Goal: Task Accomplishment & Management: Manage account settings

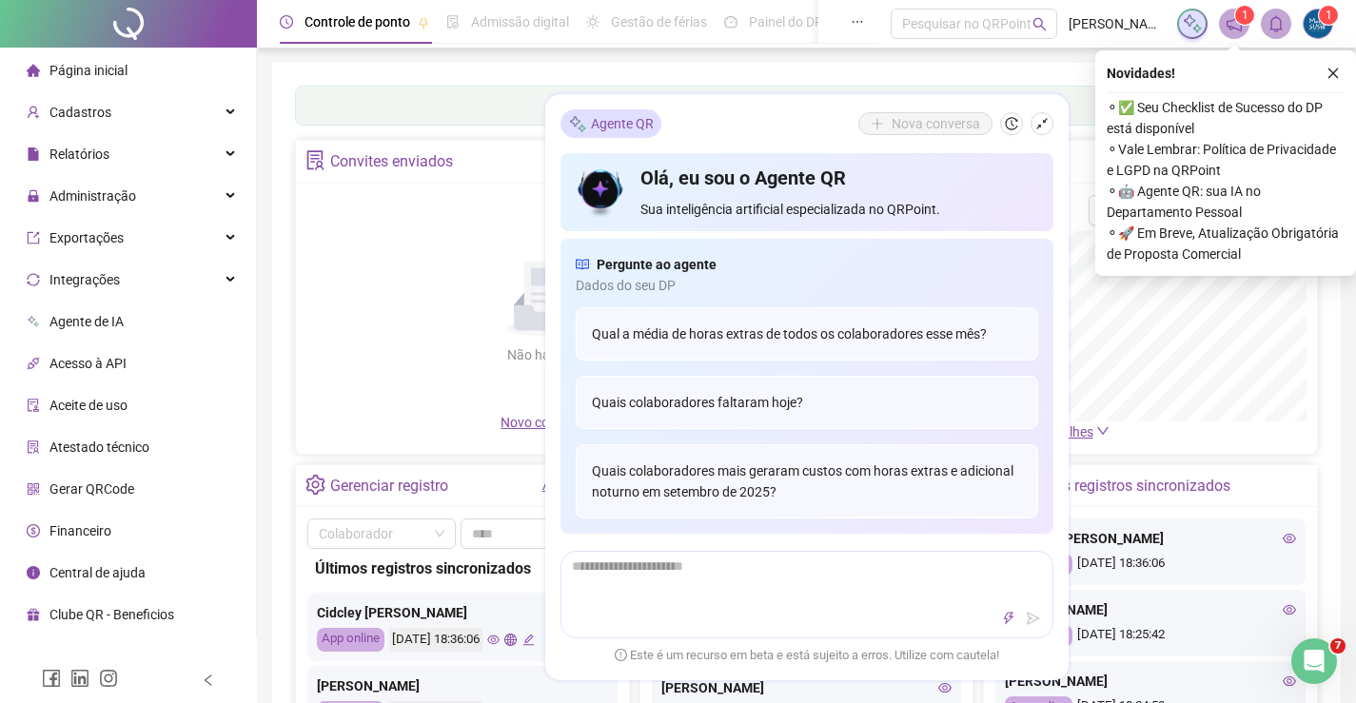
click at [380, 235] on div "Não há dados Não há dados" at bounding box center [548, 303] width 482 height 217
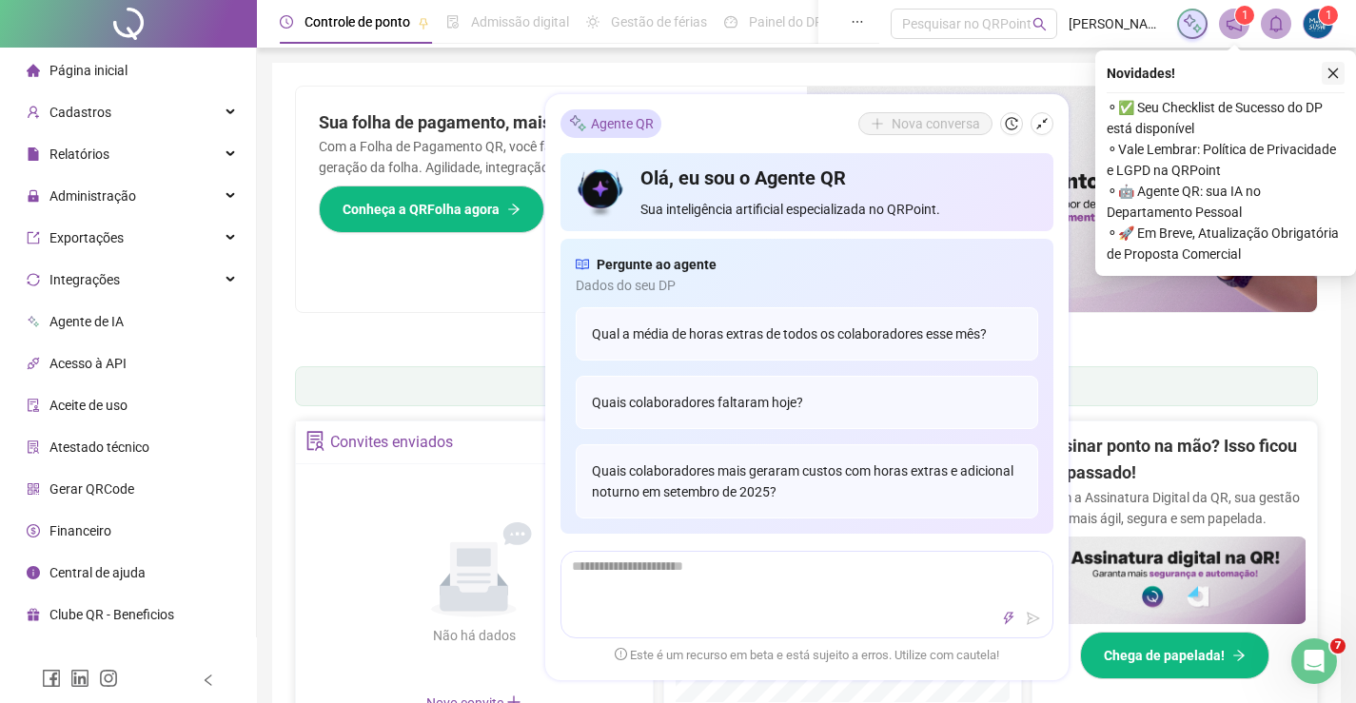
click at [1325, 76] on button "button" at bounding box center [1333, 73] width 23 height 23
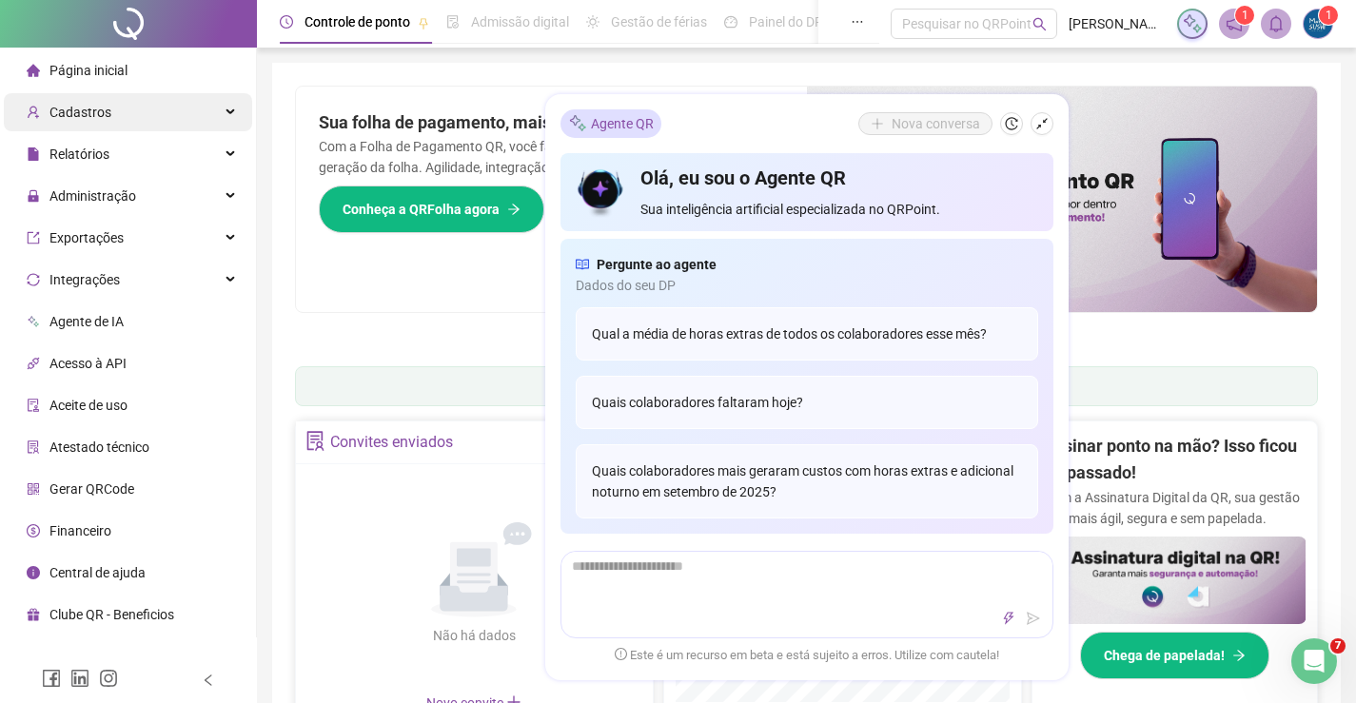
click at [112, 129] on div "Cadastros" at bounding box center [128, 112] width 248 height 38
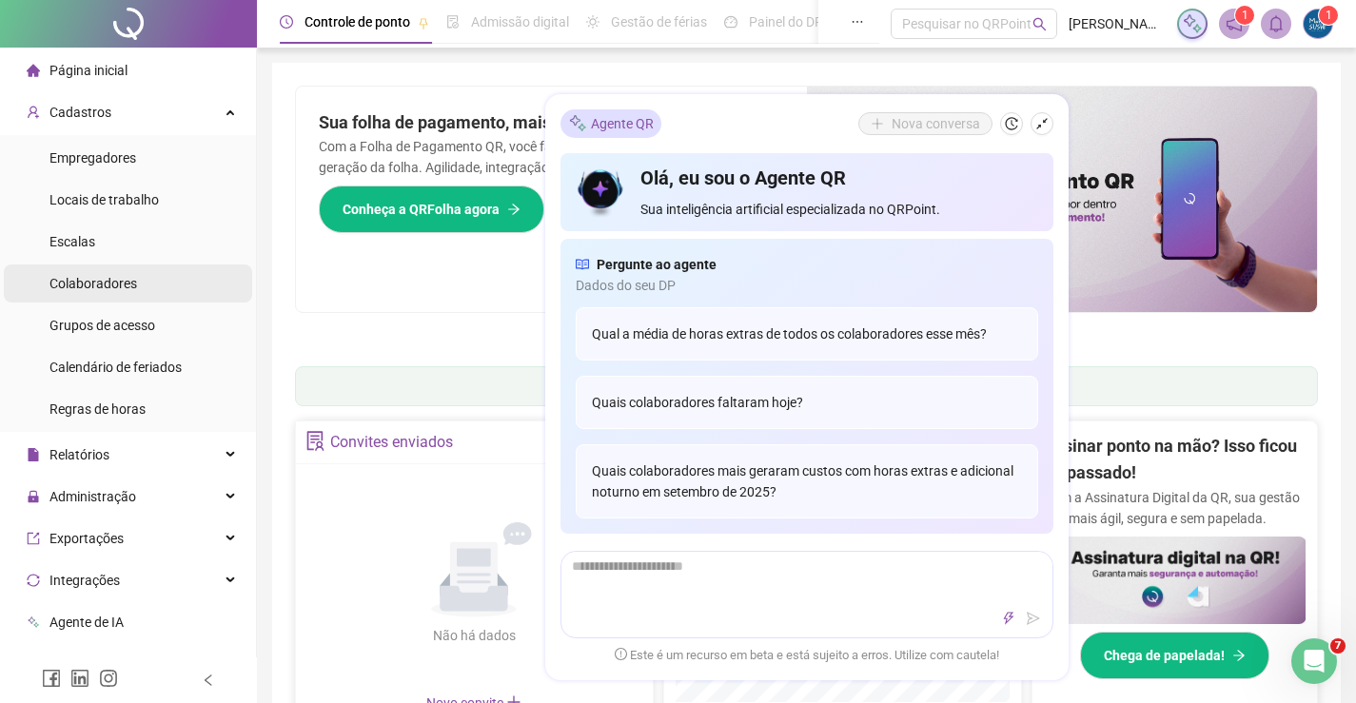
click at [141, 294] on li "Colaboradores" at bounding box center [128, 284] width 248 height 38
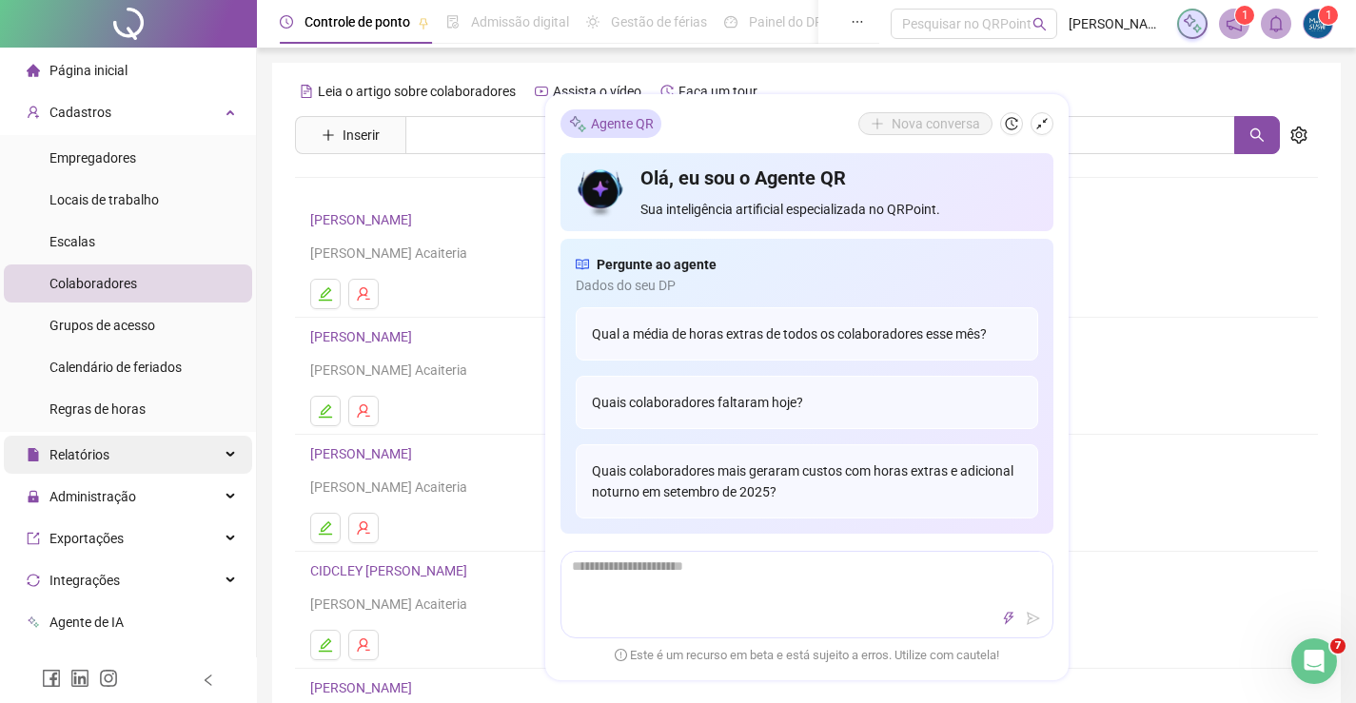
click at [162, 453] on div "Relatórios" at bounding box center [128, 455] width 248 height 38
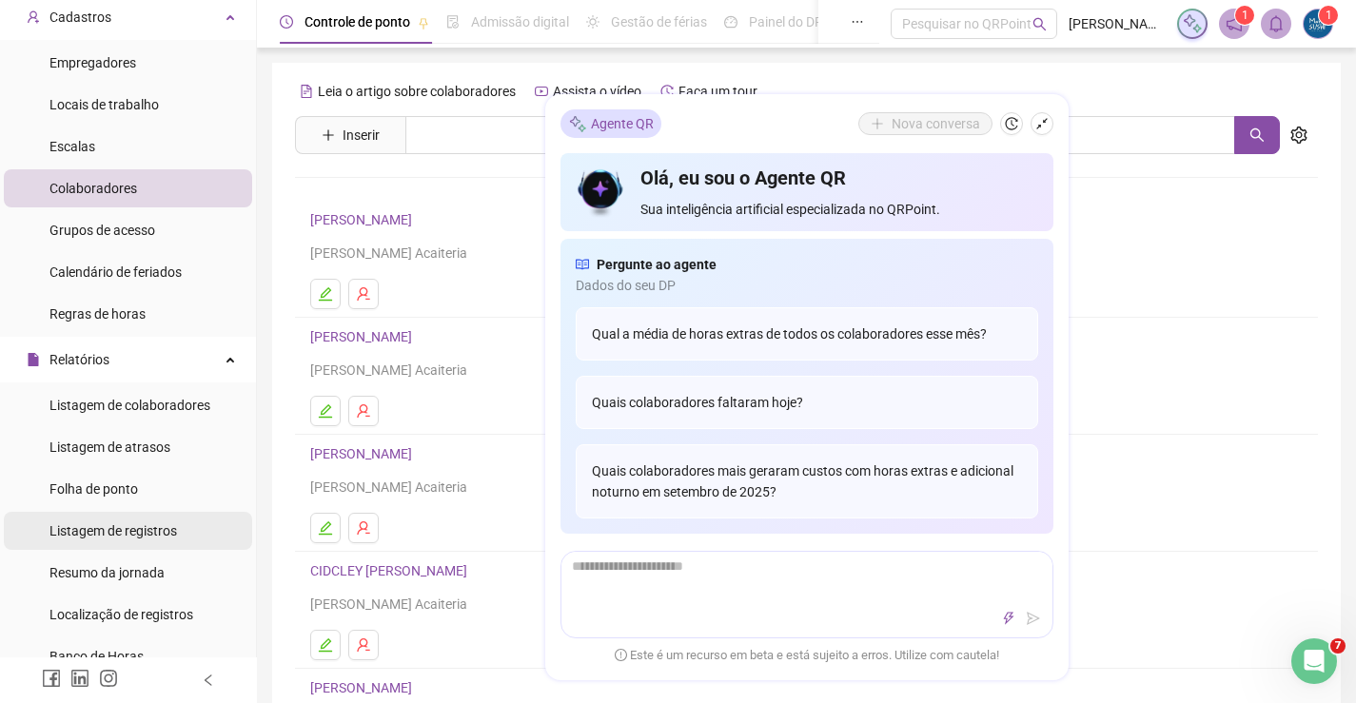
scroll to position [190, 0]
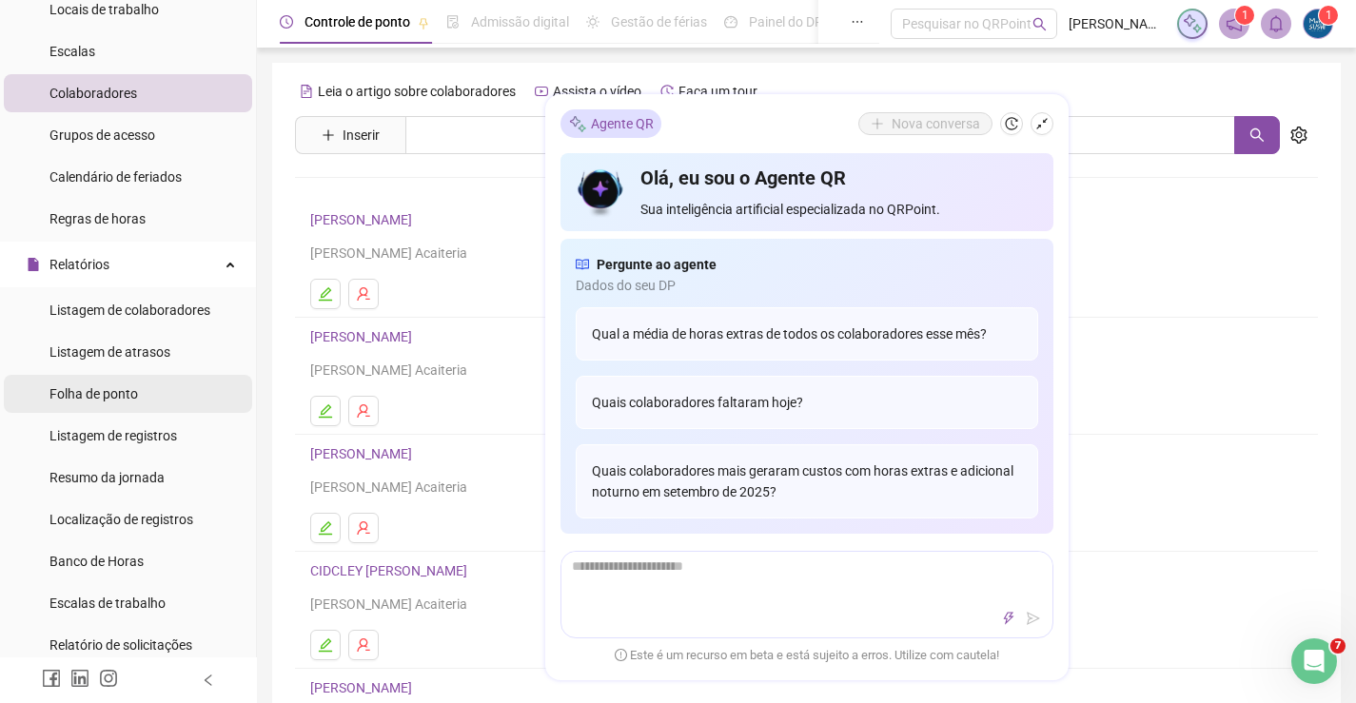
click at [133, 382] on div "Folha de ponto" at bounding box center [93, 394] width 88 height 38
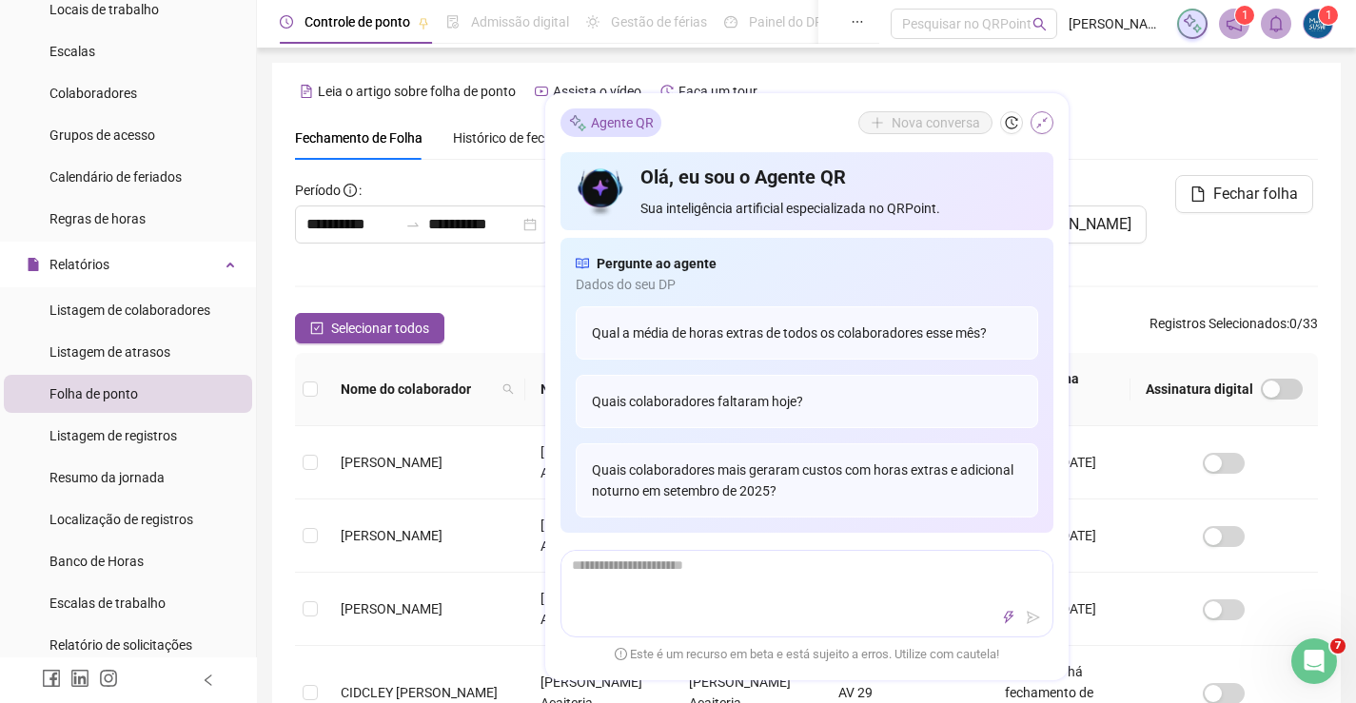
click at [1037, 126] on icon "shrink" at bounding box center [1041, 123] width 13 height 13
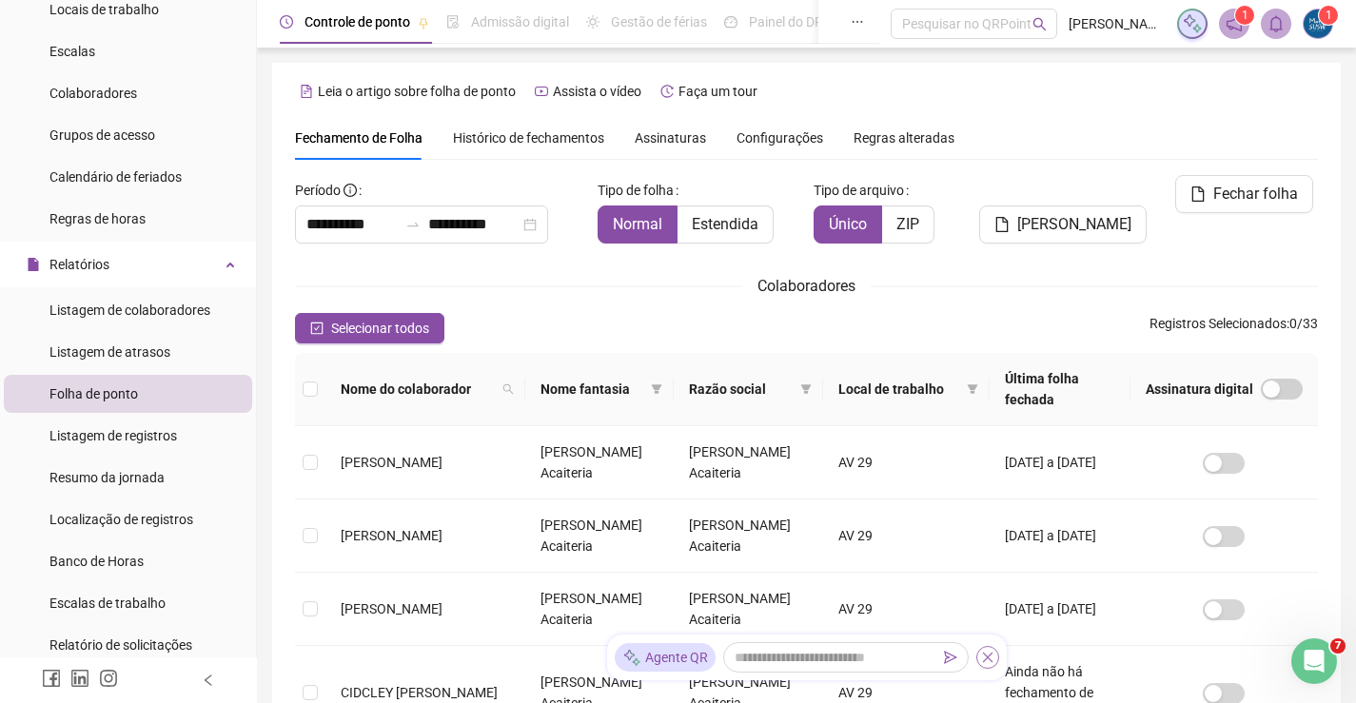
click at [990, 657] on icon "close" at bounding box center [987, 657] width 13 height 13
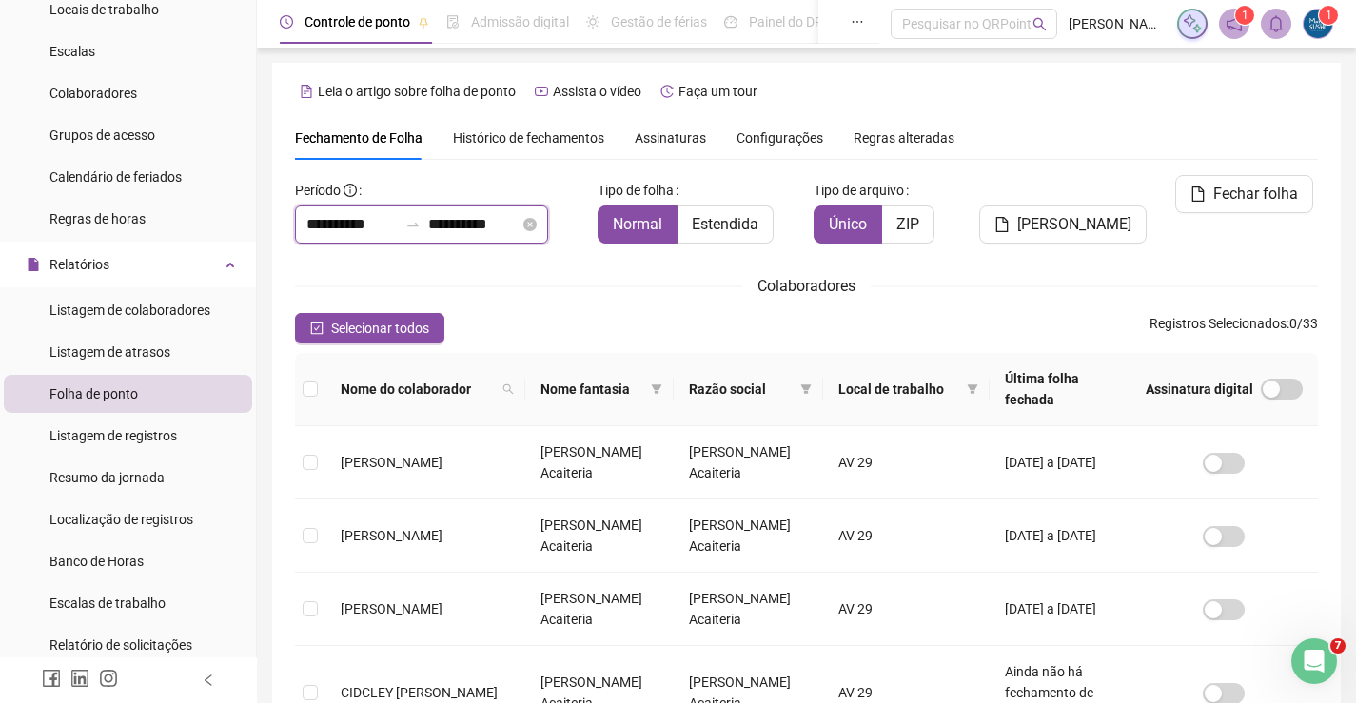
click at [398, 234] on input "**********" at bounding box center [351, 224] width 91 height 23
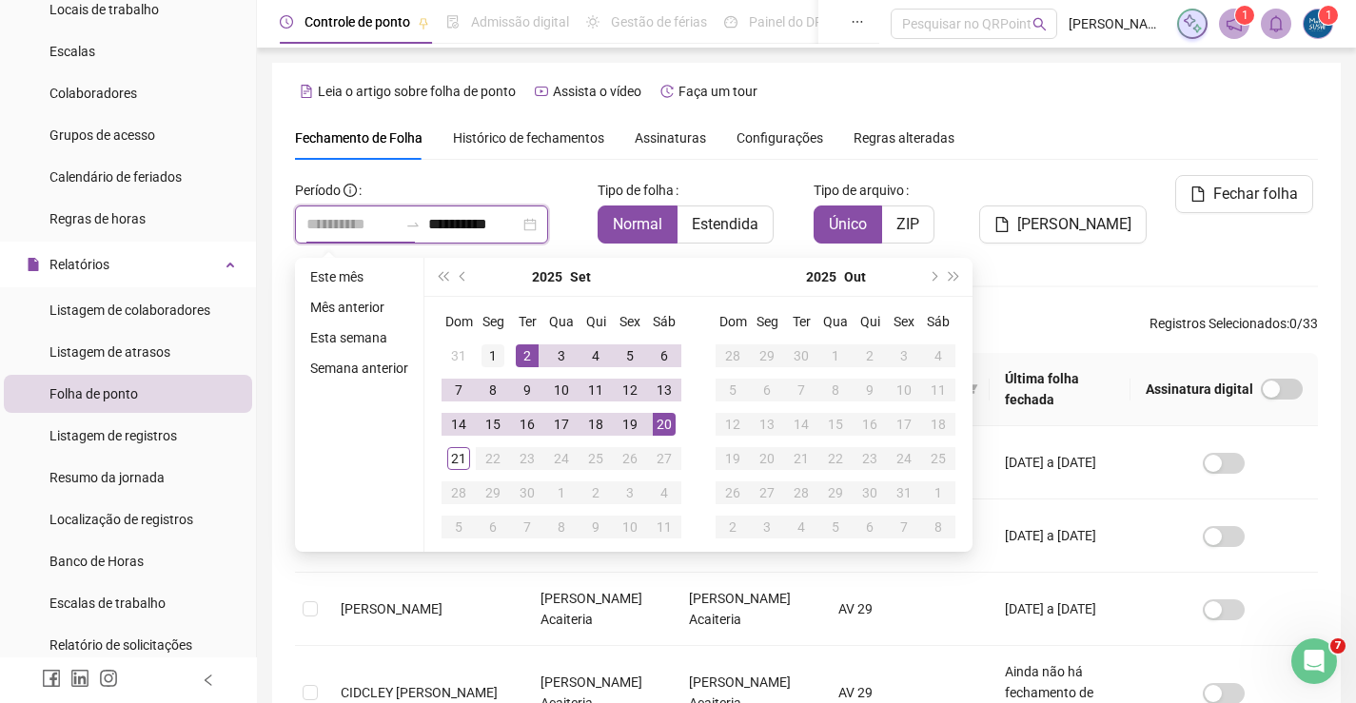
type input "**********"
click at [492, 348] on div "1" at bounding box center [492, 355] width 23 height 23
type input "**********"
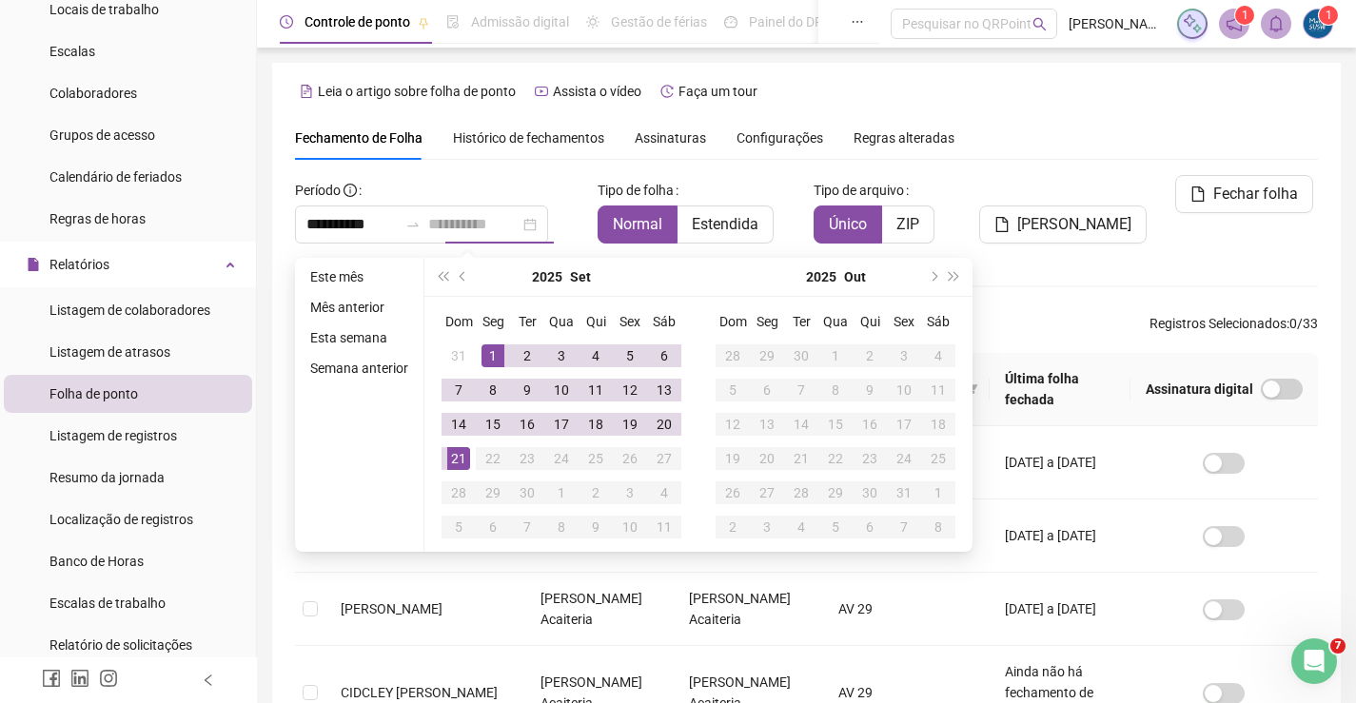
click at [458, 465] on div "21" at bounding box center [458, 458] width 23 height 23
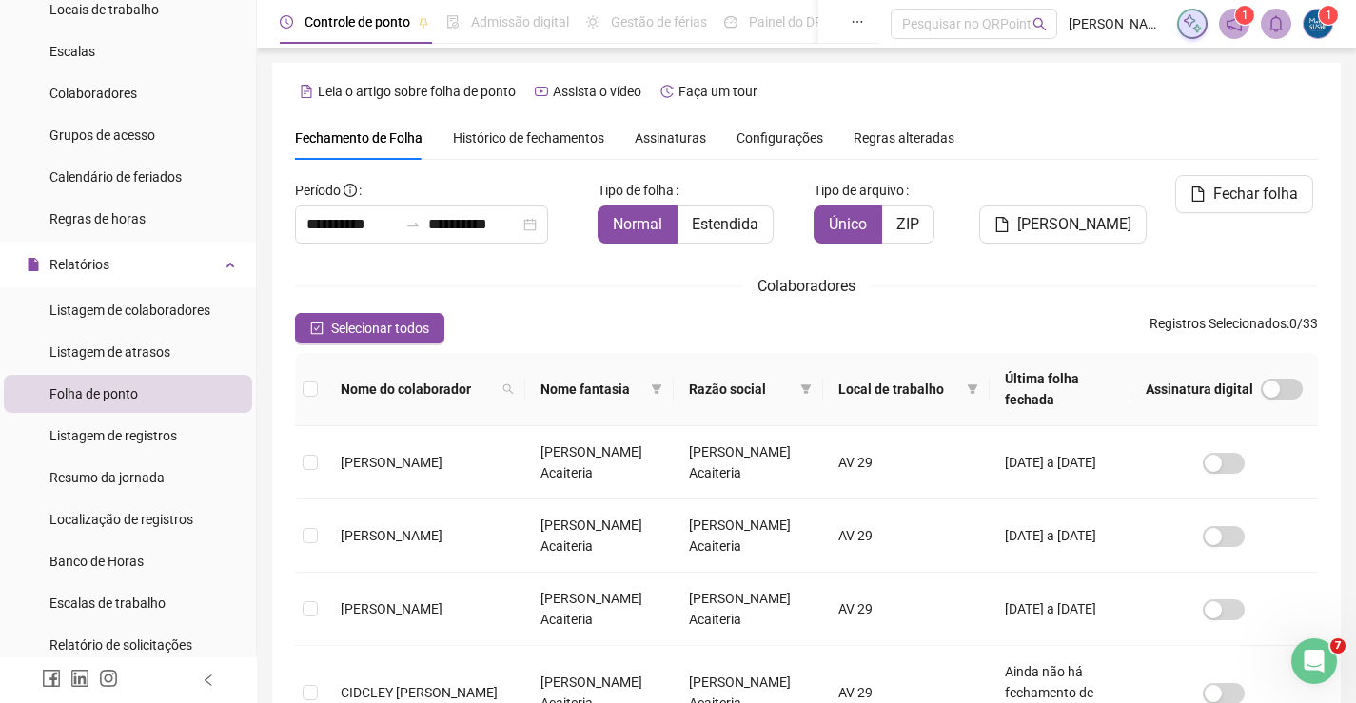
click at [126, 382] on div "Folha de ponto" at bounding box center [93, 394] width 88 height 38
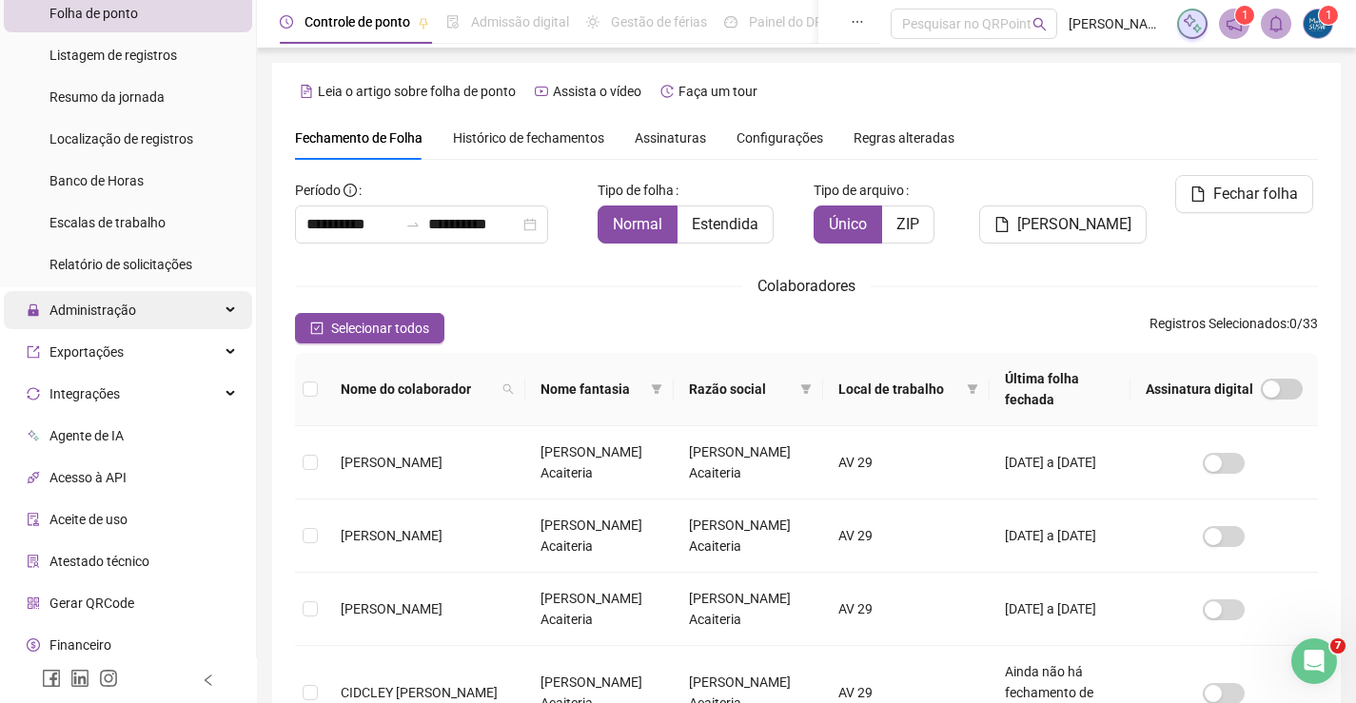
click at [140, 304] on div "Administração" at bounding box center [128, 310] width 248 height 38
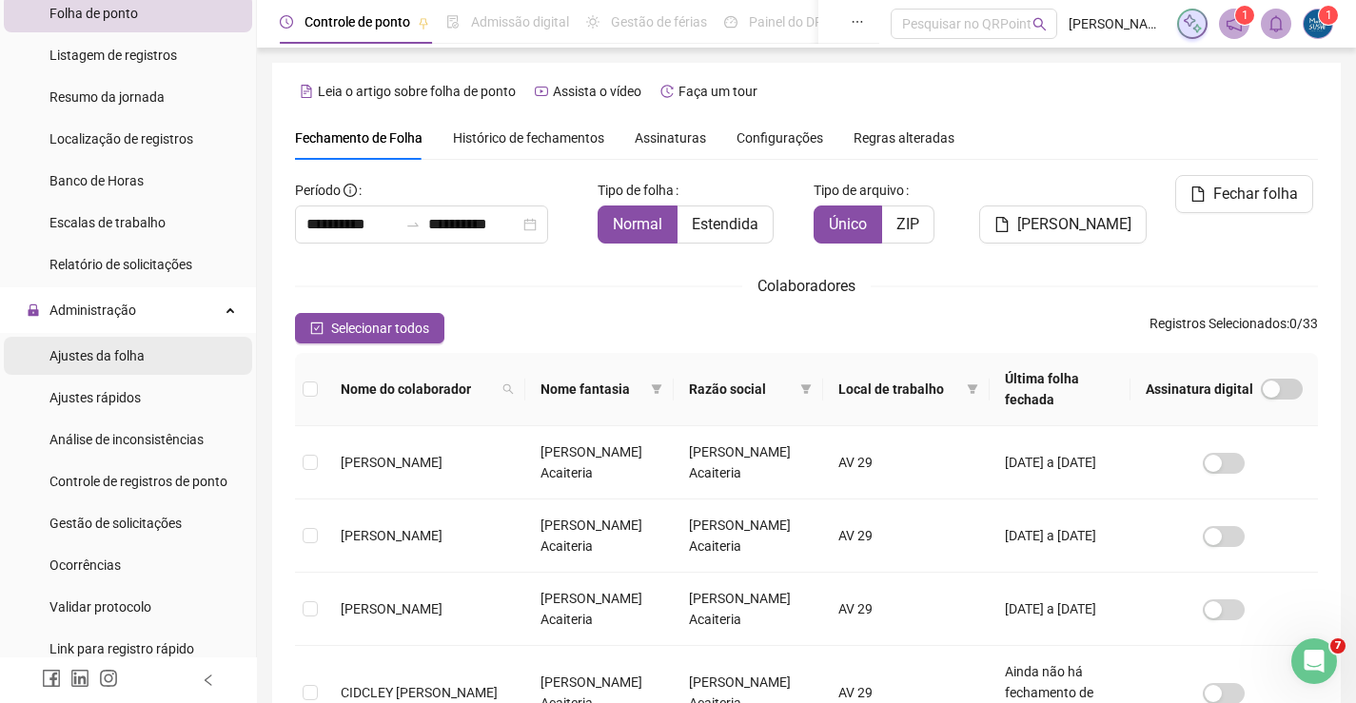
click at [151, 355] on li "Ajustes da folha" at bounding box center [128, 356] width 248 height 38
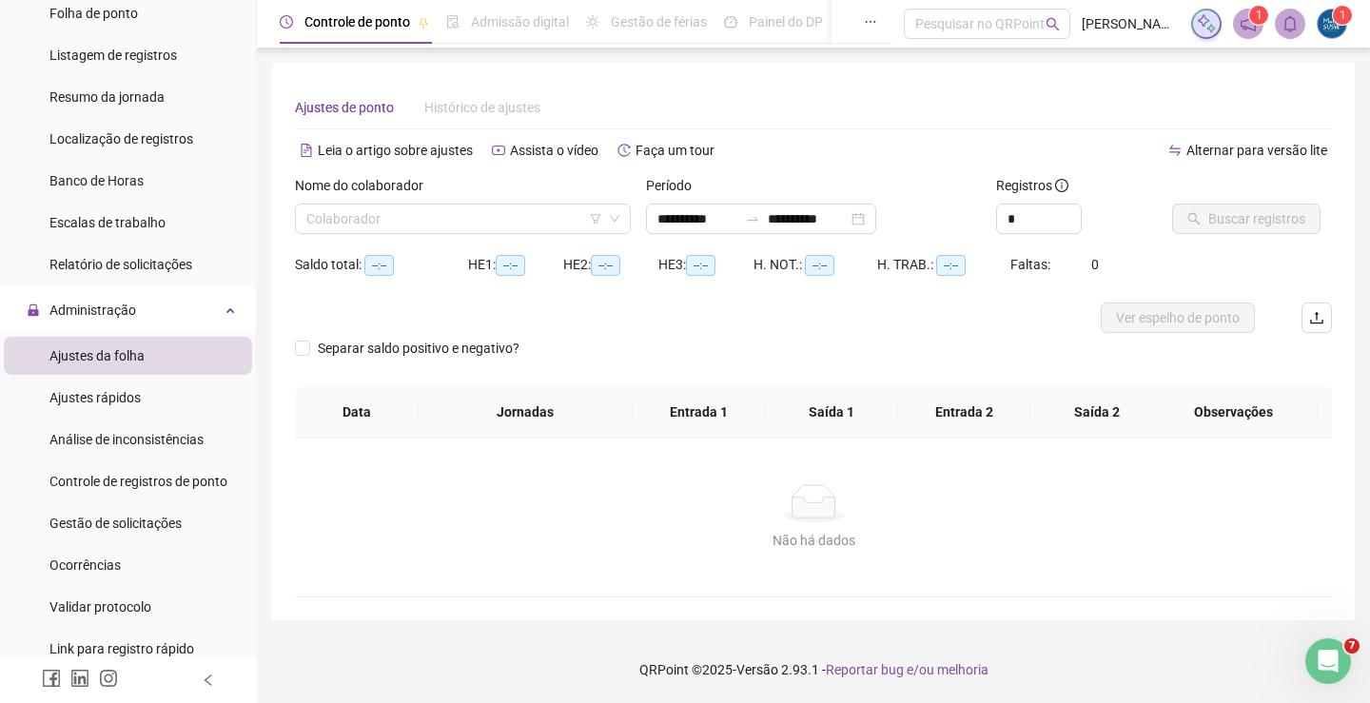
type input "**********"
click at [705, 223] on input "**********" at bounding box center [697, 218] width 80 height 21
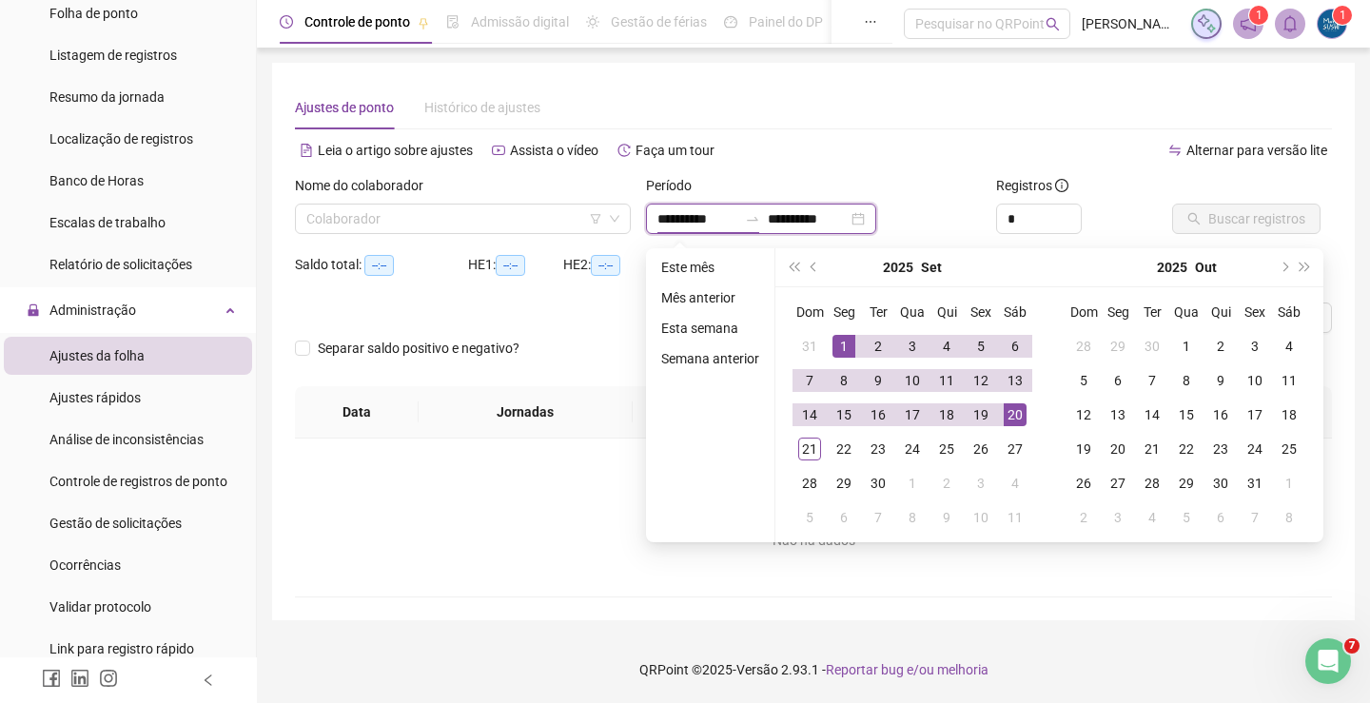
type input "**********"
click at [845, 348] on div "1" at bounding box center [844, 346] width 23 height 23
type input "**********"
click at [810, 446] on div "21" at bounding box center [809, 449] width 23 height 23
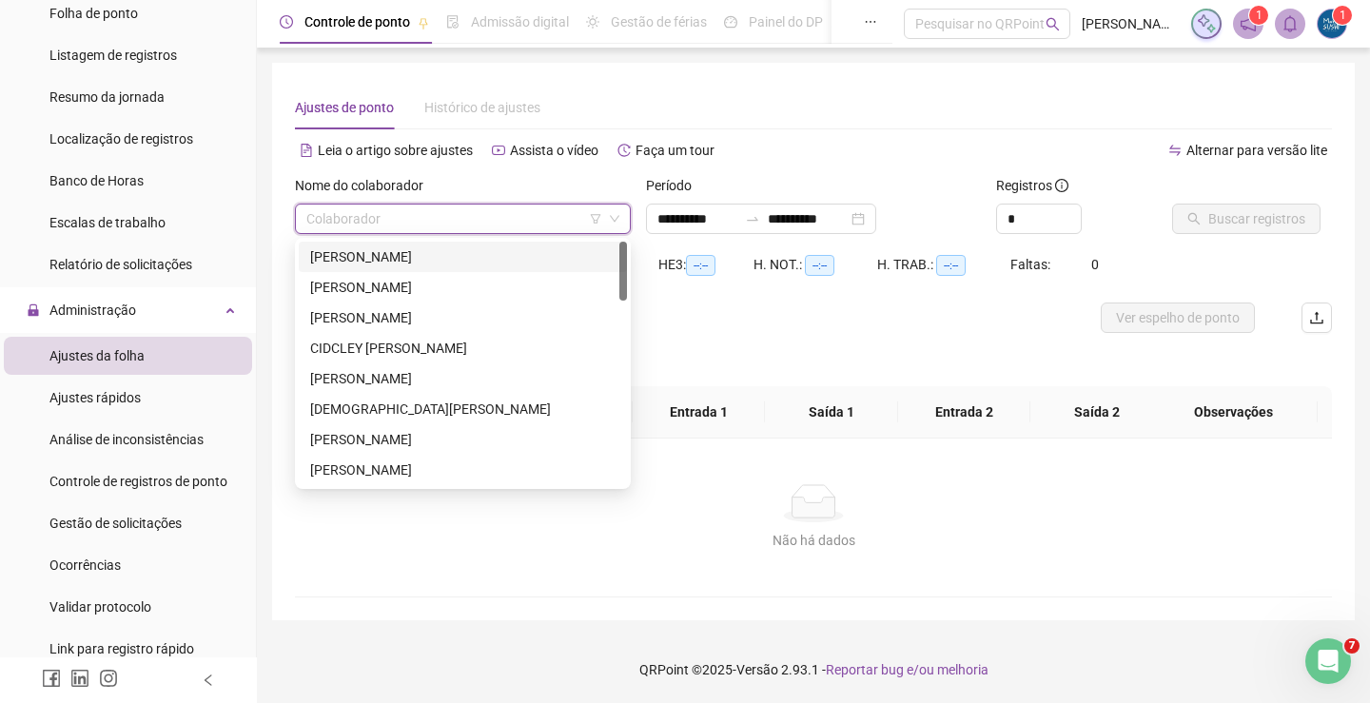
click at [398, 213] on input "search" at bounding box center [454, 219] width 296 height 29
click at [368, 259] on div "[PERSON_NAME]" at bounding box center [462, 256] width 305 height 21
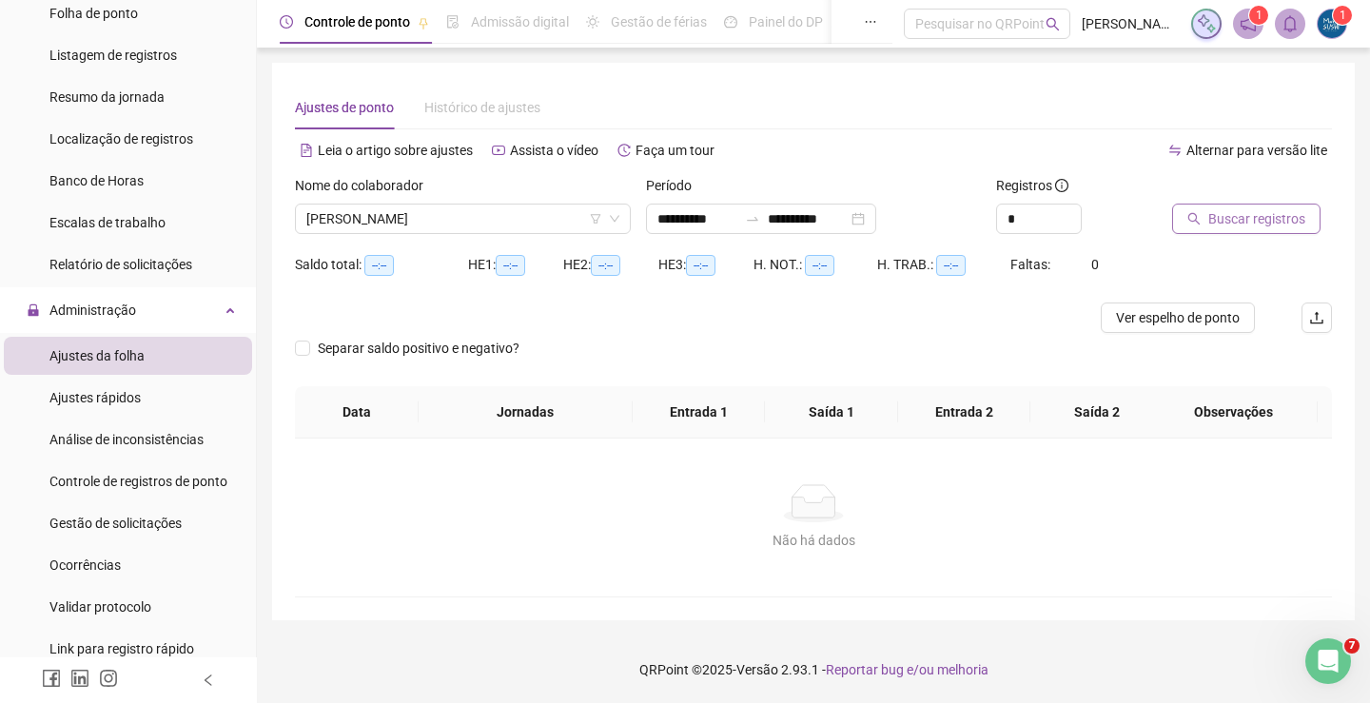
click at [1214, 218] on span "Buscar registros" at bounding box center [1256, 218] width 97 height 21
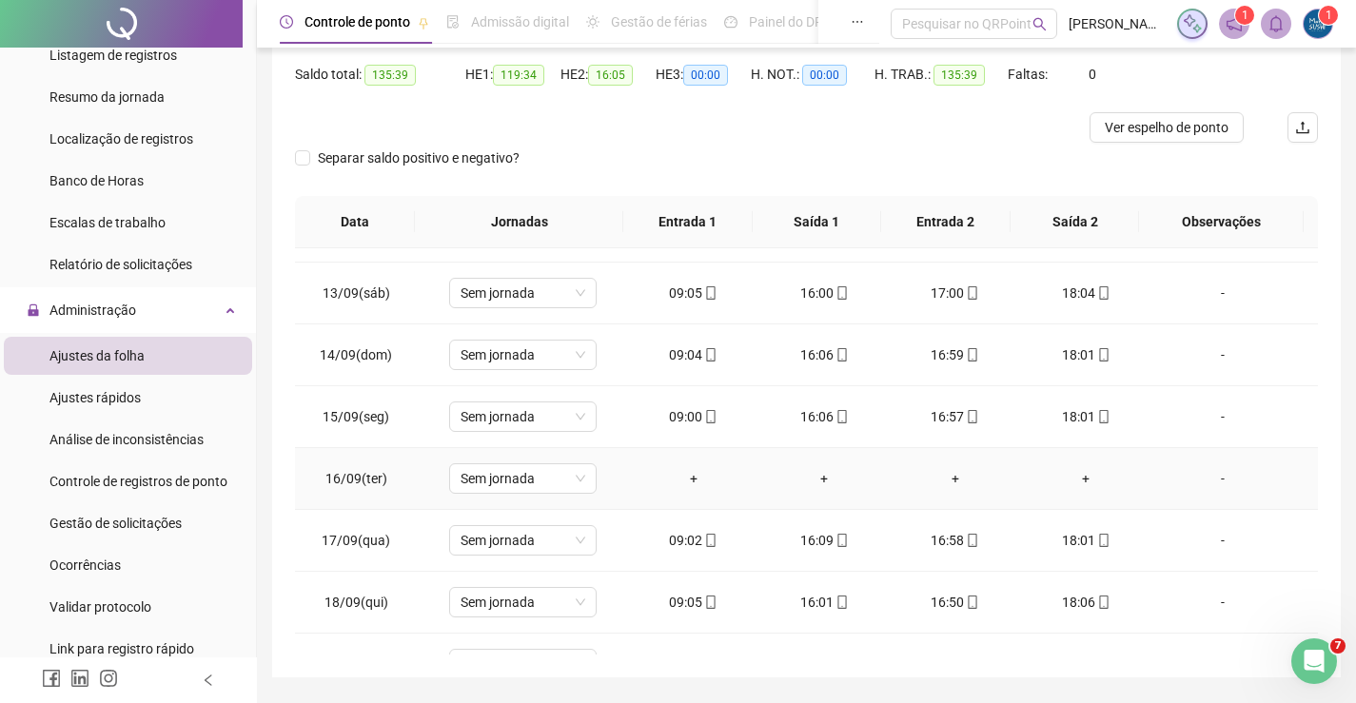
scroll to position [761, 0]
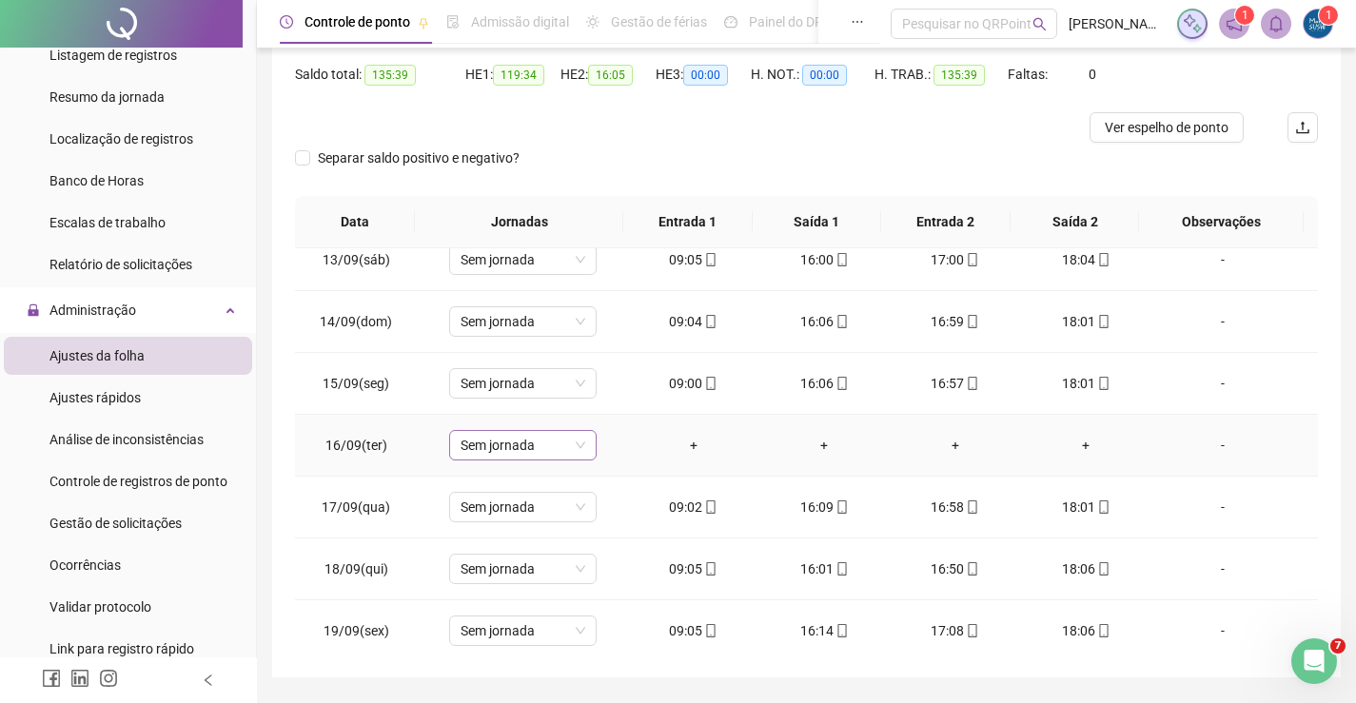
click at [522, 450] on span "Sem jornada" at bounding box center [523, 445] width 125 height 29
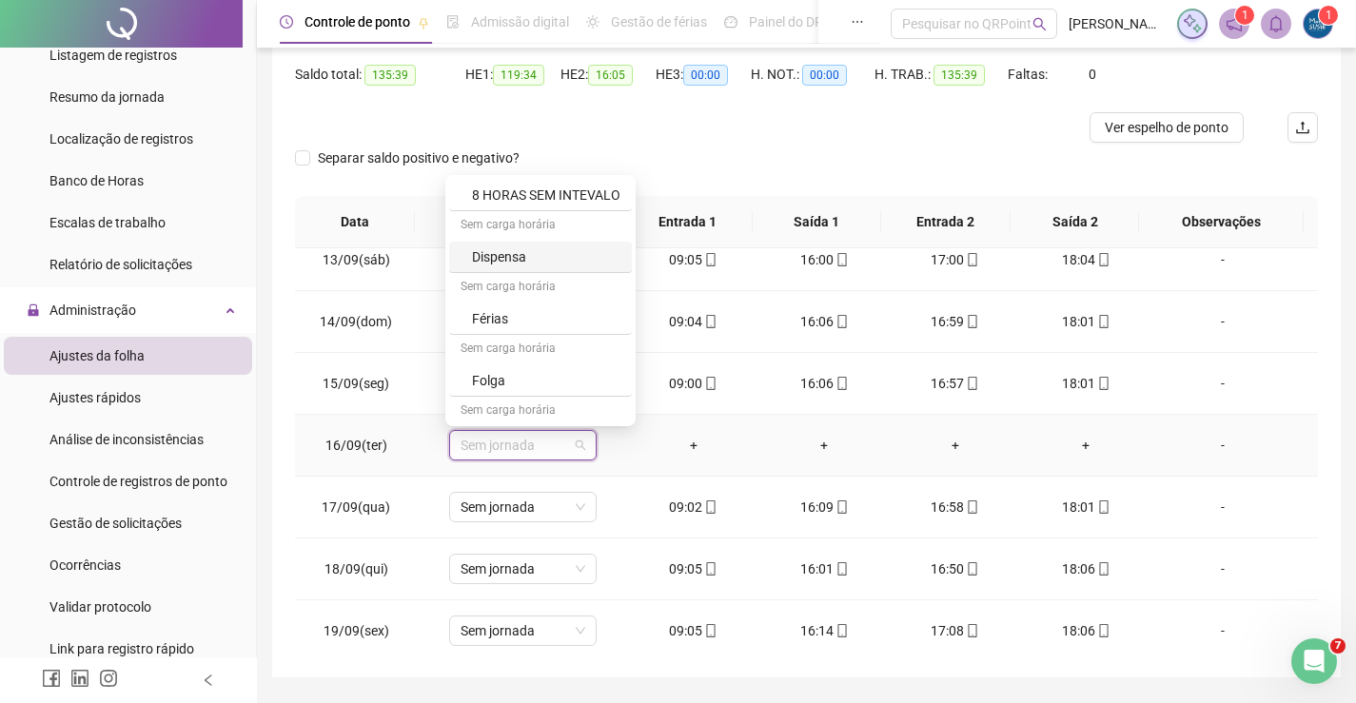
scroll to position [189, 0]
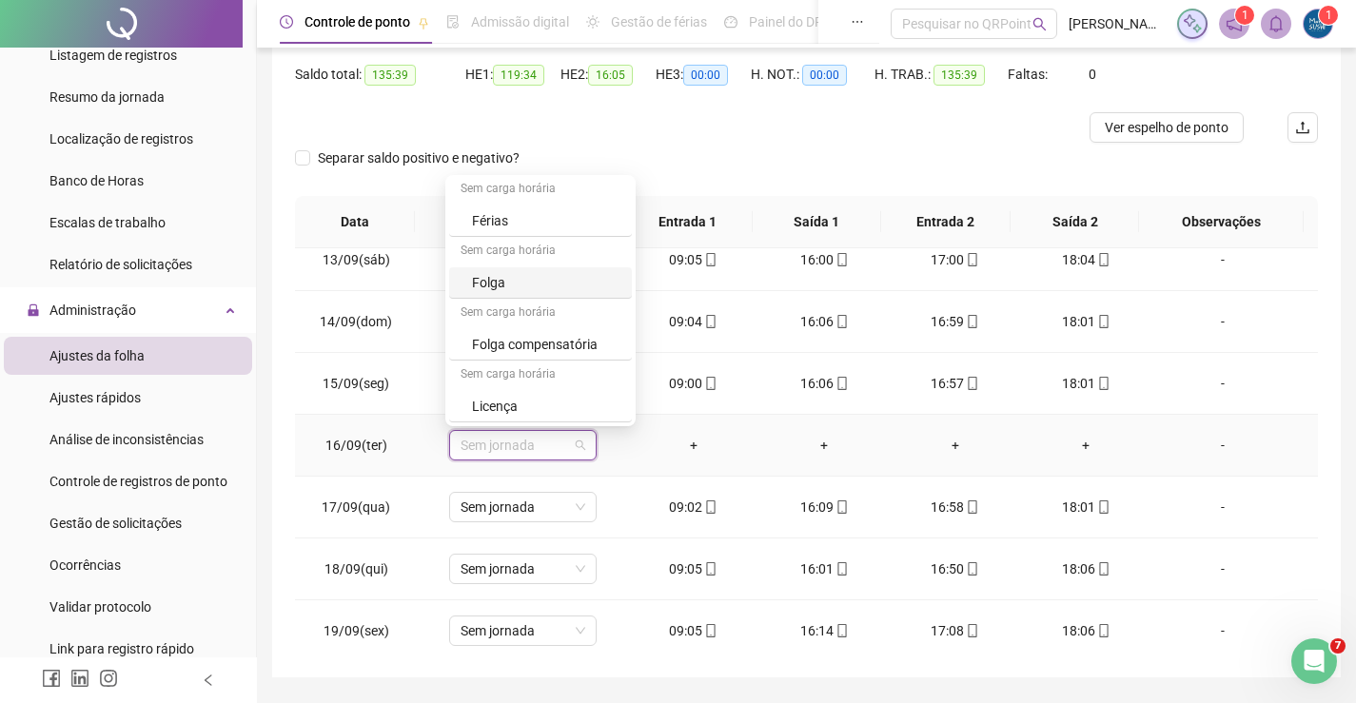
click at [508, 286] on div "Folga" at bounding box center [546, 282] width 148 height 21
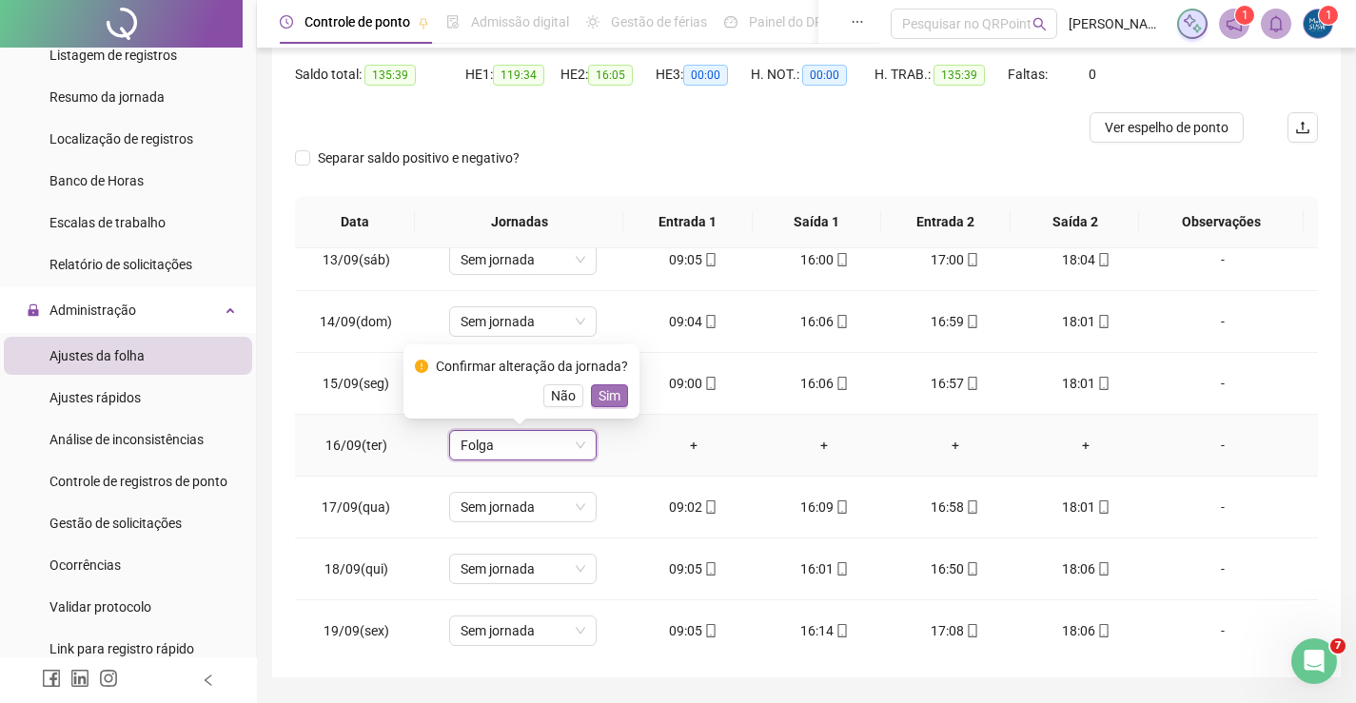
click at [619, 393] on button "Sim" at bounding box center [609, 395] width 37 height 23
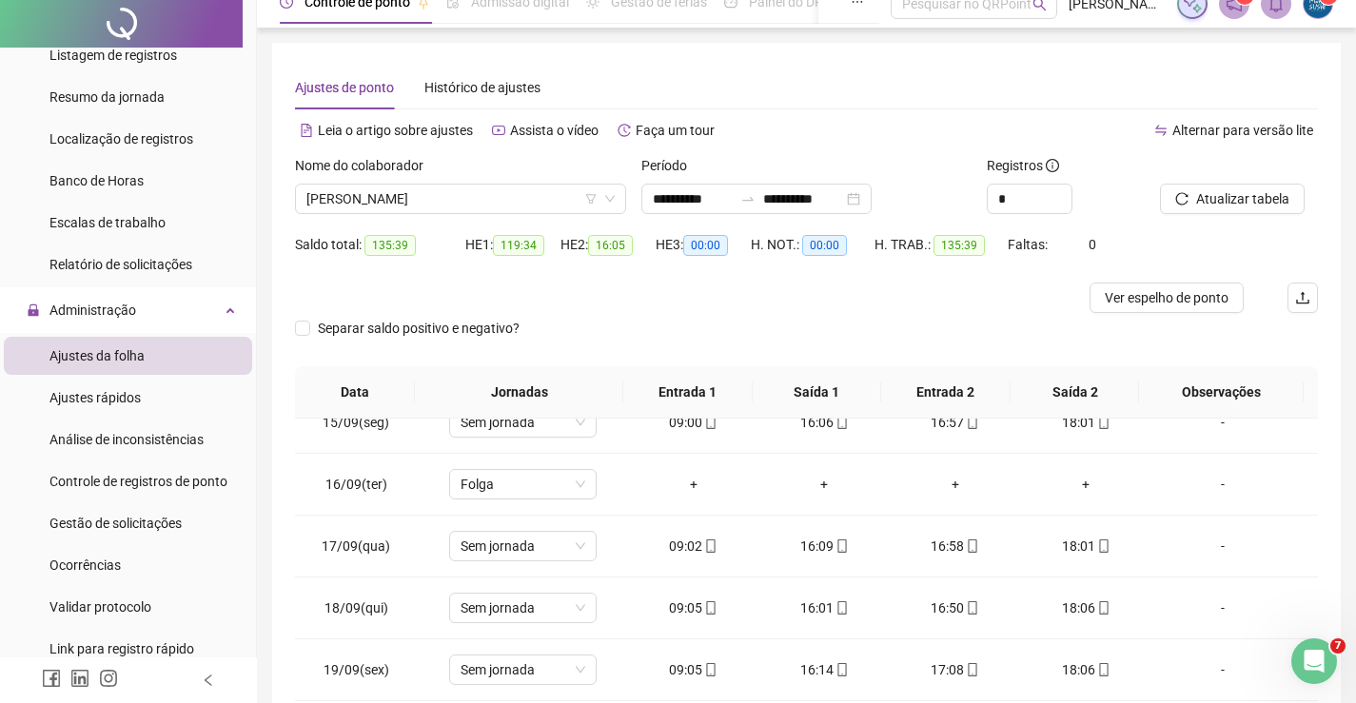
scroll to position [0, 0]
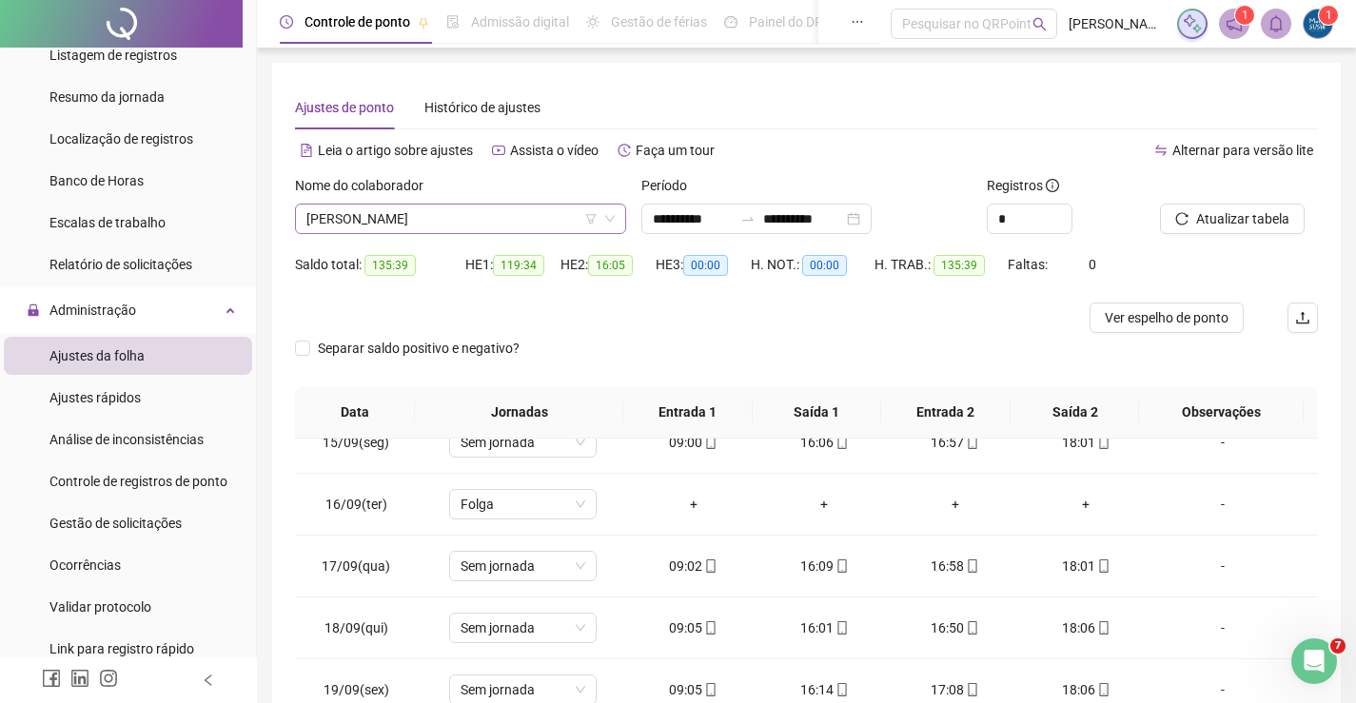
click at [601, 216] on span "[PERSON_NAME]" at bounding box center [460, 219] width 308 height 29
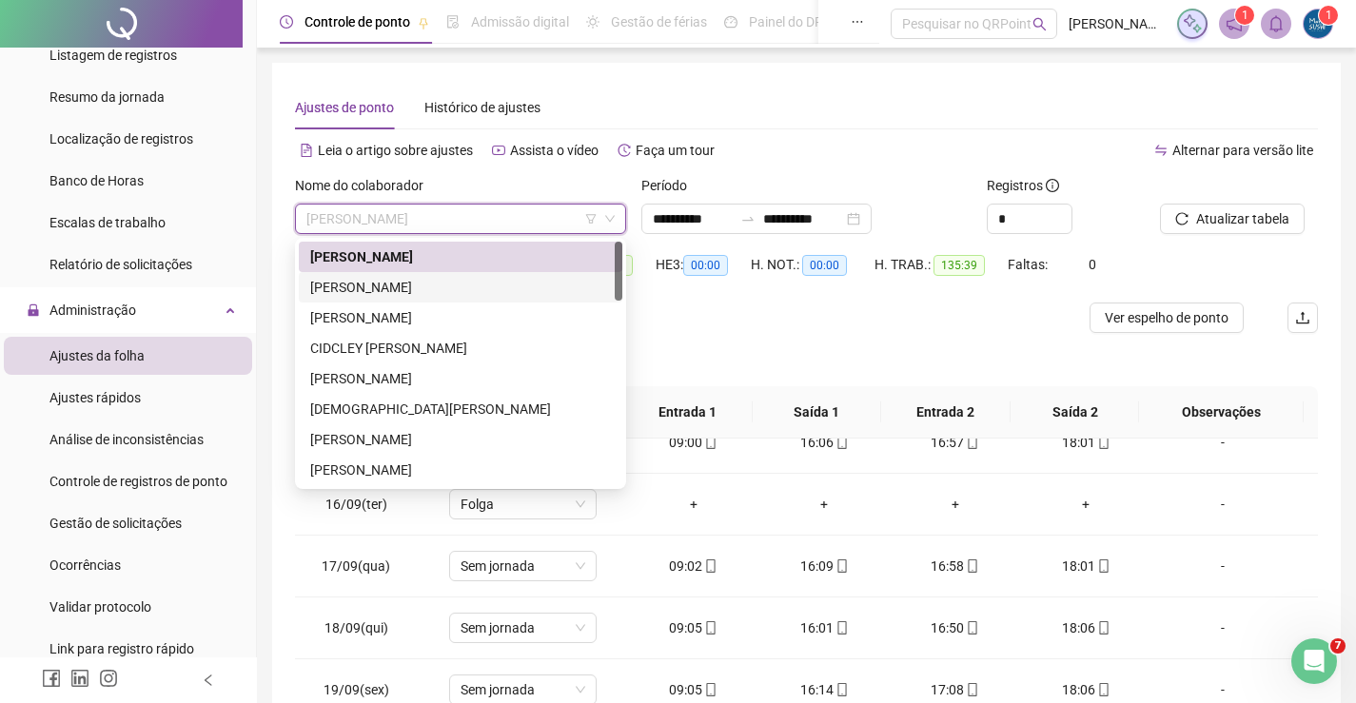
click at [452, 286] on div "[PERSON_NAME]" at bounding box center [460, 287] width 301 height 21
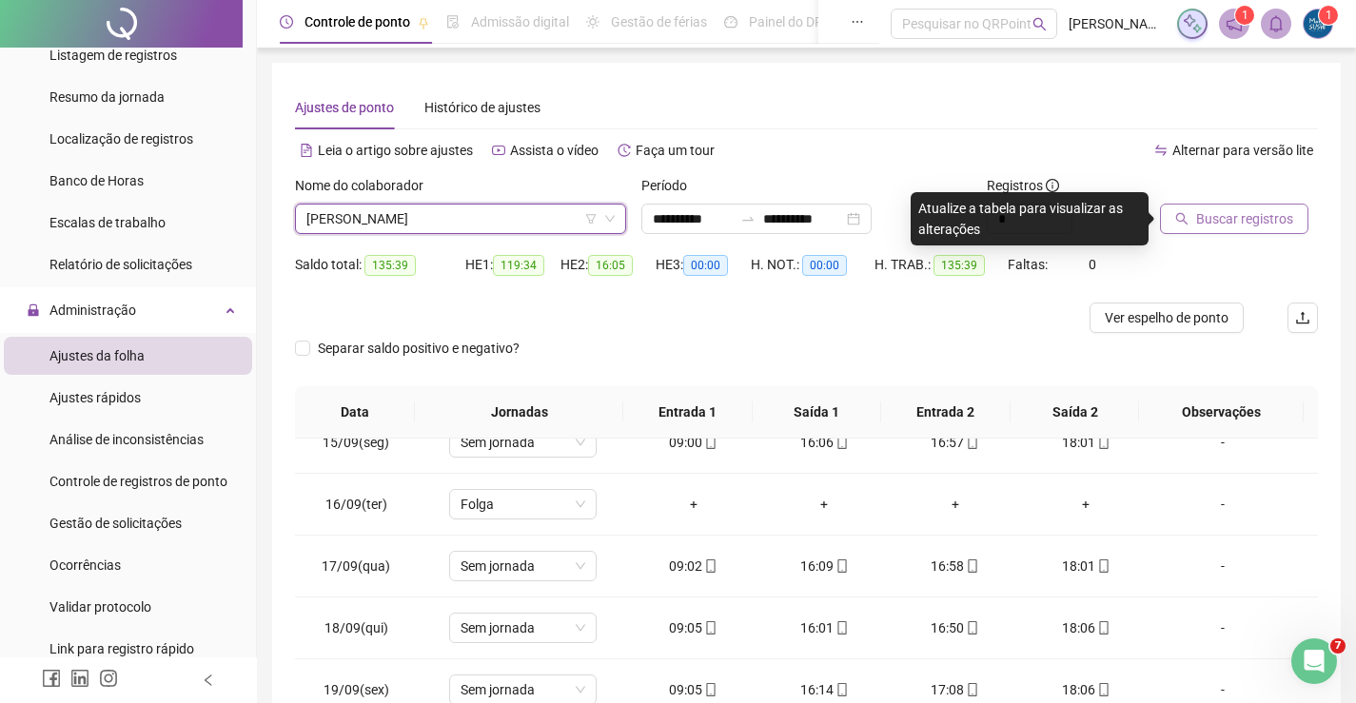
click at [1187, 220] on icon "search" at bounding box center [1181, 218] width 13 height 13
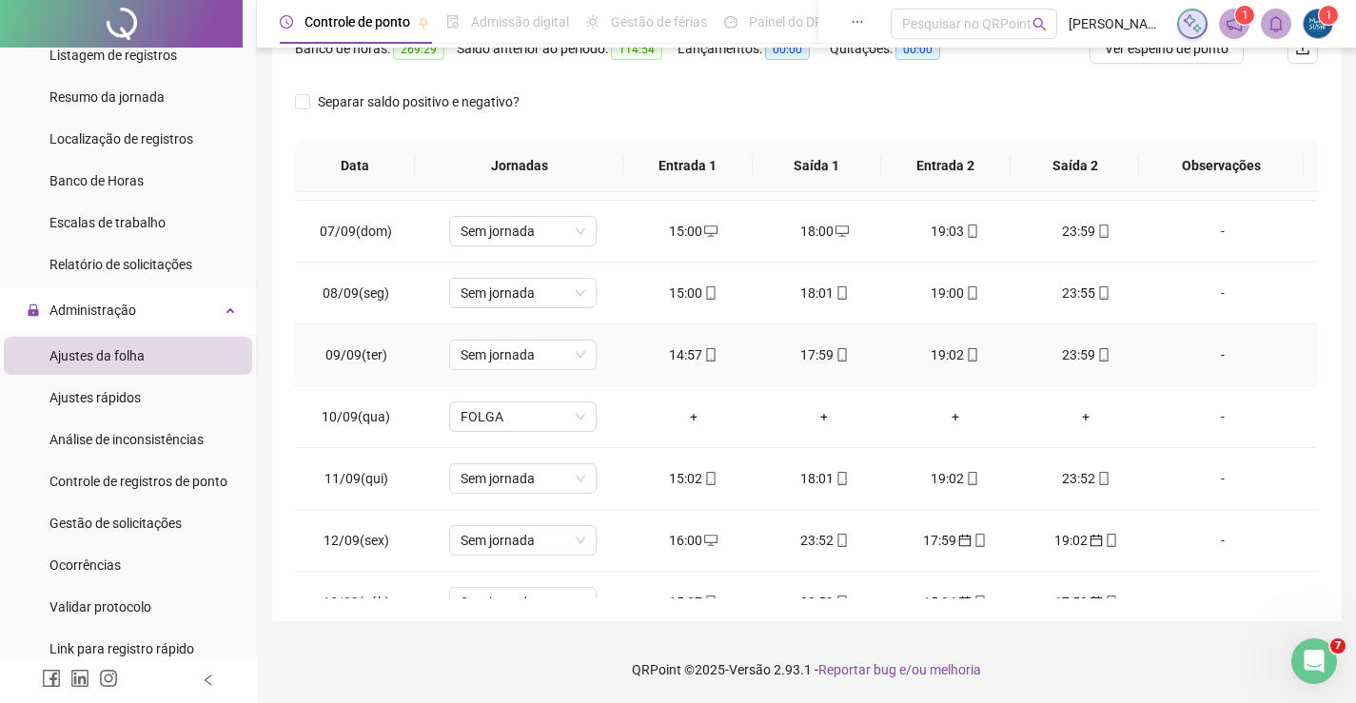
scroll to position [381, 0]
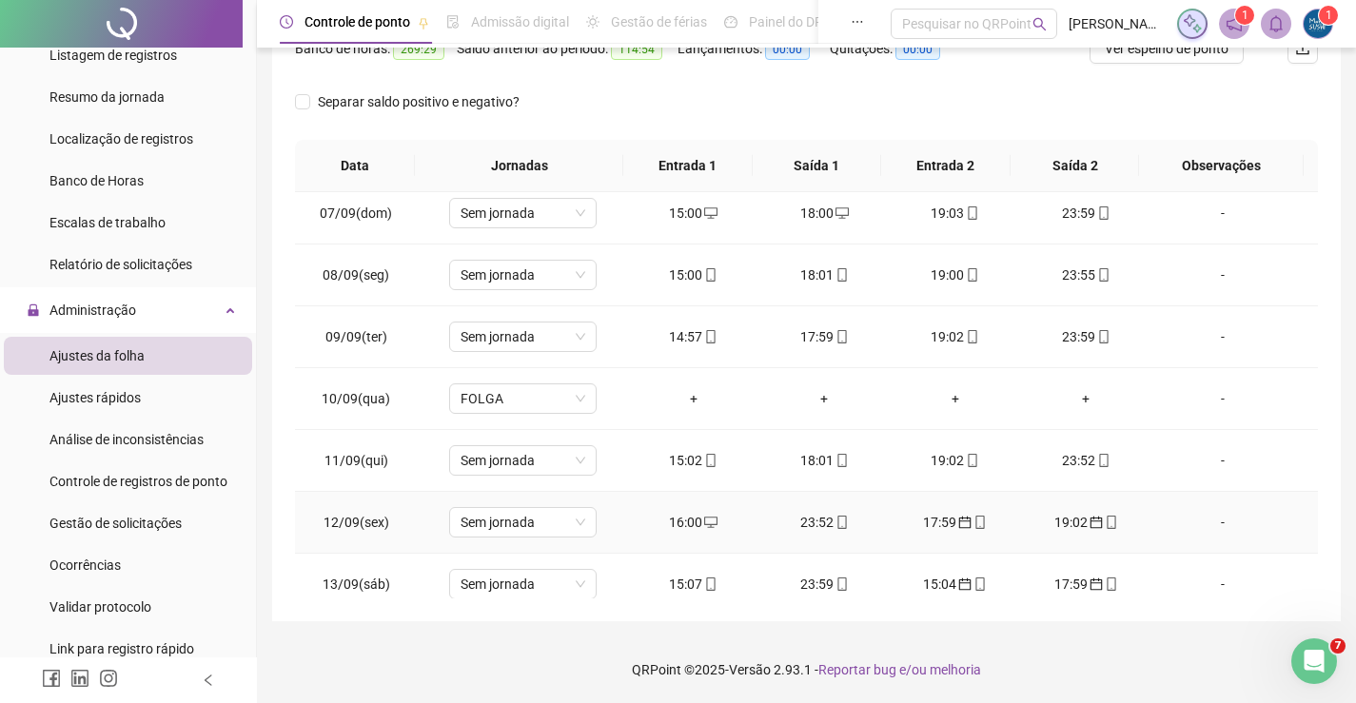
click at [934, 518] on div "17:59" at bounding box center [955, 522] width 101 height 21
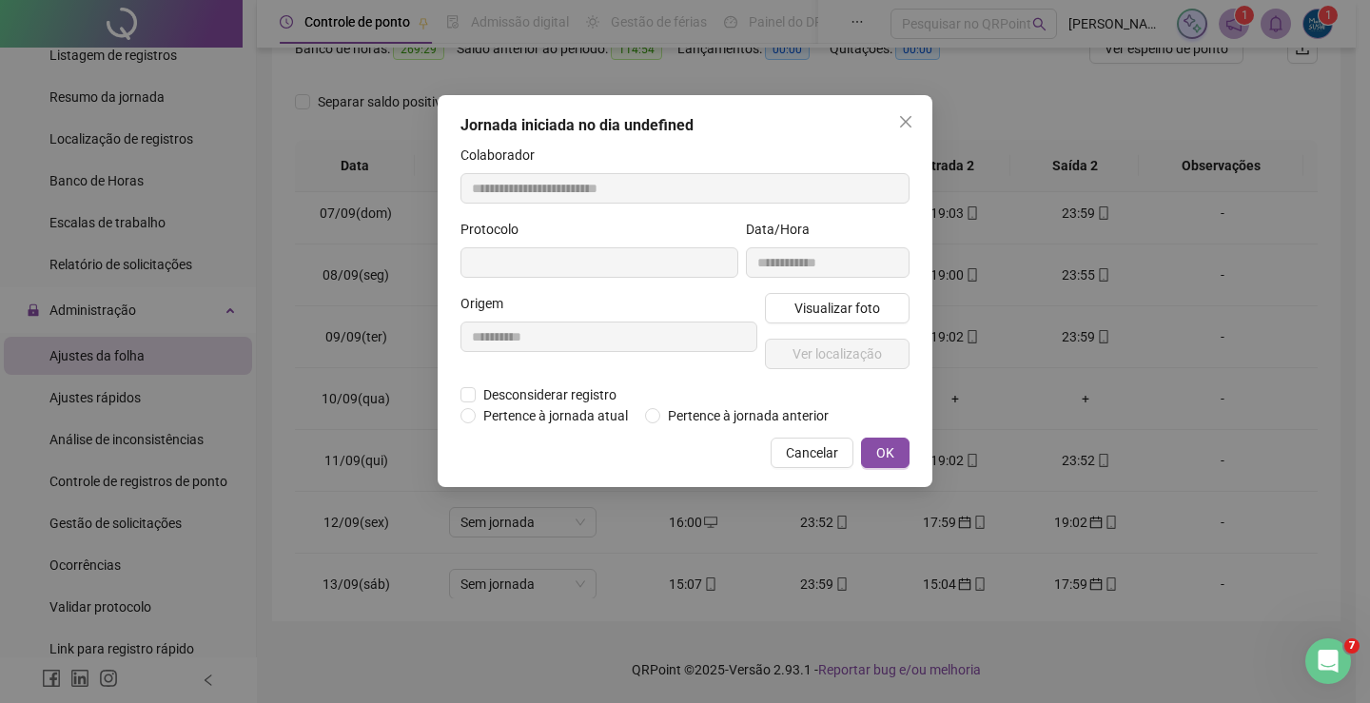
type input "**********"
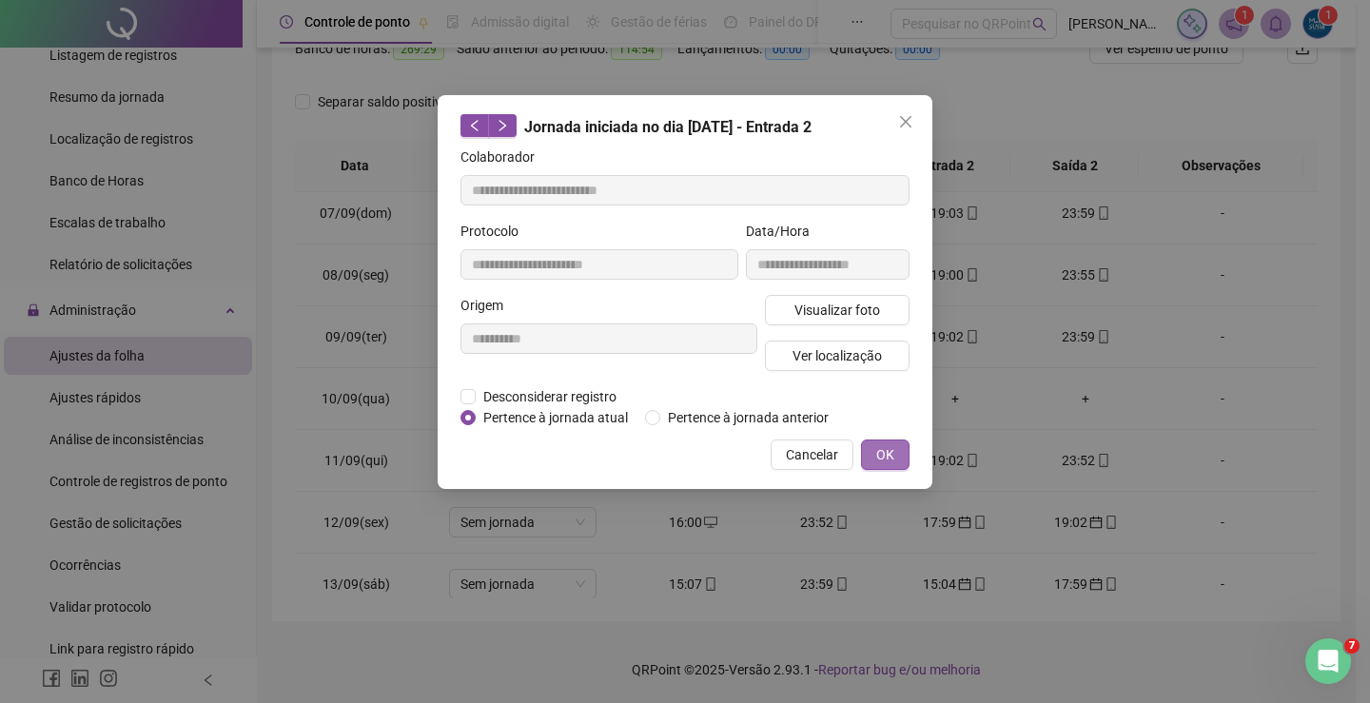
click at [885, 447] on span "OK" at bounding box center [885, 454] width 18 height 21
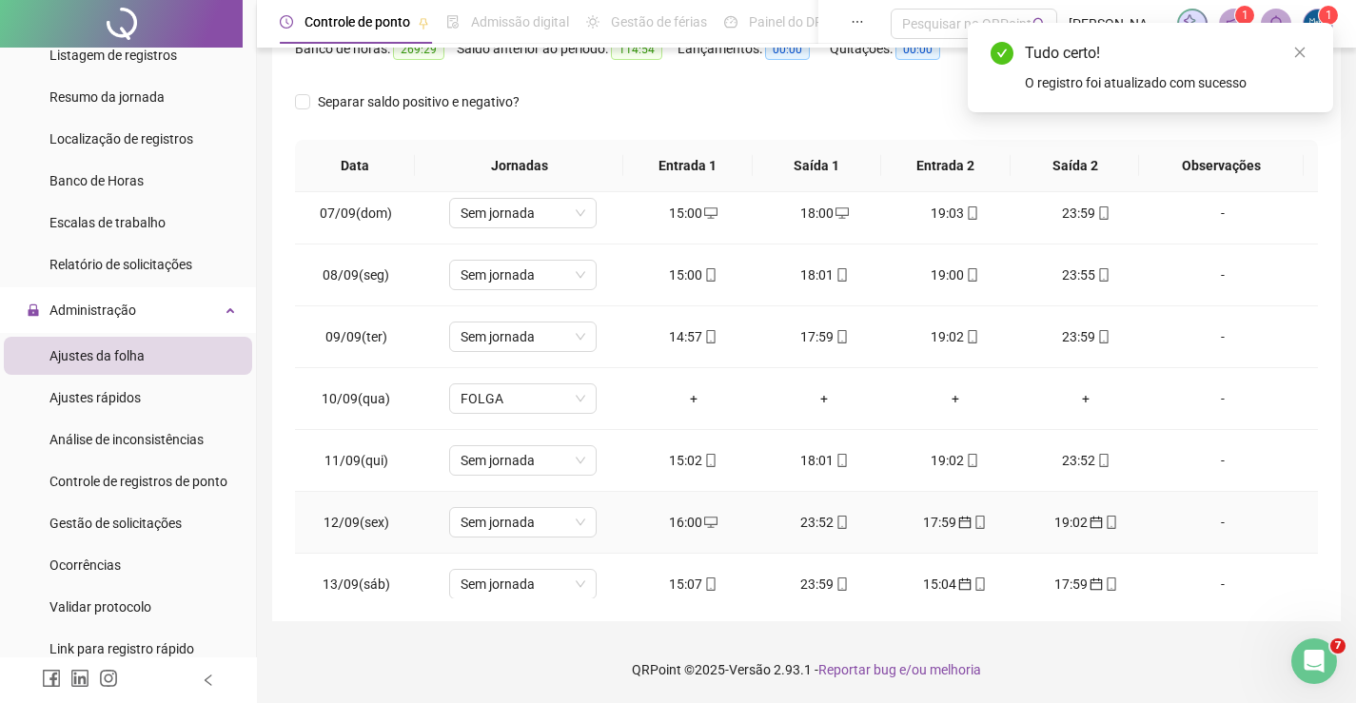
click at [1051, 522] on div "19:02" at bounding box center [1086, 522] width 101 height 21
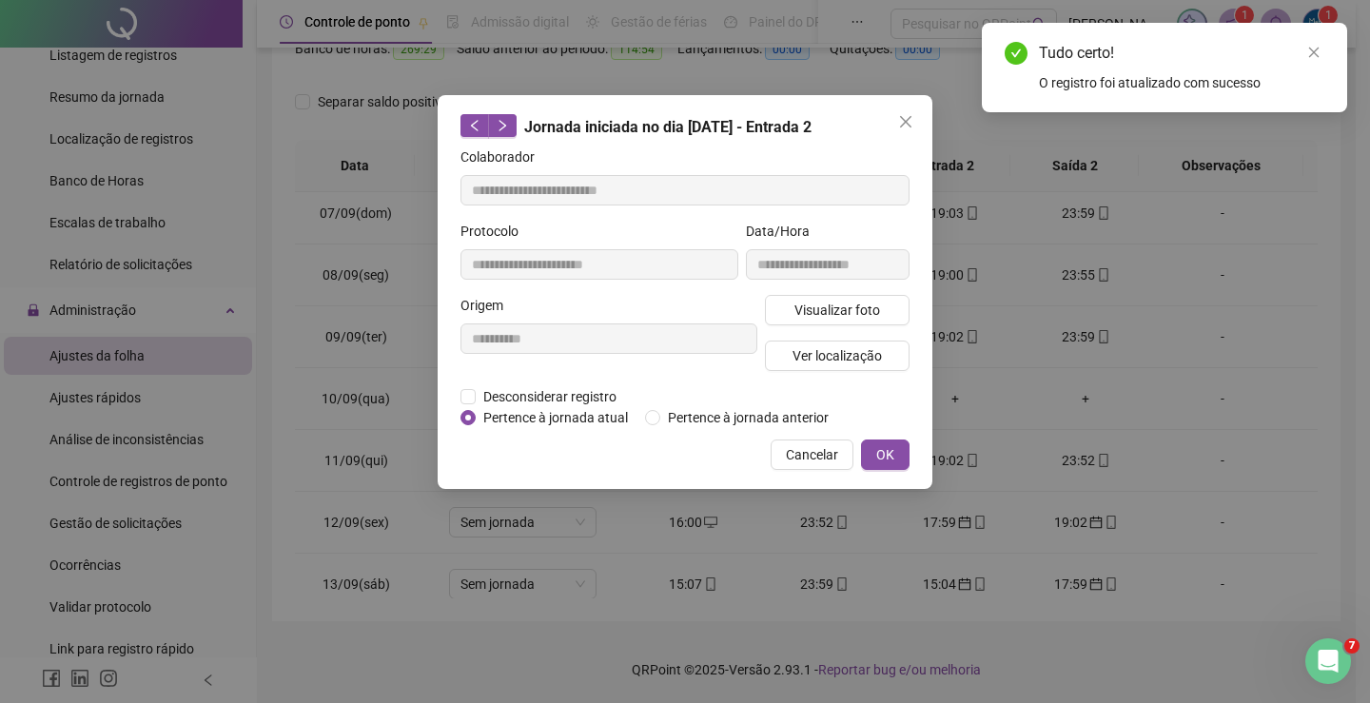
type input "**********"
click at [884, 453] on span "OK" at bounding box center [885, 454] width 18 height 21
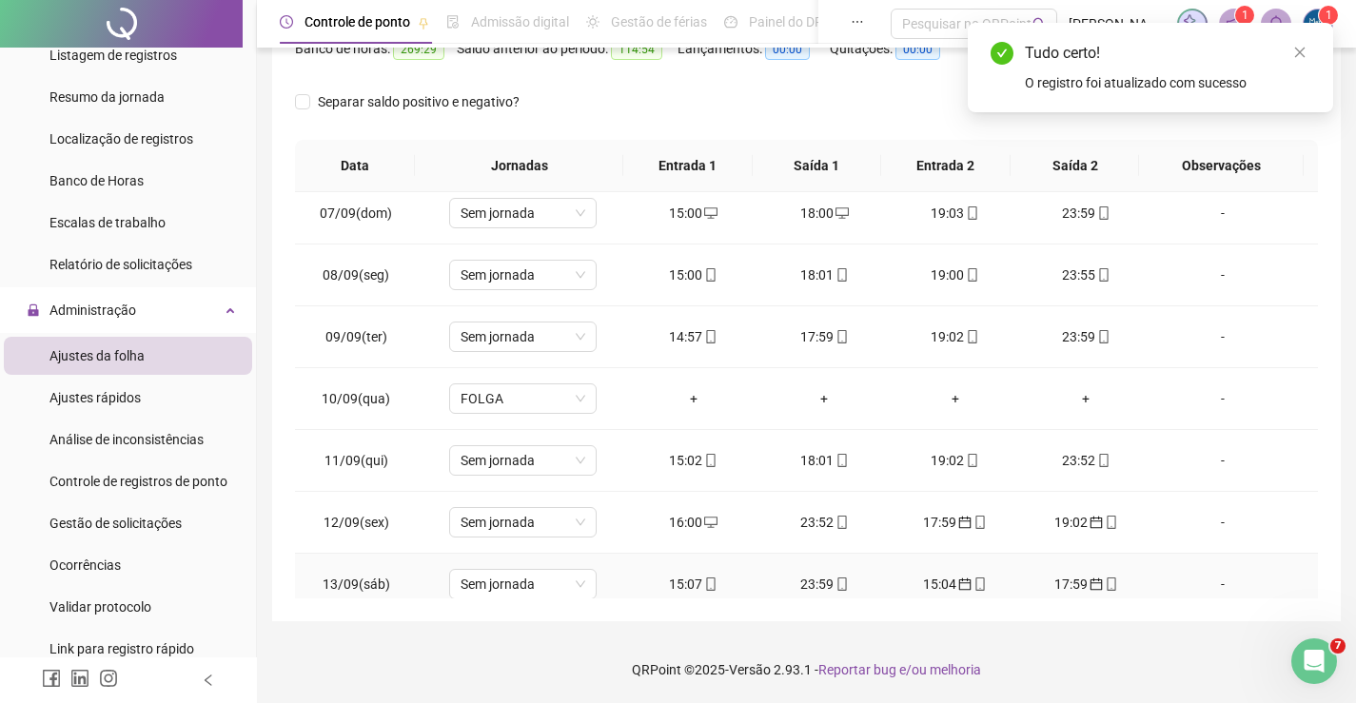
click at [947, 591] on div "15:04" at bounding box center [955, 584] width 101 height 21
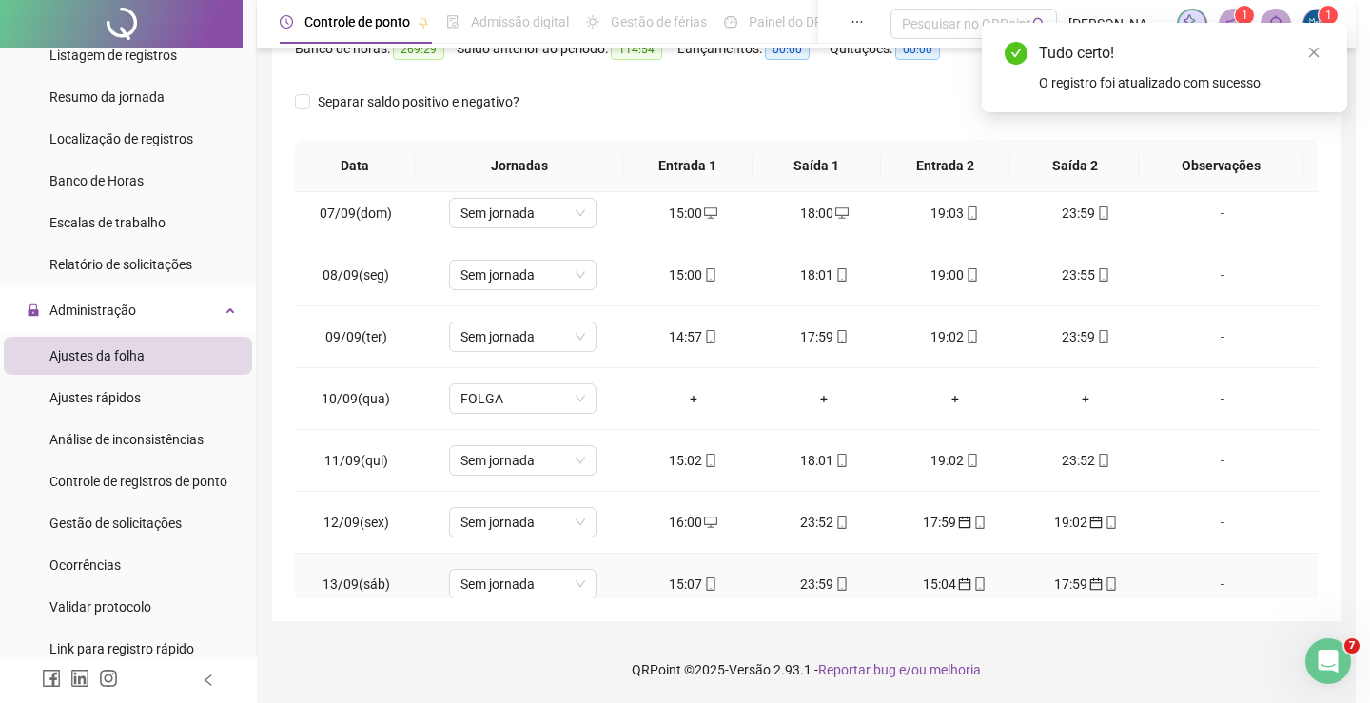
type input "**********"
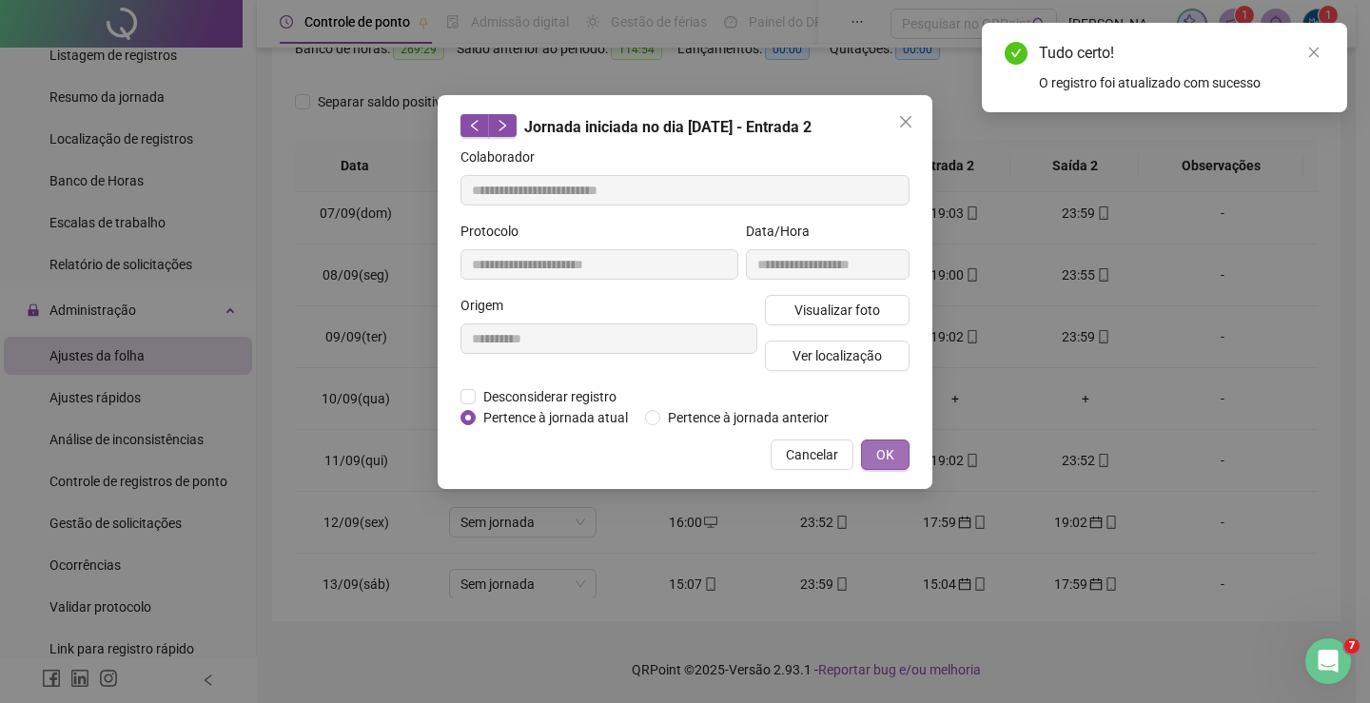
click at [895, 456] on button "OK" at bounding box center [885, 455] width 49 height 30
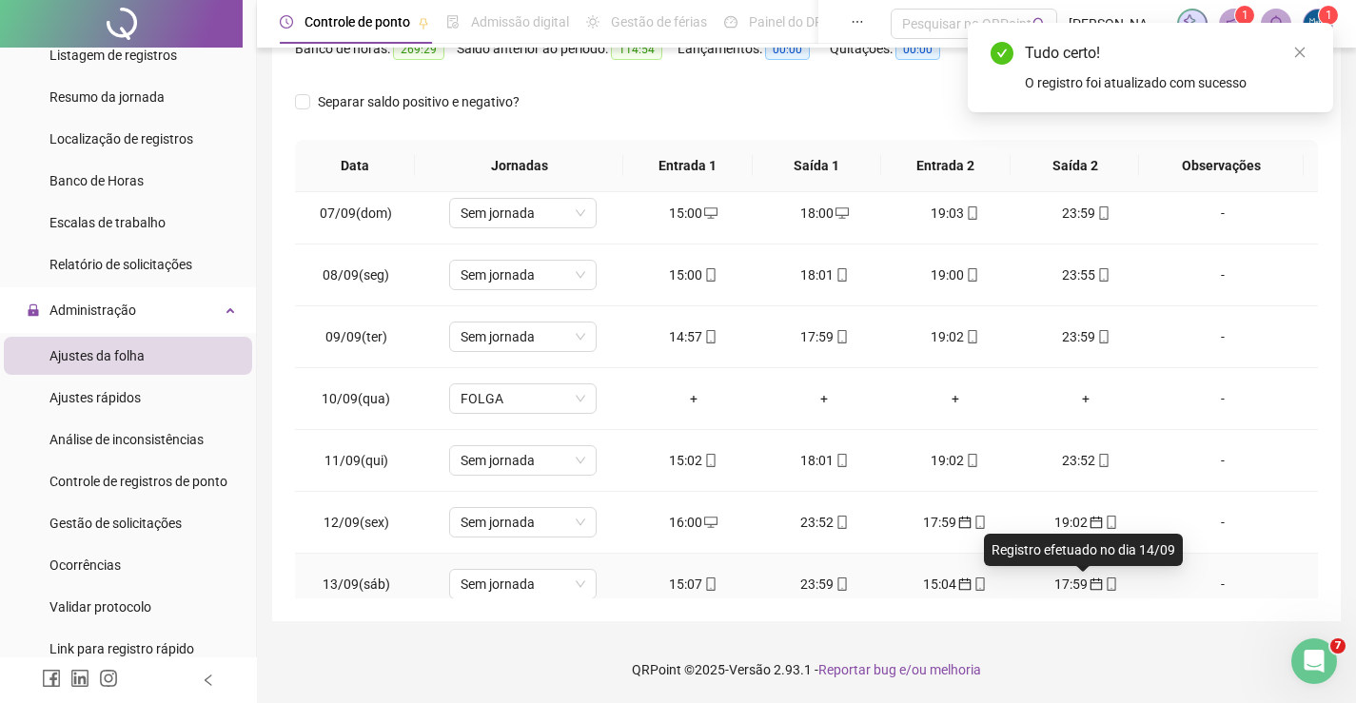
click at [1069, 581] on div "17:59" at bounding box center [1086, 584] width 101 height 21
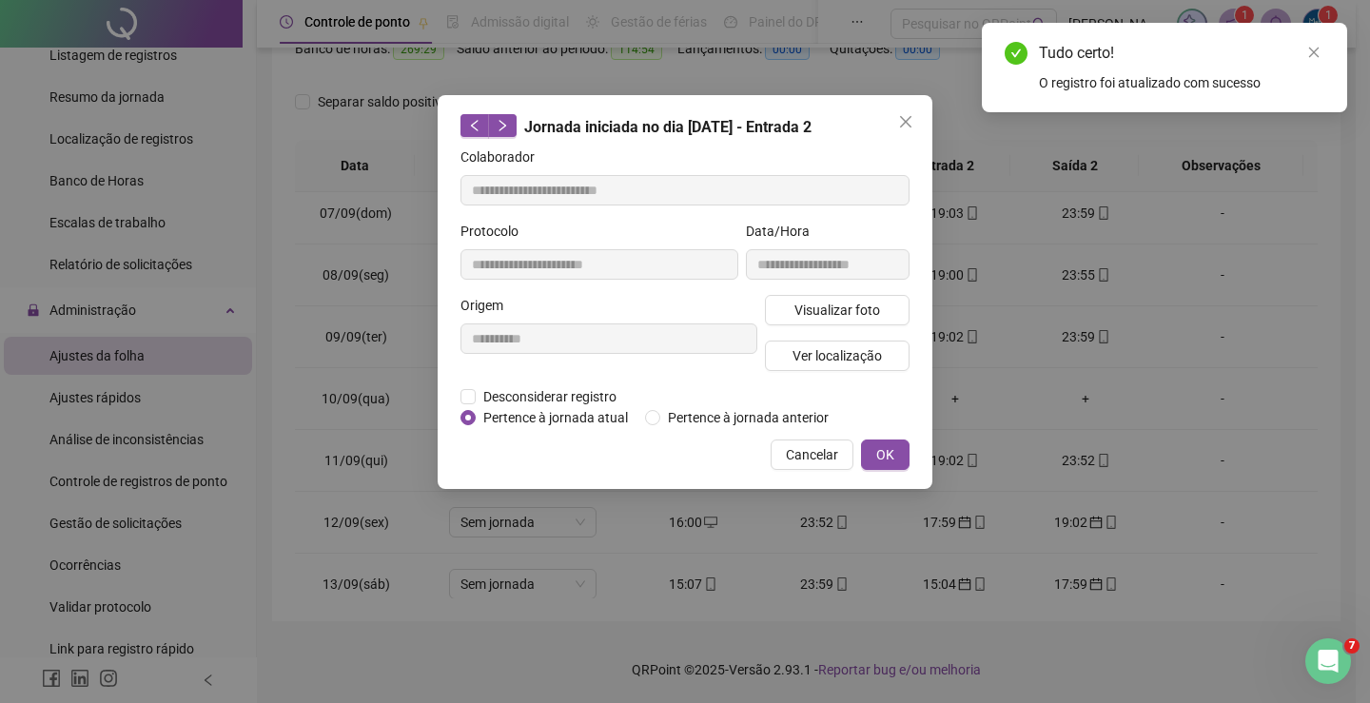
type input "**********"
click at [895, 460] on button "OK" at bounding box center [885, 455] width 49 height 30
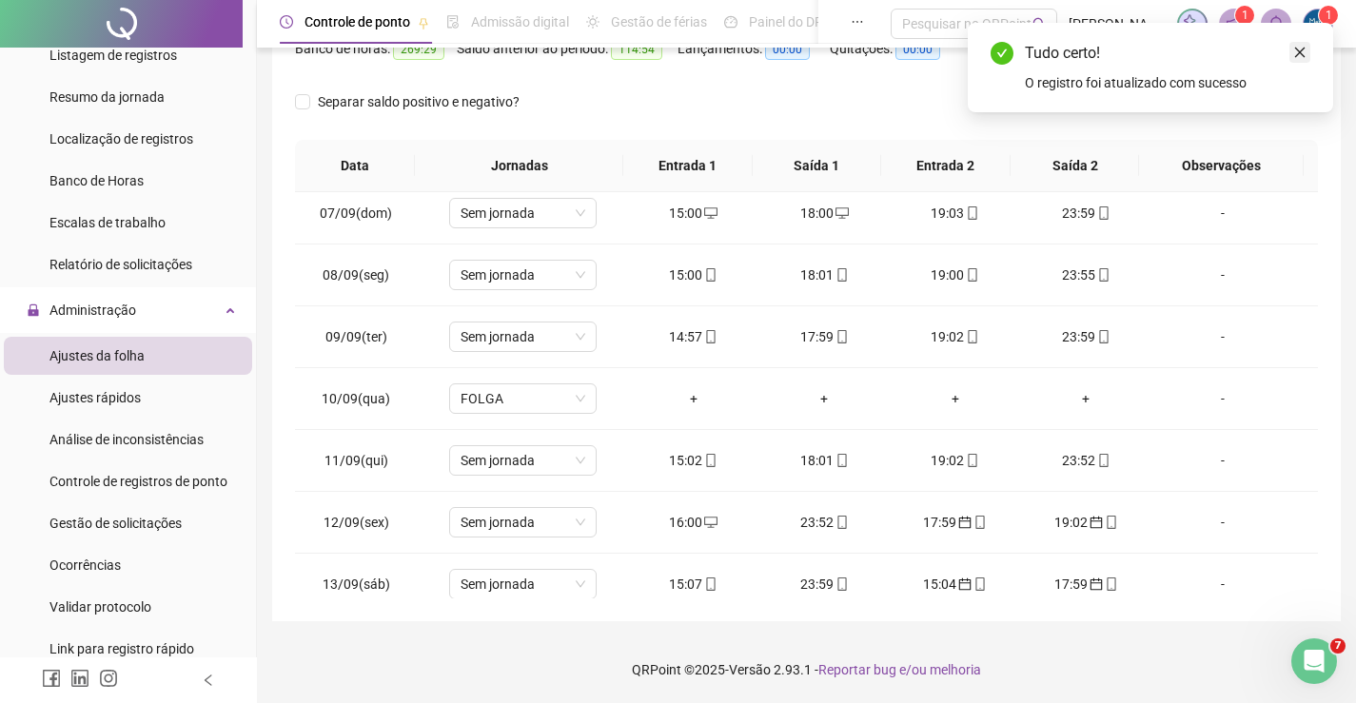
click at [1307, 50] on link "Close" at bounding box center [1299, 52] width 21 height 21
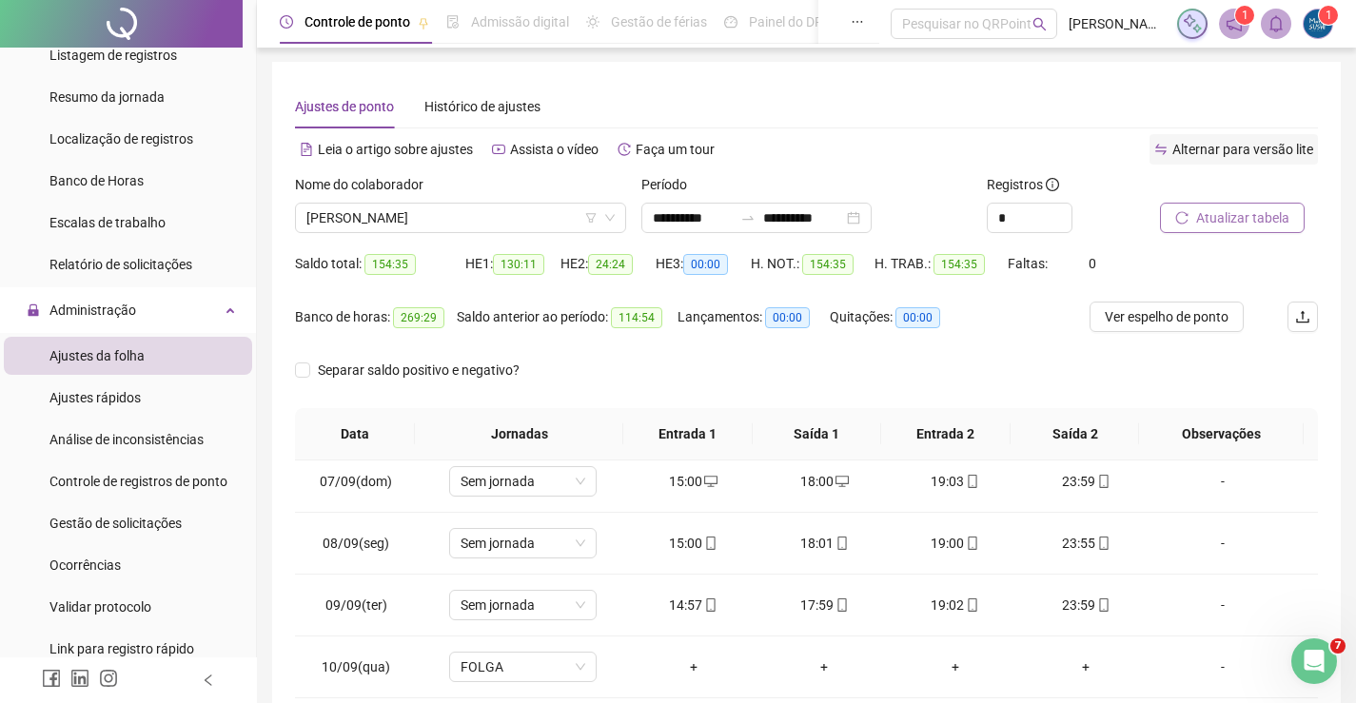
scroll to position [0, 0]
click at [1220, 213] on span "Atualizar tabela" at bounding box center [1242, 218] width 93 height 21
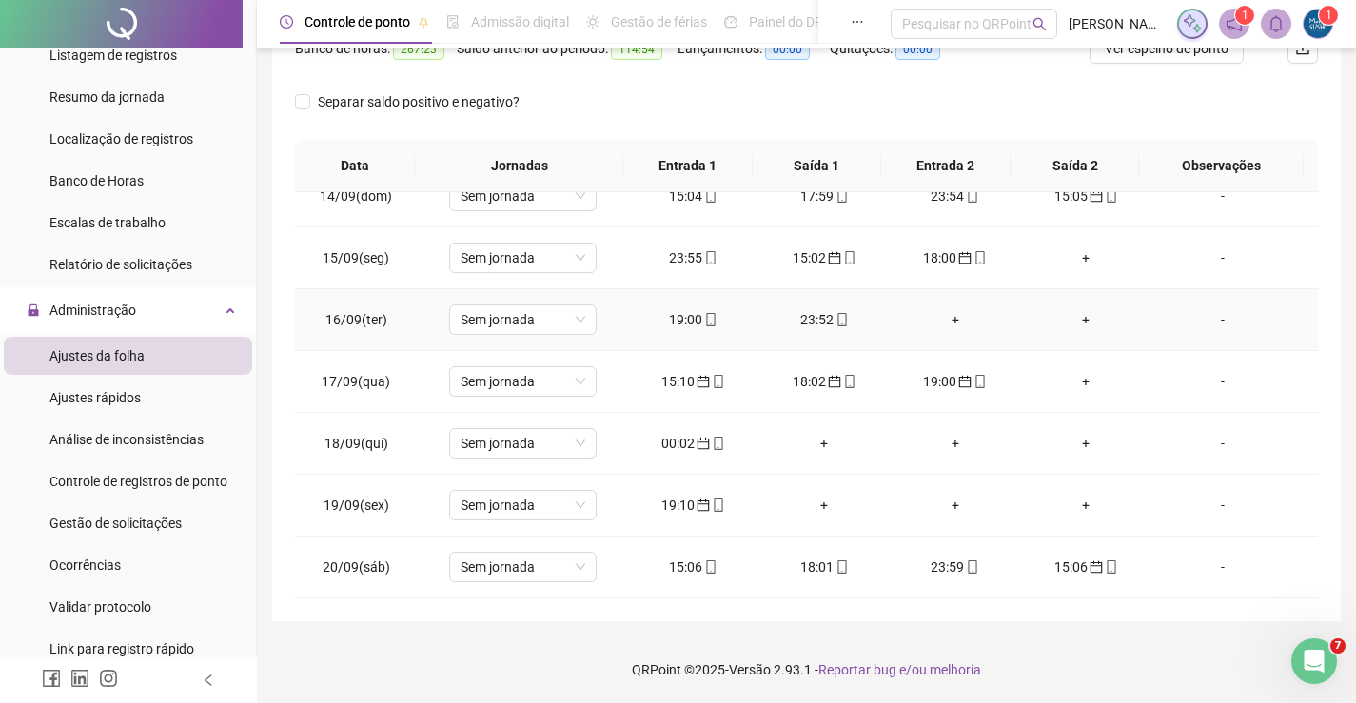
scroll to position [797, 0]
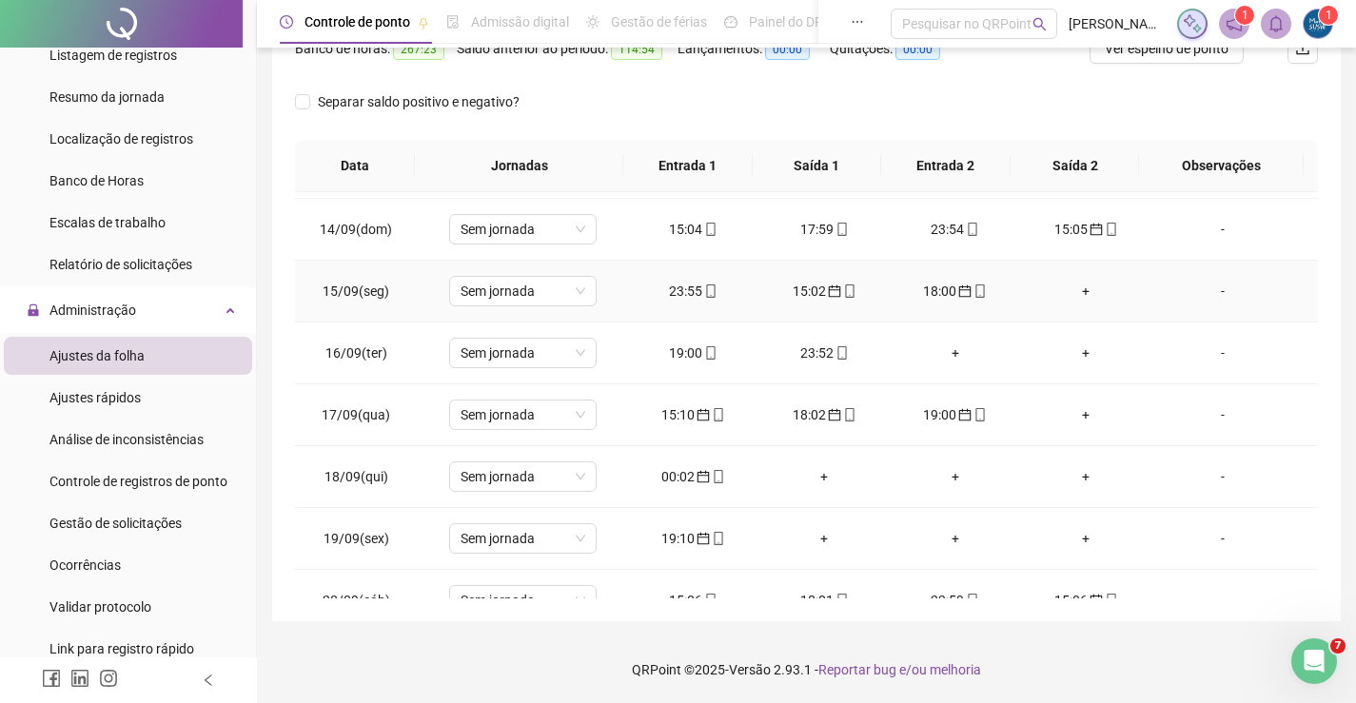
click at [810, 289] on div "15:02" at bounding box center [824, 291] width 101 height 21
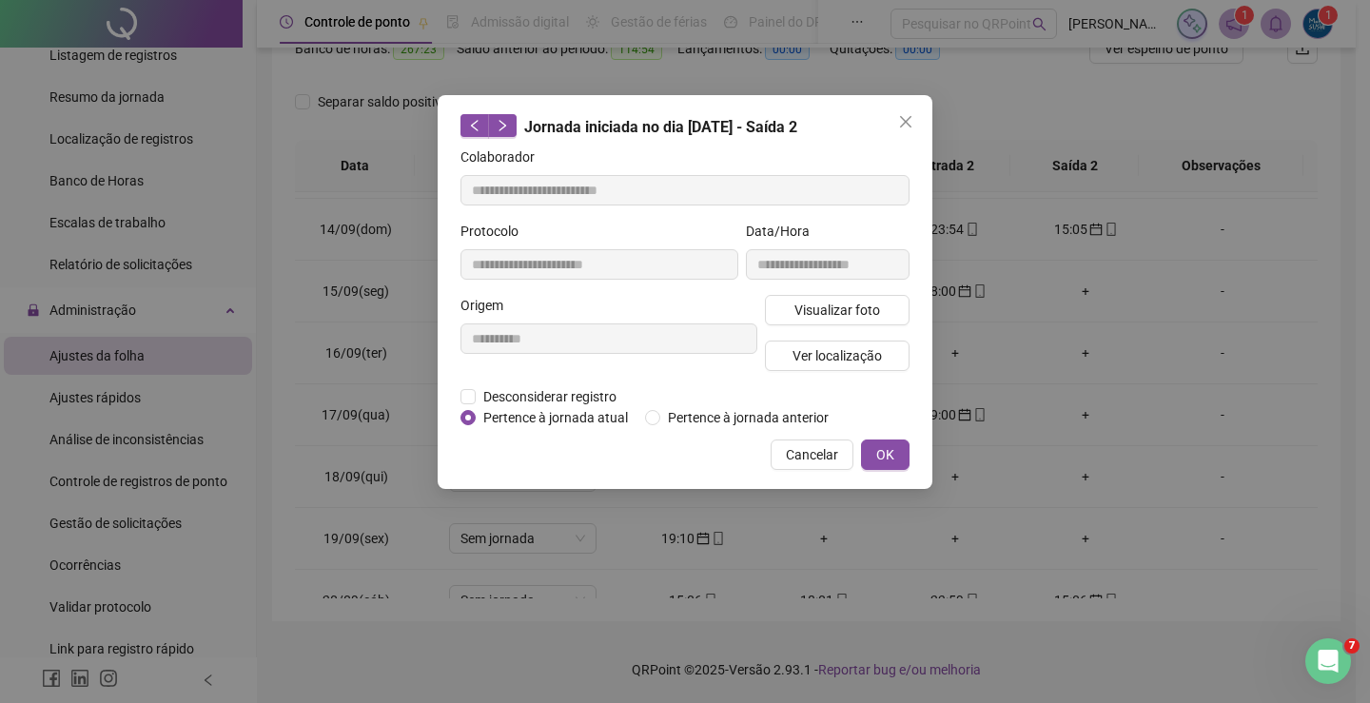
type input "**********"
click at [1127, 287] on div "**********" at bounding box center [685, 351] width 1370 height 703
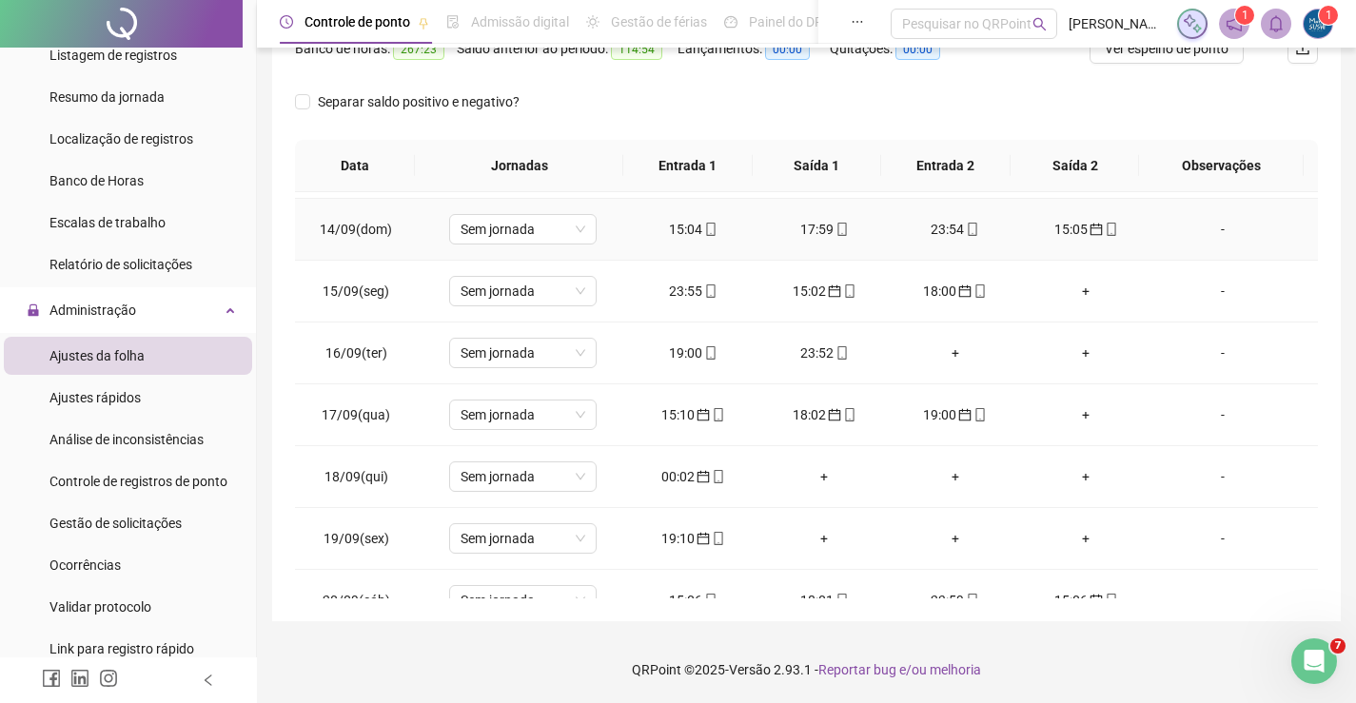
scroll to position [702, 0]
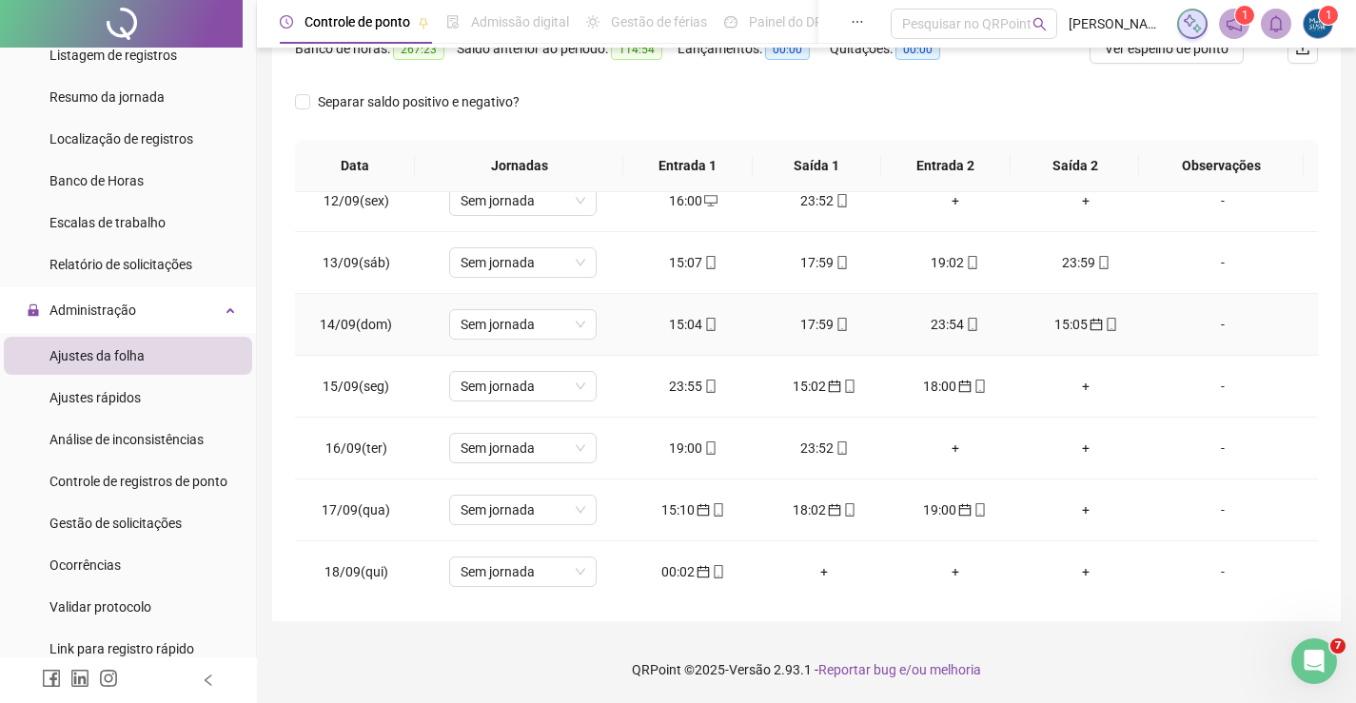
click at [1061, 327] on div "15:05" at bounding box center [1086, 324] width 101 height 21
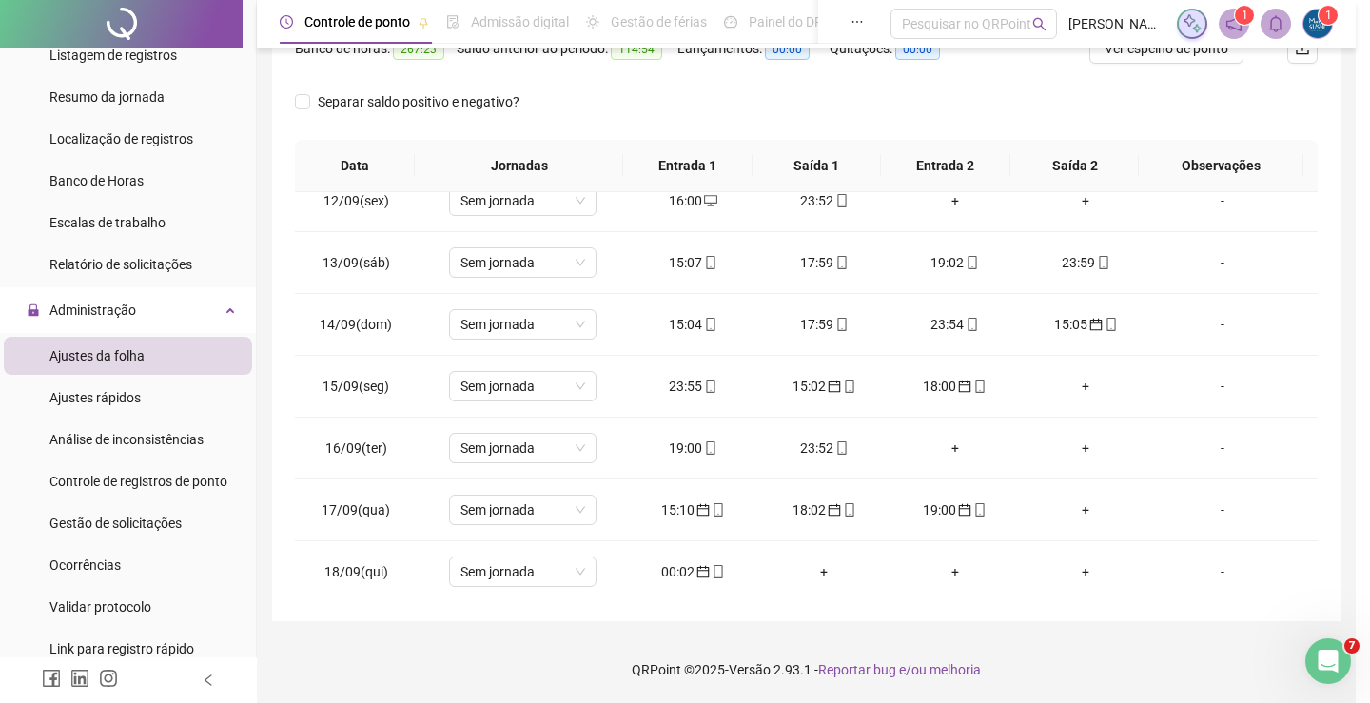
type input "**********"
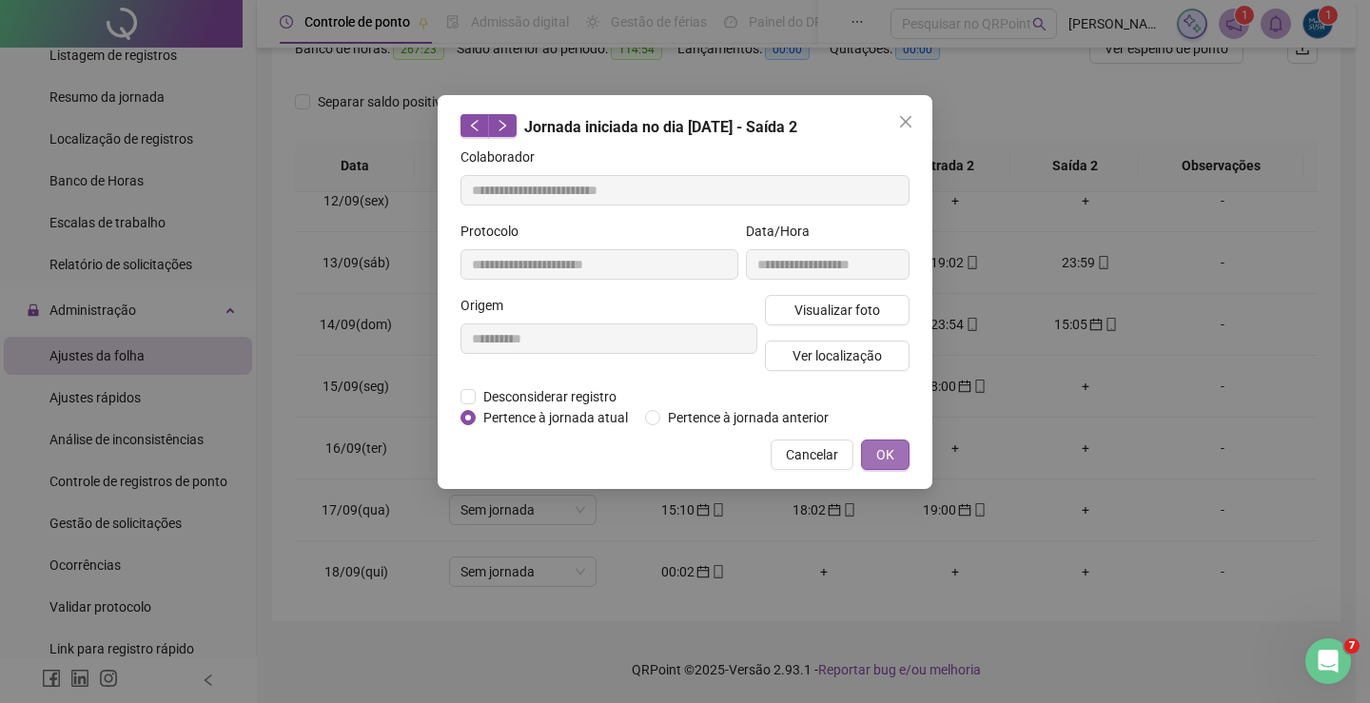
click at [870, 444] on button "OK" at bounding box center [885, 455] width 49 height 30
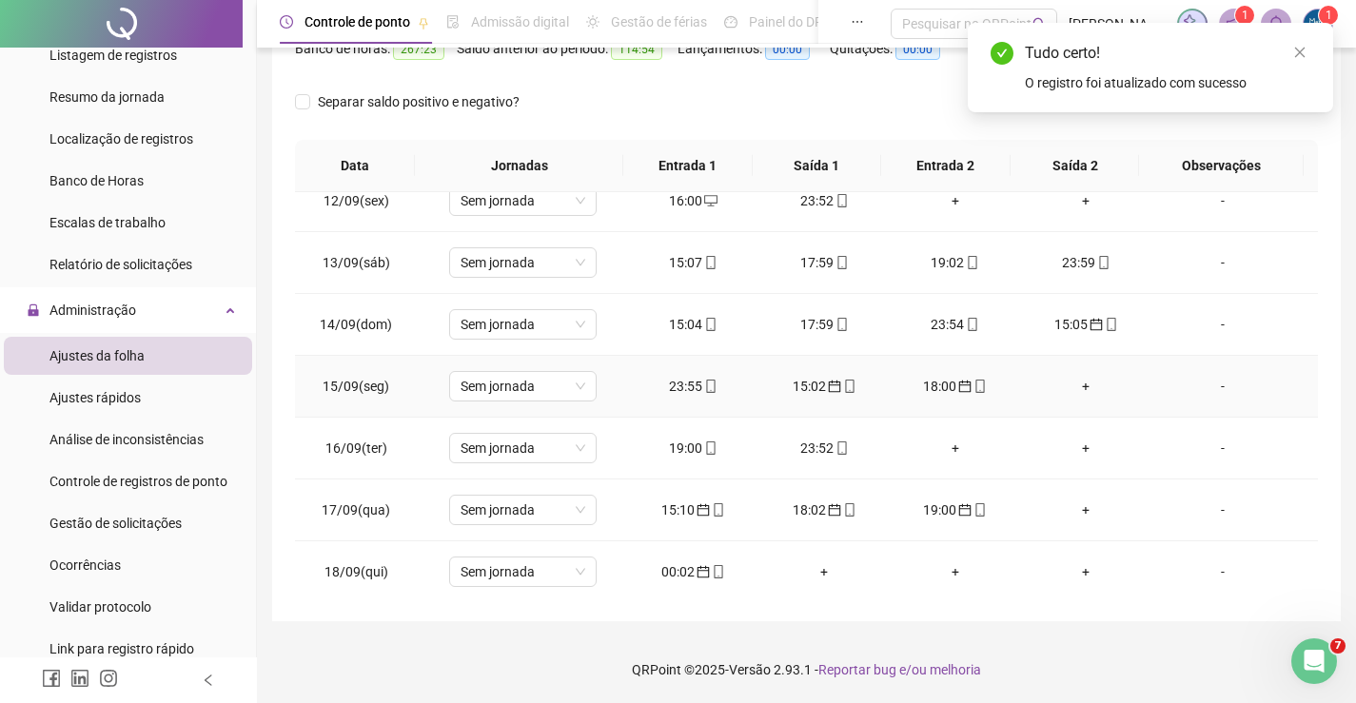
click at [826, 390] on span "calendar" at bounding box center [833, 386] width 15 height 13
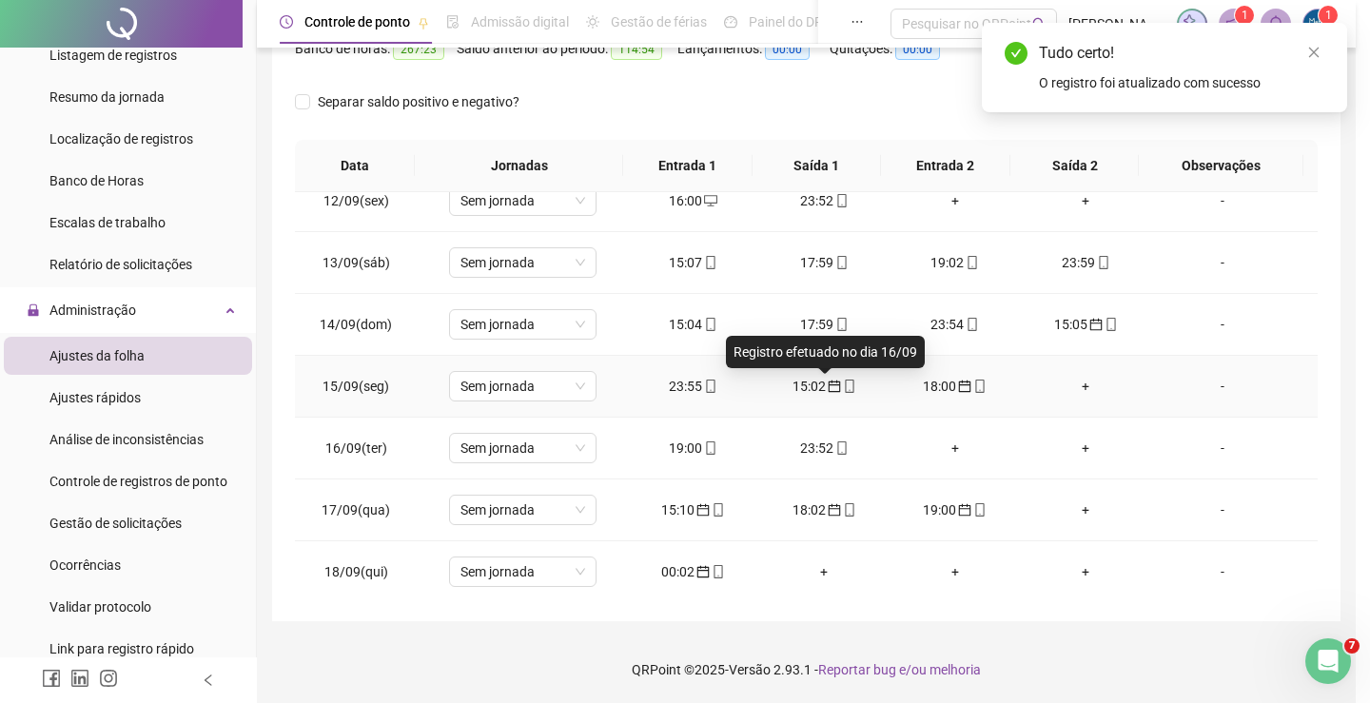
type input "**********"
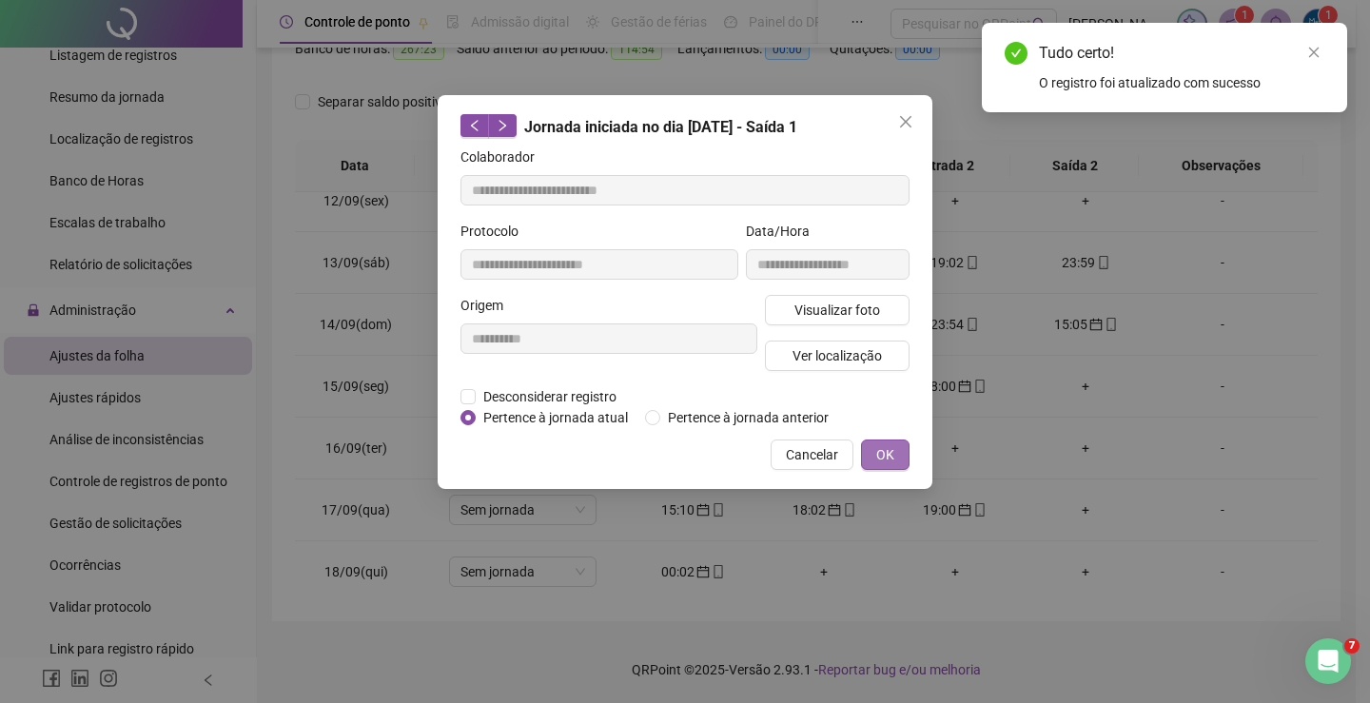
click at [879, 451] on span "OK" at bounding box center [885, 454] width 18 height 21
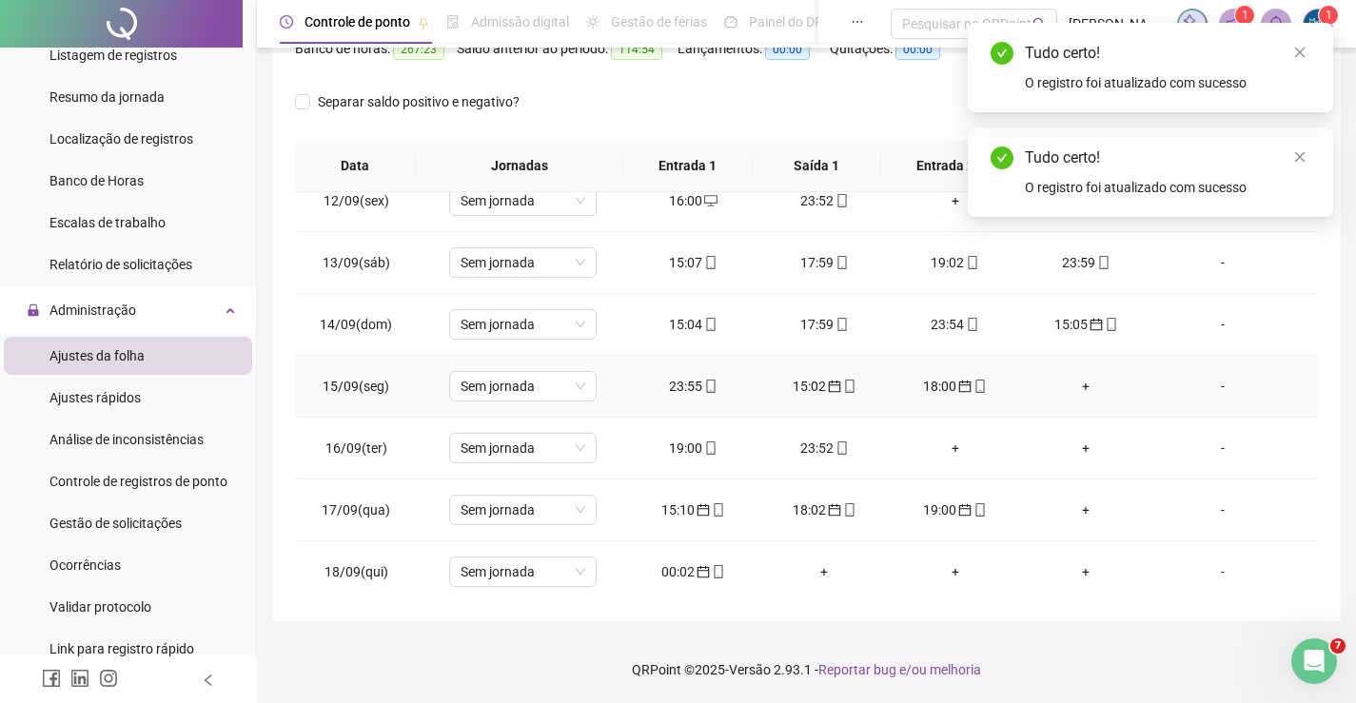
click at [955, 368] on td "18:00" at bounding box center [955, 387] width 131 height 62
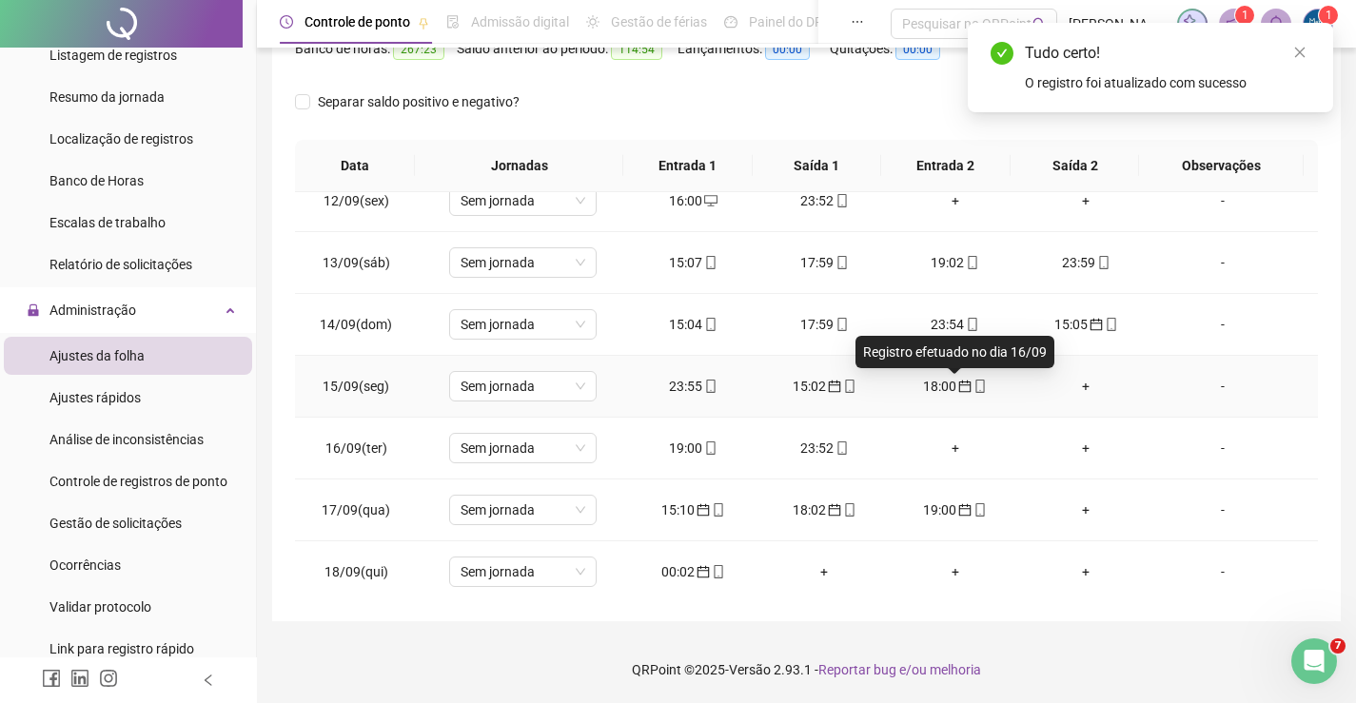
click at [958, 383] on icon "calendar" at bounding box center [964, 386] width 13 height 13
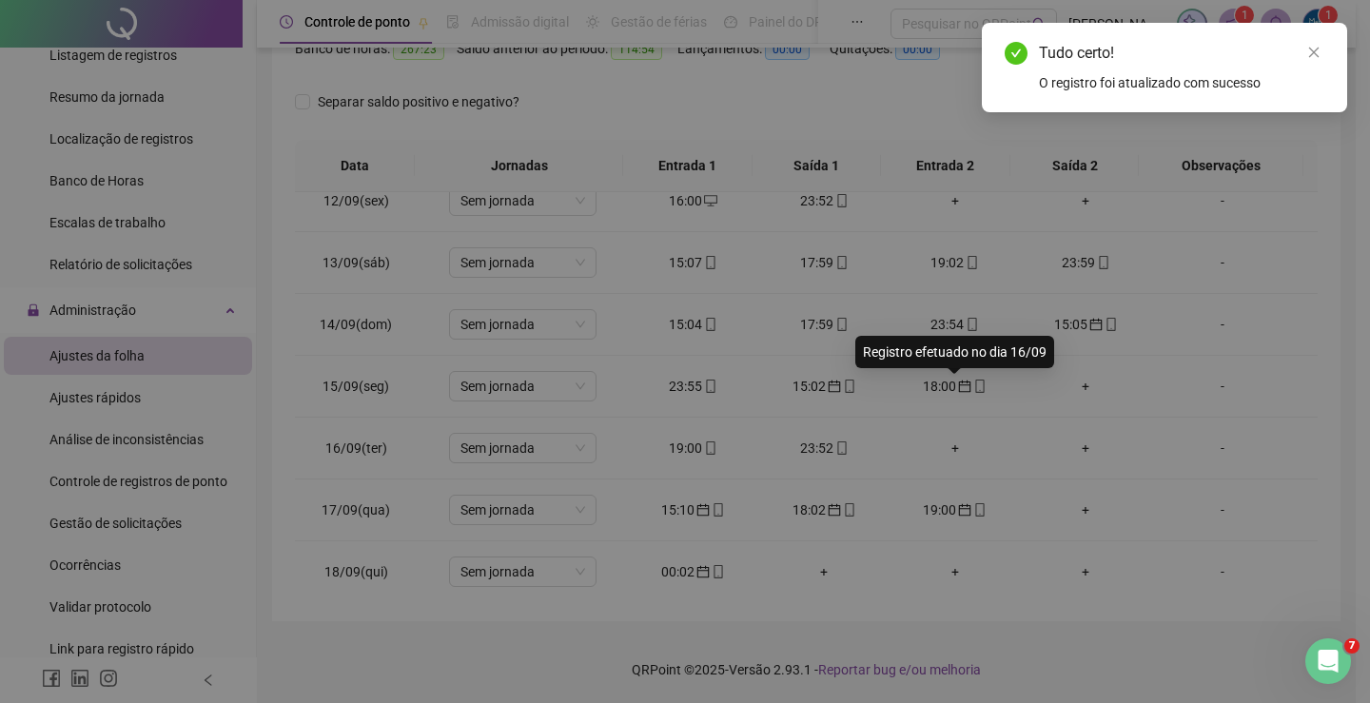
type input "**********"
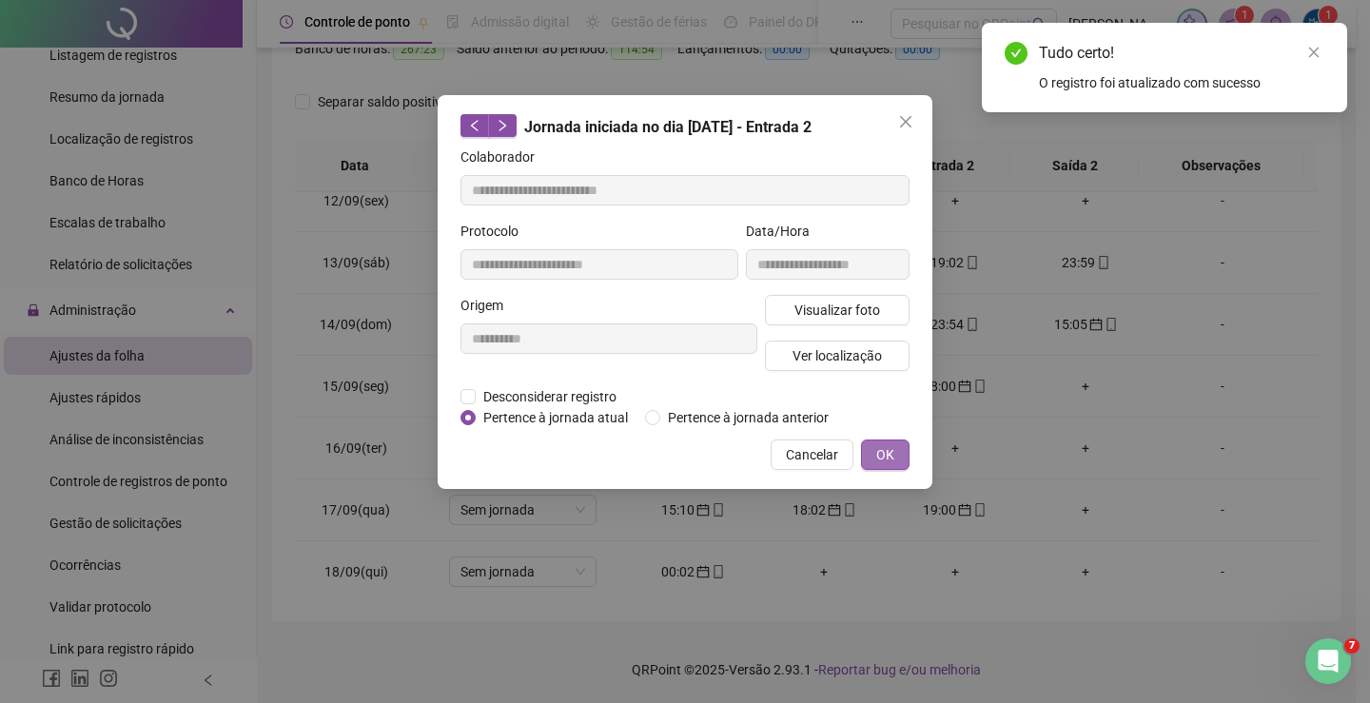
click at [881, 450] on span "OK" at bounding box center [885, 454] width 18 height 21
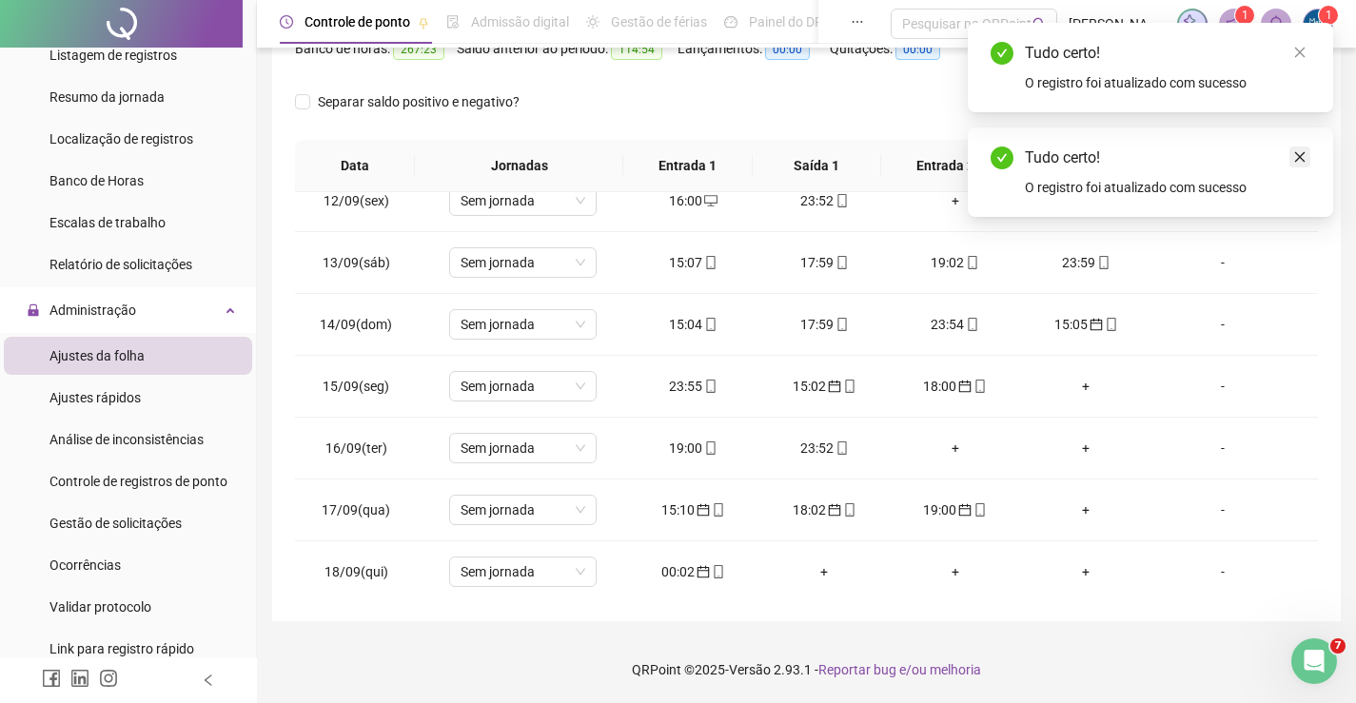
click at [1298, 160] on icon "close" at bounding box center [1299, 156] width 13 height 13
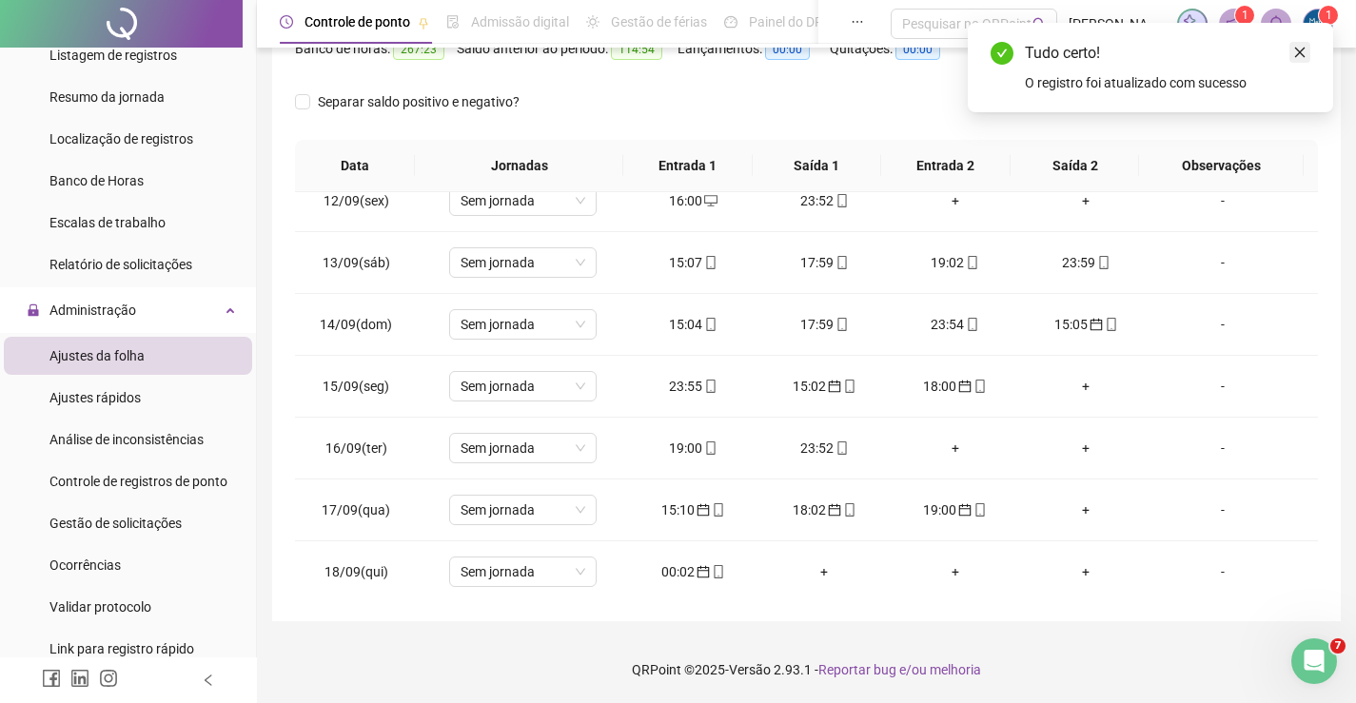
click at [1304, 56] on icon "close" at bounding box center [1300, 53] width 10 height 10
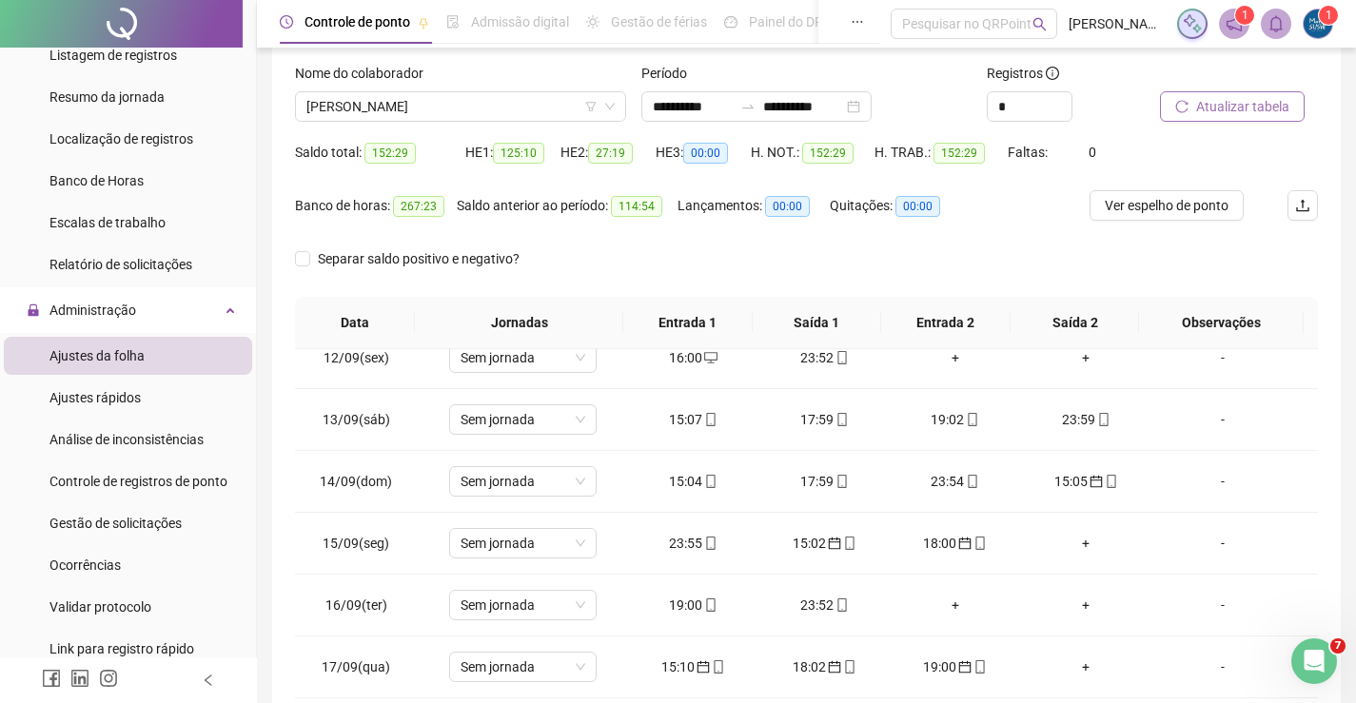
scroll to position [79, 0]
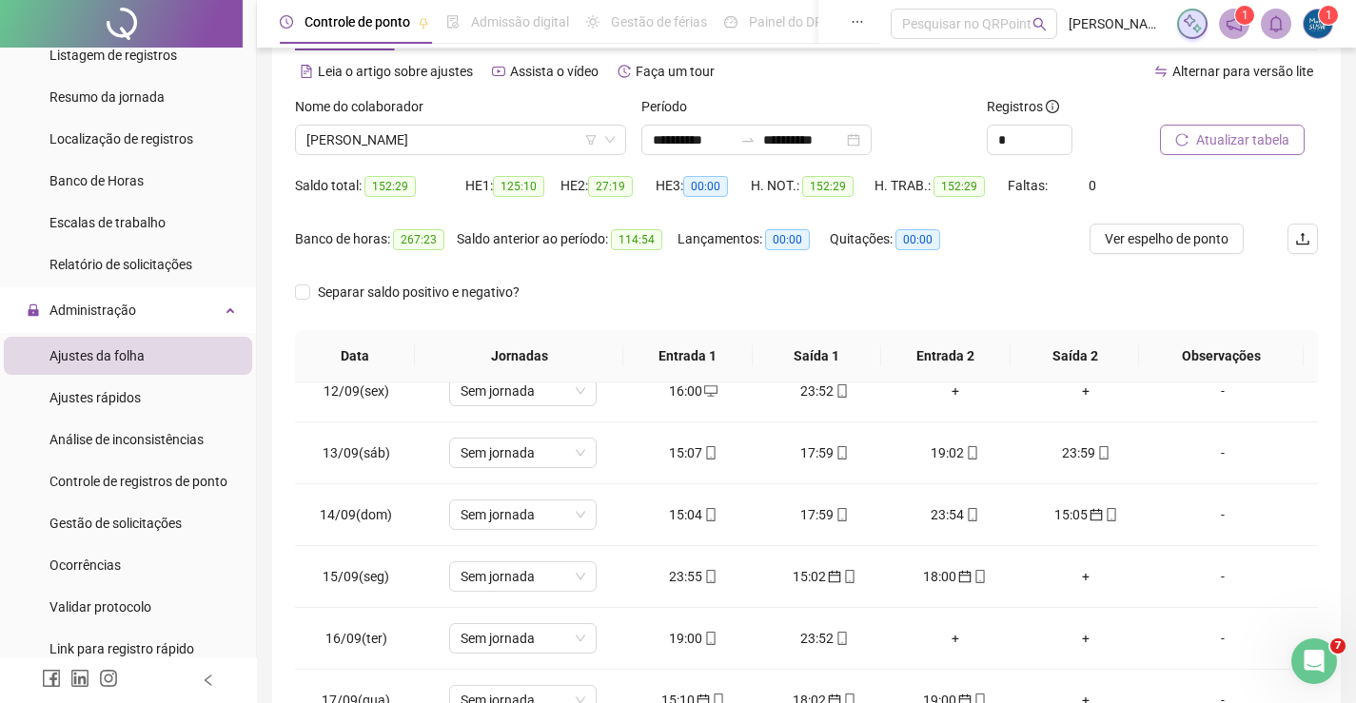
click at [1206, 146] on span "Atualizar tabela" at bounding box center [1242, 139] width 93 height 21
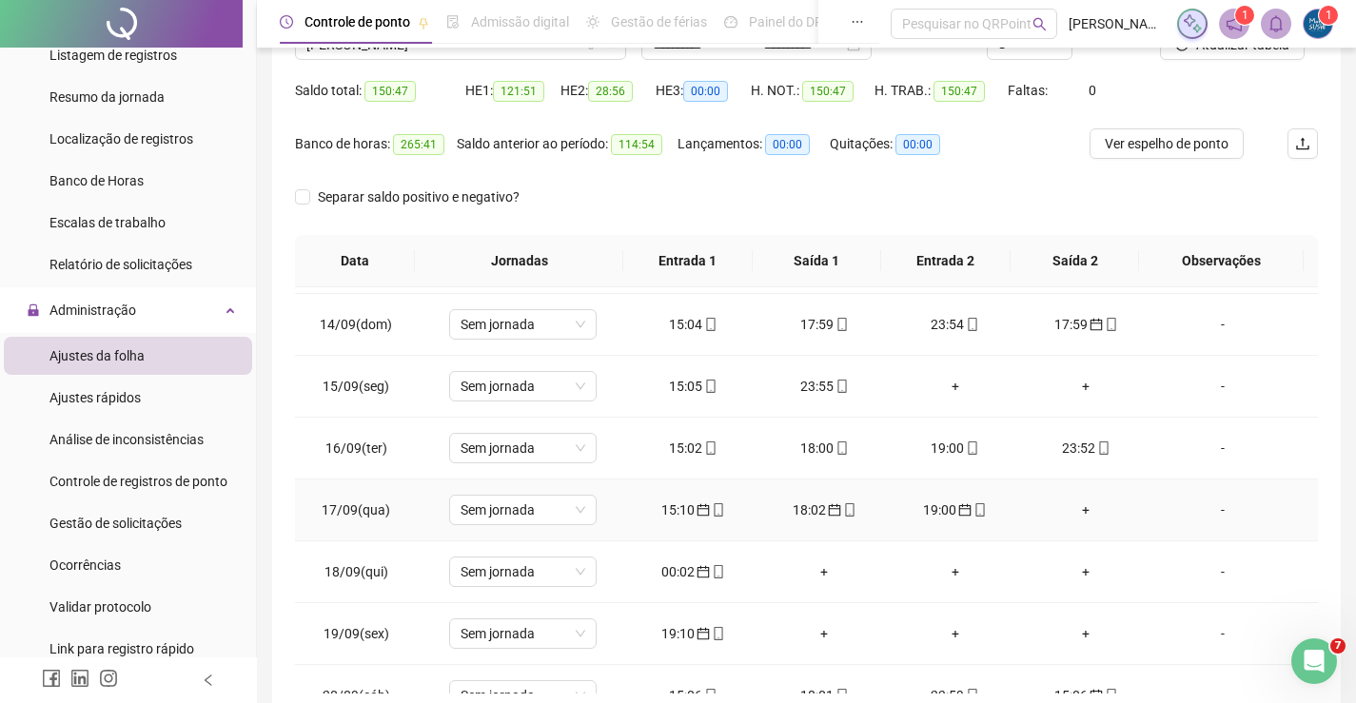
scroll to position [893, 0]
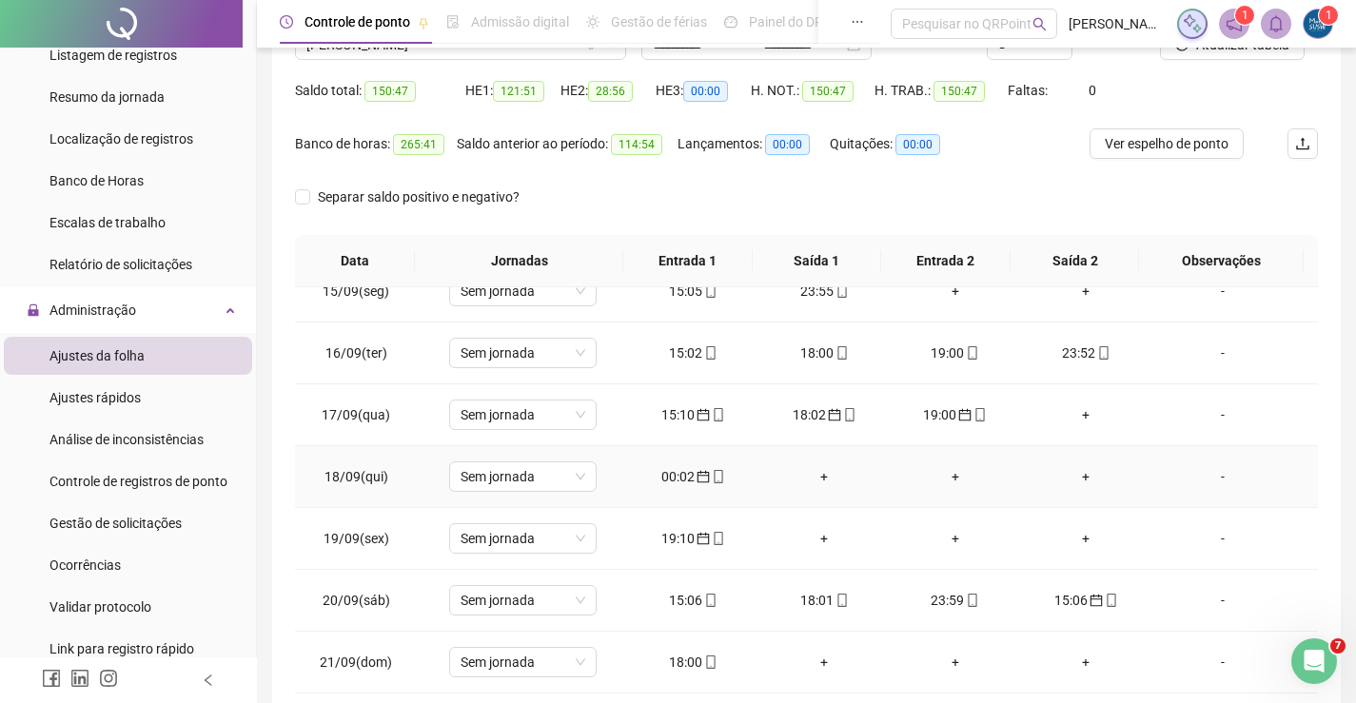
click at [681, 482] on div "00:02" at bounding box center [693, 476] width 101 height 21
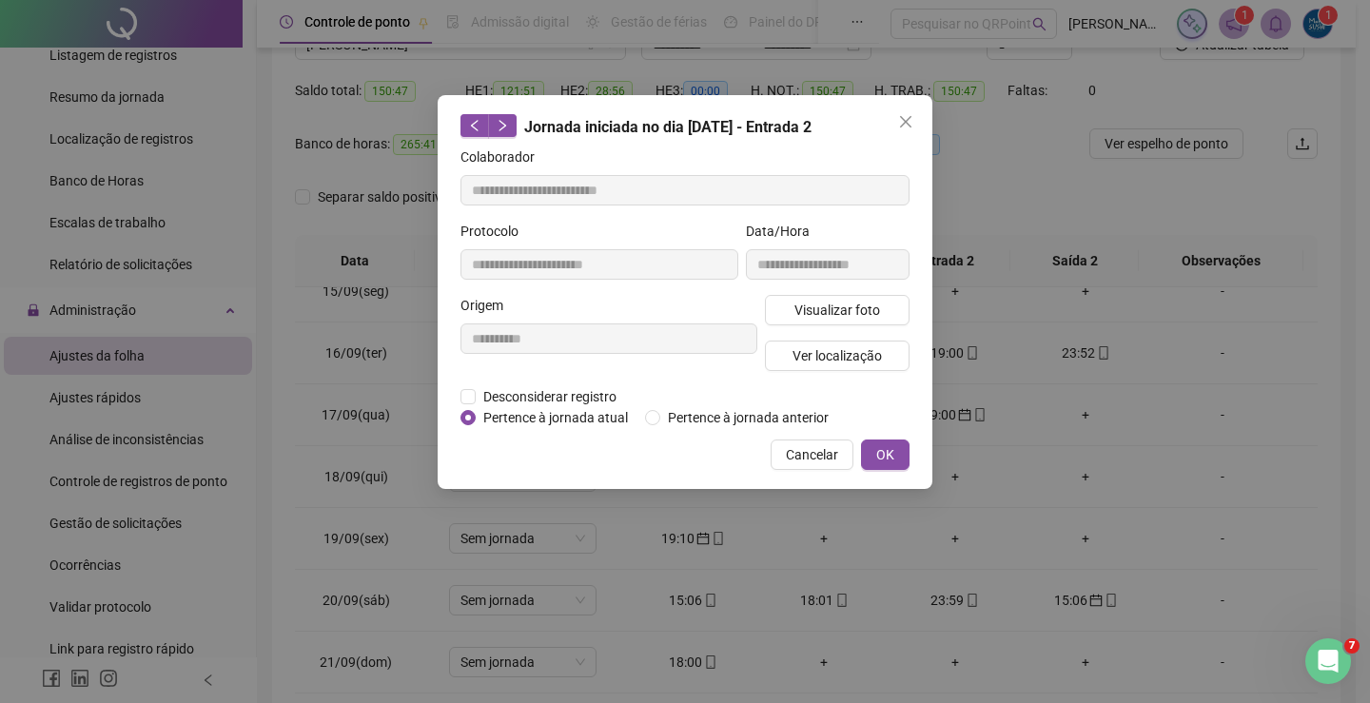
type input "**********"
click at [889, 459] on span "OK" at bounding box center [885, 454] width 18 height 21
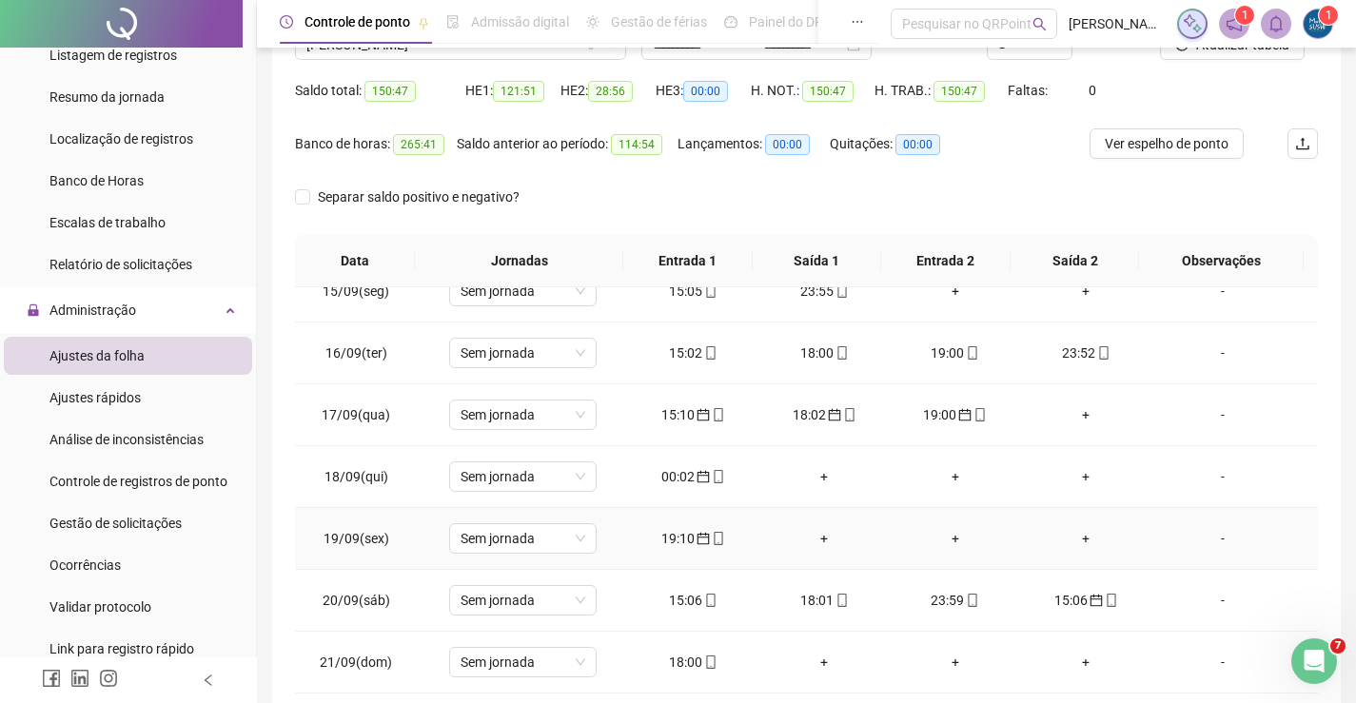
click at [678, 546] on div "19:10" at bounding box center [693, 538] width 101 height 21
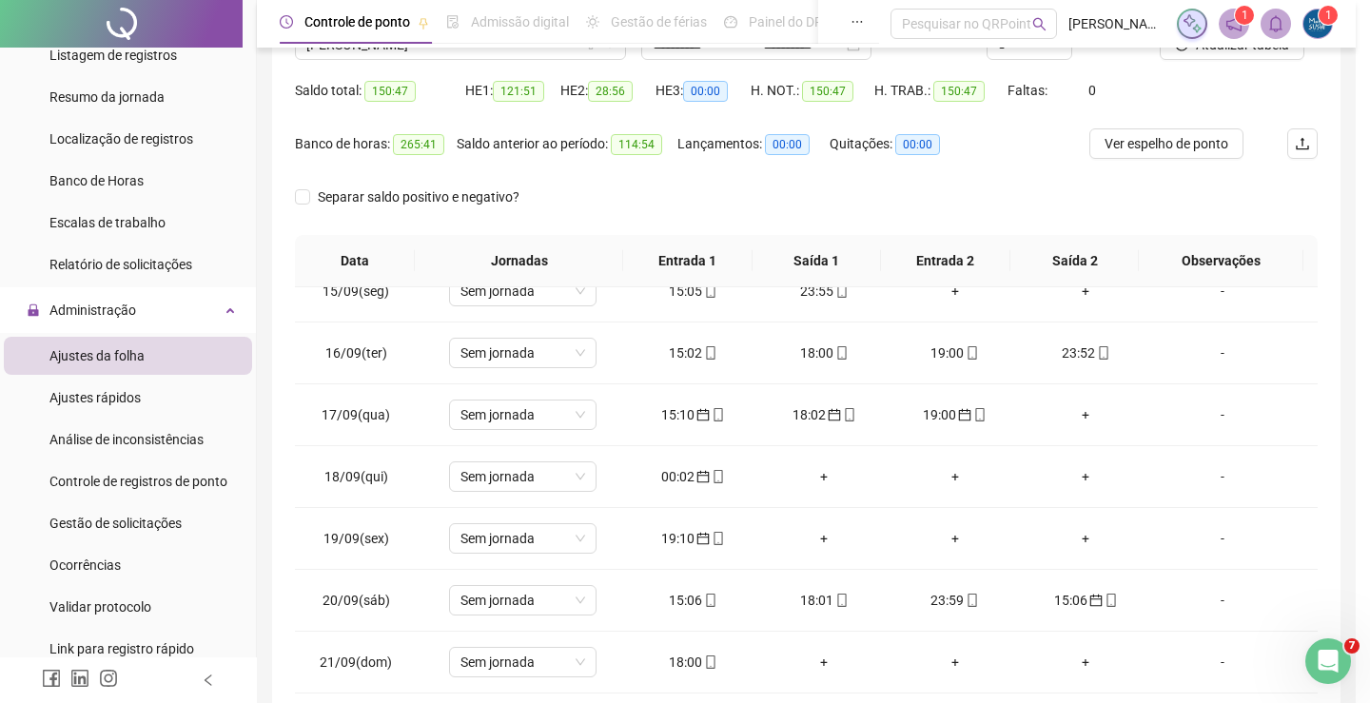
type input "**********"
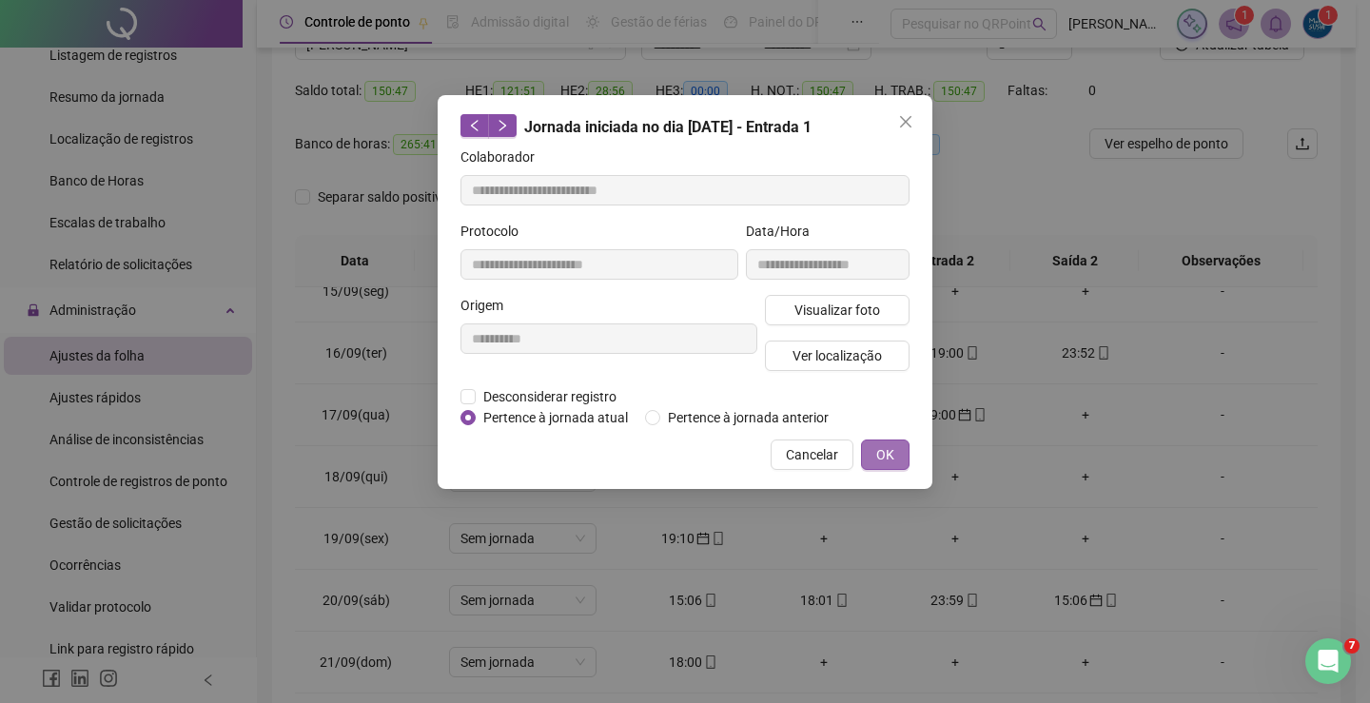
click at [886, 444] on span "OK" at bounding box center [885, 454] width 18 height 21
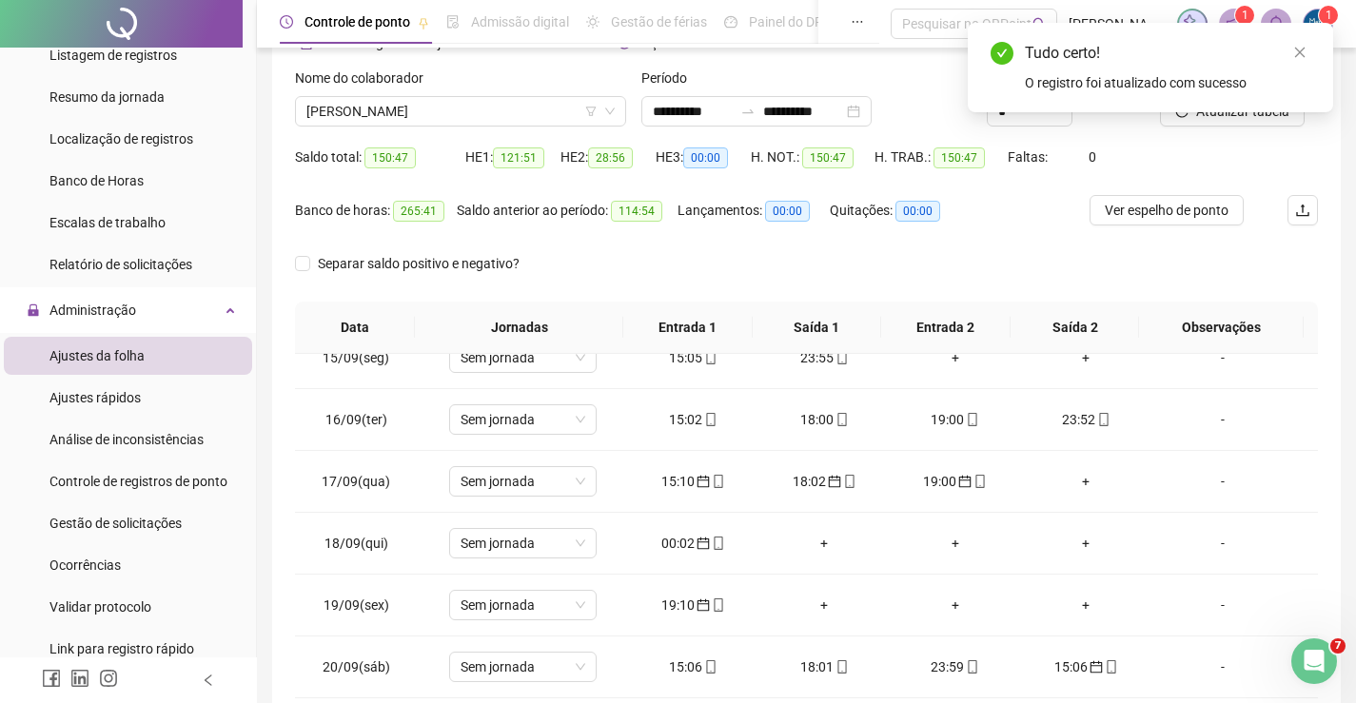
scroll to position [0, 0]
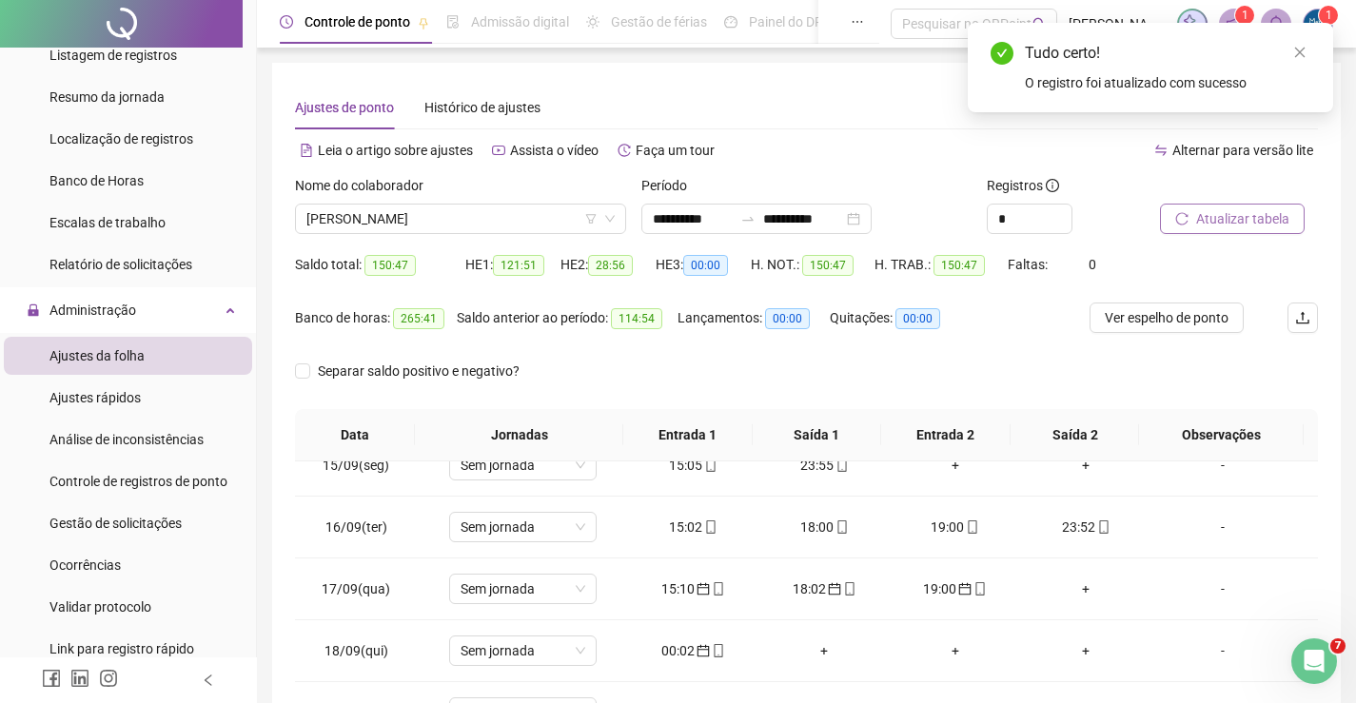
click at [1217, 215] on span "Atualizar tabela" at bounding box center [1242, 218] width 93 height 21
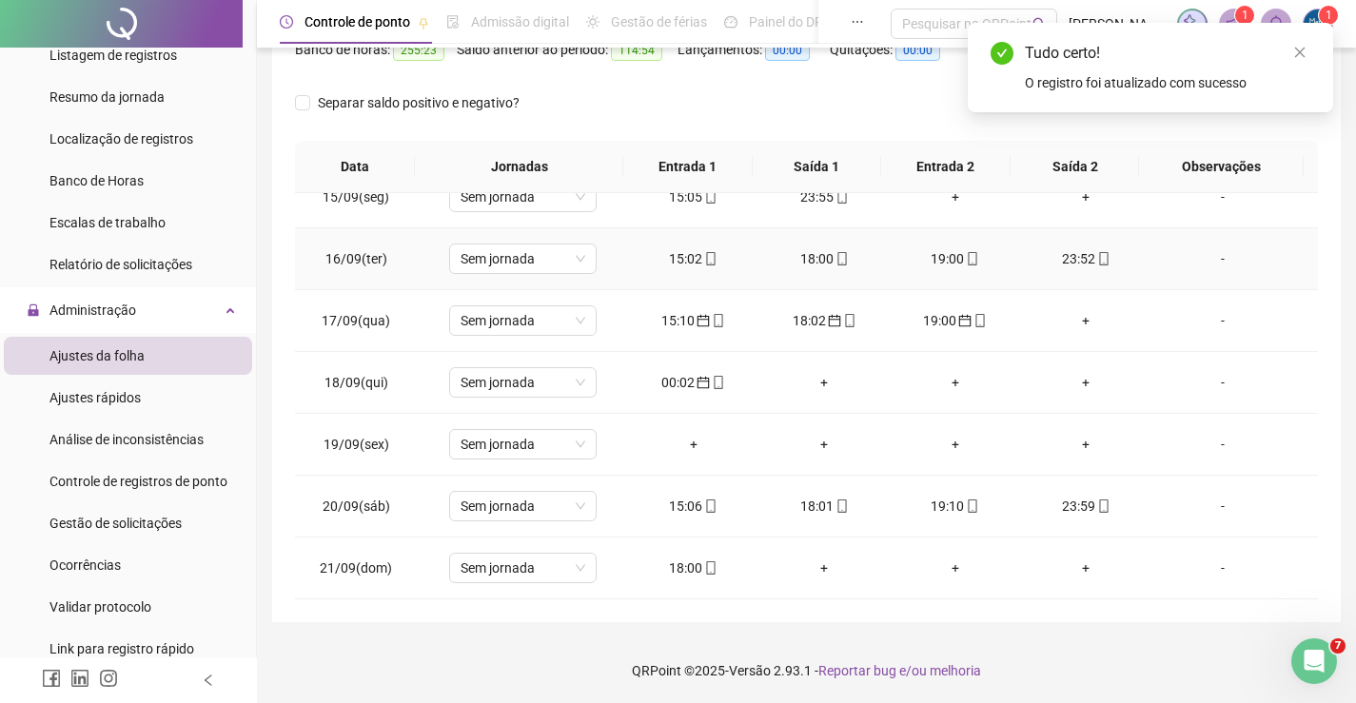
scroll to position [269, 0]
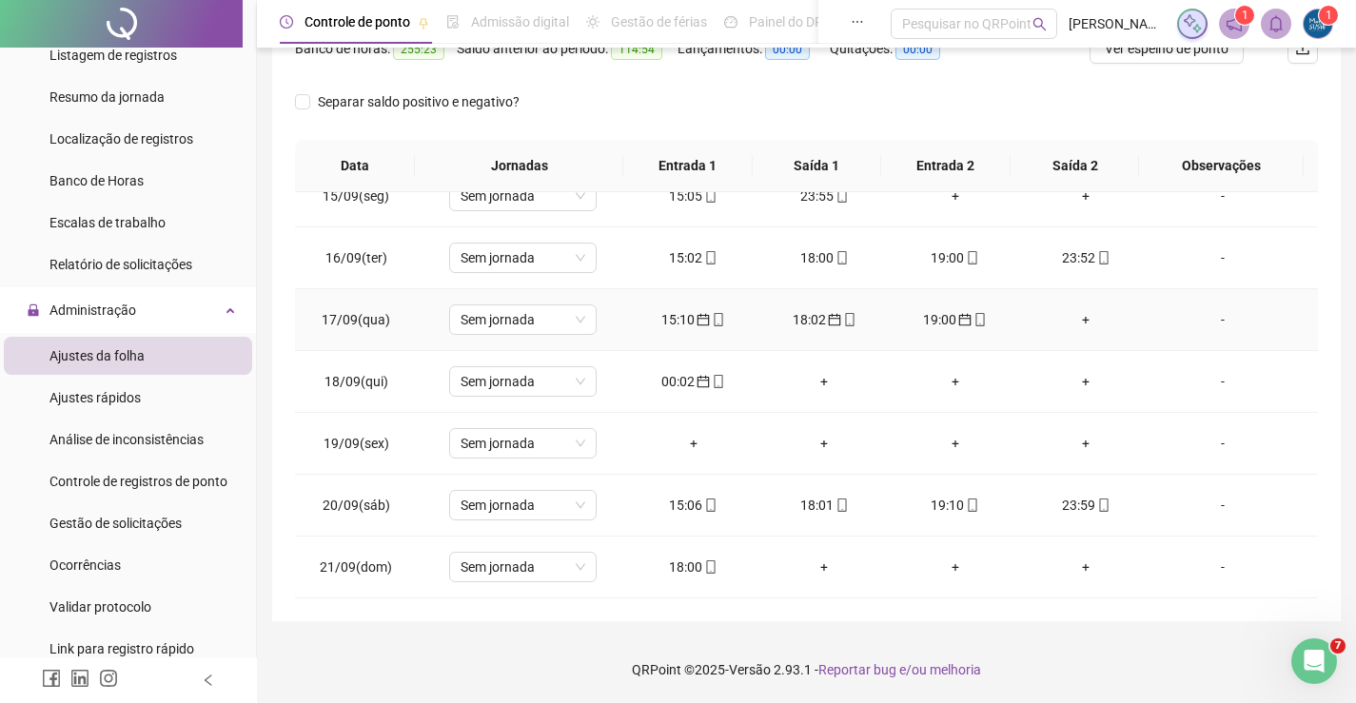
click at [931, 324] on div "19:00" at bounding box center [955, 319] width 101 height 21
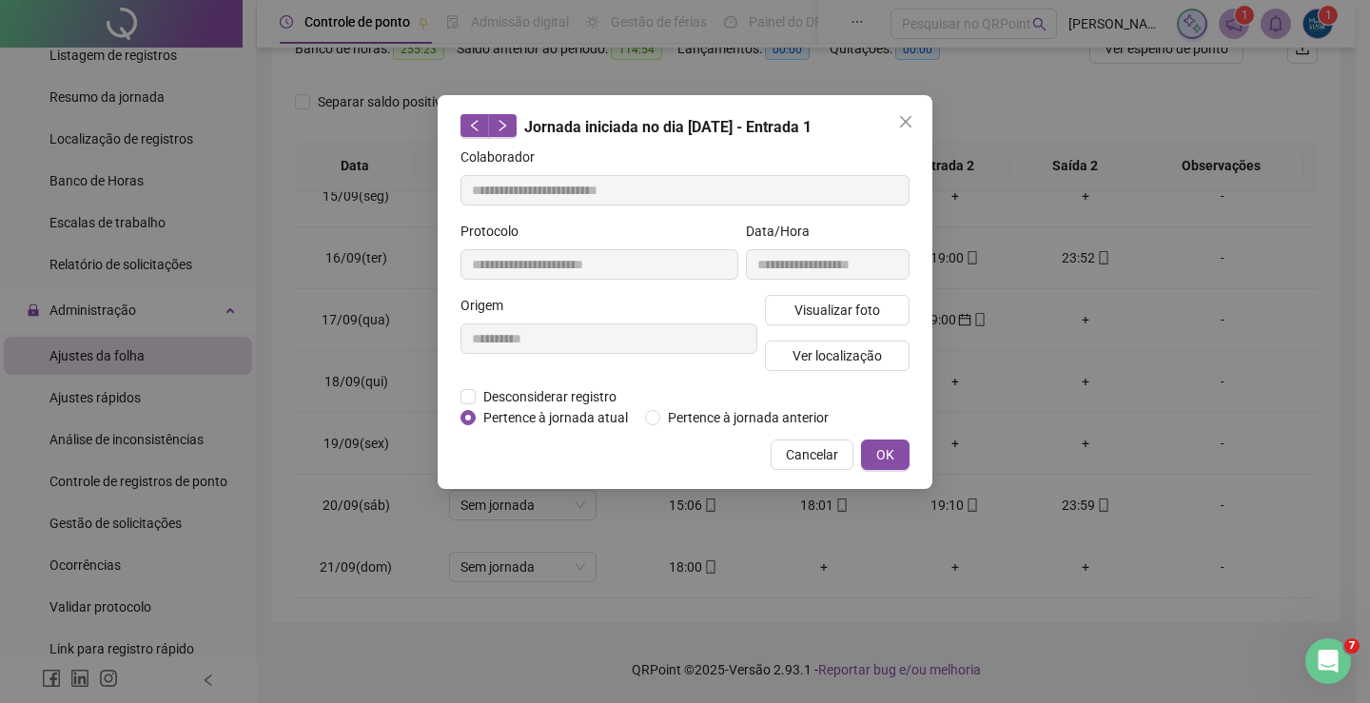
type input "**********"
click at [908, 124] on icon "close" at bounding box center [905, 121] width 11 height 11
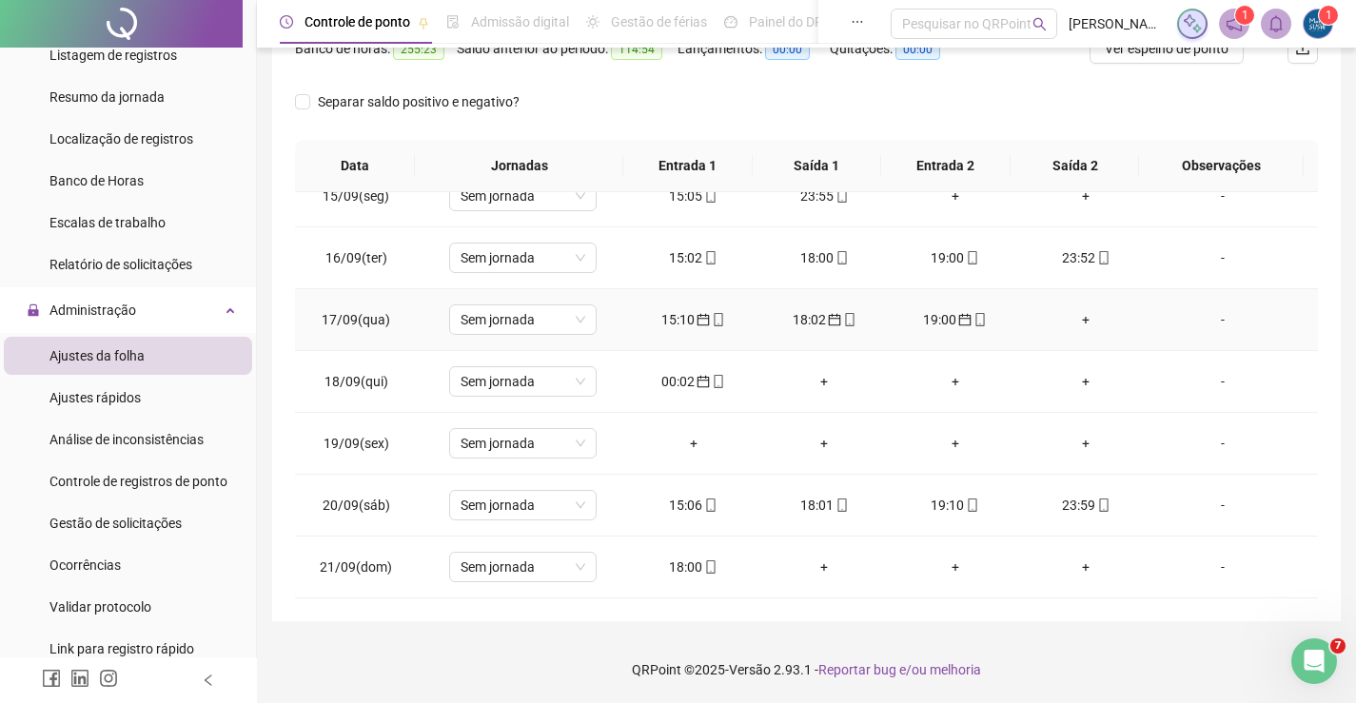
click at [927, 325] on div "19:00" at bounding box center [955, 319] width 101 height 21
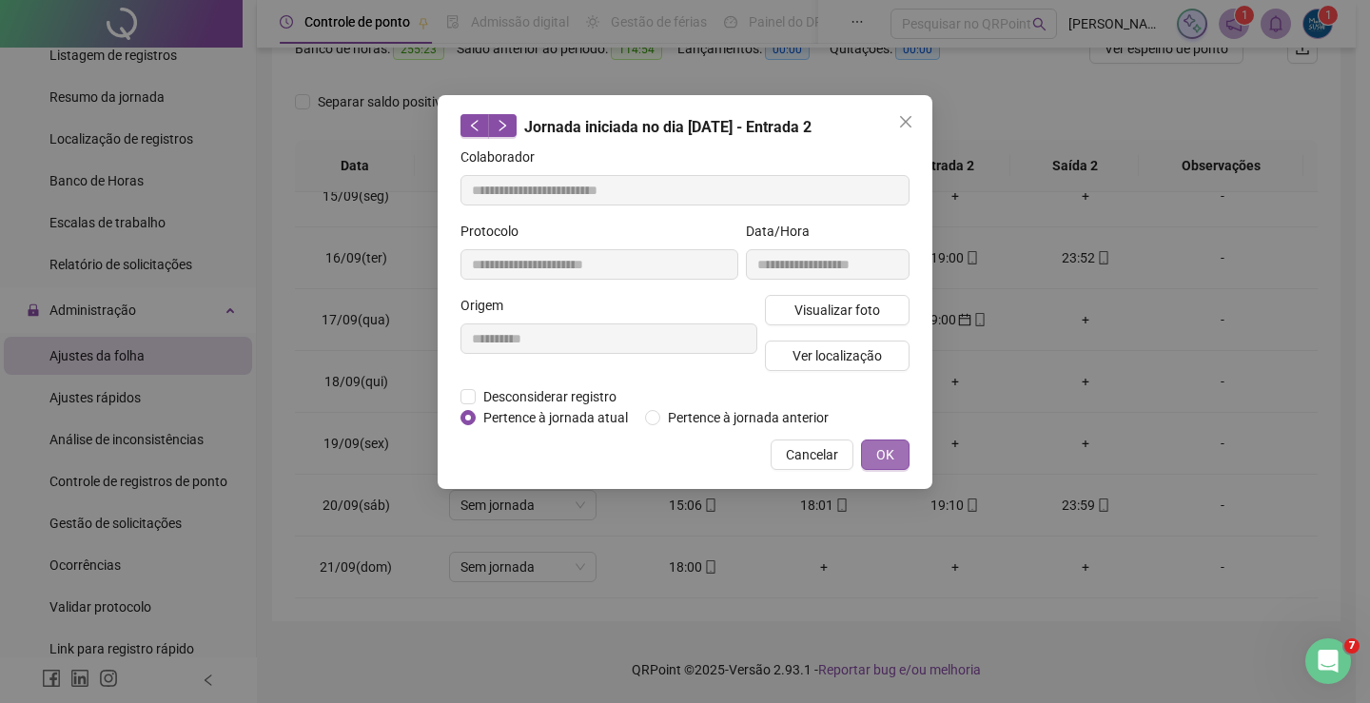
click at [876, 449] on span "OK" at bounding box center [885, 454] width 18 height 21
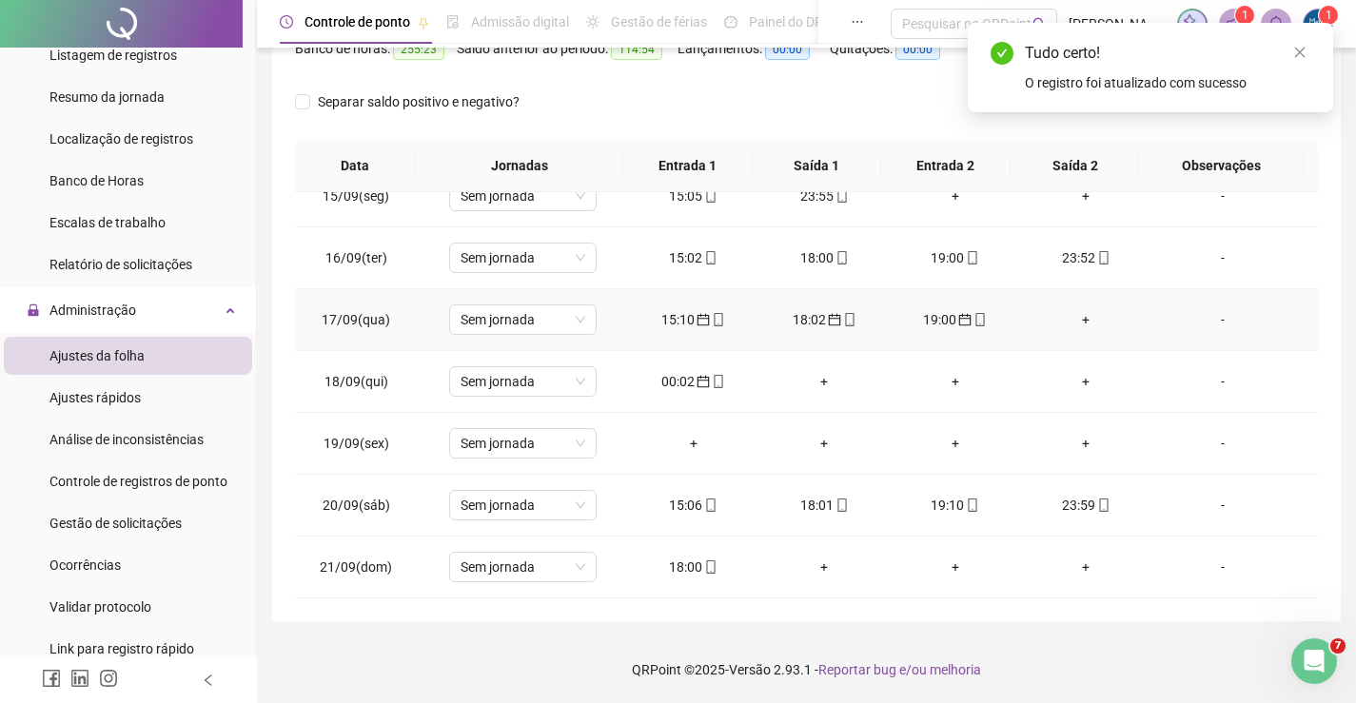
click at [809, 321] on div "18:02" at bounding box center [824, 319] width 101 height 21
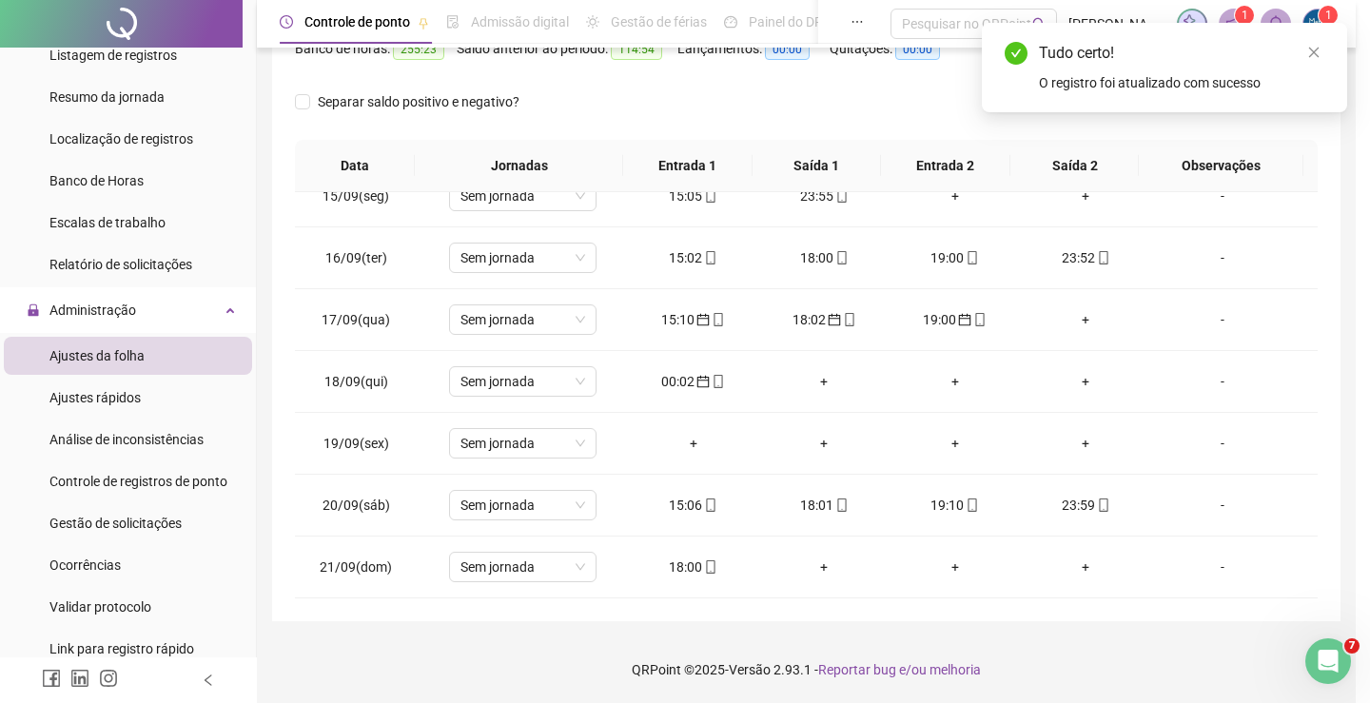
type input "**********"
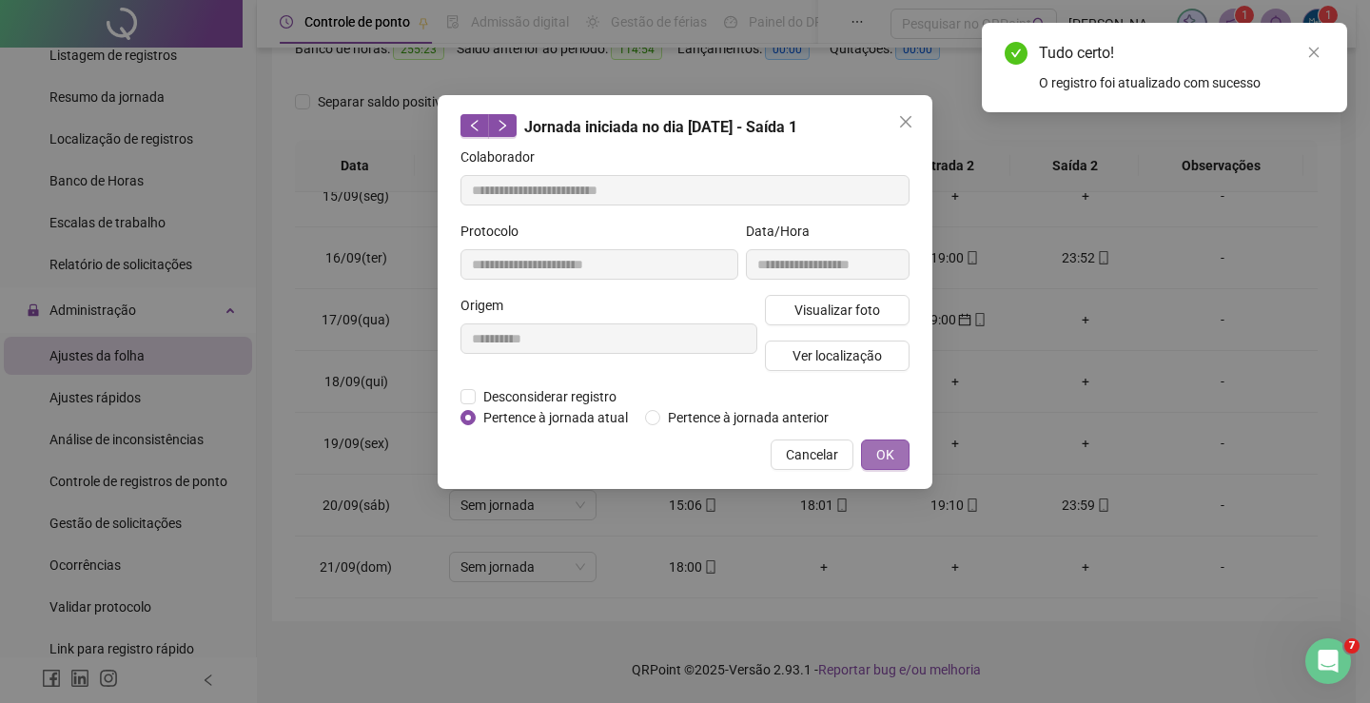
click at [884, 451] on span "OK" at bounding box center [885, 454] width 18 height 21
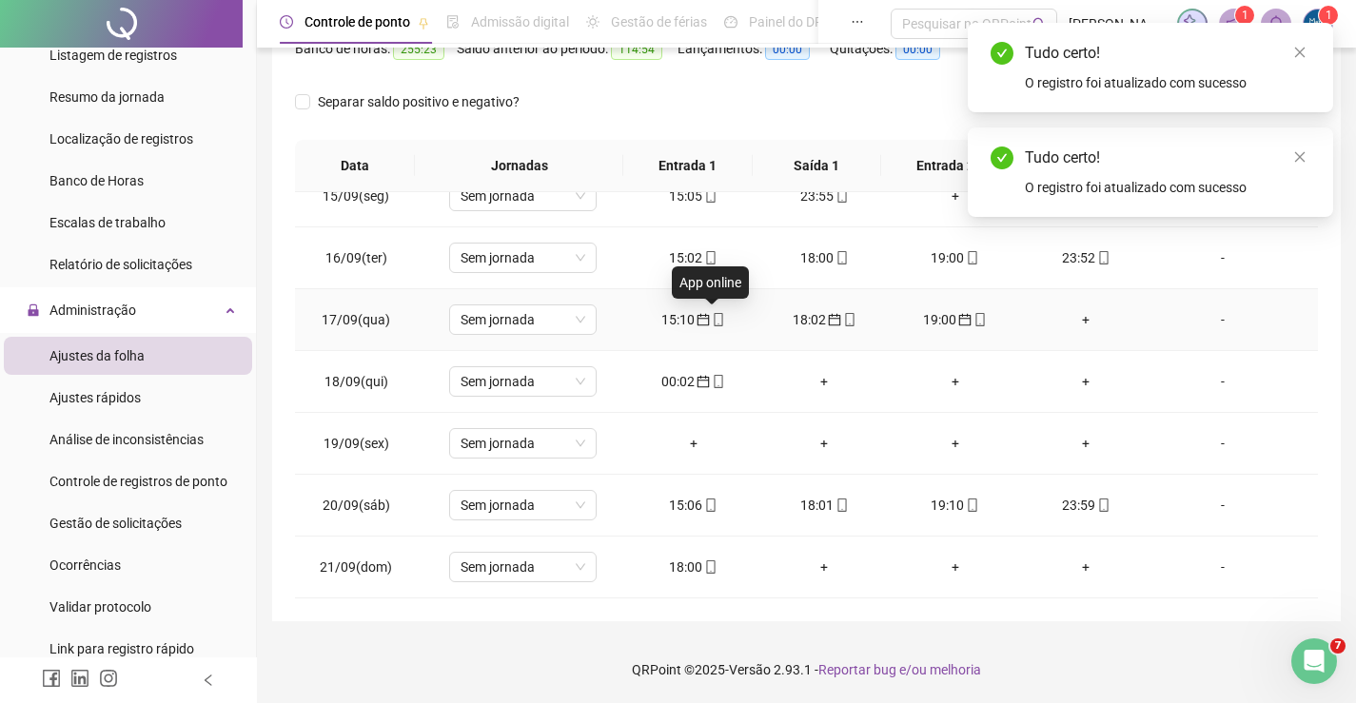
click at [712, 316] on icon "mobile" at bounding box center [718, 319] width 13 height 13
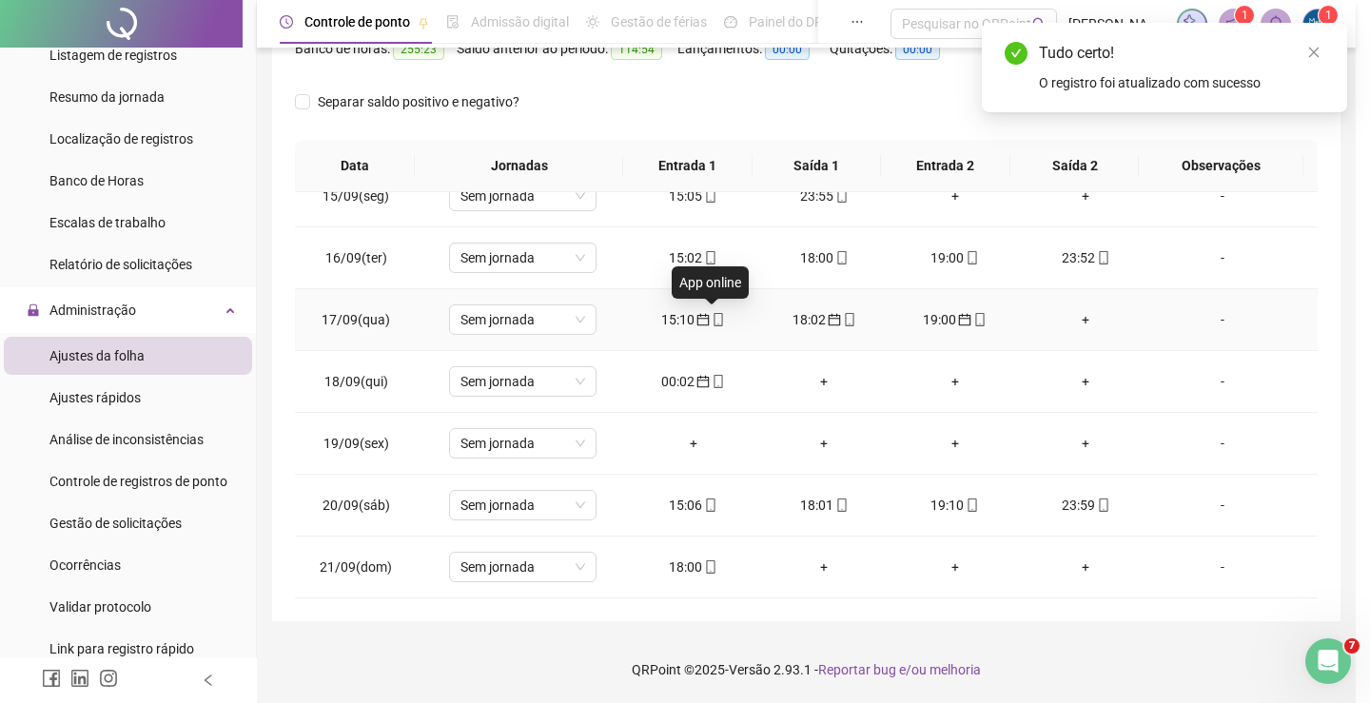
type input "**********"
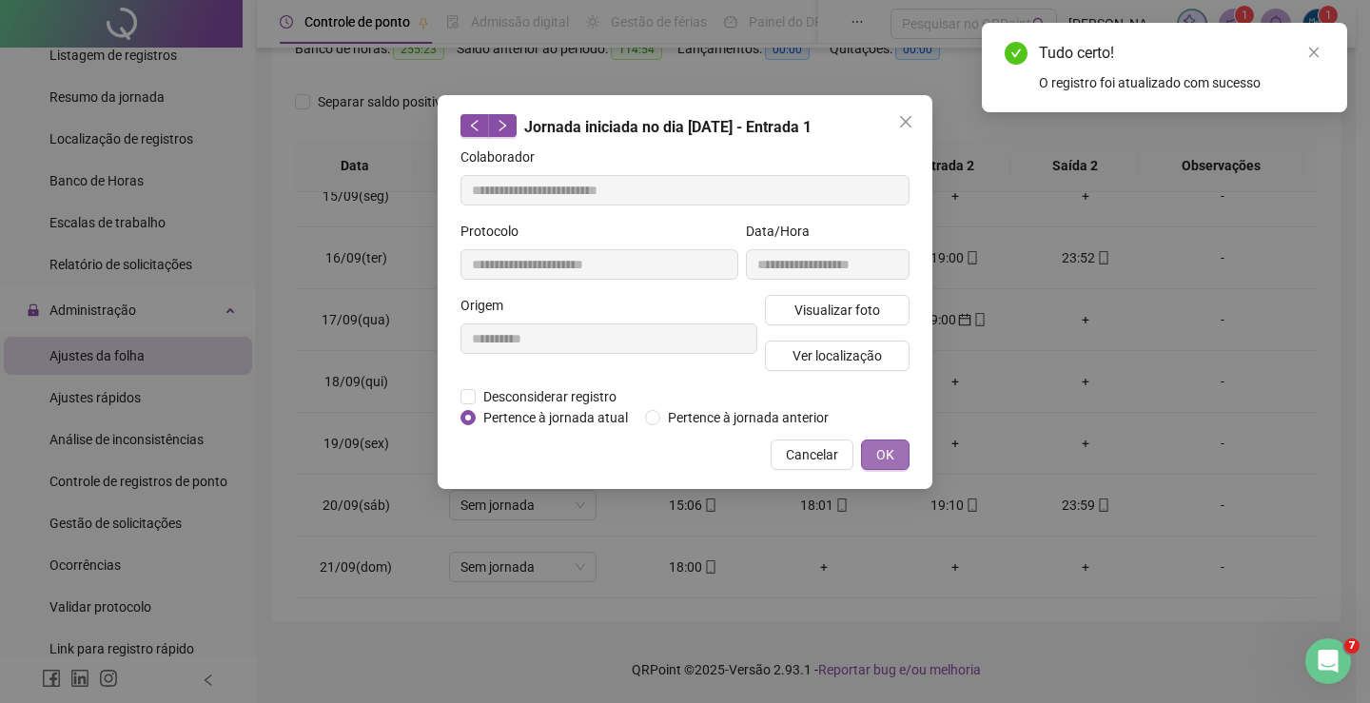
click at [877, 453] on span "OK" at bounding box center [885, 454] width 18 height 21
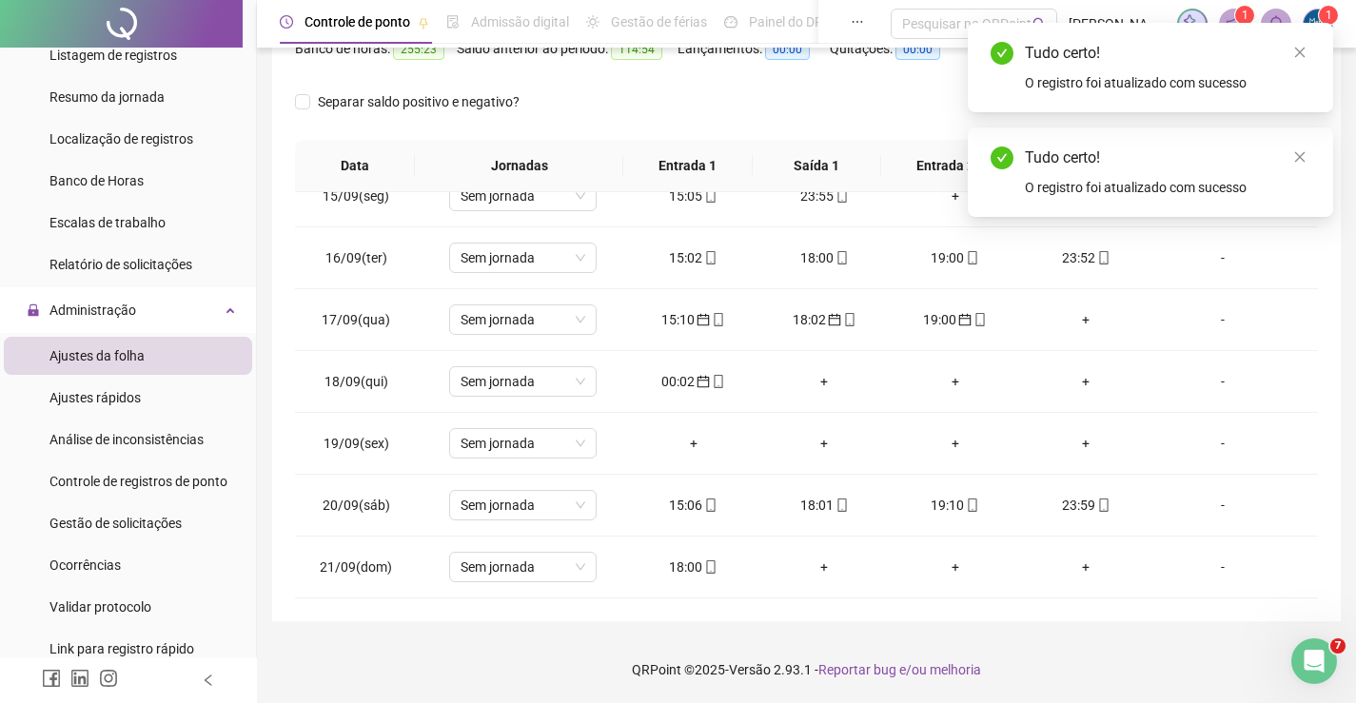
click at [1287, 47] on div "Tudo certo!" at bounding box center [1167, 53] width 285 height 23
click at [1294, 54] on icon "close" at bounding box center [1299, 52] width 13 height 13
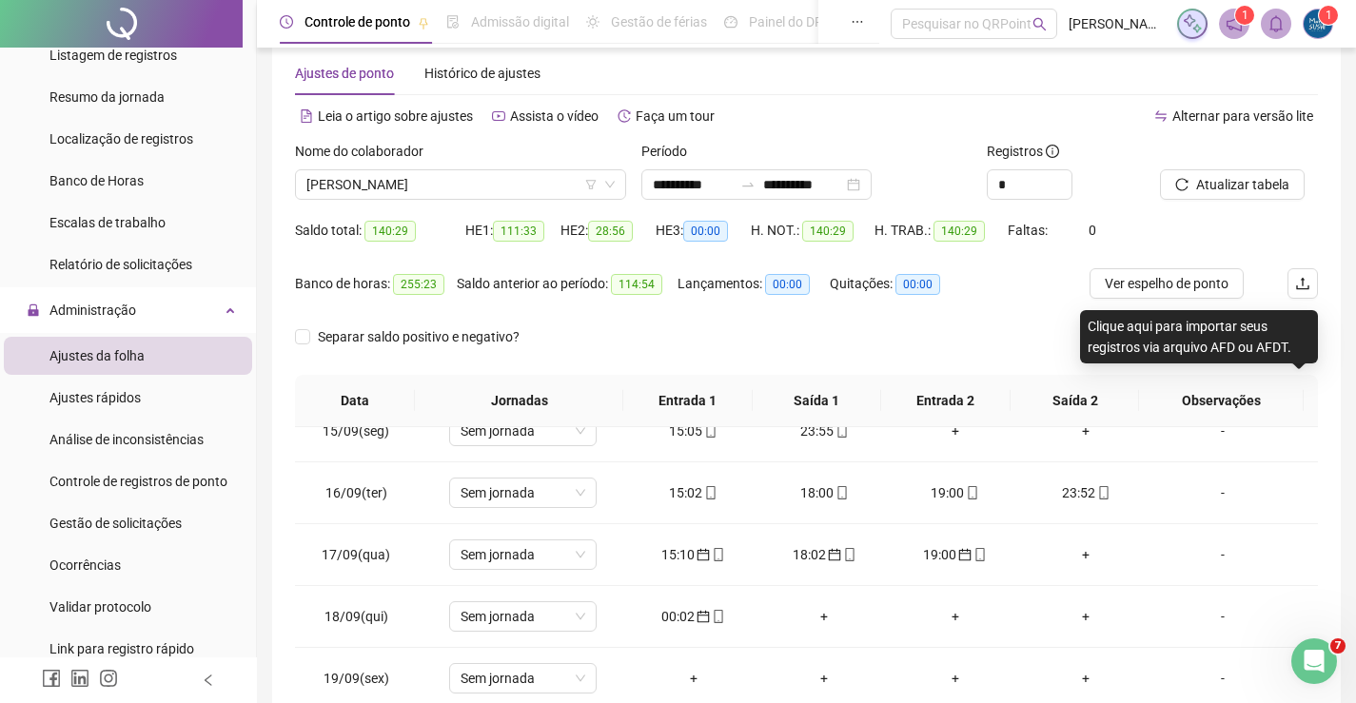
scroll to position [0, 0]
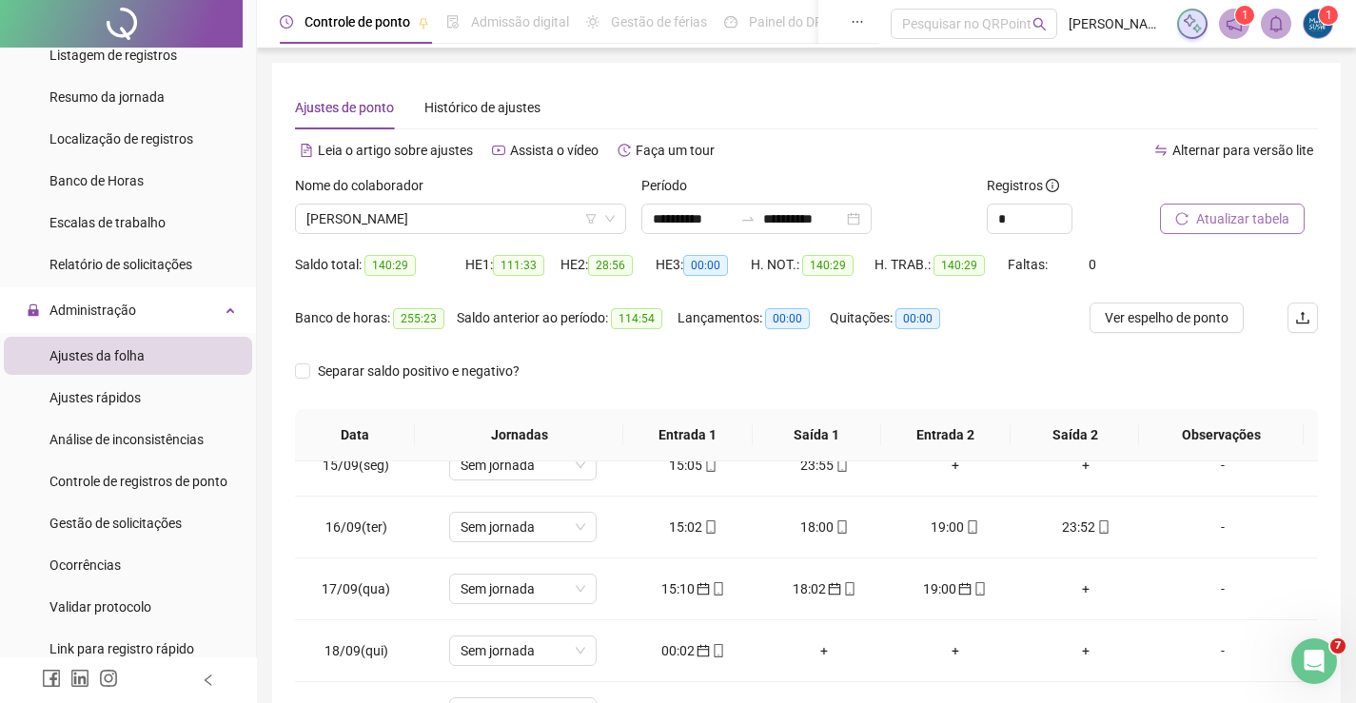
click at [1258, 215] on span "Atualizar tabela" at bounding box center [1242, 218] width 93 height 21
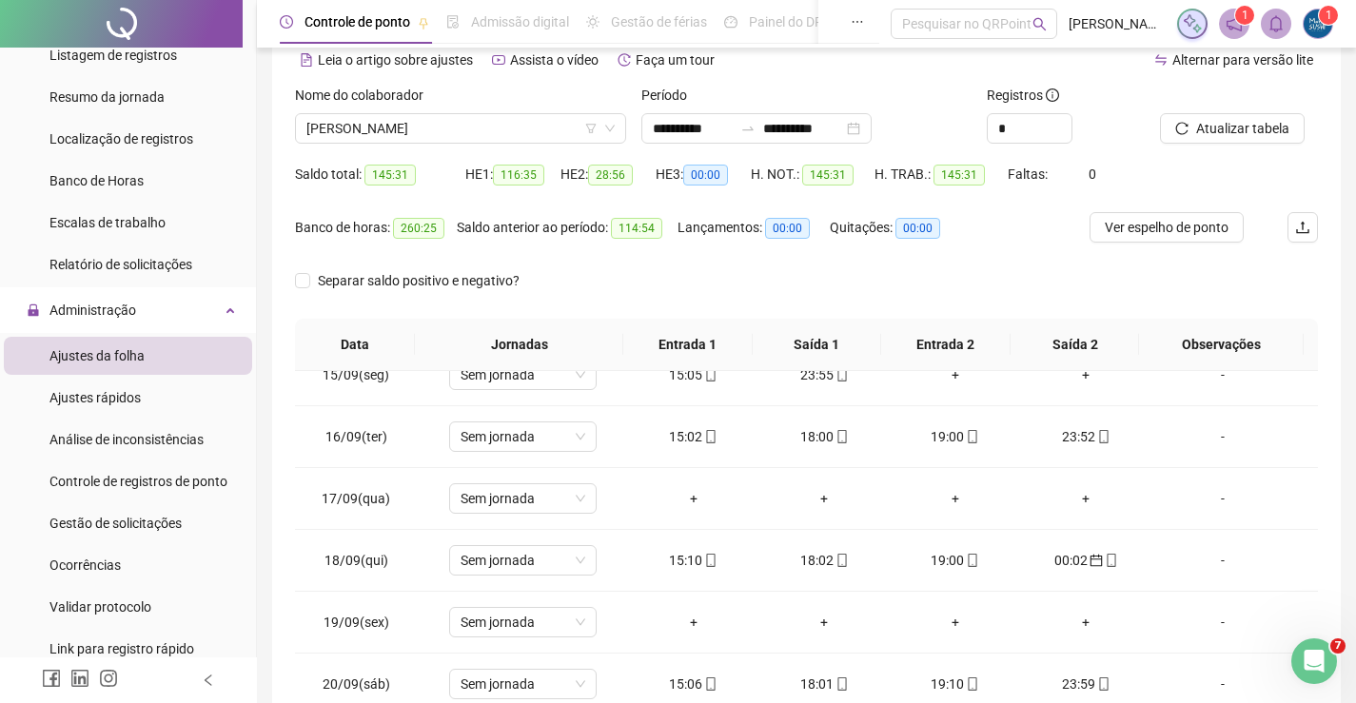
scroll to position [95, 0]
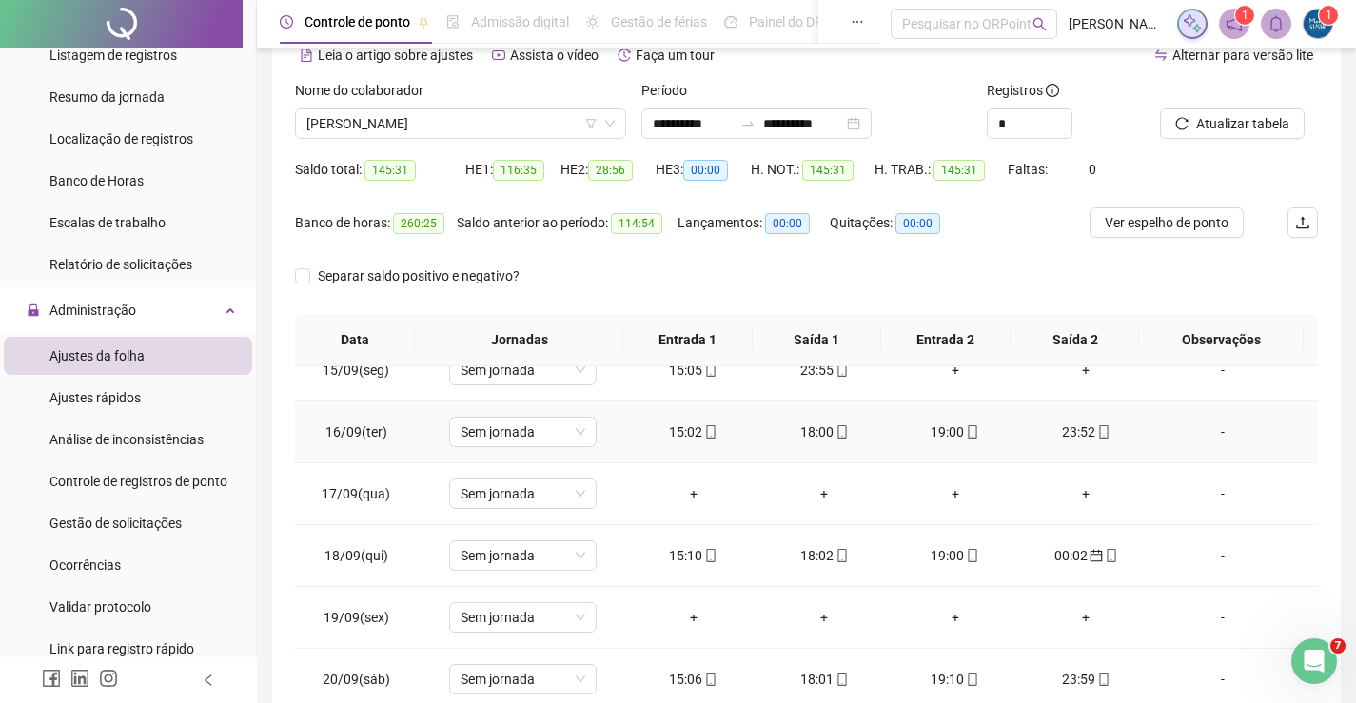
click at [698, 416] on td "15:02" at bounding box center [693, 433] width 131 height 62
click at [706, 426] on icon "mobile" at bounding box center [710, 431] width 9 height 13
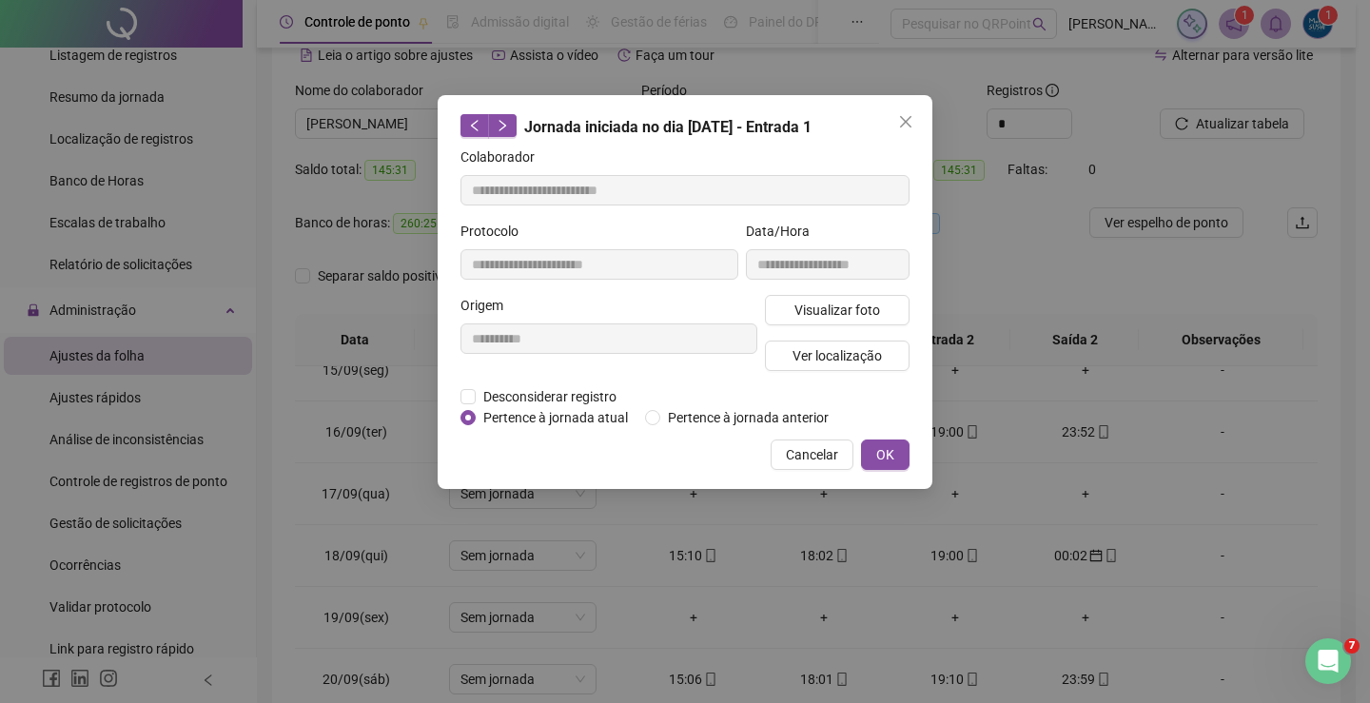
type input "**********"
click at [881, 453] on span "OK" at bounding box center [885, 454] width 18 height 21
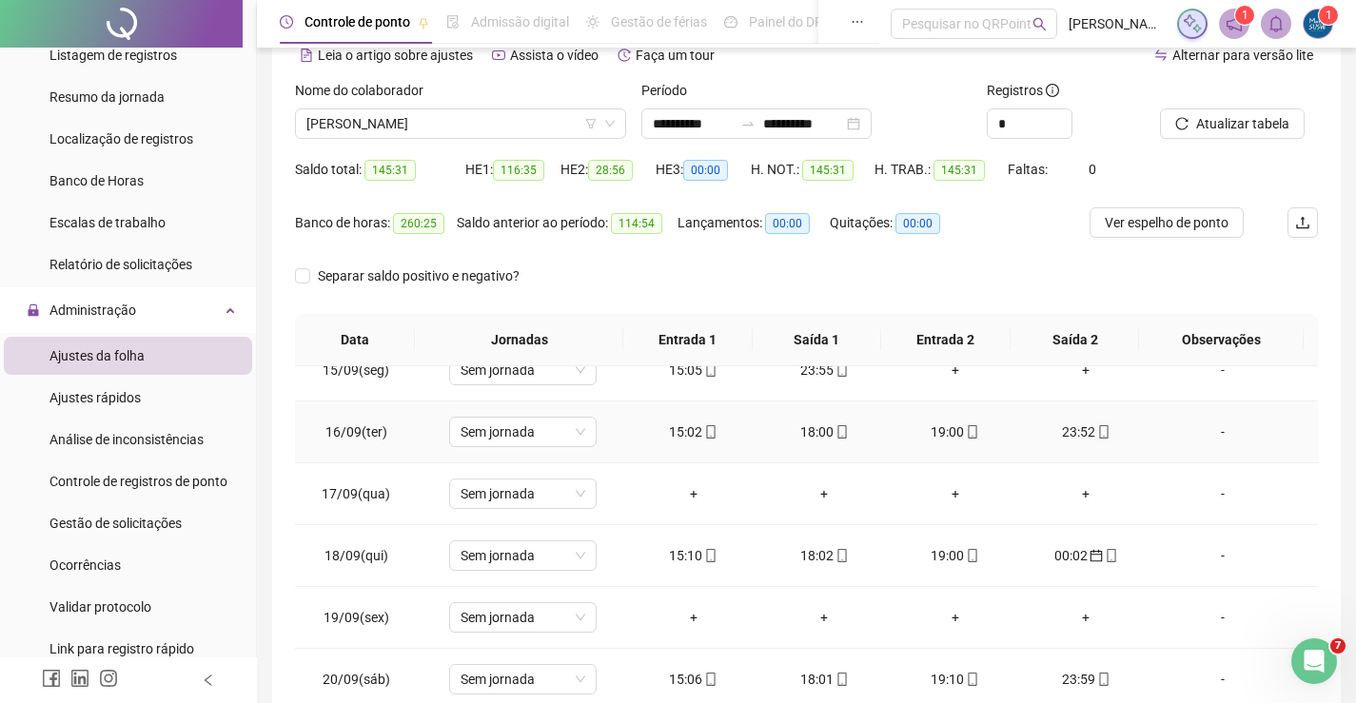
click at [801, 440] on div "18:00" at bounding box center [824, 432] width 101 height 21
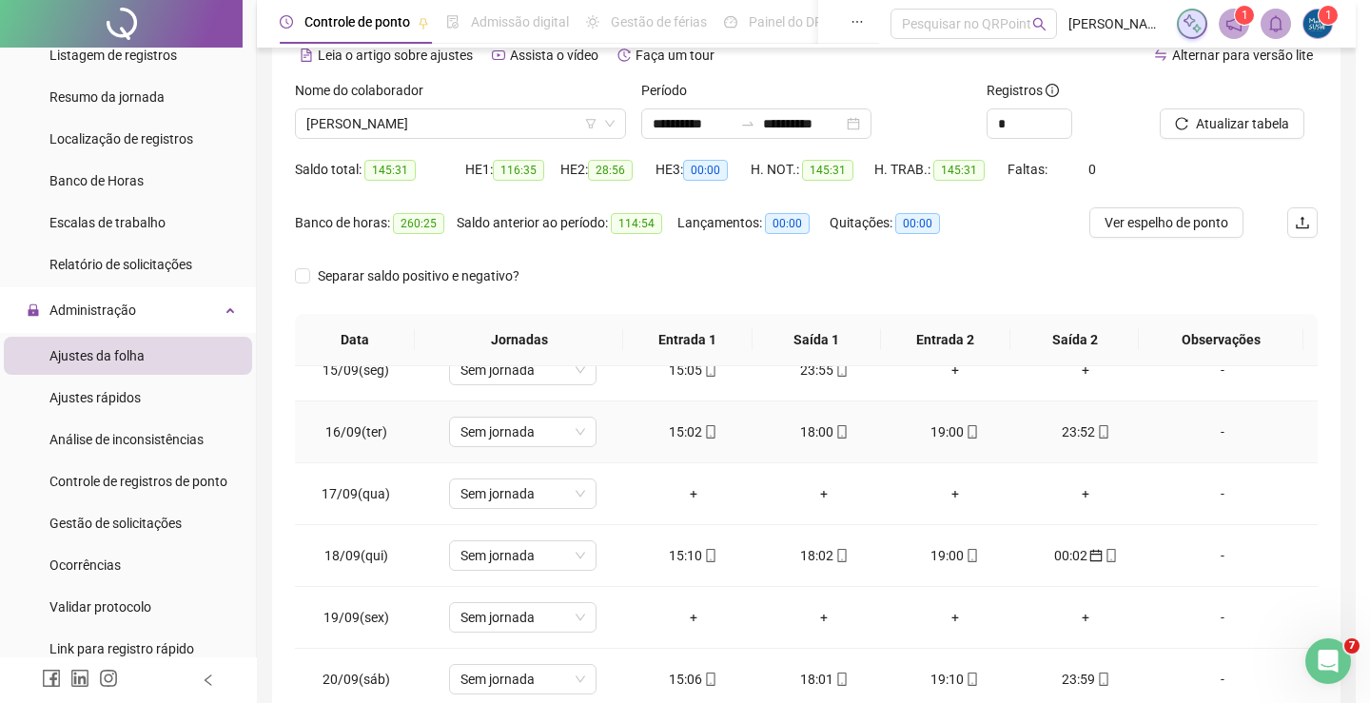
type input "**********"
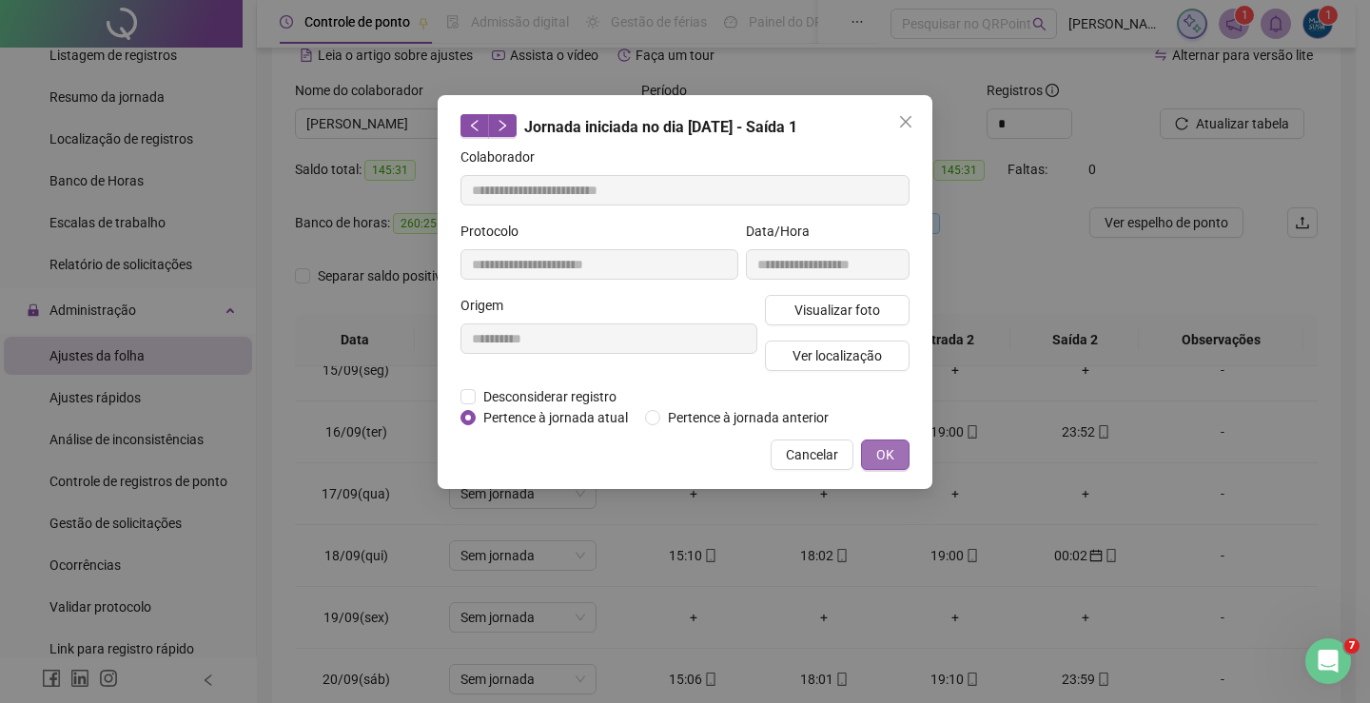
click at [874, 458] on button "OK" at bounding box center [885, 455] width 49 height 30
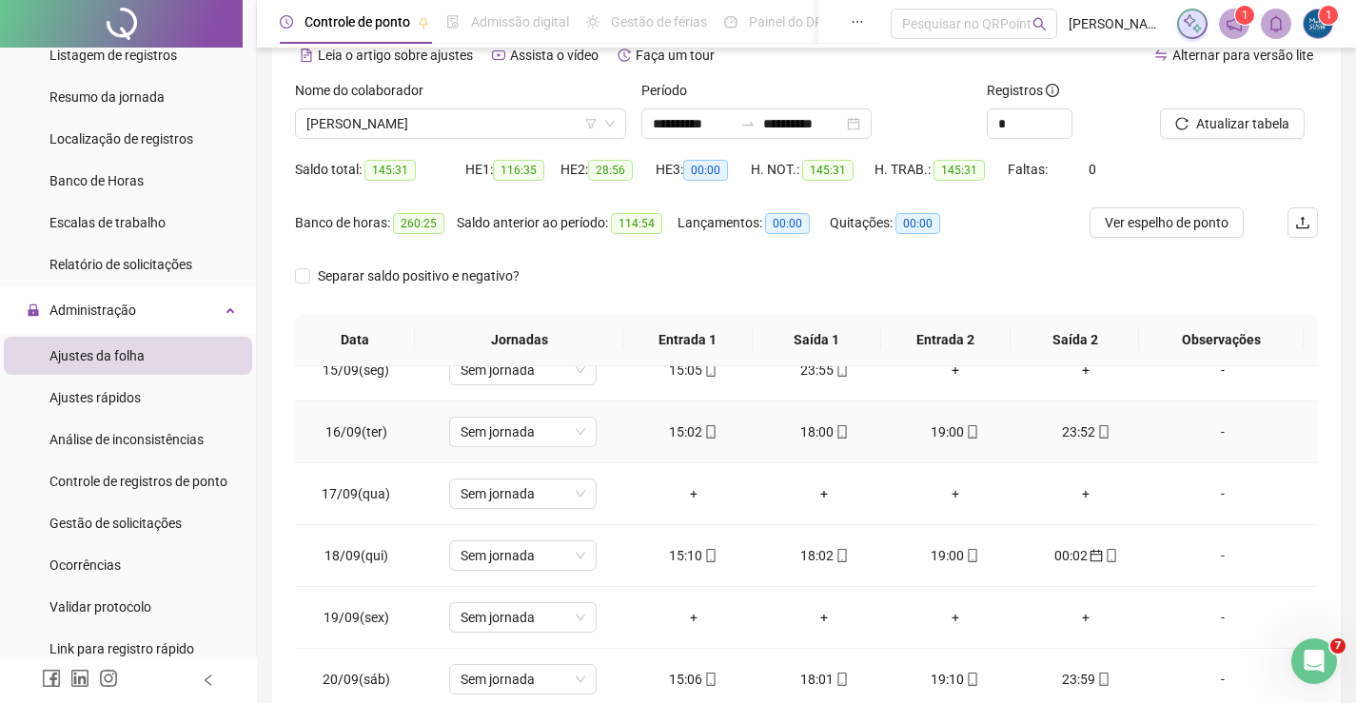
click at [929, 438] on div "19:00" at bounding box center [955, 432] width 101 height 21
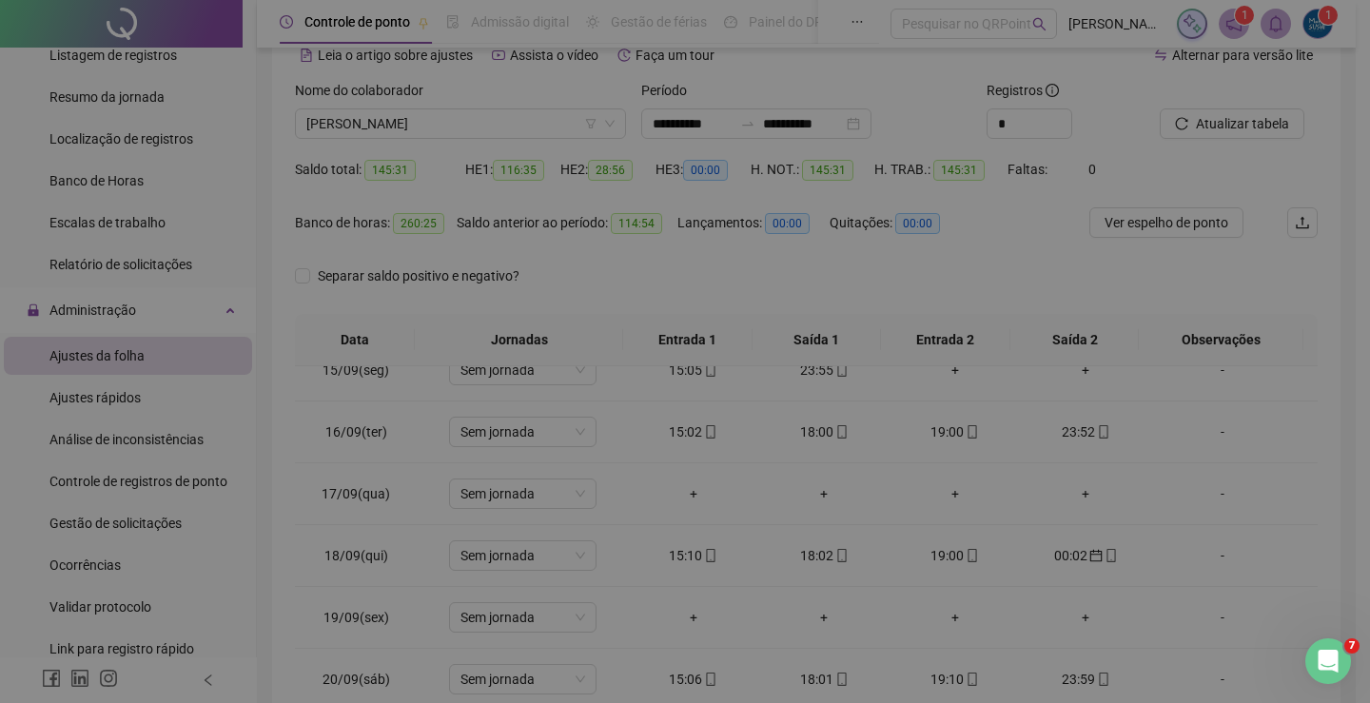
type input "**********"
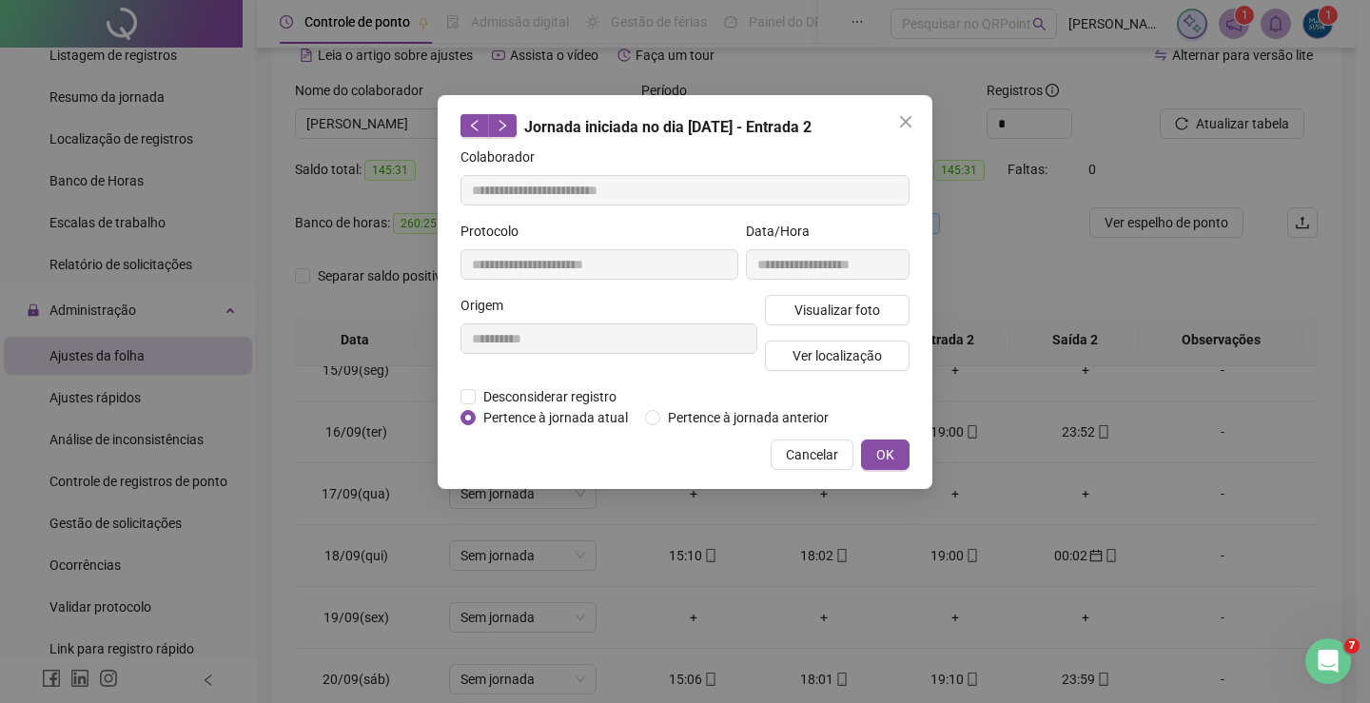
click at [913, 451] on div "**********" at bounding box center [685, 292] width 495 height 394
click at [893, 436] on div "**********" at bounding box center [685, 292] width 495 height 394
click at [919, 448] on div "**********" at bounding box center [685, 292] width 495 height 394
click at [895, 451] on button "OK" at bounding box center [885, 455] width 49 height 30
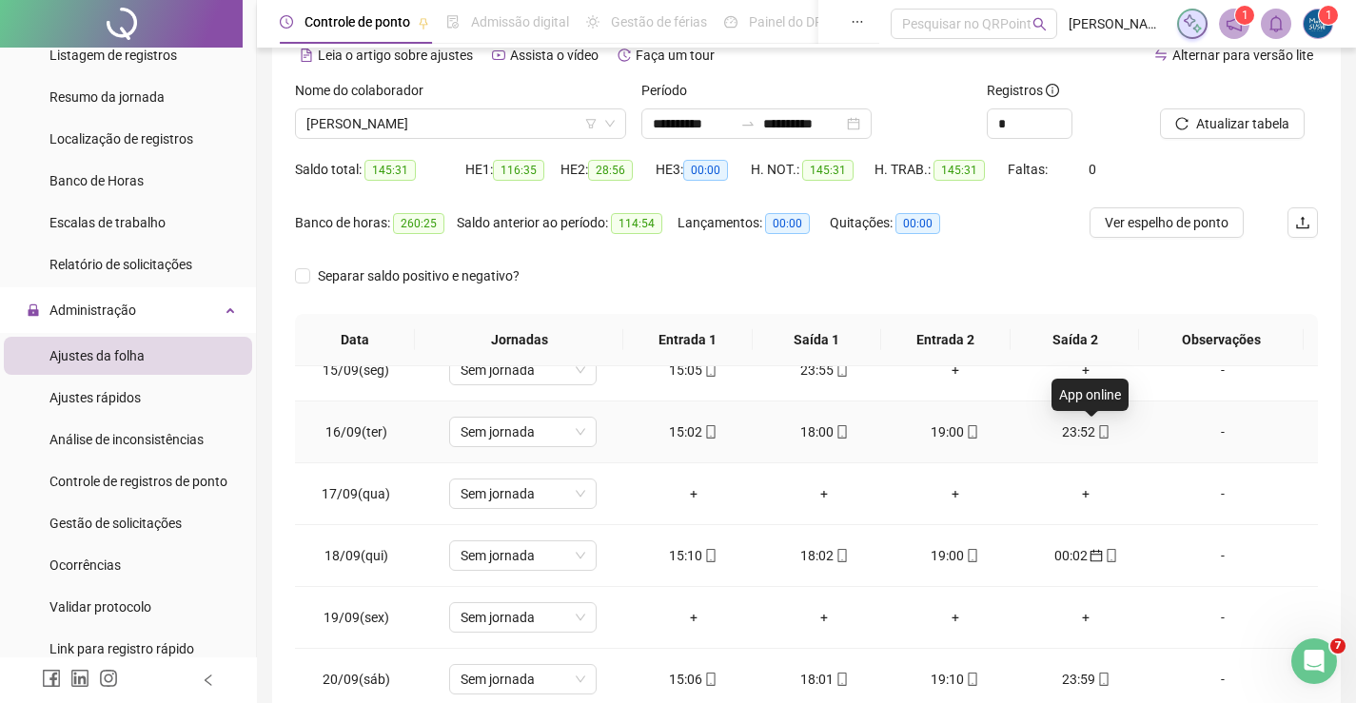
click at [1095, 434] on span "mobile" at bounding box center [1102, 431] width 15 height 13
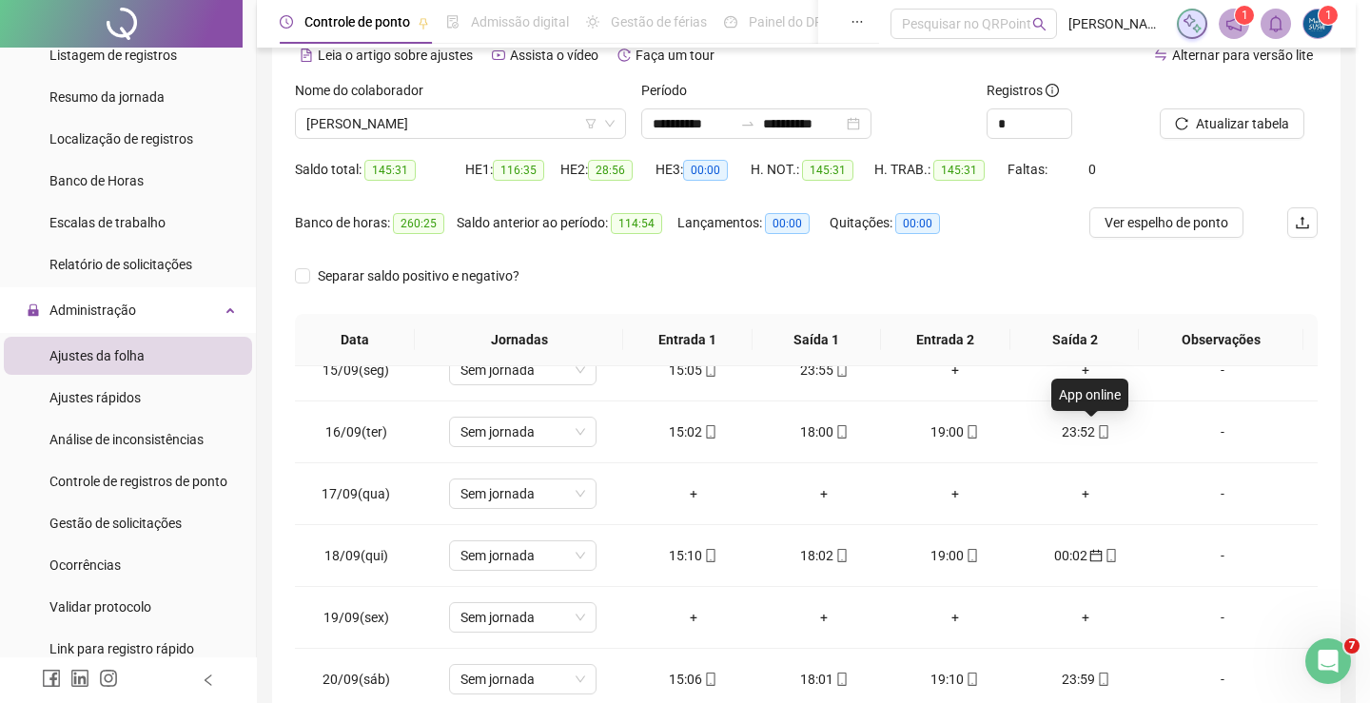
type input "**********"
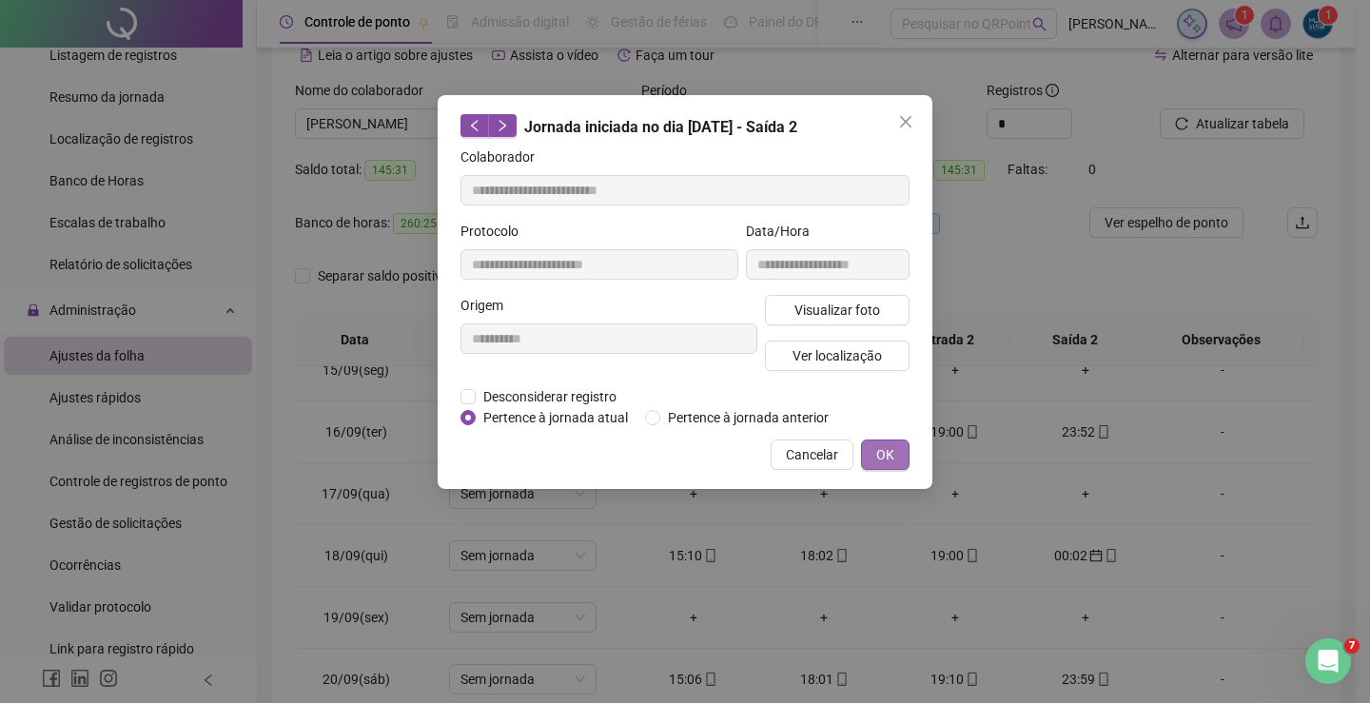
click at [895, 454] on button "OK" at bounding box center [885, 455] width 49 height 30
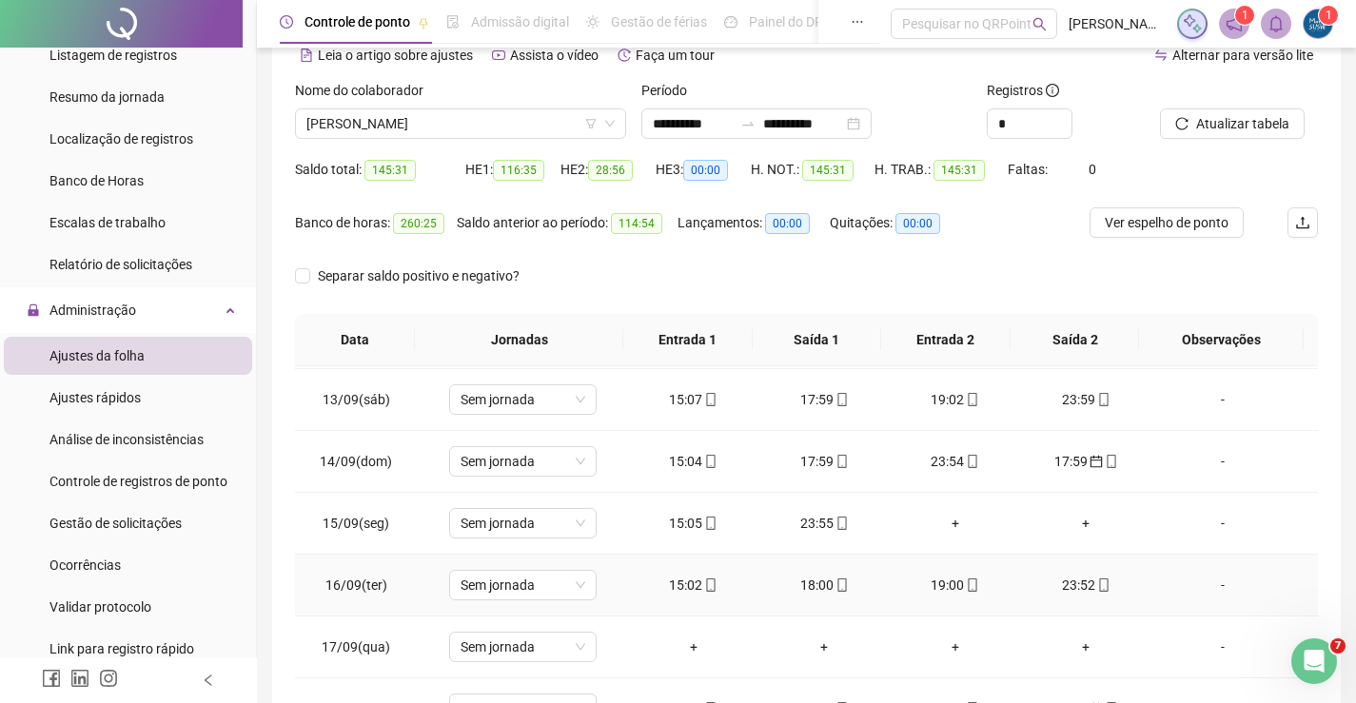
scroll to position [702, 0]
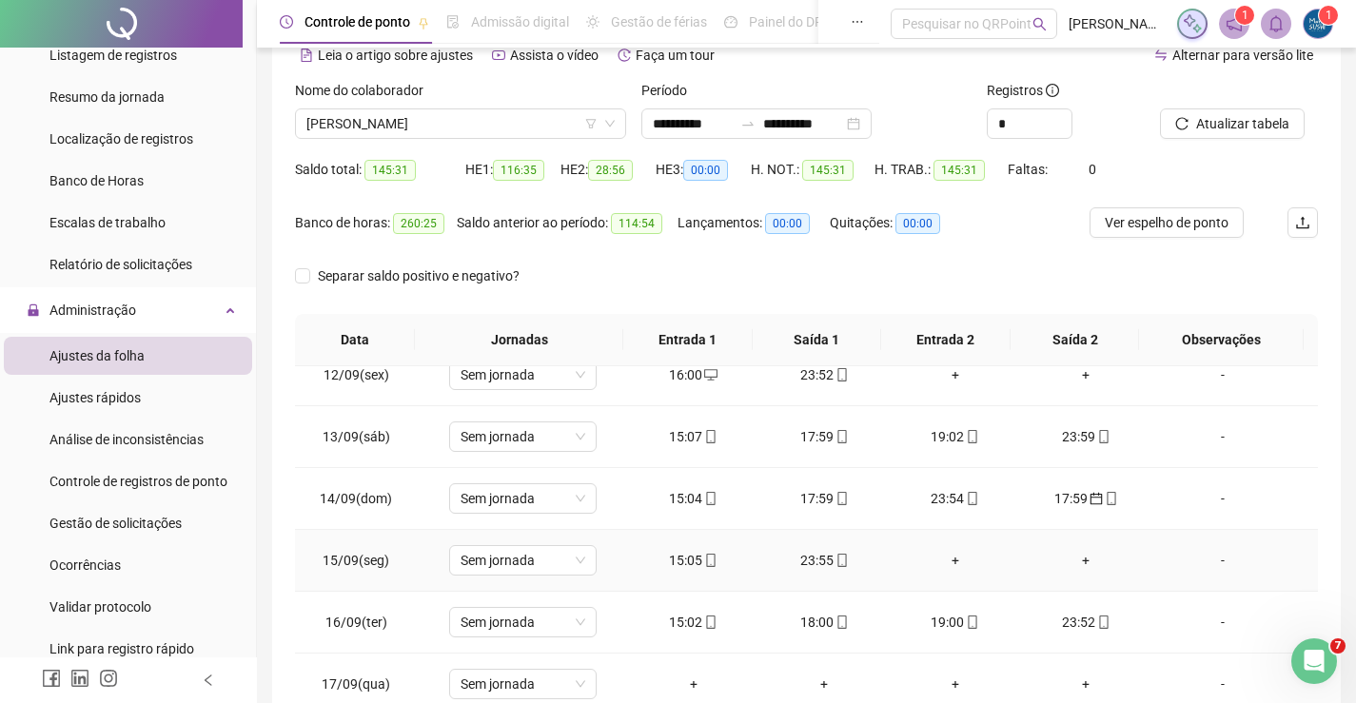
click at [674, 551] on div "15:05" at bounding box center [693, 560] width 101 height 21
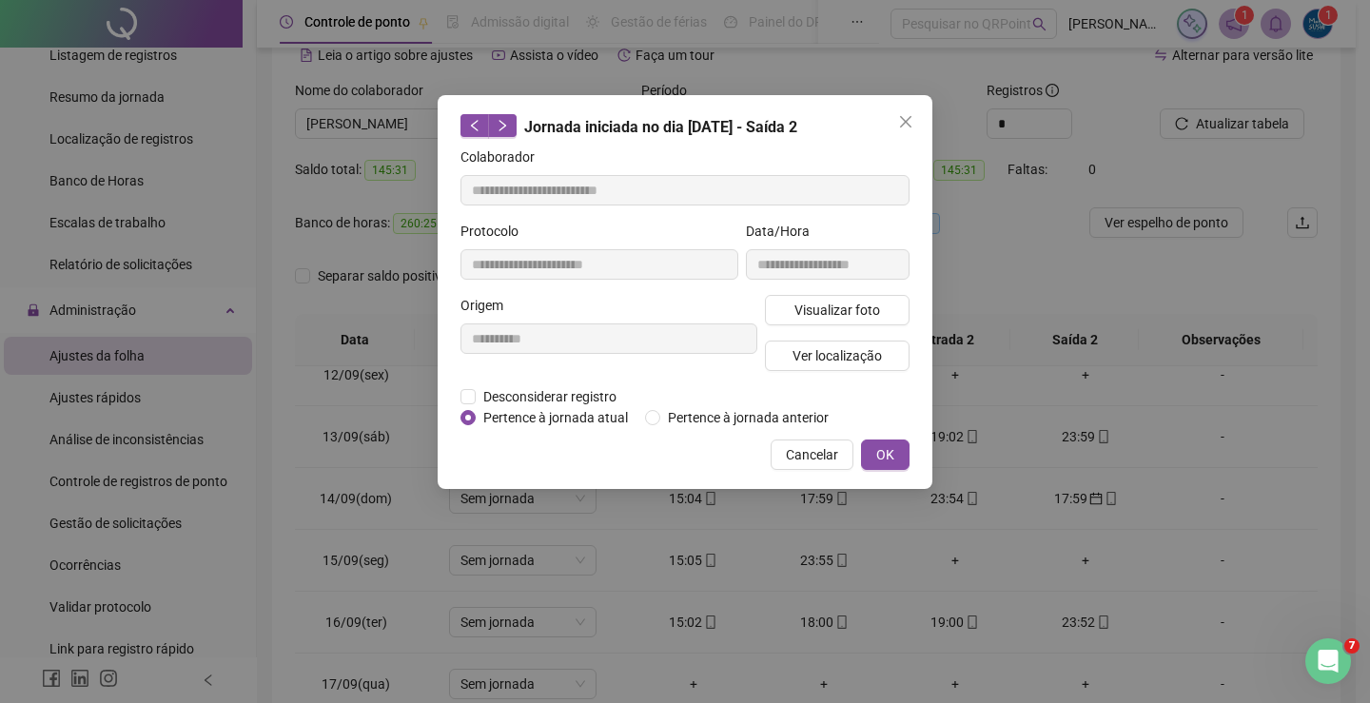
type input "**********"
click at [880, 454] on span "OK" at bounding box center [885, 454] width 18 height 21
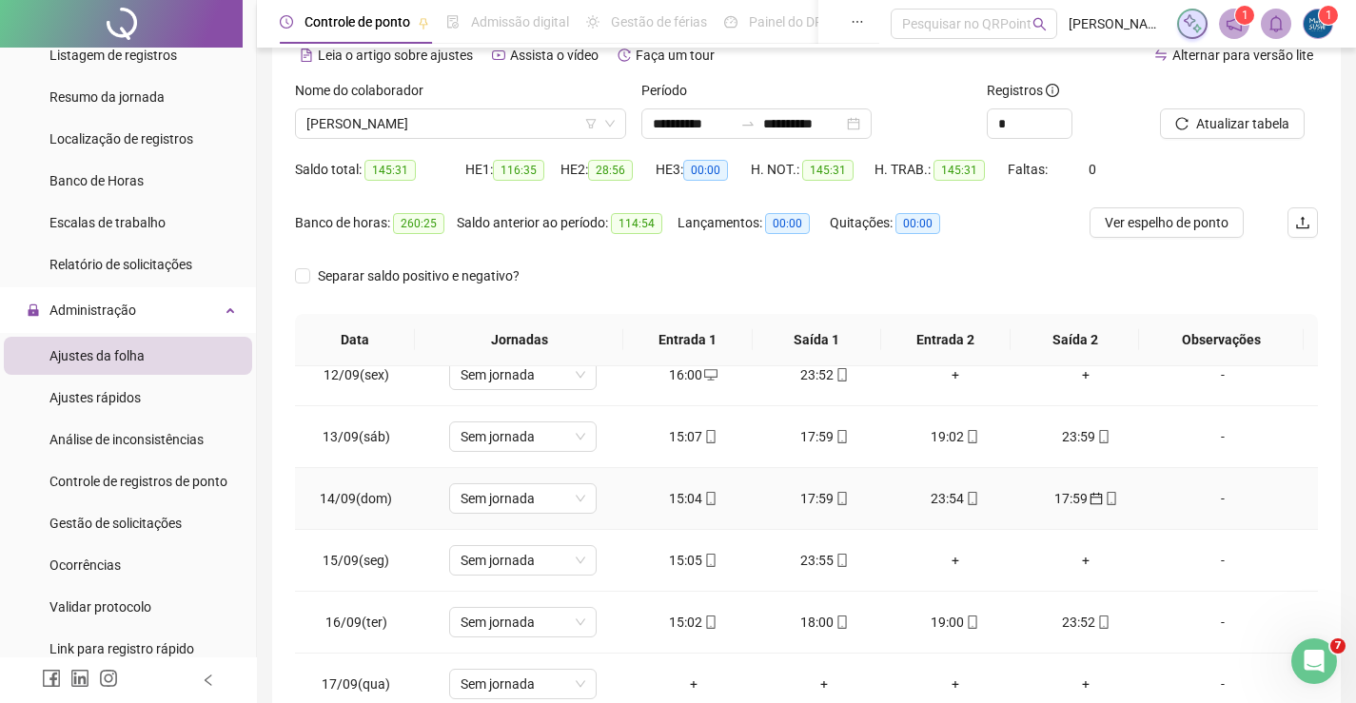
click at [801, 497] on div "17:59" at bounding box center [824, 498] width 101 height 21
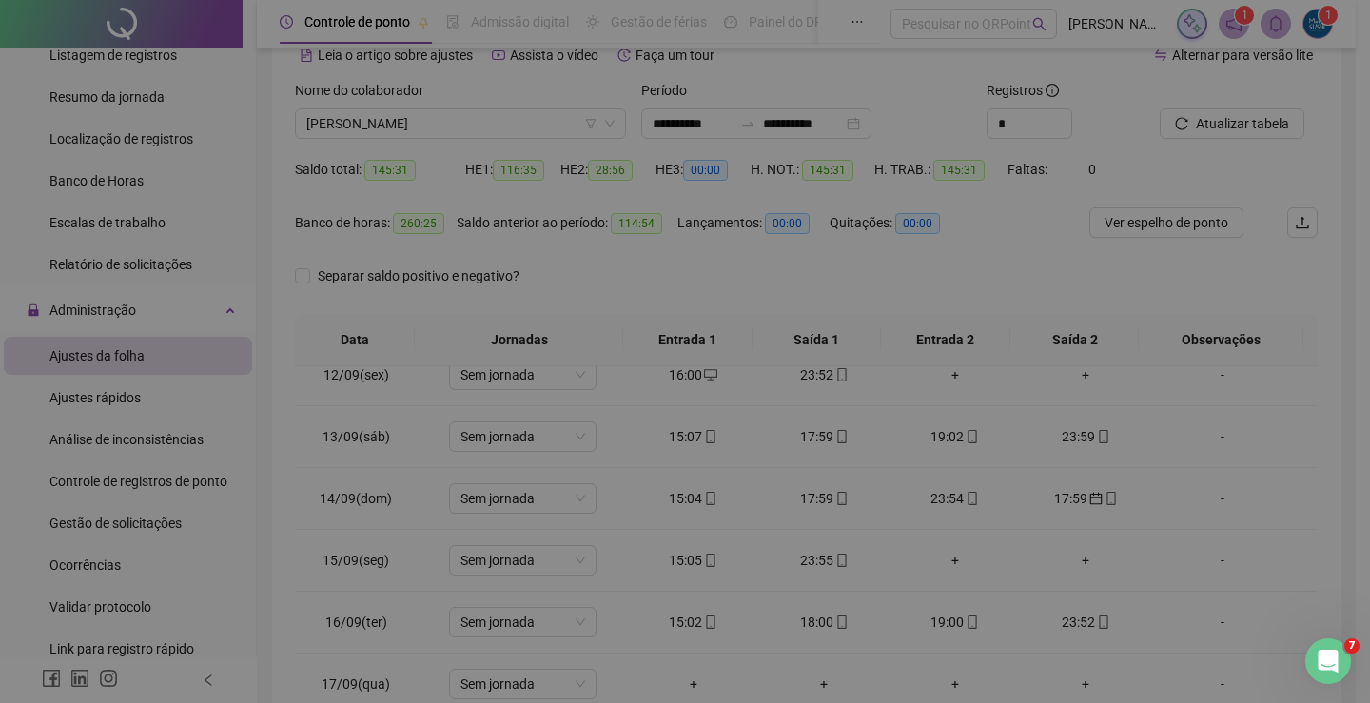
type input "**********"
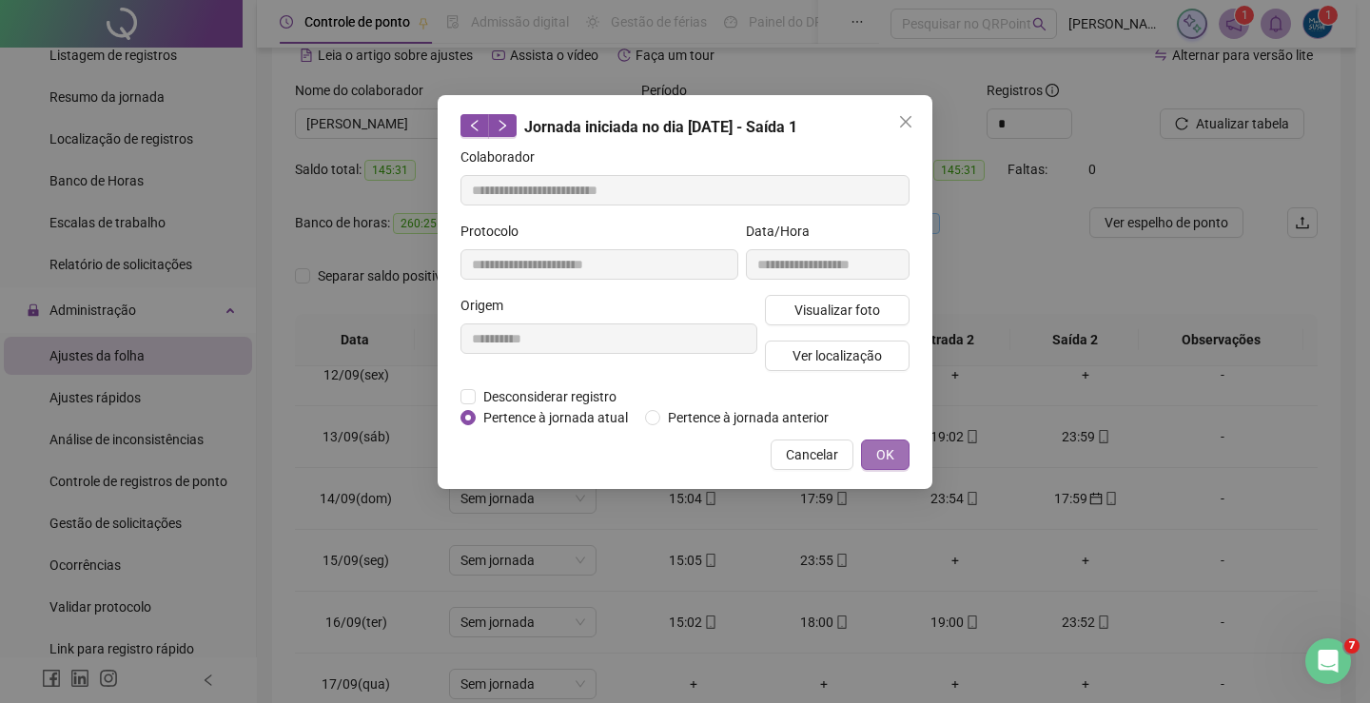
click at [883, 457] on span "OK" at bounding box center [885, 454] width 18 height 21
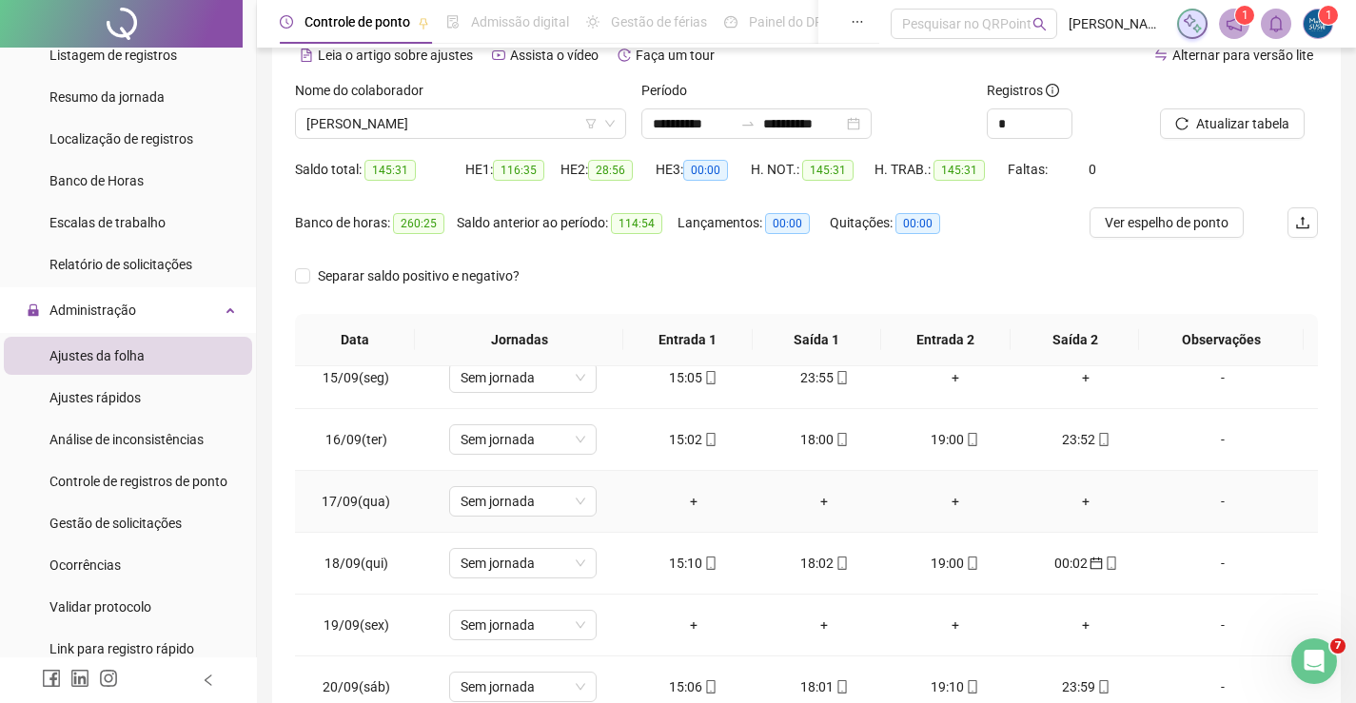
scroll to position [893, 0]
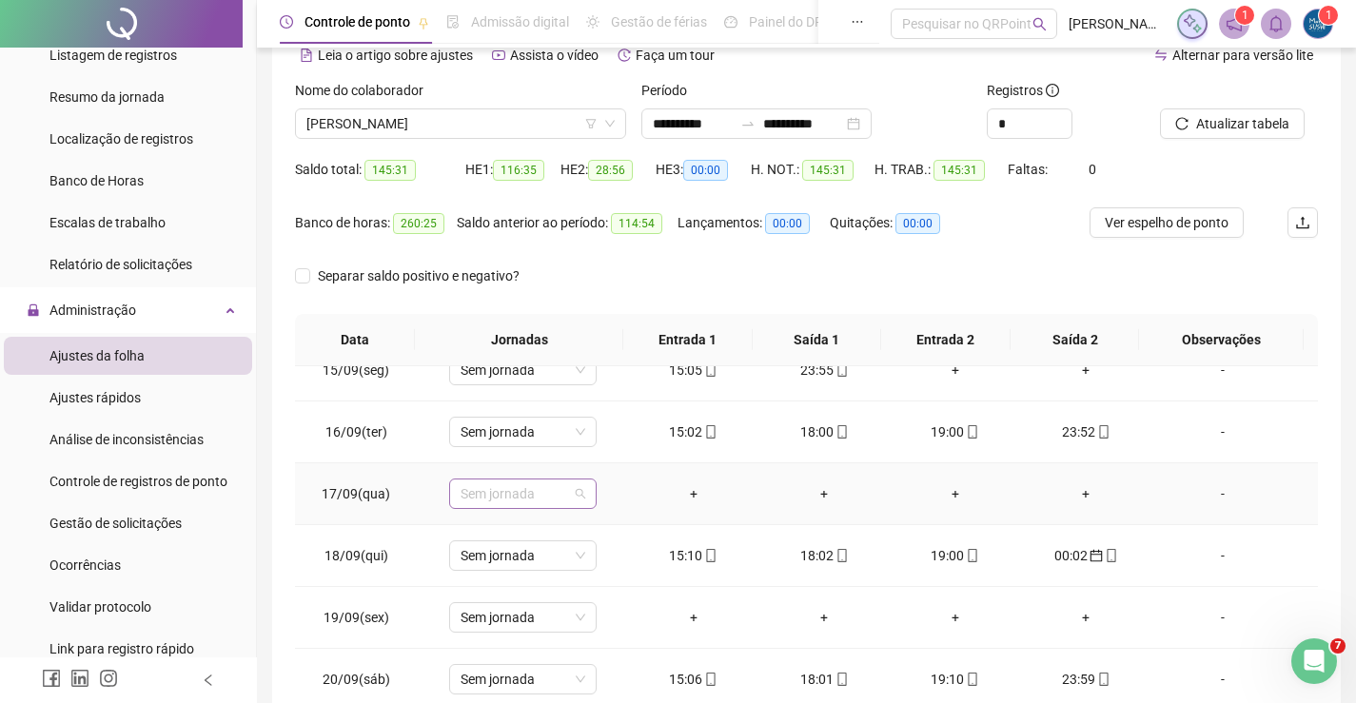
click at [550, 503] on span "Sem jornada" at bounding box center [523, 494] width 125 height 29
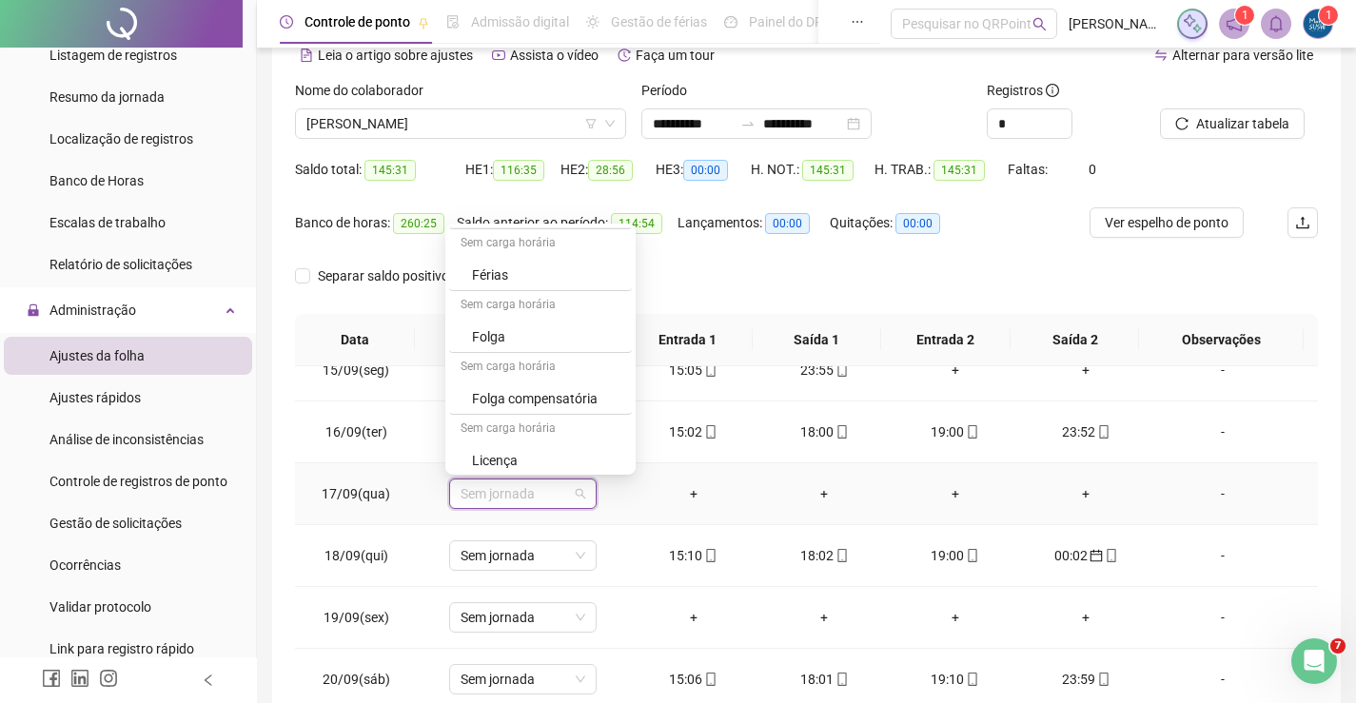
scroll to position [189, 0]
click at [713, 539] on td "15:10" at bounding box center [693, 556] width 131 height 62
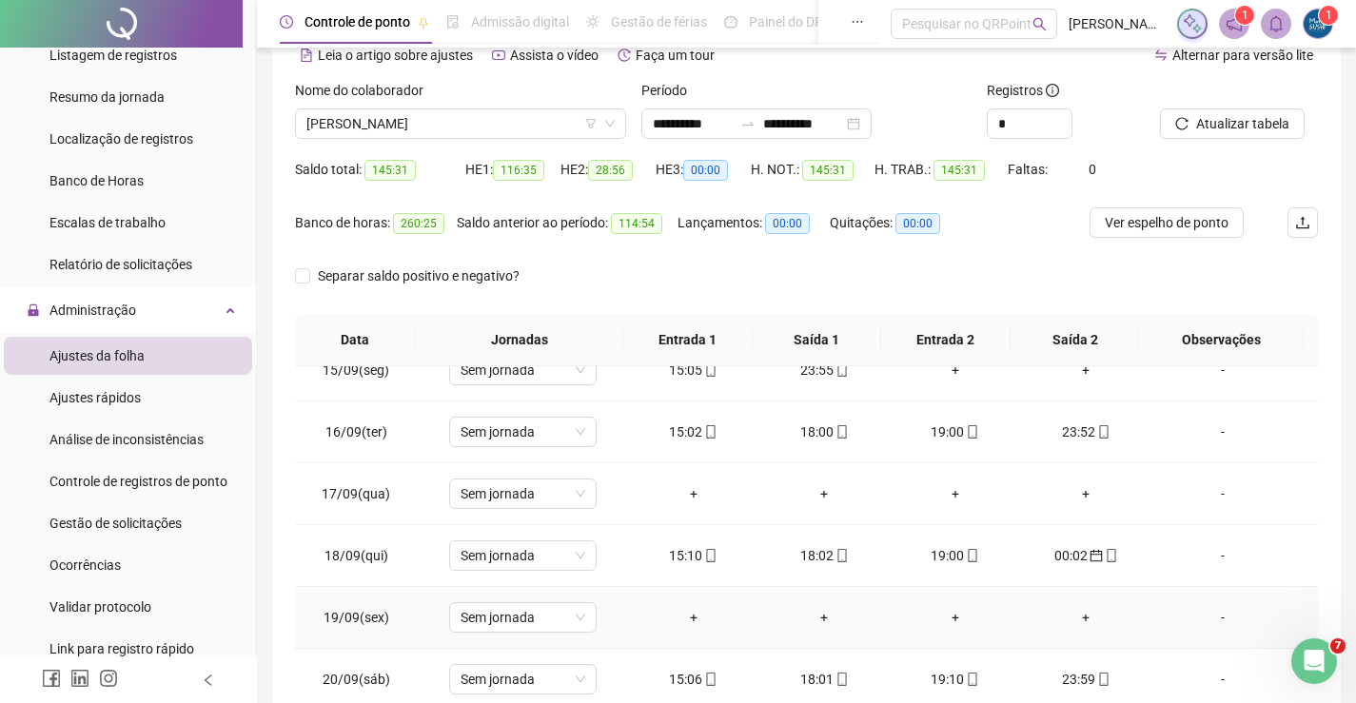
click at [674, 617] on div "+" at bounding box center [693, 617] width 101 height 21
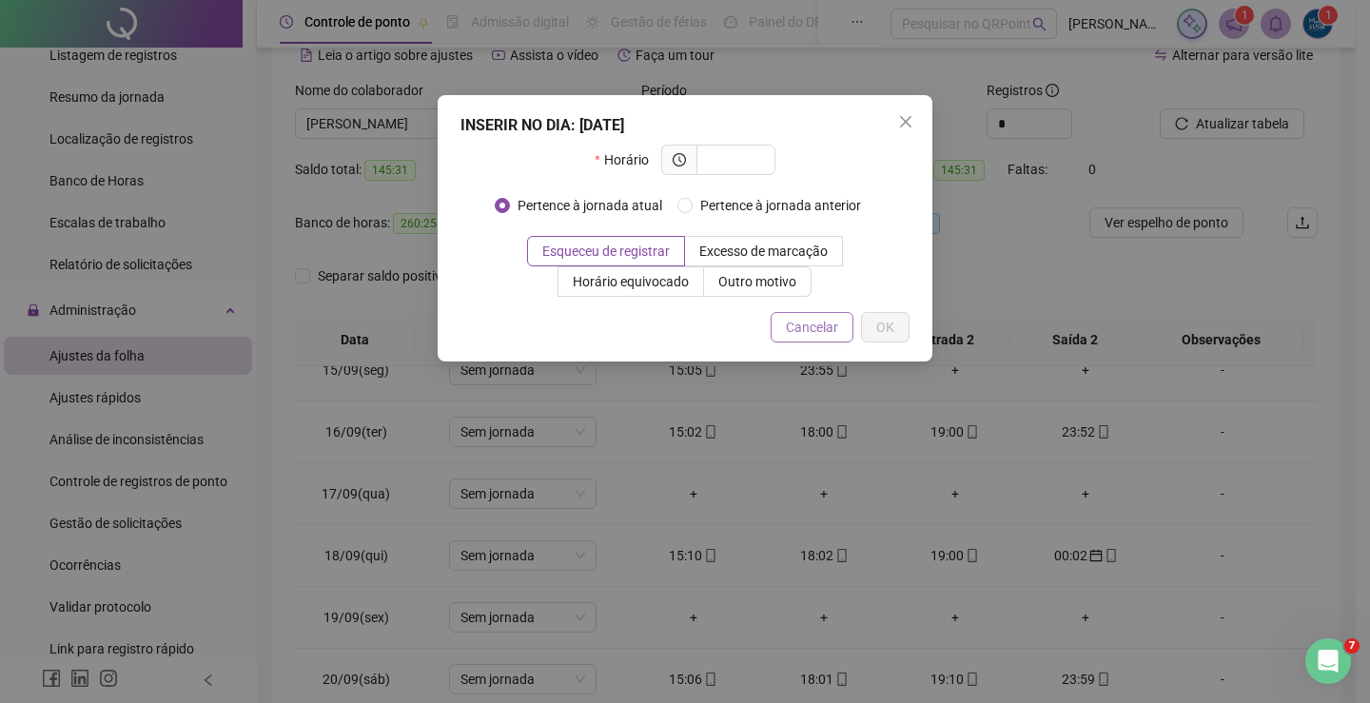
click at [804, 321] on span "Cancelar" at bounding box center [812, 327] width 52 height 21
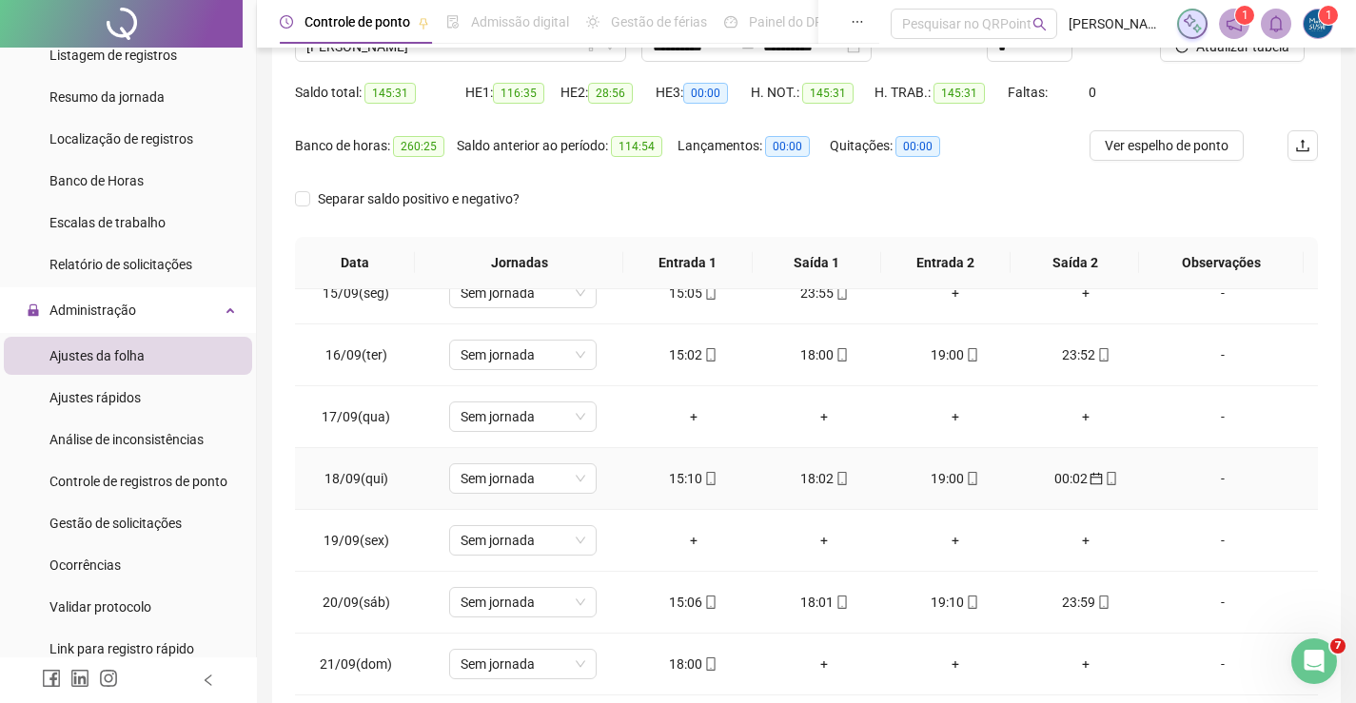
scroll to position [269, 0]
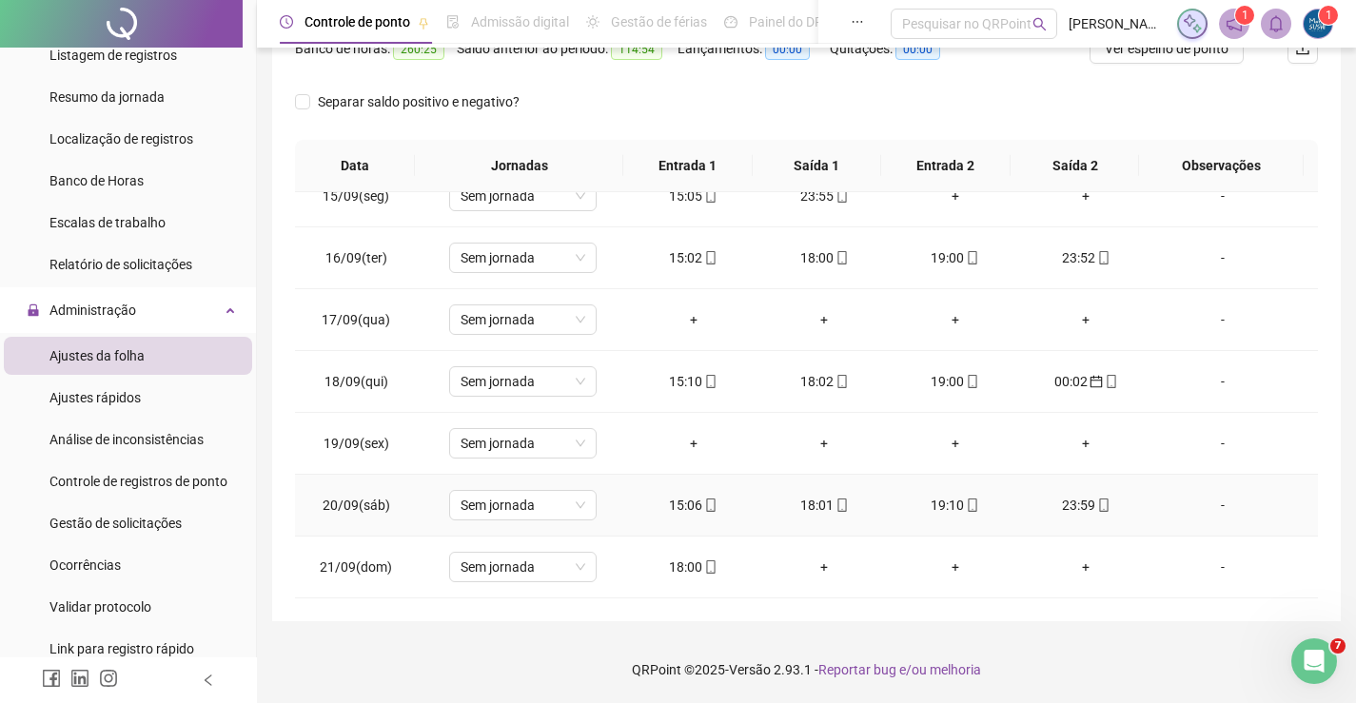
click at [688, 507] on div "15:06" at bounding box center [693, 505] width 101 height 21
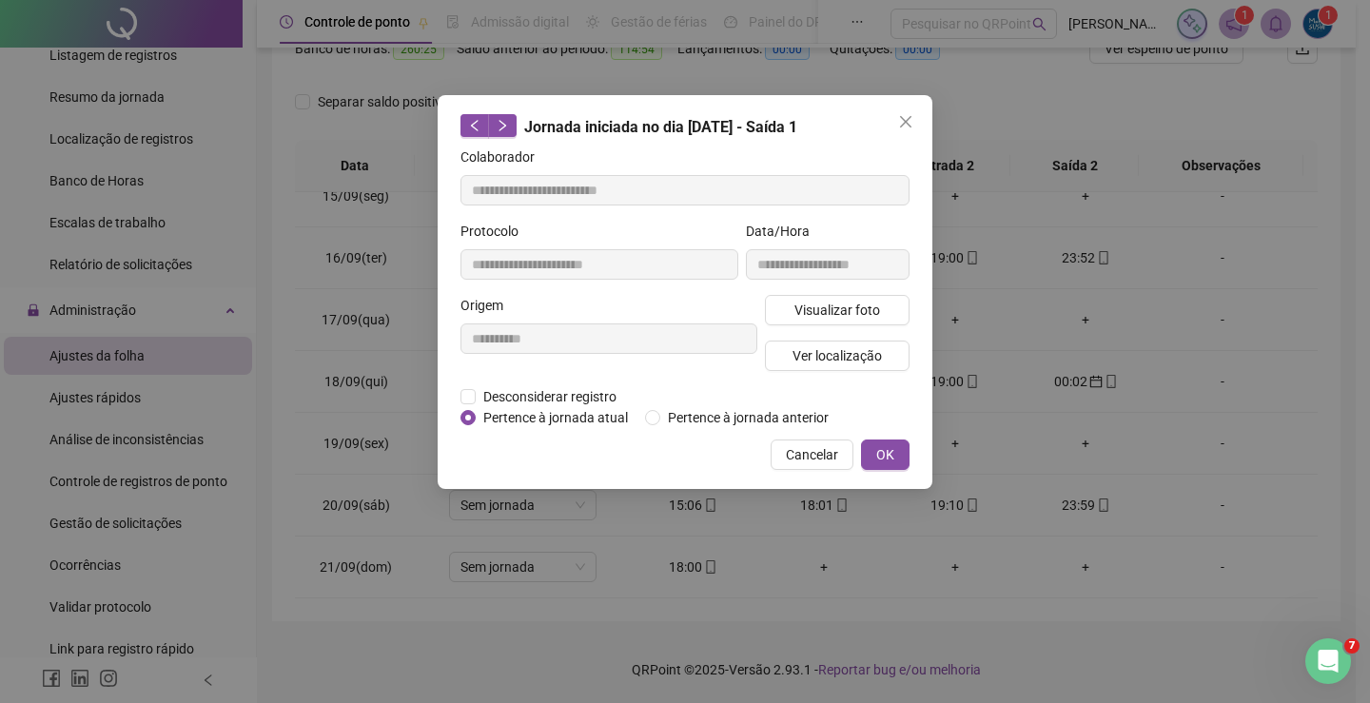
type input "**********"
click at [873, 456] on button "OK" at bounding box center [885, 455] width 49 height 30
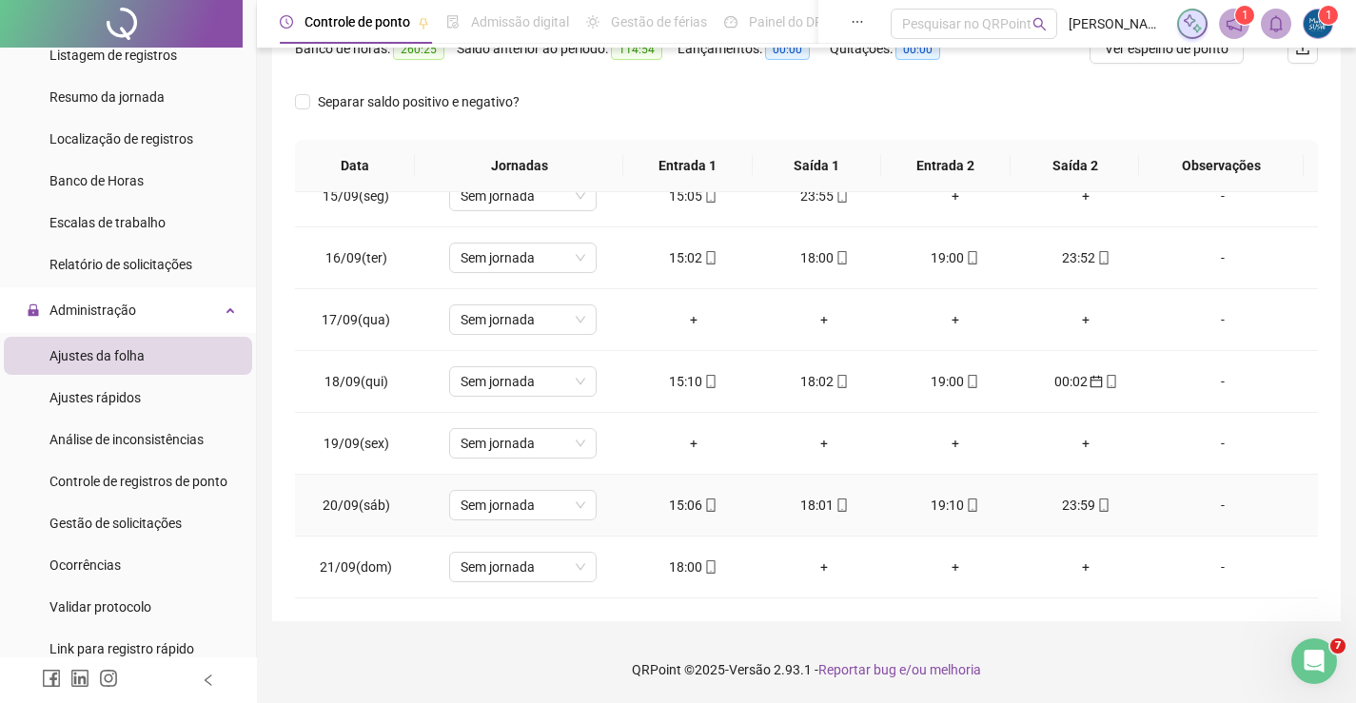
click at [787, 509] on div "18:01" at bounding box center [824, 505] width 101 height 21
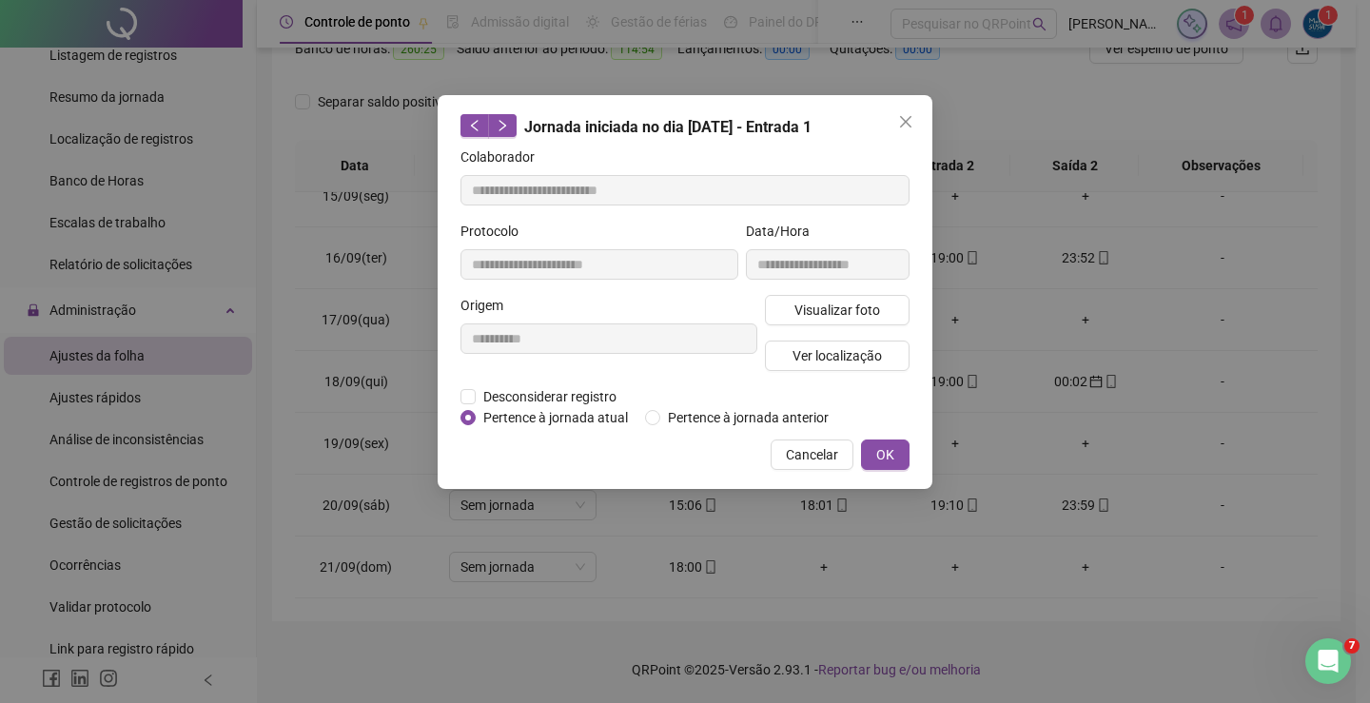
type input "**********"
click at [897, 455] on button "OK" at bounding box center [885, 455] width 49 height 30
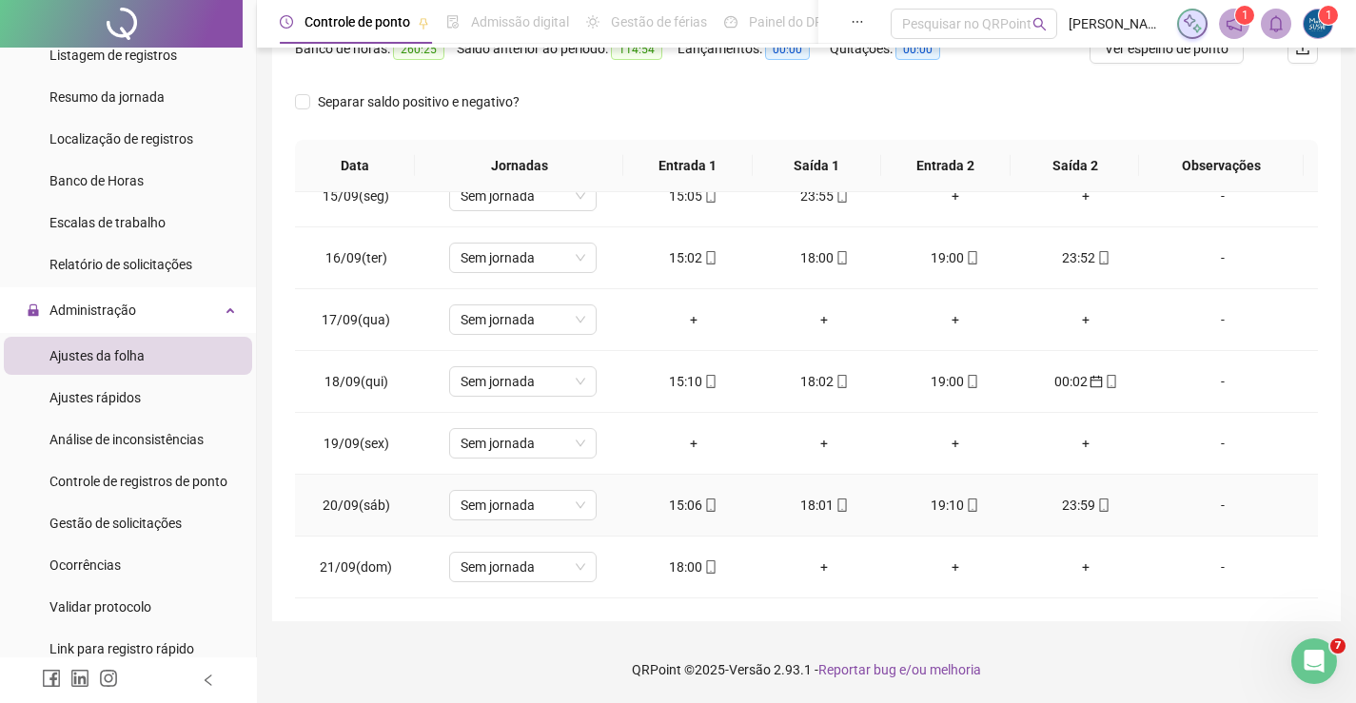
click at [942, 500] on div "19:10" at bounding box center [955, 505] width 101 height 21
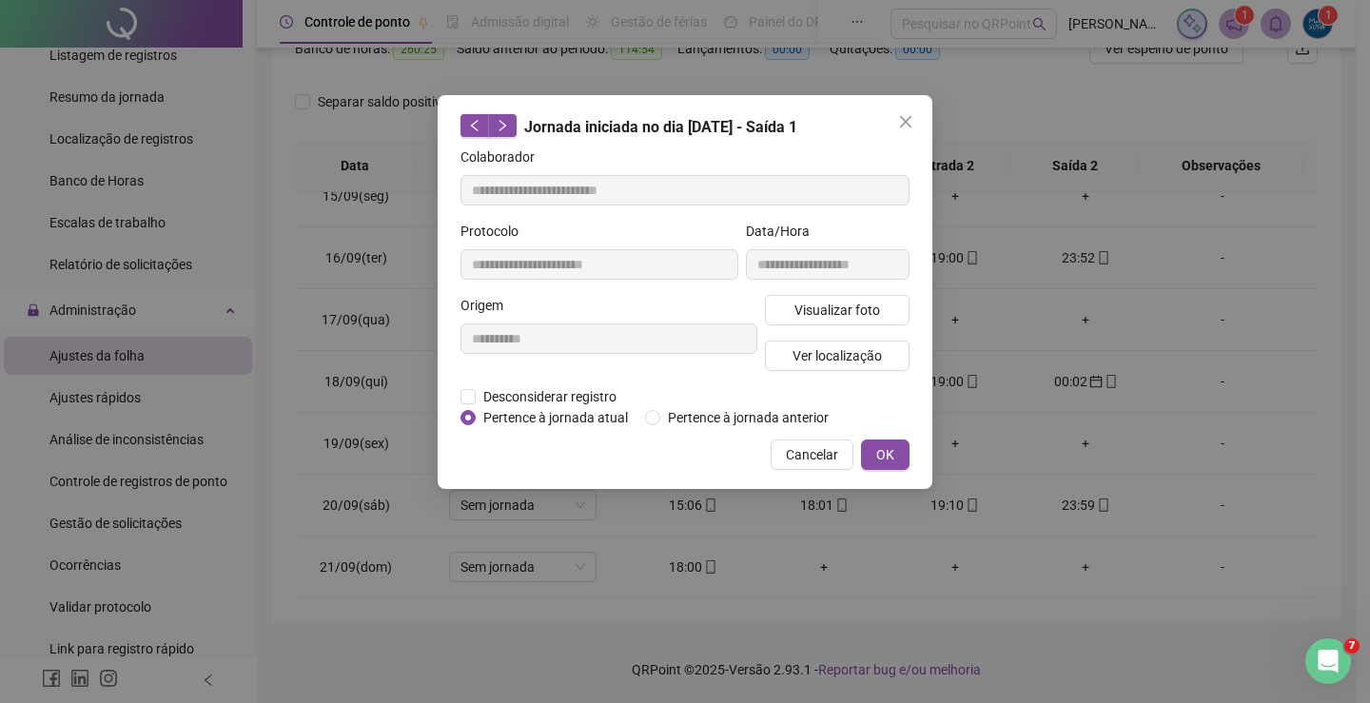
type input "**********"
click at [893, 451] on span "OK" at bounding box center [885, 454] width 18 height 21
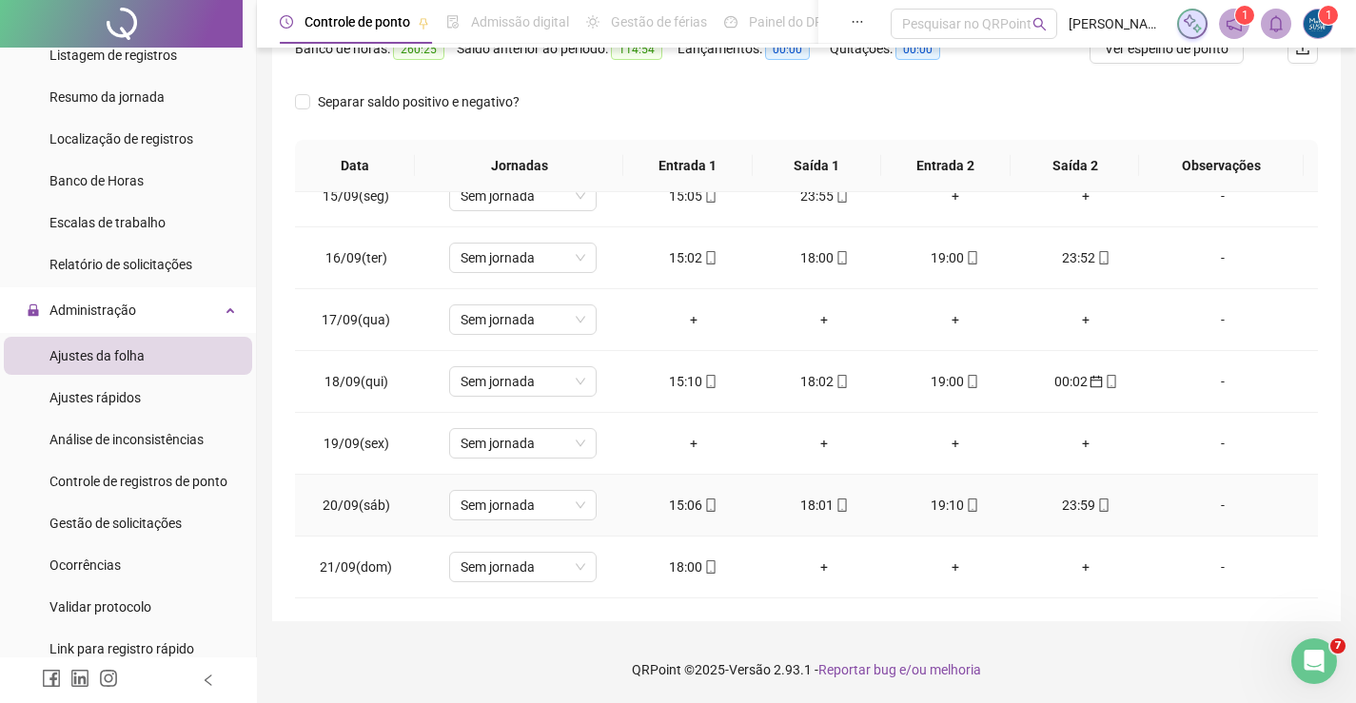
click at [1045, 507] on div "23:59" at bounding box center [1086, 505] width 101 height 21
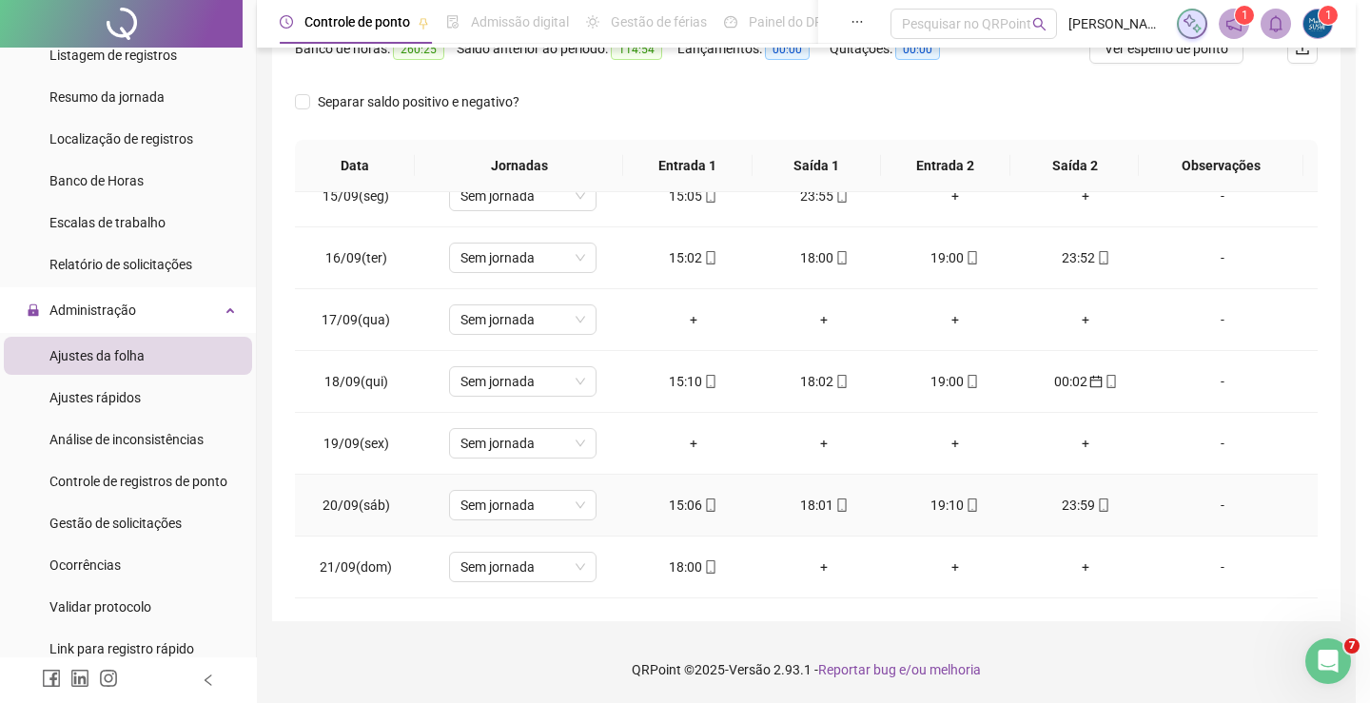
type input "**********"
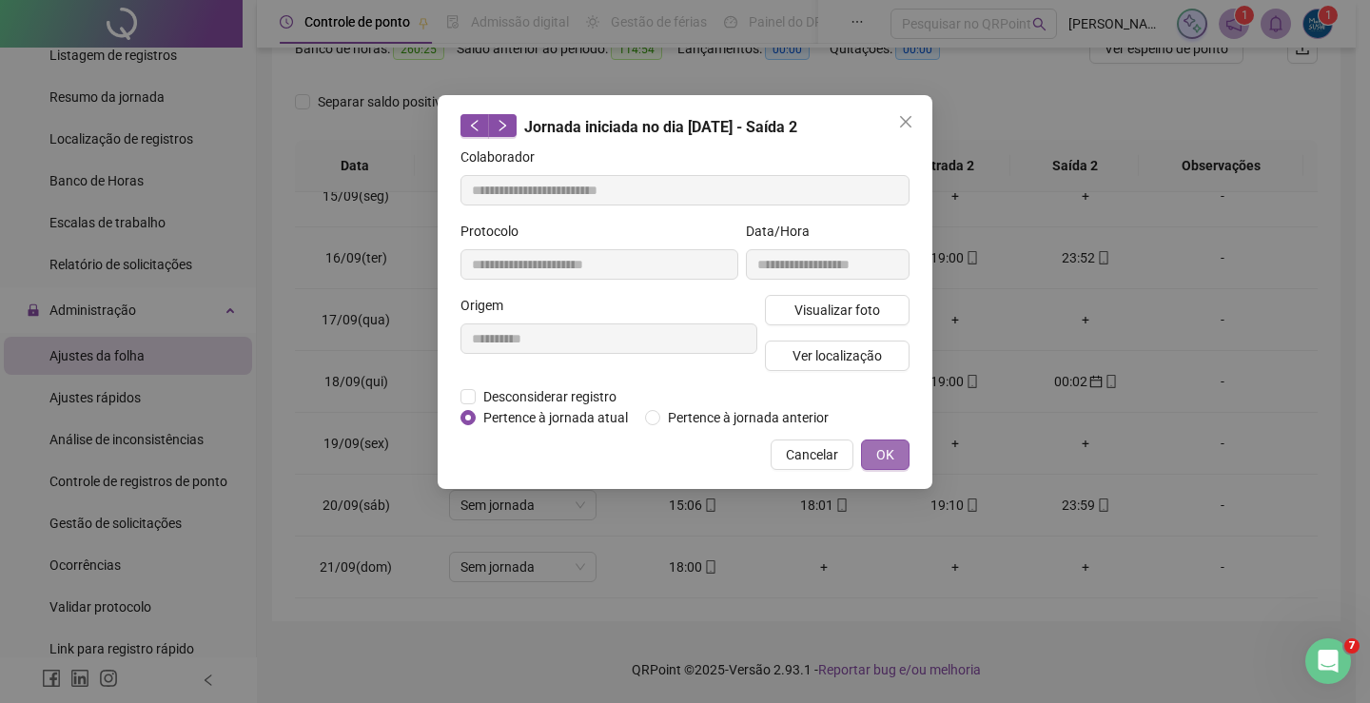
click at [869, 456] on button "OK" at bounding box center [885, 455] width 49 height 30
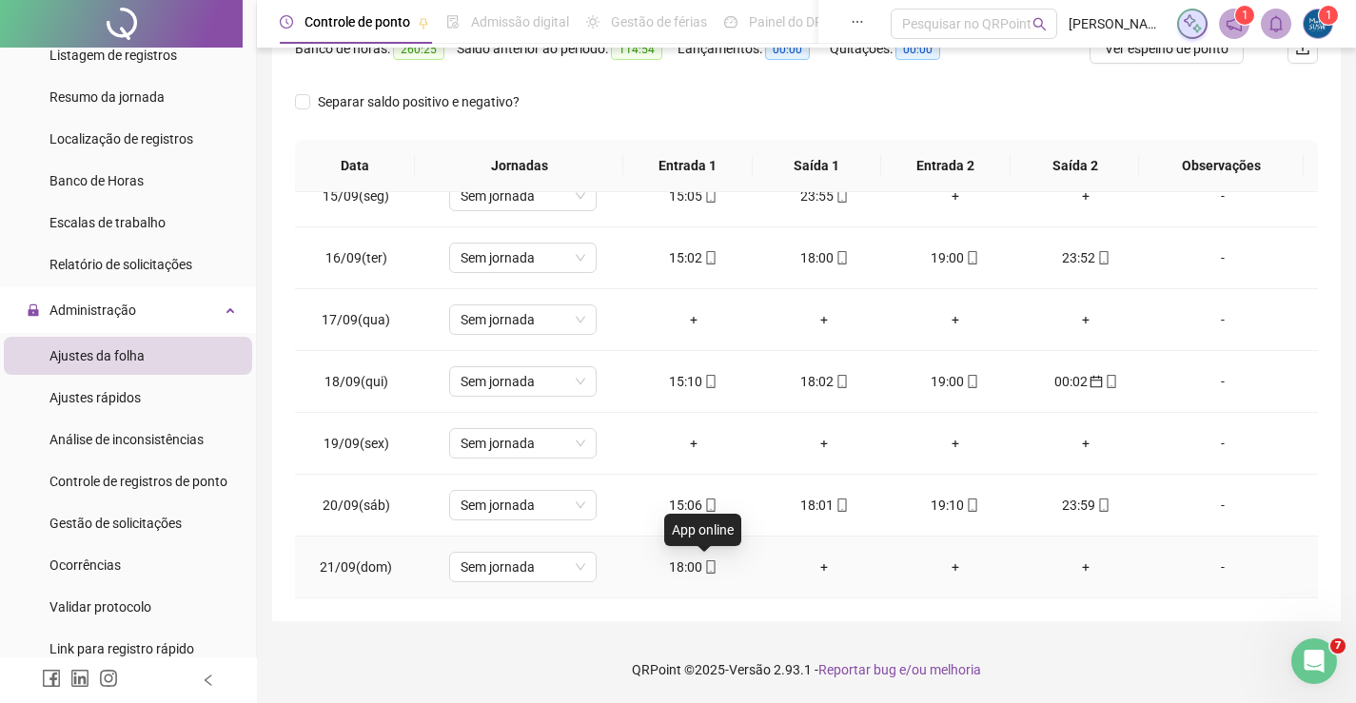
click at [702, 564] on span "mobile" at bounding box center [709, 566] width 15 height 13
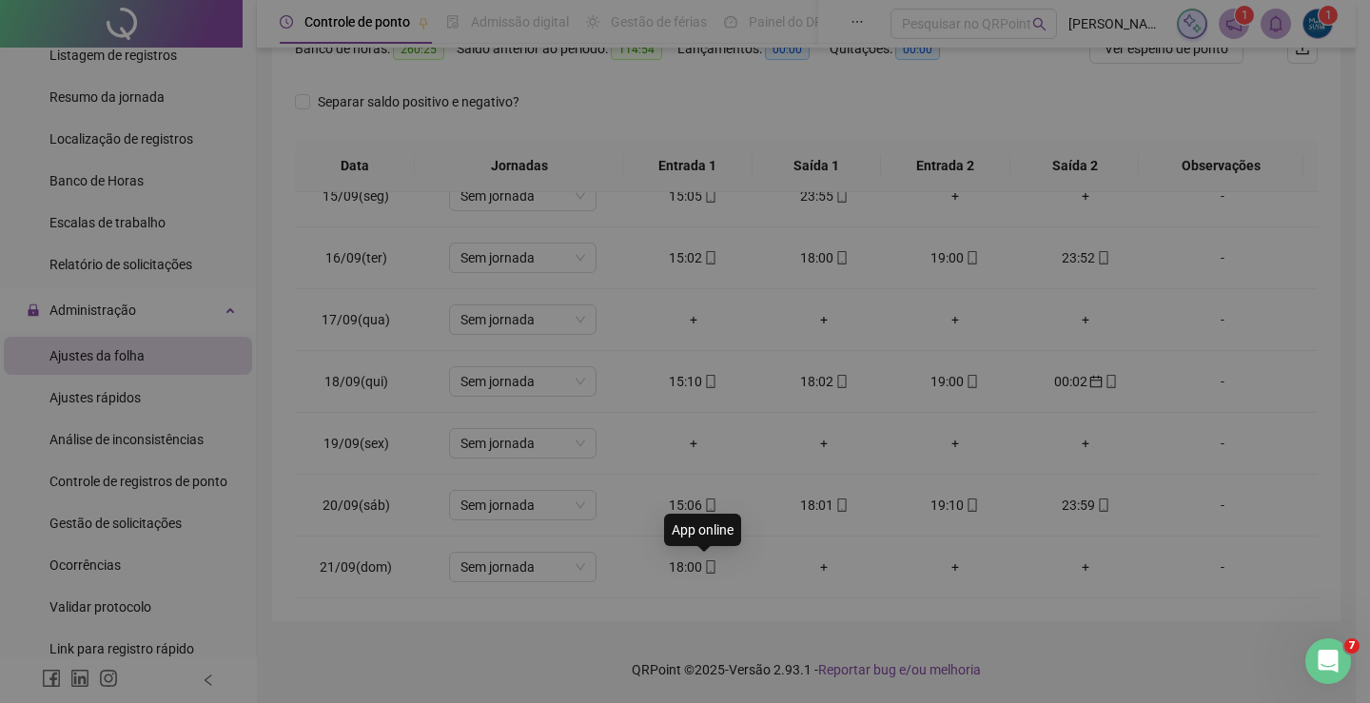
type input "**********"
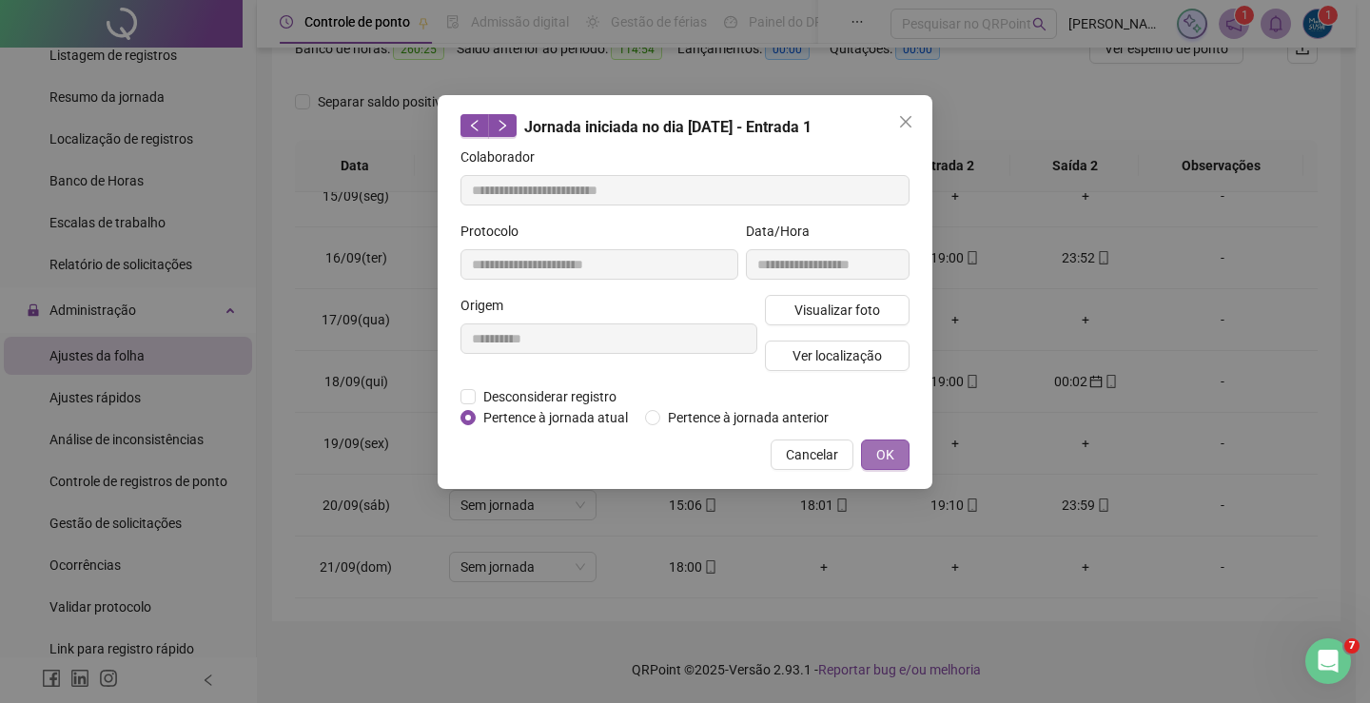
click at [874, 458] on button "OK" at bounding box center [885, 455] width 49 height 30
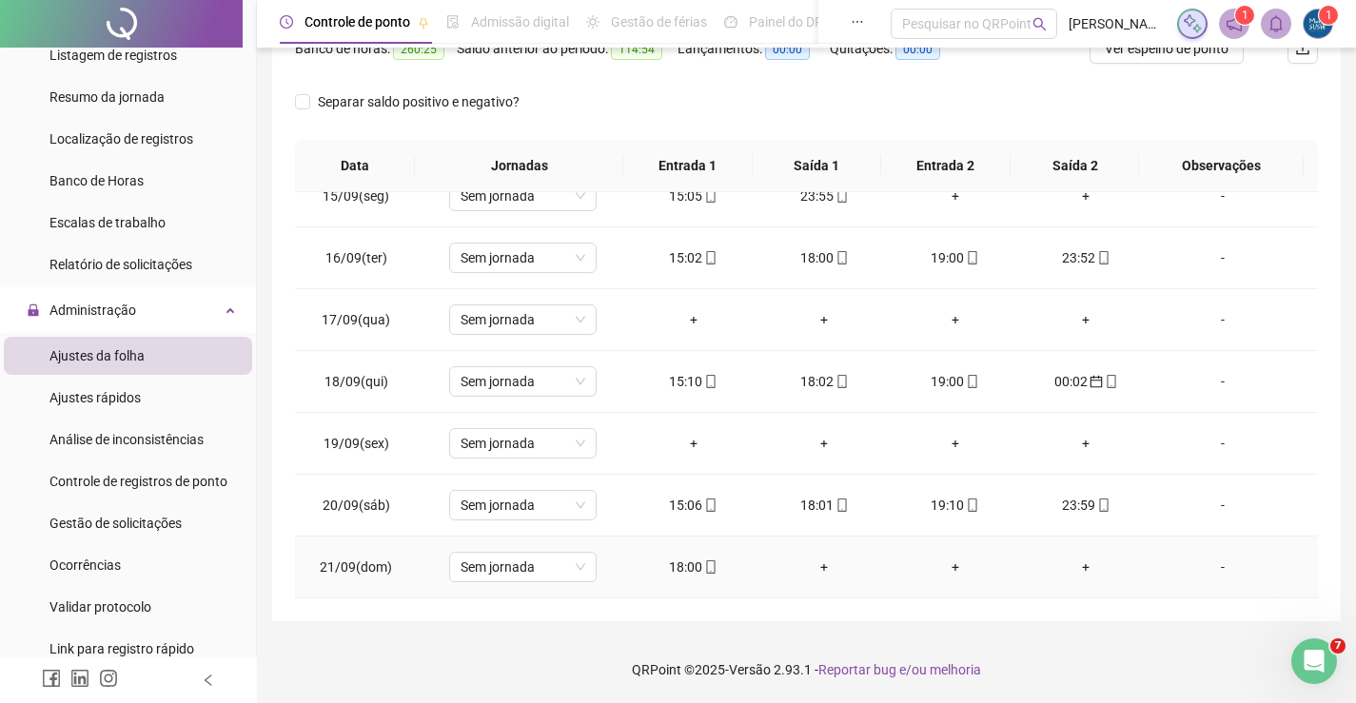
click at [815, 560] on div "+" at bounding box center [824, 567] width 101 height 21
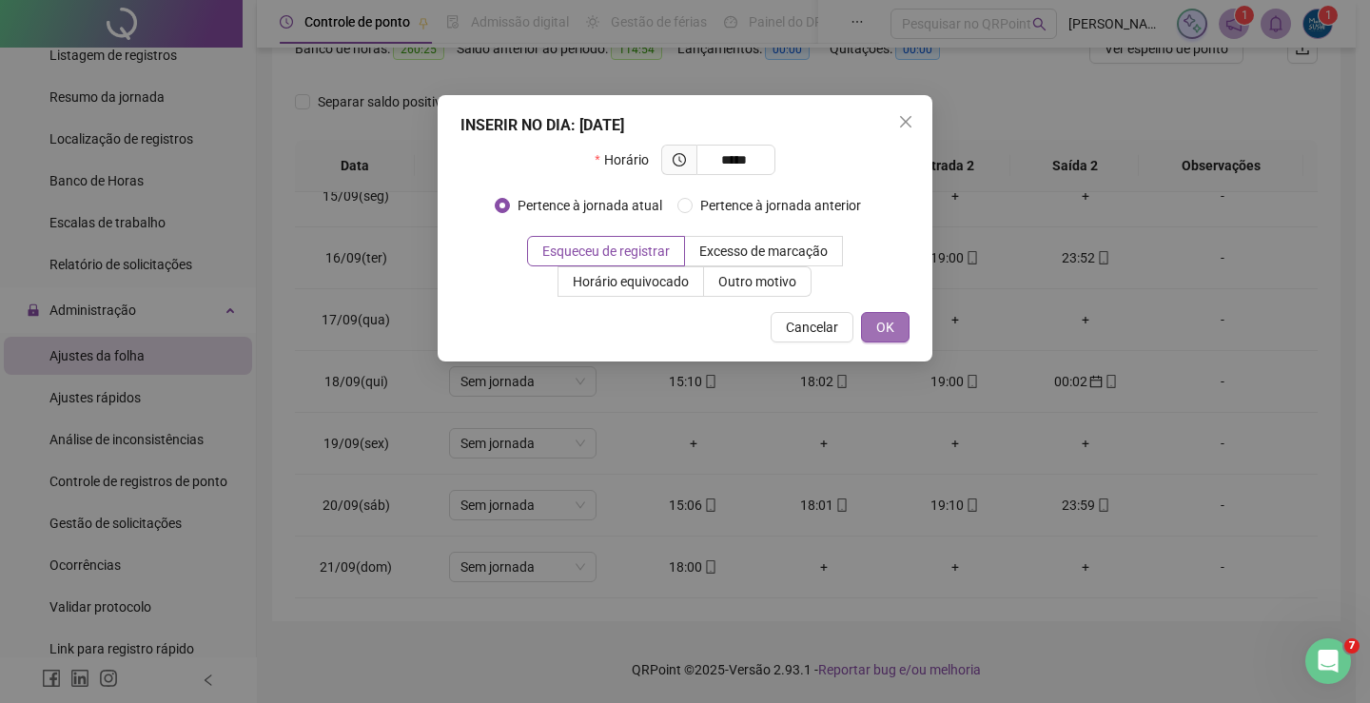
type input "*****"
click at [883, 328] on span "OK" at bounding box center [885, 327] width 18 height 21
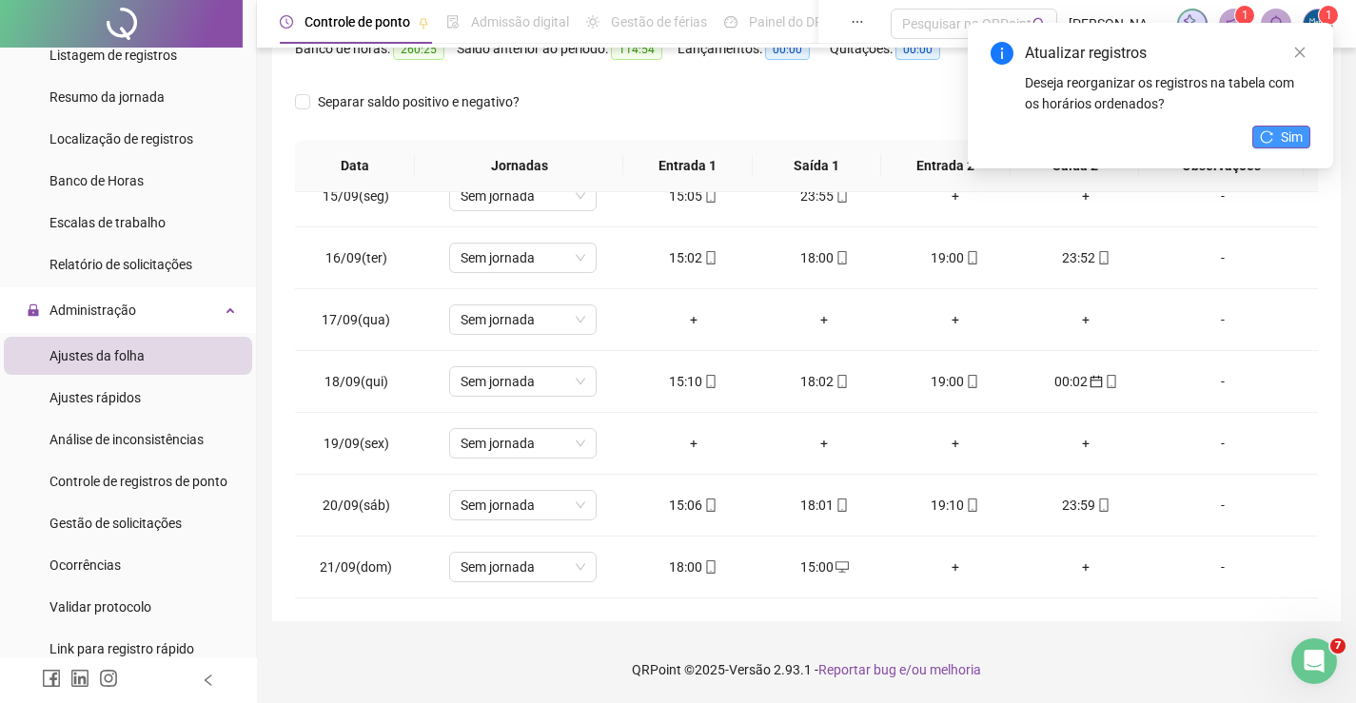
click at [1285, 130] on span "Sim" at bounding box center [1292, 137] width 22 height 21
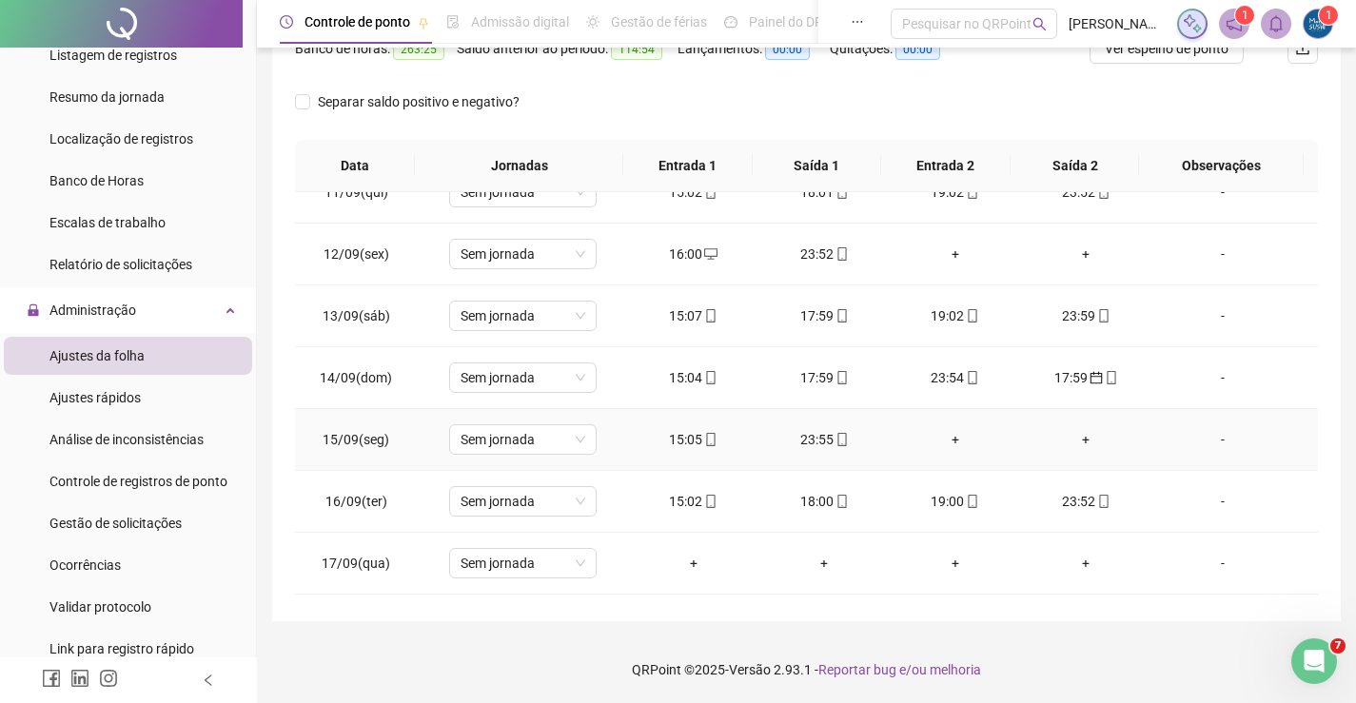
scroll to position [856, 0]
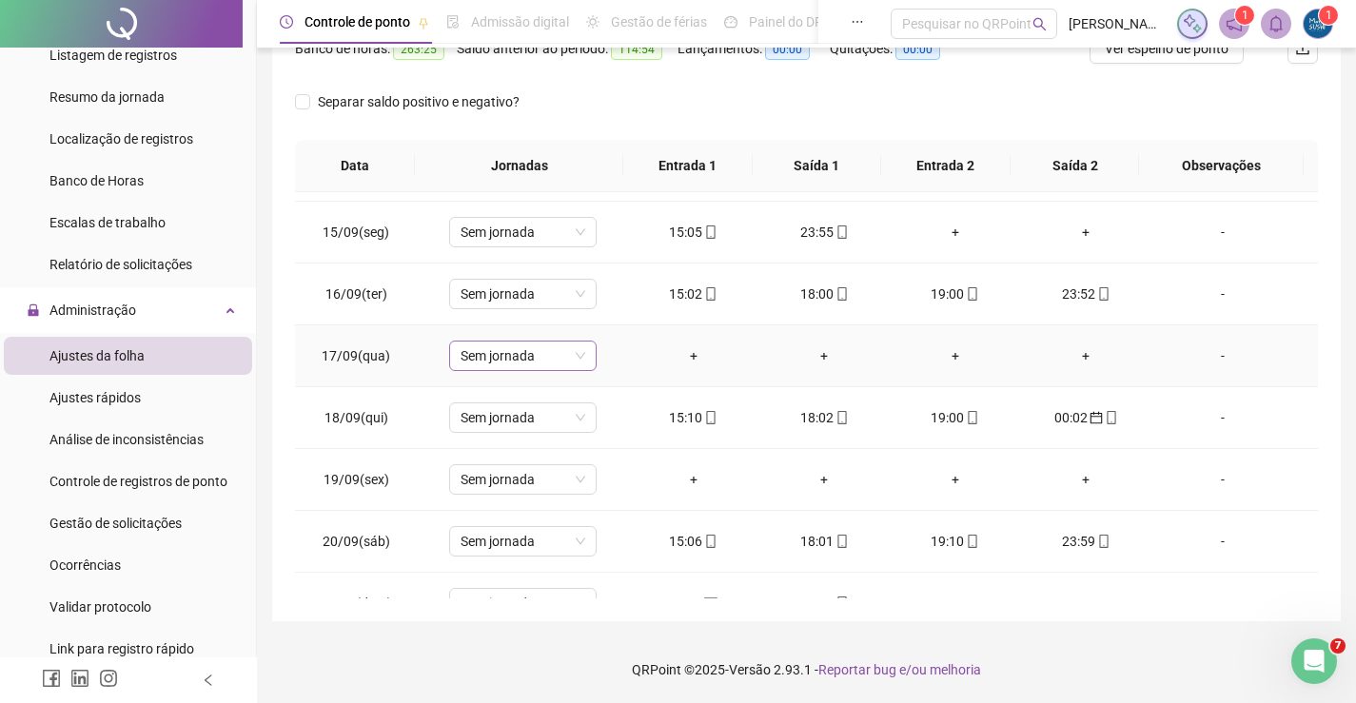
click at [515, 348] on span "Sem jornada" at bounding box center [523, 356] width 125 height 29
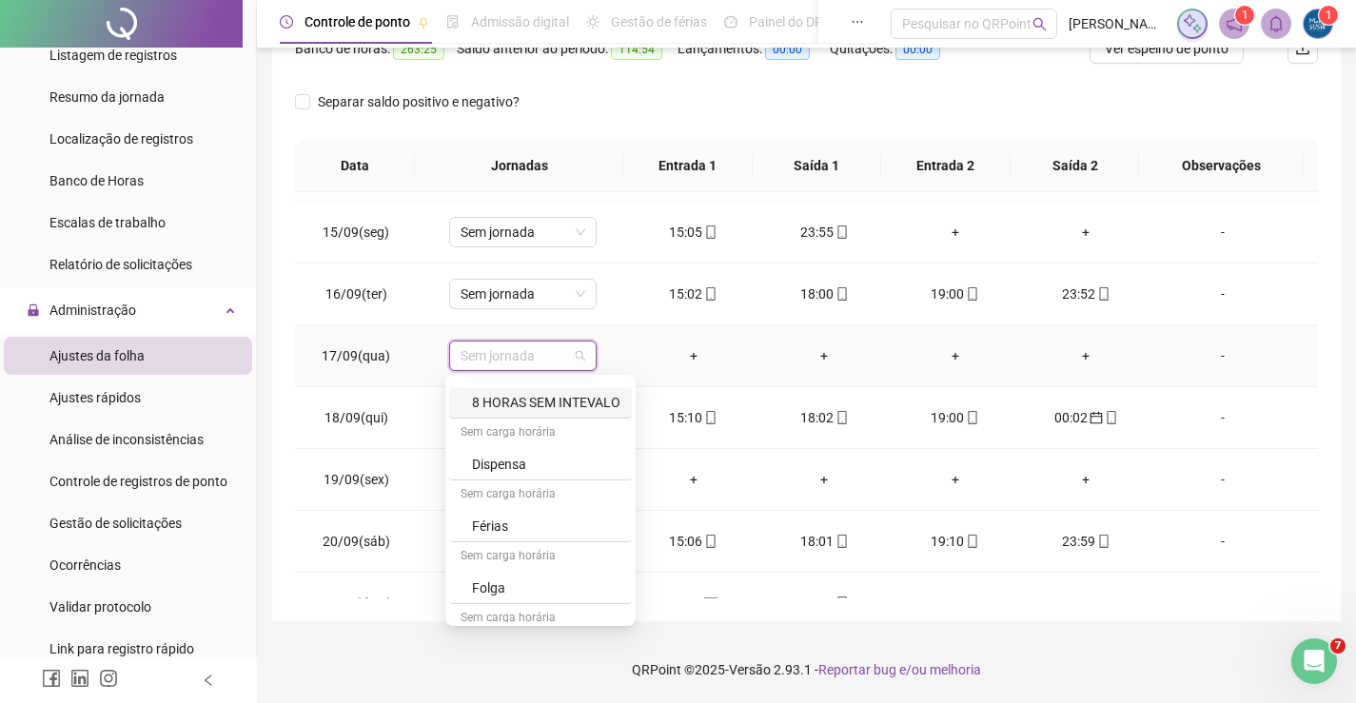
scroll to position [189, 0]
click at [490, 480] on div "Folga" at bounding box center [546, 482] width 148 height 21
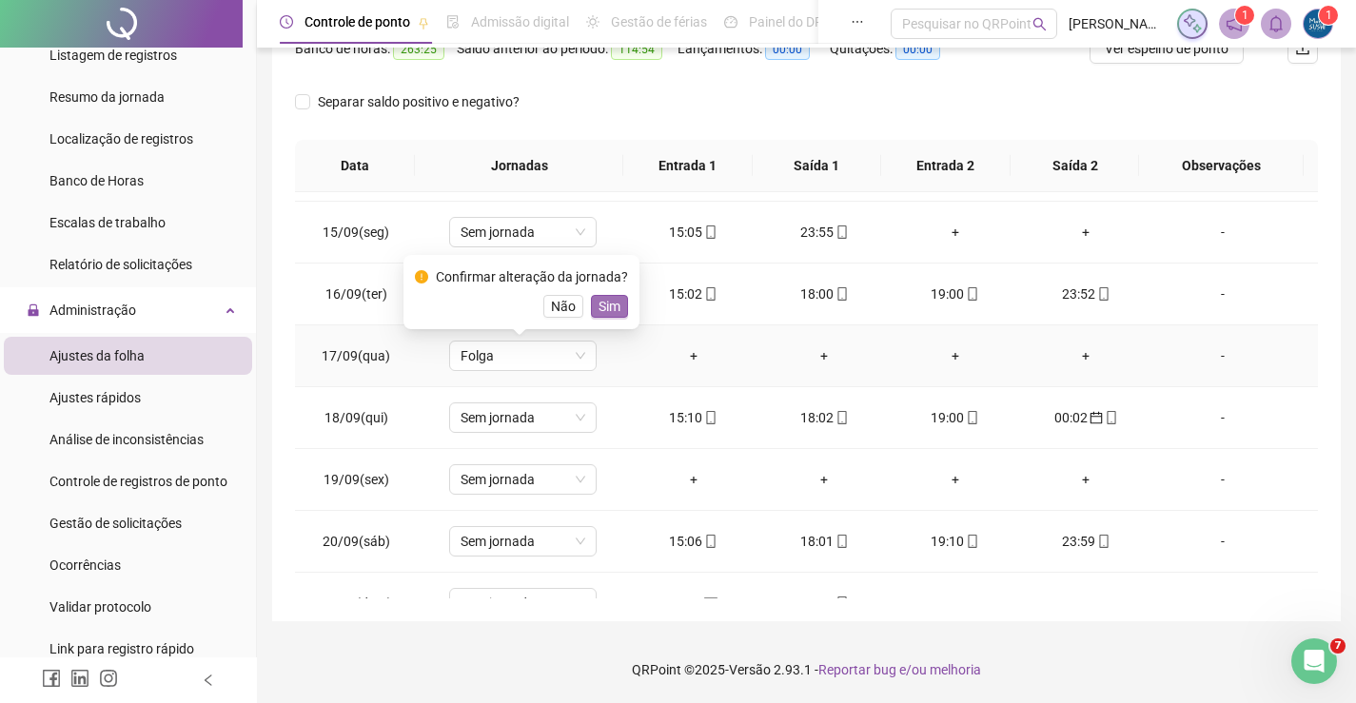
click at [610, 301] on span "Sim" at bounding box center [610, 306] width 22 height 21
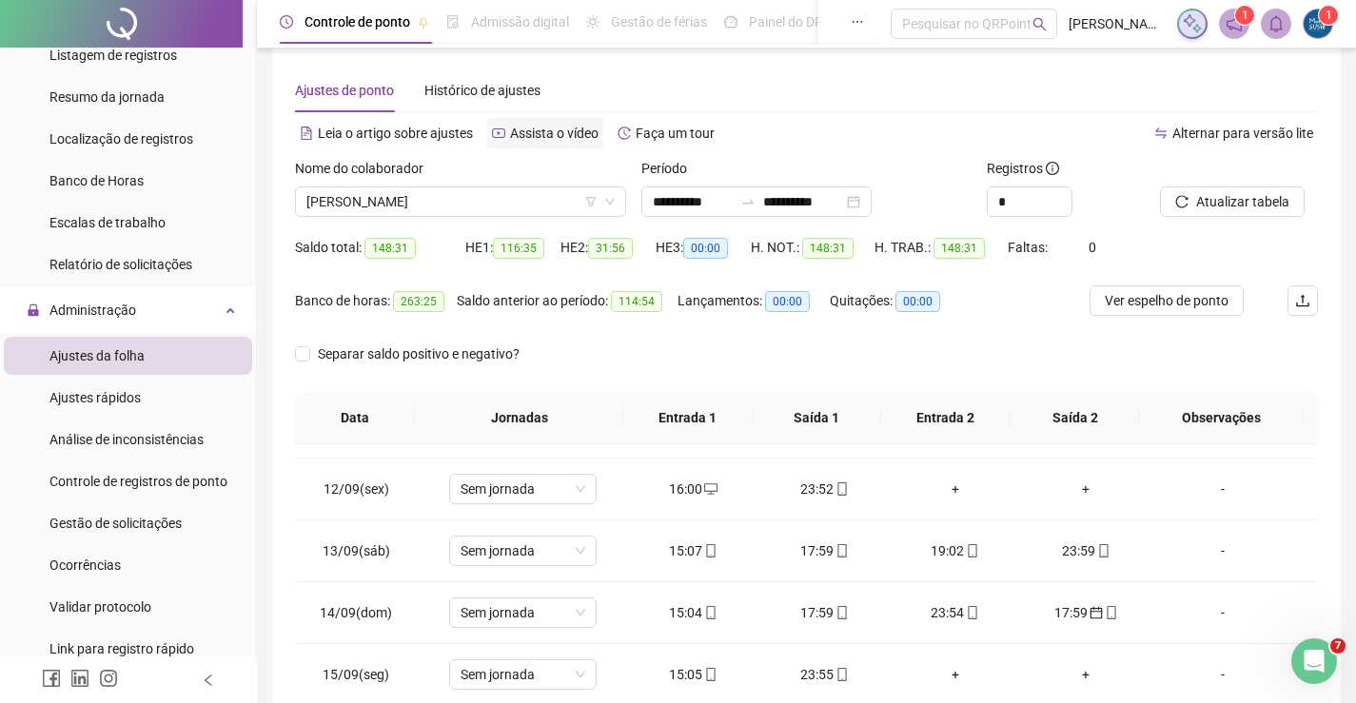
scroll to position [0, 0]
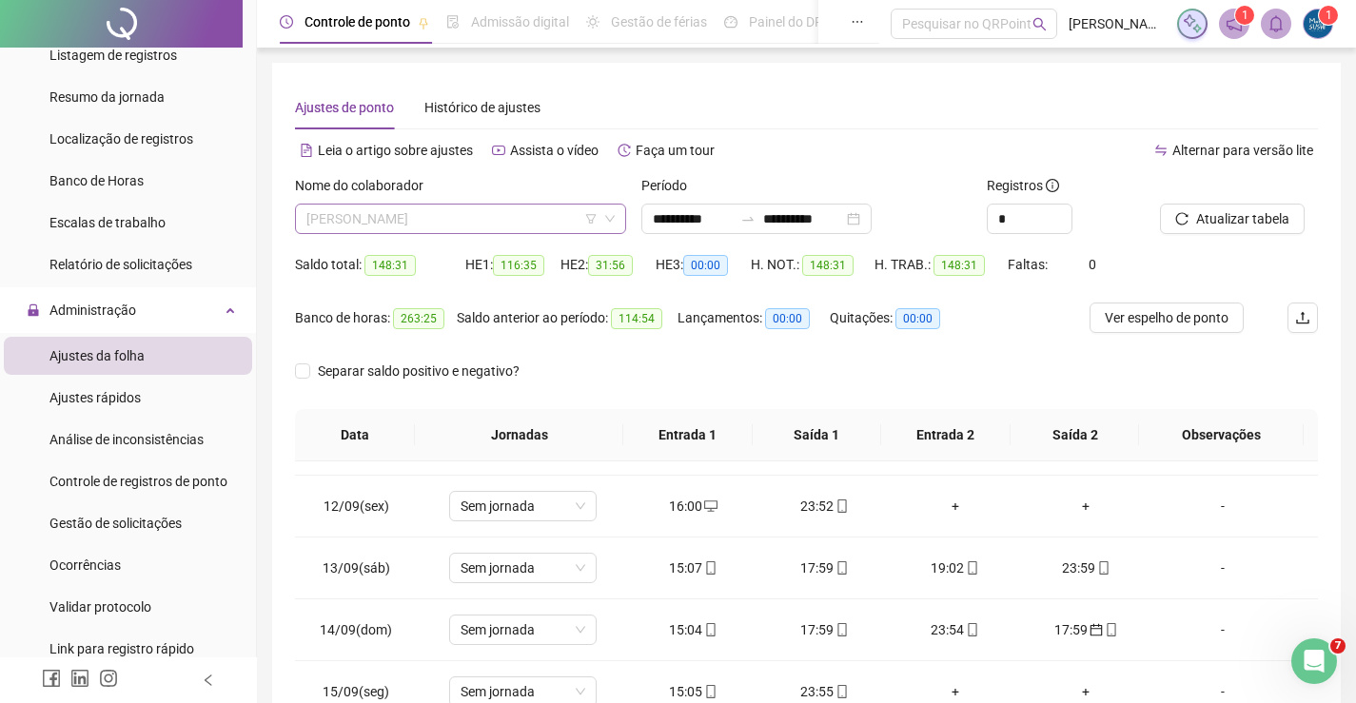
click at [567, 220] on span "[PERSON_NAME]" at bounding box center [460, 219] width 308 height 29
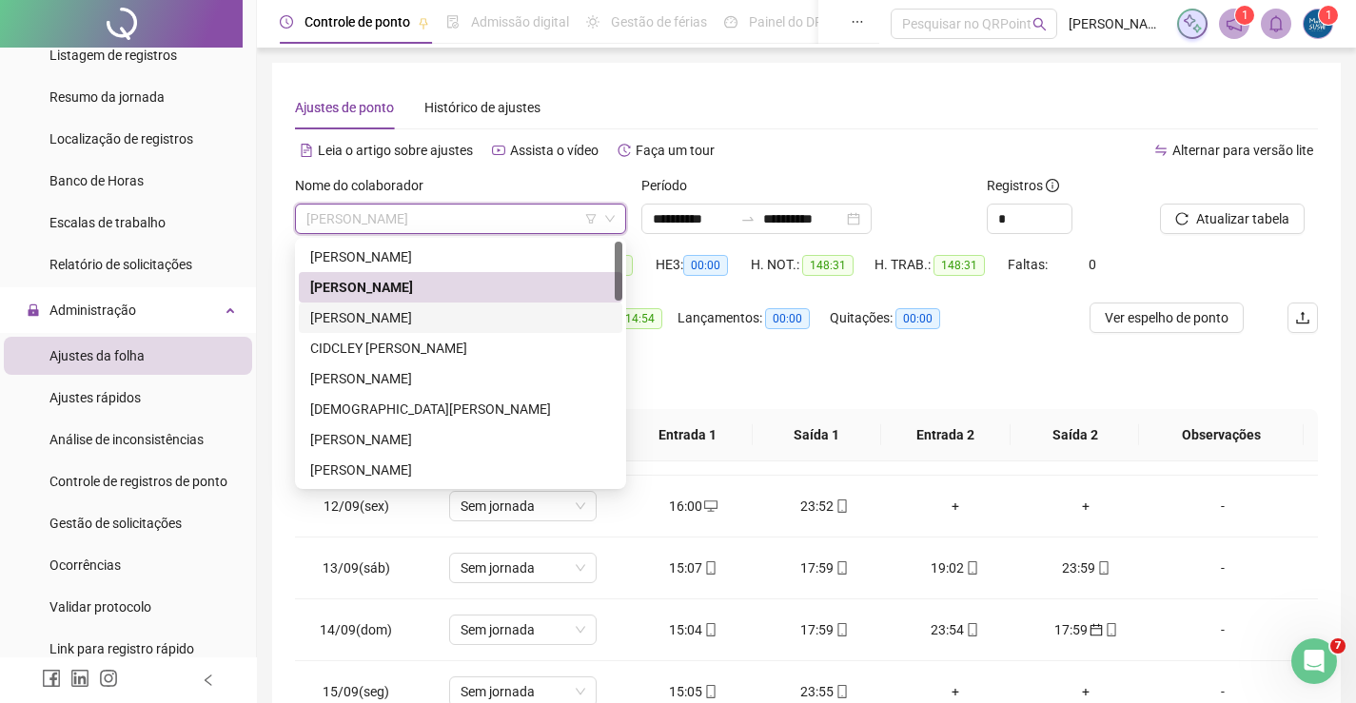
click at [376, 326] on div "[PERSON_NAME]" at bounding box center [460, 317] width 301 height 21
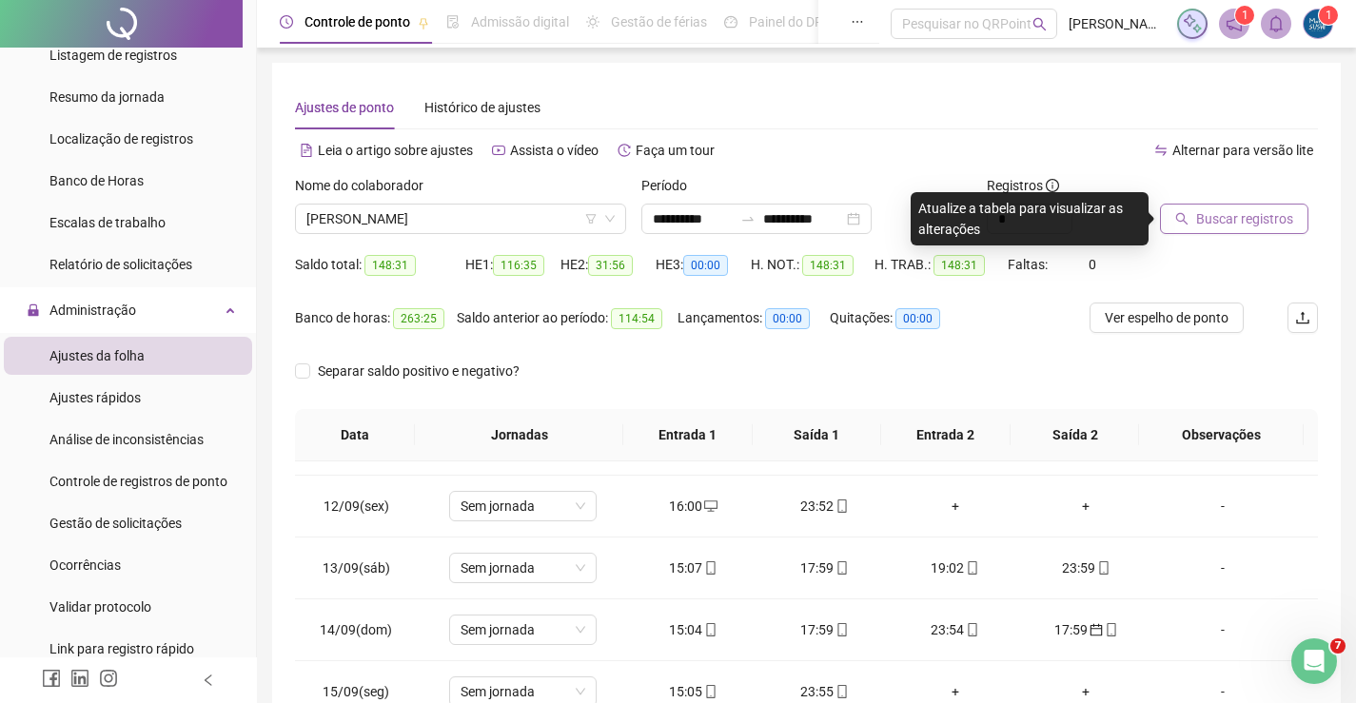
click at [1174, 215] on button "Buscar registros" at bounding box center [1234, 219] width 148 height 30
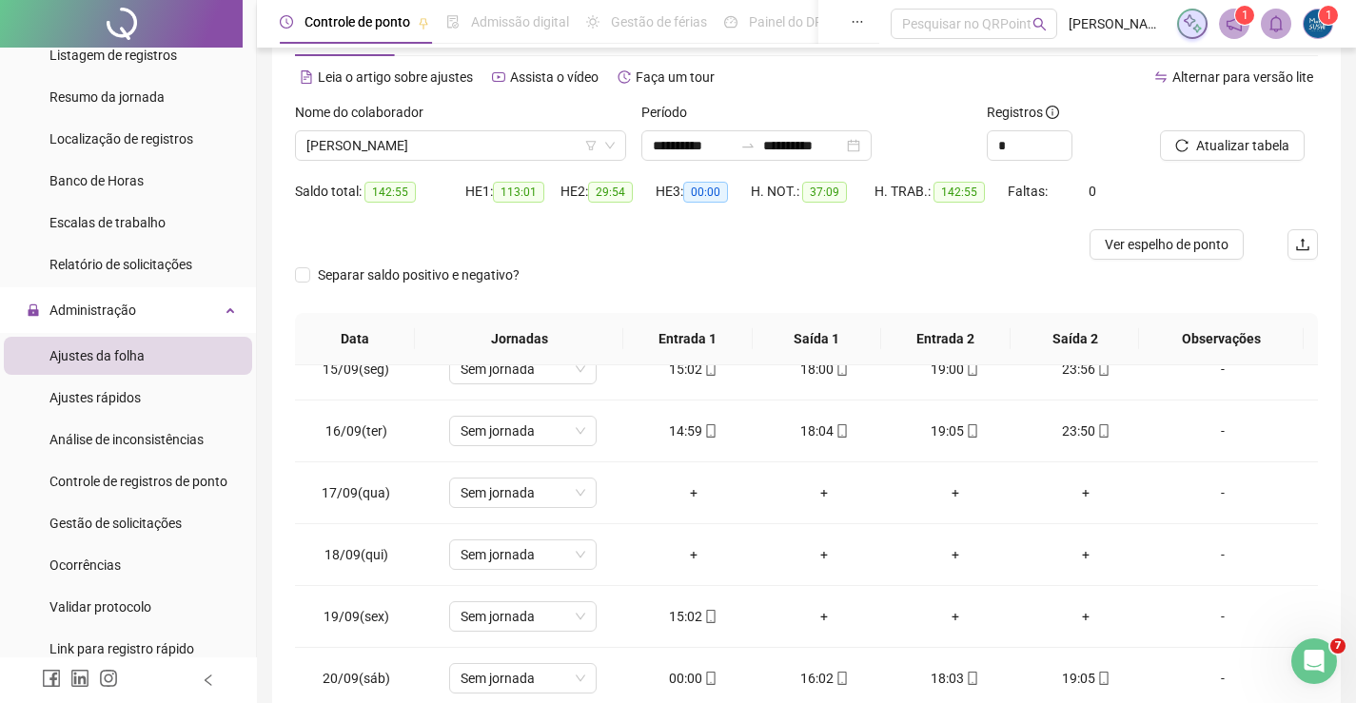
scroll to position [190, 0]
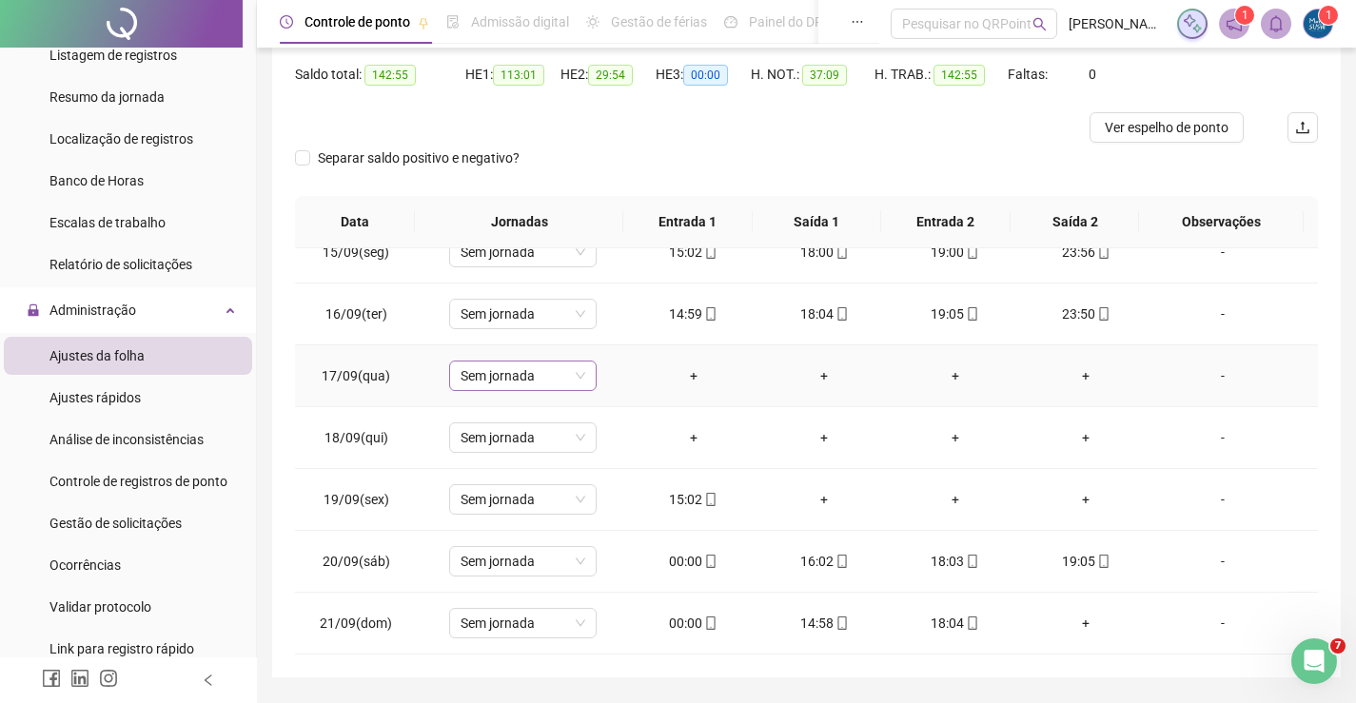
click at [558, 377] on span "Sem jornada" at bounding box center [523, 376] width 125 height 29
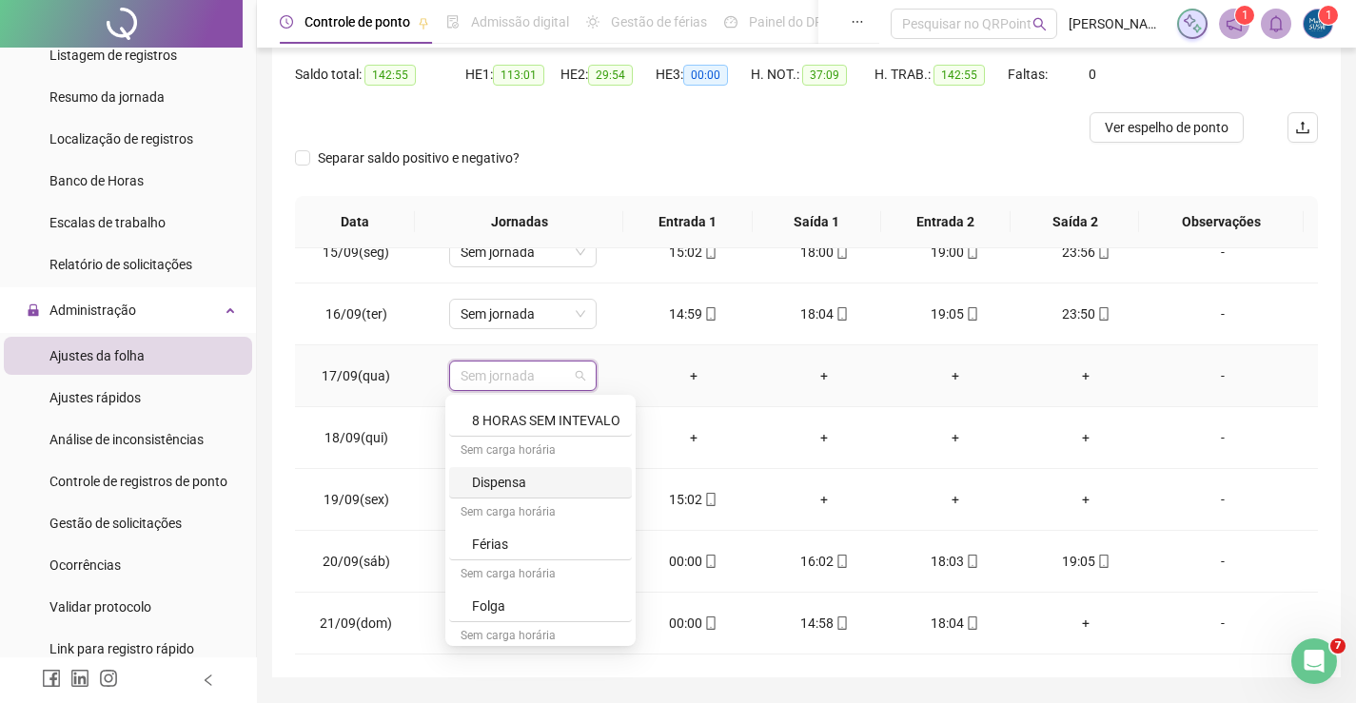
scroll to position [189, 0]
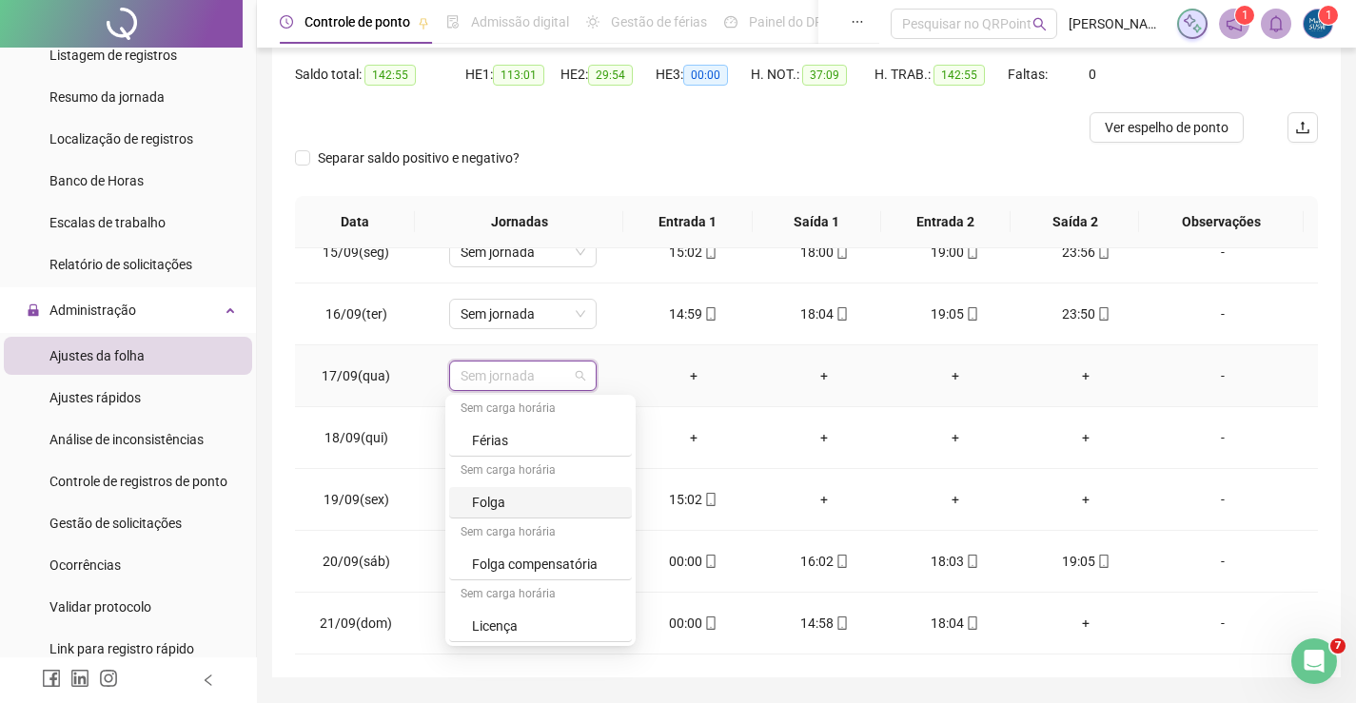
click at [494, 501] on div "Folga" at bounding box center [546, 502] width 148 height 21
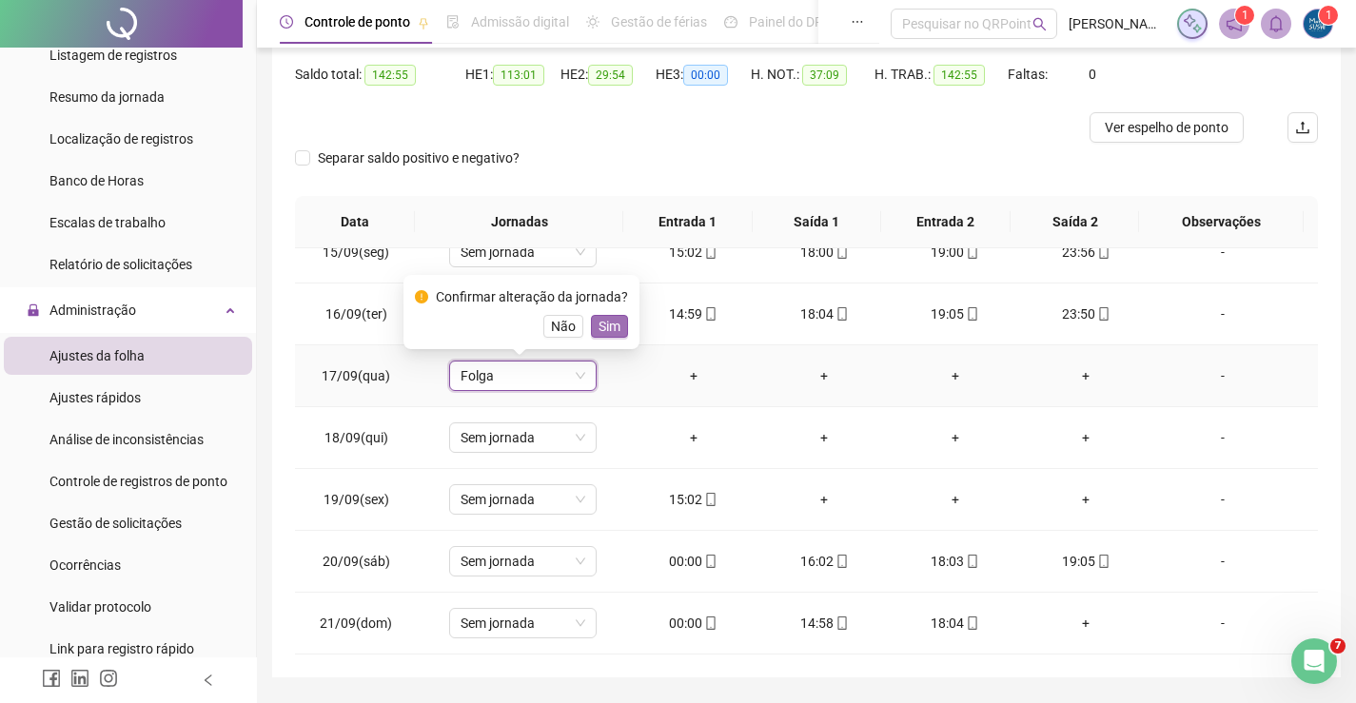
click at [614, 330] on span "Sim" at bounding box center [610, 326] width 22 height 21
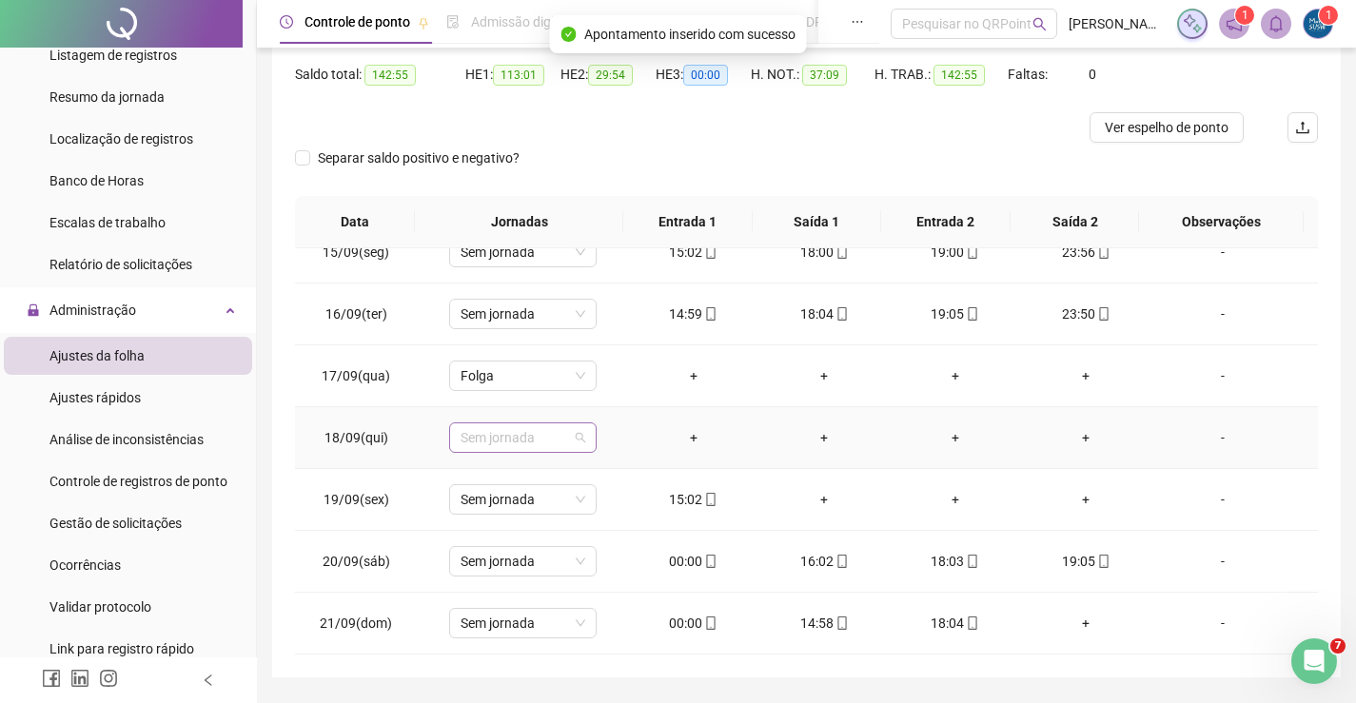
click at [572, 435] on span "Sem jornada" at bounding box center [523, 437] width 125 height 29
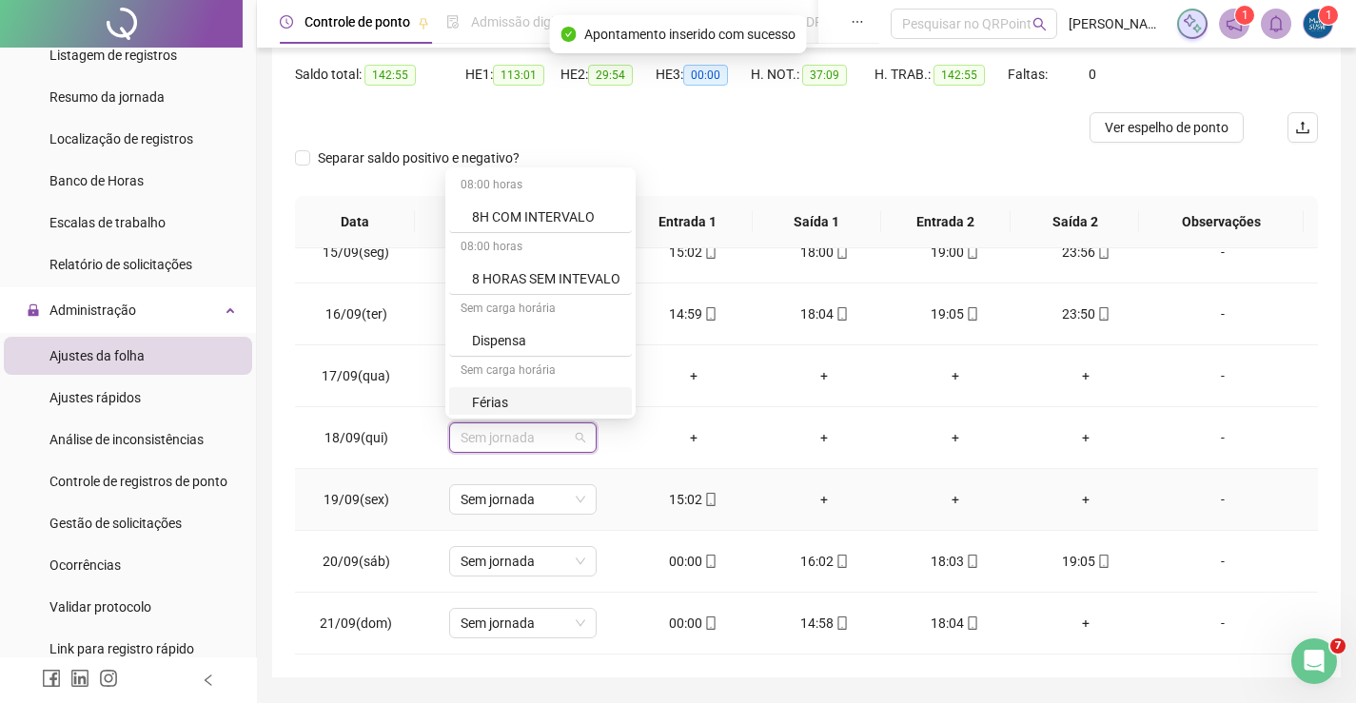
click at [758, 493] on td "+" at bounding box center [823, 500] width 131 height 62
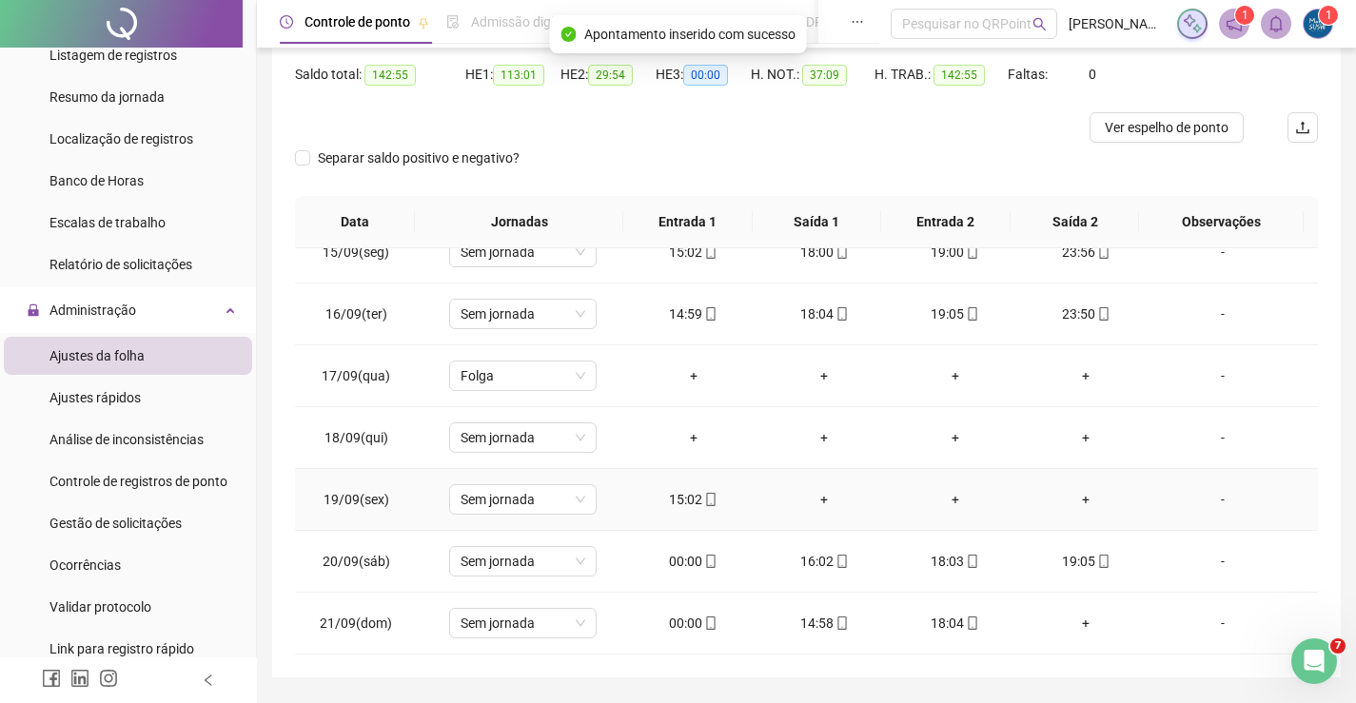
click at [686, 496] on div "15:02" at bounding box center [693, 499] width 101 height 21
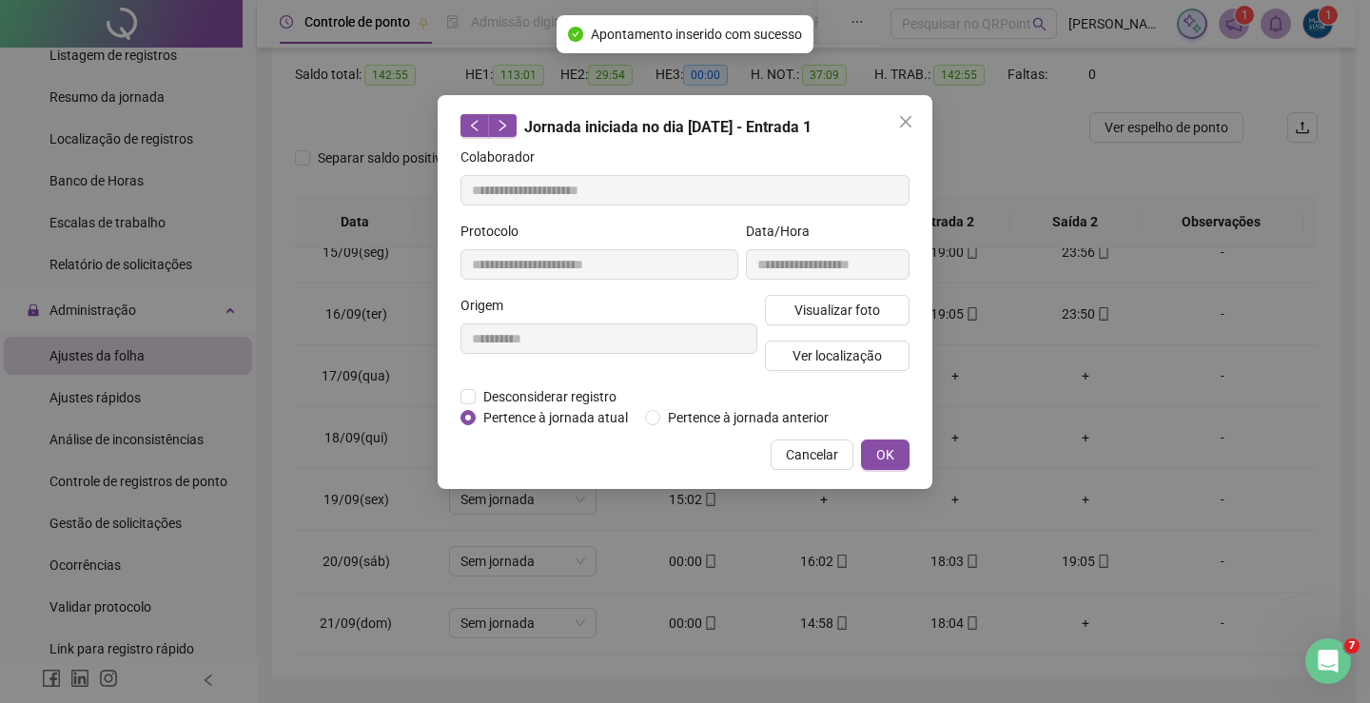
type input "**********"
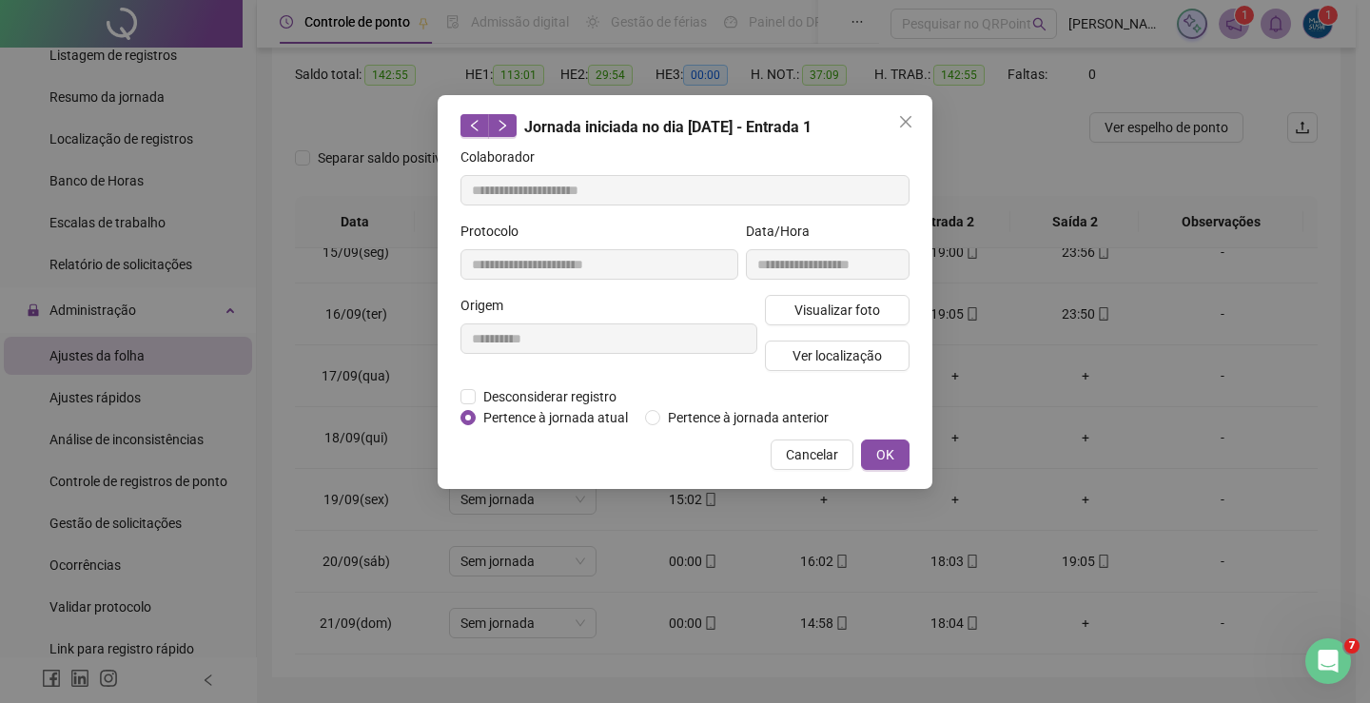
click at [686, 496] on div "**********" at bounding box center [685, 351] width 1370 height 703
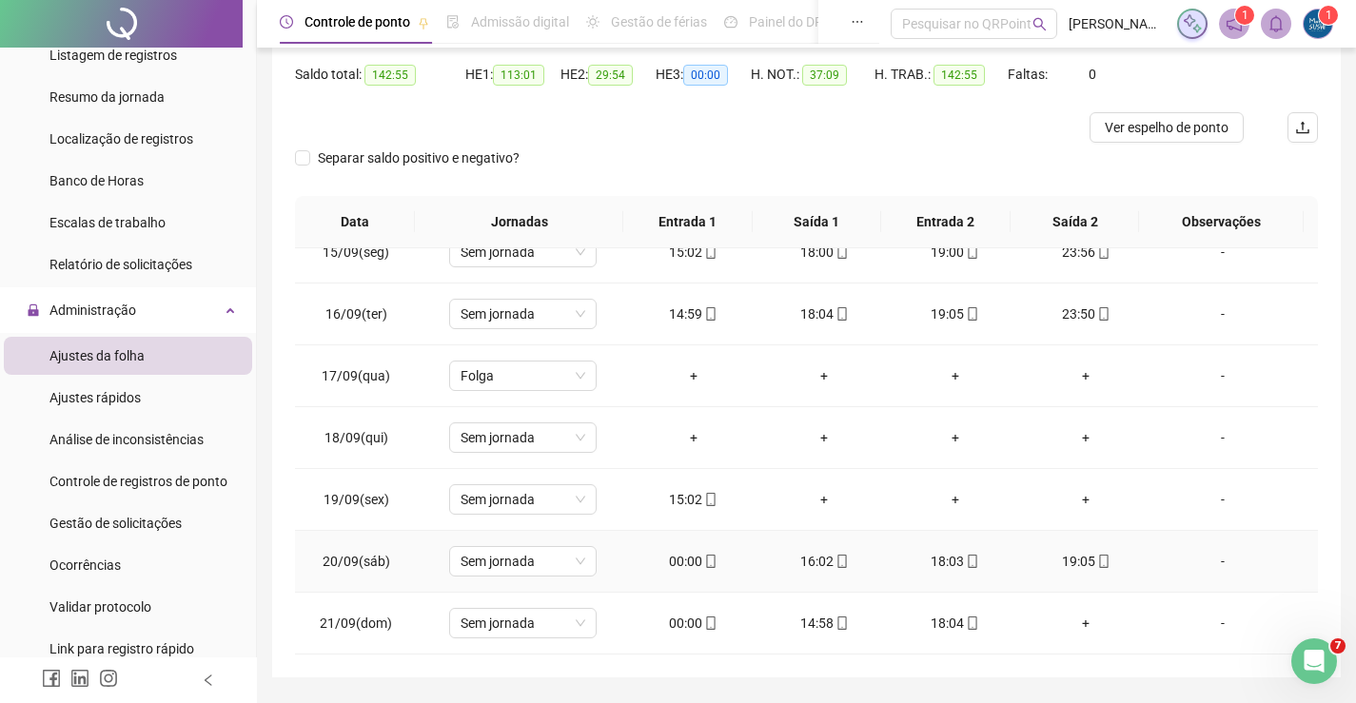
click at [678, 556] on div "00:00" at bounding box center [693, 561] width 101 height 21
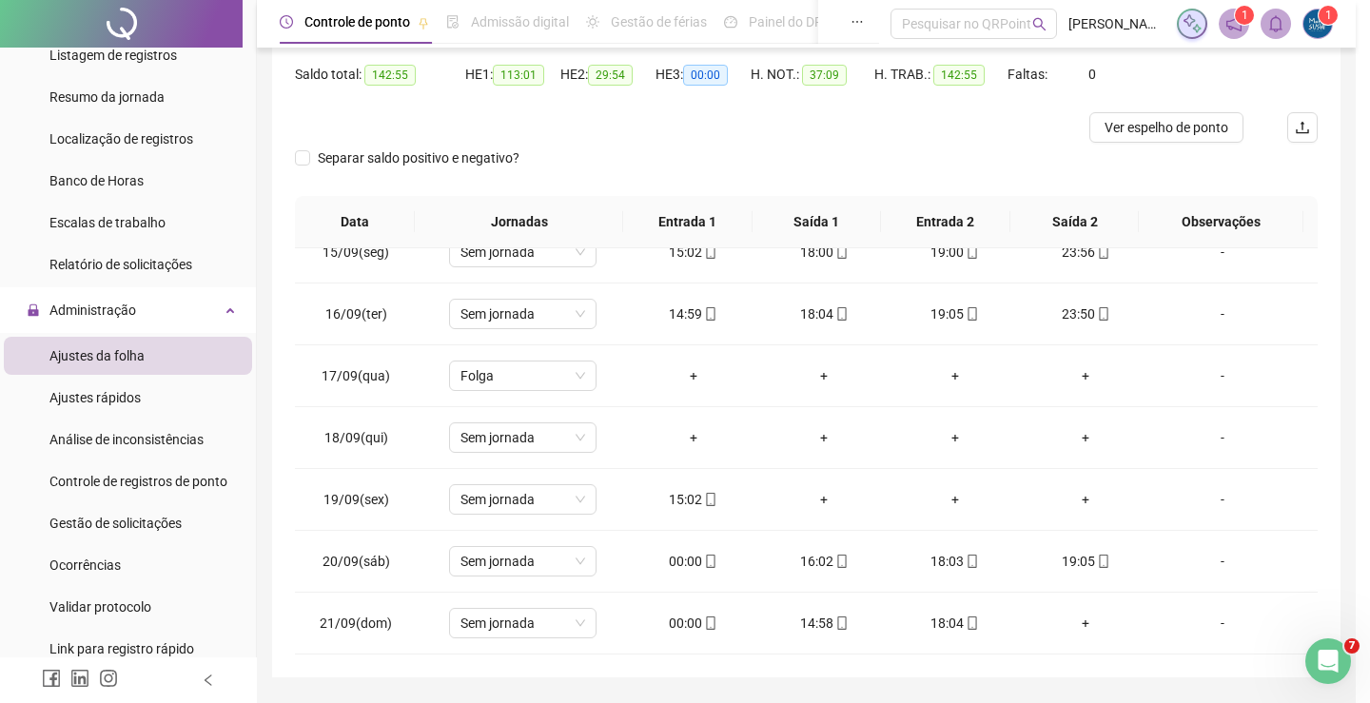
type input "**********"
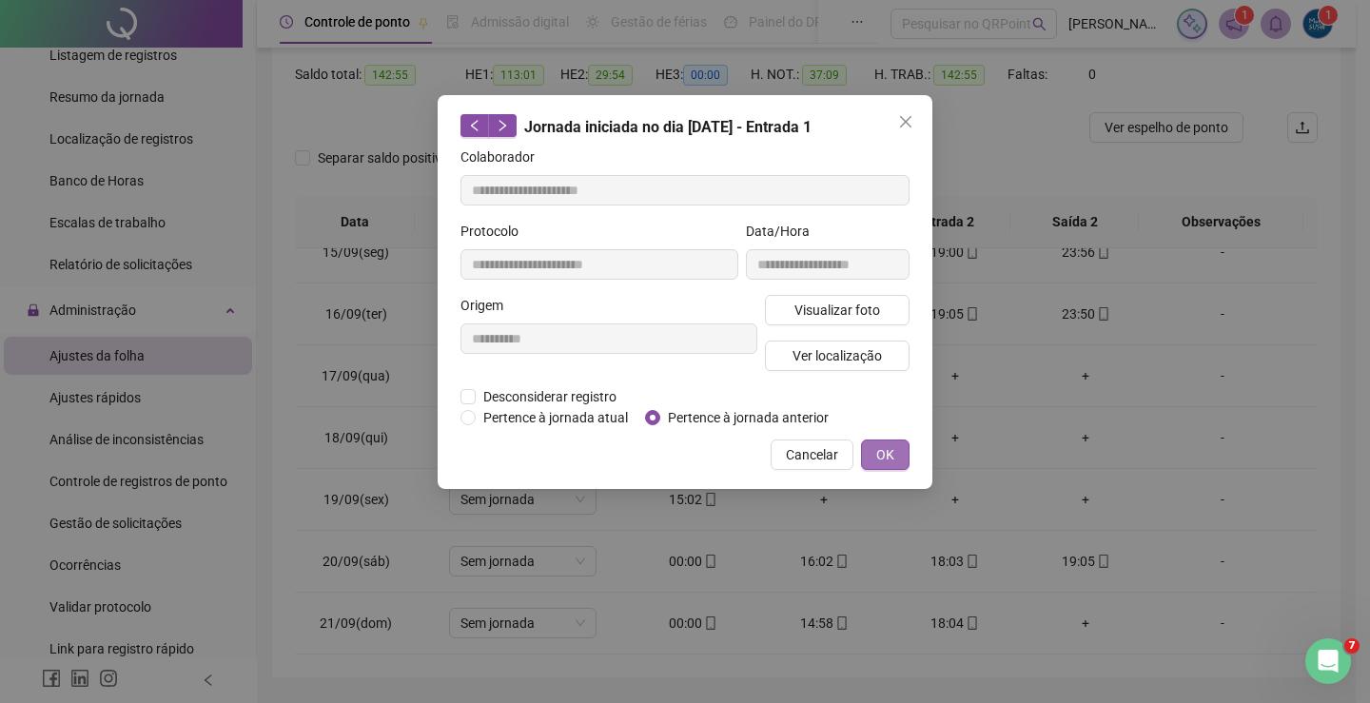
click at [882, 455] on span "OK" at bounding box center [885, 454] width 18 height 21
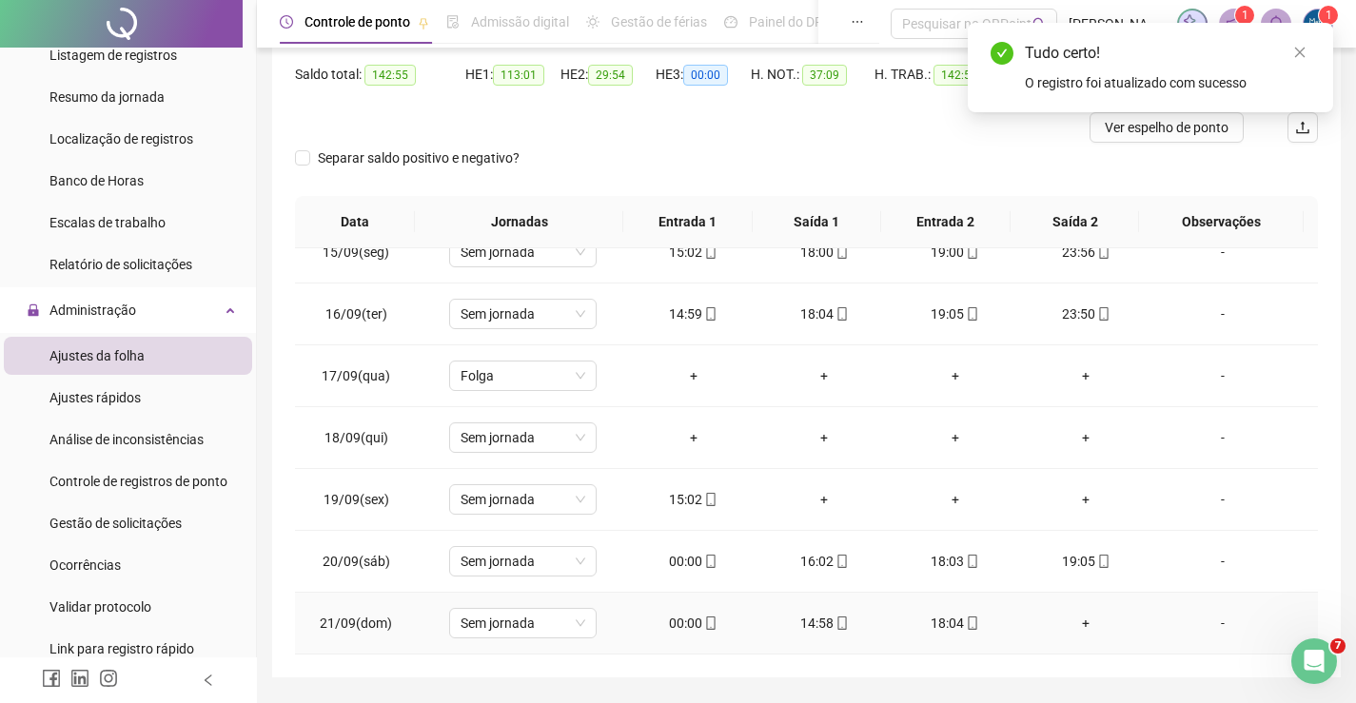
click at [693, 615] on div "00:00" at bounding box center [693, 623] width 101 height 21
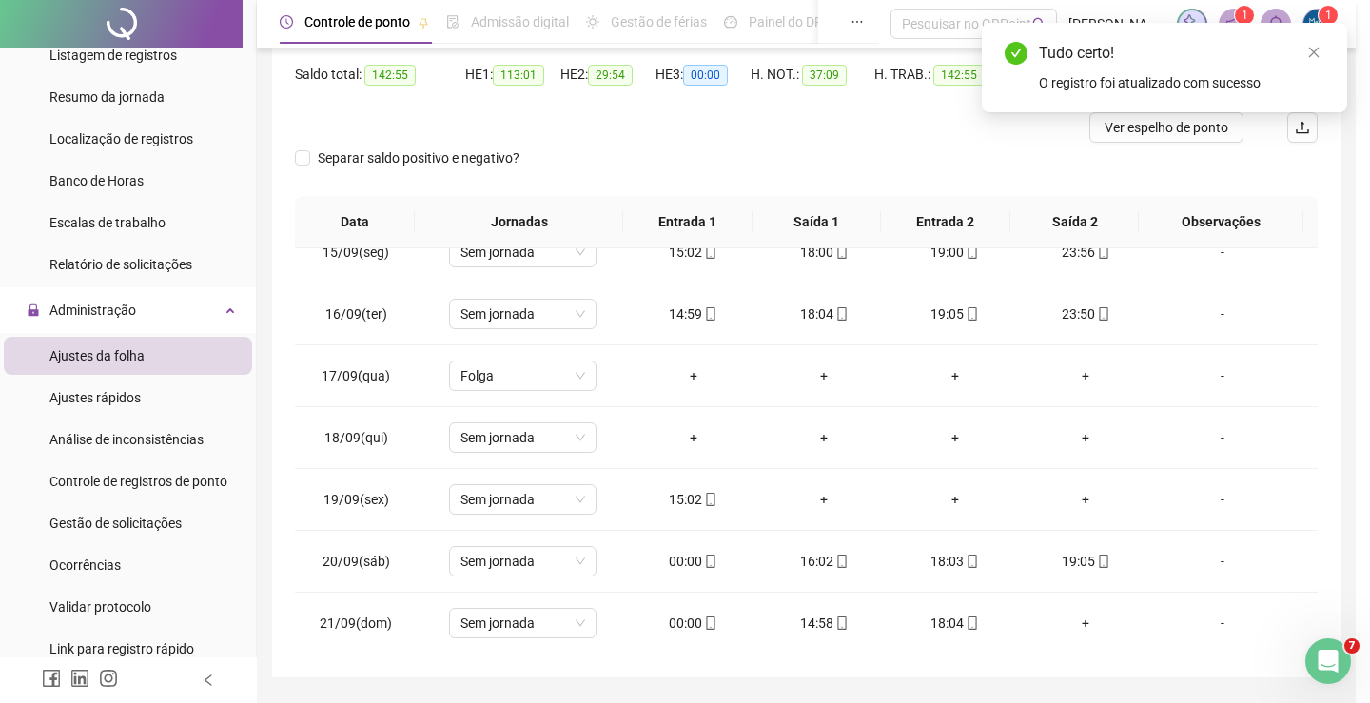
type input "**********"
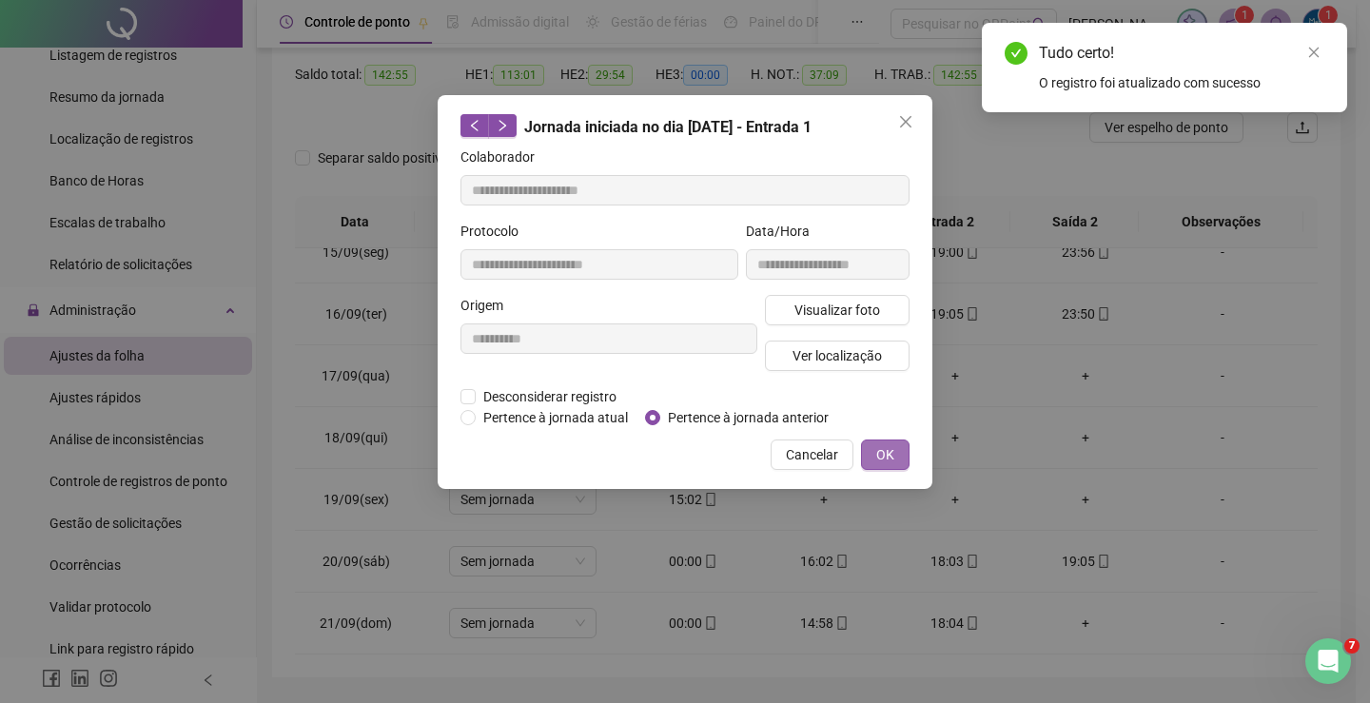
click at [893, 452] on span "OK" at bounding box center [885, 454] width 18 height 21
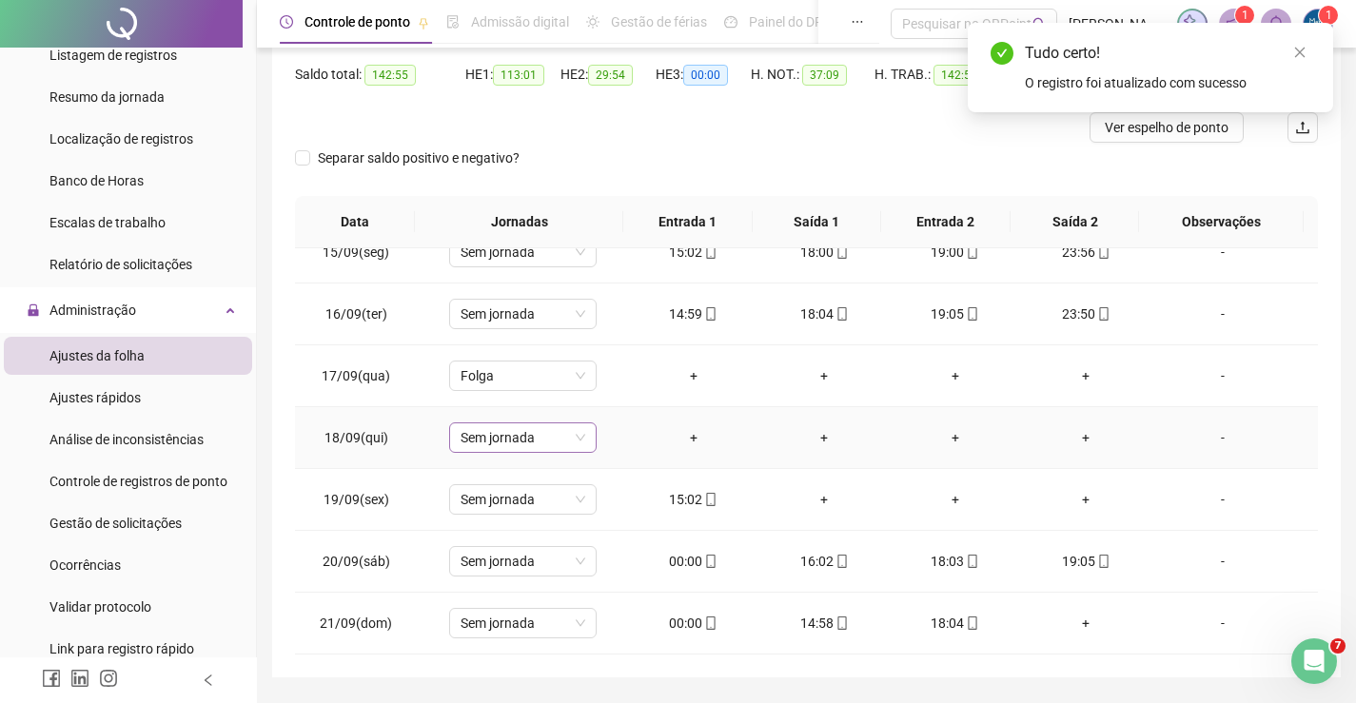
click at [566, 434] on span "Sem jornada" at bounding box center [523, 437] width 125 height 29
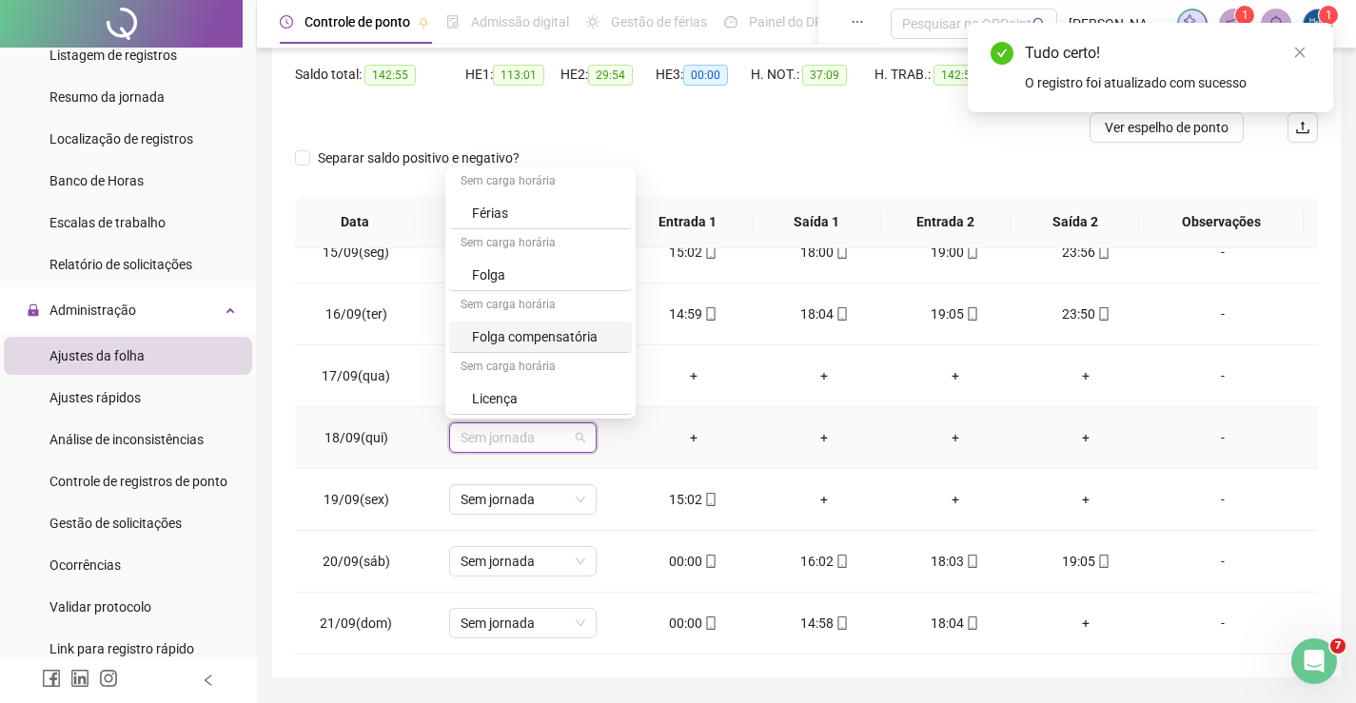
click at [538, 335] on div "Folga compensatória" at bounding box center [546, 336] width 148 height 21
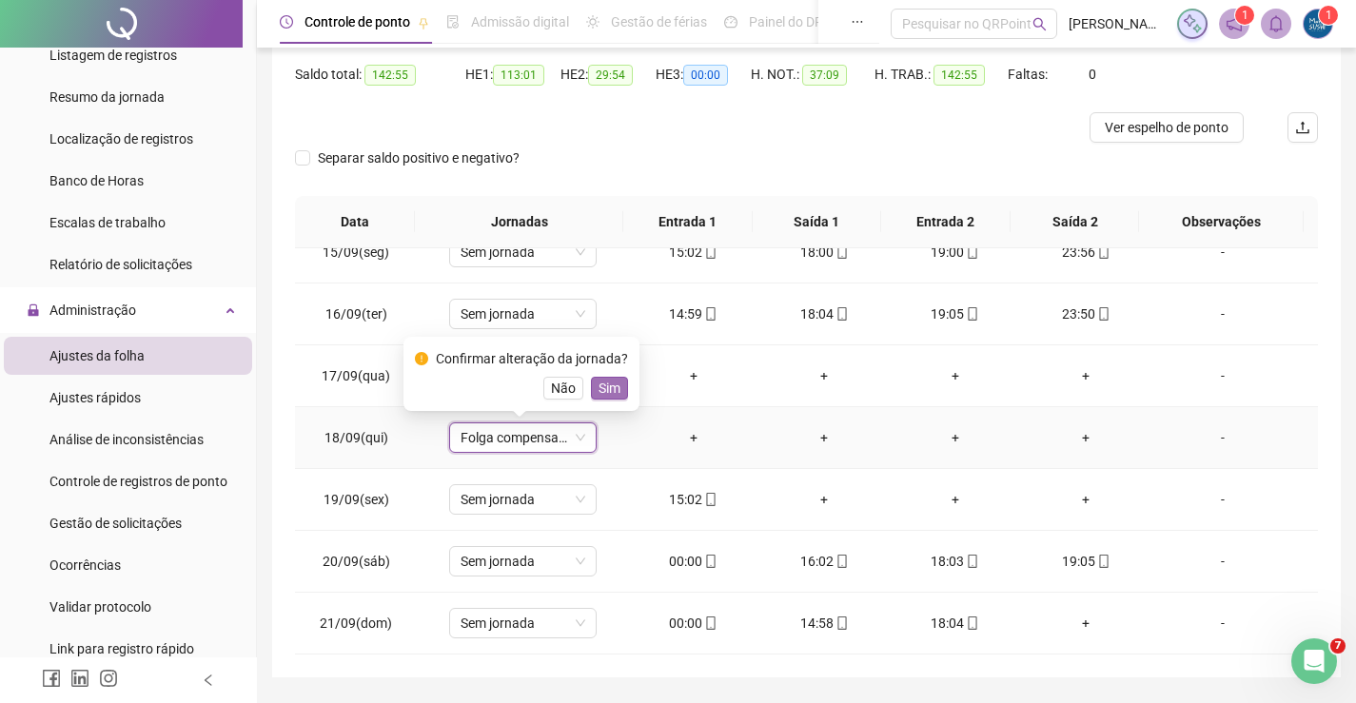
click at [599, 390] on span "Sim" at bounding box center [610, 388] width 22 height 21
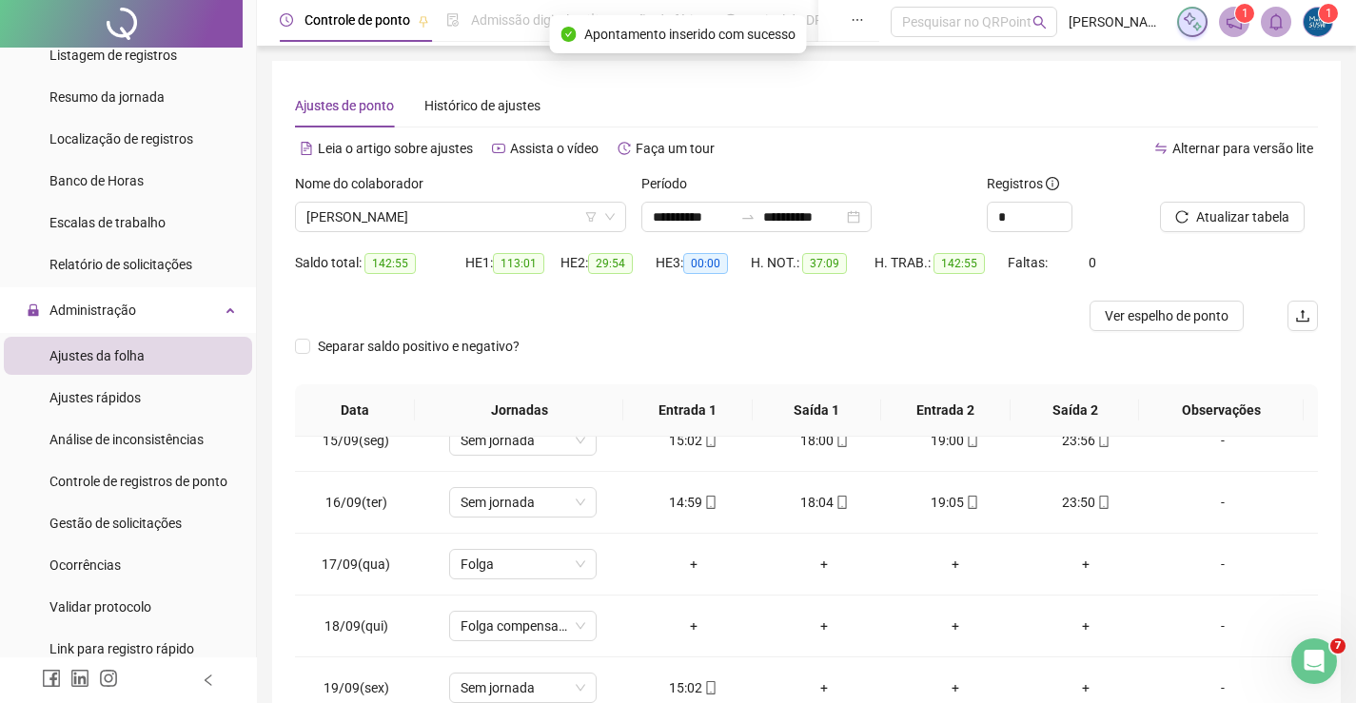
scroll to position [0, 0]
click at [1239, 211] on span "Atualizar tabela" at bounding box center [1242, 218] width 93 height 21
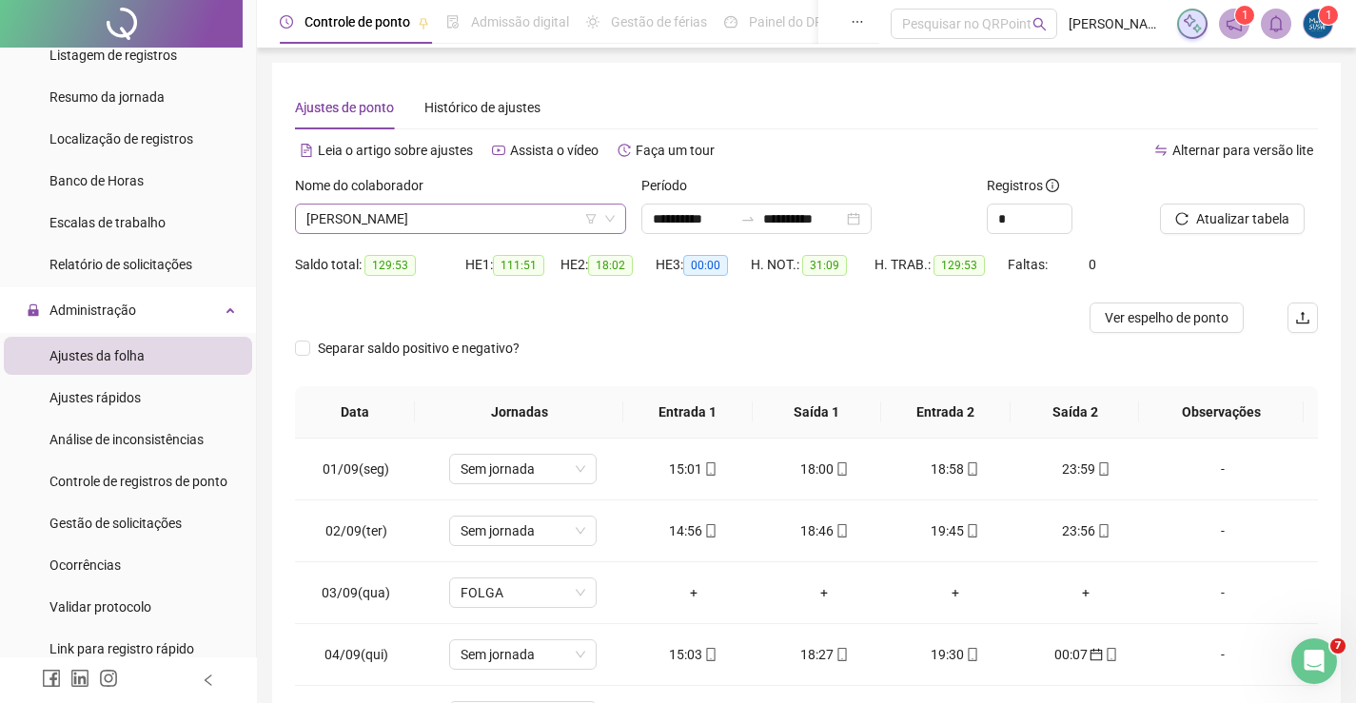
click at [502, 229] on span "[PERSON_NAME]" at bounding box center [460, 219] width 308 height 29
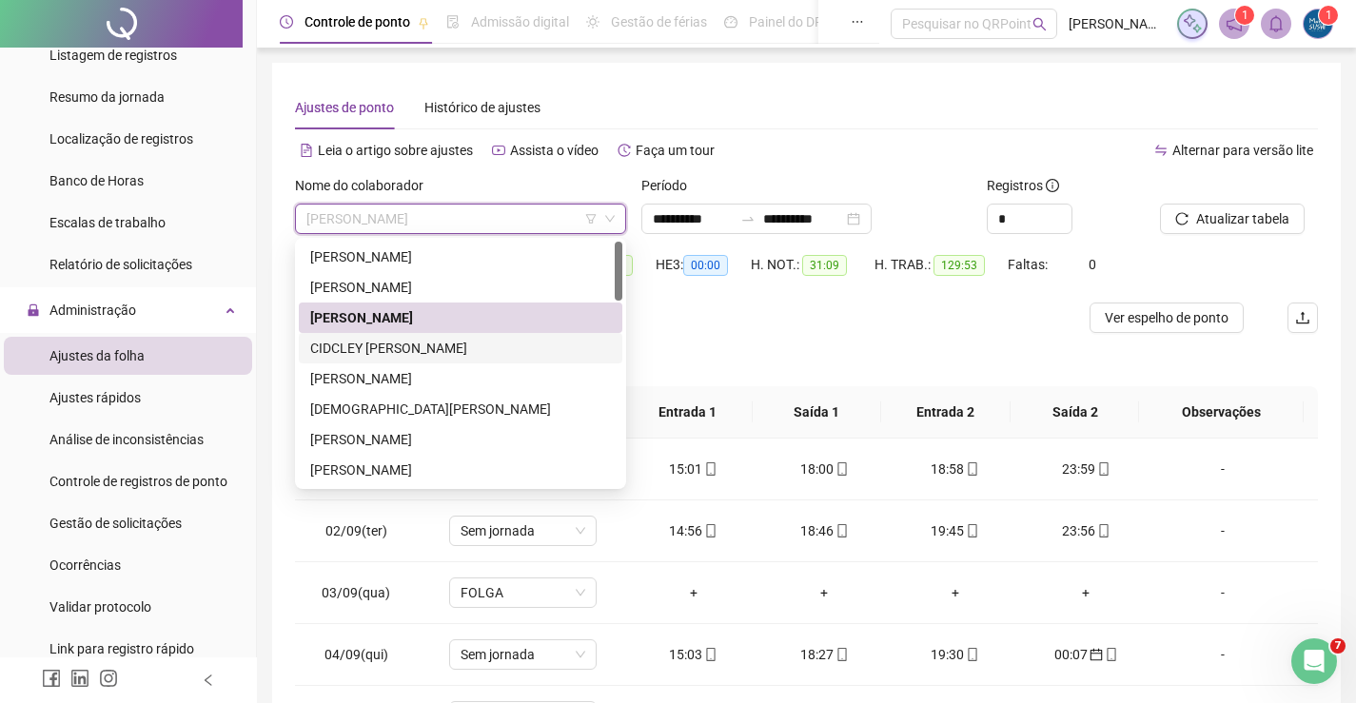
click at [402, 338] on div "CIDCLEY [PERSON_NAME]" at bounding box center [460, 348] width 301 height 21
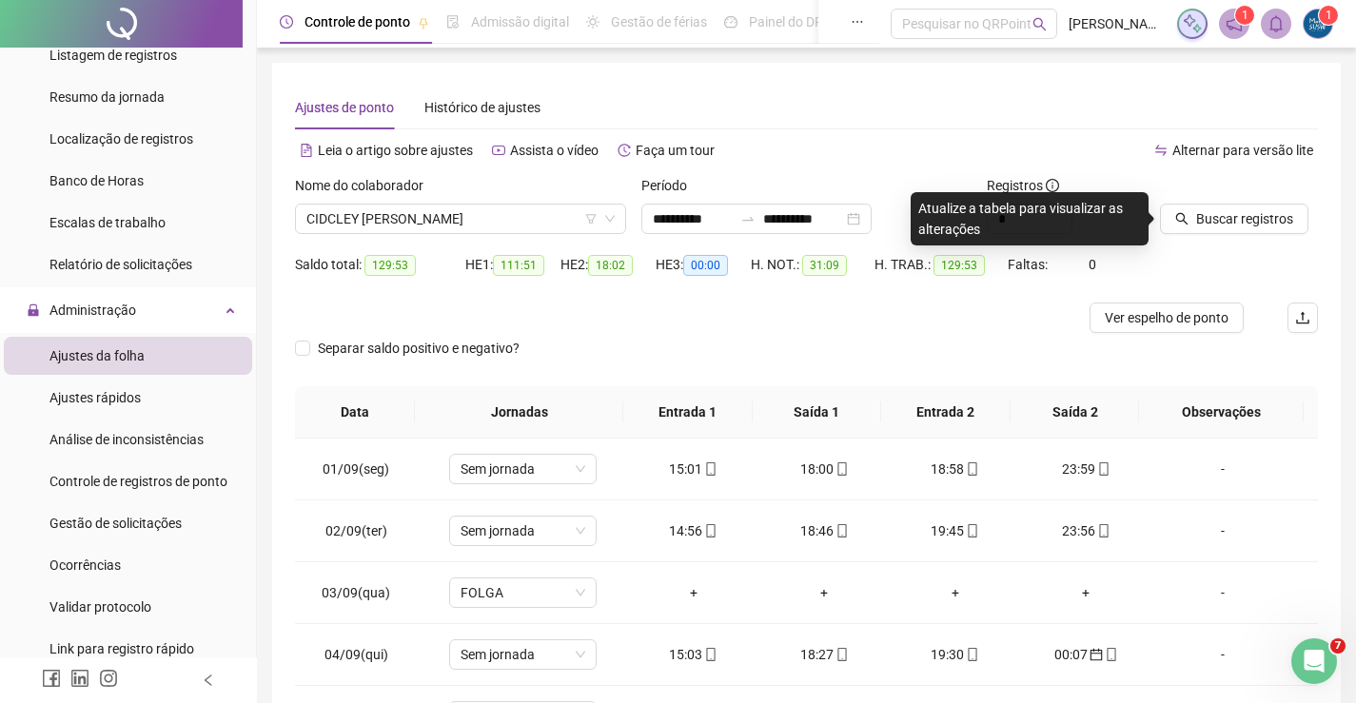
click at [1185, 220] on icon "search" at bounding box center [1181, 218] width 13 height 13
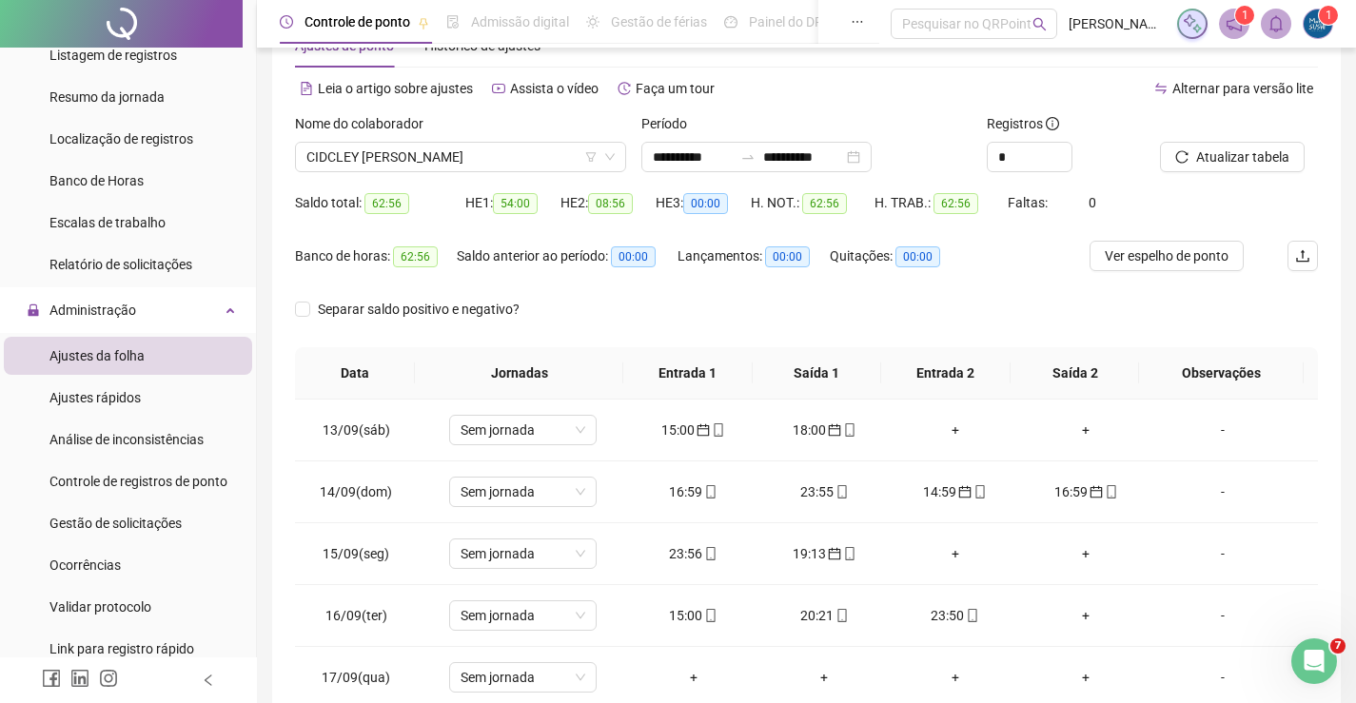
scroll to position [95, 0]
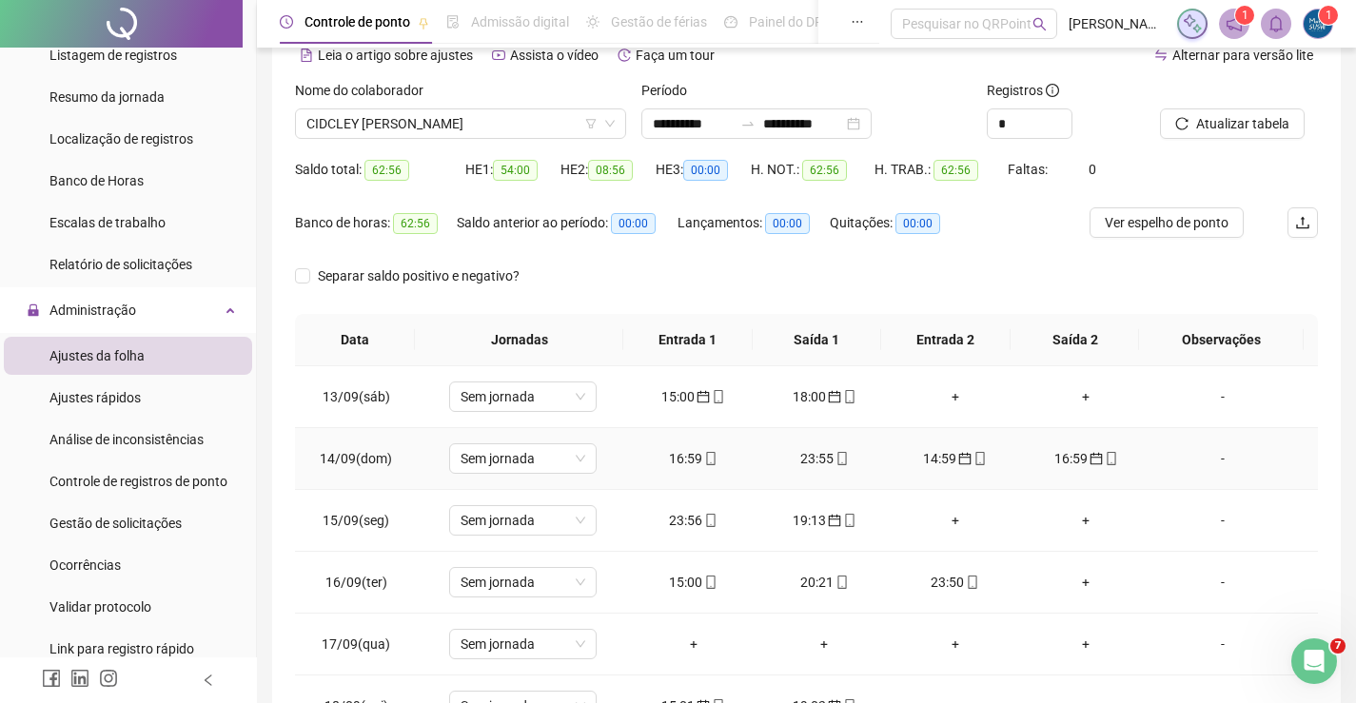
click at [938, 461] on div "14:59" at bounding box center [955, 458] width 101 height 21
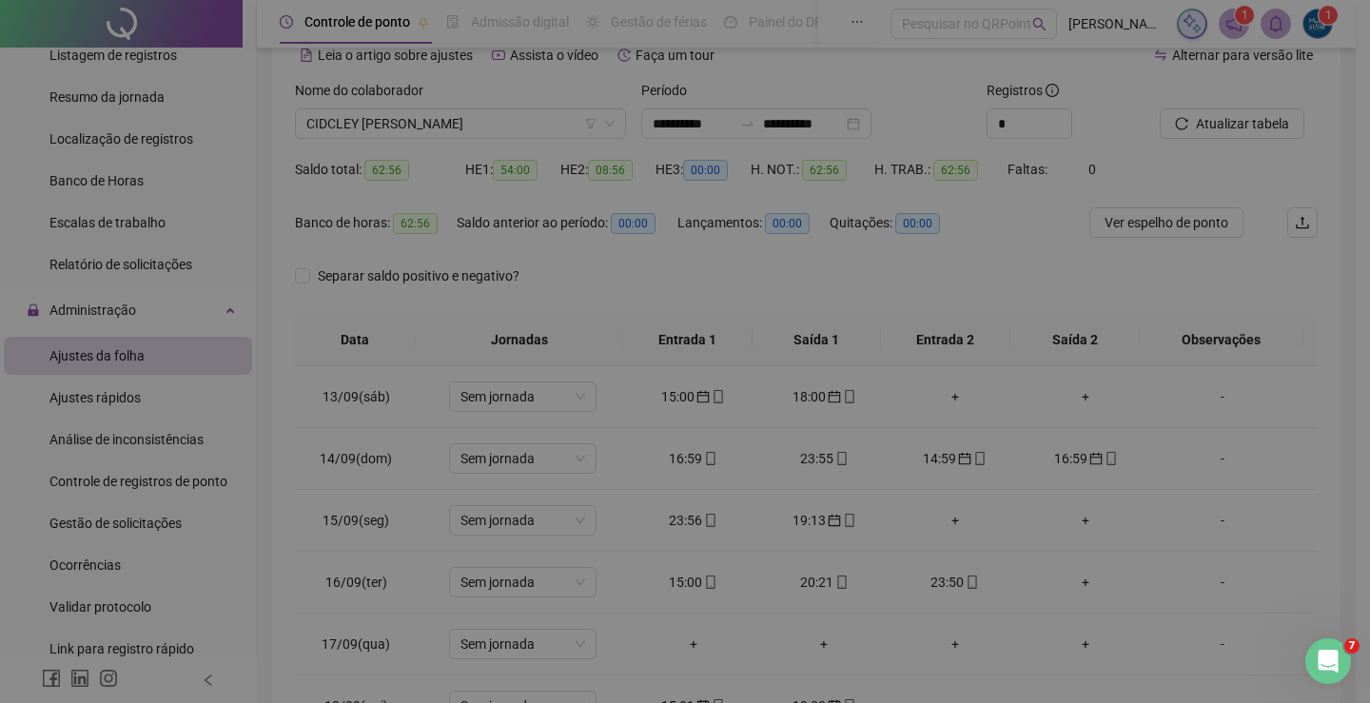
type input "**********"
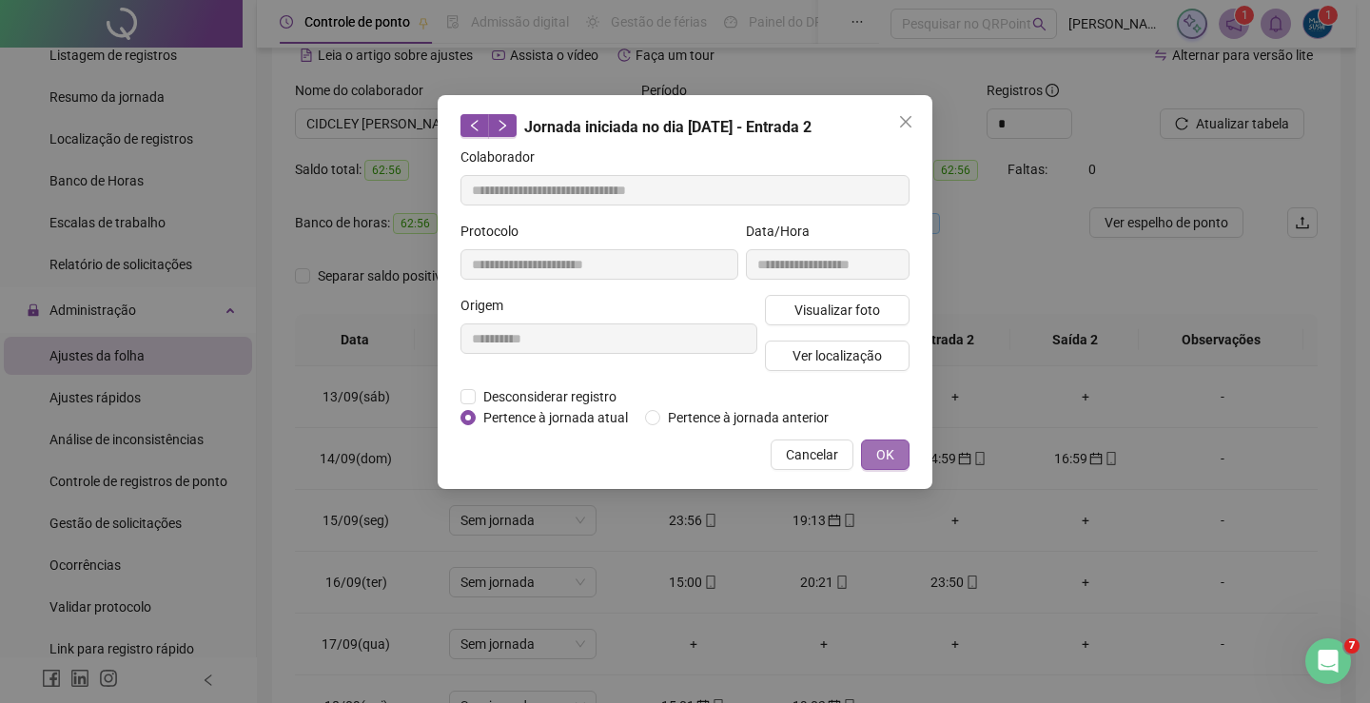
click at [887, 454] on span "OK" at bounding box center [885, 454] width 18 height 21
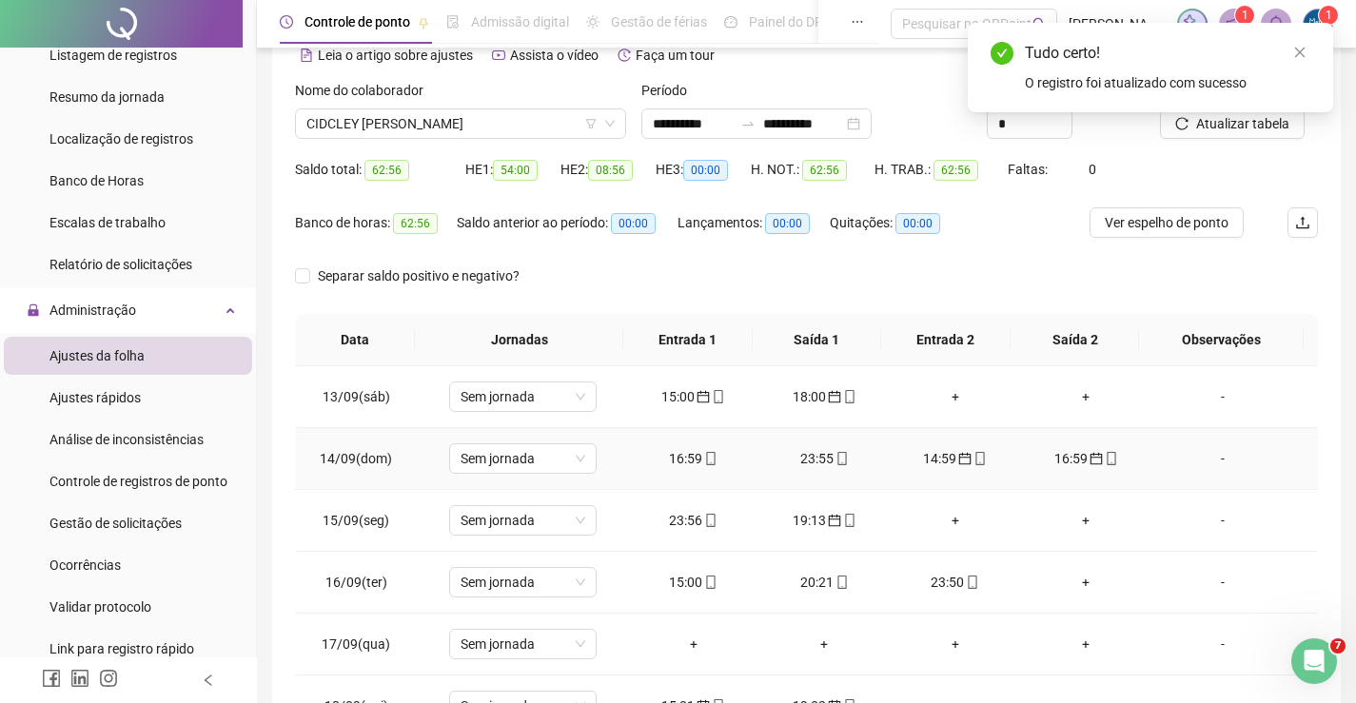
click at [1067, 456] on div "16:59" at bounding box center [1086, 458] width 101 height 21
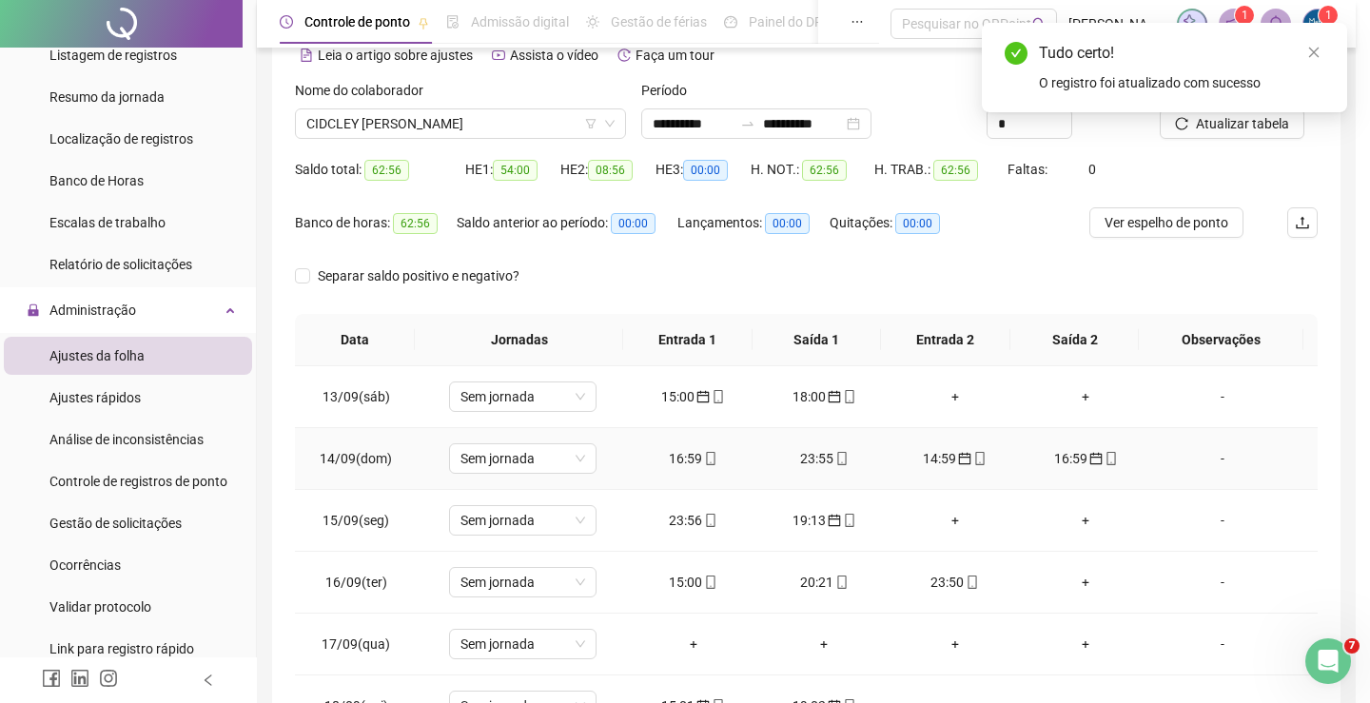
type input "**********"
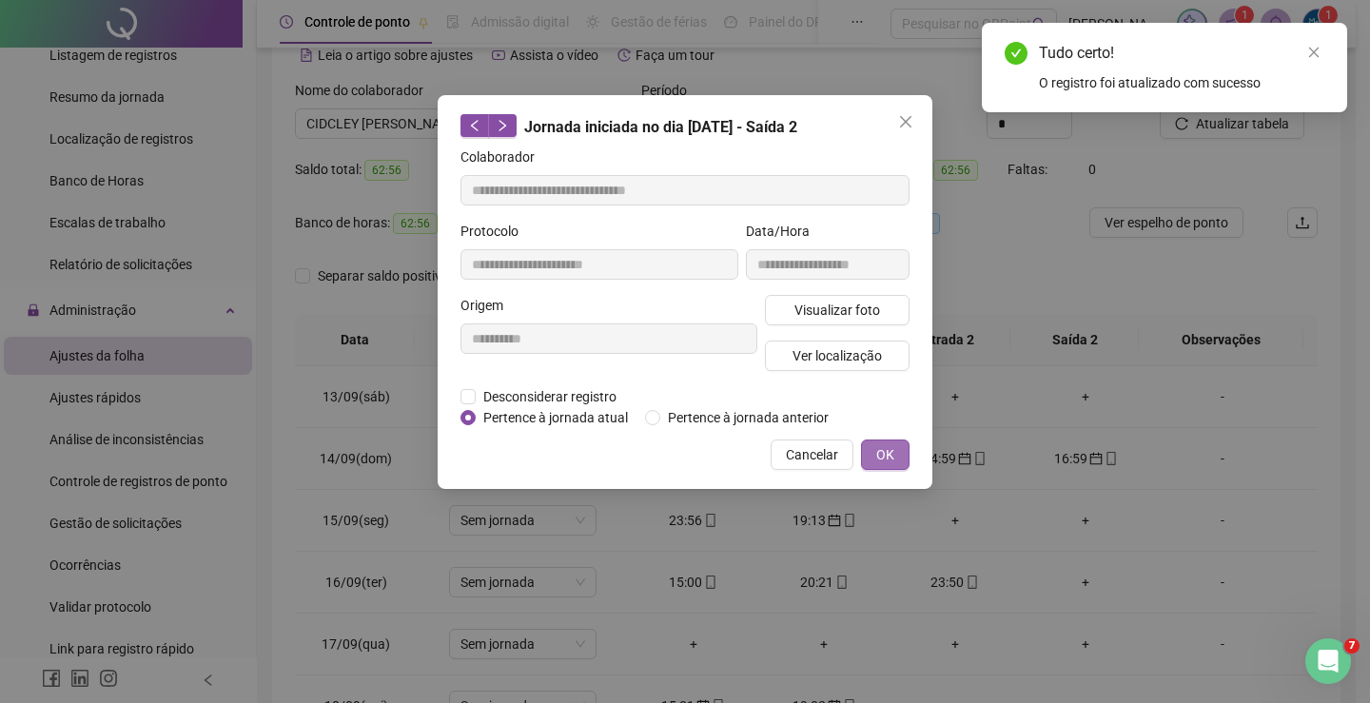
click at [874, 453] on button "OK" at bounding box center [885, 455] width 49 height 30
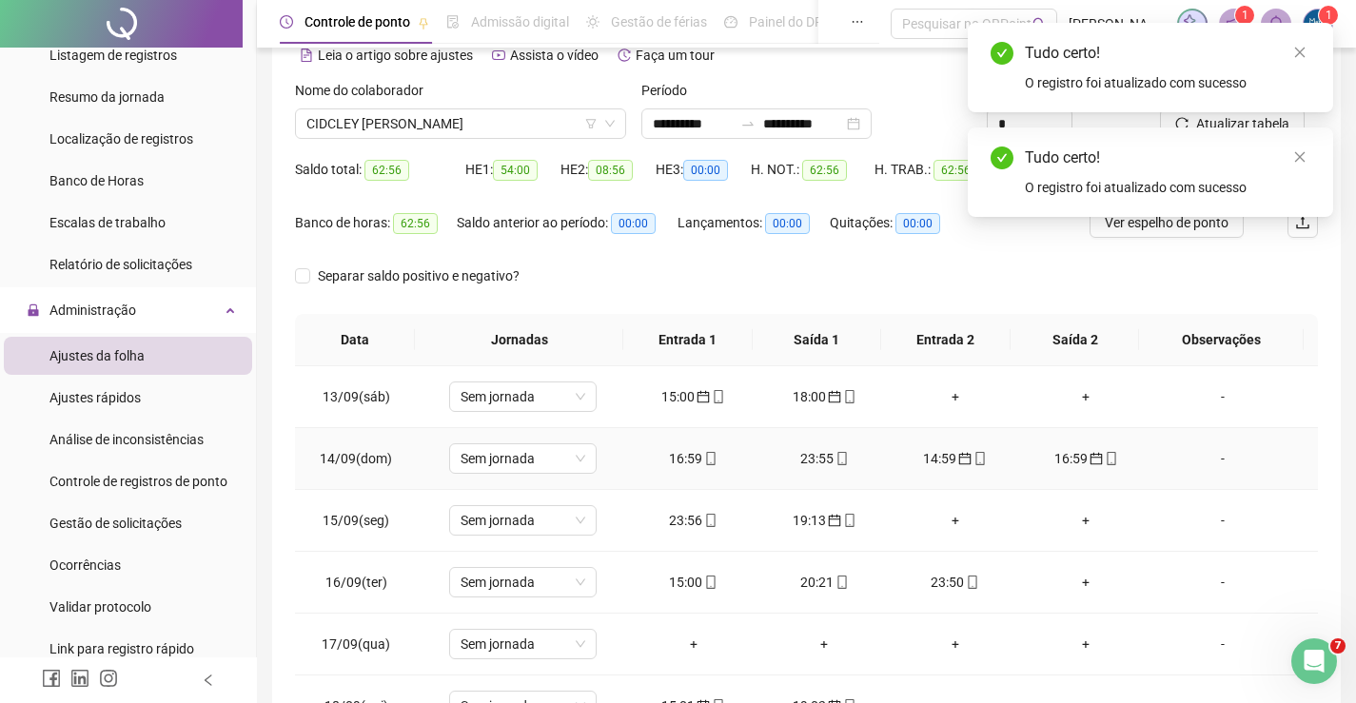
click at [681, 469] on td "16:59" at bounding box center [693, 459] width 131 height 62
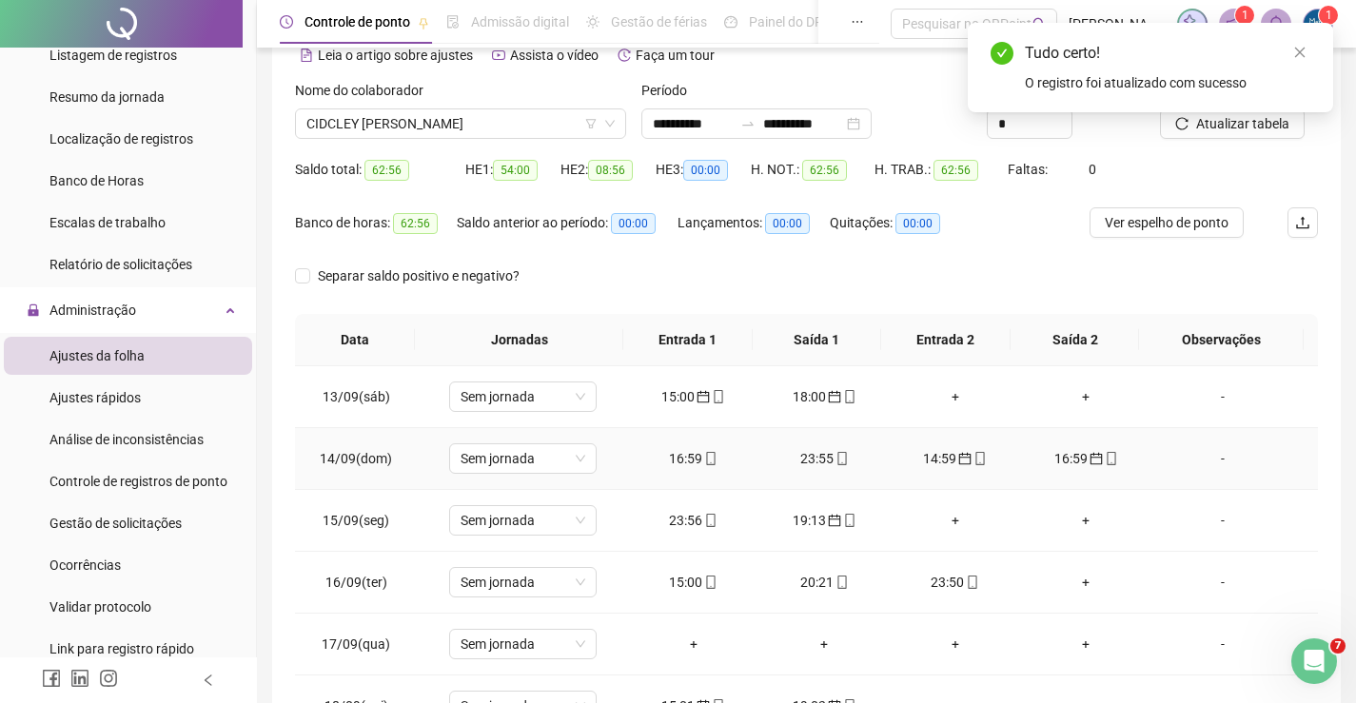
click at [685, 452] on div "16:59" at bounding box center [693, 458] width 101 height 21
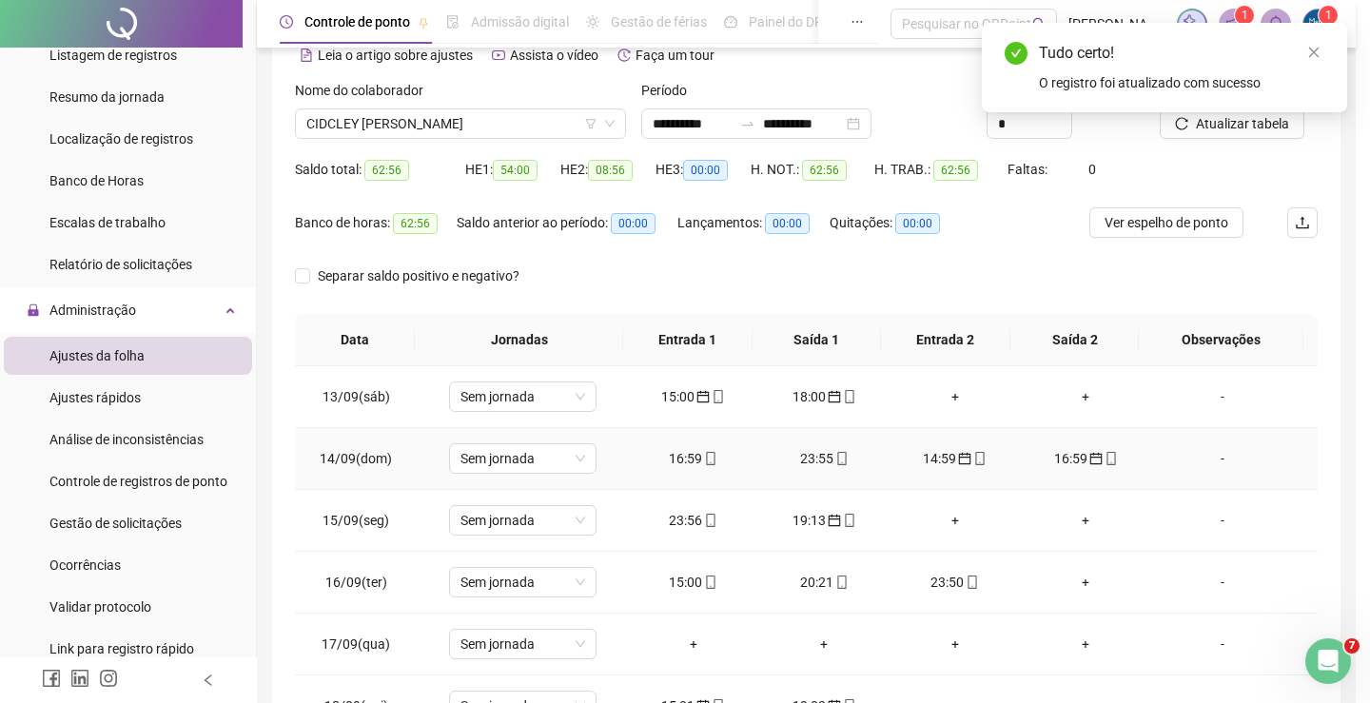
type input "**********"
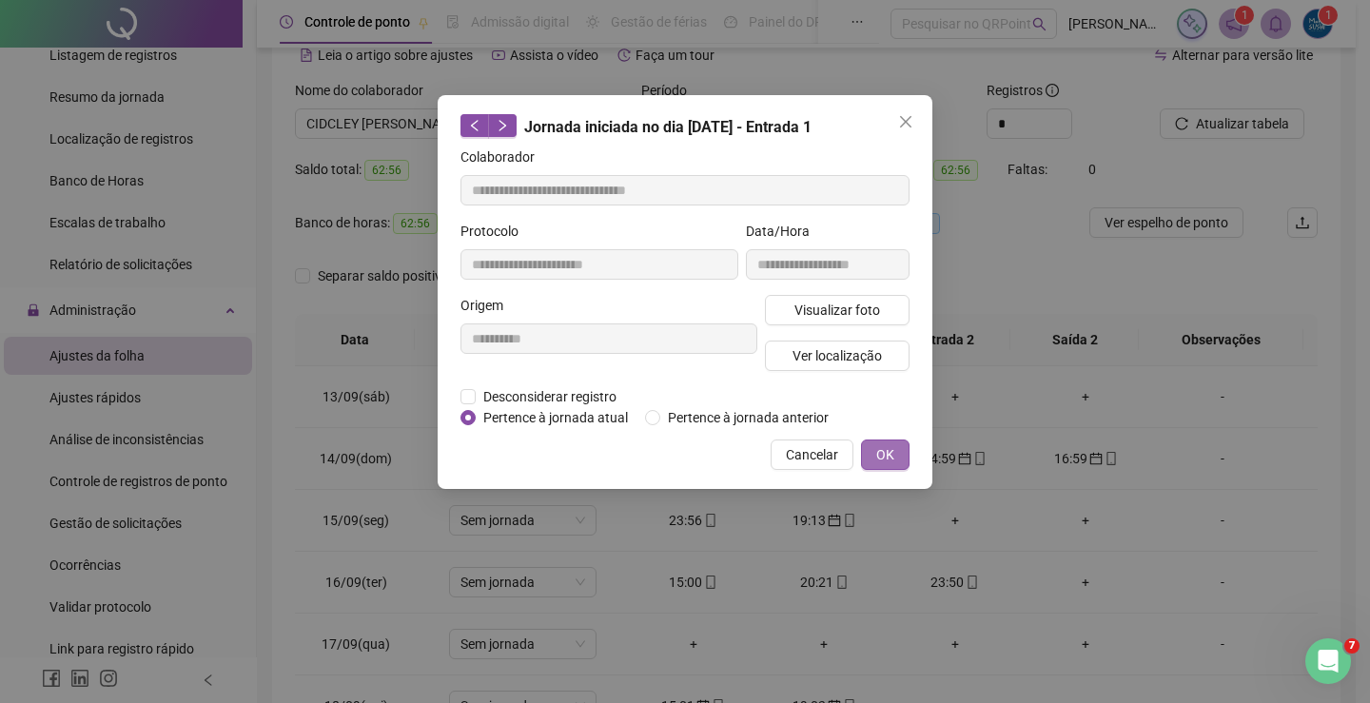
click at [882, 442] on button "OK" at bounding box center [885, 455] width 49 height 30
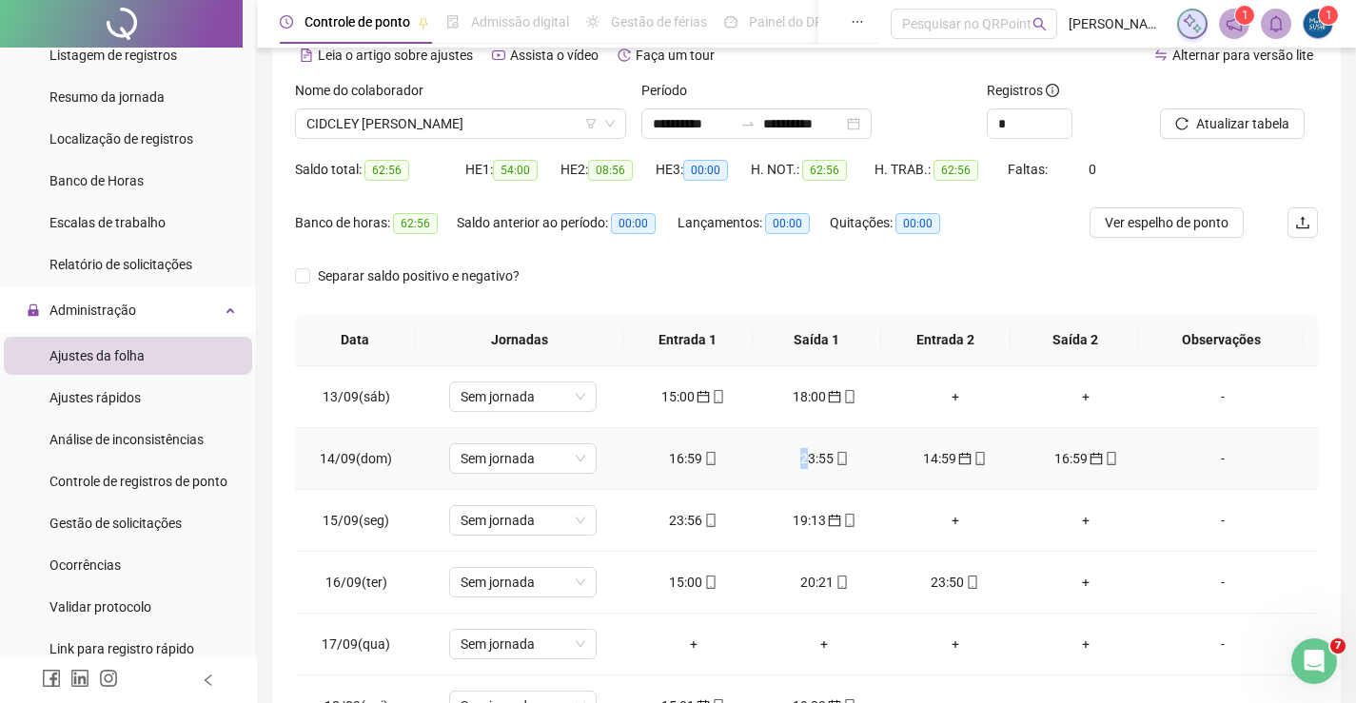
click at [800, 452] on div "23:55" at bounding box center [824, 458] width 101 height 21
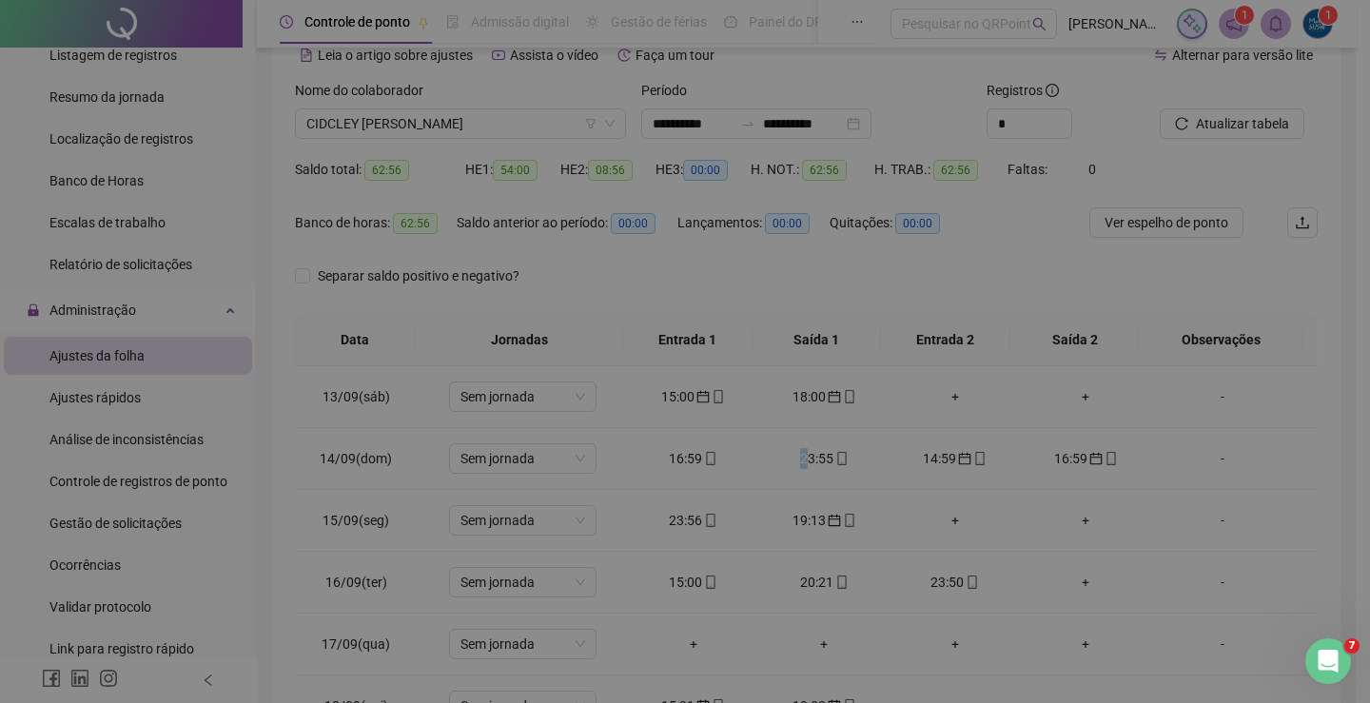
type input "**********"
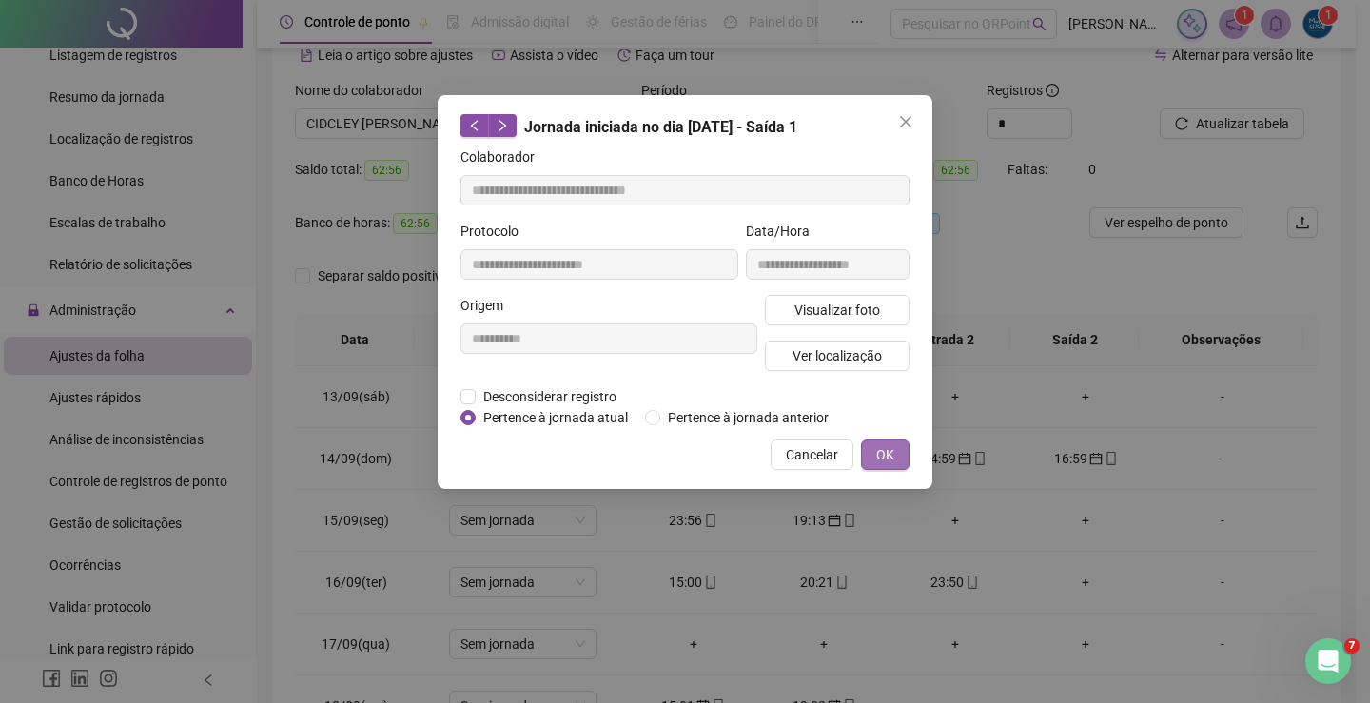
click at [883, 444] on span "OK" at bounding box center [885, 454] width 18 height 21
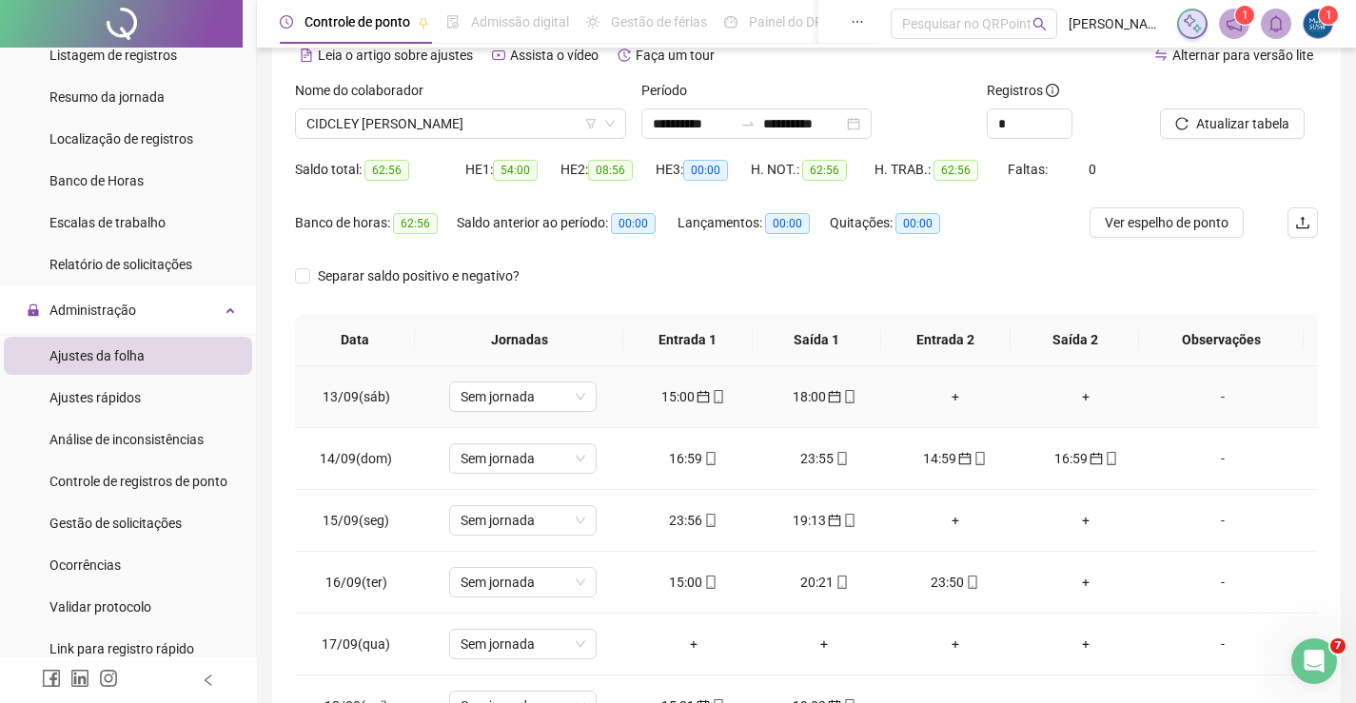
click at [691, 403] on div "15:00" at bounding box center [693, 396] width 101 height 21
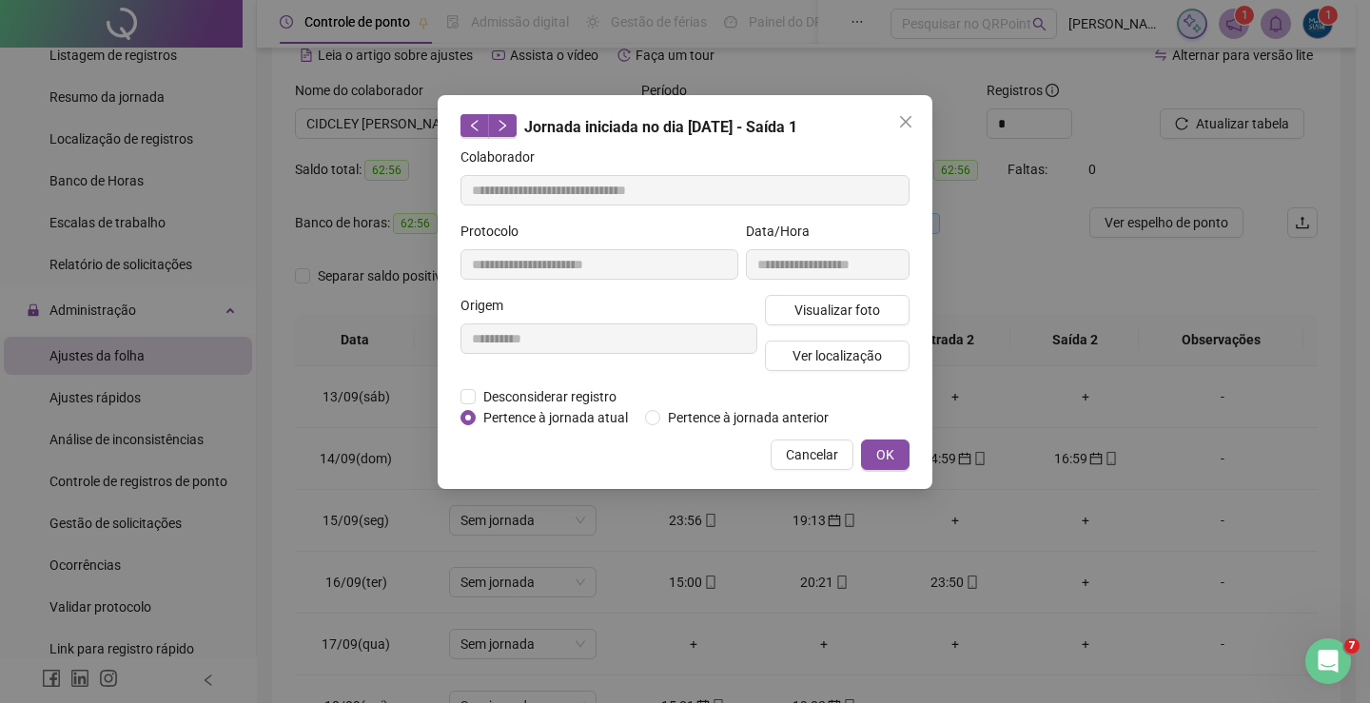
type input "**********"
click at [904, 460] on button "OK" at bounding box center [885, 455] width 49 height 30
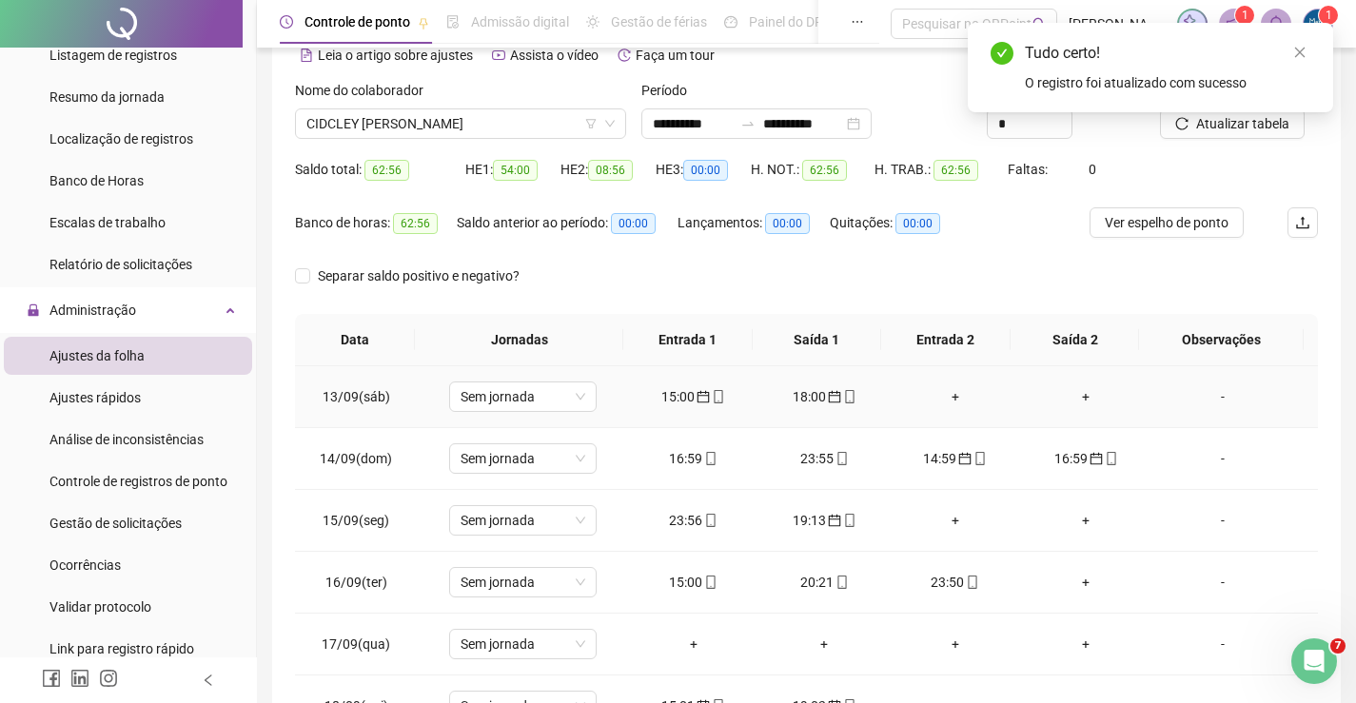
click at [831, 396] on icon "calendar" at bounding box center [834, 396] width 13 height 13
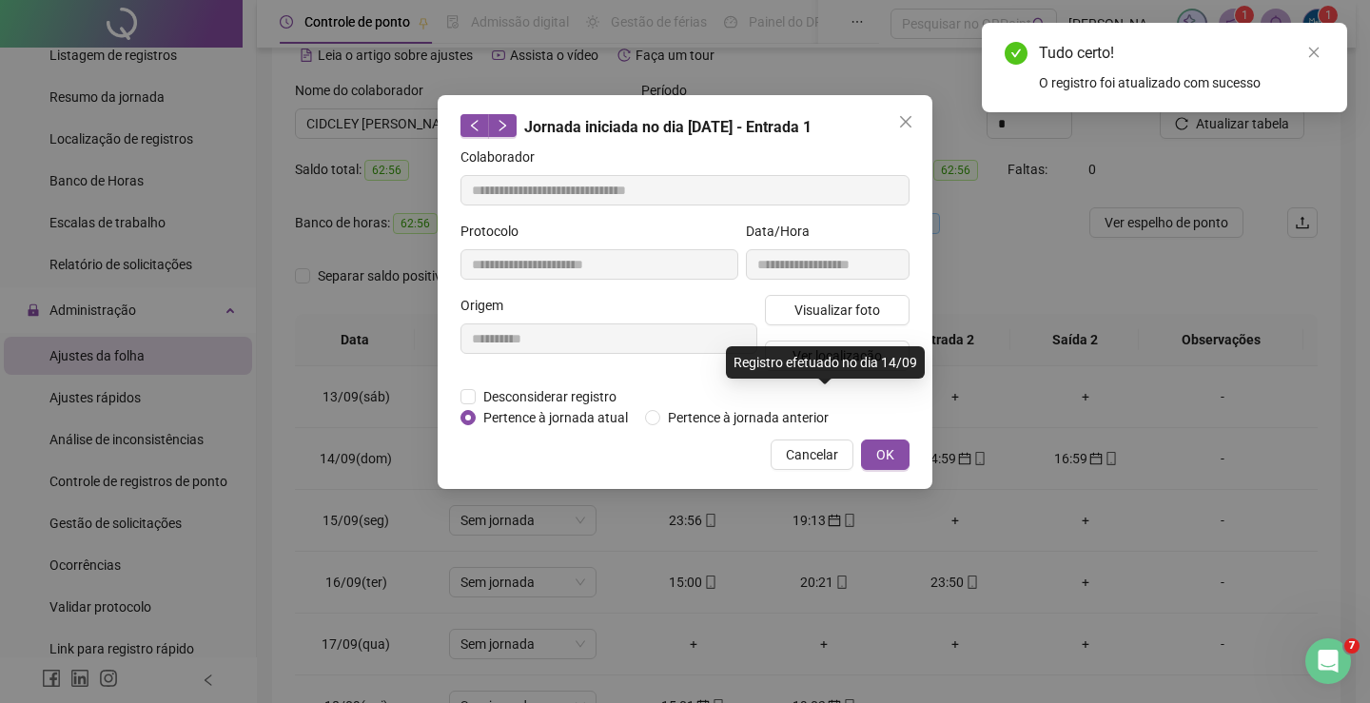
type input "**********"
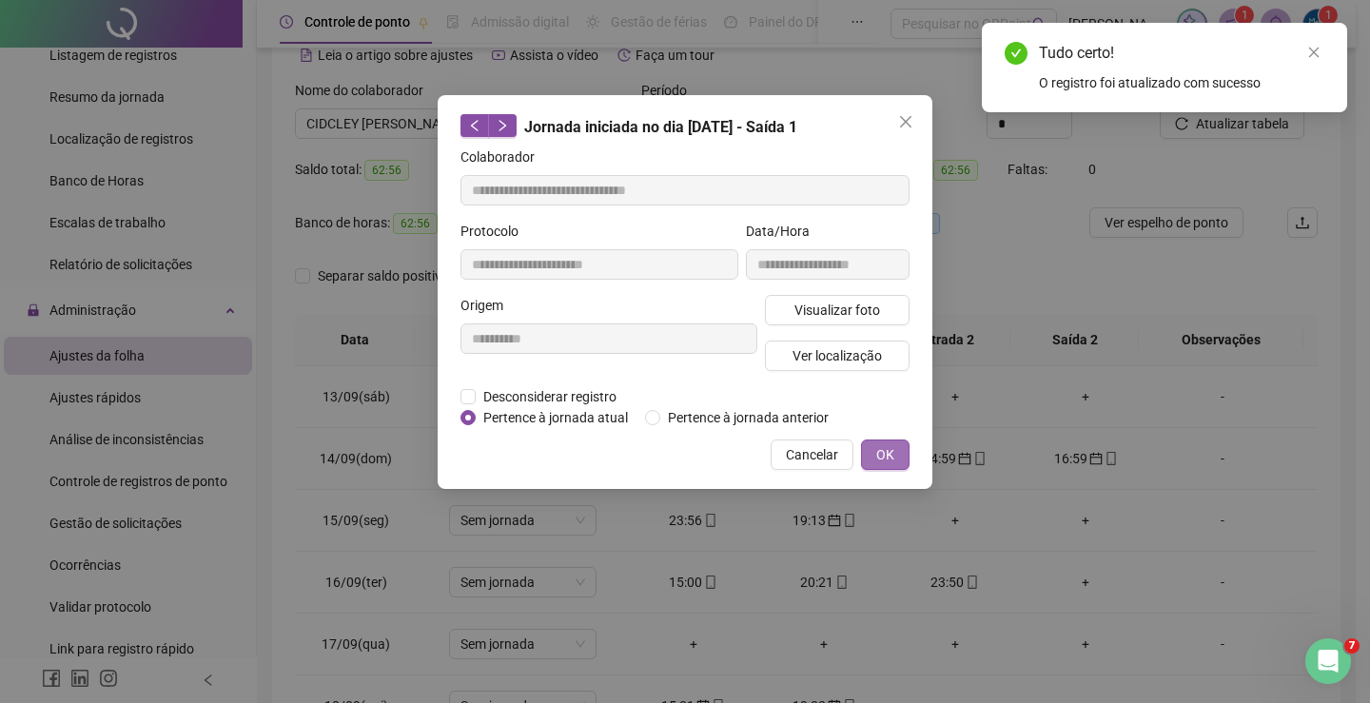
click at [875, 445] on button "OK" at bounding box center [885, 455] width 49 height 30
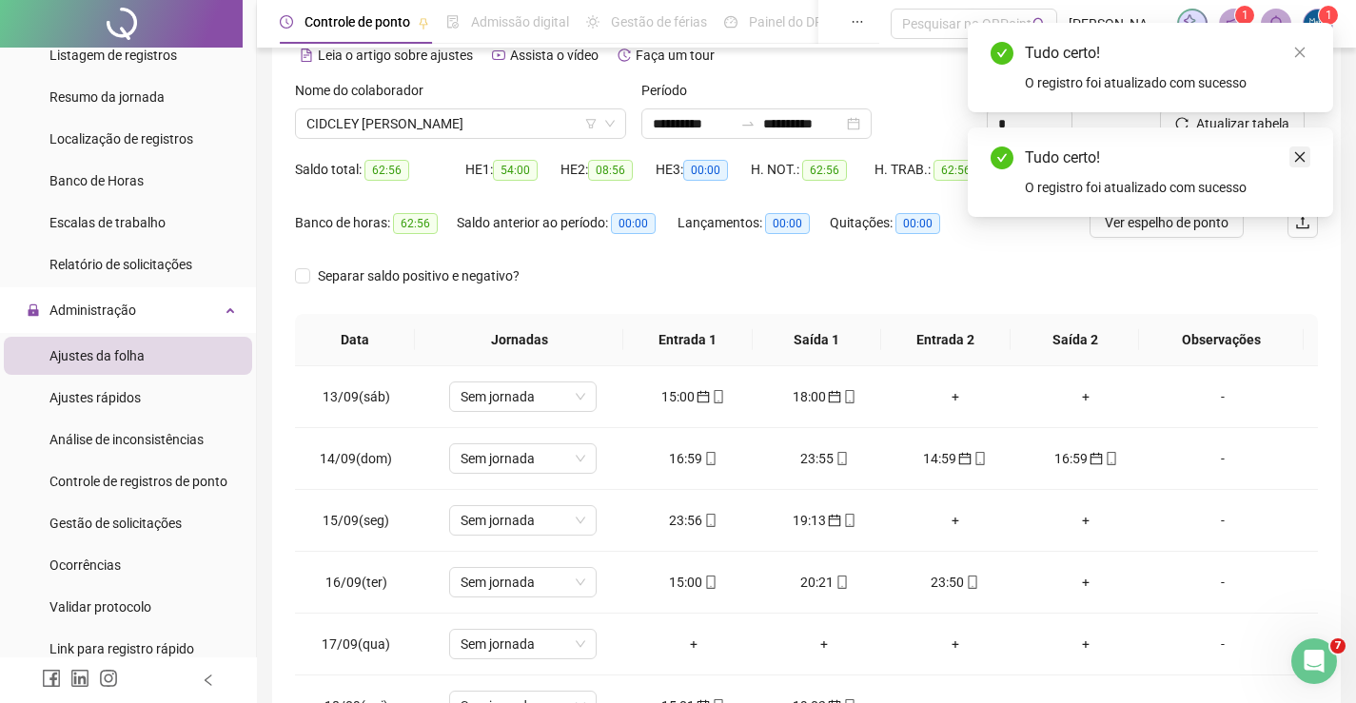
click at [1296, 164] on link "Close" at bounding box center [1299, 157] width 21 height 21
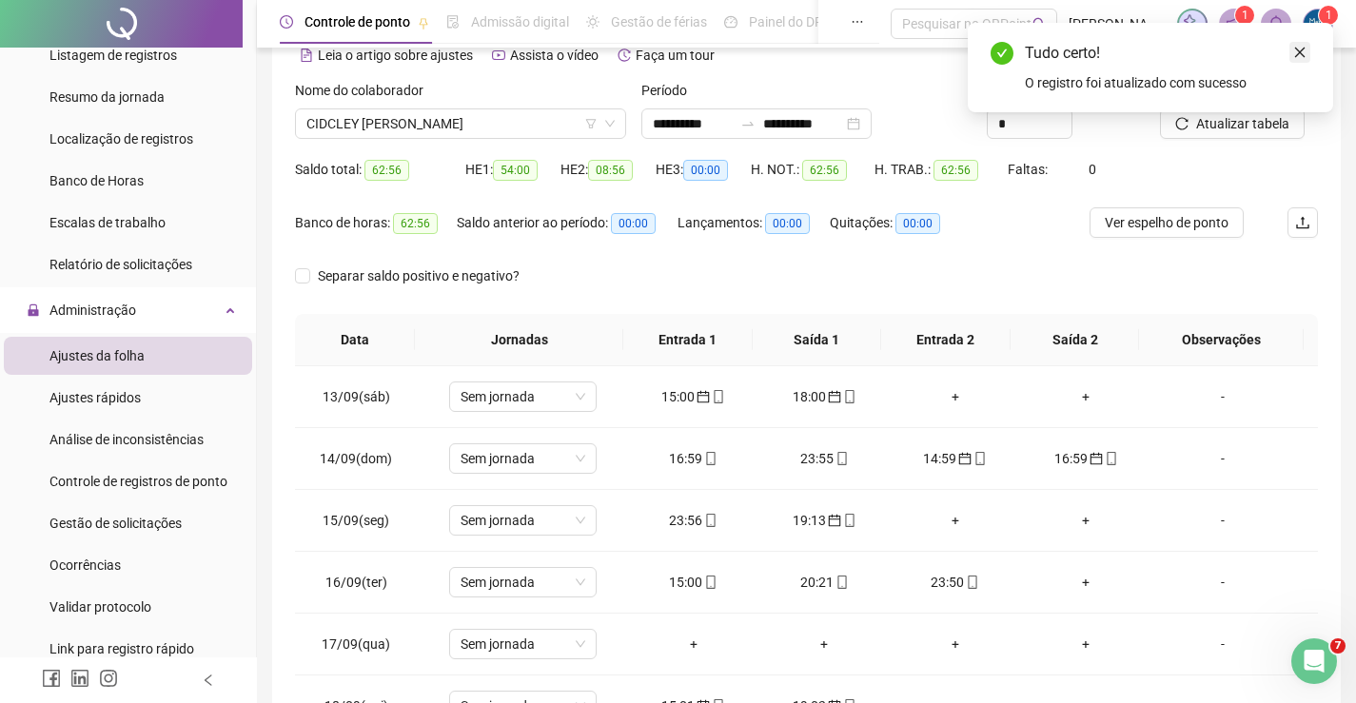
click at [1304, 53] on icon "close" at bounding box center [1299, 52] width 13 height 13
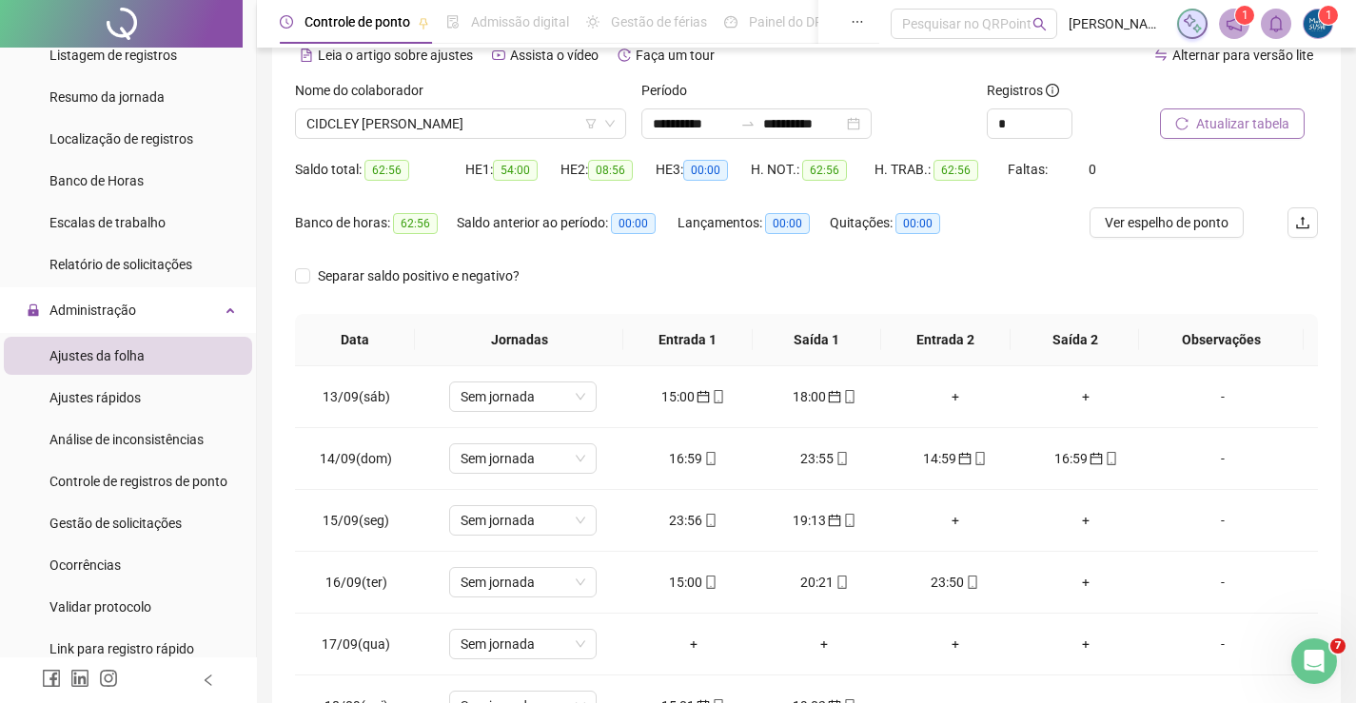
click at [1244, 123] on span "Atualizar tabela" at bounding box center [1242, 123] width 93 height 21
click at [681, 395] on div "+" at bounding box center [693, 396] width 101 height 21
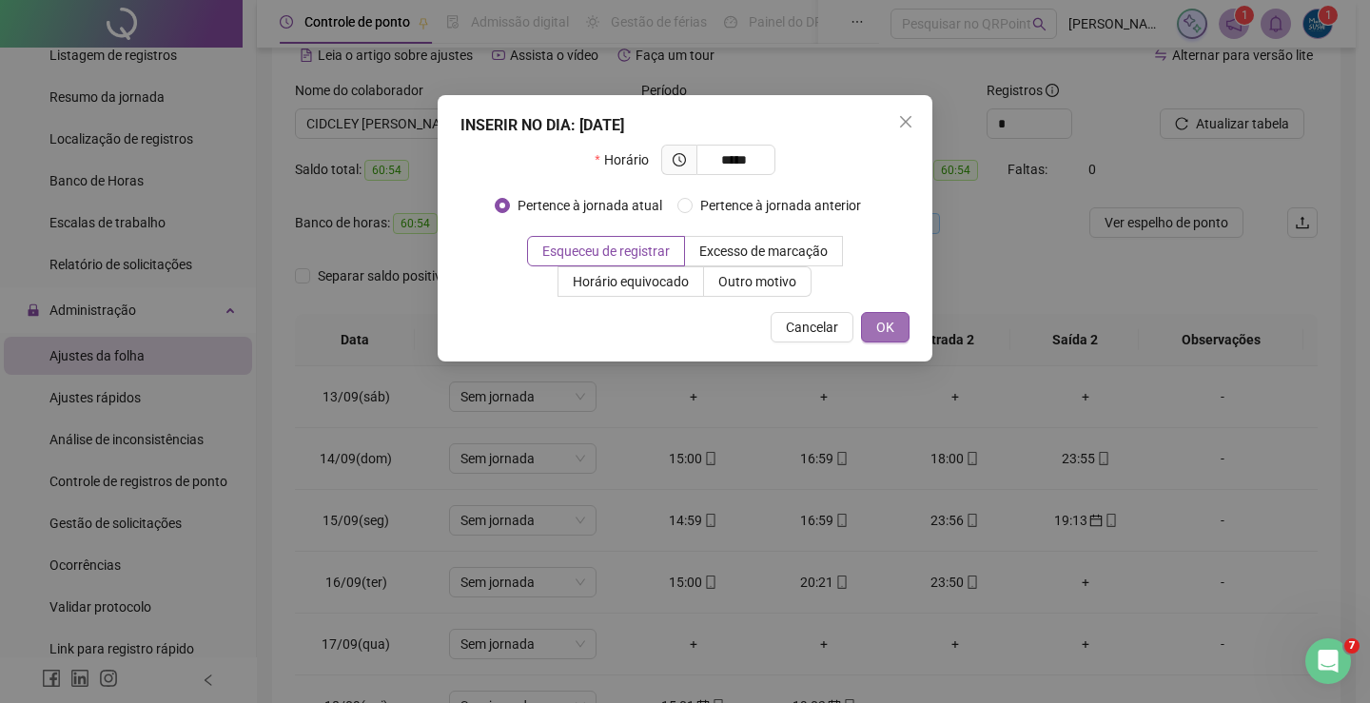
type input "*****"
click at [885, 320] on span "OK" at bounding box center [885, 327] width 18 height 21
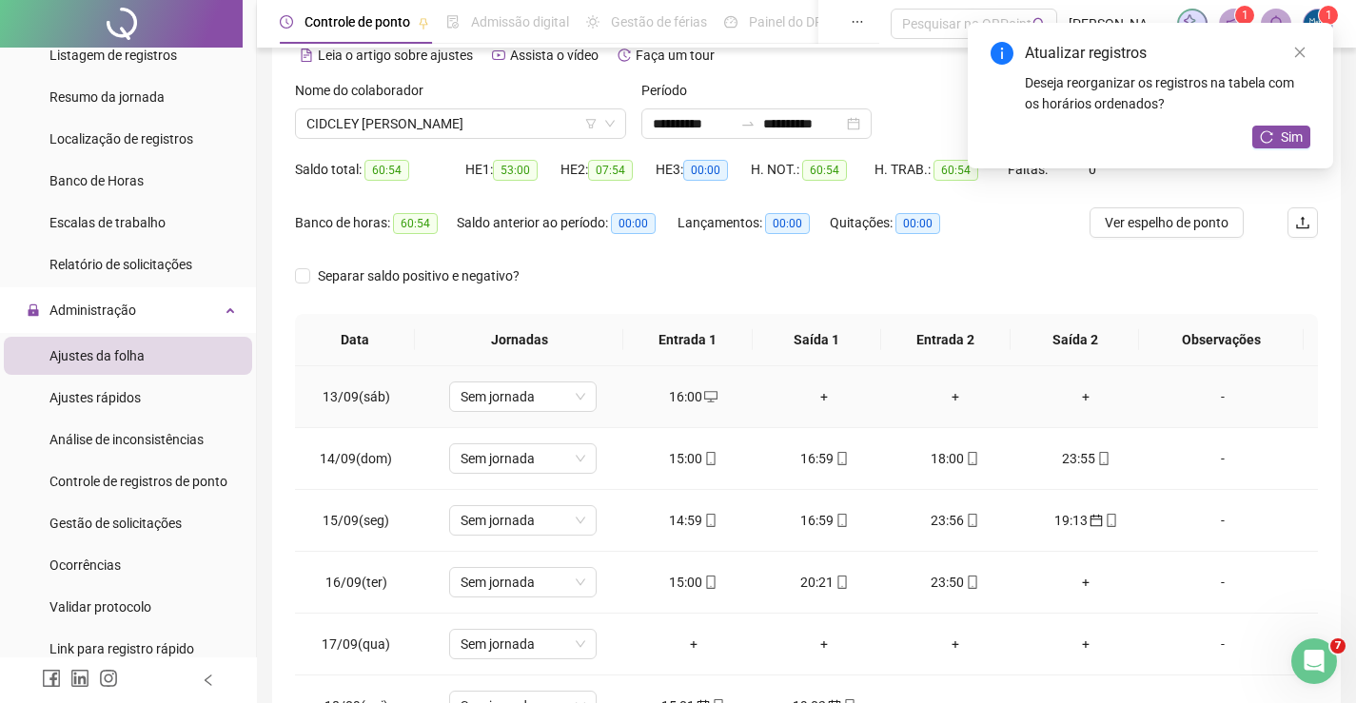
click at [815, 401] on div "+" at bounding box center [824, 396] width 101 height 21
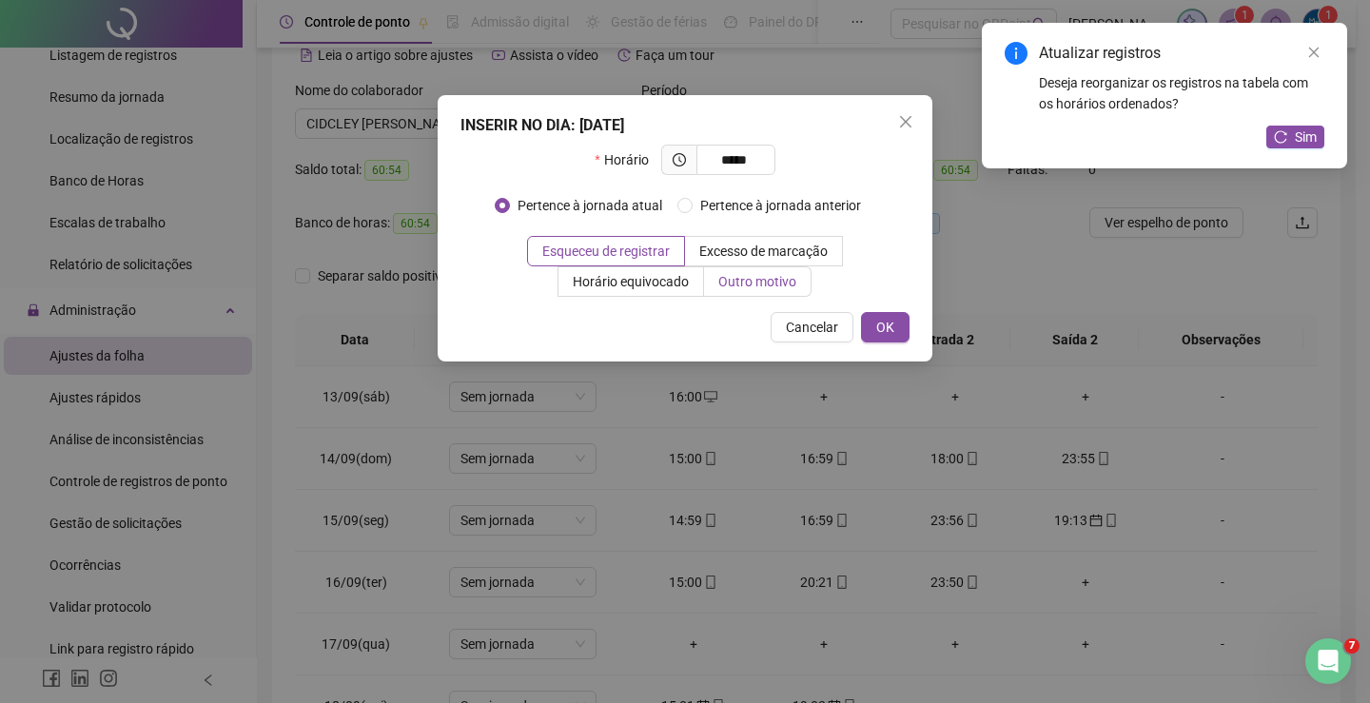
type input "*****"
click at [773, 276] on span "Outro motivo" at bounding box center [757, 281] width 78 height 15
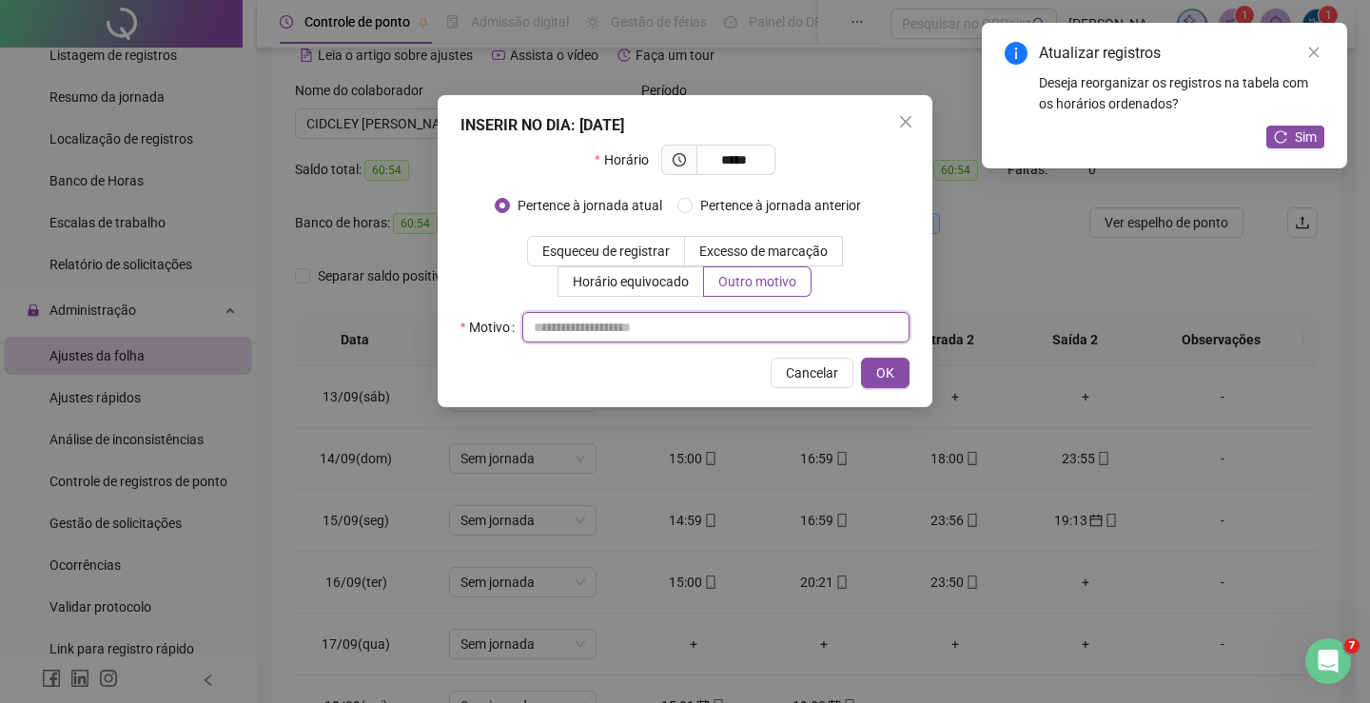
click at [696, 324] on input "text" at bounding box center [715, 327] width 387 height 30
type input "*"
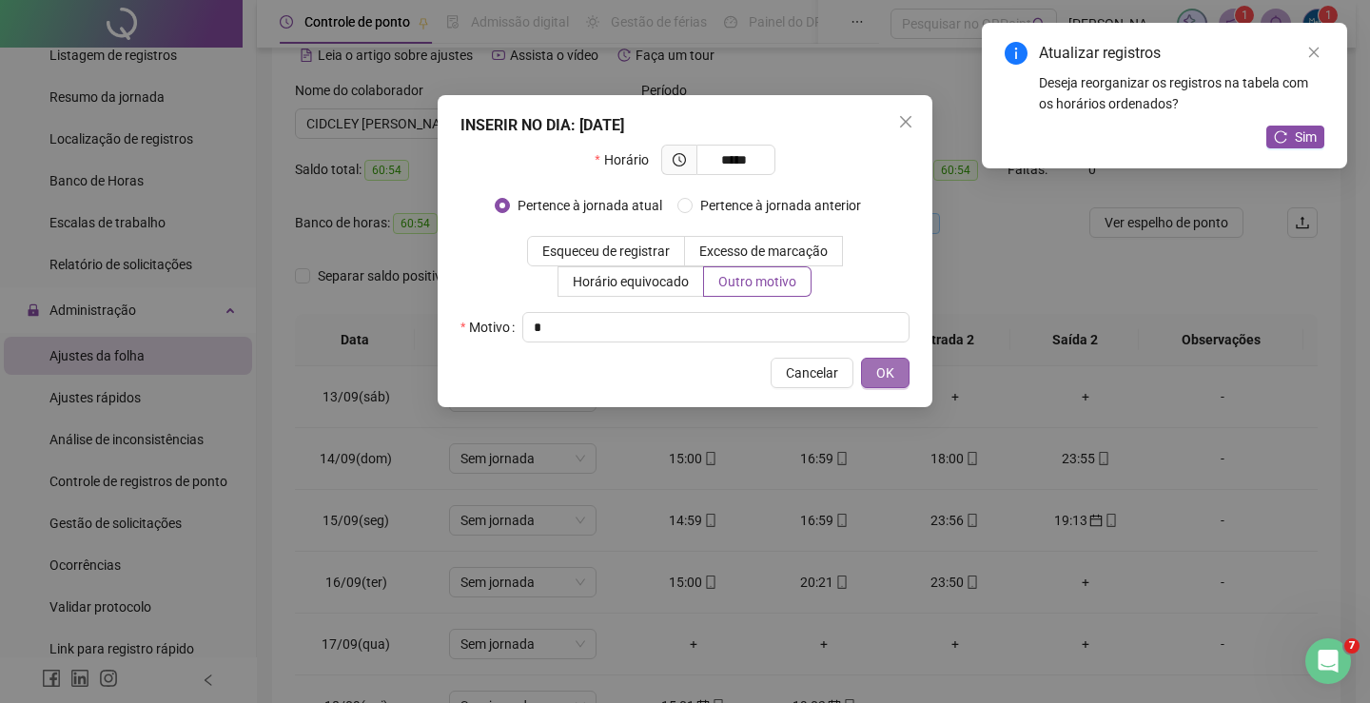
click at [873, 384] on button "OK" at bounding box center [885, 373] width 49 height 30
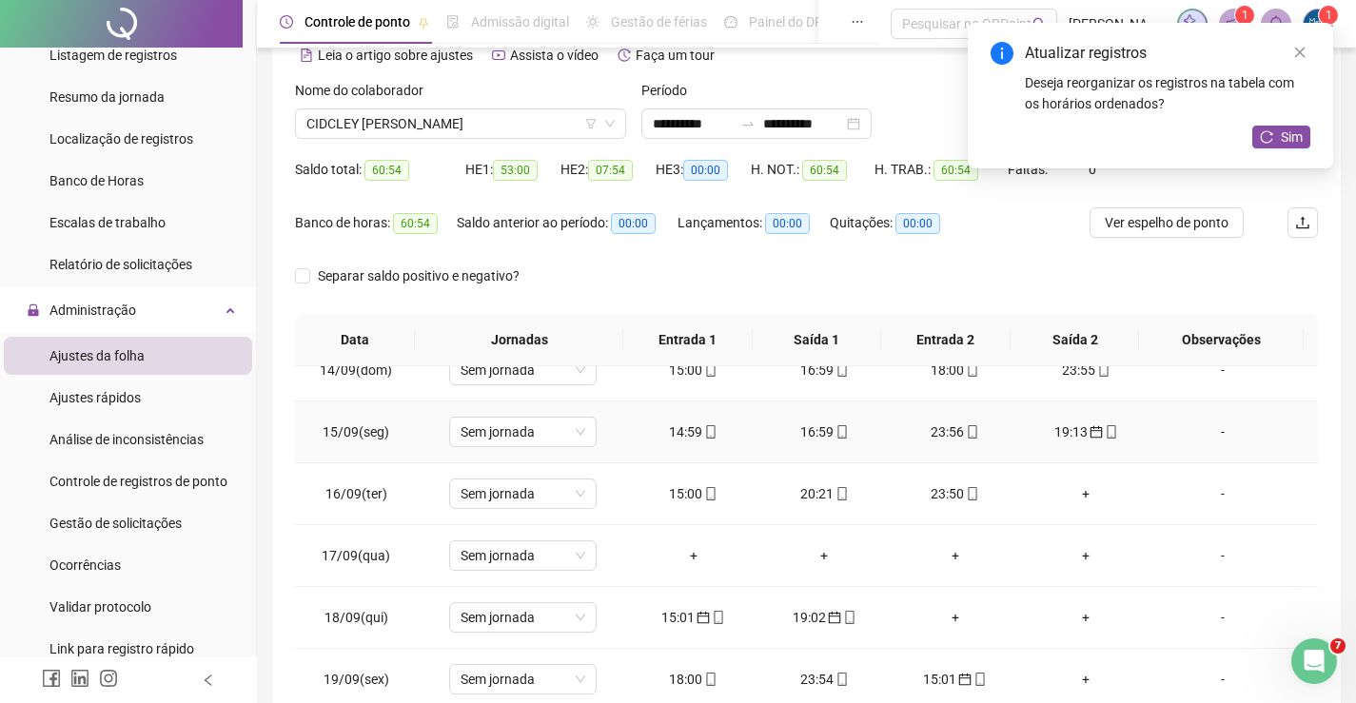
scroll to position [55, 0]
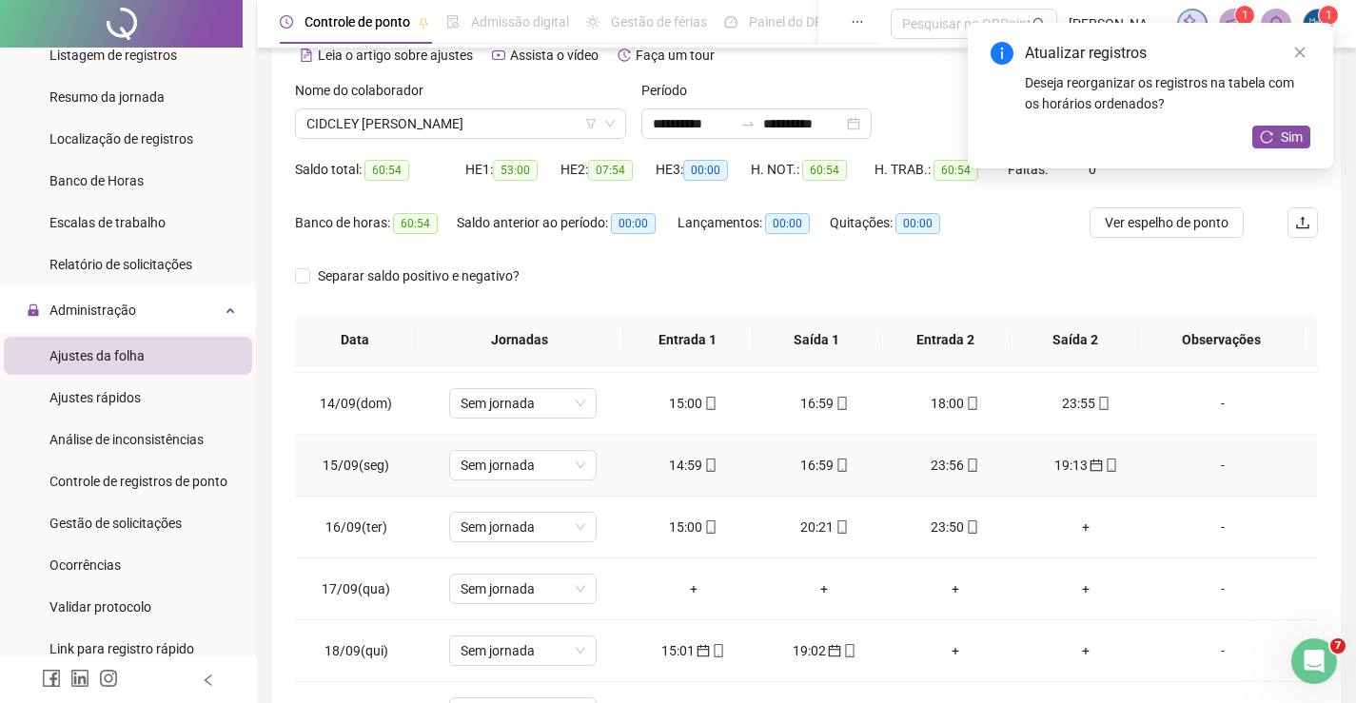
click at [1070, 462] on div "19:13" at bounding box center [1086, 465] width 101 height 21
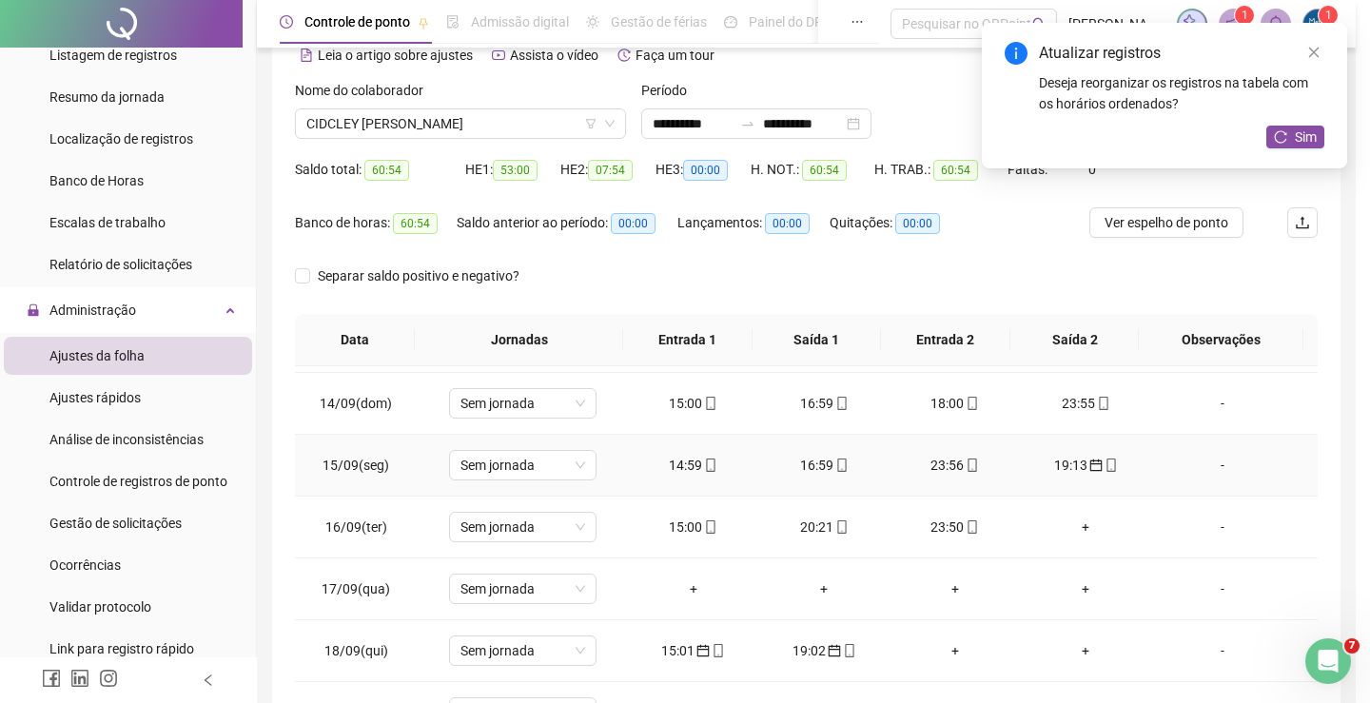
type input "**********"
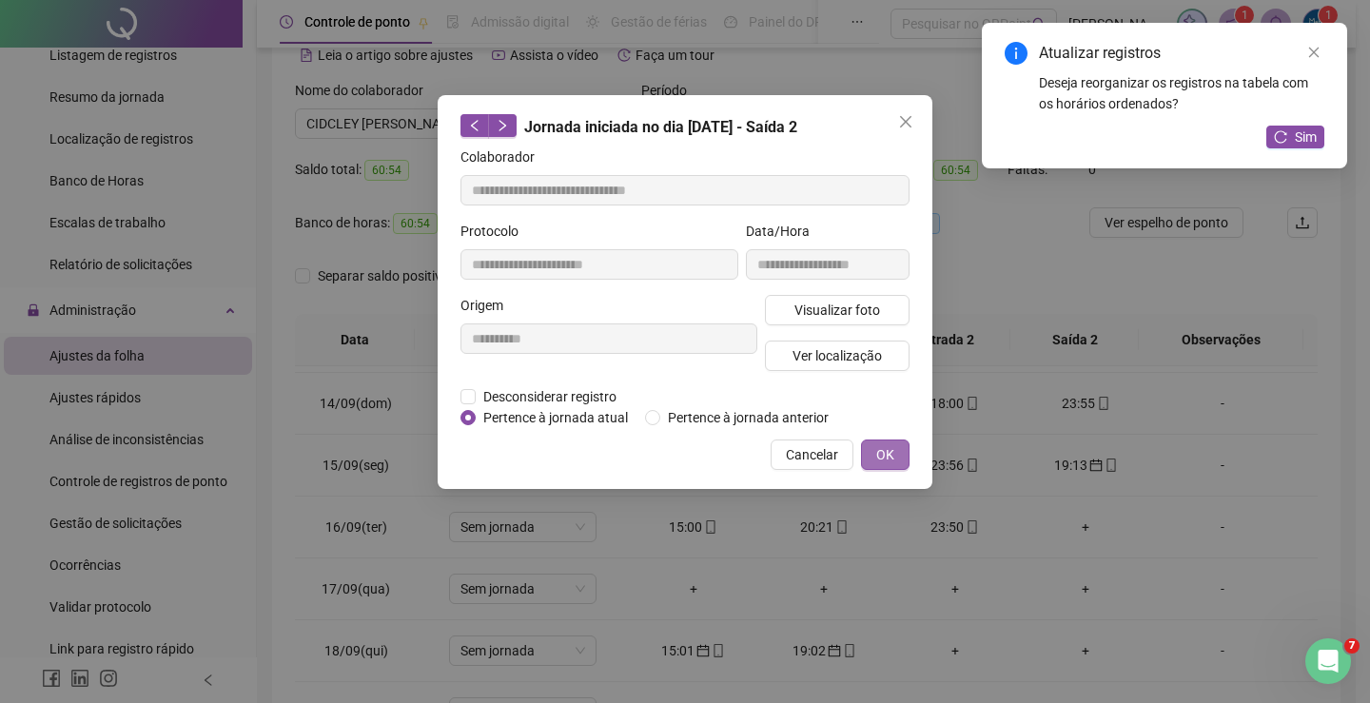
click at [880, 451] on span "OK" at bounding box center [885, 454] width 18 height 21
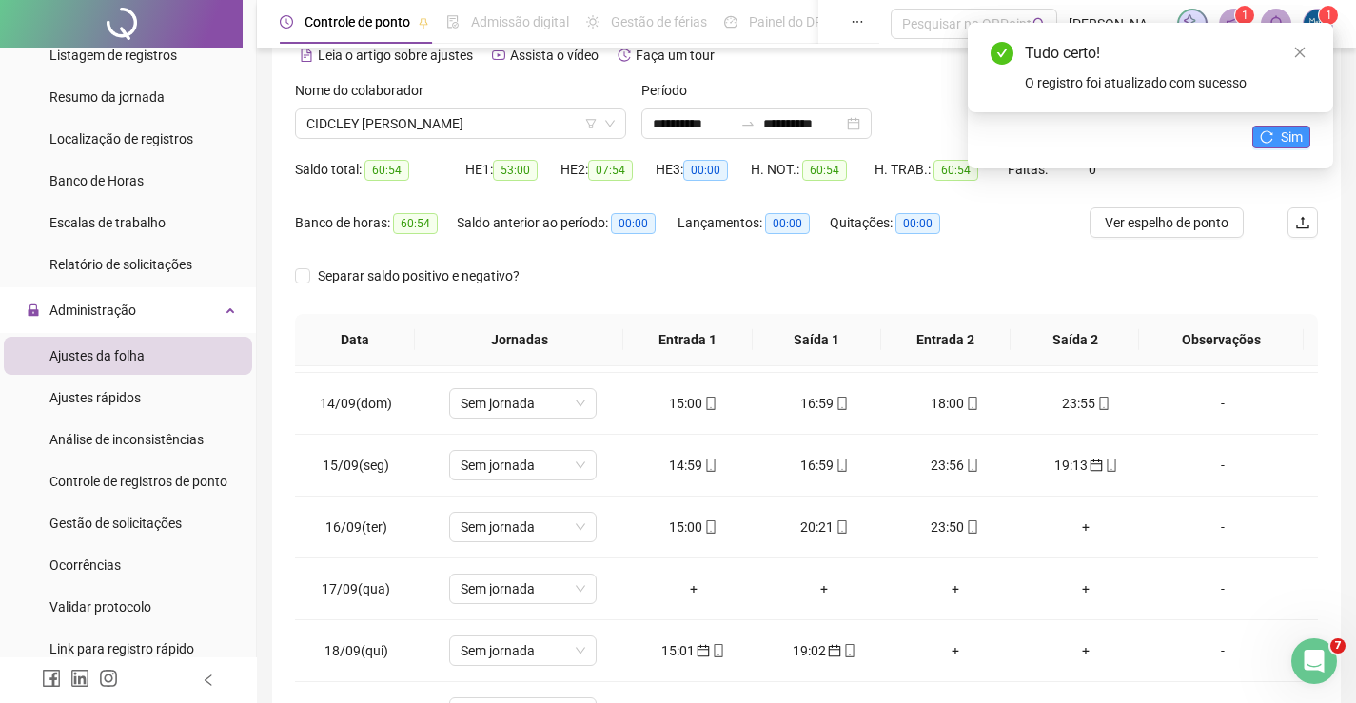
click at [1286, 132] on span "Sim" at bounding box center [1292, 137] width 22 height 21
click at [1078, 462] on div "+" at bounding box center [1086, 465] width 101 height 21
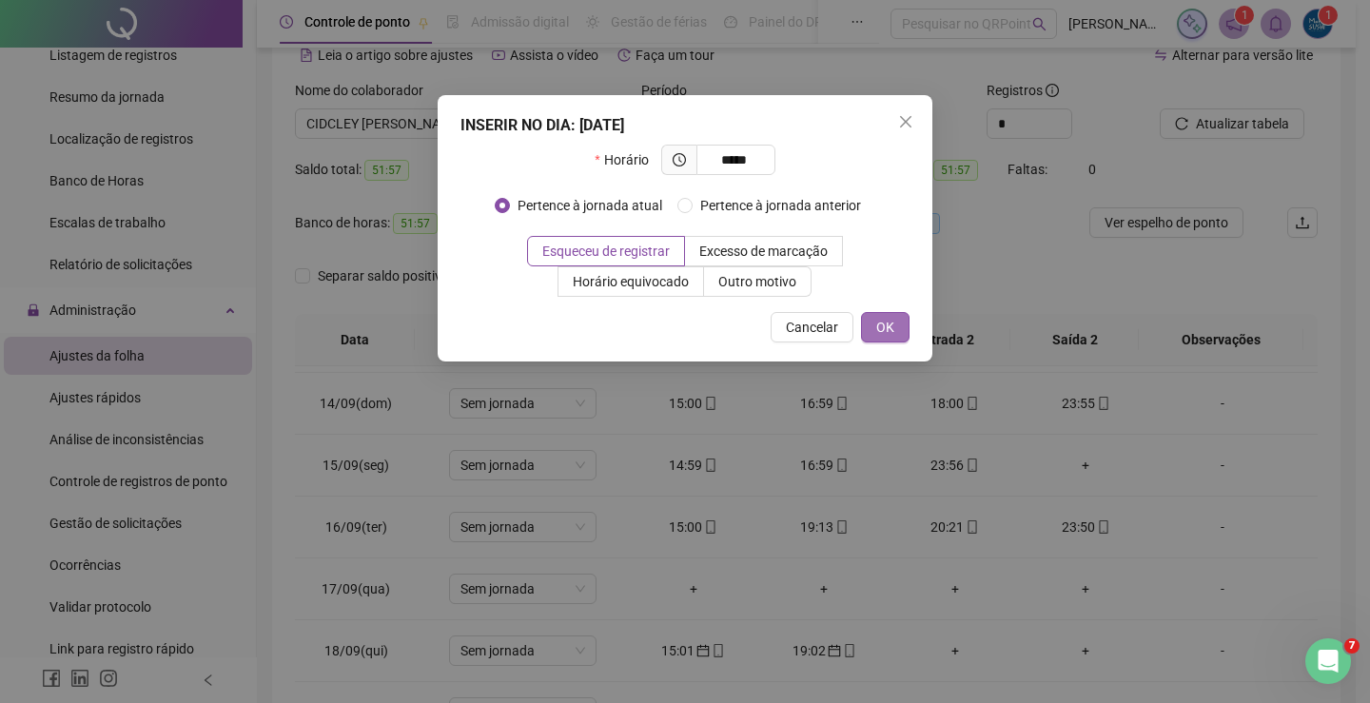
type input "*****"
click at [877, 324] on span "OK" at bounding box center [885, 327] width 18 height 21
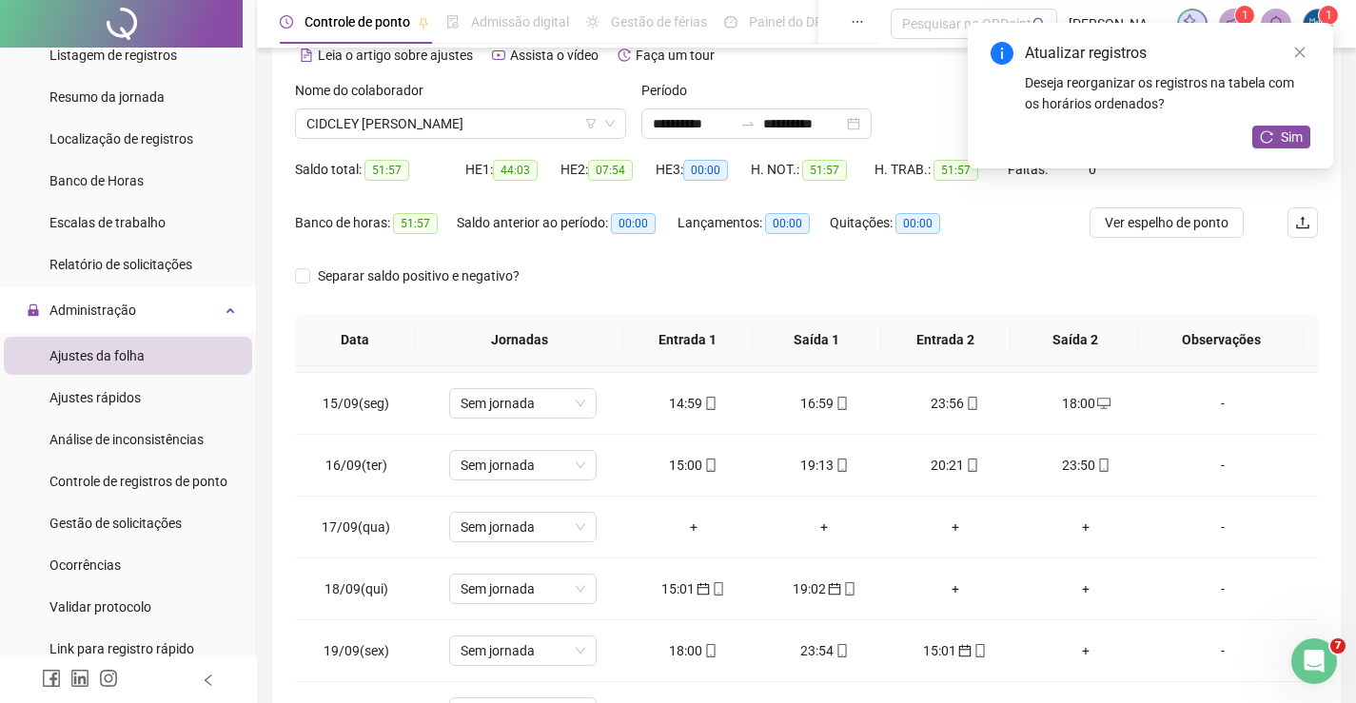
scroll to position [150, 0]
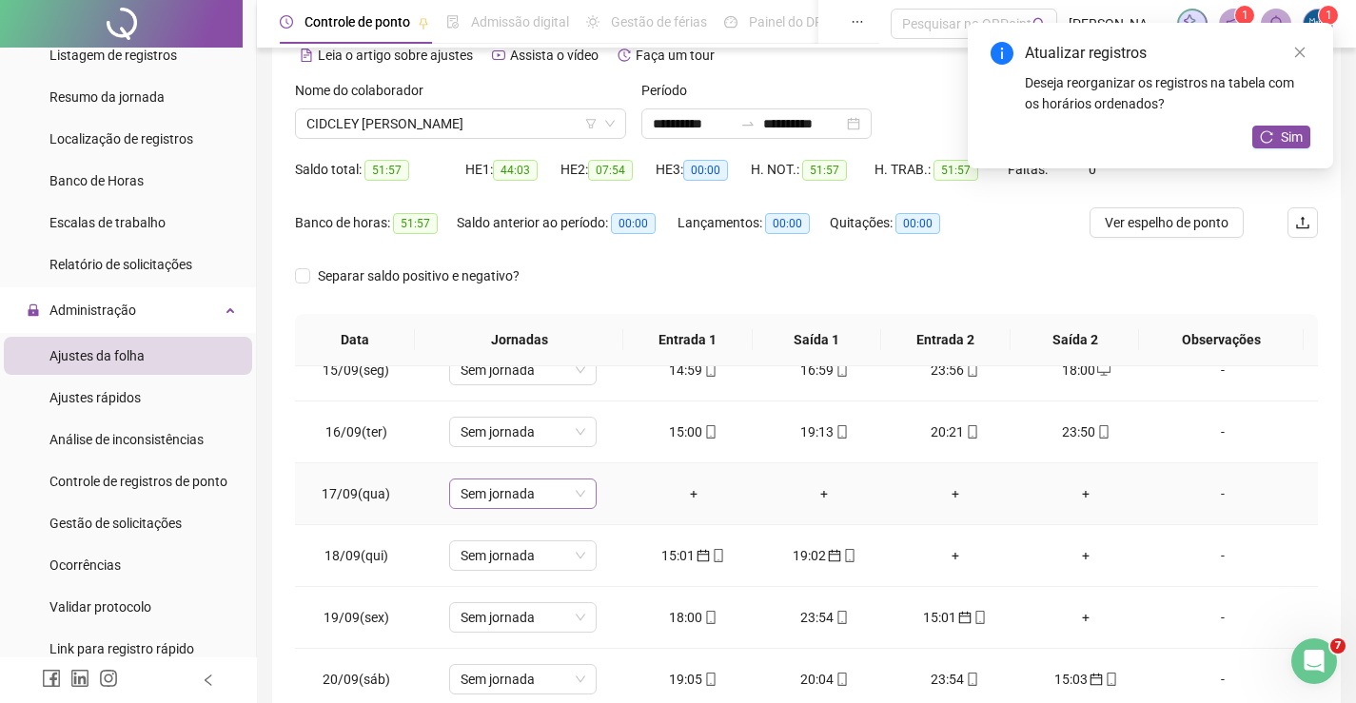
click at [539, 501] on span "Sem jornada" at bounding box center [523, 494] width 125 height 29
click at [693, 563] on div "15:01" at bounding box center [693, 555] width 101 height 21
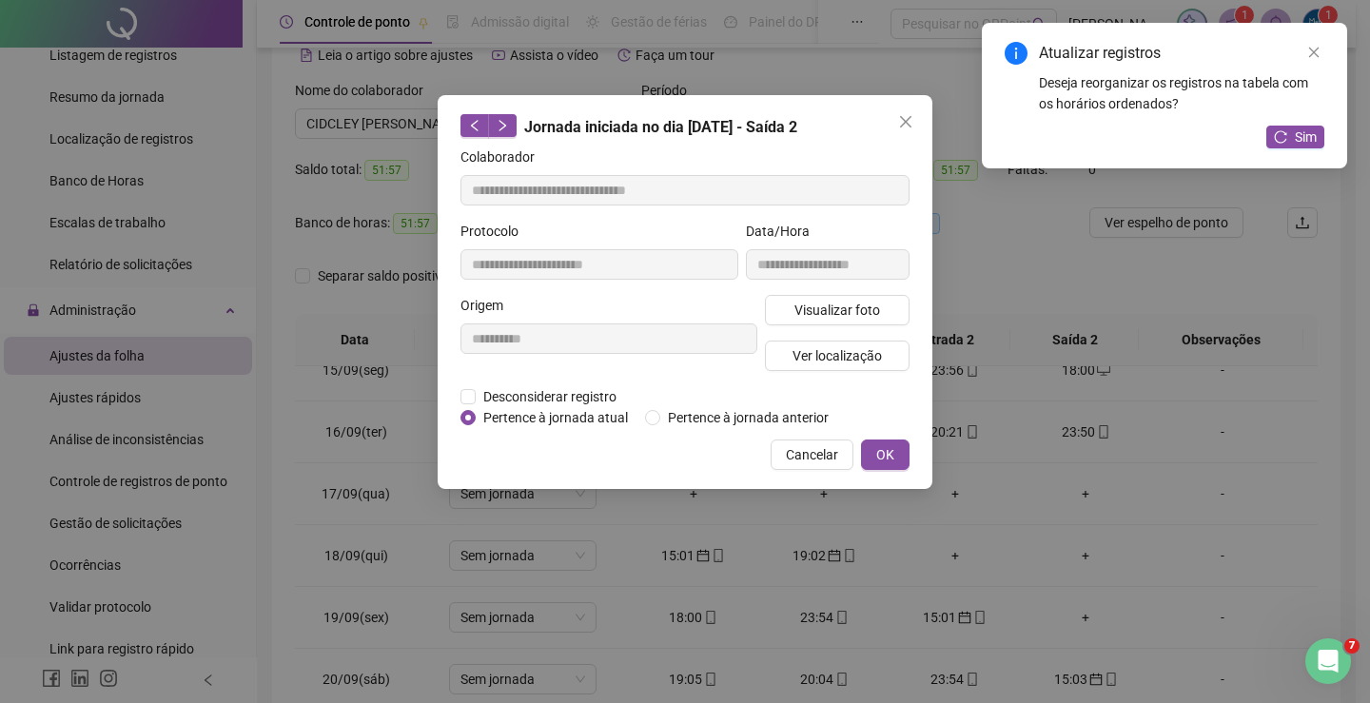
type input "**********"
drag, startPoint x: 882, startPoint y: 453, endPoint x: 876, endPoint y: 462, distance: 11.1
click at [881, 454] on span "OK" at bounding box center [885, 454] width 18 height 21
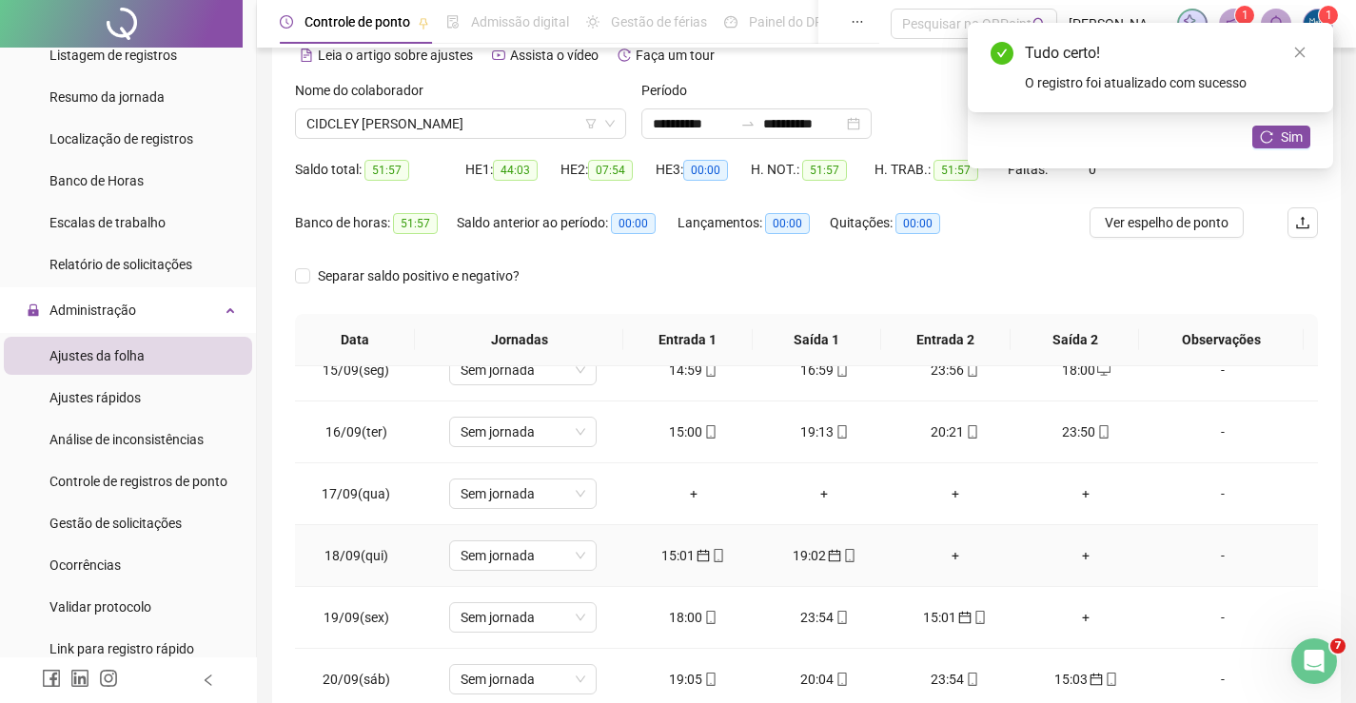
click at [802, 556] on div "19:02" at bounding box center [824, 555] width 101 height 21
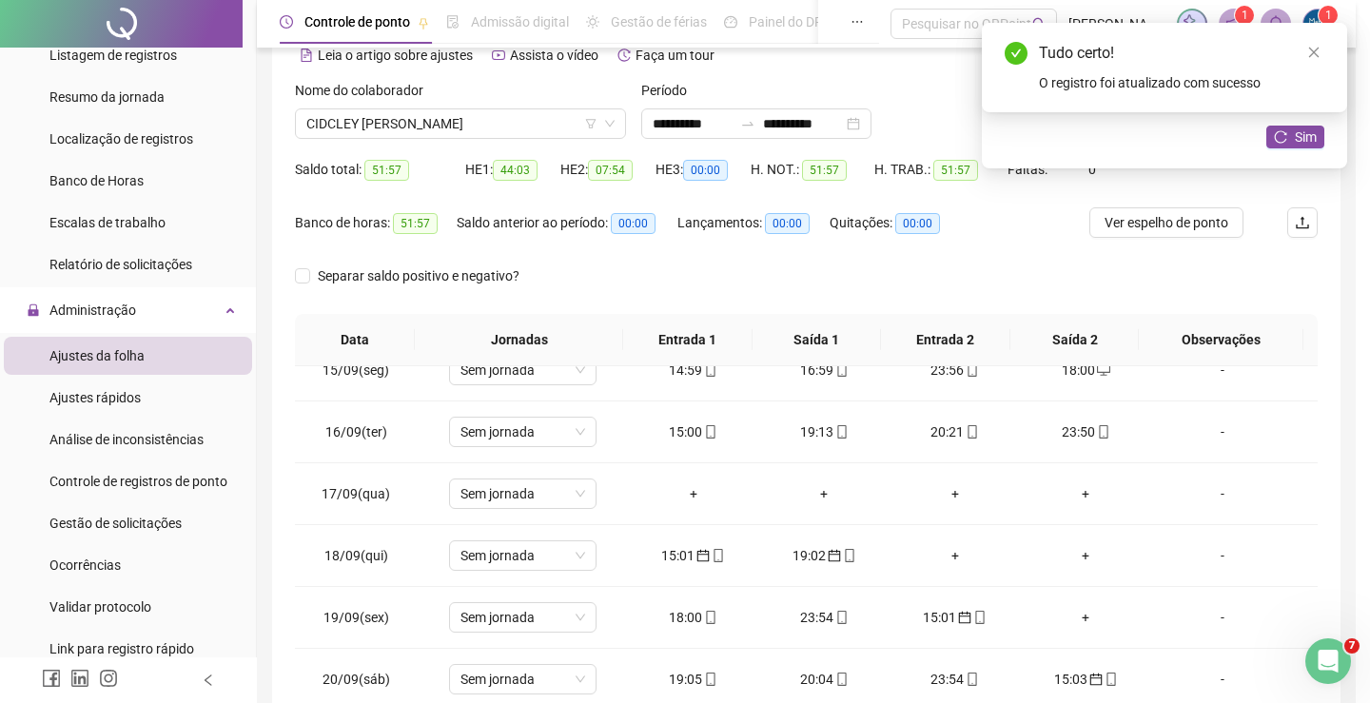
type input "**********"
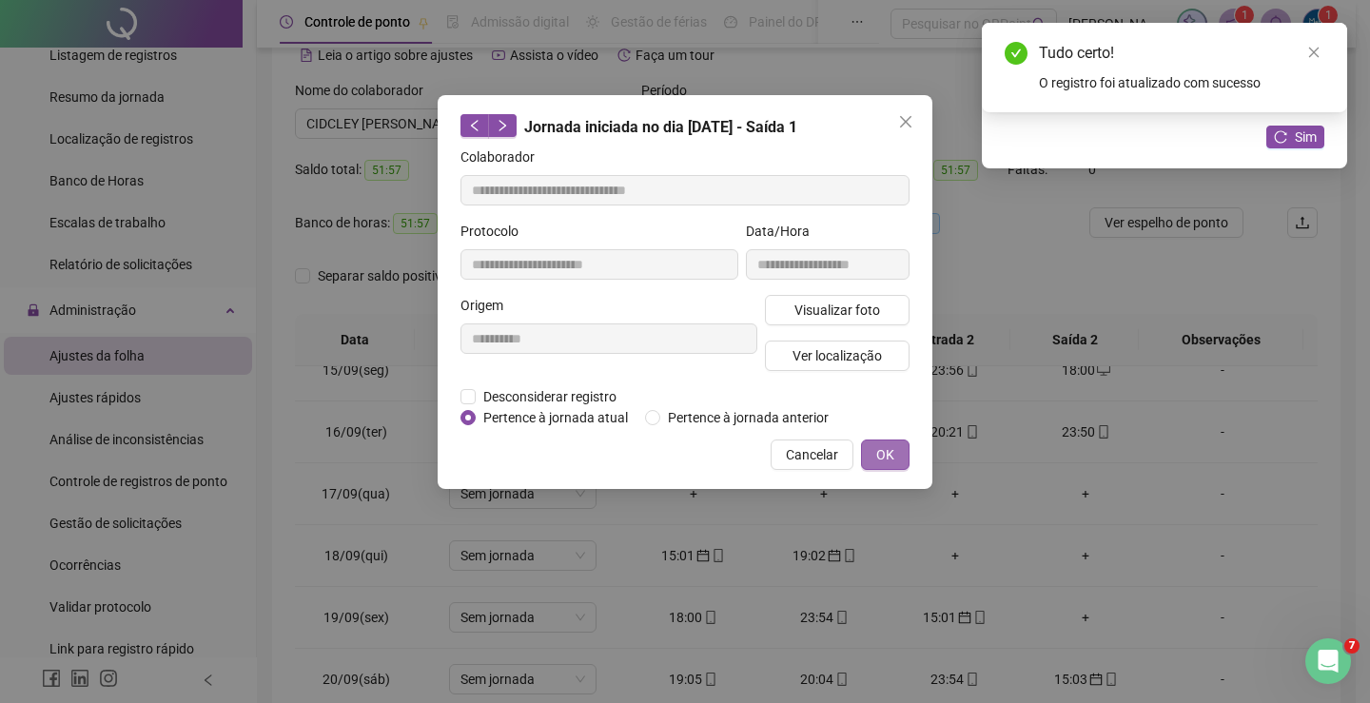
click at [876, 444] on span "OK" at bounding box center [885, 454] width 18 height 21
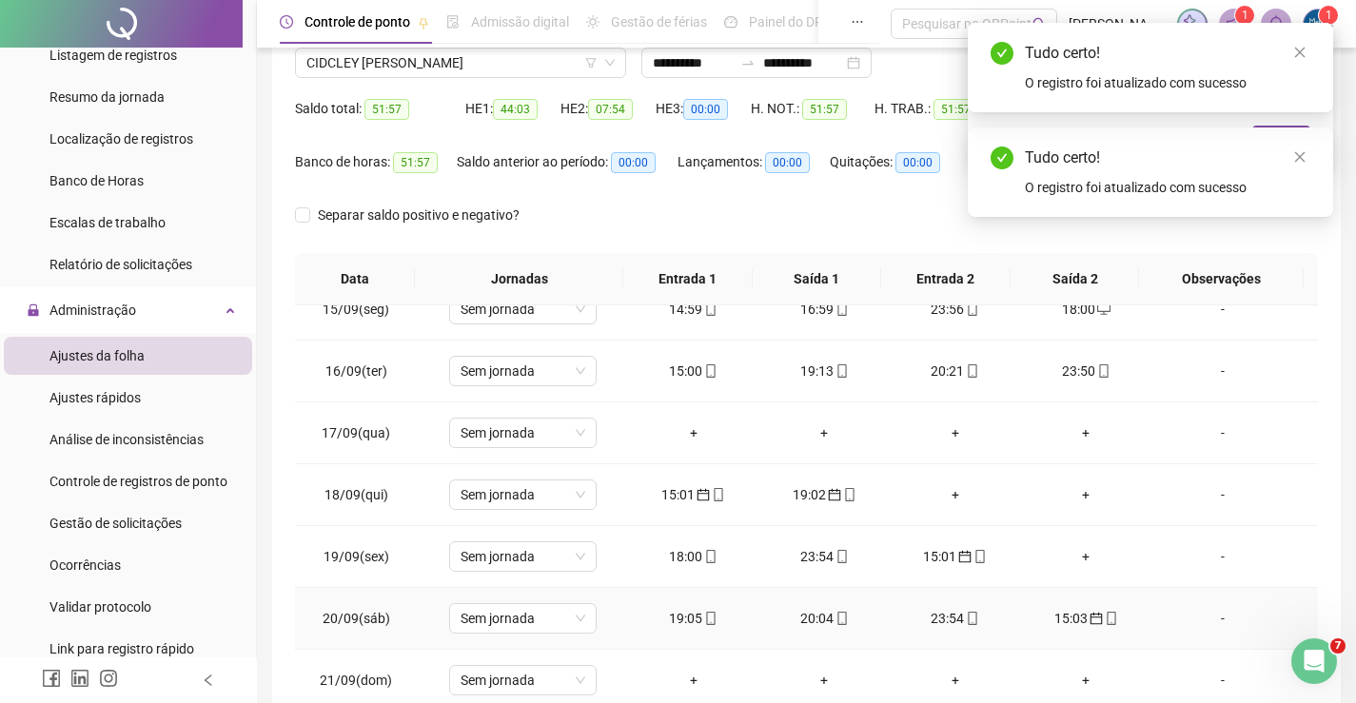
scroll to position [190, 0]
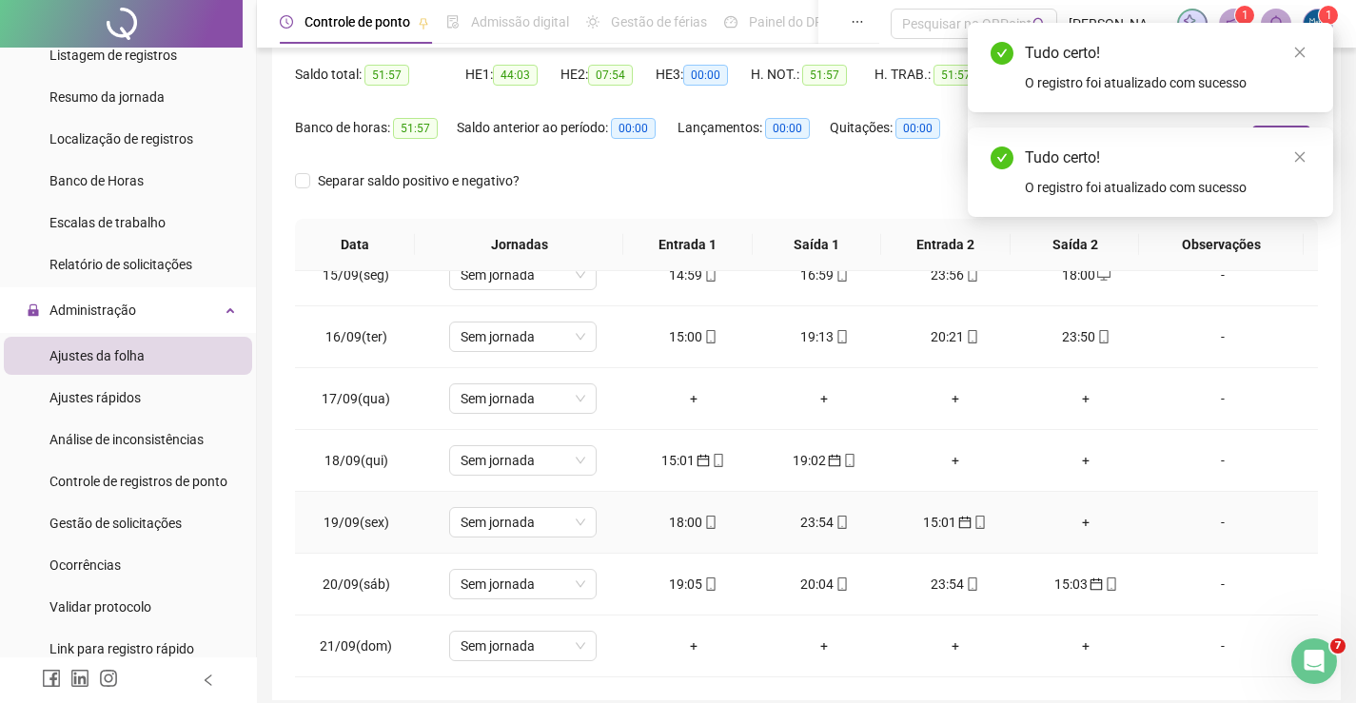
click at [659, 515] on div "18:00" at bounding box center [693, 522] width 101 height 21
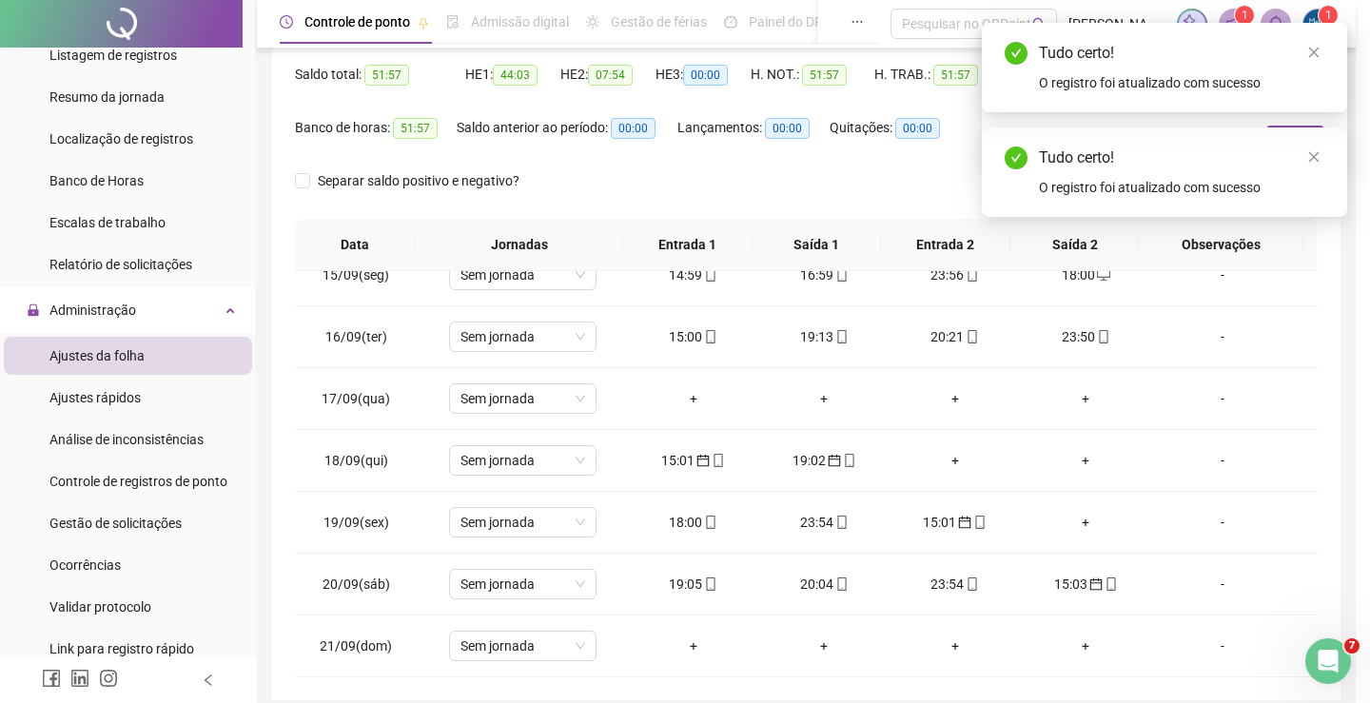
type input "**********"
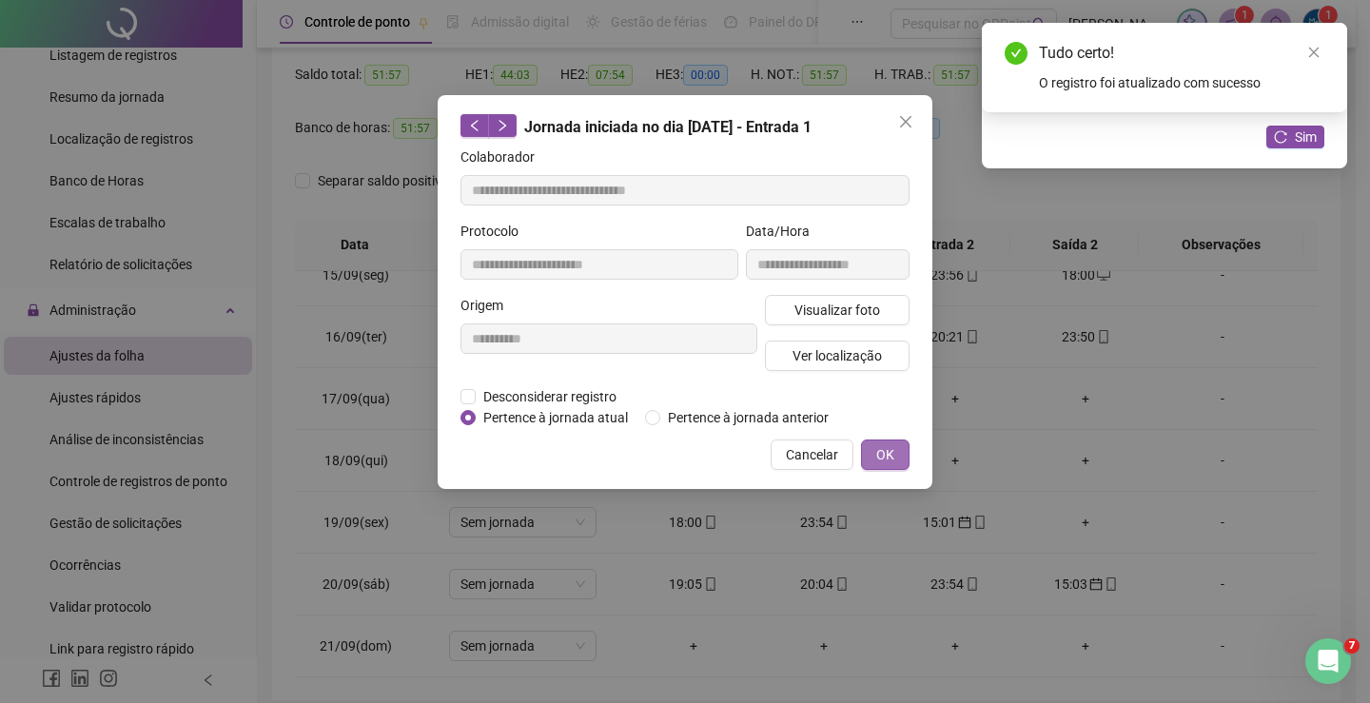
click at [890, 450] on span "OK" at bounding box center [885, 454] width 18 height 21
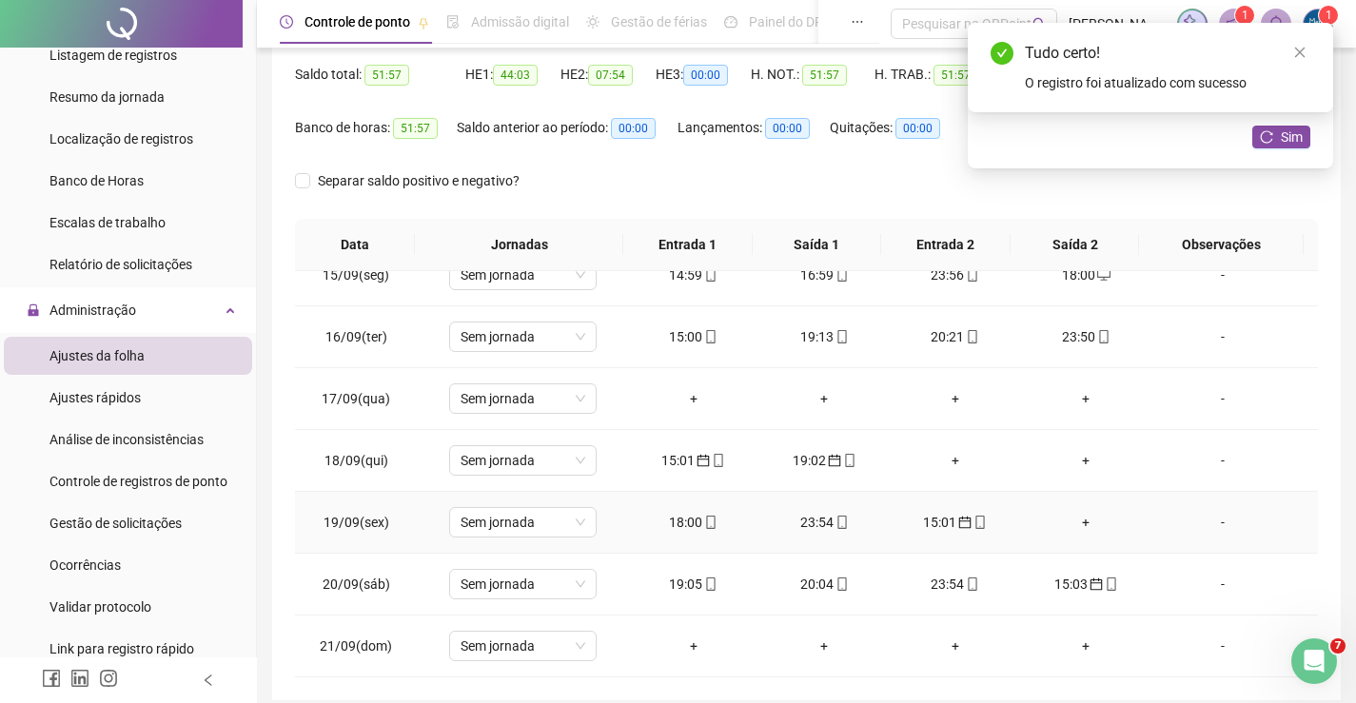
click at [821, 511] on td "23:54" at bounding box center [823, 523] width 131 height 62
click at [821, 528] on div "23:54" at bounding box center [824, 522] width 101 height 21
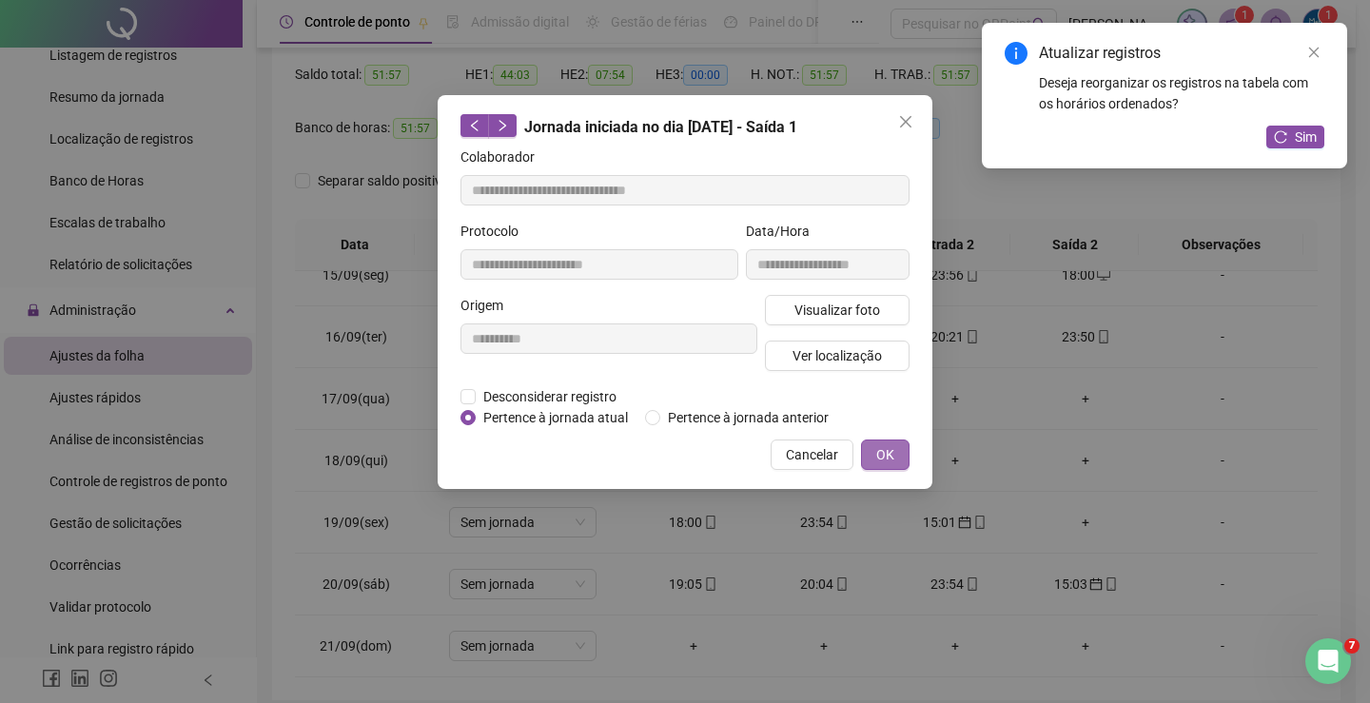
click at [884, 448] on span "OK" at bounding box center [885, 454] width 18 height 21
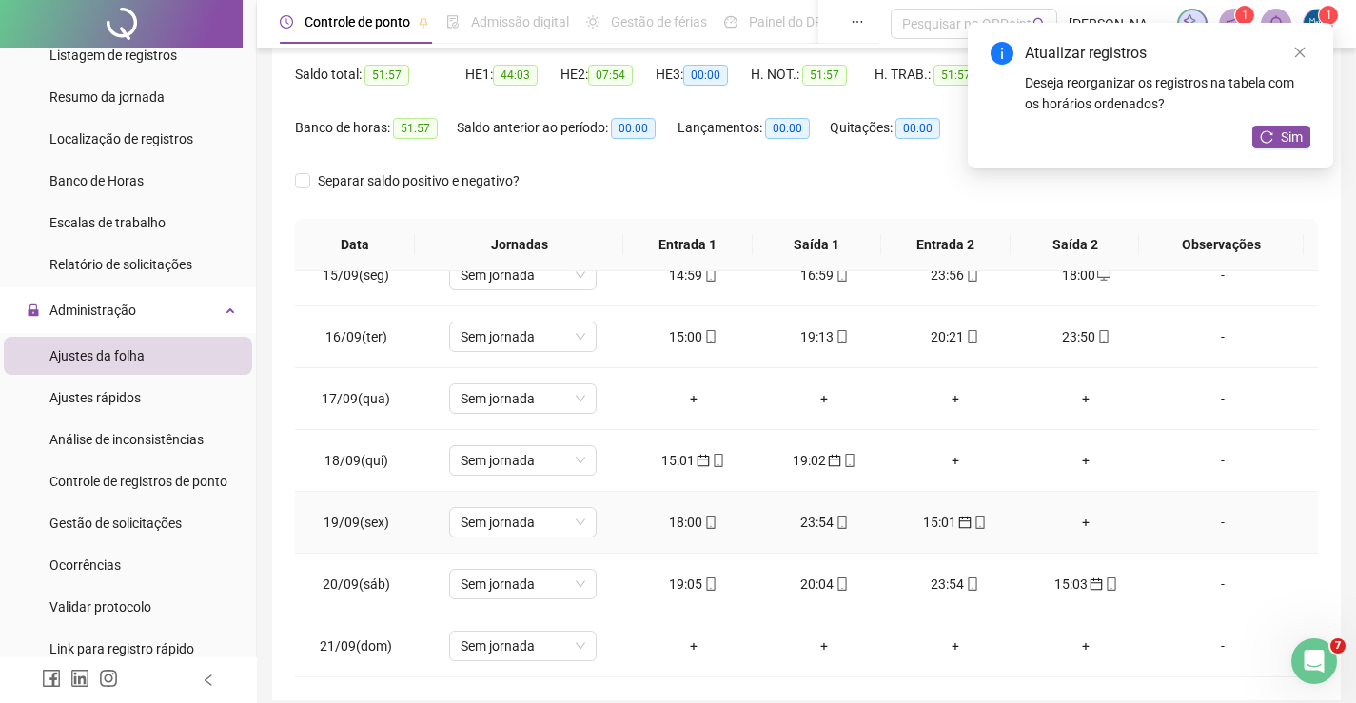
click at [935, 520] on div "15:01" at bounding box center [955, 522] width 101 height 21
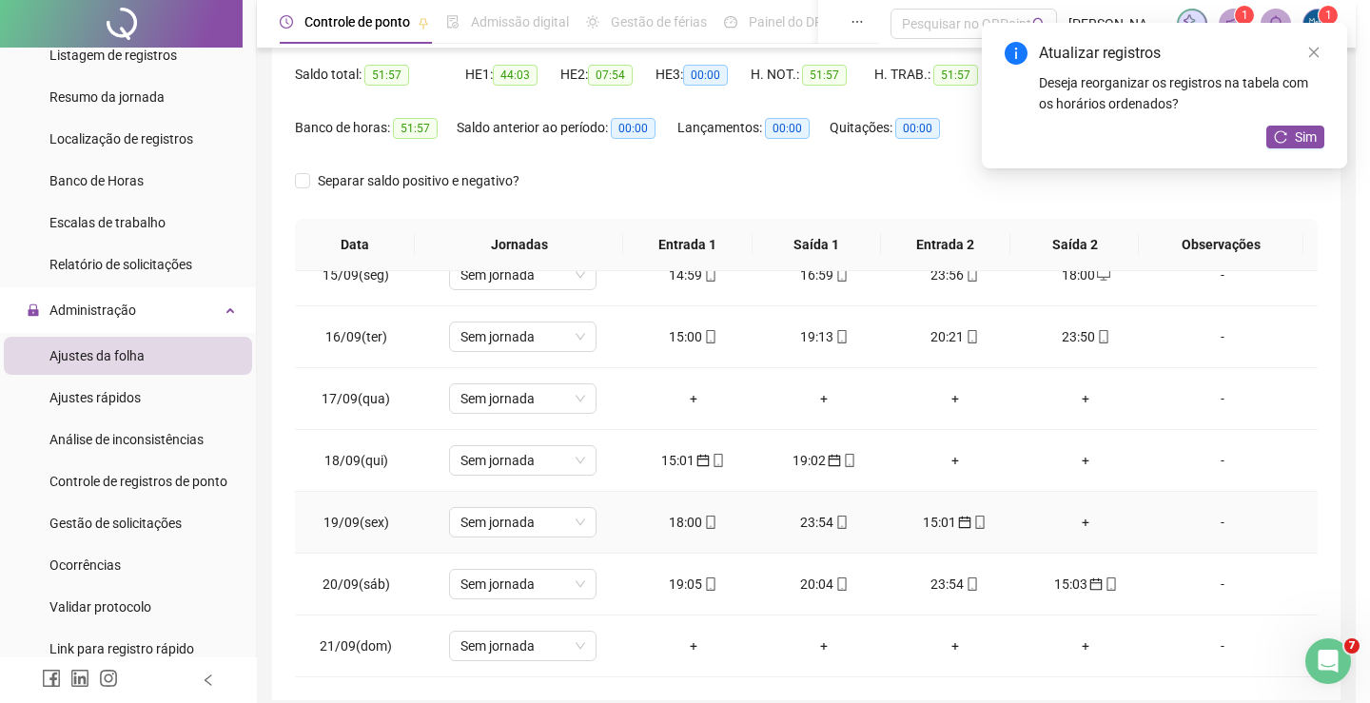
type input "**********"
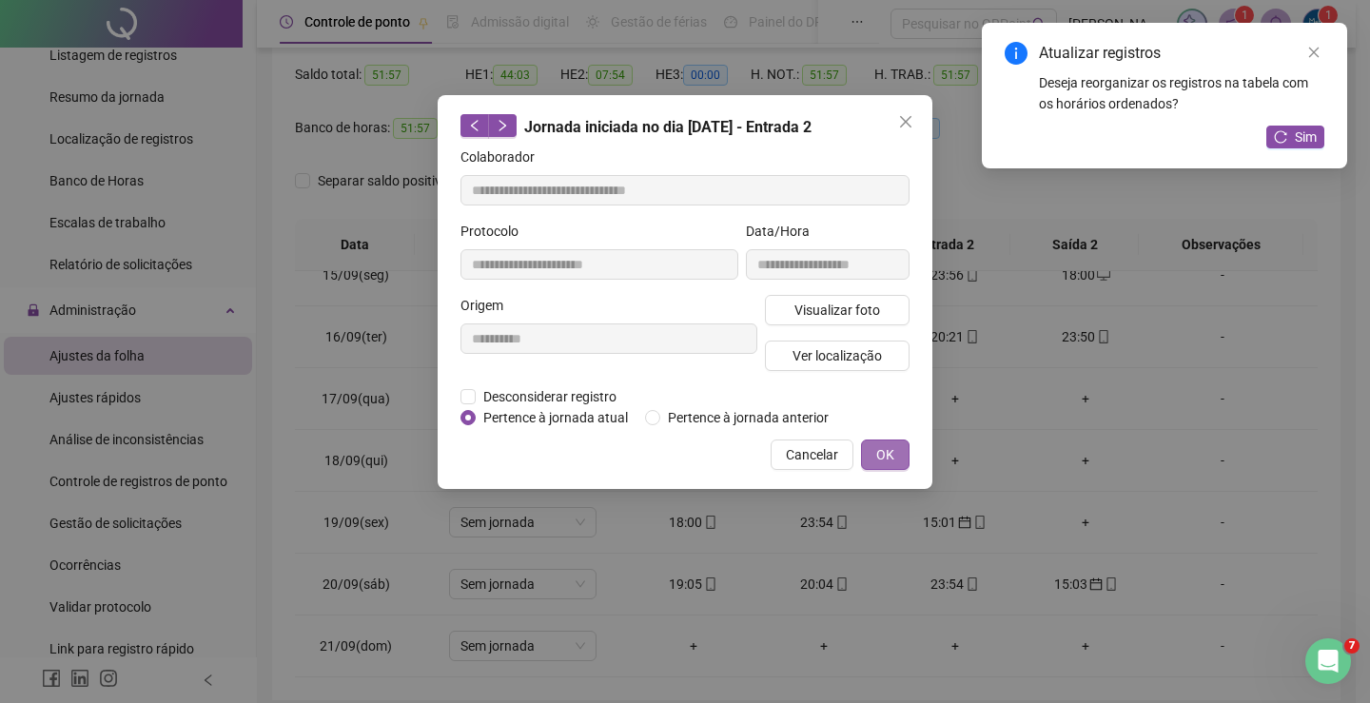
click at [885, 450] on span "OK" at bounding box center [885, 454] width 18 height 21
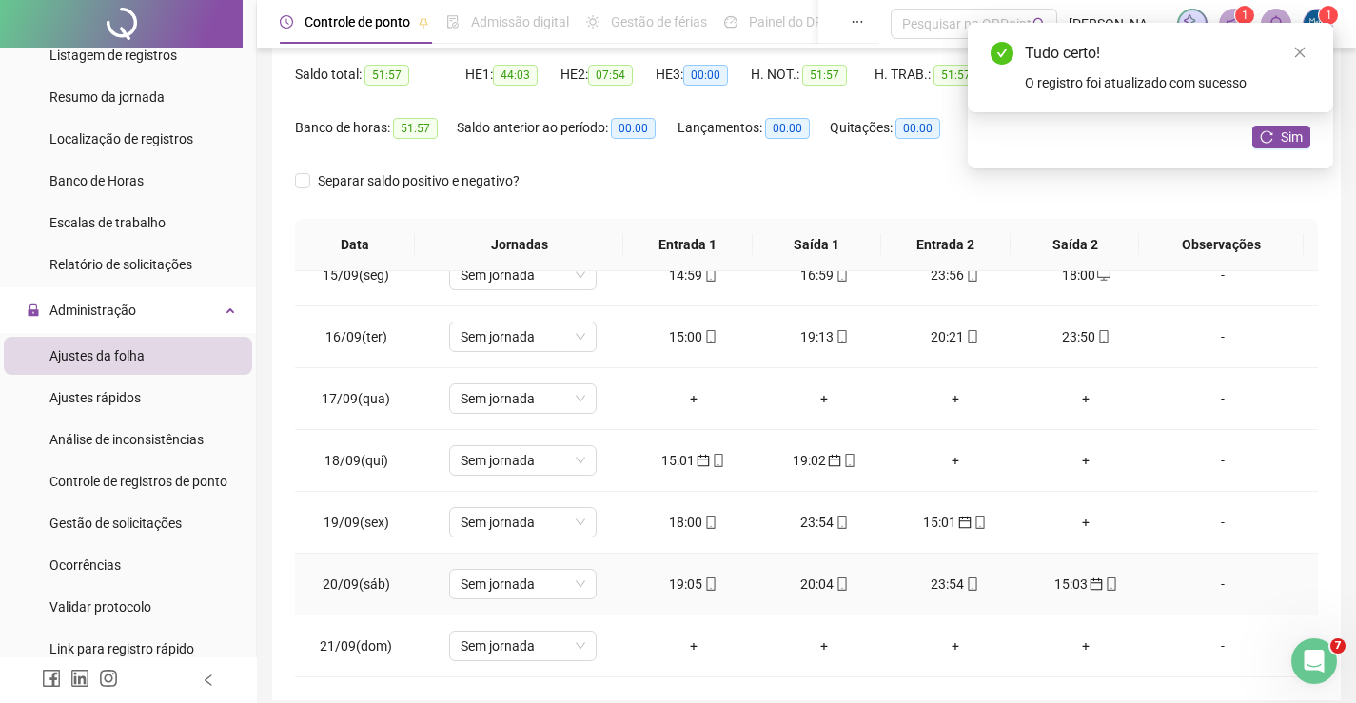
click at [666, 582] on div "19:05" at bounding box center [693, 584] width 101 height 21
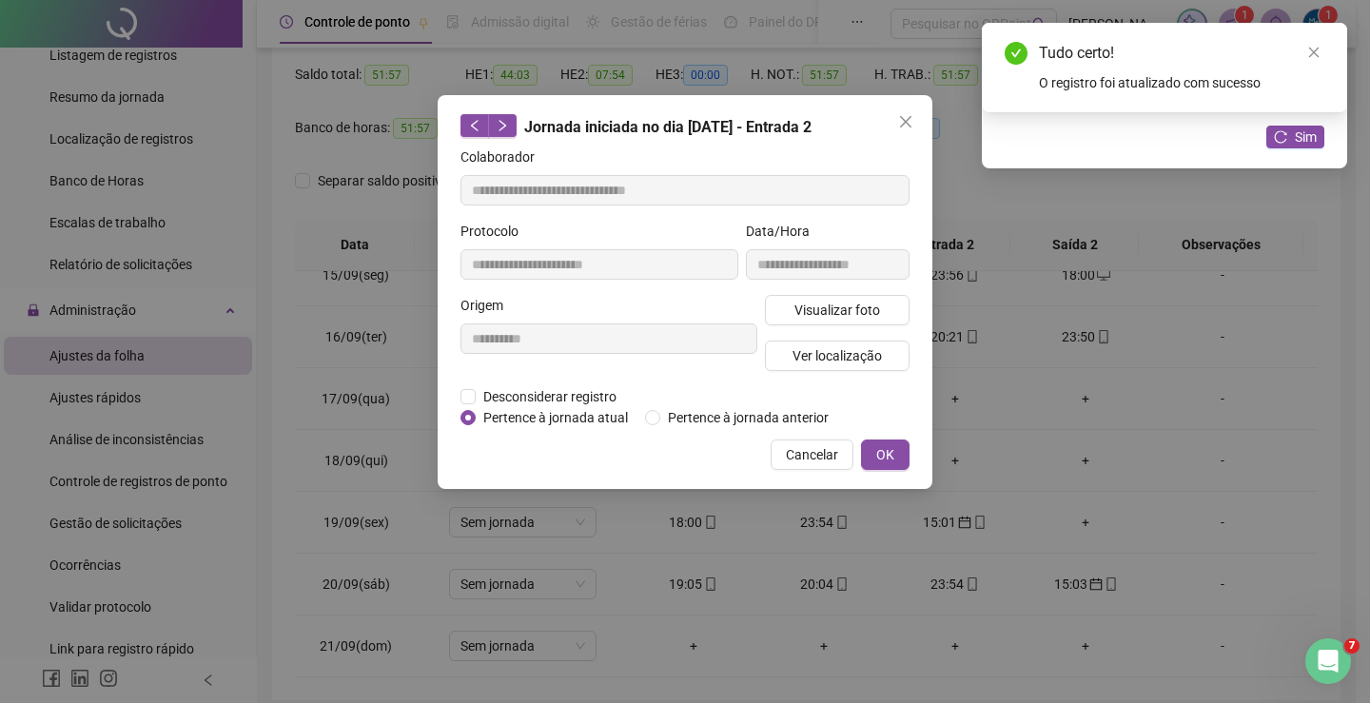
type input "**********"
drag, startPoint x: 890, startPoint y: 453, endPoint x: 896, endPoint y: 487, distance: 34.9
click at [889, 455] on span "OK" at bounding box center [885, 454] width 18 height 21
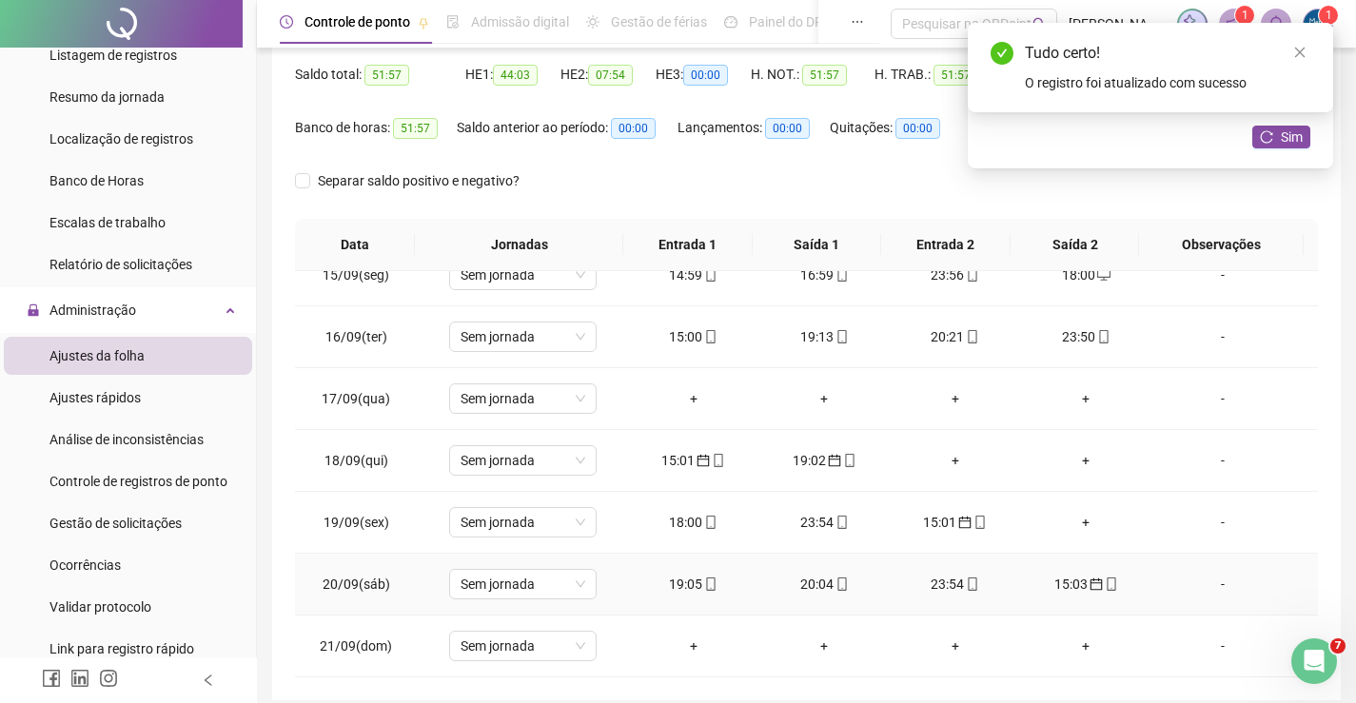
click at [1042, 590] on div "15:03" at bounding box center [1086, 584] width 101 height 21
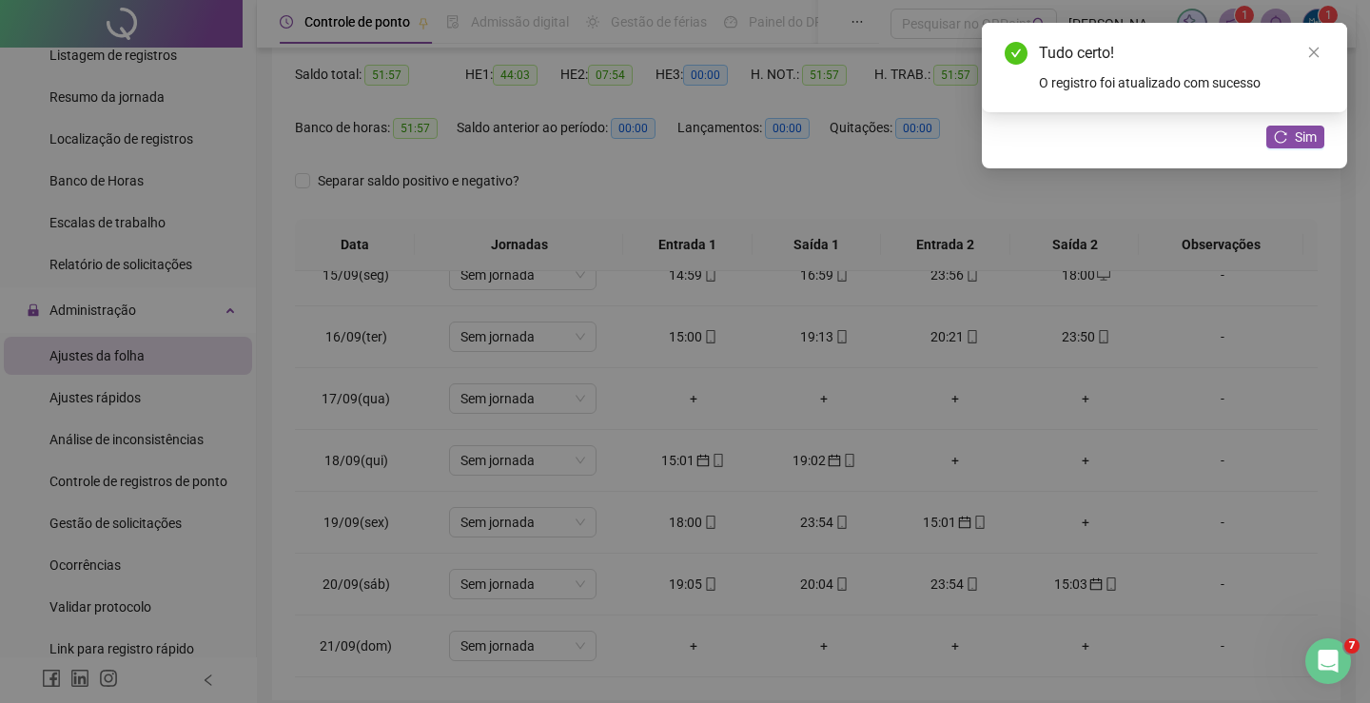
type input "**********"
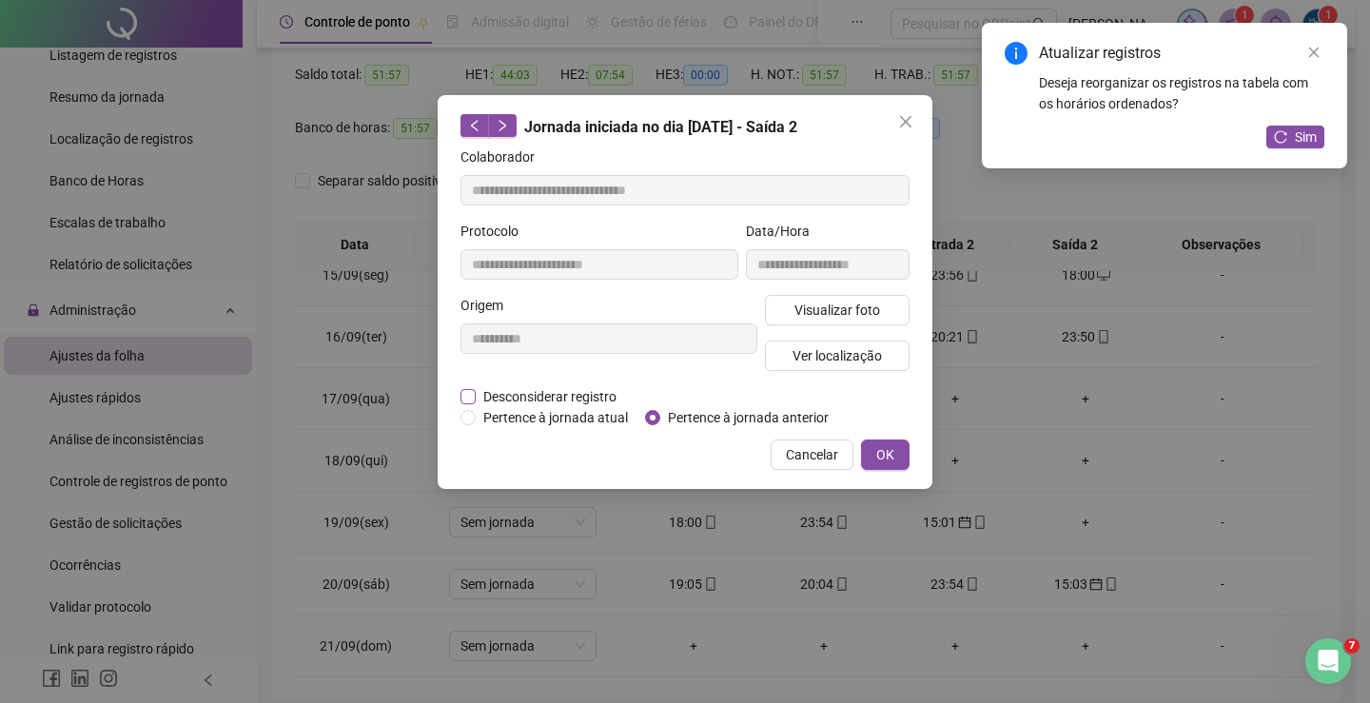
click at [468, 405] on label "Desconsiderar registro" at bounding box center [549, 396] width 177 height 21
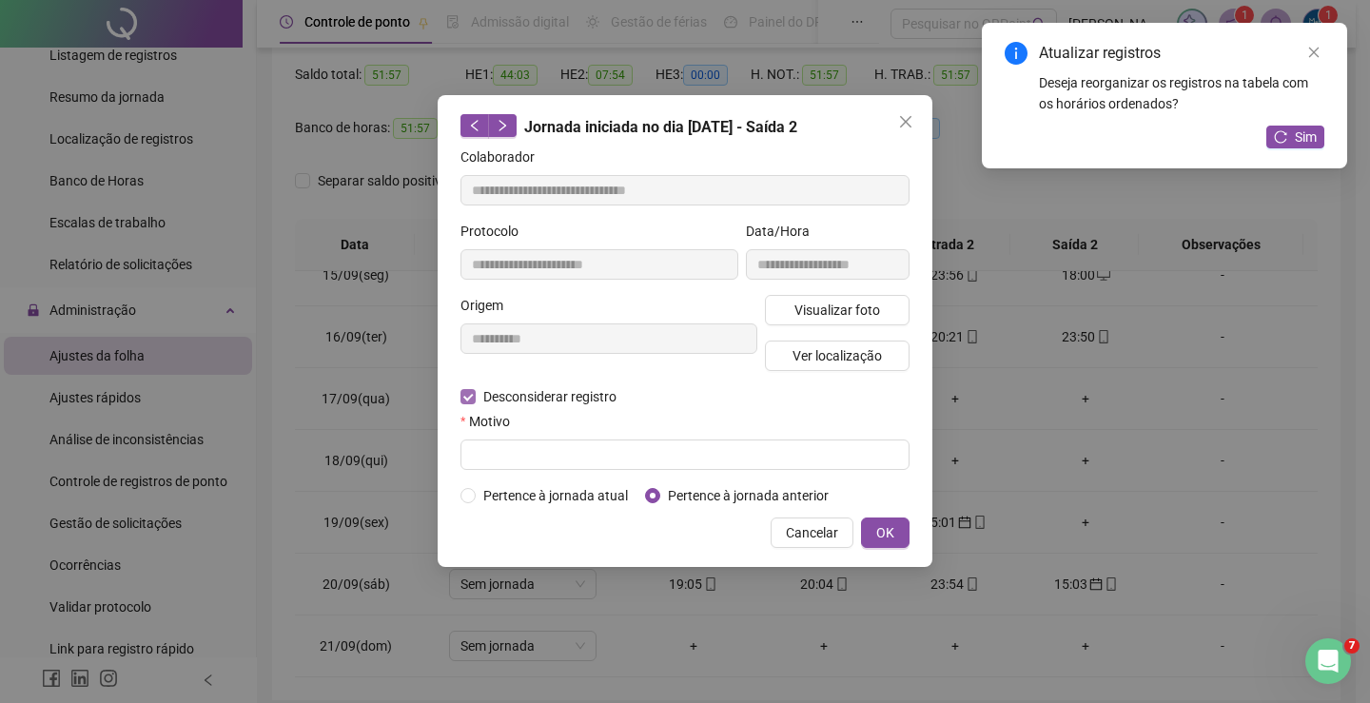
click at [476, 394] on span "Desconsiderar registro" at bounding box center [550, 396] width 148 height 21
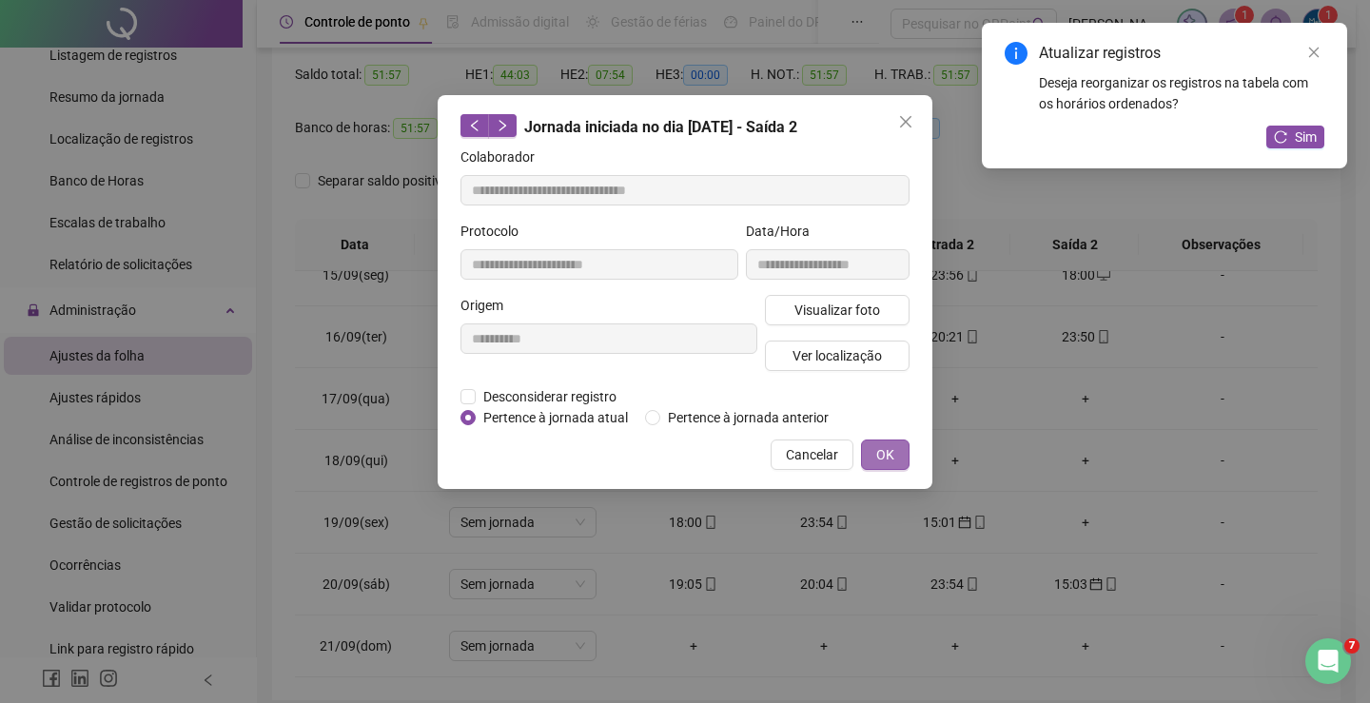
click at [881, 458] on span "OK" at bounding box center [885, 454] width 18 height 21
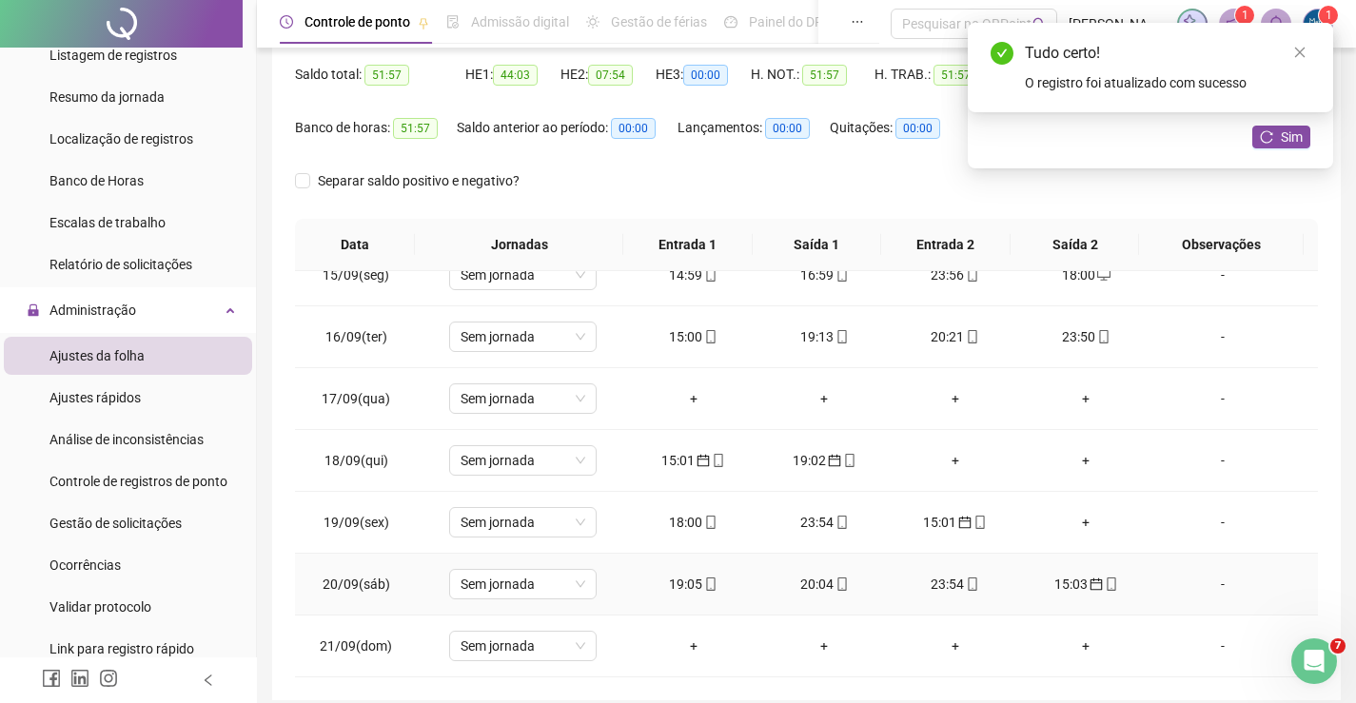
click at [942, 570] on td "23:54" at bounding box center [955, 585] width 131 height 62
click at [942, 578] on div "23:54" at bounding box center [955, 584] width 101 height 21
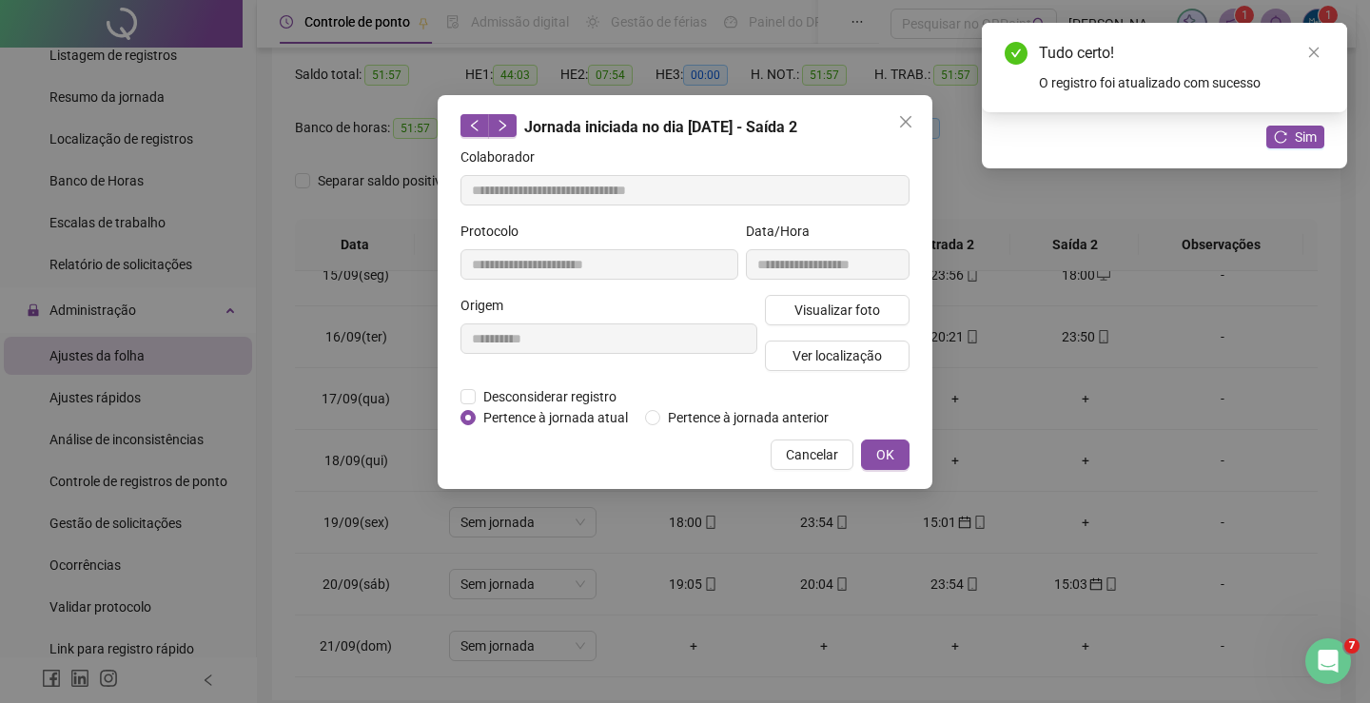
type input "**********"
click at [893, 445] on span "OK" at bounding box center [885, 454] width 18 height 21
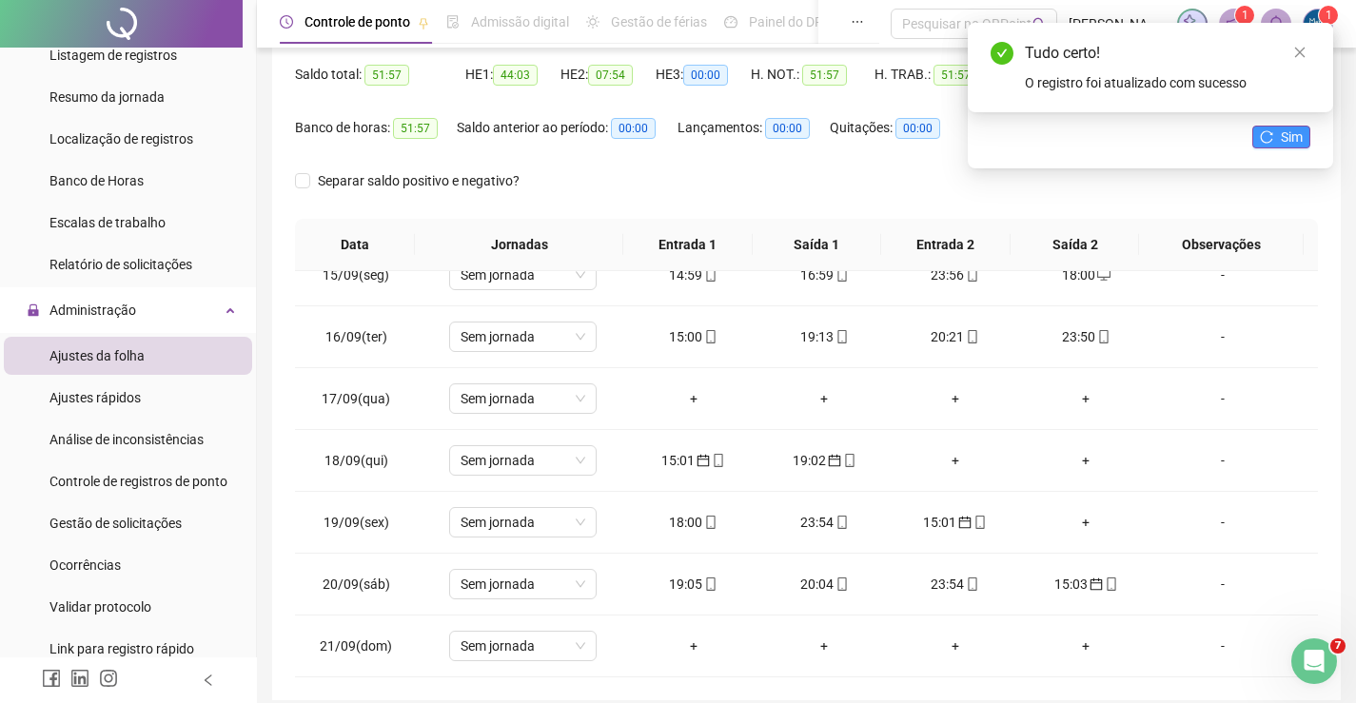
click at [1275, 135] on button "Sim" at bounding box center [1281, 137] width 58 height 23
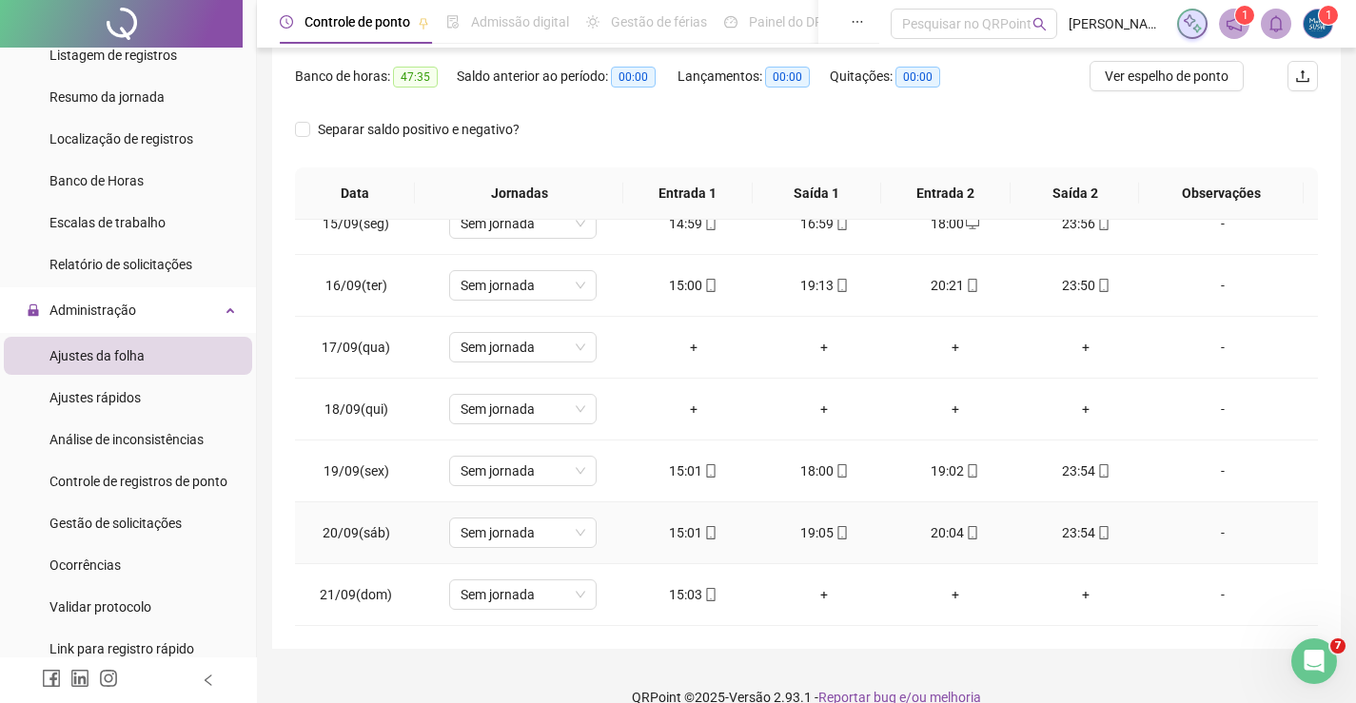
scroll to position [269, 0]
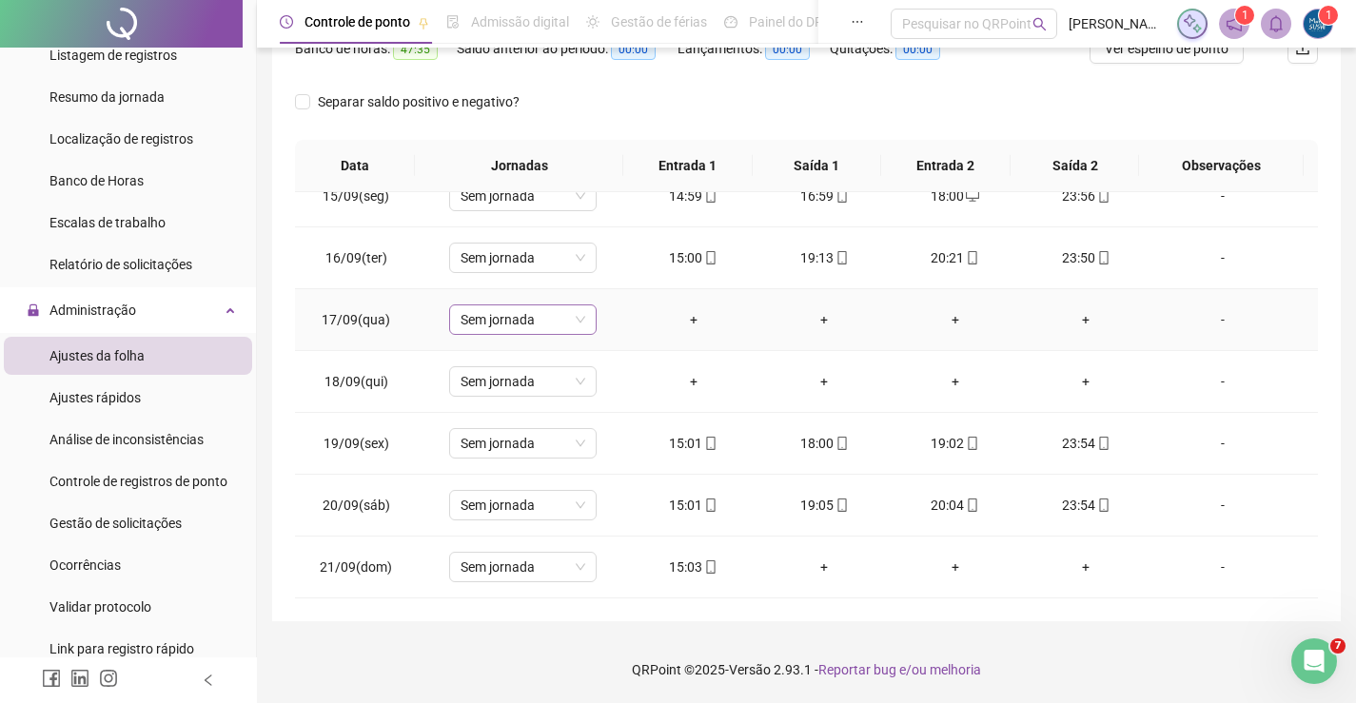
click at [532, 322] on span "Sem jornada" at bounding box center [523, 319] width 125 height 29
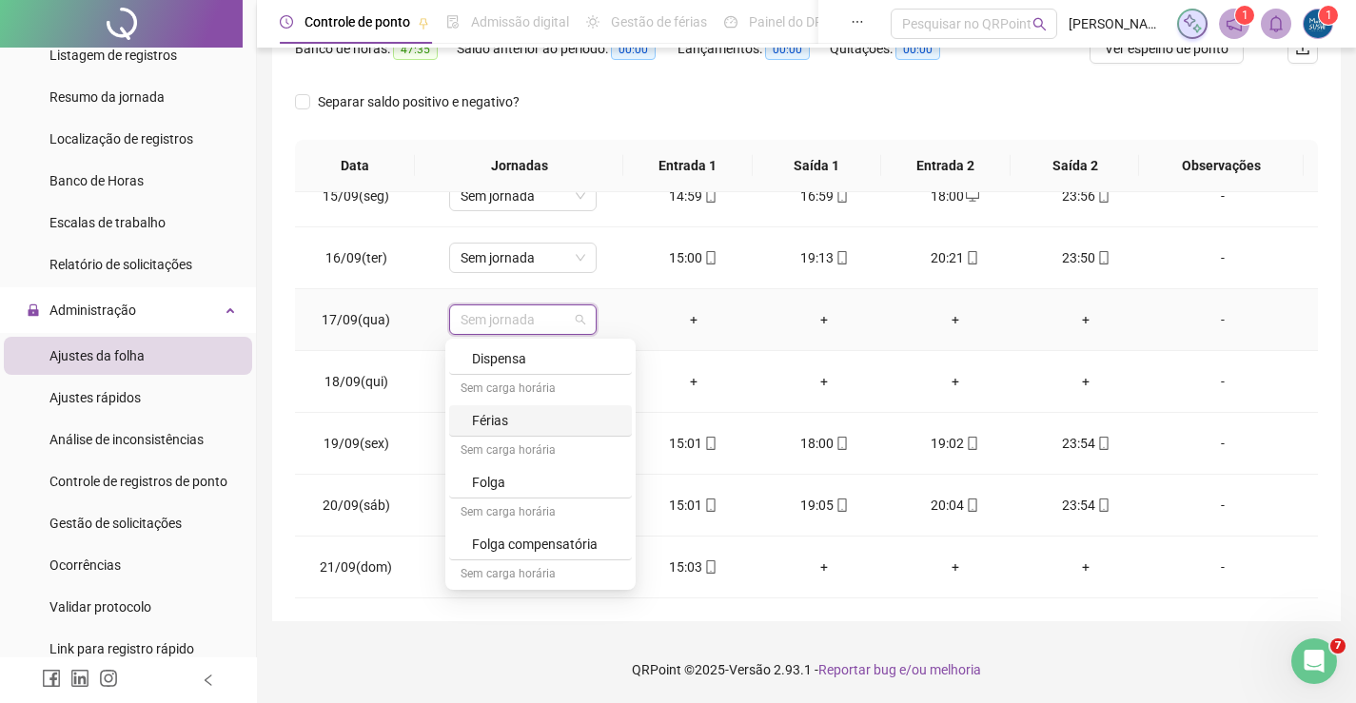
scroll to position [189, 0]
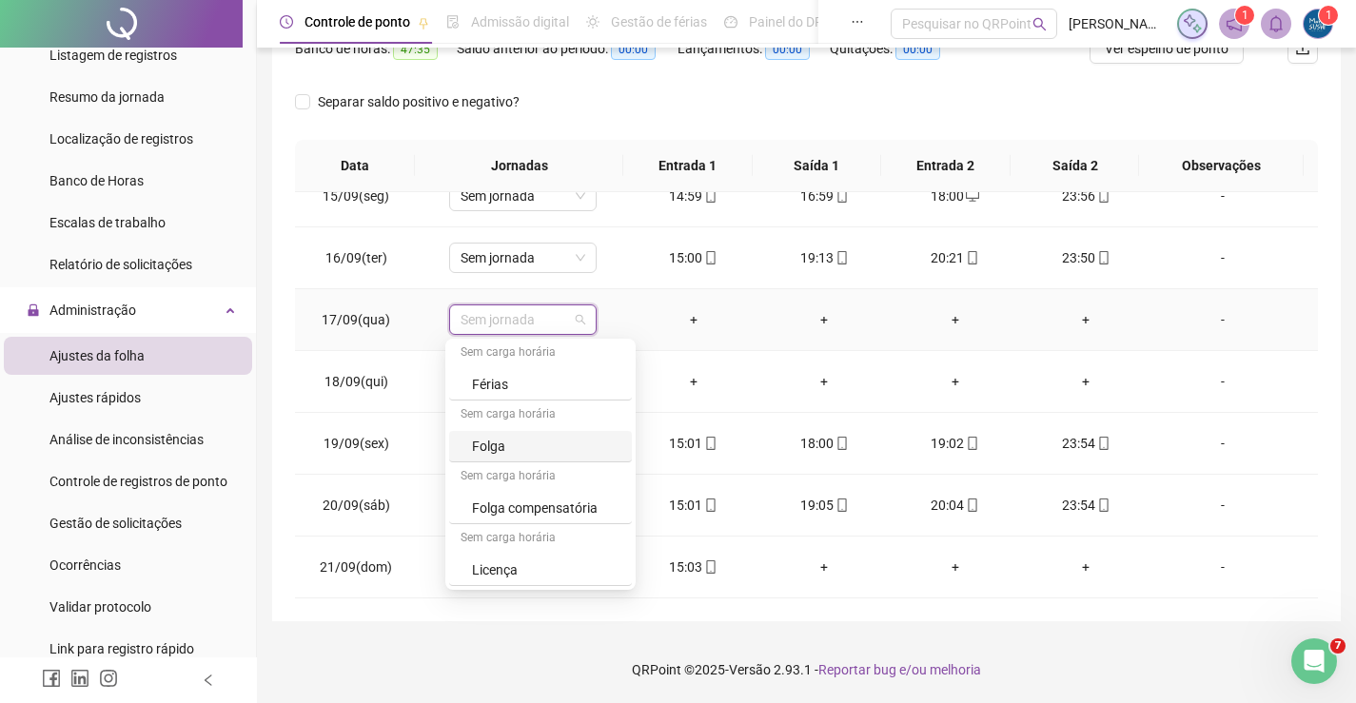
click at [497, 451] on div "Folga" at bounding box center [546, 446] width 148 height 21
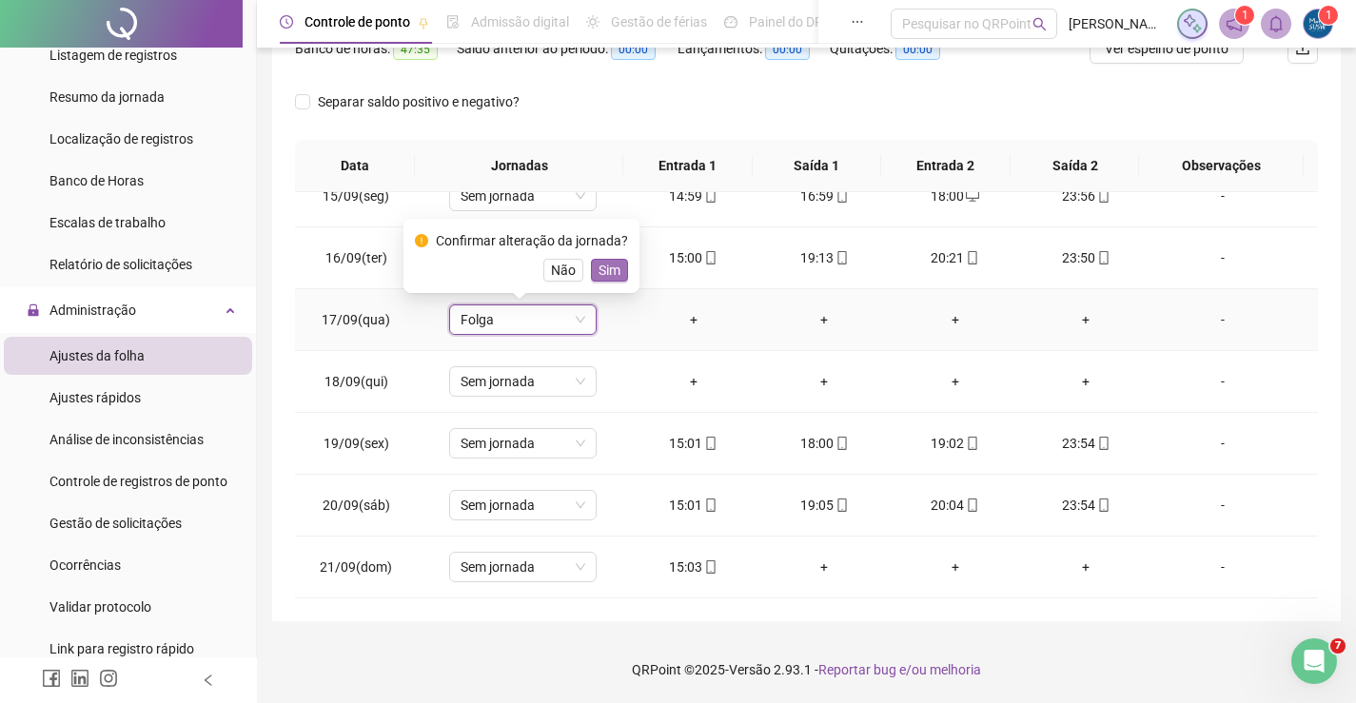
click at [608, 270] on span "Sim" at bounding box center [610, 270] width 22 height 21
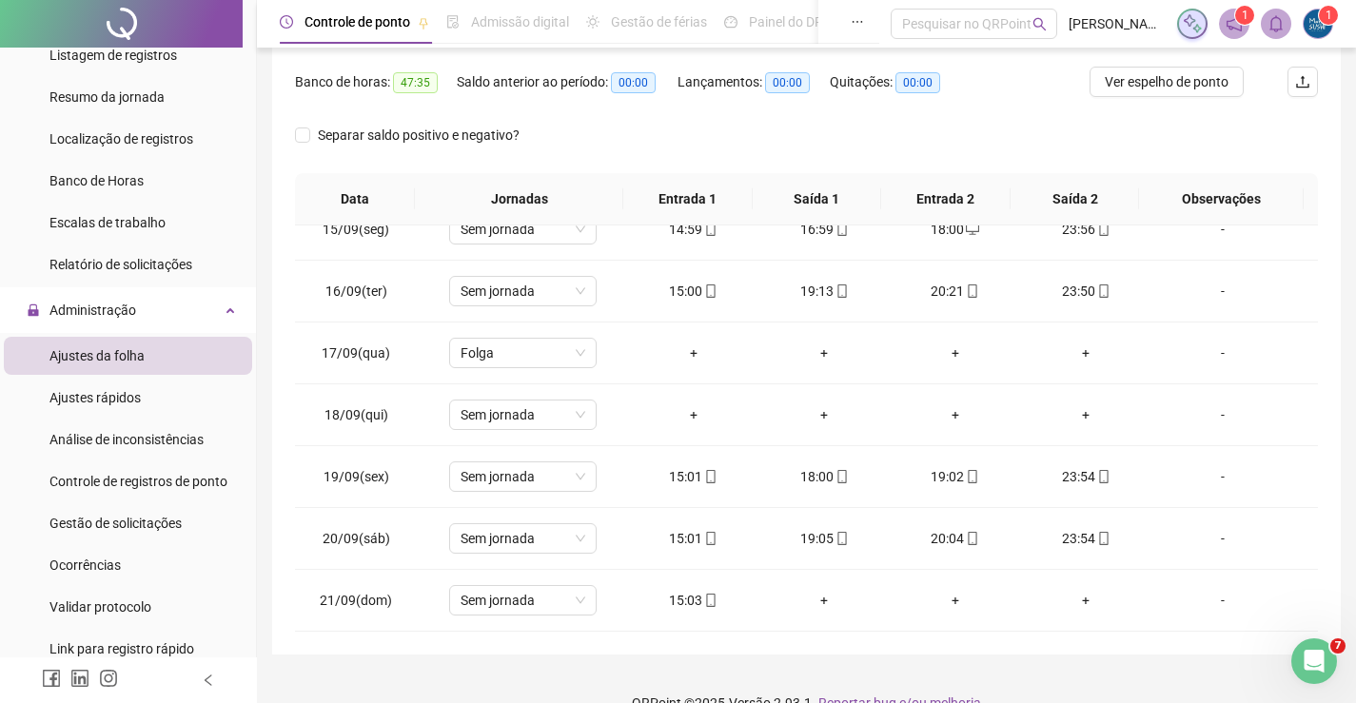
scroll to position [269, 0]
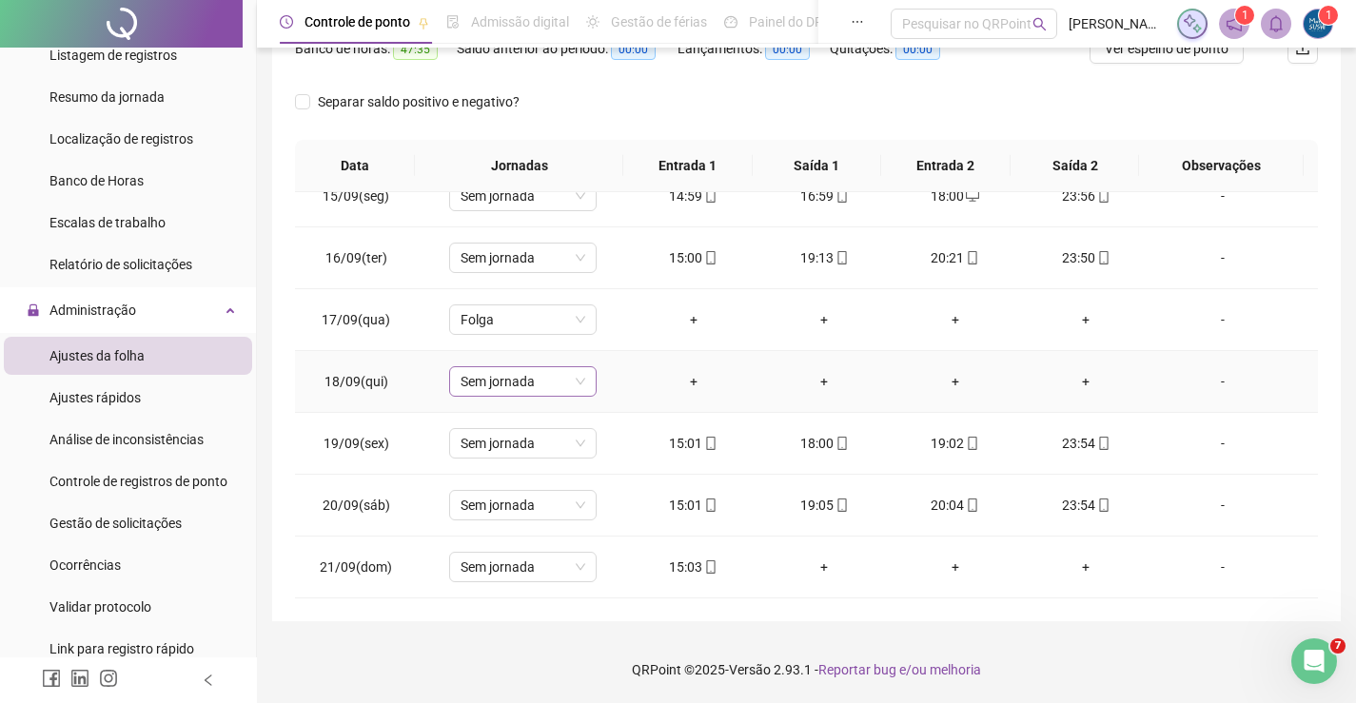
click at [514, 378] on span "Sem jornada" at bounding box center [523, 381] width 125 height 29
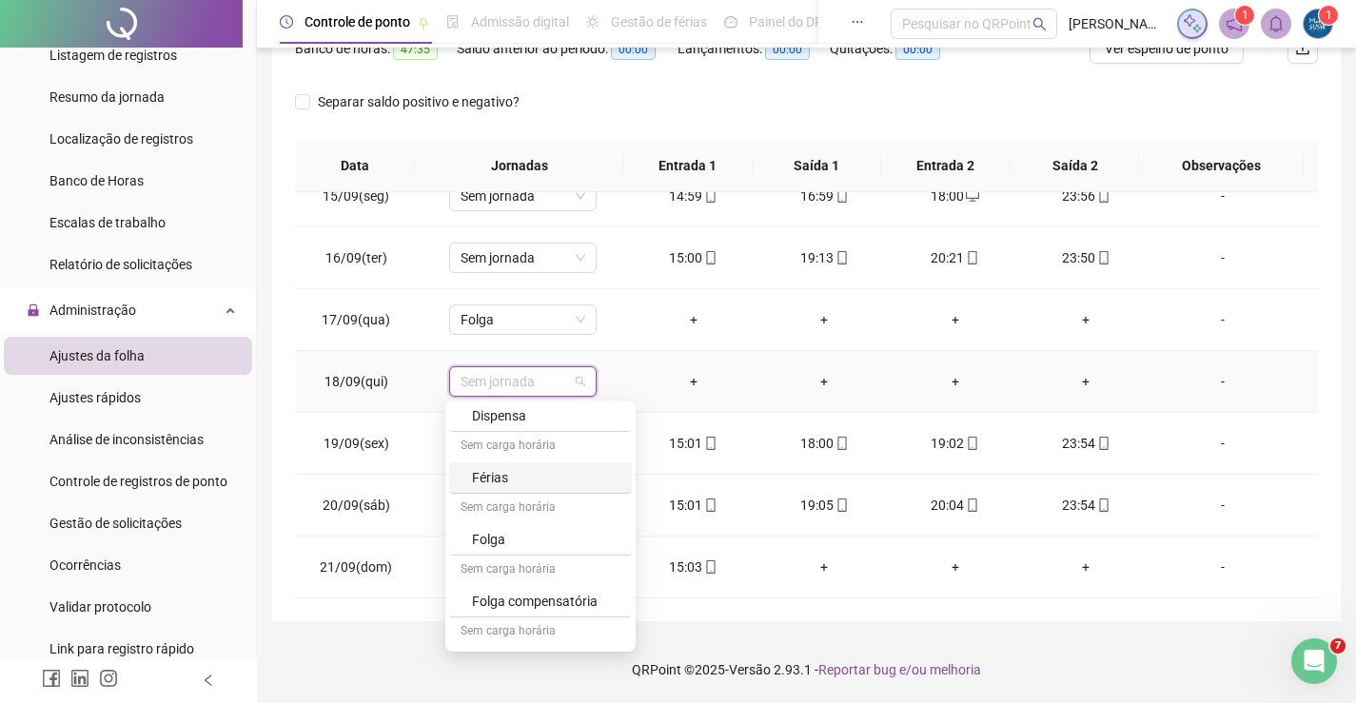
scroll to position [189, 0]
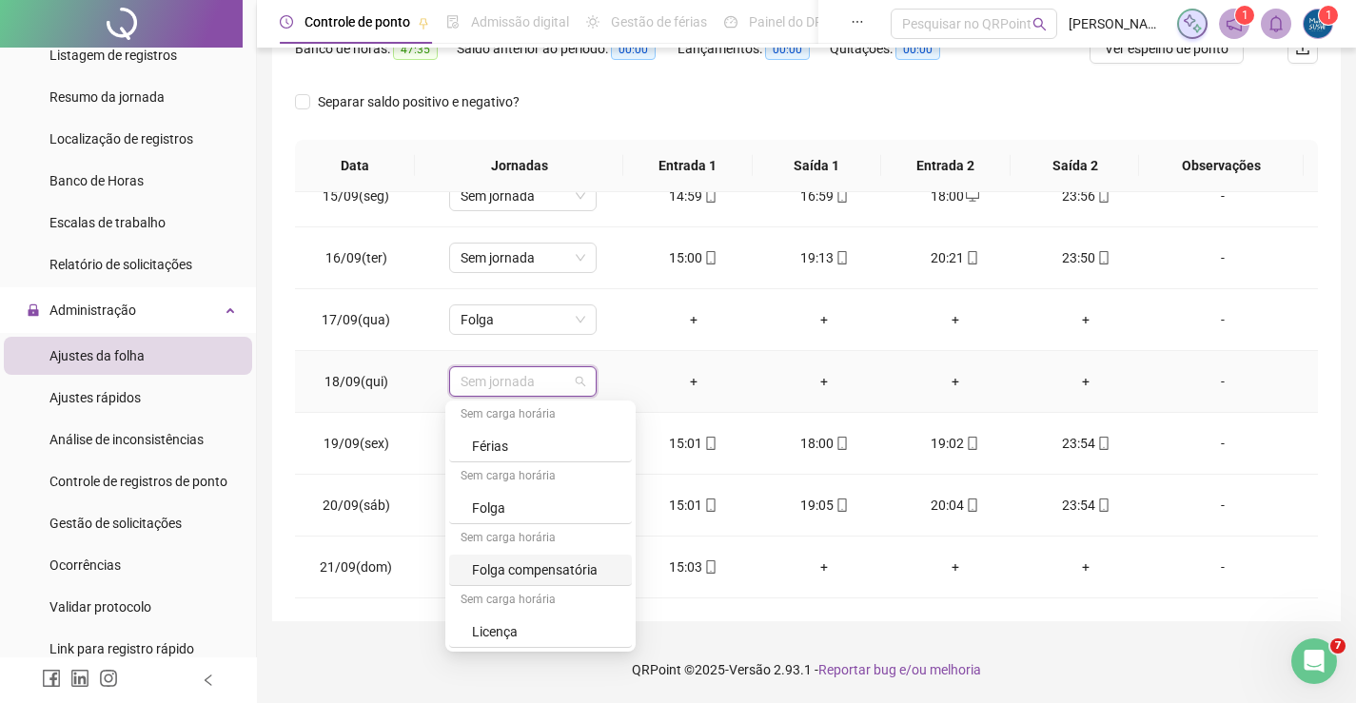
click at [523, 565] on div "Folga compensatória" at bounding box center [546, 569] width 148 height 21
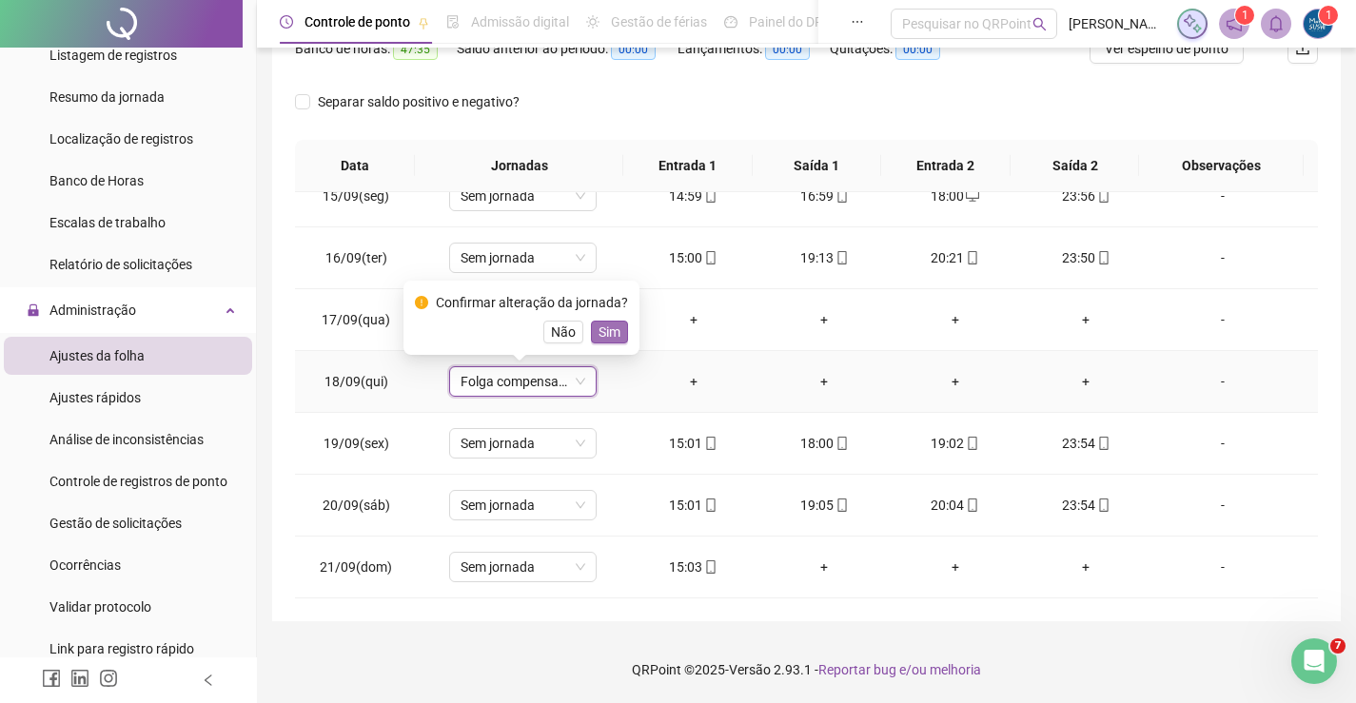
click at [591, 330] on button "Sim" at bounding box center [609, 332] width 37 height 23
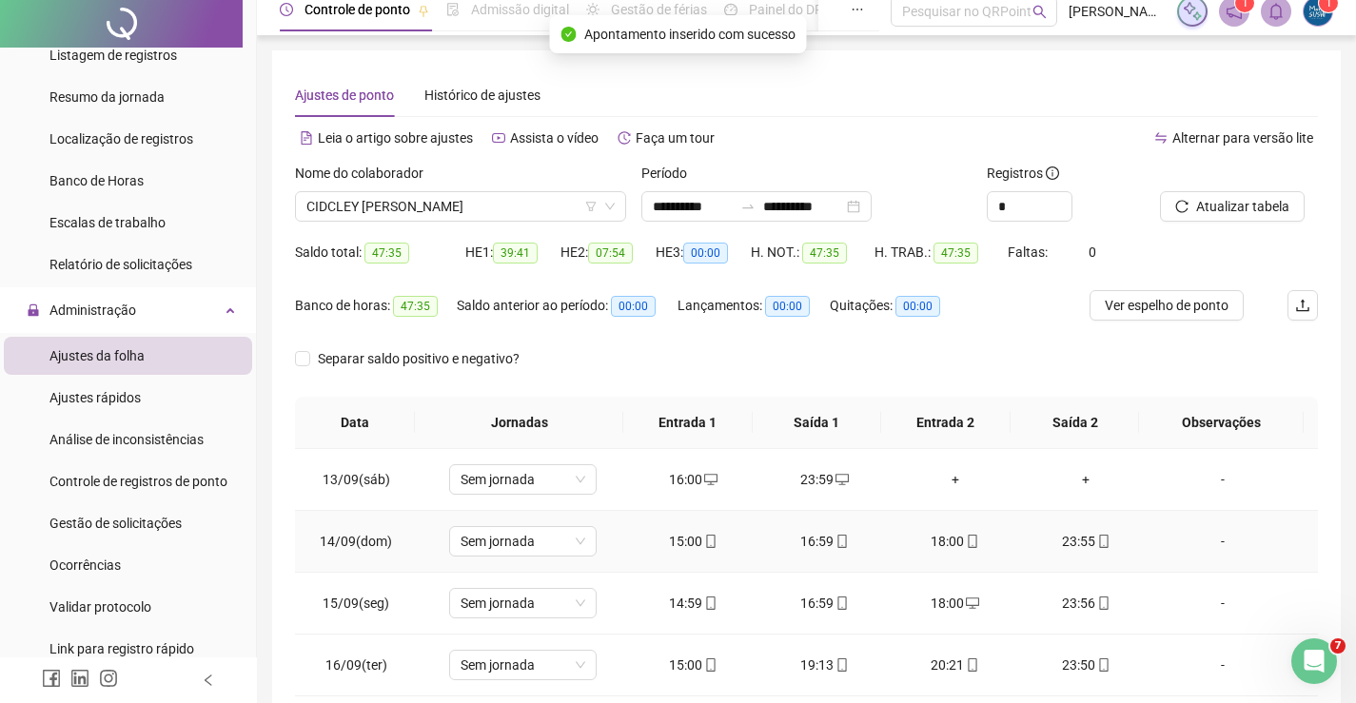
scroll to position [0, 0]
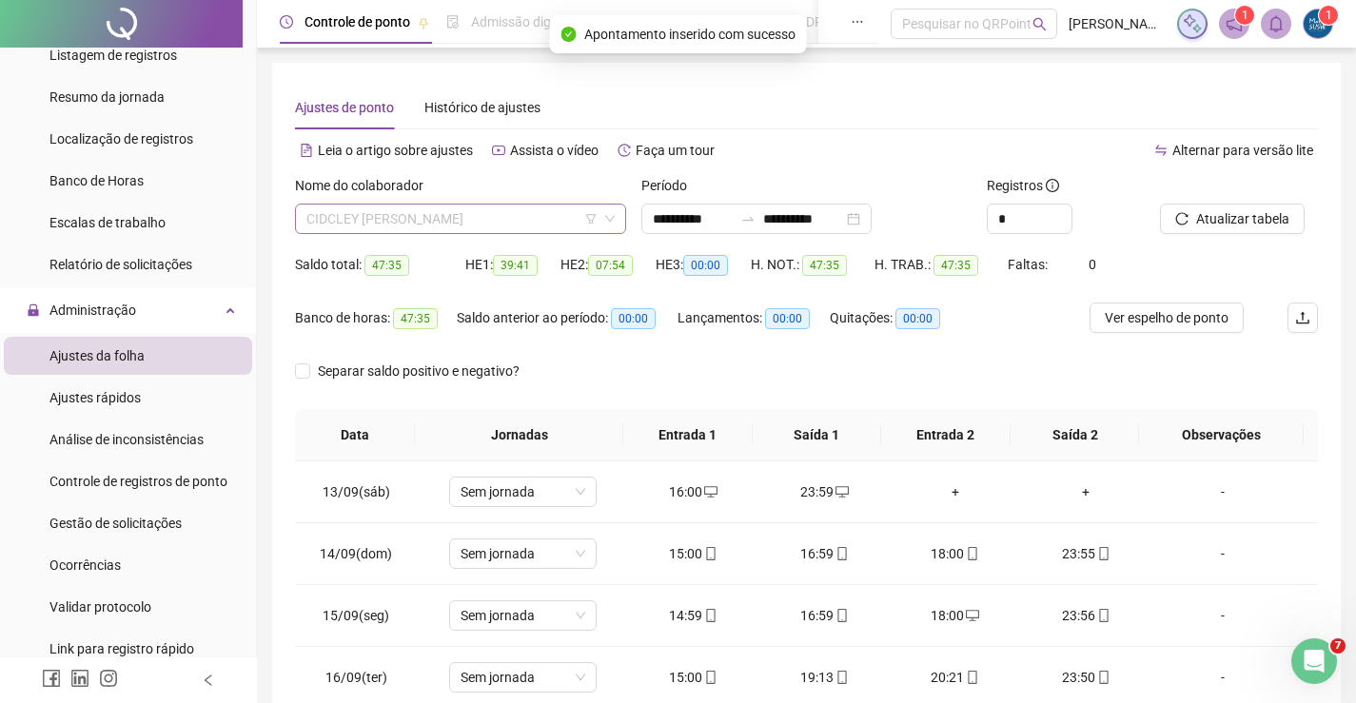
click at [506, 226] on span "CIDCLEY [PERSON_NAME]" at bounding box center [460, 219] width 308 height 29
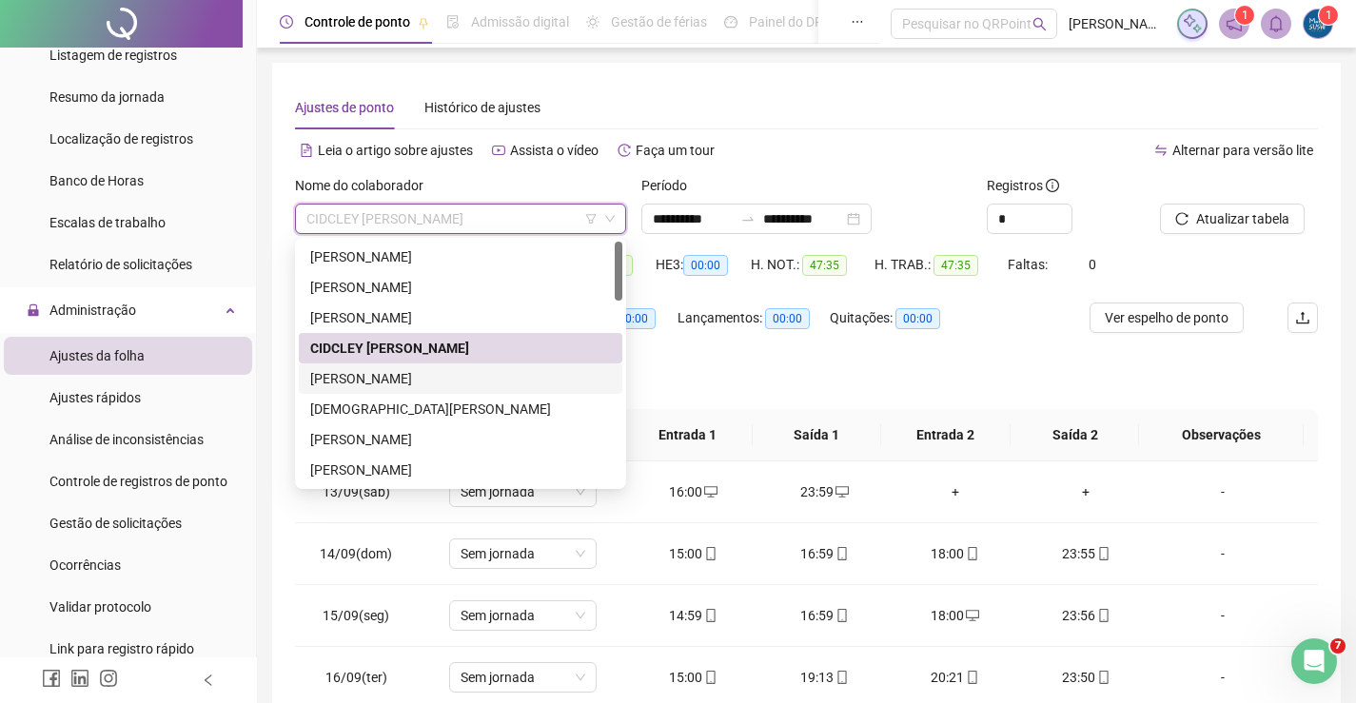
click at [397, 378] on div "[PERSON_NAME]" at bounding box center [460, 378] width 301 height 21
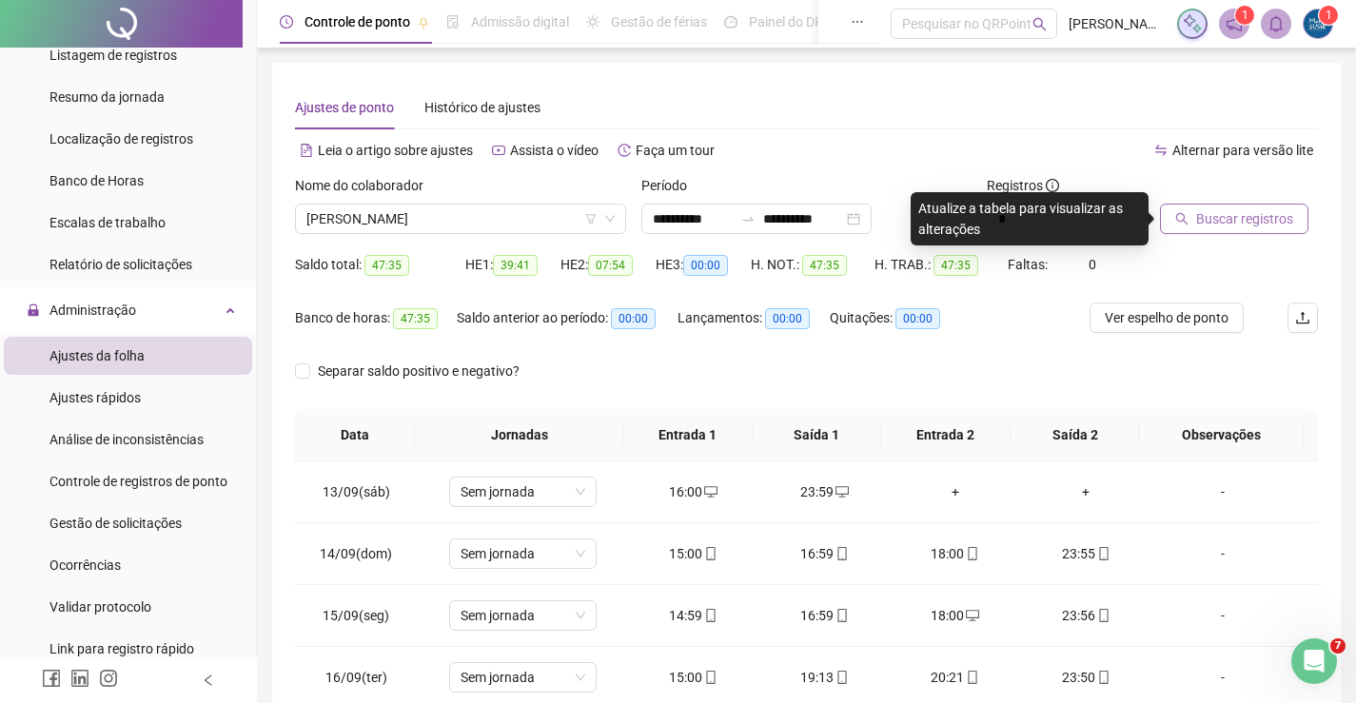
click at [1281, 210] on span "Buscar registros" at bounding box center [1244, 218] width 97 height 21
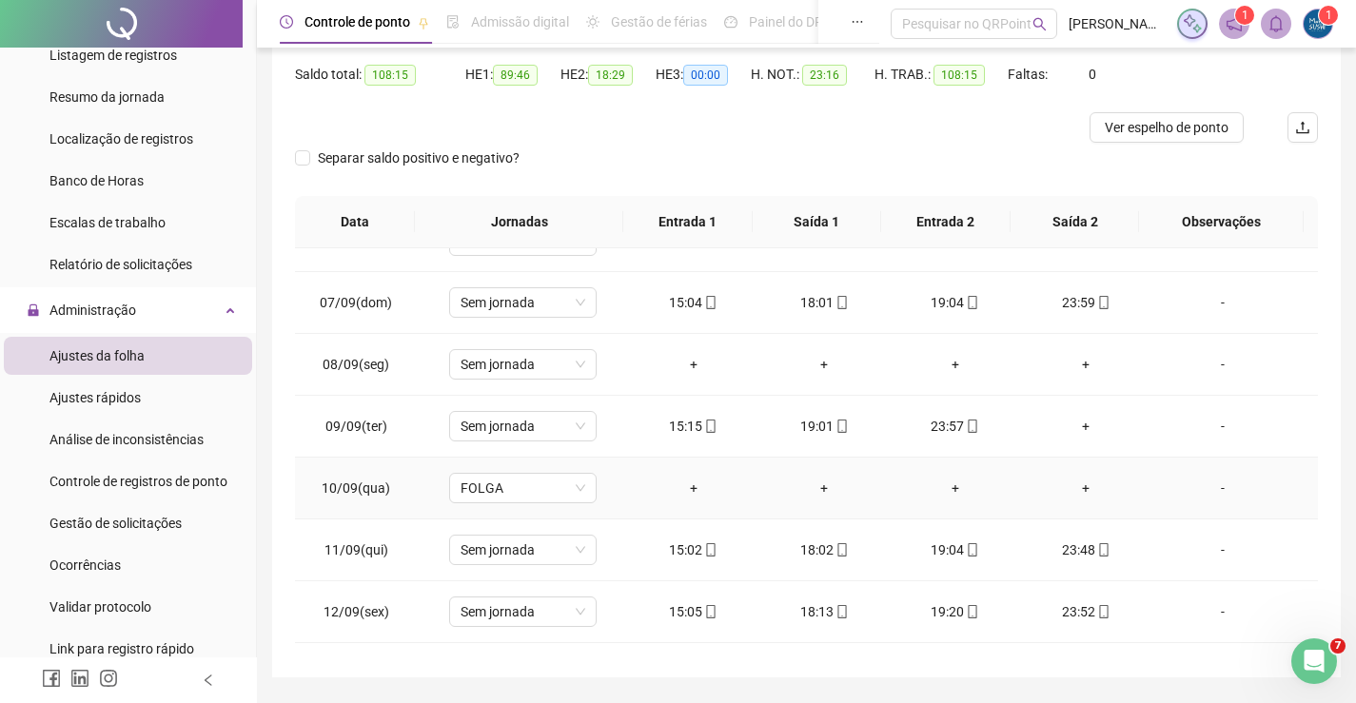
scroll to position [381, 0]
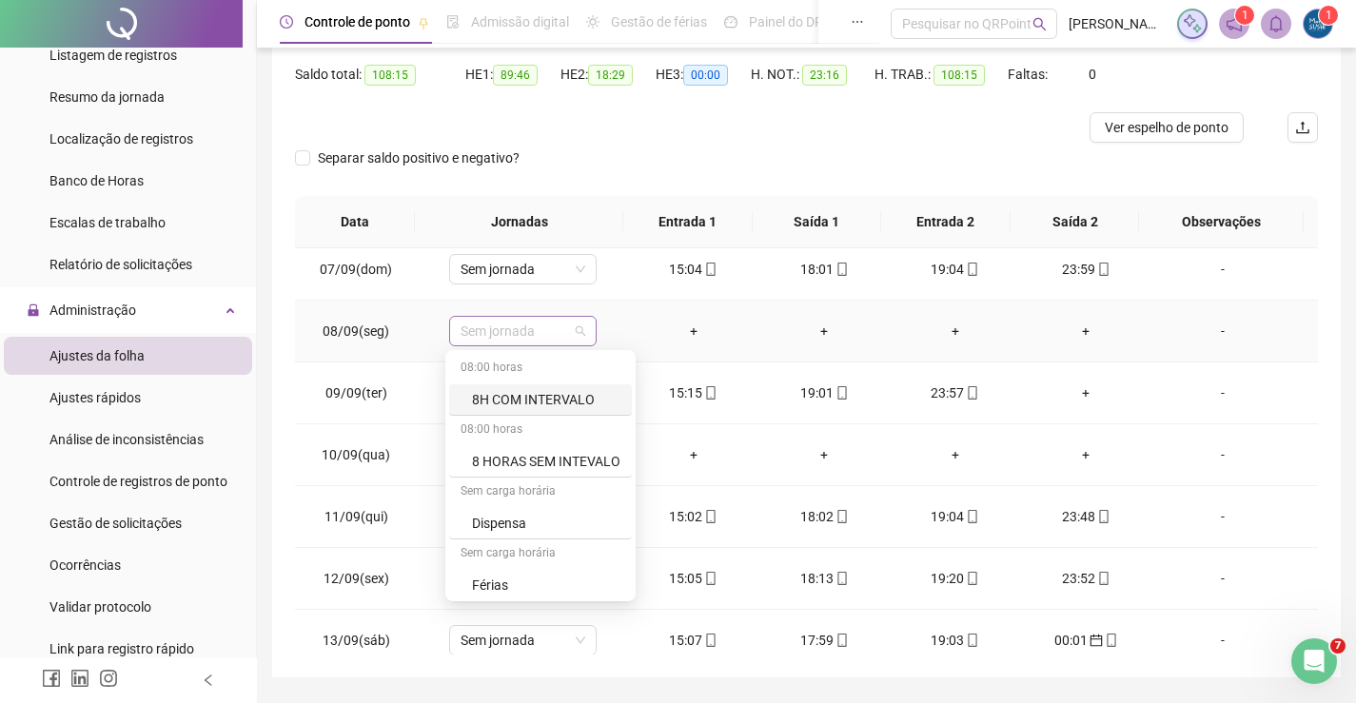
click at [559, 328] on span "Sem jornada" at bounding box center [523, 331] width 125 height 29
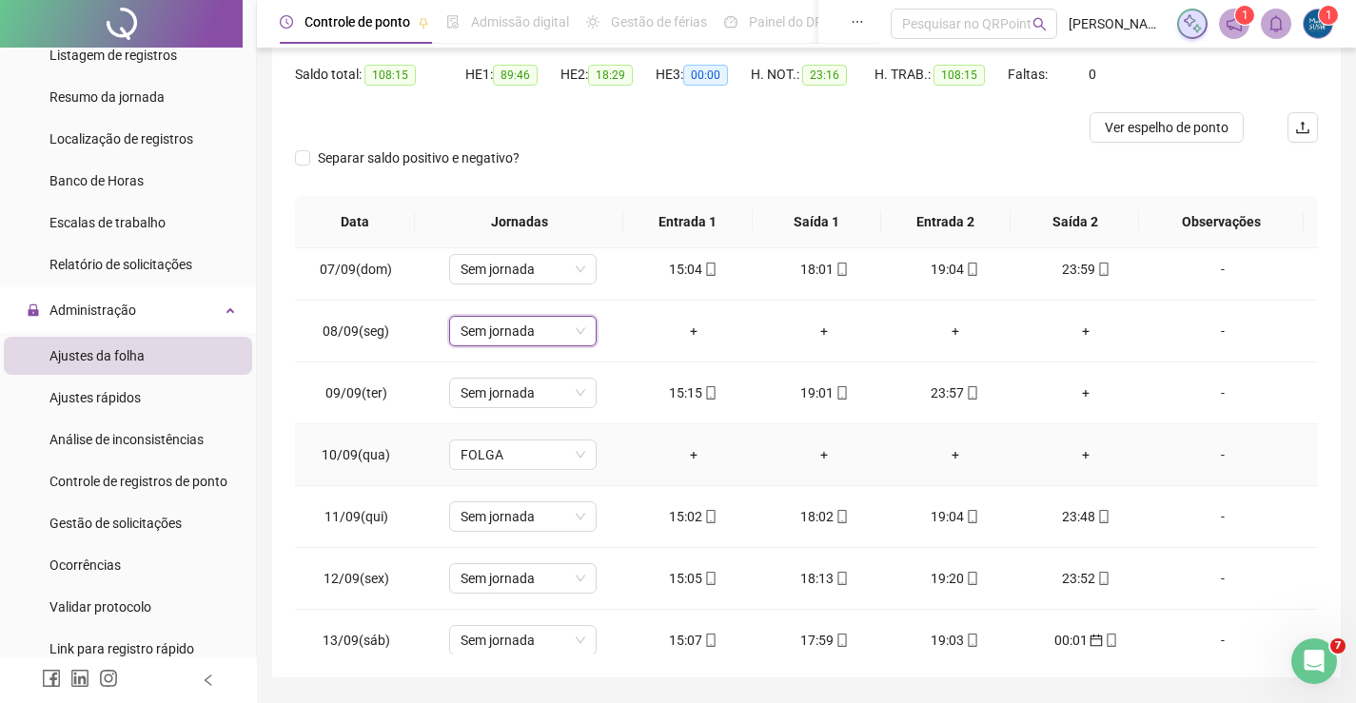
click at [890, 471] on td "+" at bounding box center [955, 455] width 131 height 62
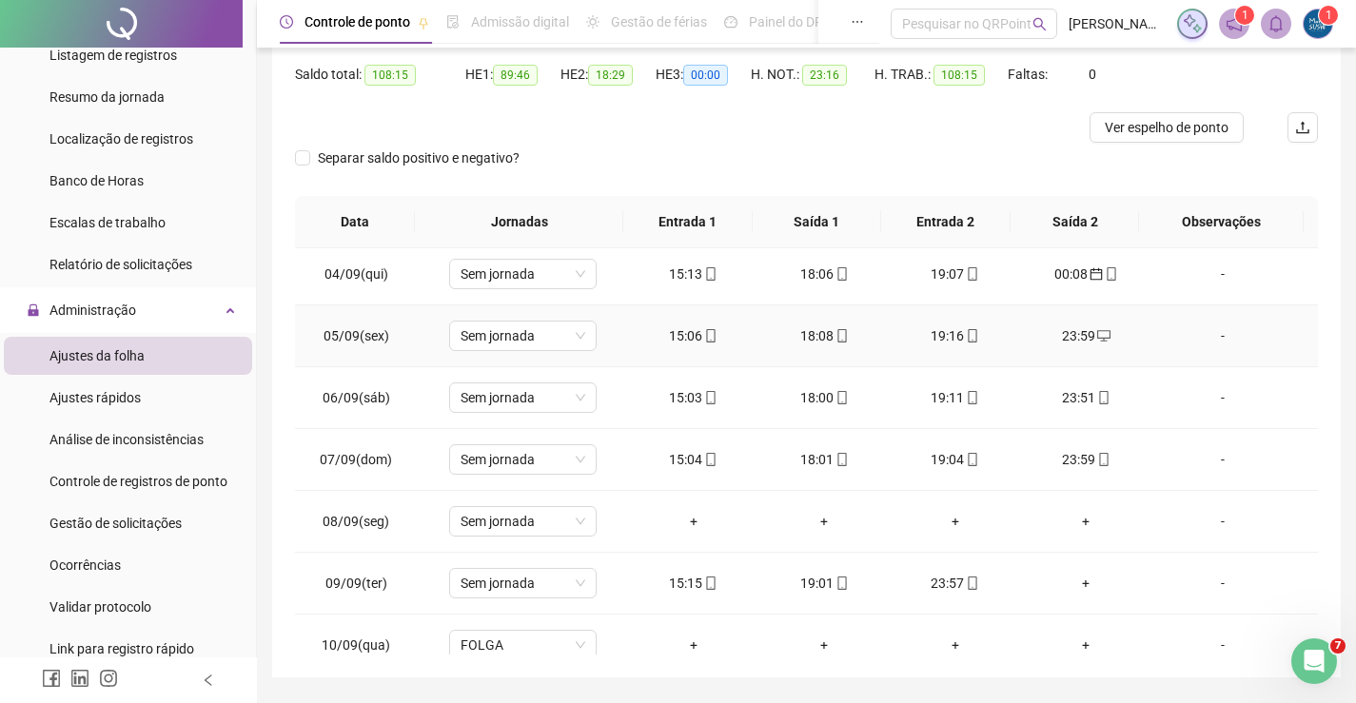
scroll to position [285, 0]
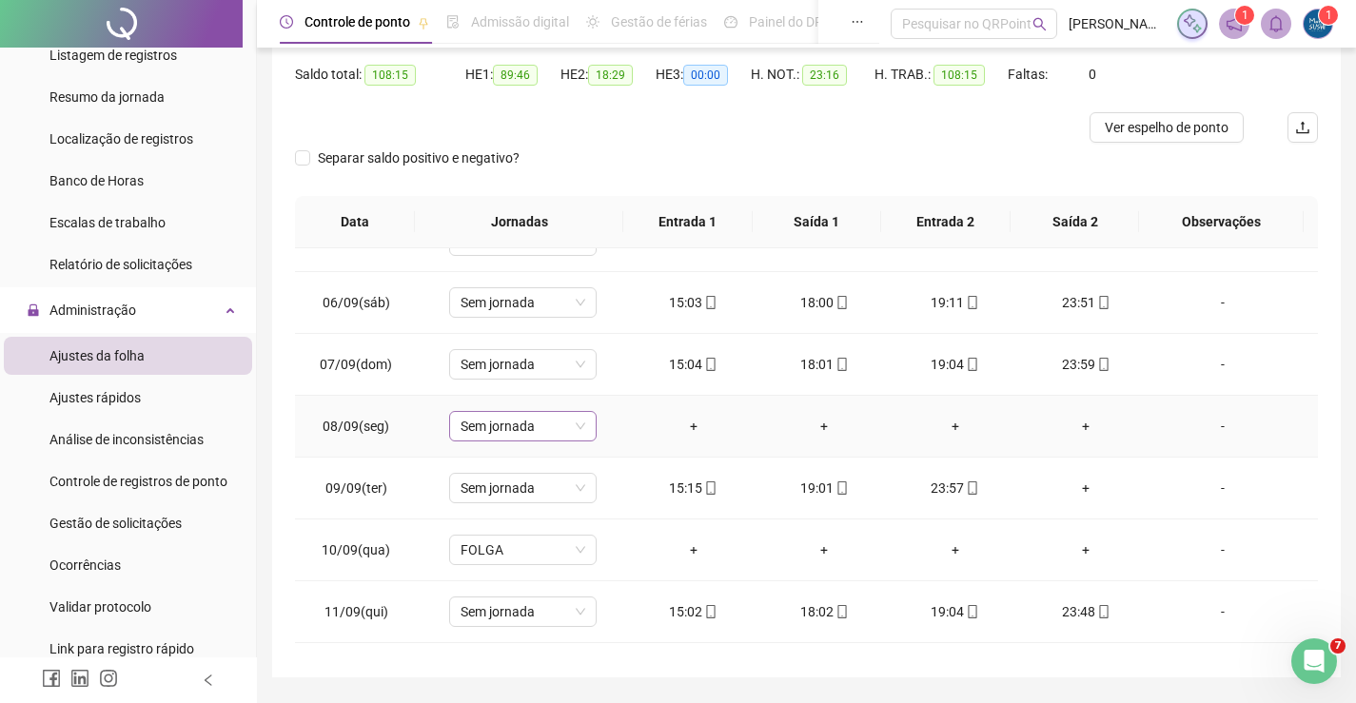
click at [573, 425] on span "Sem jornada" at bounding box center [523, 426] width 125 height 29
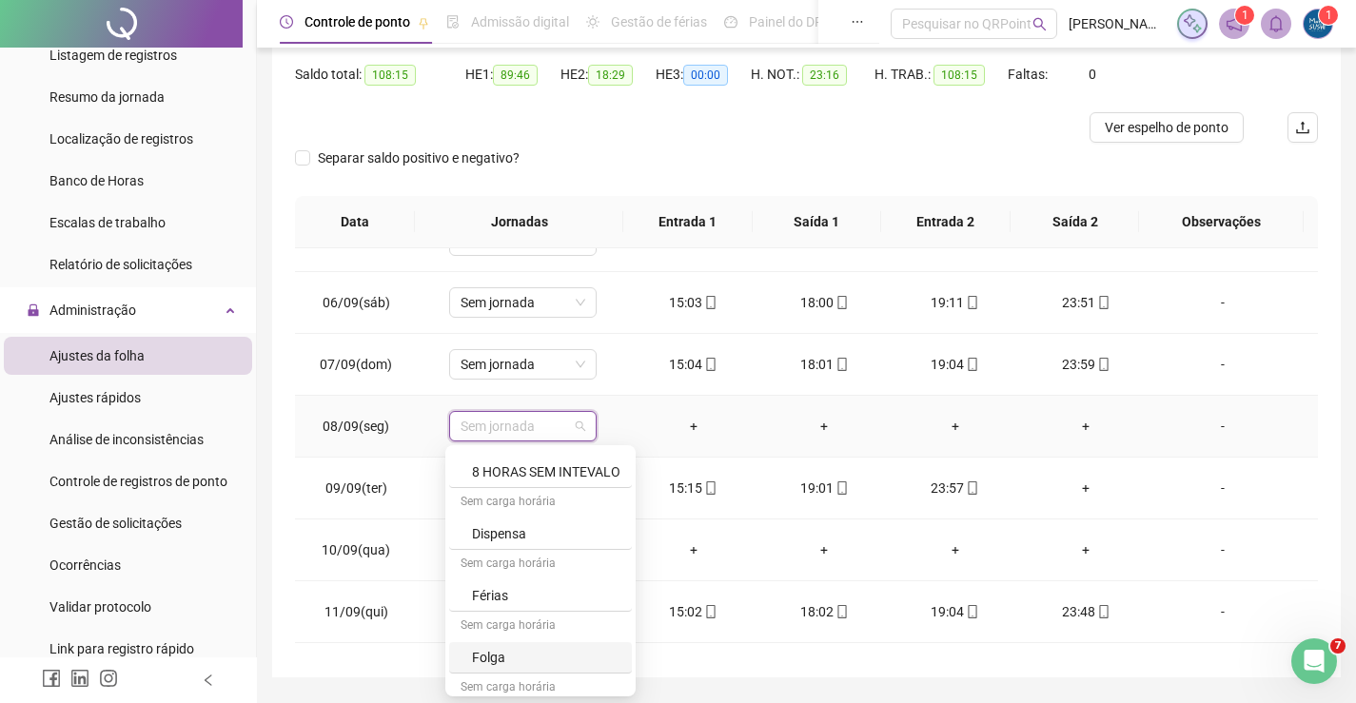
scroll to position [189, 0]
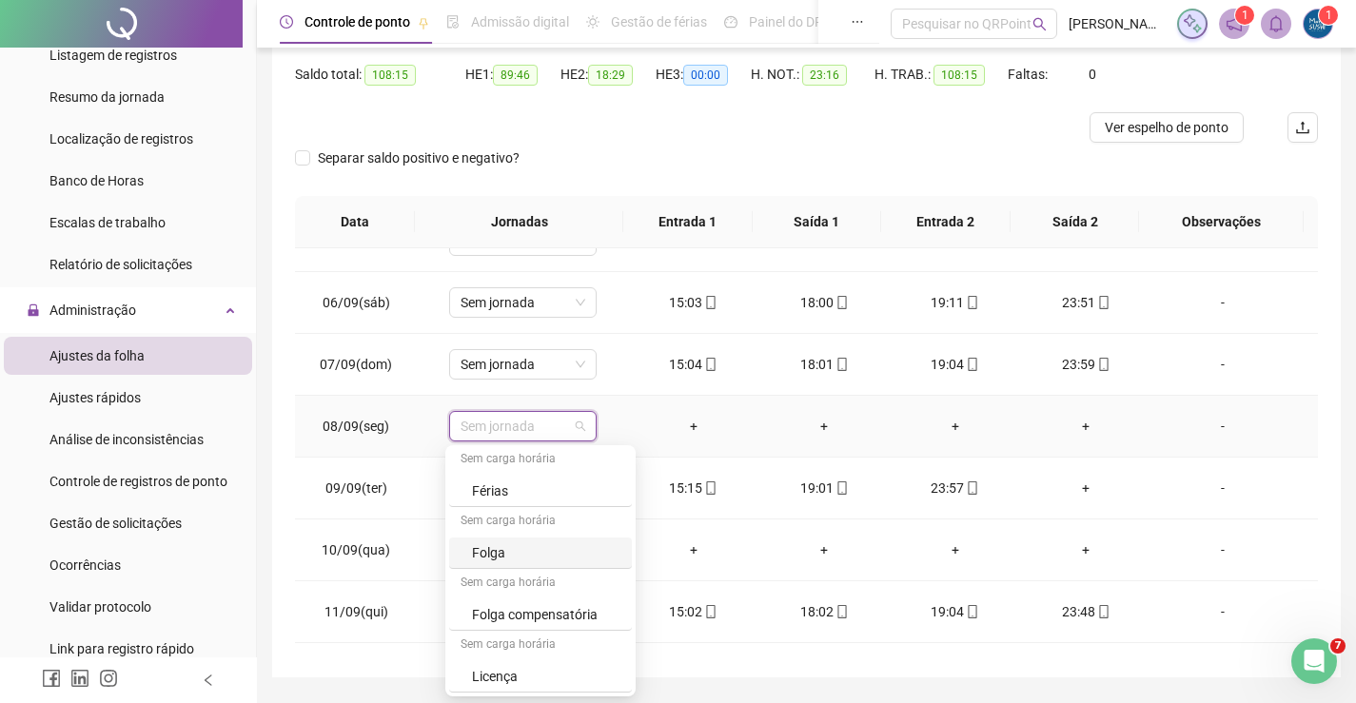
click at [489, 549] on div "Folga" at bounding box center [546, 552] width 148 height 21
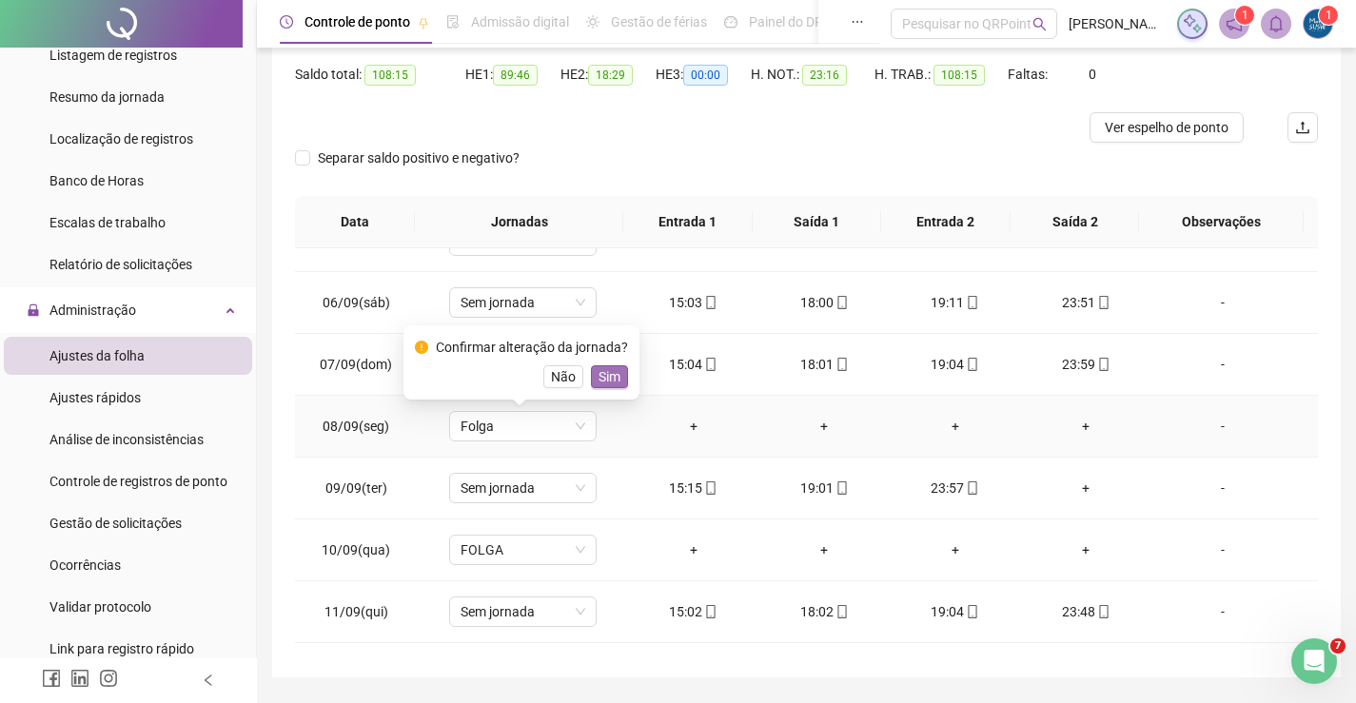
click at [613, 373] on span "Sim" at bounding box center [610, 376] width 22 height 21
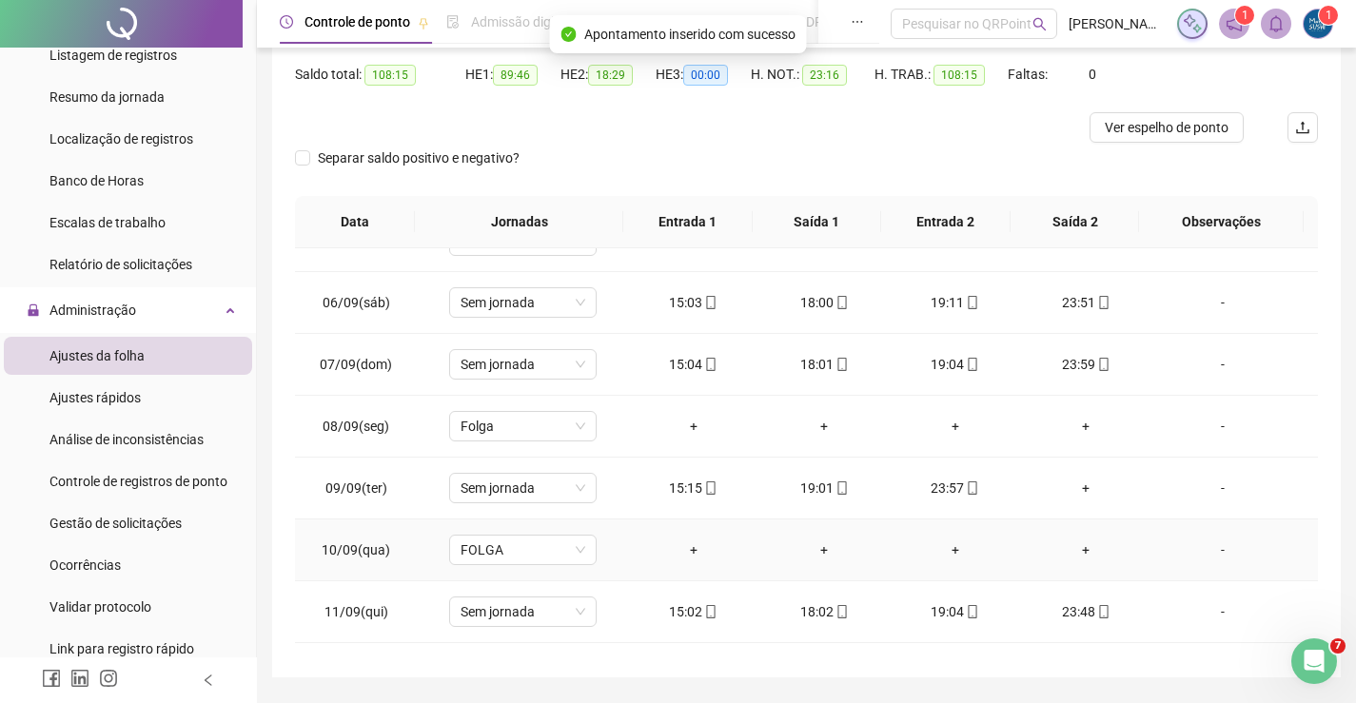
scroll to position [381, 0]
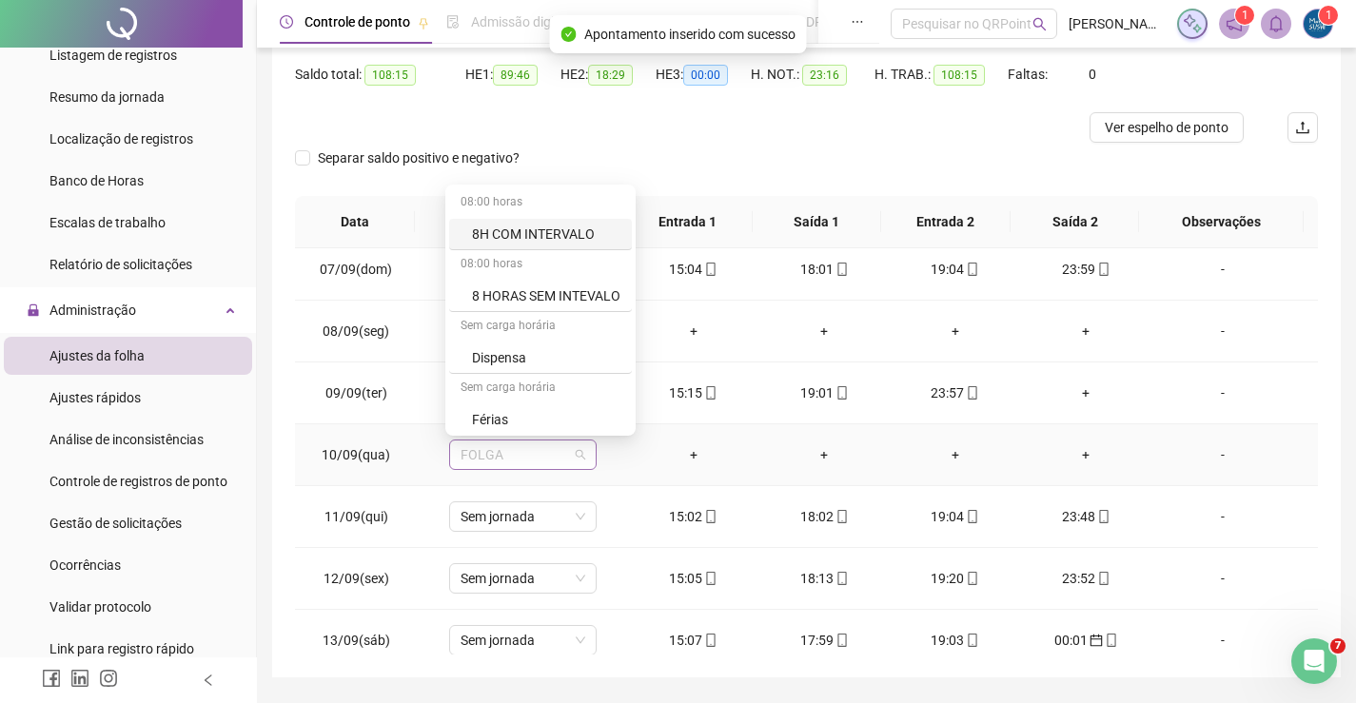
click at [569, 456] on span "FOLGA" at bounding box center [523, 455] width 125 height 29
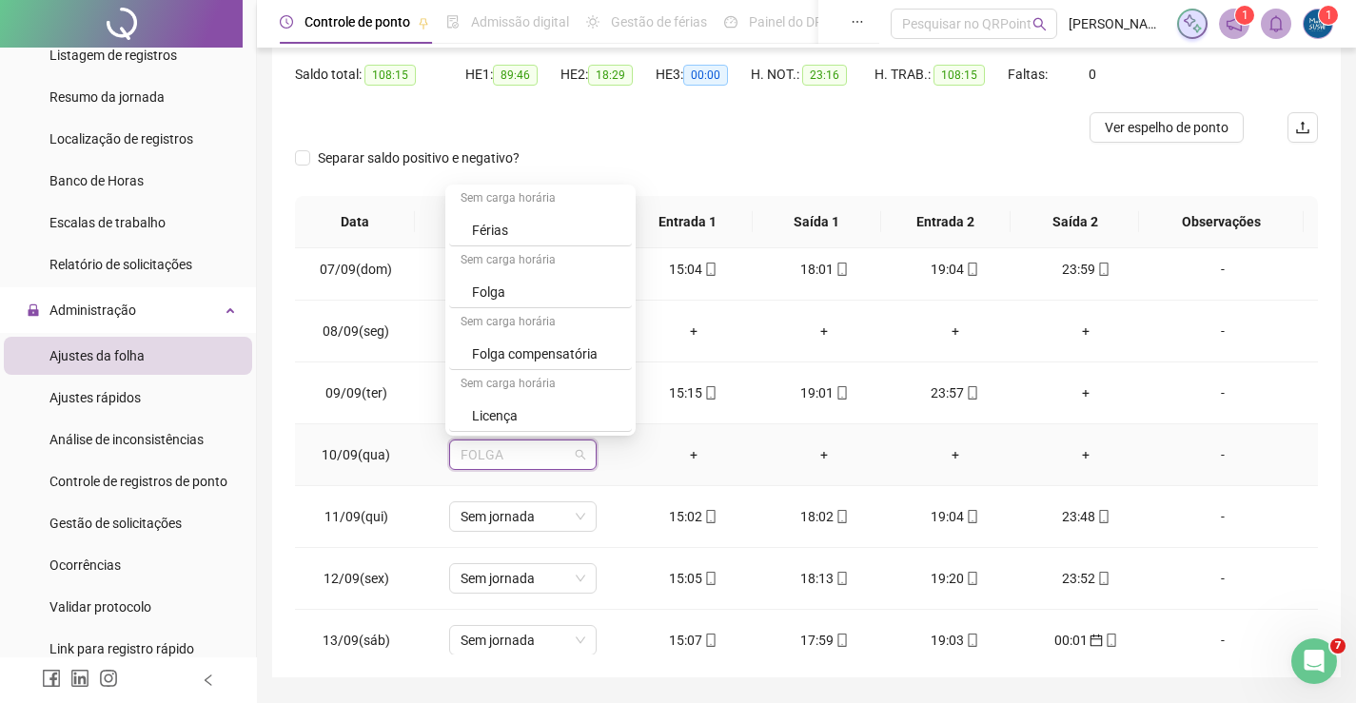
scroll to position [246, 0]
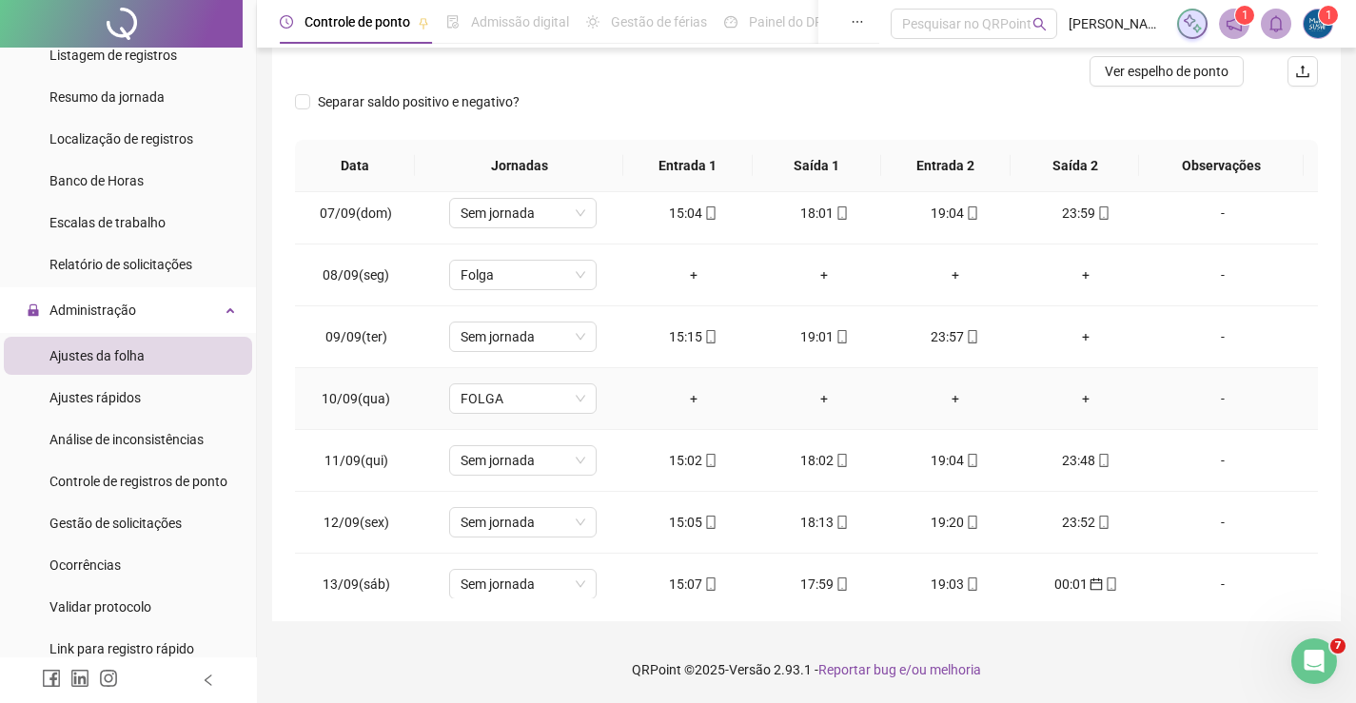
click at [675, 402] on div "+" at bounding box center [693, 398] width 101 height 21
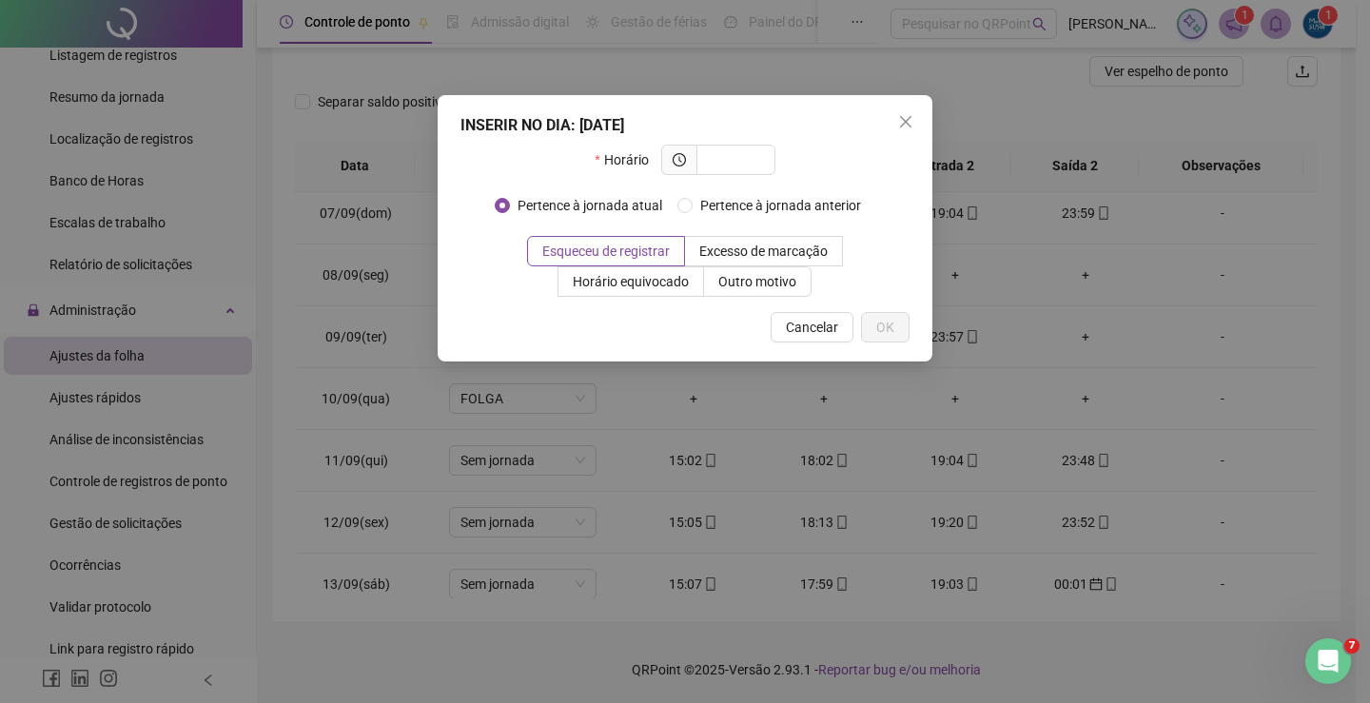
click at [497, 401] on div "INSERIR NO DIA : [DATE] Horário Pertence à jornada atual Pertence à jornada ant…" at bounding box center [685, 351] width 1370 height 703
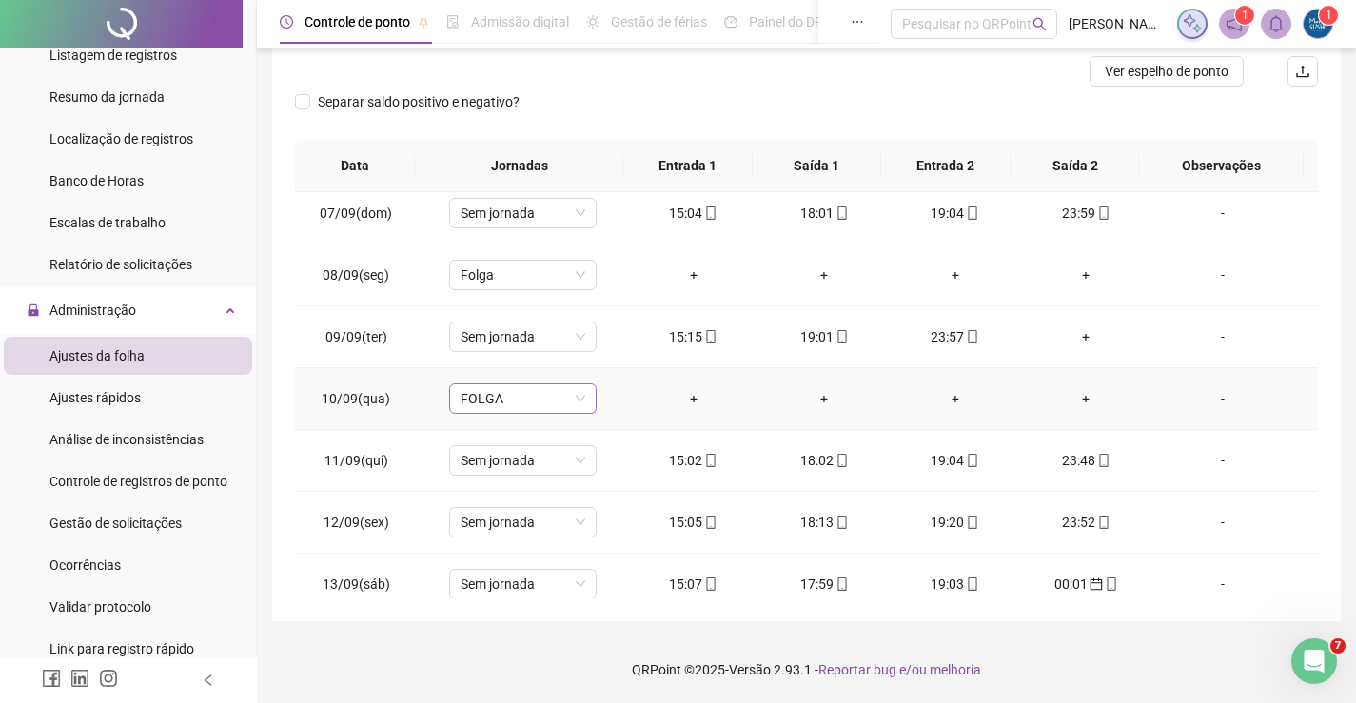
click at [527, 393] on span "FOLGA" at bounding box center [523, 398] width 125 height 29
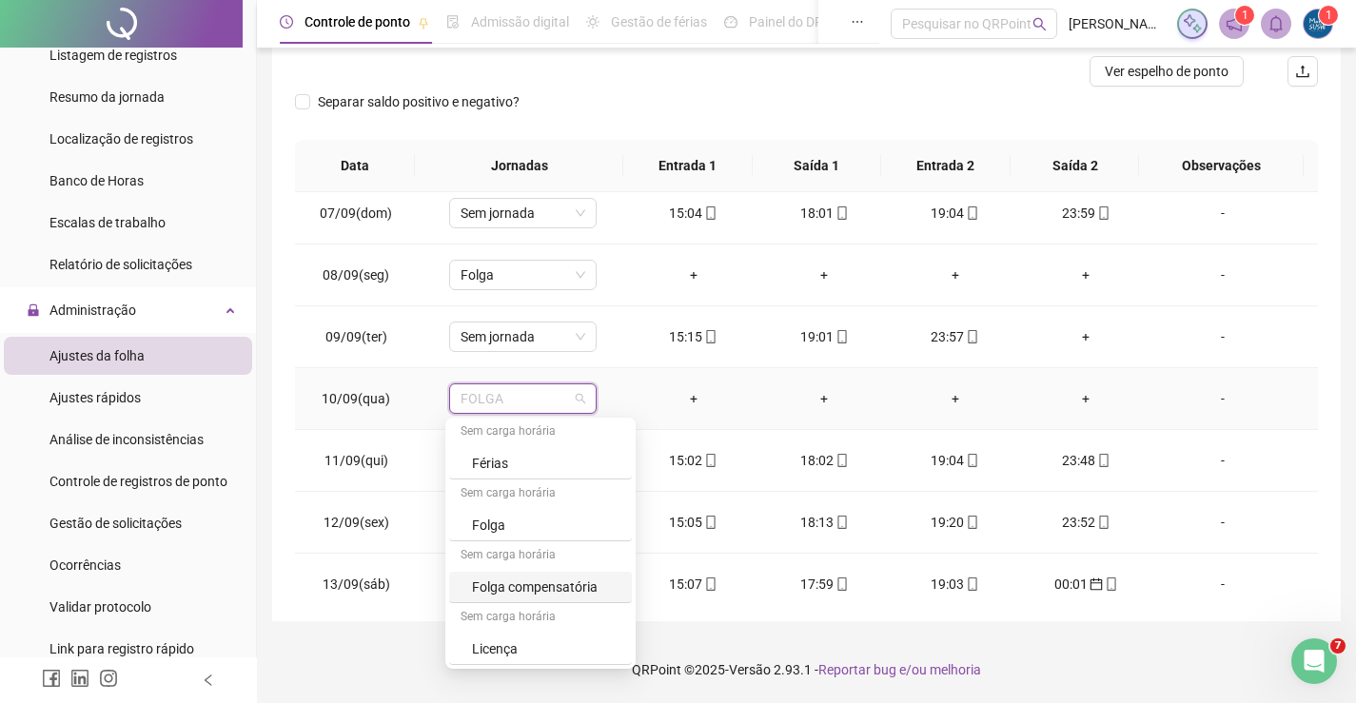
drag, startPoint x: 536, startPoint y: 584, endPoint x: 581, endPoint y: 553, distance: 55.4
click at [533, 585] on div "Folga compensatória" at bounding box center [546, 587] width 148 height 21
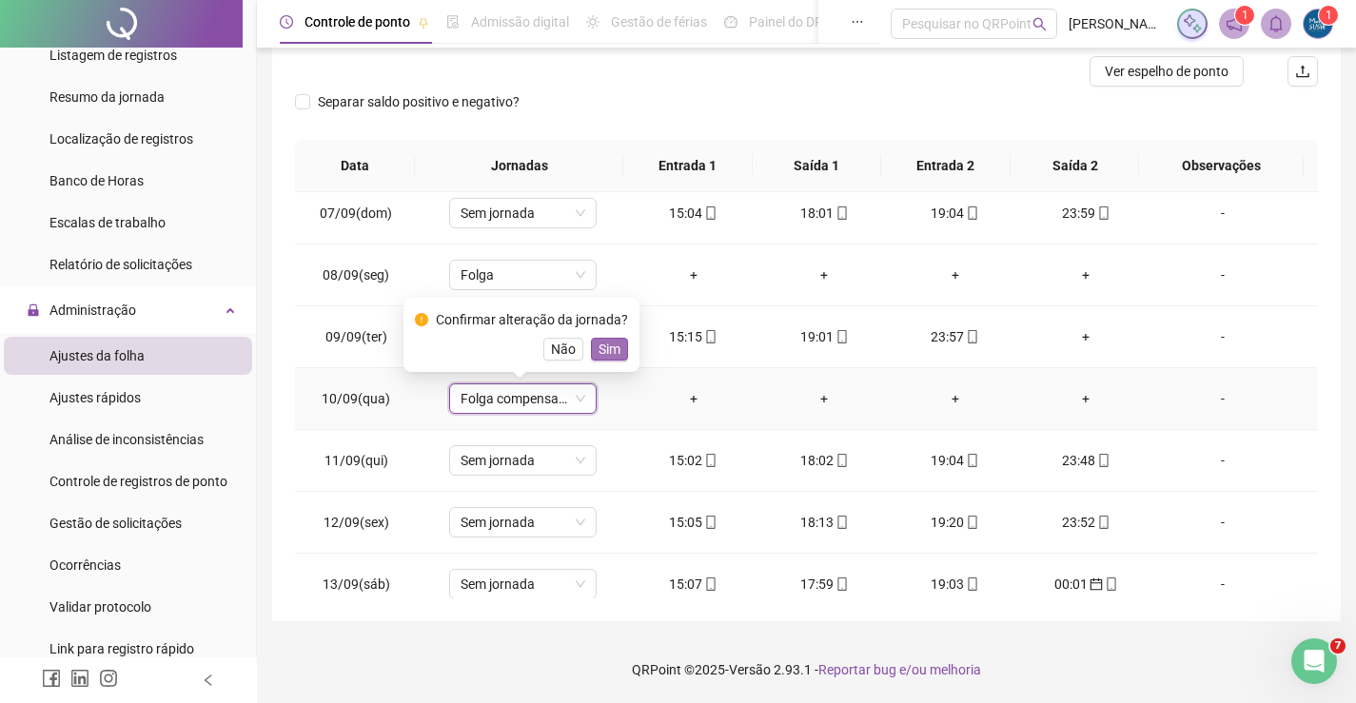
click at [612, 354] on span "Sim" at bounding box center [610, 349] width 22 height 21
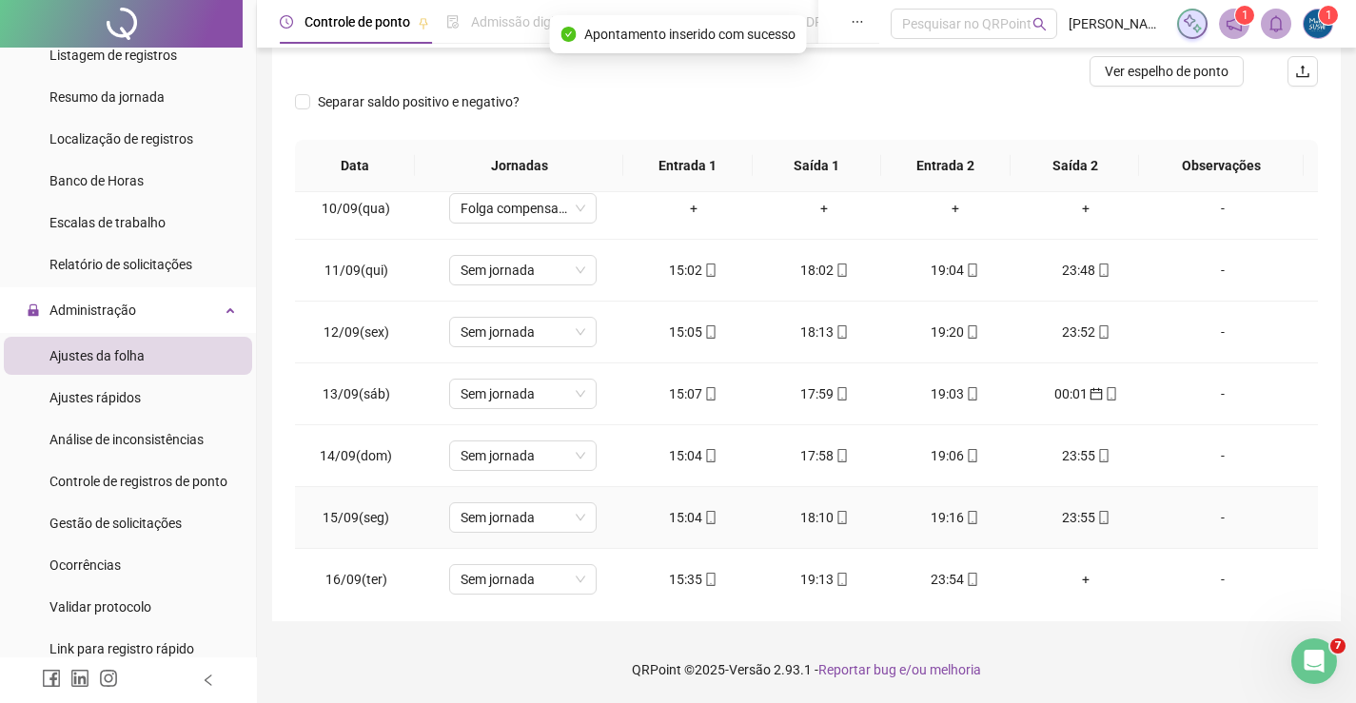
scroll to position [666, 0]
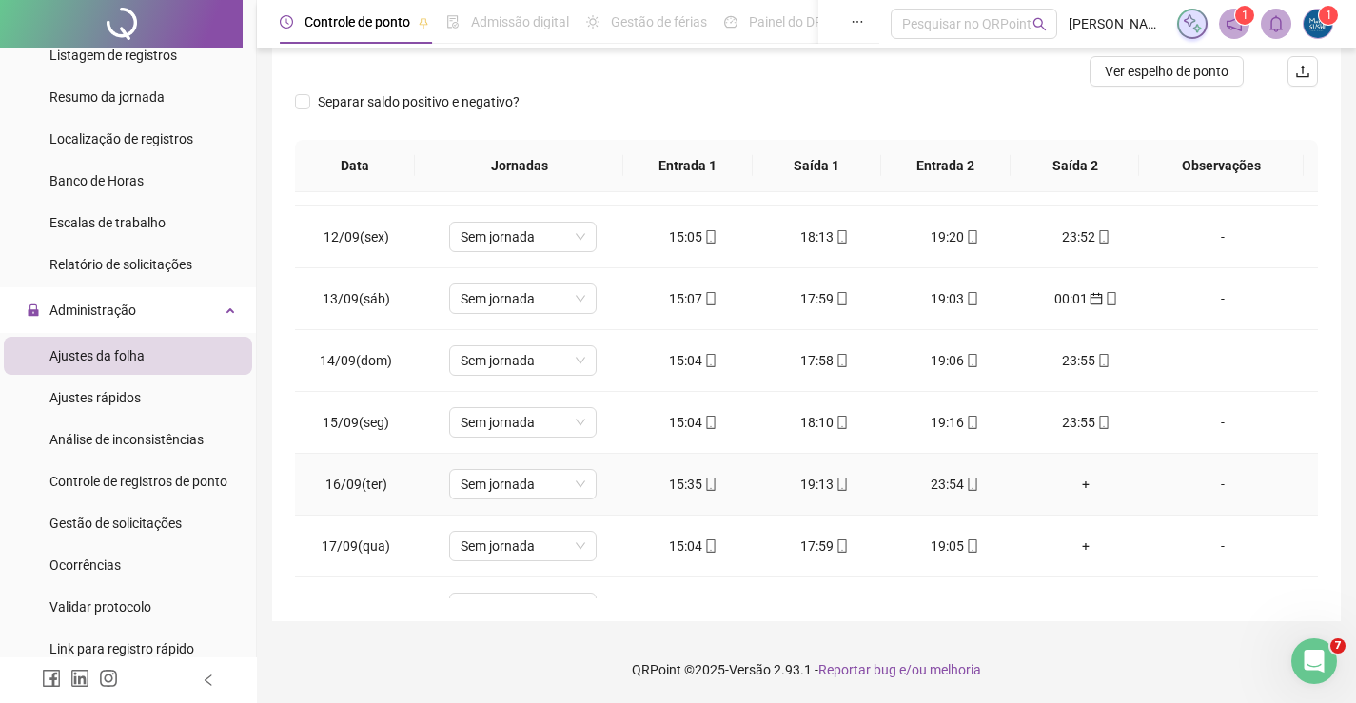
click at [1073, 486] on div "+" at bounding box center [1086, 484] width 101 height 21
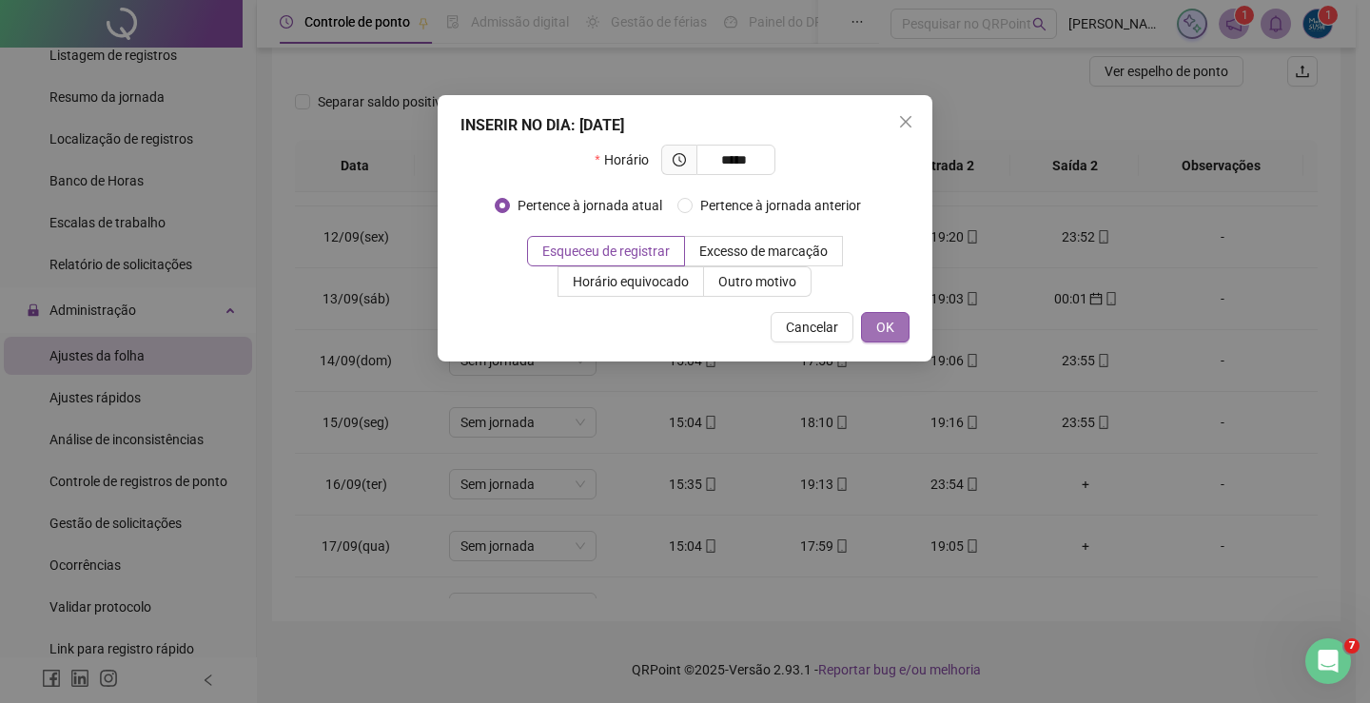
type input "*****"
click at [892, 329] on span "OK" at bounding box center [885, 327] width 18 height 21
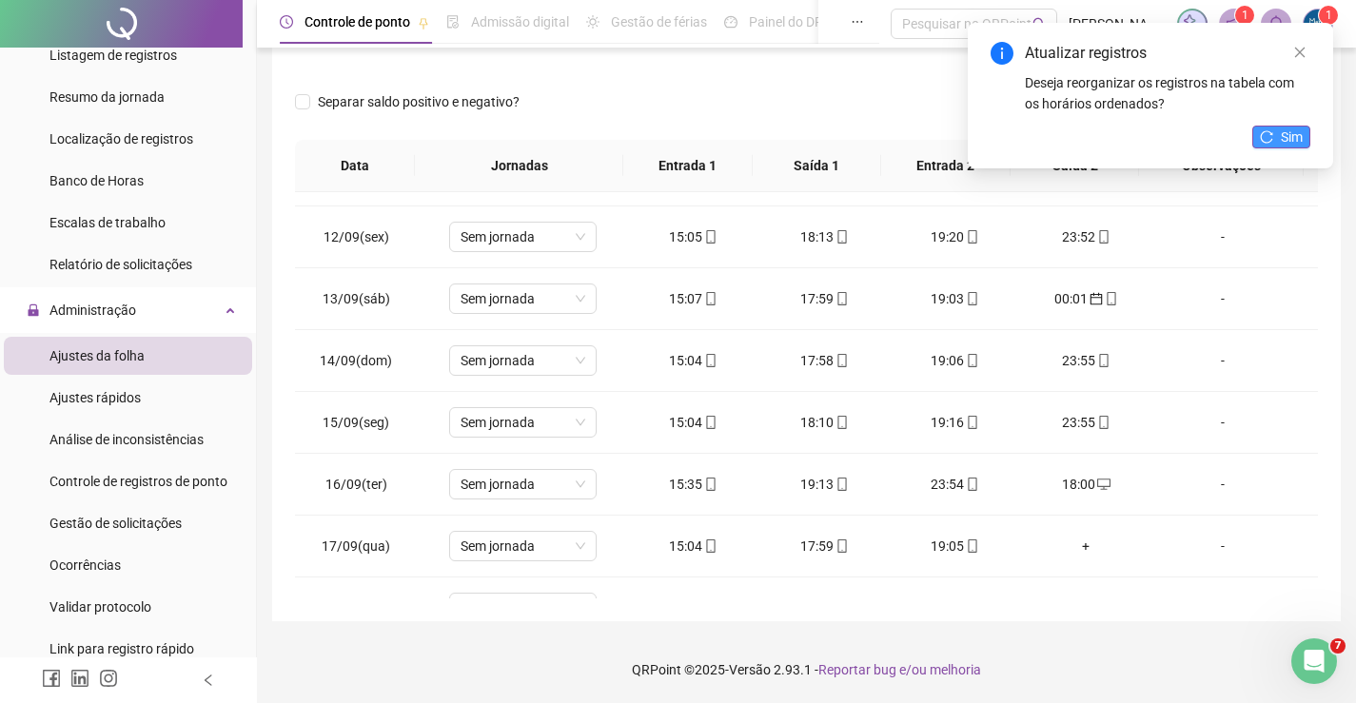
click at [1273, 141] on icon "reload" at bounding box center [1266, 136] width 13 height 13
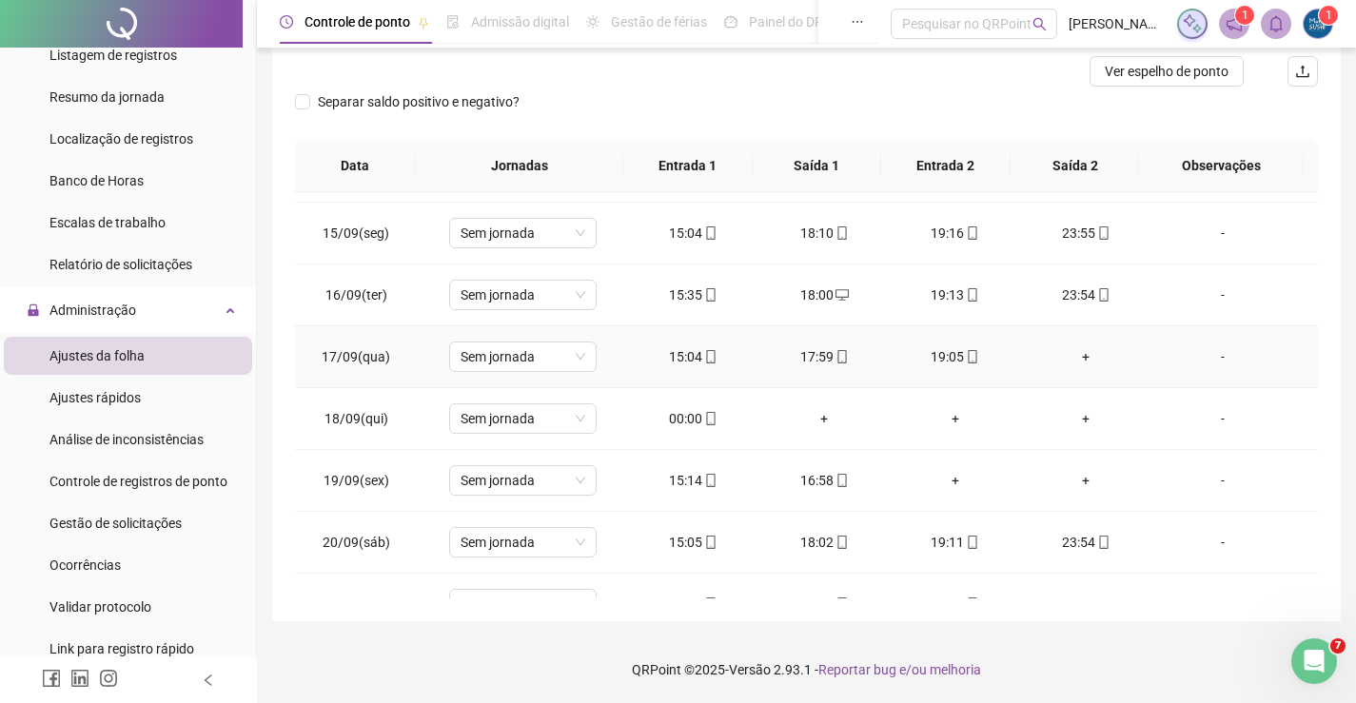
scroll to position [893, 0]
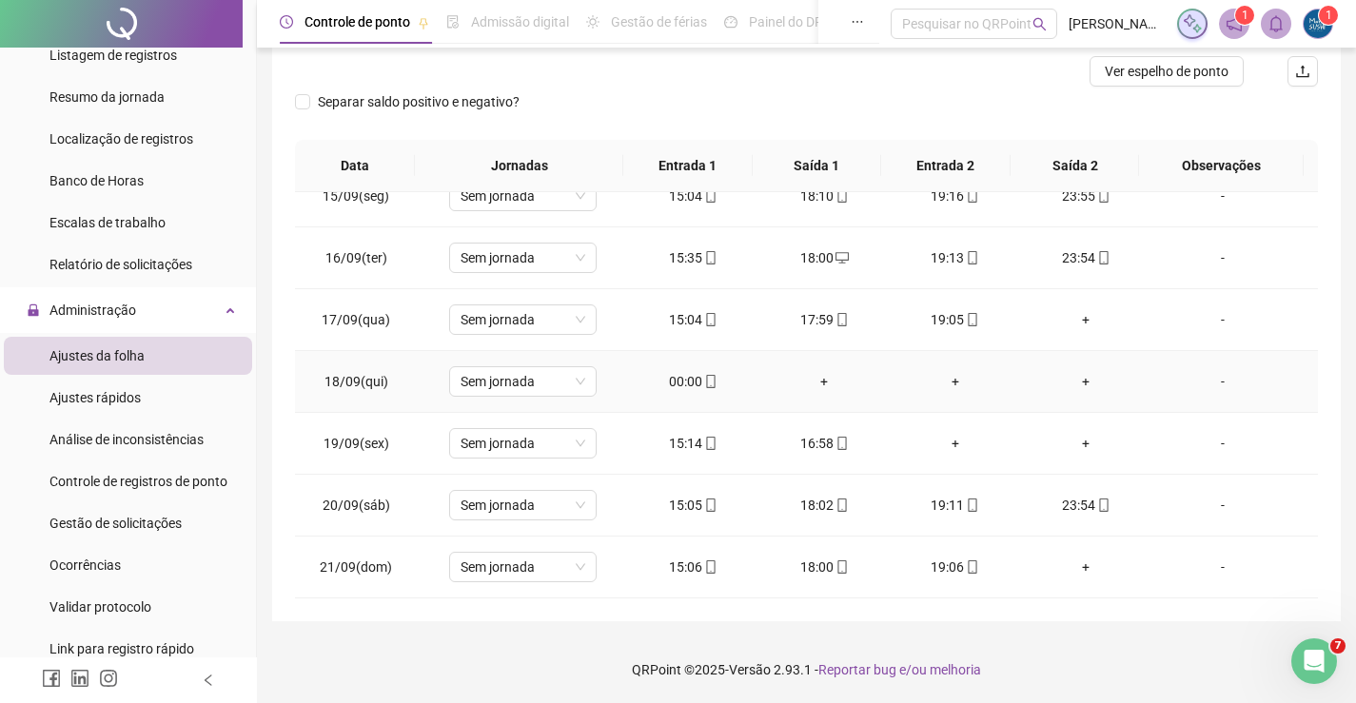
click at [692, 386] on div "00:00" at bounding box center [693, 381] width 101 height 21
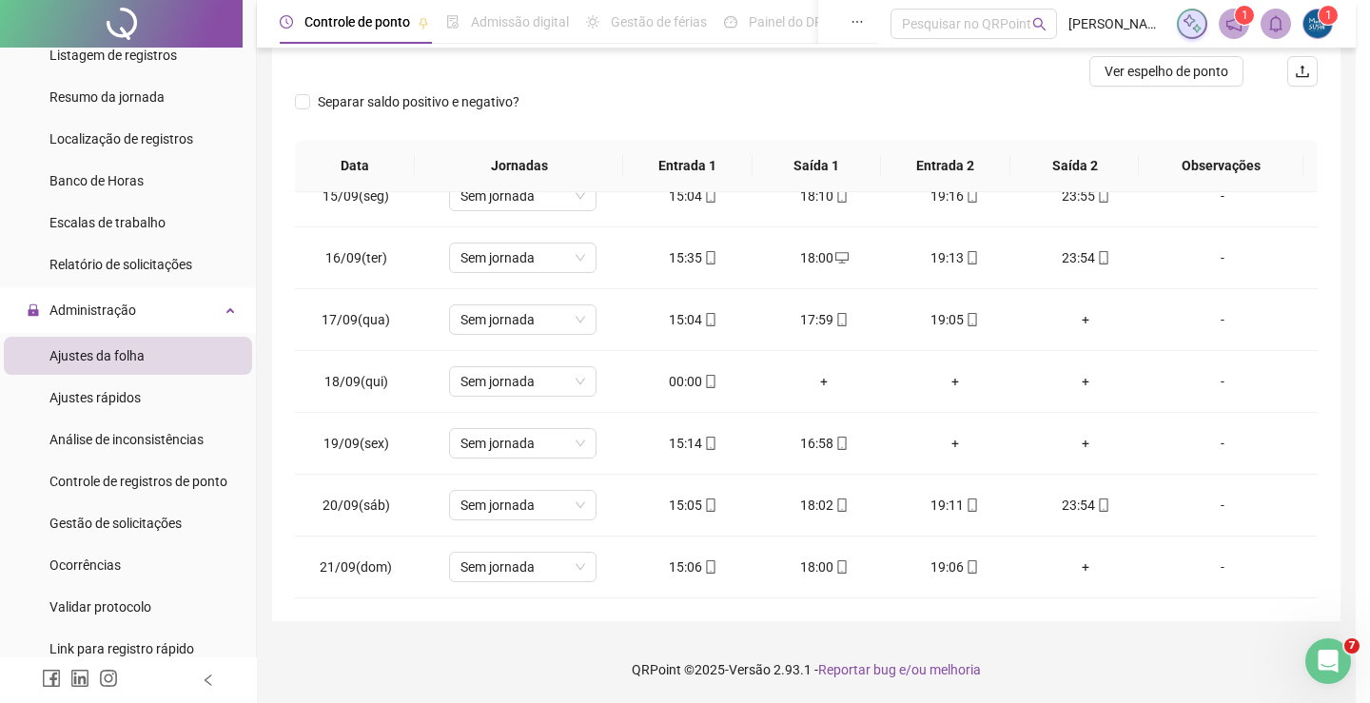
type input "**********"
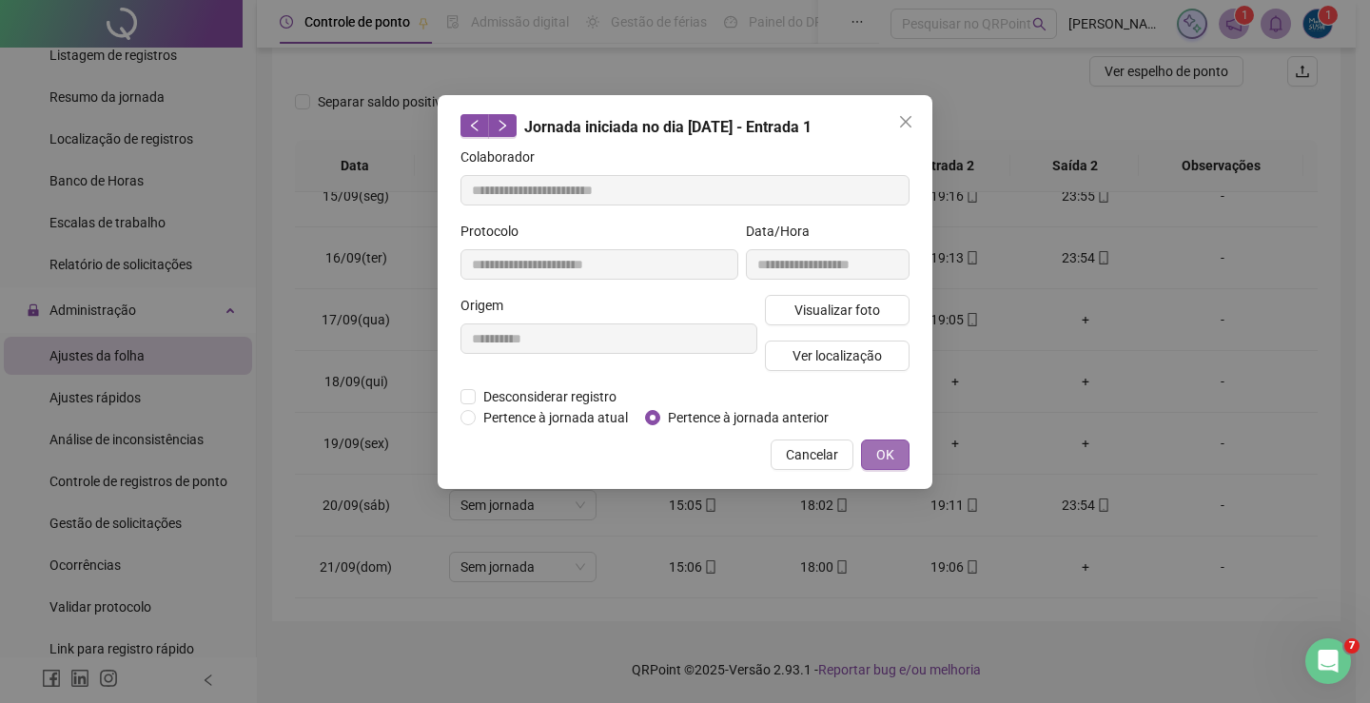
click at [885, 456] on span "OK" at bounding box center [885, 454] width 18 height 21
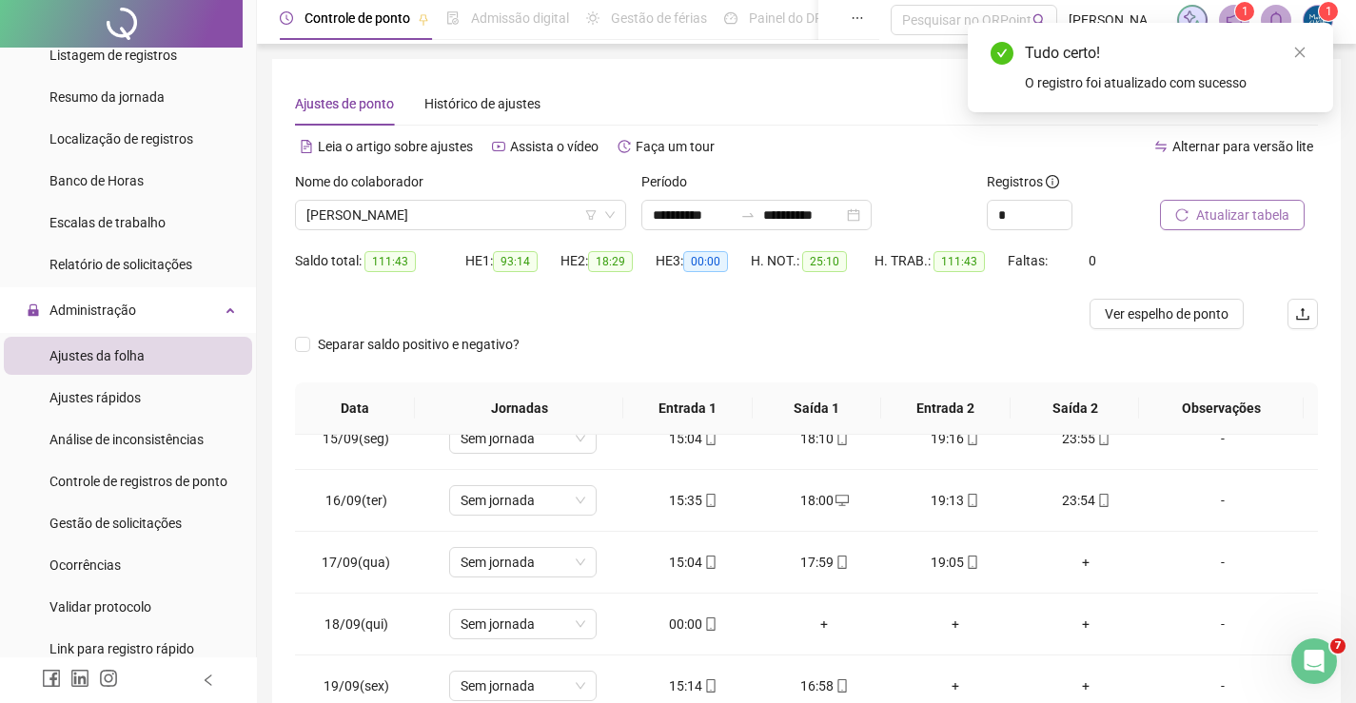
scroll to position [0, 0]
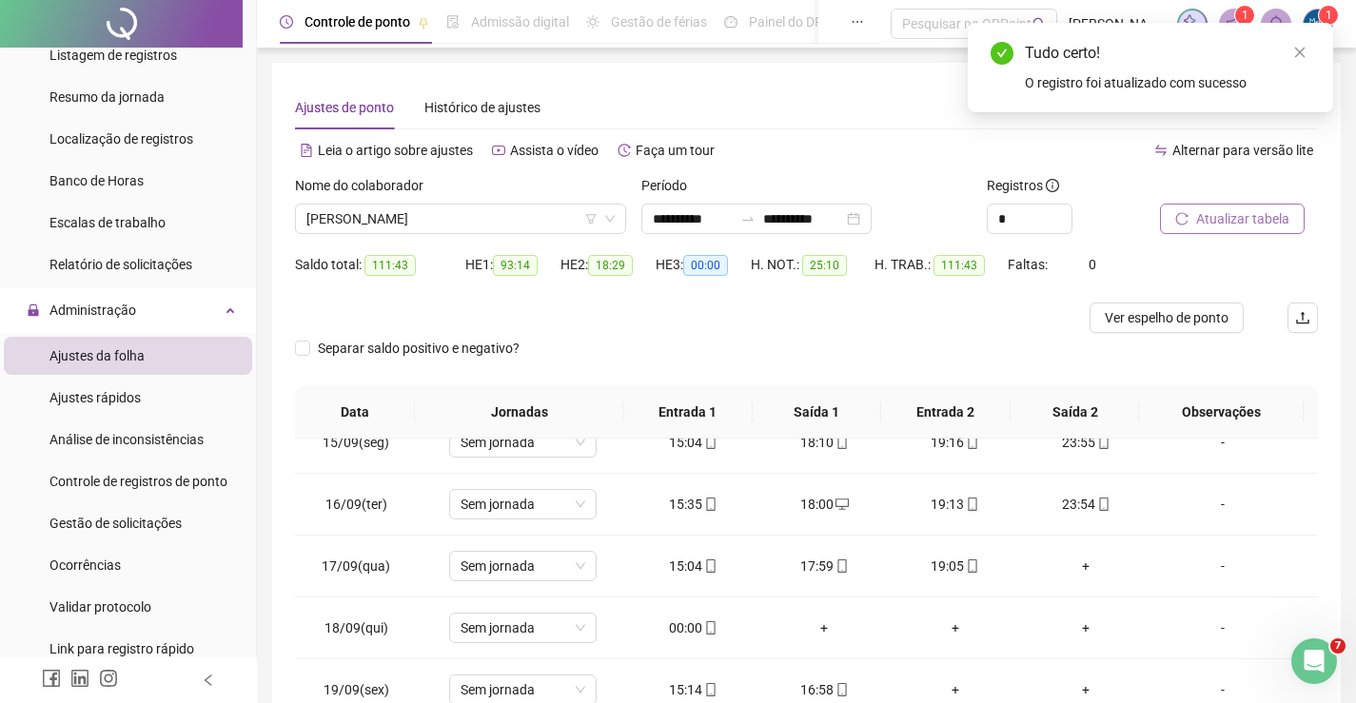
click at [1269, 218] on span "Atualizar tabela" at bounding box center [1242, 218] width 93 height 21
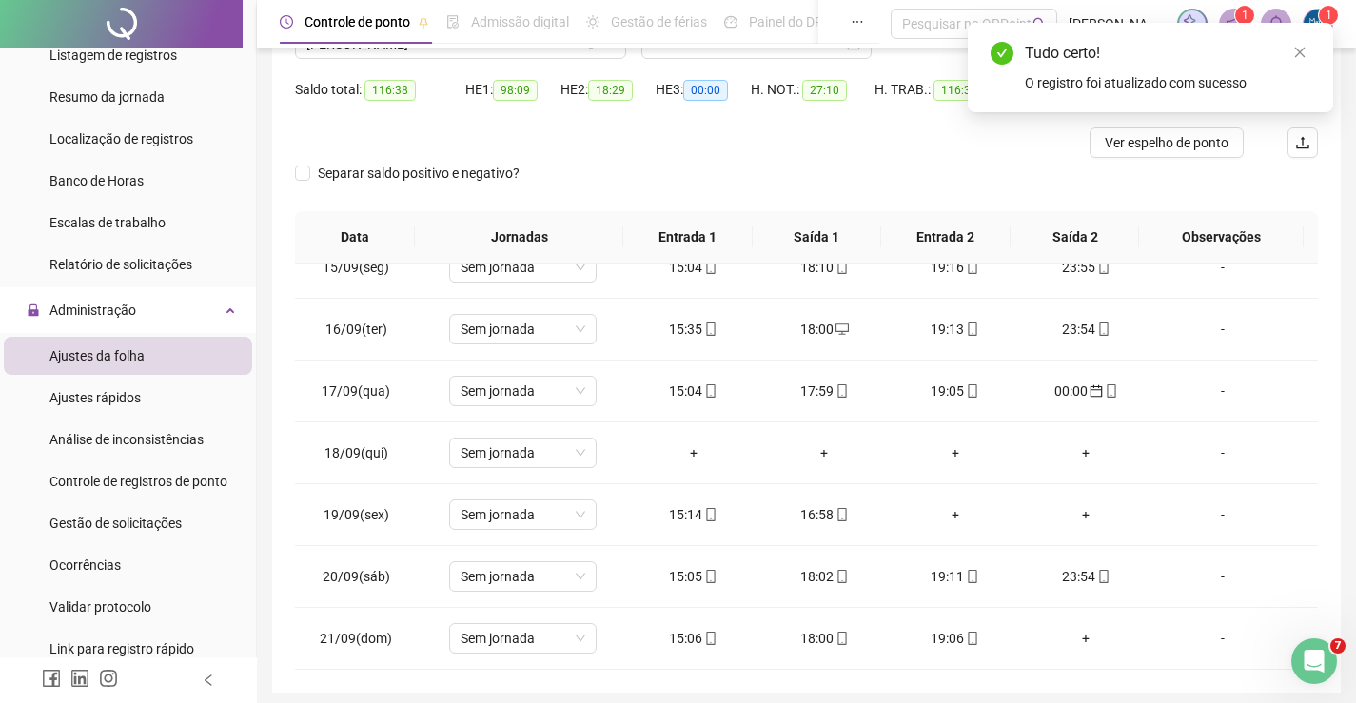
scroll to position [190, 0]
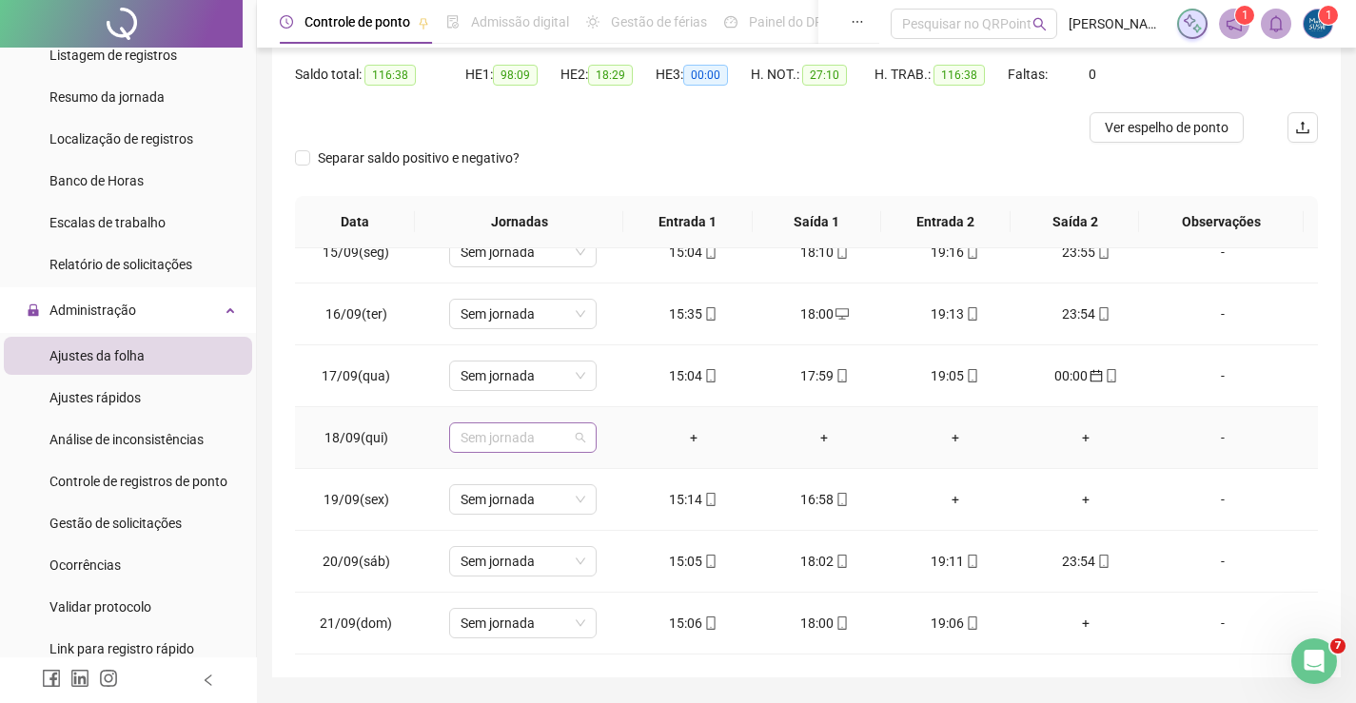
click at [563, 439] on span "Sem jornada" at bounding box center [523, 437] width 125 height 29
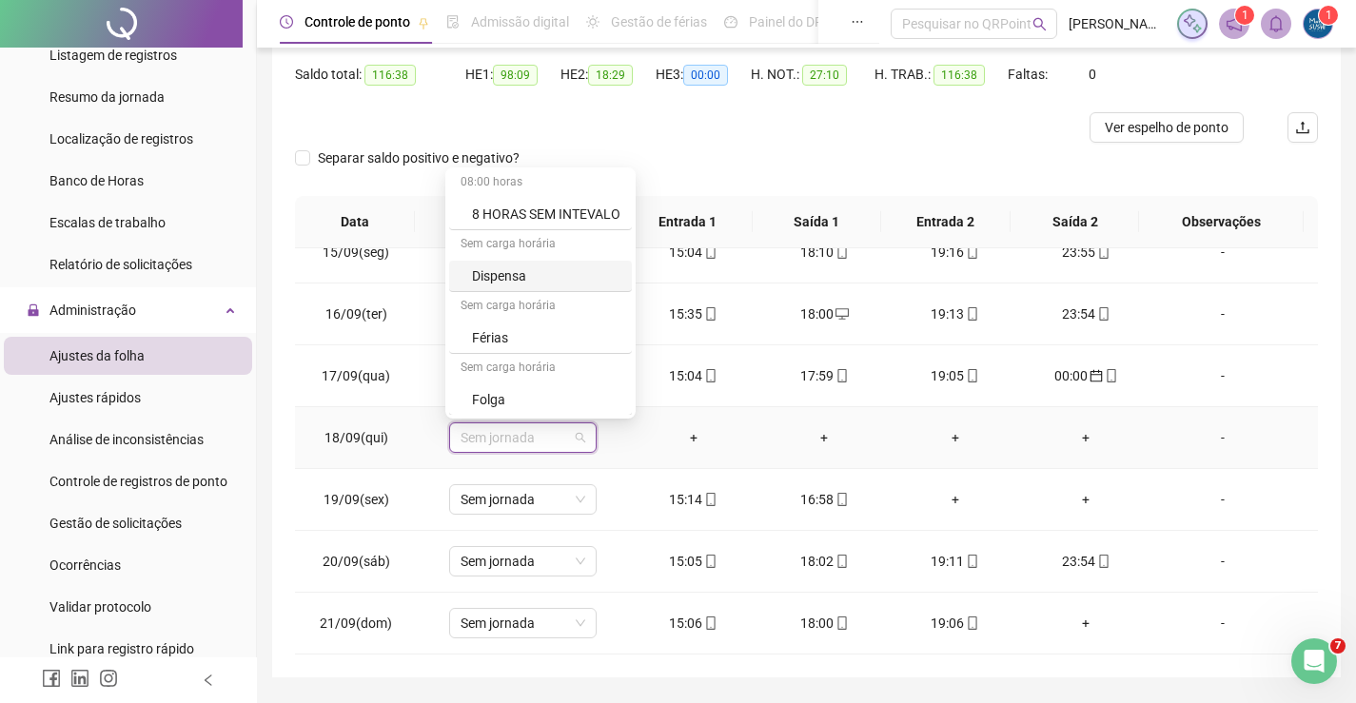
scroll to position [95, 0]
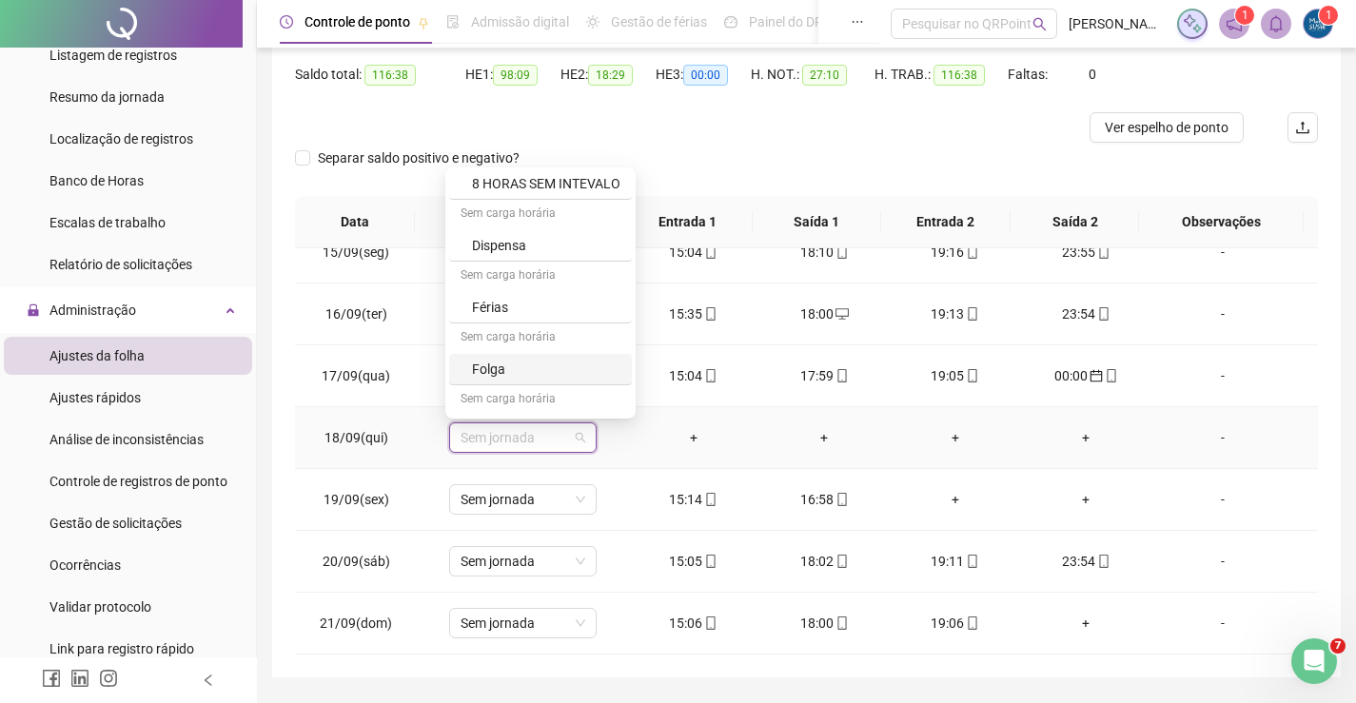
drag, startPoint x: 493, startPoint y: 373, endPoint x: 509, endPoint y: 374, distance: 16.2
click at [492, 374] on div "Folga" at bounding box center [546, 369] width 148 height 21
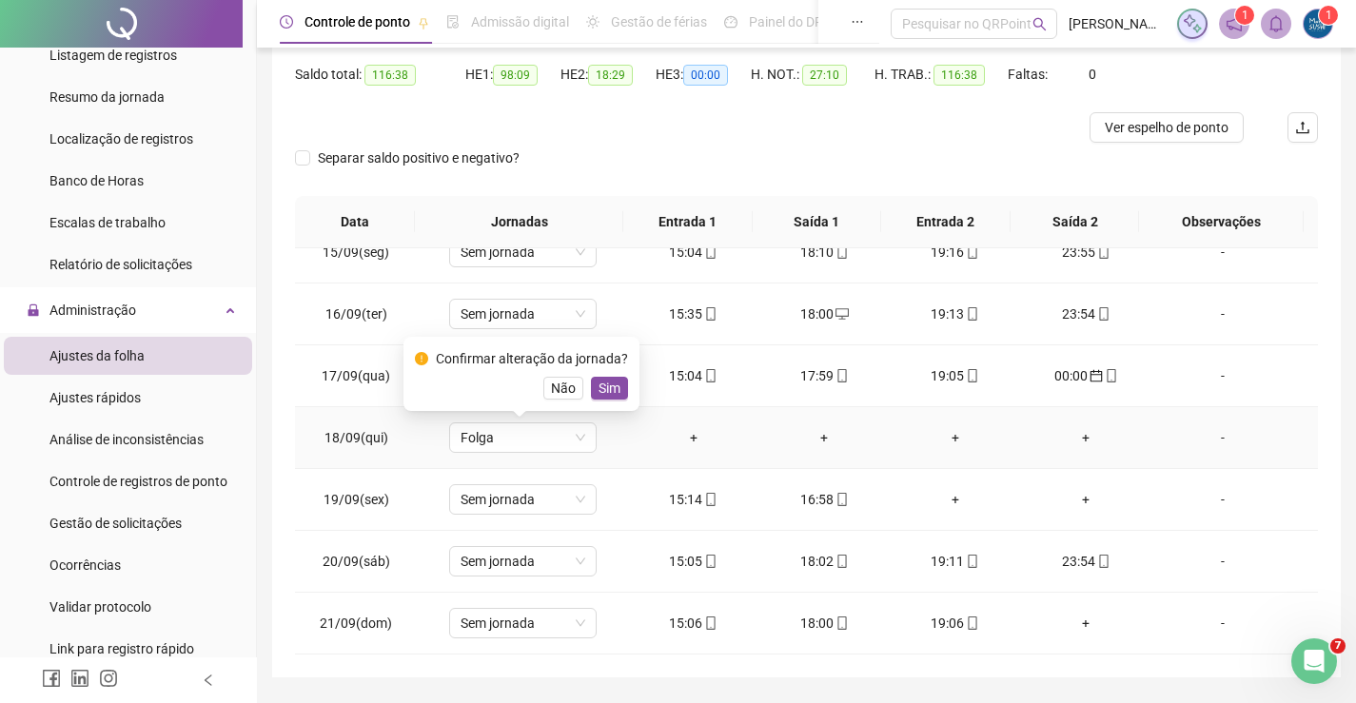
click at [614, 387] on span "Sim" at bounding box center [610, 388] width 22 height 21
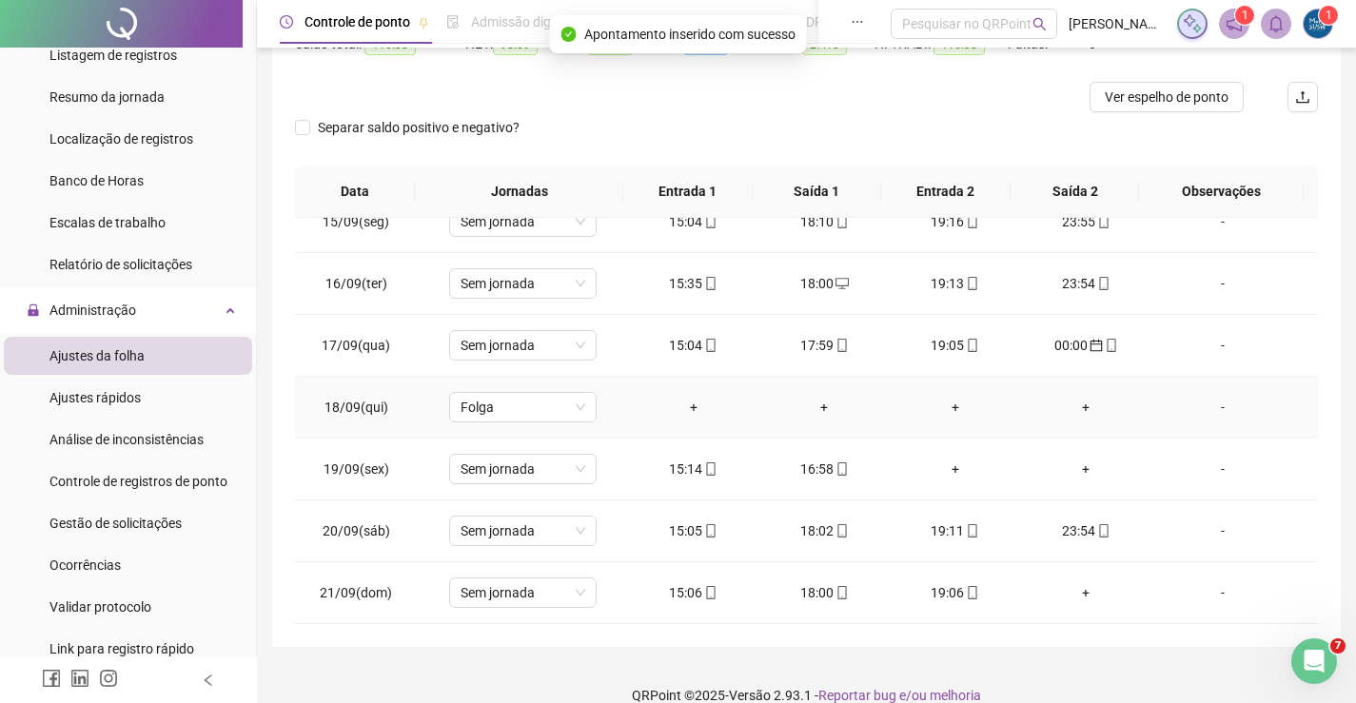
scroll to position [246, 0]
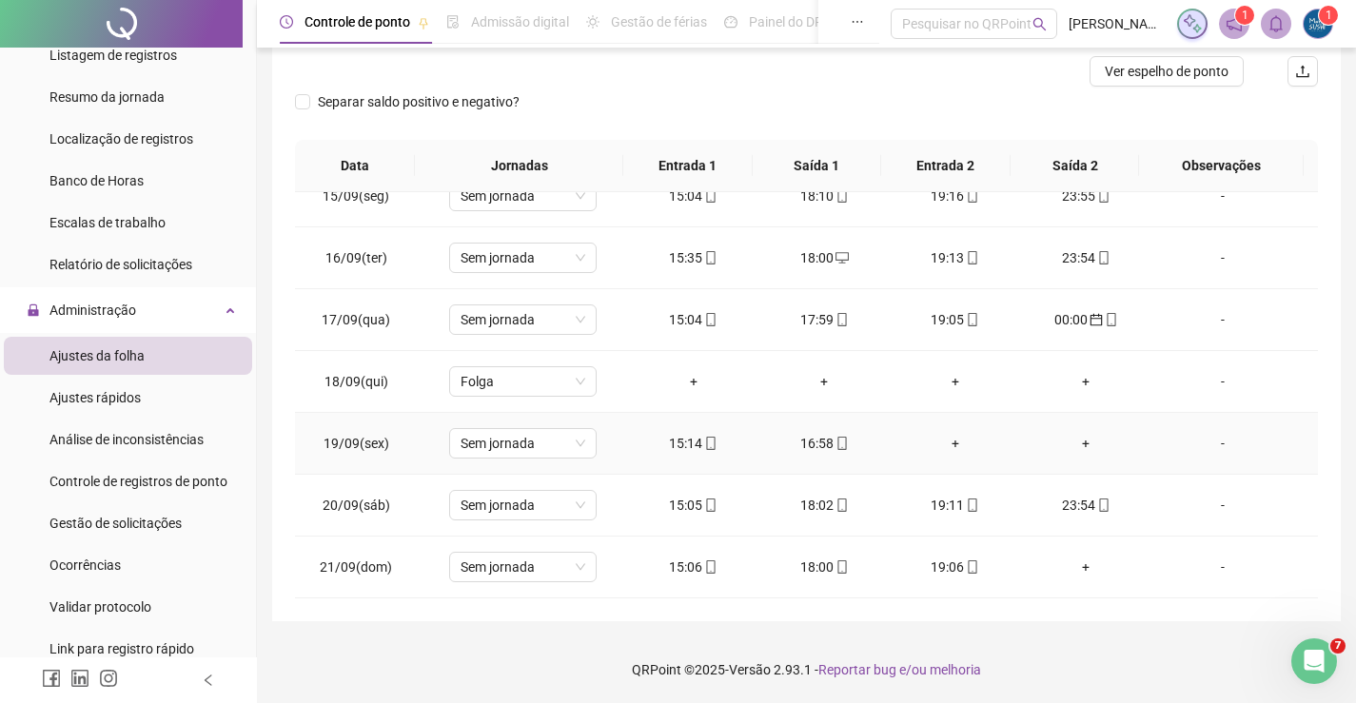
click at [946, 442] on div "+" at bounding box center [955, 443] width 101 height 21
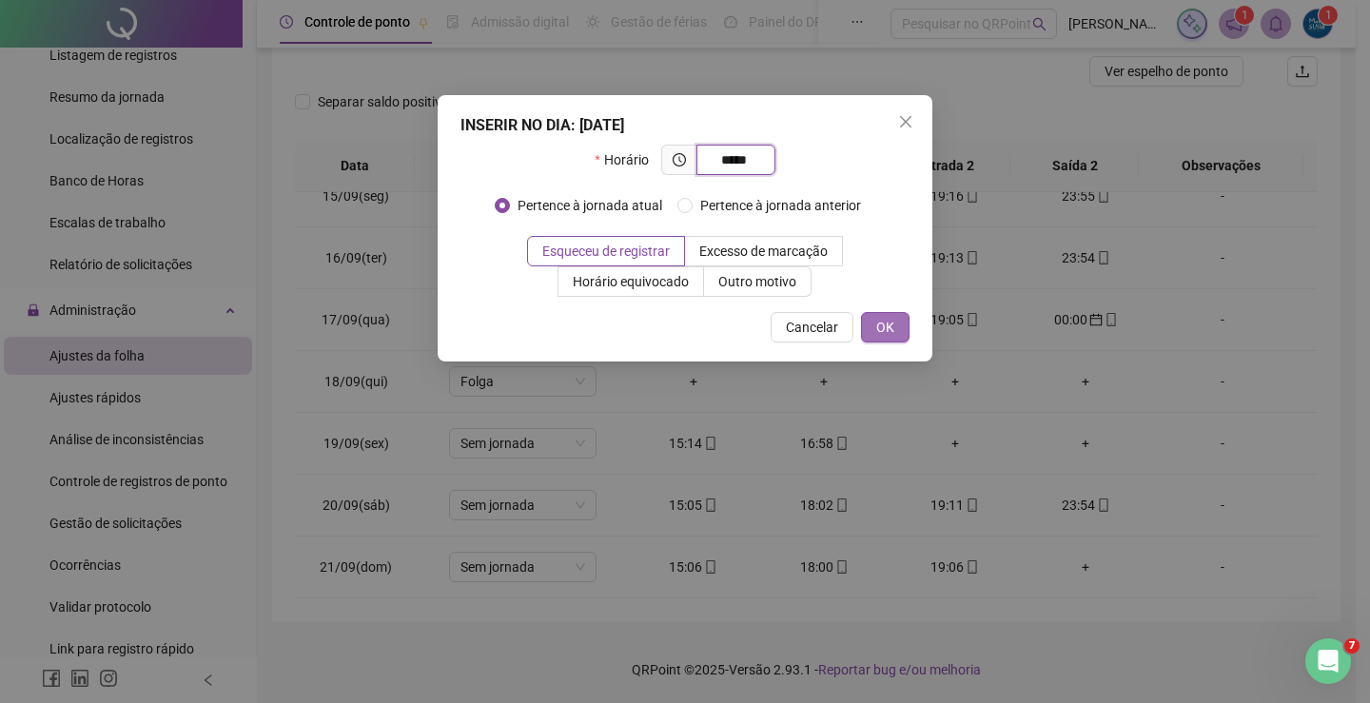
type input "*****"
click at [874, 340] on button "OK" at bounding box center [885, 327] width 49 height 30
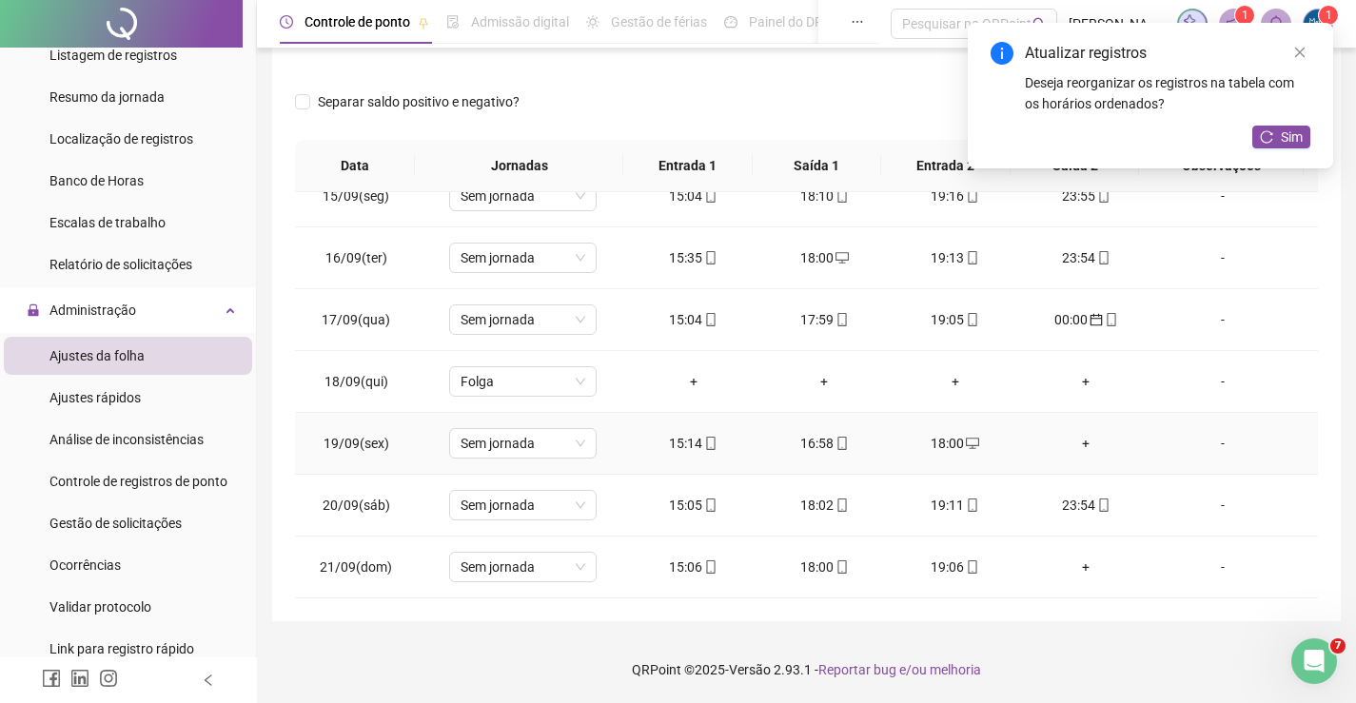
click at [1072, 441] on div "+" at bounding box center [1086, 443] width 101 height 21
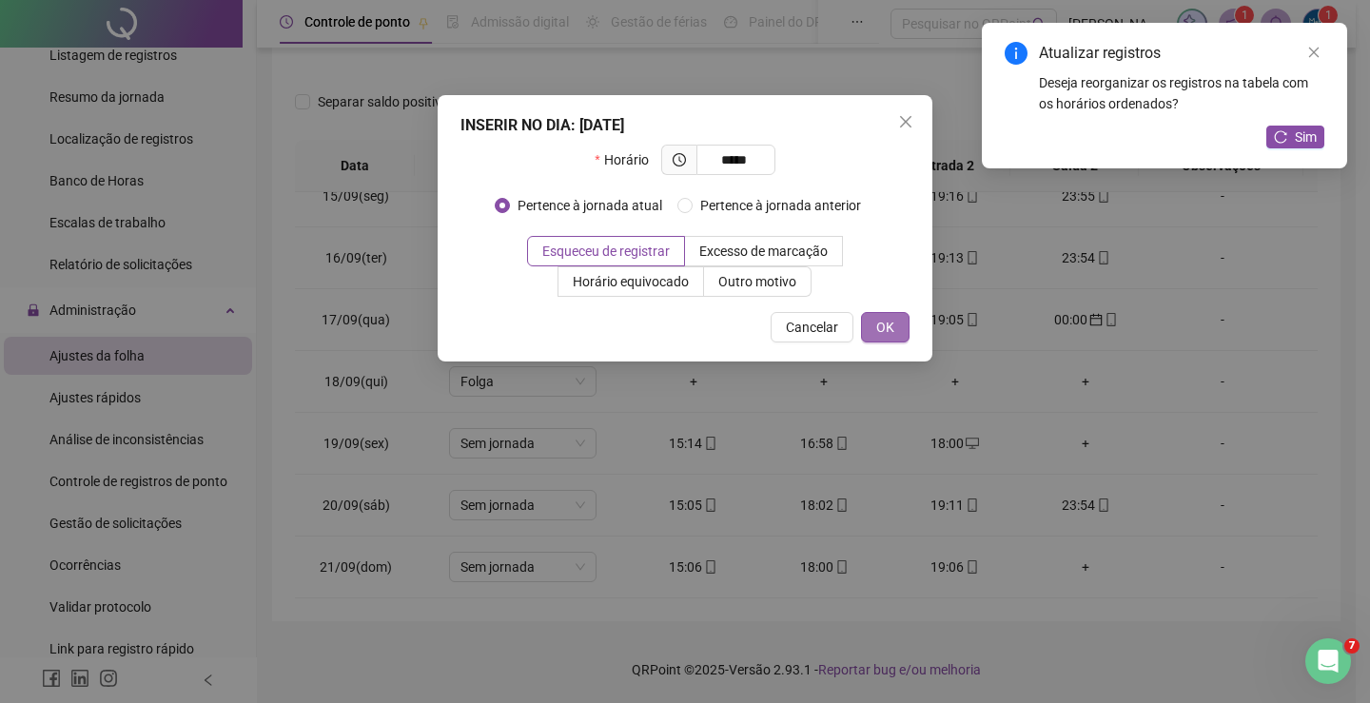
type input "*****"
click at [880, 328] on span "OK" at bounding box center [885, 327] width 18 height 21
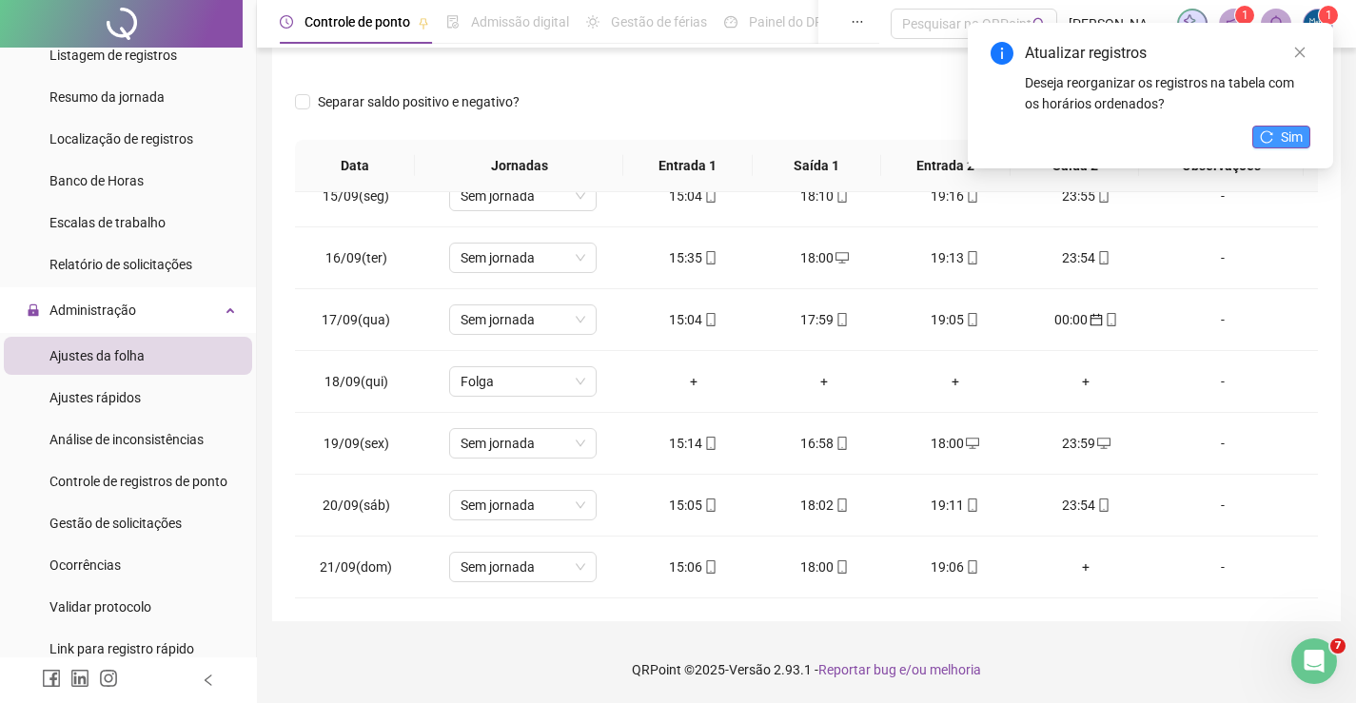
click at [1271, 136] on icon "reload" at bounding box center [1266, 136] width 13 height 13
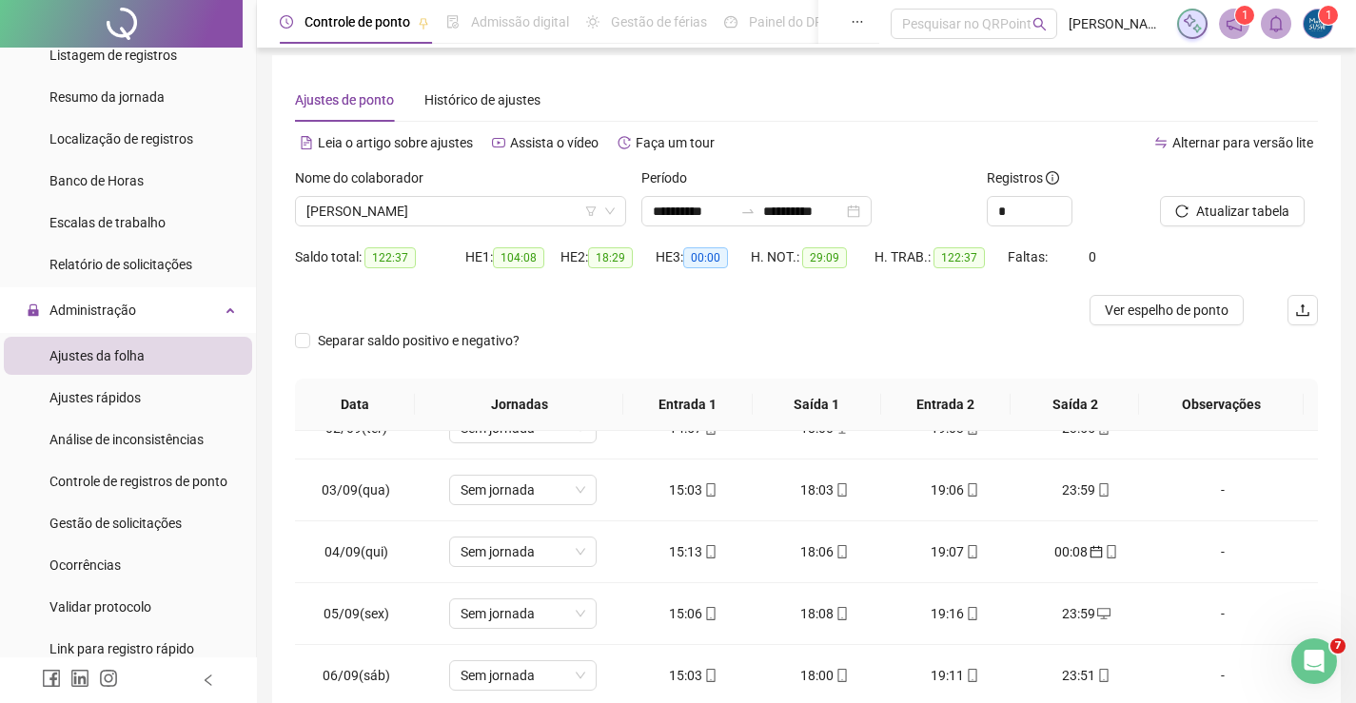
scroll to position [0, 0]
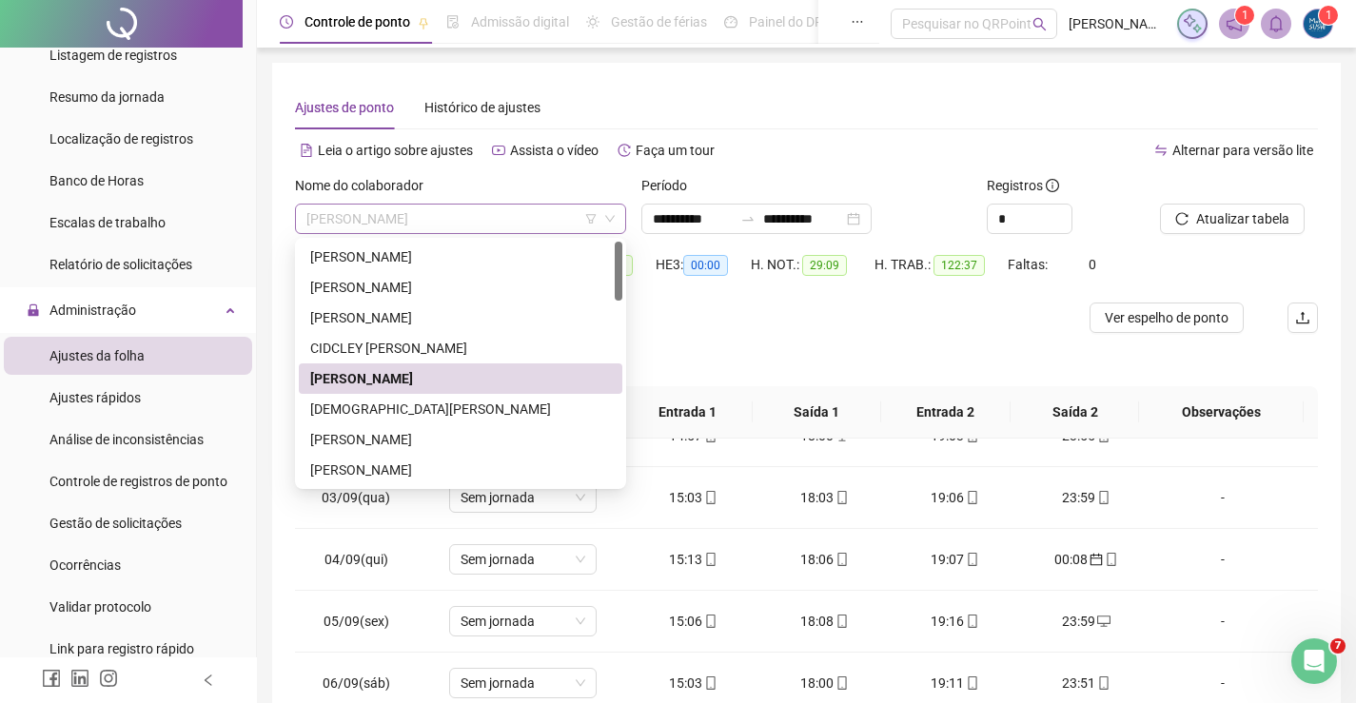
click at [396, 232] on span "[PERSON_NAME]" at bounding box center [460, 219] width 308 height 29
click at [333, 419] on div "[DEMOGRAPHIC_DATA][PERSON_NAME]" at bounding box center [460, 409] width 301 height 21
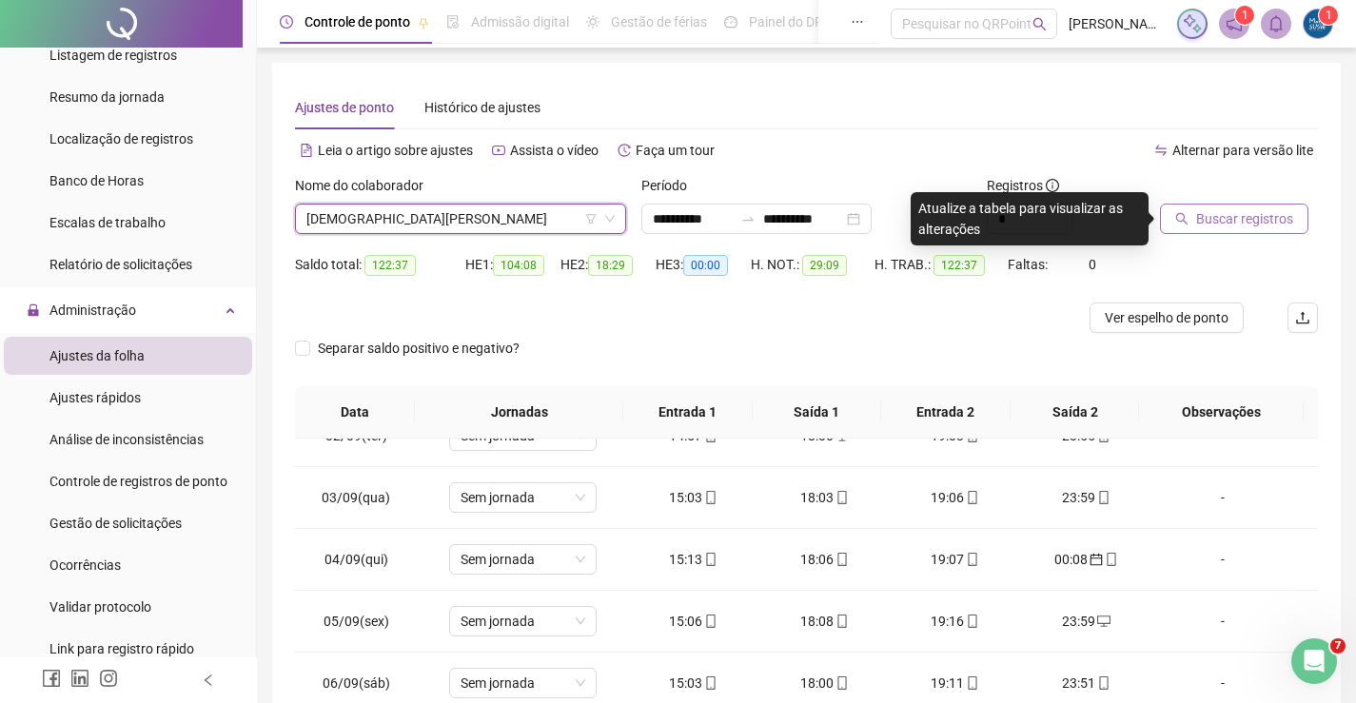
click at [1210, 226] on span "Buscar registros" at bounding box center [1244, 218] width 97 height 21
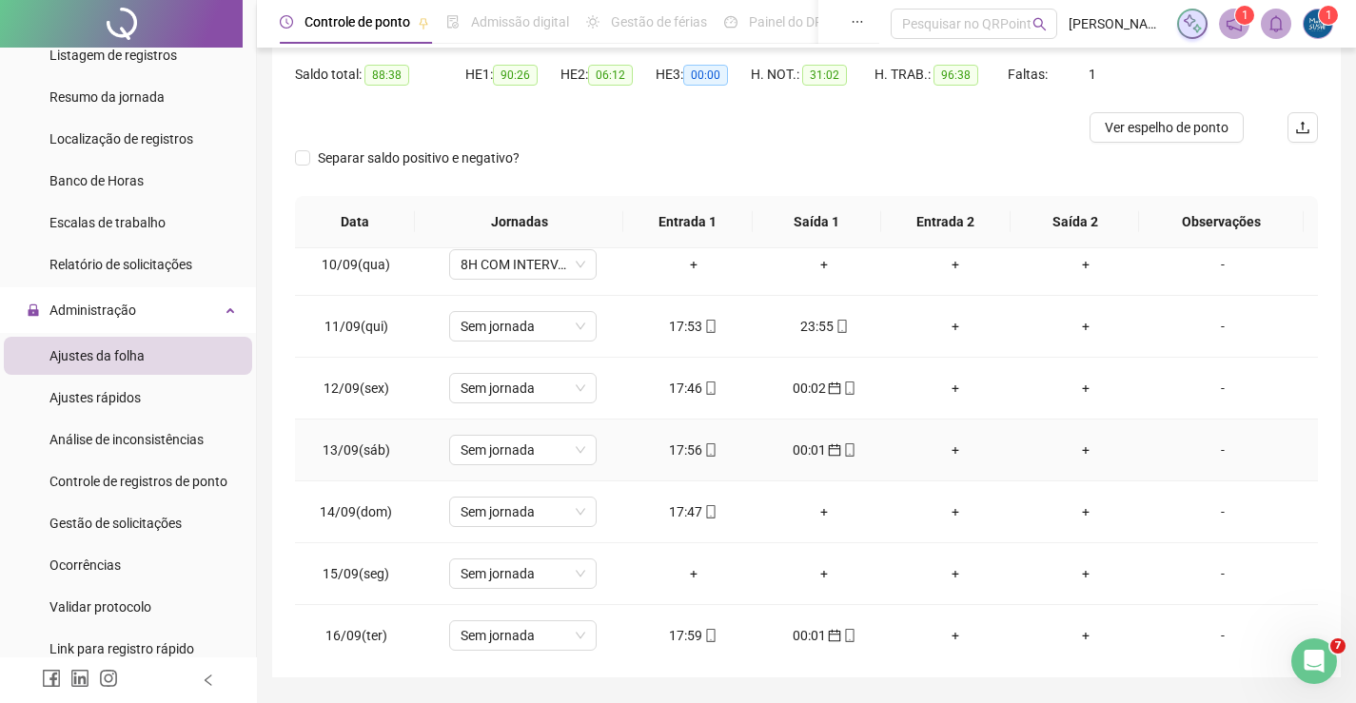
scroll to position [666, 0]
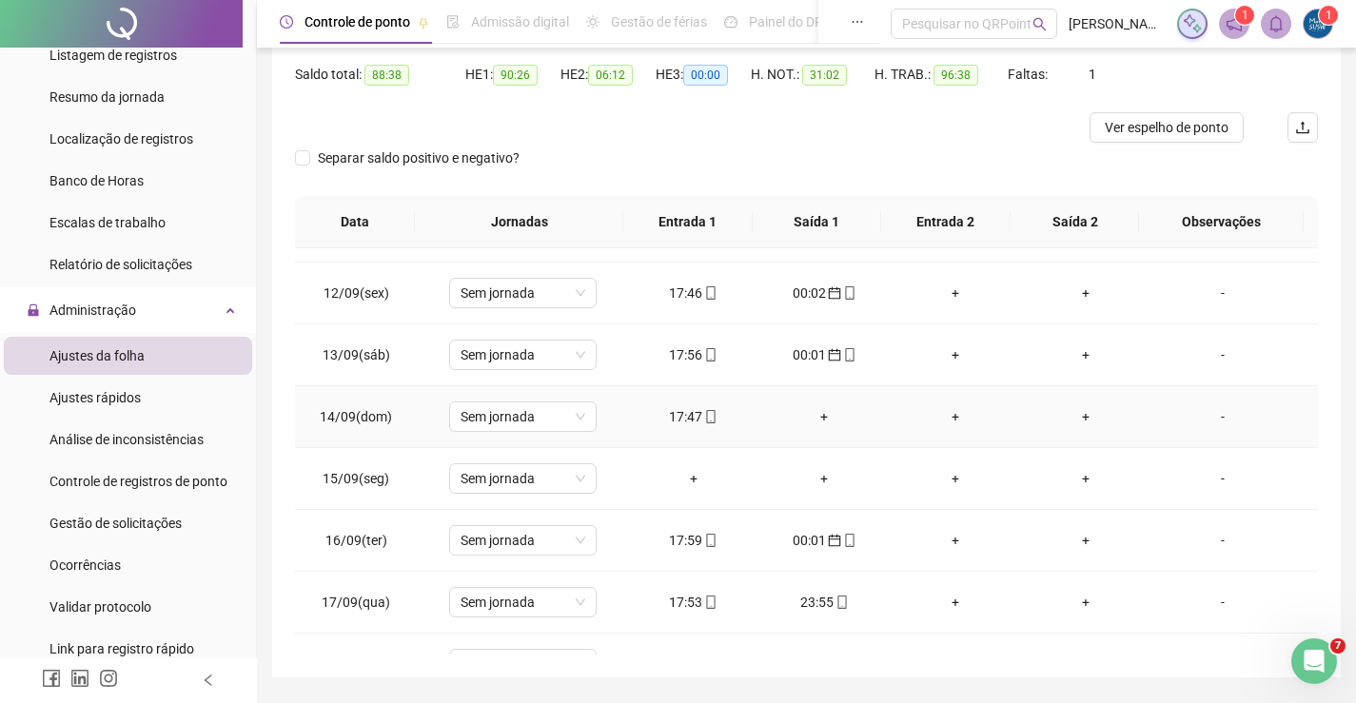
click at [814, 421] on div "+" at bounding box center [824, 416] width 101 height 21
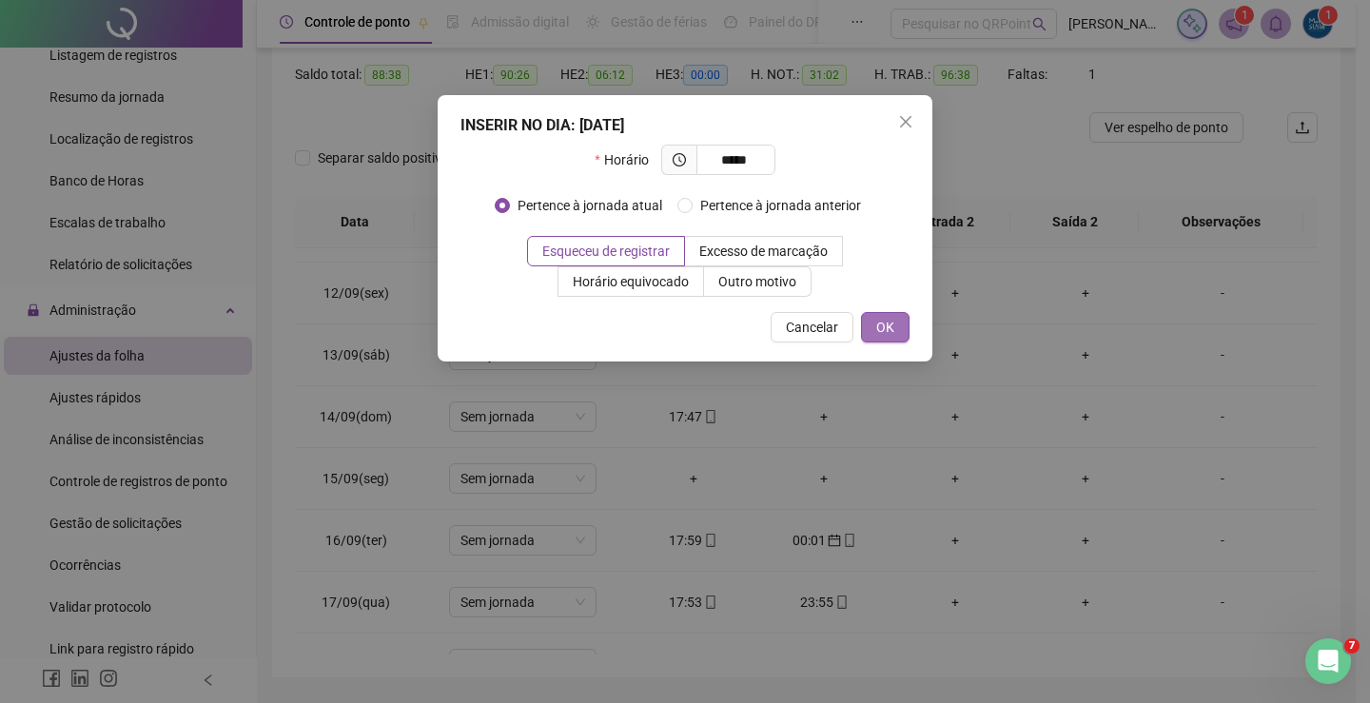
type input "*****"
click at [882, 329] on span "OK" at bounding box center [885, 327] width 18 height 21
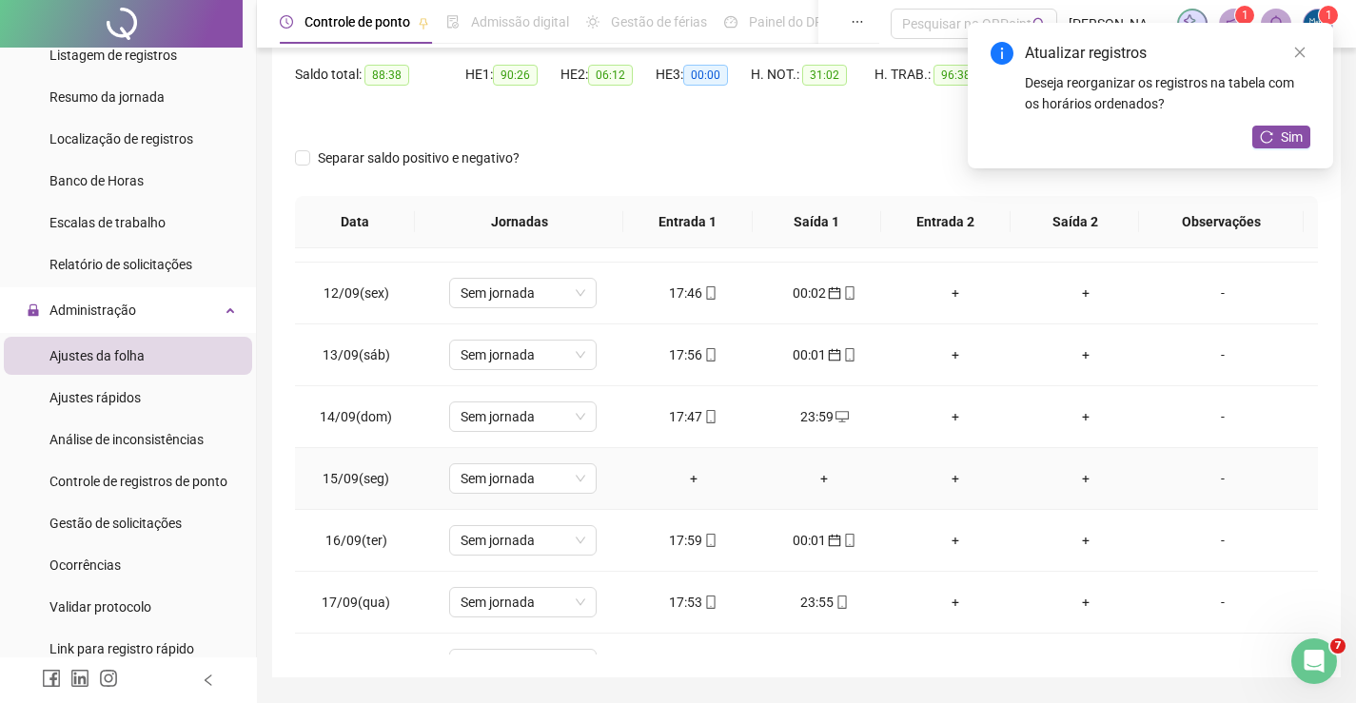
scroll to position [761, 0]
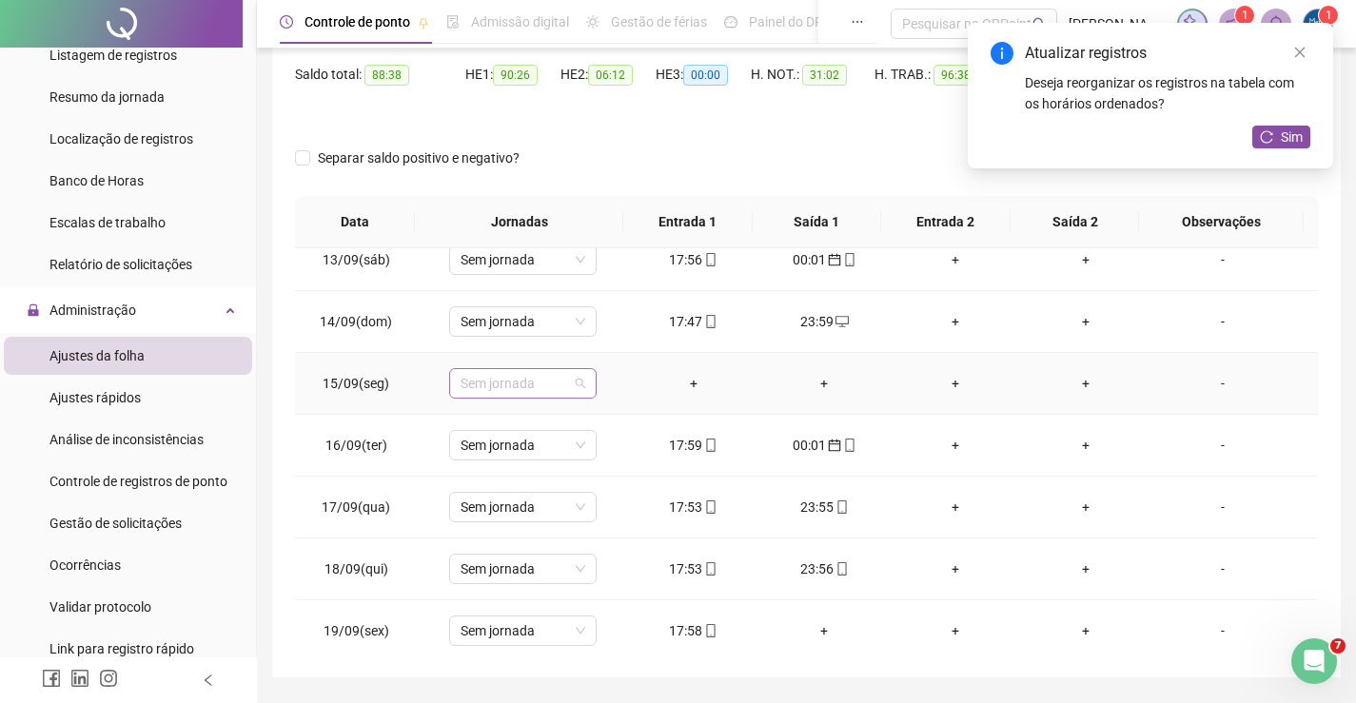
click at [547, 383] on span "Sem jornada" at bounding box center [523, 383] width 125 height 29
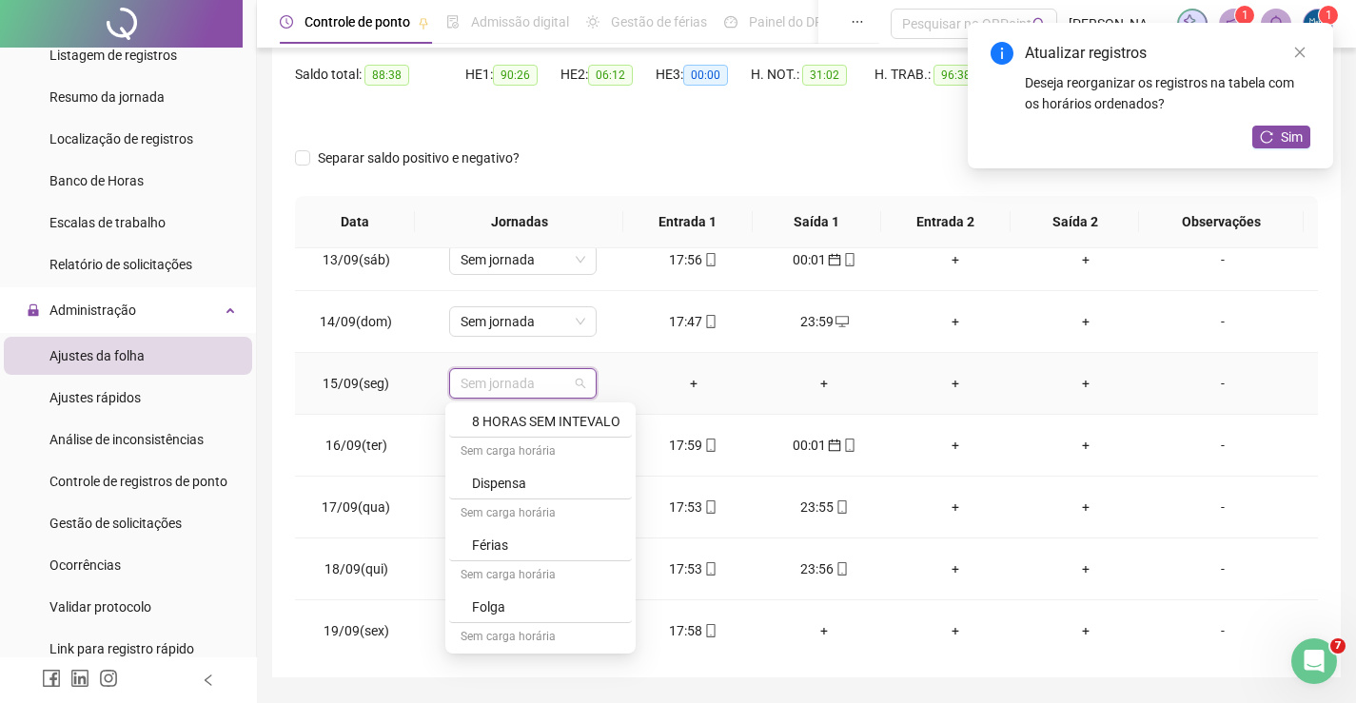
scroll to position [189, 0]
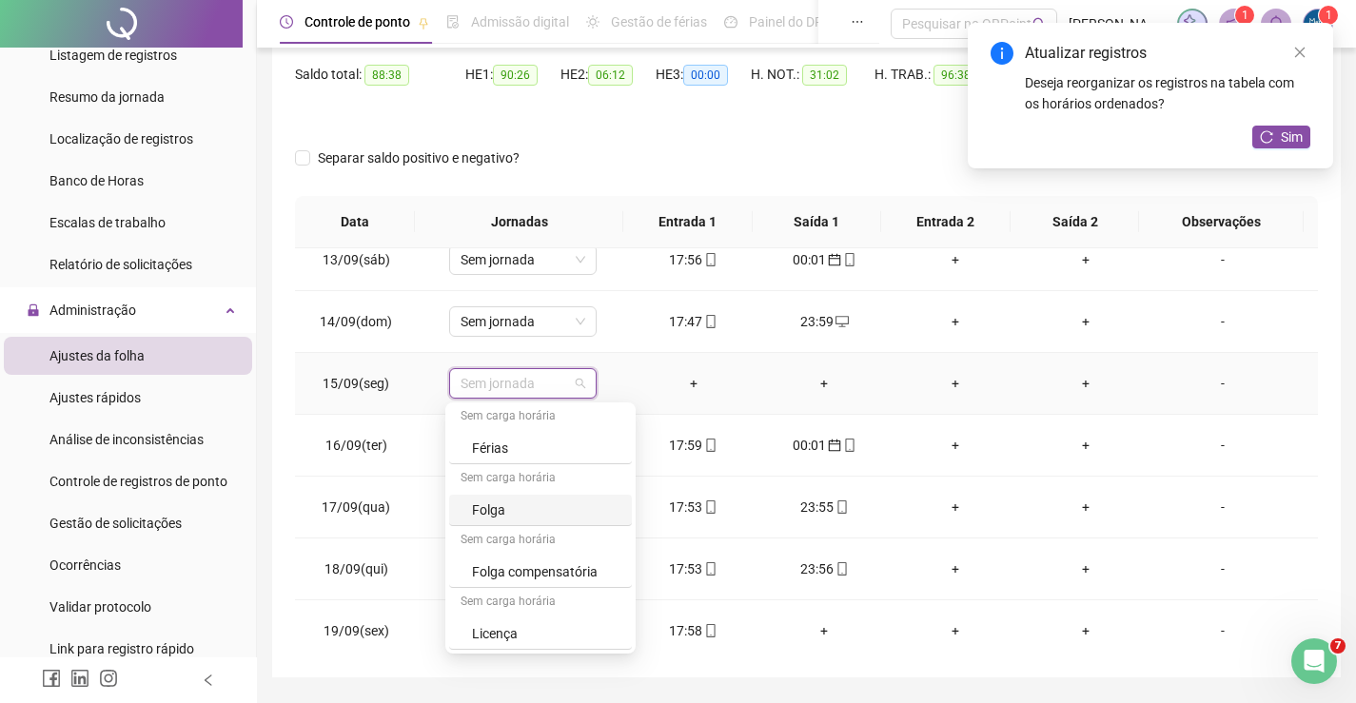
click at [511, 516] on div "Folga" at bounding box center [546, 510] width 148 height 21
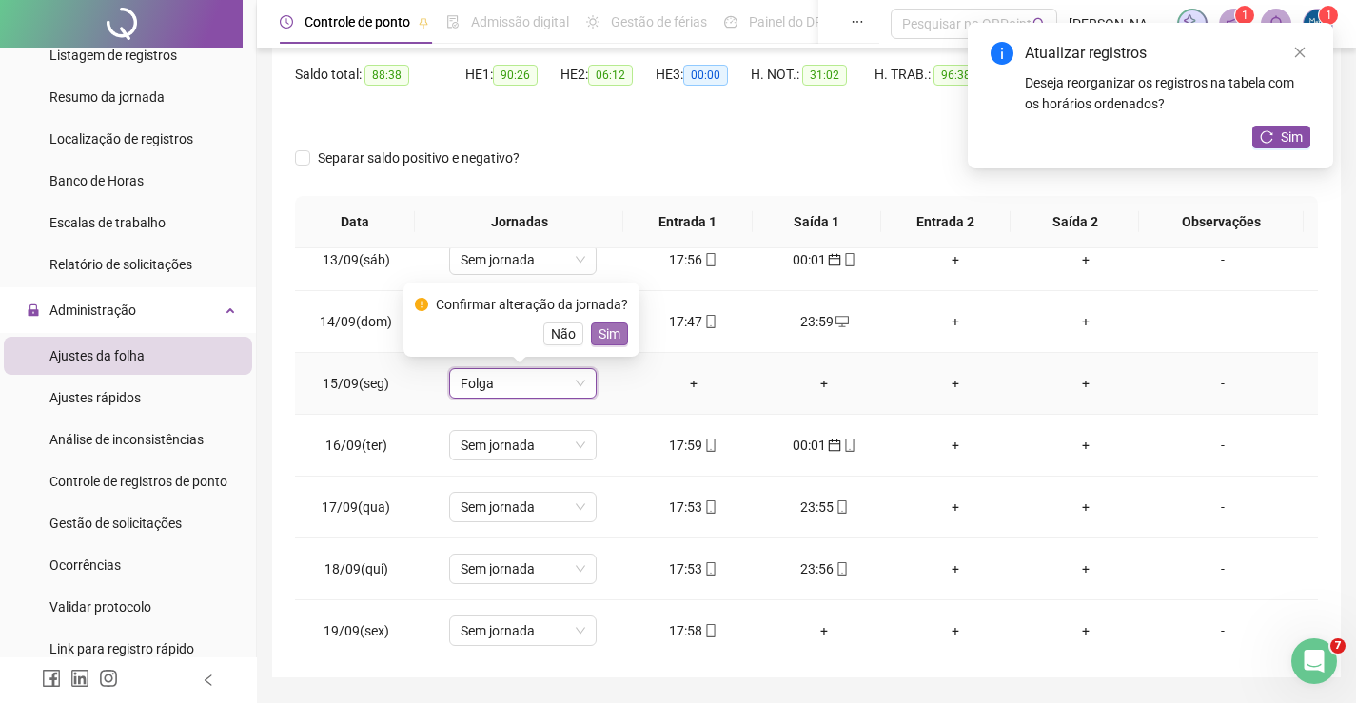
click at [599, 331] on span "Sim" at bounding box center [610, 334] width 22 height 21
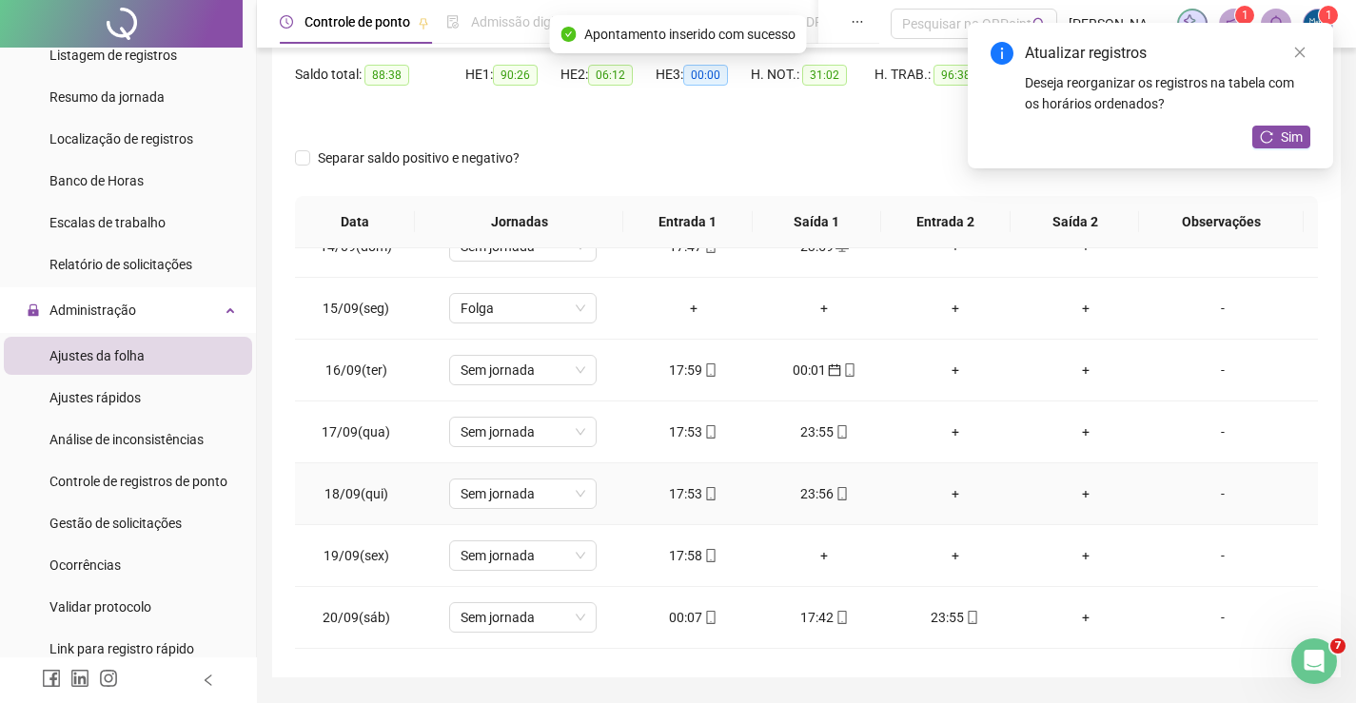
scroll to position [893, 0]
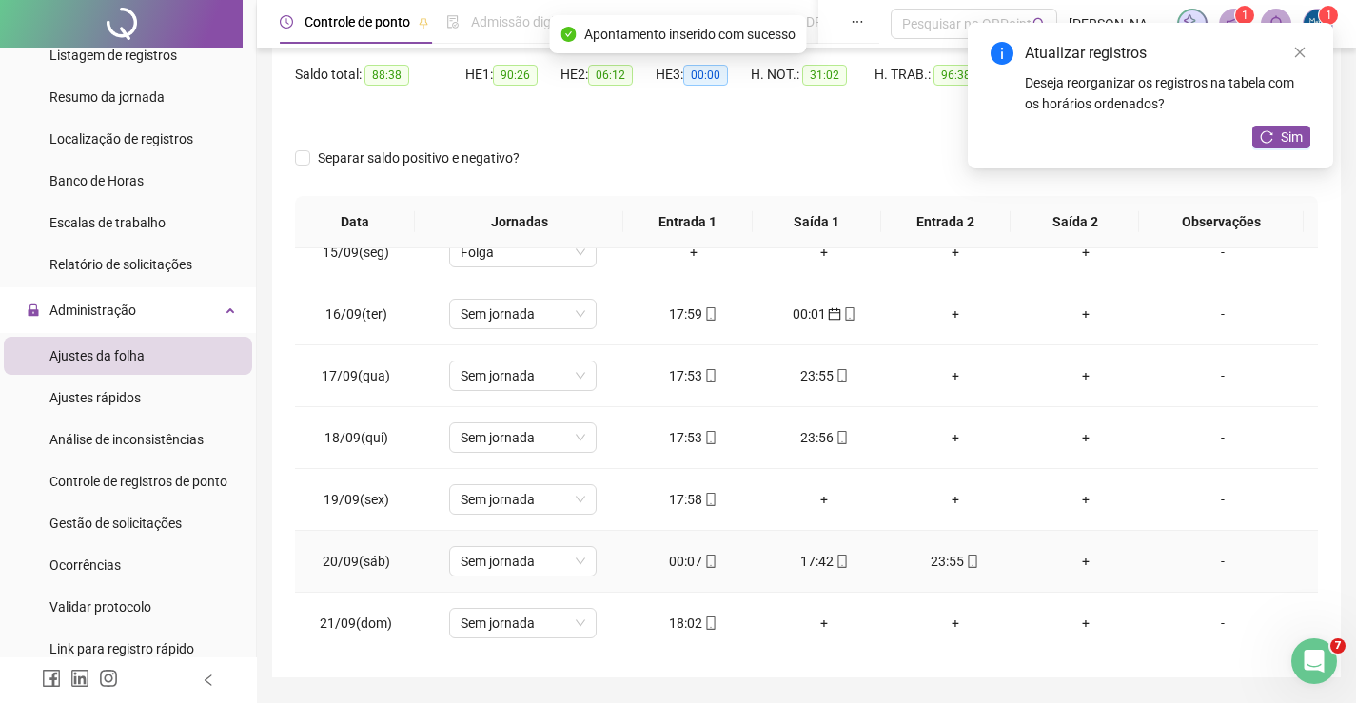
click at [688, 565] on div "00:07" at bounding box center [693, 561] width 101 height 21
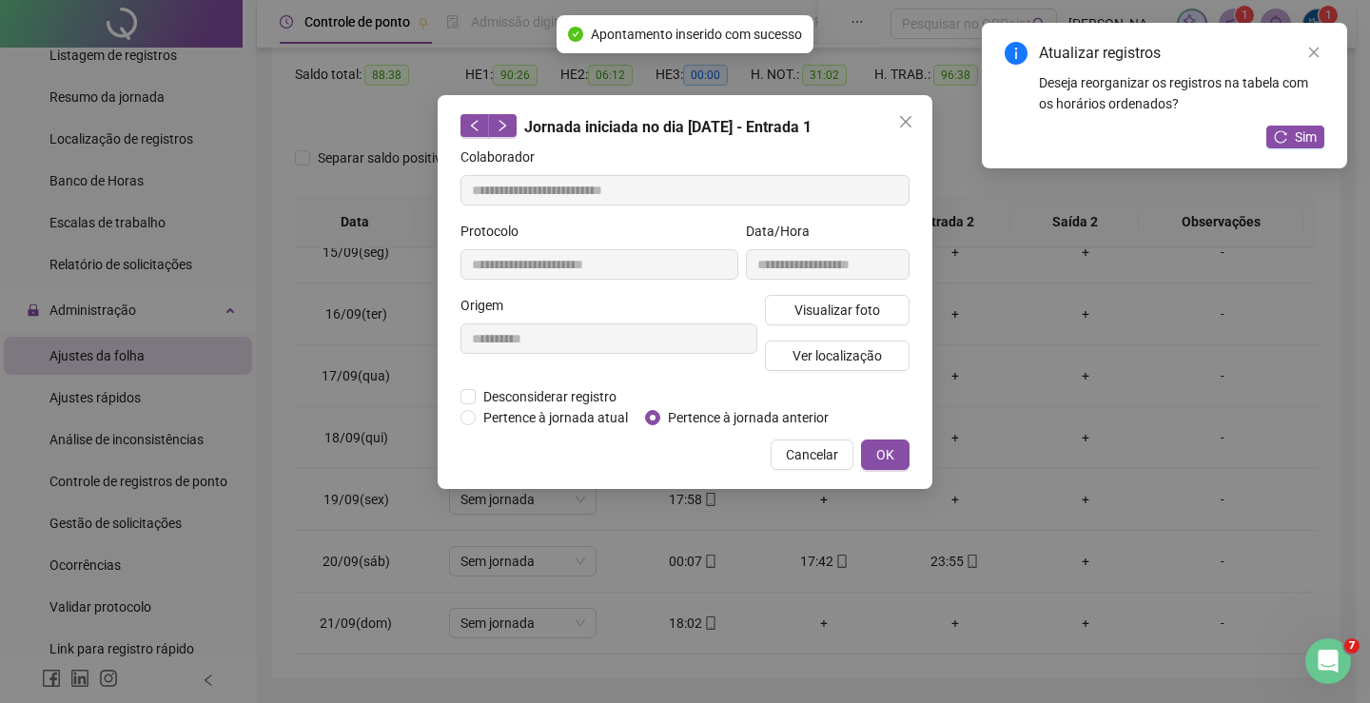
type input "**********"
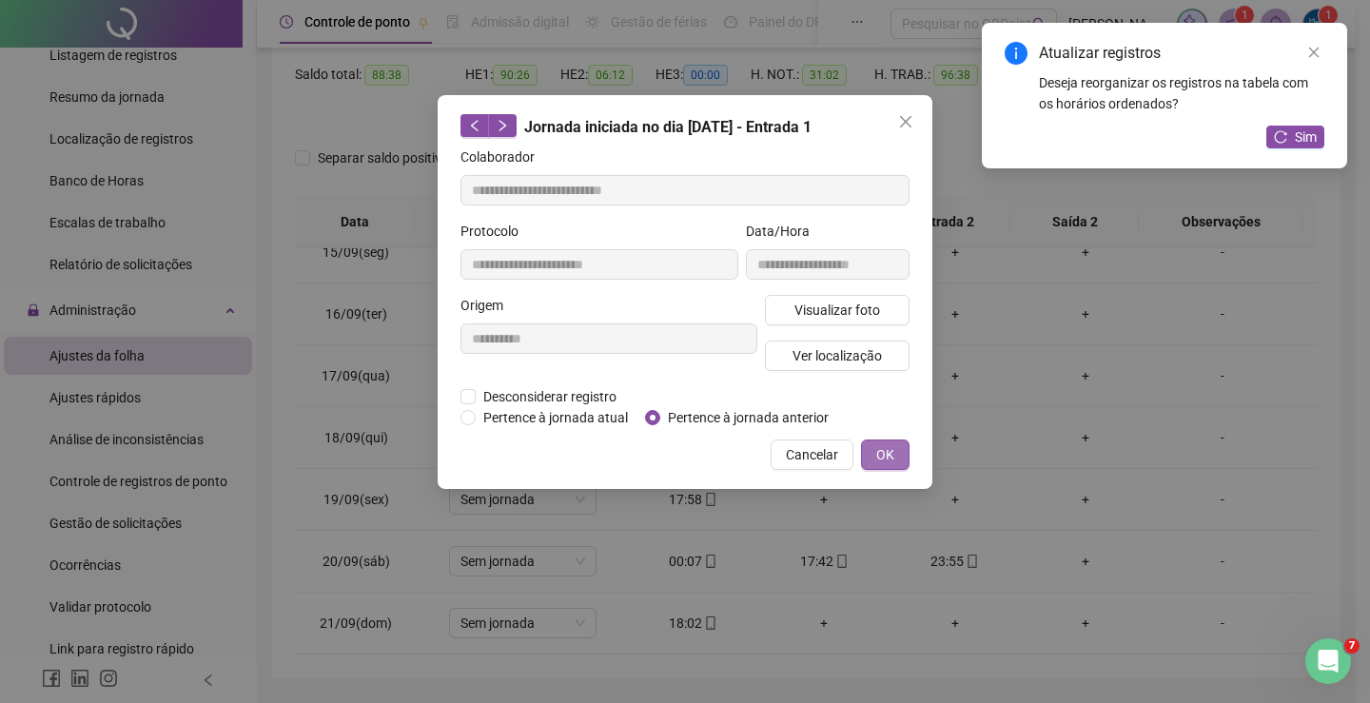
click at [884, 449] on span "OK" at bounding box center [885, 454] width 18 height 21
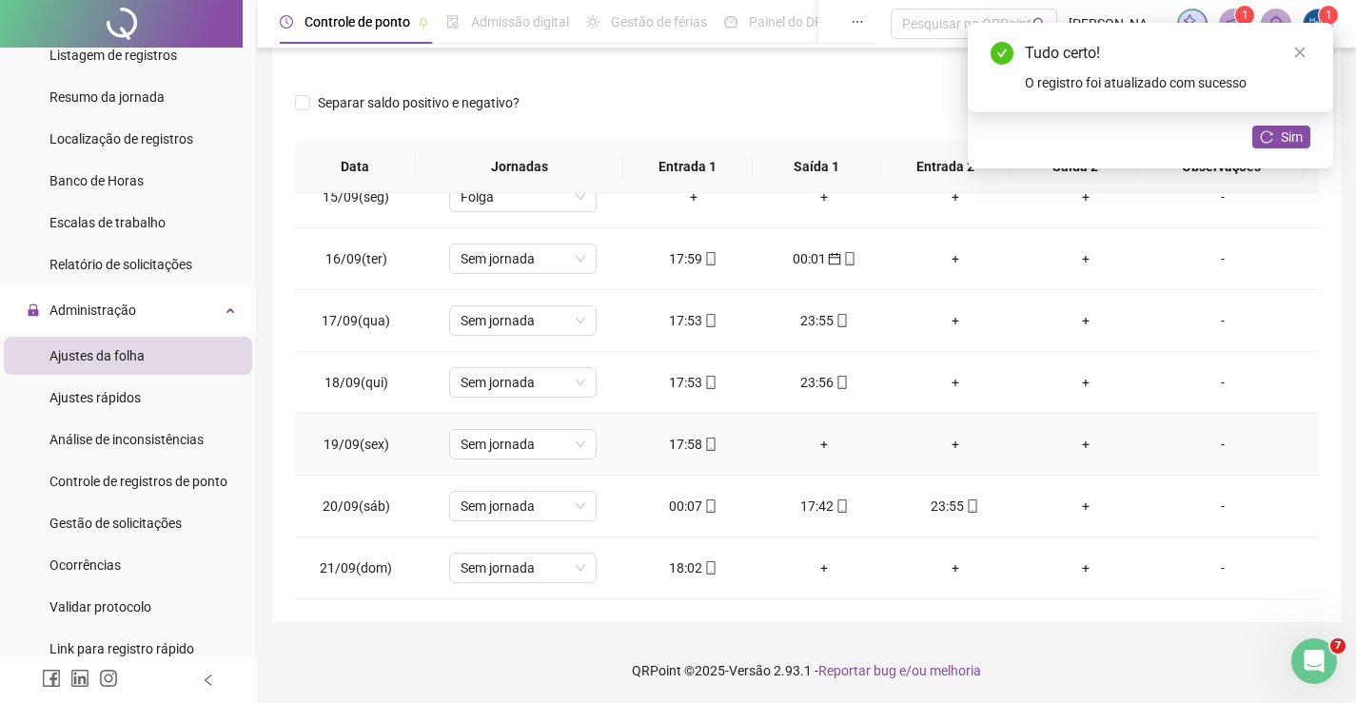
scroll to position [246, 0]
click at [1277, 141] on button "Sim" at bounding box center [1281, 137] width 58 height 23
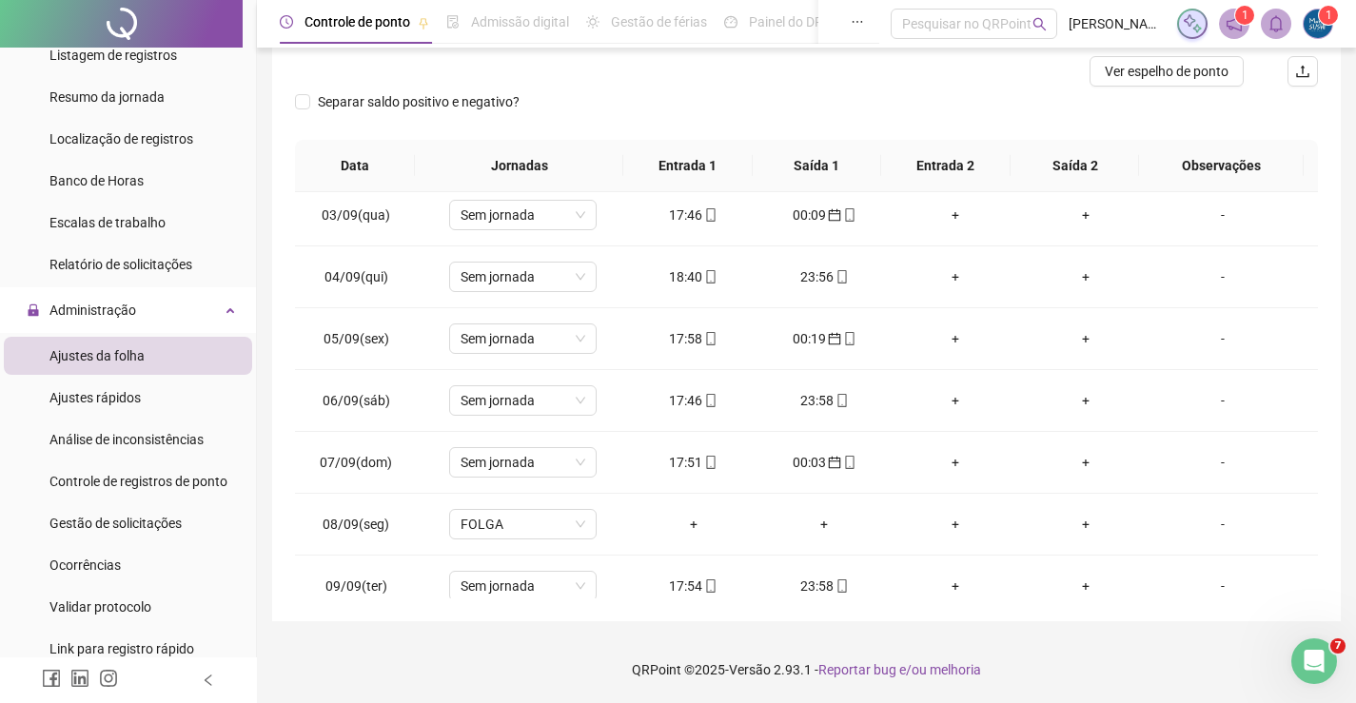
scroll to position [0, 0]
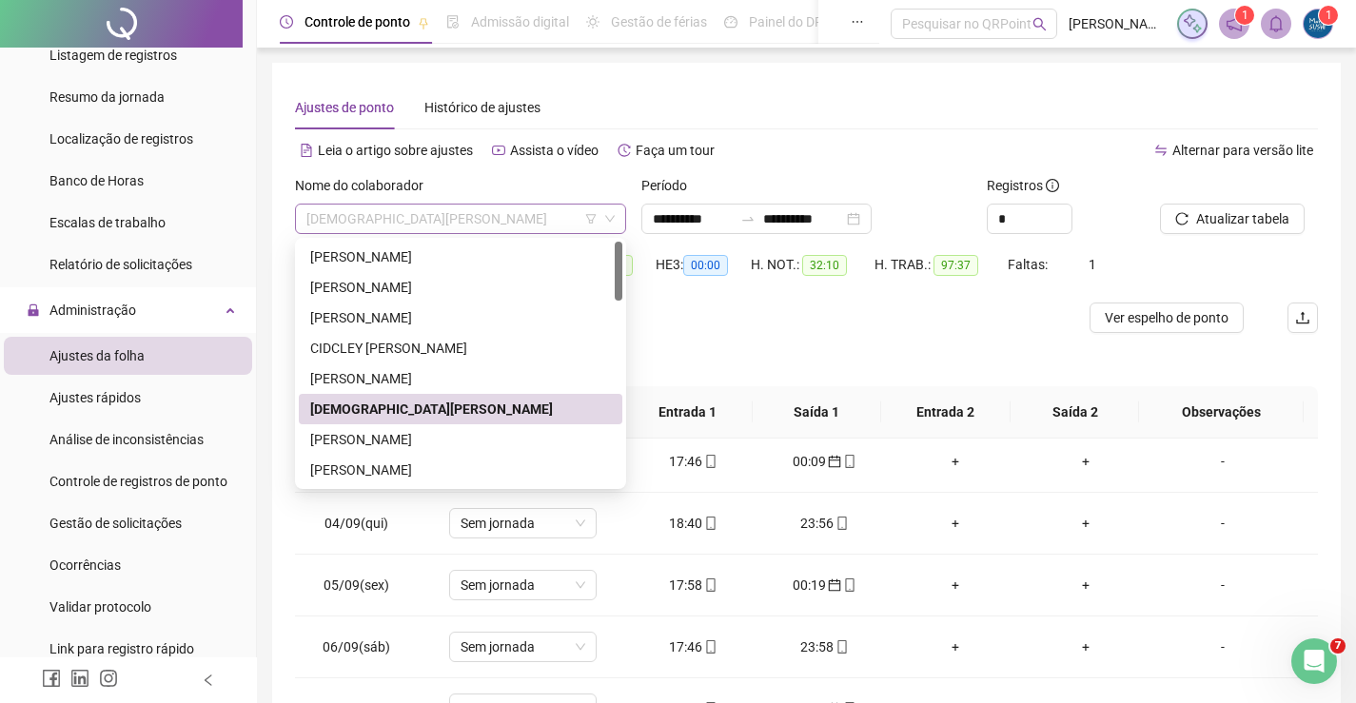
click at [516, 208] on span "[DEMOGRAPHIC_DATA][PERSON_NAME]" at bounding box center [460, 219] width 308 height 29
click at [321, 437] on div "[PERSON_NAME]" at bounding box center [460, 439] width 301 height 21
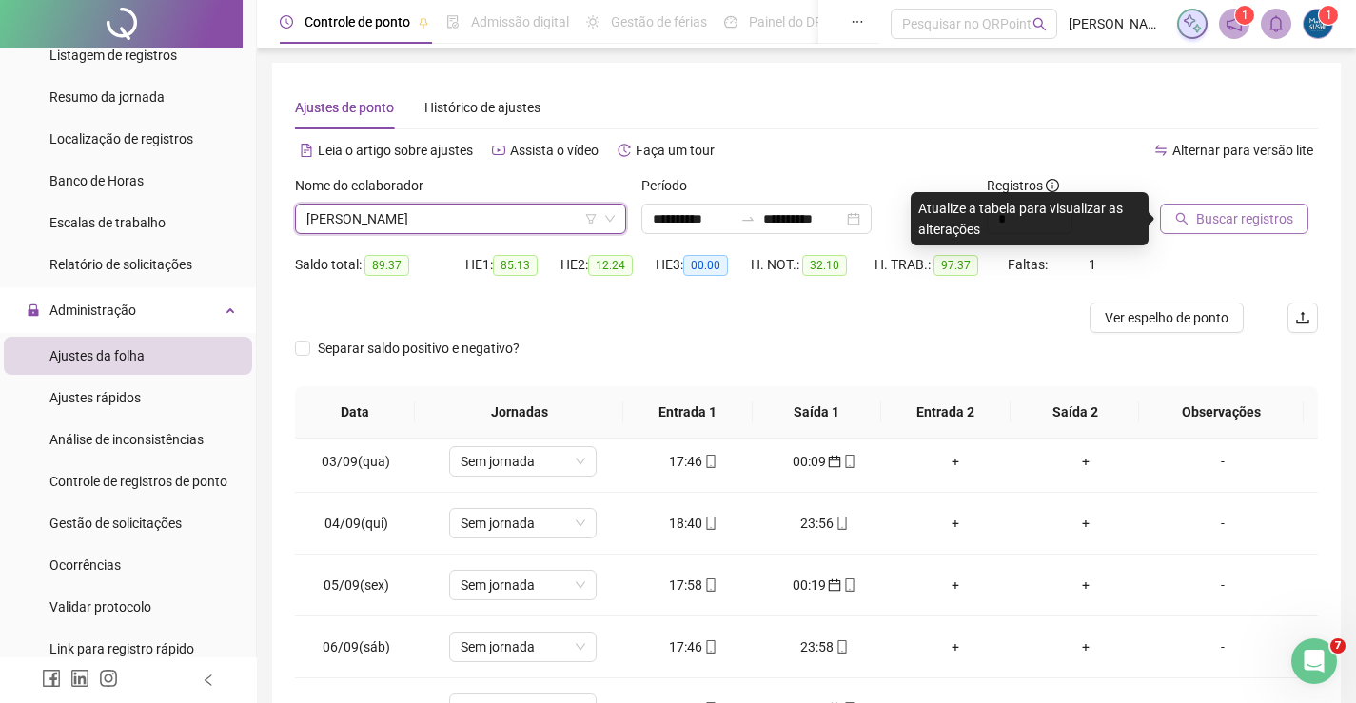
click at [1195, 221] on button "Buscar registros" at bounding box center [1234, 219] width 148 height 30
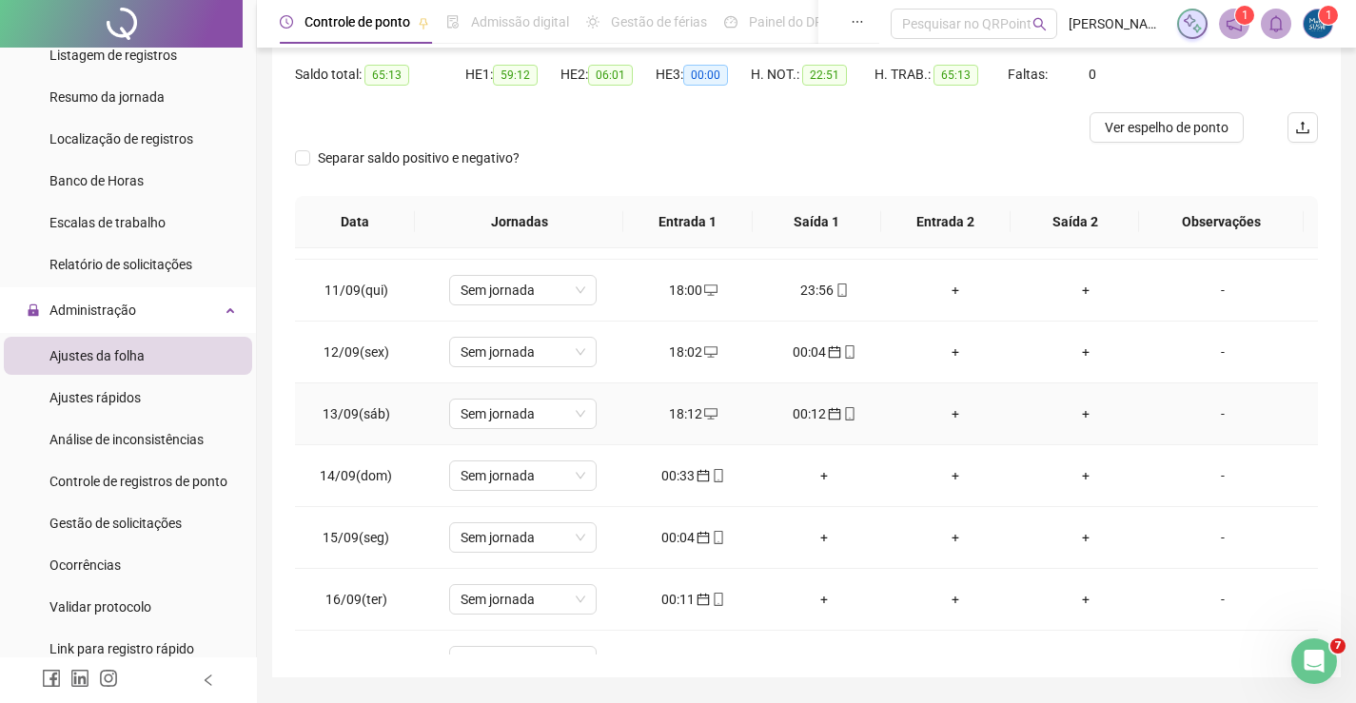
scroll to position [702, 0]
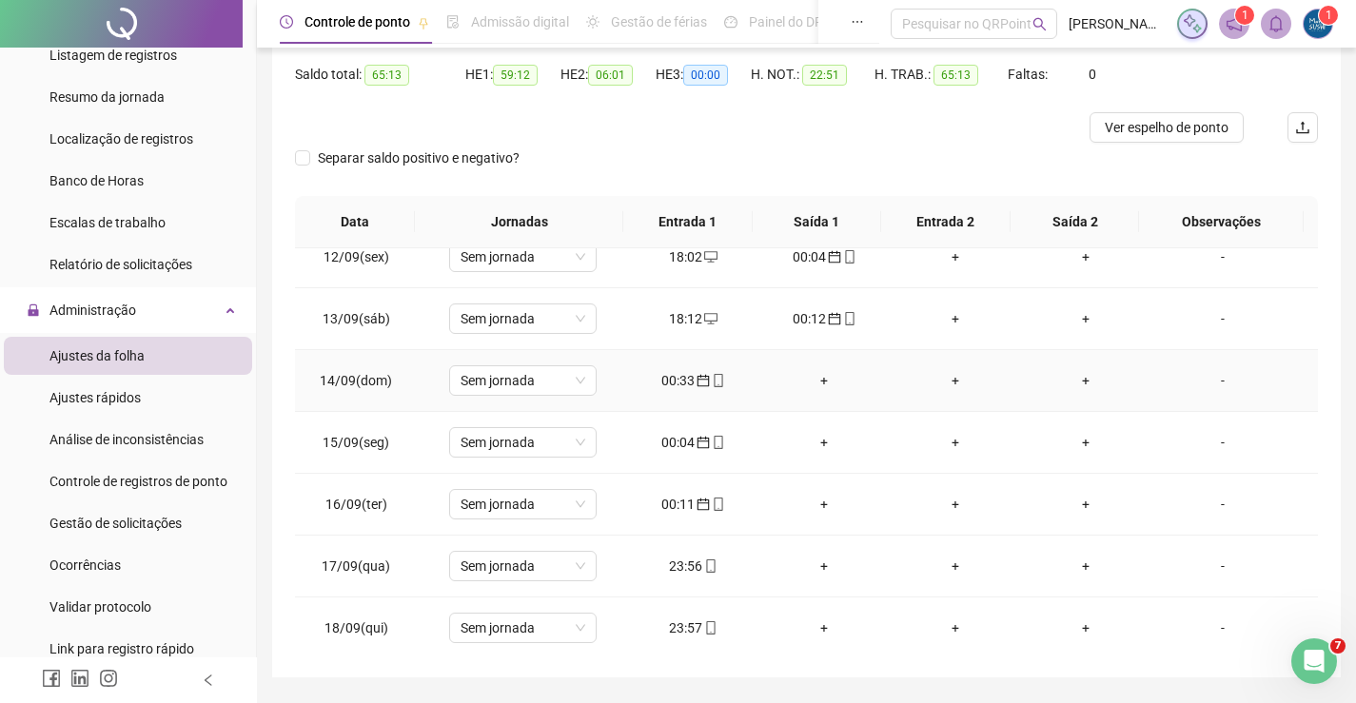
click at [812, 379] on div "+" at bounding box center [824, 380] width 101 height 21
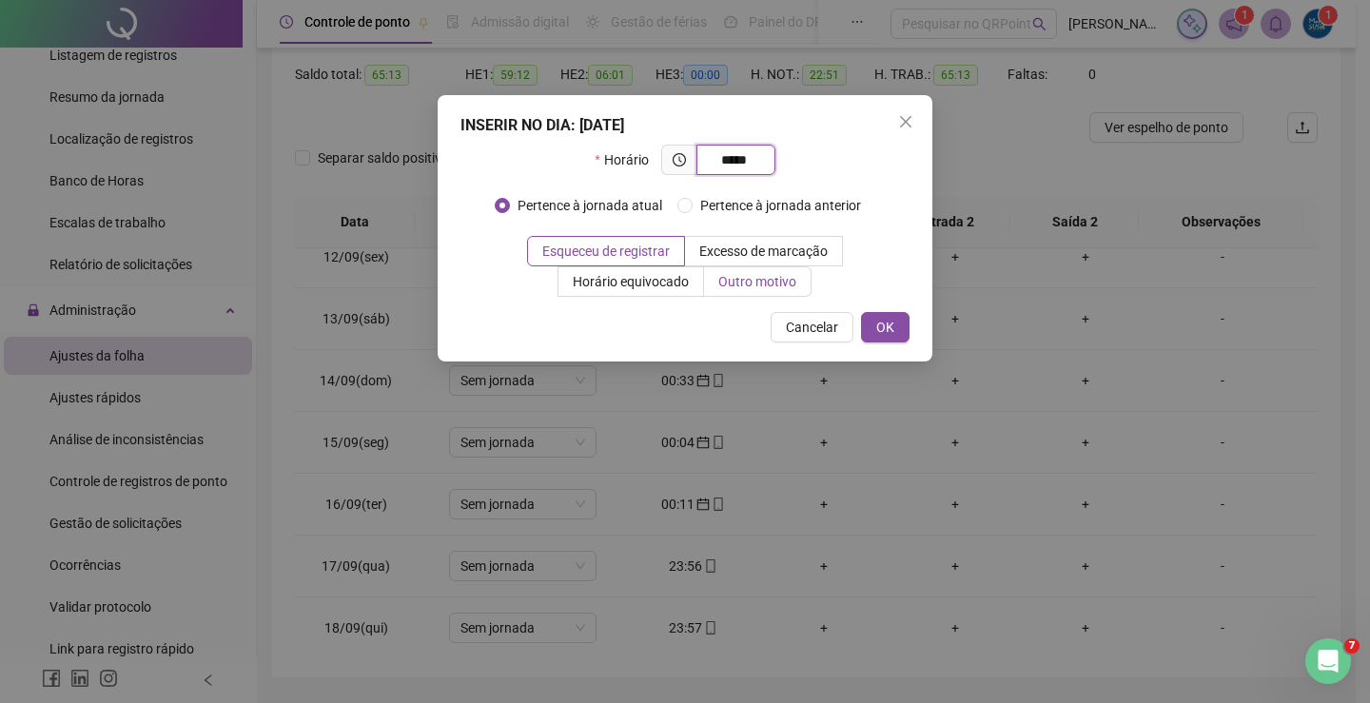
type input "*****"
click at [718, 278] on span "Outro motivo" at bounding box center [757, 281] width 78 height 15
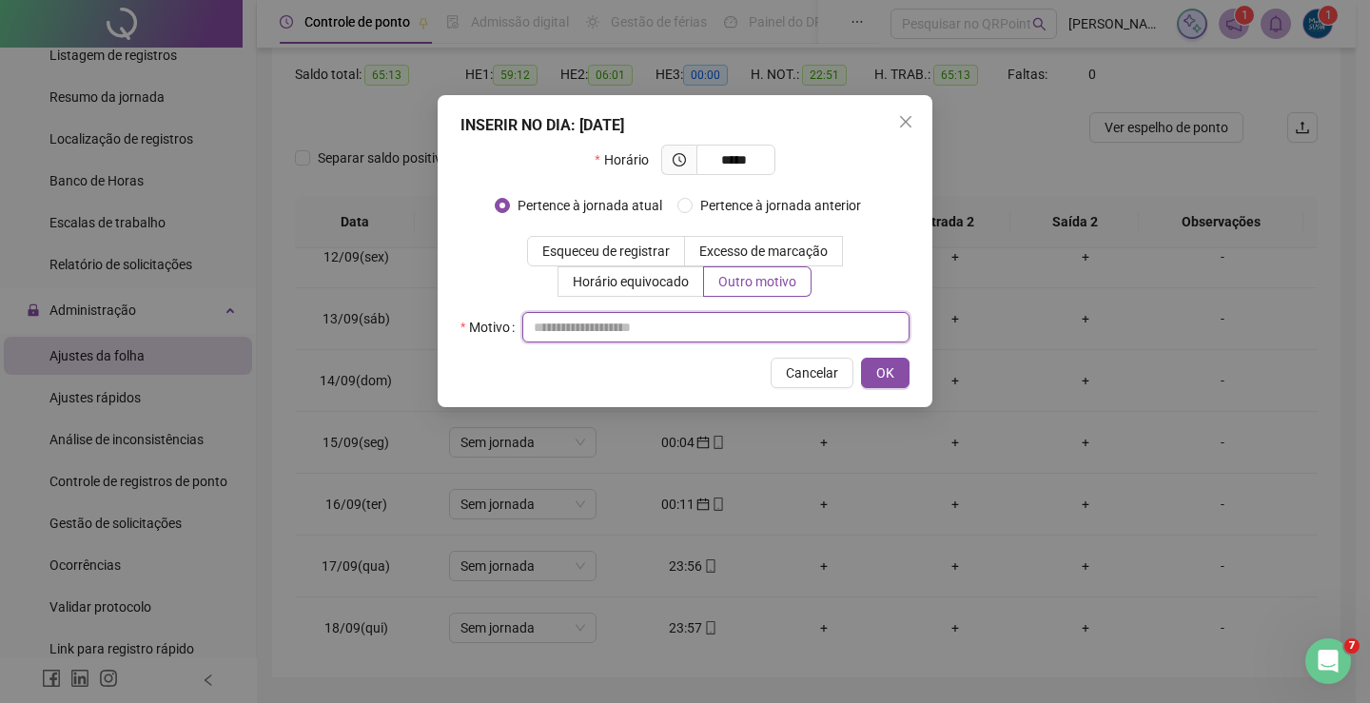
click at [650, 335] on input "text" at bounding box center [715, 327] width 387 height 30
type input "*"
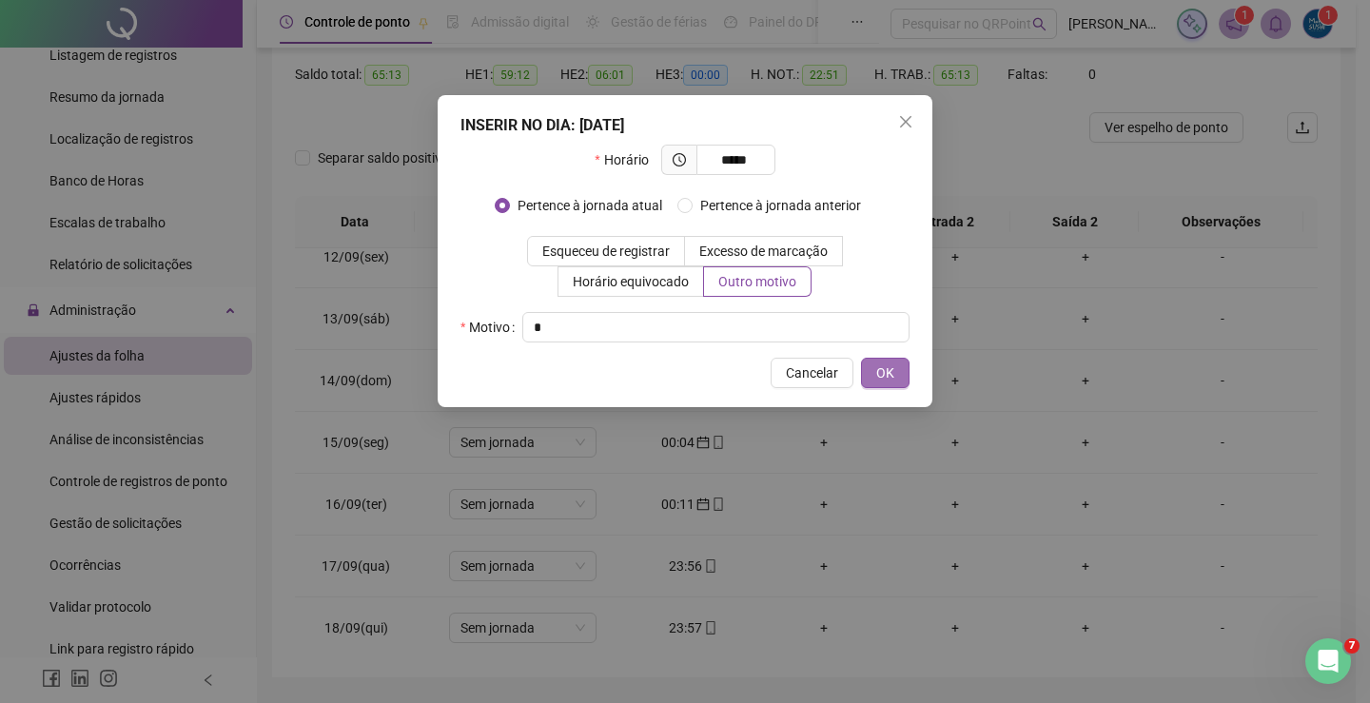
click at [885, 363] on span "OK" at bounding box center [885, 373] width 18 height 21
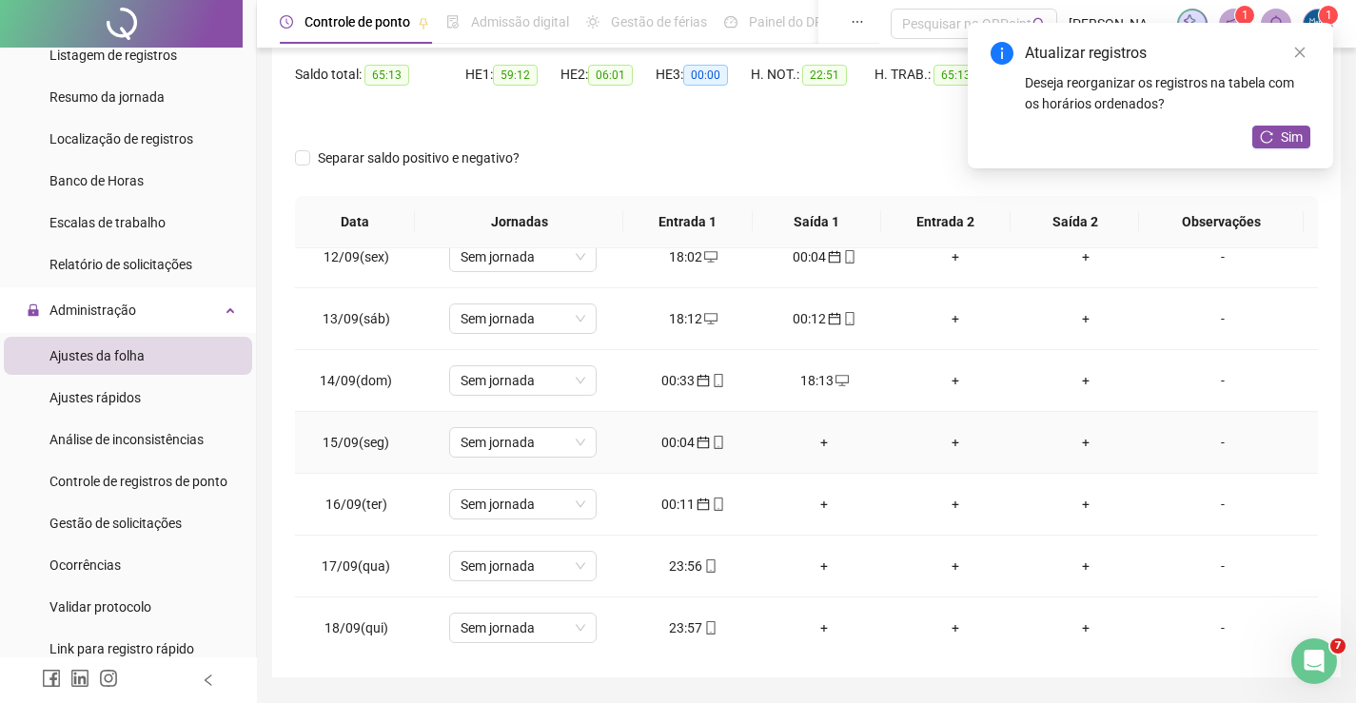
click at [829, 449] on div "+" at bounding box center [824, 442] width 101 height 21
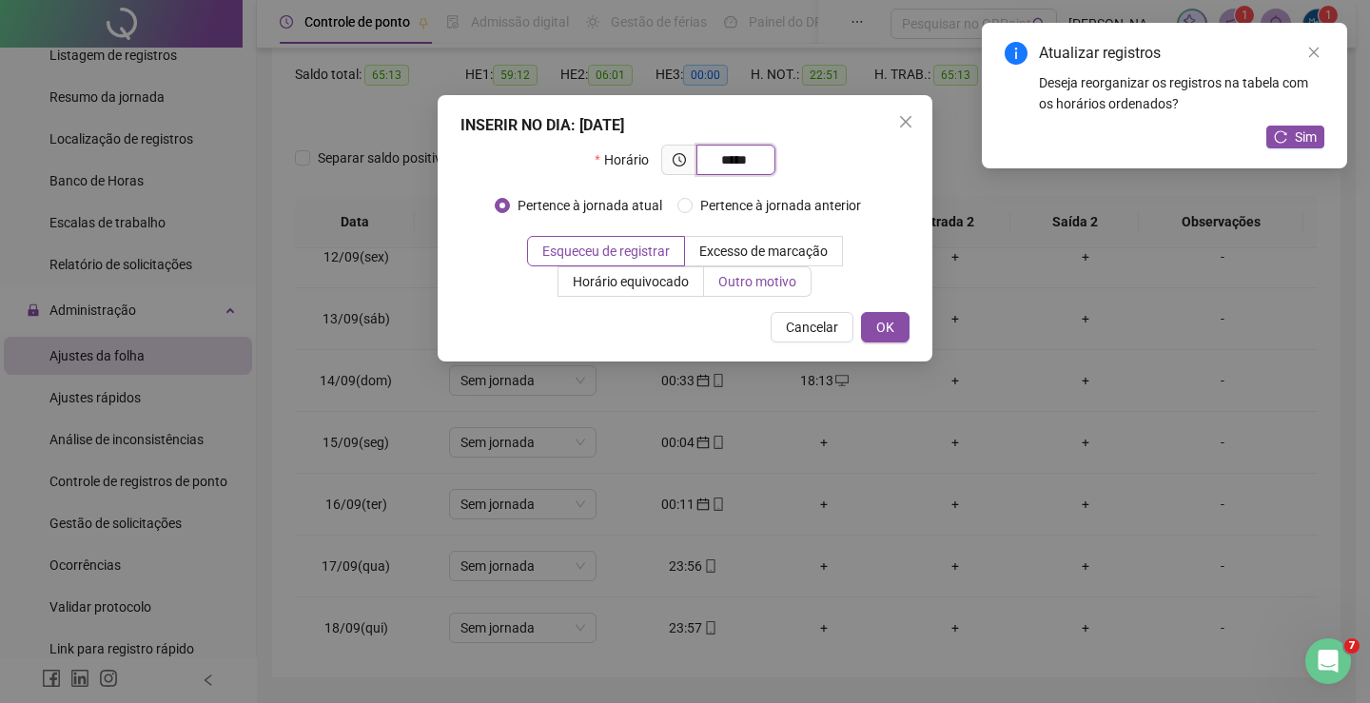
type input "*****"
drag, startPoint x: 763, startPoint y: 285, endPoint x: 657, endPoint y: 300, distance: 107.7
click at [760, 285] on span "Outro motivo" at bounding box center [757, 281] width 78 height 15
click at [716, 269] on label "Outro motivo" at bounding box center [758, 281] width 108 height 30
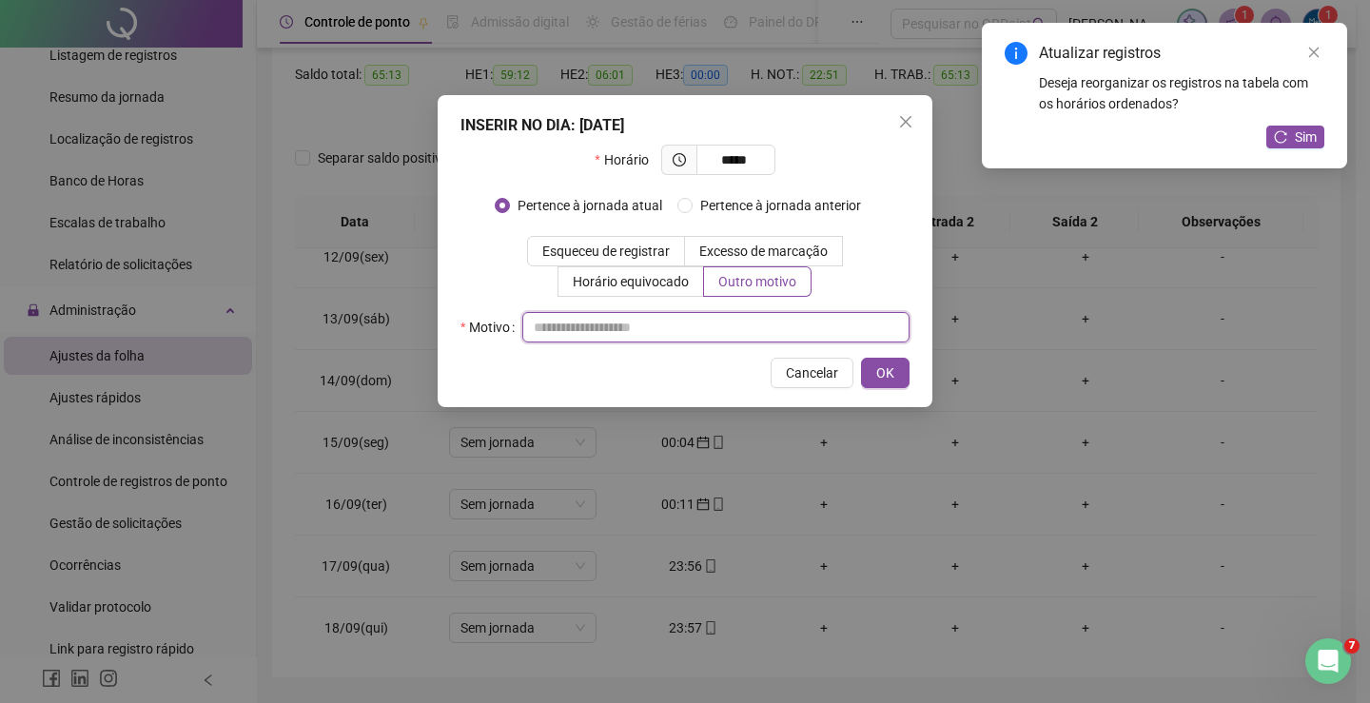
click at [633, 326] on input "text" at bounding box center [715, 327] width 387 height 30
type input "*"
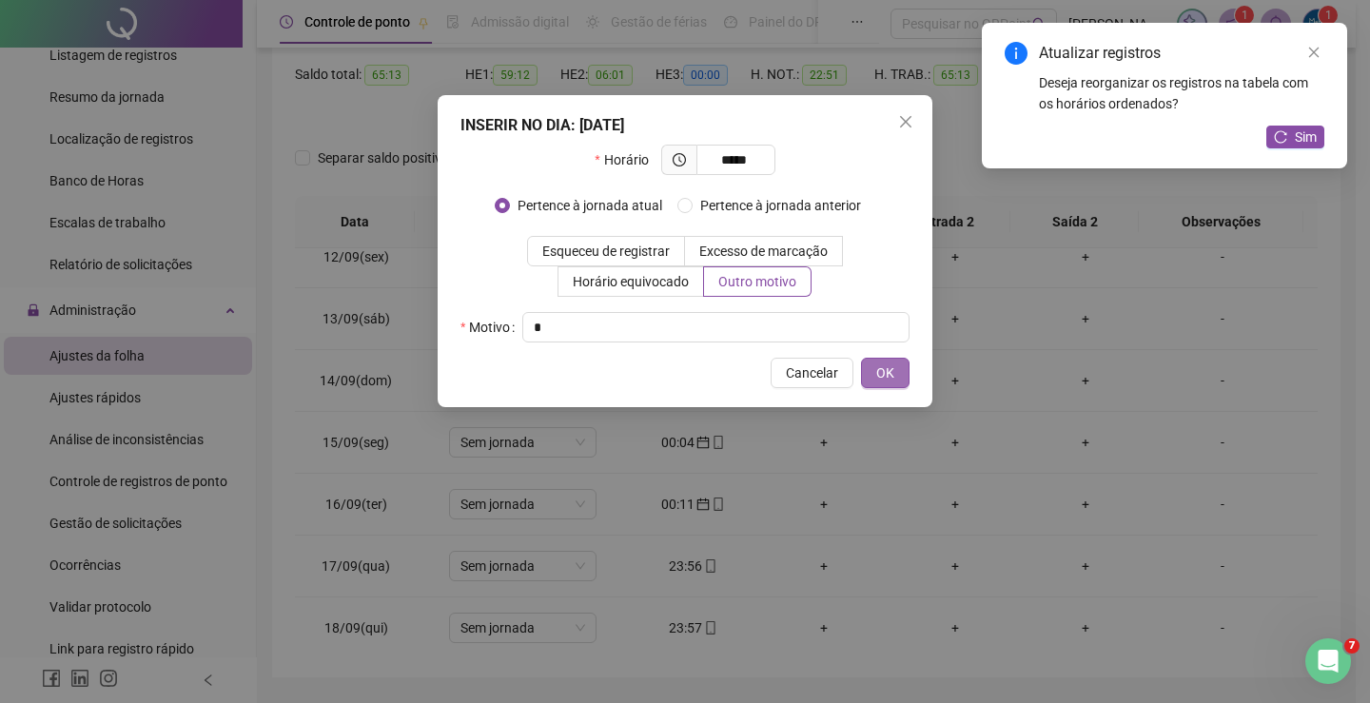
click at [893, 373] on span "OK" at bounding box center [885, 373] width 18 height 21
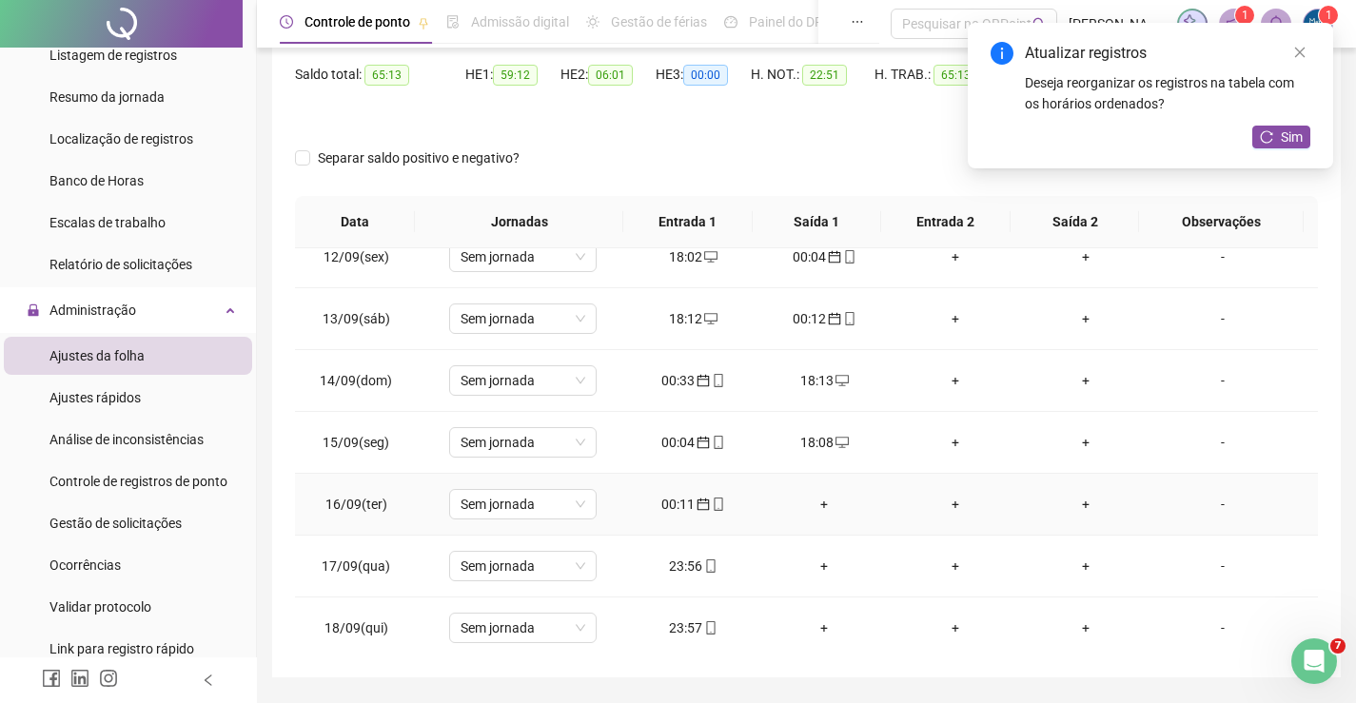
click at [815, 499] on div "+" at bounding box center [824, 504] width 101 height 21
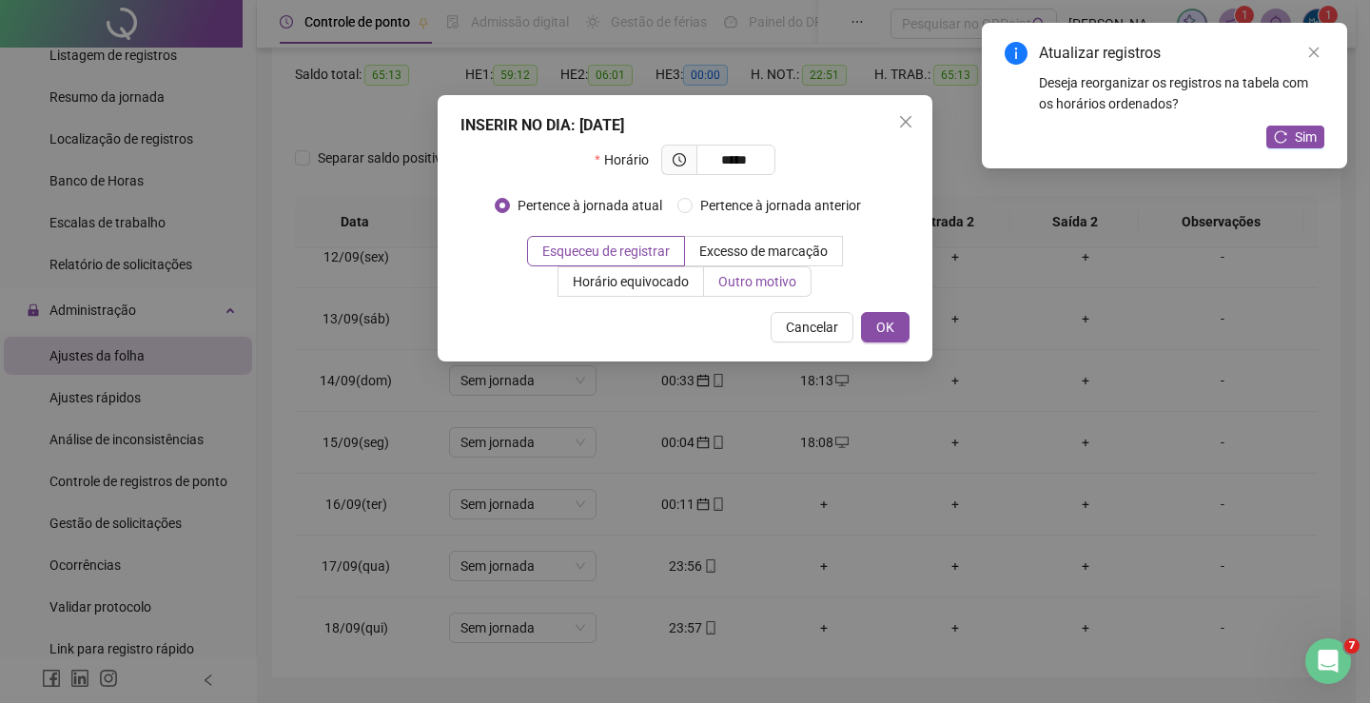
type input "*****"
click at [747, 276] on span "Outro motivo" at bounding box center [757, 281] width 78 height 15
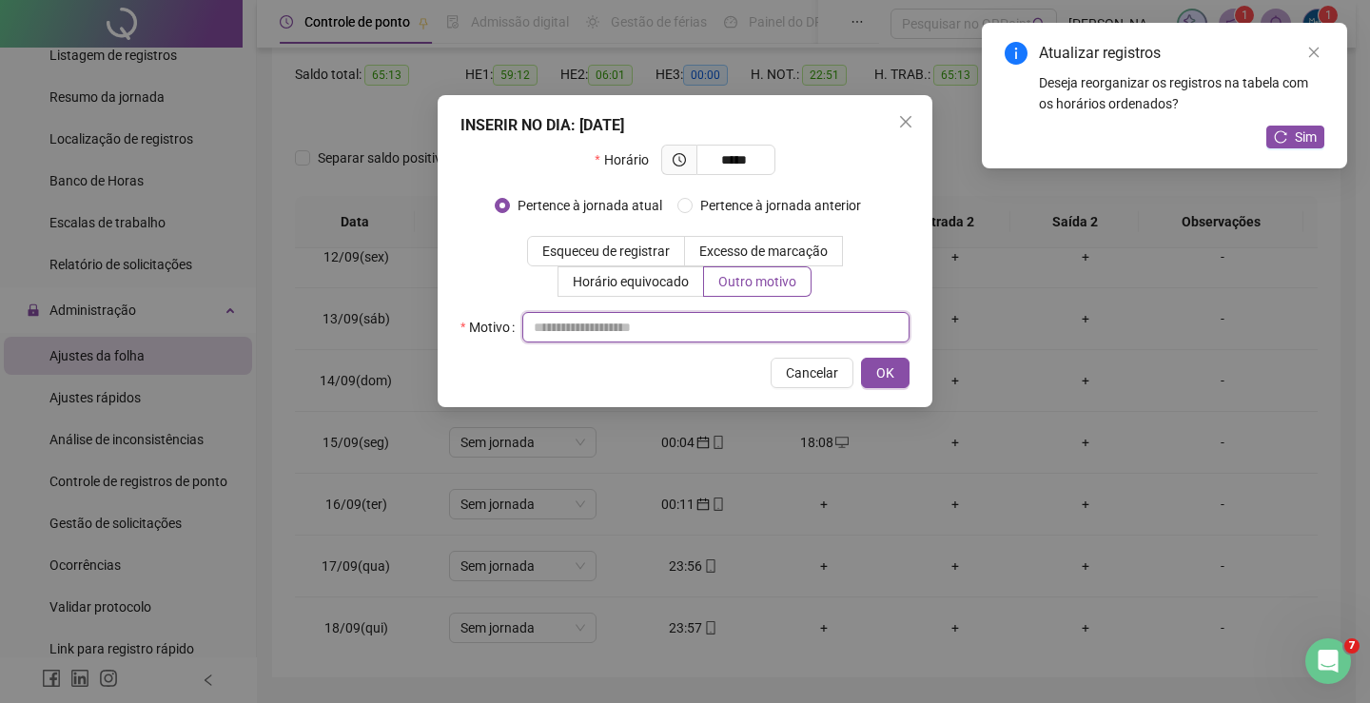
click at [686, 323] on input "text" at bounding box center [715, 327] width 387 height 30
type input "*"
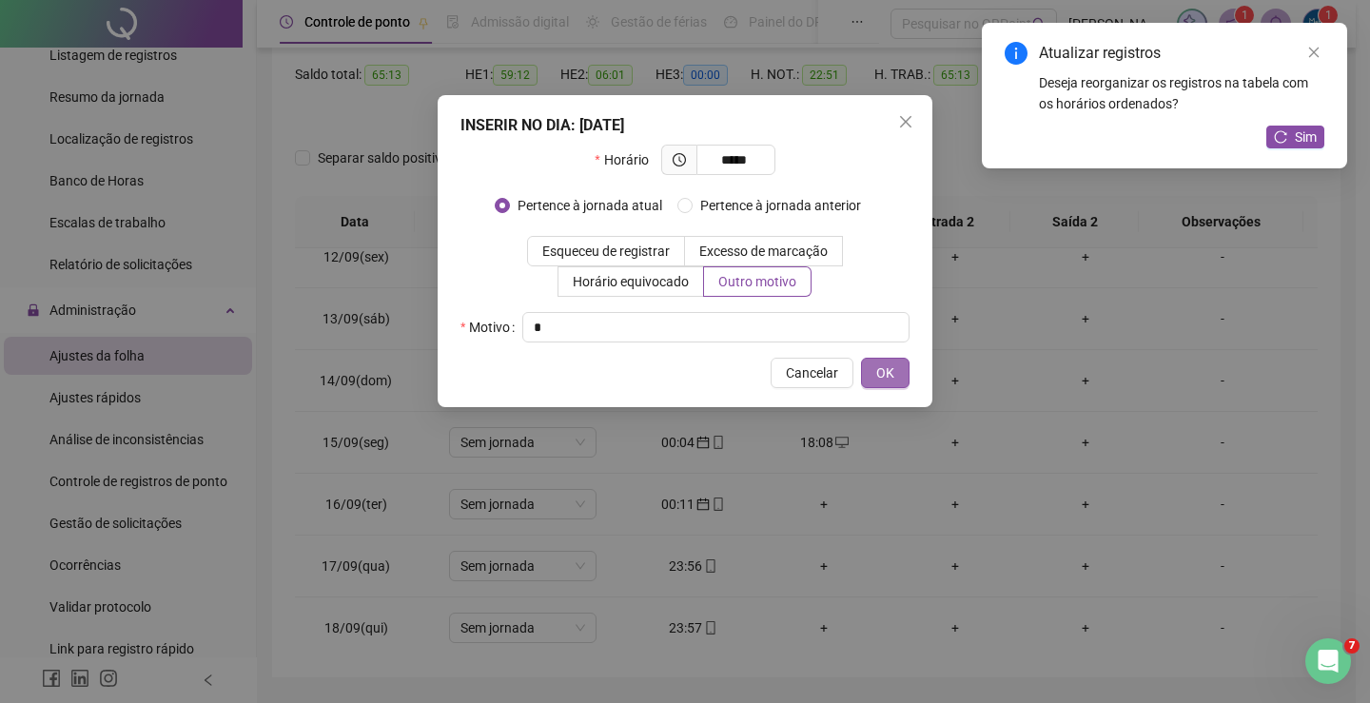
click at [903, 387] on button "OK" at bounding box center [885, 373] width 49 height 30
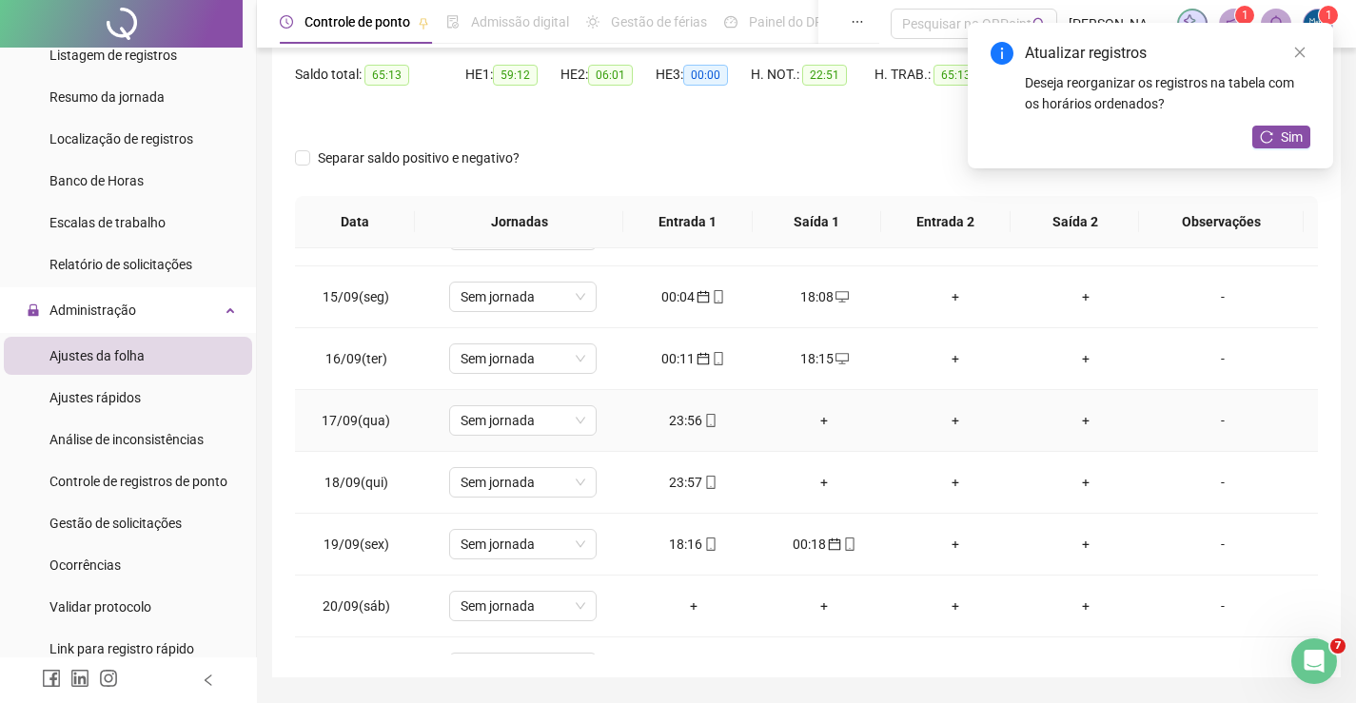
scroll to position [893, 0]
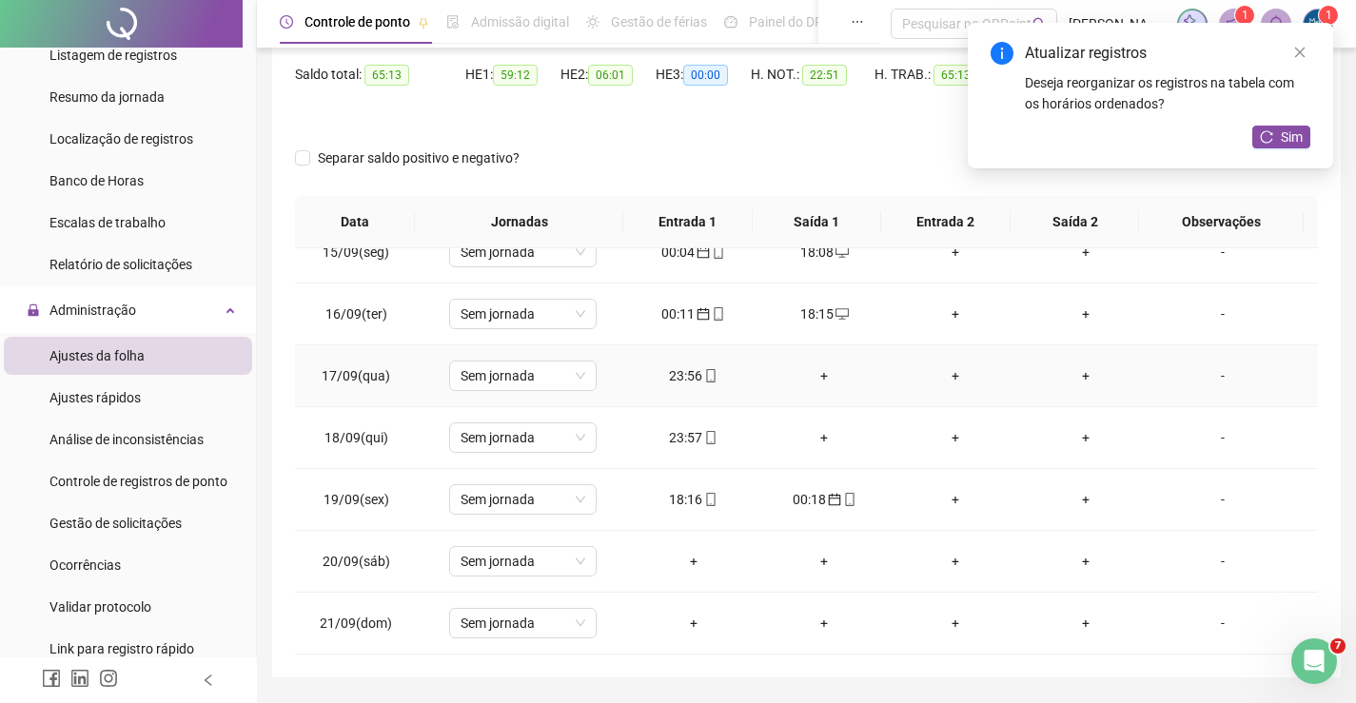
click at [814, 377] on div "+" at bounding box center [824, 375] width 101 height 21
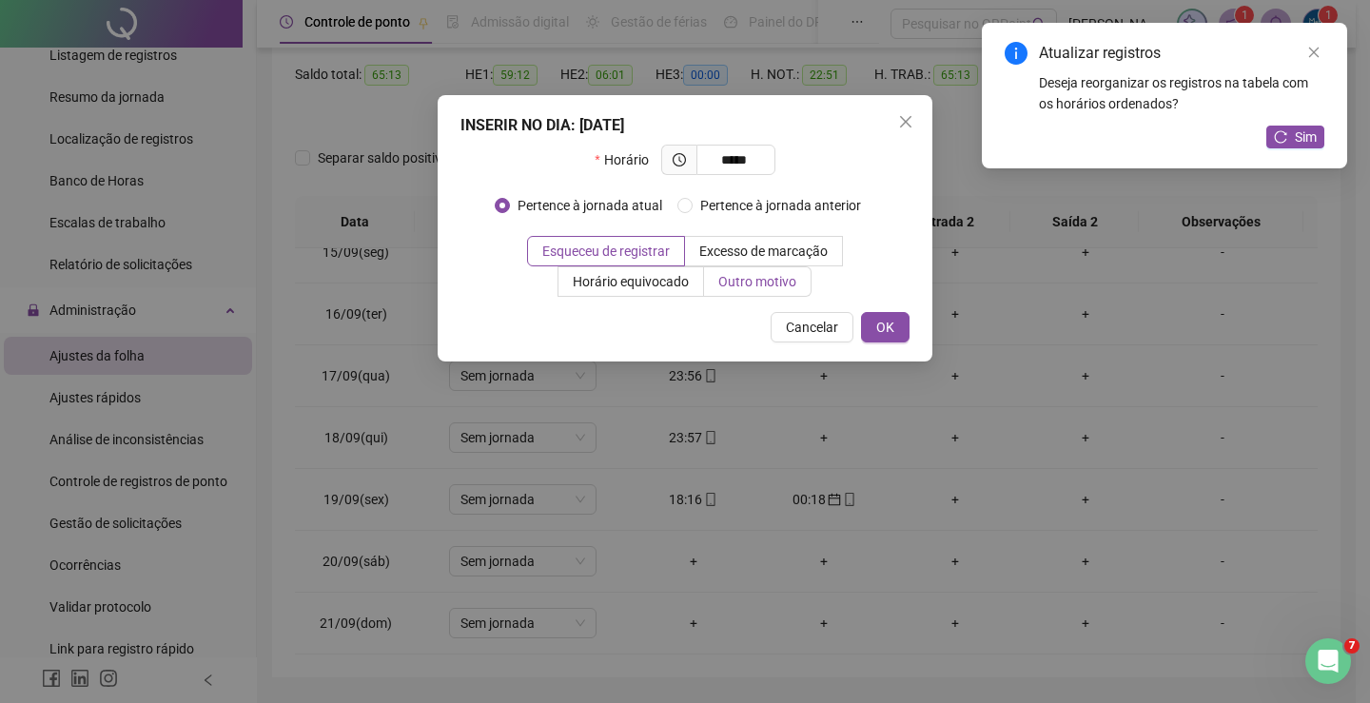
type input "*****"
click at [735, 274] on span "Outro motivo" at bounding box center [757, 281] width 78 height 15
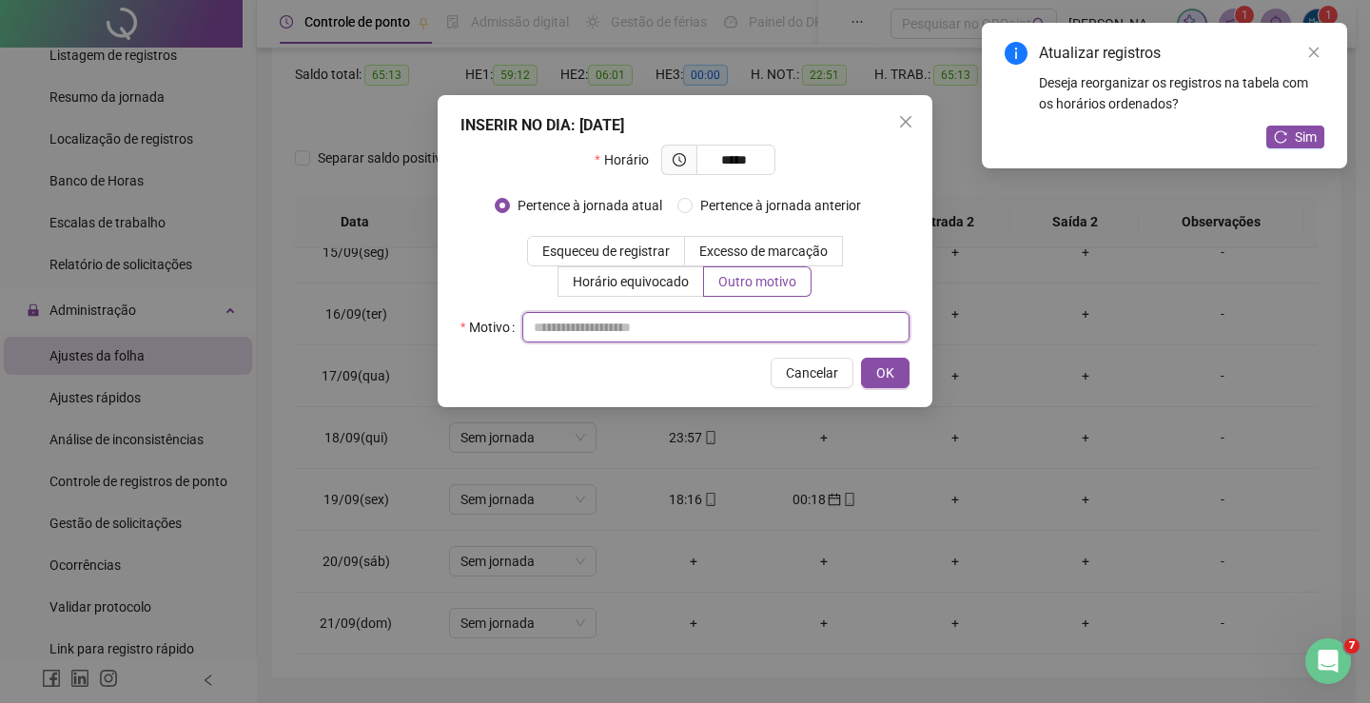
click at [653, 313] on input "text" at bounding box center [715, 327] width 387 height 30
type input "*"
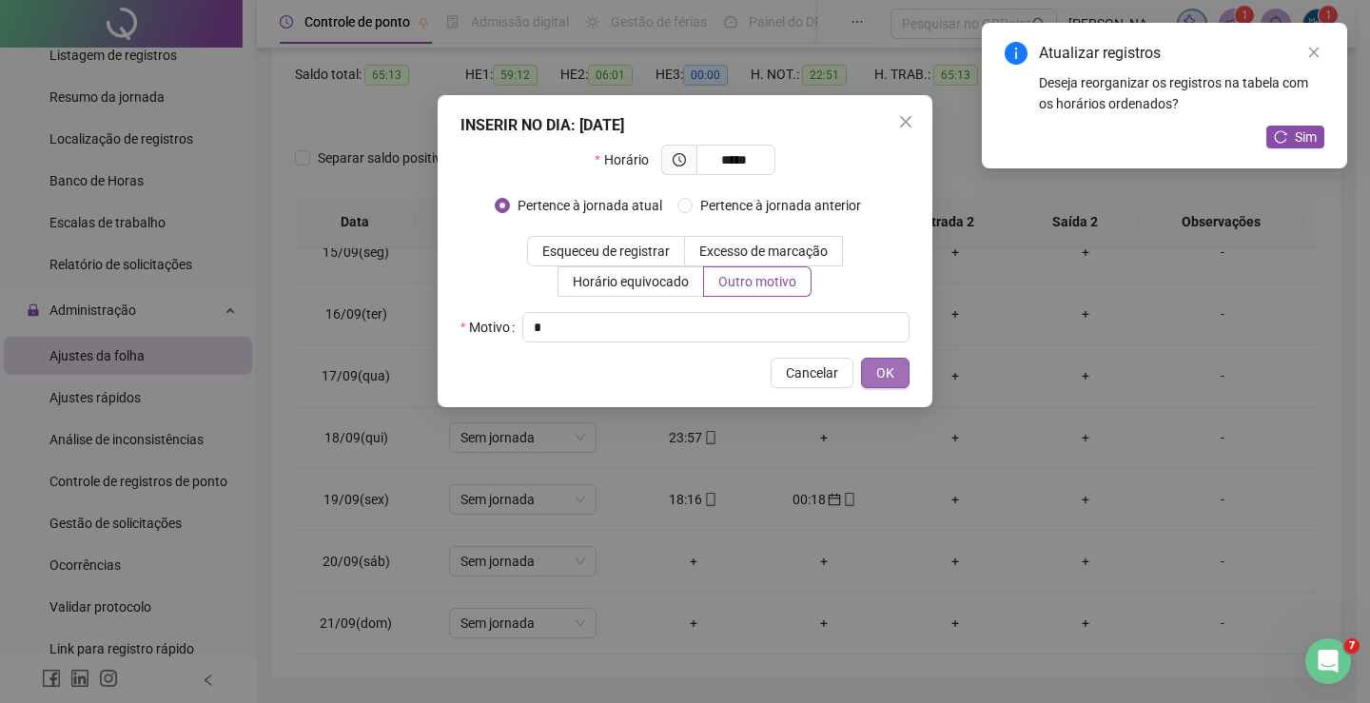
click at [876, 366] on span "OK" at bounding box center [885, 373] width 18 height 21
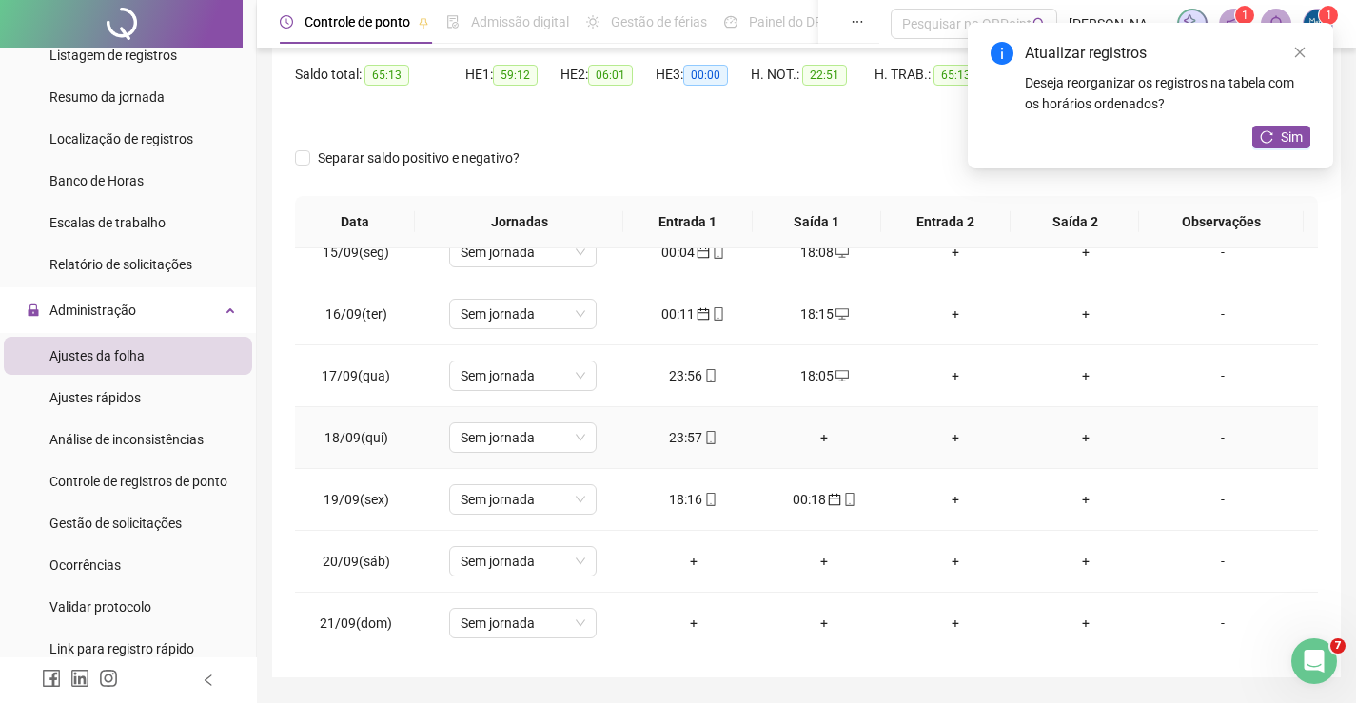
click at [823, 442] on div "+" at bounding box center [824, 437] width 101 height 21
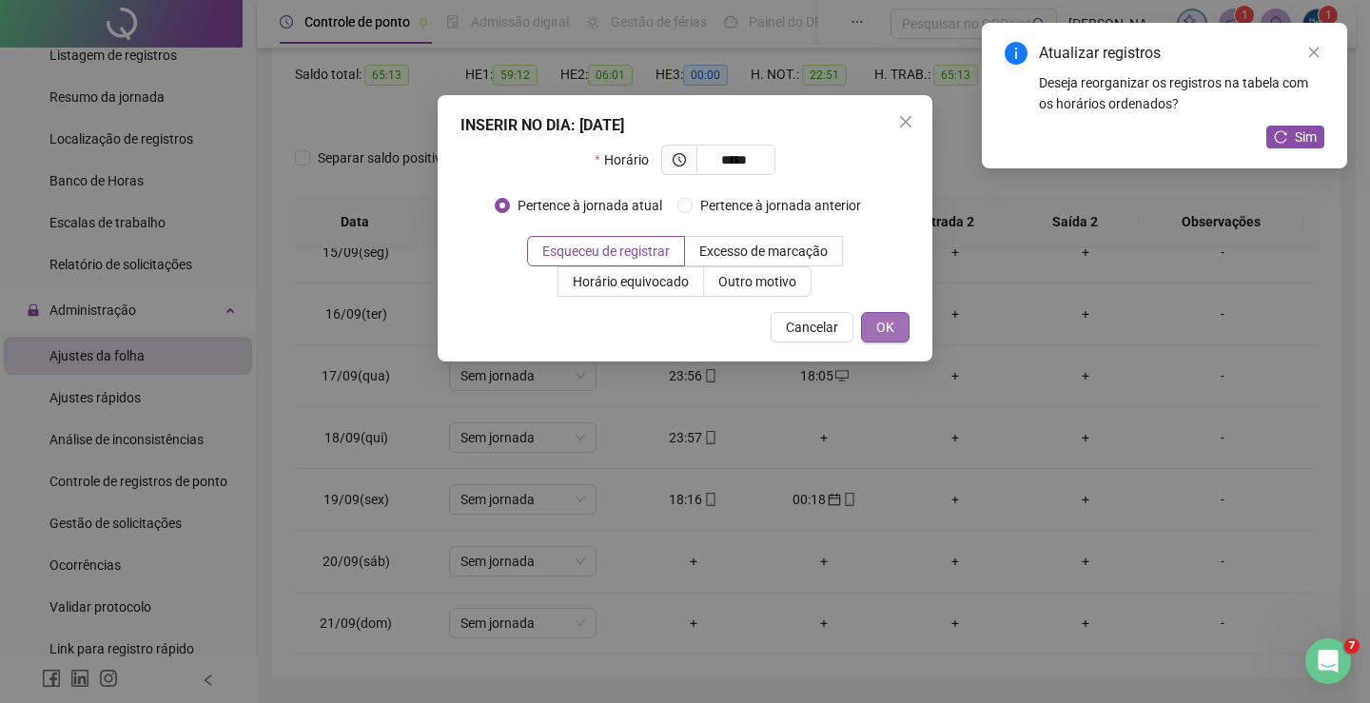
type input "*****"
click at [881, 323] on span "OK" at bounding box center [885, 327] width 18 height 21
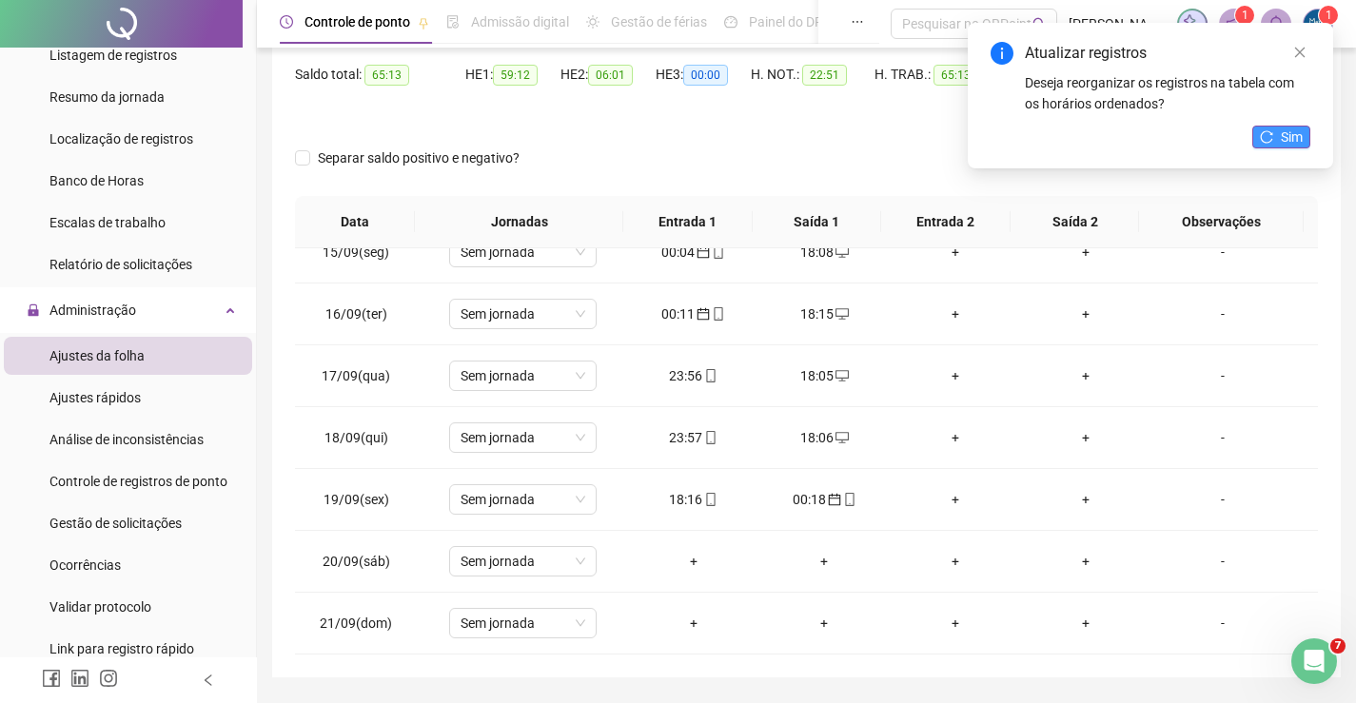
click at [1269, 130] on icon "reload" at bounding box center [1266, 136] width 13 height 13
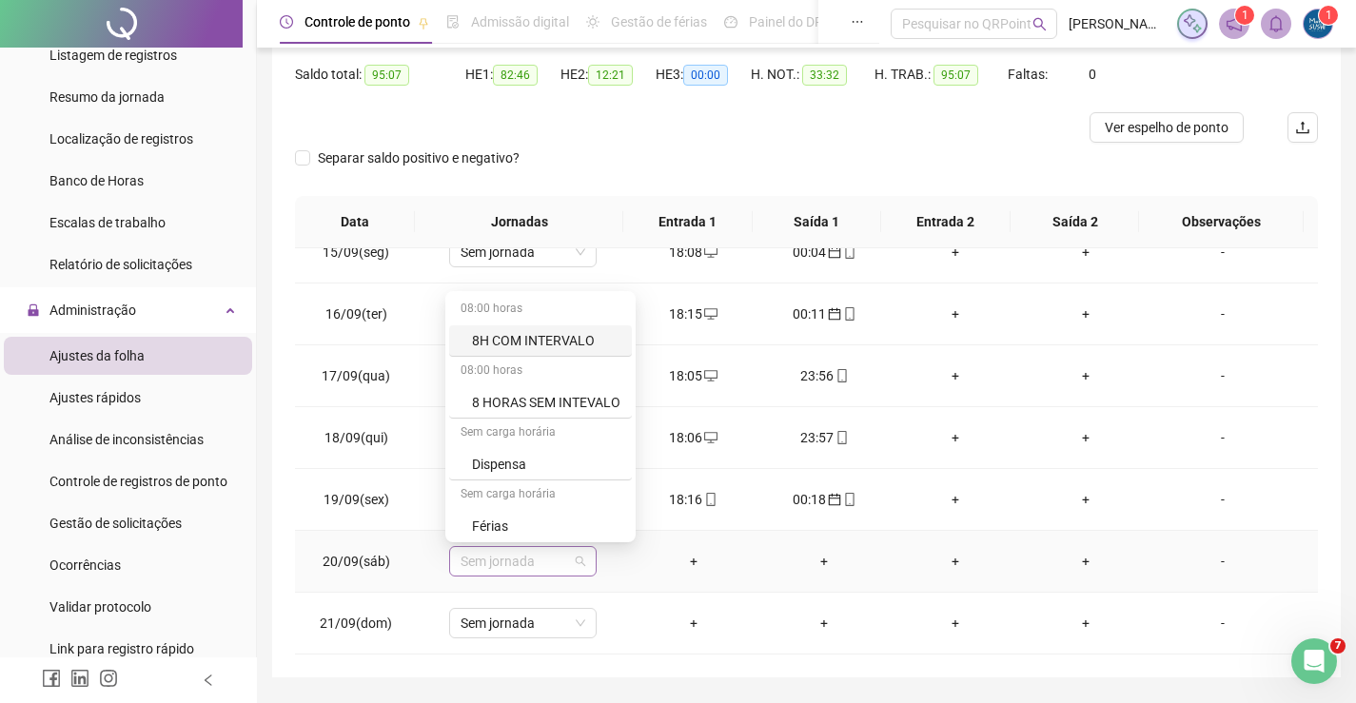
click at [539, 561] on span "Sem jornada" at bounding box center [523, 561] width 125 height 29
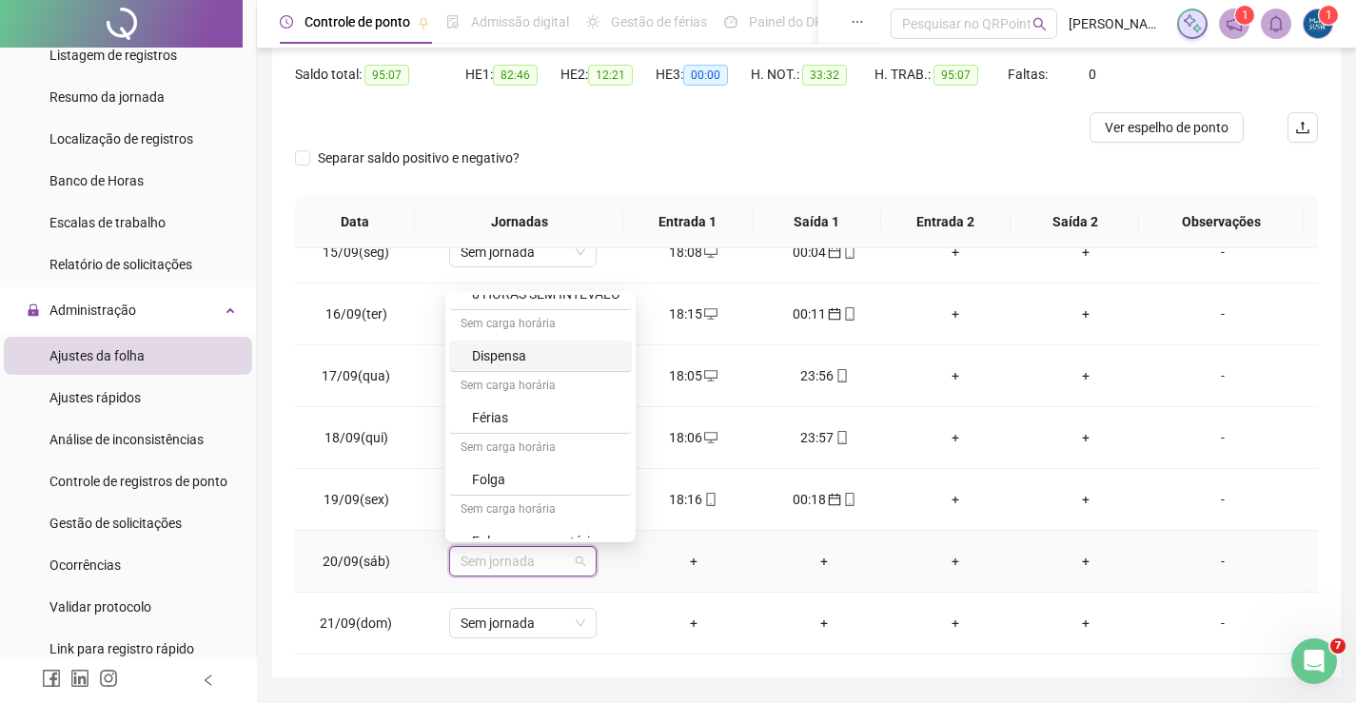
scroll to position [189, 0]
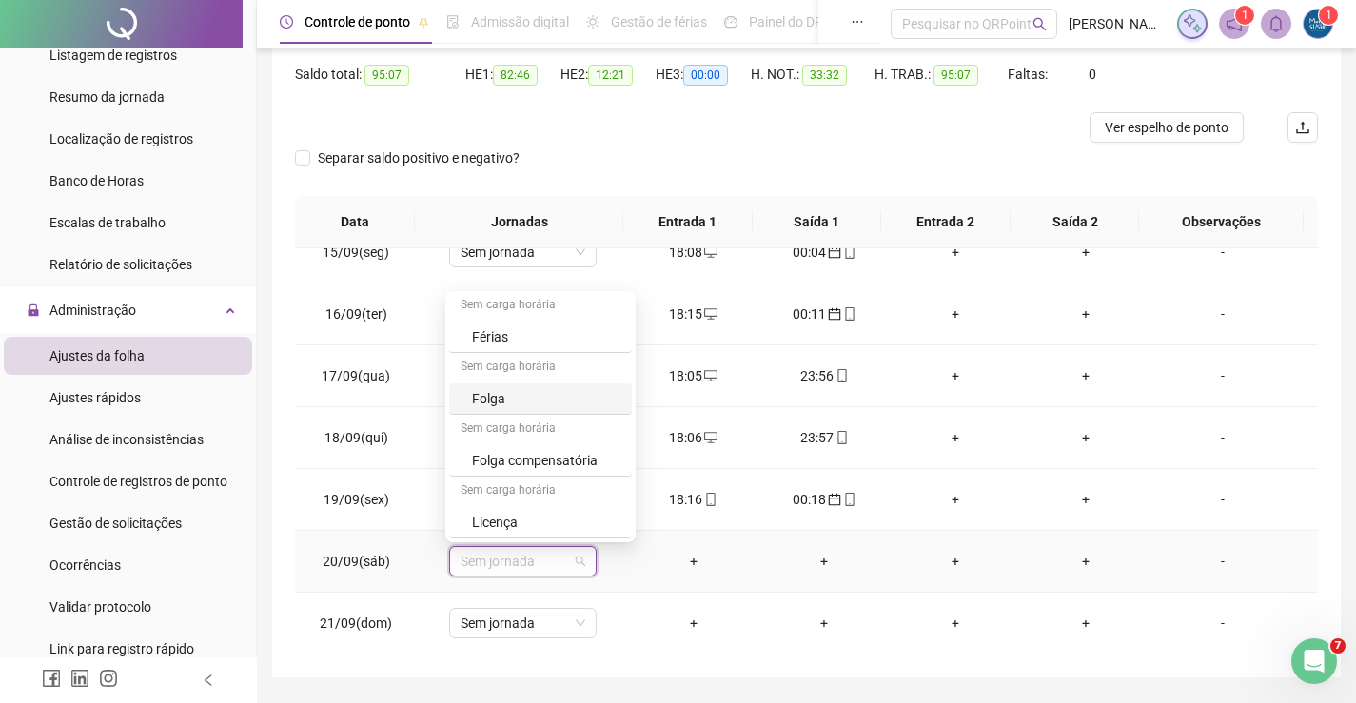
click at [495, 411] on div "Folga" at bounding box center [540, 398] width 183 height 31
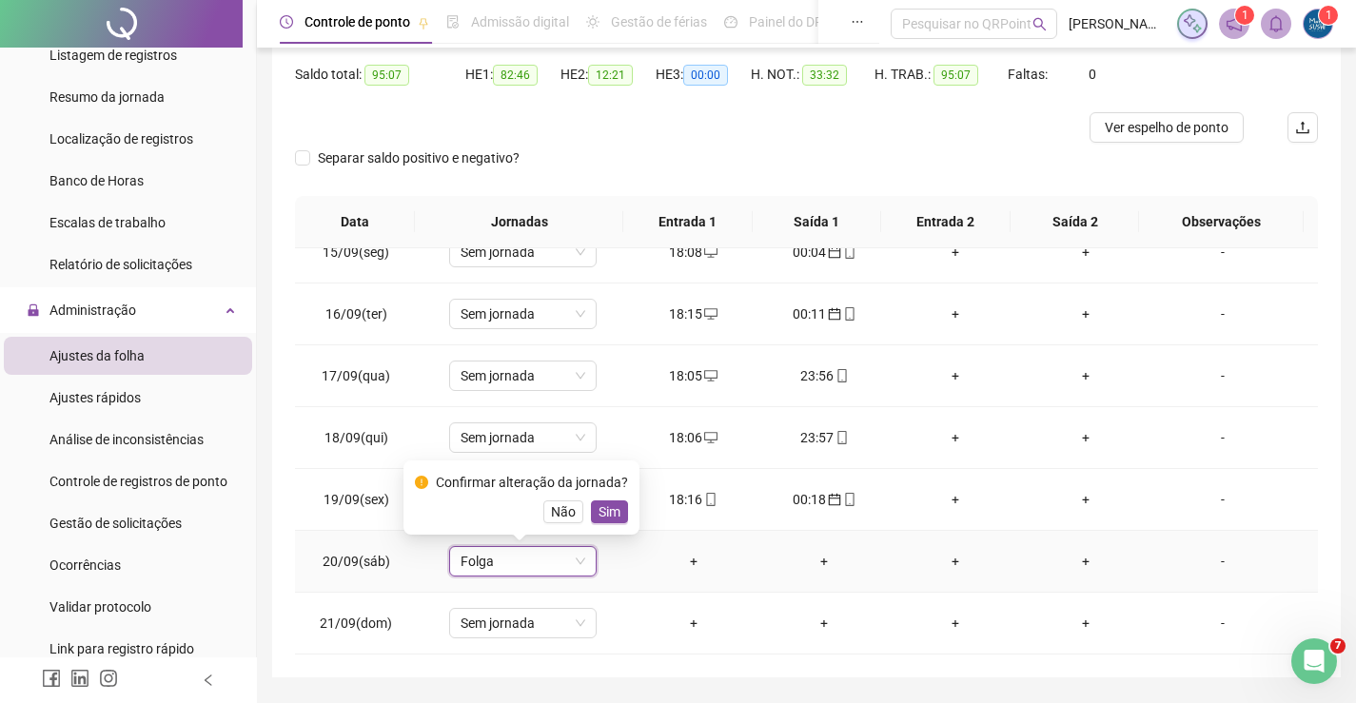
click at [593, 517] on button "Sim" at bounding box center [609, 511] width 37 height 23
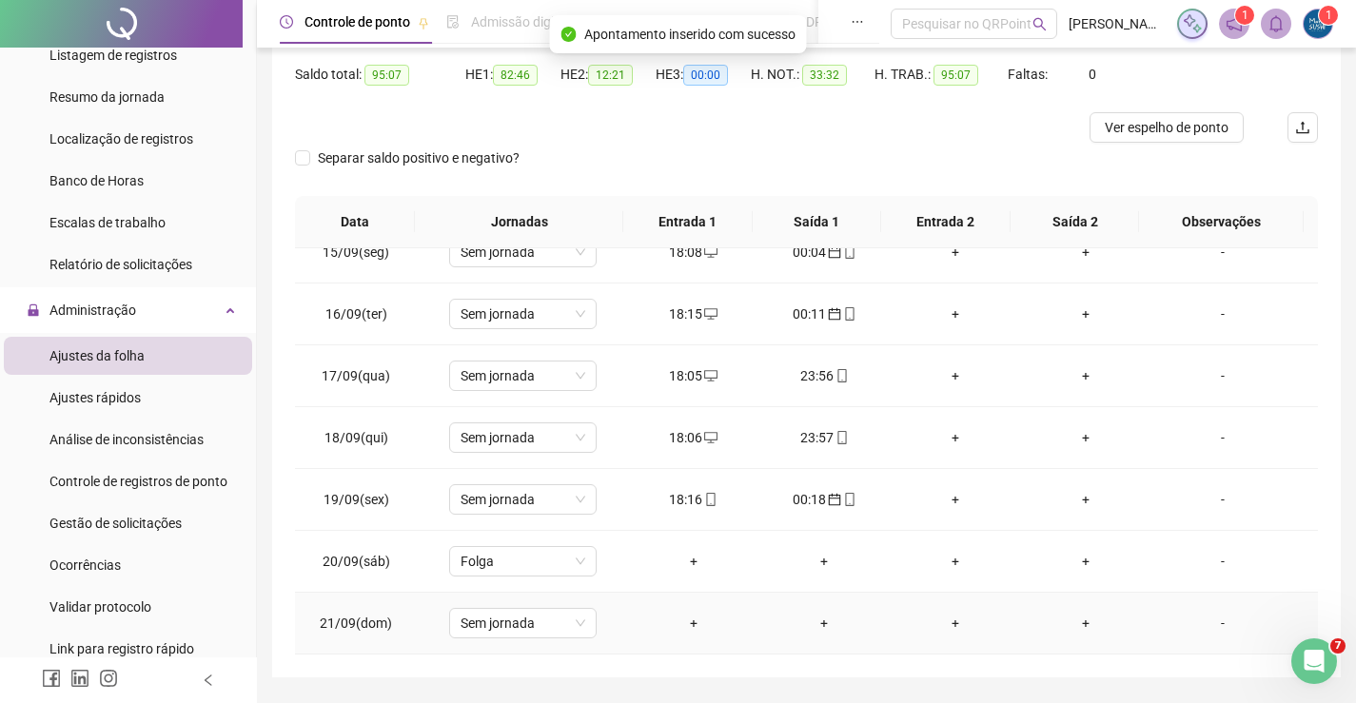
click at [689, 628] on div "+" at bounding box center [693, 623] width 101 height 21
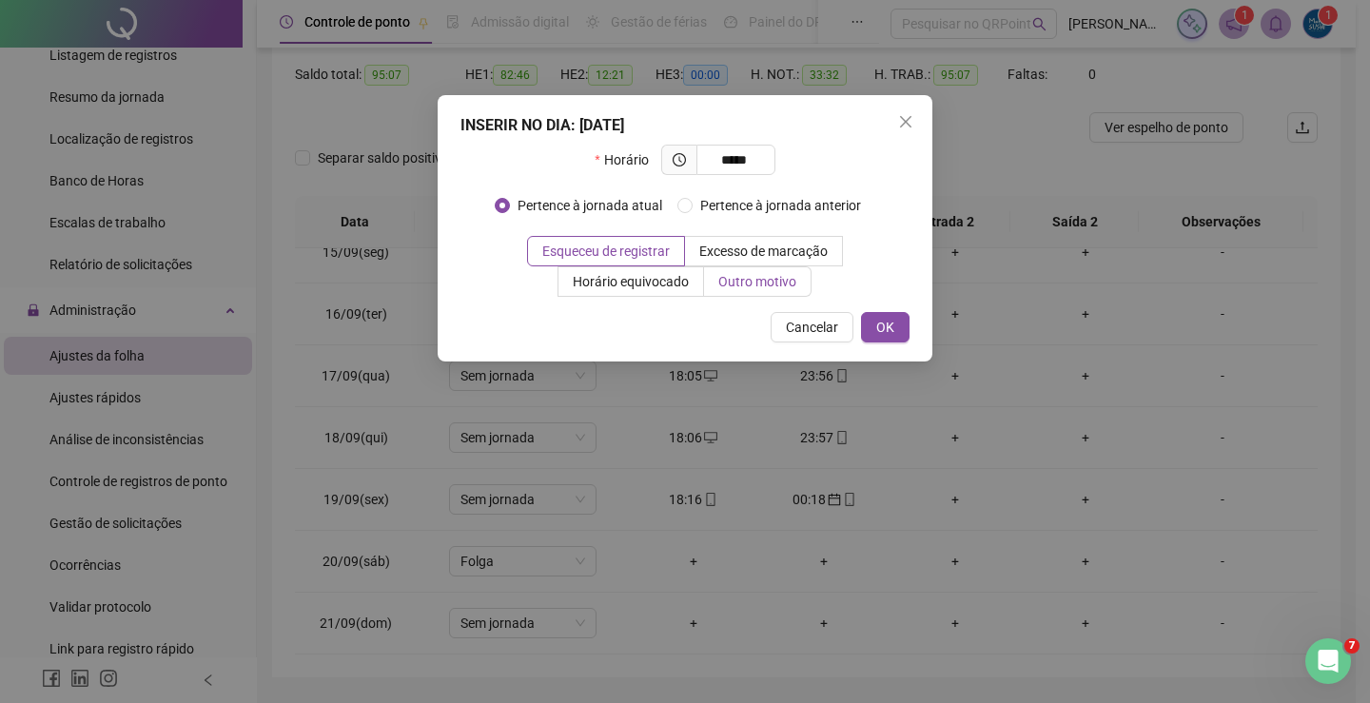
type input "*****"
click at [739, 275] on span "Outro motivo" at bounding box center [757, 281] width 78 height 15
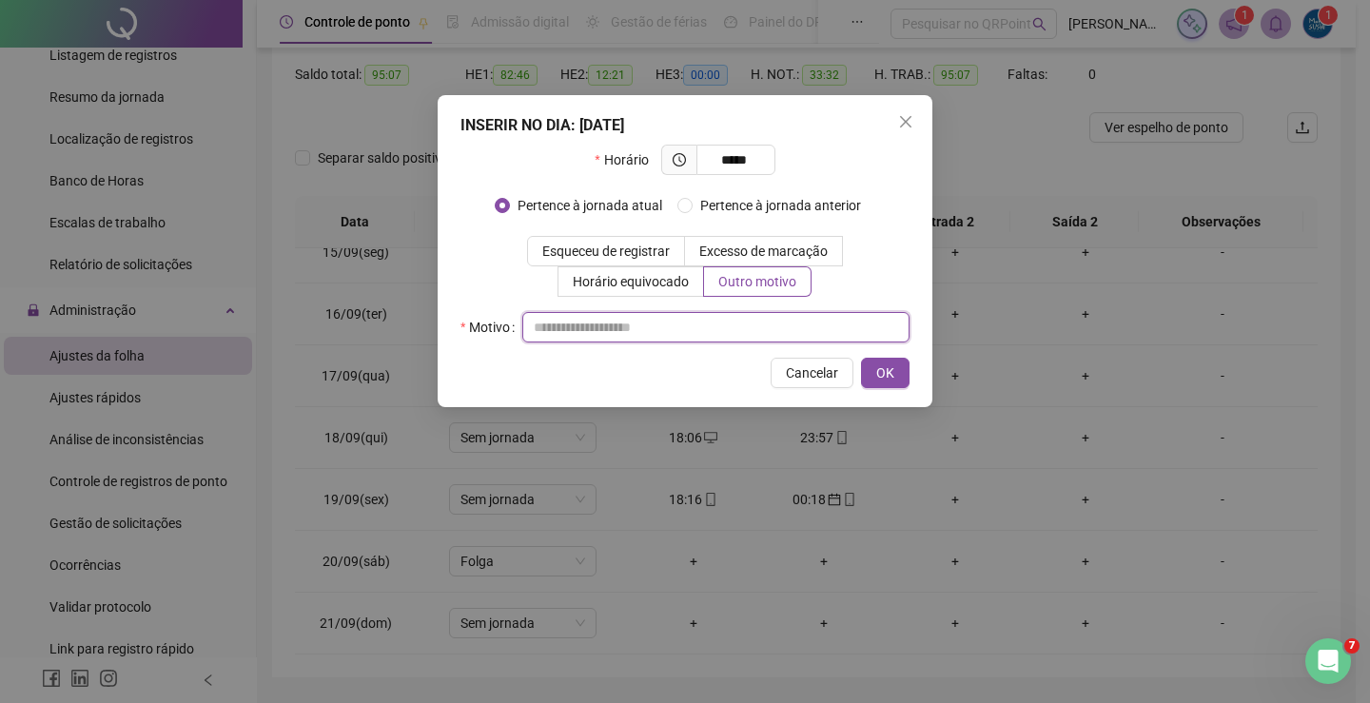
click at [555, 312] on input "text" at bounding box center [715, 327] width 387 height 30
type input "*"
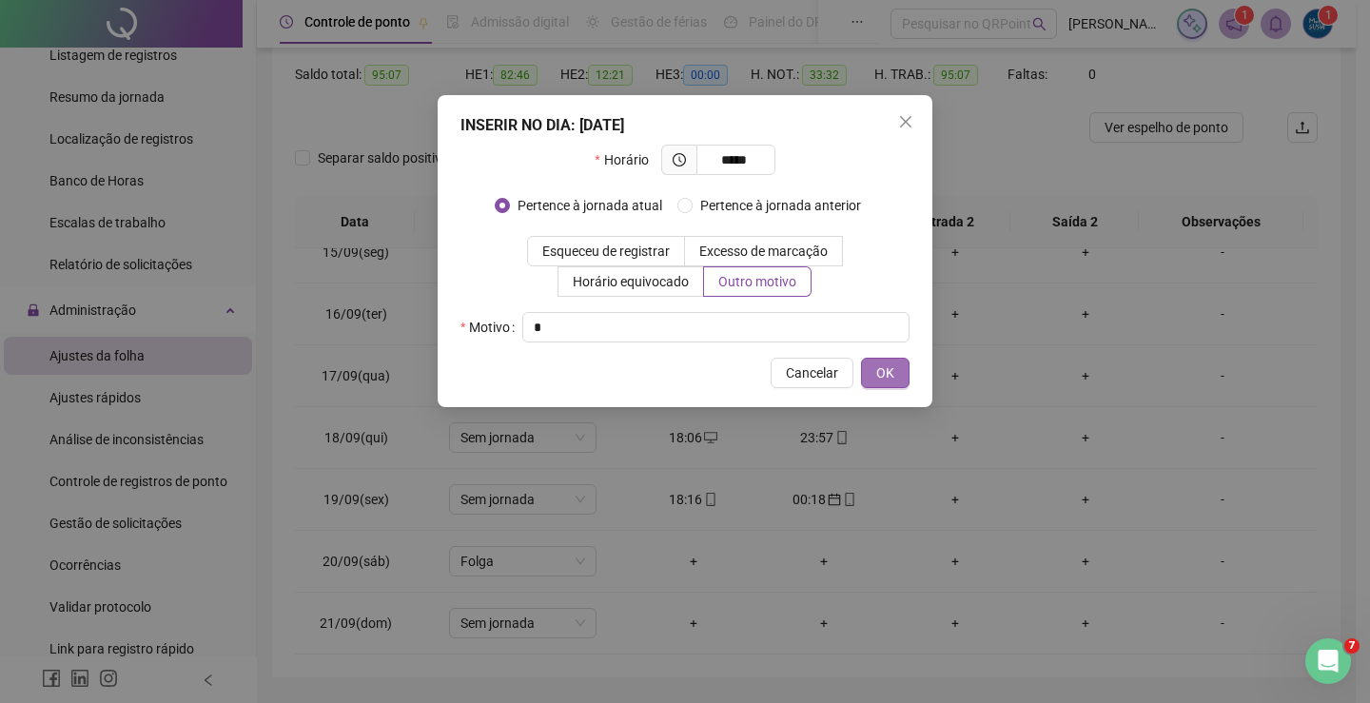
click at [871, 375] on button "OK" at bounding box center [885, 373] width 49 height 30
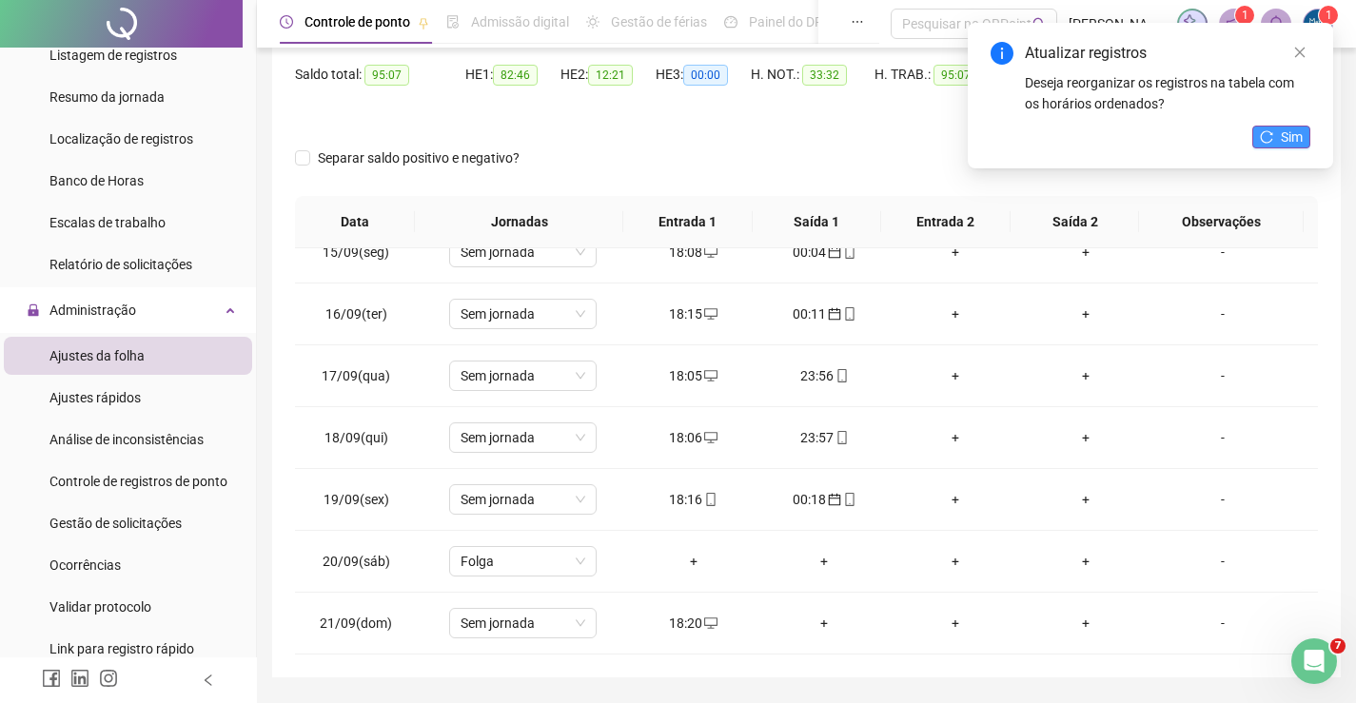
click at [1261, 144] on button "Sim" at bounding box center [1281, 137] width 58 height 23
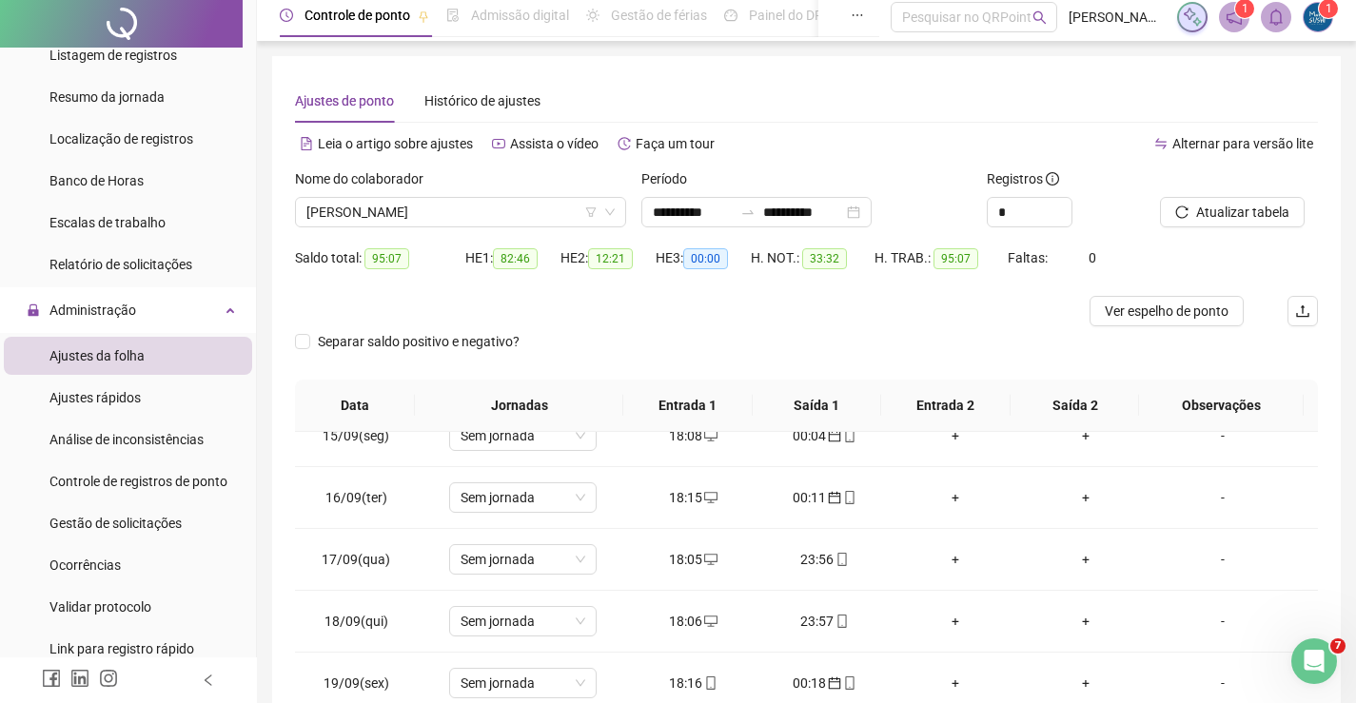
scroll to position [0, 0]
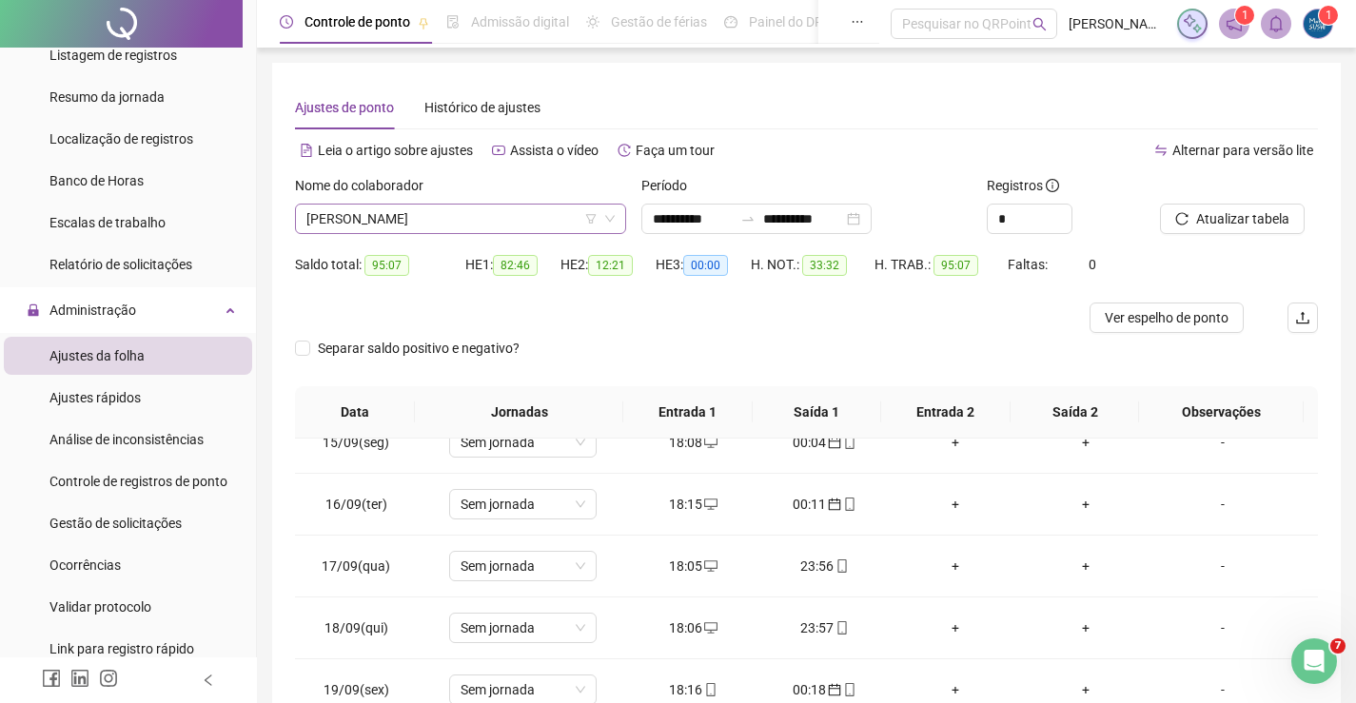
click at [536, 226] on span "[PERSON_NAME]" at bounding box center [460, 219] width 308 height 29
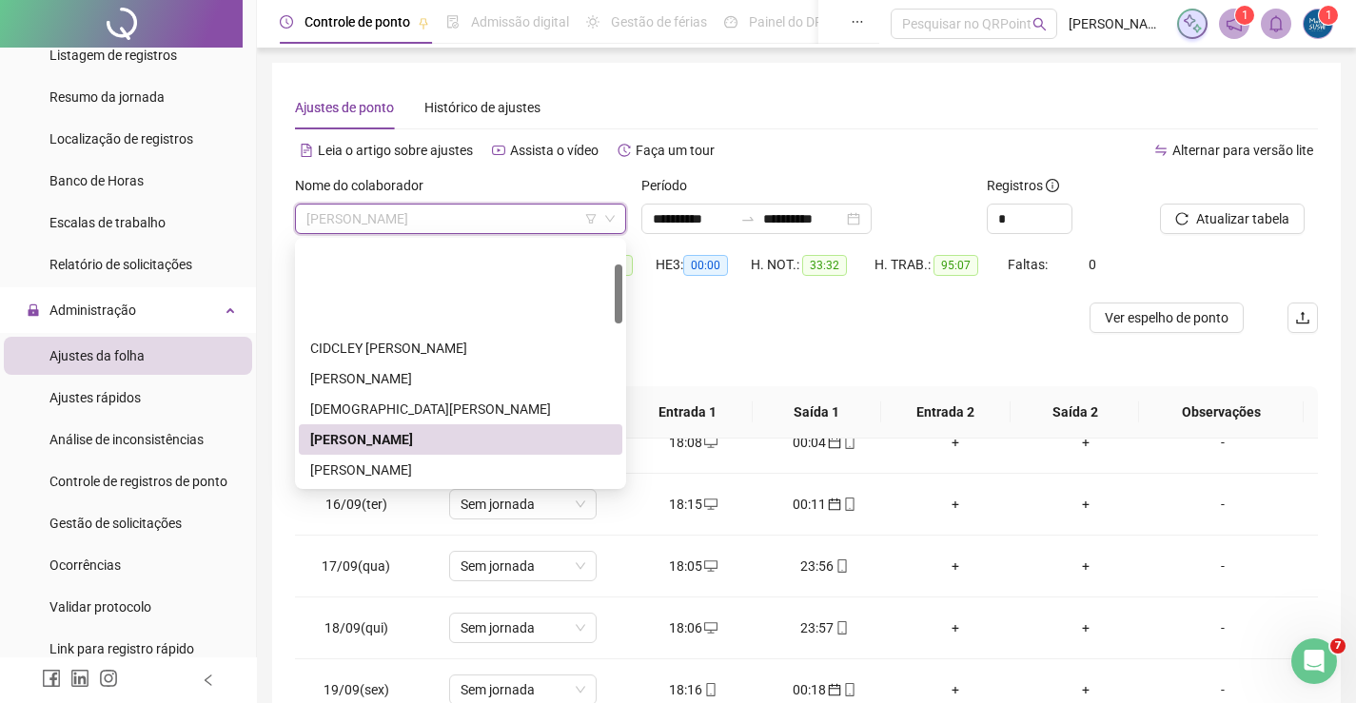
scroll to position [95, 0]
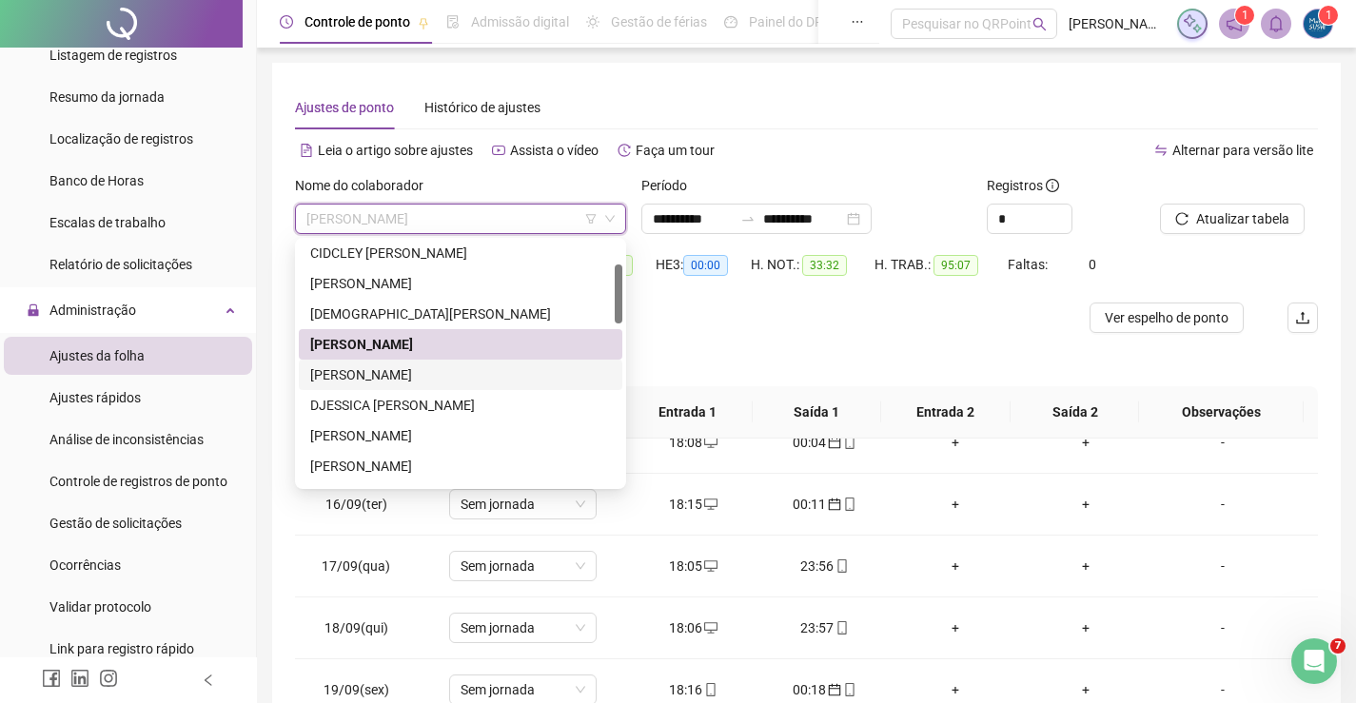
click at [350, 362] on div "[PERSON_NAME]" at bounding box center [461, 375] width 324 height 30
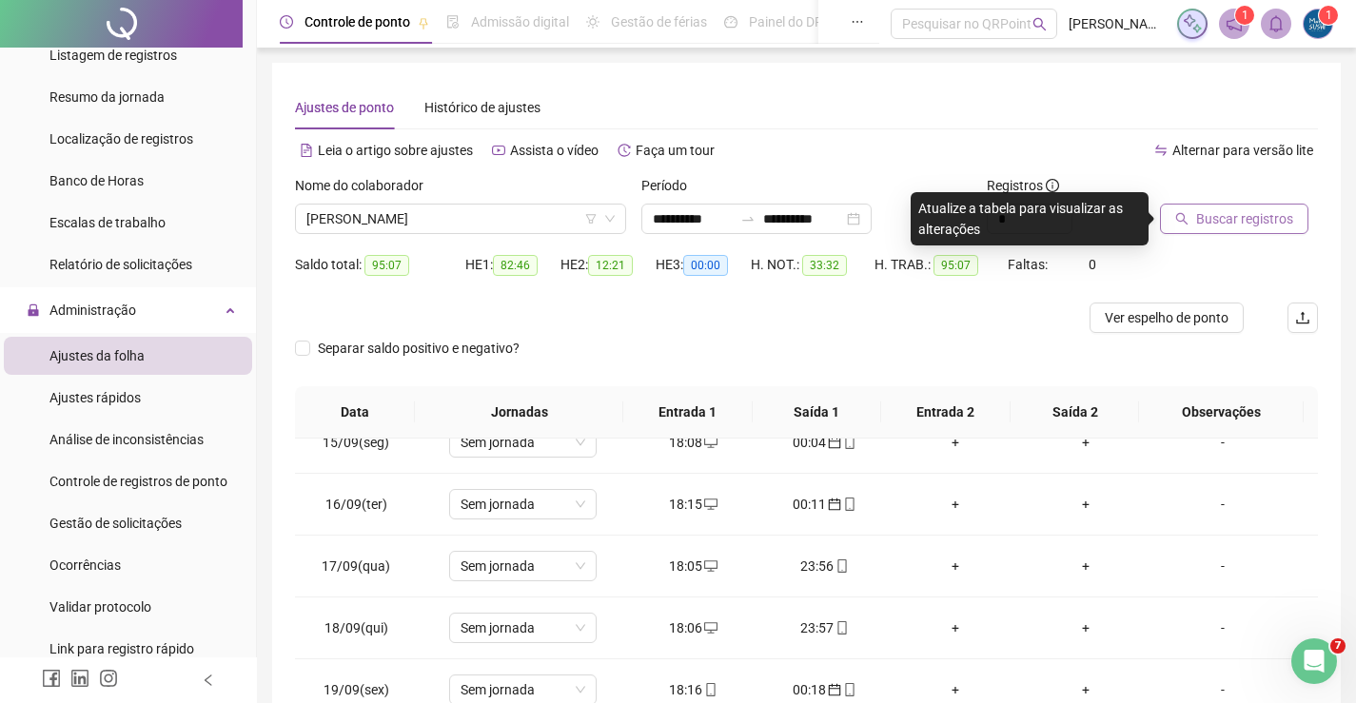
click at [1200, 224] on span "Buscar registros" at bounding box center [1244, 218] width 97 height 21
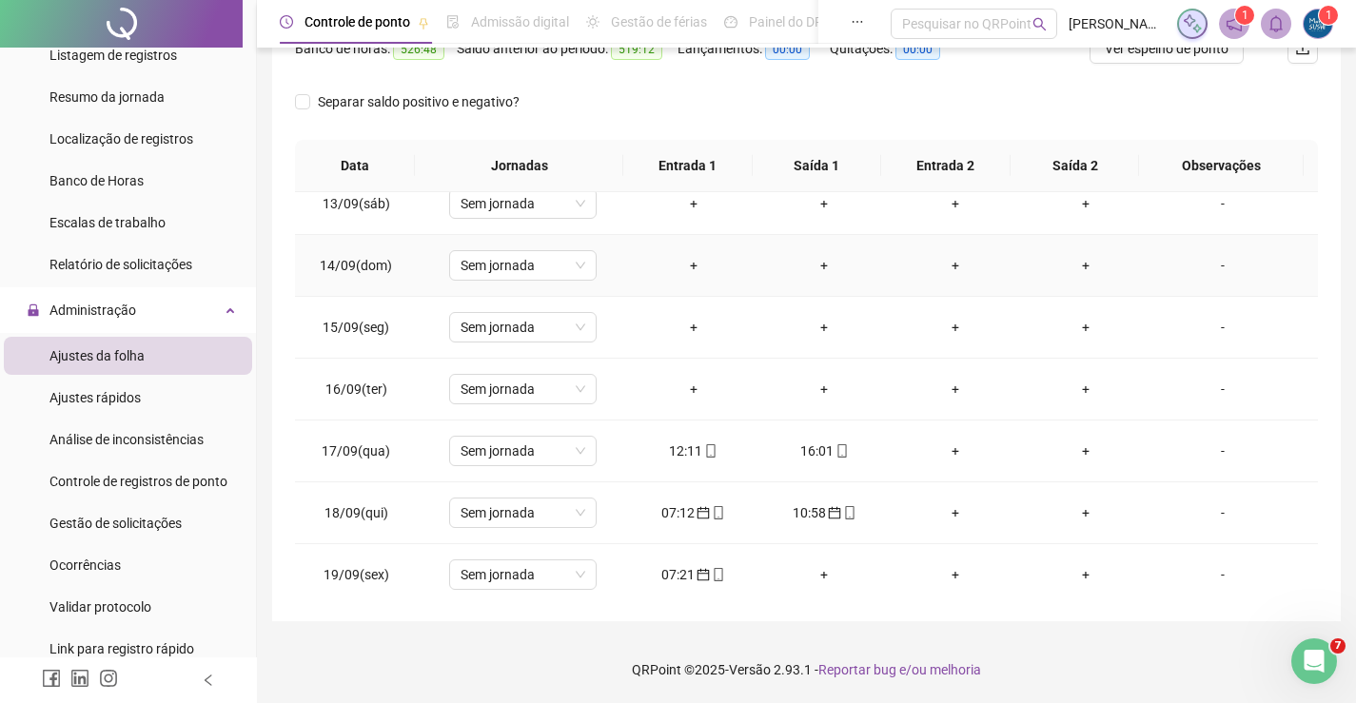
scroll to position [856, 0]
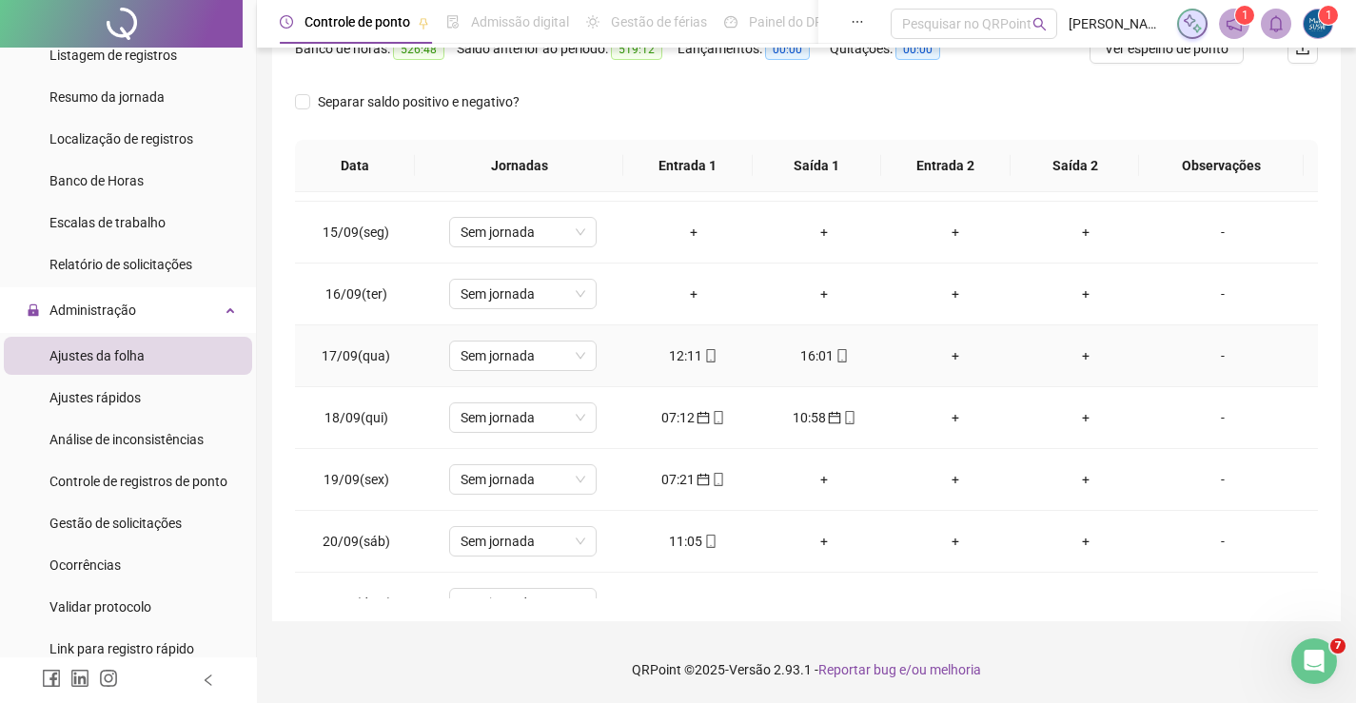
click at [672, 352] on div "12:11" at bounding box center [693, 355] width 101 height 21
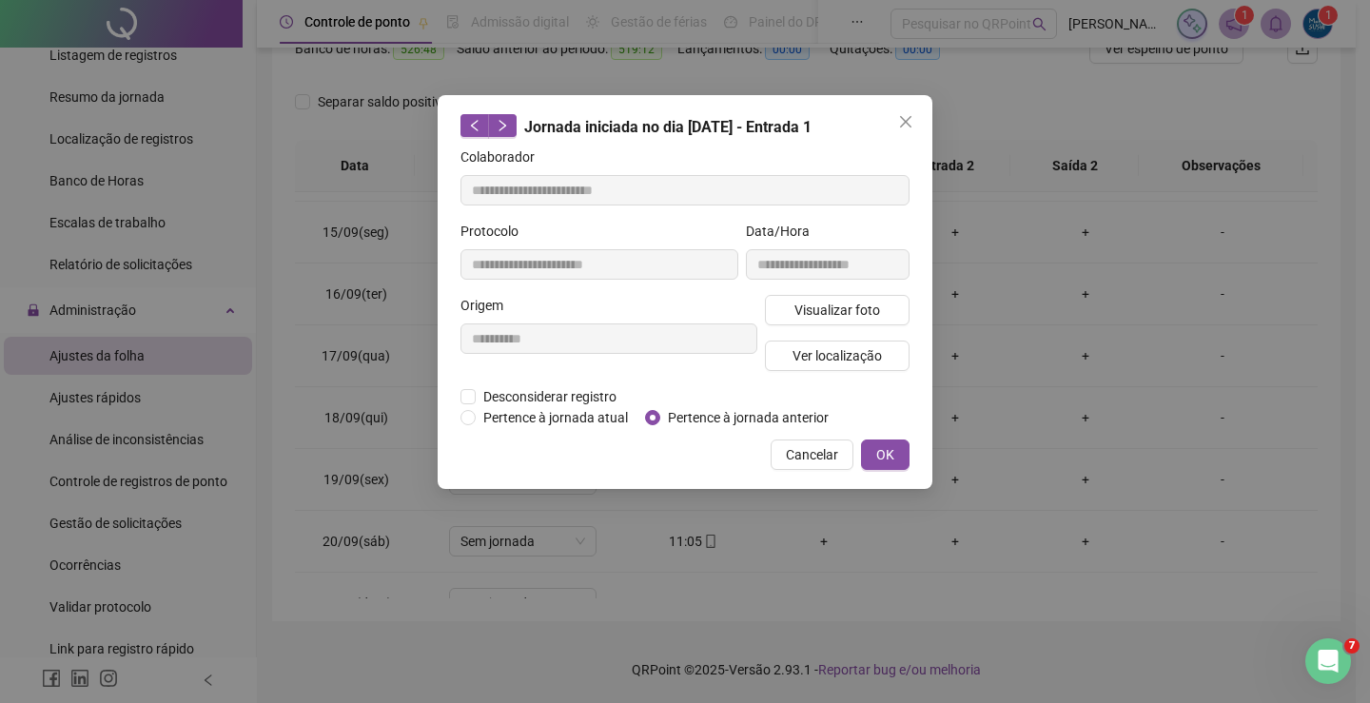
type input "**********"
click at [897, 461] on button "OK" at bounding box center [885, 455] width 49 height 30
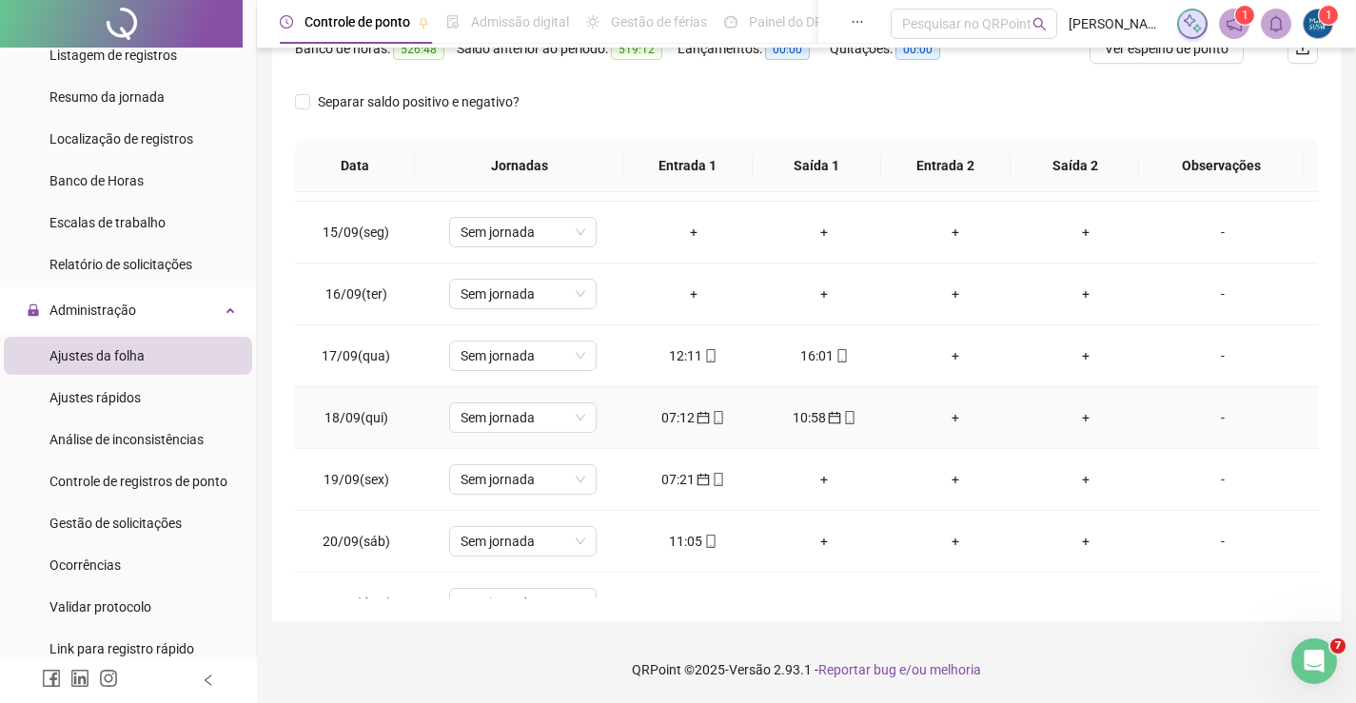
click at [700, 417] on icon "calendar" at bounding box center [703, 417] width 13 height 13
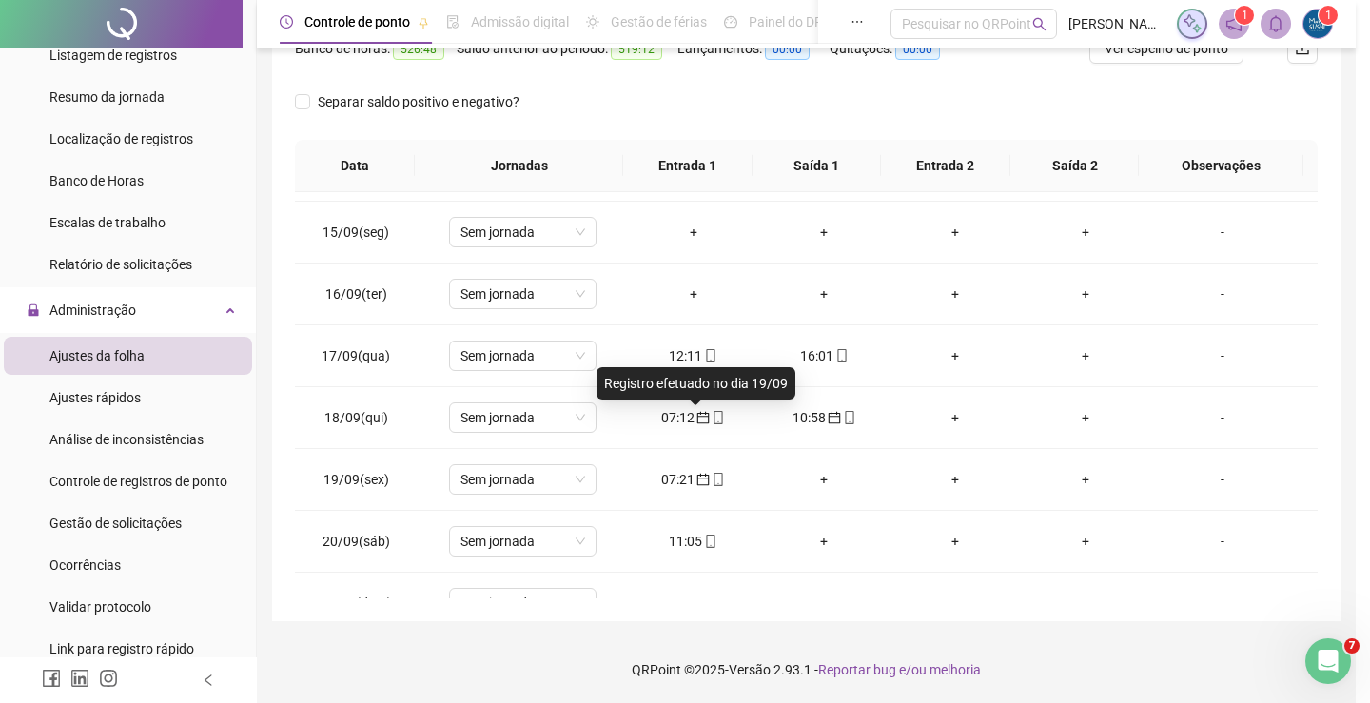
type input "**********"
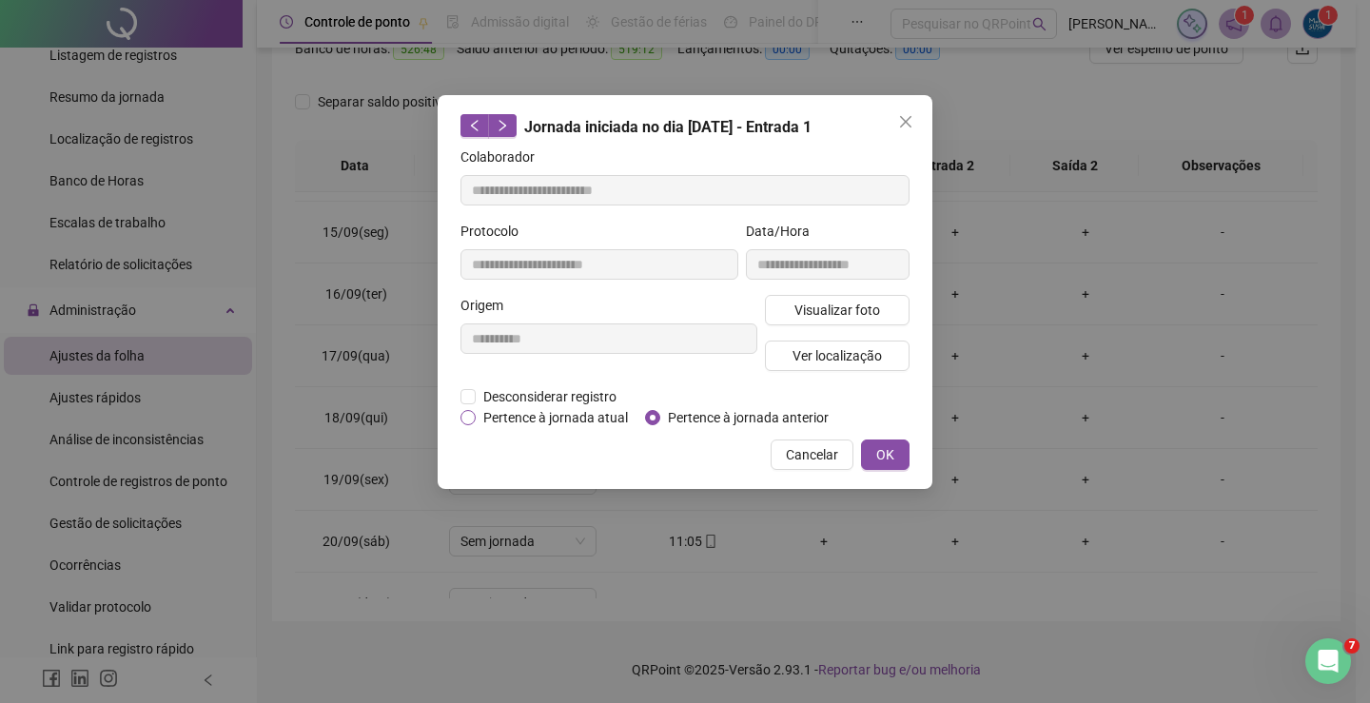
click at [476, 419] on span "Pertence à jornada atual" at bounding box center [556, 417] width 160 height 21
click at [879, 451] on span "OK" at bounding box center [885, 454] width 18 height 21
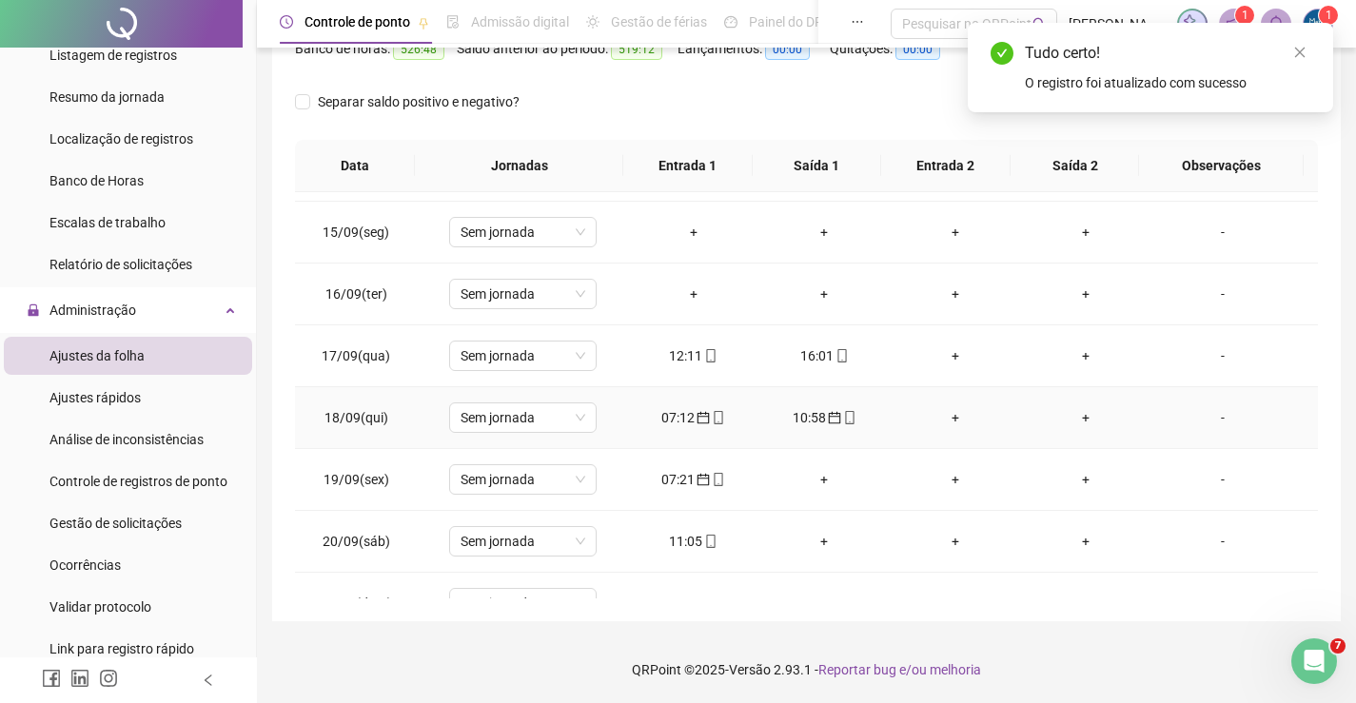
click at [800, 419] on div "10:58" at bounding box center [824, 417] width 101 height 21
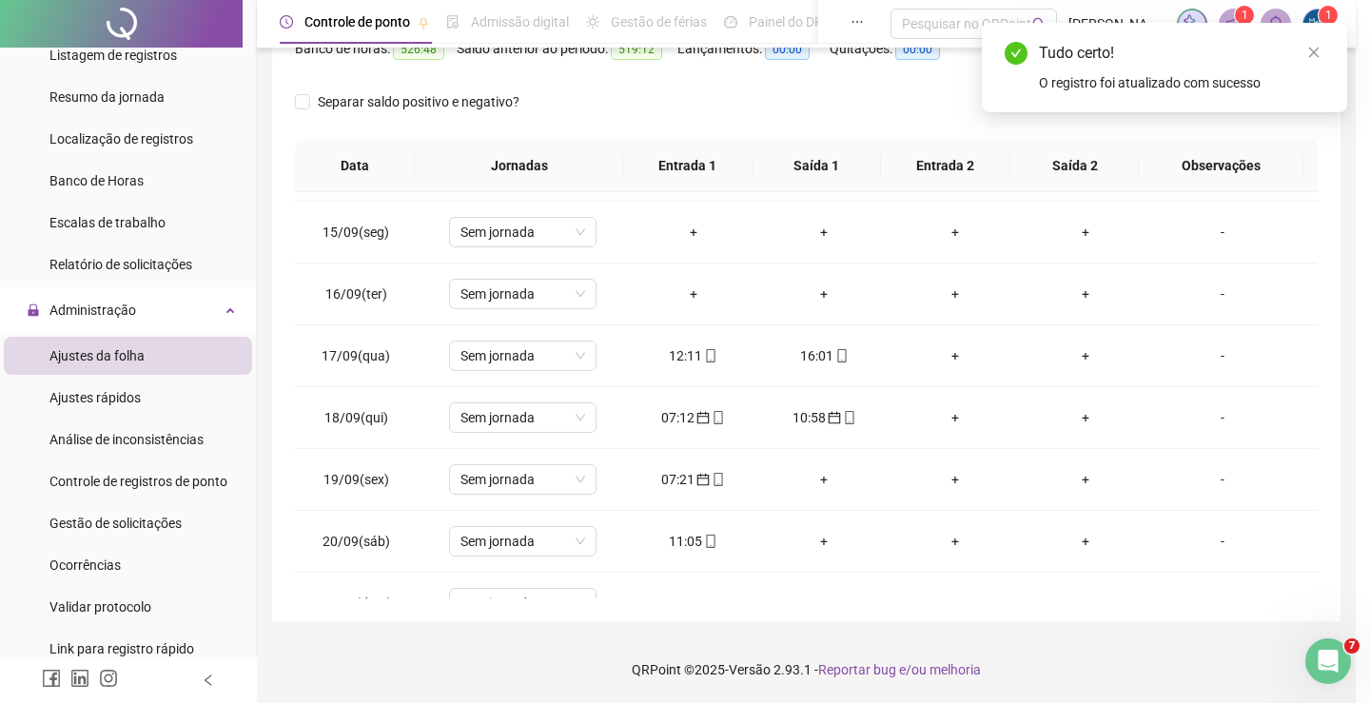
type input "**********"
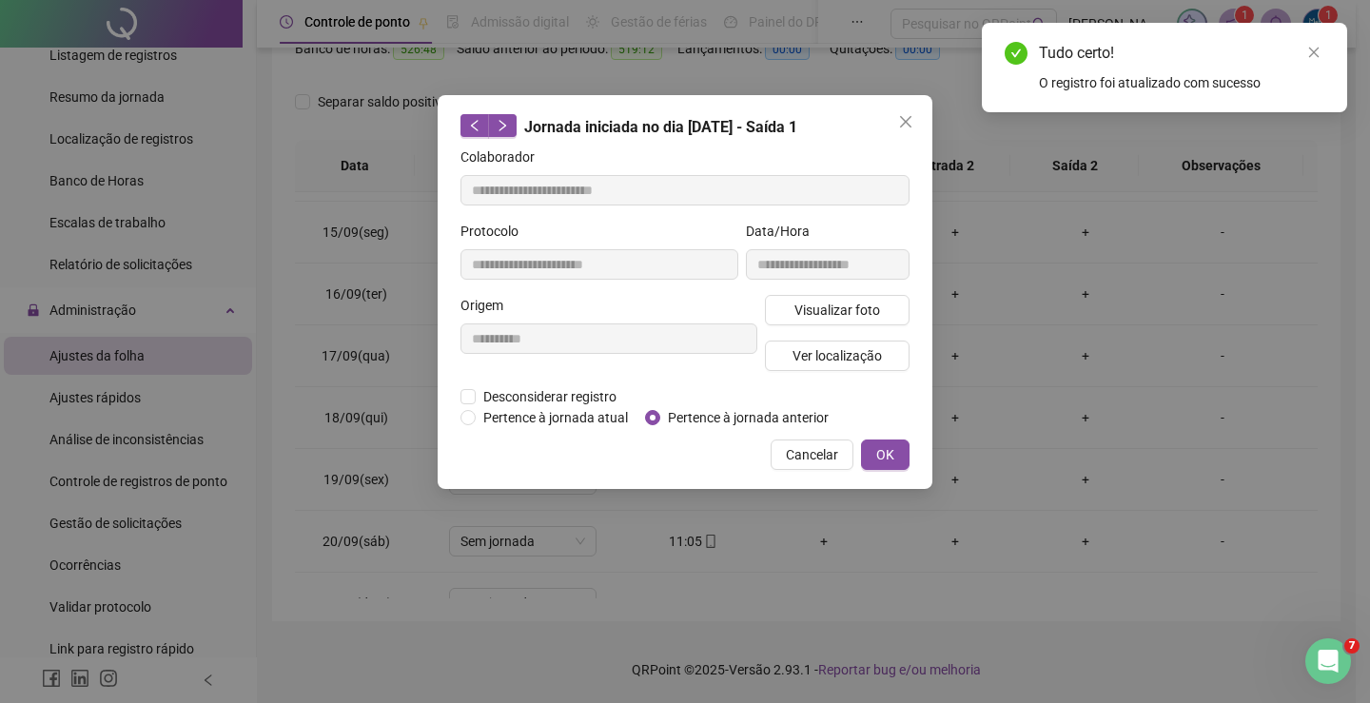
click at [480, 429] on div "**********" at bounding box center [685, 292] width 495 height 394
click at [878, 446] on span "OK" at bounding box center [885, 454] width 18 height 21
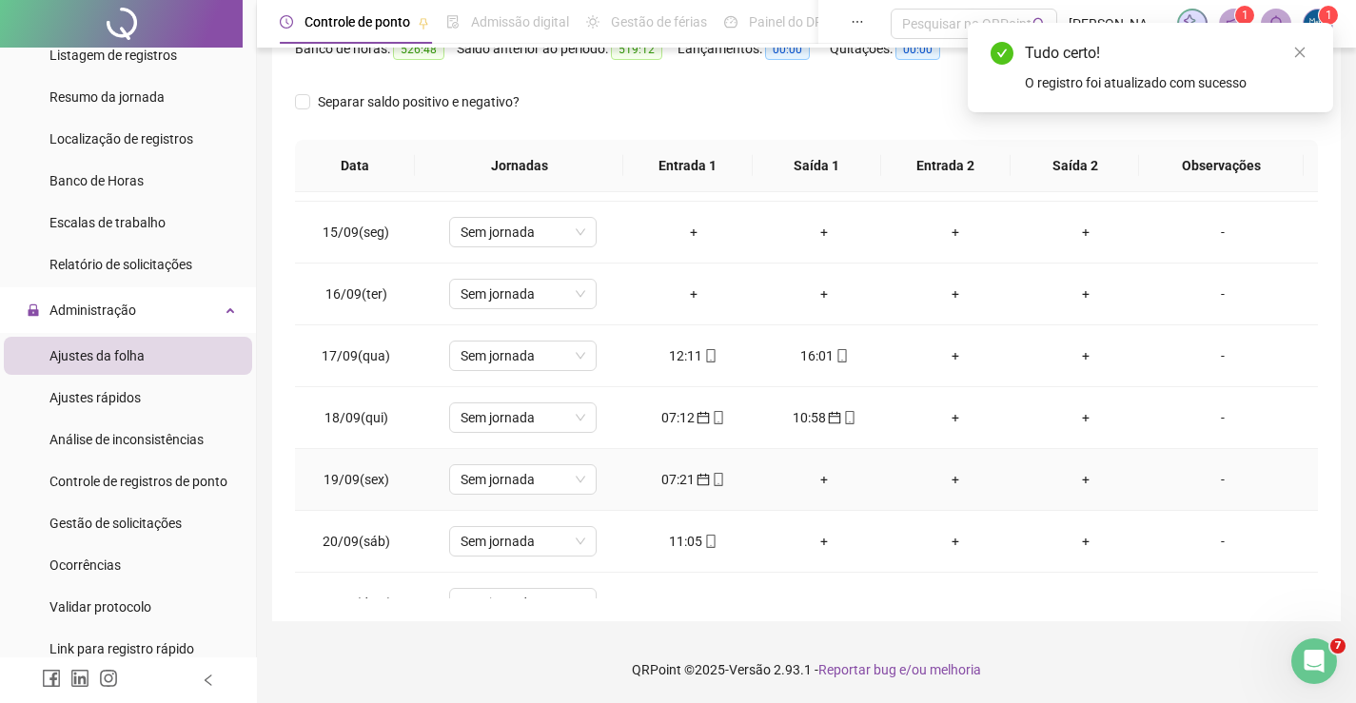
click at [668, 480] on div "07:21" at bounding box center [693, 479] width 101 height 21
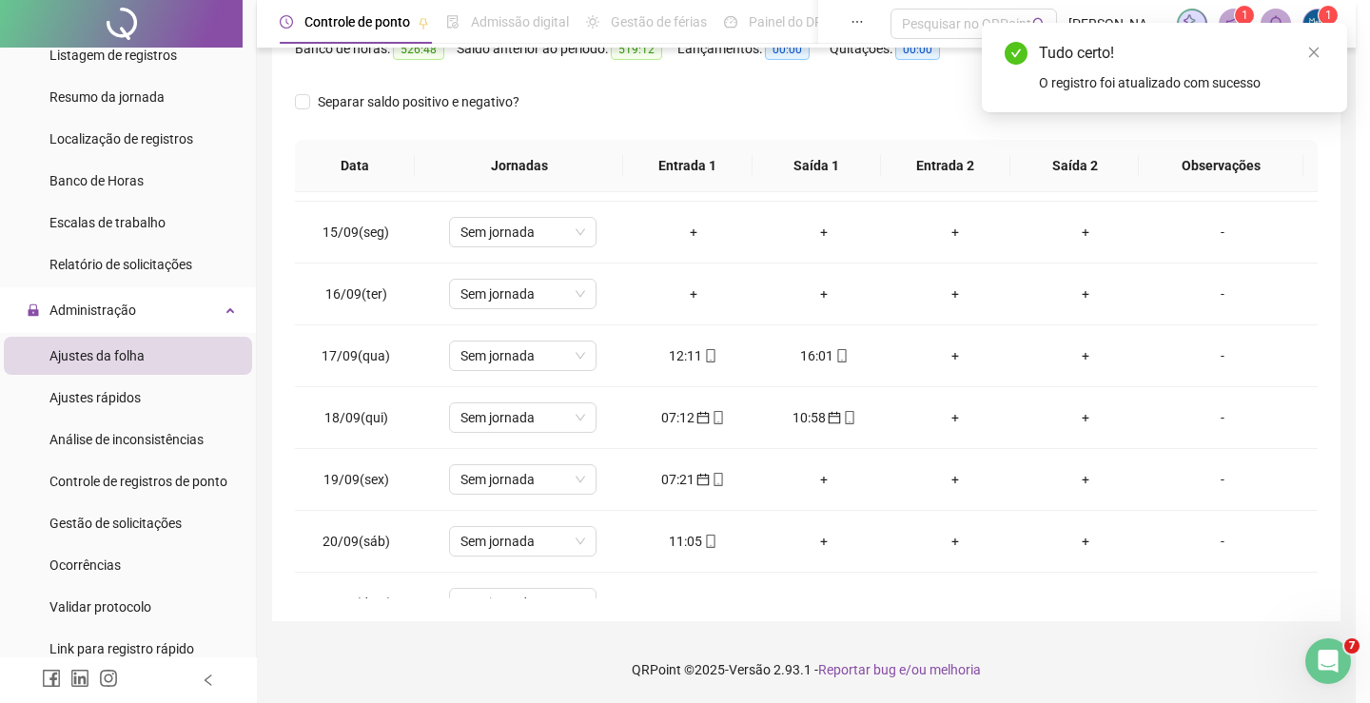
type input "**********"
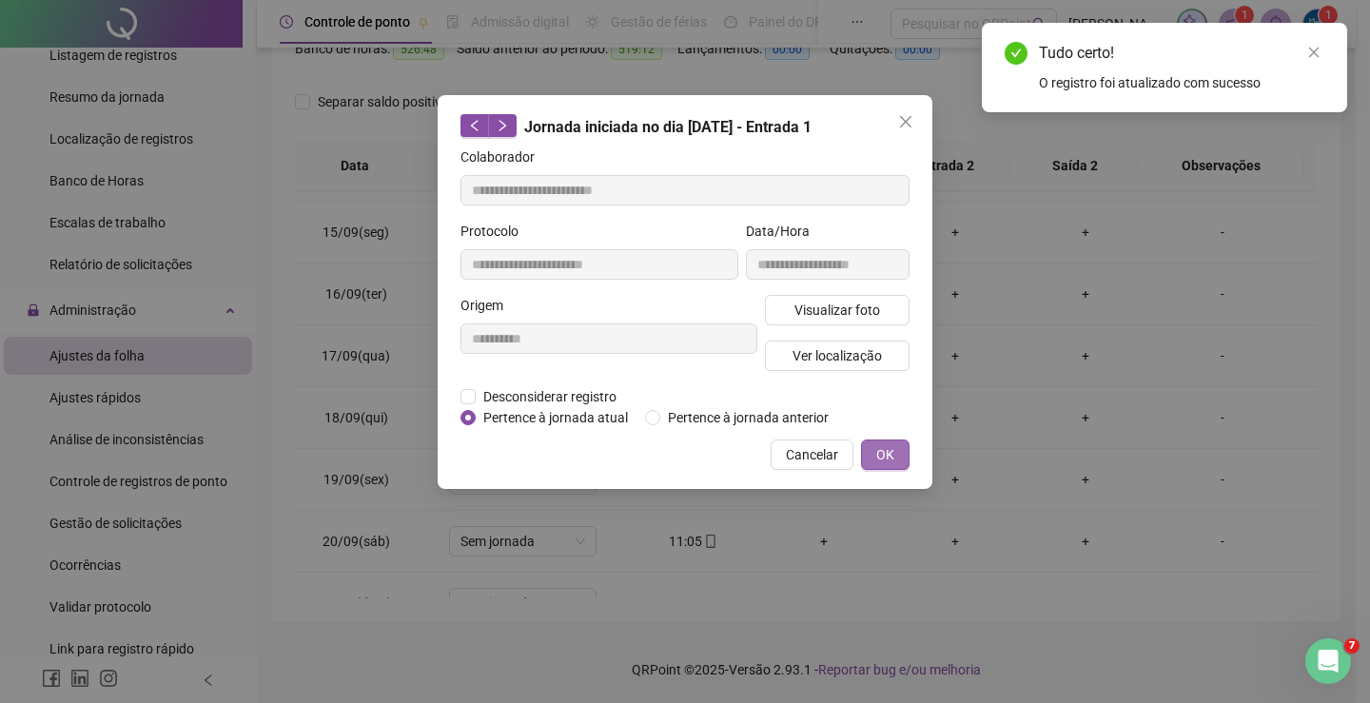
click at [882, 444] on span "OK" at bounding box center [885, 454] width 18 height 21
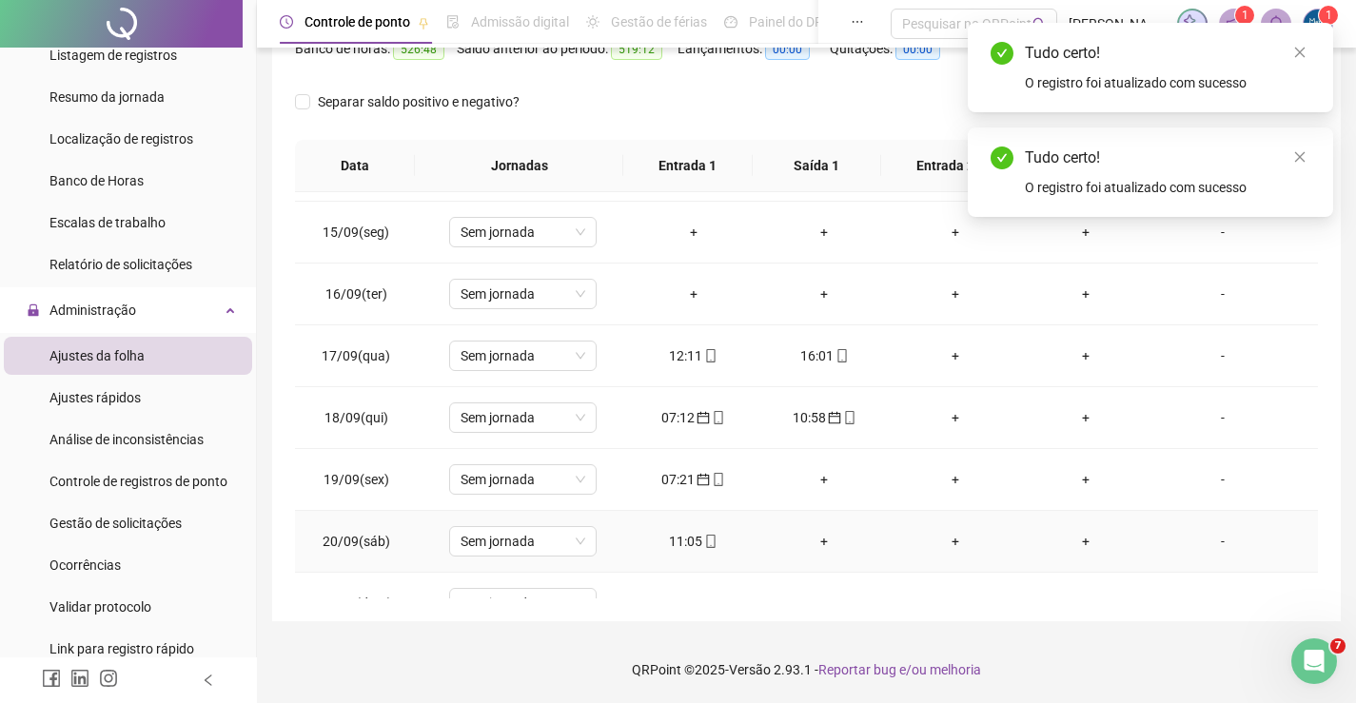
click at [674, 542] on div "11:05" at bounding box center [693, 541] width 101 height 21
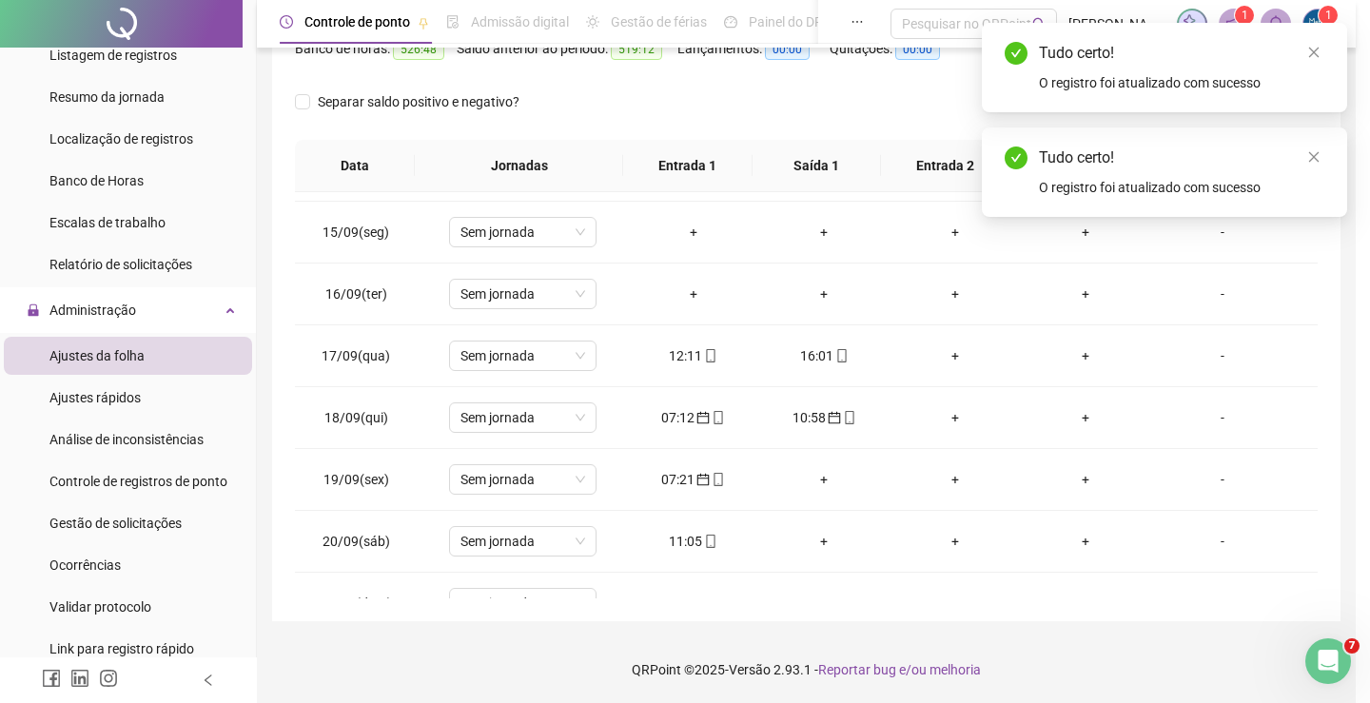
type input "**********"
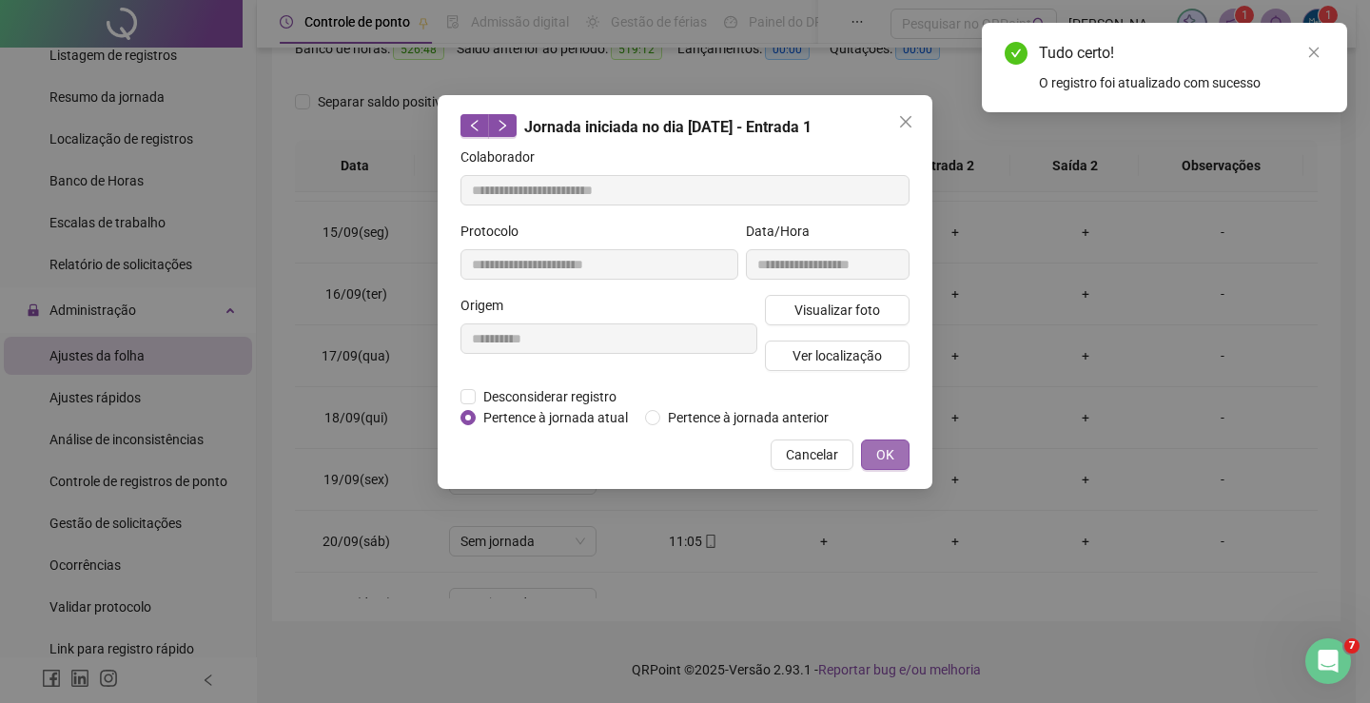
click at [881, 461] on span "OK" at bounding box center [885, 454] width 18 height 21
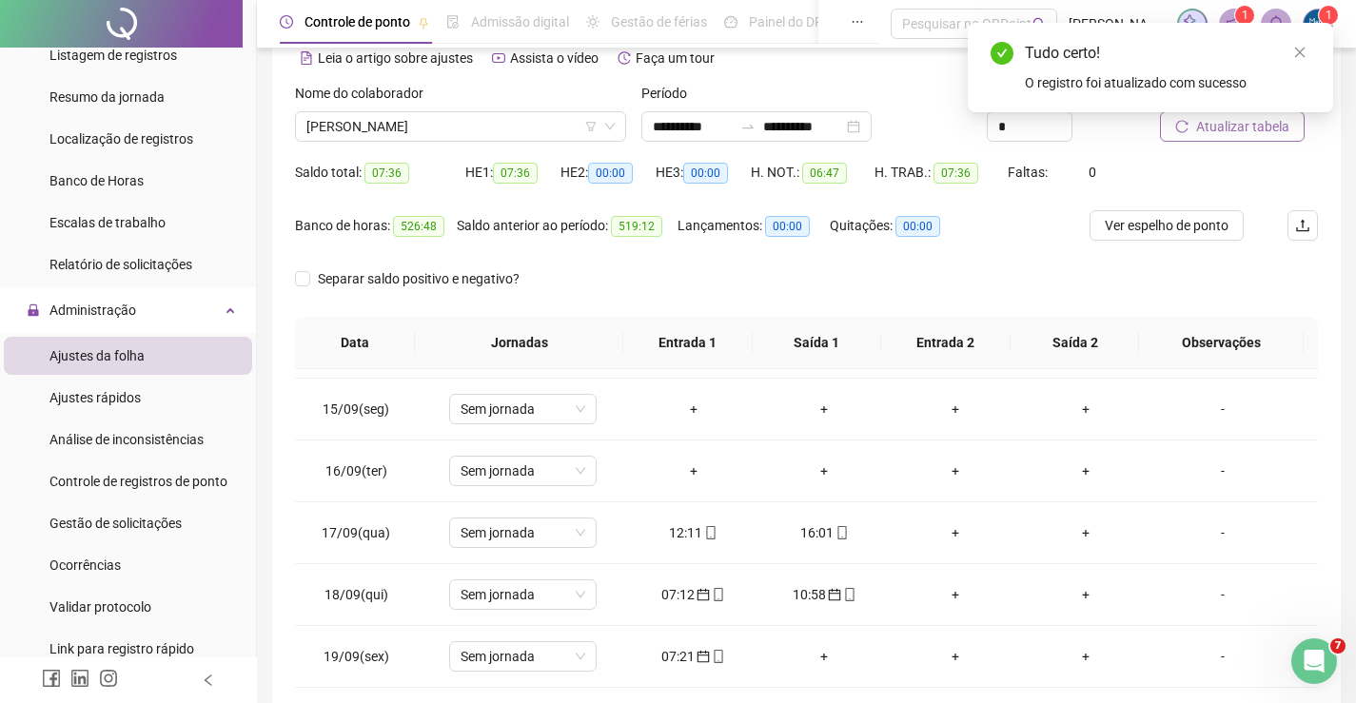
scroll to position [79, 0]
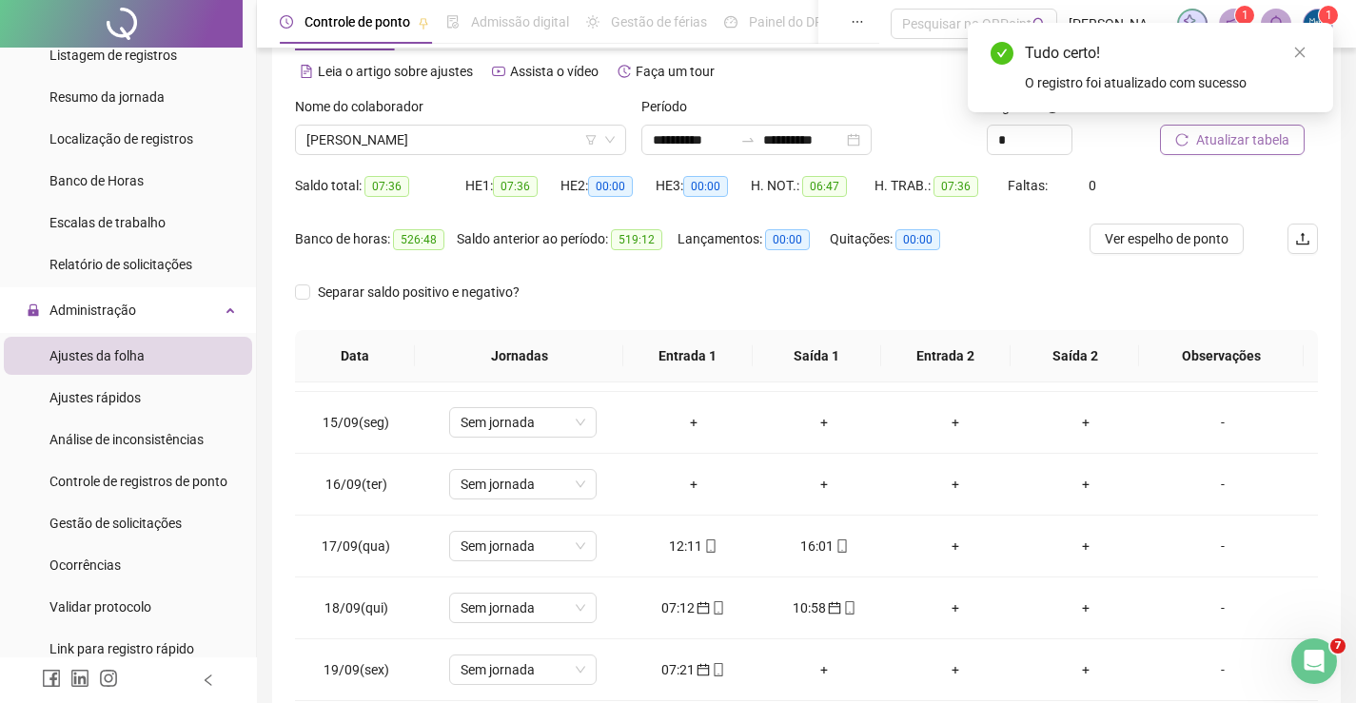
click at [1207, 150] on button "Atualizar tabela" at bounding box center [1232, 140] width 145 height 30
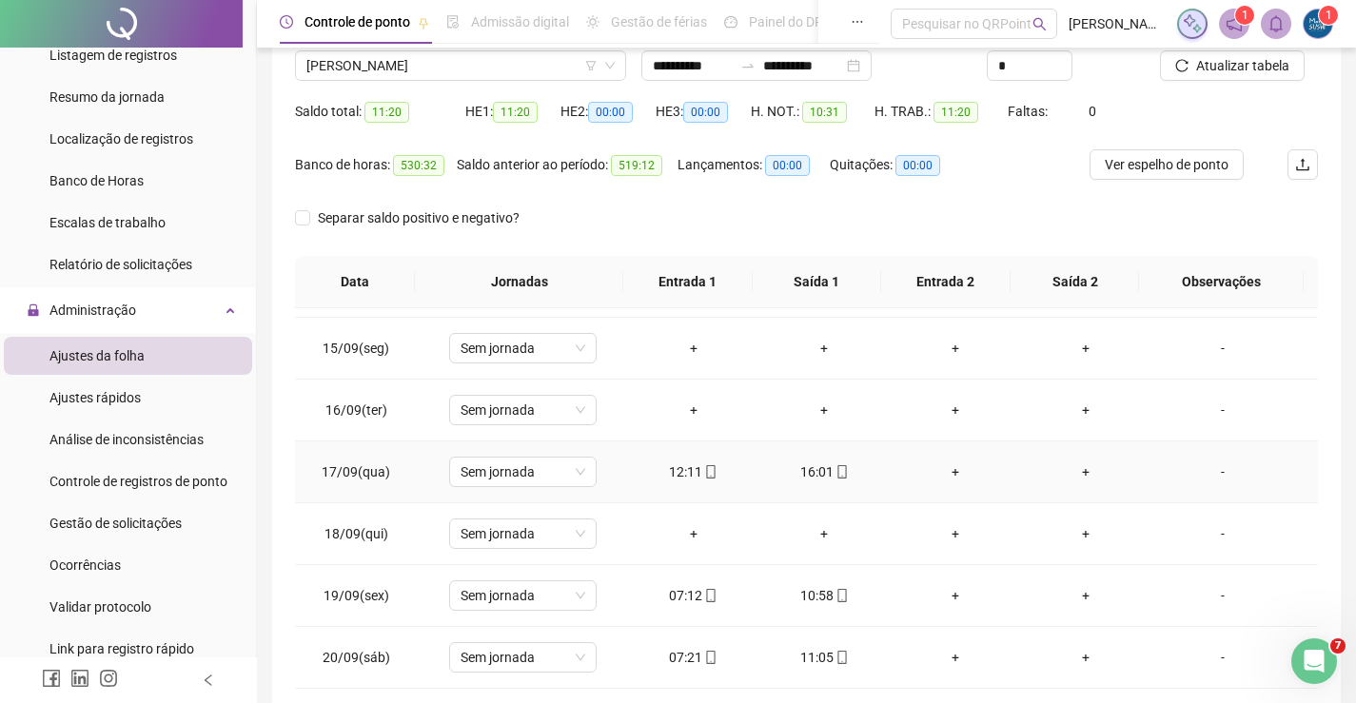
scroll to position [269, 0]
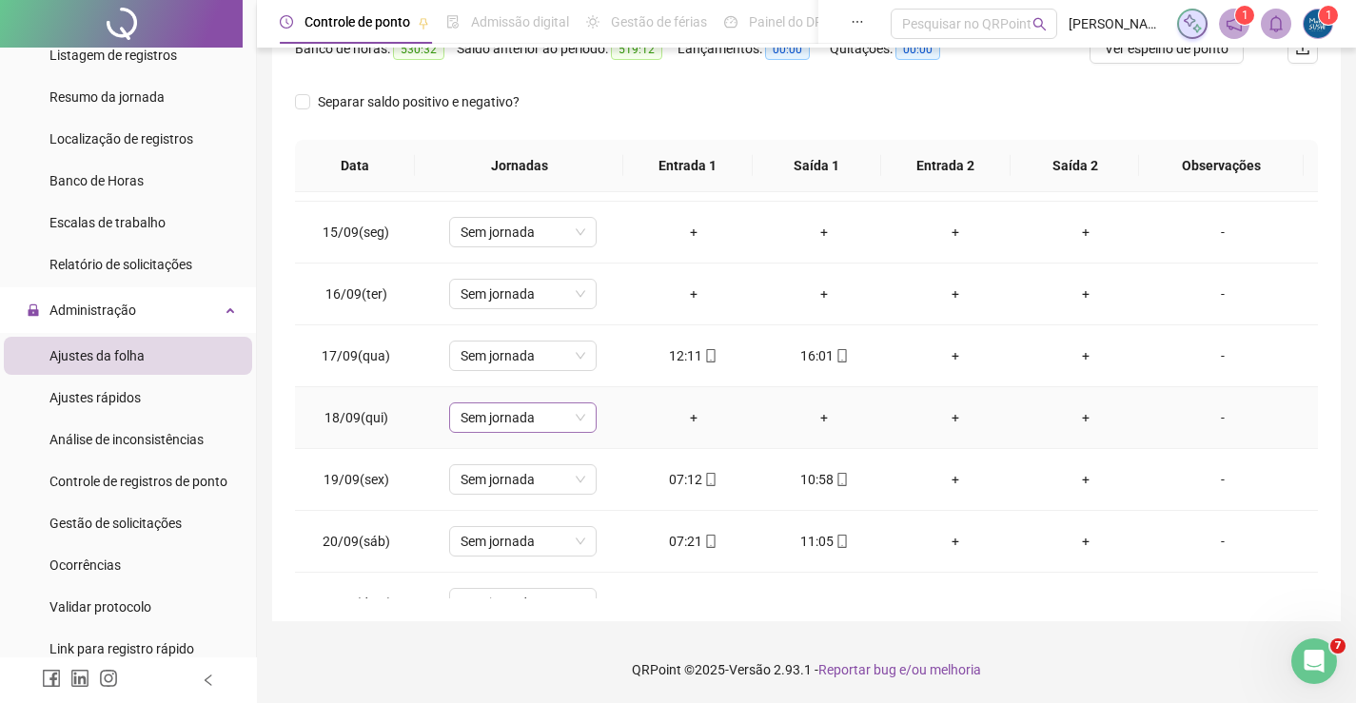
click at [510, 430] on span "Sem jornada" at bounding box center [523, 417] width 125 height 29
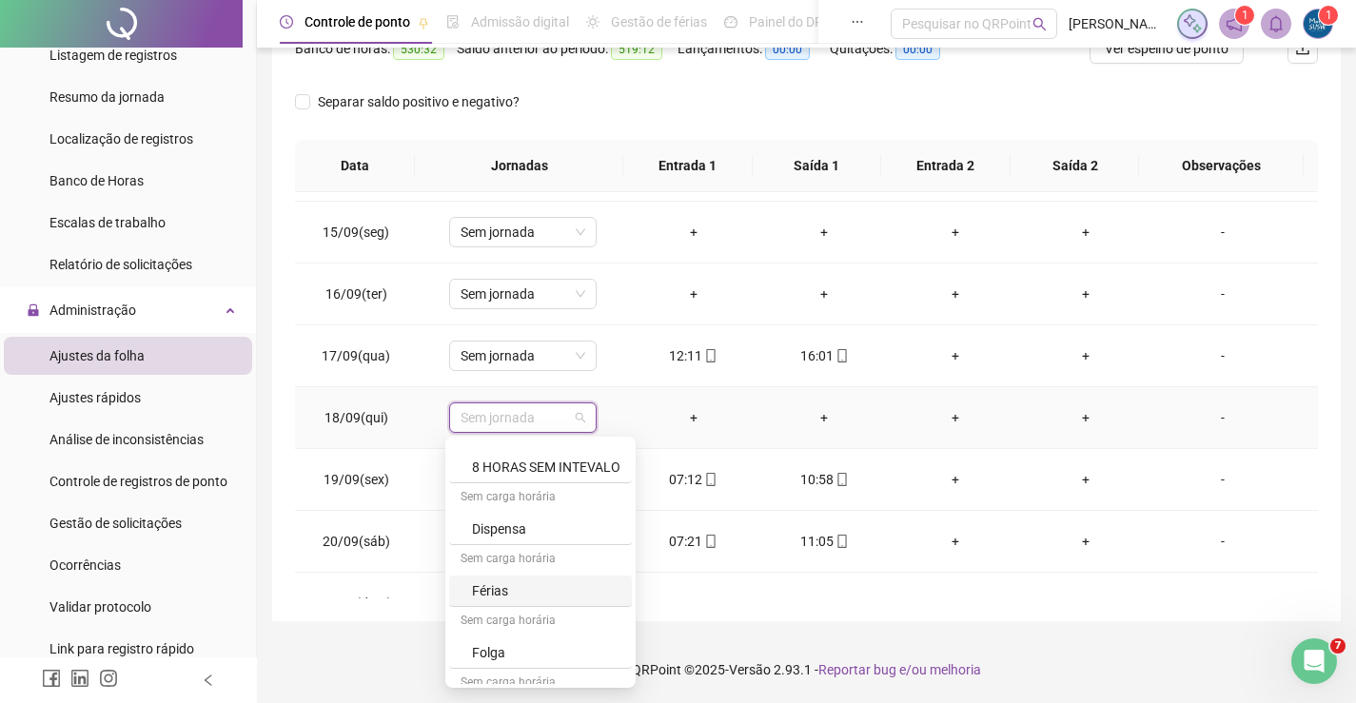
scroll to position [189, 0]
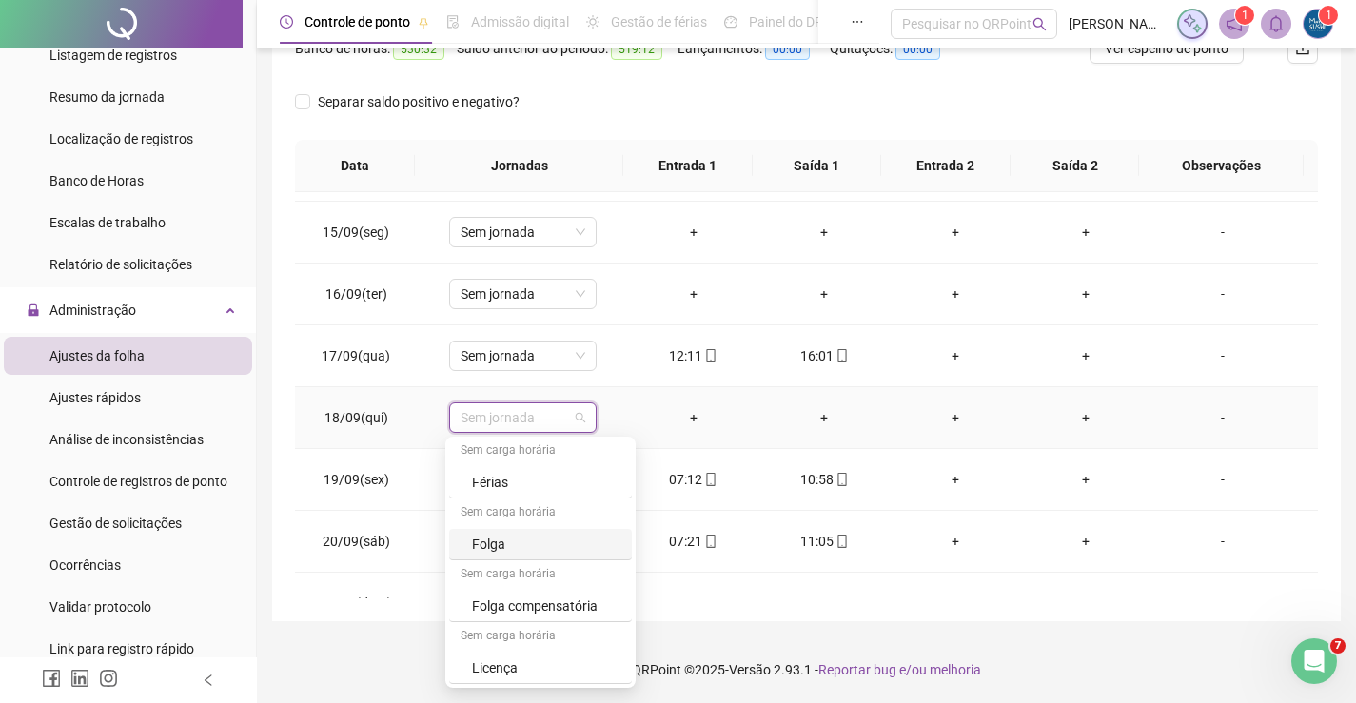
click at [464, 548] on div "Folga" at bounding box center [540, 544] width 183 height 31
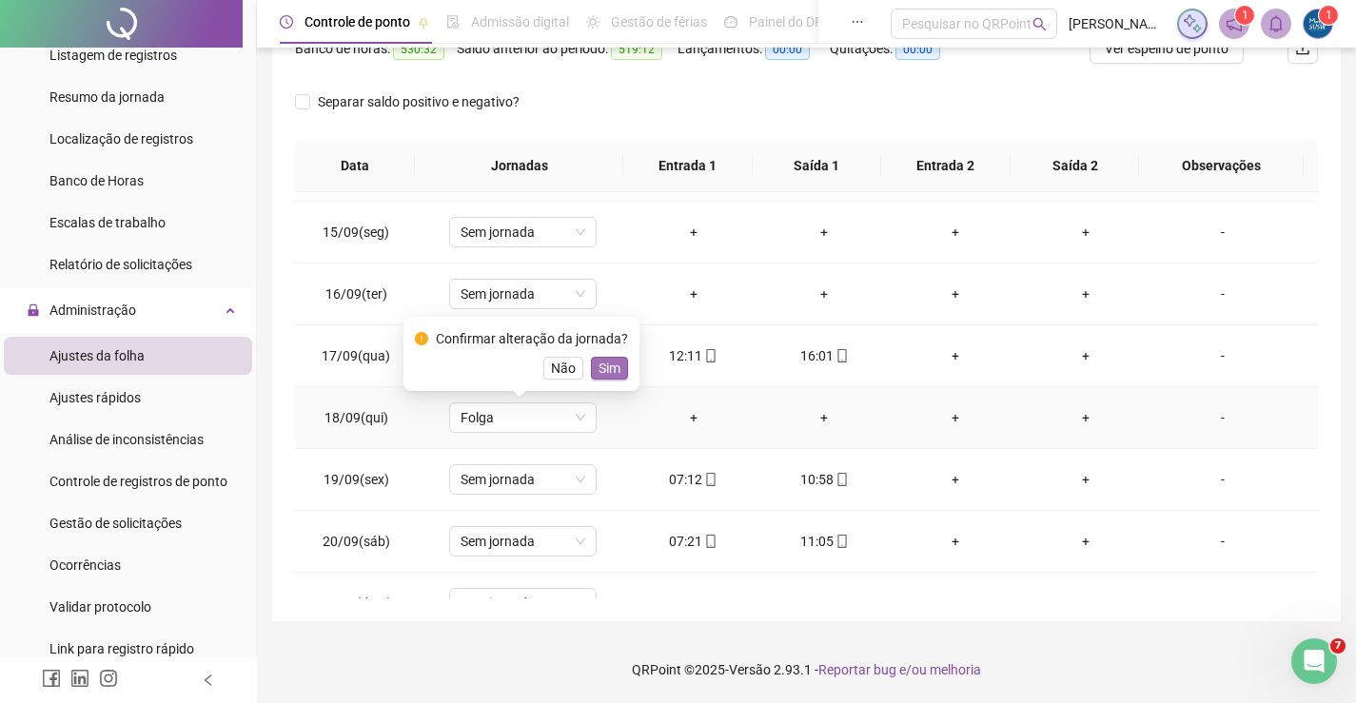
click at [607, 366] on span "Sim" at bounding box center [610, 368] width 22 height 21
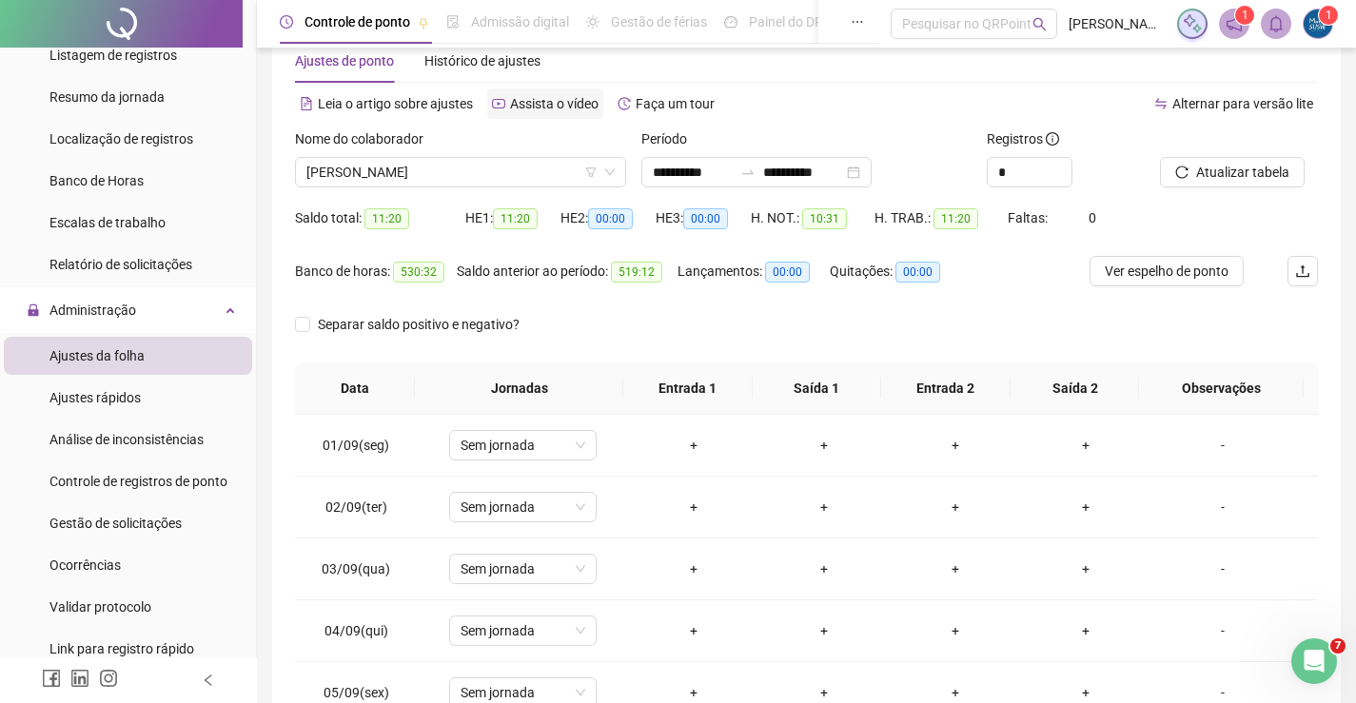
scroll to position [0, 0]
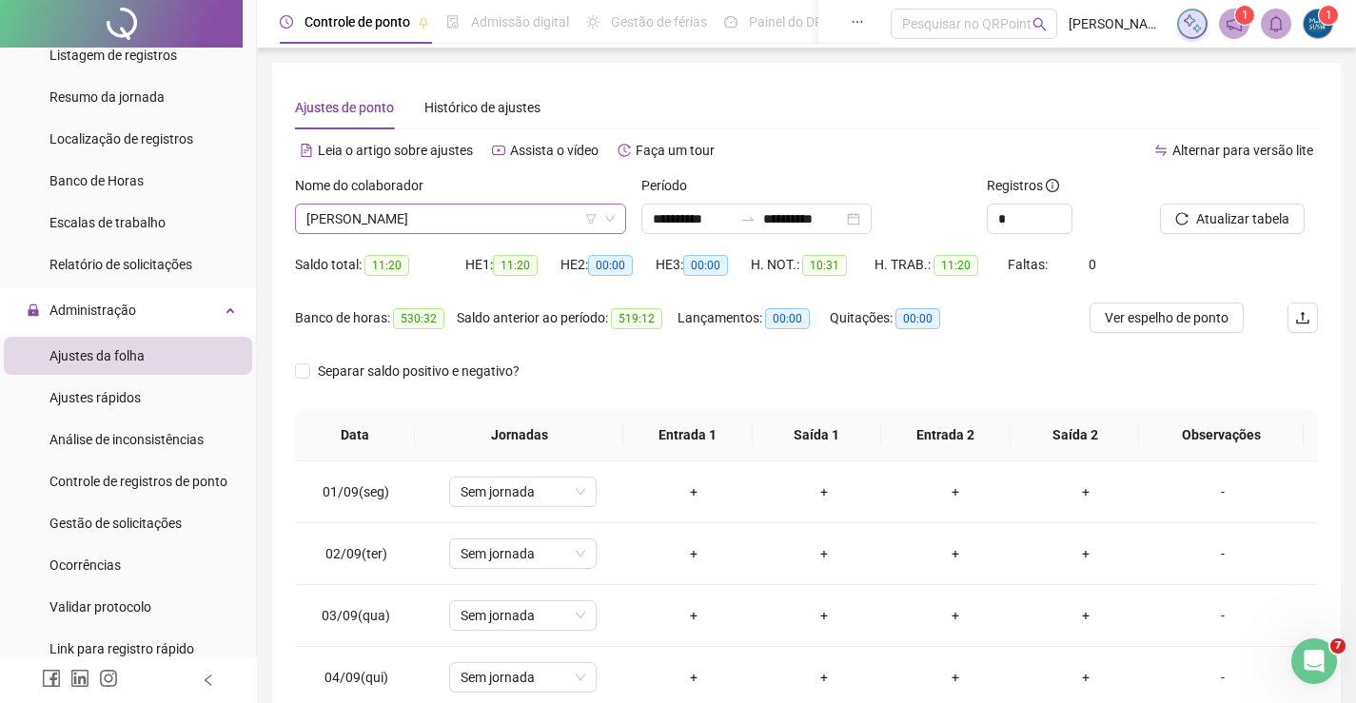
click at [485, 221] on span "[PERSON_NAME]" at bounding box center [460, 219] width 308 height 29
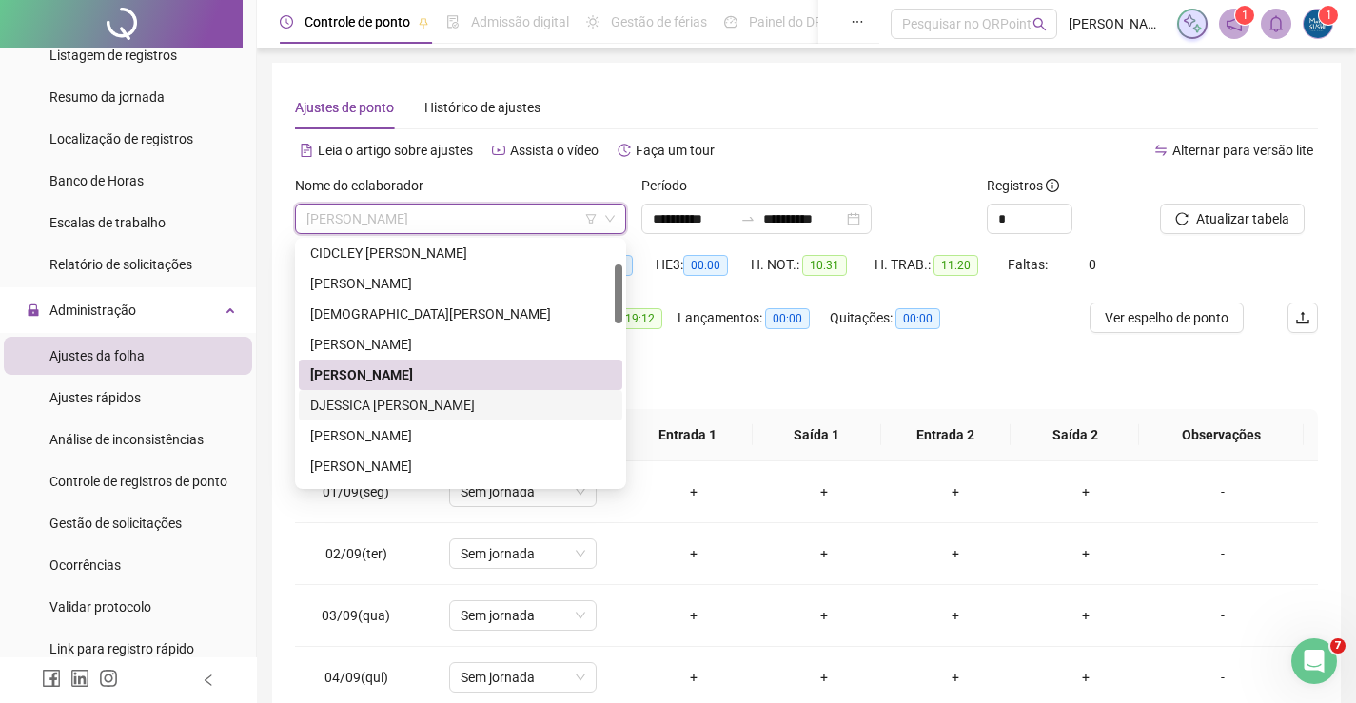
drag, startPoint x: 408, startPoint y: 407, endPoint x: 441, endPoint y: 411, distance: 32.6
click at [408, 406] on div "DJESSICA [PERSON_NAME]" at bounding box center [460, 405] width 301 height 21
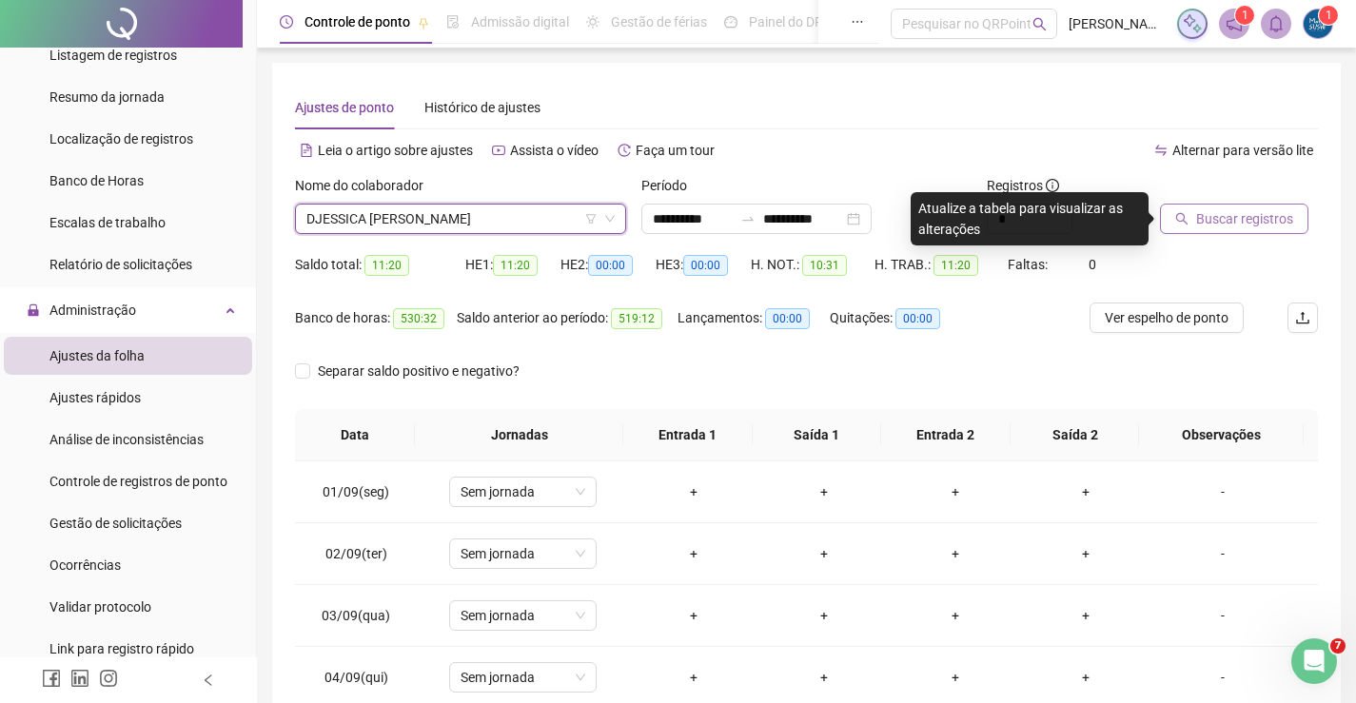
click at [1235, 223] on span "Buscar registros" at bounding box center [1244, 218] width 97 height 21
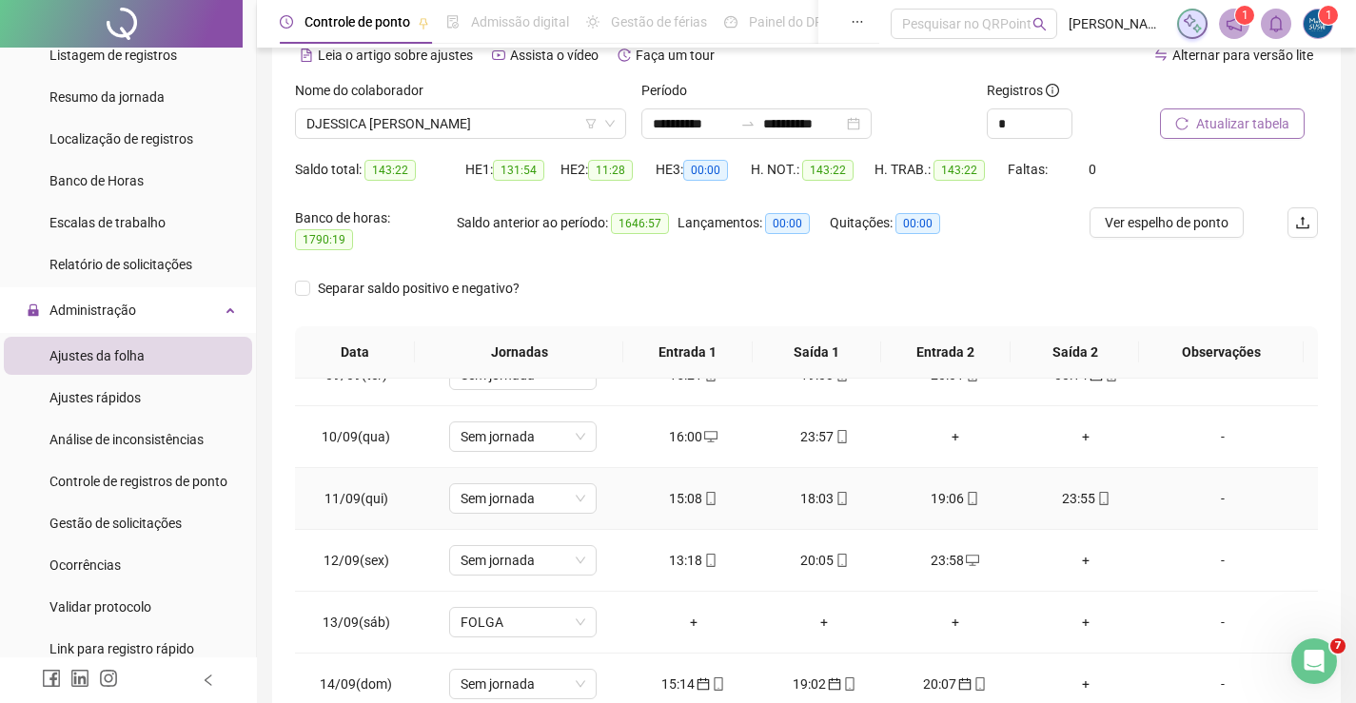
scroll to position [571, 0]
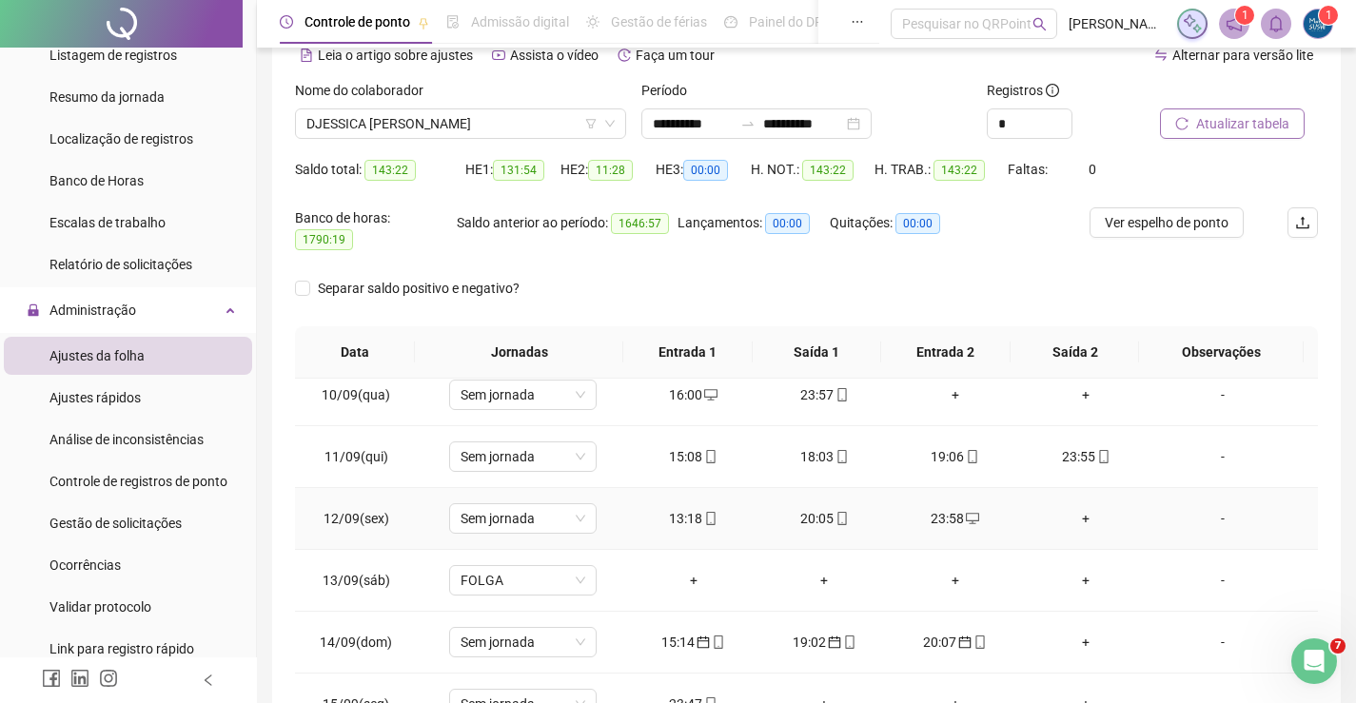
click at [1085, 508] on div "+" at bounding box center [1086, 518] width 101 height 21
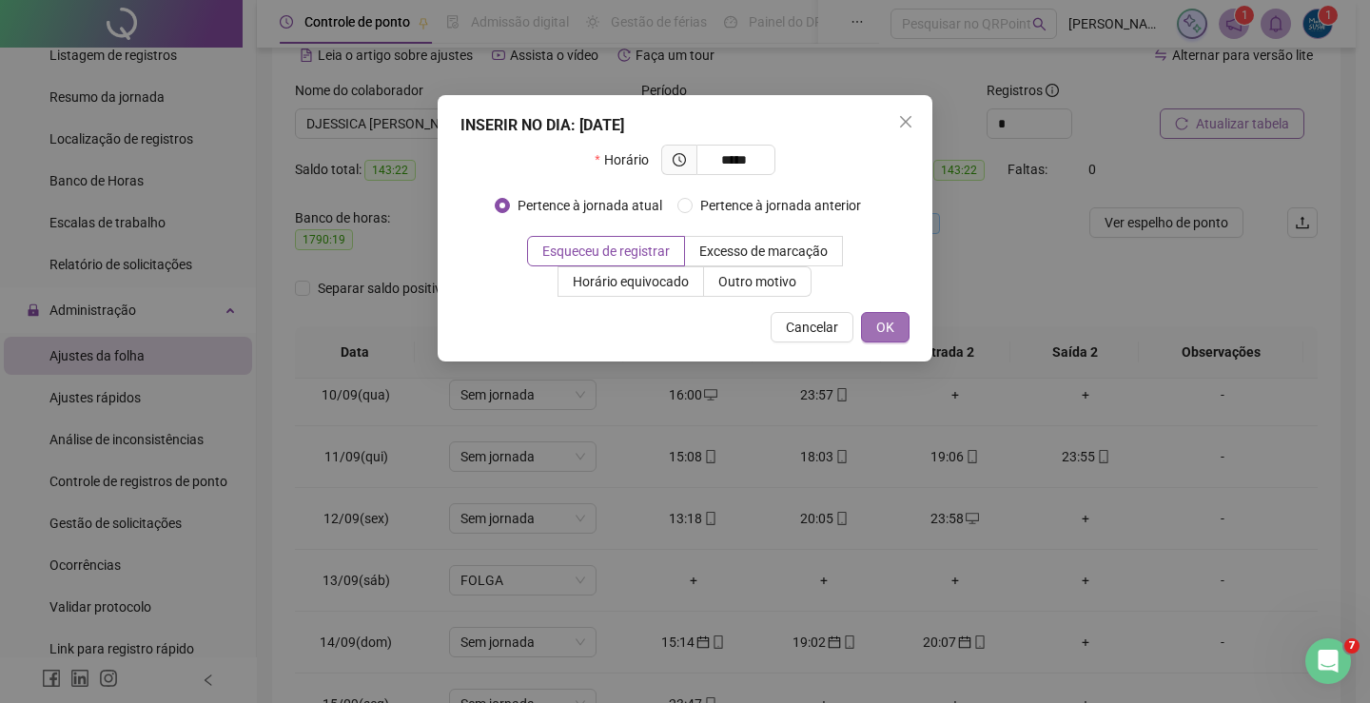
type input "*****"
click at [885, 332] on span "OK" at bounding box center [885, 327] width 18 height 21
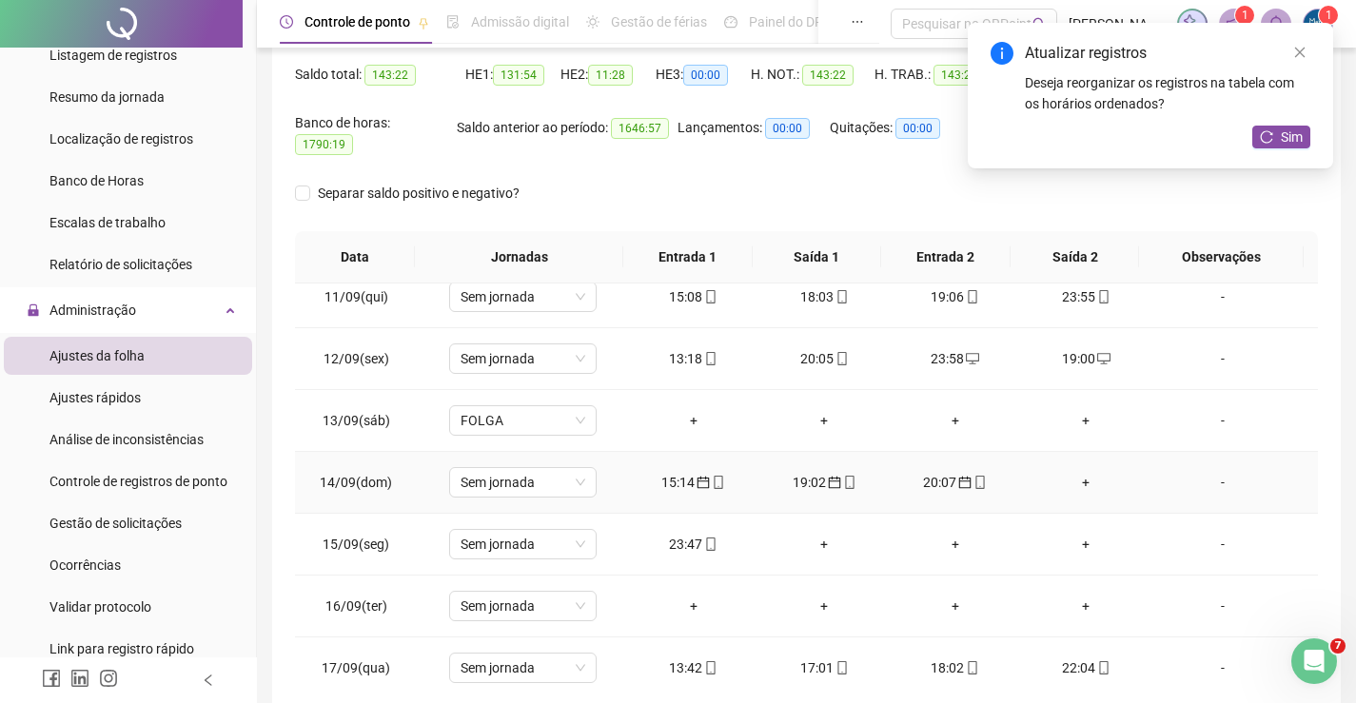
scroll to position [666, 0]
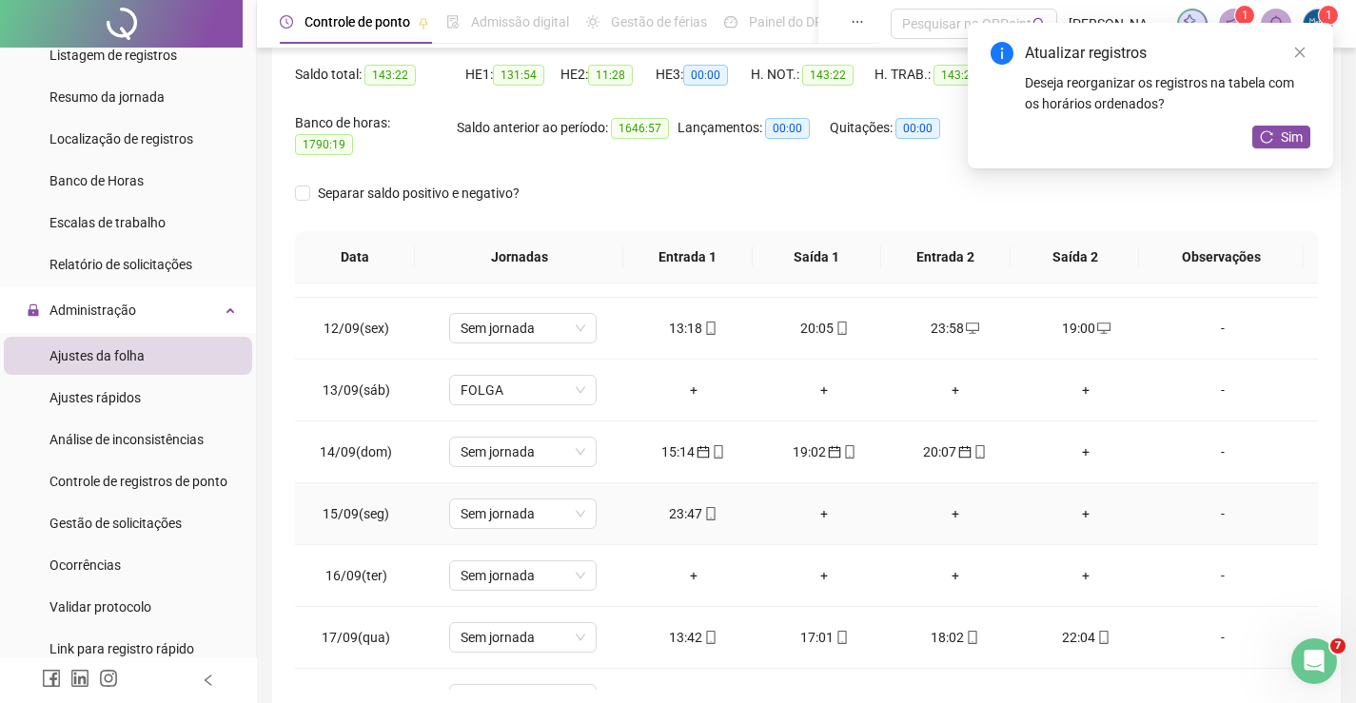
click at [679, 505] on div "23:47" at bounding box center [693, 513] width 101 height 21
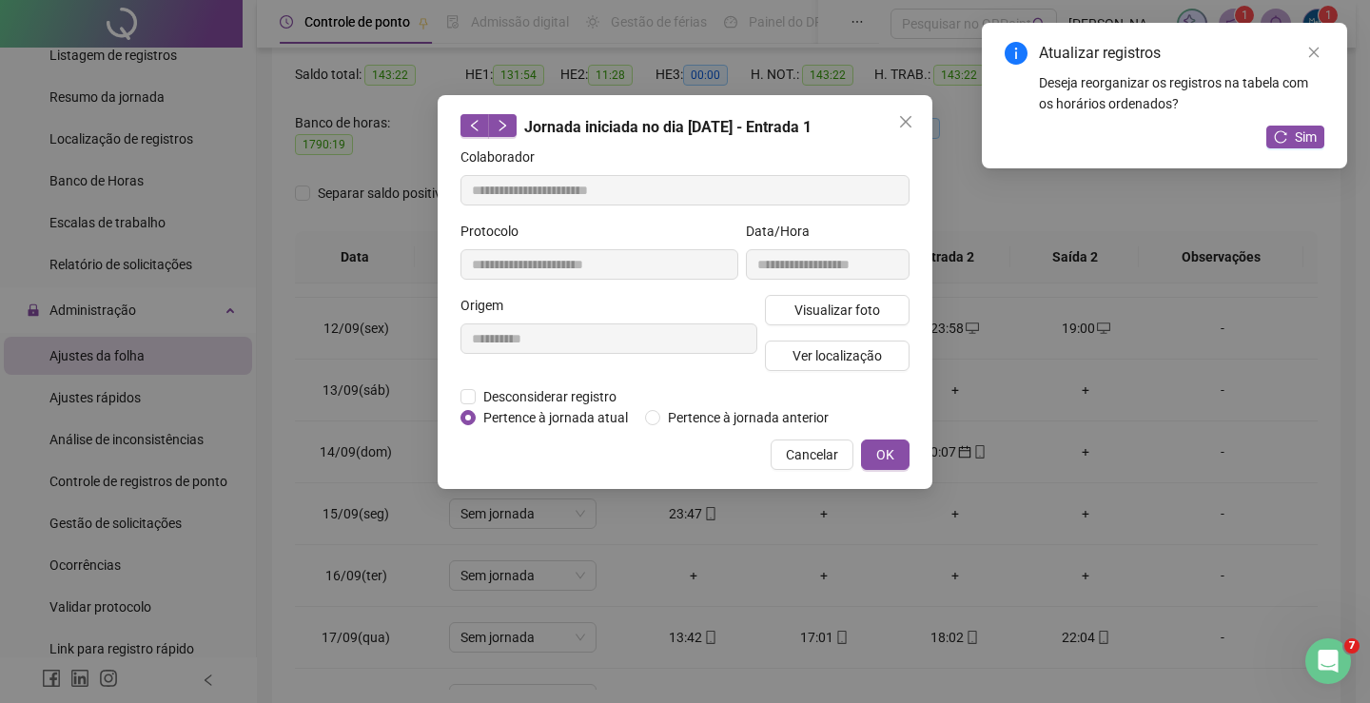
type input "**********"
click at [898, 453] on button "OK" at bounding box center [885, 455] width 49 height 30
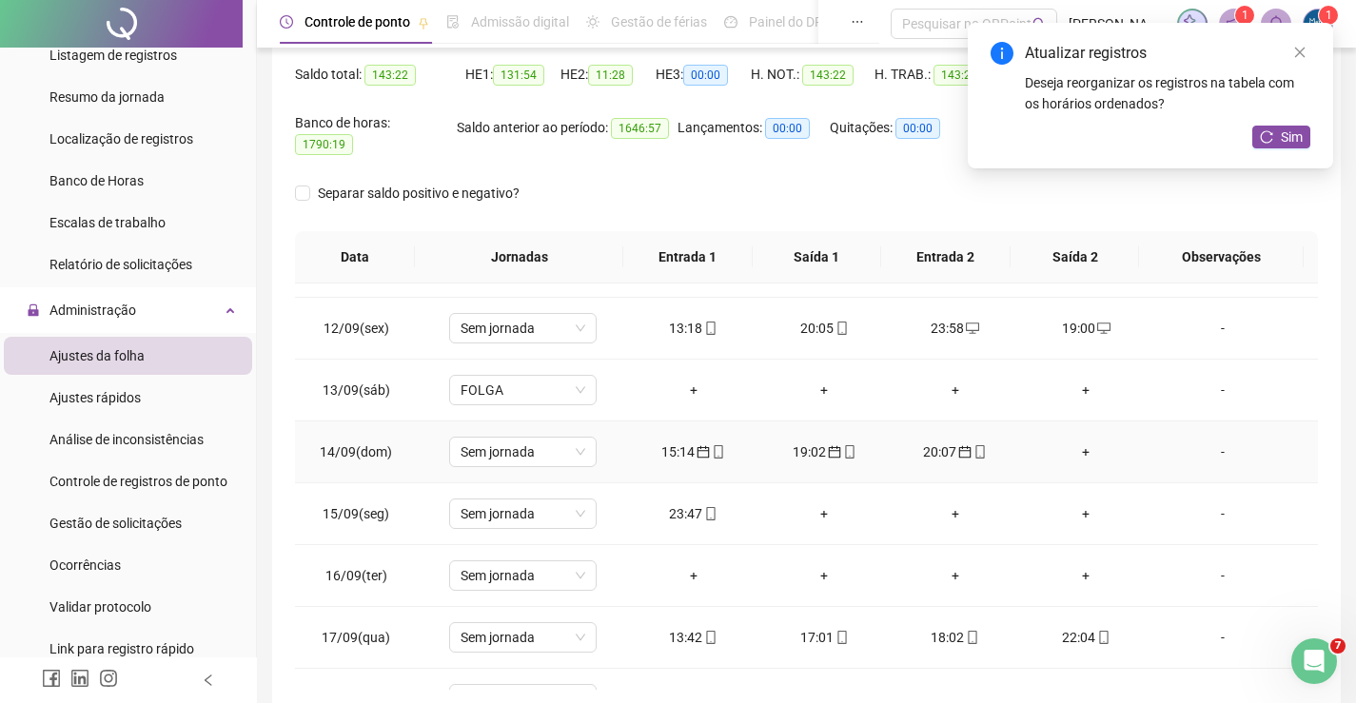
click at [699, 446] on icon "calendar" at bounding box center [703, 452] width 12 height 12
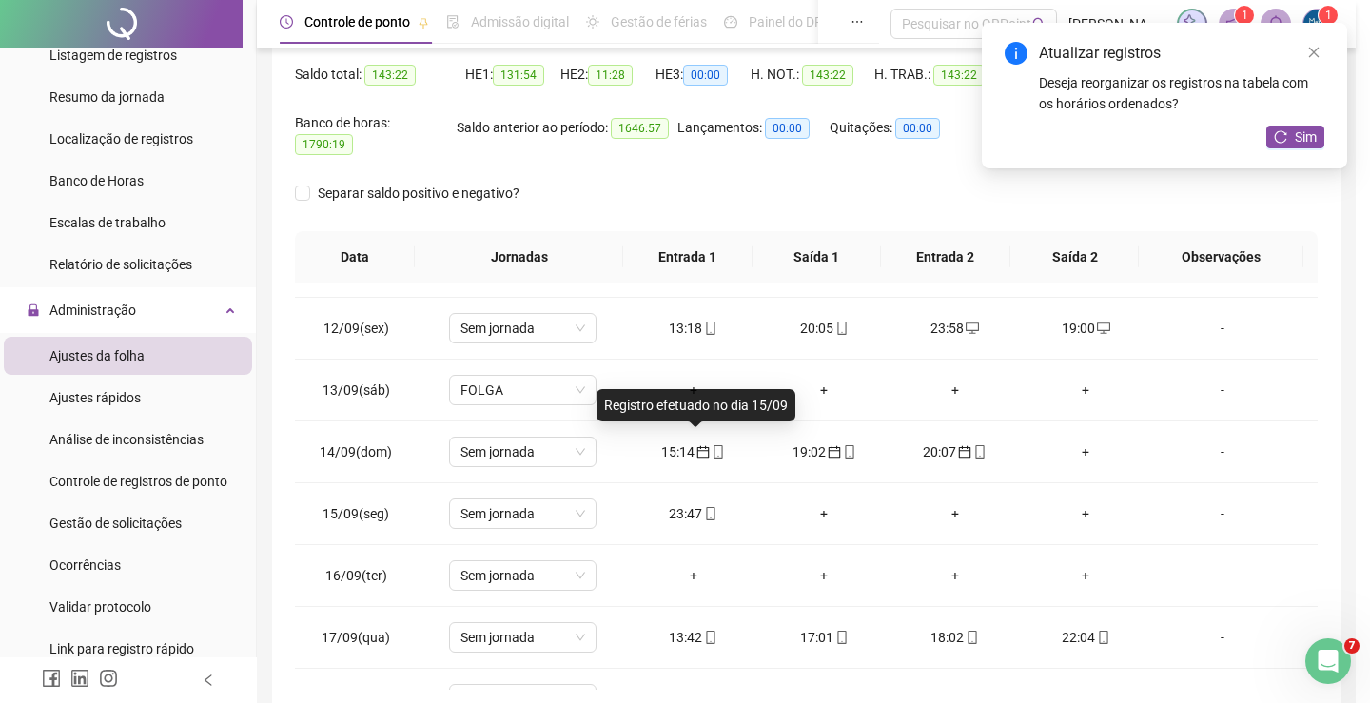
type input "**********"
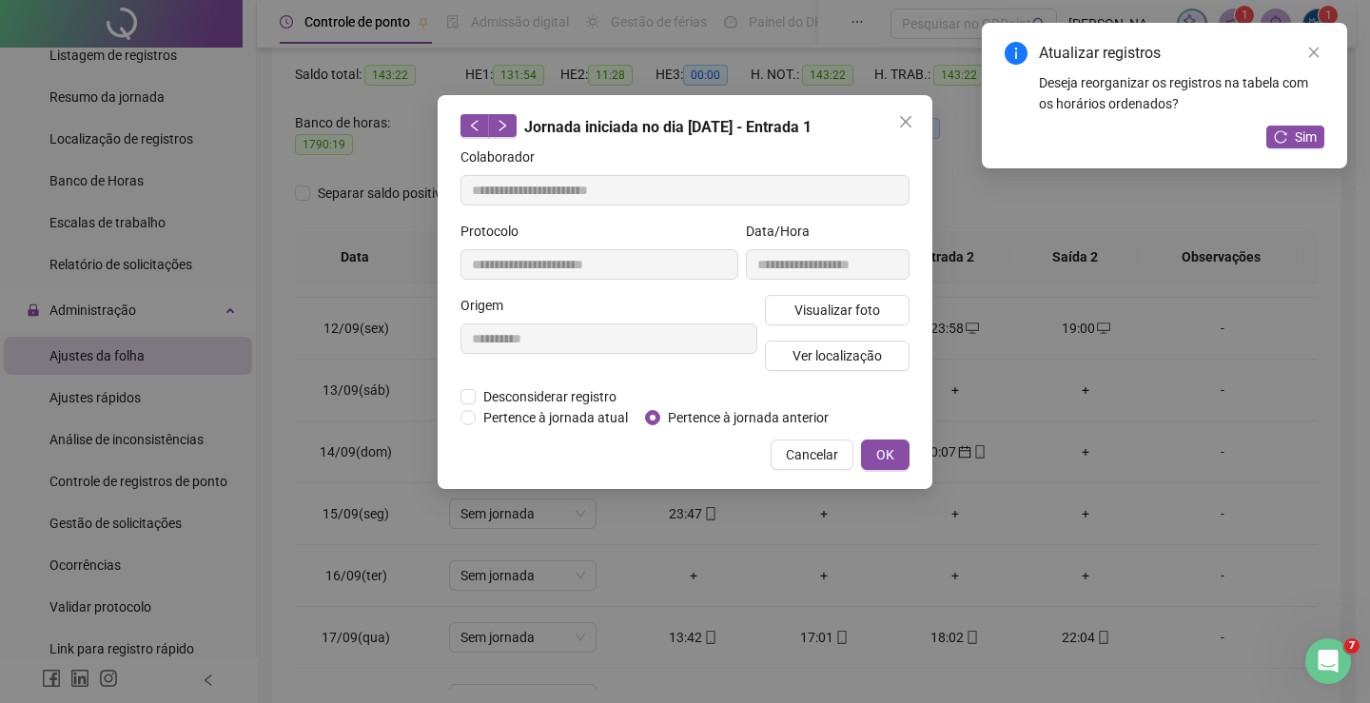
click at [460, 417] on div "Pertence à jornada atual [GEOGRAPHIC_DATA] à jornada anterior" at bounding box center [685, 417] width 457 height 21
click at [889, 459] on span "OK" at bounding box center [885, 454] width 18 height 21
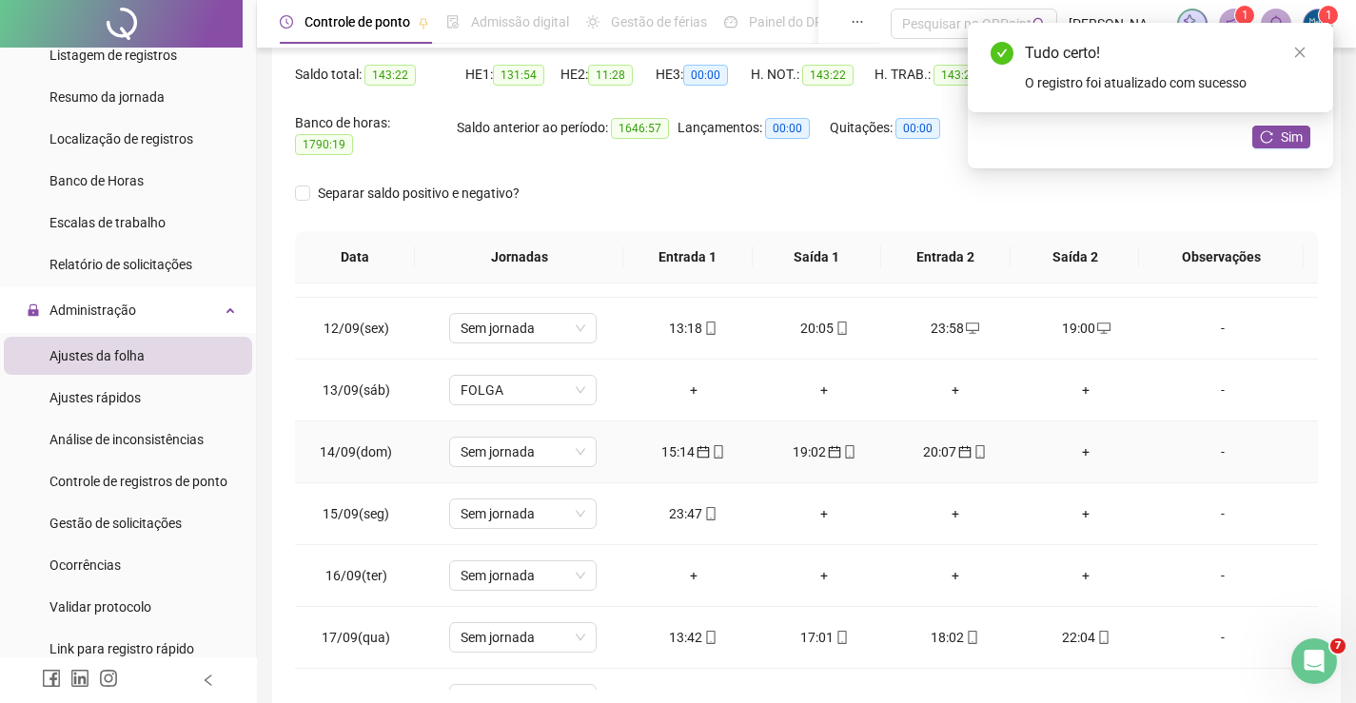
click at [798, 442] on div "19:02" at bounding box center [824, 452] width 101 height 21
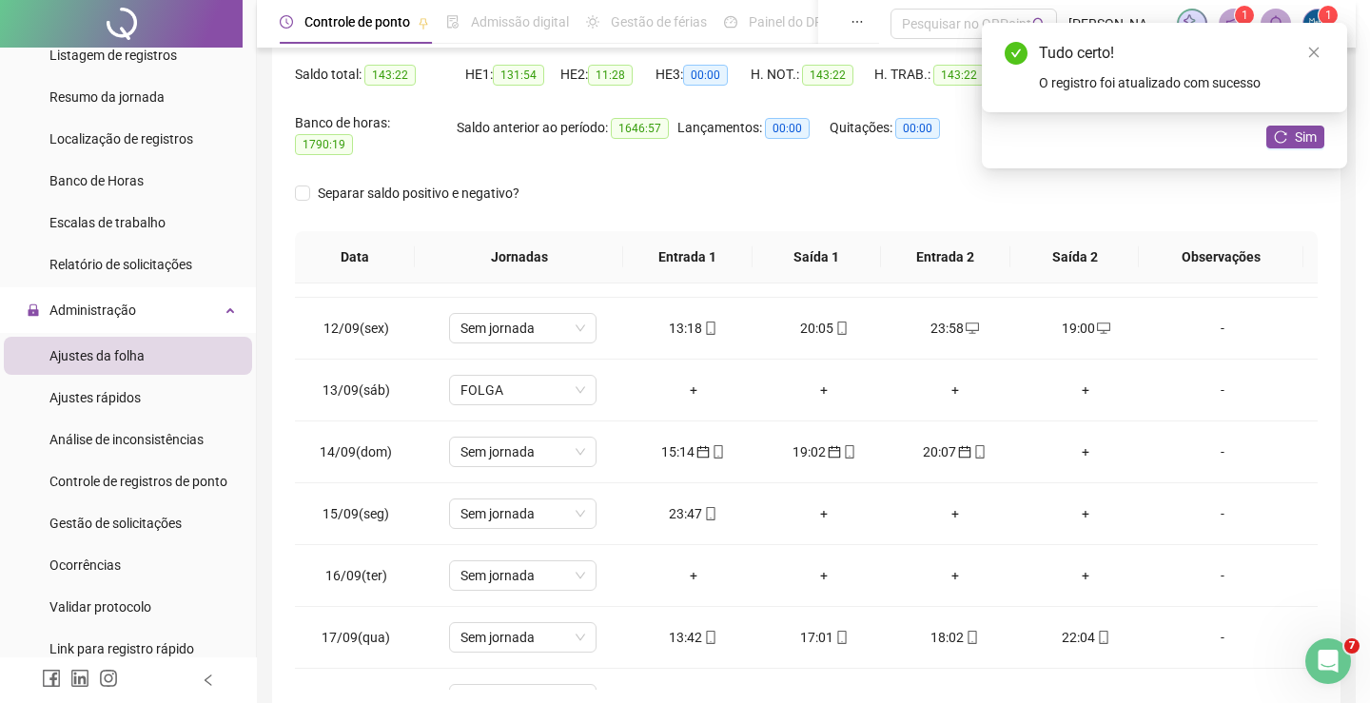
type input "**********"
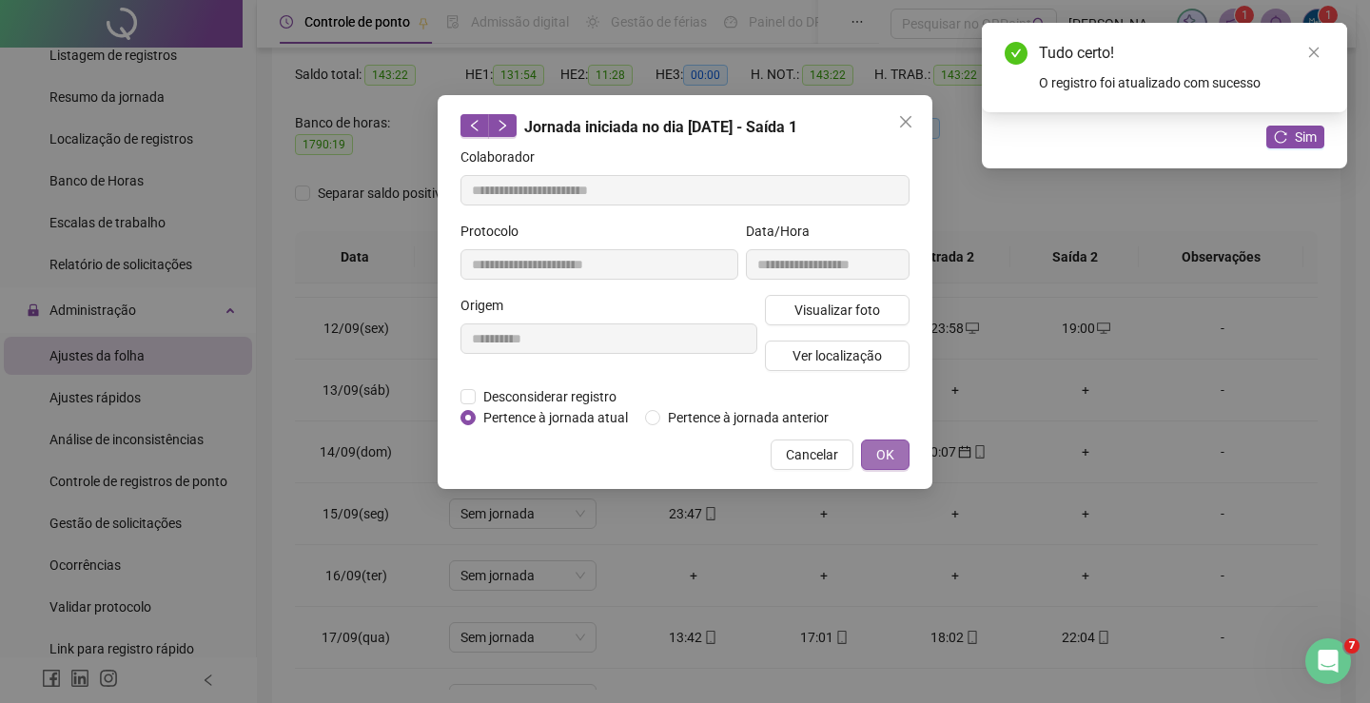
click at [888, 461] on span "OK" at bounding box center [885, 454] width 18 height 21
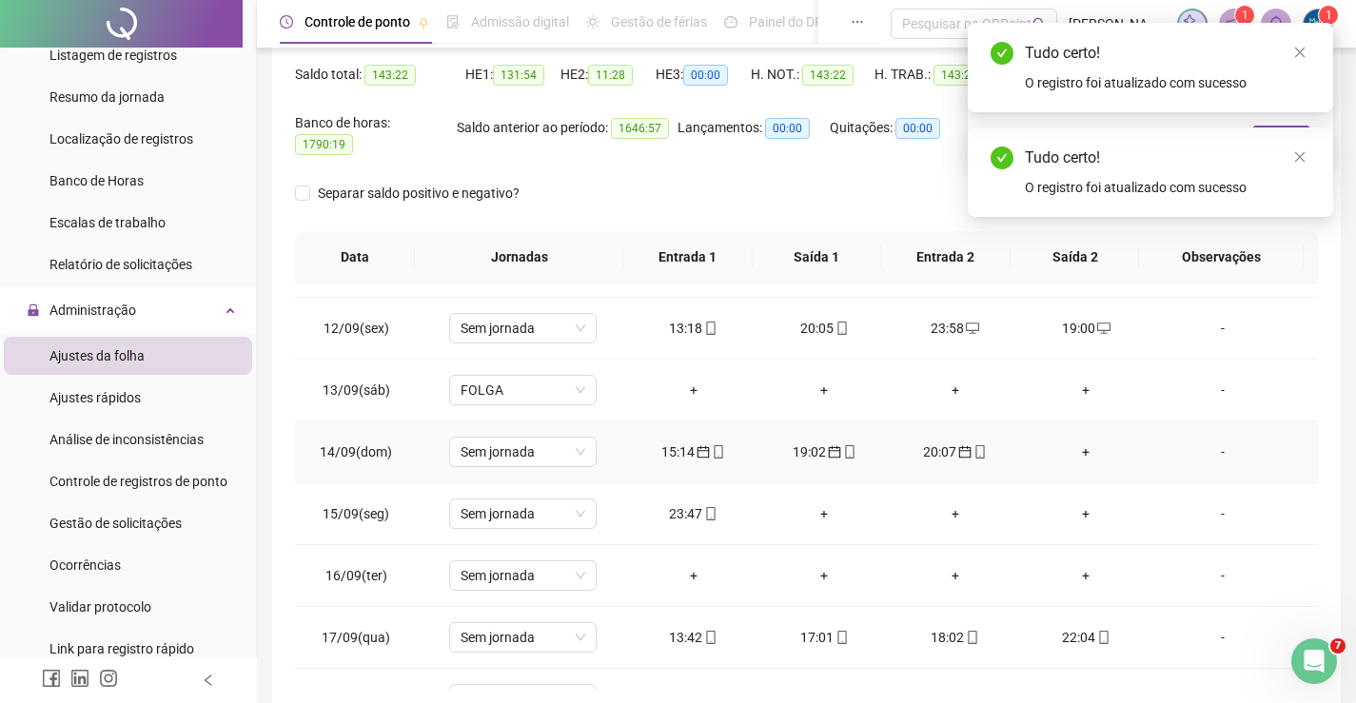
click at [932, 442] on div "20:07" at bounding box center [955, 452] width 101 height 21
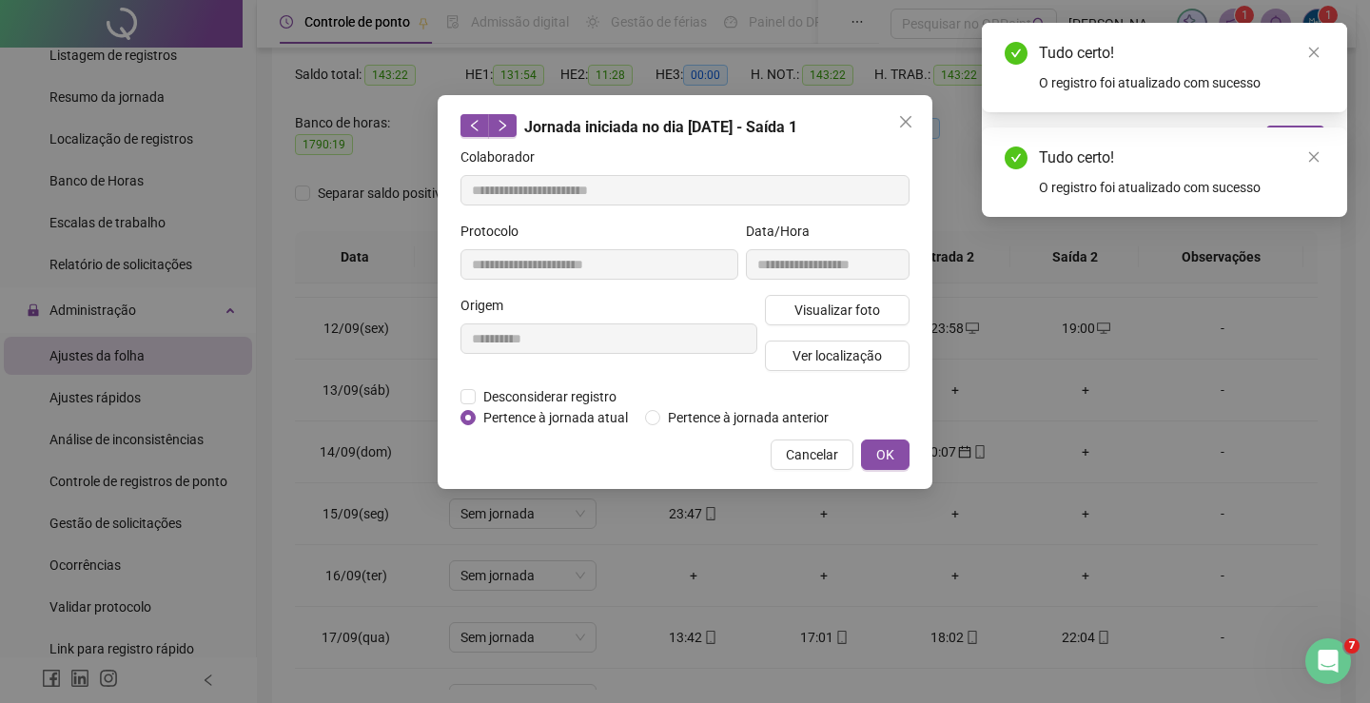
type input "**********"
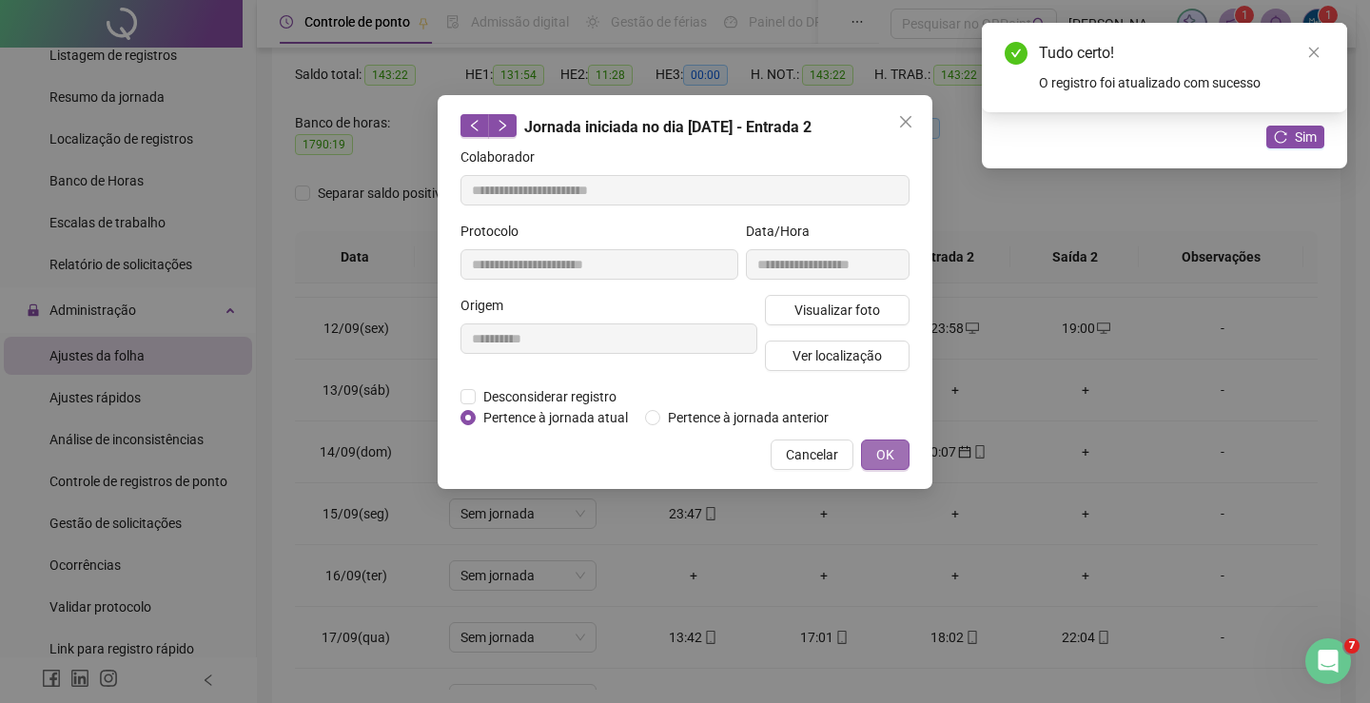
click at [892, 460] on span "OK" at bounding box center [885, 454] width 18 height 21
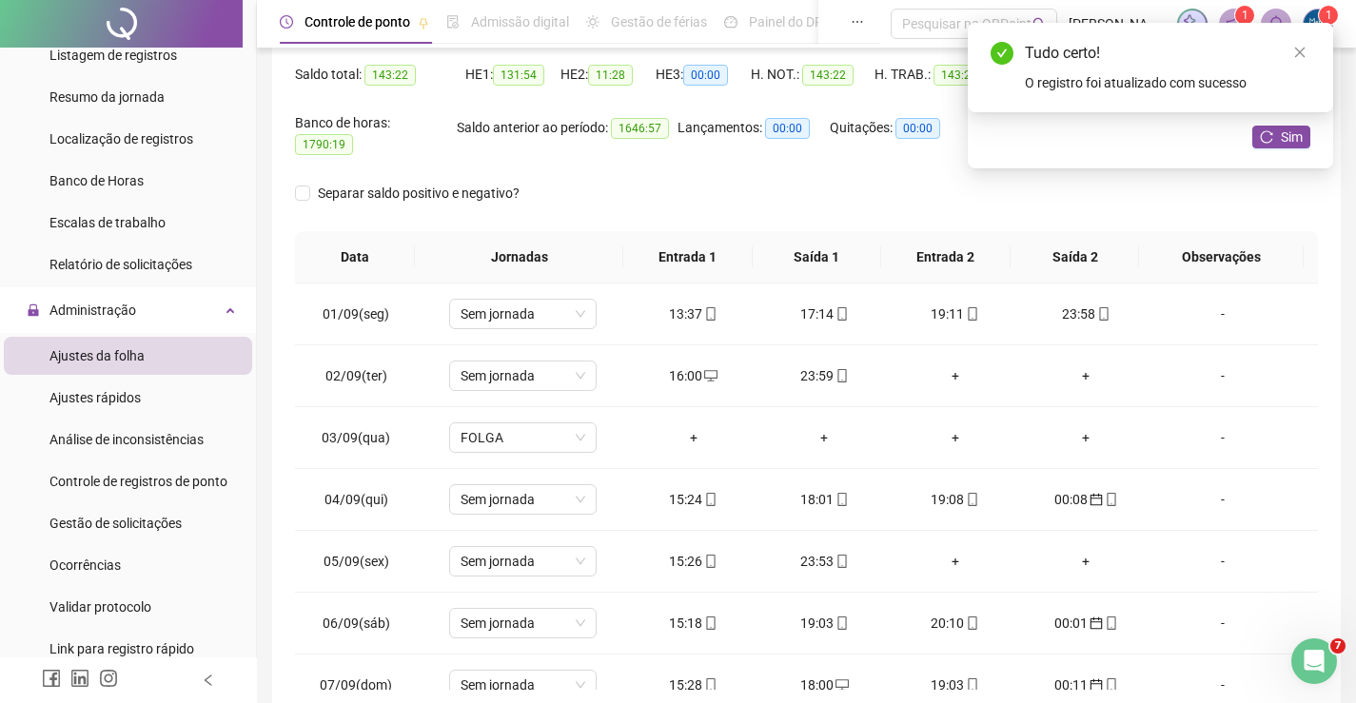
scroll to position [95, 0]
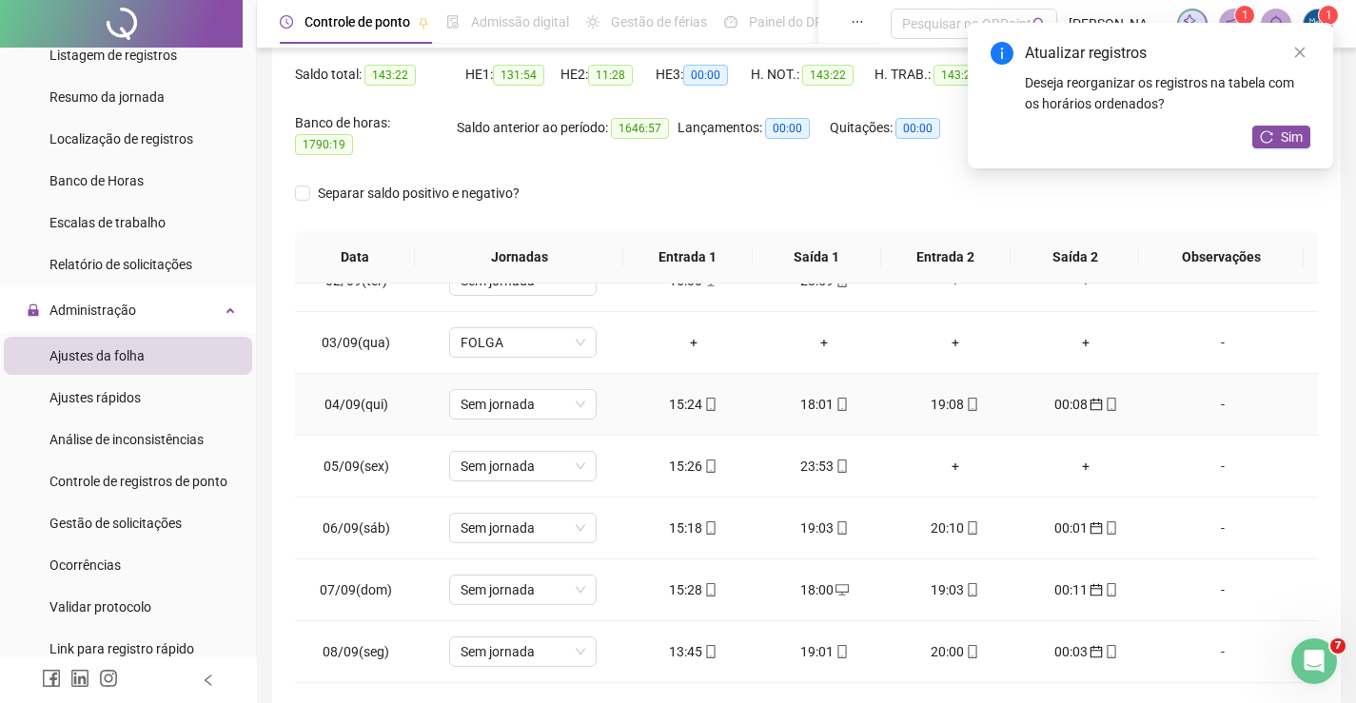
click at [688, 400] on div "15:24" at bounding box center [693, 404] width 101 height 21
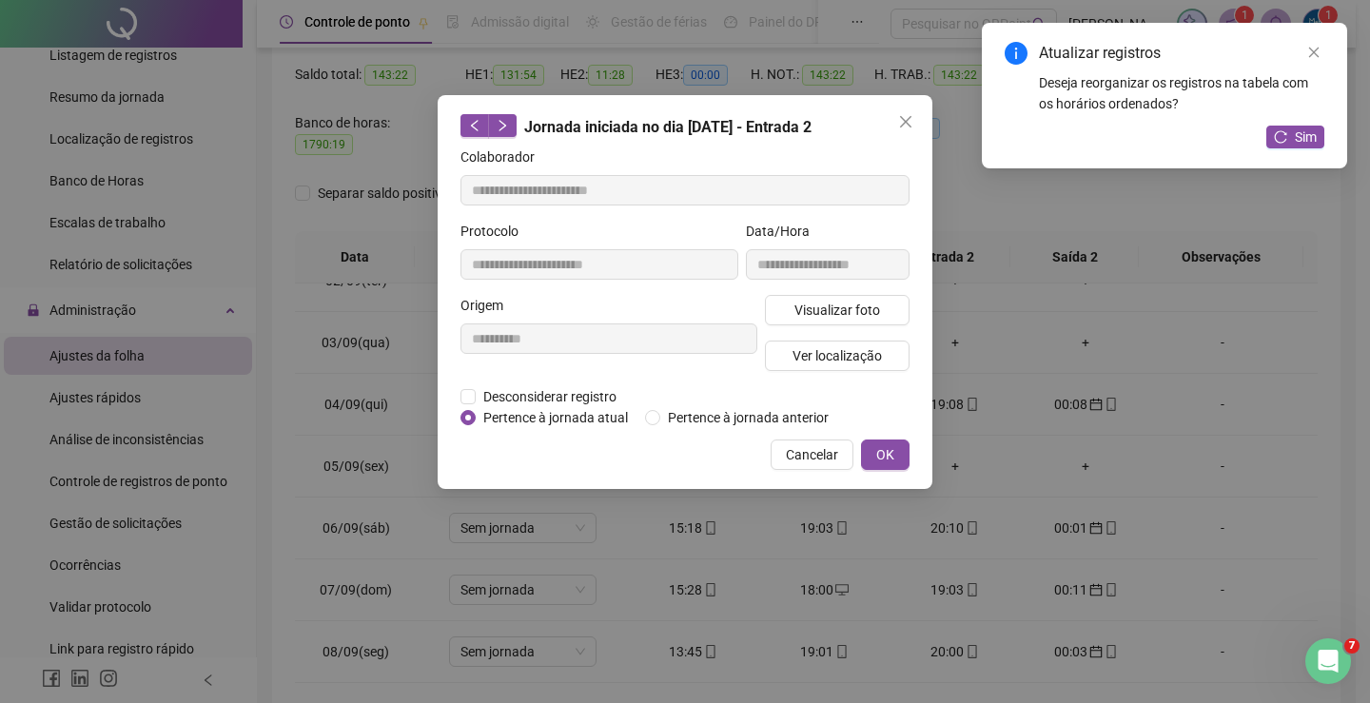
type input "**********"
click at [877, 444] on span "OK" at bounding box center [885, 454] width 18 height 21
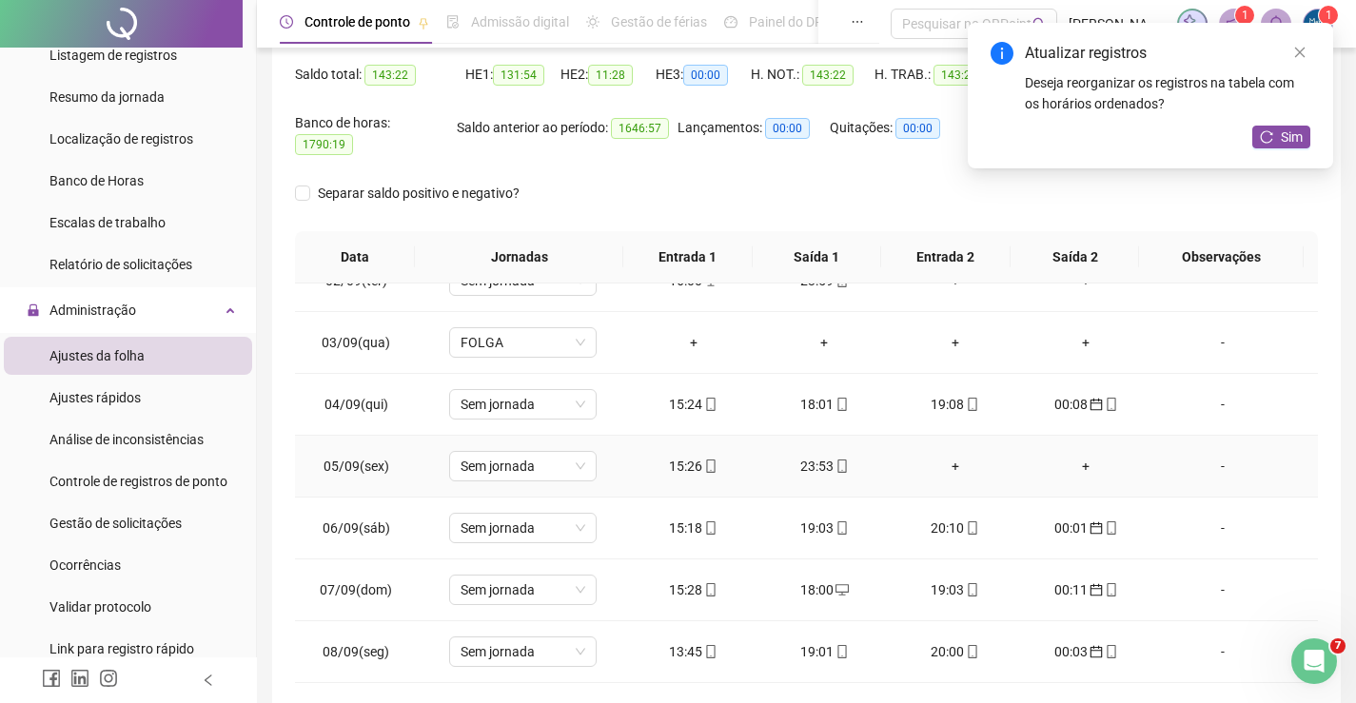
click at [685, 456] on div "15:26" at bounding box center [693, 466] width 101 height 21
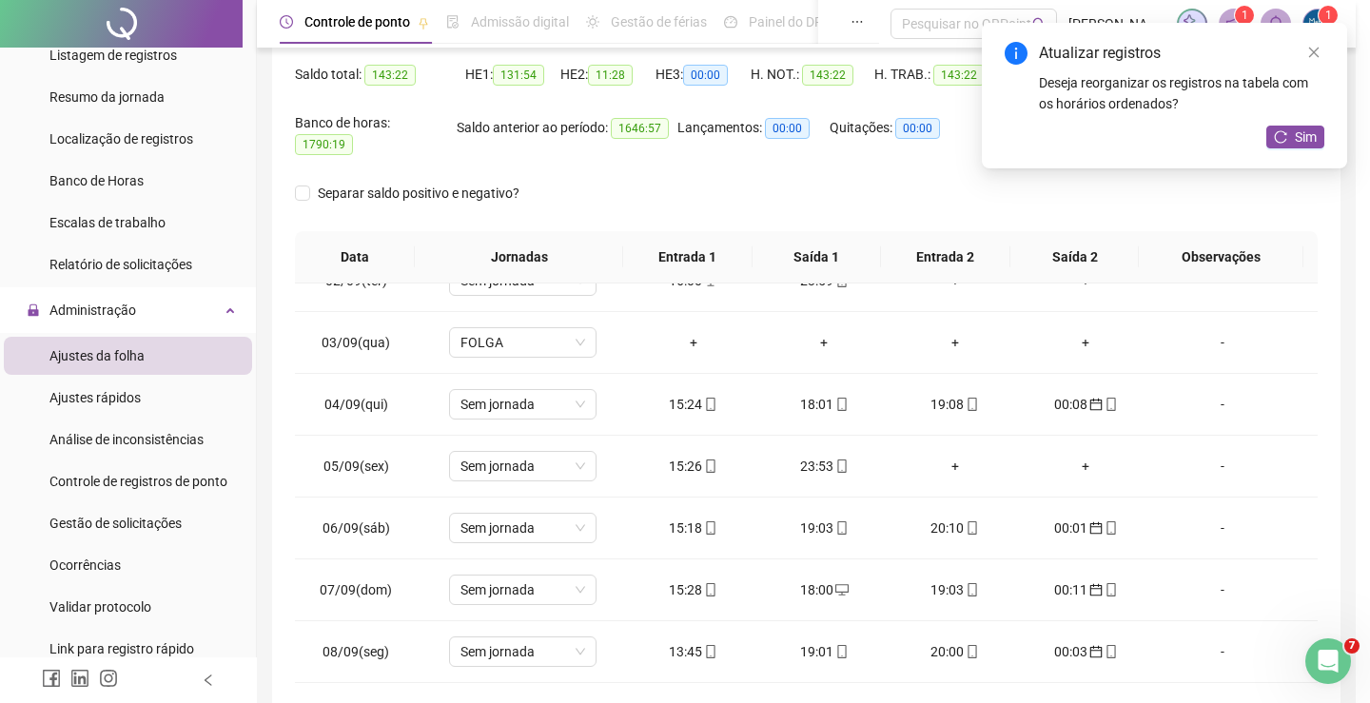
type input "**********"
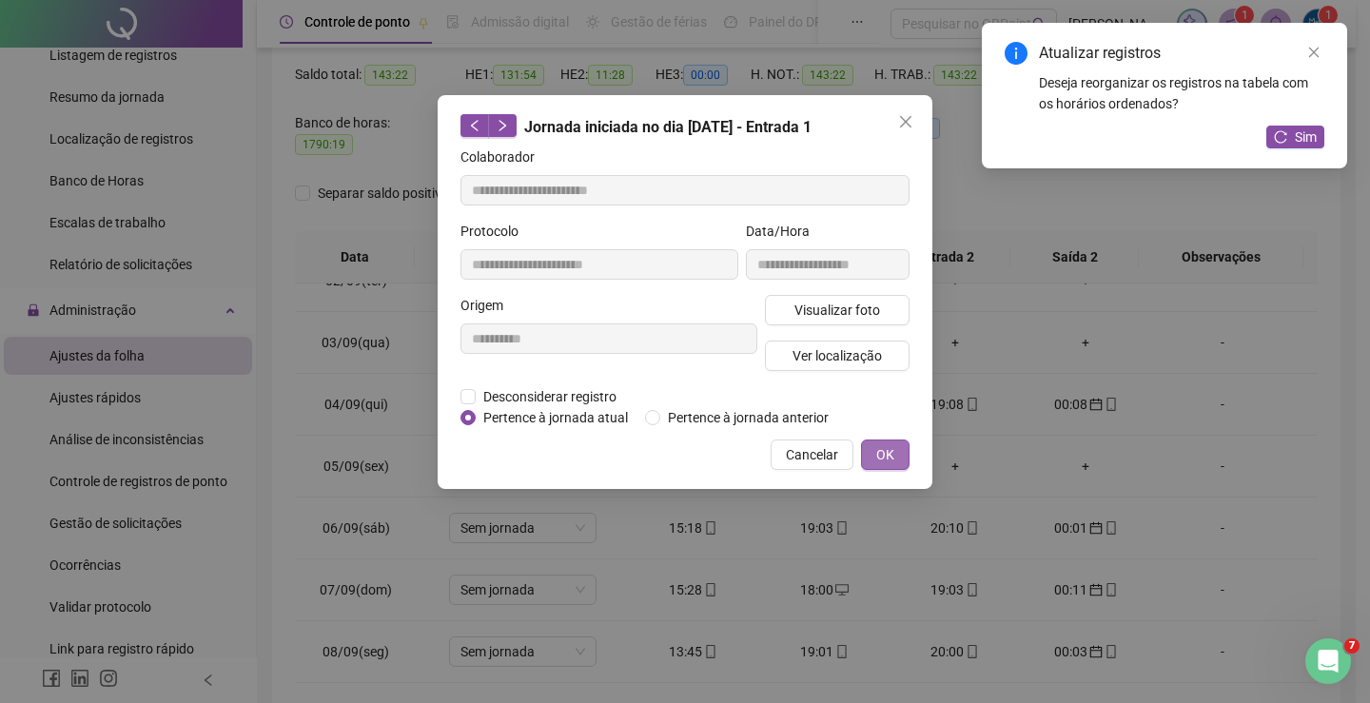
click at [875, 449] on button "OK" at bounding box center [885, 455] width 49 height 30
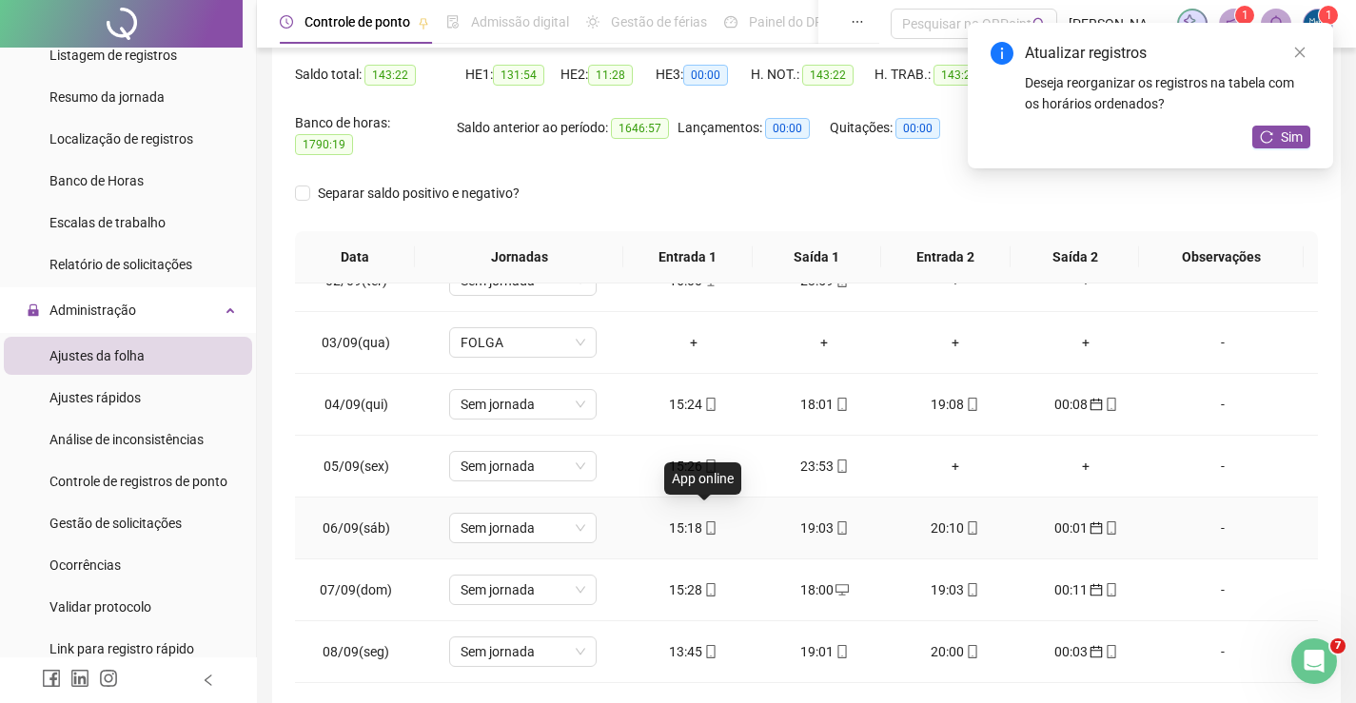
click at [706, 521] on icon "mobile" at bounding box center [710, 527] width 9 height 13
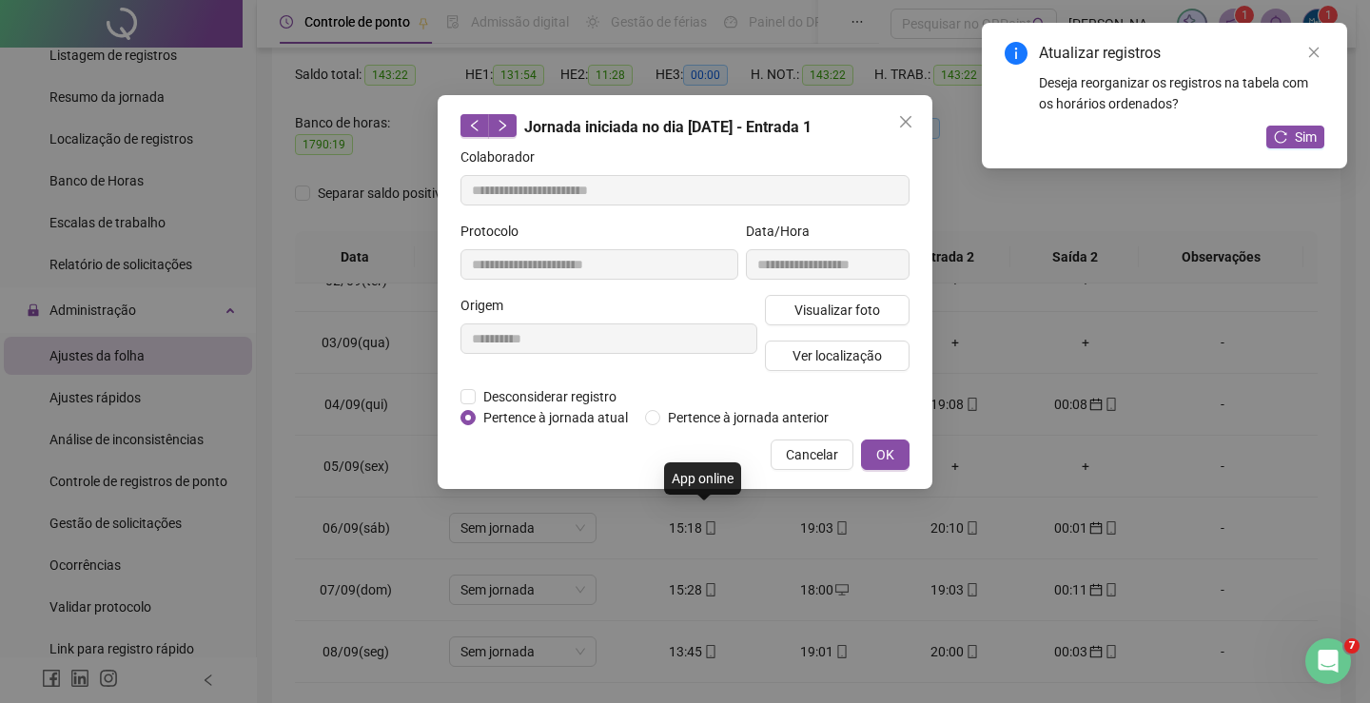
type input "**********"
drag, startPoint x: 857, startPoint y: 453, endPoint x: 871, endPoint y: 450, distance: 13.6
click at [861, 451] on div "Cancelar OK" at bounding box center [685, 455] width 449 height 30
click at [872, 450] on button "OK" at bounding box center [885, 455] width 49 height 30
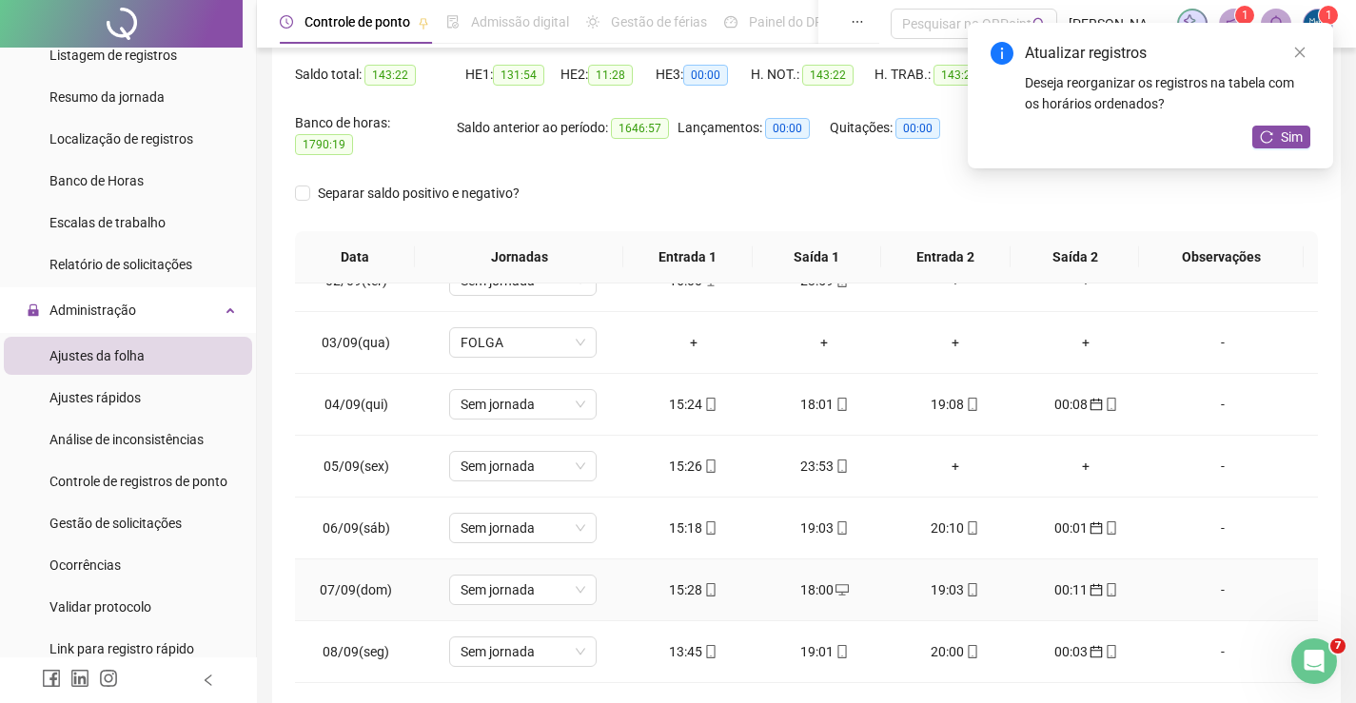
click at [692, 583] on div "15:28" at bounding box center [693, 589] width 101 height 21
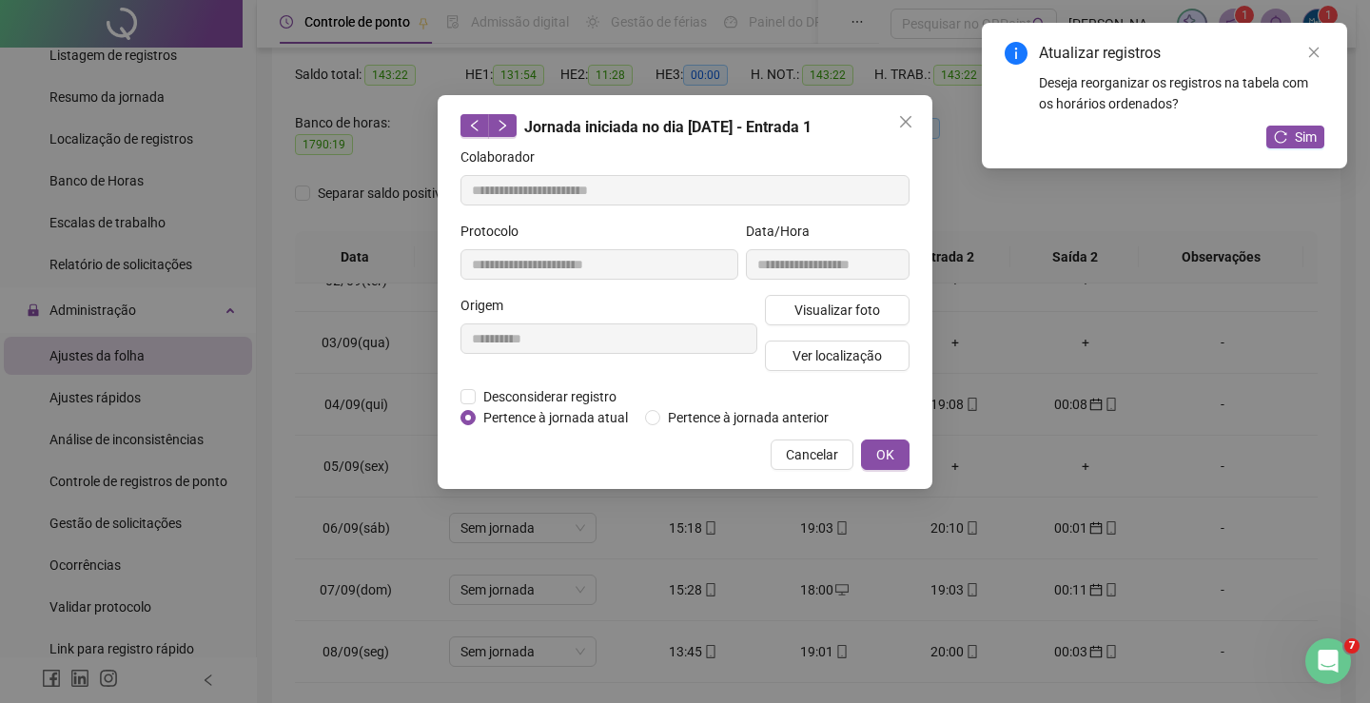
type input "**********"
click at [883, 442] on button "OK" at bounding box center [885, 455] width 49 height 30
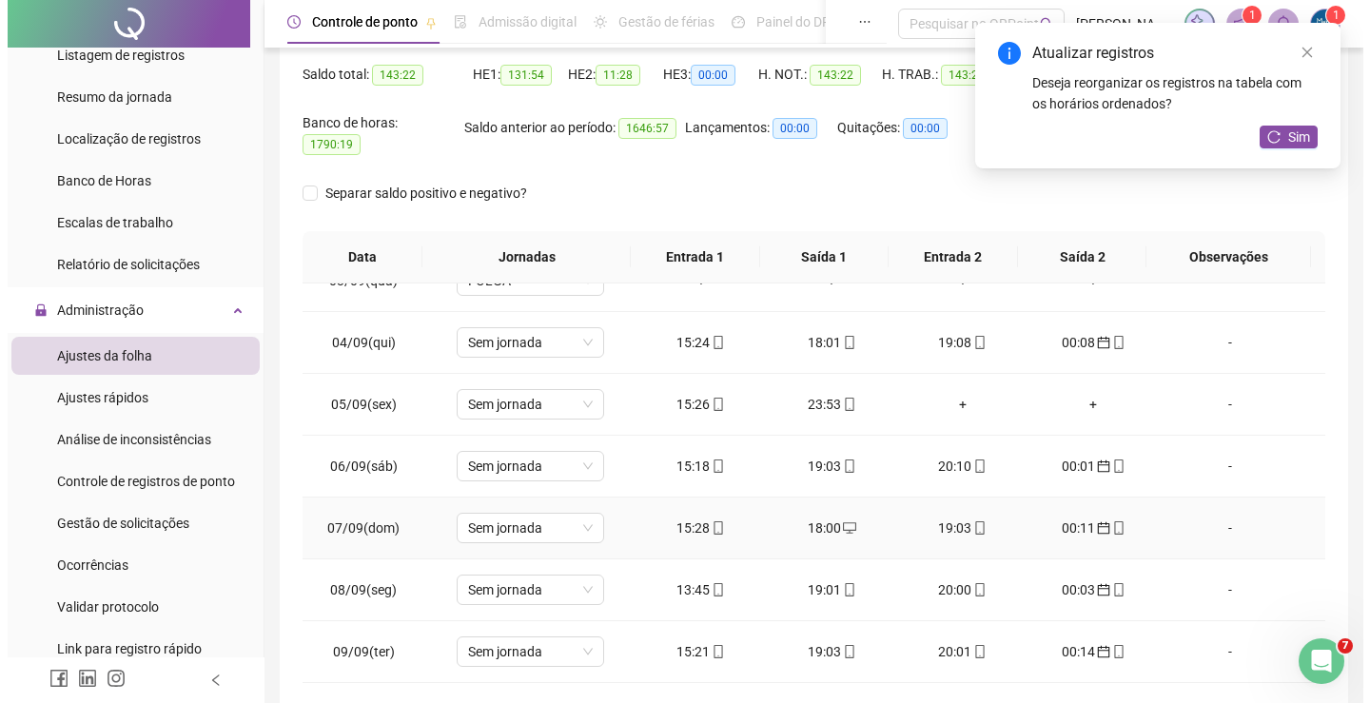
scroll to position [190, 0]
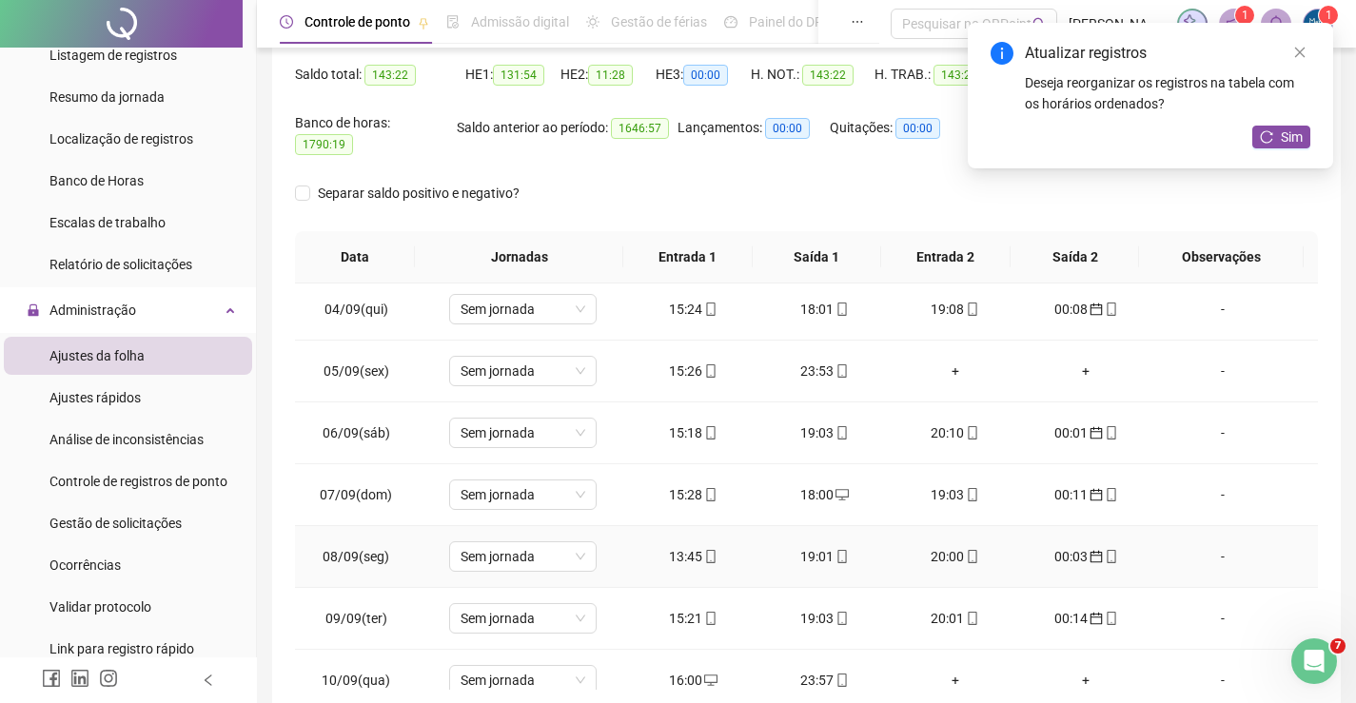
click at [693, 546] on div "13:45" at bounding box center [693, 556] width 101 height 21
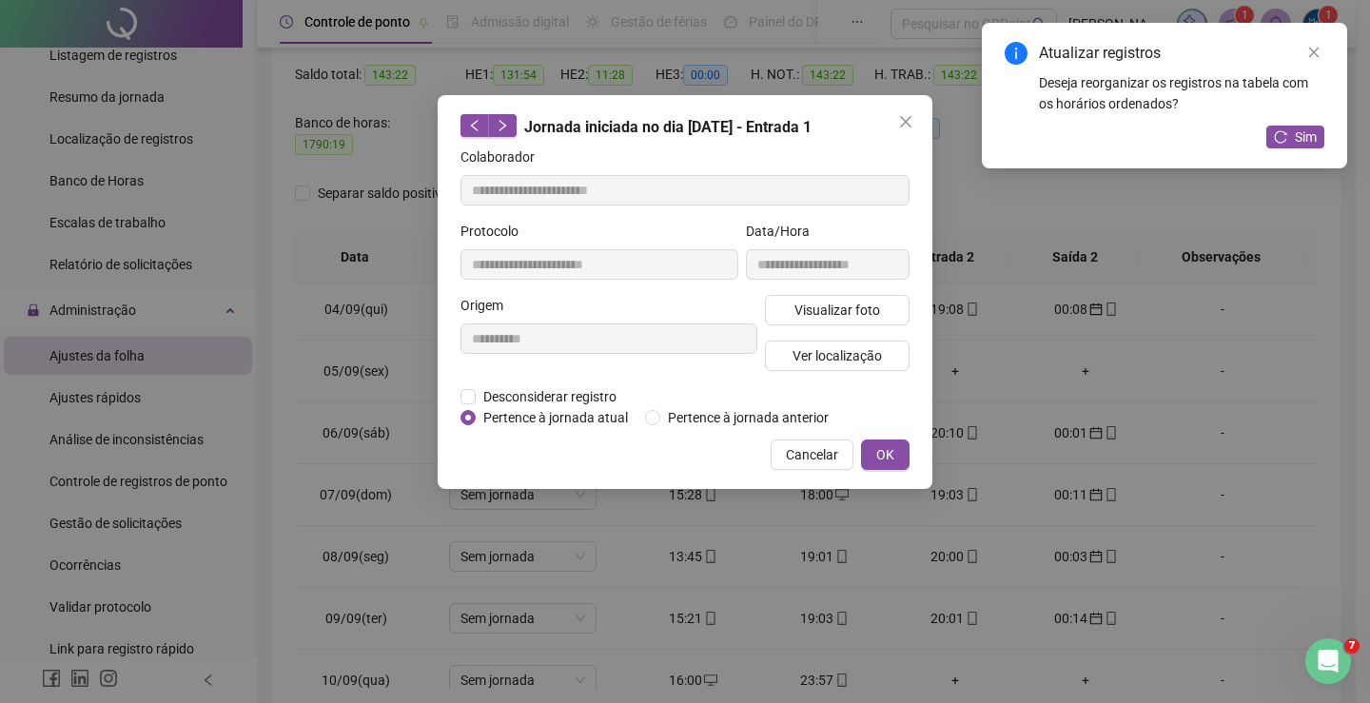
type input "**********"
click at [872, 462] on button "OK" at bounding box center [885, 455] width 49 height 30
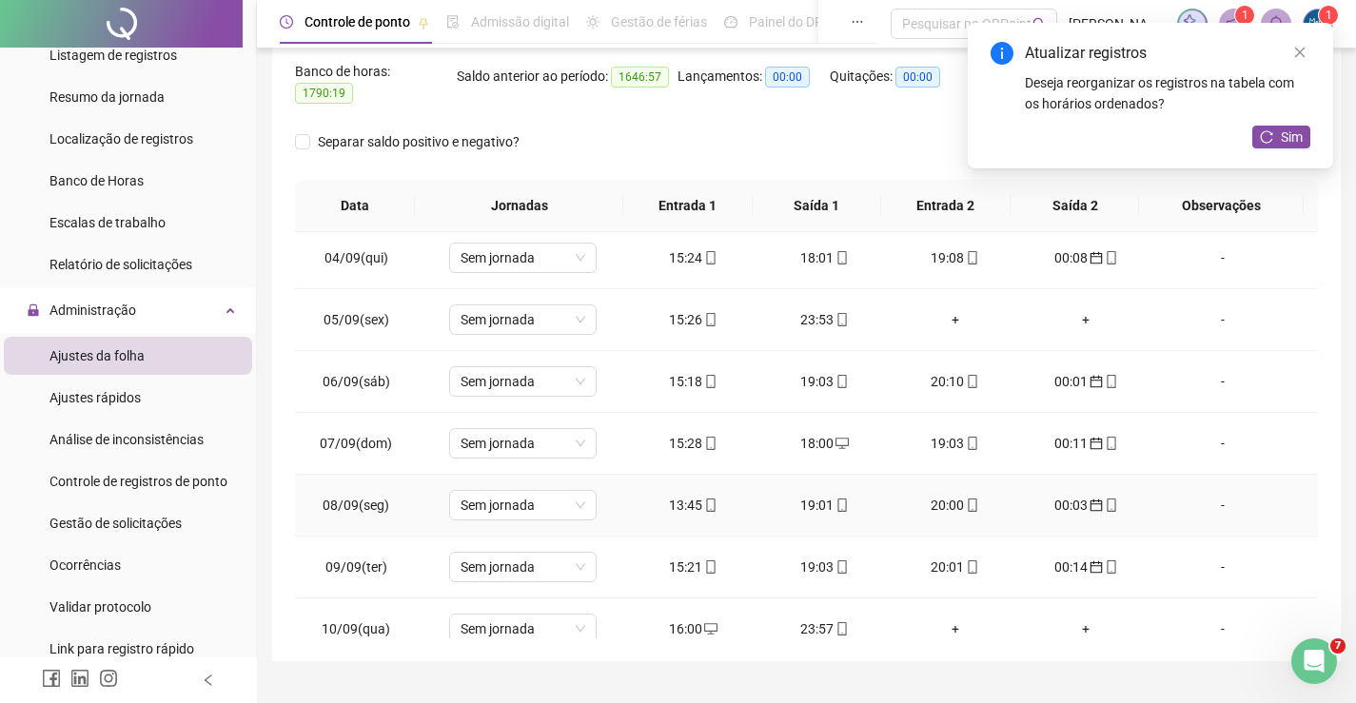
scroll to position [269, 0]
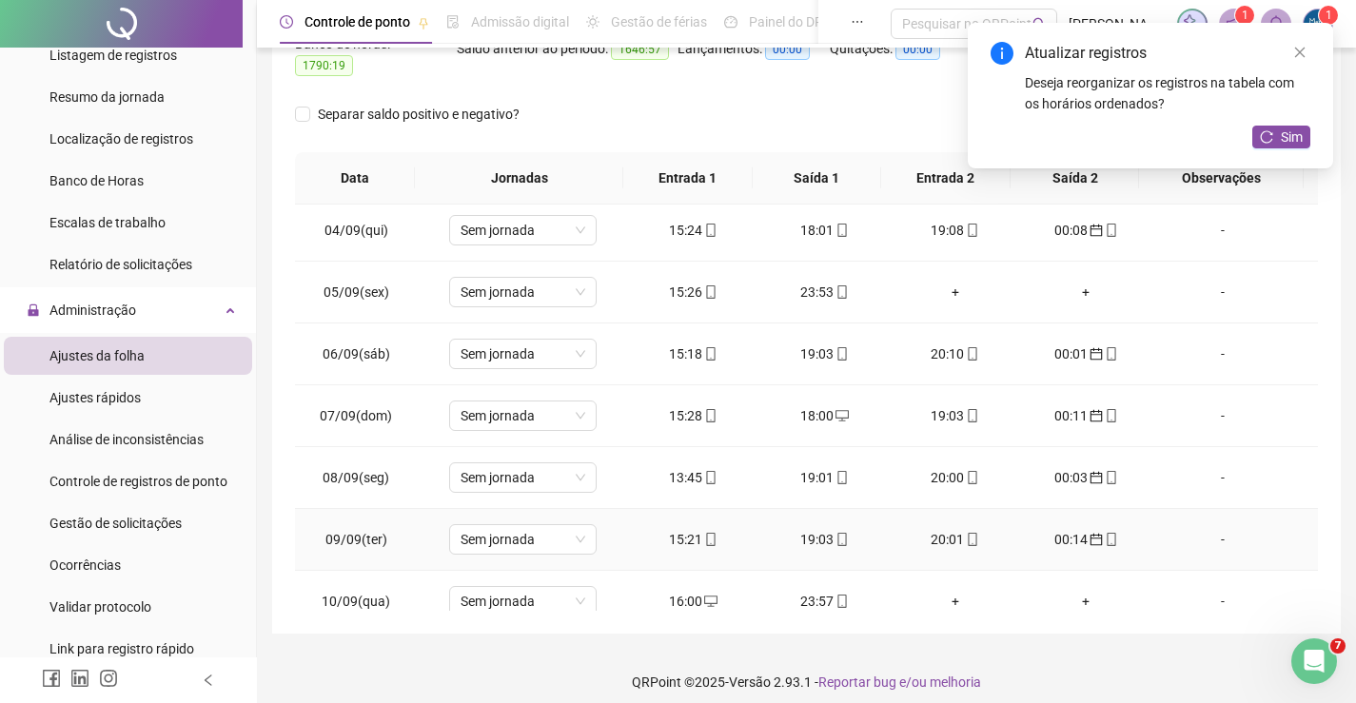
click at [683, 533] on div "15:21" at bounding box center [693, 539] width 101 height 21
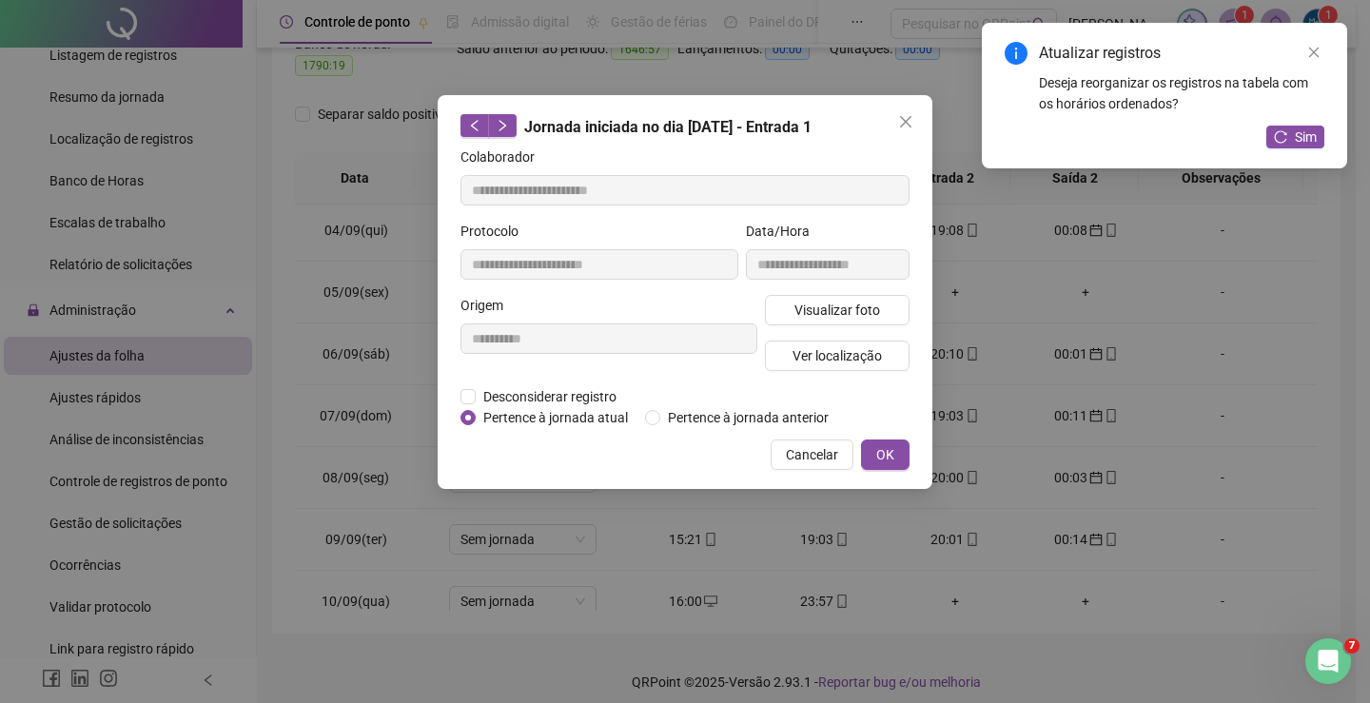
type input "**********"
click at [889, 468] on button "OK" at bounding box center [885, 455] width 49 height 30
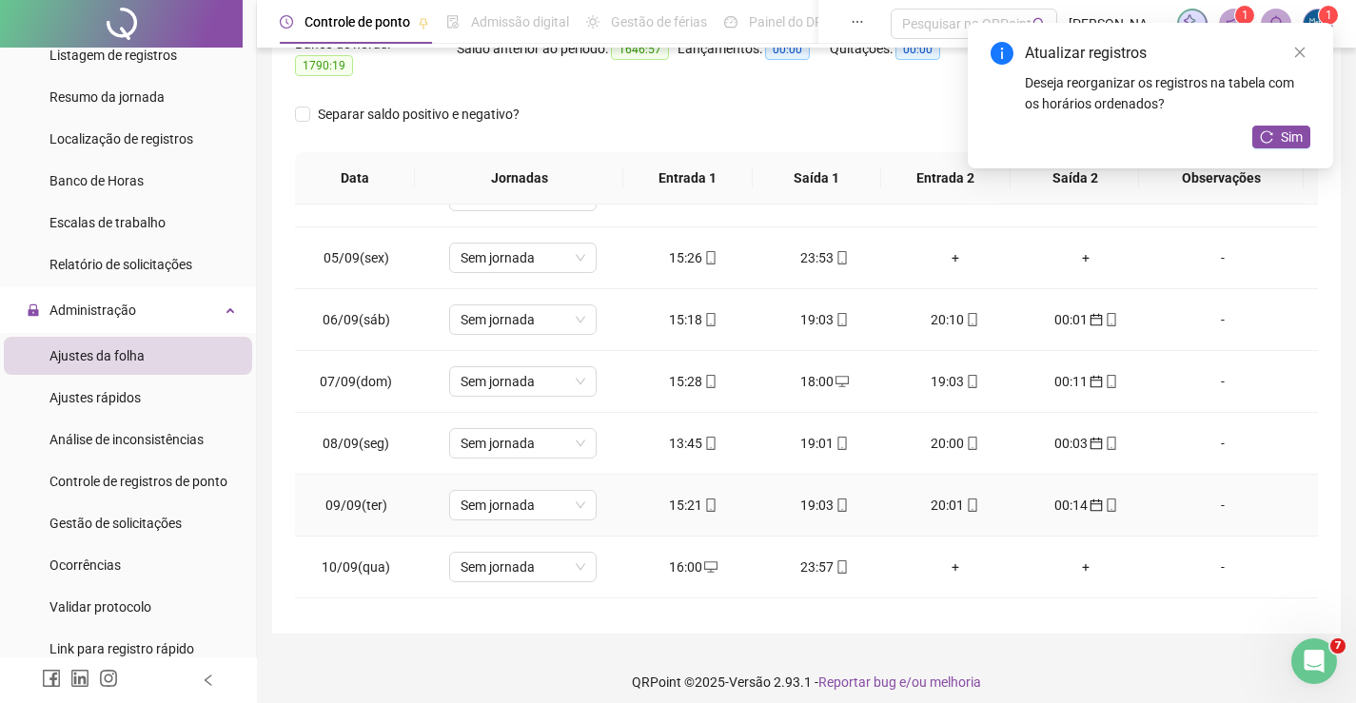
scroll to position [285, 0]
click at [799, 499] on div "23:57" at bounding box center [824, 506] width 101 height 21
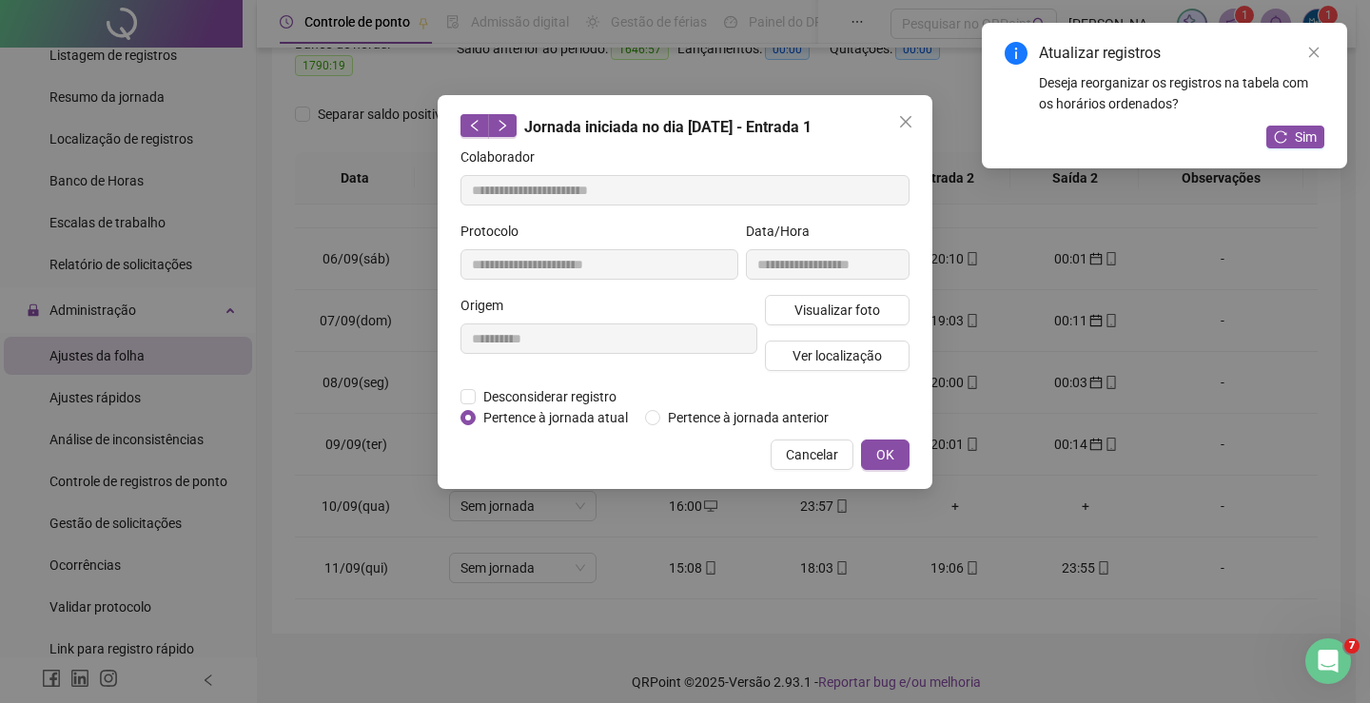
type input "**********"
click at [870, 456] on button "OK" at bounding box center [885, 455] width 49 height 30
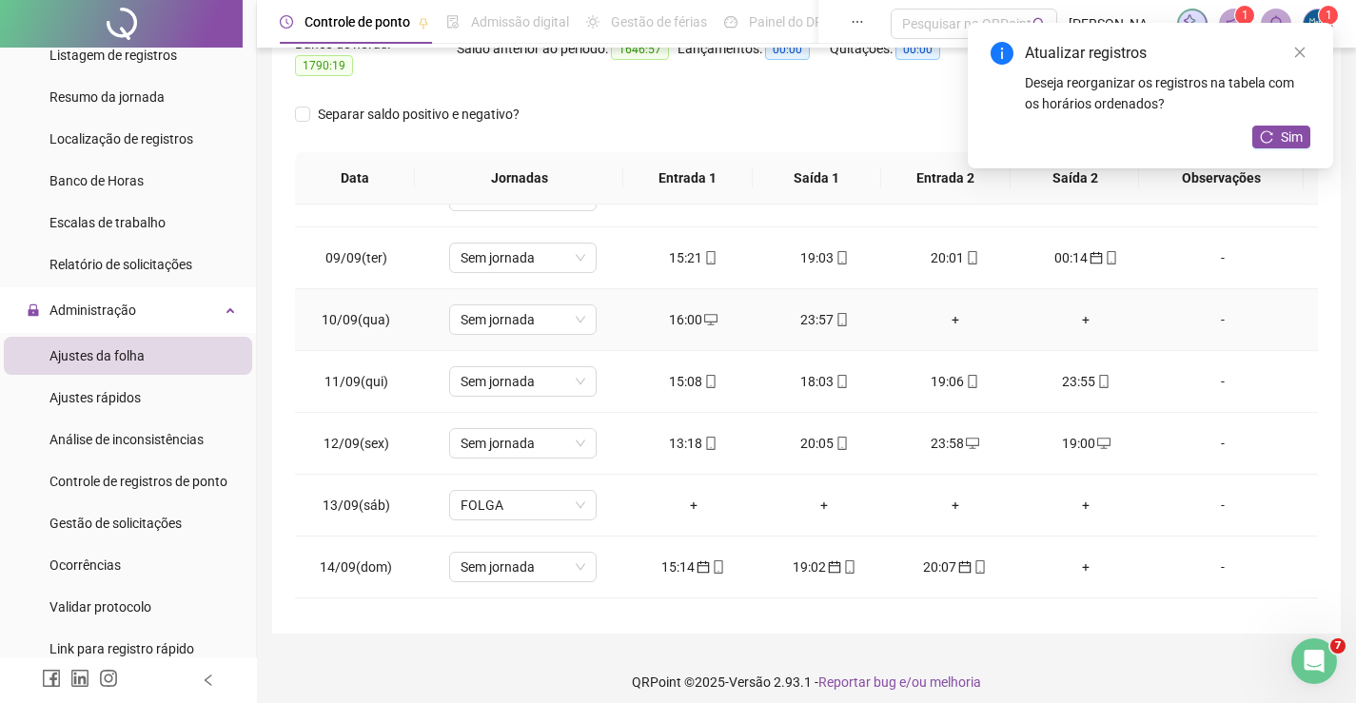
scroll to position [476, 0]
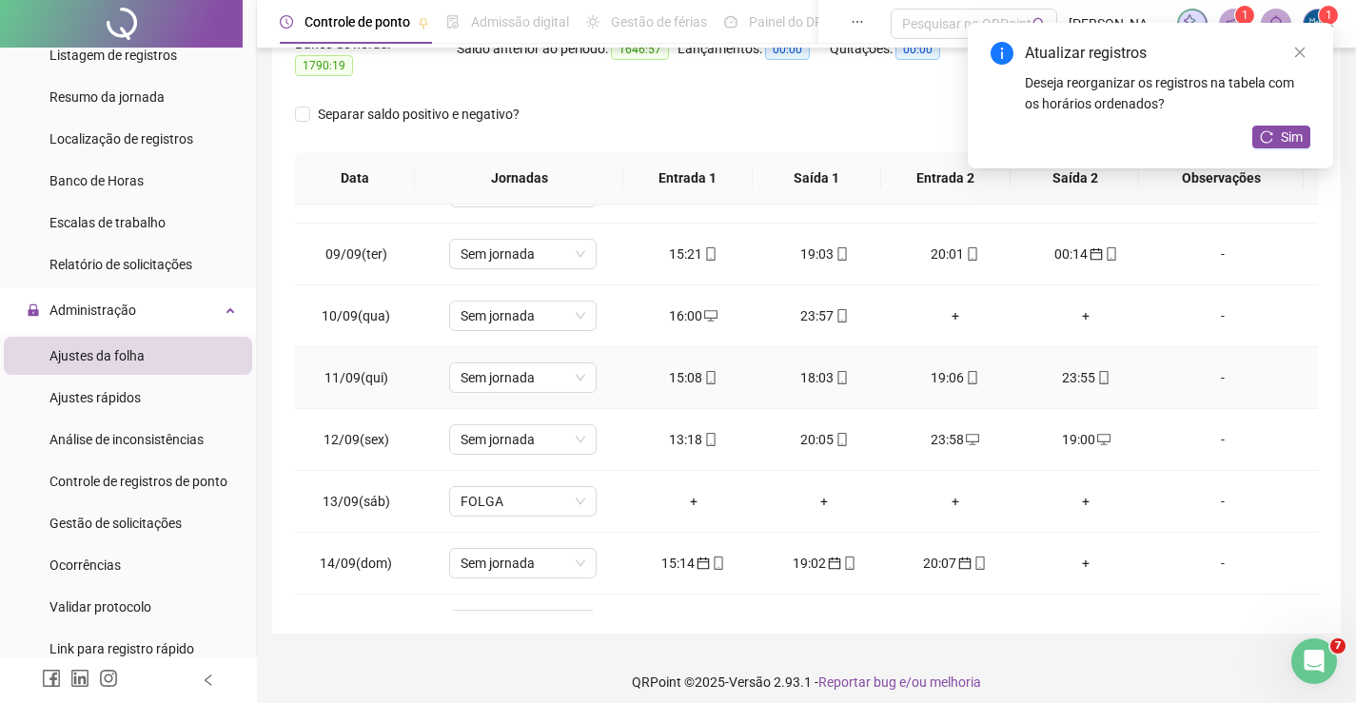
click at [669, 372] on div "15:08" at bounding box center [693, 377] width 101 height 21
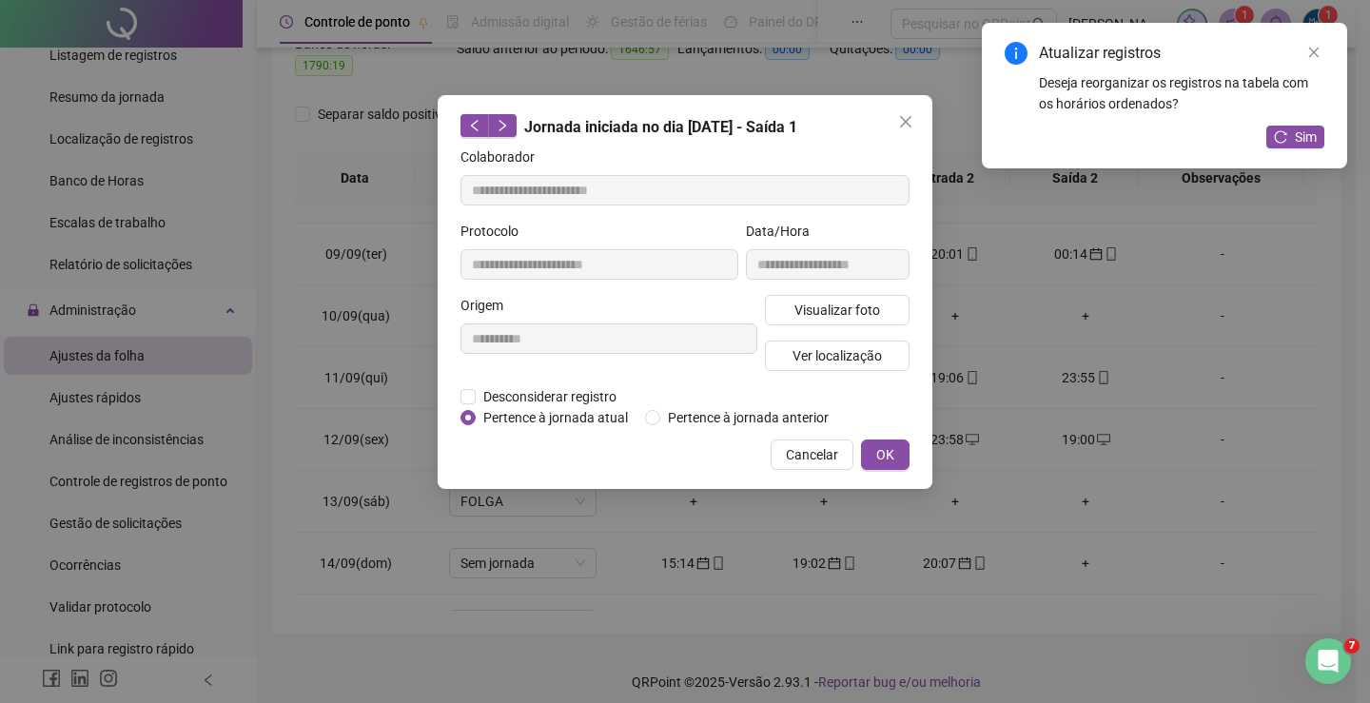
type input "**********"
click at [883, 446] on span "OK" at bounding box center [885, 454] width 18 height 21
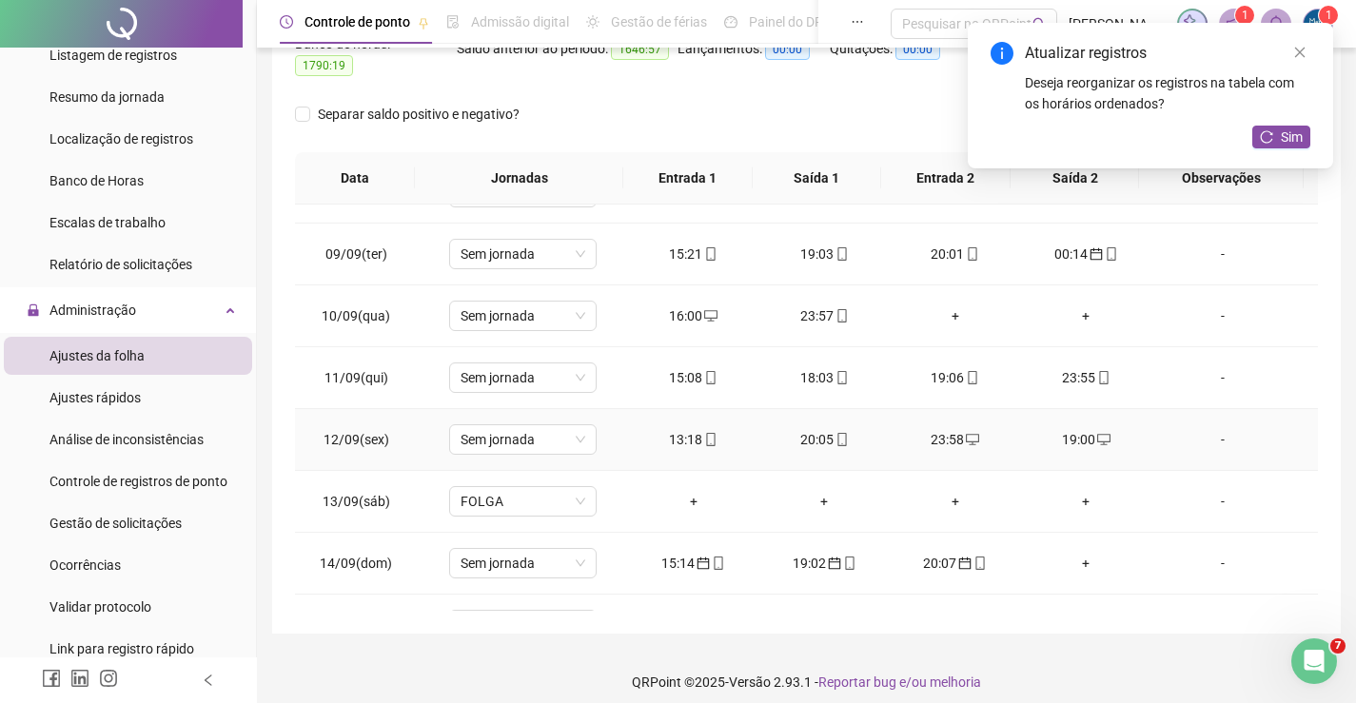
click at [688, 429] on div "13:18" at bounding box center [693, 439] width 101 height 21
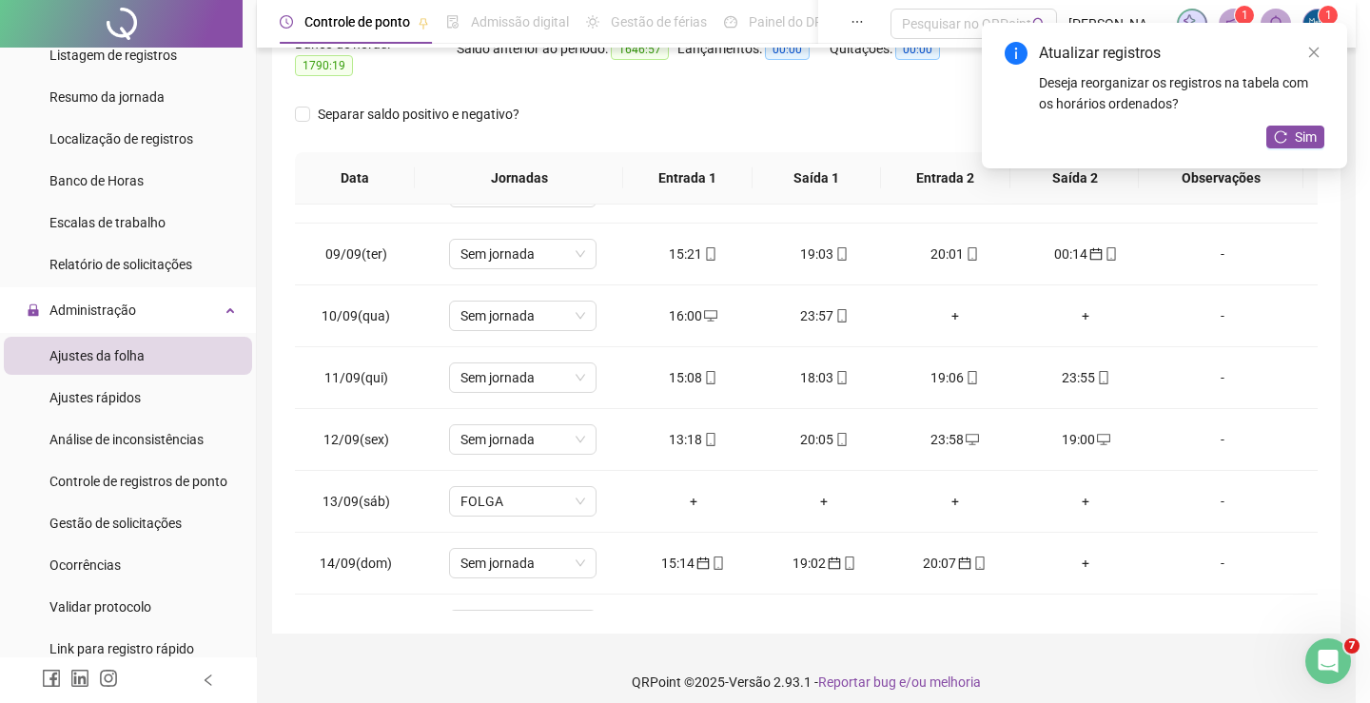
type input "**********"
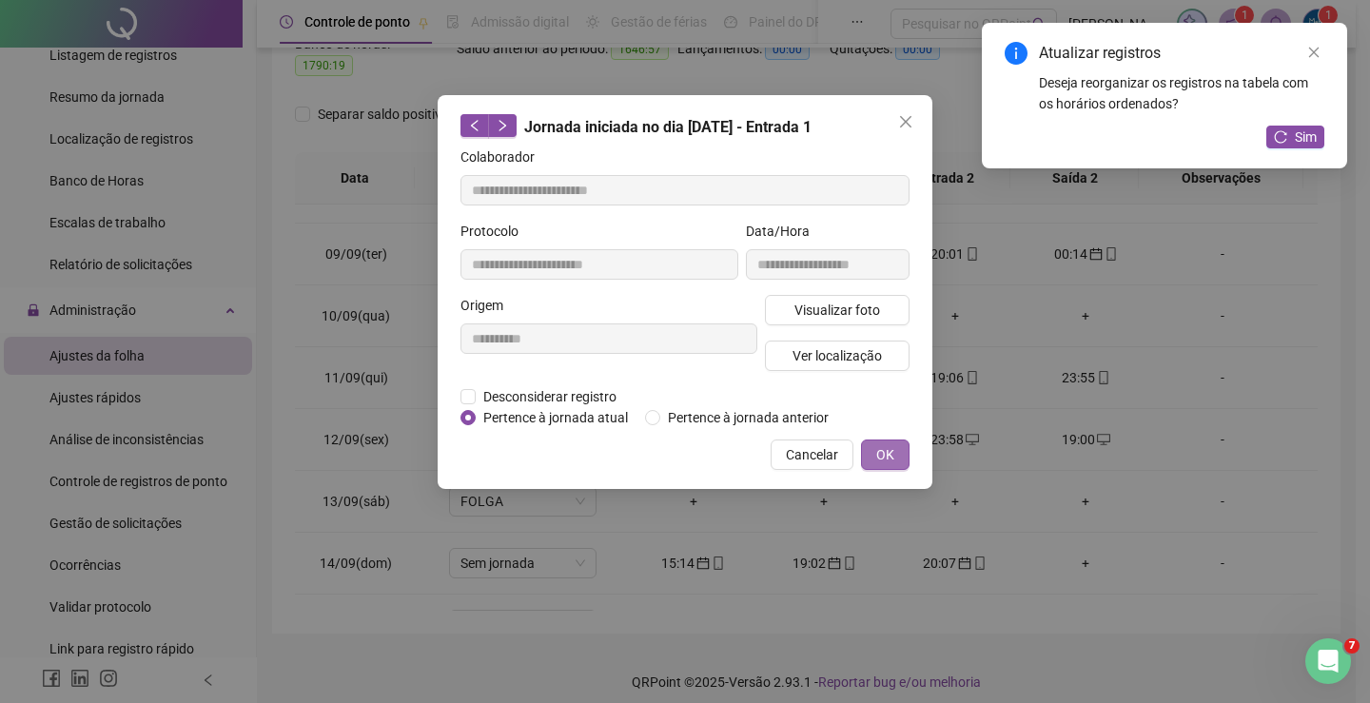
click at [887, 458] on span "OK" at bounding box center [885, 454] width 18 height 21
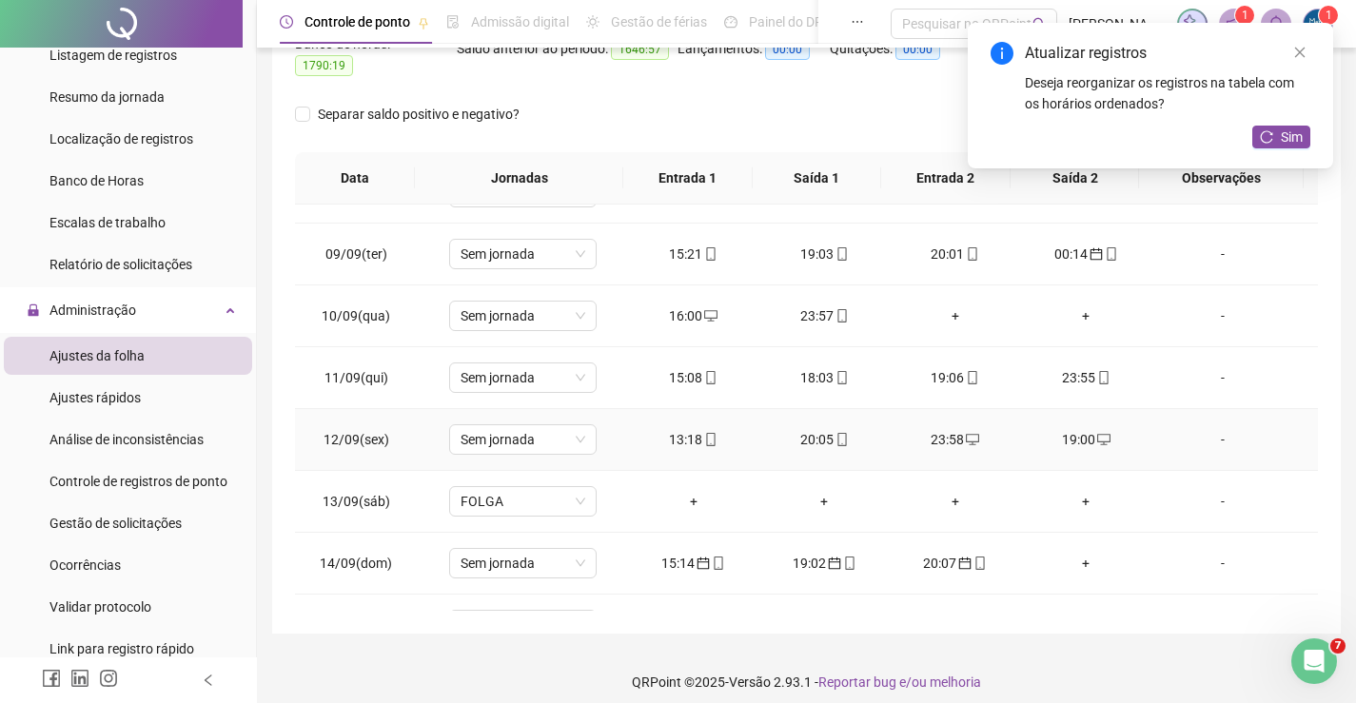
click at [819, 429] on div "20:05" at bounding box center [824, 439] width 101 height 21
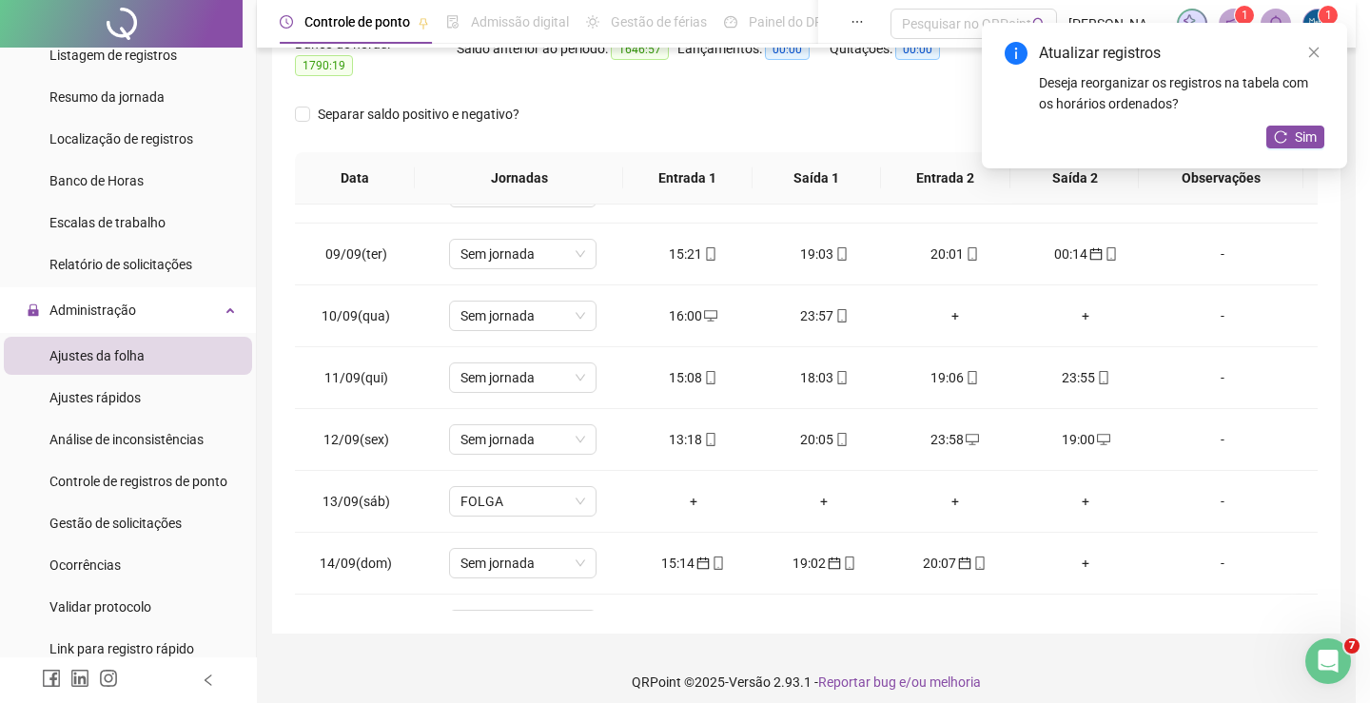
type input "**********"
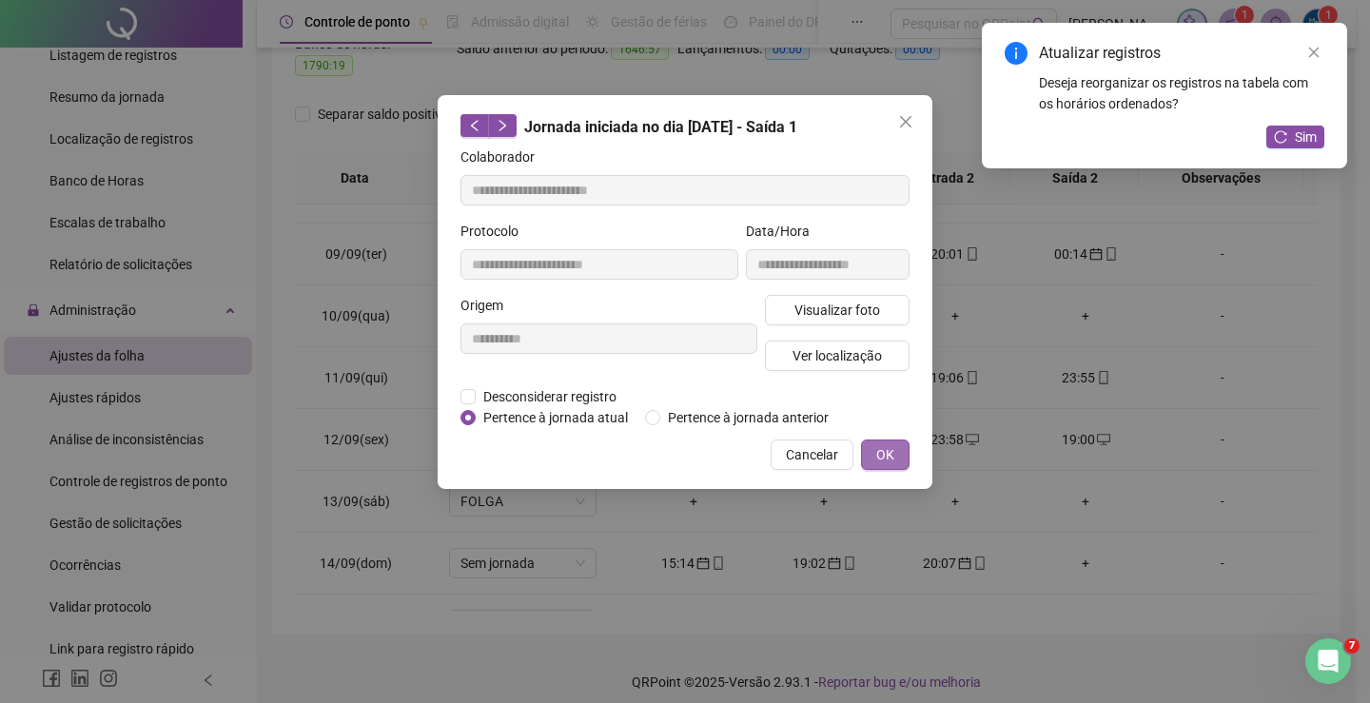
click at [880, 444] on span "OK" at bounding box center [885, 454] width 18 height 21
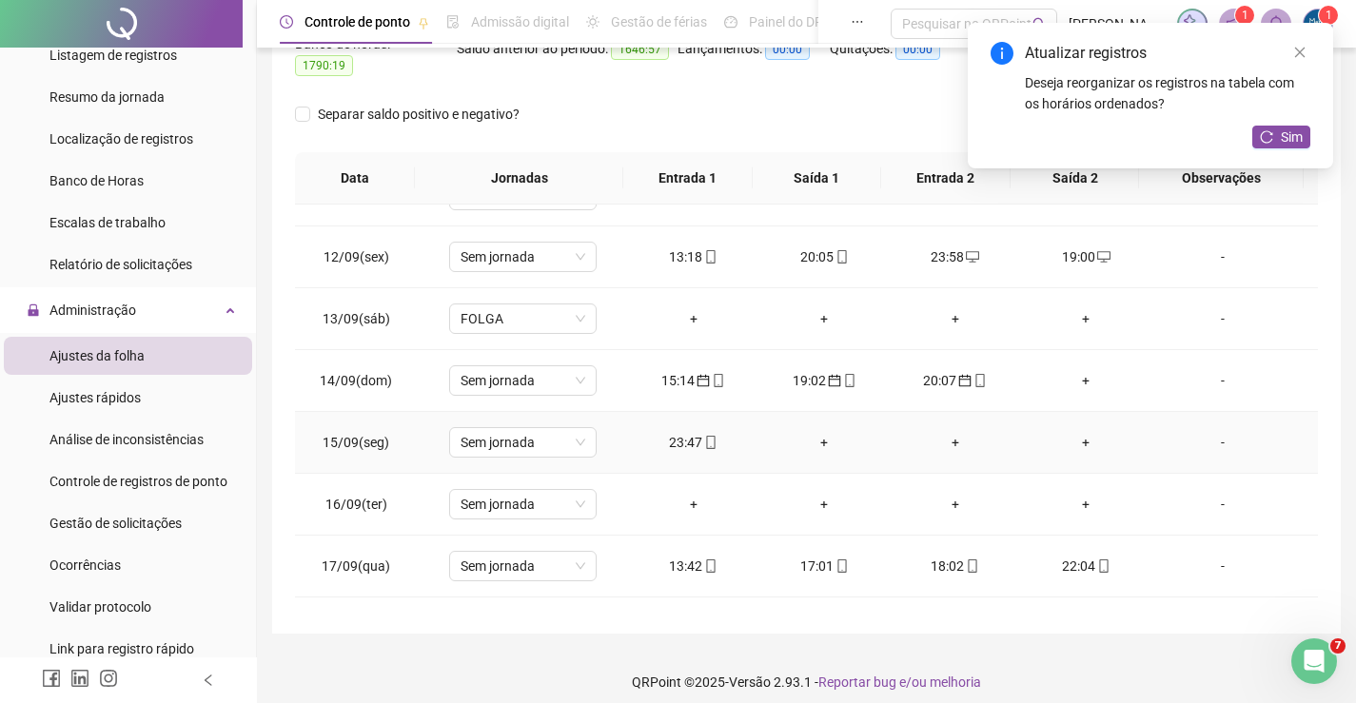
scroll to position [666, 0]
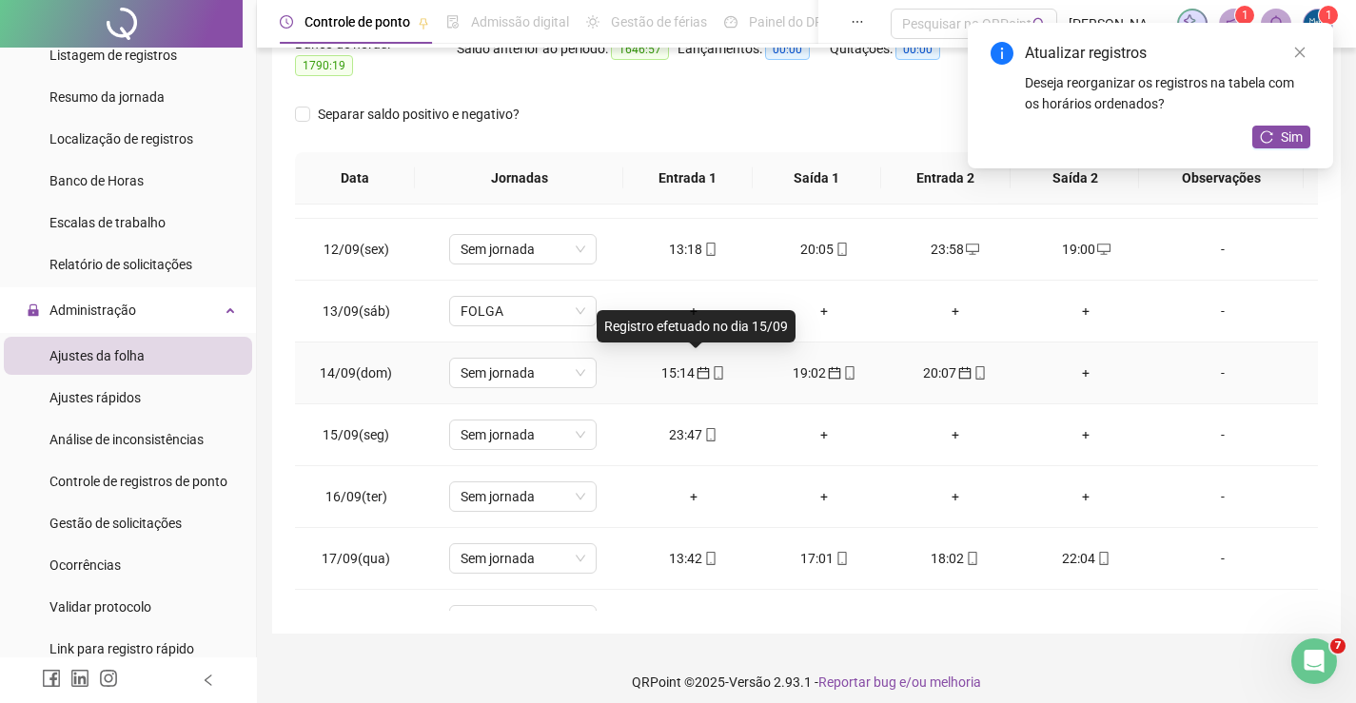
click at [697, 366] on icon "calendar" at bounding box center [703, 372] width 13 height 13
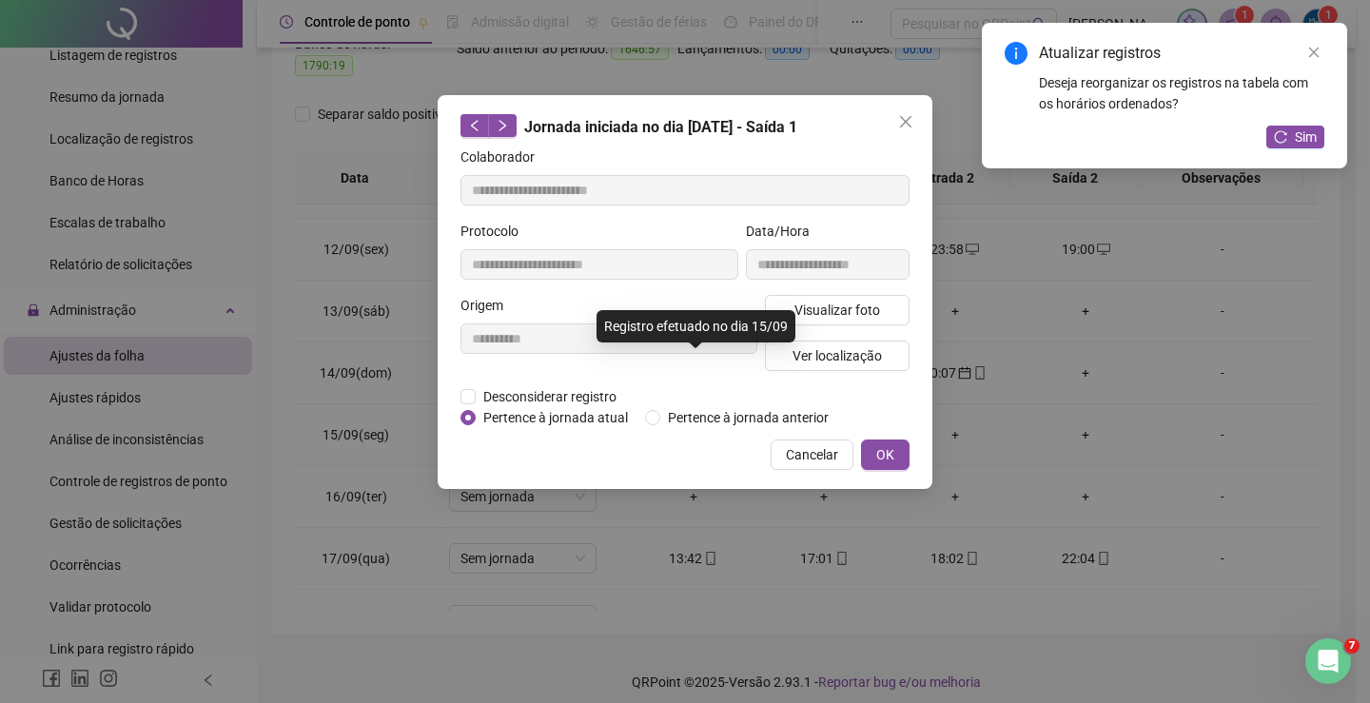
type input "**********"
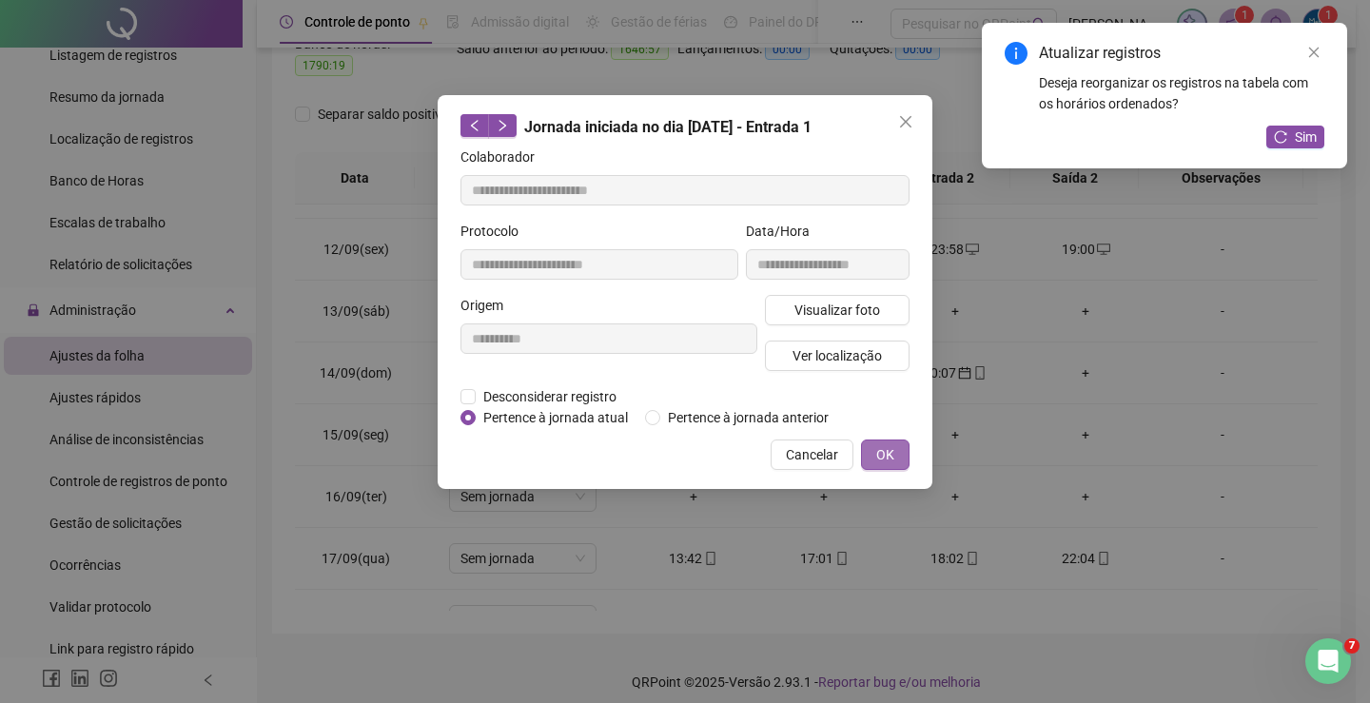
click at [886, 456] on span "OK" at bounding box center [885, 454] width 18 height 21
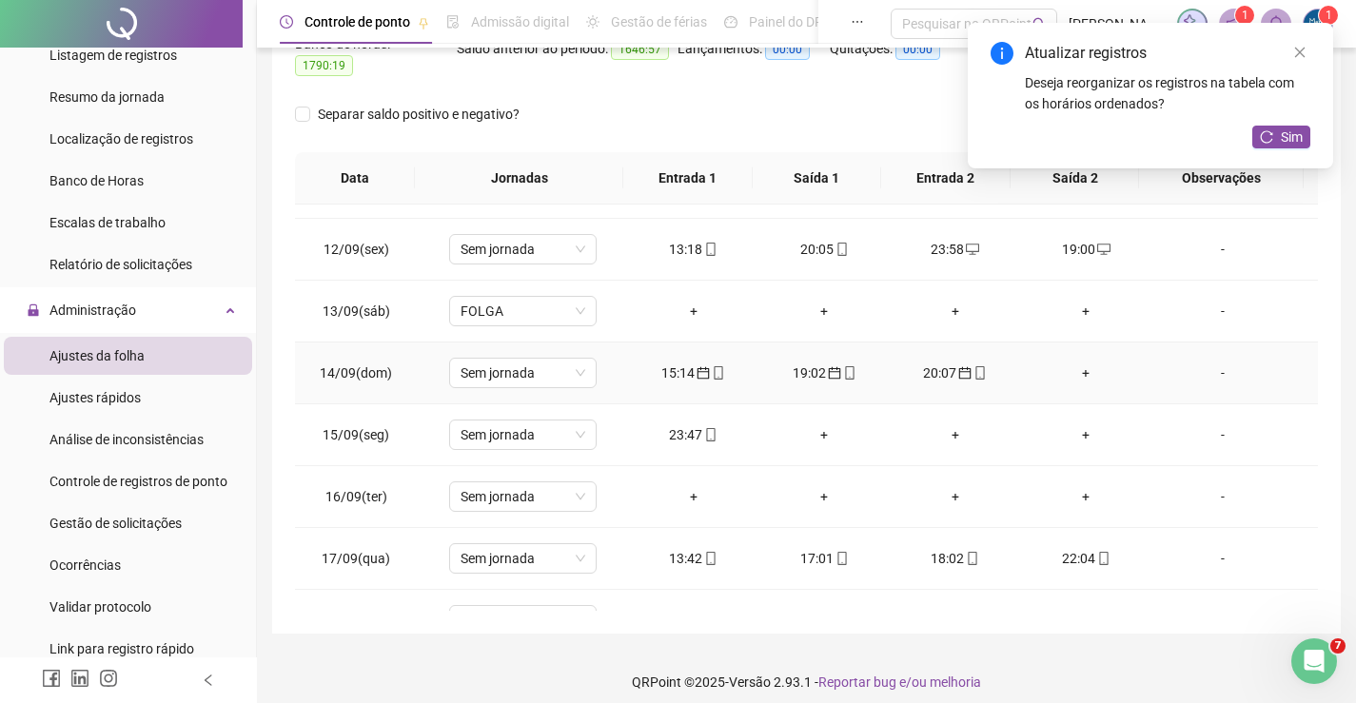
click at [790, 364] on div "19:02" at bounding box center [824, 373] width 101 height 21
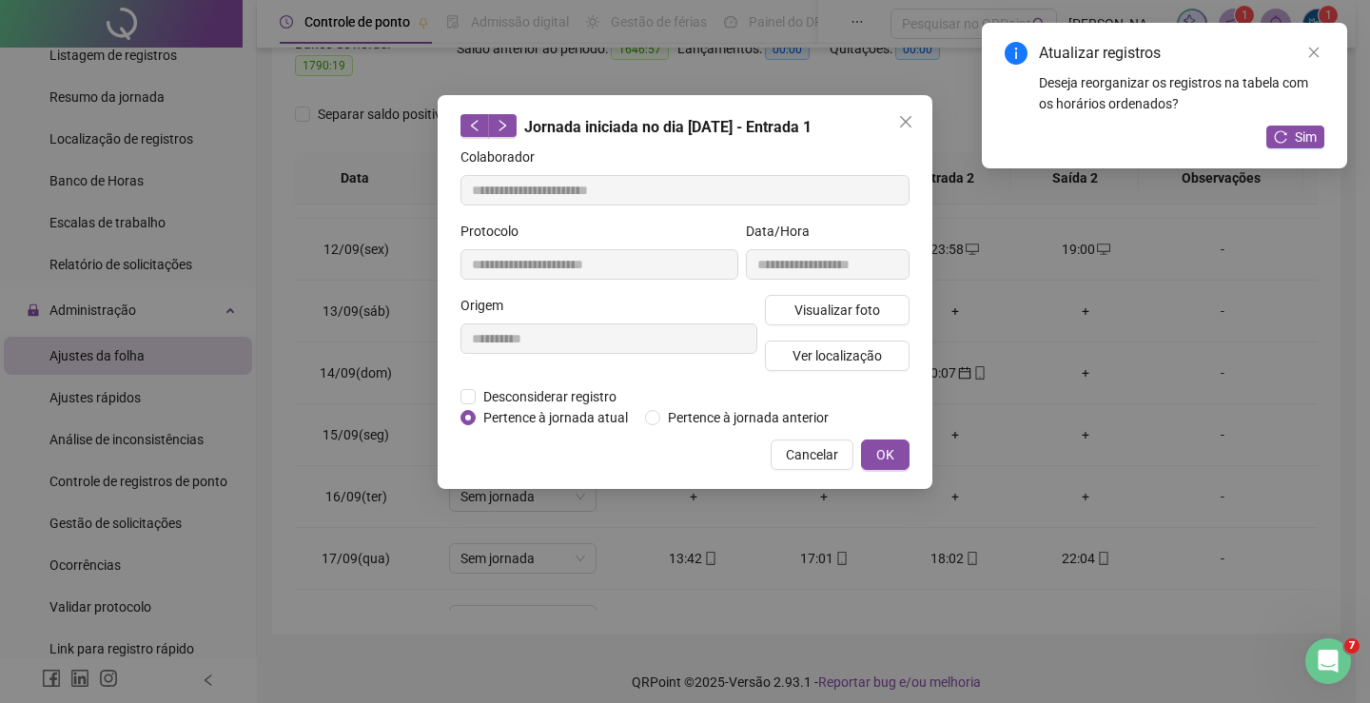
type input "**********"
click at [868, 443] on button "OK" at bounding box center [885, 455] width 49 height 30
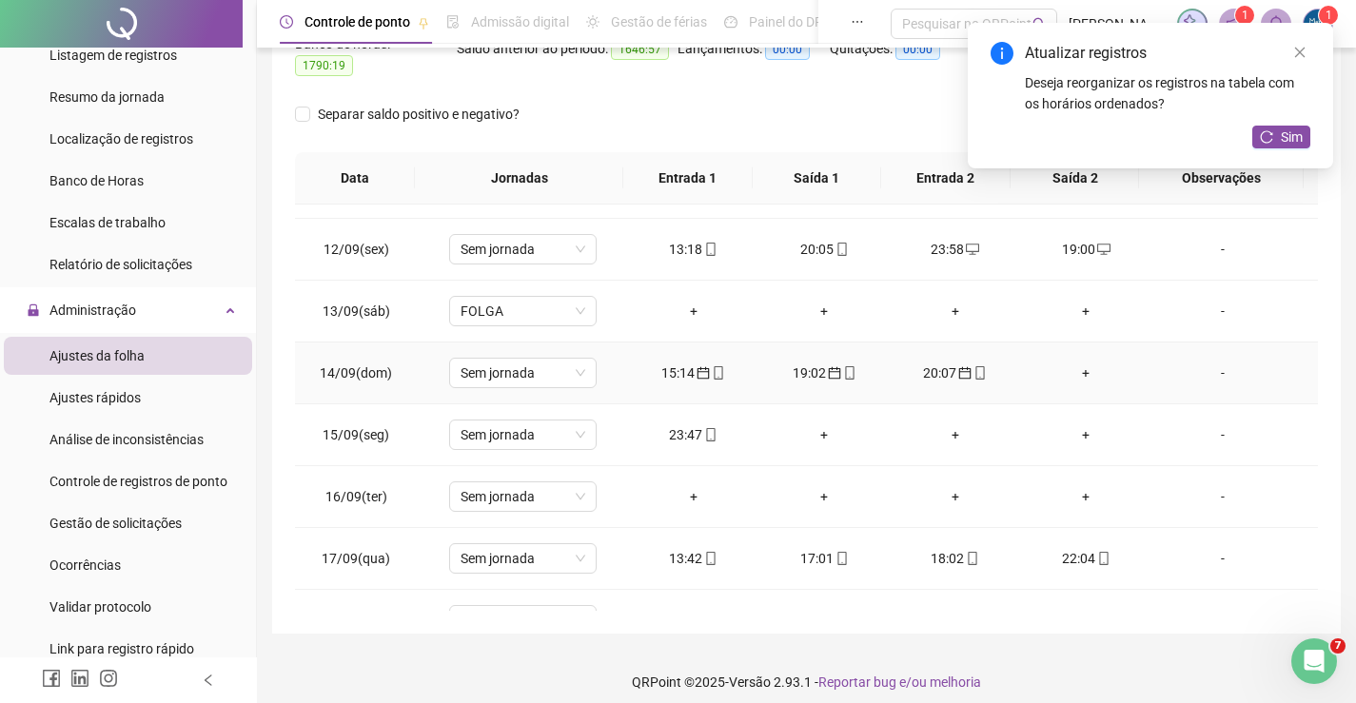
click at [914, 365] on div "20:07" at bounding box center [955, 373] width 101 height 21
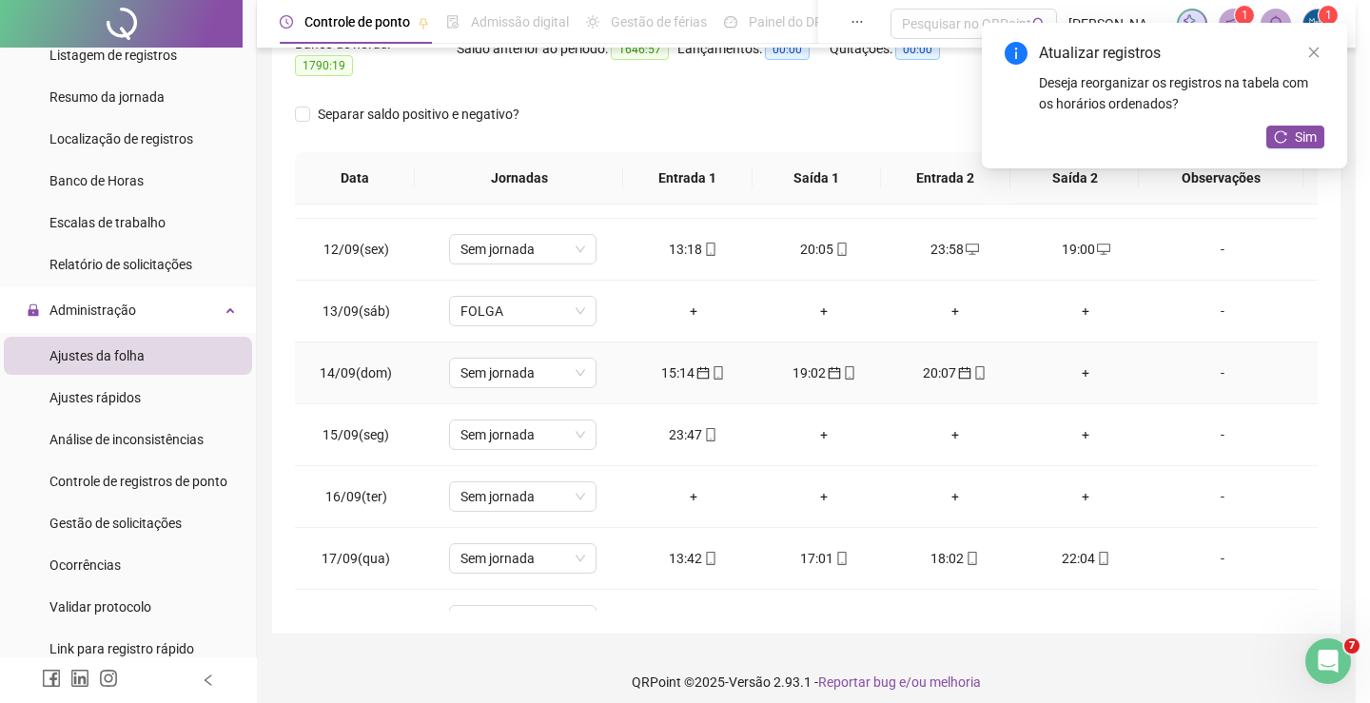
type input "**********"
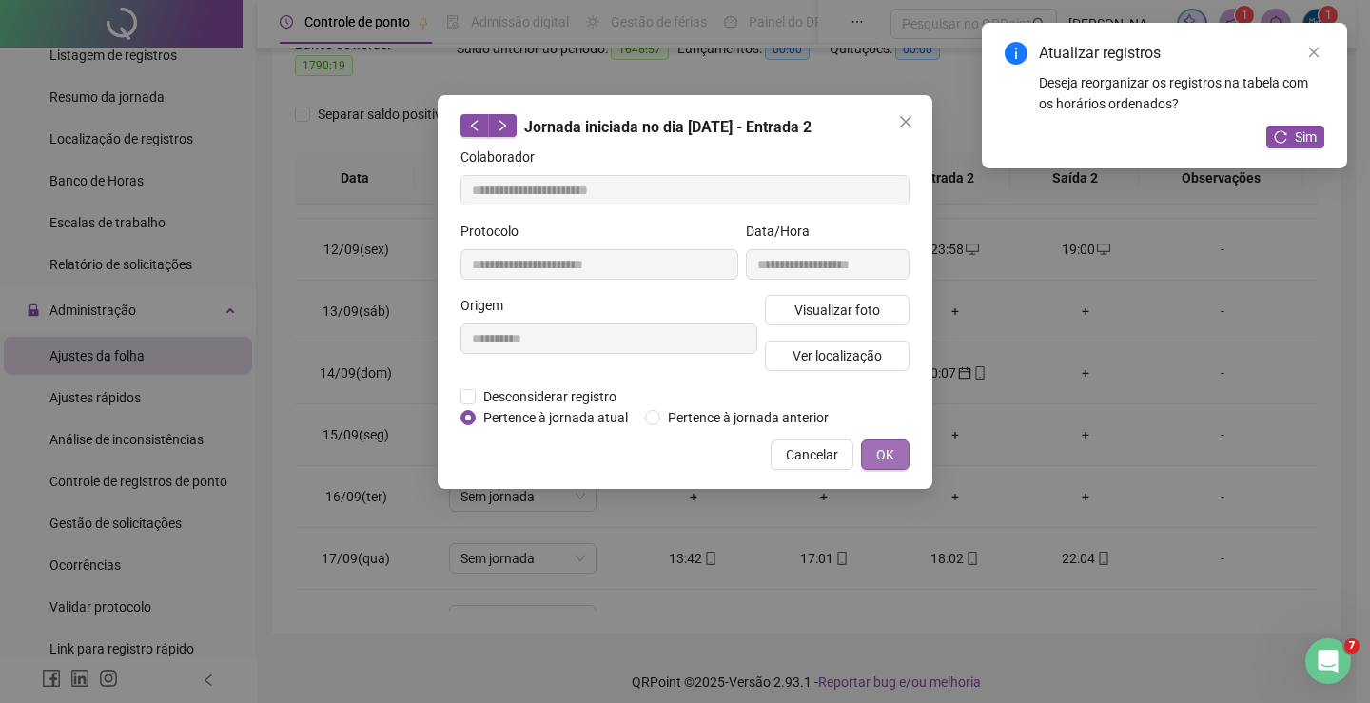
click at [886, 461] on span "OK" at bounding box center [885, 454] width 18 height 21
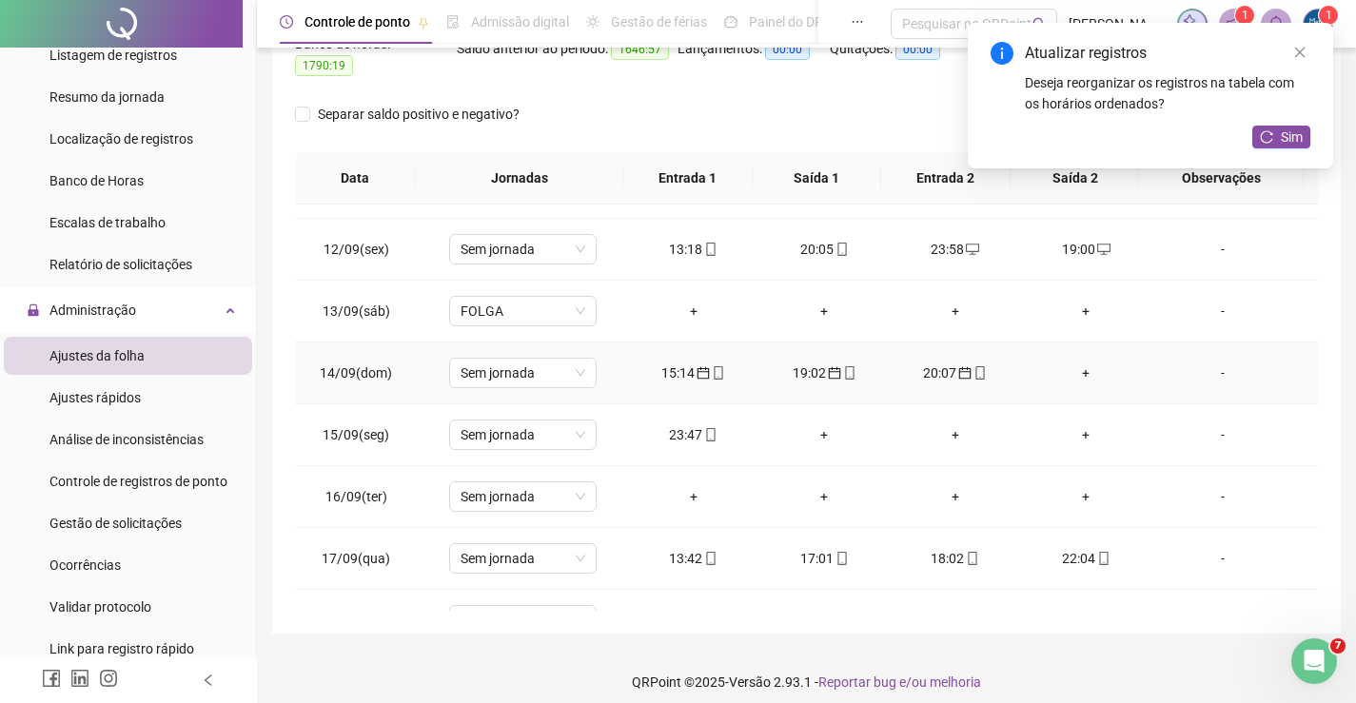
drag, startPoint x: 1067, startPoint y: 362, endPoint x: 1076, endPoint y: 358, distance: 10.2
click at [1074, 363] on div "+" at bounding box center [1086, 373] width 101 height 21
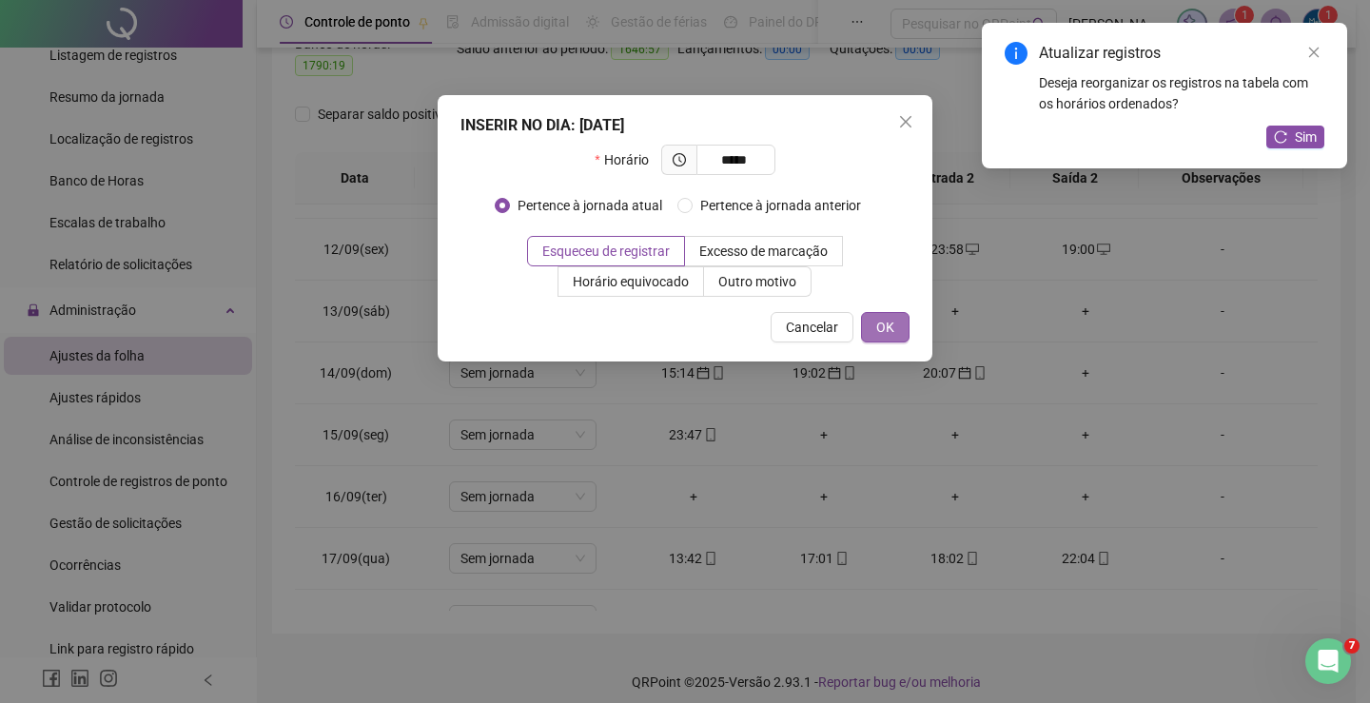
type input "*****"
click at [895, 323] on button "OK" at bounding box center [885, 327] width 49 height 30
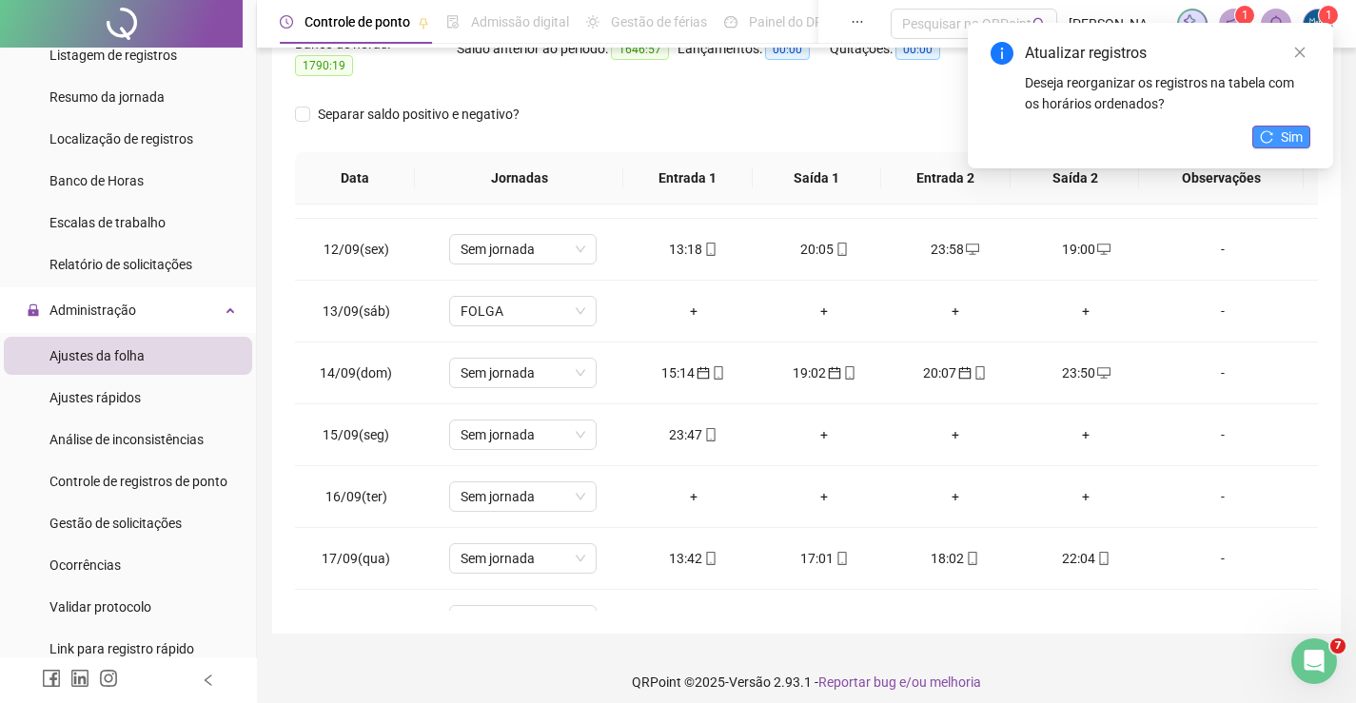
click at [1274, 145] on button "Sim" at bounding box center [1281, 137] width 58 height 23
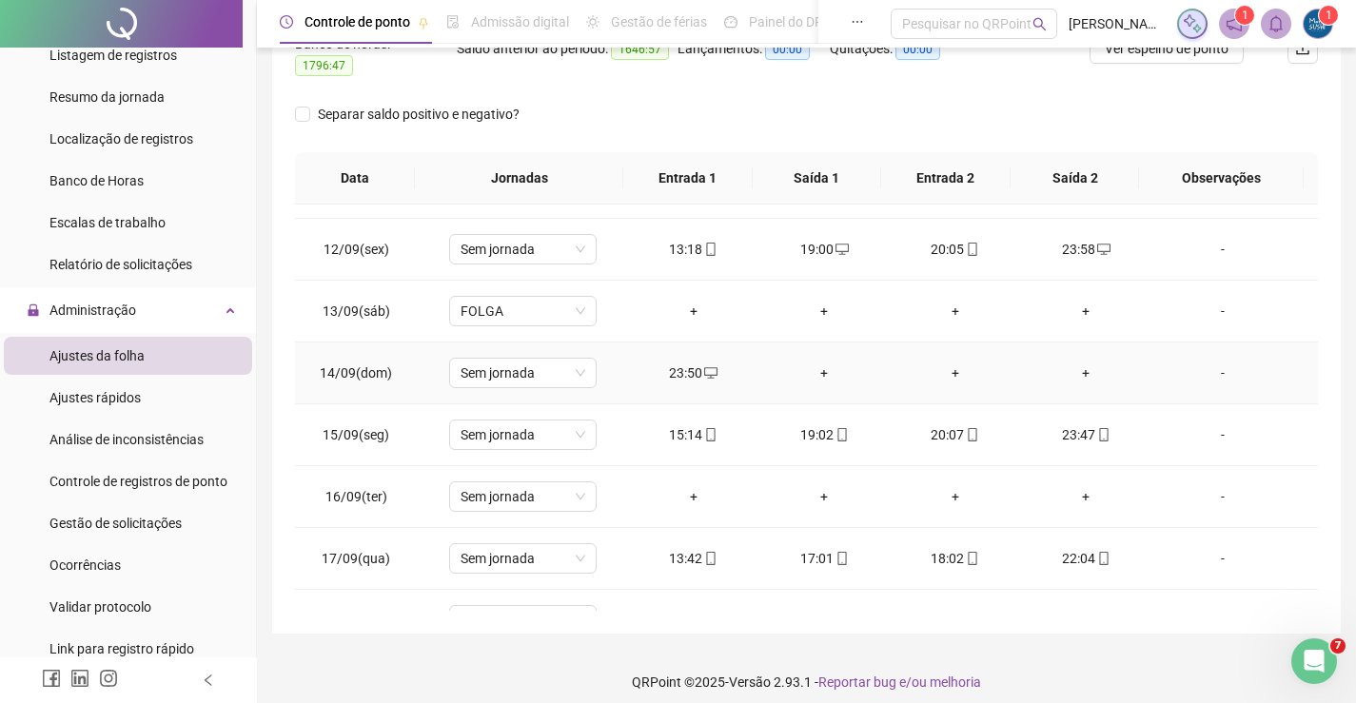
click at [692, 363] on div "23:50" at bounding box center [693, 373] width 101 height 21
type input "**********"
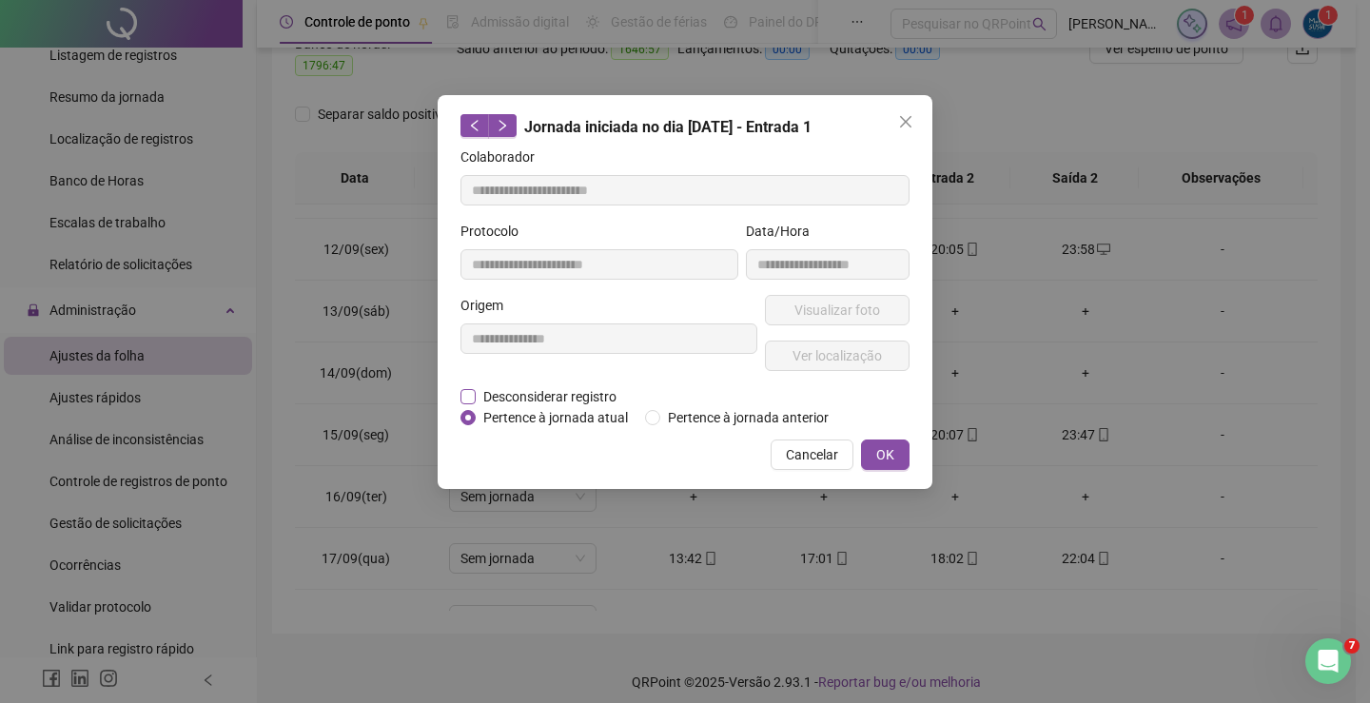
click at [477, 387] on span "Desconsiderar registro" at bounding box center [550, 396] width 148 height 21
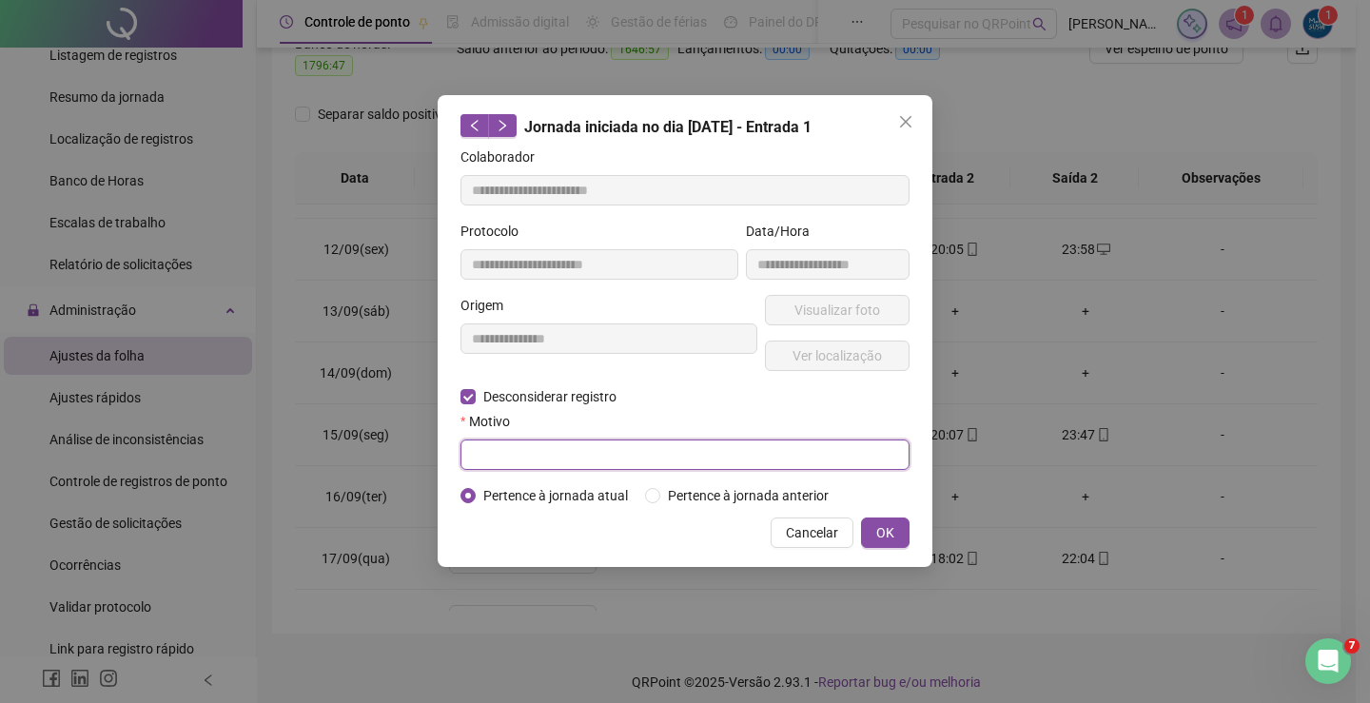
click at [500, 454] on input "text" at bounding box center [685, 455] width 449 height 30
type input "****"
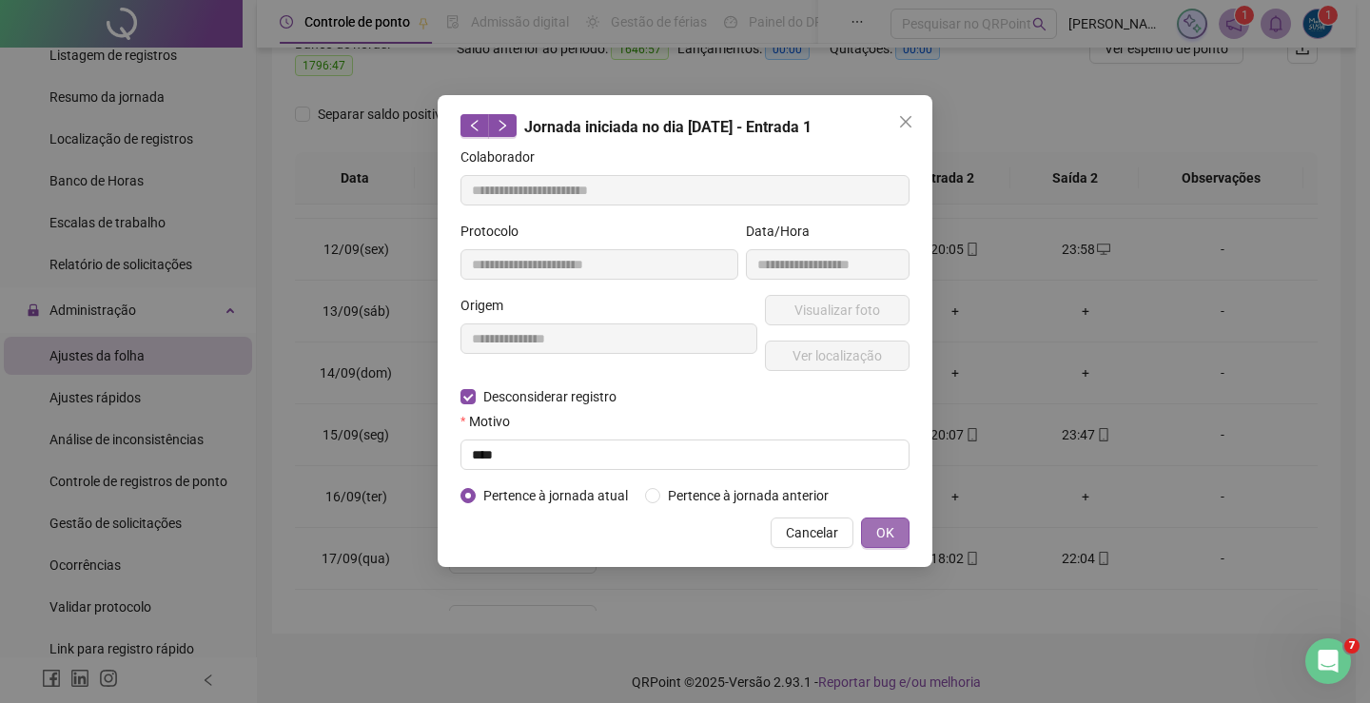
click at [900, 539] on button "OK" at bounding box center [885, 533] width 49 height 30
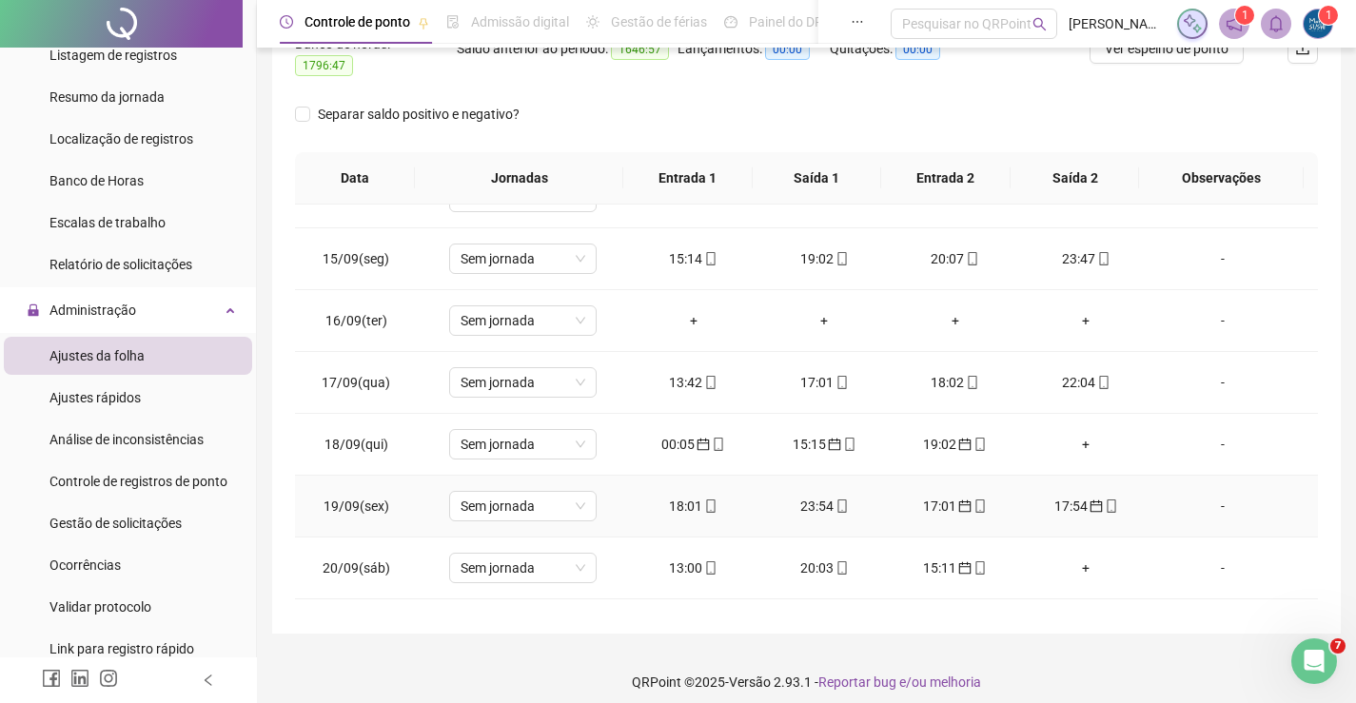
scroll to position [856, 0]
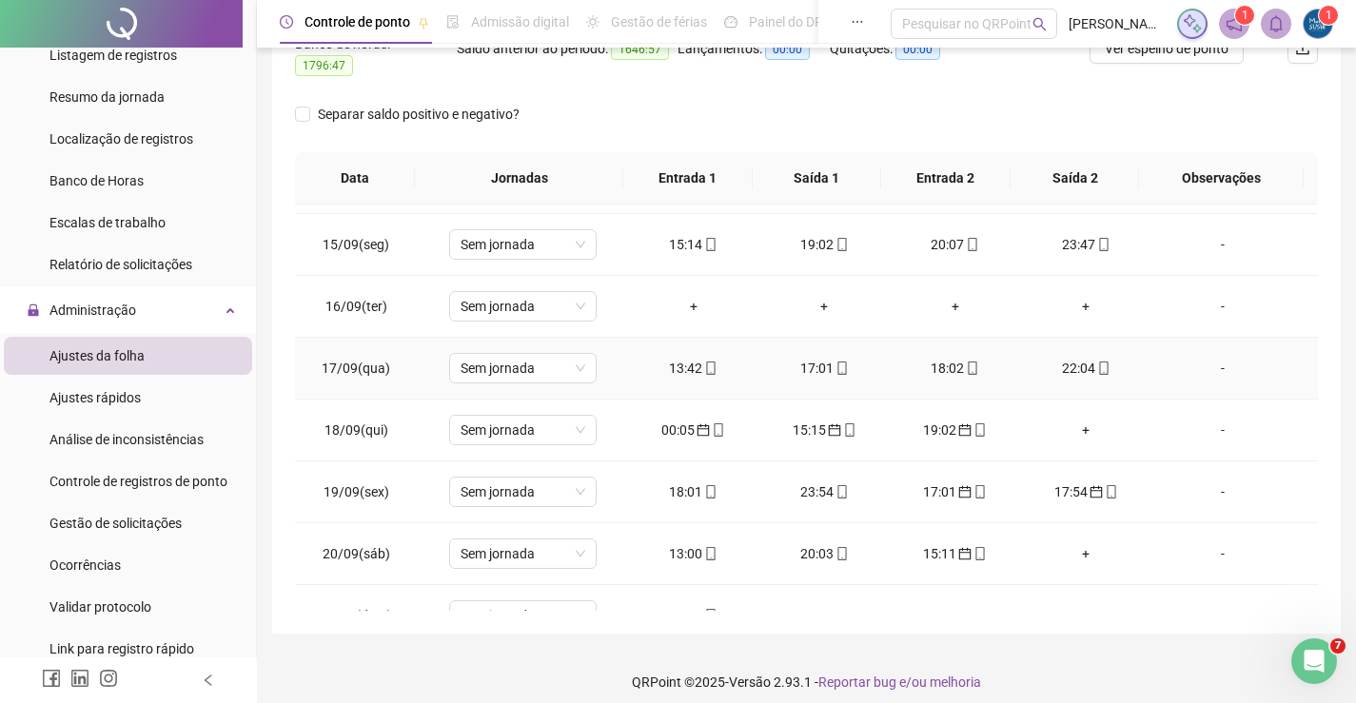
click at [691, 358] on div "13:42" at bounding box center [693, 368] width 101 height 21
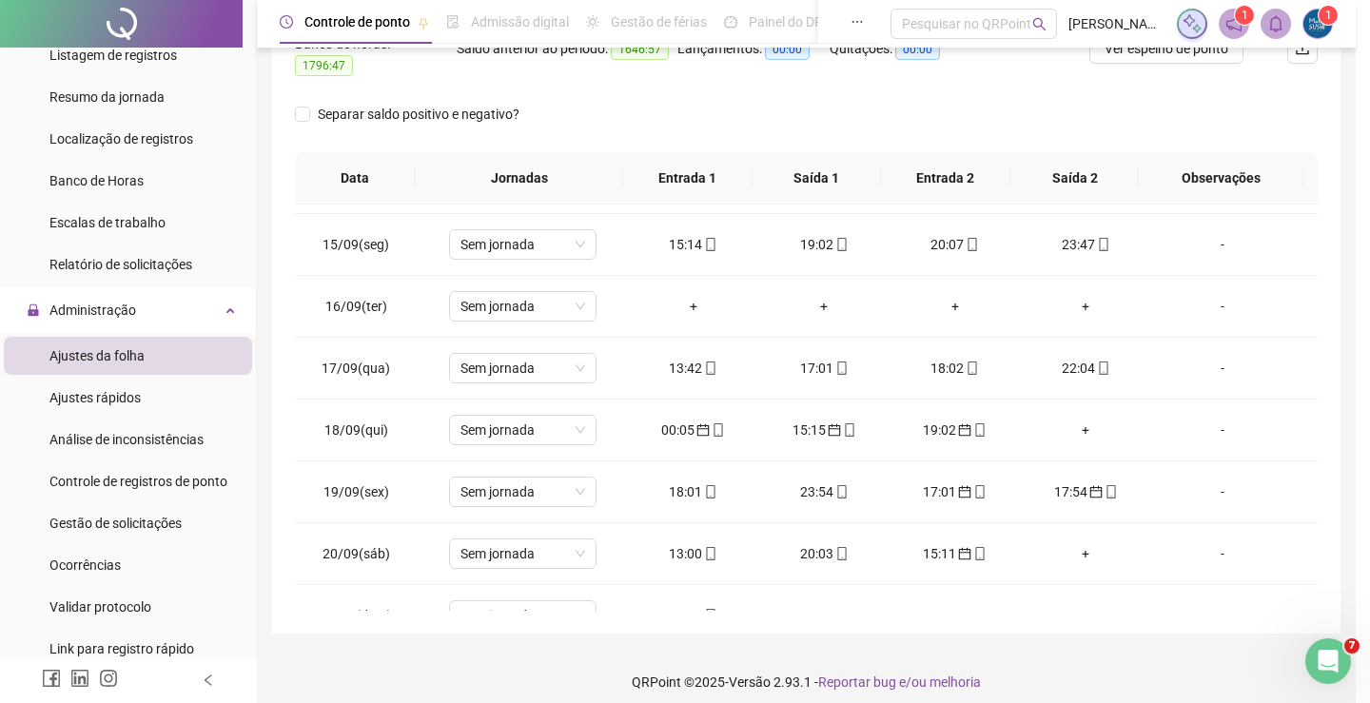
type input "**********"
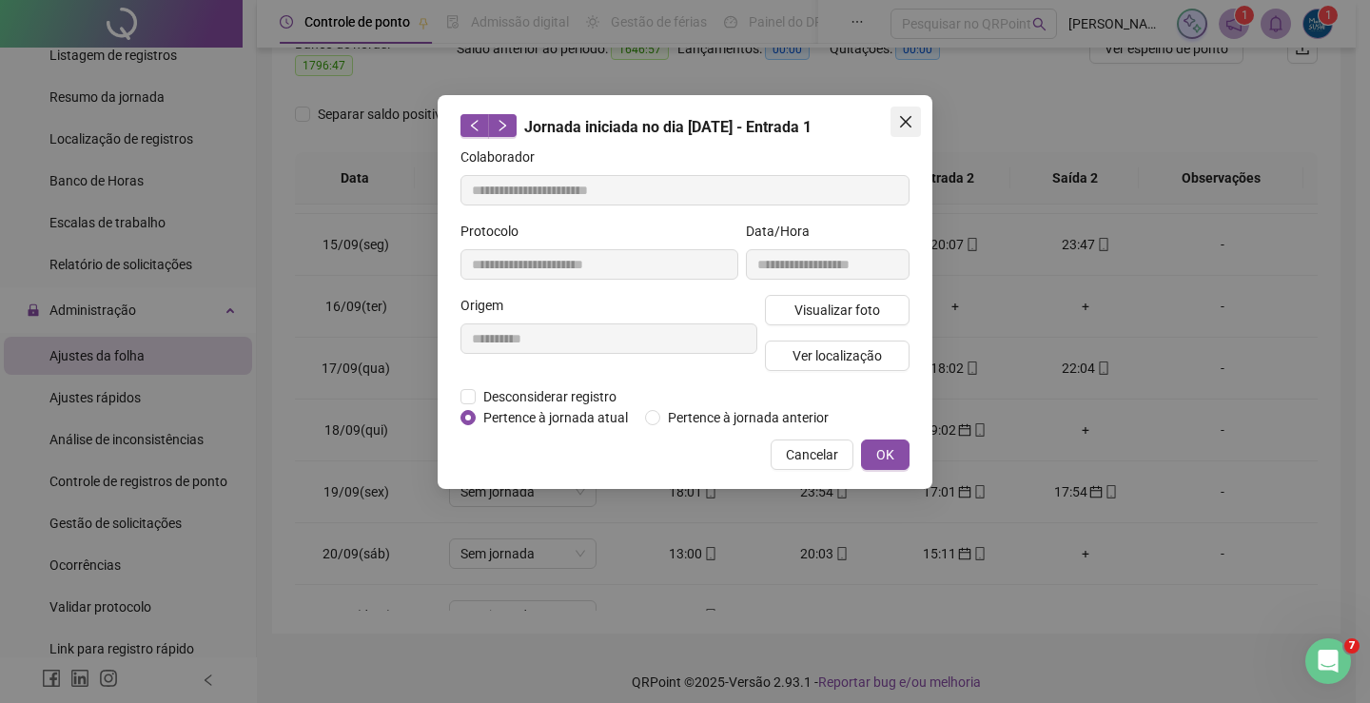
click at [903, 109] on button "Close" at bounding box center [906, 122] width 30 height 30
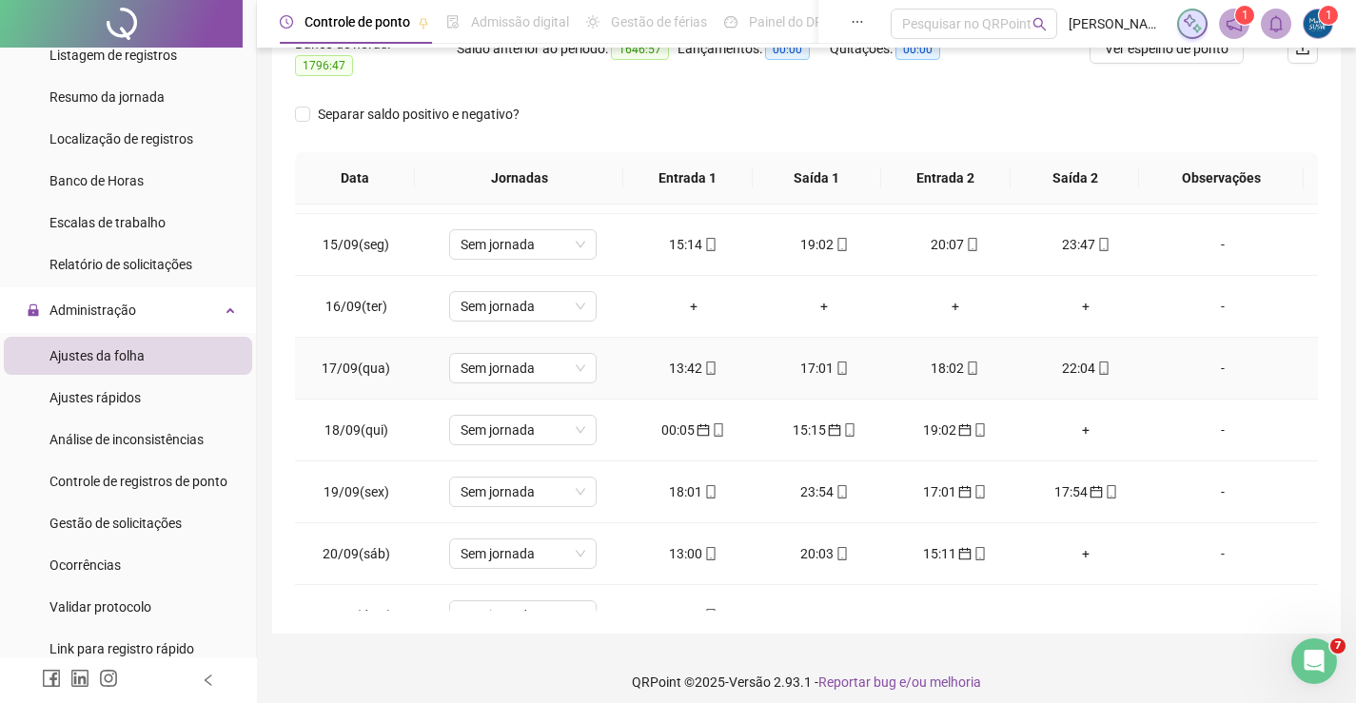
click at [799, 358] on div "17:01" at bounding box center [824, 368] width 101 height 21
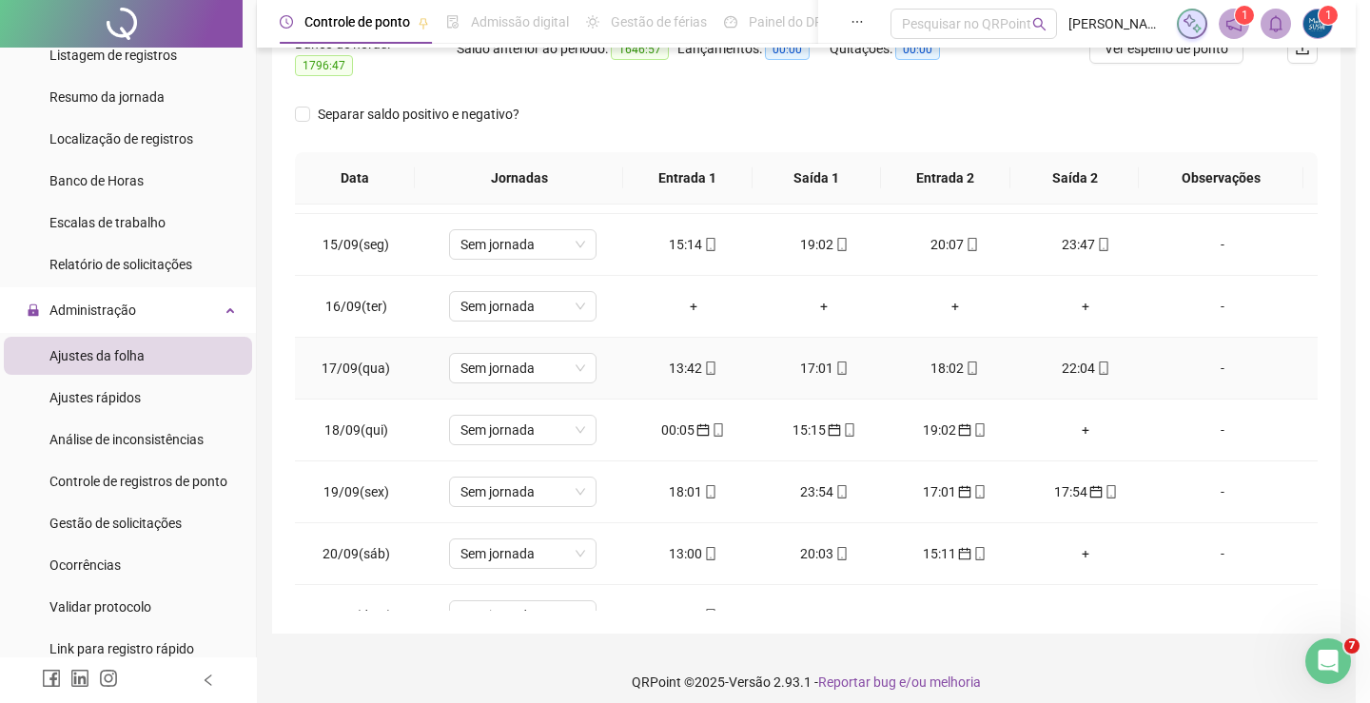
type input "**********"
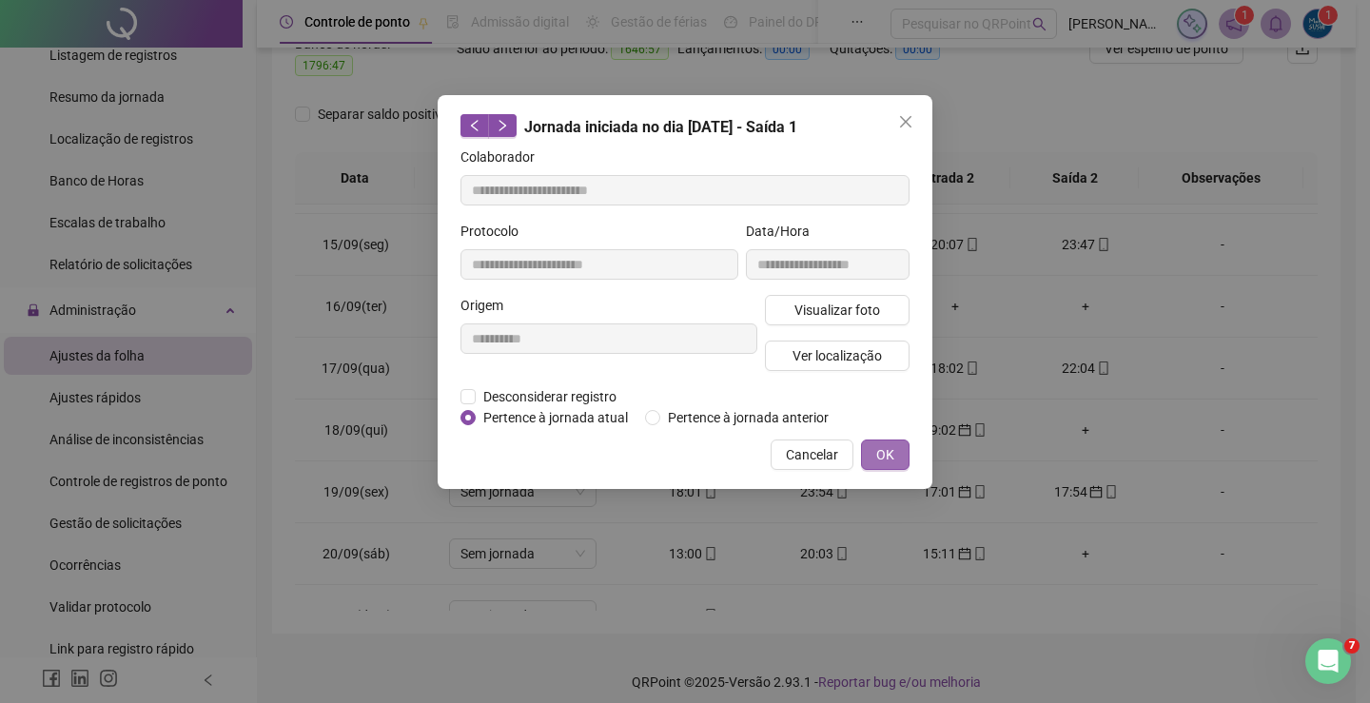
click at [878, 452] on span "OK" at bounding box center [885, 454] width 18 height 21
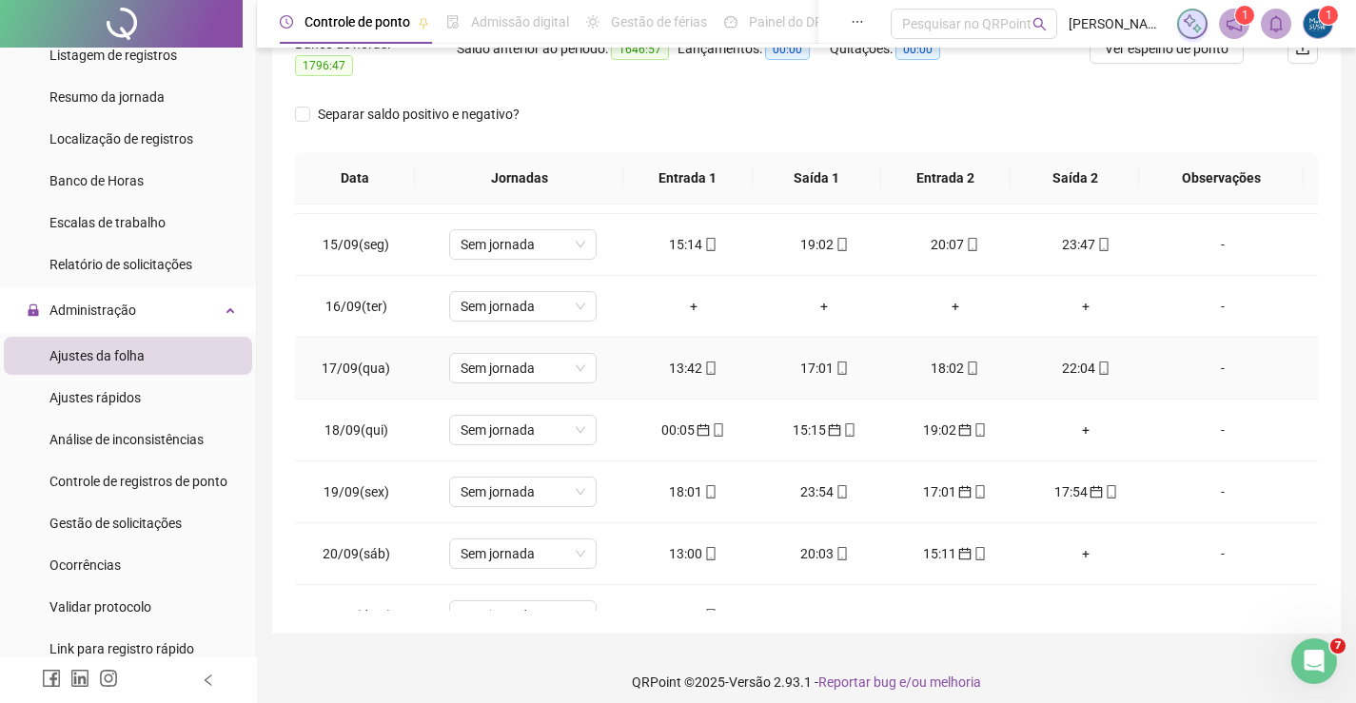
click at [938, 364] on div "18:02" at bounding box center [955, 368] width 101 height 21
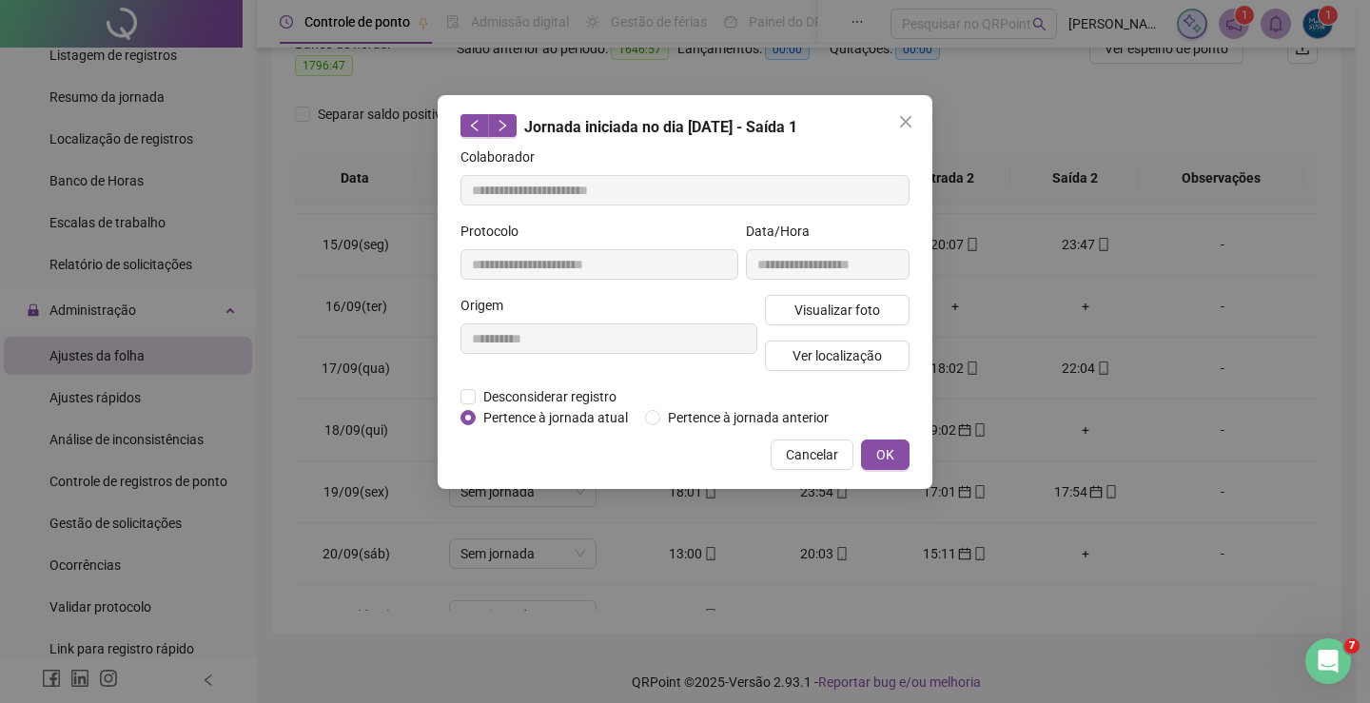
type input "**********"
click at [872, 452] on button "OK" at bounding box center [885, 455] width 49 height 30
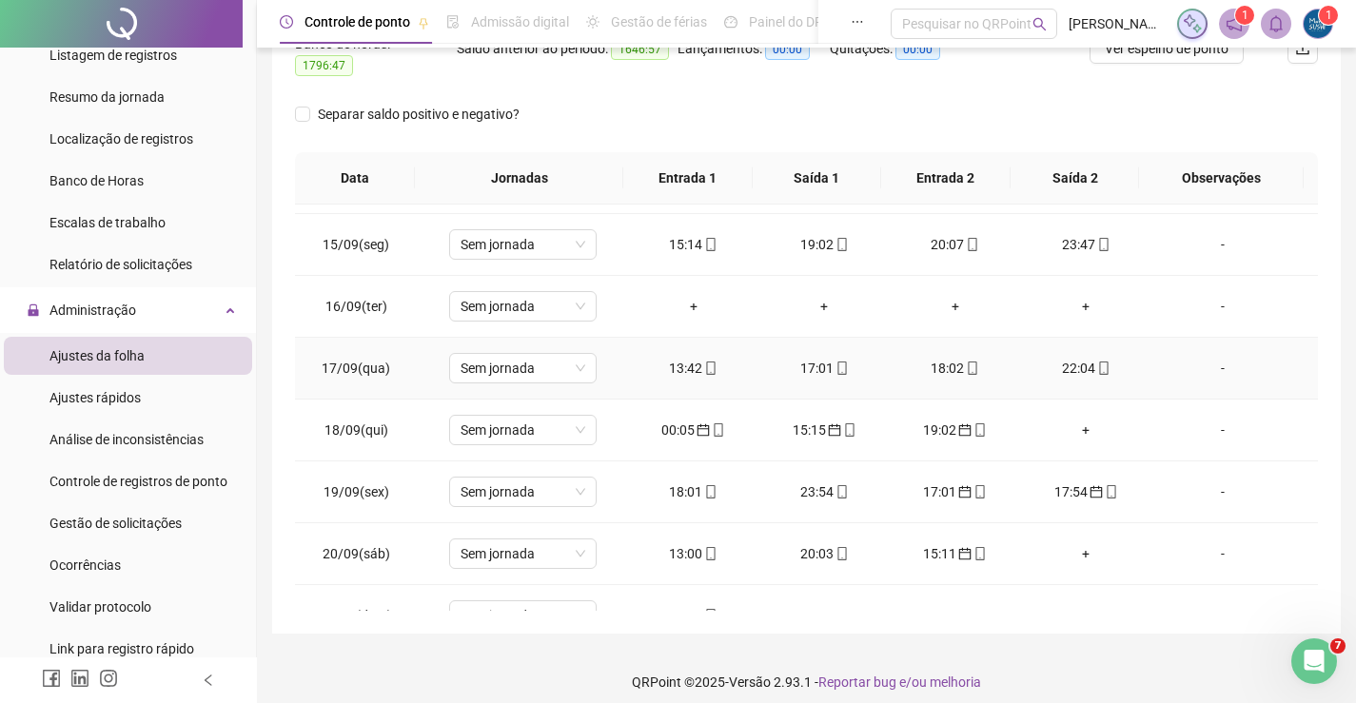
click at [1054, 358] on div "22:04" at bounding box center [1086, 368] width 101 height 21
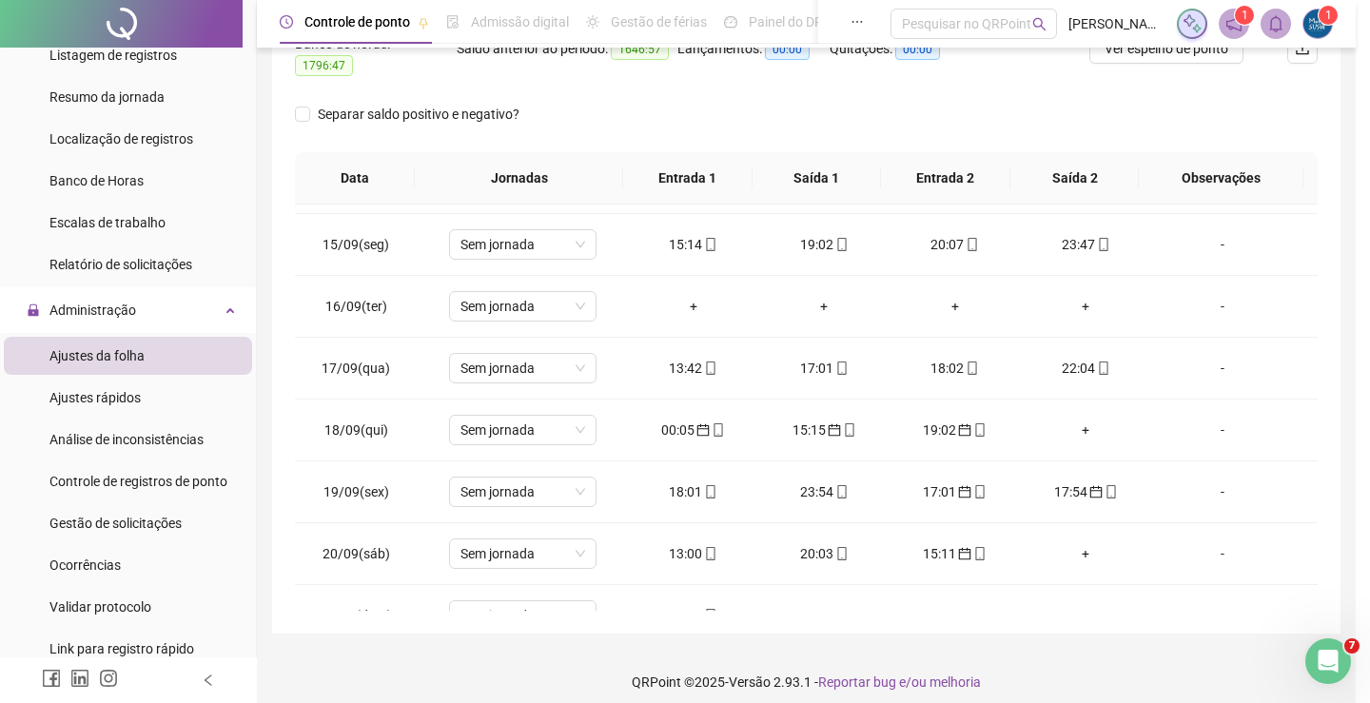
type input "**********"
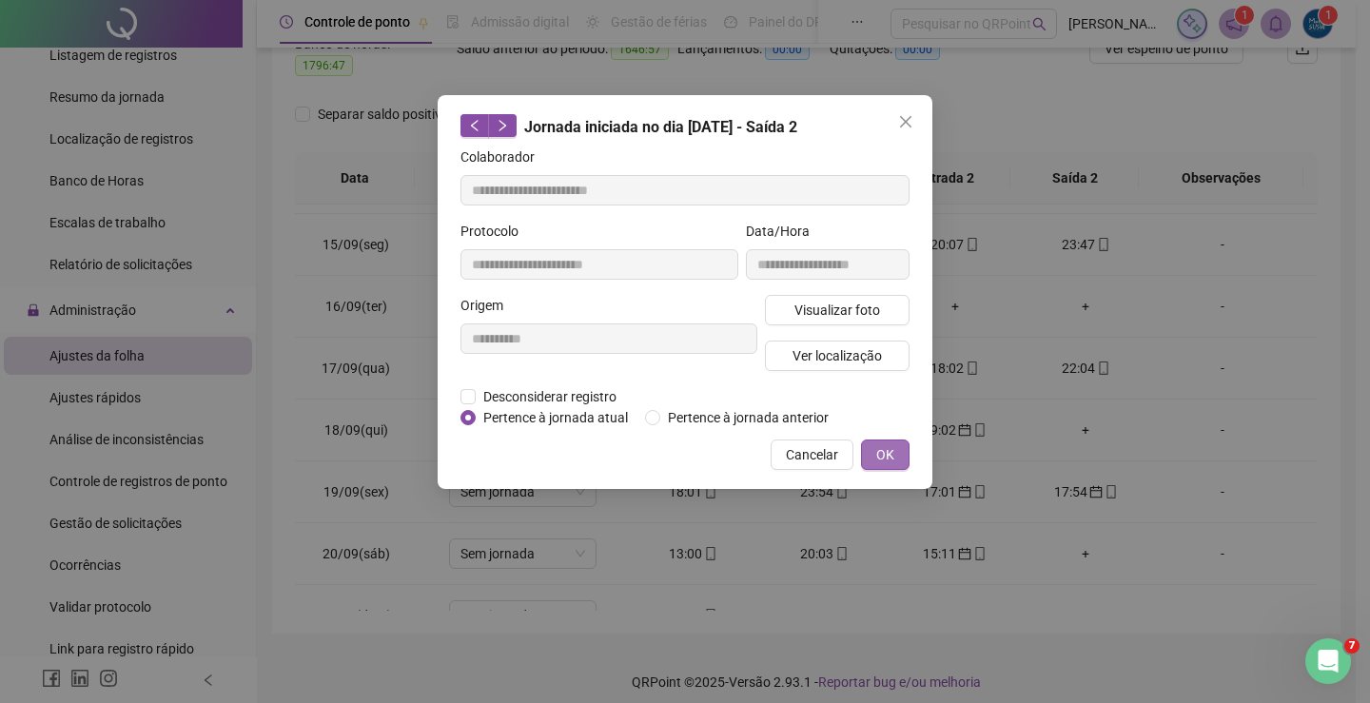
click at [873, 456] on button "OK" at bounding box center [885, 455] width 49 height 30
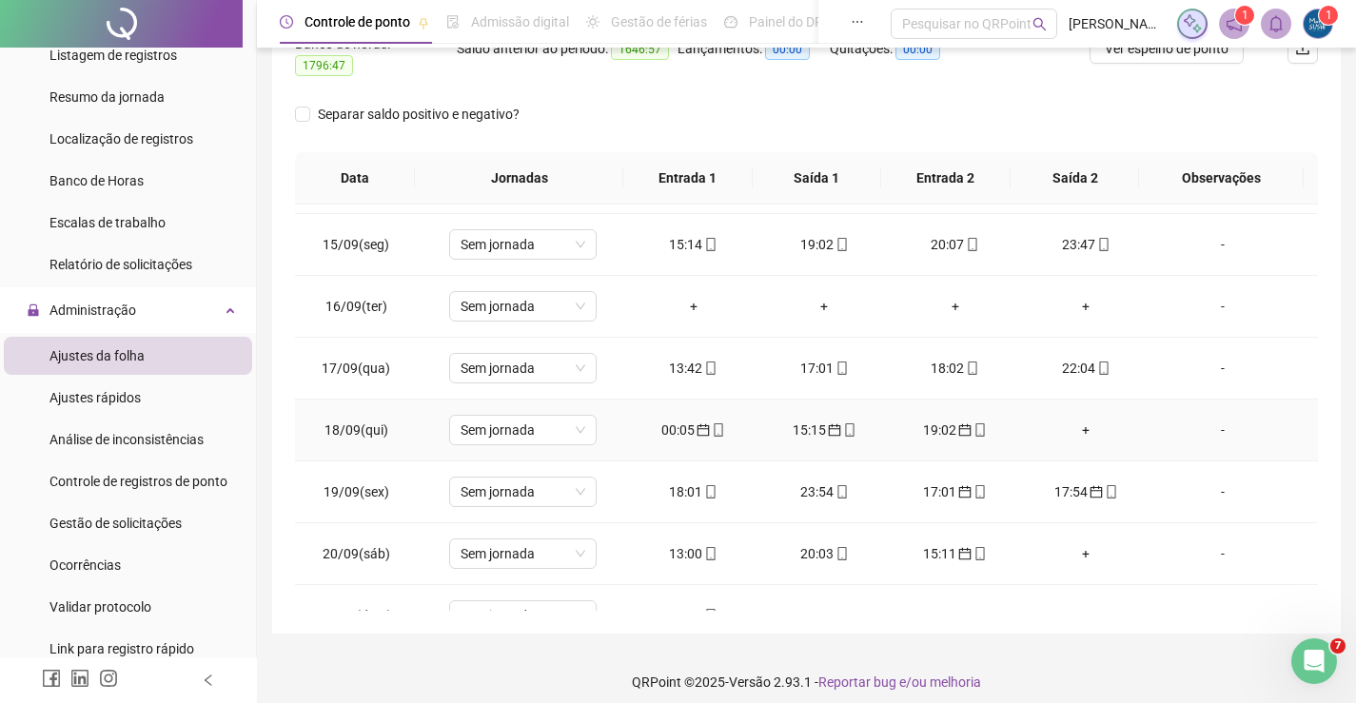
click at [697, 423] on icon "calendar" at bounding box center [703, 429] width 13 height 13
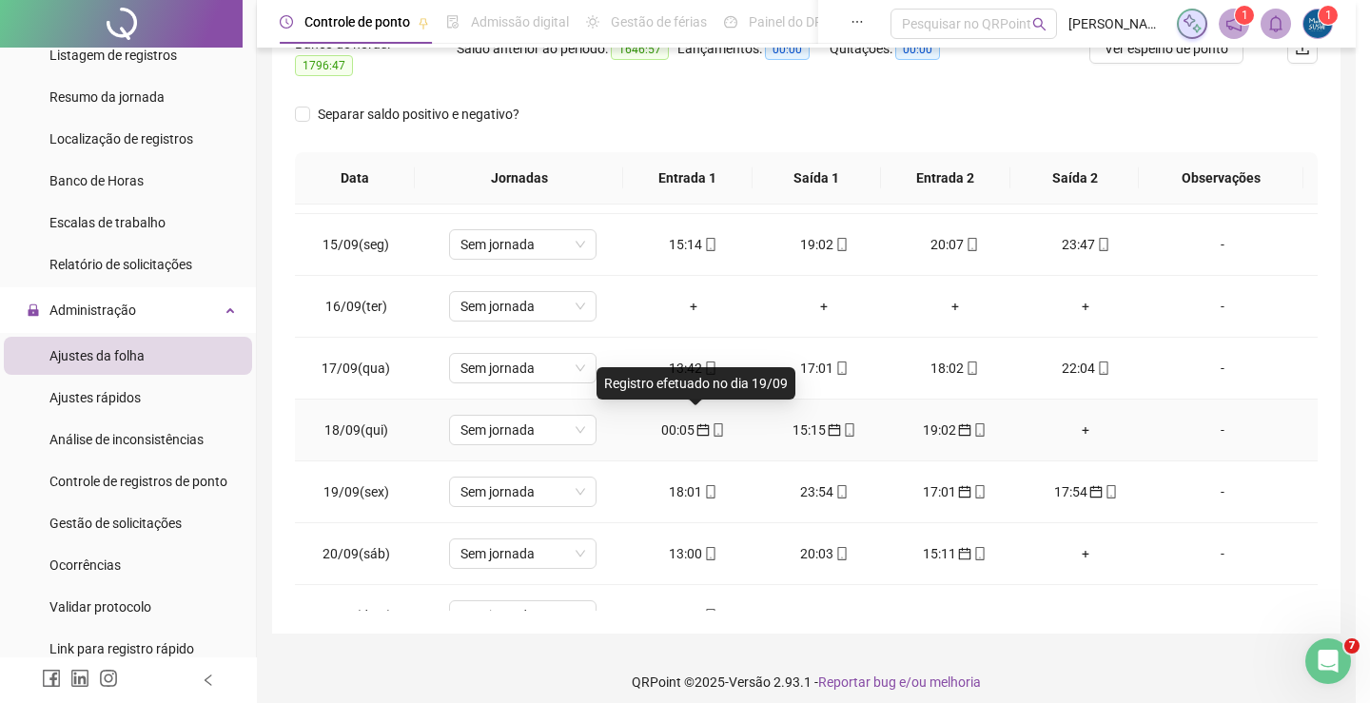
type input "**********"
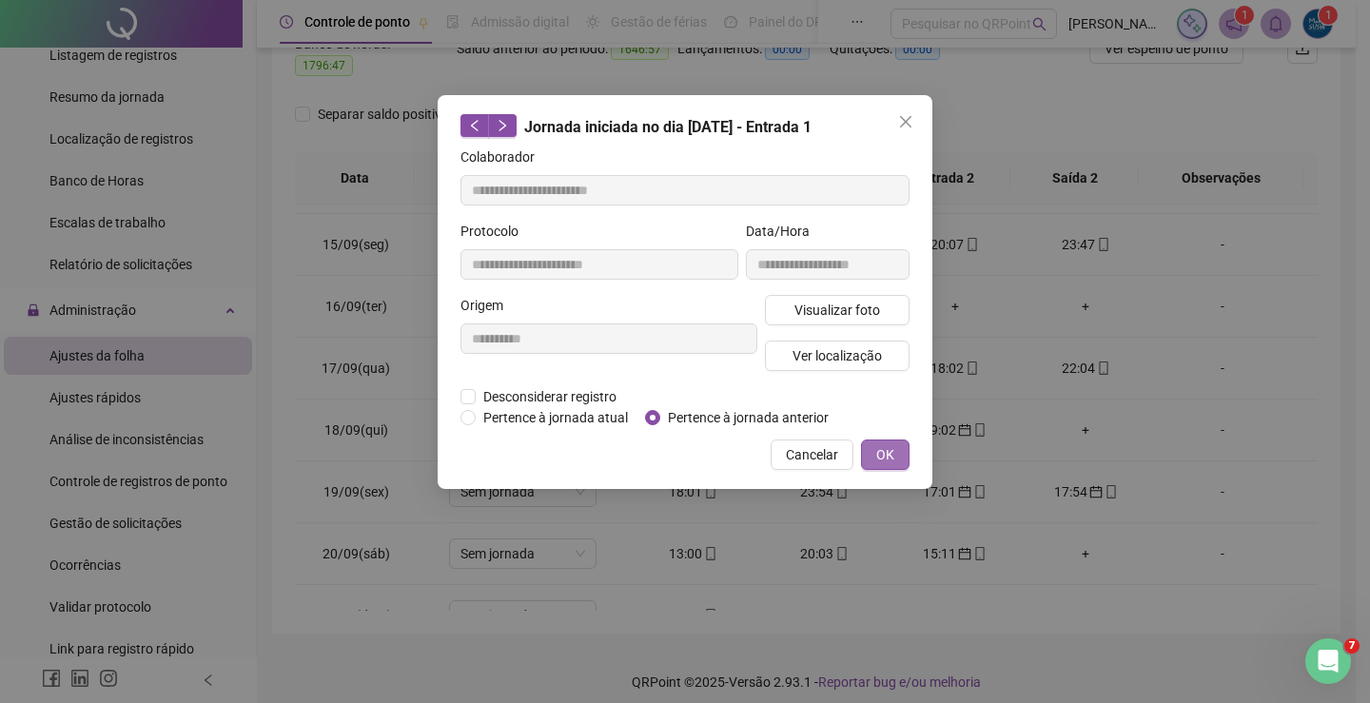
click at [894, 460] on button "OK" at bounding box center [885, 455] width 49 height 30
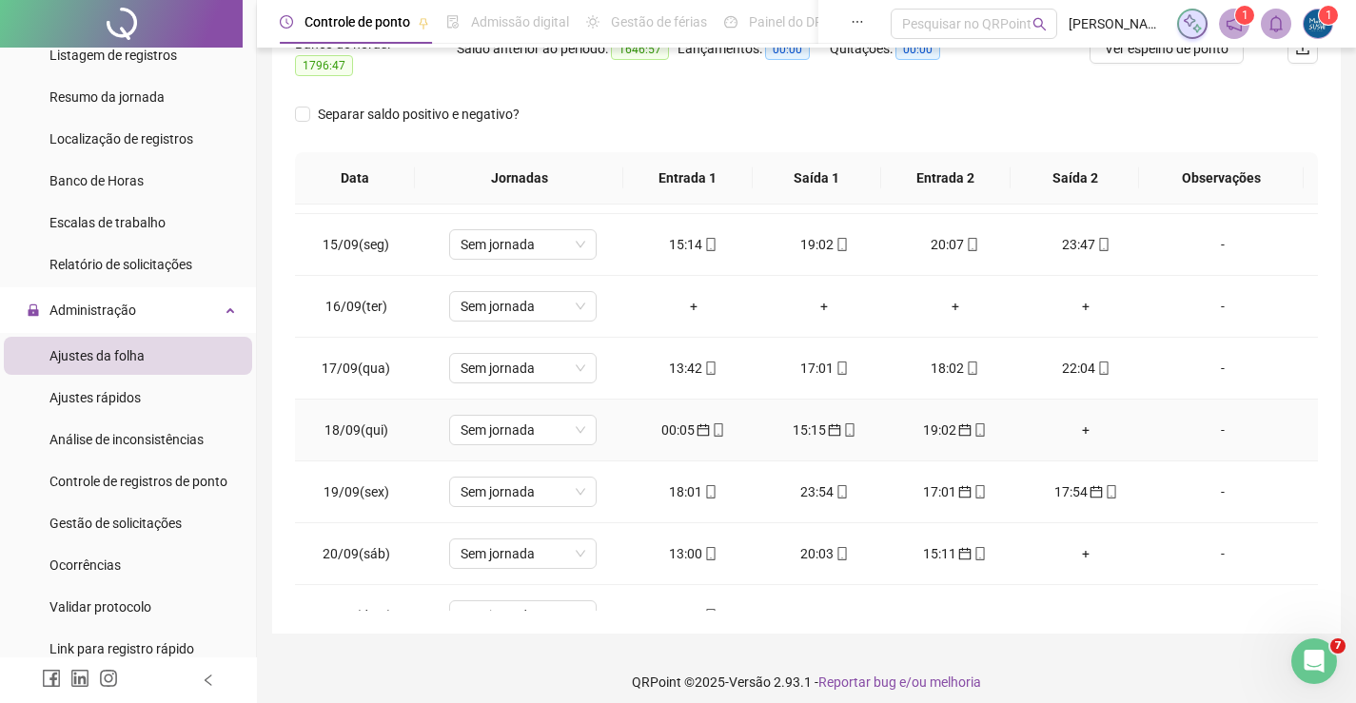
click at [826, 423] on span "calendar" at bounding box center [833, 429] width 15 height 13
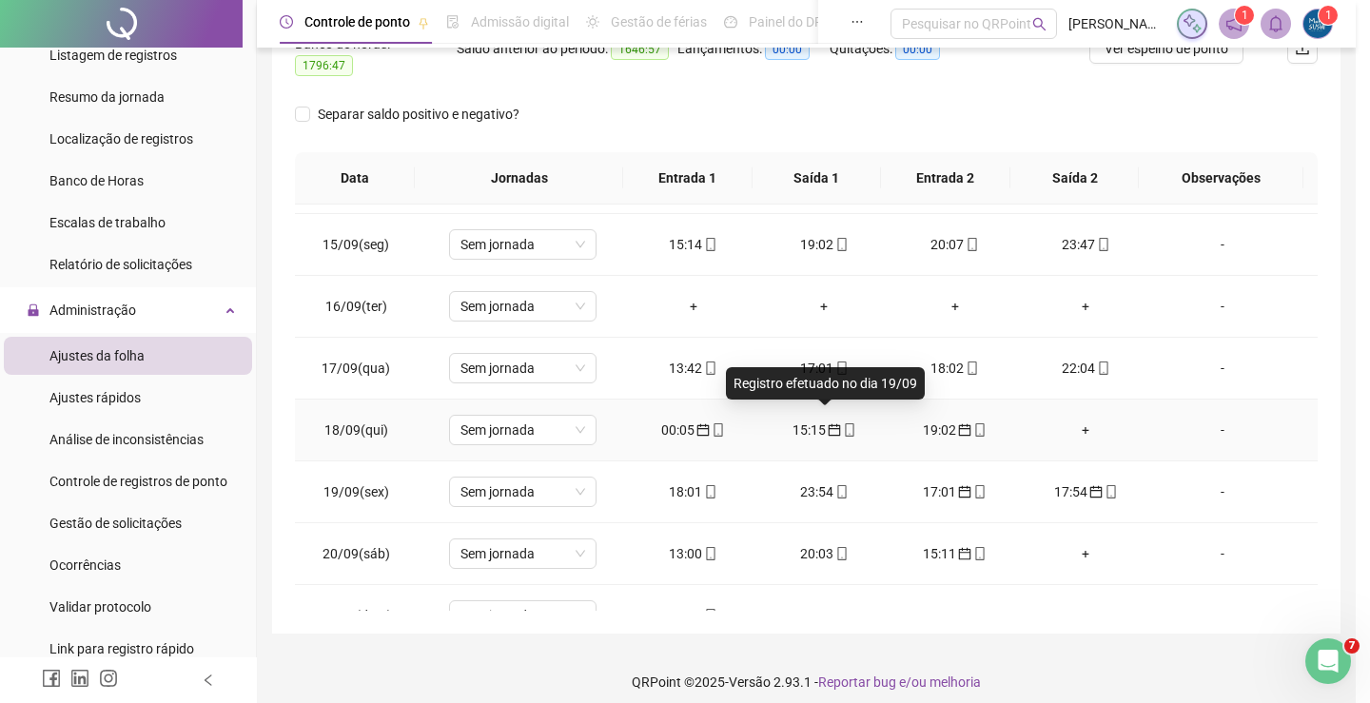
type input "**********"
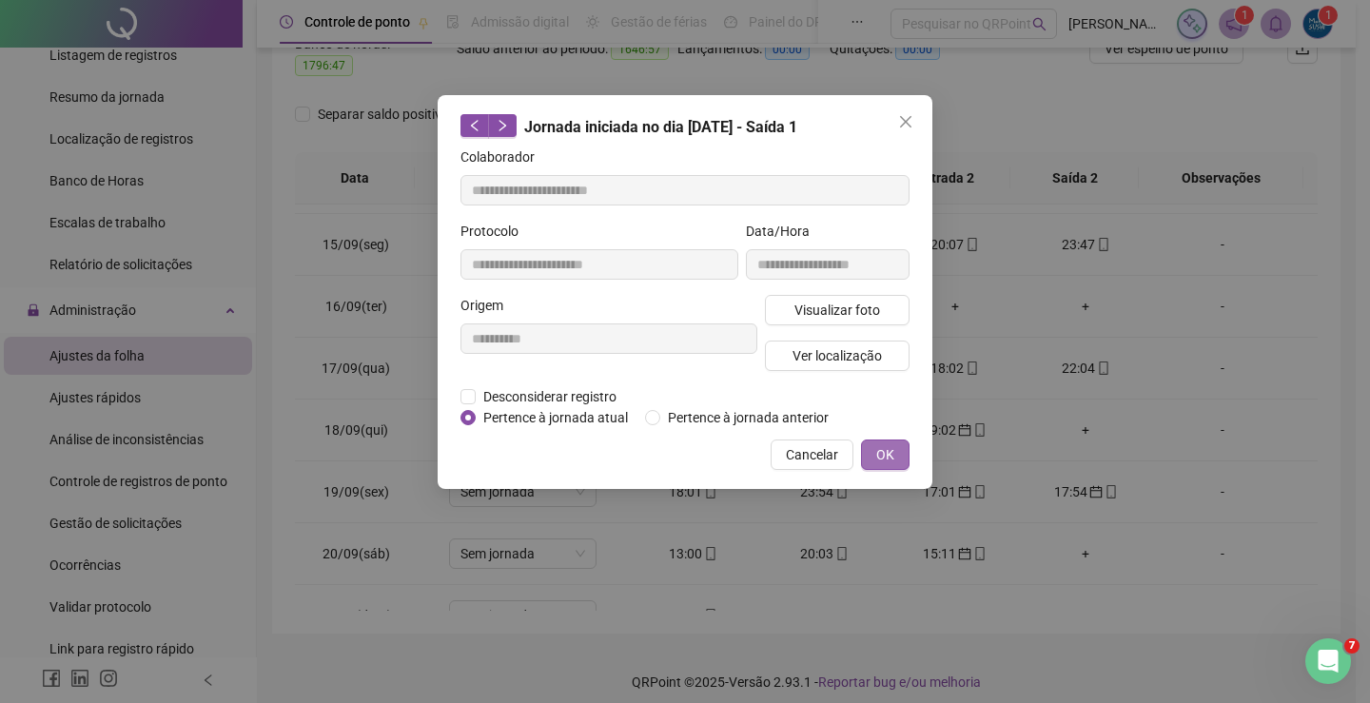
click at [874, 450] on button "OK" at bounding box center [885, 455] width 49 height 30
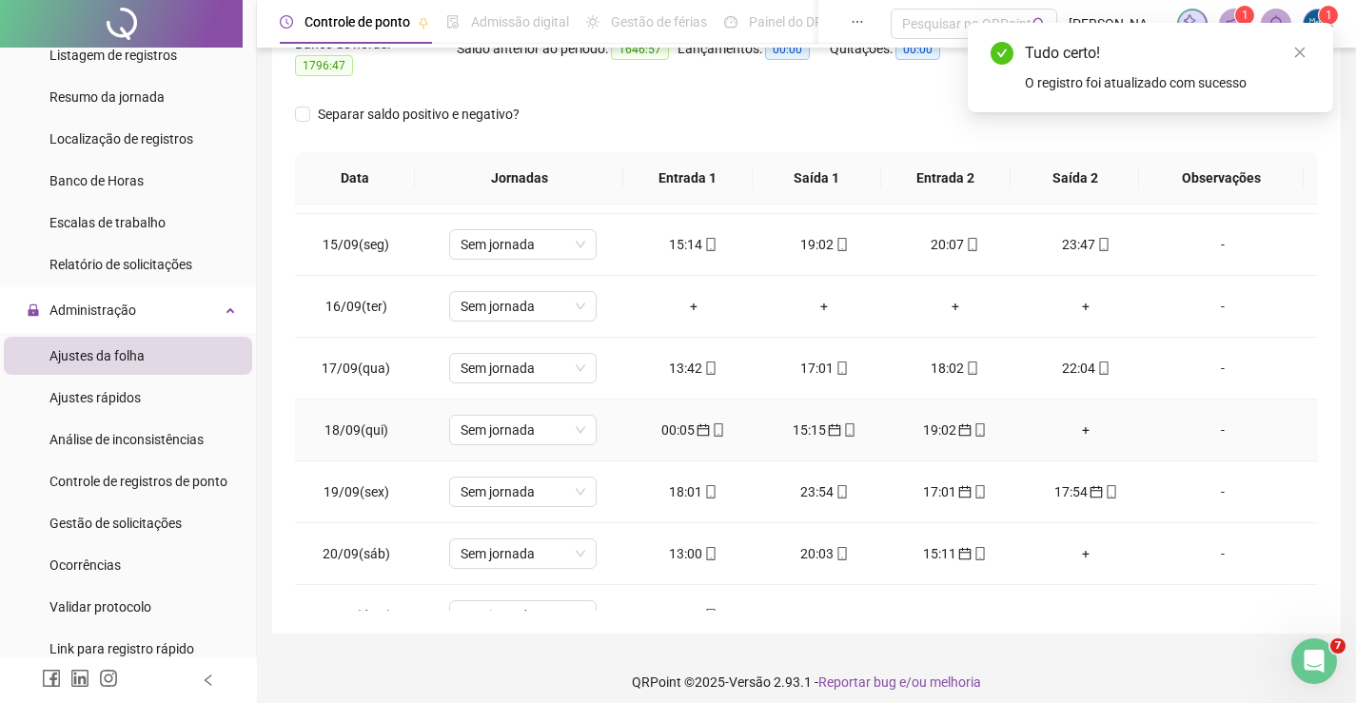
click at [925, 420] on div "19:02" at bounding box center [955, 430] width 101 height 21
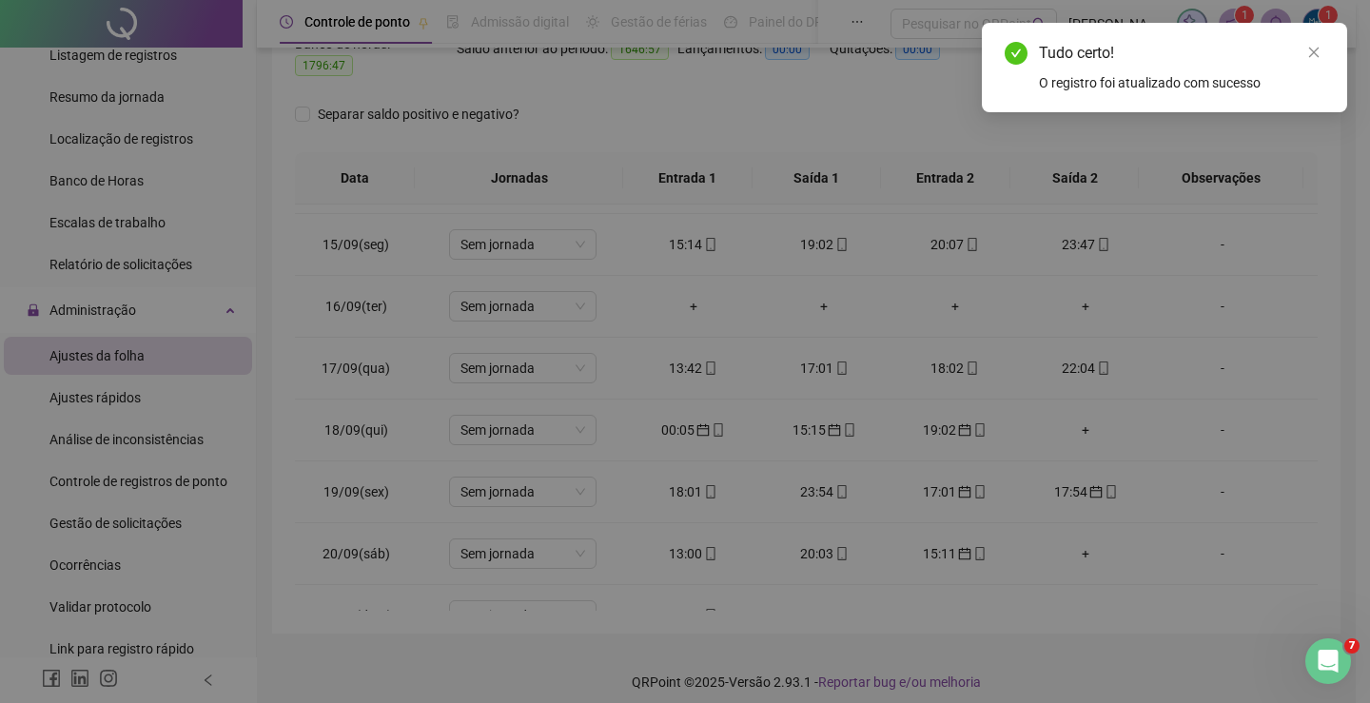
type input "**********"
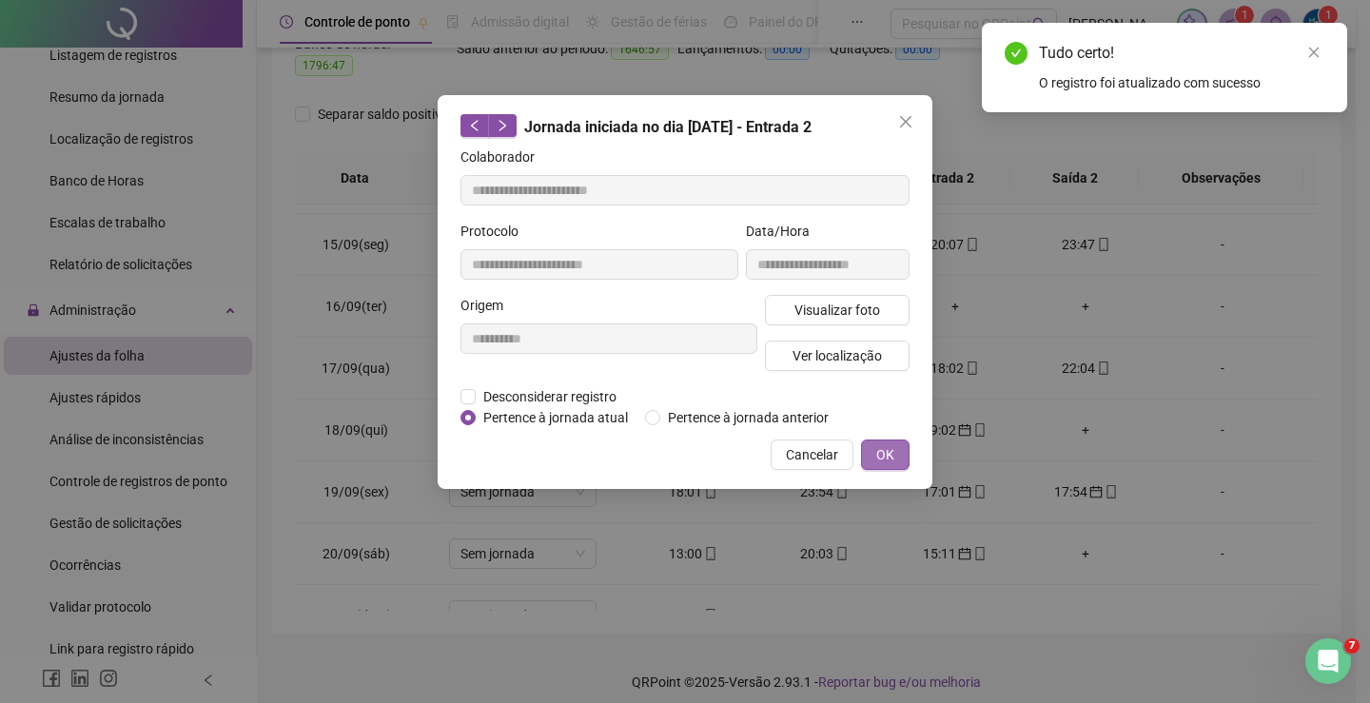
click at [879, 449] on span "OK" at bounding box center [885, 454] width 18 height 21
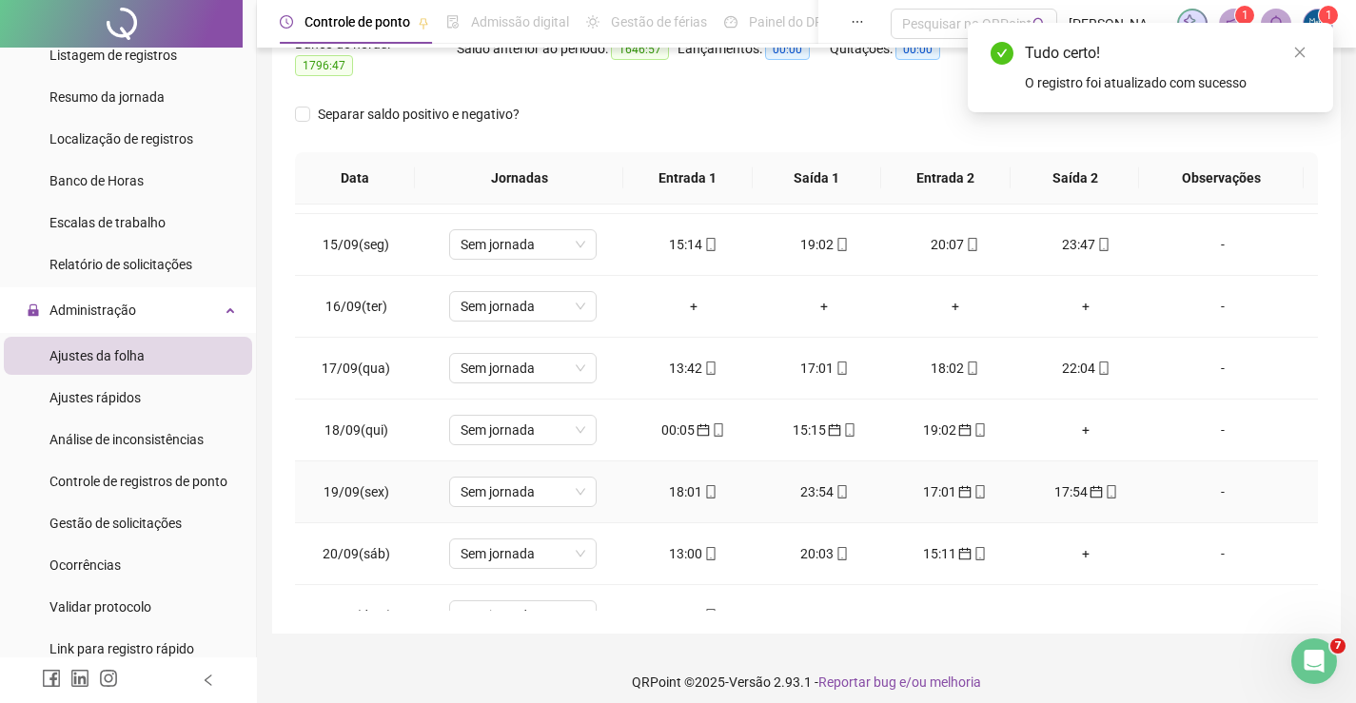
click at [694, 481] on div "18:01" at bounding box center [693, 491] width 101 height 21
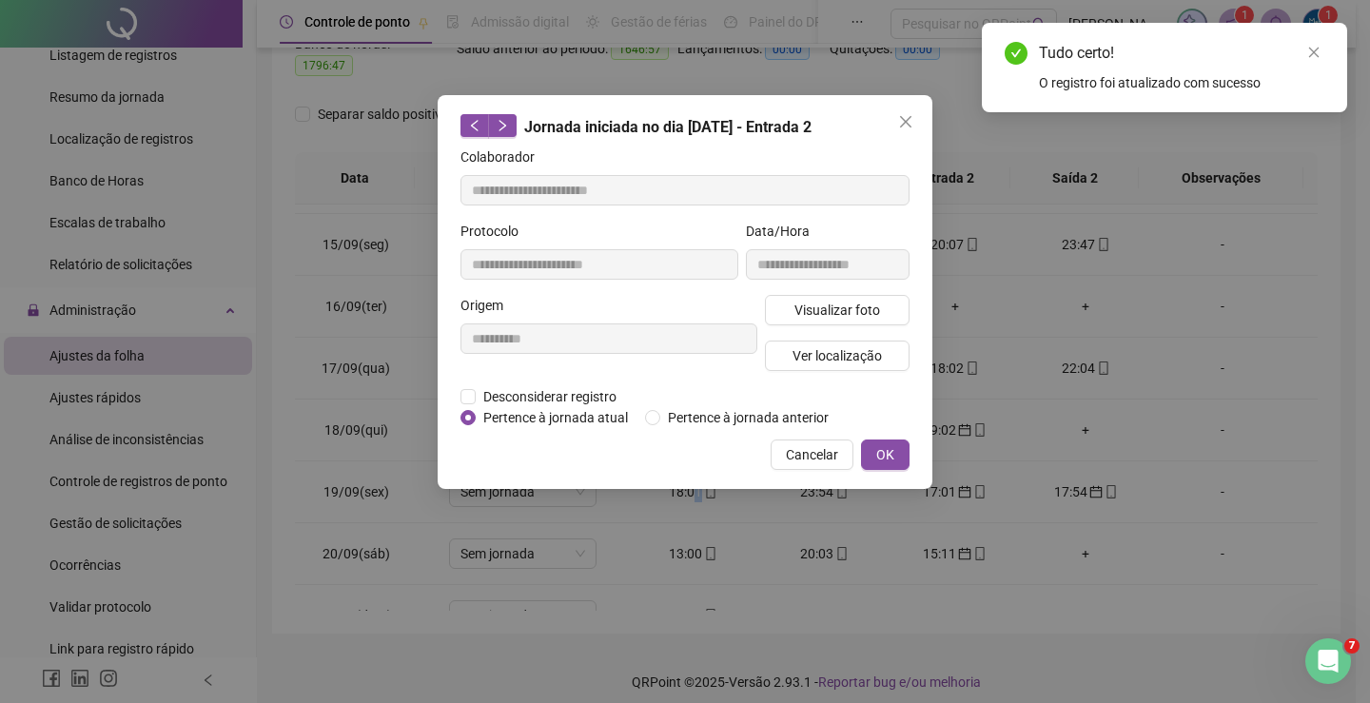
type input "**********"
click at [886, 460] on span "OK" at bounding box center [885, 454] width 18 height 21
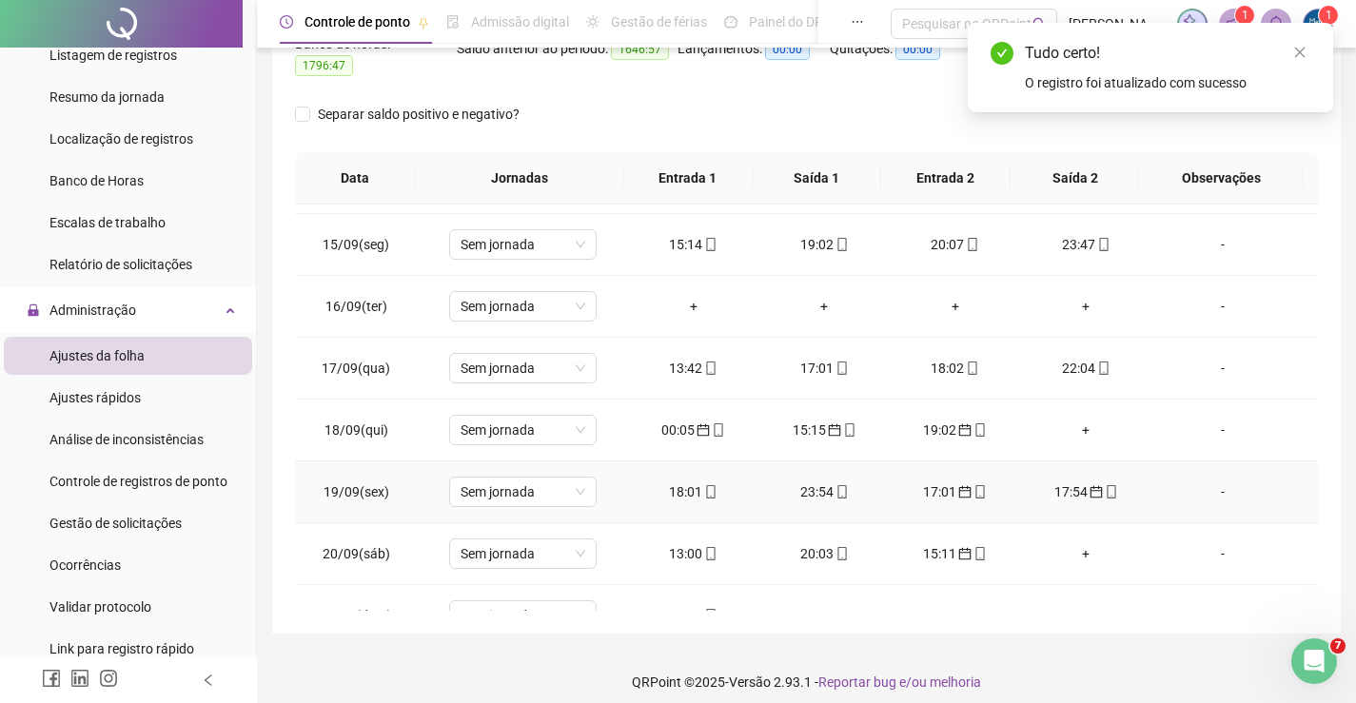
drag, startPoint x: 787, startPoint y: 480, endPoint x: 846, endPoint y: 495, distance: 60.9
click at [795, 483] on div "23:54" at bounding box center [824, 491] width 101 height 21
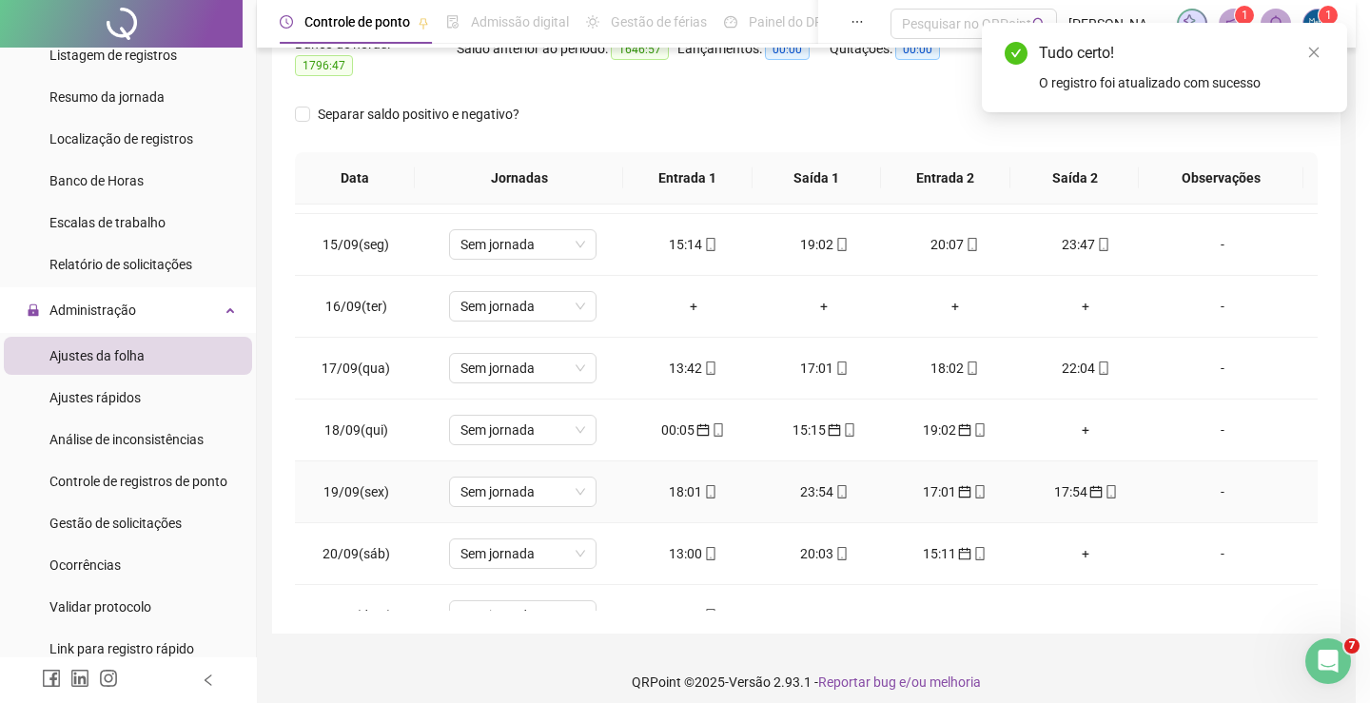
type input "**********"
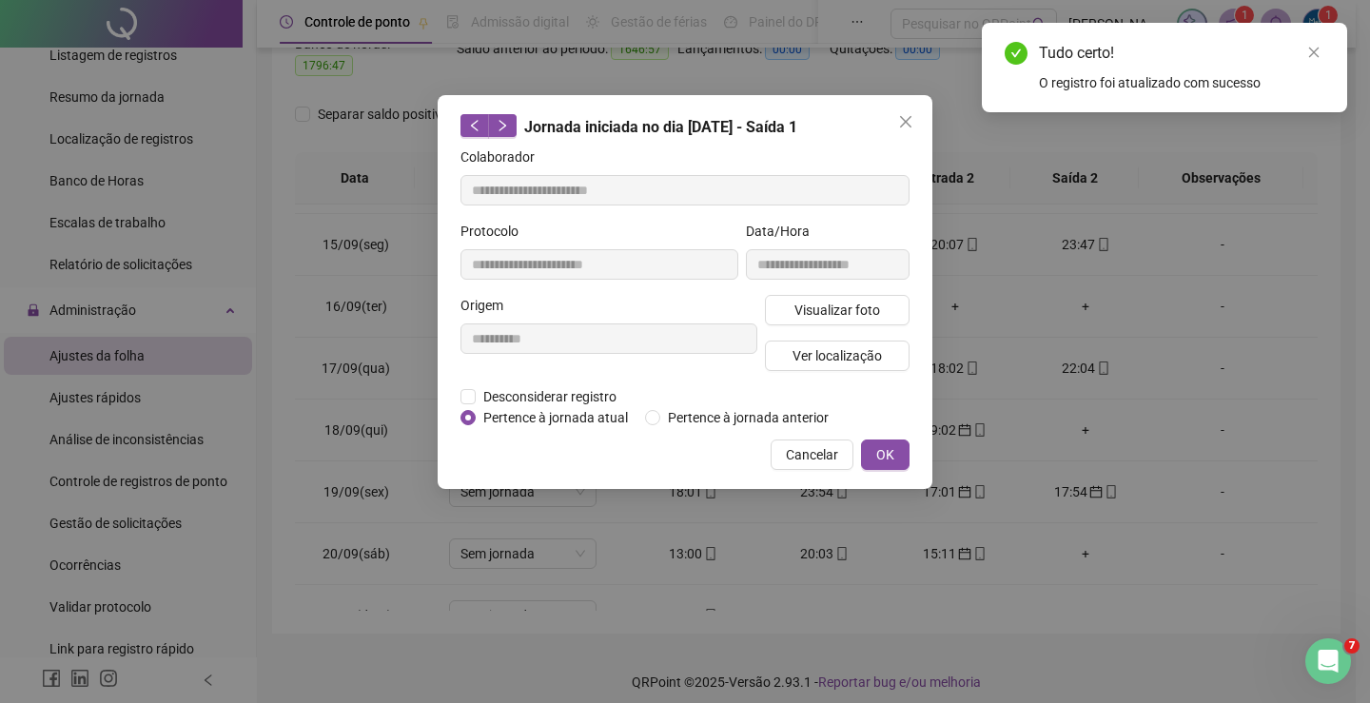
drag, startPoint x: 875, startPoint y: 453, endPoint x: 895, endPoint y: 482, distance: 35.6
click at [876, 456] on button "OK" at bounding box center [885, 455] width 49 height 30
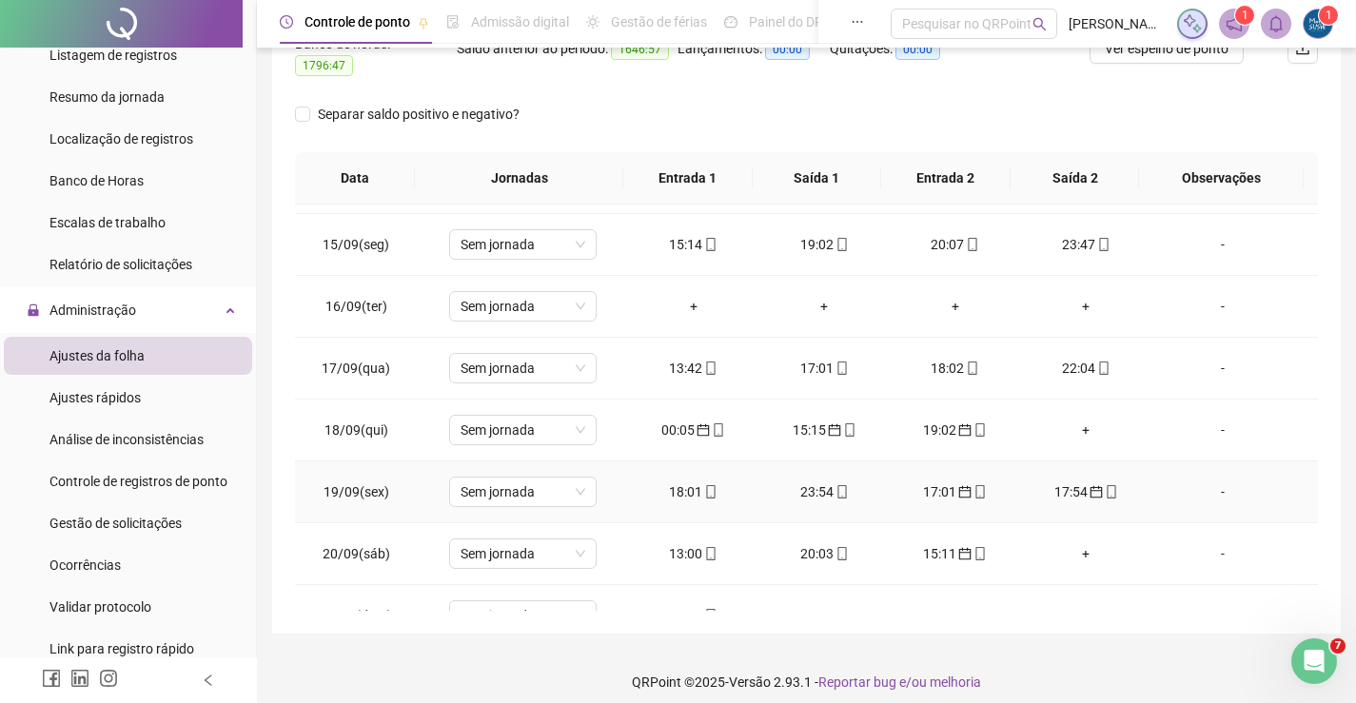
click at [917, 481] on div "17:01" at bounding box center [955, 491] width 101 height 21
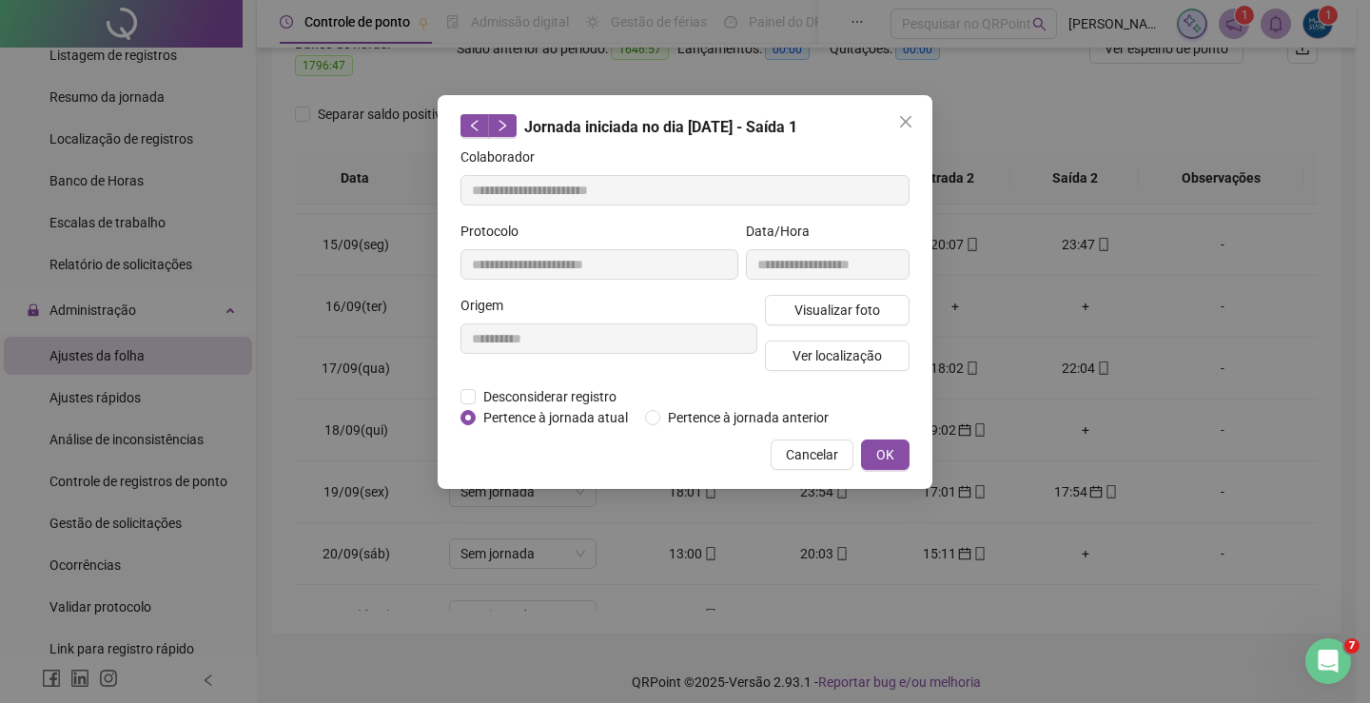
type input "**********"
click at [866, 447] on button "OK" at bounding box center [885, 455] width 49 height 30
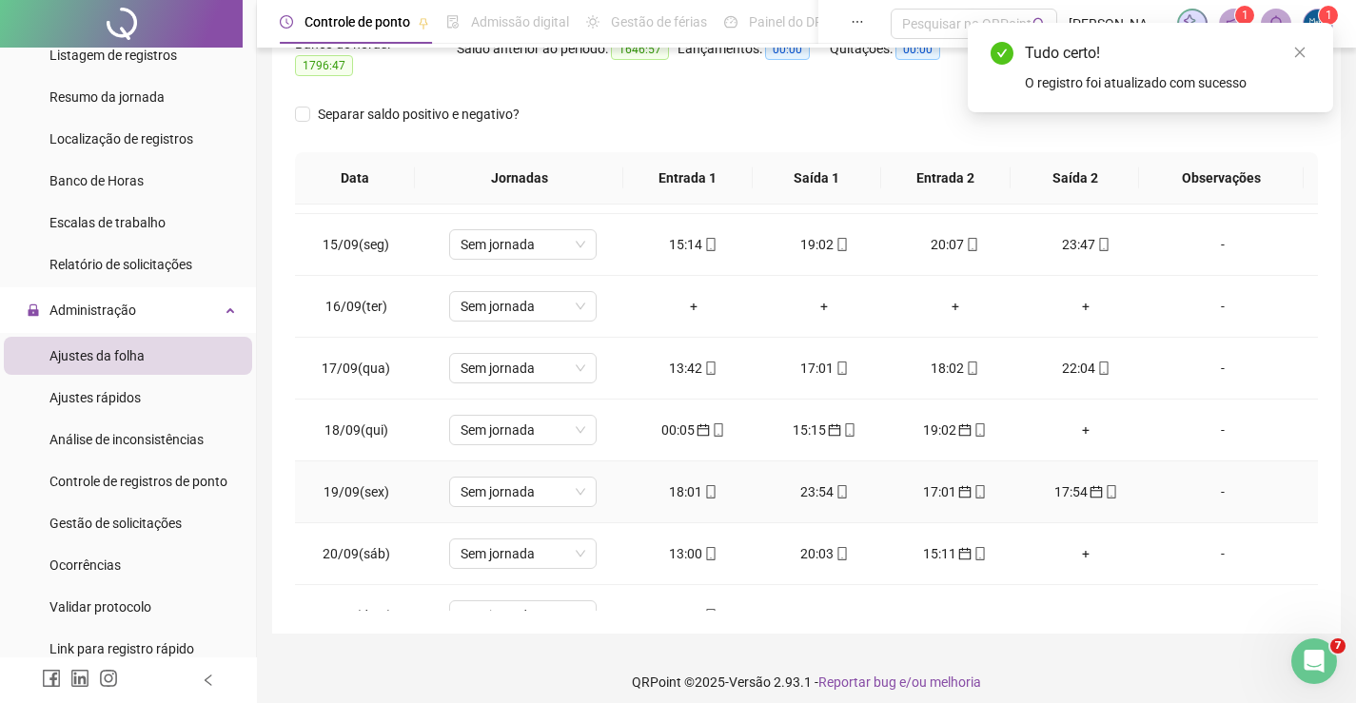
click at [1059, 489] on div "17:54" at bounding box center [1086, 491] width 101 height 21
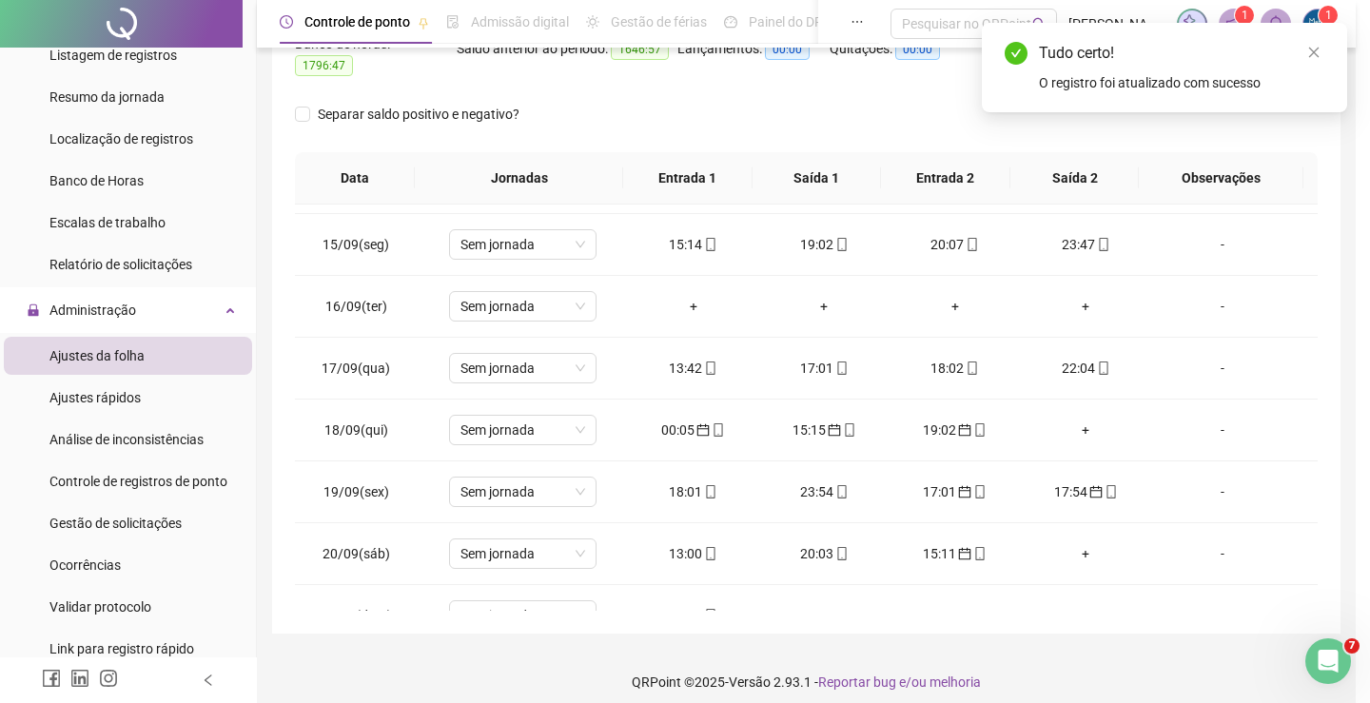
type input "**********"
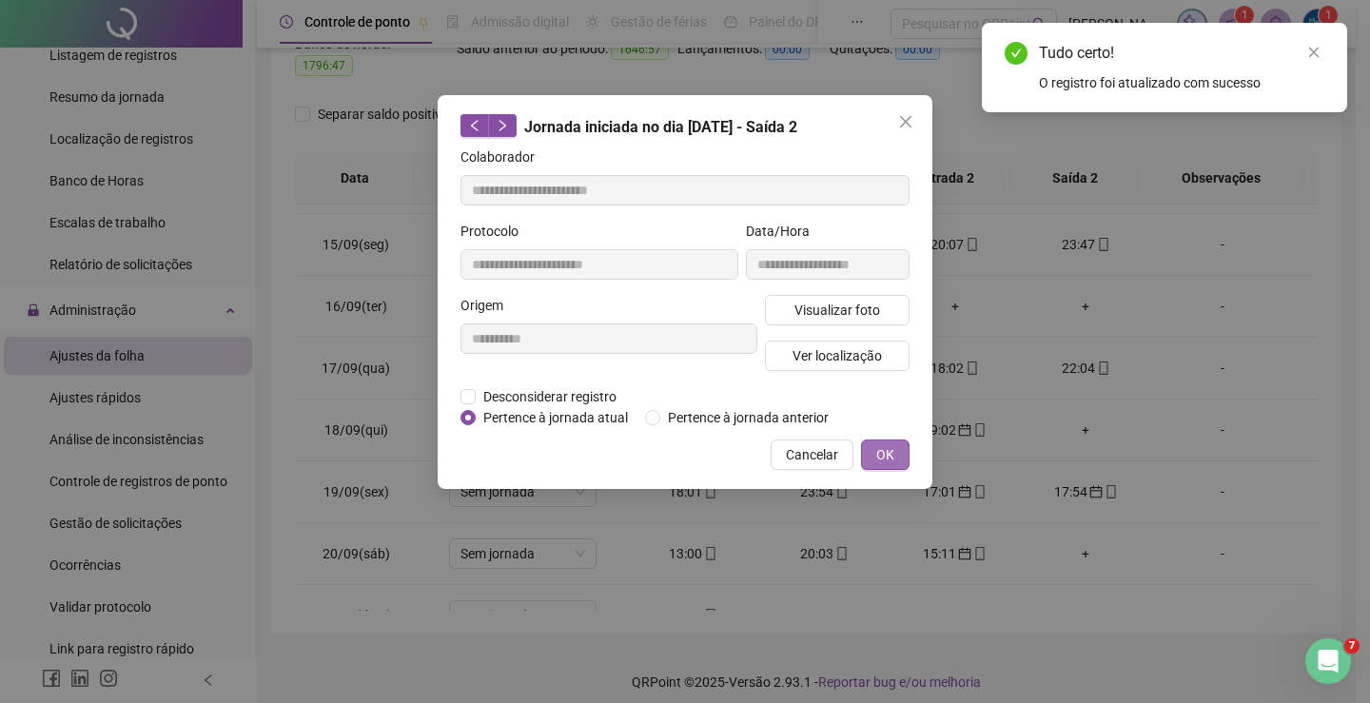
click at [869, 449] on button "OK" at bounding box center [885, 455] width 49 height 30
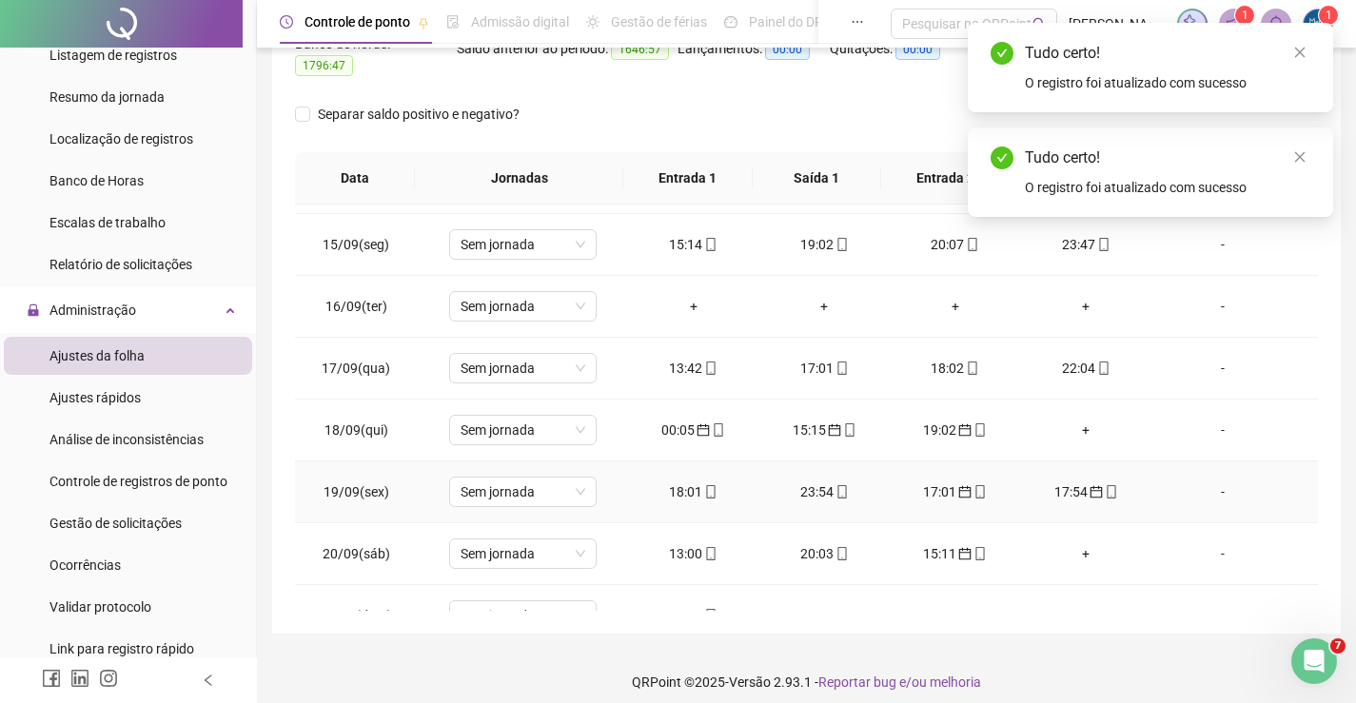
scroll to position [893, 0]
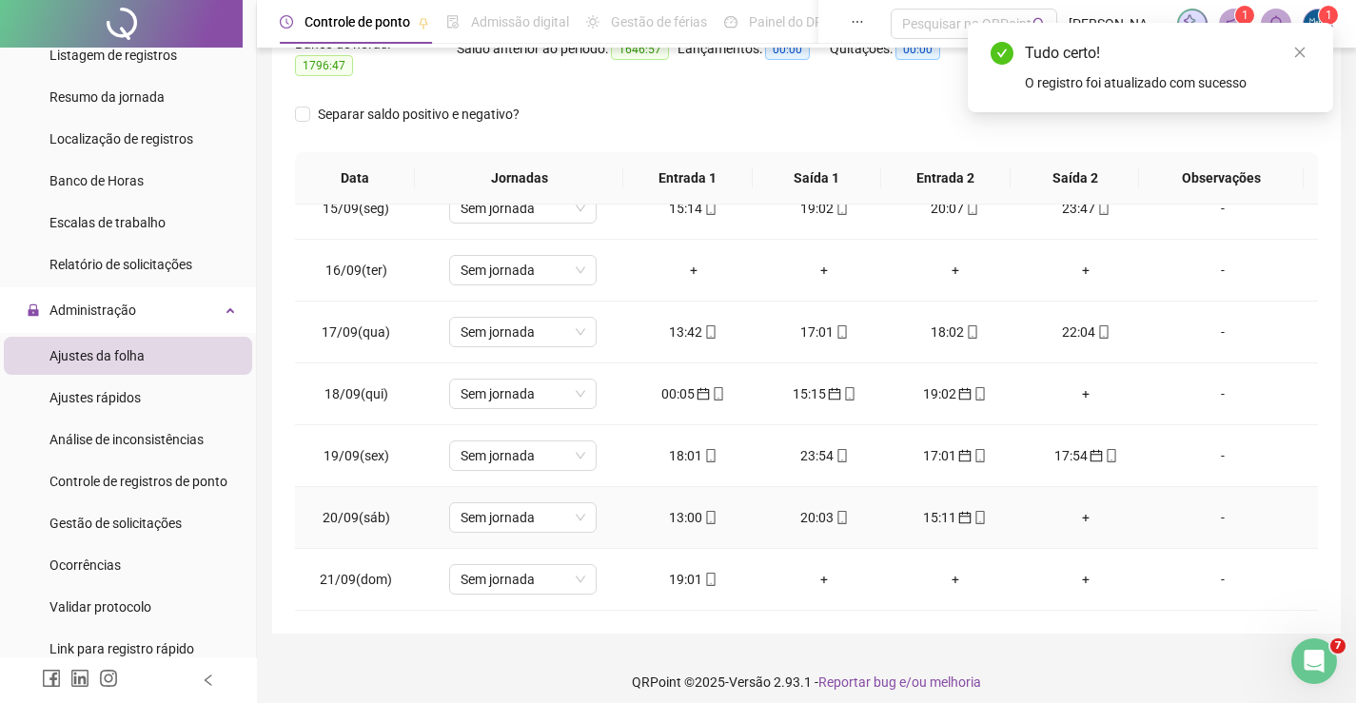
click at [687, 507] on div "13:00" at bounding box center [693, 517] width 101 height 21
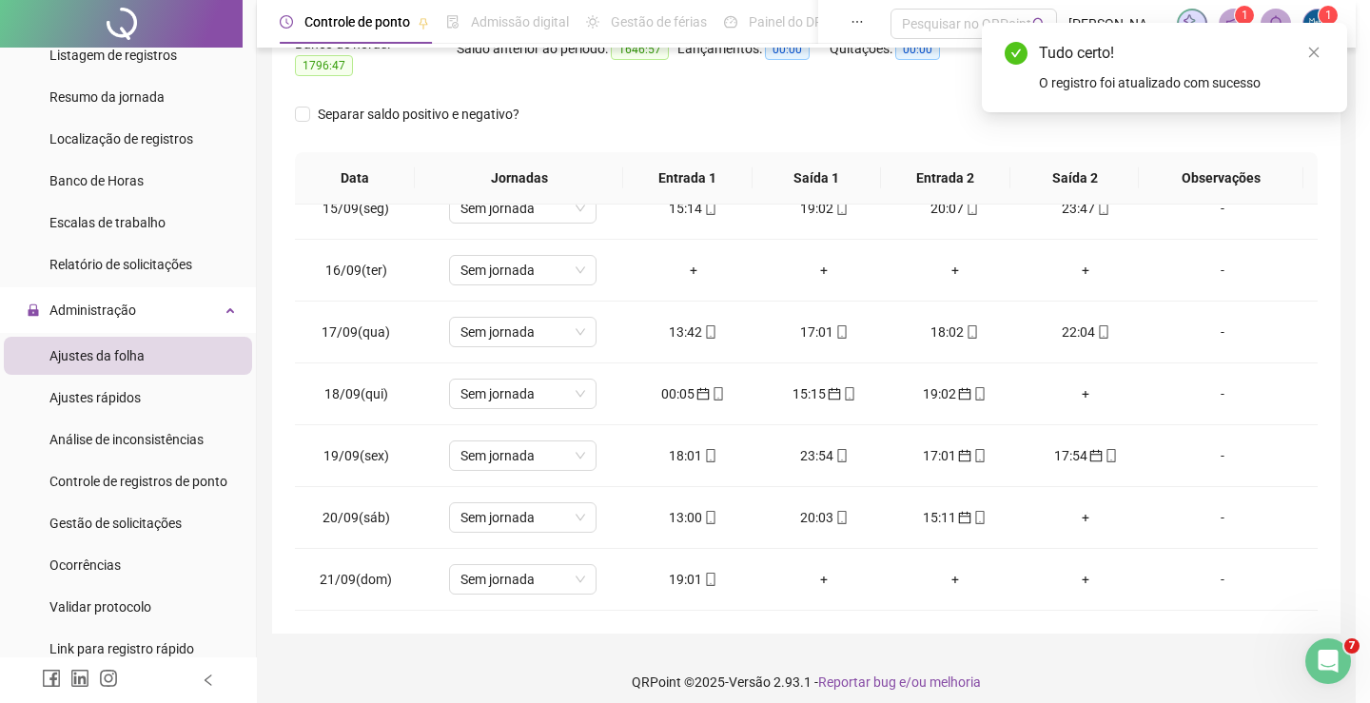
type input "**********"
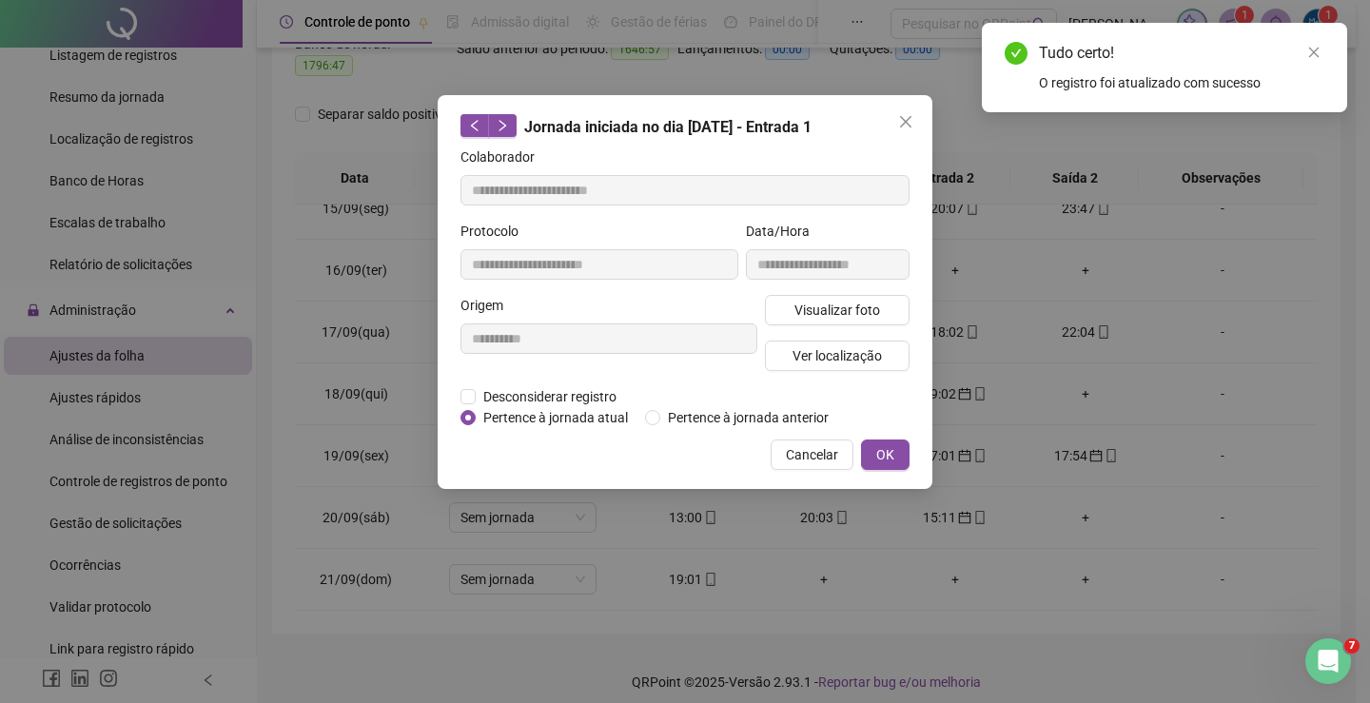
click at [901, 448] on button "OK" at bounding box center [885, 455] width 49 height 30
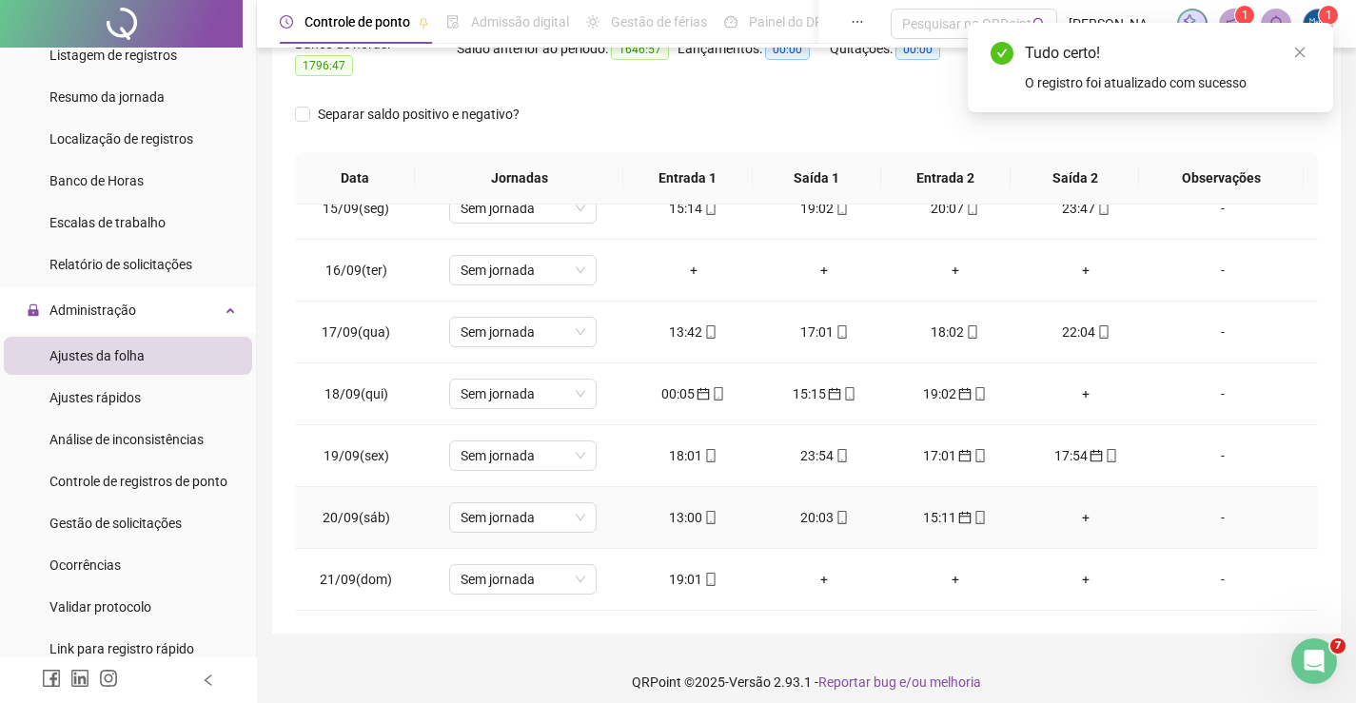
click at [818, 507] on div "20:03" at bounding box center [824, 517] width 101 height 21
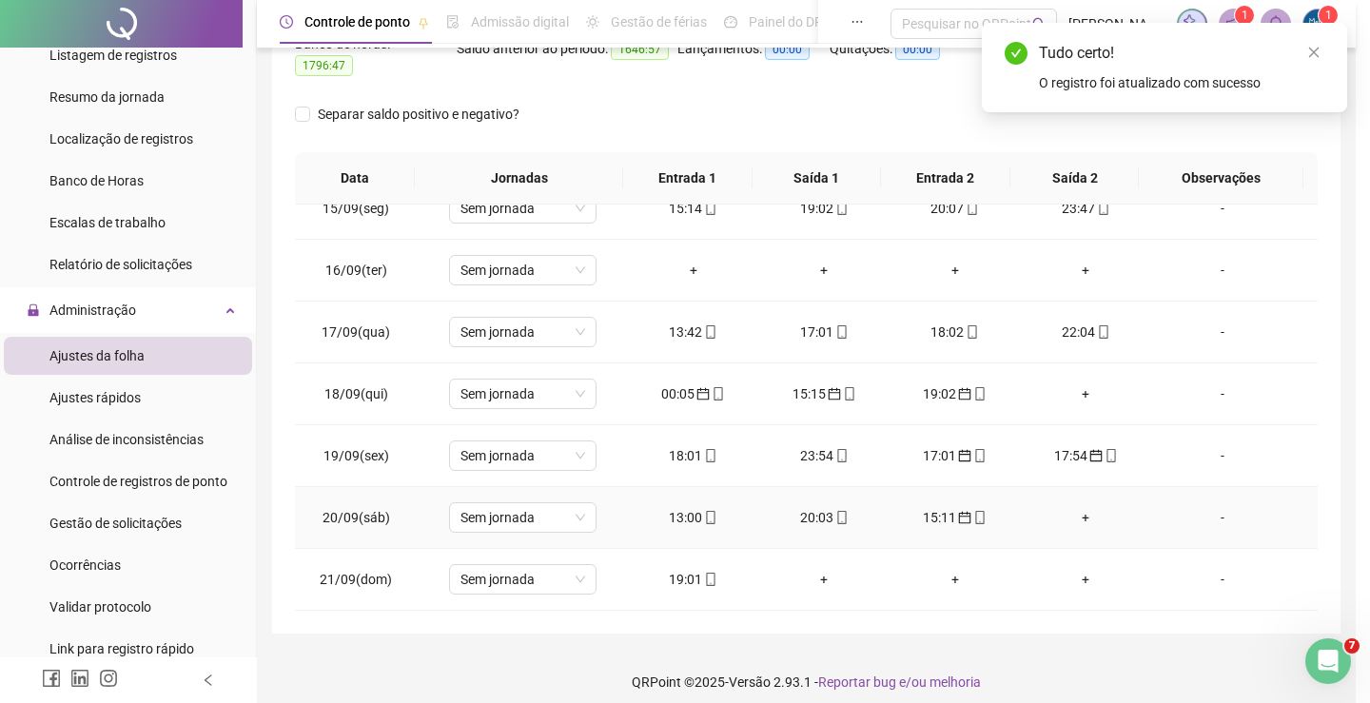
type input "**********"
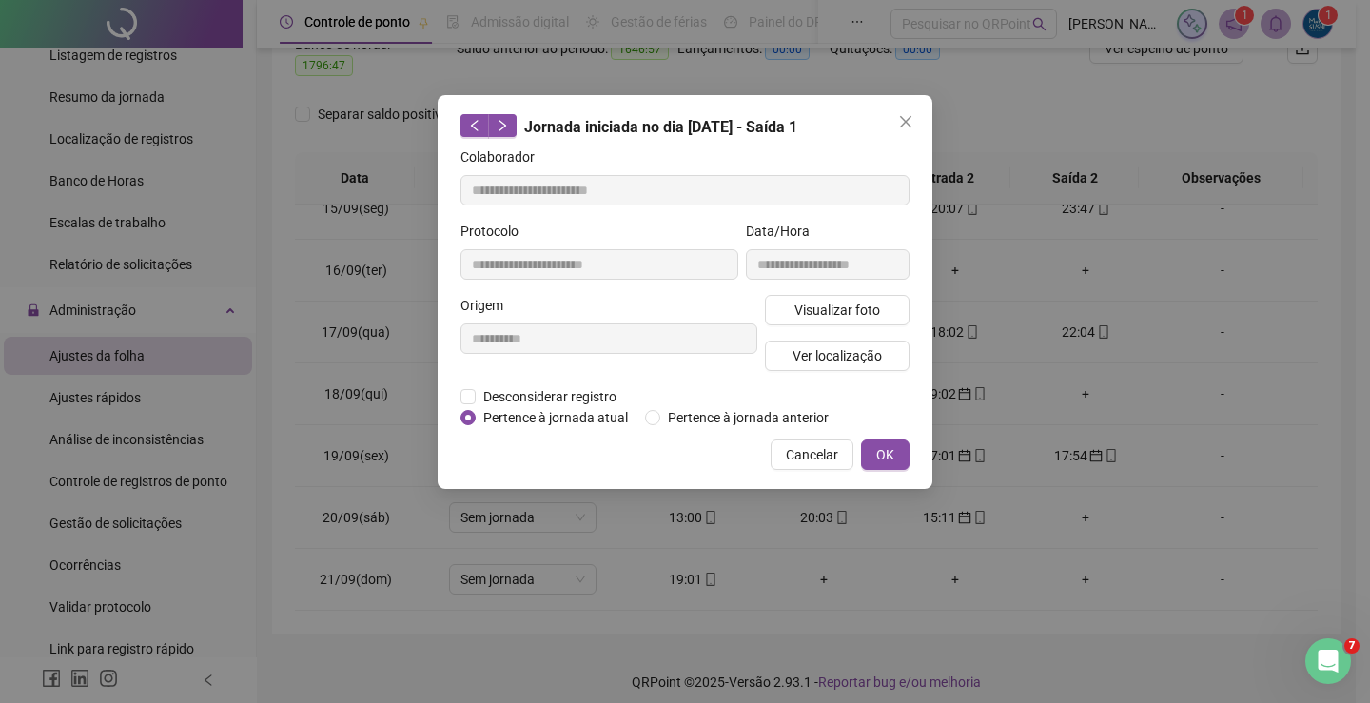
click at [886, 457] on span "OK" at bounding box center [885, 454] width 18 height 21
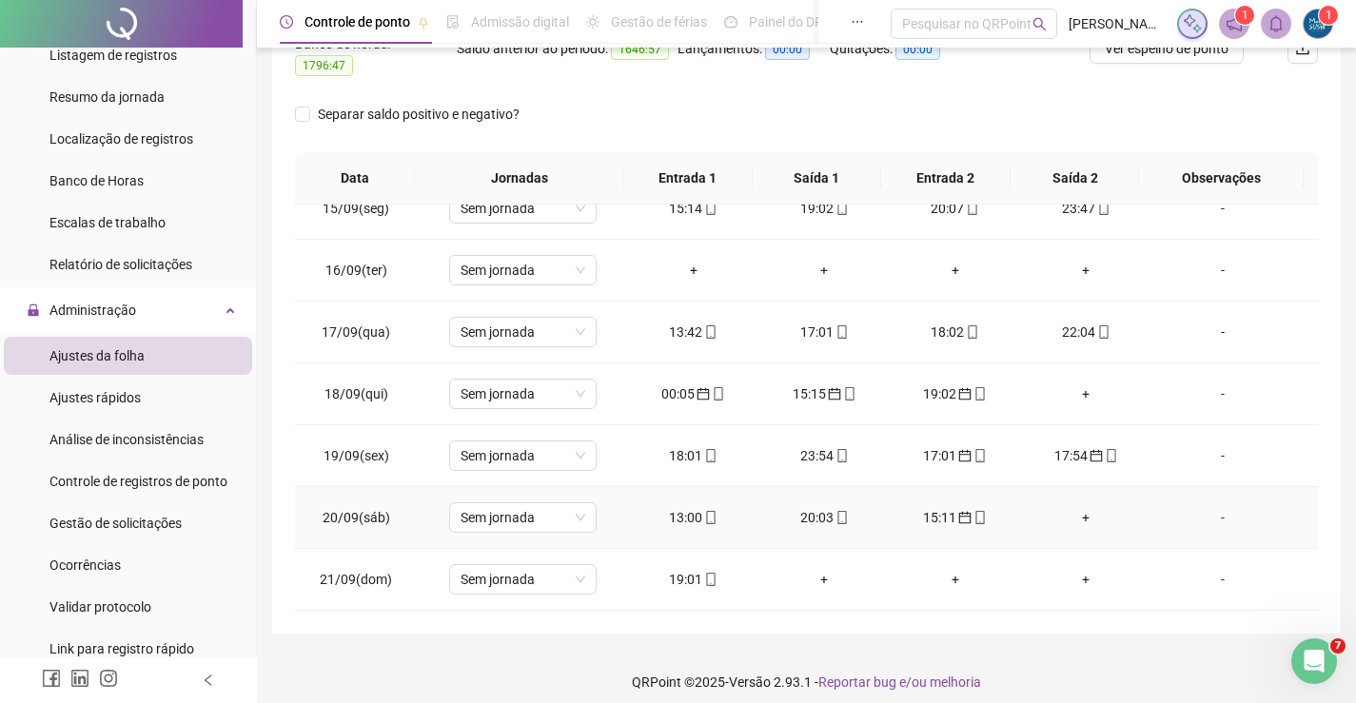
click at [933, 507] on div "15:11" at bounding box center [955, 517] width 101 height 21
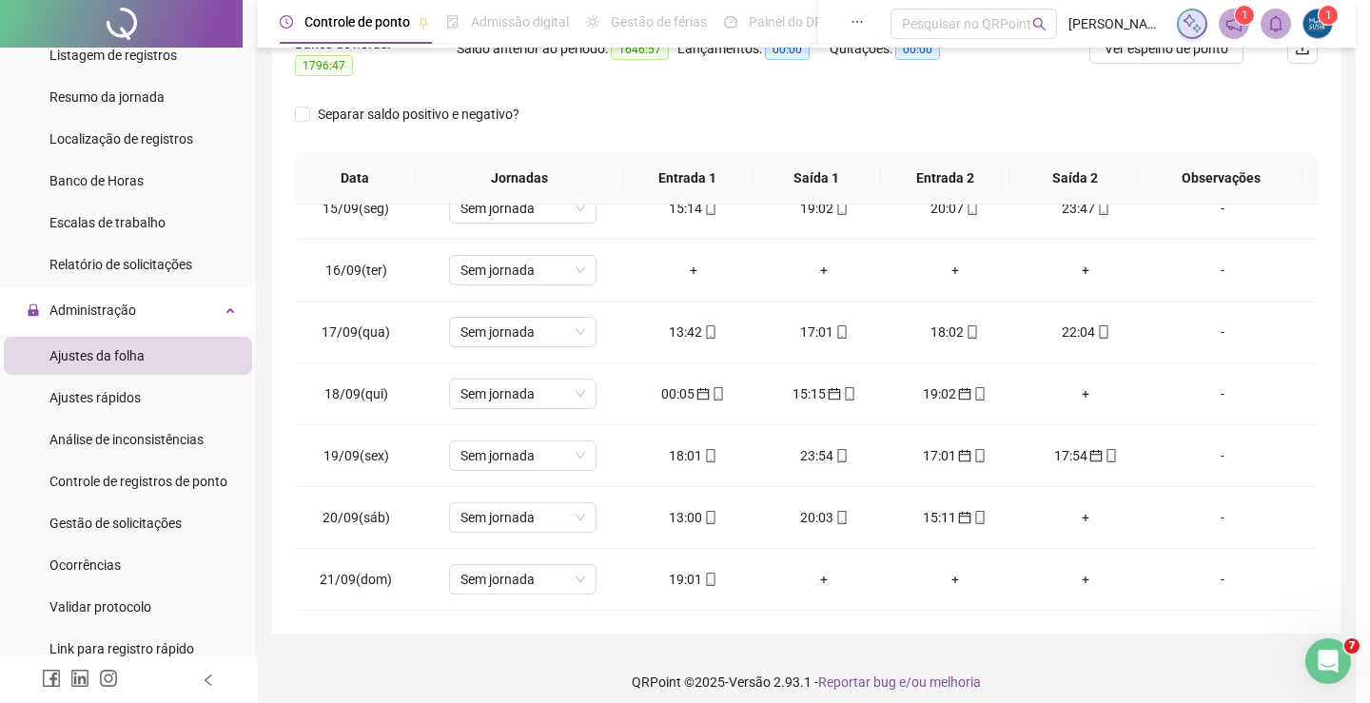
type input "**********"
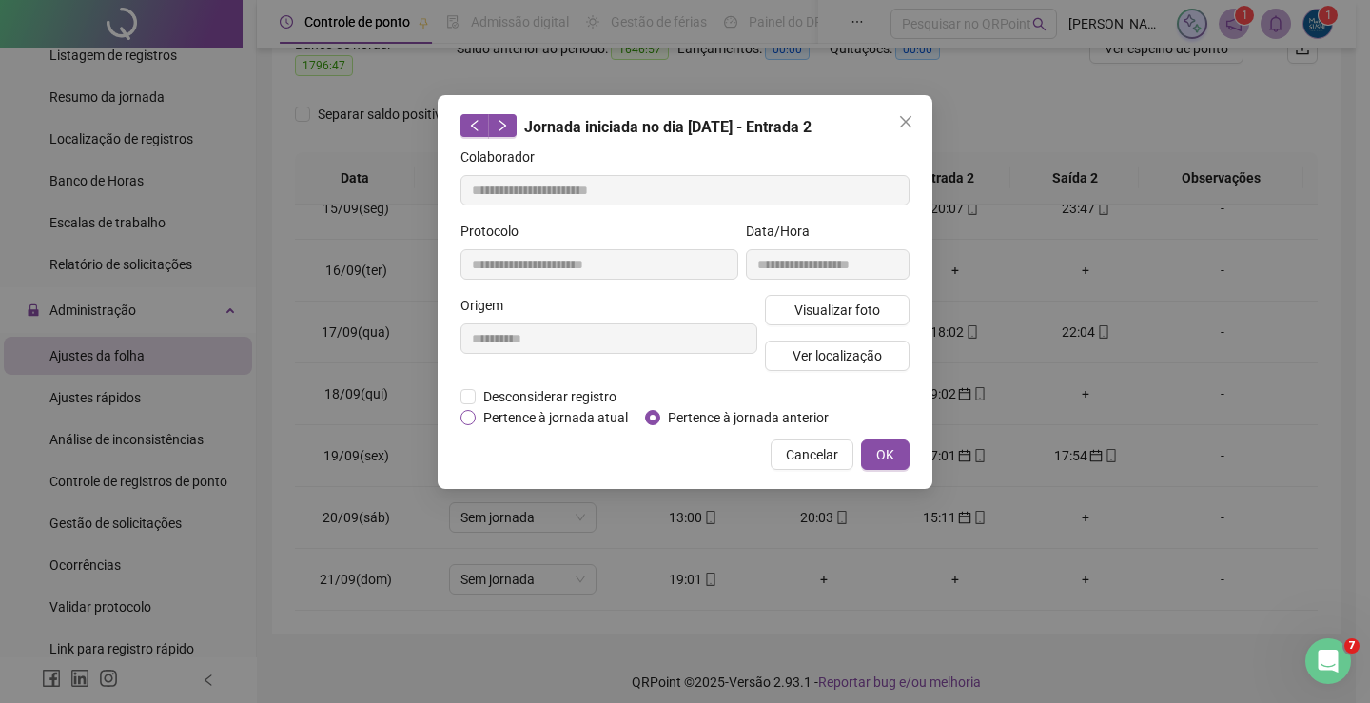
click at [476, 412] on span "Pertence à jornada atual" at bounding box center [556, 417] width 160 height 21
click at [877, 447] on span "OK" at bounding box center [885, 454] width 18 height 21
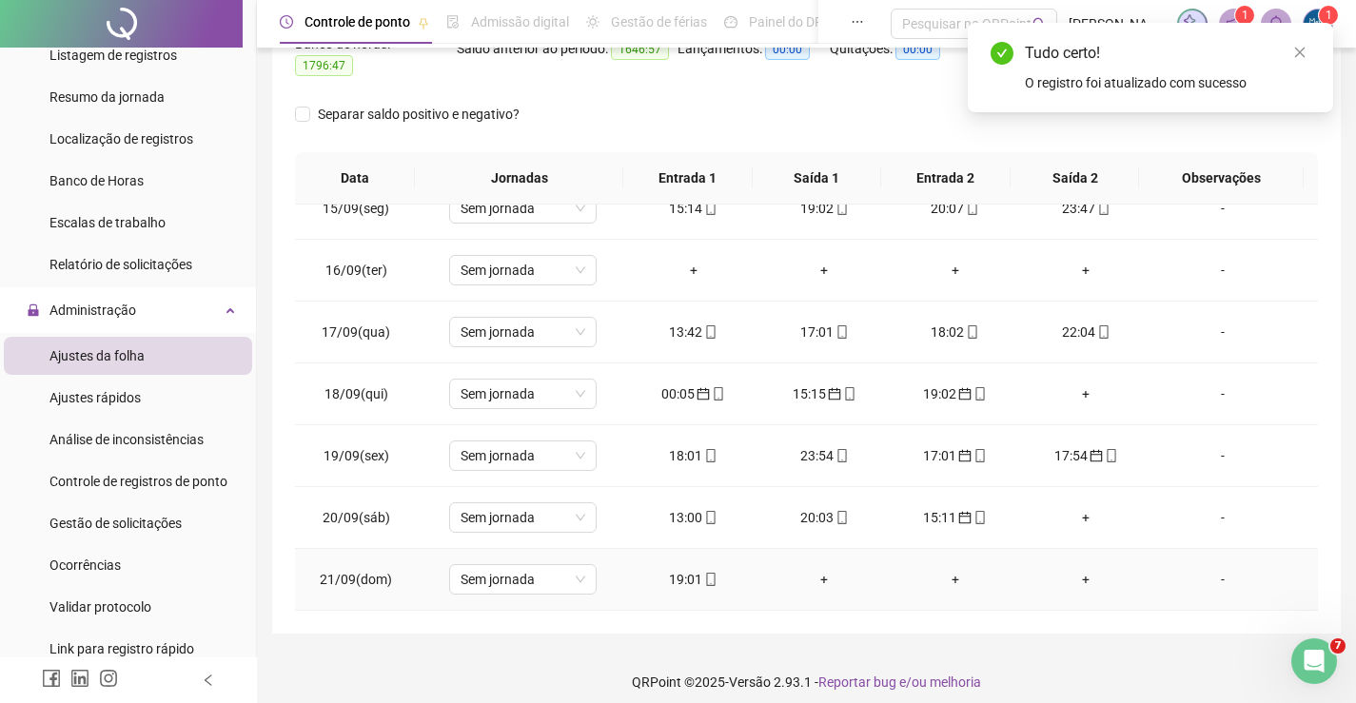
click at [680, 569] on div "19:01" at bounding box center [693, 579] width 101 height 21
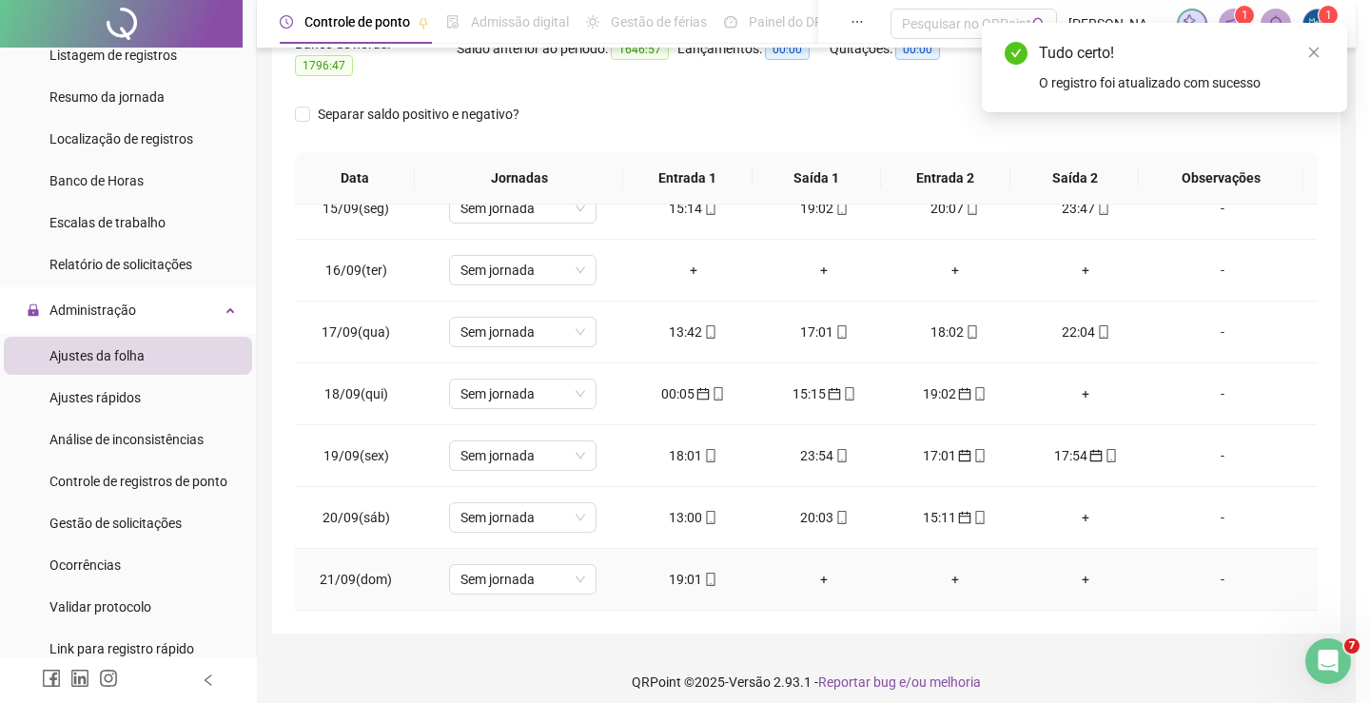
type input "**********"
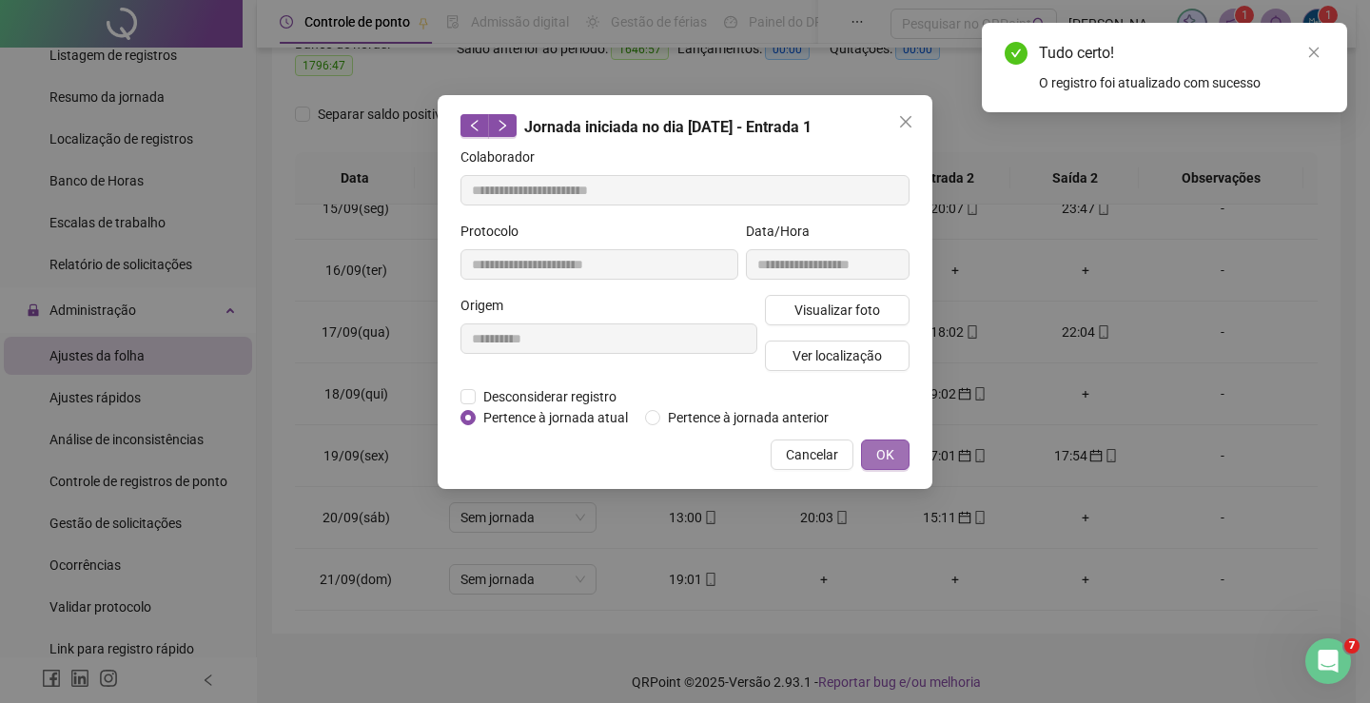
click at [880, 449] on span "OK" at bounding box center [885, 454] width 18 height 21
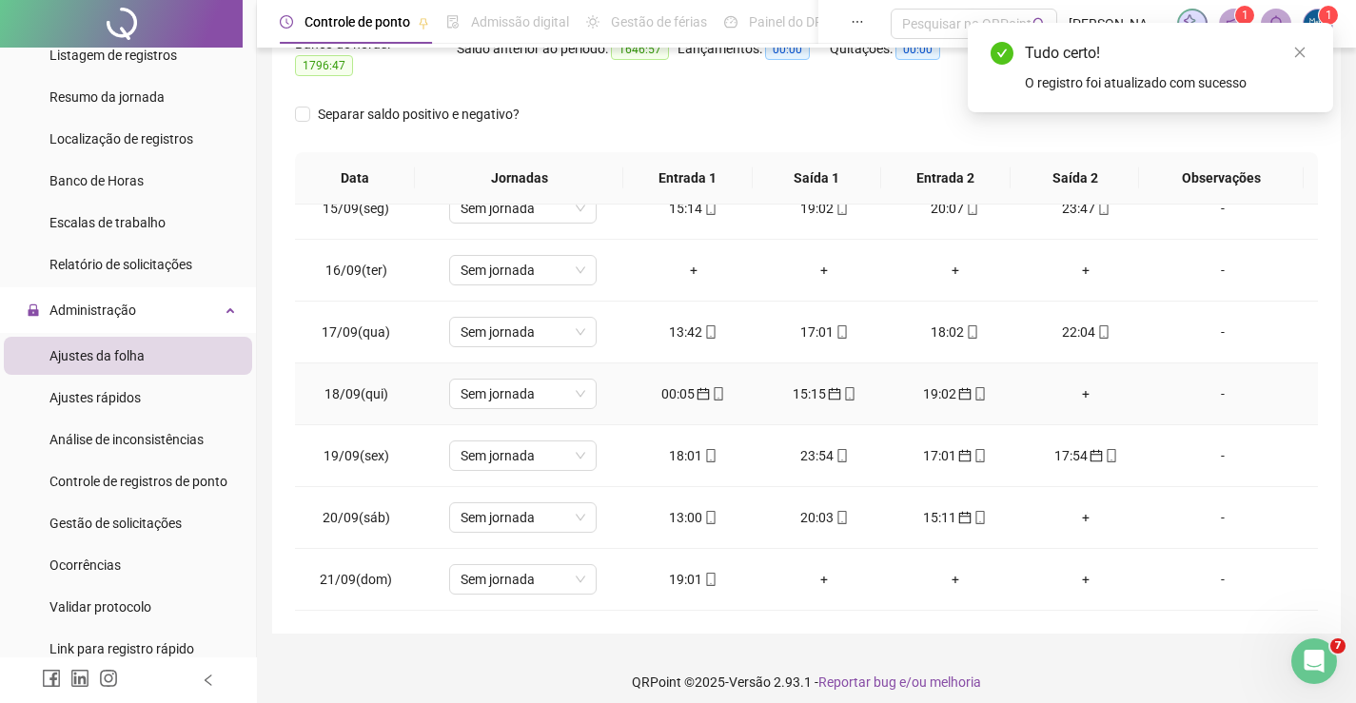
click at [1071, 383] on div "+" at bounding box center [1086, 393] width 101 height 21
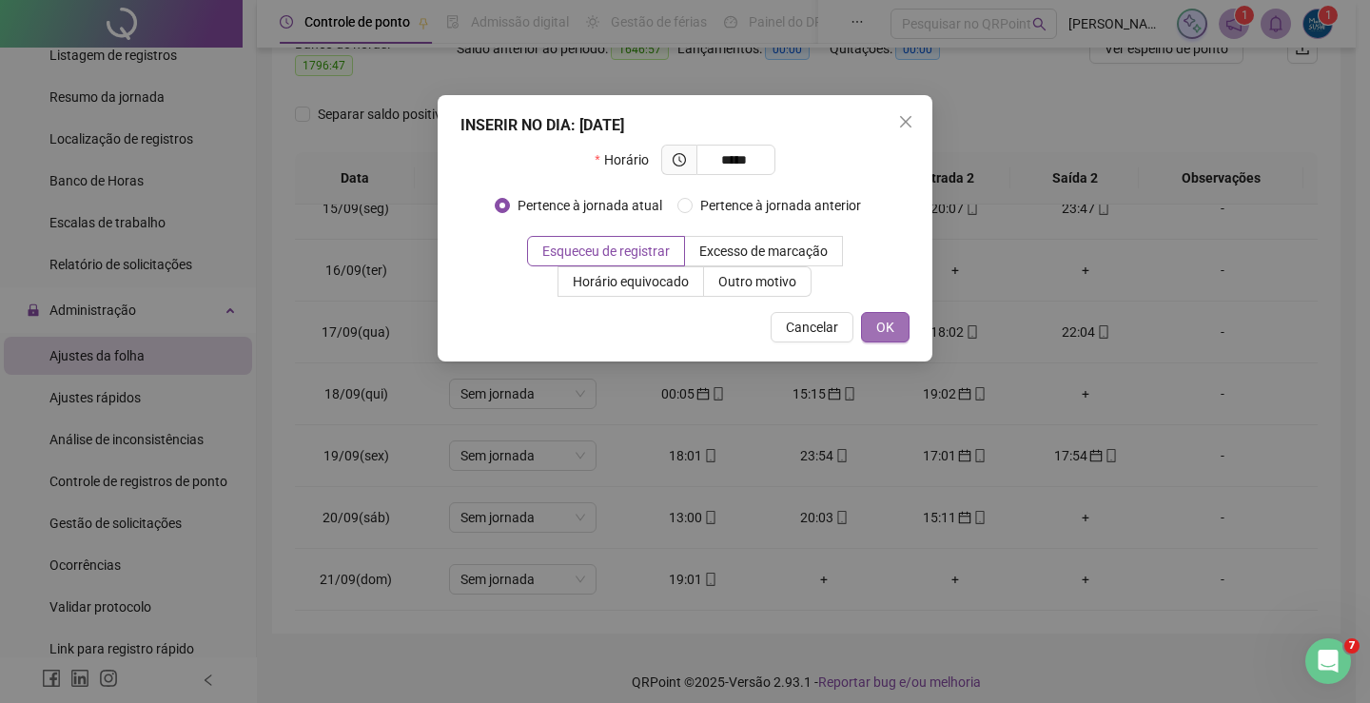
type input "*****"
click at [887, 316] on button "OK" at bounding box center [885, 327] width 49 height 30
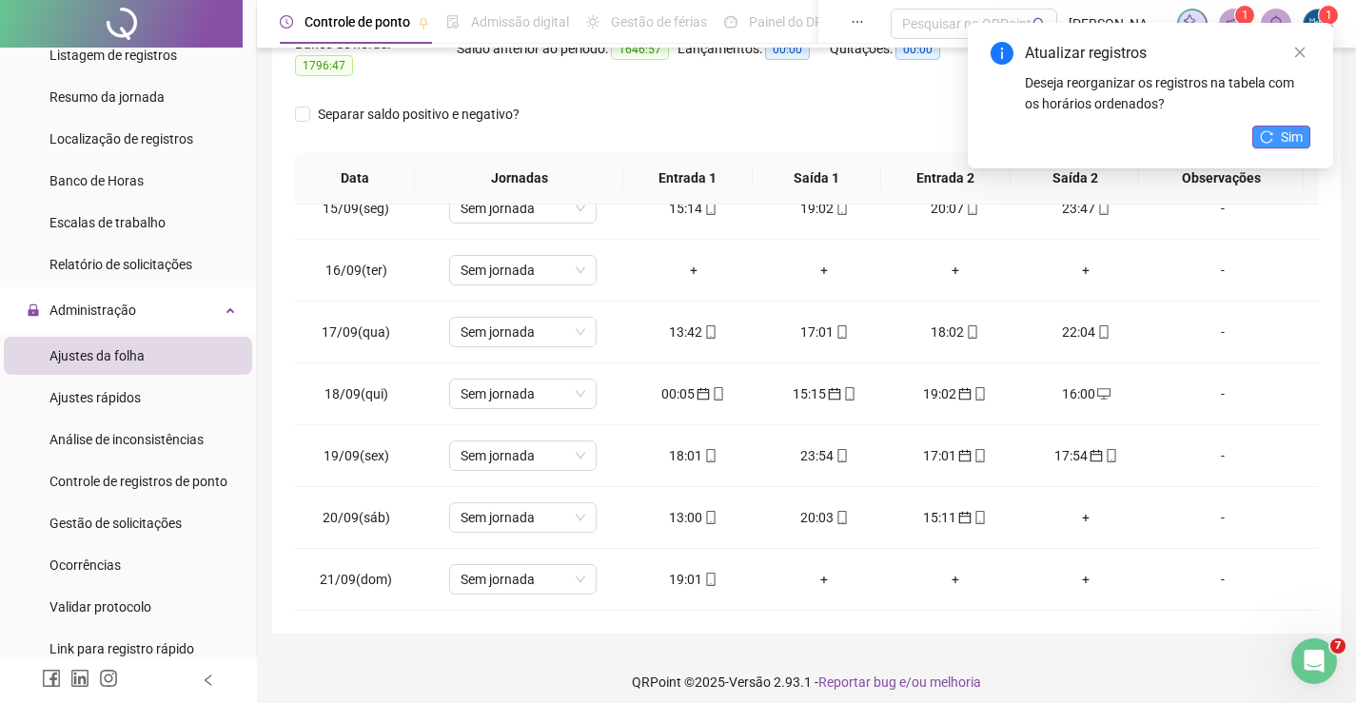
click at [1293, 132] on span "Sim" at bounding box center [1292, 137] width 22 height 21
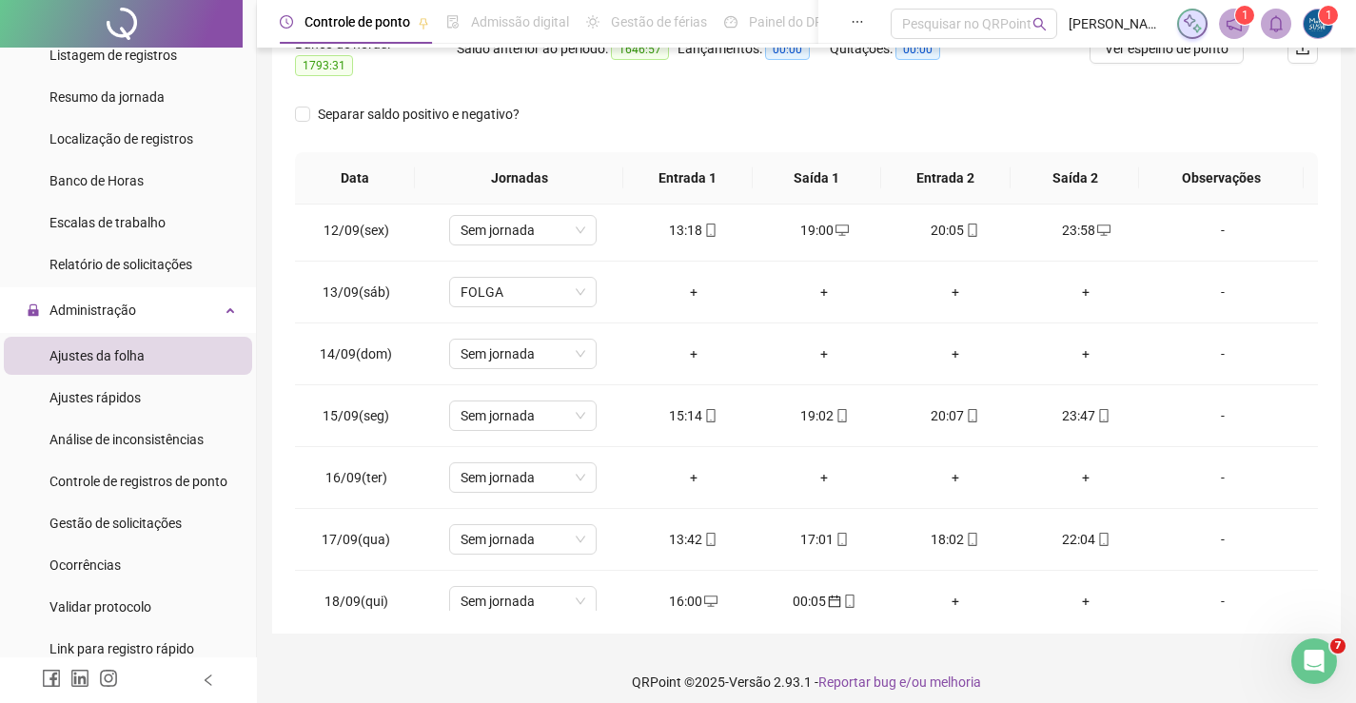
scroll to position [702, 0]
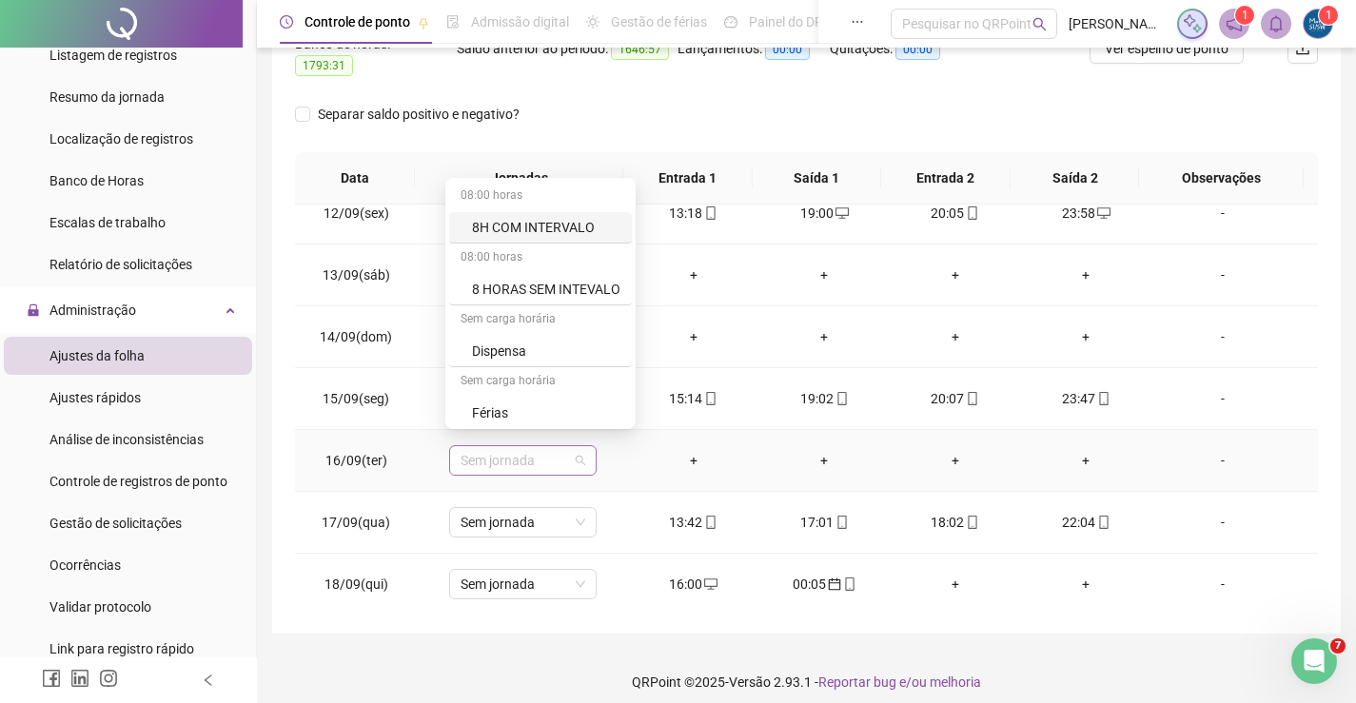
click at [575, 452] on span "Sem jornada" at bounding box center [523, 460] width 125 height 29
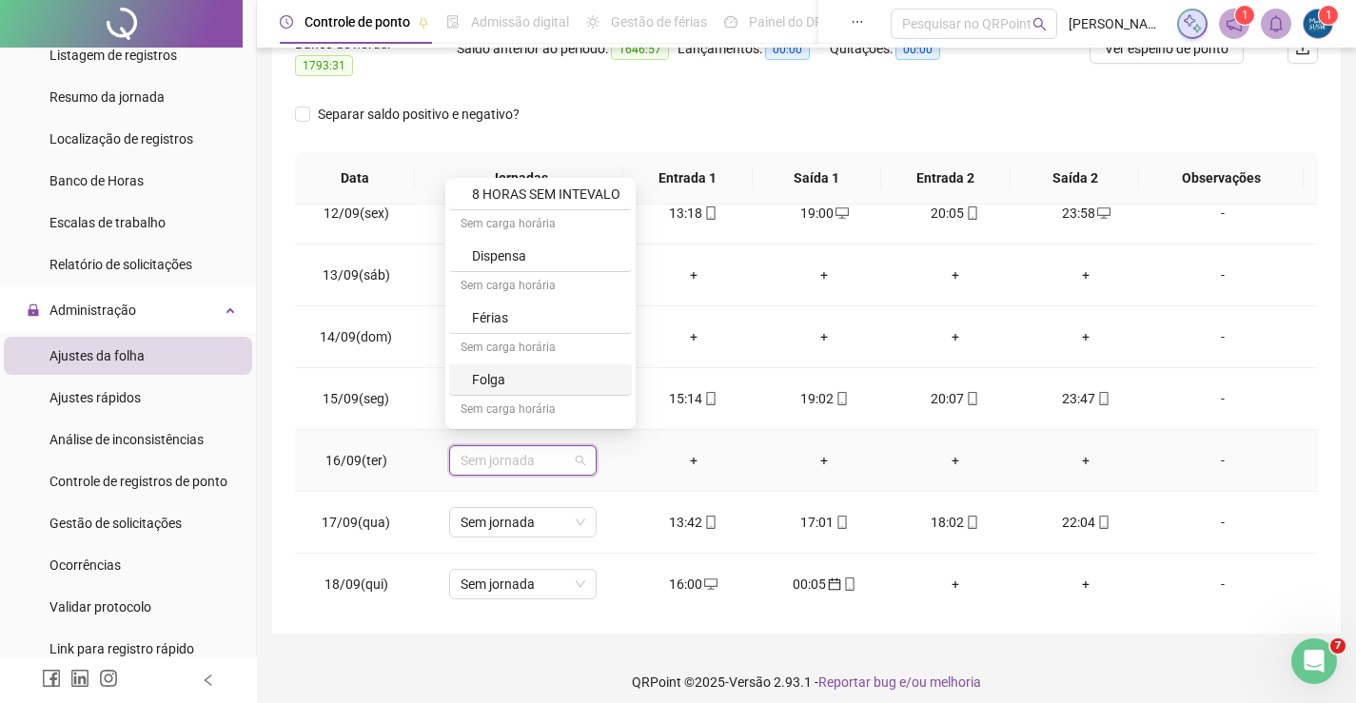
click at [493, 379] on div "Folga" at bounding box center [546, 379] width 148 height 21
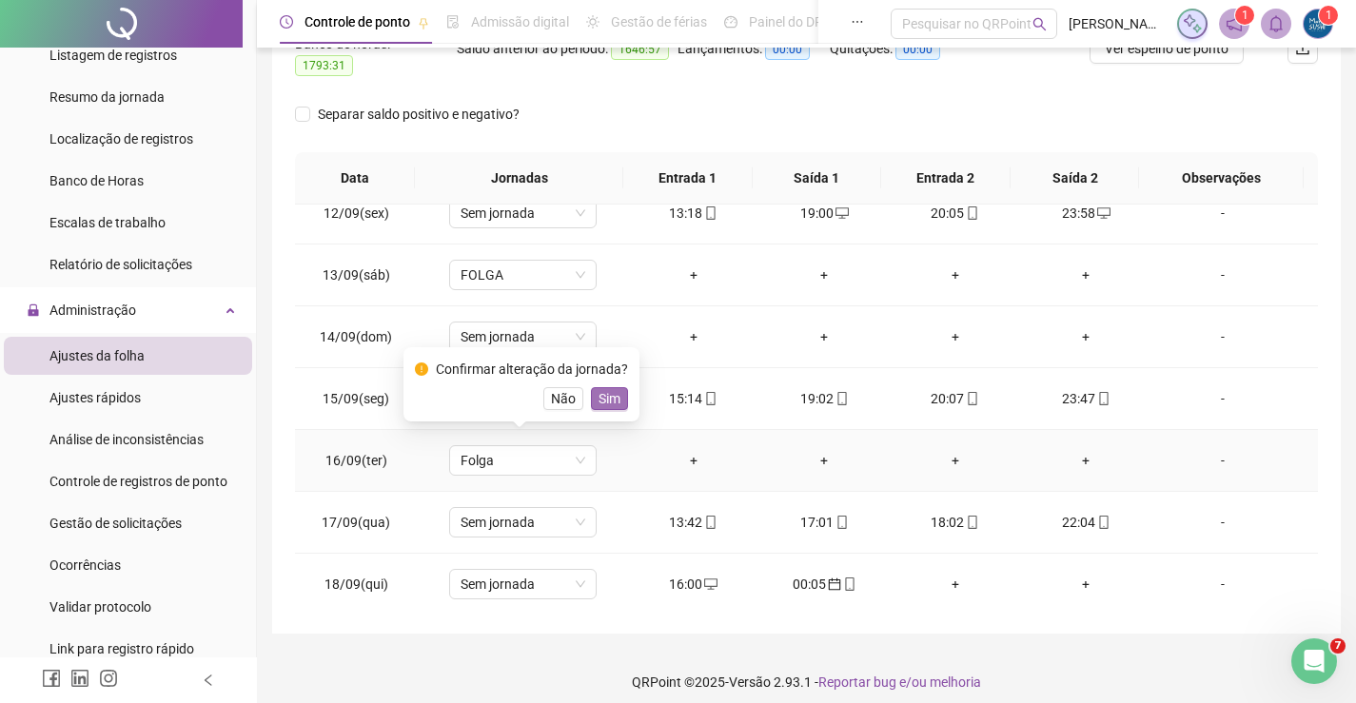
click at [606, 402] on span "Sim" at bounding box center [610, 398] width 22 height 21
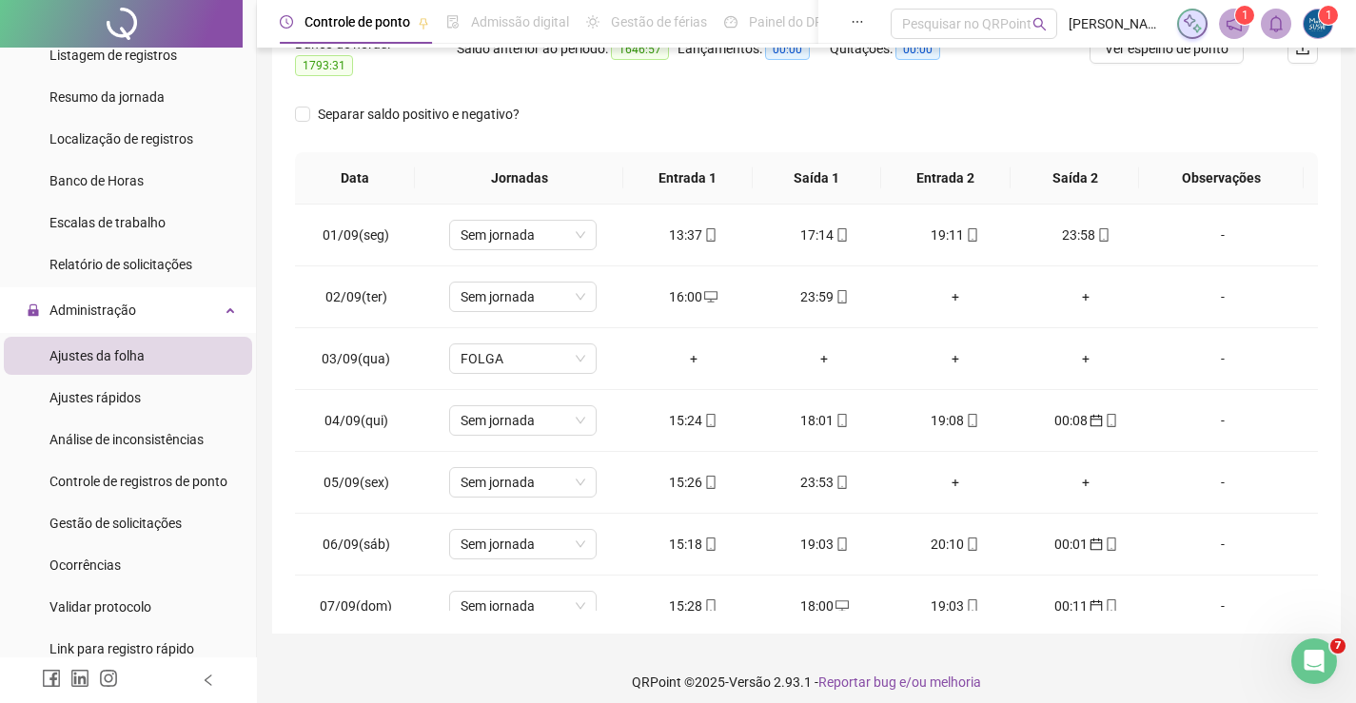
scroll to position [0, 0]
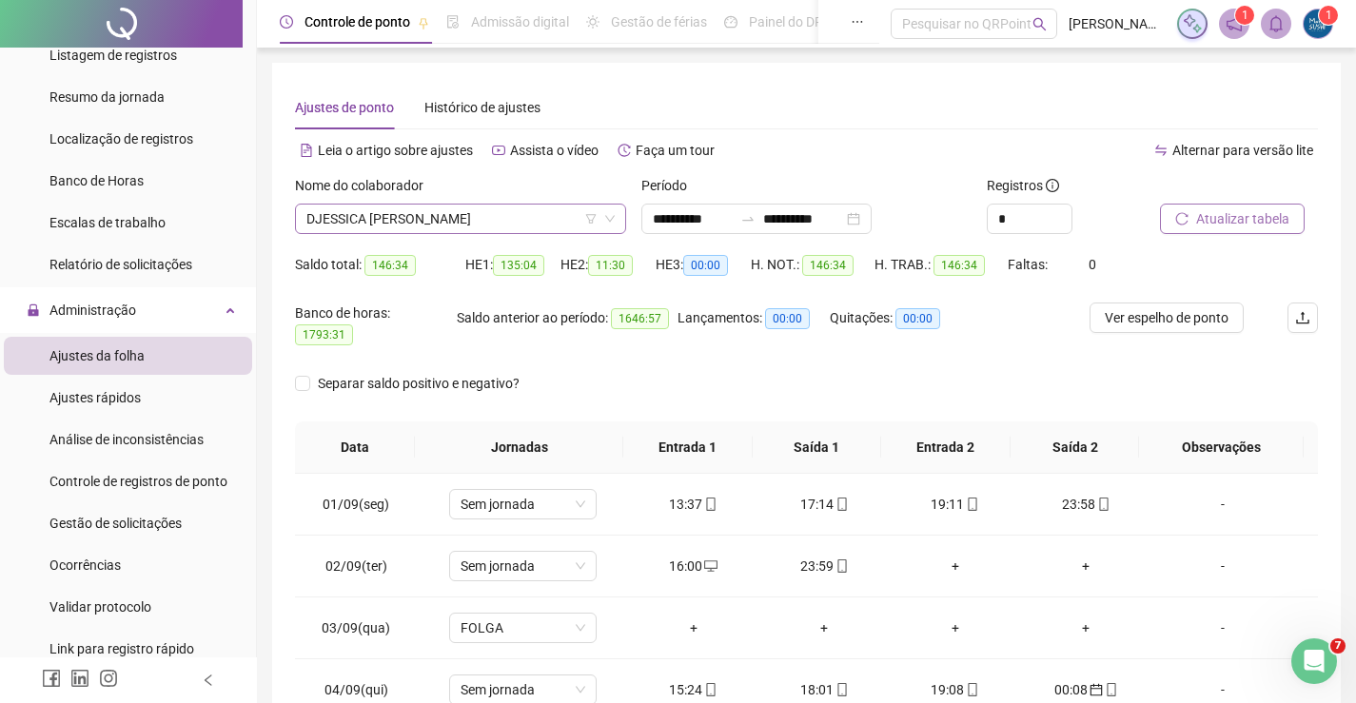
click at [502, 216] on span "DJESSICA [PERSON_NAME]" at bounding box center [460, 219] width 308 height 29
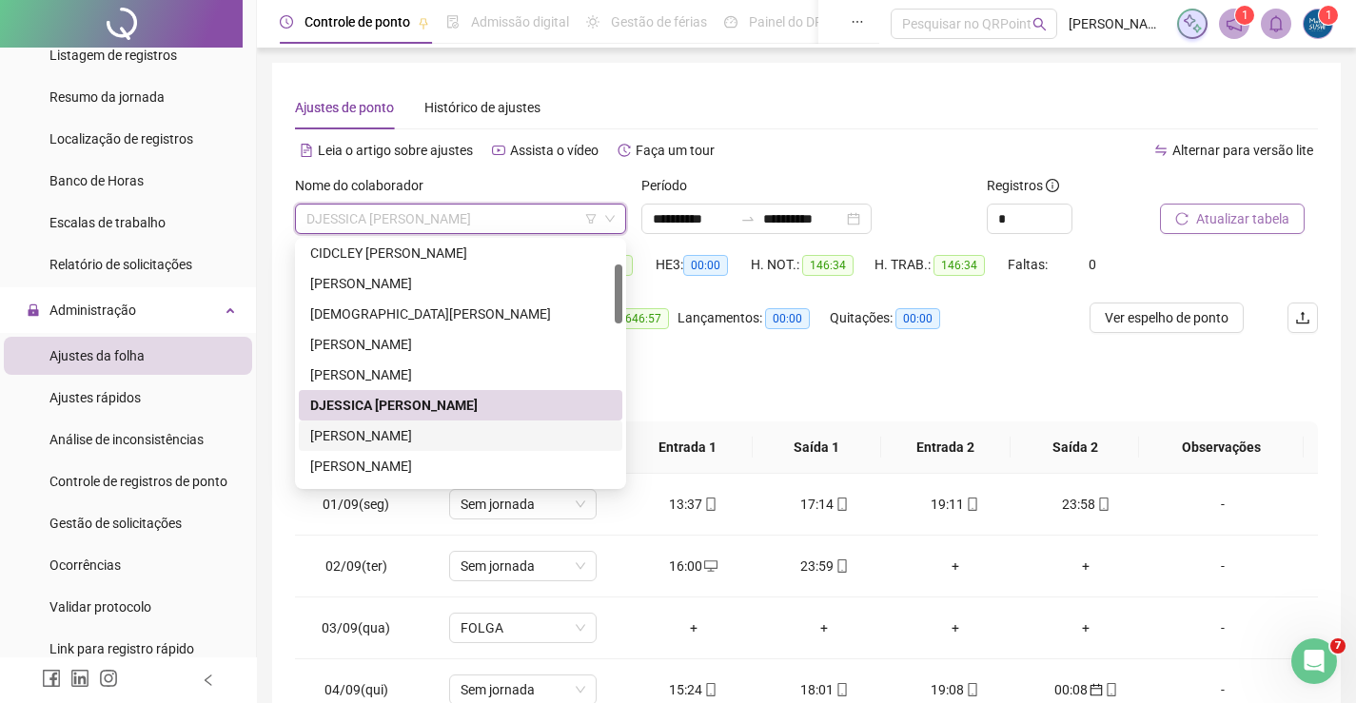
click at [369, 433] on div "[PERSON_NAME]" at bounding box center [460, 435] width 301 height 21
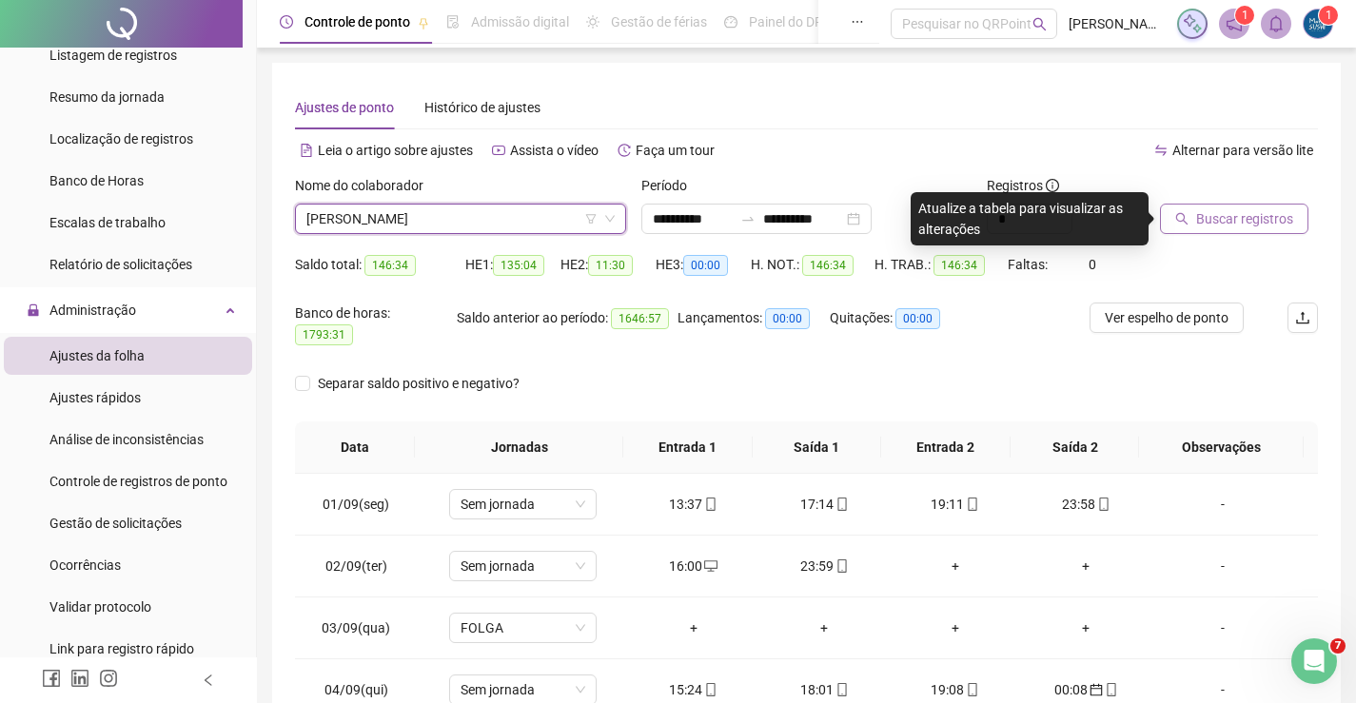
drag, startPoint x: 1230, startPoint y: 223, endPoint x: 1221, endPoint y: 227, distance: 10.6
click at [1221, 227] on span "Buscar registros" at bounding box center [1244, 218] width 97 height 21
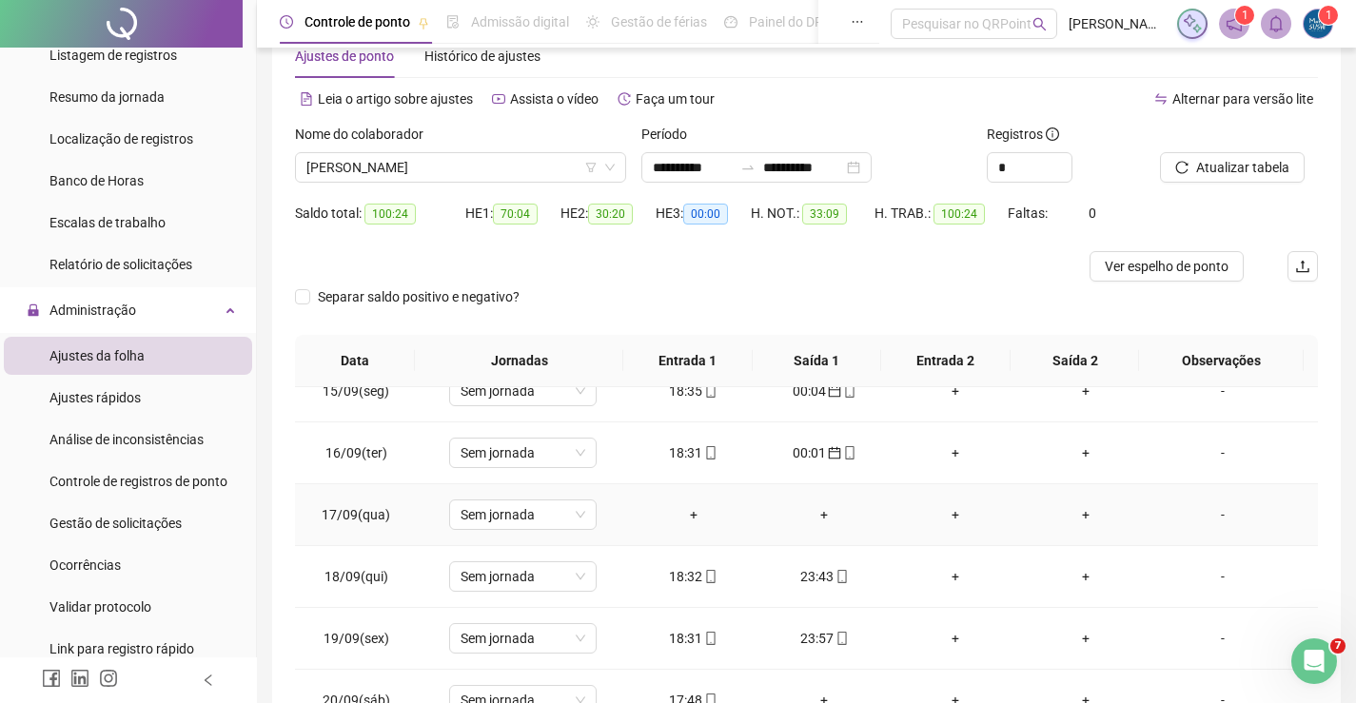
scroll to position [95, 0]
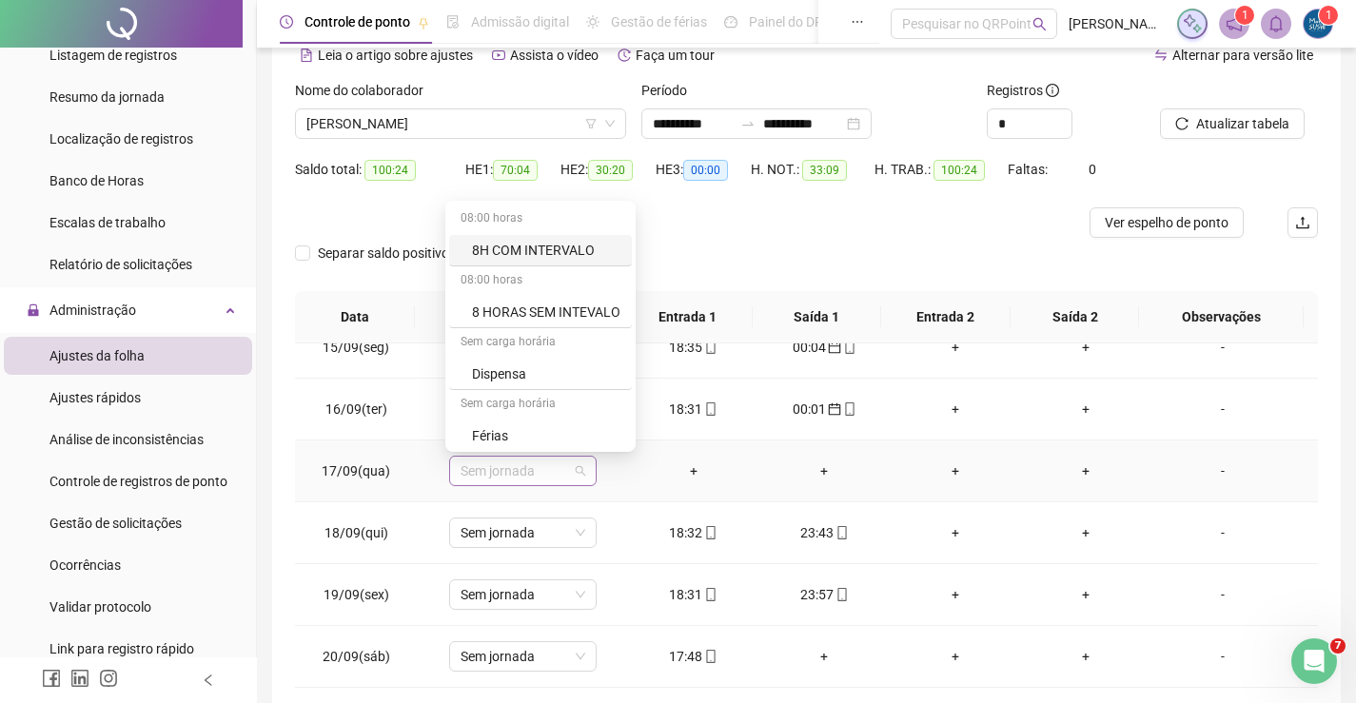
click at [549, 464] on span "Sem jornada" at bounding box center [523, 471] width 125 height 29
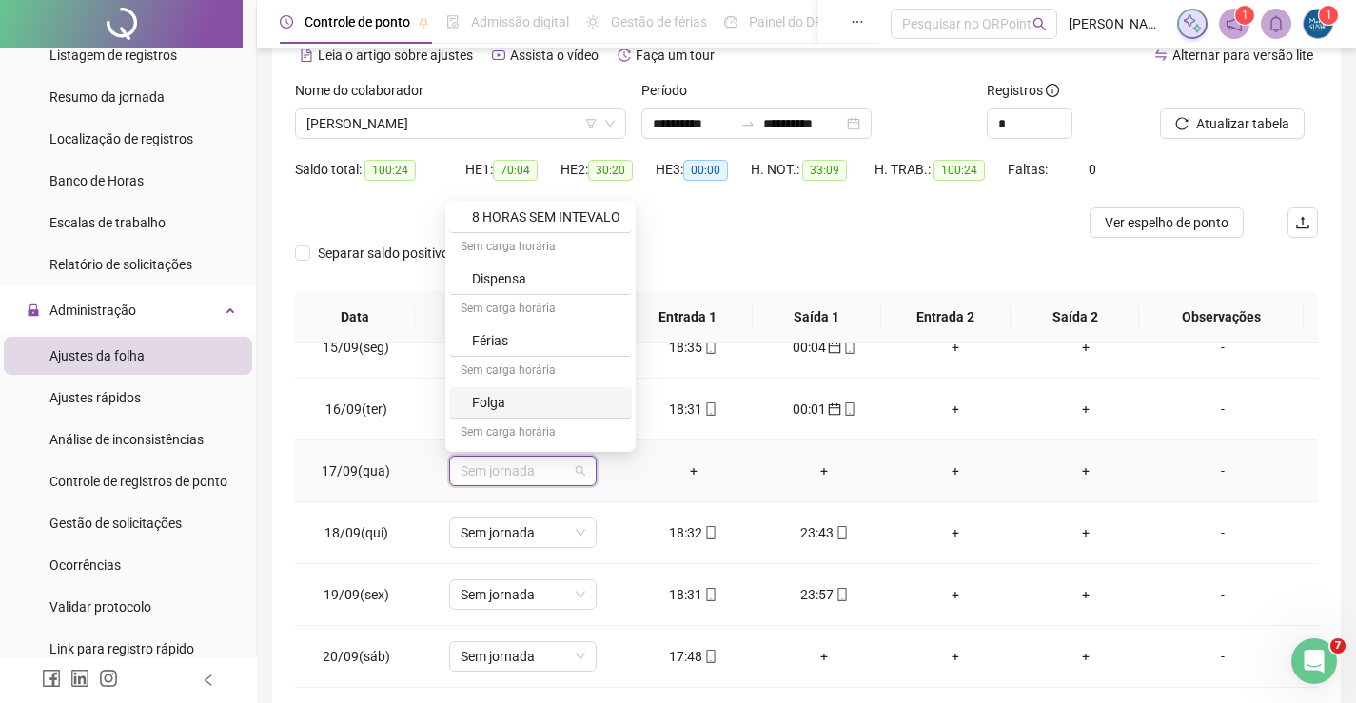
click at [511, 401] on div "Folga" at bounding box center [546, 402] width 148 height 21
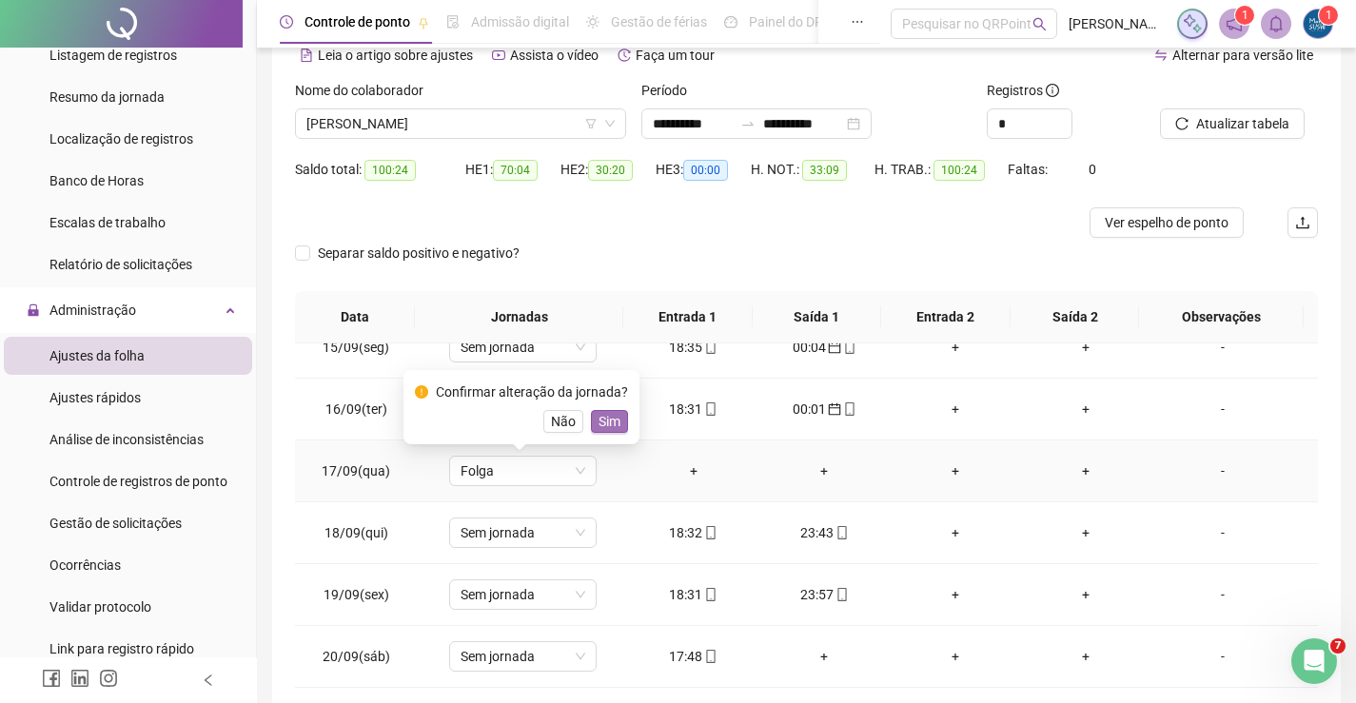
click at [599, 428] on span "Sim" at bounding box center [610, 421] width 22 height 21
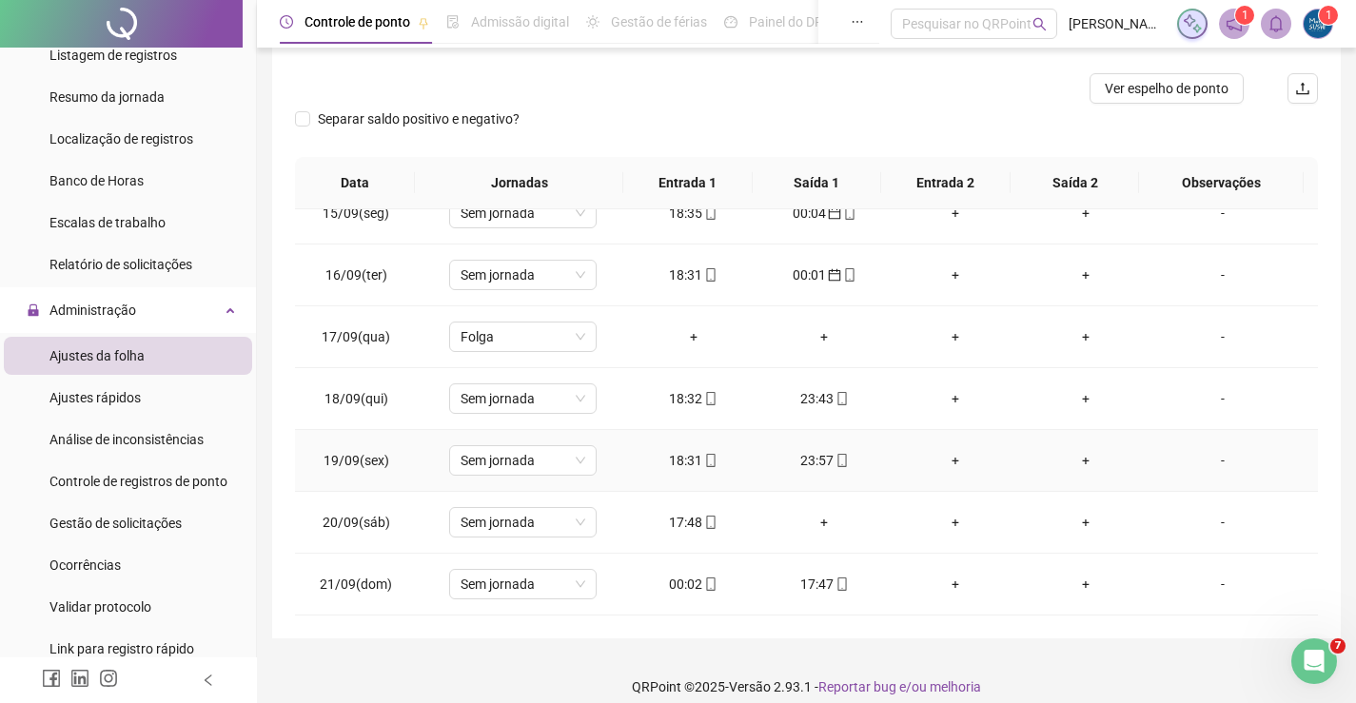
scroll to position [246, 0]
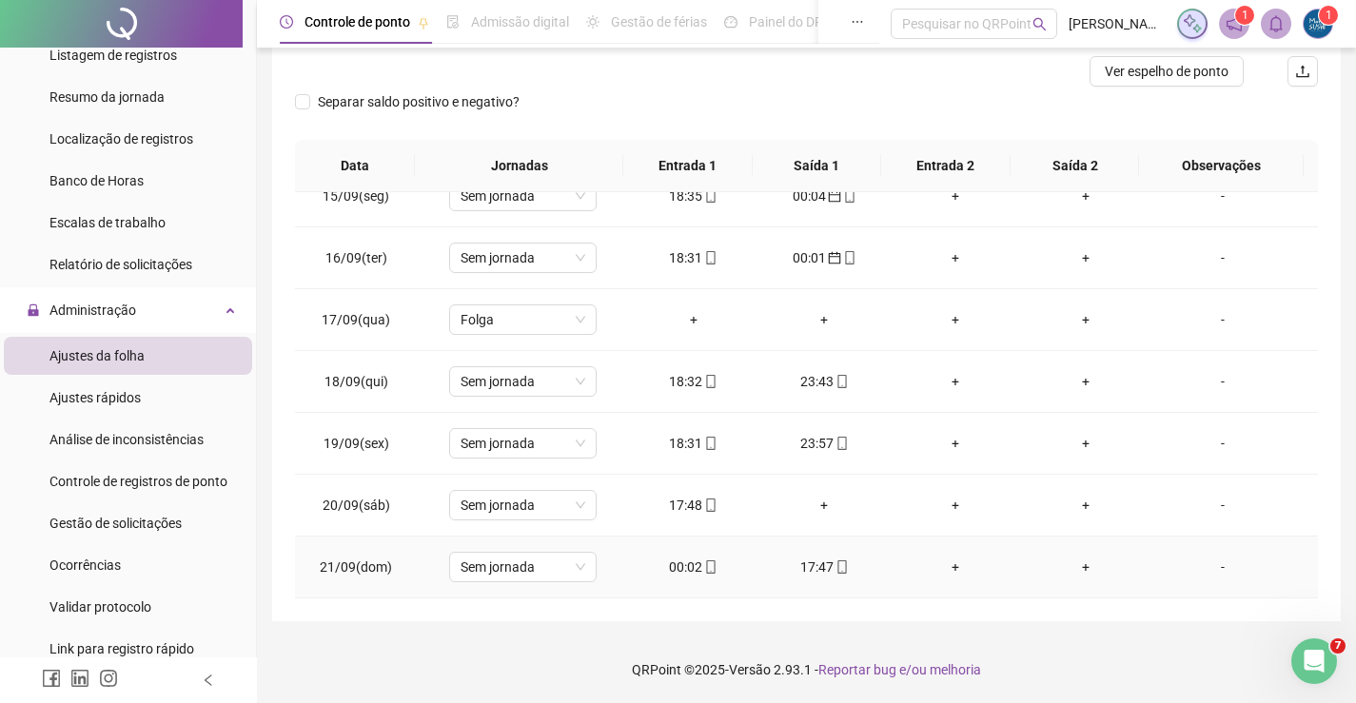
click at [695, 559] on div "00:02" at bounding box center [693, 567] width 101 height 21
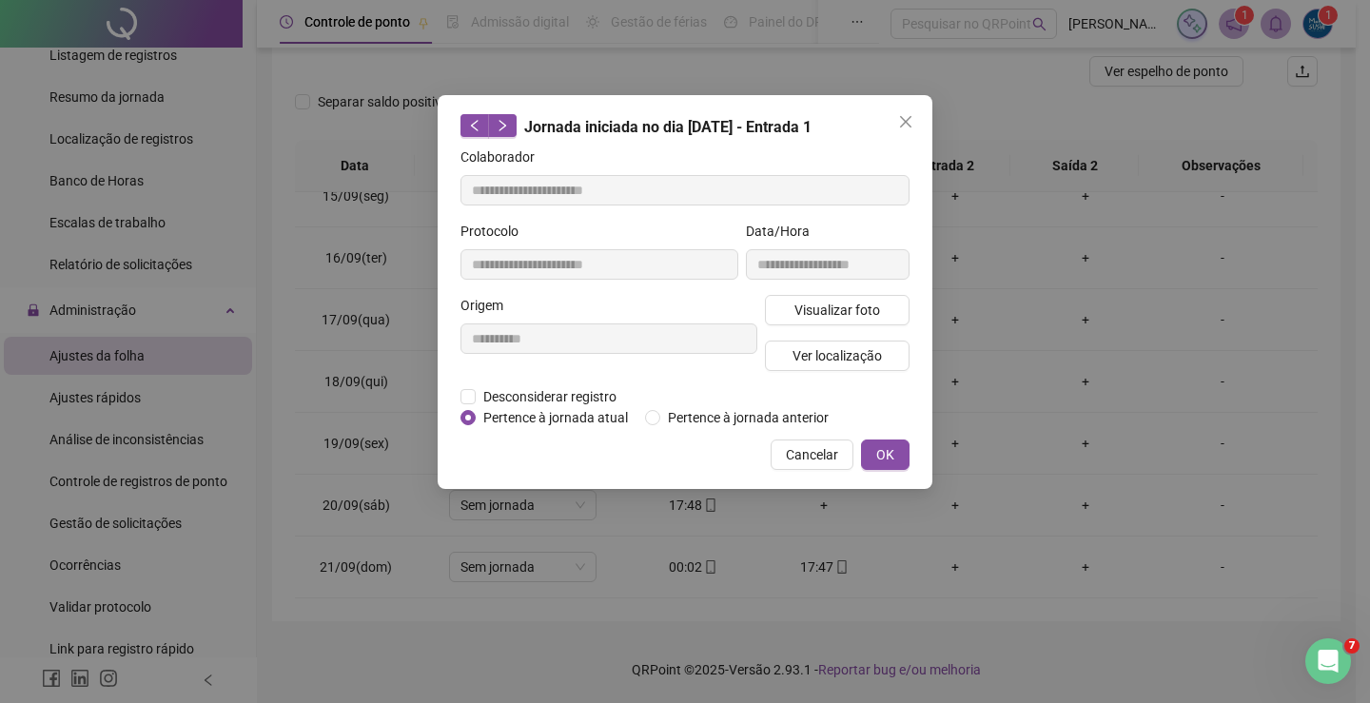
type input "**********"
click at [880, 459] on span "OK" at bounding box center [885, 454] width 18 height 21
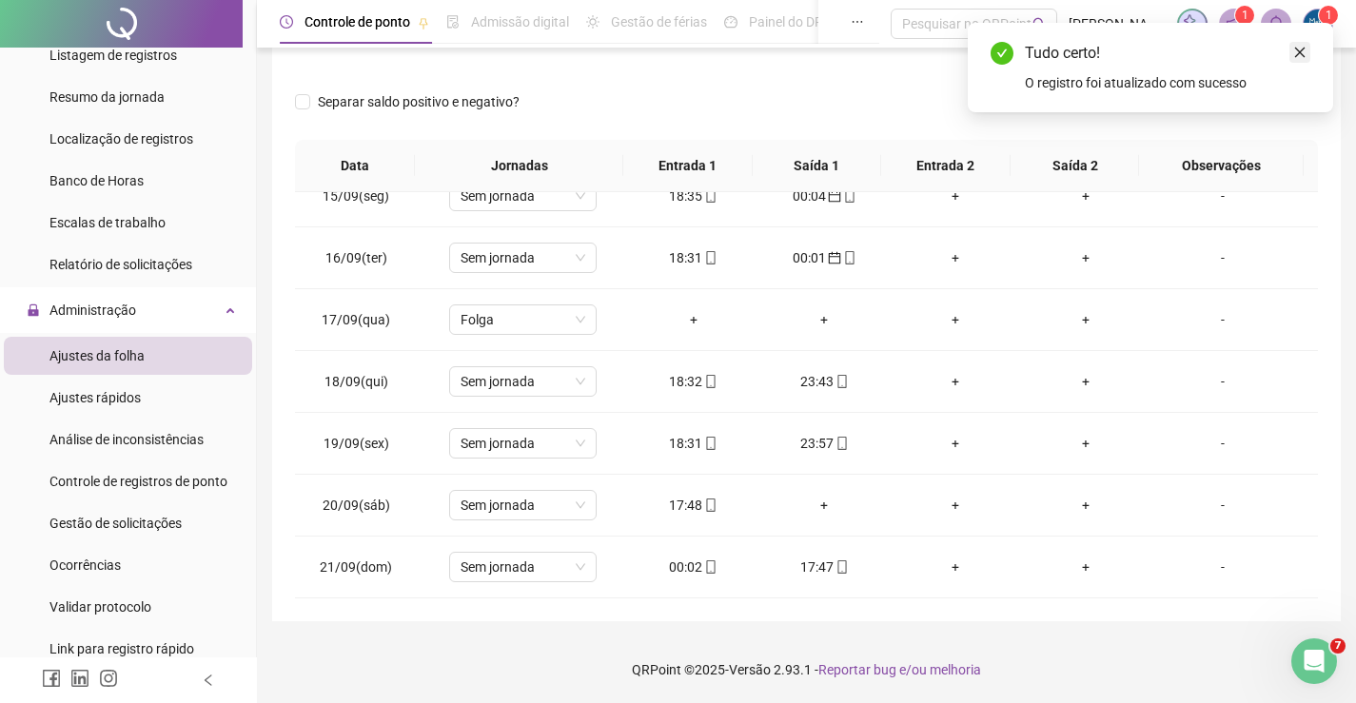
click at [1298, 50] on icon "close" at bounding box center [1300, 53] width 10 height 10
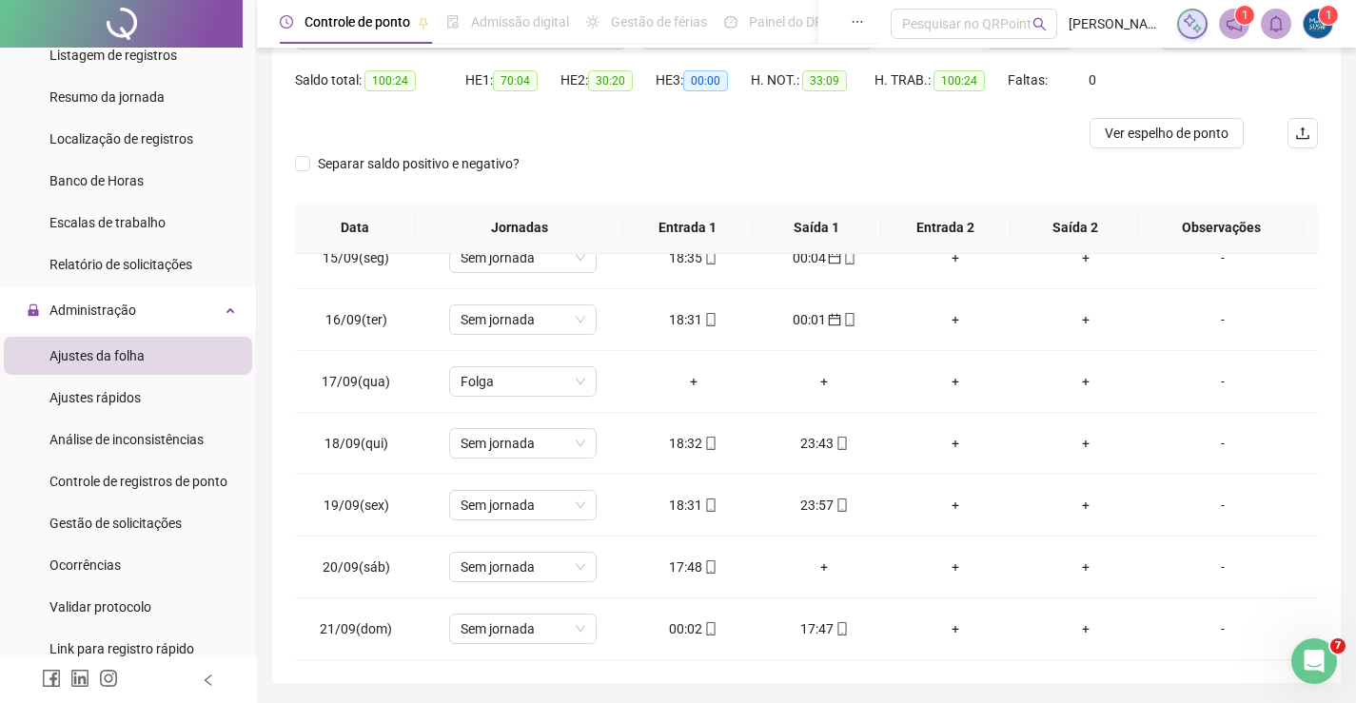
scroll to position [151, 0]
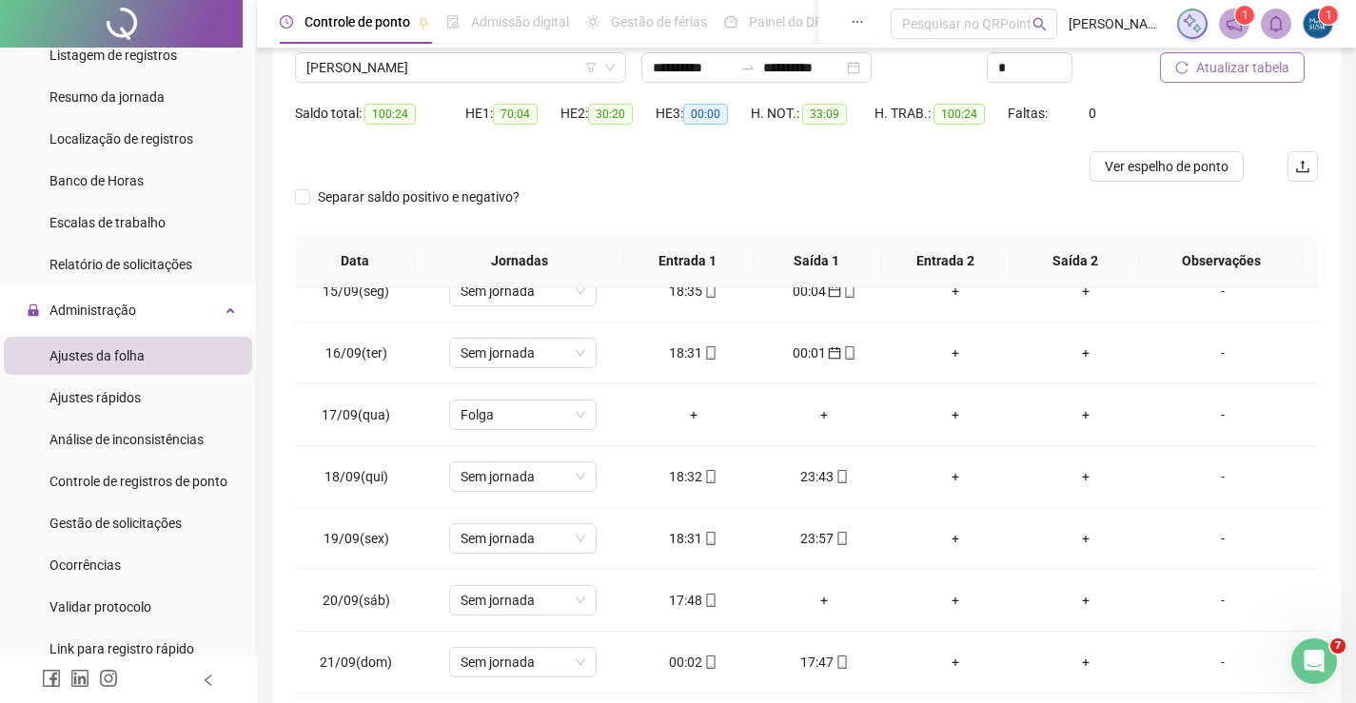
click at [1253, 73] on span "Atualizar tabela" at bounding box center [1242, 67] width 93 height 21
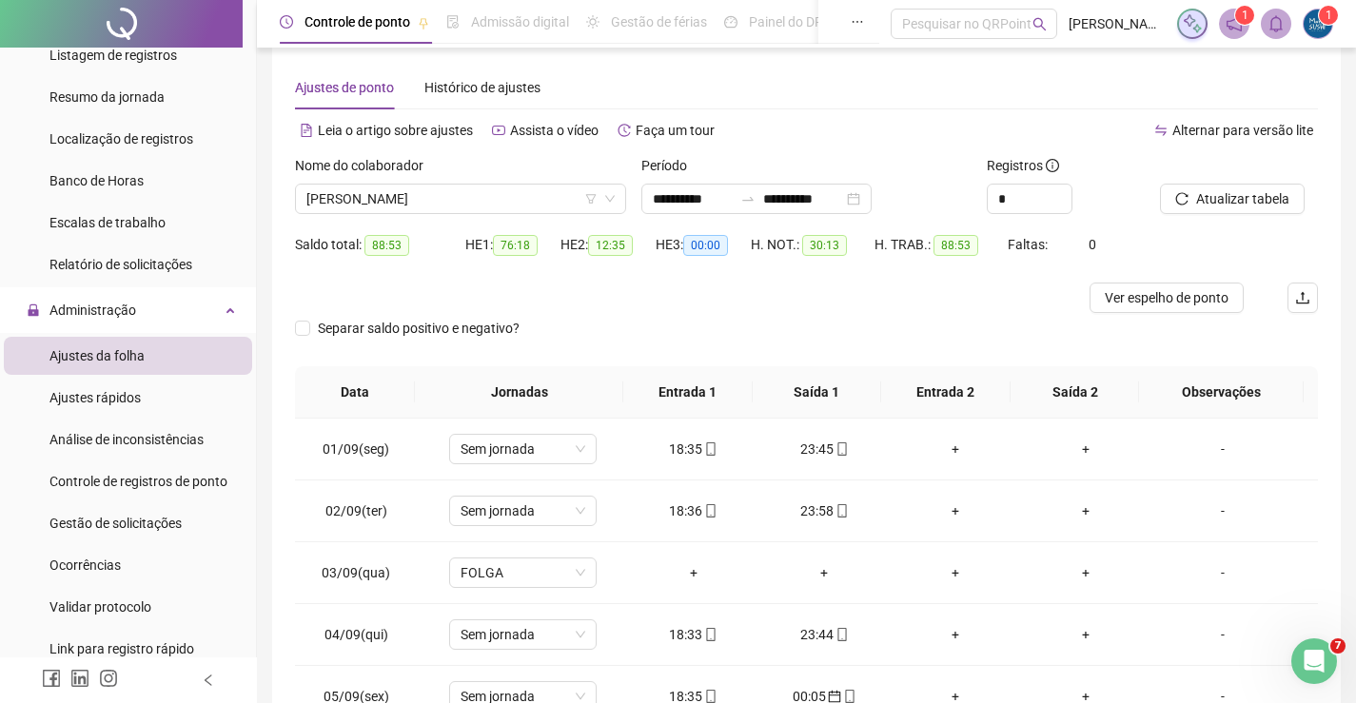
scroll to position [0, 0]
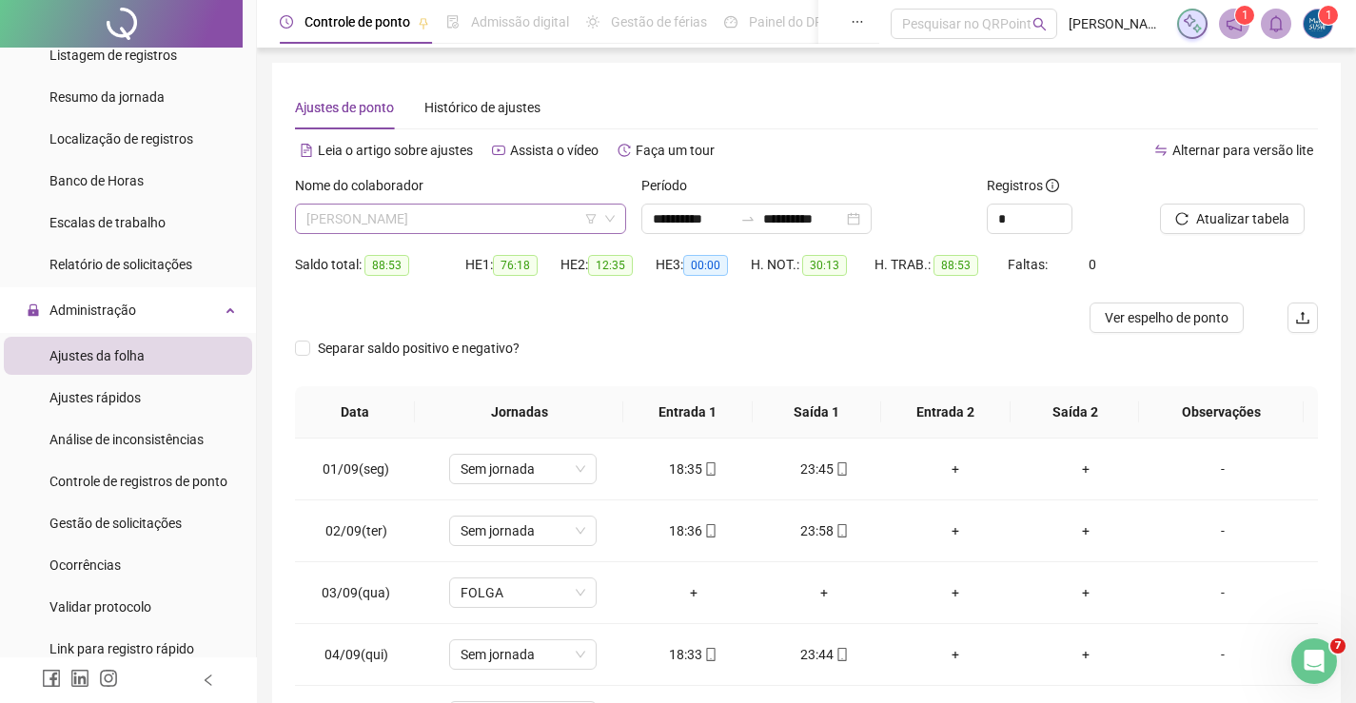
click at [511, 209] on span "[PERSON_NAME]" at bounding box center [460, 219] width 308 height 29
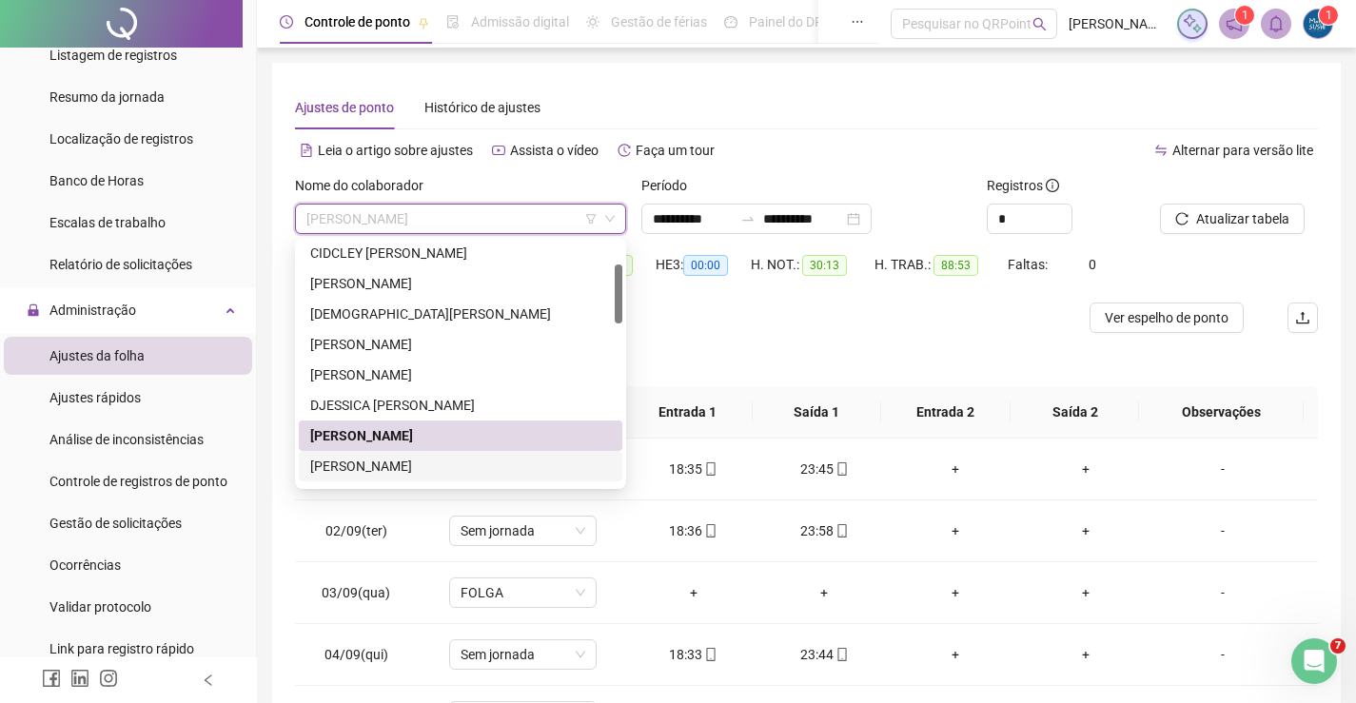
click at [407, 475] on div "[PERSON_NAME]" at bounding box center [460, 466] width 301 height 21
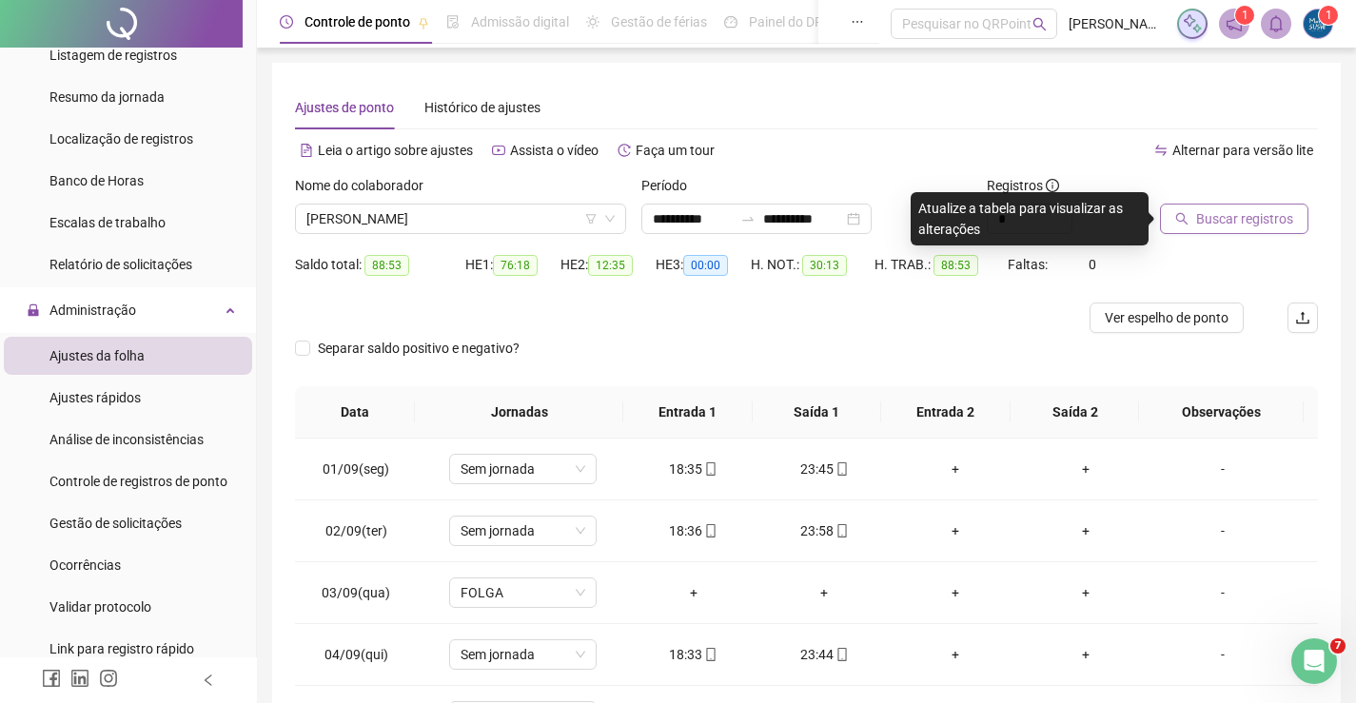
click at [1195, 213] on button "Buscar registros" at bounding box center [1234, 219] width 148 height 30
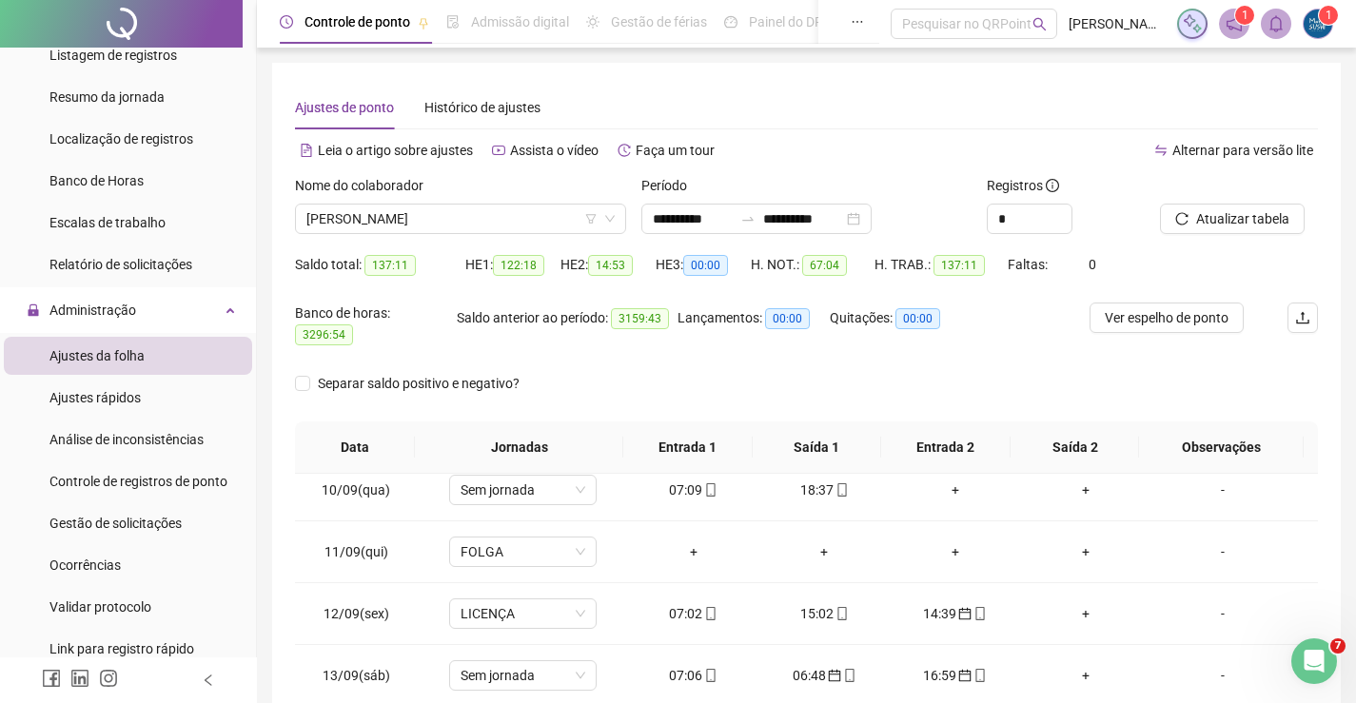
scroll to position [95, 0]
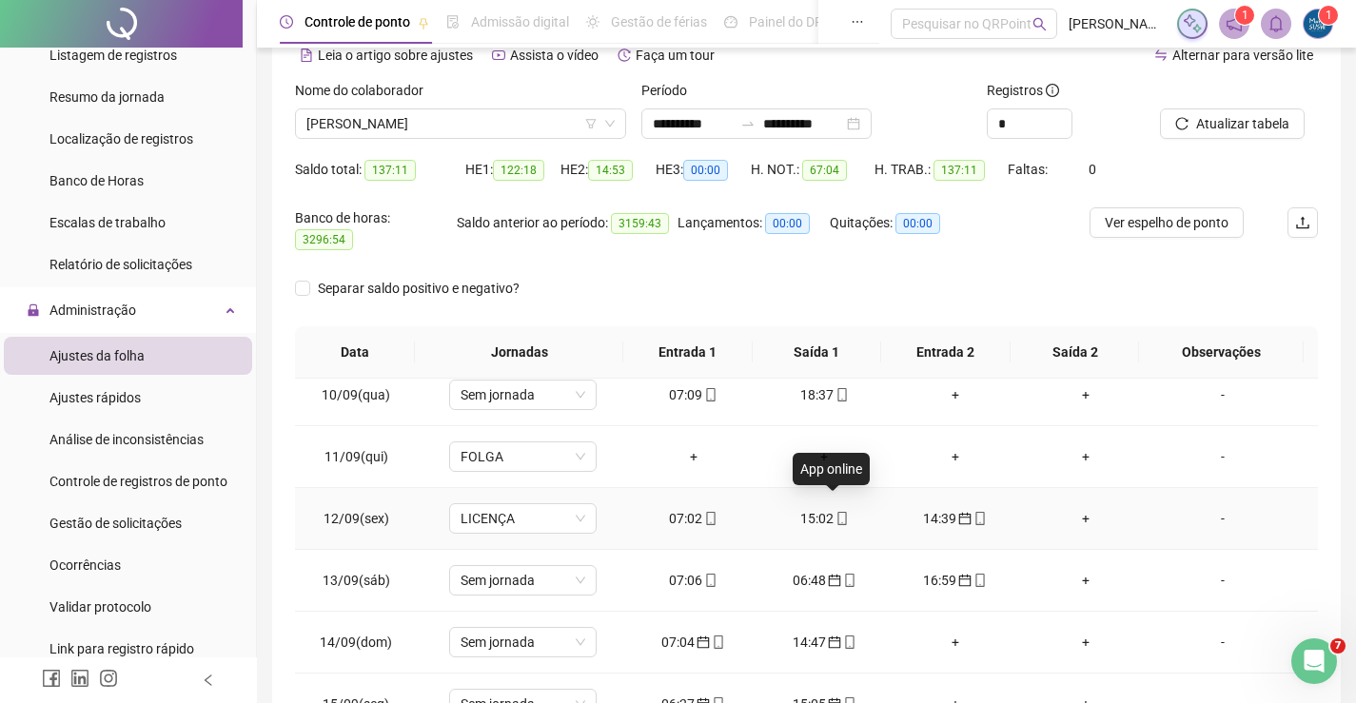
click at [834, 511] on span at bounding box center [841, 518] width 15 height 15
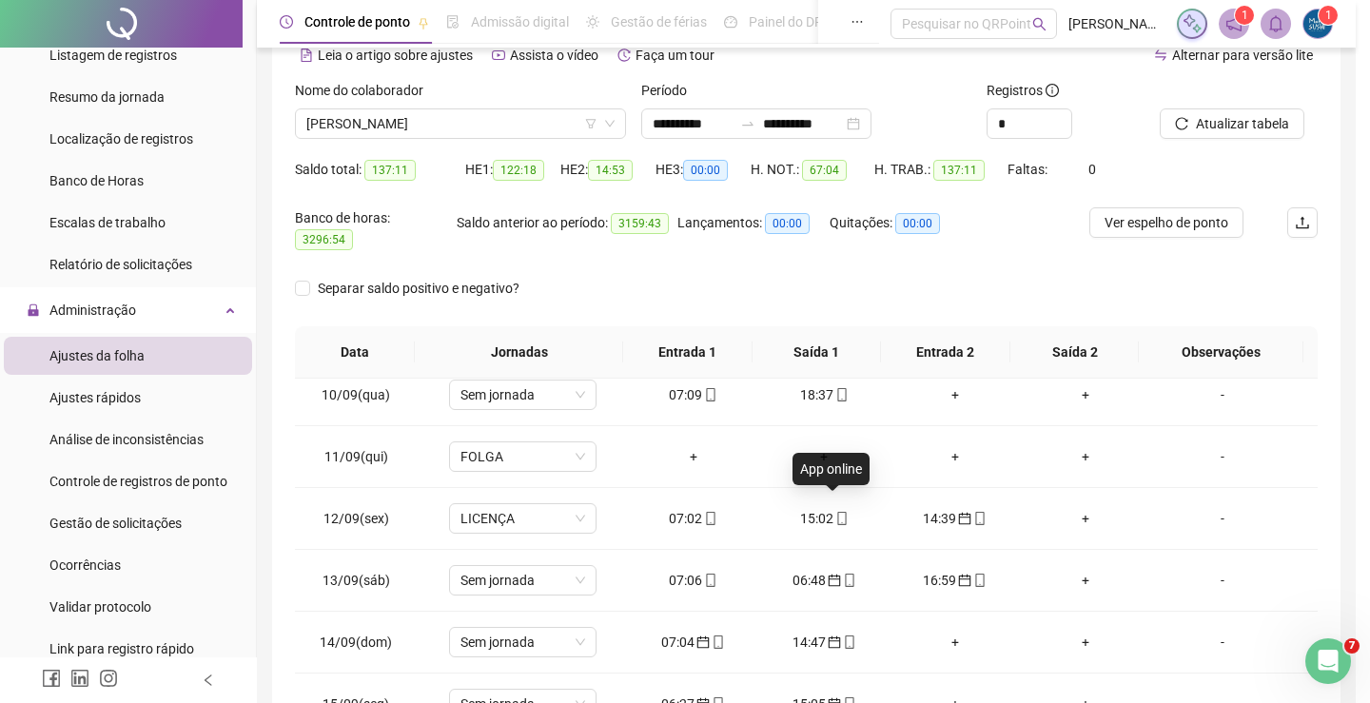
type input "**********"
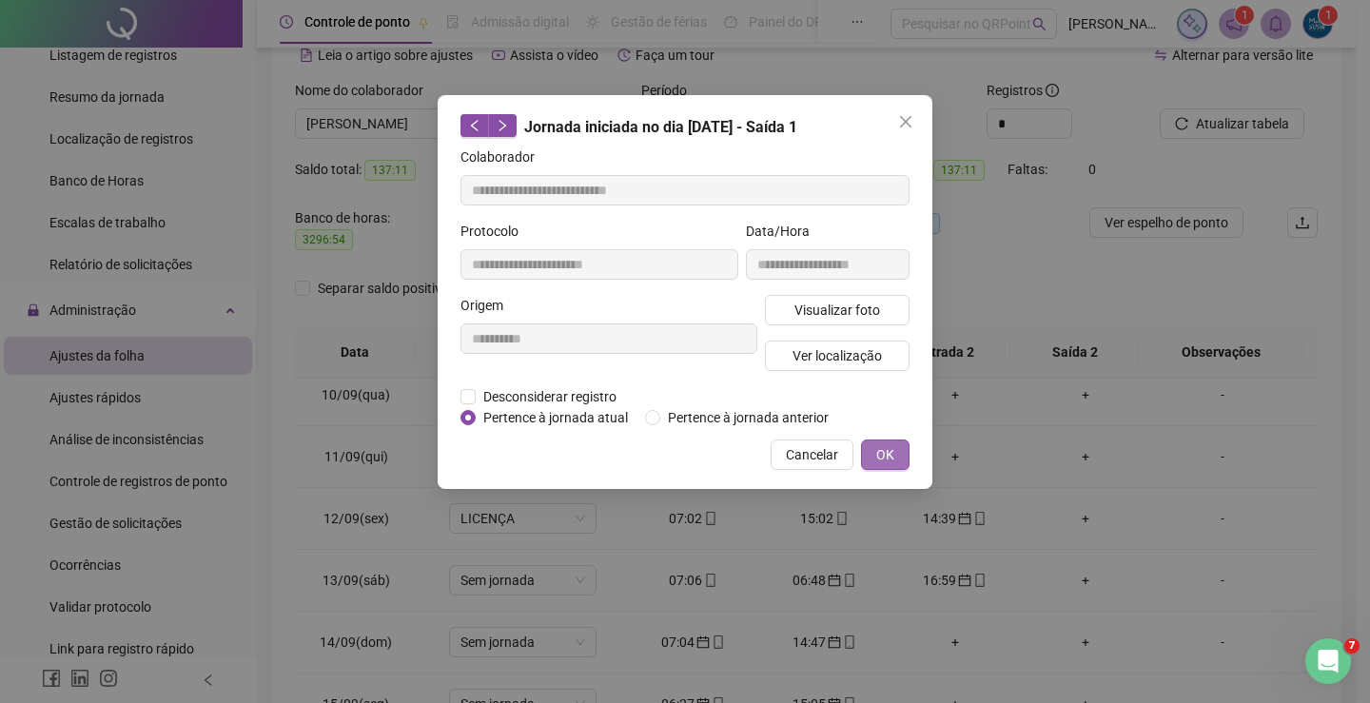
click at [895, 465] on button "OK" at bounding box center [885, 455] width 49 height 30
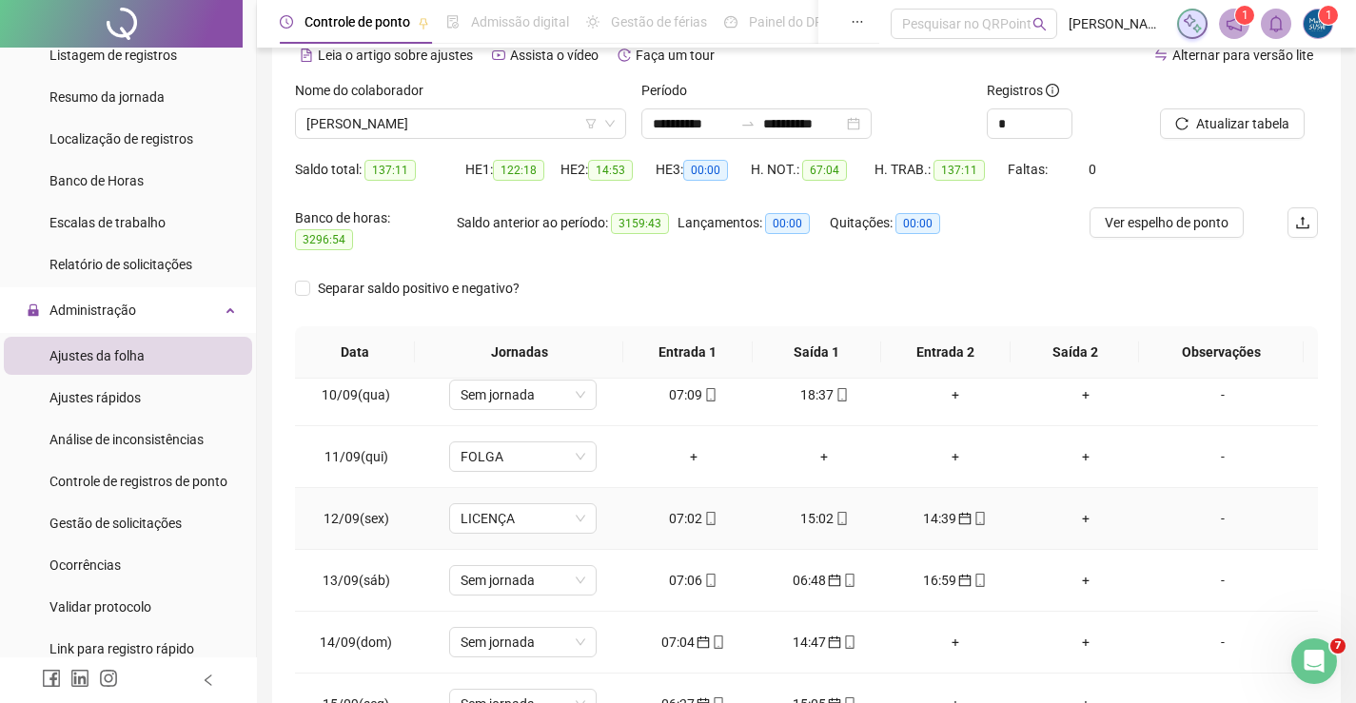
click at [959, 514] on div "14:39" at bounding box center [955, 518] width 101 height 21
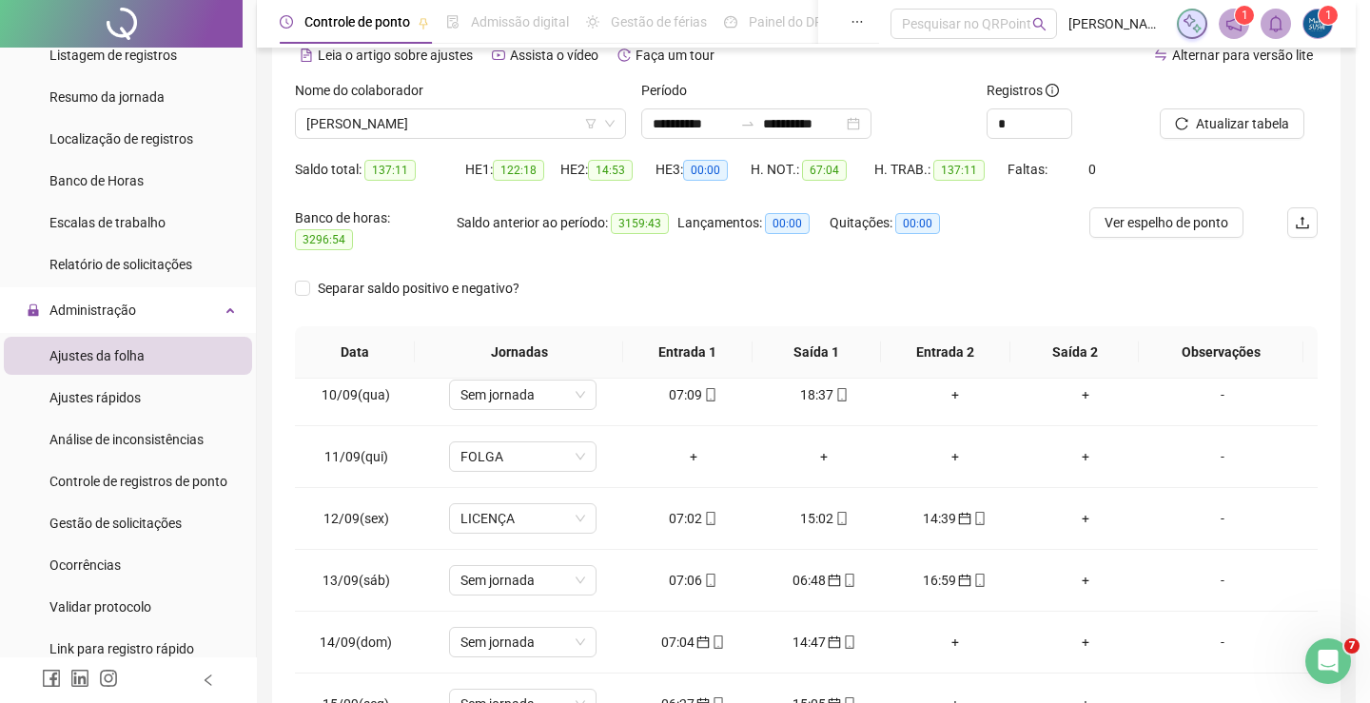
type input "**********"
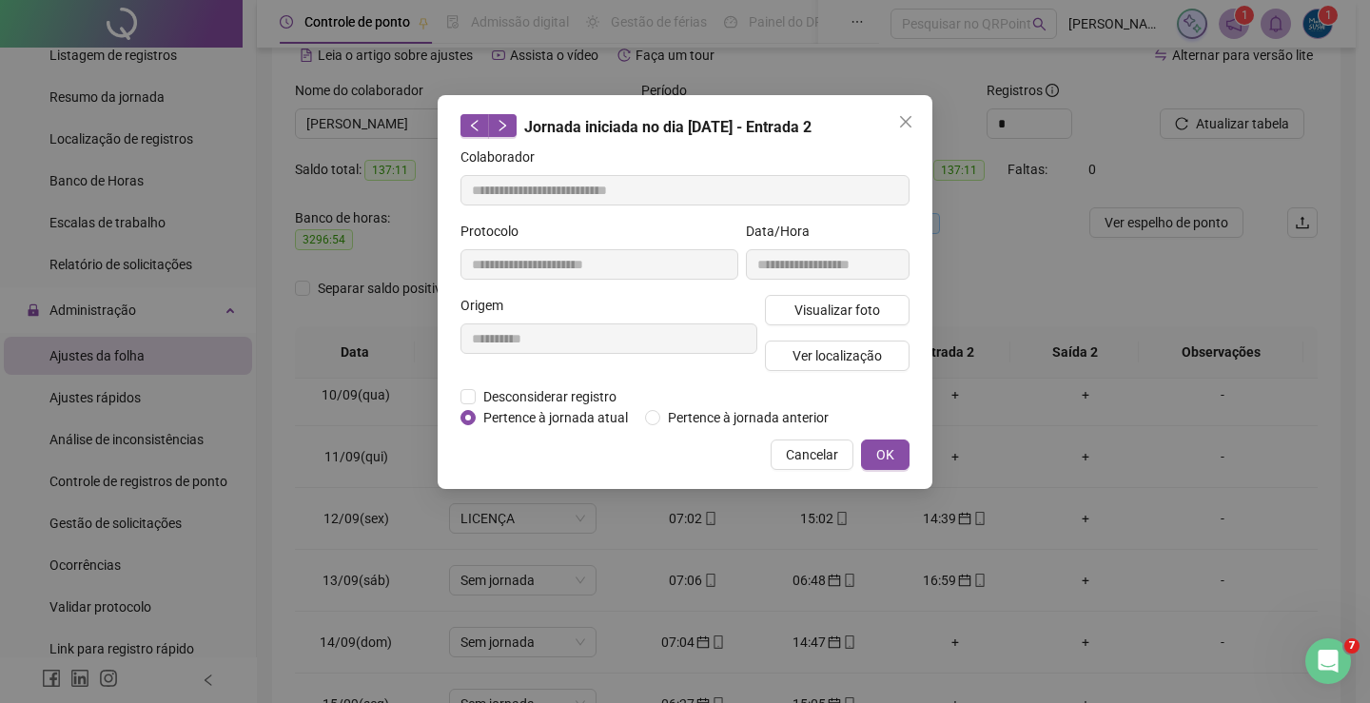
click at [880, 469] on div "**********" at bounding box center [685, 292] width 495 height 394
click at [880, 463] on span "OK" at bounding box center [885, 454] width 18 height 21
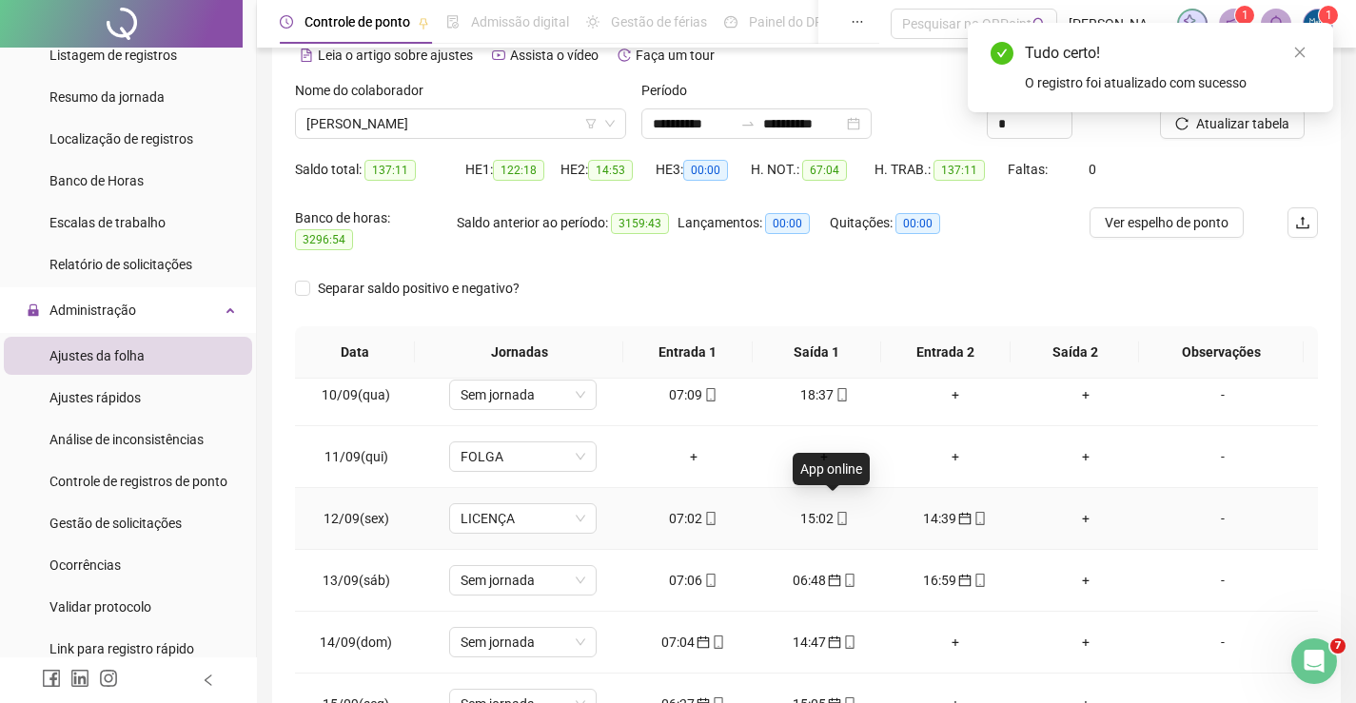
click at [835, 512] on icon "mobile" at bounding box center [841, 518] width 13 height 13
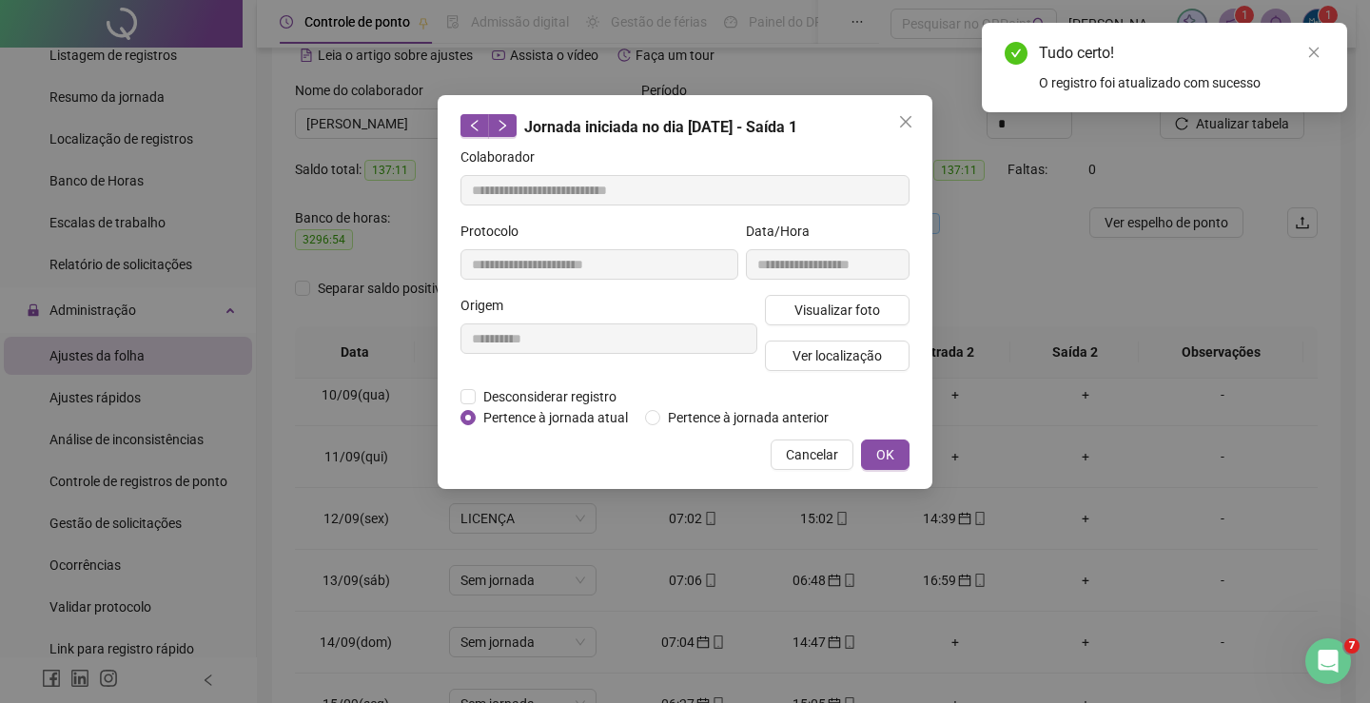
click at [913, 458] on div "**********" at bounding box center [685, 292] width 495 height 394
click at [904, 461] on button "OK" at bounding box center [885, 455] width 49 height 30
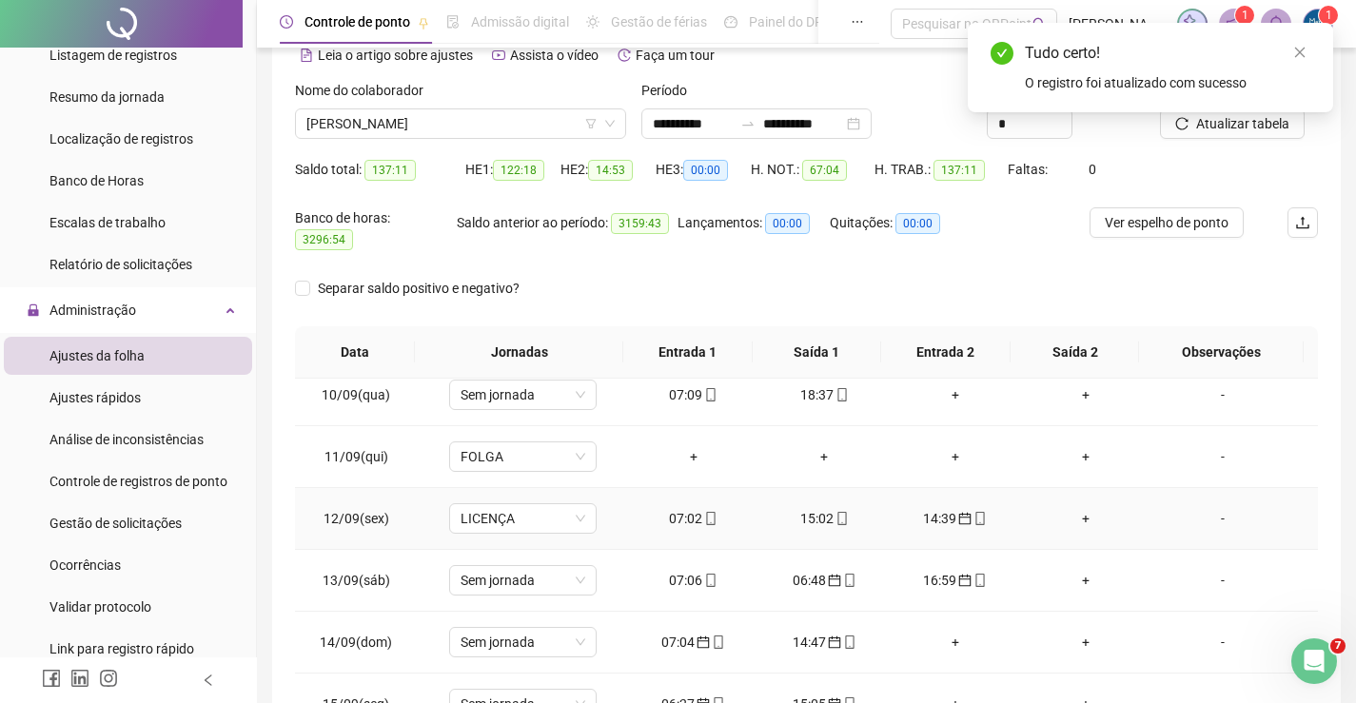
click at [933, 508] on div "14:39" at bounding box center [955, 518] width 101 height 21
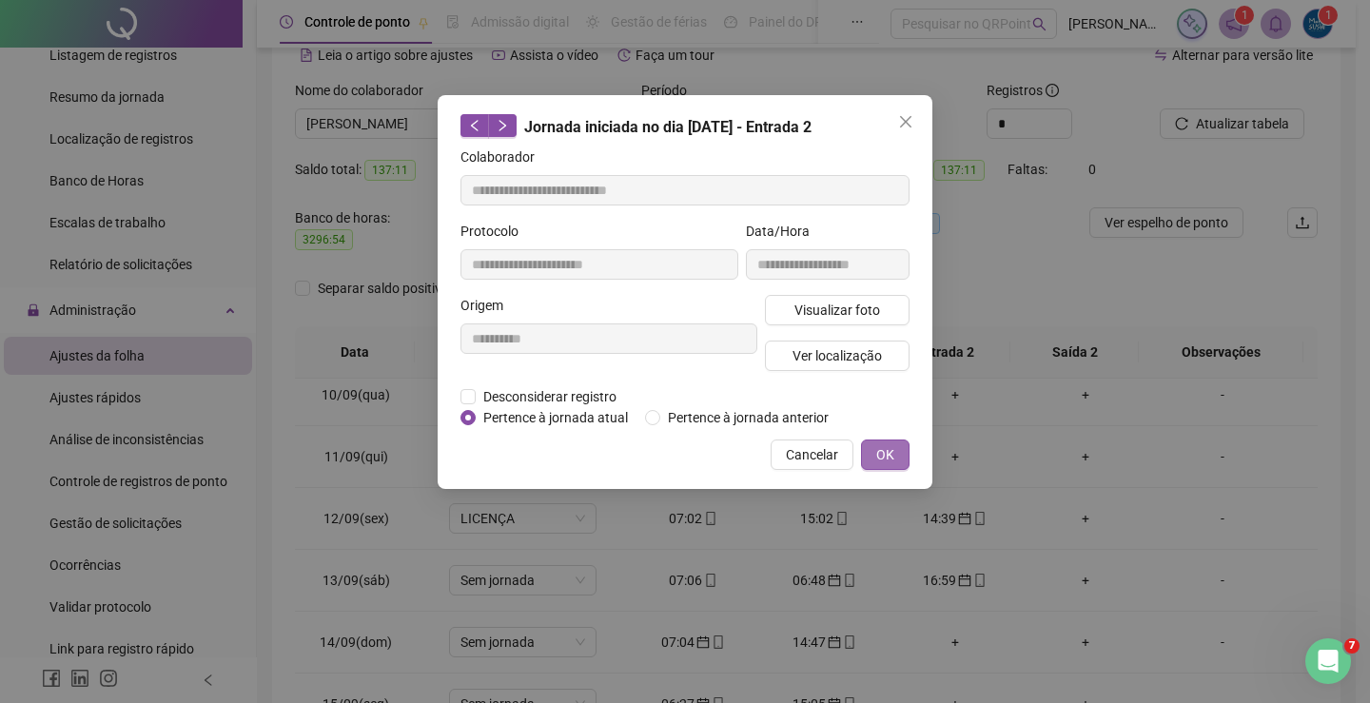
click at [888, 450] on span "OK" at bounding box center [885, 454] width 18 height 21
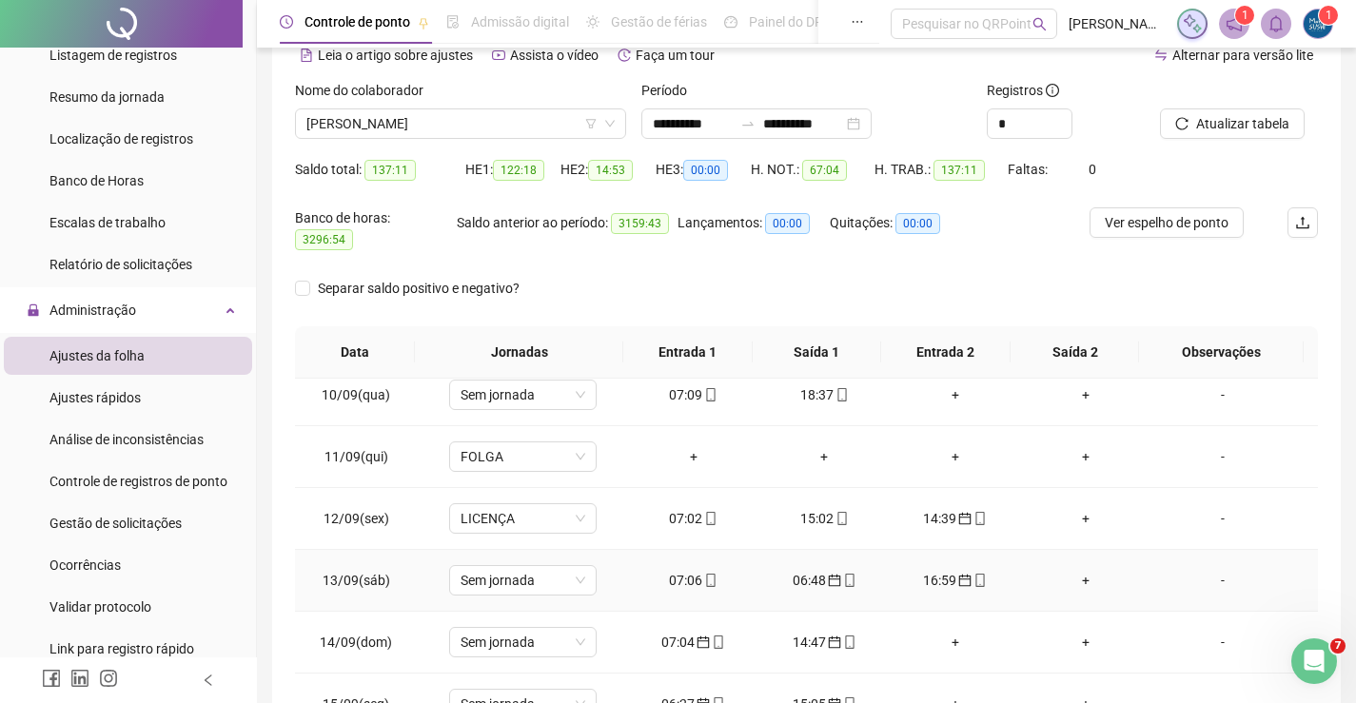
click at [811, 570] on div "06:48" at bounding box center [824, 580] width 101 height 21
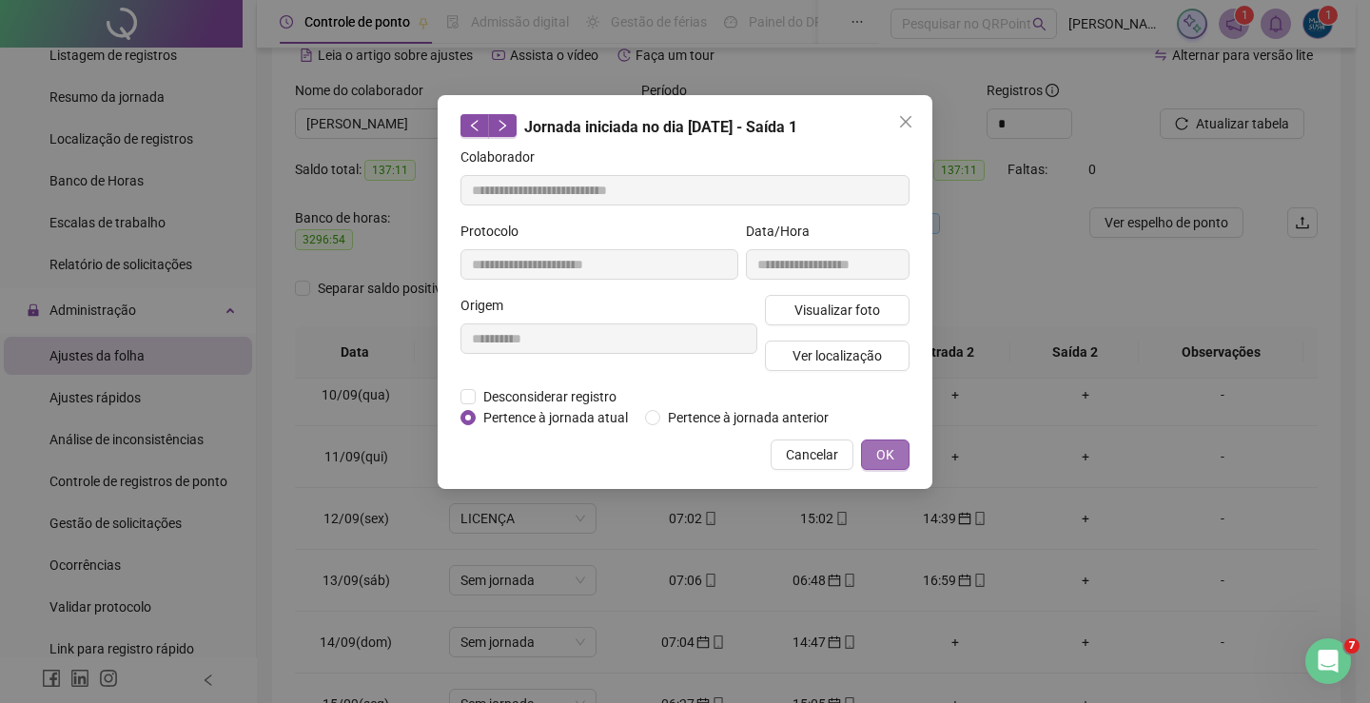
click at [878, 449] on span "OK" at bounding box center [885, 454] width 18 height 21
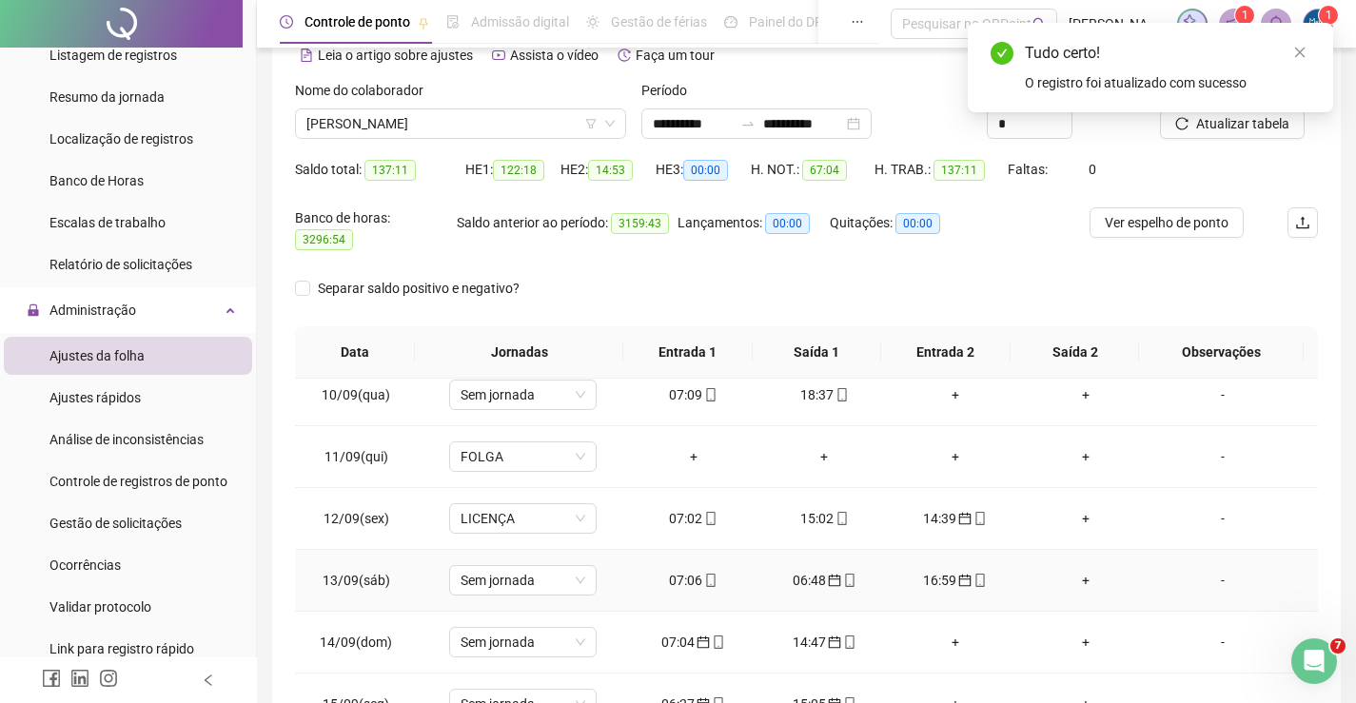
click at [924, 570] on div "16:59" at bounding box center [955, 580] width 101 height 21
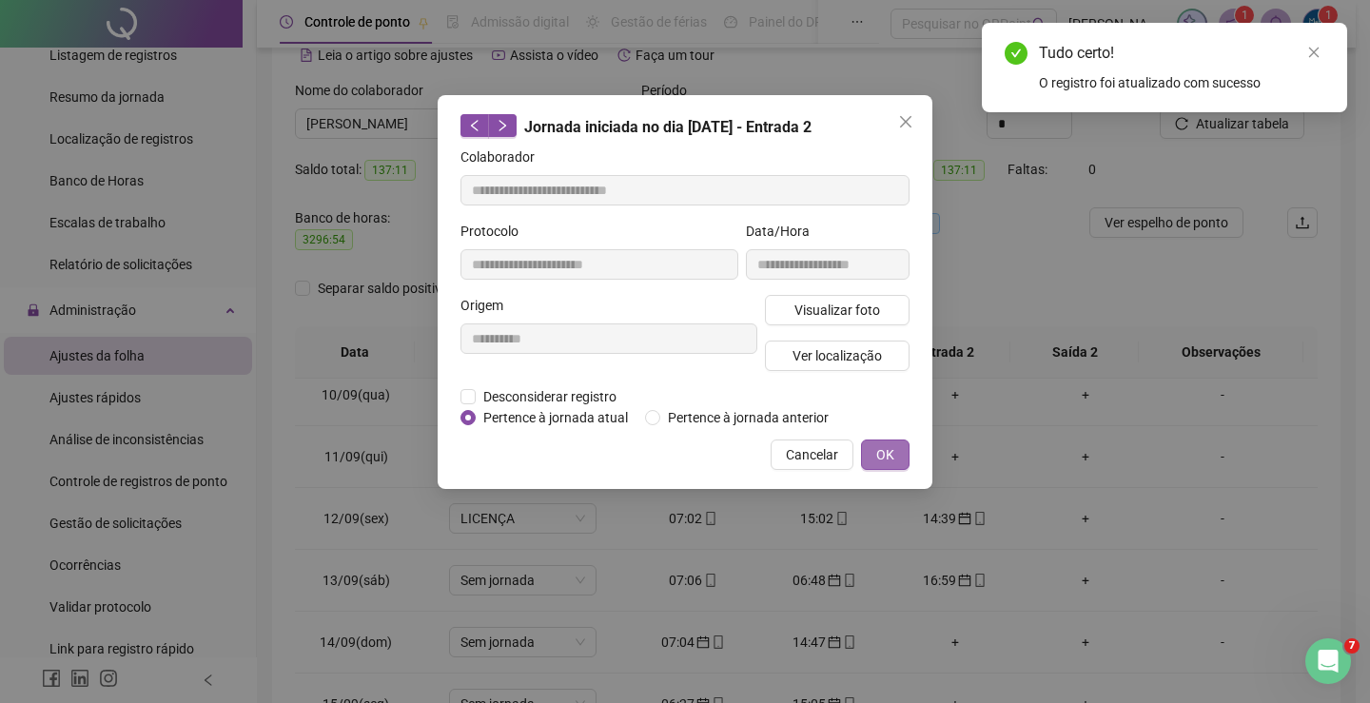
click at [899, 445] on button "OK" at bounding box center [885, 455] width 49 height 30
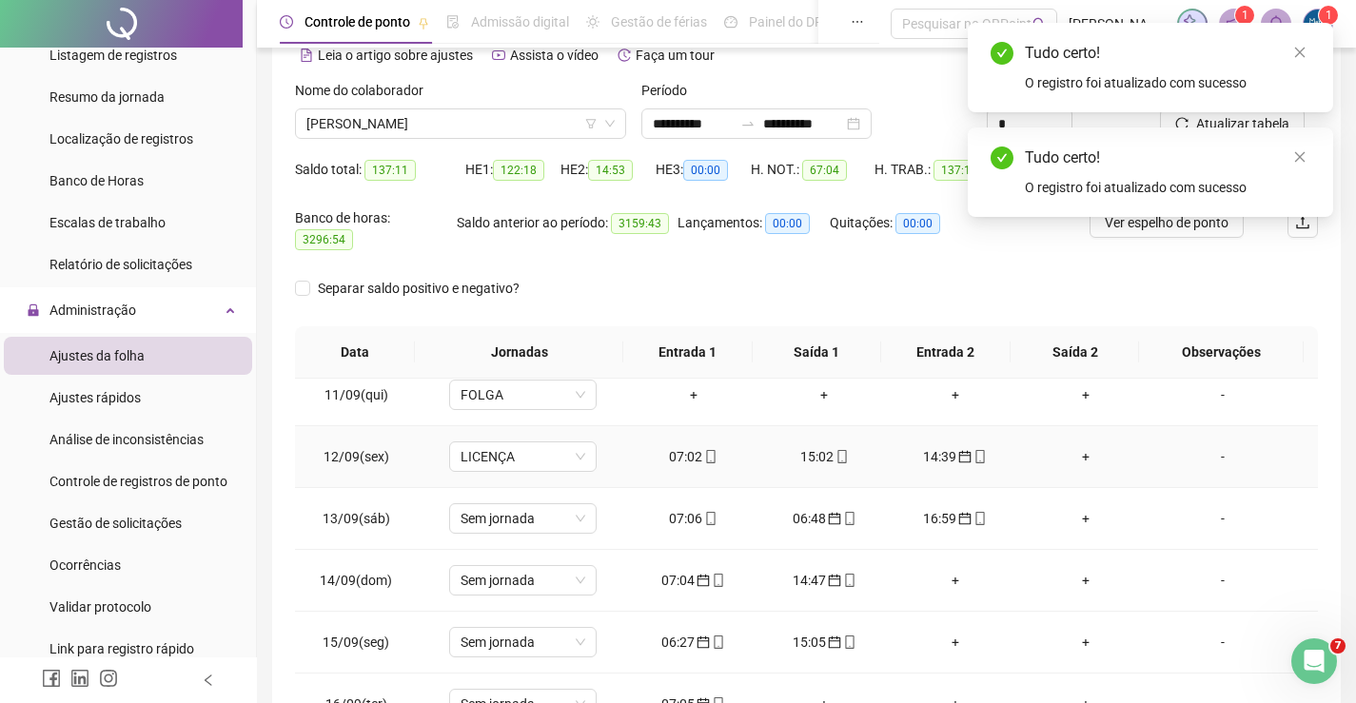
scroll to position [666, 0]
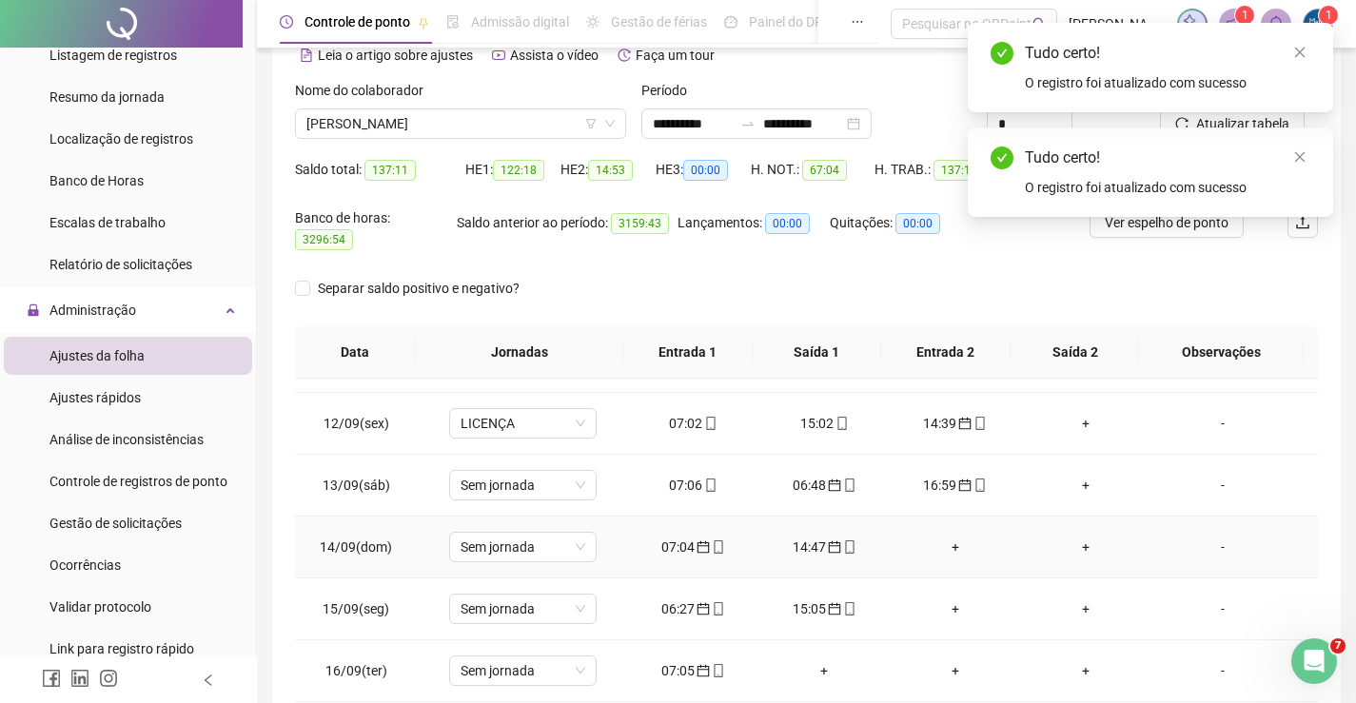
click at [697, 540] on icon "calendar" at bounding box center [703, 546] width 13 height 13
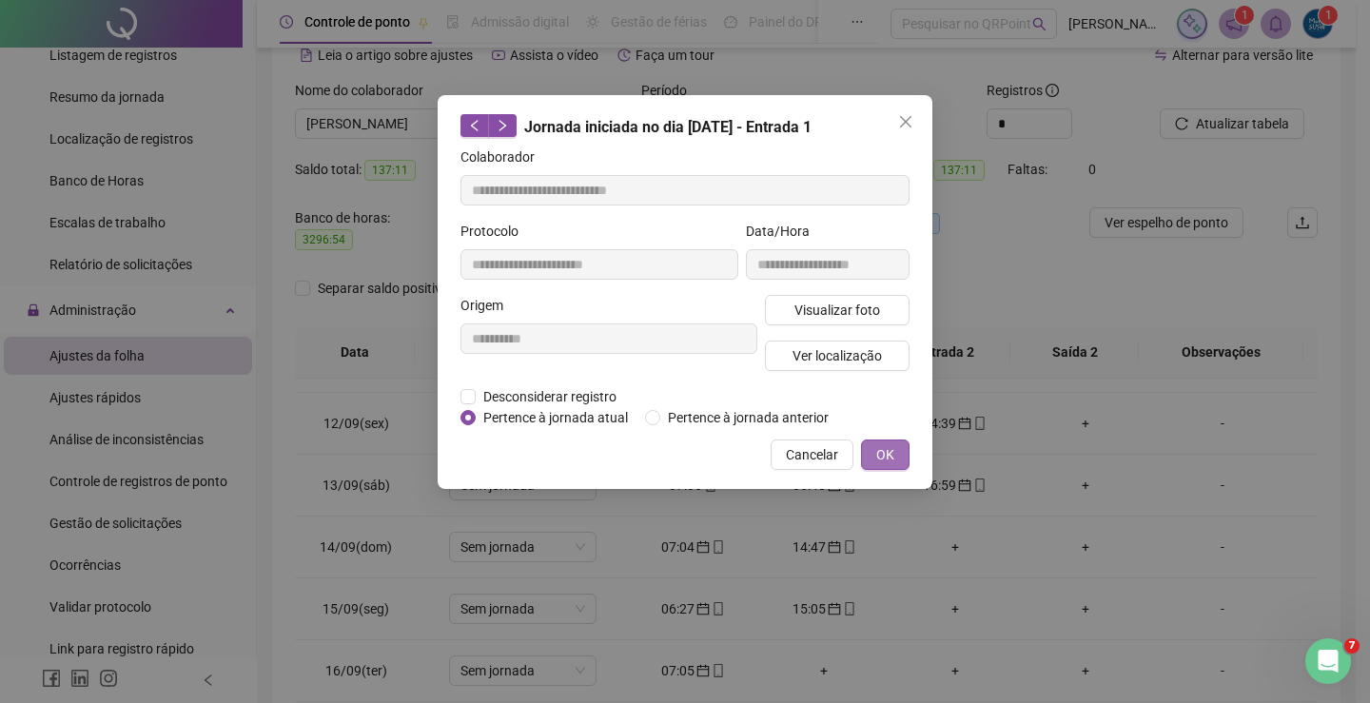
drag, startPoint x: 898, startPoint y: 455, endPoint x: 887, endPoint y: 461, distance: 12.8
click at [896, 457] on button "OK" at bounding box center [885, 455] width 49 height 30
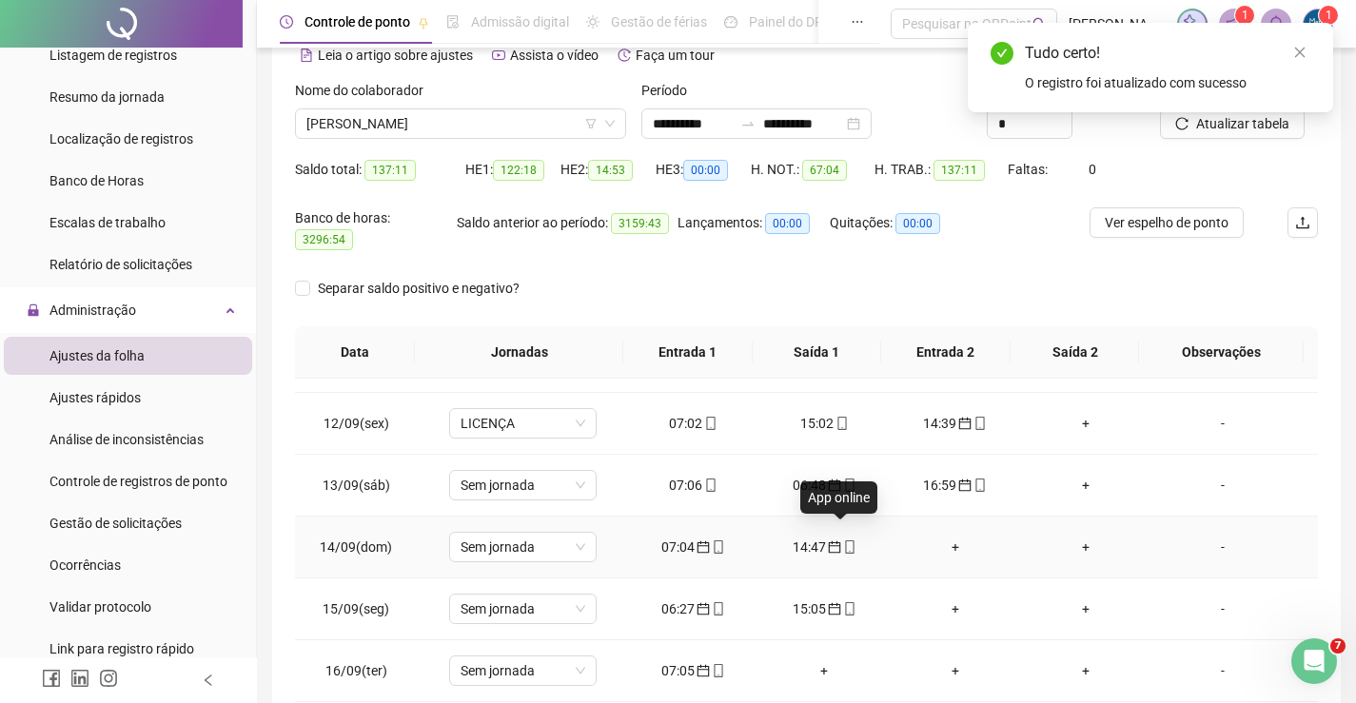
click at [840, 523] on td "14:47" at bounding box center [823, 548] width 131 height 62
click at [828, 541] on icon "calendar" at bounding box center [834, 547] width 12 height 12
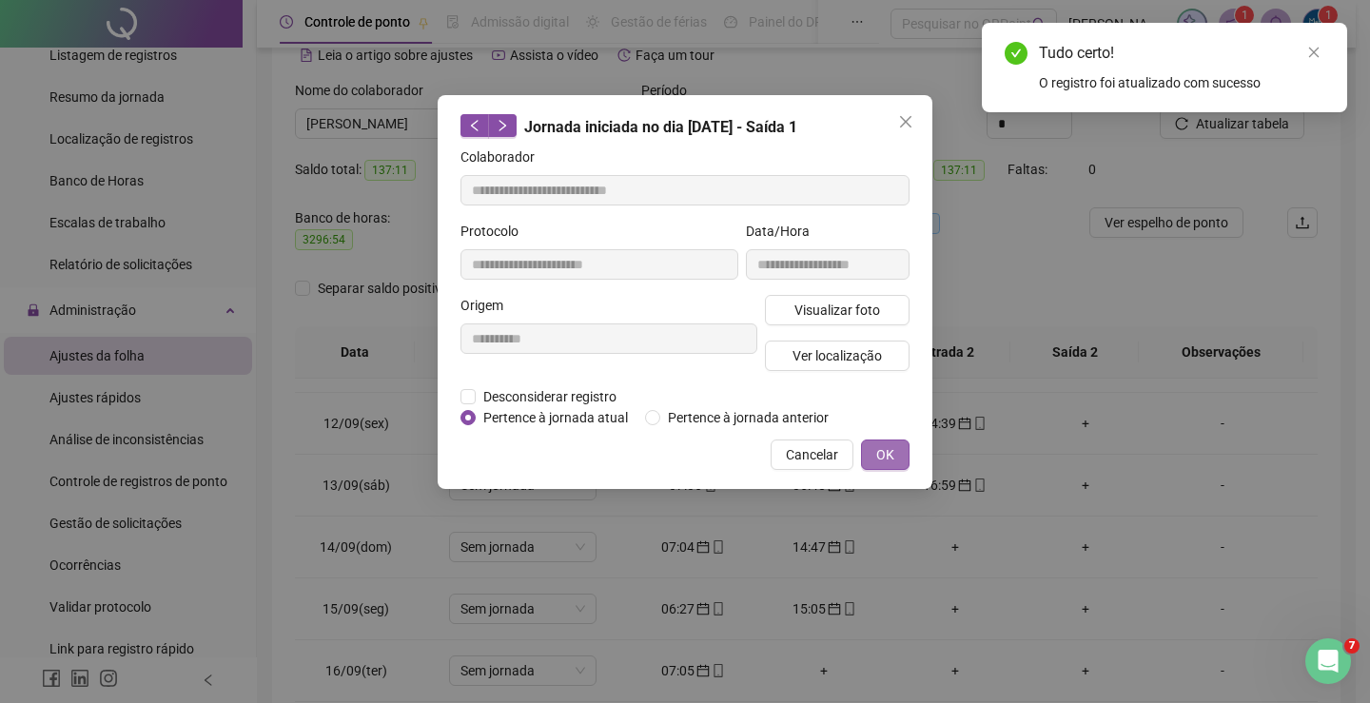
click at [880, 459] on span "OK" at bounding box center [885, 454] width 18 height 21
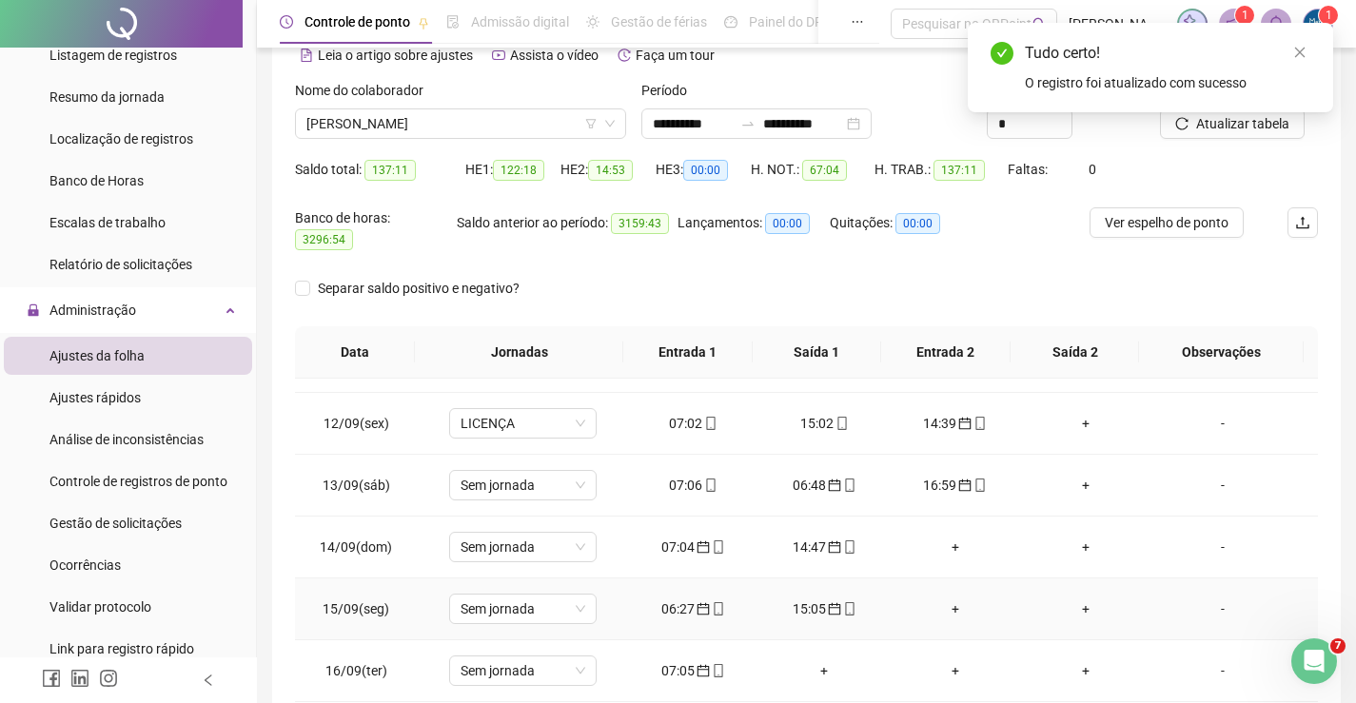
click at [666, 599] on div "06:27" at bounding box center [693, 609] width 101 height 21
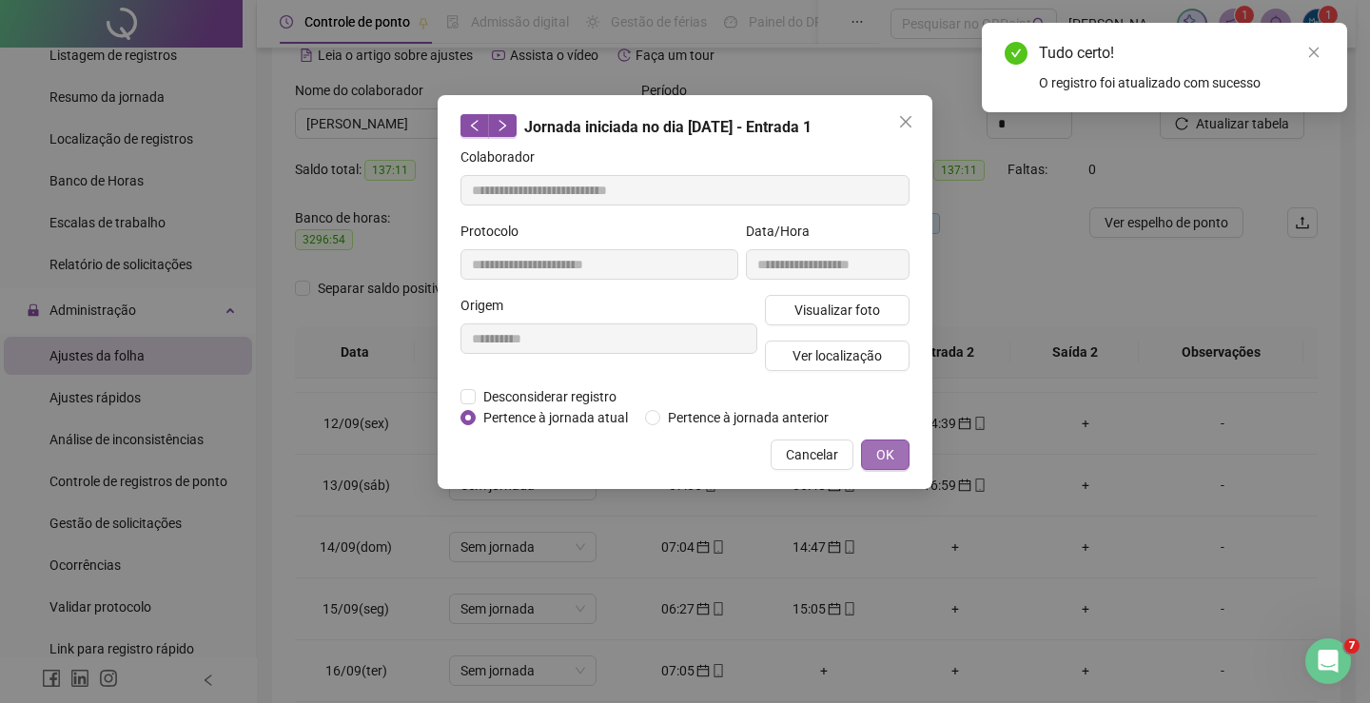
click at [884, 446] on span "OK" at bounding box center [885, 454] width 18 height 21
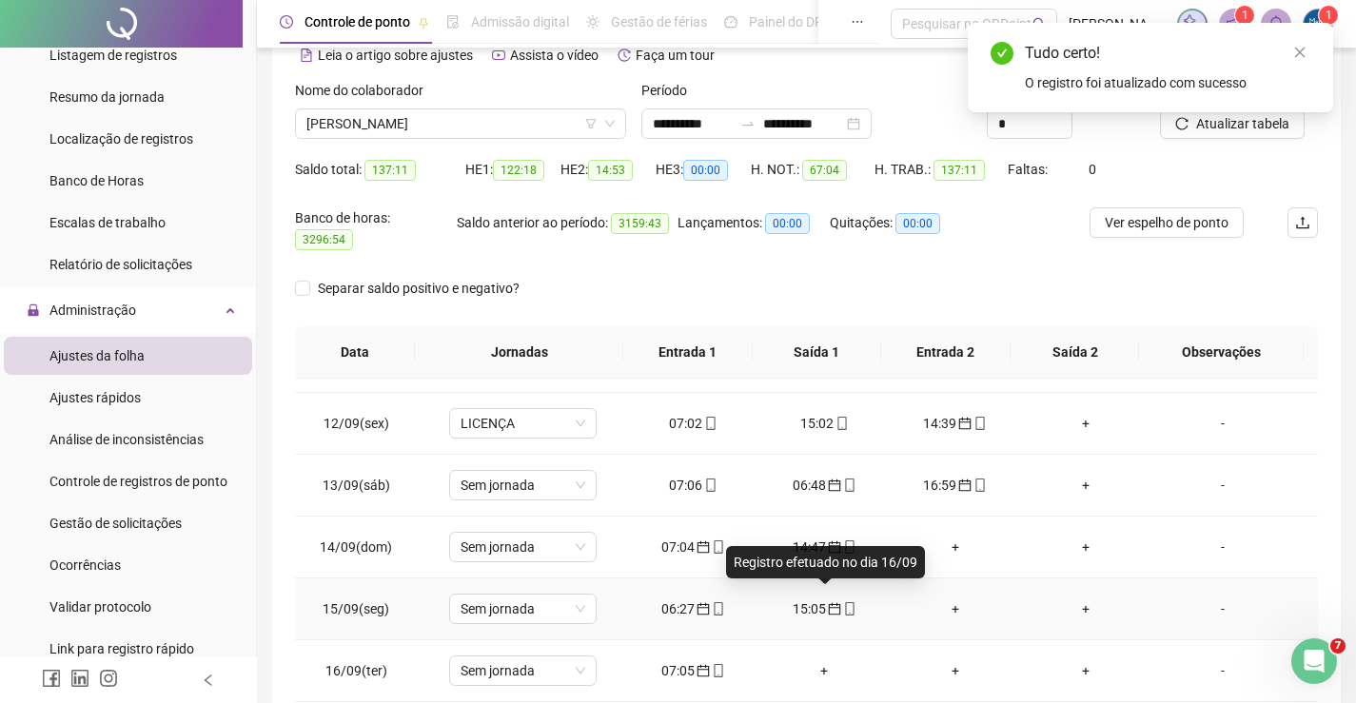
click at [828, 602] on icon "calendar" at bounding box center [834, 608] width 13 height 13
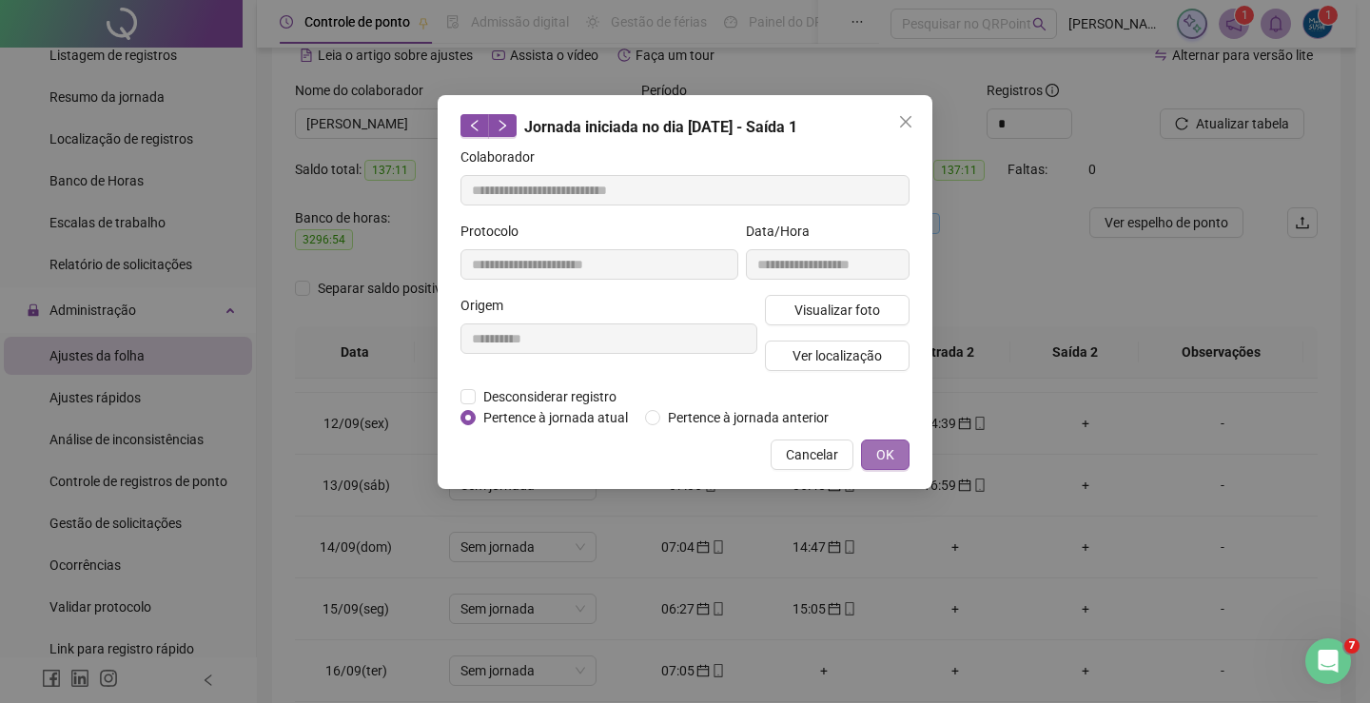
click at [883, 454] on span "OK" at bounding box center [885, 454] width 18 height 21
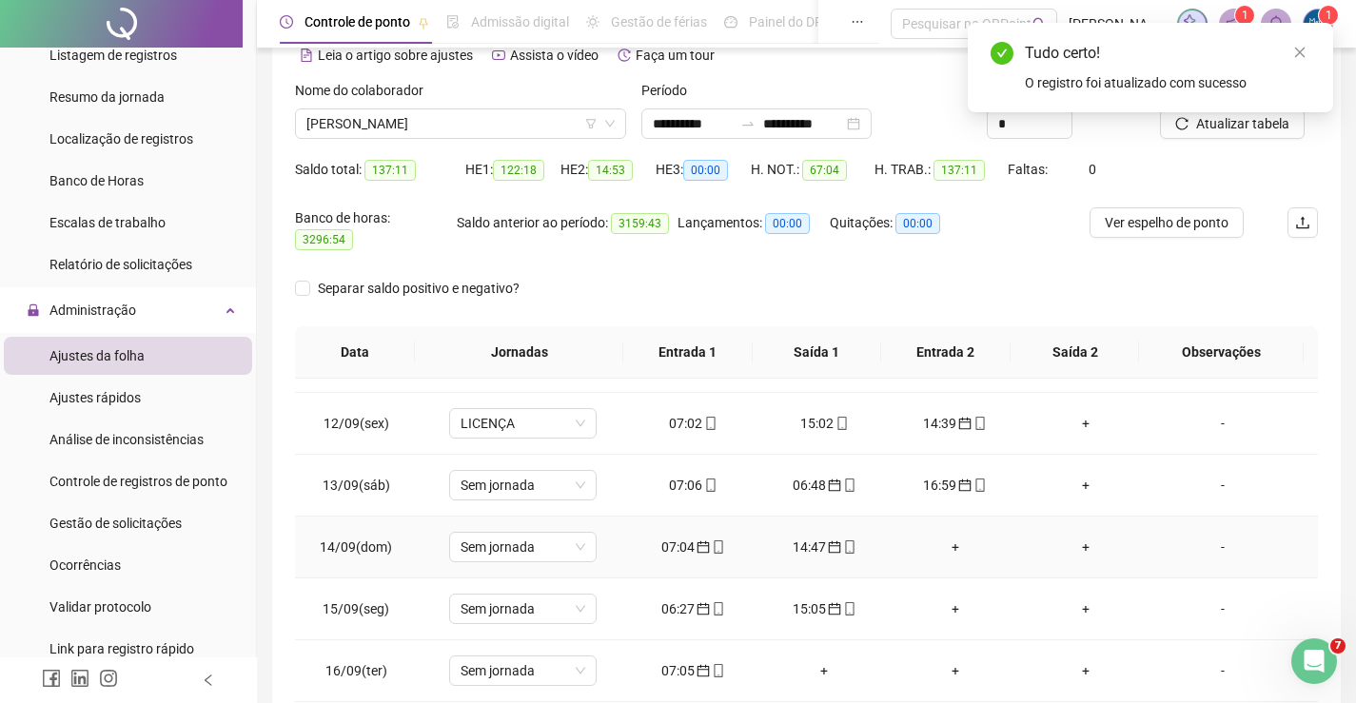
click at [806, 537] on div "14:47" at bounding box center [824, 547] width 101 height 21
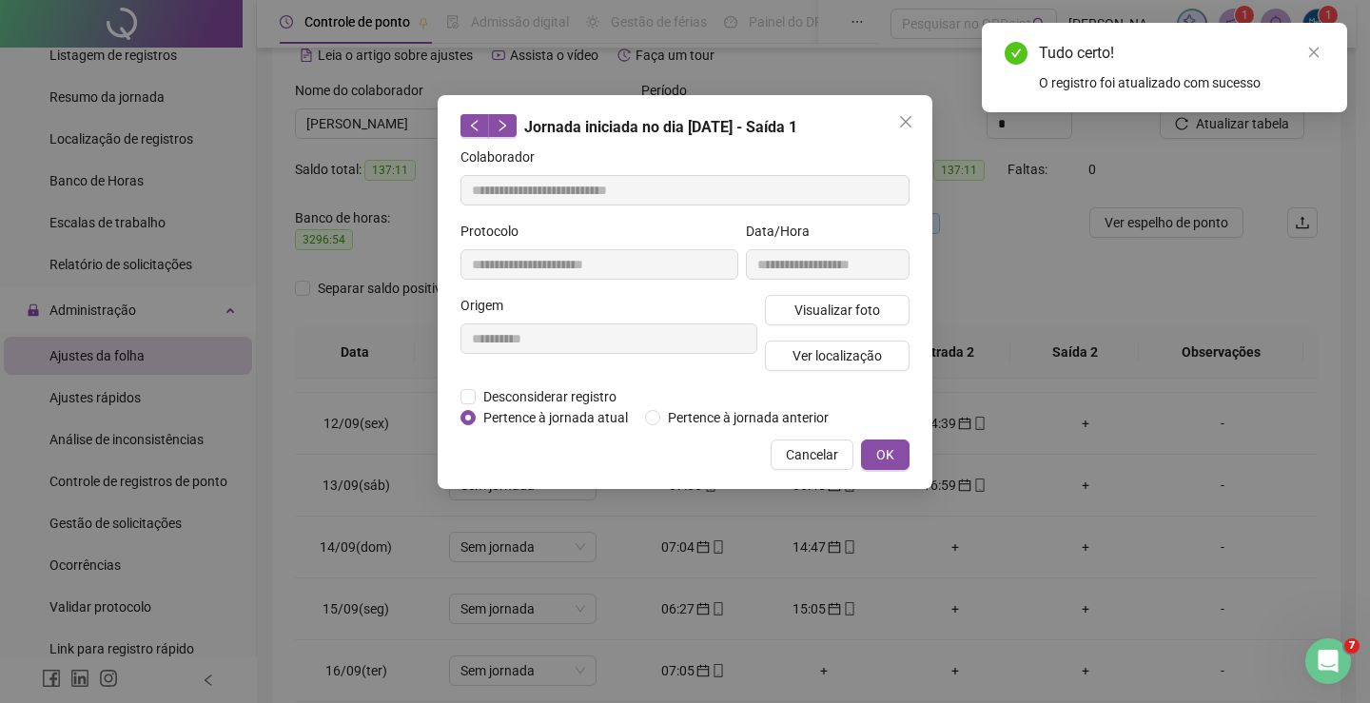
drag, startPoint x: 886, startPoint y: 459, endPoint x: 879, endPoint y: 486, distance: 28.4
click at [883, 459] on span "OK" at bounding box center [885, 454] width 18 height 21
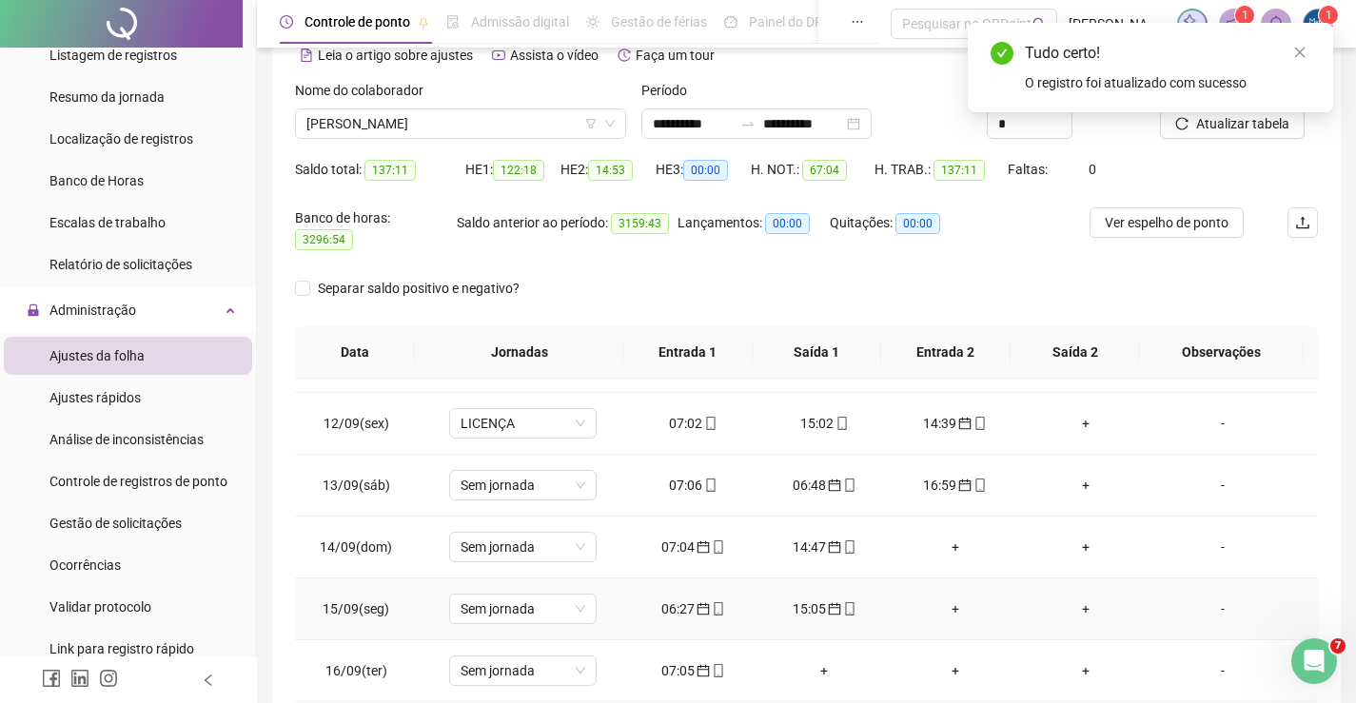
click at [822, 599] on div "15:05" at bounding box center [824, 609] width 101 height 21
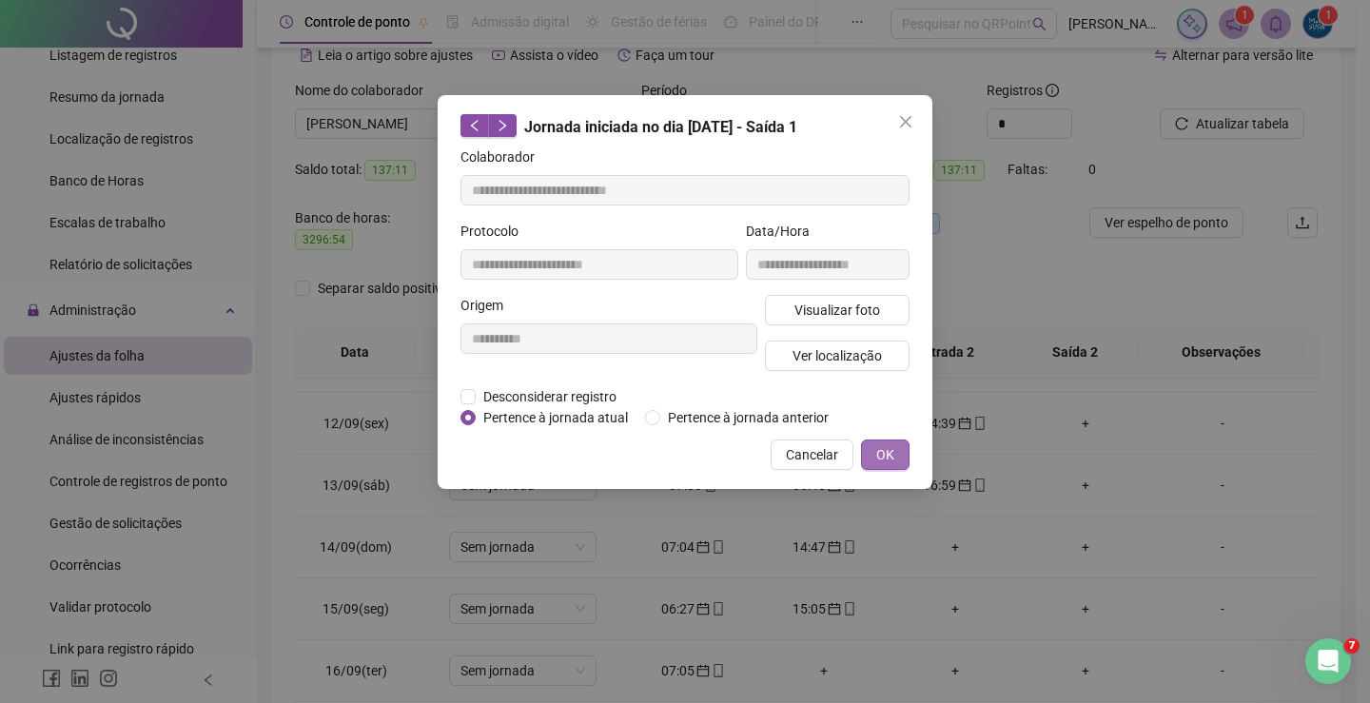
click at [884, 458] on span "OK" at bounding box center [885, 454] width 18 height 21
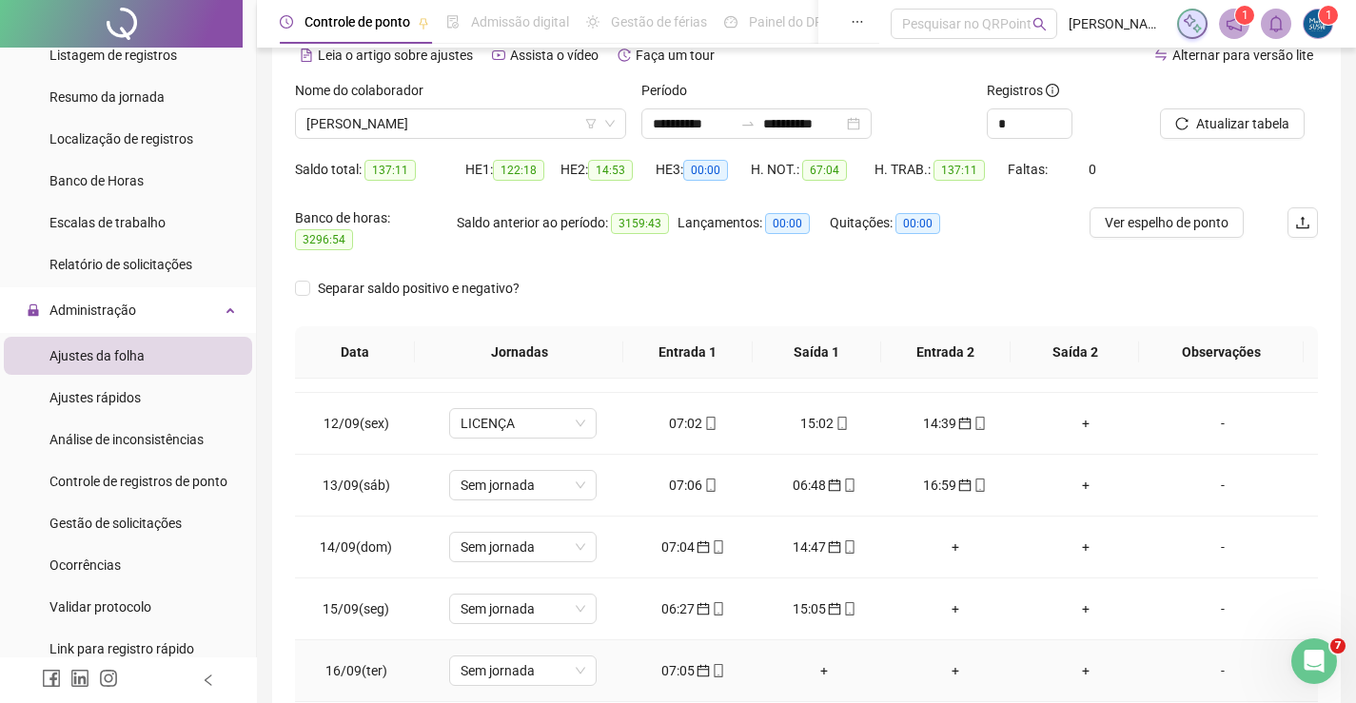
click at [676, 660] on div "07:05" at bounding box center [693, 670] width 101 height 21
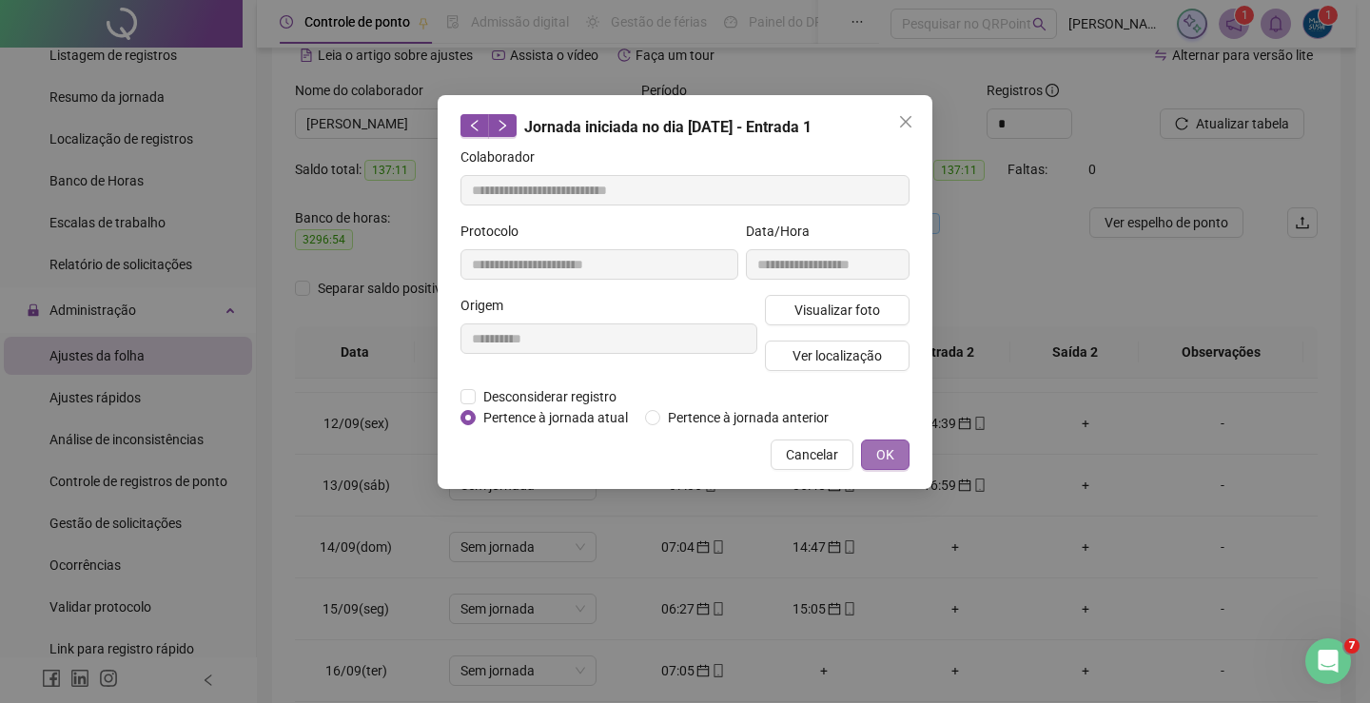
click at [889, 454] on span "OK" at bounding box center [885, 454] width 18 height 21
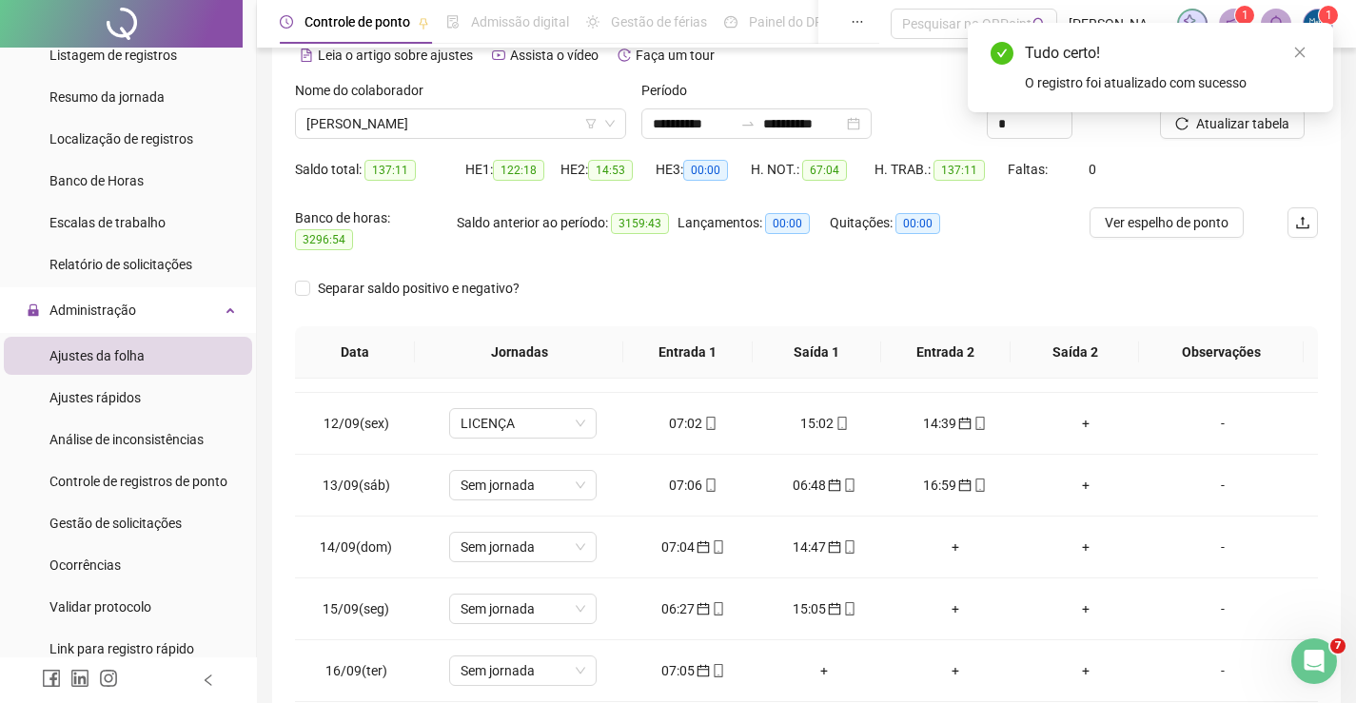
click at [1188, 112] on div "Tudo certo! O registro foi atualizado com sucesso" at bounding box center [1150, 67] width 365 height 89
click at [1259, 132] on span "Atualizar tabela" at bounding box center [1242, 123] width 93 height 21
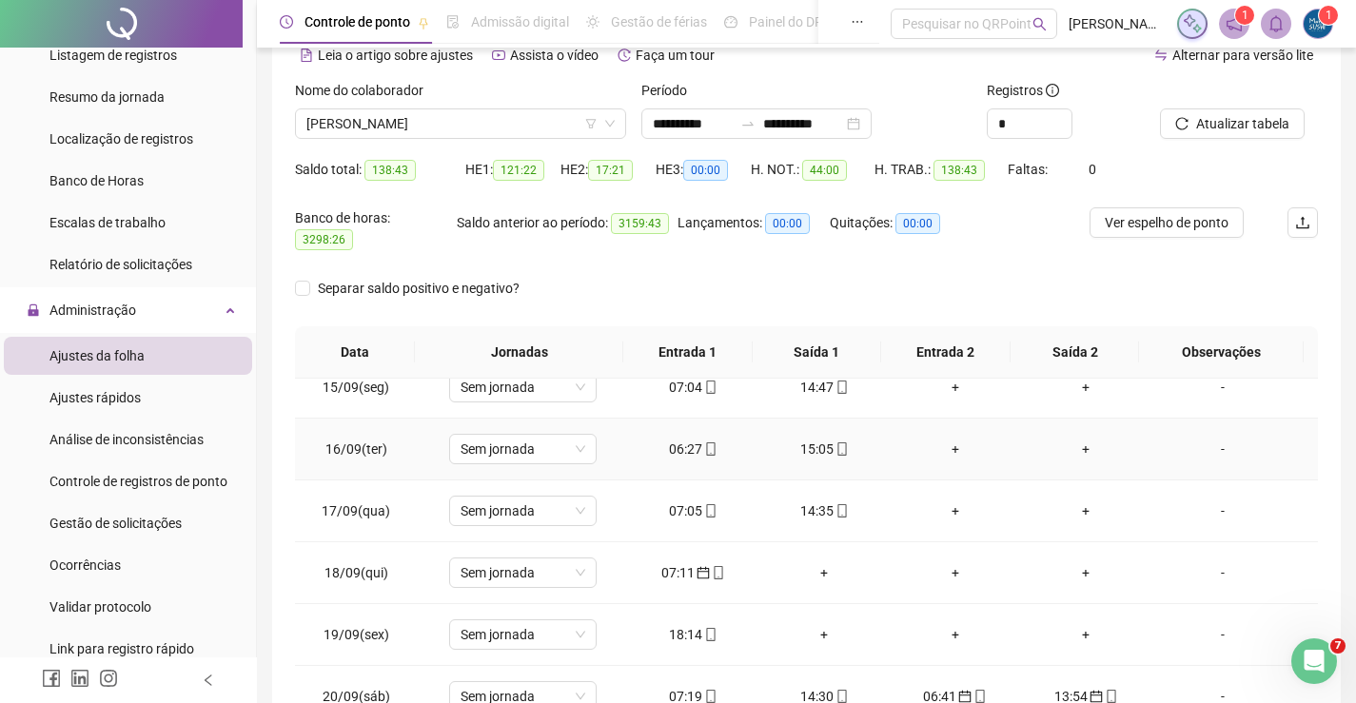
scroll to position [893, 0]
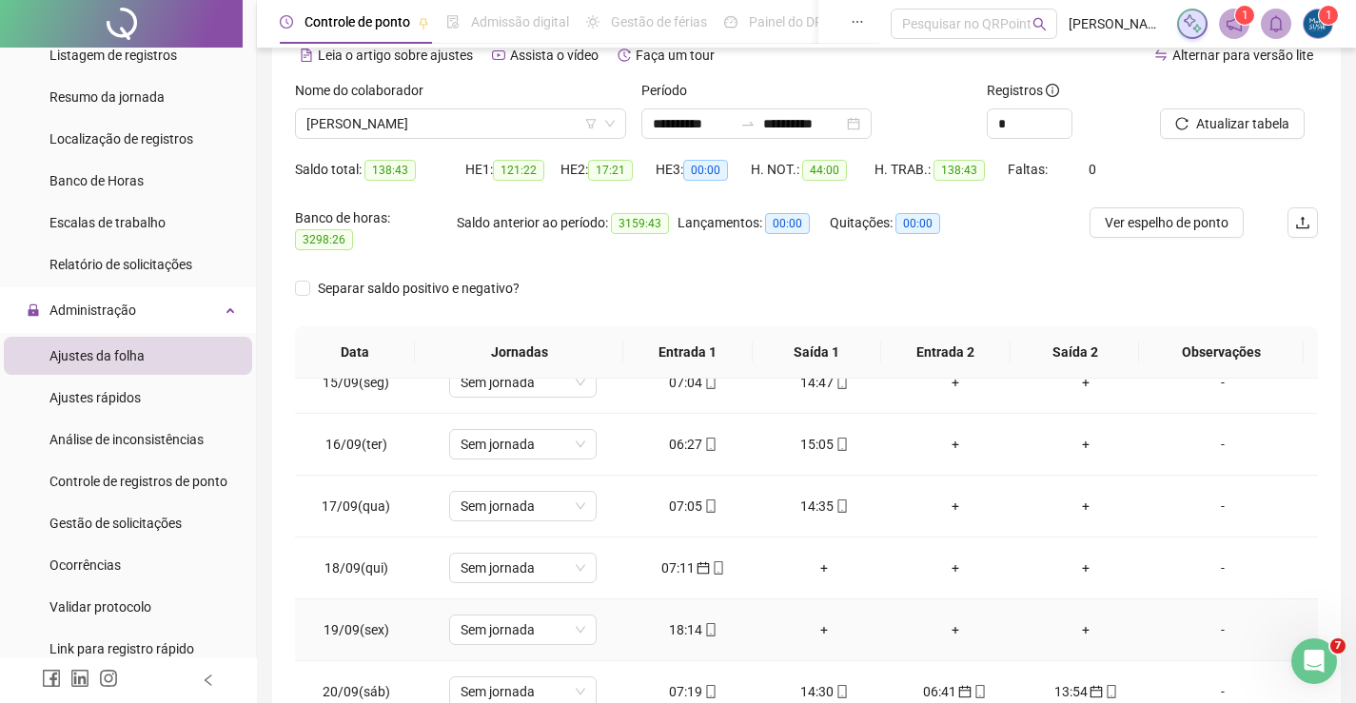
click at [679, 619] on div "18:14" at bounding box center [693, 629] width 101 height 21
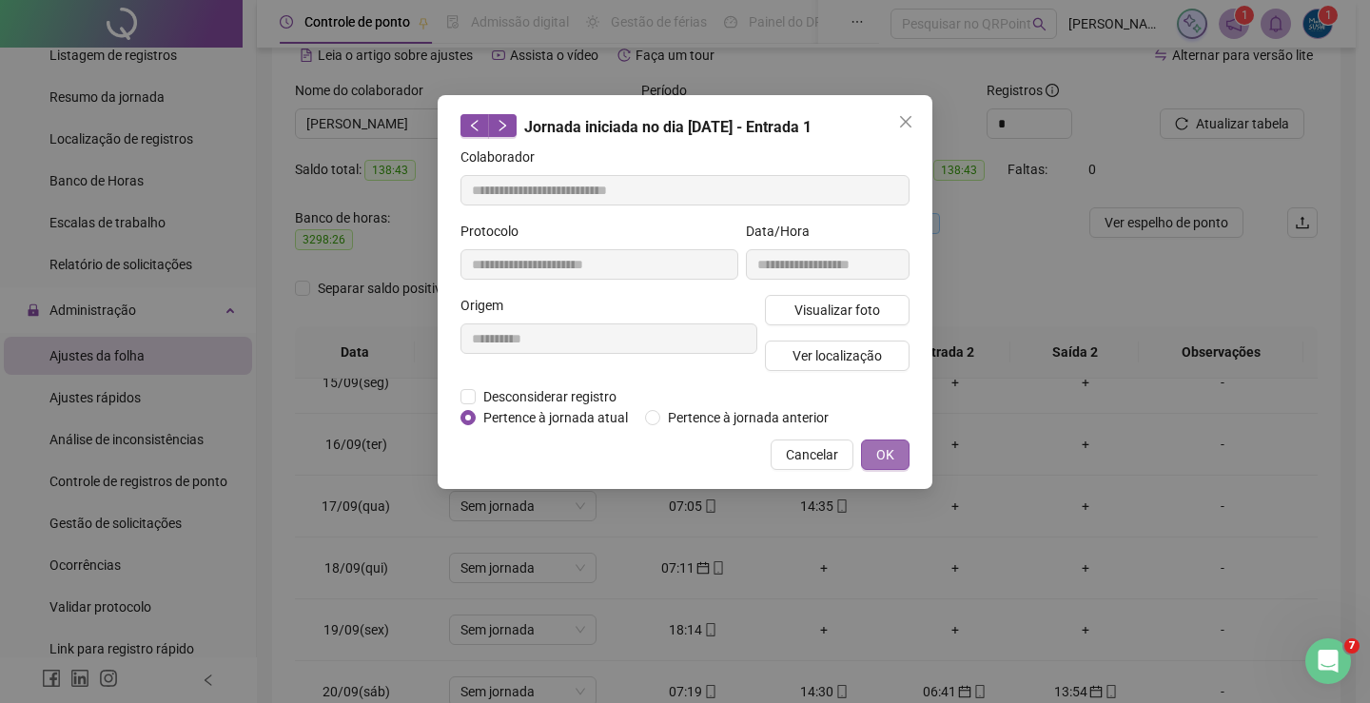
click at [881, 449] on span "OK" at bounding box center [885, 454] width 18 height 21
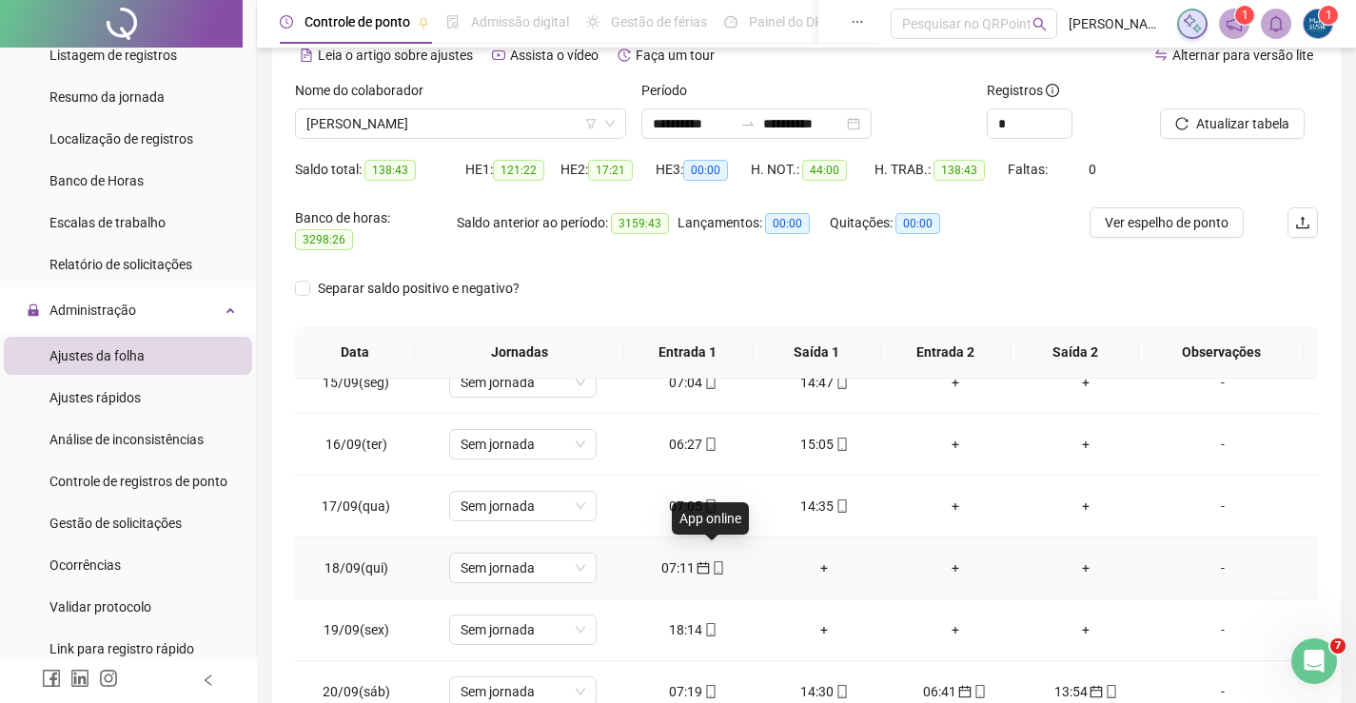
click at [710, 561] on span "mobile" at bounding box center [717, 567] width 15 height 13
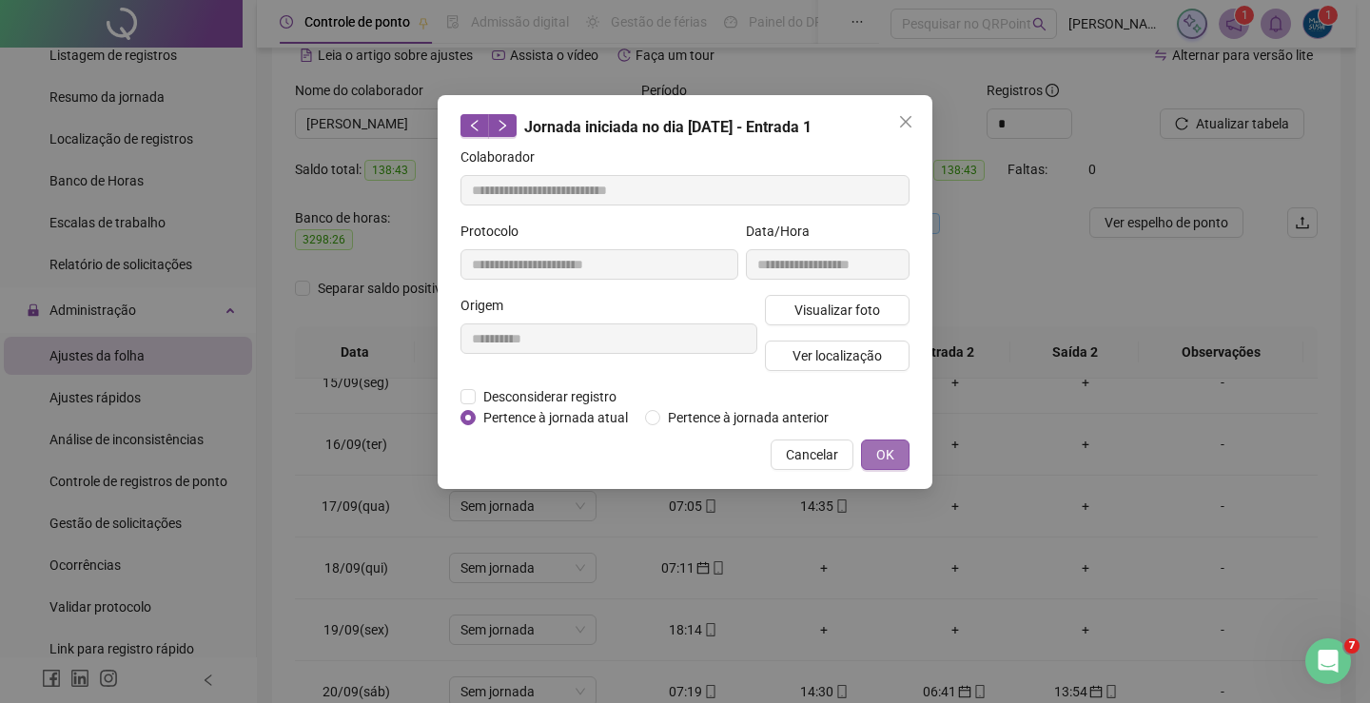
click at [874, 452] on button "OK" at bounding box center [885, 455] width 49 height 30
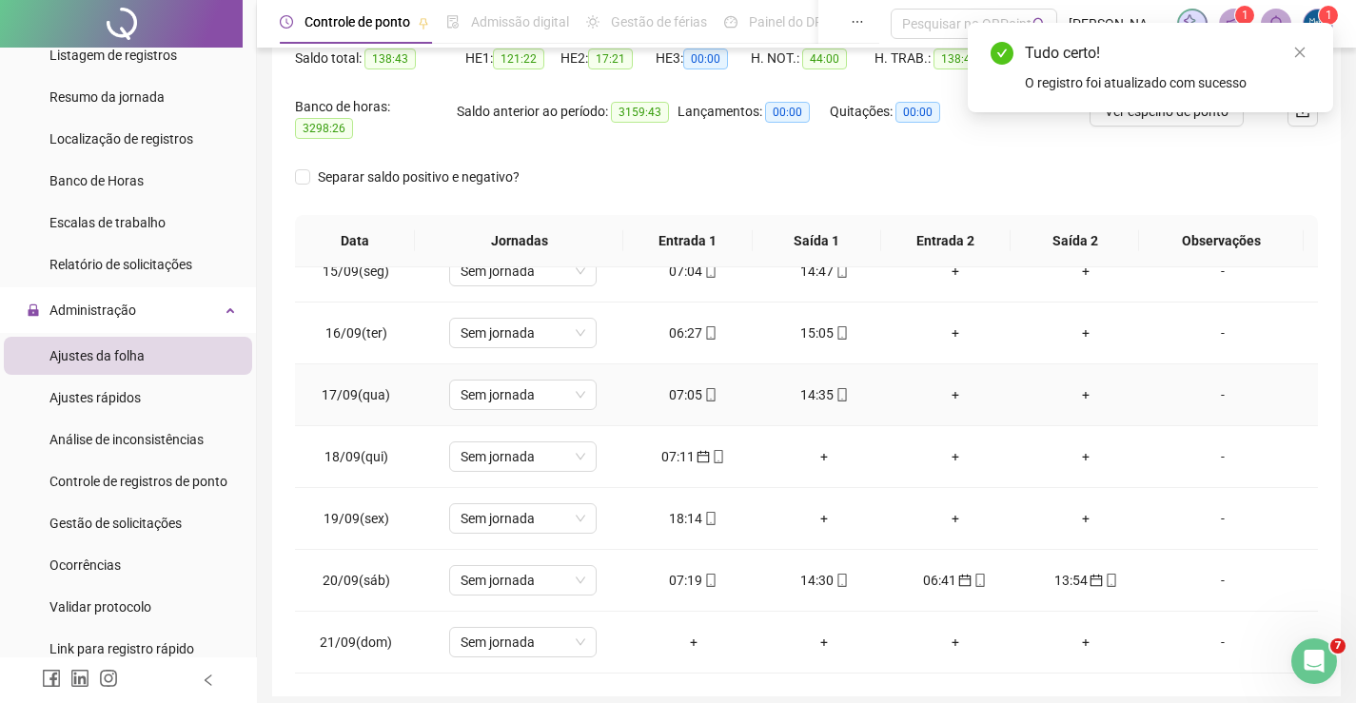
scroll to position [269, 0]
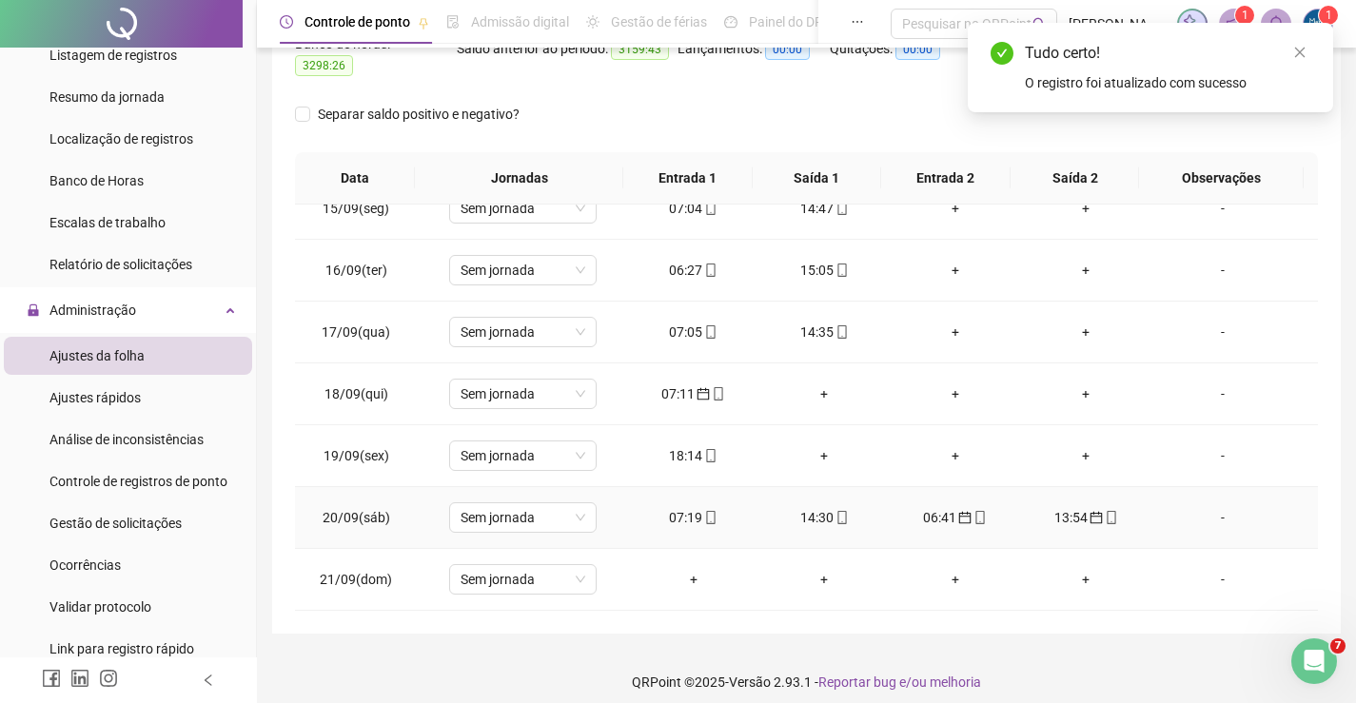
click at [808, 507] on div "14:30" at bounding box center [824, 517] width 101 height 21
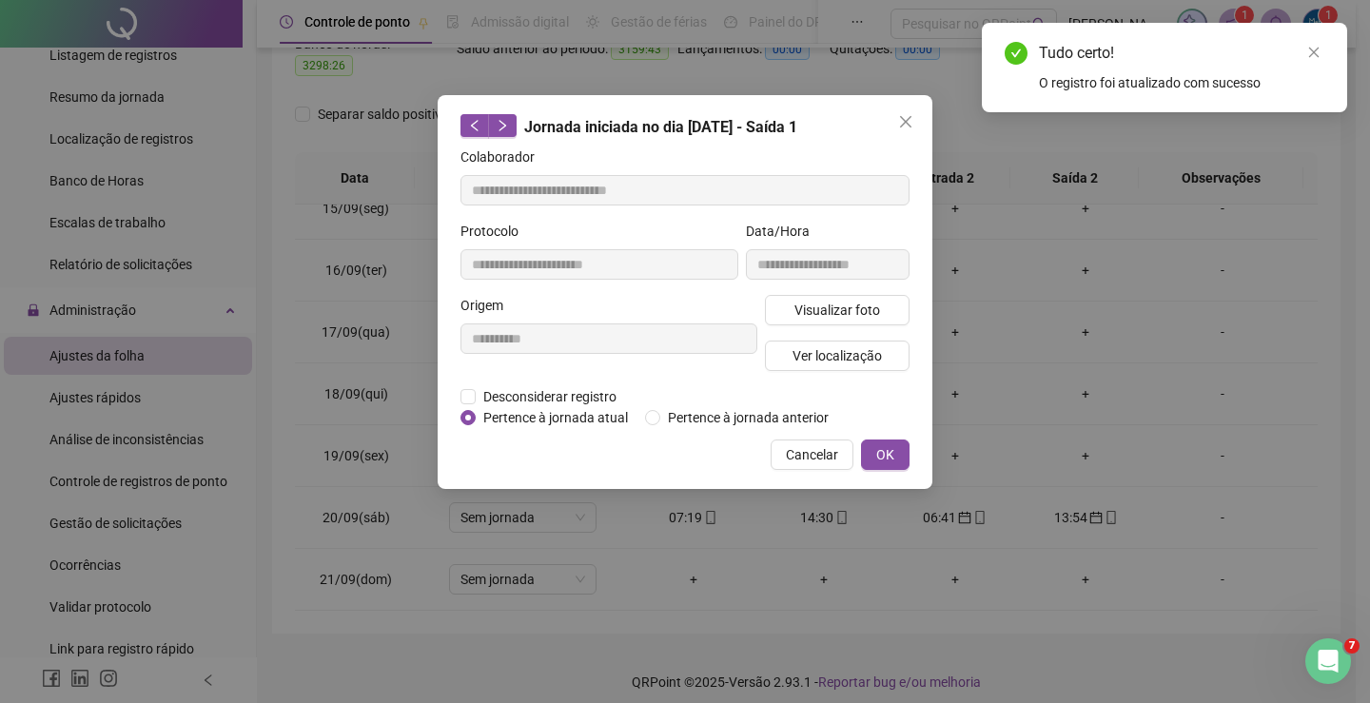
drag, startPoint x: 897, startPoint y: 460, endPoint x: 785, endPoint y: 494, distance: 117.4
click at [896, 460] on button "OK" at bounding box center [885, 455] width 49 height 30
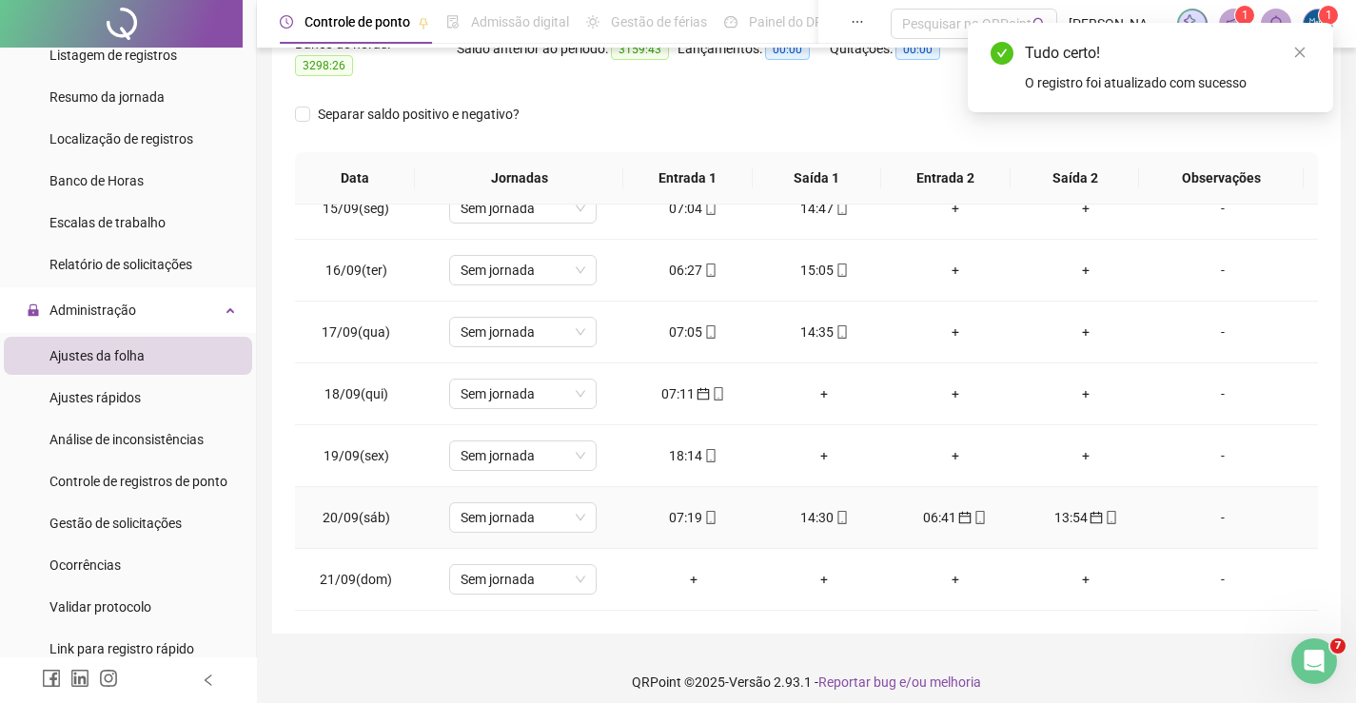
click at [687, 507] on div "07:19" at bounding box center [693, 517] width 101 height 21
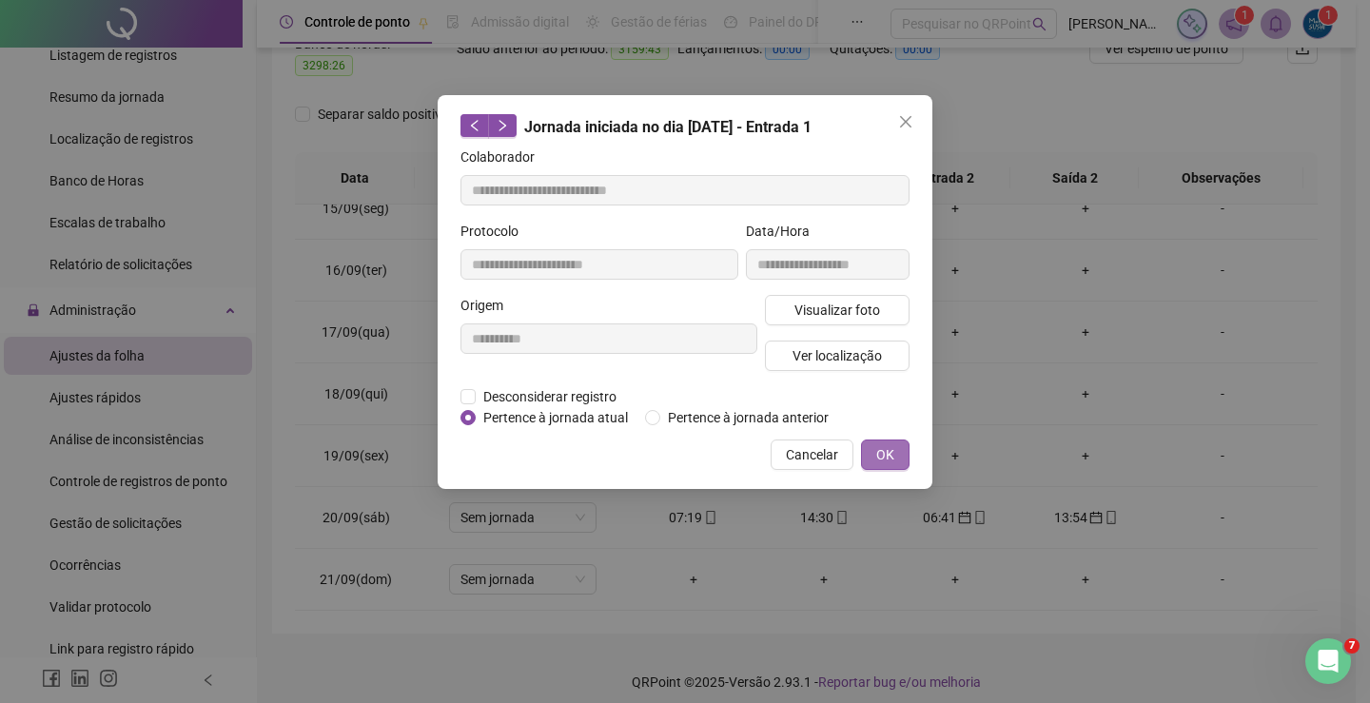
click at [882, 448] on span "OK" at bounding box center [885, 454] width 18 height 21
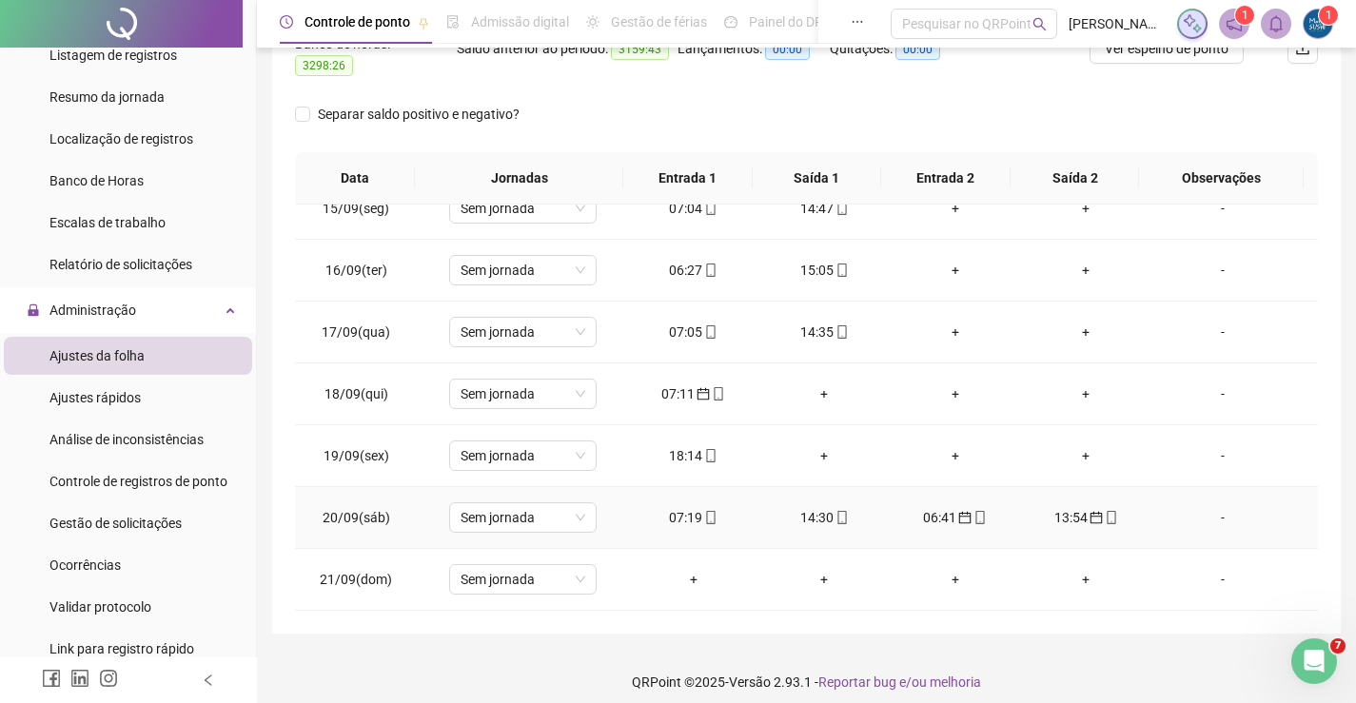
click at [932, 507] on div "06:41" at bounding box center [955, 517] width 101 height 21
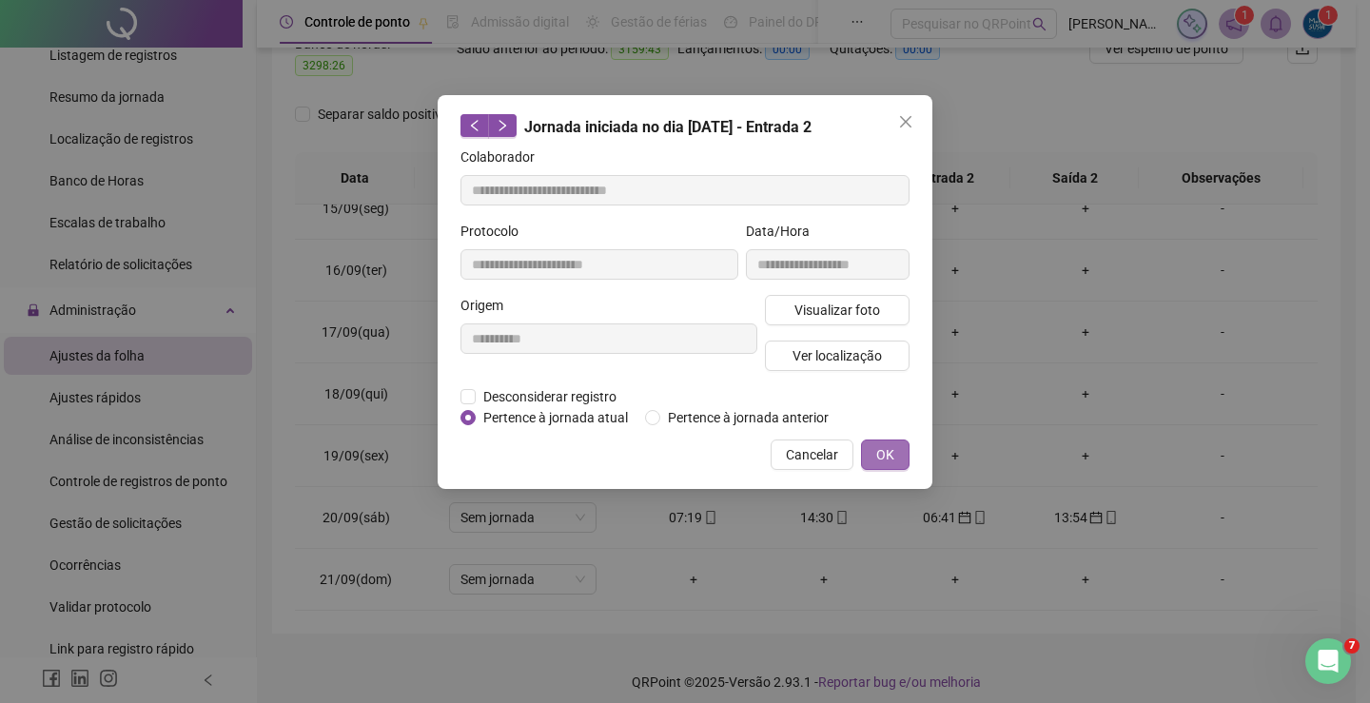
click at [881, 445] on span "OK" at bounding box center [885, 454] width 18 height 21
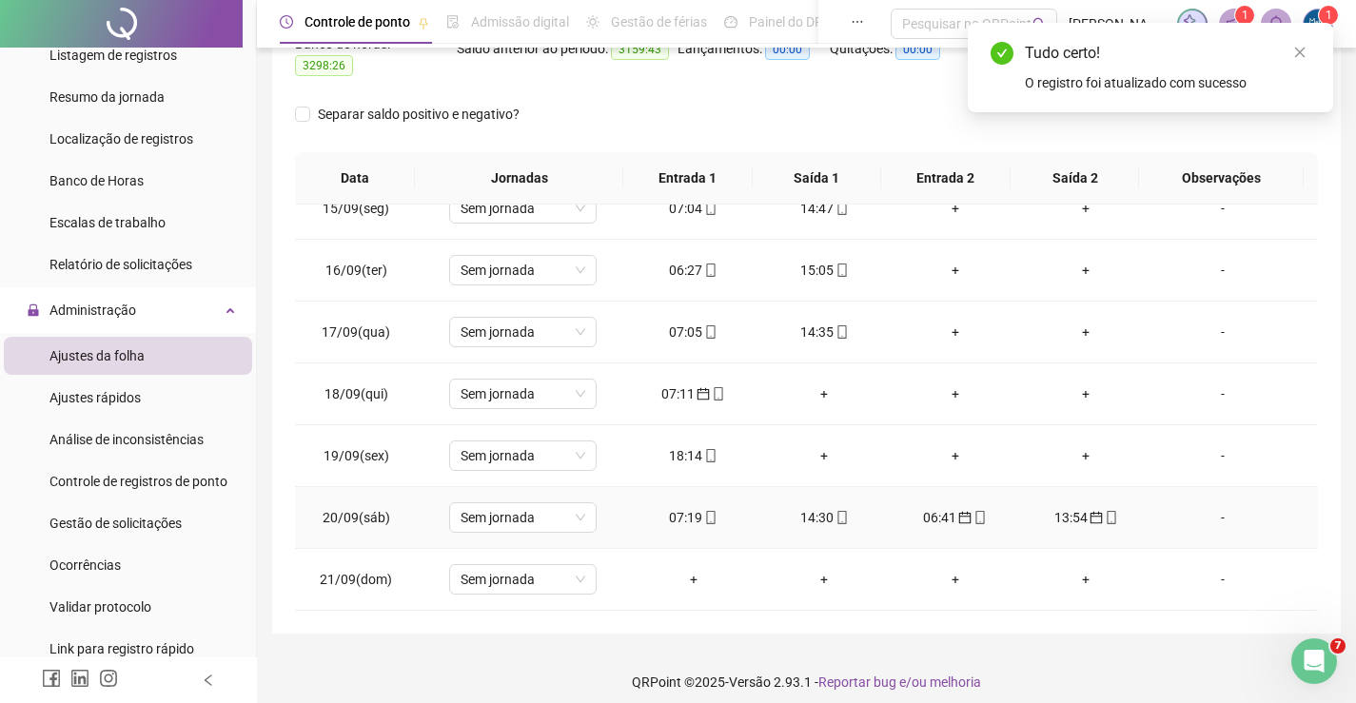
click at [1070, 507] on div "13:54" at bounding box center [1086, 517] width 101 height 21
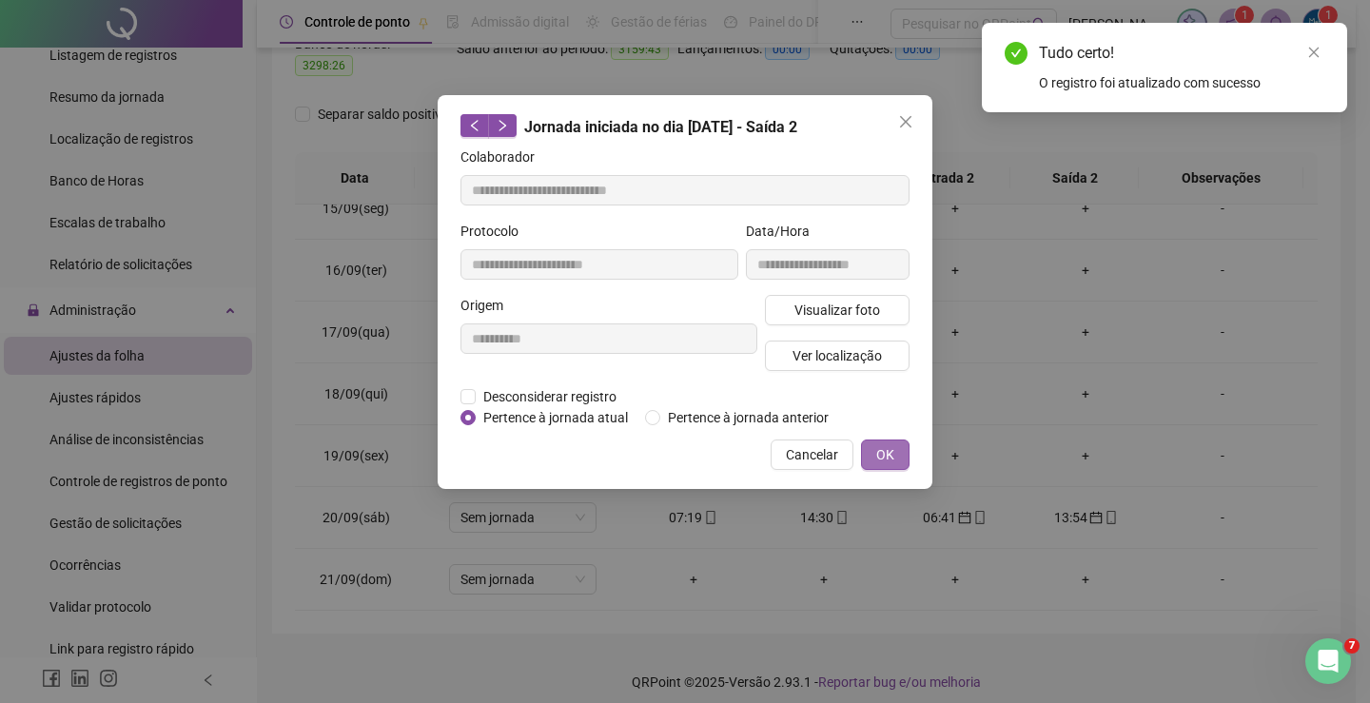
click at [878, 449] on span "OK" at bounding box center [885, 454] width 18 height 21
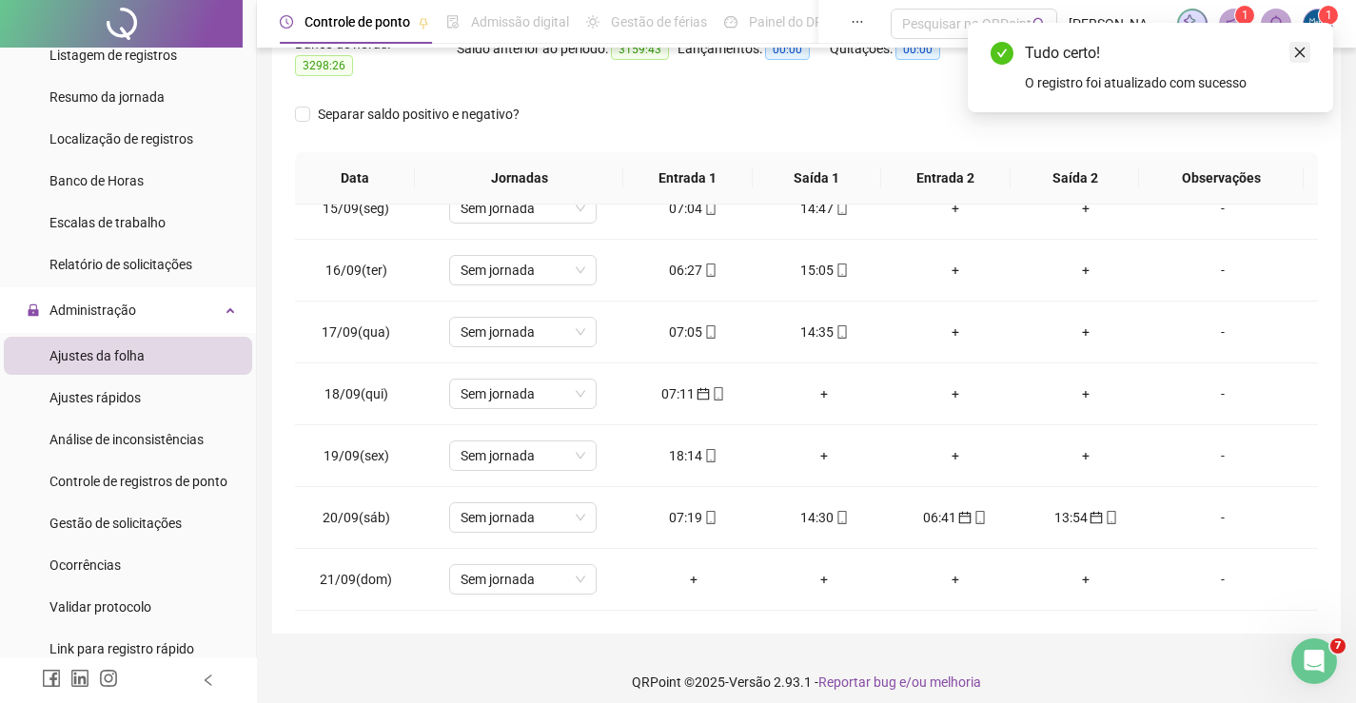
click at [1300, 61] on link "Close" at bounding box center [1299, 52] width 21 height 21
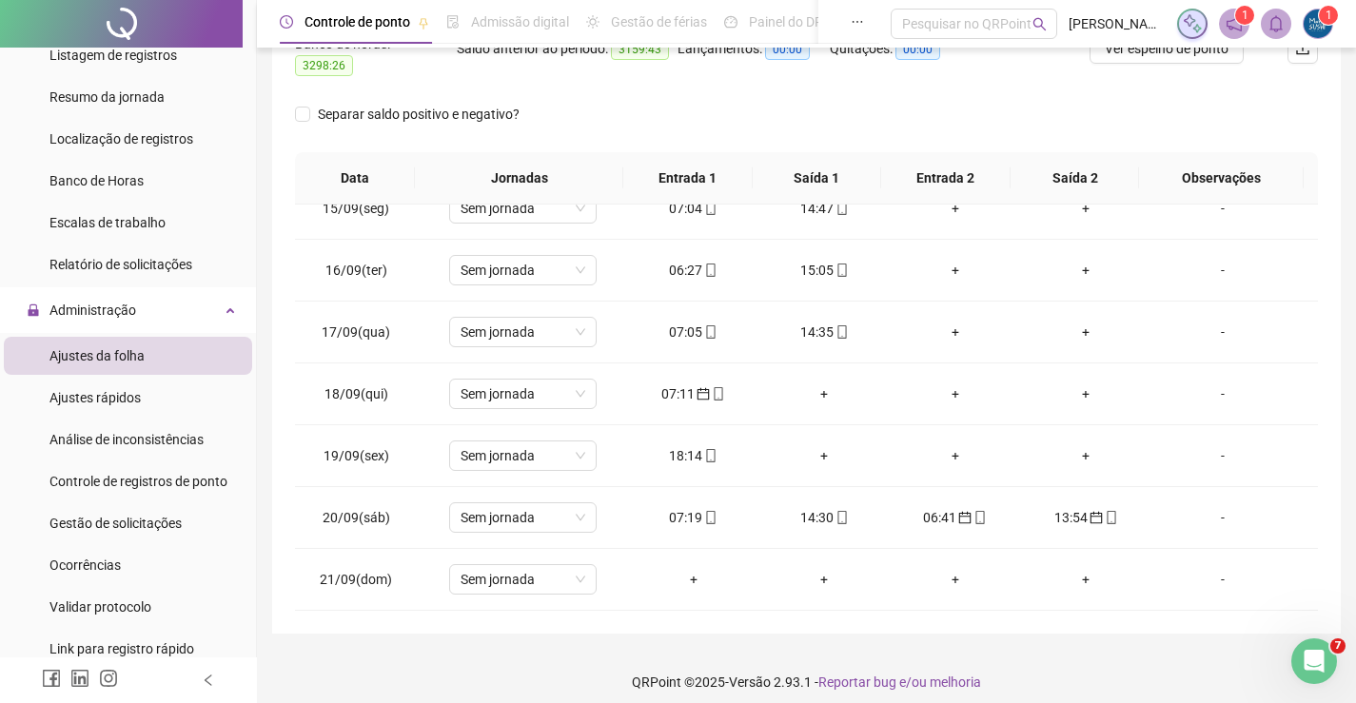
scroll to position [174, 0]
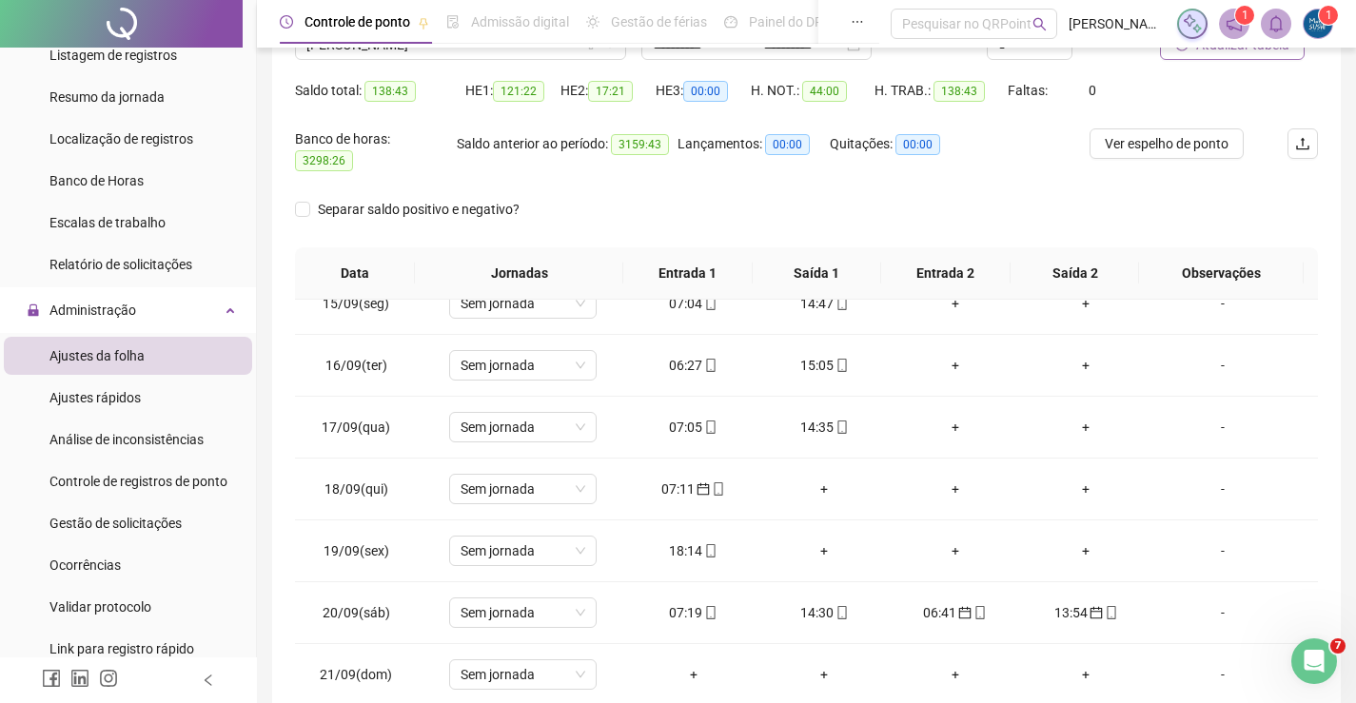
click at [1258, 53] on span "Atualizar tabela" at bounding box center [1242, 44] width 93 height 21
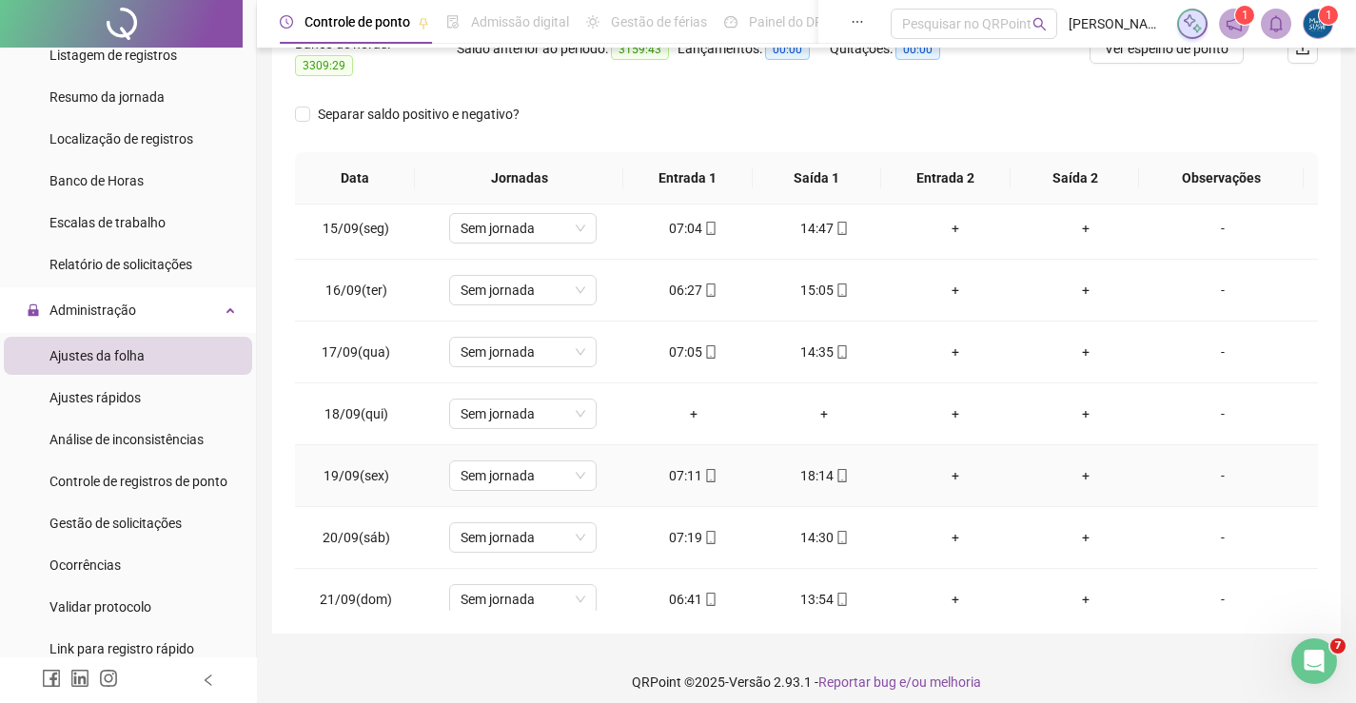
scroll to position [893, 0]
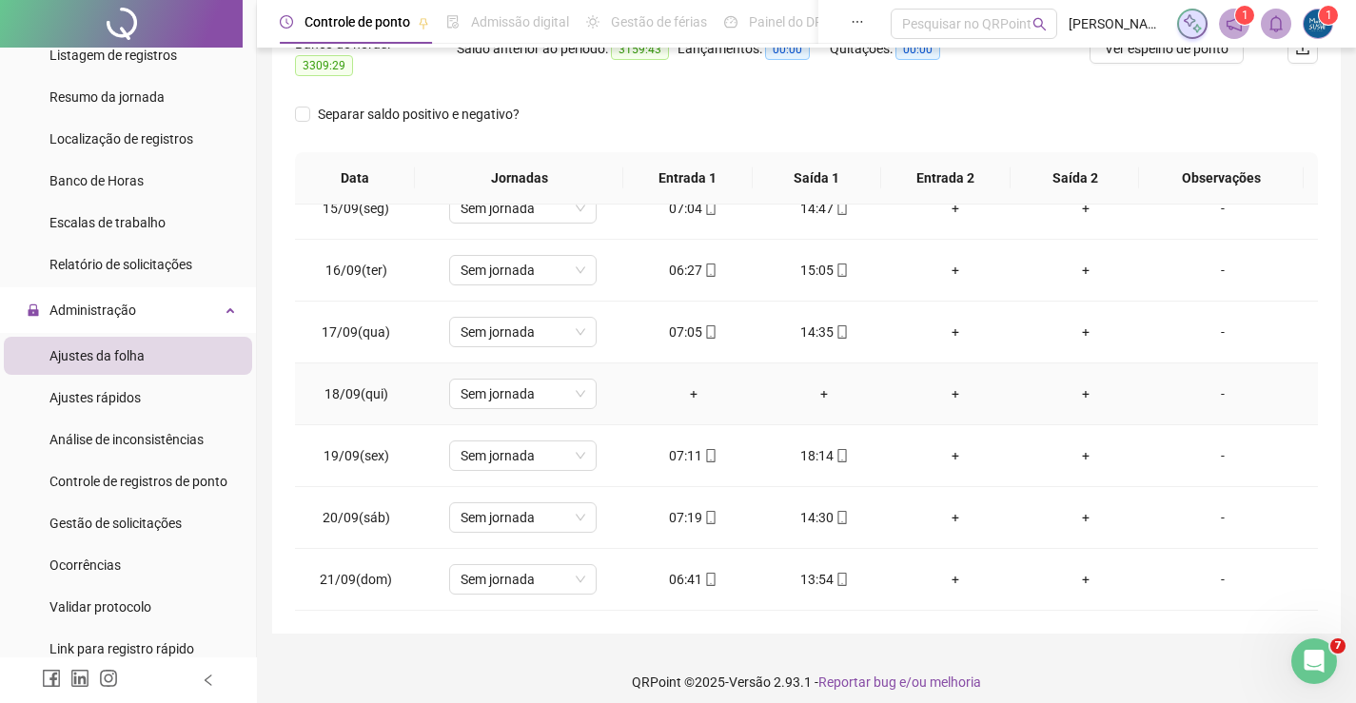
drag, startPoint x: 564, startPoint y: 361, endPoint x: 577, endPoint y: 393, distance: 34.6
click at [564, 363] on td "Sem jornada" at bounding box center [522, 394] width 211 height 62
click at [577, 394] on span "Sem jornada" at bounding box center [523, 394] width 125 height 29
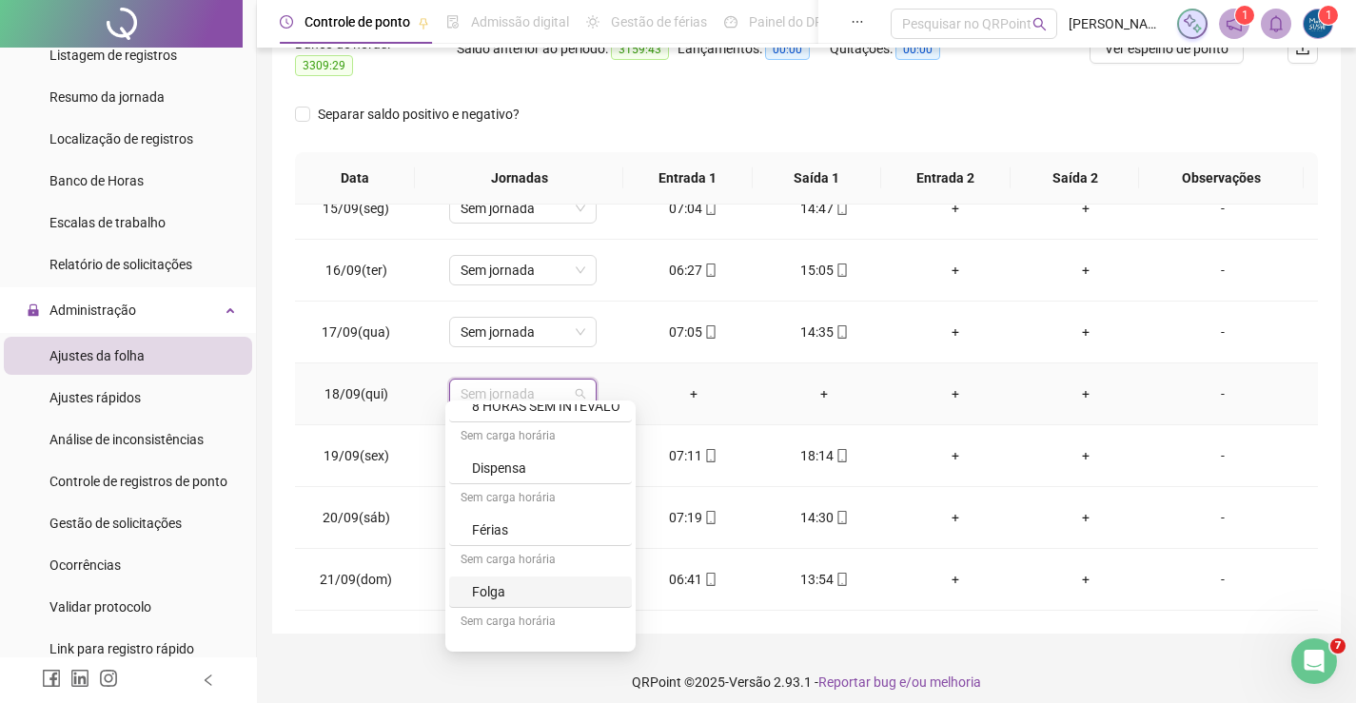
scroll to position [189, 0]
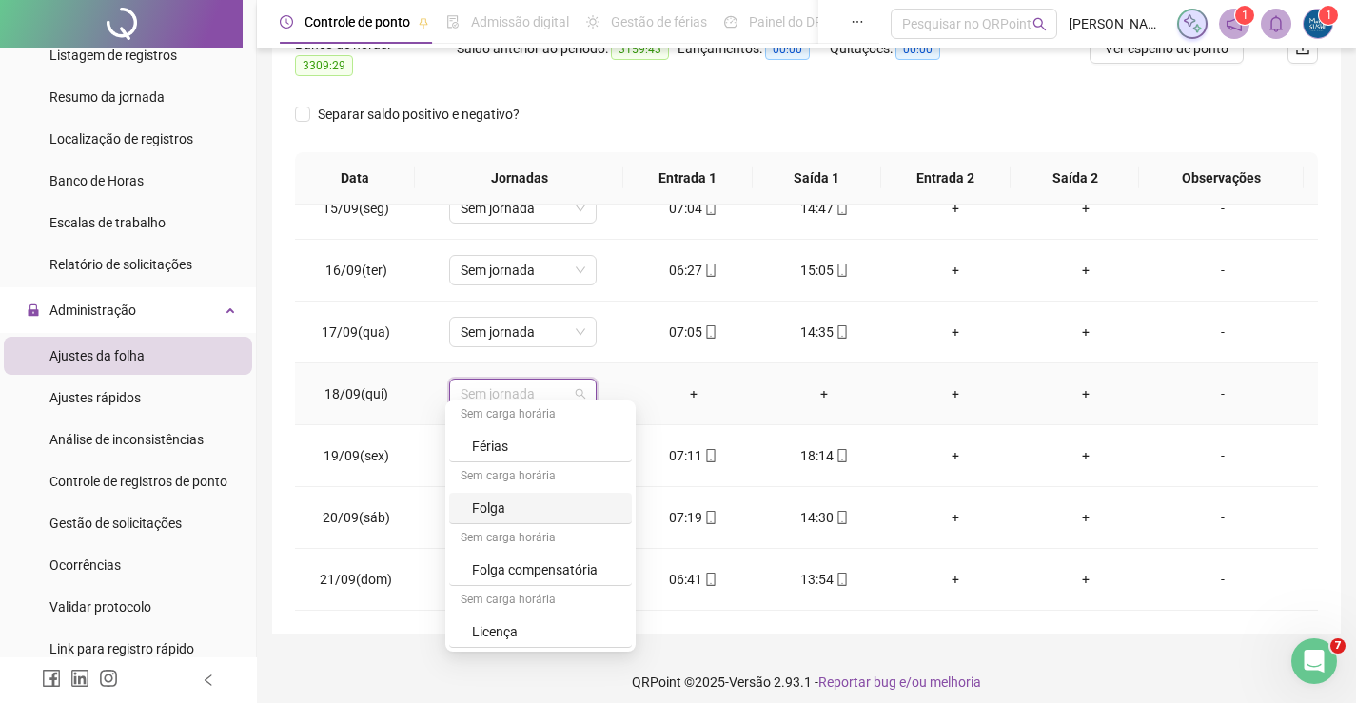
click at [467, 509] on div "Folga" at bounding box center [540, 508] width 183 height 31
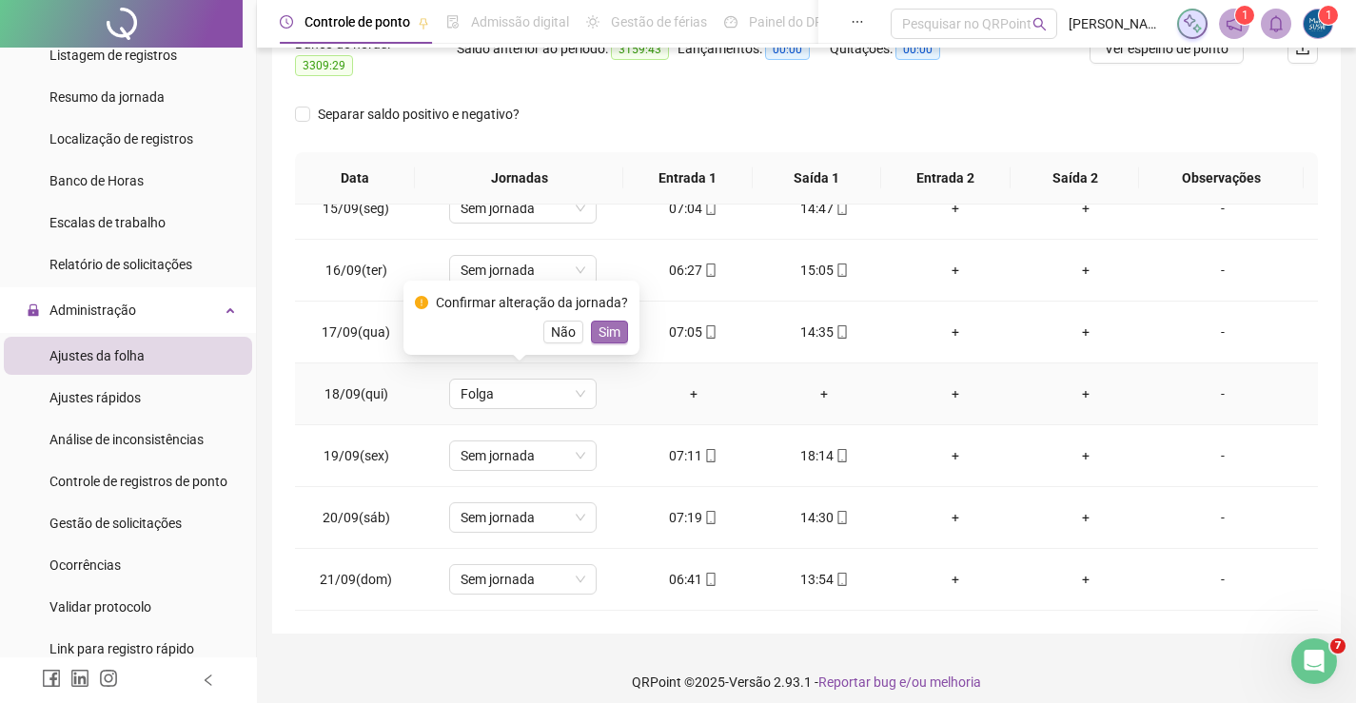
click at [613, 332] on span "Sim" at bounding box center [610, 332] width 22 height 21
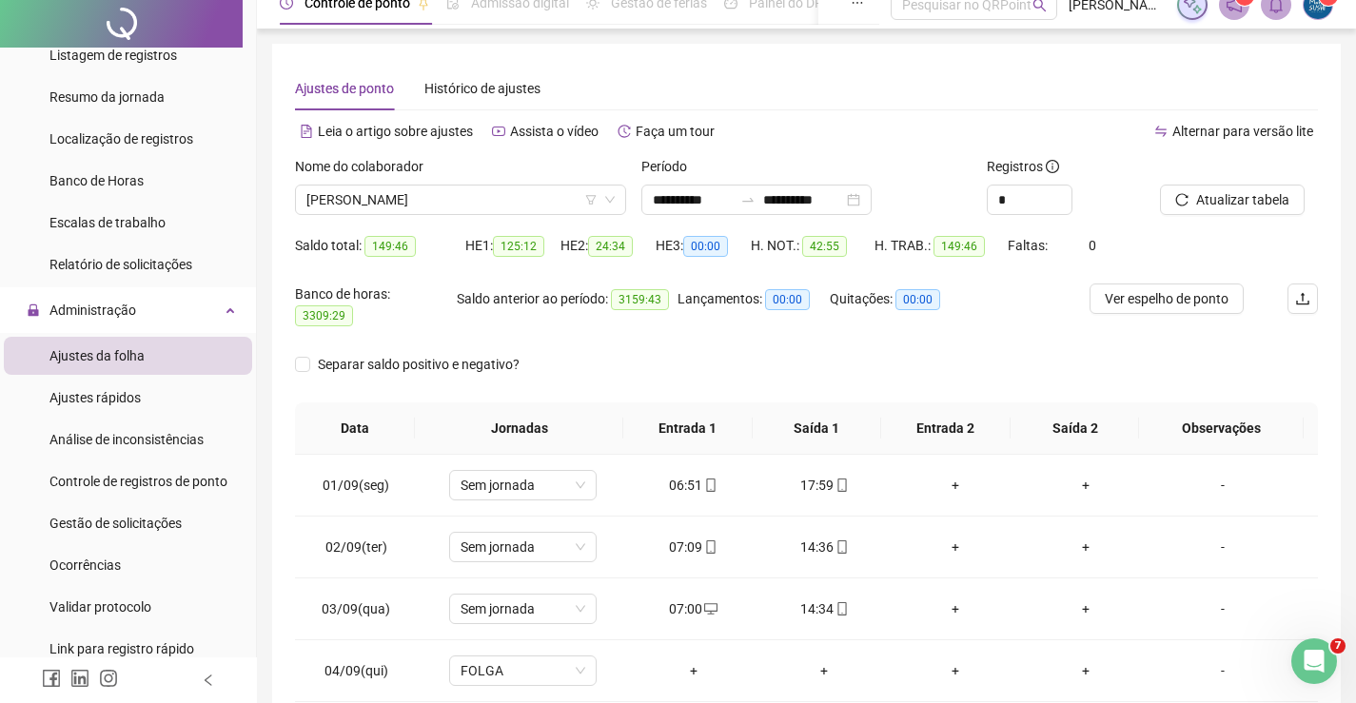
scroll to position [0, 0]
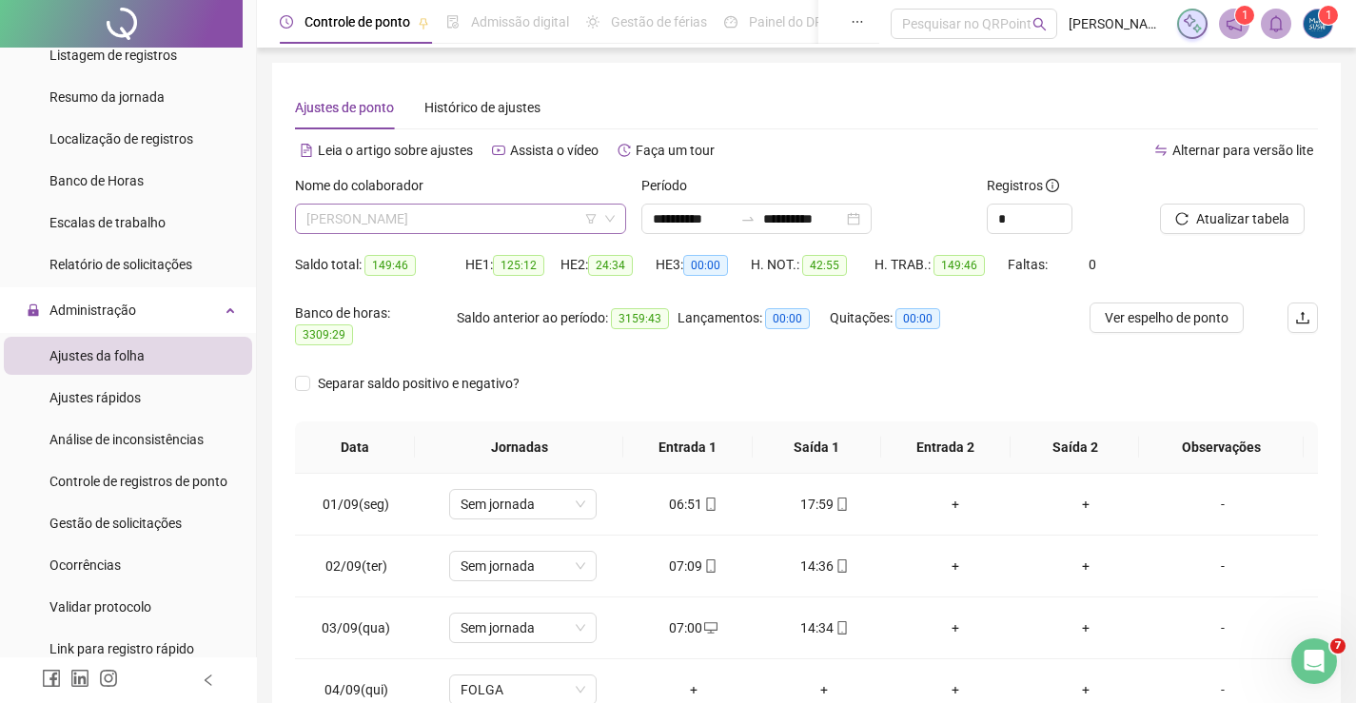
click at [492, 217] on span "[PERSON_NAME]" at bounding box center [460, 219] width 308 height 29
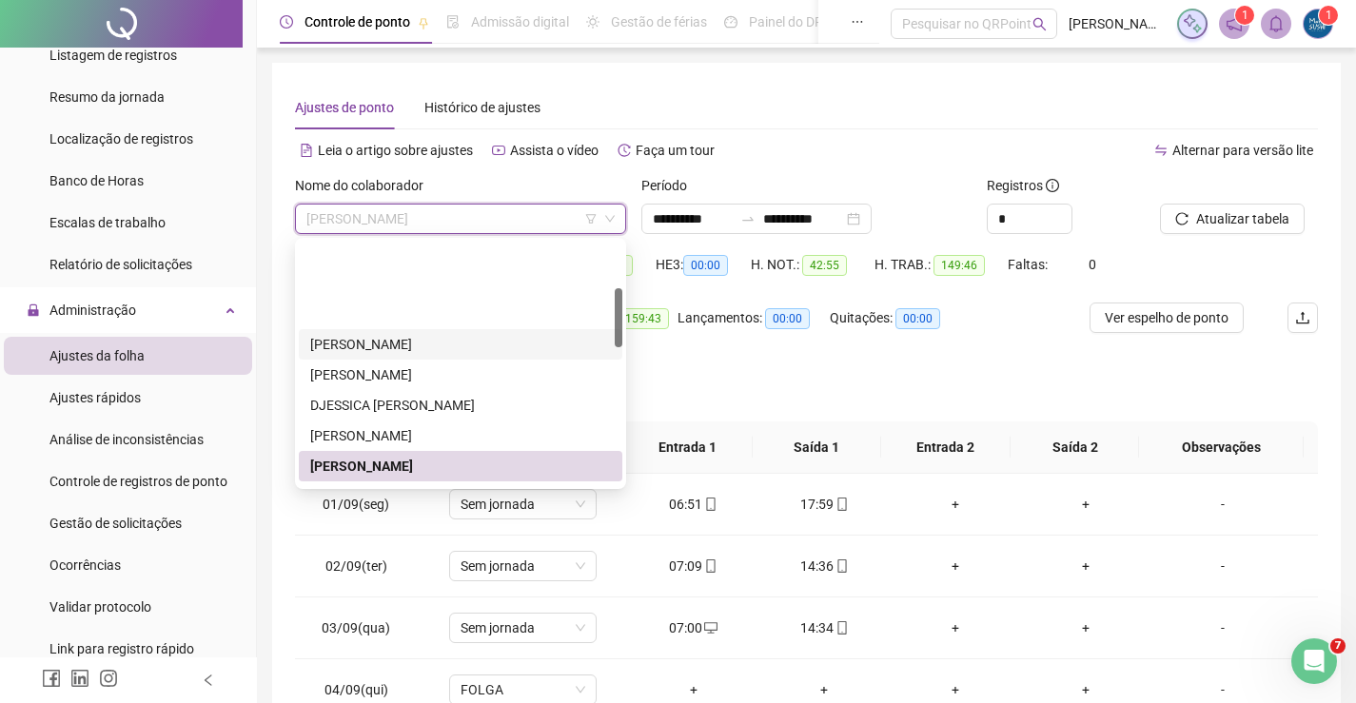
scroll to position [190, 0]
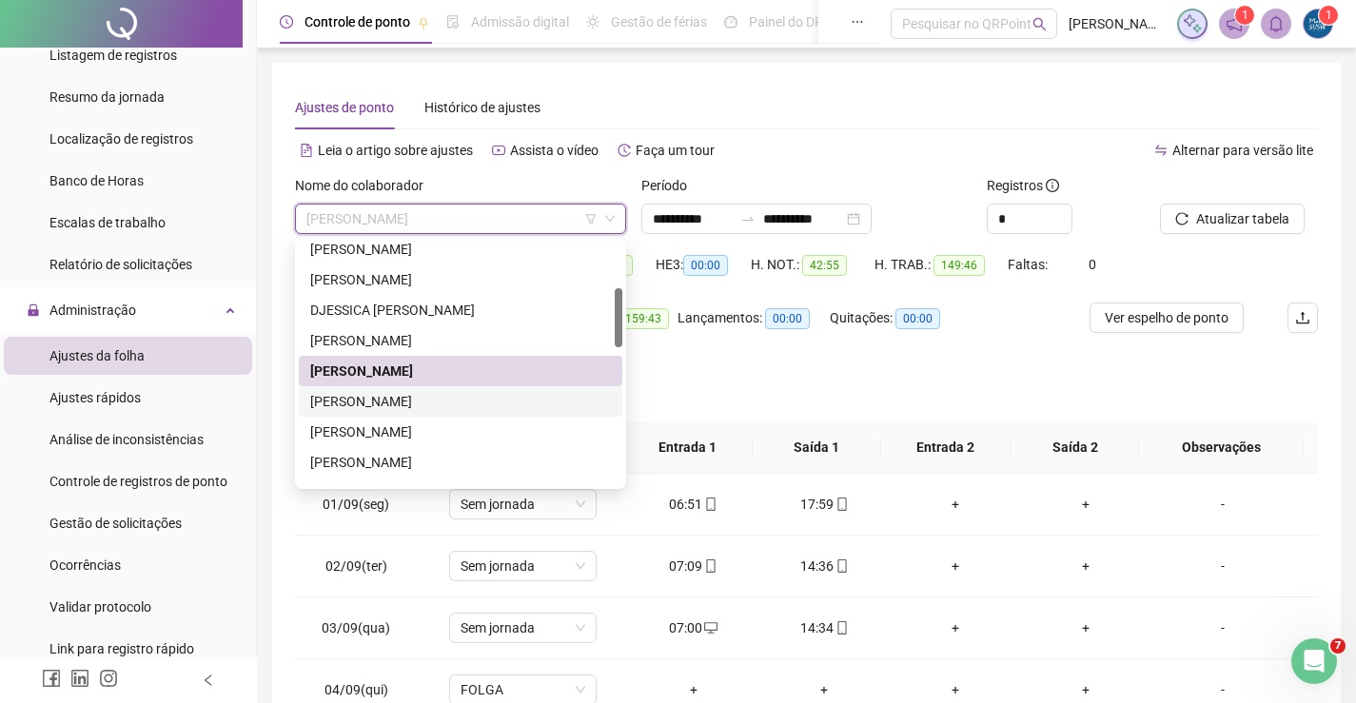
click at [491, 398] on div "[PERSON_NAME]" at bounding box center [460, 401] width 301 height 21
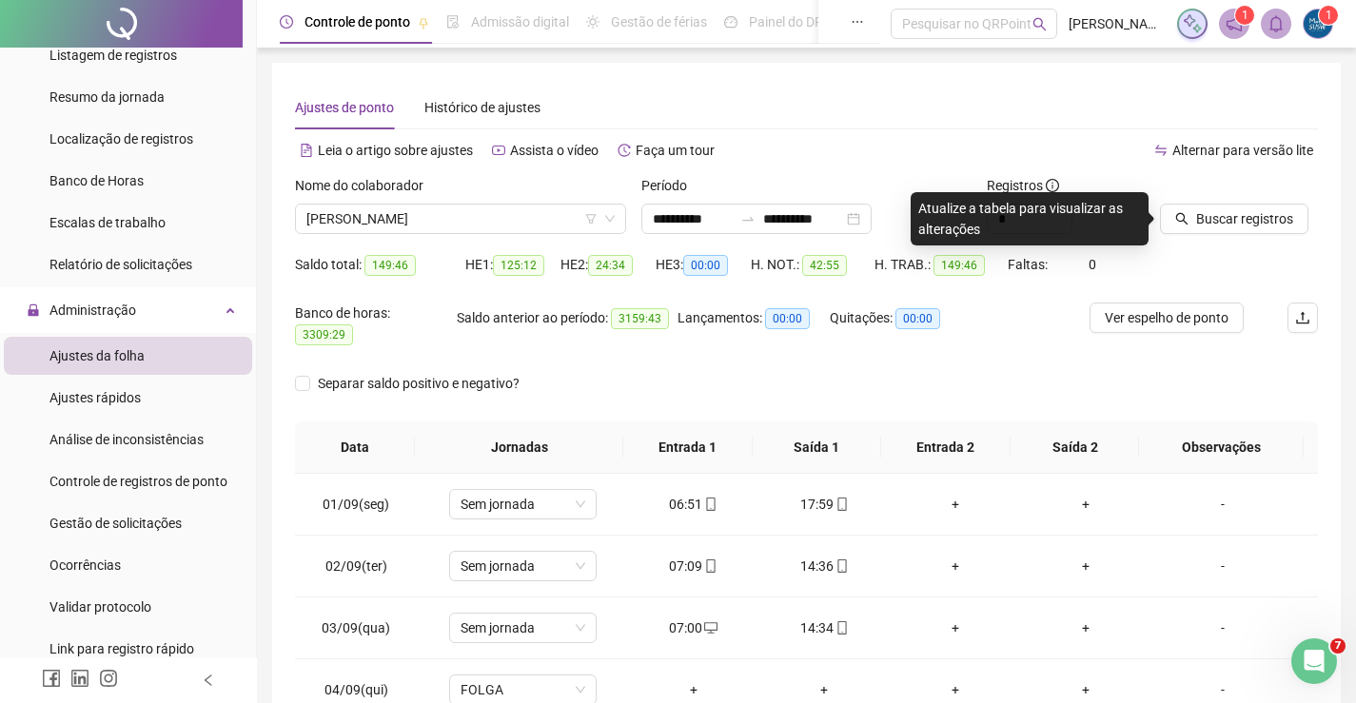
click at [1187, 215] on icon "search" at bounding box center [1181, 218] width 13 height 13
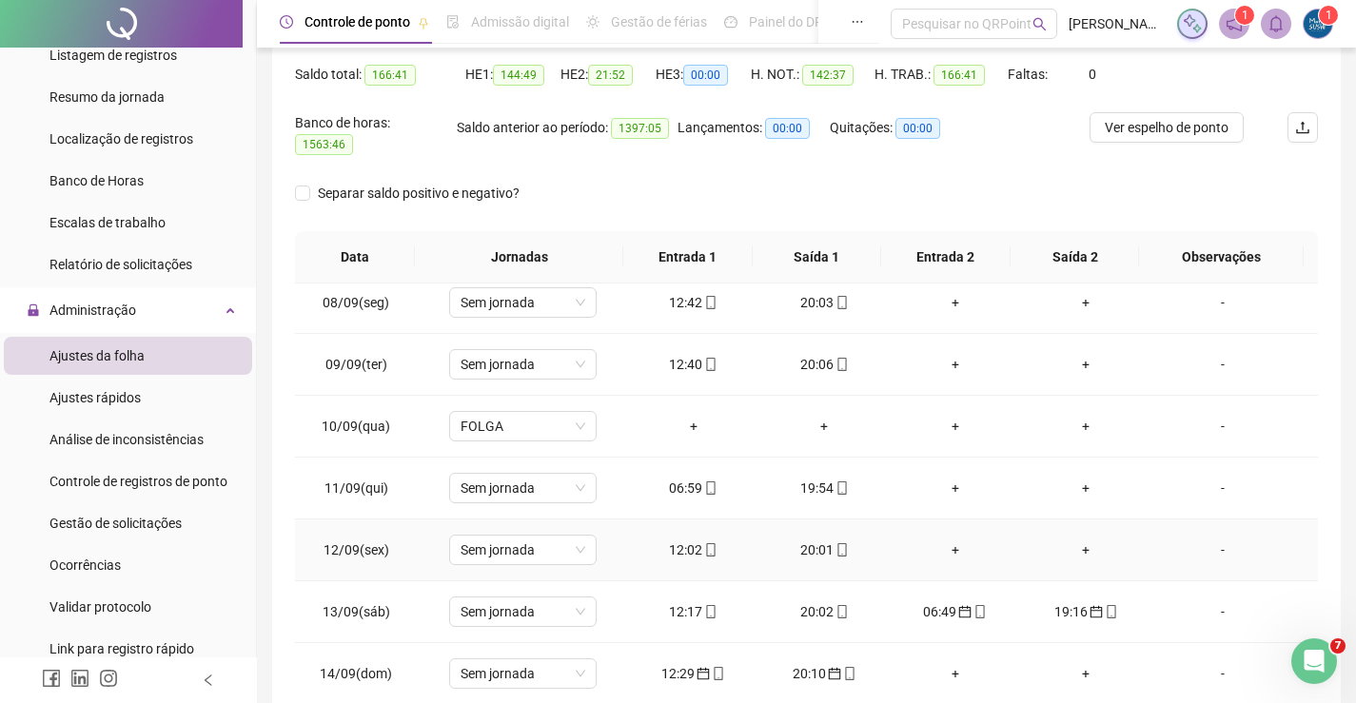
scroll to position [476, 0]
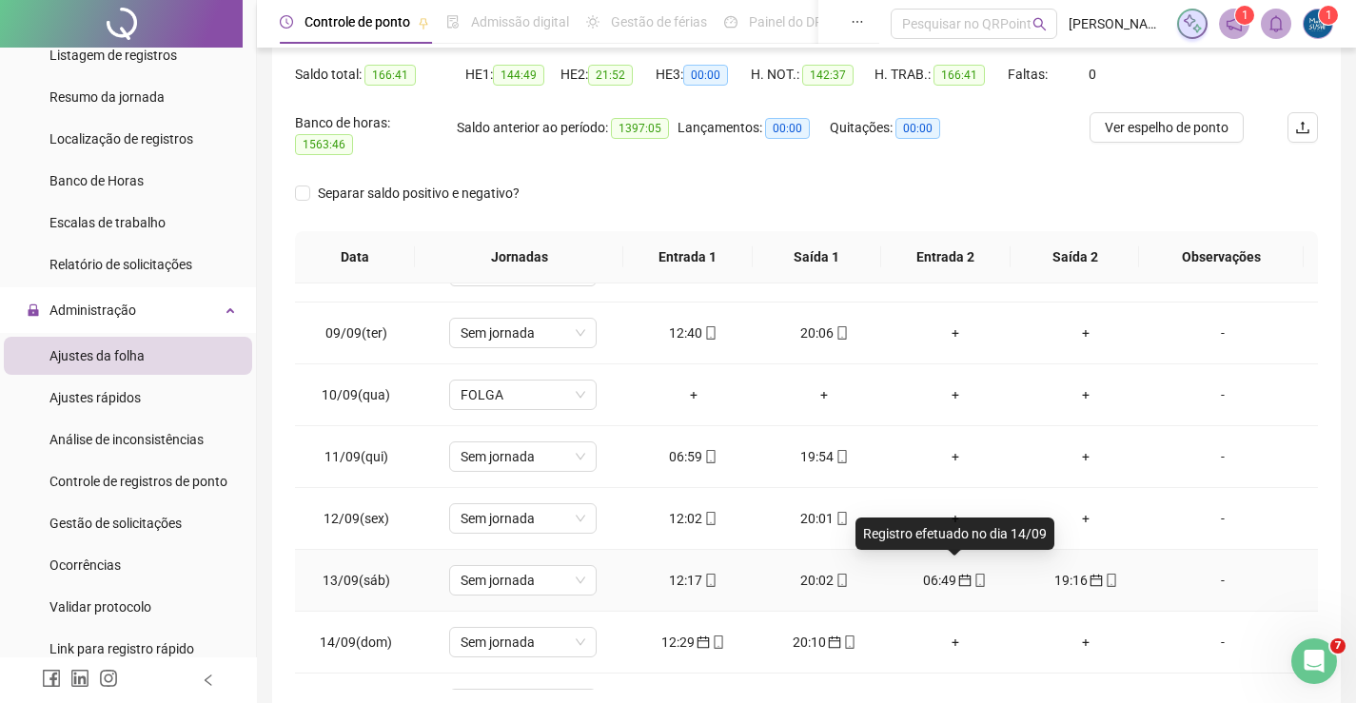
click at [958, 574] on icon "calendar" at bounding box center [964, 580] width 13 height 13
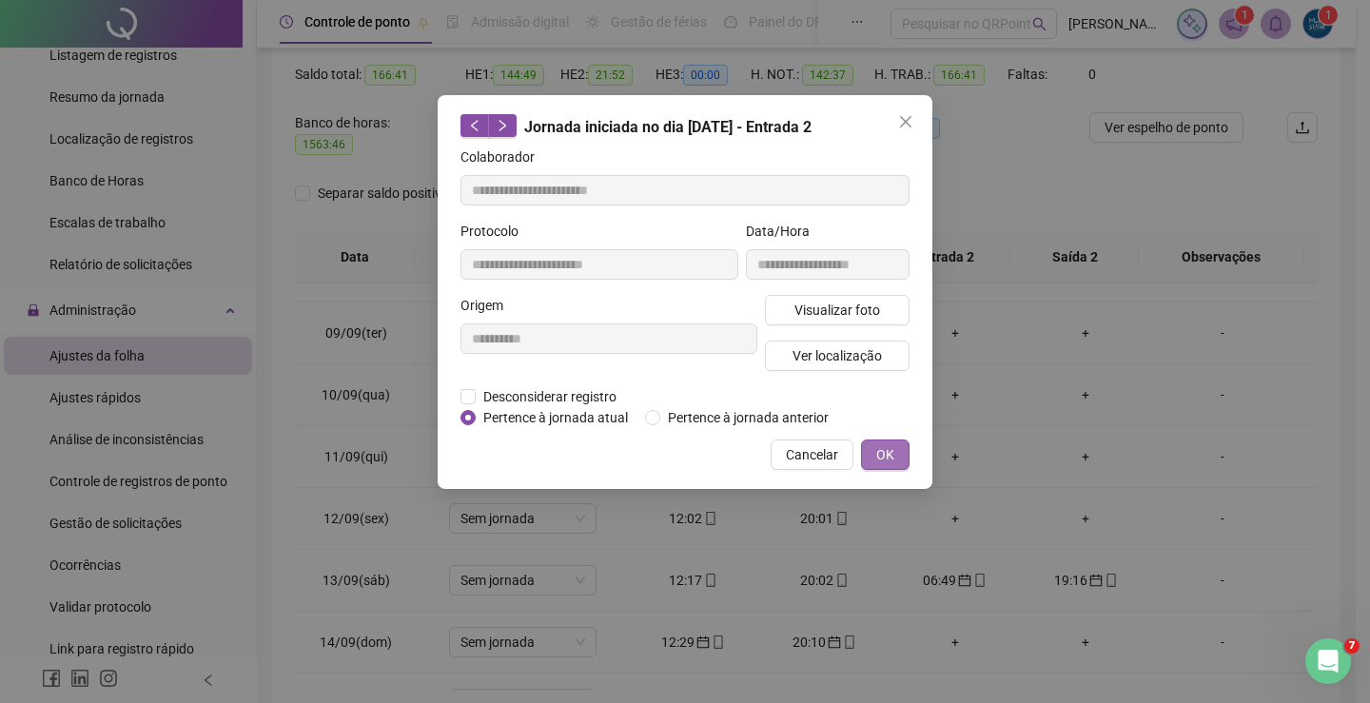
click at [875, 448] on button "OK" at bounding box center [885, 455] width 49 height 30
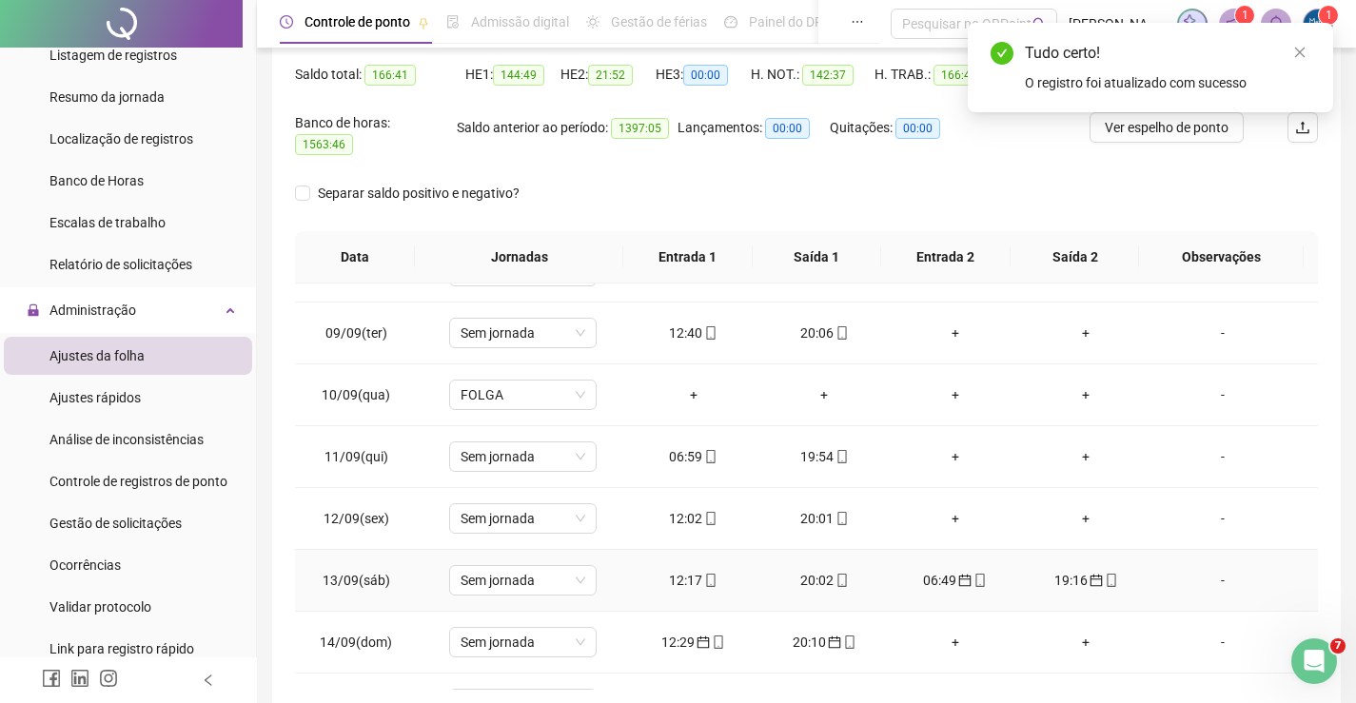
click at [1055, 570] on div "19:16" at bounding box center [1086, 580] width 101 height 21
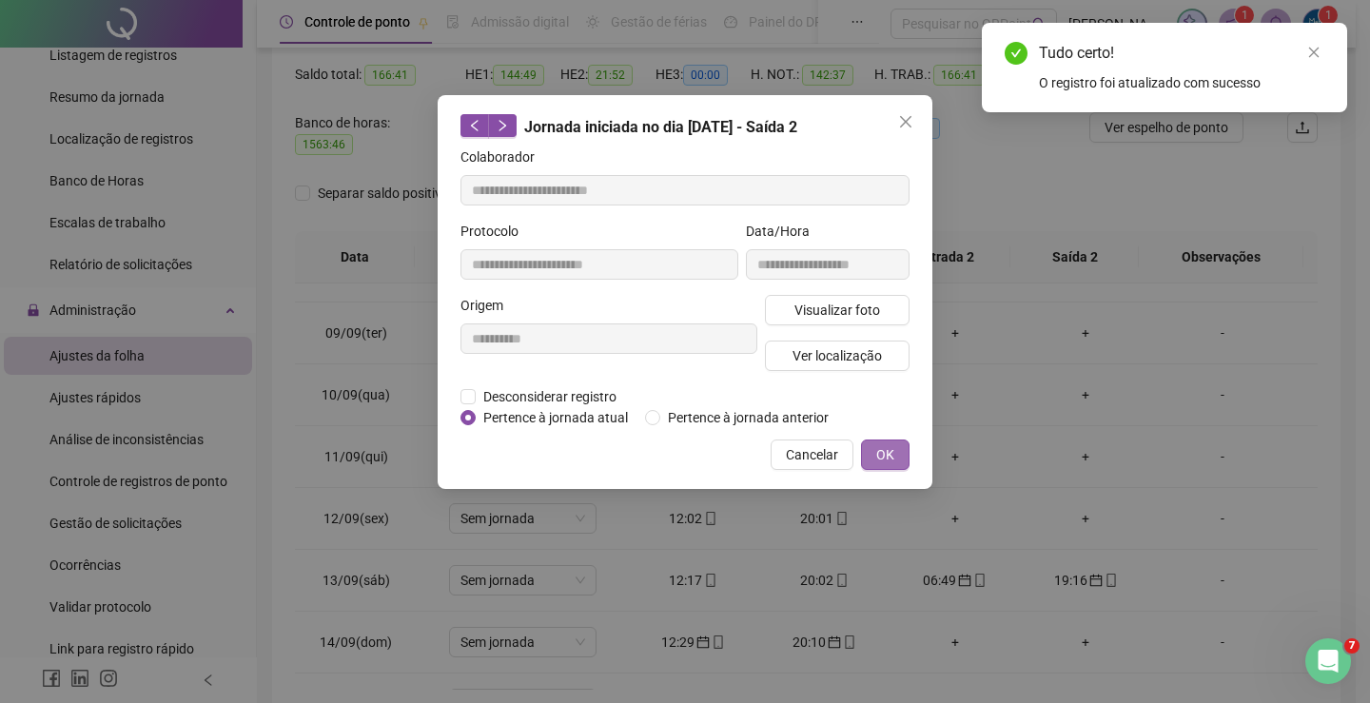
click at [886, 448] on span "OK" at bounding box center [885, 454] width 18 height 21
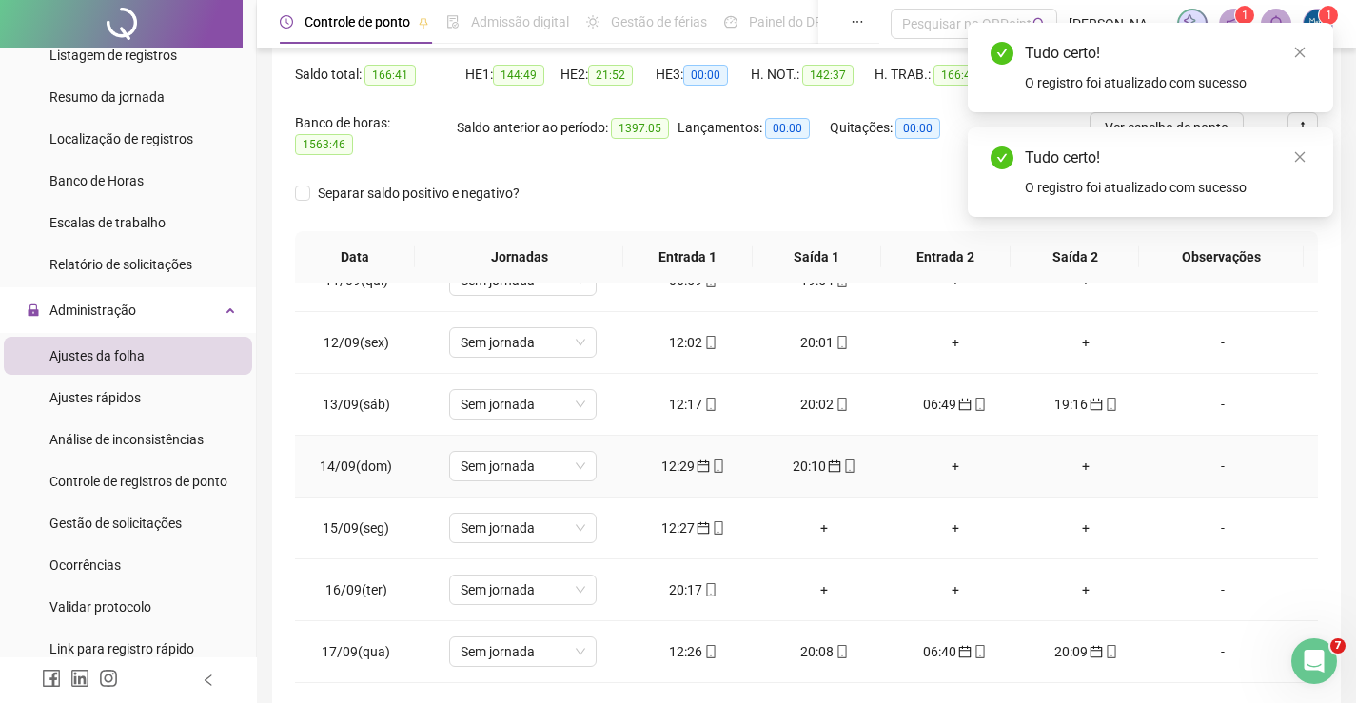
scroll to position [666, 0]
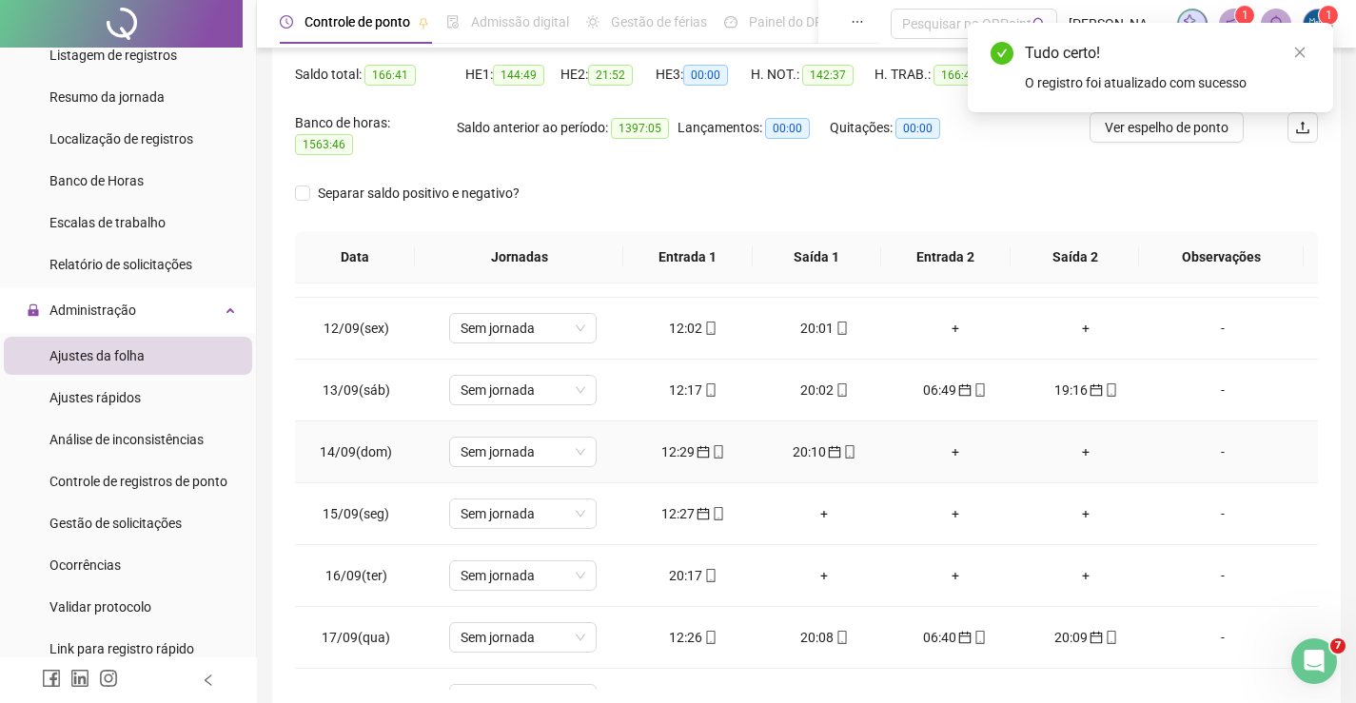
click at [710, 445] on span "mobile" at bounding box center [717, 451] width 15 height 13
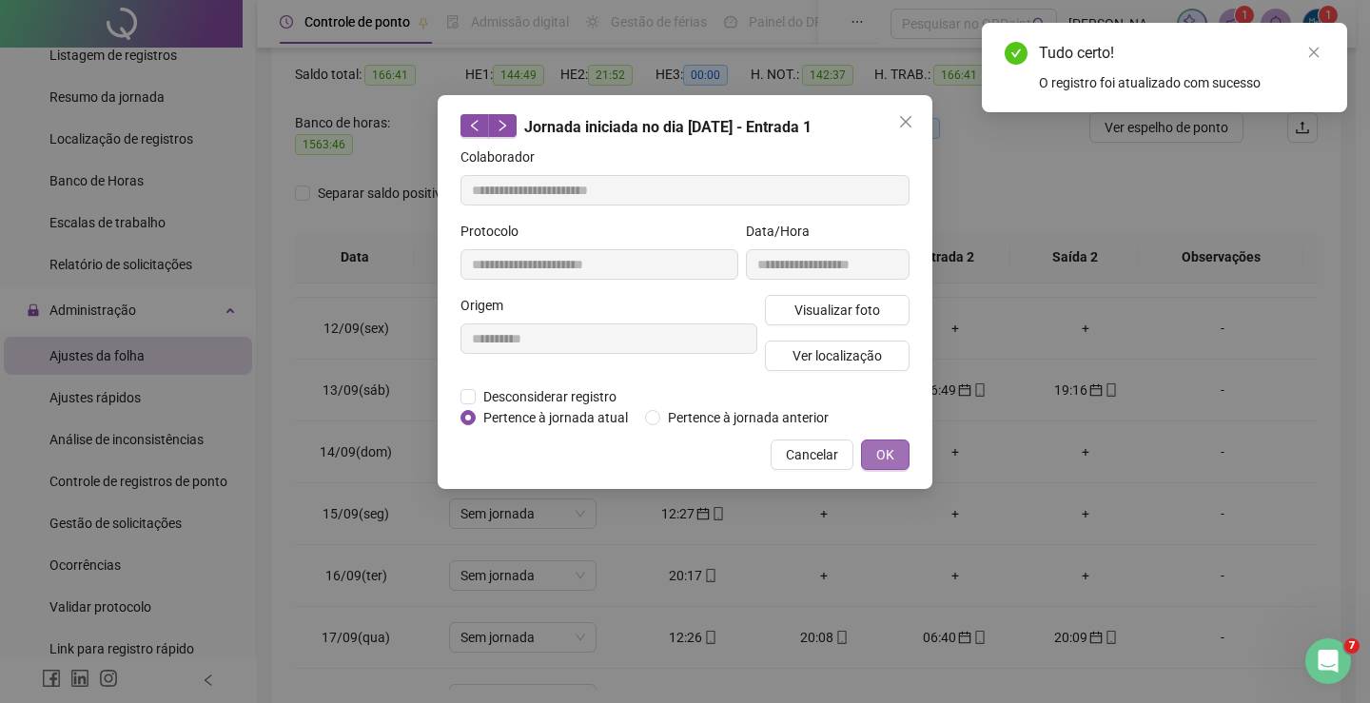
click at [876, 455] on button "OK" at bounding box center [885, 455] width 49 height 30
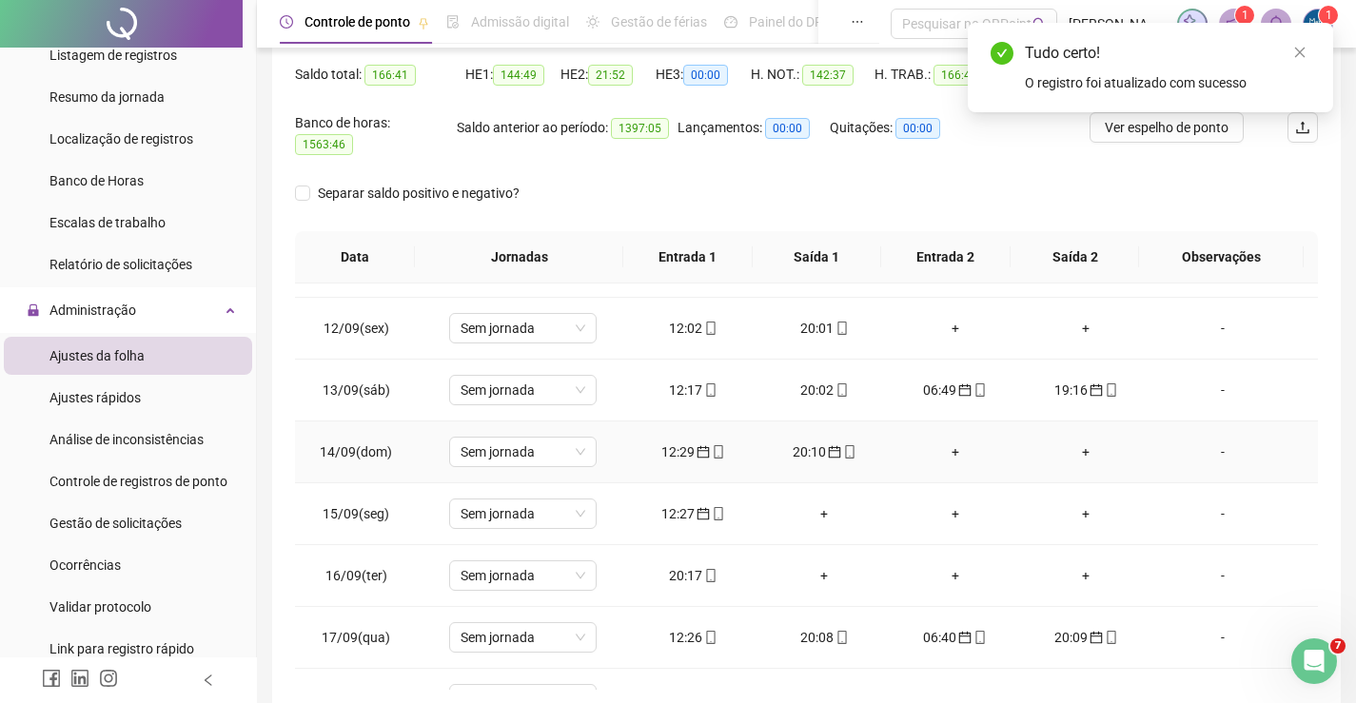
click at [811, 449] on div "20:10" at bounding box center [824, 452] width 101 height 21
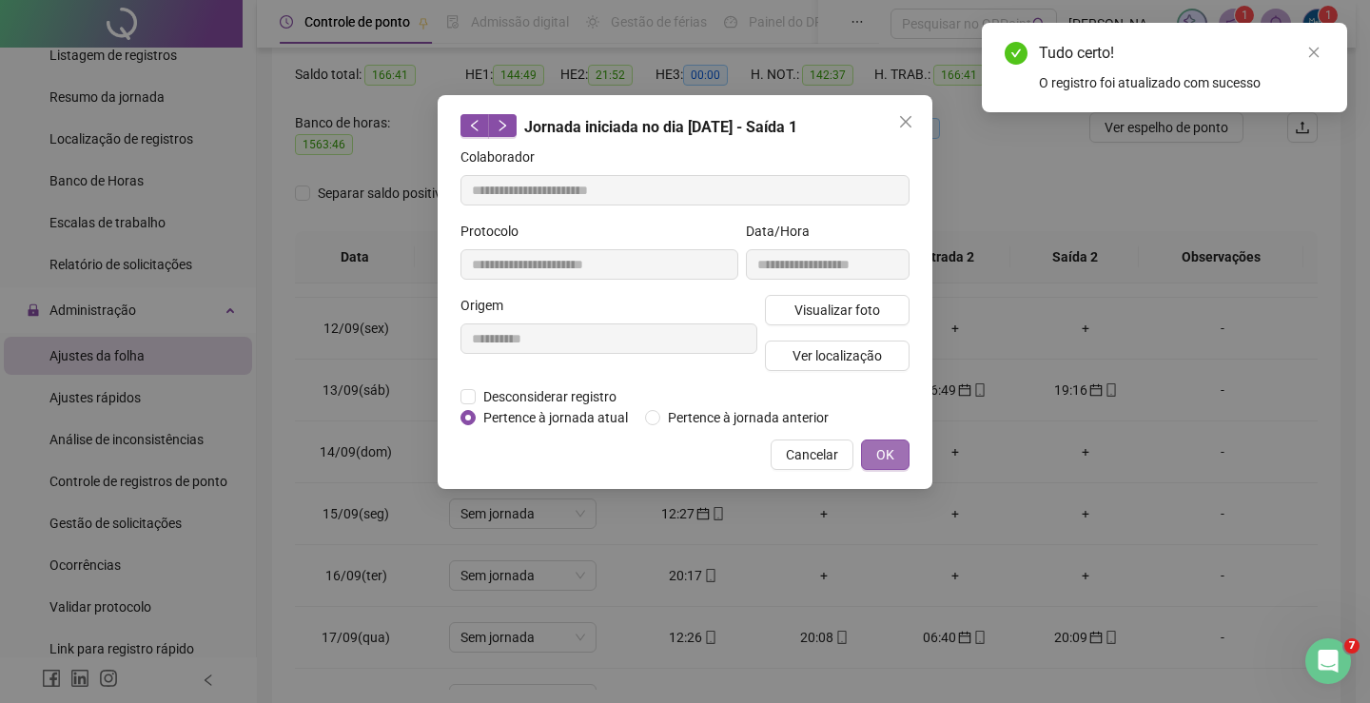
click at [878, 453] on span "OK" at bounding box center [885, 454] width 18 height 21
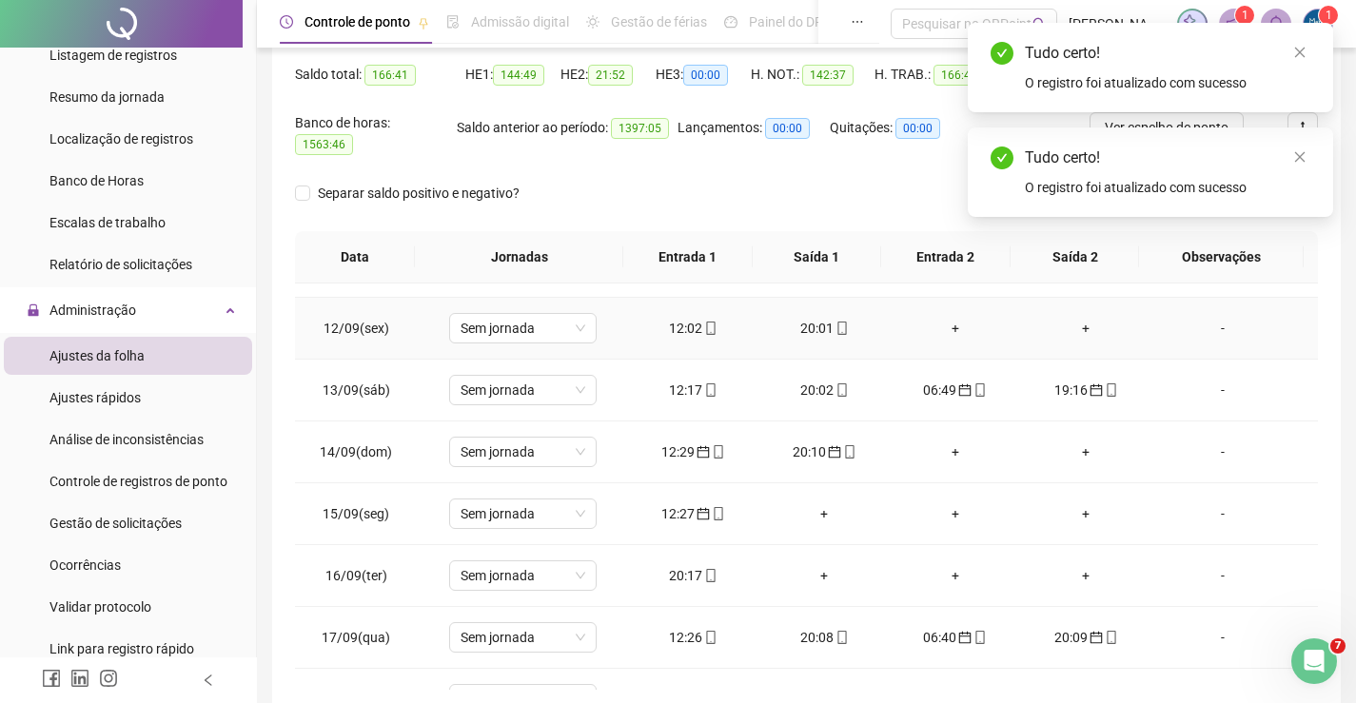
click at [801, 318] on div "20:01" at bounding box center [824, 328] width 101 height 21
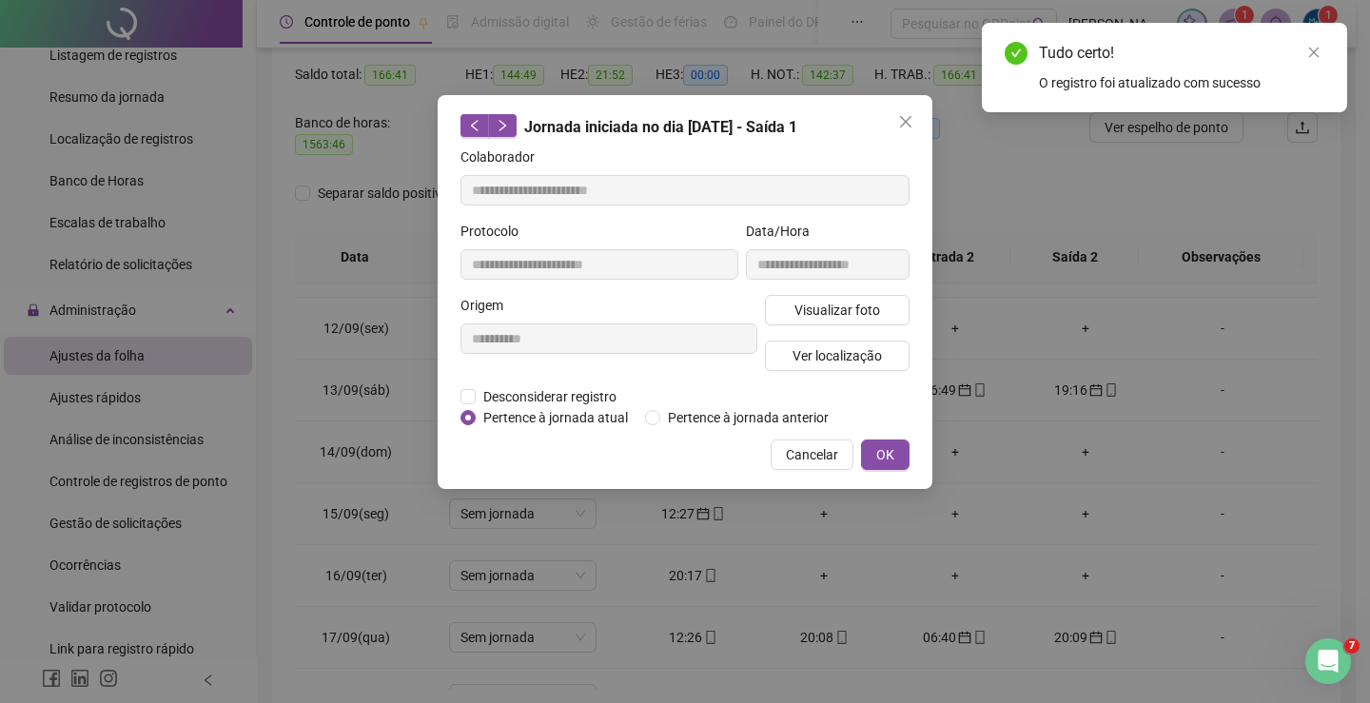
click at [1080, 385] on div "**********" at bounding box center [685, 351] width 1370 height 703
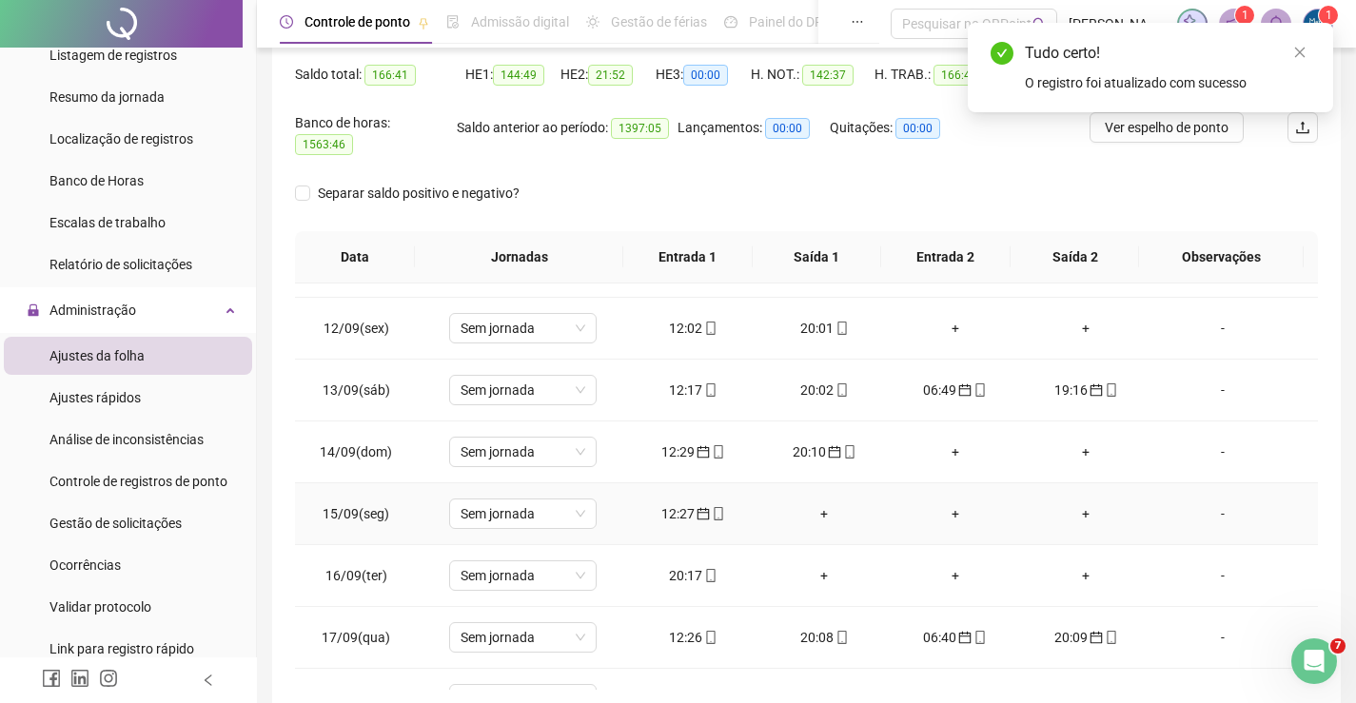
click at [678, 509] on div "12:27" at bounding box center [693, 513] width 101 height 21
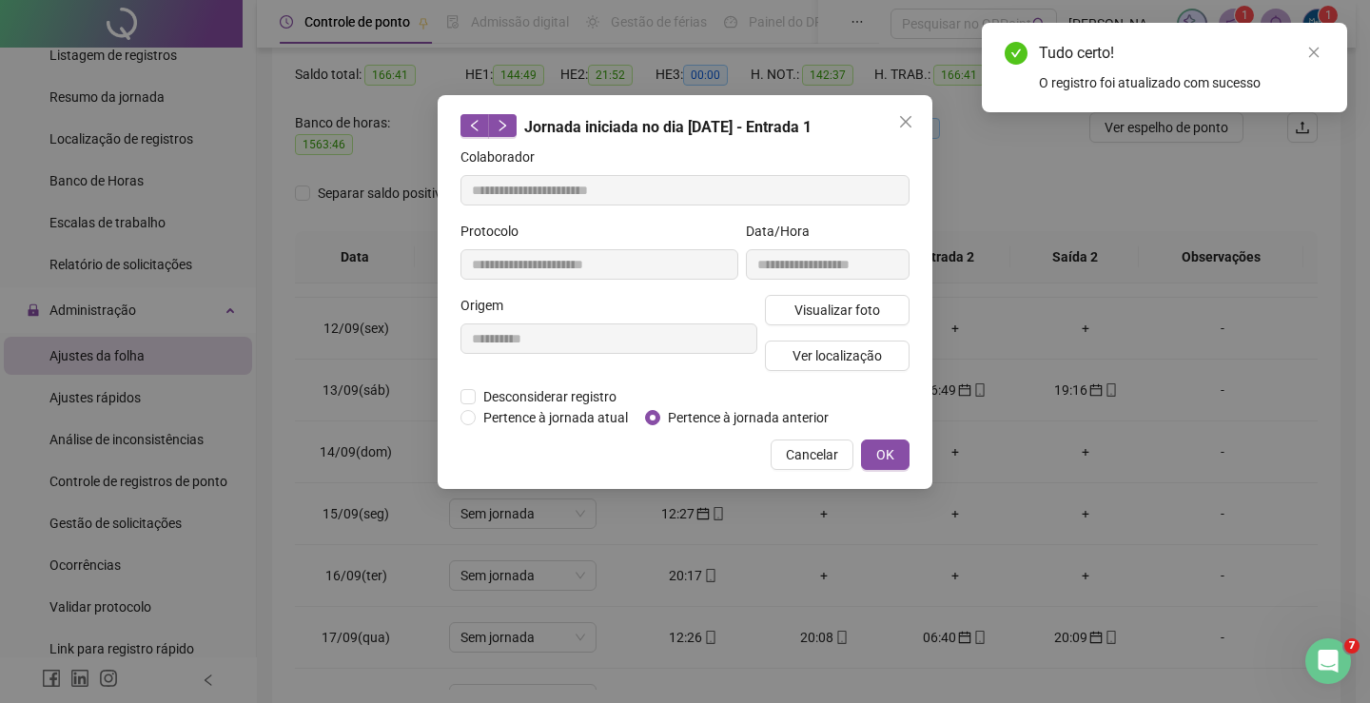
click at [459, 422] on div "Pertence à jornada atual [GEOGRAPHIC_DATA] à jornada anterior" at bounding box center [685, 417] width 457 height 21
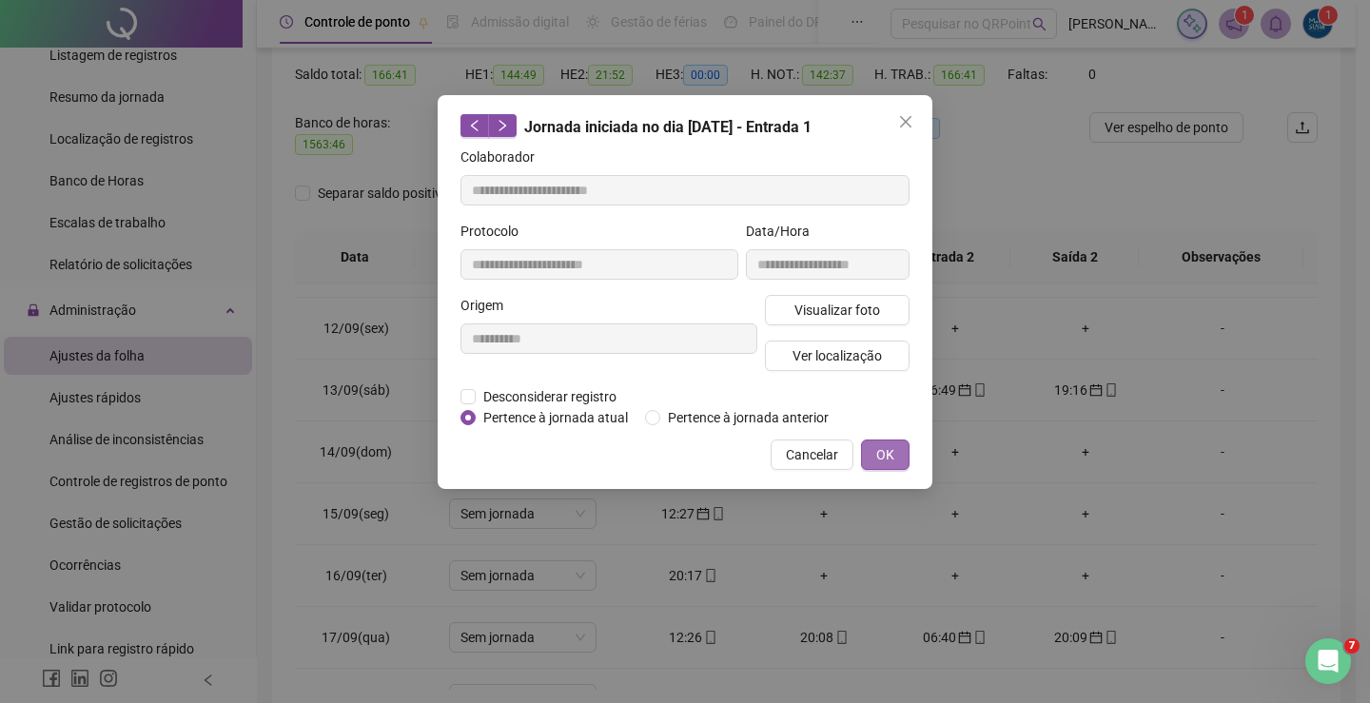
click at [881, 444] on span "OK" at bounding box center [885, 454] width 18 height 21
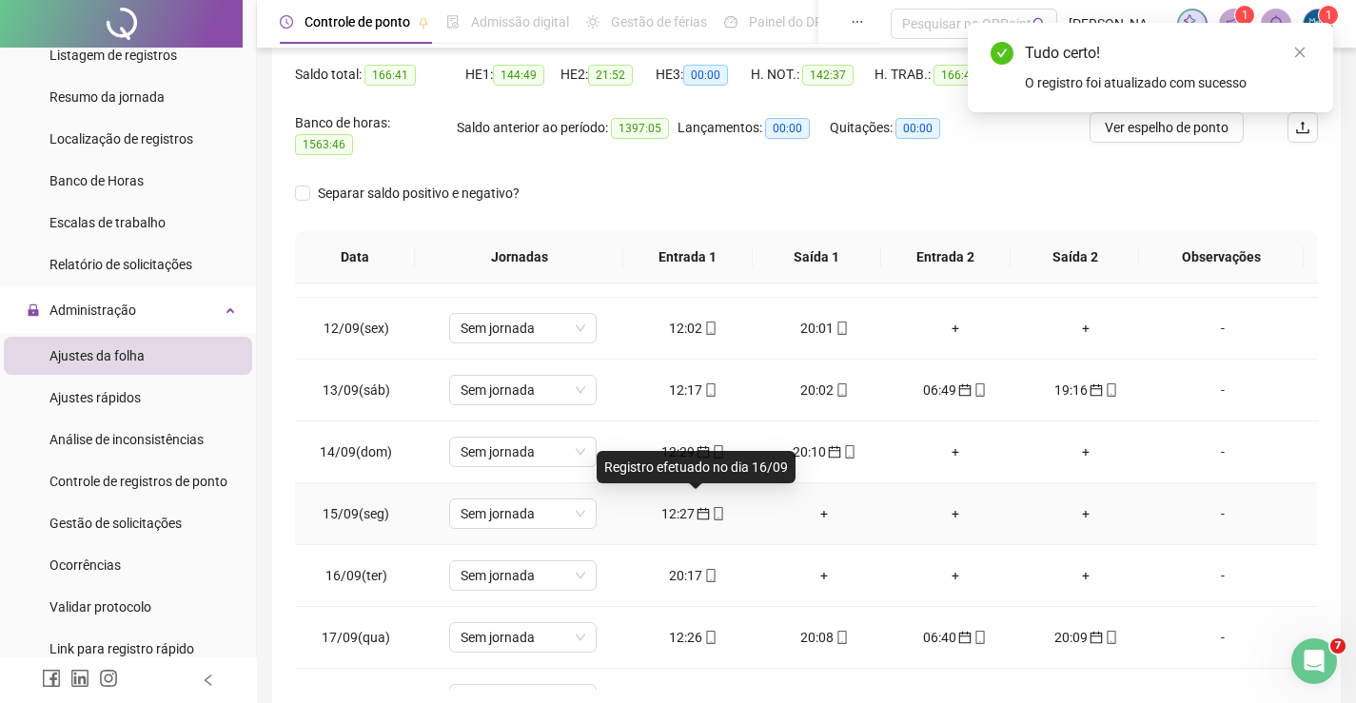
click at [702, 508] on icon "calendar" at bounding box center [703, 514] width 12 height 12
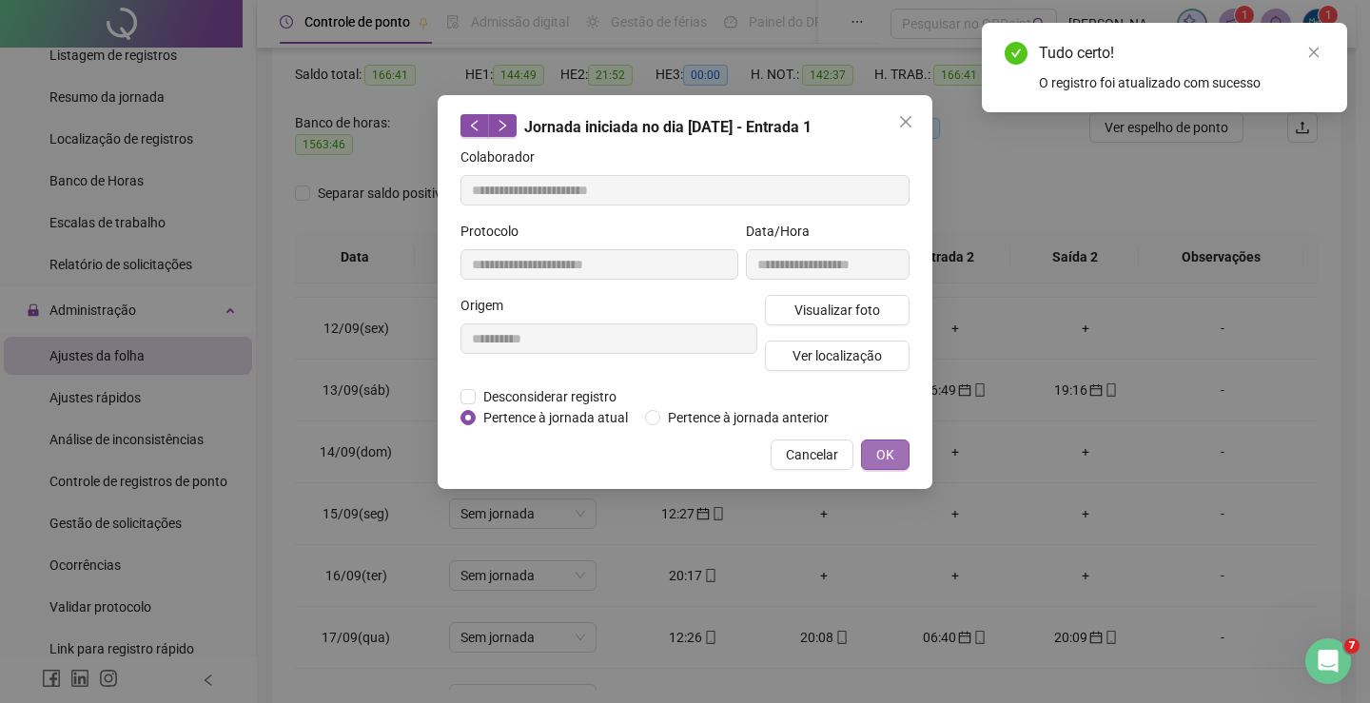
click at [872, 455] on button "OK" at bounding box center [885, 455] width 49 height 30
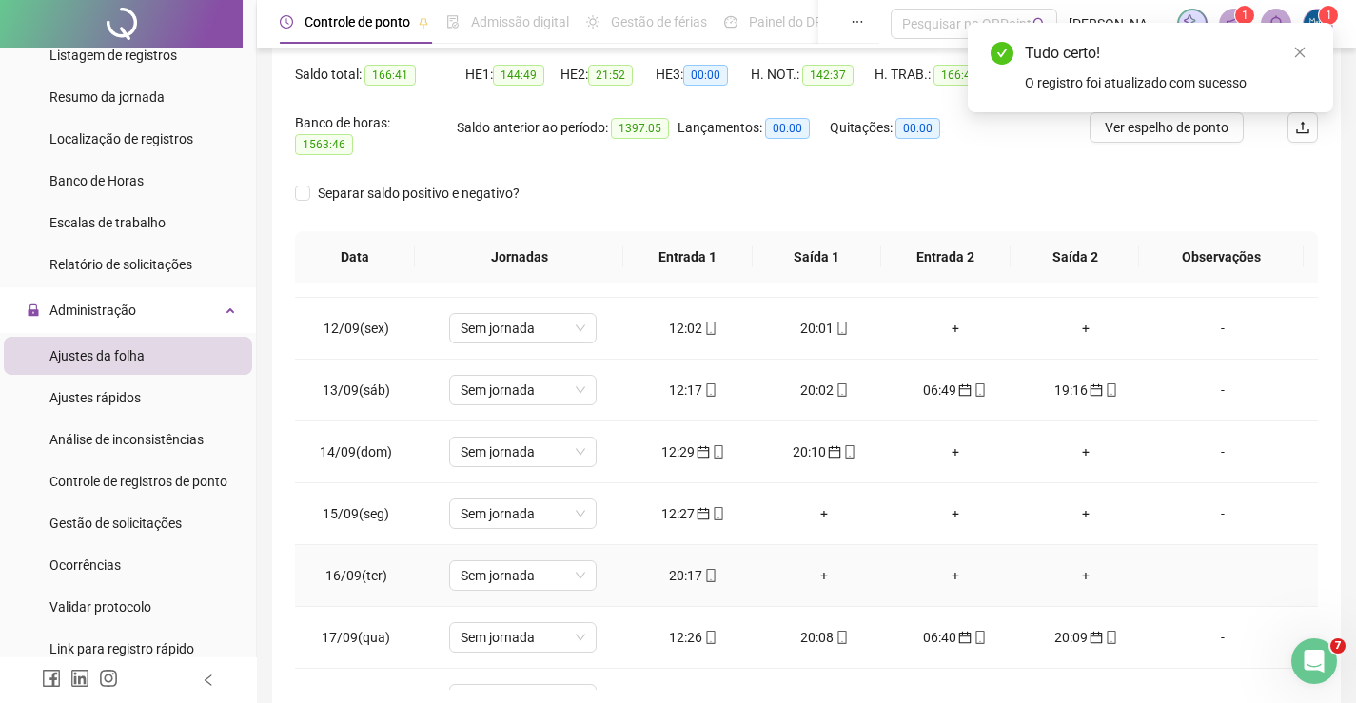
click at [684, 552] on td "20:17" at bounding box center [693, 576] width 131 height 62
click at [692, 576] on td "20:17" at bounding box center [693, 576] width 131 height 62
click at [683, 569] on div "20:17" at bounding box center [693, 575] width 101 height 21
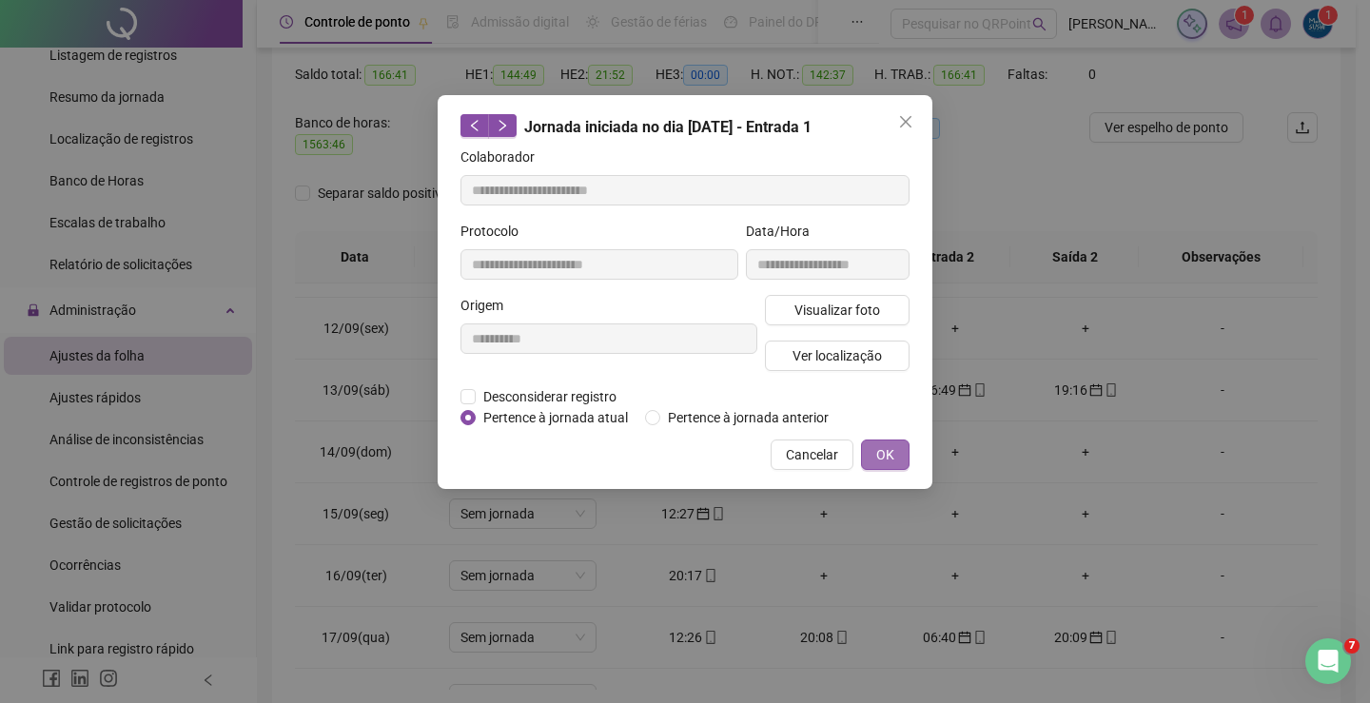
click at [894, 441] on button "OK" at bounding box center [885, 455] width 49 height 30
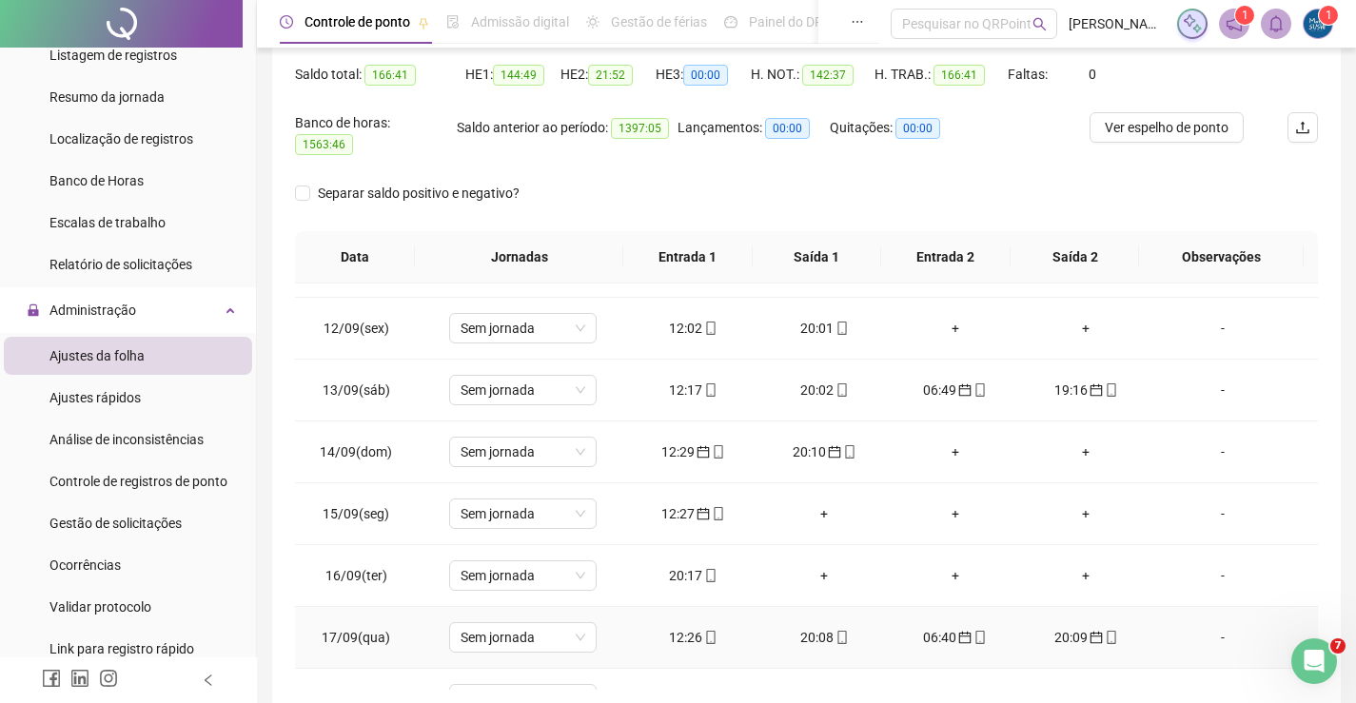
click at [690, 628] on div "12:26" at bounding box center [693, 637] width 101 height 21
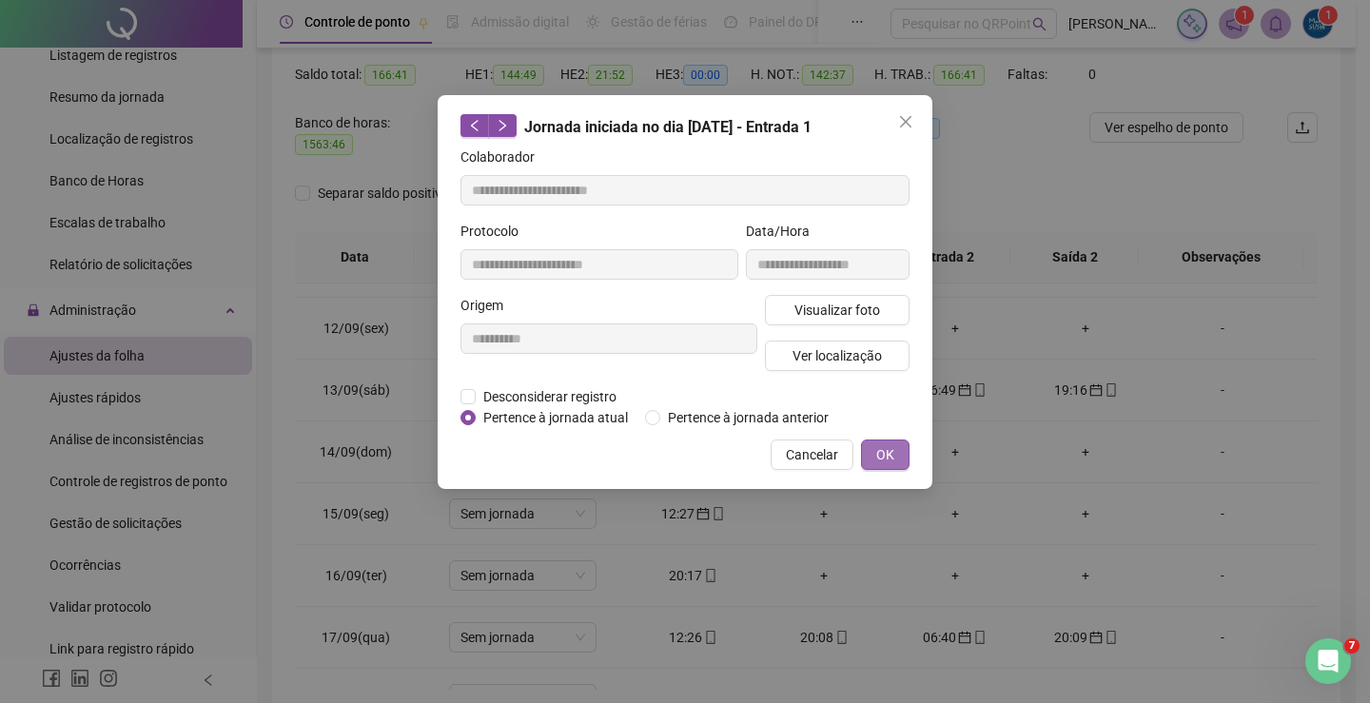
click at [872, 450] on button "OK" at bounding box center [885, 455] width 49 height 30
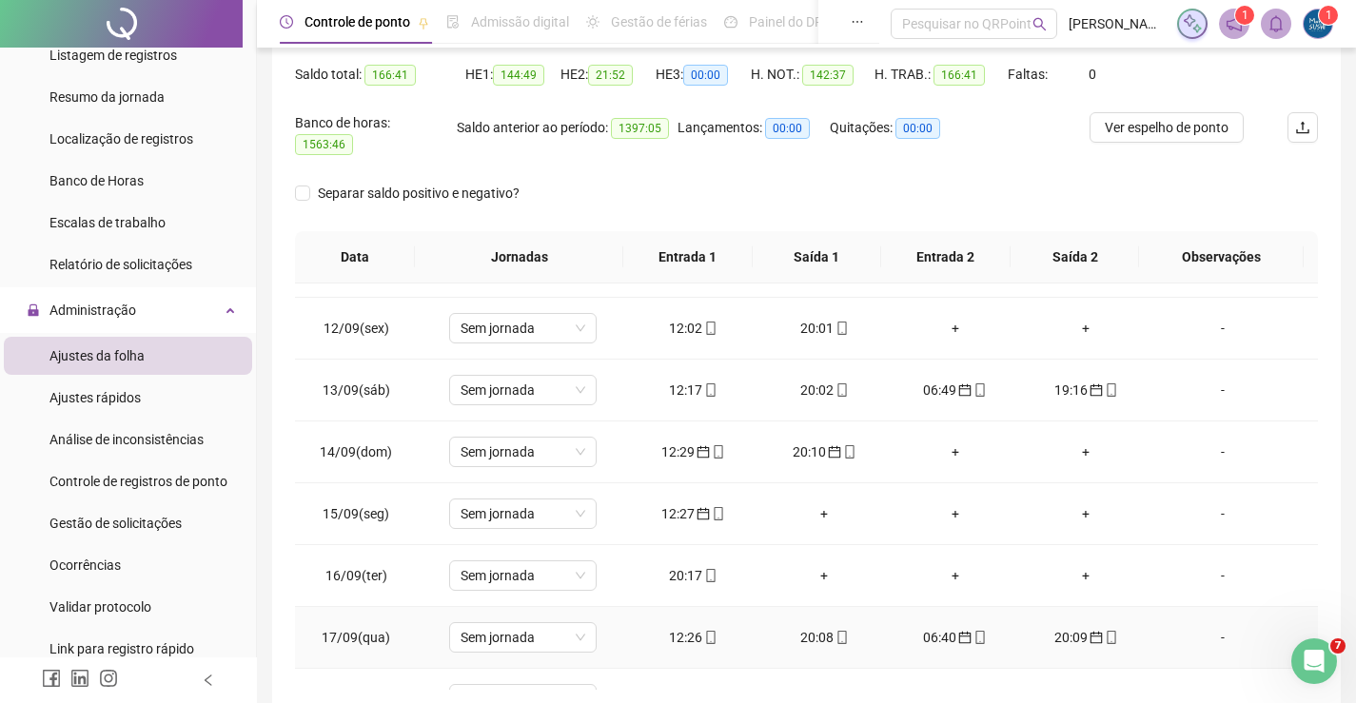
click at [817, 627] on div "20:08" at bounding box center [824, 637] width 101 height 21
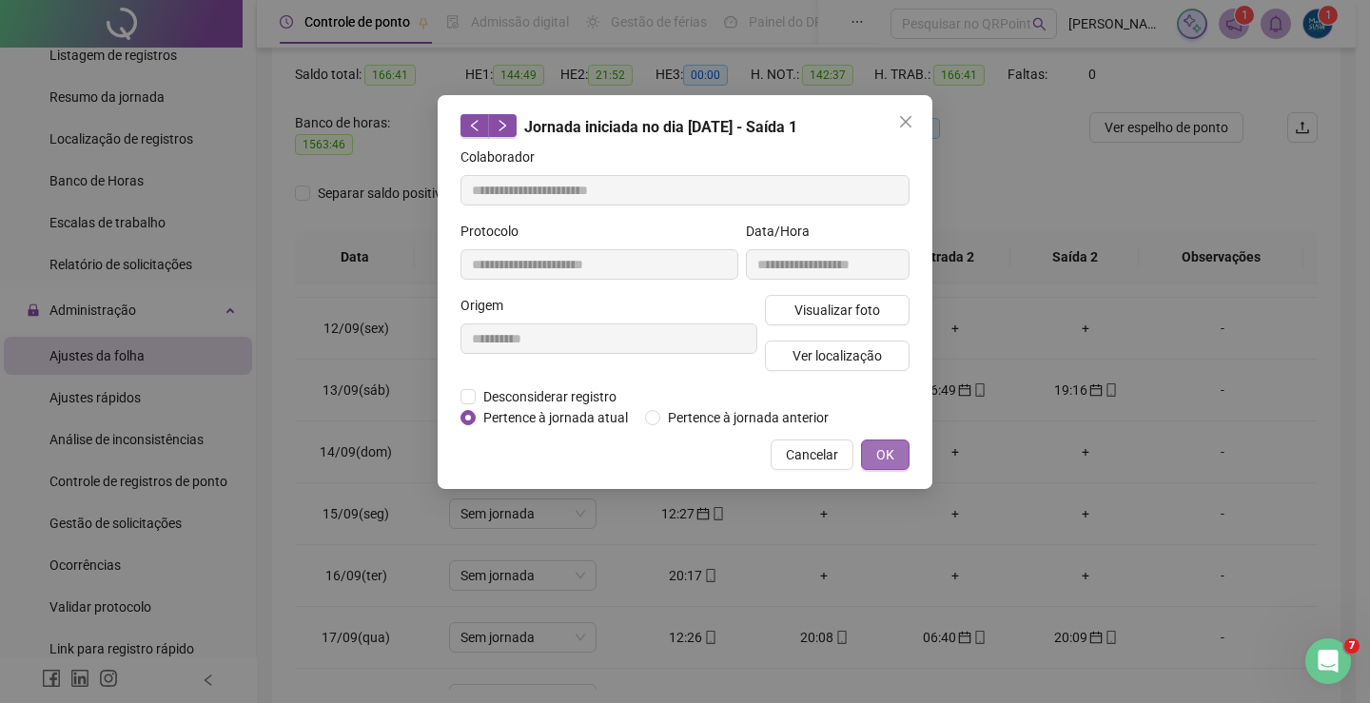
click at [885, 459] on span "OK" at bounding box center [885, 454] width 18 height 21
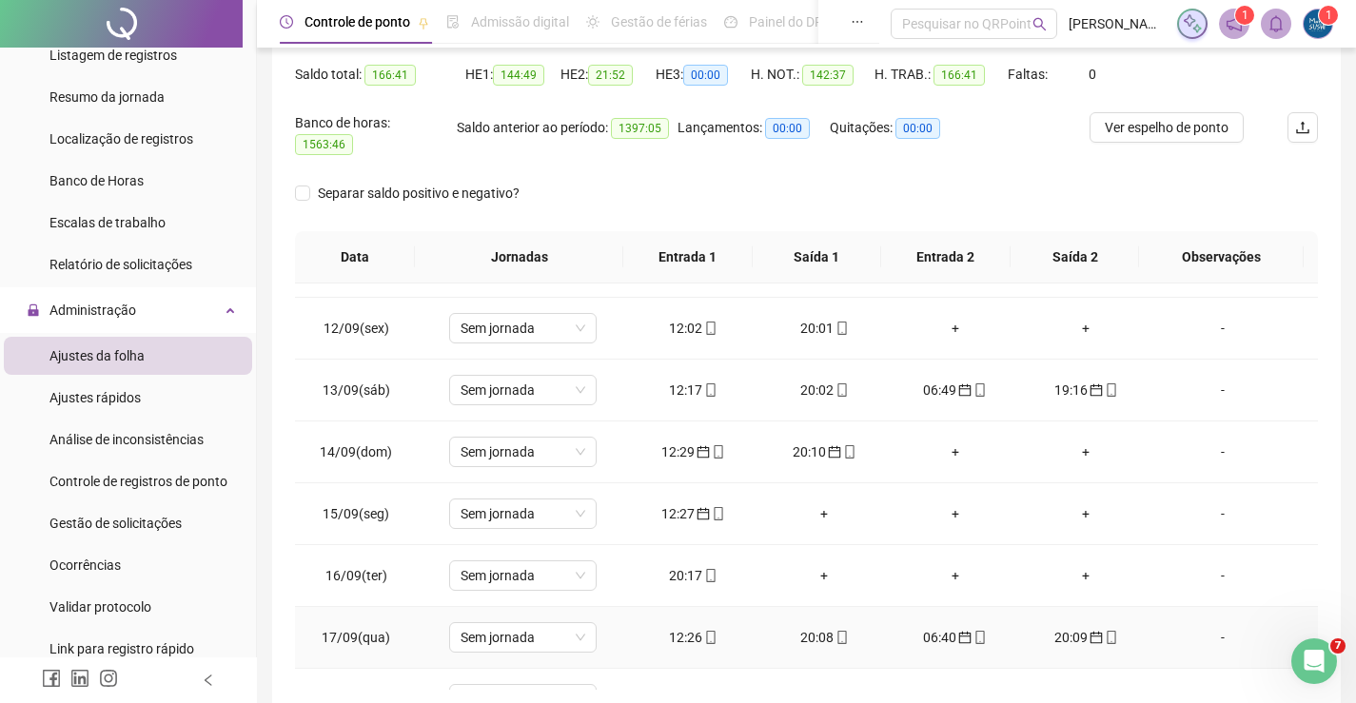
click at [934, 627] on div "06:40" at bounding box center [955, 637] width 101 height 21
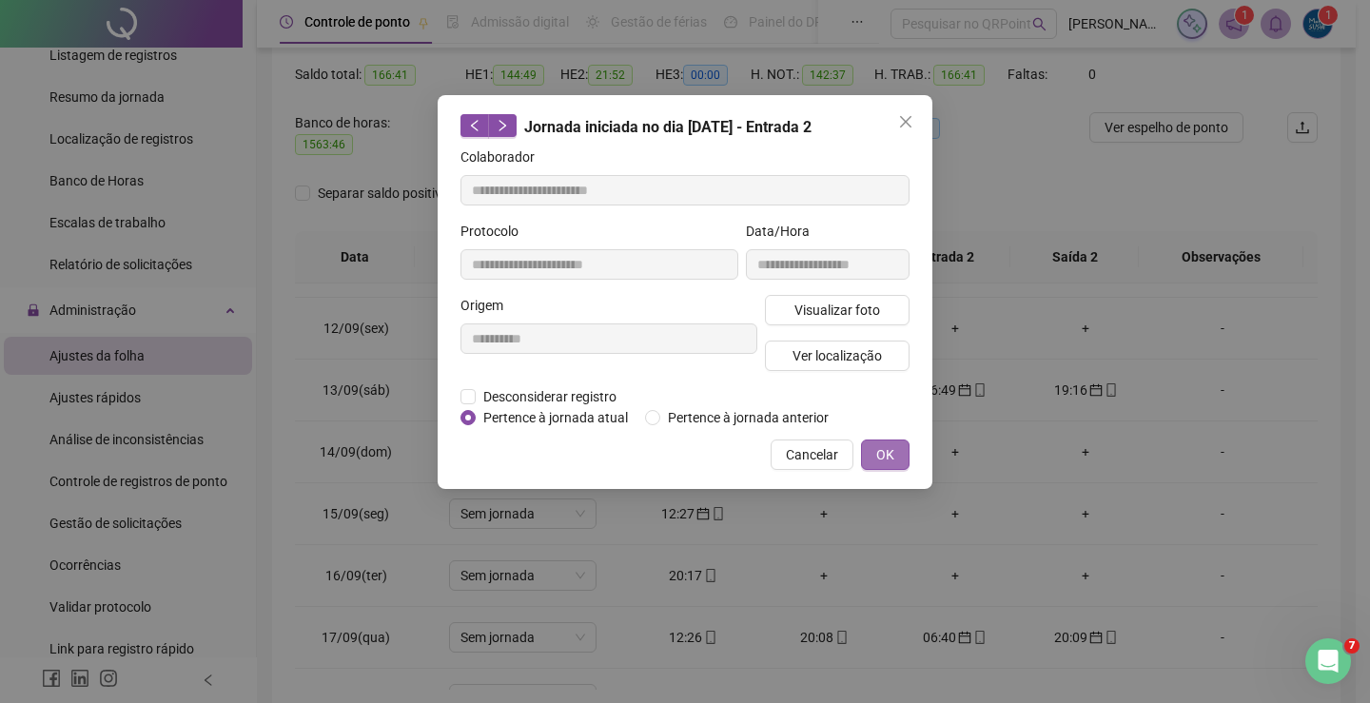
click at [871, 447] on button "OK" at bounding box center [885, 455] width 49 height 30
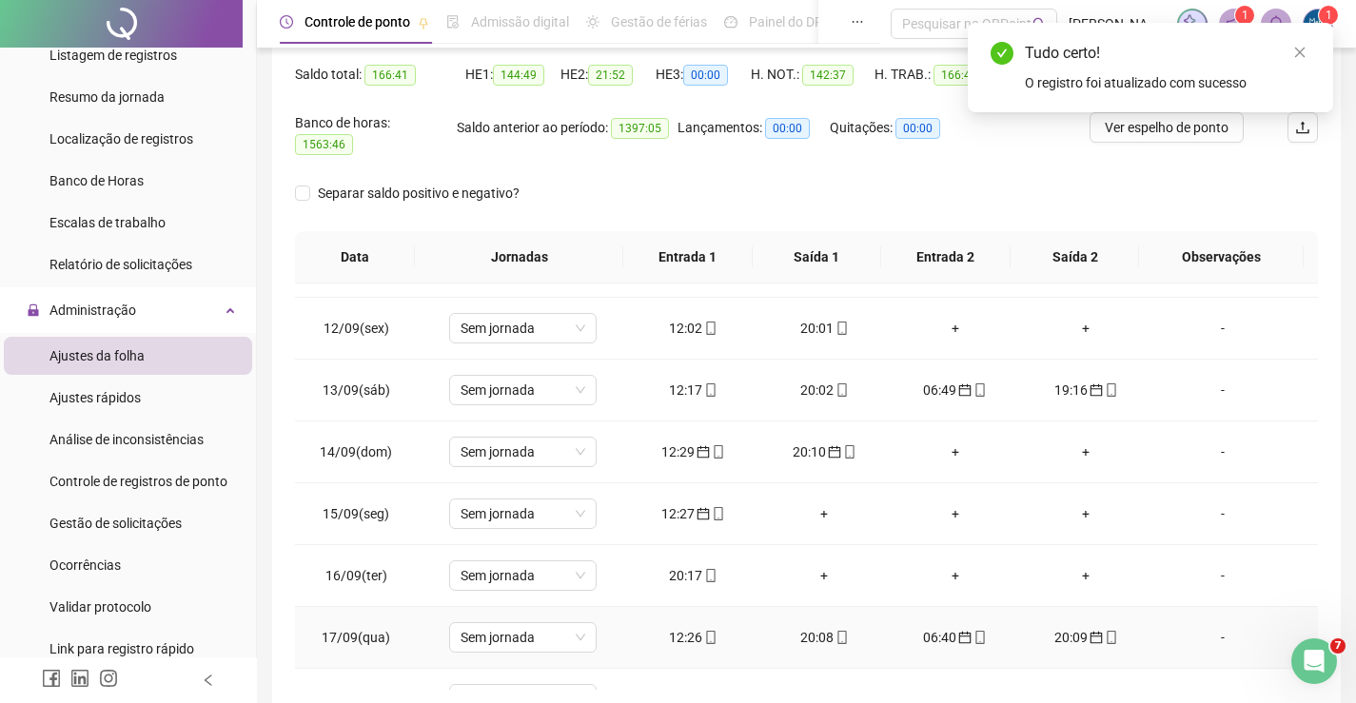
click at [1089, 631] on icon "calendar" at bounding box center [1095, 637] width 13 height 13
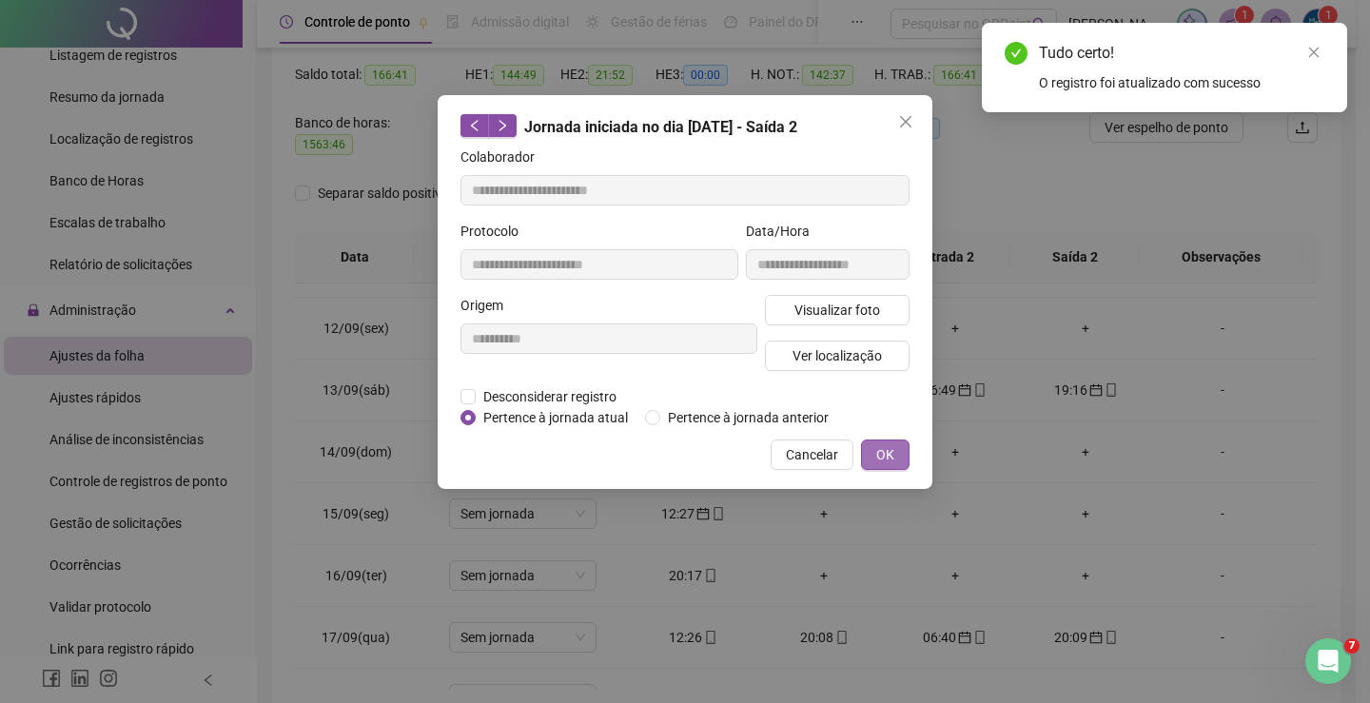
click at [880, 461] on span "OK" at bounding box center [885, 454] width 18 height 21
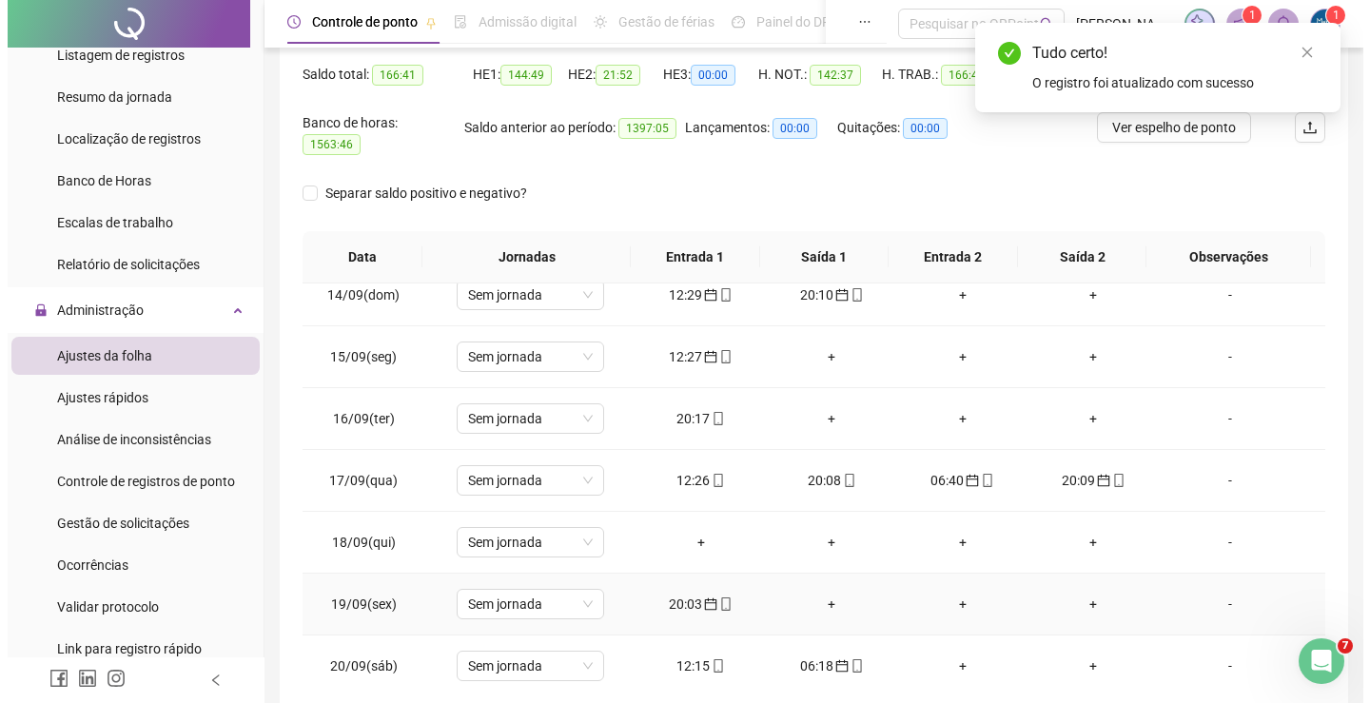
scroll to position [893, 0]
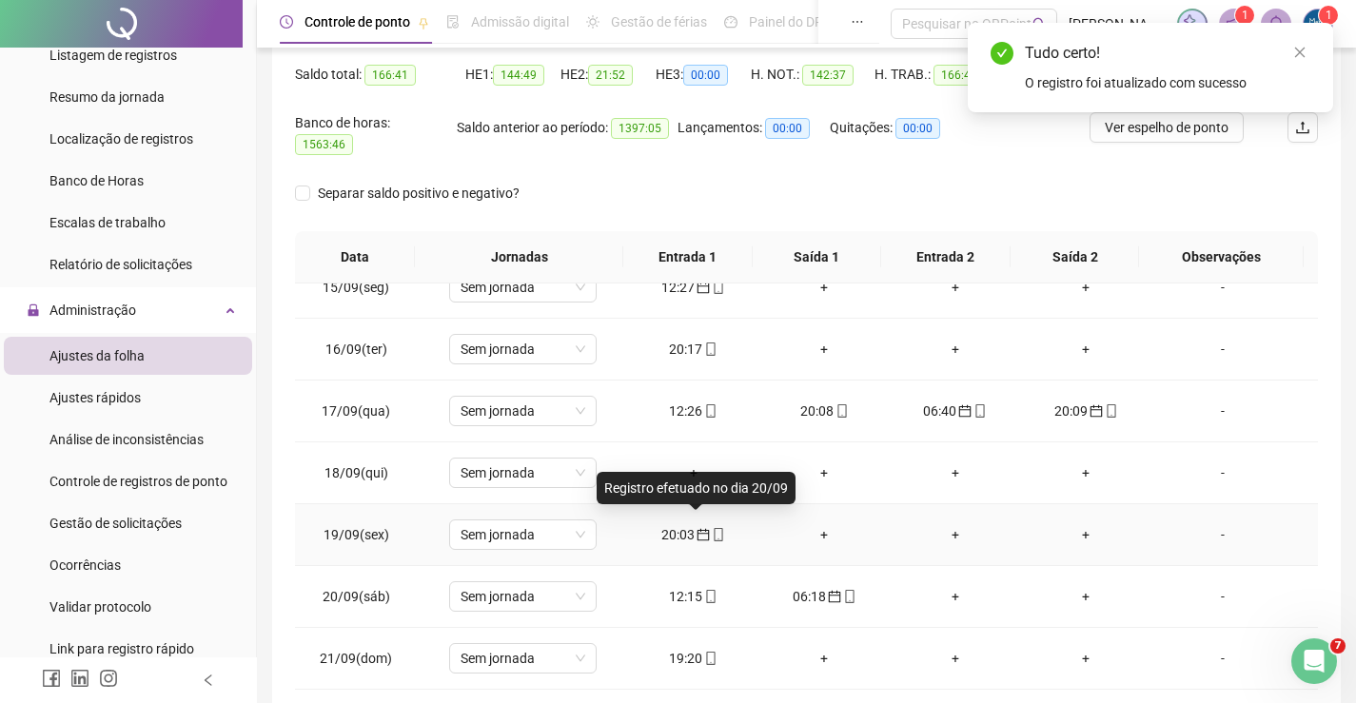
click at [697, 528] on icon "calendar" at bounding box center [703, 534] width 13 height 13
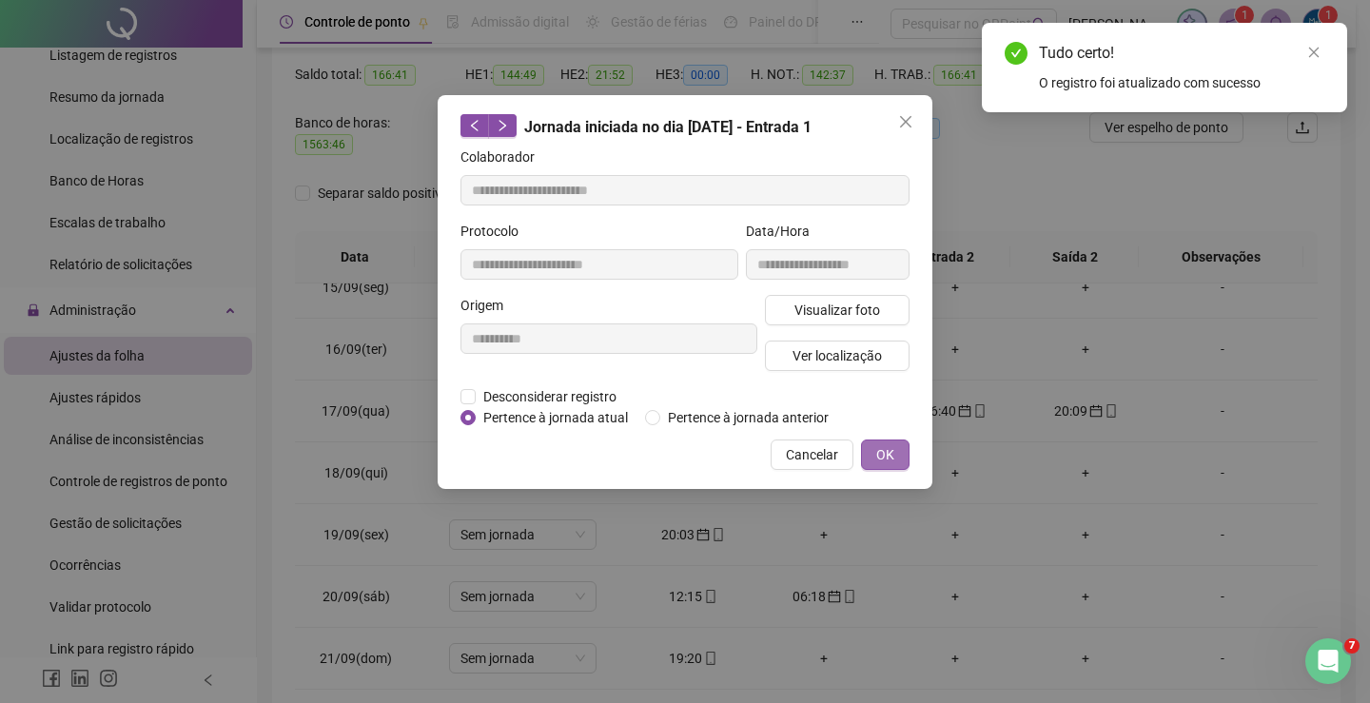
click at [893, 457] on span "OK" at bounding box center [885, 454] width 18 height 21
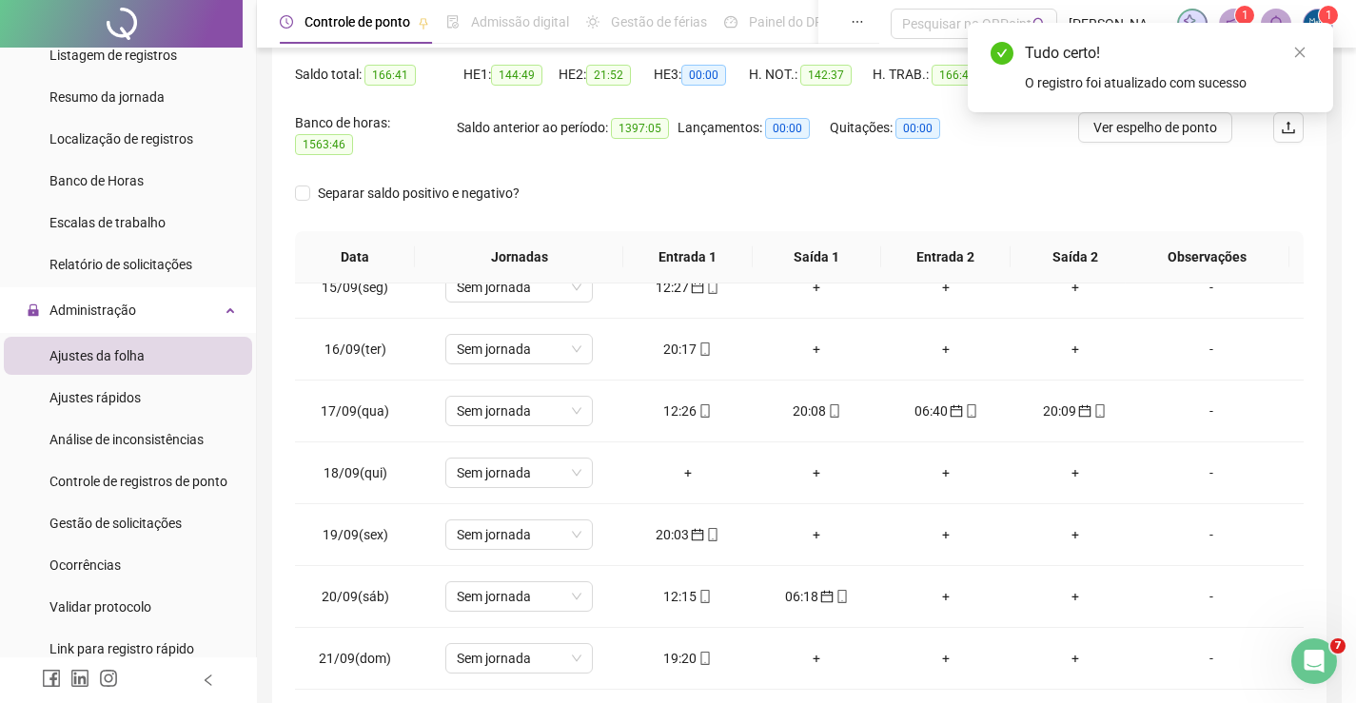
click at [671, 586] on div "12:15" at bounding box center [687, 596] width 99 height 21
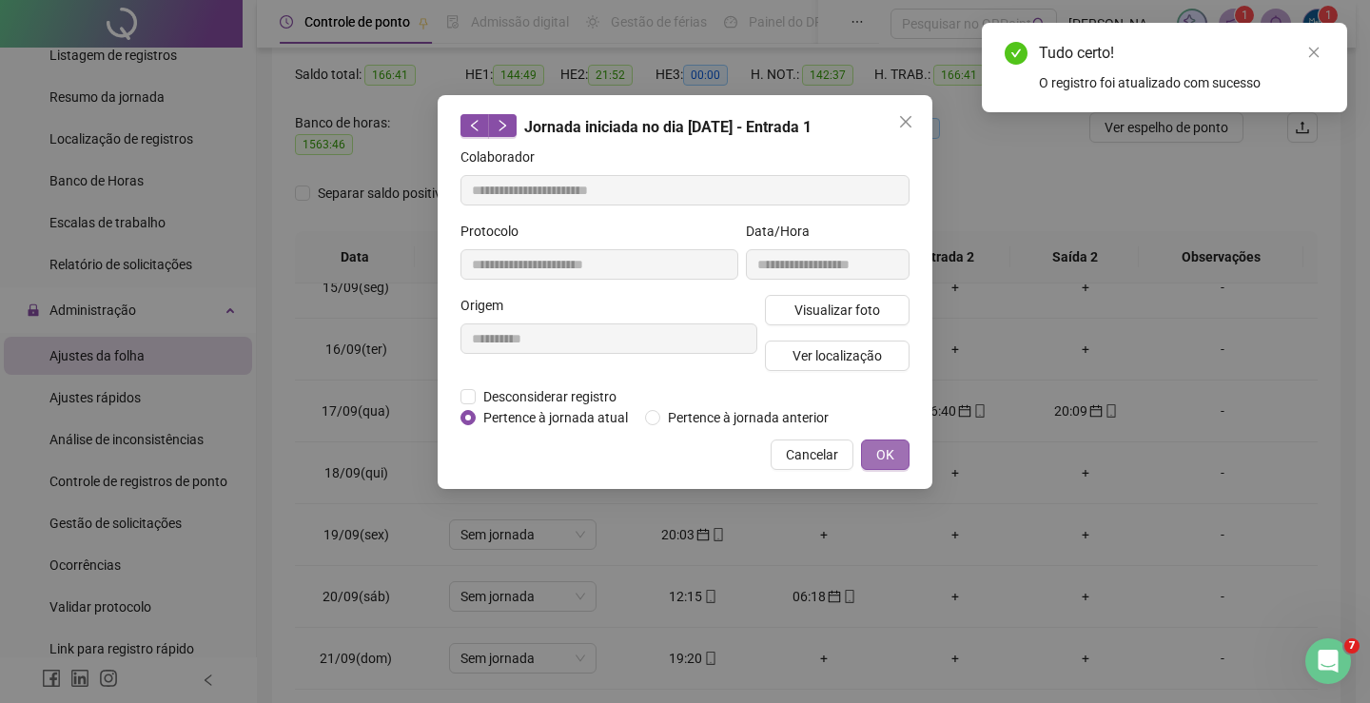
click at [883, 453] on span "OK" at bounding box center [885, 454] width 18 height 21
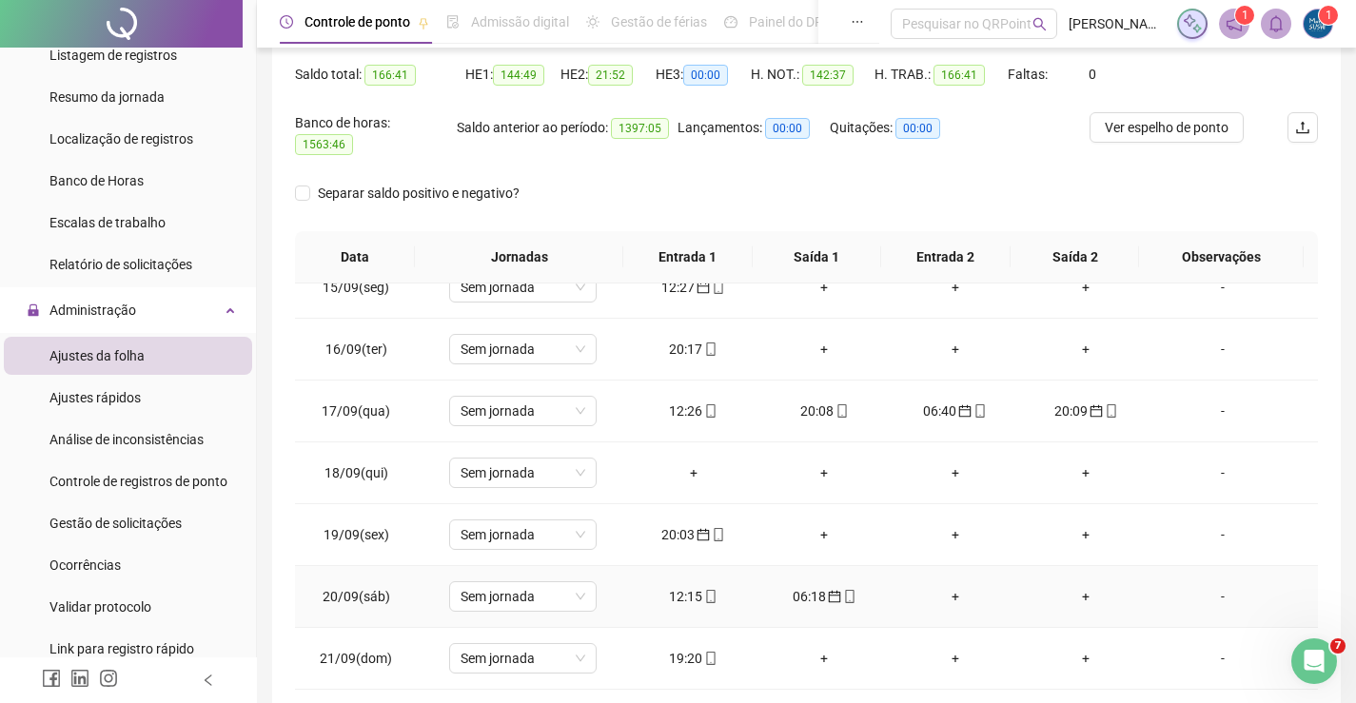
click at [672, 598] on td "12:15" at bounding box center [693, 597] width 131 height 62
click at [673, 525] on div "20:03" at bounding box center [693, 534] width 101 height 21
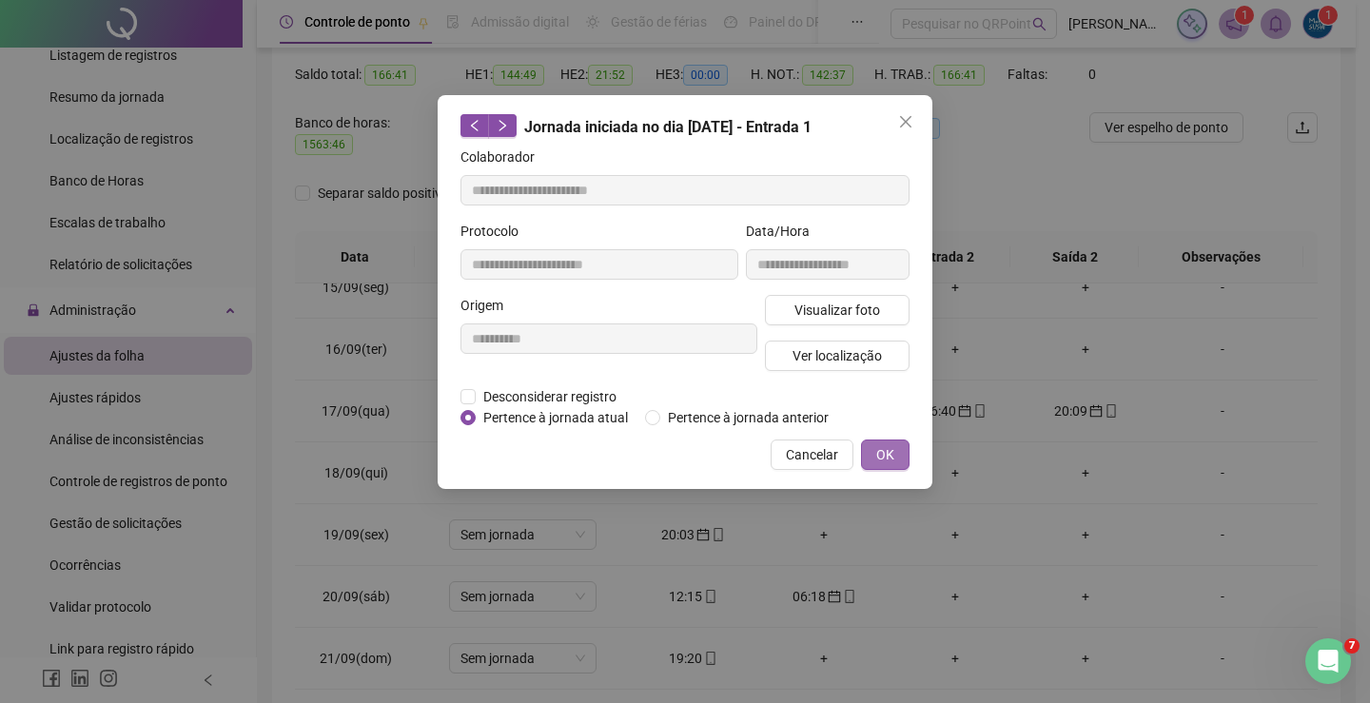
drag, startPoint x: 889, startPoint y: 446, endPoint x: 848, endPoint y: 530, distance: 93.2
click at [888, 446] on span "OK" at bounding box center [885, 454] width 18 height 21
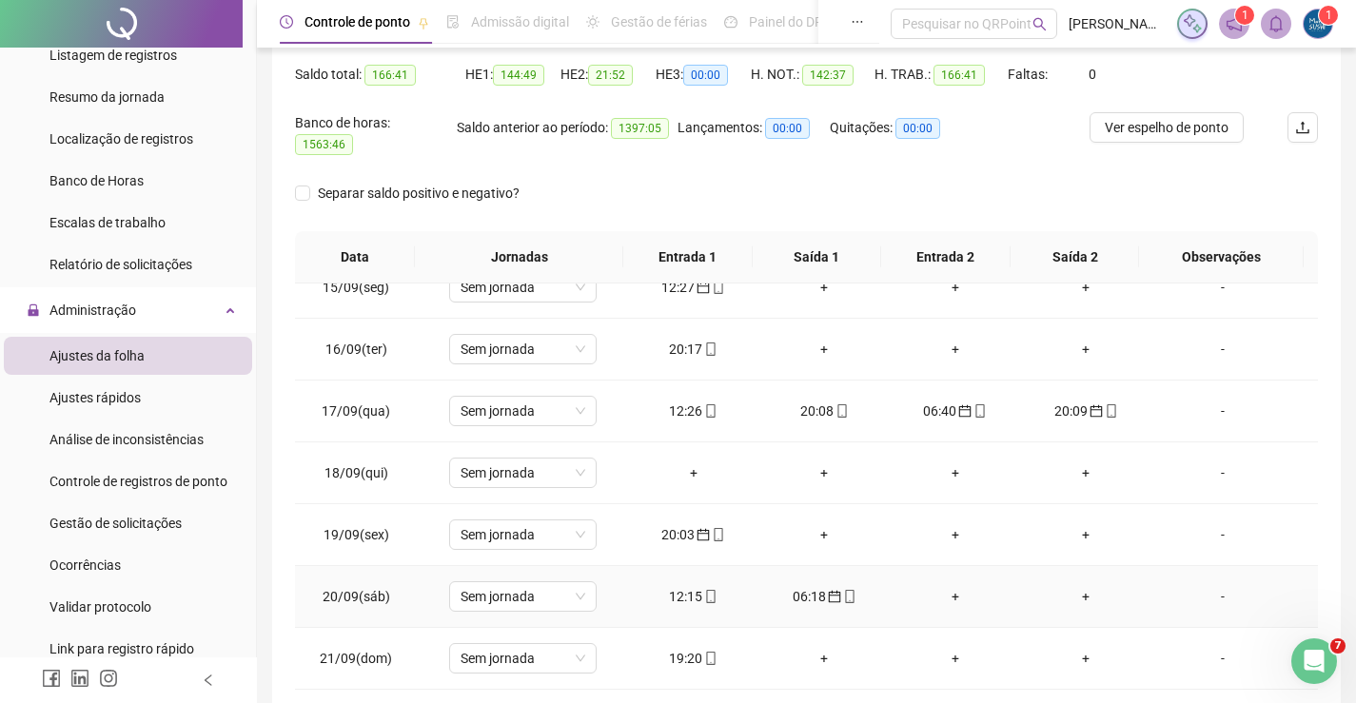
click at [803, 590] on div "06:18" at bounding box center [824, 596] width 101 height 21
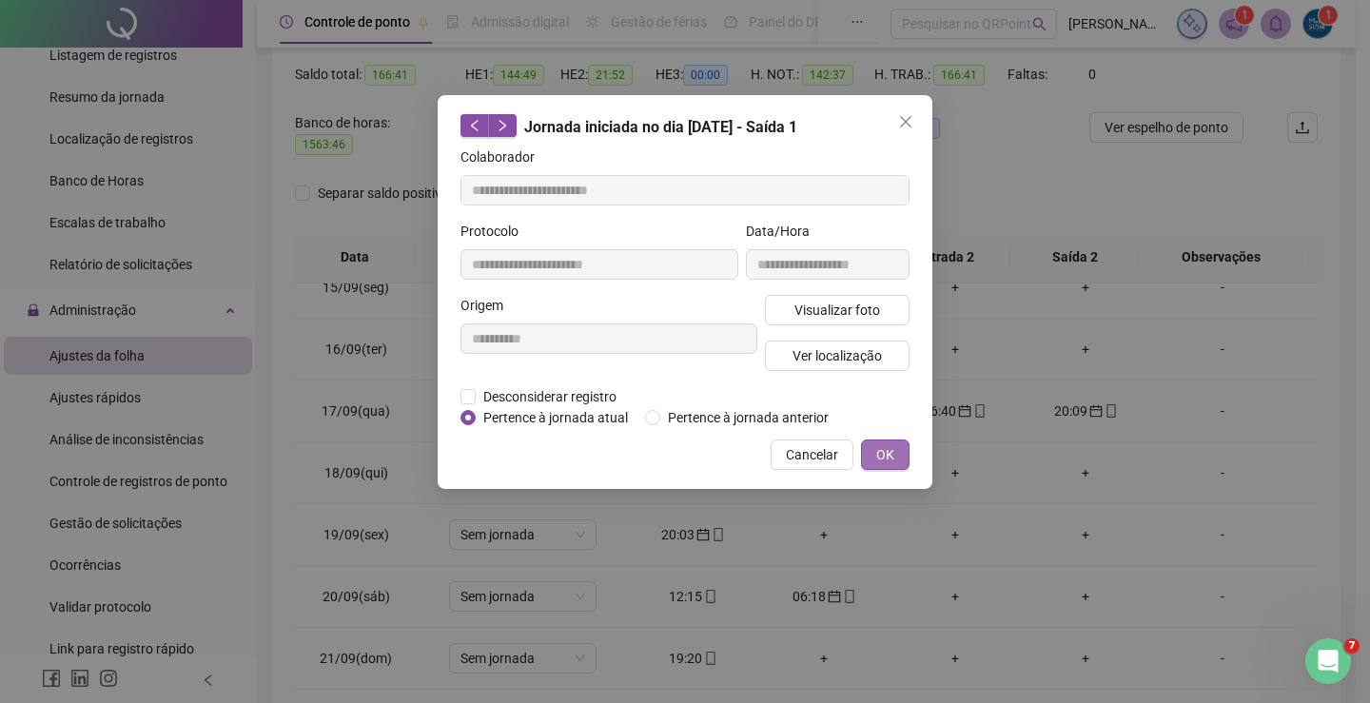
click at [876, 456] on span "OK" at bounding box center [885, 454] width 18 height 21
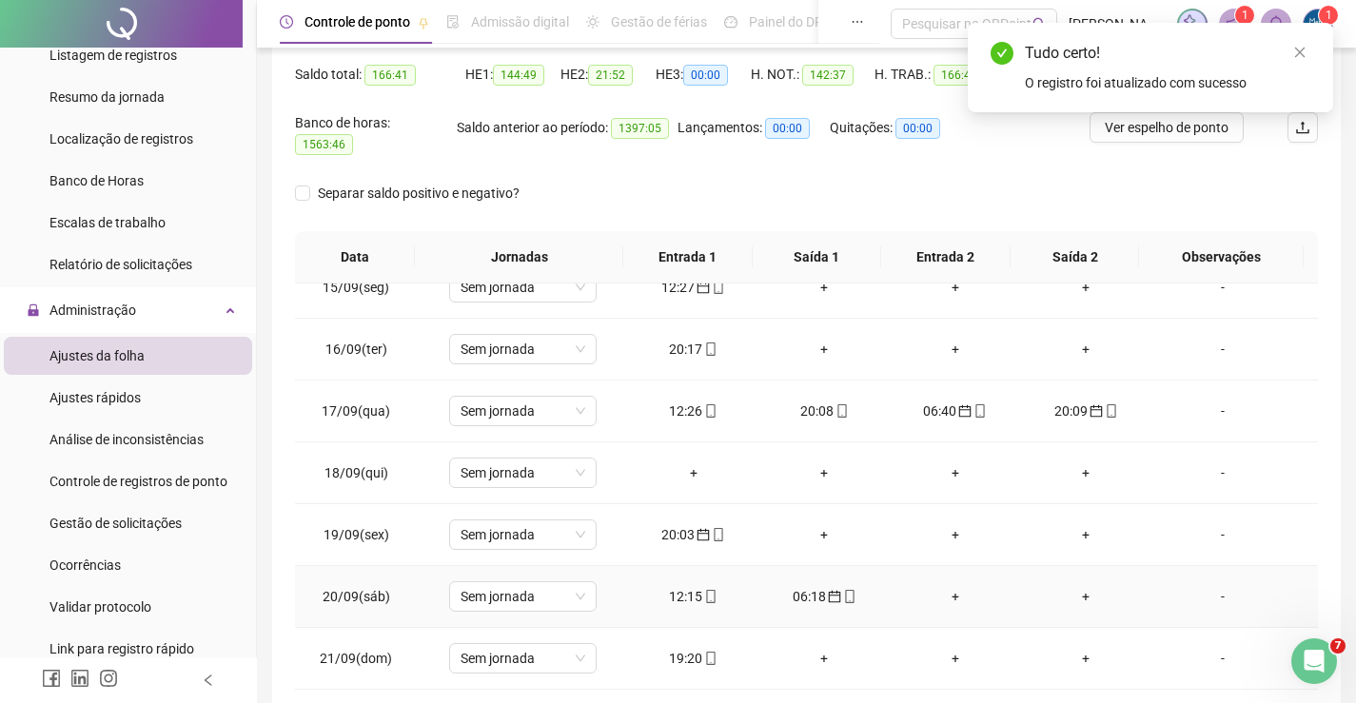
click at [667, 586] on div "12:15" at bounding box center [693, 596] width 101 height 21
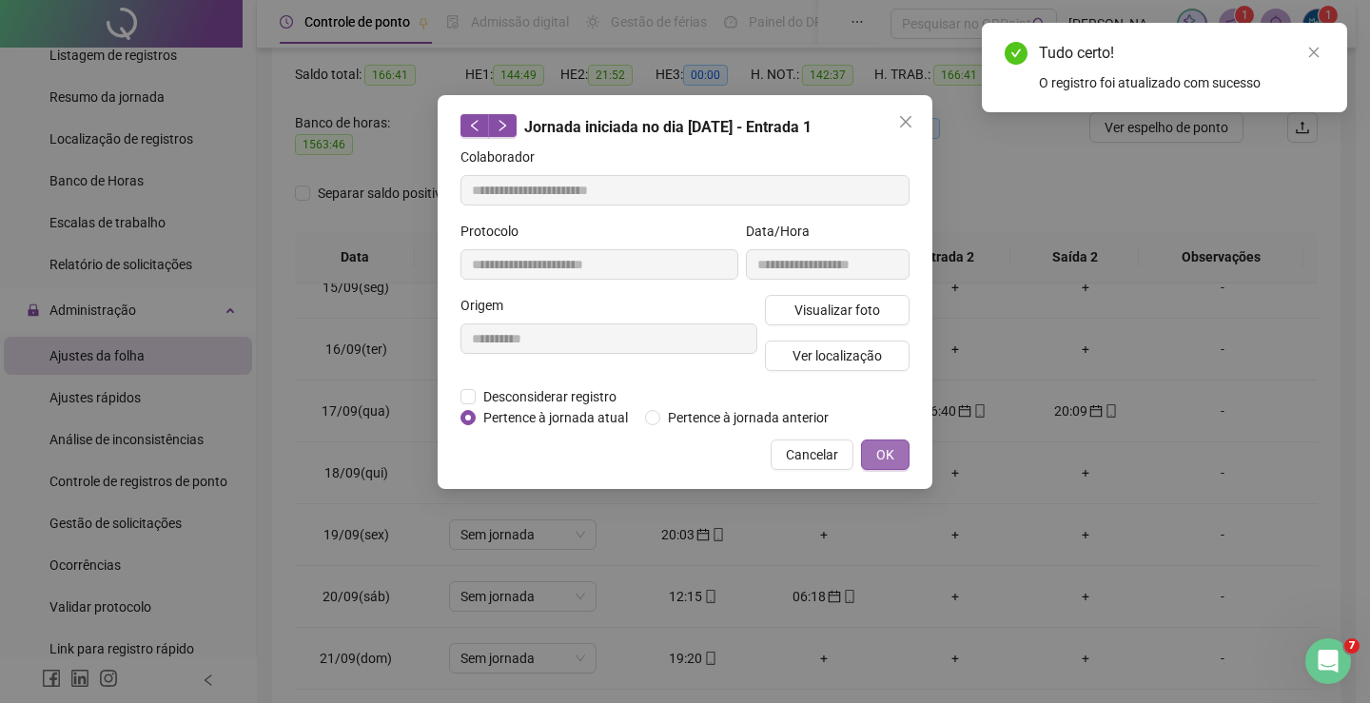
click at [895, 460] on button "OK" at bounding box center [885, 455] width 49 height 30
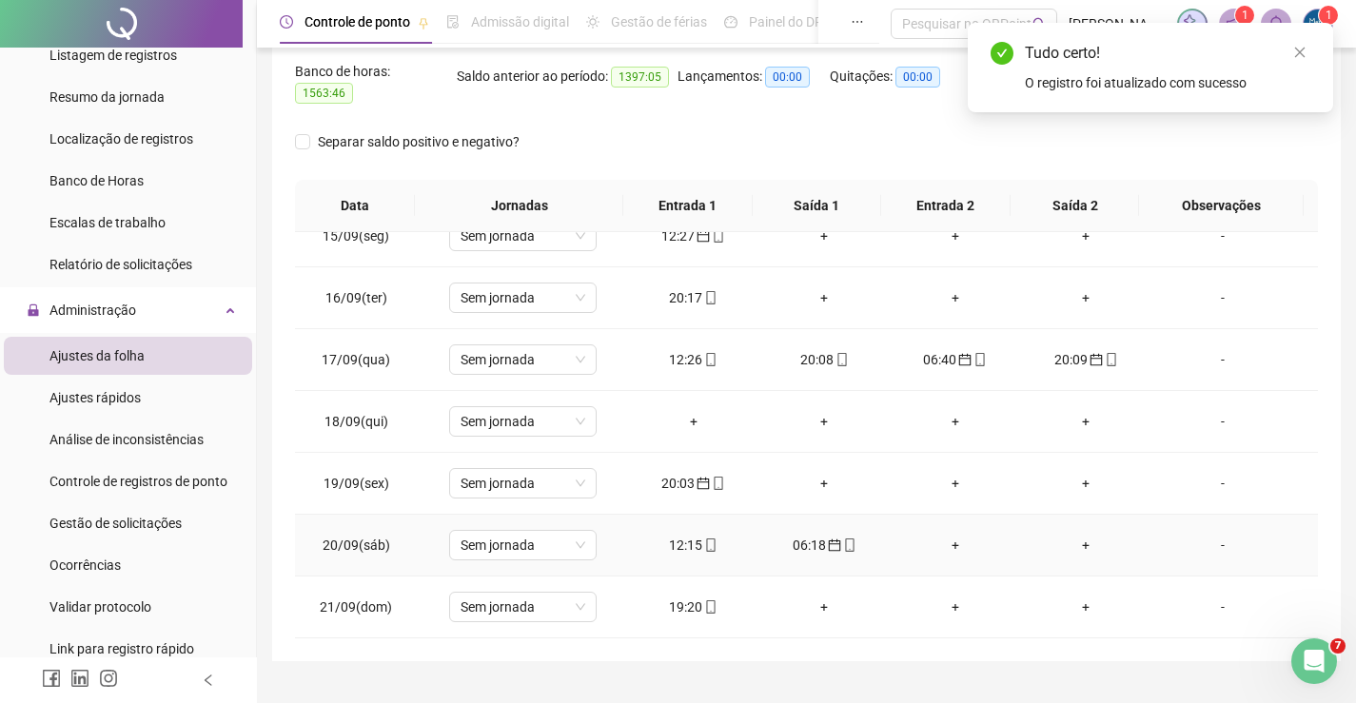
scroll to position [269, 0]
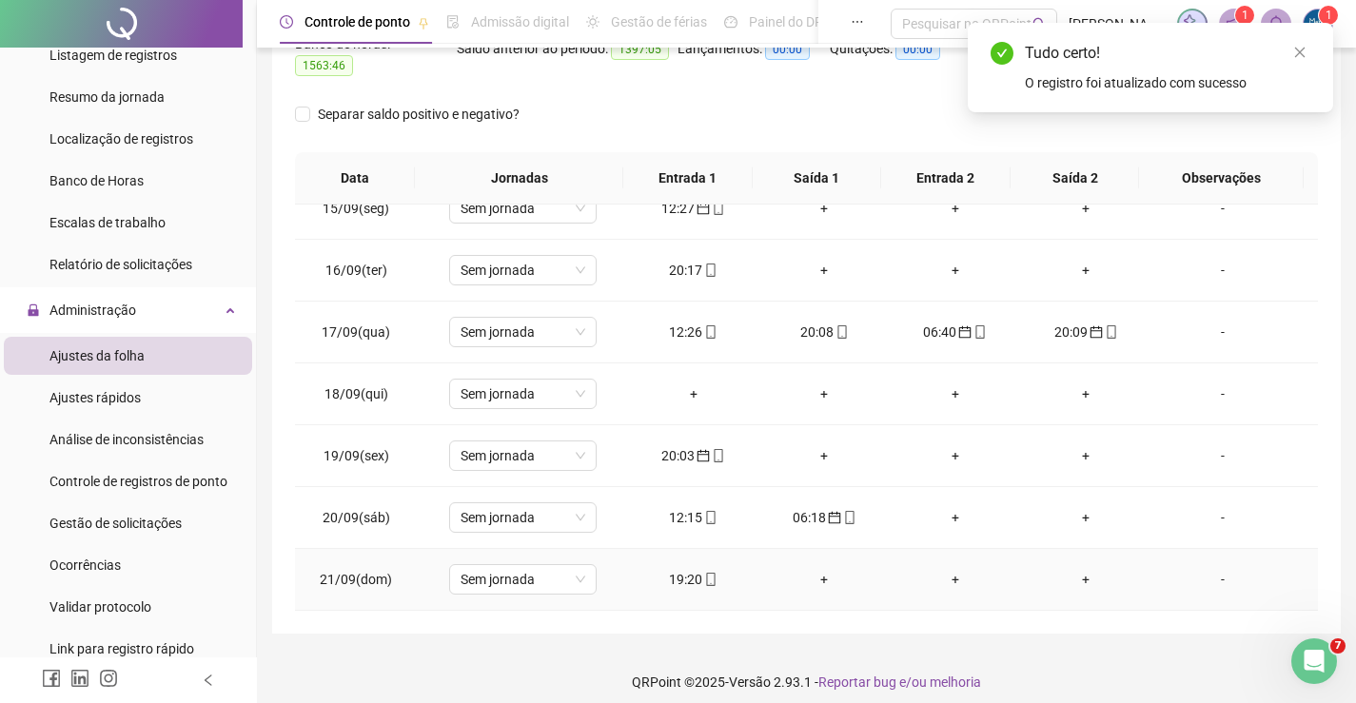
click at [684, 569] on div "19:20" at bounding box center [693, 579] width 101 height 21
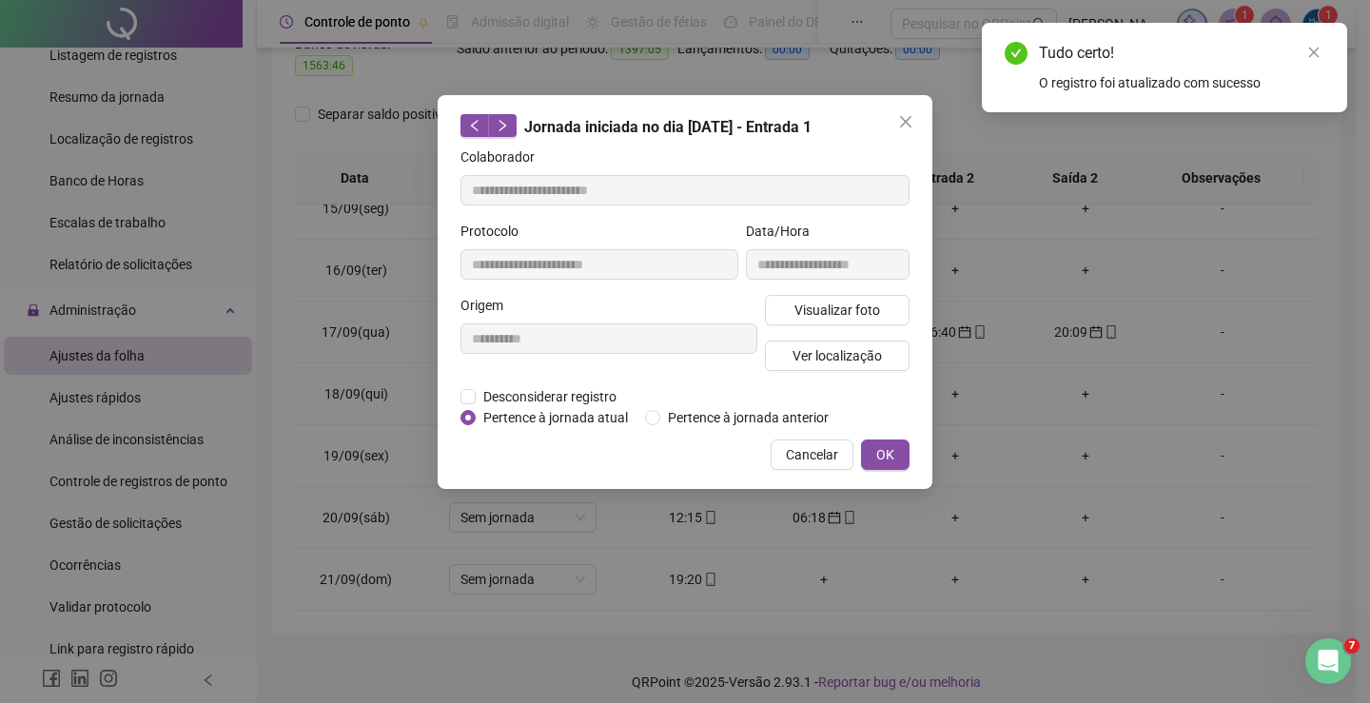
click at [882, 459] on span "OK" at bounding box center [885, 454] width 18 height 21
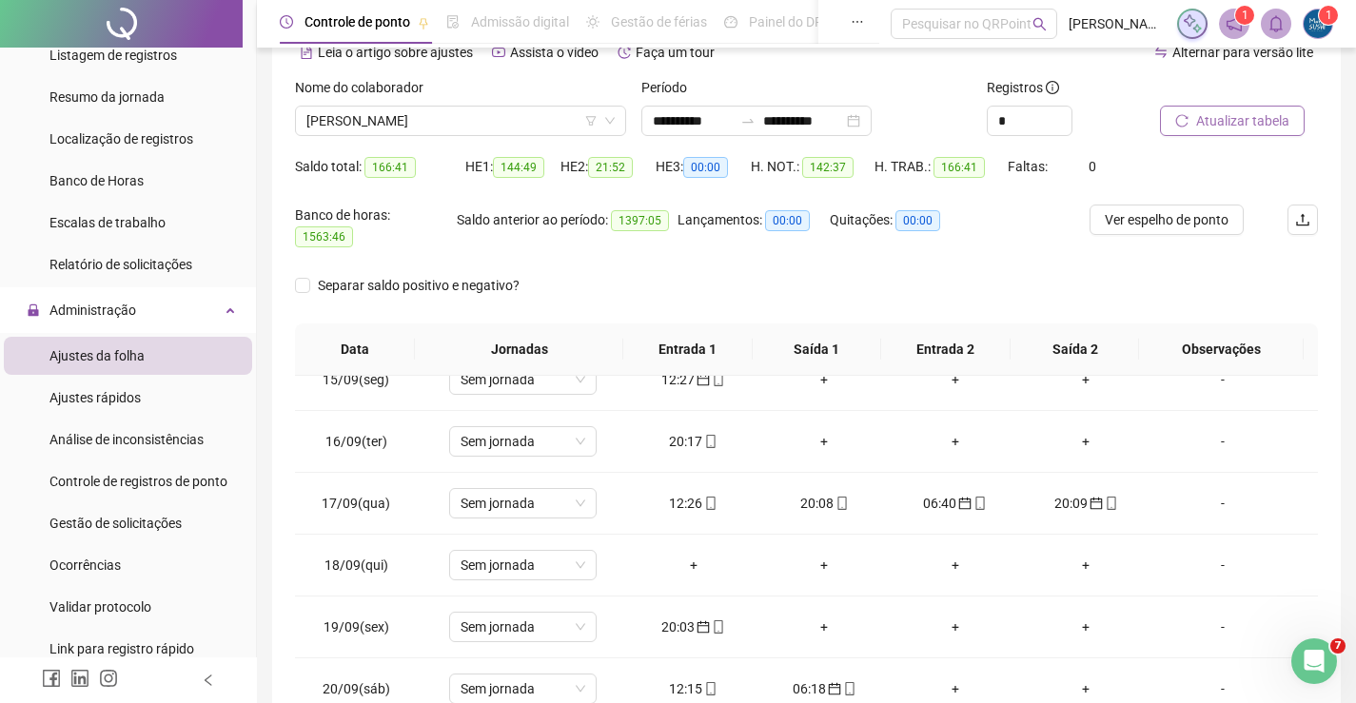
scroll to position [79, 0]
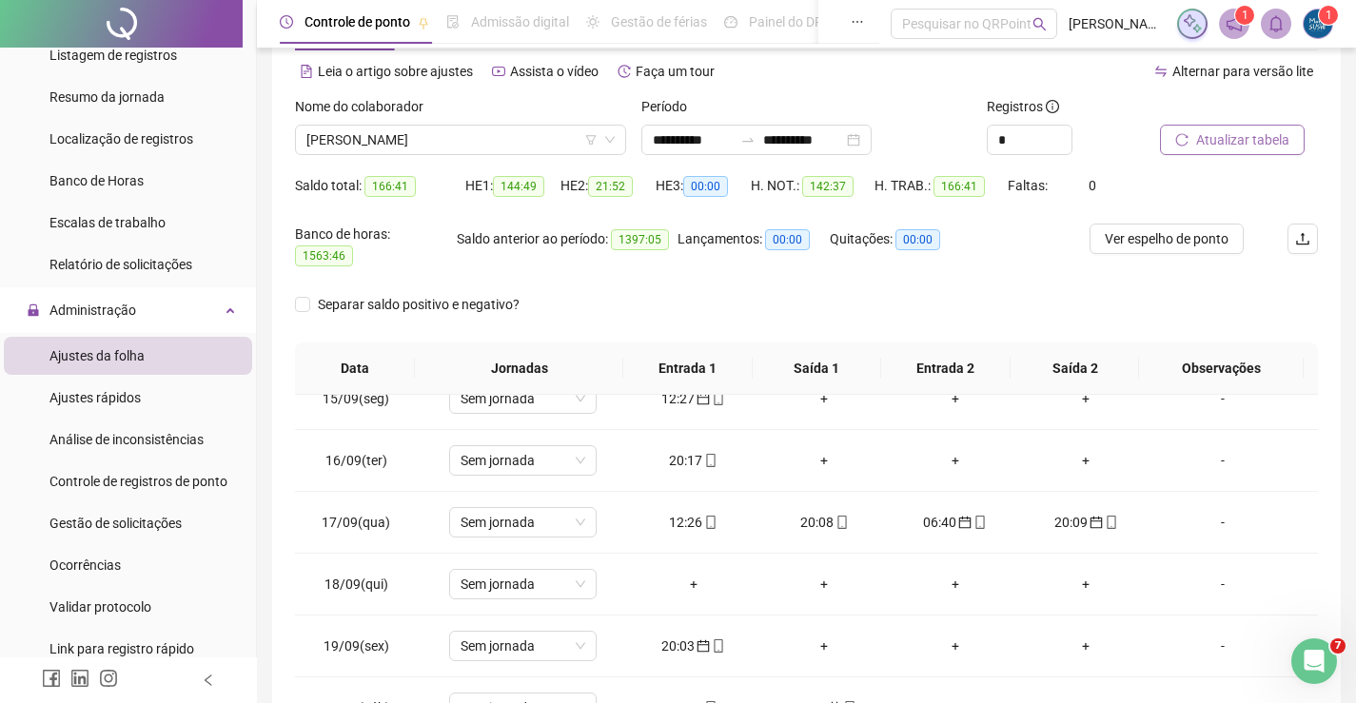
click at [1203, 141] on span "Atualizar tabela" at bounding box center [1242, 139] width 93 height 21
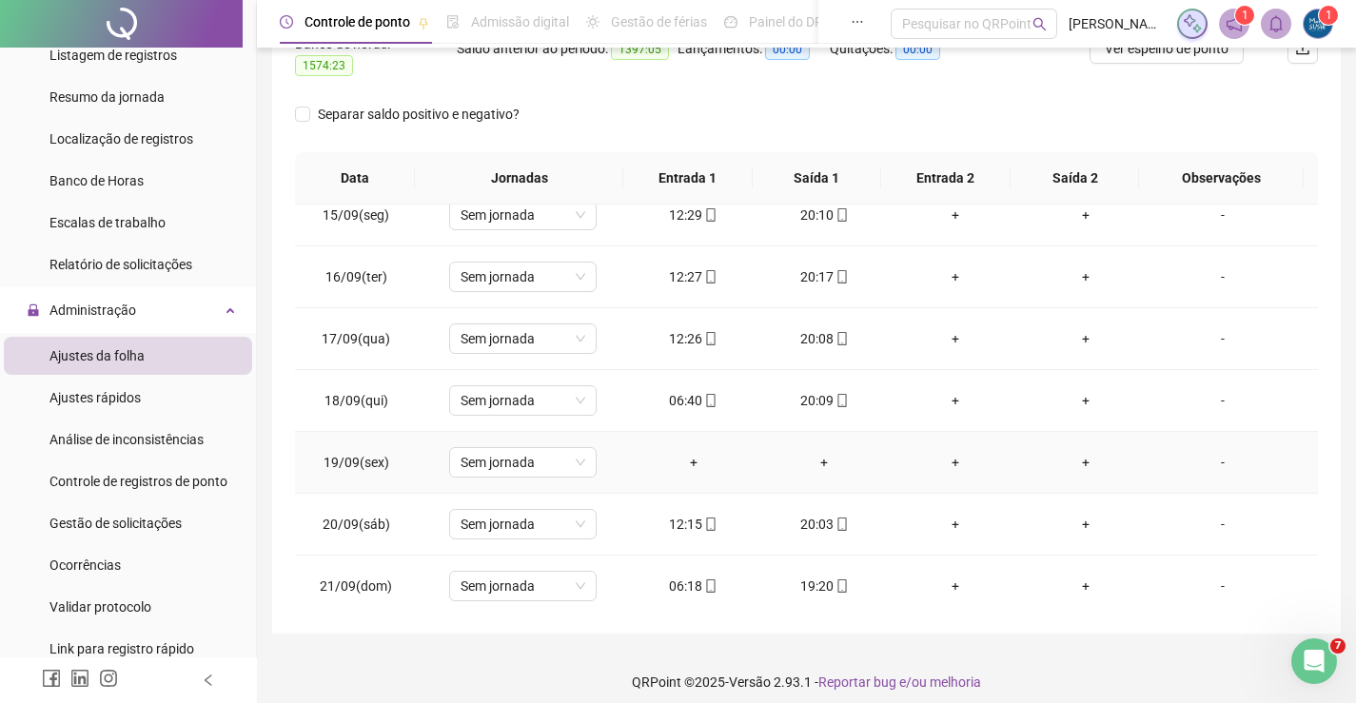
scroll to position [893, 0]
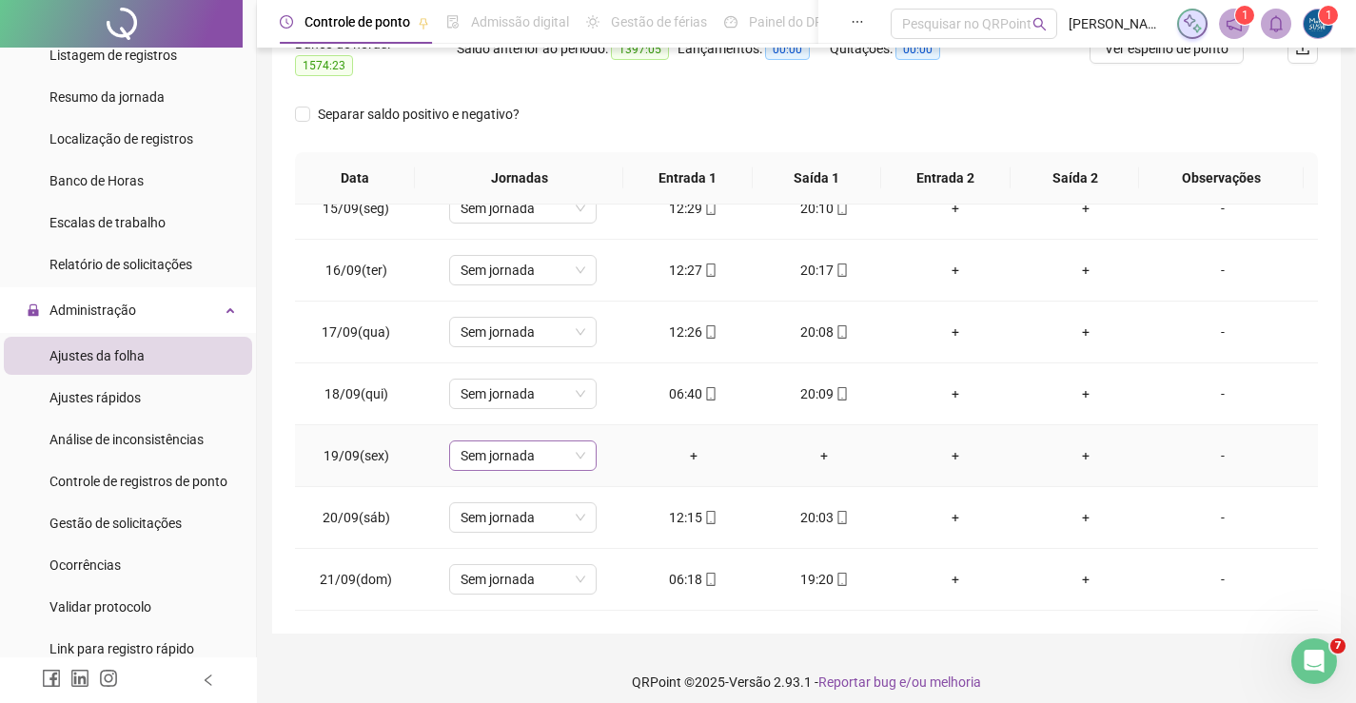
click at [587, 444] on div "Sem jornada" at bounding box center [522, 456] width 147 height 30
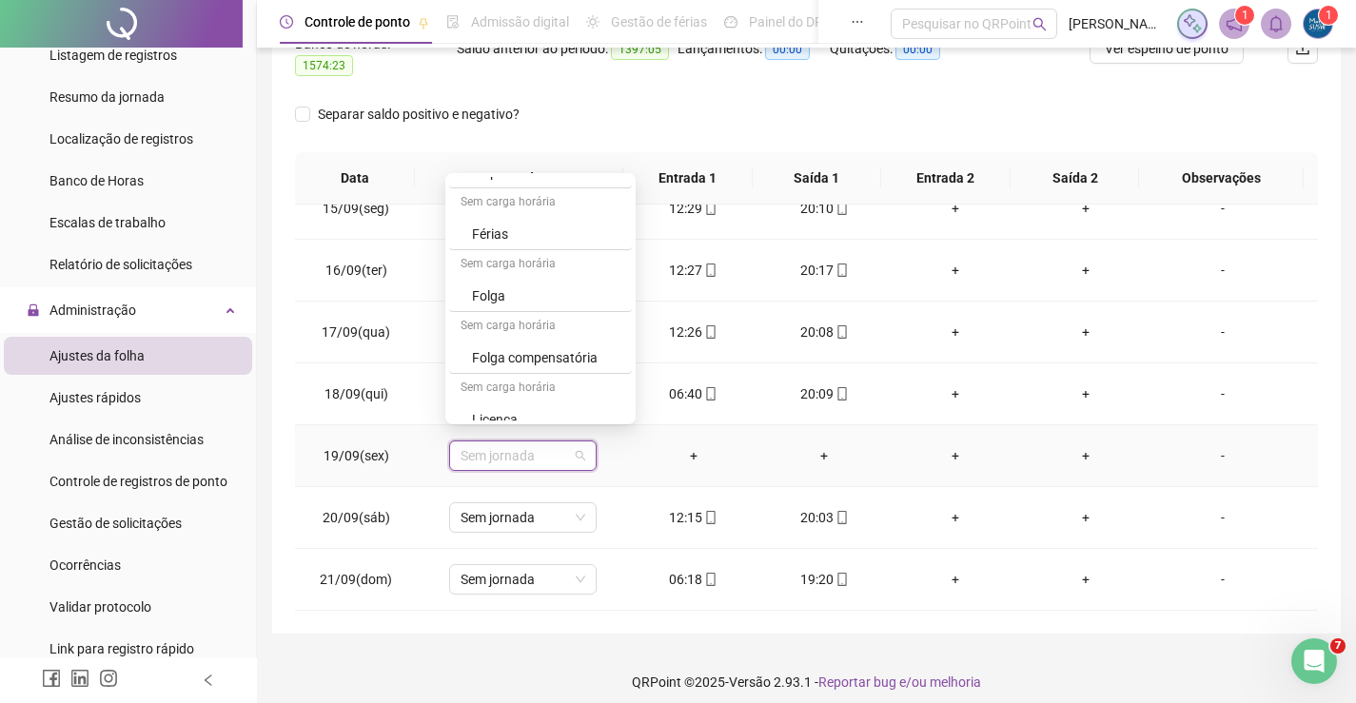
scroll to position [189, 0]
click at [526, 291] on div "Folga" at bounding box center [540, 280] width 183 height 31
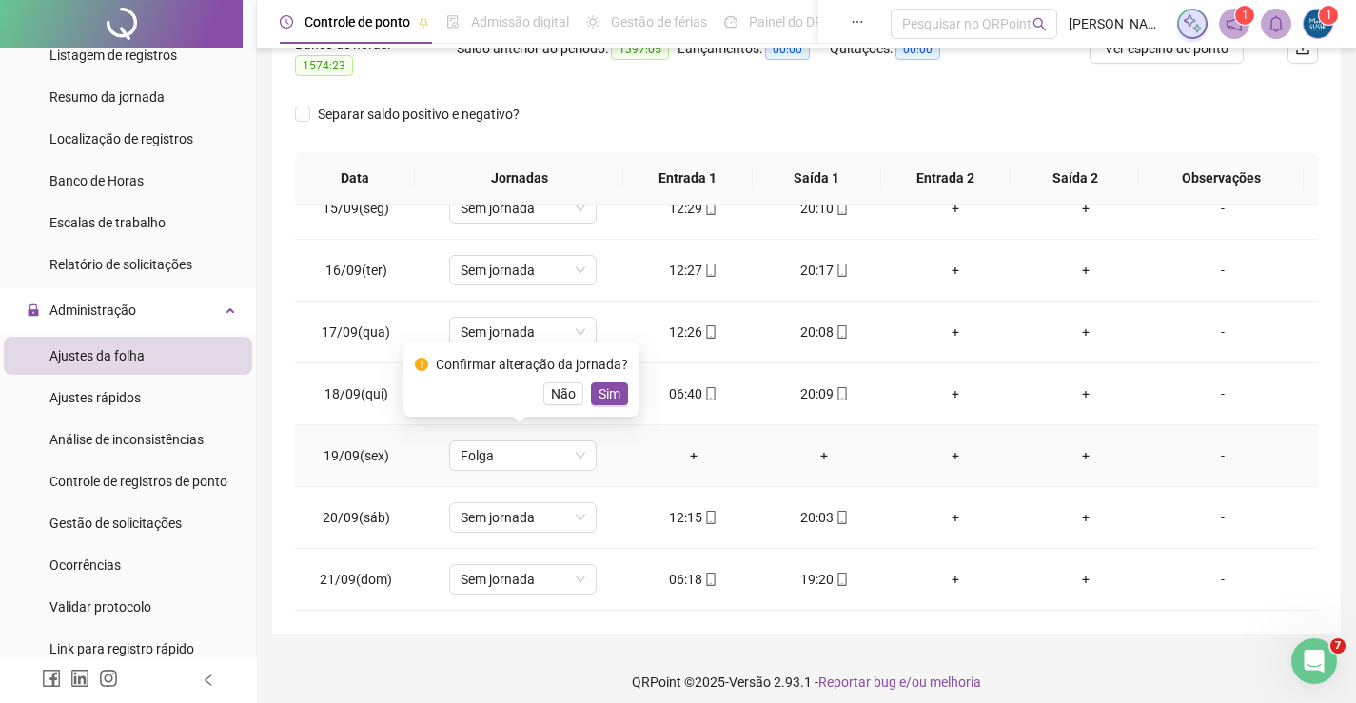
click at [606, 396] on span "Sim" at bounding box center [610, 393] width 22 height 21
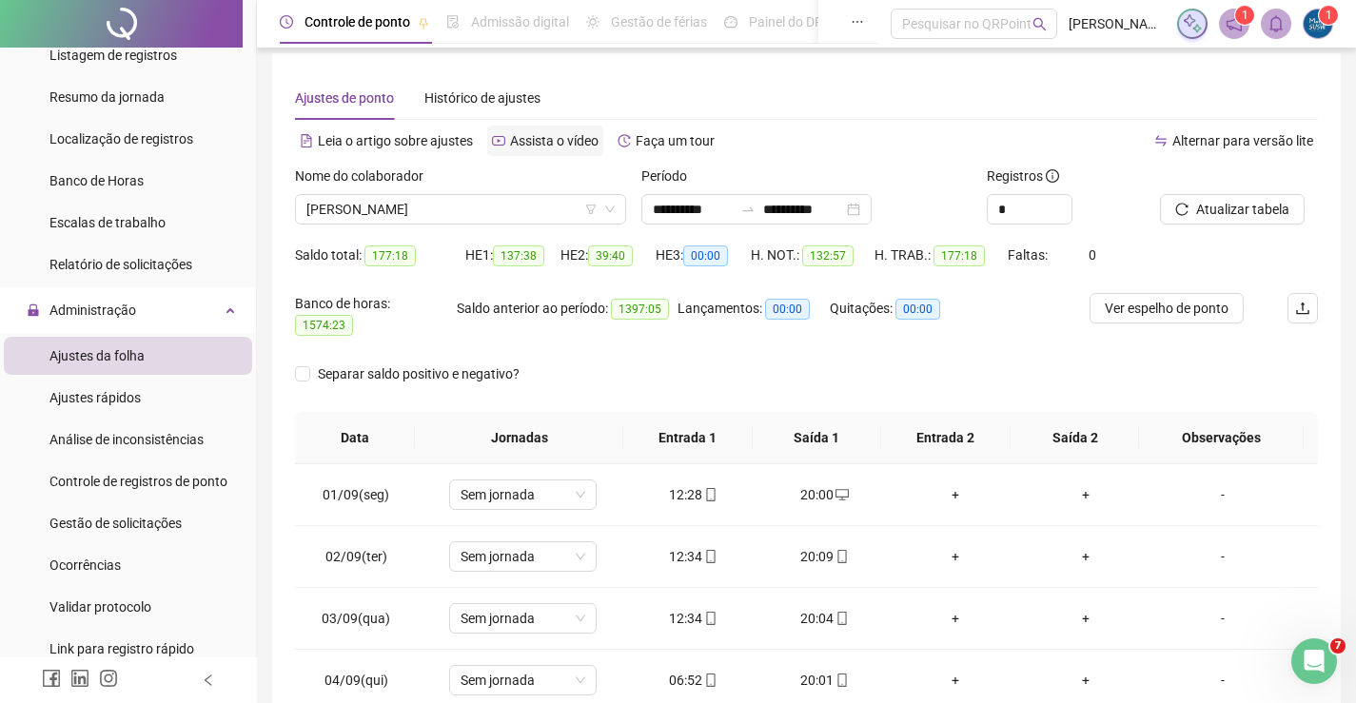
scroll to position [0, 0]
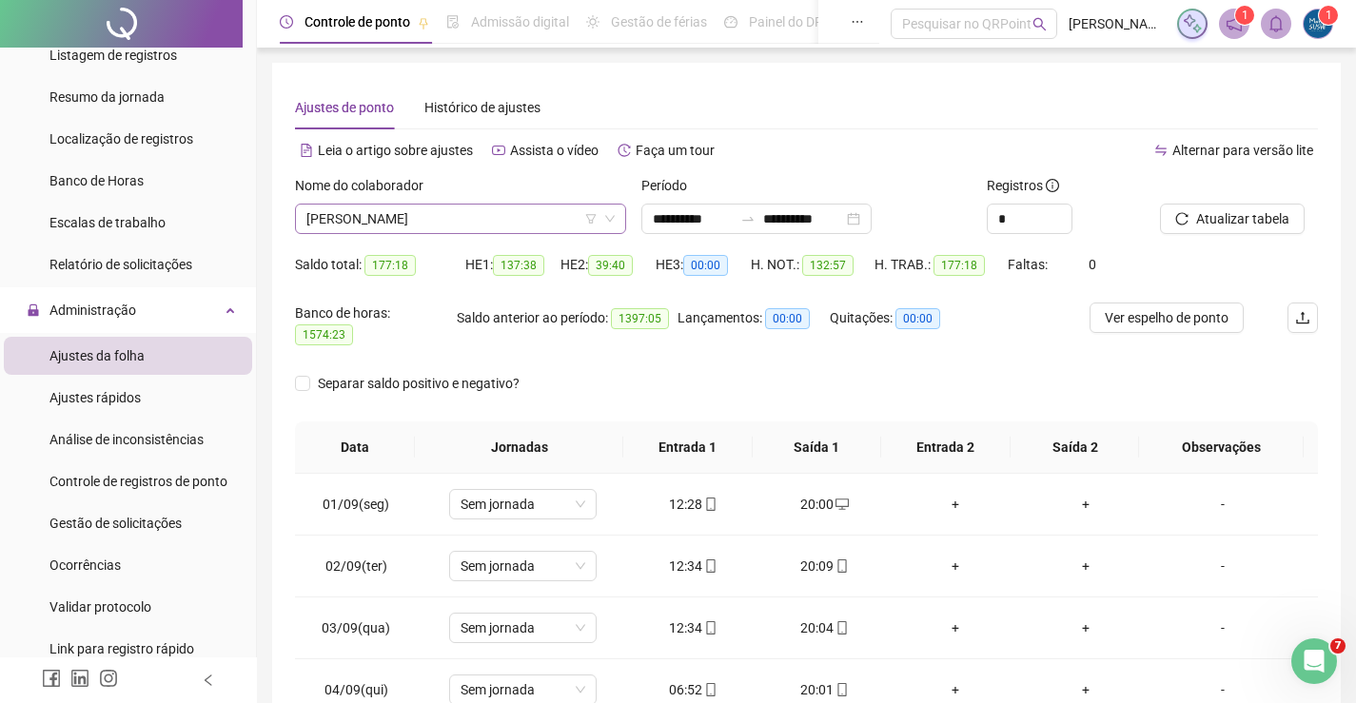
click at [506, 215] on span "[PERSON_NAME]" at bounding box center [460, 219] width 308 height 29
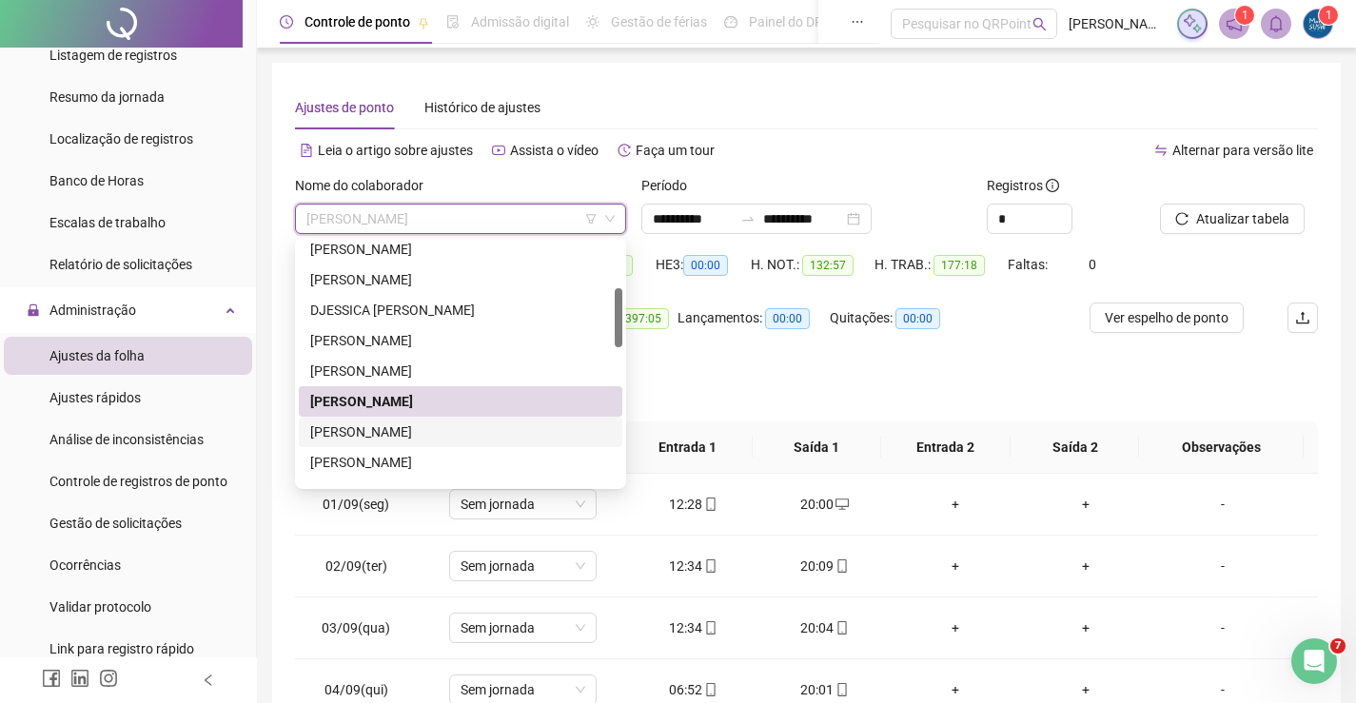
click at [355, 430] on div "[PERSON_NAME]" at bounding box center [460, 432] width 301 height 21
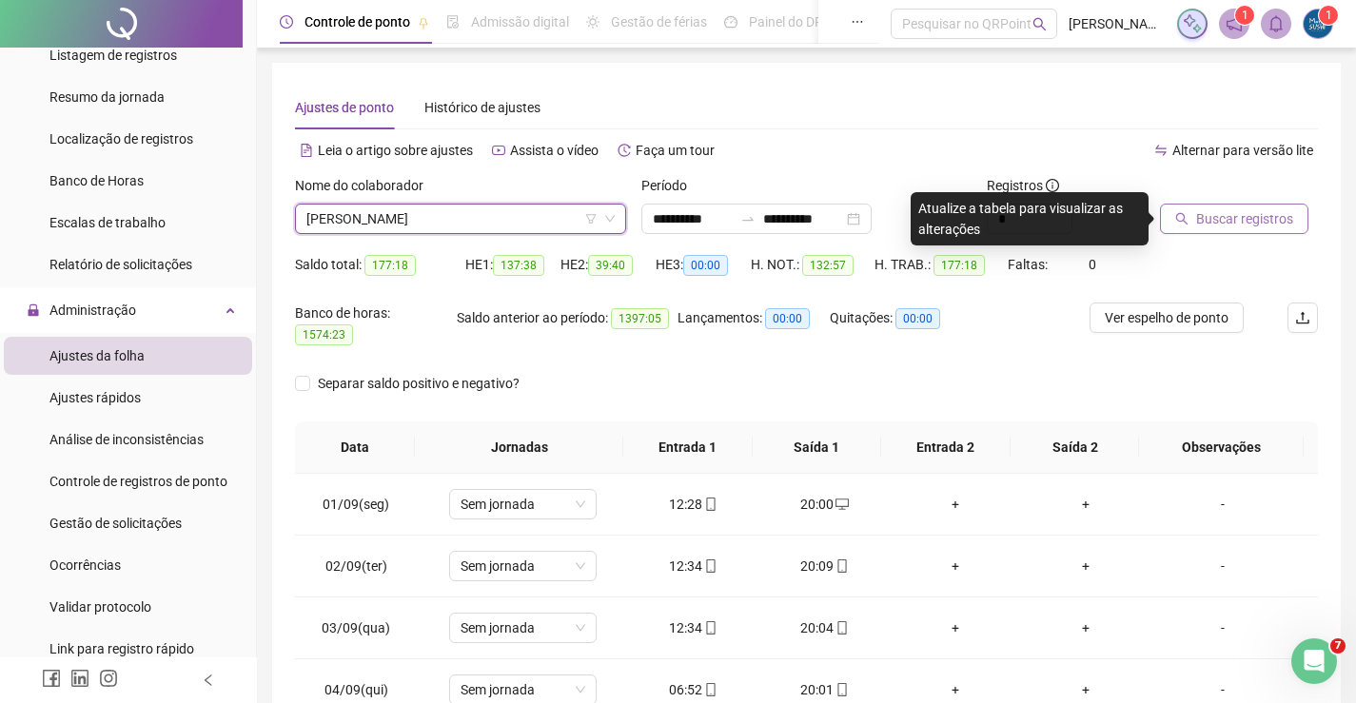
click at [1244, 214] on span "Buscar registros" at bounding box center [1244, 218] width 97 height 21
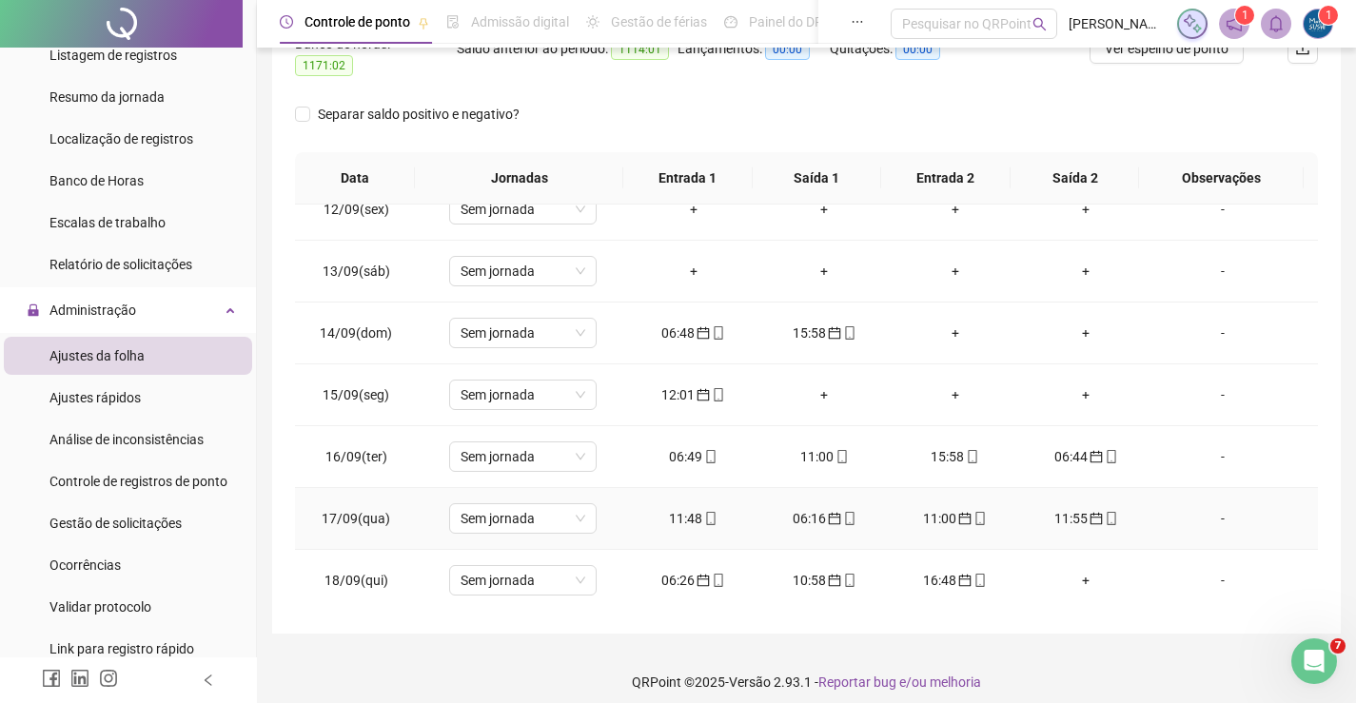
scroll to position [702, 0]
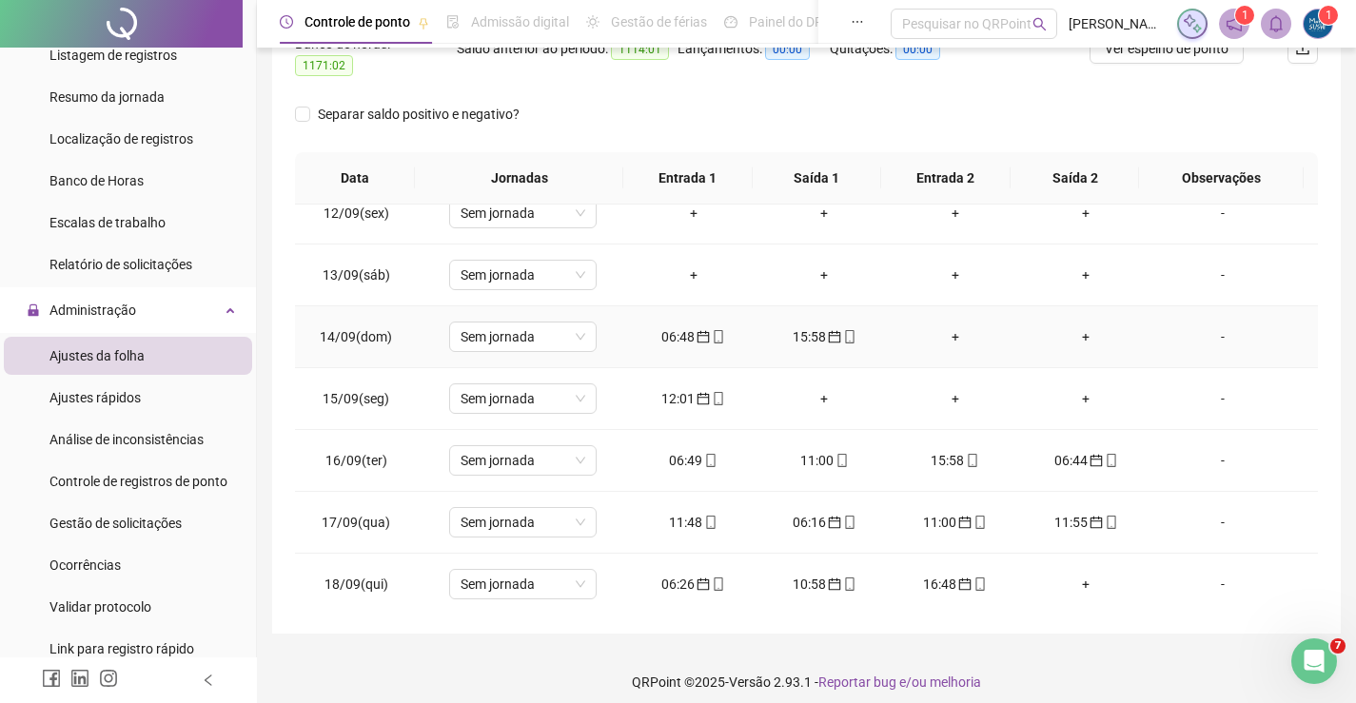
click at [683, 326] on div "06:48" at bounding box center [693, 336] width 101 height 21
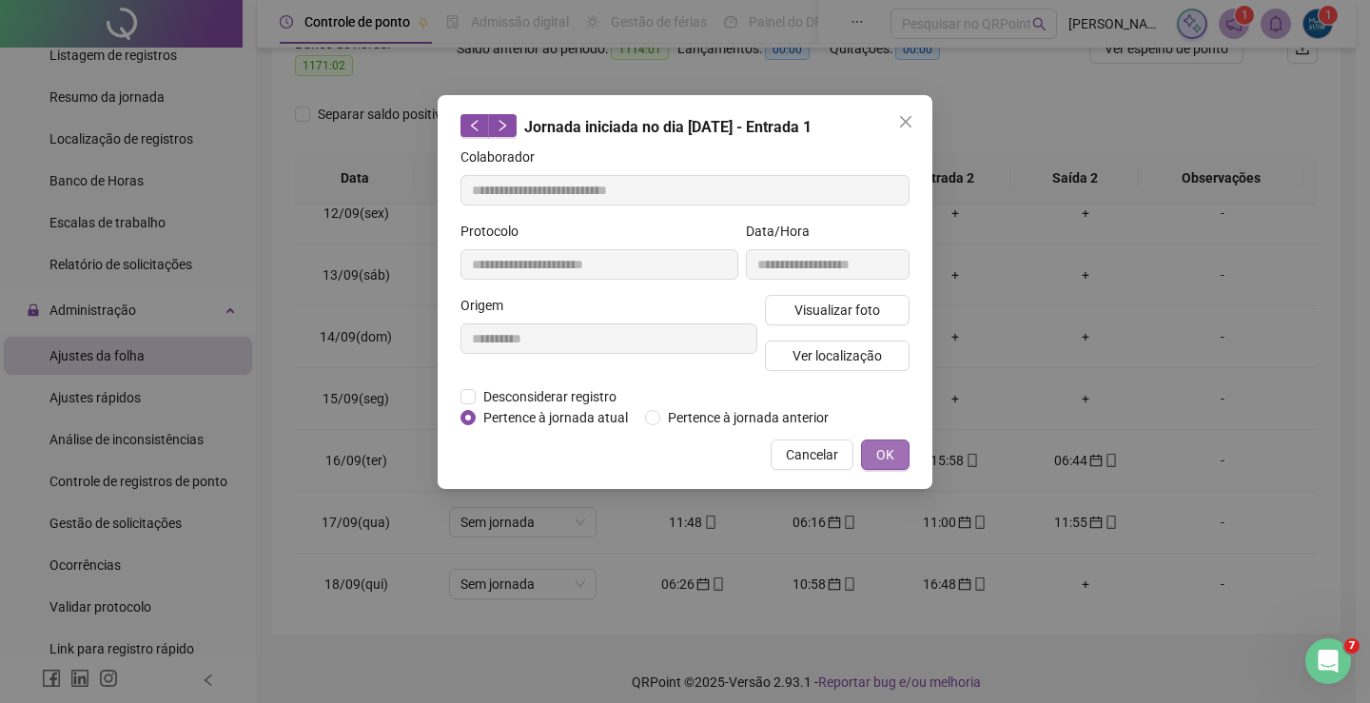
click at [900, 446] on button "OK" at bounding box center [885, 455] width 49 height 30
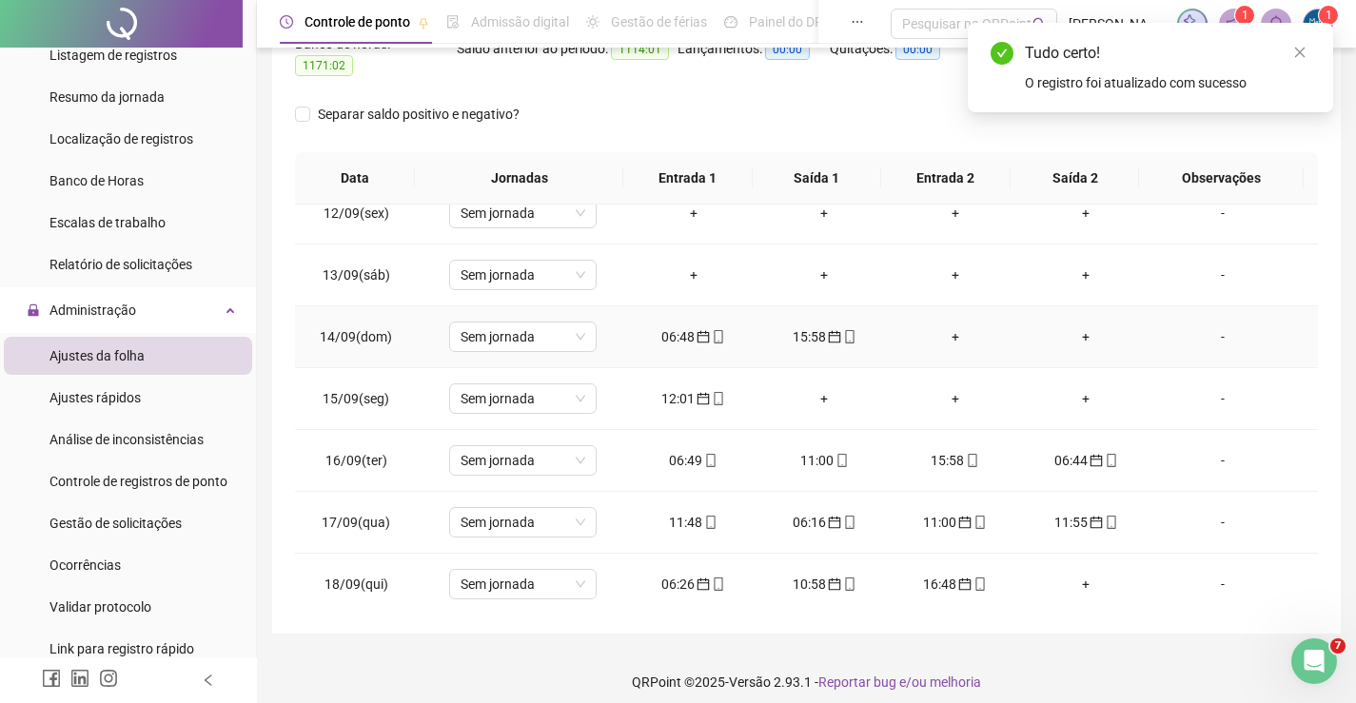
click at [795, 326] on div "15:58" at bounding box center [824, 336] width 101 height 21
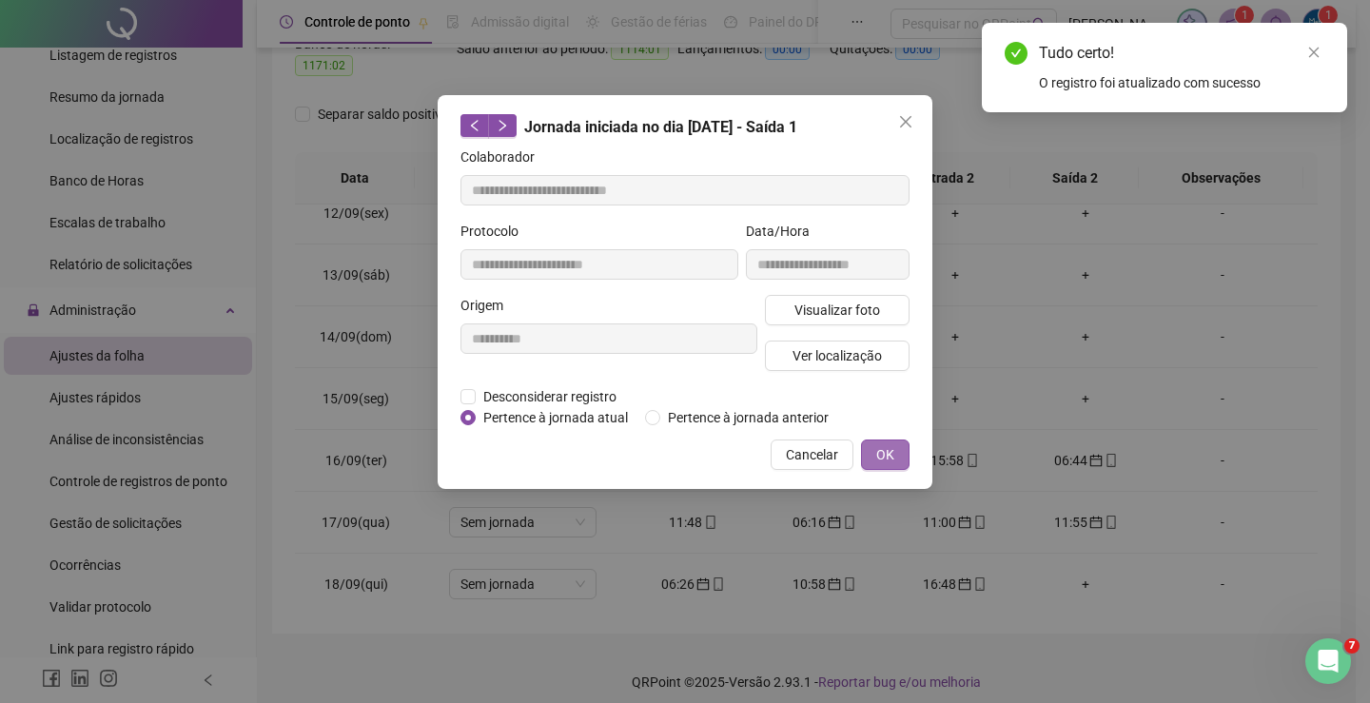
click at [893, 452] on span "OK" at bounding box center [885, 454] width 18 height 21
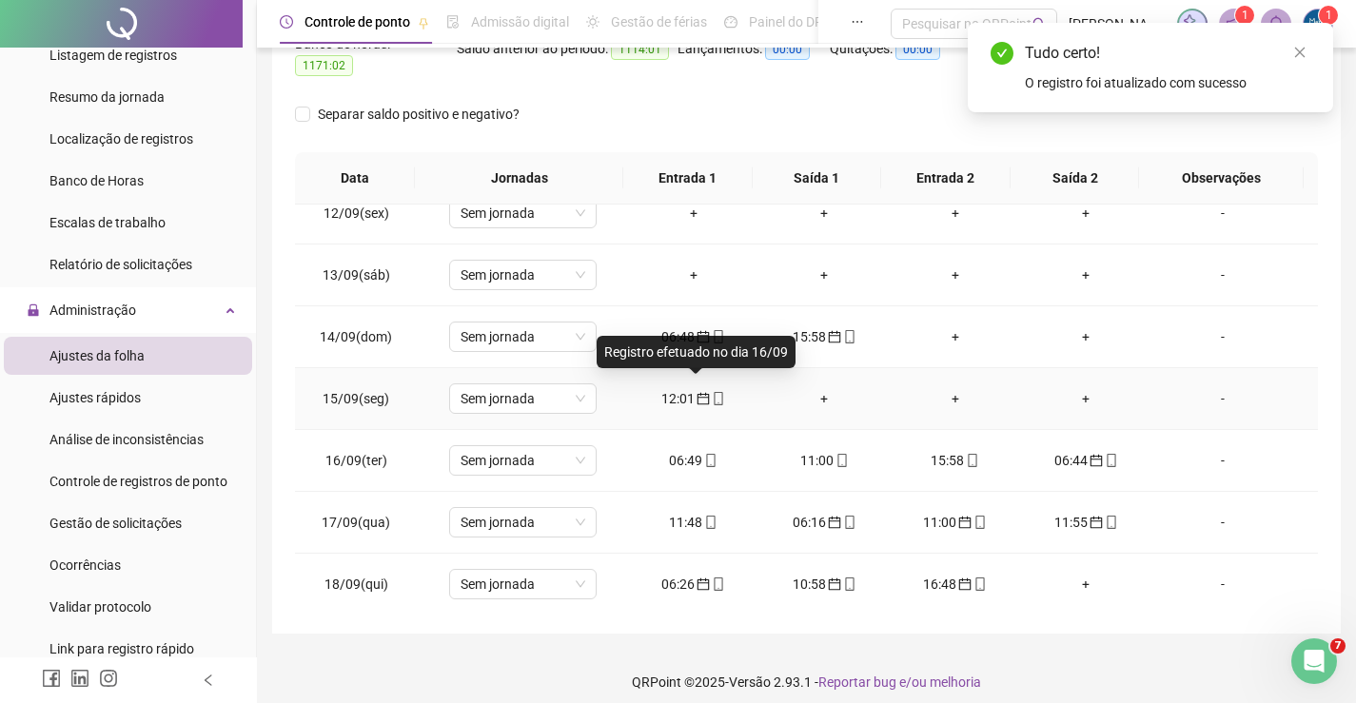
click at [697, 392] on icon "calendar" at bounding box center [703, 398] width 13 height 13
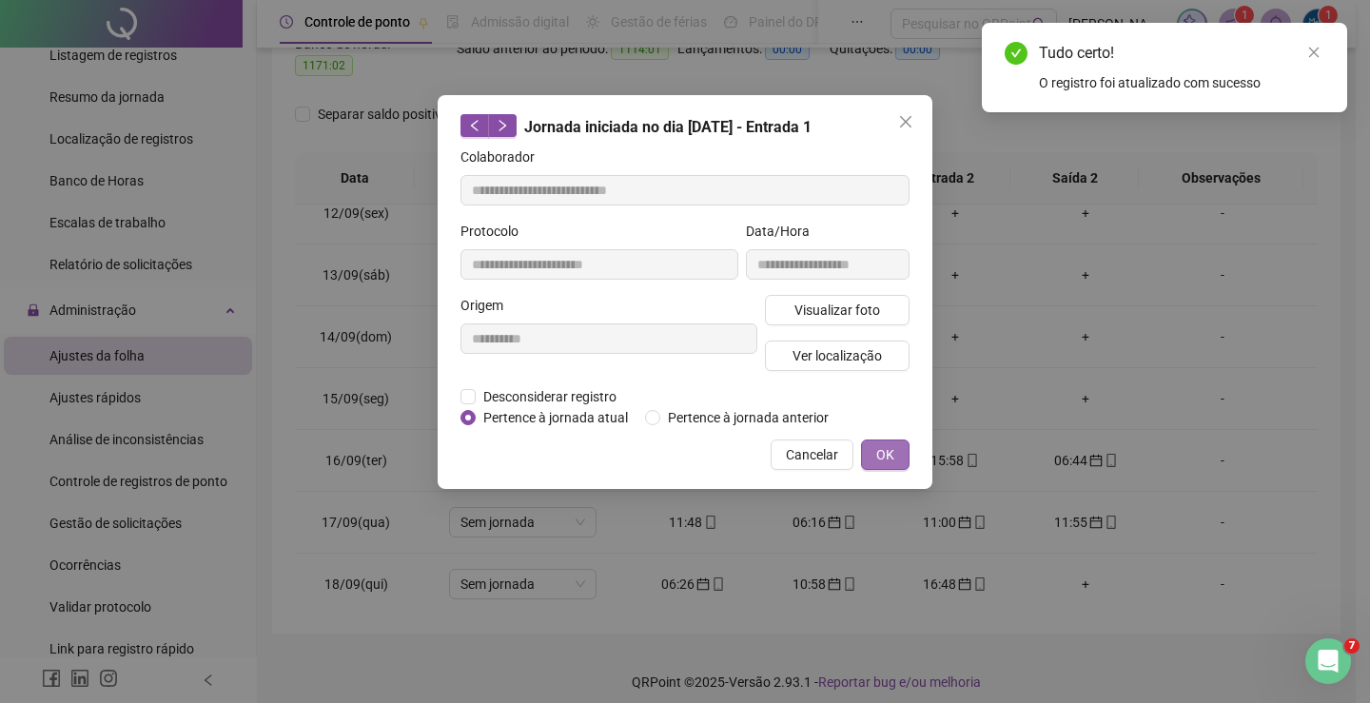
click at [884, 456] on span "OK" at bounding box center [885, 454] width 18 height 21
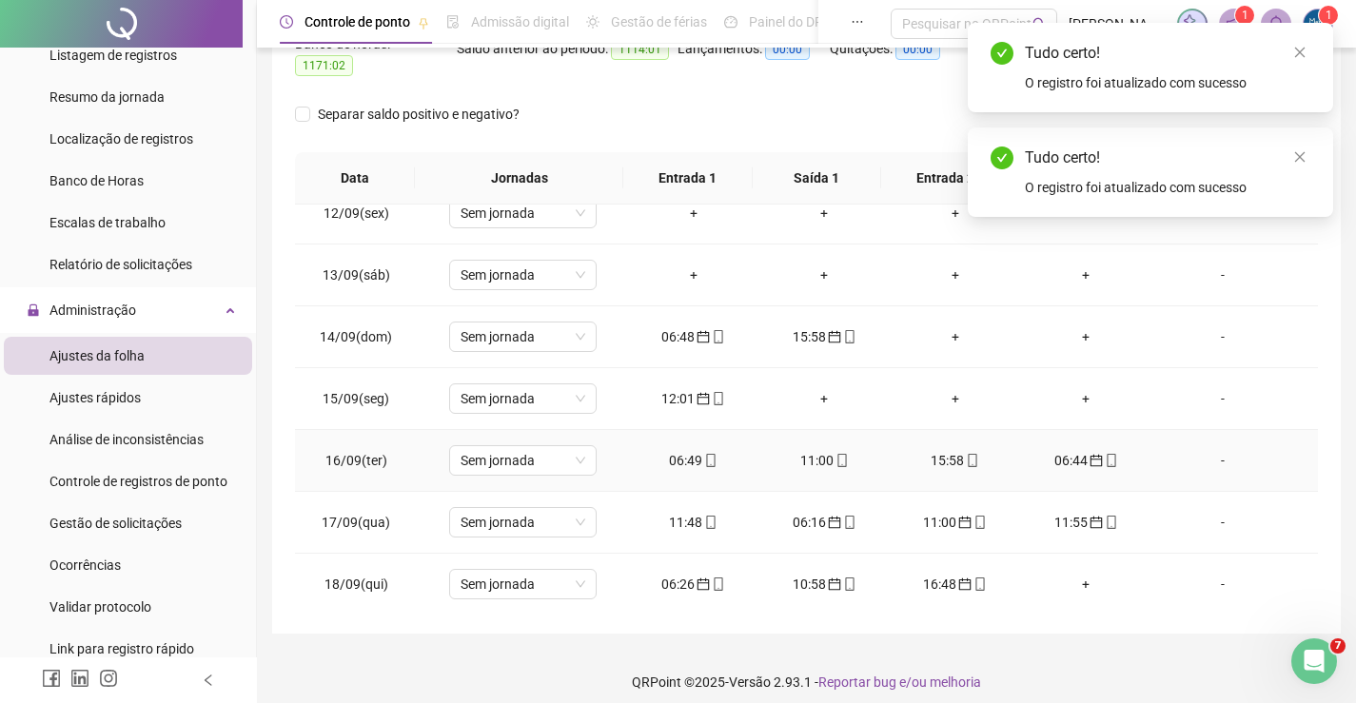
click at [694, 454] on div "06:49" at bounding box center [693, 460] width 101 height 21
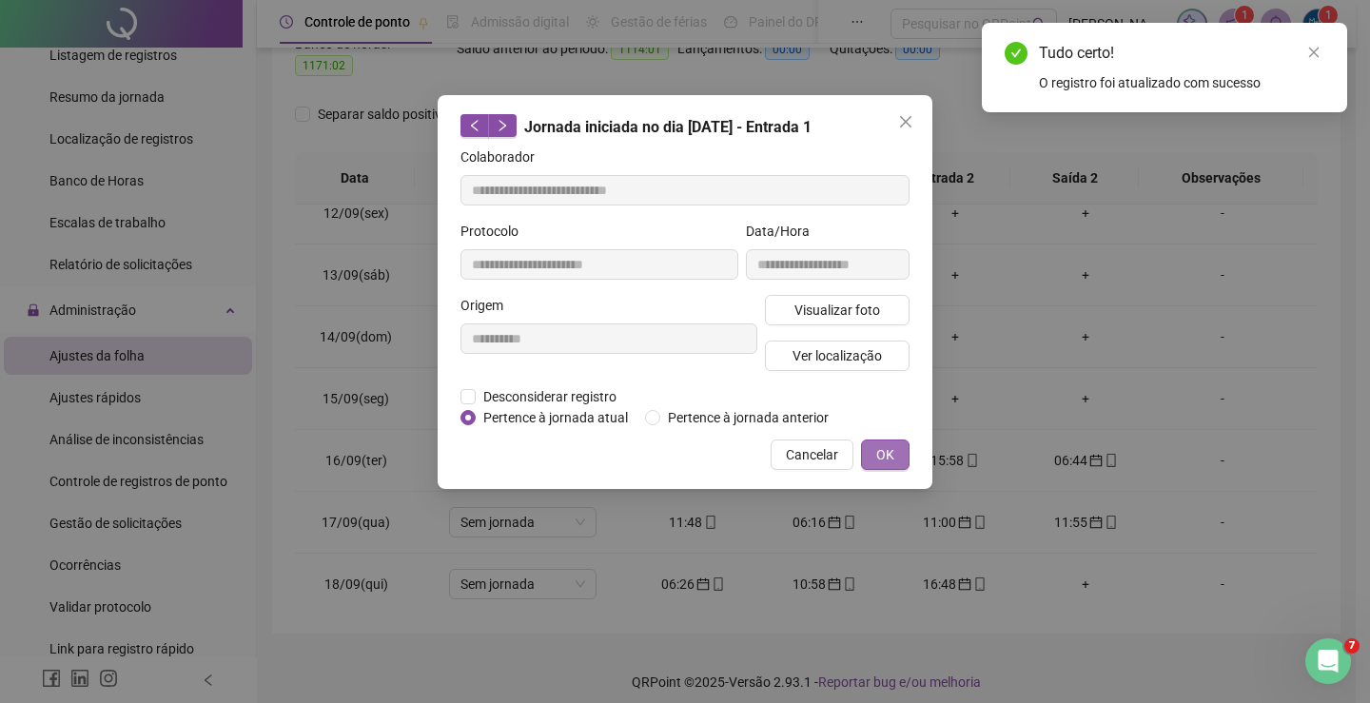
click at [893, 451] on span "OK" at bounding box center [885, 454] width 18 height 21
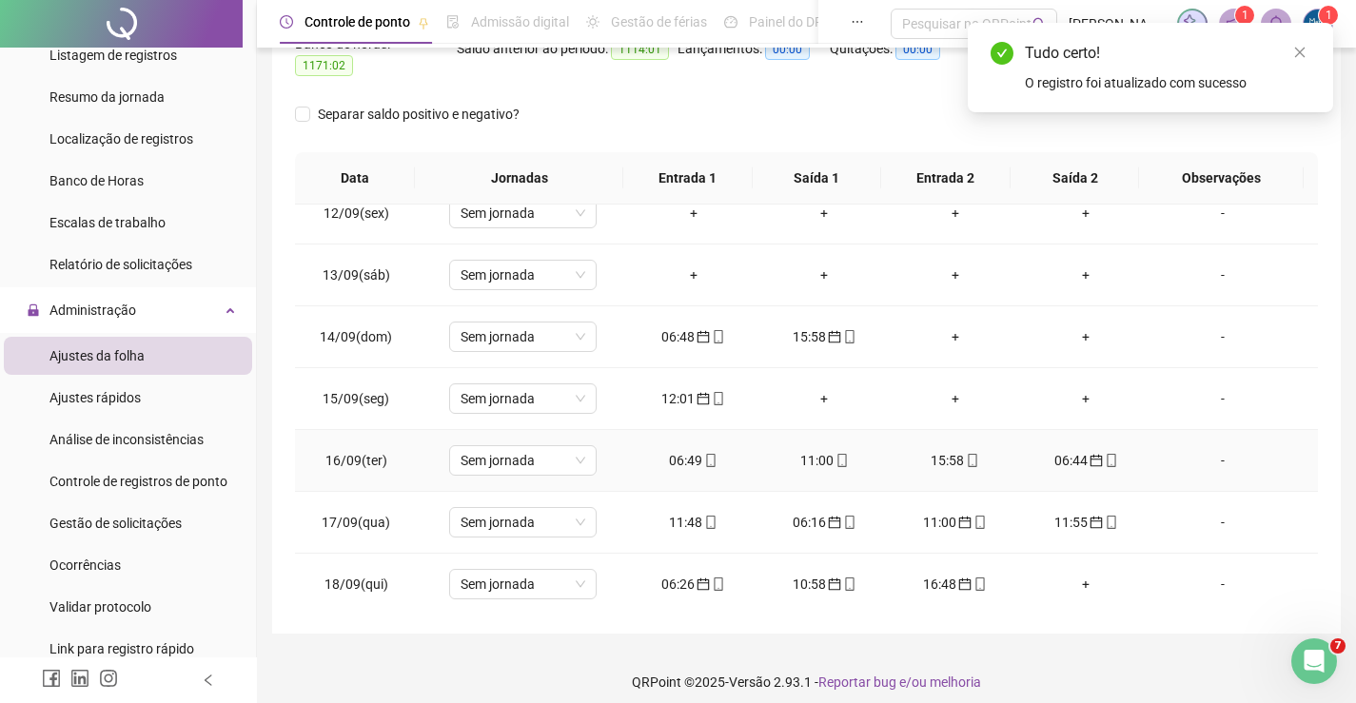
click at [810, 450] on div "11:00" at bounding box center [824, 460] width 101 height 21
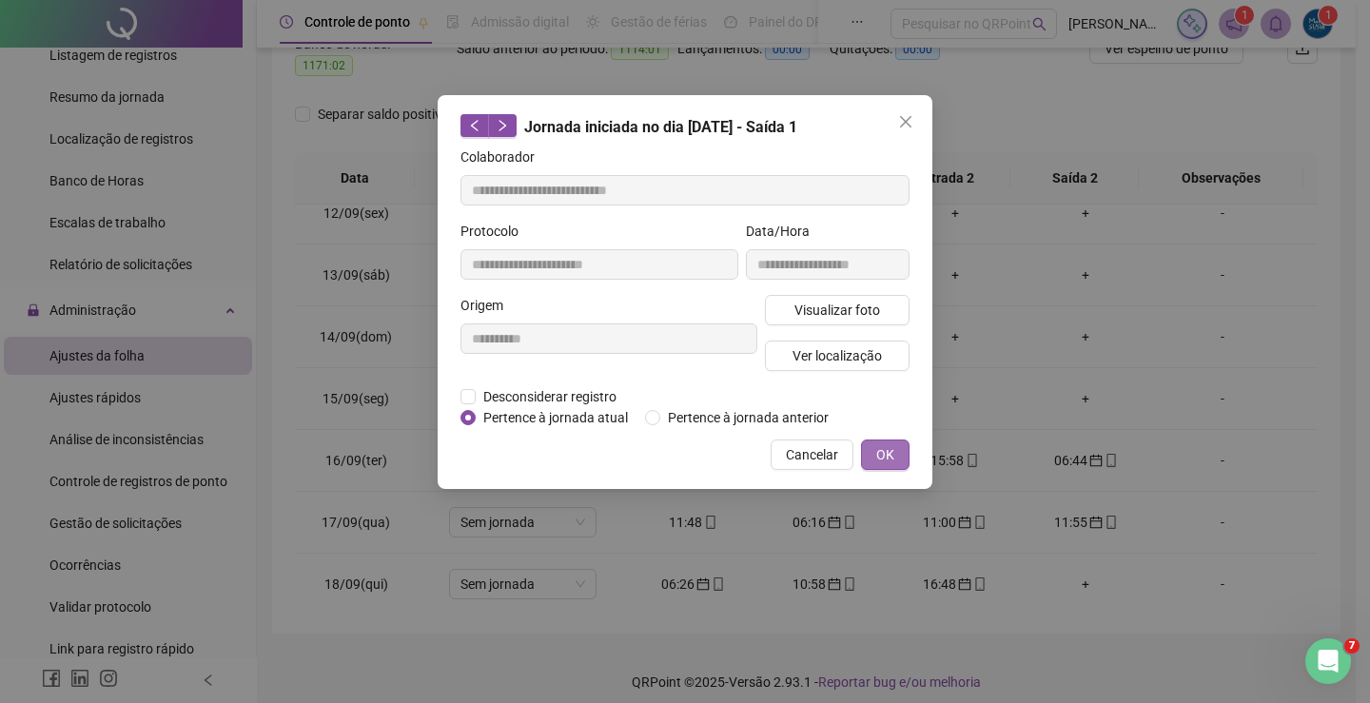
click at [897, 457] on button "OK" at bounding box center [885, 455] width 49 height 30
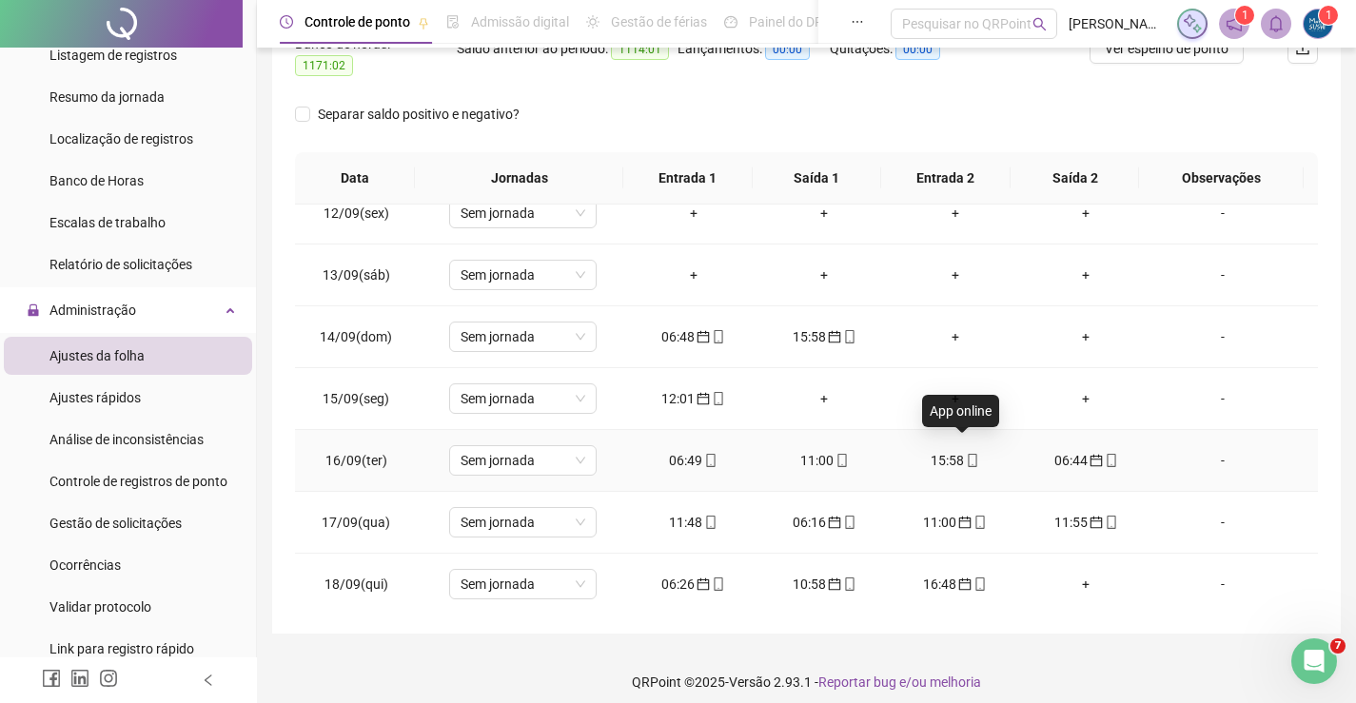
click at [966, 454] on icon "mobile" at bounding box center [972, 460] width 13 height 13
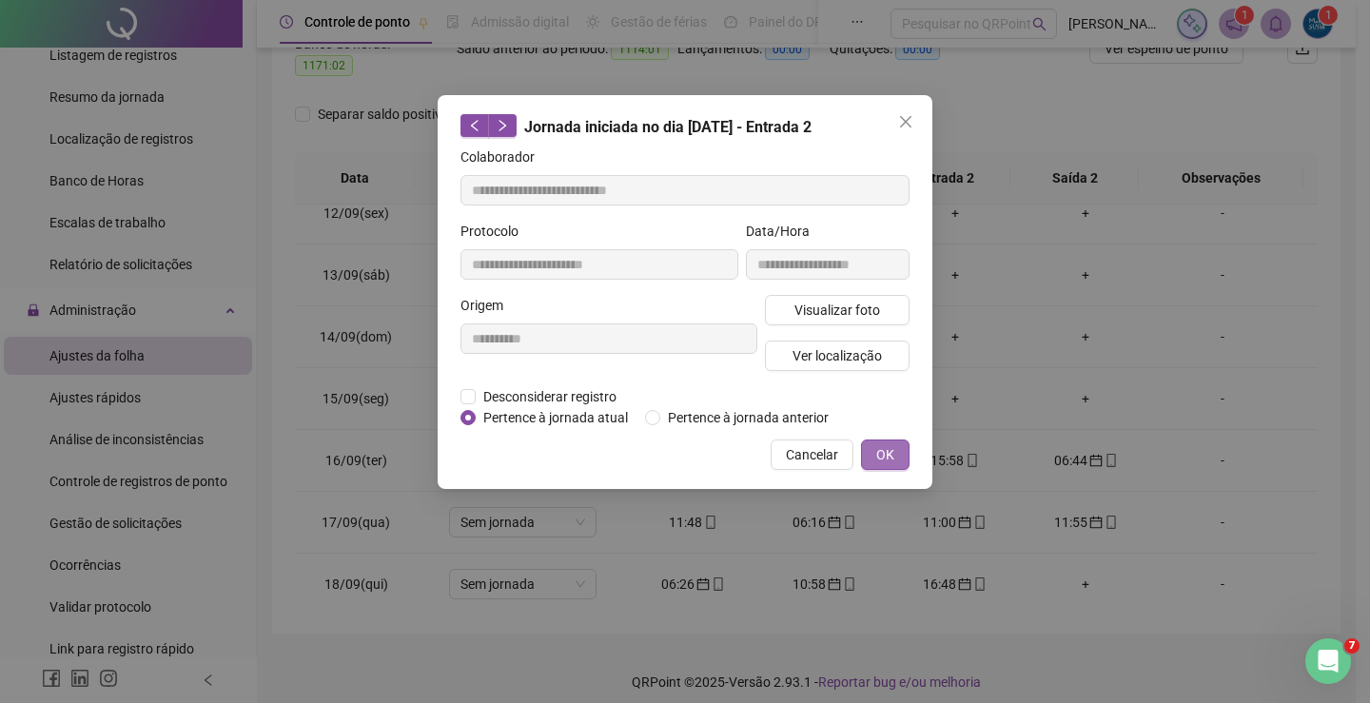
click at [890, 452] on span "OK" at bounding box center [885, 454] width 18 height 21
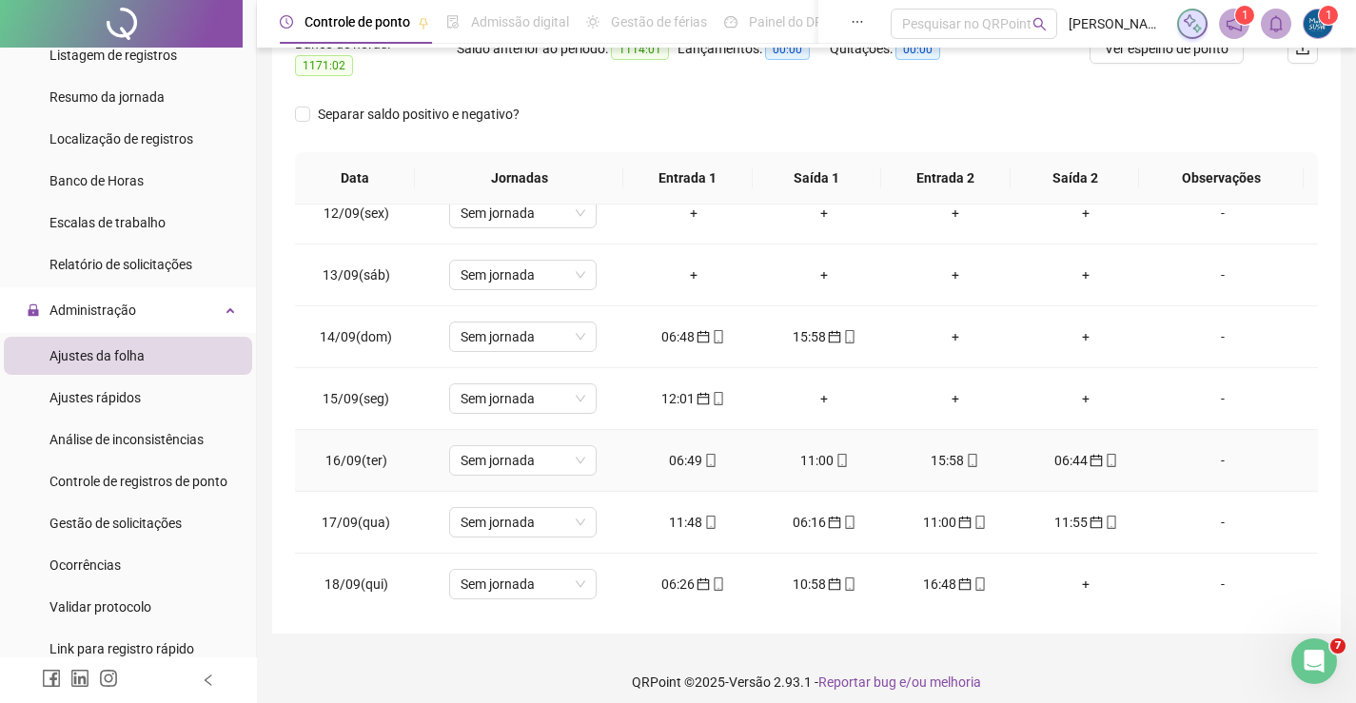
click at [1050, 450] on div "06:44" at bounding box center [1086, 460] width 101 height 21
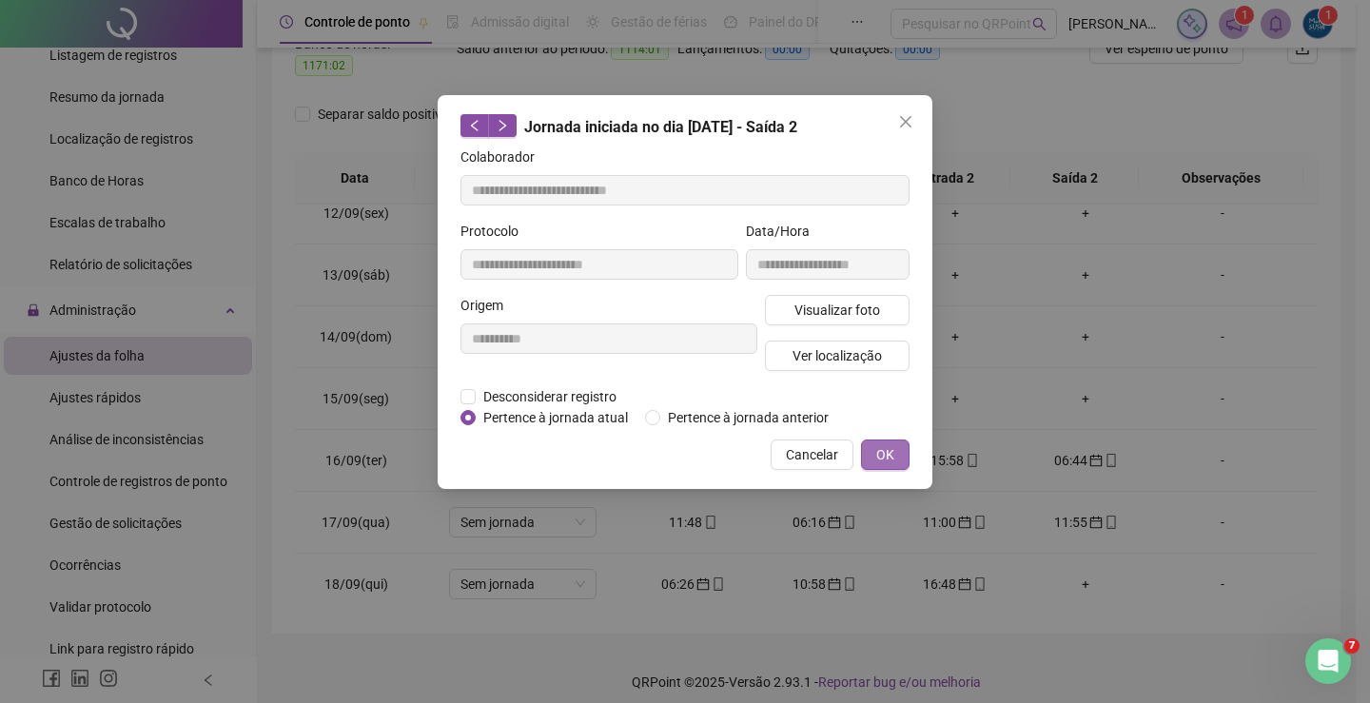
click at [885, 458] on span "OK" at bounding box center [885, 454] width 18 height 21
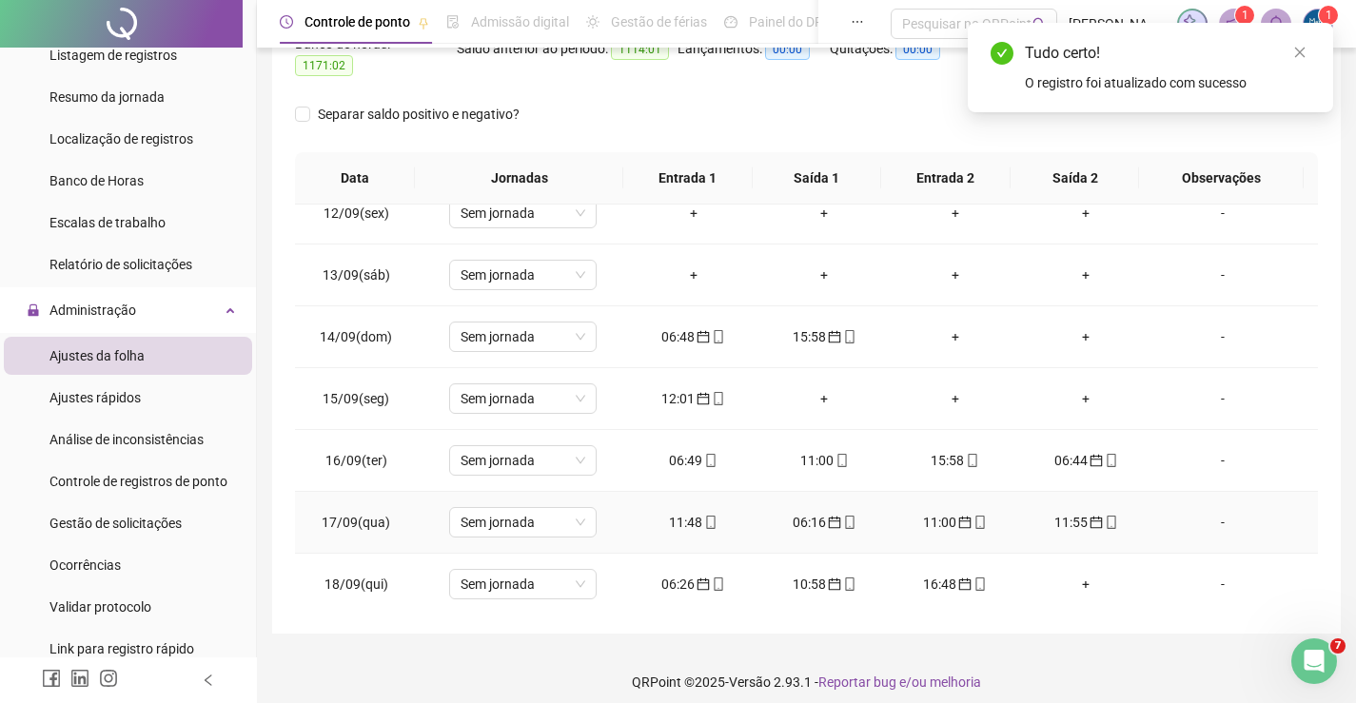
click at [686, 512] on div "11:48" at bounding box center [693, 522] width 101 height 21
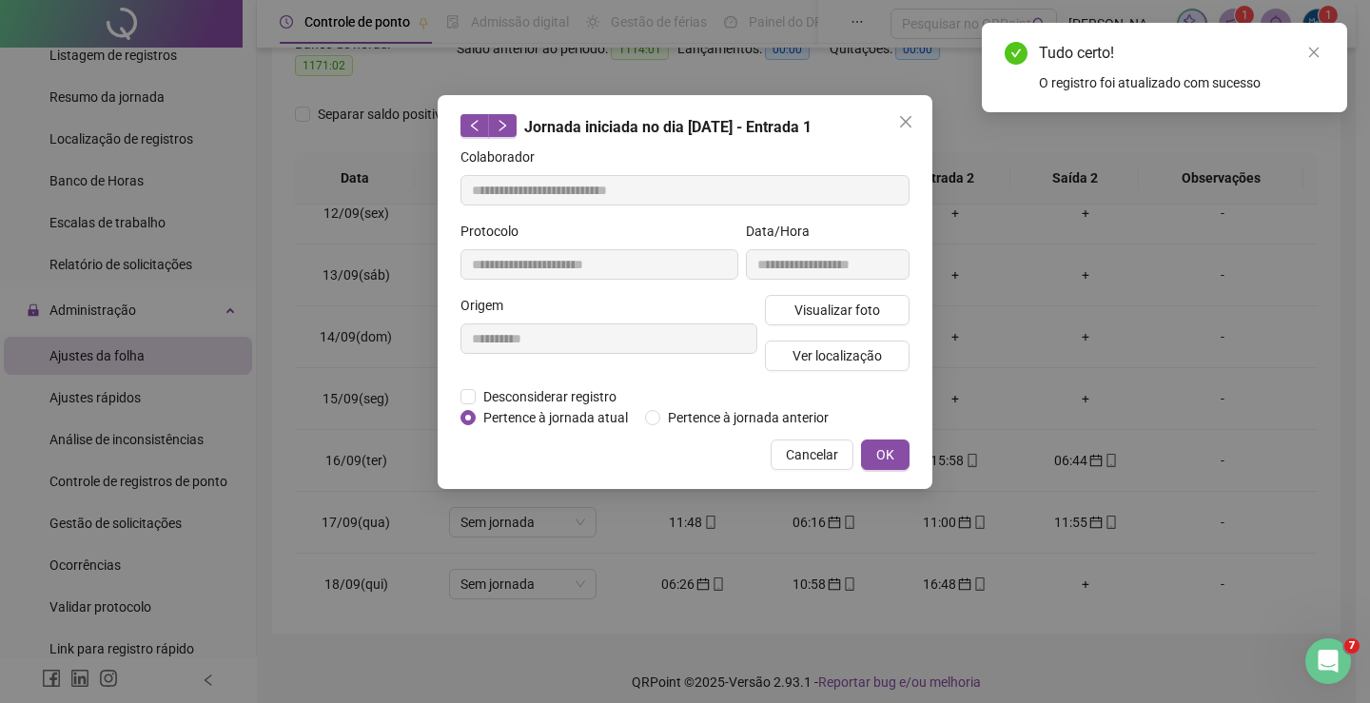
click at [869, 457] on button "OK" at bounding box center [885, 455] width 49 height 30
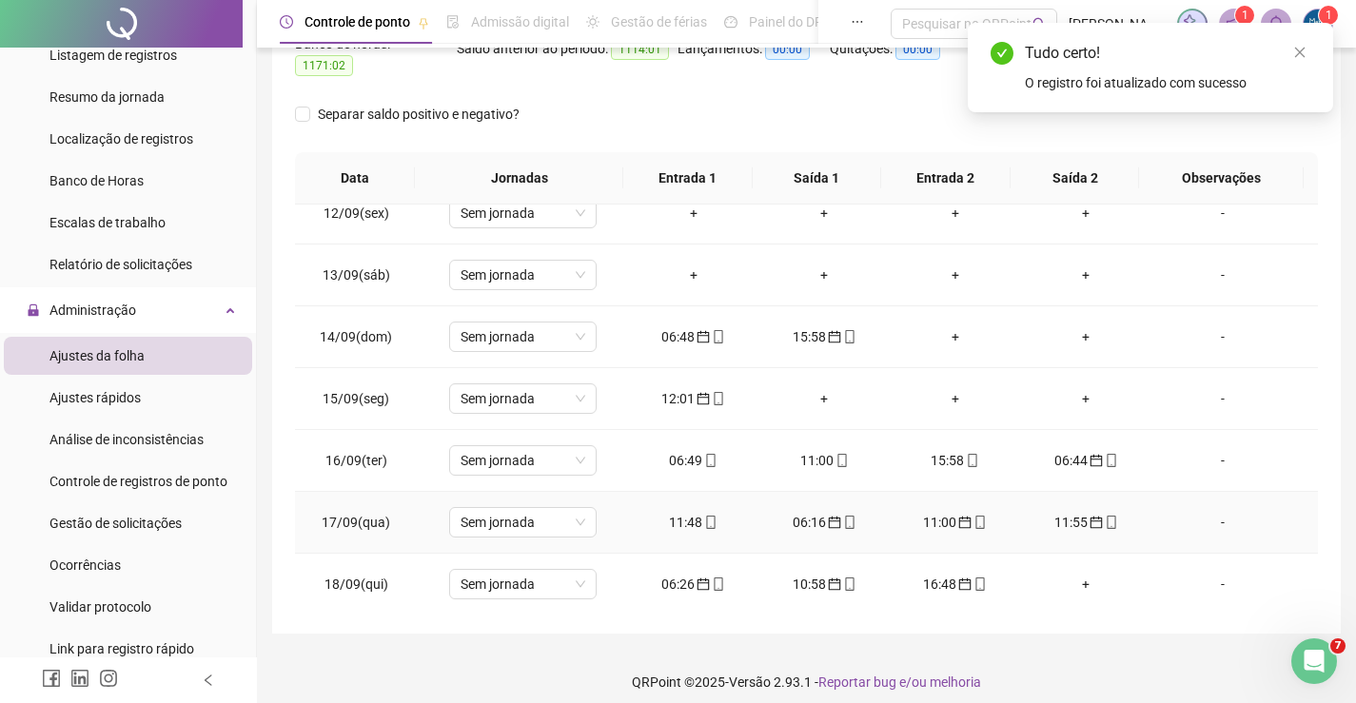
click at [828, 516] on icon "calendar" at bounding box center [834, 522] width 13 height 13
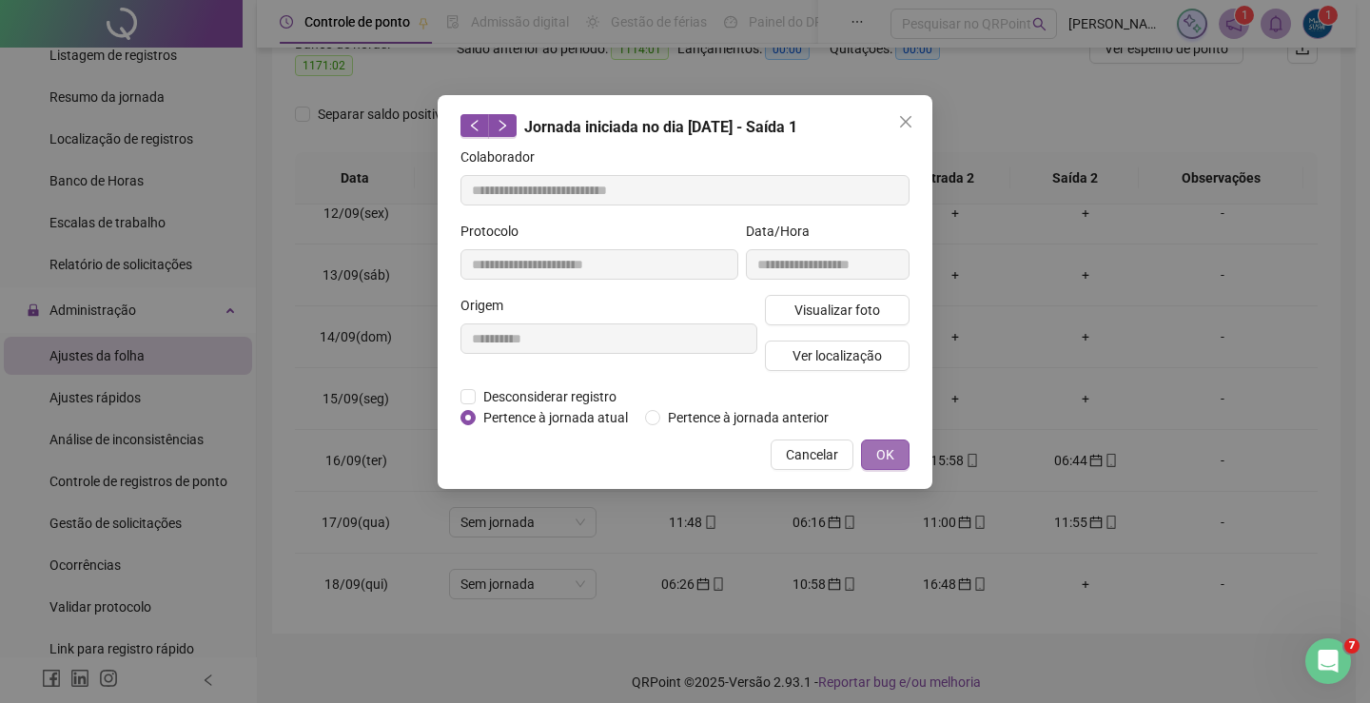
click at [869, 458] on button "OK" at bounding box center [885, 455] width 49 height 30
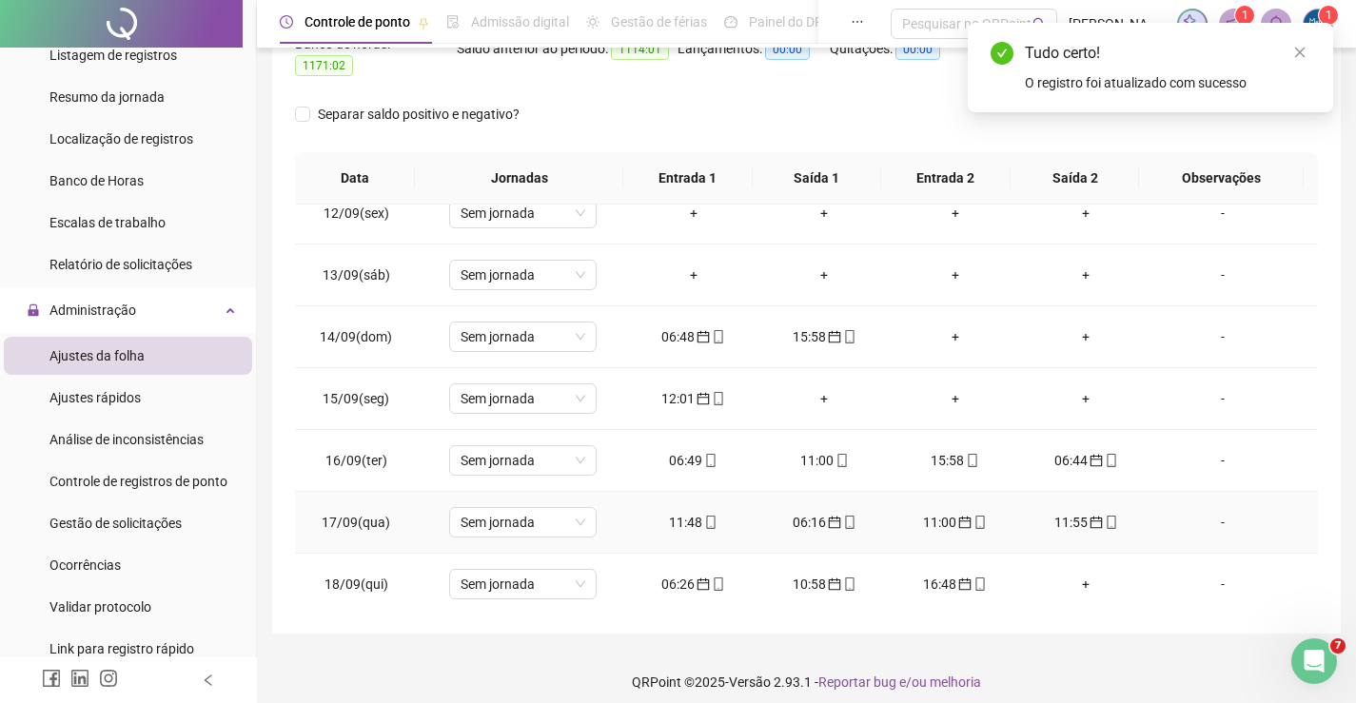
click at [959, 517] on icon "calendar" at bounding box center [965, 523] width 12 height 12
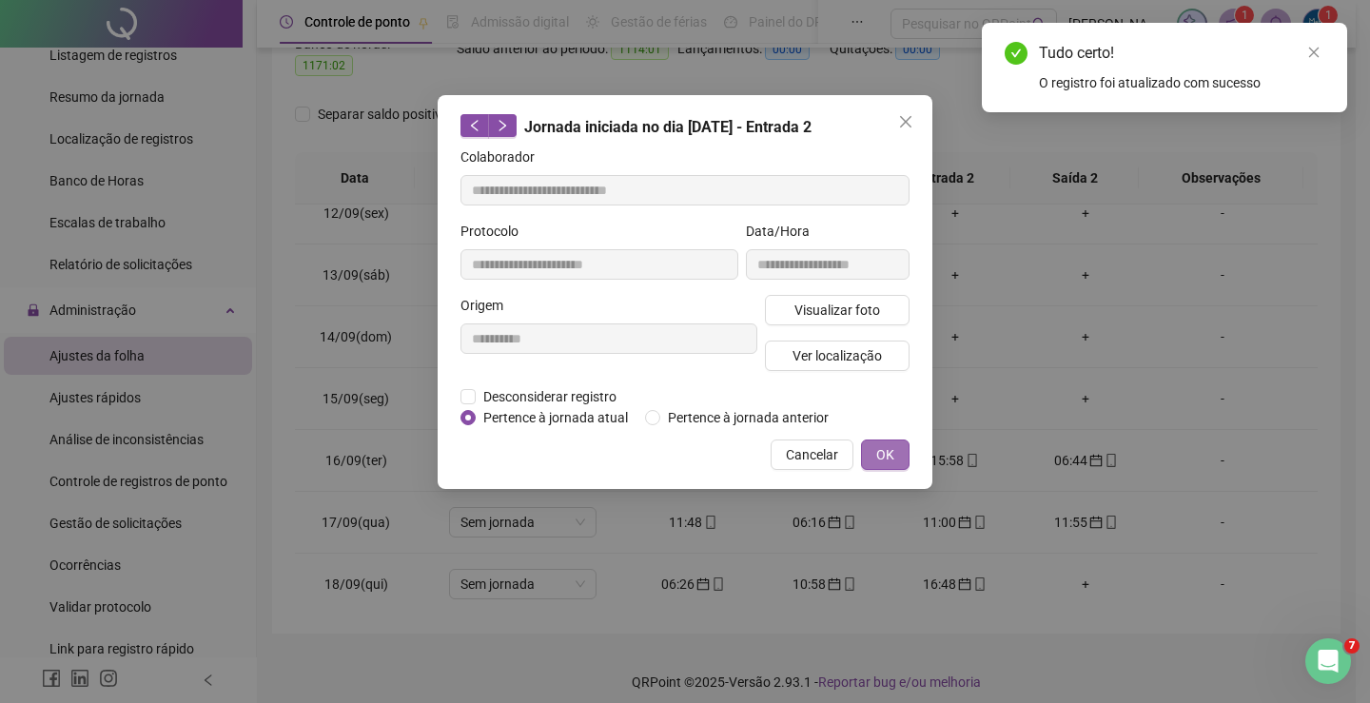
click at [870, 450] on button "OK" at bounding box center [885, 455] width 49 height 30
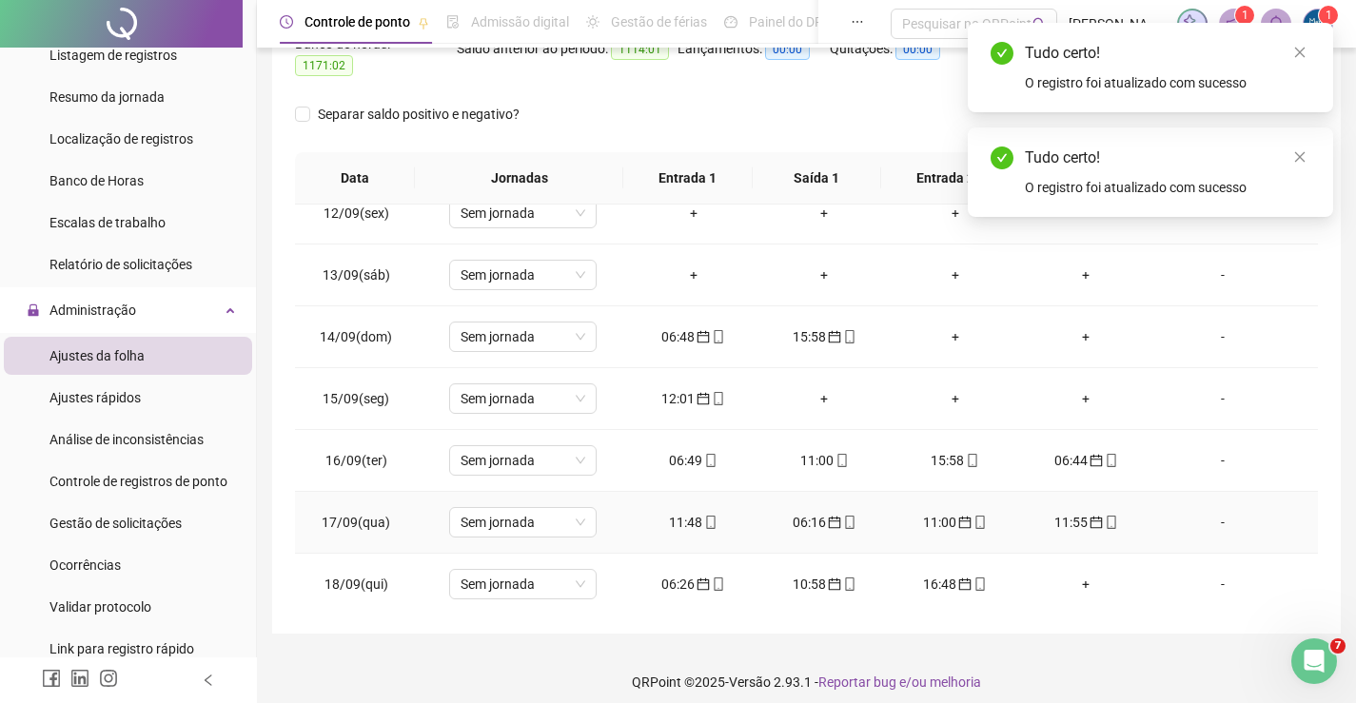
click at [1054, 512] on div "11:55" at bounding box center [1086, 522] width 101 height 21
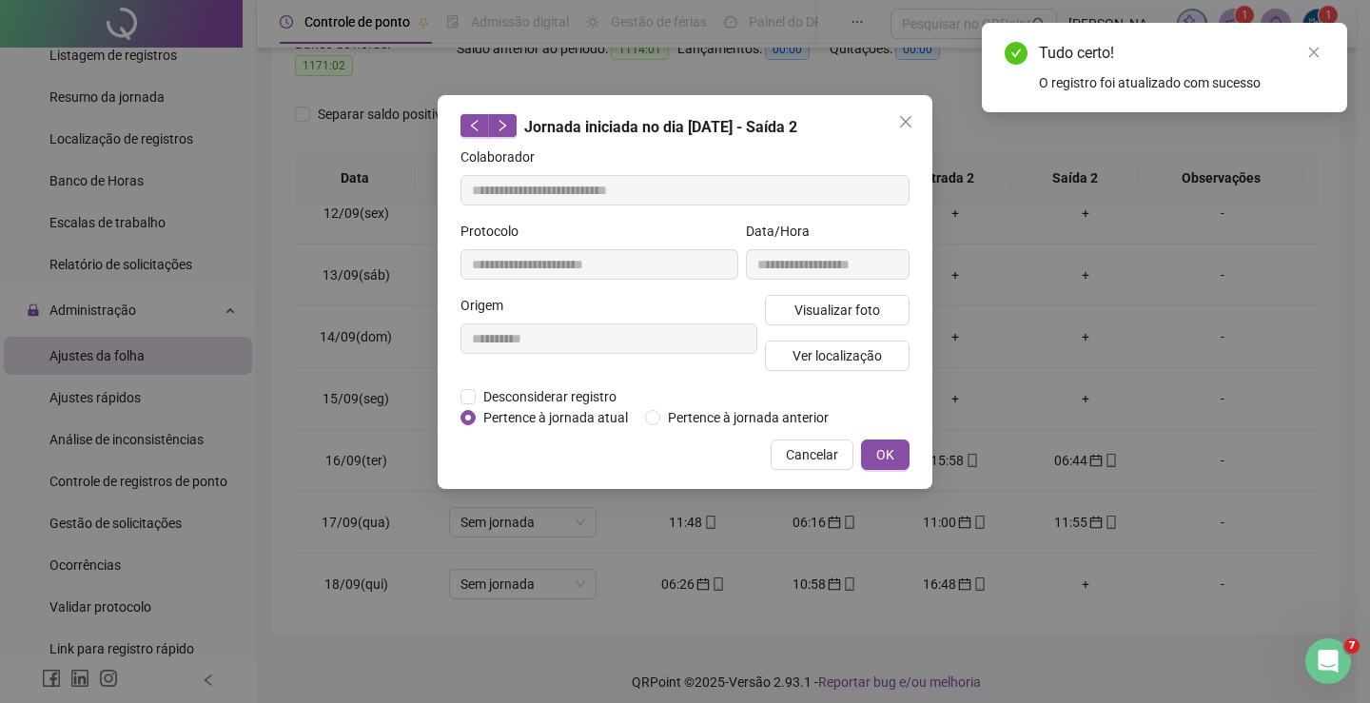
click at [913, 447] on div "**********" at bounding box center [685, 292] width 495 height 394
click at [899, 450] on button "OK" at bounding box center [885, 455] width 49 height 30
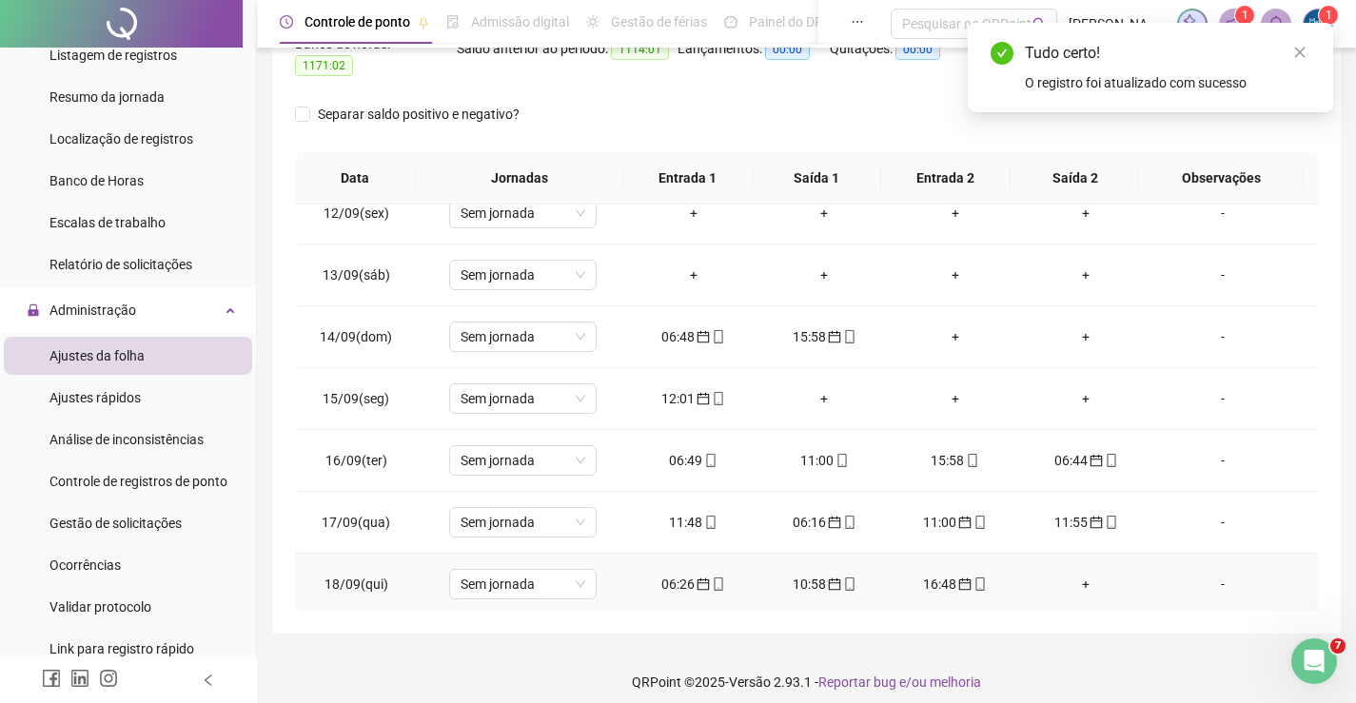
click at [683, 578] on div "06:26" at bounding box center [693, 584] width 101 height 21
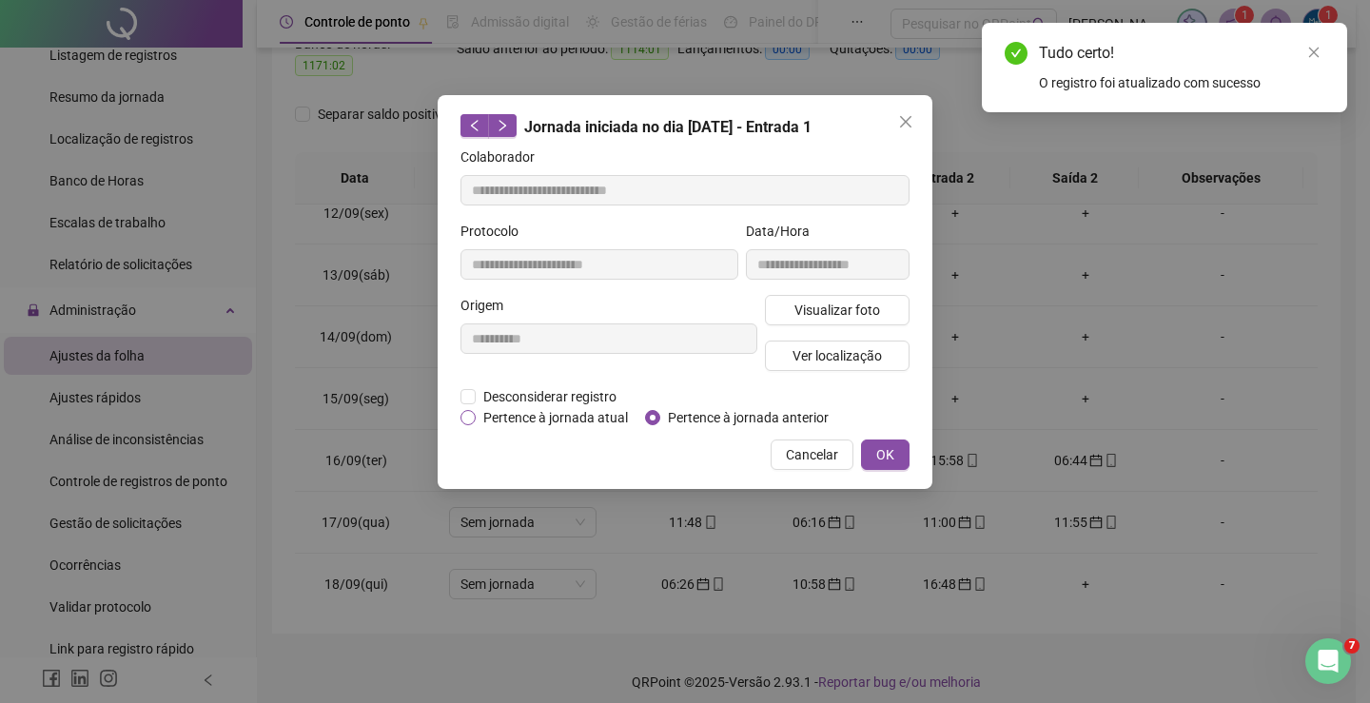
click at [477, 422] on span "Pertence à jornada atual" at bounding box center [556, 417] width 160 height 21
click at [893, 450] on span "OK" at bounding box center [885, 454] width 18 height 21
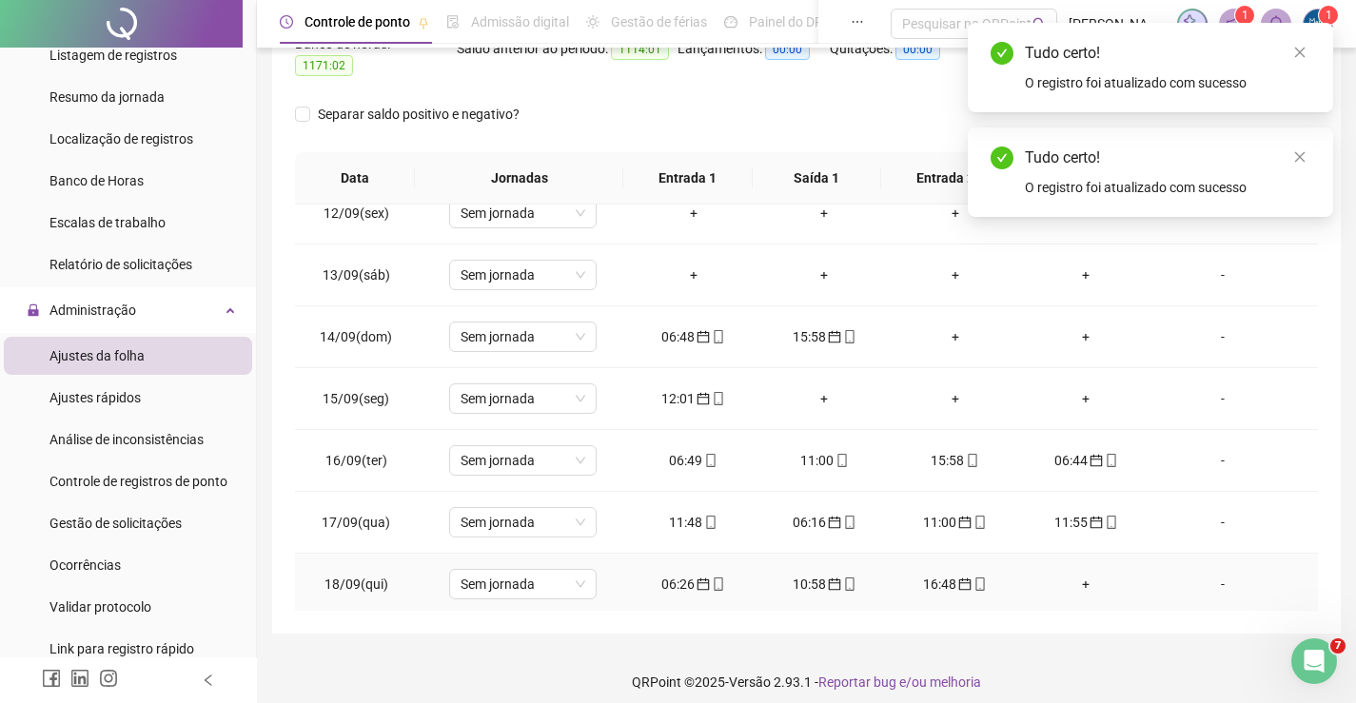
click at [809, 574] on div "10:58" at bounding box center [824, 584] width 101 height 21
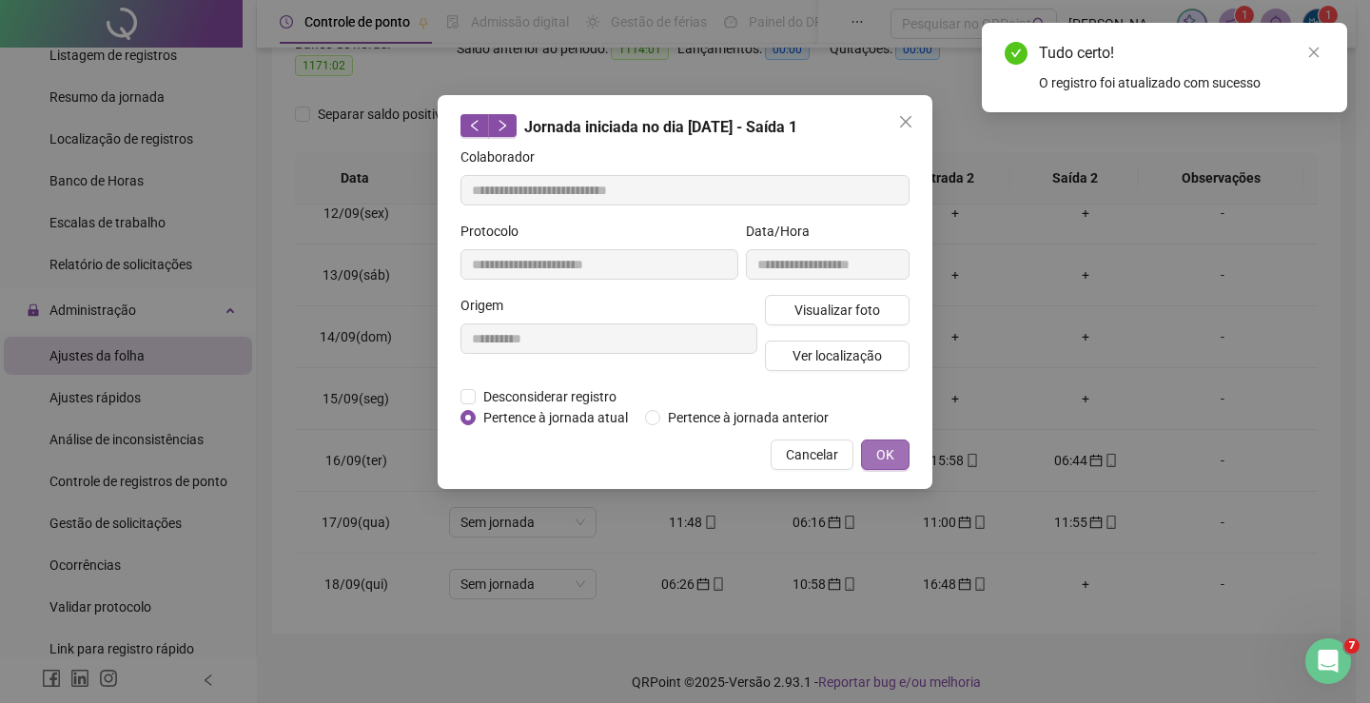
click at [886, 456] on span "OK" at bounding box center [885, 454] width 18 height 21
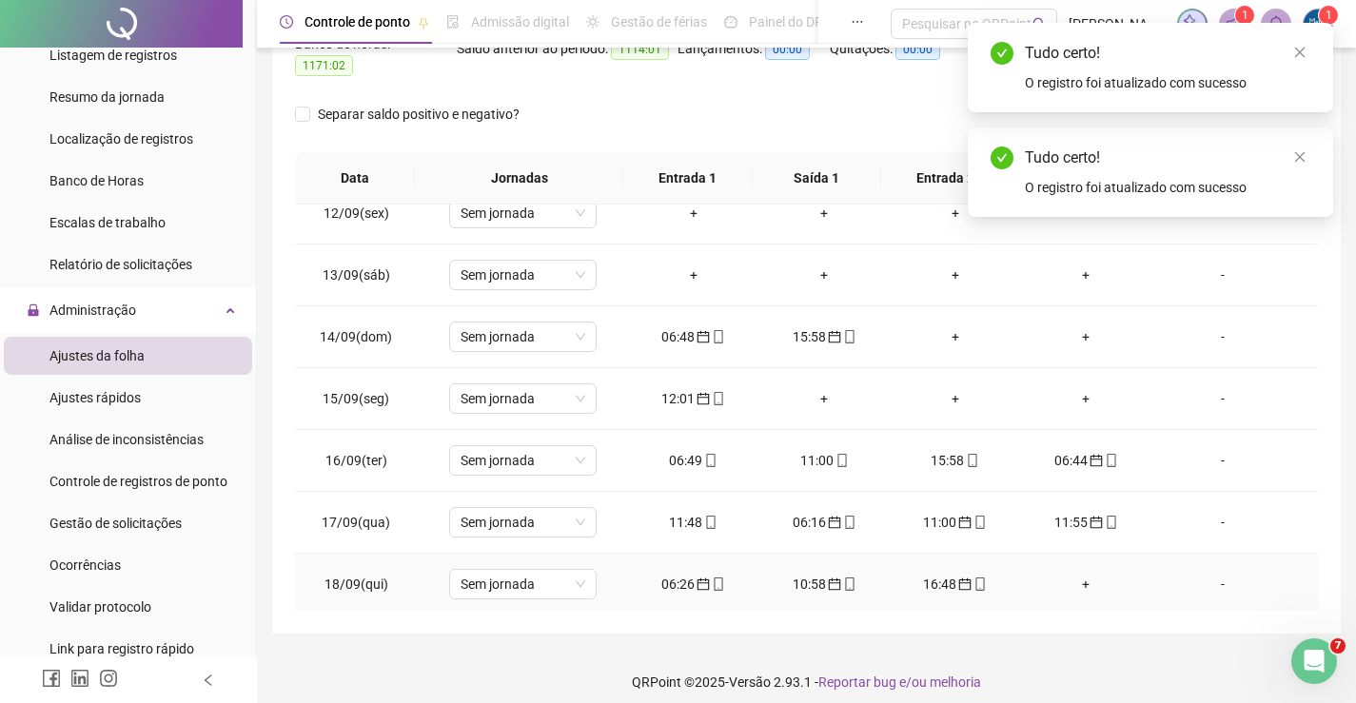
click at [933, 575] on div "16:48" at bounding box center [955, 584] width 101 height 21
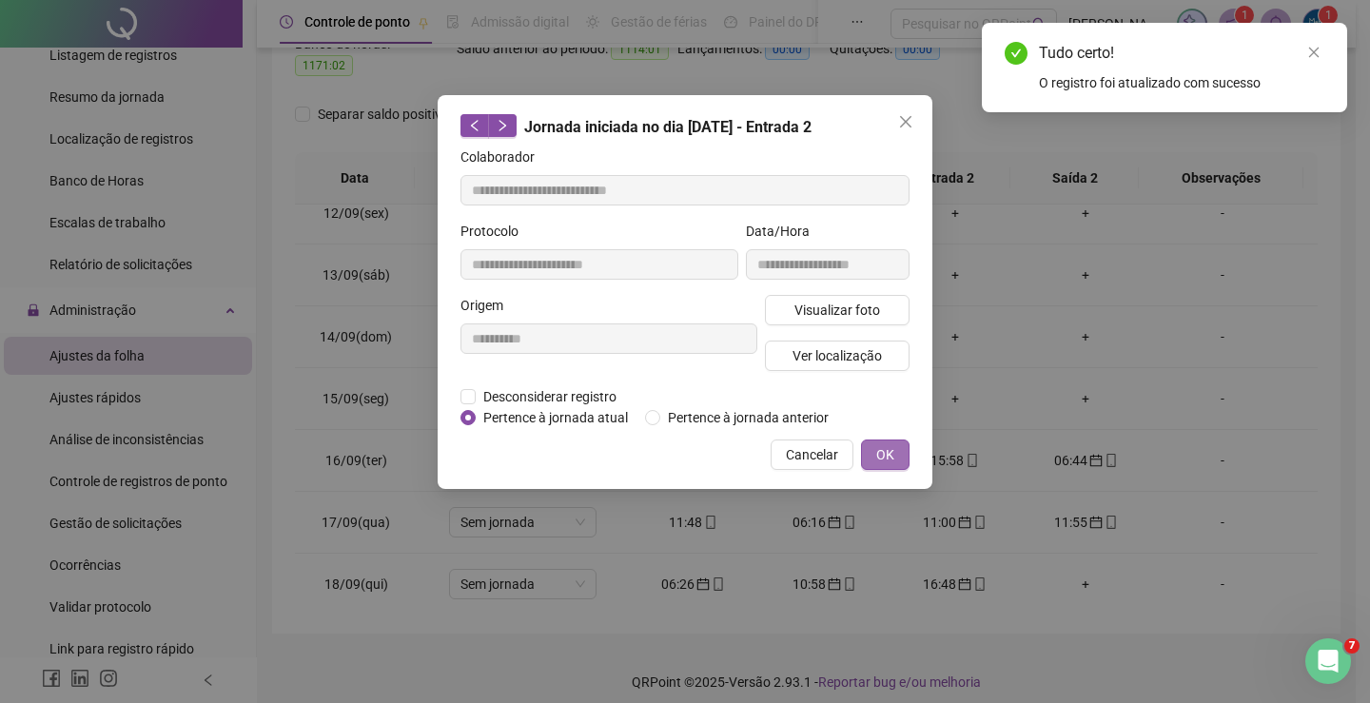
click at [871, 450] on button "OK" at bounding box center [885, 455] width 49 height 30
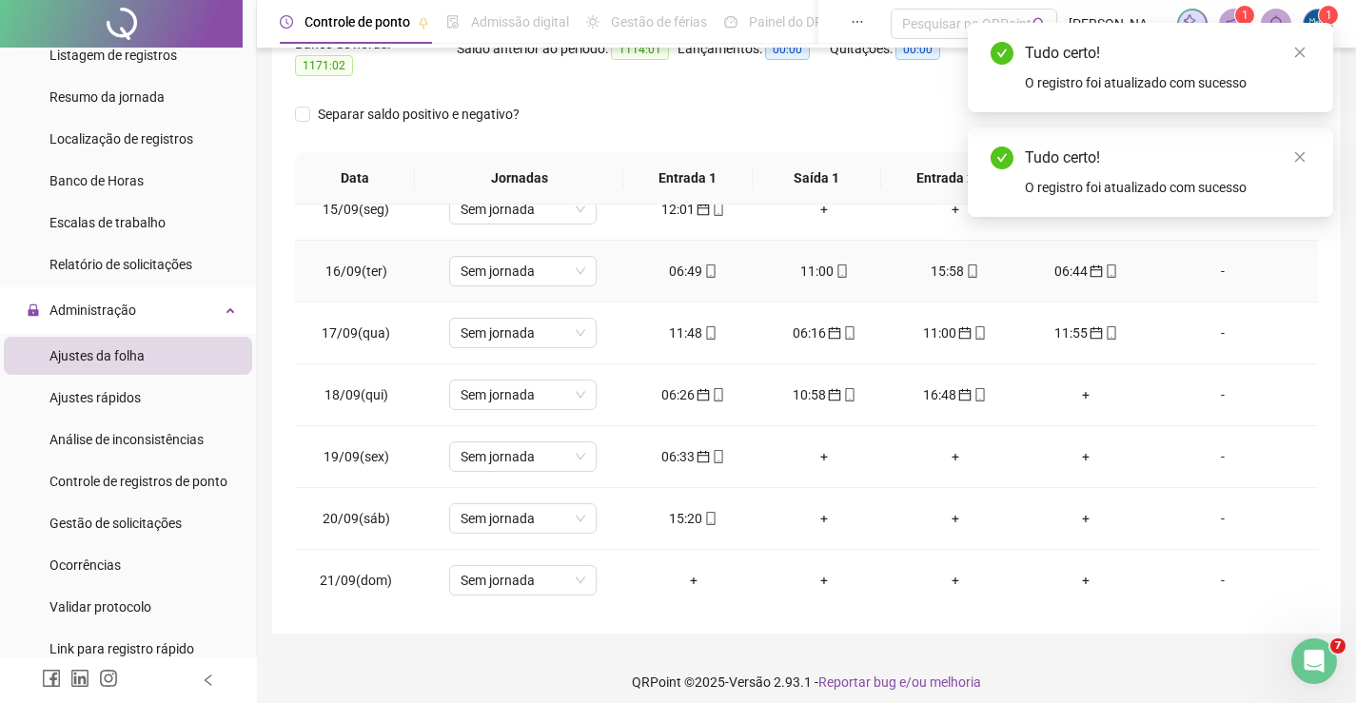
scroll to position [893, 0]
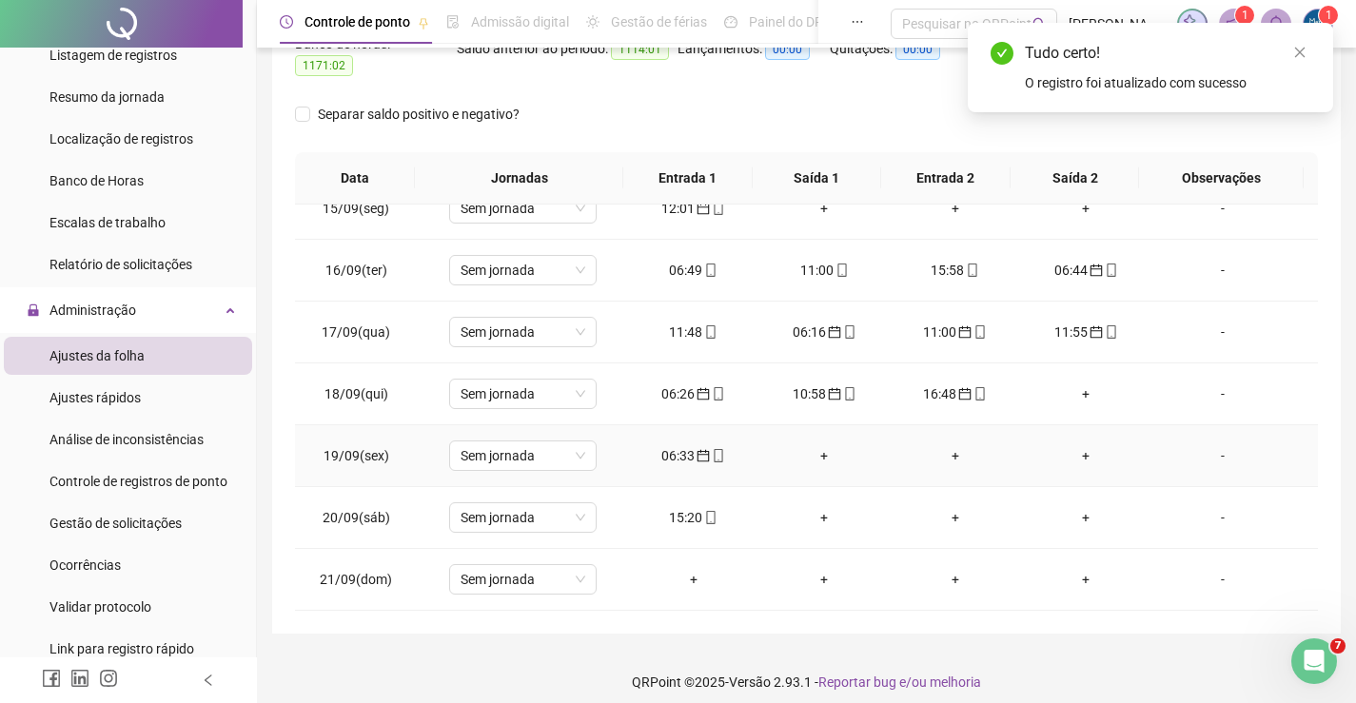
click at [661, 445] on div "06:33" at bounding box center [693, 455] width 101 height 21
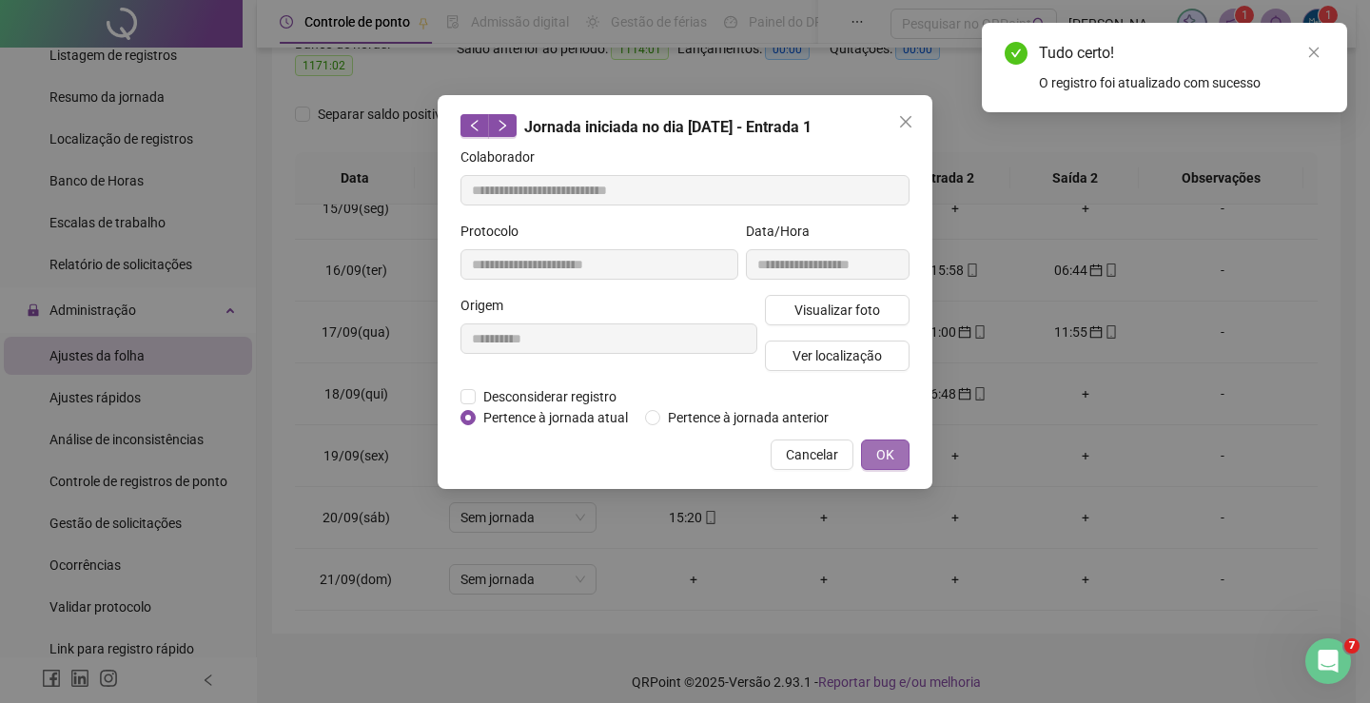
click at [889, 446] on span "OK" at bounding box center [885, 454] width 18 height 21
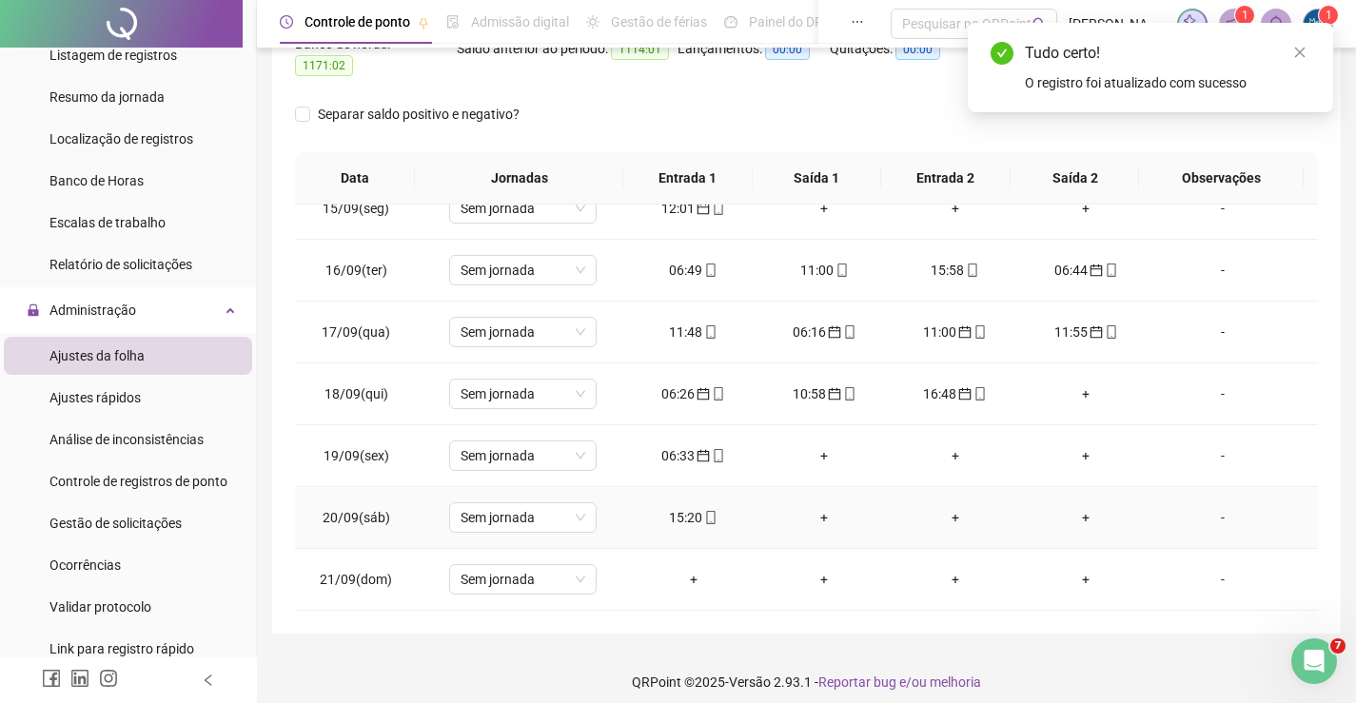
drag, startPoint x: 695, startPoint y: 500, endPoint x: 702, endPoint y: 521, distance: 23.2
click at [695, 507] on div "15:20" at bounding box center [693, 517] width 101 height 21
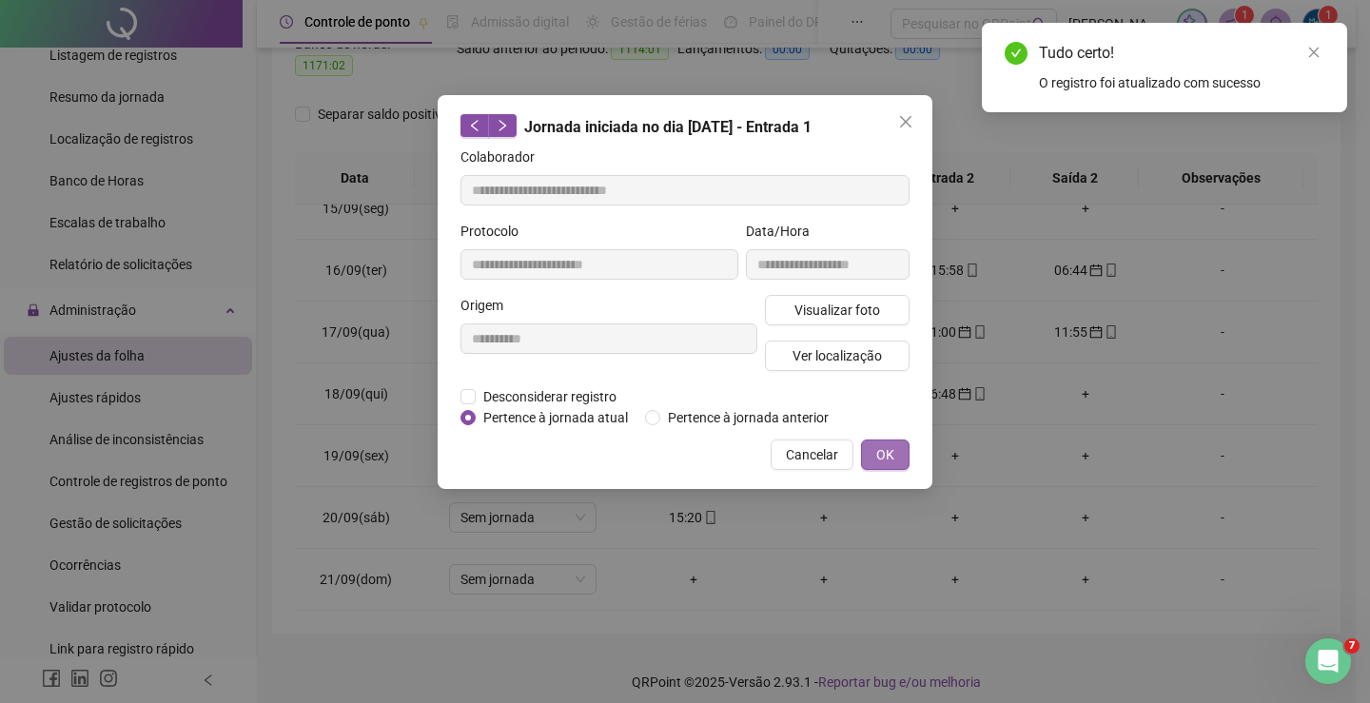
click at [872, 453] on button "OK" at bounding box center [885, 455] width 49 height 30
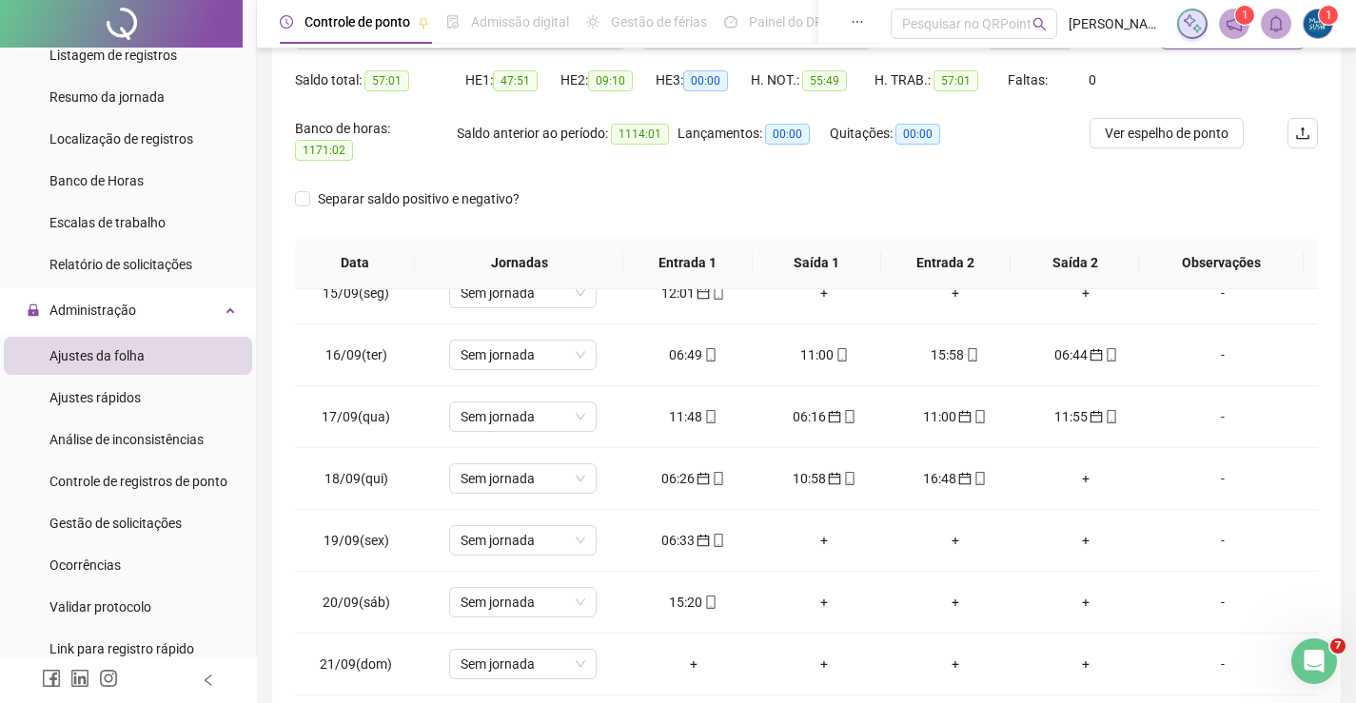
scroll to position [0, 0]
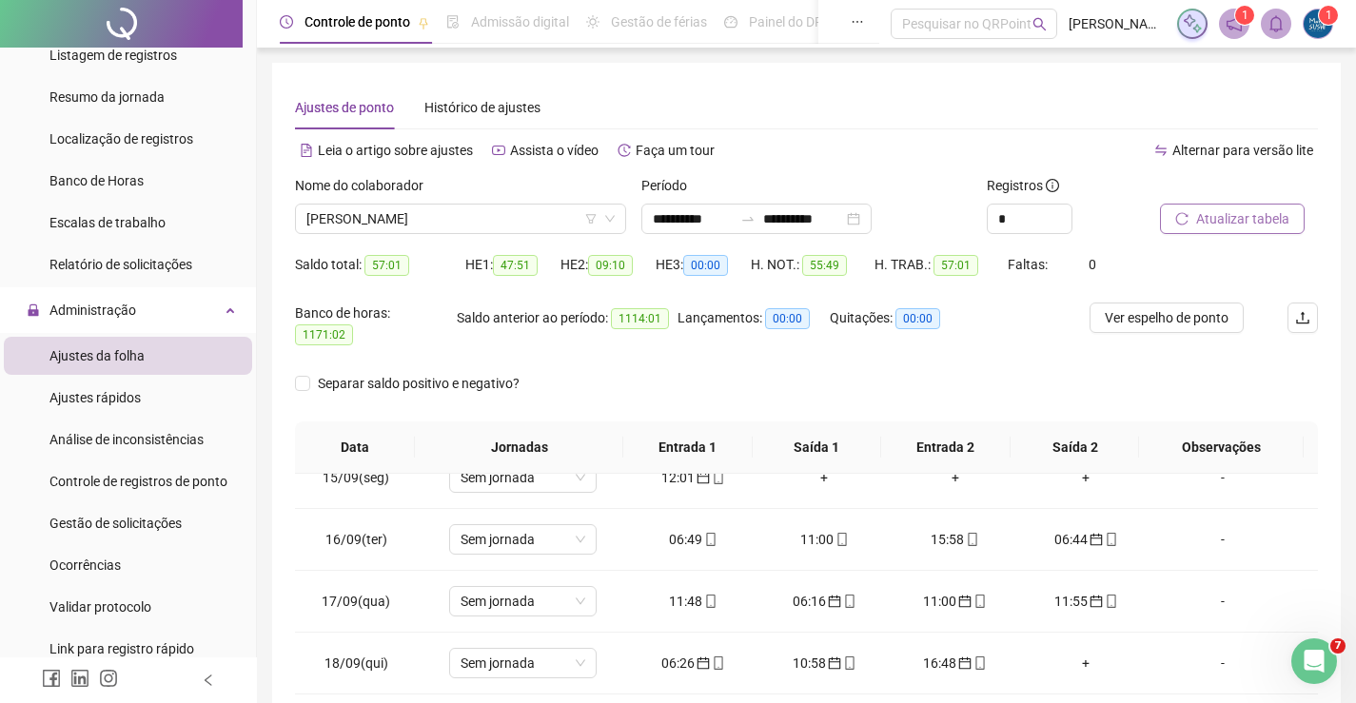
click at [1199, 229] on button "Atualizar tabela" at bounding box center [1232, 219] width 145 height 30
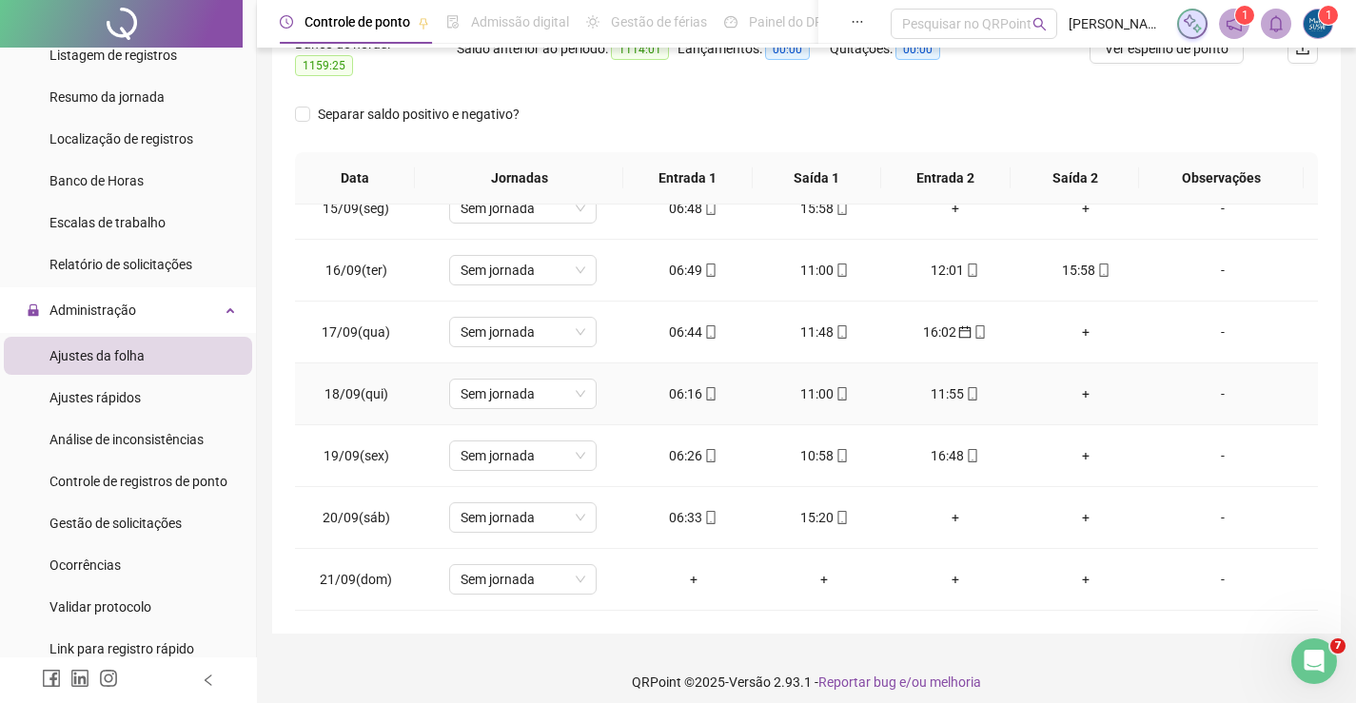
scroll to position [797, 0]
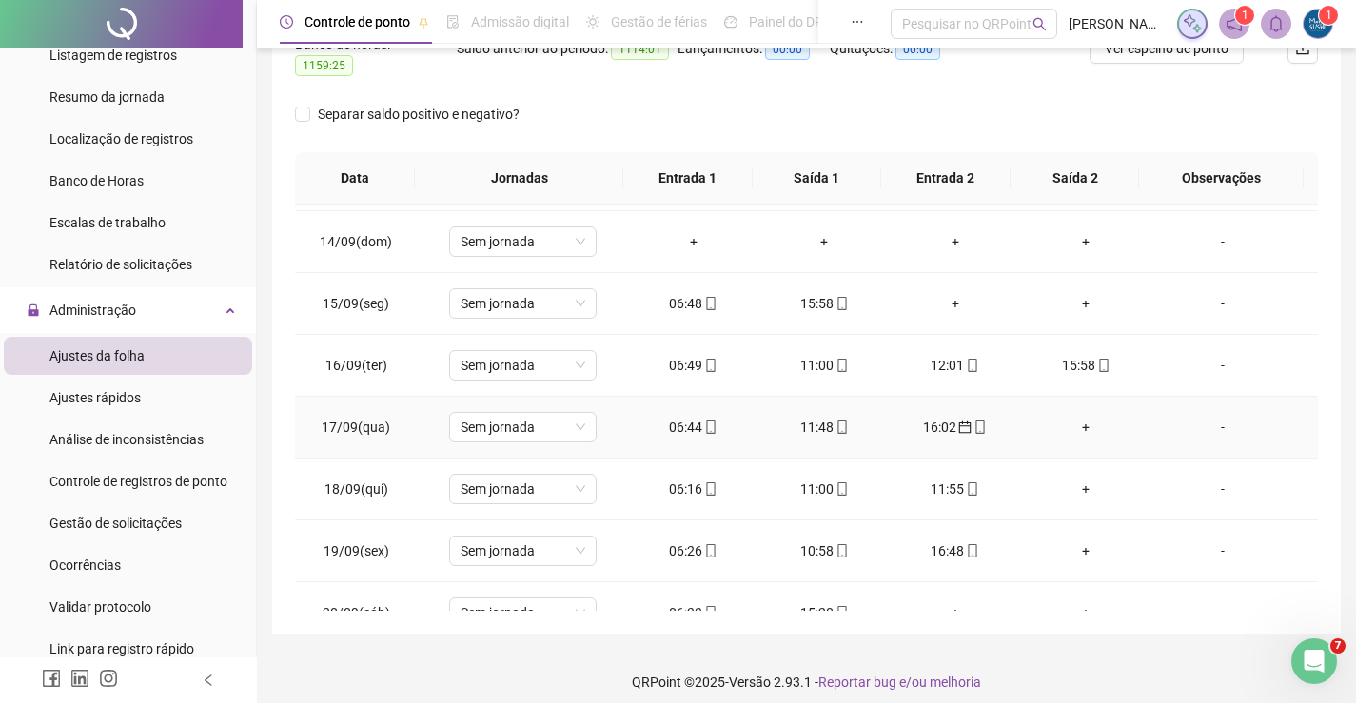
click at [936, 417] on div "16:02" at bounding box center [955, 427] width 101 height 21
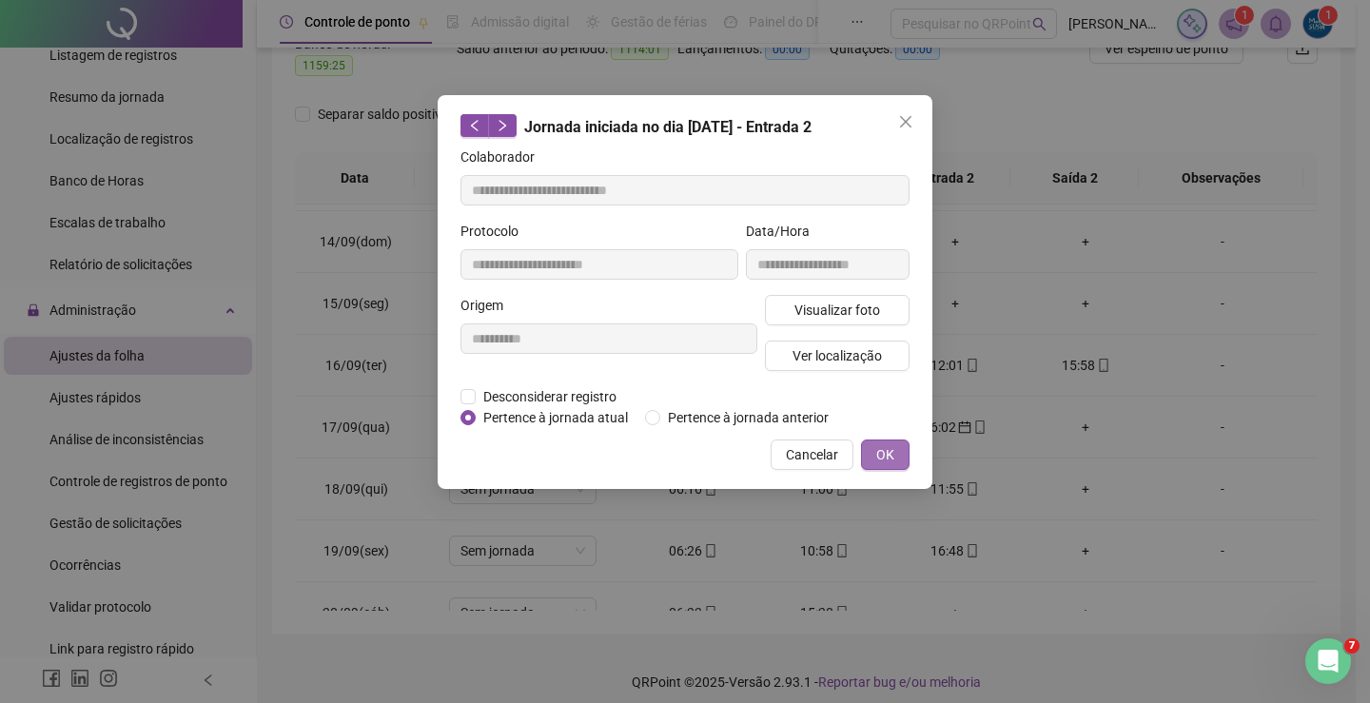
click at [871, 456] on button "OK" at bounding box center [885, 455] width 49 height 30
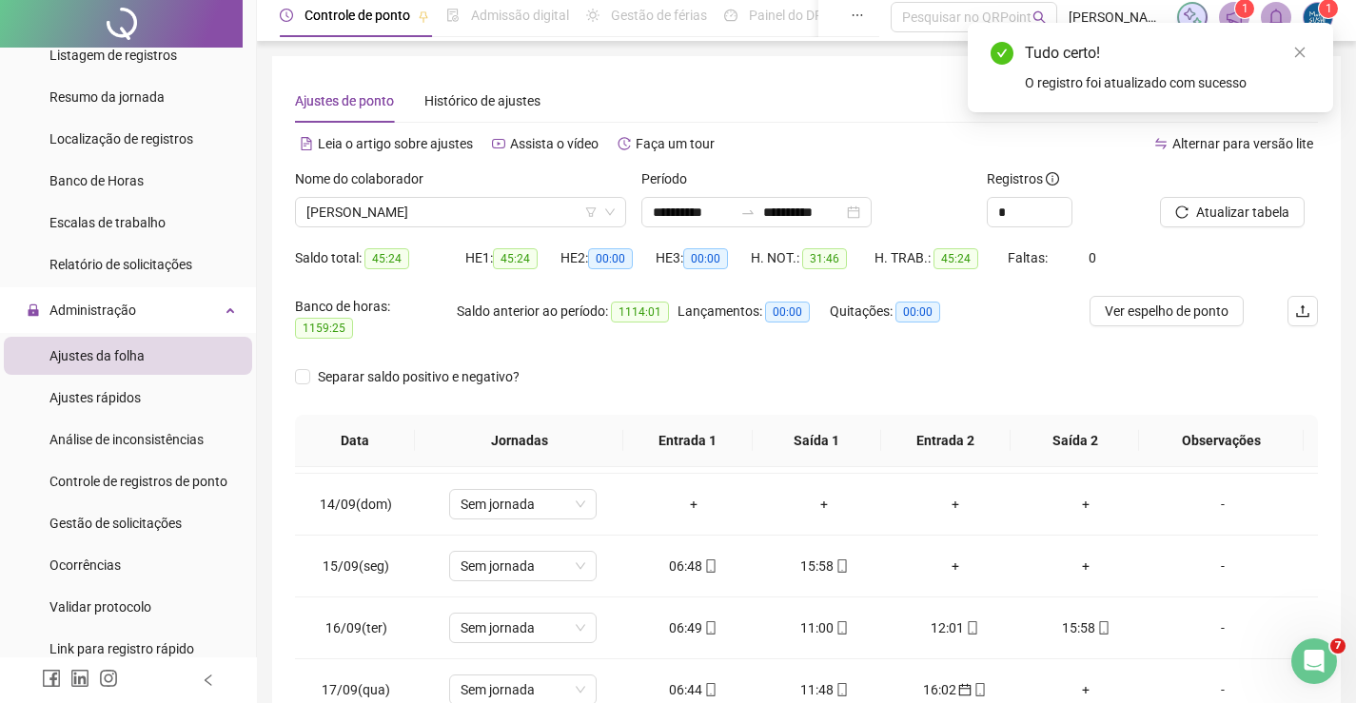
scroll to position [0, 0]
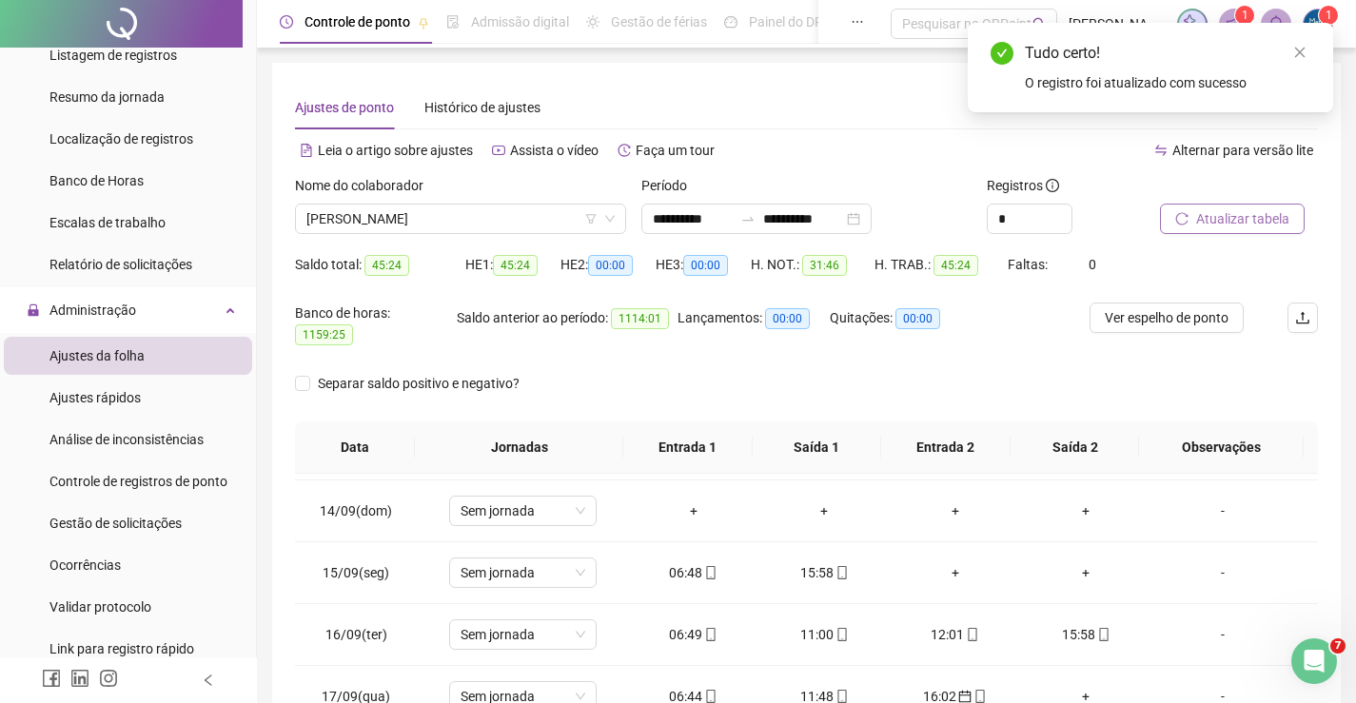
click at [1241, 218] on span "Atualizar tabela" at bounding box center [1242, 218] width 93 height 21
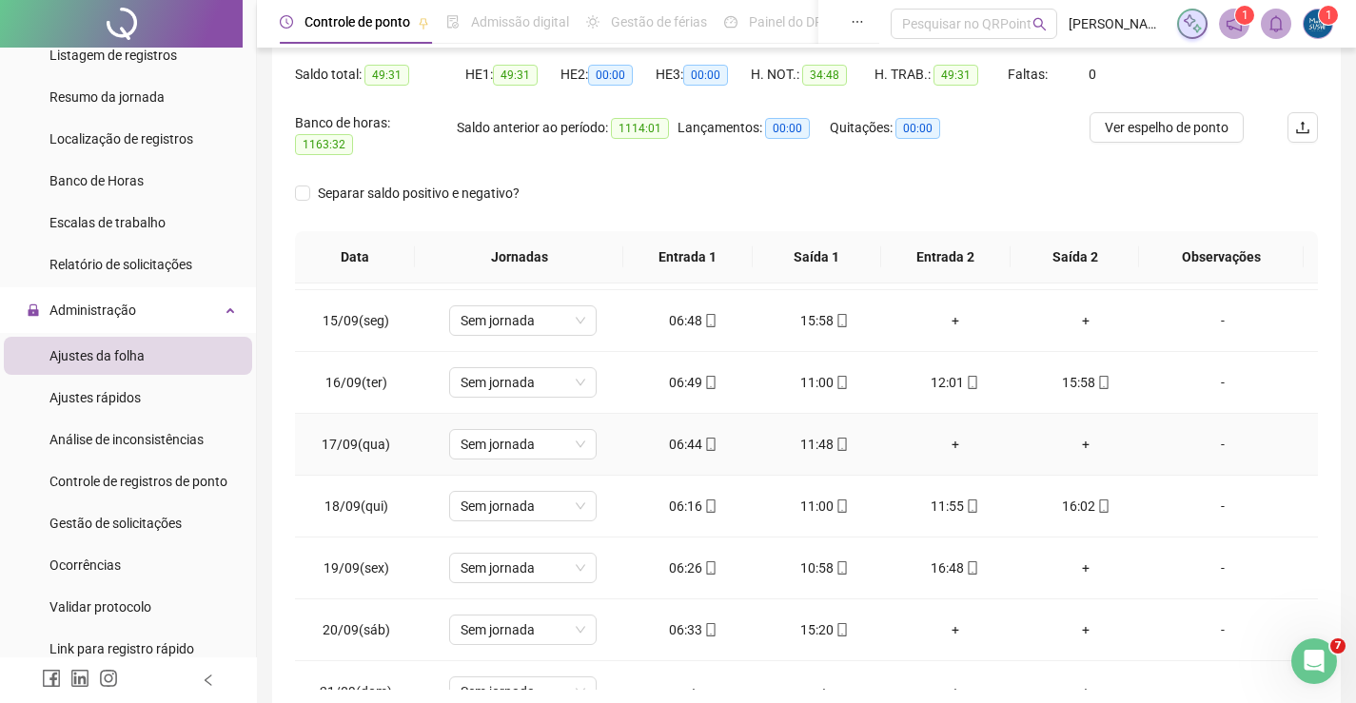
scroll to position [893, 0]
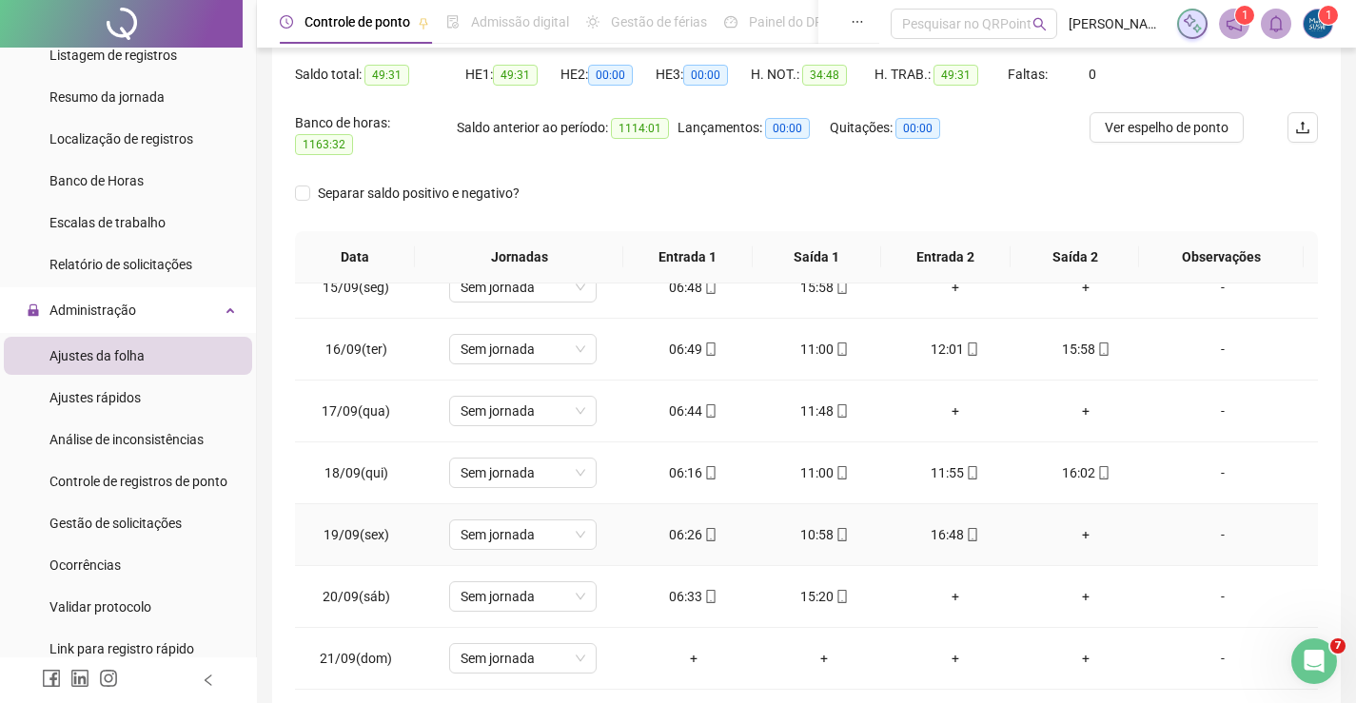
click at [937, 524] on div "16:48" at bounding box center [955, 534] width 101 height 21
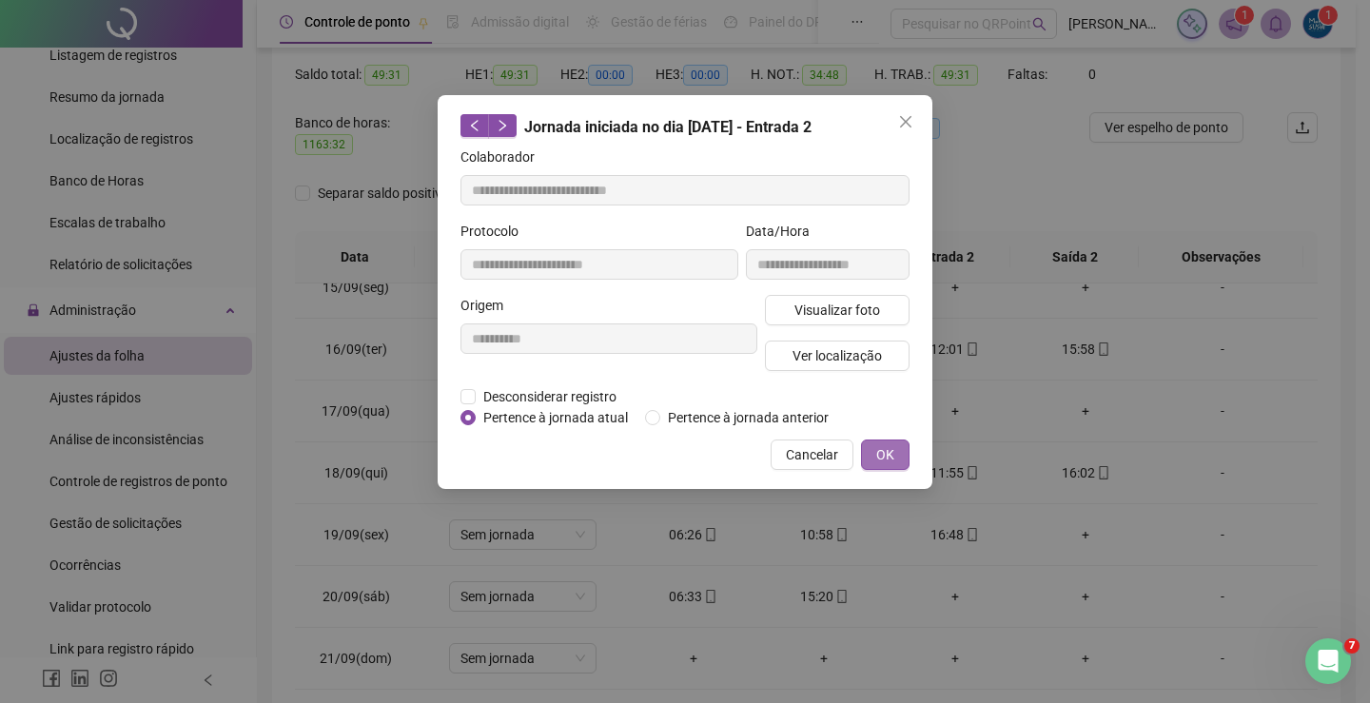
click at [881, 444] on span "OK" at bounding box center [885, 454] width 18 height 21
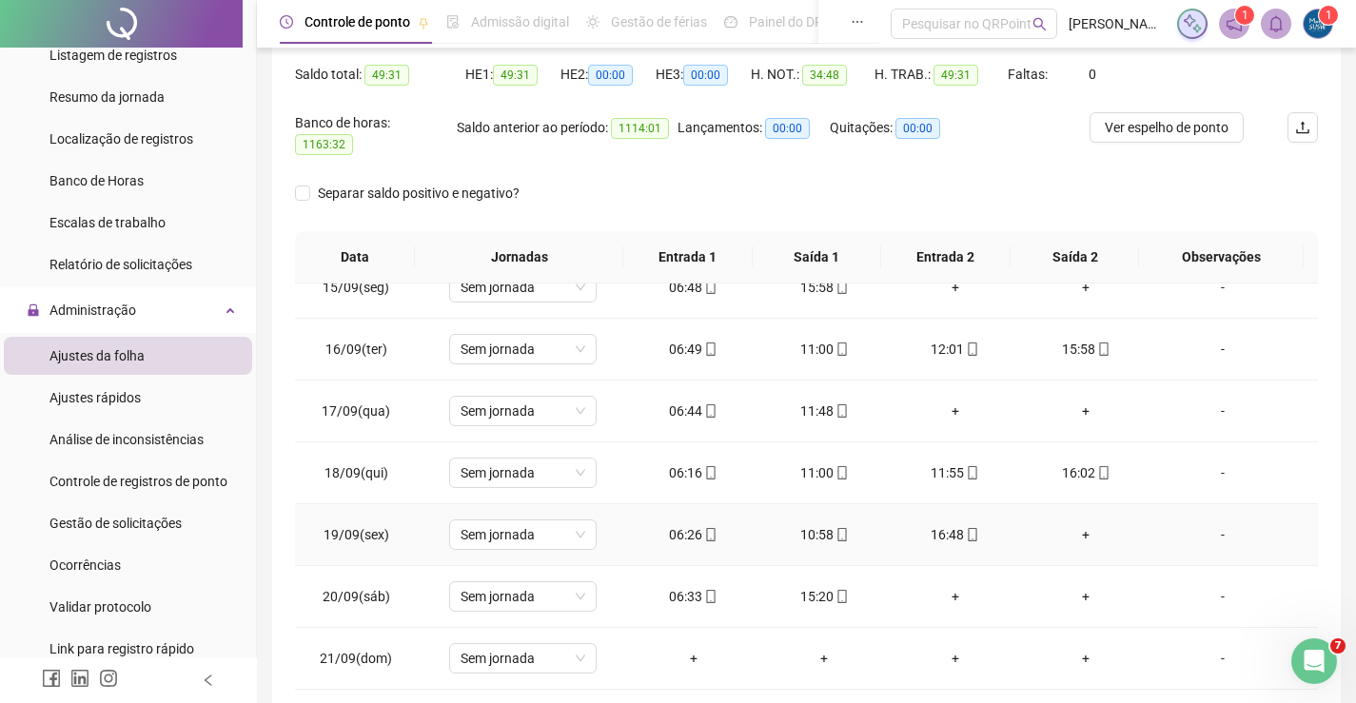
click at [815, 526] on div "10:58" at bounding box center [824, 534] width 101 height 21
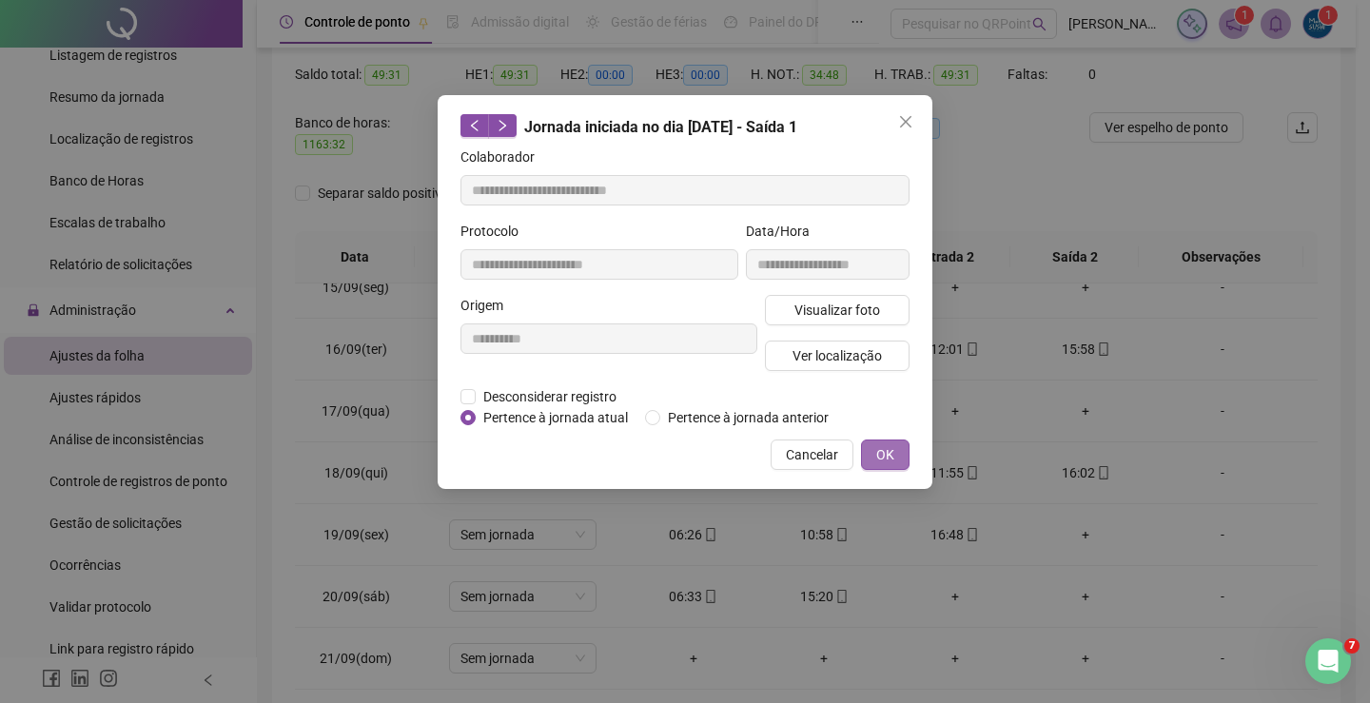
click at [904, 464] on button "OK" at bounding box center [885, 455] width 49 height 30
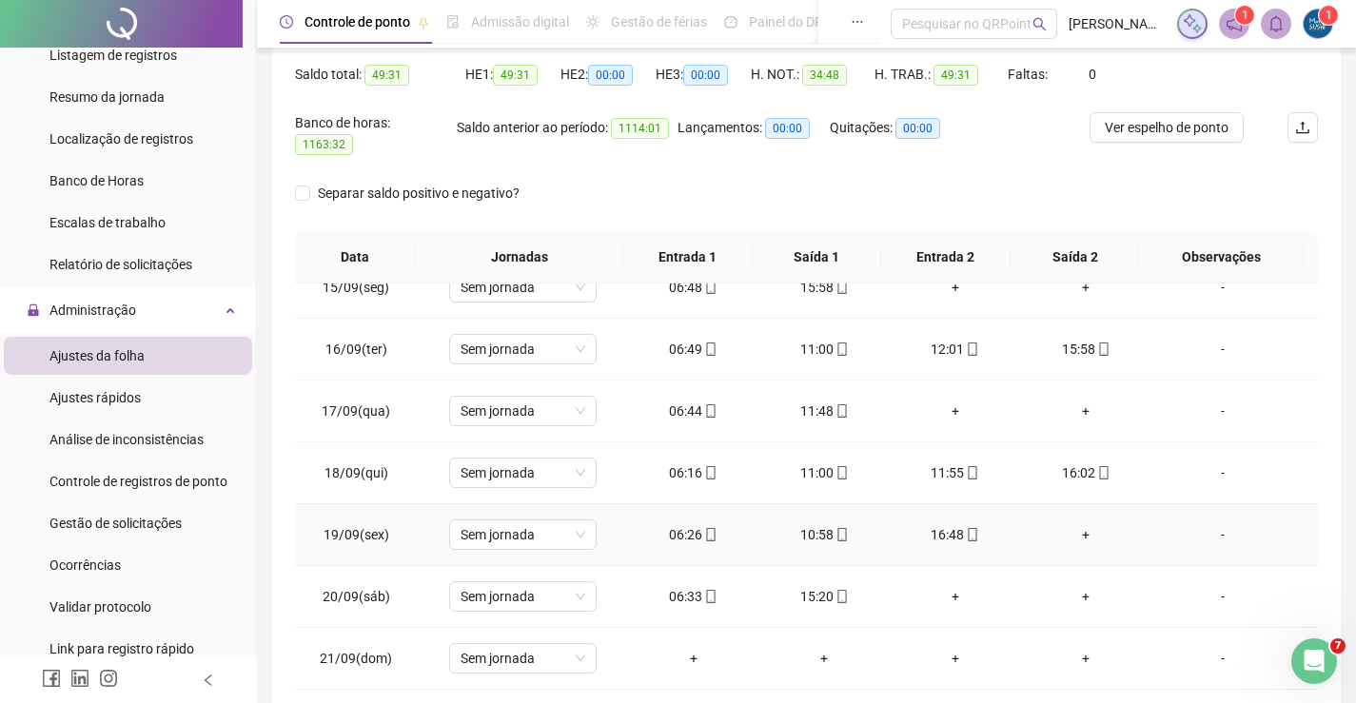
click at [1070, 524] on div "+" at bounding box center [1086, 534] width 101 height 21
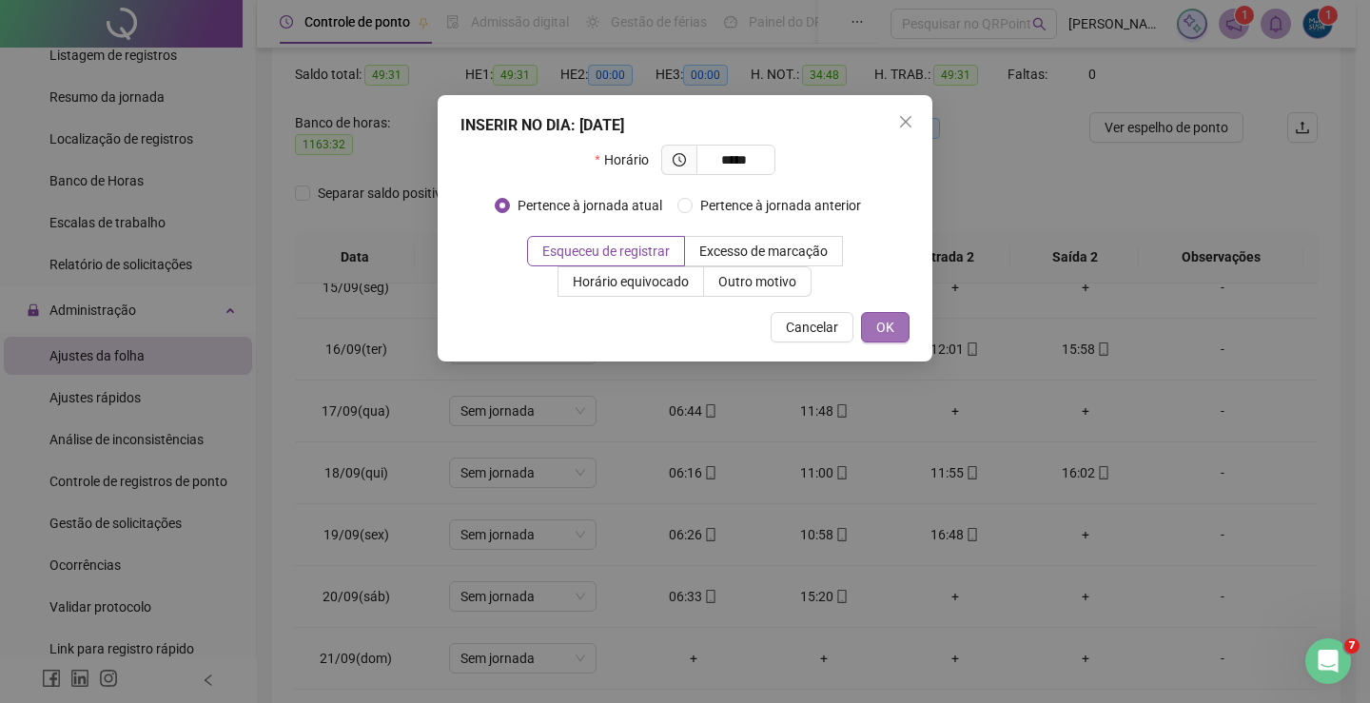
click at [885, 328] on span "OK" at bounding box center [885, 327] width 18 height 21
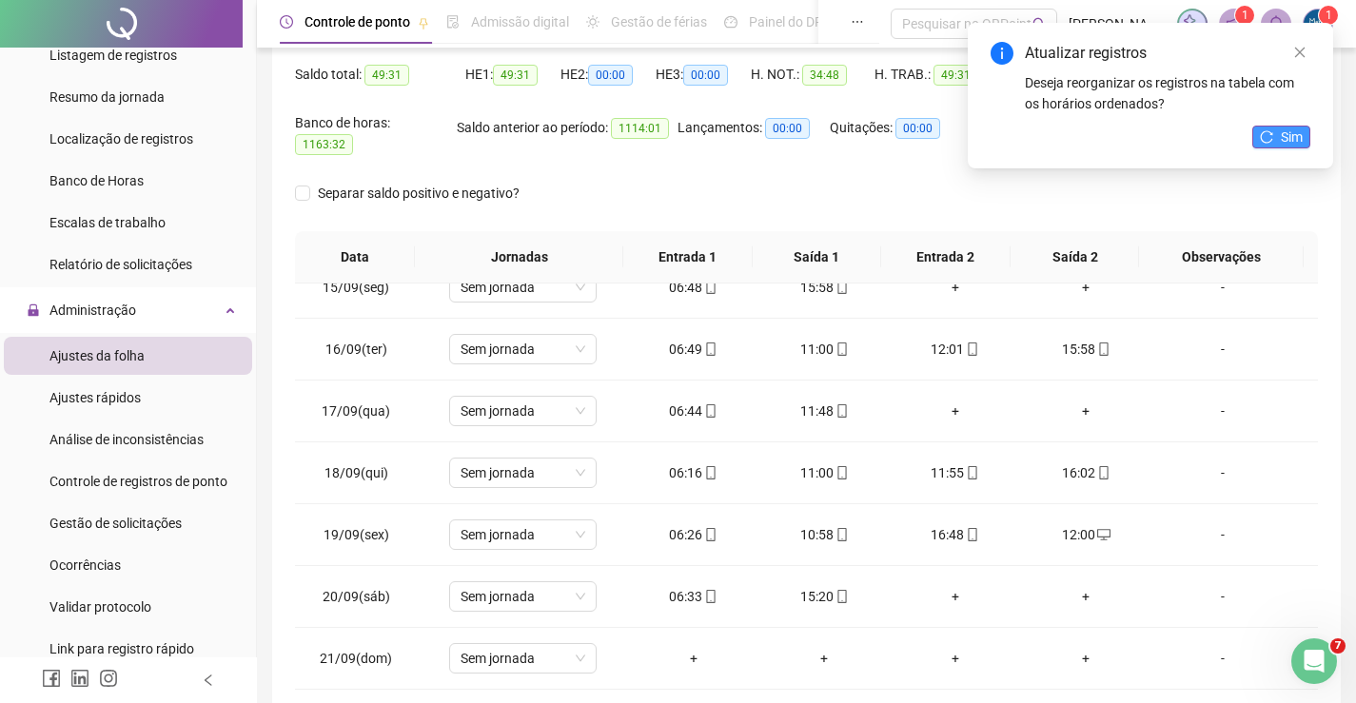
click at [1259, 142] on button "Sim" at bounding box center [1281, 137] width 58 height 23
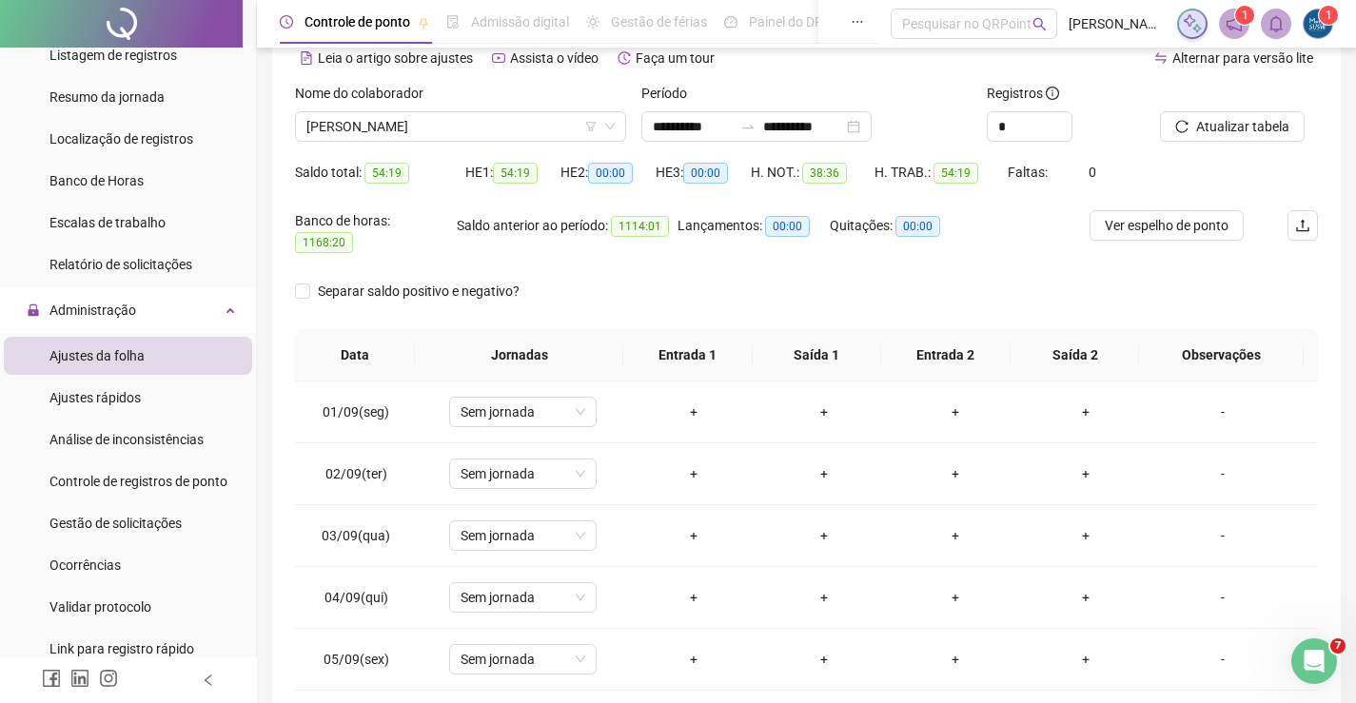
scroll to position [79, 0]
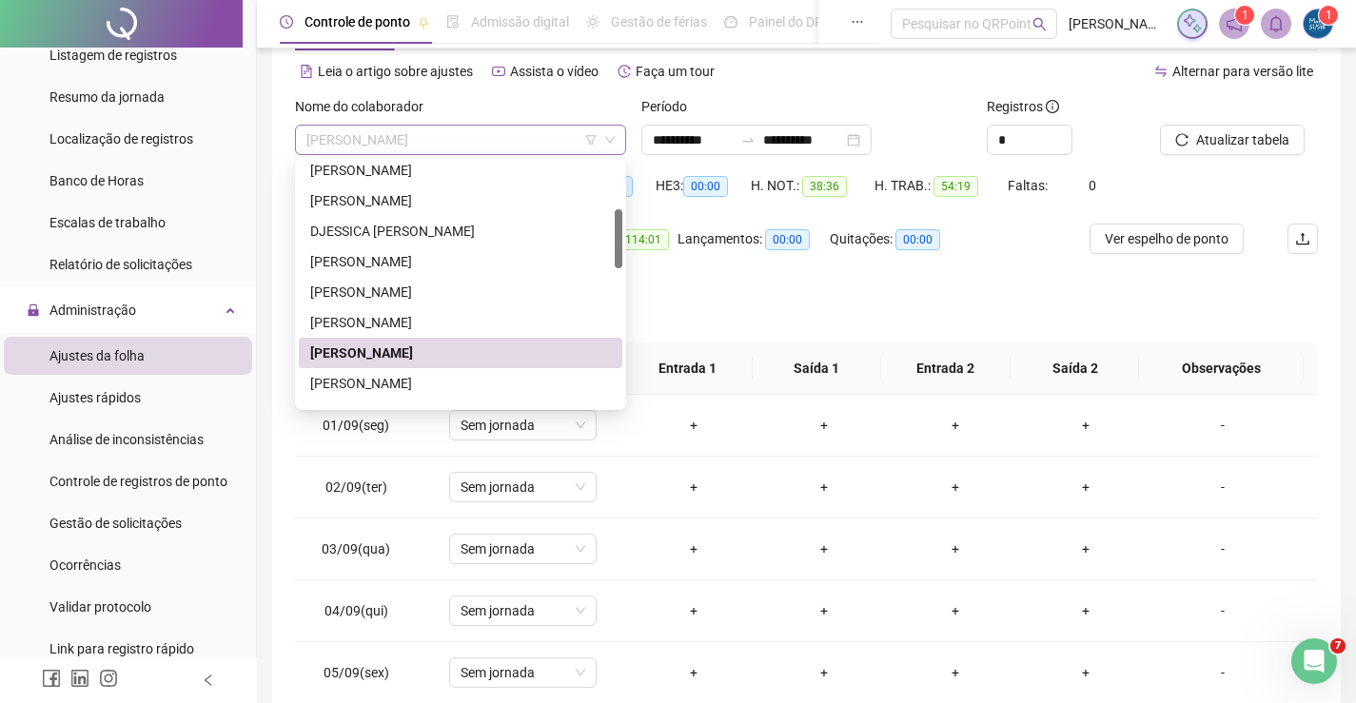
click at [586, 148] on span "[PERSON_NAME]" at bounding box center [460, 140] width 308 height 29
click at [449, 383] on div "[PERSON_NAME]" at bounding box center [460, 383] width 301 height 21
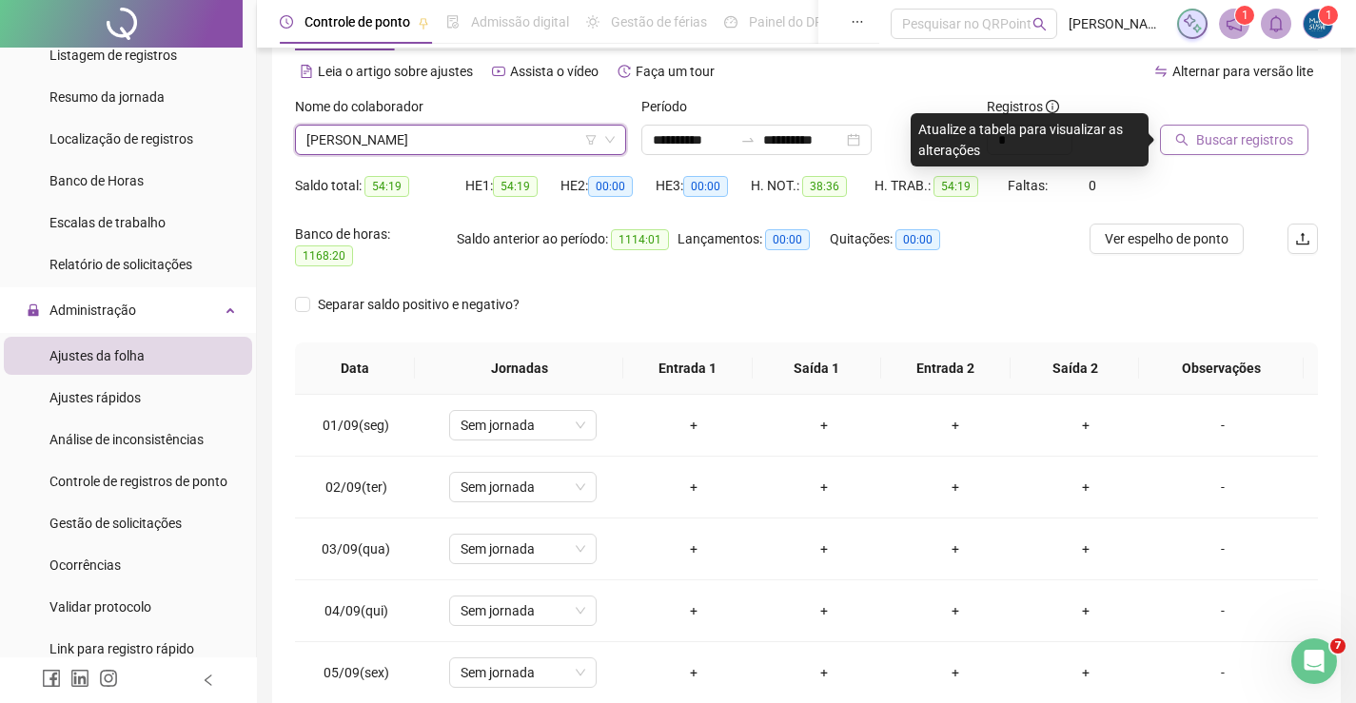
click at [1257, 143] on span "Buscar registros" at bounding box center [1244, 139] width 97 height 21
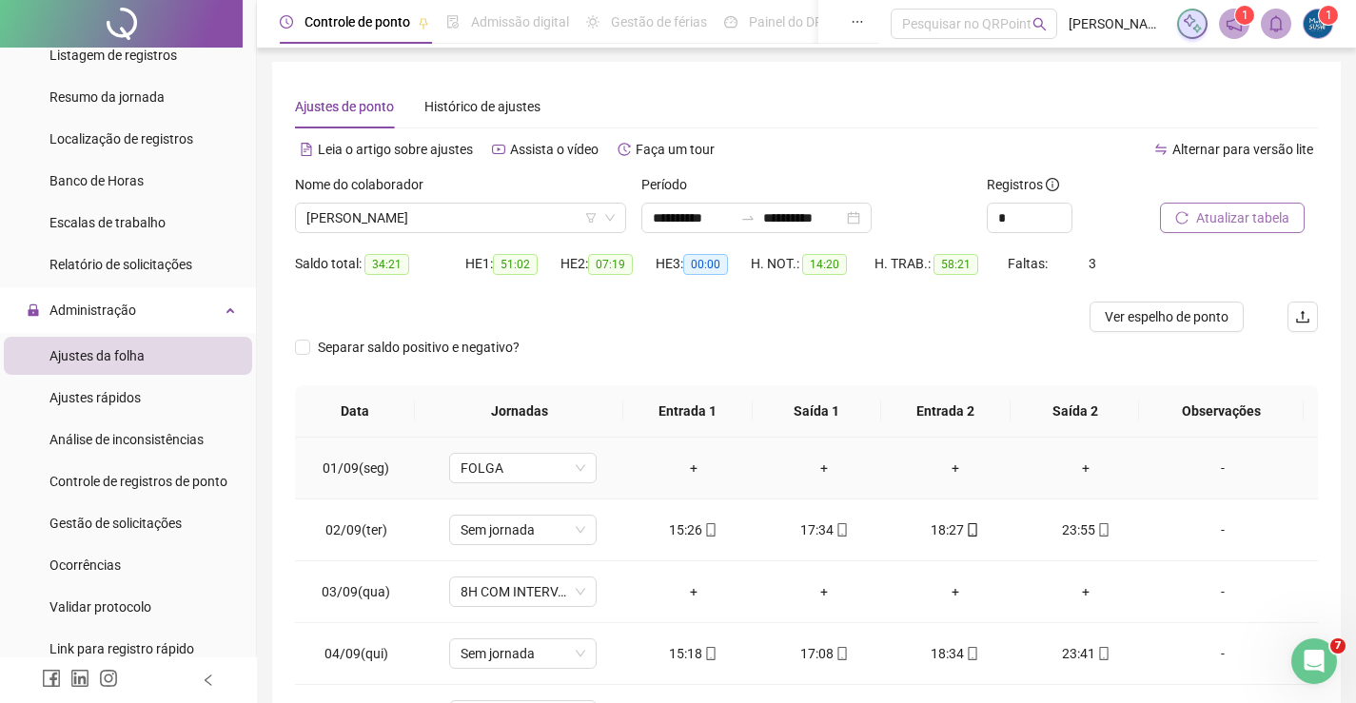
scroll to position [0, 0]
click at [423, 222] on span "[PERSON_NAME]" at bounding box center [460, 219] width 308 height 29
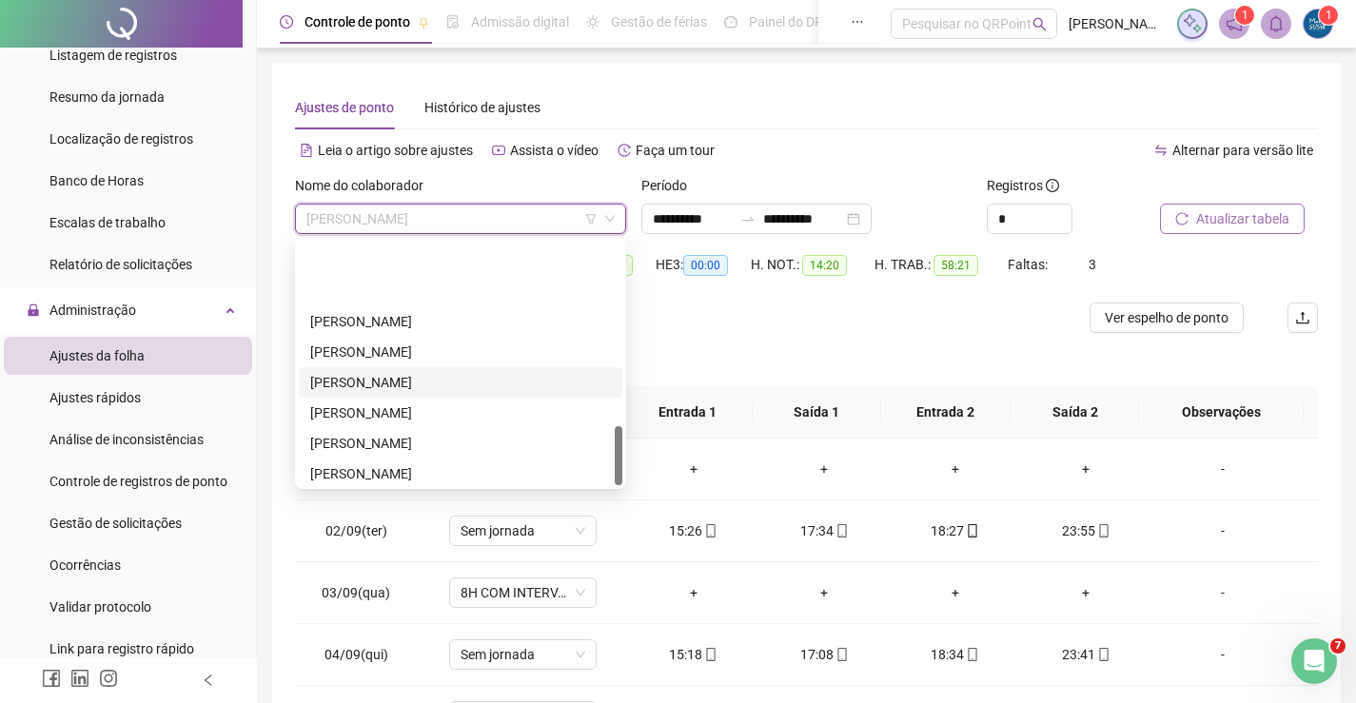
scroll to position [761, 0]
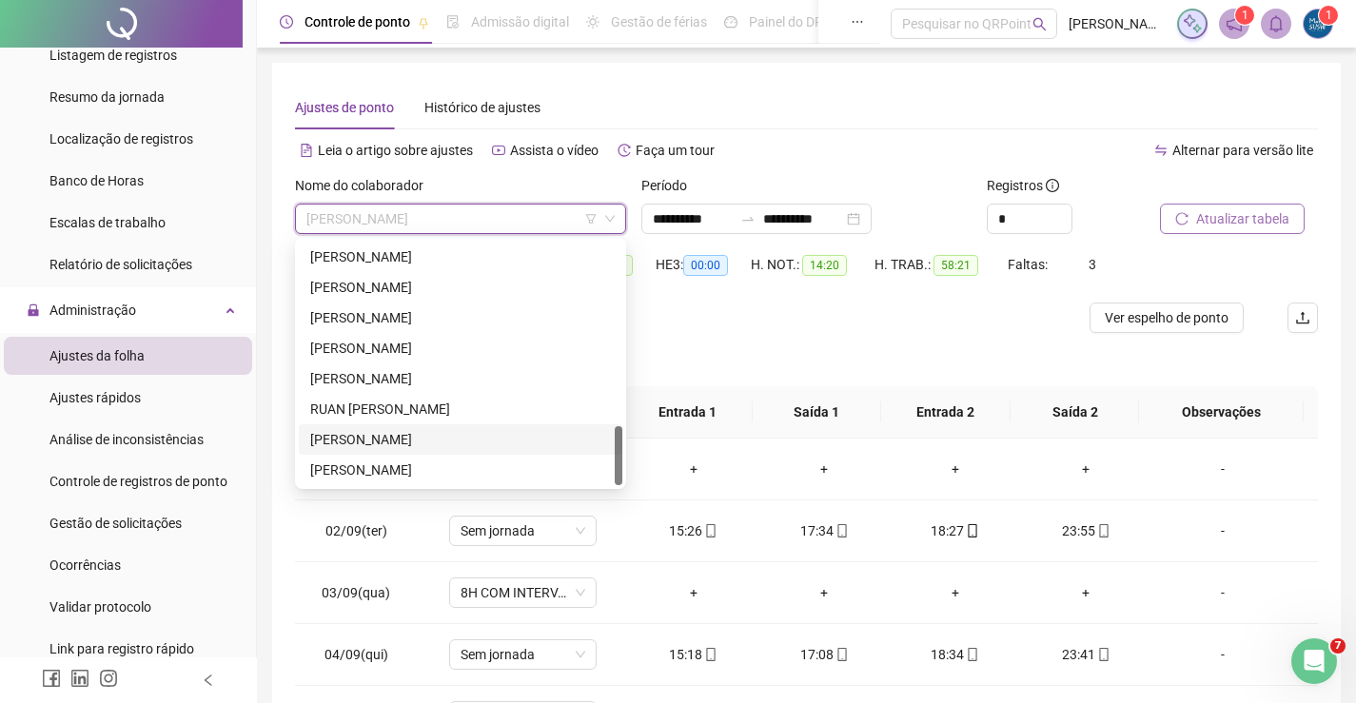
click at [374, 449] on div "[PERSON_NAME]" at bounding box center [460, 439] width 301 height 21
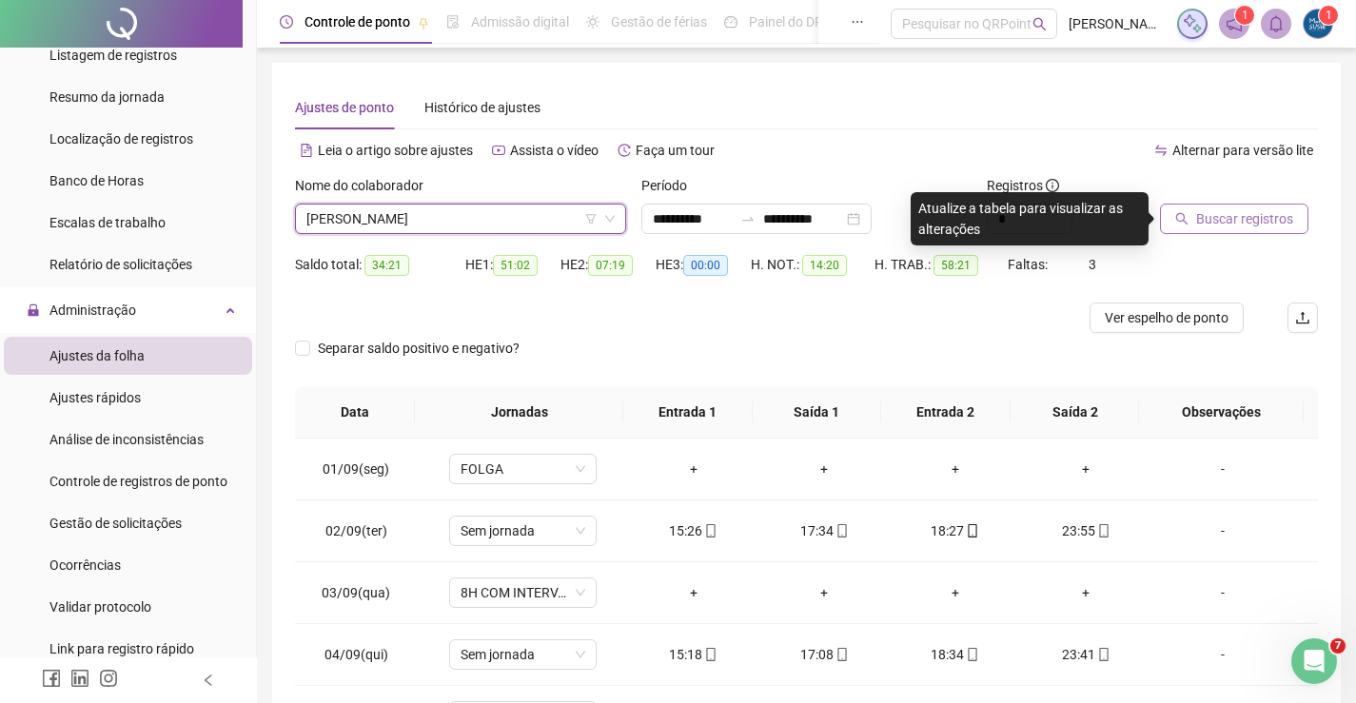
click at [1204, 232] on button "Buscar registros" at bounding box center [1234, 219] width 148 height 30
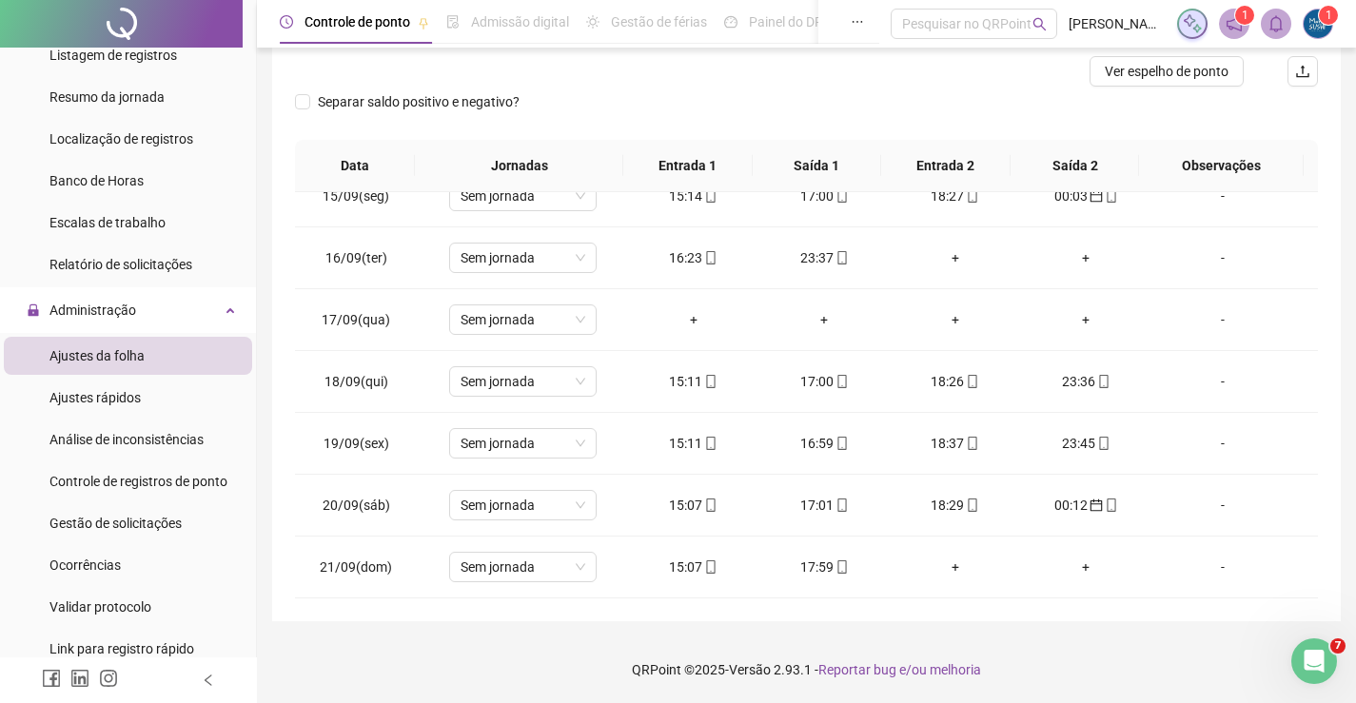
scroll to position [0, 0]
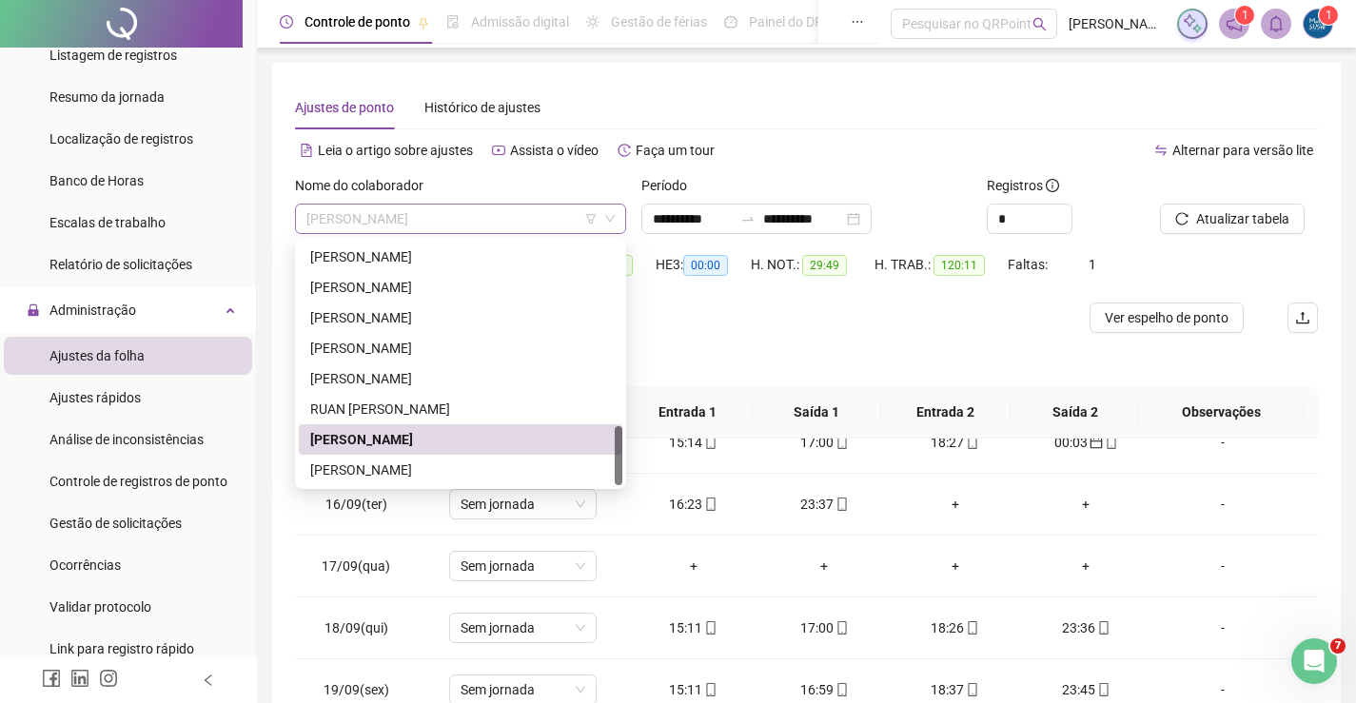
click at [468, 231] on span "[PERSON_NAME]" at bounding box center [460, 219] width 308 height 29
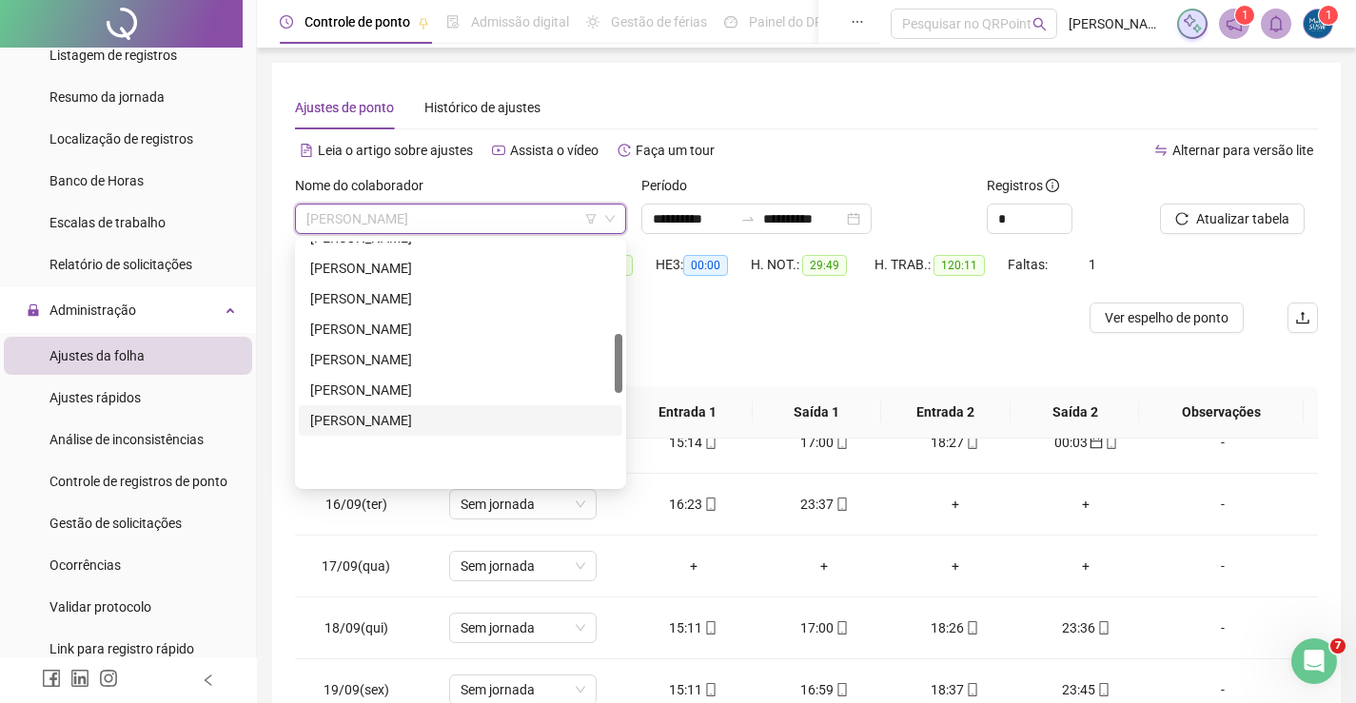
scroll to position [285, 0]
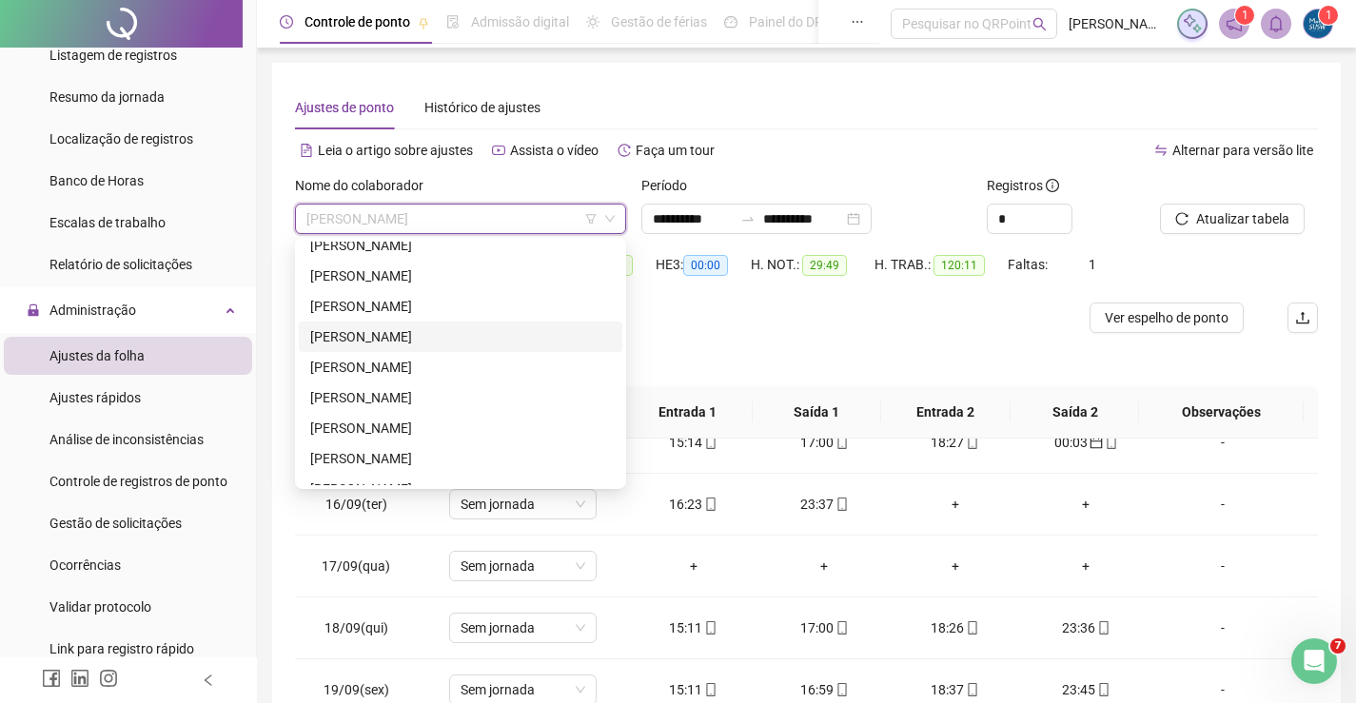
click at [447, 336] on div "[PERSON_NAME]" at bounding box center [460, 336] width 301 height 21
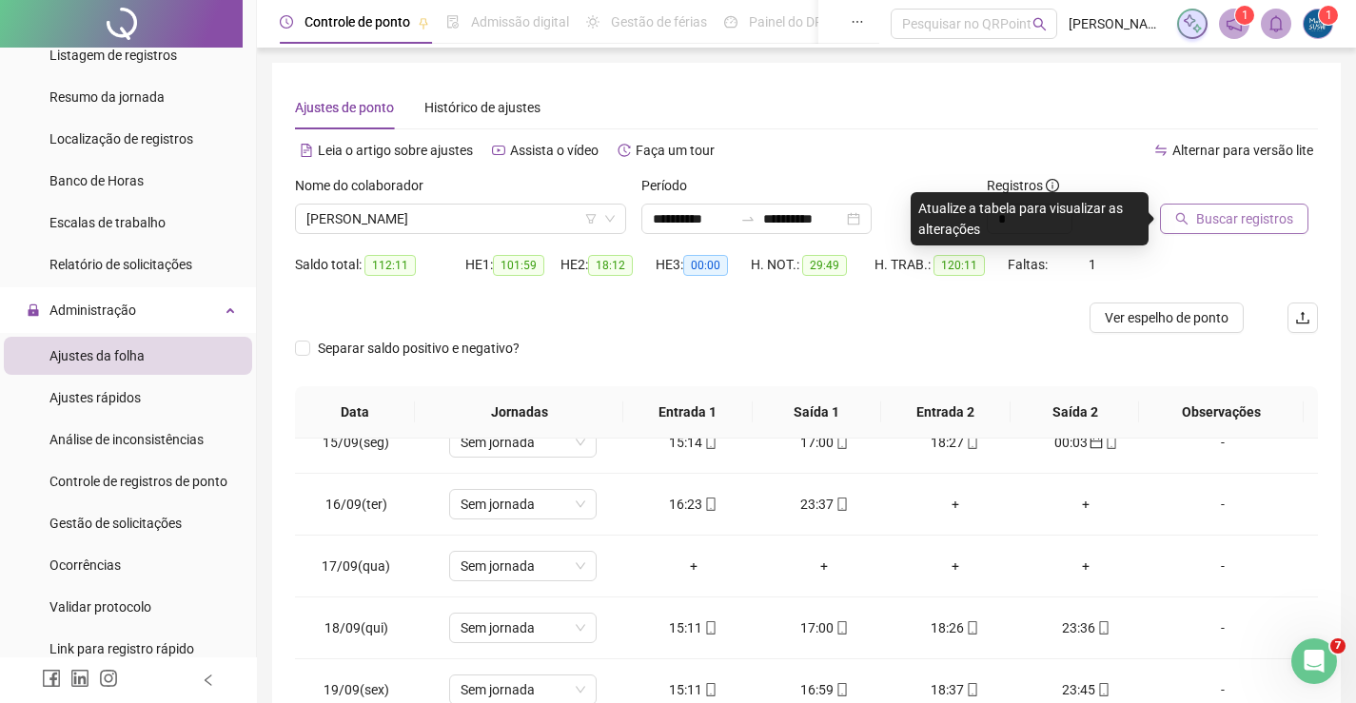
click at [1268, 222] on span "Buscar registros" at bounding box center [1244, 218] width 97 height 21
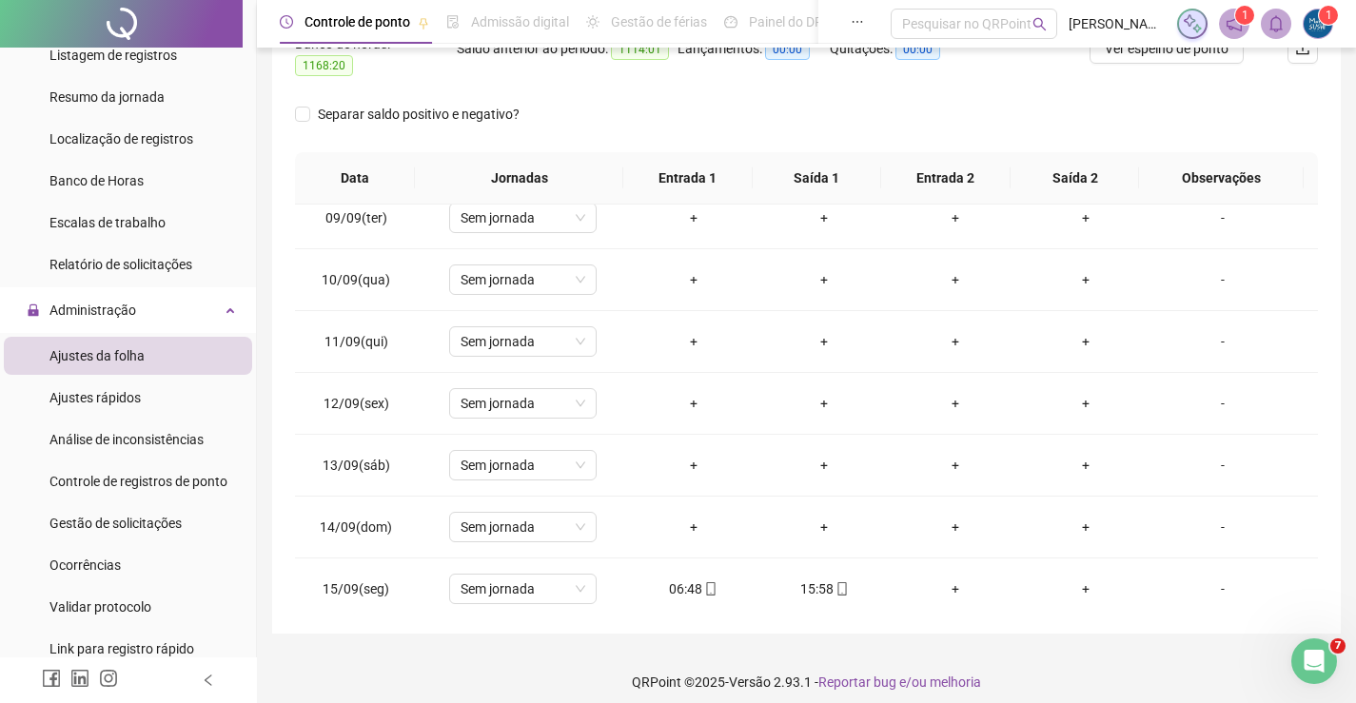
scroll to position [0, 0]
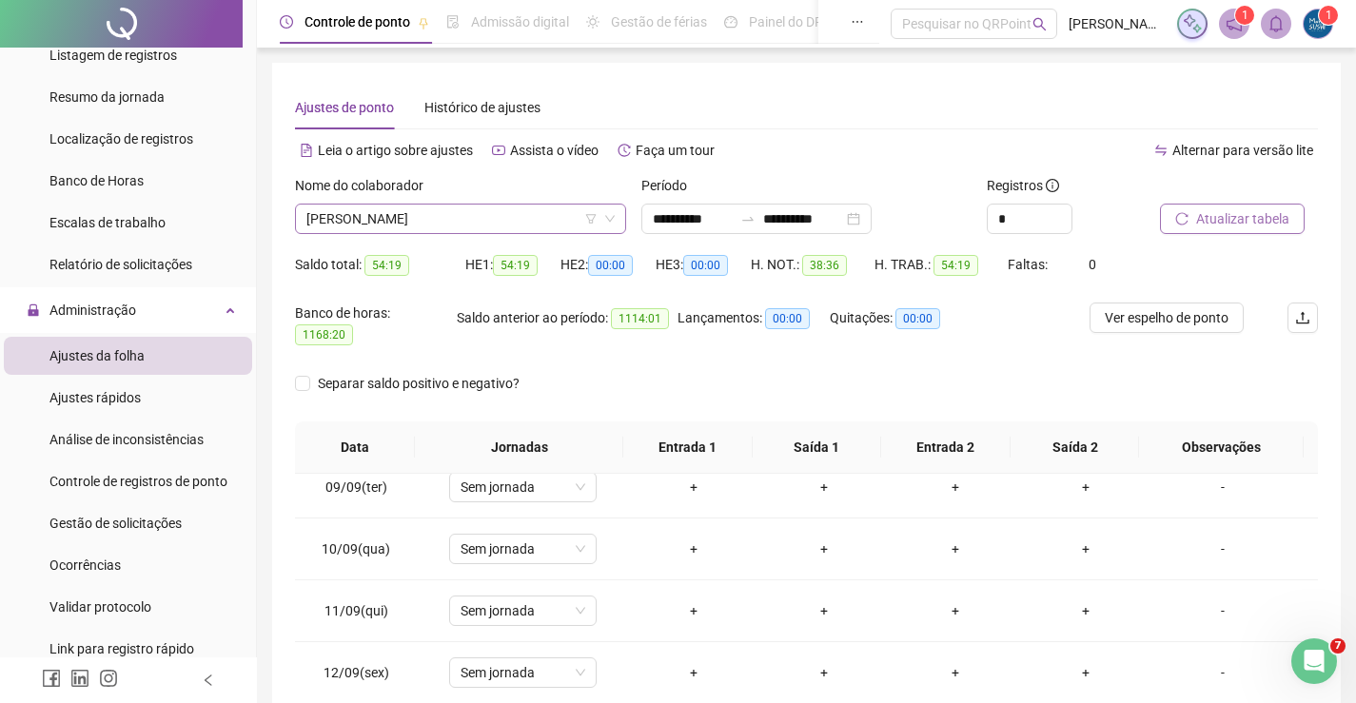
click at [471, 210] on span "[PERSON_NAME]" at bounding box center [460, 219] width 308 height 29
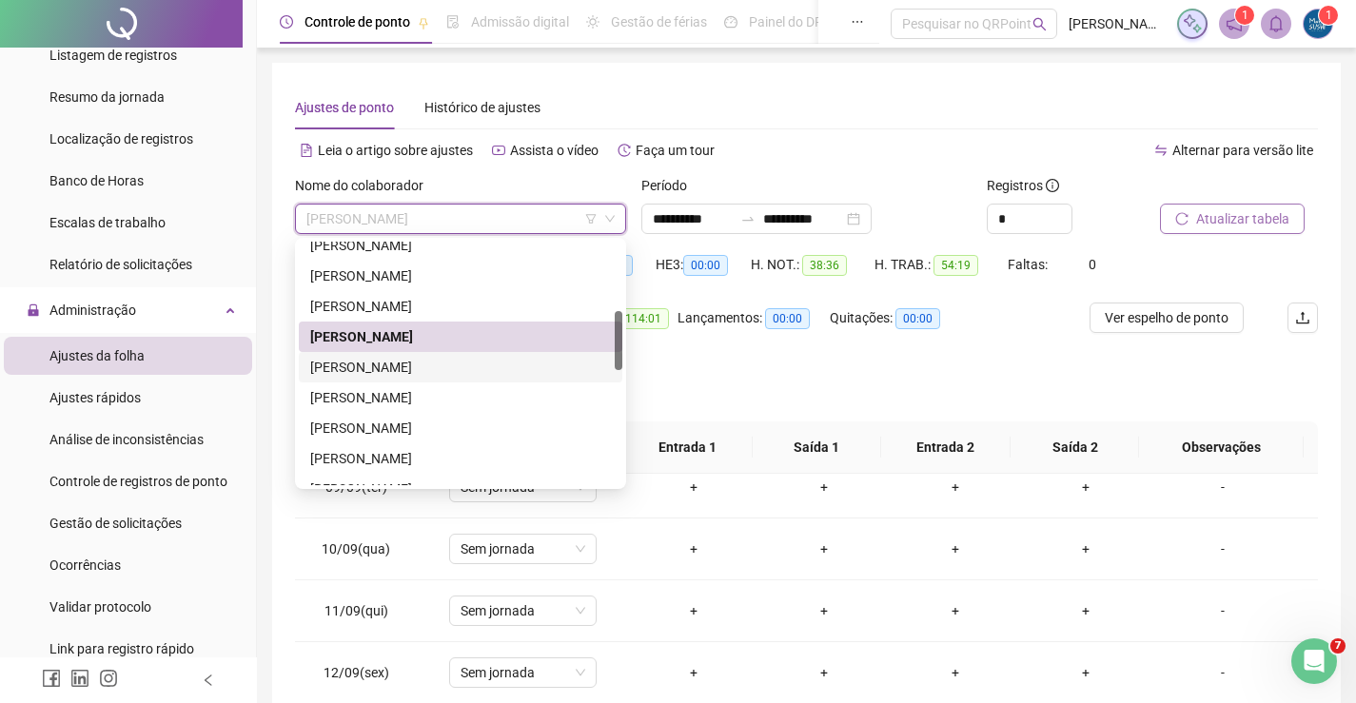
click at [366, 359] on div "[PERSON_NAME]" at bounding box center [460, 367] width 301 height 21
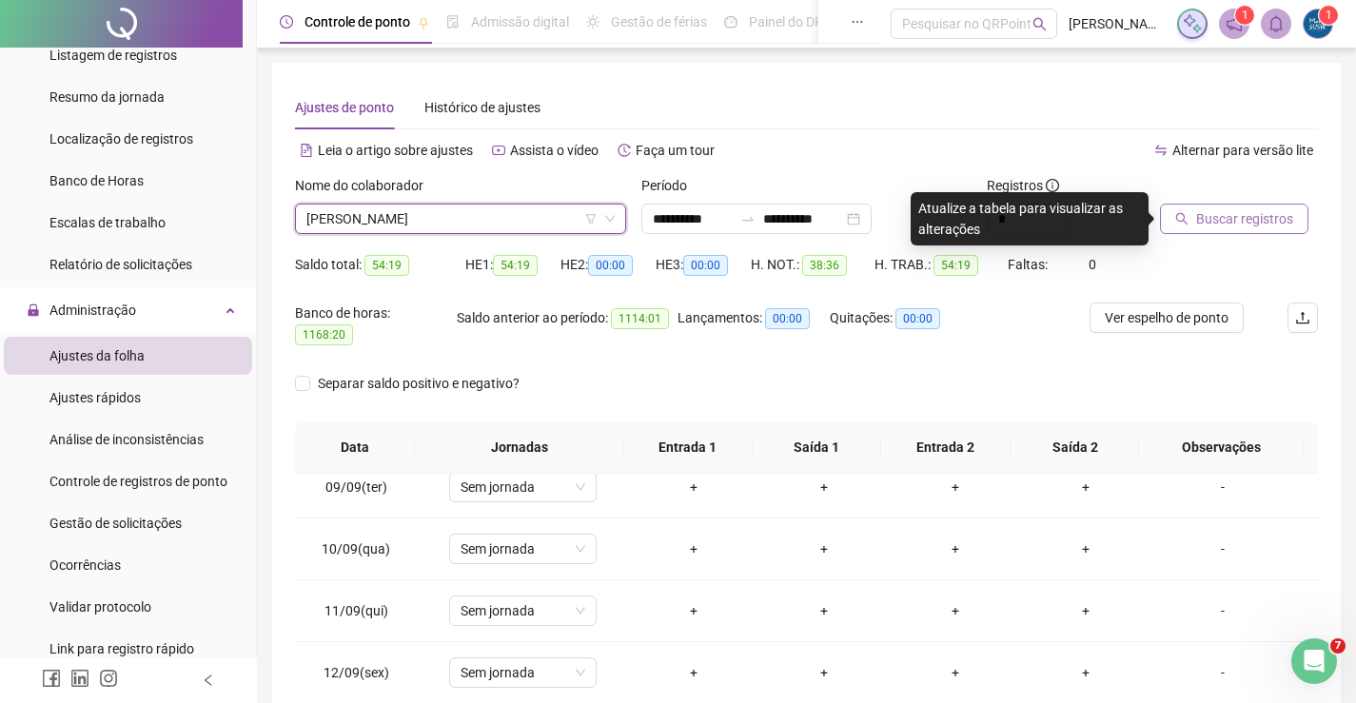
click at [1275, 224] on span "Buscar registros" at bounding box center [1244, 218] width 97 height 21
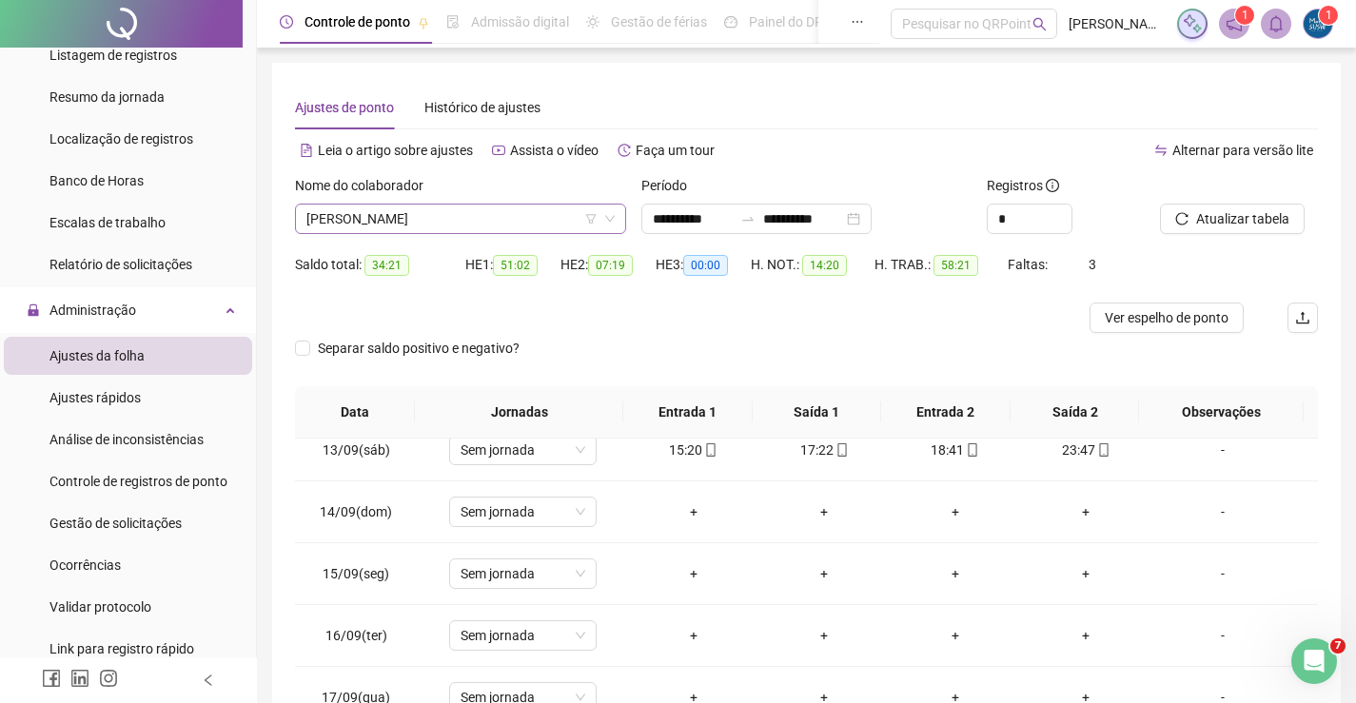
click at [524, 206] on span "[PERSON_NAME]" at bounding box center [460, 219] width 308 height 29
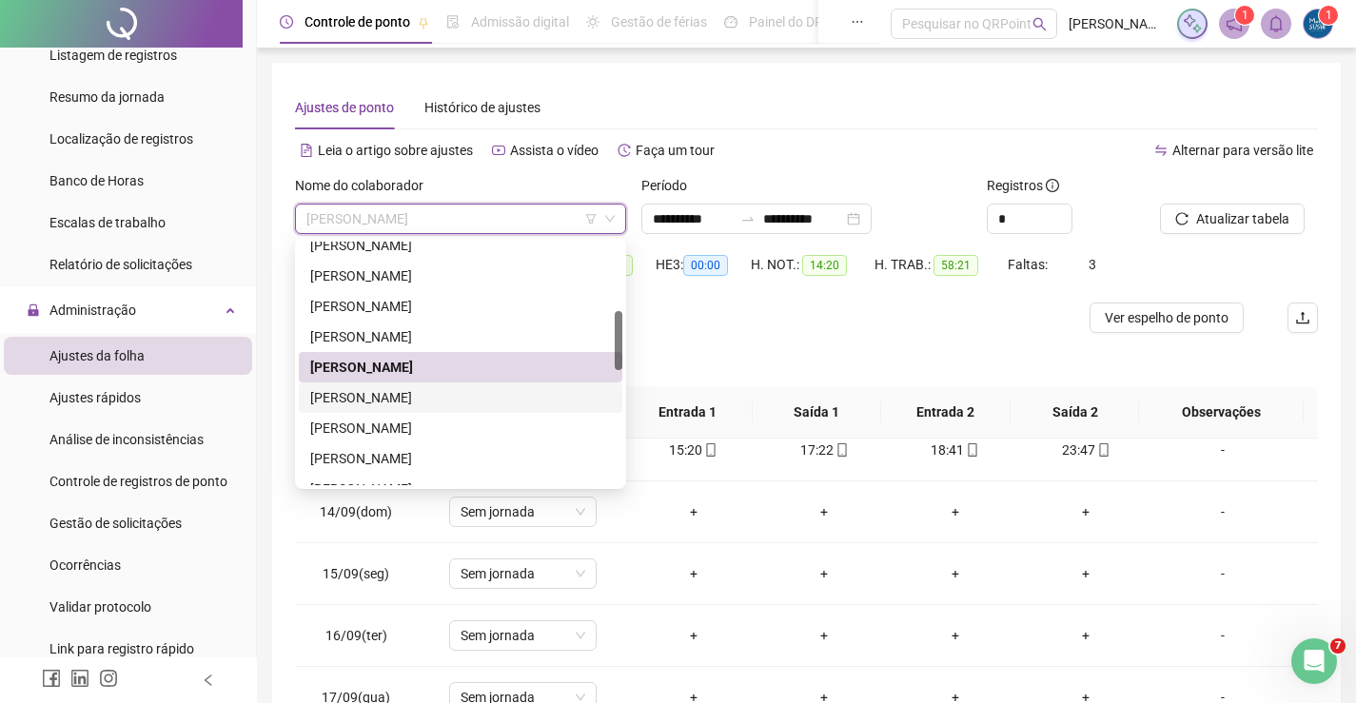
click at [351, 388] on div "[PERSON_NAME]" at bounding box center [460, 397] width 301 height 21
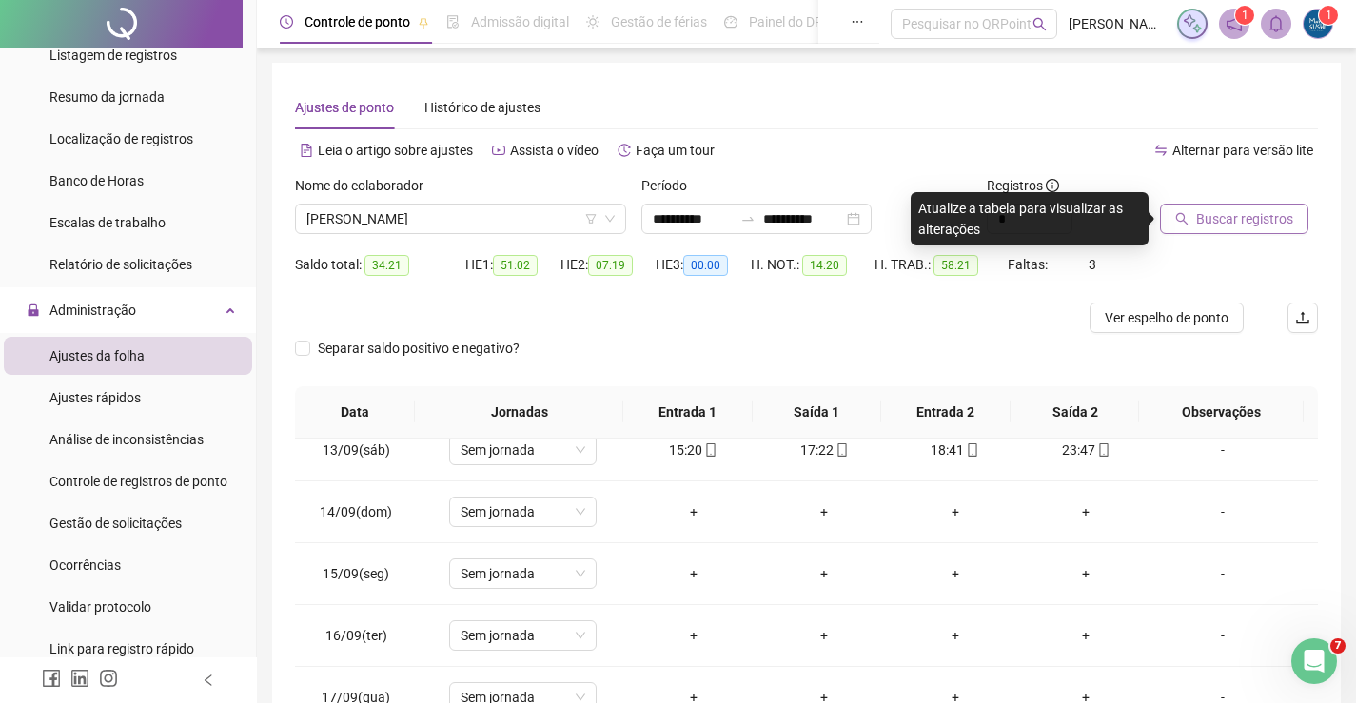
click at [1221, 212] on span "Buscar registros" at bounding box center [1244, 218] width 97 height 21
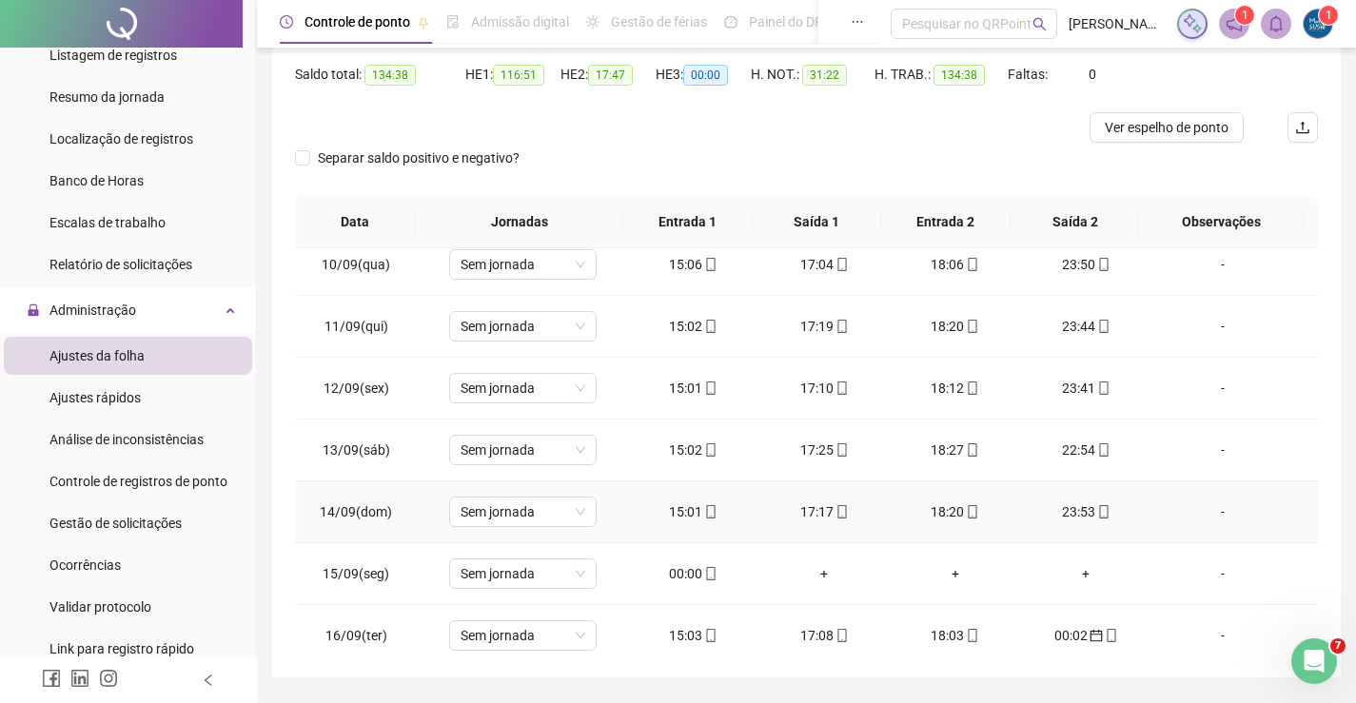
scroll to position [666, 0]
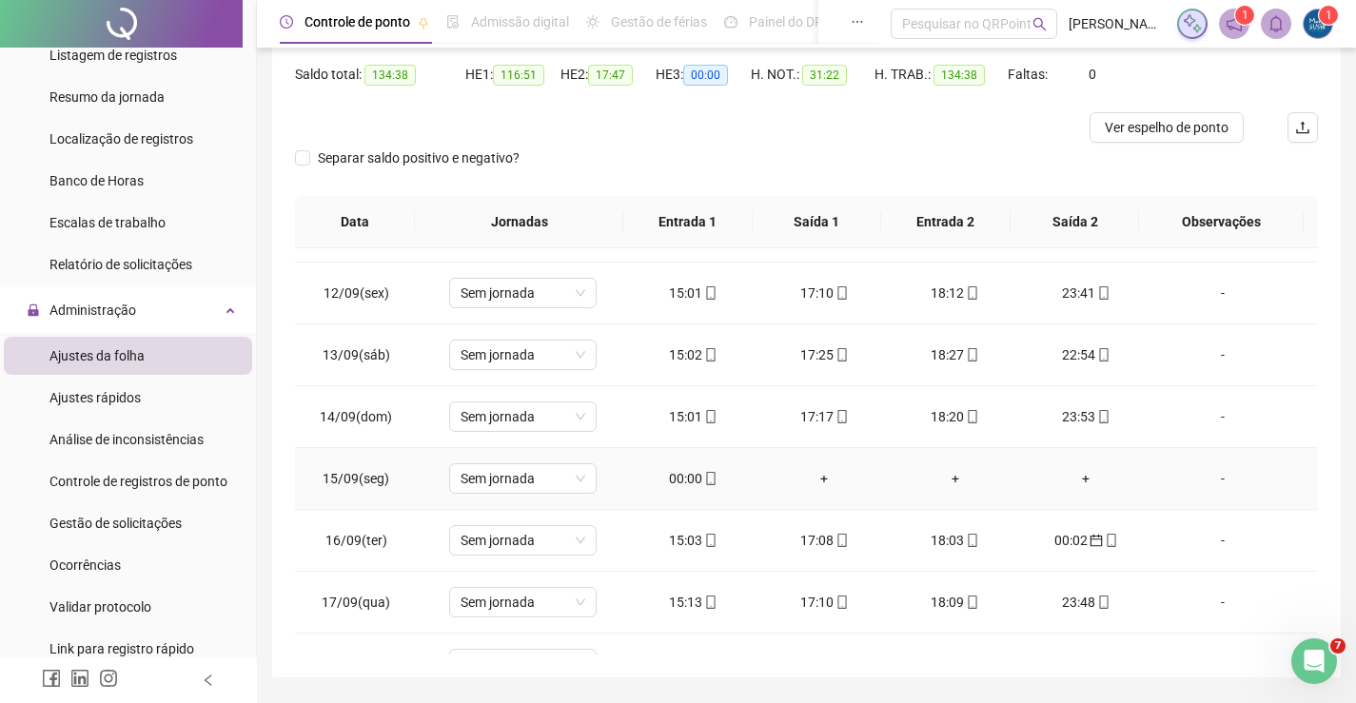
click at [676, 486] on div "00:00" at bounding box center [693, 478] width 101 height 21
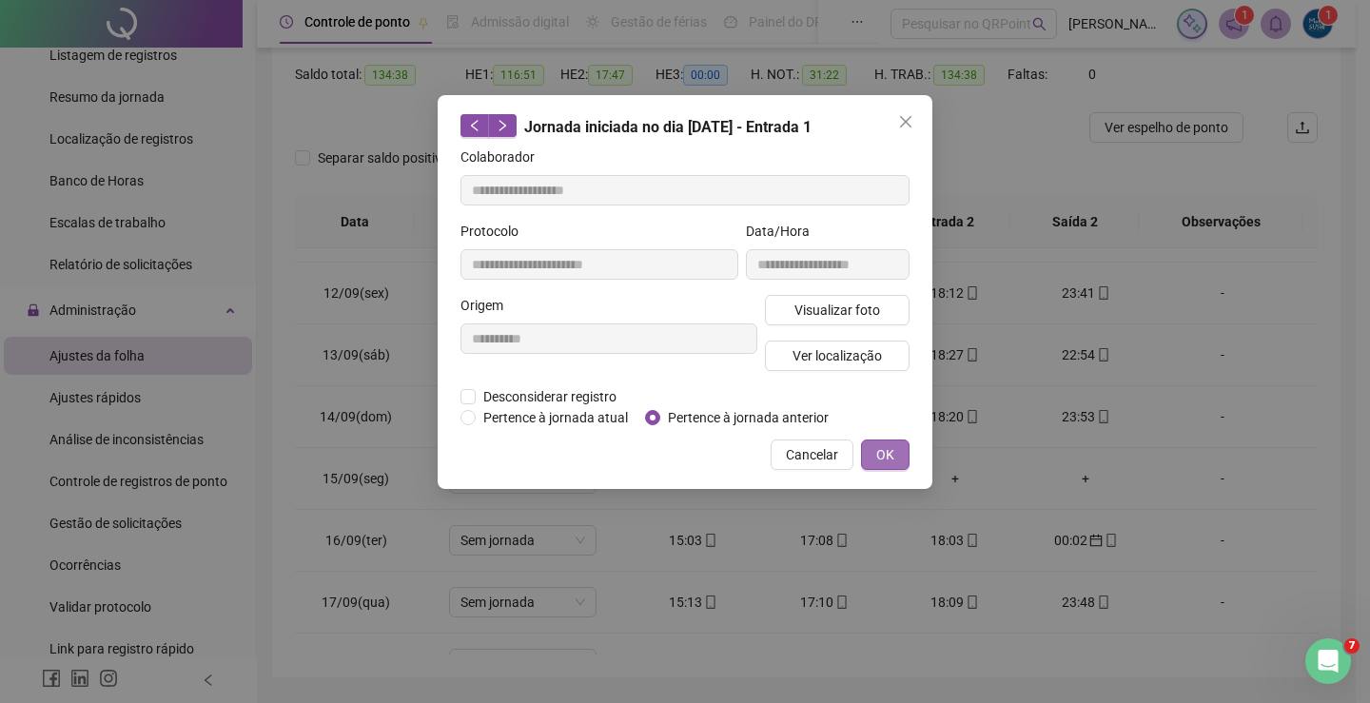
click at [893, 459] on span "OK" at bounding box center [885, 454] width 18 height 21
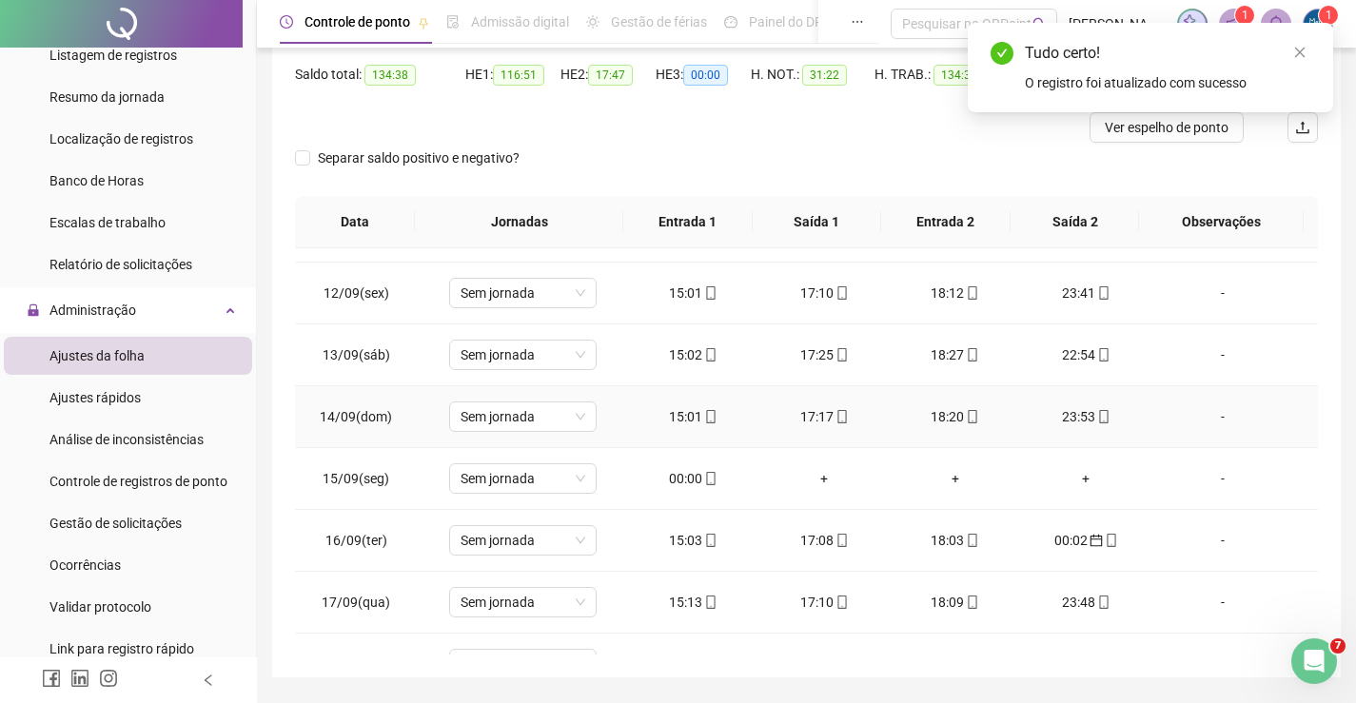
click at [1059, 422] on div "23:53" at bounding box center [1086, 416] width 101 height 21
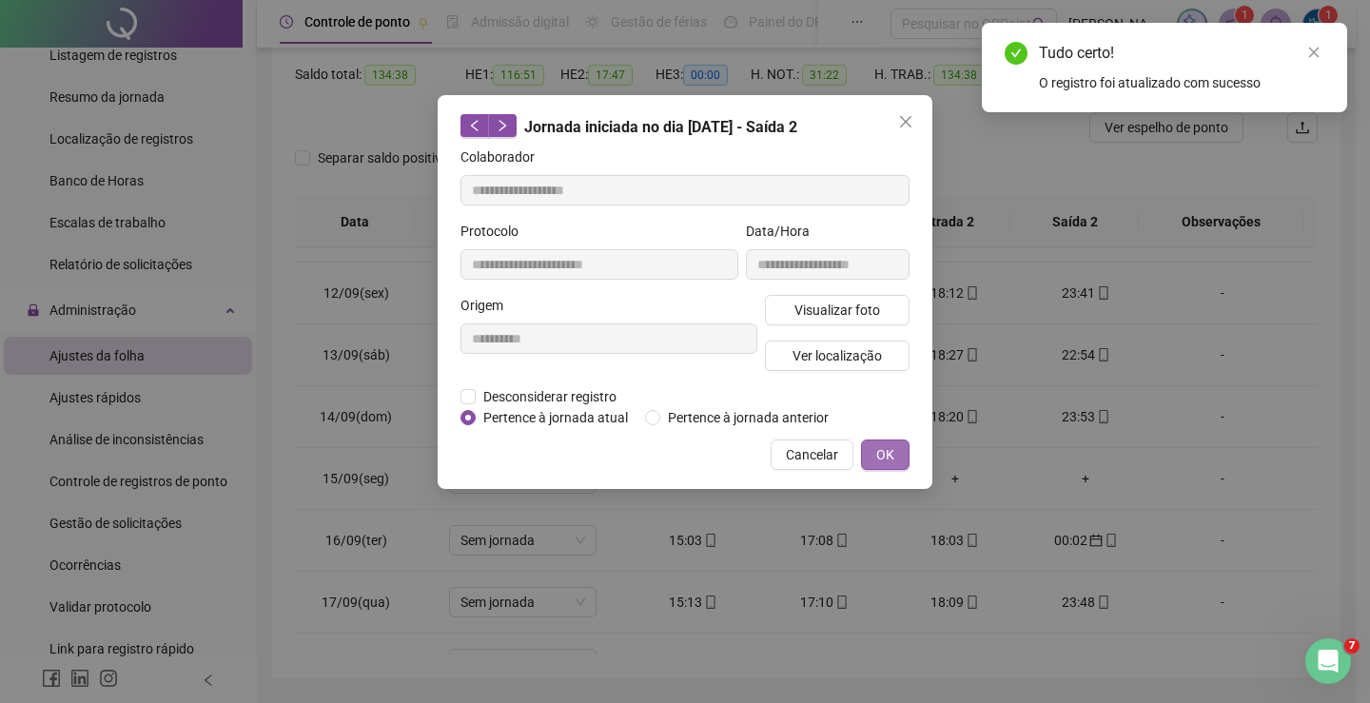
click at [876, 447] on span "OK" at bounding box center [885, 454] width 18 height 21
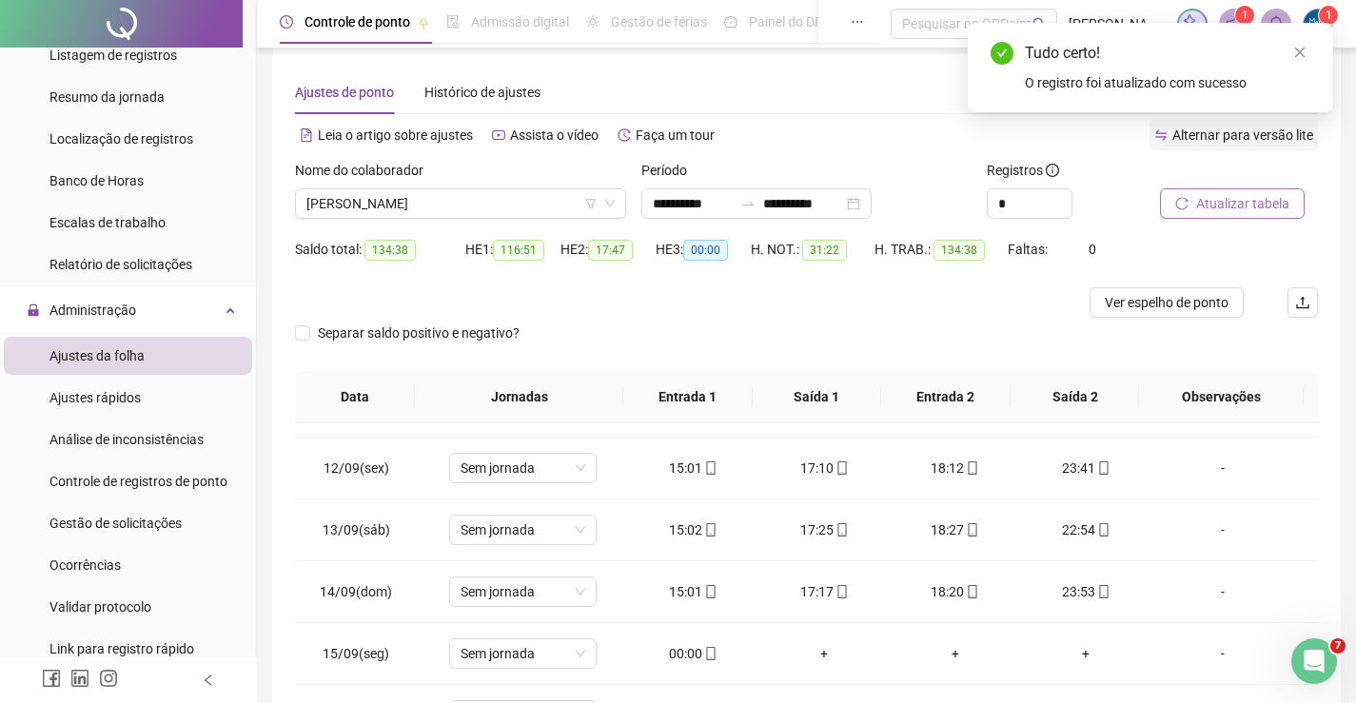
scroll to position [0, 0]
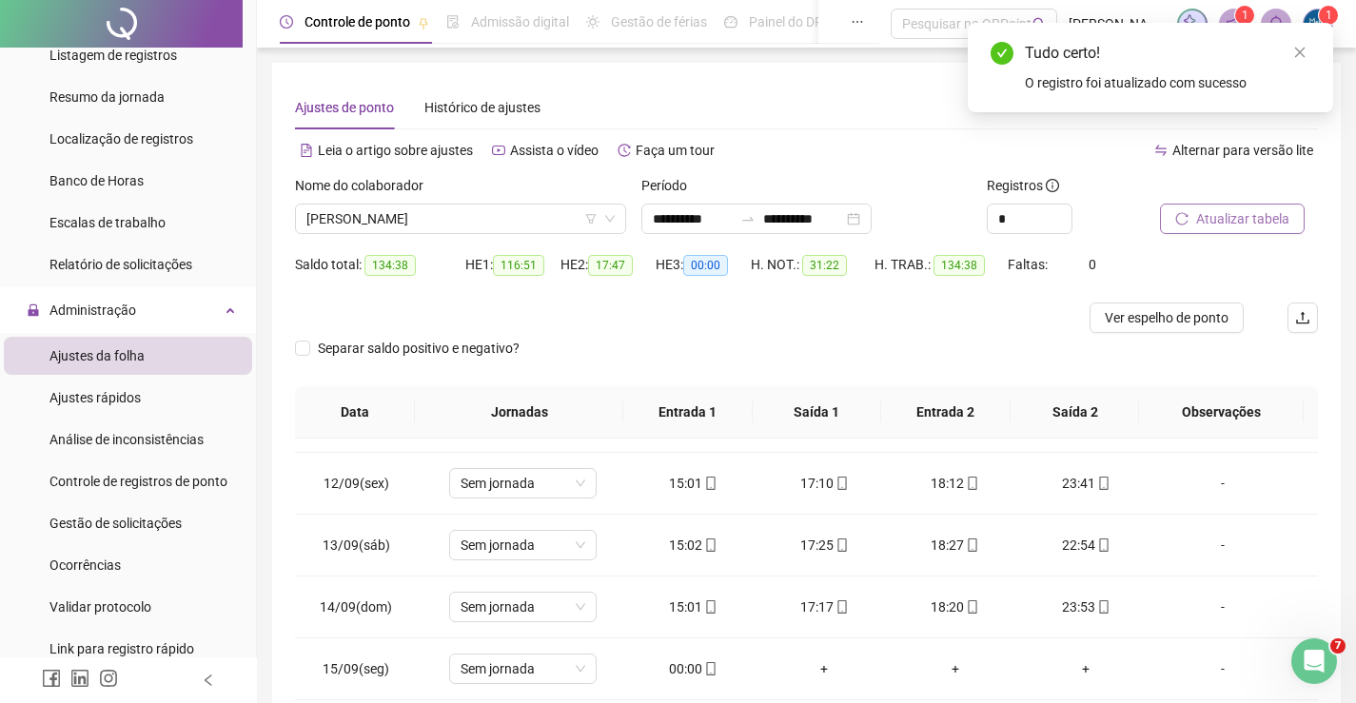
click at [1238, 223] on span "Atualizar tabela" at bounding box center [1242, 218] width 93 height 21
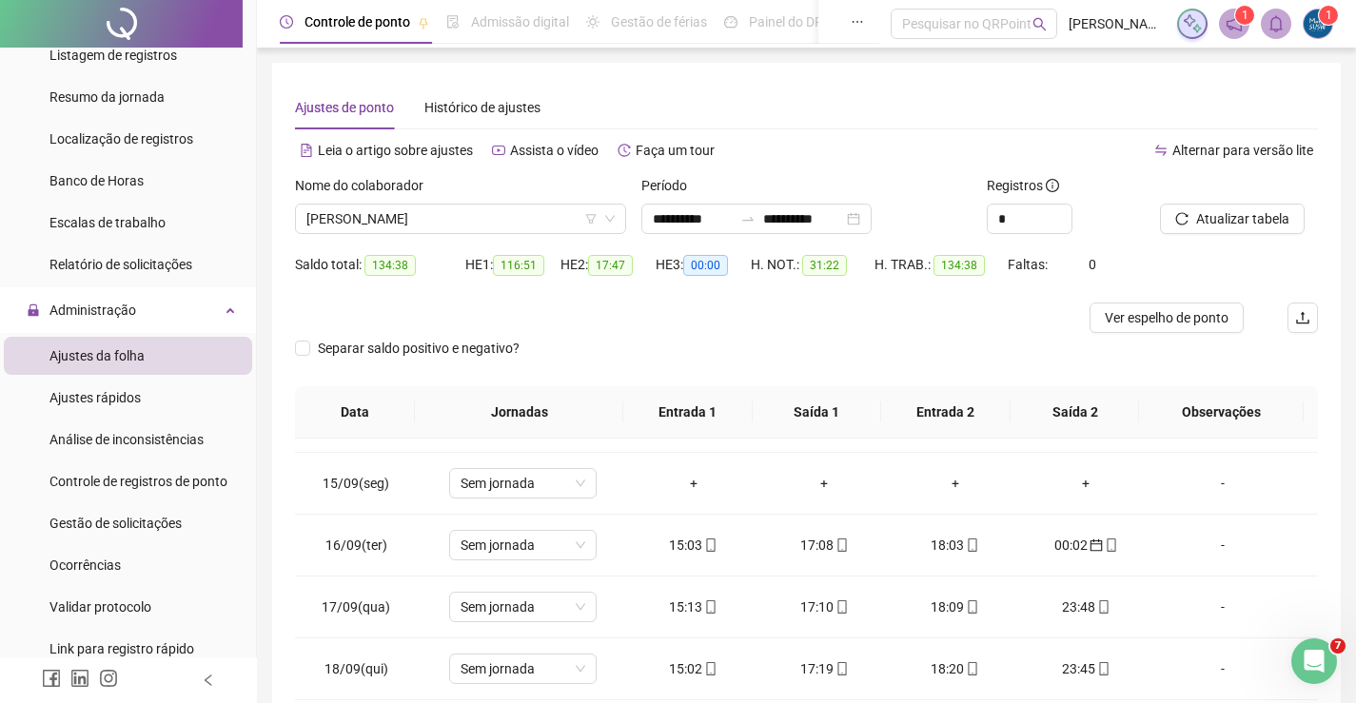
scroll to position [856, 0]
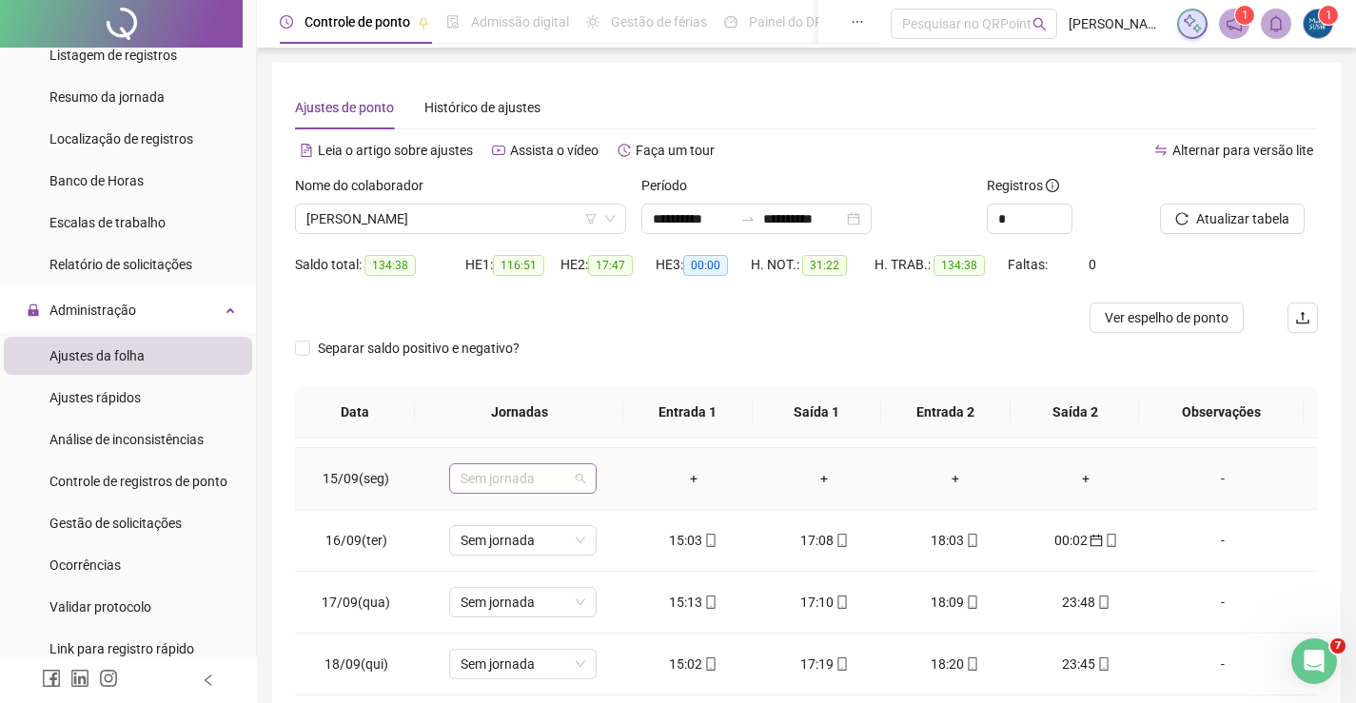
click at [547, 478] on span "Sem jornada" at bounding box center [523, 478] width 125 height 29
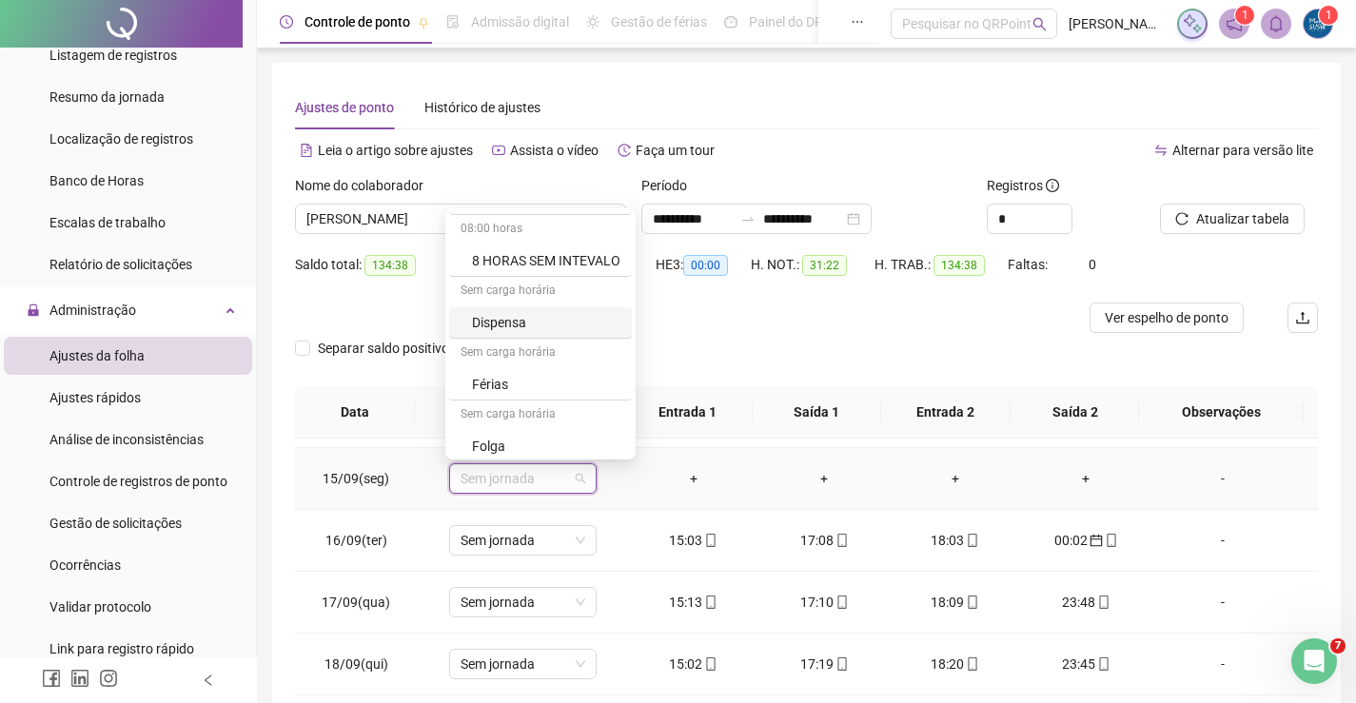
scroll to position [95, 0]
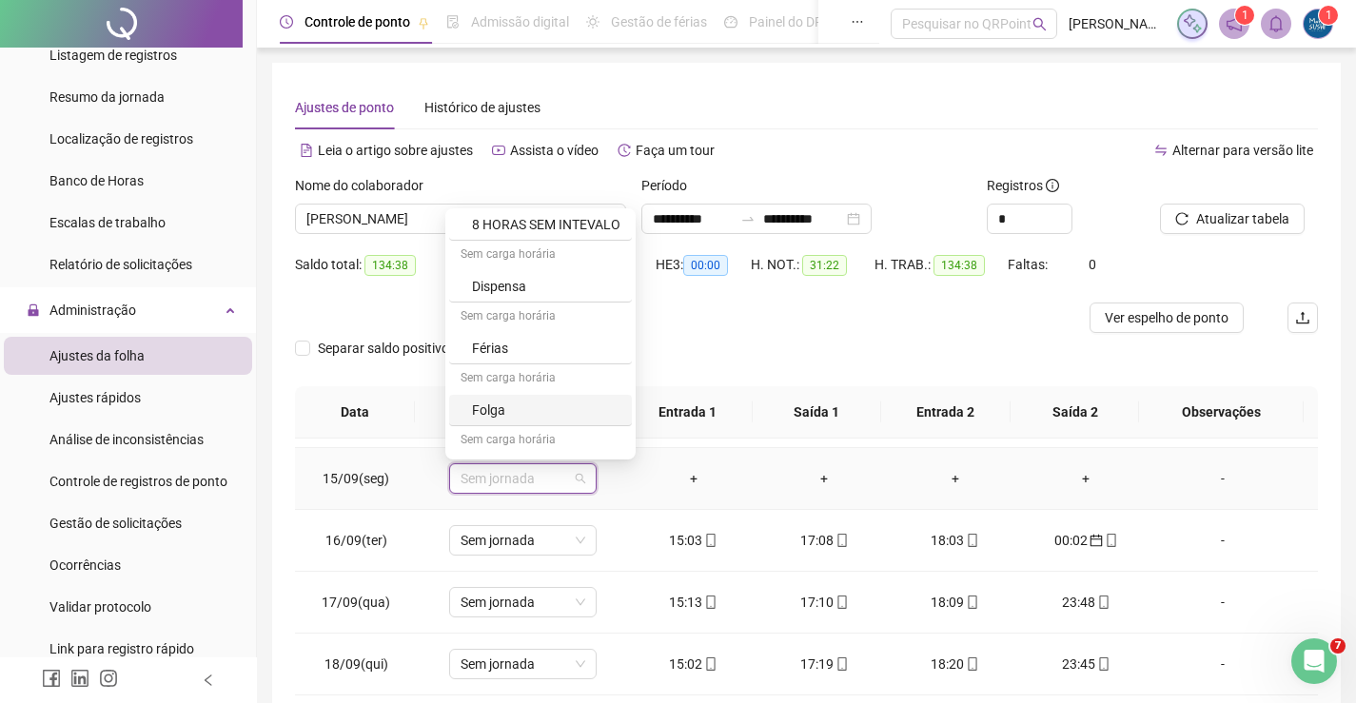
click at [494, 408] on div "Folga" at bounding box center [546, 410] width 148 height 21
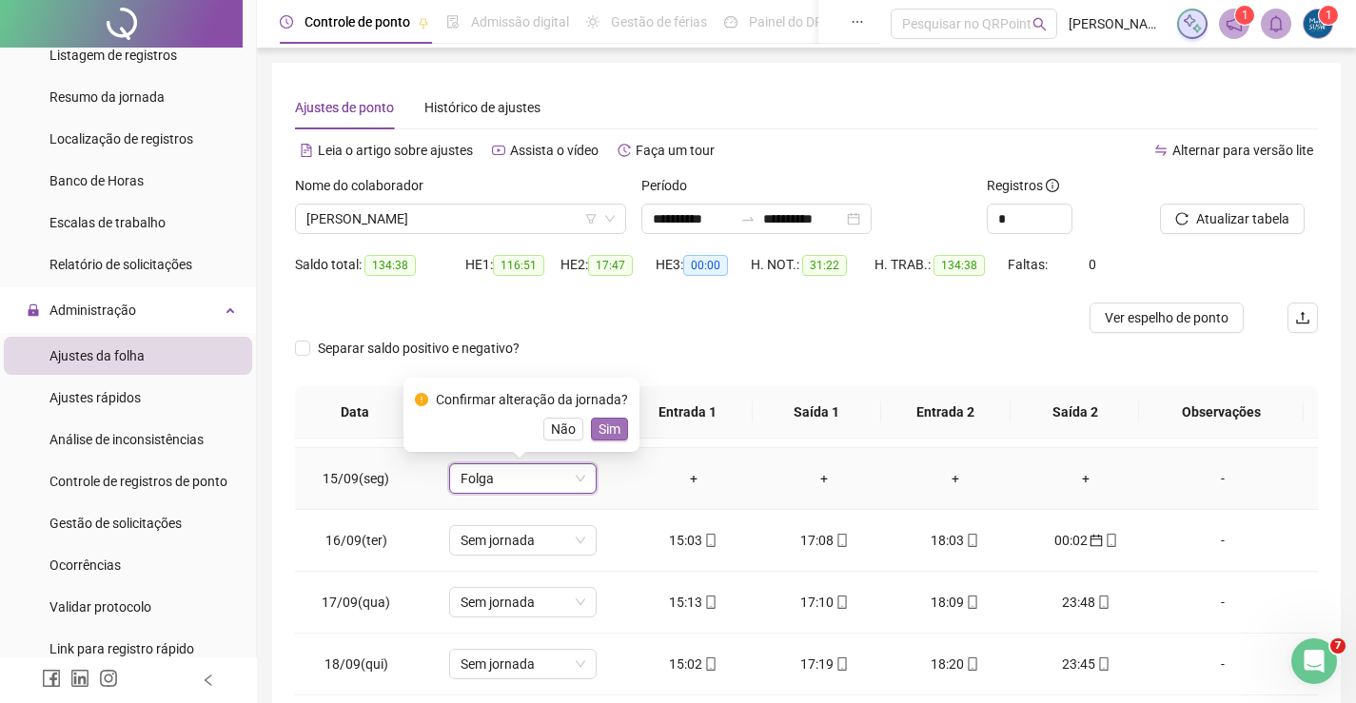
click at [591, 436] on button "Sim" at bounding box center [609, 429] width 37 height 23
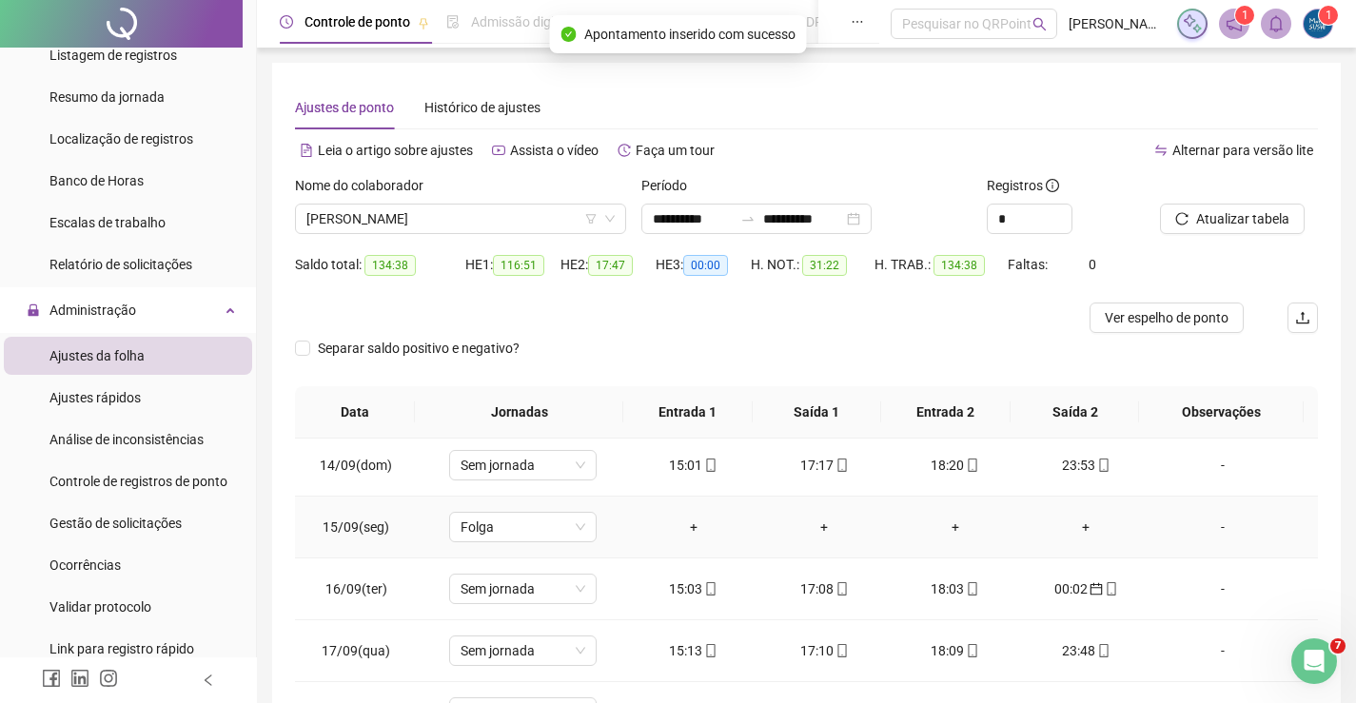
scroll to position [761, 0]
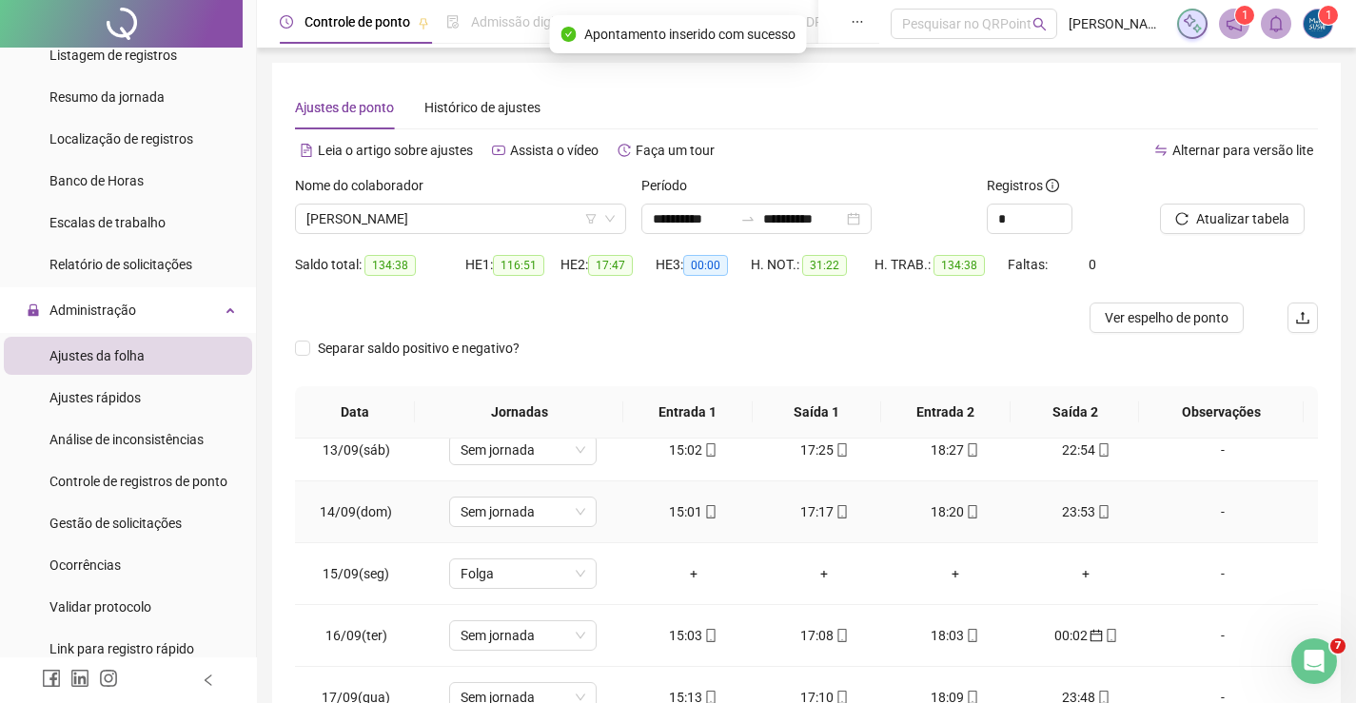
click at [1070, 519] on div "23:53" at bounding box center [1086, 511] width 101 height 21
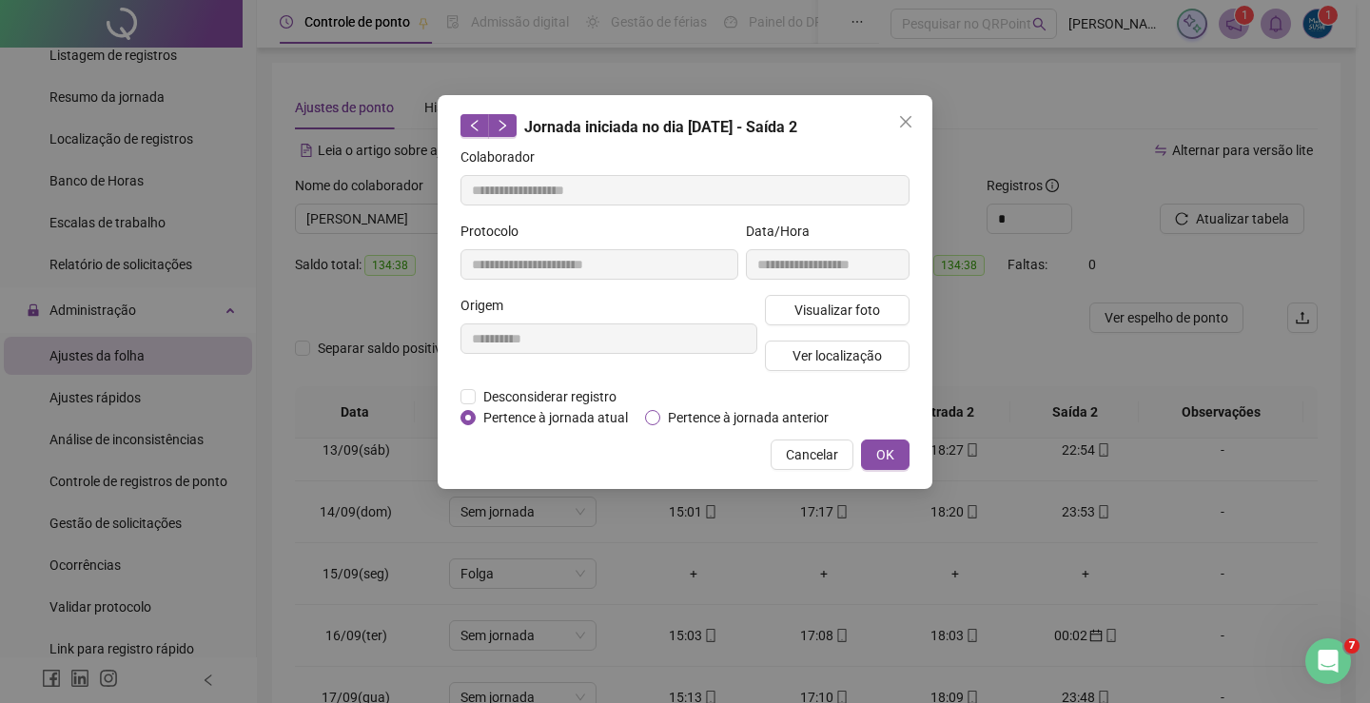
click at [660, 420] on span "Pertence à jornada anterior" at bounding box center [748, 417] width 176 height 21
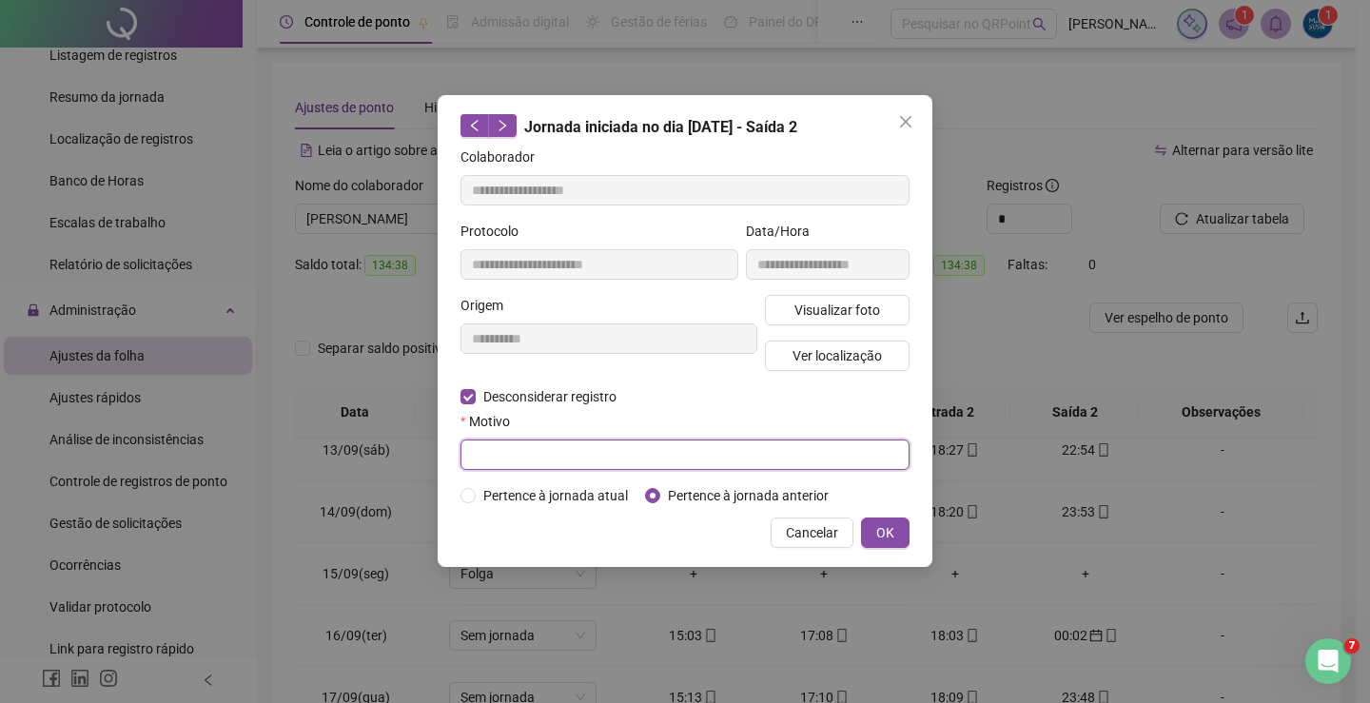
click at [484, 446] on input "text" at bounding box center [685, 455] width 449 height 30
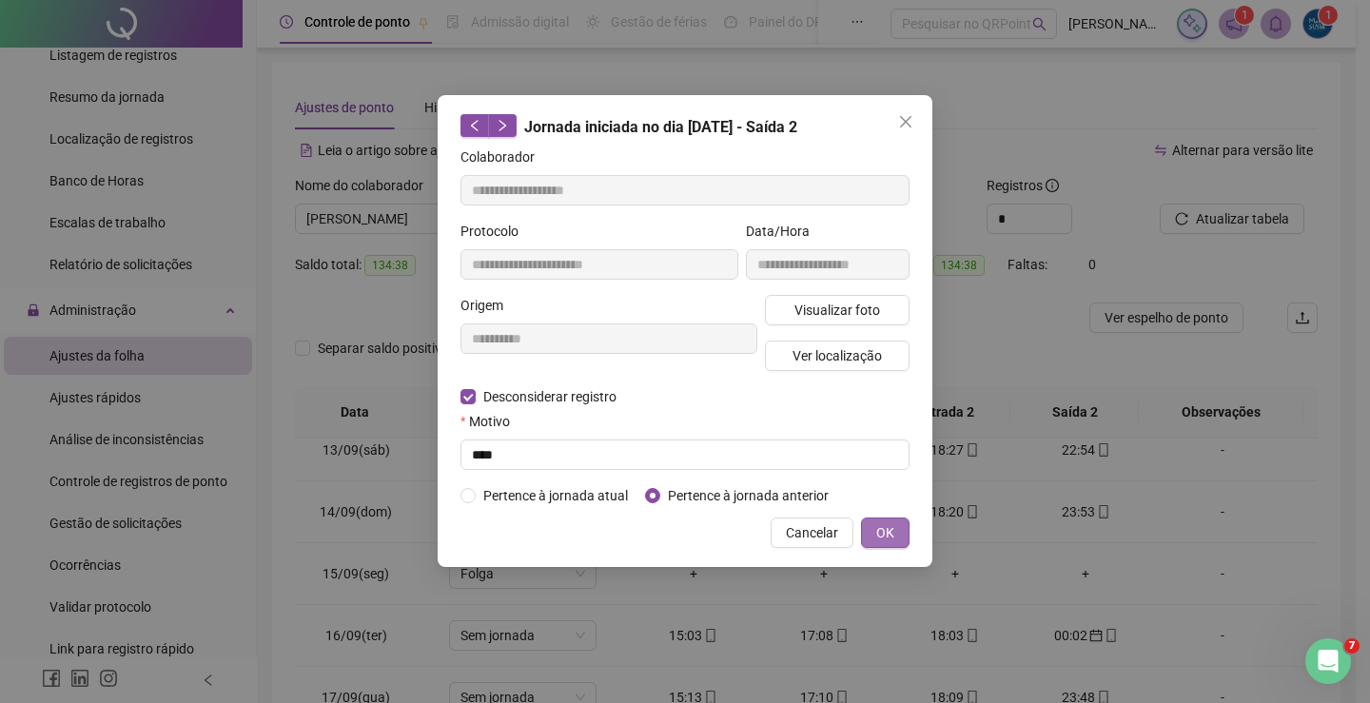
click at [889, 531] on span "OK" at bounding box center [885, 532] width 18 height 21
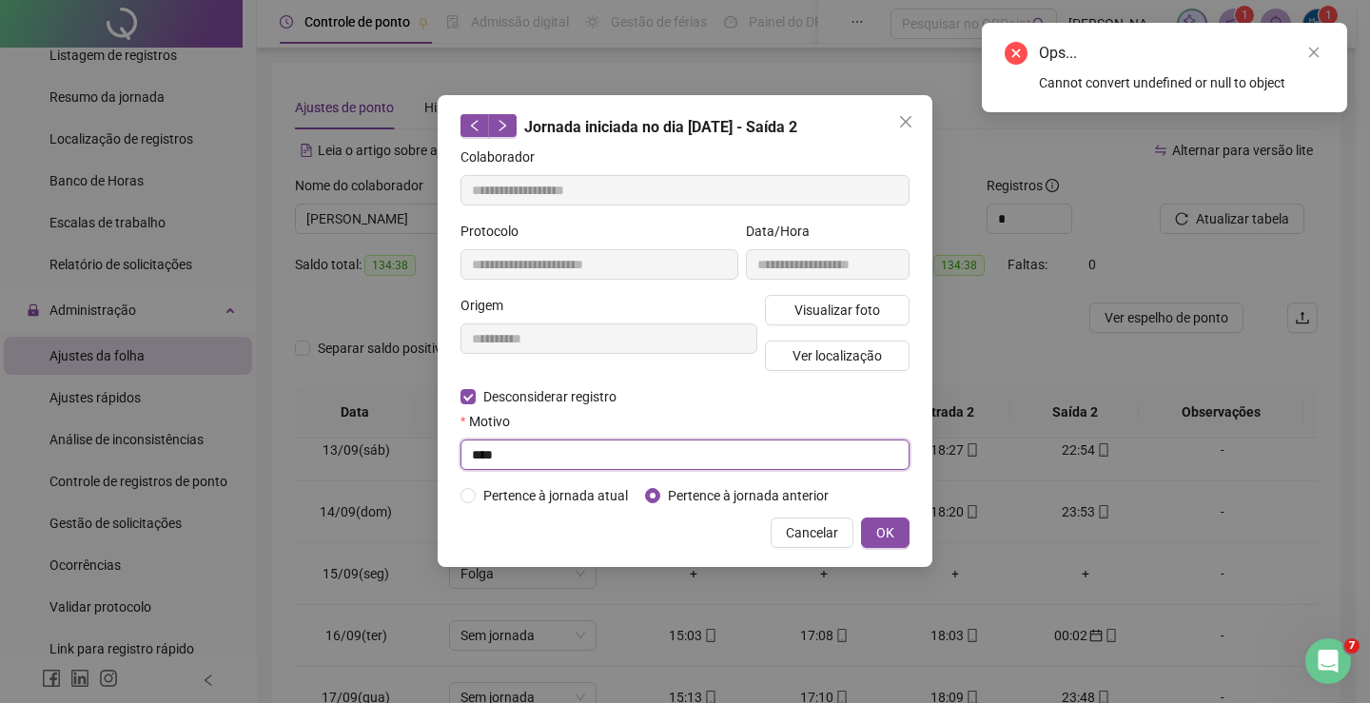
click at [485, 454] on input "****" at bounding box center [685, 455] width 449 height 30
click at [488, 454] on input "****" at bounding box center [685, 455] width 449 height 30
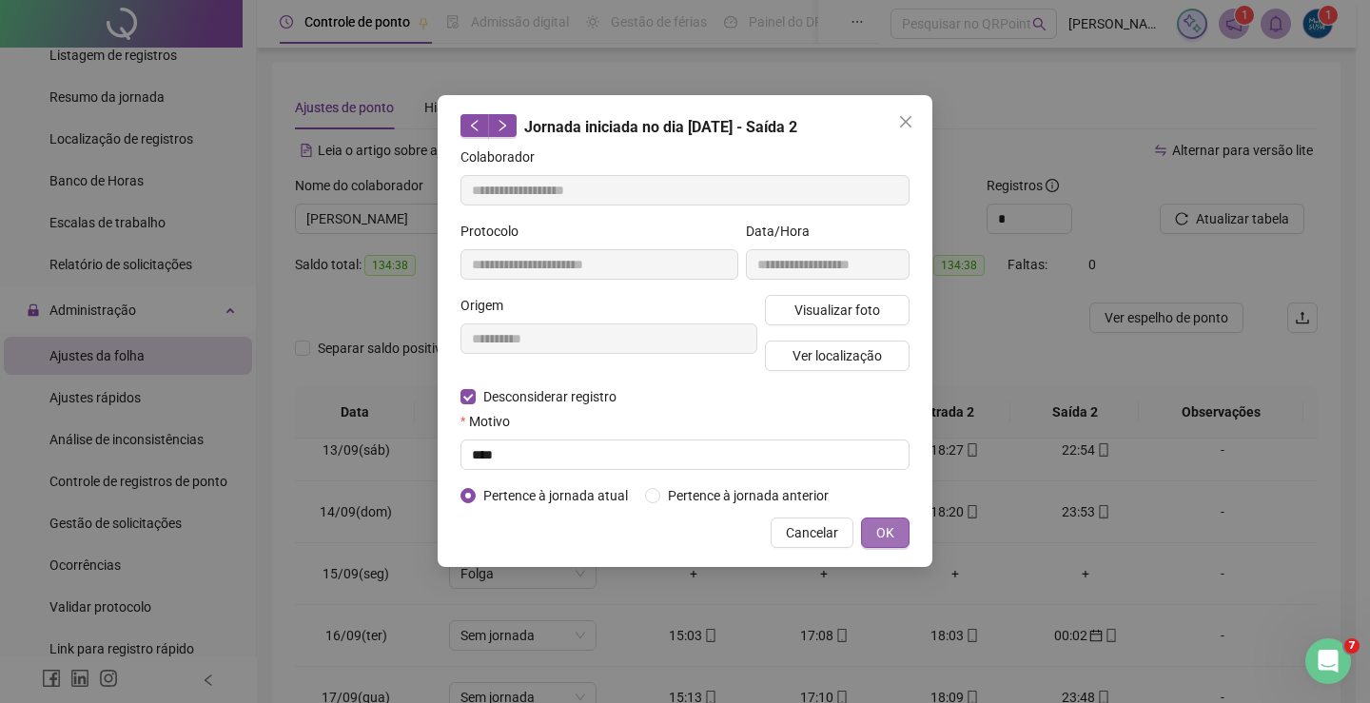
click at [878, 527] on span "OK" at bounding box center [885, 532] width 18 height 21
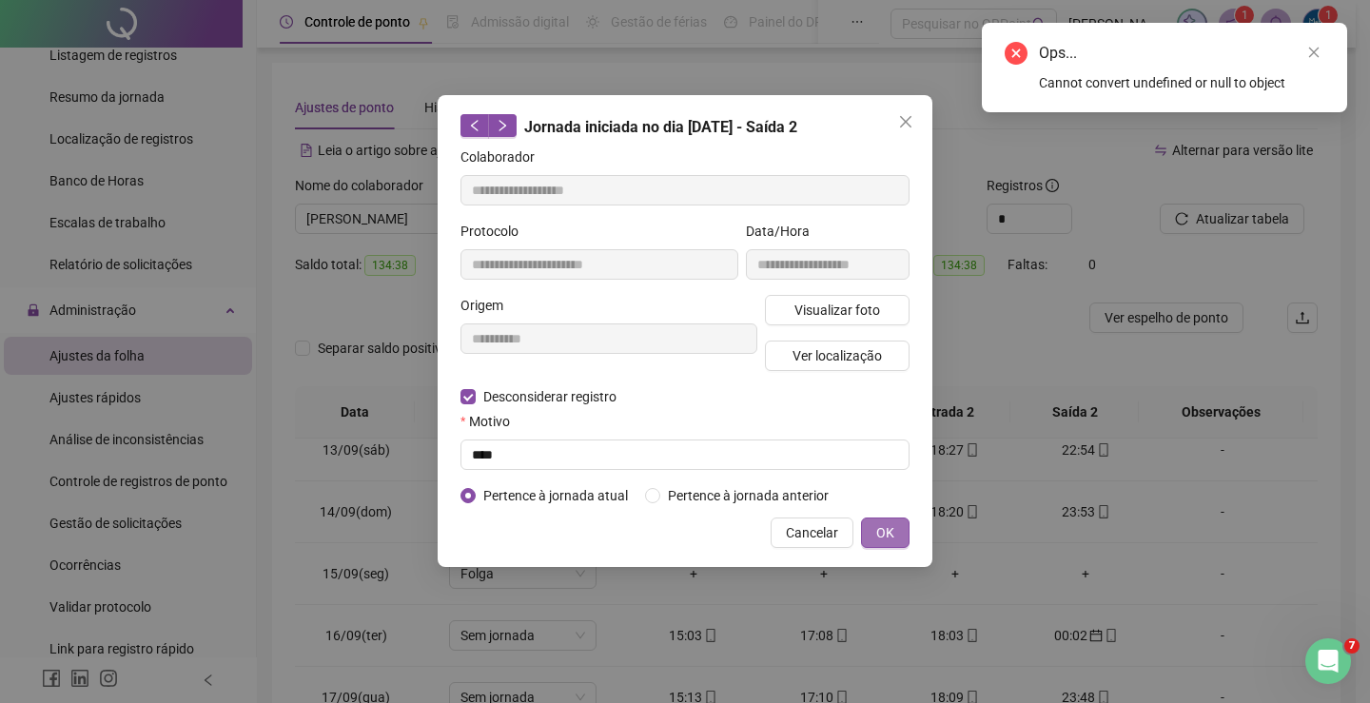
click at [879, 527] on span "OK" at bounding box center [885, 532] width 18 height 21
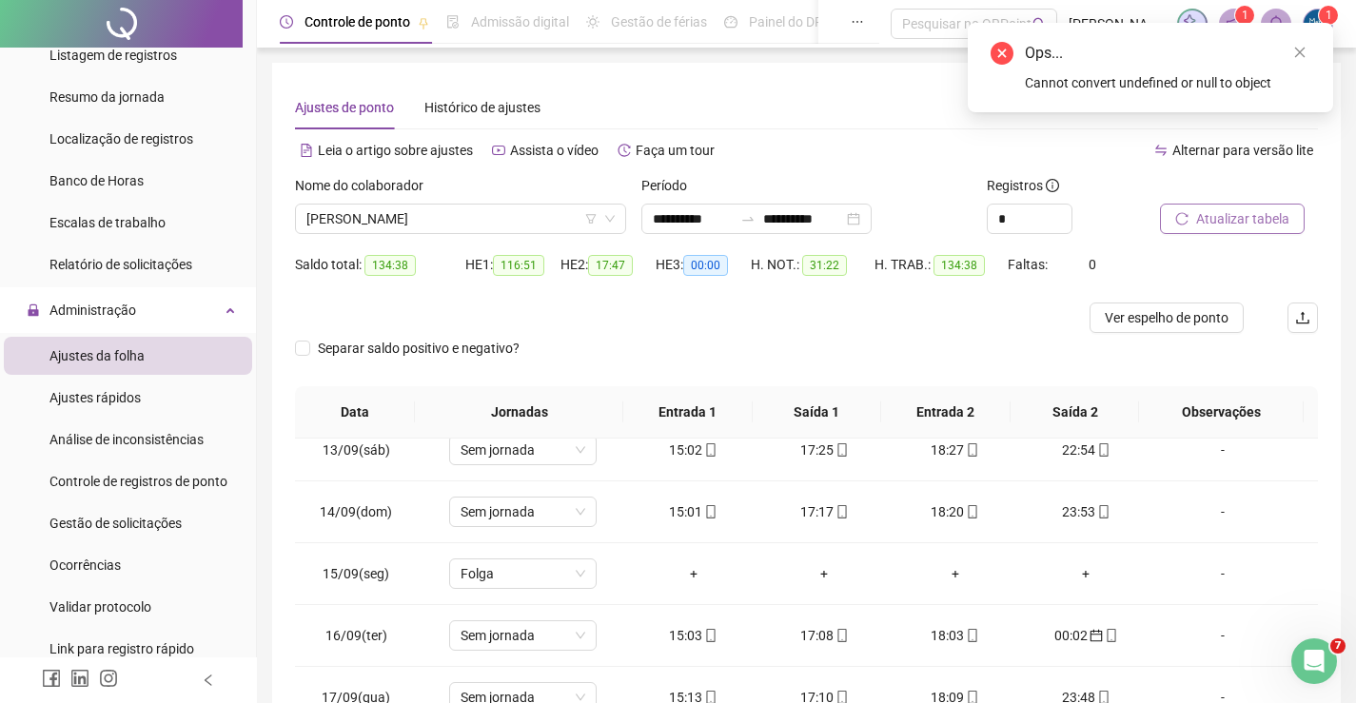
click at [1230, 224] on span "Atualizar tabela" at bounding box center [1242, 218] width 93 height 21
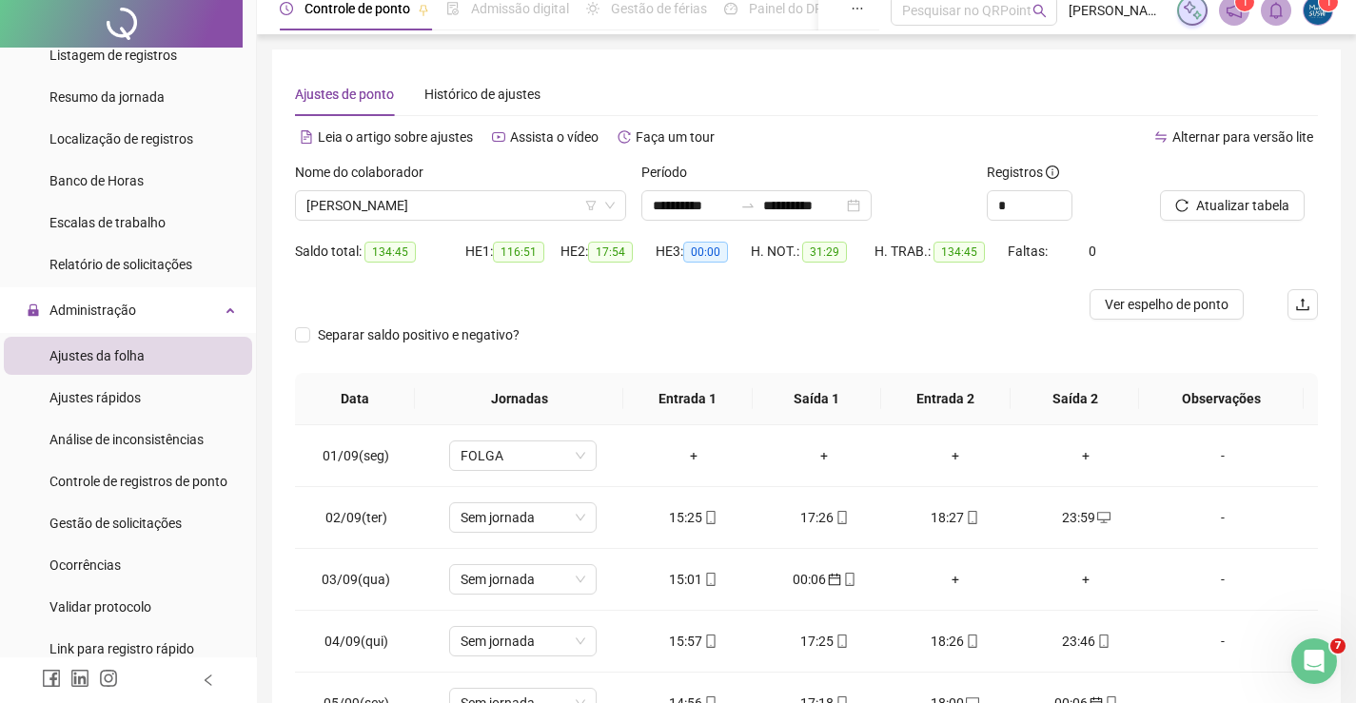
scroll to position [0, 0]
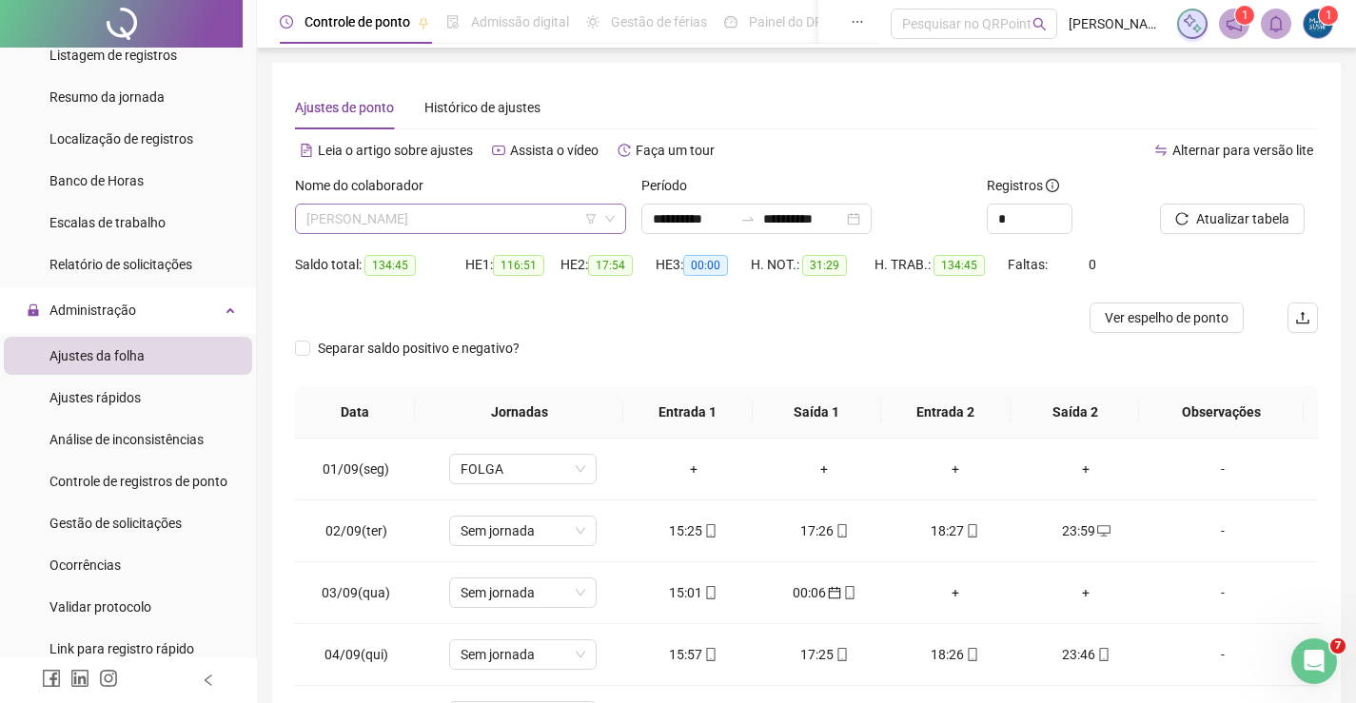
click at [505, 221] on span "[PERSON_NAME]" at bounding box center [460, 219] width 308 height 29
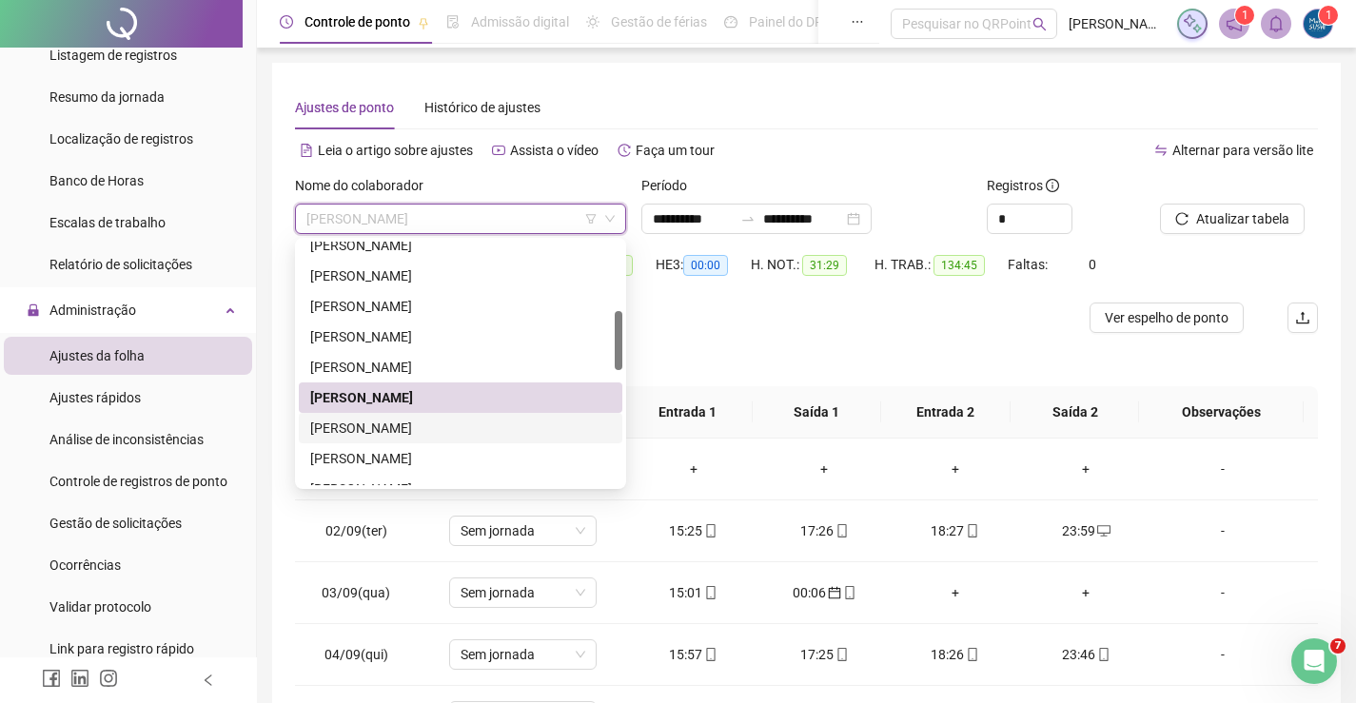
click at [392, 431] on div "[PERSON_NAME]" at bounding box center [460, 428] width 301 height 21
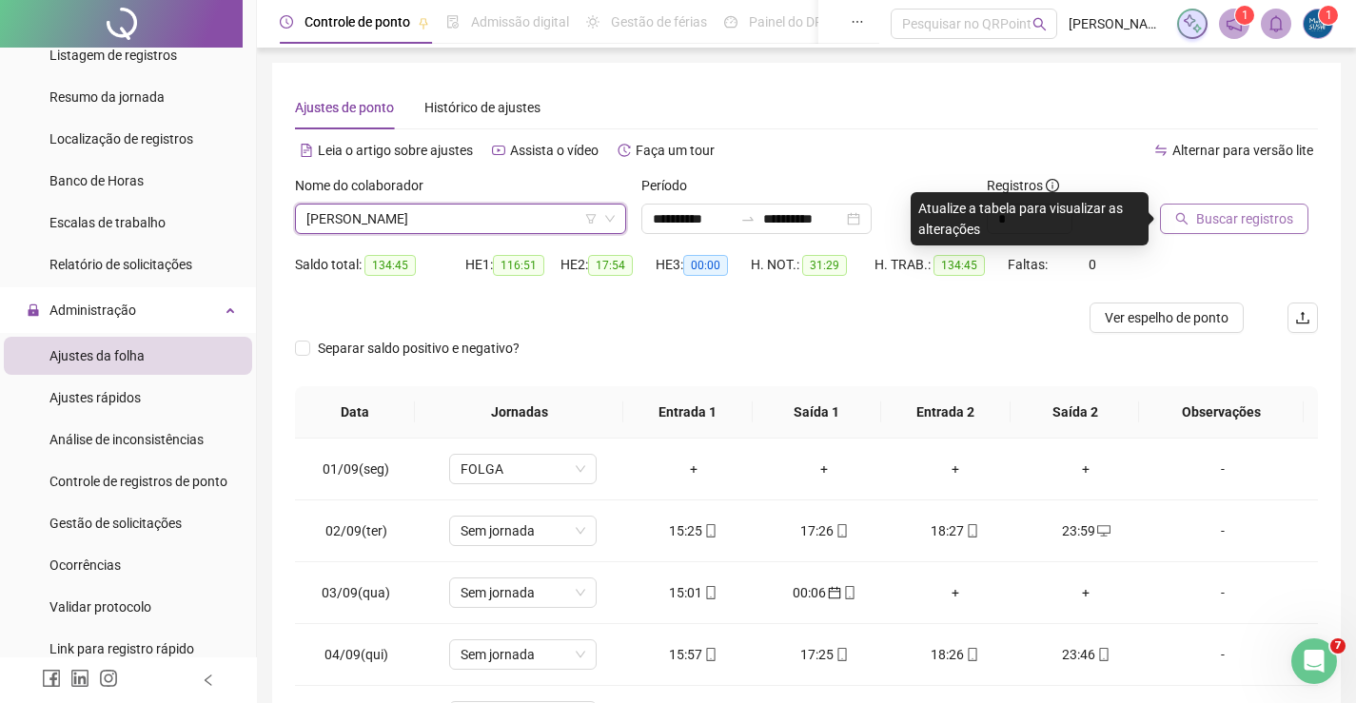
click at [1206, 217] on span "Buscar registros" at bounding box center [1244, 218] width 97 height 21
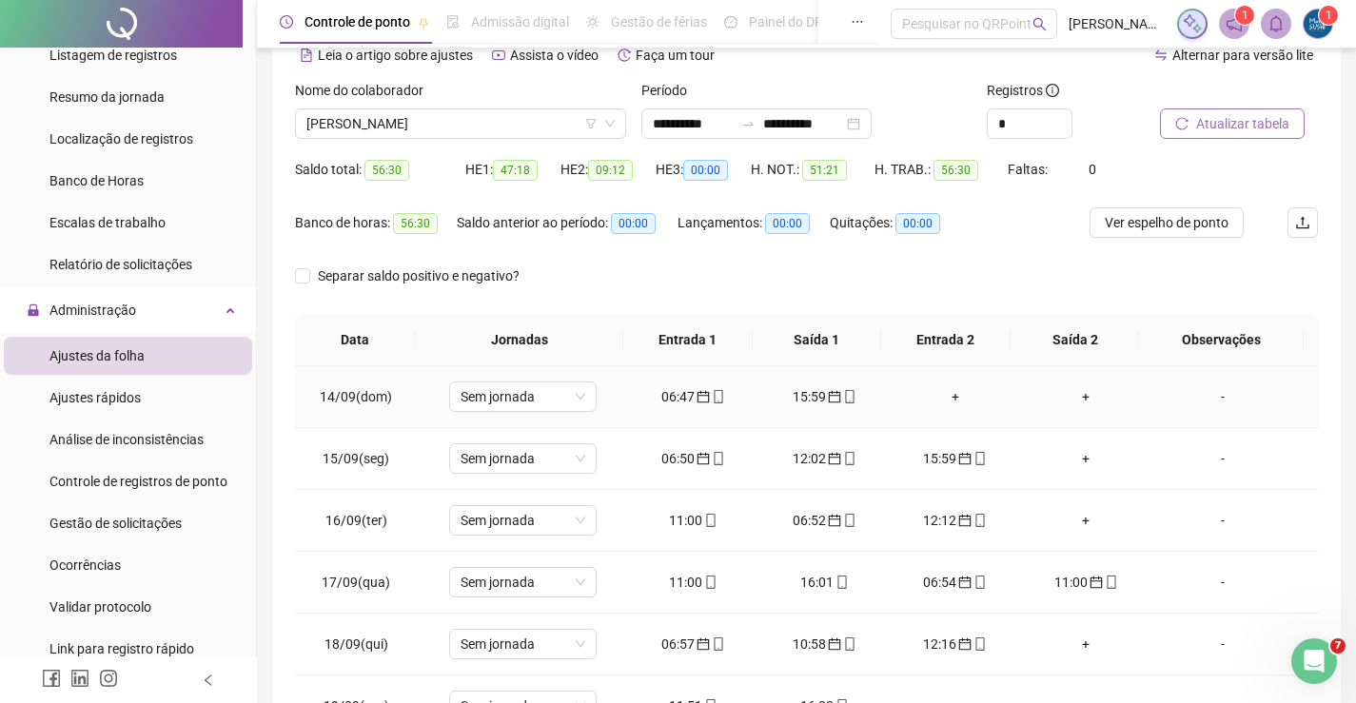
click at [677, 402] on div "06:47" at bounding box center [693, 396] width 101 height 21
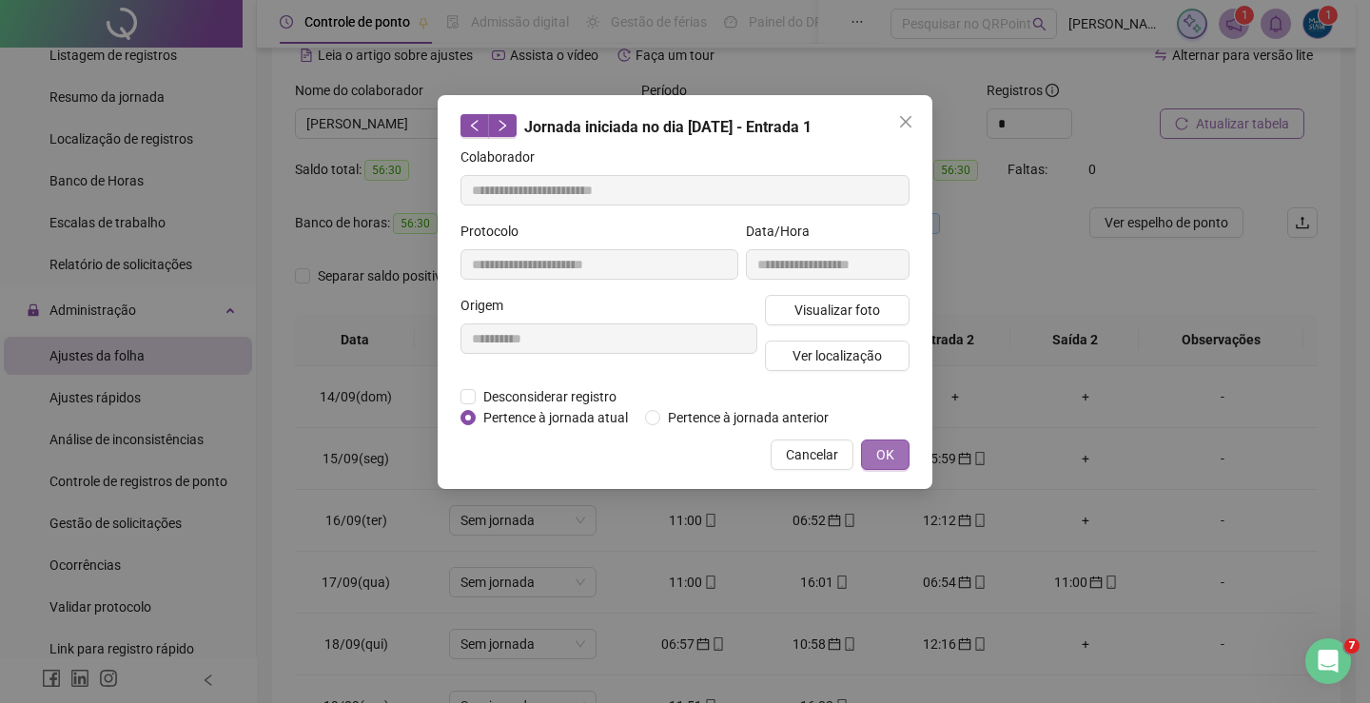
click at [878, 456] on span "OK" at bounding box center [885, 454] width 18 height 21
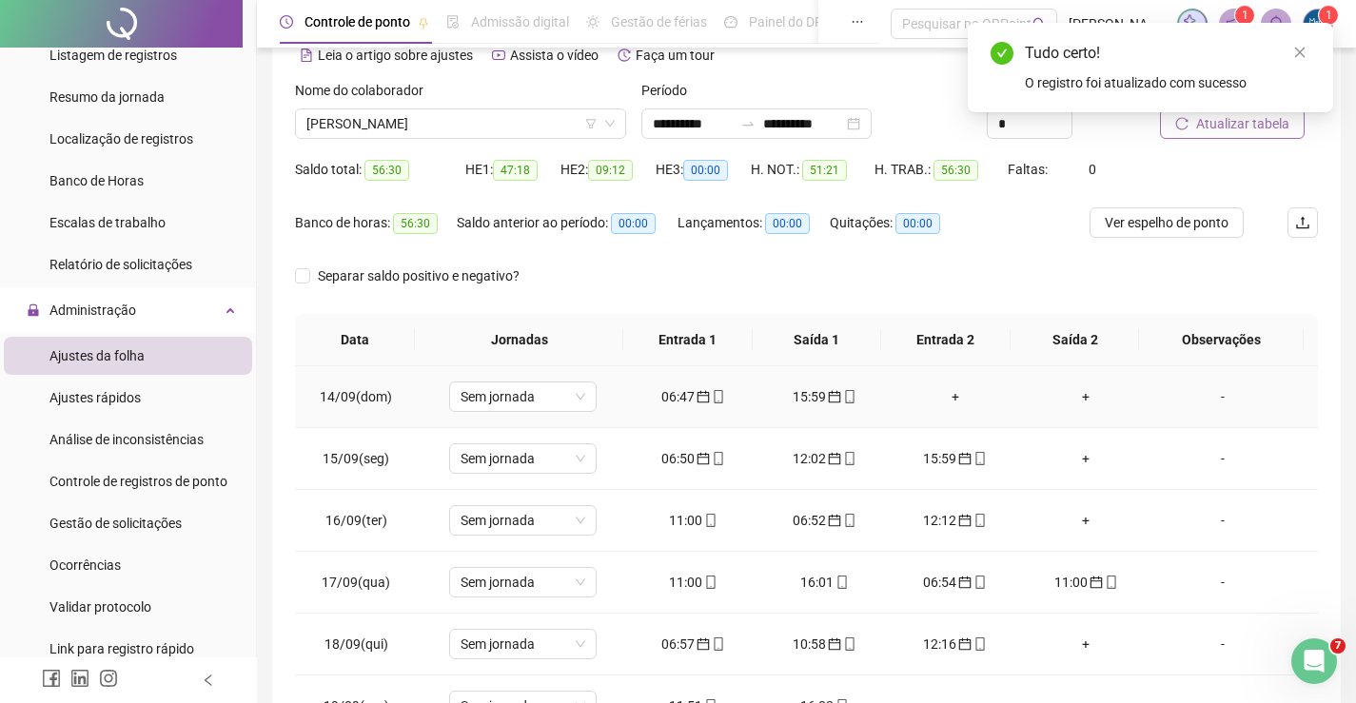
click at [785, 394] on div "15:59" at bounding box center [824, 396] width 101 height 21
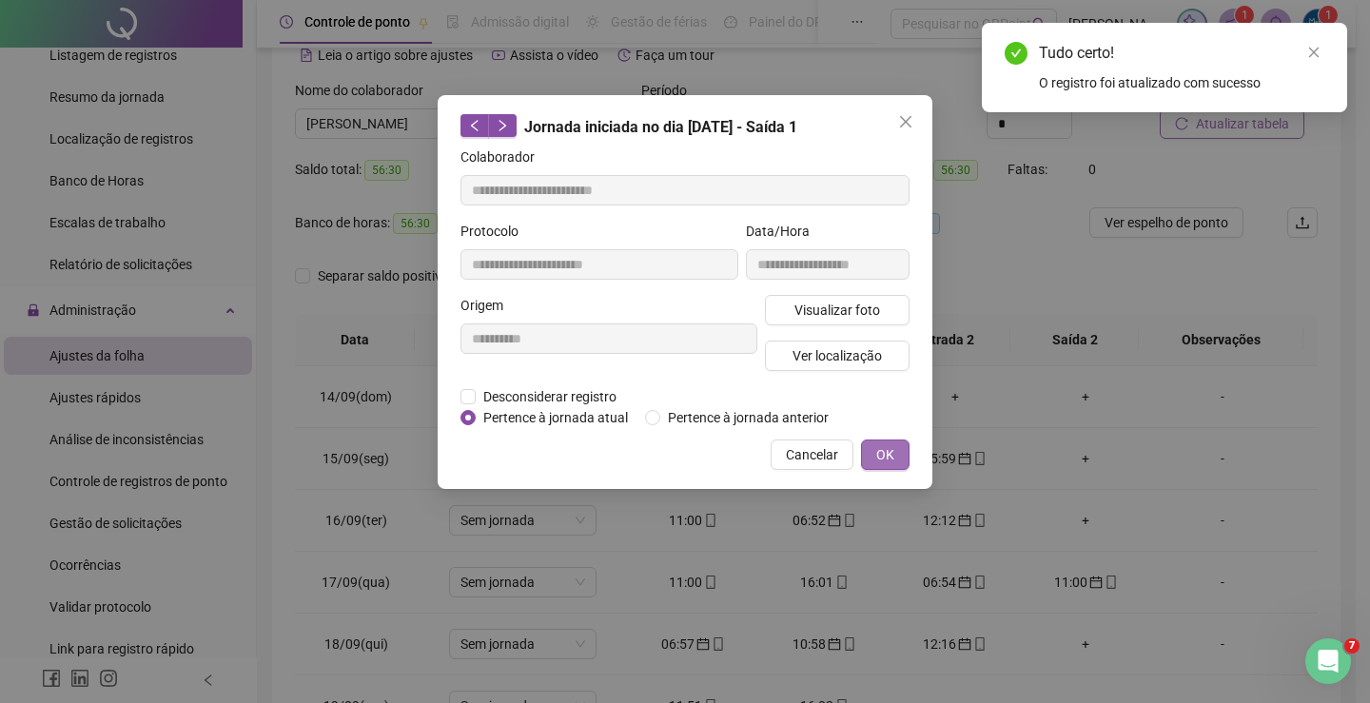
click at [871, 453] on button "OK" at bounding box center [885, 455] width 49 height 30
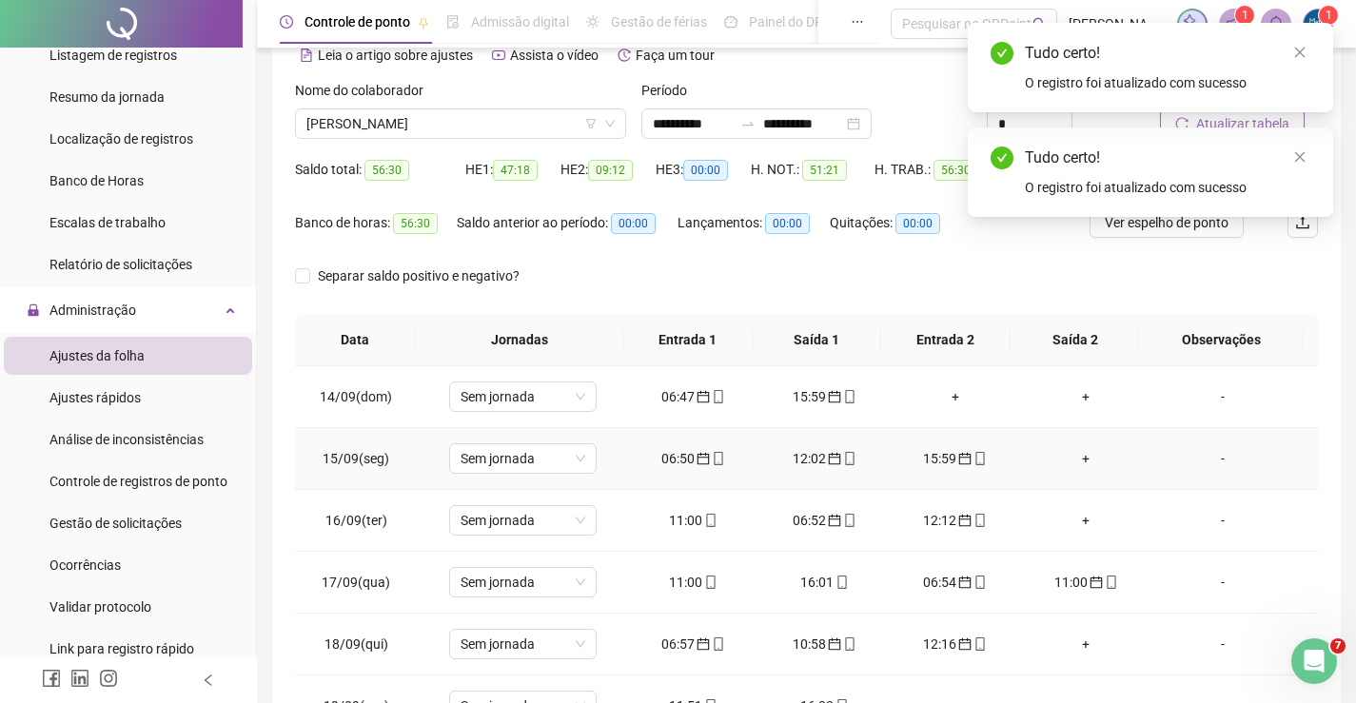
click at [653, 459] on div "06:50" at bounding box center [693, 458] width 101 height 21
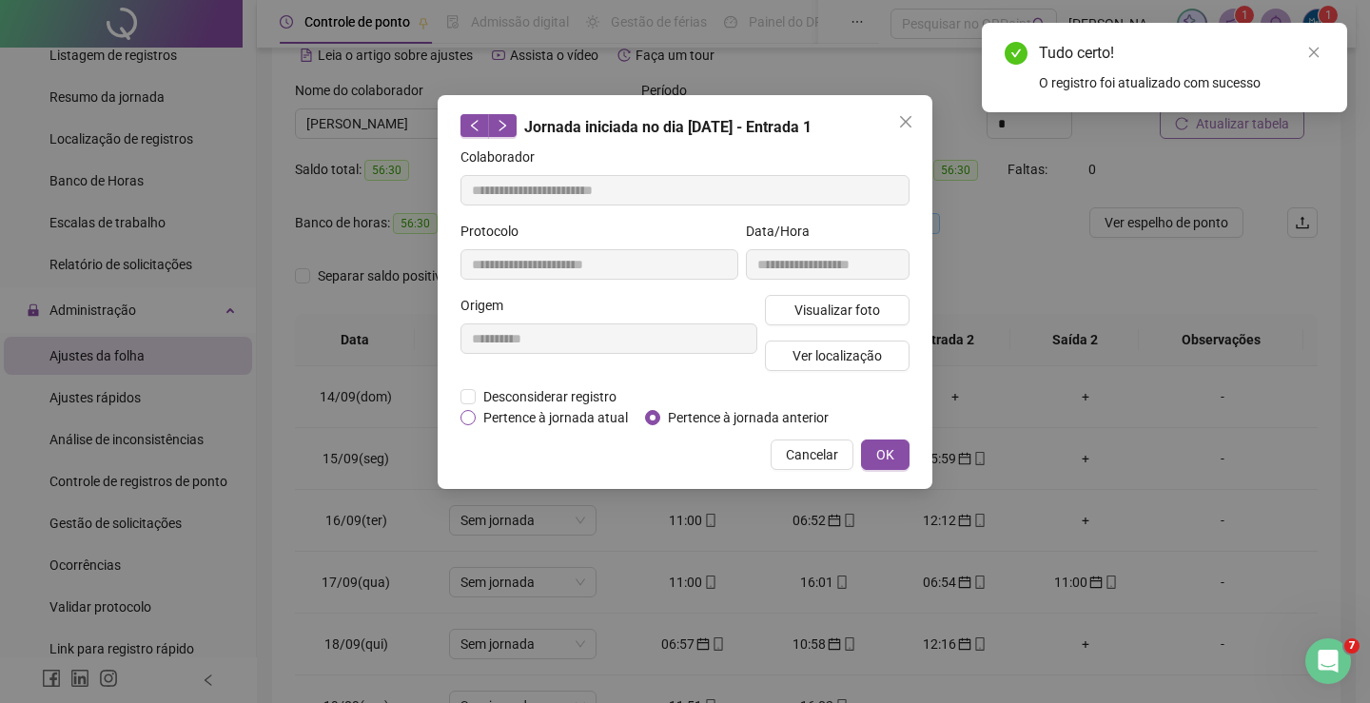
click at [476, 416] on span "Pertence à jornada atual" at bounding box center [556, 417] width 160 height 21
click at [876, 445] on span "OK" at bounding box center [885, 454] width 18 height 21
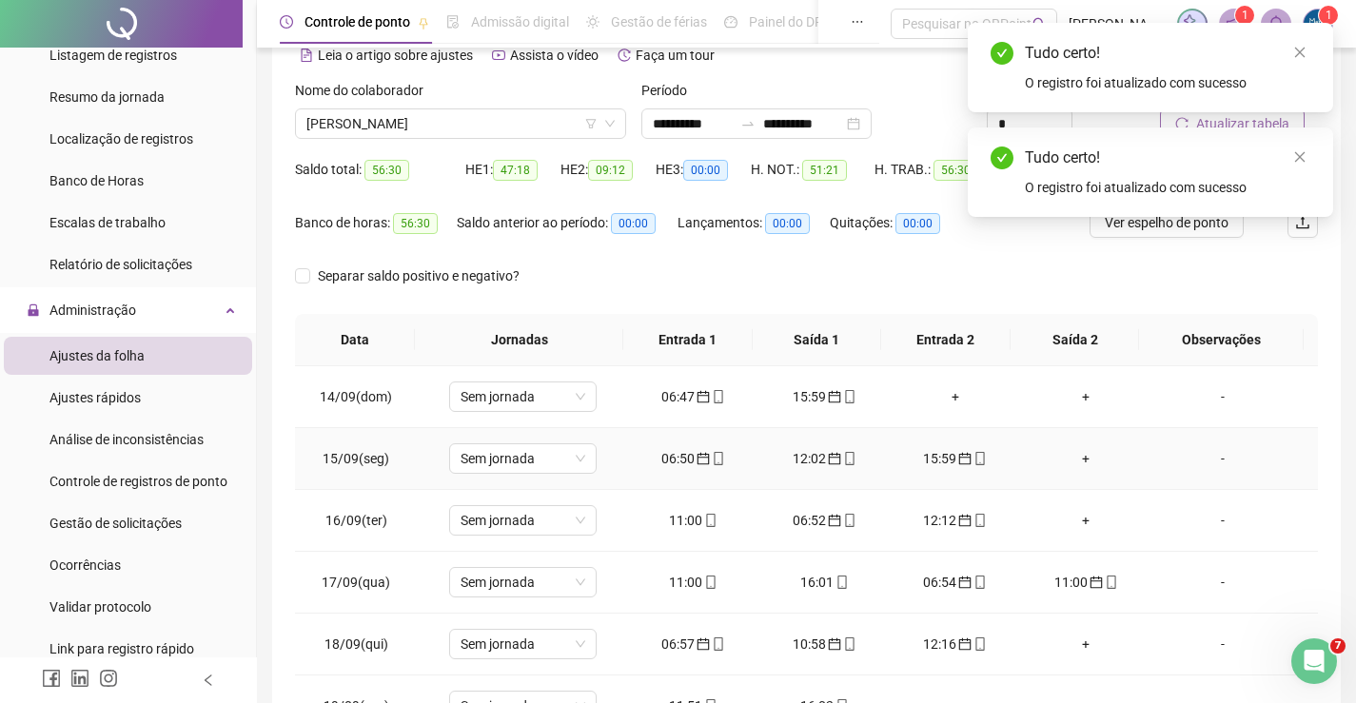
click at [806, 460] on div "12:02" at bounding box center [824, 458] width 101 height 21
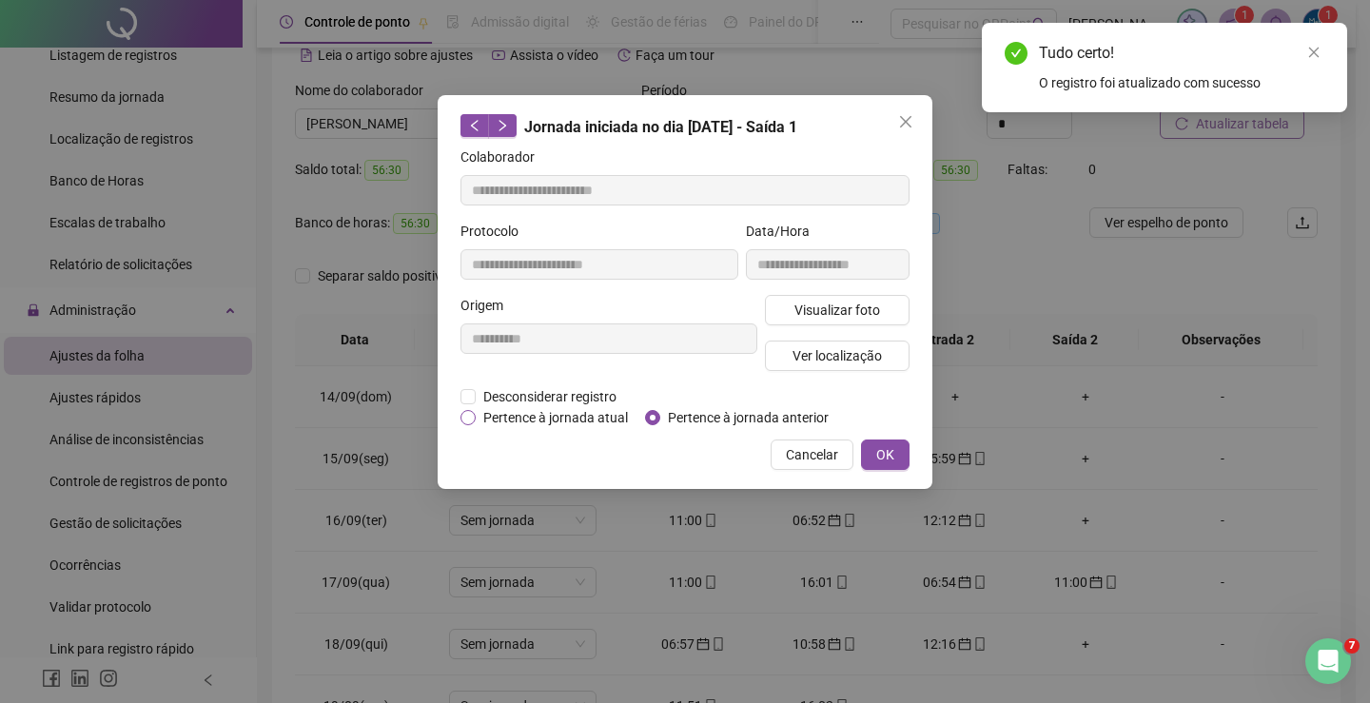
click at [478, 411] on span "Pertence à jornada atual" at bounding box center [556, 417] width 160 height 21
click at [889, 457] on span "OK" at bounding box center [885, 454] width 18 height 21
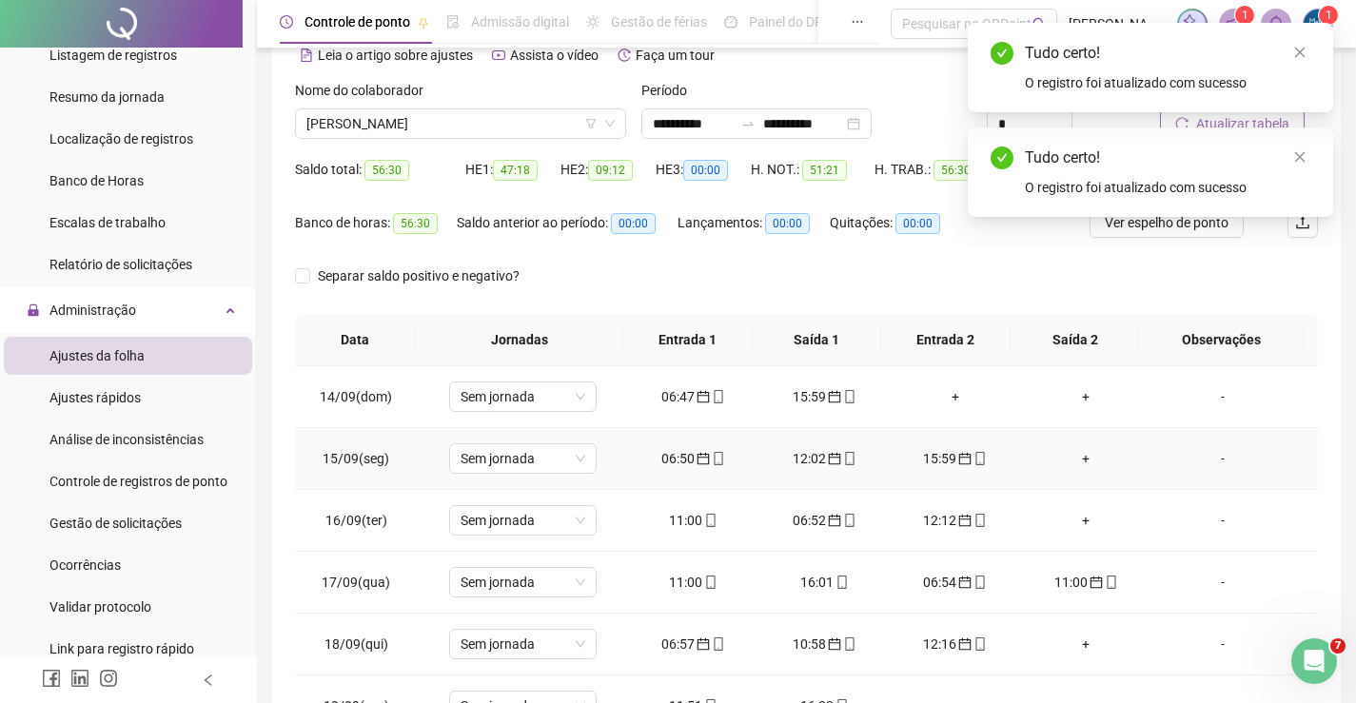
click at [927, 458] on div "15:59" at bounding box center [955, 458] width 101 height 21
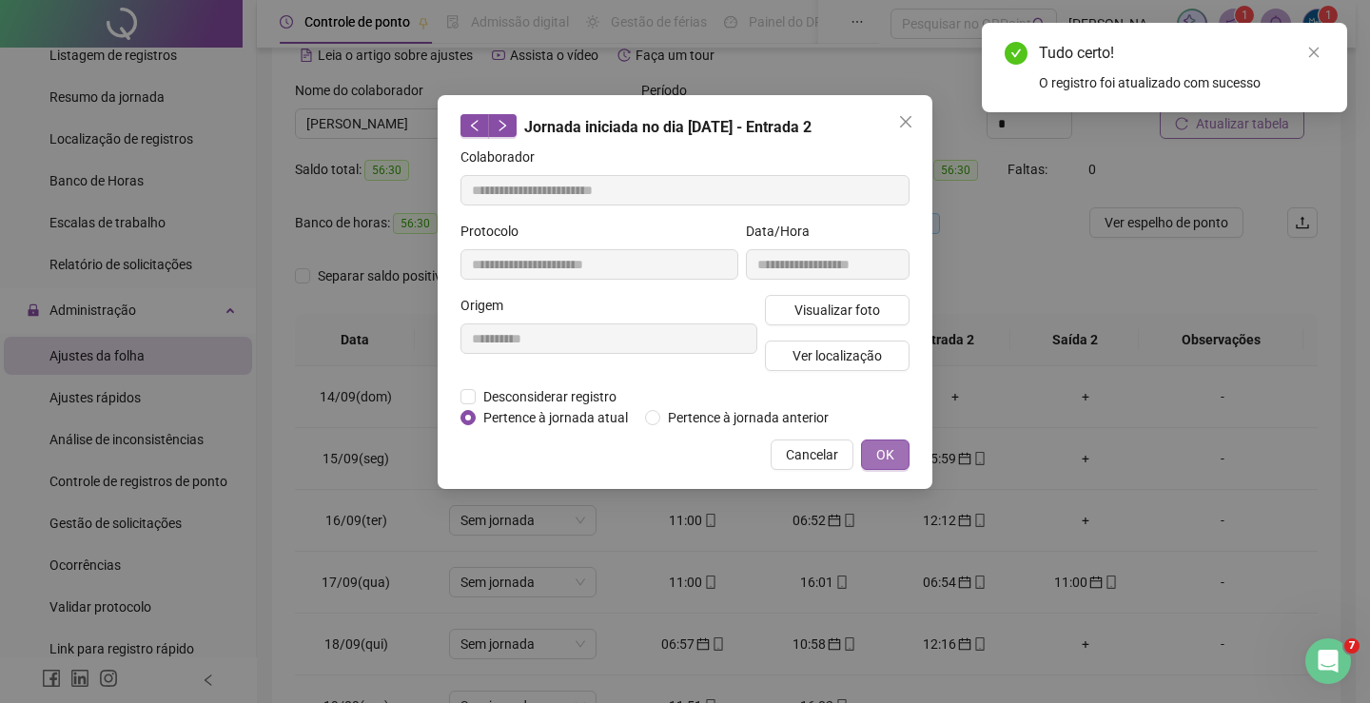
click at [880, 447] on span "OK" at bounding box center [885, 454] width 18 height 21
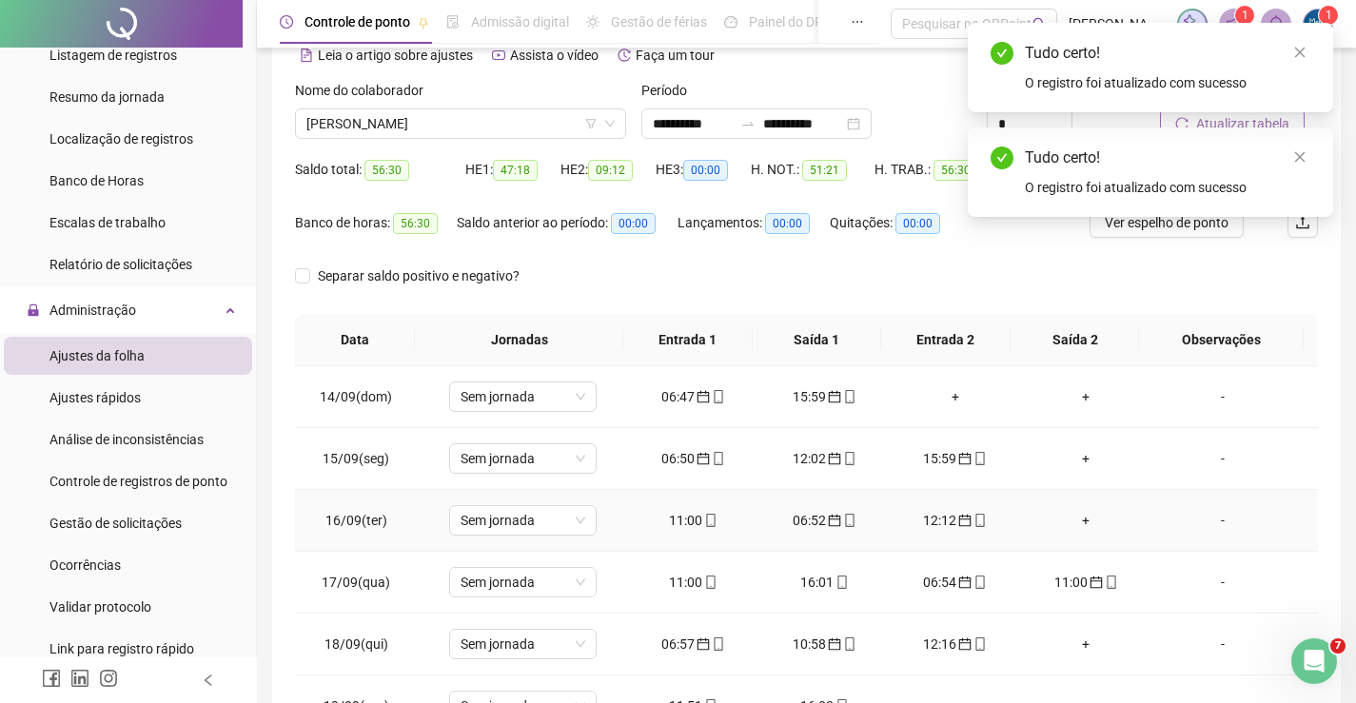
click at [678, 523] on div "11:00" at bounding box center [693, 520] width 101 height 21
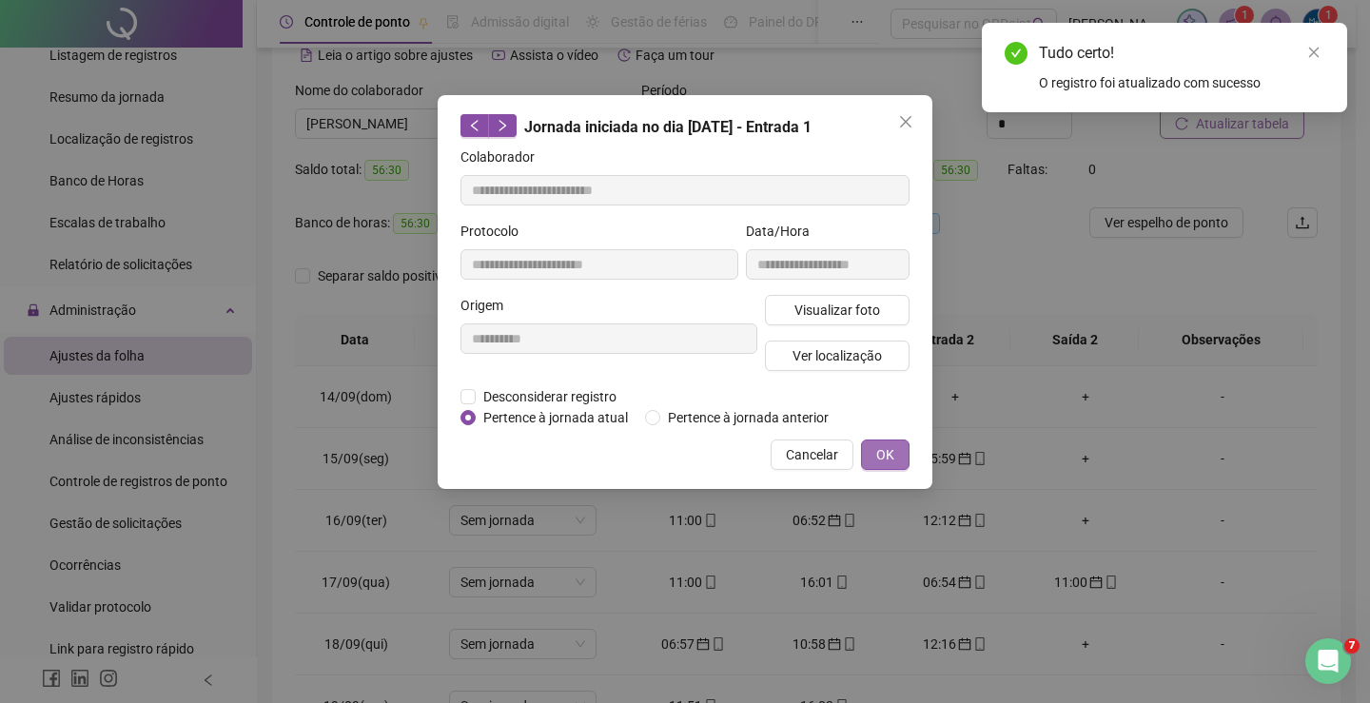
click at [890, 446] on span "OK" at bounding box center [885, 454] width 18 height 21
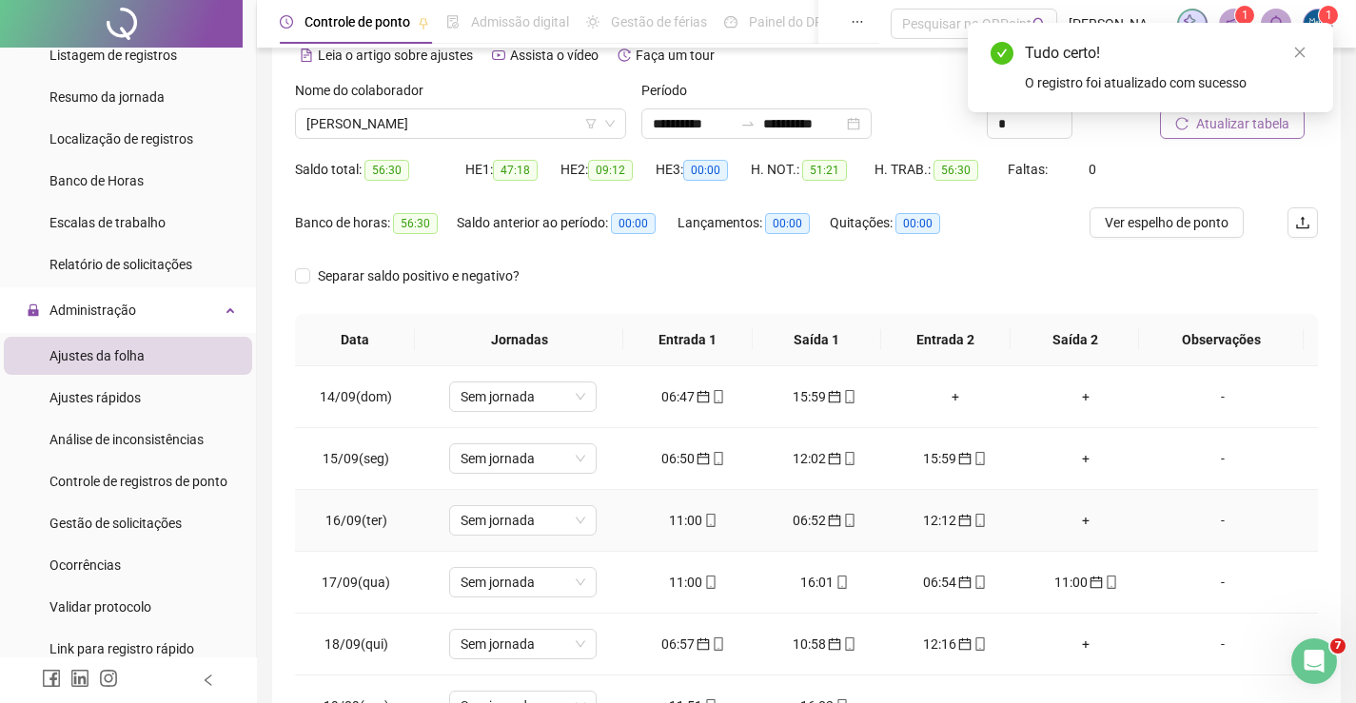
click at [828, 514] on icon "calendar" at bounding box center [834, 520] width 13 height 13
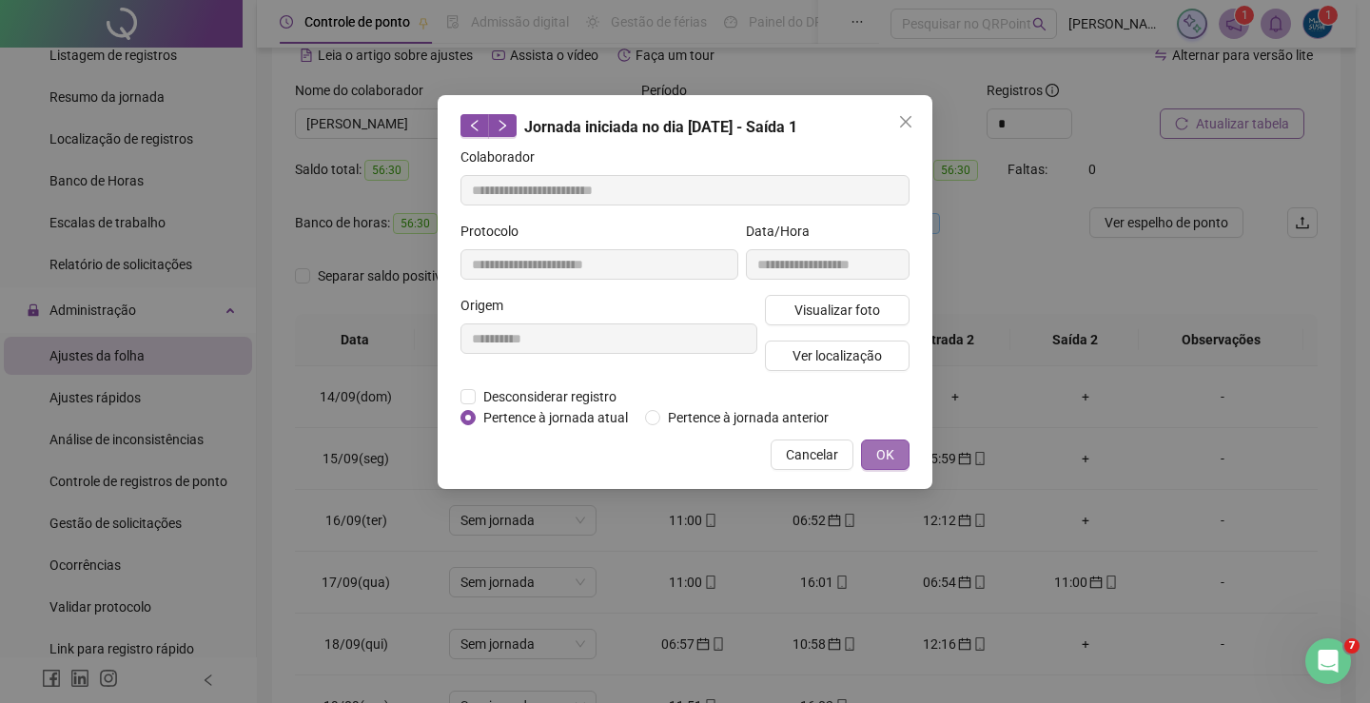
click at [895, 459] on button "OK" at bounding box center [885, 455] width 49 height 30
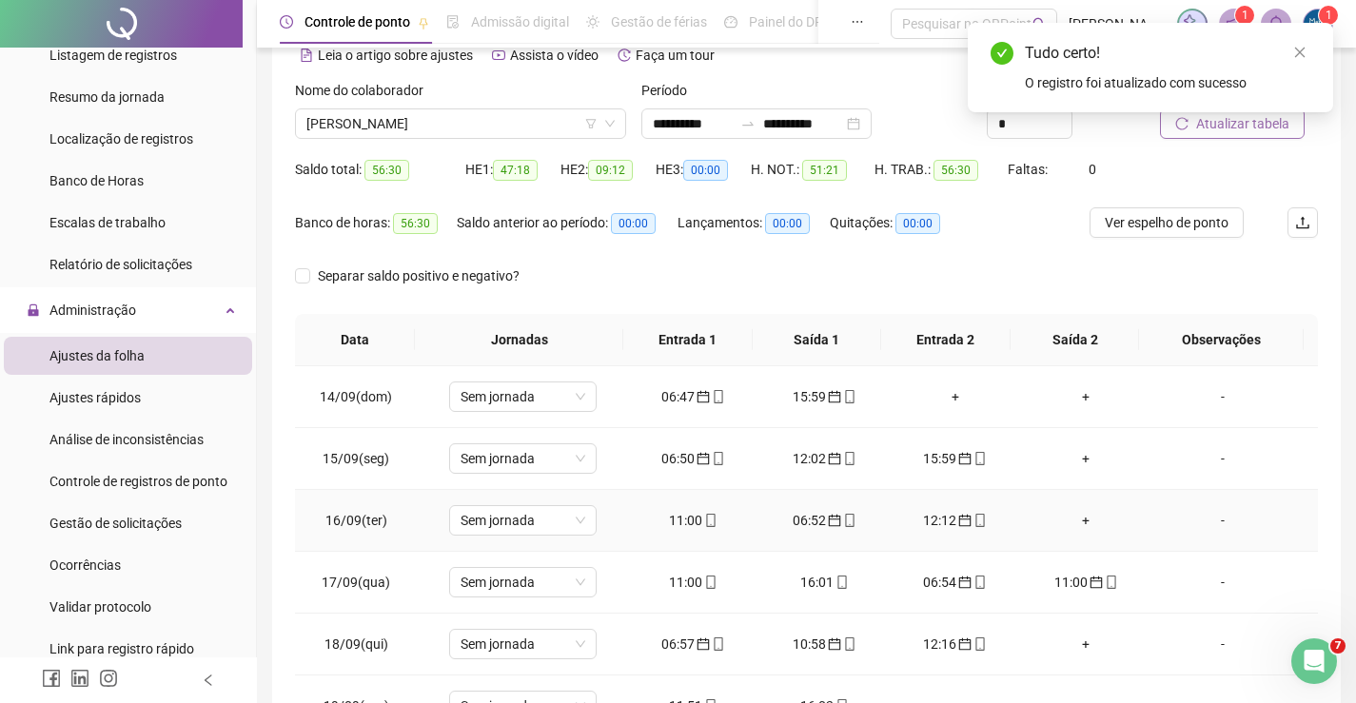
click at [932, 518] on div "12:12" at bounding box center [955, 520] width 101 height 21
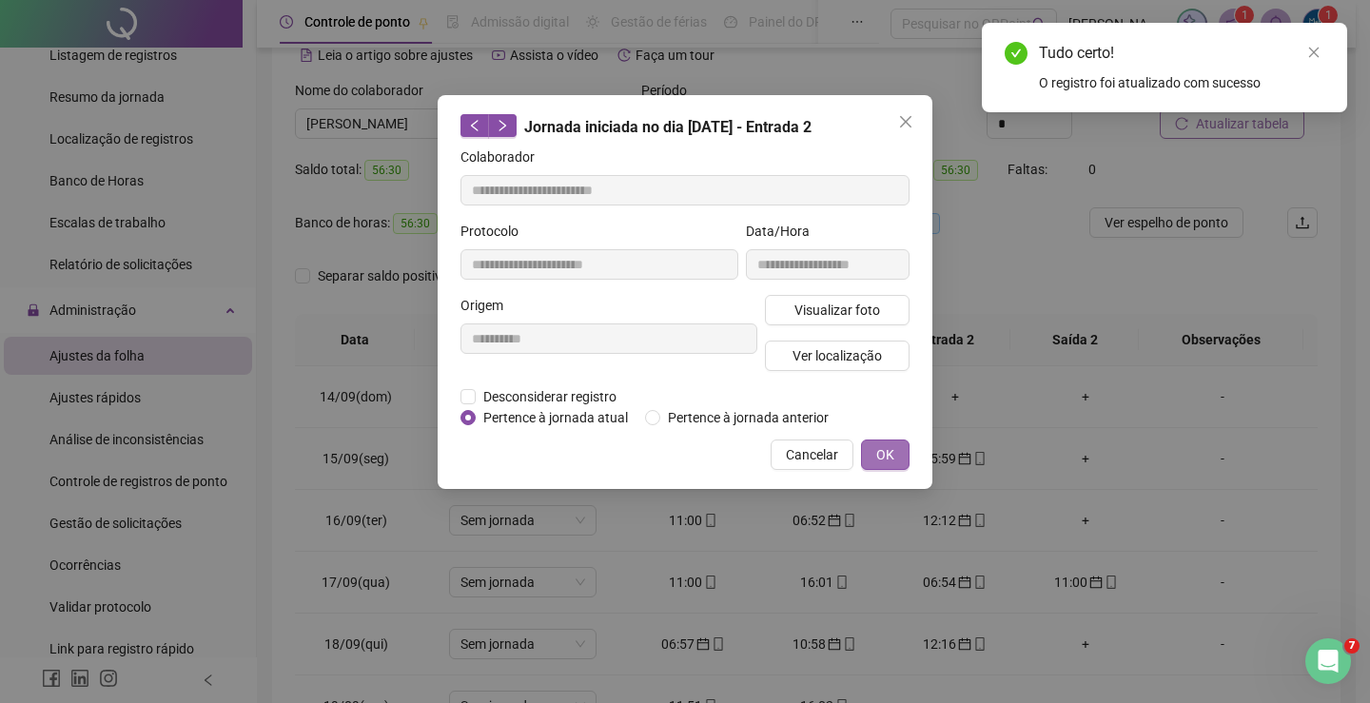
click at [885, 454] on span "OK" at bounding box center [885, 454] width 18 height 21
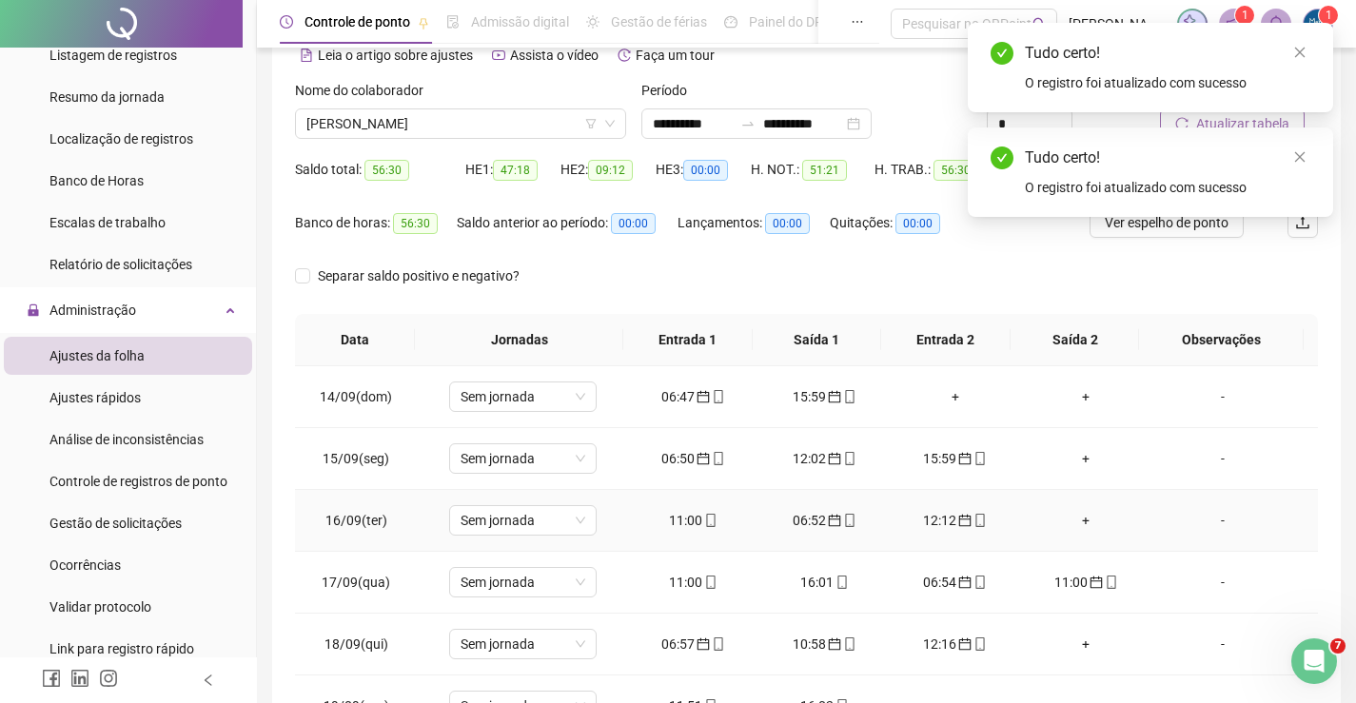
scroll to position [88, 0]
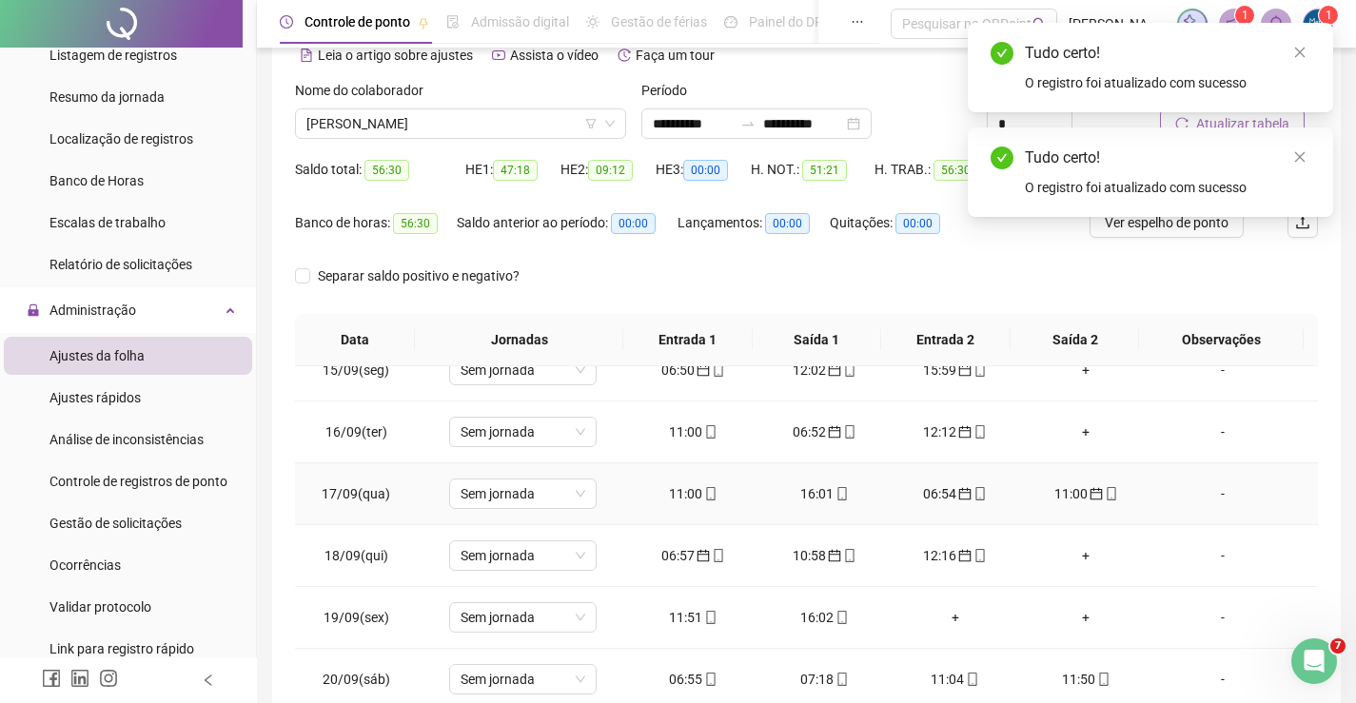
click at [690, 486] on div "11:00" at bounding box center [693, 493] width 101 height 21
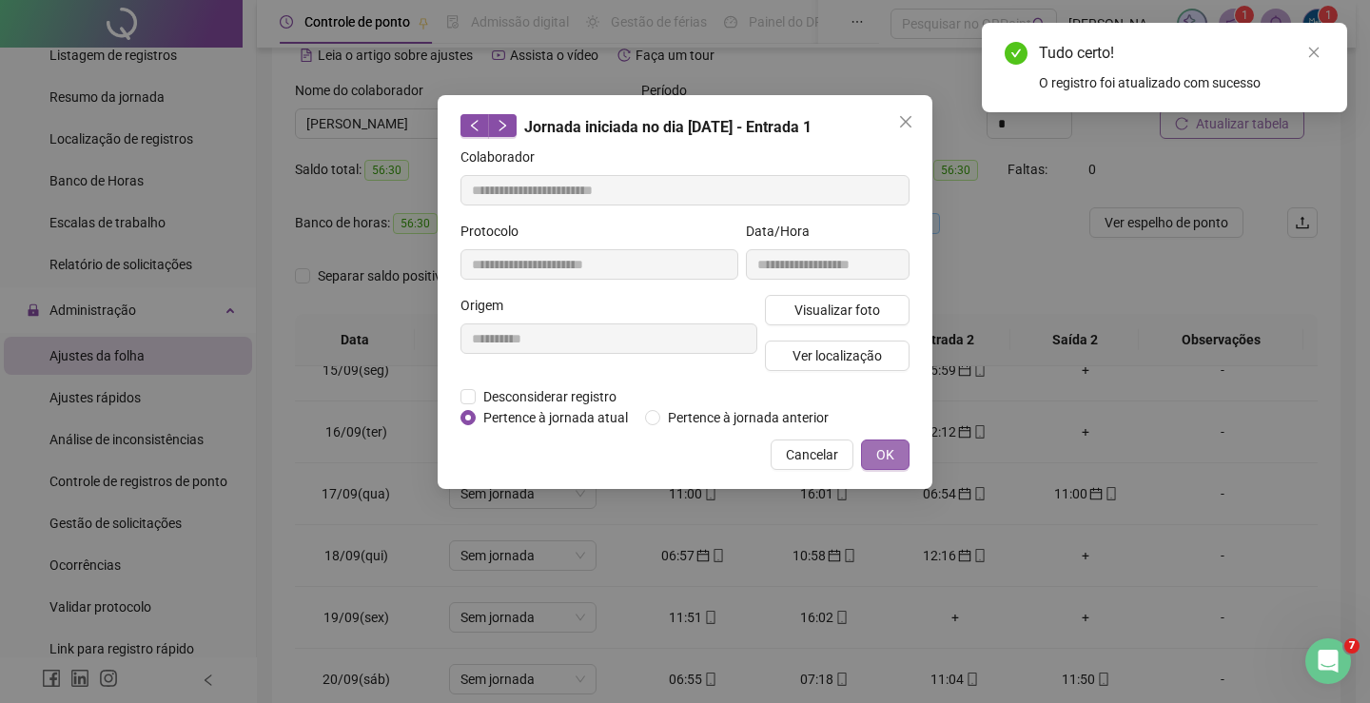
click at [875, 446] on button "OK" at bounding box center [885, 455] width 49 height 30
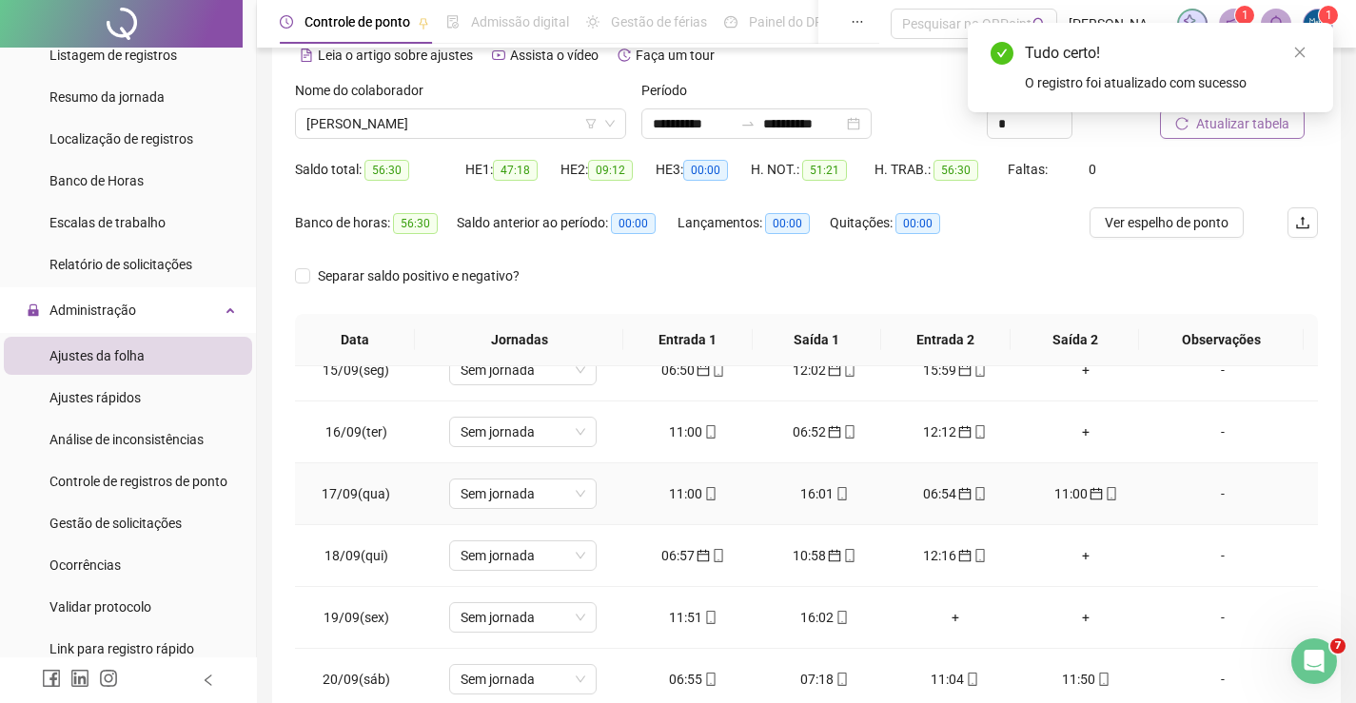
click at [811, 496] on div "16:01" at bounding box center [824, 493] width 101 height 21
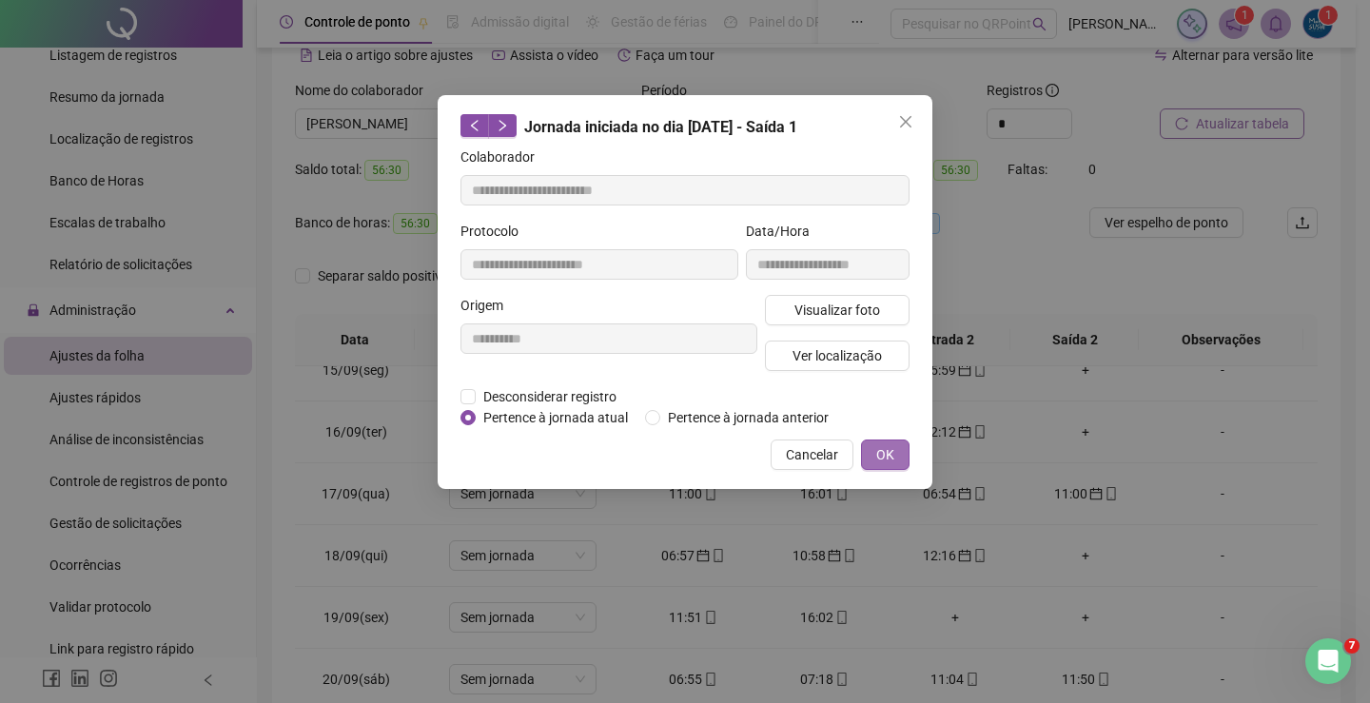
click at [881, 457] on span "OK" at bounding box center [885, 454] width 18 height 21
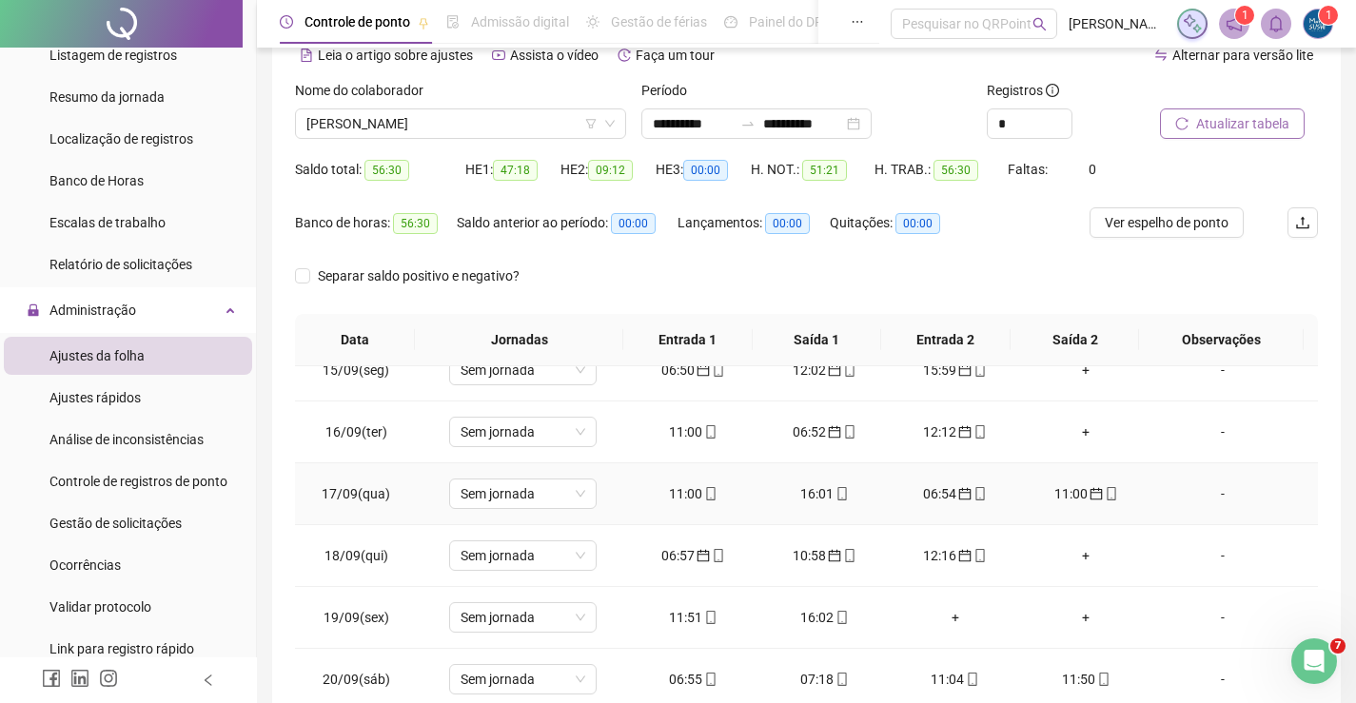
drag, startPoint x: 921, startPoint y: 485, endPoint x: 926, endPoint y: 497, distance: 12.4
click at [922, 487] on div "06:54" at bounding box center [955, 493] width 101 height 21
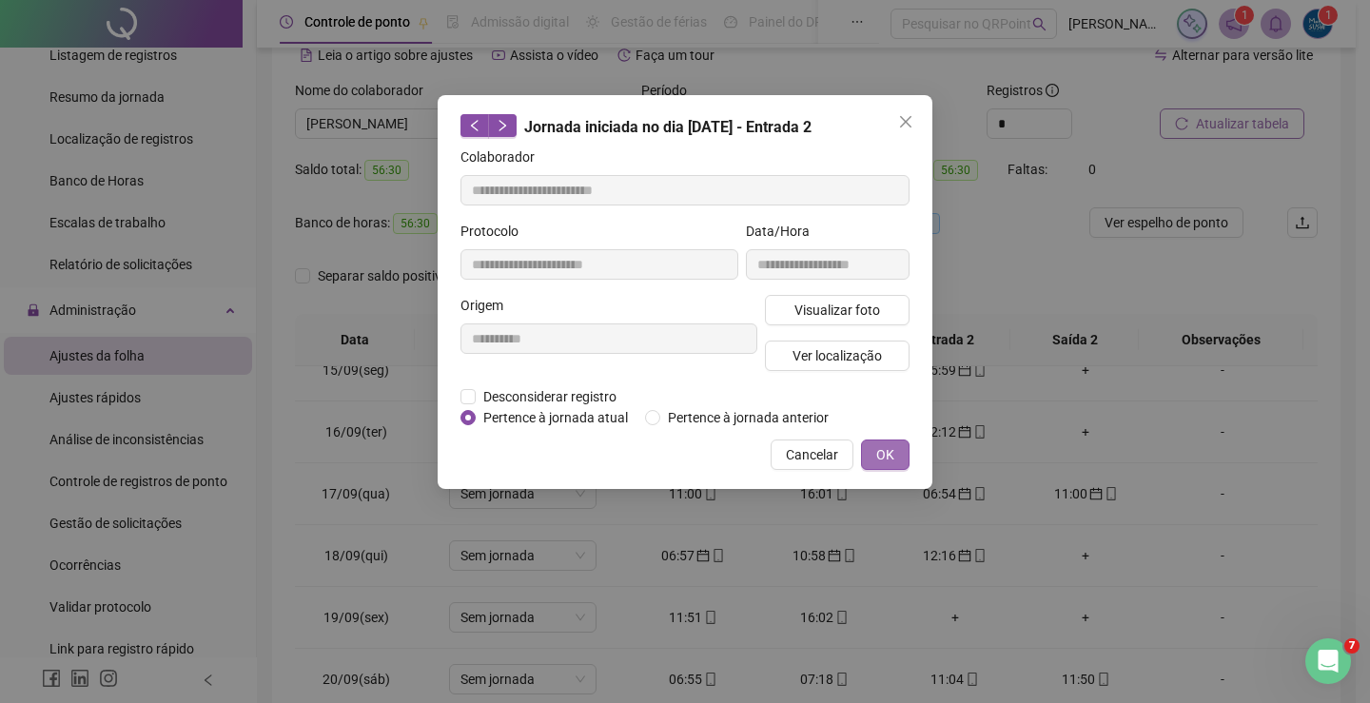
click at [878, 448] on span "OK" at bounding box center [885, 454] width 18 height 21
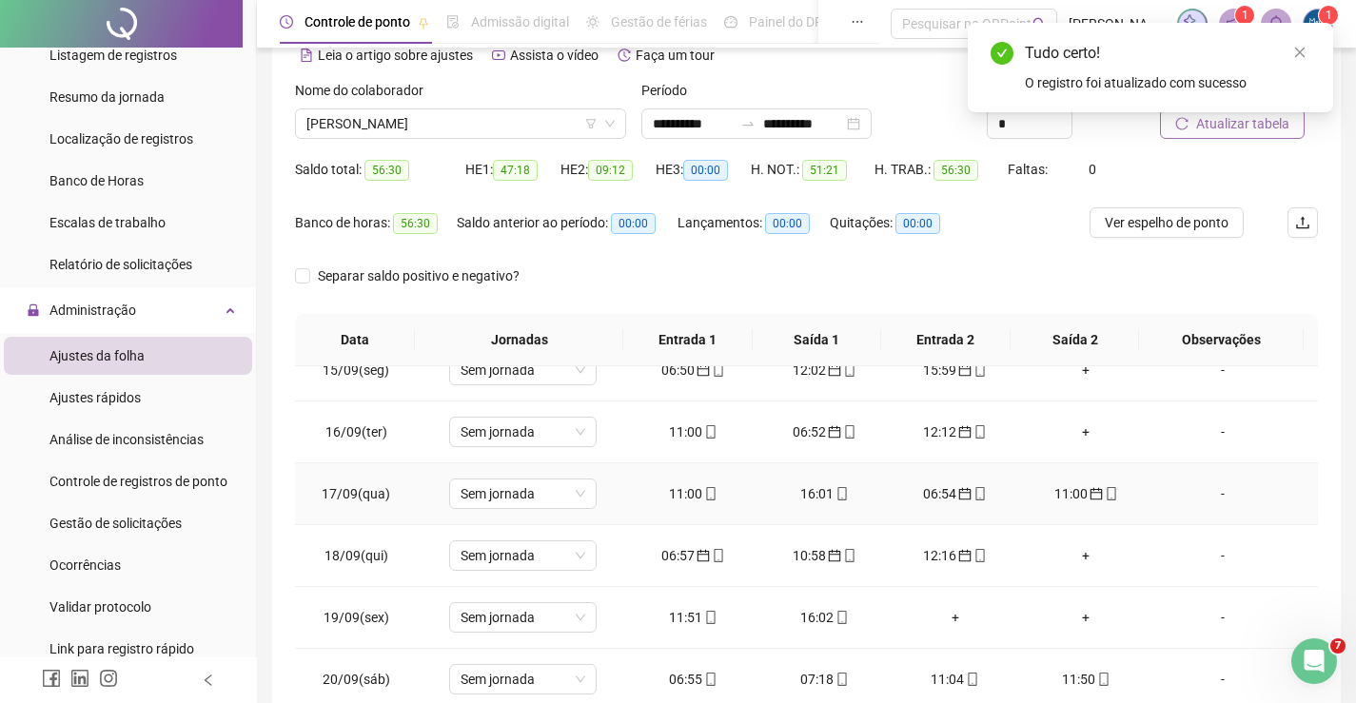
click at [1056, 498] on div "11:00" at bounding box center [1086, 493] width 101 height 21
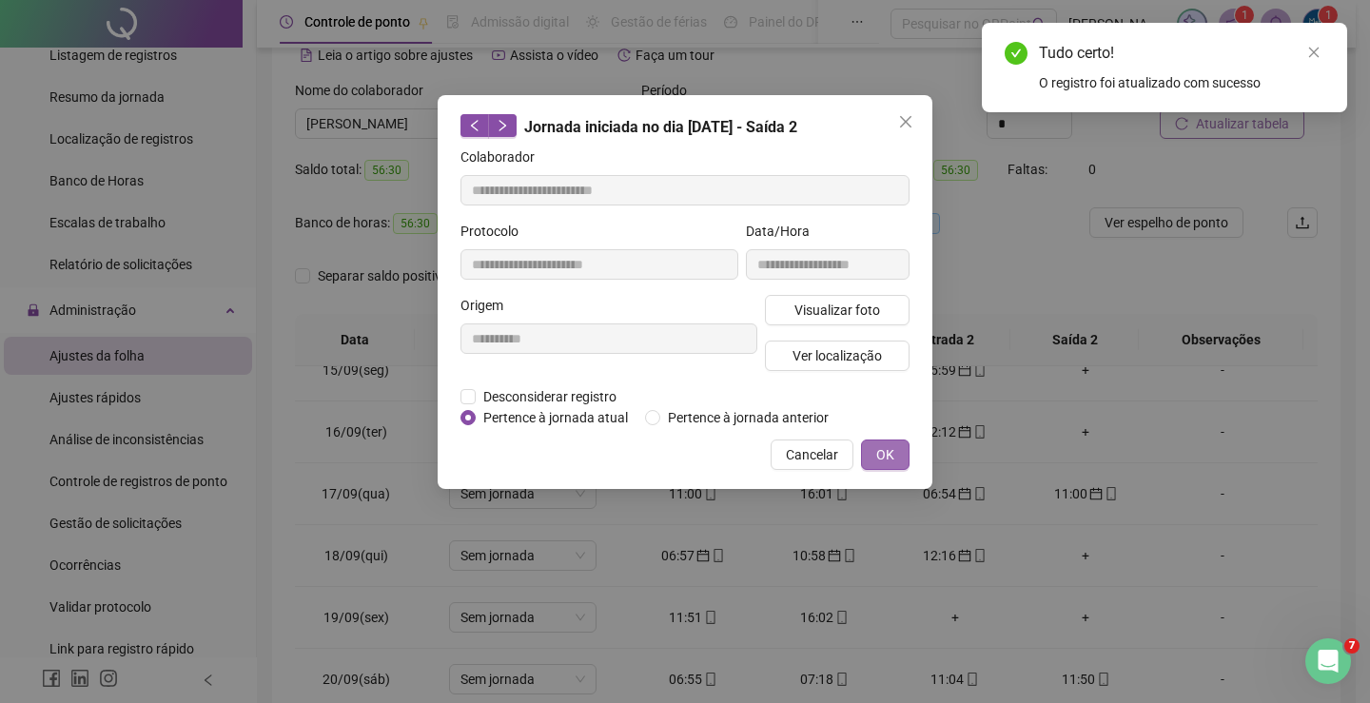
click at [875, 452] on button "OK" at bounding box center [885, 455] width 49 height 30
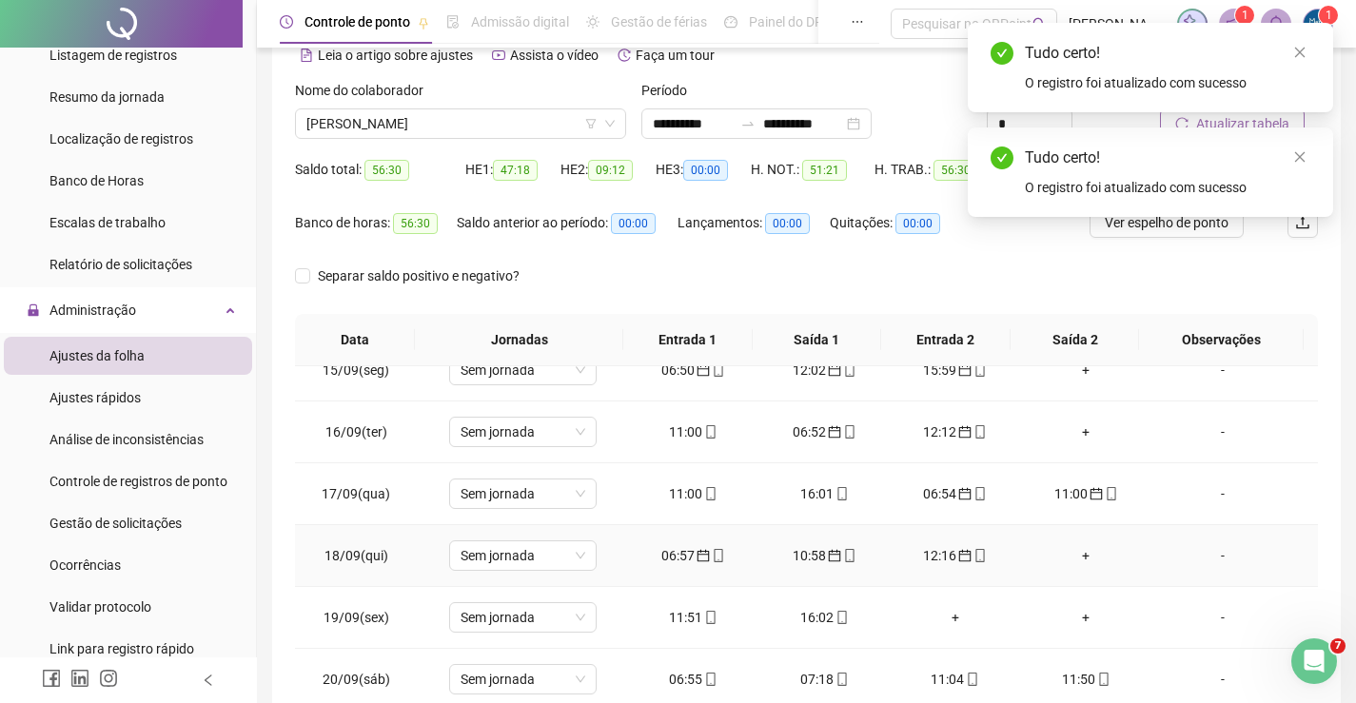
click at [687, 554] on div "06:57" at bounding box center [693, 555] width 101 height 21
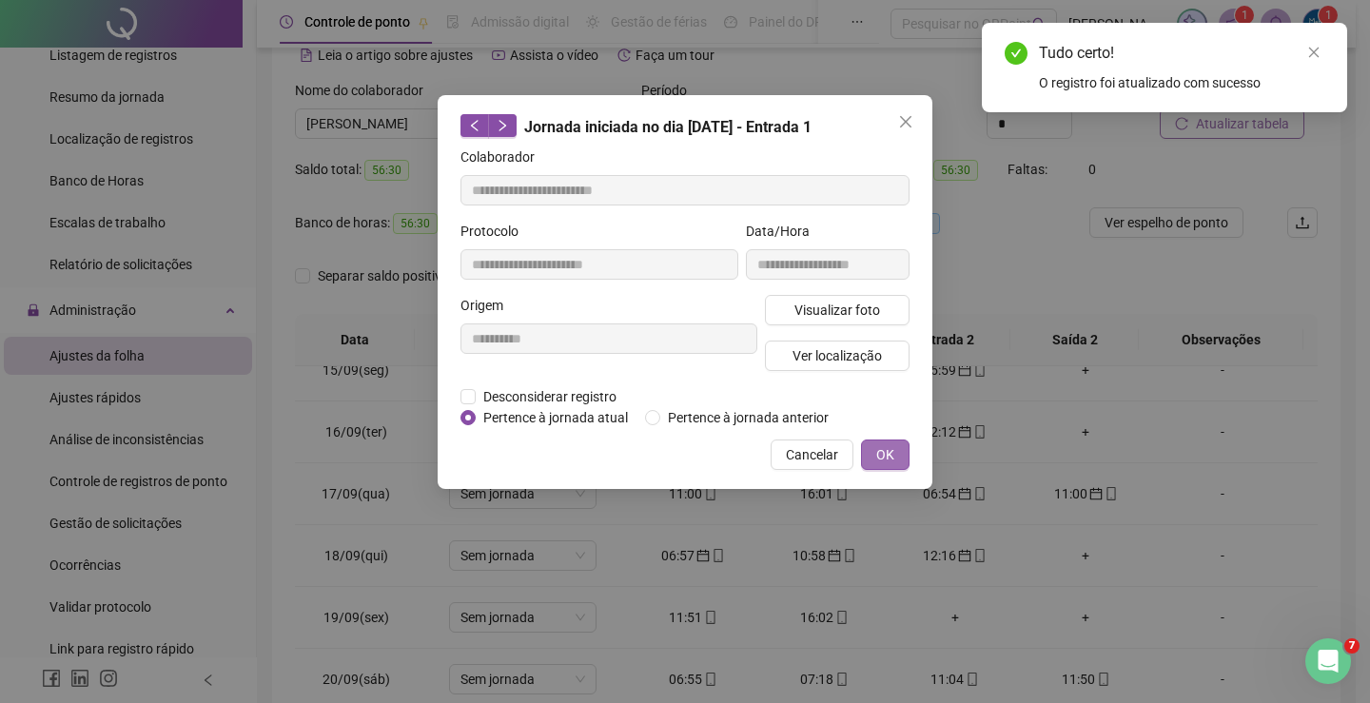
click at [892, 454] on span "OK" at bounding box center [885, 454] width 18 height 21
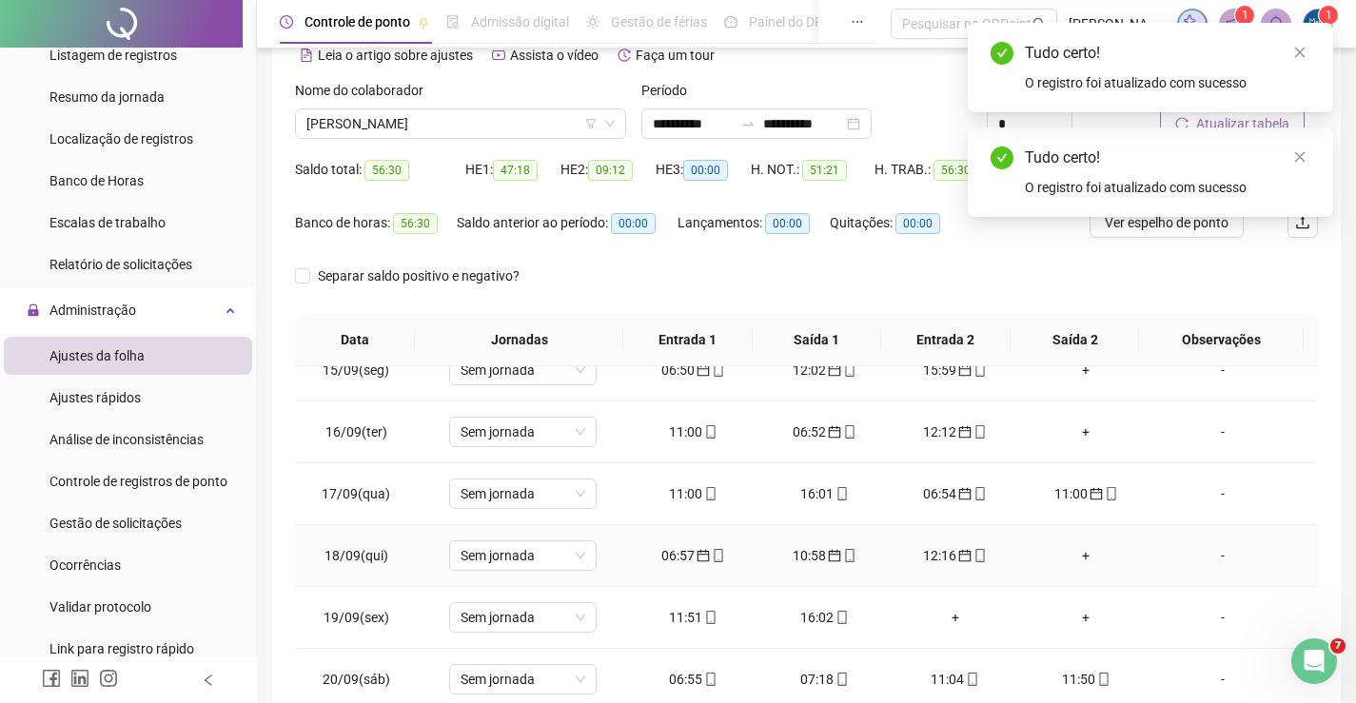
click at [805, 561] on div "10:58" at bounding box center [824, 555] width 101 height 21
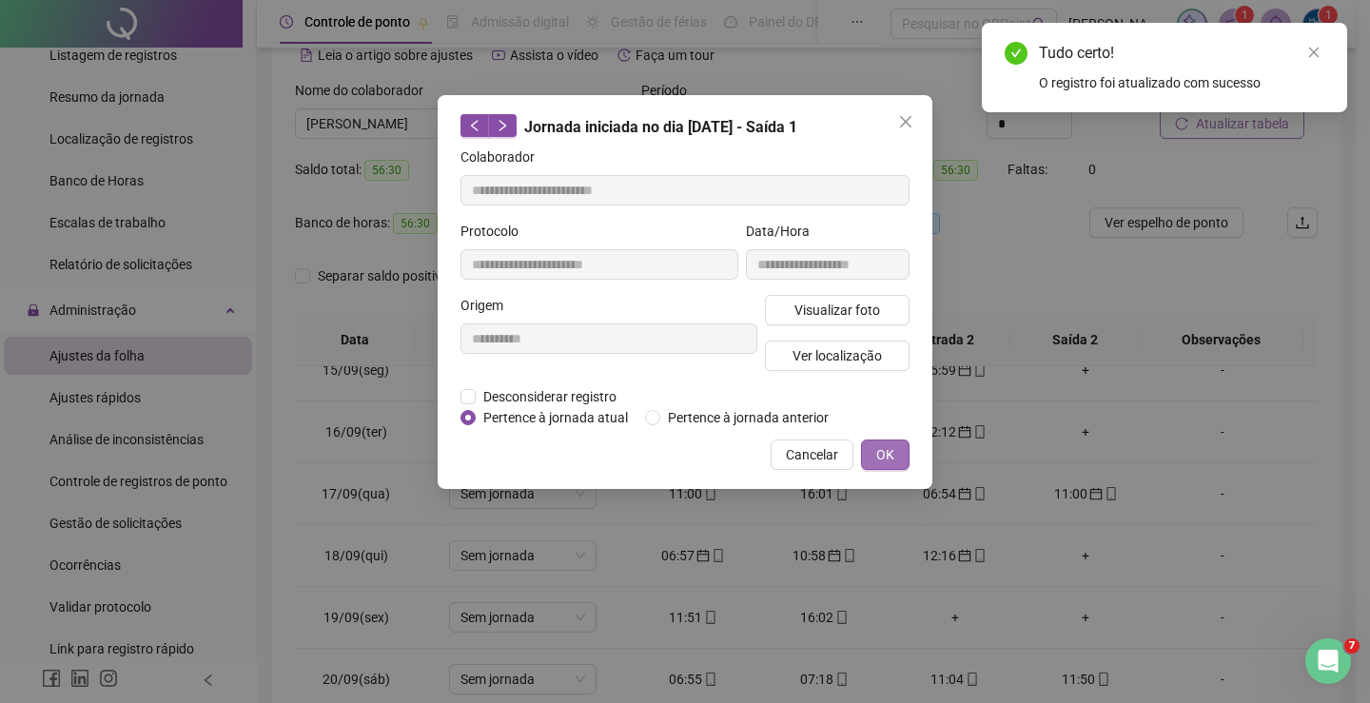
click at [872, 455] on button "OK" at bounding box center [885, 455] width 49 height 30
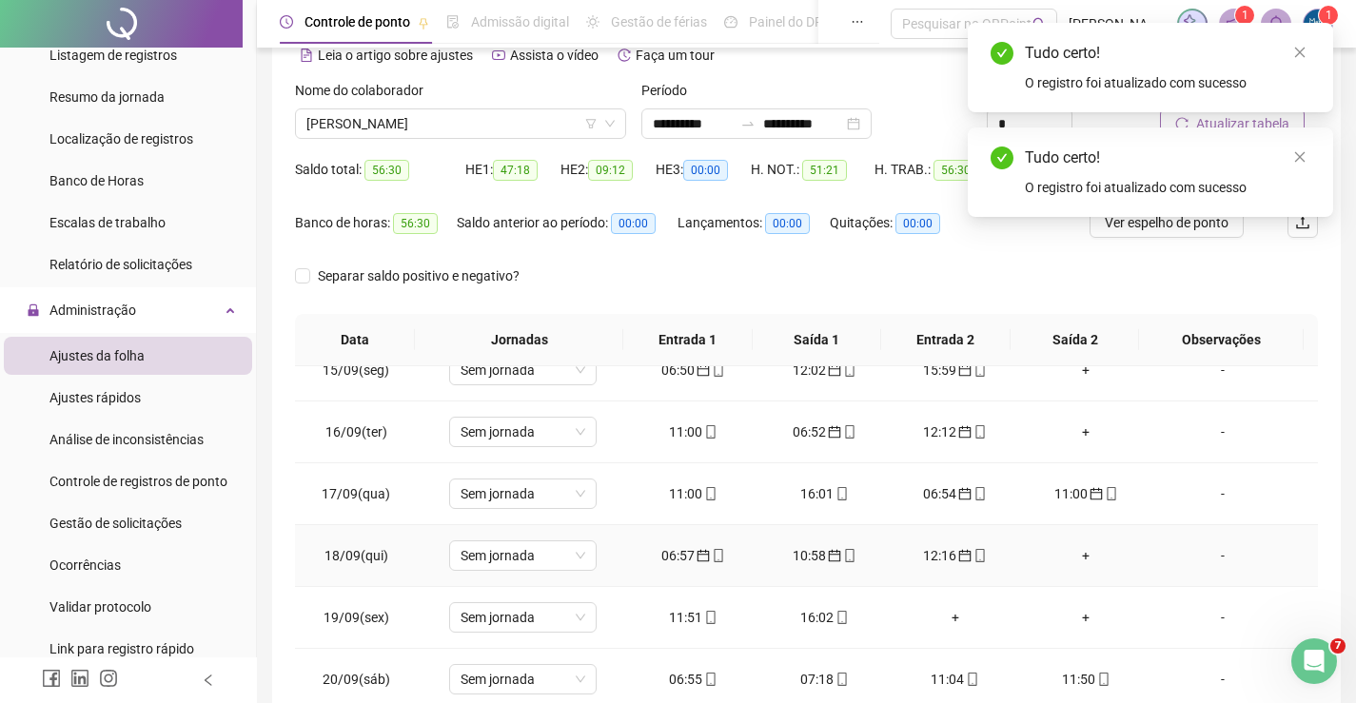
click at [920, 559] on div "12:16" at bounding box center [955, 555] width 101 height 21
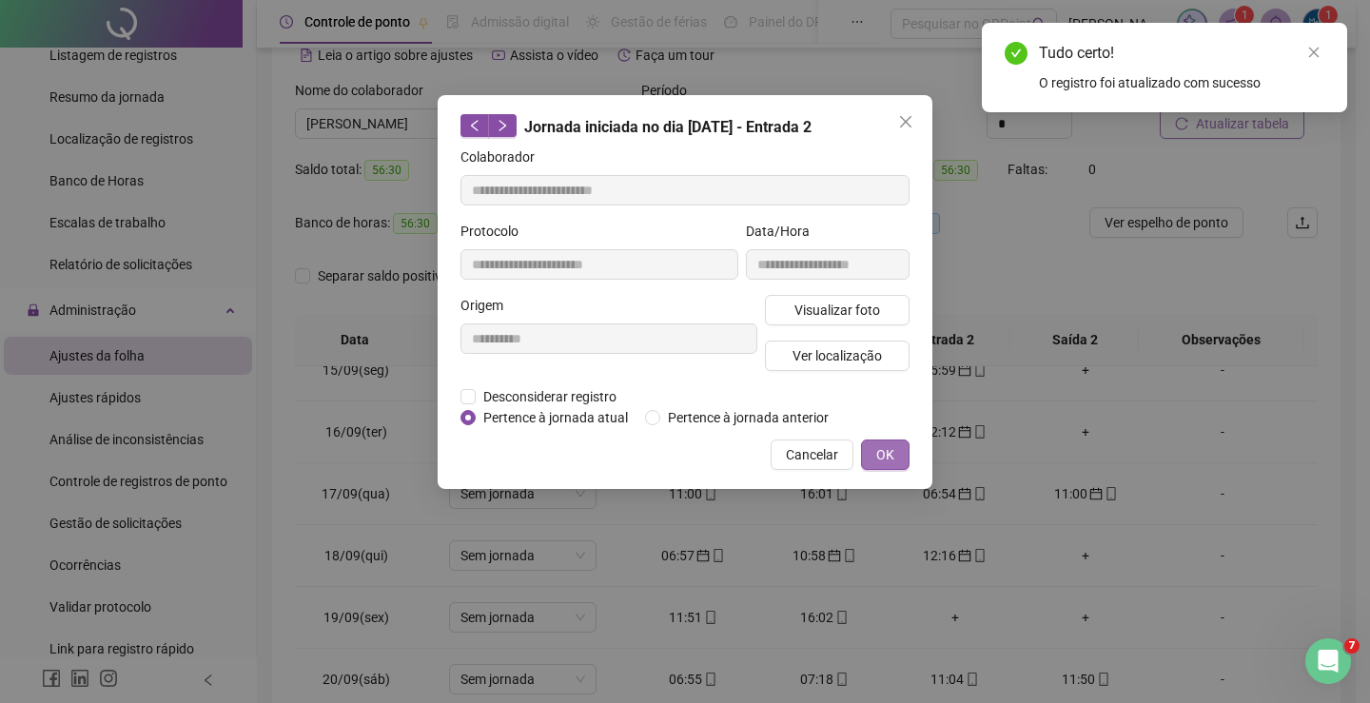
click at [891, 452] on span "OK" at bounding box center [885, 454] width 18 height 21
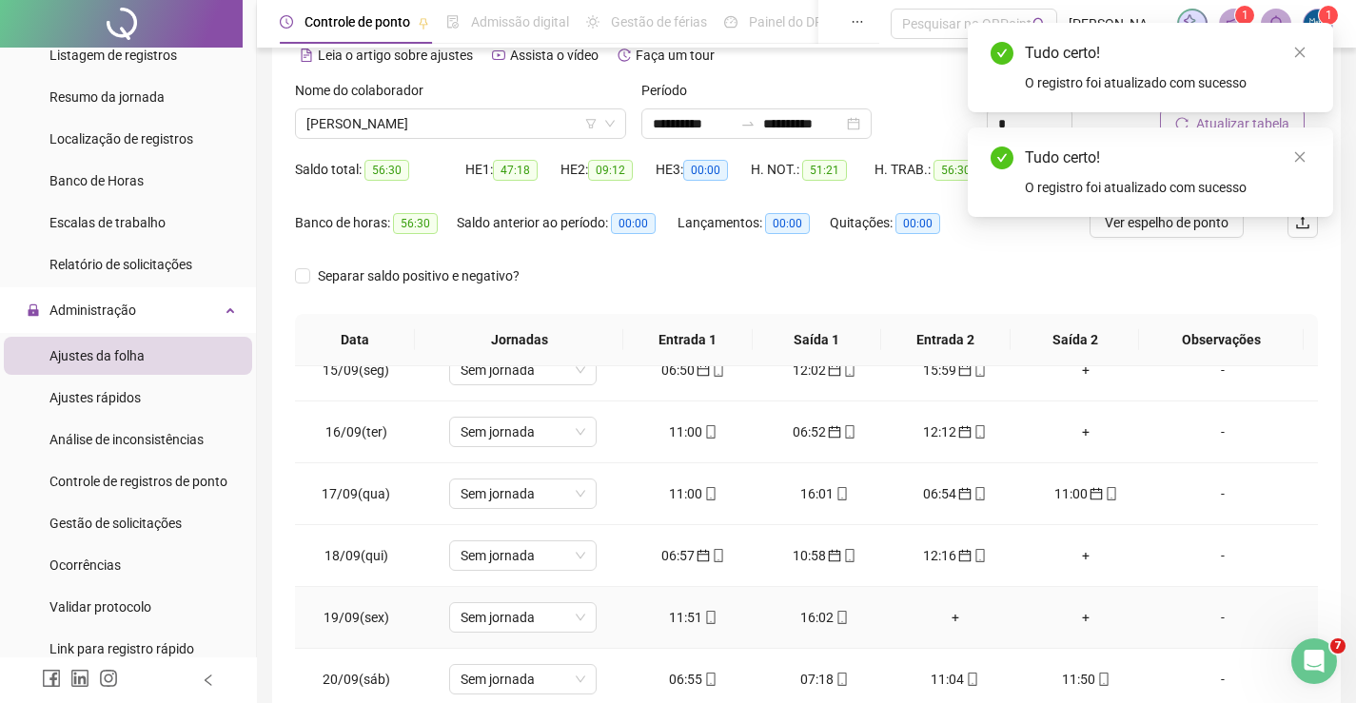
click at [679, 619] on div "11:51" at bounding box center [693, 617] width 101 height 21
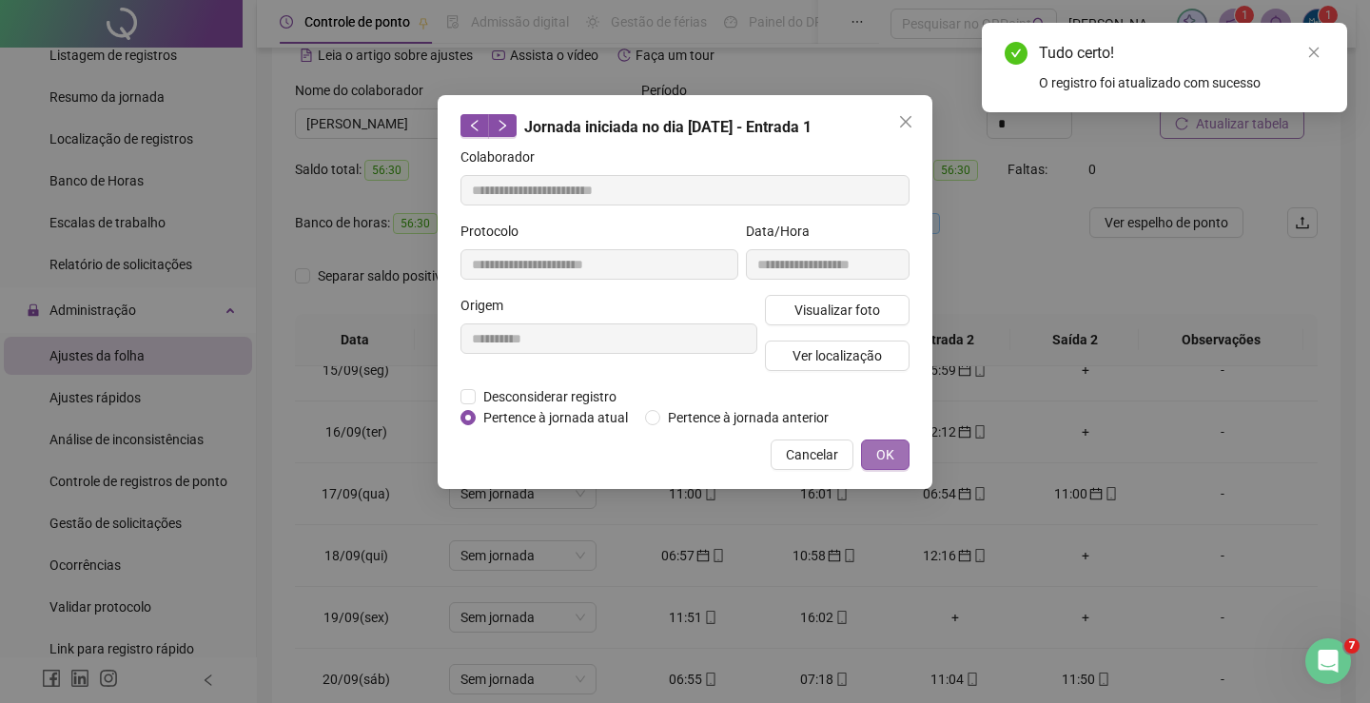
click at [872, 454] on button "OK" at bounding box center [885, 455] width 49 height 30
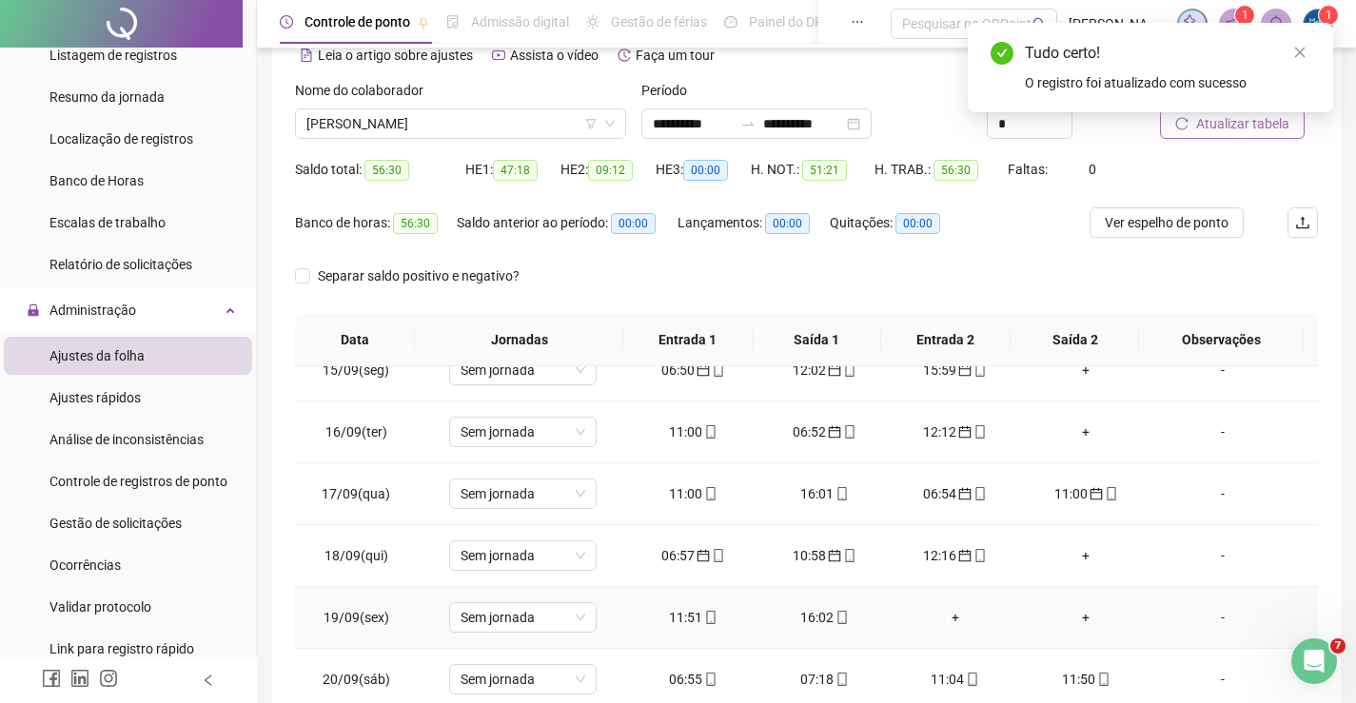
click at [806, 623] on div "16:02" at bounding box center [824, 617] width 101 height 21
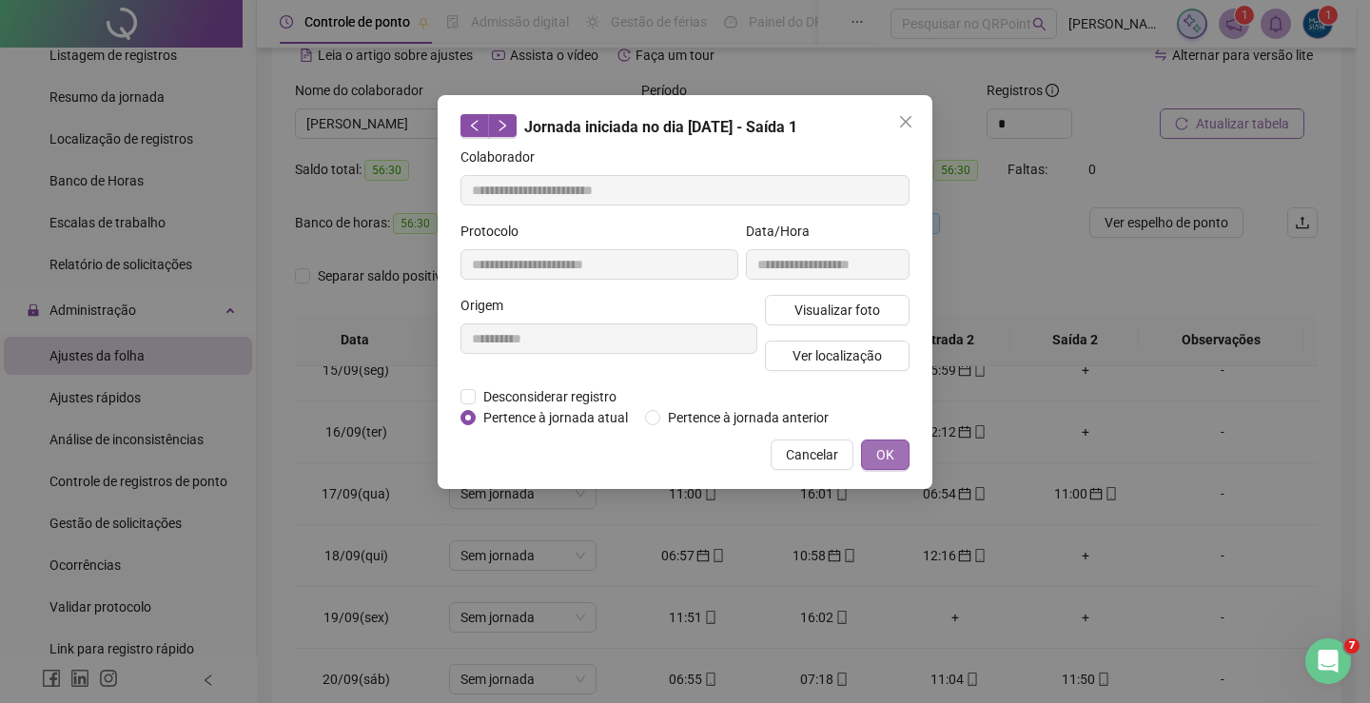
click at [886, 451] on span "OK" at bounding box center [885, 454] width 18 height 21
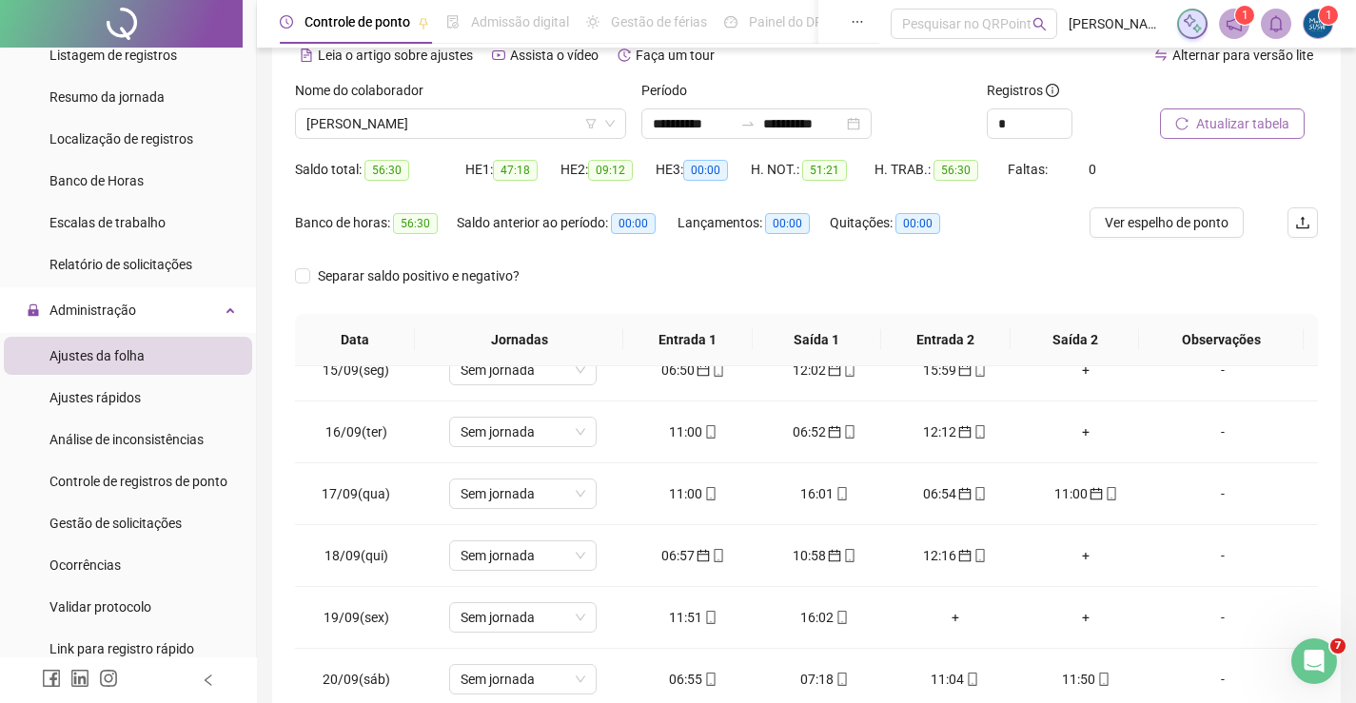
click at [1257, 118] on span "Atualizar tabela" at bounding box center [1242, 123] width 93 height 21
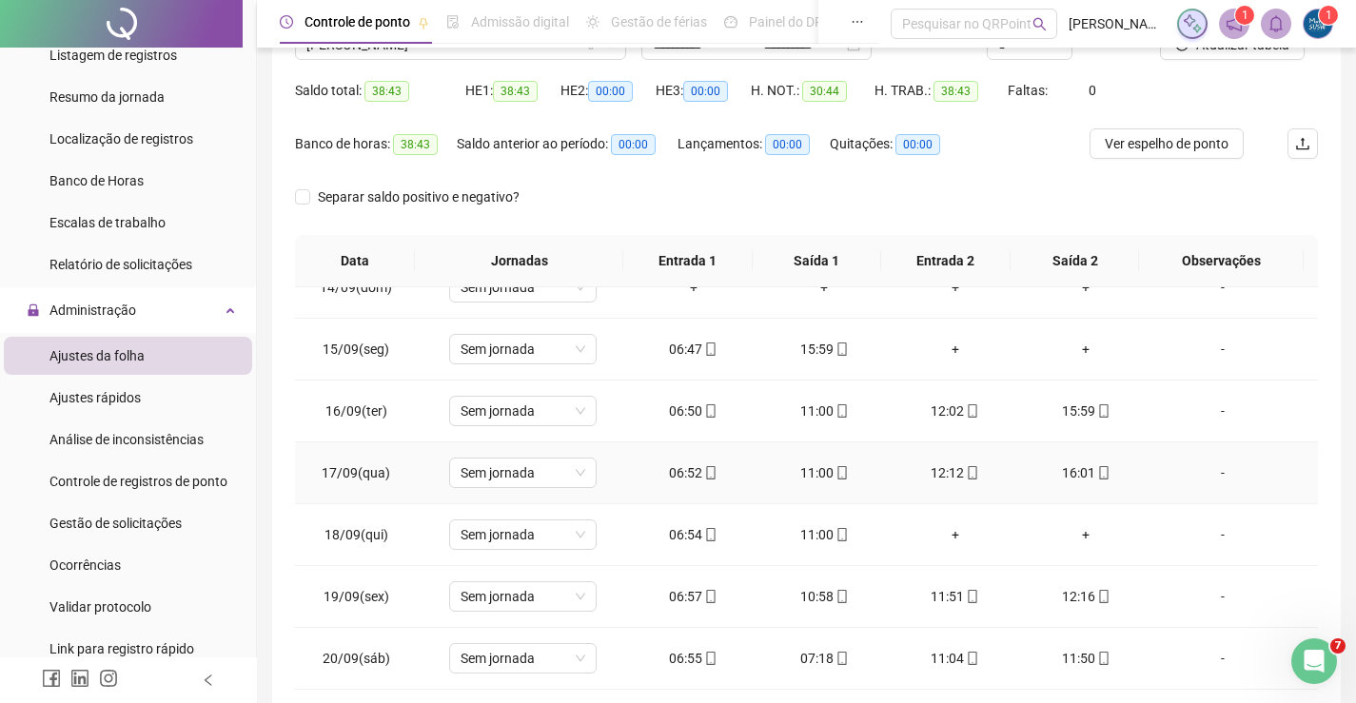
scroll to position [0, 0]
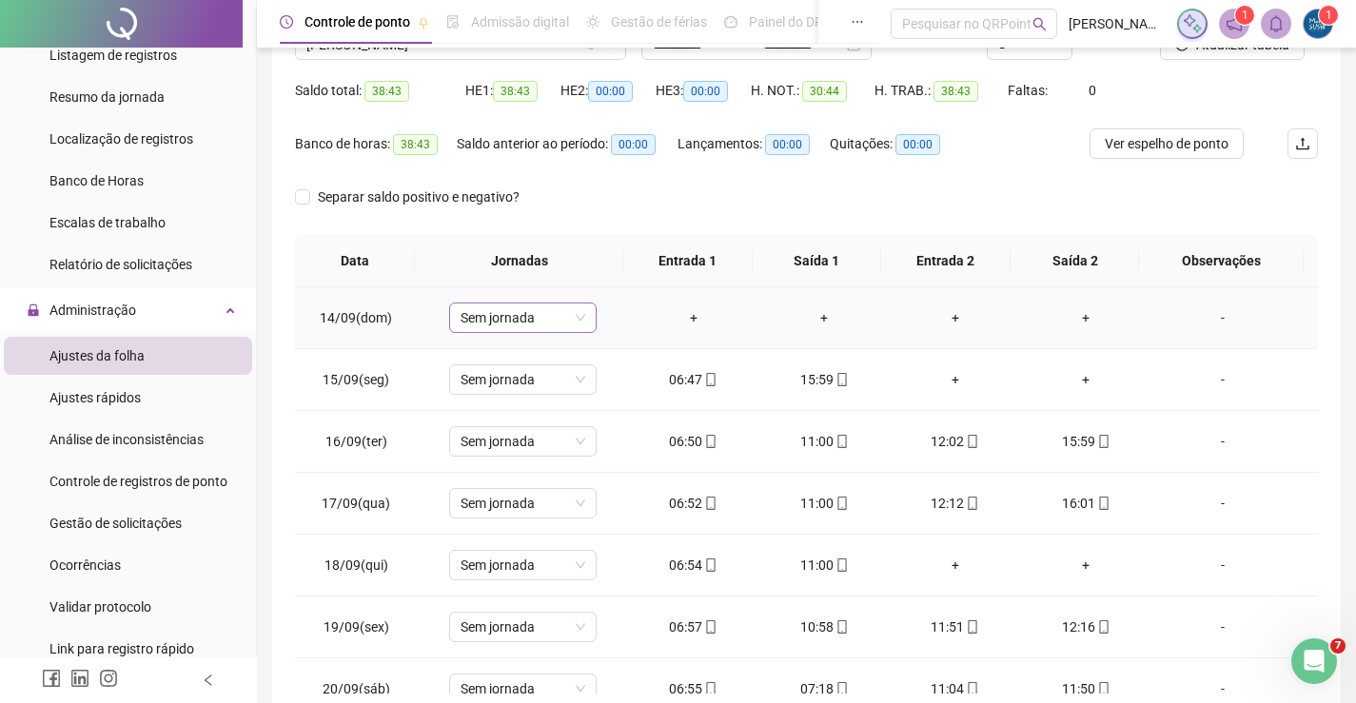
click at [563, 310] on span "Sem jornada" at bounding box center [523, 318] width 125 height 29
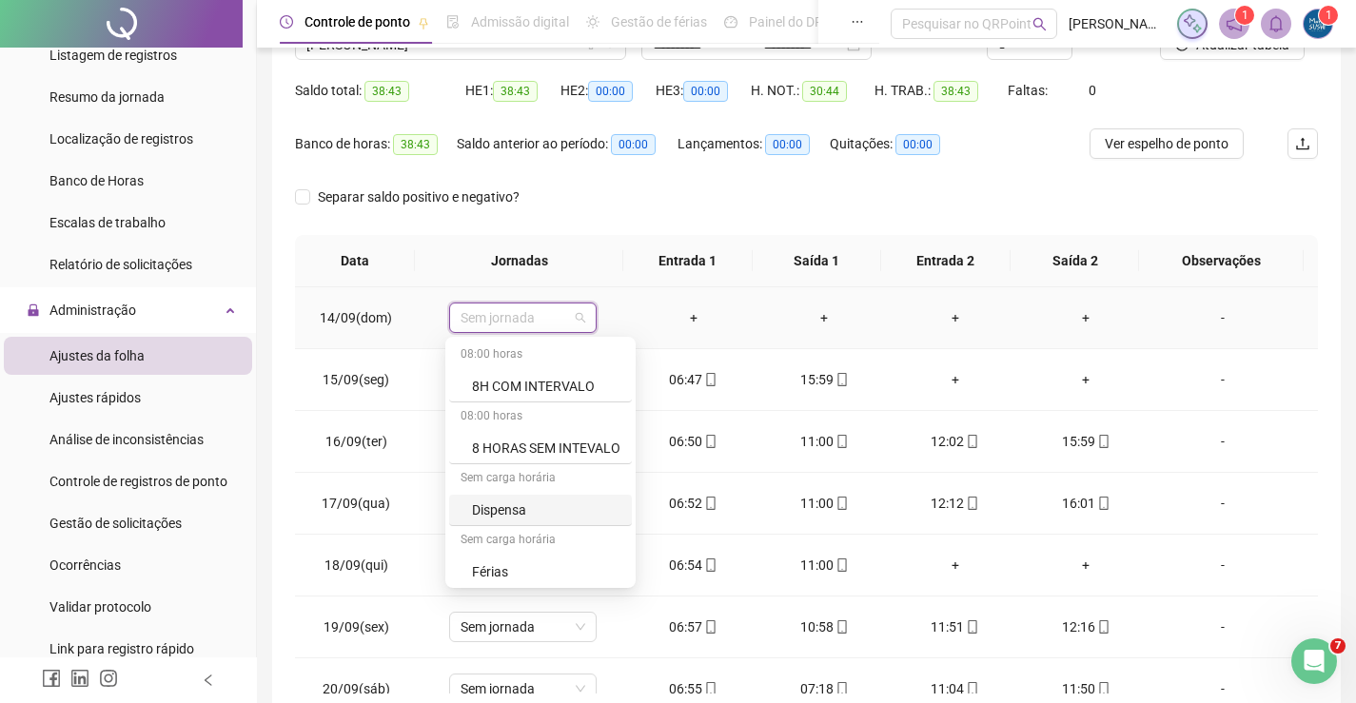
scroll to position [95, 0]
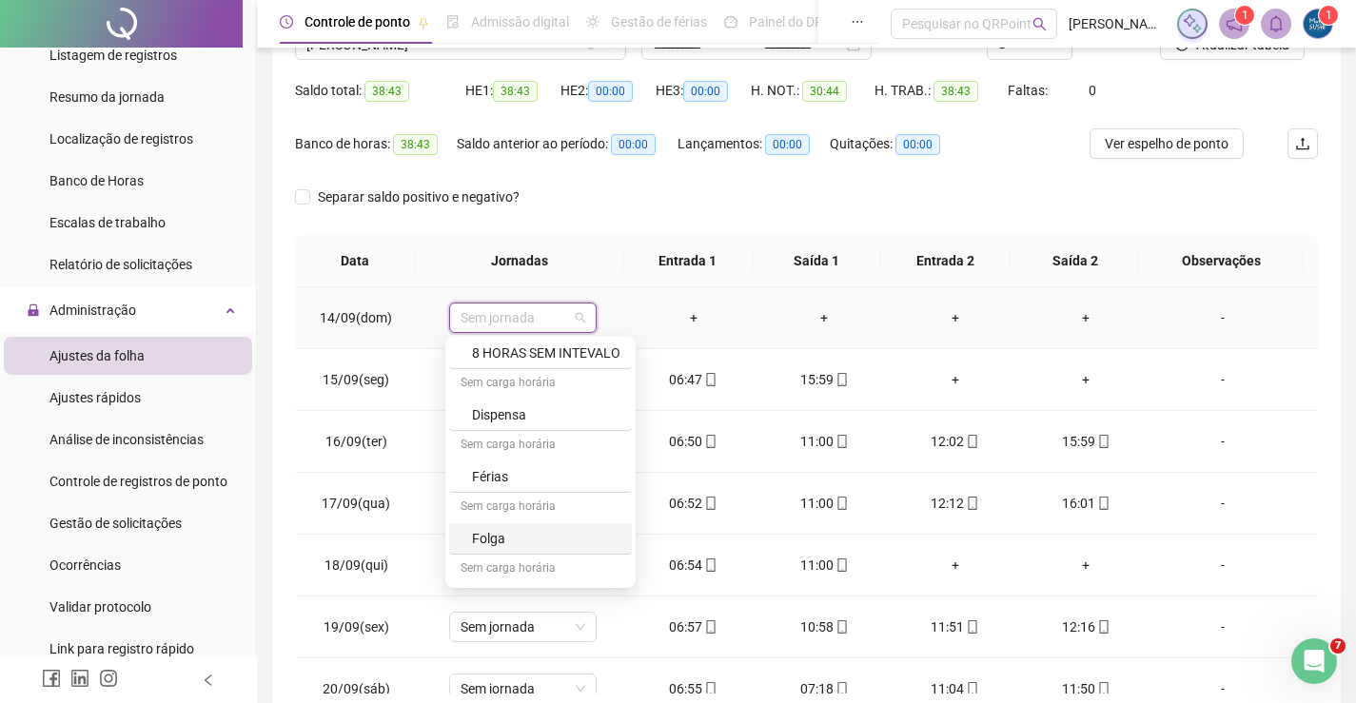
click at [491, 537] on div "Folga" at bounding box center [546, 538] width 148 height 21
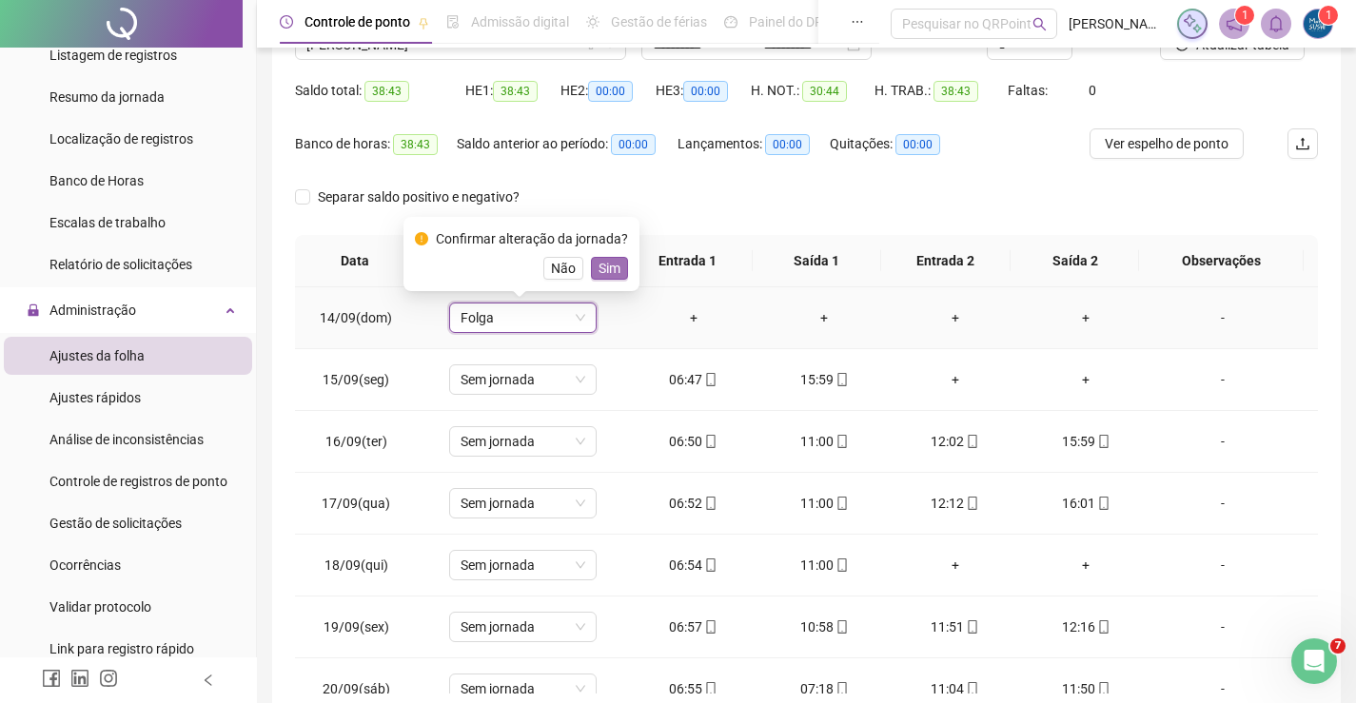
click at [609, 272] on span "Sim" at bounding box center [610, 268] width 22 height 21
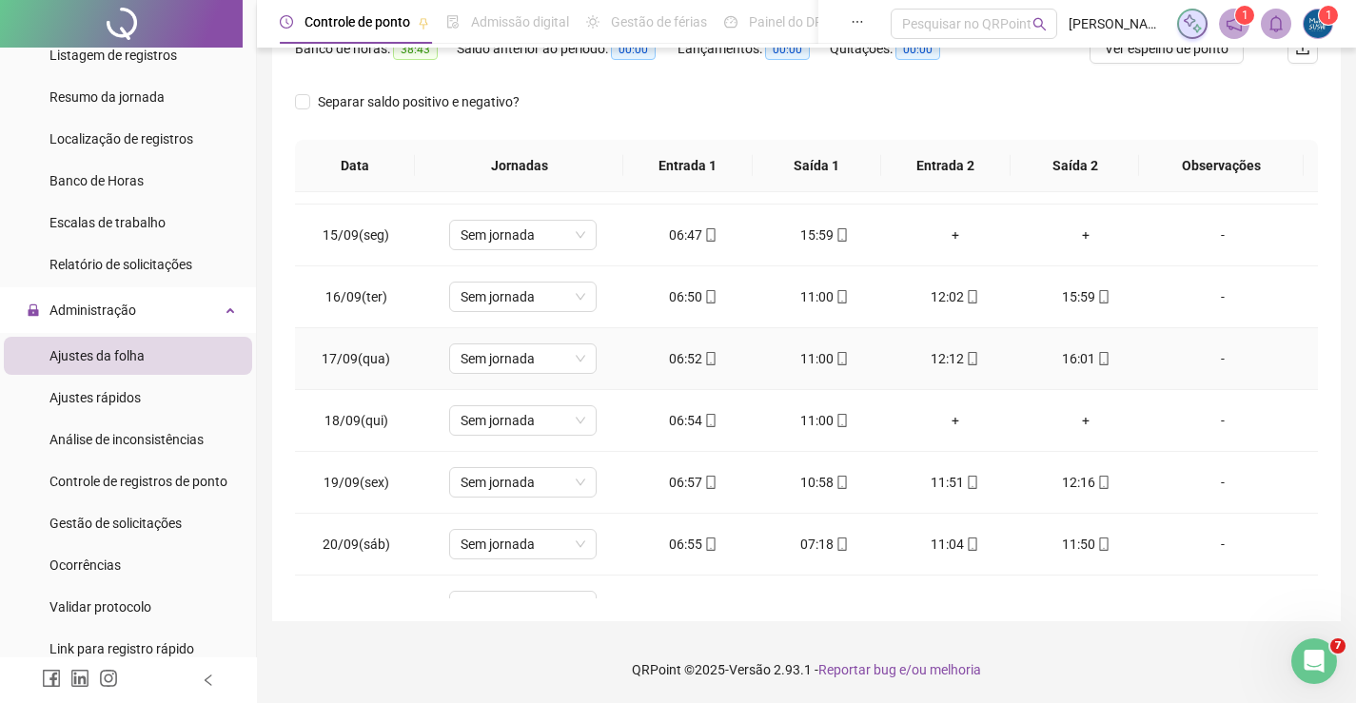
scroll to position [88, 0]
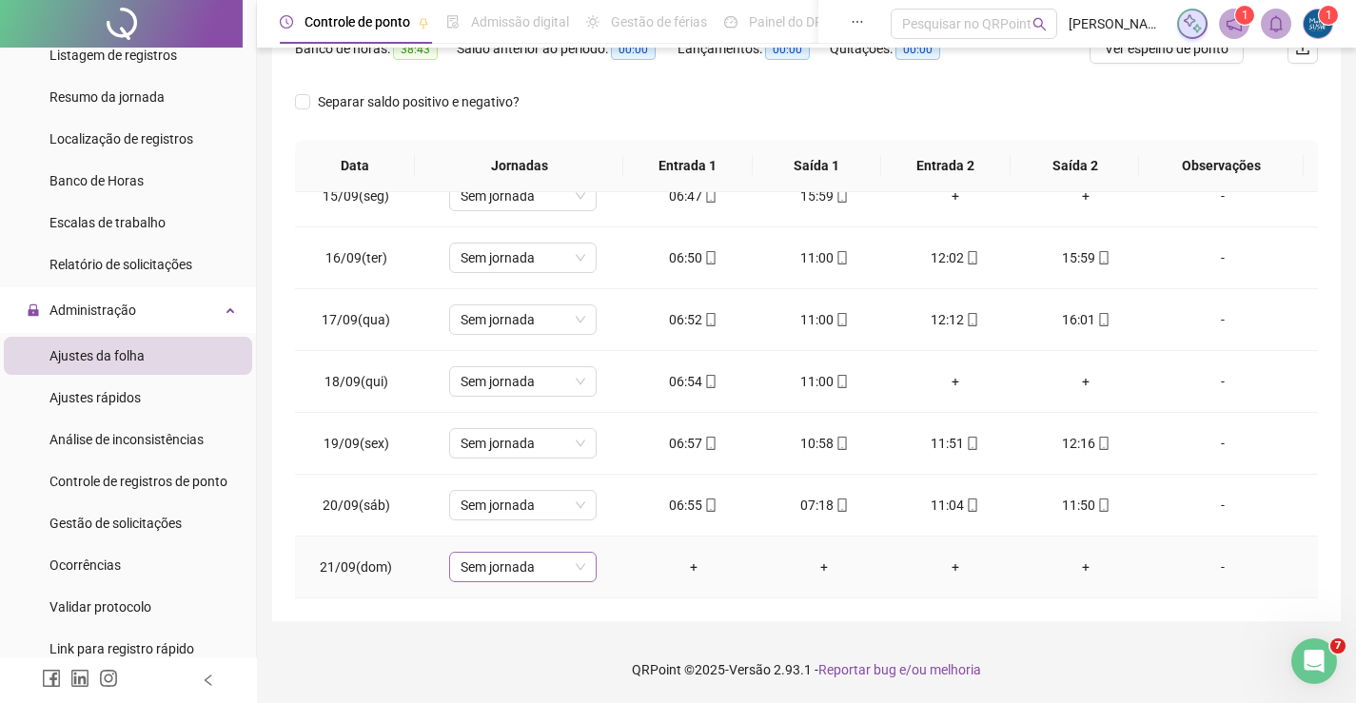
click at [559, 560] on span "Sem jornada" at bounding box center [523, 567] width 125 height 29
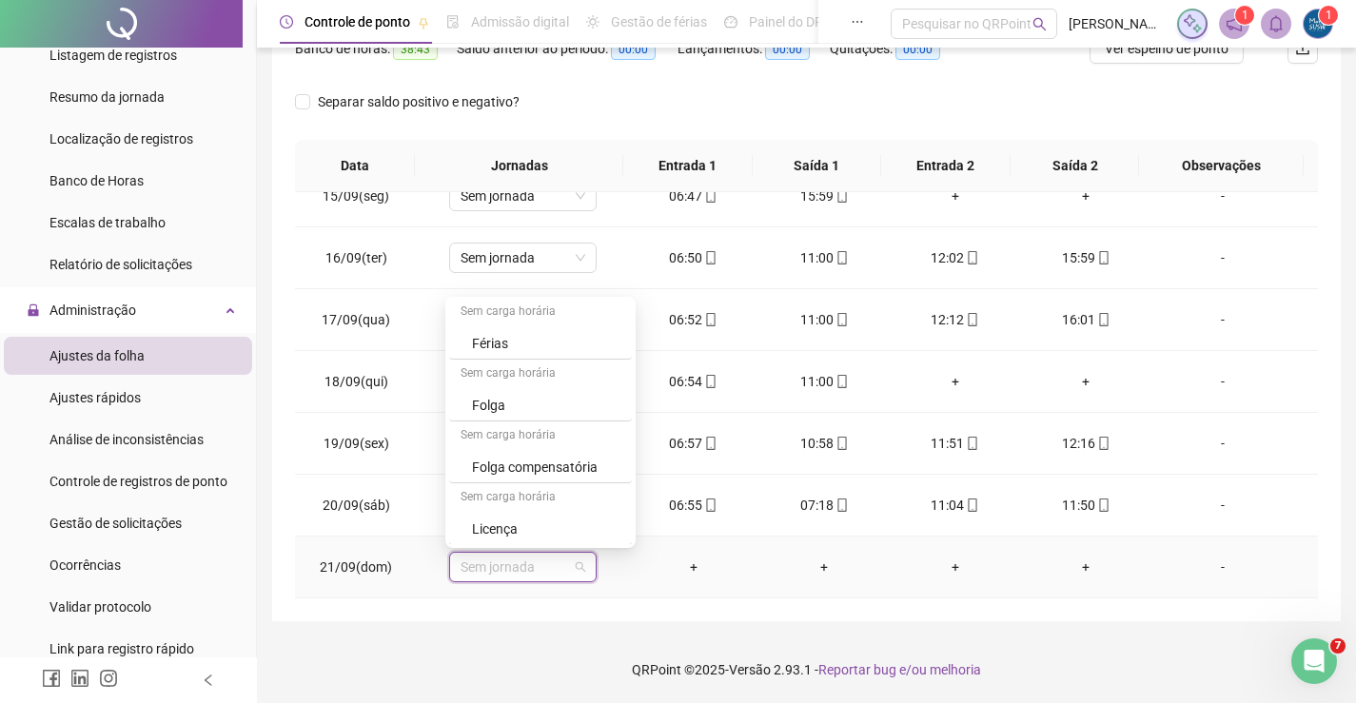
scroll to position [189, 0]
click at [488, 400] on div "Folga" at bounding box center [546, 404] width 148 height 21
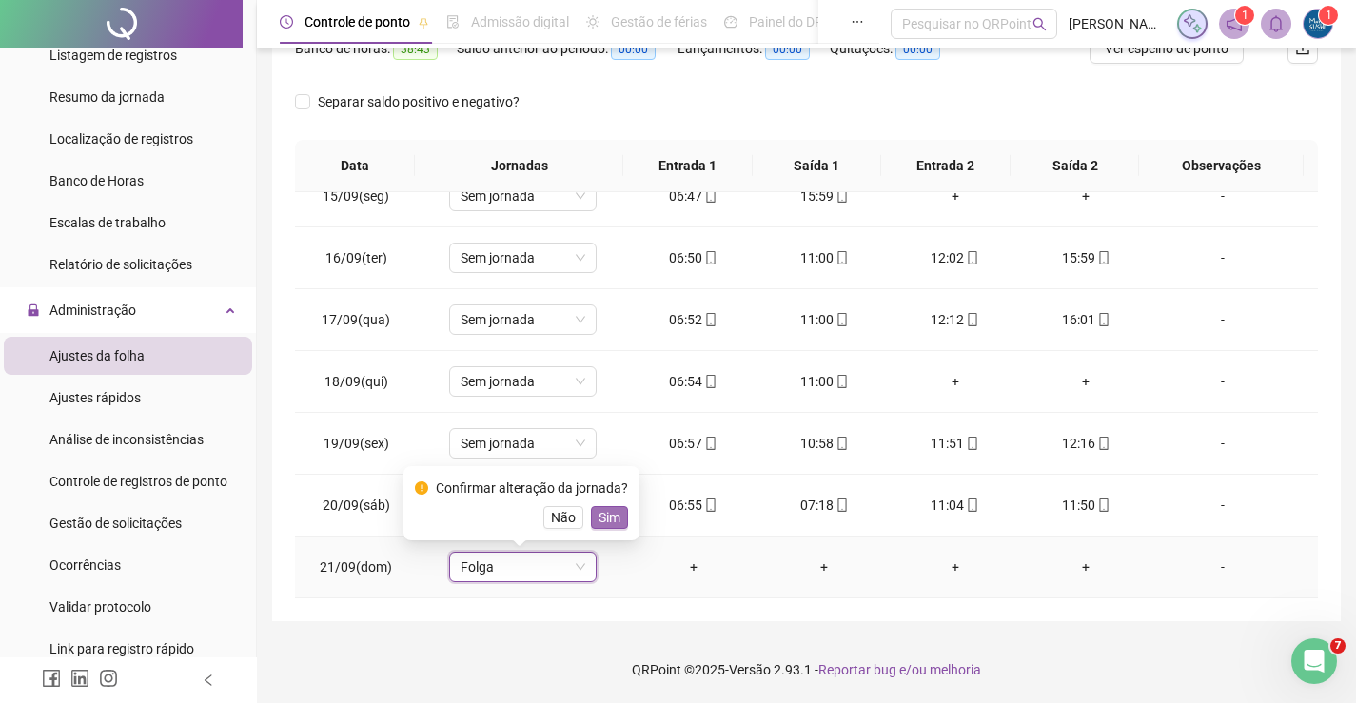
click at [610, 516] on span "Sim" at bounding box center [610, 517] width 22 height 21
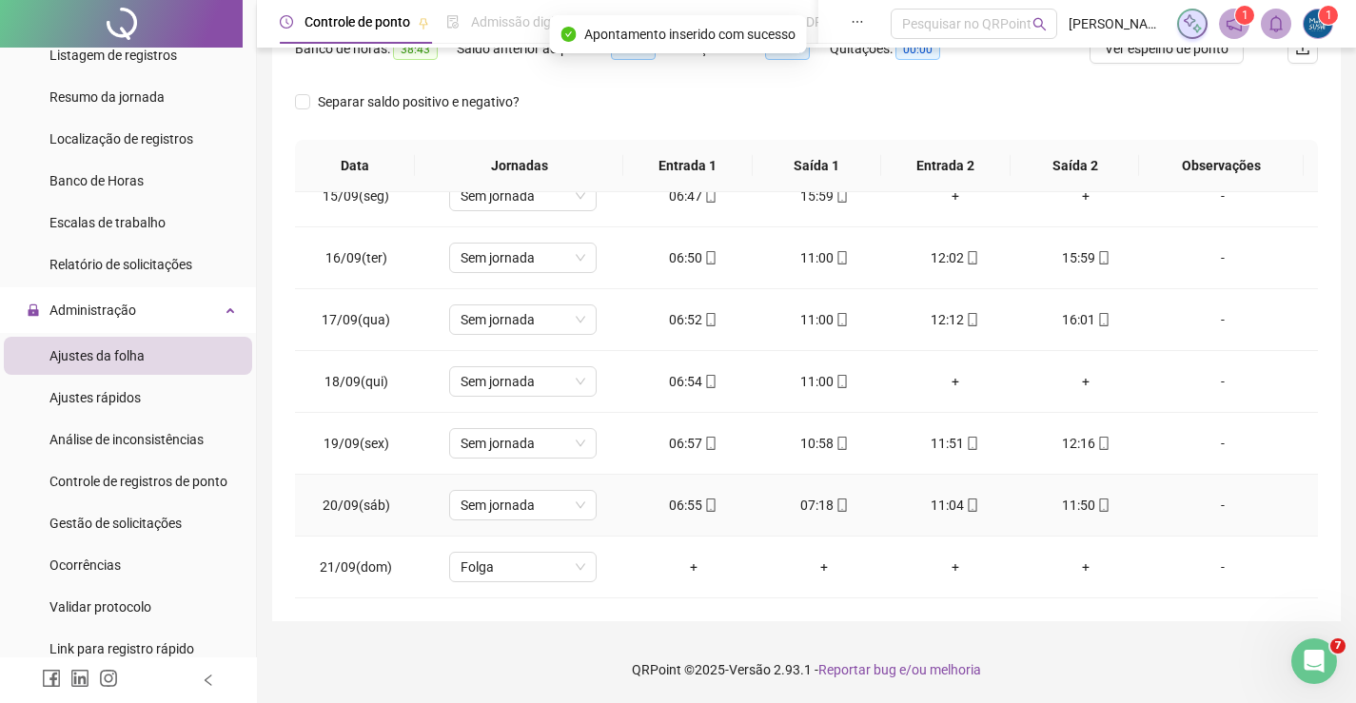
click at [1047, 501] on div "11:50" at bounding box center [1086, 505] width 101 height 21
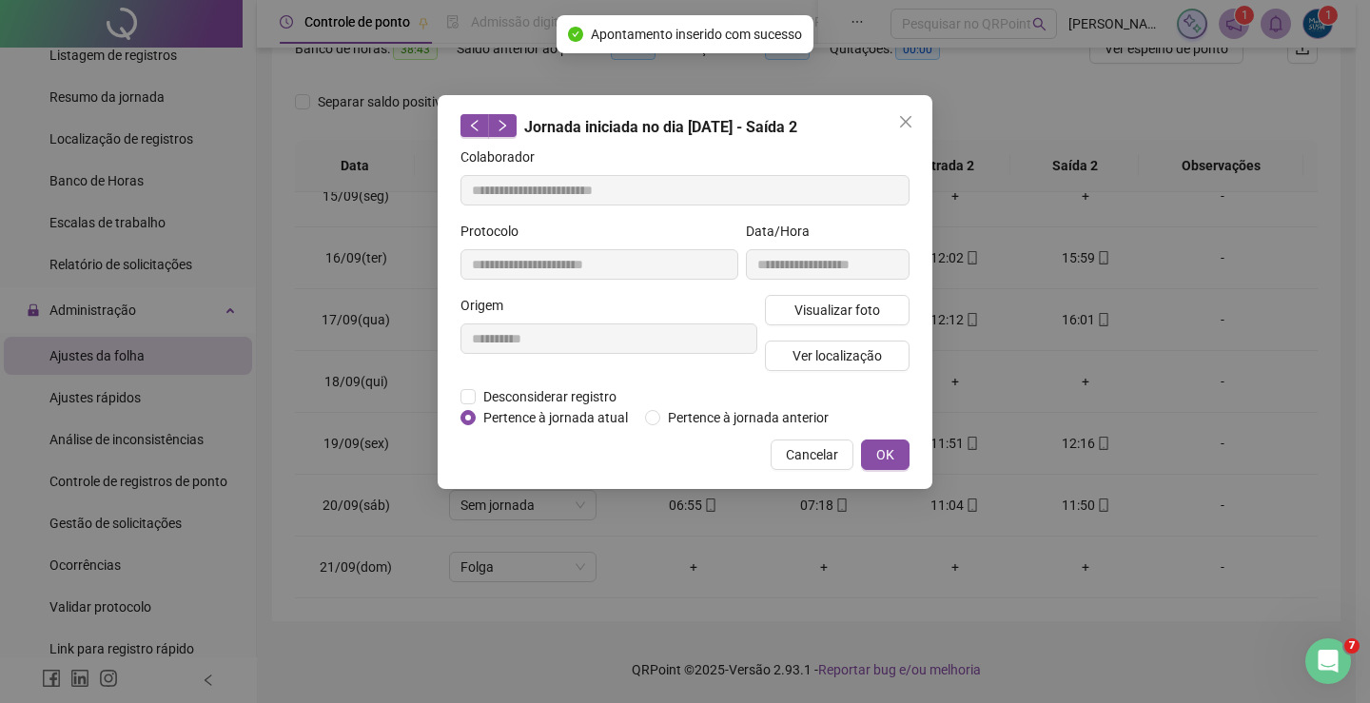
click at [913, 461] on div "**********" at bounding box center [685, 292] width 495 height 394
click at [900, 457] on button "OK" at bounding box center [885, 455] width 49 height 30
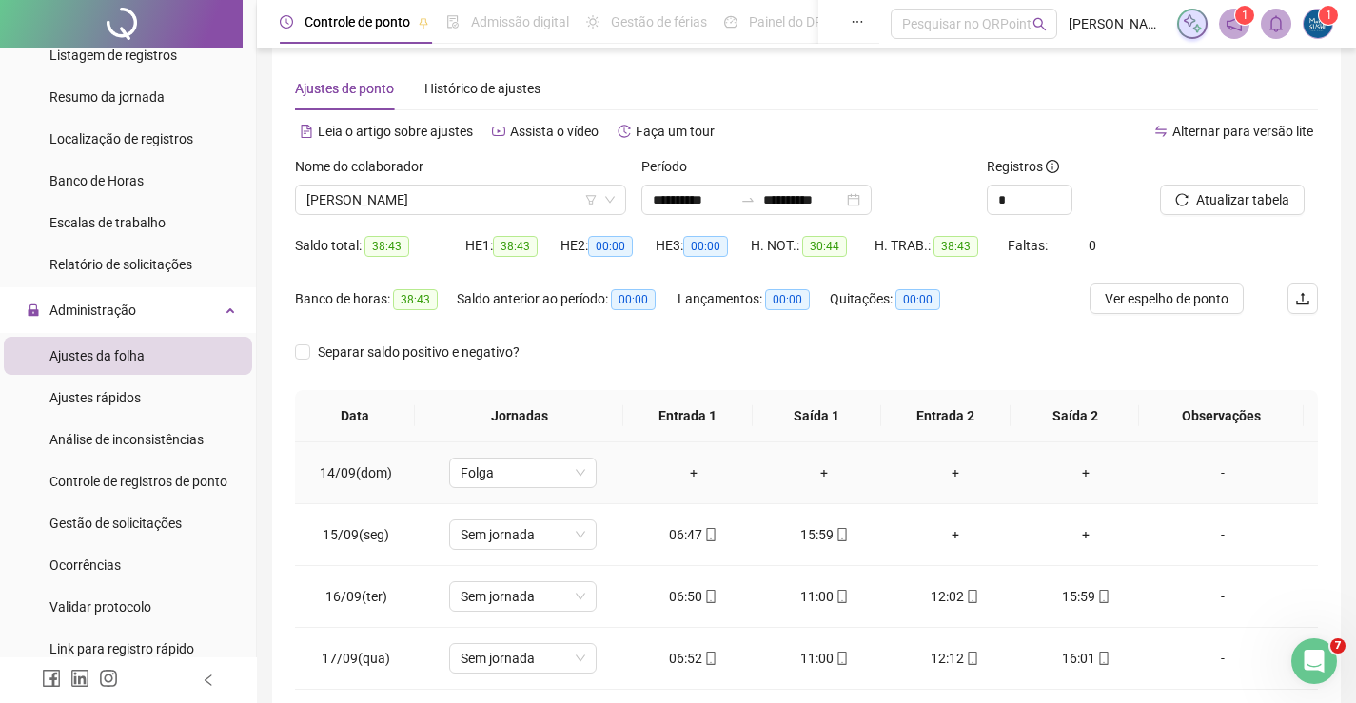
scroll to position [0, 0]
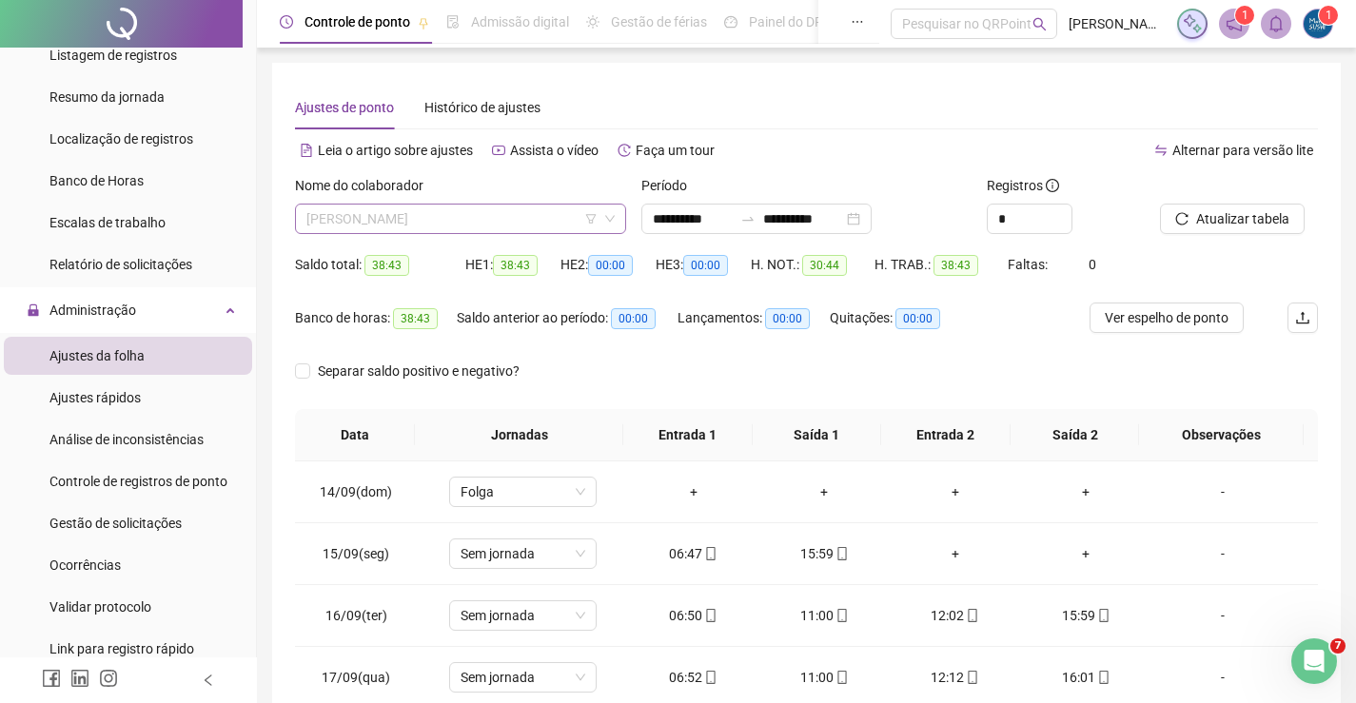
click at [519, 231] on span "[PERSON_NAME]" at bounding box center [460, 219] width 308 height 29
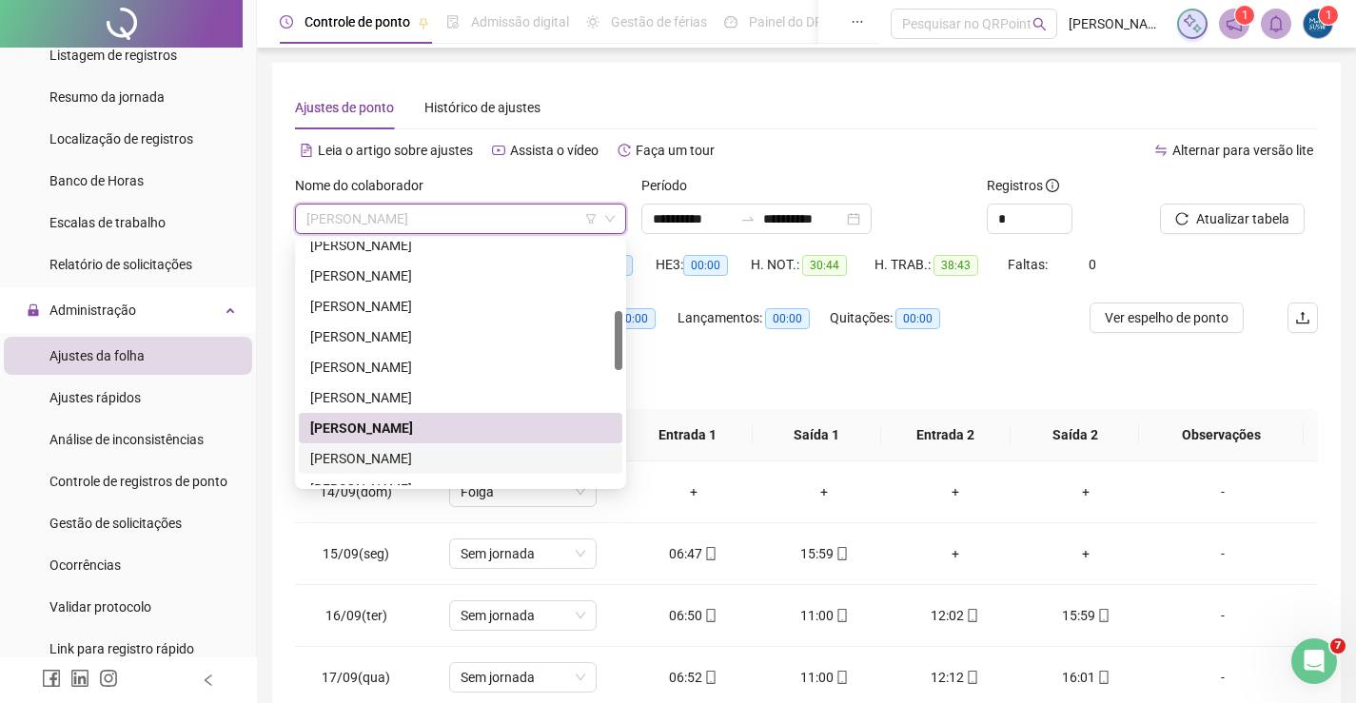
click at [370, 453] on div "[PERSON_NAME]" at bounding box center [460, 458] width 301 height 21
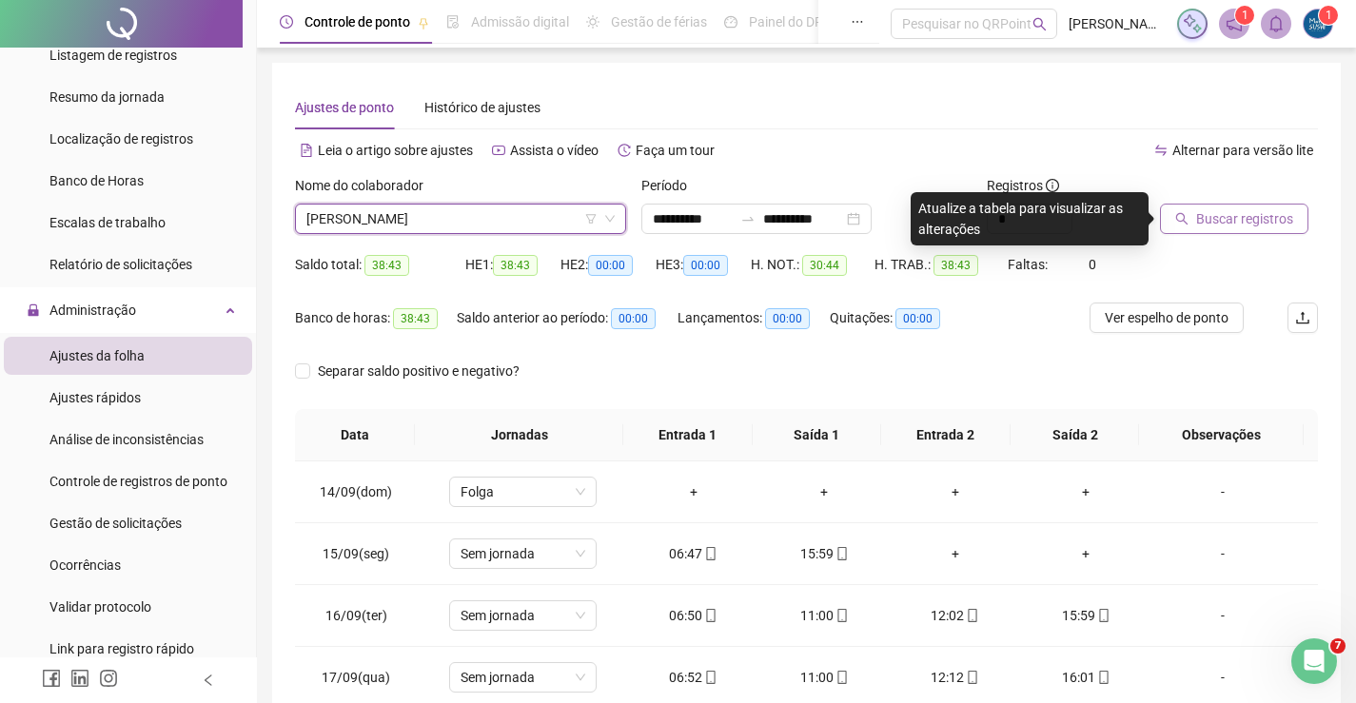
click at [1194, 207] on button "Buscar registros" at bounding box center [1234, 219] width 148 height 30
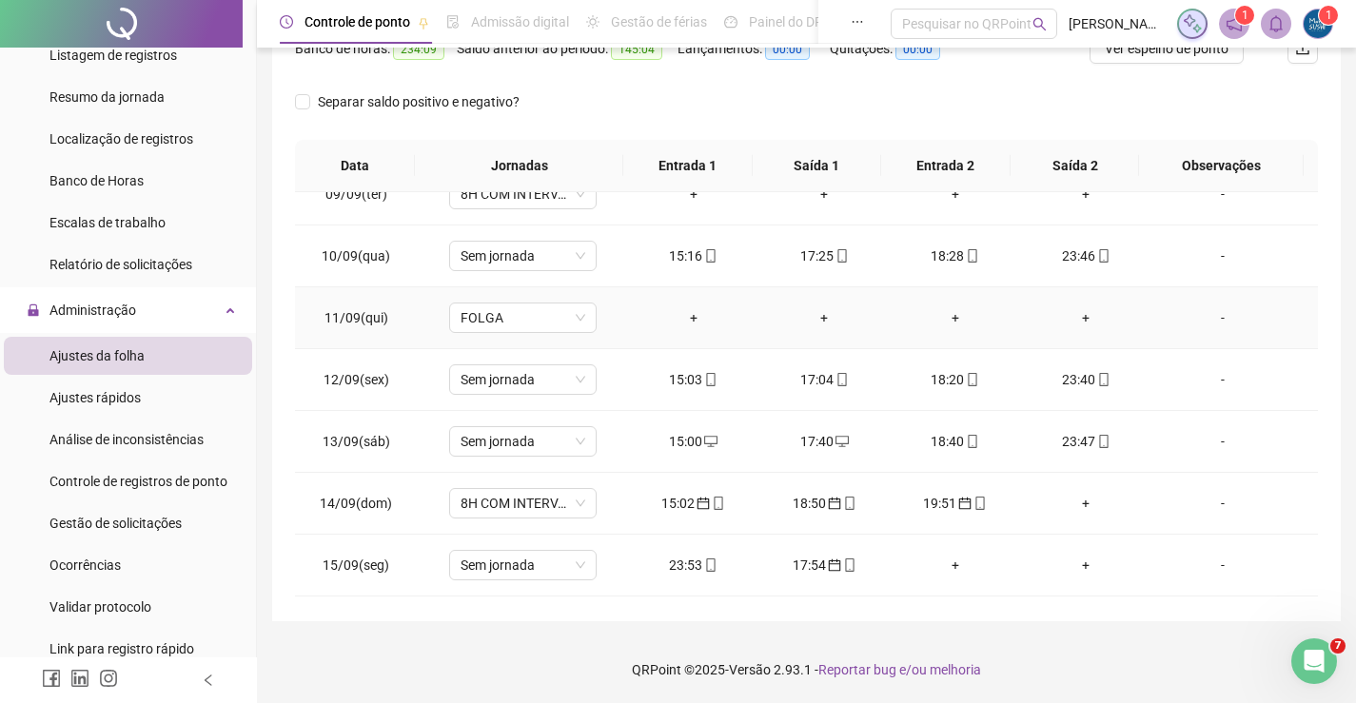
scroll to position [571, 0]
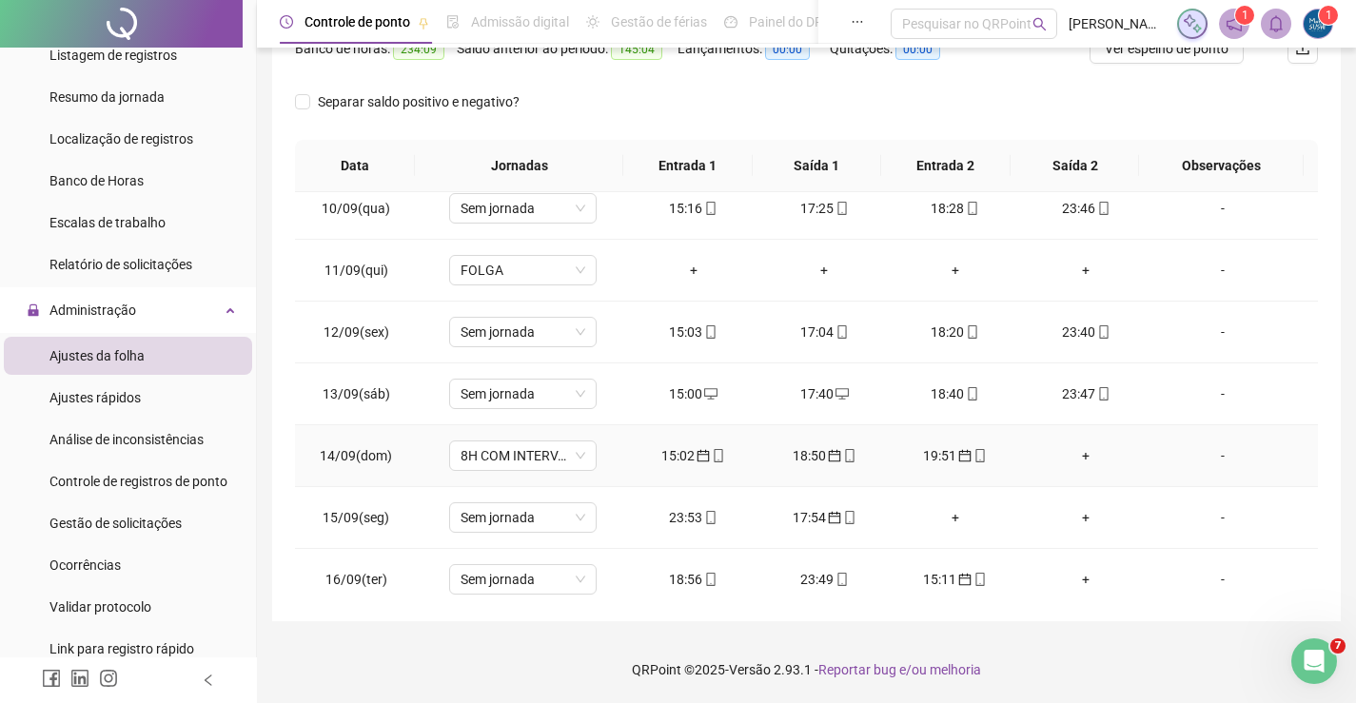
click at [683, 461] on div "15:02" at bounding box center [693, 455] width 101 height 21
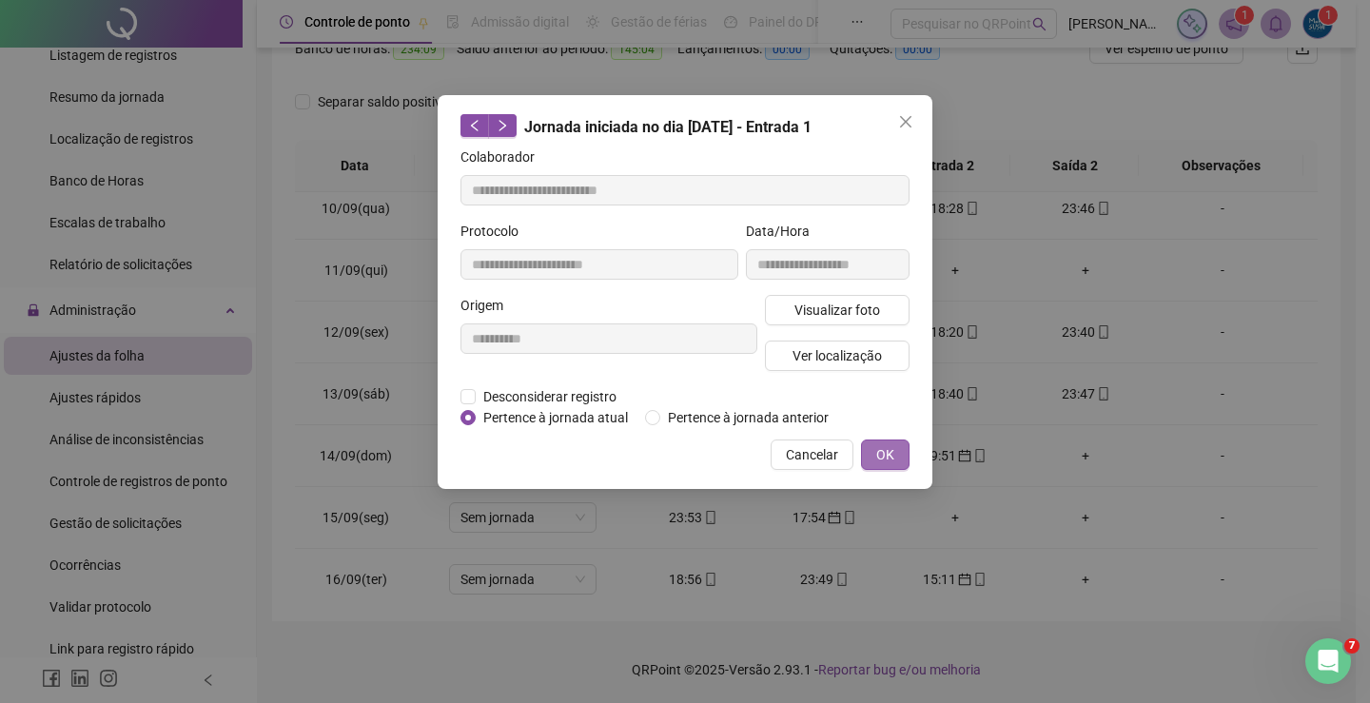
click at [875, 446] on button "OK" at bounding box center [885, 455] width 49 height 30
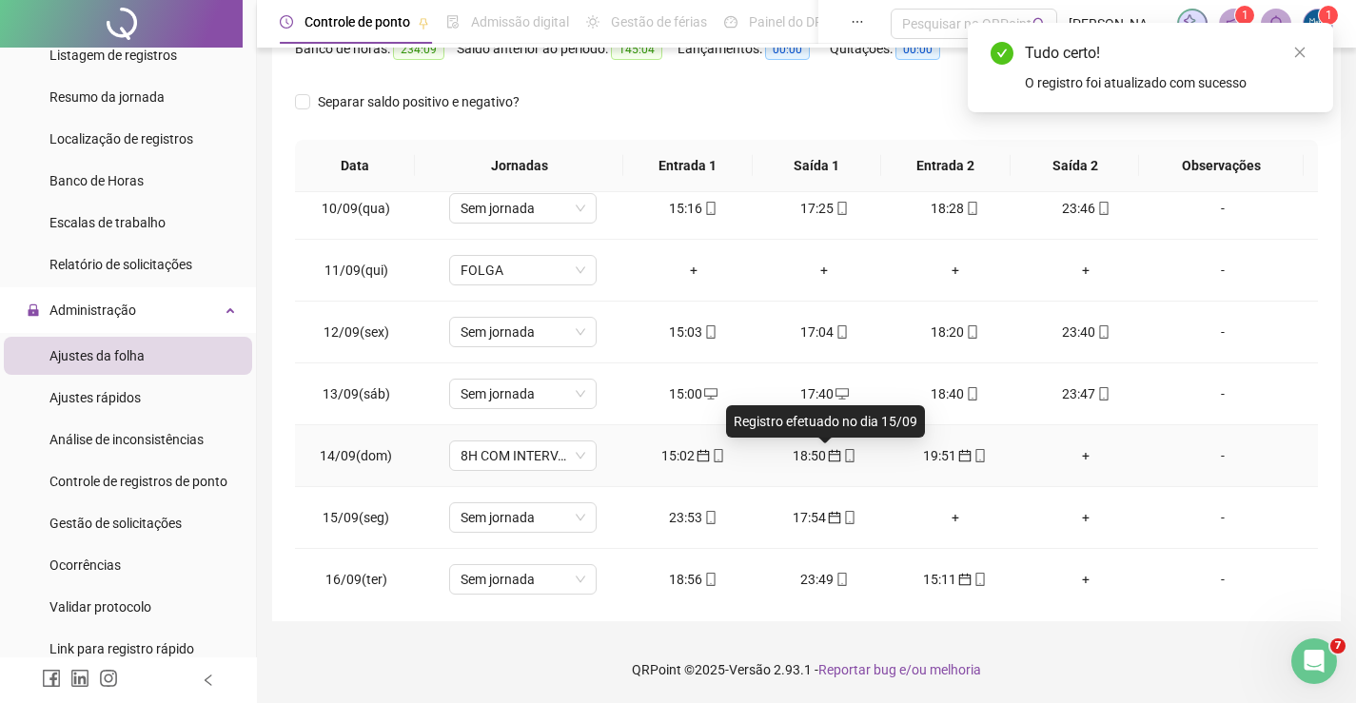
click at [812, 456] on div "18:50" at bounding box center [824, 455] width 101 height 21
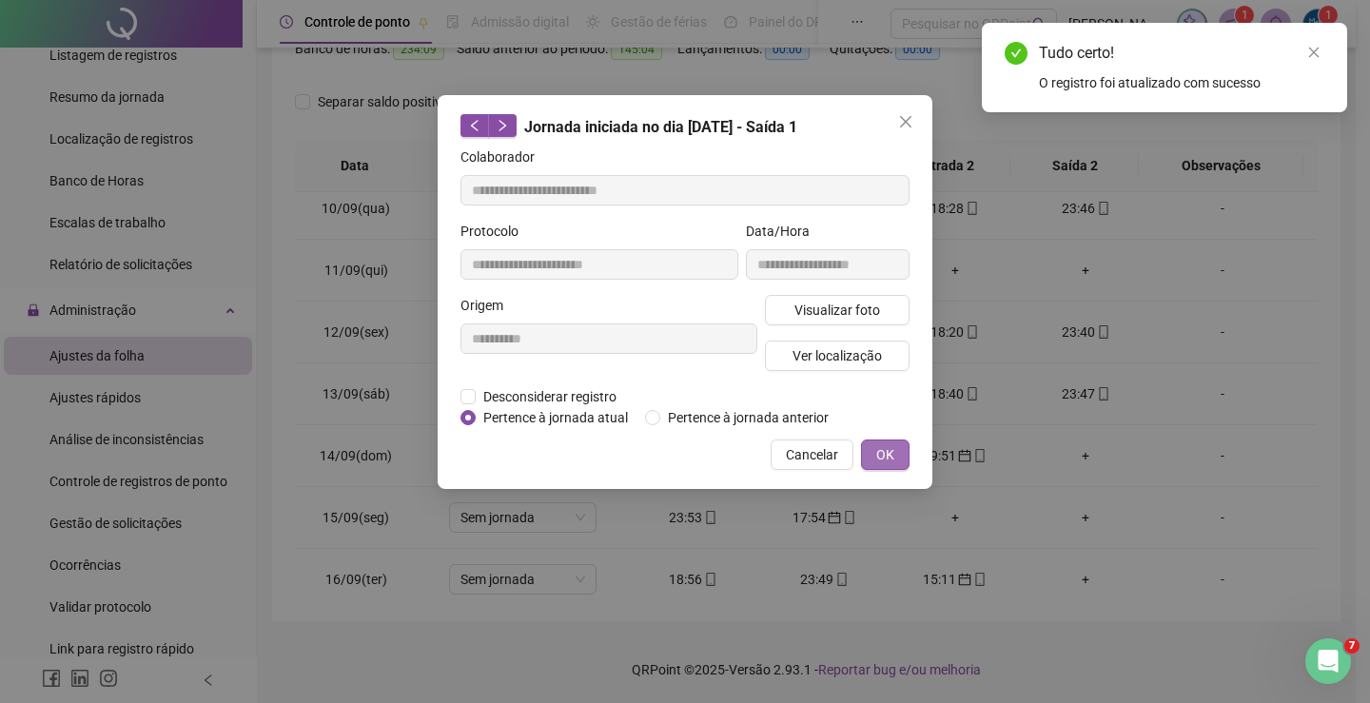
click at [885, 448] on span "OK" at bounding box center [885, 454] width 18 height 21
click at [891, 453] on span "OK" at bounding box center [885, 454] width 18 height 21
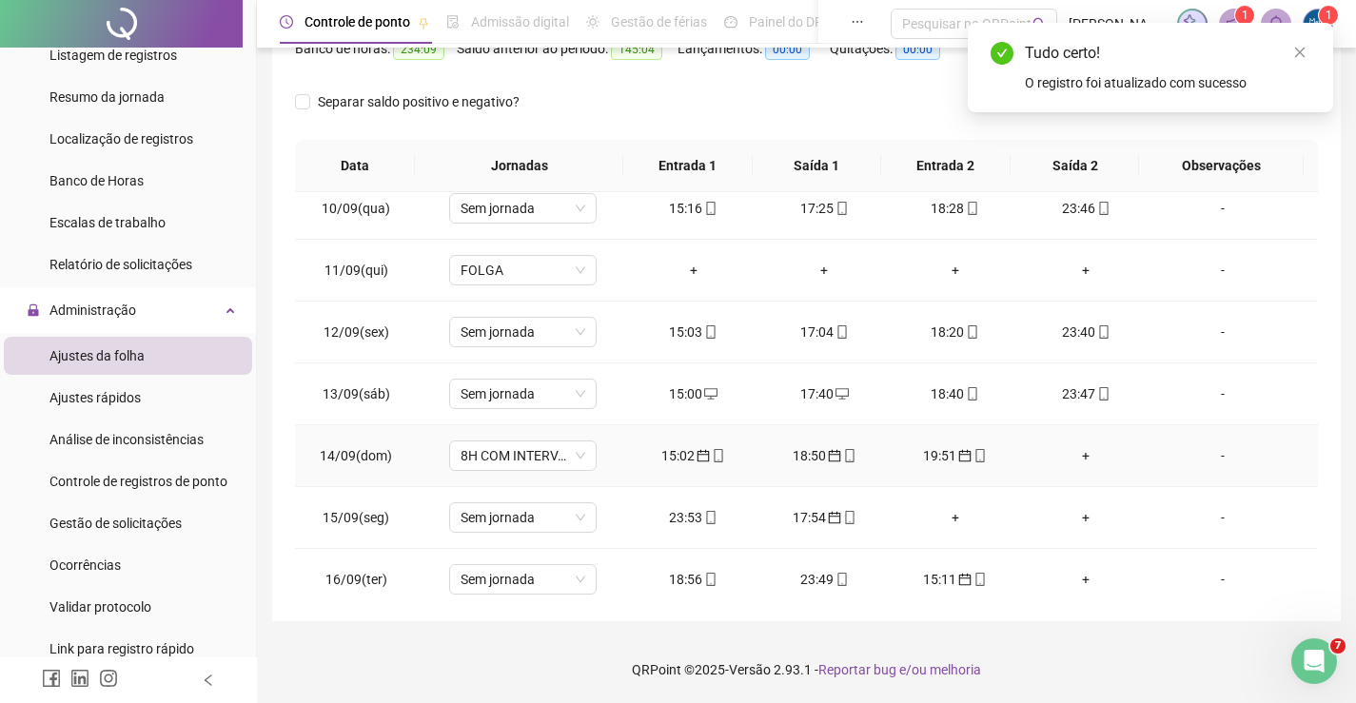
click at [941, 454] on div "19:51" at bounding box center [955, 455] width 101 height 21
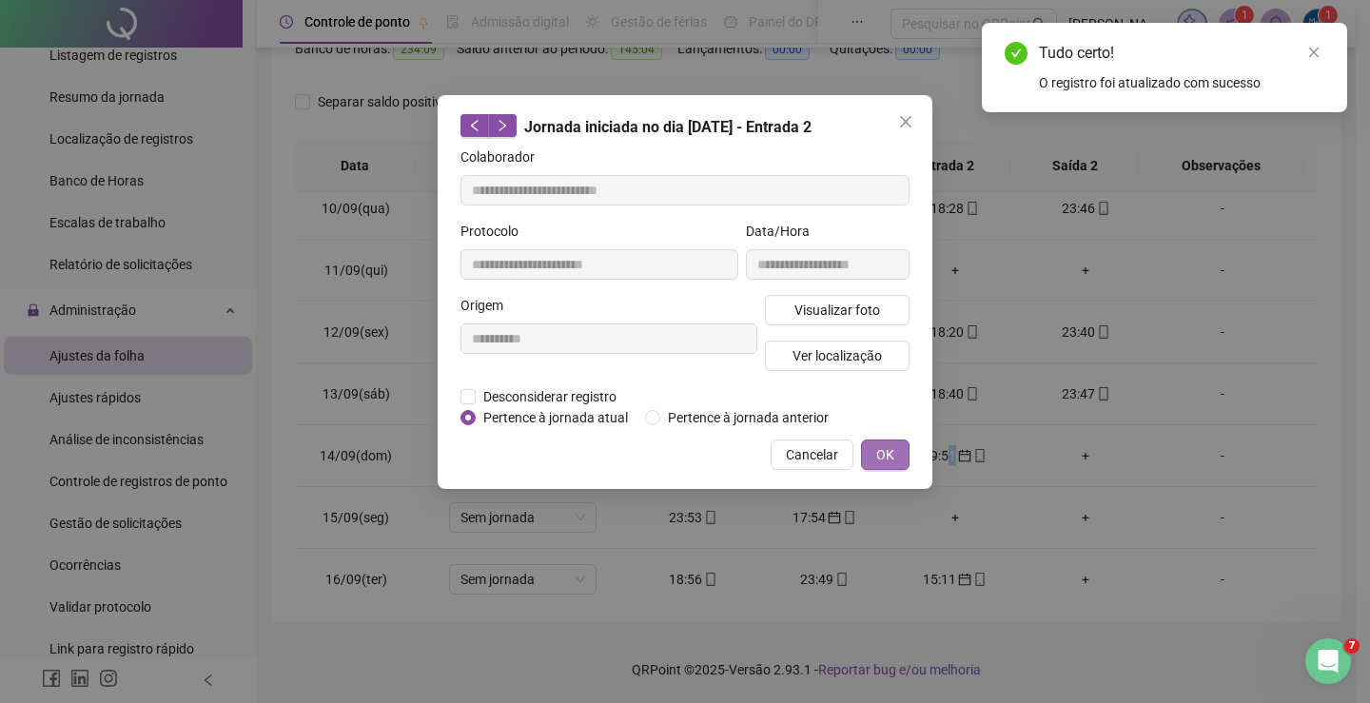
click at [880, 456] on span "OK" at bounding box center [885, 454] width 18 height 21
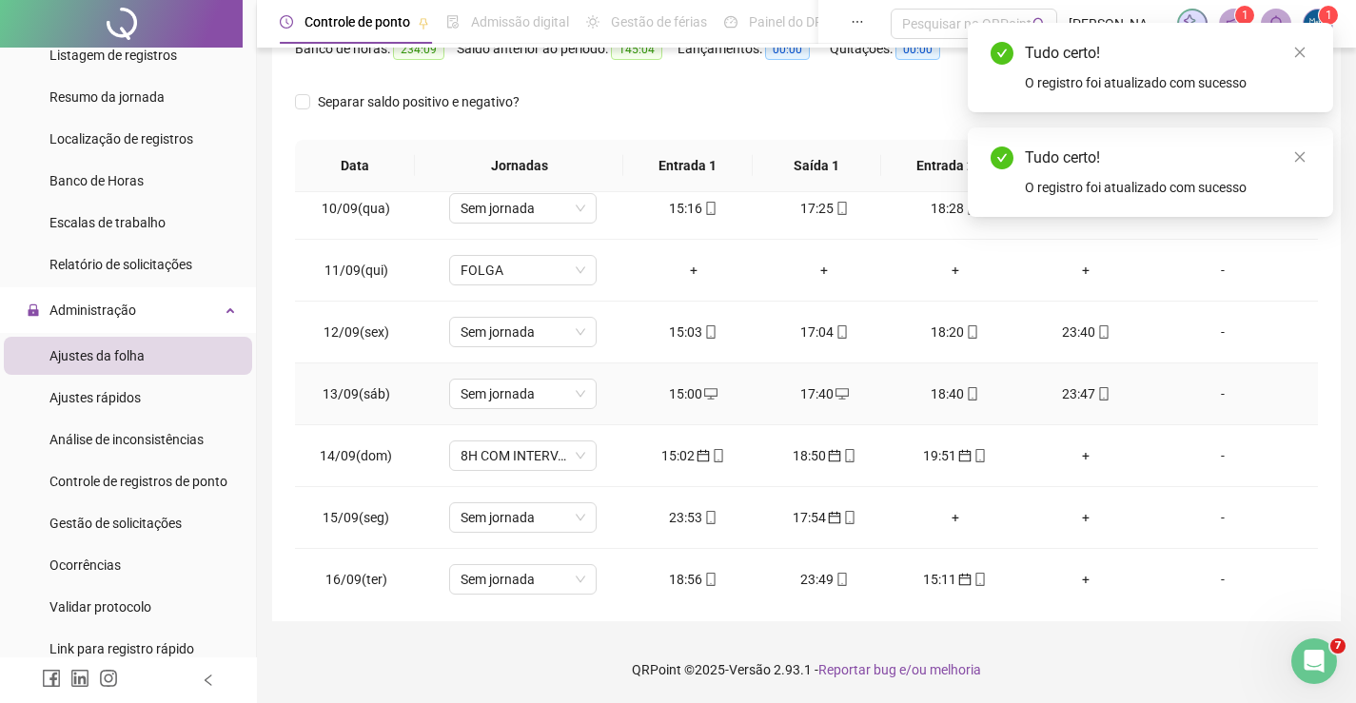
click at [704, 400] on icon "desktop" at bounding box center [710, 393] width 13 height 13
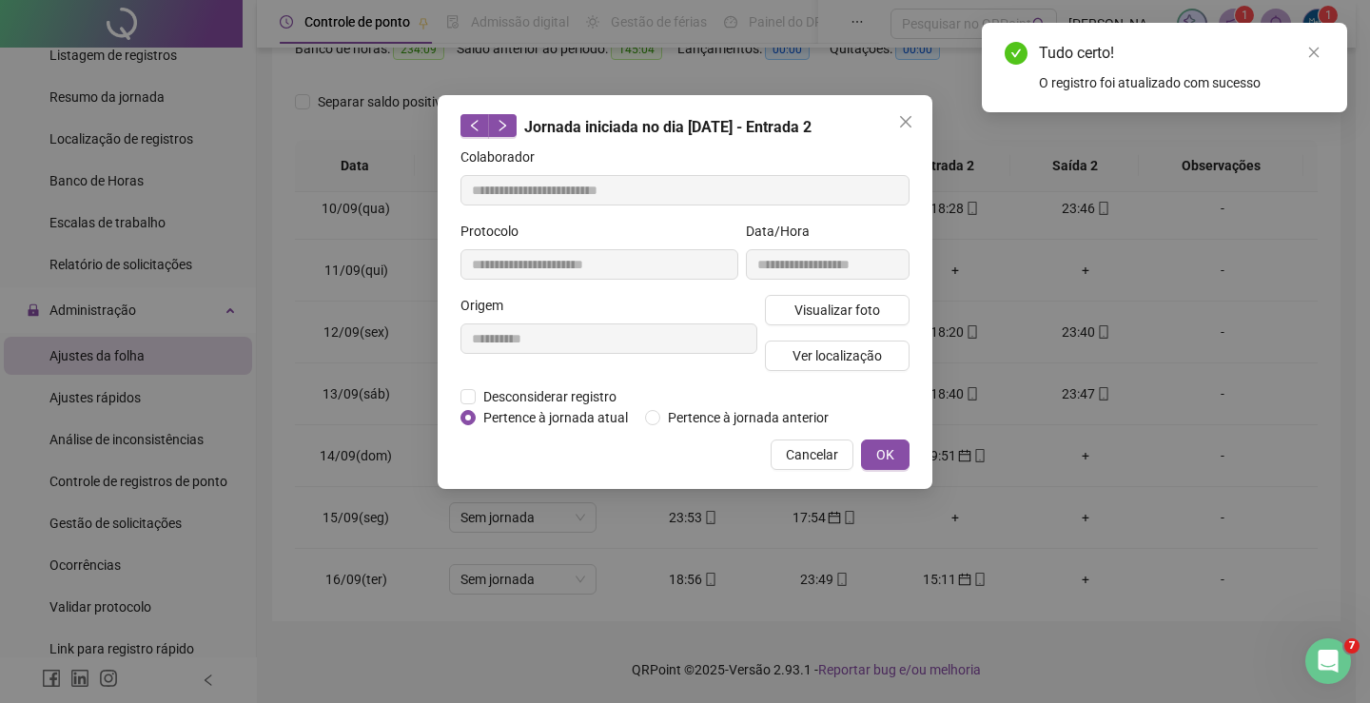
drag, startPoint x: 889, startPoint y: 458, endPoint x: 859, endPoint y: 407, distance: 58.4
click at [886, 460] on span "OK" at bounding box center [885, 454] width 18 height 21
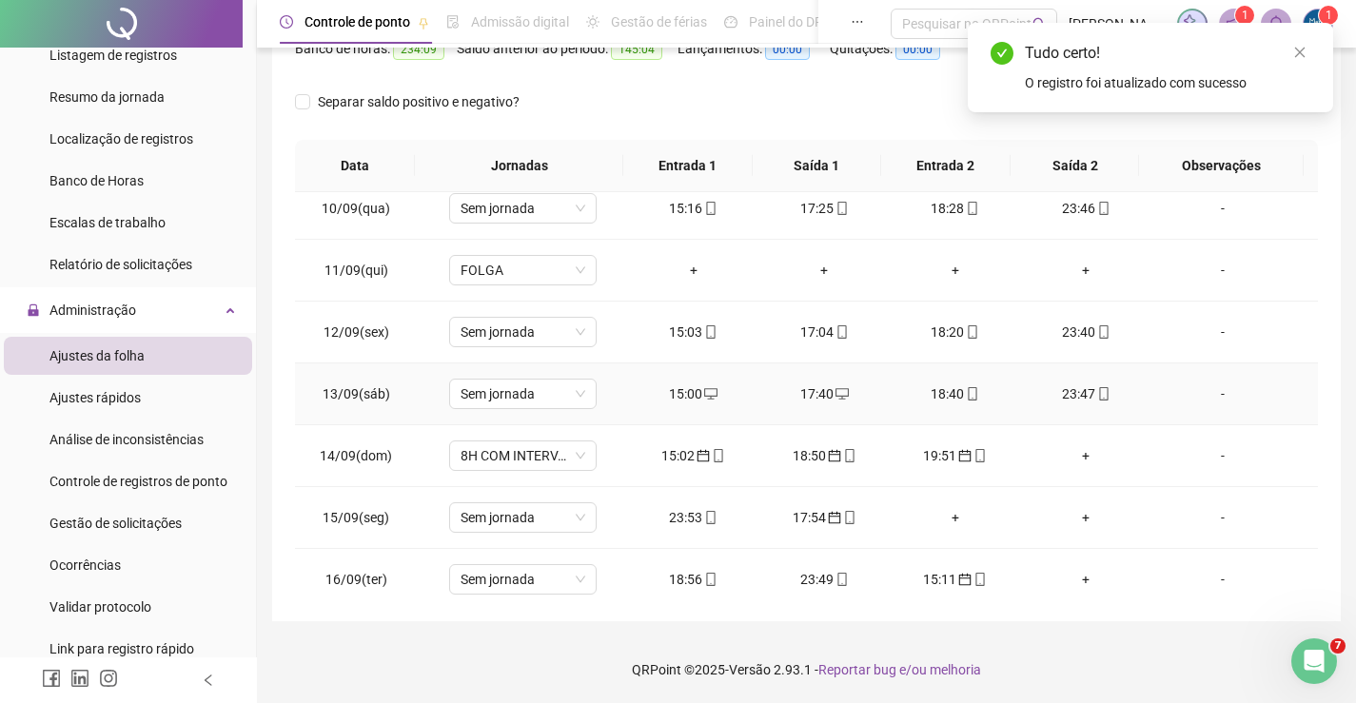
click at [819, 404] on td "17:40" at bounding box center [823, 394] width 131 height 62
click at [819, 392] on div "17:40" at bounding box center [824, 393] width 101 height 21
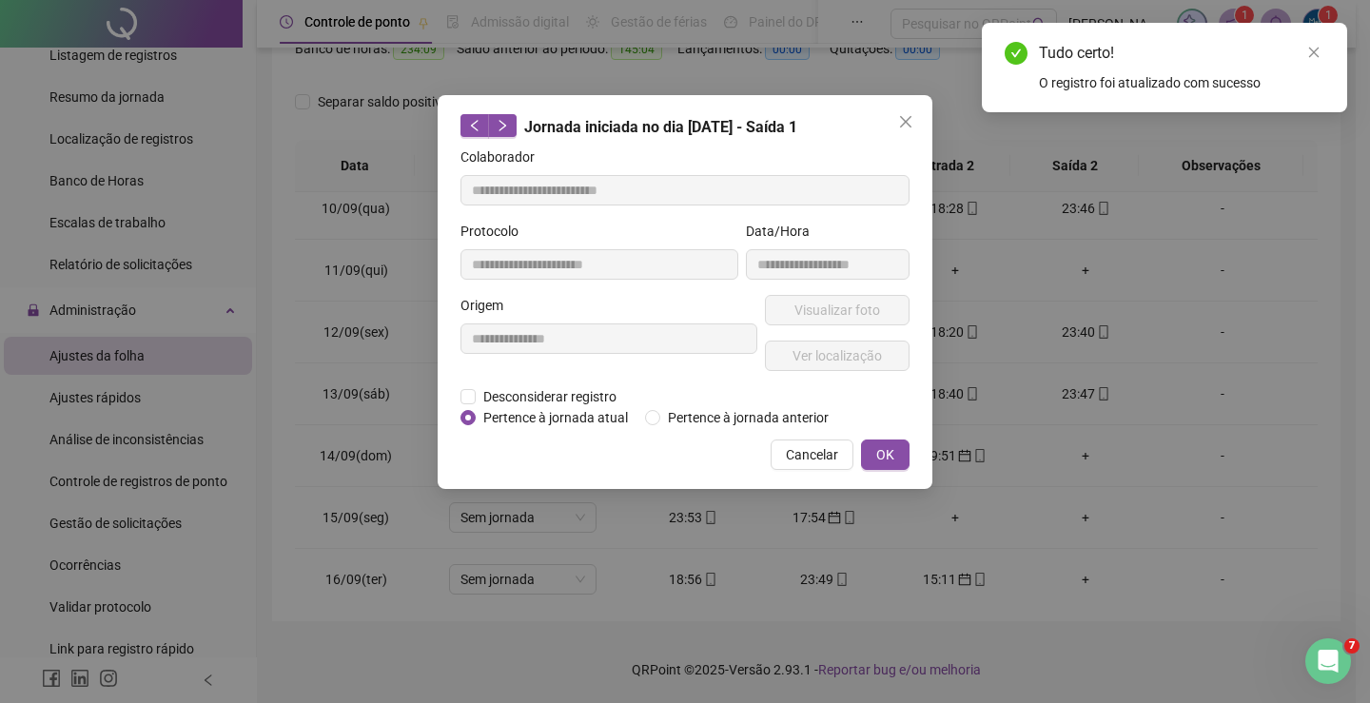
click at [886, 454] on span "OK" at bounding box center [885, 454] width 18 height 21
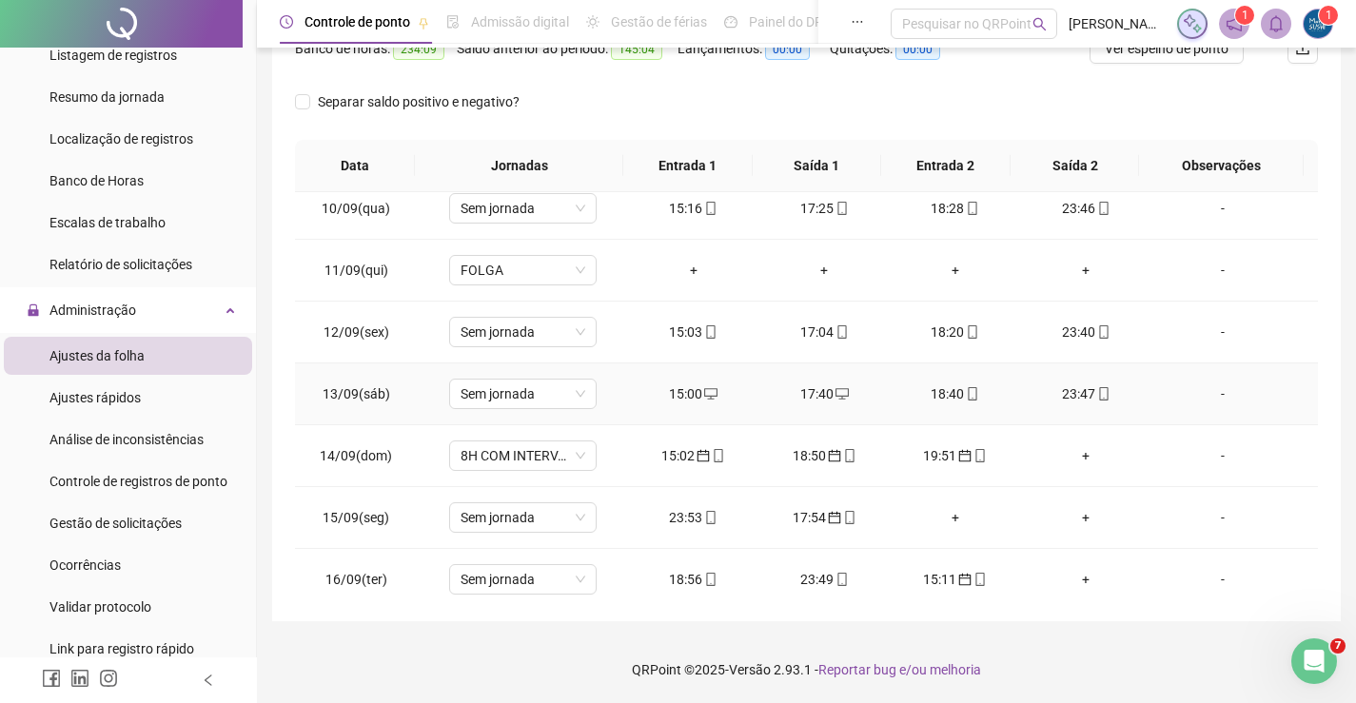
click at [1052, 391] on div "23:47" at bounding box center [1086, 393] width 101 height 21
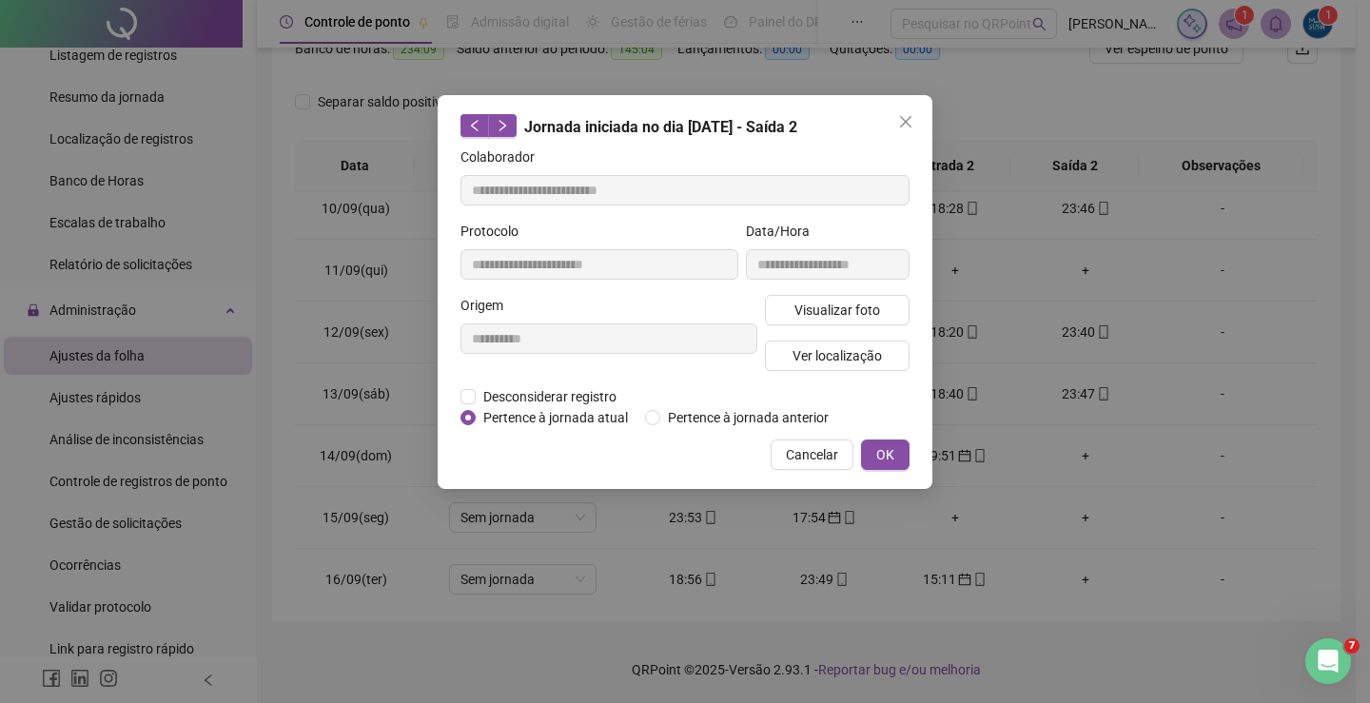
click at [897, 446] on button "OK" at bounding box center [885, 455] width 49 height 30
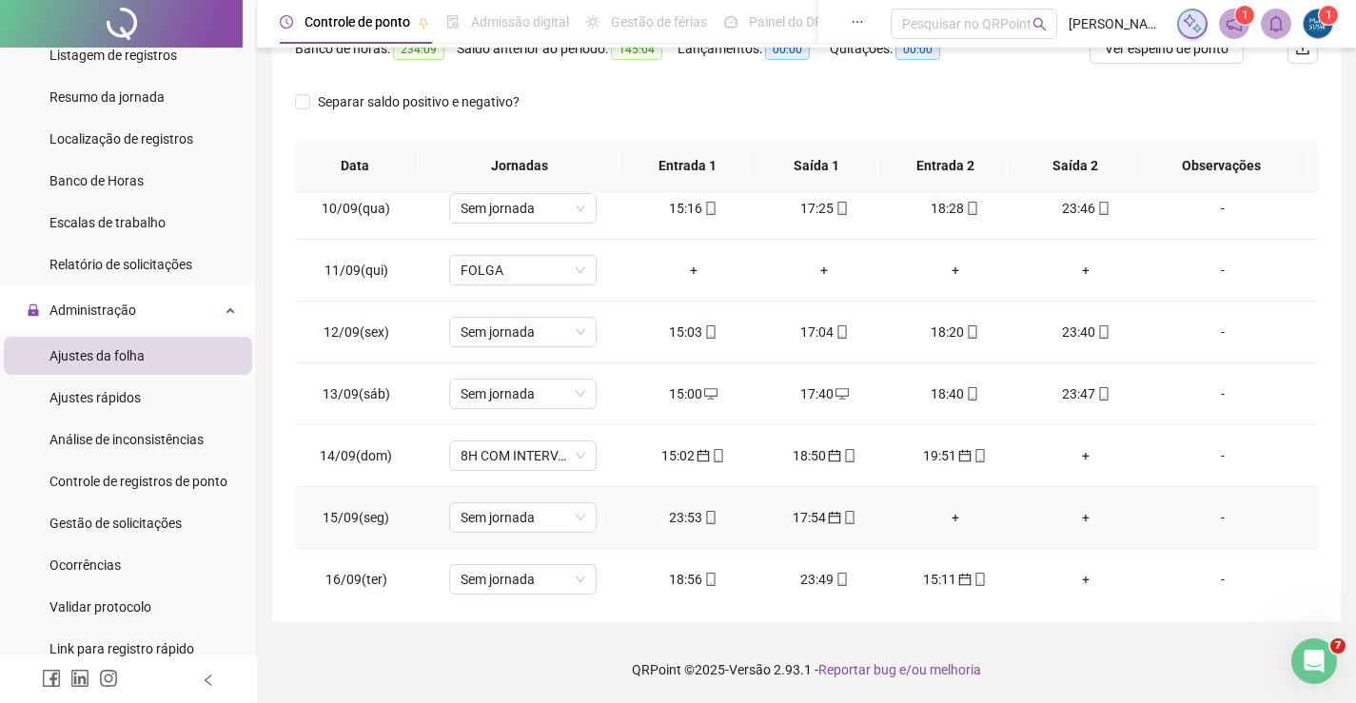
click at [680, 514] on div "23:53" at bounding box center [693, 517] width 101 height 21
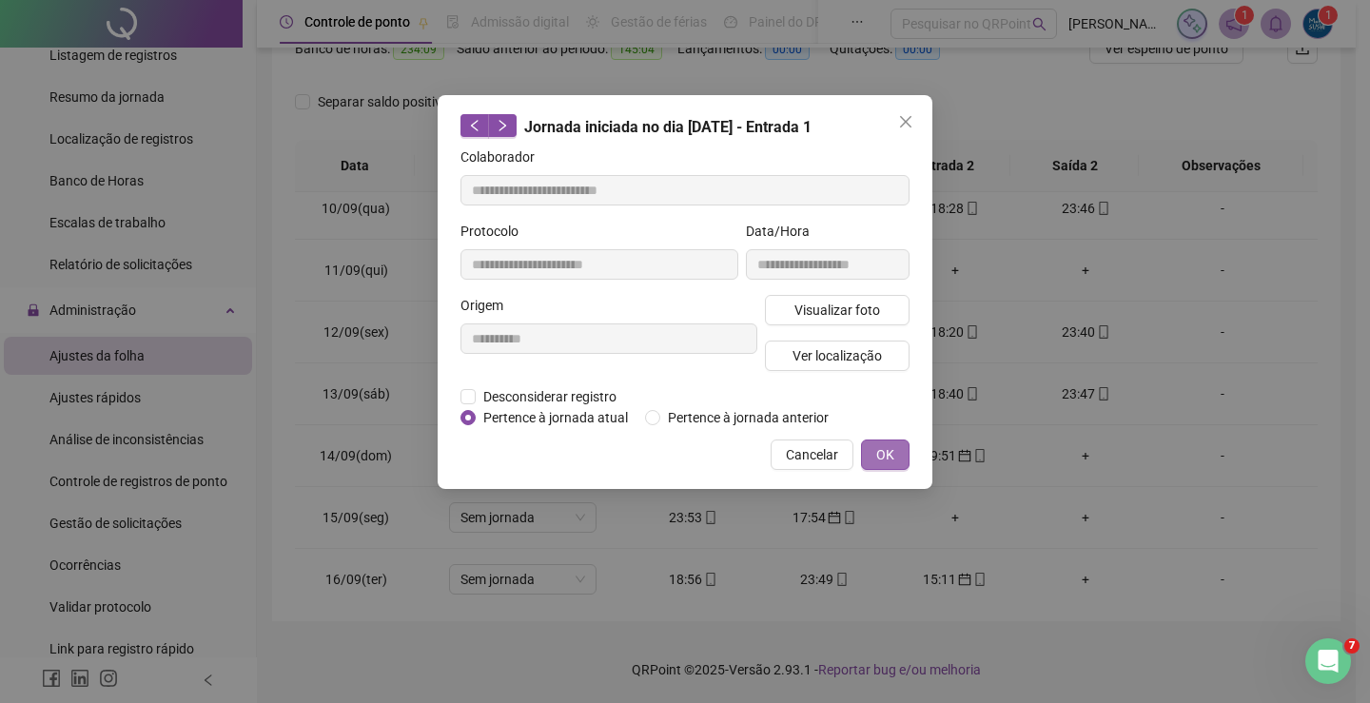
click at [891, 453] on span "OK" at bounding box center [885, 454] width 18 height 21
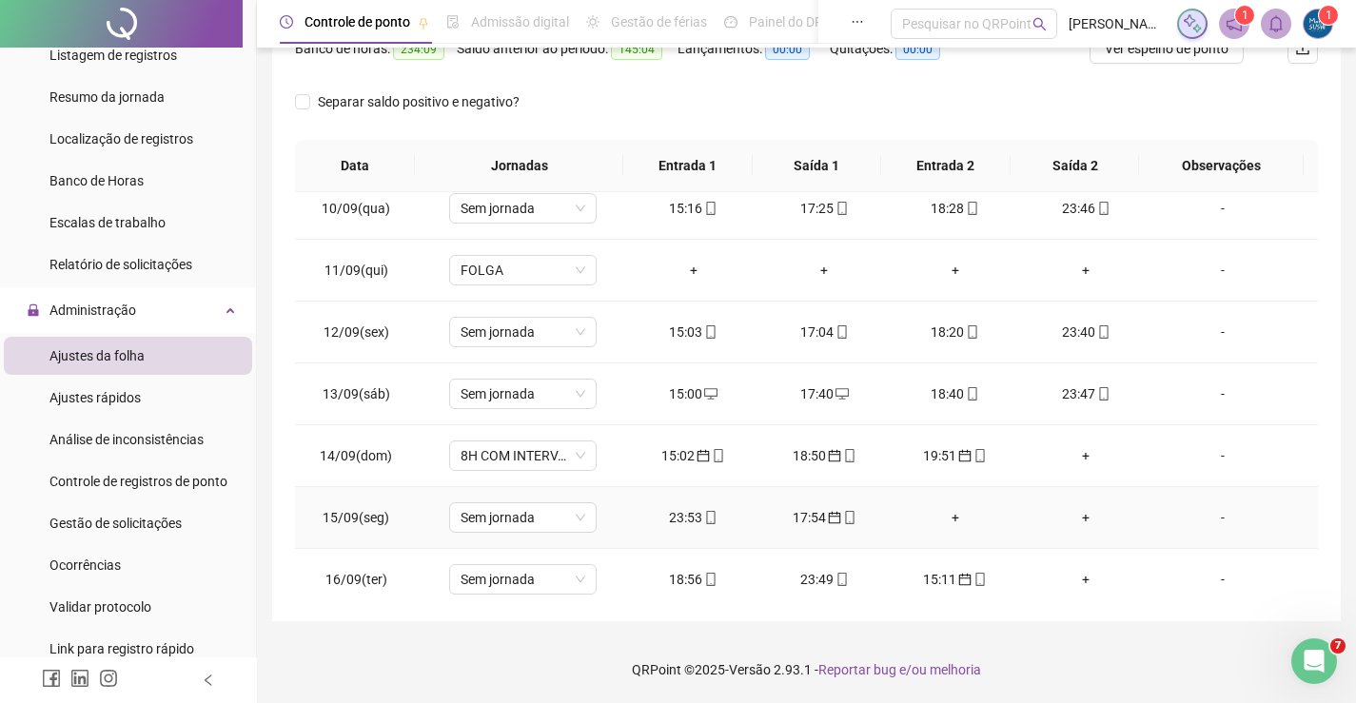
click at [828, 521] on icon "calendar" at bounding box center [834, 517] width 13 height 13
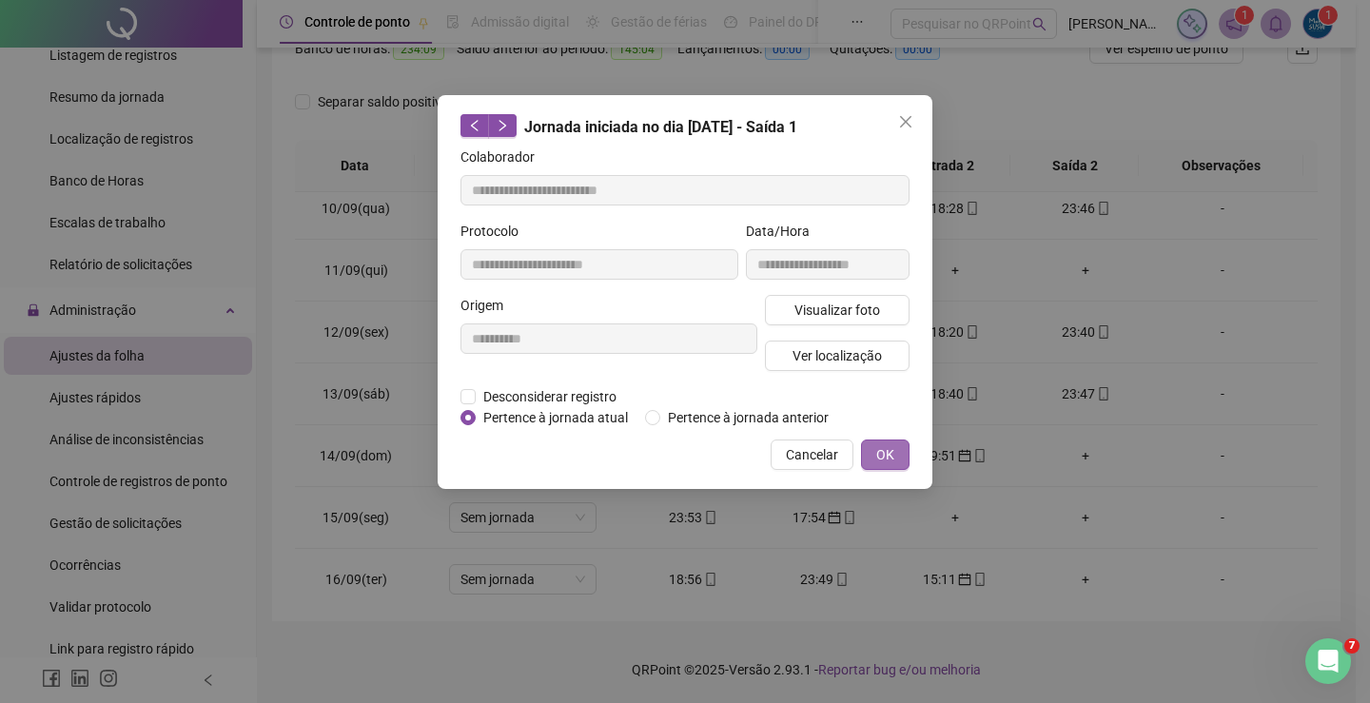
click at [875, 454] on button "OK" at bounding box center [885, 455] width 49 height 30
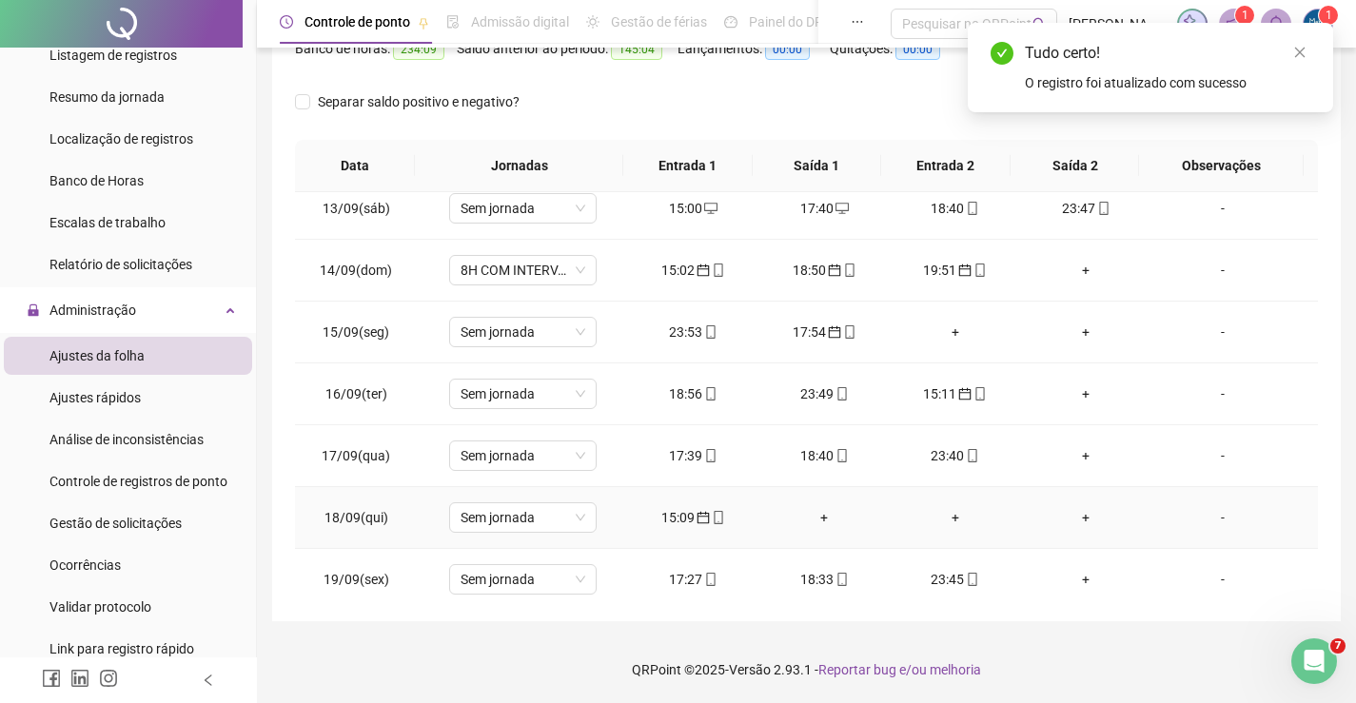
scroll to position [761, 0]
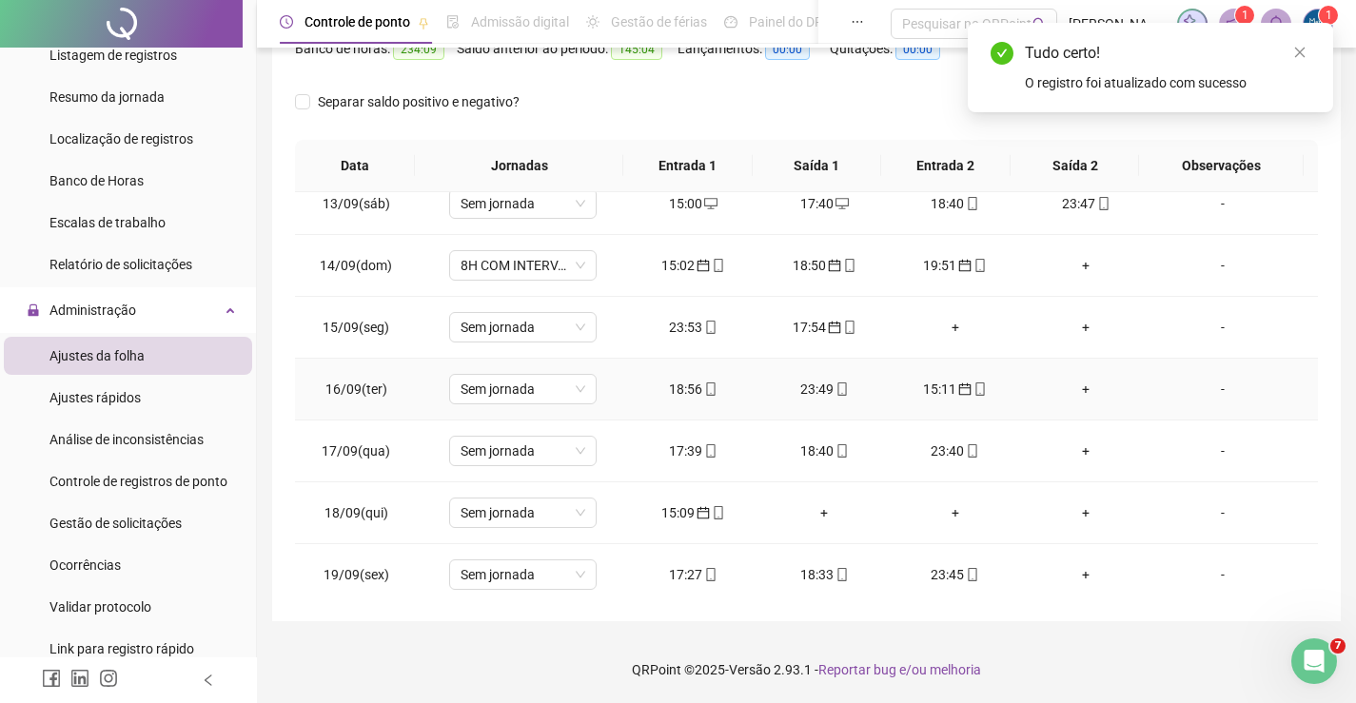
drag, startPoint x: 678, startPoint y: 387, endPoint x: 659, endPoint y: 397, distance: 21.3
click at [677, 388] on div "18:56" at bounding box center [693, 389] width 101 height 21
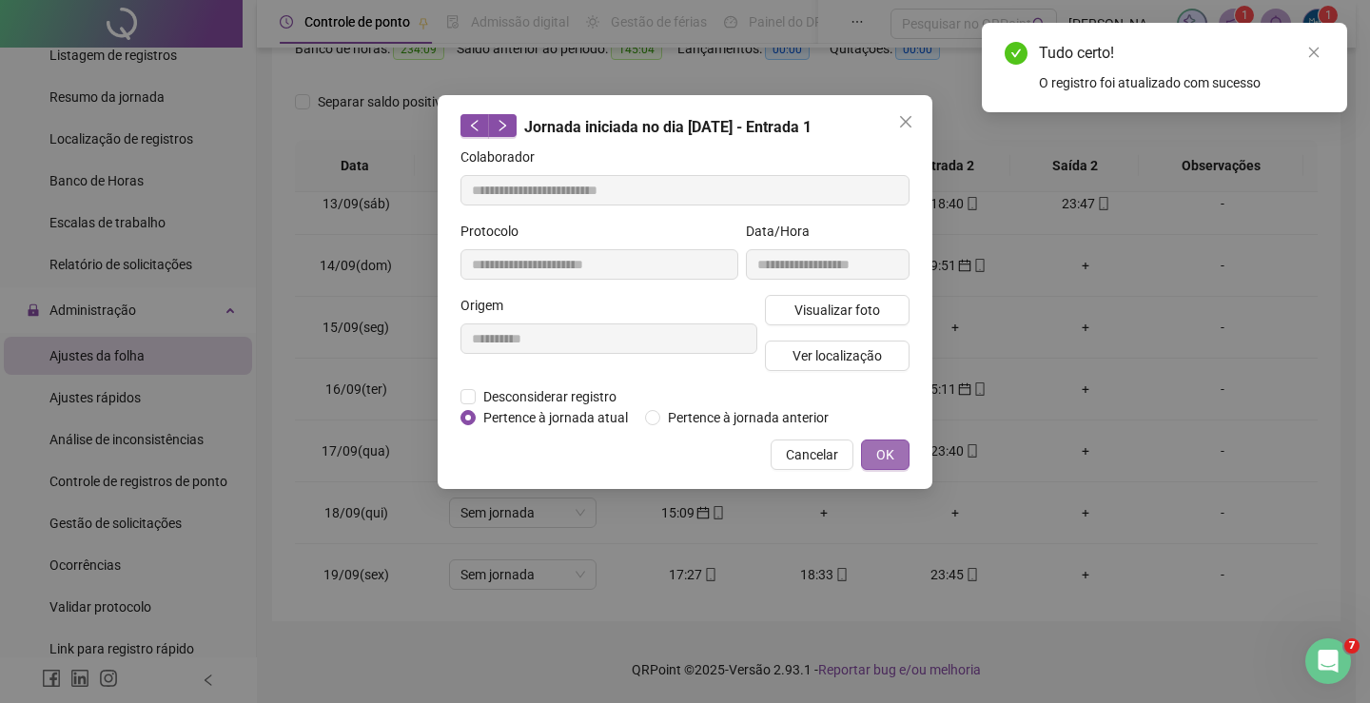
click at [870, 447] on button "OK" at bounding box center [885, 455] width 49 height 30
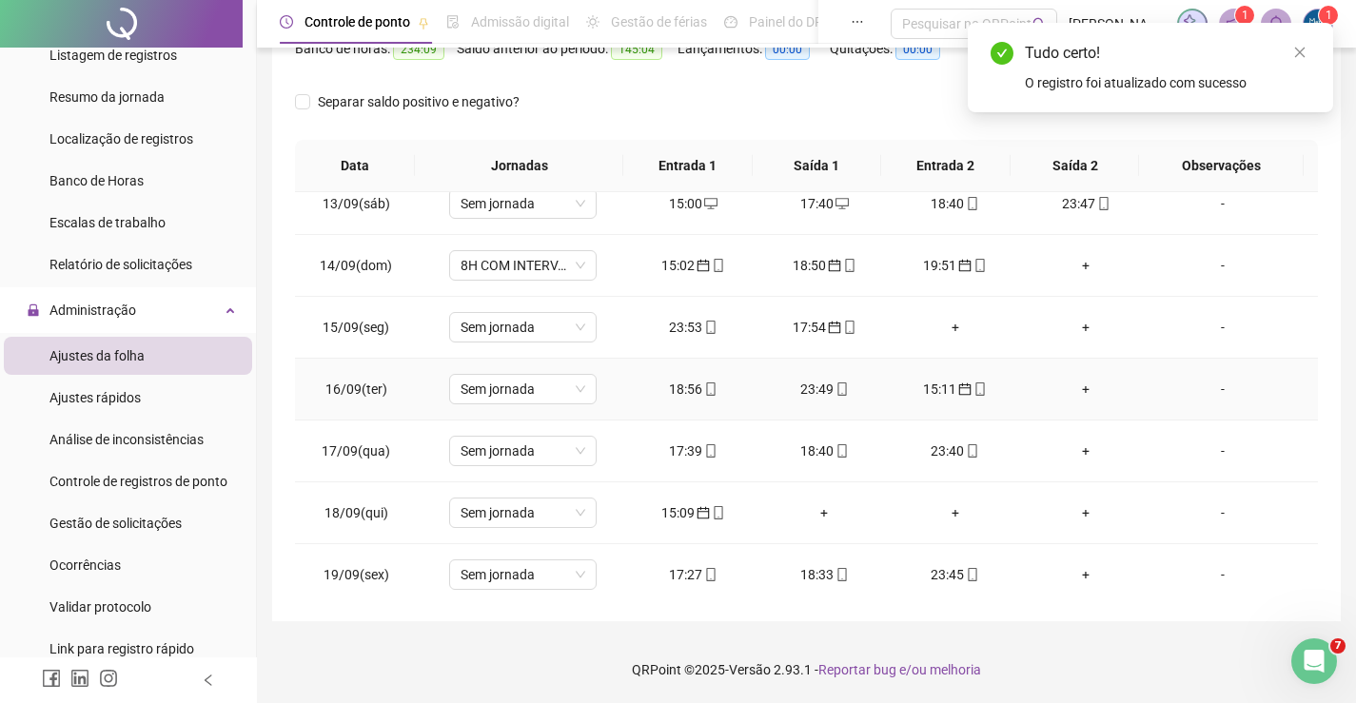
click at [800, 392] on div "23:49" at bounding box center [824, 389] width 101 height 21
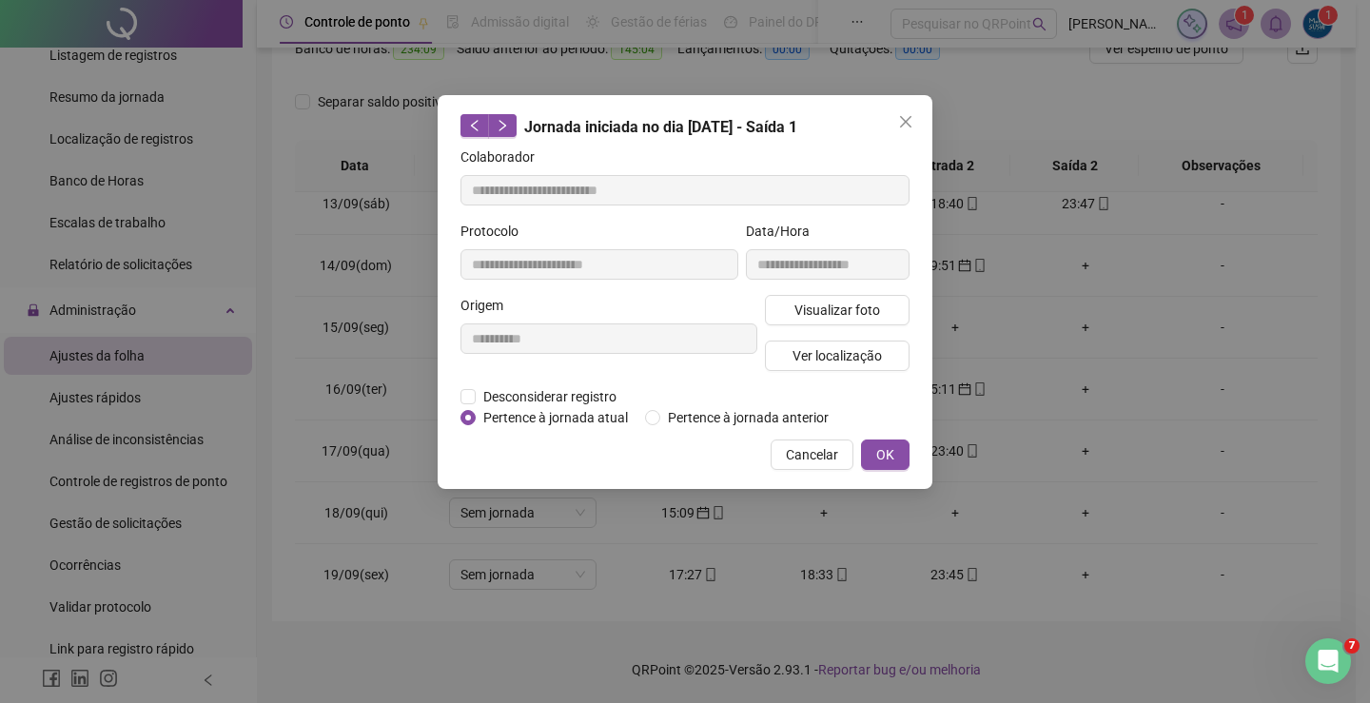
drag, startPoint x: 879, startPoint y: 459, endPoint x: 908, endPoint y: 434, distance: 37.8
click at [879, 460] on span "OK" at bounding box center [885, 454] width 18 height 21
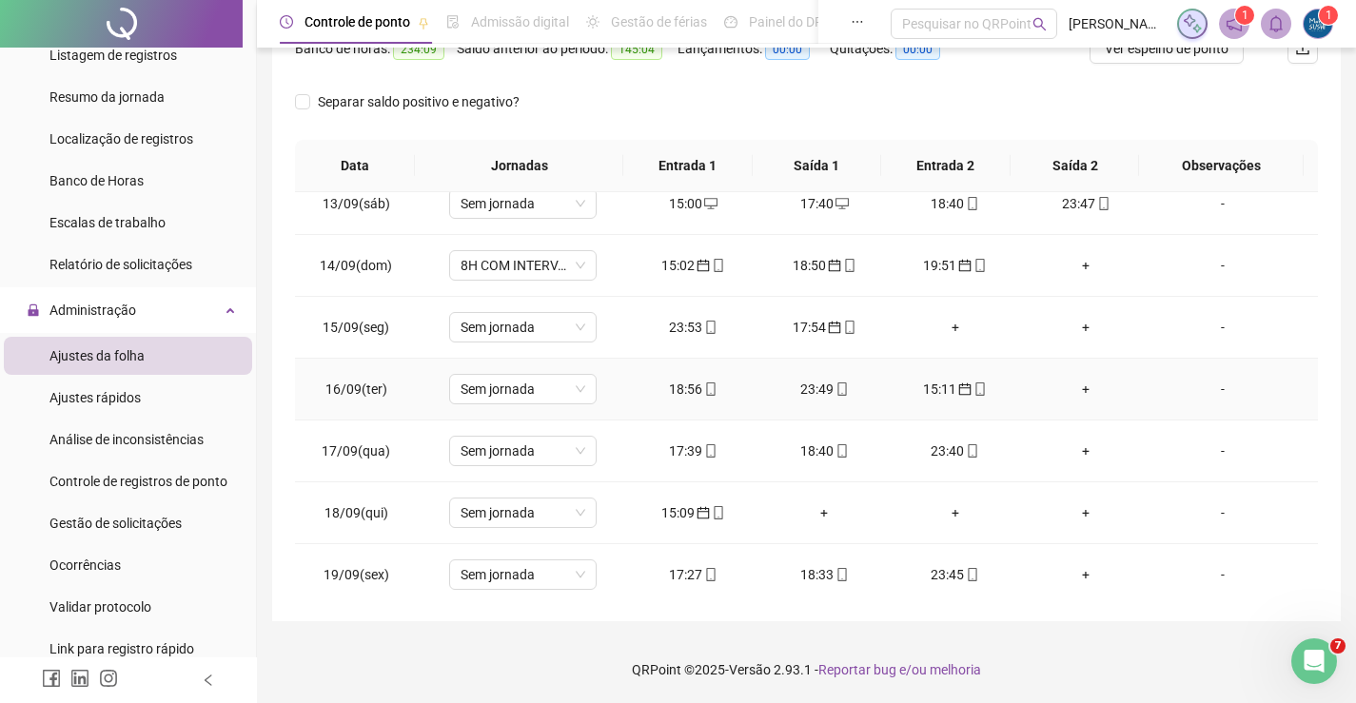
click at [931, 392] on div "15:11" at bounding box center [955, 389] width 101 height 21
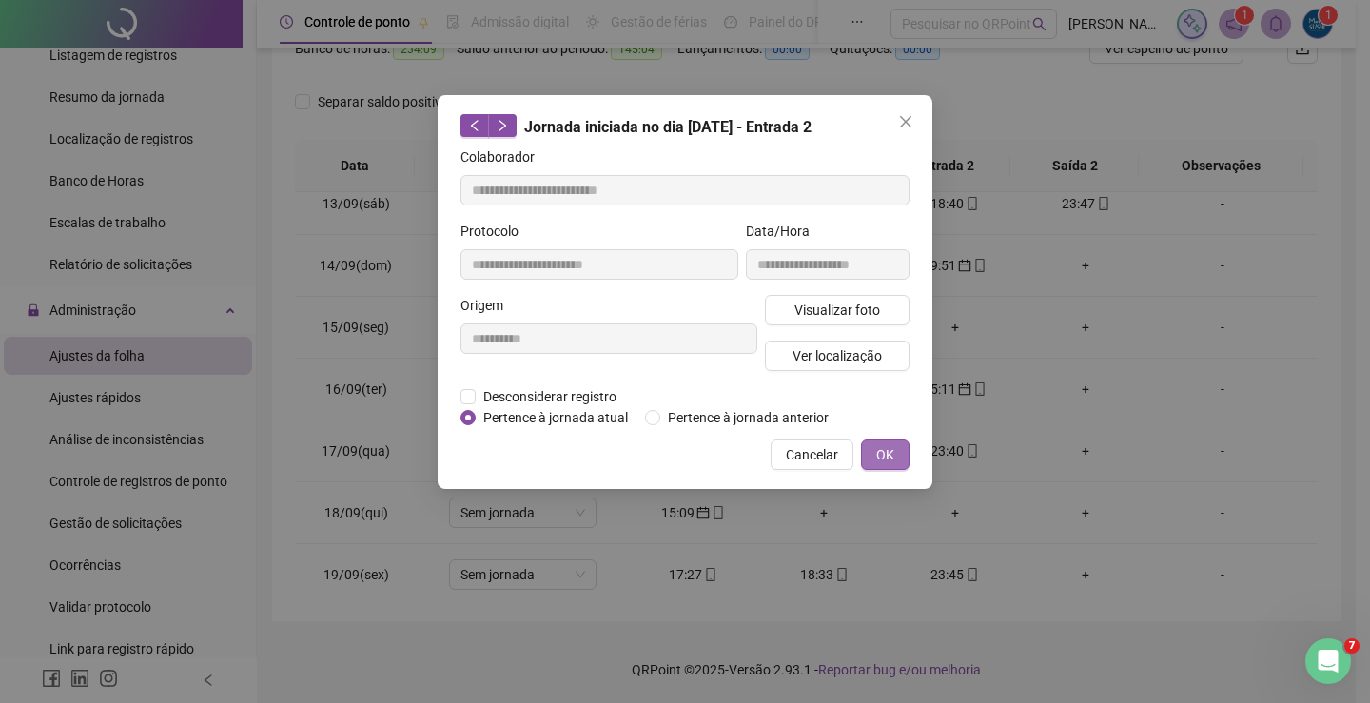
click at [882, 454] on span "OK" at bounding box center [885, 454] width 18 height 21
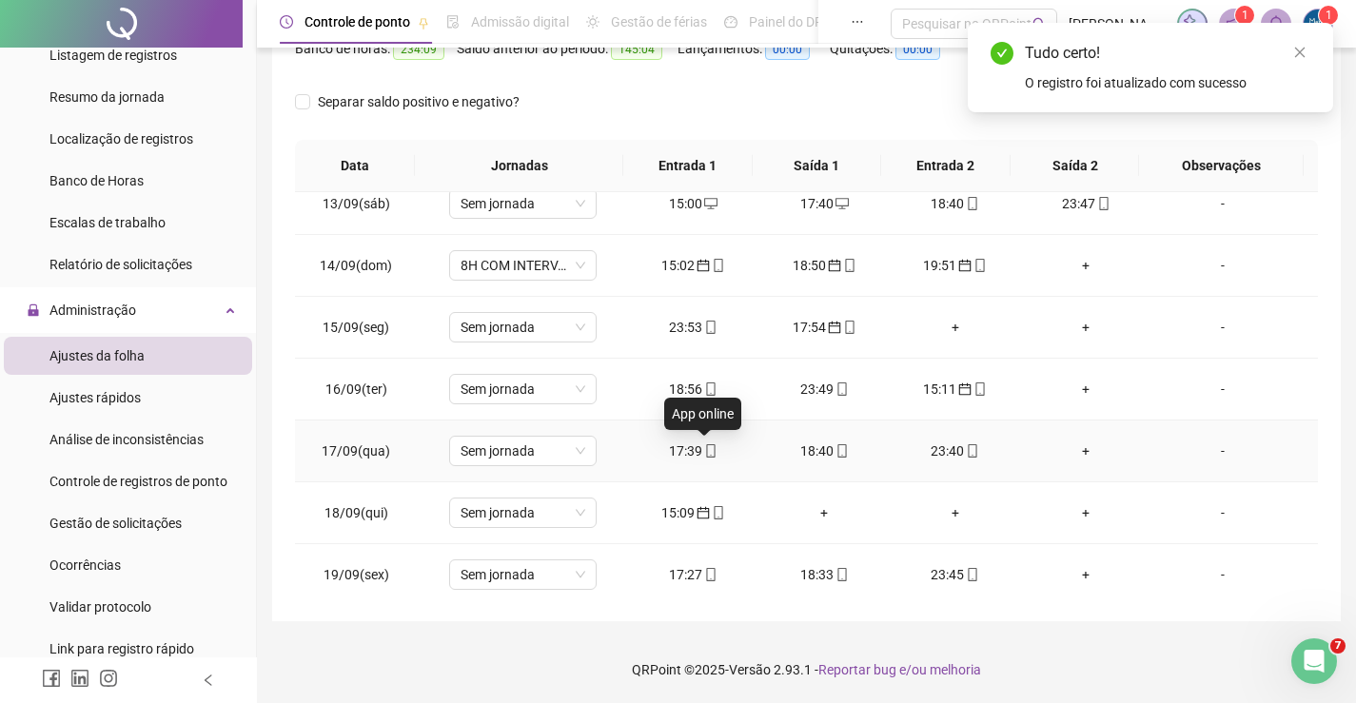
click at [695, 456] on div "17:39" at bounding box center [693, 451] width 101 height 21
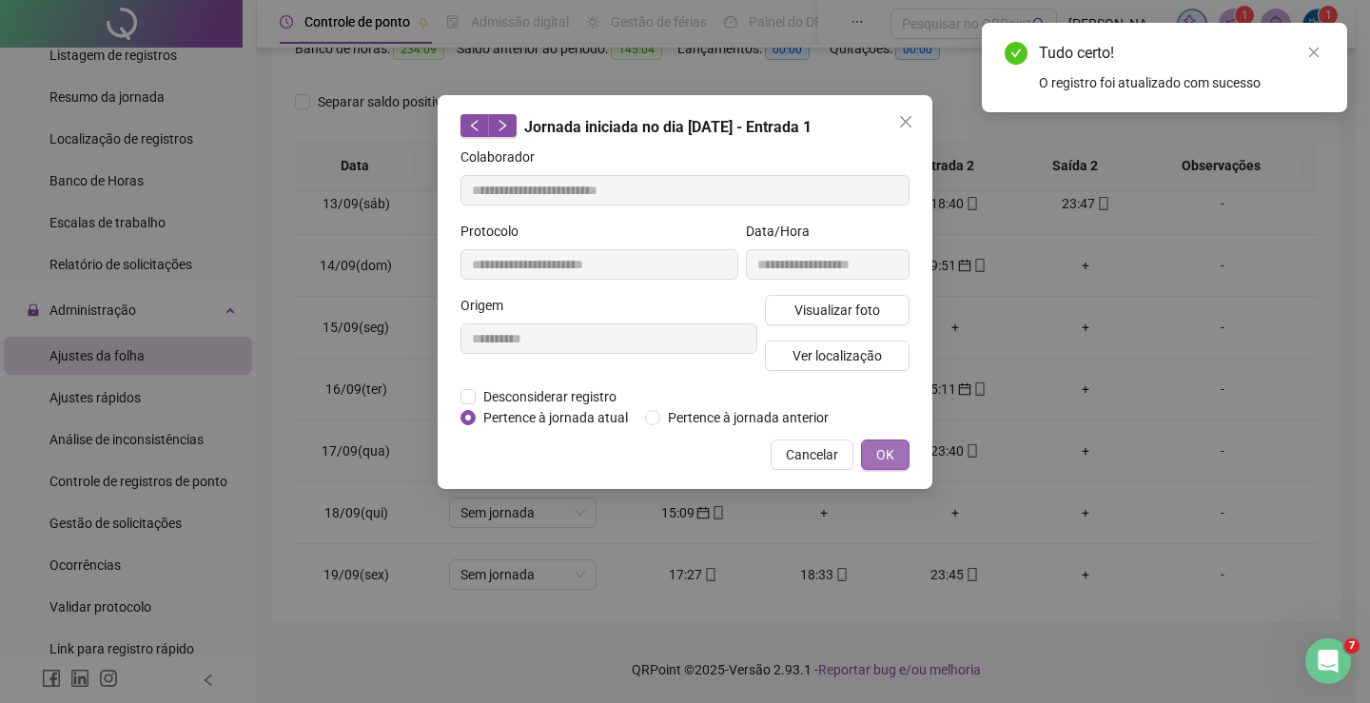
click at [881, 452] on span "OK" at bounding box center [885, 454] width 18 height 21
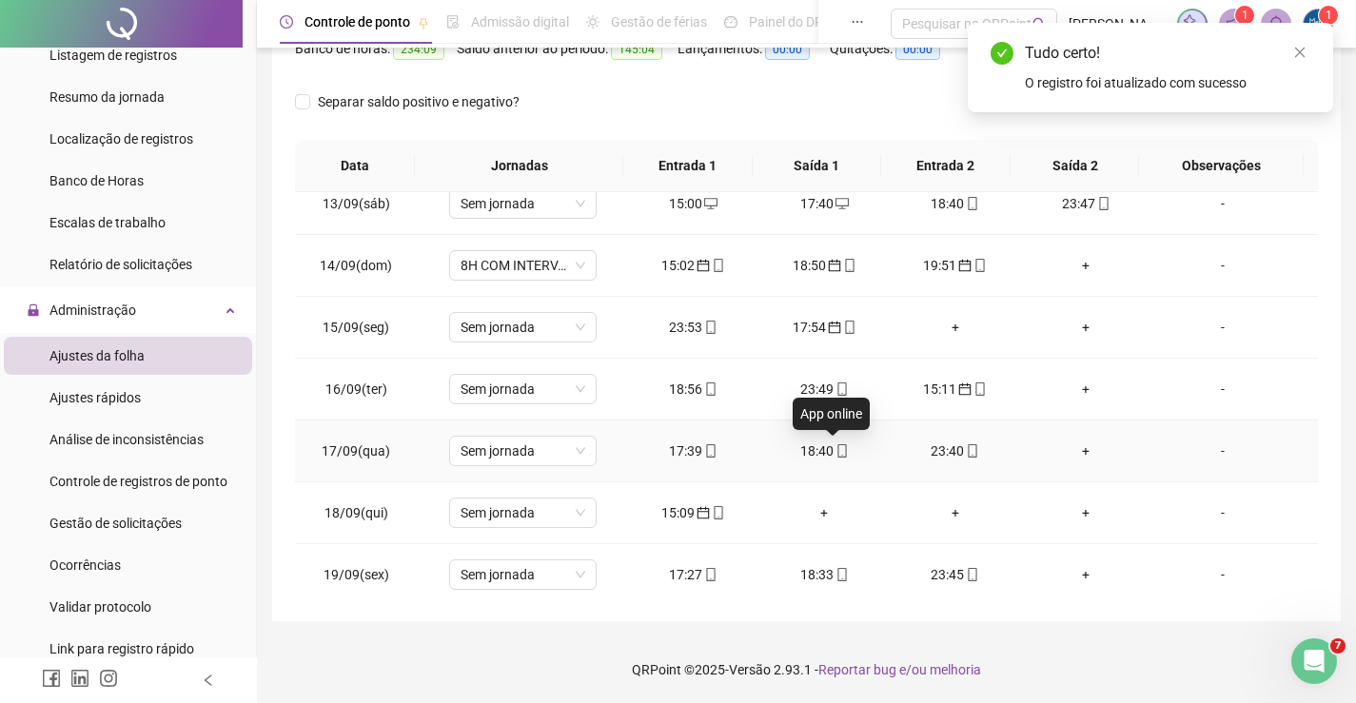
click at [835, 449] on icon "mobile" at bounding box center [841, 450] width 13 height 13
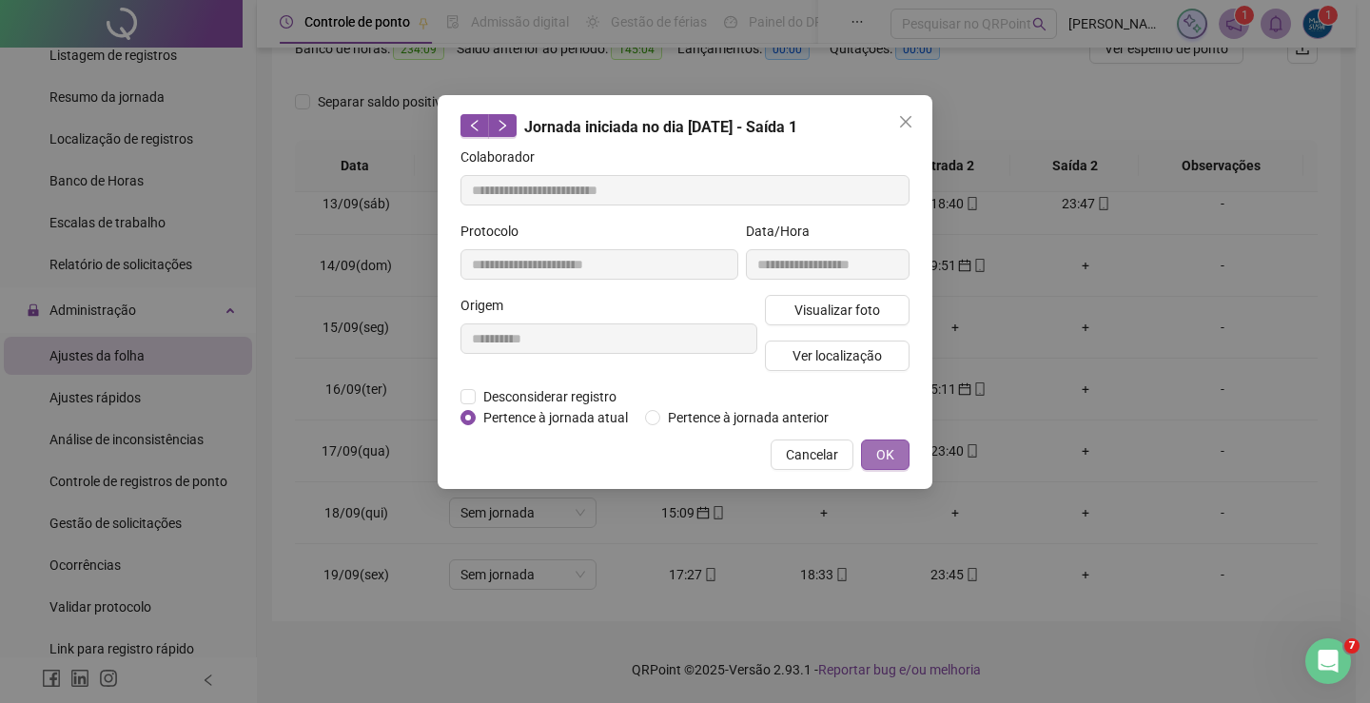
click at [872, 450] on button "OK" at bounding box center [885, 455] width 49 height 30
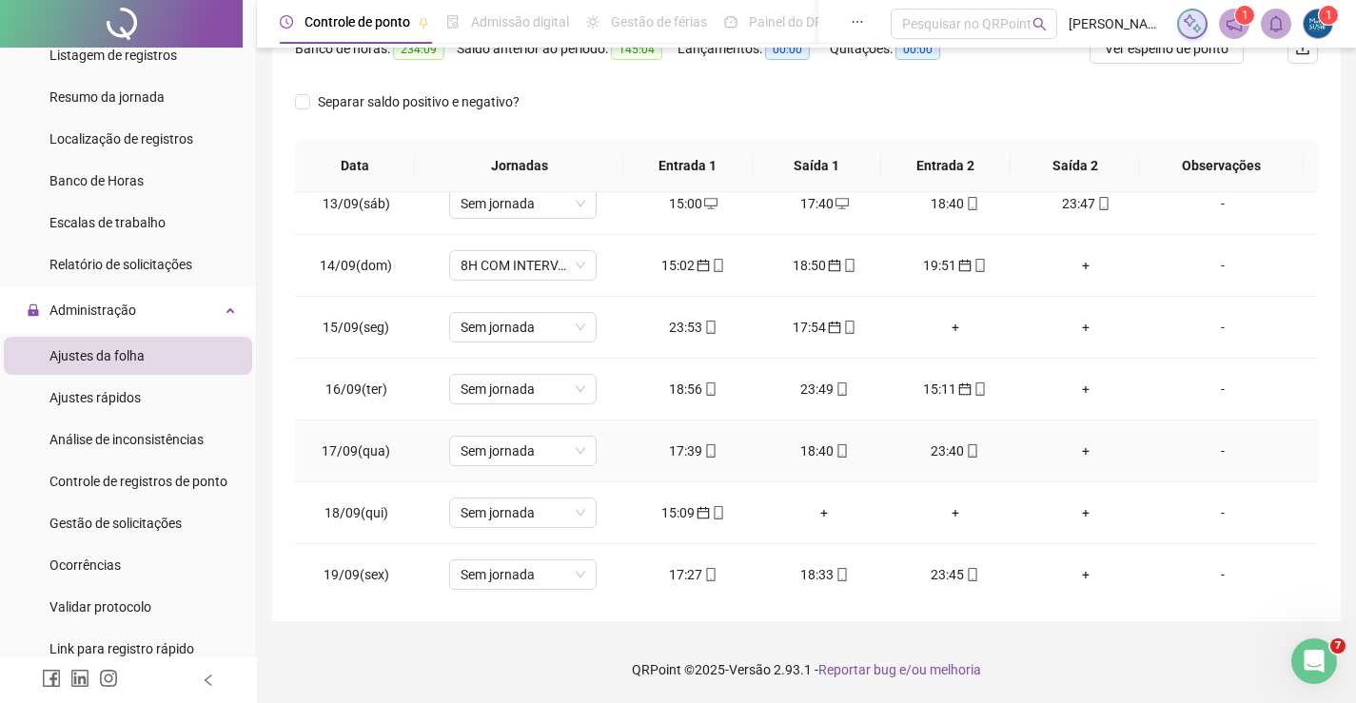
click at [952, 450] on div "23:40" at bounding box center [955, 451] width 101 height 21
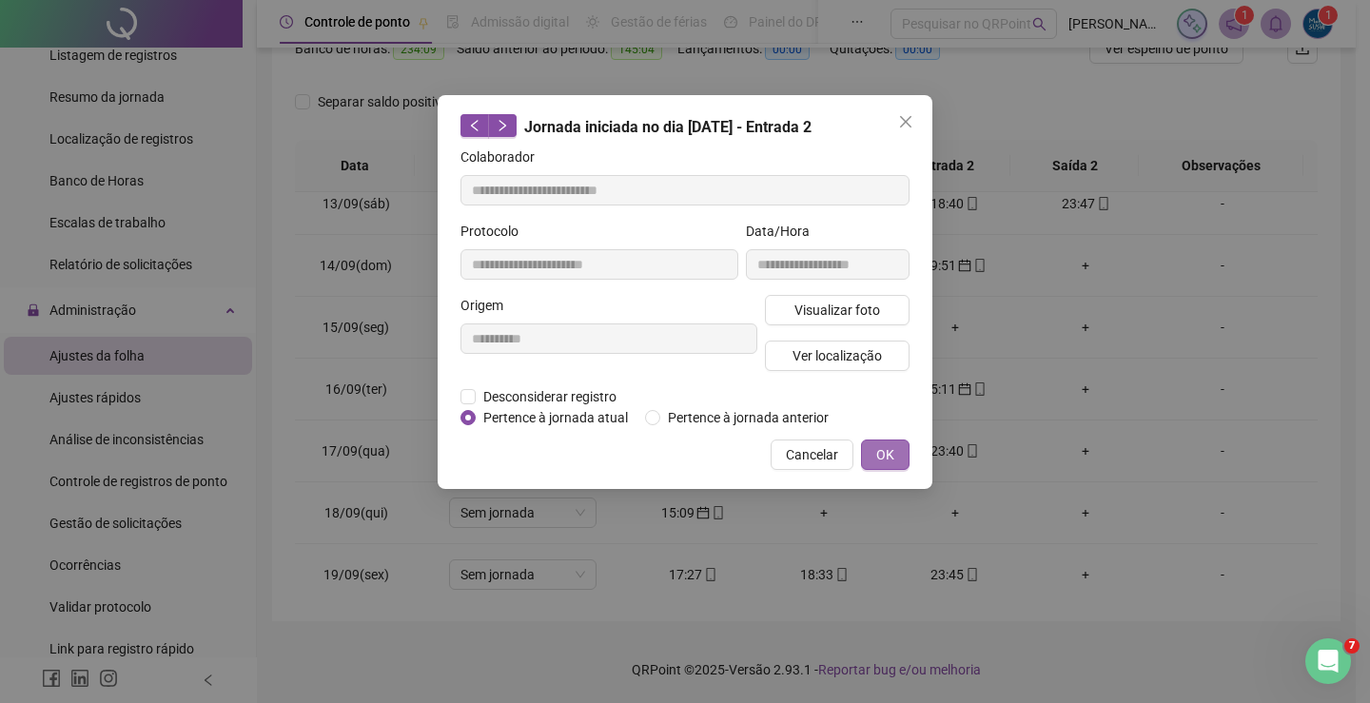
click at [901, 458] on button "OK" at bounding box center [885, 455] width 49 height 30
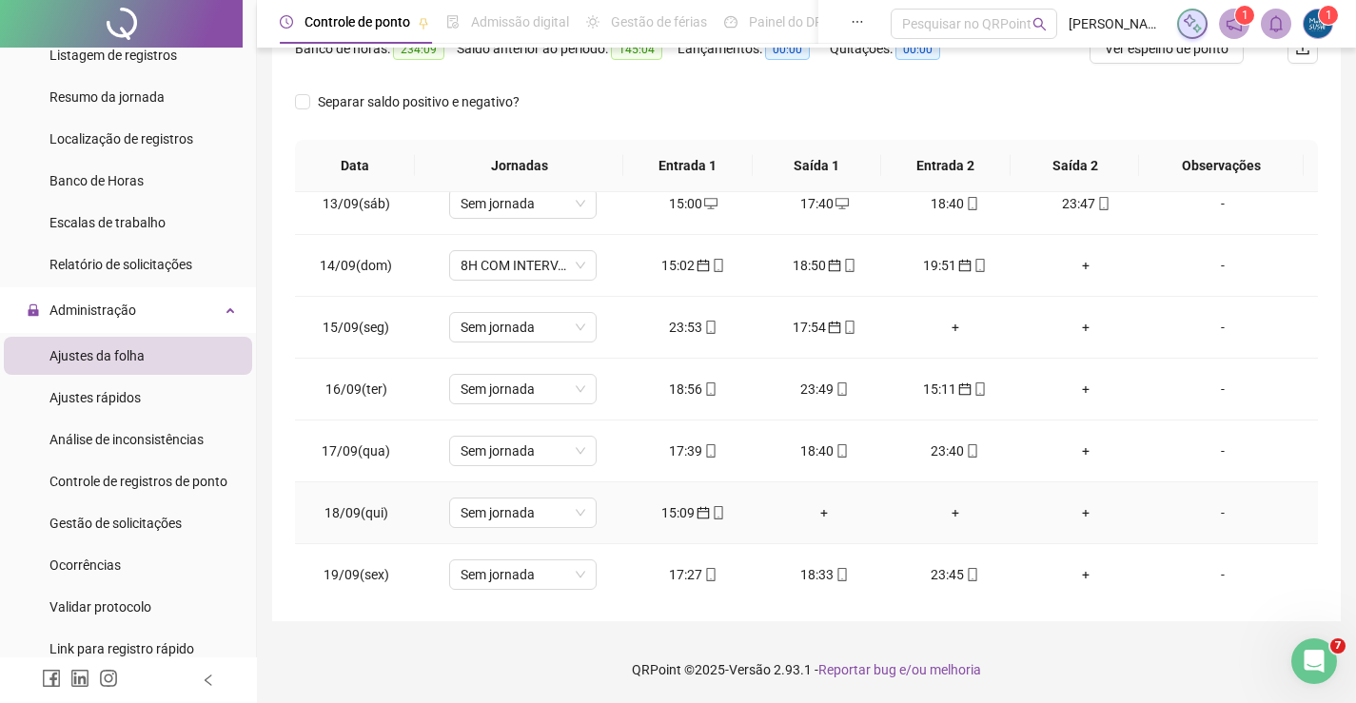
click at [712, 513] on icon "mobile" at bounding box center [718, 512] width 13 height 13
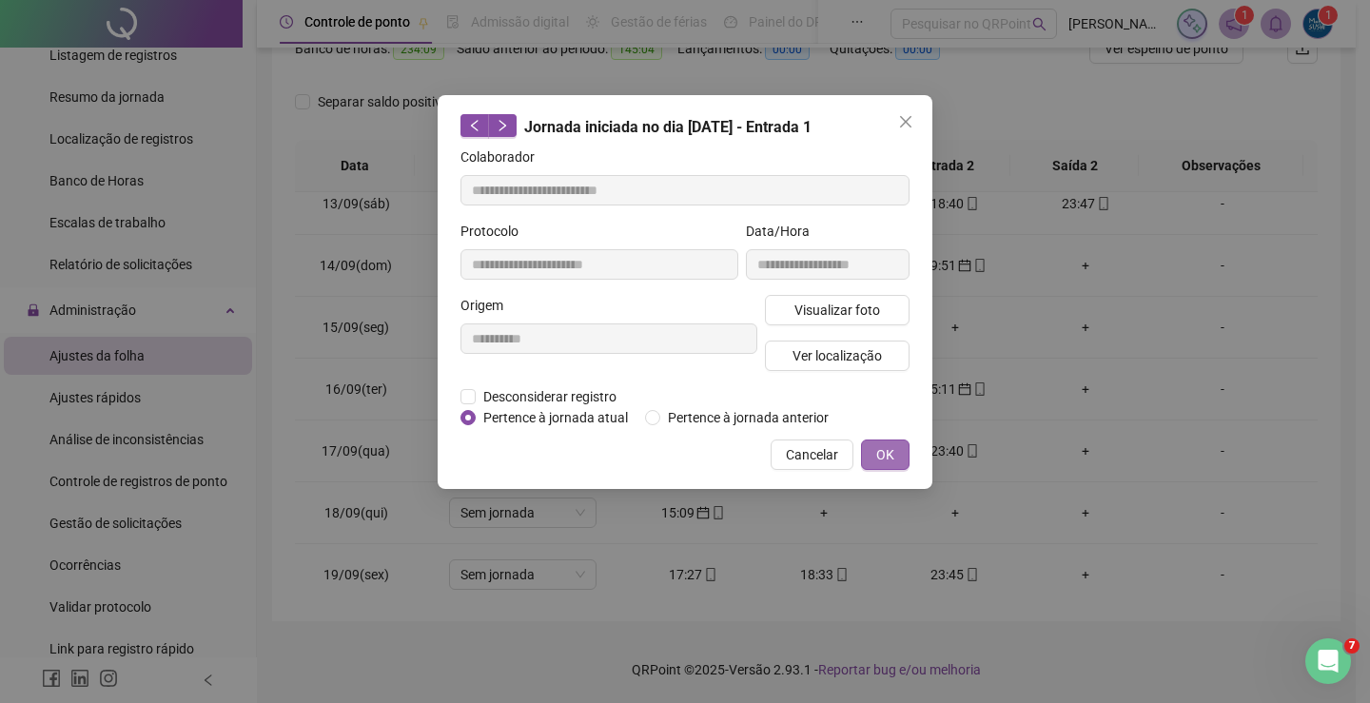
click at [875, 446] on button "OK" at bounding box center [885, 455] width 49 height 30
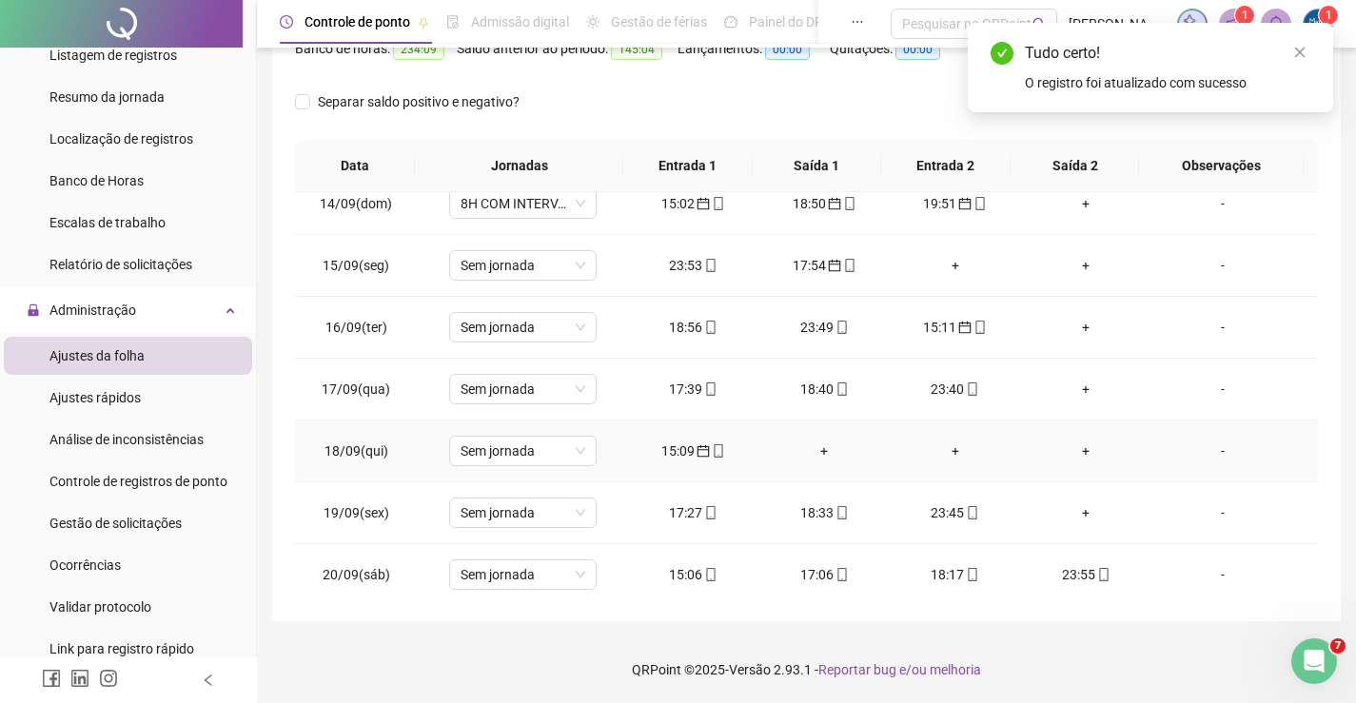
scroll to position [856, 0]
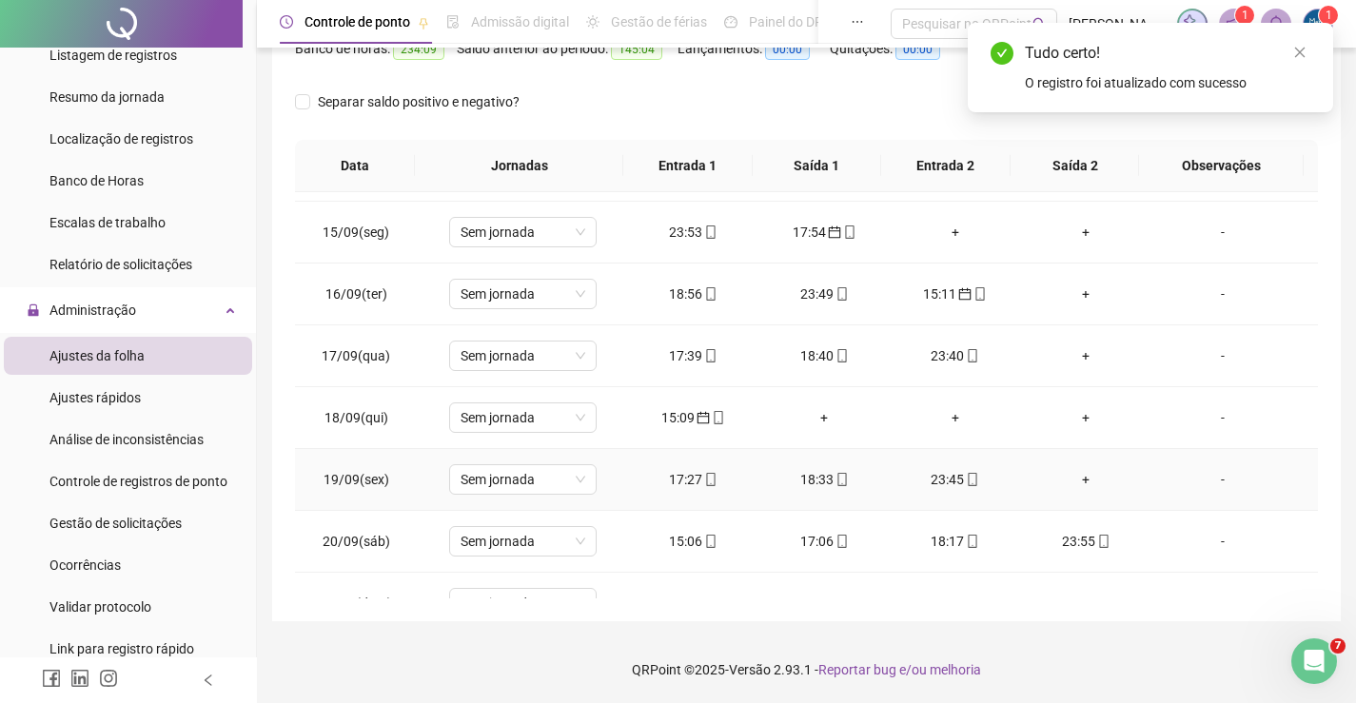
click at [679, 472] on div "17:27" at bounding box center [693, 479] width 101 height 21
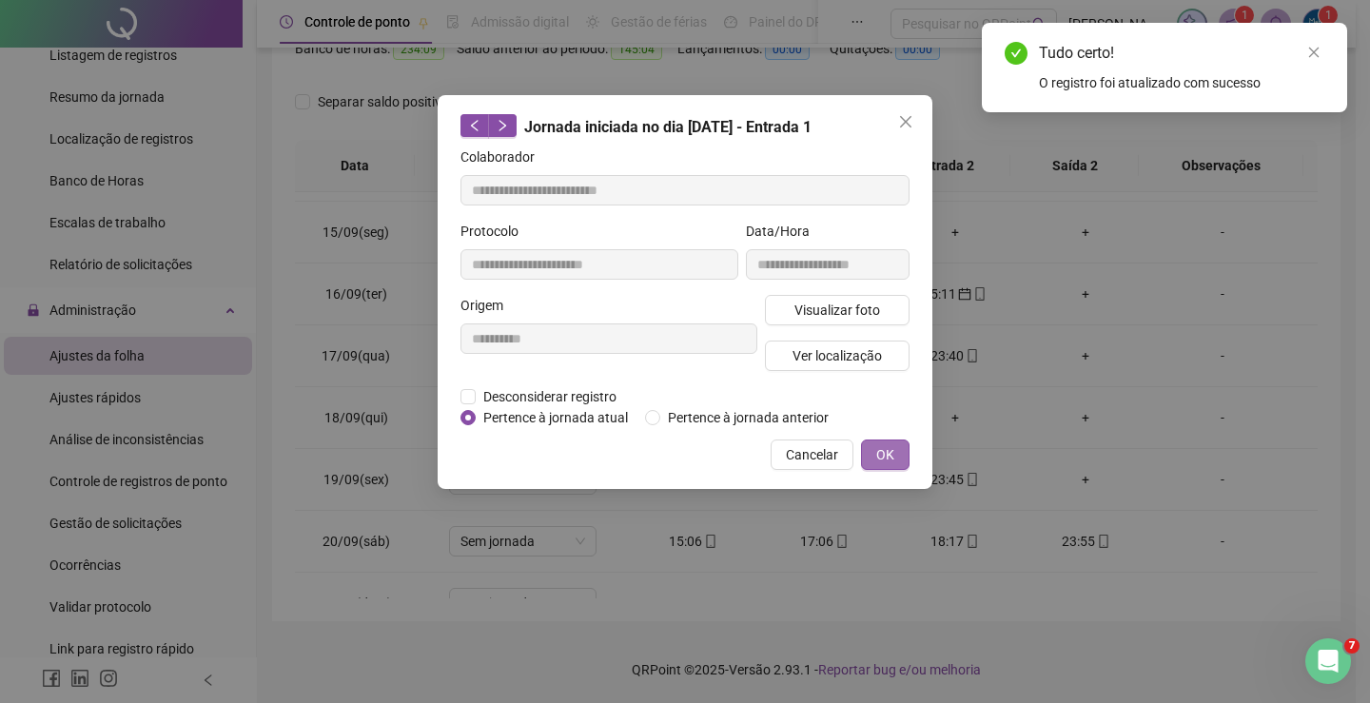
click at [882, 448] on span "OK" at bounding box center [885, 454] width 18 height 21
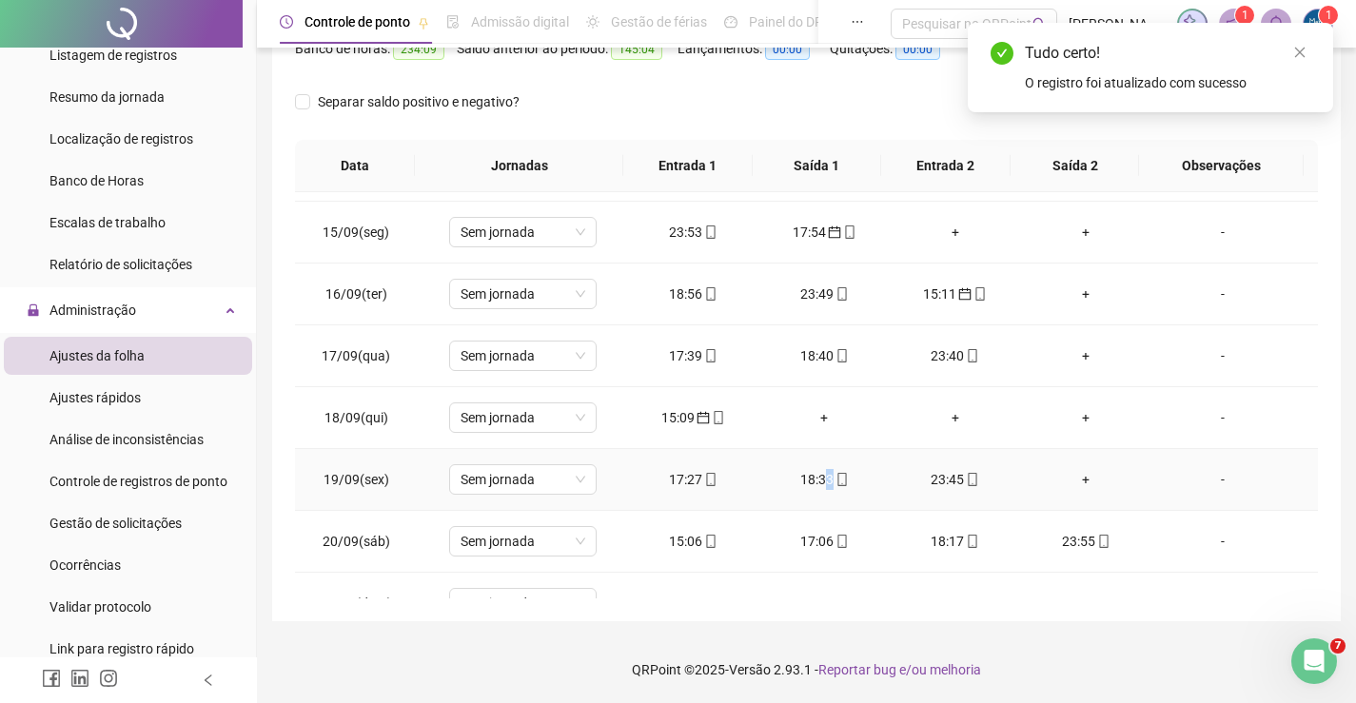
click at [820, 478] on div "18:33" at bounding box center [824, 479] width 101 height 21
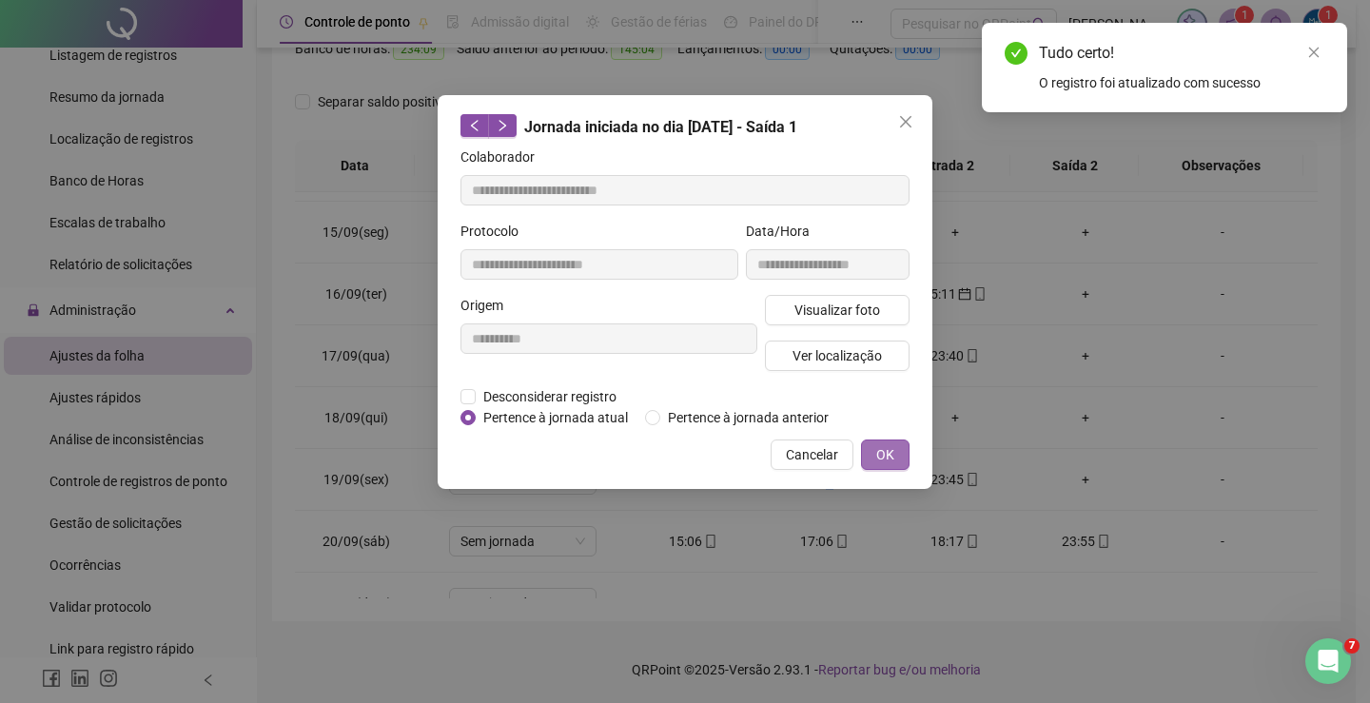
click at [891, 453] on span "OK" at bounding box center [885, 454] width 18 height 21
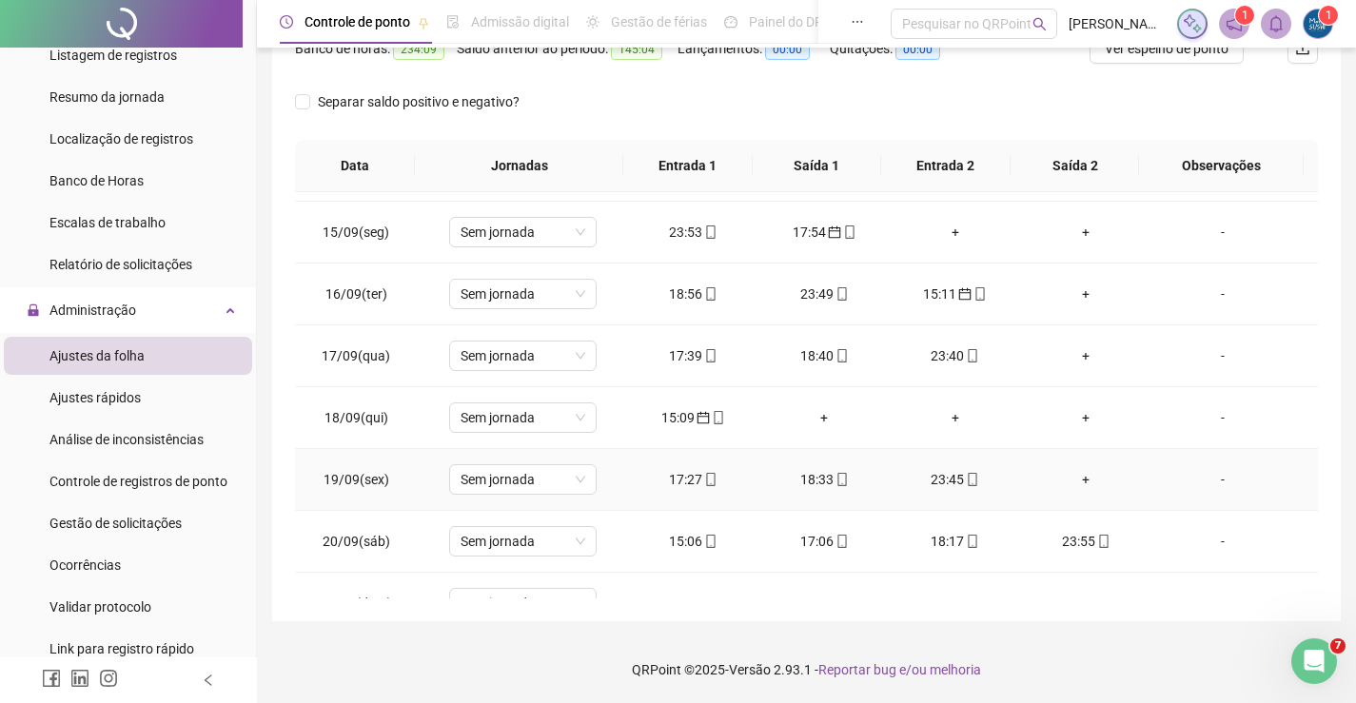
click at [947, 483] on div "23:45" at bounding box center [955, 479] width 101 height 21
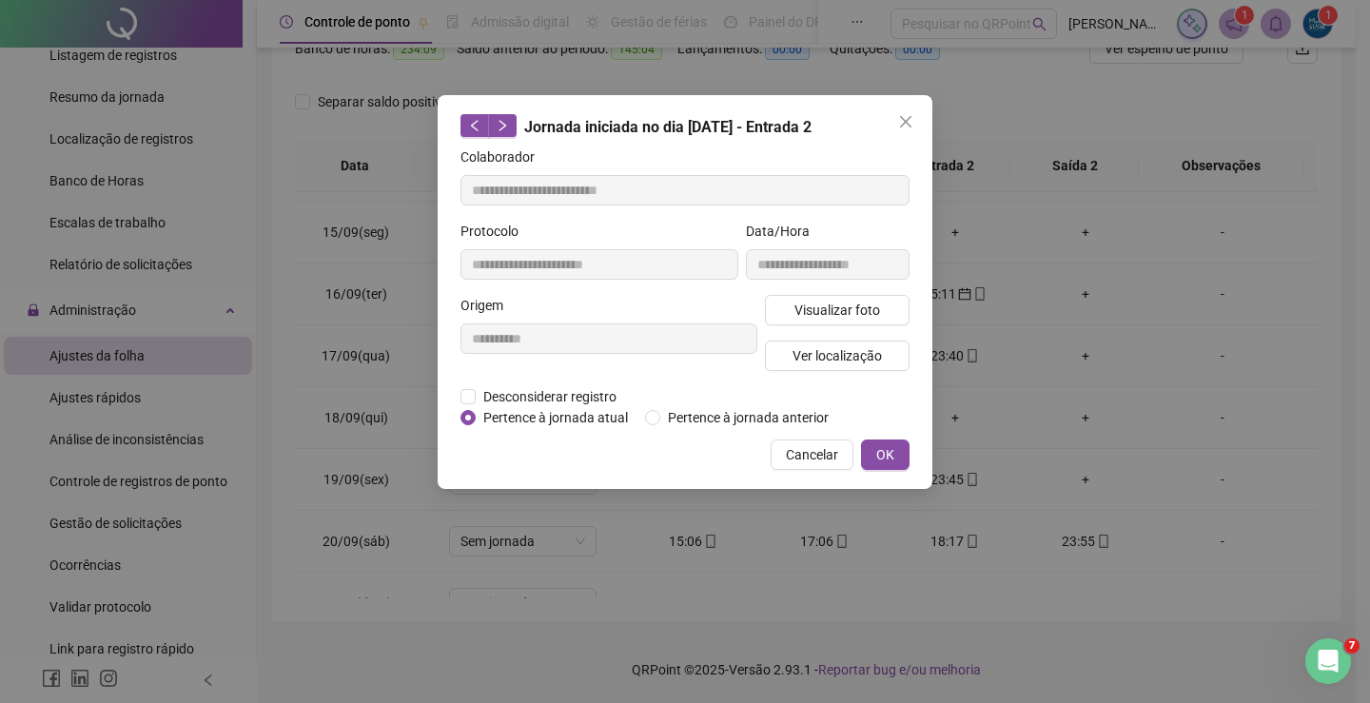
click at [886, 446] on span "OK" at bounding box center [885, 454] width 18 height 21
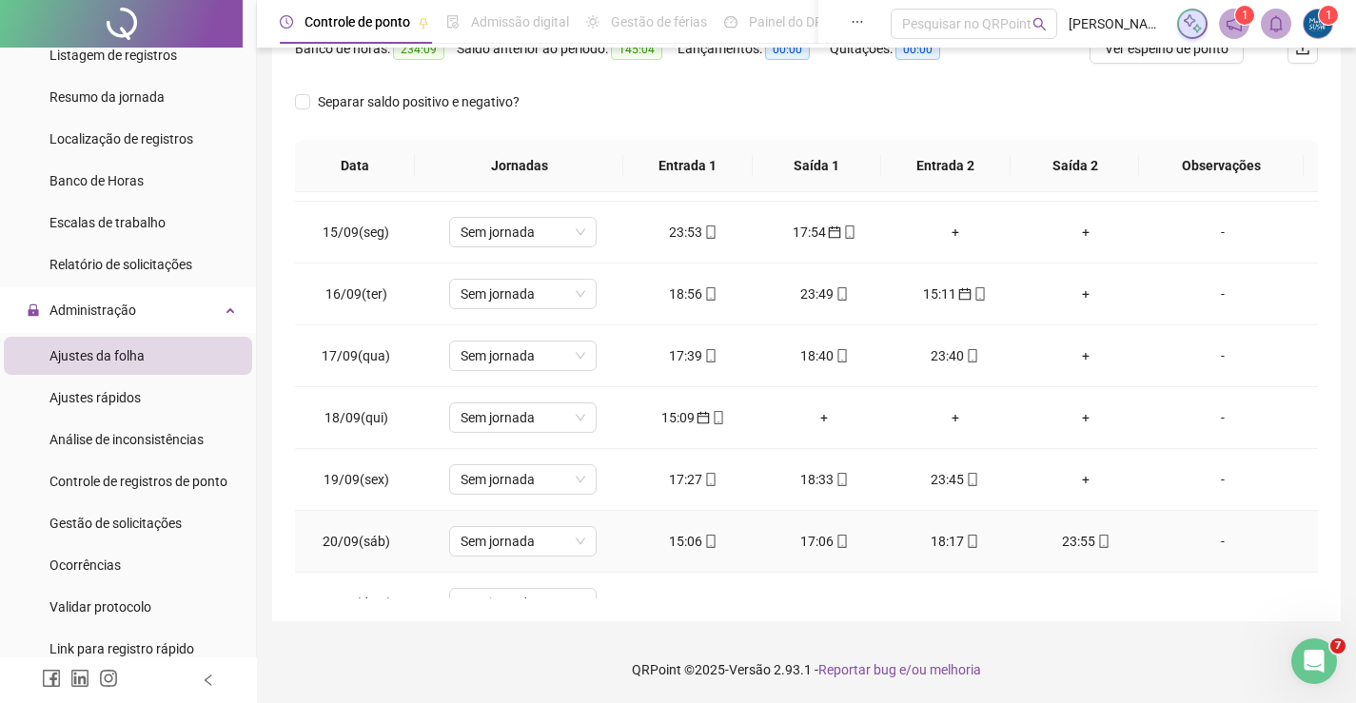
click at [704, 538] on icon "mobile" at bounding box center [710, 541] width 13 height 13
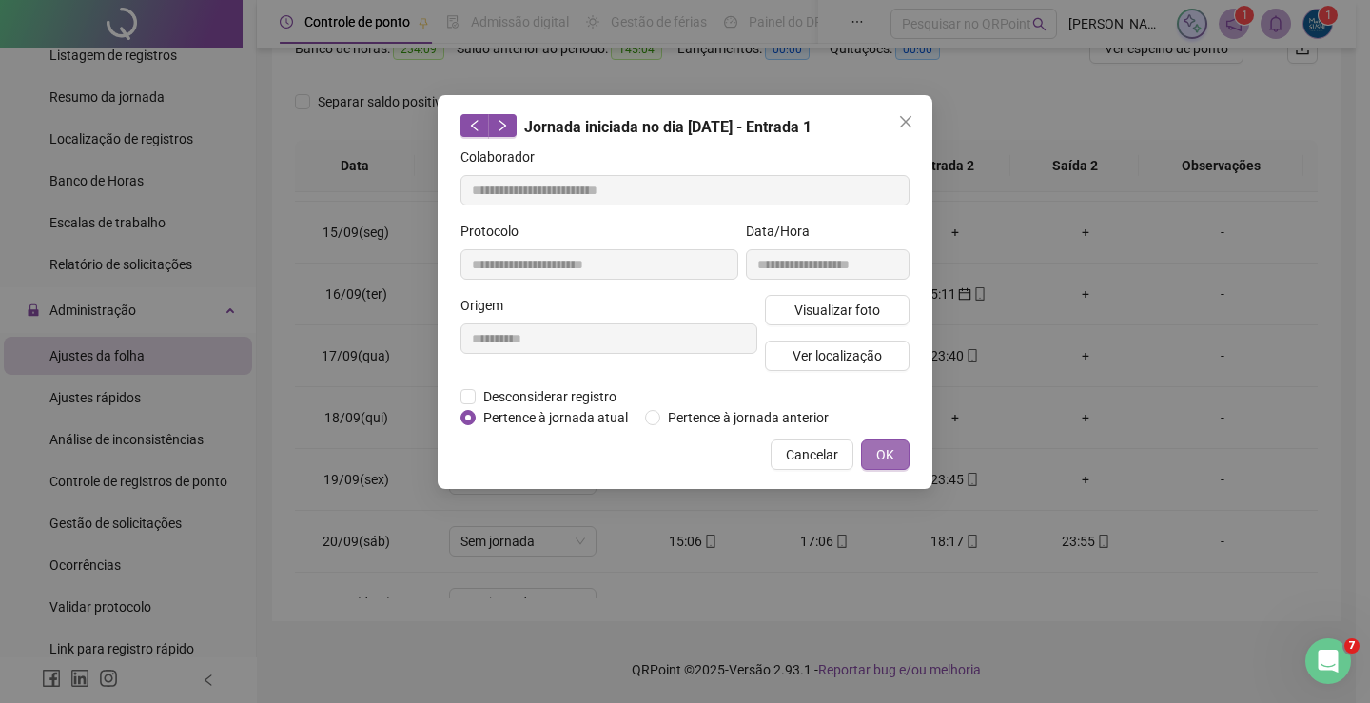
click at [889, 446] on span "OK" at bounding box center [885, 454] width 18 height 21
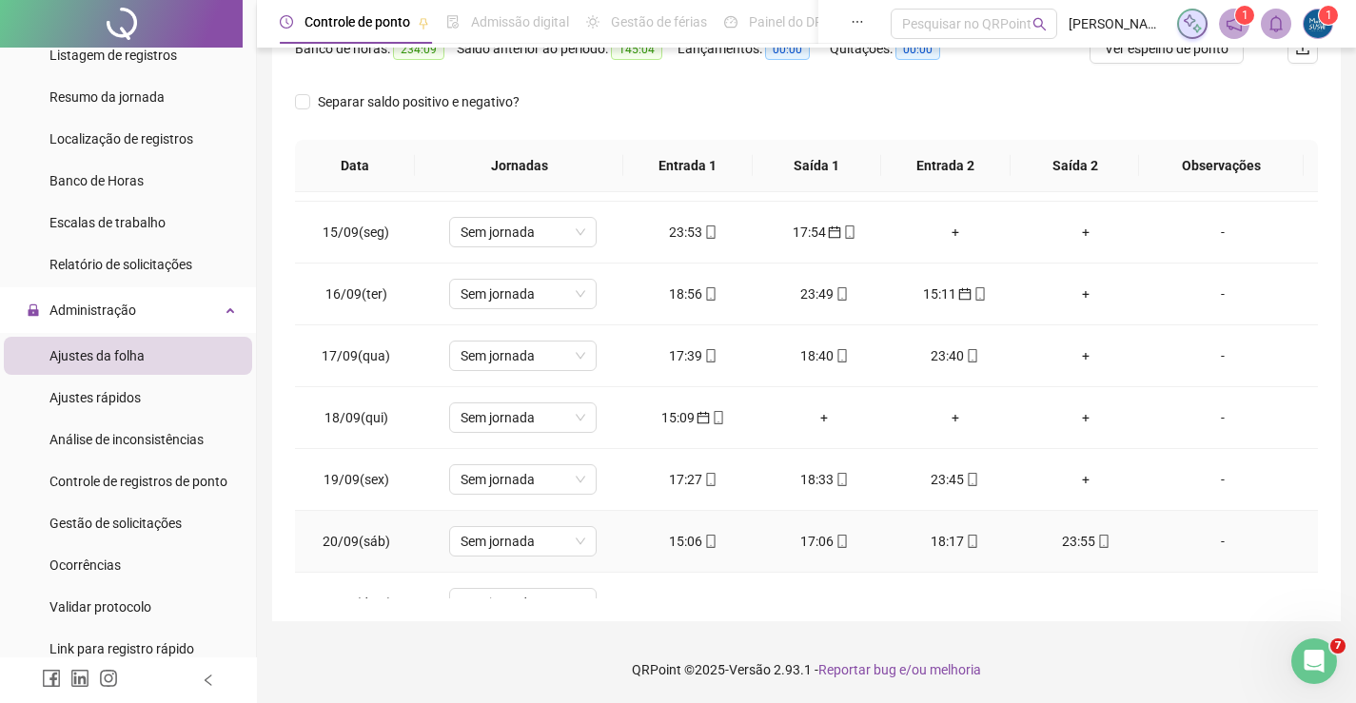
click at [829, 527] on td "17:06" at bounding box center [823, 542] width 131 height 62
click at [837, 547] on icon "mobile" at bounding box center [841, 541] width 9 height 13
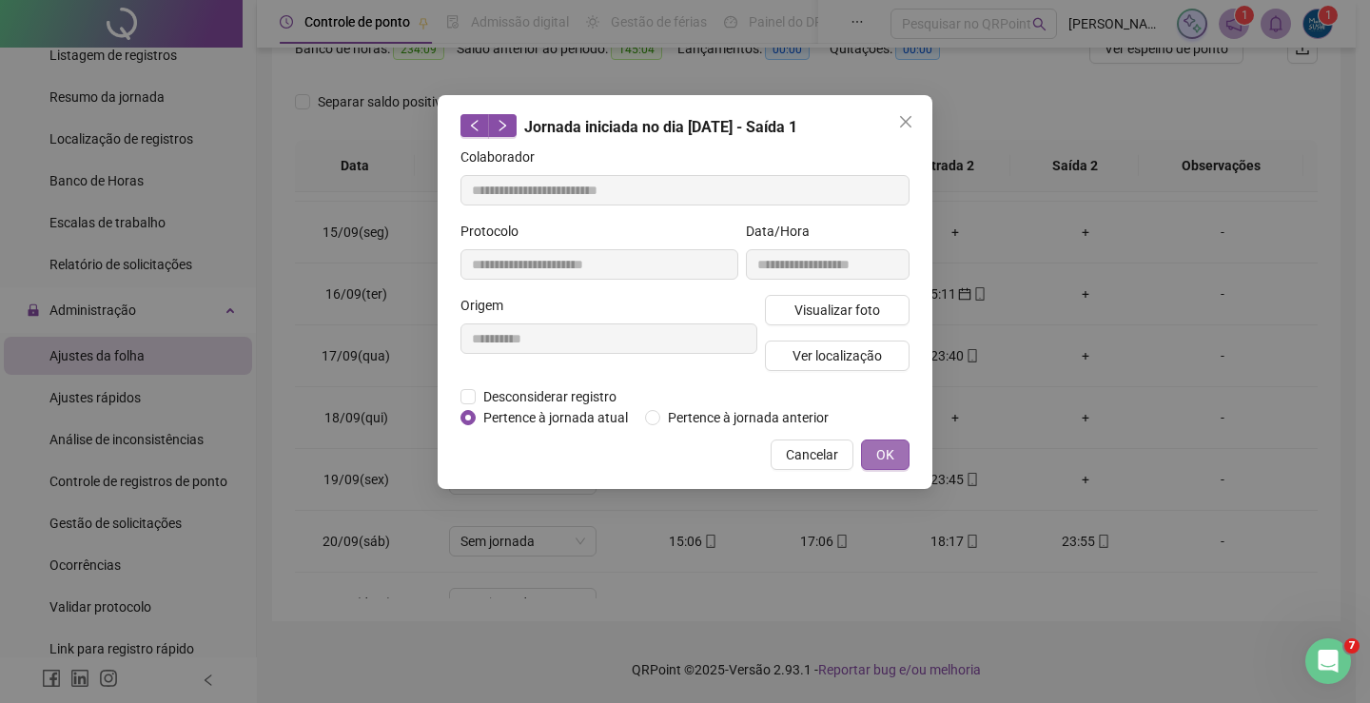
click at [878, 454] on span "OK" at bounding box center [885, 454] width 18 height 21
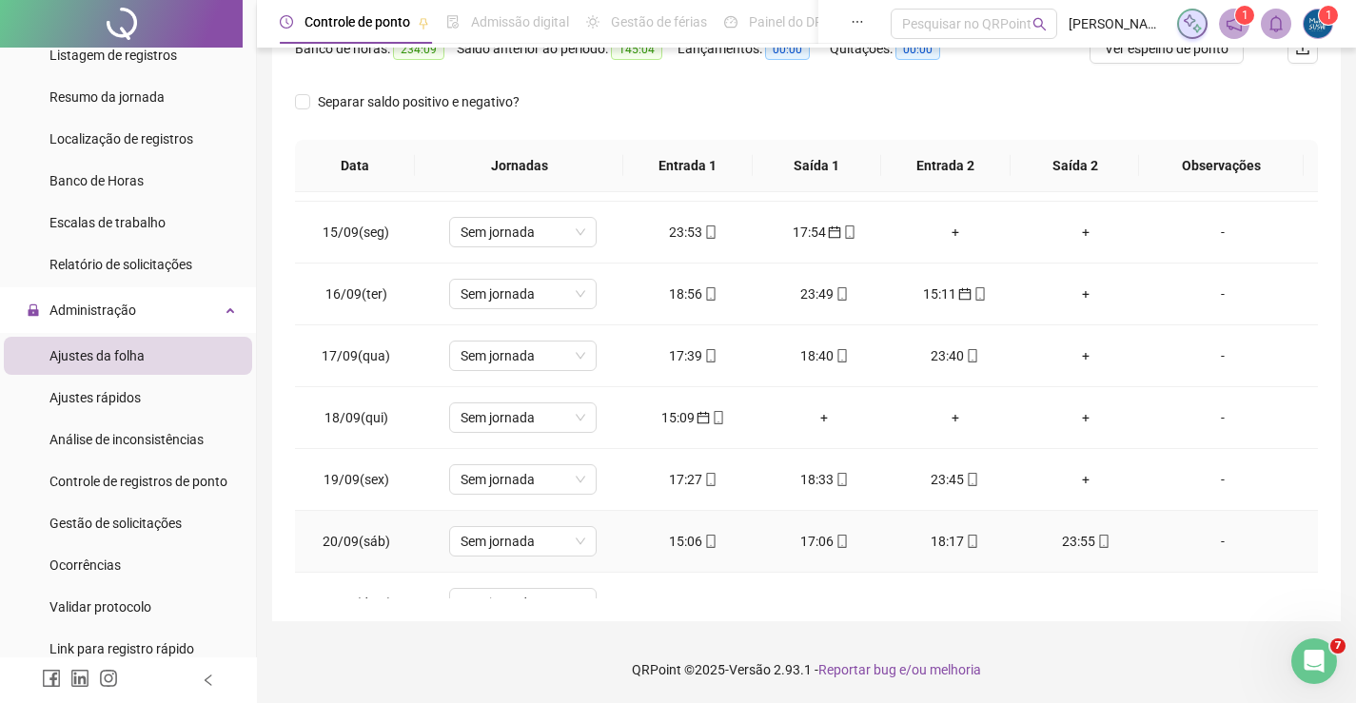
click at [942, 535] on div "18:17" at bounding box center [955, 541] width 101 height 21
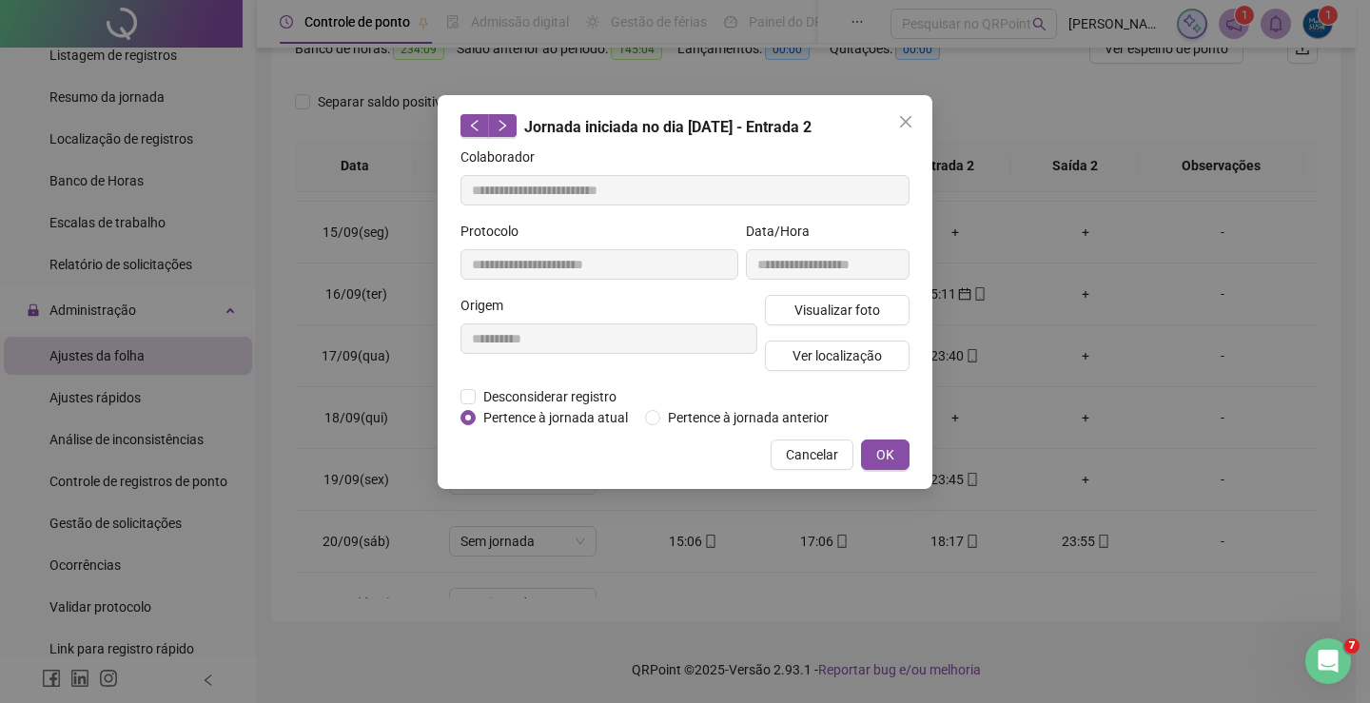
drag, startPoint x: 893, startPoint y: 456, endPoint x: 1011, endPoint y: 511, distance: 131.1
click at [892, 456] on span "OK" at bounding box center [885, 454] width 18 height 21
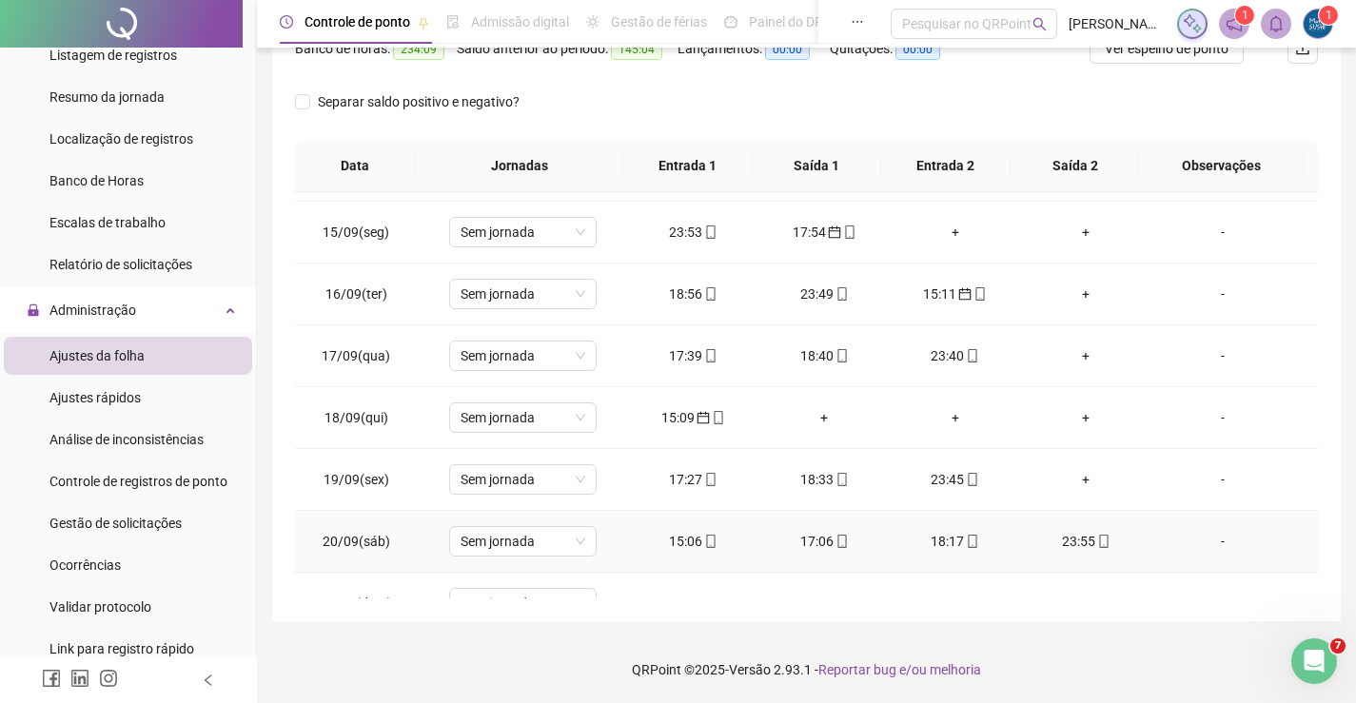
click at [1058, 533] on div "23:55" at bounding box center [1086, 541] width 101 height 21
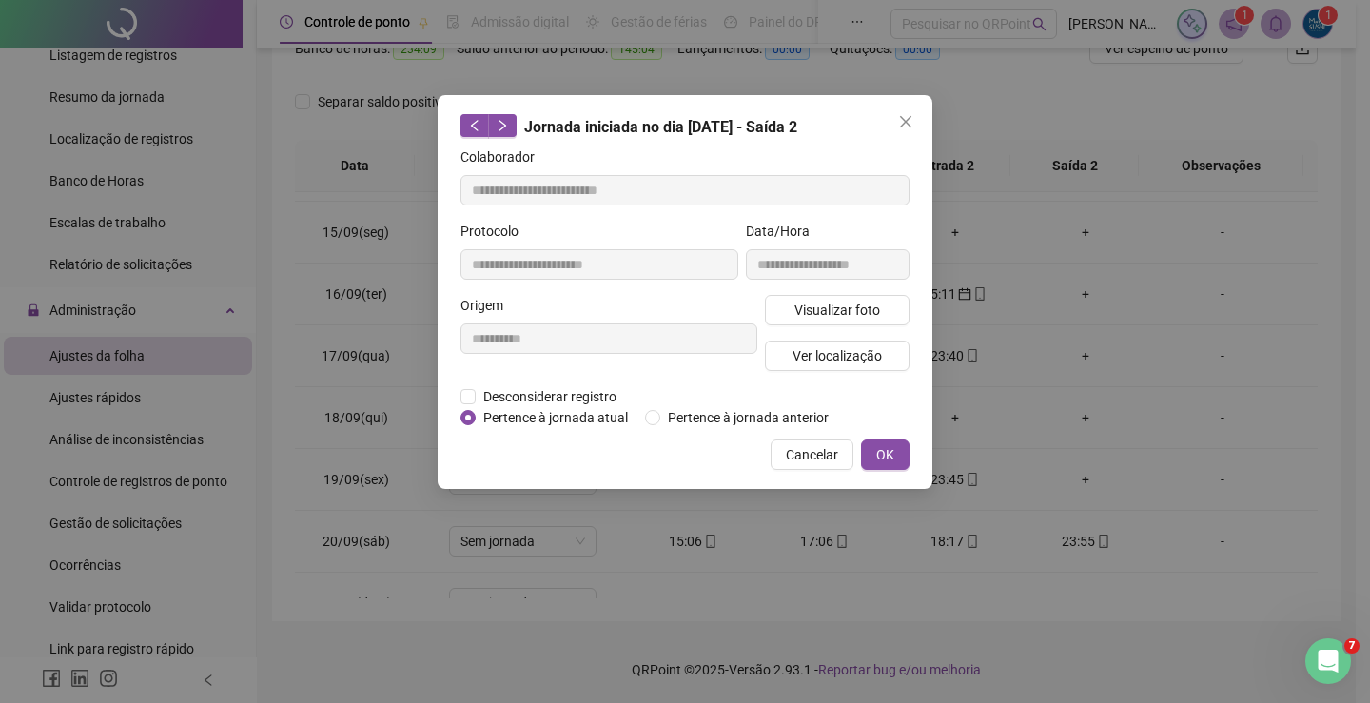
drag, startPoint x: 875, startPoint y: 449, endPoint x: 900, endPoint y: 471, distance: 33.0
click at [875, 450] on button "OK" at bounding box center [885, 455] width 49 height 30
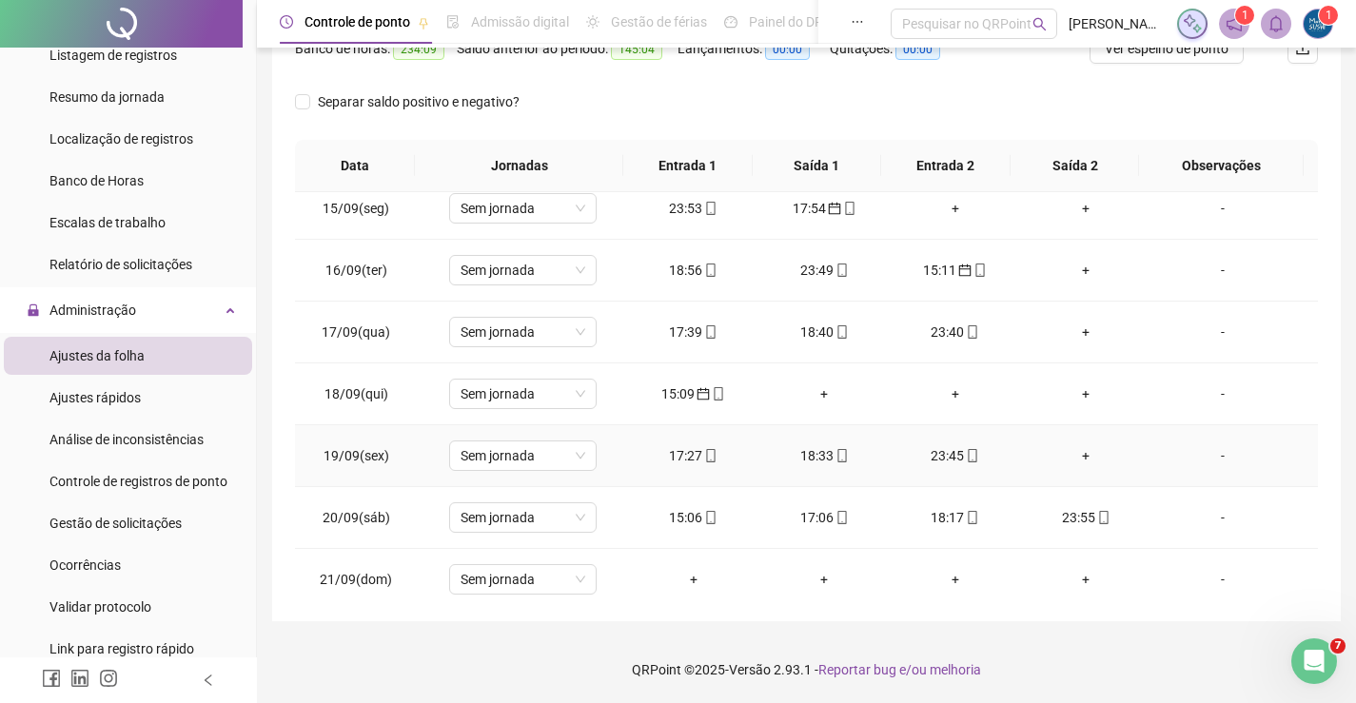
scroll to position [893, 0]
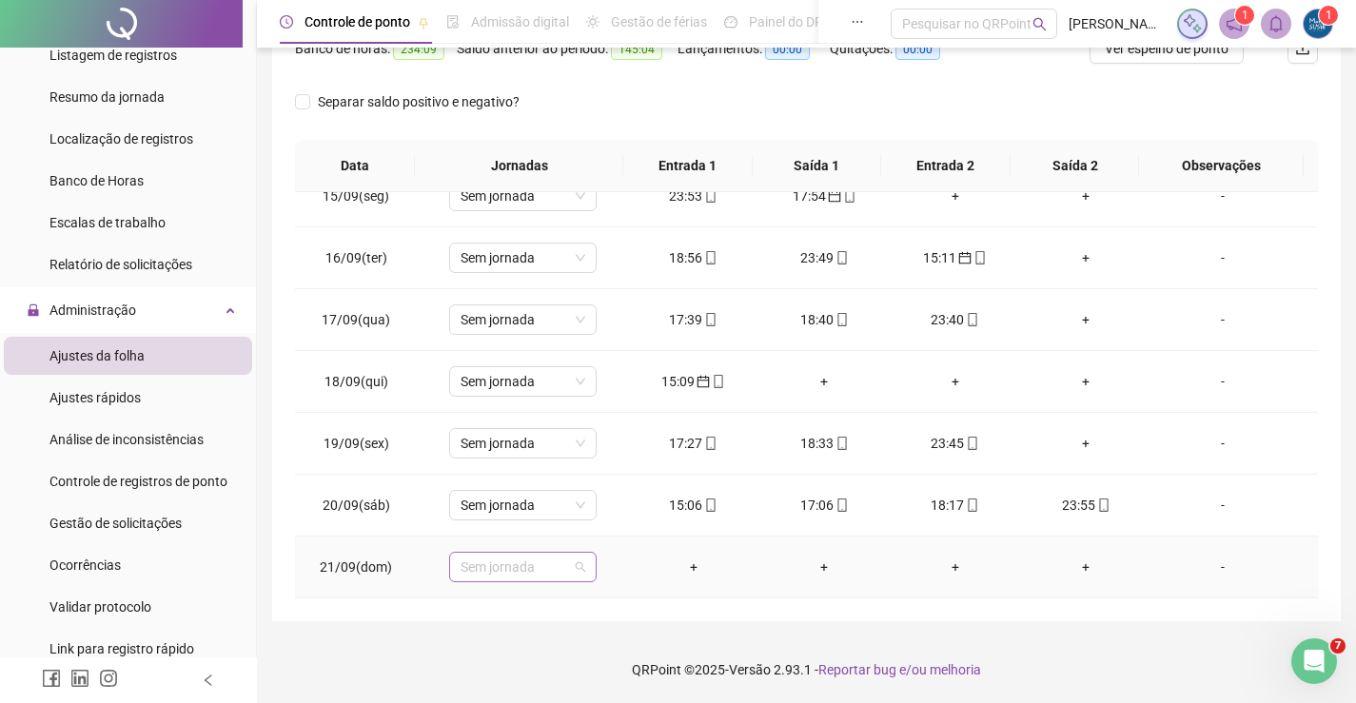
click at [581, 568] on span "Sem jornada" at bounding box center [523, 567] width 125 height 29
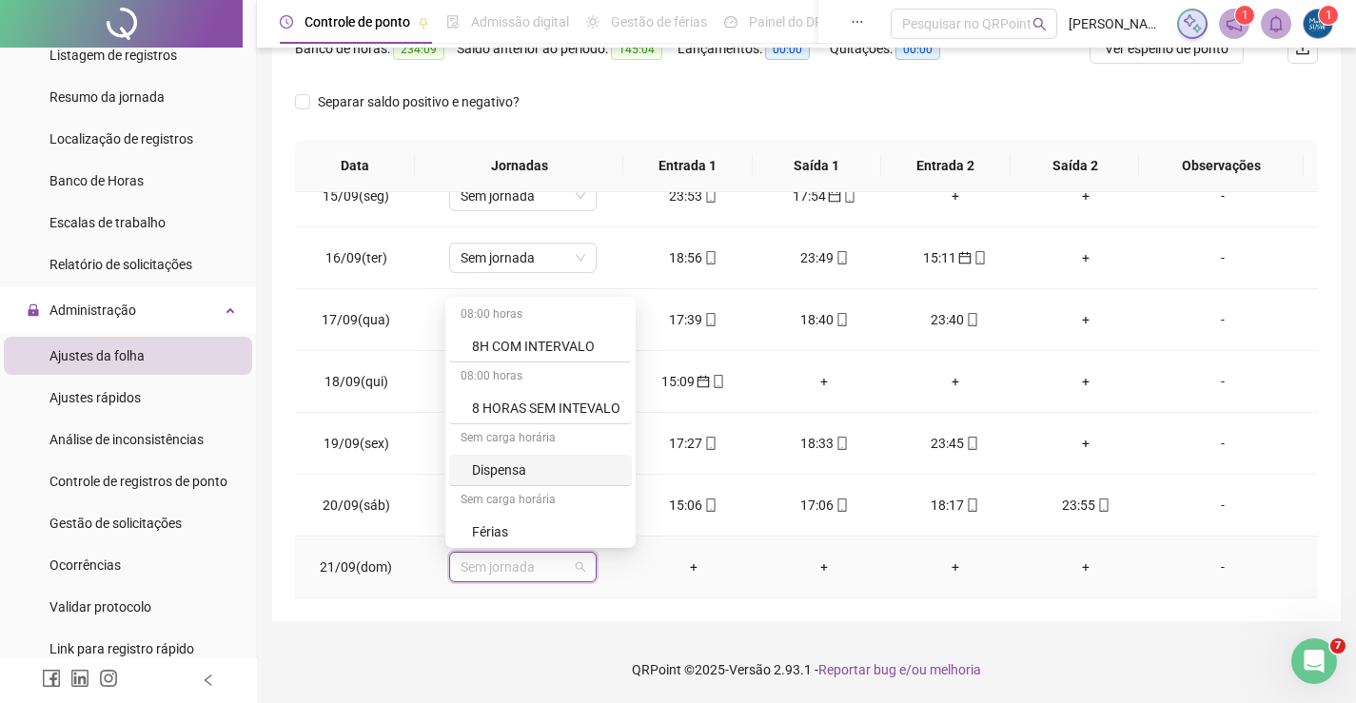
scroll to position [189, 0]
click at [1191, 377] on div "-" at bounding box center [1223, 381] width 112 height 21
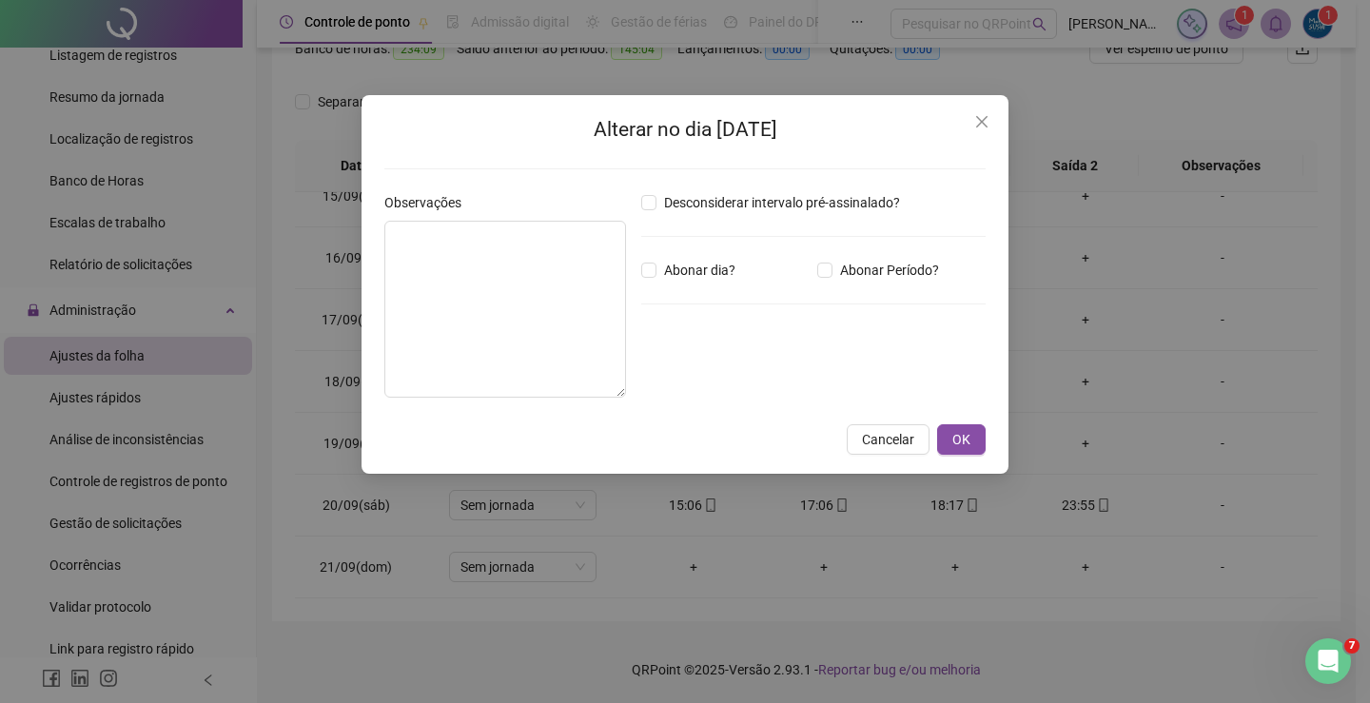
click at [975, 127] on icon "close" at bounding box center [981, 121] width 15 height 15
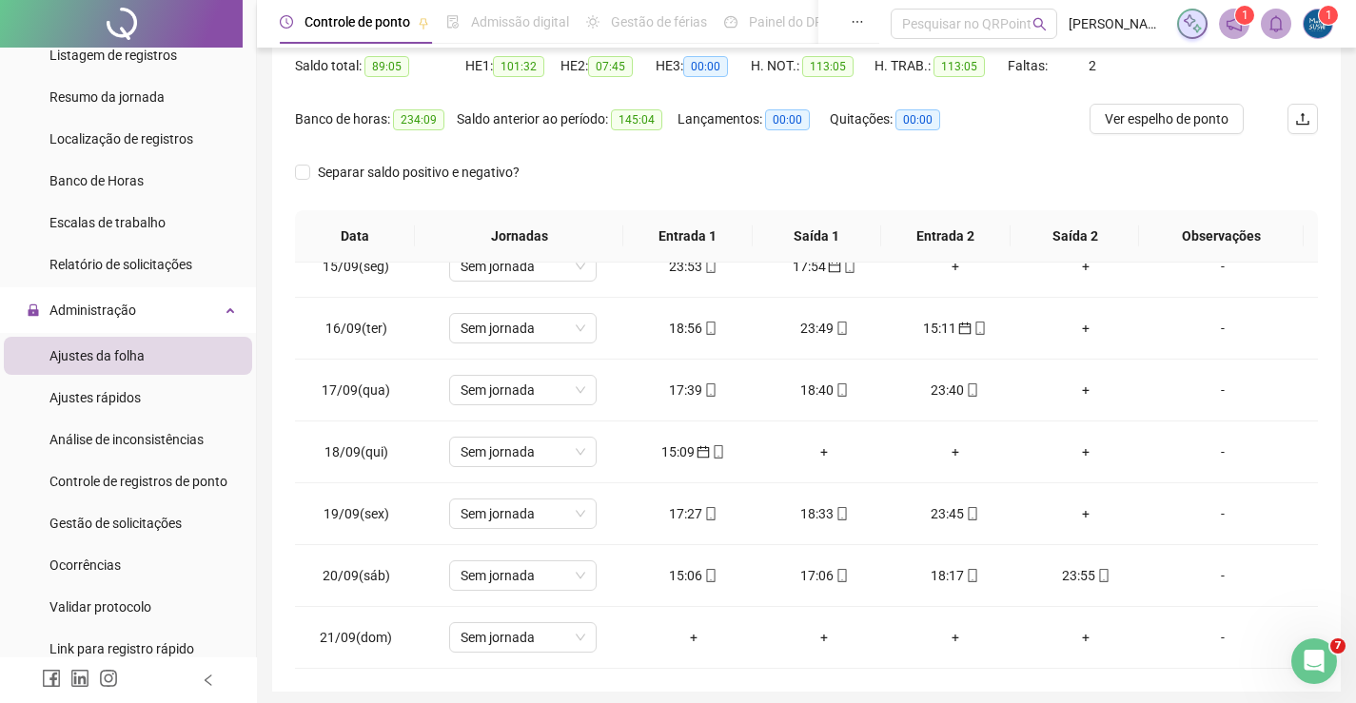
scroll to position [79, 0]
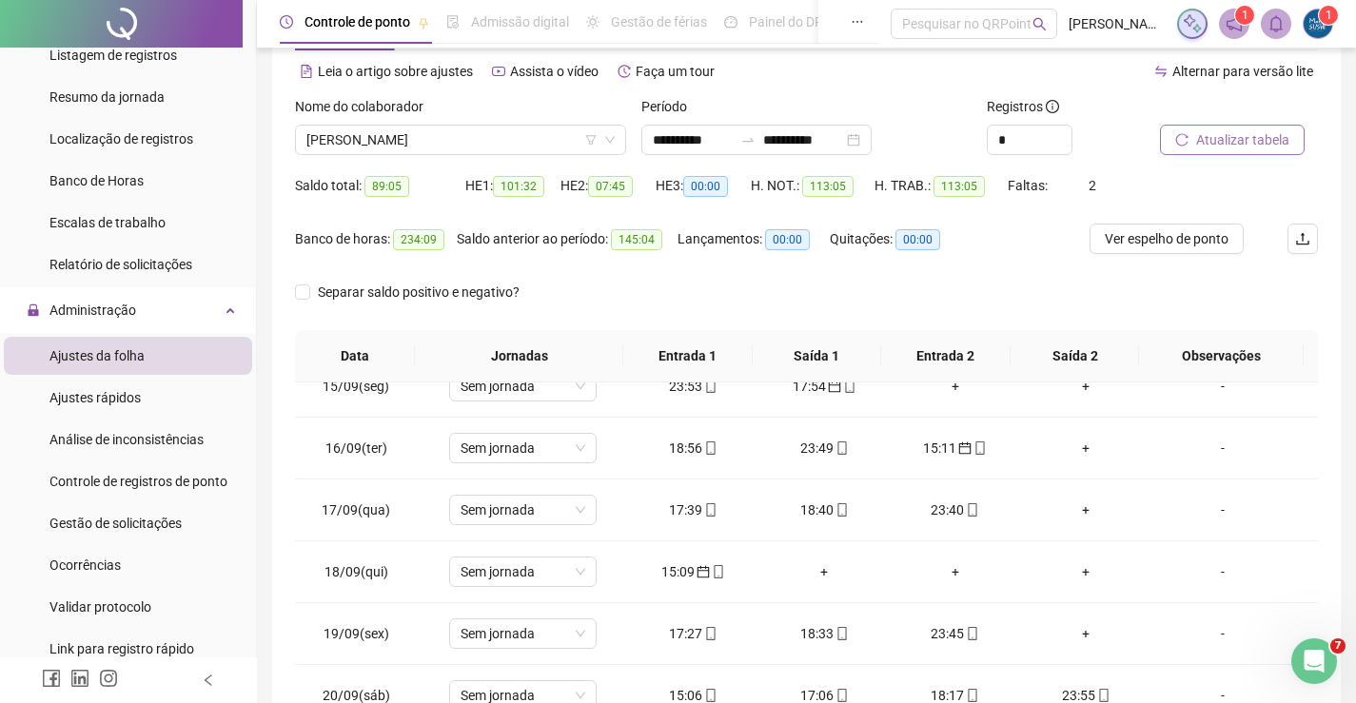
click at [1206, 149] on span "Atualizar tabela" at bounding box center [1242, 139] width 93 height 21
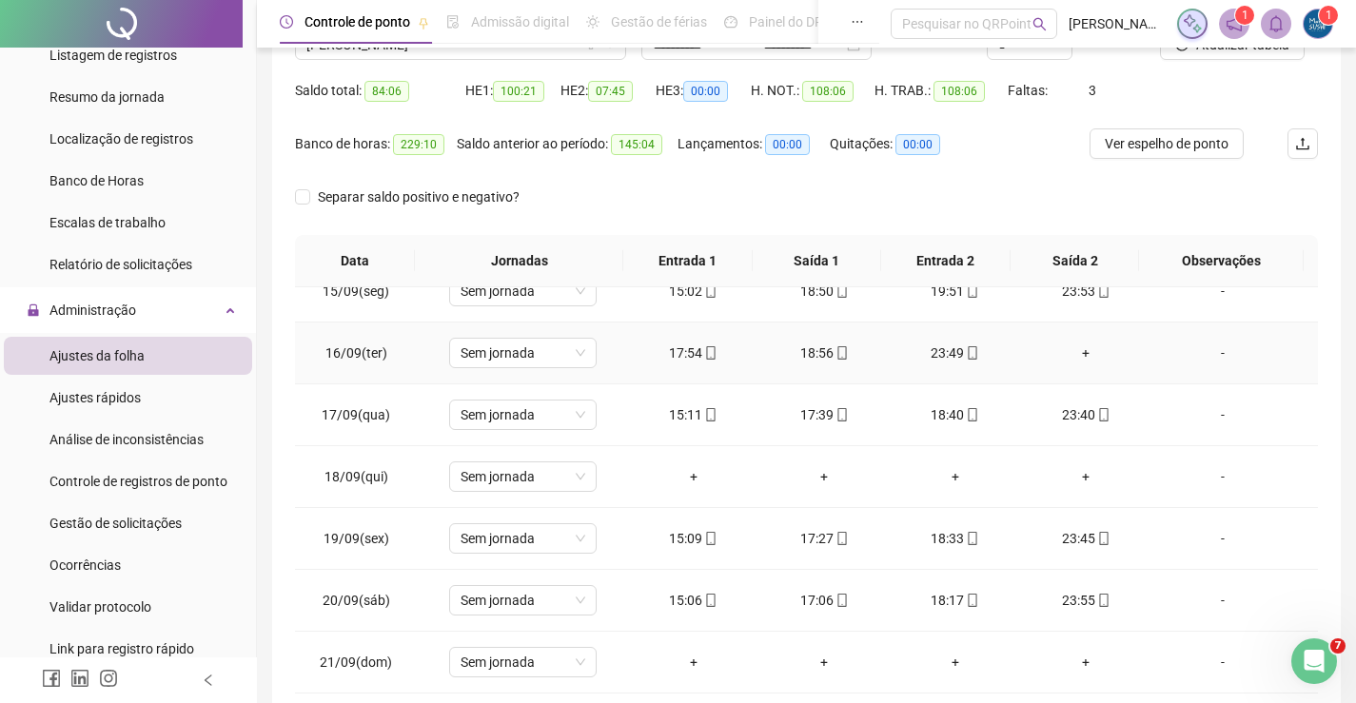
scroll to position [797, 0]
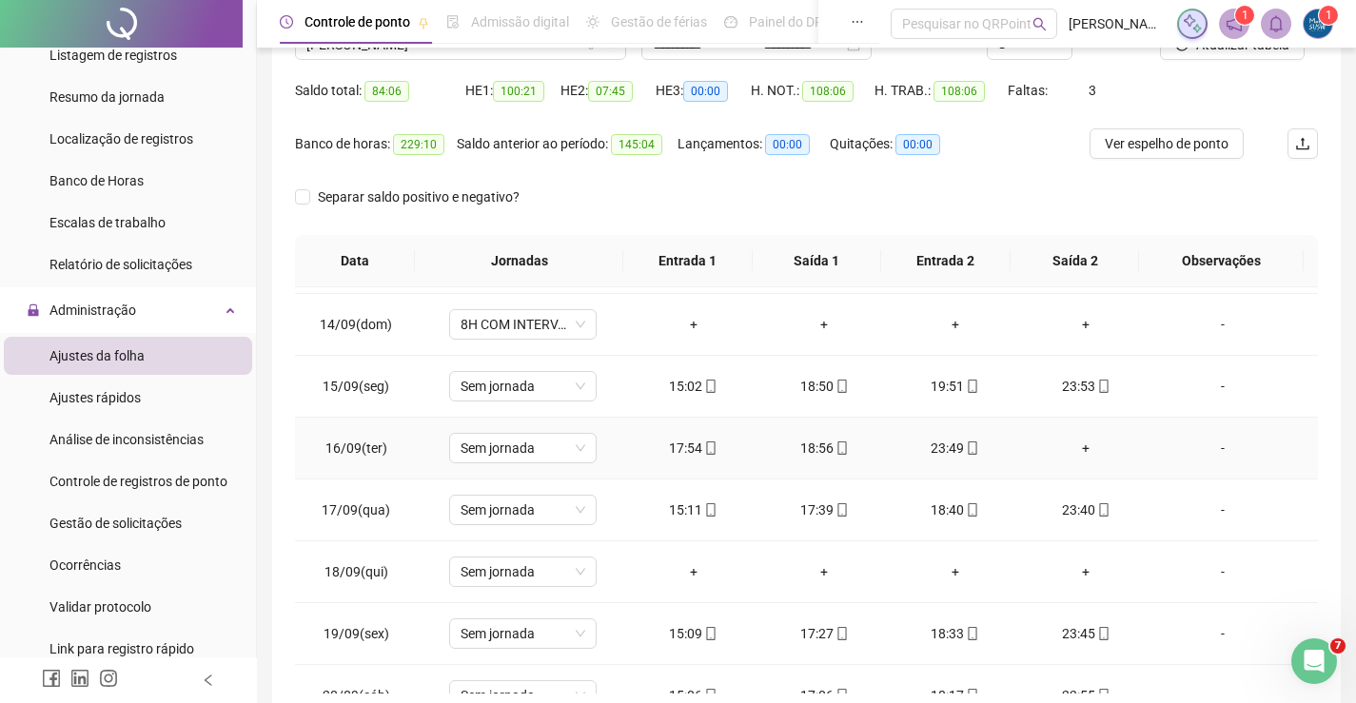
click at [1071, 442] on div "+" at bounding box center [1086, 448] width 101 height 21
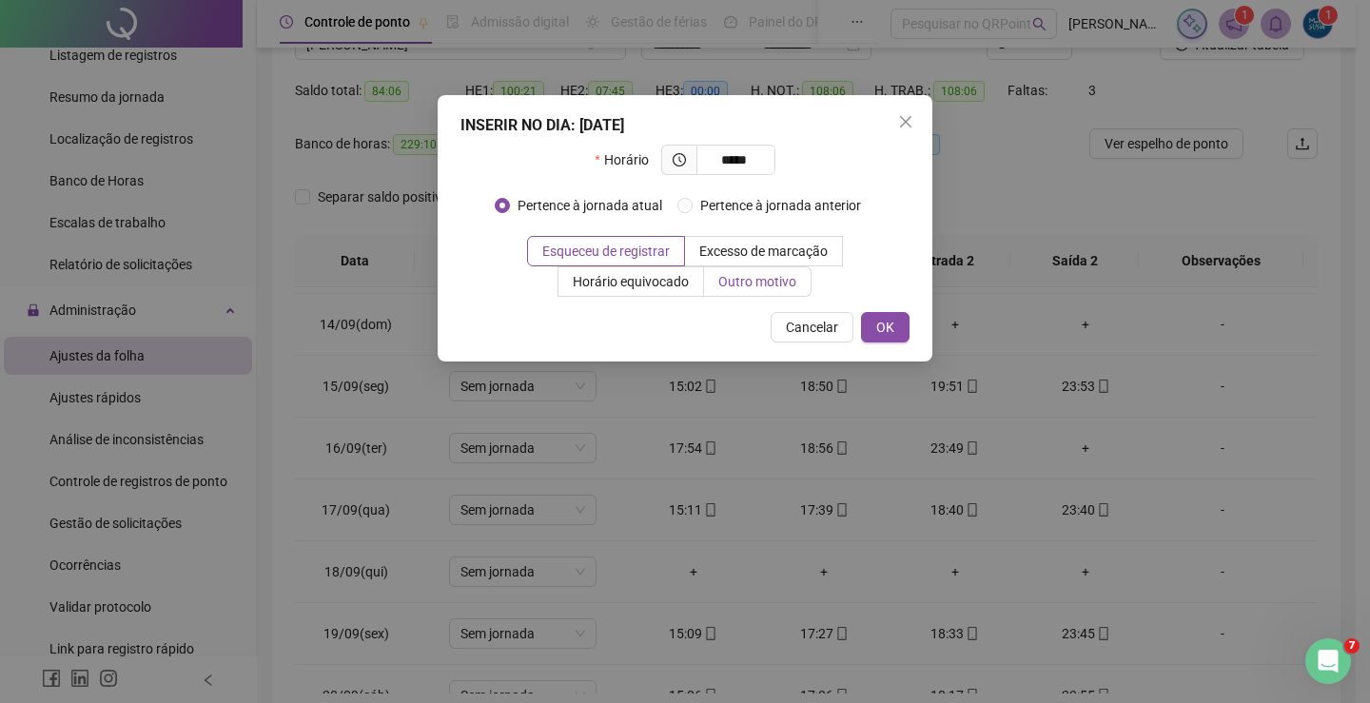
click at [768, 286] on span "Outro motivo" at bounding box center [757, 281] width 78 height 15
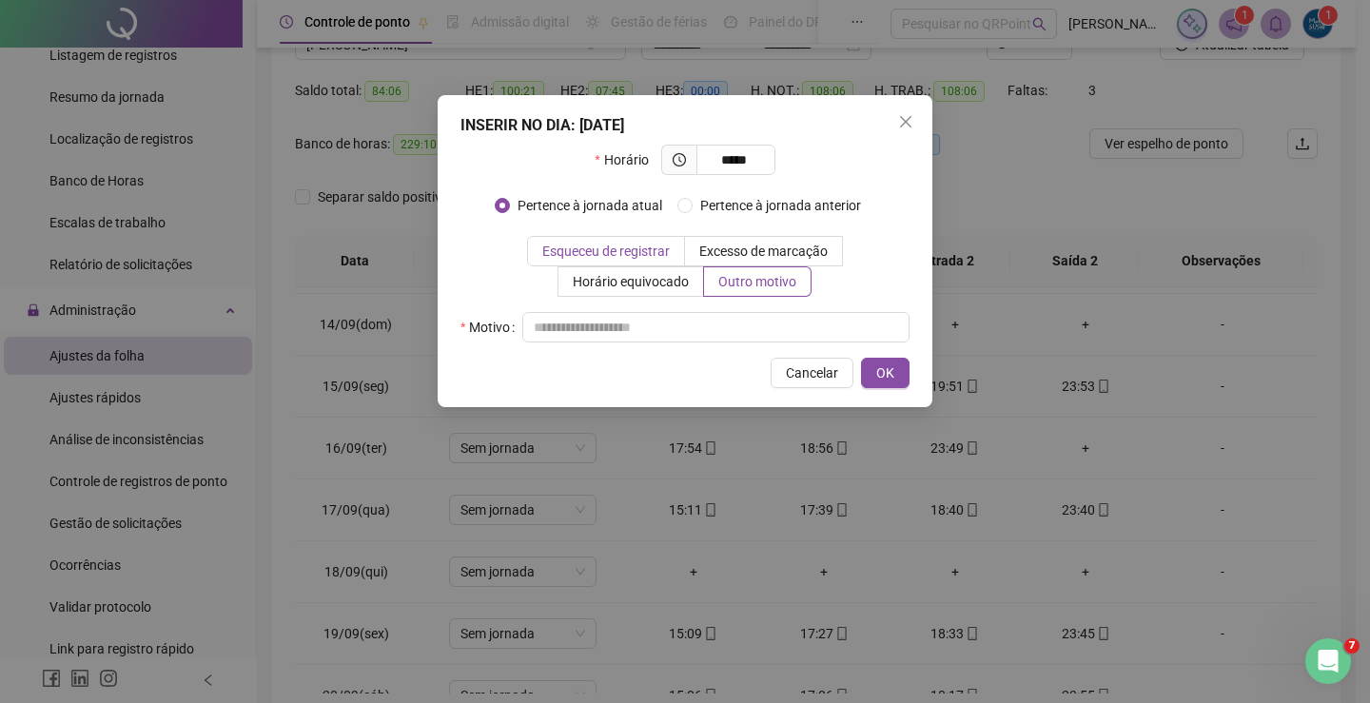
click at [640, 258] on span "Esqueceu de registrar" at bounding box center [606, 251] width 128 height 15
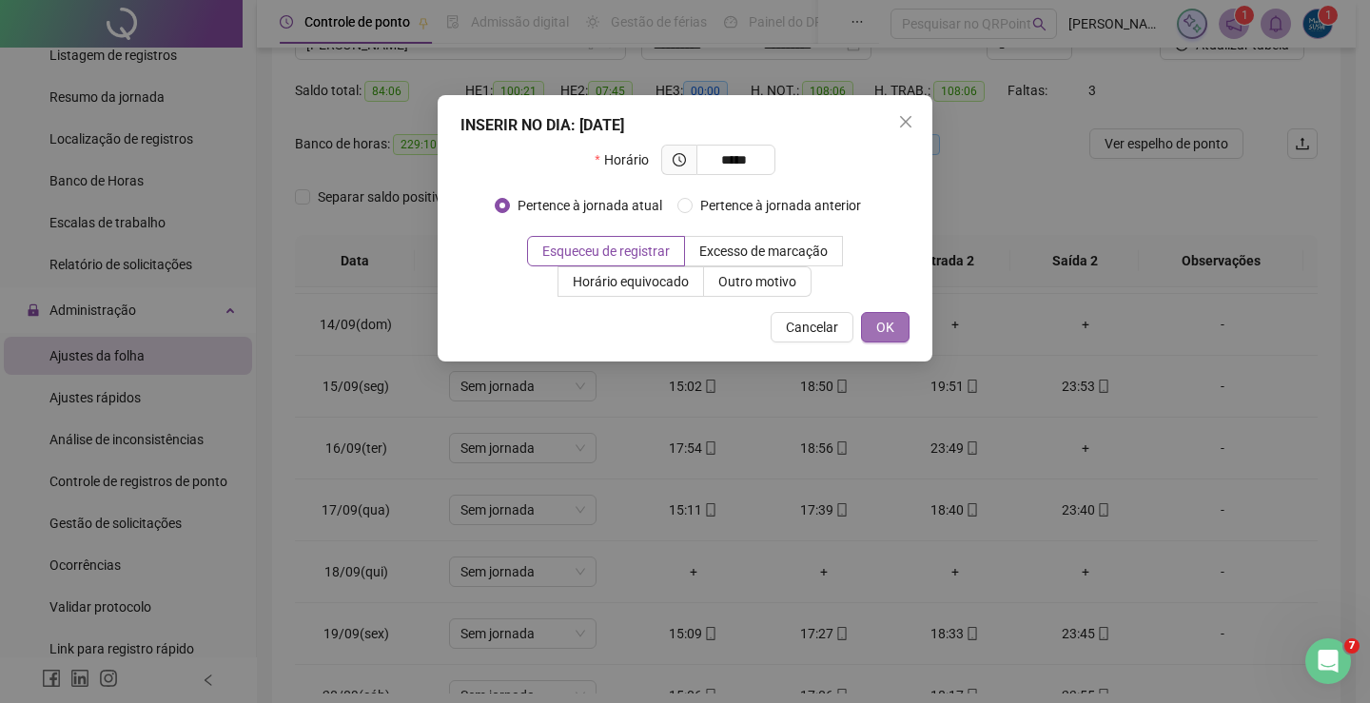
click at [882, 324] on span "OK" at bounding box center [885, 327] width 18 height 21
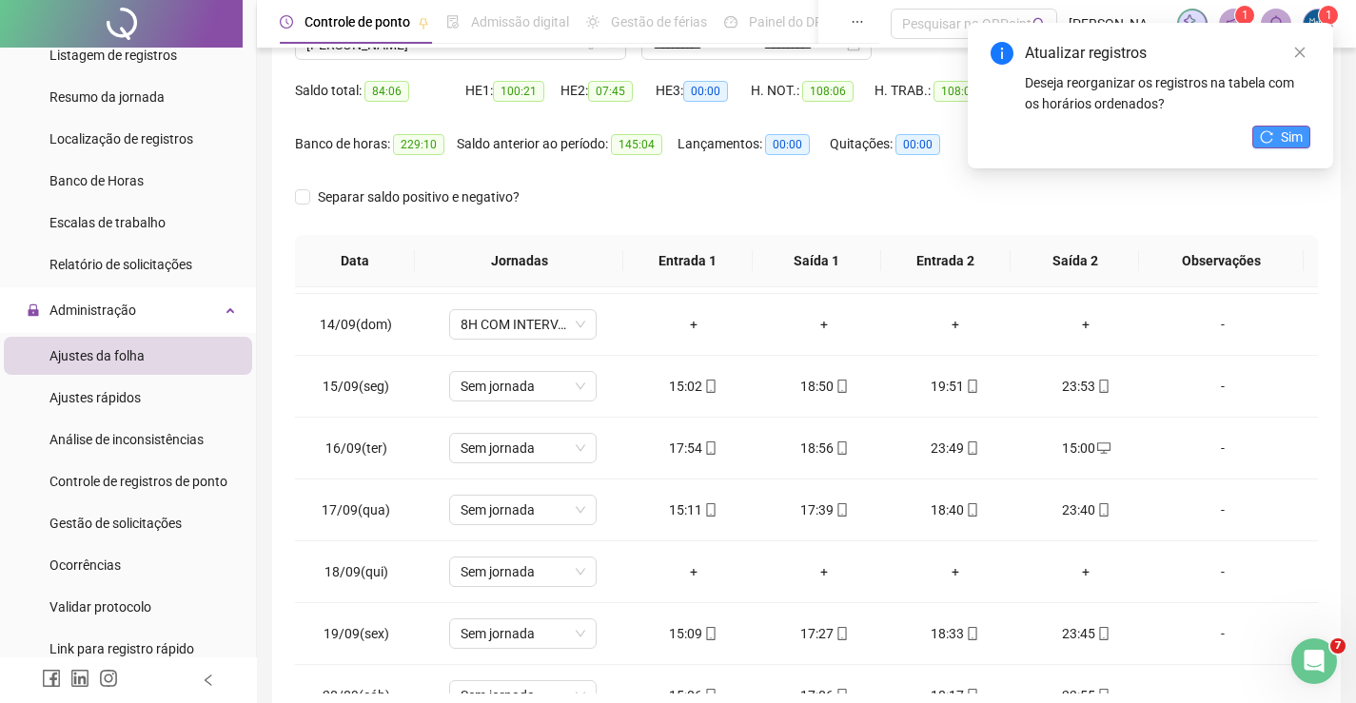
click at [1278, 141] on button "Sim" at bounding box center [1281, 137] width 58 height 23
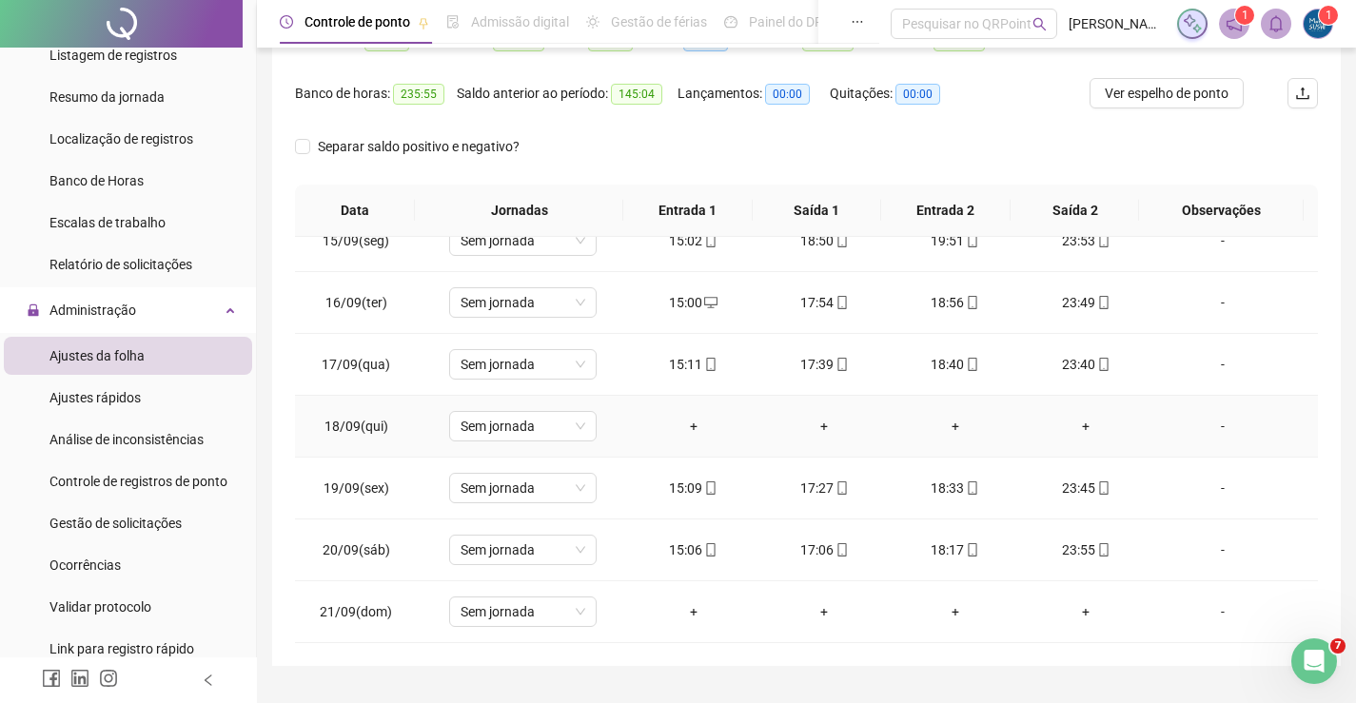
scroll to position [269, 0]
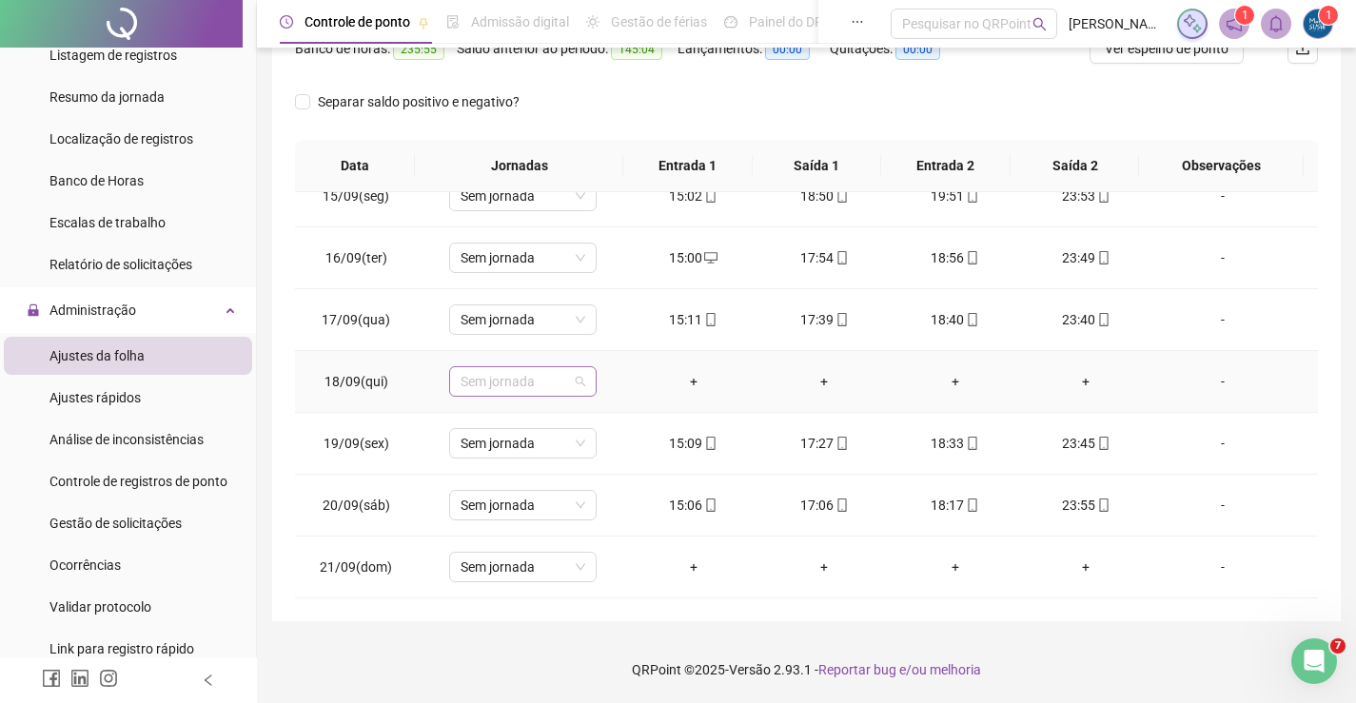
click at [552, 384] on span "Sem jornada" at bounding box center [523, 381] width 125 height 29
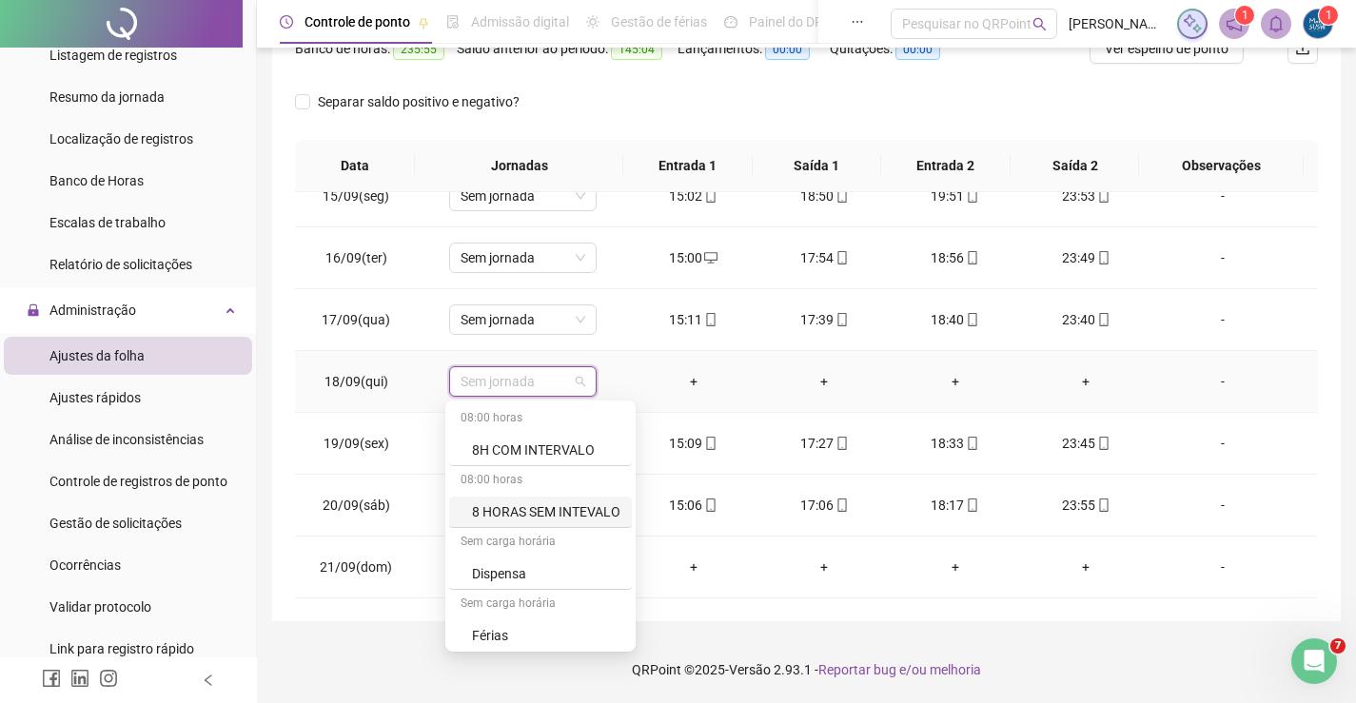
scroll to position [95, 0]
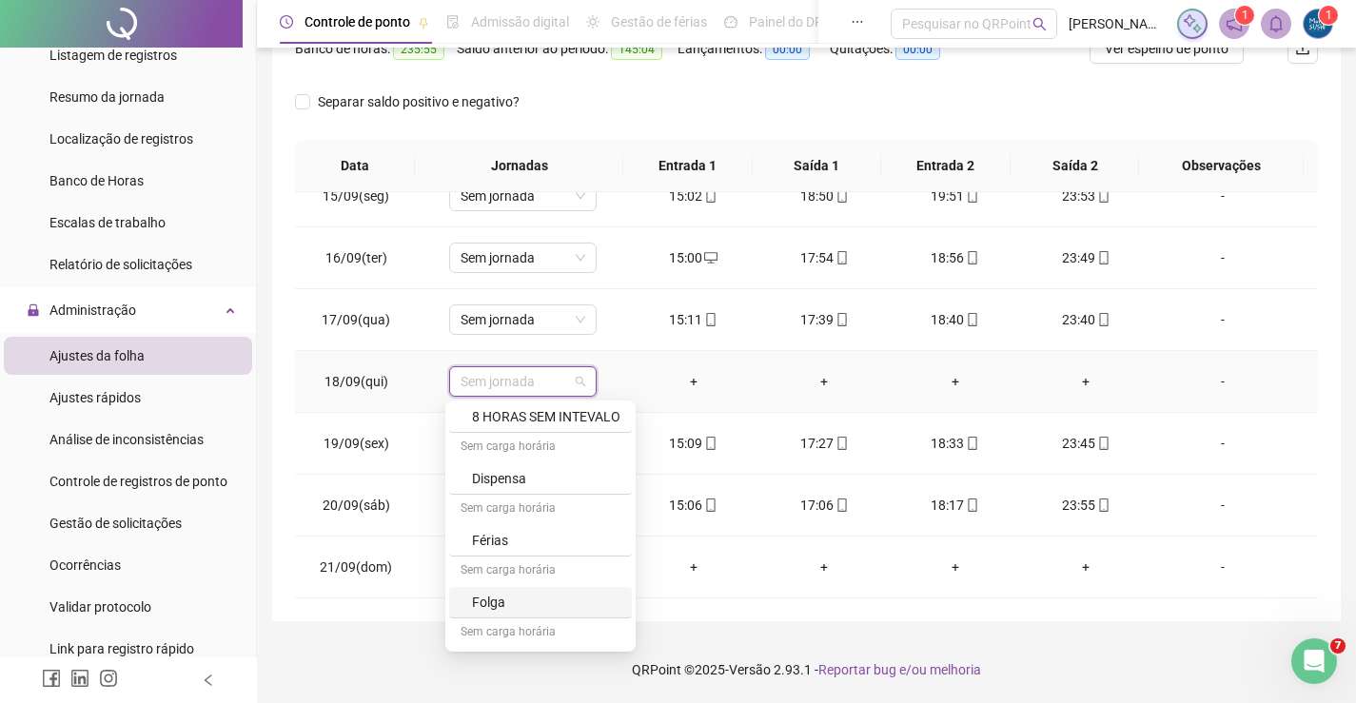
click at [495, 608] on div "Folga" at bounding box center [546, 602] width 148 height 21
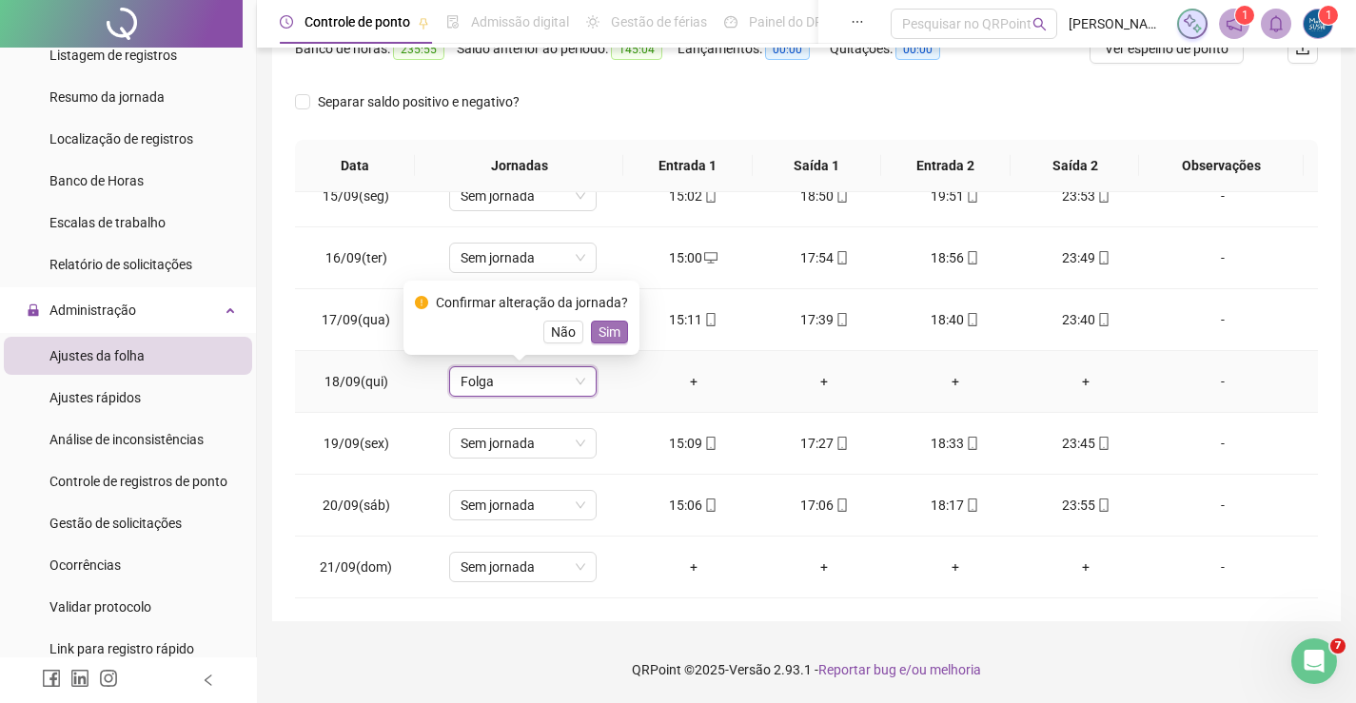
click at [606, 327] on span "Sim" at bounding box center [610, 332] width 22 height 21
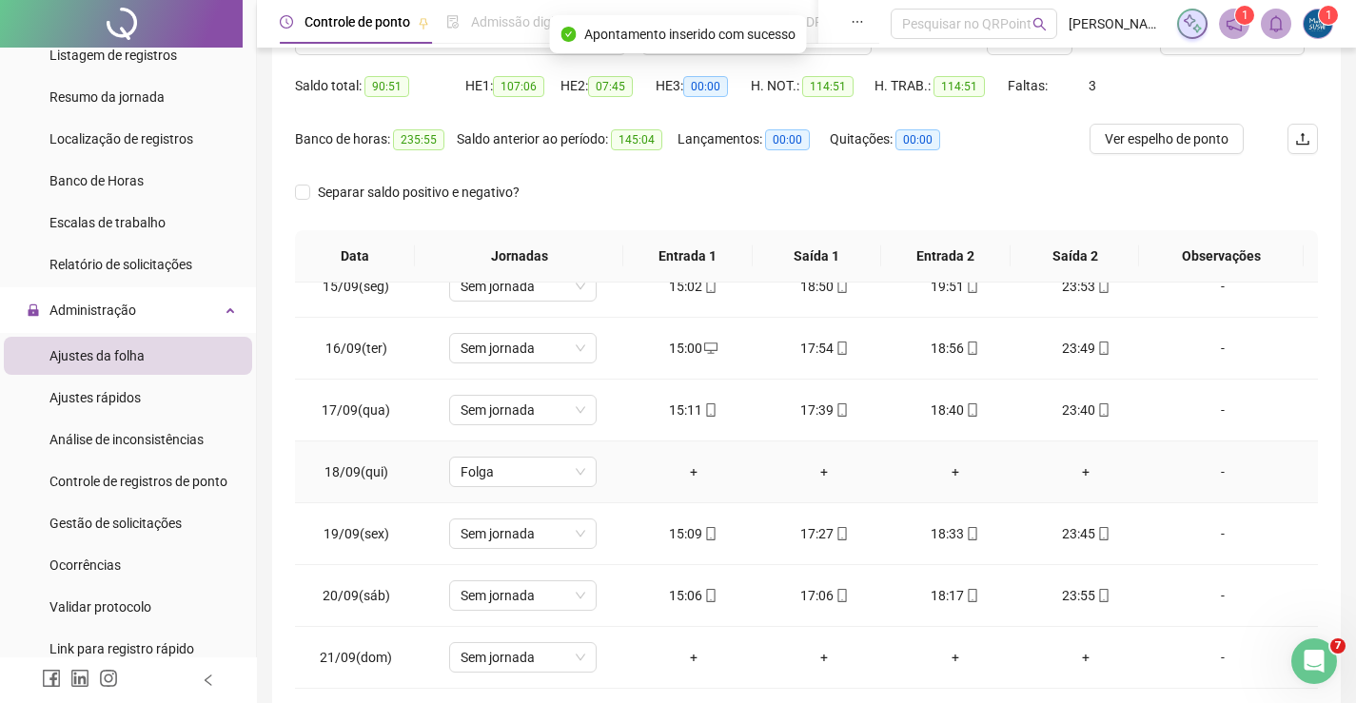
scroll to position [269, 0]
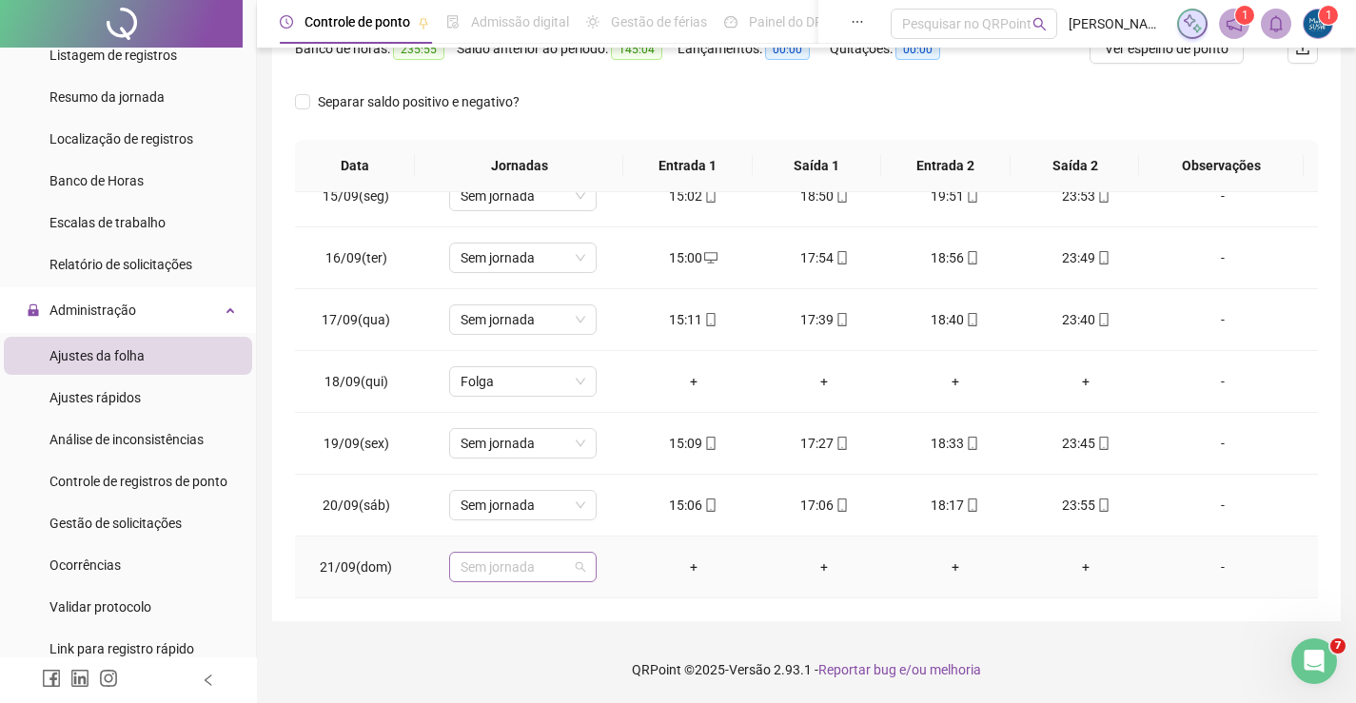
click at [542, 579] on span "Sem jornada" at bounding box center [523, 567] width 125 height 29
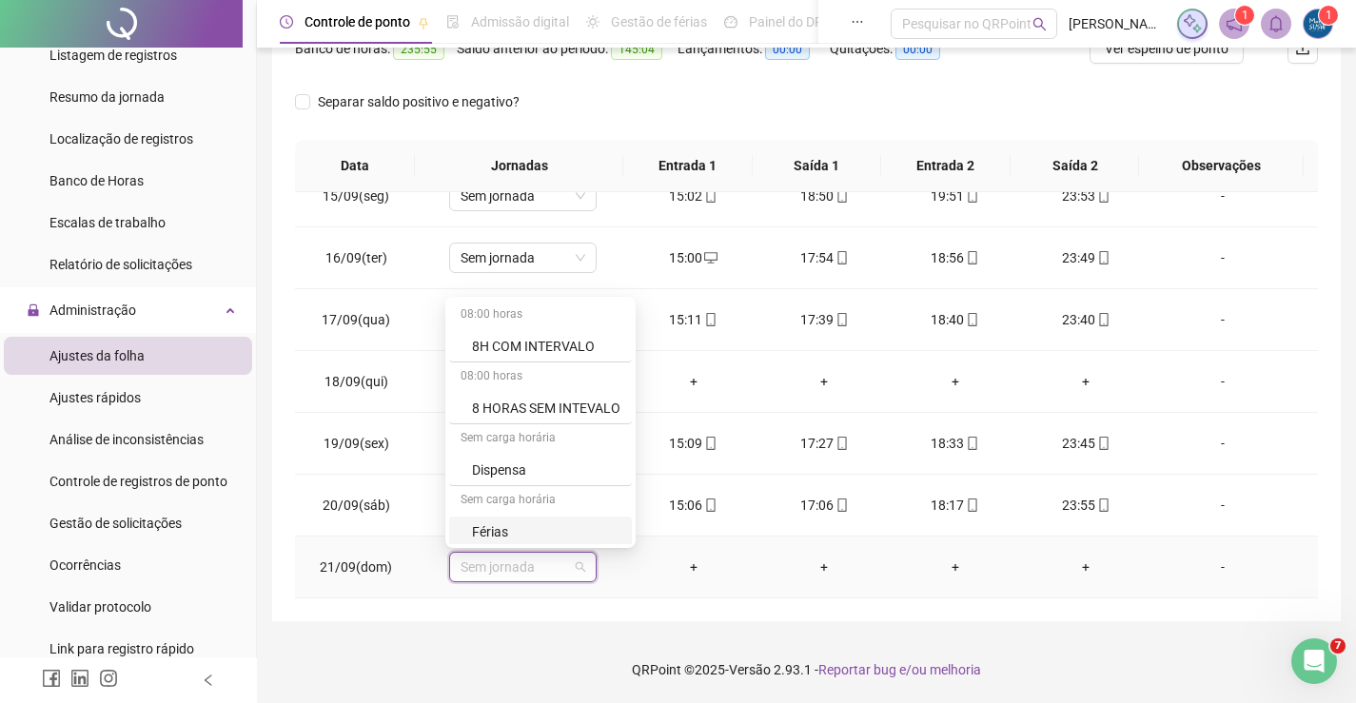
click at [894, 580] on td "+" at bounding box center [955, 568] width 131 height 62
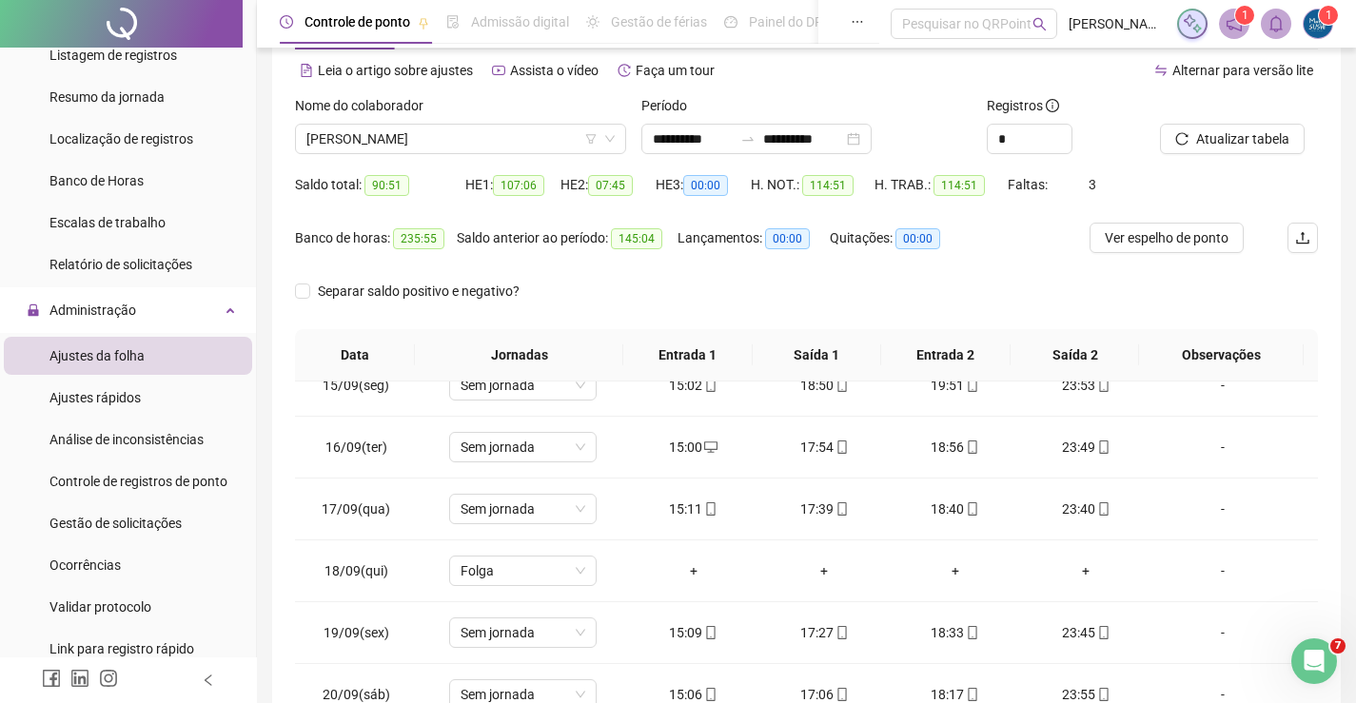
scroll to position [79, 0]
click at [1237, 136] on span "Atualizar tabela" at bounding box center [1242, 139] width 93 height 21
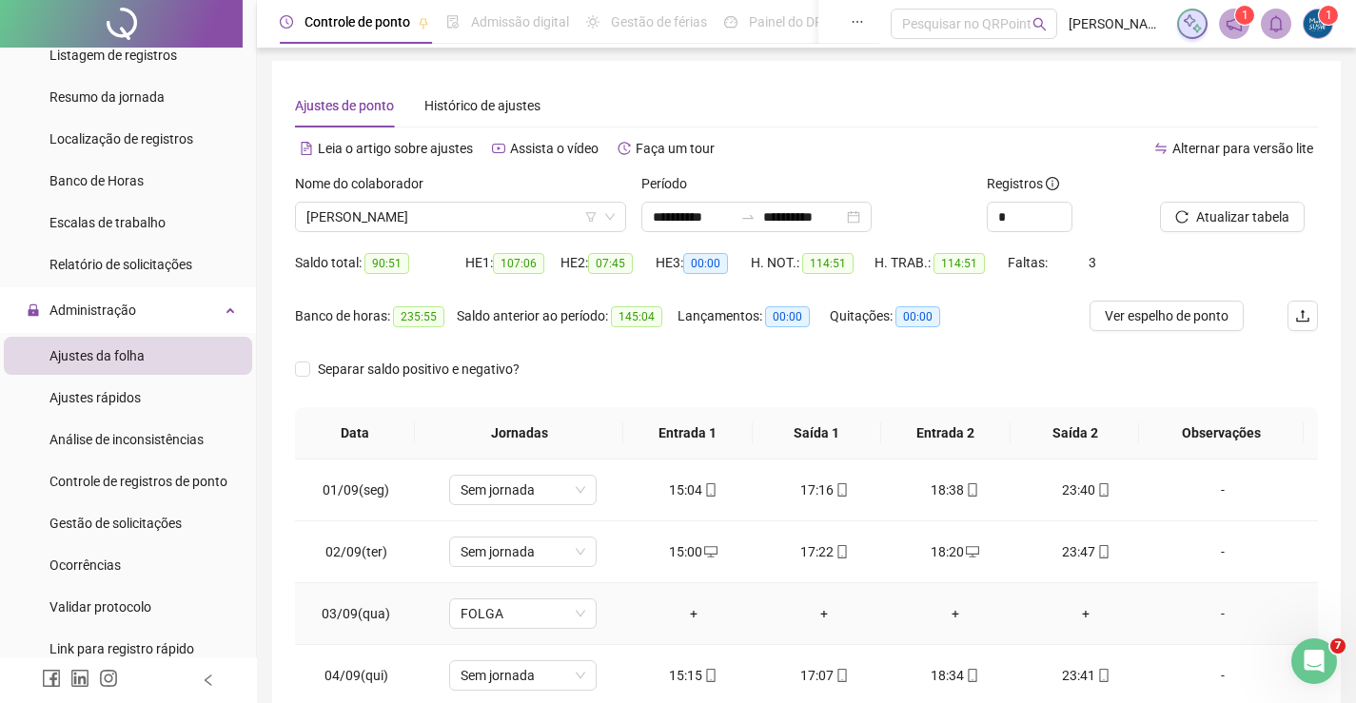
scroll to position [0, 0]
click at [580, 226] on span "[PERSON_NAME]" at bounding box center [460, 219] width 308 height 29
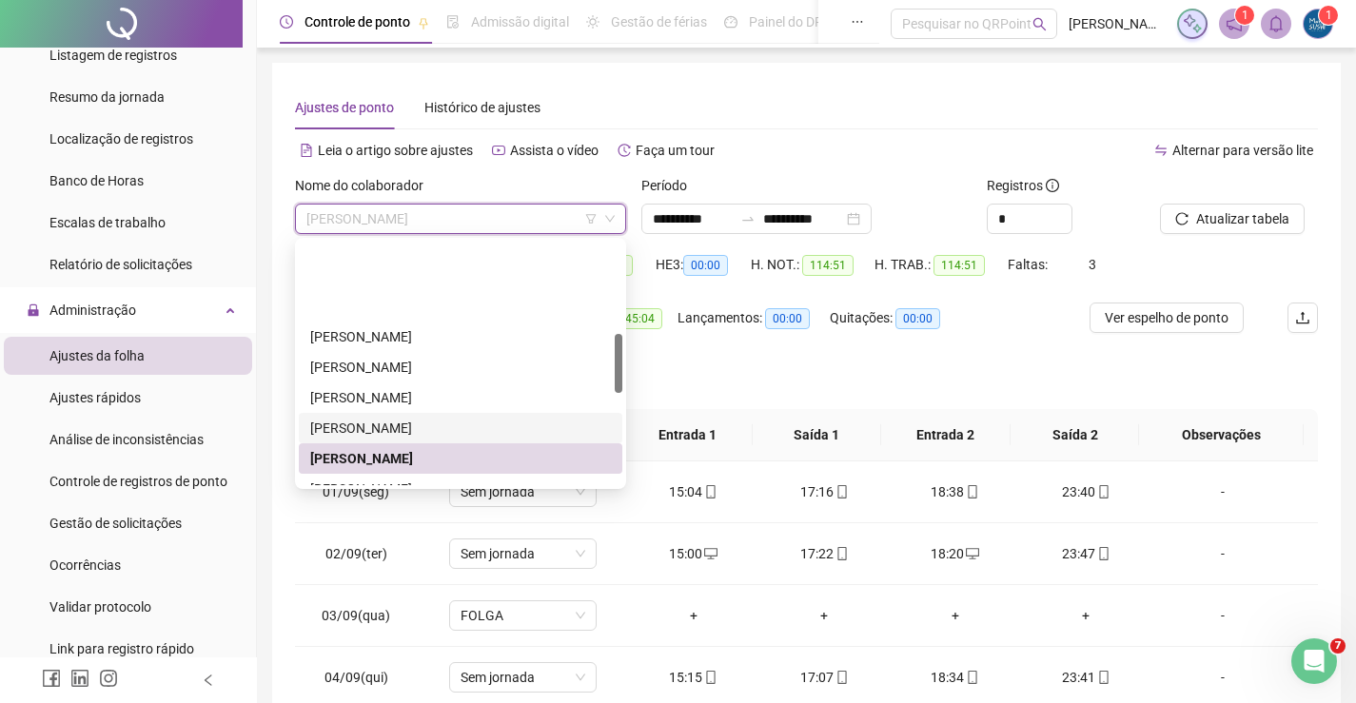
scroll to position [381, 0]
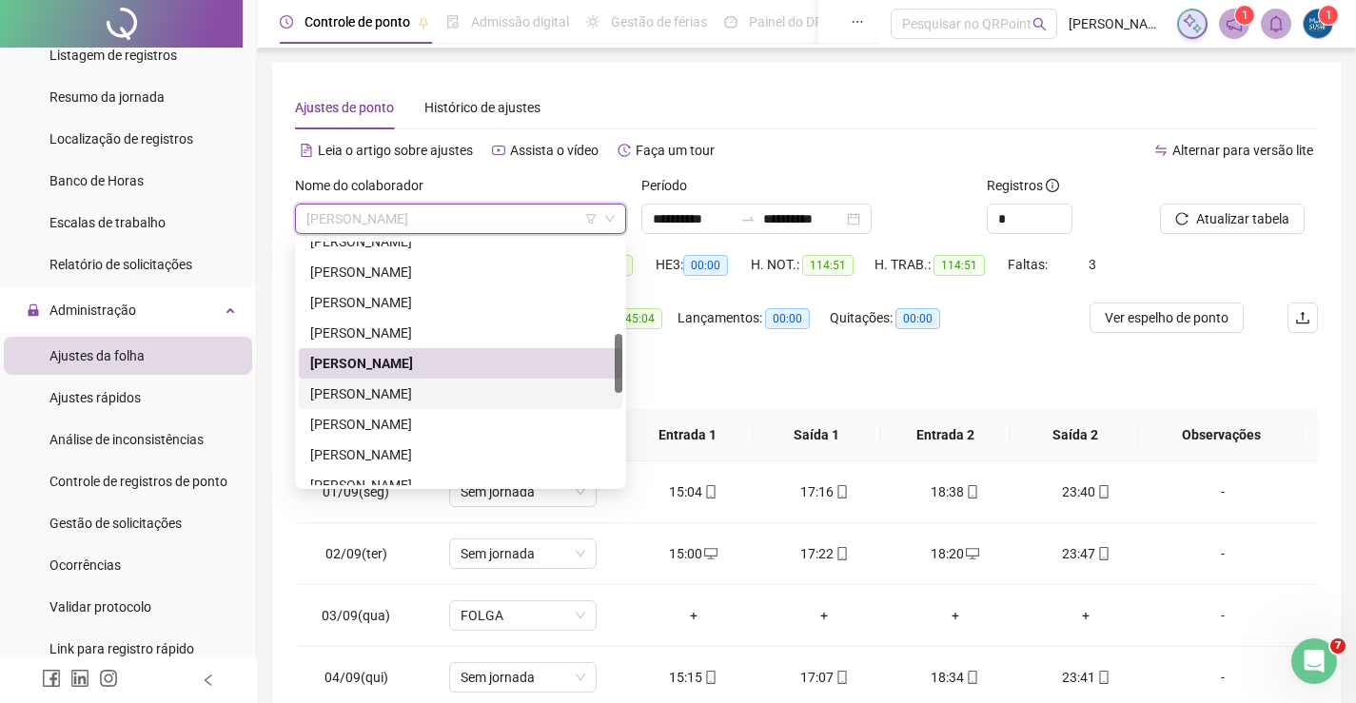
click at [402, 396] on div "[PERSON_NAME]" at bounding box center [460, 393] width 301 height 21
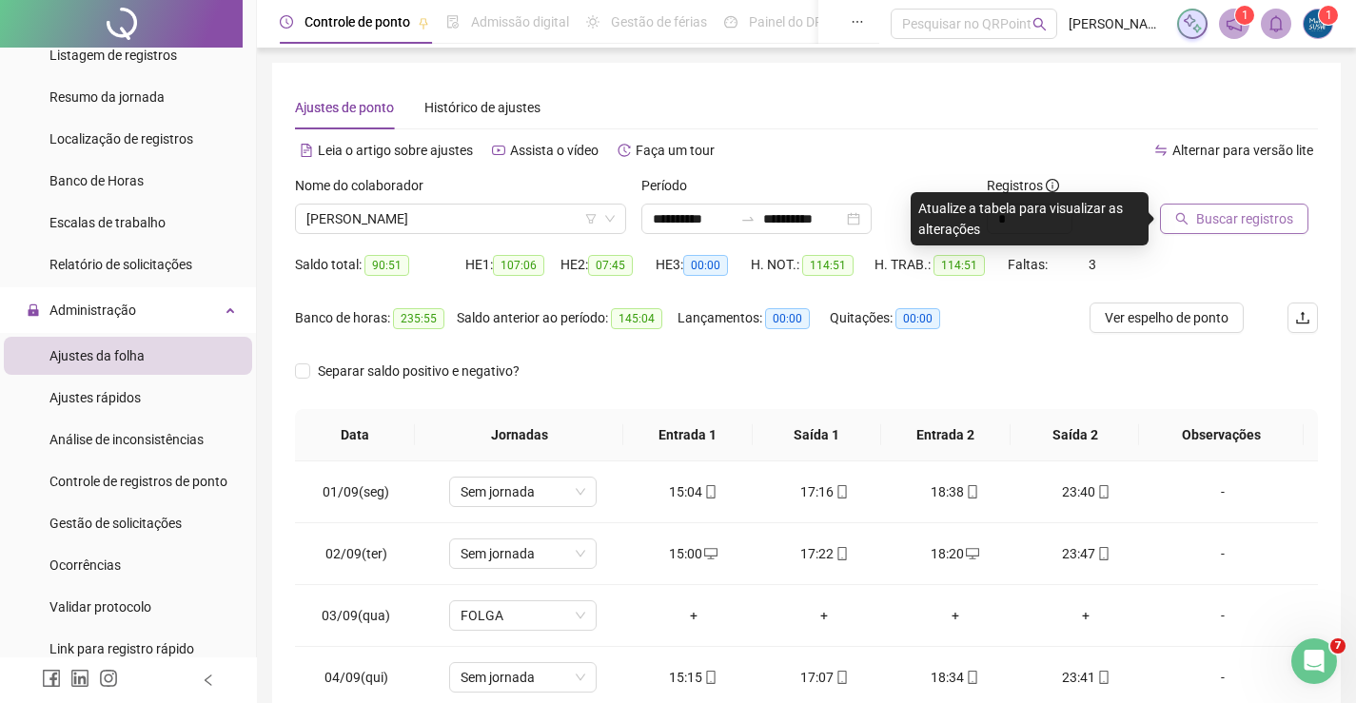
click at [1183, 226] on button "Buscar registros" at bounding box center [1234, 219] width 148 height 30
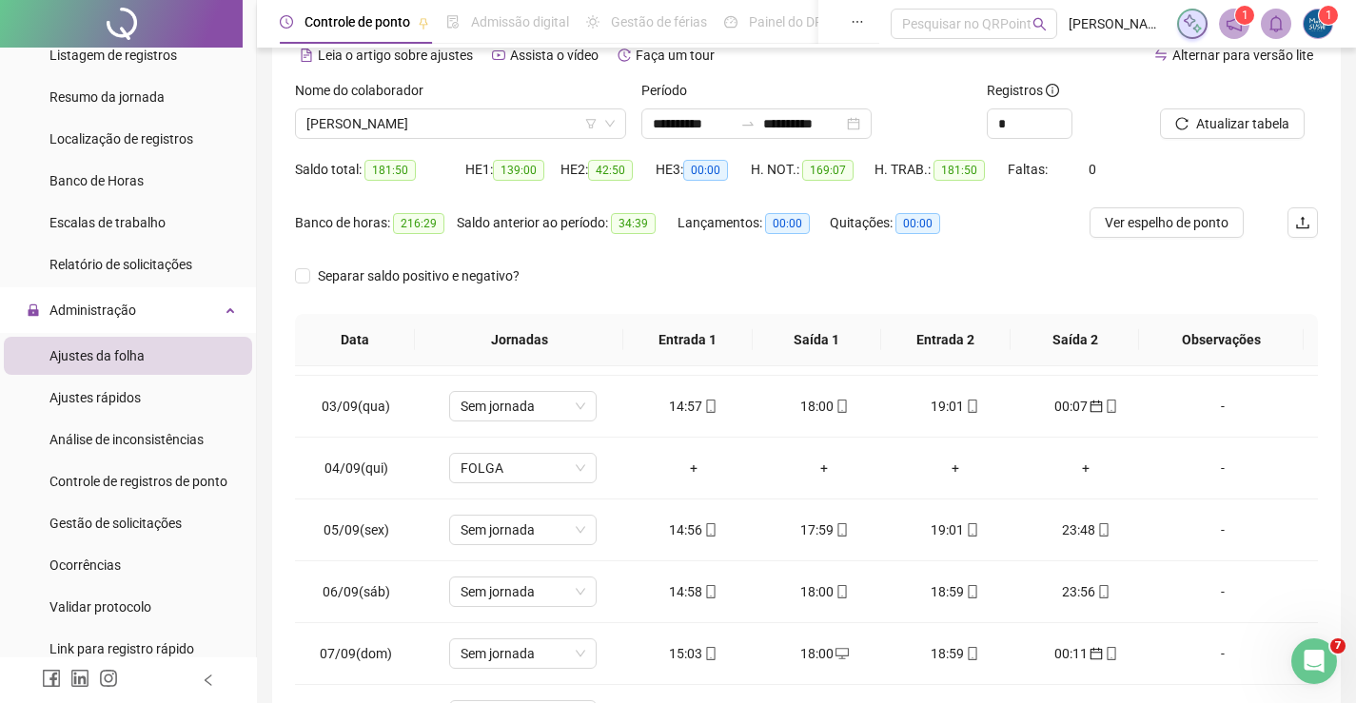
scroll to position [95, 0]
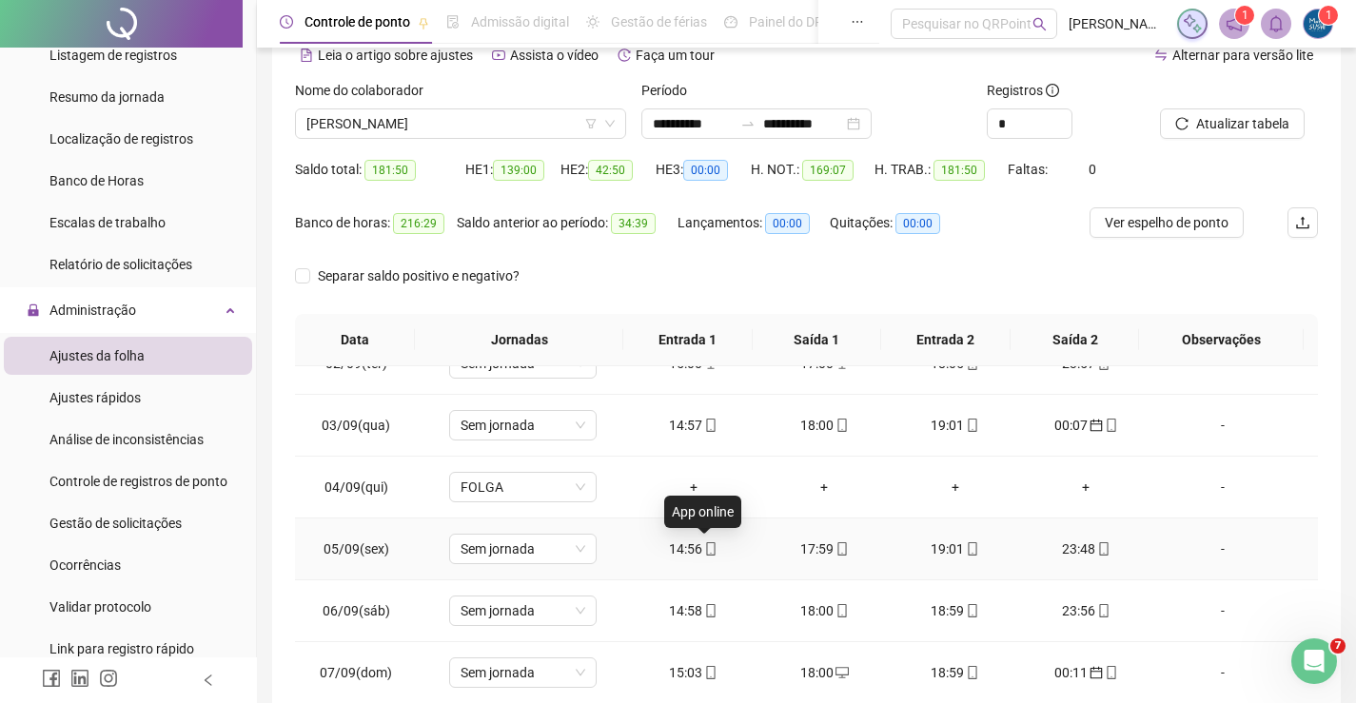
click at [708, 554] on icon "mobile" at bounding box center [710, 548] width 9 height 13
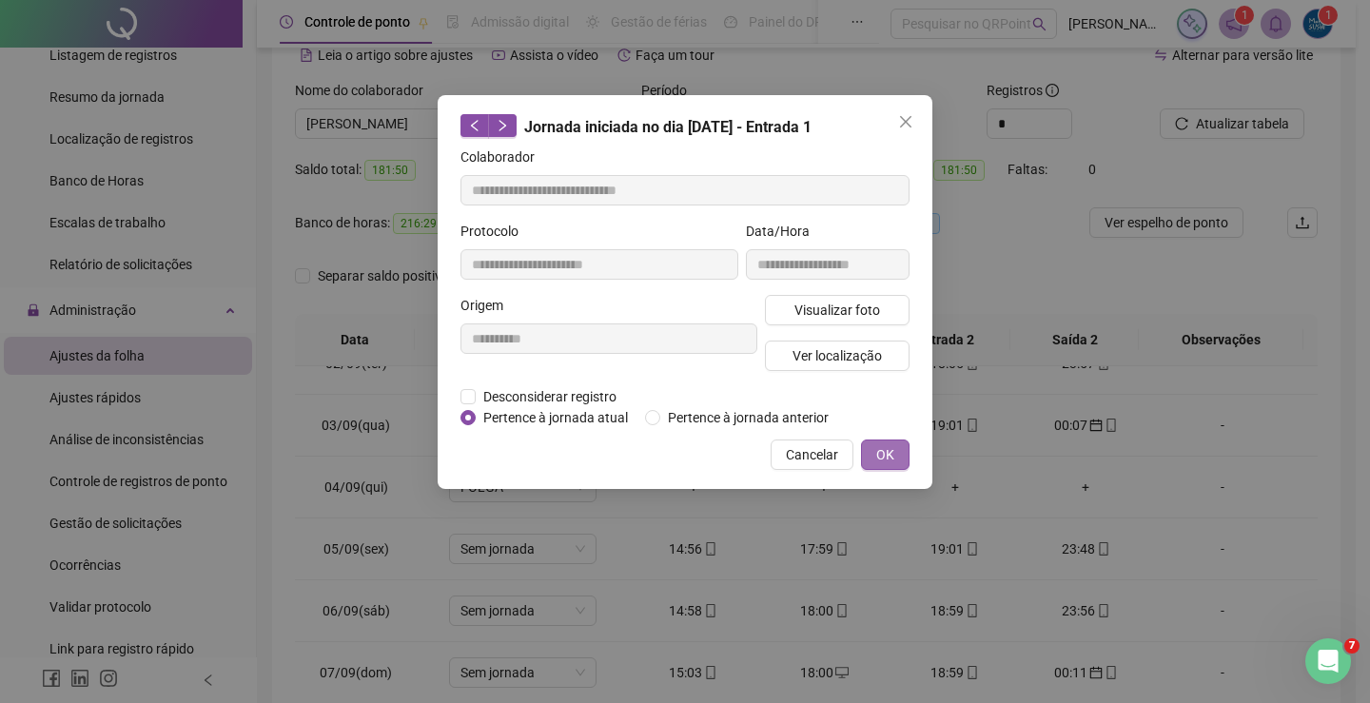
click at [896, 452] on button "OK" at bounding box center [885, 455] width 49 height 30
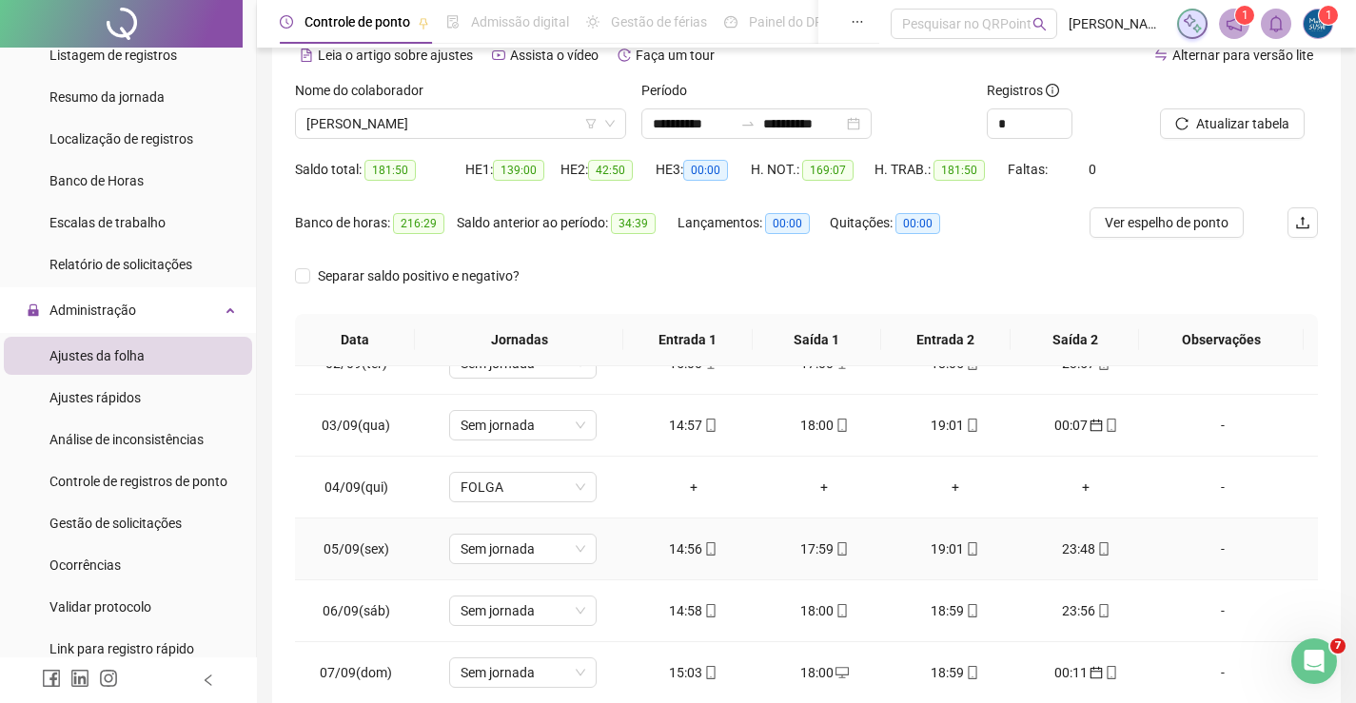
click at [821, 554] on div "17:59" at bounding box center [824, 549] width 101 height 21
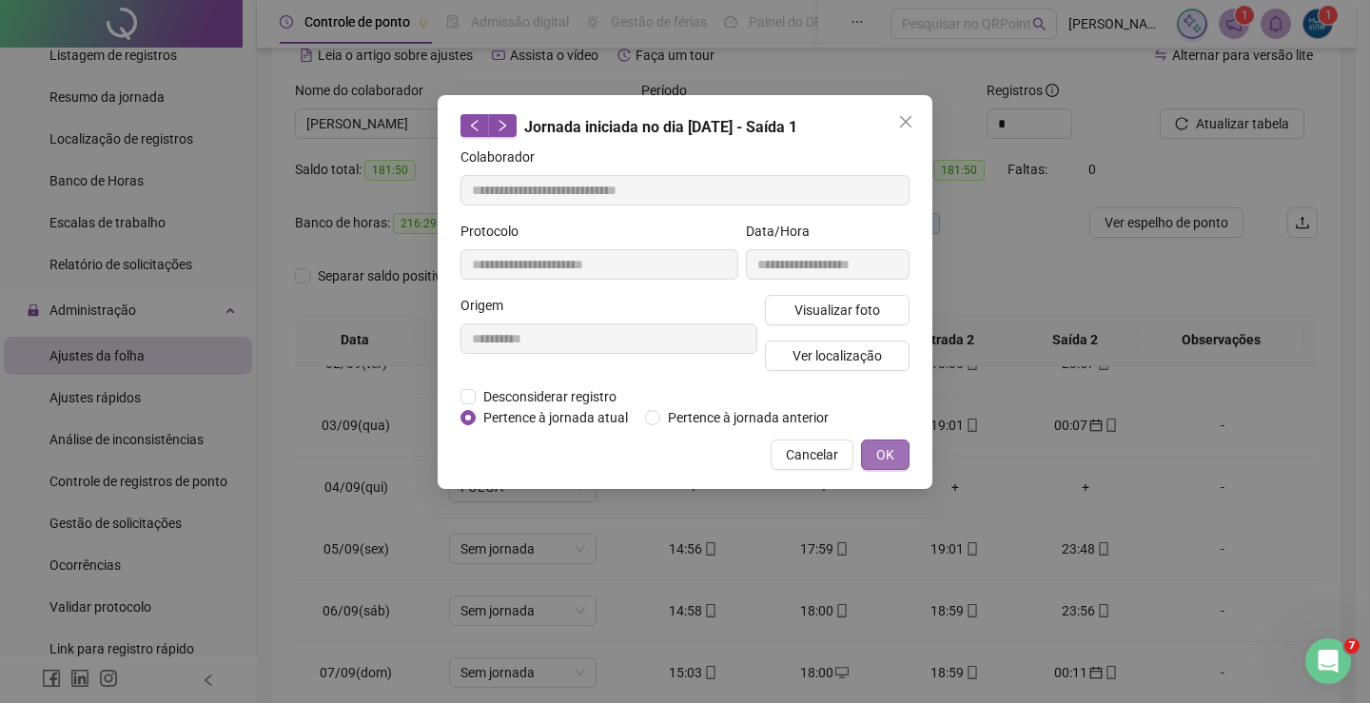
click at [871, 460] on button "OK" at bounding box center [885, 455] width 49 height 30
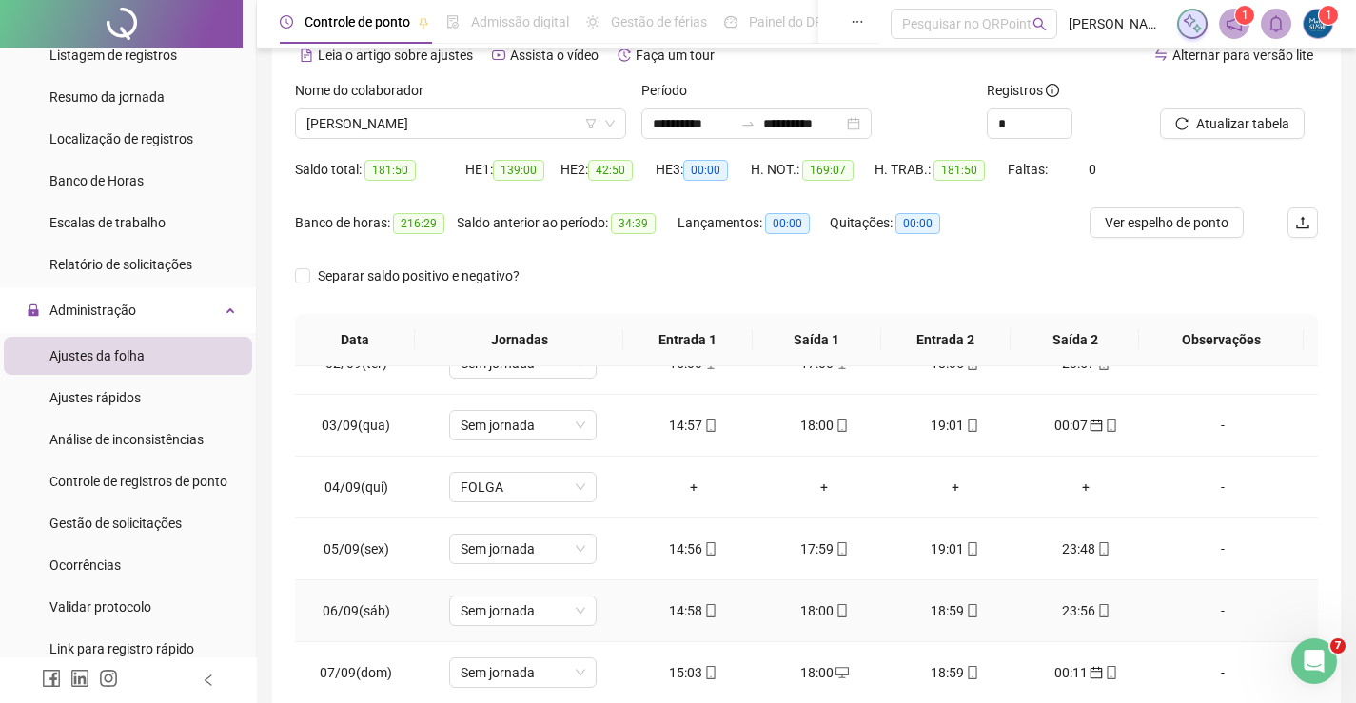
click at [685, 622] on td "14:58" at bounding box center [693, 611] width 131 height 62
click at [686, 608] on div "14:58" at bounding box center [693, 610] width 101 height 21
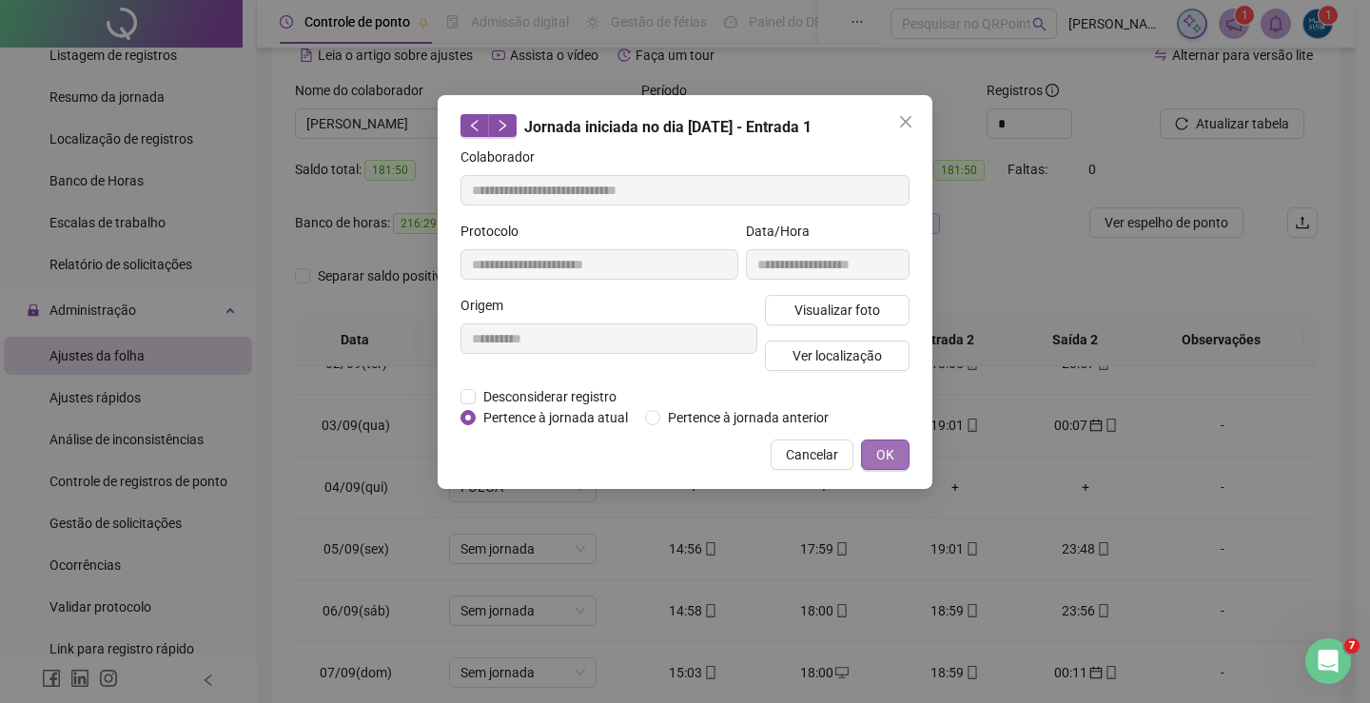
click at [887, 442] on button "OK" at bounding box center [885, 455] width 49 height 30
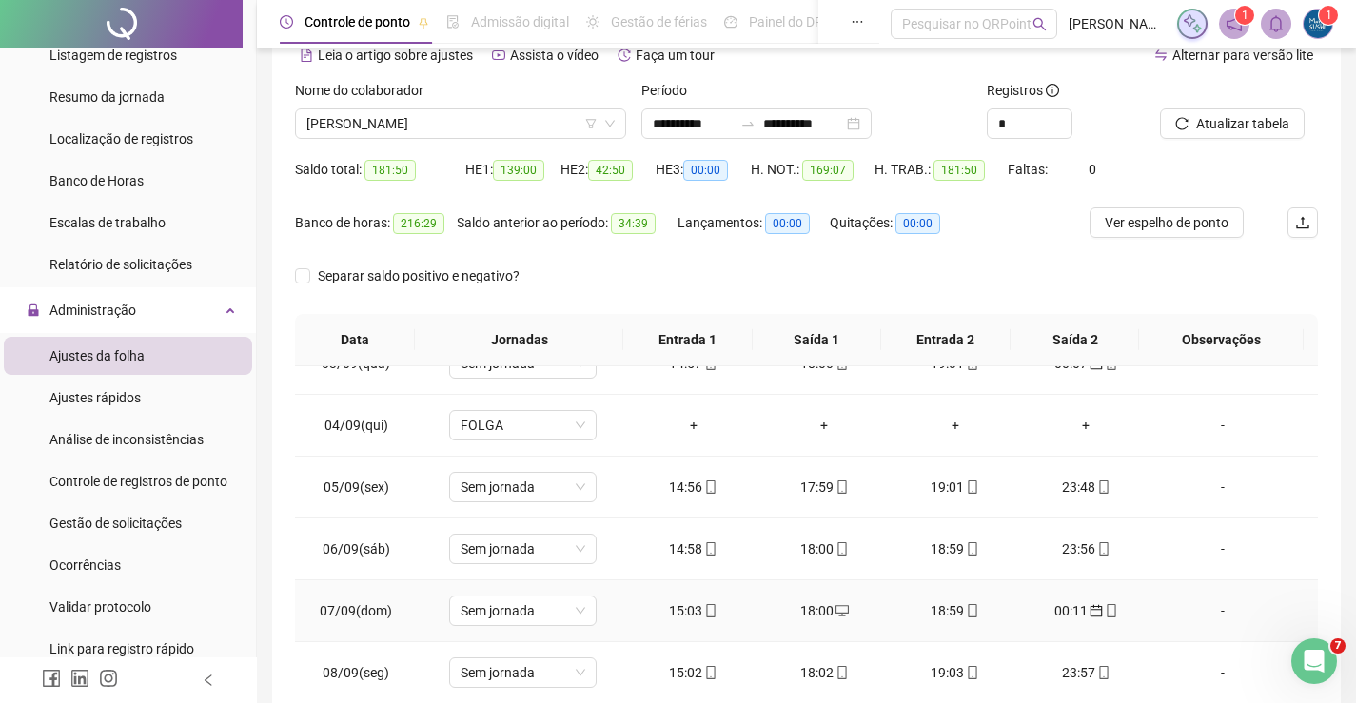
scroll to position [190, 0]
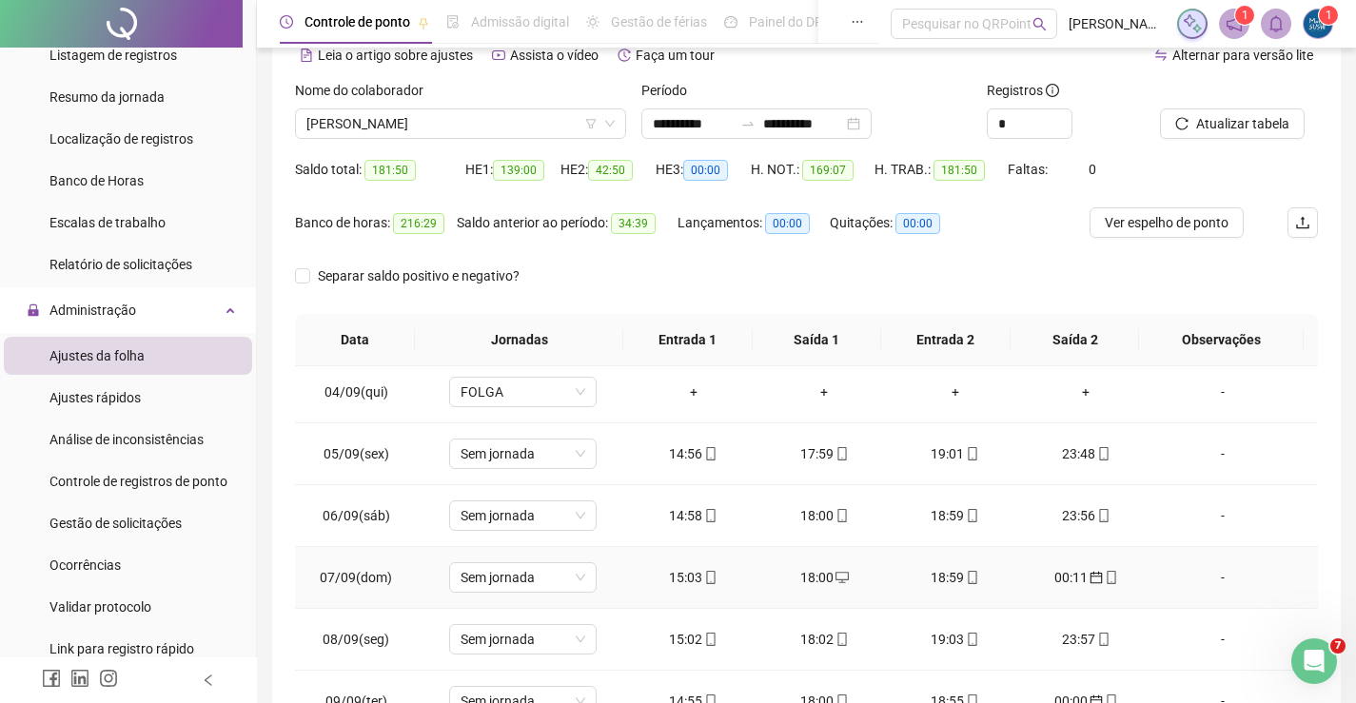
click at [683, 578] on div "15:03" at bounding box center [693, 577] width 101 height 21
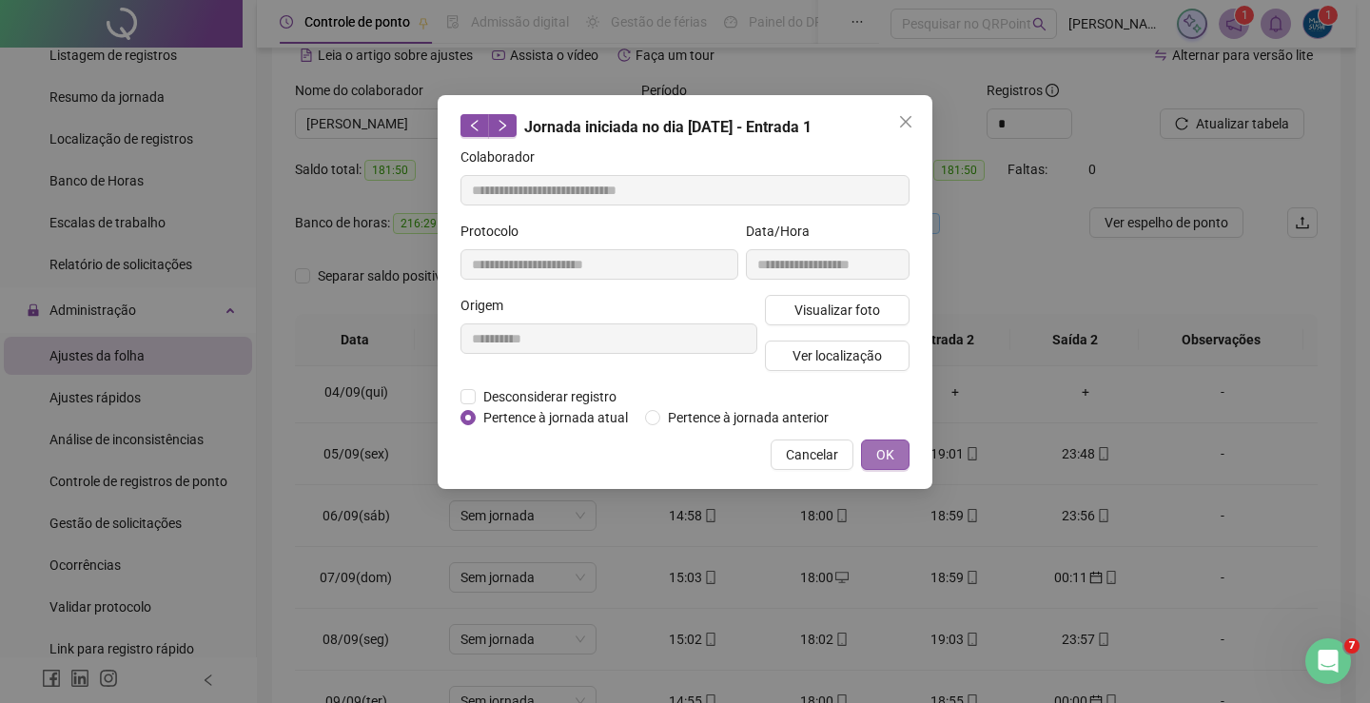
click at [884, 444] on span "OK" at bounding box center [885, 454] width 18 height 21
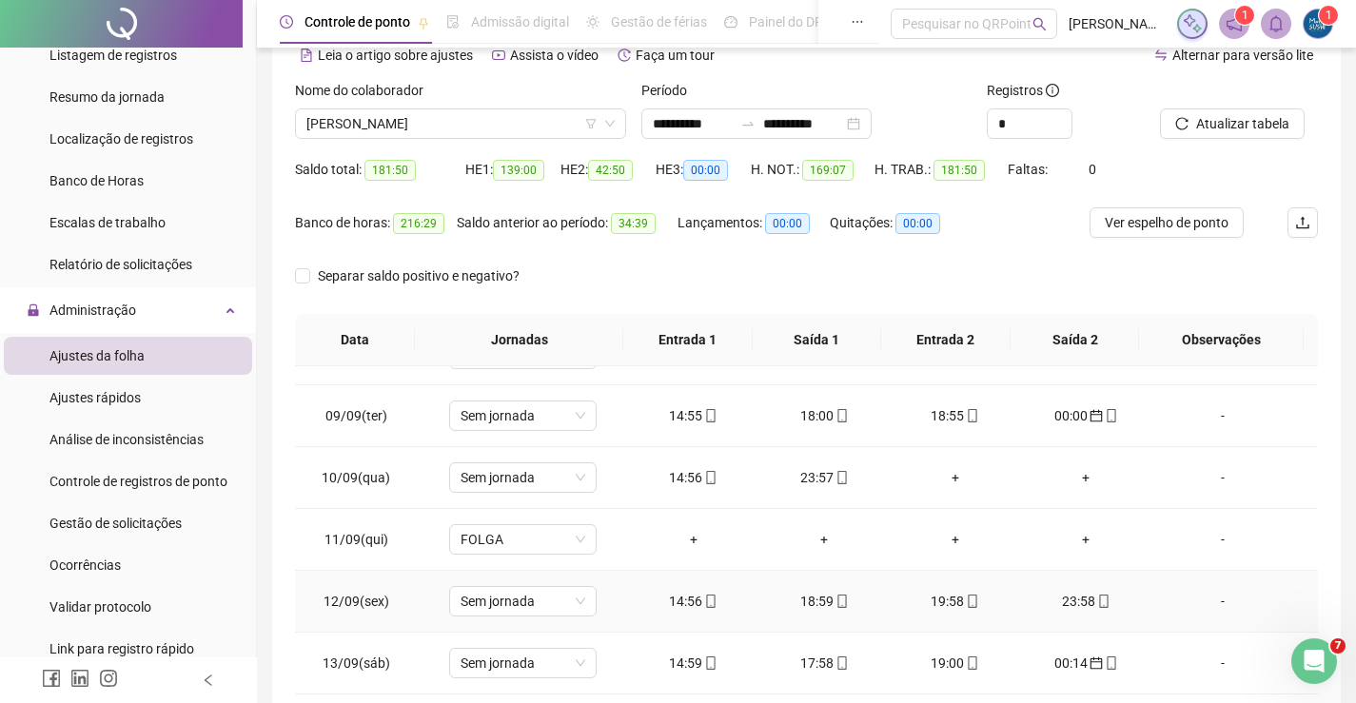
scroll to position [571, 0]
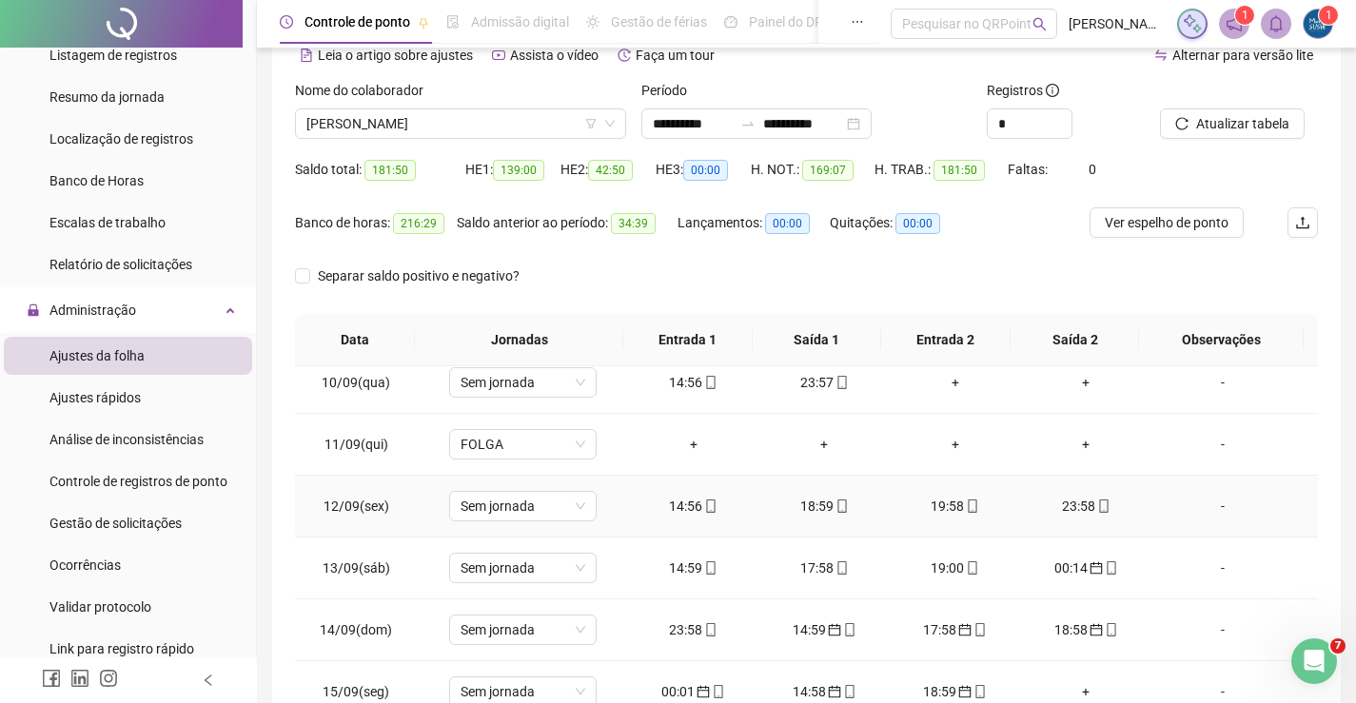
click at [943, 505] on div "19:58" at bounding box center [955, 506] width 101 height 21
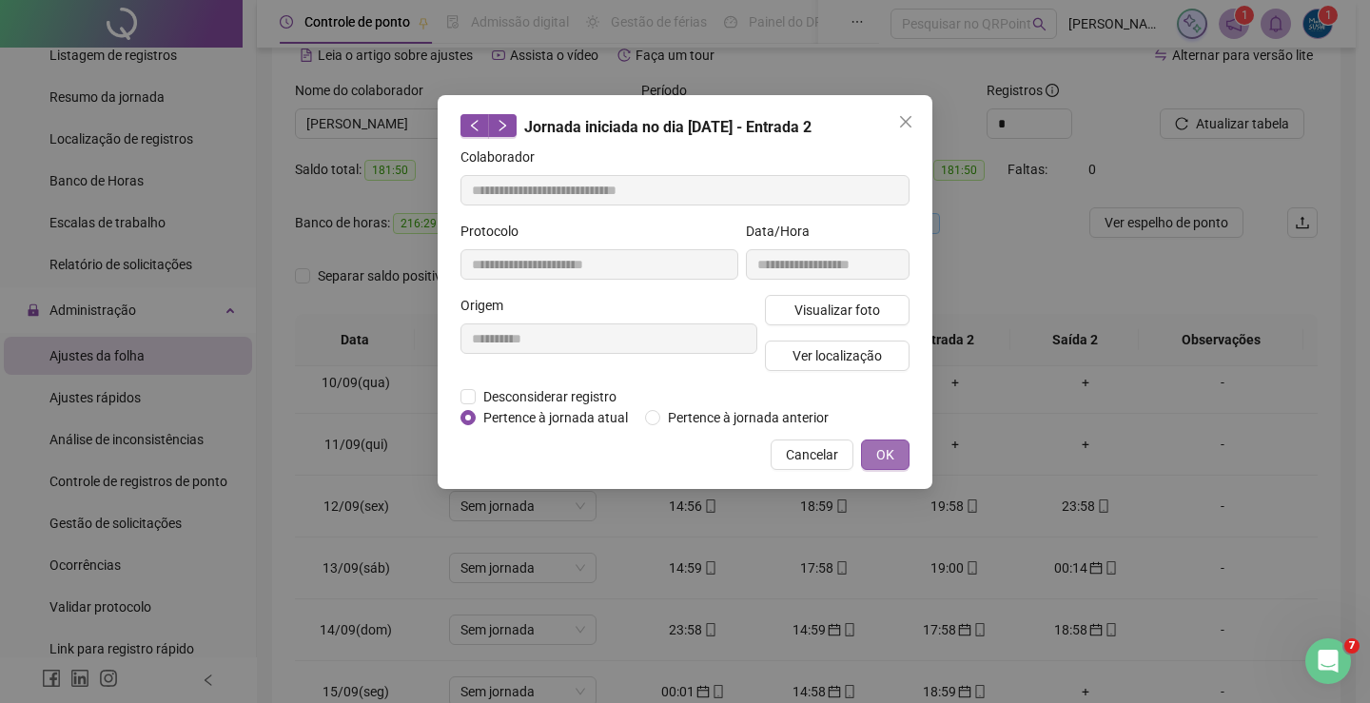
click at [880, 454] on span "OK" at bounding box center [885, 454] width 18 height 21
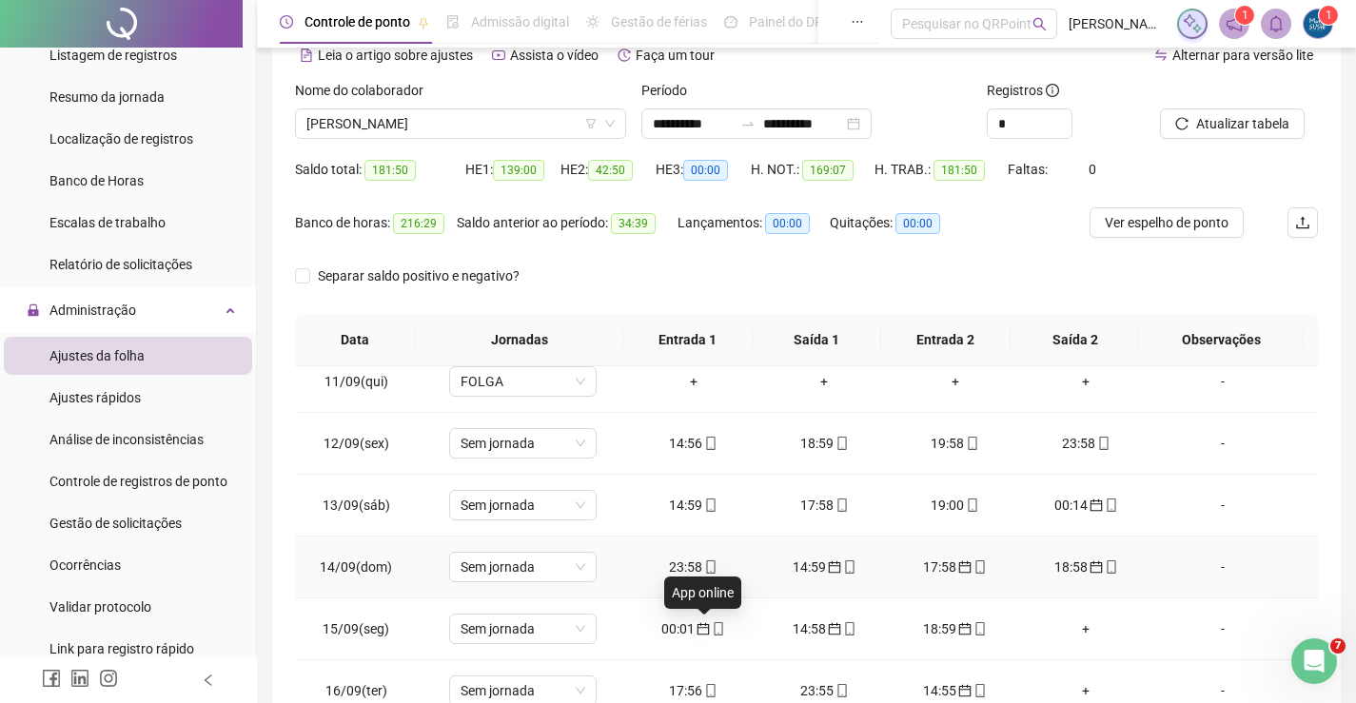
scroll to position [666, 0]
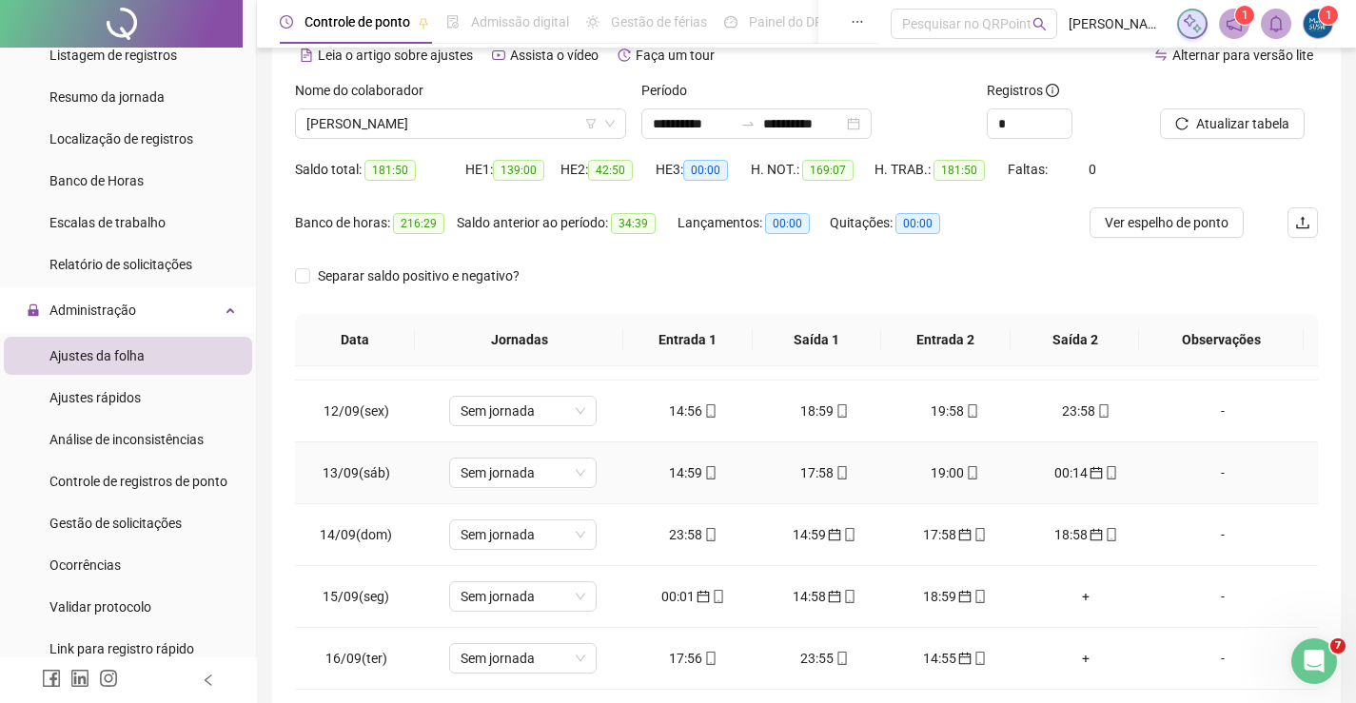
click at [677, 478] on div "14:59" at bounding box center [693, 472] width 101 height 21
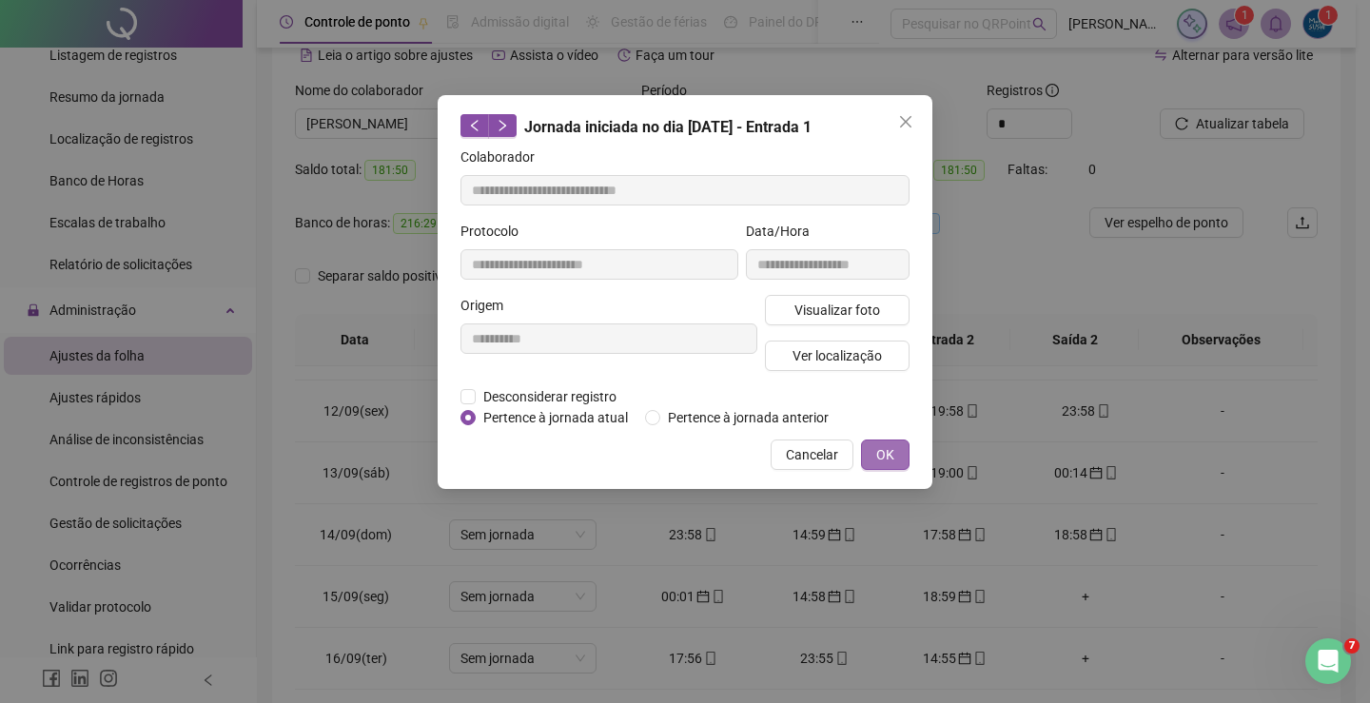
click at [887, 442] on button "OK" at bounding box center [885, 455] width 49 height 30
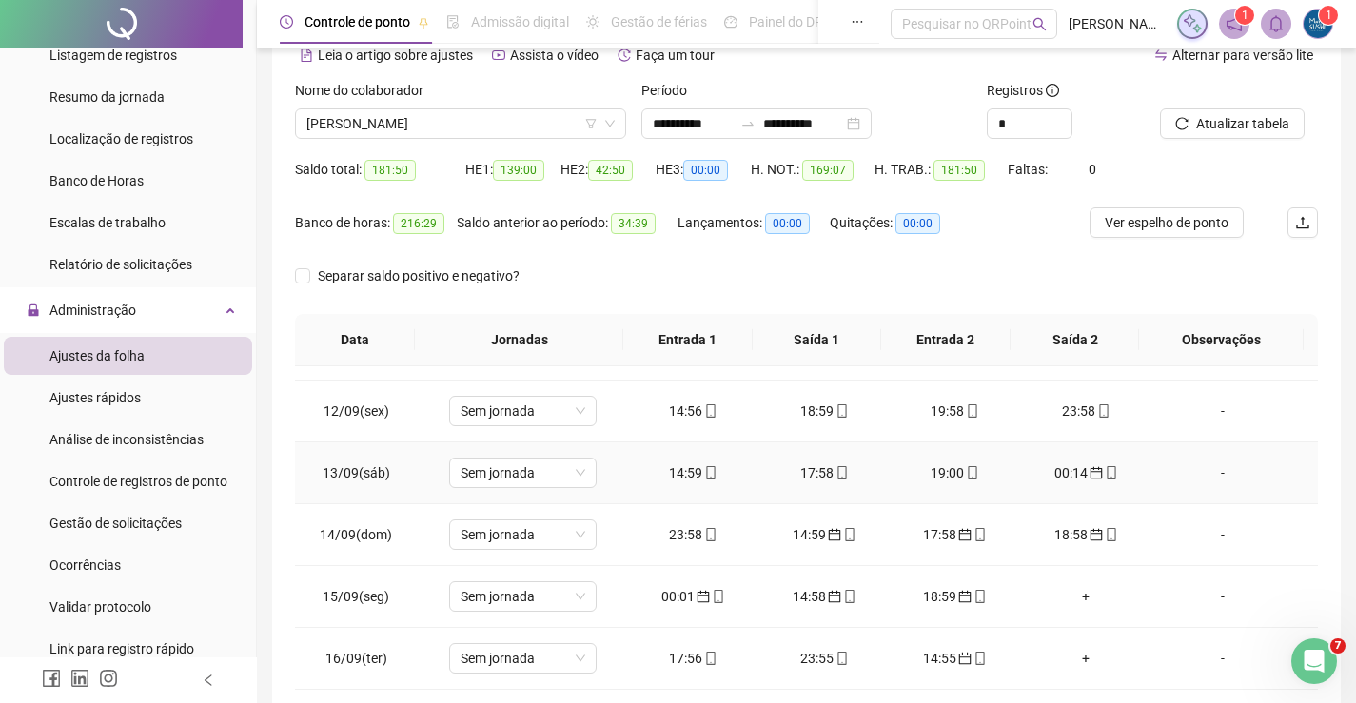
click at [808, 475] on div "17:58" at bounding box center [824, 472] width 101 height 21
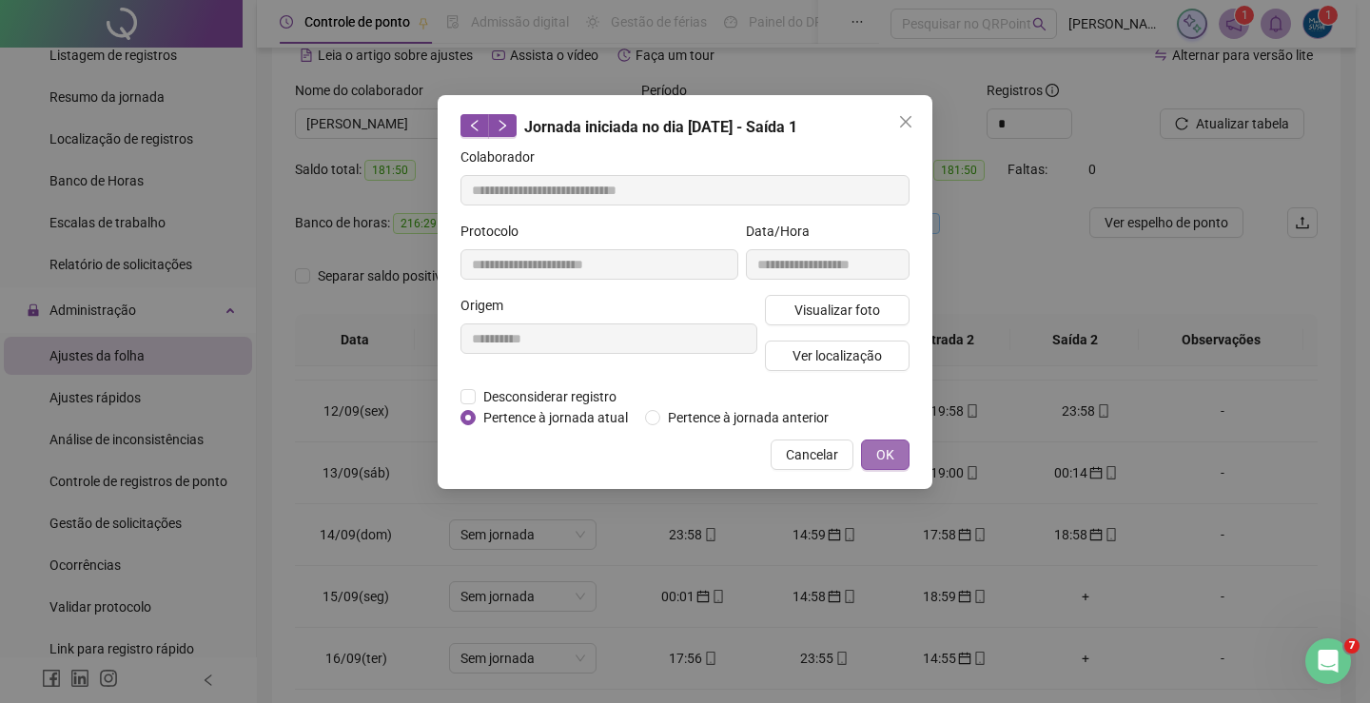
click at [880, 454] on span "OK" at bounding box center [885, 454] width 18 height 21
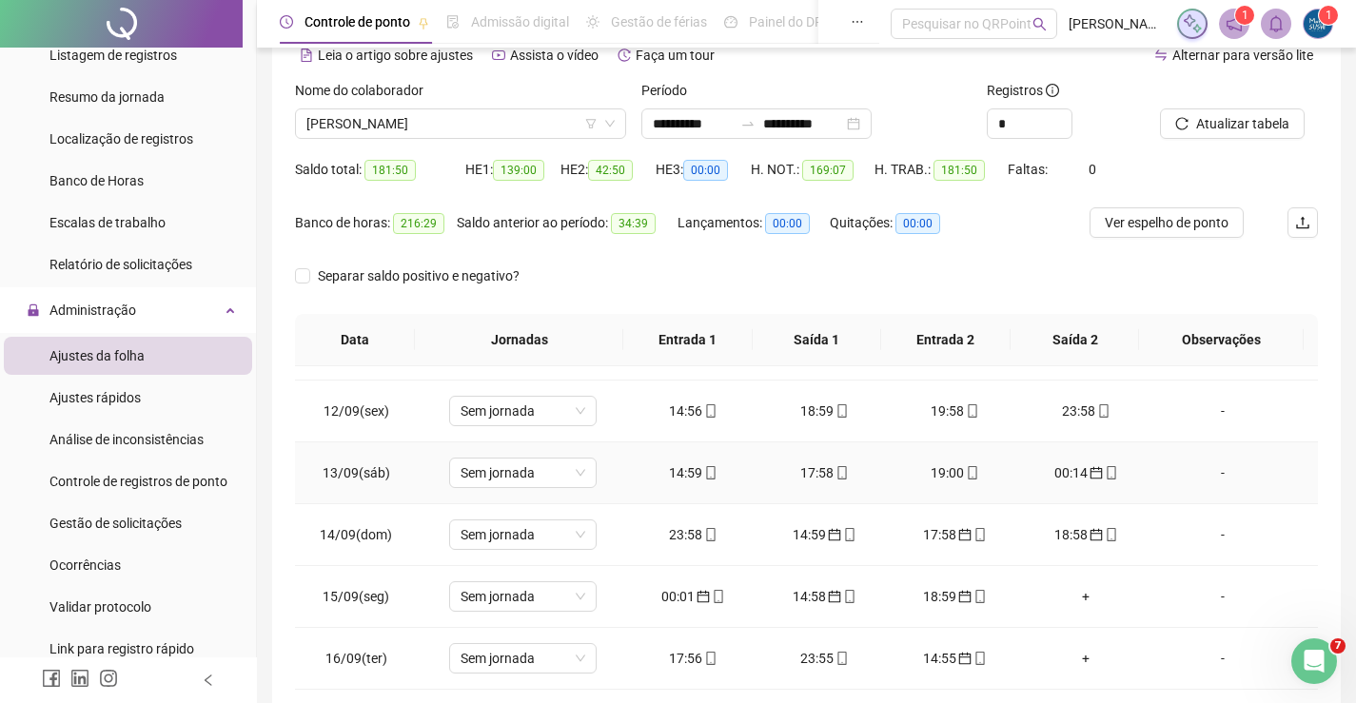
click at [966, 472] on icon "mobile" at bounding box center [972, 472] width 13 height 13
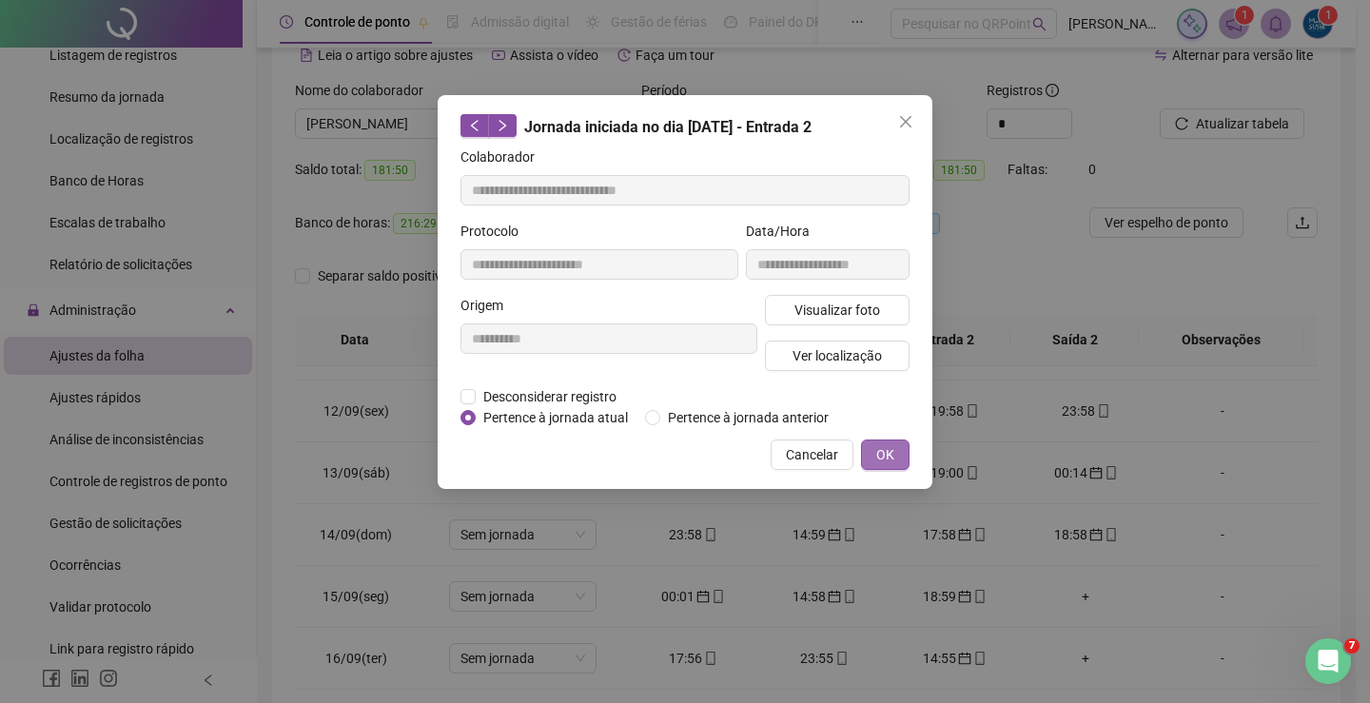
click at [884, 458] on span "OK" at bounding box center [885, 454] width 18 height 21
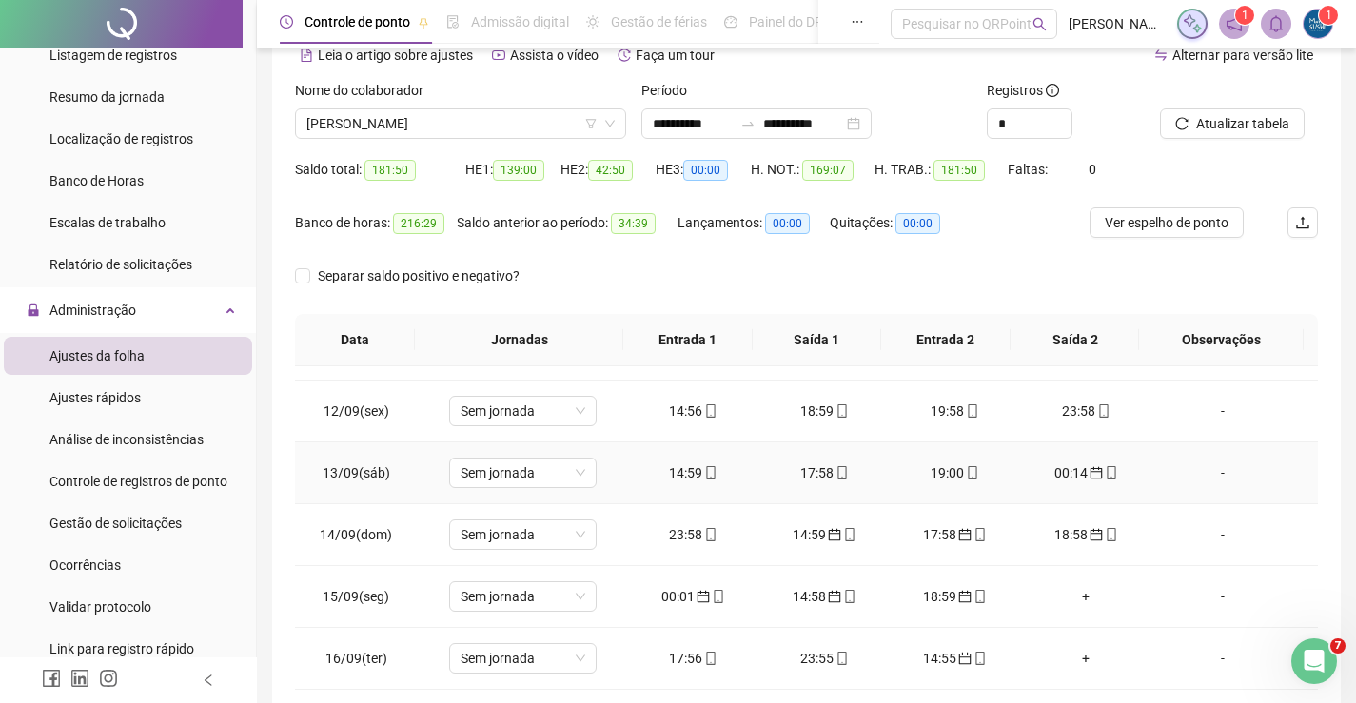
click at [1040, 463] on div "00:14" at bounding box center [1086, 472] width 101 height 21
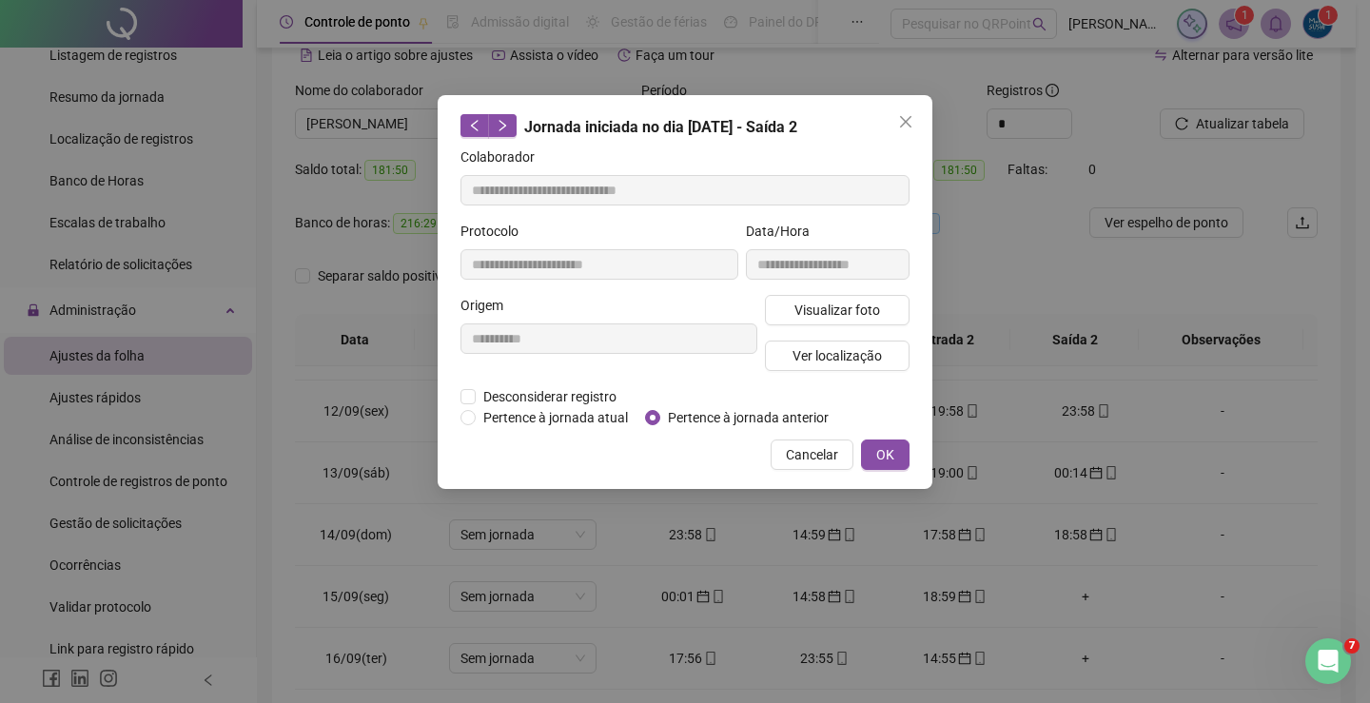
click at [906, 463] on button "OK" at bounding box center [885, 455] width 49 height 30
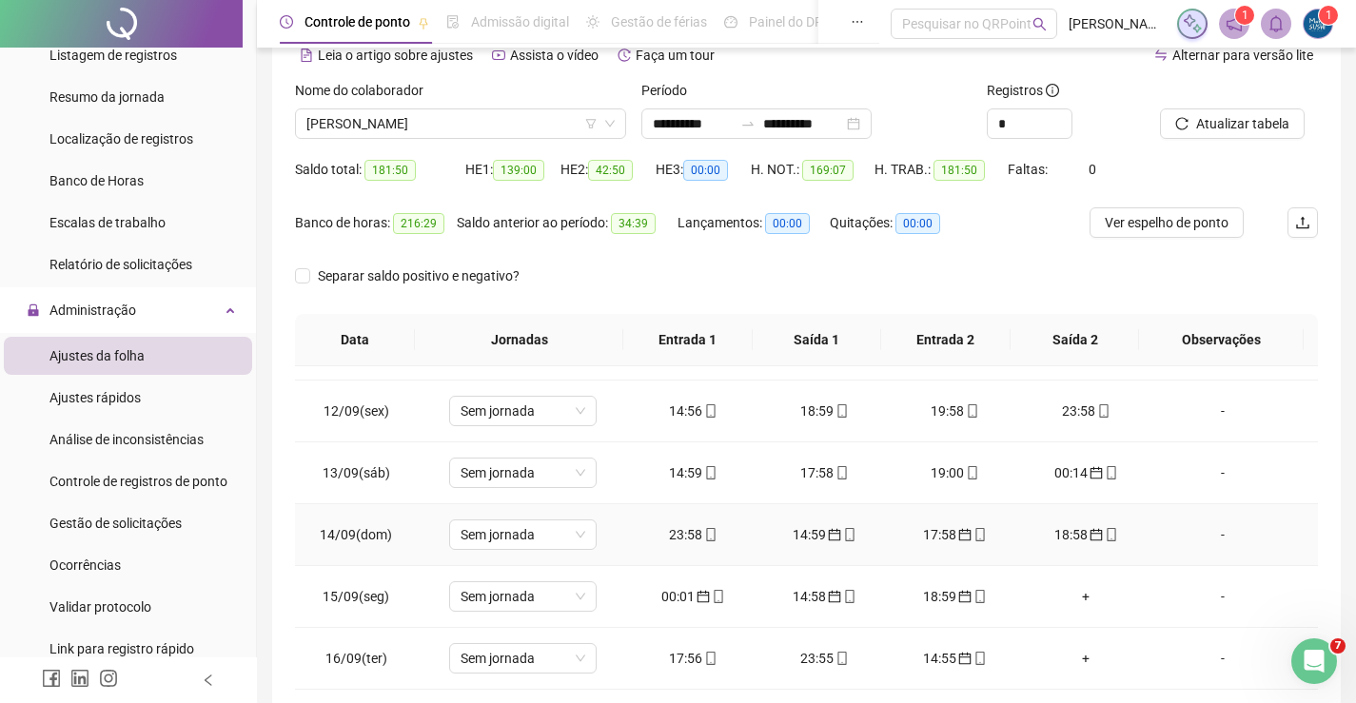
click at [683, 537] on div "23:58" at bounding box center [693, 534] width 101 height 21
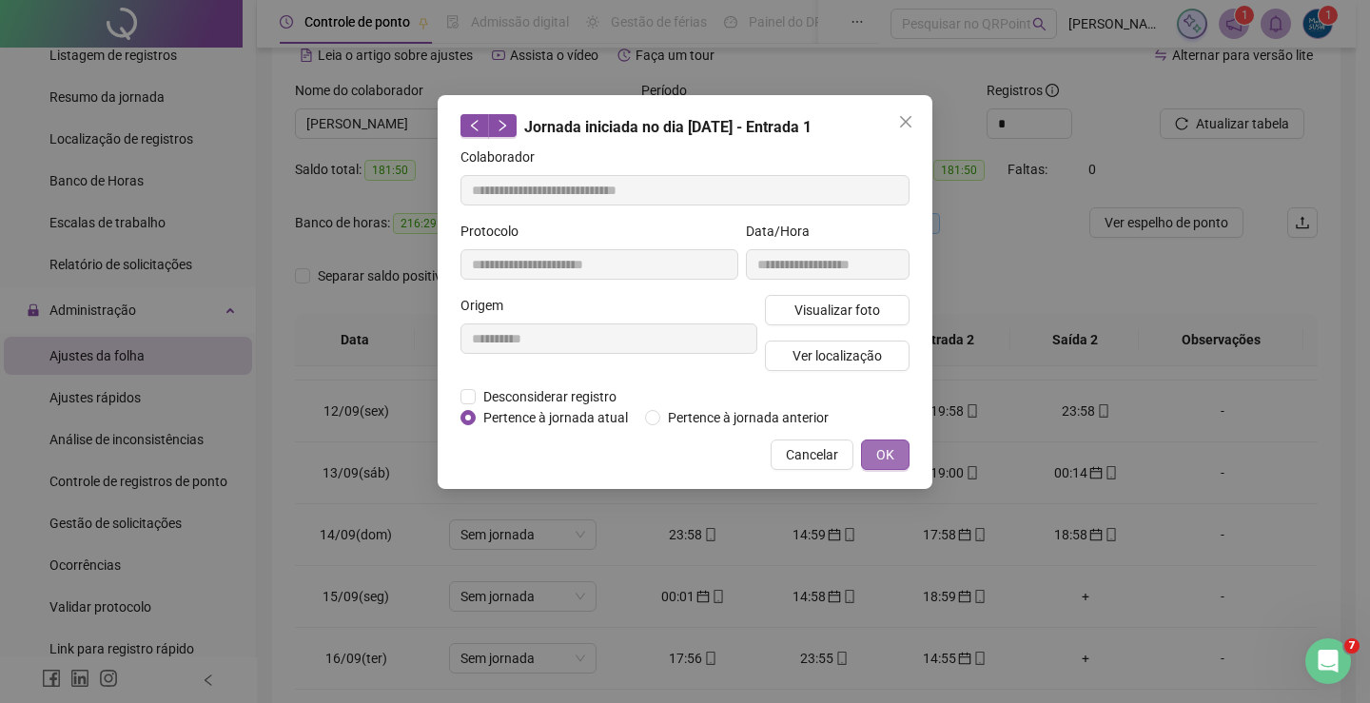
click at [880, 440] on button "OK" at bounding box center [885, 455] width 49 height 30
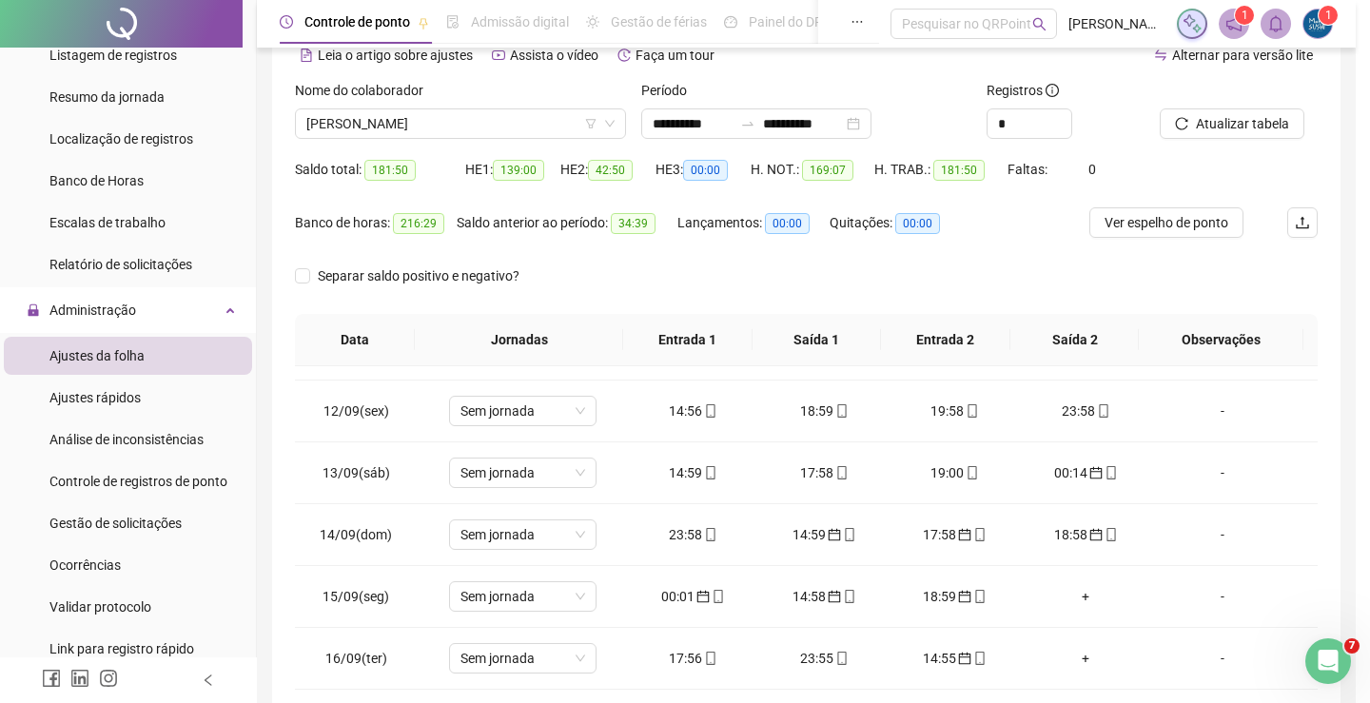
click at [881, 442] on div "**********" at bounding box center [685, 351] width 1370 height 703
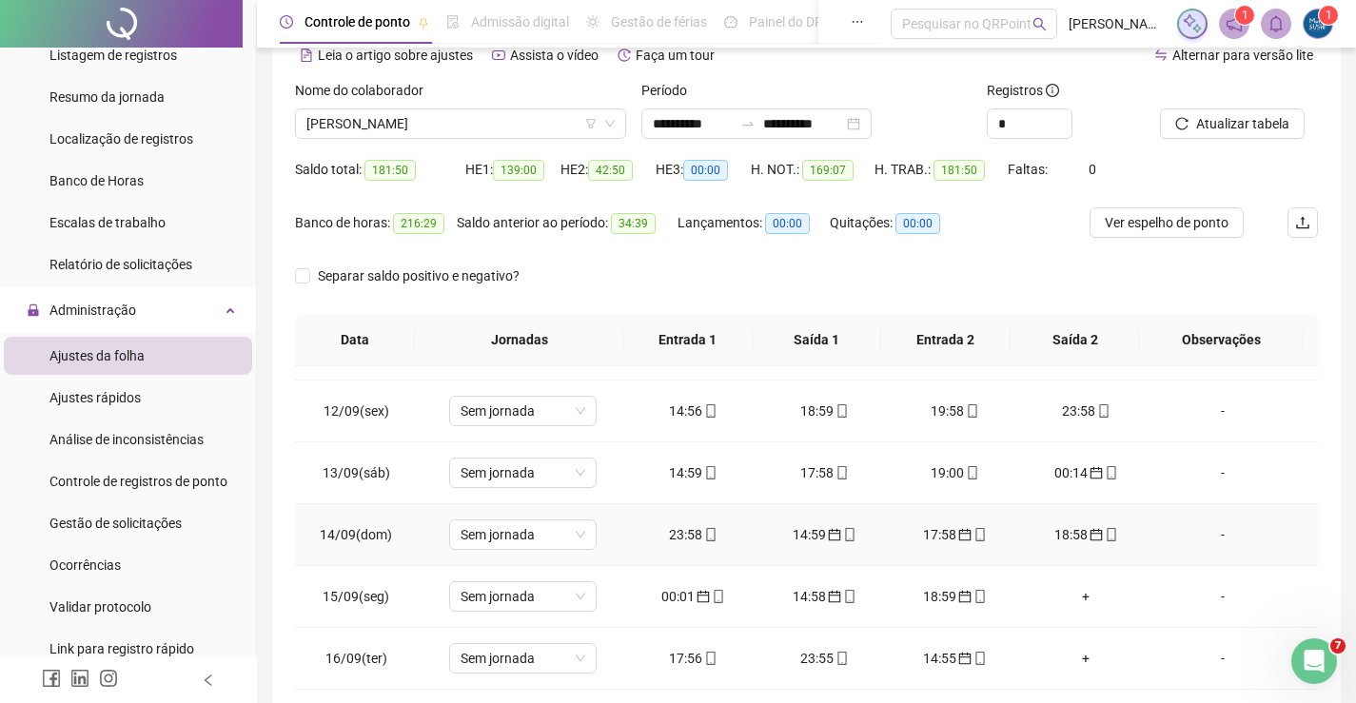
click at [811, 530] on div "14:59" at bounding box center [824, 534] width 101 height 21
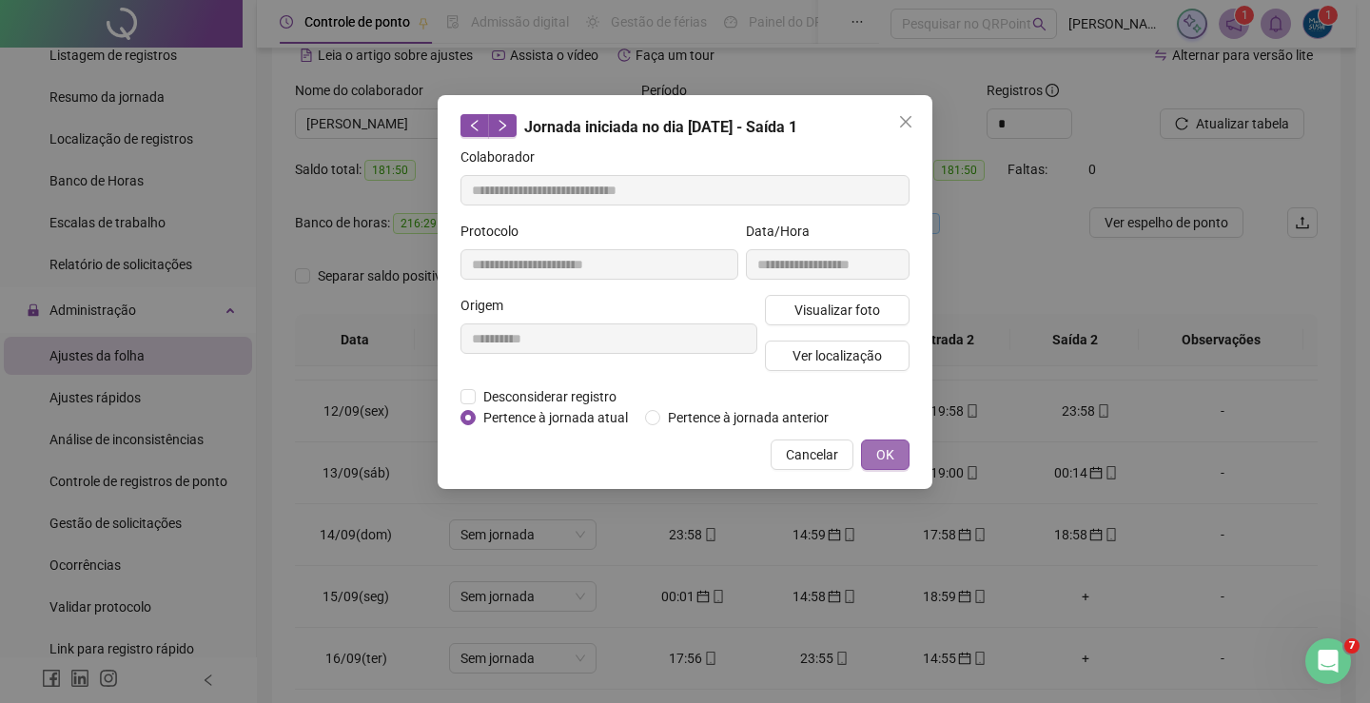
click at [892, 444] on span "OK" at bounding box center [885, 454] width 18 height 21
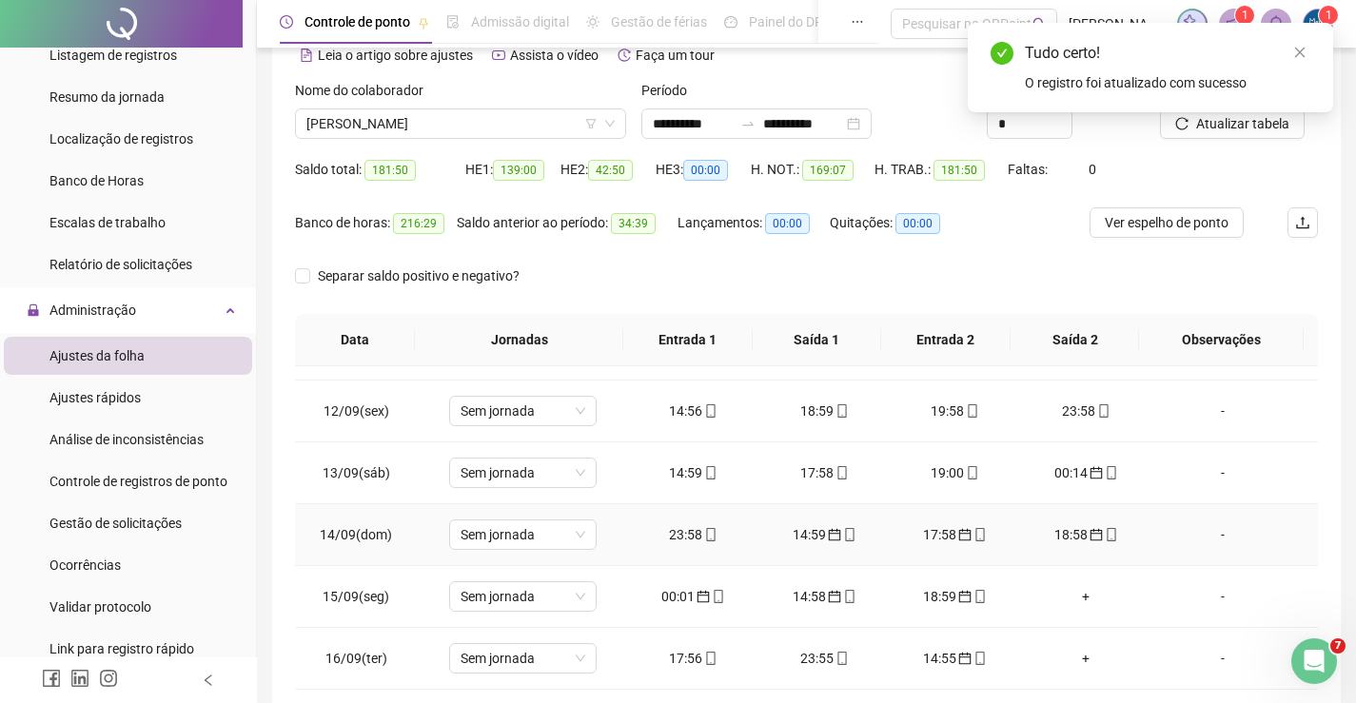
click at [930, 531] on div "17:58" at bounding box center [955, 534] width 101 height 21
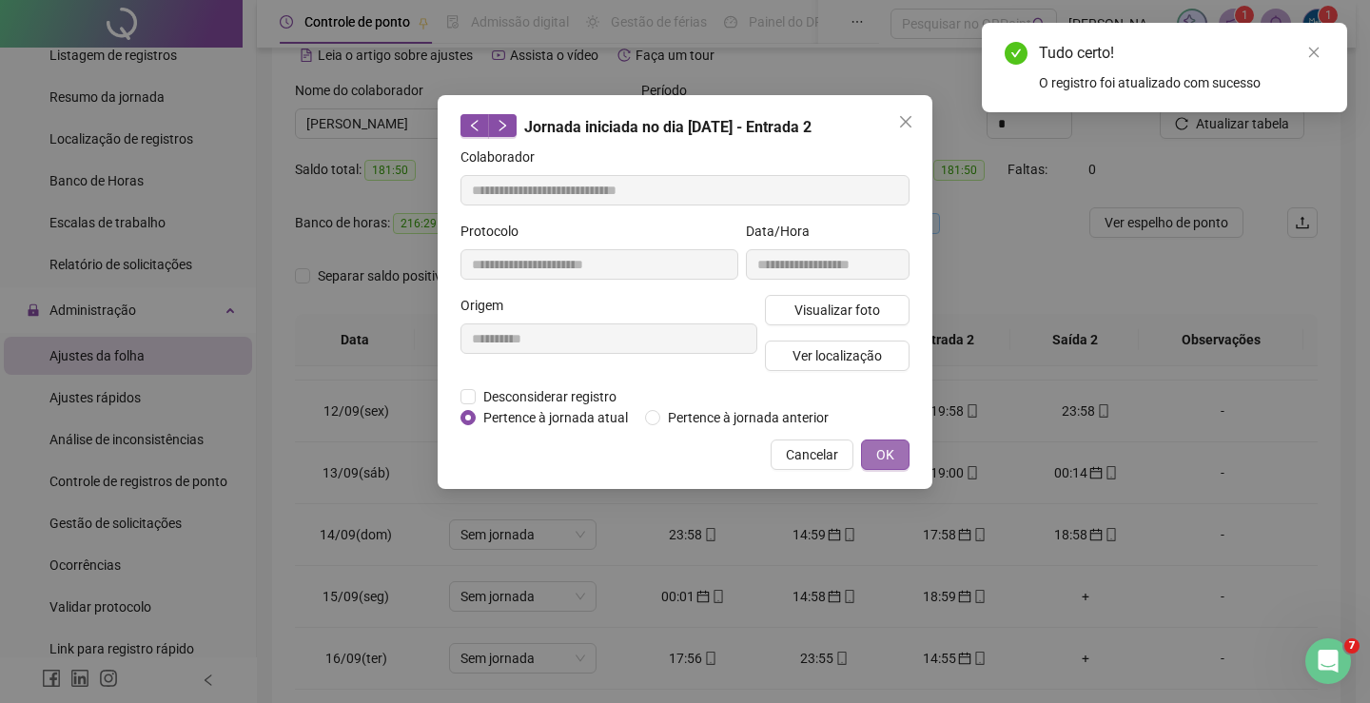
click at [889, 459] on span "OK" at bounding box center [885, 454] width 18 height 21
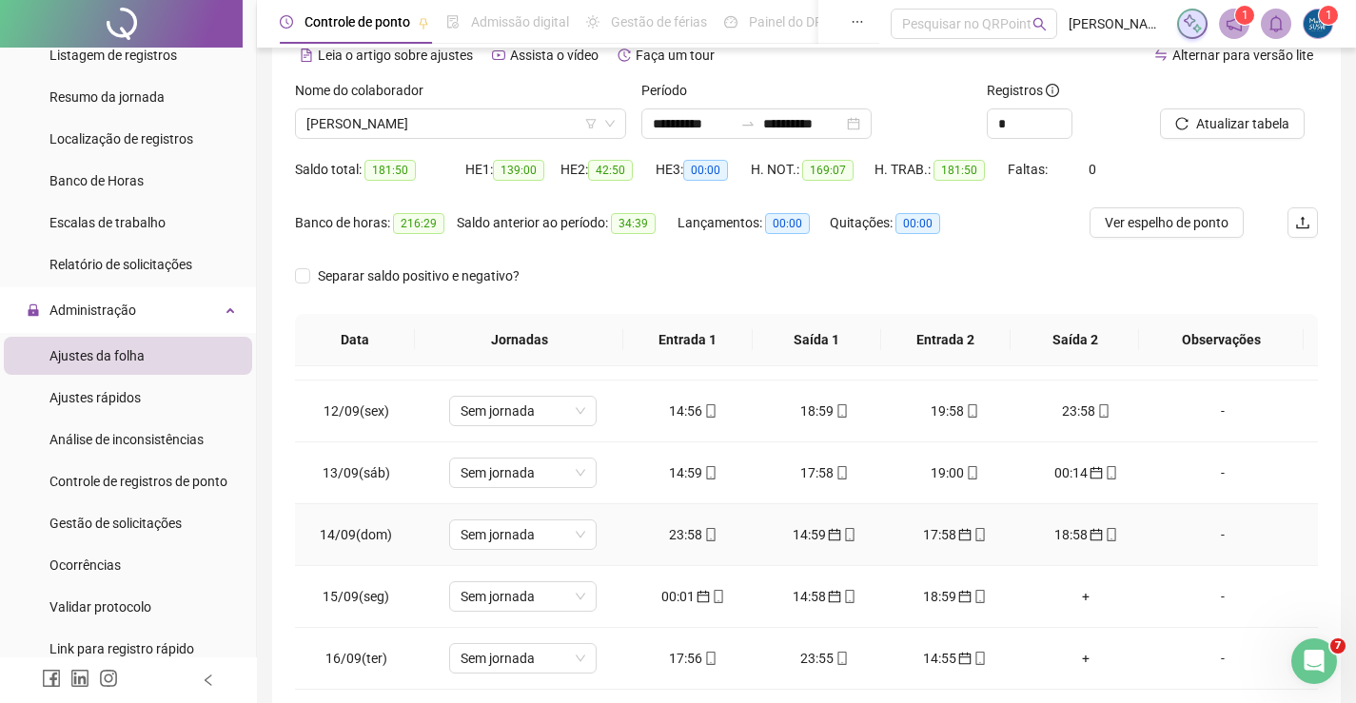
click at [1055, 535] on div "18:58" at bounding box center [1086, 534] width 101 height 21
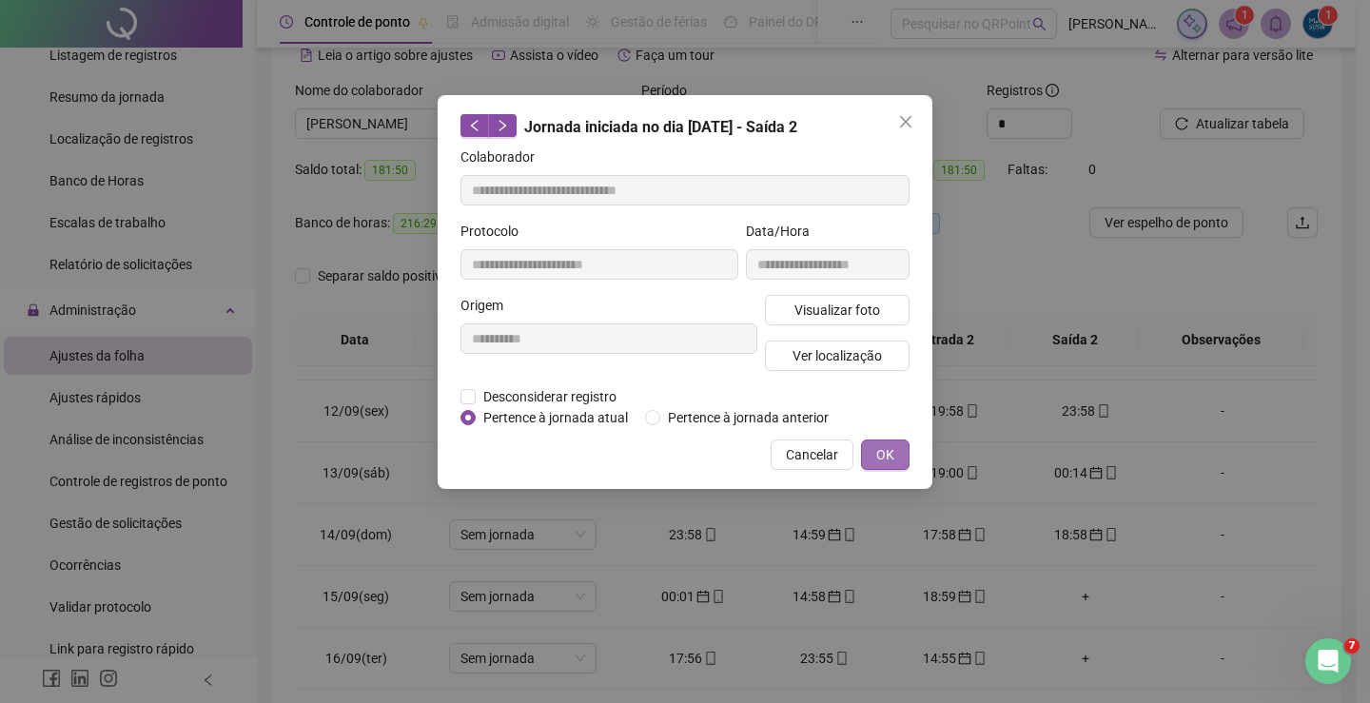
click at [892, 460] on span "OK" at bounding box center [885, 454] width 18 height 21
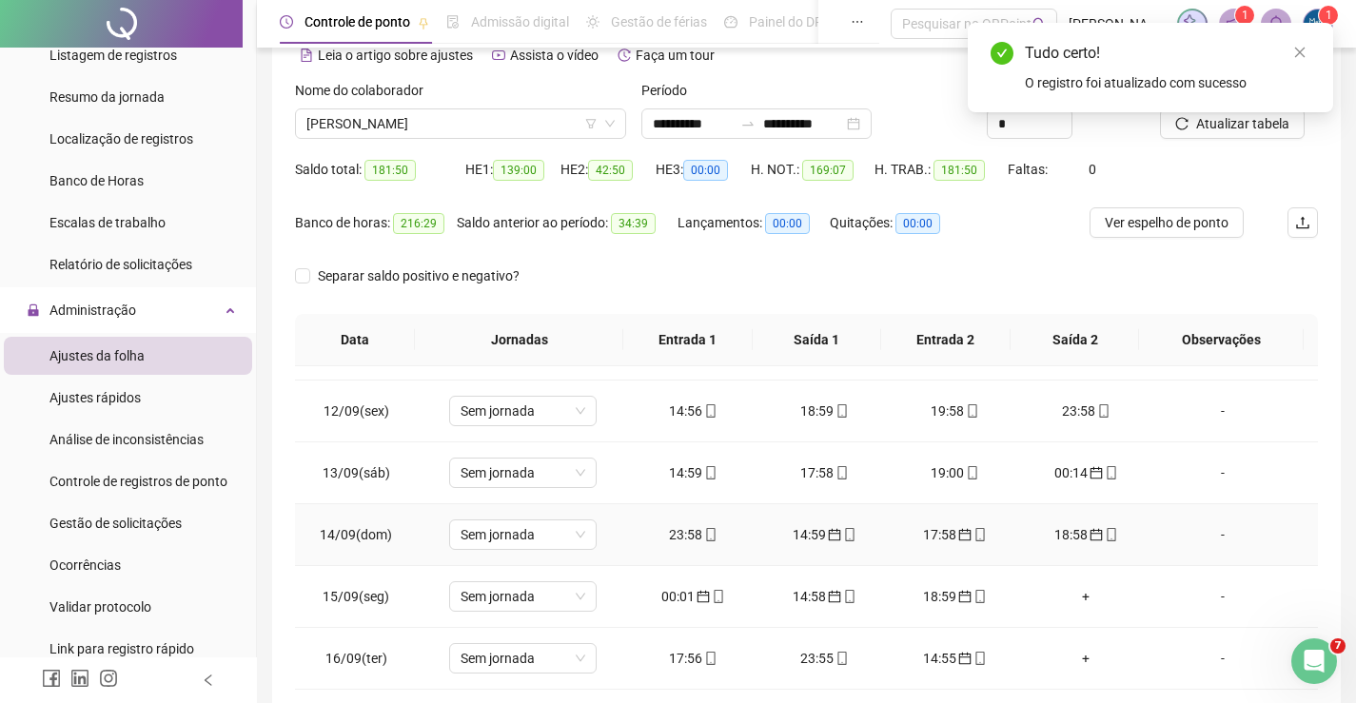
click at [926, 537] on div "17:58" at bounding box center [955, 534] width 101 height 21
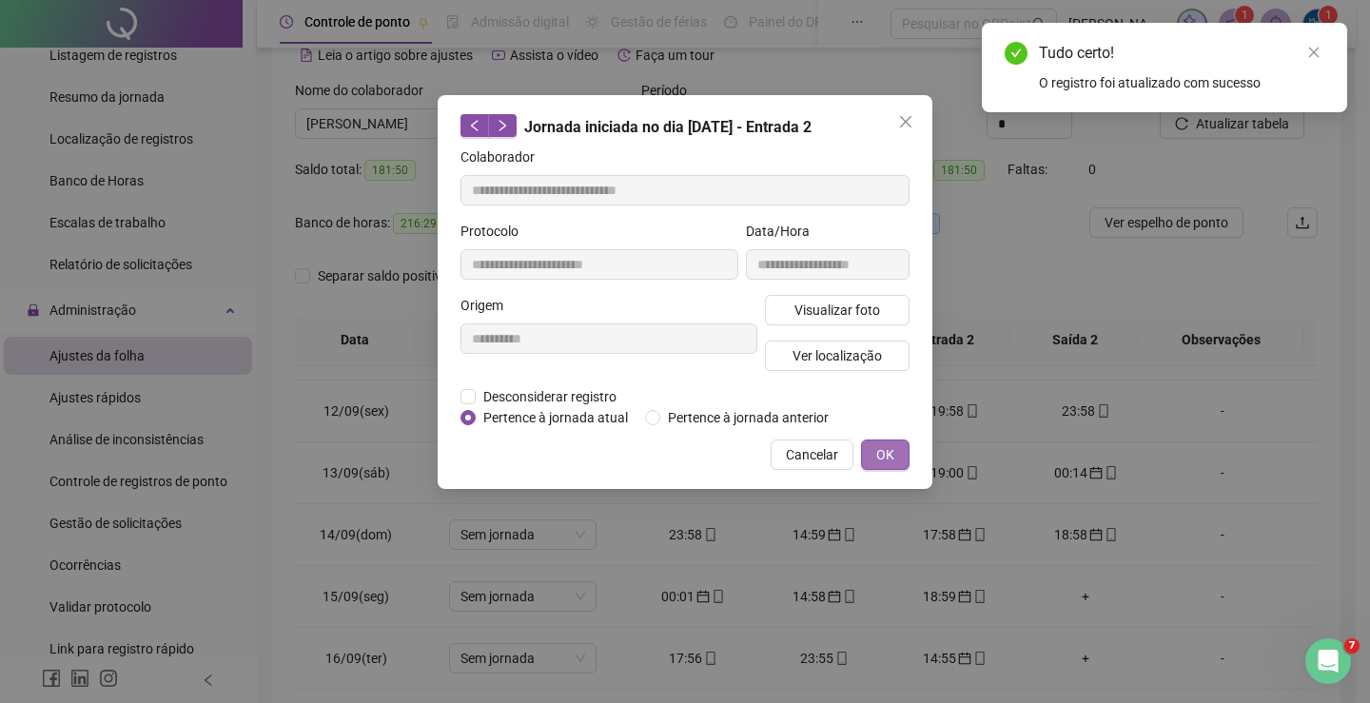
click at [905, 466] on button "OK" at bounding box center [885, 455] width 49 height 30
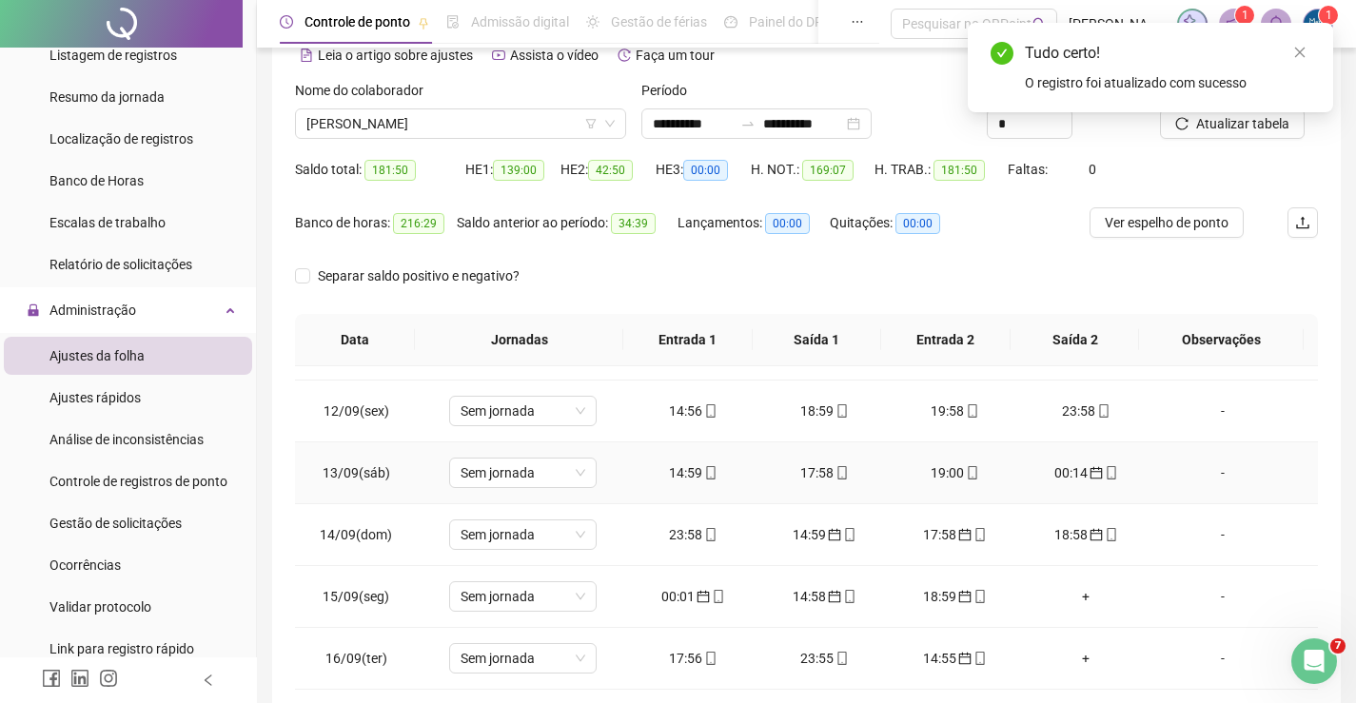
click at [1053, 471] on div "00:14" at bounding box center [1086, 472] width 101 height 21
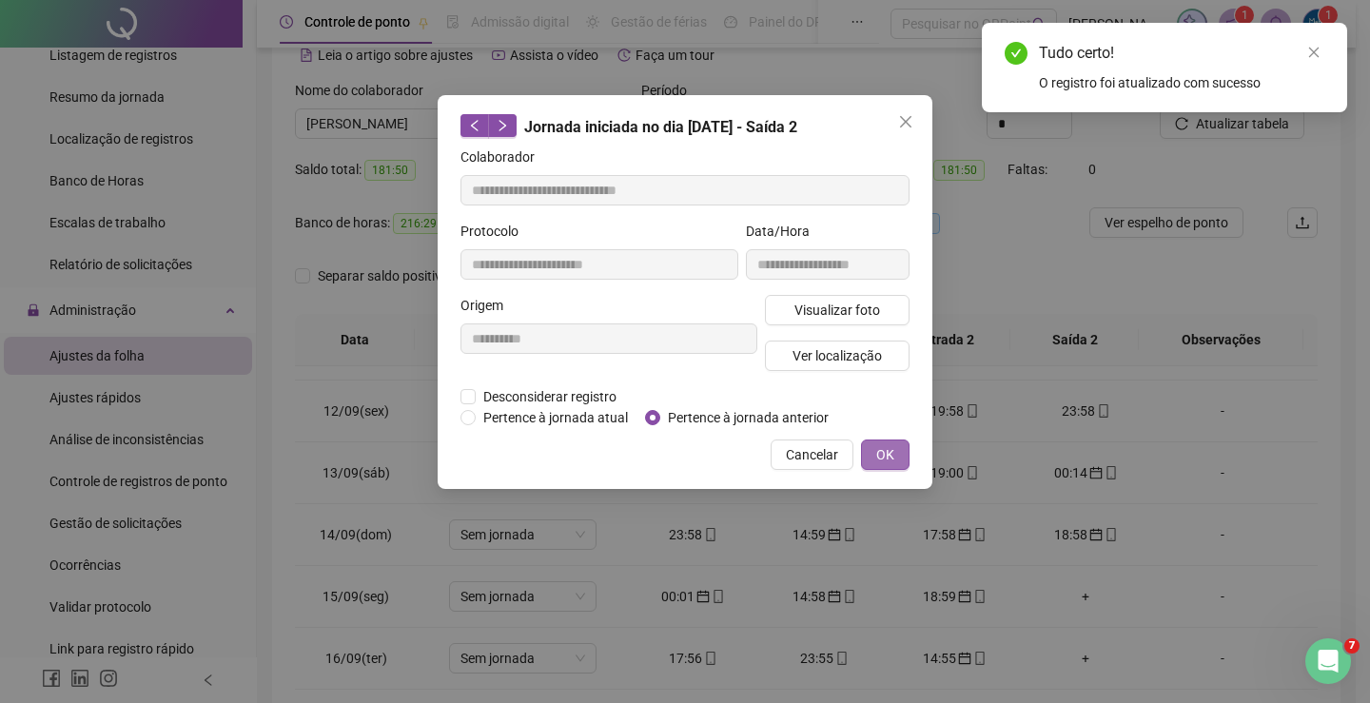
click at [887, 446] on span "OK" at bounding box center [885, 454] width 18 height 21
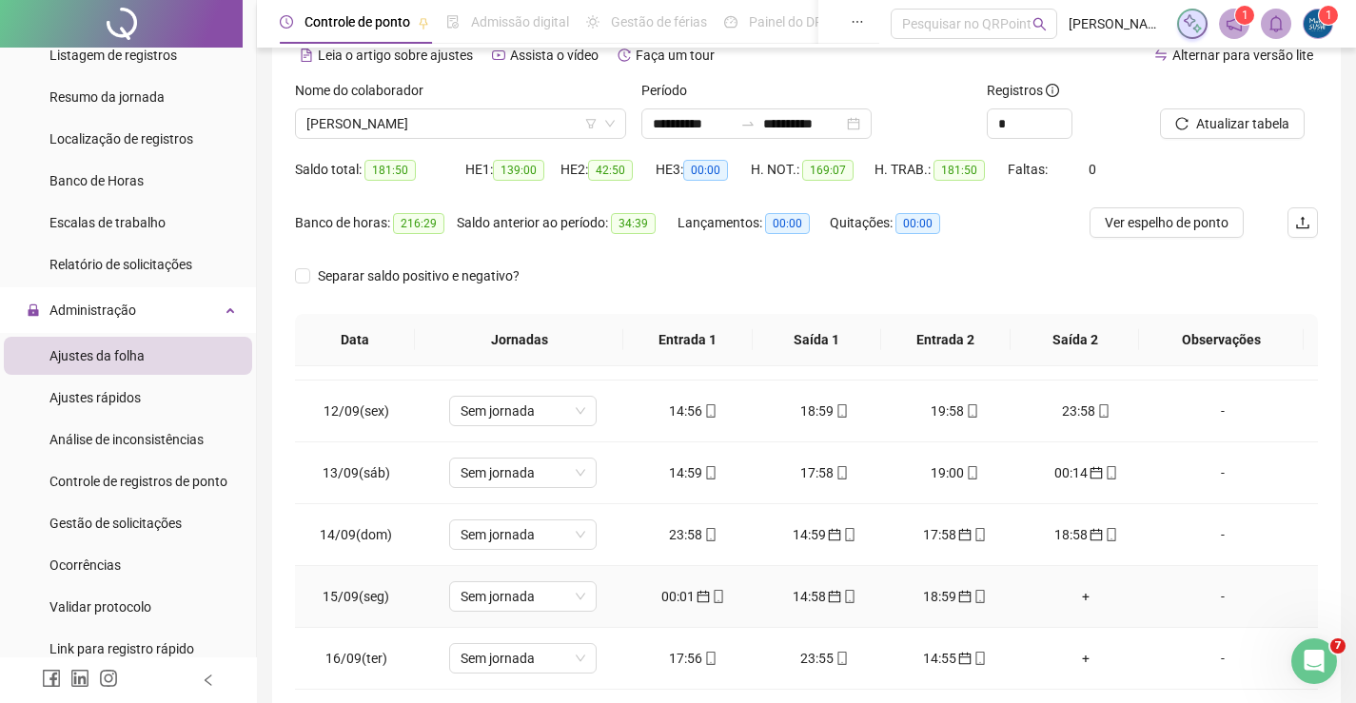
click at [666, 590] on div "00:01" at bounding box center [693, 596] width 101 height 21
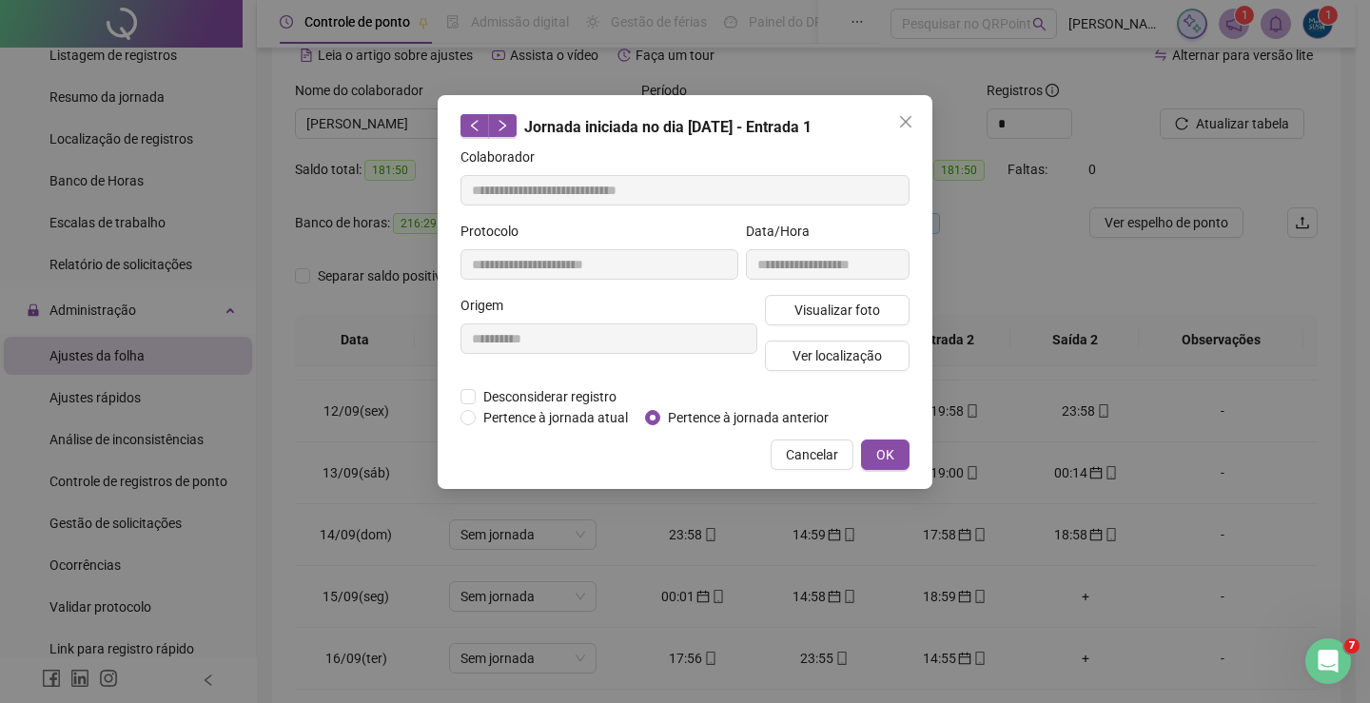
drag, startPoint x: 887, startPoint y: 450, endPoint x: 856, endPoint y: 538, distance: 92.7
click at [884, 452] on span "OK" at bounding box center [885, 454] width 18 height 21
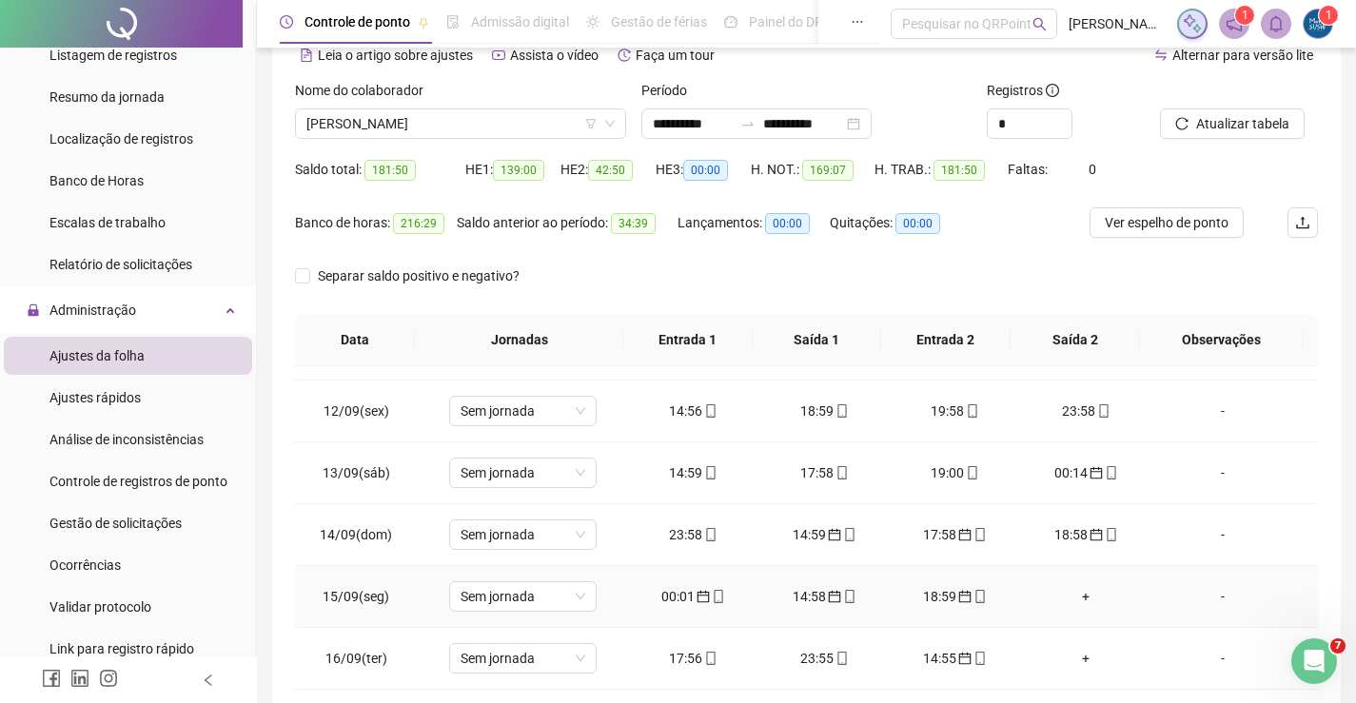
click at [822, 608] on td "14:58" at bounding box center [823, 597] width 131 height 62
click at [828, 599] on icon "calendar" at bounding box center [834, 596] width 13 height 13
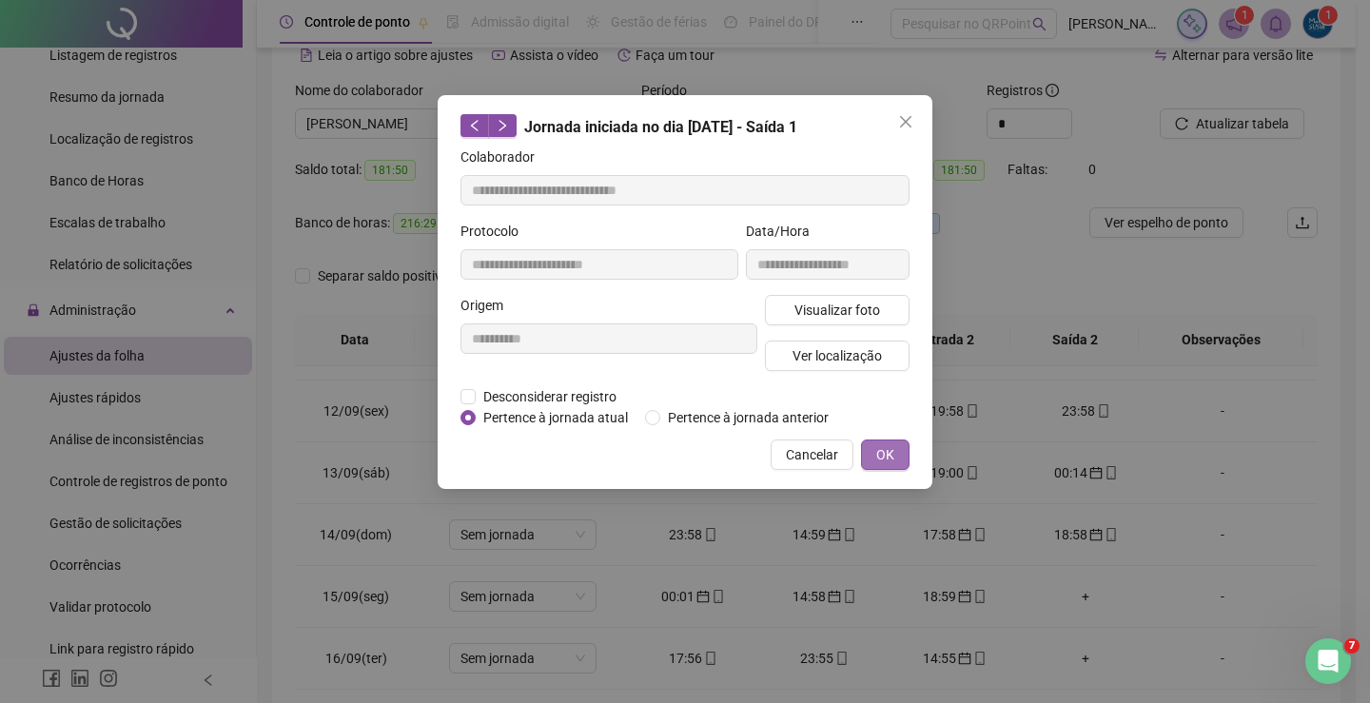
click at [880, 451] on span "OK" at bounding box center [885, 454] width 18 height 21
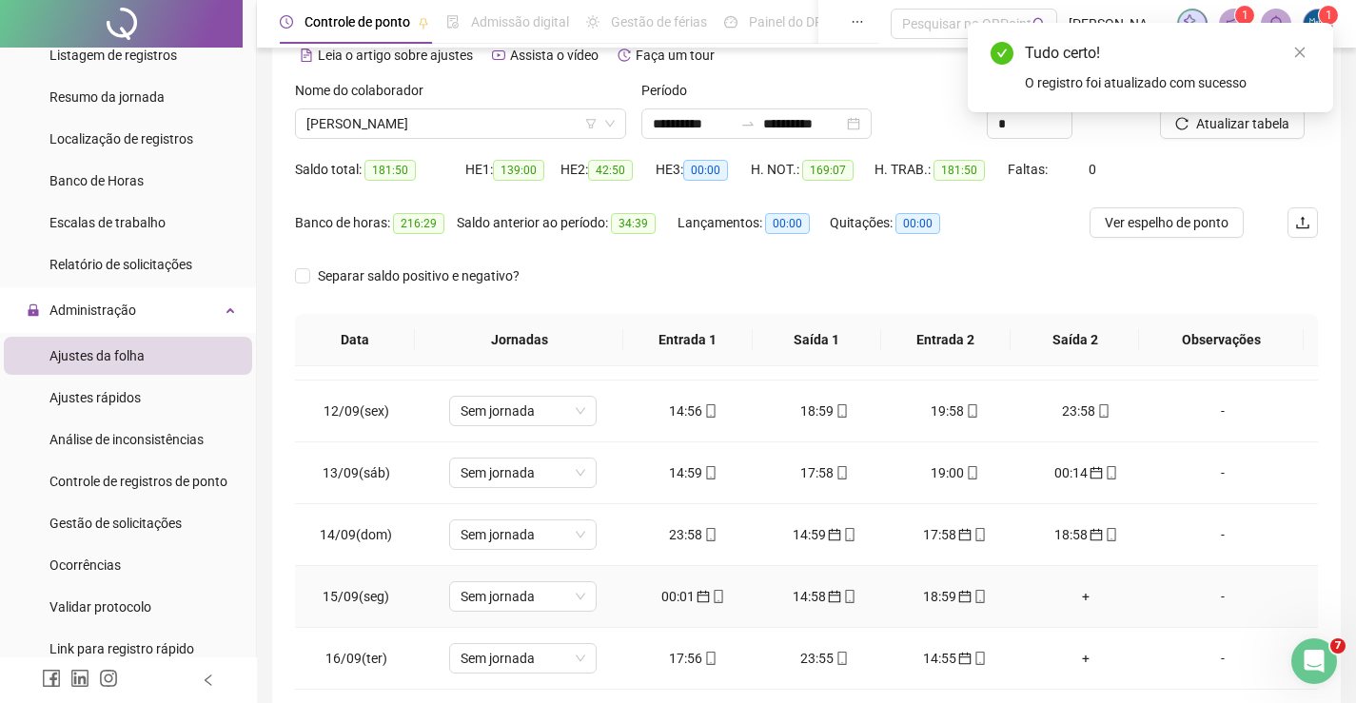
click at [929, 594] on div "18:59" at bounding box center [955, 596] width 101 height 21
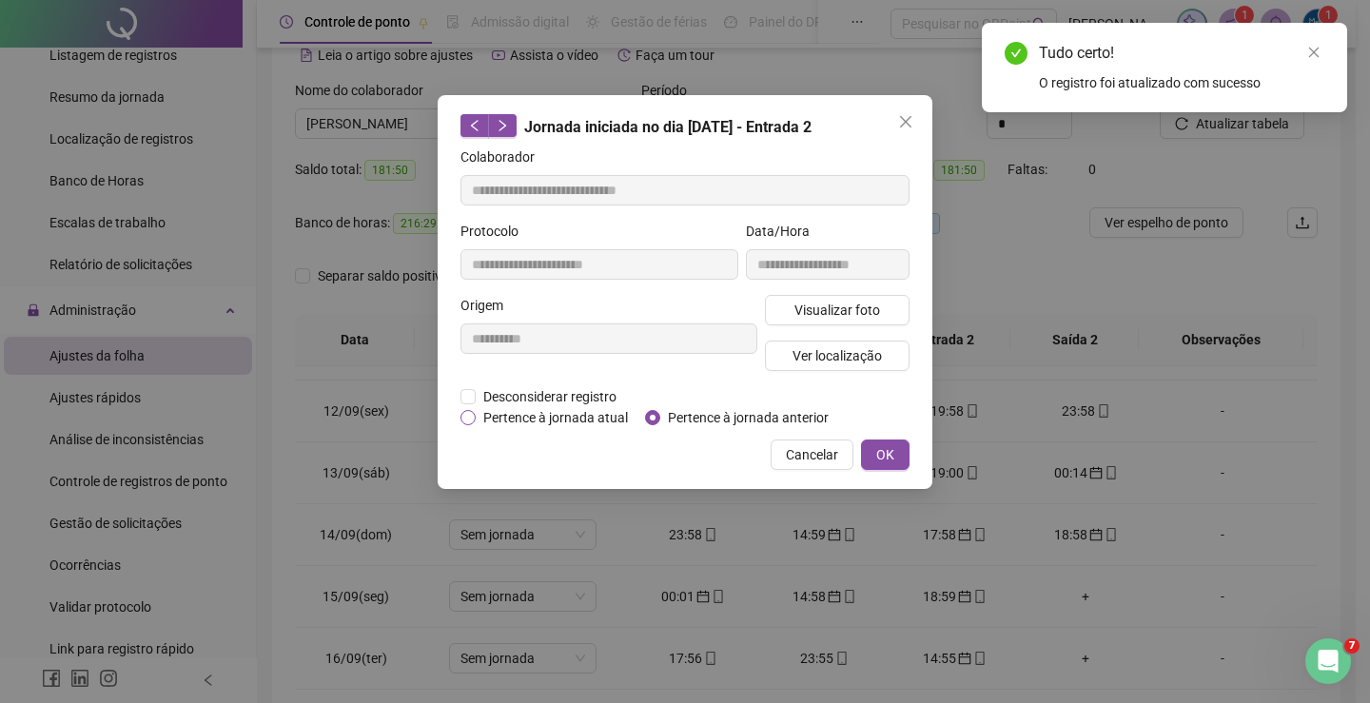
drag, startPoint x: 480, startPoint y: 415, endPoint x: 510, endPoint y: 424, distance: 31.9
click at [478, 415] on span "Pertence à jornada atual" at bounding box center [556, 417] width 160 height 21
click at [882, 460] on span "OK" at bounding box center [885, 454] width 18 height 21
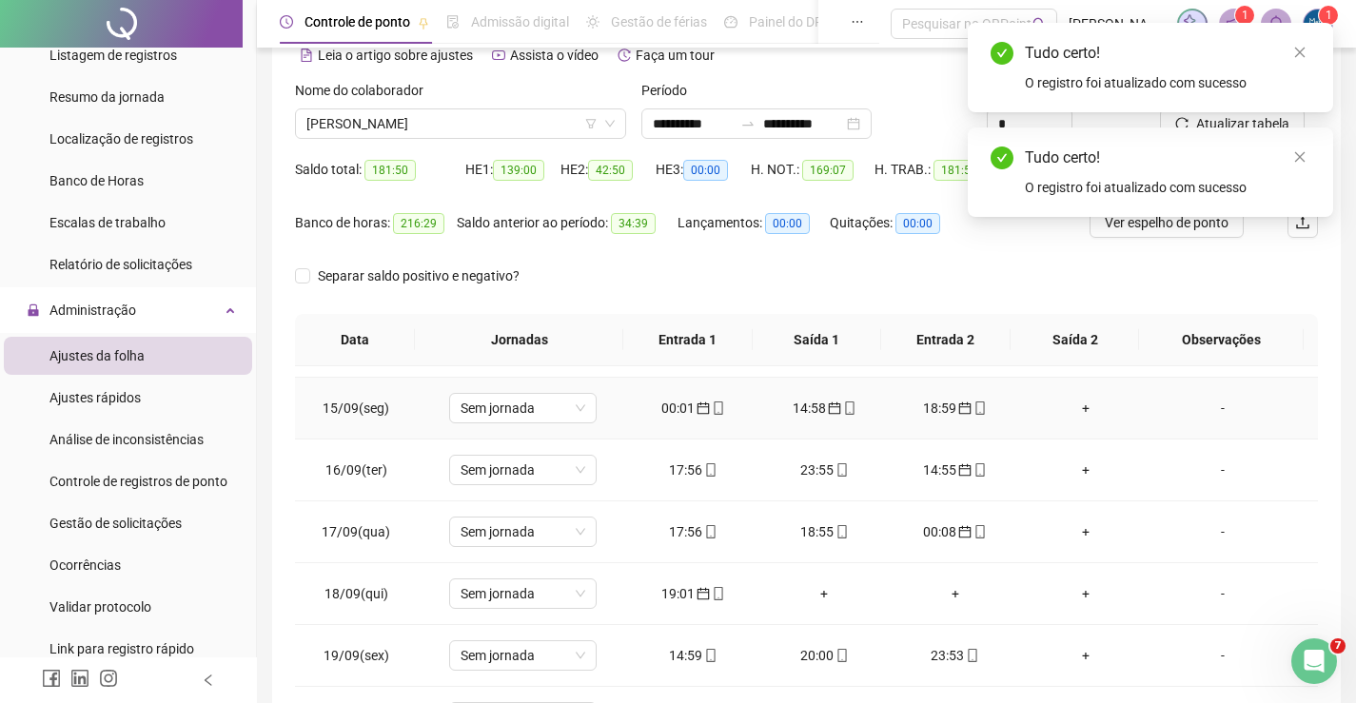
scroll to position [856, 0]
click at [692, 516] on td "17:56" at bounding box center [693, 531] width 131 height 62
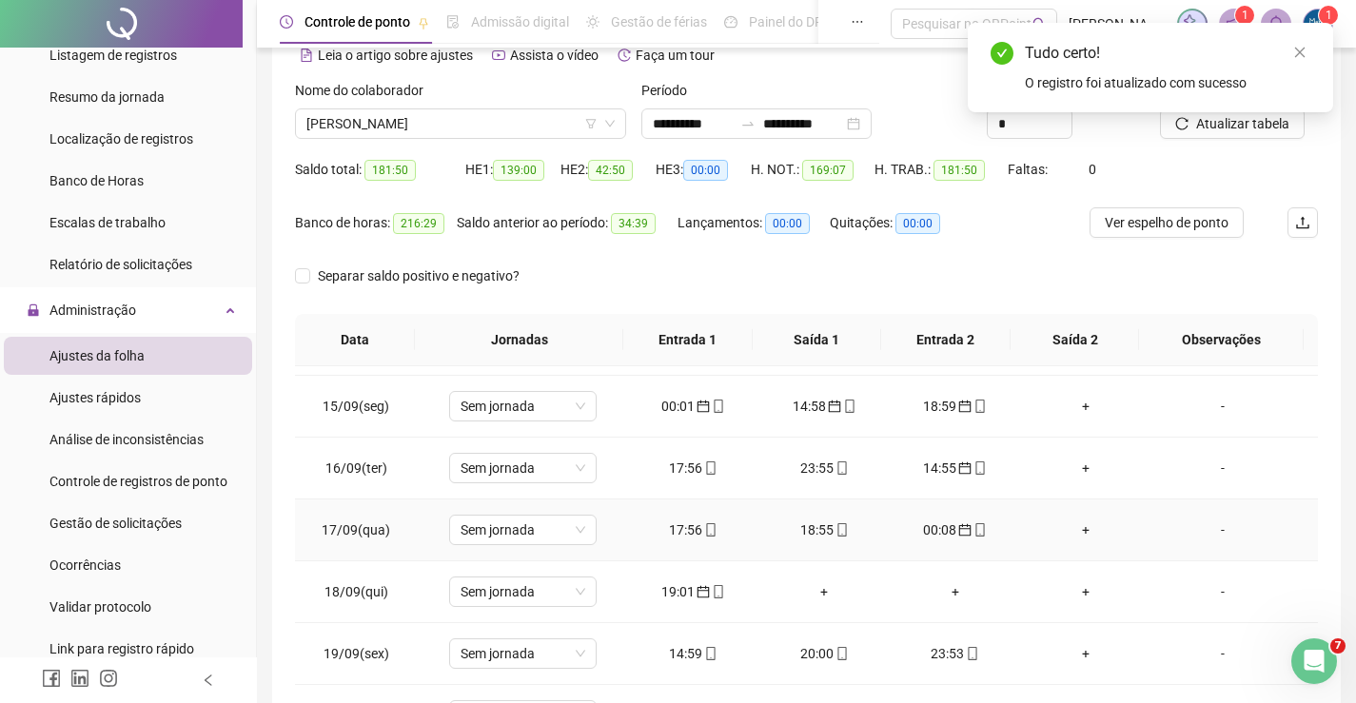
click at [702, 540] on td "17:56" at bounding box center [693, 531] width 131 height 62
click at [691, 528] on div "17:56" at bounding box center [693, 530] width 101 height 21
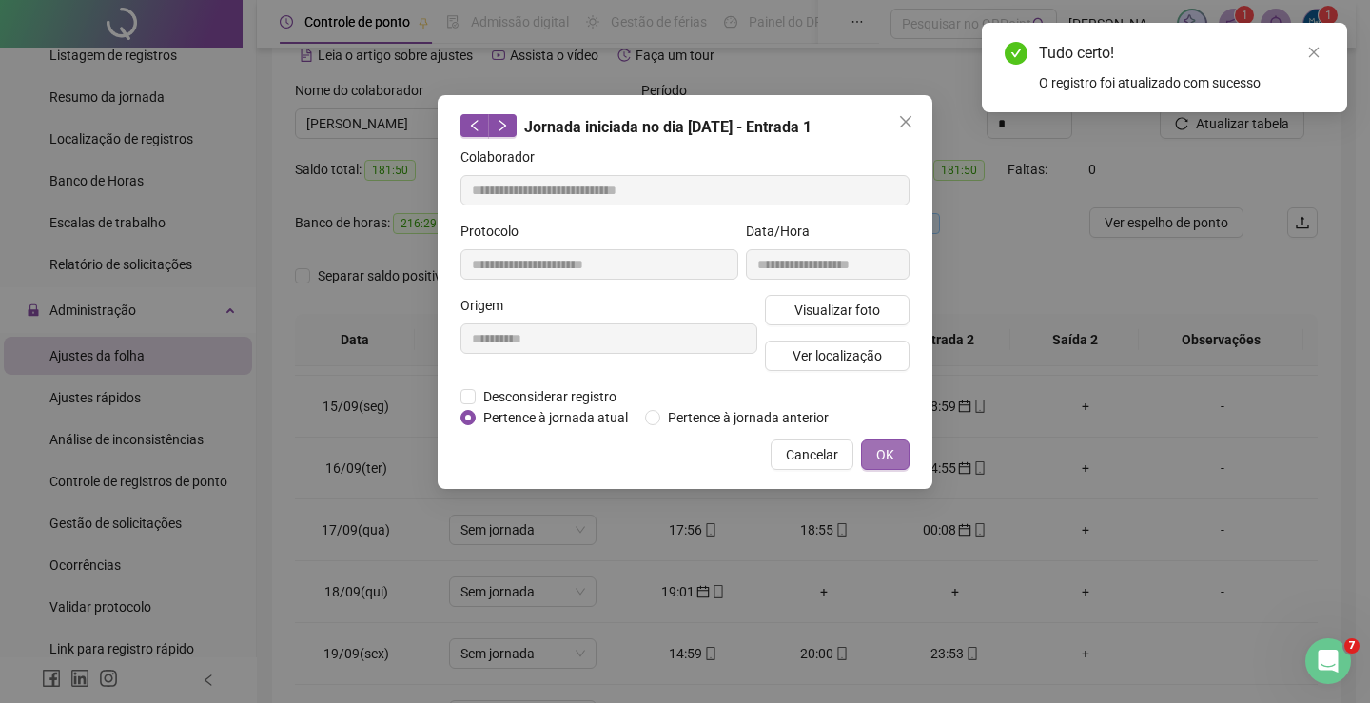
click at [878, 459] on span "OK" at bounding box center [885, 454] width 18 height 21
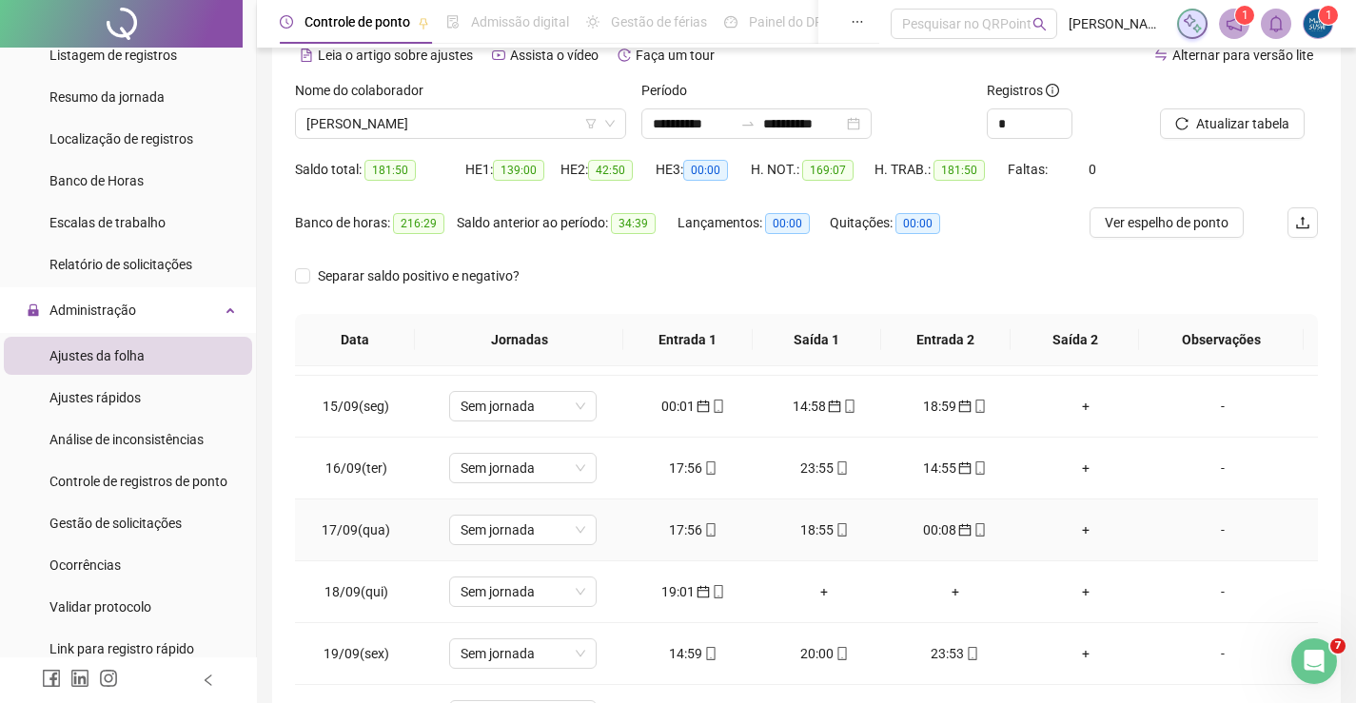
click at [823, 528] on div "18:55" at bounding box center [824, 530] width 101 height 21
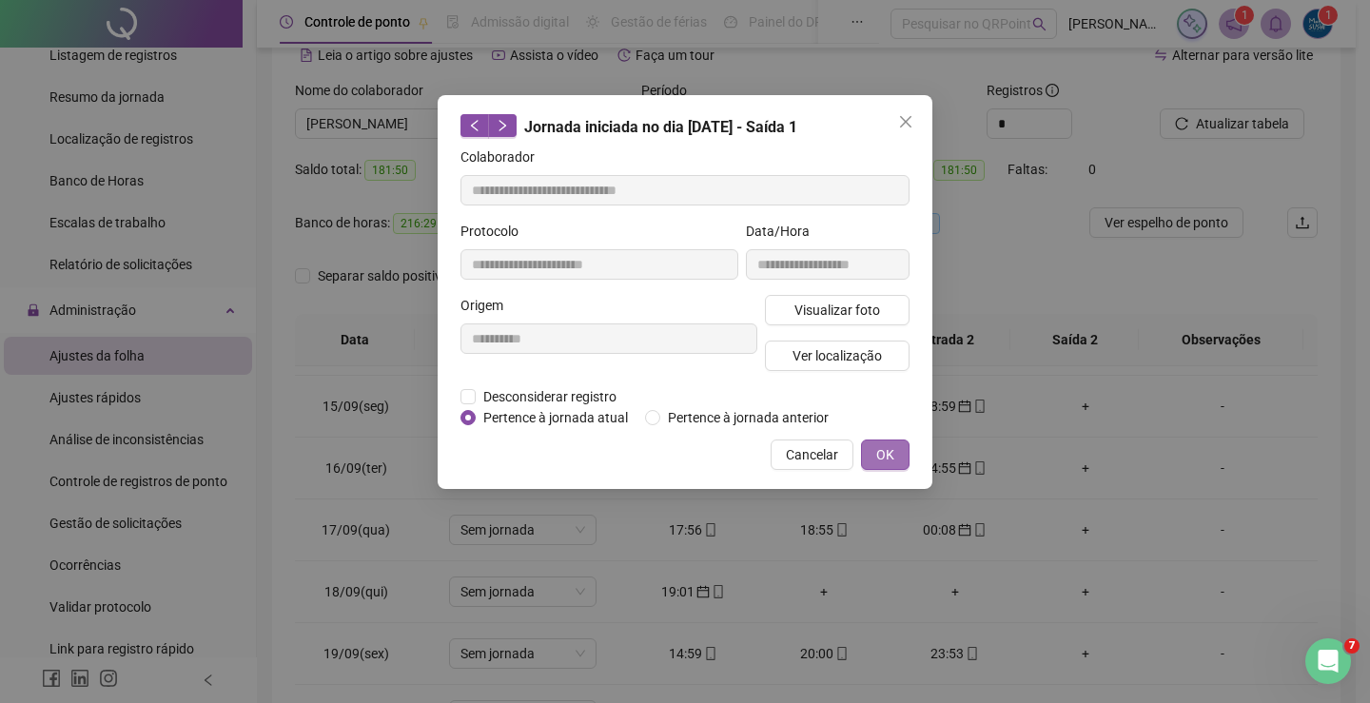
click at [905, 449] on button "OK" at bounding box center [885, 455] width 49 height 30
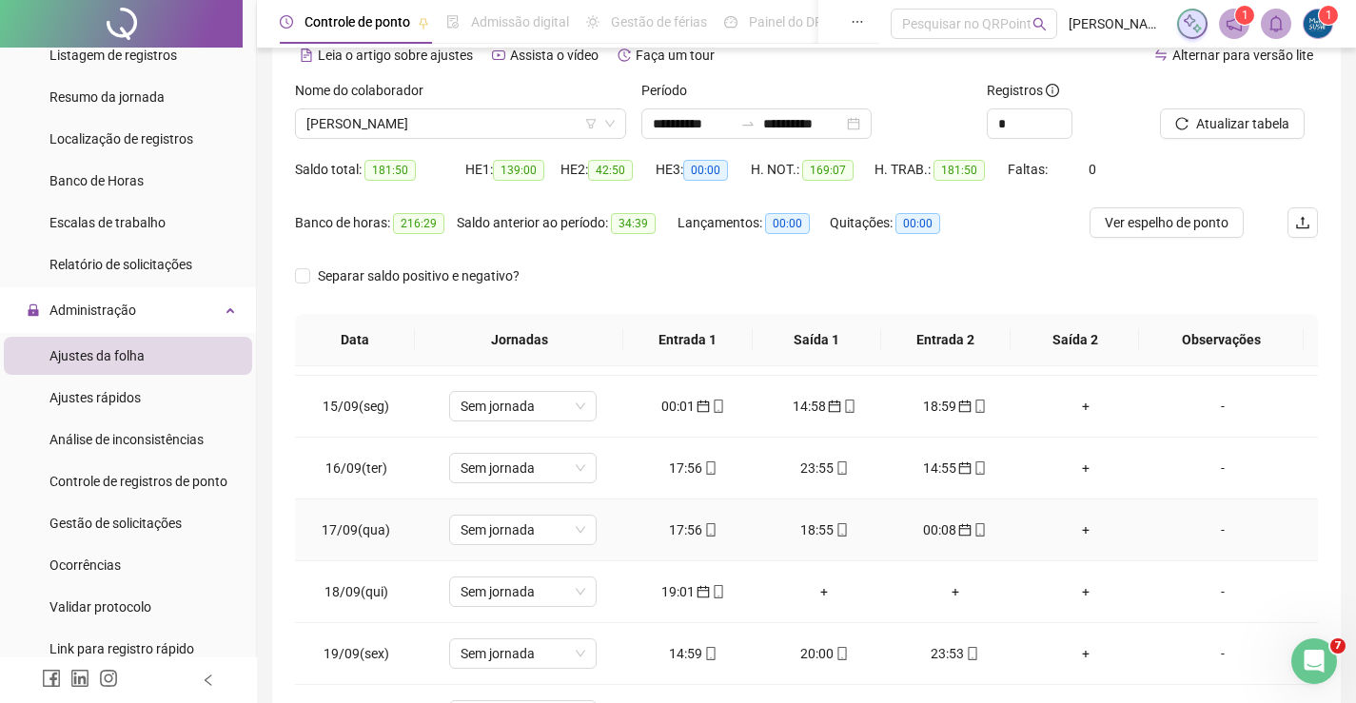
click at [946, 518] on td "00:08" at bounding box center [955, 531] width 131 height 62
click at [945, 541] on td "00:08" at bounding box center [955, 531] width 131 height 62
click at [943, 535] on div "00:08" at bounding box center [955, 530] width 101 height 21
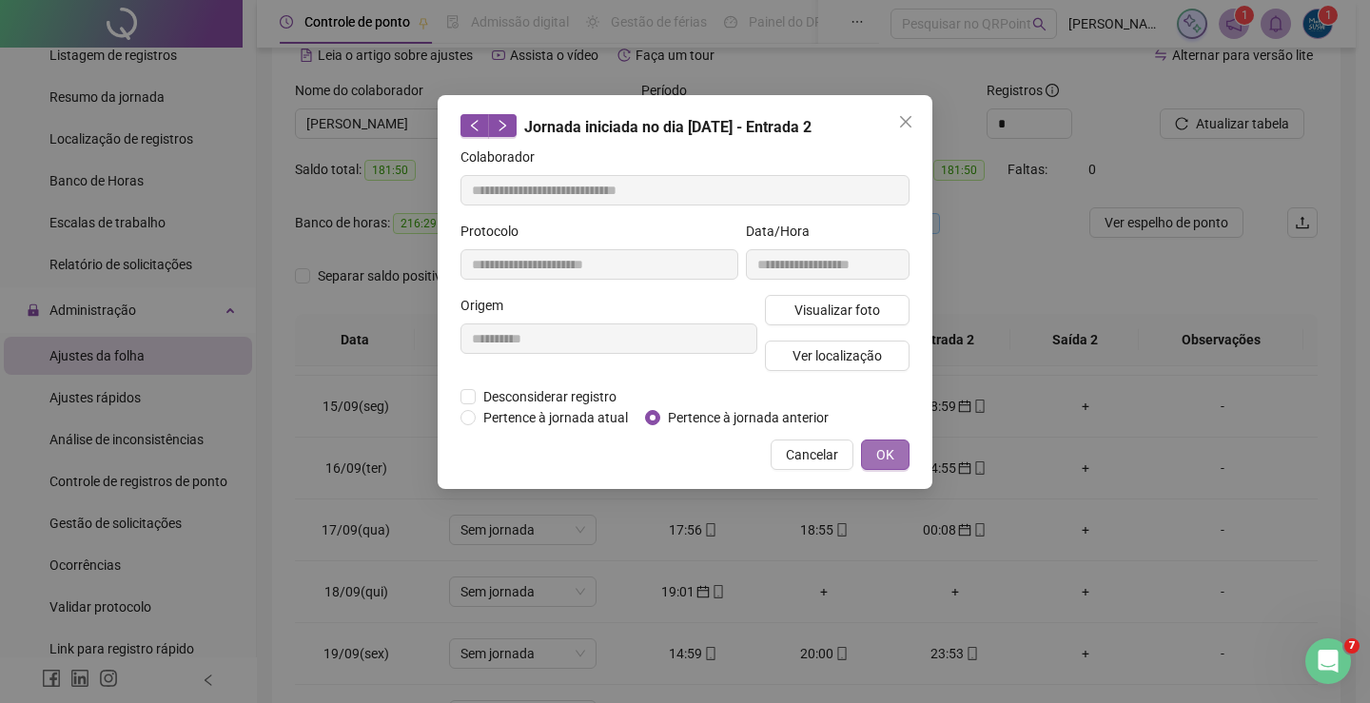
click at [879, 458] on span "OK" at bounding box center [885, 454] width 18 height 21
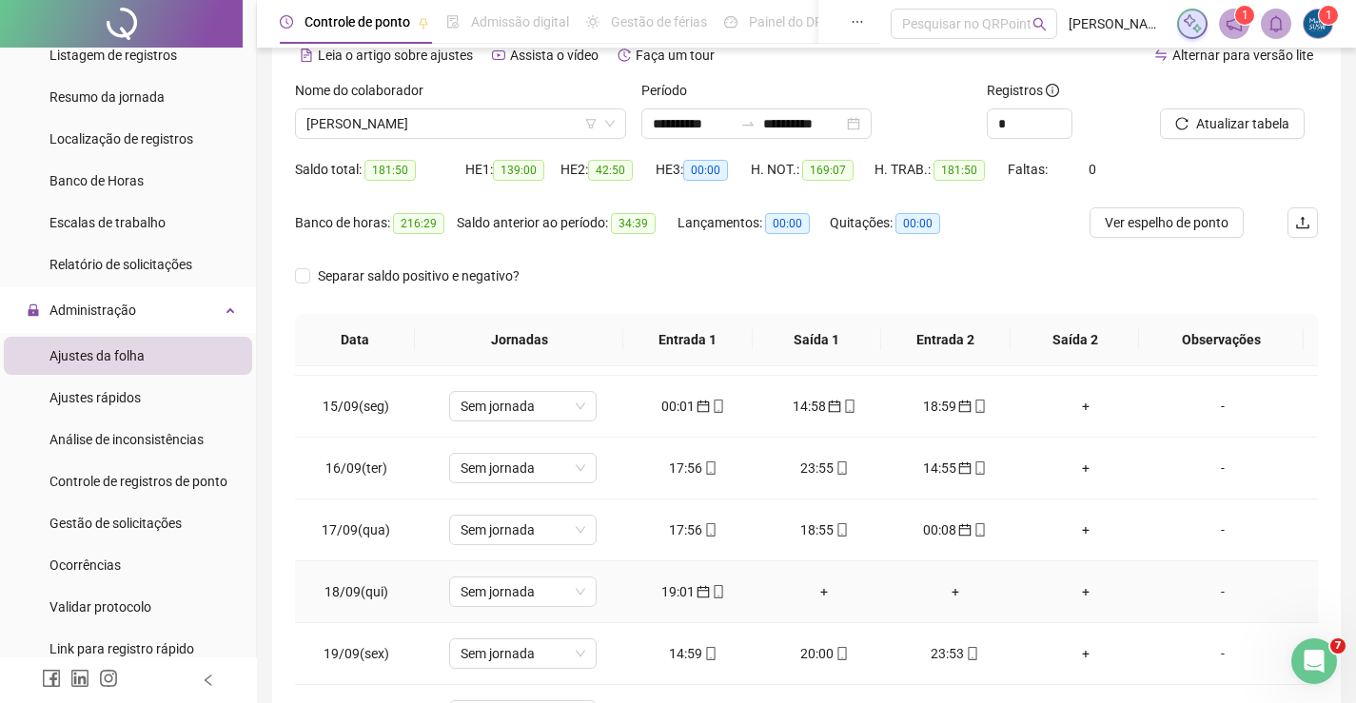
click at [671, 590] on div "19:01" at bounding box center [693, 591] width 101 height 21
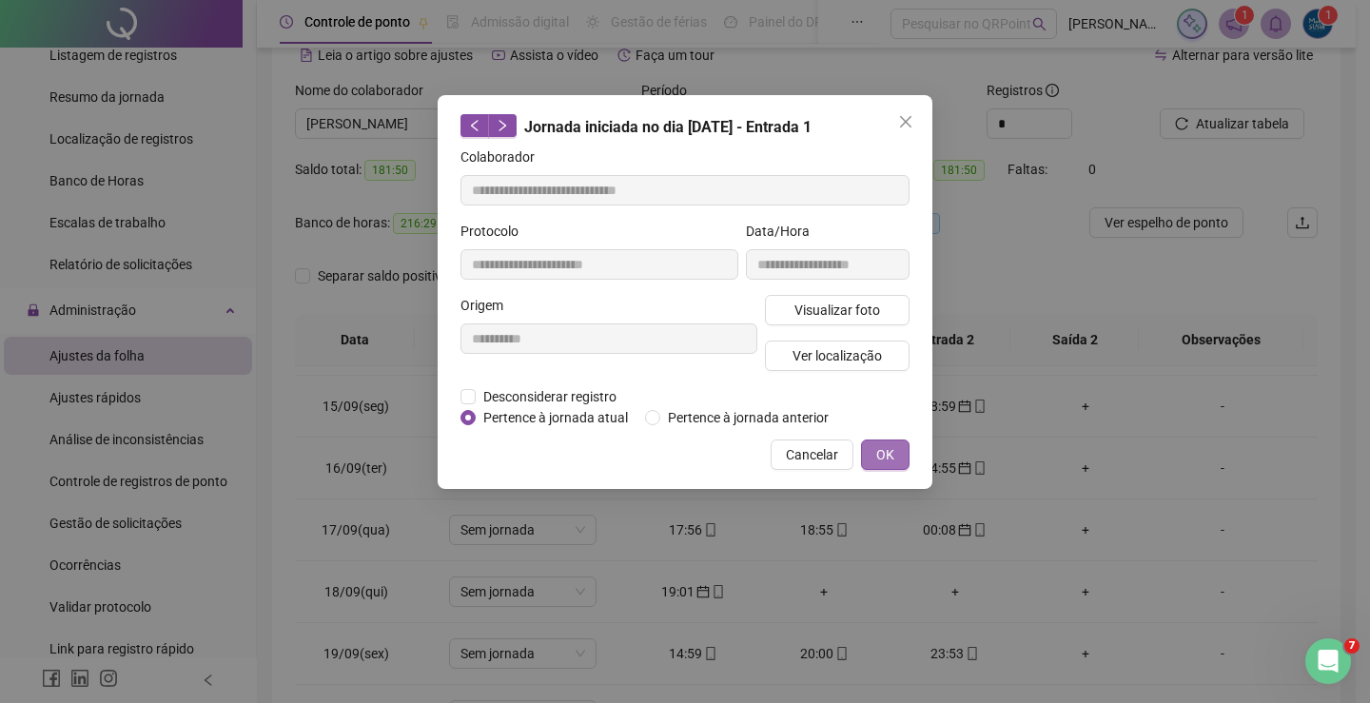
click at [897, 444] on button "OK" at bounding box center [885, 455] width 49 height 30
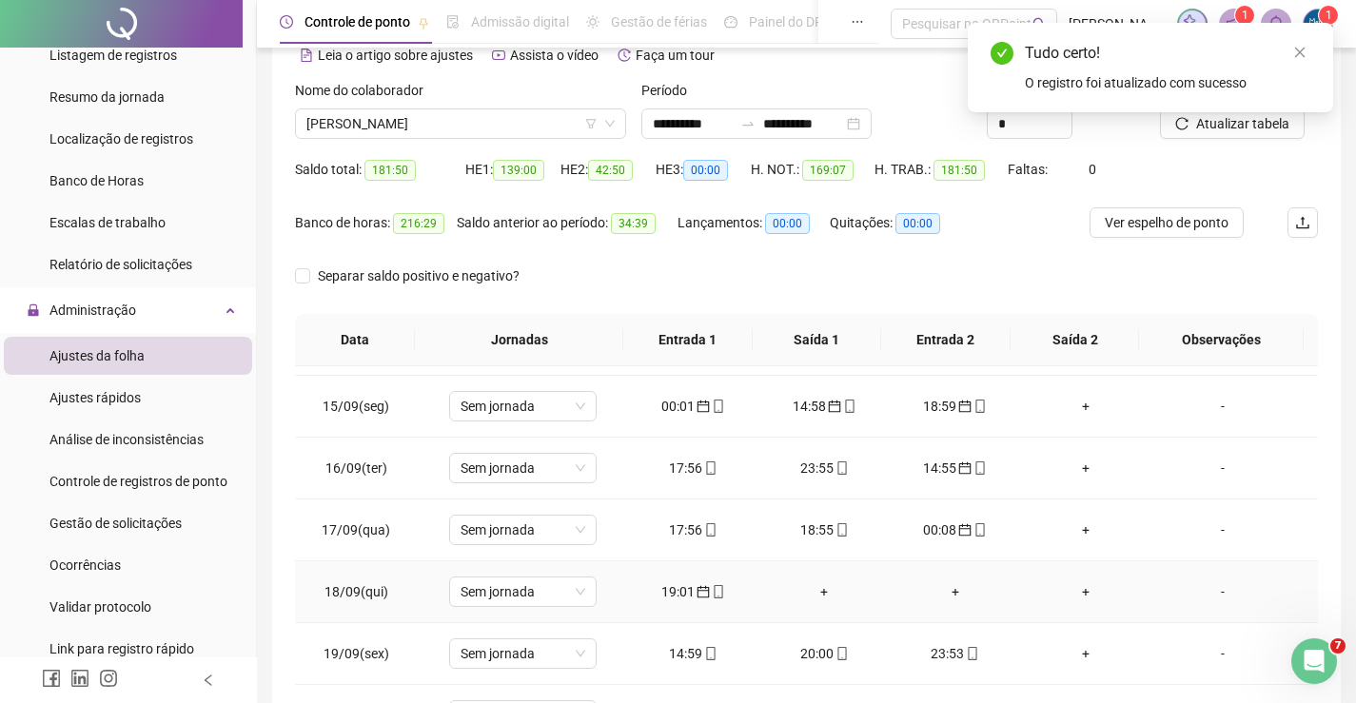
scroll to position [893, 0]
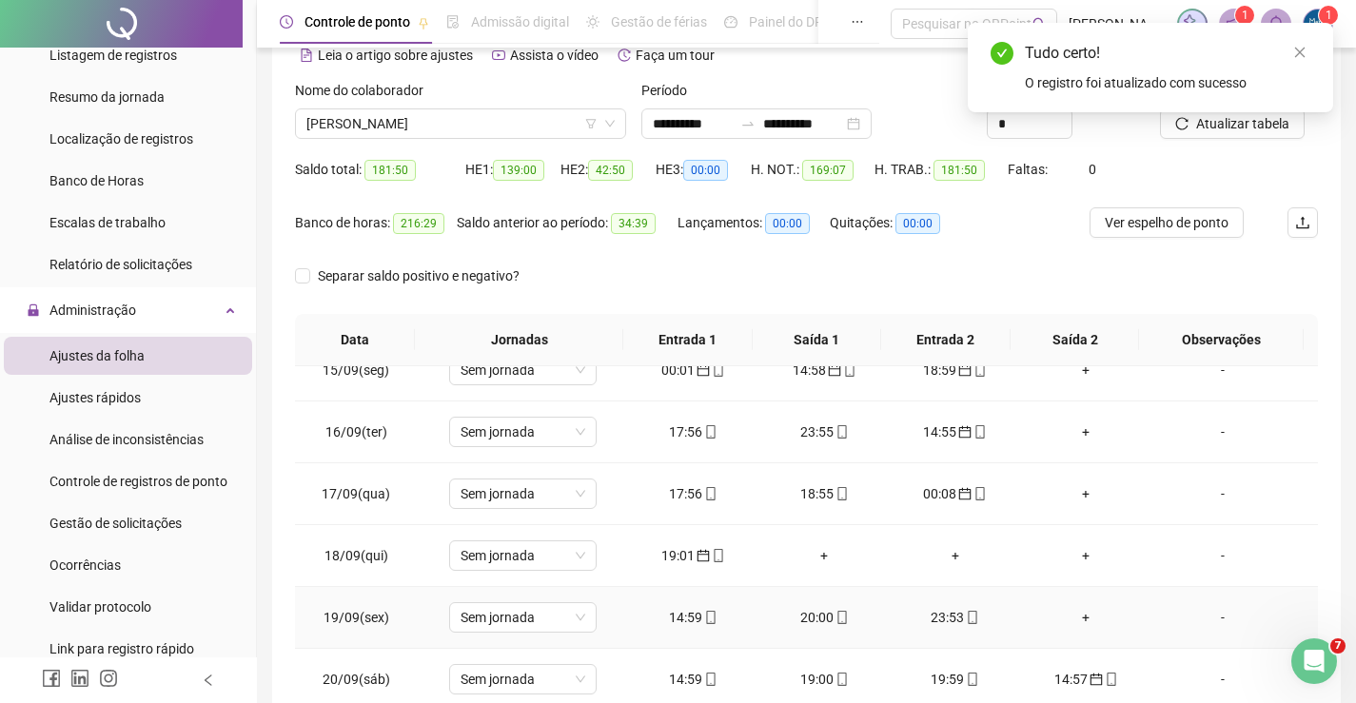
click at [664, 614] on div "14:59" at bounding box center [693, 617] width 101 height 21
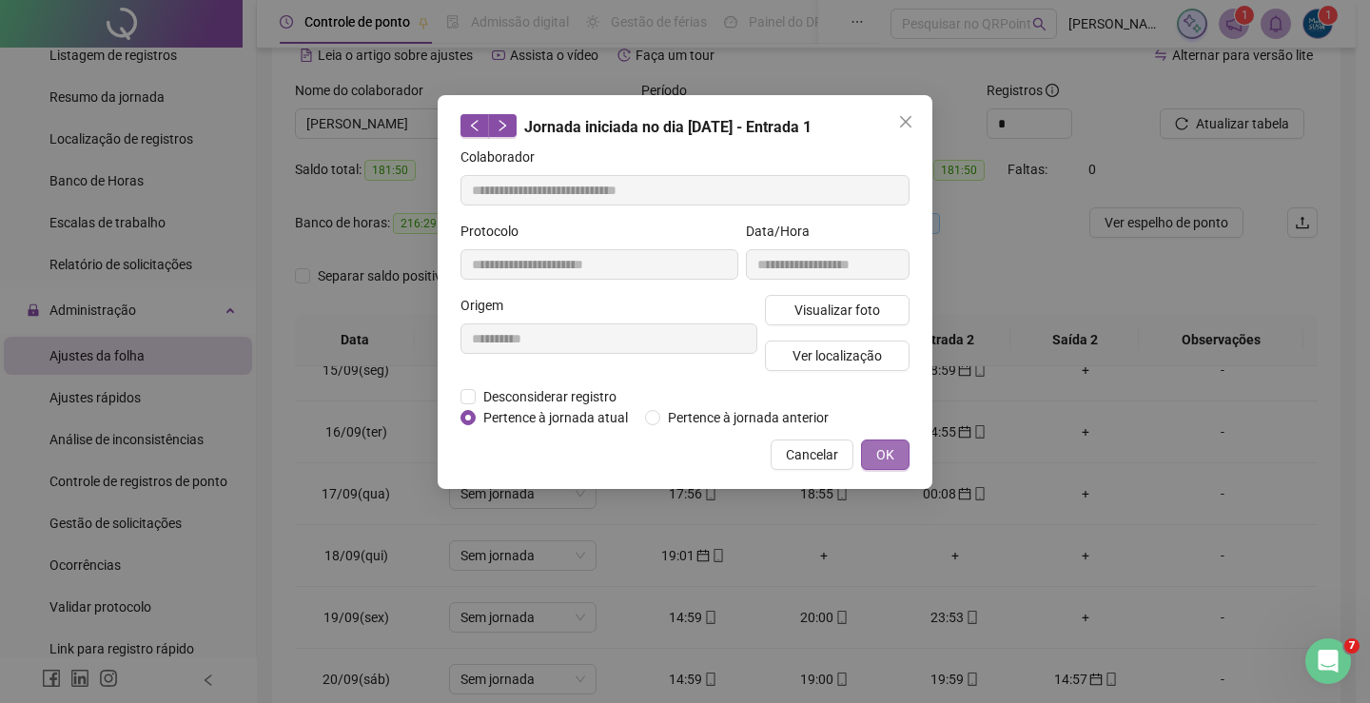
click at [883, 461] on span "OK" at bounding box center [885, 454] width 18 height 21
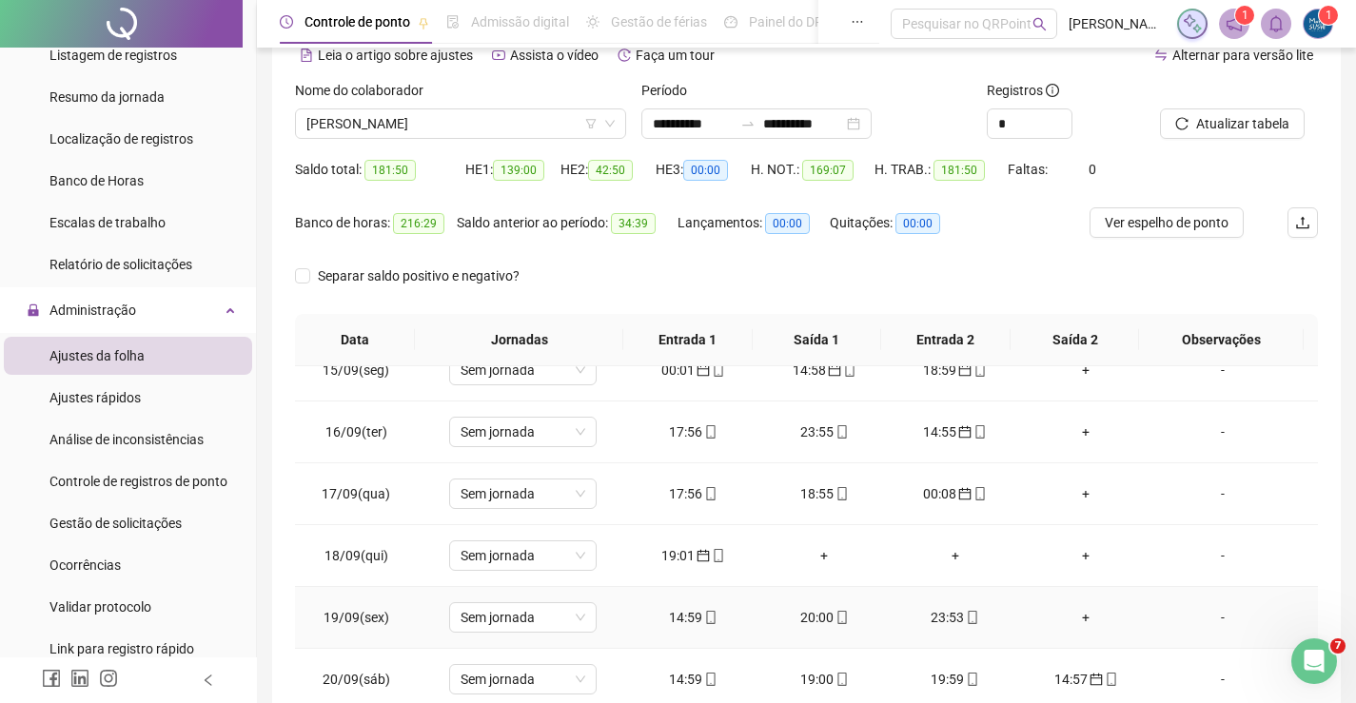
click at [818, 616] on div "20:00" at bounding box center [824, 617] width 101 height 21
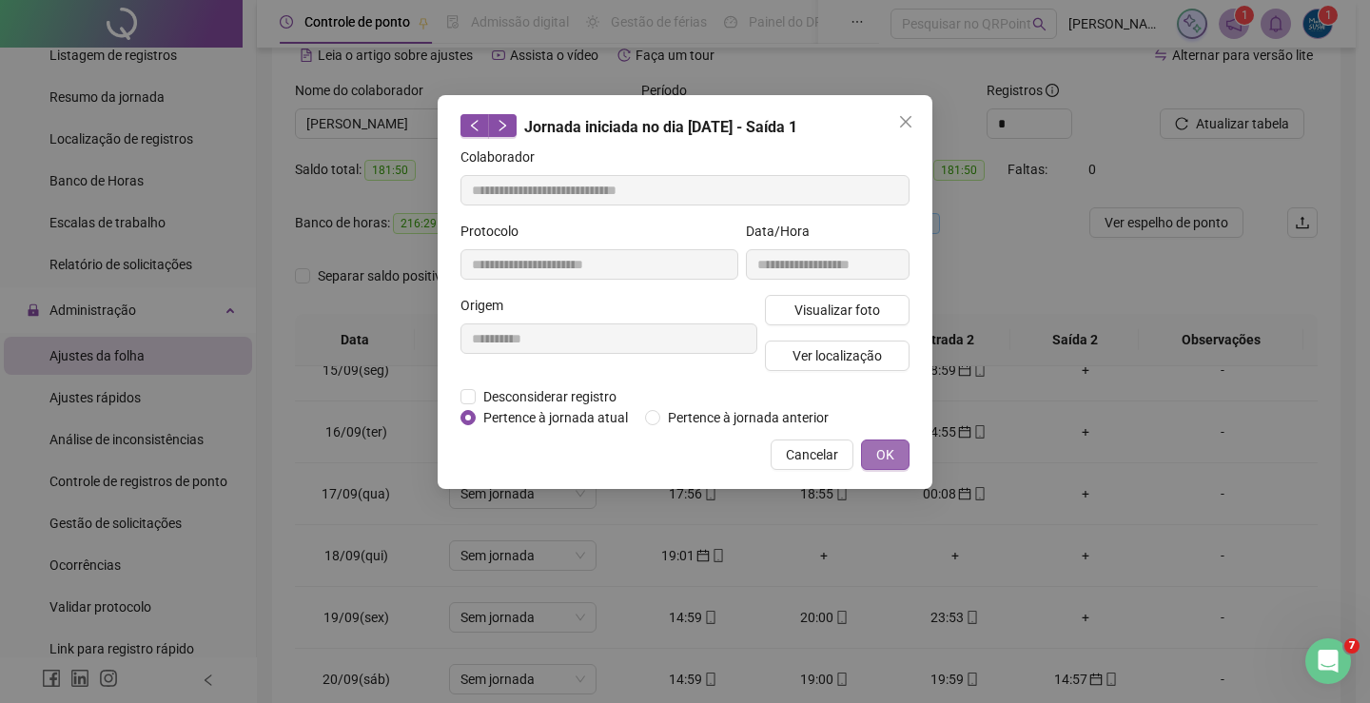
click at [903, 456] on button "OK" at bounding box center [885, 455] width 49 height 30
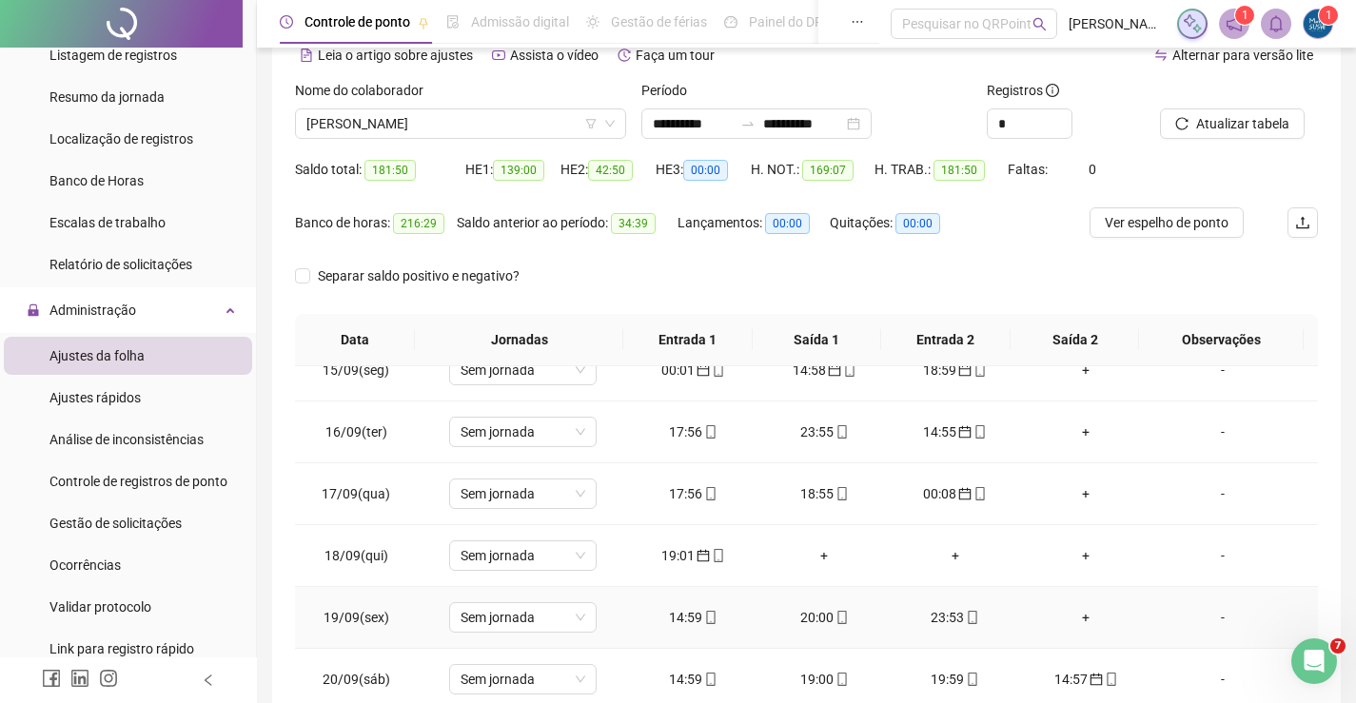
click at [942, 620] on div "23:53" at bounding box center [955, 617] width 101 height 21
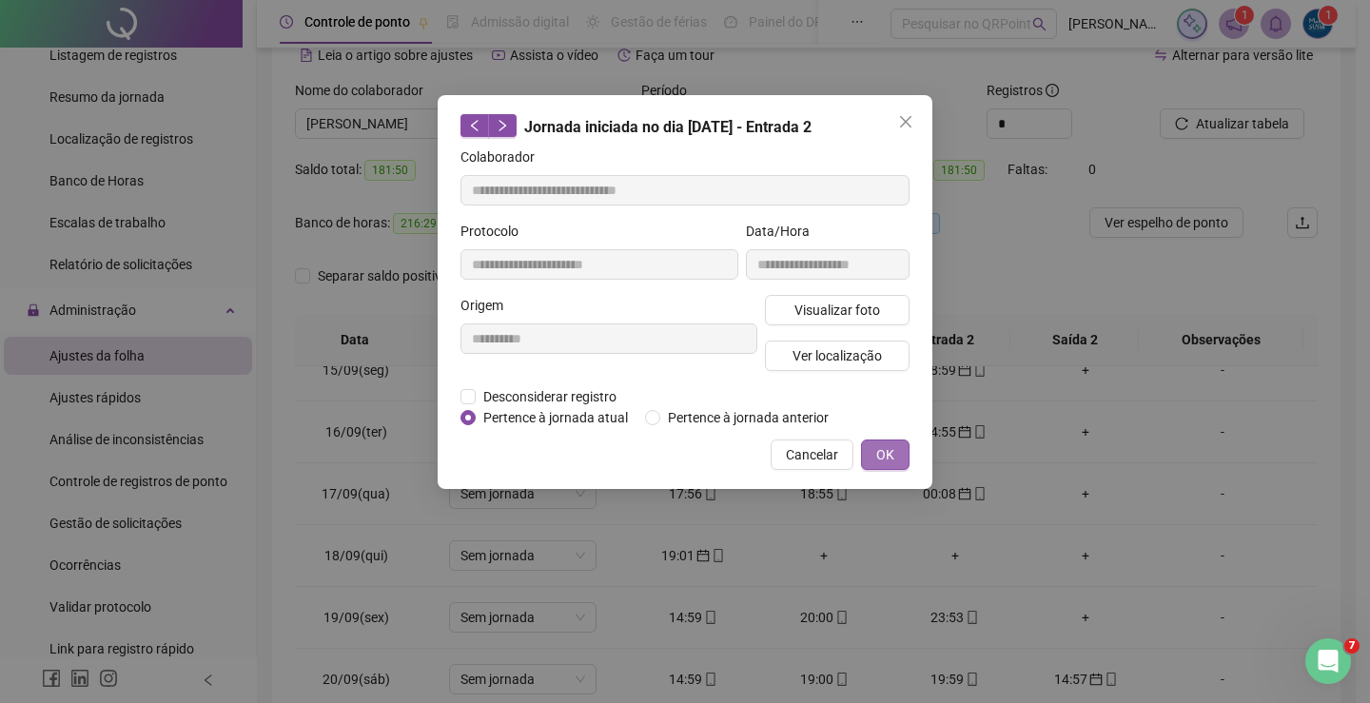
click at [881, 444] on span "OK" at bounding box center [885, 454] width 18 height 21
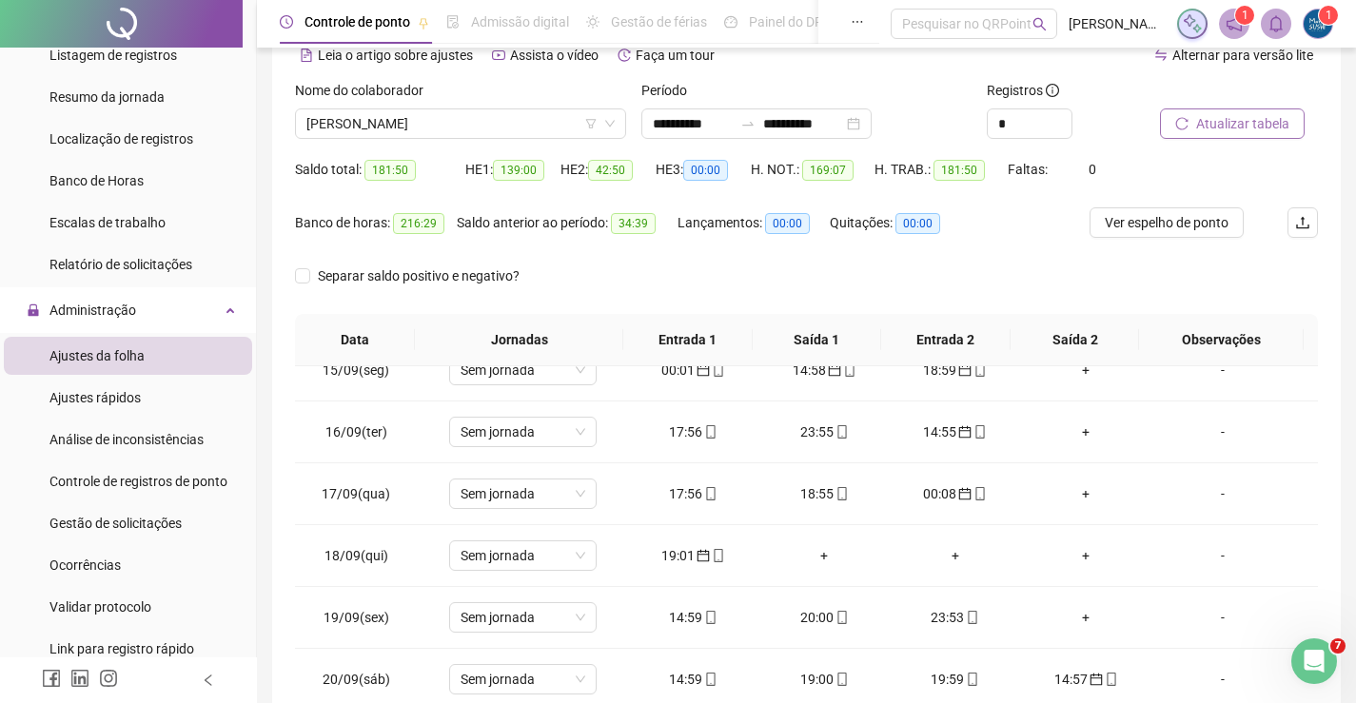
click at [1225, 128] on span "Atualizar tabela" at bounding box center [1242, 123] width 93 height 21
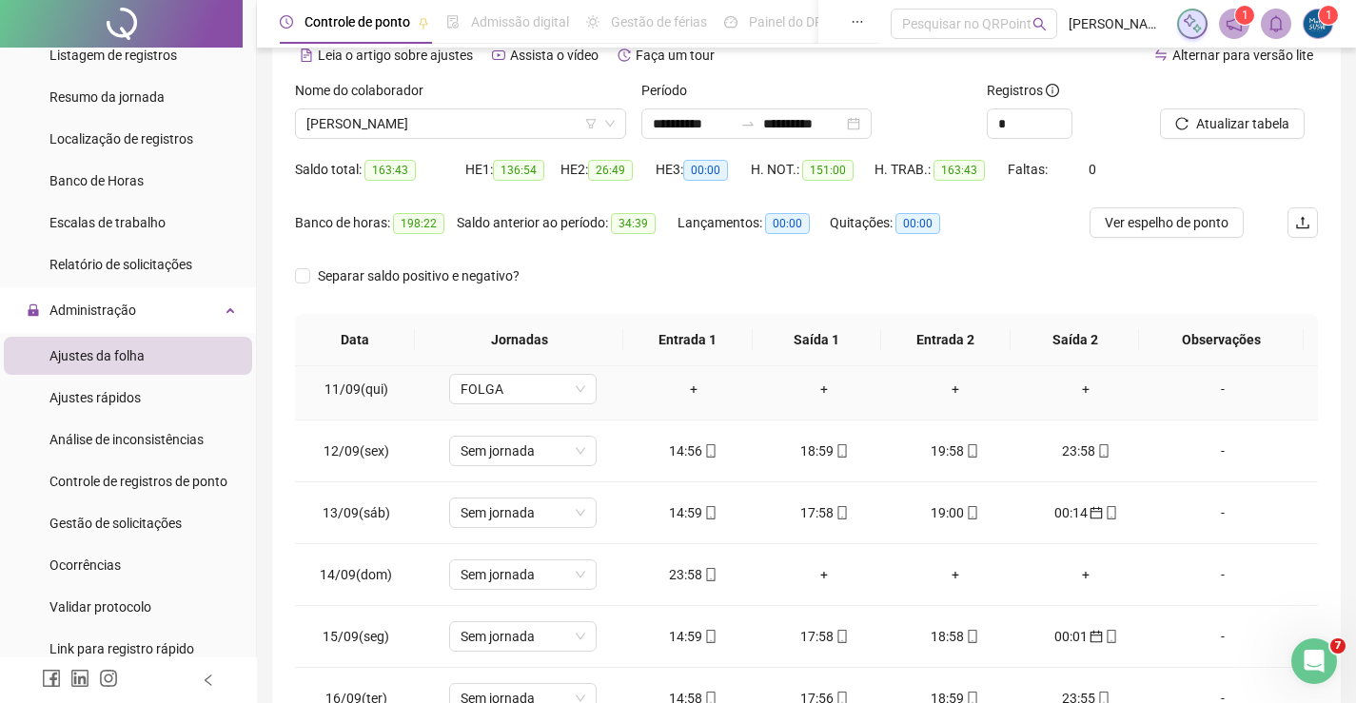
scroll to position [607, 0]
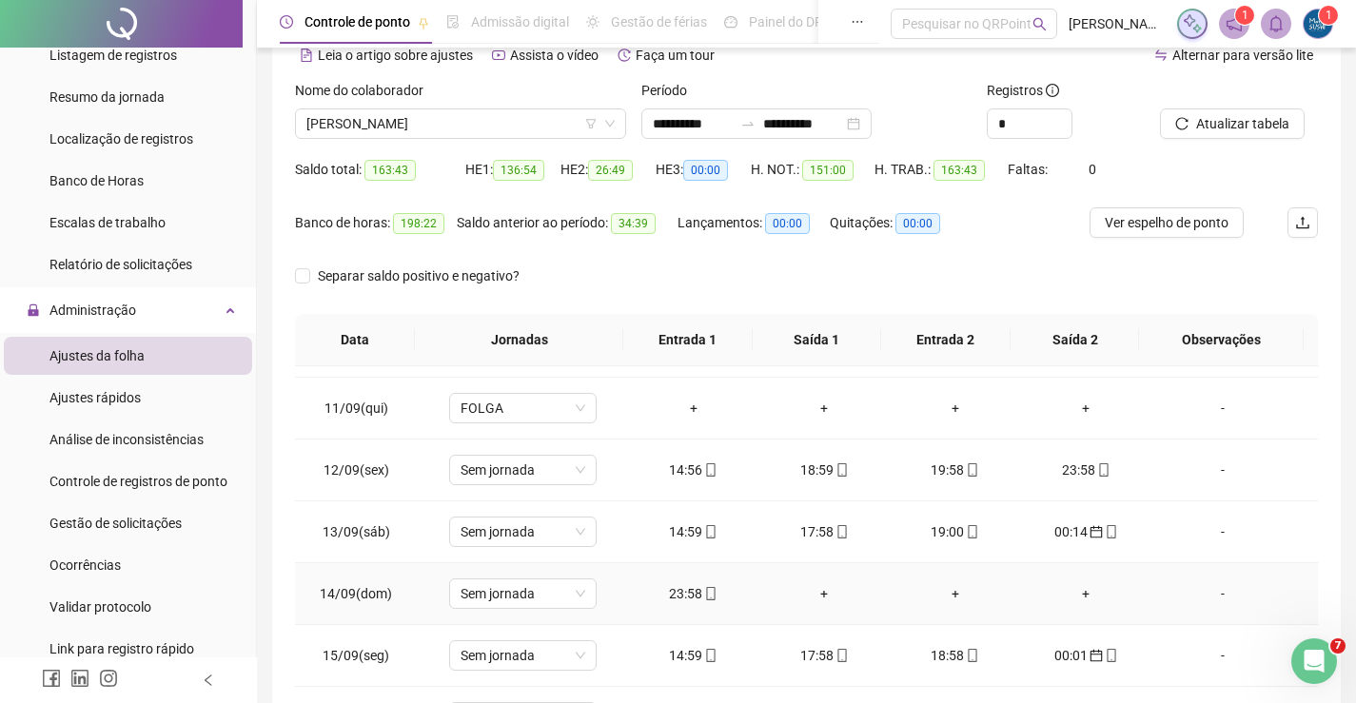
click at [817, 589] on div "+" at bounding box center [824, 593] width 101 height 21
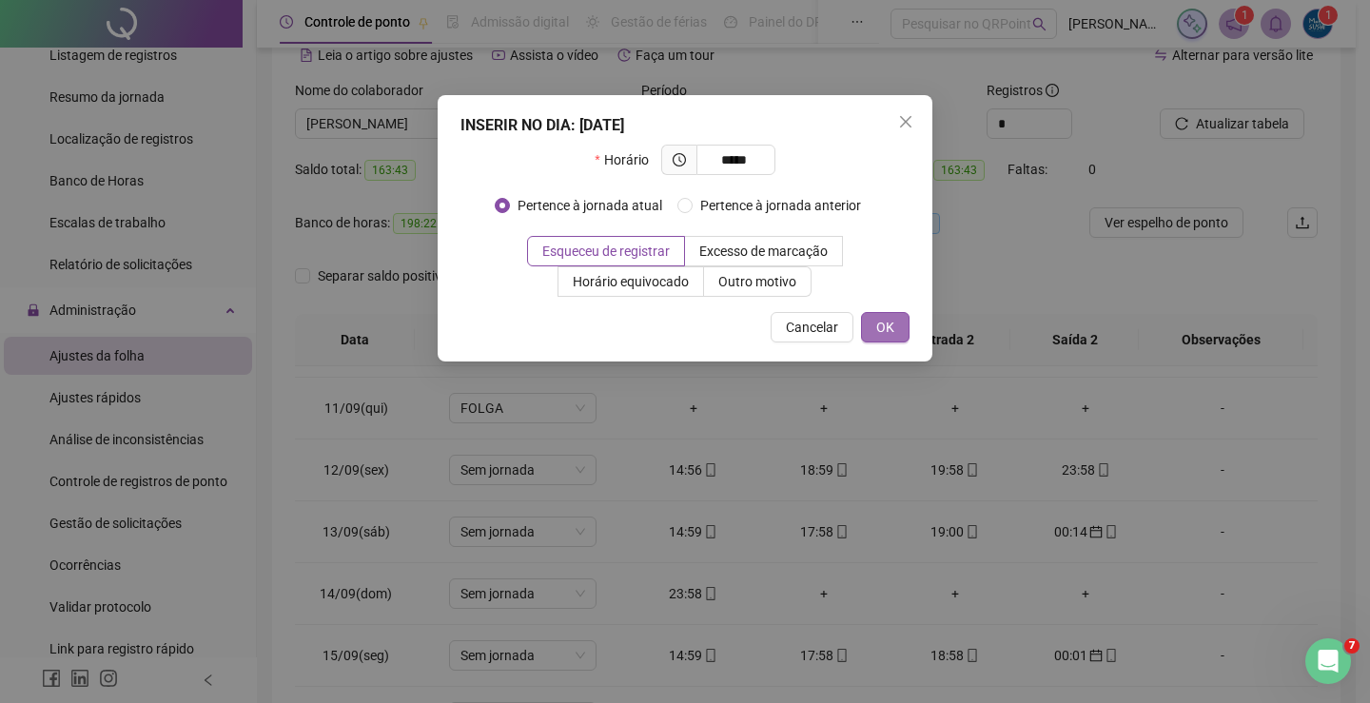
click at [864, 326] on button "OK" at bounding box center [885, 327] width 49 height 30
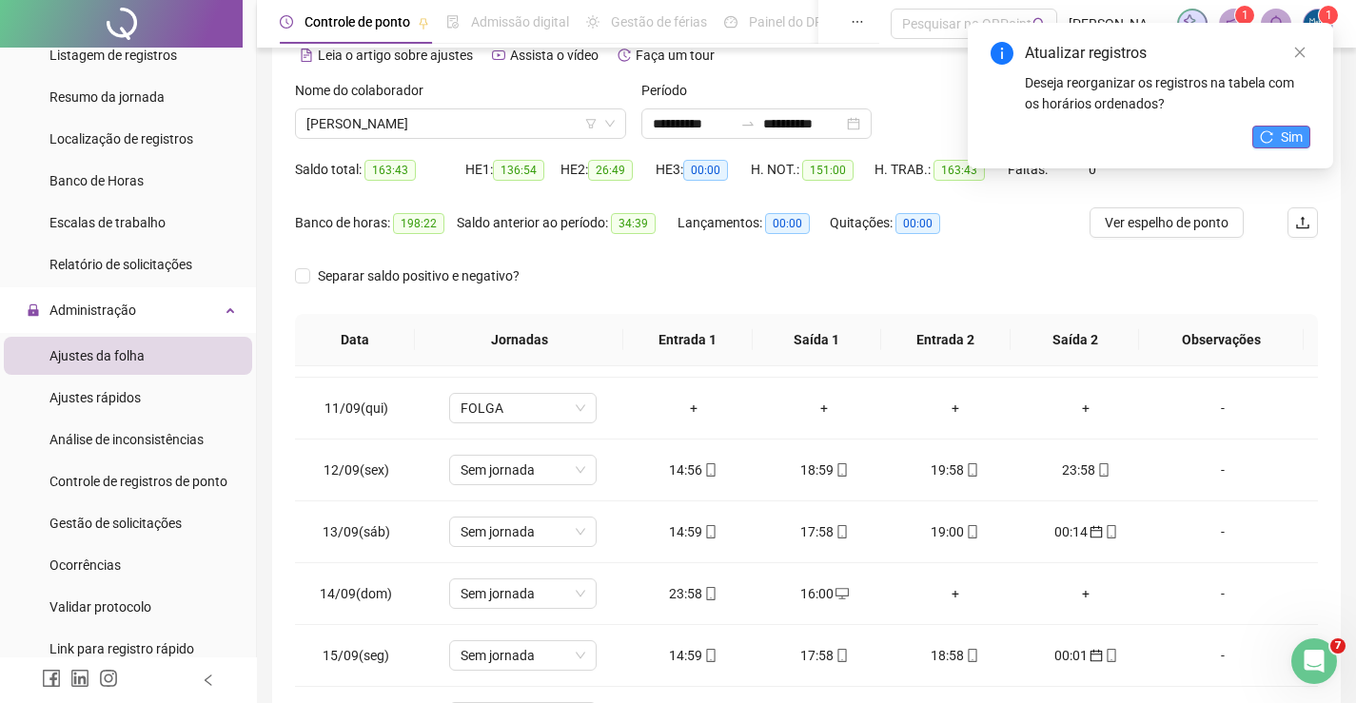
click at [1281, 140] on span "Sim" at bounding box center [1292, 137] width 22 height 21
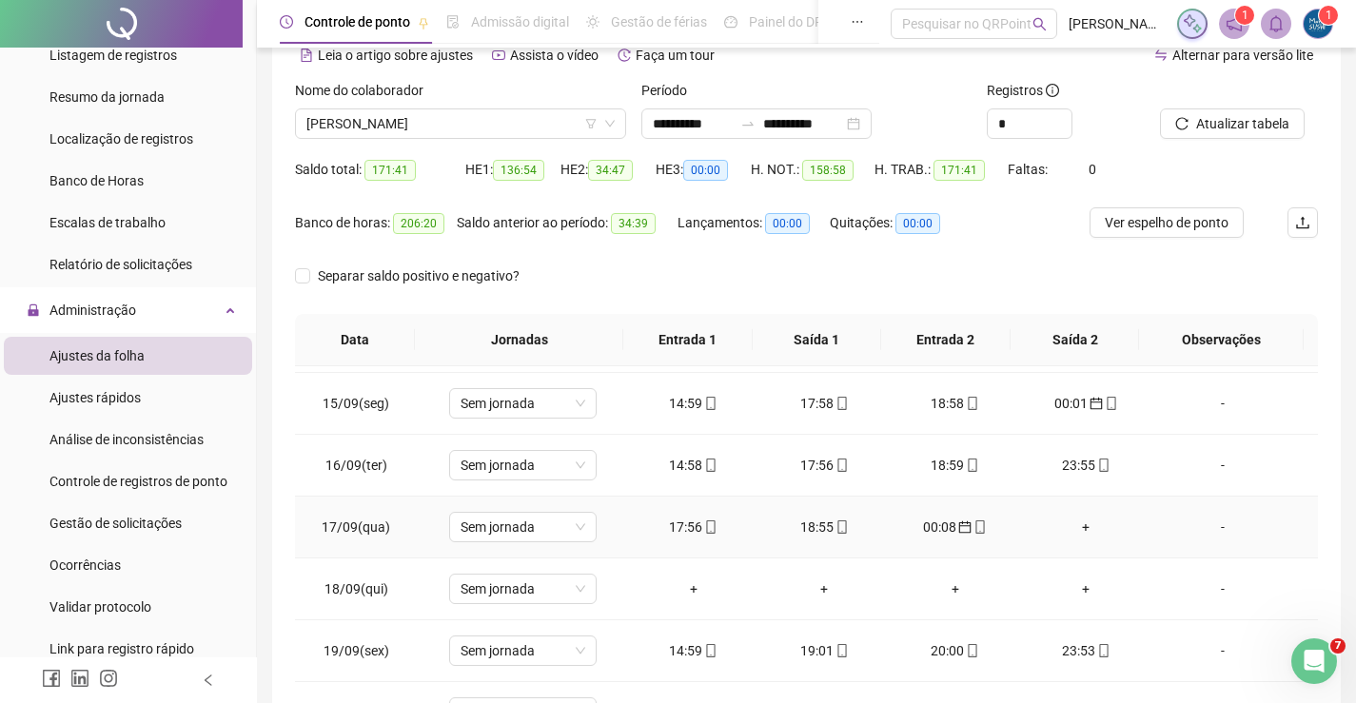
scroll to position [893, 0]
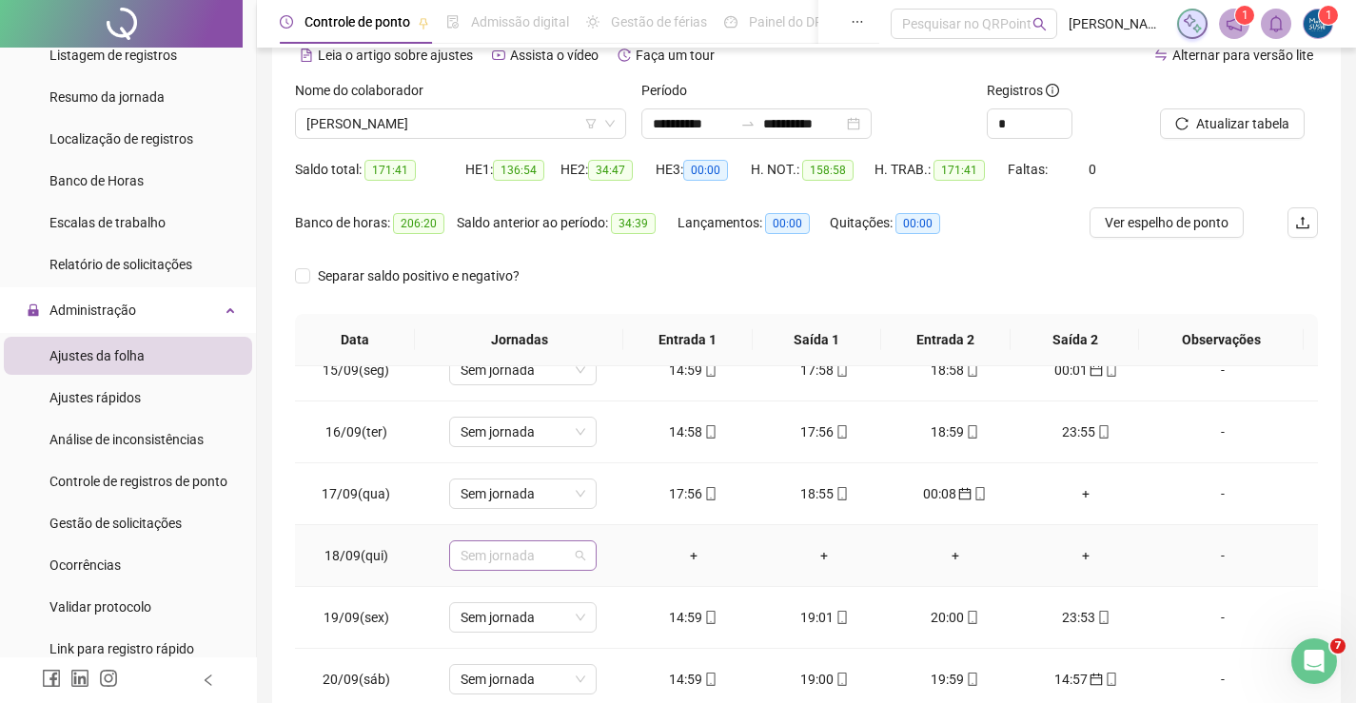
click at [564, 555] on span "Sem jornada" at bounding box center [523, 555] width 125 height 29
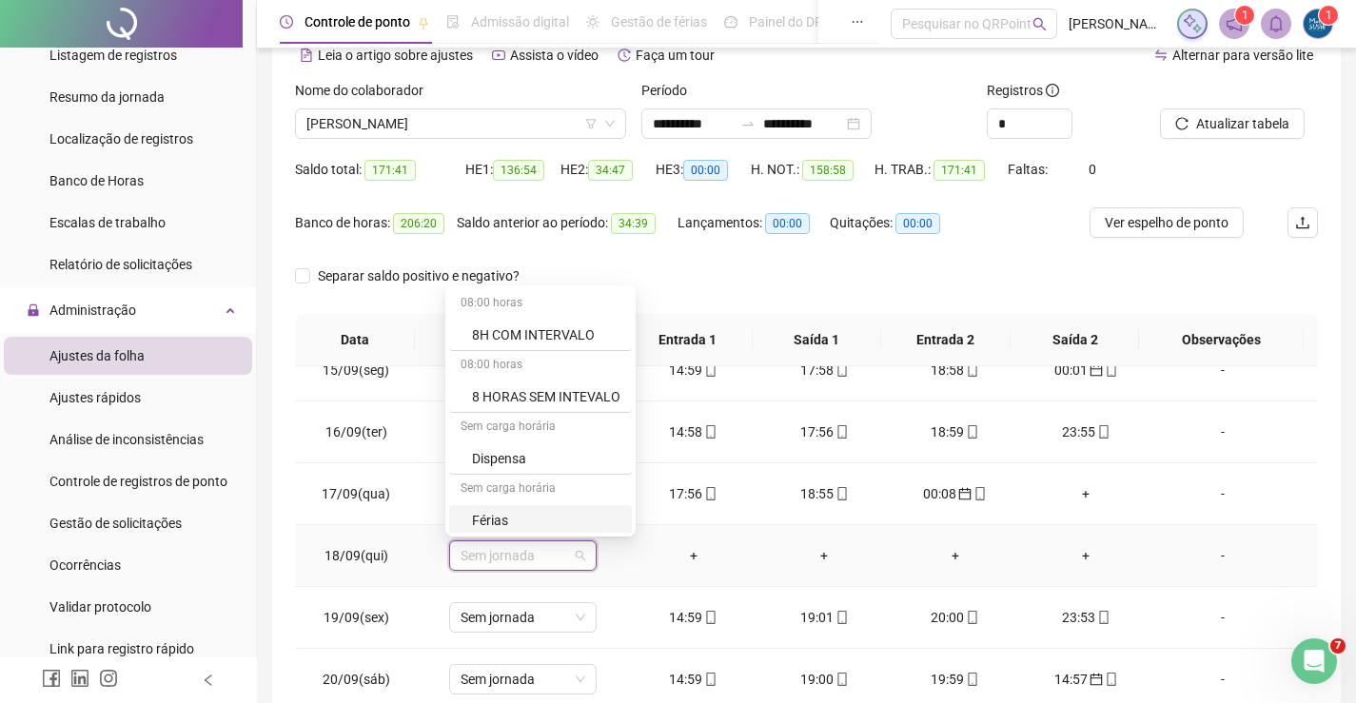
scroll to position [189, 0]
click at [477, 393] on div "Folga" at bounding box center [546, 393] width 148 height 21
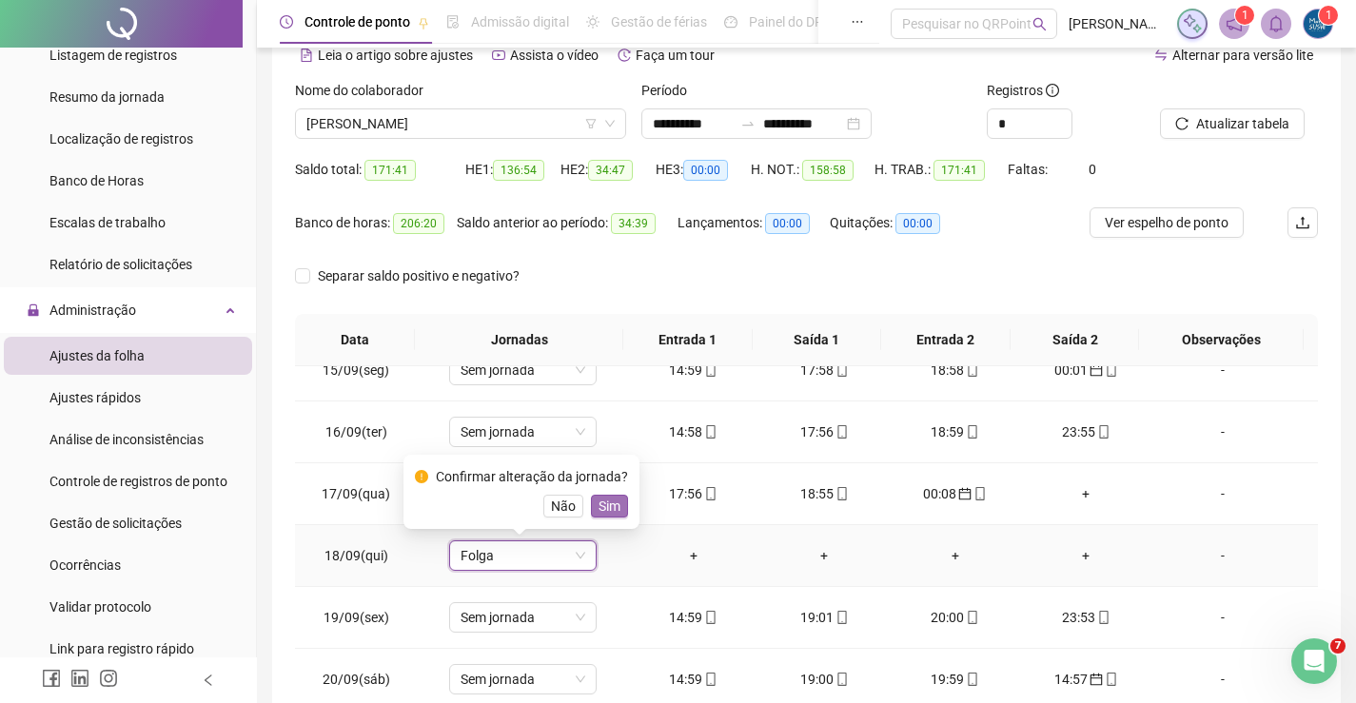
click at [603, 507] on span "Sim" at bounding box center [610, 506] width 22 height 21
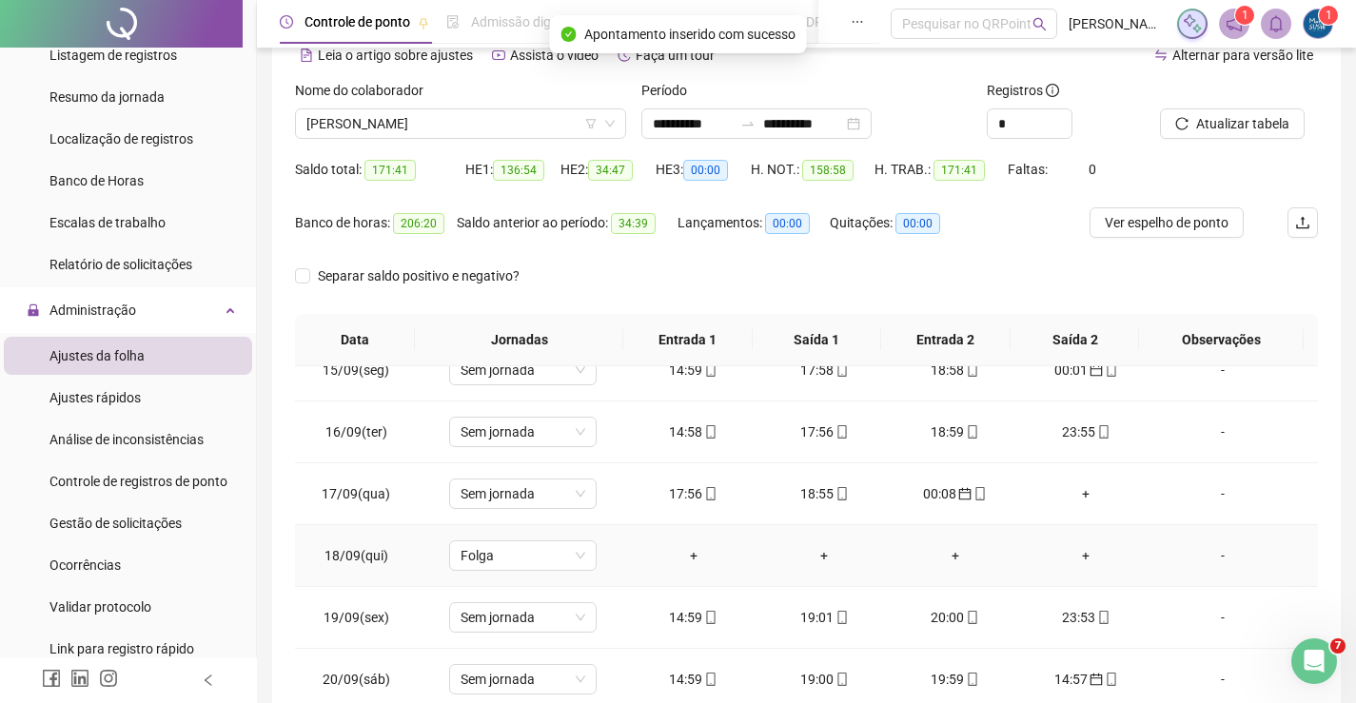
scroll to position [269, 0]
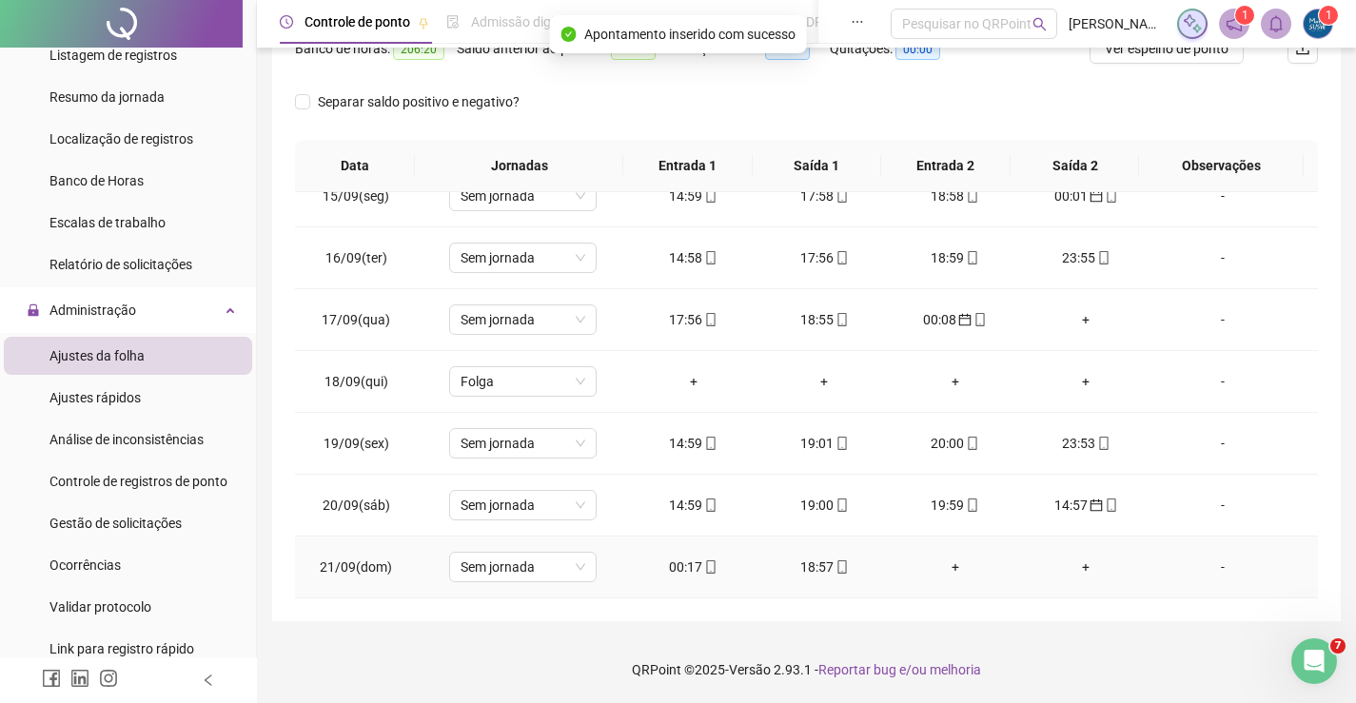
click at [687, 563] on div "00:17" at bounding box center [693, 567] width 101 height 21
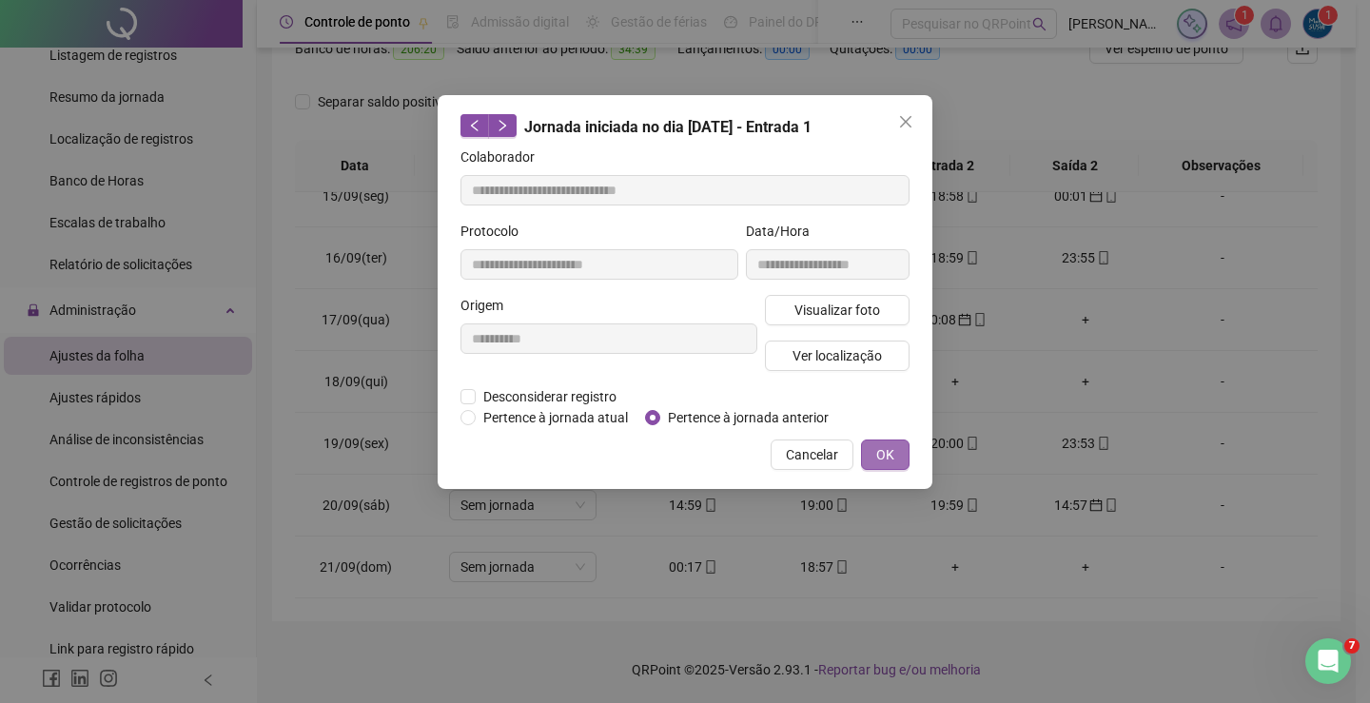
click at [883, 461] on span "OK" at bounding box center [885, 454] width 18 height 21
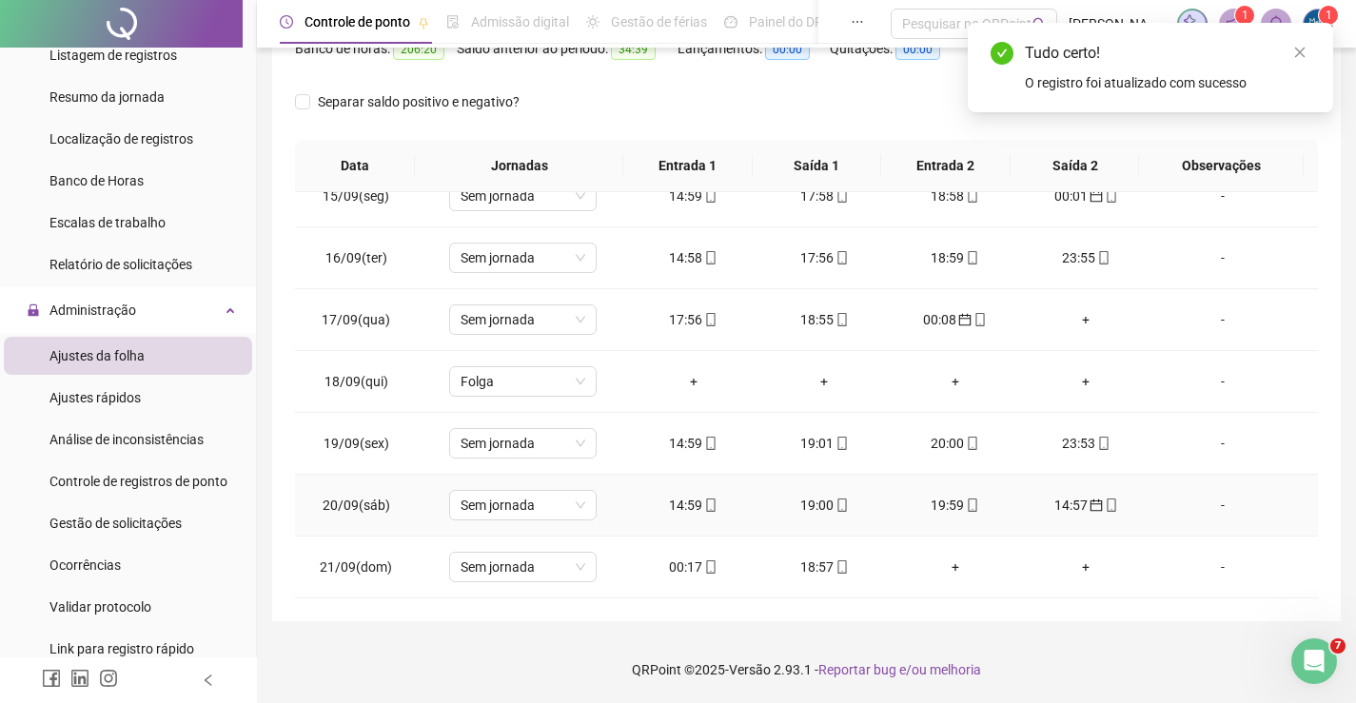
click at [941, 508] on div "19:59" at bounding box center [955, 505] width 101 height 21
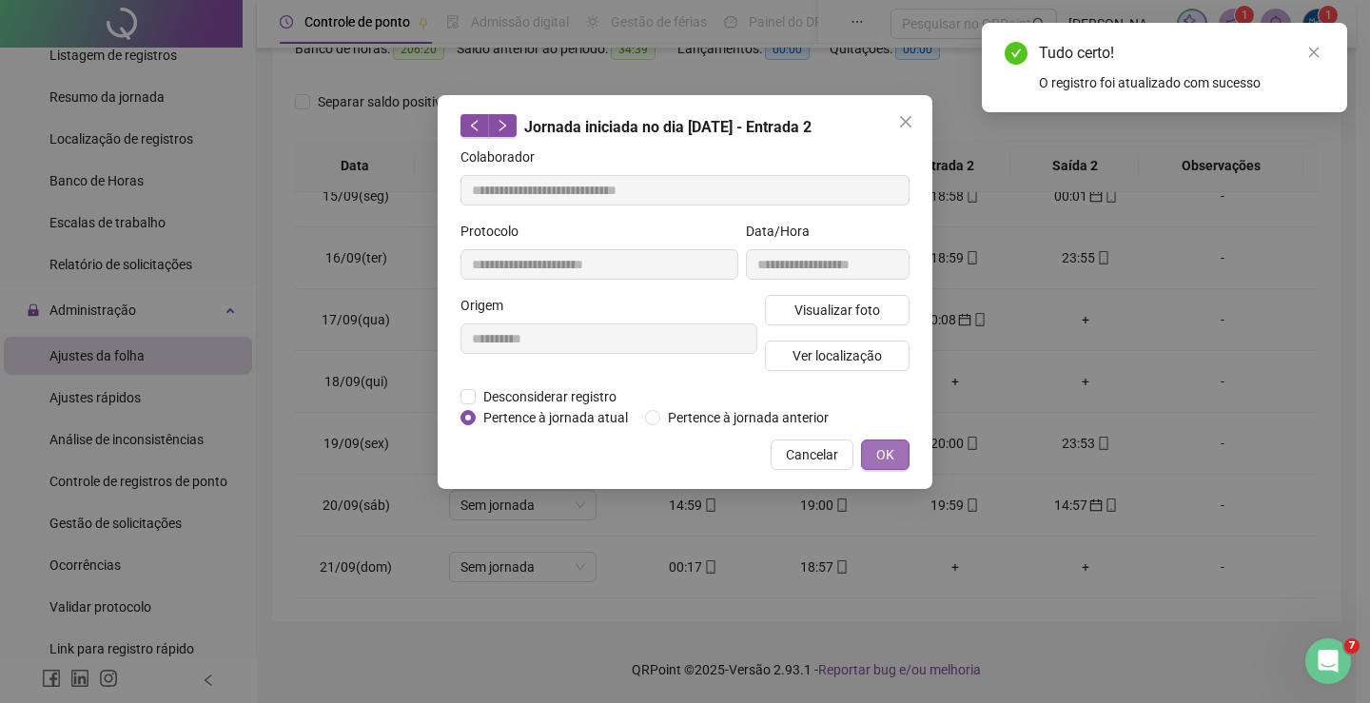
click at [892, 463] on span "OK" at bounding box center [885, 454] width 18 height 21
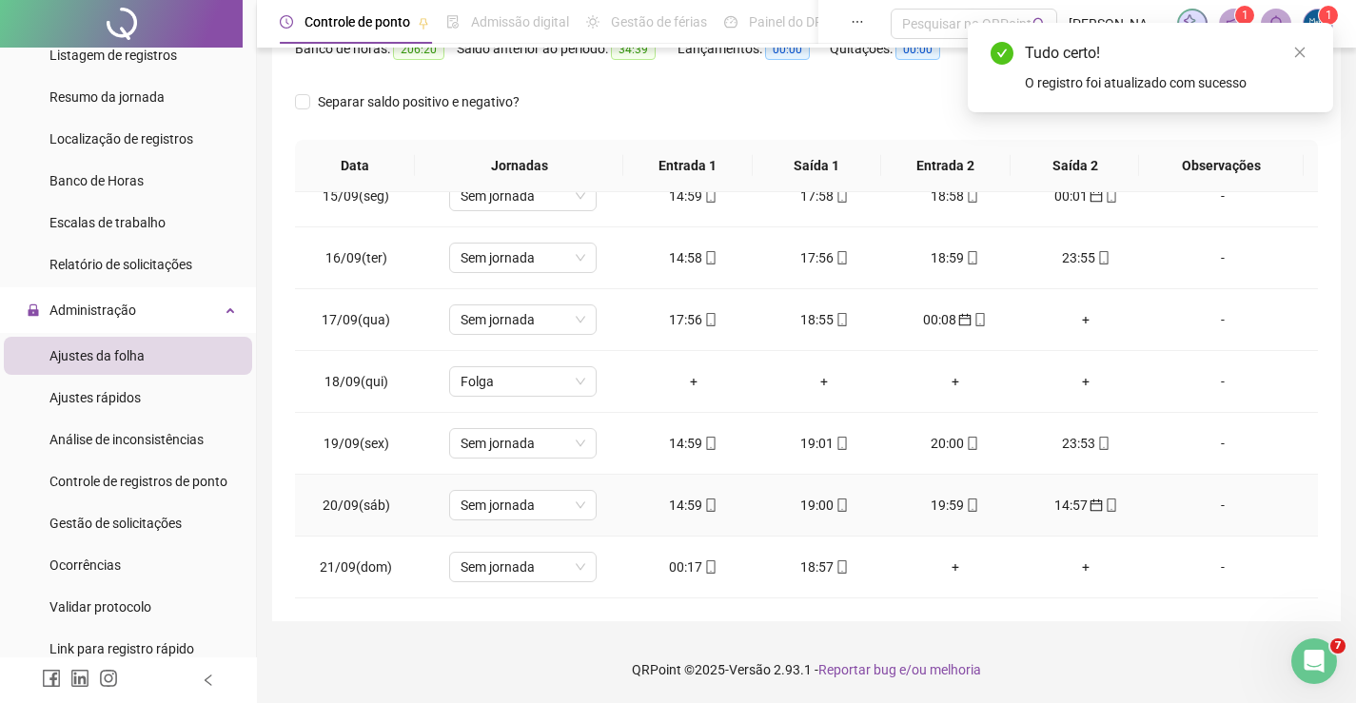
click at [1055, 498] on div "14:57" at bounding box center [1086, 505] width 101 height 21
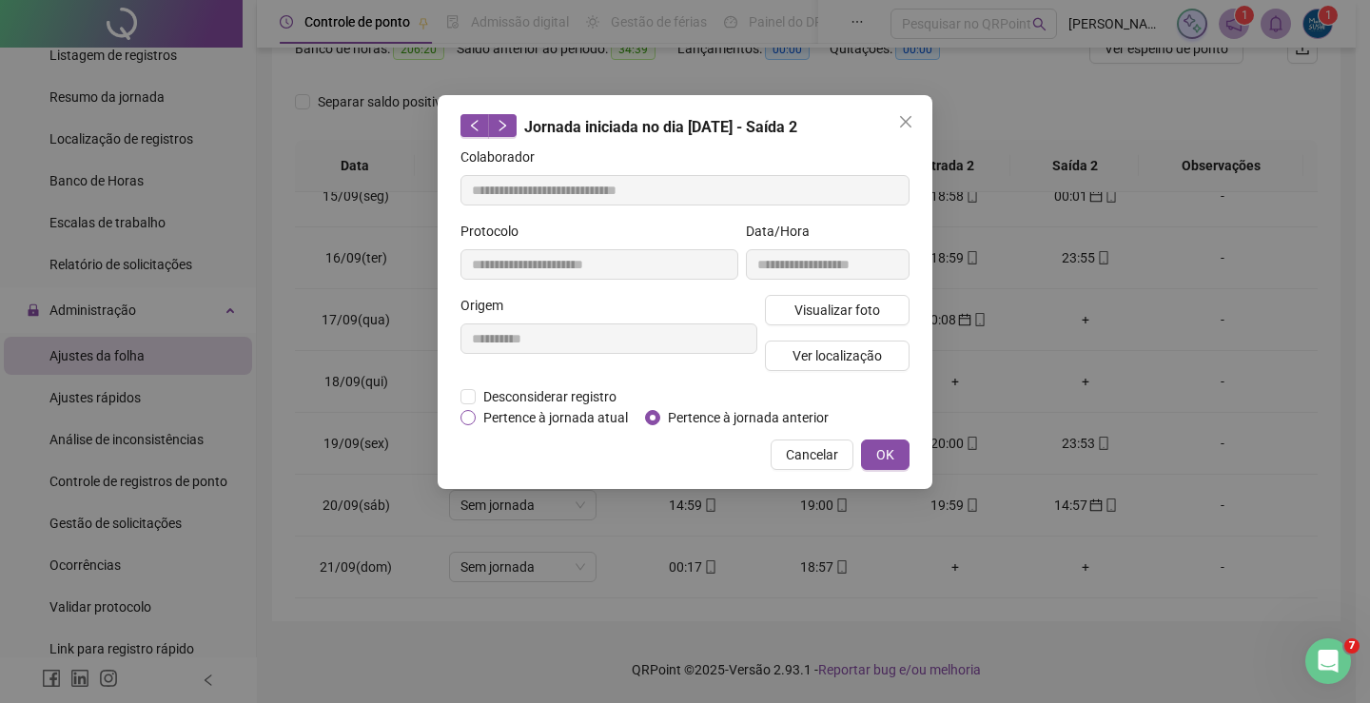
click at [479, 418] on span "Pertence à jornada atual" at bounding box center [556, 417] width 160 height 21
click at [894, 447] on button "OK" at bounding box center [885, 455] width 49 height 30
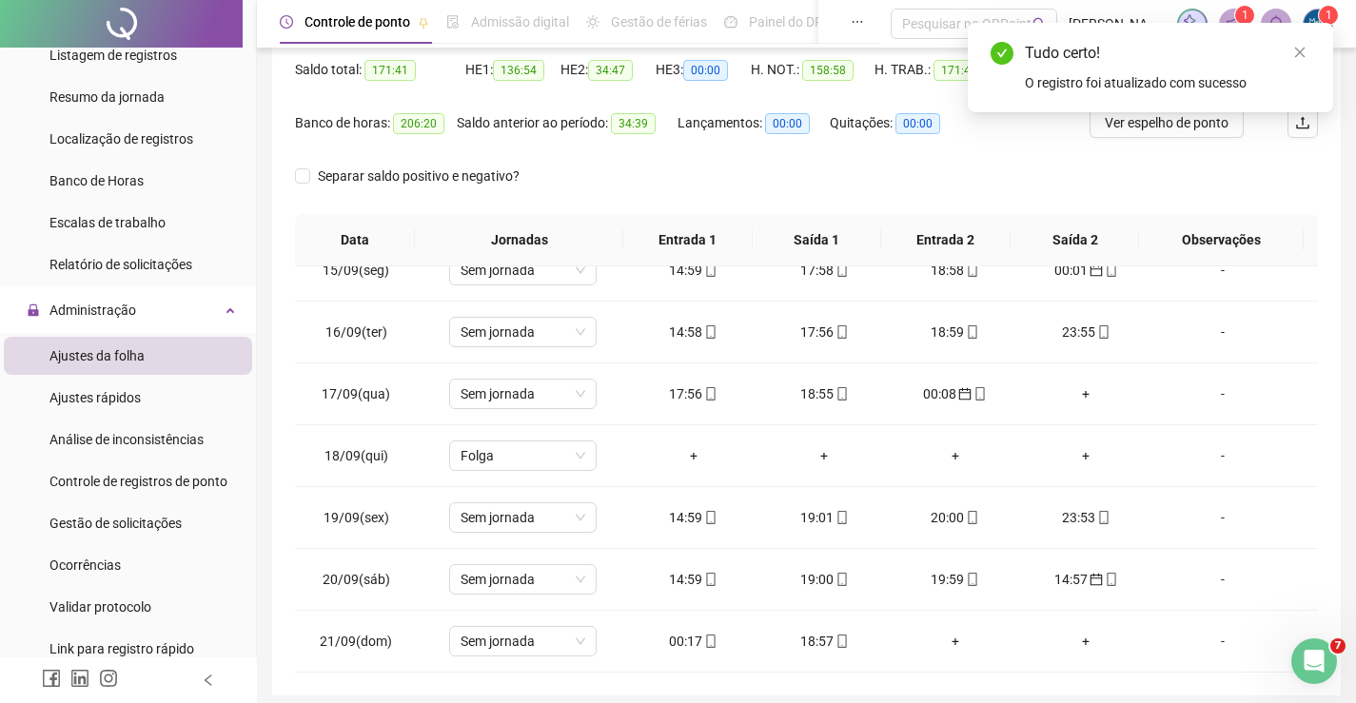
scroll to position [79, 0]
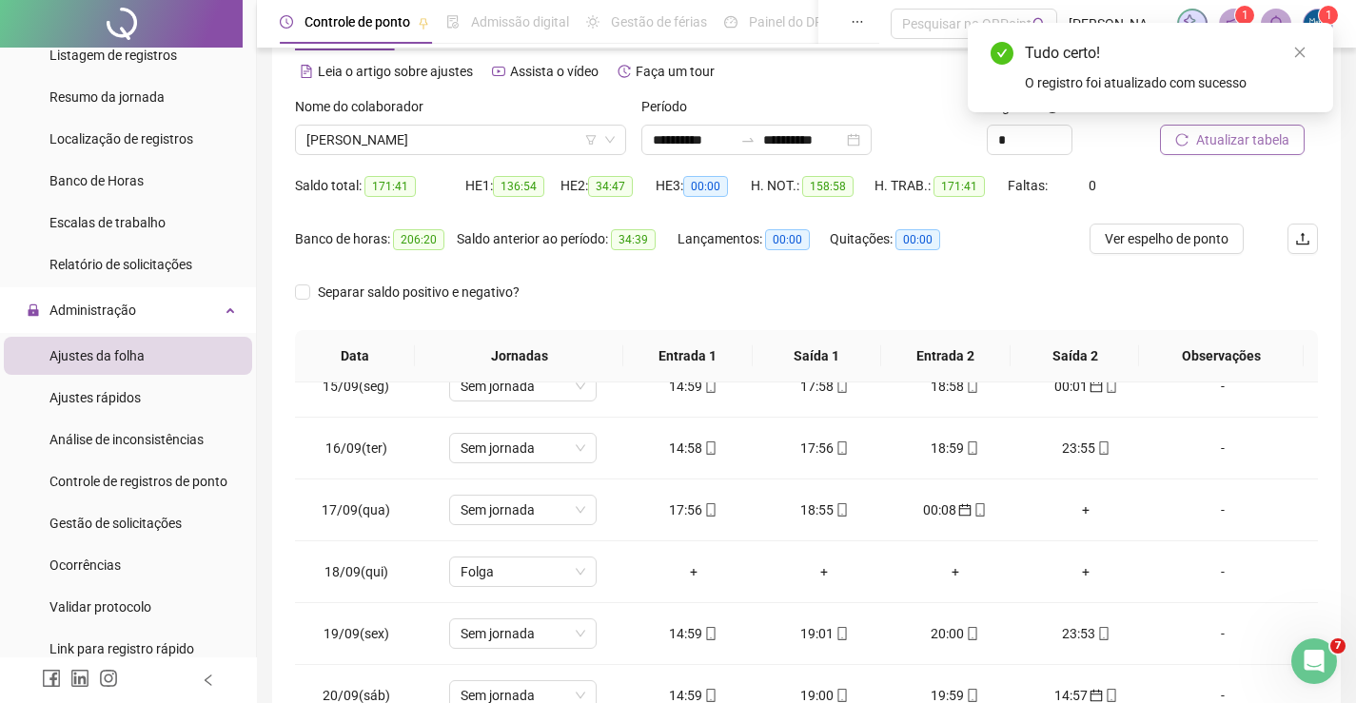
click at [1232, 139] on span "Atualizar tabela" at bounding box center [1242, 139] width 93 height 21
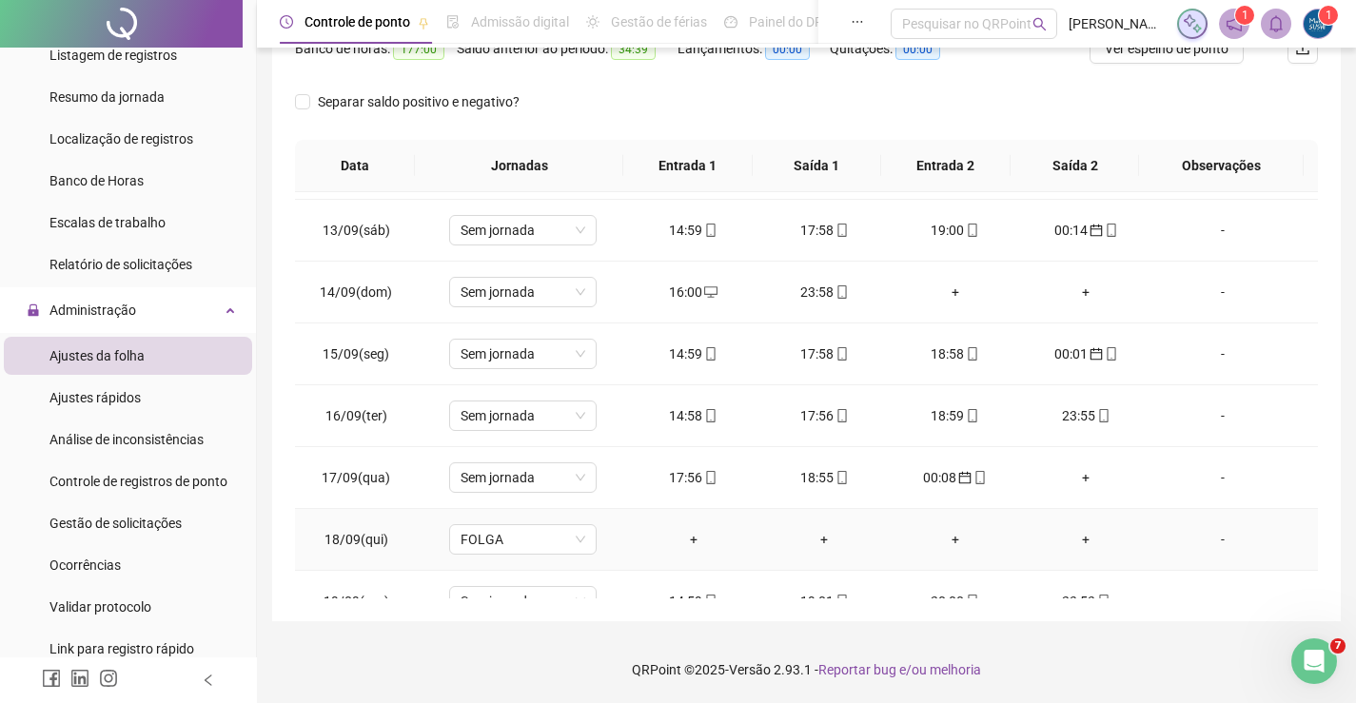
scroll to position [702, 0]
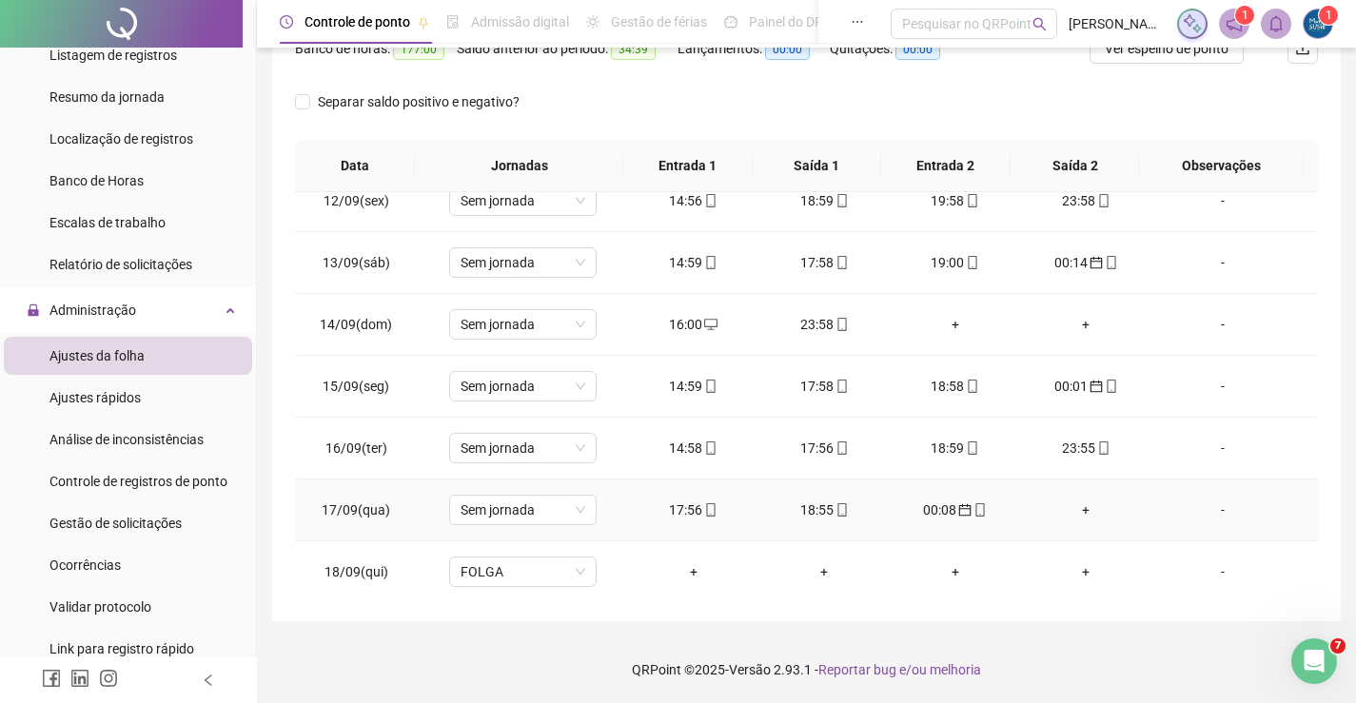
click at [1072, 508] on div "+" at bounding box center [1086, 510] width 101 height 21
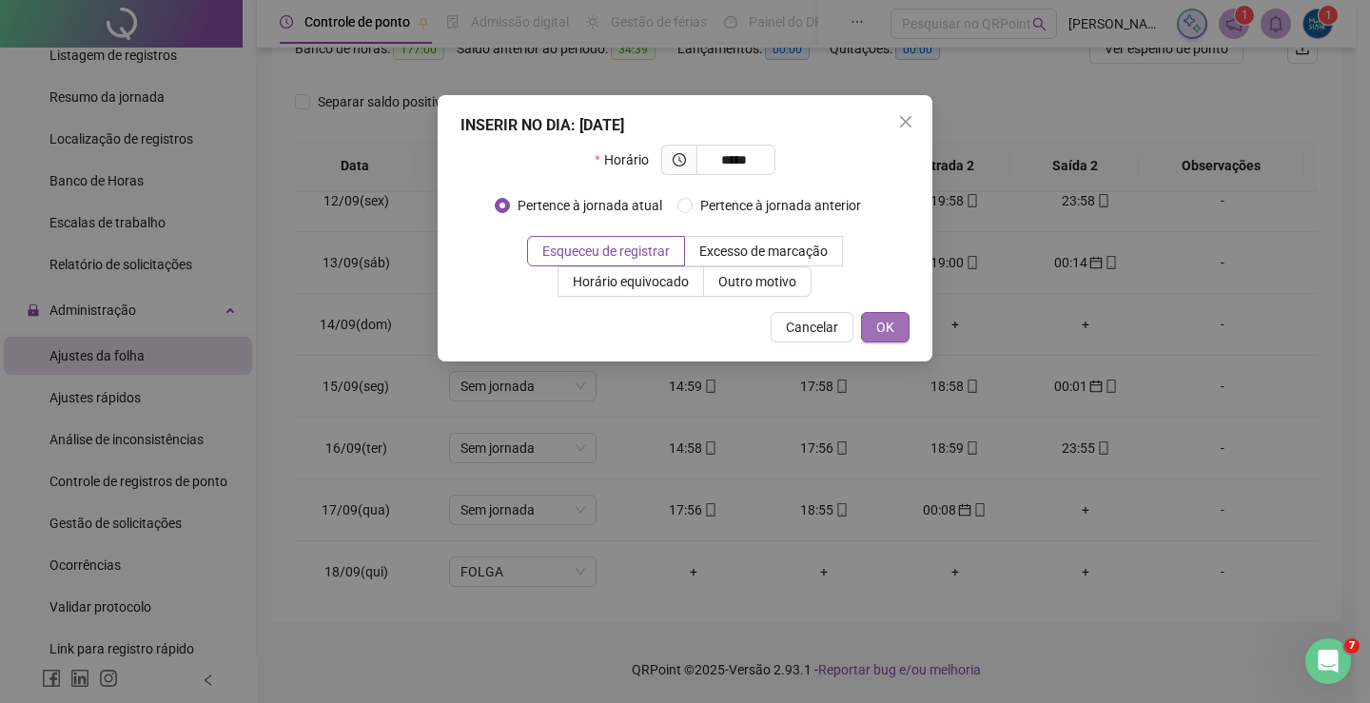
click at [886, 317] on span "OK" at bounding box center [885, 327] width 18 height 21
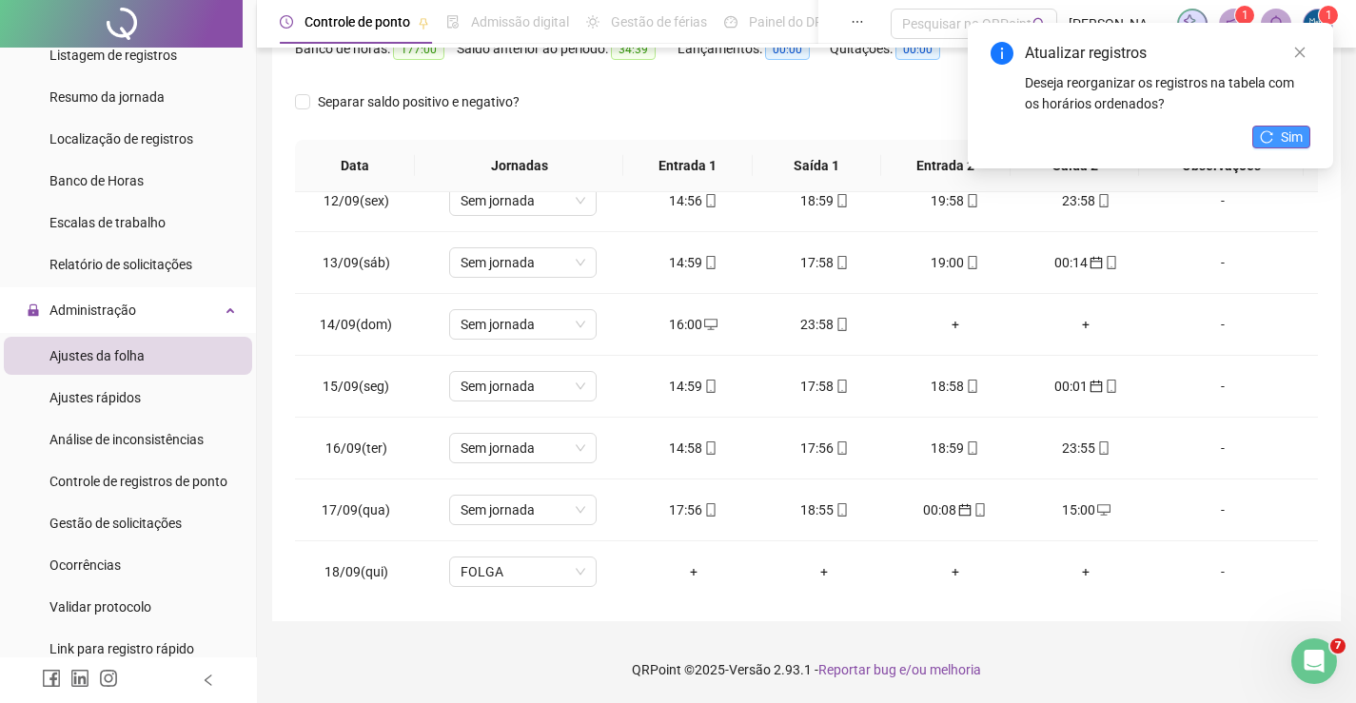
click at [1267, 146] on button "Sim" at bounding box center [1281, 137] width 58 height 23
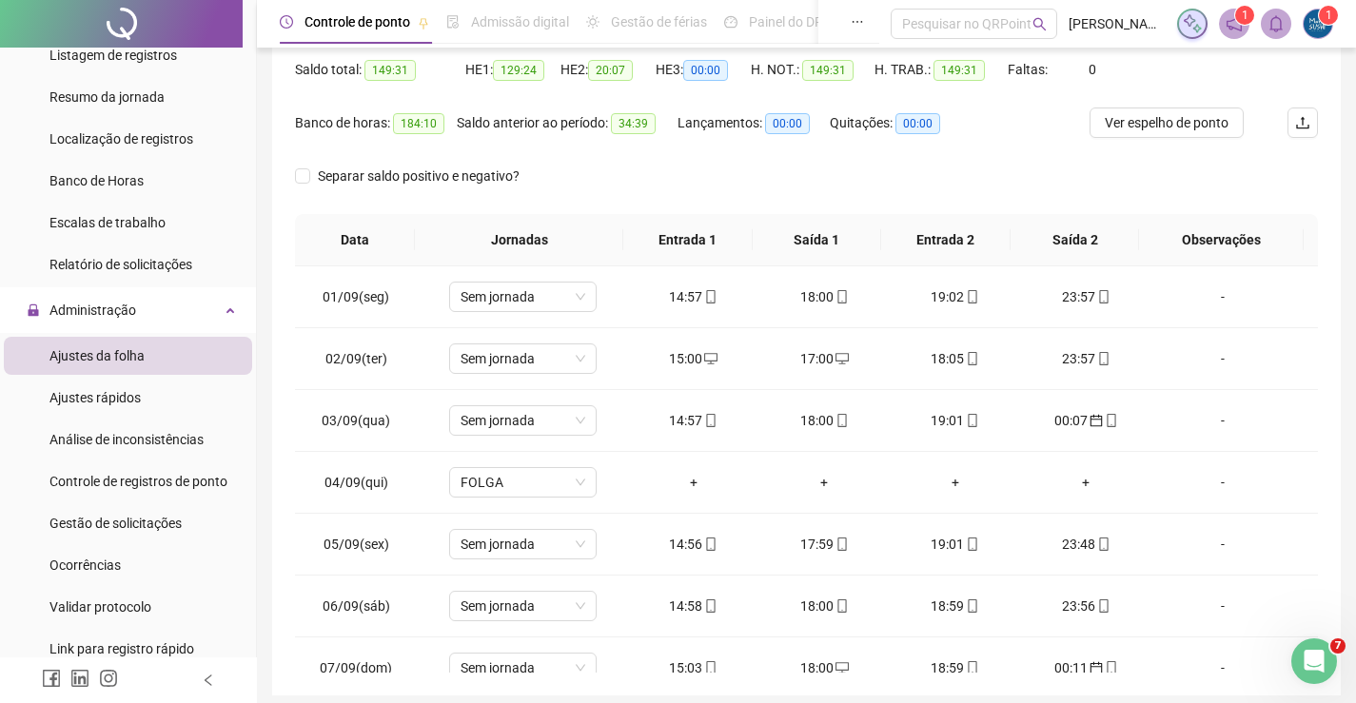
scroll to position [79, 0]
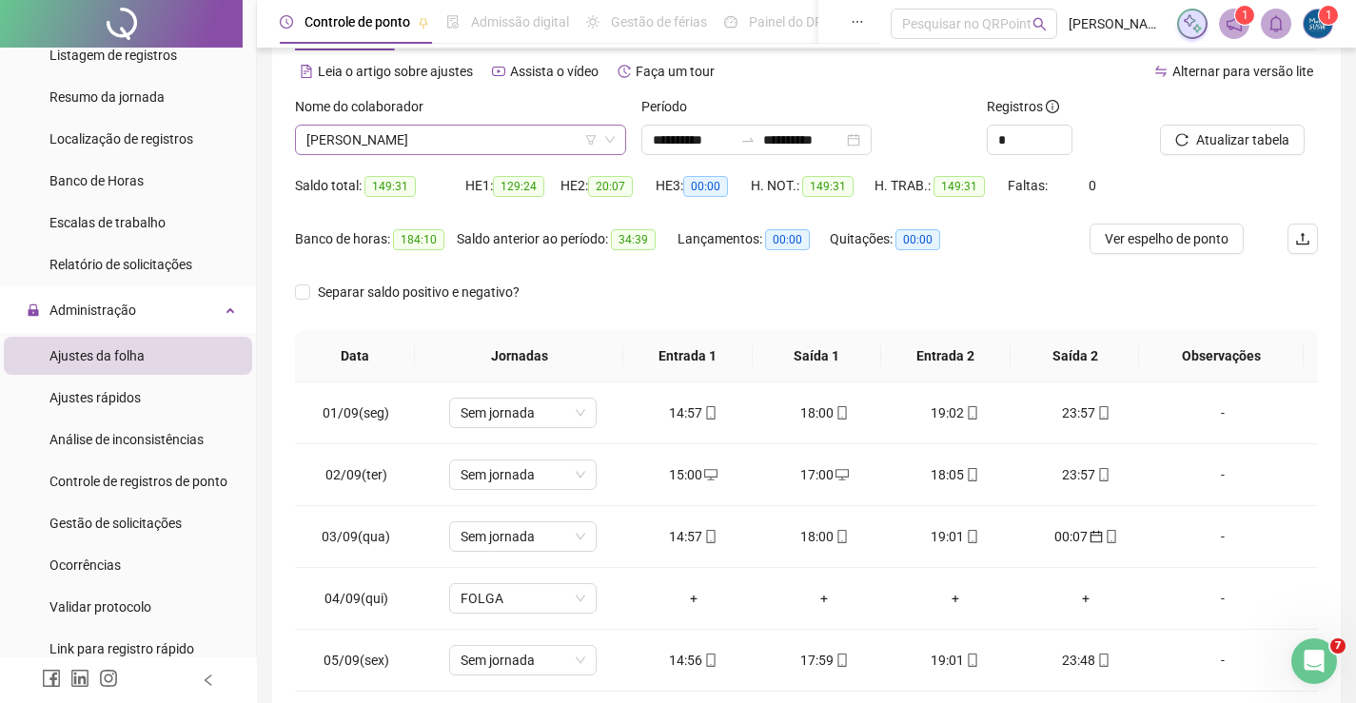
click at [545, 139] on span "[PERSON_NAME]" at bounding box center [460, 140] width 308 height 29
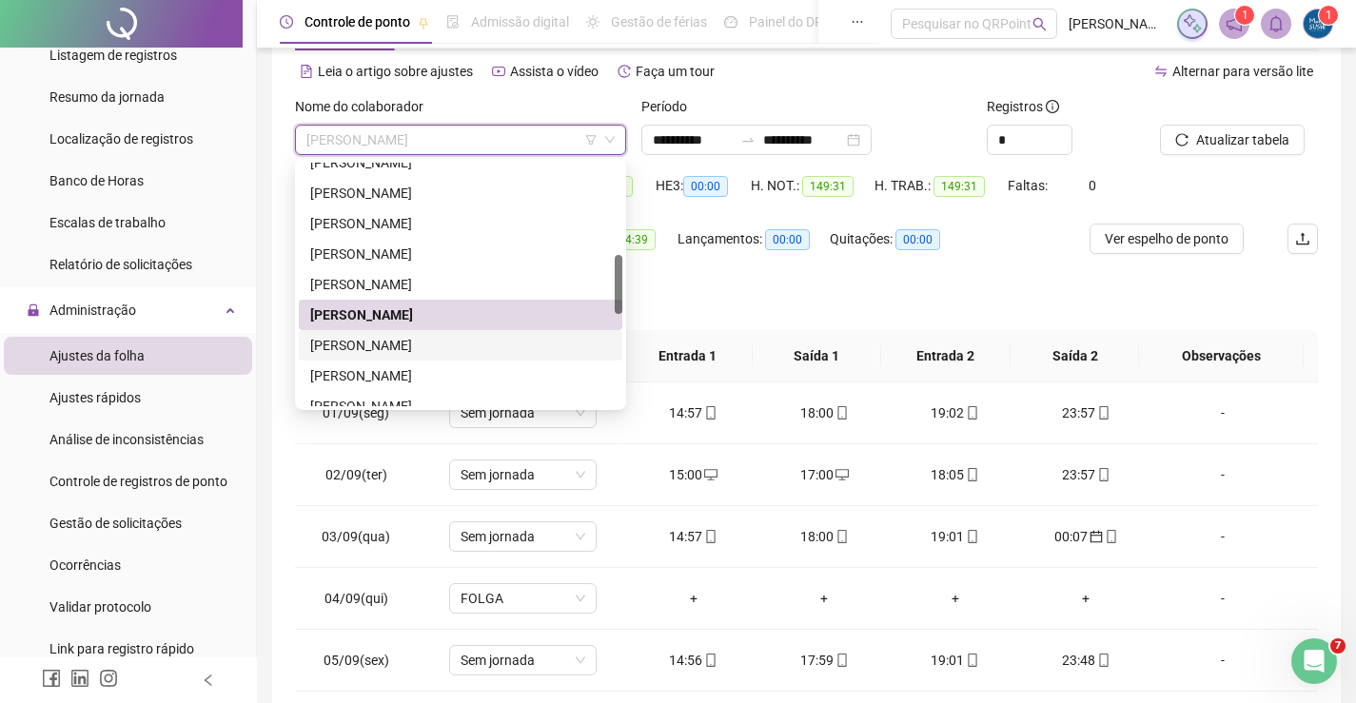
click at [359, 345] on div "[PERSON_NAME]" at bounding box center [460, 345] width 301 height 21
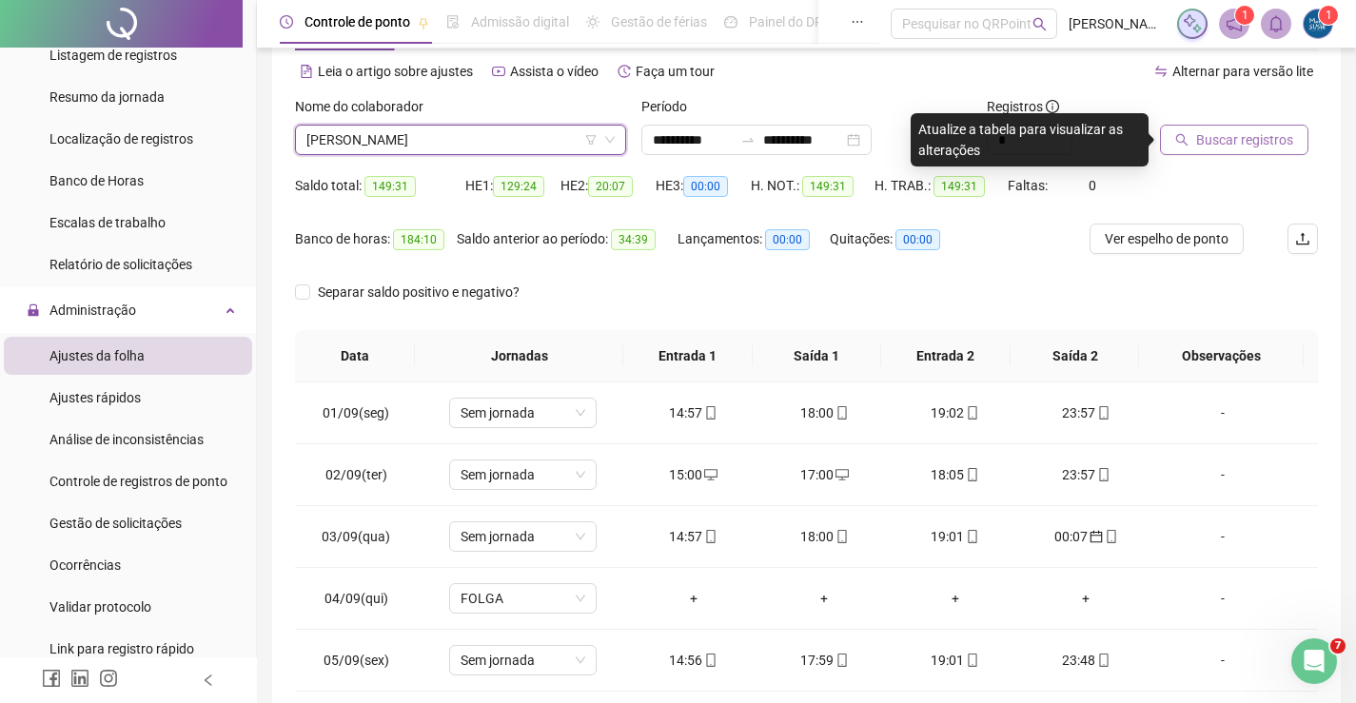
click at [1226, 129] on span "Buscar registros" at bounding box center [1244, 139] width 97 height 21
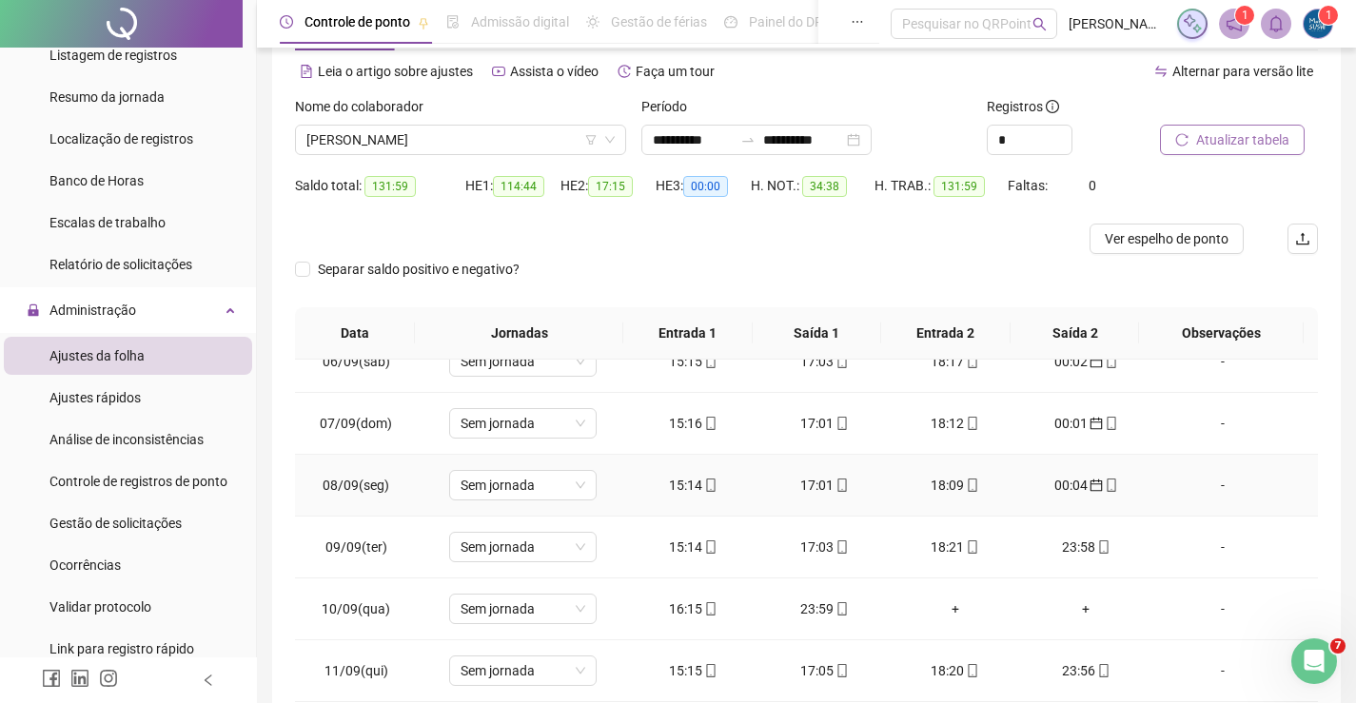
scroll to position [381, 0]
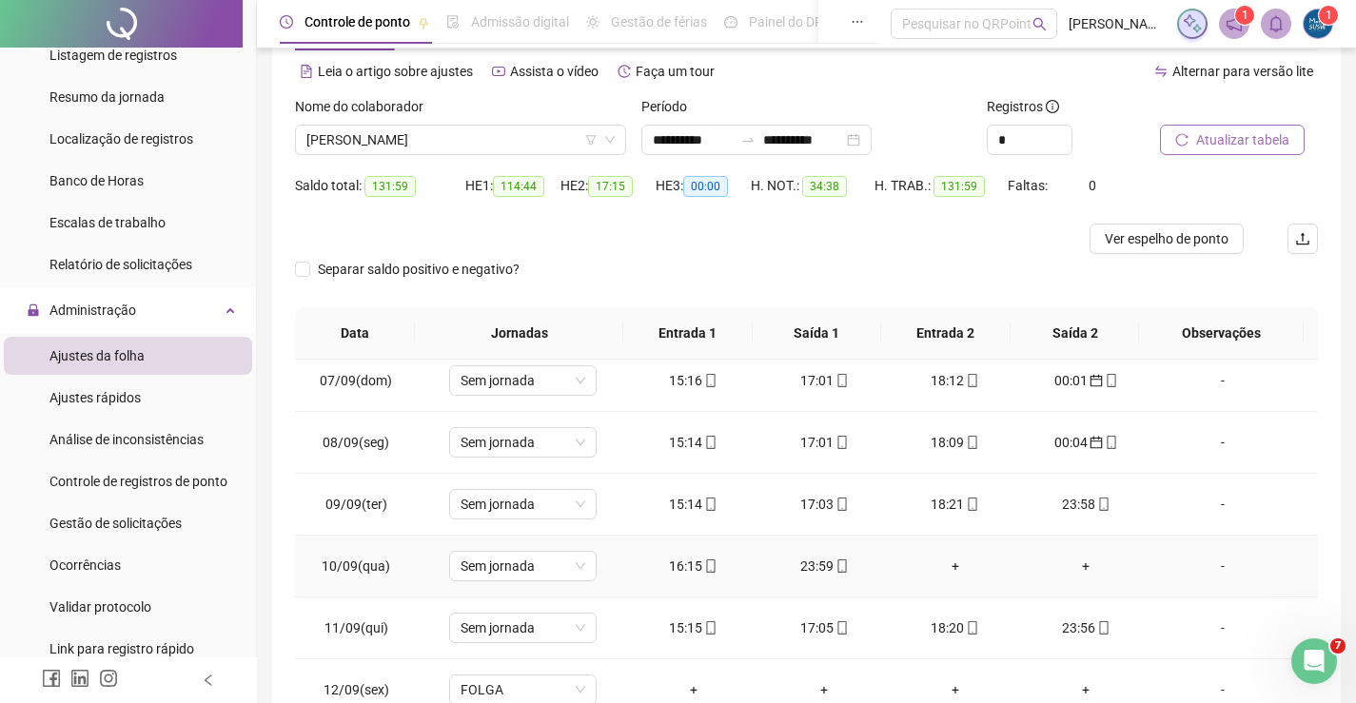
click at [716, 562] on div "16:15" at bounding box center [693, 566] width 101 height 21
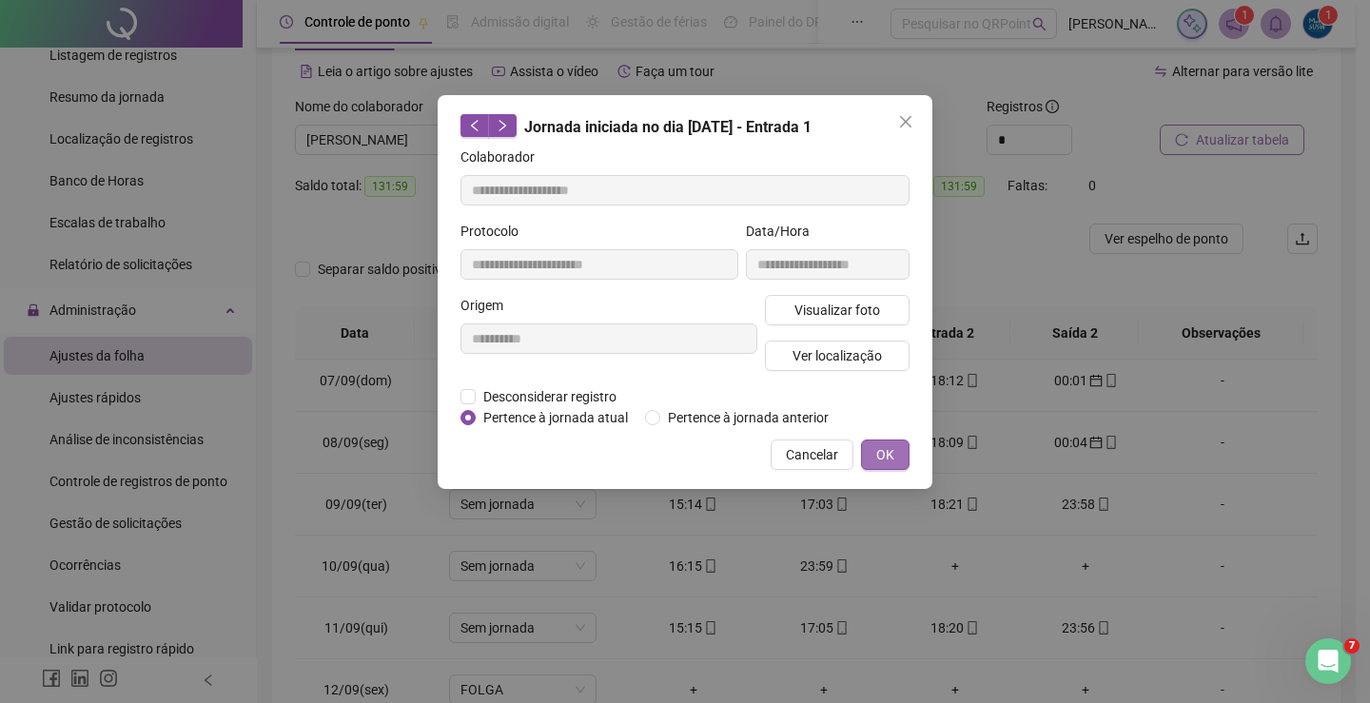
click at [883, 458] on span "OK" at bounding box center [885, 454] width 18 height 21
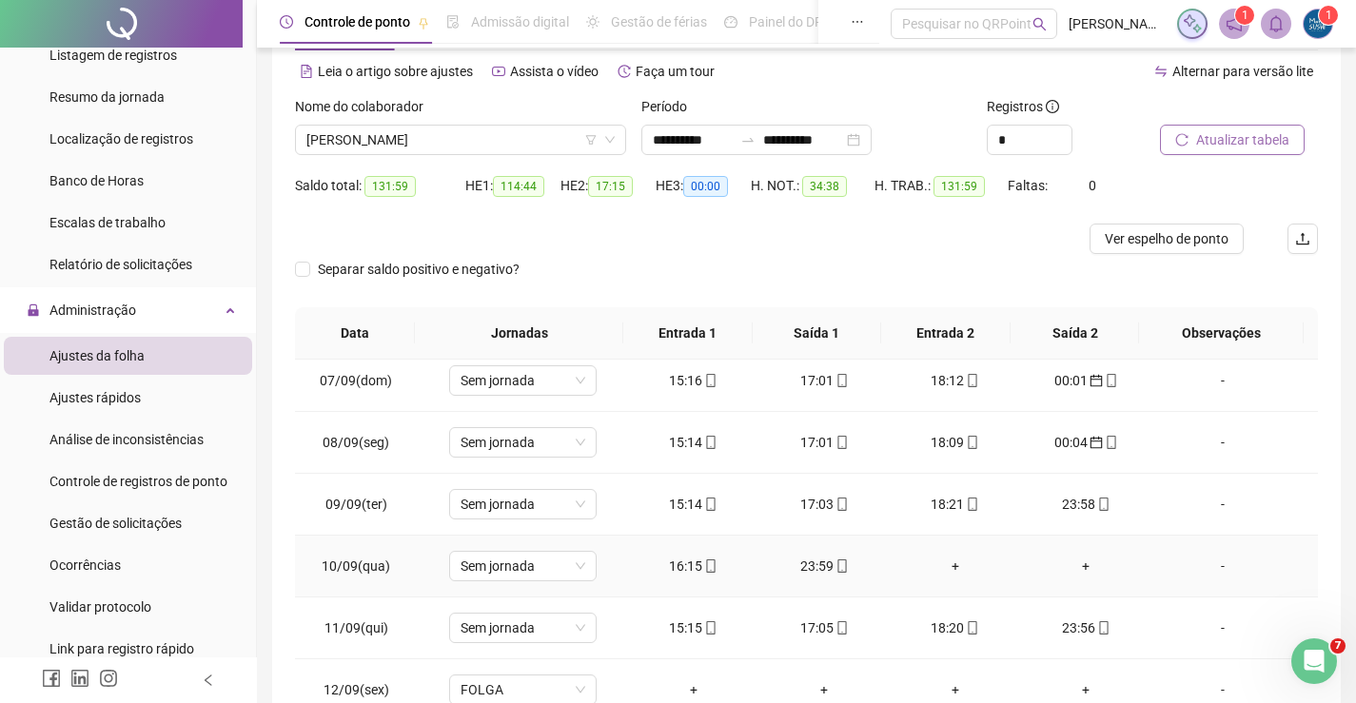
click at [806, 565] on div "23:59" at bounding box center [824, 566] width 101 height 21
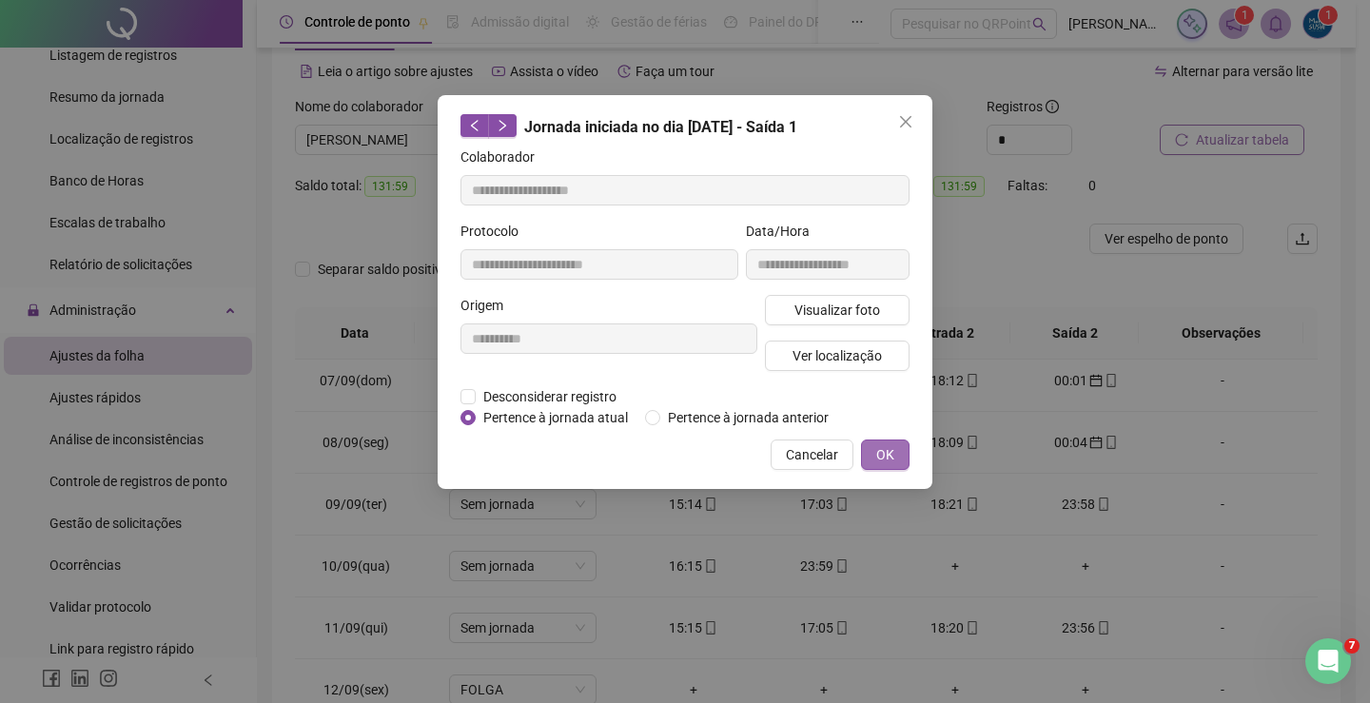
click at [890, 455] on span "OK" at bounding box center [885, 454] width 18 height 21
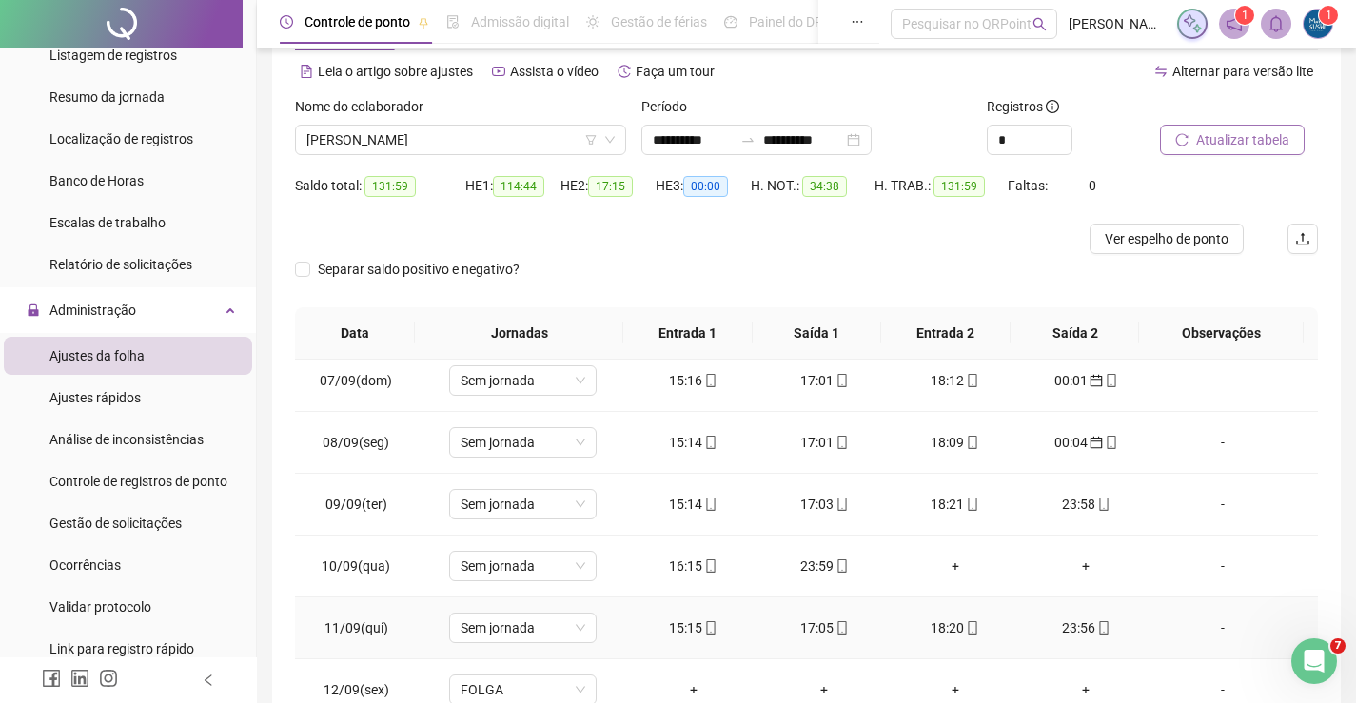
click at [694, 618] on div "15:15" at bounding box center [693, 628] width 101 height 21
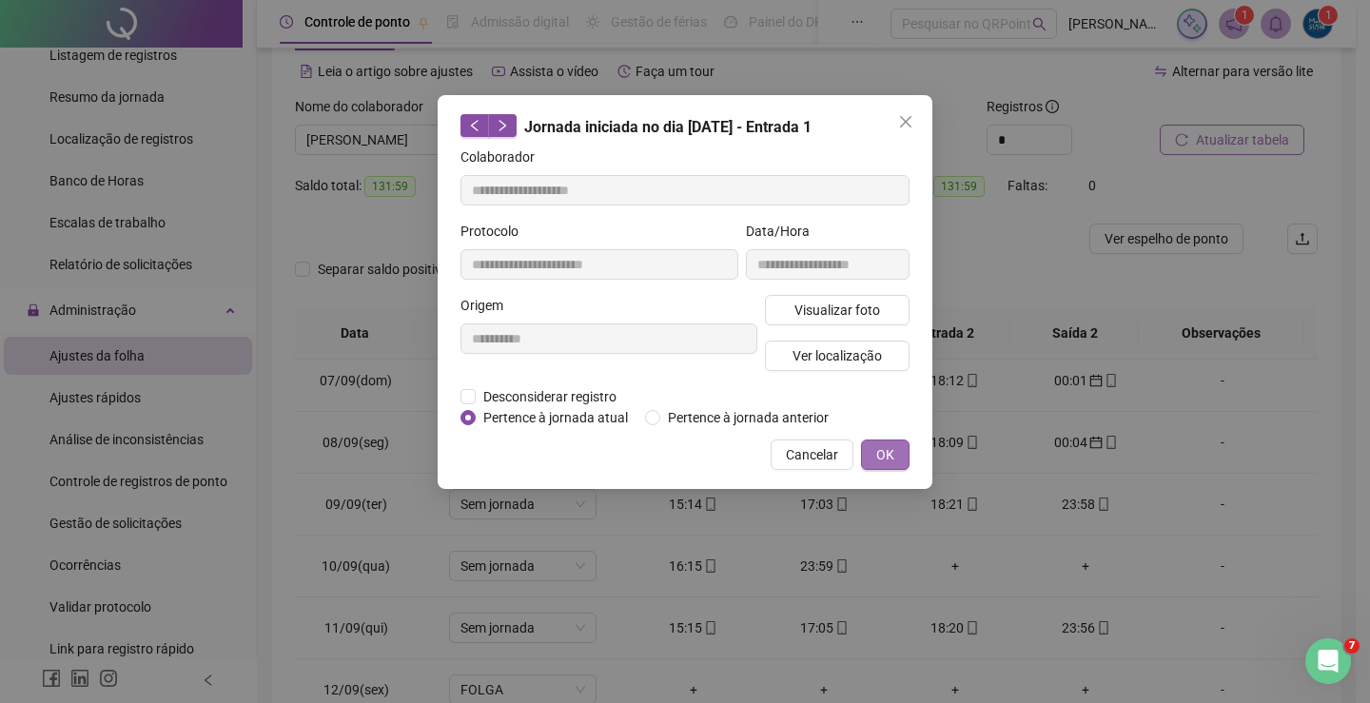
click at [903, 442] on button "OK" at bounding box center [885, 455] width 49 height 30
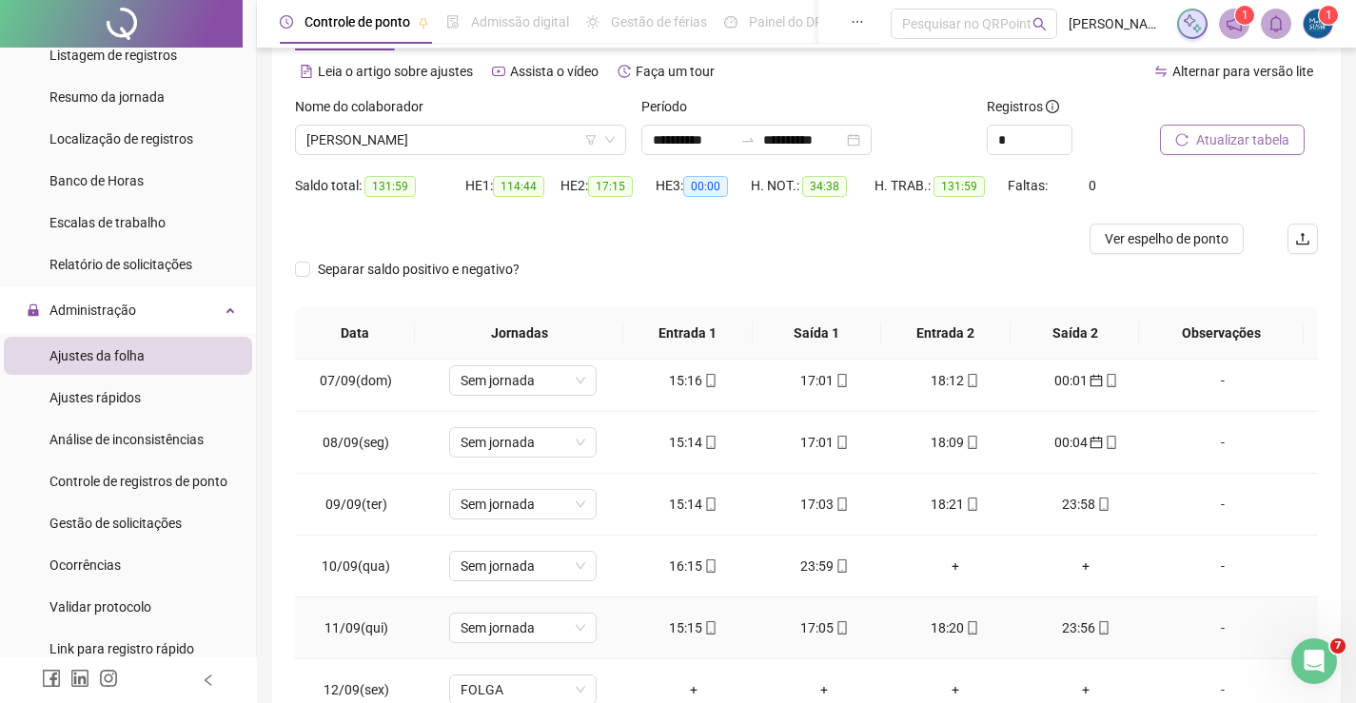
click at [810, 618] on div "17:05" at bounding box center [824, 628] width 101 height 21
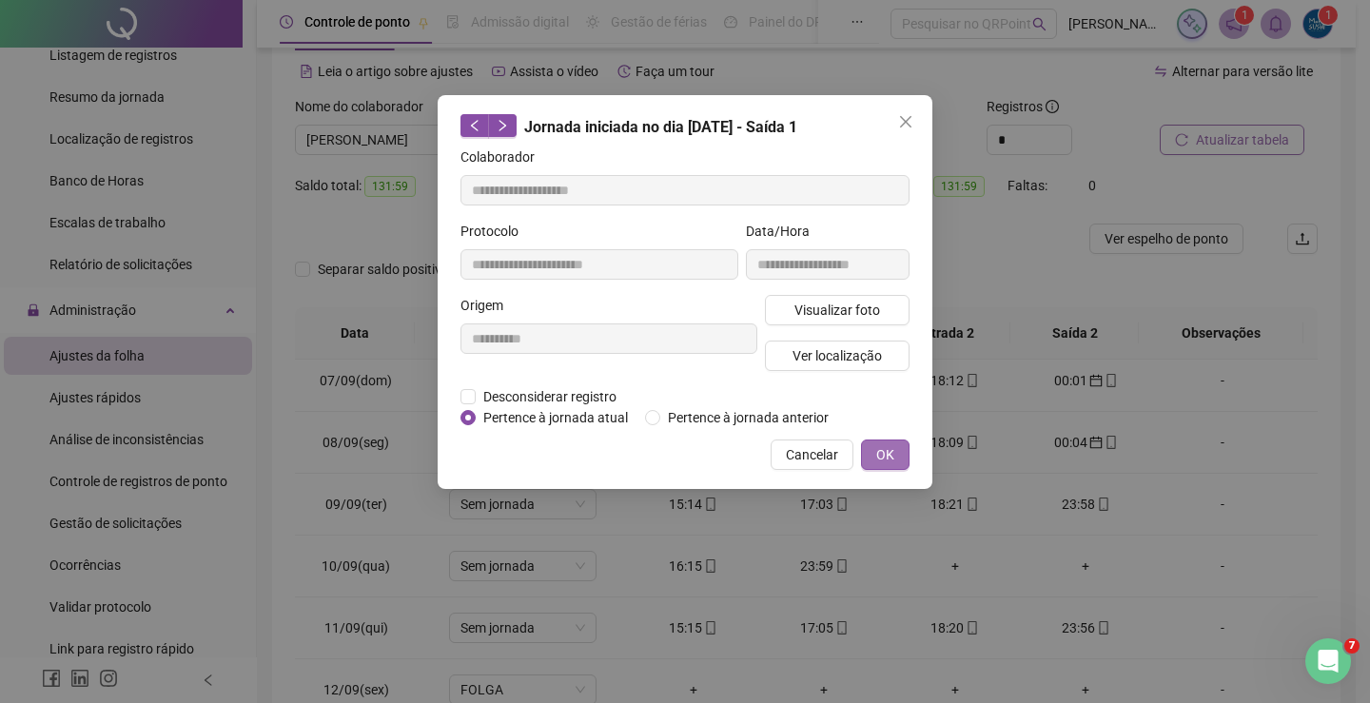
click at [878, 444] on span "OK" at bounding box center [885, 454] width 18 height 21
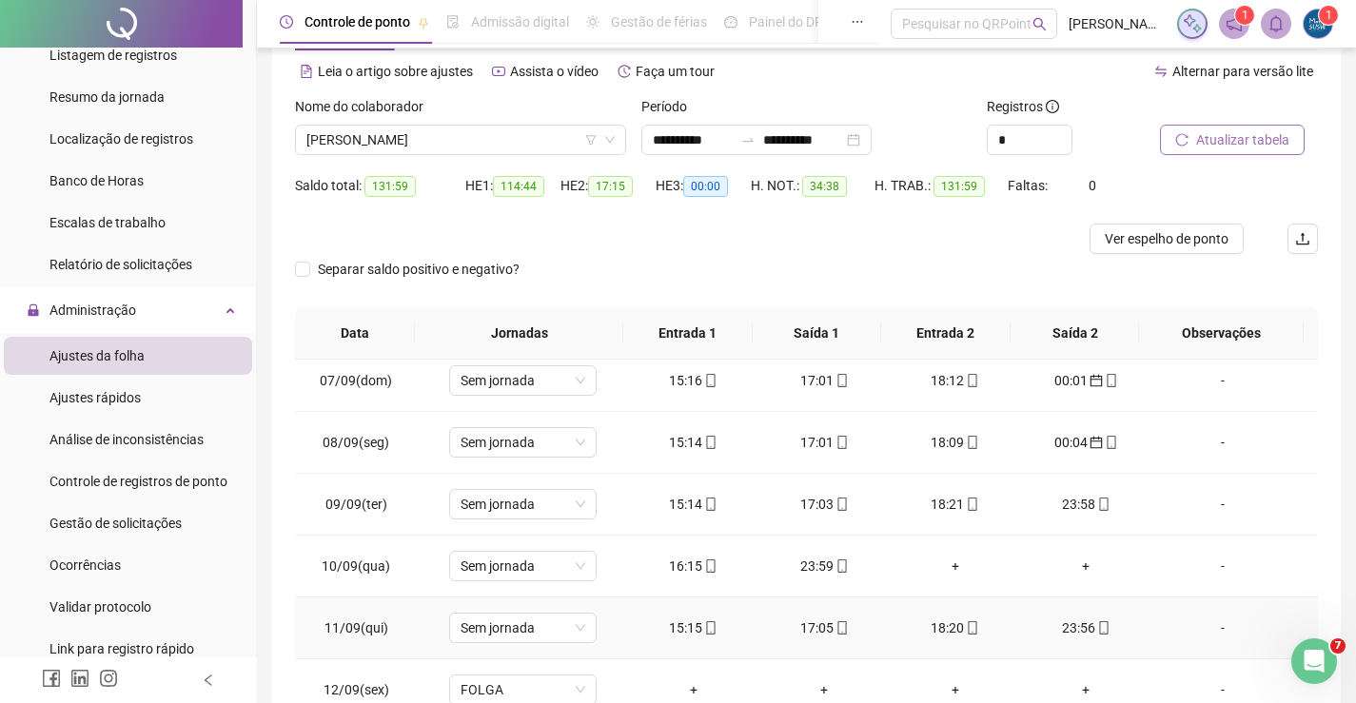
click at [932, 624] on div "18:20" at bounding box center [955, 628] width 101 height 21
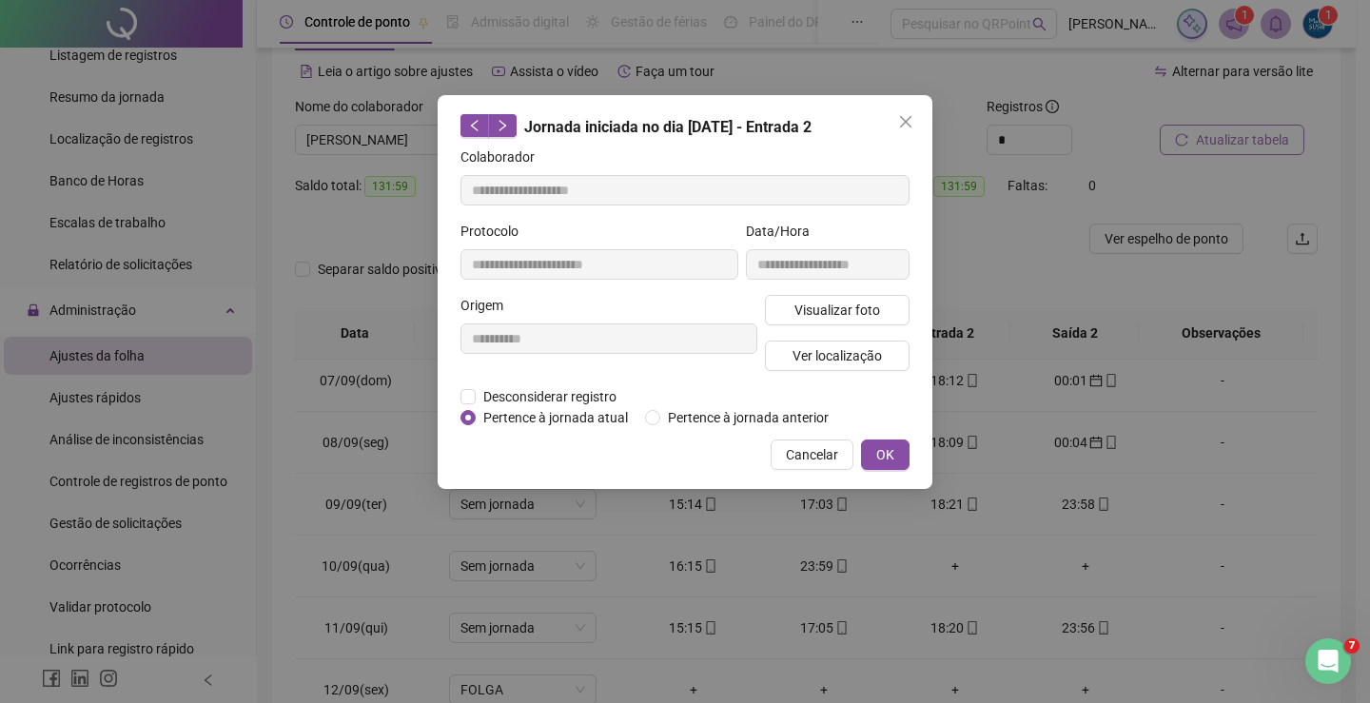
click at [900, 461] on button "OK" at bounding box center [885, 455] width 49 height 30
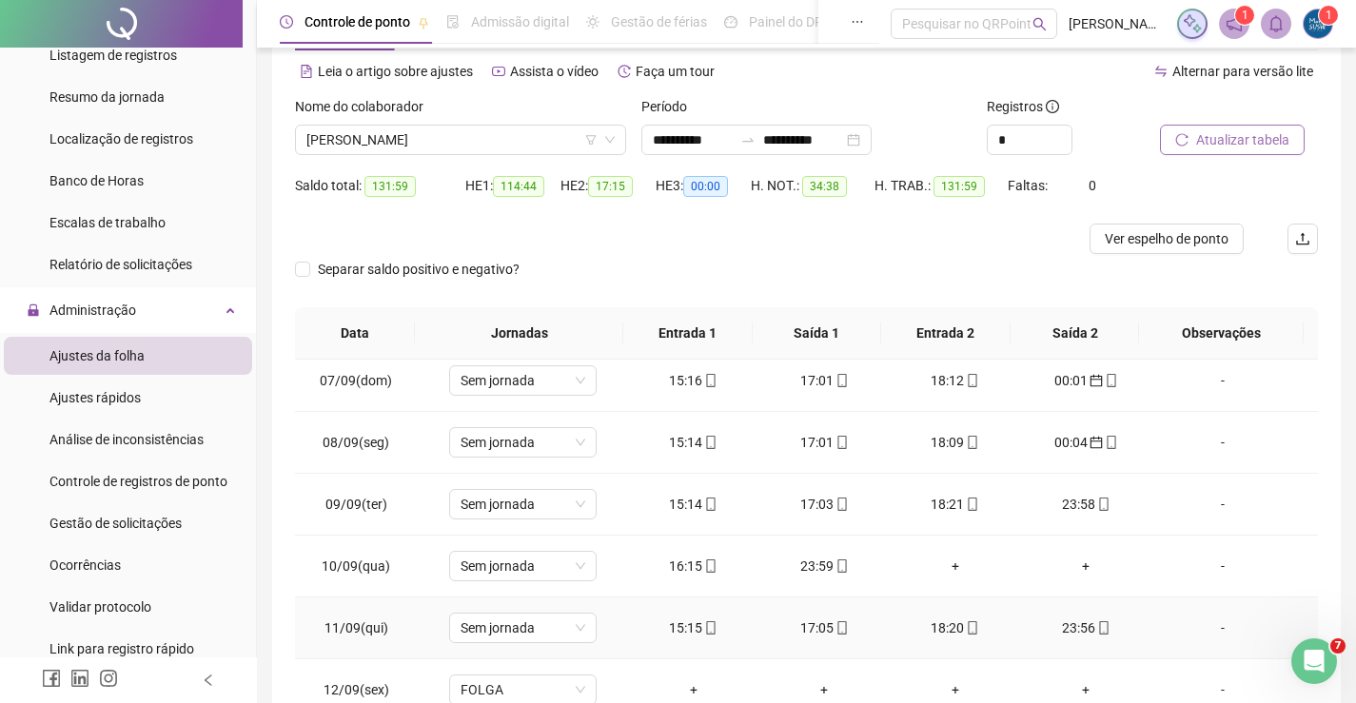
click at [1065, 620] on div "23:56" at bounding box center [1086, 628] width 101 height 21
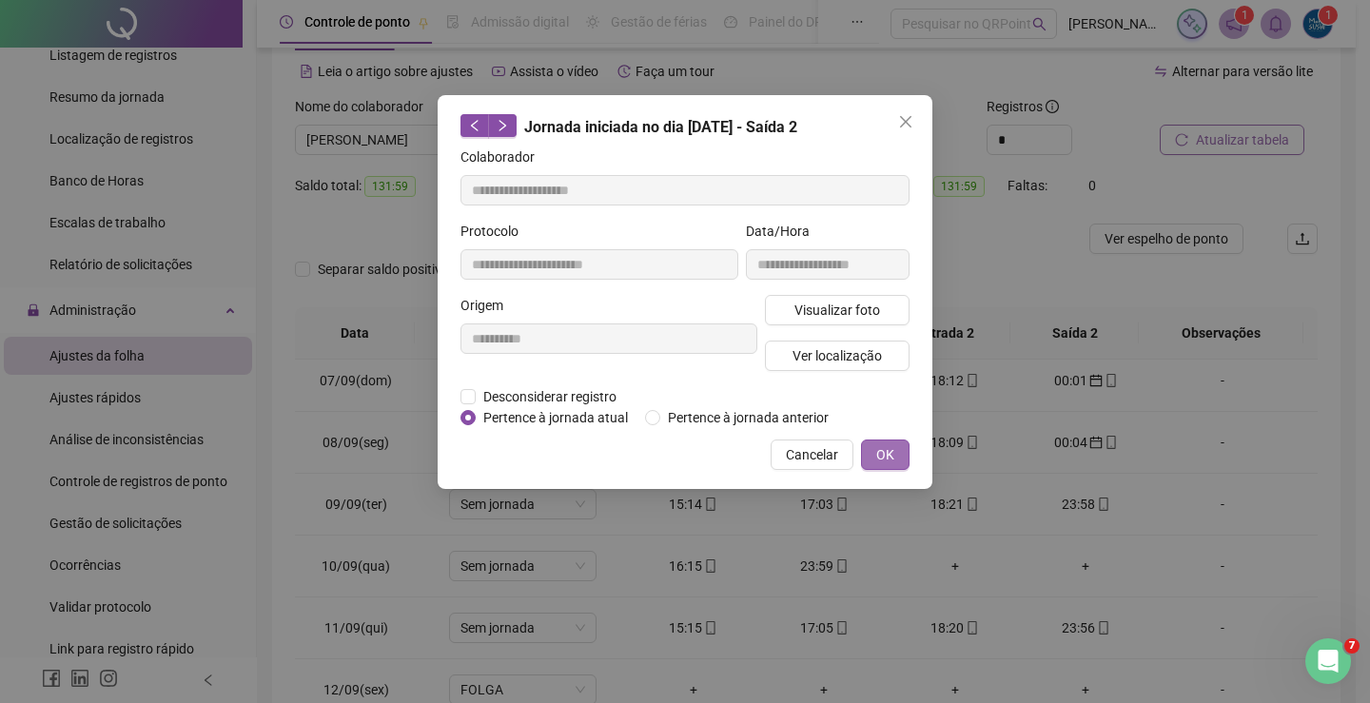
click at [901, 448] on button "OK" at bounding box center [885, 455] width 49 height 30
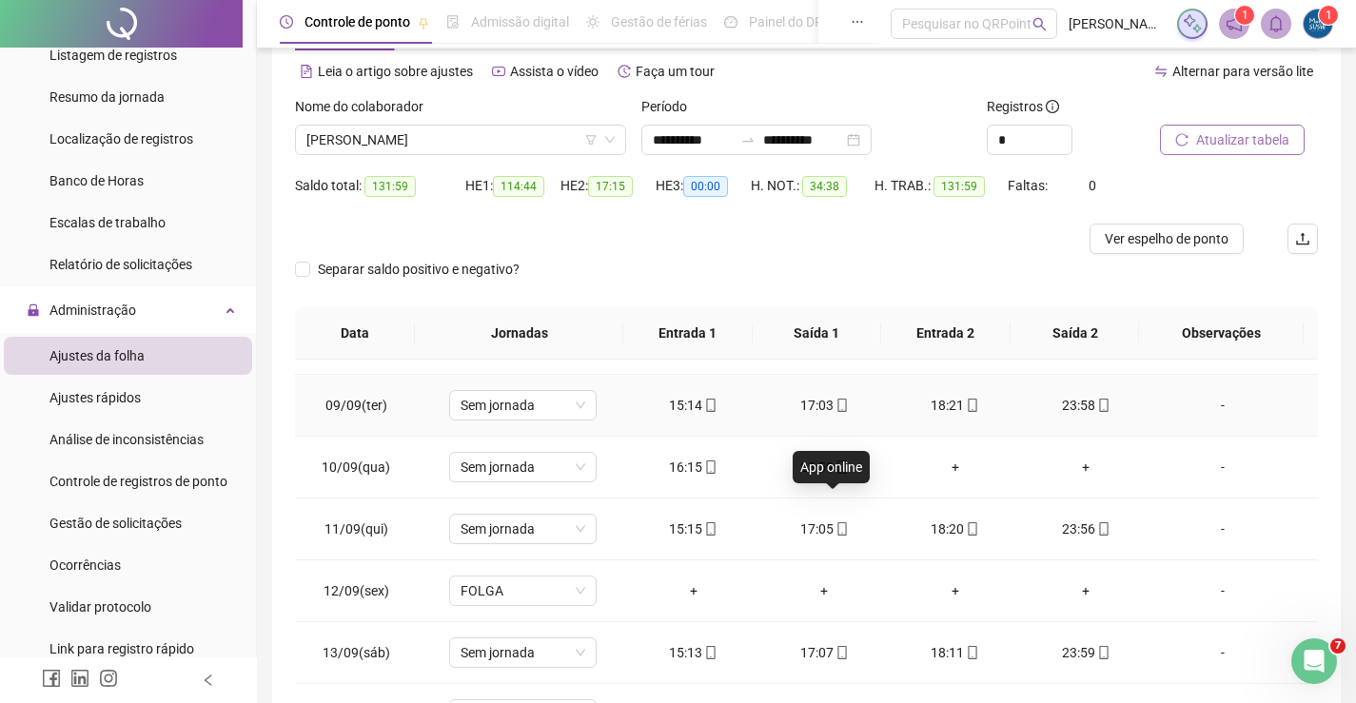
scroll to position [571, 0]
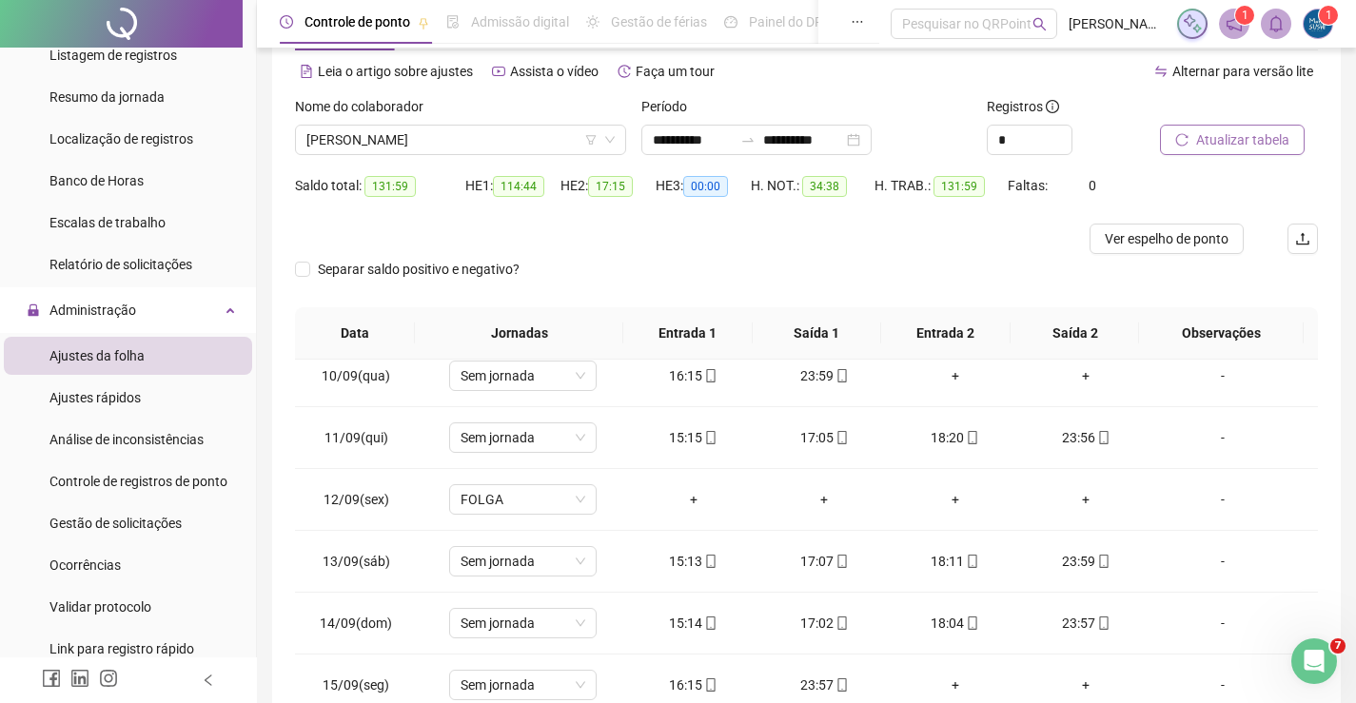
click at [1206, 132] on span "Atualizar tabela" at bounding box center [1242, 139] width 93 height 21
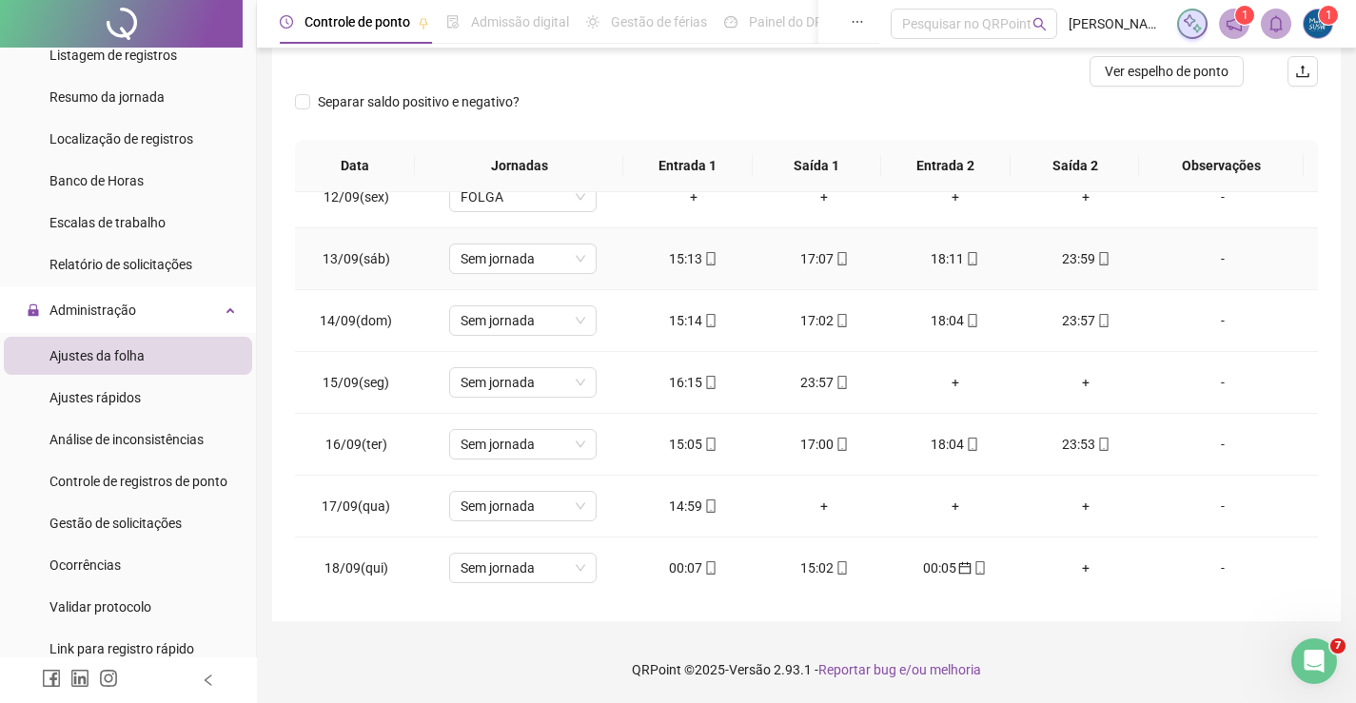
scroll to position [893, 0]
click at [668, 381] on div "00:07" at bounding box center [693, 381] width 101 height 21
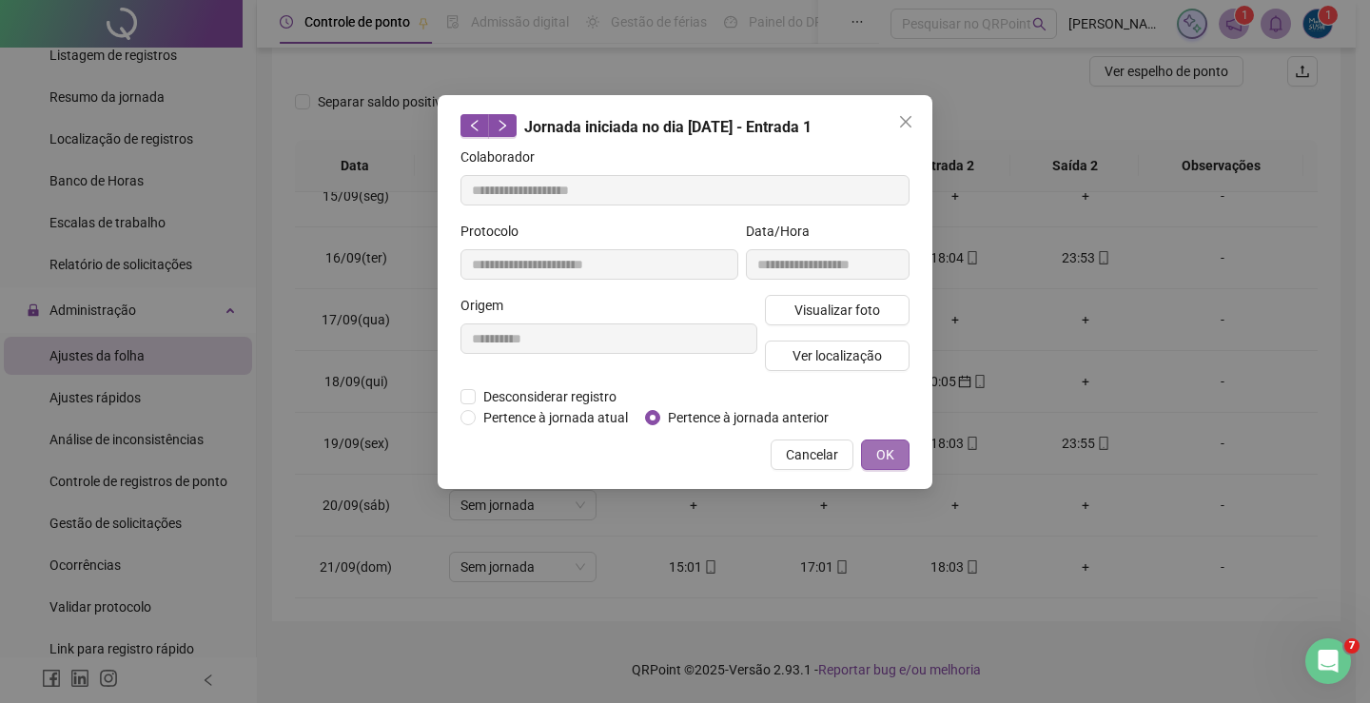
click at [888, 462] on span "OK" at bounding box center [885, 454] width 18 height 21
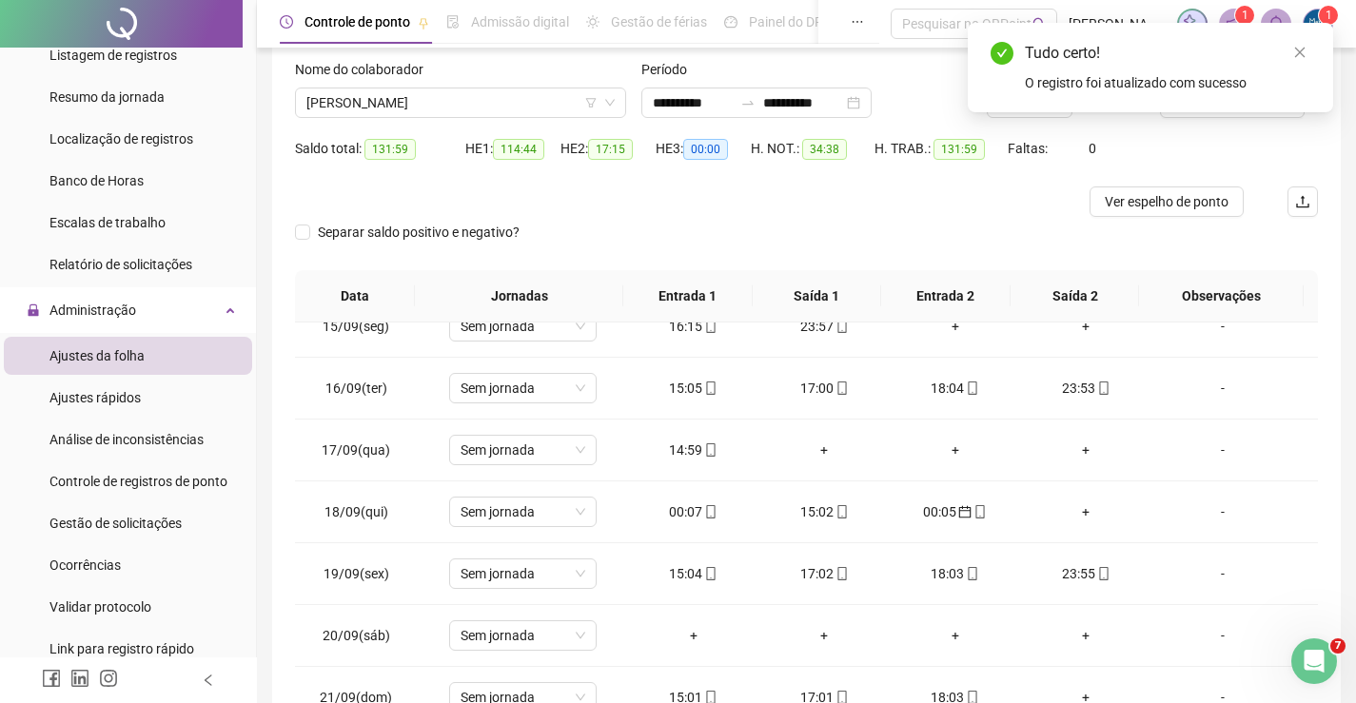
scroll to position [56, 0]
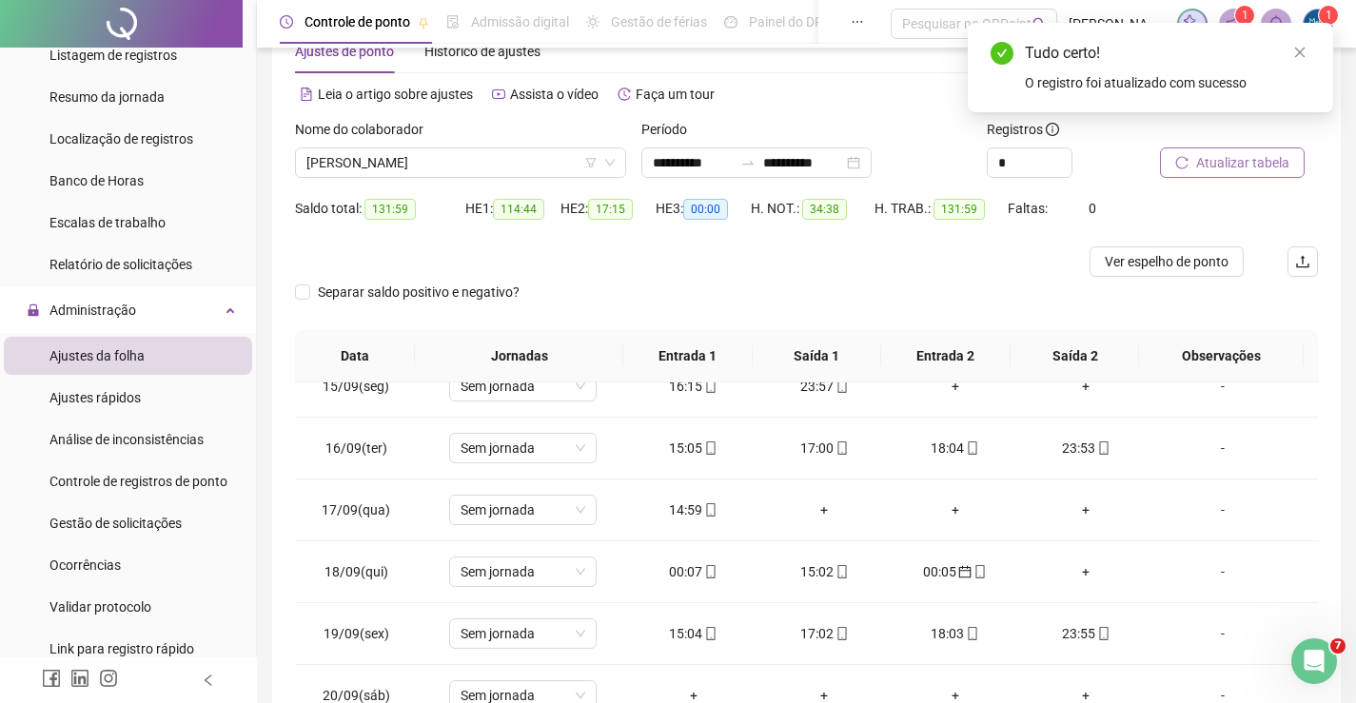
click at [1211, 162] on span "Atualizar tabela" at bounding box center [1242, 162] width 93 height 21
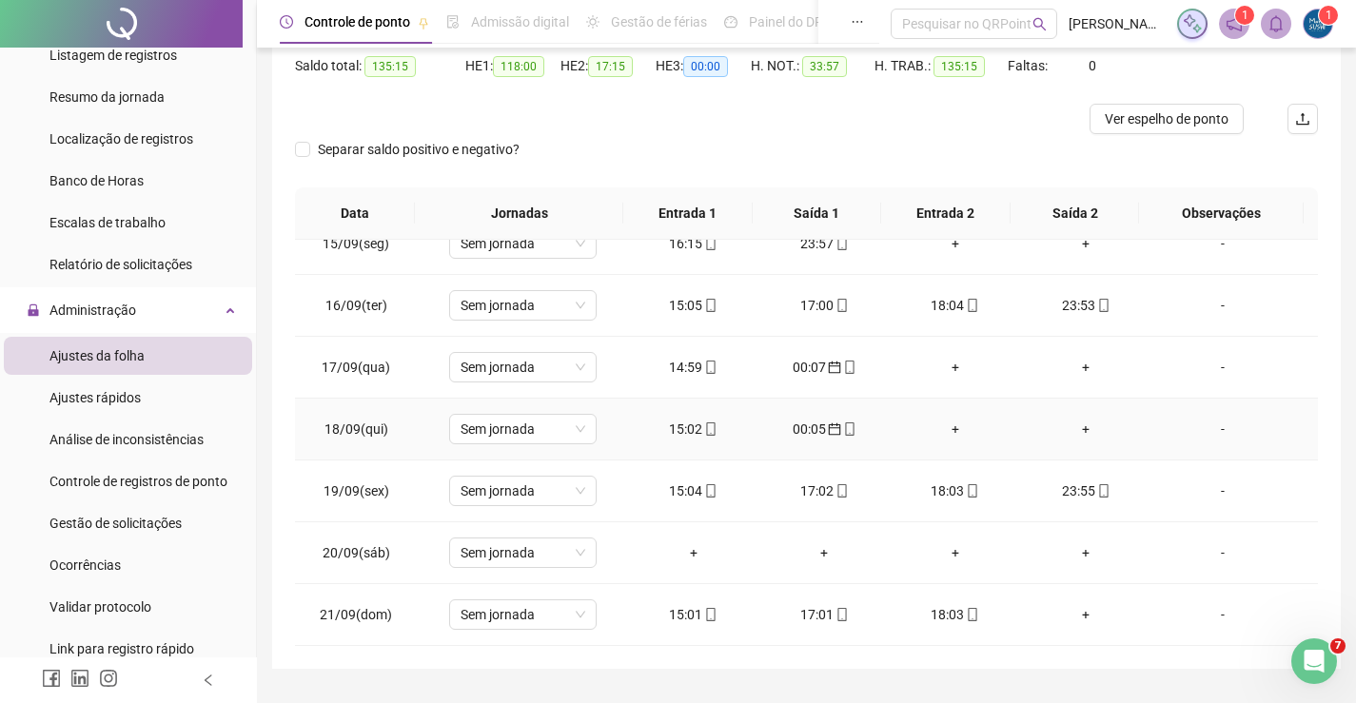
scroll to position [246, 0]
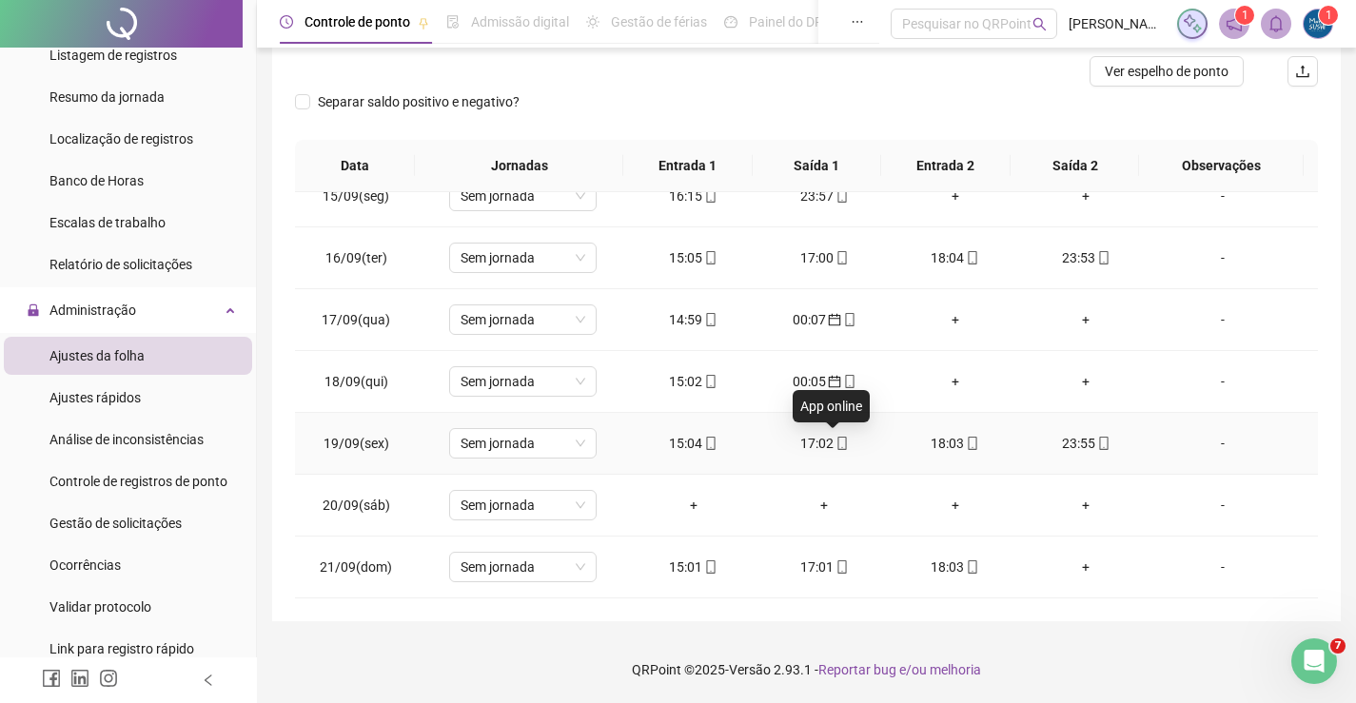
click at [839, 442] on icon "mobile" at bounding box center [841, 443] width 13 height 13
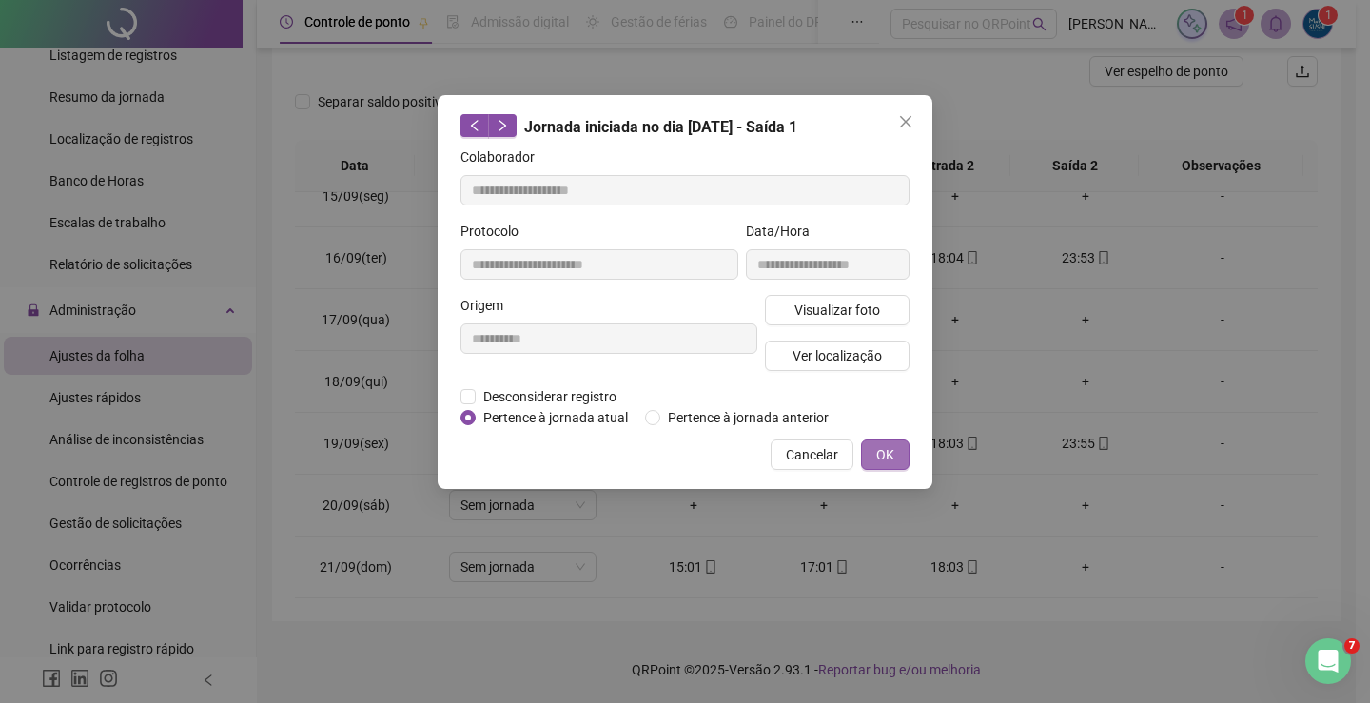
click at [893, 441] on button "OK" at bounding box center [885, 455] width 49 height 30
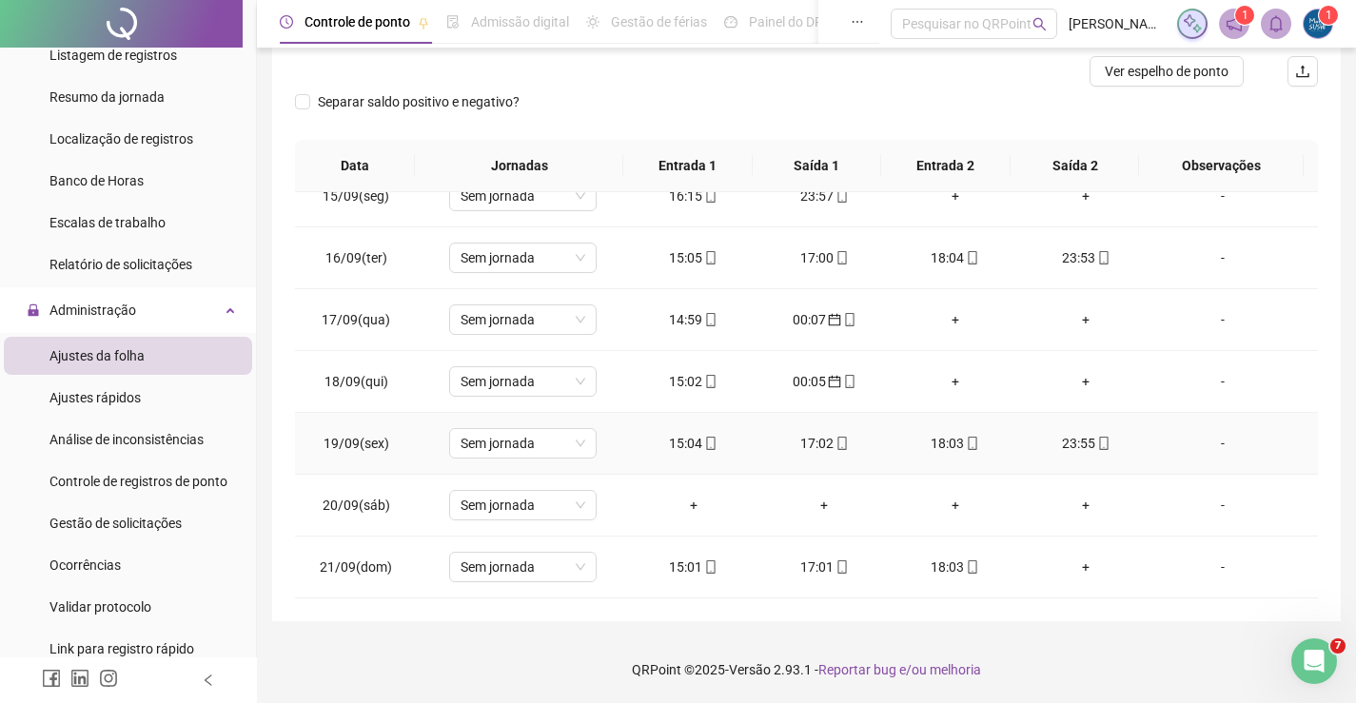
click at [935, 448] on div "18:03" at bounding box center [955, 443] width 101 height 21
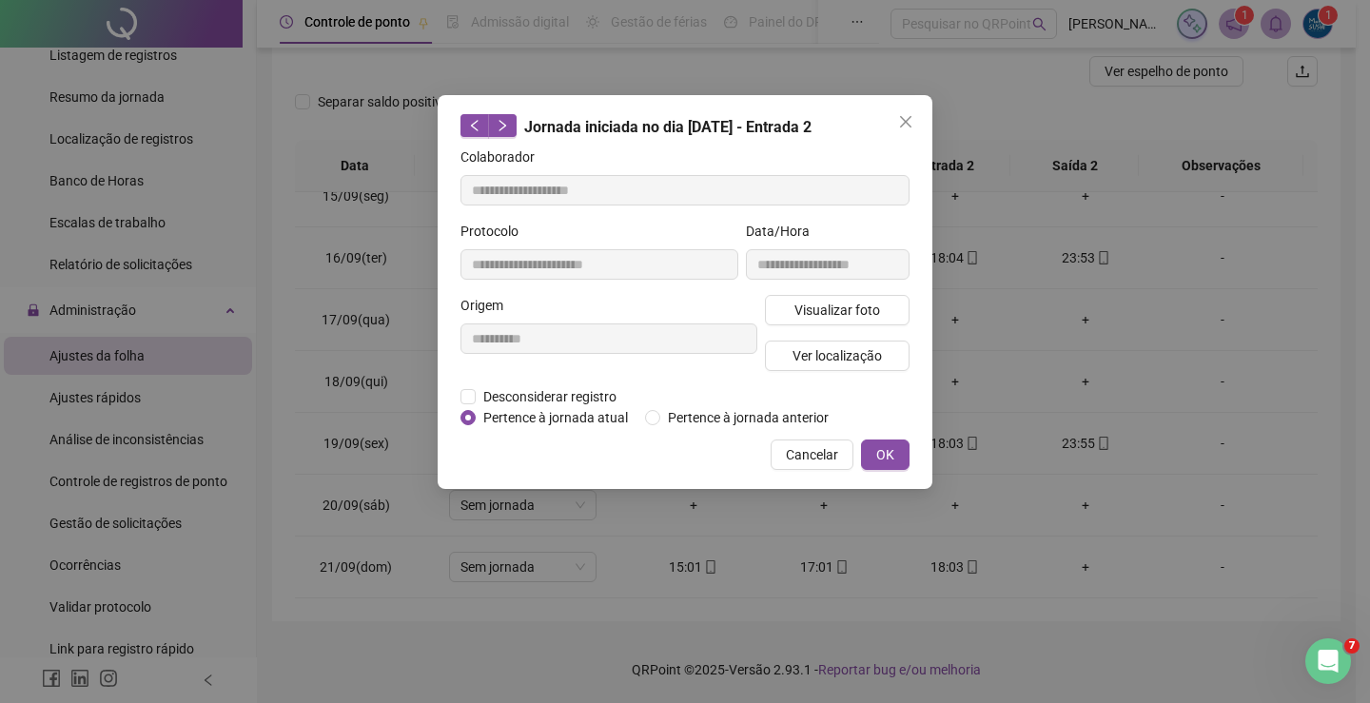
drag, startPoint x: 904, startPoint y: 447, endPoint x: 893, endPoint y: 448, distance: 10.5
click at [901, 447] on button "OK" at bounding box center [885, 455] width 49 height 30
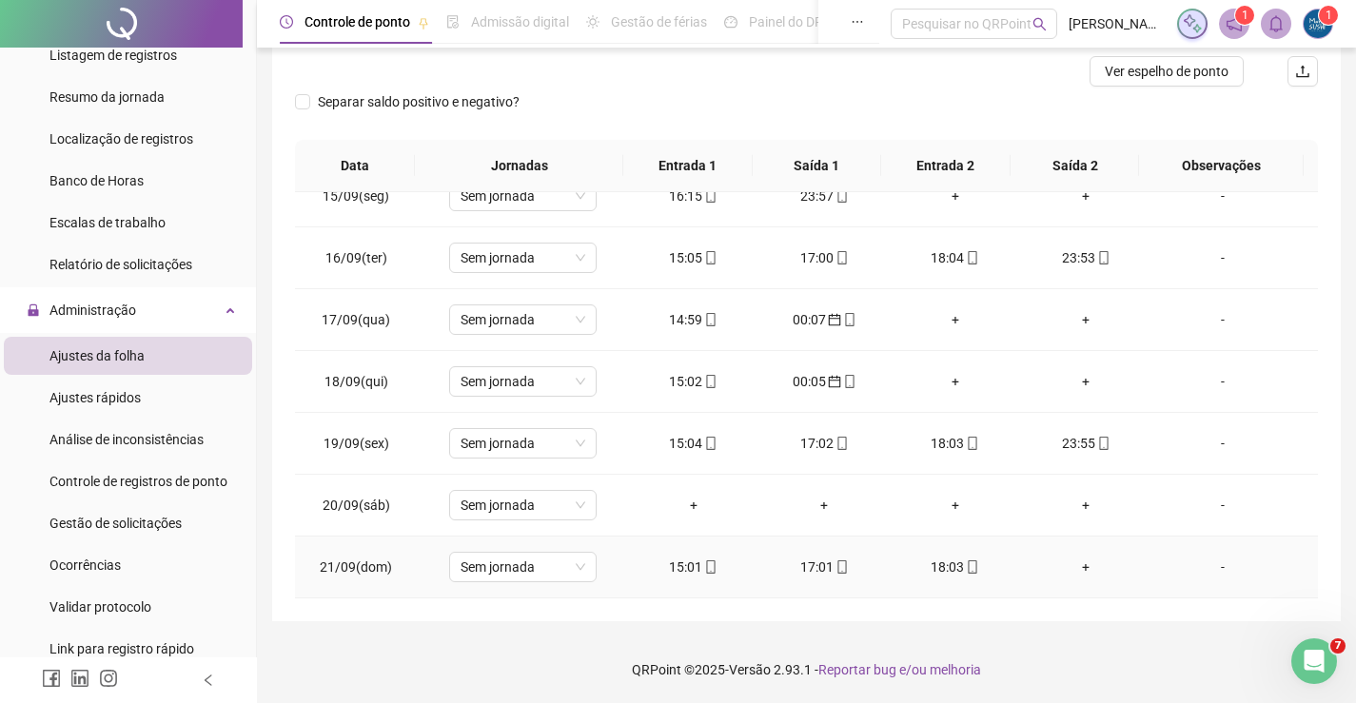
click at [711, 551] on td "15:01" at bounding box center [693, 568] width 131 height 62
click at [706, 563] on icon "mobile" at bounding box center [710, 566] width 9 height 13
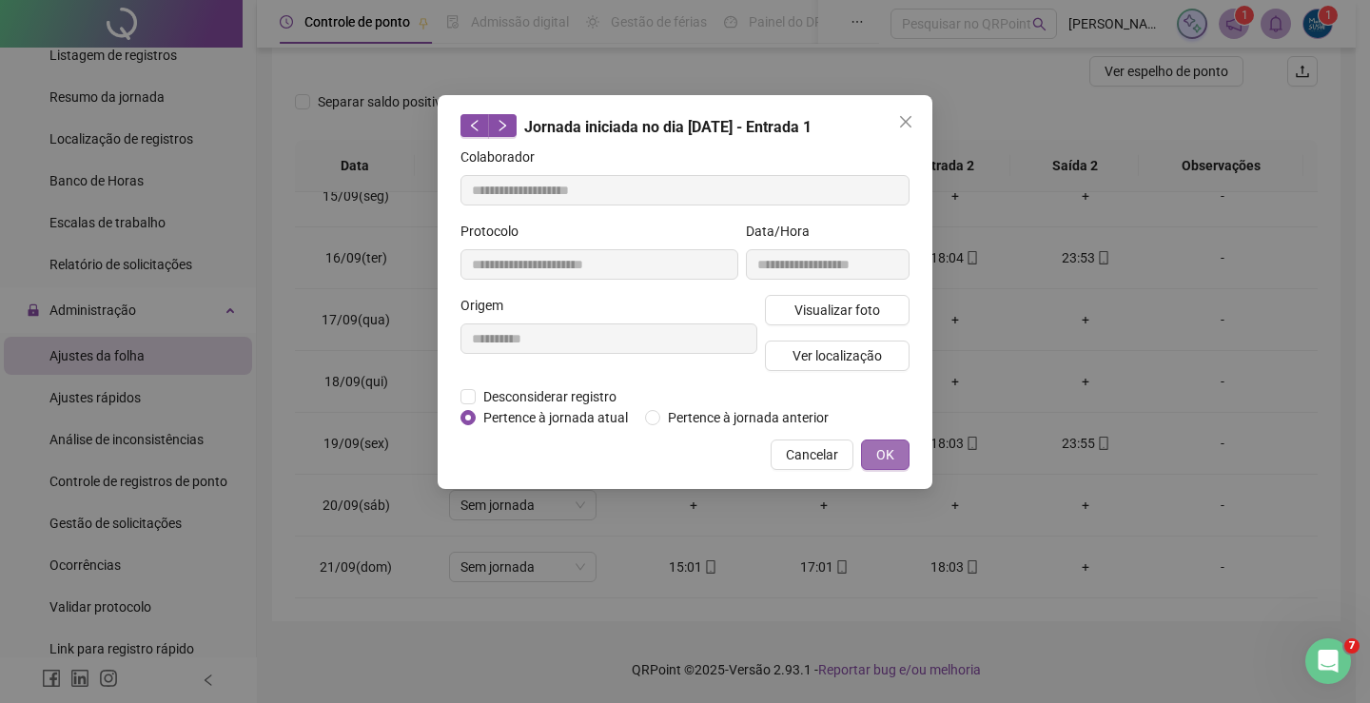
click at [882, 452] on span "OK" at bounding box center [885, 454] width 18 height 21
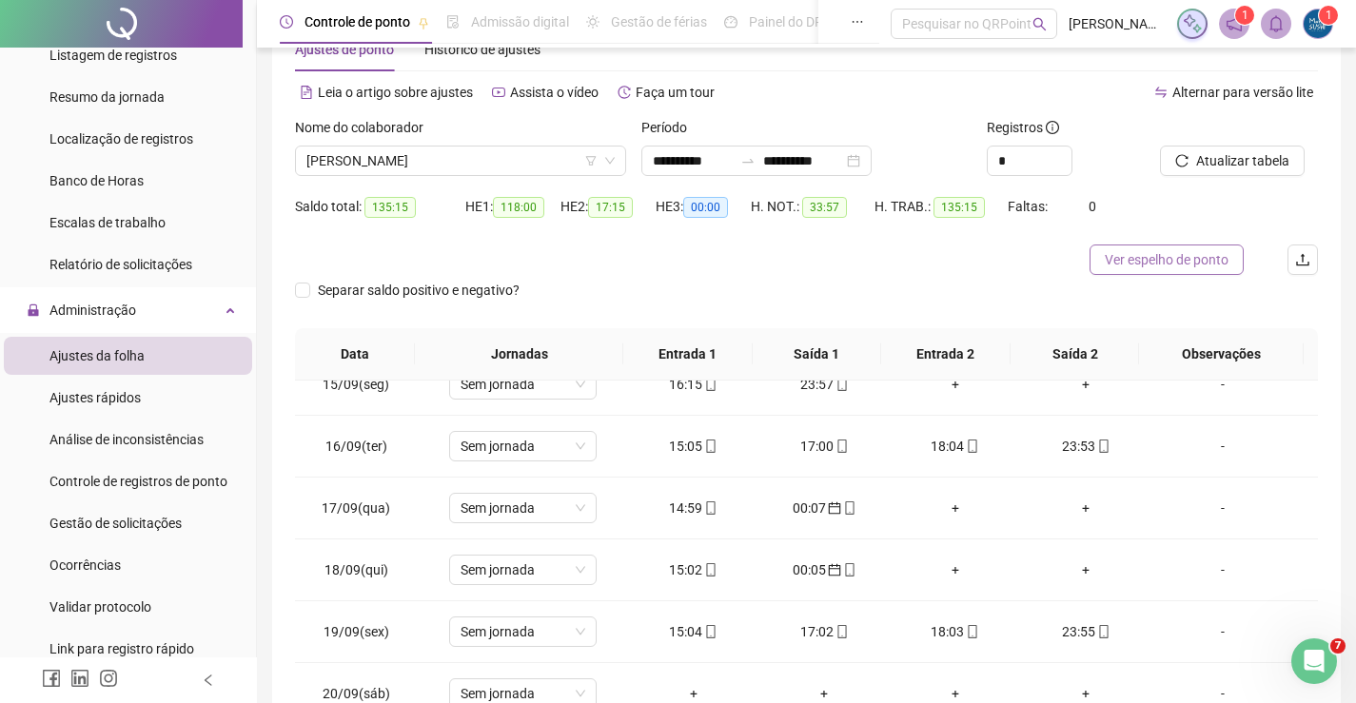
scroll to position [56, 0]
click at [1186, 152] on button "Atualizar tabela" at bounding box center [1232, 162] width 145 height 30
click at [948, 514] on div "+" at bounding box center [955, 510] width 101 height 21
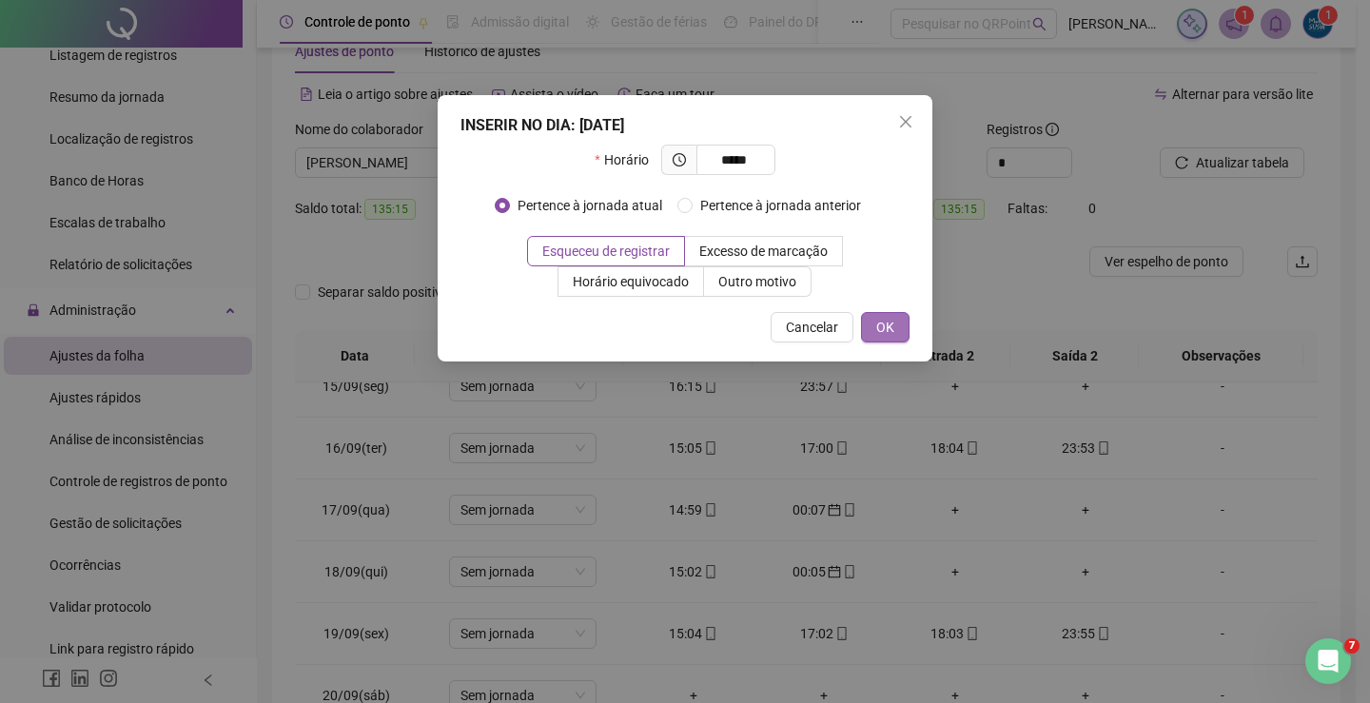
drag, startPoint x: 878, startPoint y: 315, endPoint x: 866, endPoint y: 322, distance: 14.0
click at [874, 319] on button "OK" at bounding box center [885, 327] width 49 height 30
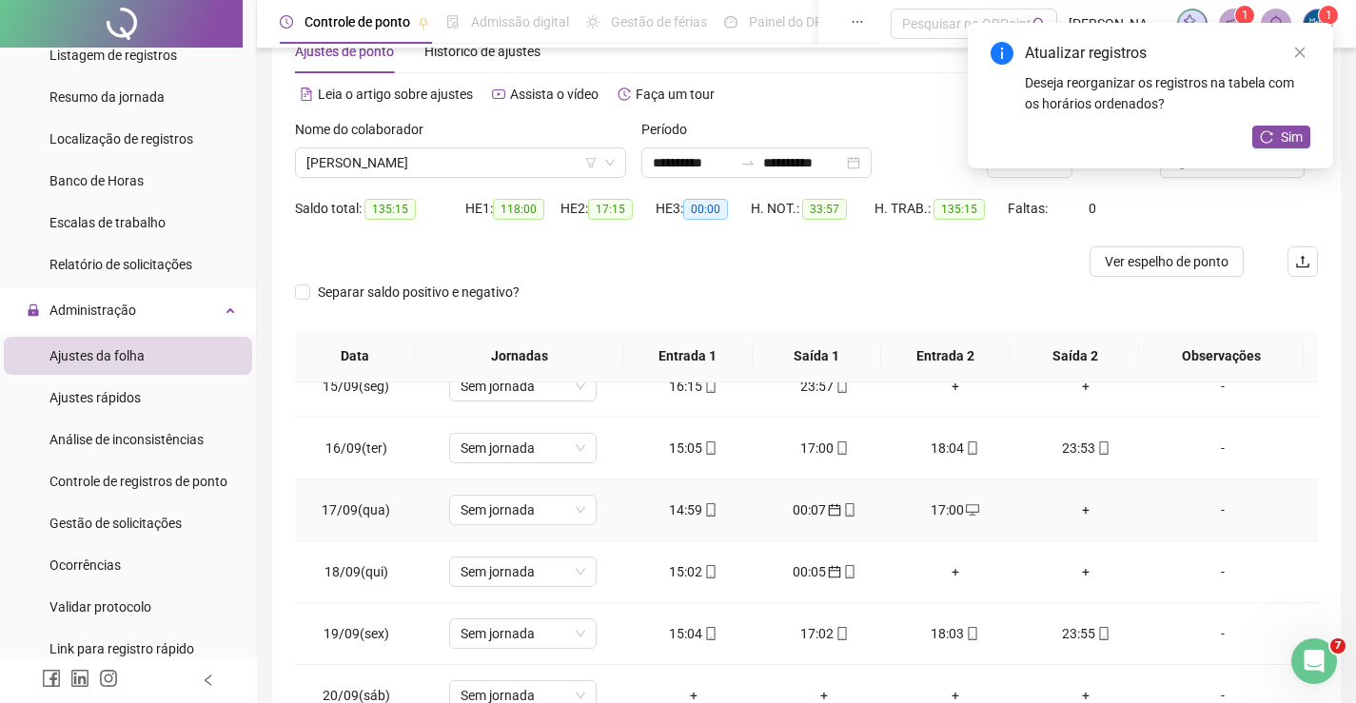
click at [1079, 508] on div "+" at bounding box center [1086, 510] width 101 height 21
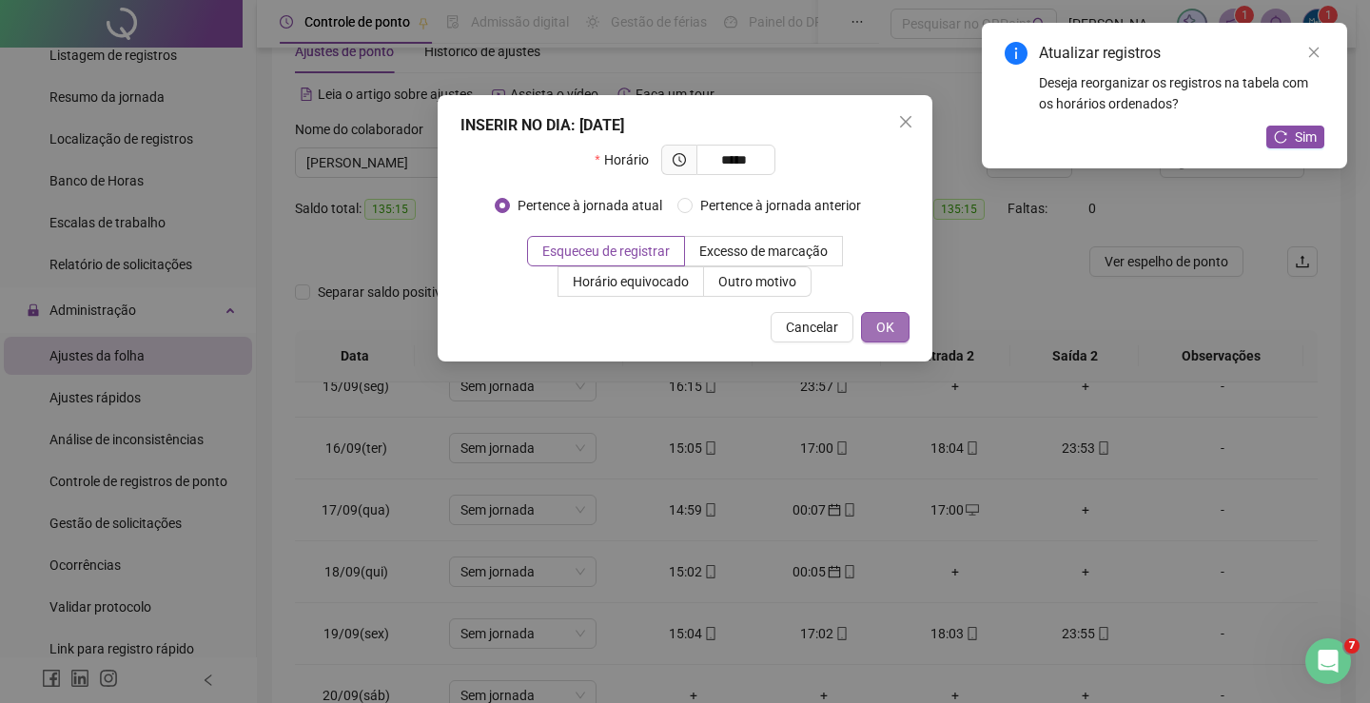
click at [882, 315] on button "OK" at bounding box center [885, 327] width 49 height 30
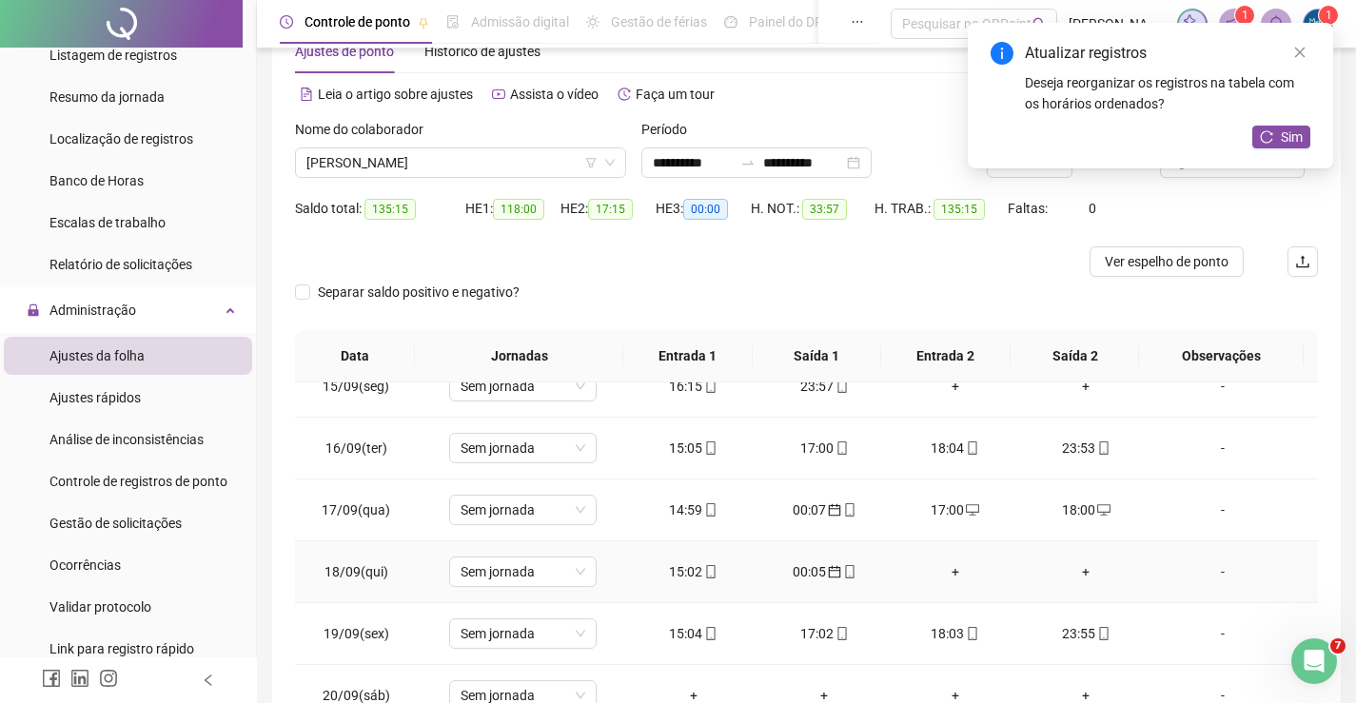
click at [944, 572] on div "+" at bounding box center [955, 571] width 101 height 21
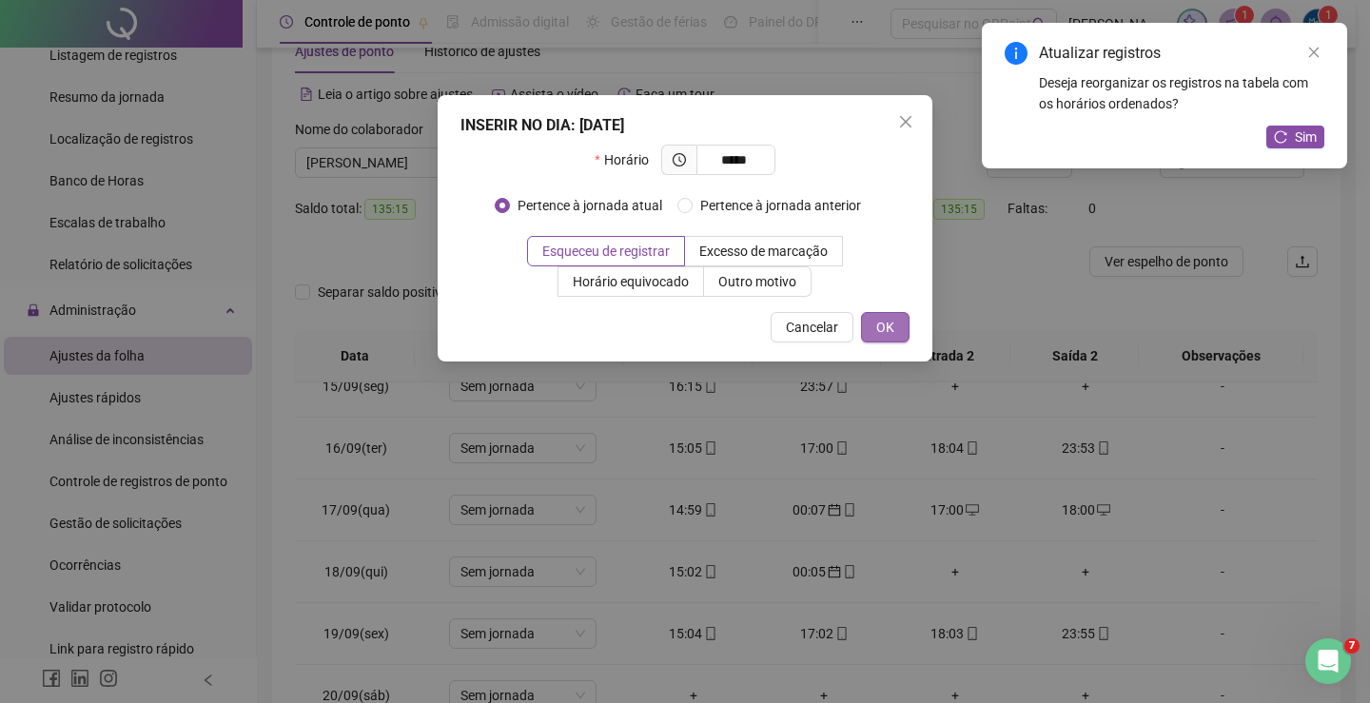
click at [896, 329] on button "OK" at bounding box center [885, 327] width 49 height 30
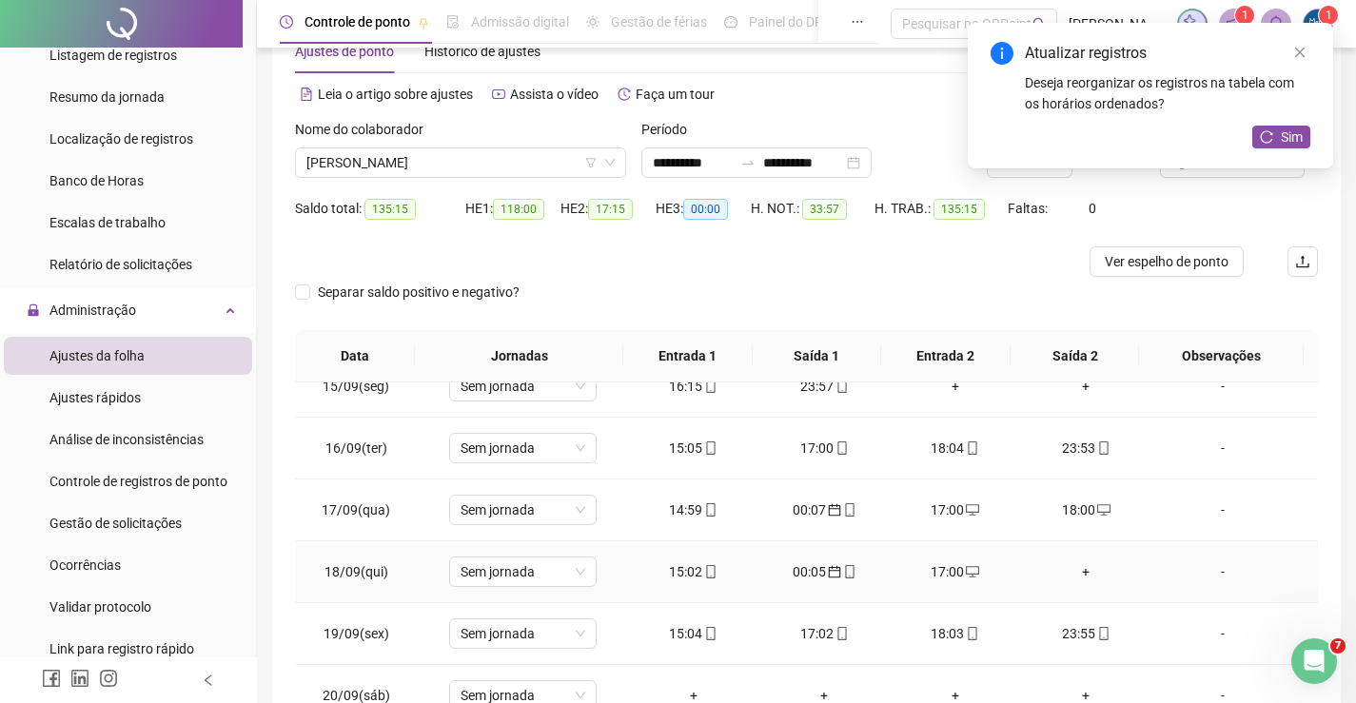
click at [1082, 566] on div "+" at bounding box center [1086, 571] width 101 height 21
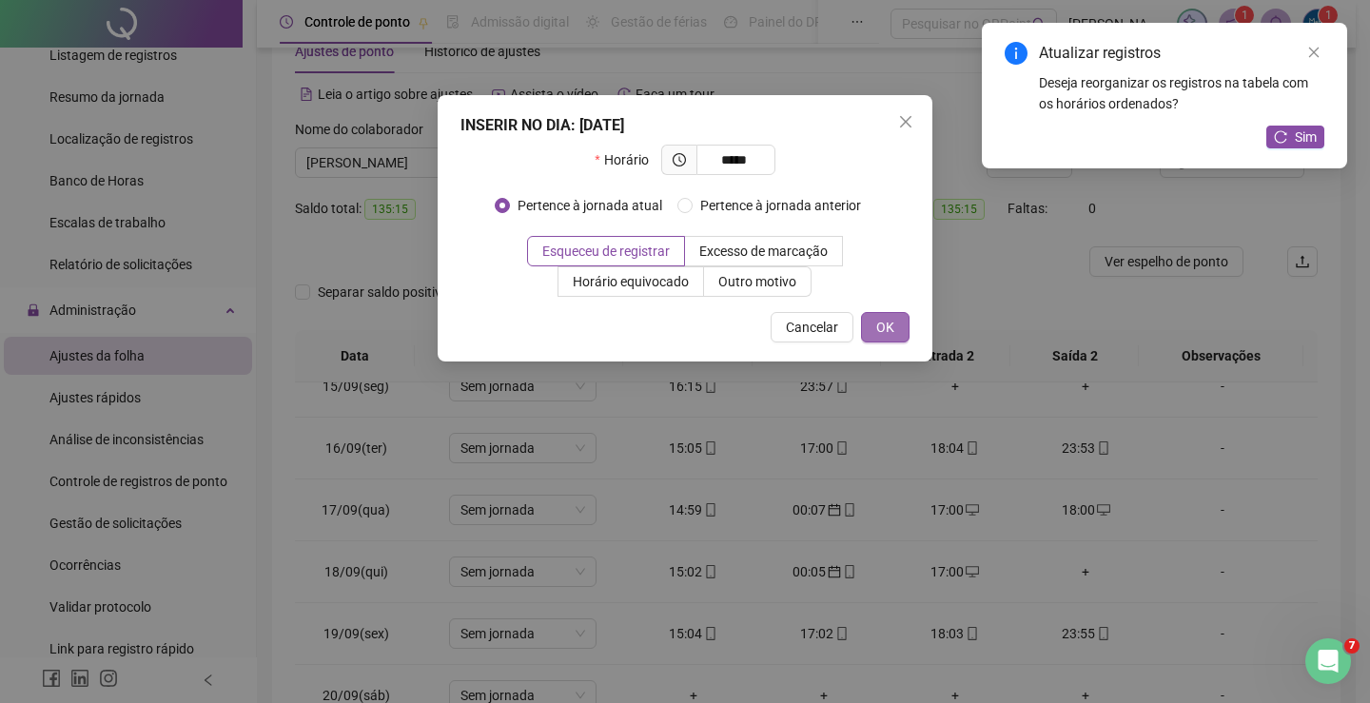
drag, startPoint x: 908, startPoint y: 338, endPoint x: 891, endPoint y: 342, distance: 17.5
click at [891, 342] on button "OK" at bounding box center [885, 327] width 49 height 30
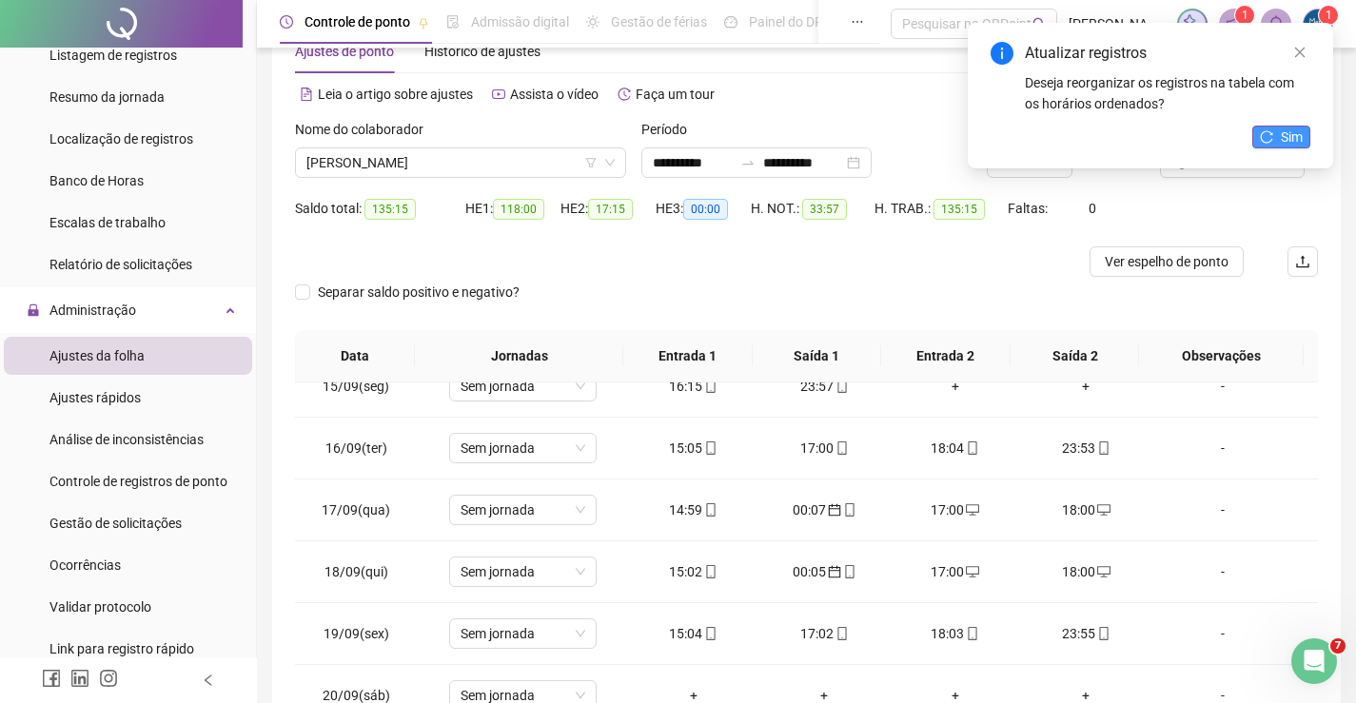
click at [1271, 136] on icon "reload" at bounding box center [1266, 136] width 13 height 13
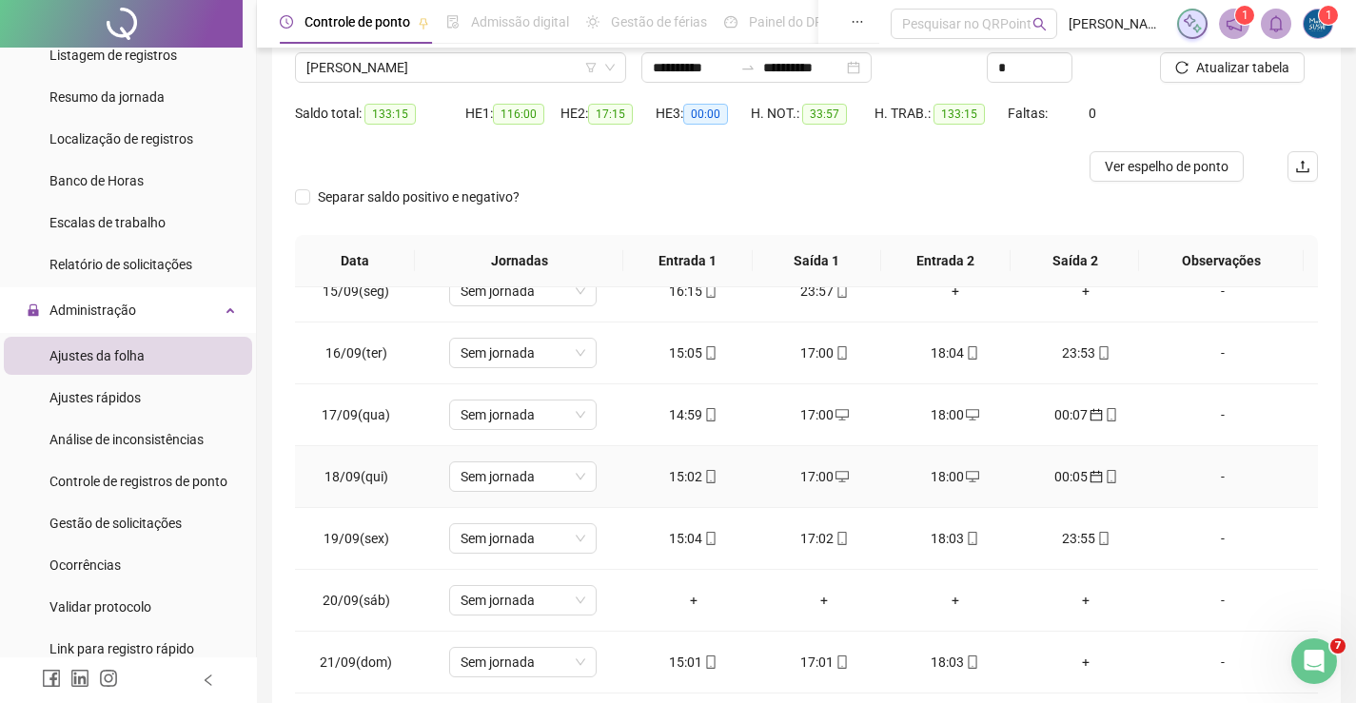
scroll to position [246, 0]
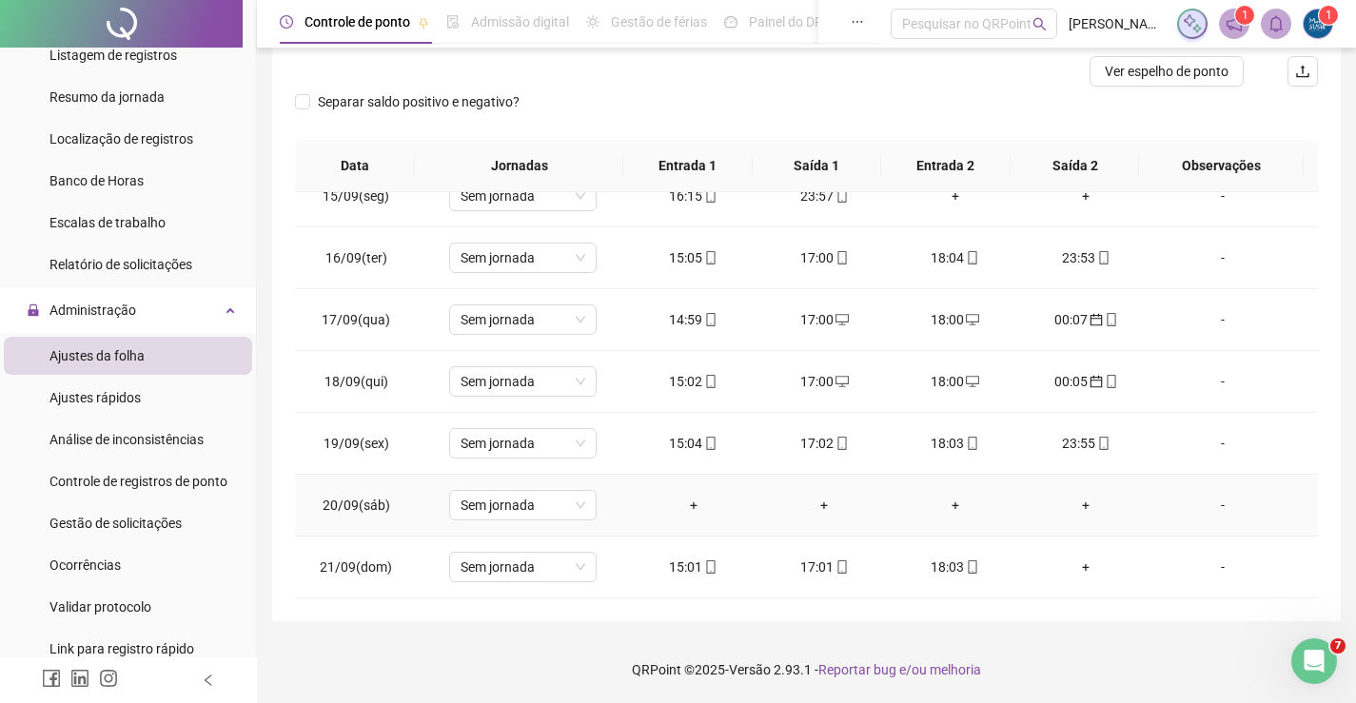
click at [692, 508] on div "+" at bounding box center [693, 505] width 101 height 21
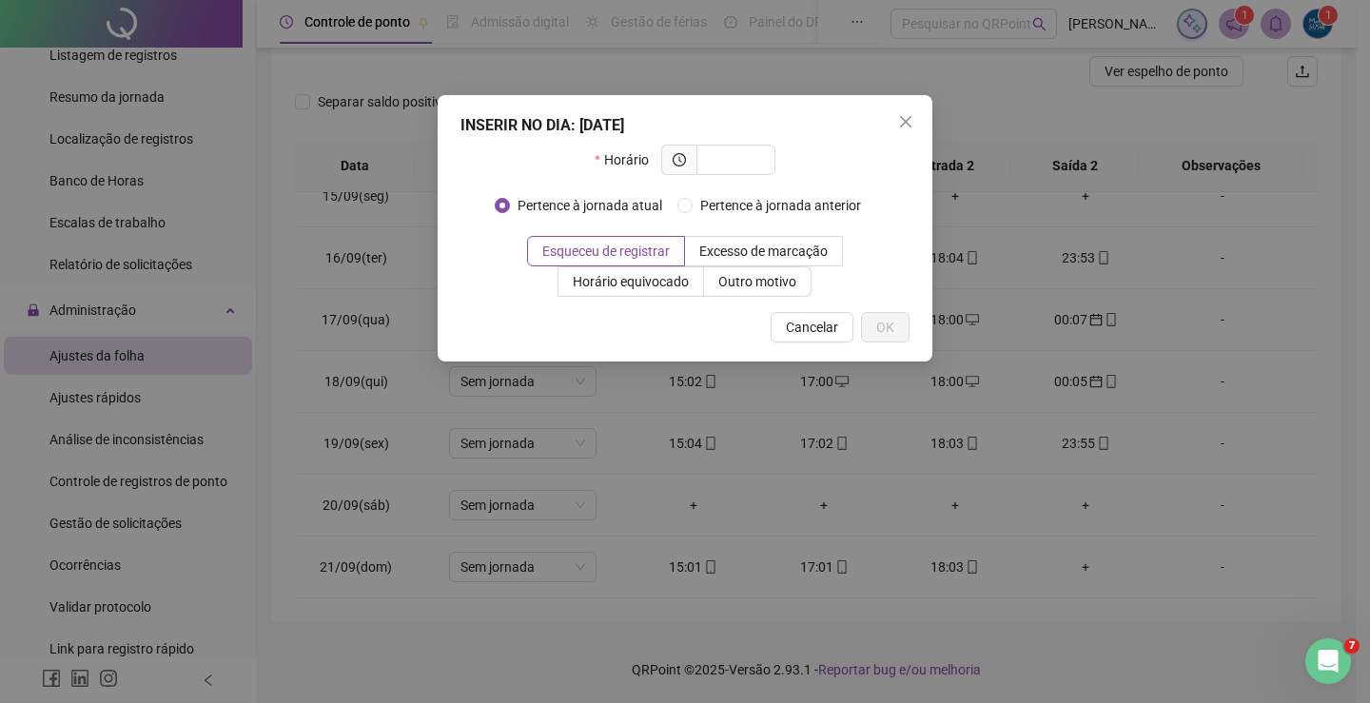
drag, startPoint x: 900, startPoint y: 121, endPoint x: 804, endPoint y: 104, distance: 97.6
click at [893, 123] on span "Close" at bounding box center [906, 121] width 30 height 15
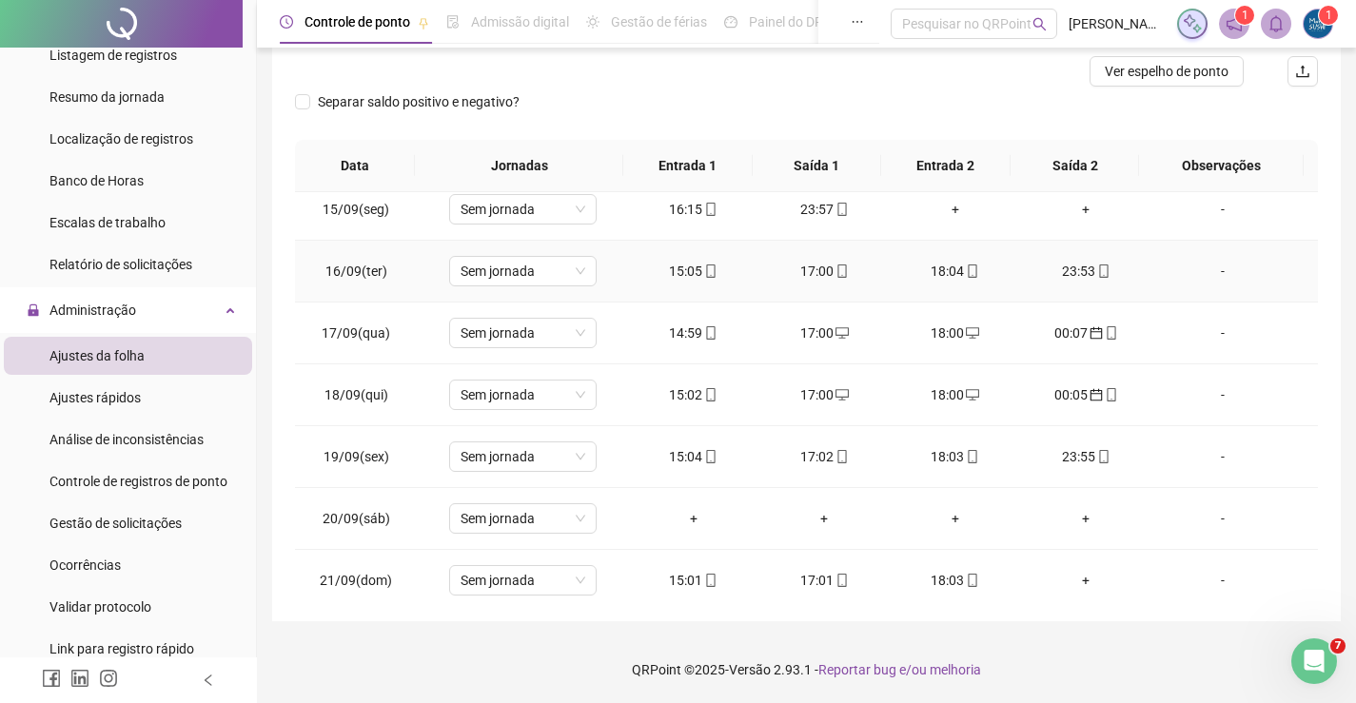
scroll to position [893, 0]
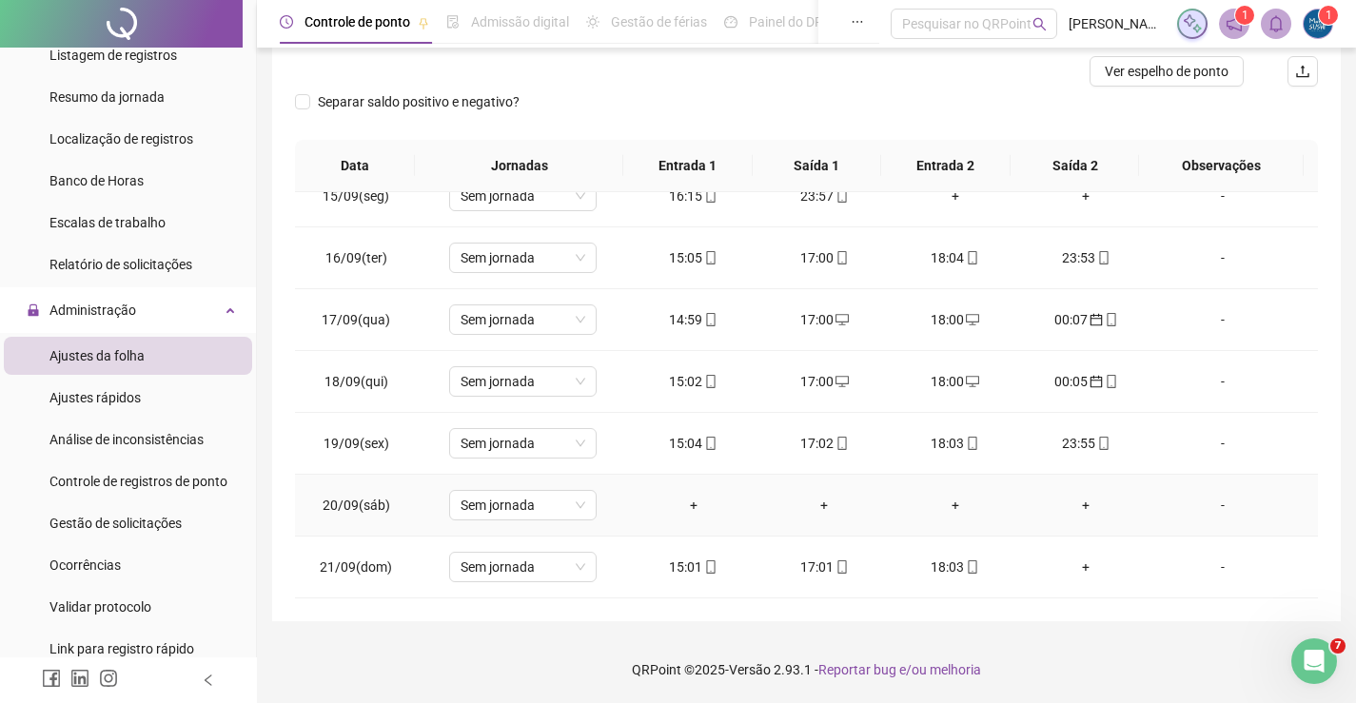
click at [692, 511] on div "+" at bounding box center [693, 505] width 101 height 21
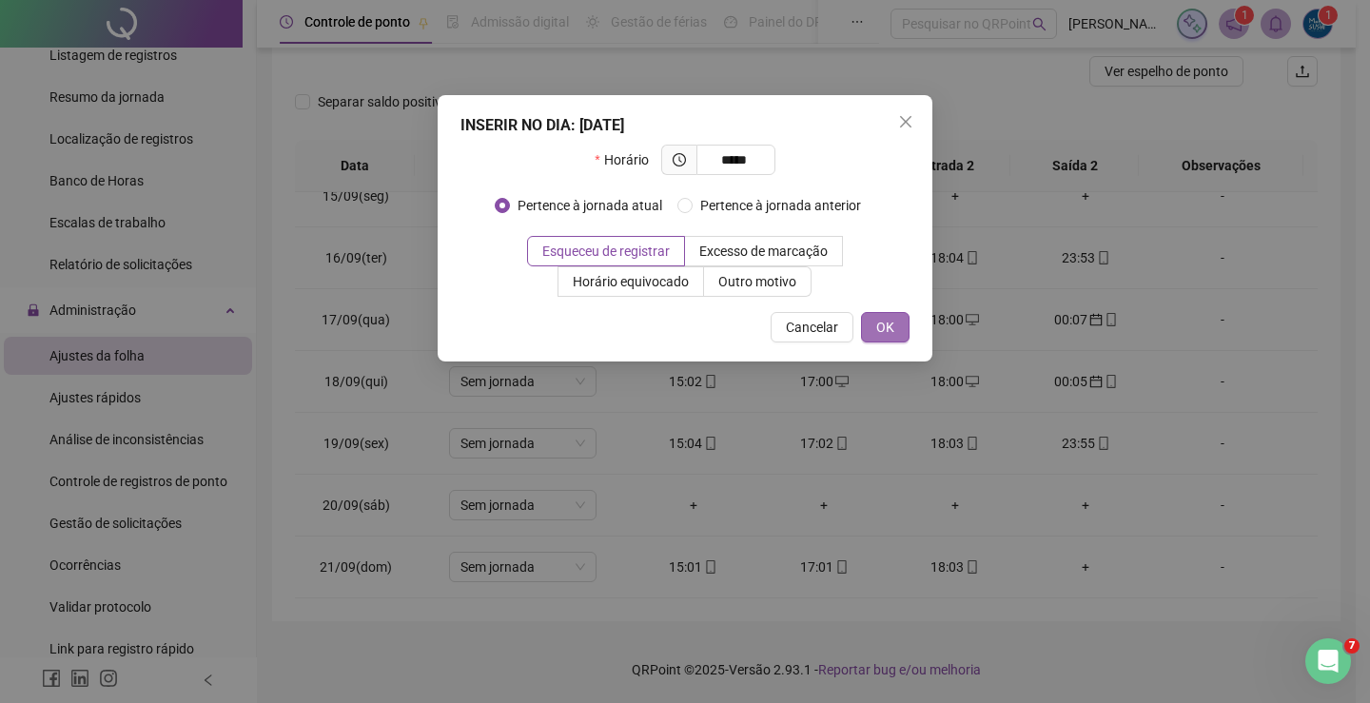
click at [884, 330] on span "OK" at bounding box center [885, 327] width 18 height 21
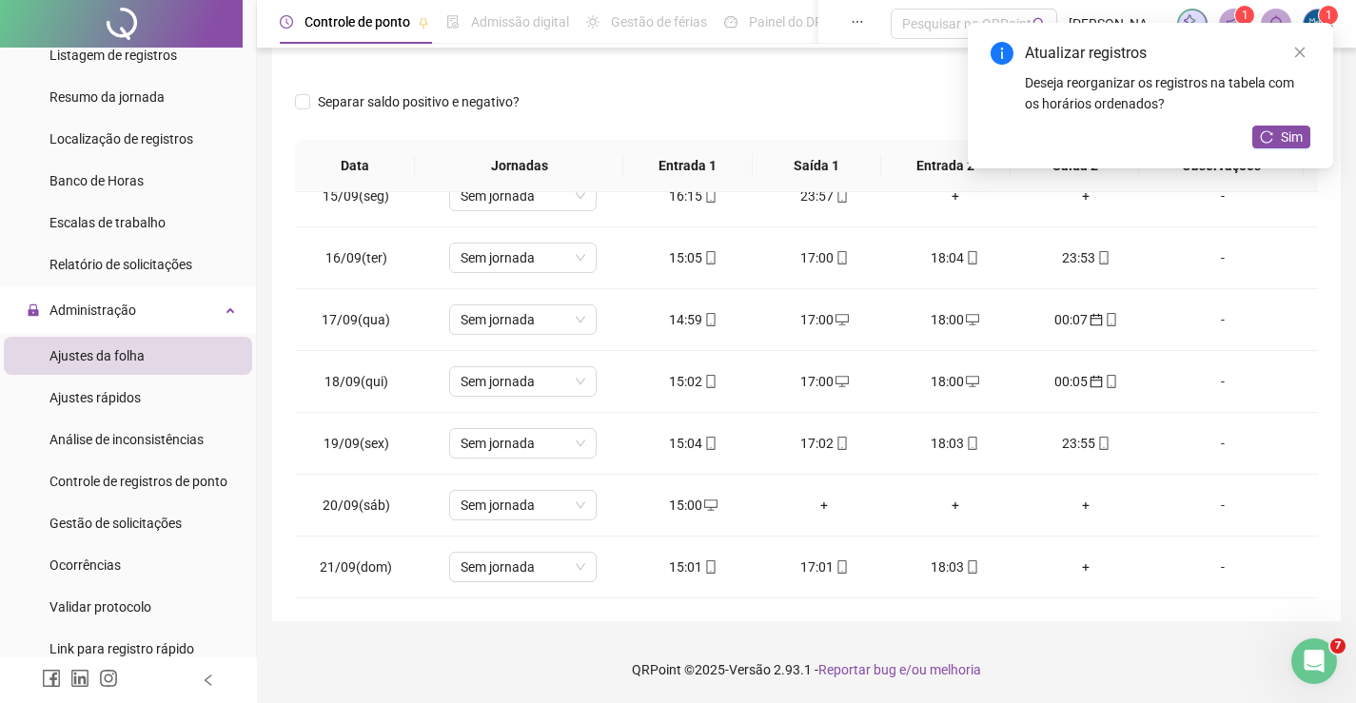
click at [814, 501] on div "+" at bounding box center [824, 505] width 101 height 21
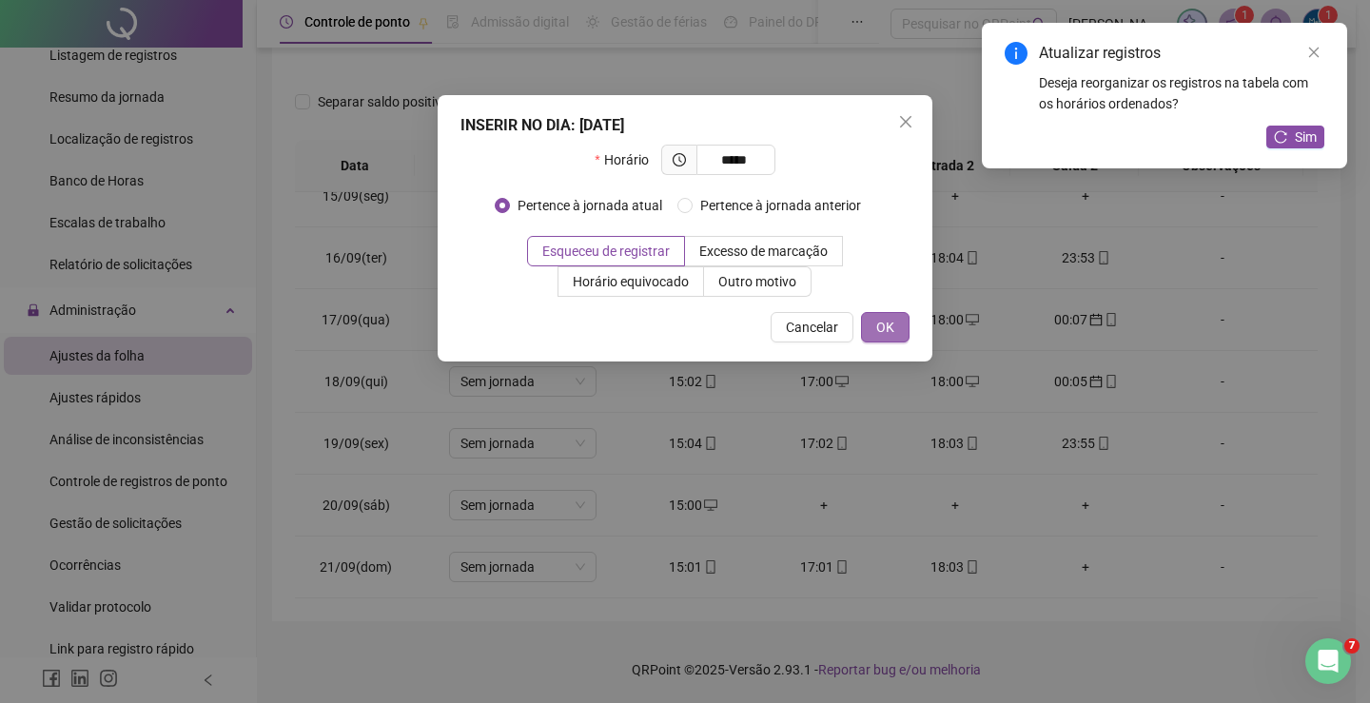
click at [862, 318] on button "OK" at bounding box center [885, 327] width 49 height 30
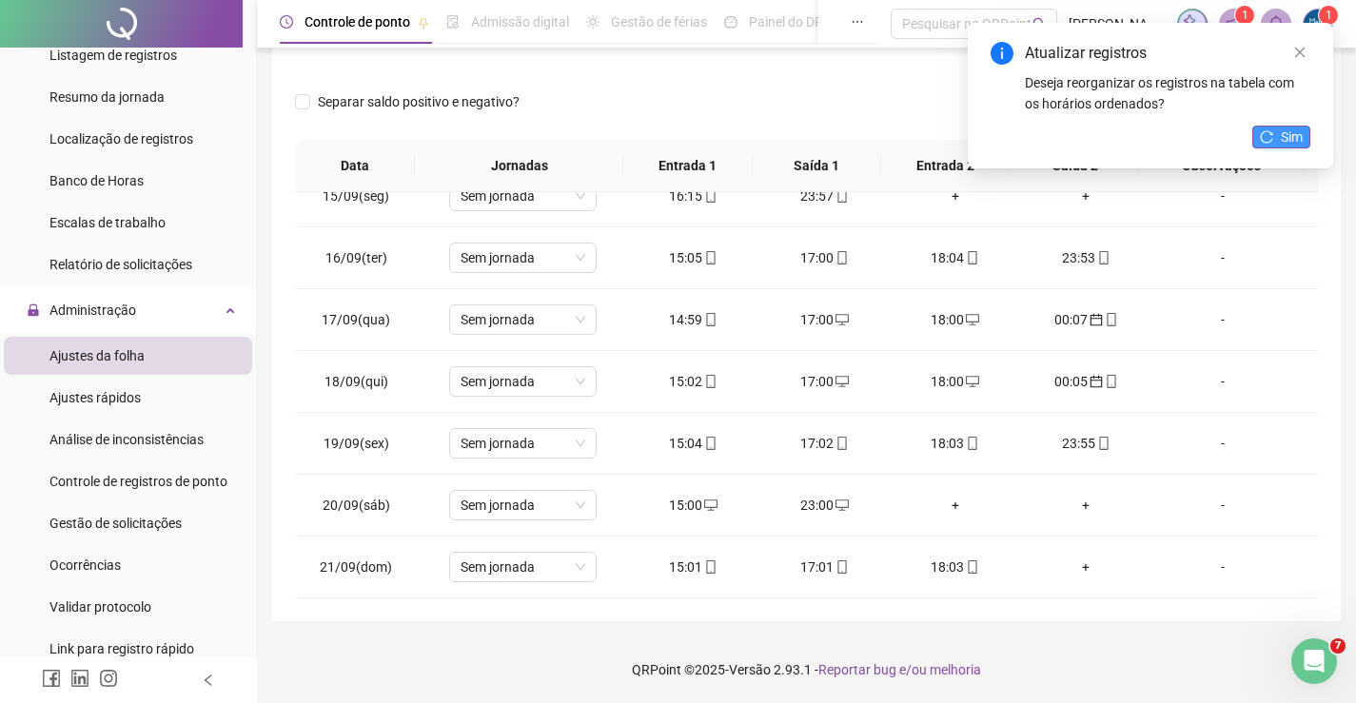
click at [1292, 132] on span "Sim" at bounding box center [1292, 137] width 22 height 21
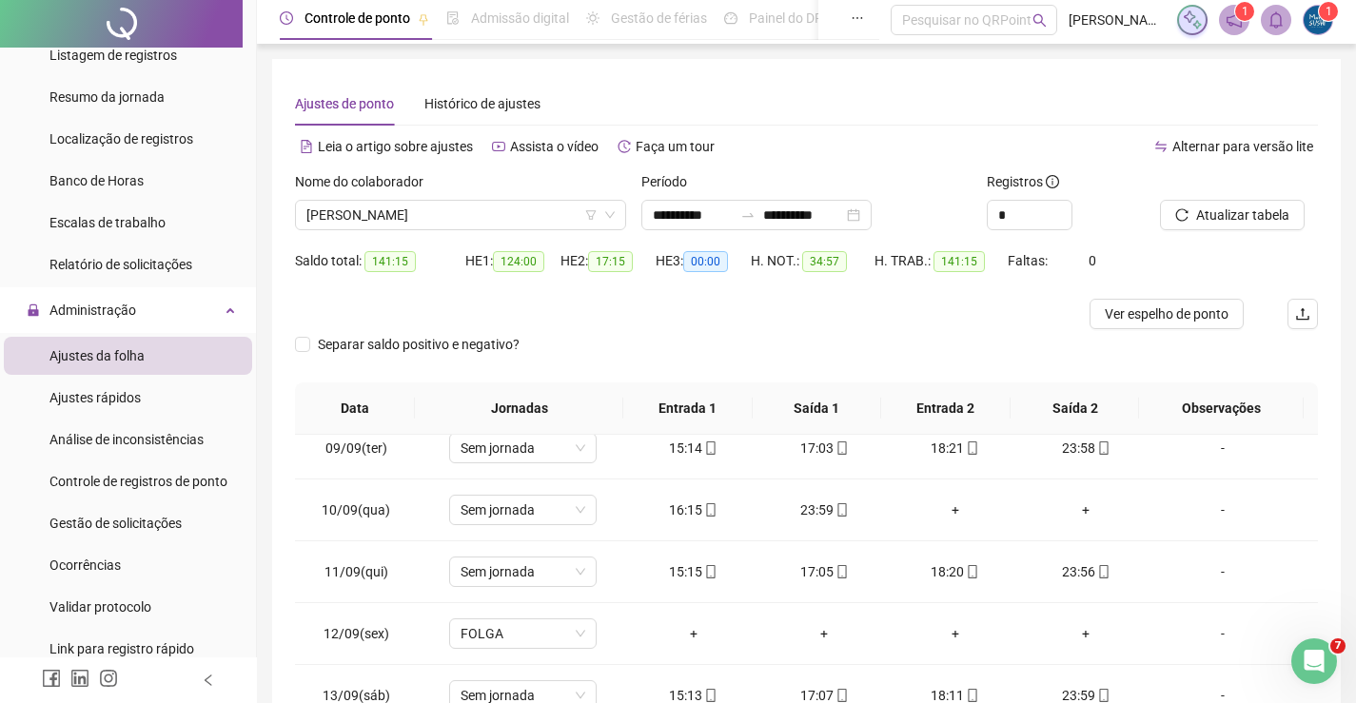
scroll to position [0, 0]
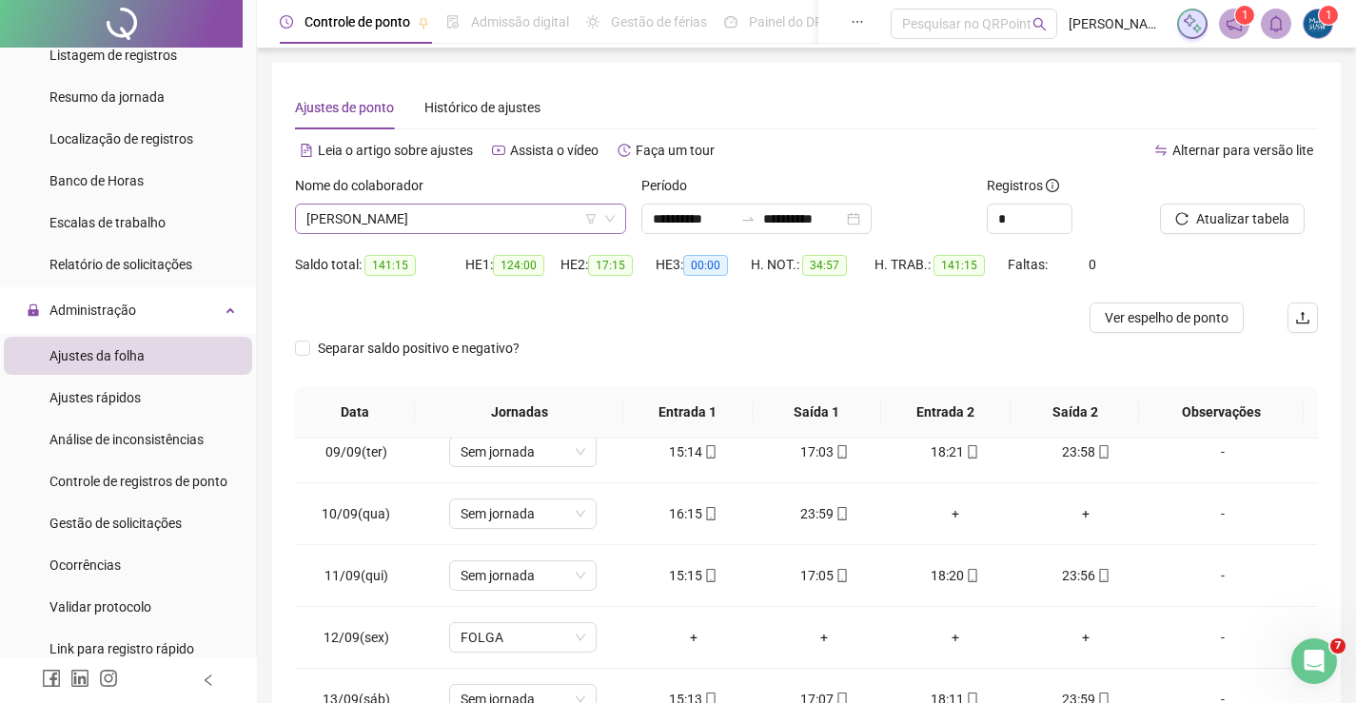
click at [575, 223] on span "[PERSON_NAME]" at bounding box center [460, 219] width 308 height 29
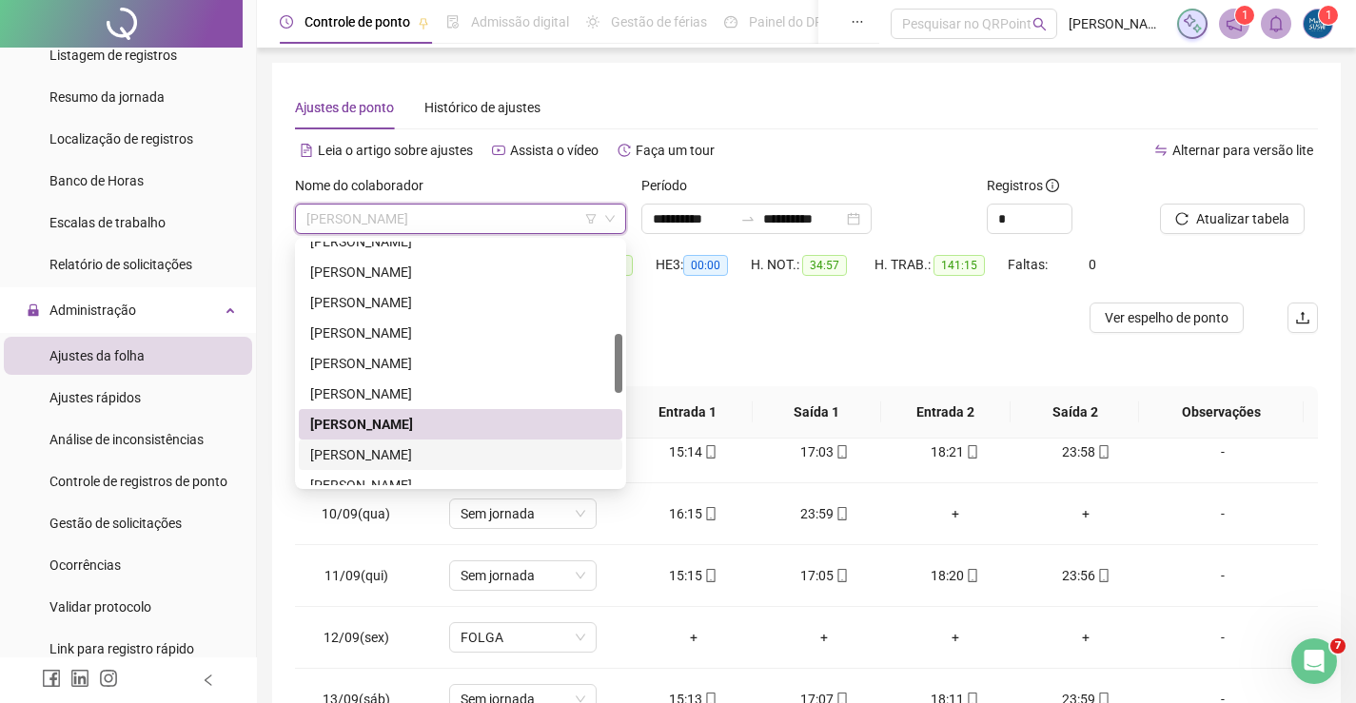
click at [393, 448] on div "[PERSON_NAME]" at bounding box center [460, 454] width 301 height 21
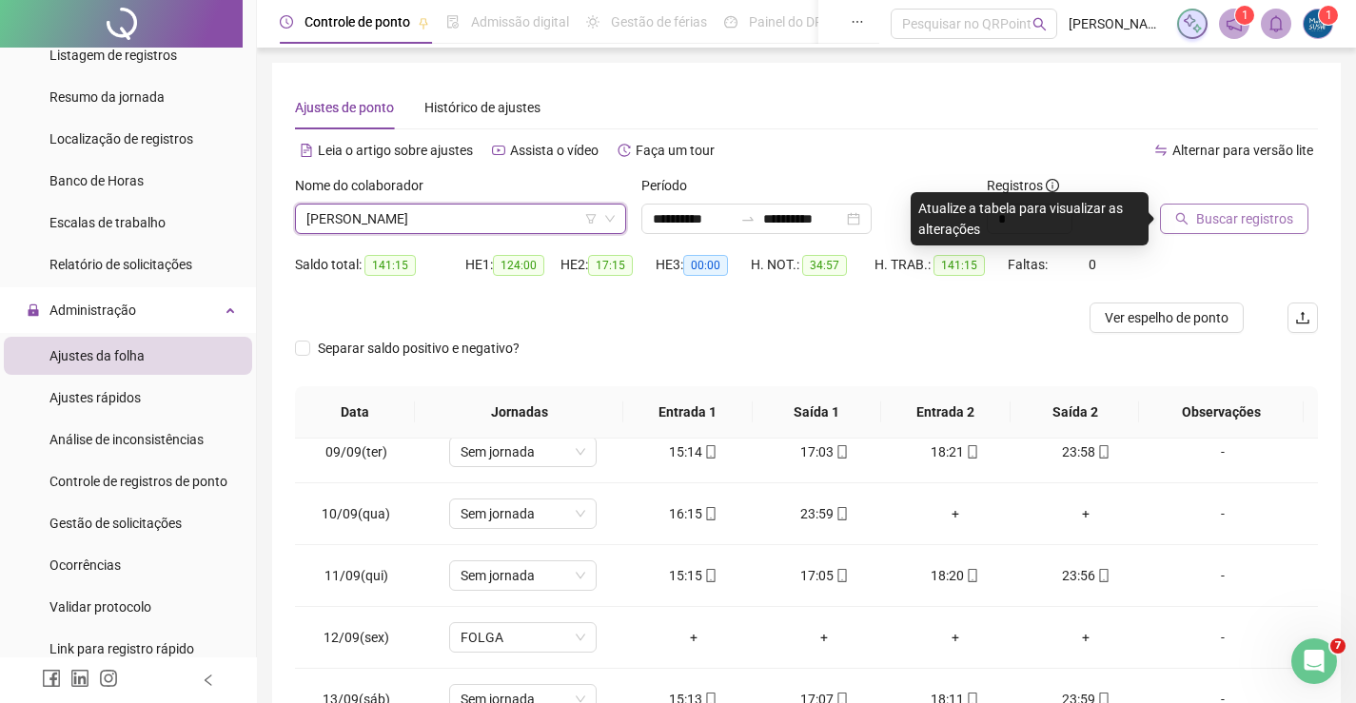
click at [1258, 221] on span "Buscar registros" at bounding box center [1244, 218] width 97 height 21
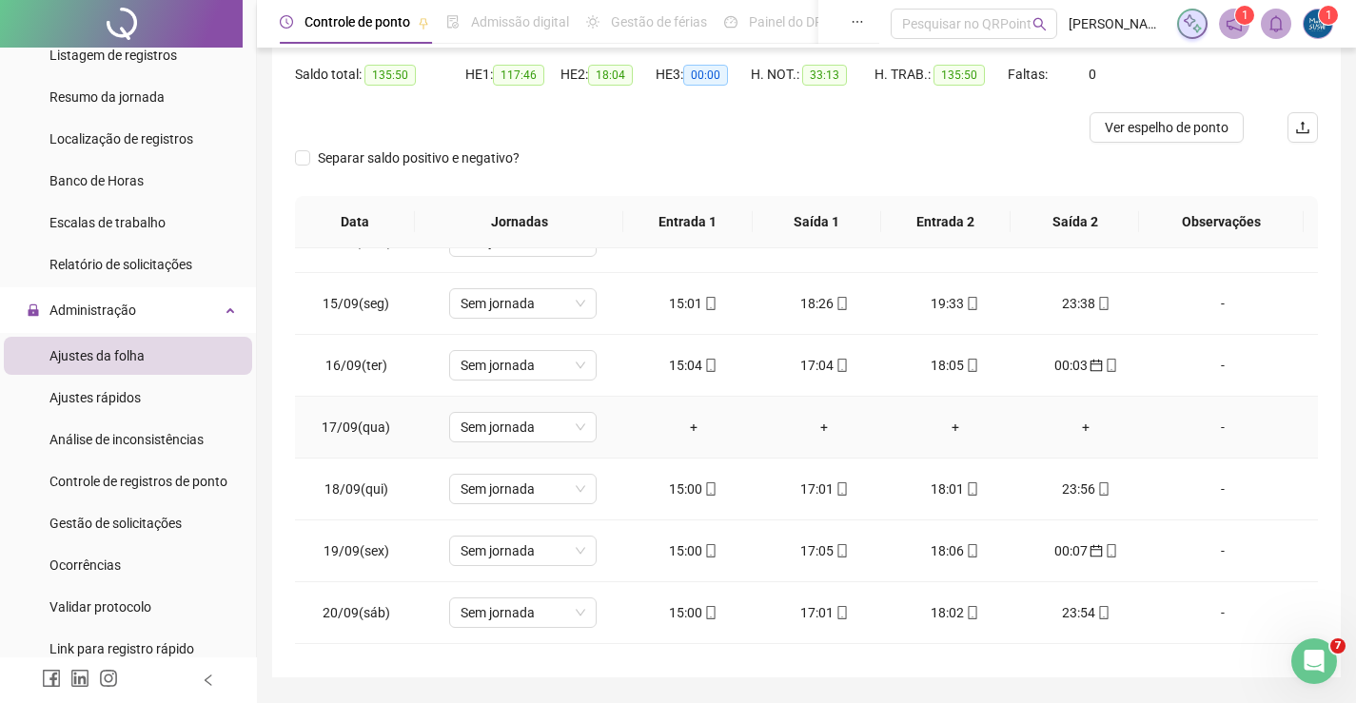
scroll to position [856, 0]
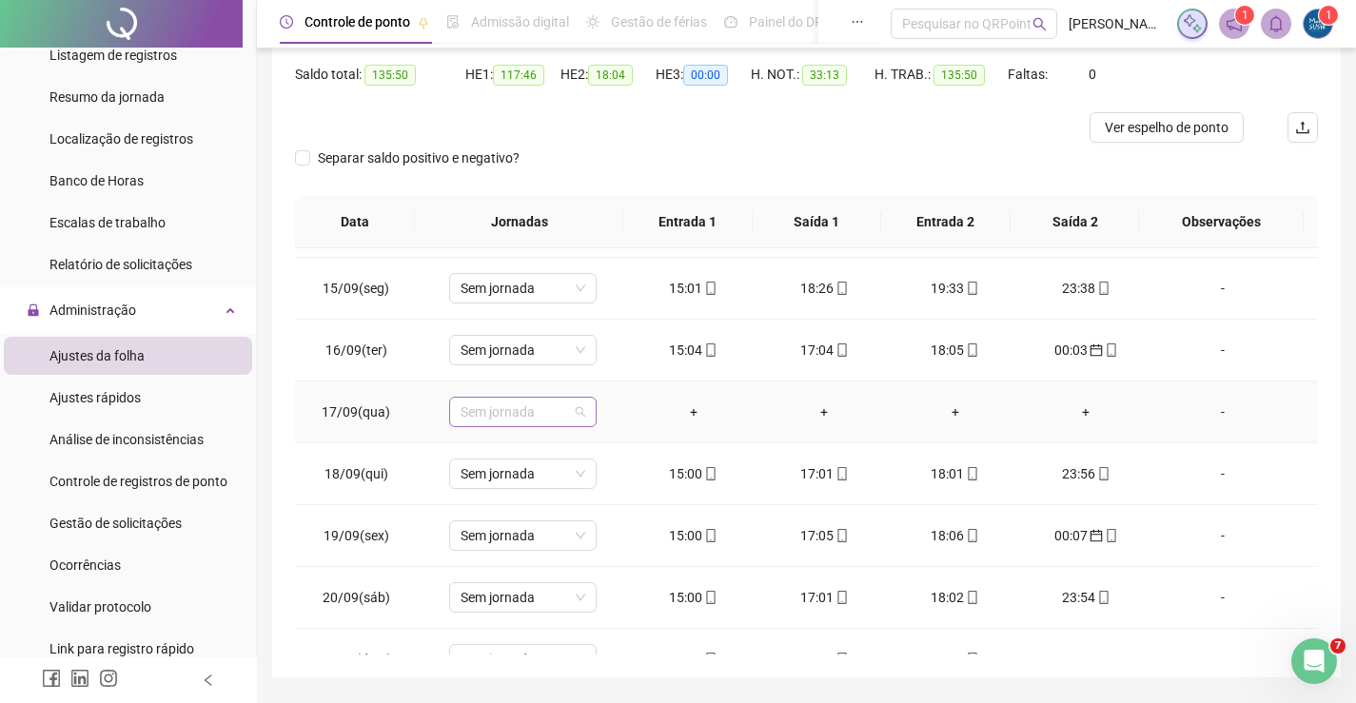
click at [575, 412] on span "Sem jornada" at bounding box center [523, 412] width 125 height 29
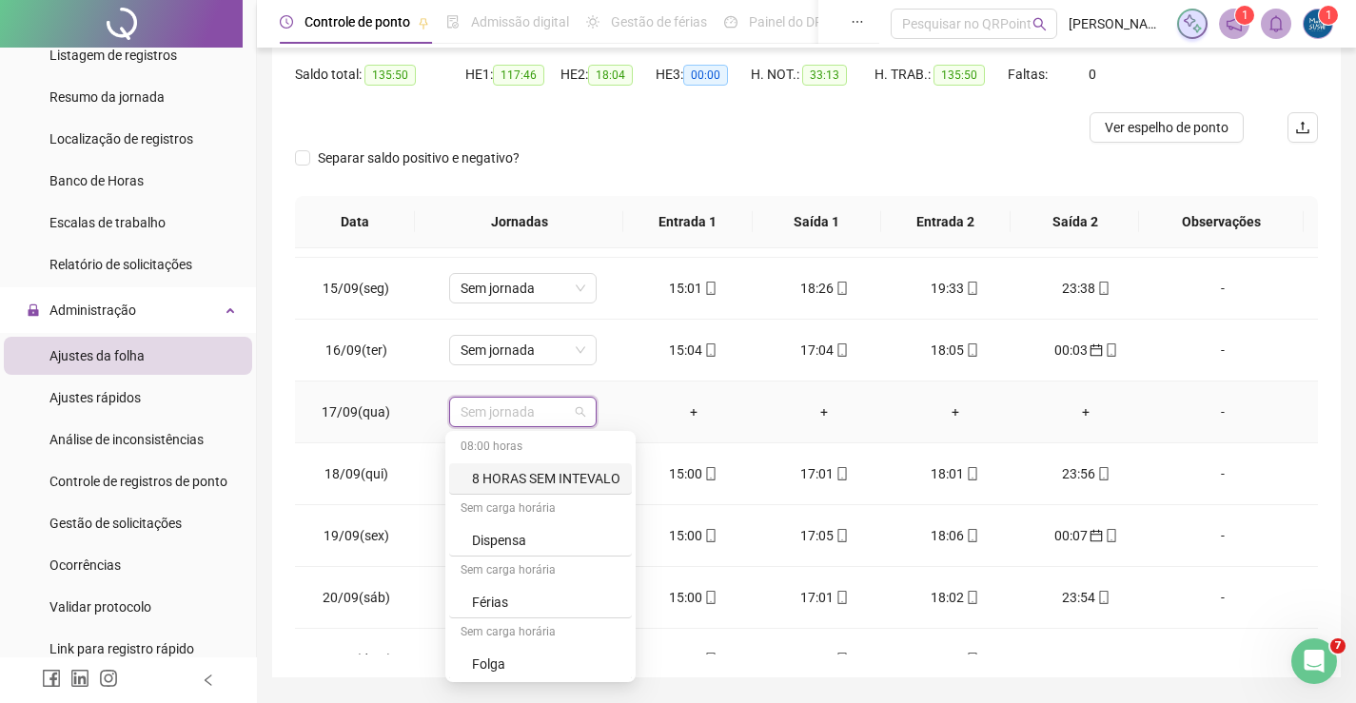
scroll to position [189, 0]
click at [495, 537] on div "Folga" at bounding box center [546, 538] width 148 height 21
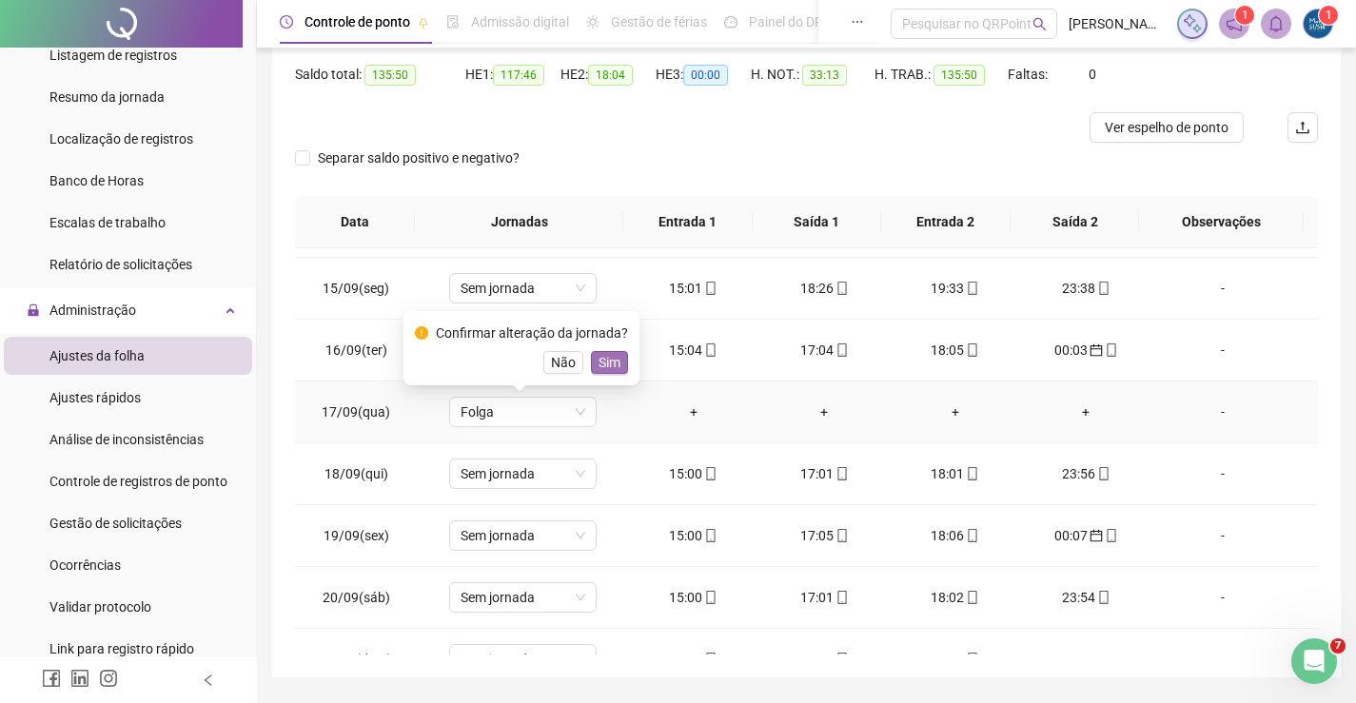
click at [606, 358] on span "Sim" at bounding box center [610, 362] width 22 height 21
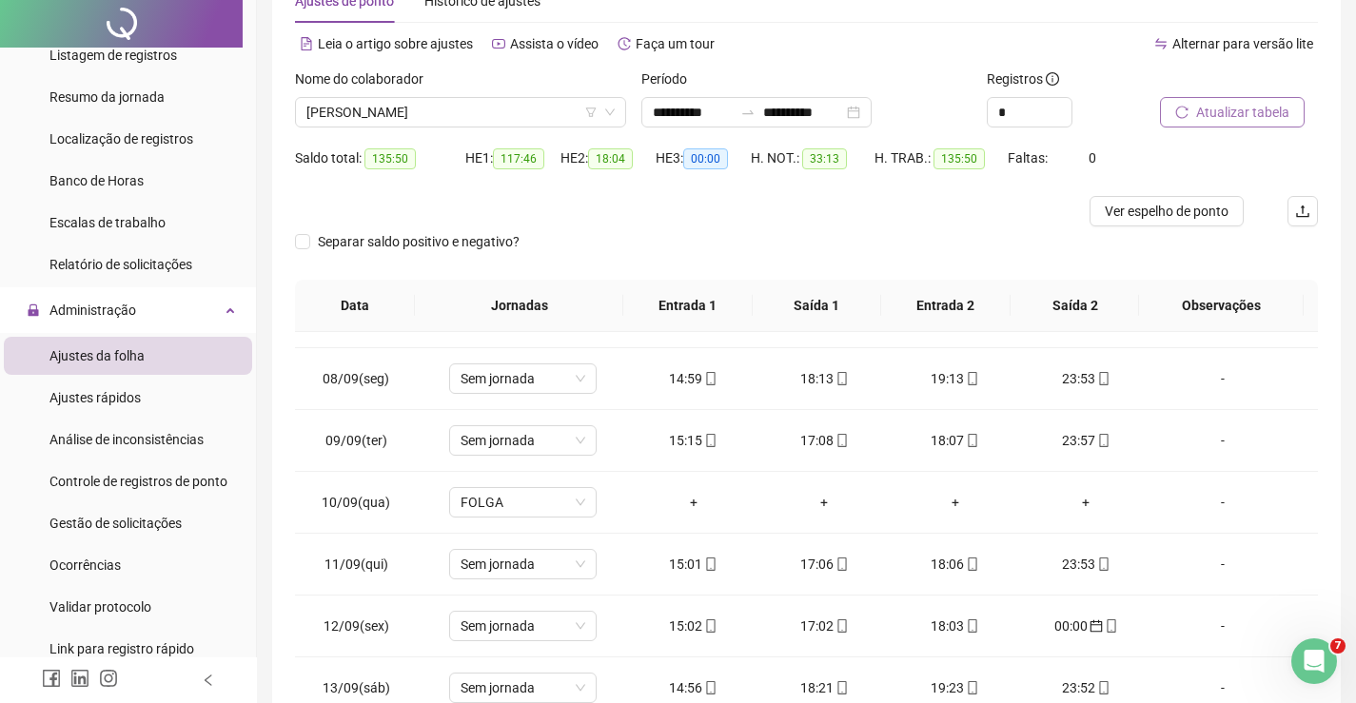
scroll to position [0, 0]
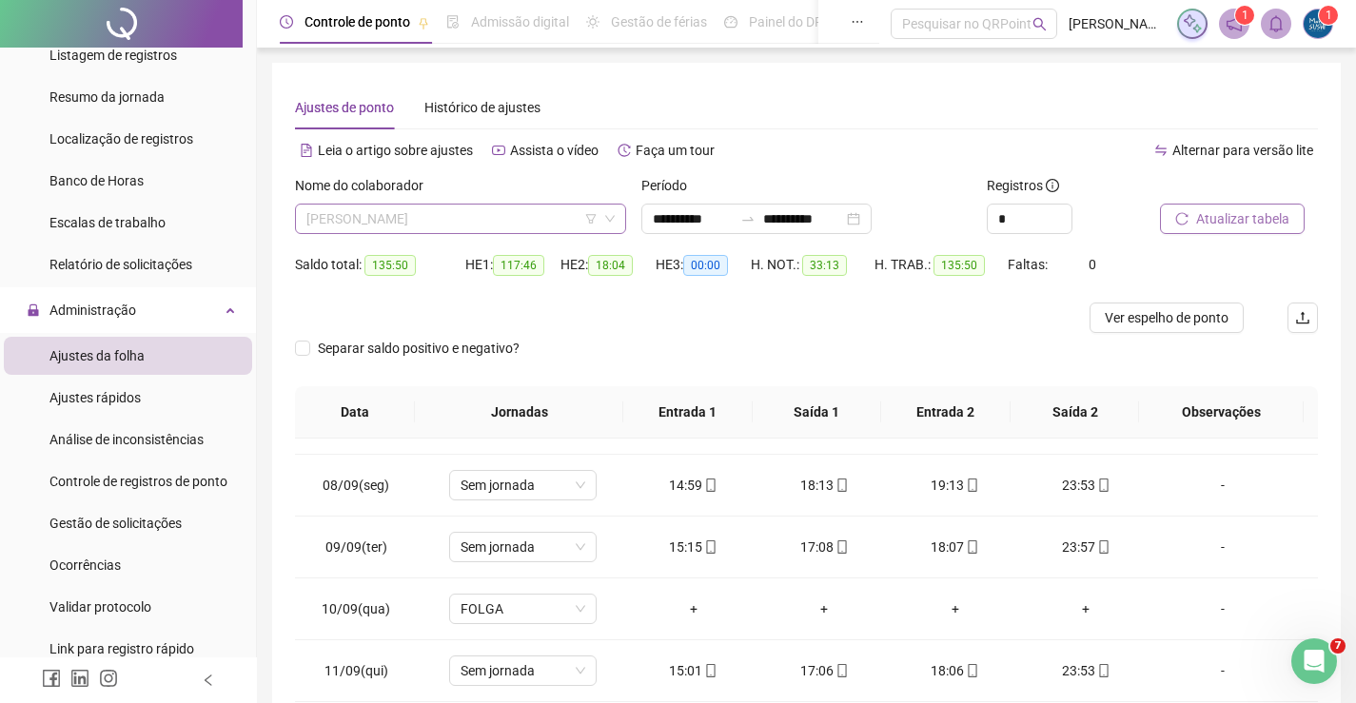
click at [563, 210] on span "[PERSON_NAME]" at bounding box center [460, 219] width 308 height 29
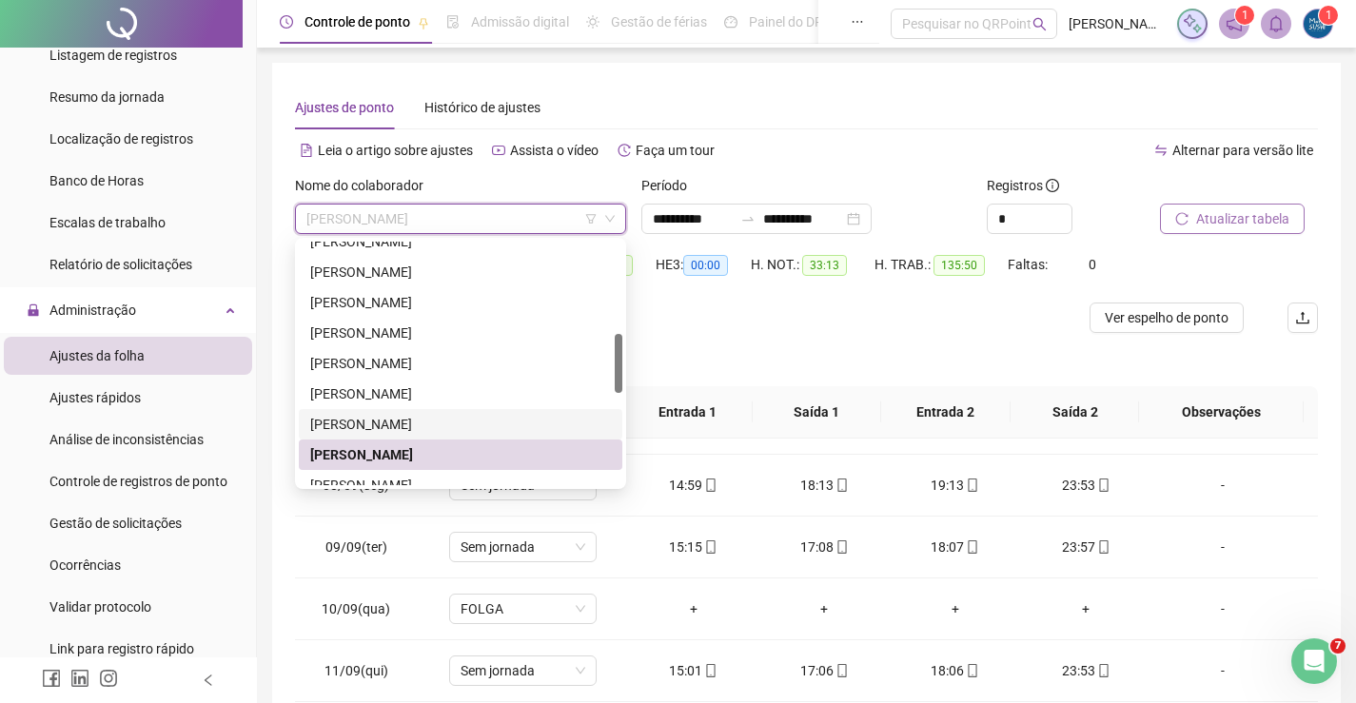
scroll to position [476, 0]
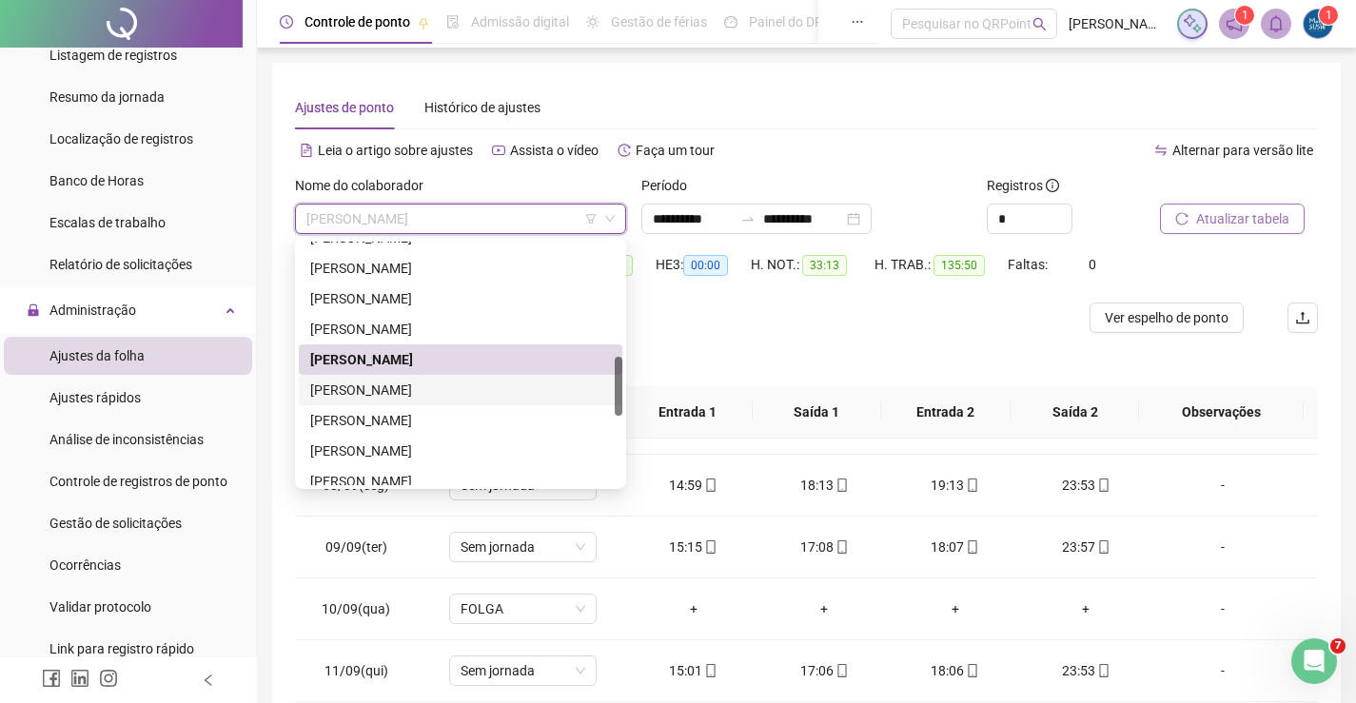
click at [360, 381] on div "[PERSON_NAME]" at bounding box center [460, 390] width 301 height 21
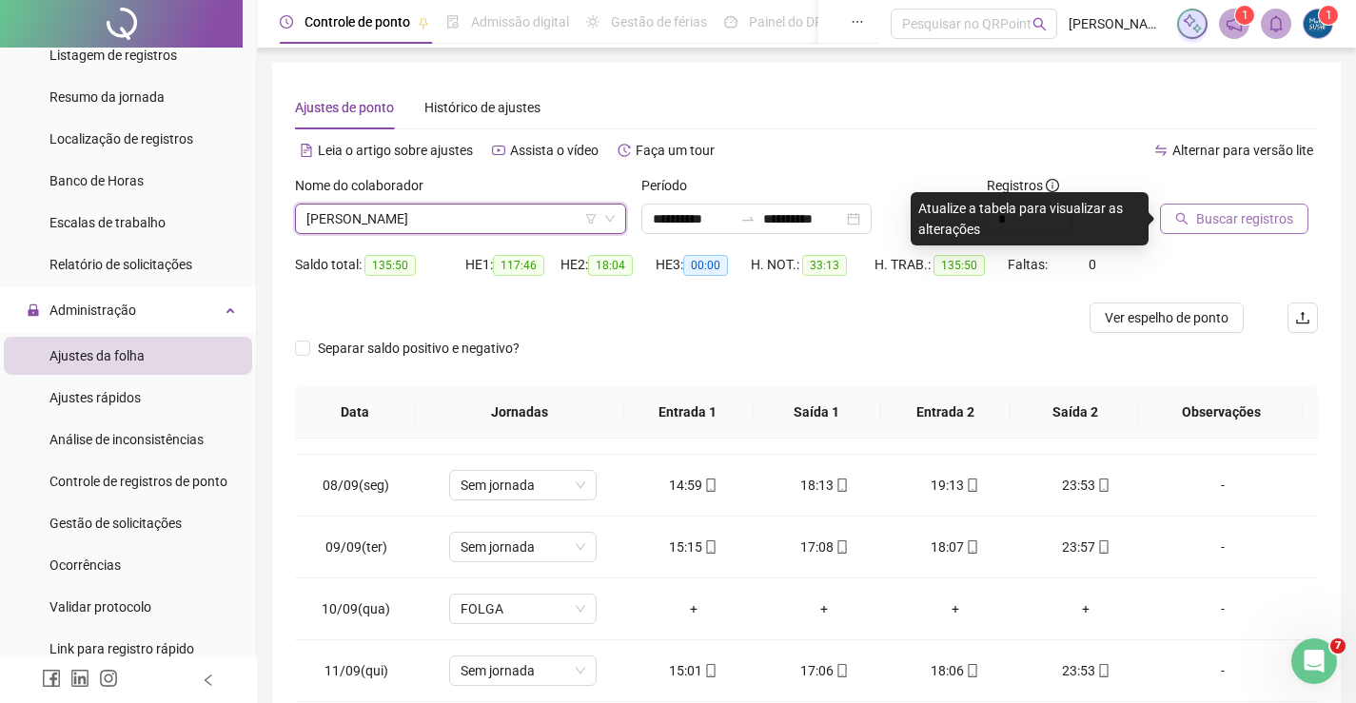
click at [1180, 221] on button "Buscar registros" at bounding box center [1234, 219] width 148 height 30
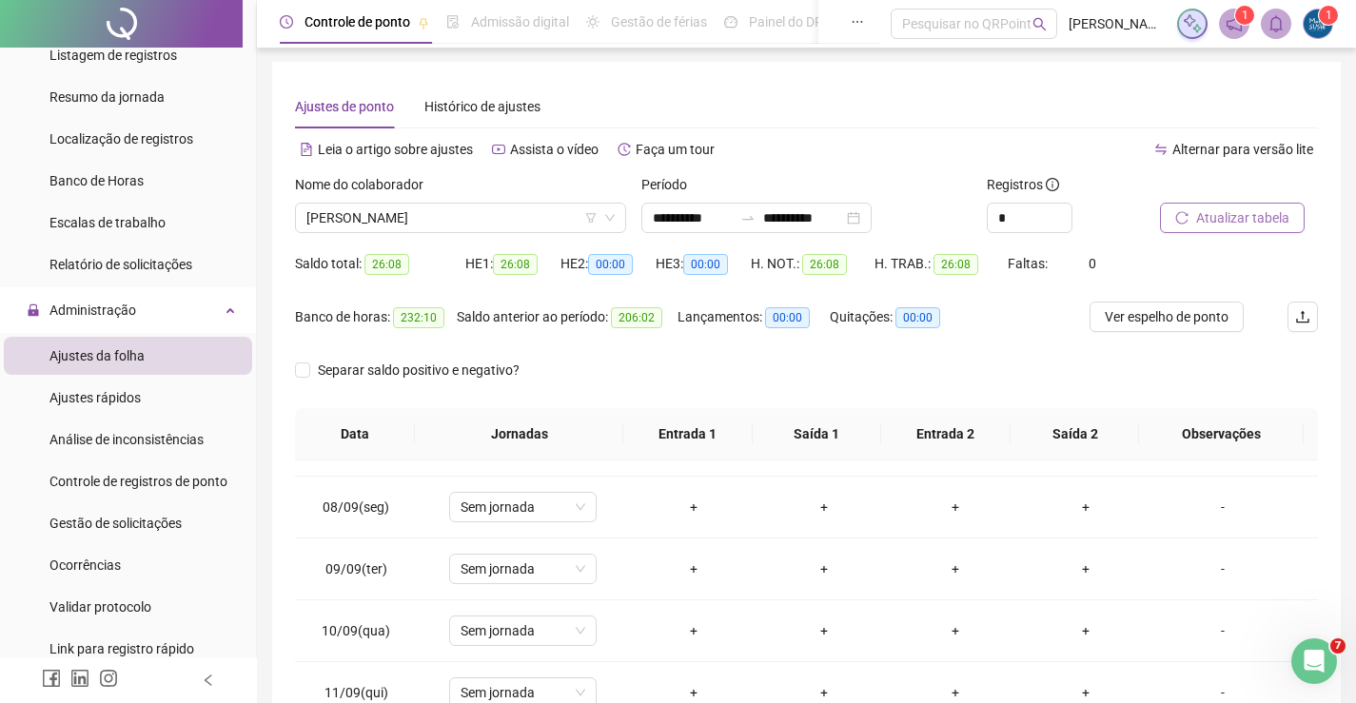
scroll to position [0, 0]
click at [503, 218] on span "[PERSON_NAME]" at bounding box center [460, 219] width 308 height 29
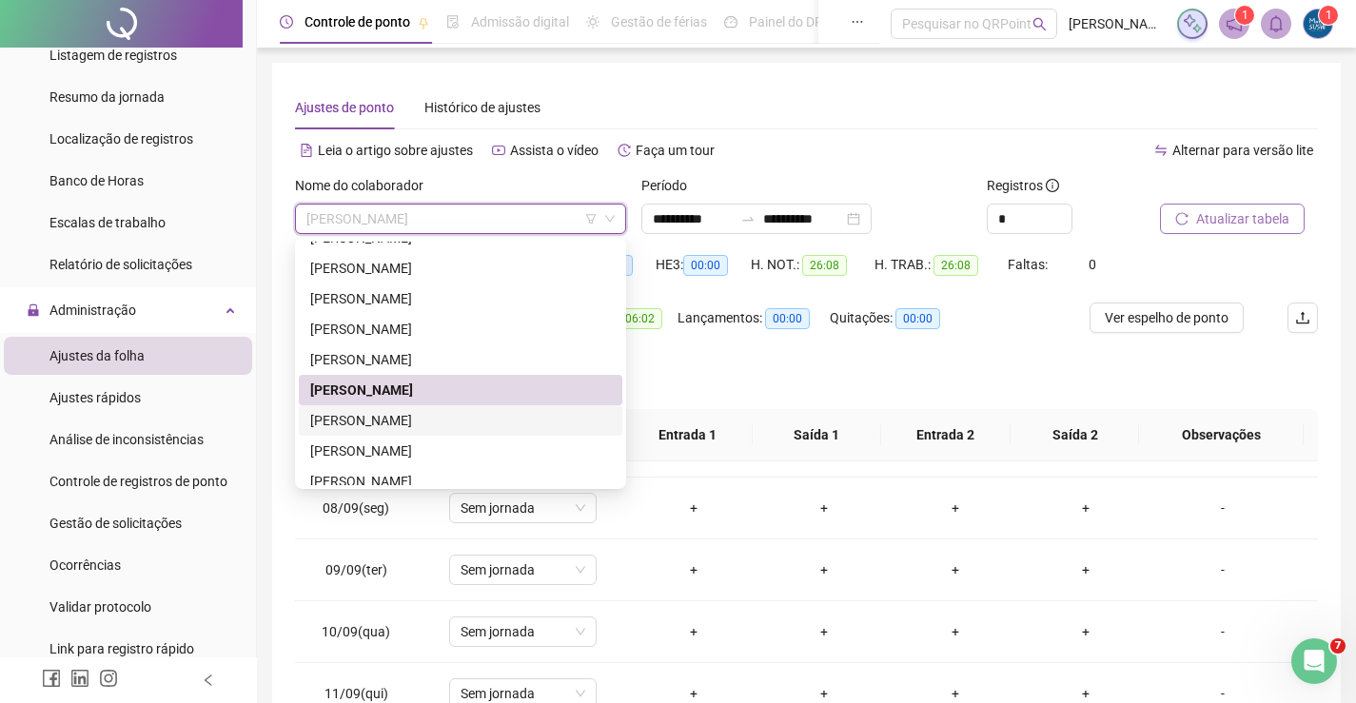
click at [377, 423] on div "[PERSON_NAME]" at bounding box center [460, 420] width 301 height 21
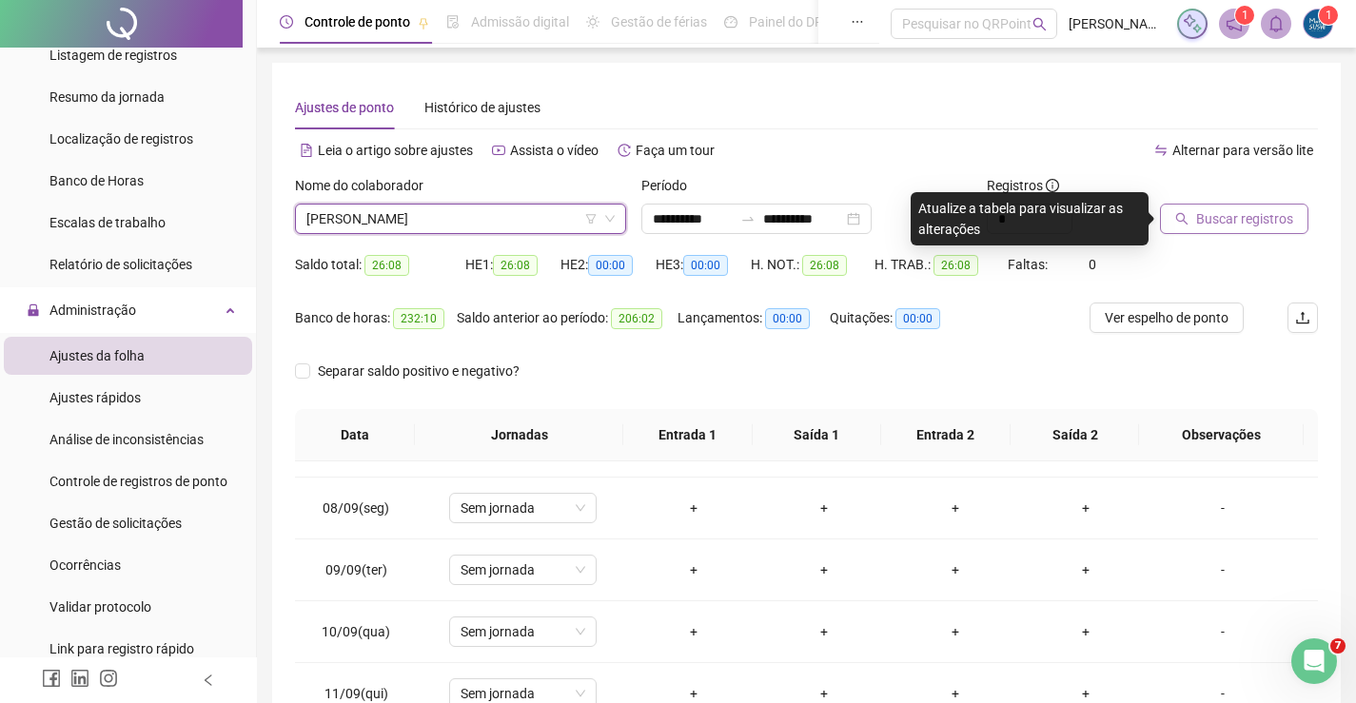
click at [1207, 220] on span "Buscar registros" at bounding box center [1244, 218] width 97 height 21
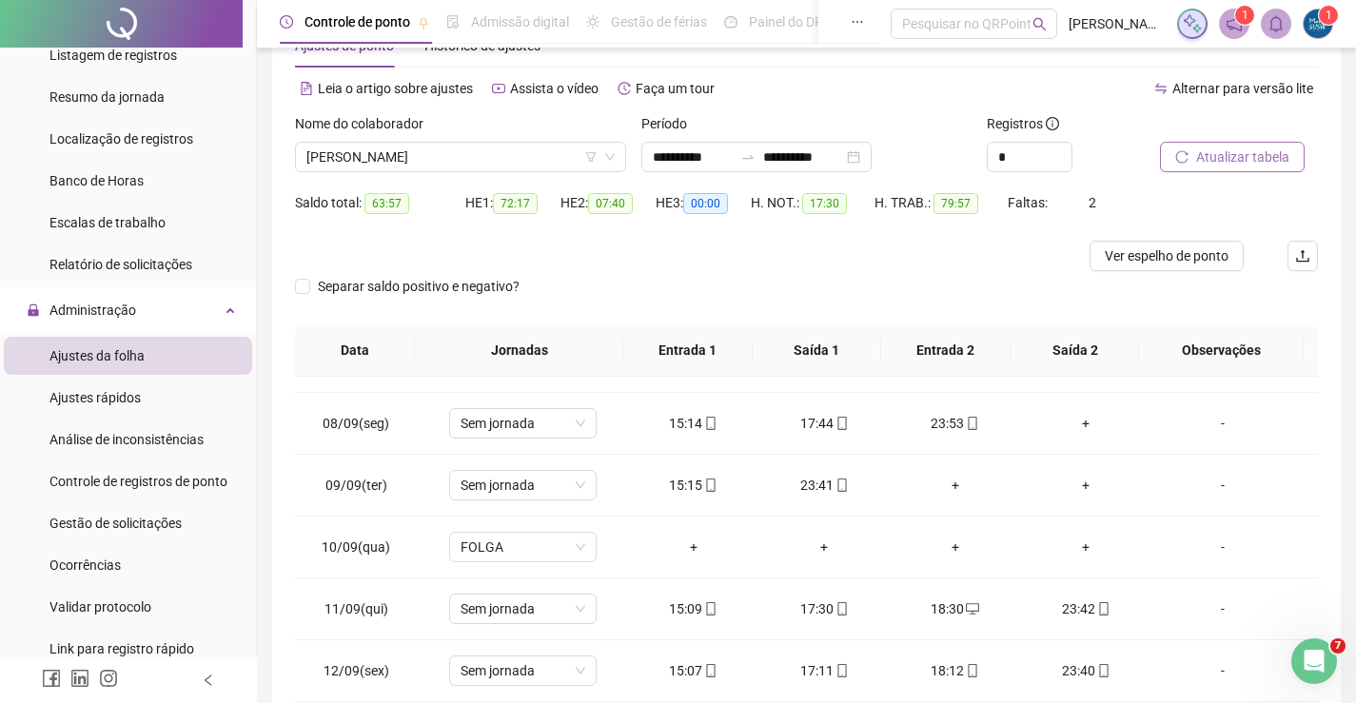
scroll to position [95, 0]
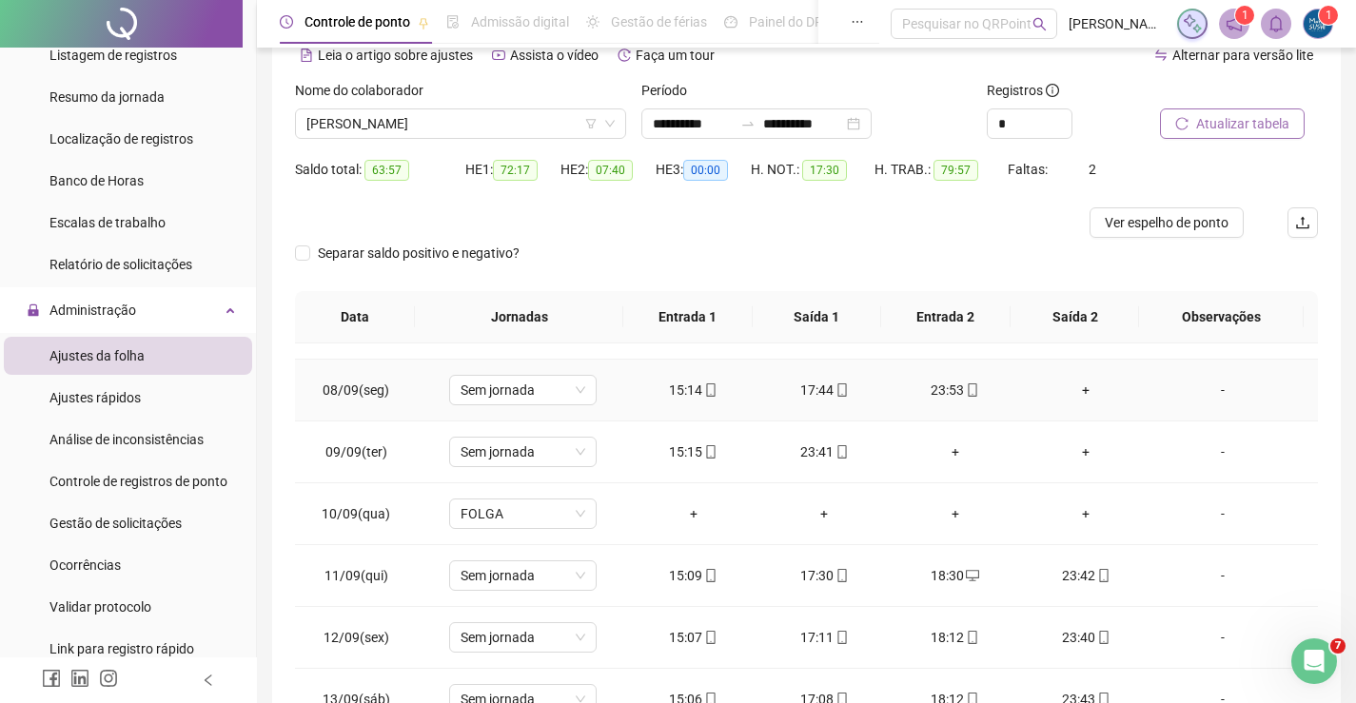
click at [1085, 396] on div "+" at bounding box center [1086, 390] width 101 height 21
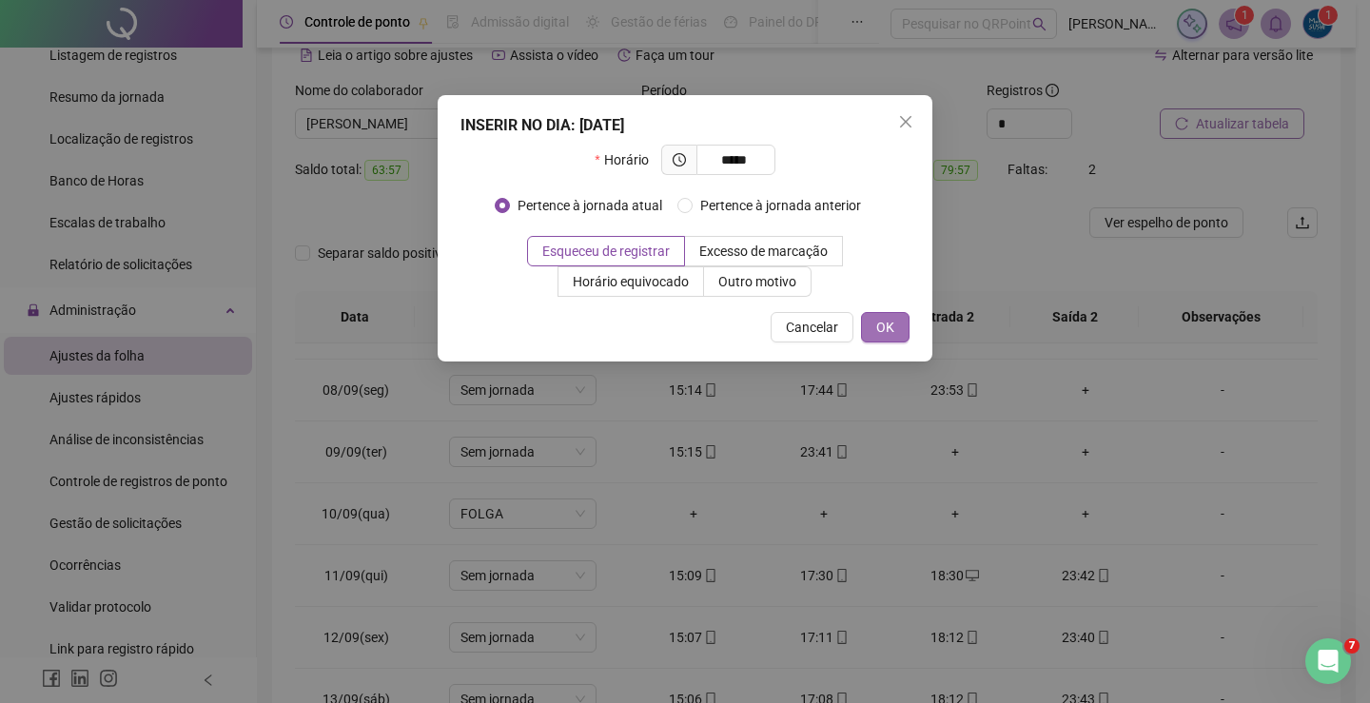
click at [883, 332] on span "OK" at bounding box center [885, 327] width 18 height 21
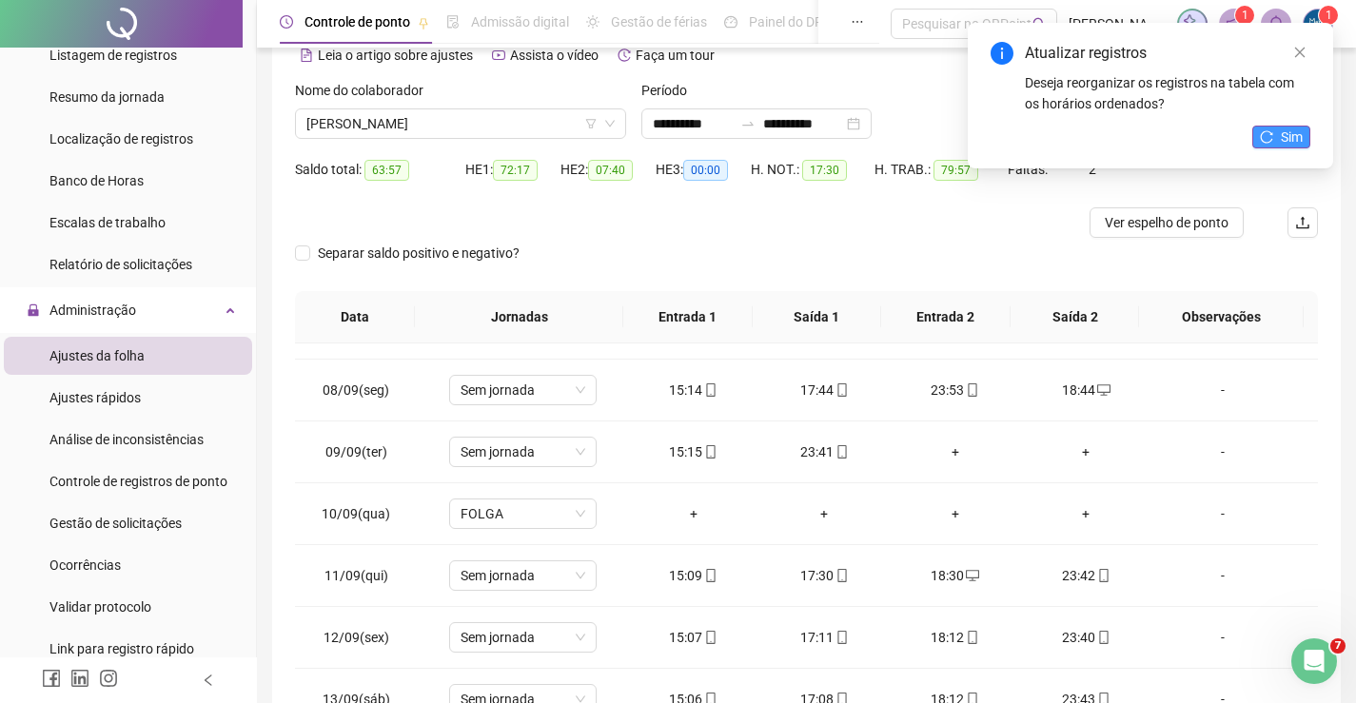
click at [1299, 141] on span "Sim" at bounding box center [1292, 137] width 22 height 21
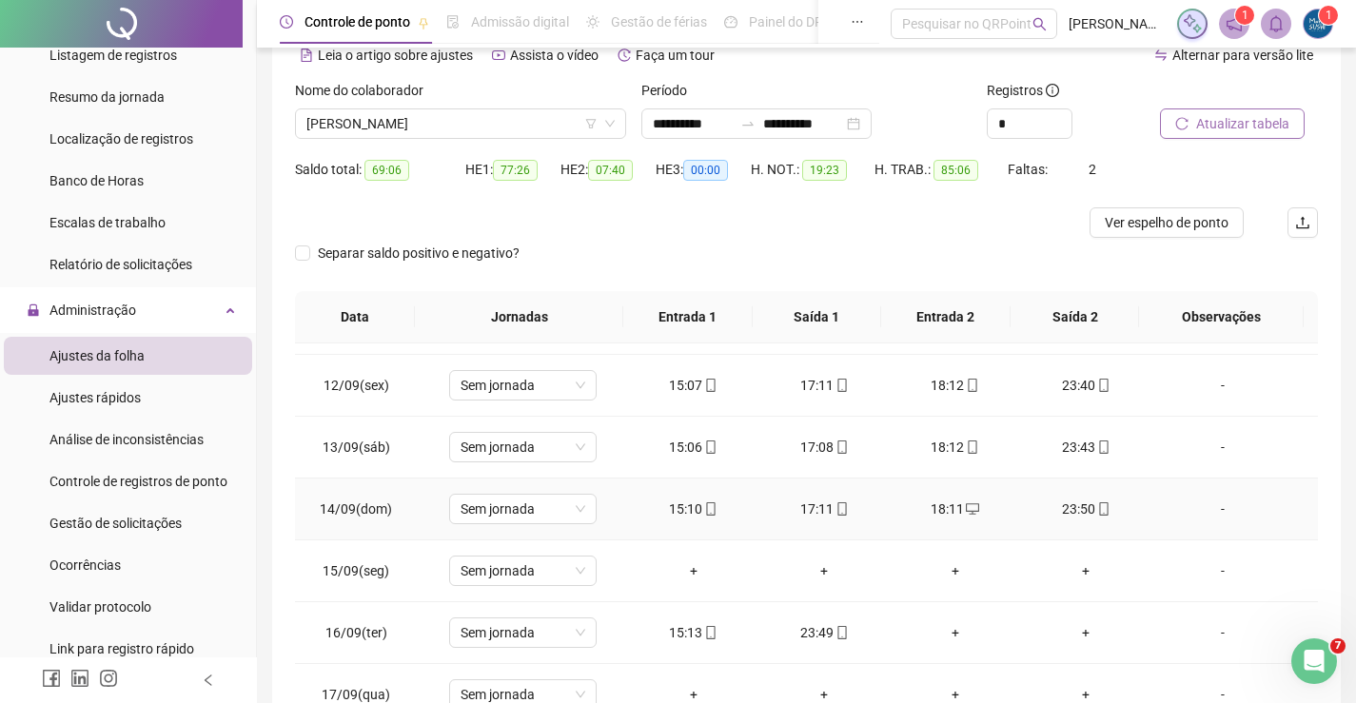
scroll to position [702, 0]
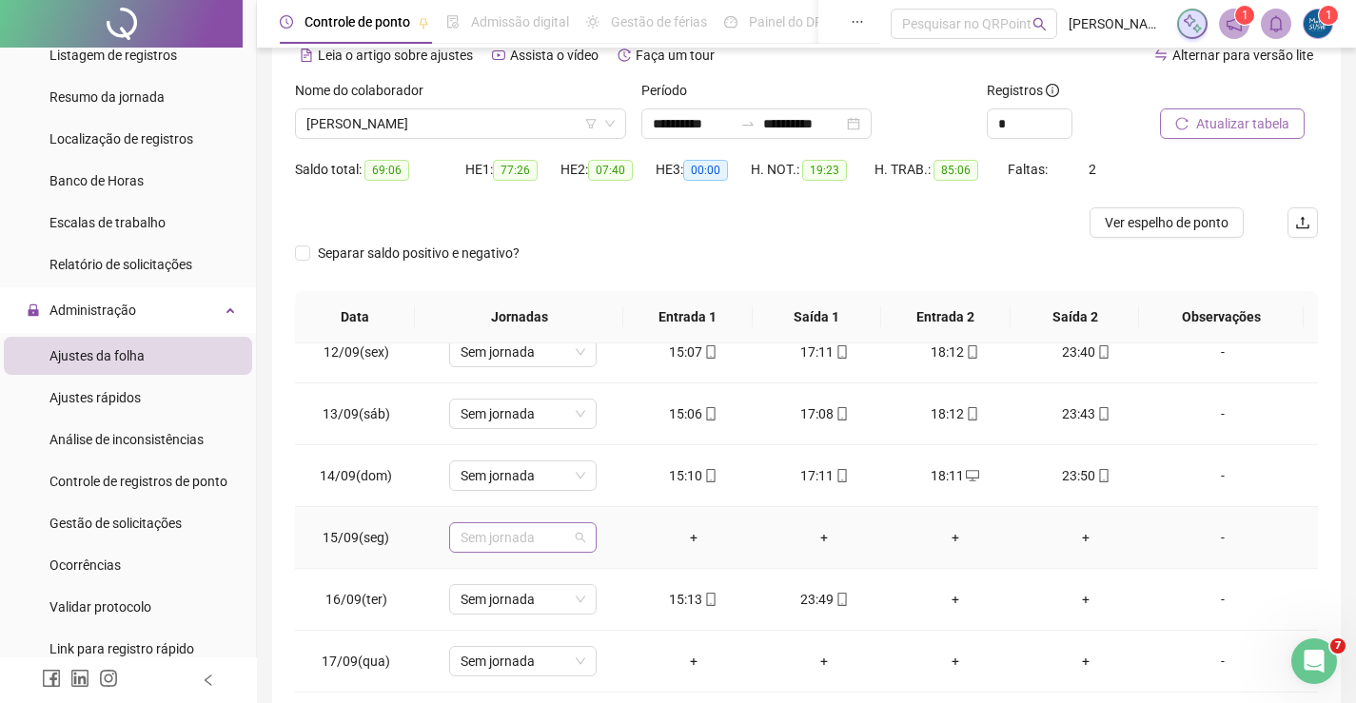
click at [551, 545] on span "Sem jornada" at bounding box center [523, 537] width 125 height 29
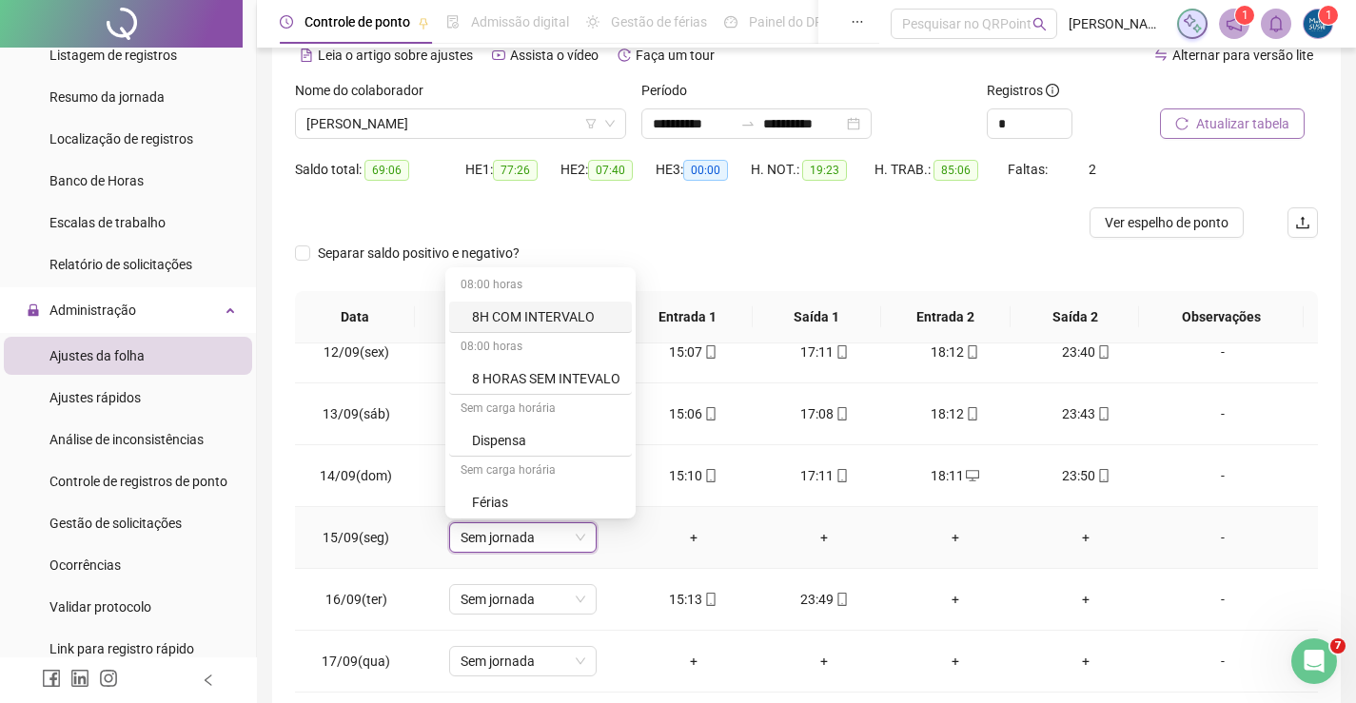
click at [557, 542] on span "Sem jornada" at bounding box center [523, 537] width 125 height 29
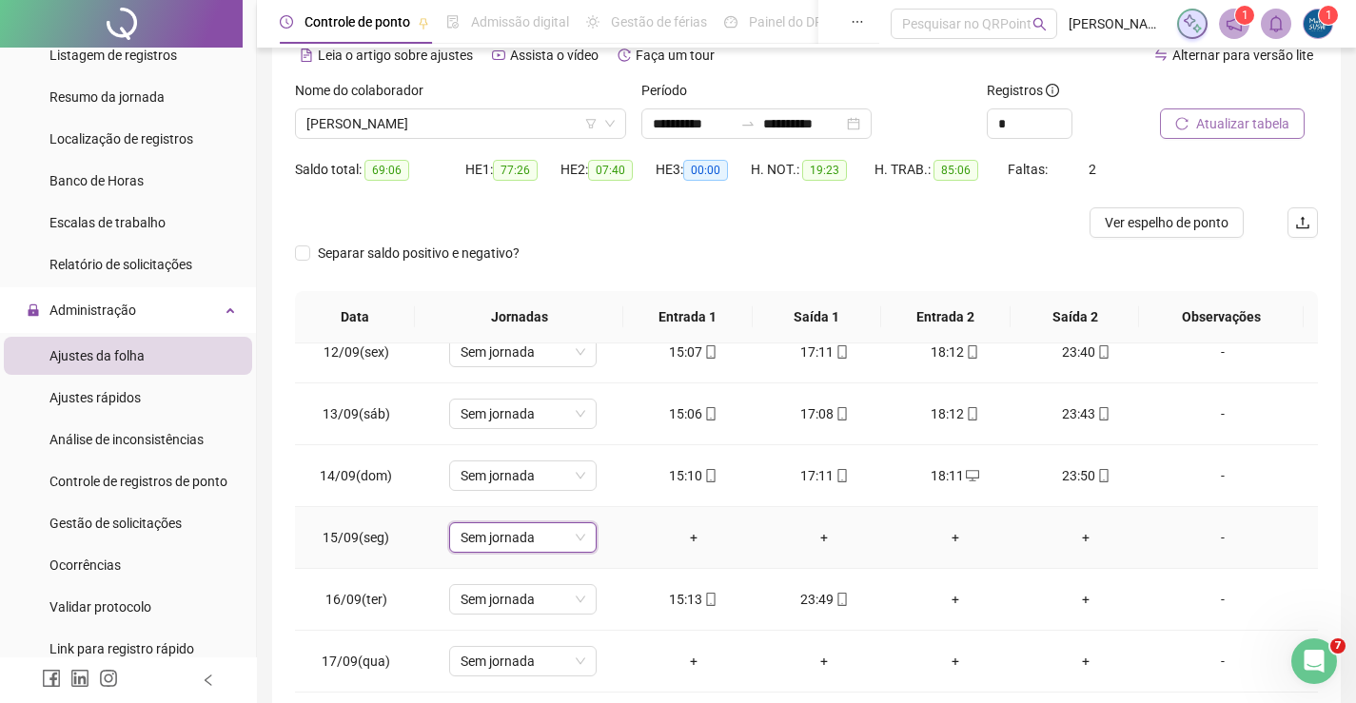
scroll to position [797, 0]
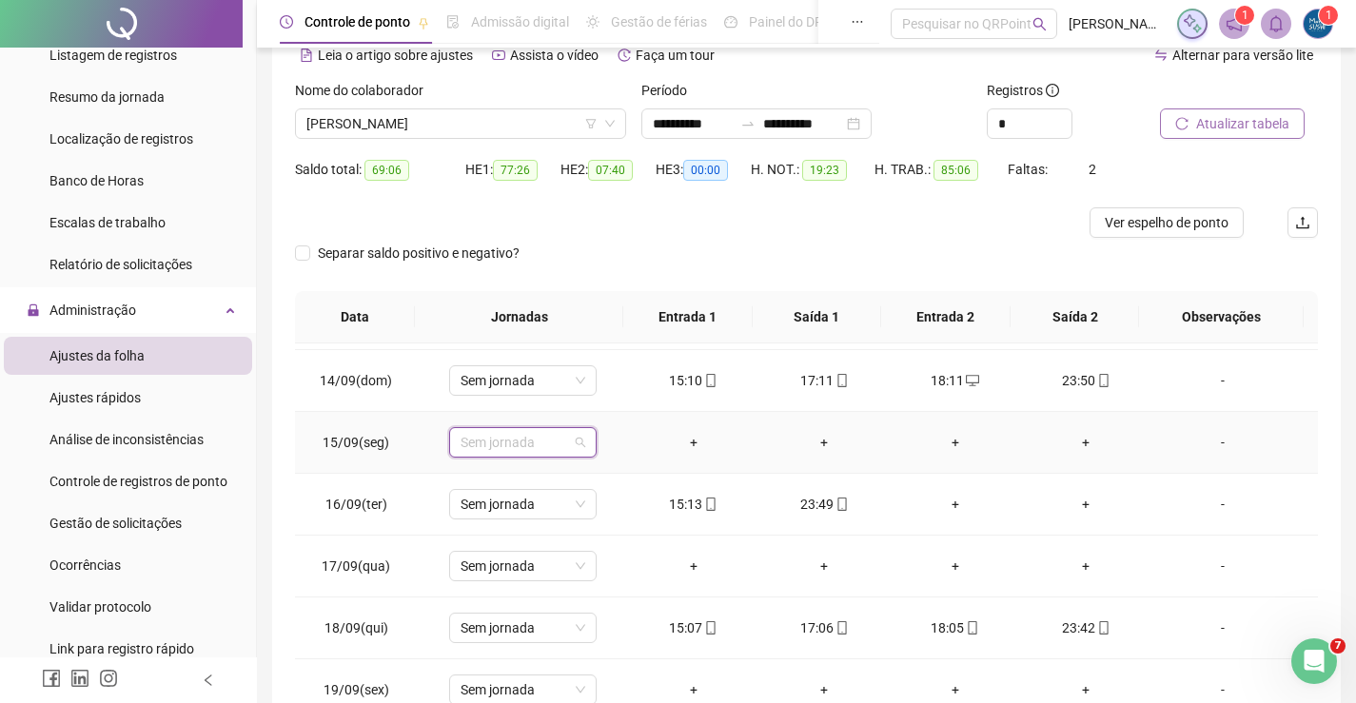
click at [569, 435] on span "Sem jornada" at bounding box center [523, 442] width 125 height 29
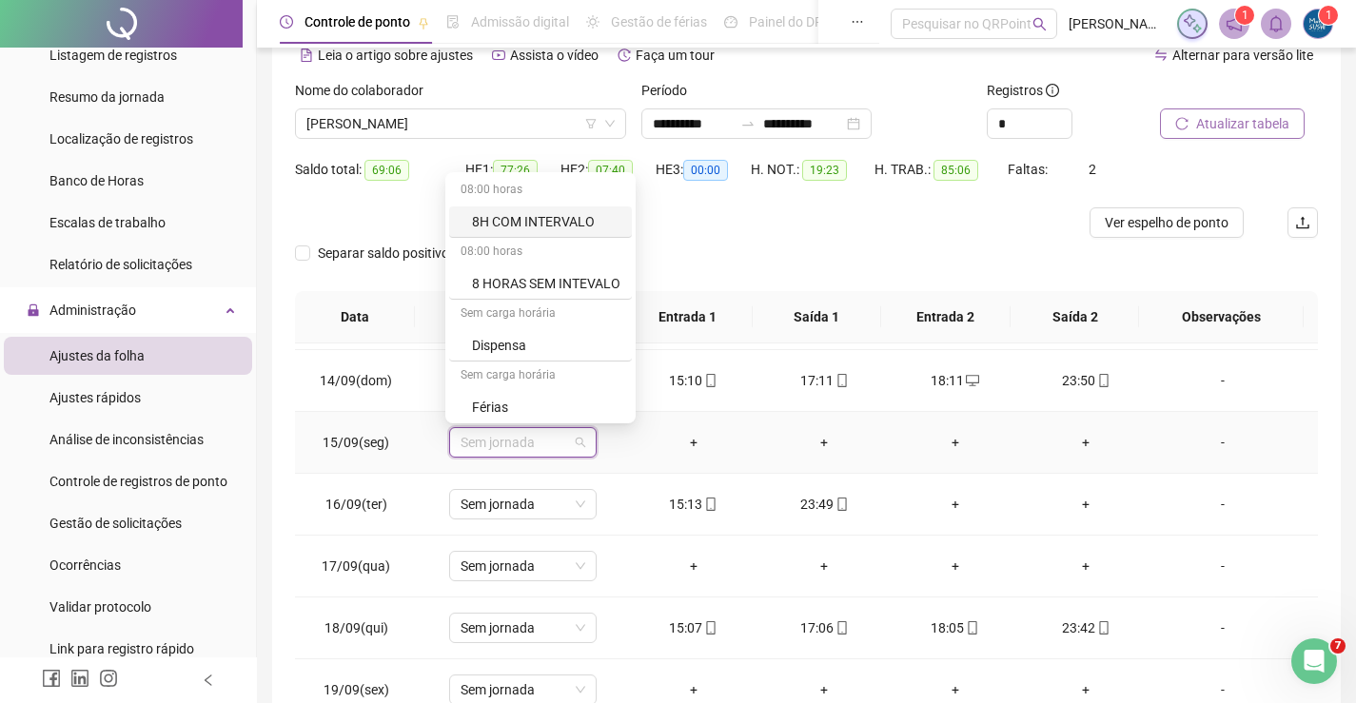
click at [550, 234] on div "8H COM INTERVALO" at bounding box center [540, 221] width 183 height 31
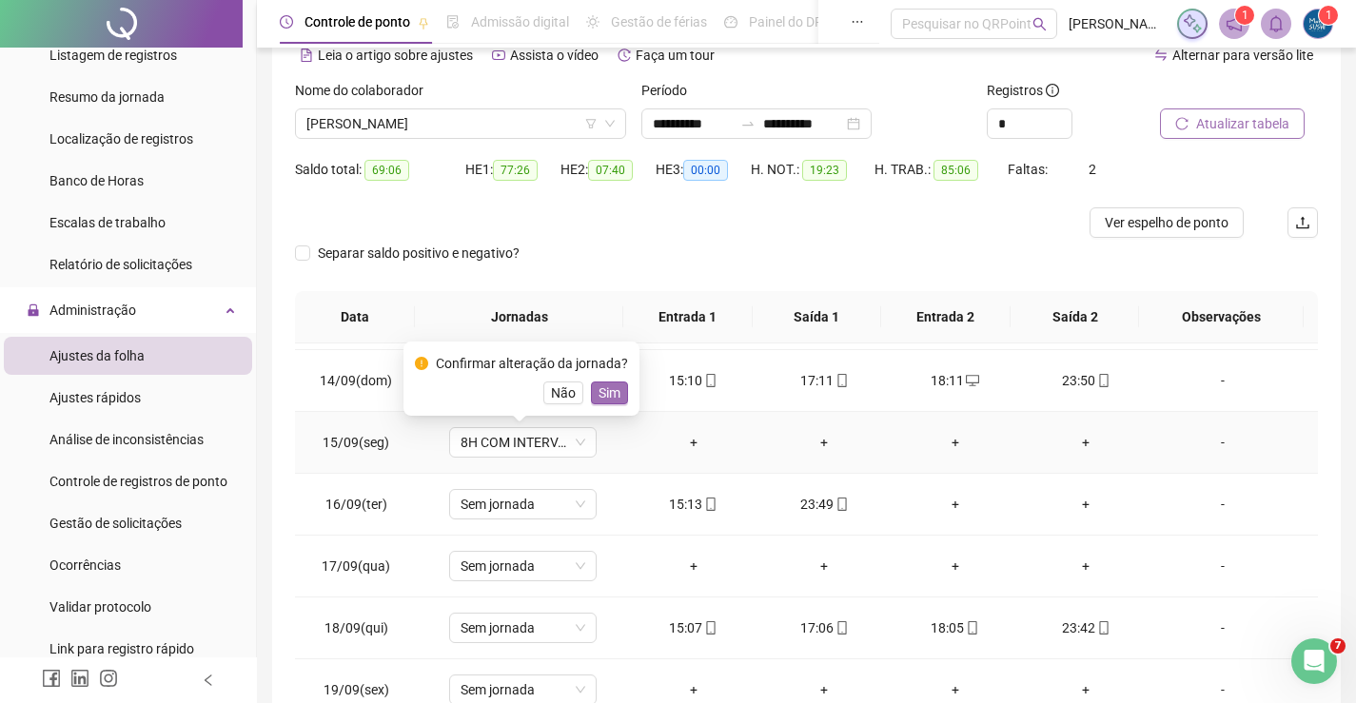
click at [611, 385] on span "Sim" at bounding box center [610, 393] width 22 height 21
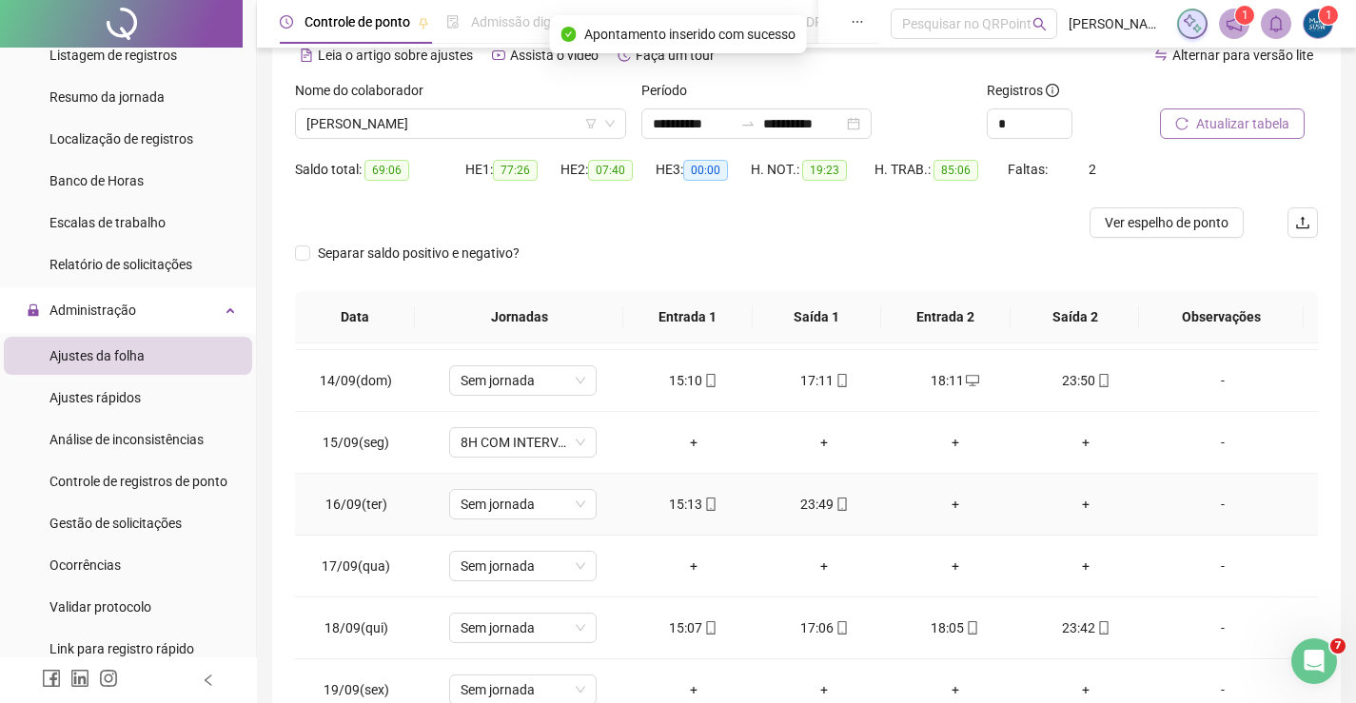
scroll to position [893, 0]
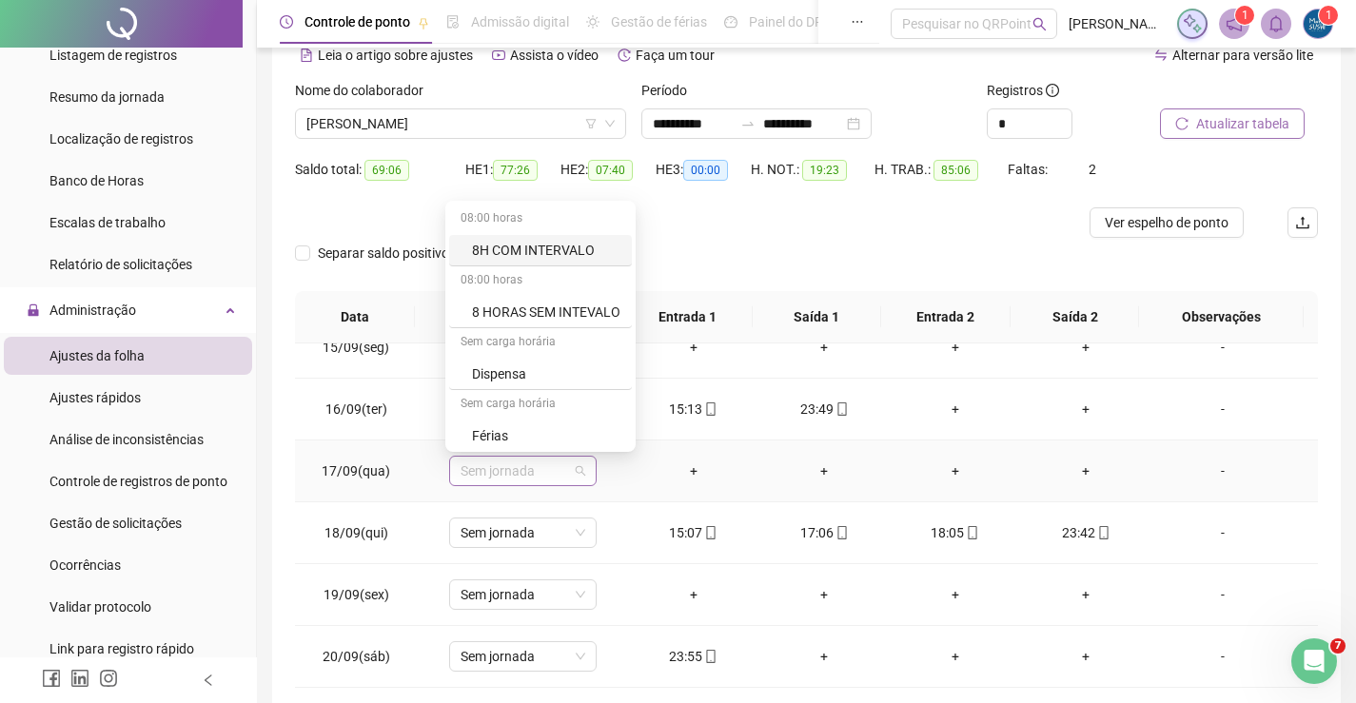
click at [566, 475] on span "Sem jornada" at bounding box center [523, 471] width 125 height 29
click at [500, 306] on div "Folga" at bounding box center [546, 308] width 148 height 21
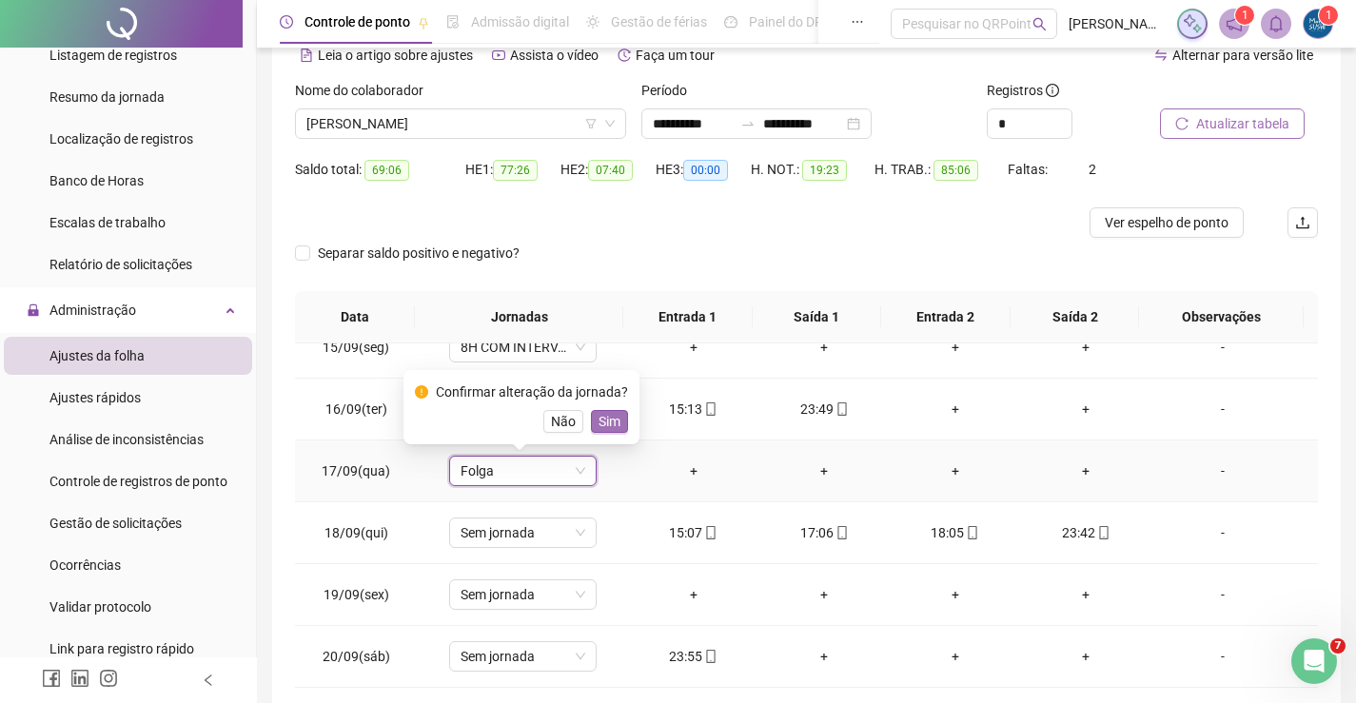
click at [608, 417] on span "Sim" at bounding box center [610, 421] width 22 height 21
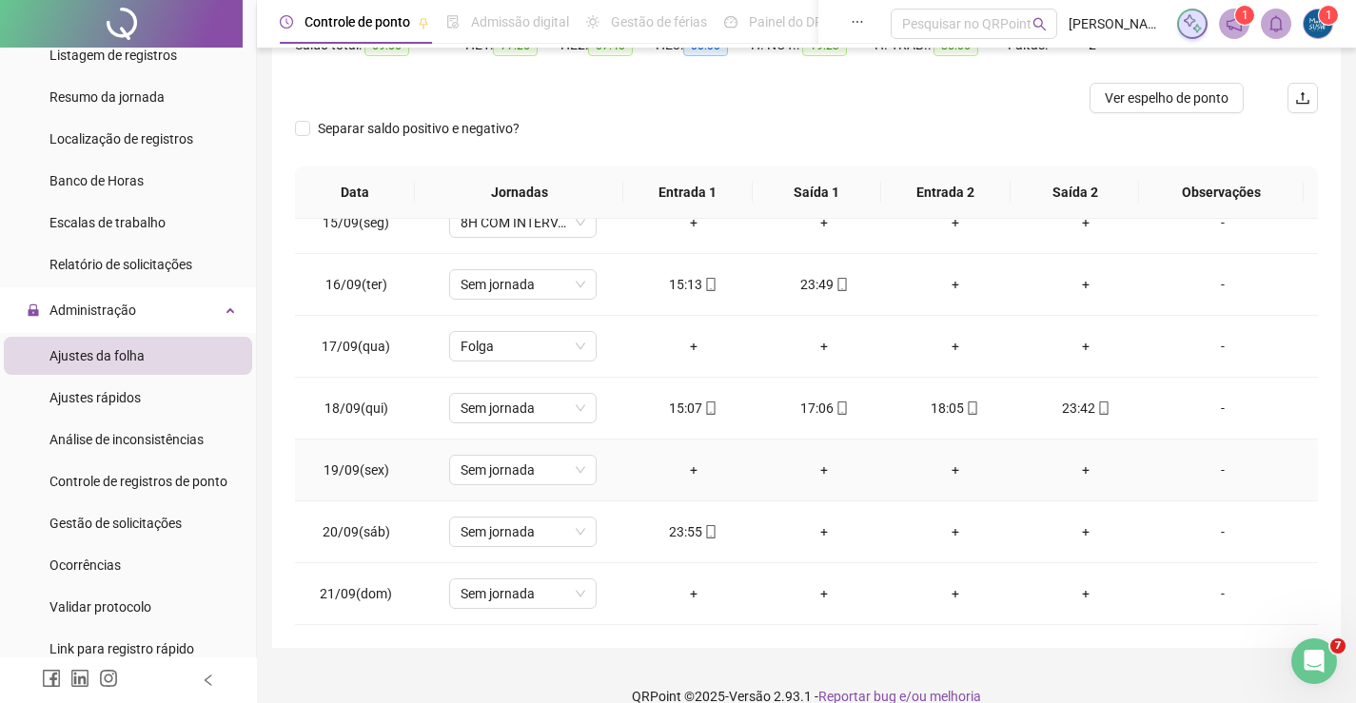
scroll to position [246, 0]
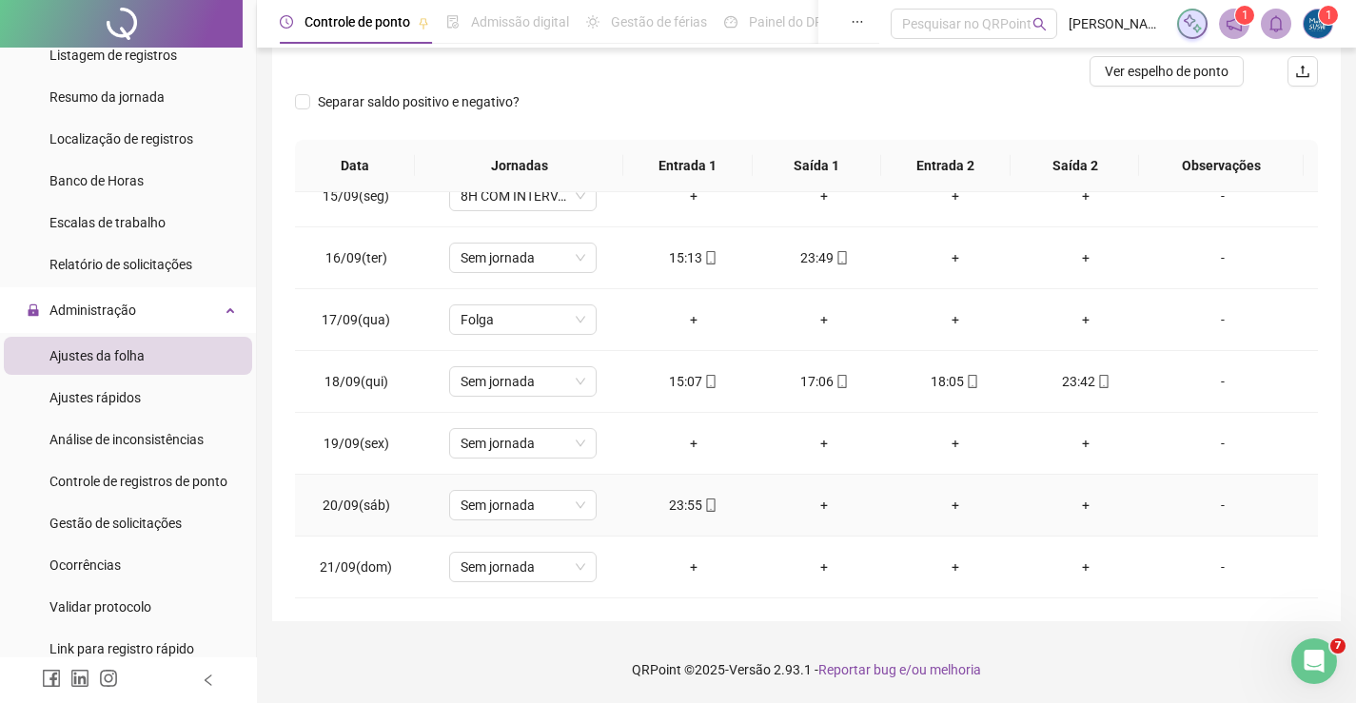
click at [808, 503] on div "+" at bounding box center [824, 505] width 101 height 21
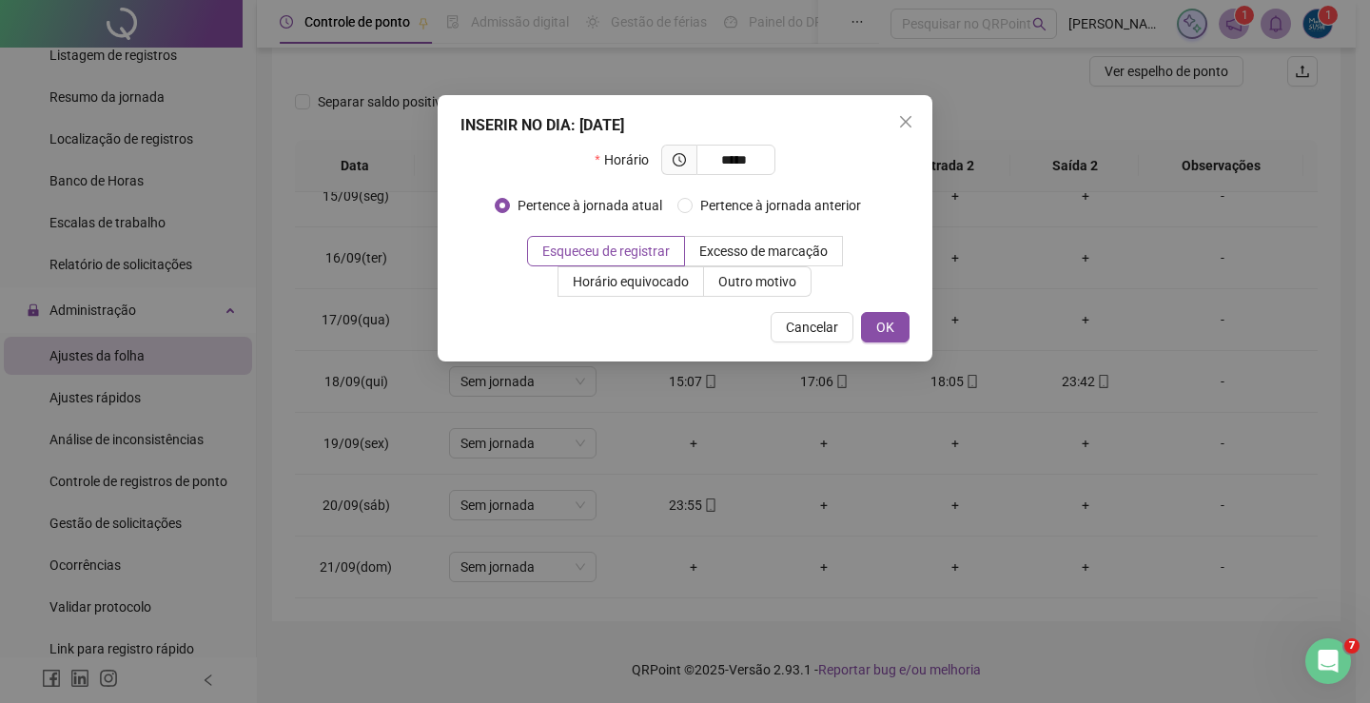
click at [897, 352] on div "INSERIR NO DIA : [DATE] Horário ***** Pertence à jornada atual Pertence à jorna…" at bounding box center [685, 228] width 495 height 266
click at [889, 326] on span "OK" at bounding box center [885, 327] width 18 height 21
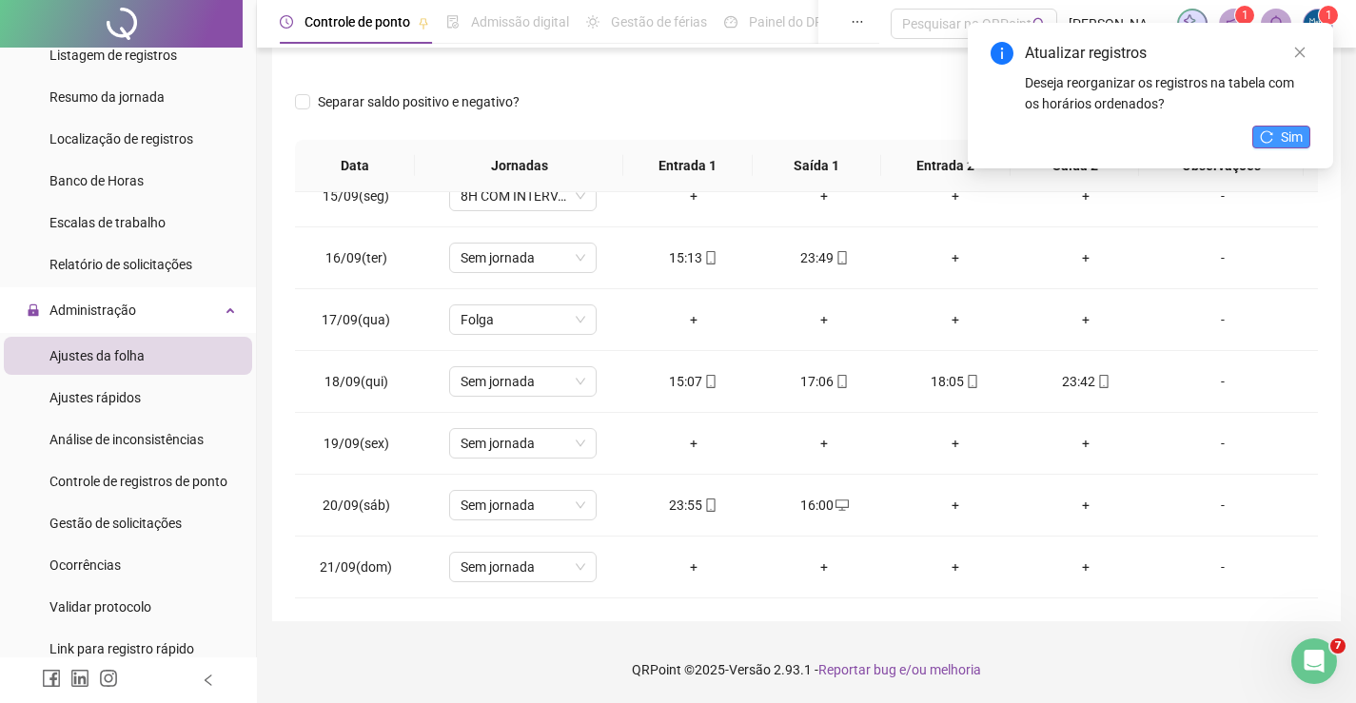
click at [1280, 136] on button "Sim" at bounding box center [1281, 137] width 58 height 23
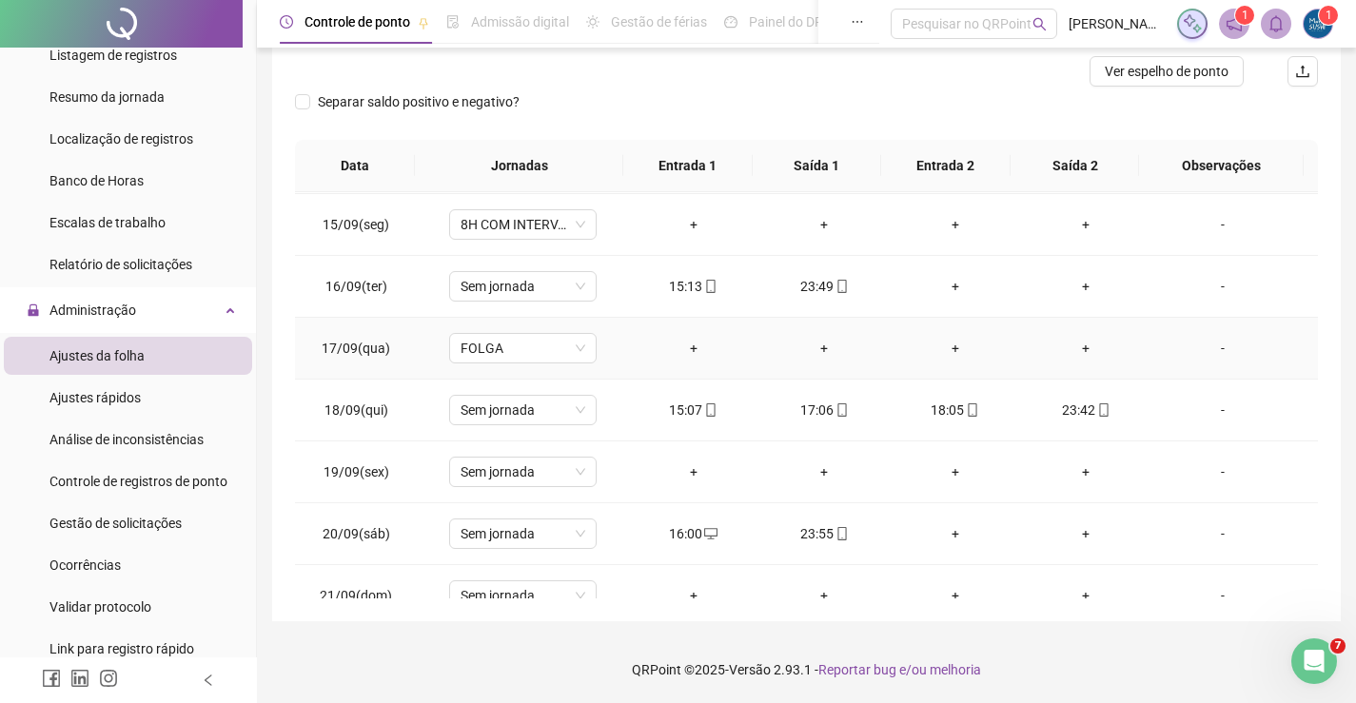
scroll to position [893, 0]
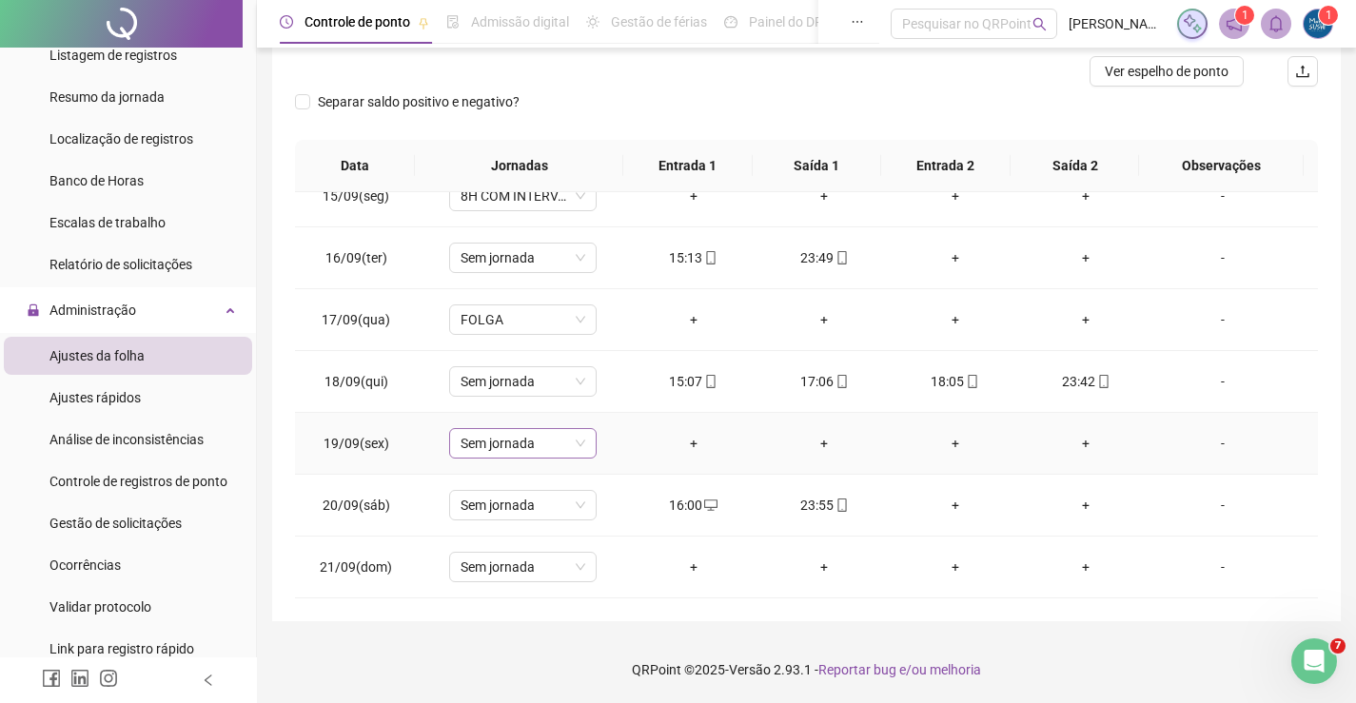
click at [541, 446] on span "Sem jornada" at bounding box center [523, 443] width 125 height 29
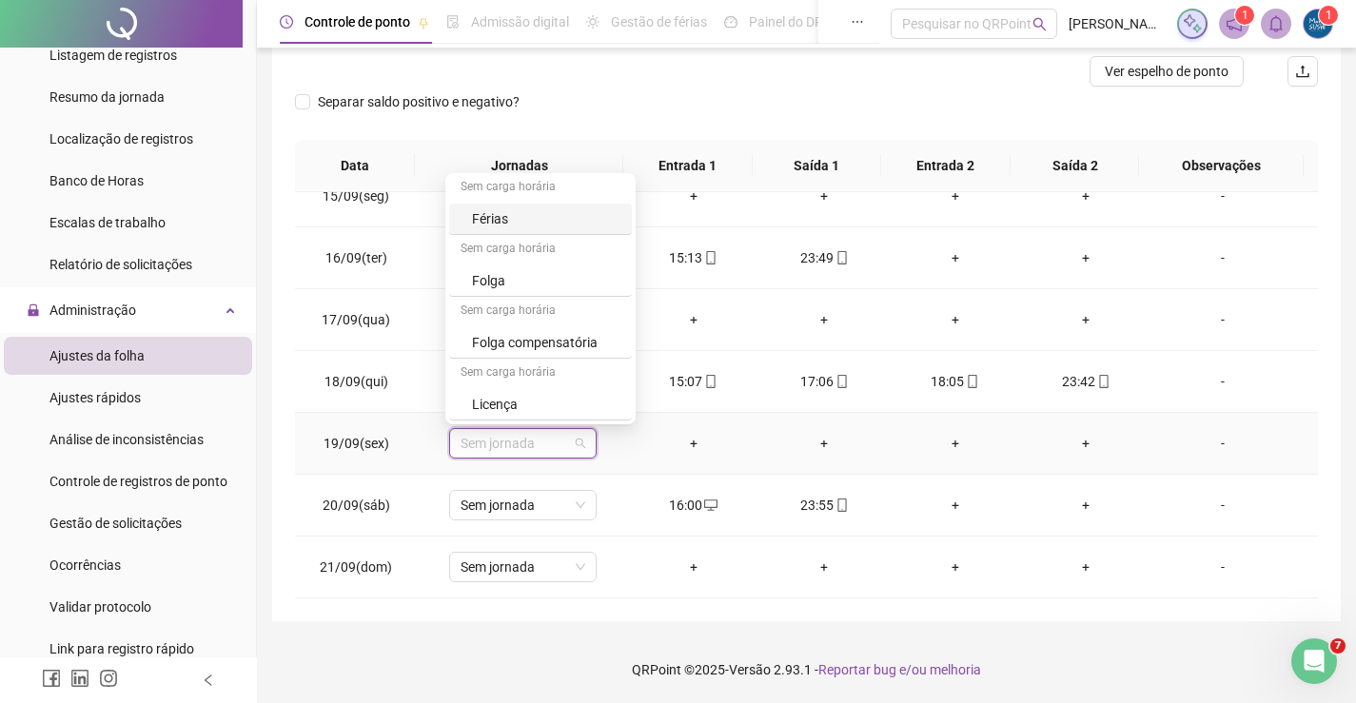
scroll to position [0, 0]
click at [530, 217] on div "8H COM INTERVALO" at bounding box center [546, 222] width 148 height 21
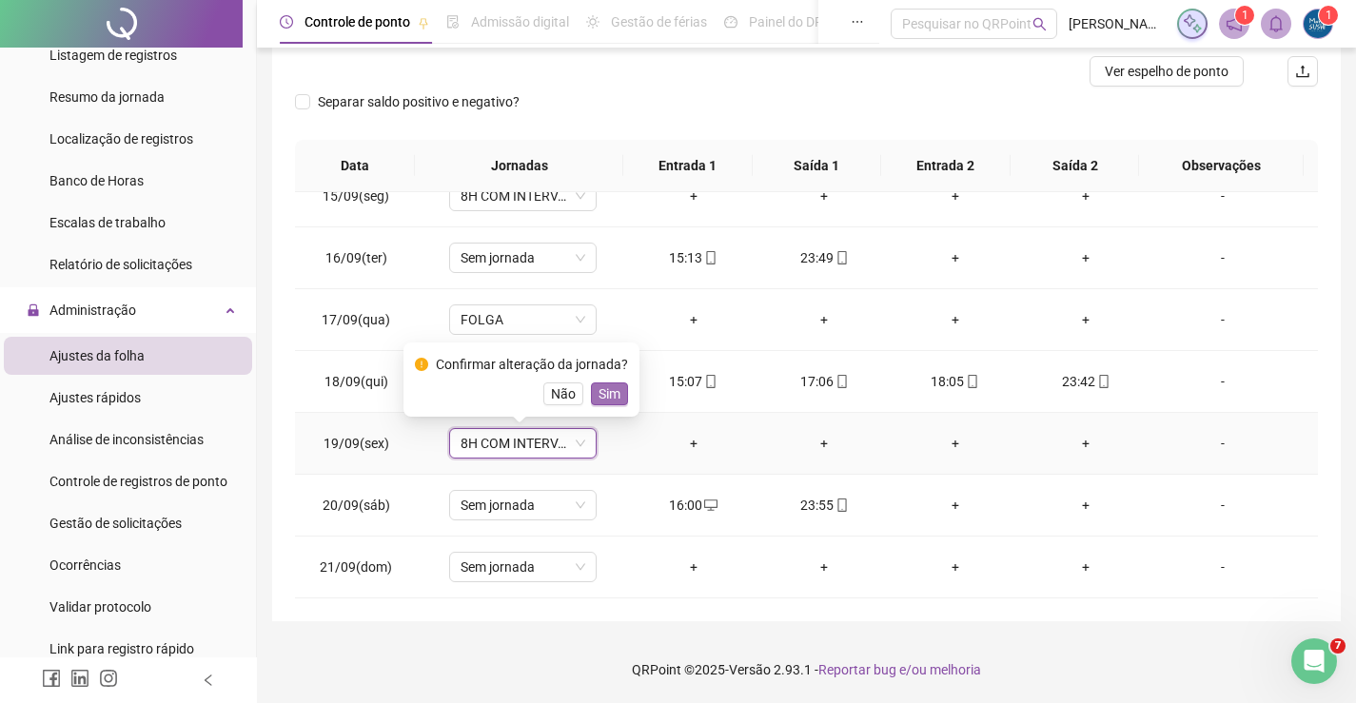
click at [608, 391] on span "Sim" at bounding box center [610, 393] width 22 height 21
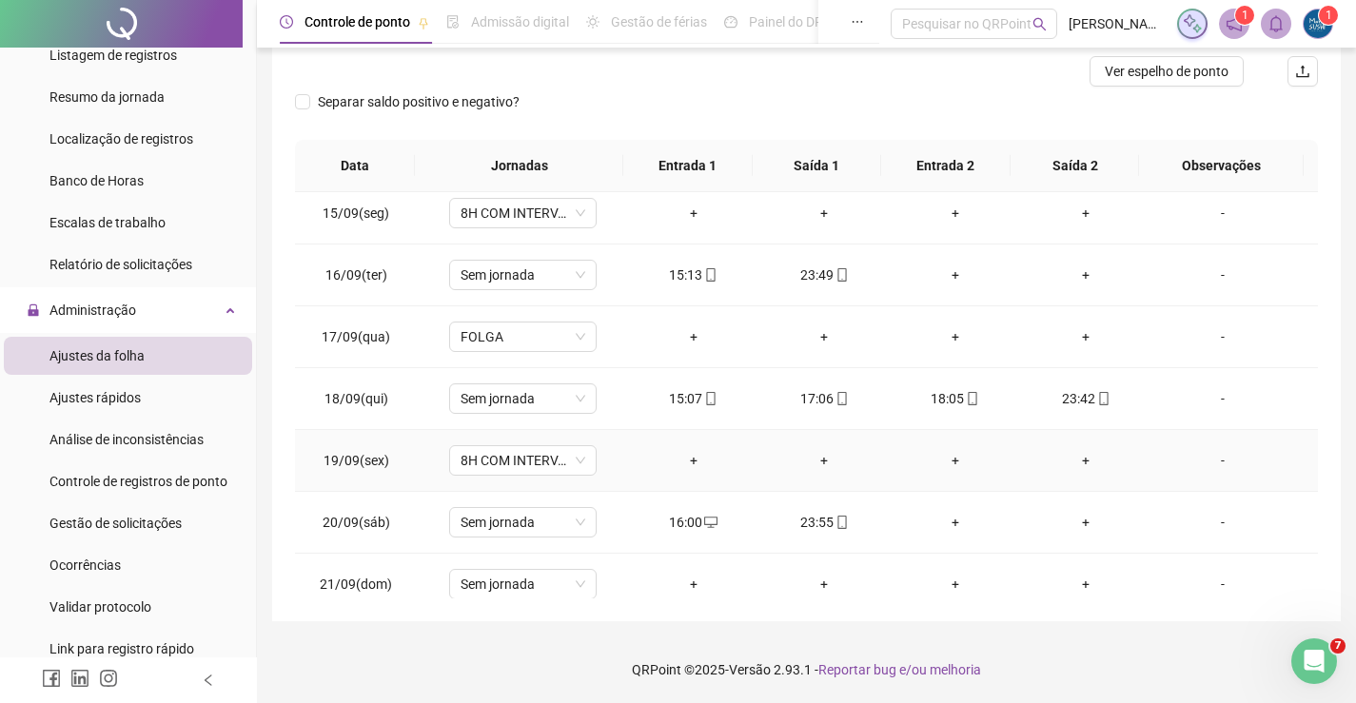
scroll to position [893, 0]
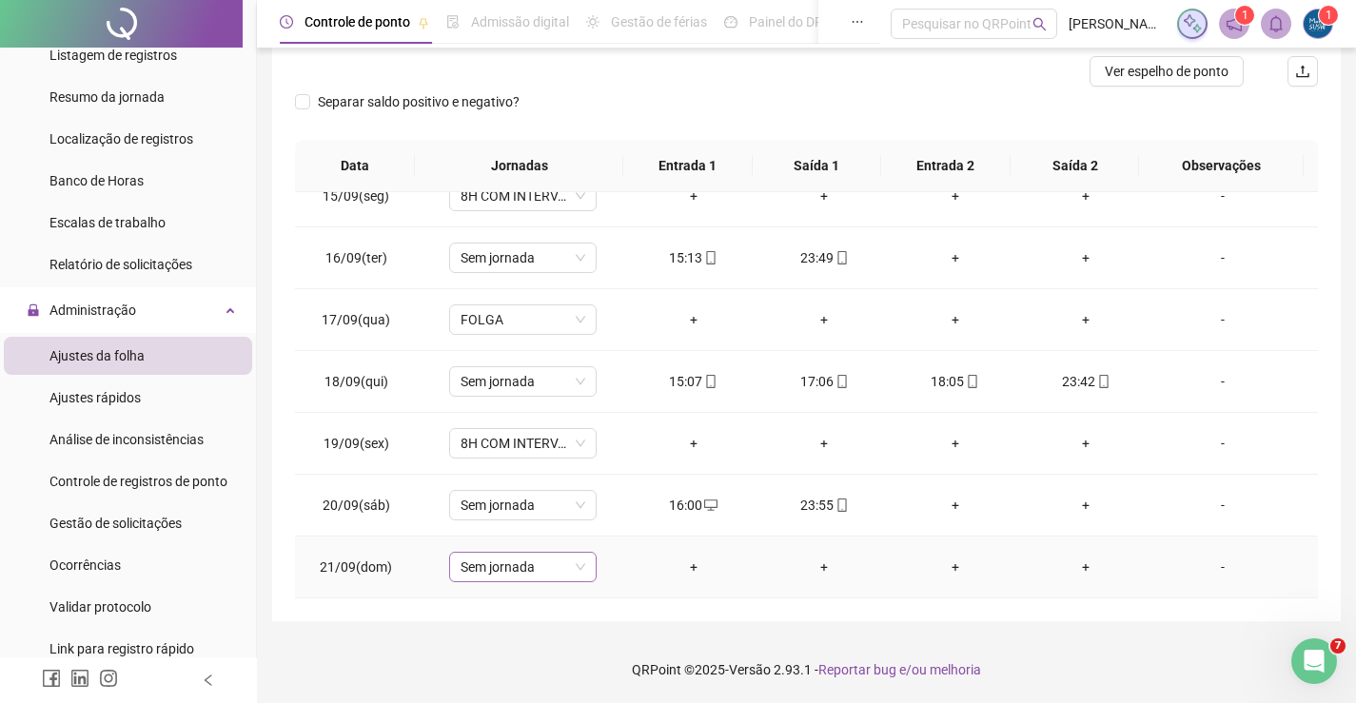
click at [461, 572] on span "Sem jornada" at bounding box center [523, 567] width 125 height 29
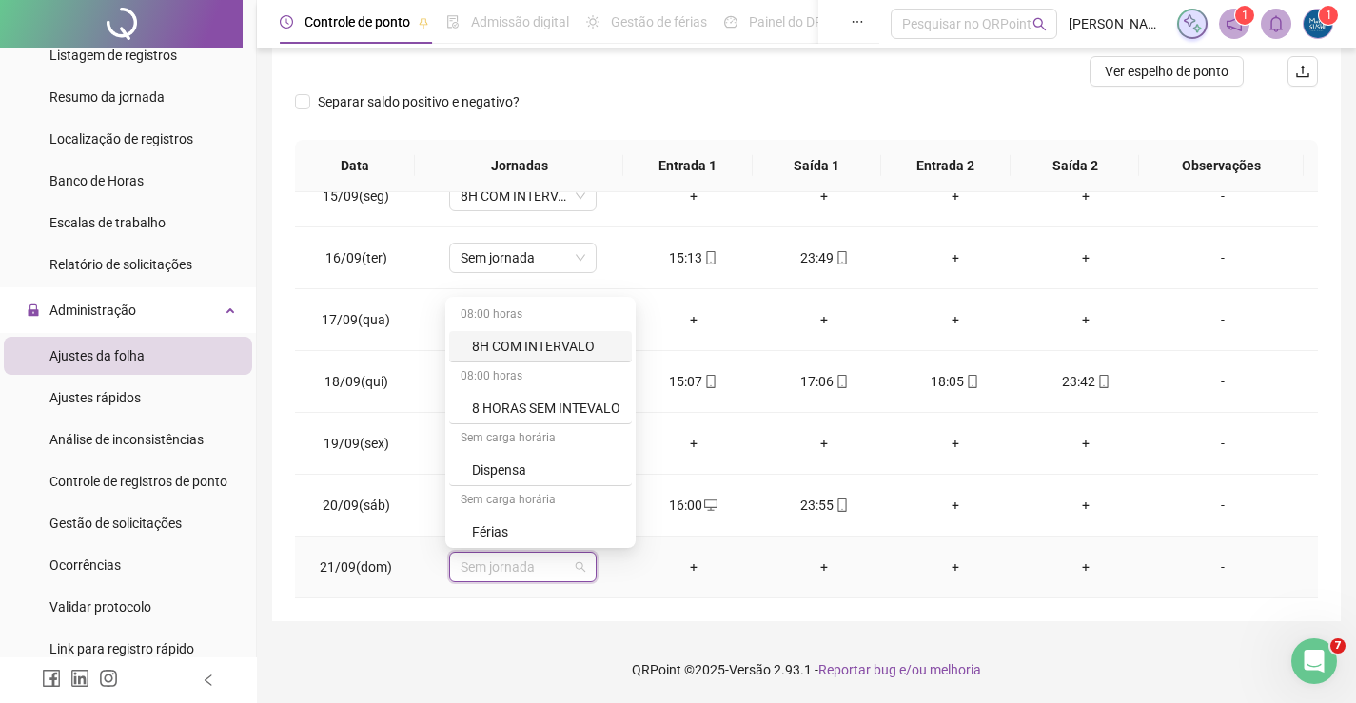
click at [502, 344] on div "8H COM INTERVALO" at bounding box center [546, 346] width 148 height 21
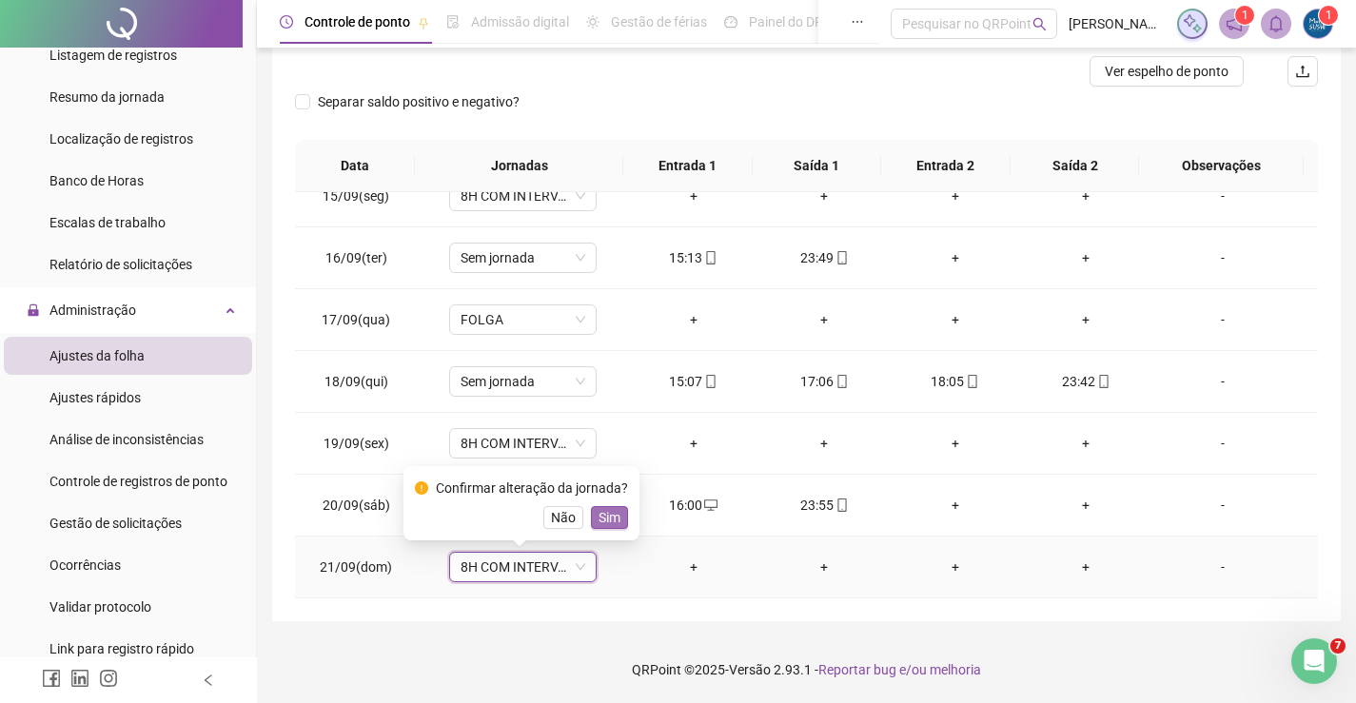
click at [606, 521] on span "Sim" at bounding box center [610, 517] width 22 height 21
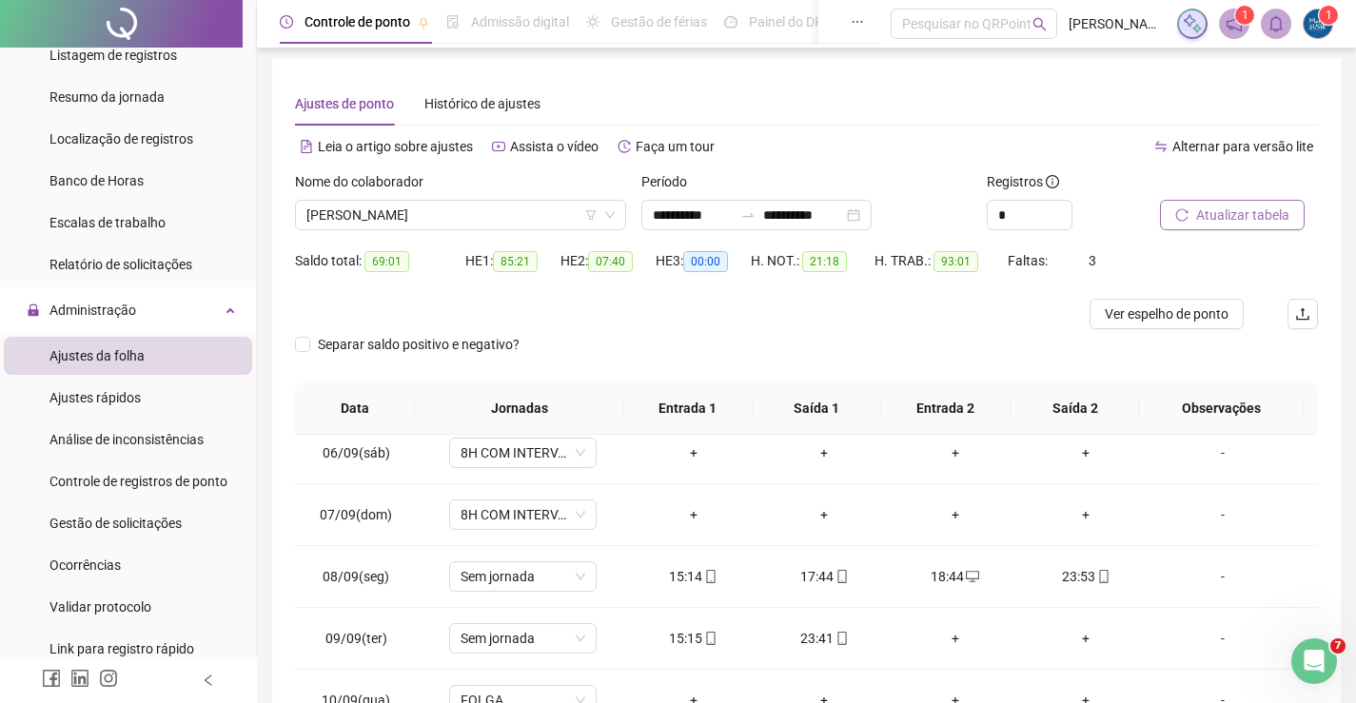
scroll to position [0, 0]
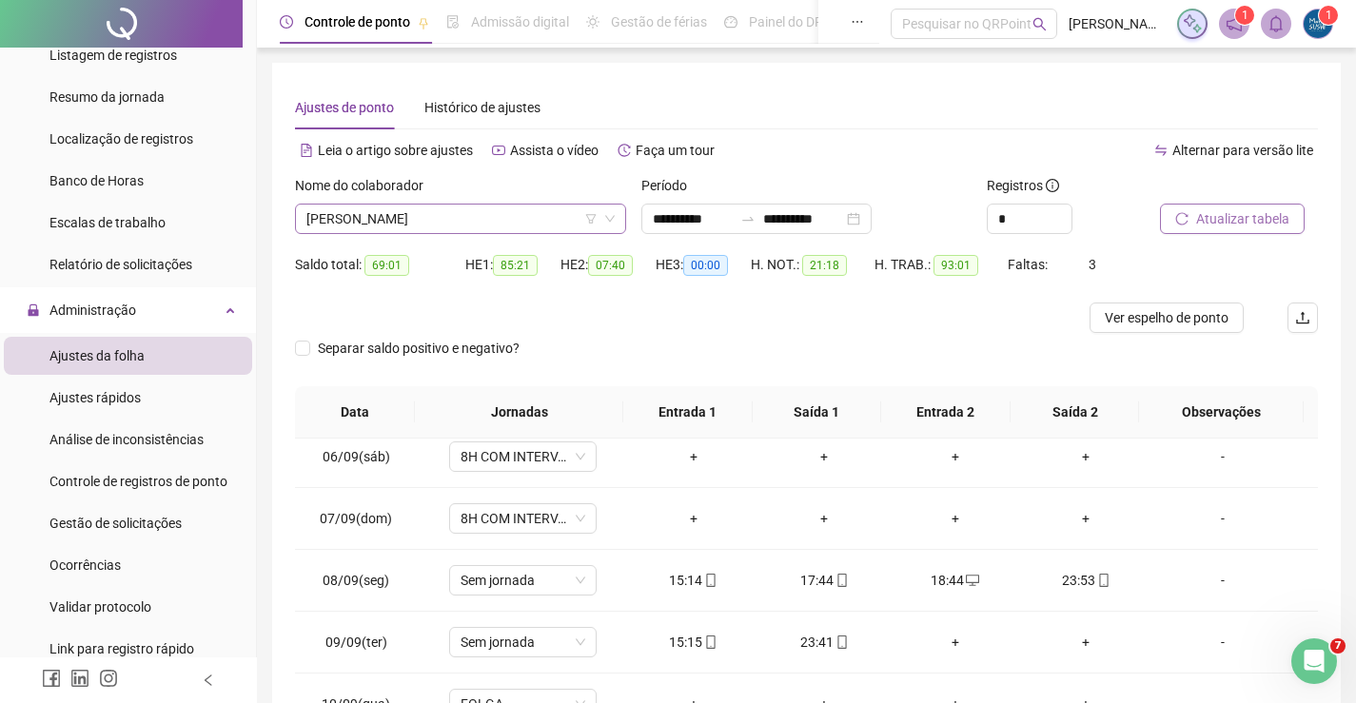
click at [489, 227] on span "[PERSON_NAME]" at bounding box center [460, 219] width 308 height 29
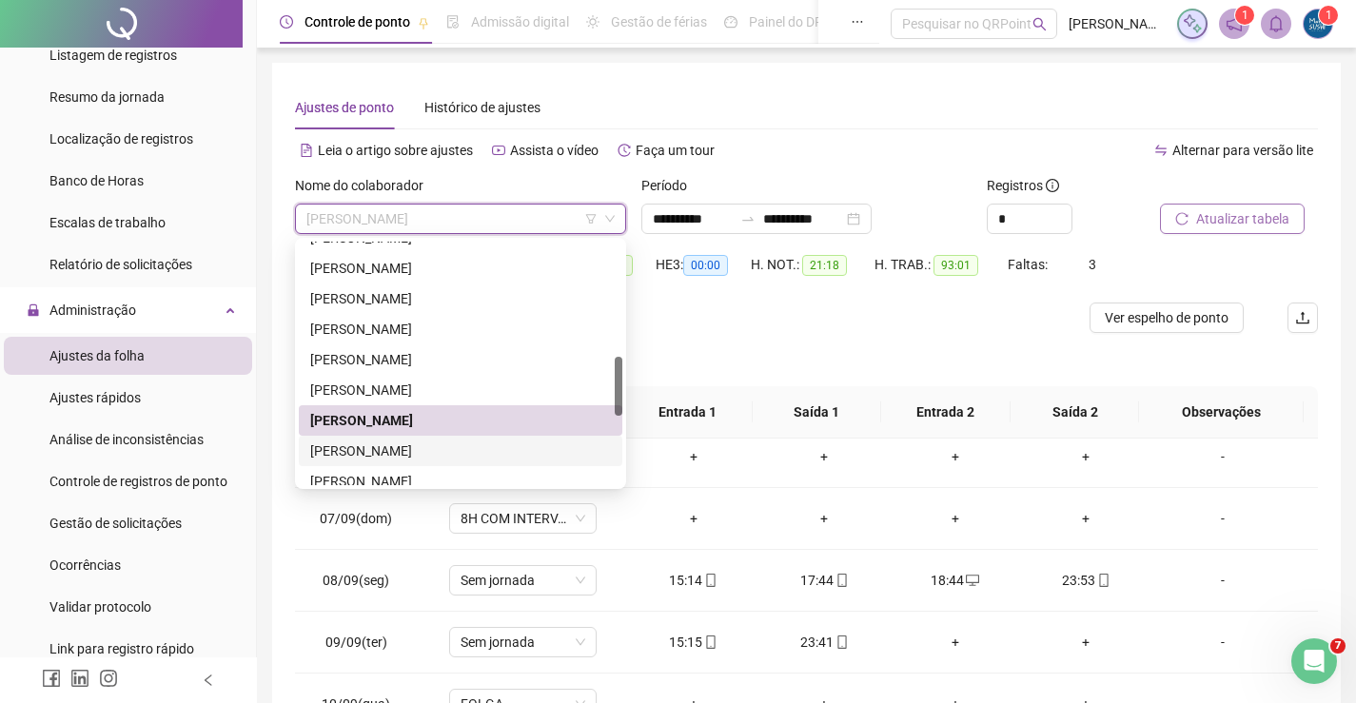
click at [407, 455] on div "[PERSON_NAME]" at bounding box center [460, 451] width 301 height 21
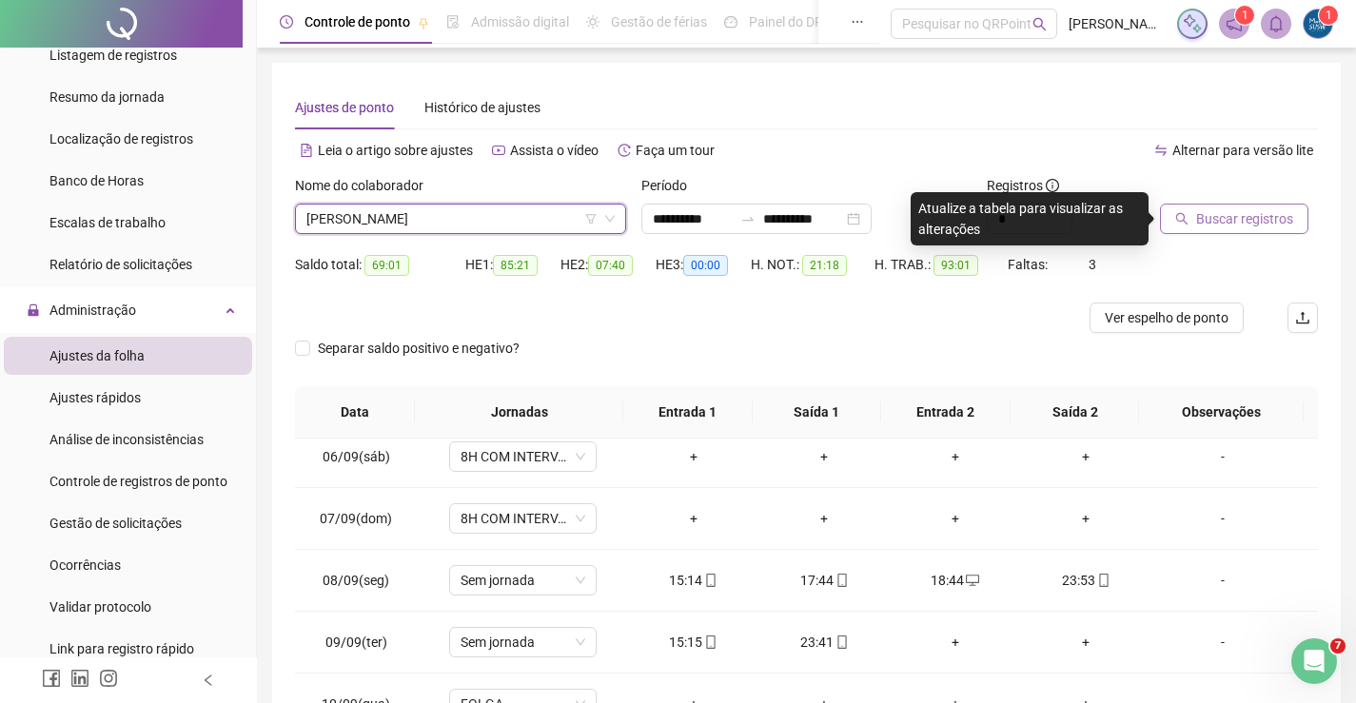
click at [1195, 207] on button "Buscar registros" at bounding box center [1234, 219] width 148 height 30
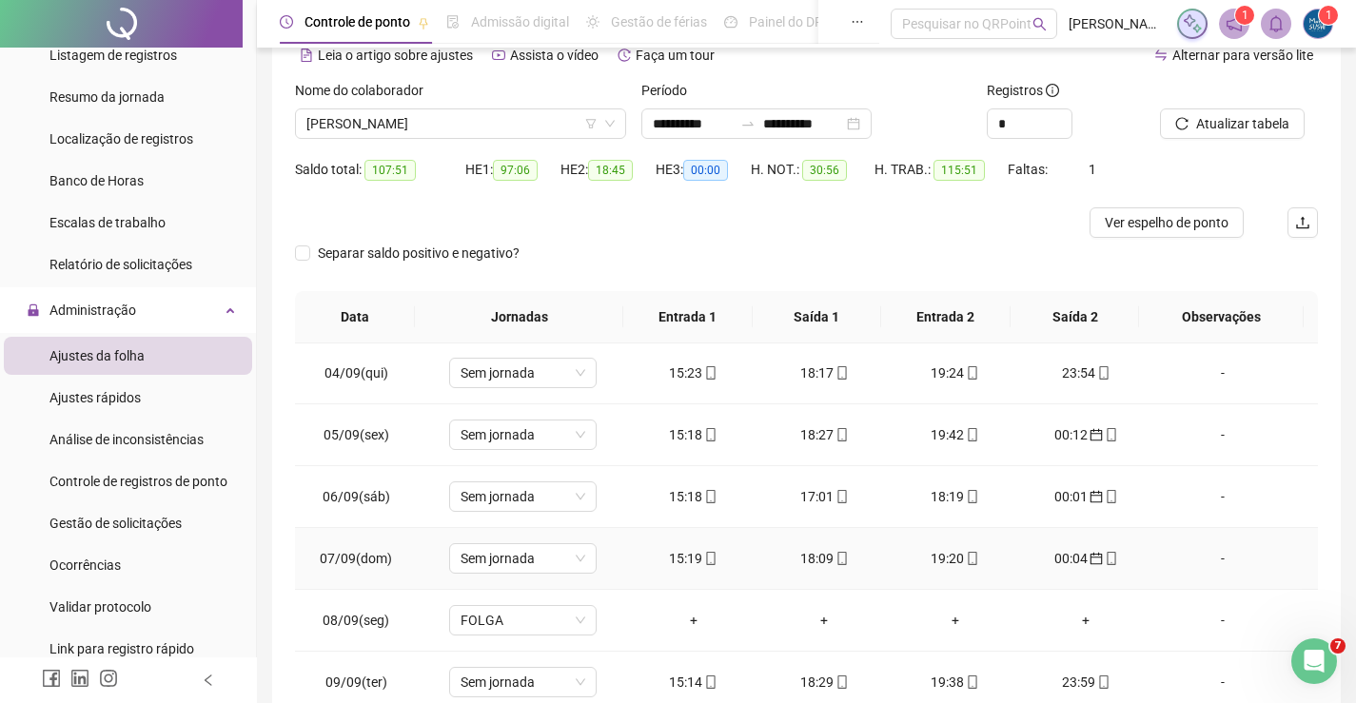
scroll to position [190, 0]
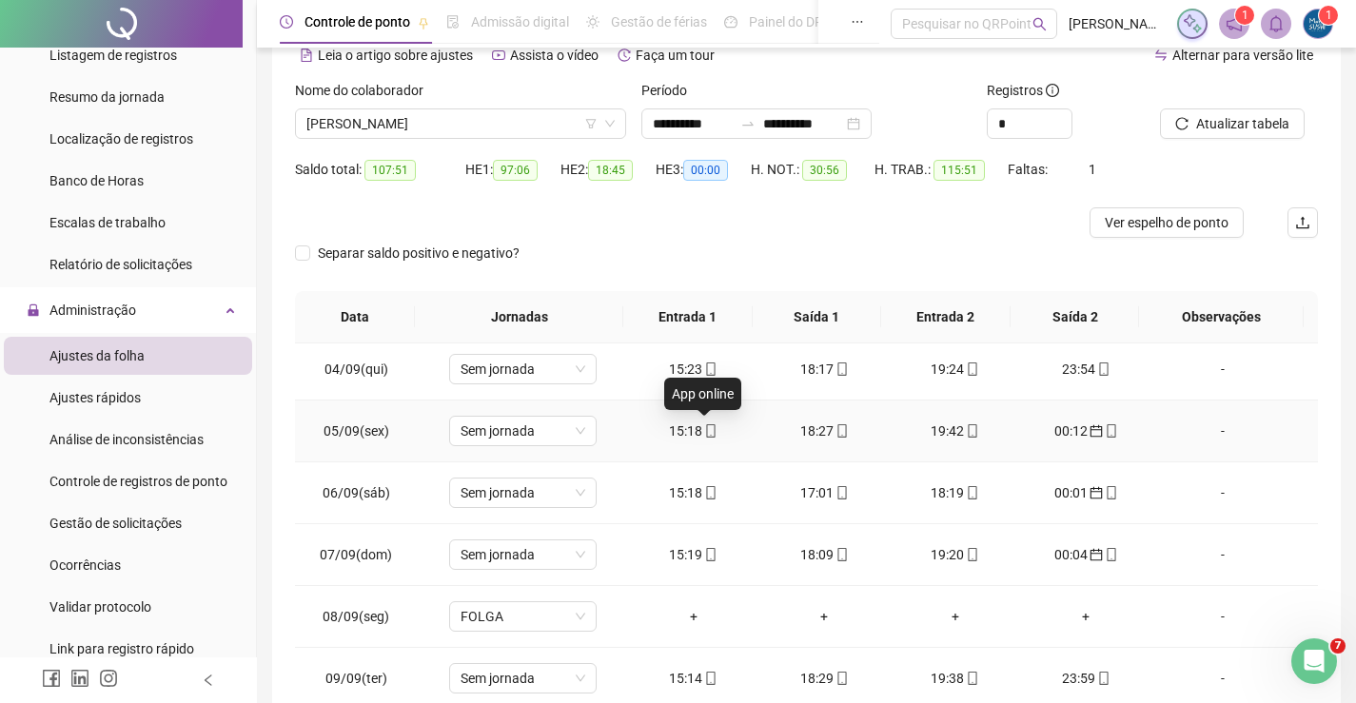
click at [708, 438] on span at bounding box center [709, 430] width 15 height 15
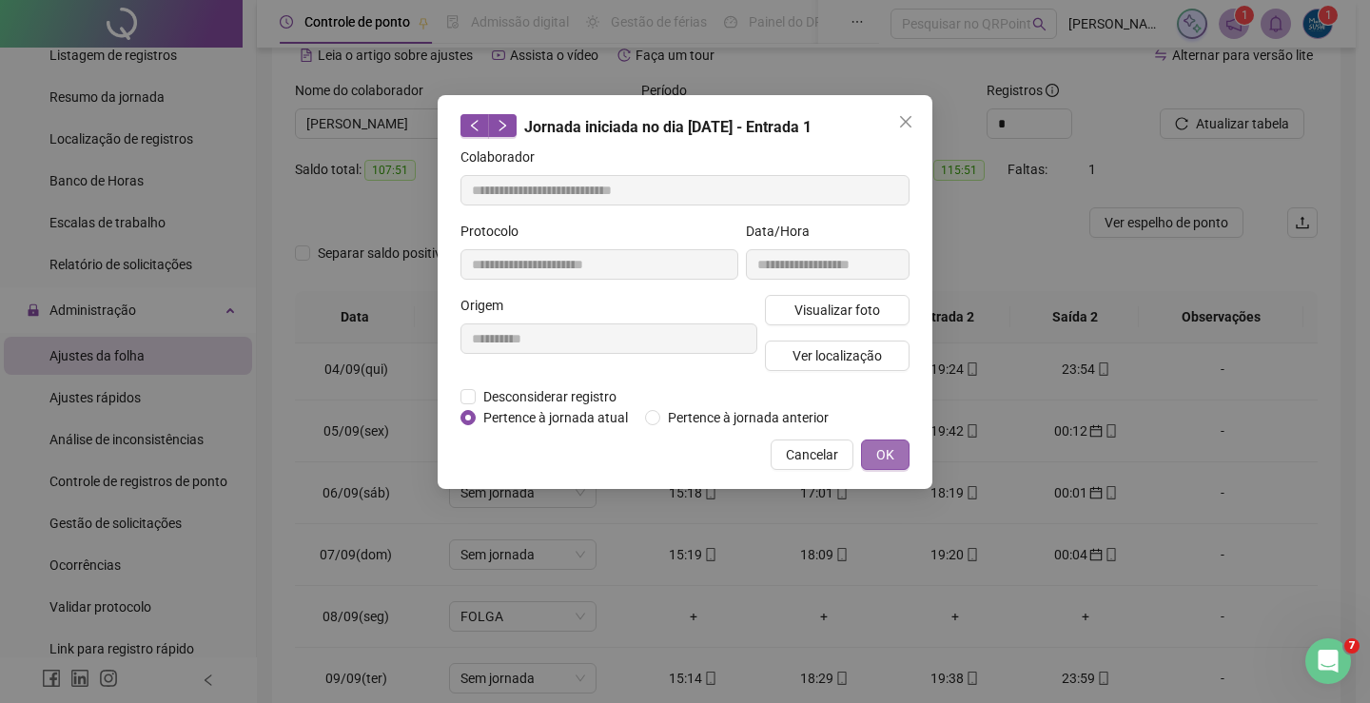
click at [890, 455] on span "OK" at bounding box center [885, 454] width 18 height 21
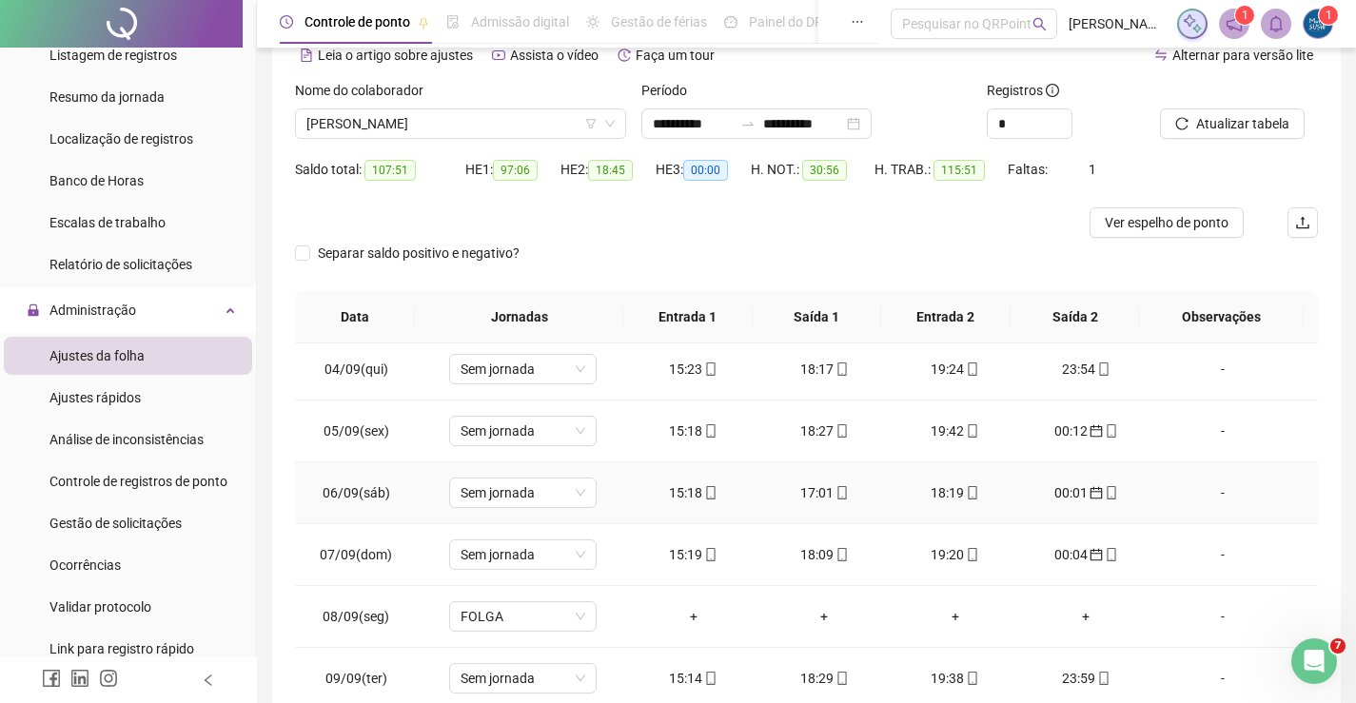
click at [666, 490] on div "15:18" at bounding box center [693, 492] width 101 height 21
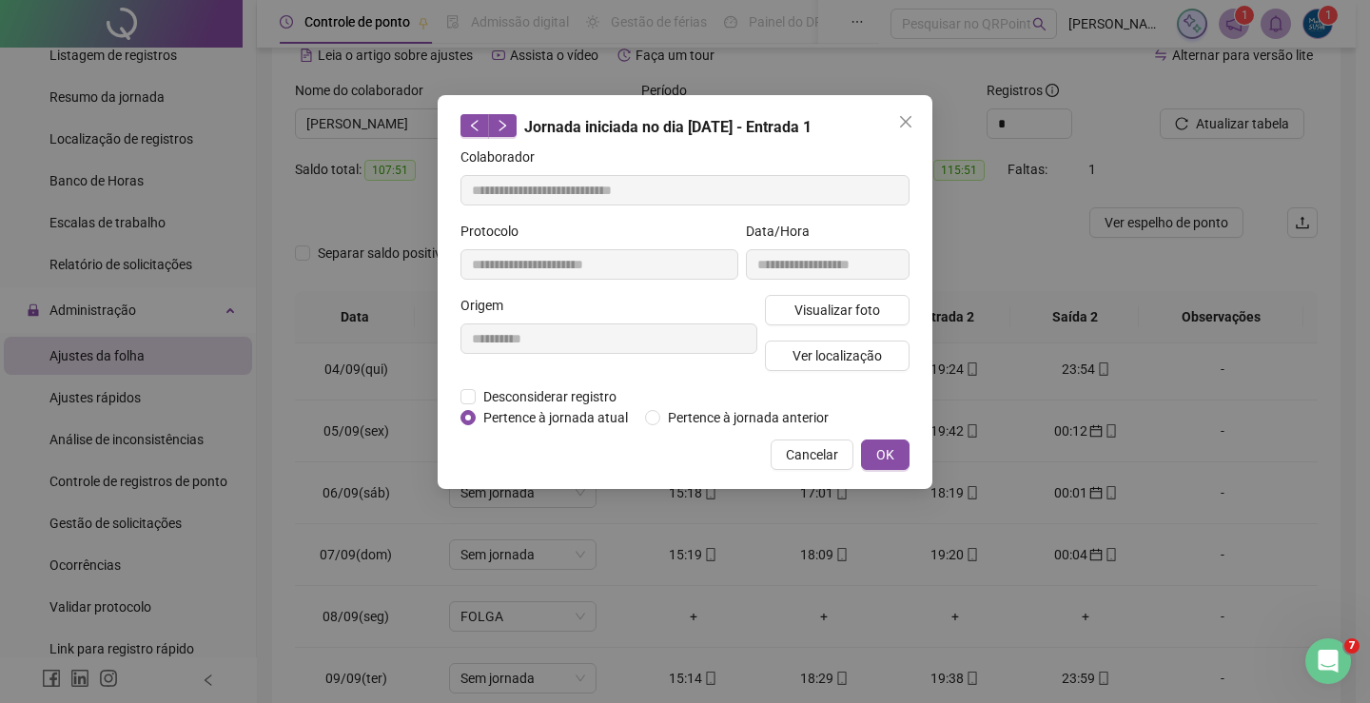
click at [910, 463] on div "**********" at bounding box center [685, 292] width 495 height 394
drag, startPoint x: 881, startPoint y: 442, endPoint x: 847, endPoint y: 502, distance: 69.0
click at [880, 442] on button "OK" at bounding box center [885, 455] width 49 height 30
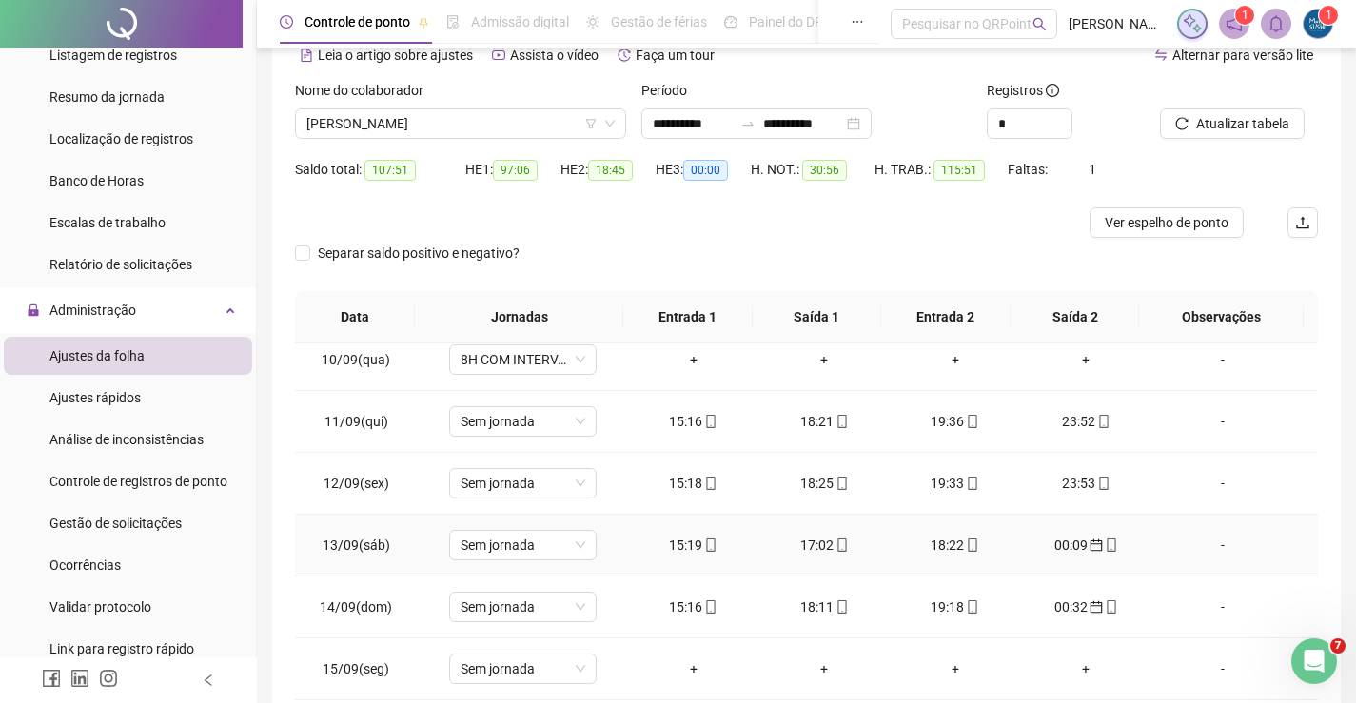
scroll to position [666, 0]
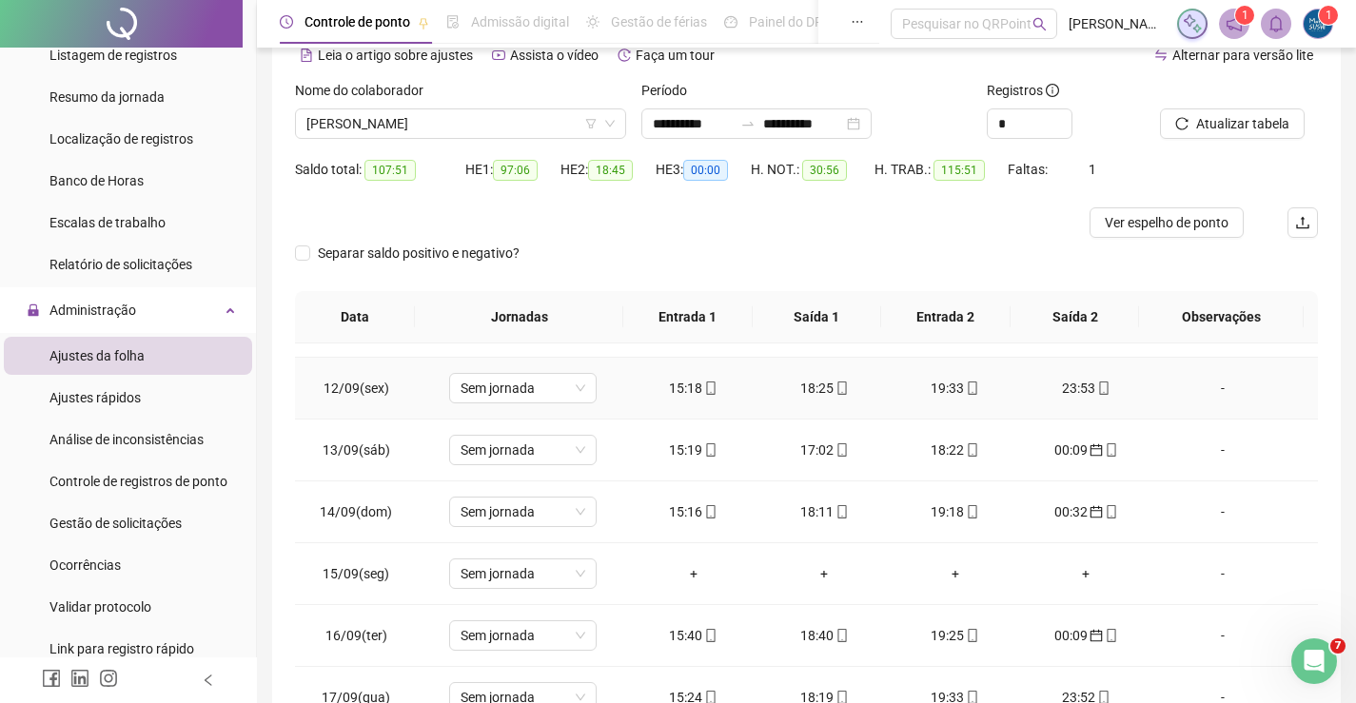
click at [687, 395] on div "15:18" at bounding box center [693, 388] width 101 height 21
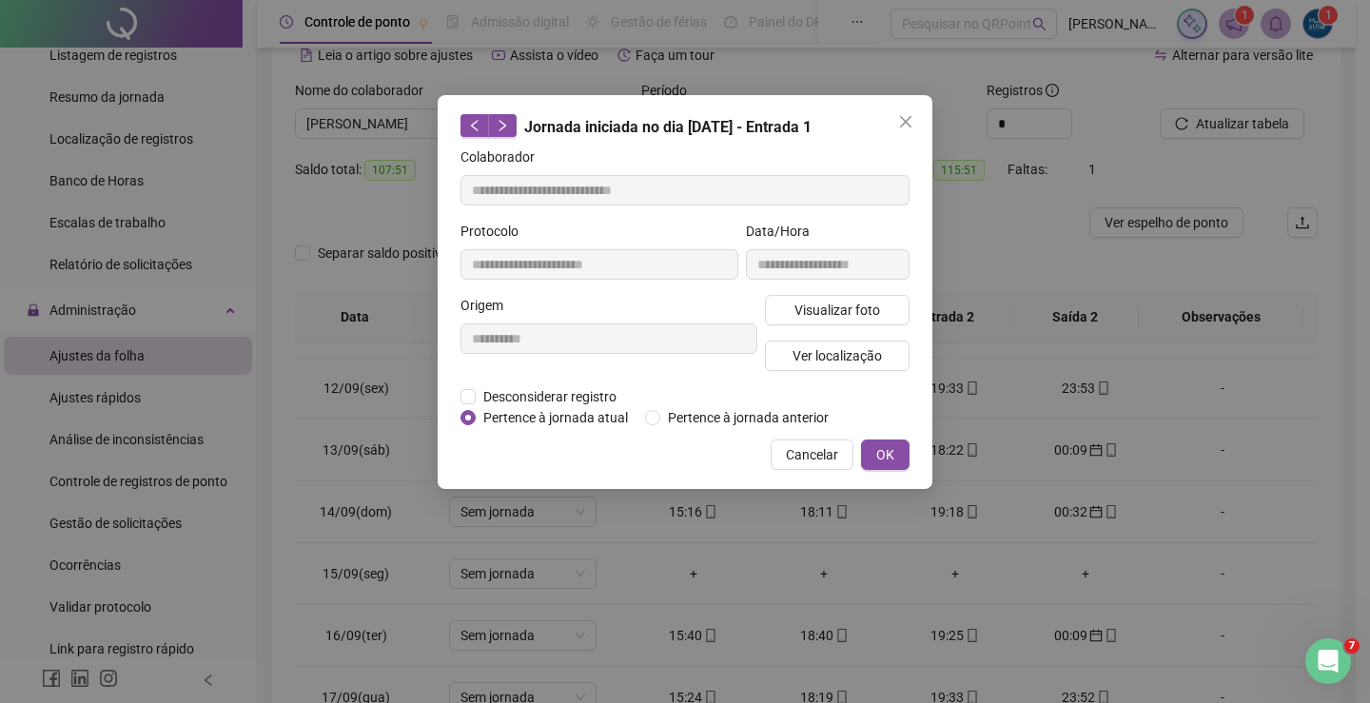
drag, startPoint x: 889, startPoint y: 452, endPoint x: 822, endPoint y: 536, distance: 107.0
click at [889, 453] on span "OK" at bounding box center [885, 454] width 18 height 21
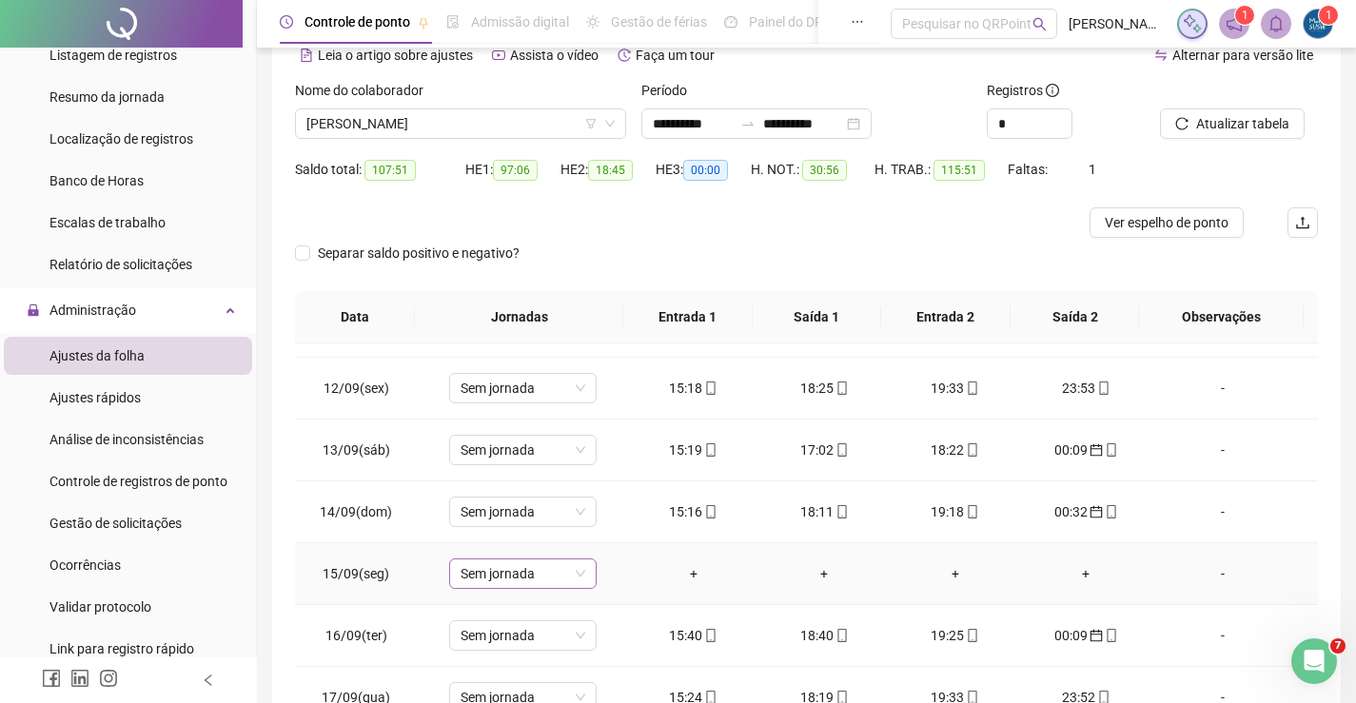
click at [562, 576] on span "Sem jornada" at bounding box center [523, 573] width 125 height 29
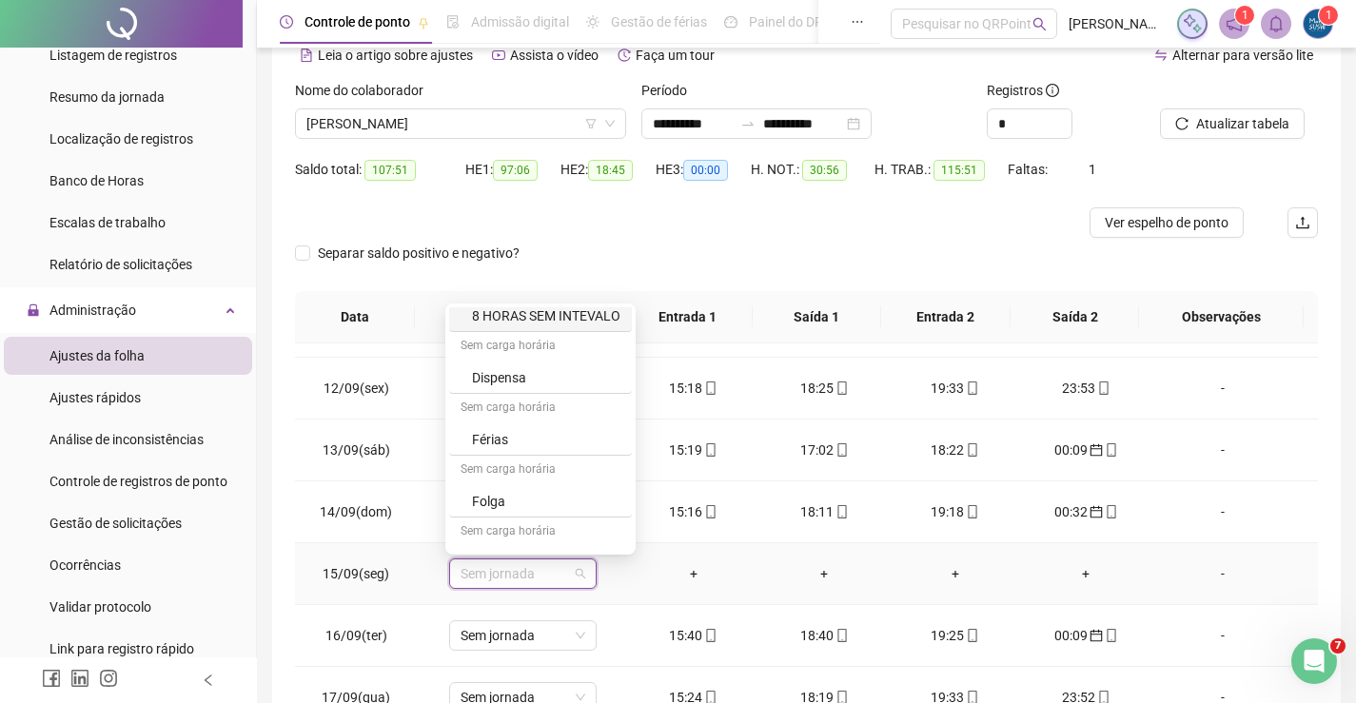
scroll to position [189, 0]
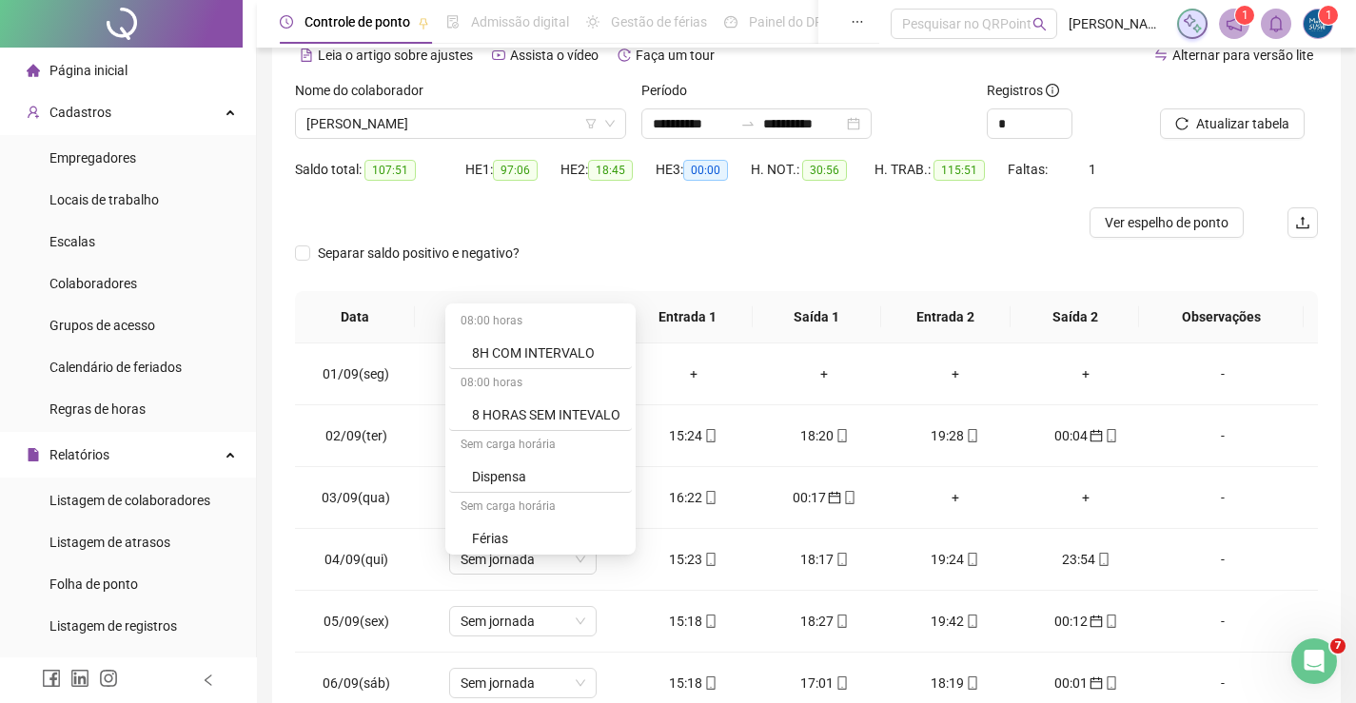
scroll to position [189, 0]
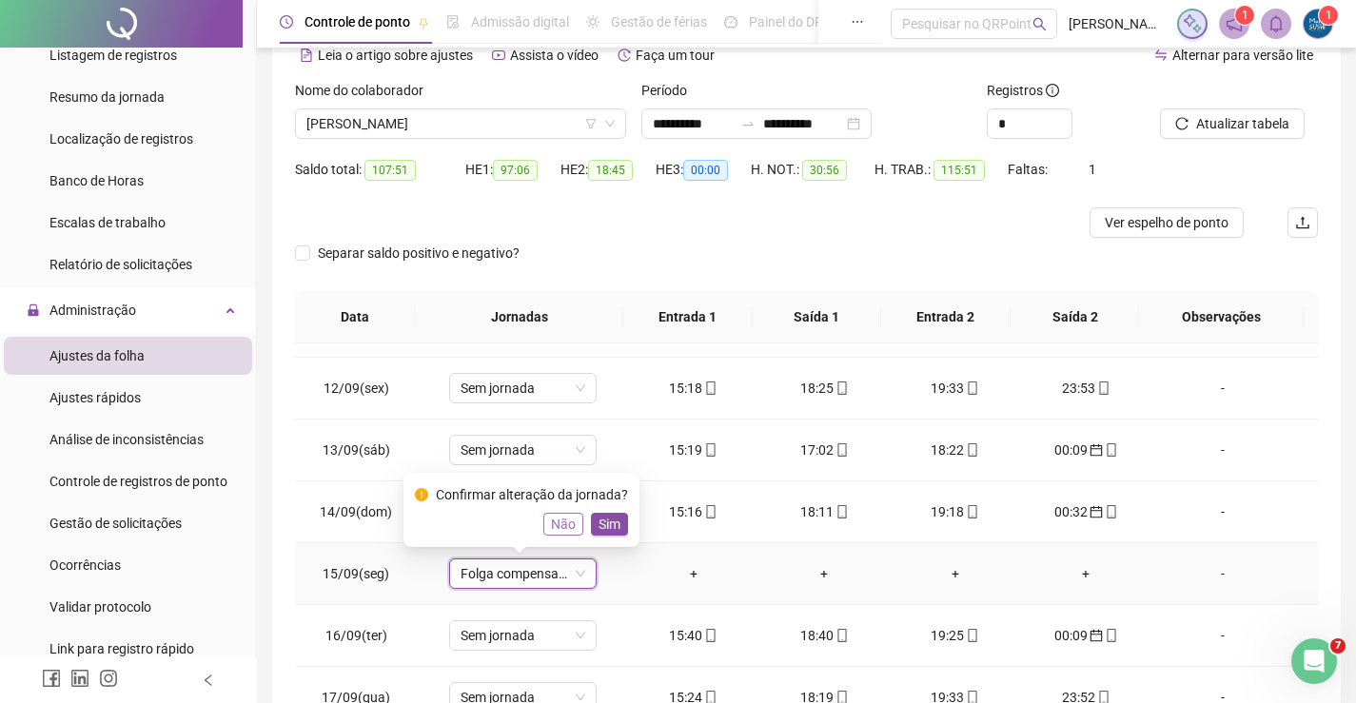
click at [557, 521] on span "Não" at bounding box center [563, 524] width 25 height 21
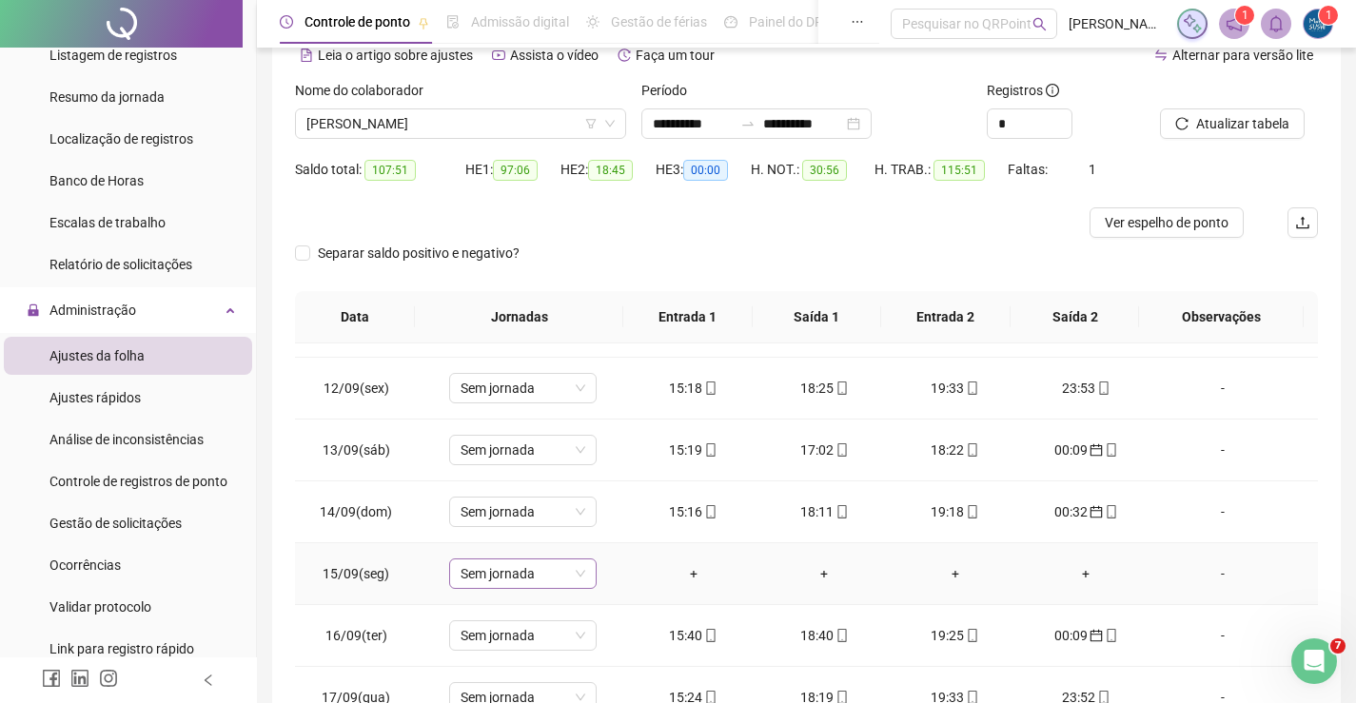
click at [507, 566] on span "Sem jornada" at bounding box center [523, 573] width 125 height 29
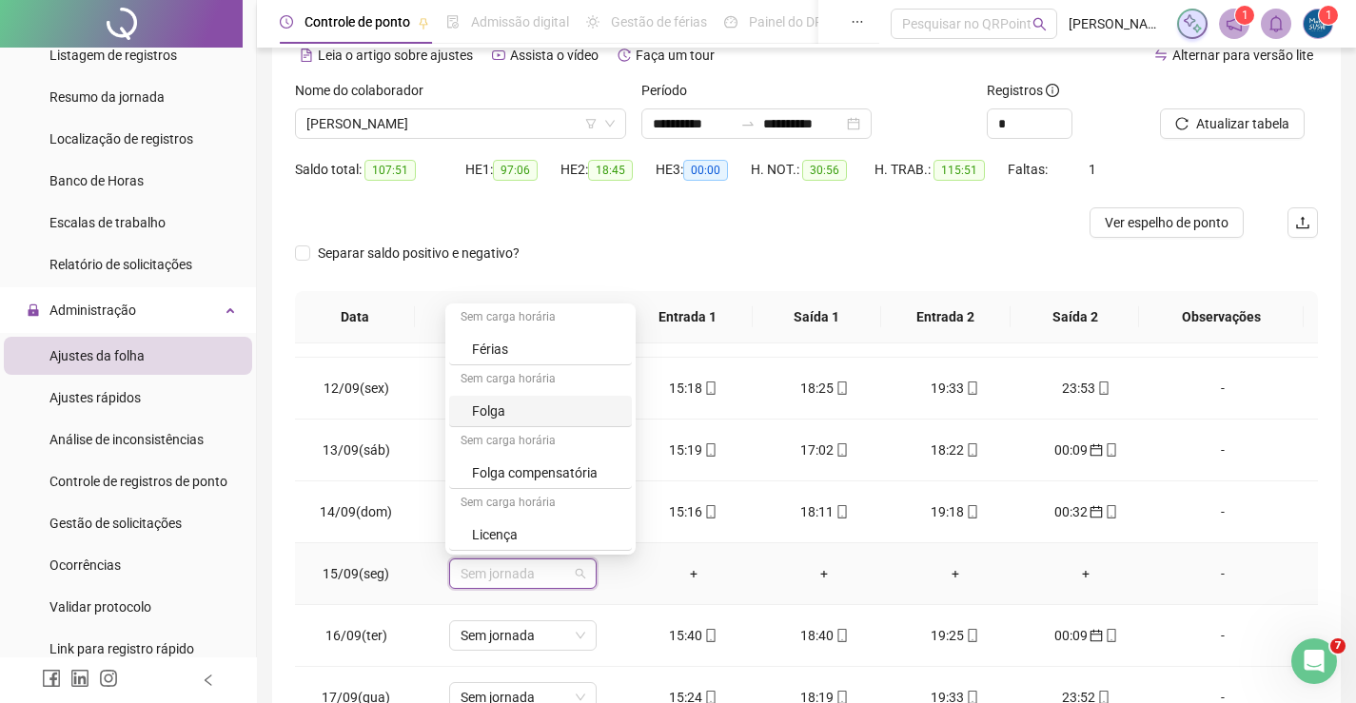
click at [518, 397] on div "Folga" at bounding box center [540, 411] width 183 height 31
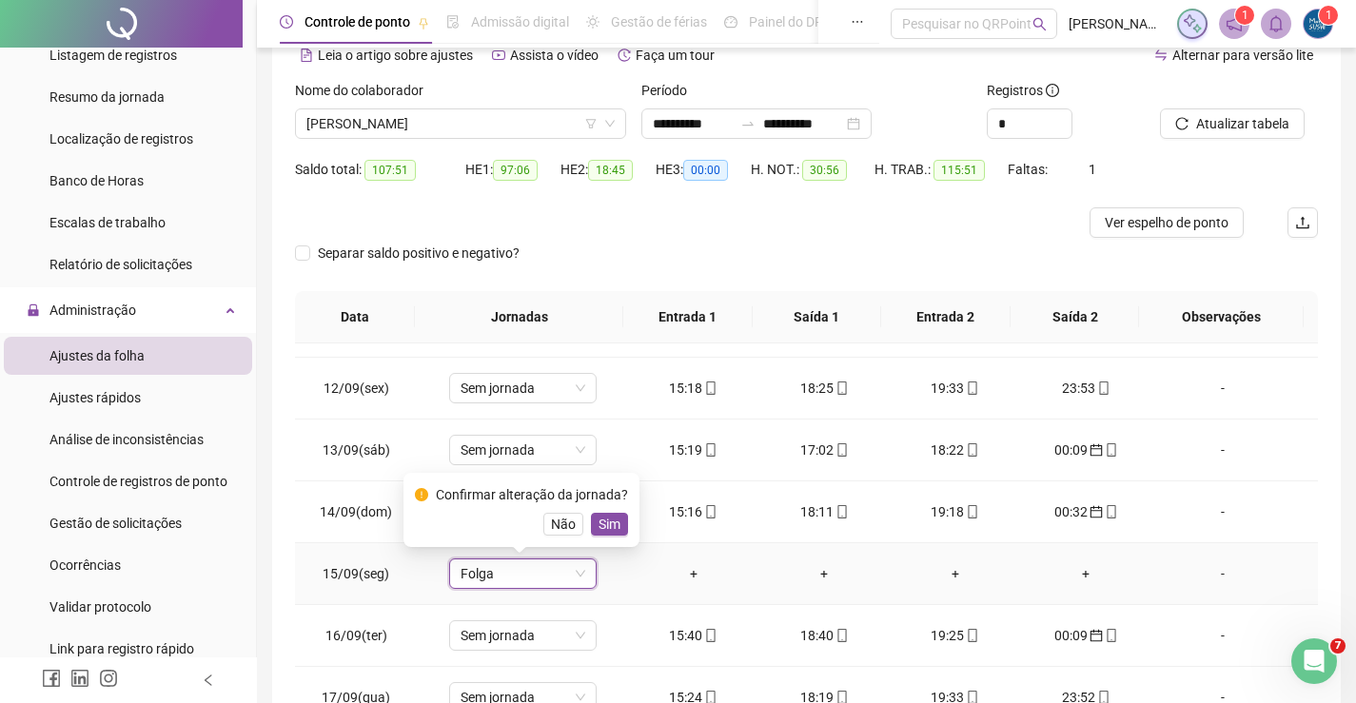
drag, startPoint x: 606, startPoint y: 526, endPoint x: 742, endPoint y: 580, distance: 146.5
click at [605, 526] on span "Sim" at bounding box center [610, 524] width 22 height 21
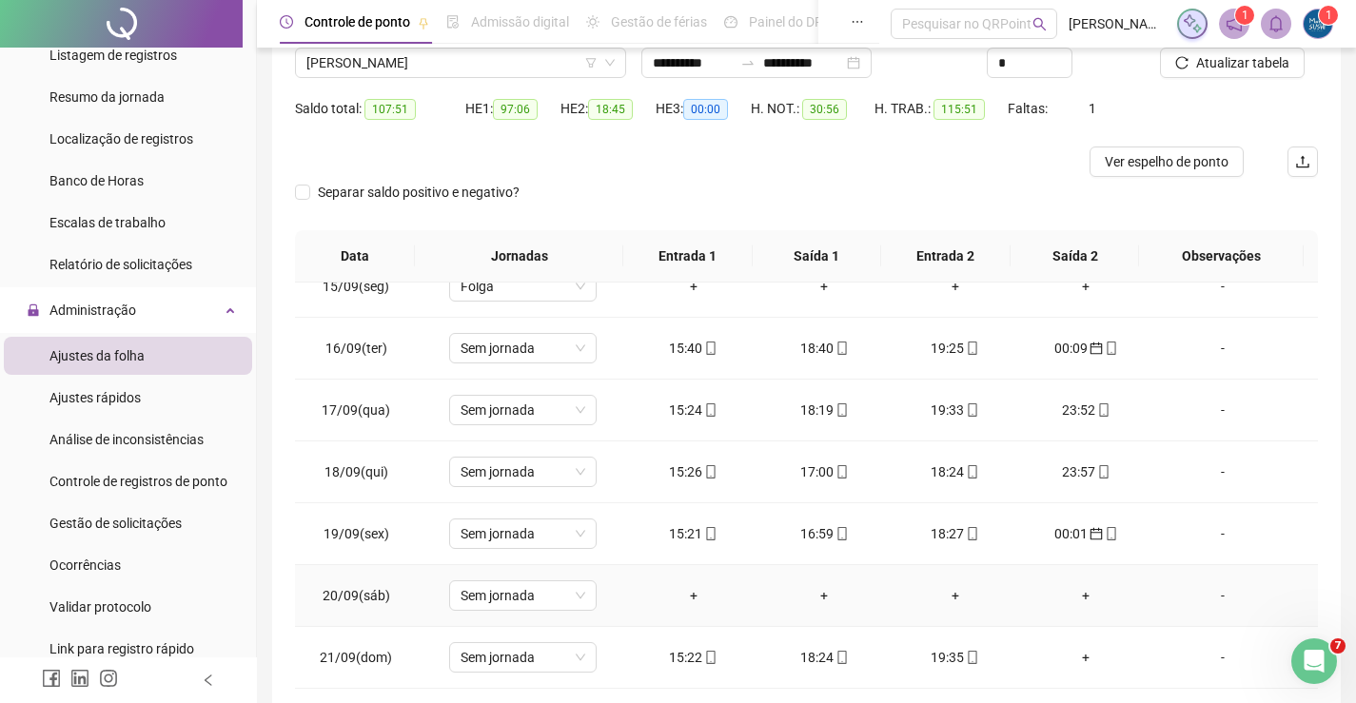
scroll to position [190, 0]
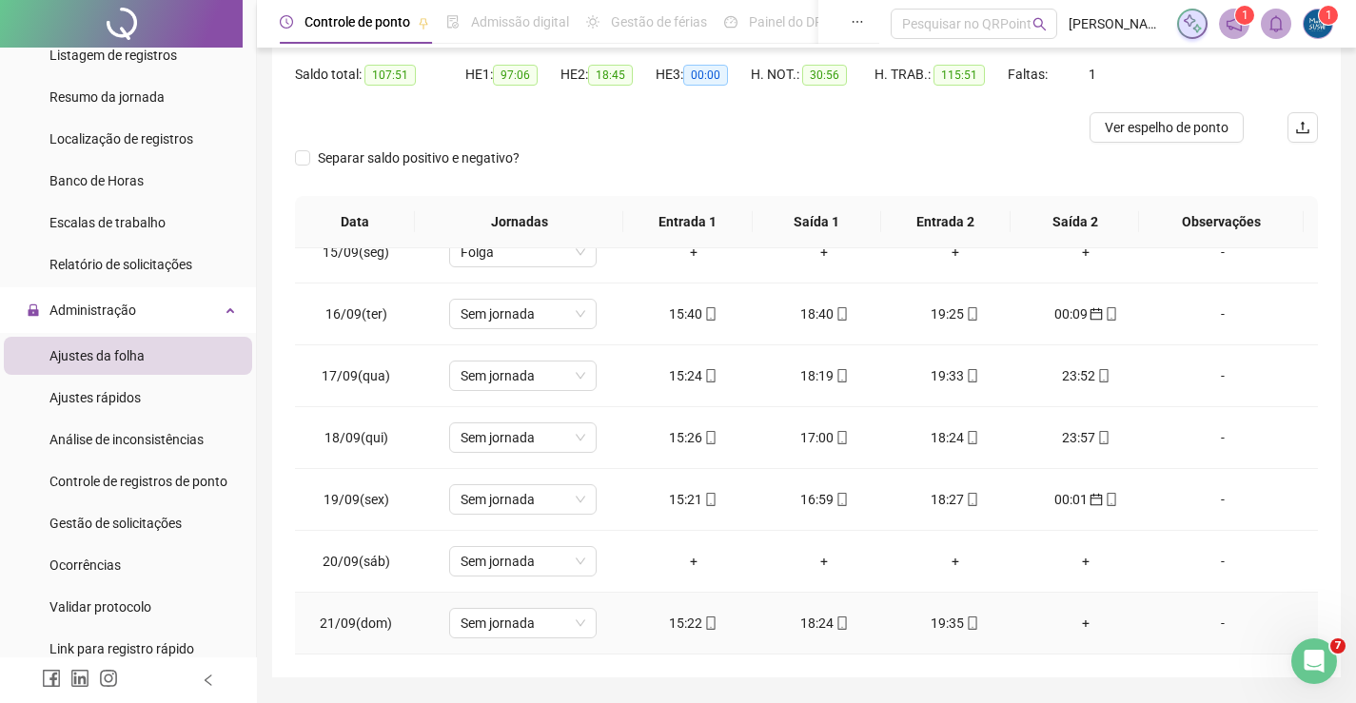
click at [686, 619] on div "15:22" at bounding box center [693, 623] width 101 height 21
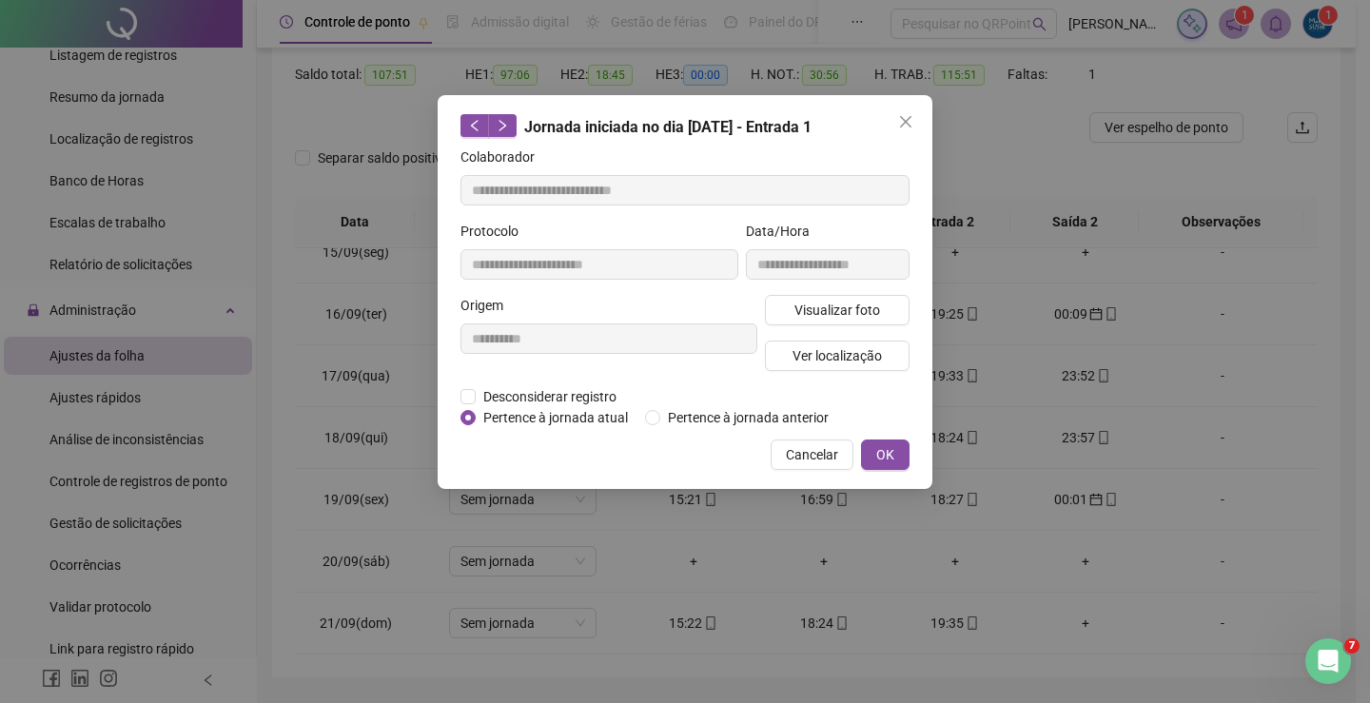
type input "**********"
click at [889, 452] on span "OK" at bounding box center [885, 454] width 18 height 21
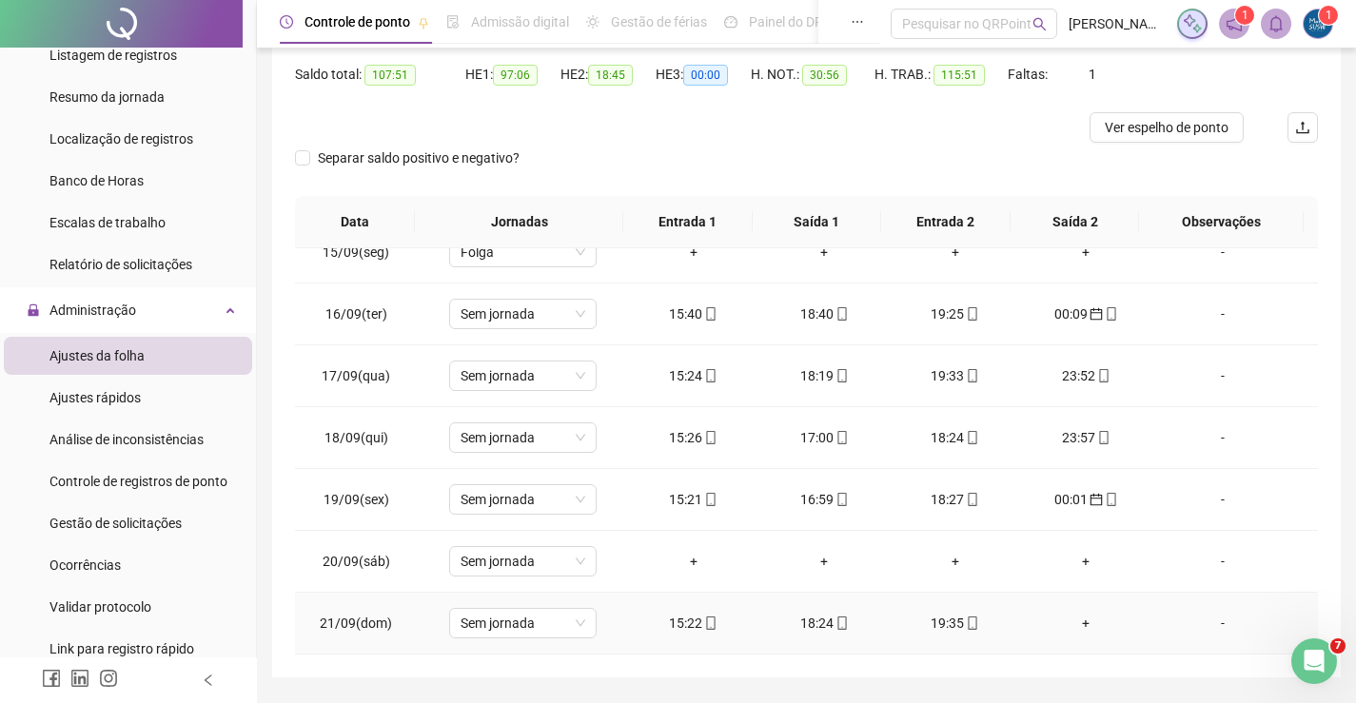
click at [810, 619] on div "18:24" at bounding box center [824, 623] width 101 height 21
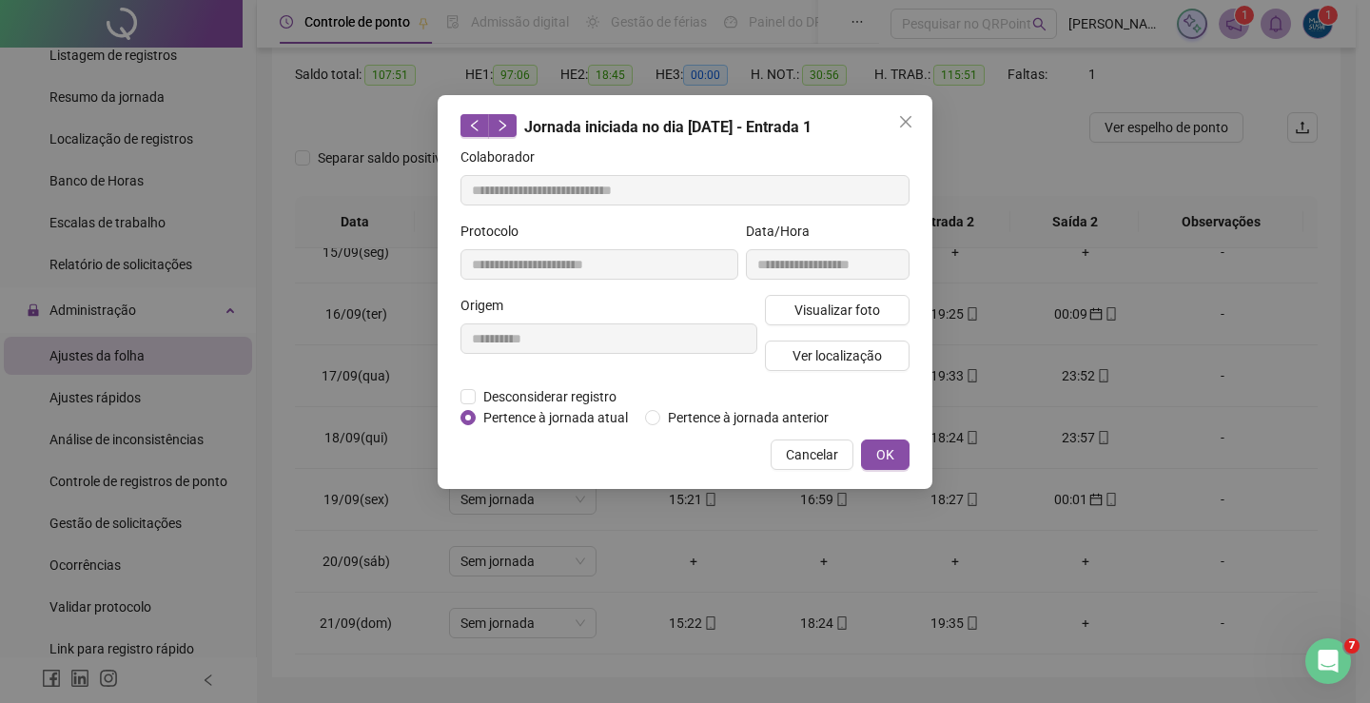
type input "**********"
click at [877, 455] on span "OK" at bounding box center [885, 454] width 18 height 21
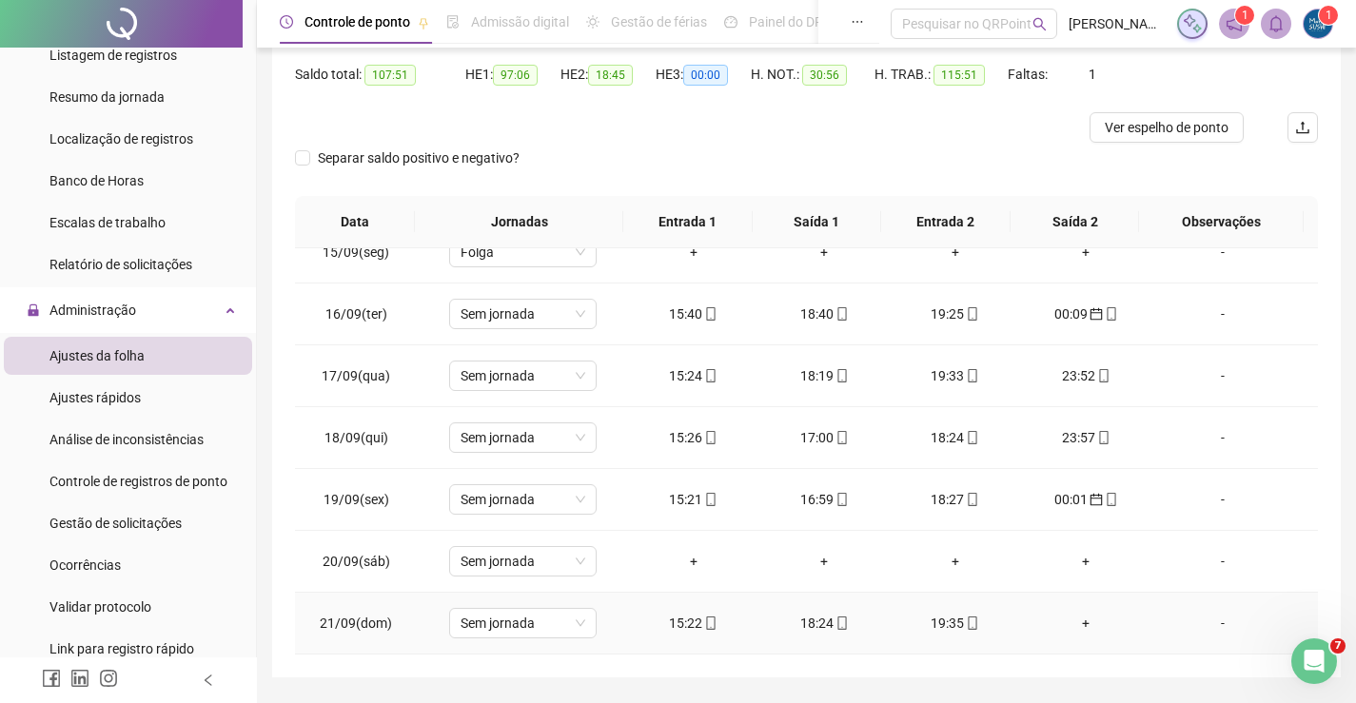
click at [933, 612] on td "19:35" at bounding box center [955, 624] width 131 height 62
click at [944, 629] on div "19:35" at bounding box center [955, 623] width 101 height 21
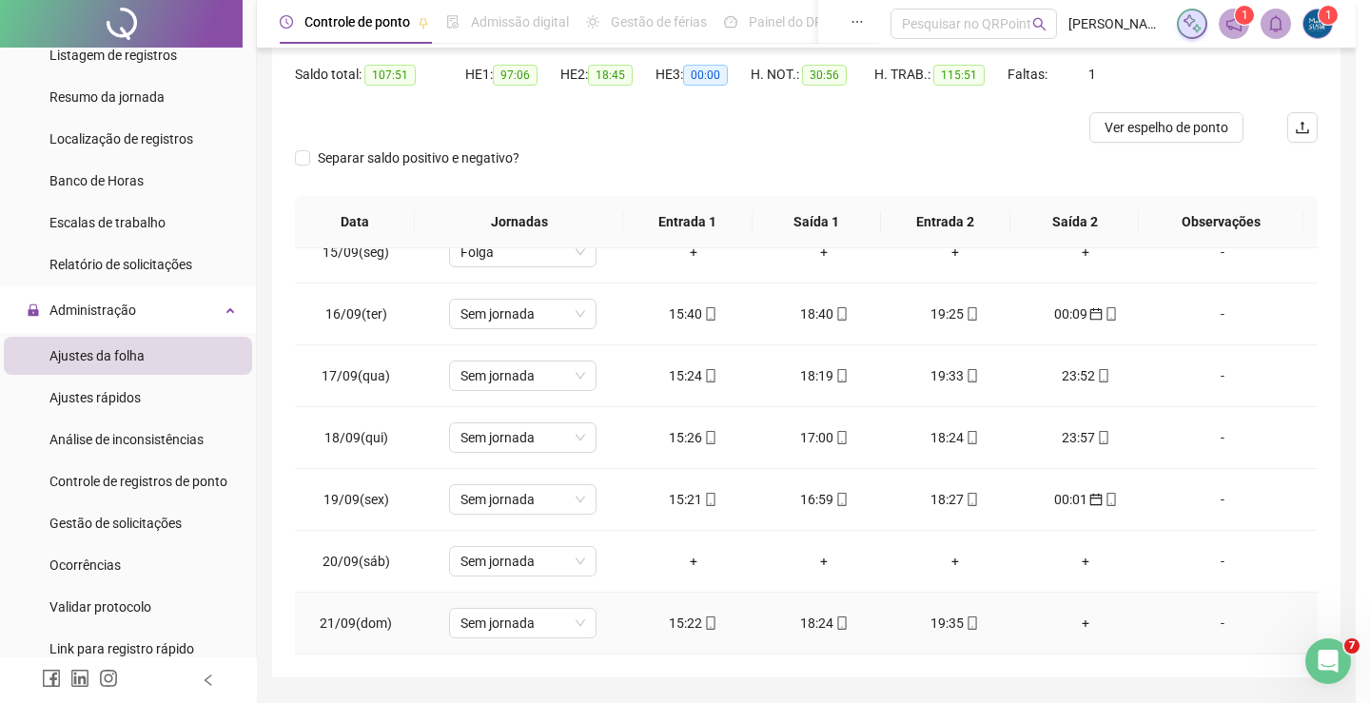
type input "**********"
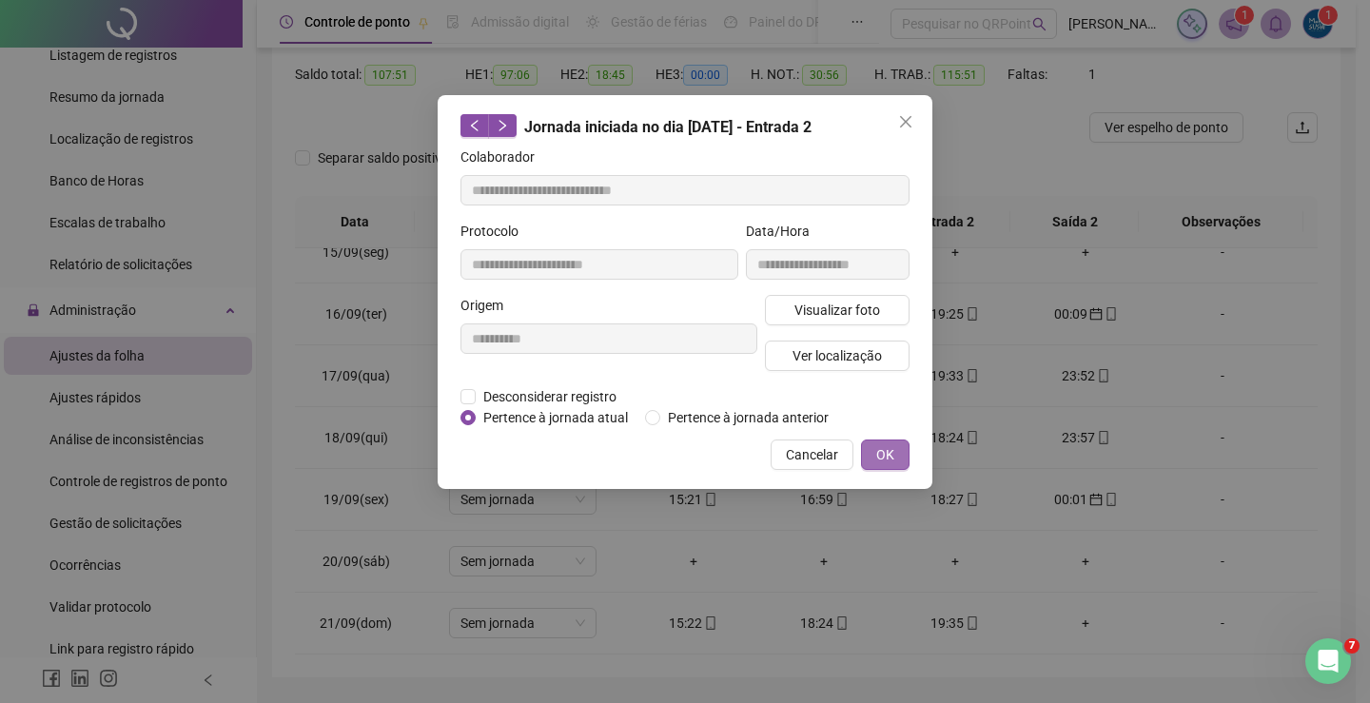
click at [894, 453] on button "OK" at bounding box center [885, 455] width 49 height 30
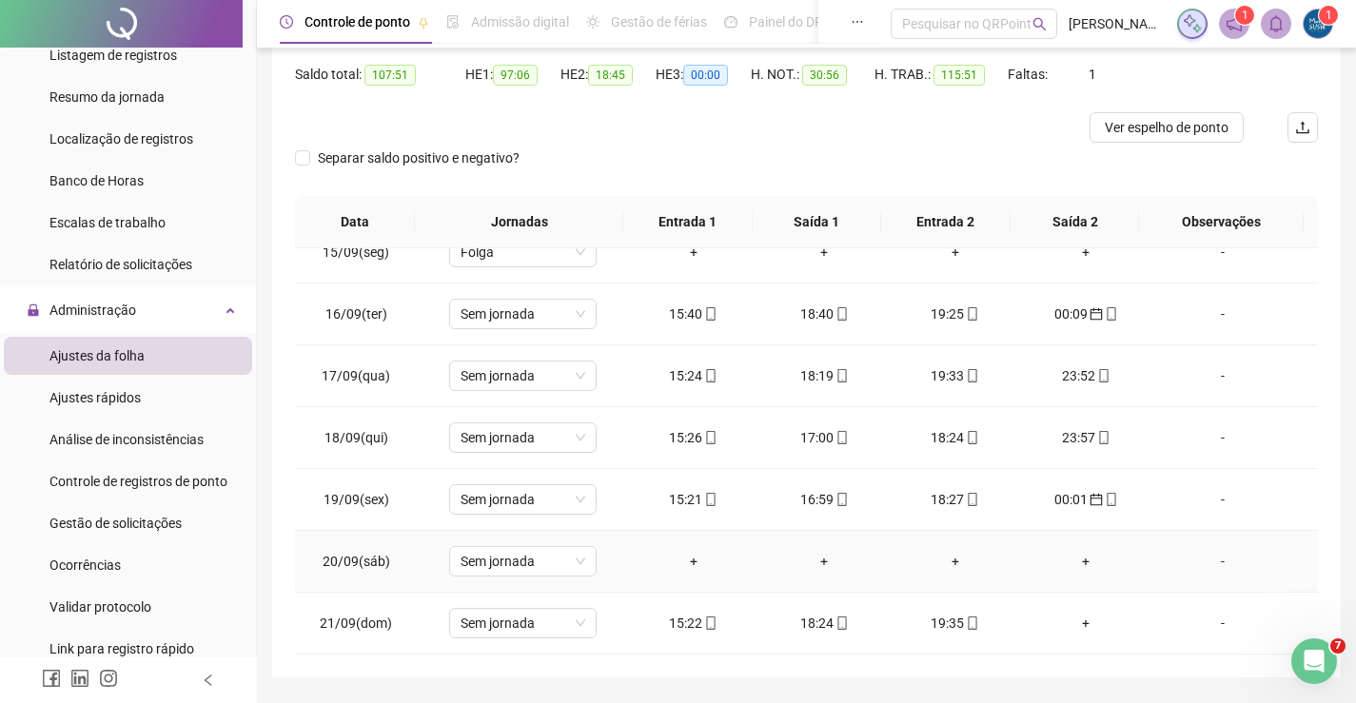
click at [691, 561] on div "+" at bounding box center [693, 561] width 101 height 21
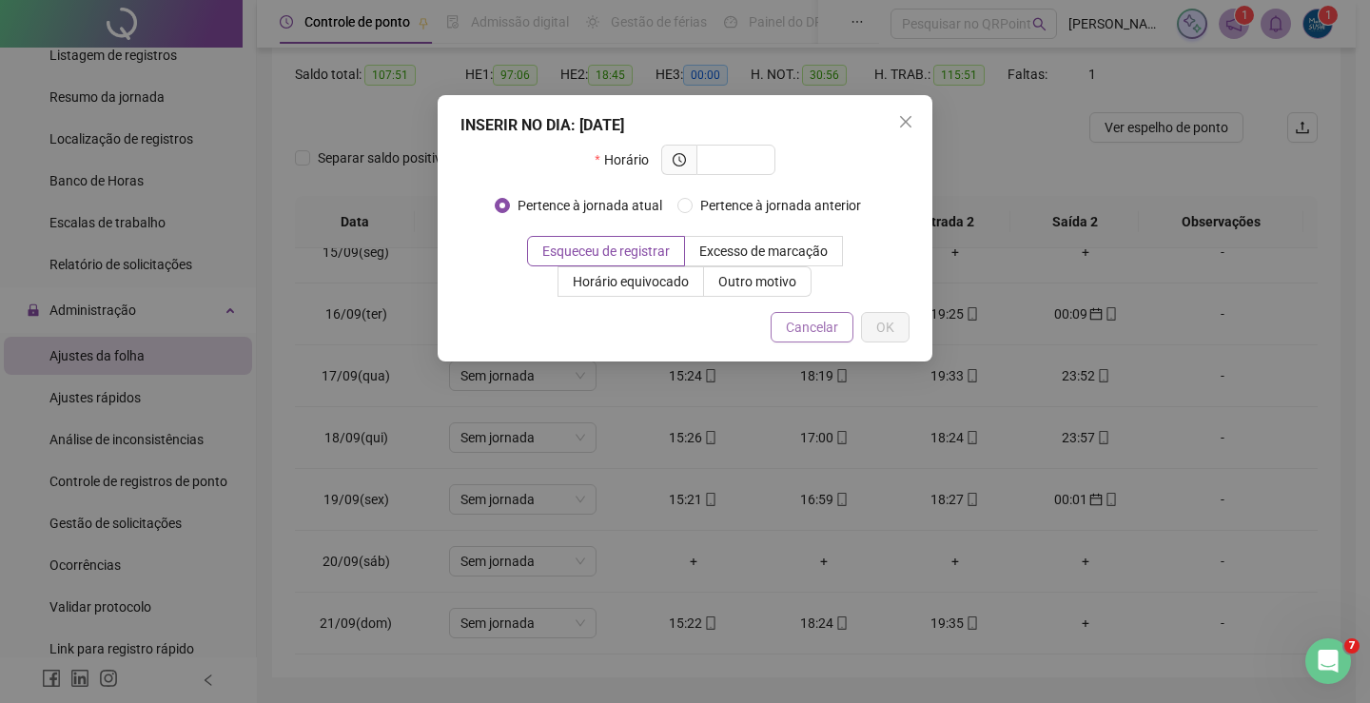
click at [789, 333] on span "Cancelar" at bounding box center [812, 327] width 52 height 21
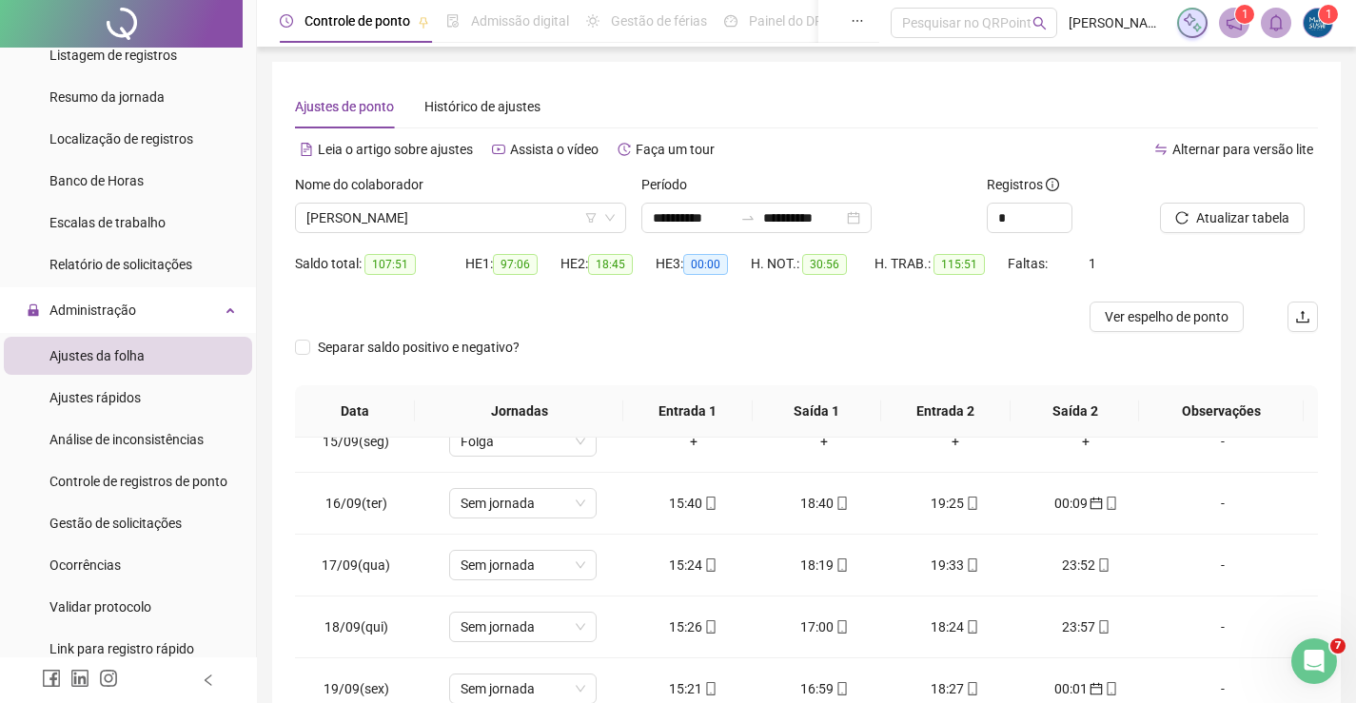
scroll to position [0, 0]
click at [458, 225] on span "[PERSON_NAME]" at bounding box center [460, 219] width 308 height 29
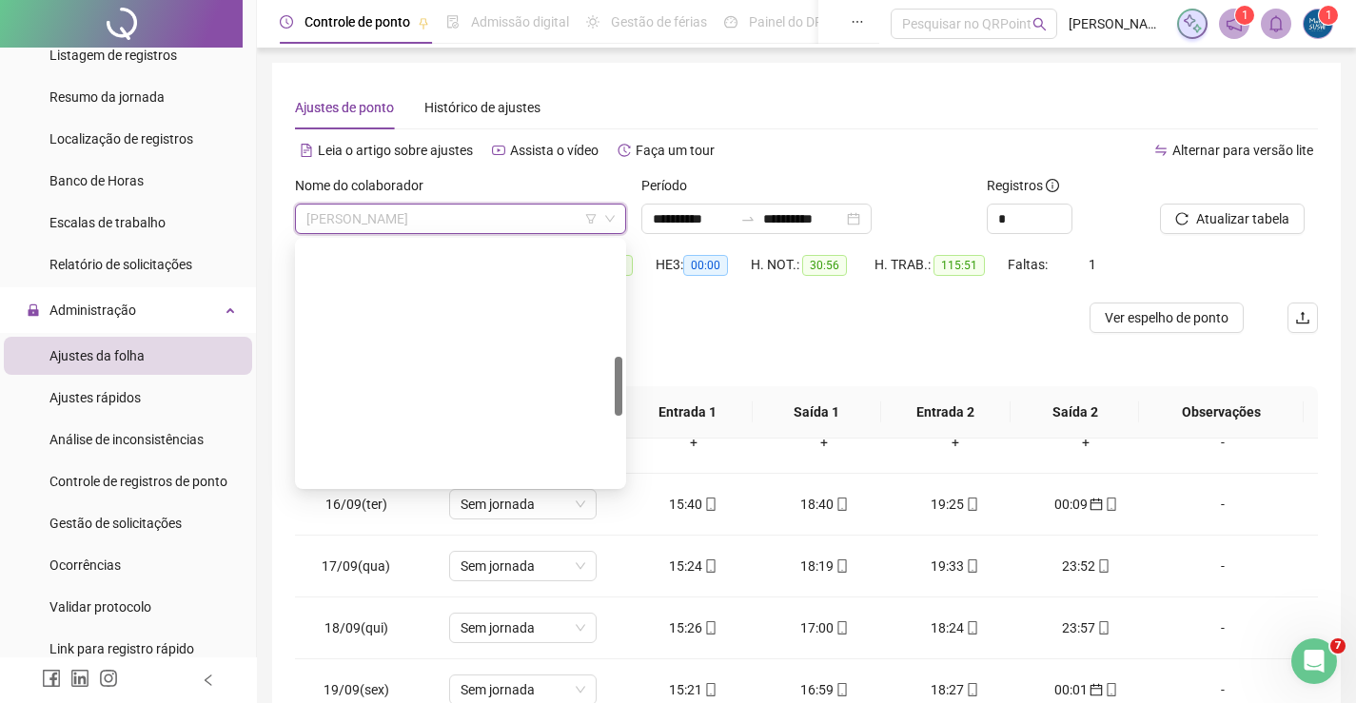
scroll to position [571, 0]
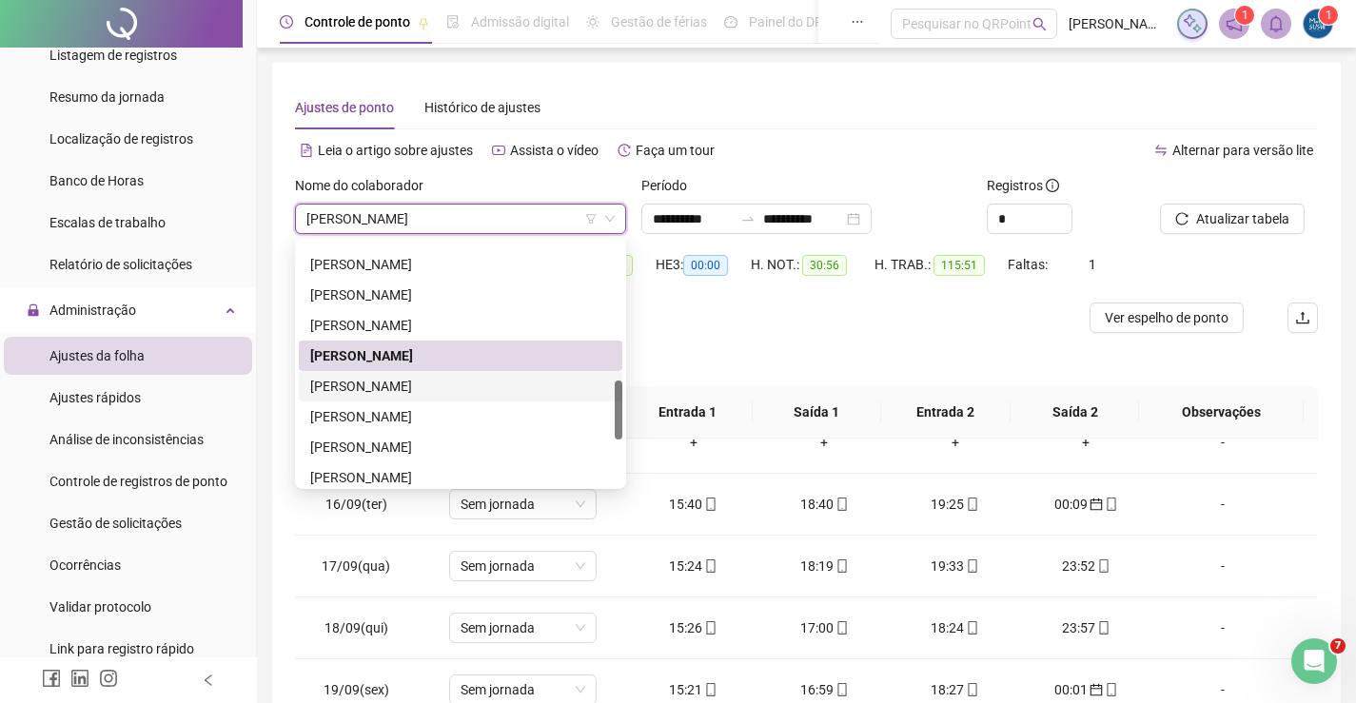
click at [711, 352] on div "Separar saldo positivo e negativo?" at bounding box center [806, 359] width 1023 height 53
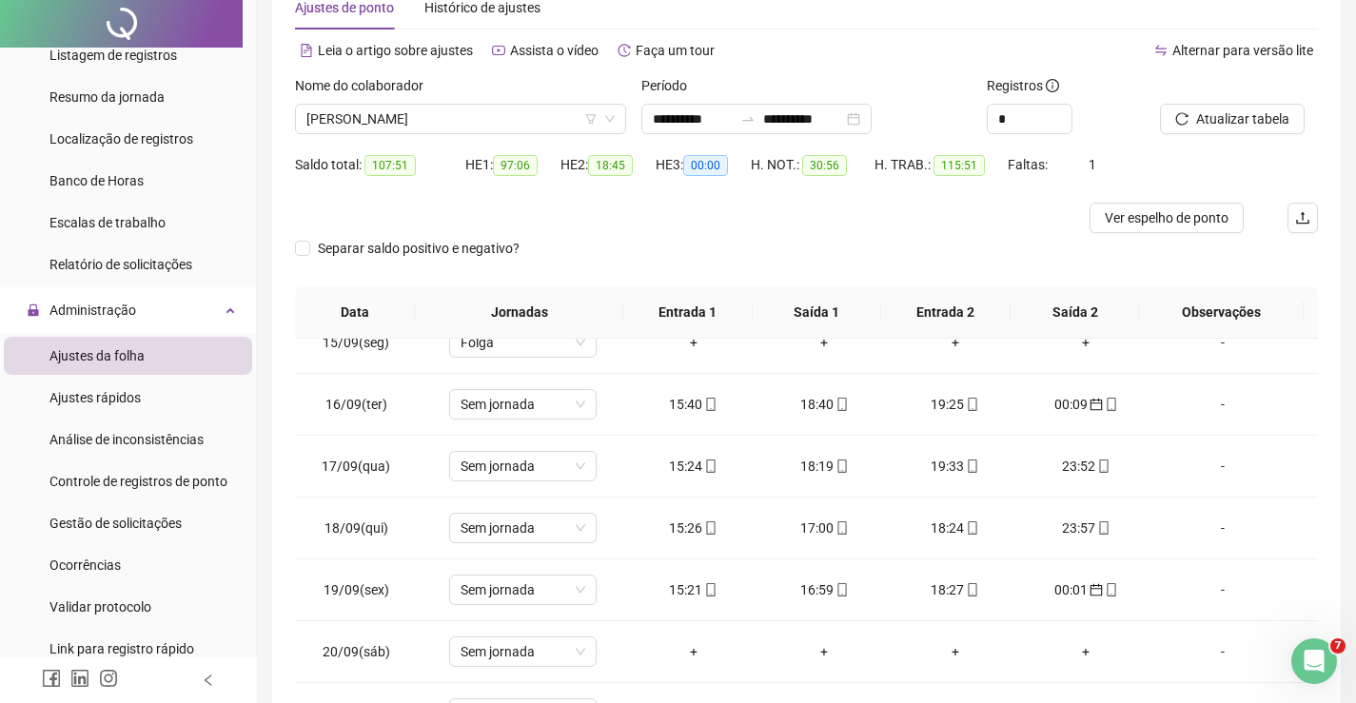
scroll to position [246, 0]
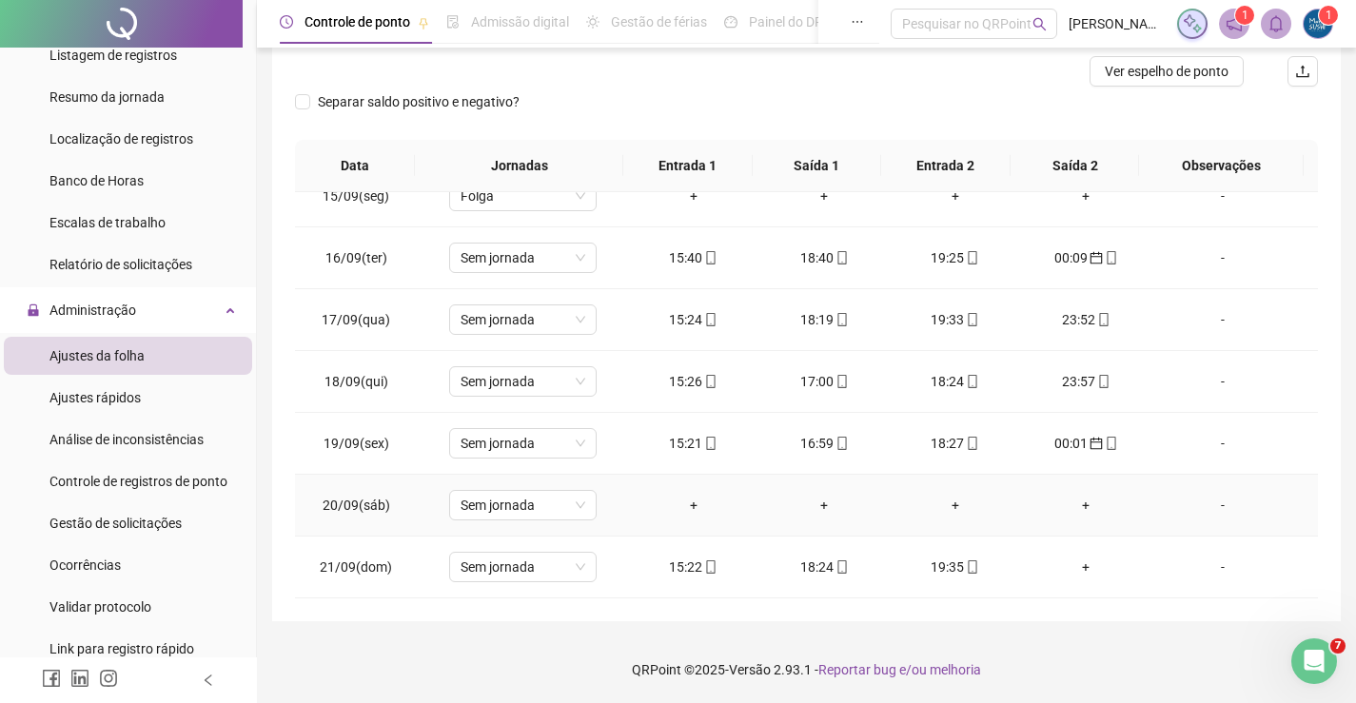
click at [692, 501] on div "+" at bounding box center [693, 505] width 101 height 21
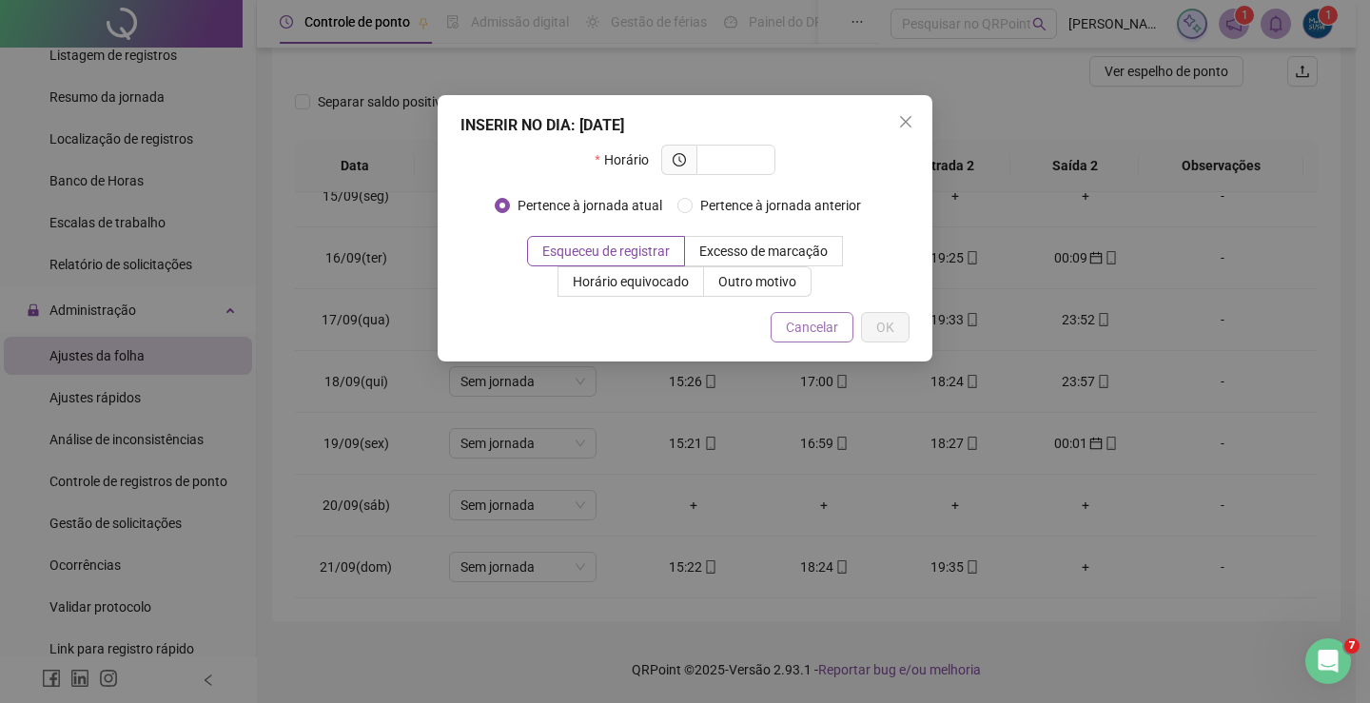
click at [809, 328] on span "Cancelar" at bounding box center [812, 327] width 52 height 21
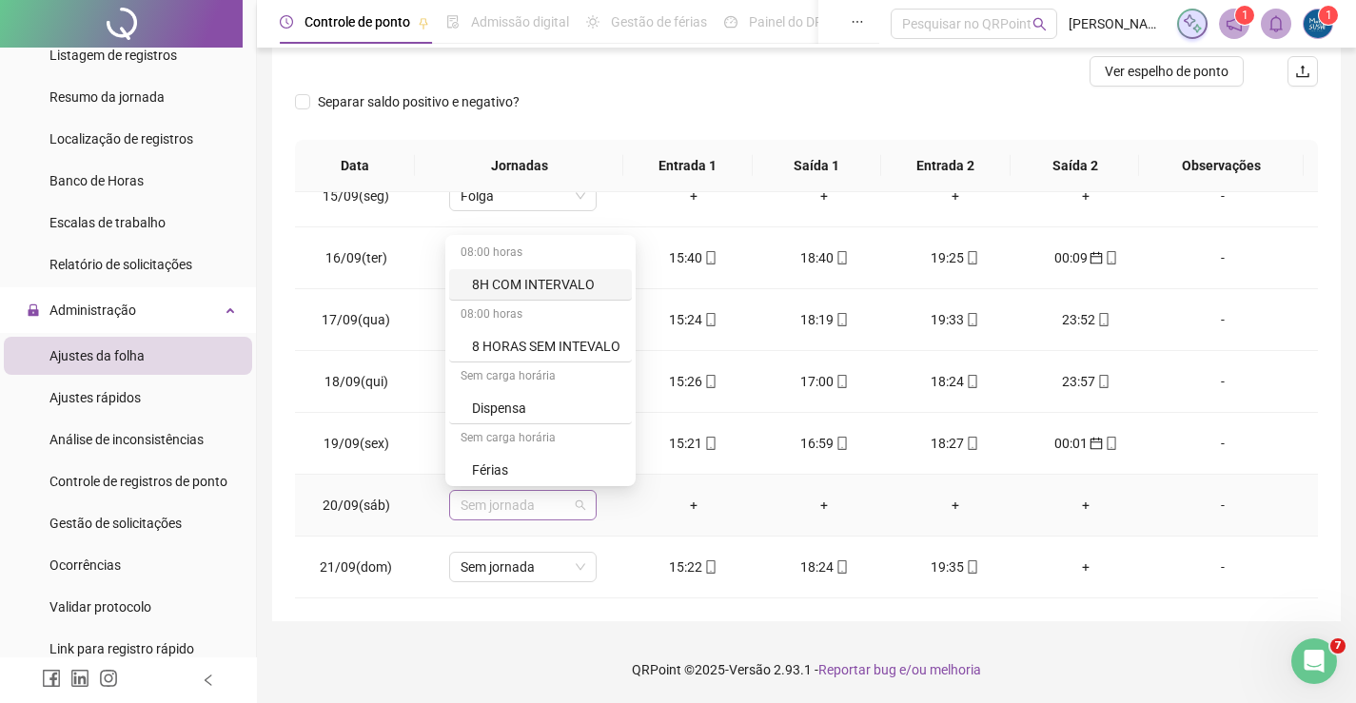
click at [561, 500] on span "Sem jornada" at bounding box center [523, 505] width 125 height 29
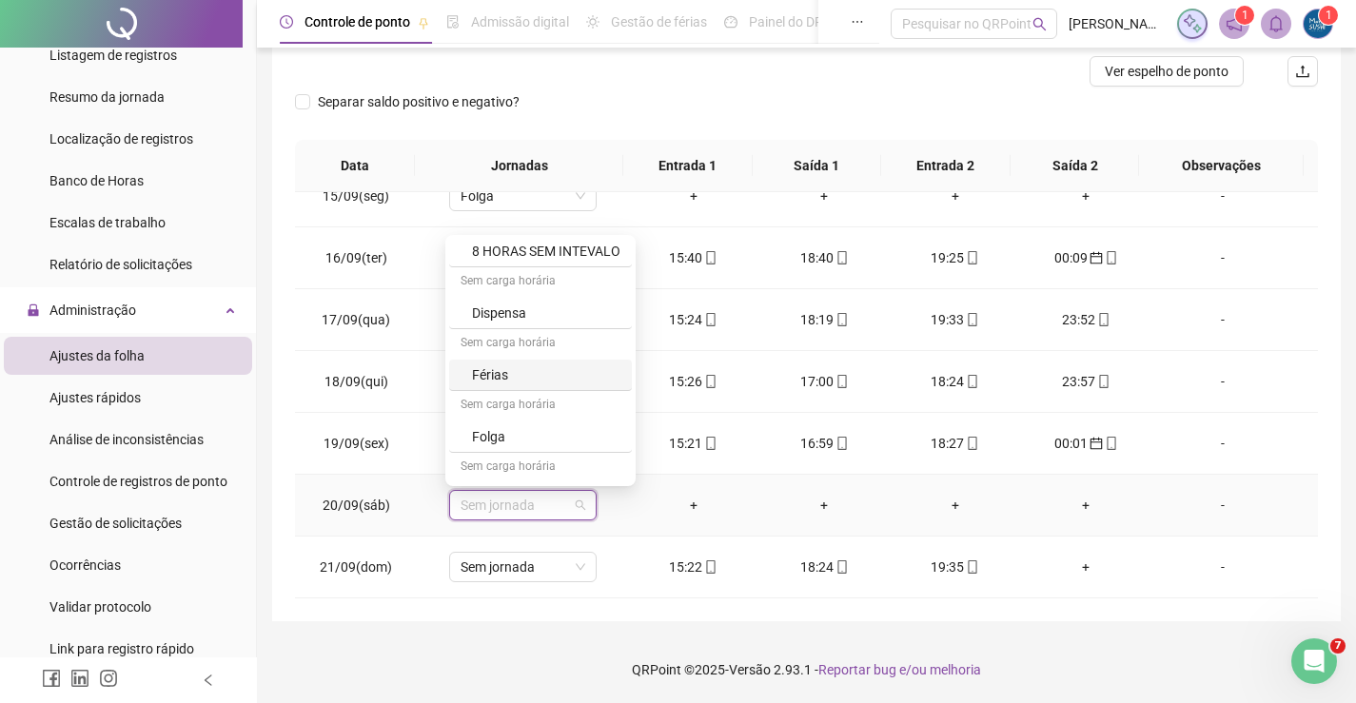
scroll to position [189, 0]
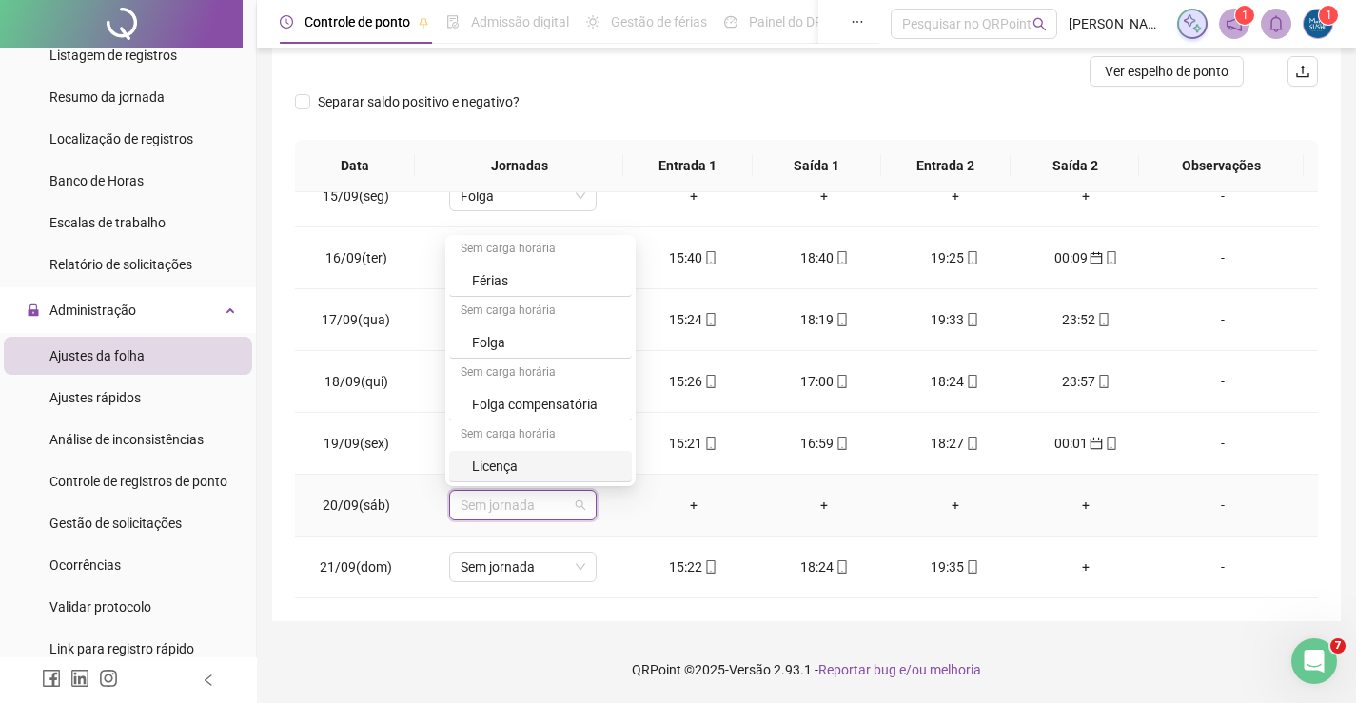
drag, startPoint x: 569, startPoint y: 461, endPoint x: 608, endPoint y: 481, distance: 43.8
click at [568, 461] on div "Licença" at bounding box center [546, 466] width 148 height 21
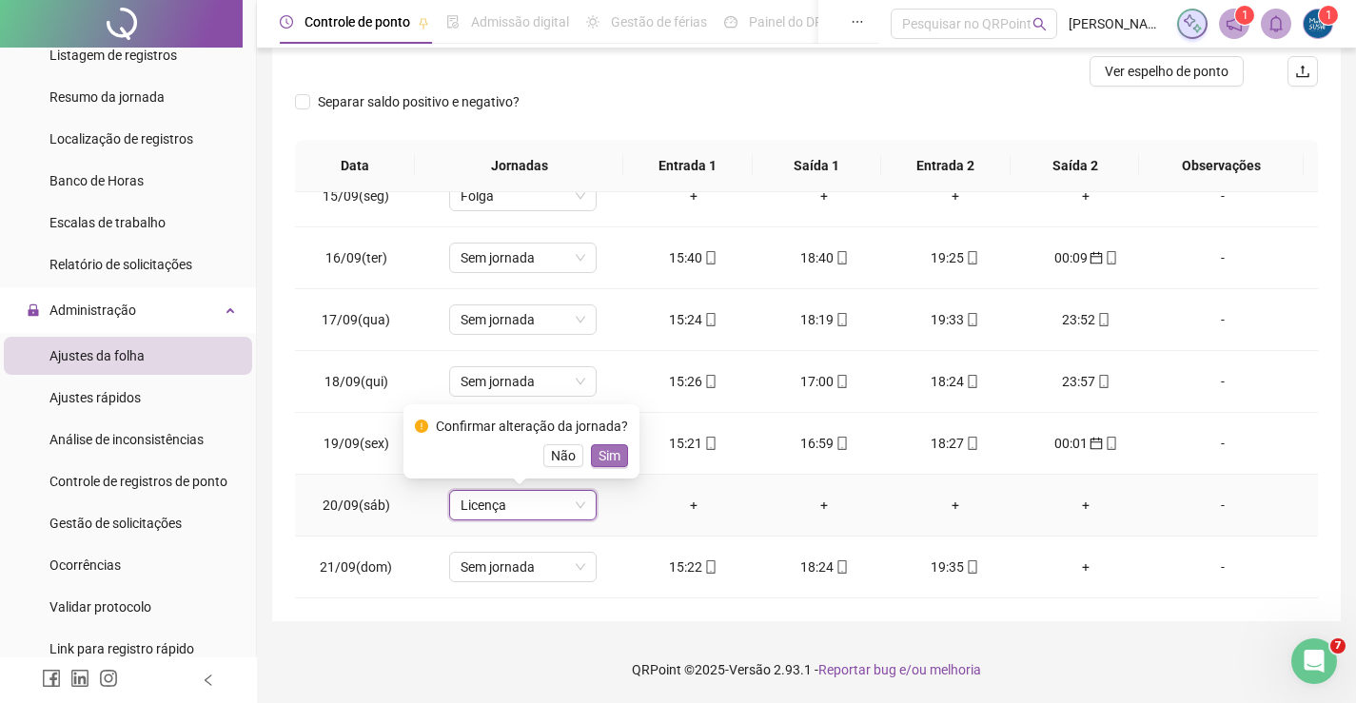
click at [607, 463] on span "Sim" at bounding box center [610, 455] width 22 height 21
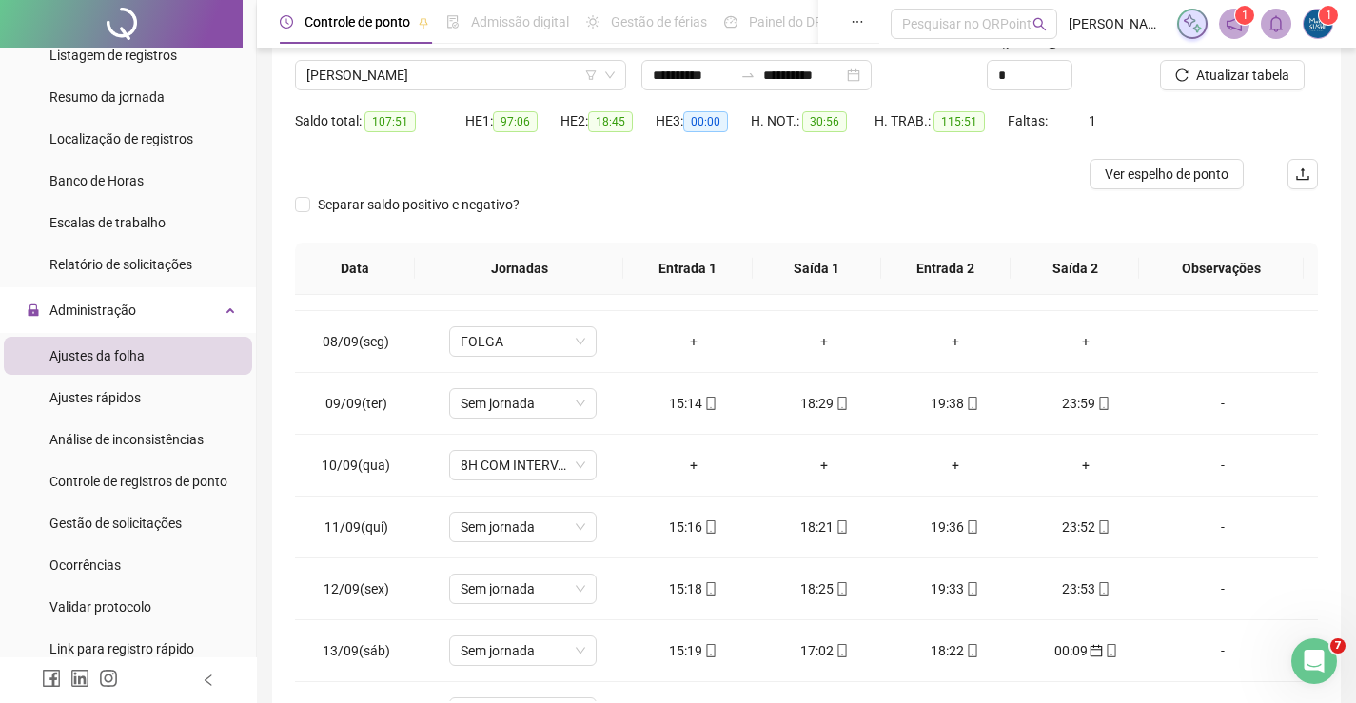
scroll to position [0, 0]
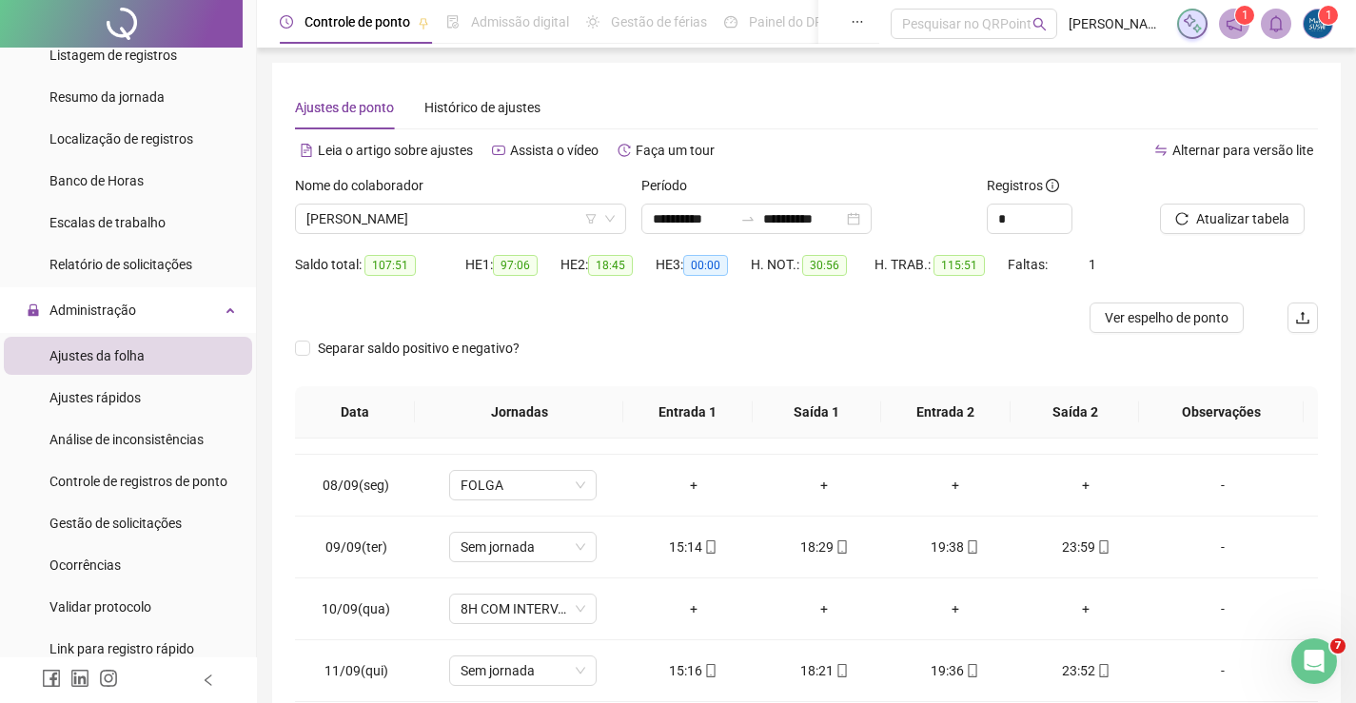
click at [535, 202] on div "Nome do colaborador" at bounding box center [460, 189] width 331 height 29
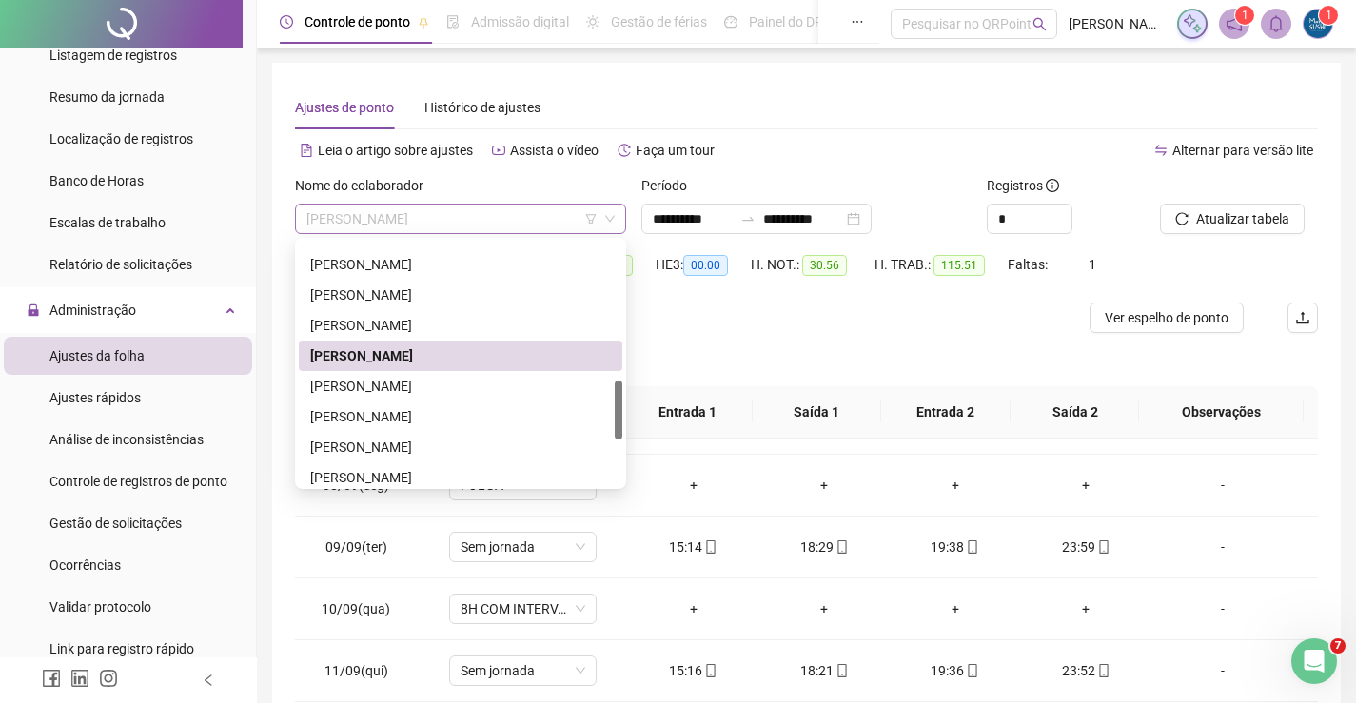
click at [537, 215] on span "[PERSON_NAME]" at bounding box center [460, 219] width 308 height 29
click at [405, 391] on div "[PERSON_NAME]" at bounding box center [460, 386] width 301 height 21
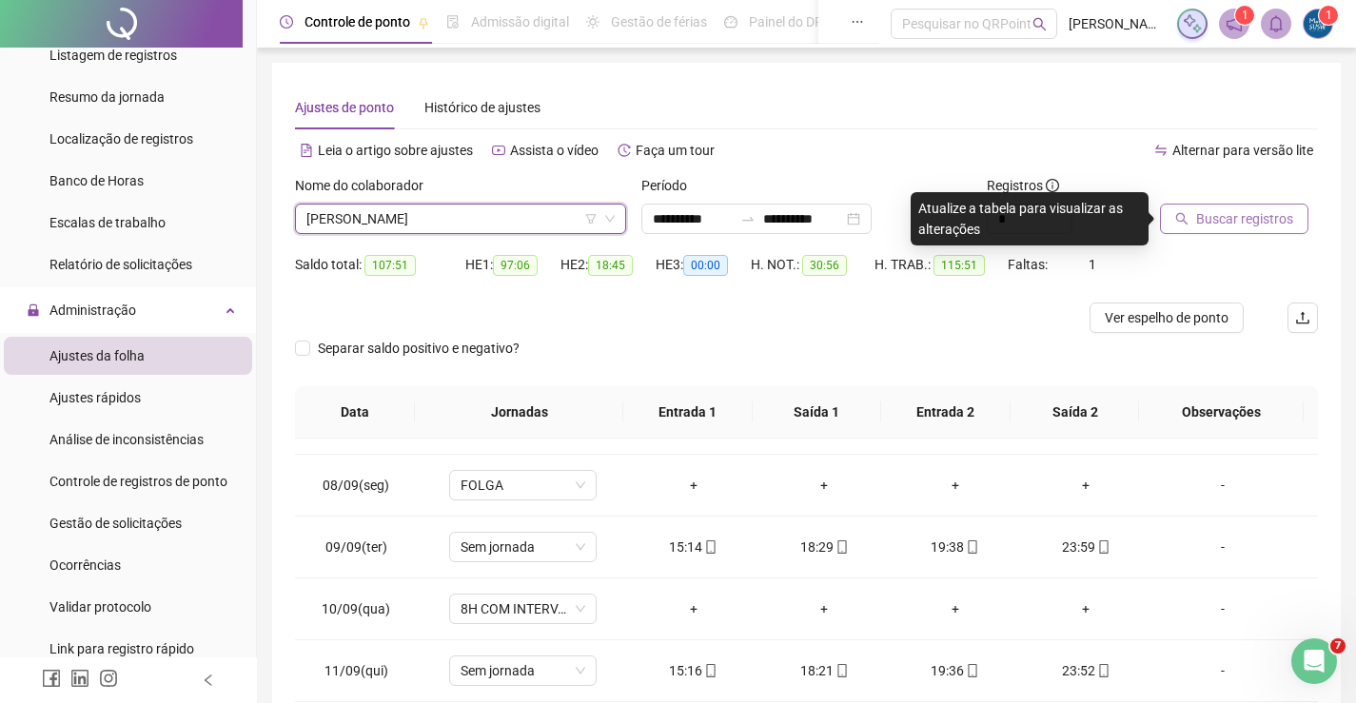
click at [1187, 224] on icon "search" at bounding box center [1182, 219] width 12 height 12
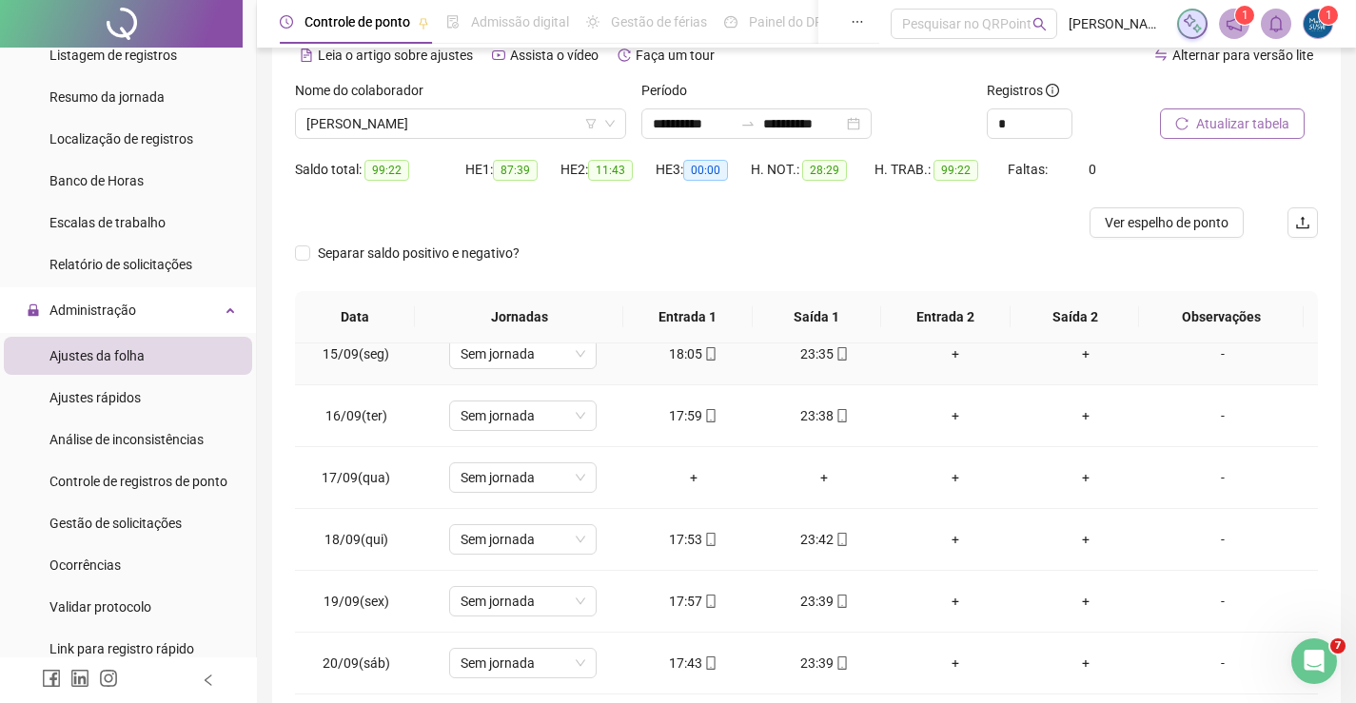
scroll to position [893, 0]
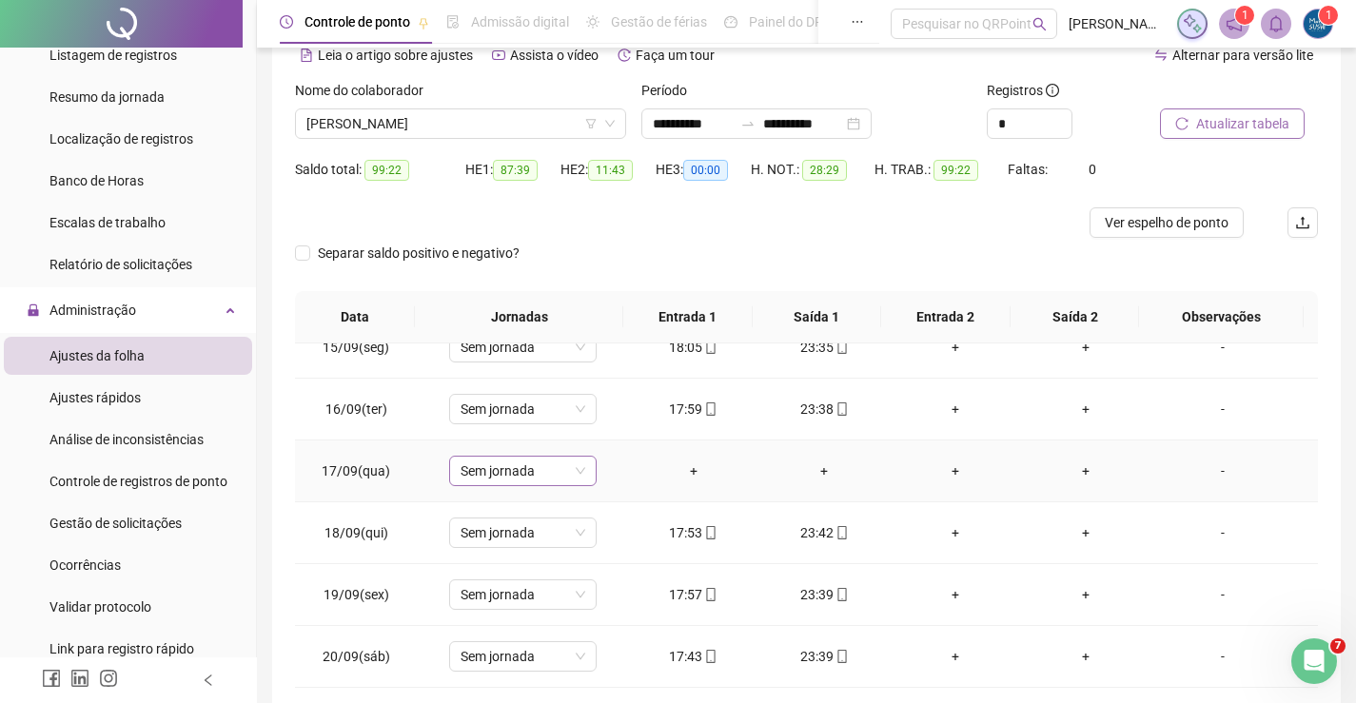
click at [520, 474] on span "Sem jornada" at bounding box center [523, 471] width 125 height 29
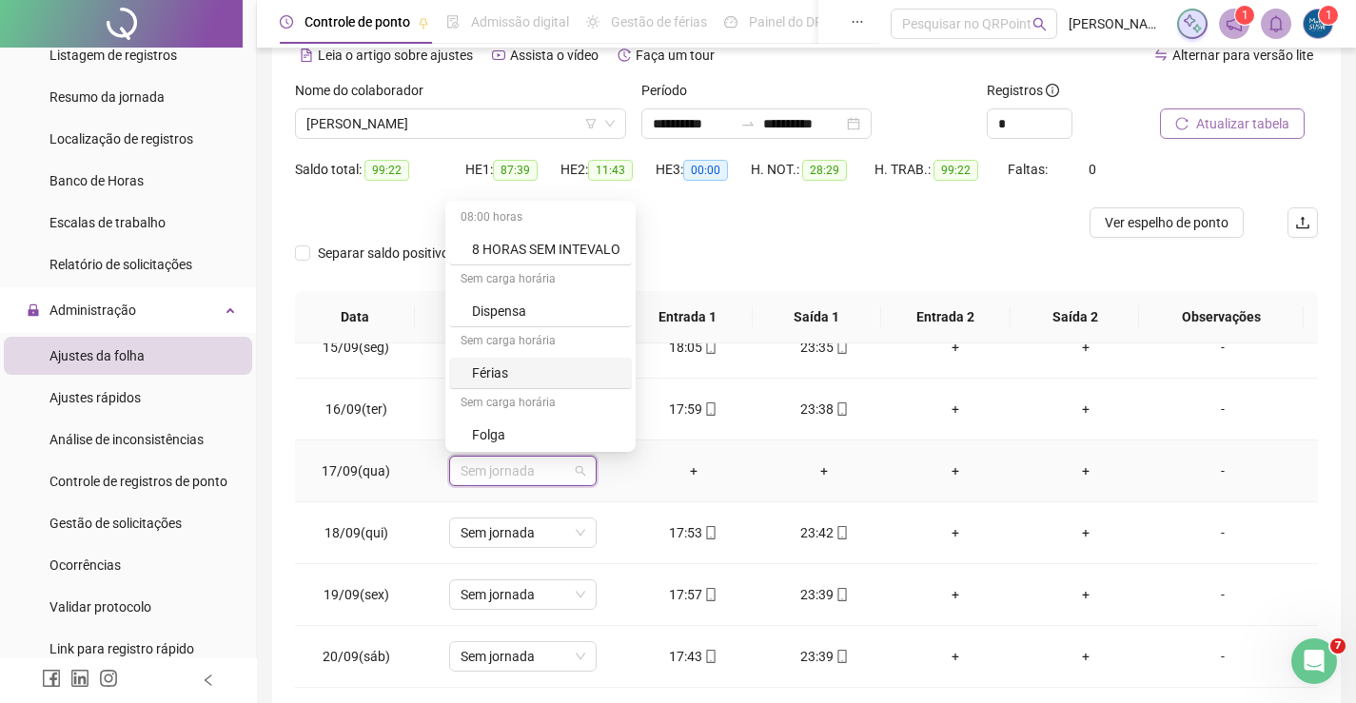
scroll to position [95, 0]
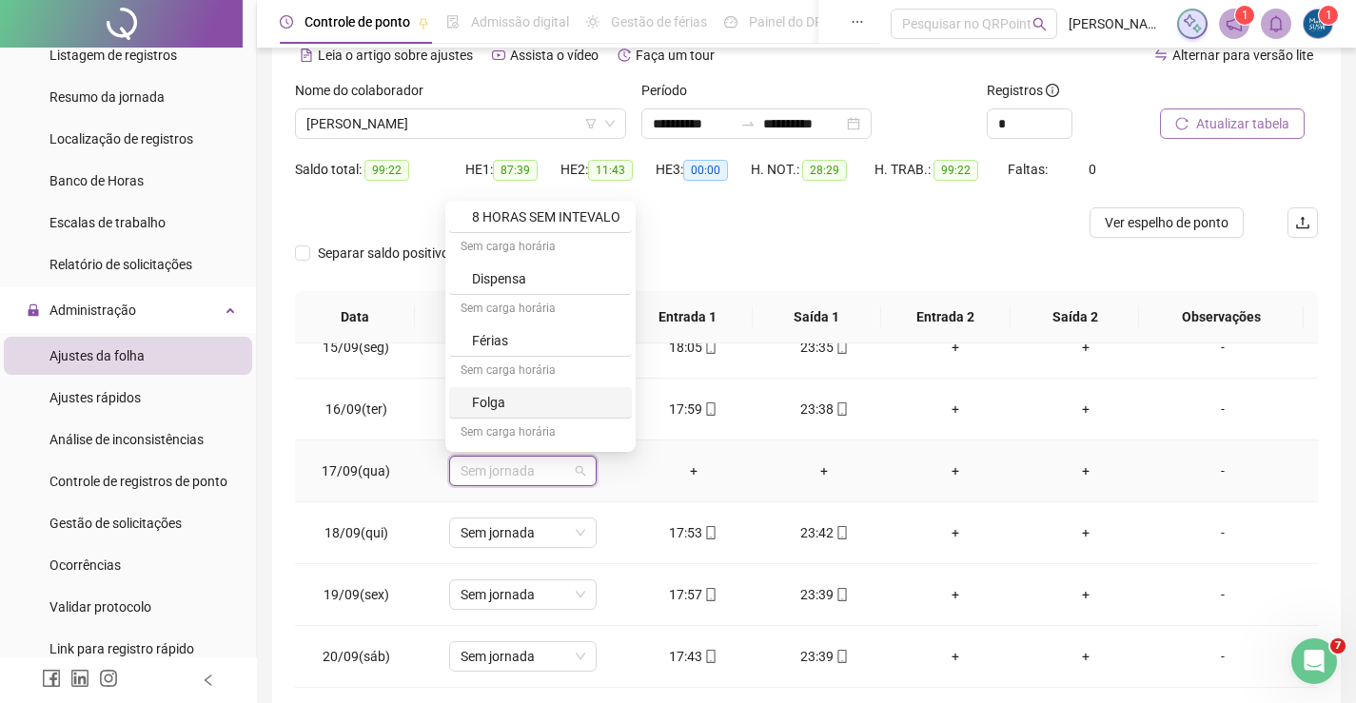
click at [469, 395] on div "Folga" at bounding box center [540, 402] width 183 height 31
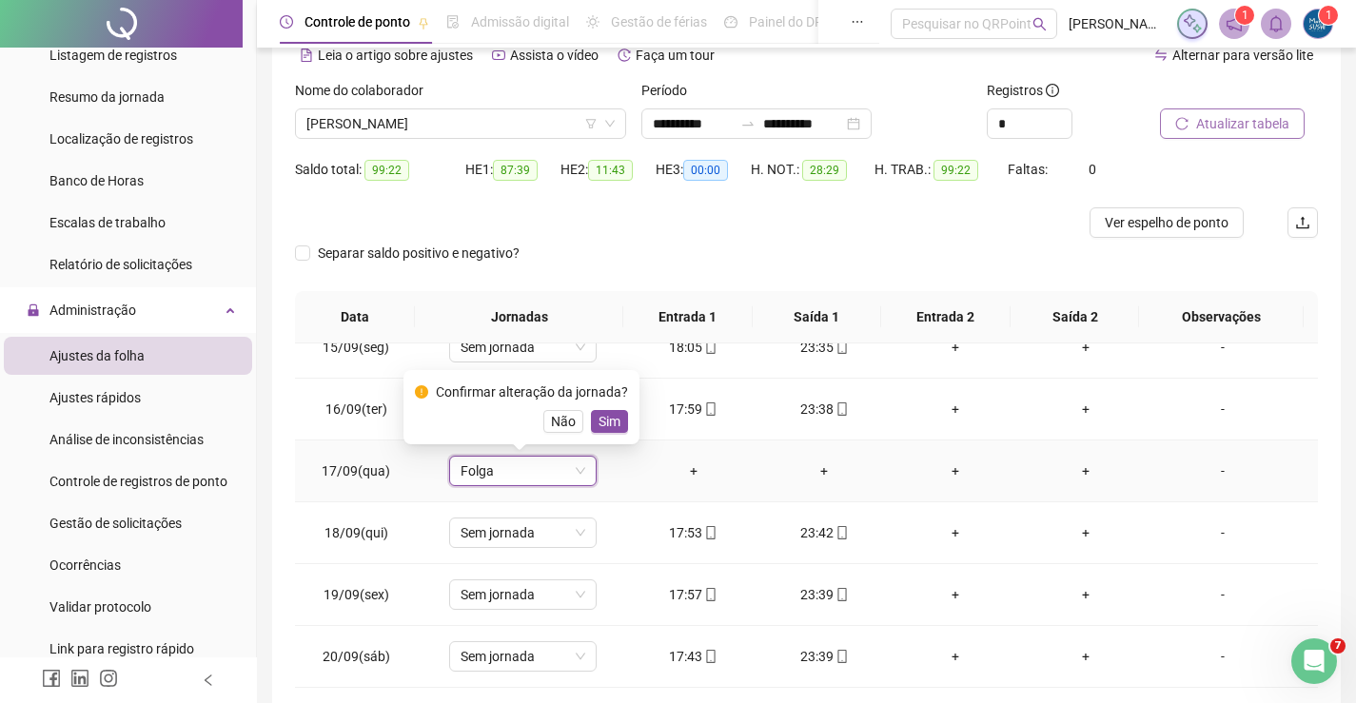
click at [599, 420] on span "Sim" at bounding box center [610, 421] width 22 height 21
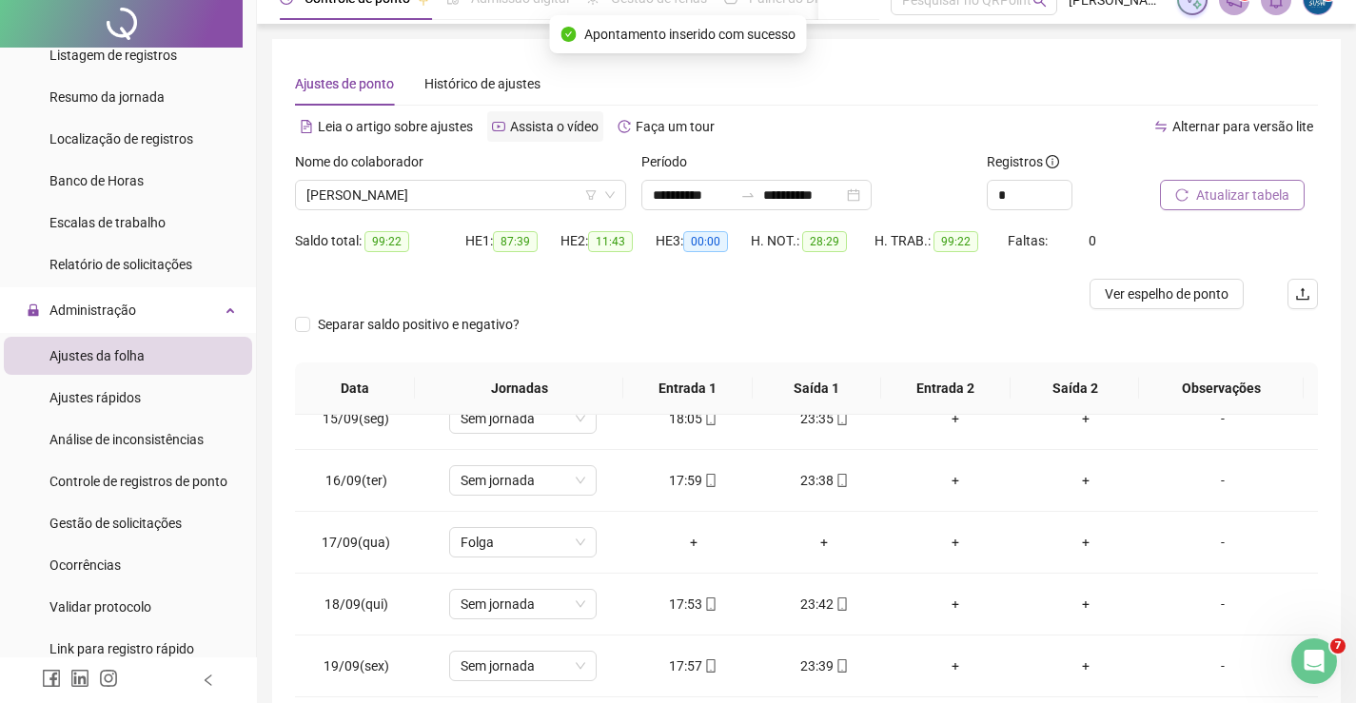
scroll to position [0, 0]
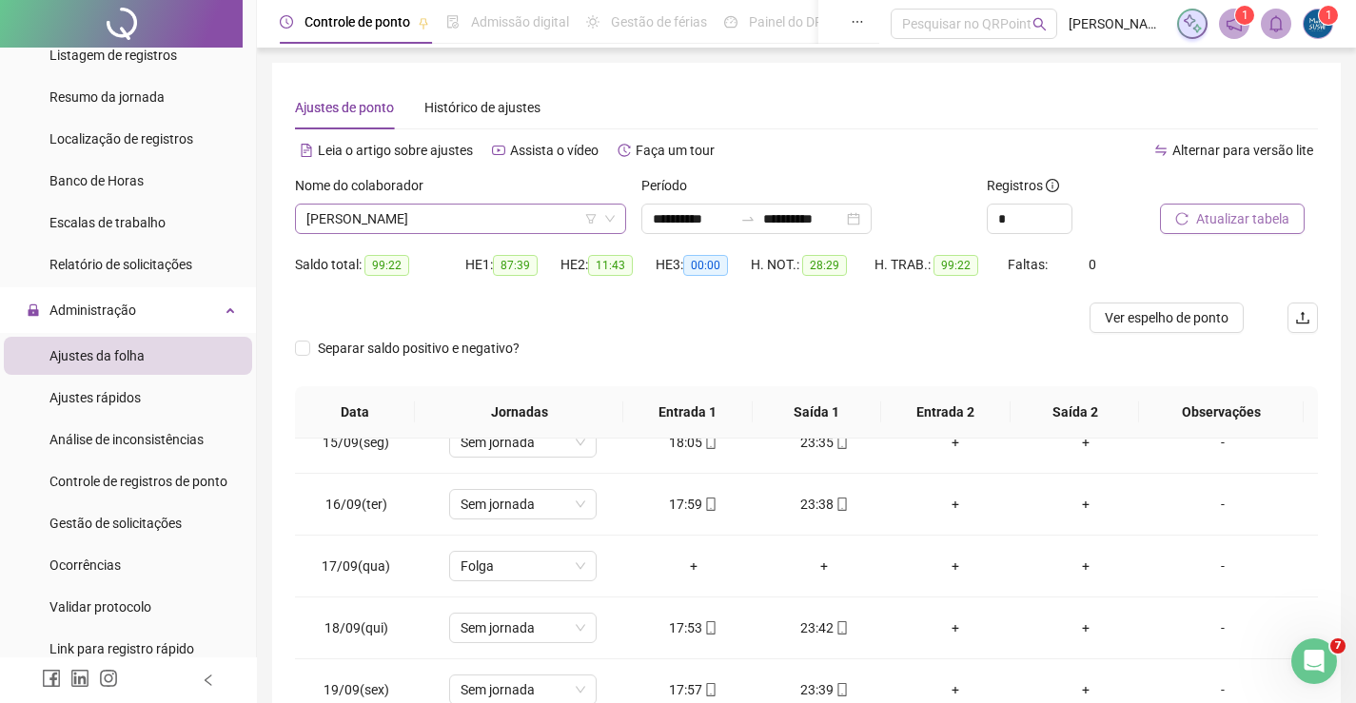
click at [515, 210] on span "[PERSON_NAME]" at bounding box center [460, 219] width 308 height 29
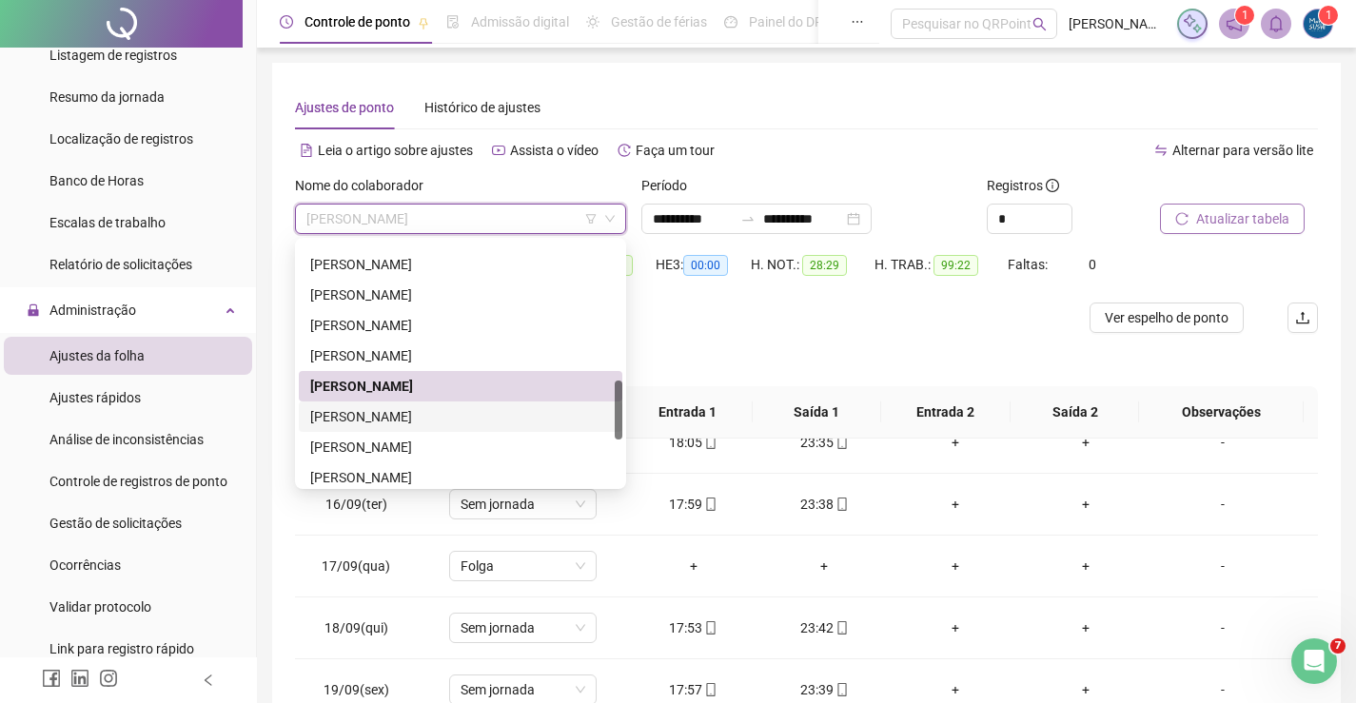
click at [451, 412] on div "[PERSON_NAME]" at bounding box center [460, 416] width 301 height 21
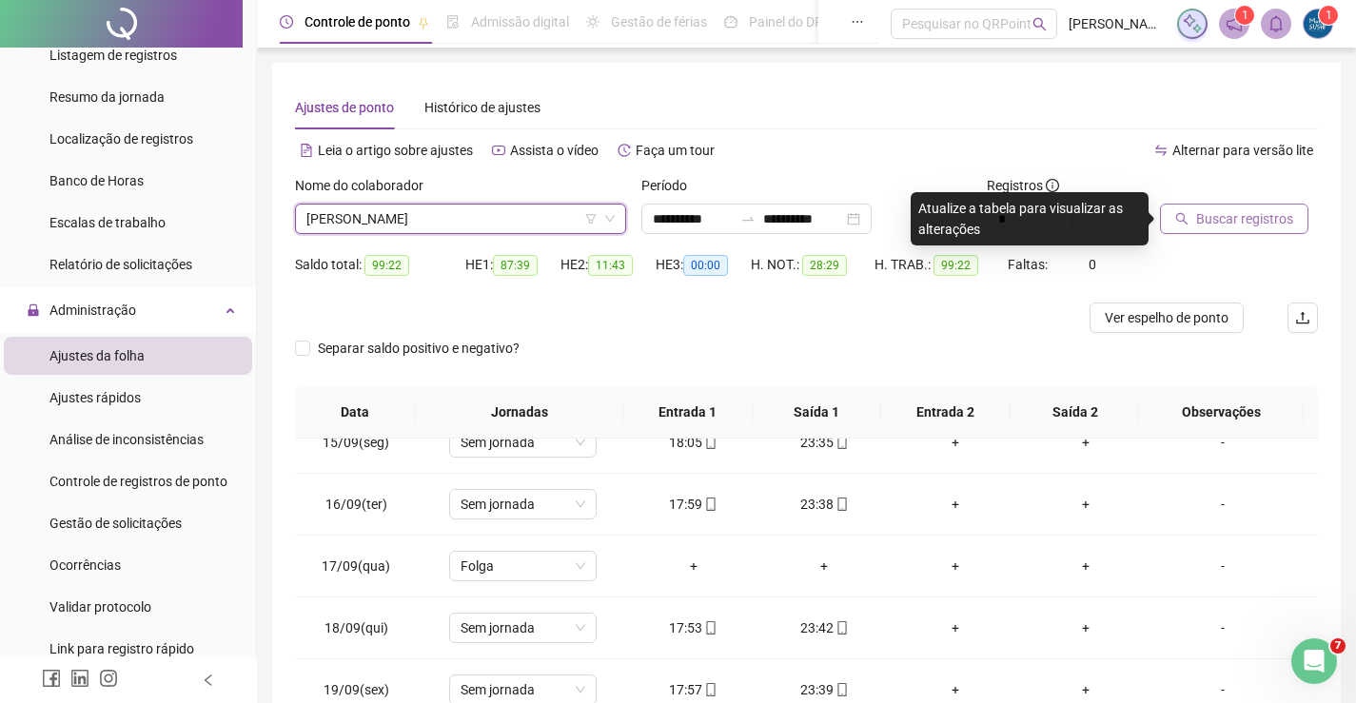
click at [1201, 206] on button "Buscar registros" at bounding box center [1234, 219] width 148 height 30
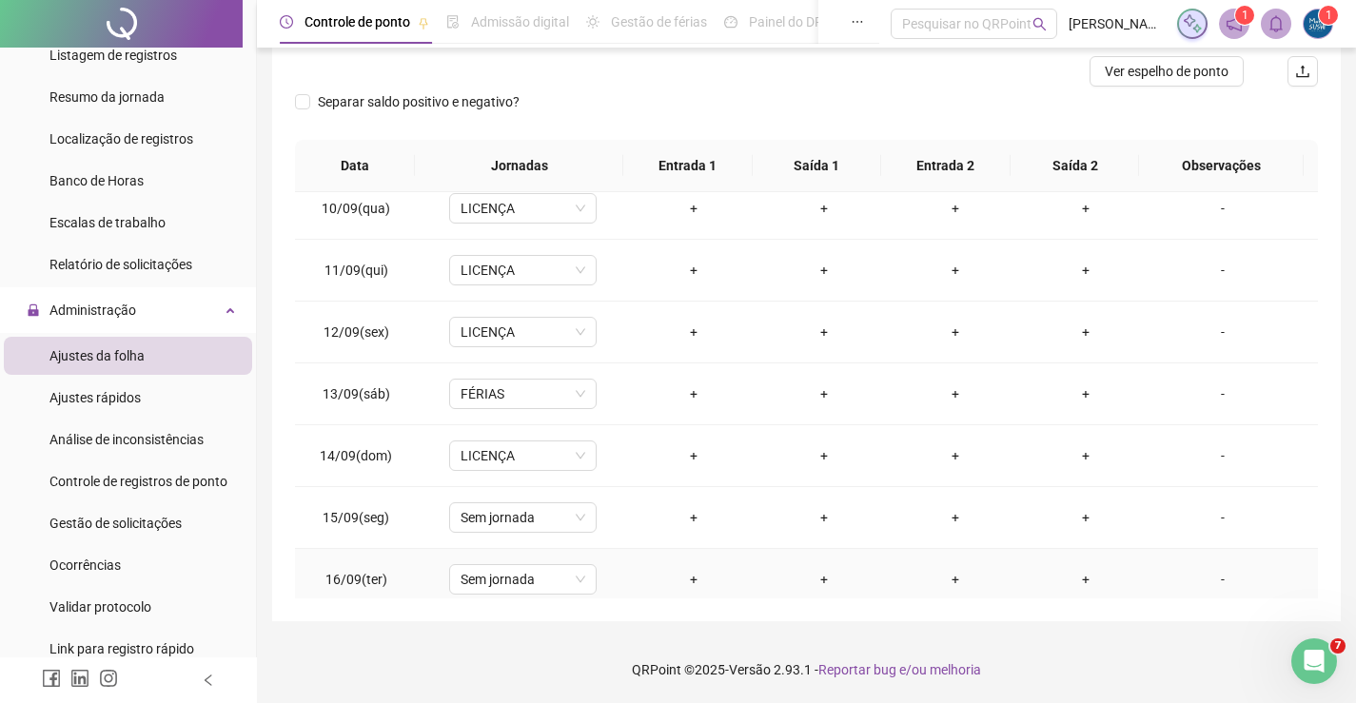
scroll to position [666, 0]
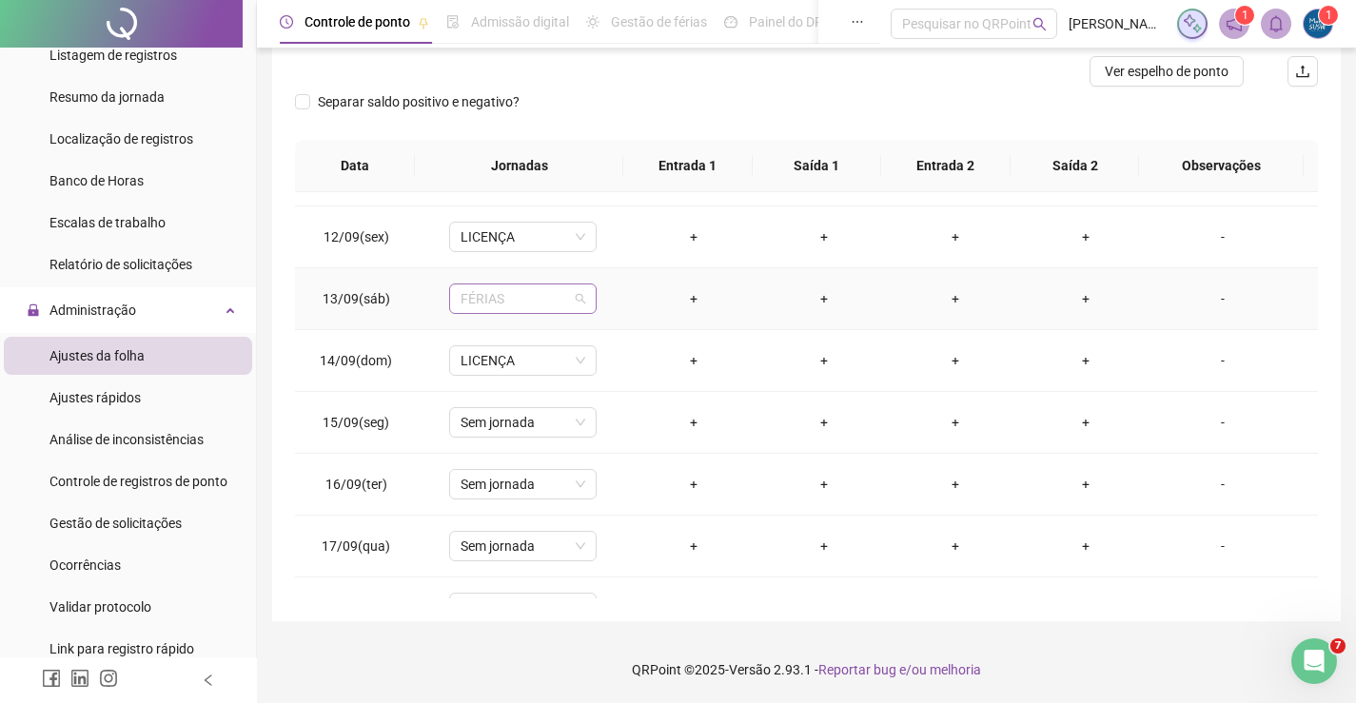
click at [568, 303] on span "FÉRIAS" at bounding box center [523, 299] width 125 height 29
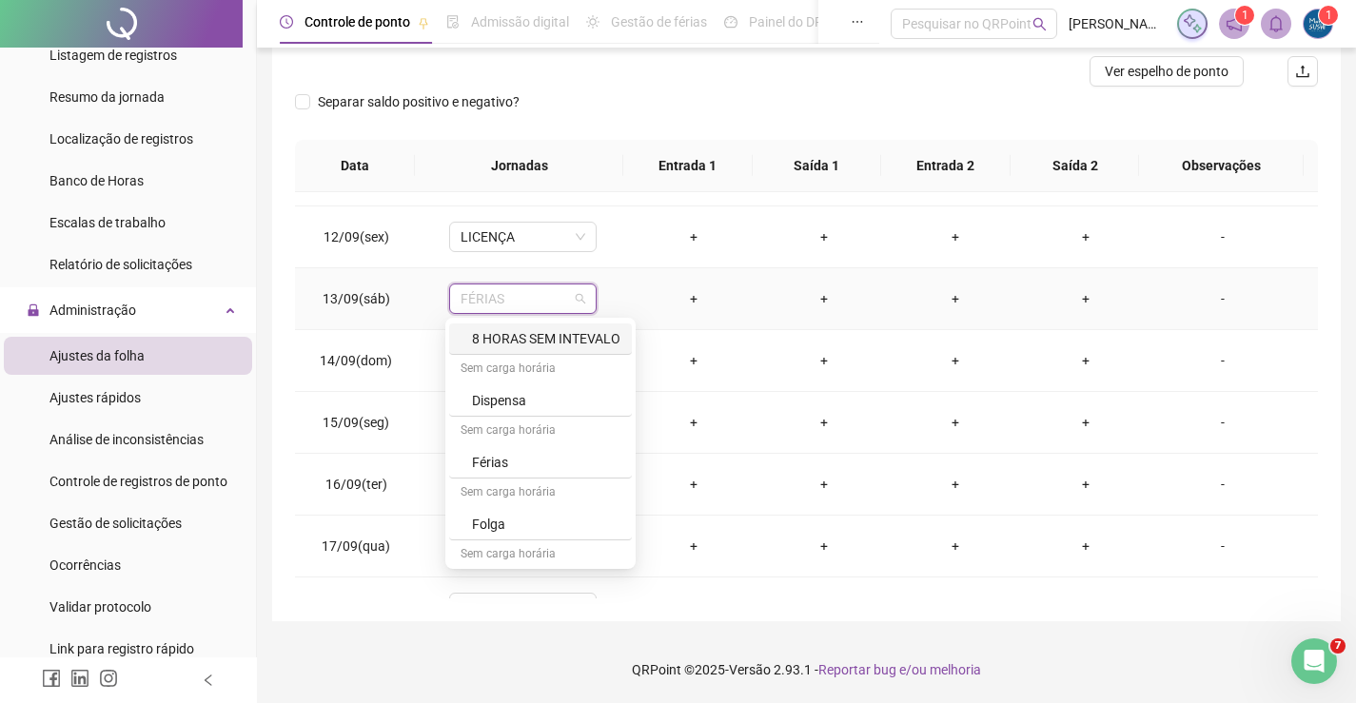
scroll to position [189, 0]
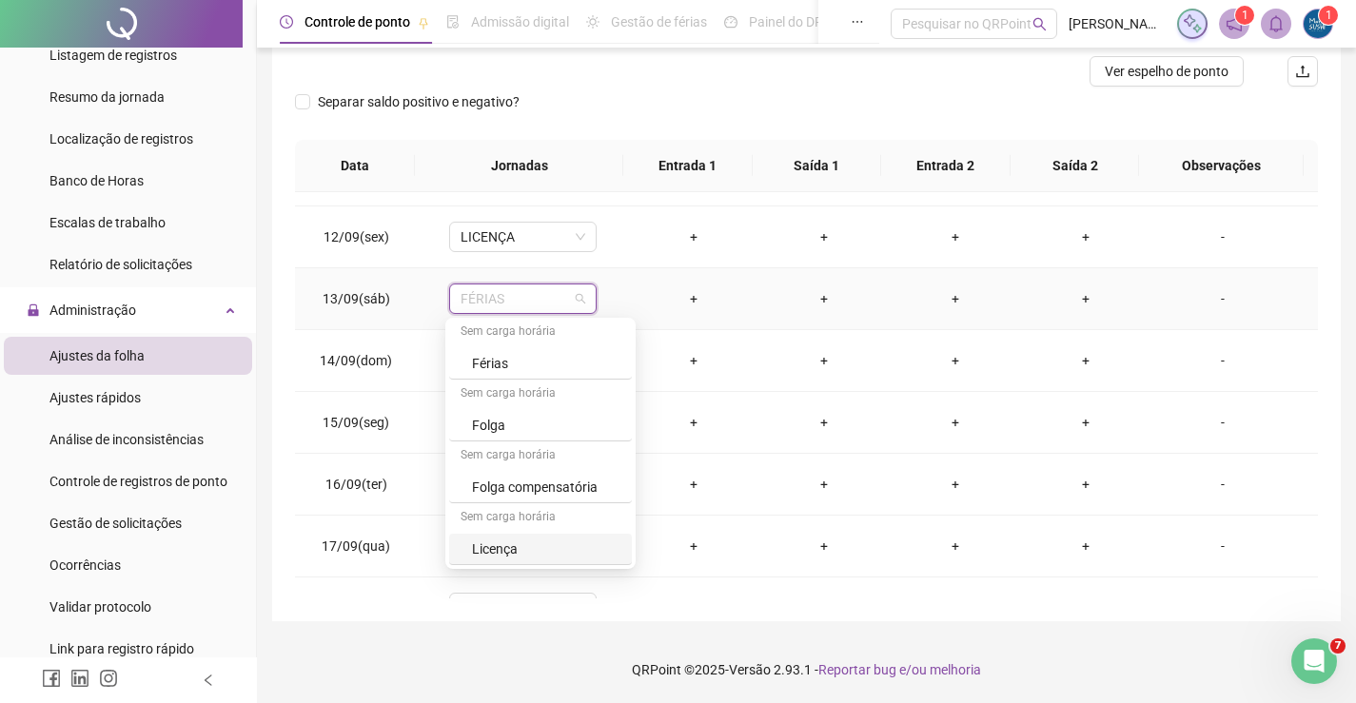
click at [524, 544] on div "Licença" at bounding box center [546, 549] width 148 height 21
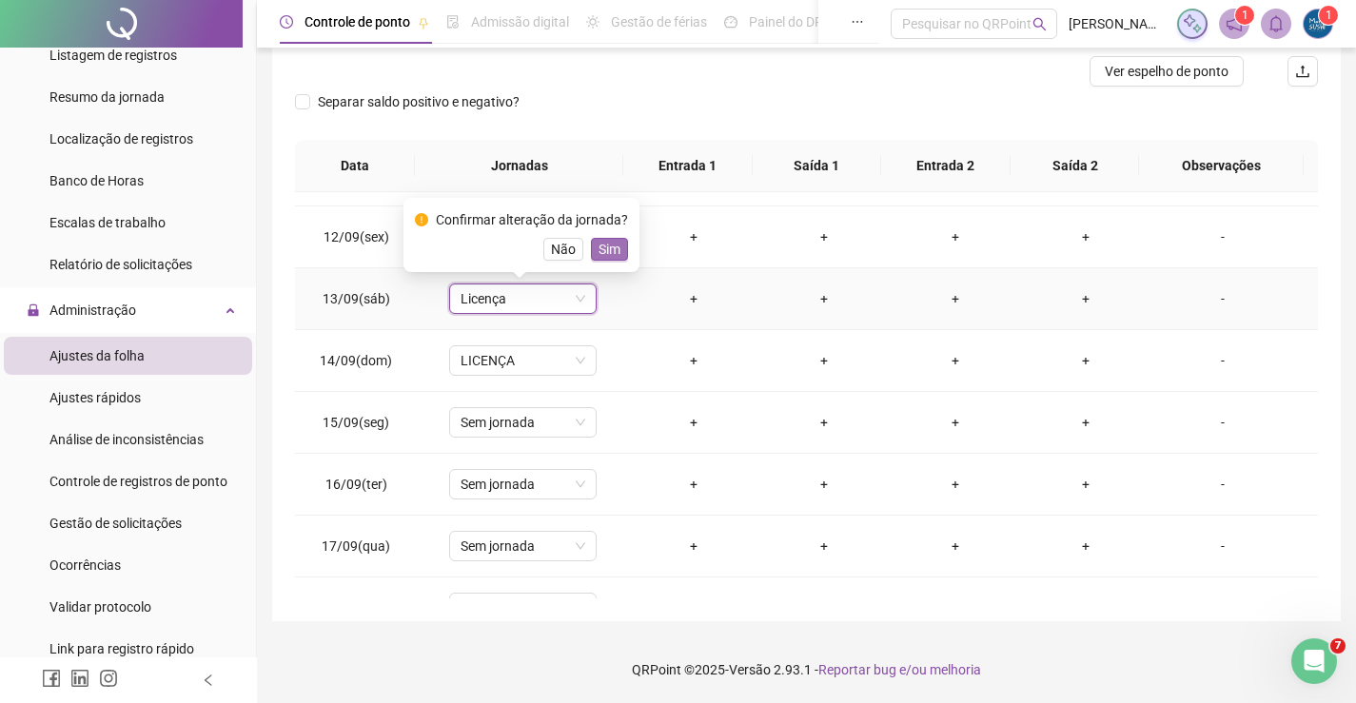
click at [608, 253] on span "Sim" at bounding box center [610, 249] width 22 height 21
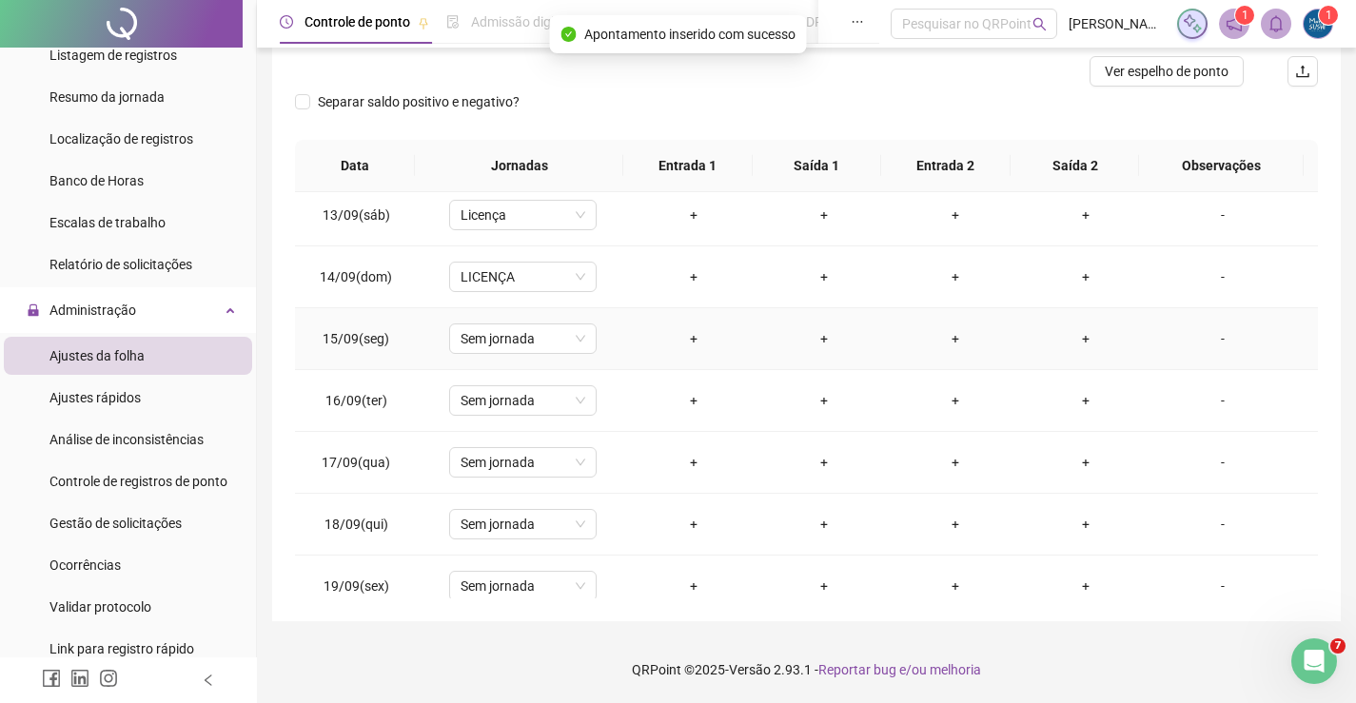
scroll to position [856, 0]
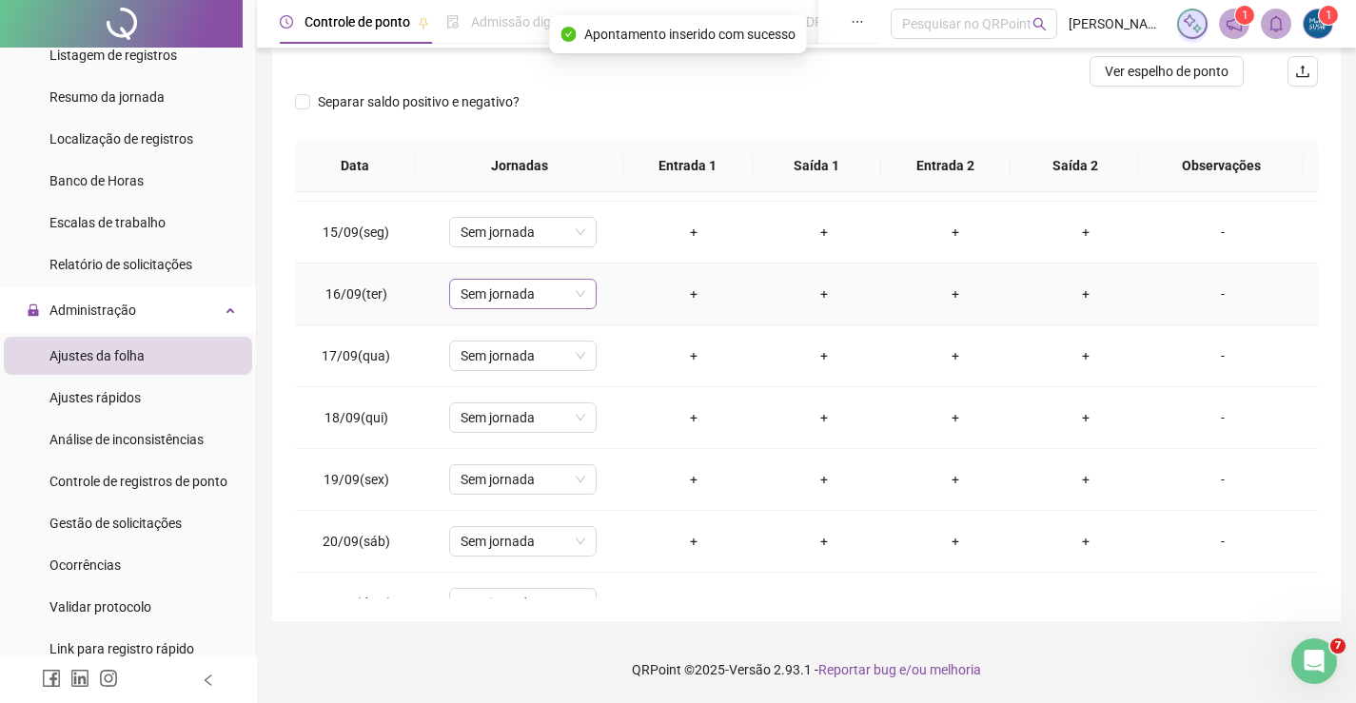
click at [554, 289] on span "Sem jornada" at bounding box center [523, 294] width 125 height 29
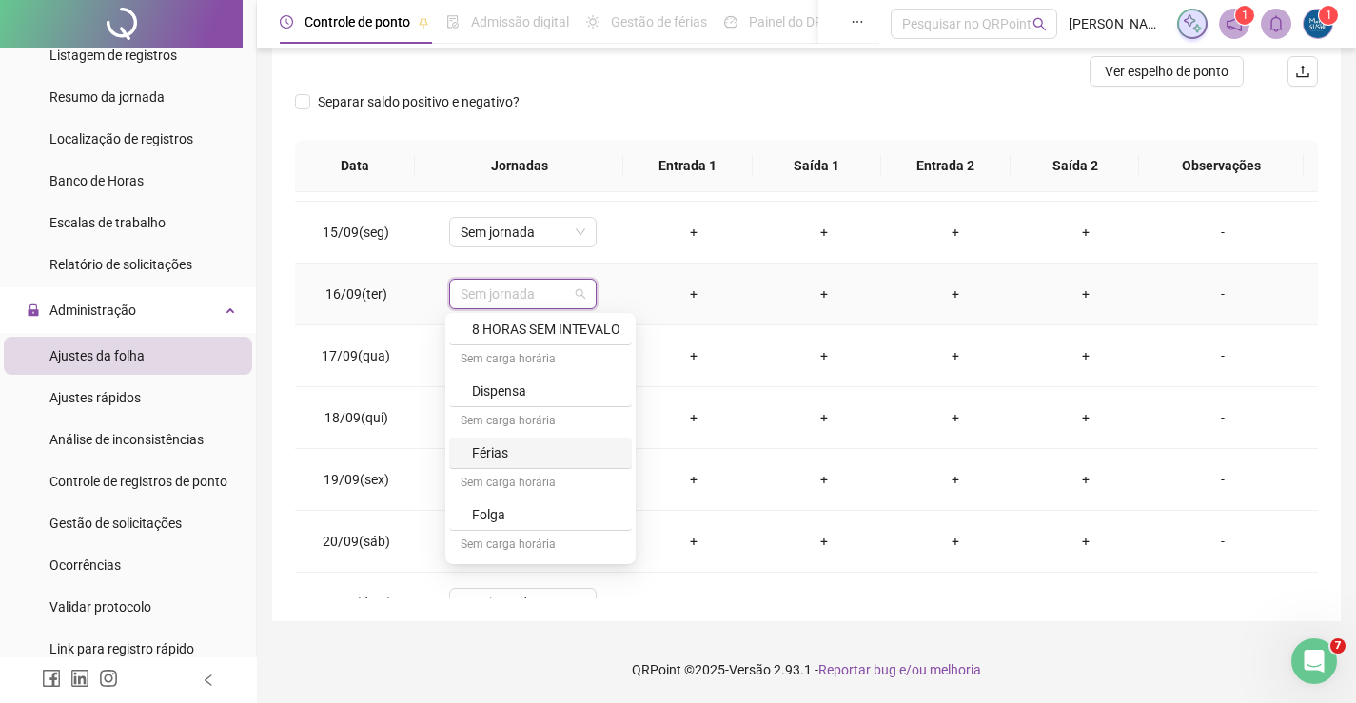
scroll to position [189, 0]
click at [507, 547] on div "Licença" at bounding box center [546, 544] width 148 height 21
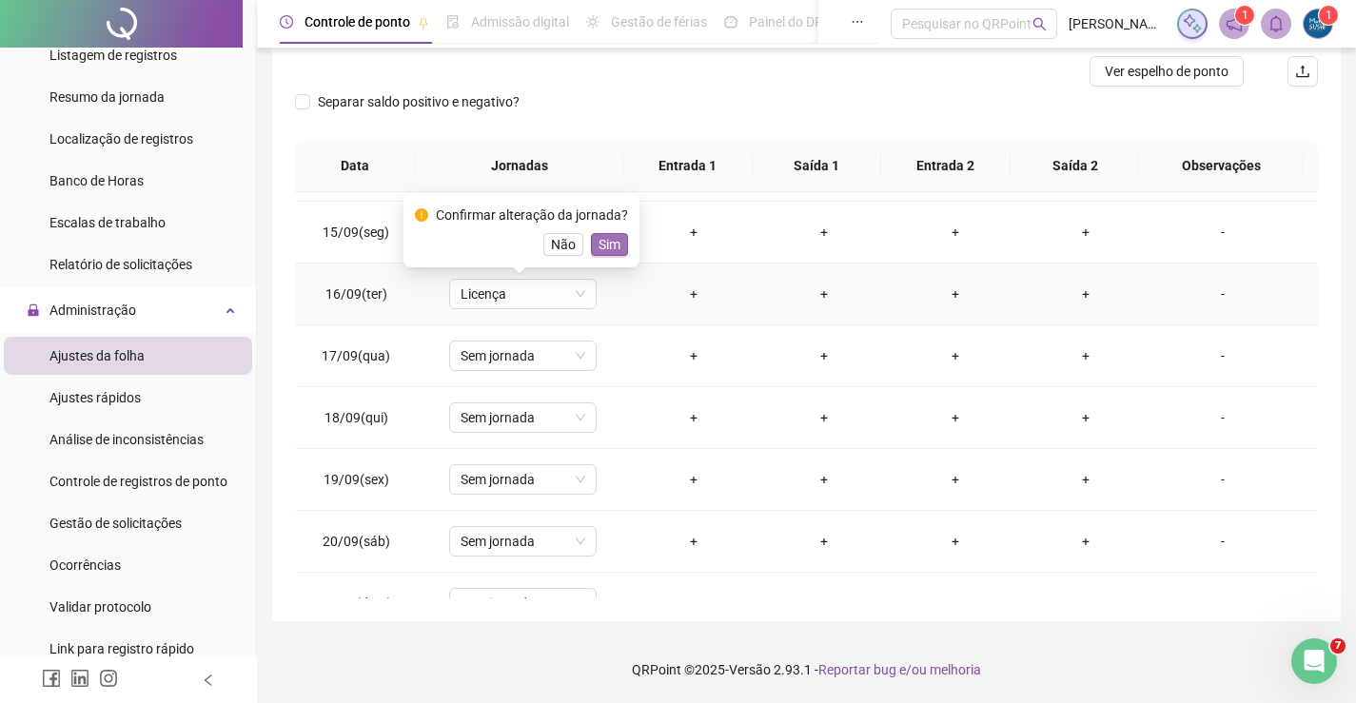
click at [600, 249] on span "Sim" at bounding box center [610, 244] width 22 height 21
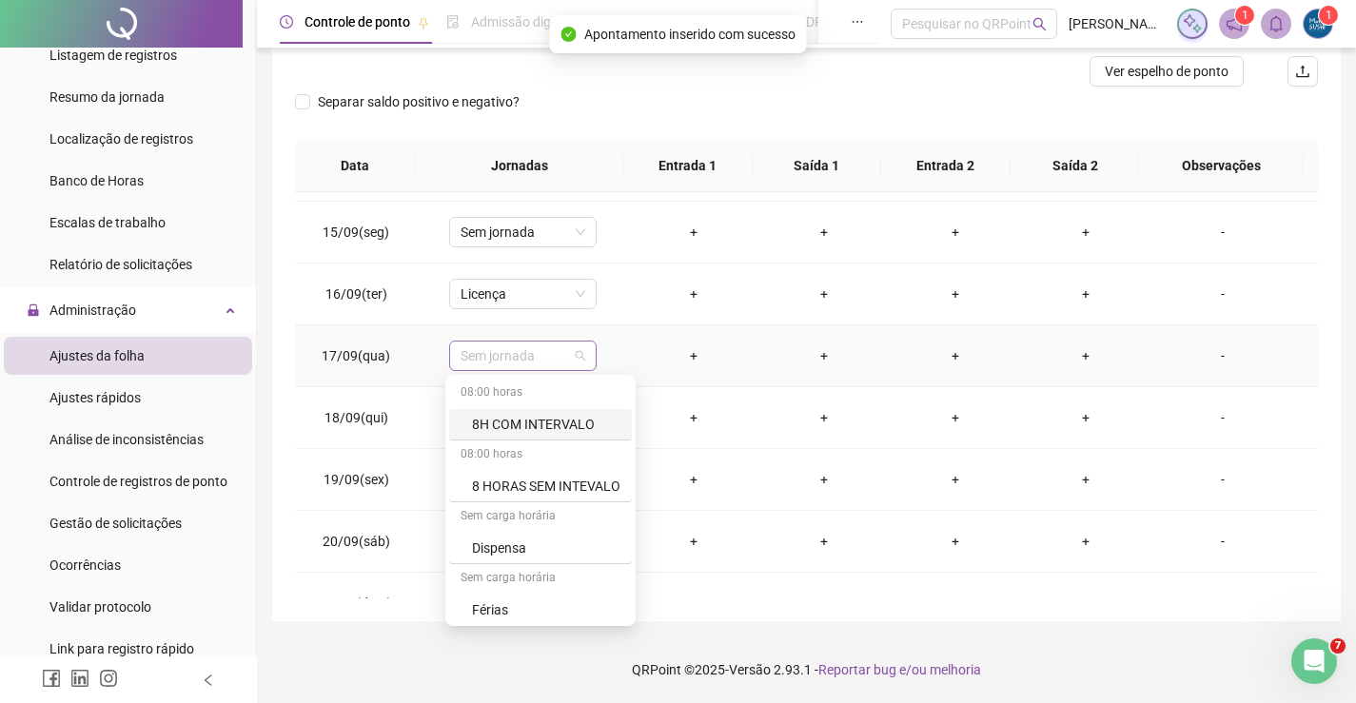
click at [556, 353] on span "Sem jornada" at bounding box center [523, 356] width 125 height 29
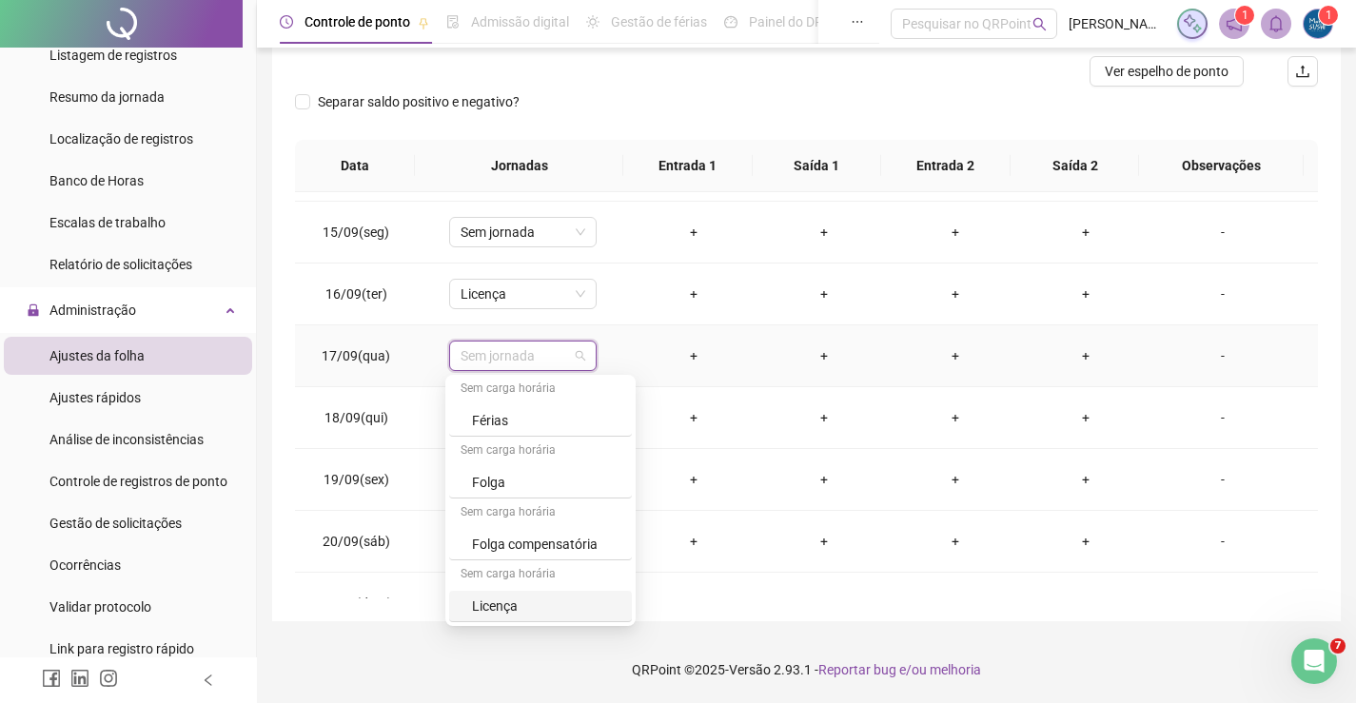
click at [553, 600] on div "Licença" at bounding box center [546, 606] width 148 height 21
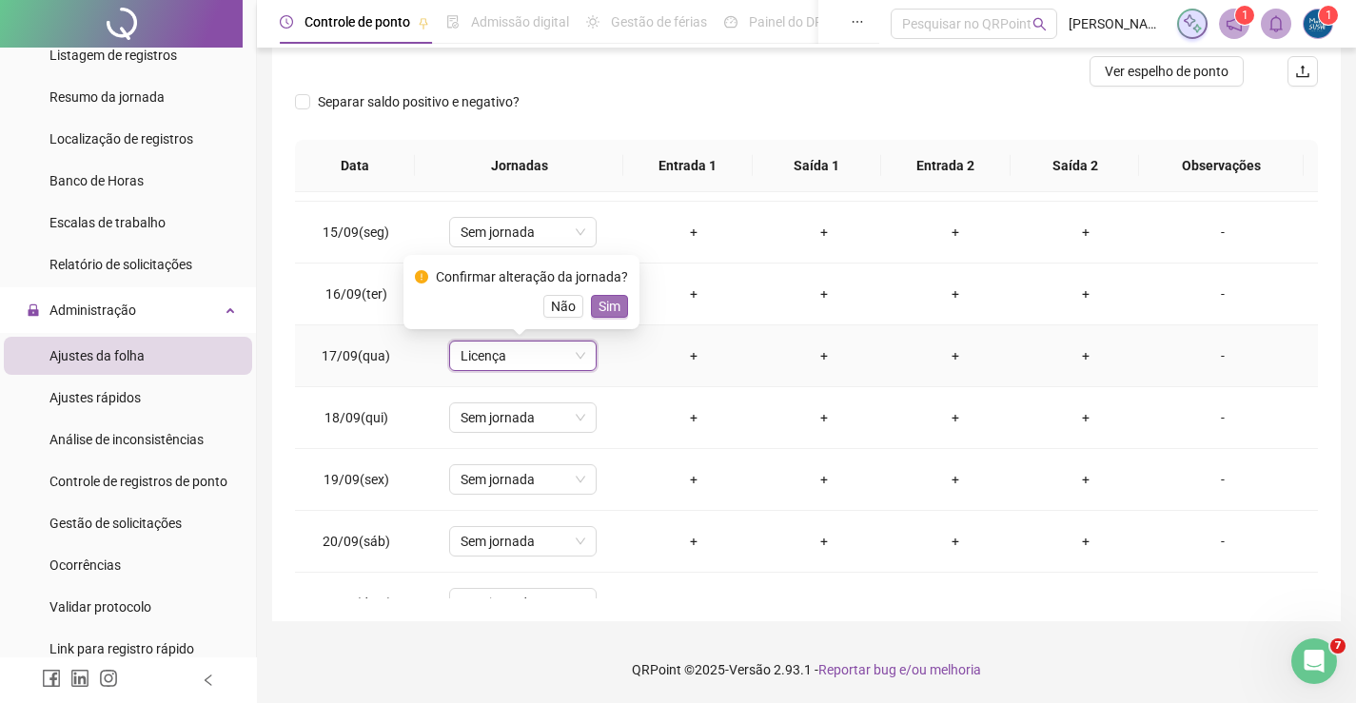
click at [616, 305] on span "Sim" at bounding box center [610, 306] width 22 height 21
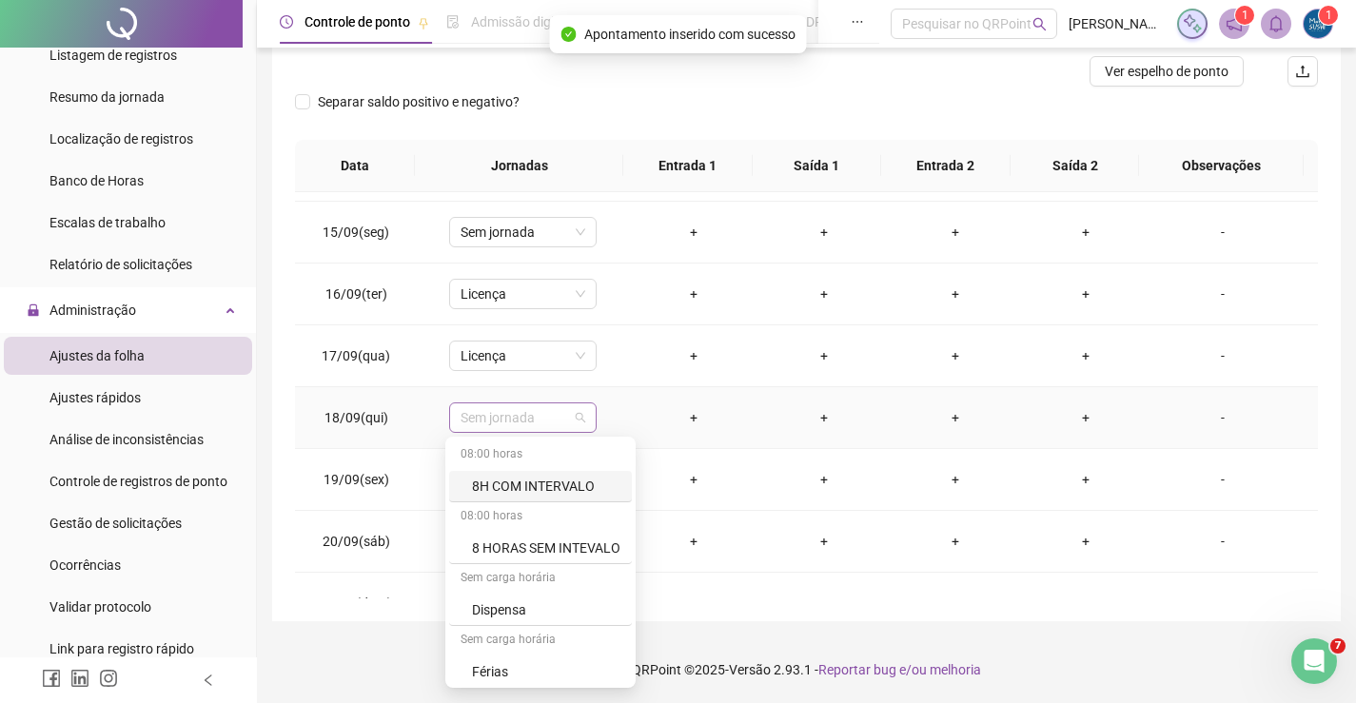
click at [579, 420] on span "Sem jornada" at bounding box center [523, 417] width 125 height 29
click at [503, 665] on div "Licença" at bounding box center [546, 667] width 148 height 21
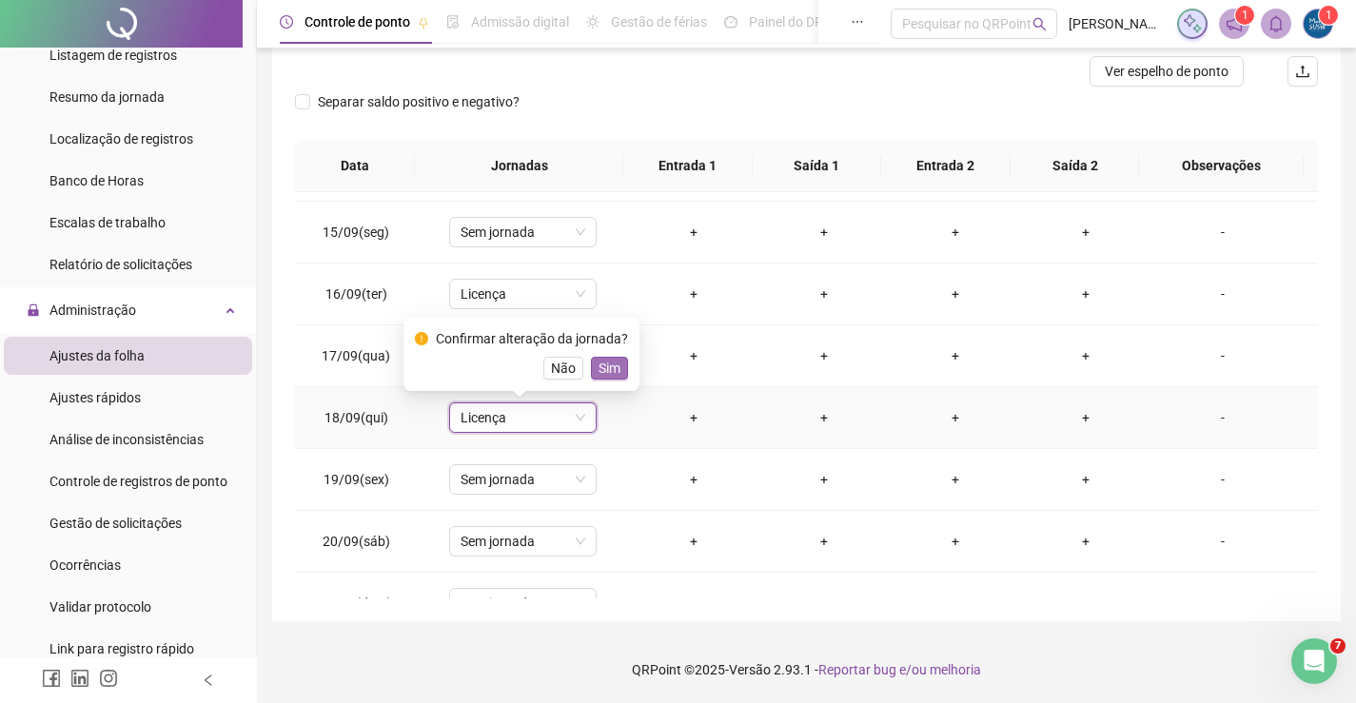
click at [593, 358] on button "Sim" at bounding box center [609, 368] width 37 height 23
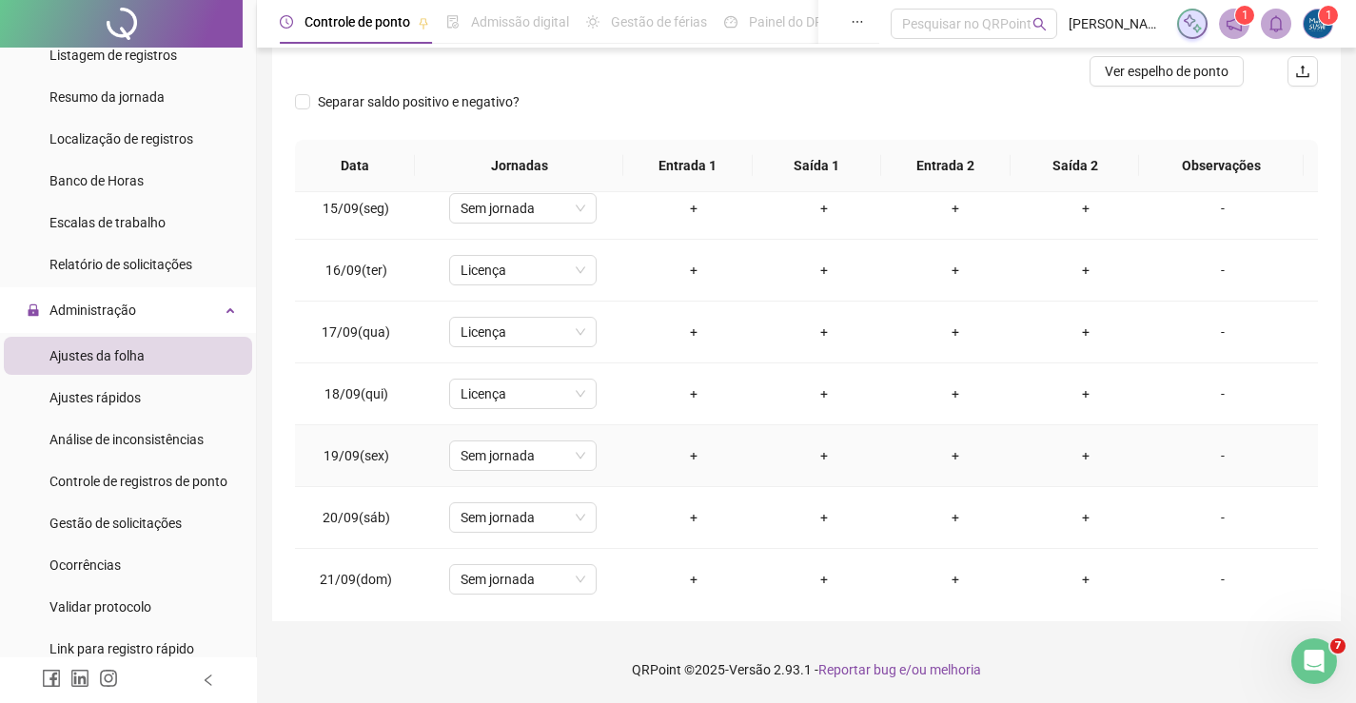
scroll to position [893, 0]
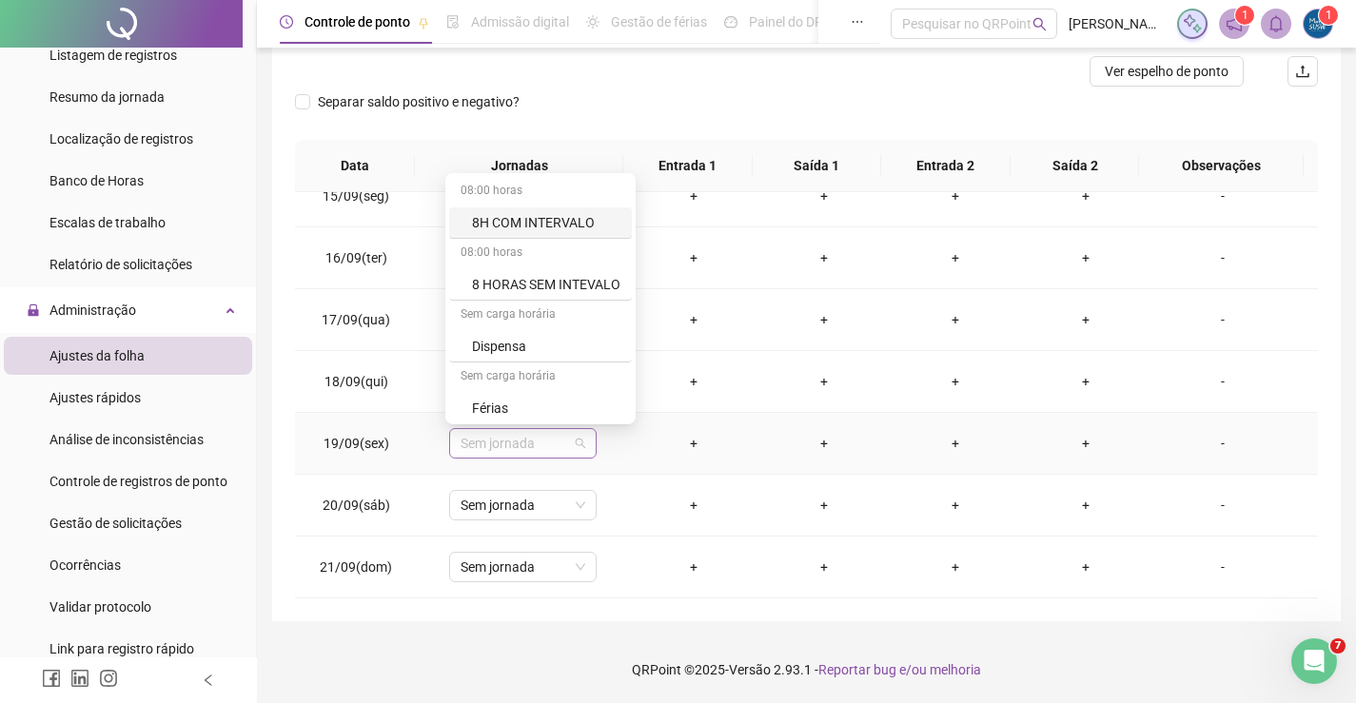
click at [533, 444] on span "Sem jornada" at bounding box center [523, 443] width 125 height 29
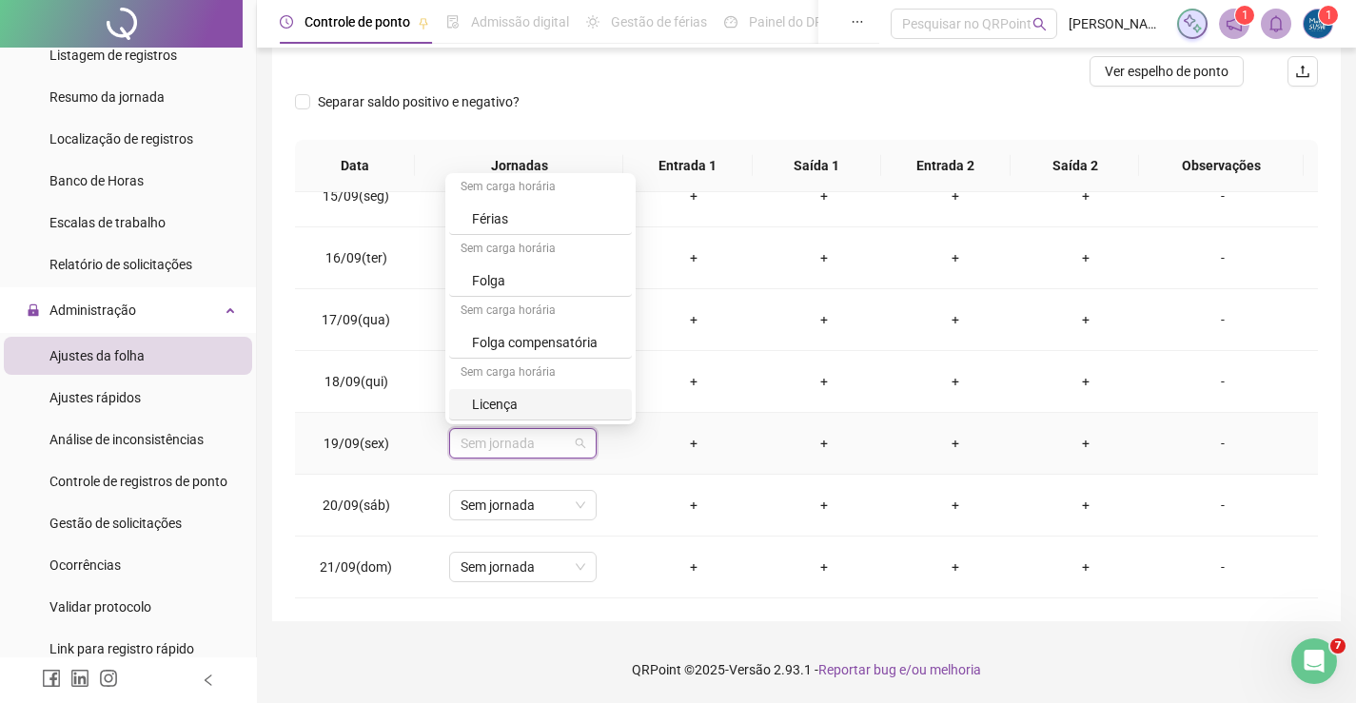
click at [511, 400] on div "Licença" at bounding box center [546, 404] width 148 height 21
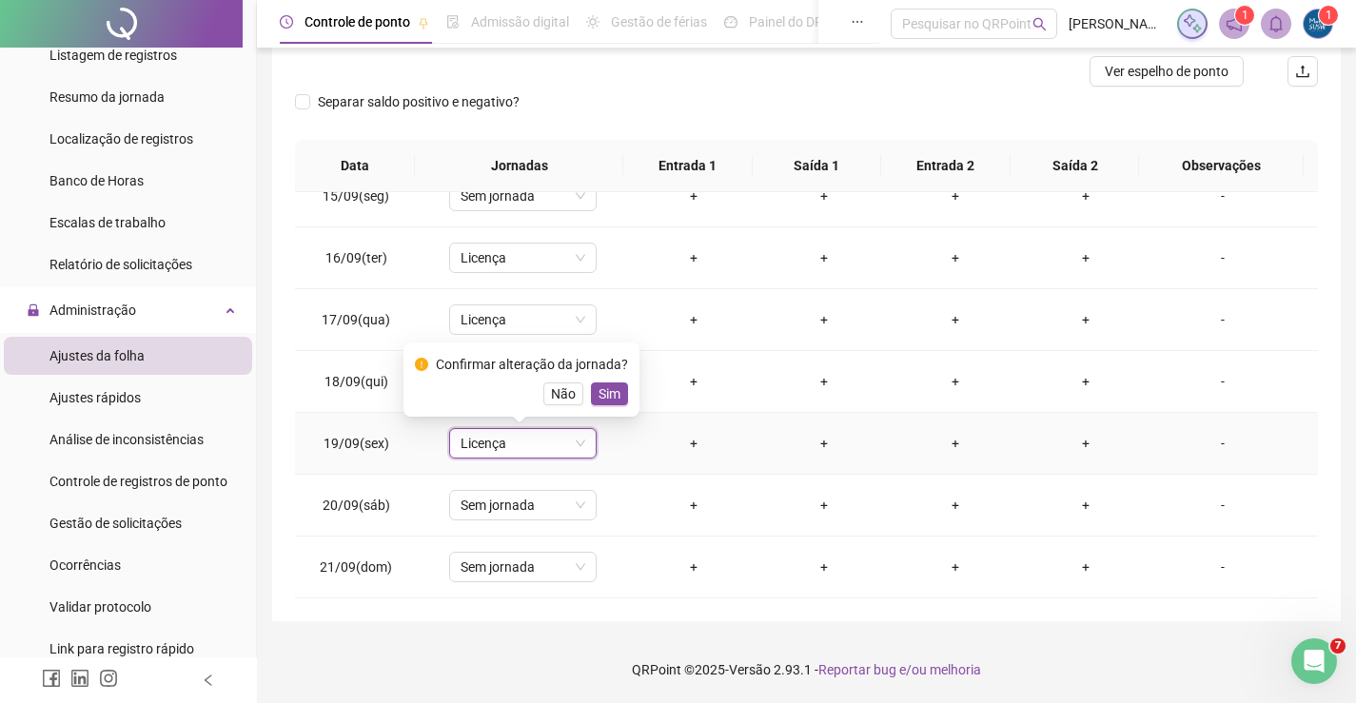
drag, startPoint x: 597, startPoint y: 389, endPoint x: 576, endPoint y: 451, distance: 65.3
click at [599, 390] on span "Sim" at bounding box center [610, 393] width 22 height 21
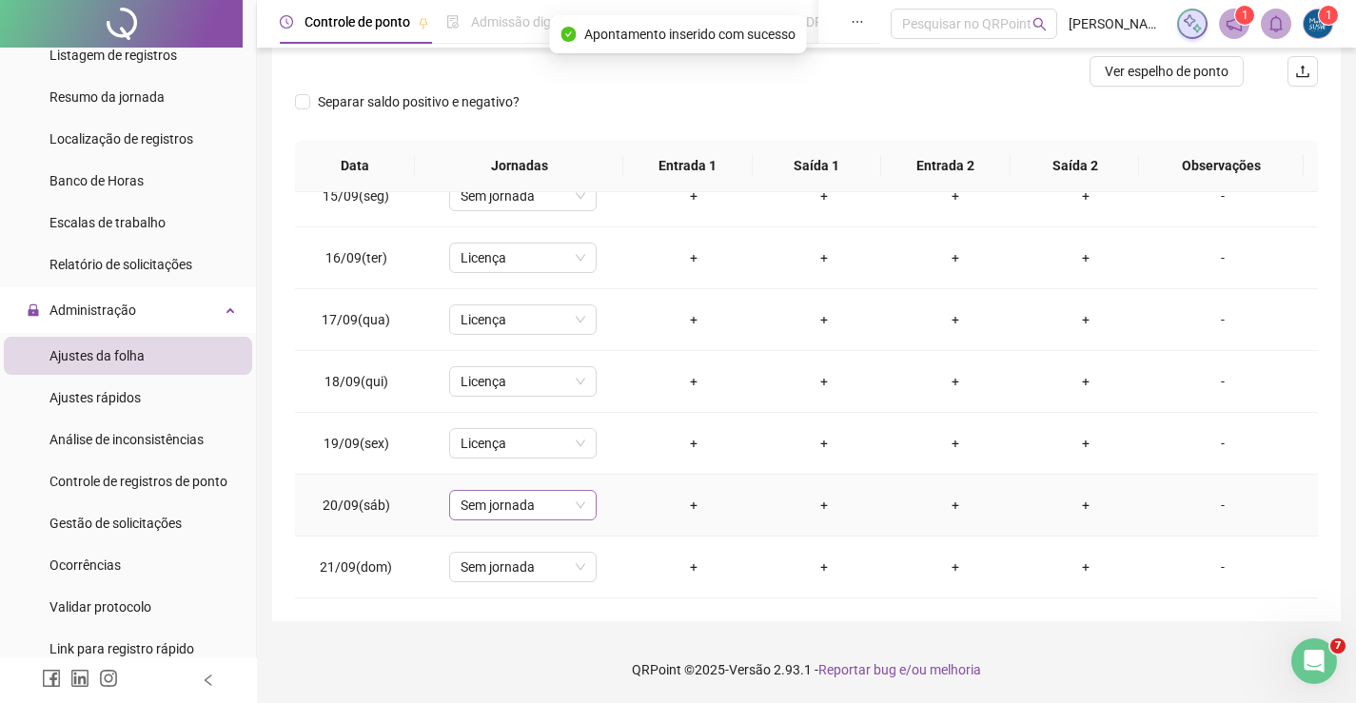
click at [556, 499] on span "Sem jornada" at bounding box center [523, 505] width 125 height 29
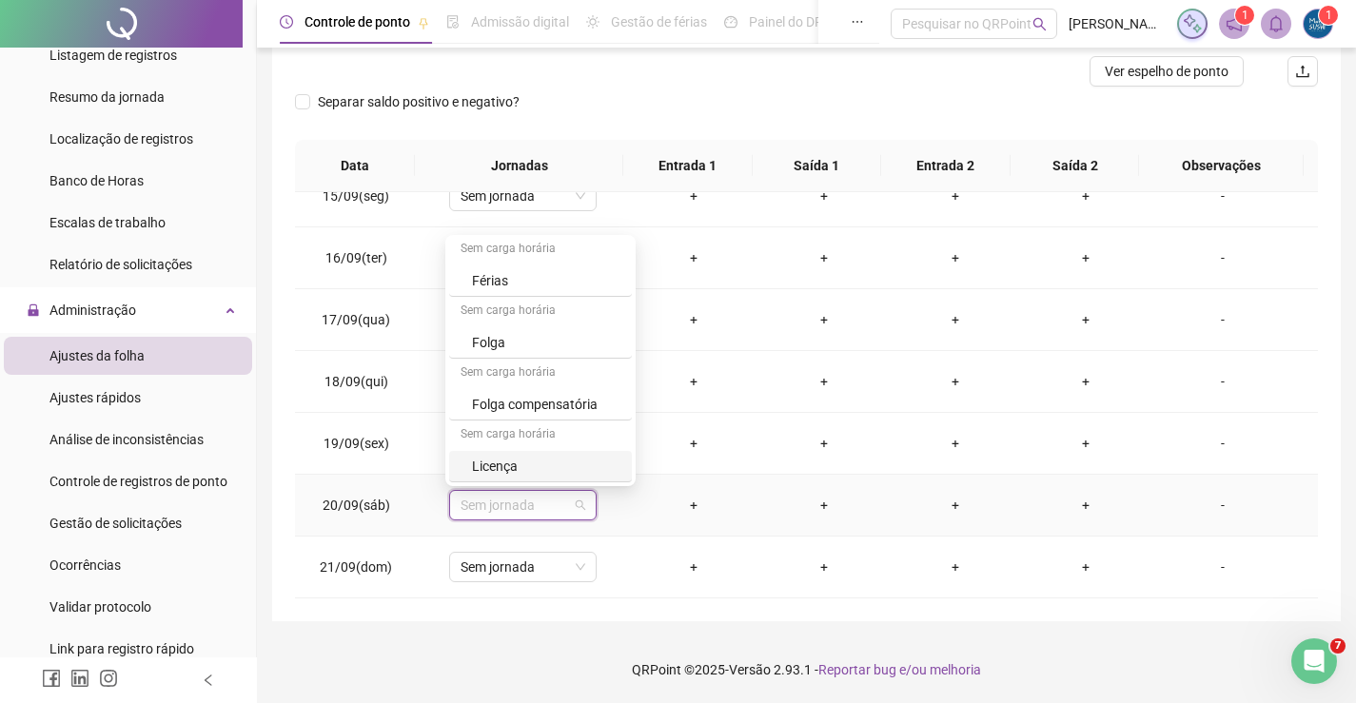
click at [522, 460] on div "Licença" at bounding box center [546, 466] width 148 height 21
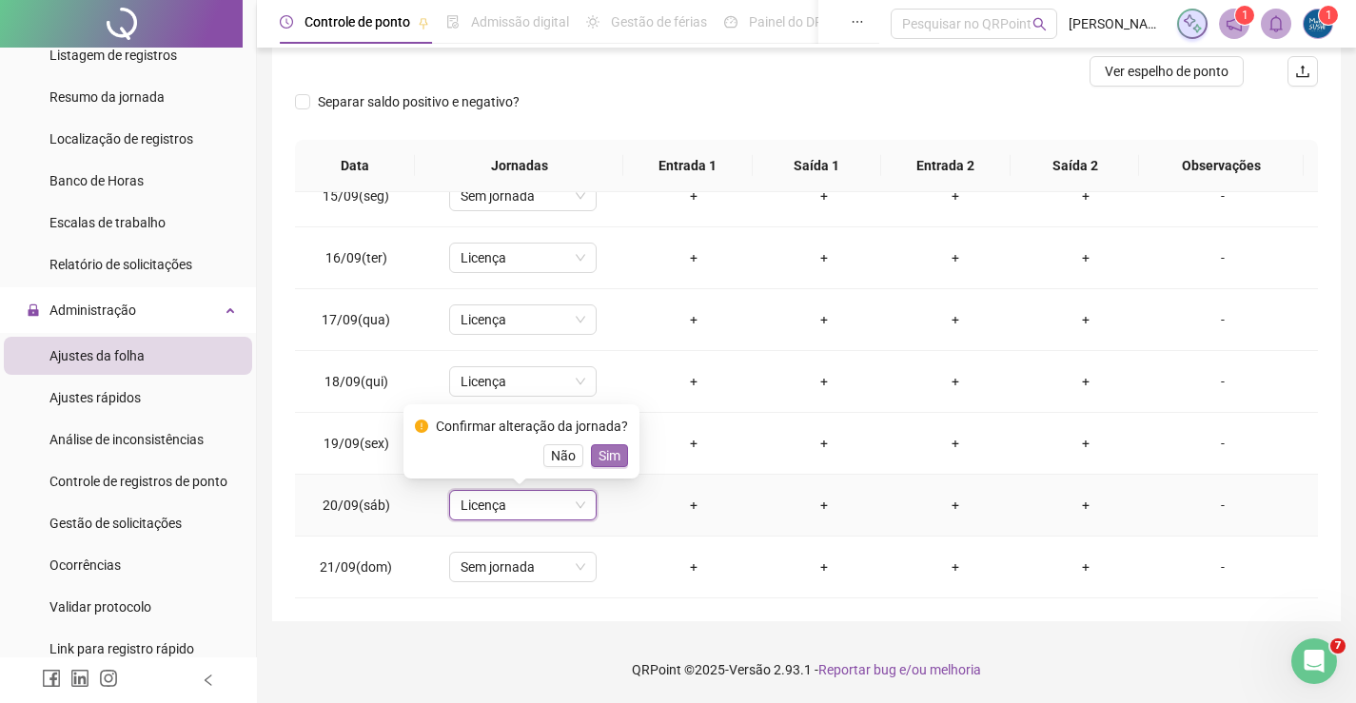
click at [609, 454] on span "Sim" at bounding box center [610, 455] width 22 height 21
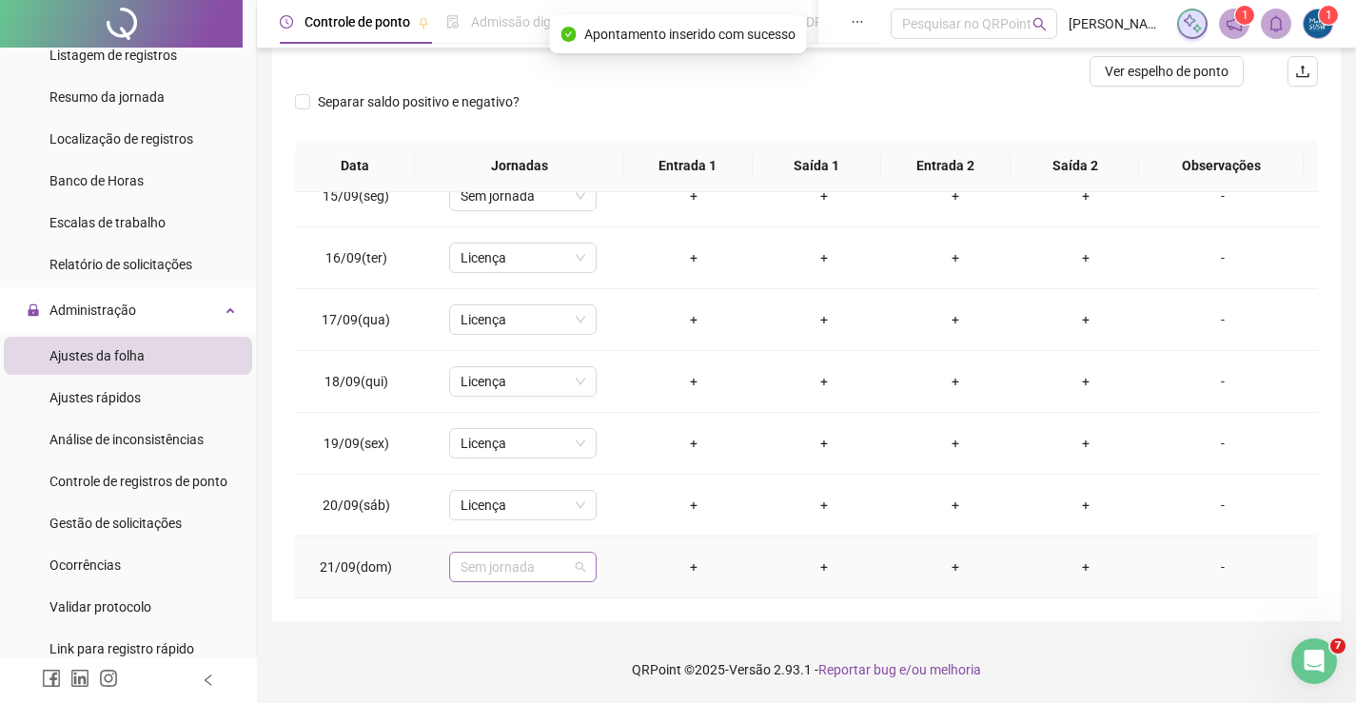
click at [560, 570] on span "Sem jornada" at bounding box center [523, 567] width 125 height 29
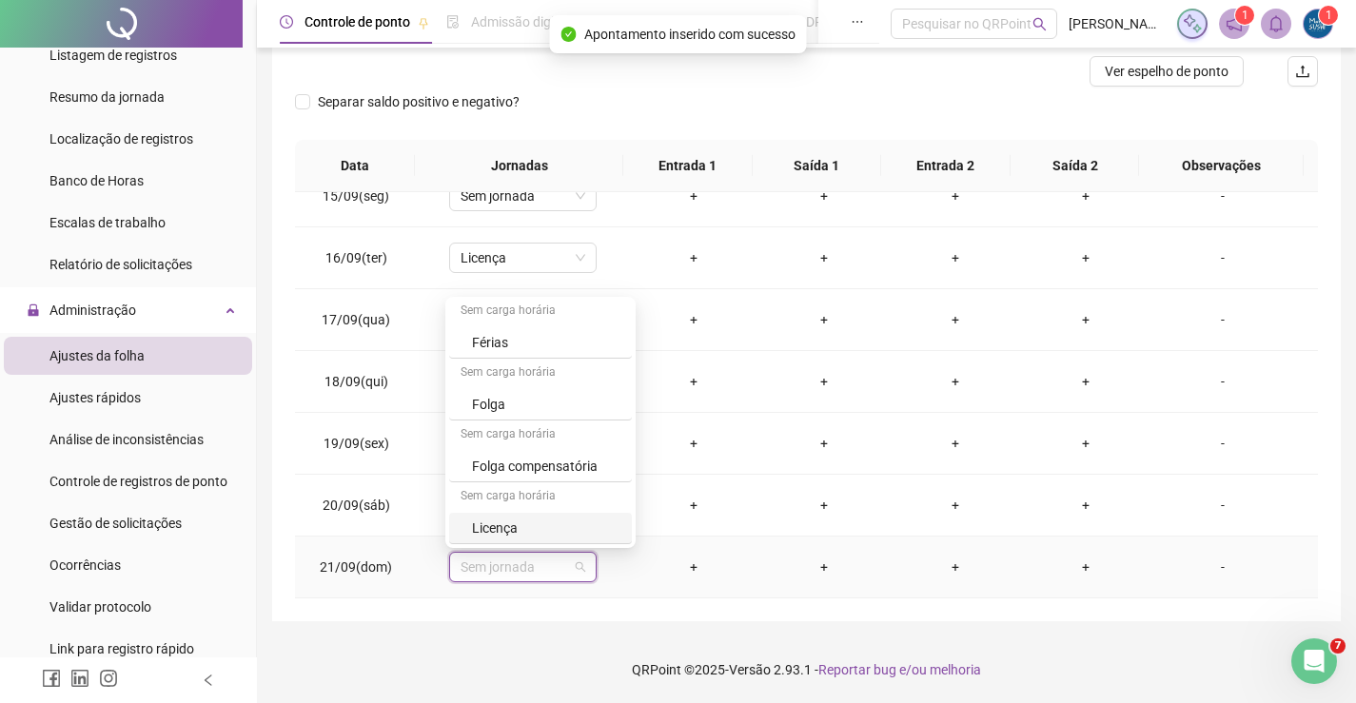
click at [510, 533] on div "Licença" at bounding box center [546, 528] width 148 height 21
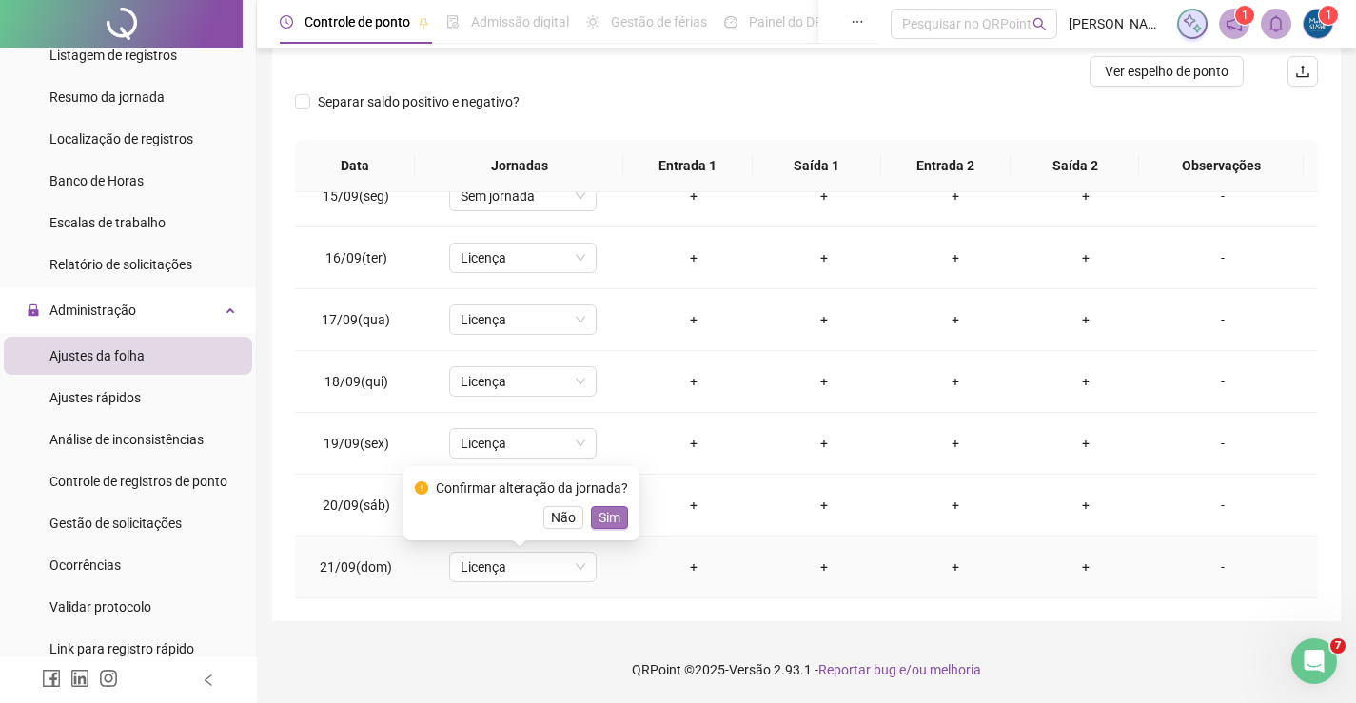
click at [607, 526] on span "Sim" at bounding box center [610, 517] width 22 height 21
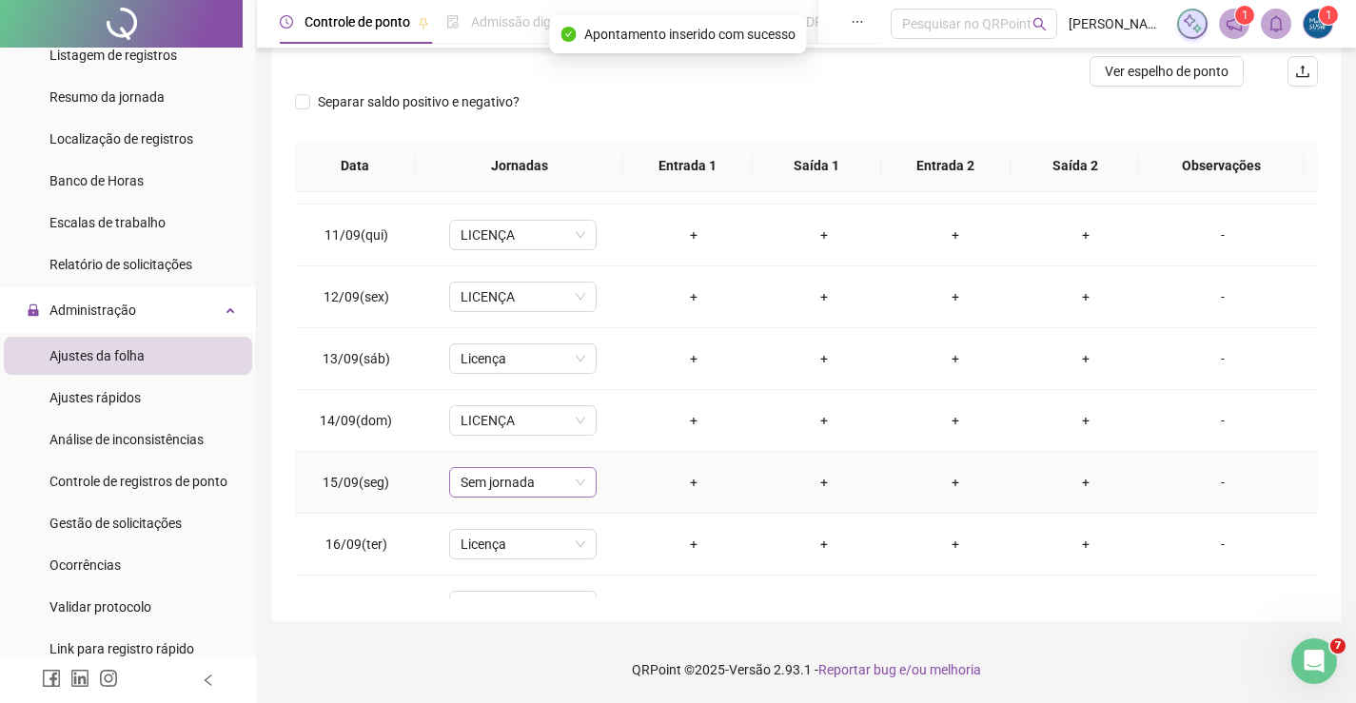
scroll to position [607, 0]
click at [545, 487] on span "Sem jornada" at bounding box center [523, 481] width 125 height 29
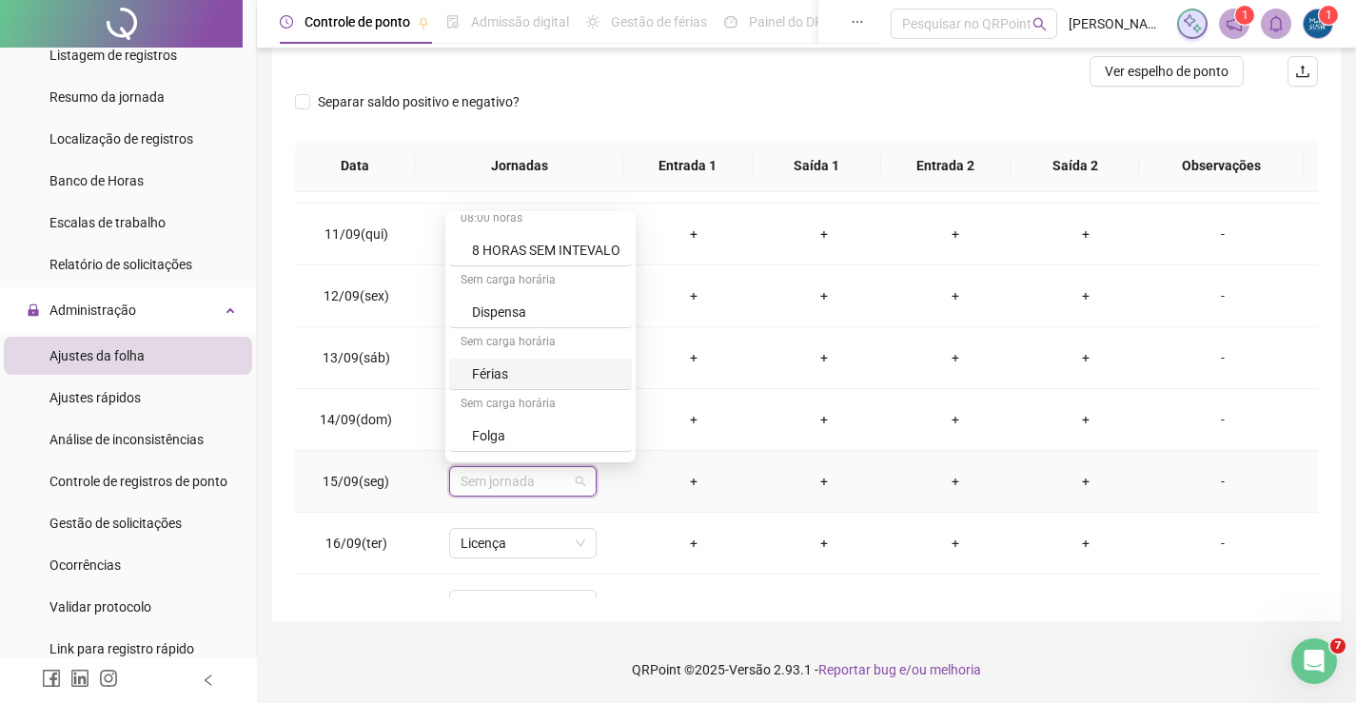
scroll to position [189, 0]
click at [498, 441] on div "Licença" at bounding box center [546, 442] width 148 height 21
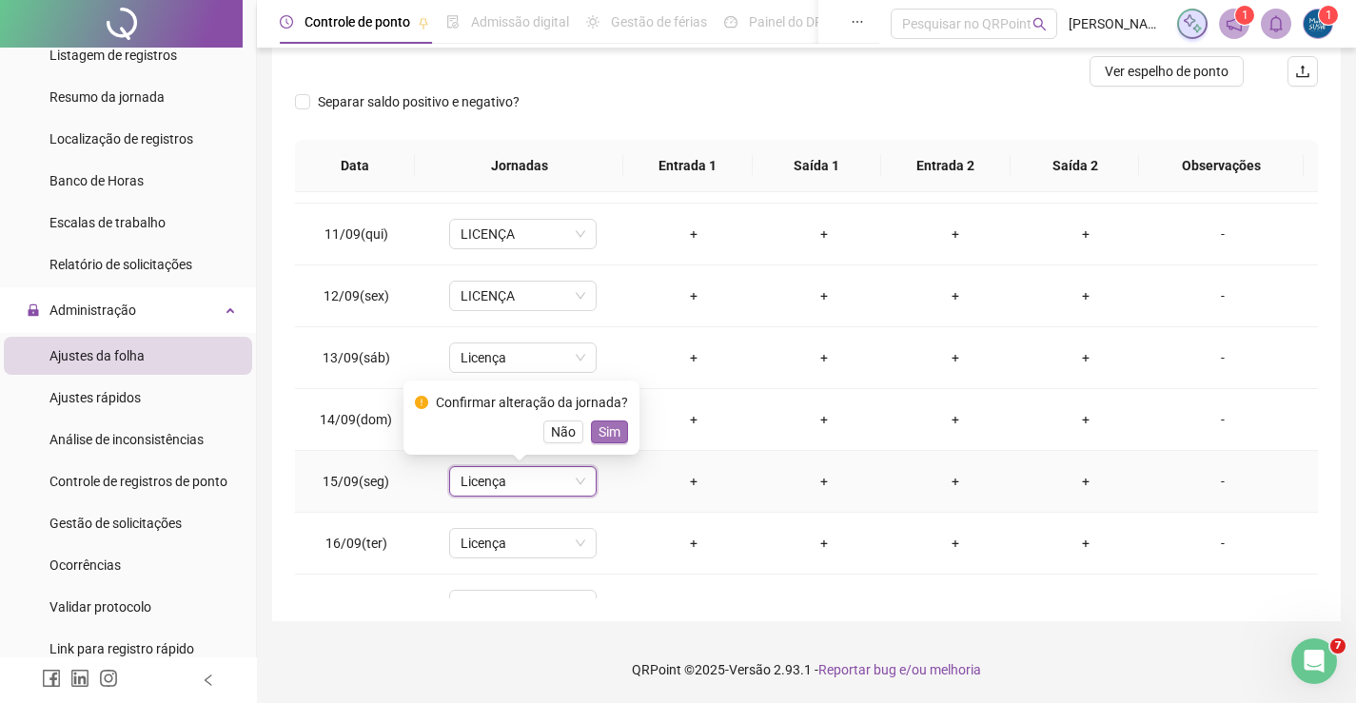
click at [599, 432] on span "Sim" at bounding box center [610, 432] width 22 height 21
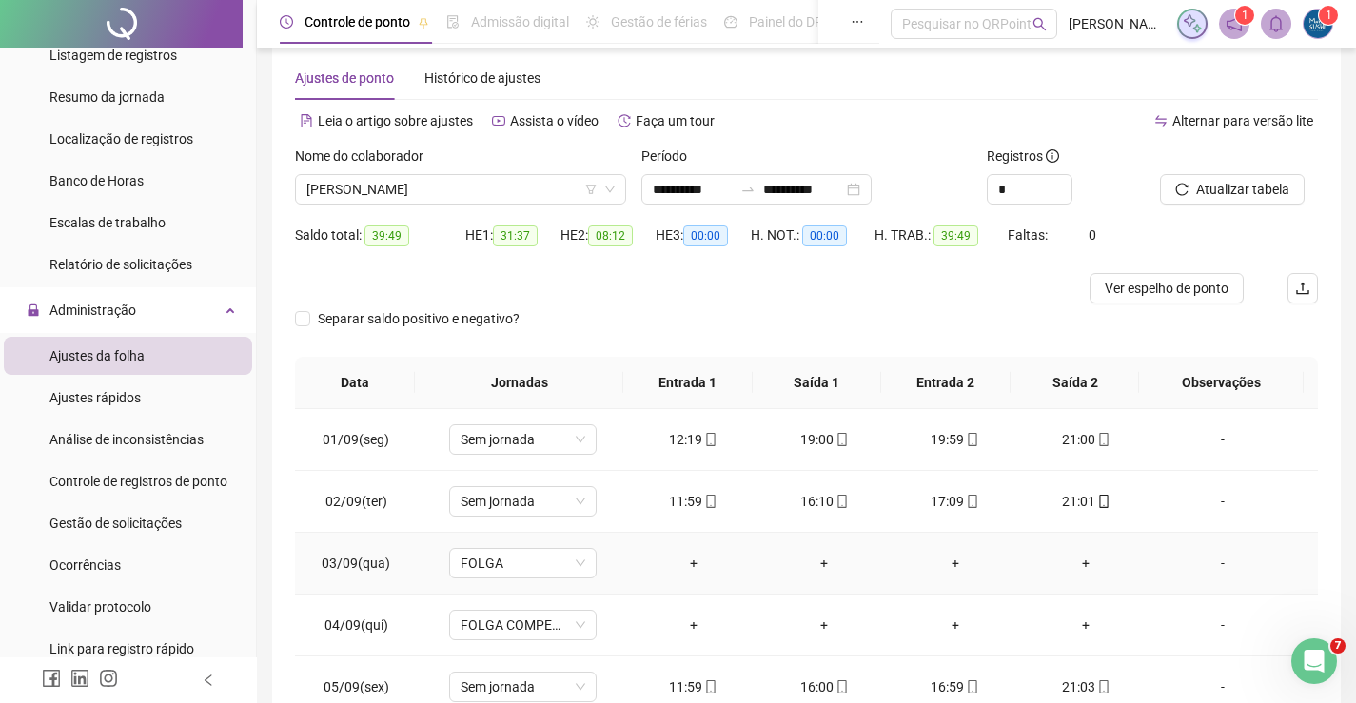
scroll to position [0, 0]
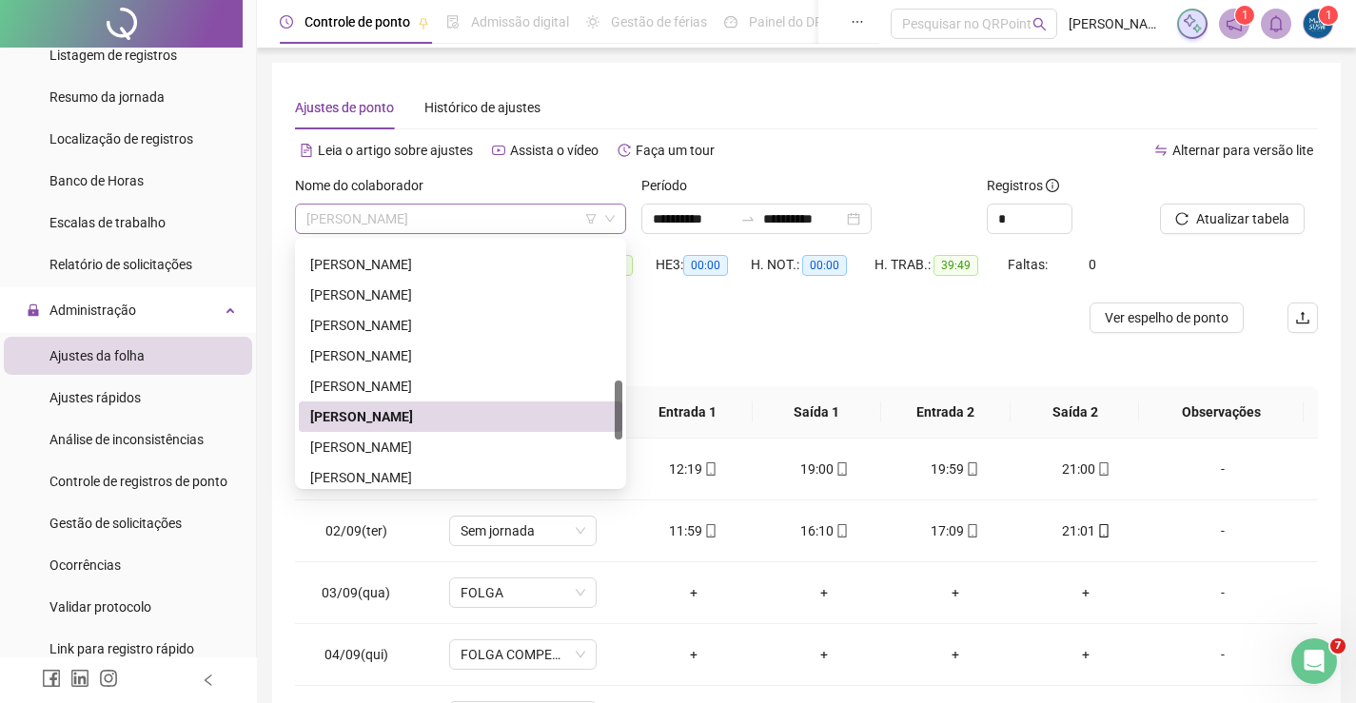
click at [487, 226] on span "[PERSON_NAME]" at bounding box center [460, 219] width 308 height 29
click at [340, 453] on div "[PERSON_NAME]" at bounding box center [460, 447] width 301 height 21
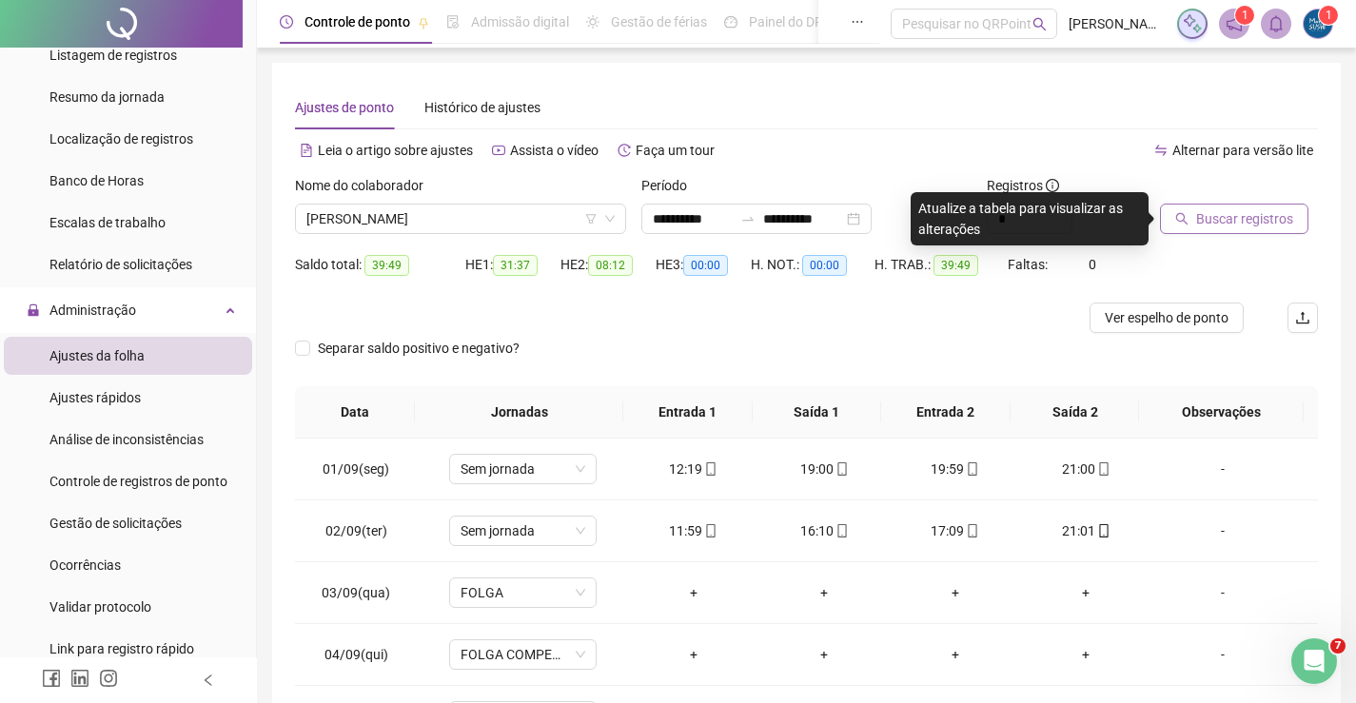
click at [1201, 227] on span "Buscar registros" at bounding box center [1244, 218] width 97 height 21
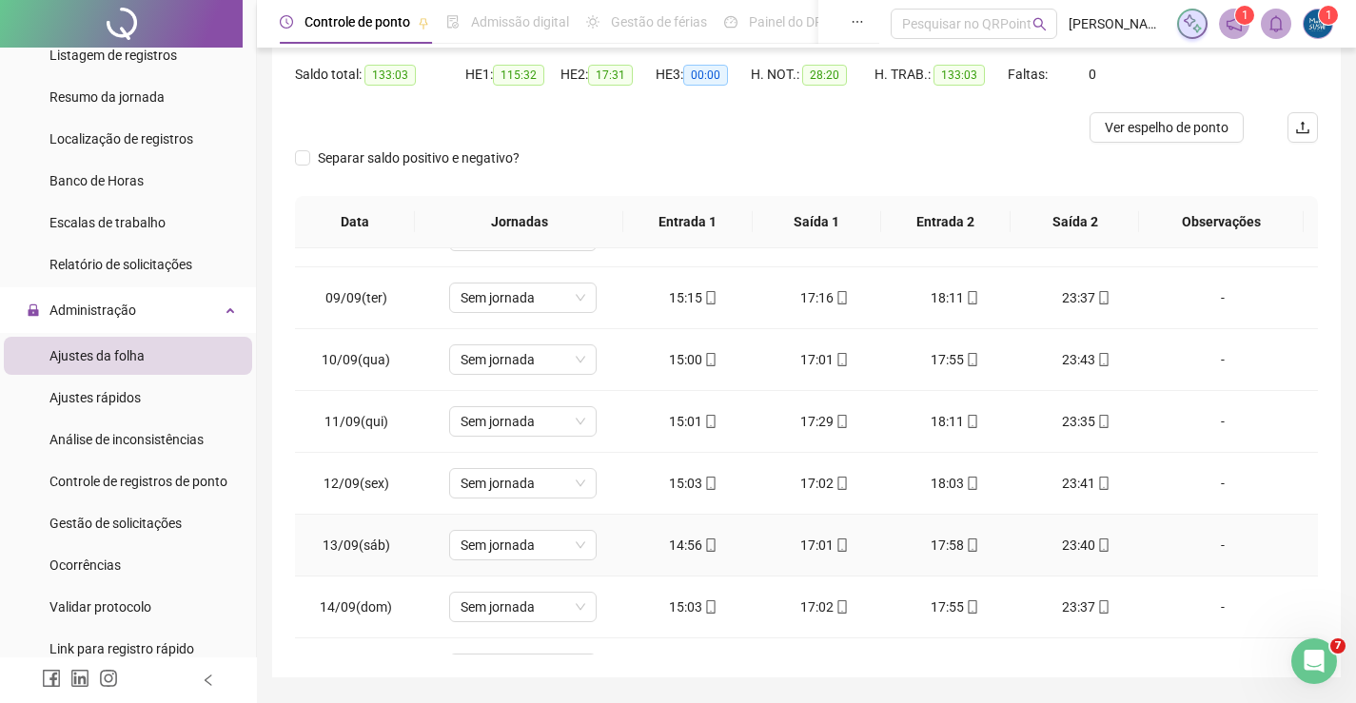
scroll to position [571, 0]
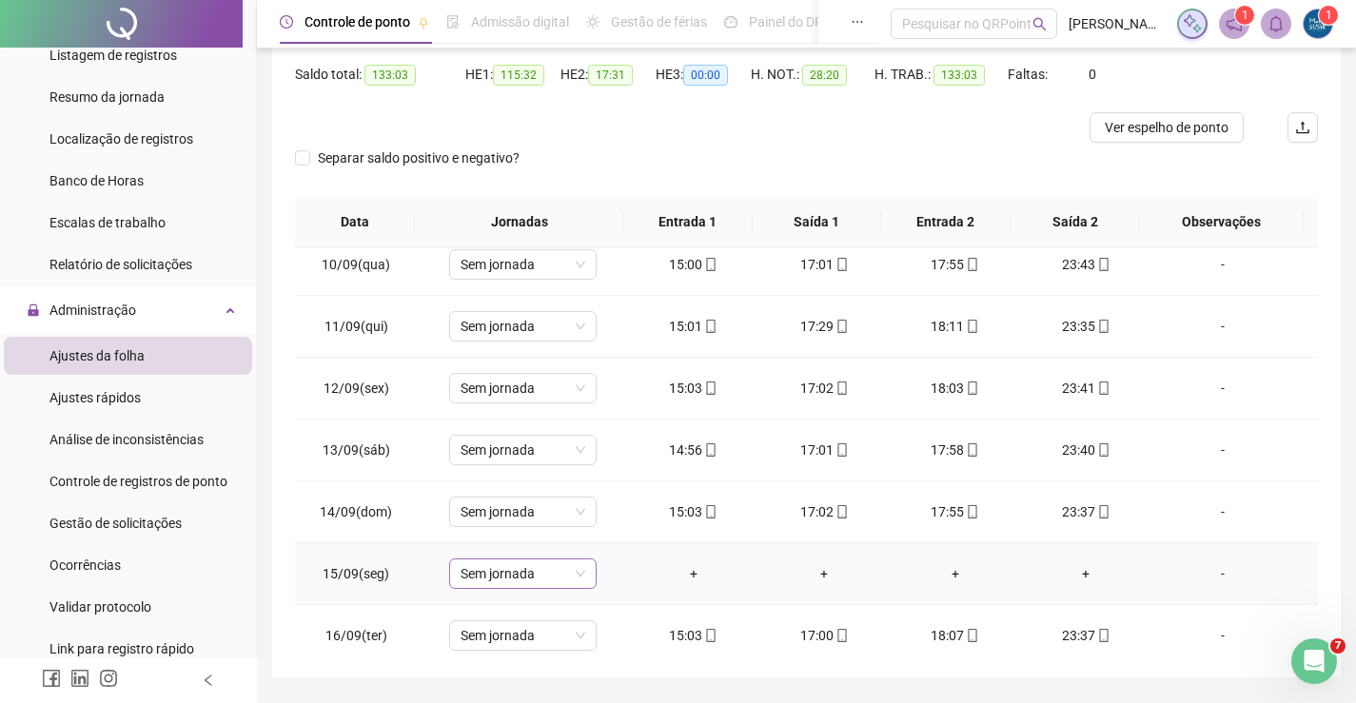
click at [517, 580] on span "Sem jornada" at bounding box center [523, 573] width 125 height 29
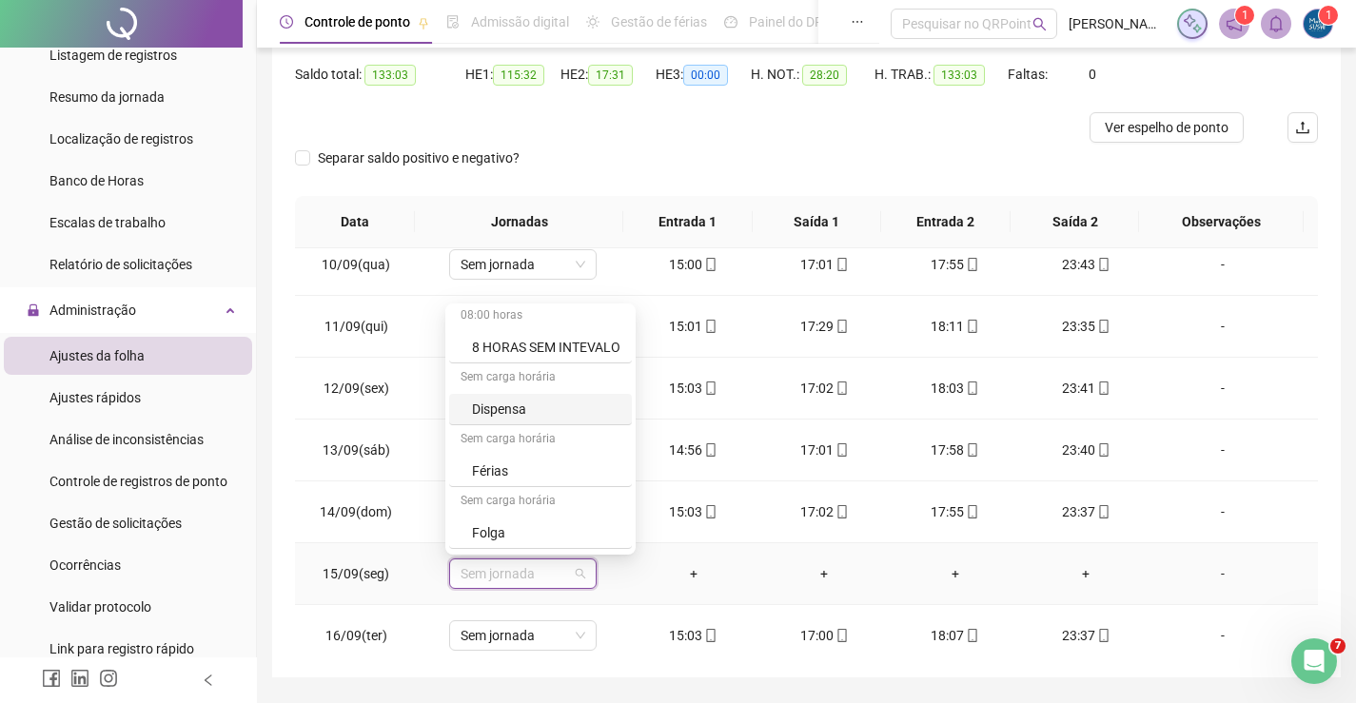
scroll to position [95, 0]
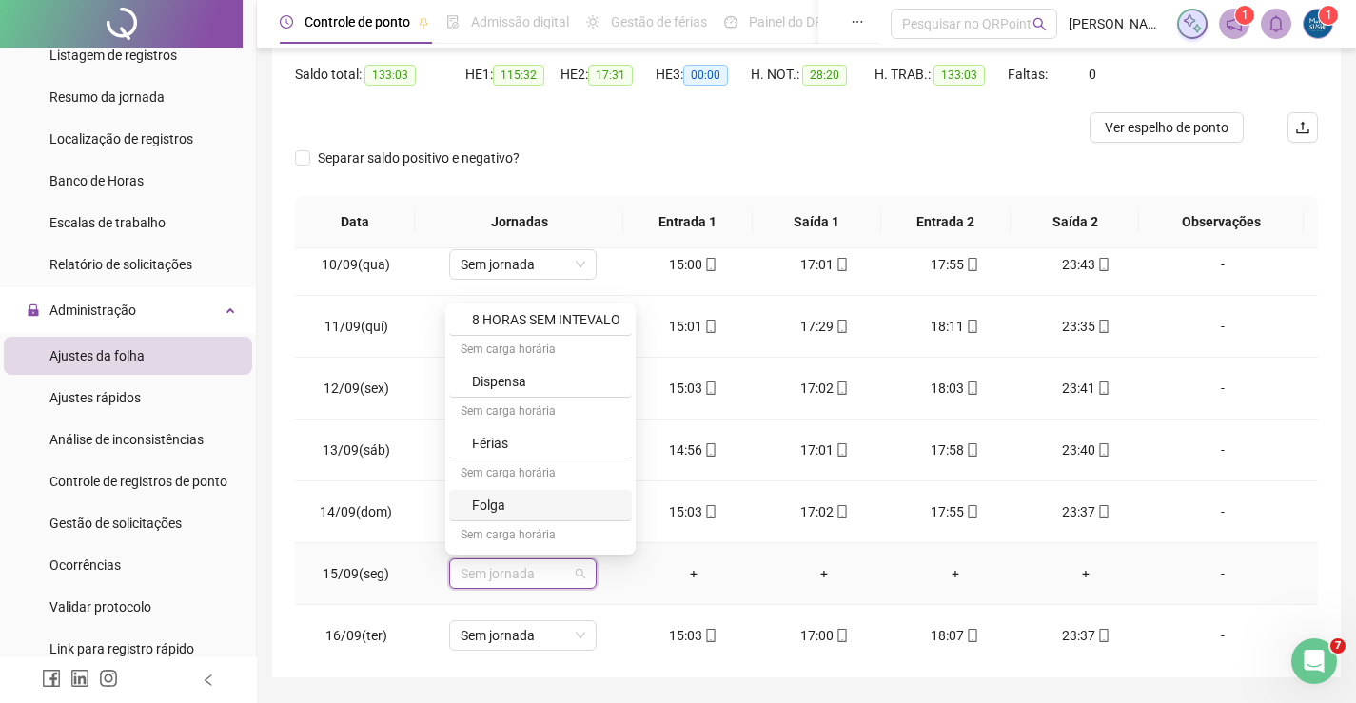
click at [502, 507] on div "Folga" at bounding box center [546, 505] width 148 height 21
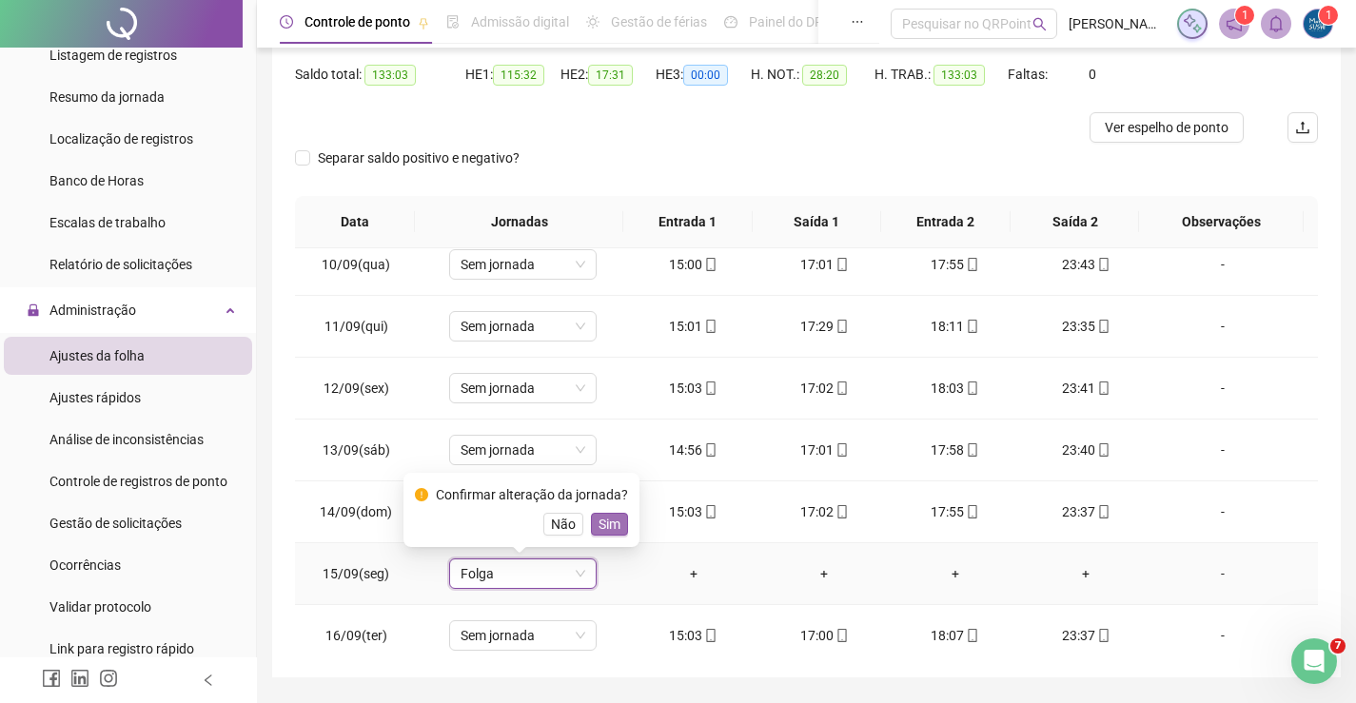
click at [609, 531] on span "Sim" at bounding box center [610, 524] width 22 height 21
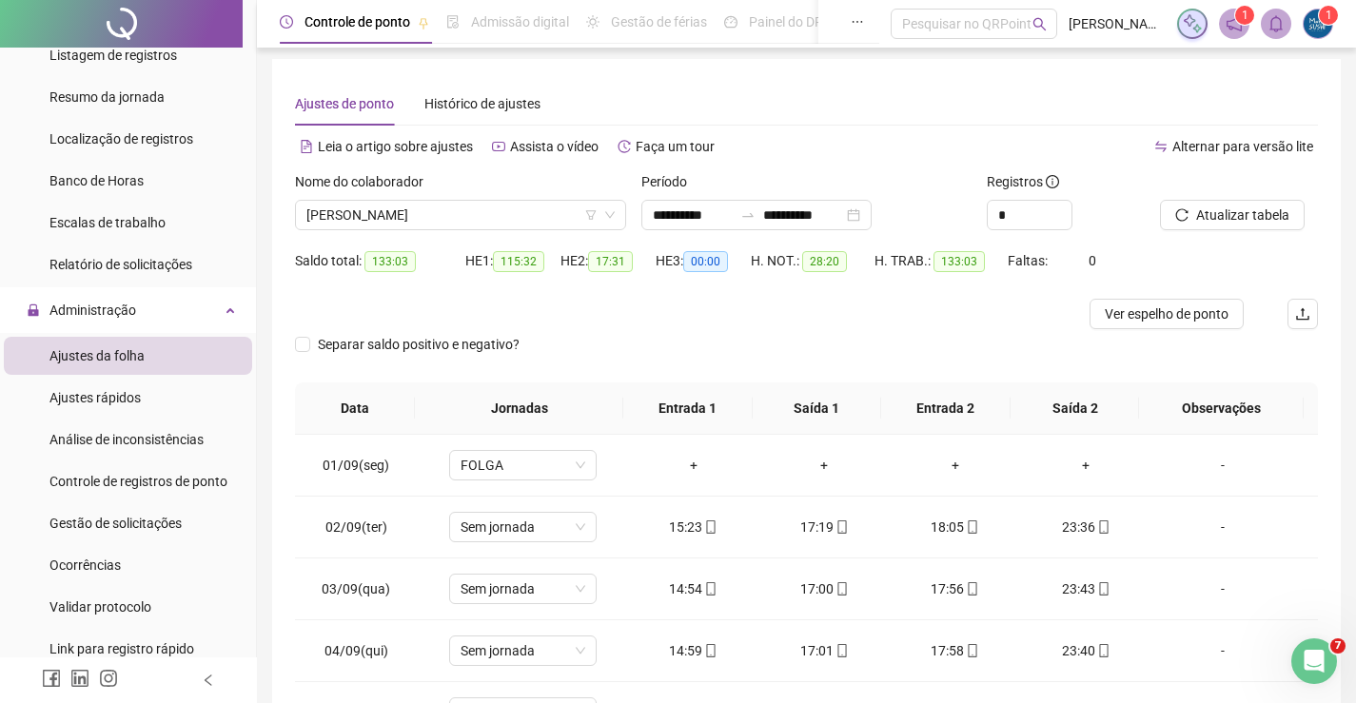
scroll to position [0, 0]
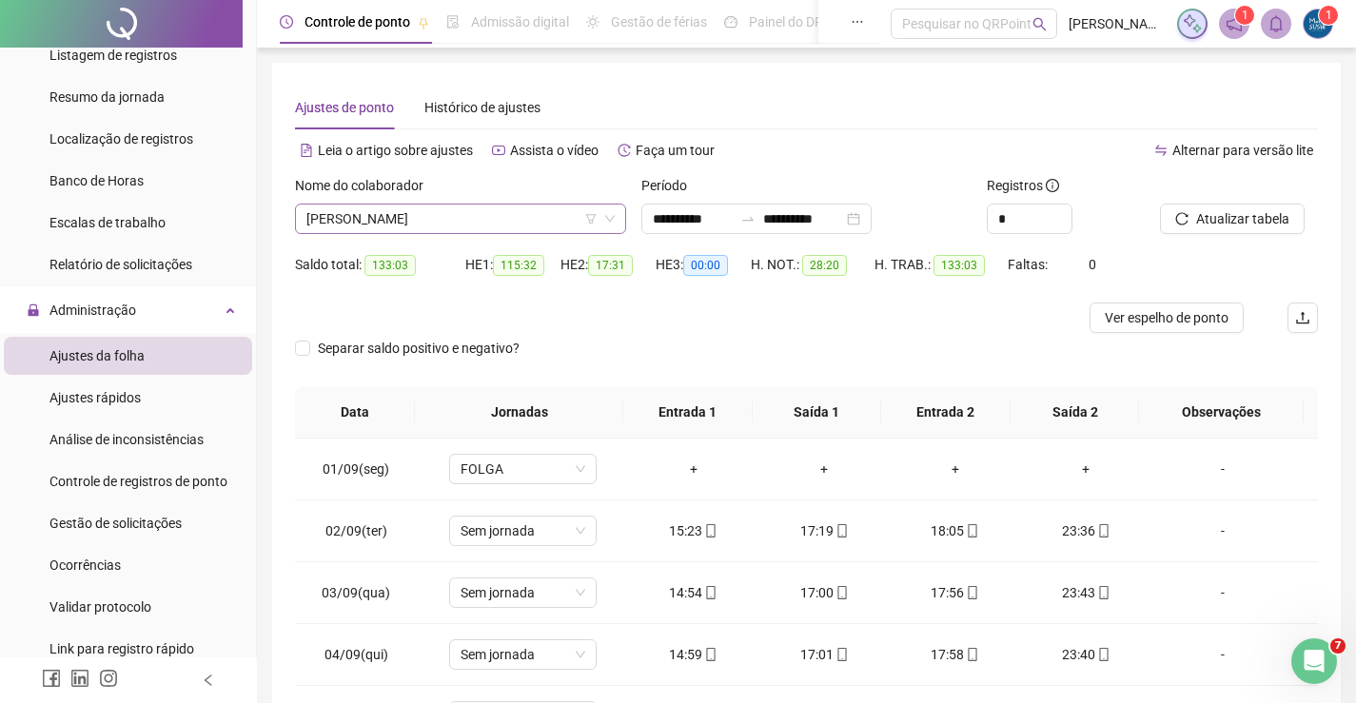
click at [490, 208] on span "[PERSON_NAME]" at bounding box center [460, 219] width 308 height 29
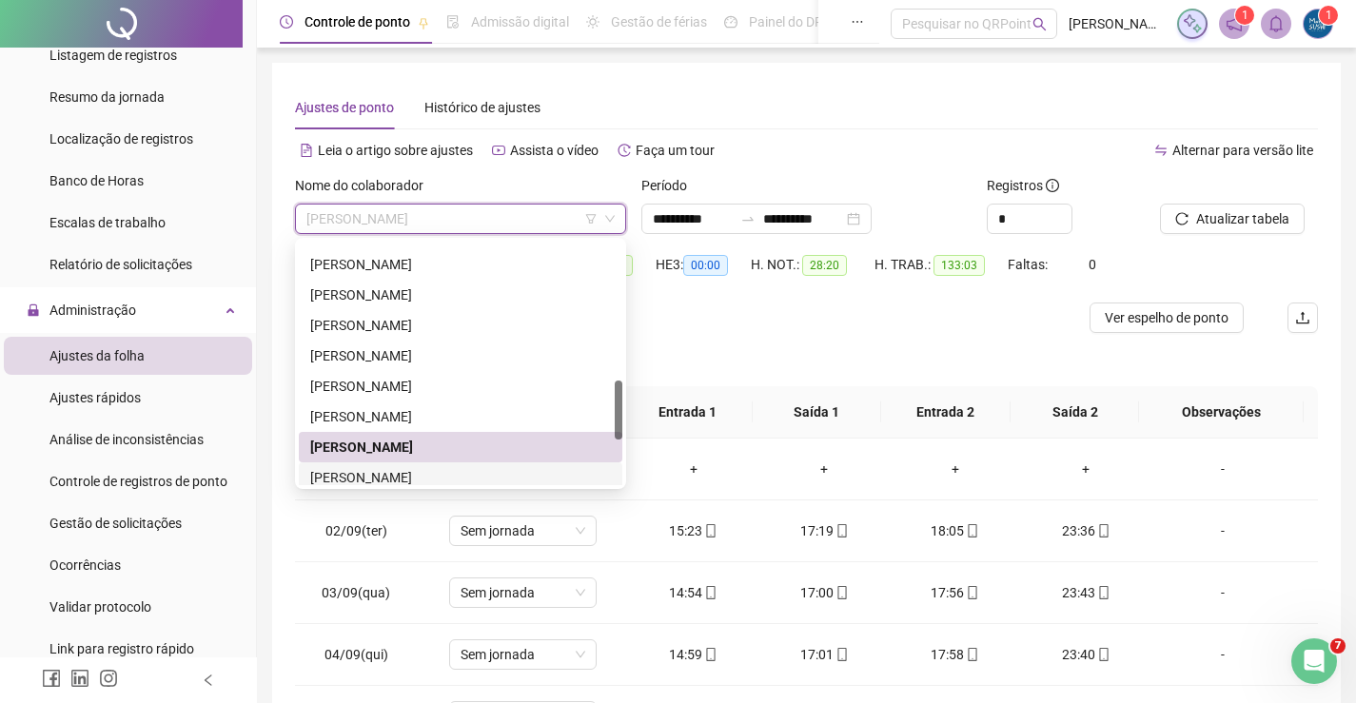
click at [423, 474] on div "[PERSON_NAME]" at bounding box center [460, 477] width 301 height 21
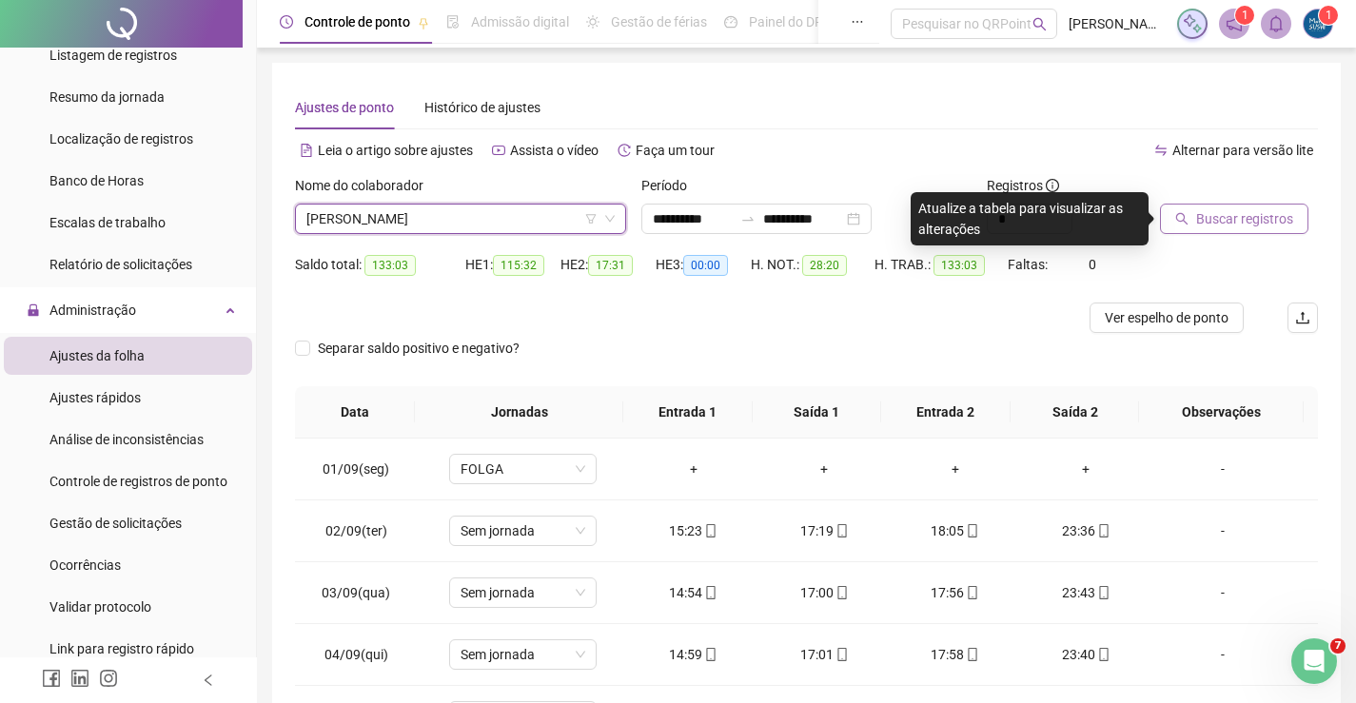
click at [1198, 219] on span "Buscar registros" at bounding box center [1244, 218] width 97 height 21
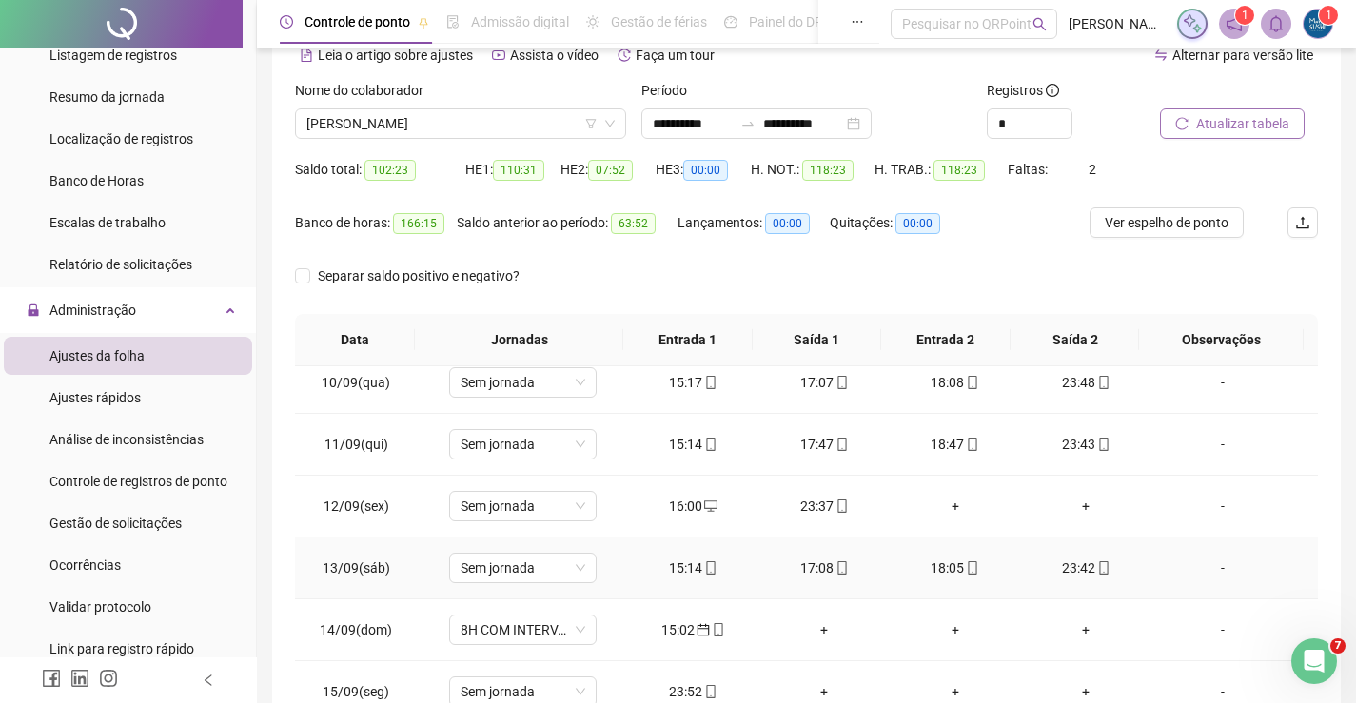
scroll to position [666, 0]
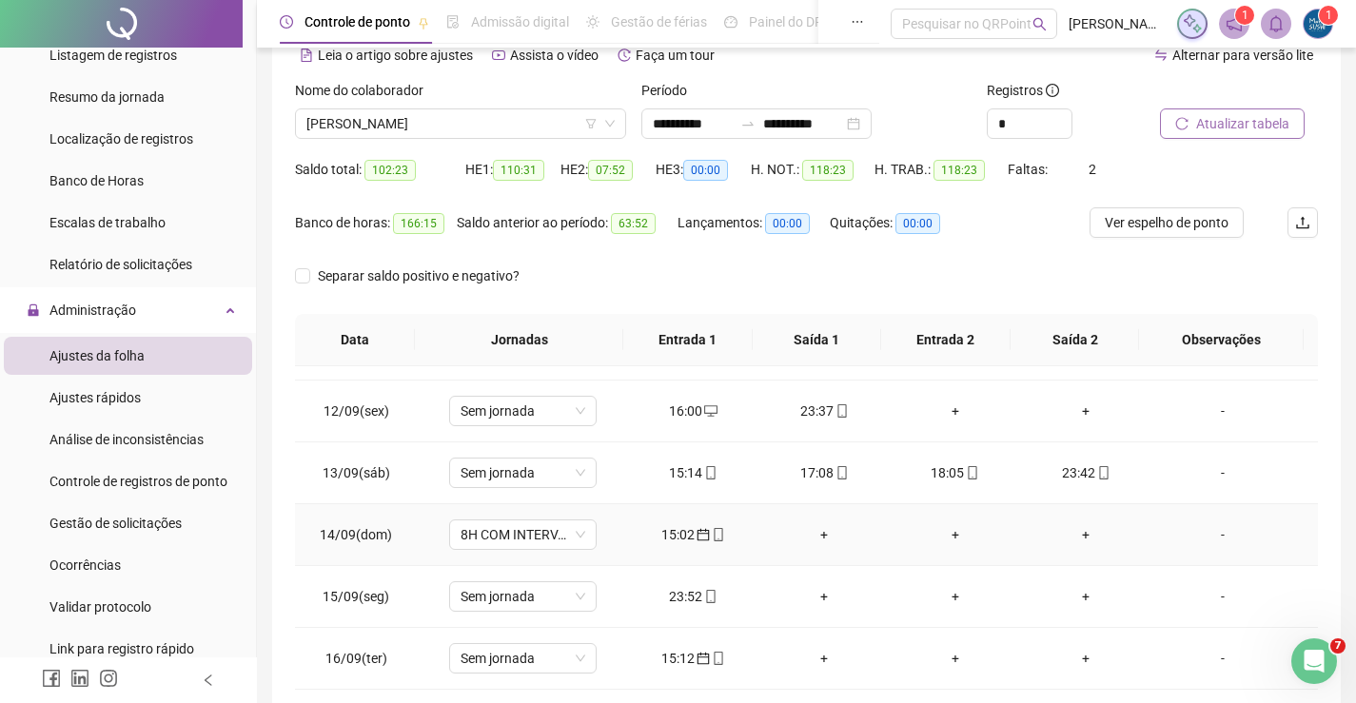
click at [675, 533] on div "15:02" at bounding box center [693, 534] width 101 height 21
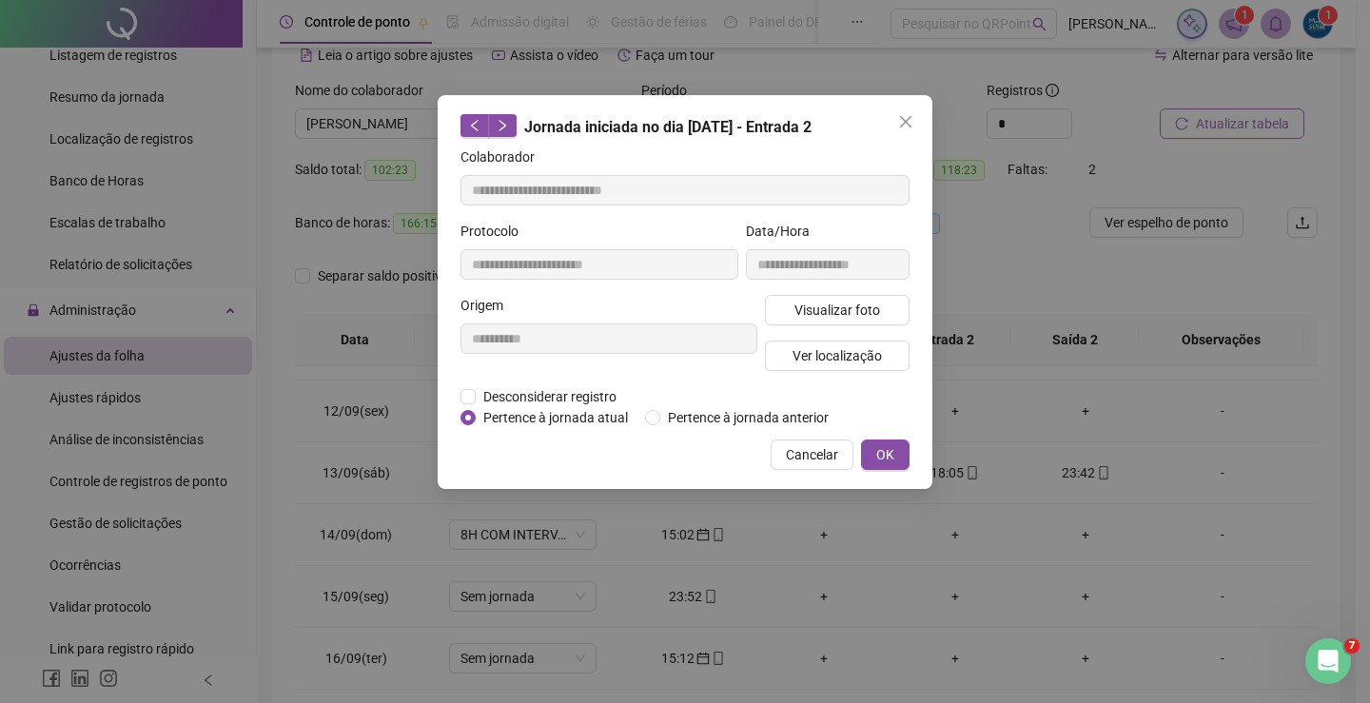
type input "**********"
click at [876, 450] on button "OK" at bounding box center [885, 455] width 49 height 30
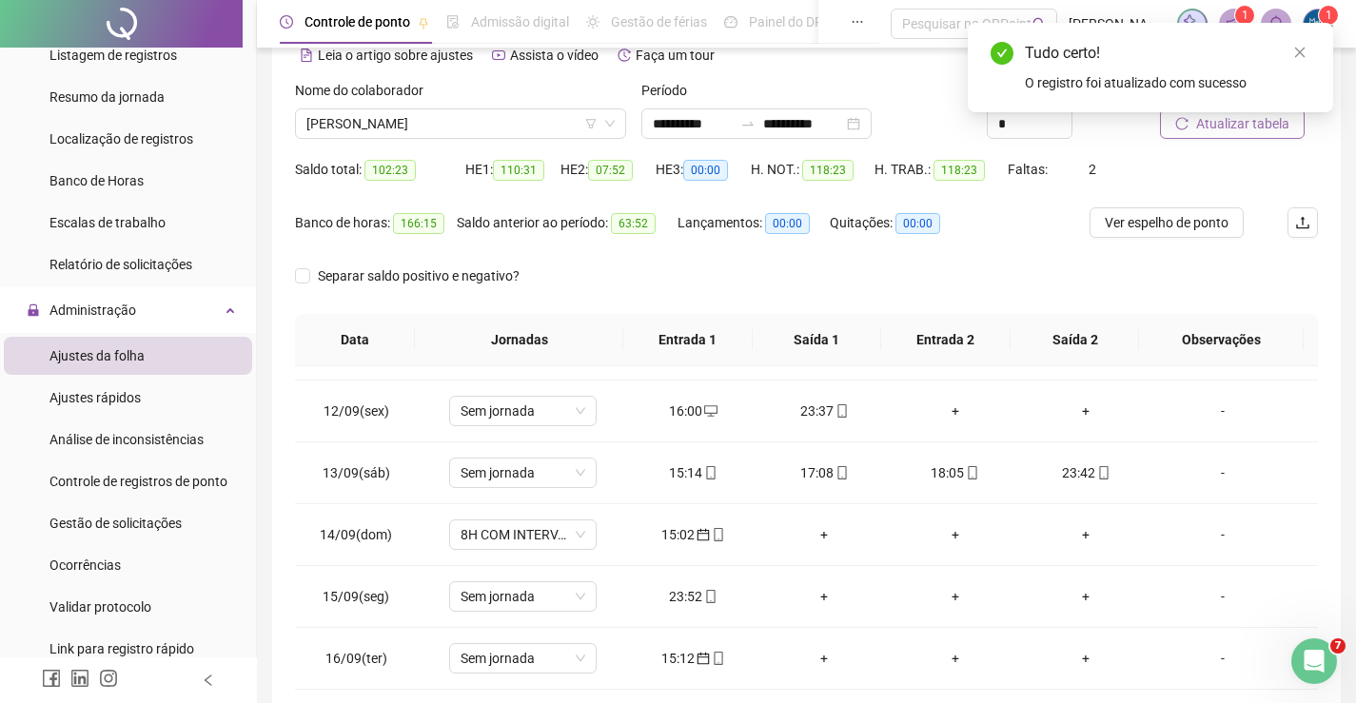
click at [1243, 130] on span "Atualizar tabela" at bounding box center [1242, 123] width 93 height 21
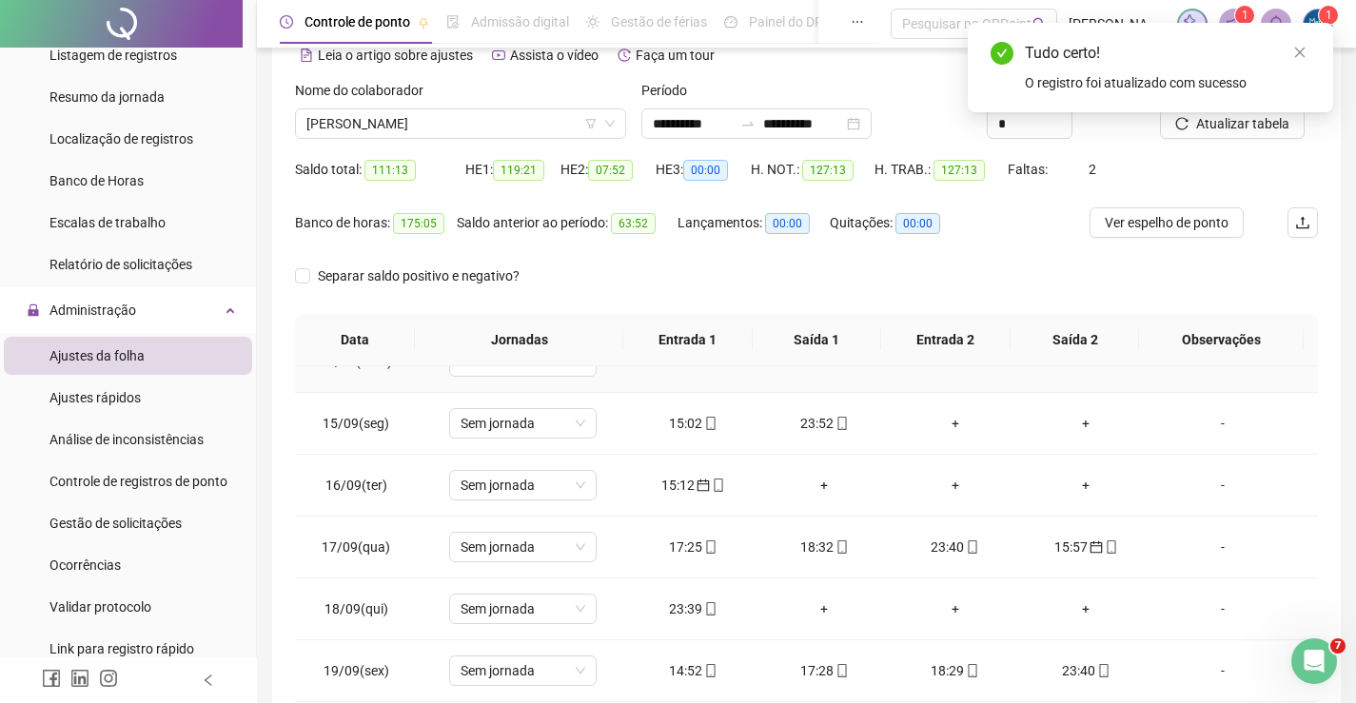
scroll to position [856, 0]
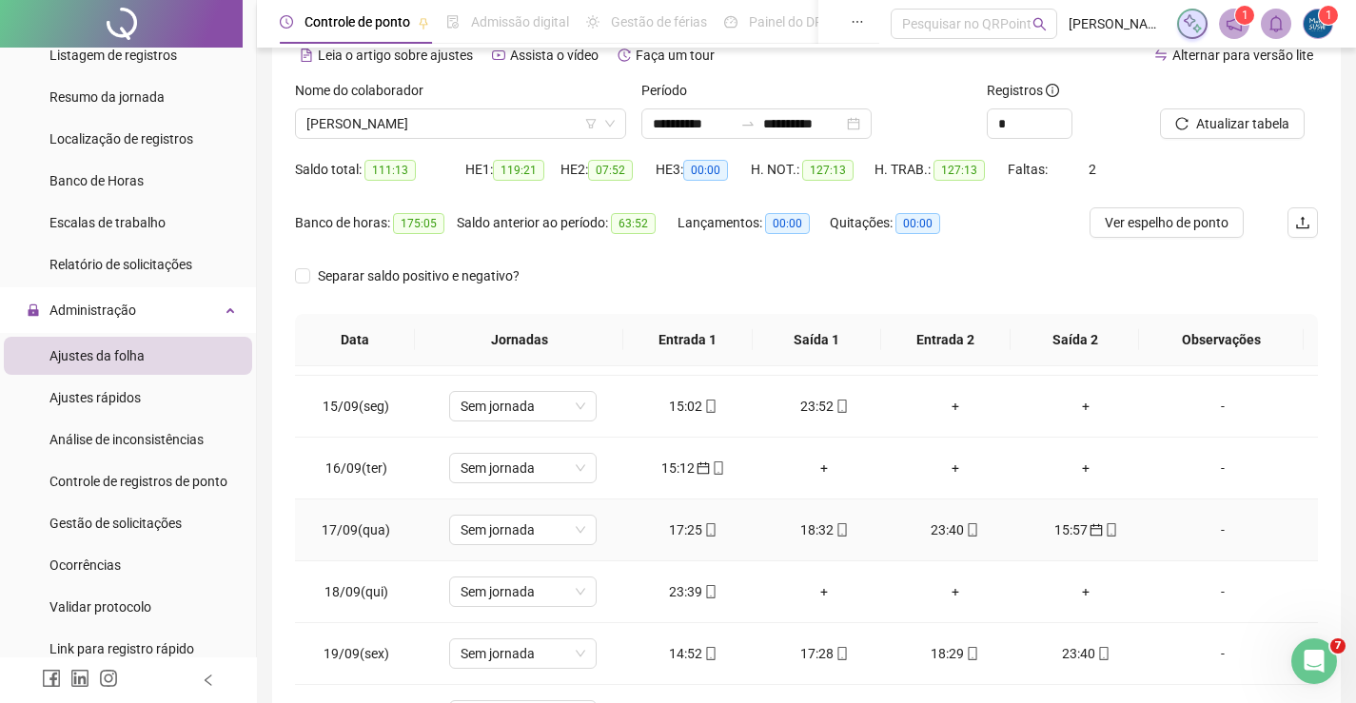
click at [707, 536] on icon "mobile" at bounding box center [710, 529] width 9 height 13
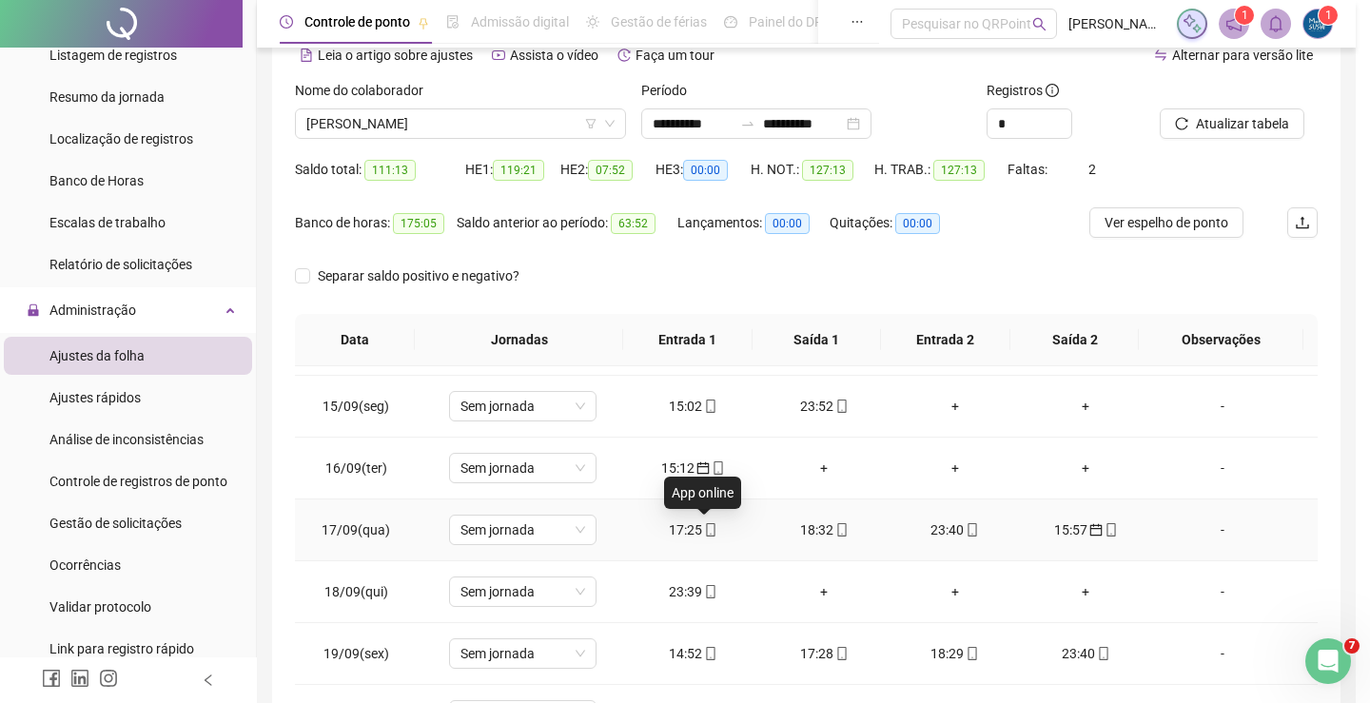
type input "**********"
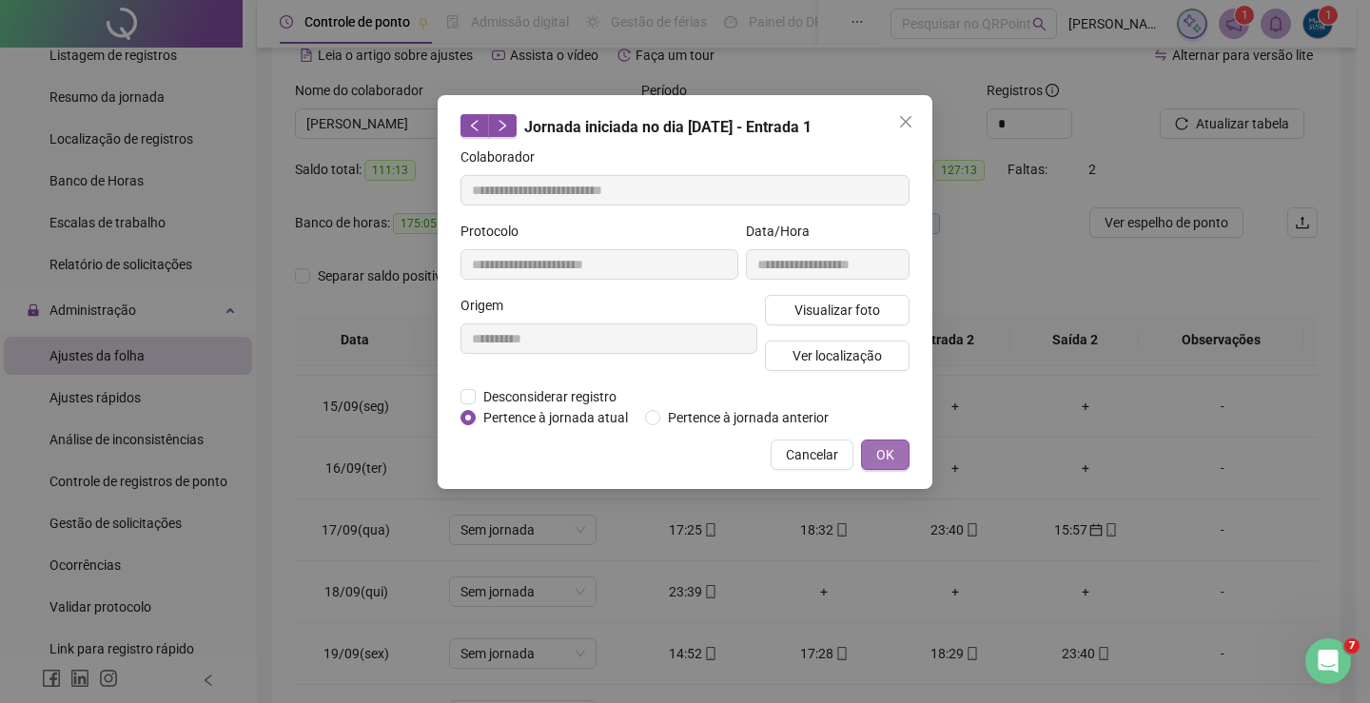
drag, startPoint x: 880, startPoint y: 446, endPoint x: 931, endPoint y: 488, distance: 65.5
click at [881, 447] on span "OK" at bounding box center [885, 454] width 18 height 21
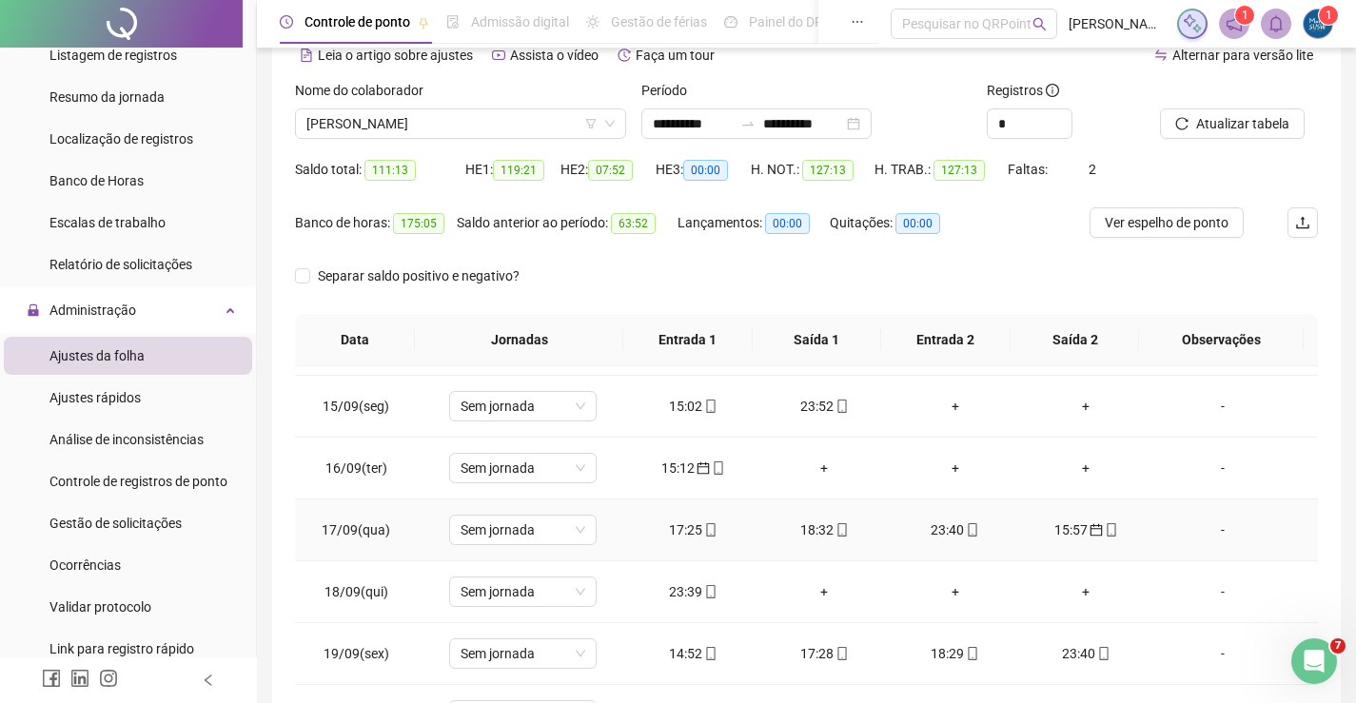
click at [950, 541] on td "23:40" at bounding box center [955, 531] width 131 height 62
click at [938, 537] on div "23:40" at bounding box center [955, 530] width 101 height 21
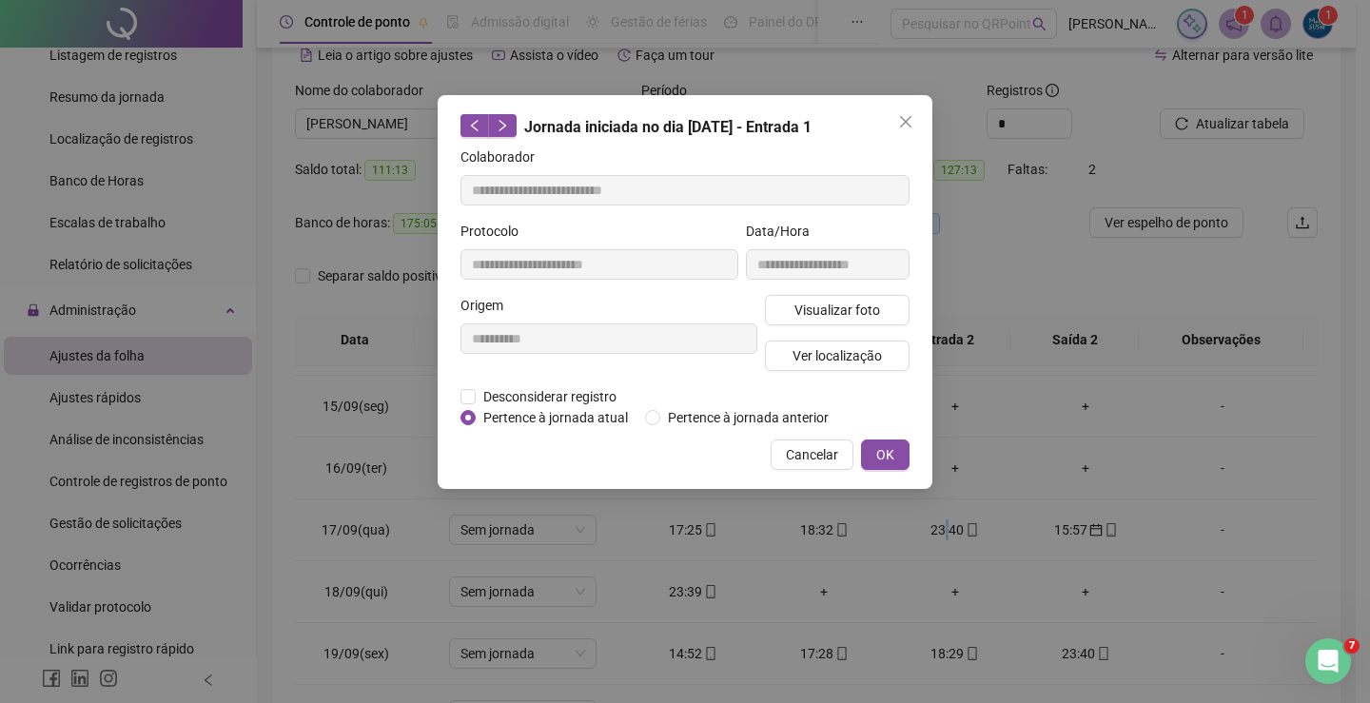
type input "**********"
click at [910, 454] on div "**********" at bounding box center [685, 292] width 495 height 394
click at [880, 459] on span "OK" at bounding box center [885, 454] width 18 height 21
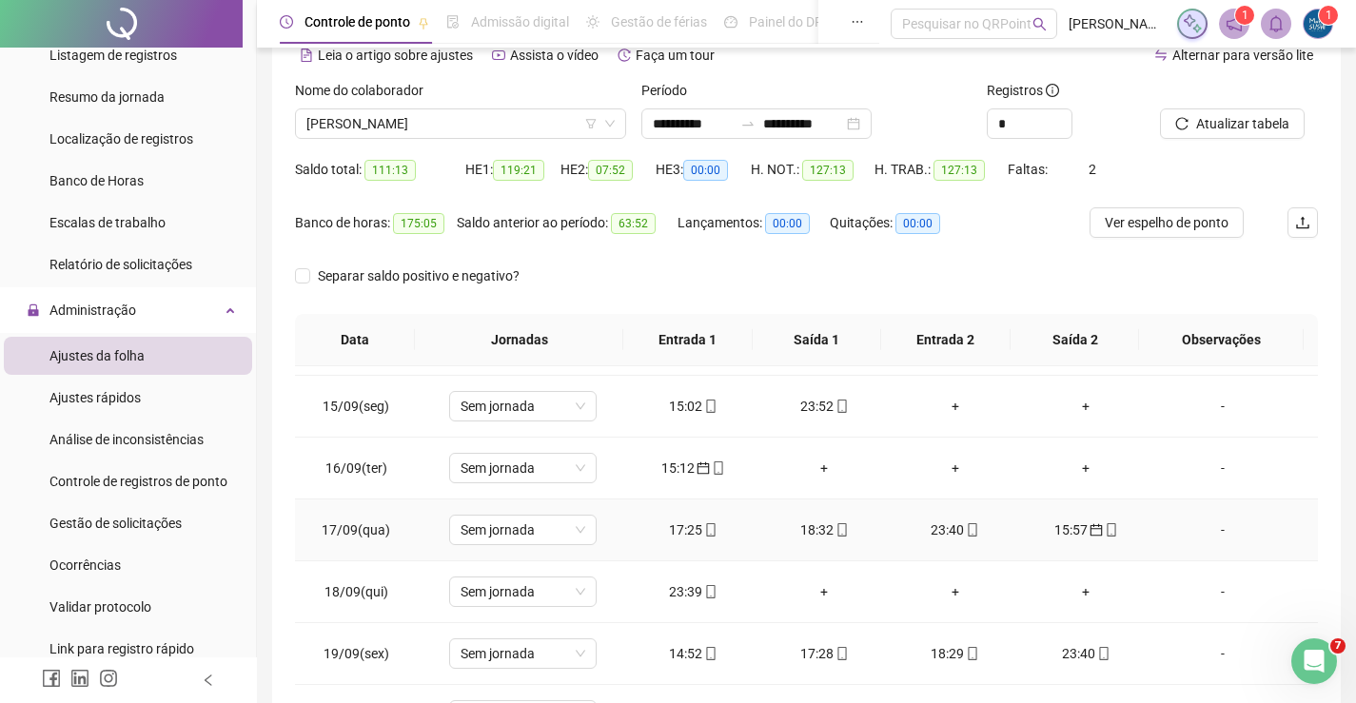
click at [1059, 526] on div "15:57" at bounding box center [1086, 530] width 101 height 21
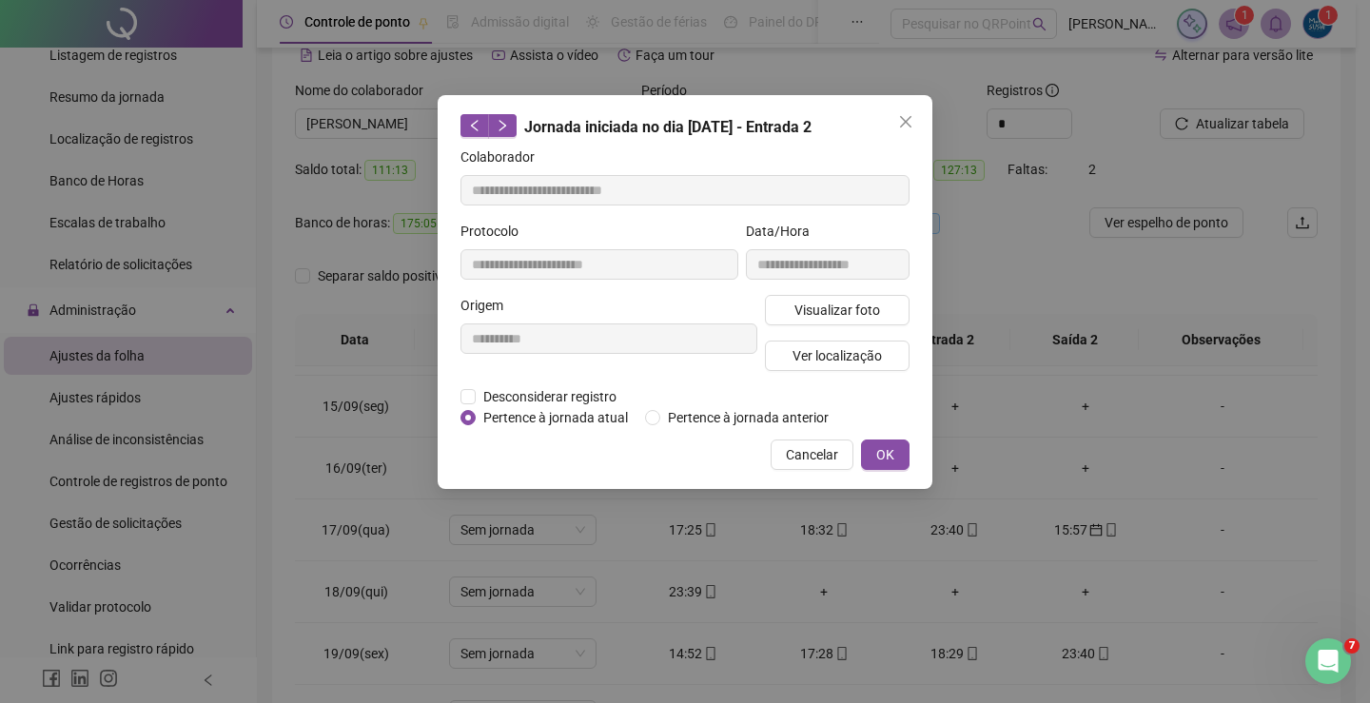
type input "**********"
click at [870, 455] on button "OK" at bounding box center [885, 455] width 49 height 30
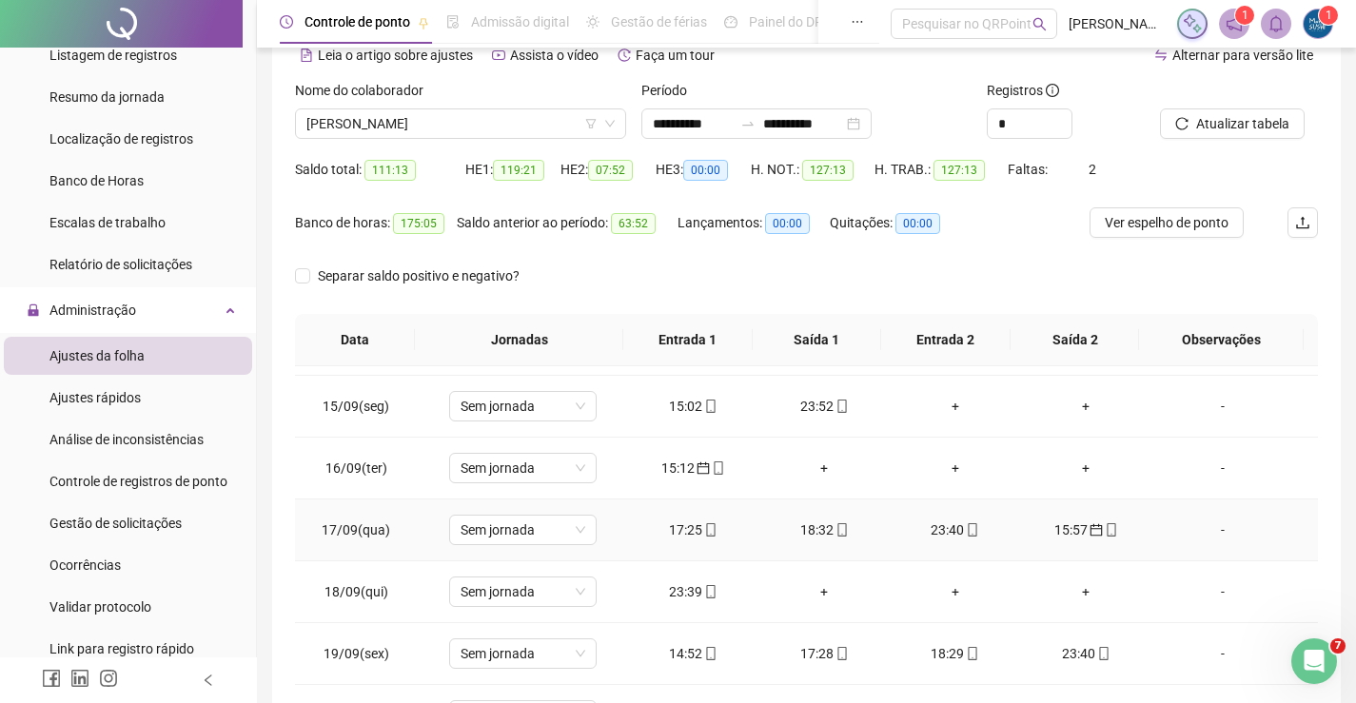
click at [1064, 527] on div "15:57" at bounding box center [1086, 530] width 101 height 21
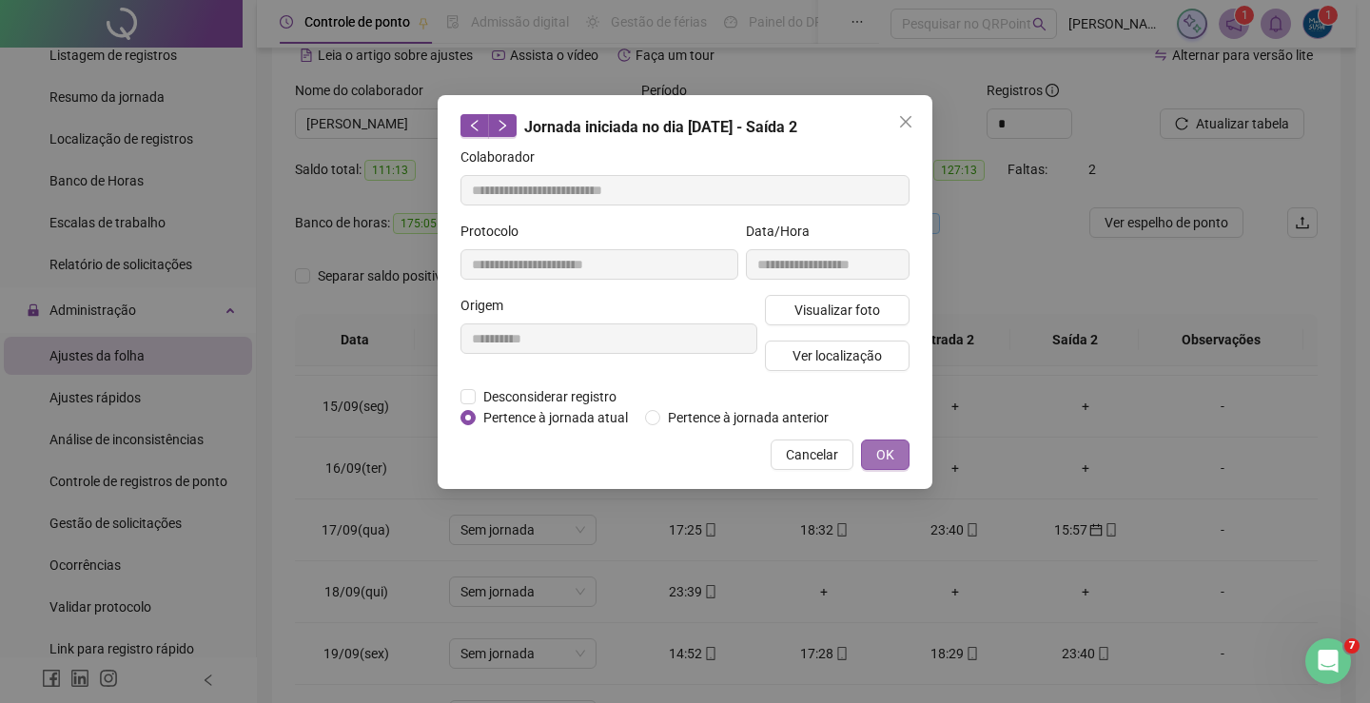
click at [888, 444] on span "OK" at bounding box center [885, 454] width 18 height 21
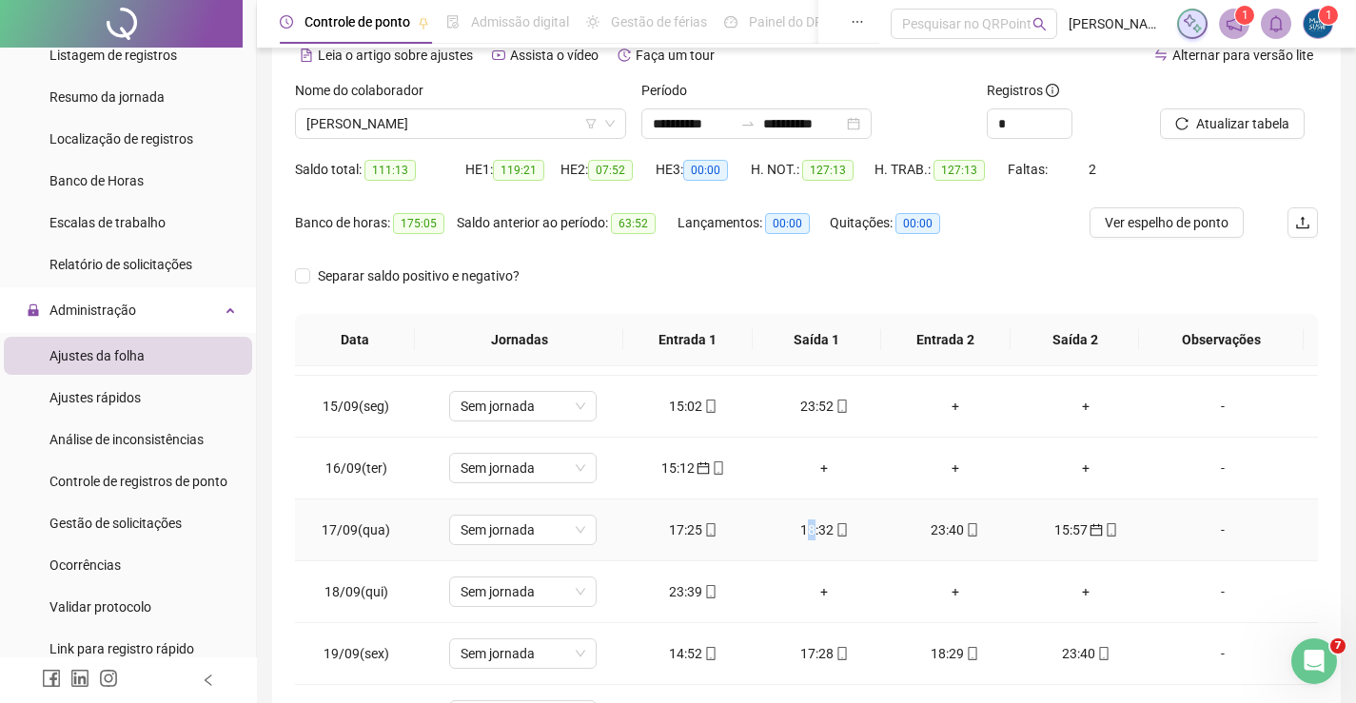
click at [808, 519] on td "18:32" at bounding box center [823, 531] width 131 height 62
click at [816, 524] on div "18:32" at bounding box center [824, 530] width 101 height 21
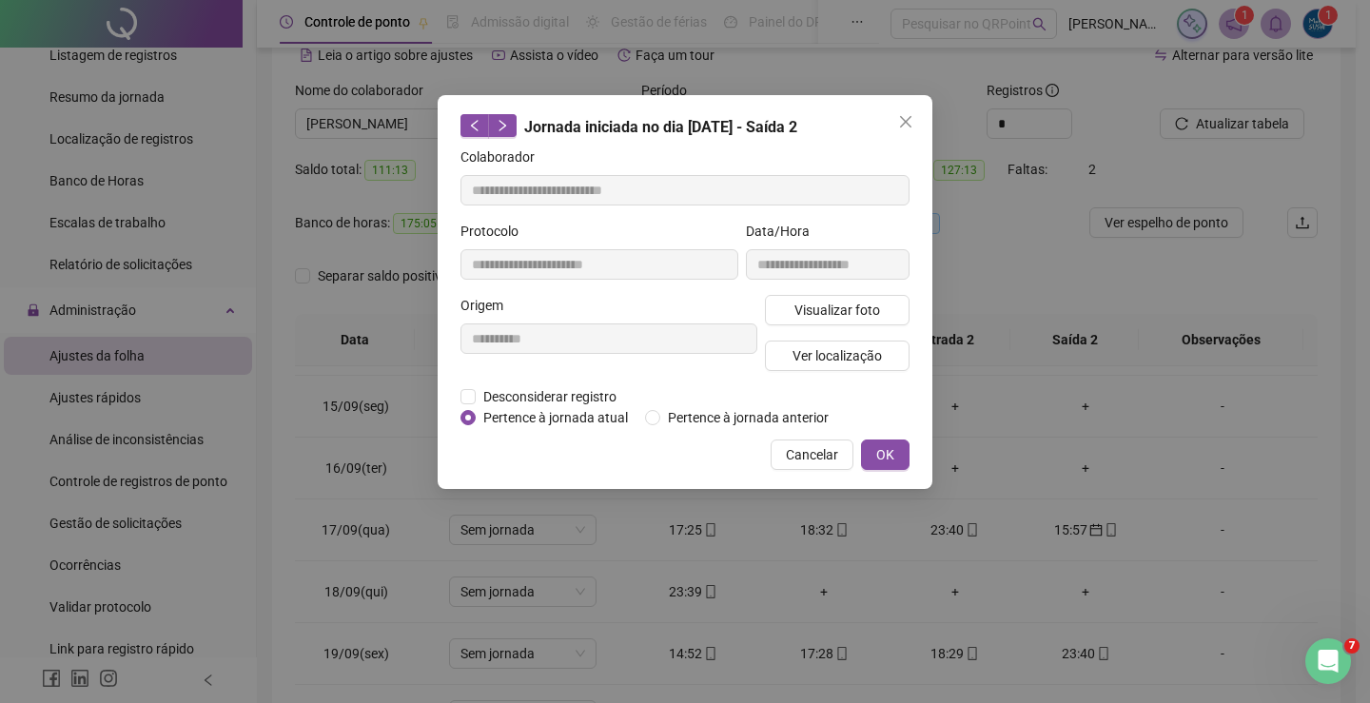
type input "**********"
click at [883, 459] on span "OK" at bounding box center [885, 454] width 18 height 21
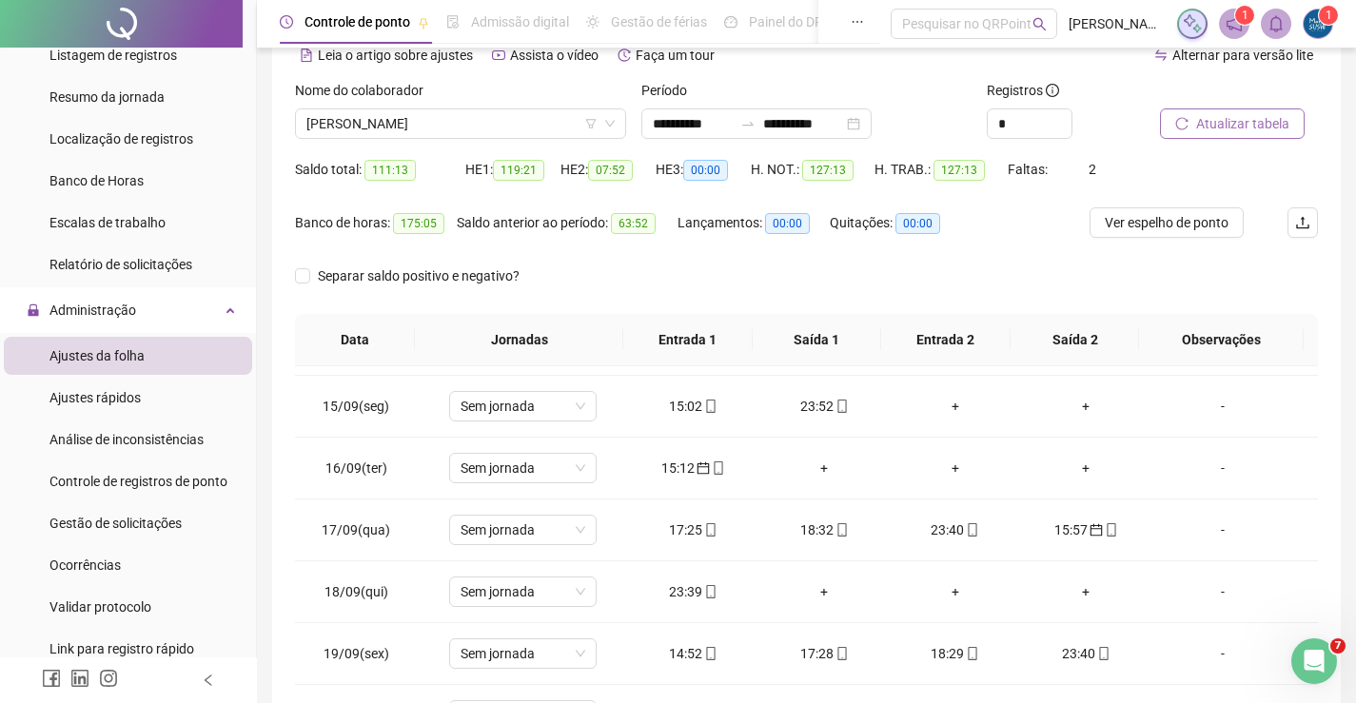
click at [1200, 118] on span "Atualizar tabela" at bounding box center [1242, 123] width 93 height 21
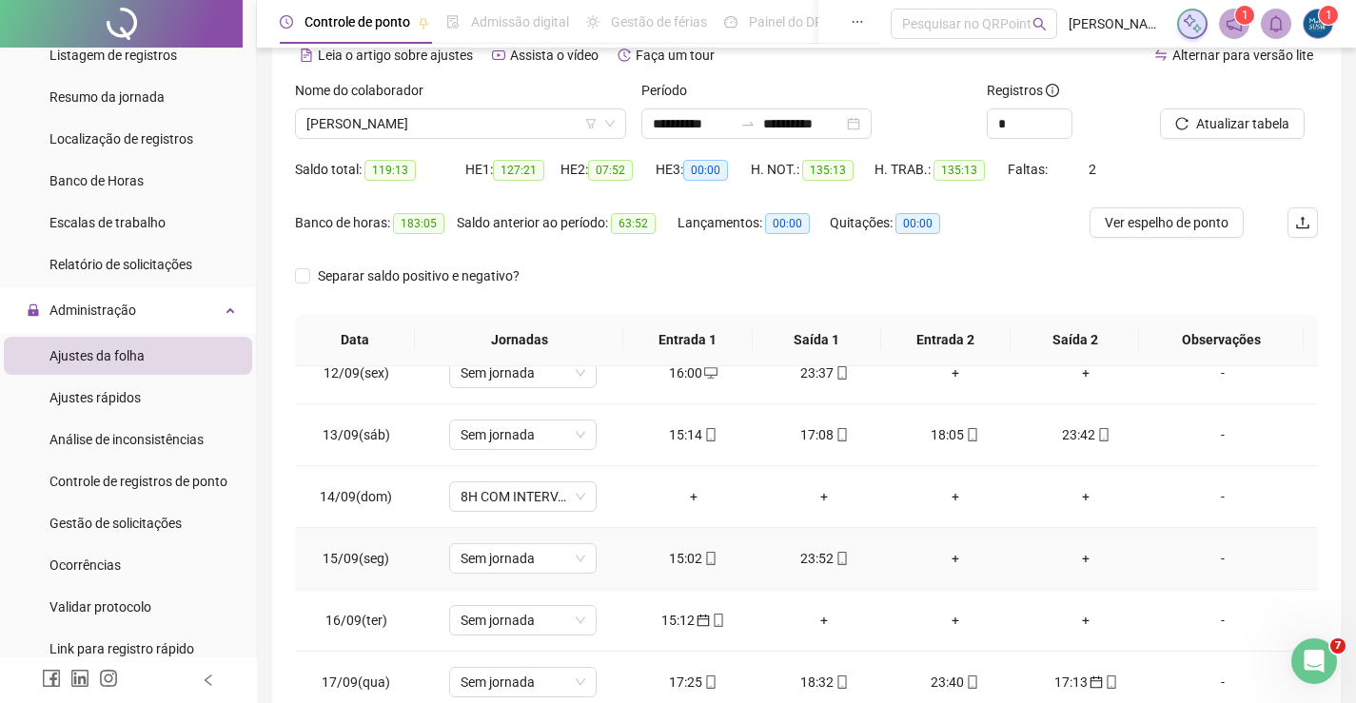
scroll to position [761, 0]
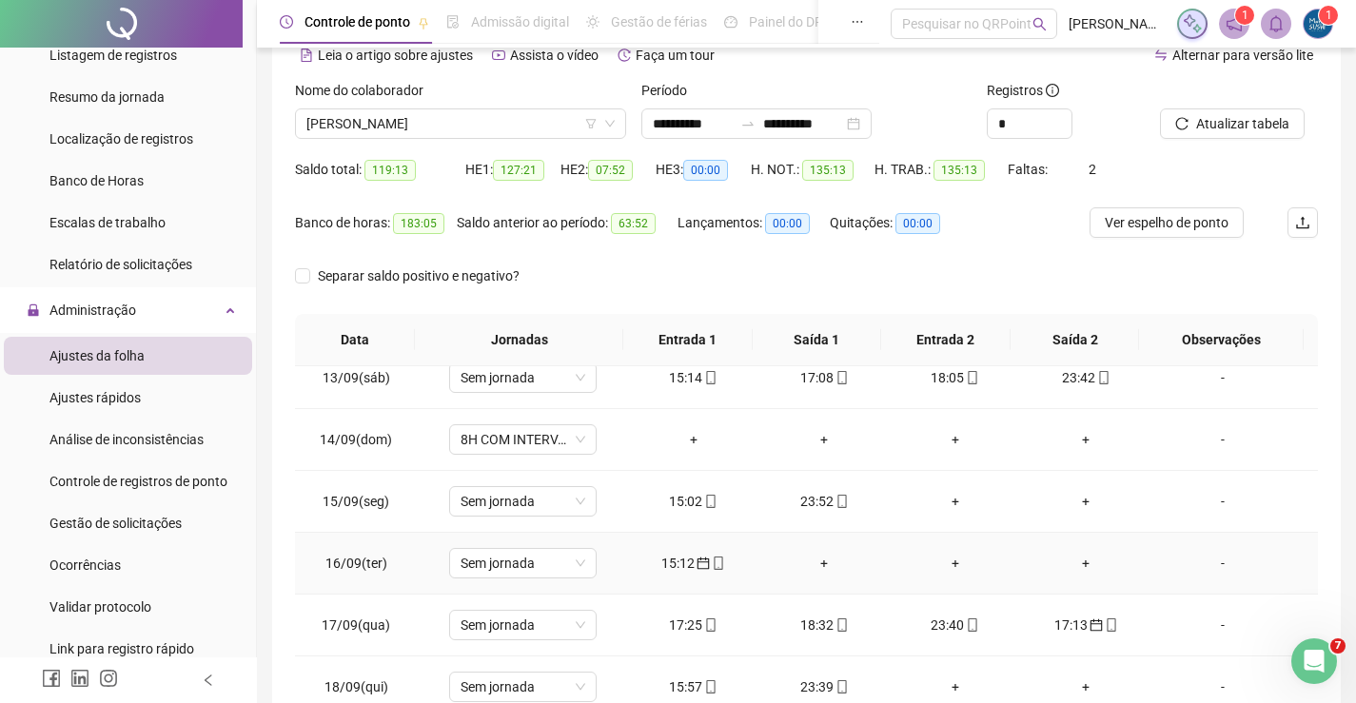
click at [822, 564] on div "+" at bounding box center [824, 563] width 101 height 21
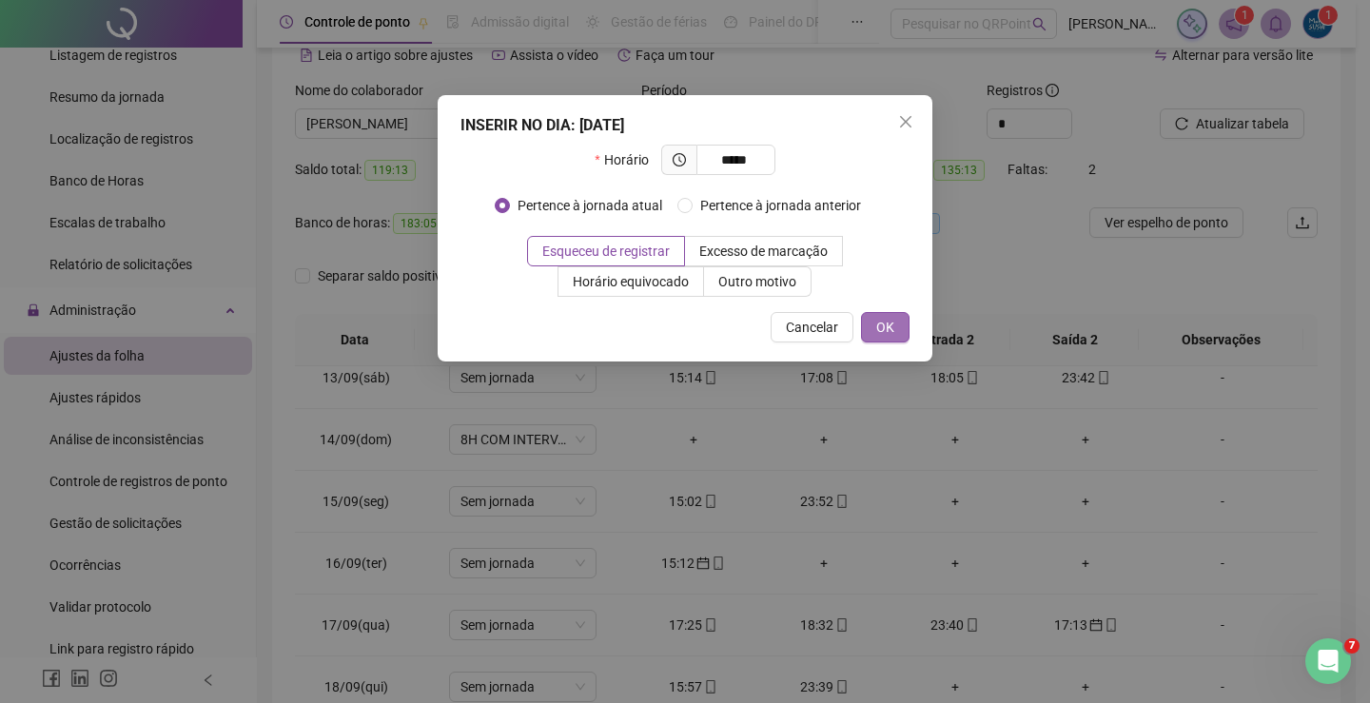
type input "*****"
click at [898, 330] on button "OK" at bounding box center [885, 327] width 49 height 30
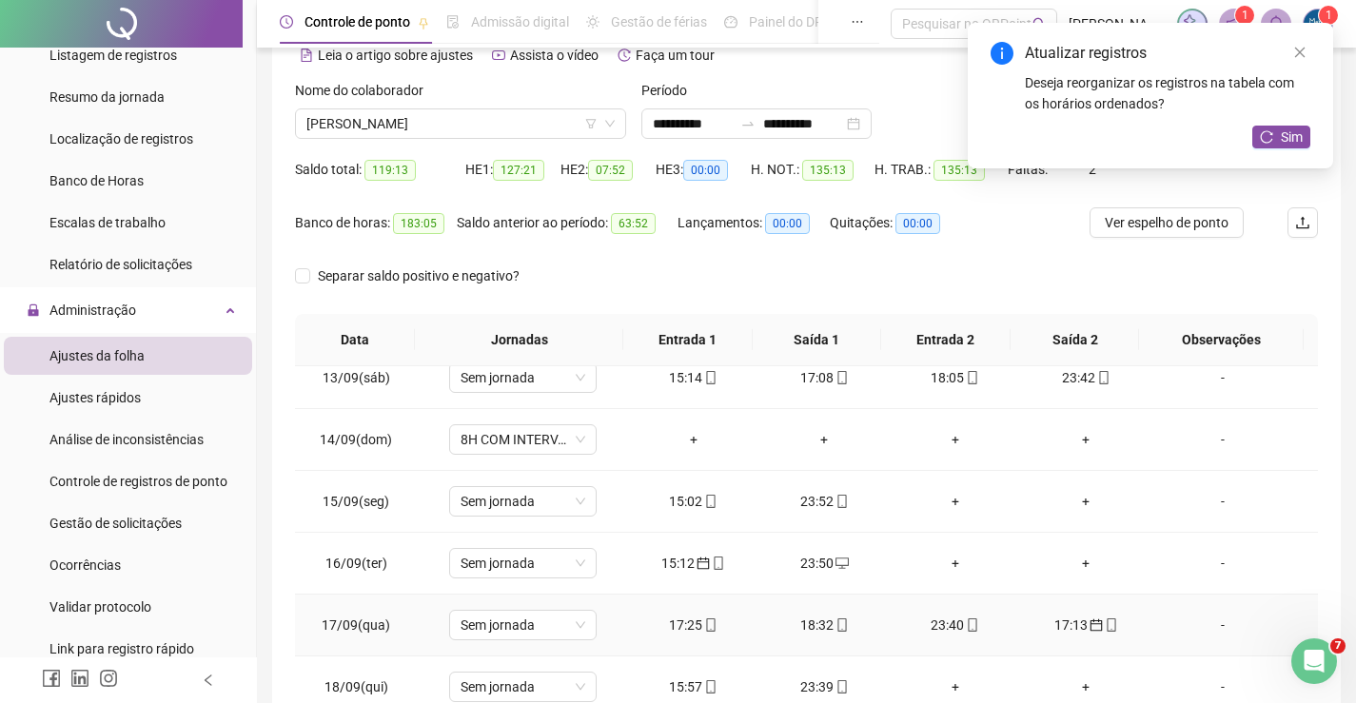
click at [1087, 639] on td "17:13" at bounding box center [1086, 626] width 131 height 62
click at [1071, 634] on div "17:13" at bounding box center [1086, 625] width 101 height 21
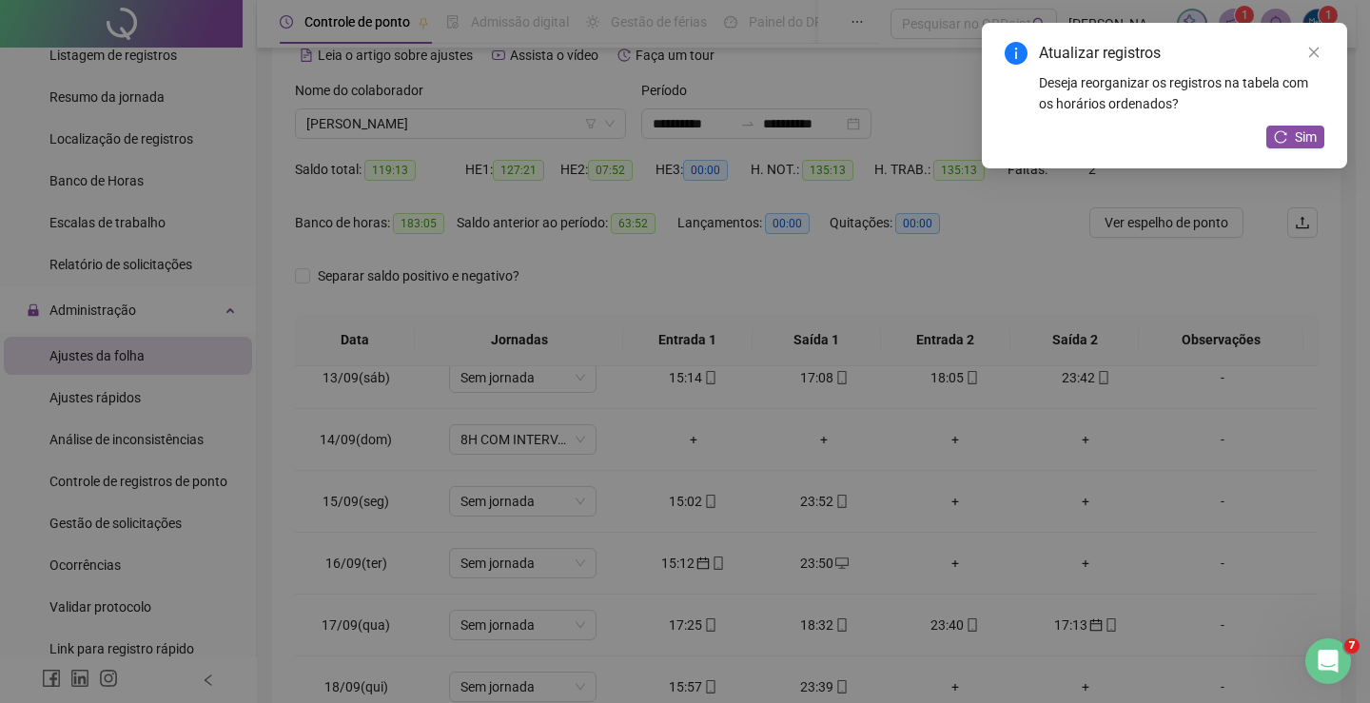
type input "**********"
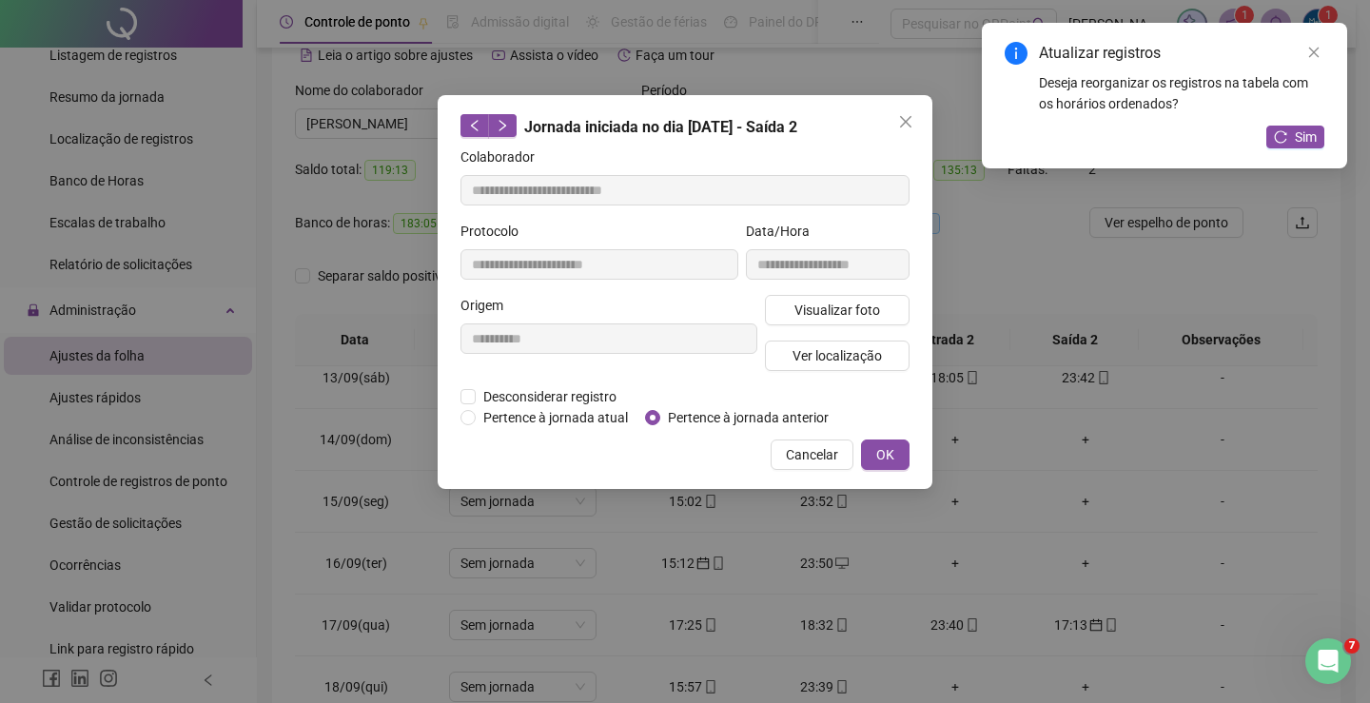
click at [460, 418] on div "Pertence à jornada atual [GEOGRAPHIC_DATA] à jornada anterior" at bounding box center [685, 417] width 457 height 21
click at [900, 455] on button "OK" at bounding box center [885, 455] width 49 height 30
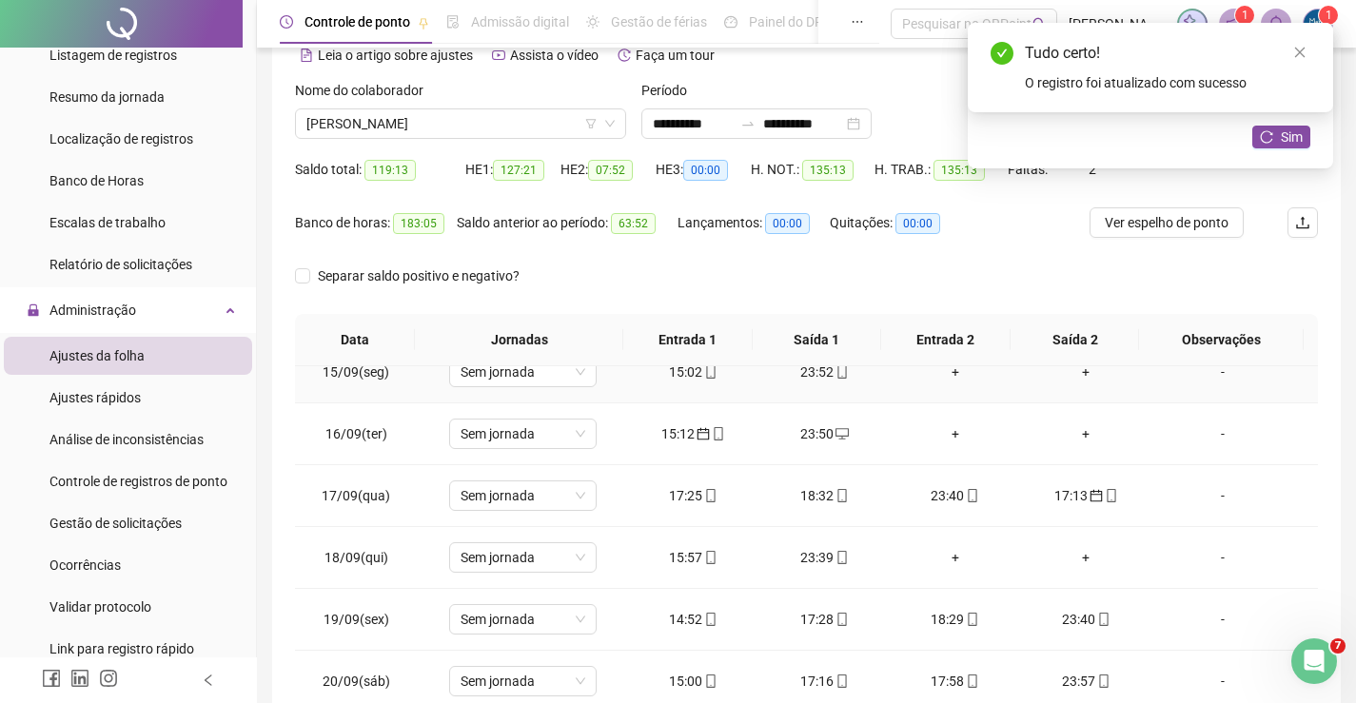
scroll to position [893, 0]
click at [1262, 141] on icon "reload" at bounding box center [1266, 136] width 13 height 13
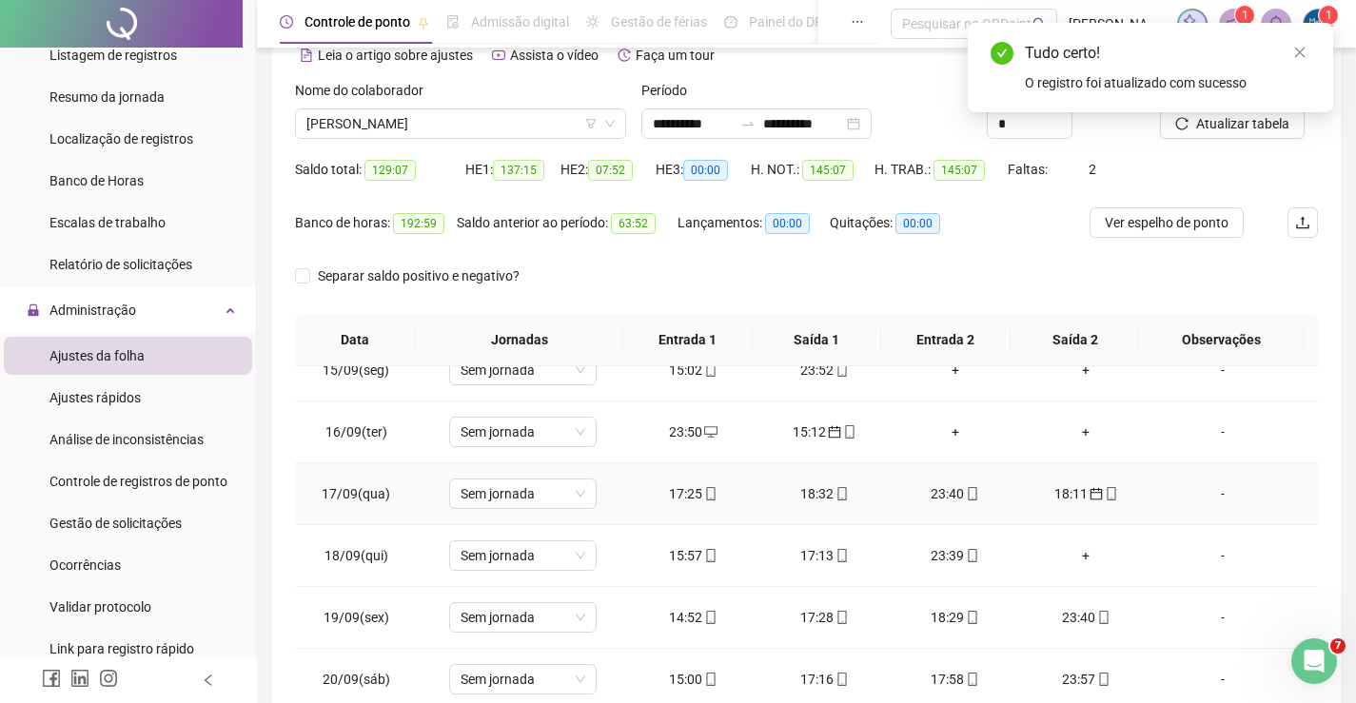
click at [1057, 496] on div "18:11" at bounding box center [1086, 493] width 101 height 21
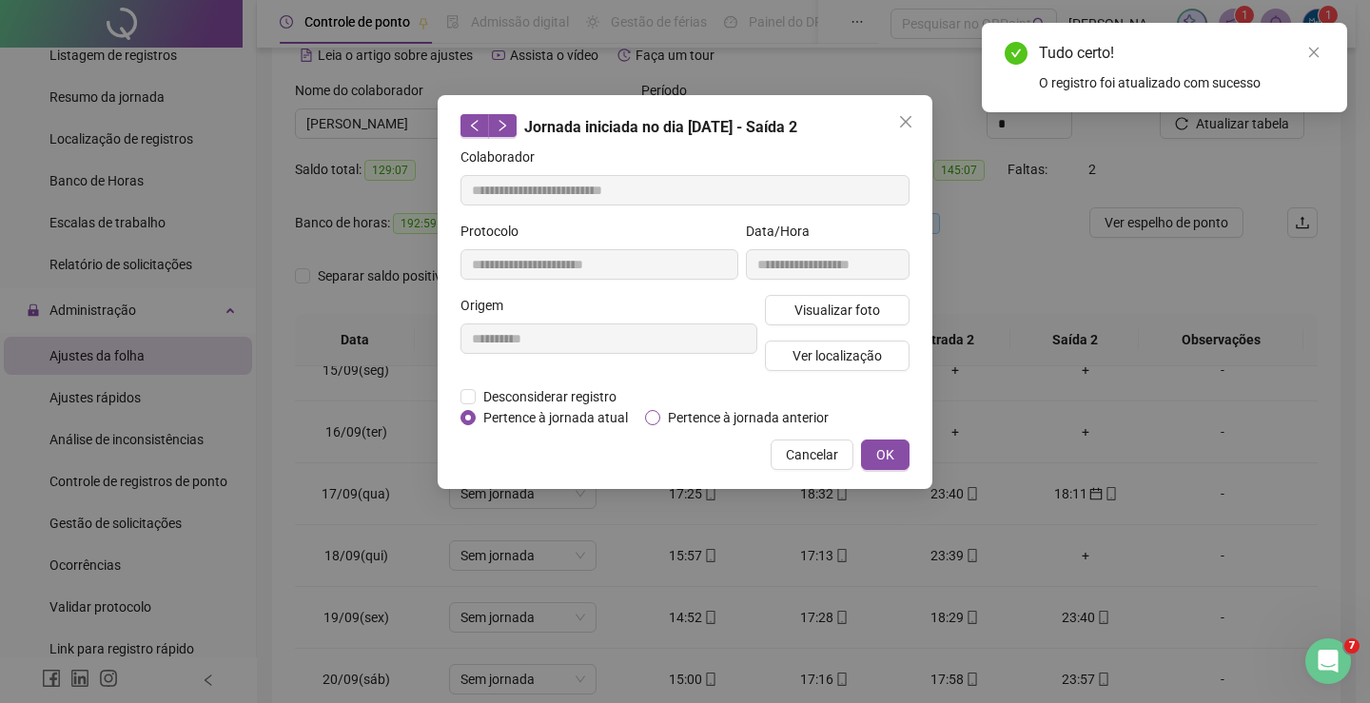
type input "**********"
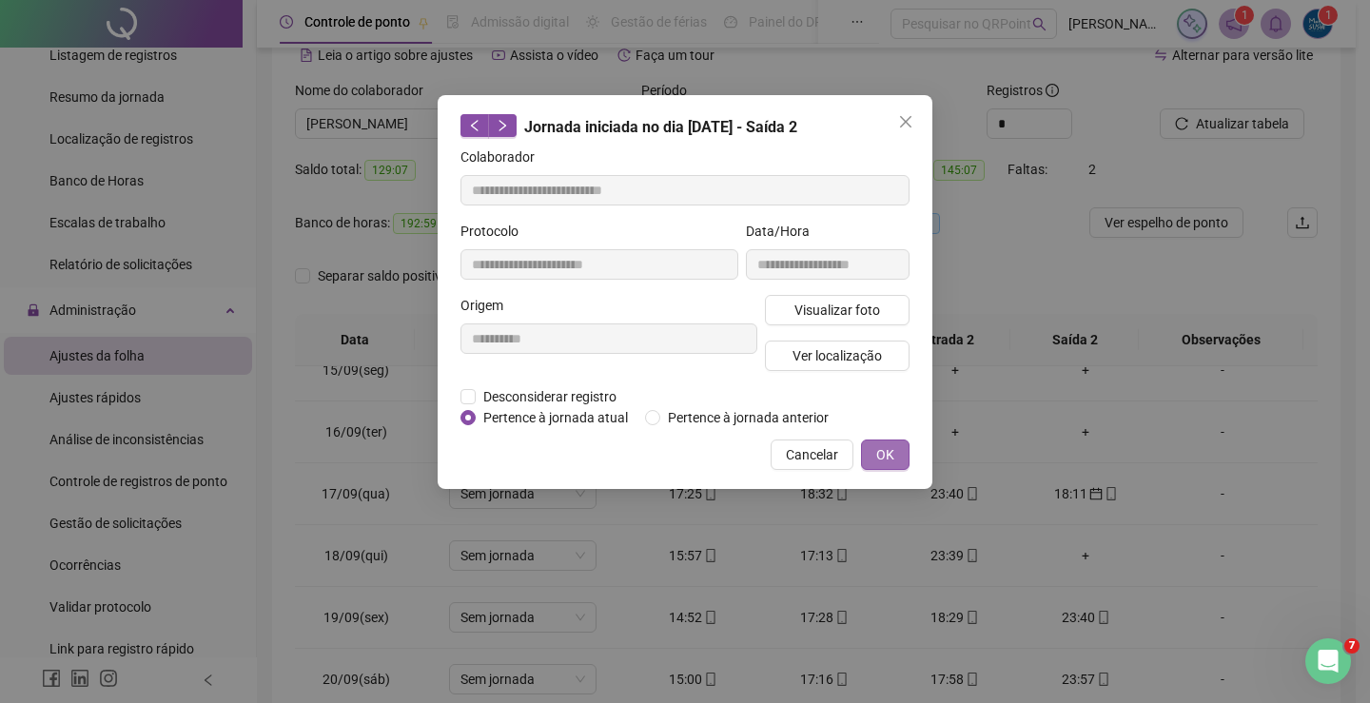
click at [879, 457] on span "OK" at bounding box center [885, 454] width 18 height 21
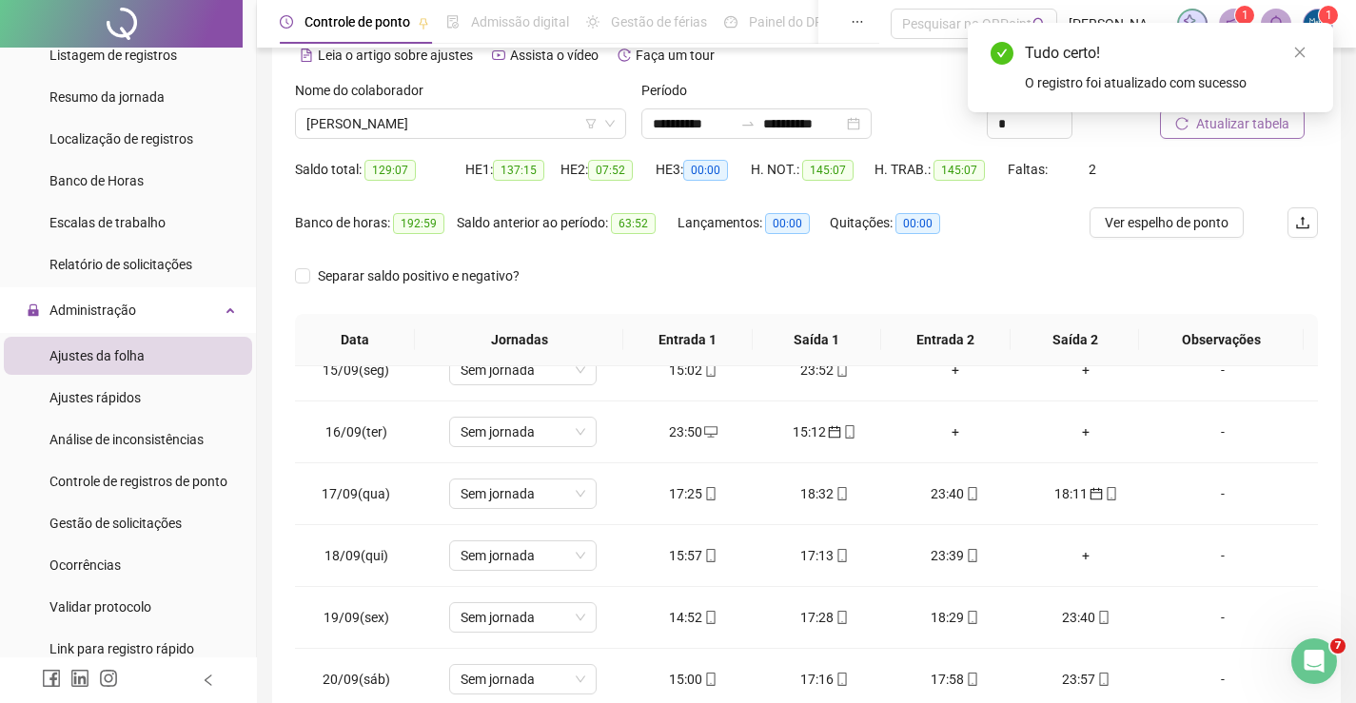
click at [1227, 132] on span "Atualizar tabela" at bounding box center [1242, 123] width 93 height 21
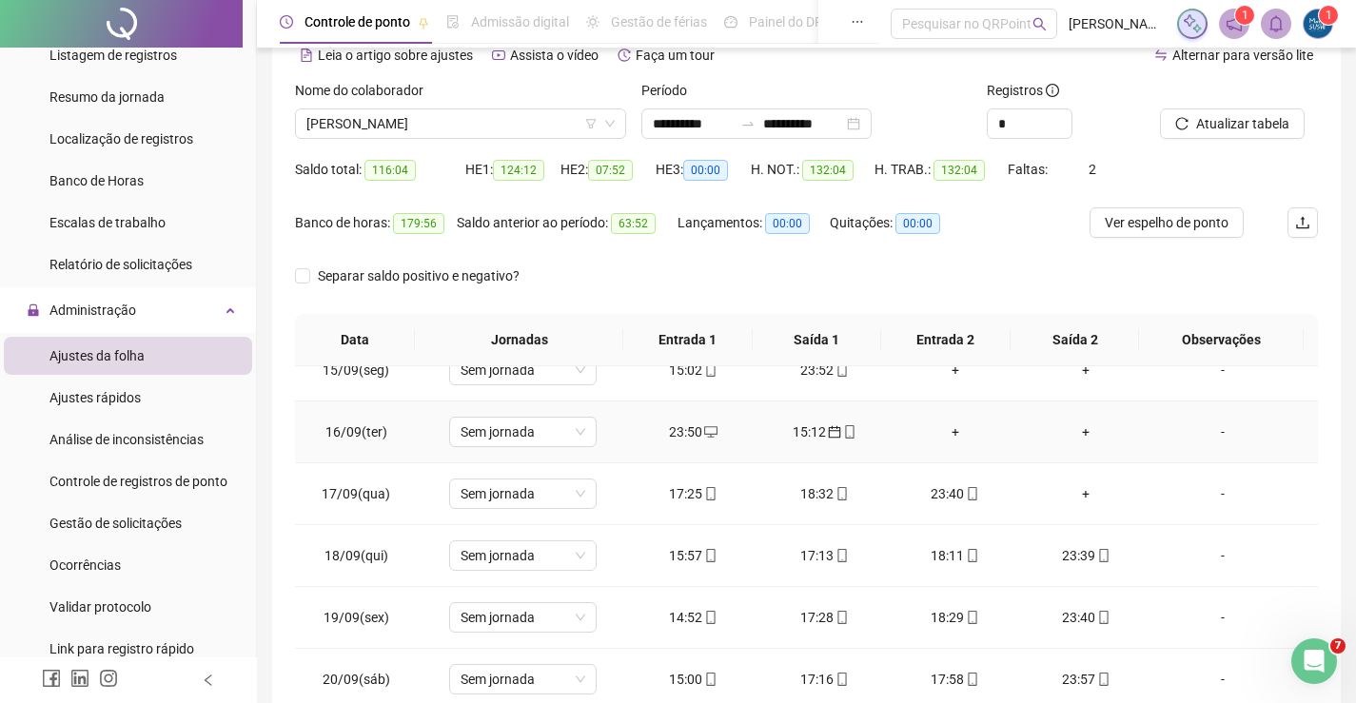
click at [809, 431] on div "15:12" at bounding box center [824, 432] width 101 height 21
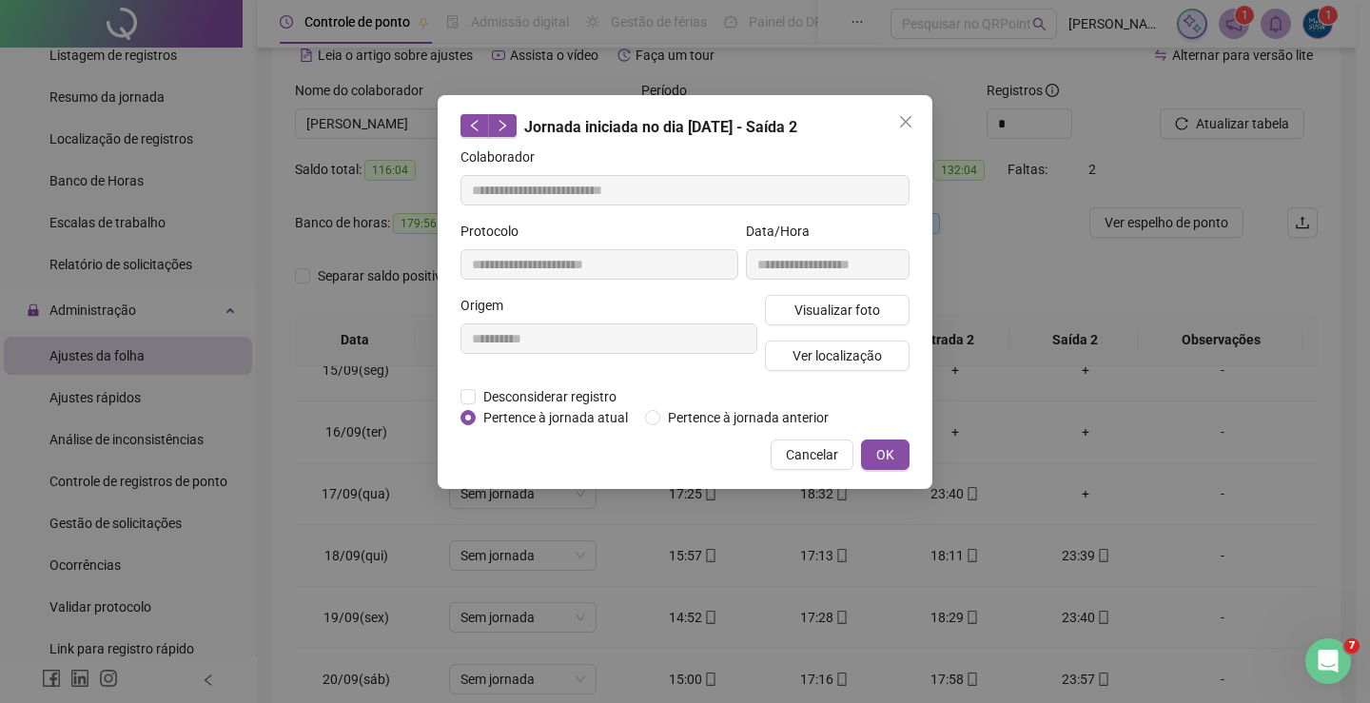
type input "**********"
click at [876, 442] on button "OK" at bounding box center [885, 455] width 49 height 30
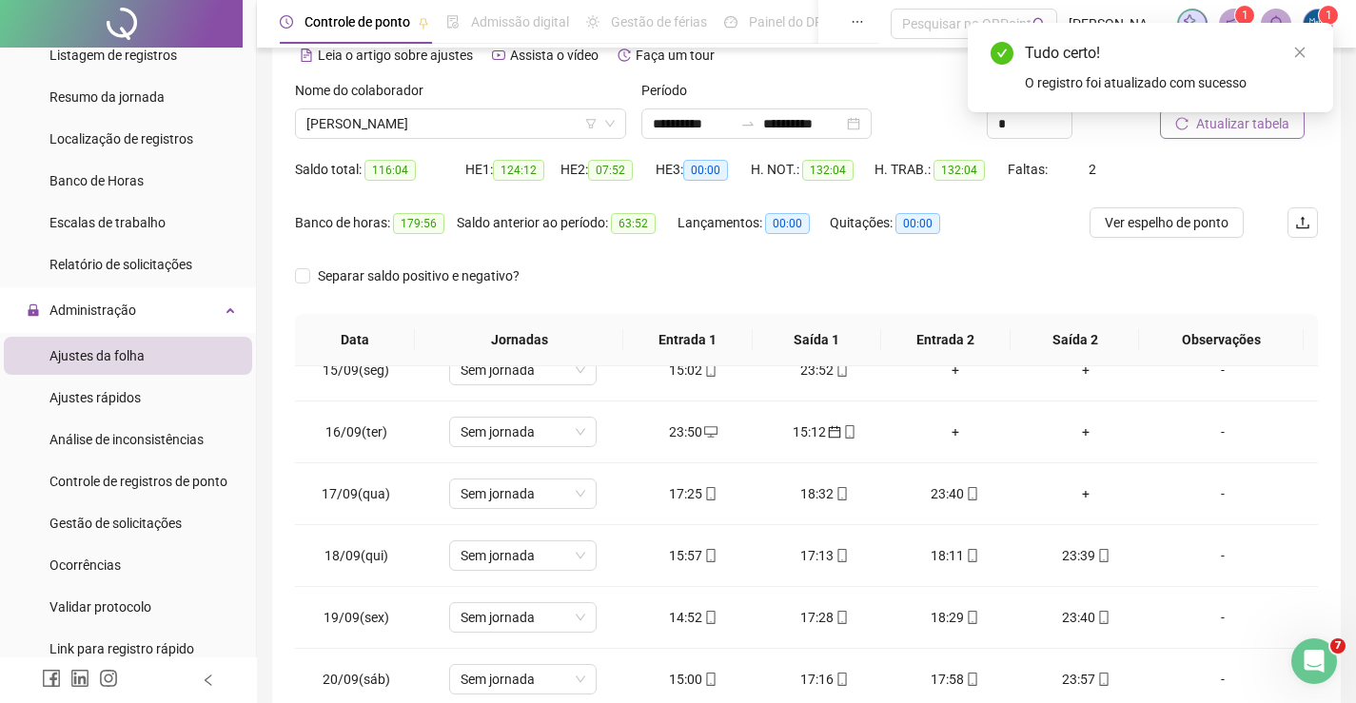
click at [1207, 128] on span "Atualizar tabela" at bounding box center [1242, 123] width 93 height 21
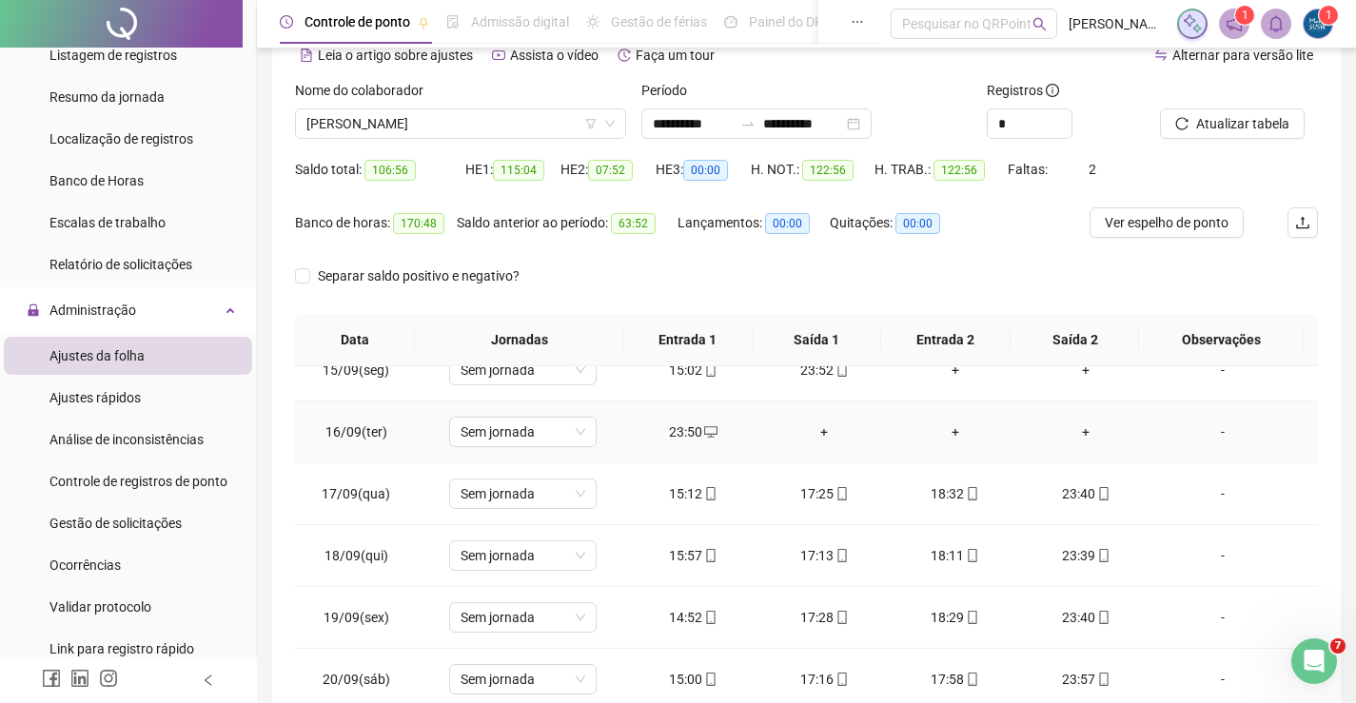
click at [684, 421] on td "23:50" at bounding box center [693, 433] width 131 height 62
click at [685, 425] on div "23:50" at bounding box center [693, 432] width 101 height 21
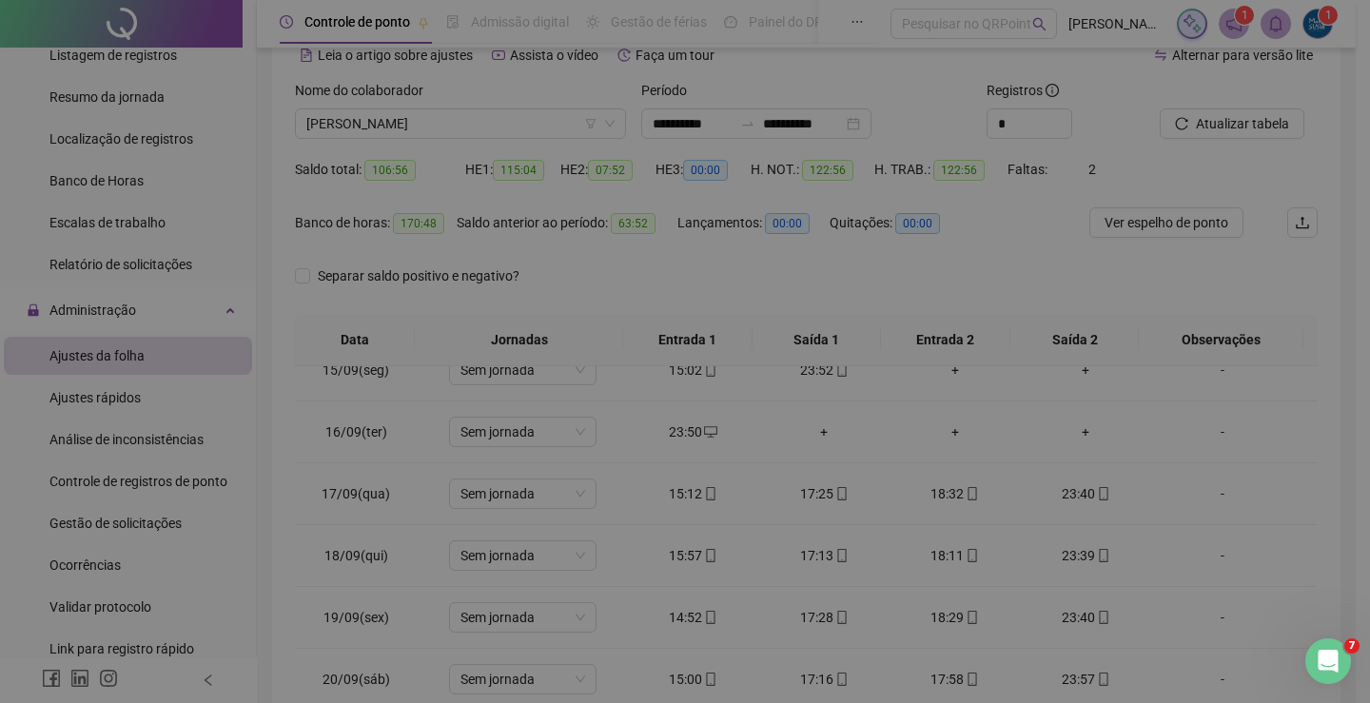
type input "**********"
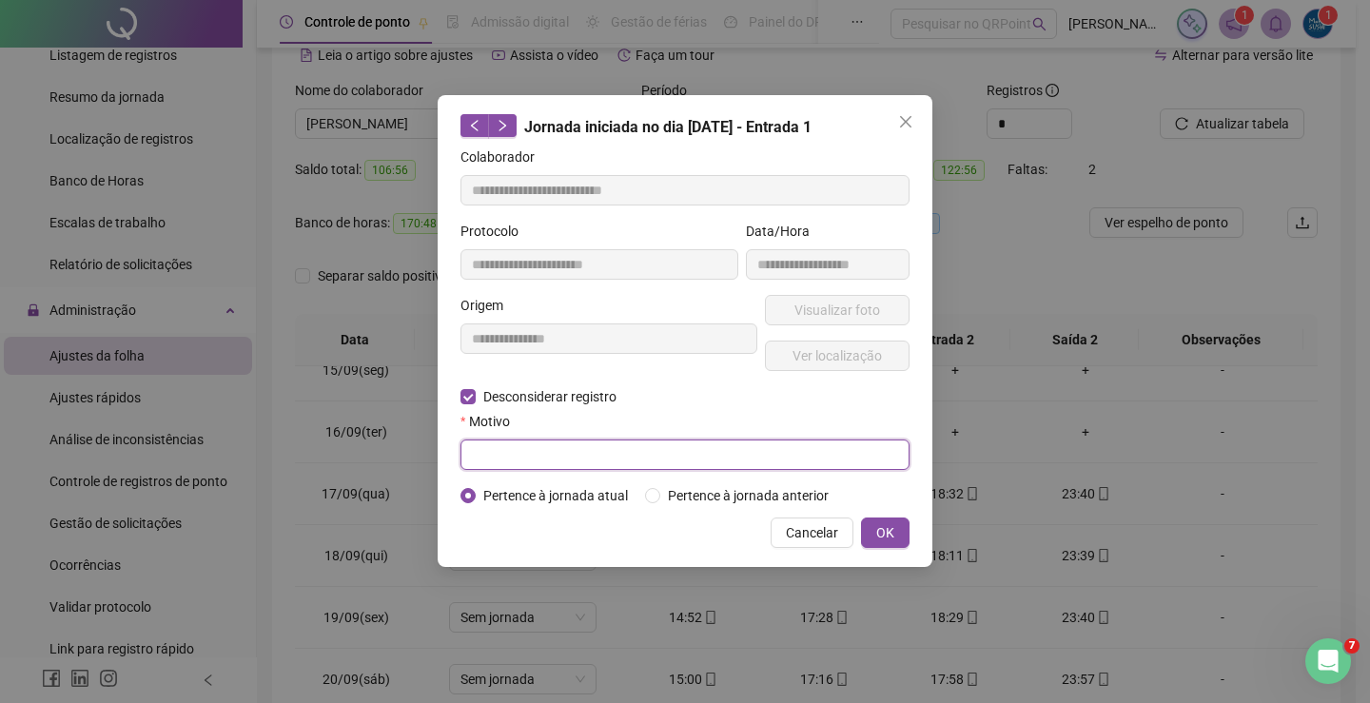
click at [492, 449] on input "text" at bounding box center [685, 455] width 449 height 30
type input "****"
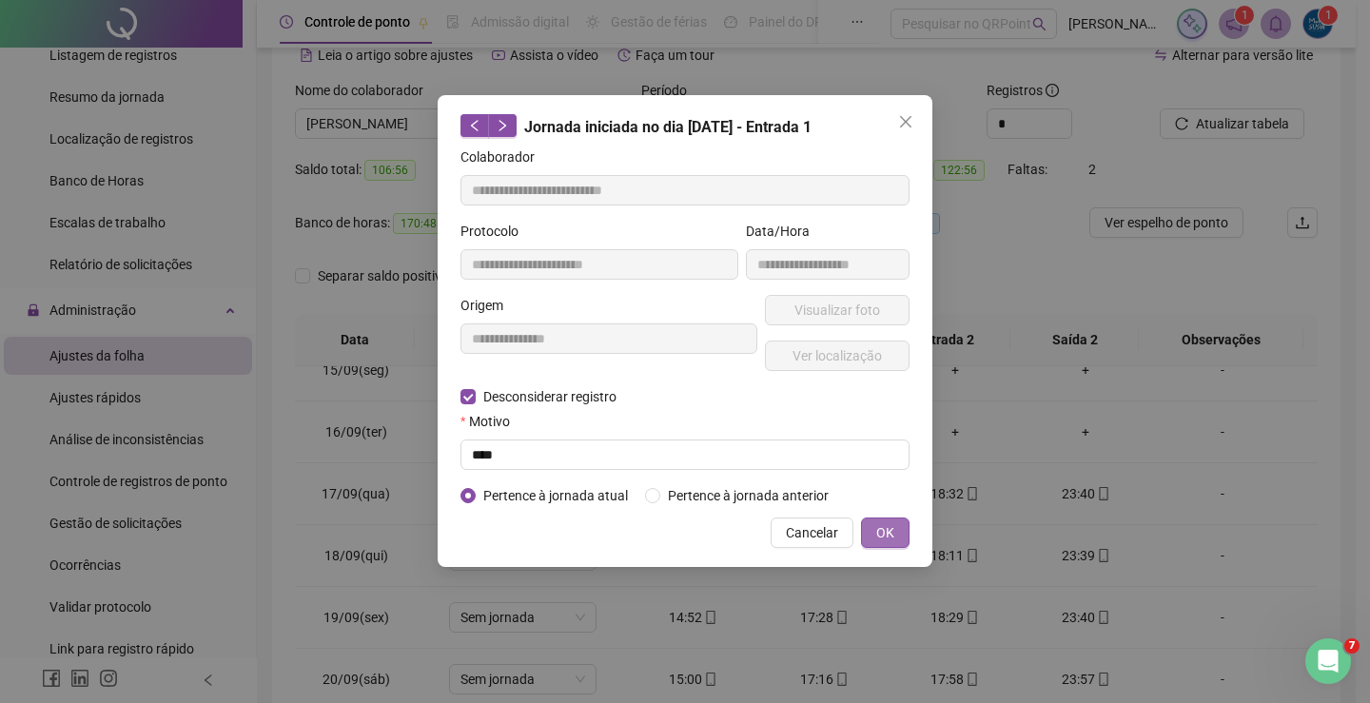
click at [878, 538] on span "OK" at bounding box center [885, 532] width 18 height 21
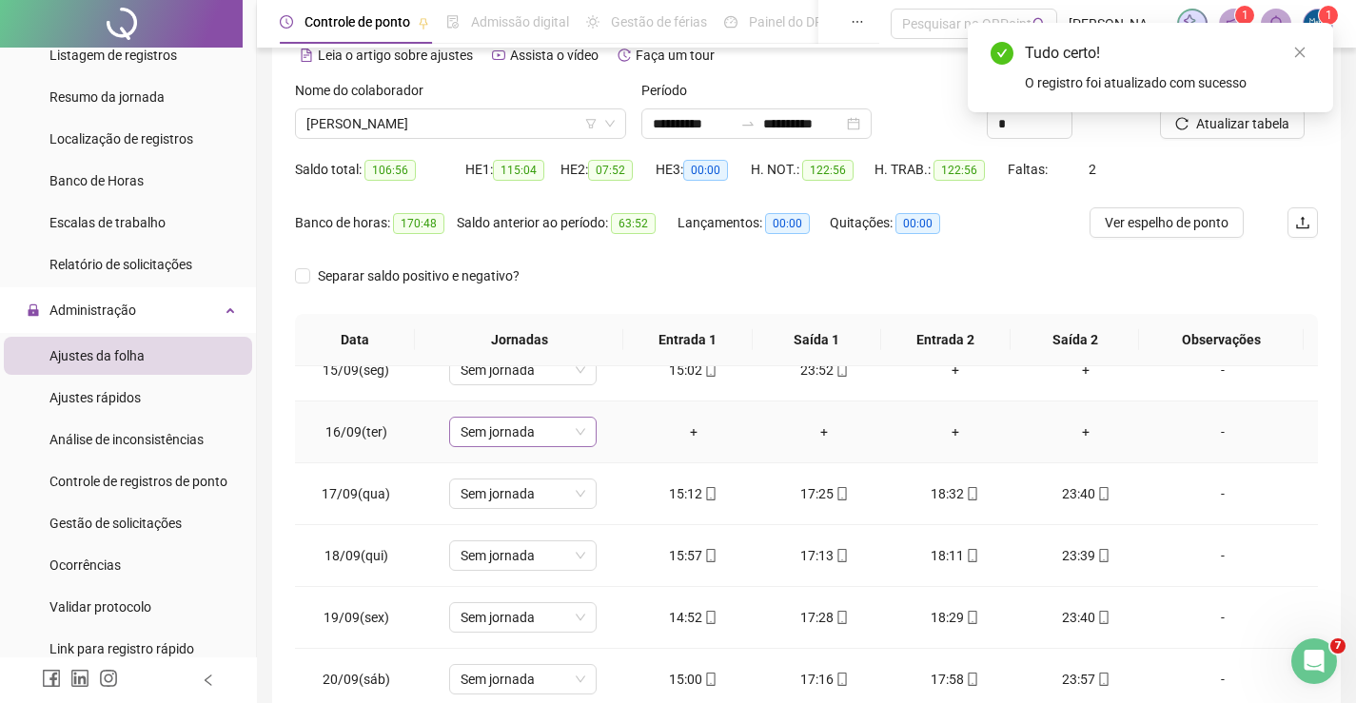
click at [492, 438] on span "Sem jornada" at bounding box center [523, 432] width 125 height 29
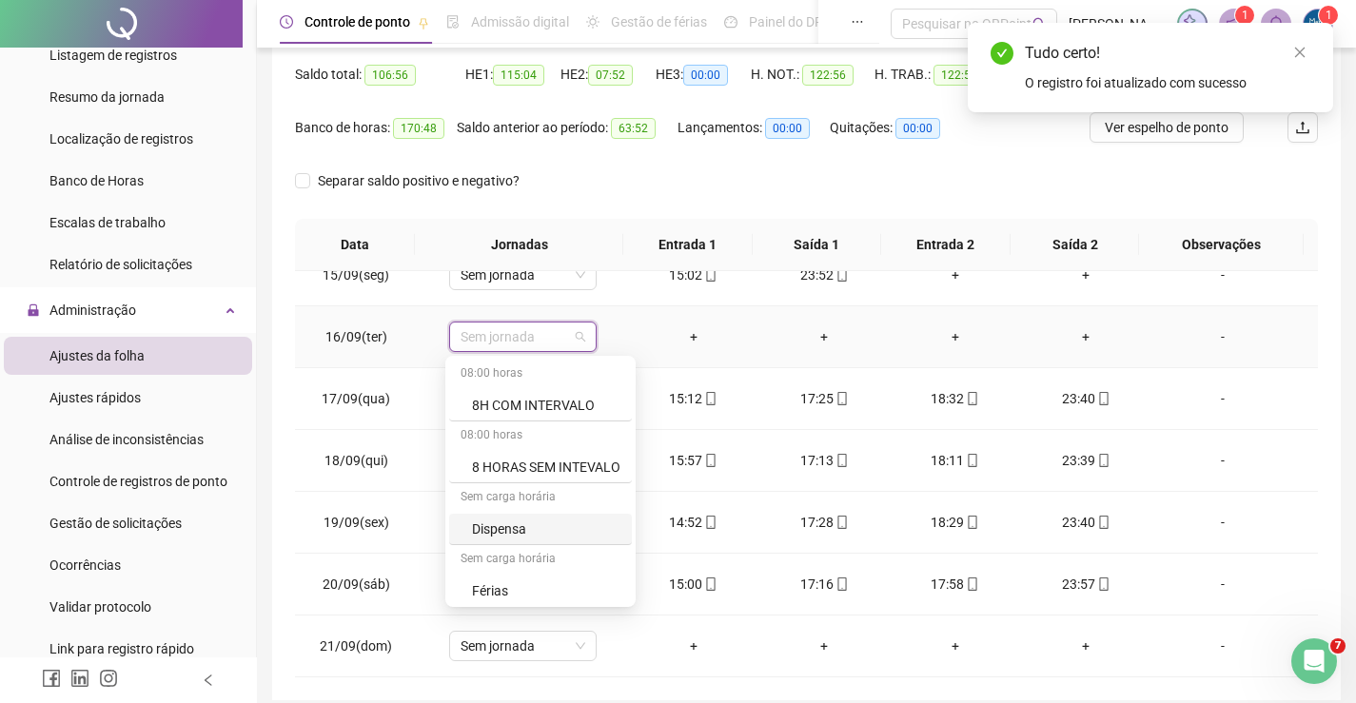
scroll to position [95, 0]
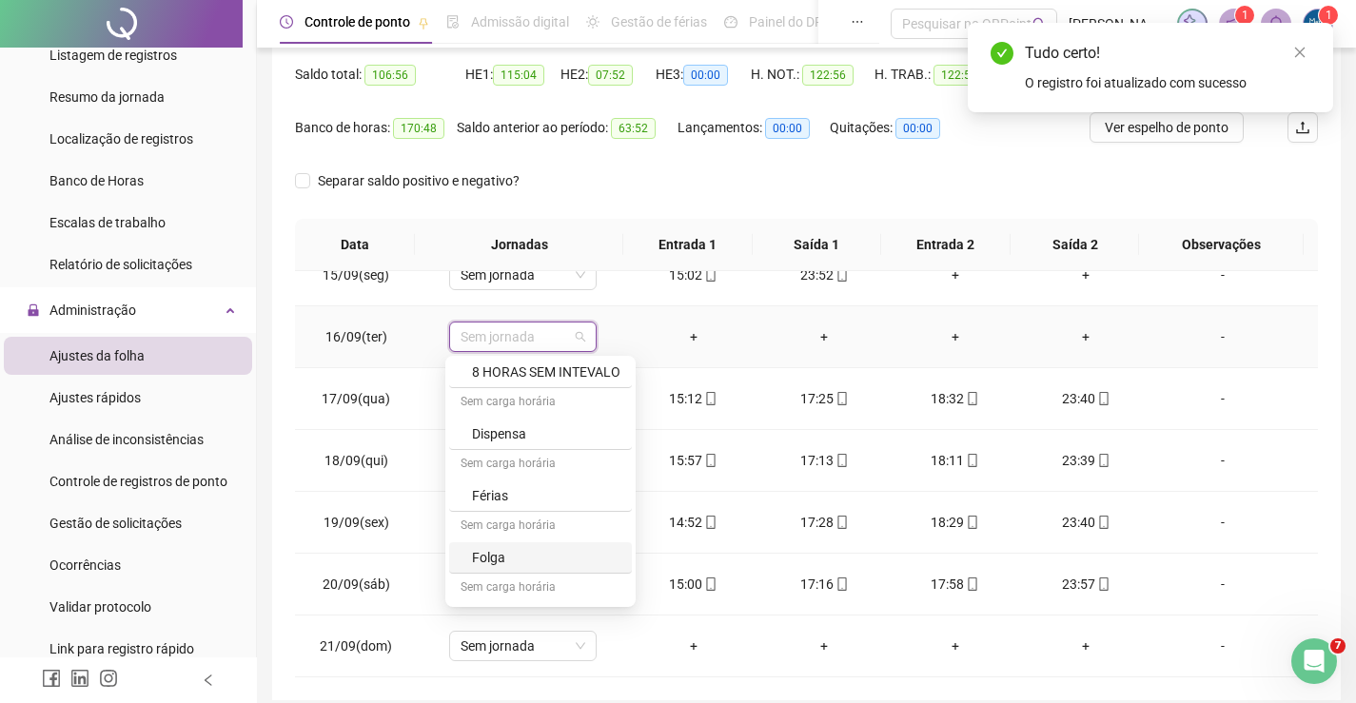
click at [483, 553] on div "Folga" at bounding box center [546, 557] width 148 height 21
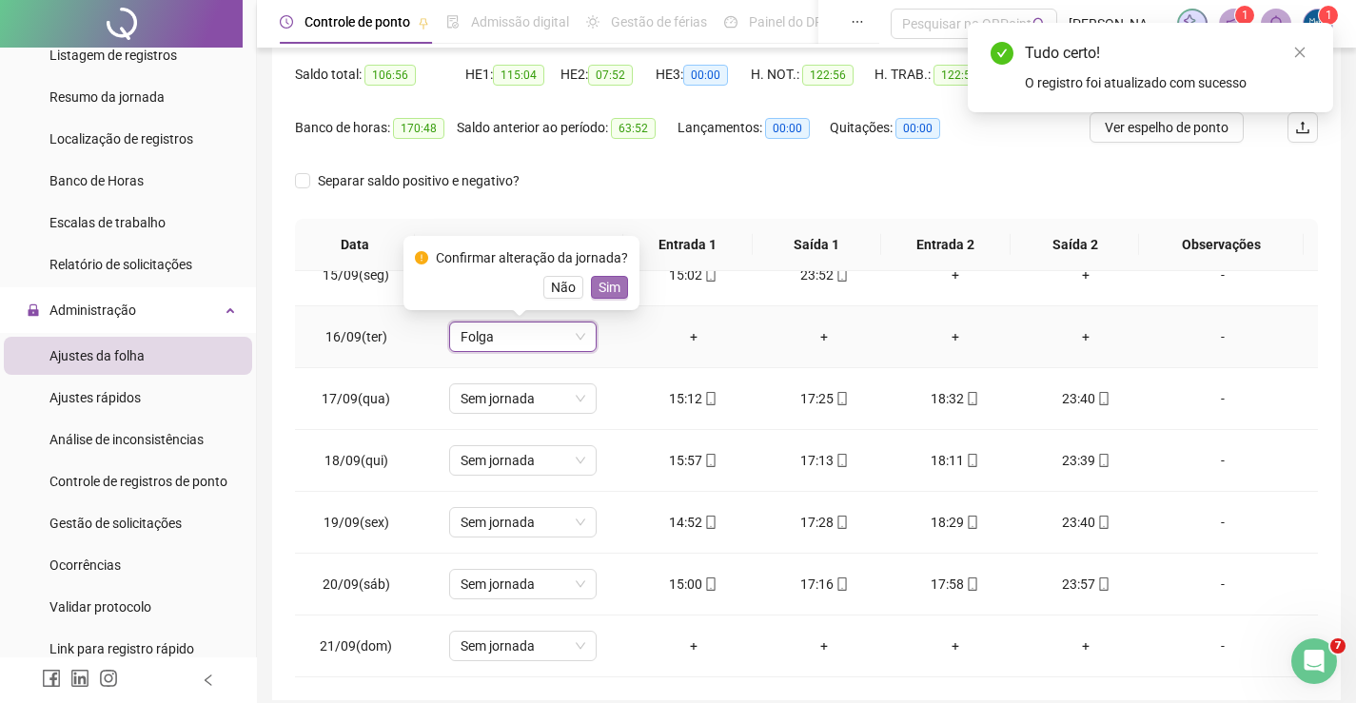
click at [599, 284] on span "Sim" at bounding box center [610, 287] width 22 height 21
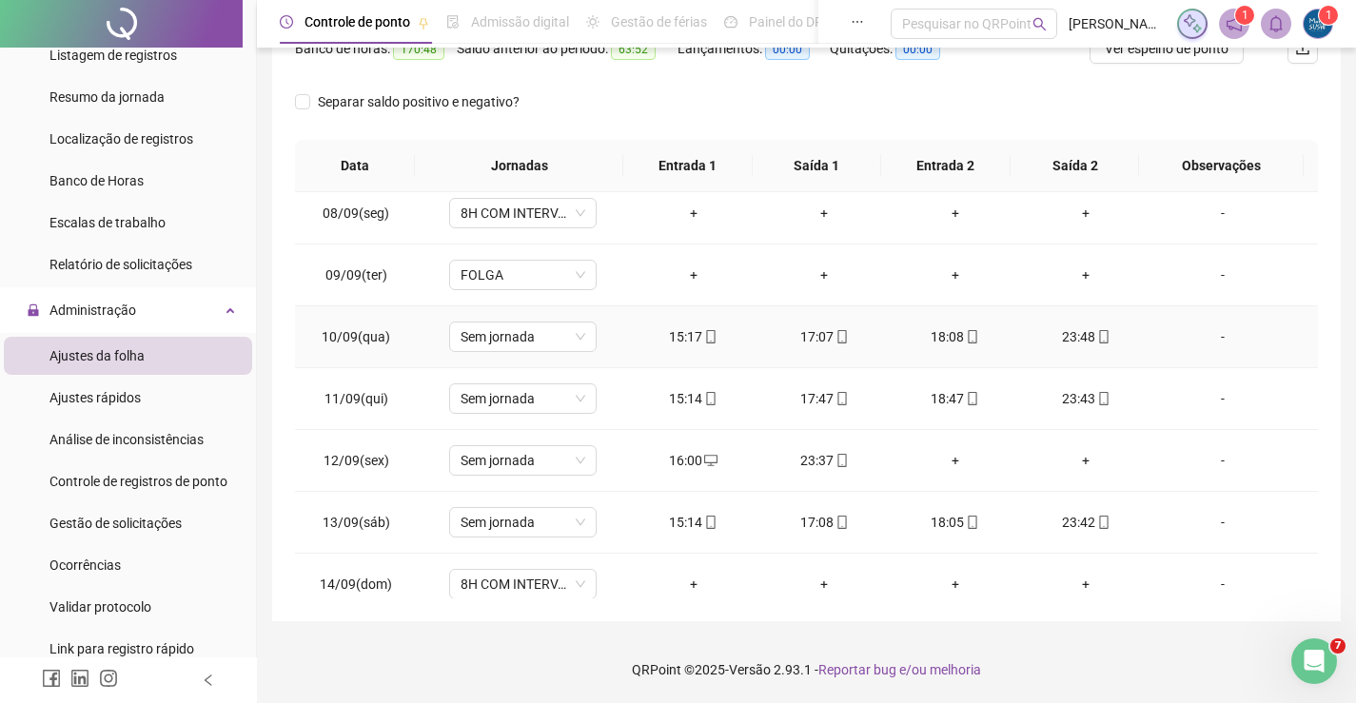
scroll to position [476, 0]
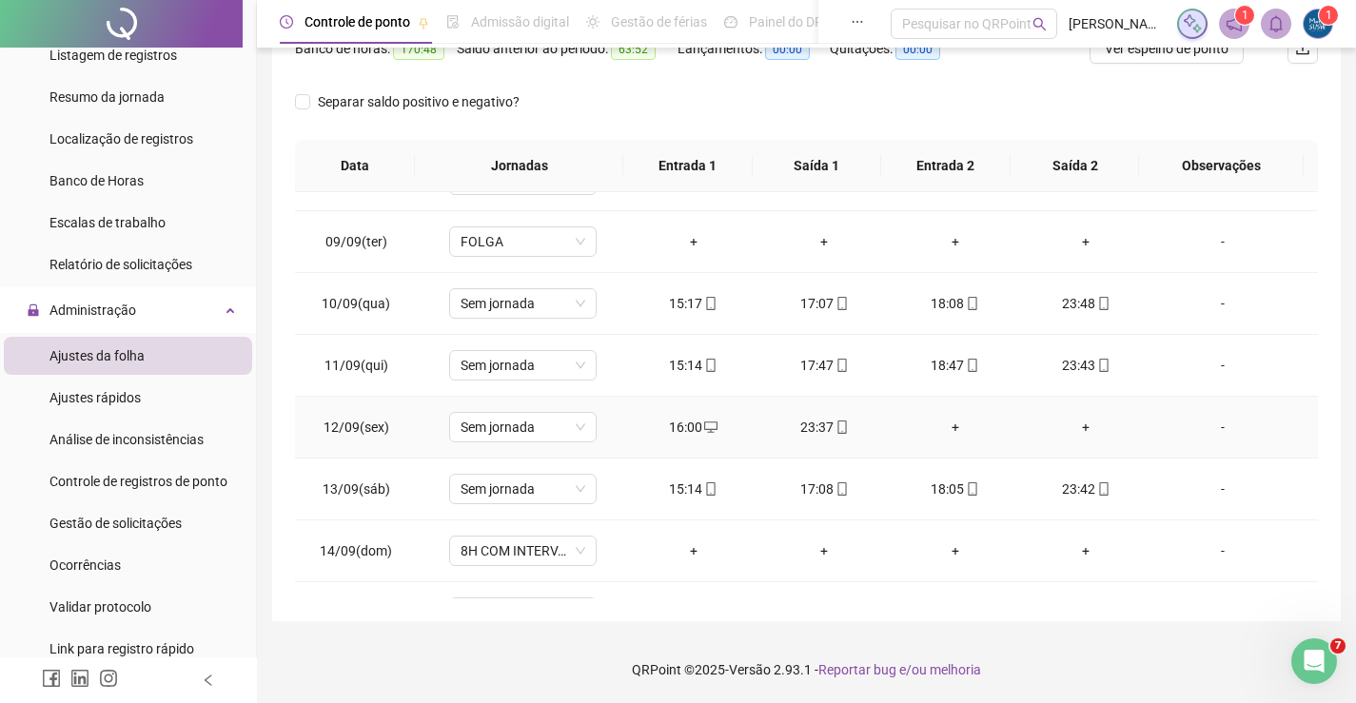
click at [695, 428] on div "16:00" at bounding box center [693, 427] width 101 height 21
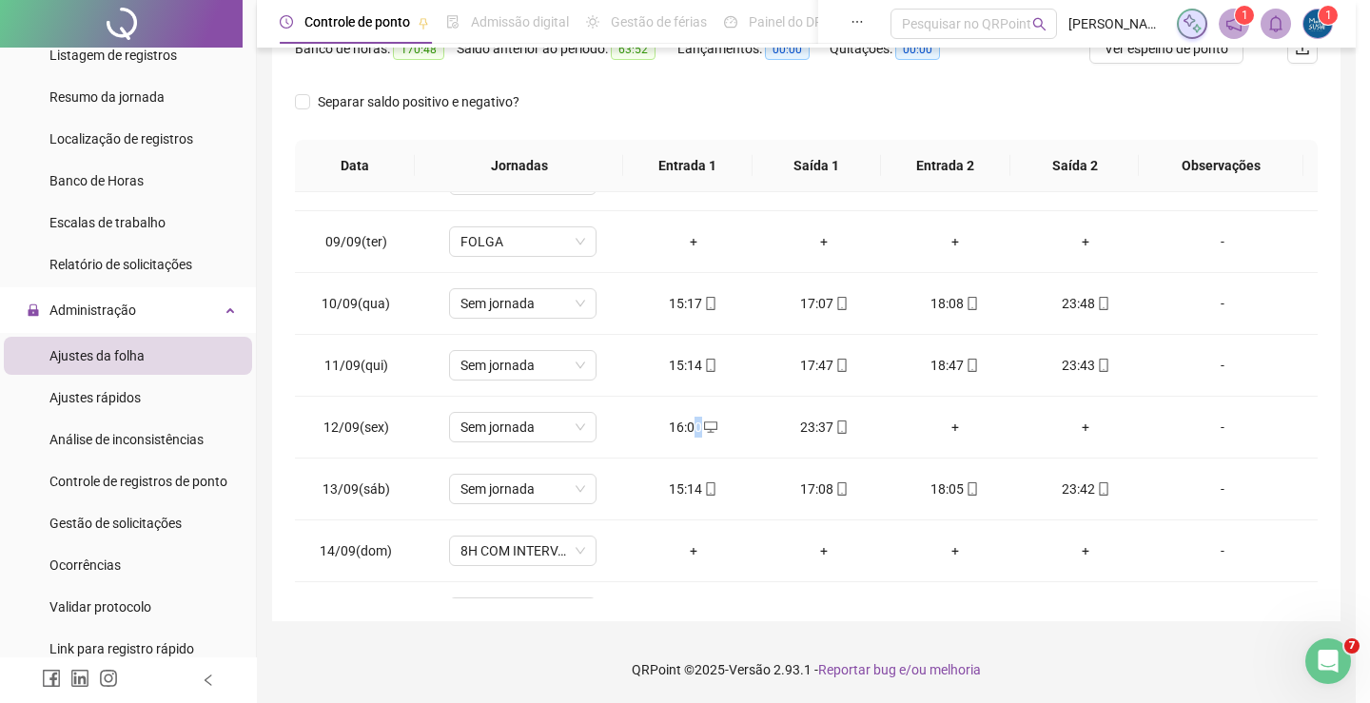
type input "**********"
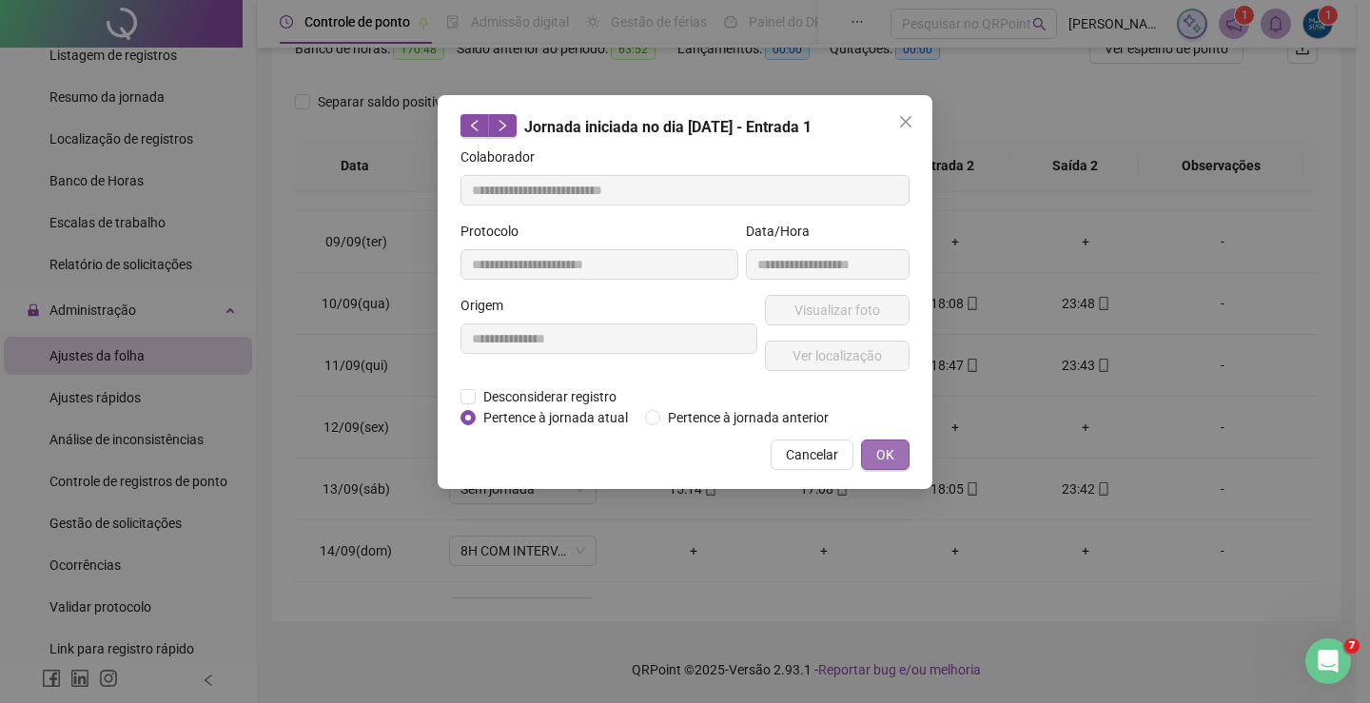
click at [893, 444] on span "OK" at bounding box center [885, 454] width 18 height 21
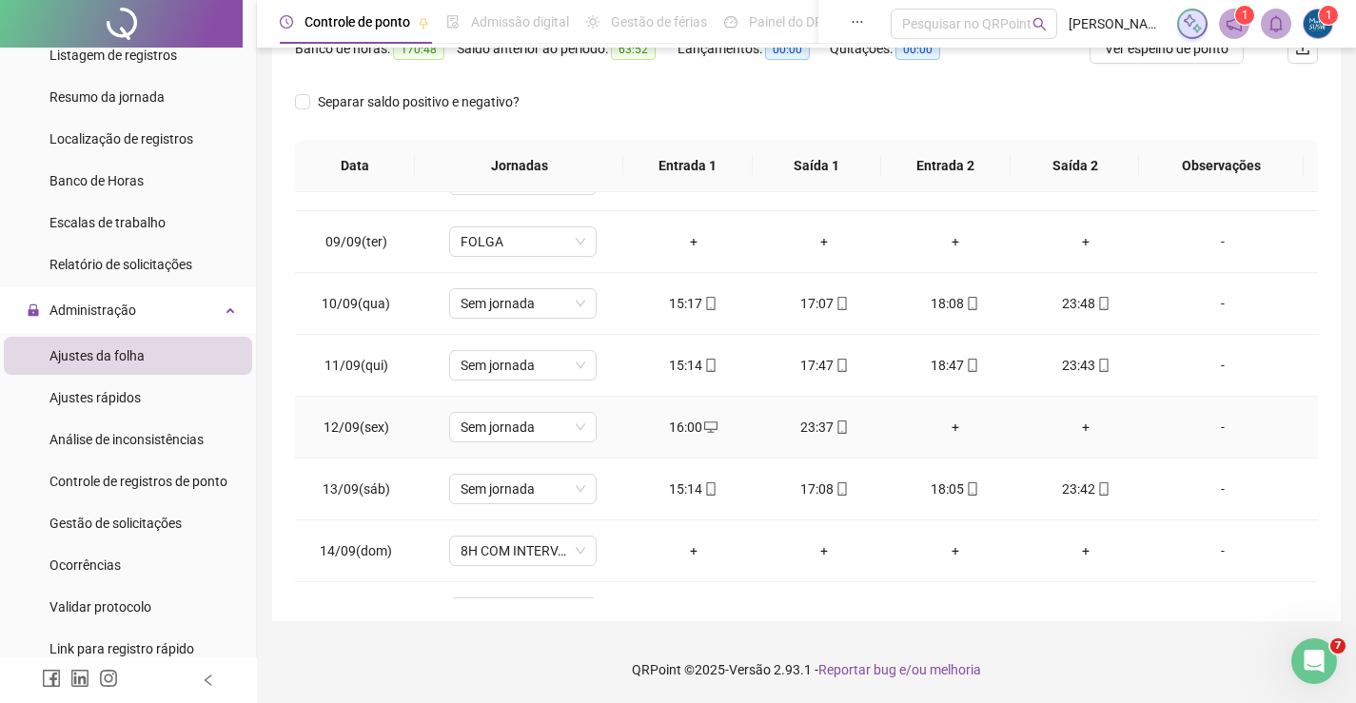
click at [791, 422] on div "23:37" at bounding box center [824, 427] width 101 height 21
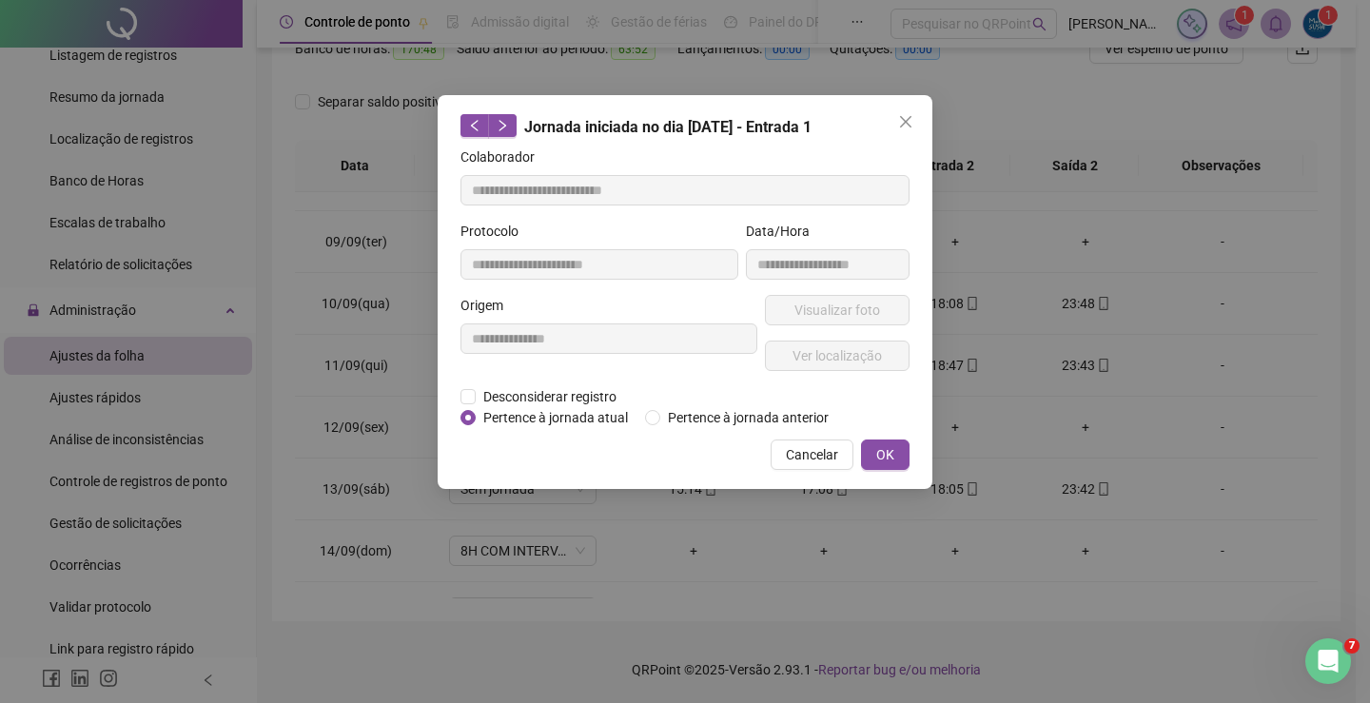
type input "**********"
click at [884, 444] on span "OK" at bounding box center [885, 454] width 18 height 21
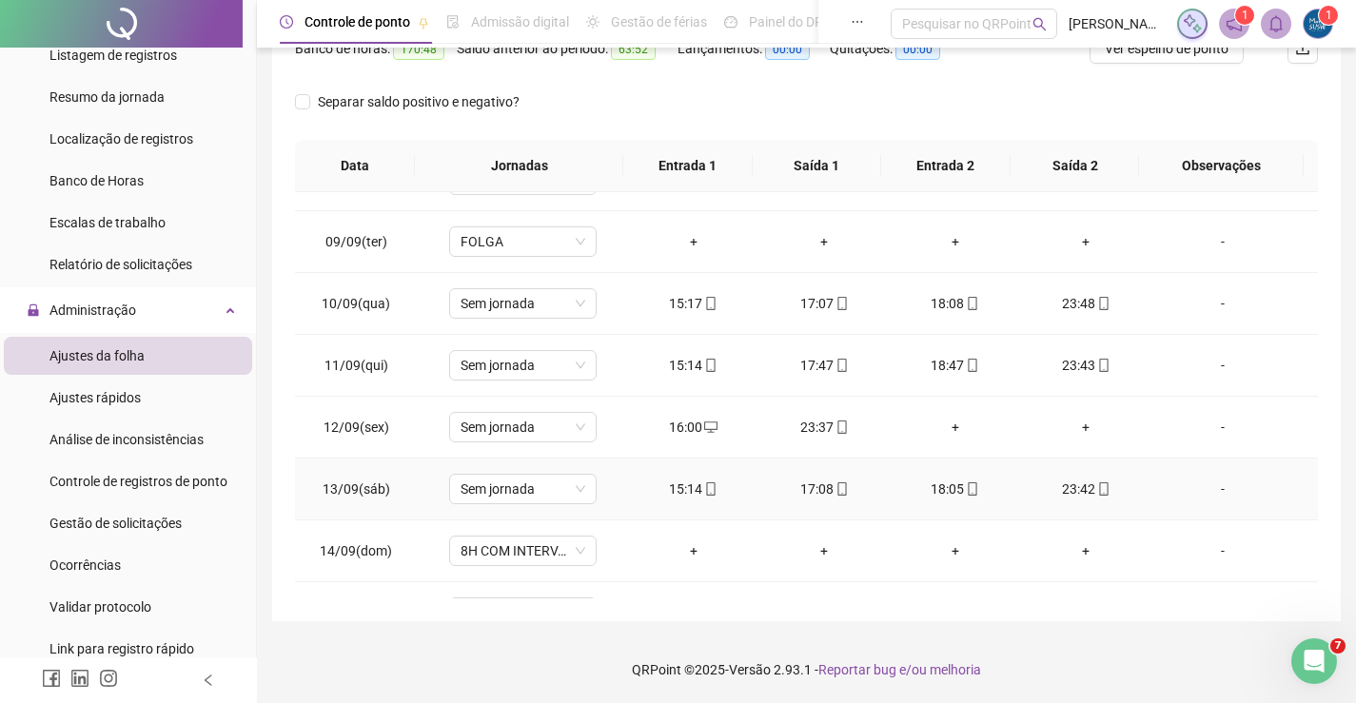
click at [680, 491] on div "15:14" at bounding box center [693, 489] width 101 height 21
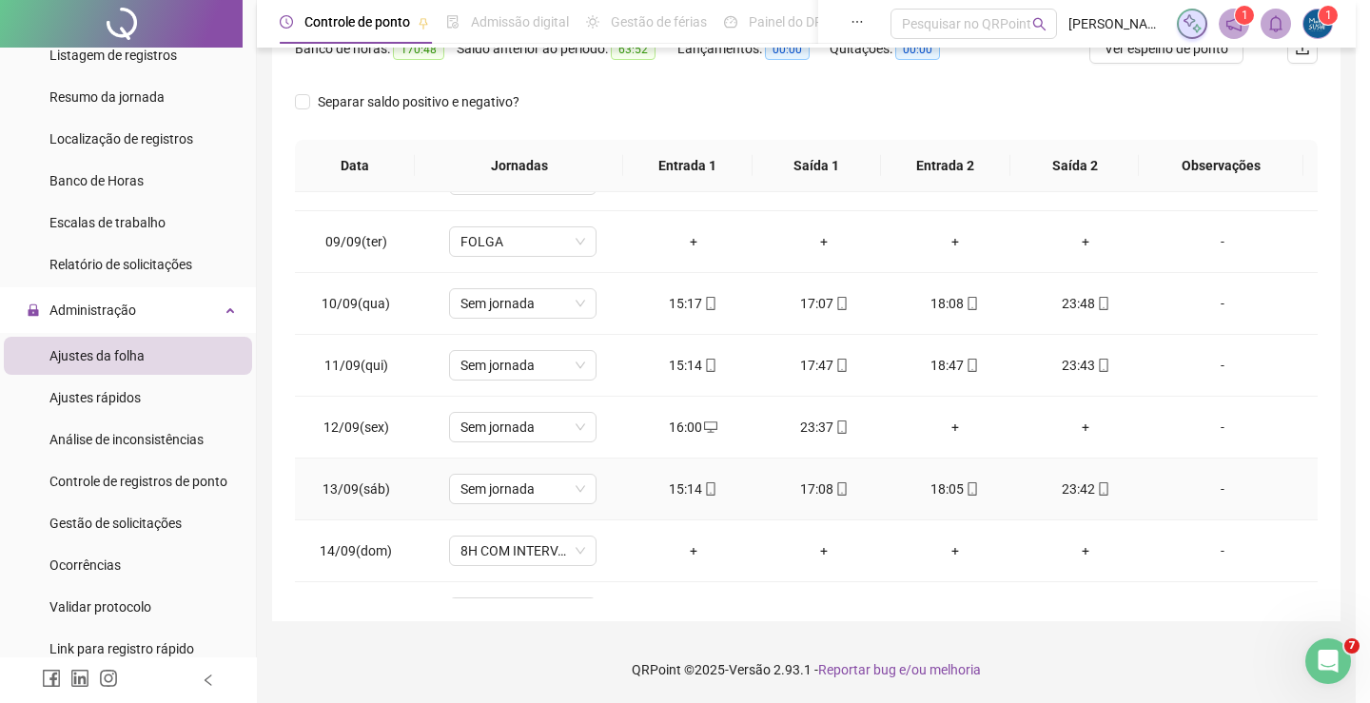
type input "**********"
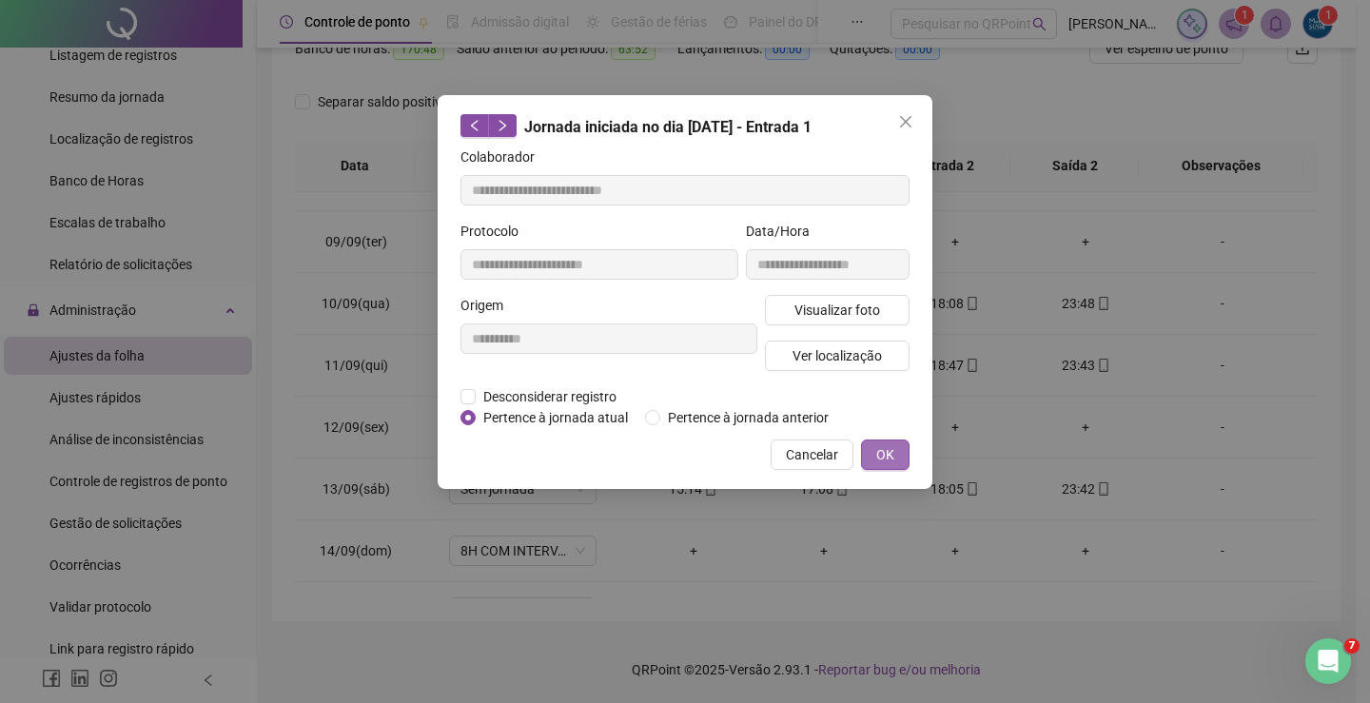
click at [890, 440] on button "OK" at bounding box center [885, 455] width 49 height 30
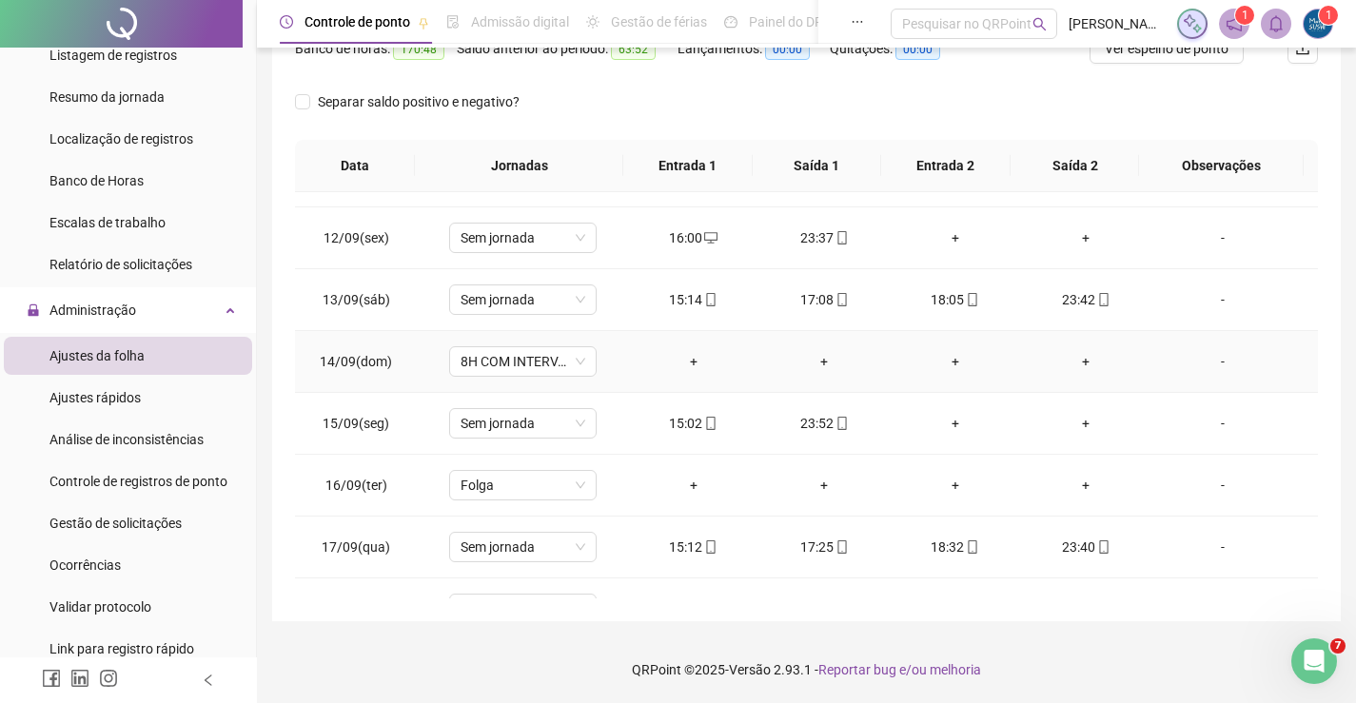
scroll to position [666, 0]
click at [687, 418] on div "15:02" at bounding box center [693, 422] width 101 height 21
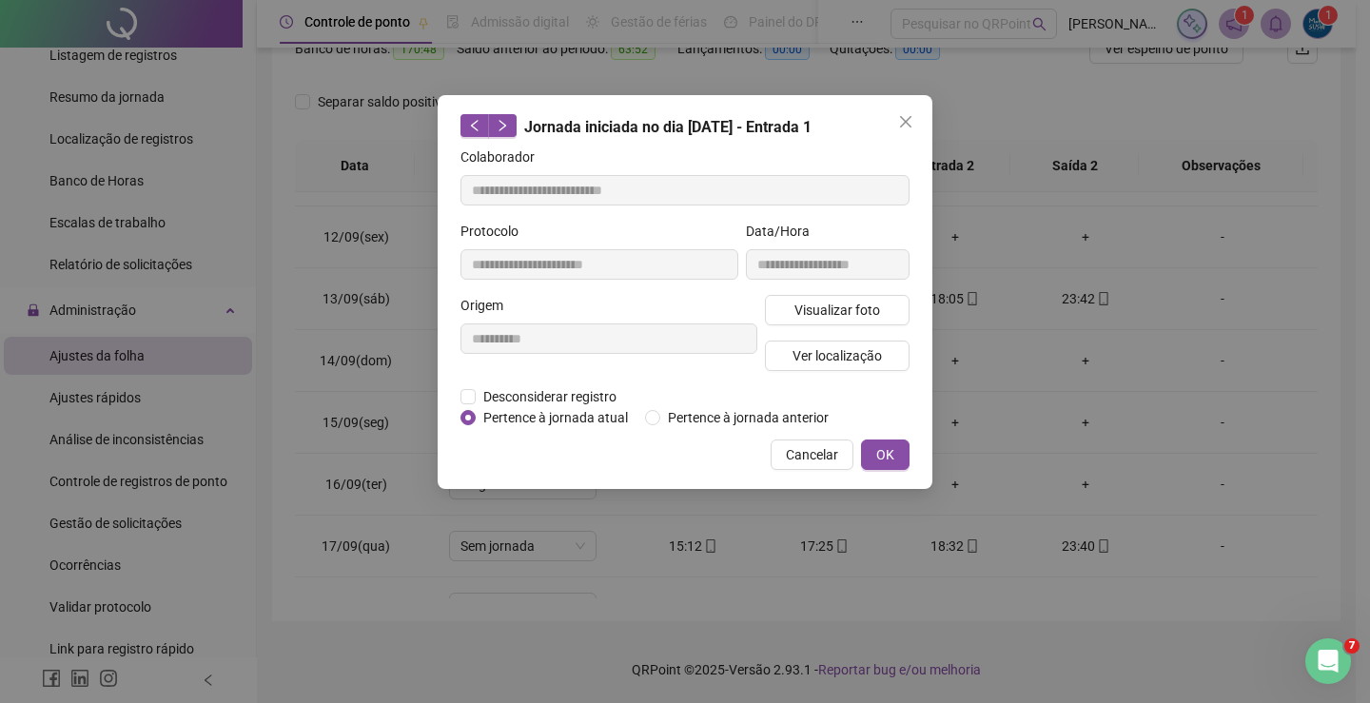
type input "**********"
click at [887, 451] on span "OK" at bounding box center [885, 454] width 18 height 21
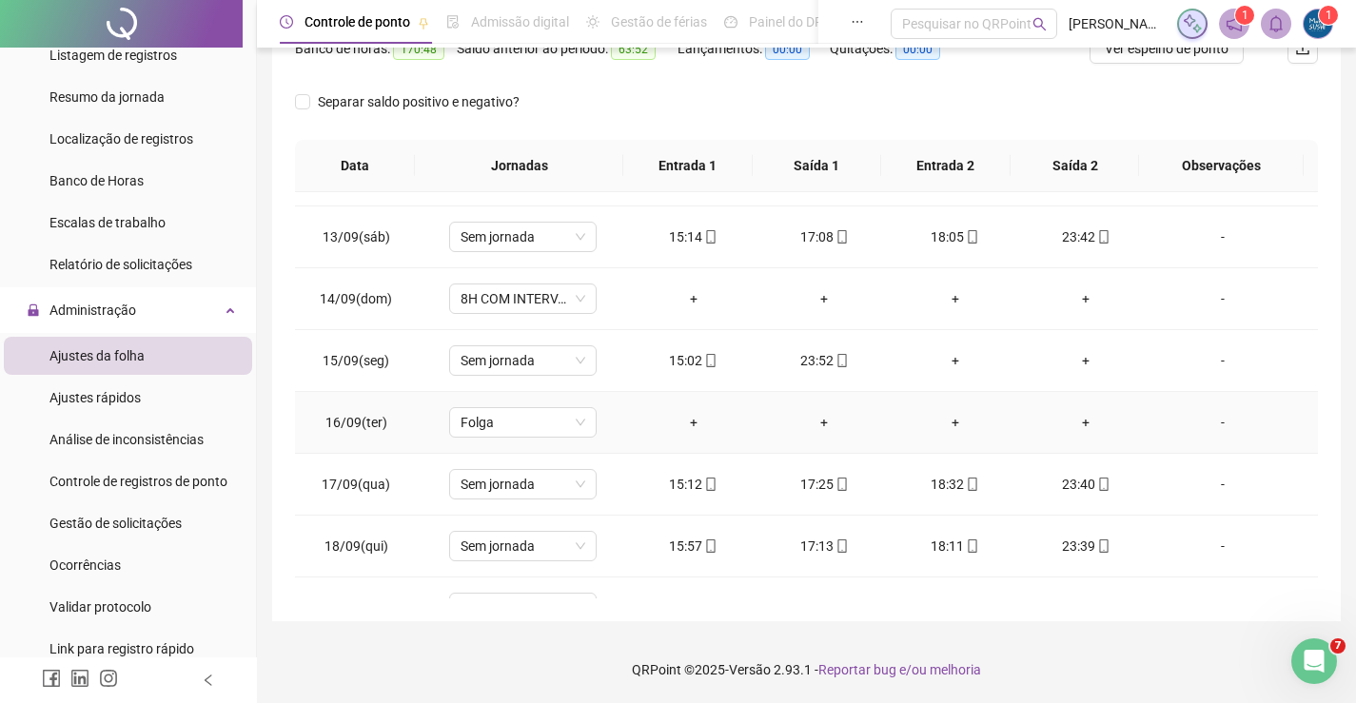
scroll to position [761, 0]
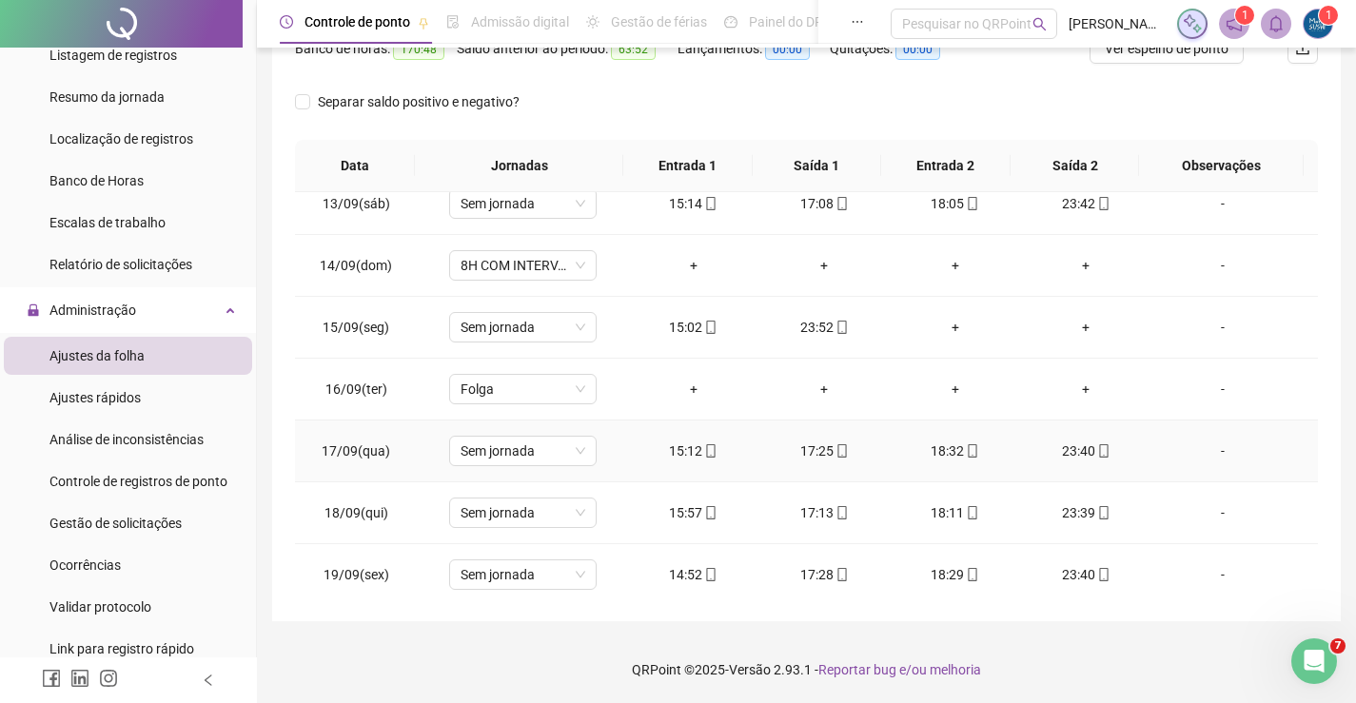
click at [692, 454] on div "15:12" at bounding box center [693, 451] width 101 height 21
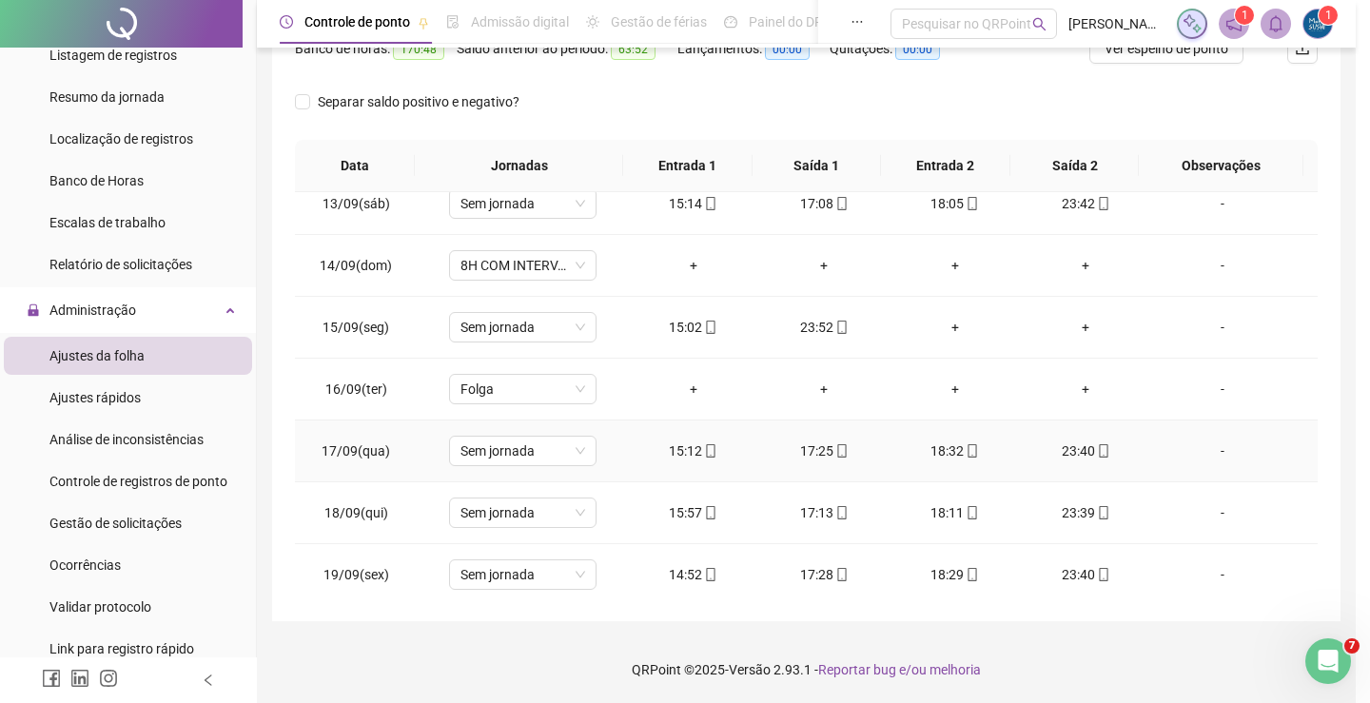
type input "**********"
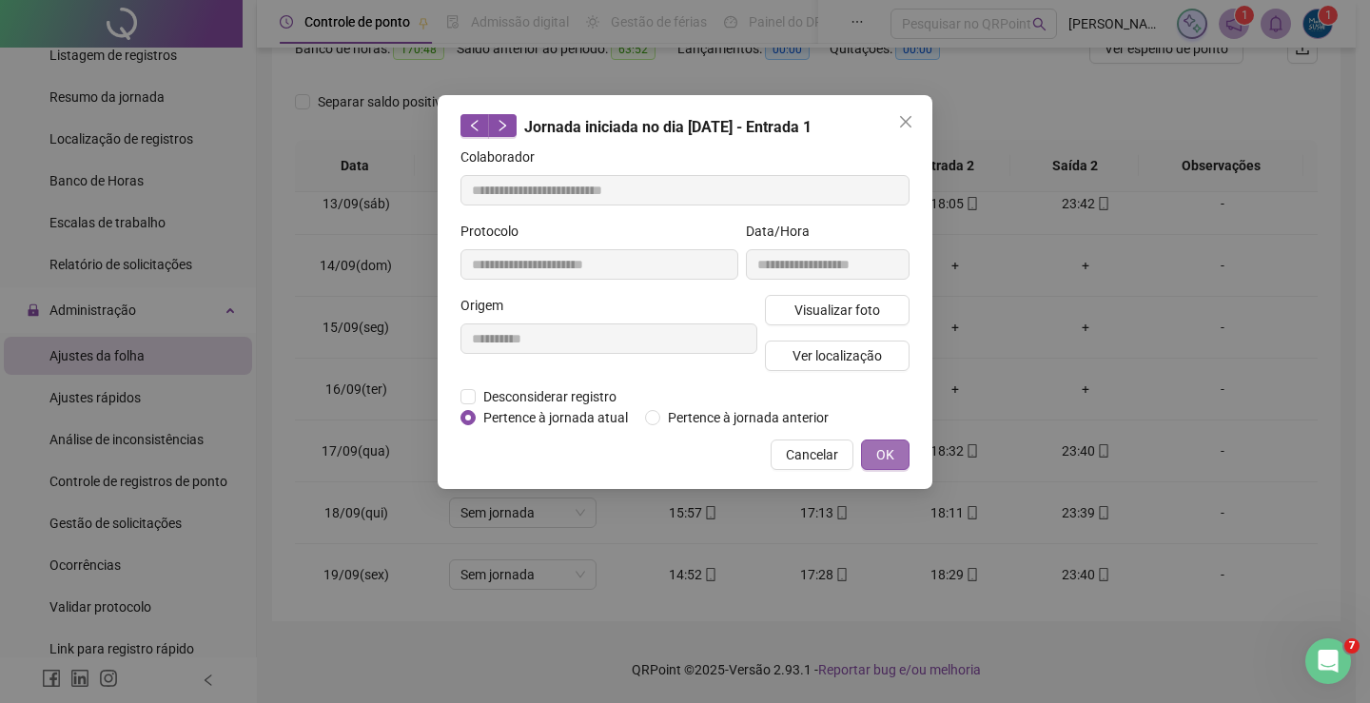
click at [880, 446] on span "OK" at bounding box center [885, 454] width 18 height 21
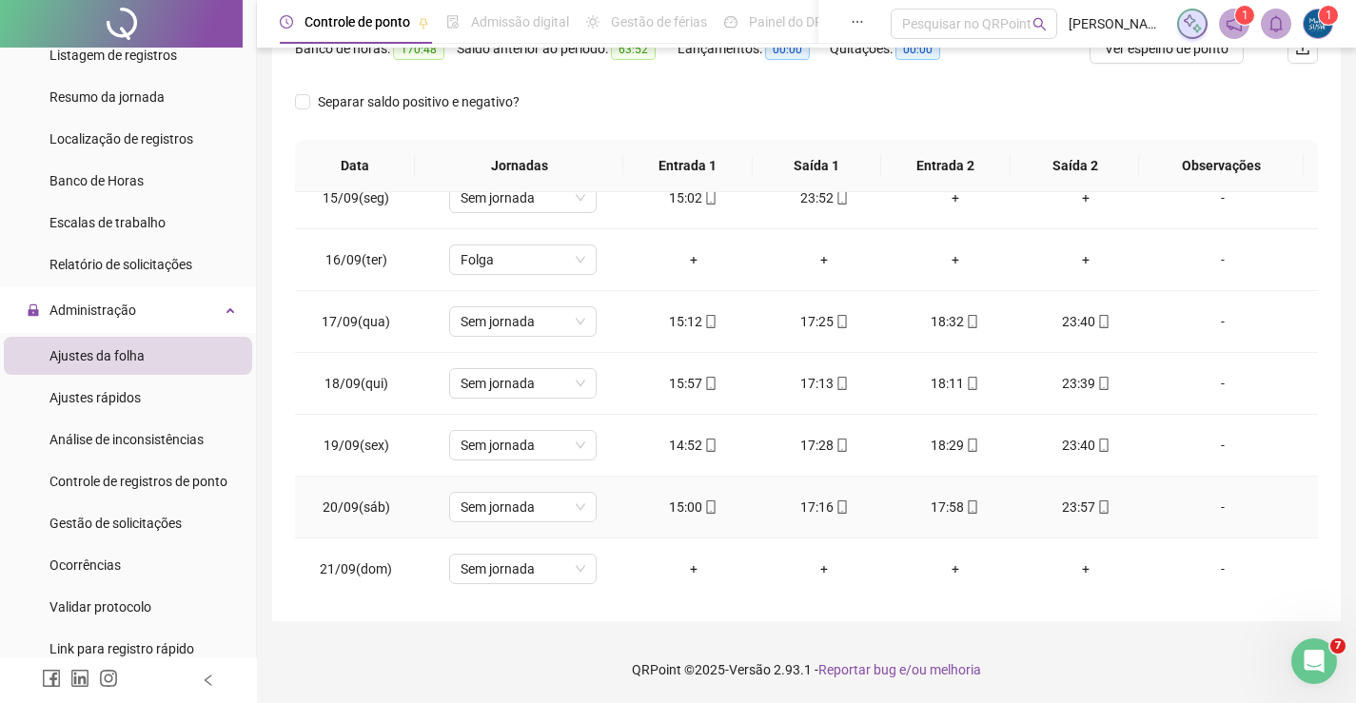
scroll to position [893, 0]
click at [680, 513] on div "15:00" at bounding box center [693, 505] width 101 height 21
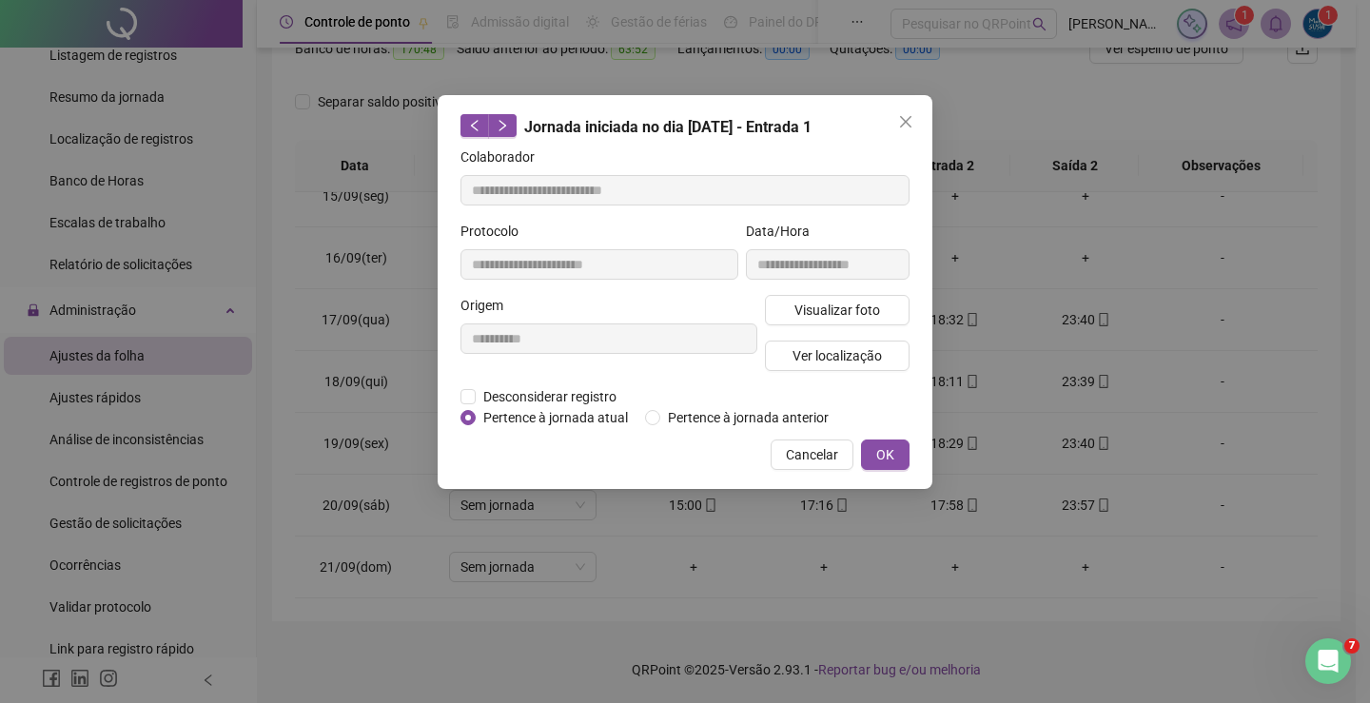
type input "**********"
click at [891, 440] on button "OK" at bounding box center [885, 455] width 49 height 30
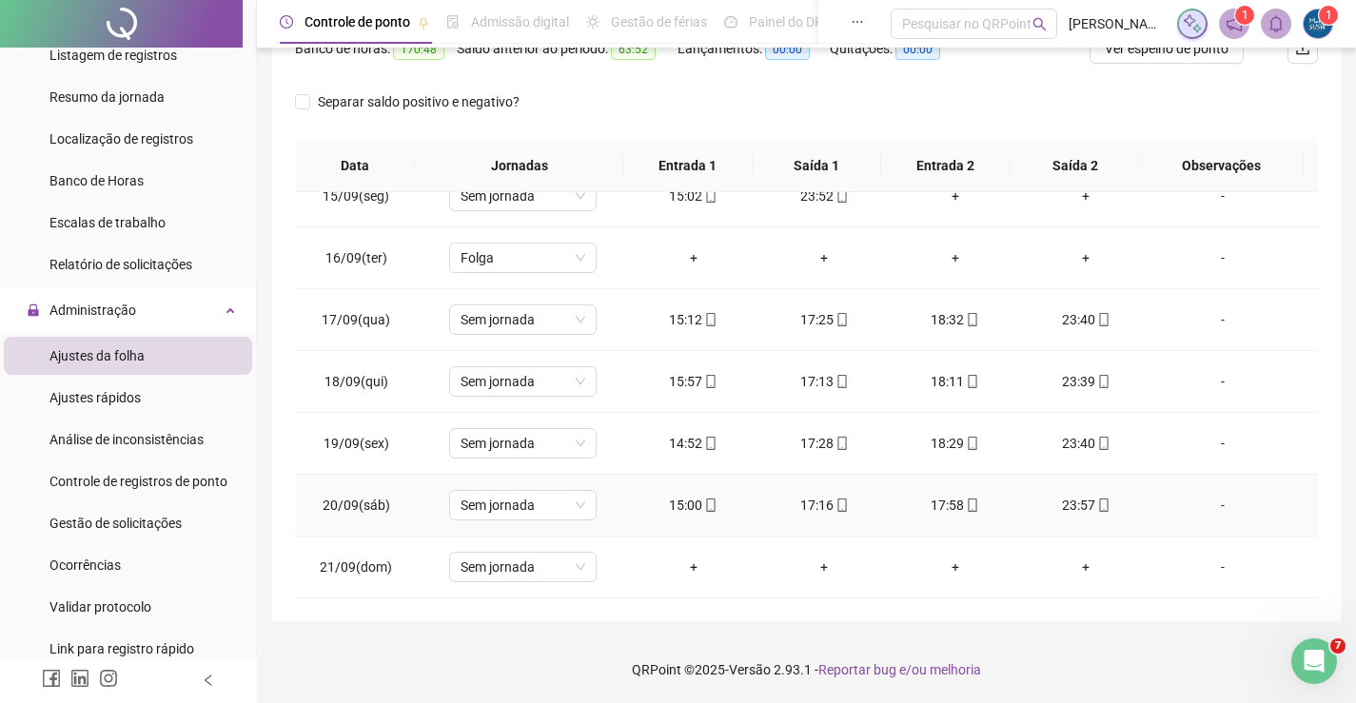
click at [1059, 513] on div "23:57" at bounding box center [1086, 505] width 101 height 21
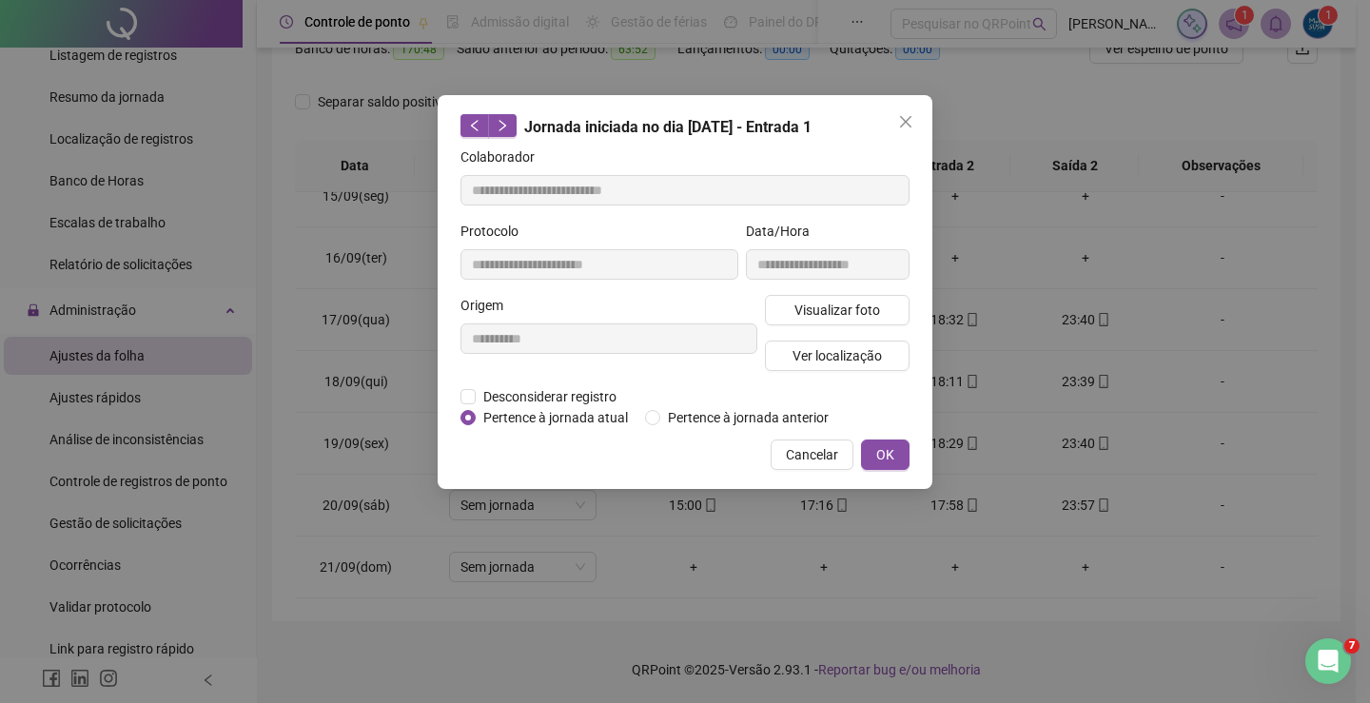
type input "**********"
click at [886, 454] on span "OK" at bounding box center [885, 454] width 18 height 21
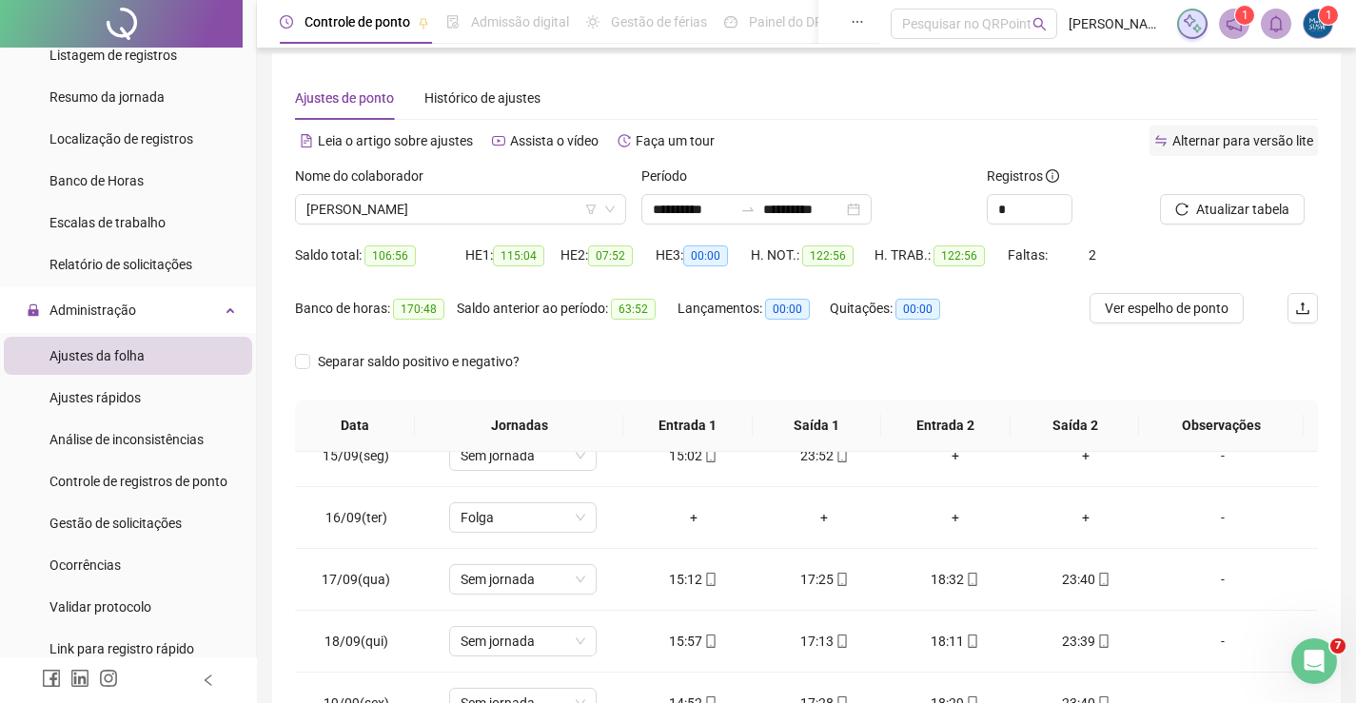
scroll to position [0, 0]
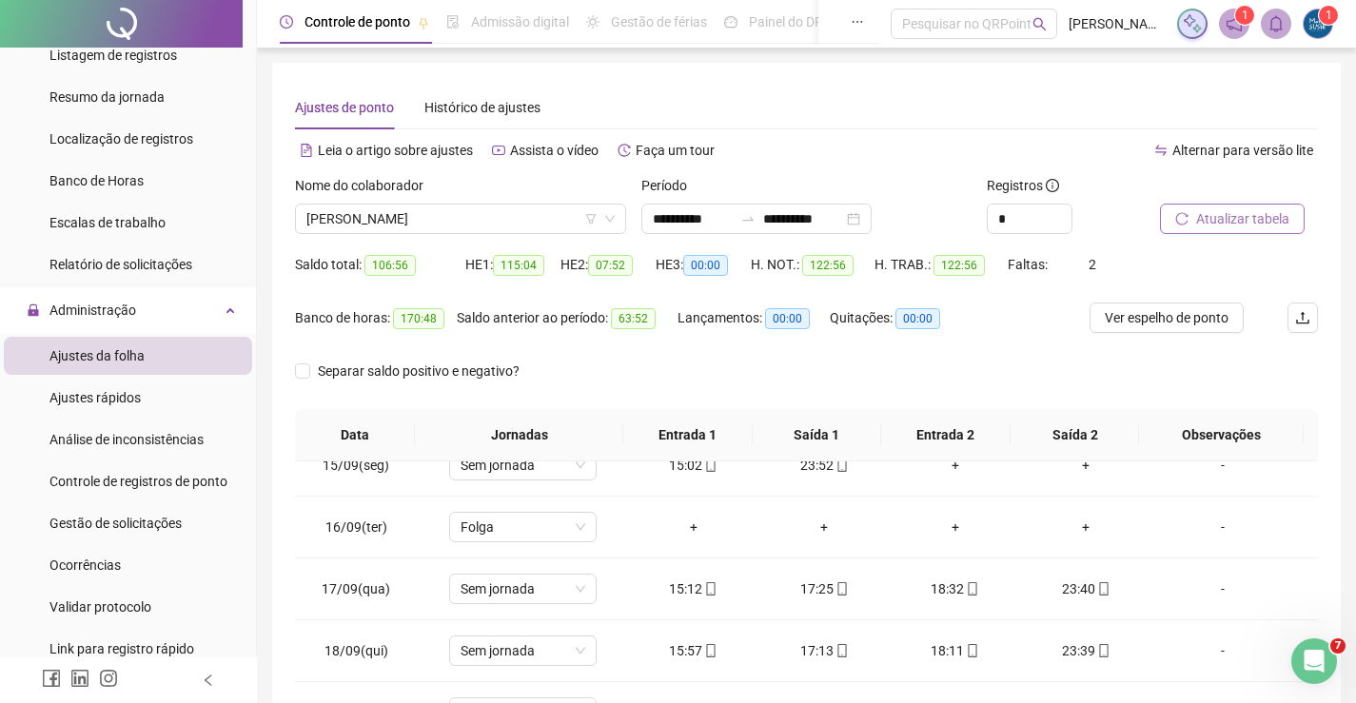
click at [1207, 209] on span "Atualizar tabela" at bounding box center [1242, 218] width 93 height 21
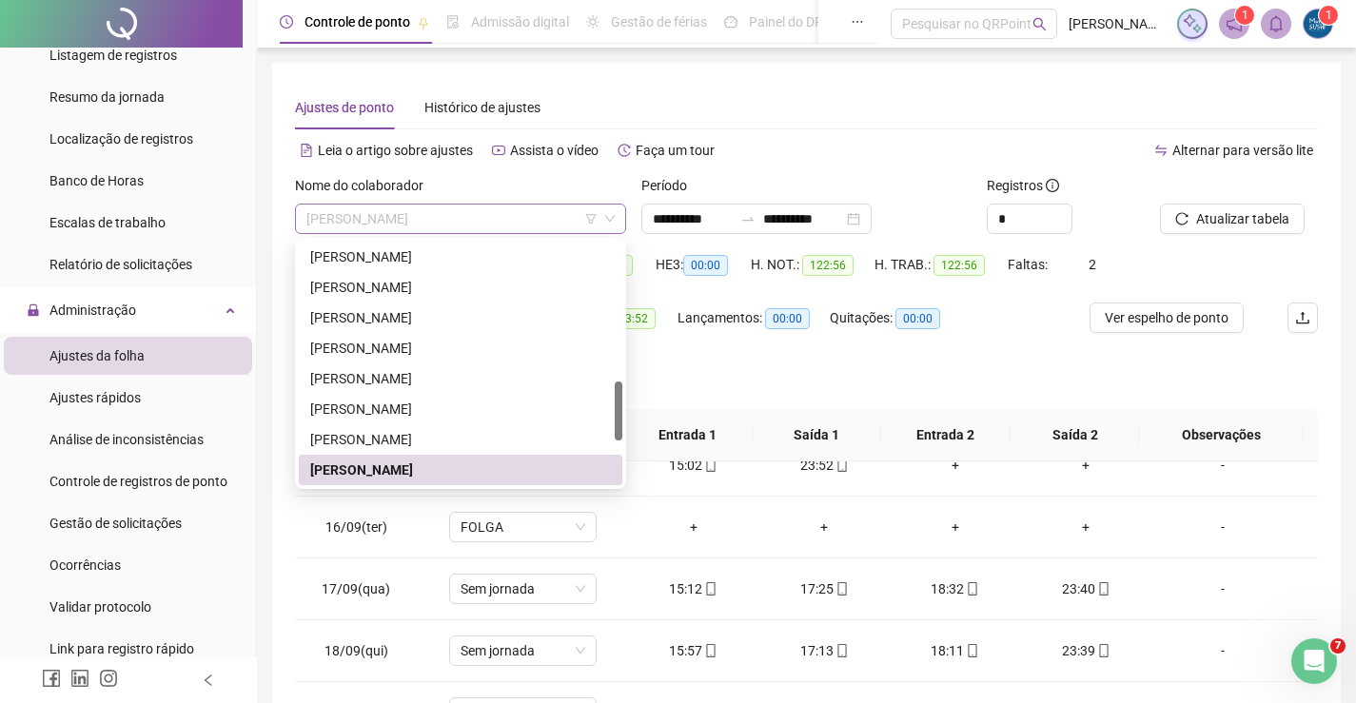
click at [474, 213] on span "[PERSON_NAME]" at bounding box center [460, 219] width 308 height 29
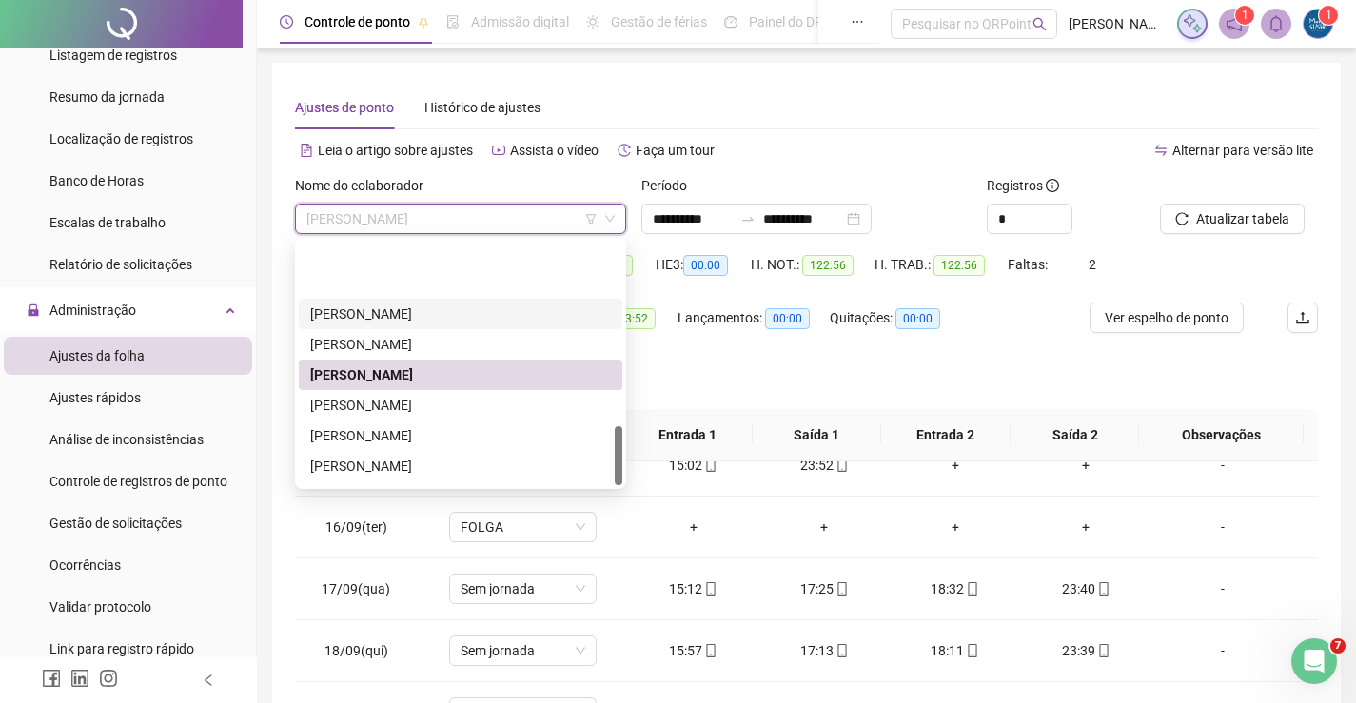
scroll to position [761, 0]
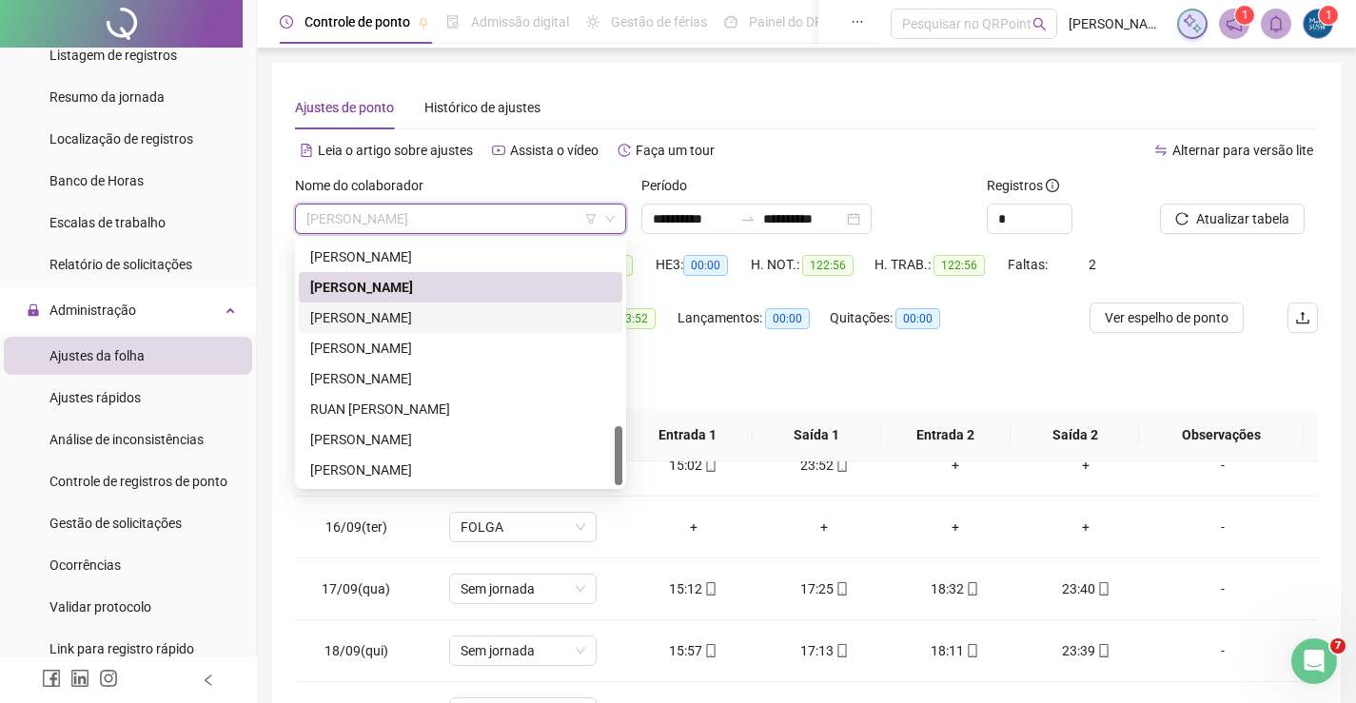
click at [353, 319] on div "[PERSON_NAME]" at bounding box center [460, 317] width 301 height 21
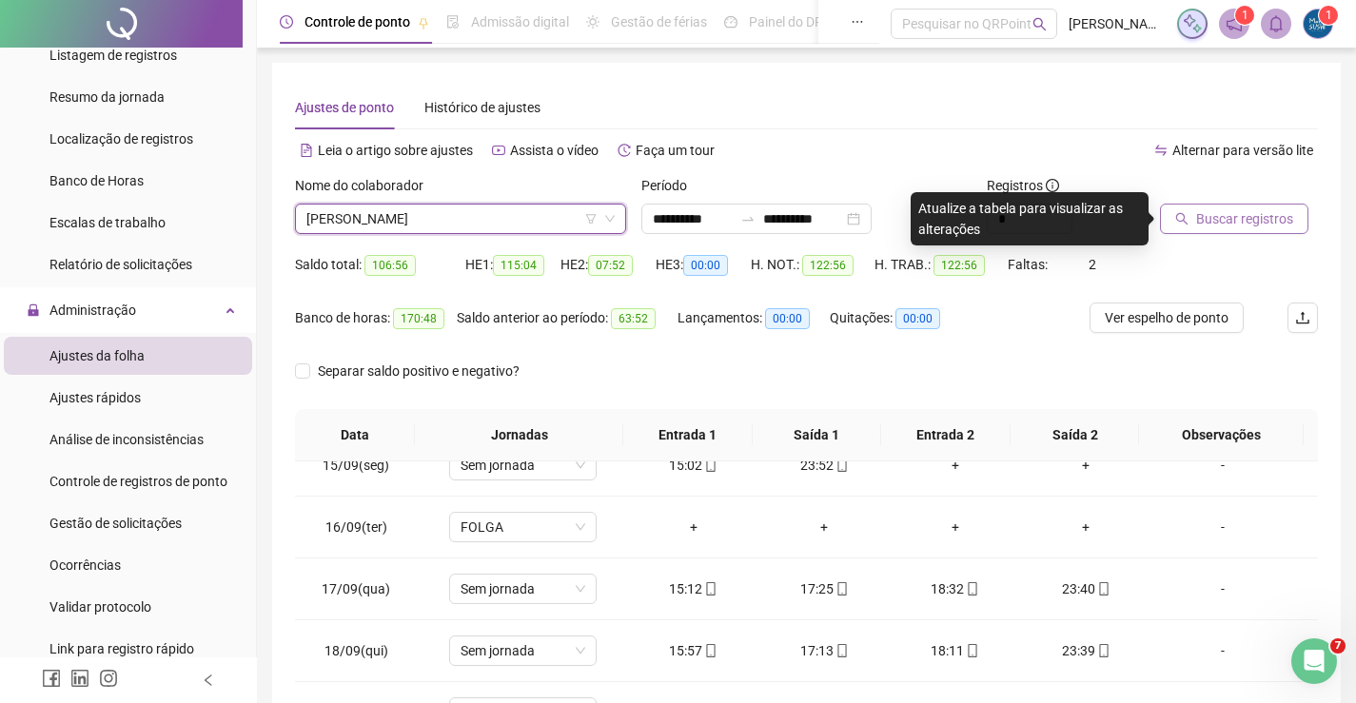
click at [1195, 225] on button "Buscar registros" at bounding box center [1234, 219] width 148 height 30
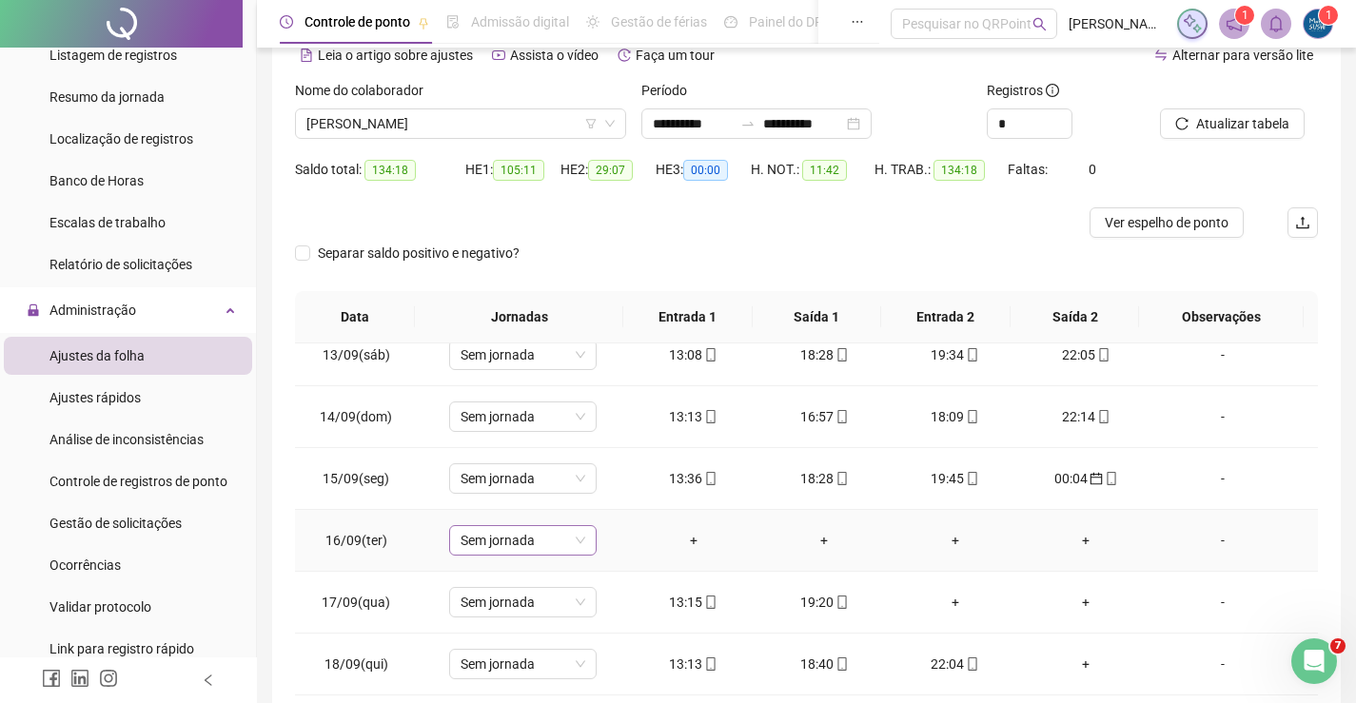
click at [558, 546] on span "Sem jornada" at bounding box center [523, 540] width 125 height 29
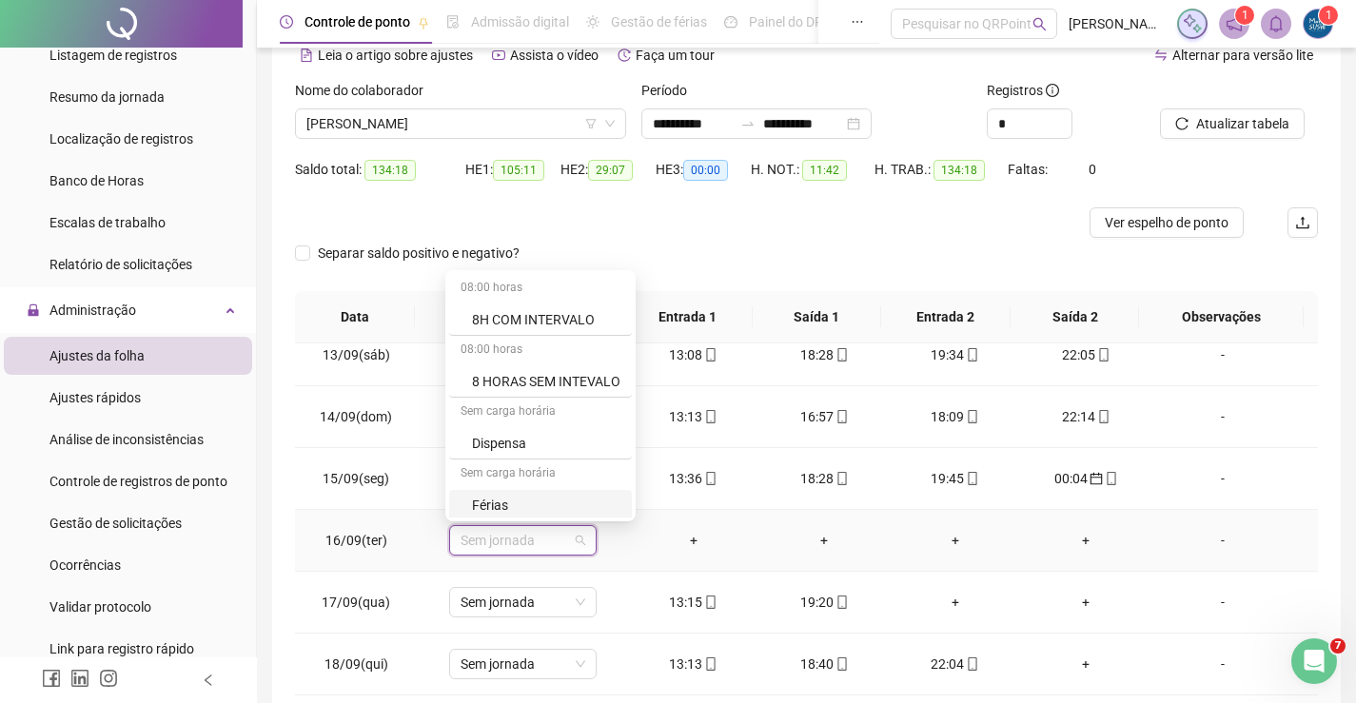
scroll to position [189, 0]
click at [474, 369] on div "Folga" at bounding box center [546, 377] width 148 height 21
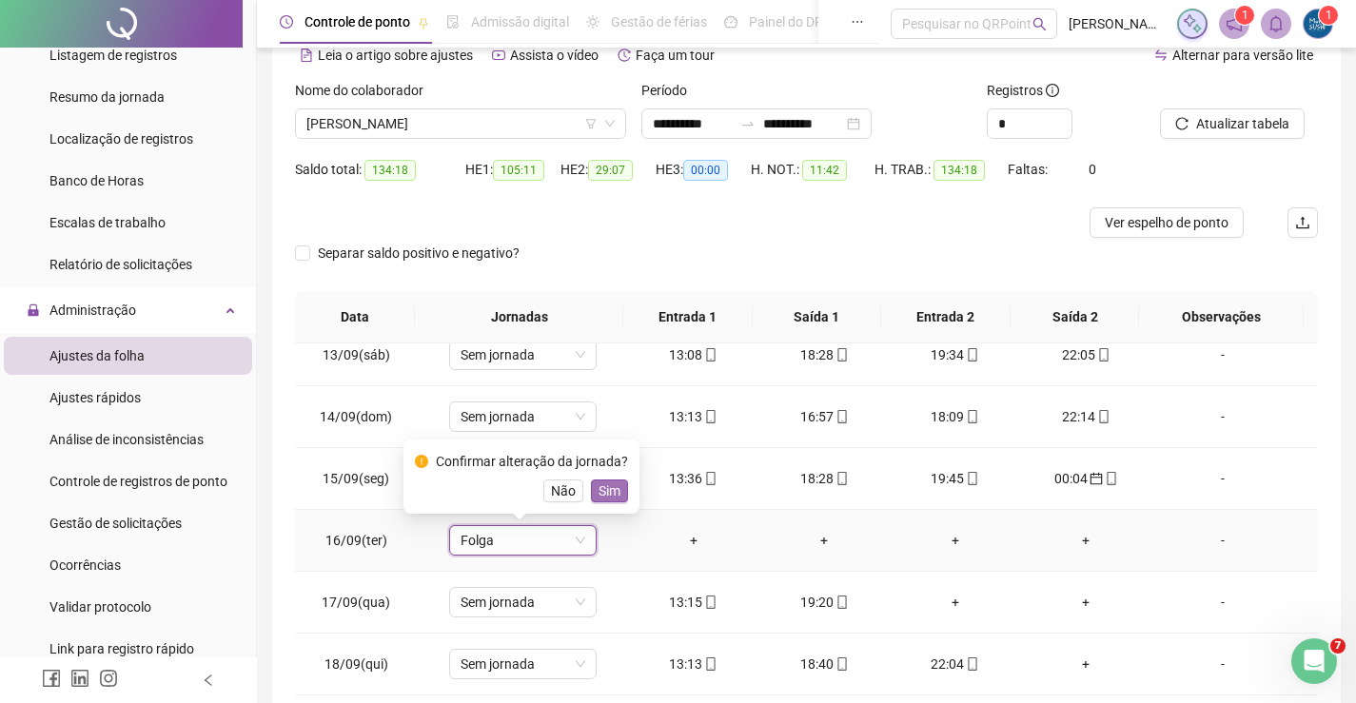
click at [599, 491] on span "Sim" at bounding box center [610, 491] width 22 height 21
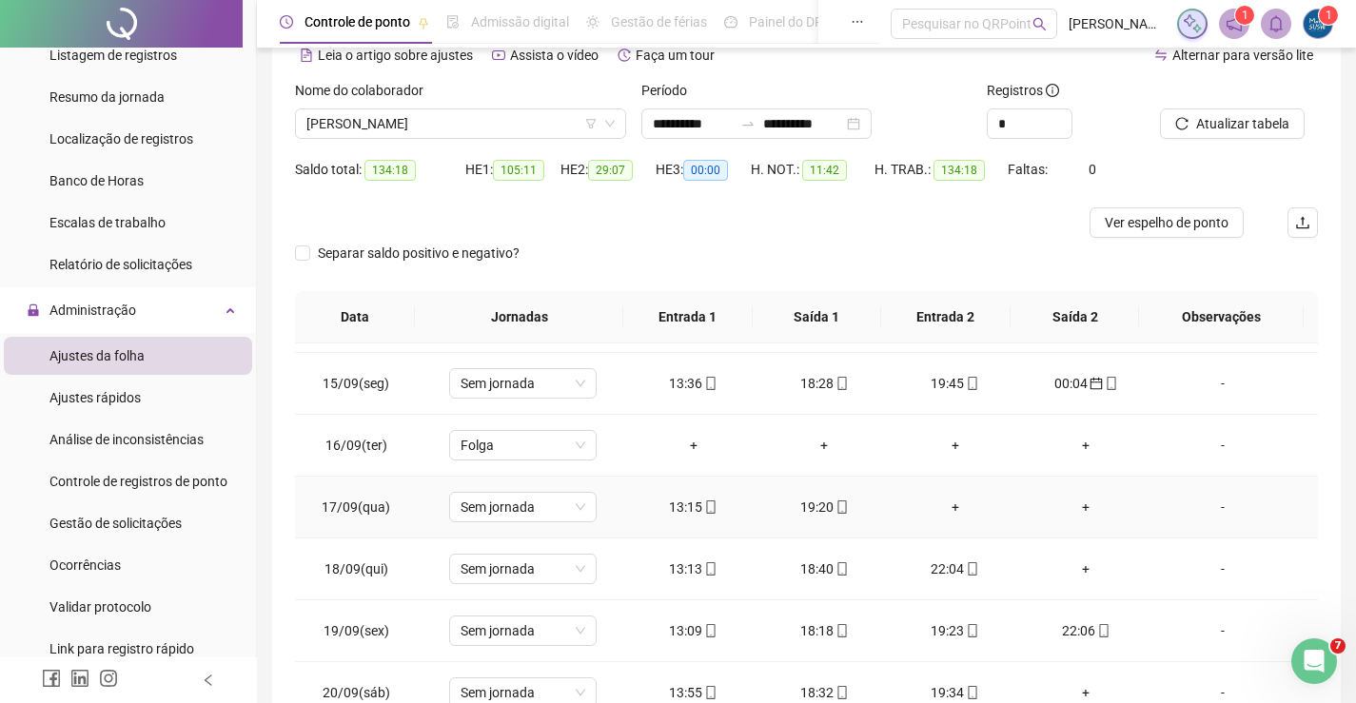
scroll to position [893, 0]
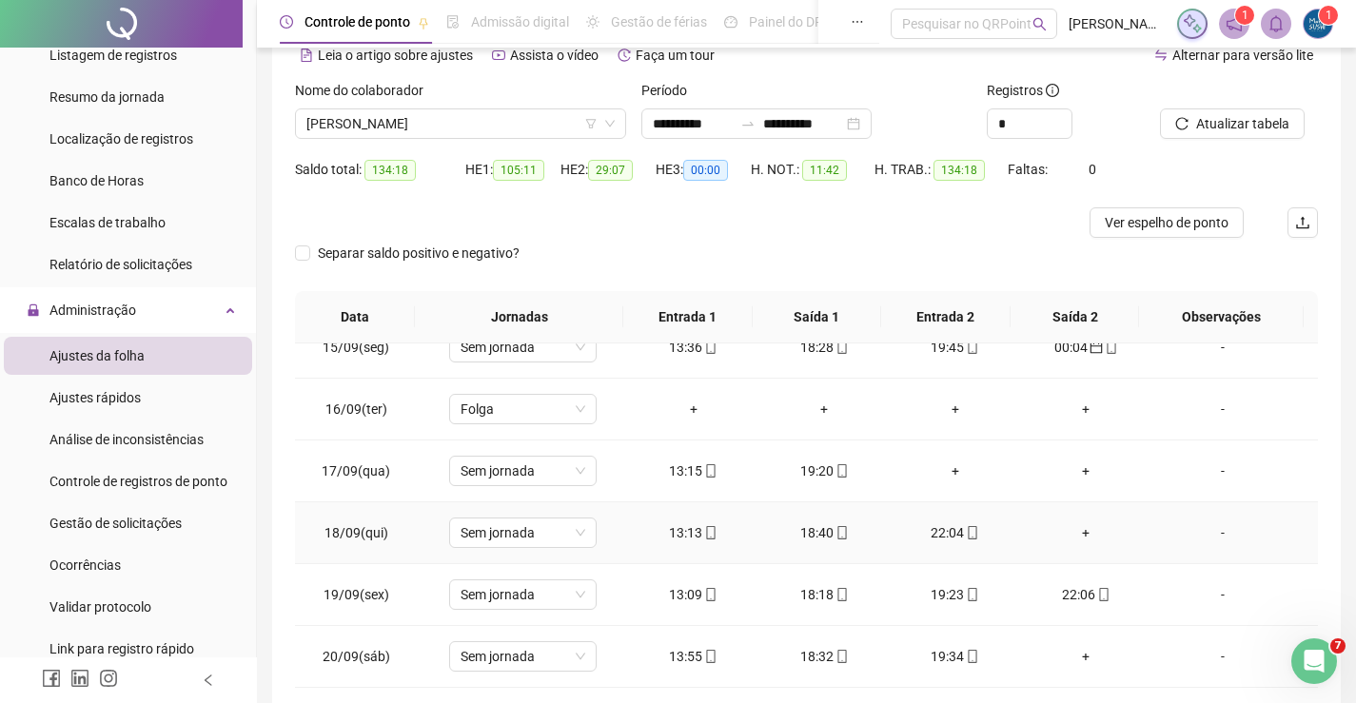
click at [1080, 546] on td "+" at bounding box center [1086, 533] width 131 height 62
click at [1071, 527] on div "+" at bounding box center [1086, 532] width 101 height 21
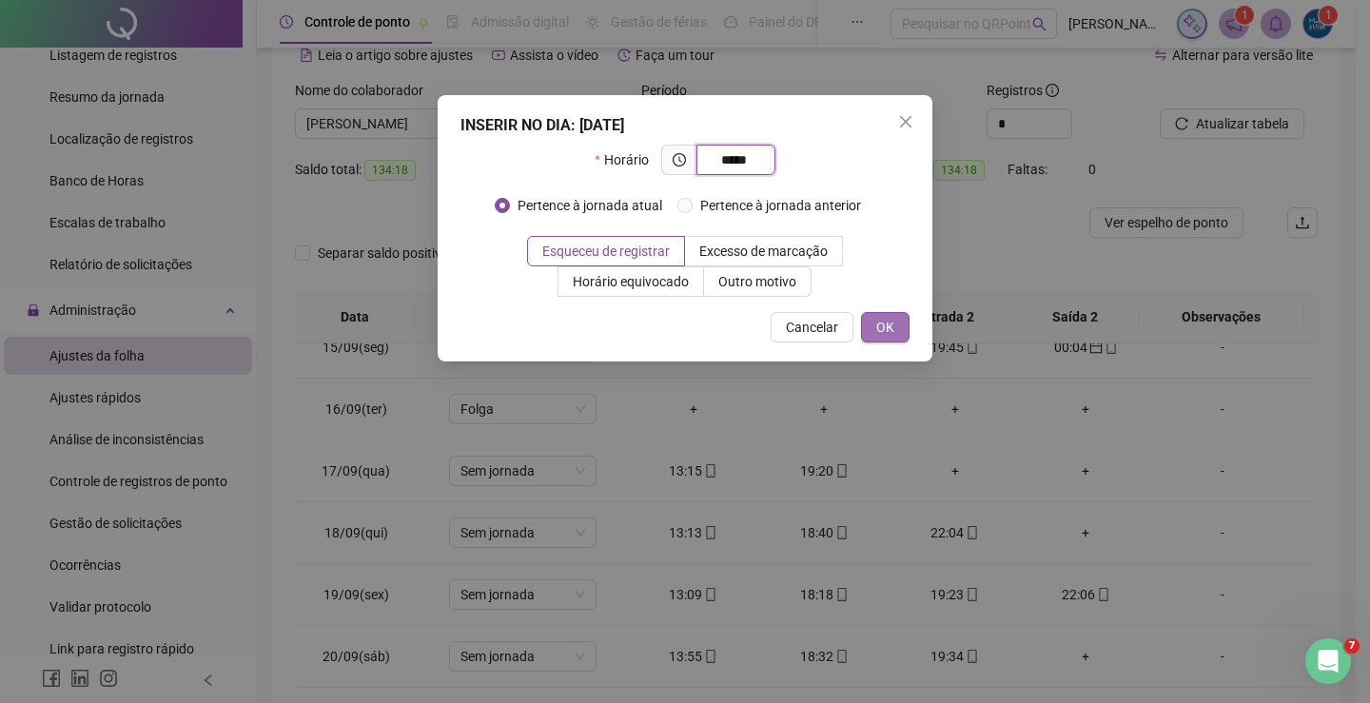
type input "*****"
click at [889, 329] on span "OK" at bounding box center [885, 327] width 18 height 21
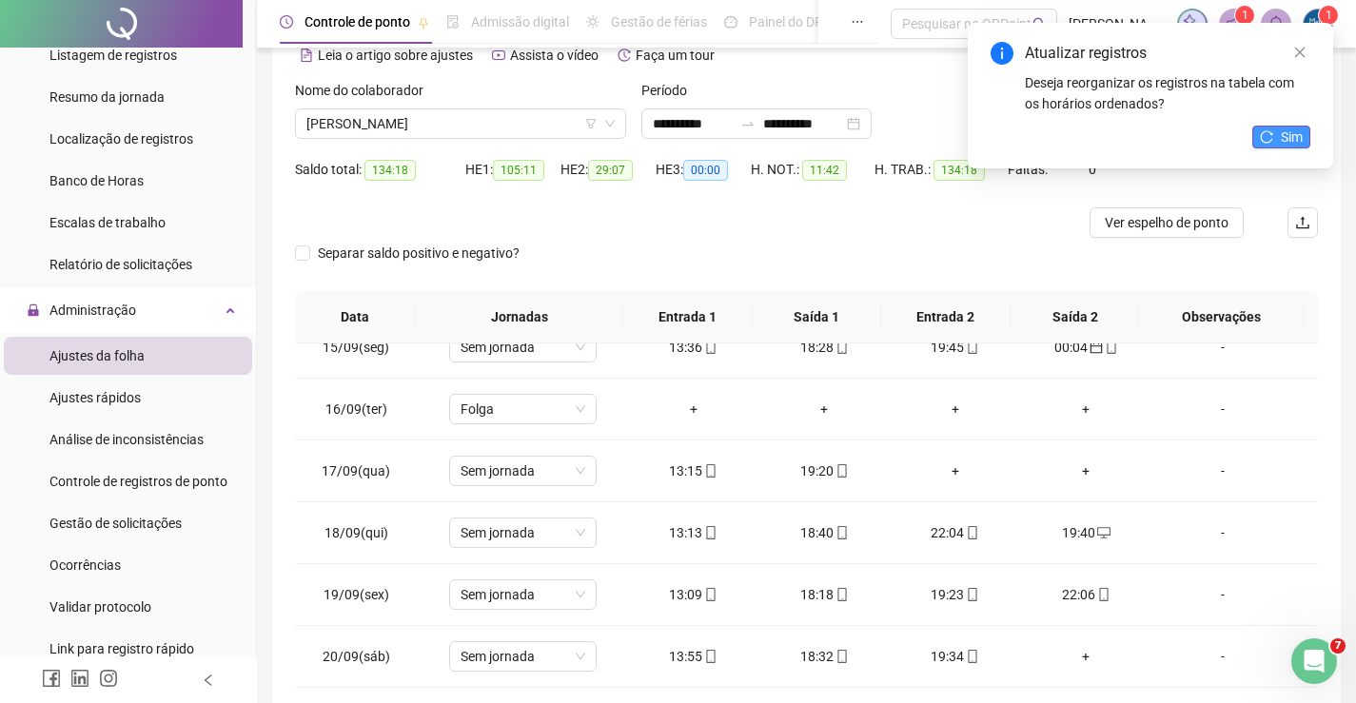
click at [1302, 135] on span "Sim" at bounding box center [1292, 137] width 22 height 21
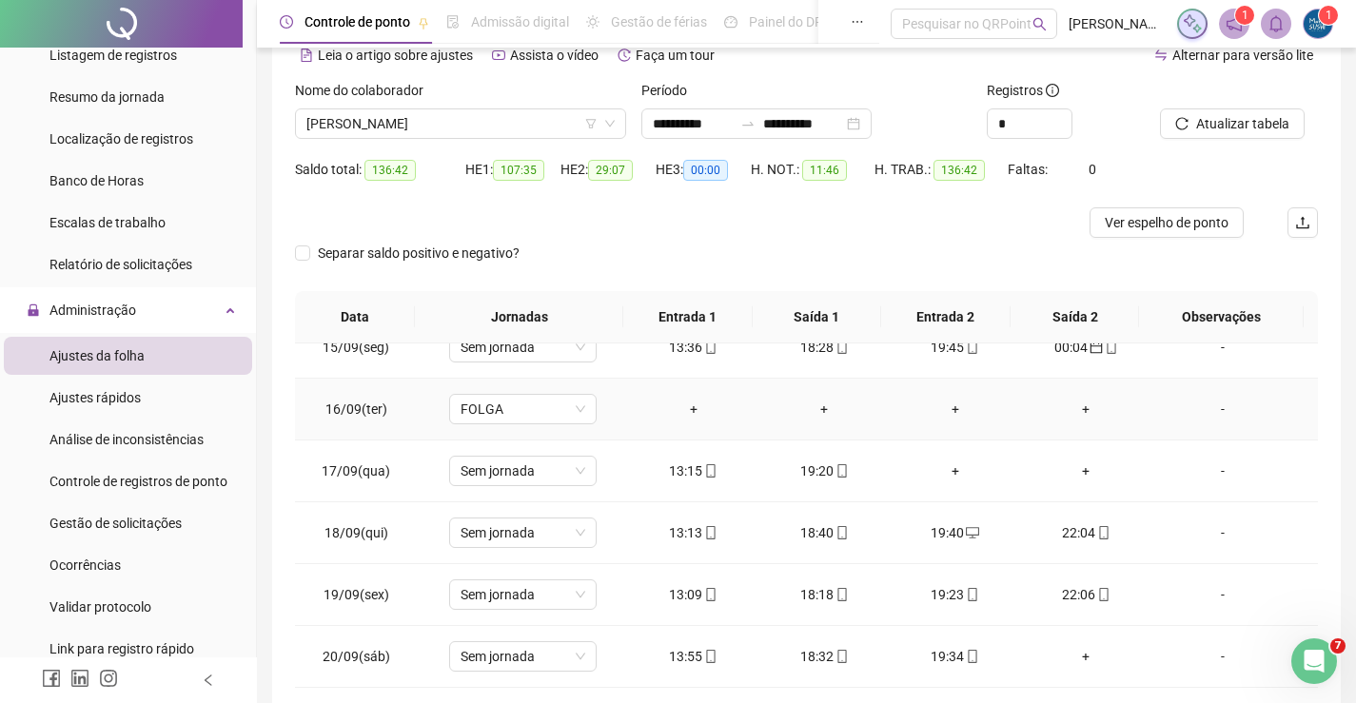
scroll to position [190, 0]
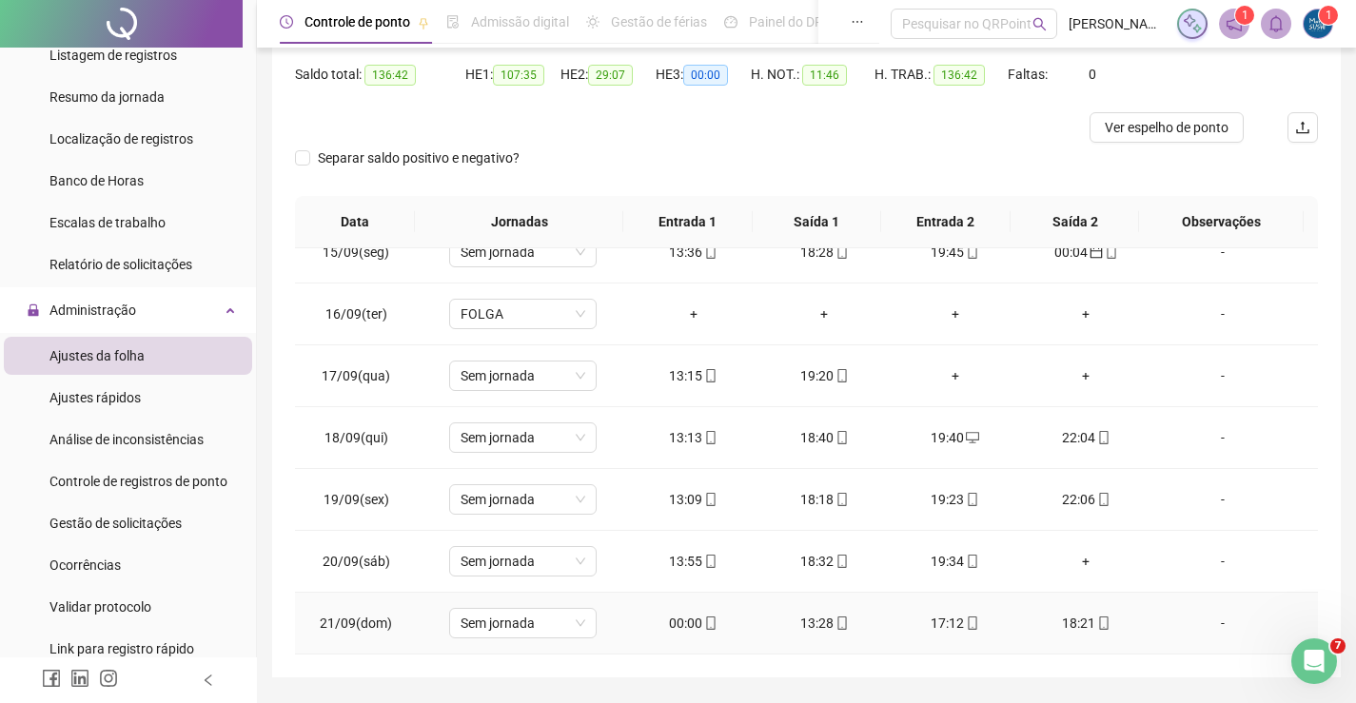
click at [682, 618] on div "00:00" at bounding box center [693, 623] width 101 height 21
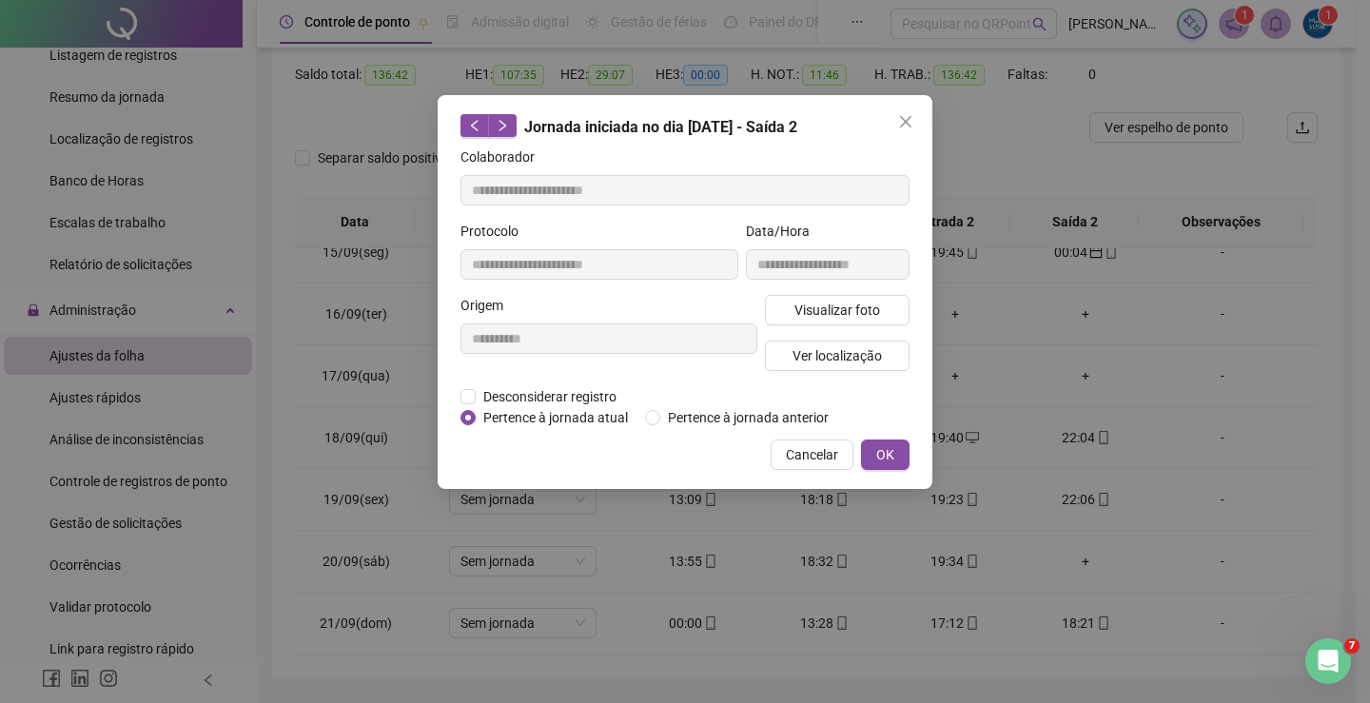
type input "**********"
click at [881, 457] on span "OK" at bounding box center [885, 454] width 18 height 21
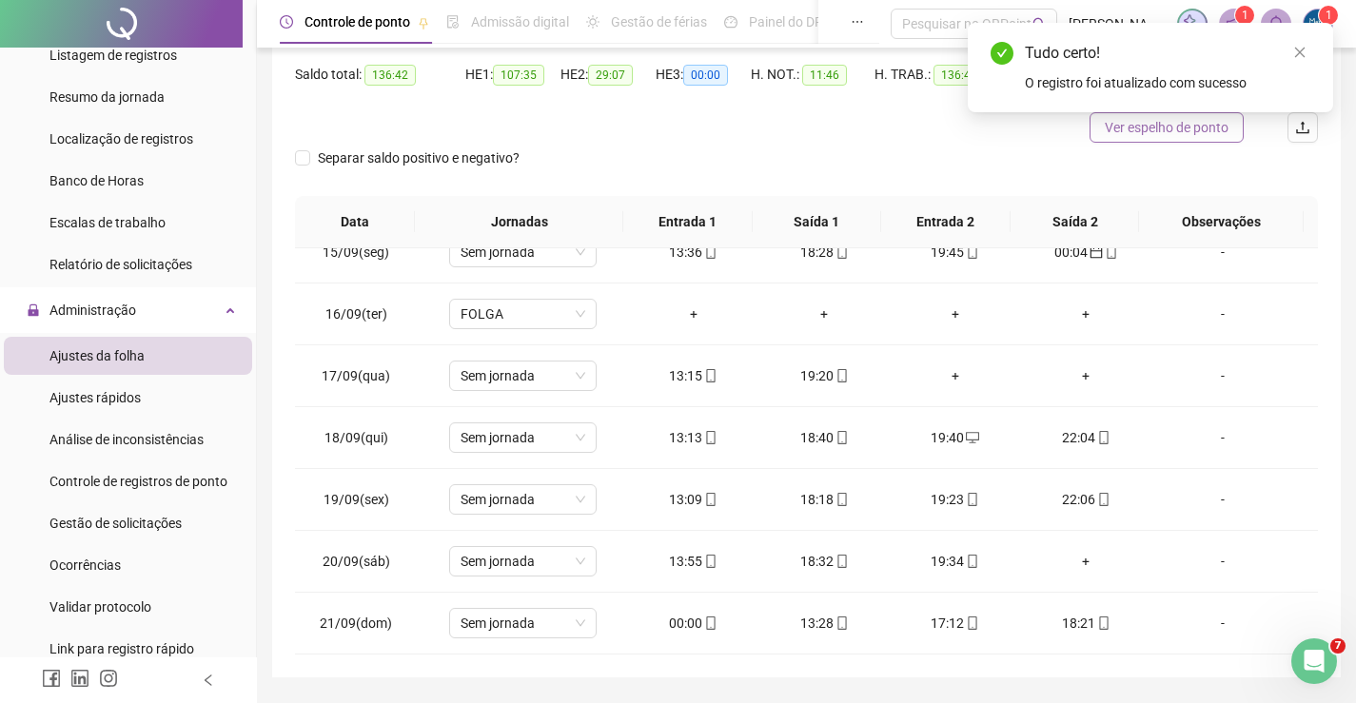
scroll to position [95, 0]
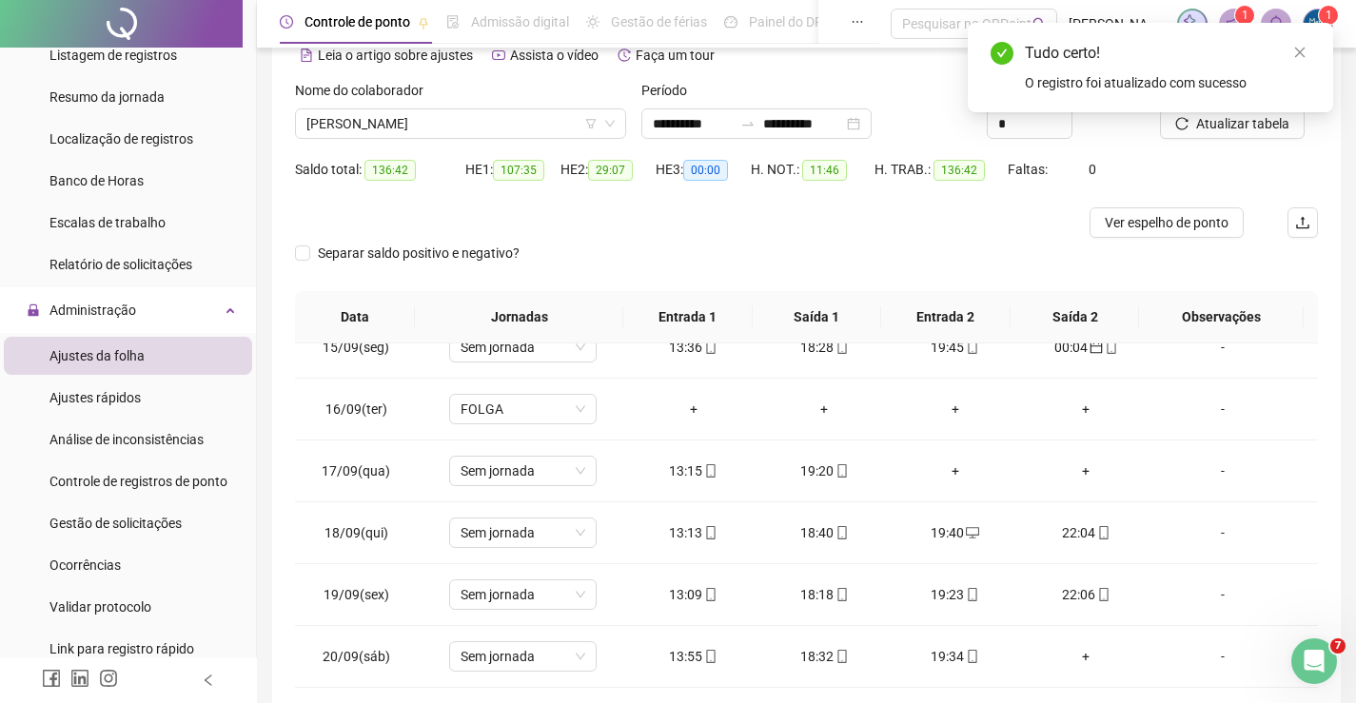
click at [1233, 112] on div "Tudo certo! O registro foi atualizado com sucesso" at bounding box center [1150, 67] width 365 height 89
click at [1231, 128] on span "Atualizar tabela" at bounding box center [1242, 123] width 93 height 21
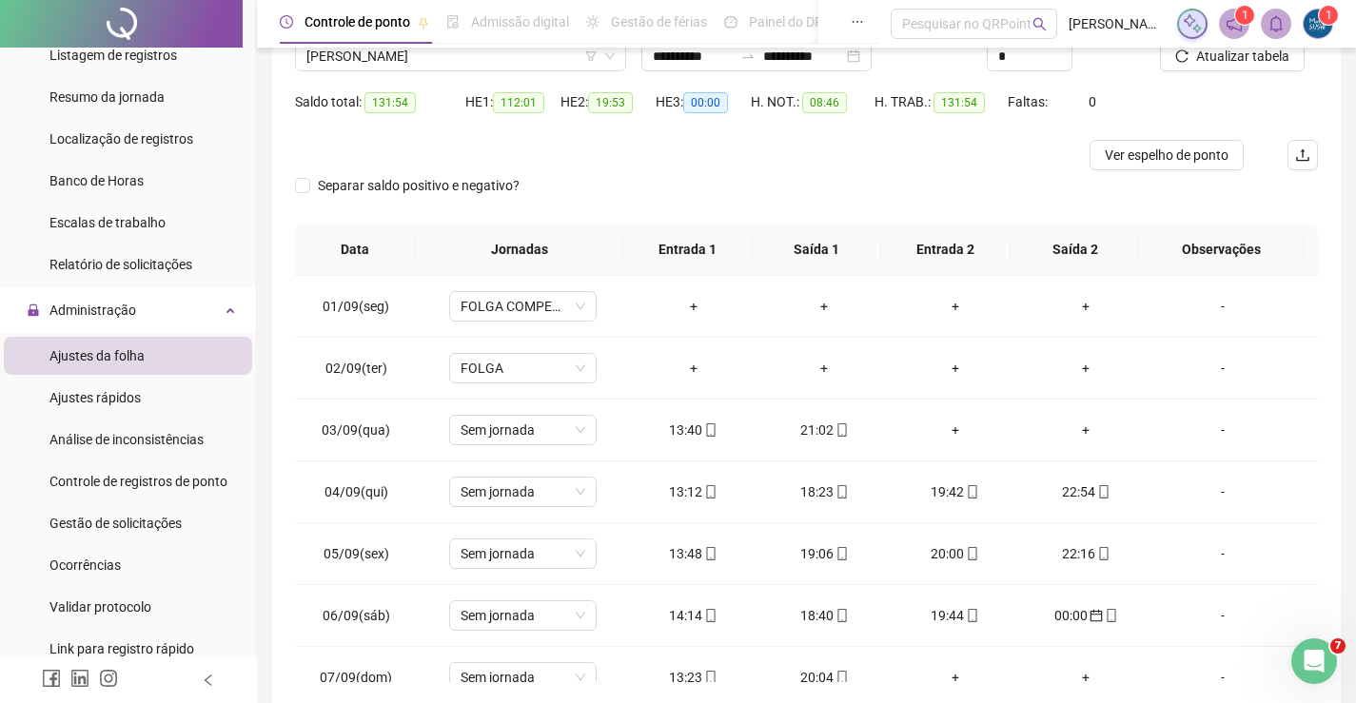
scroll to position [56, 0]
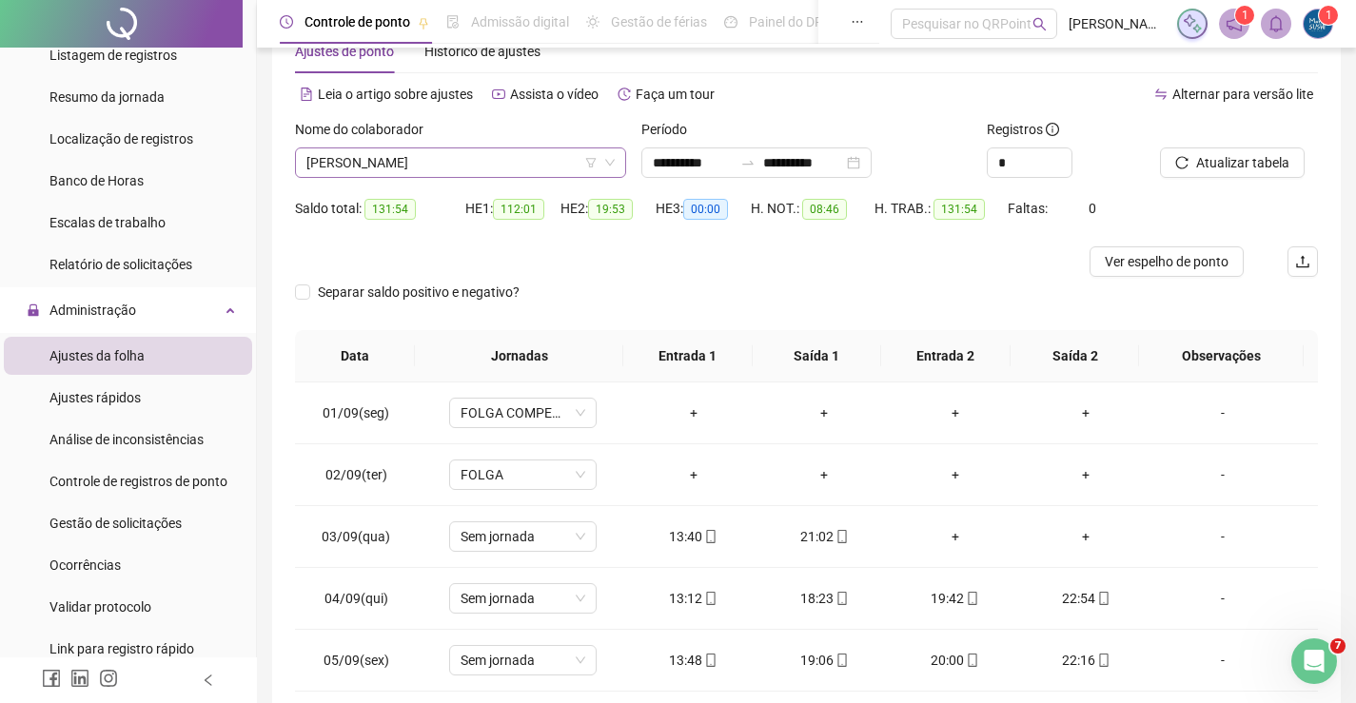
click at [538, 166] on span "[PERSON_NAME]" at bounding box center [460, 162] width 308 height 29
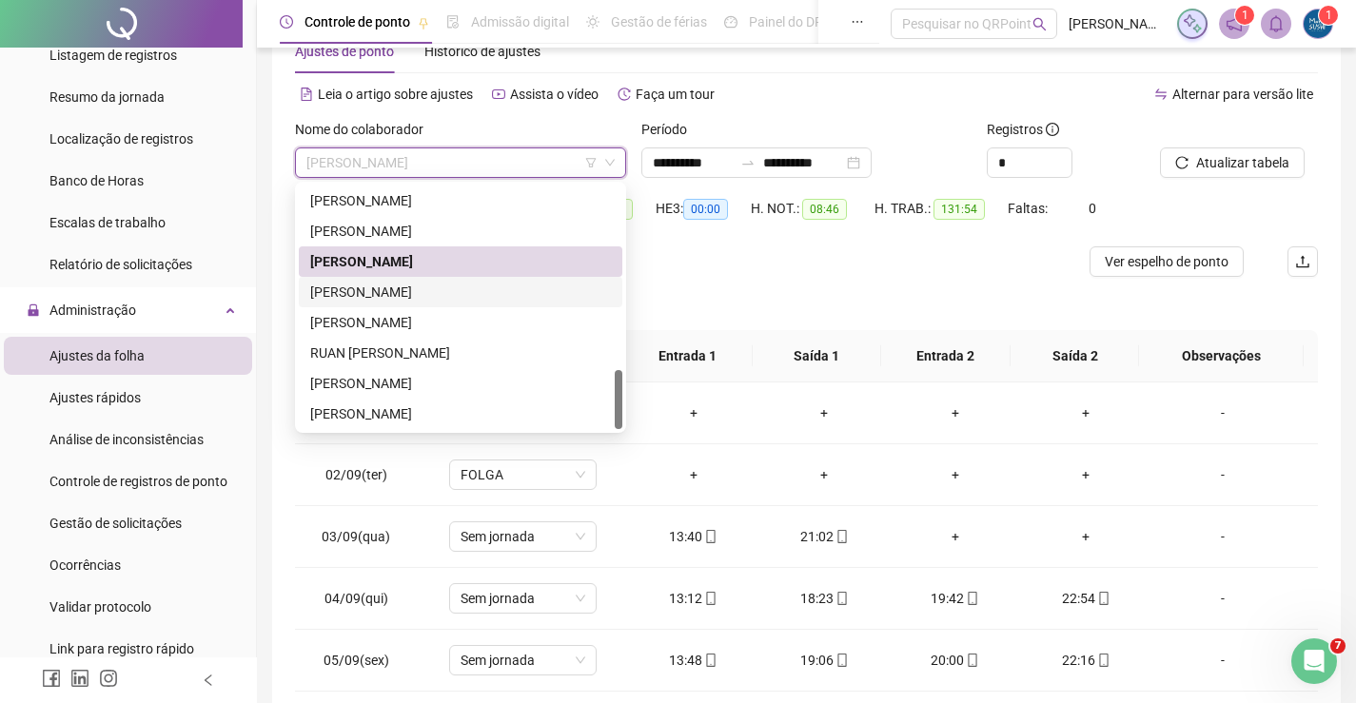
click at [381, 296] on div "[PERSON_NAME]" at bounding box center [460, 292] width 301 height 21
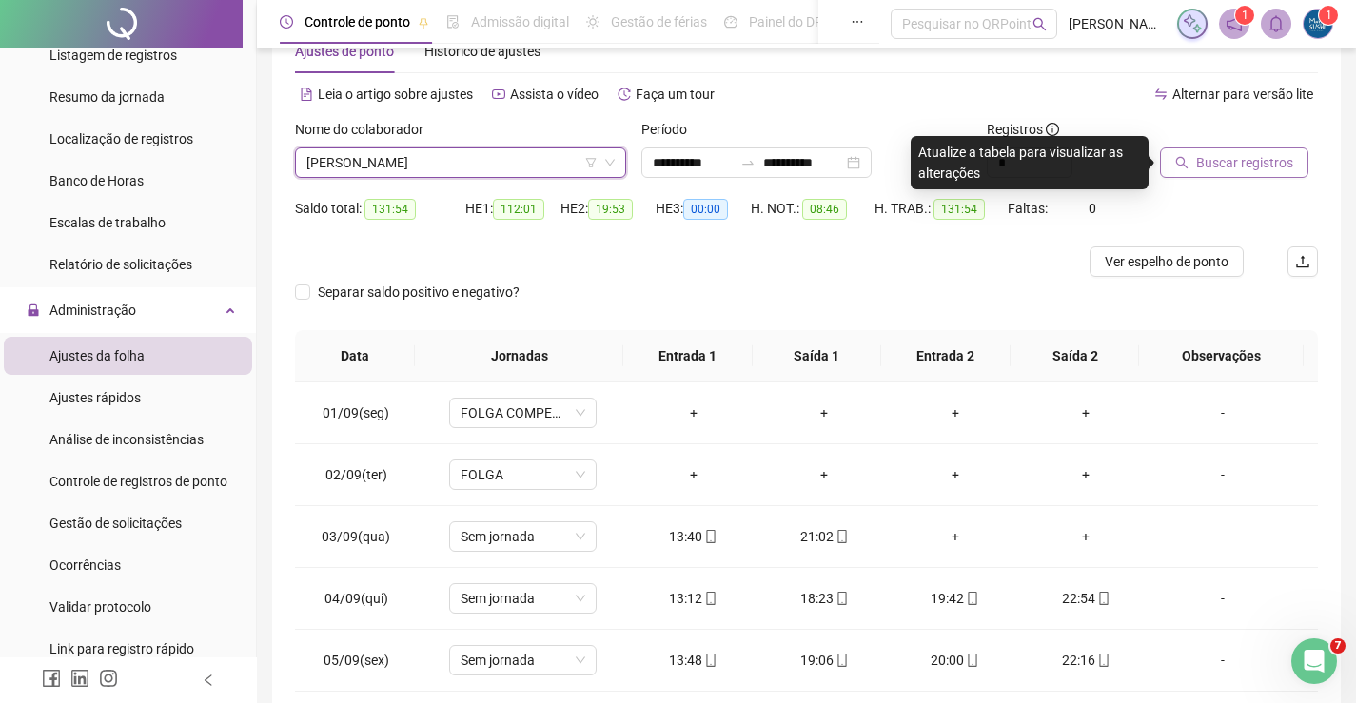
click at [1204, 158] on span "Buscar registros" at bounding box center [1244, 162] width 97 height 21
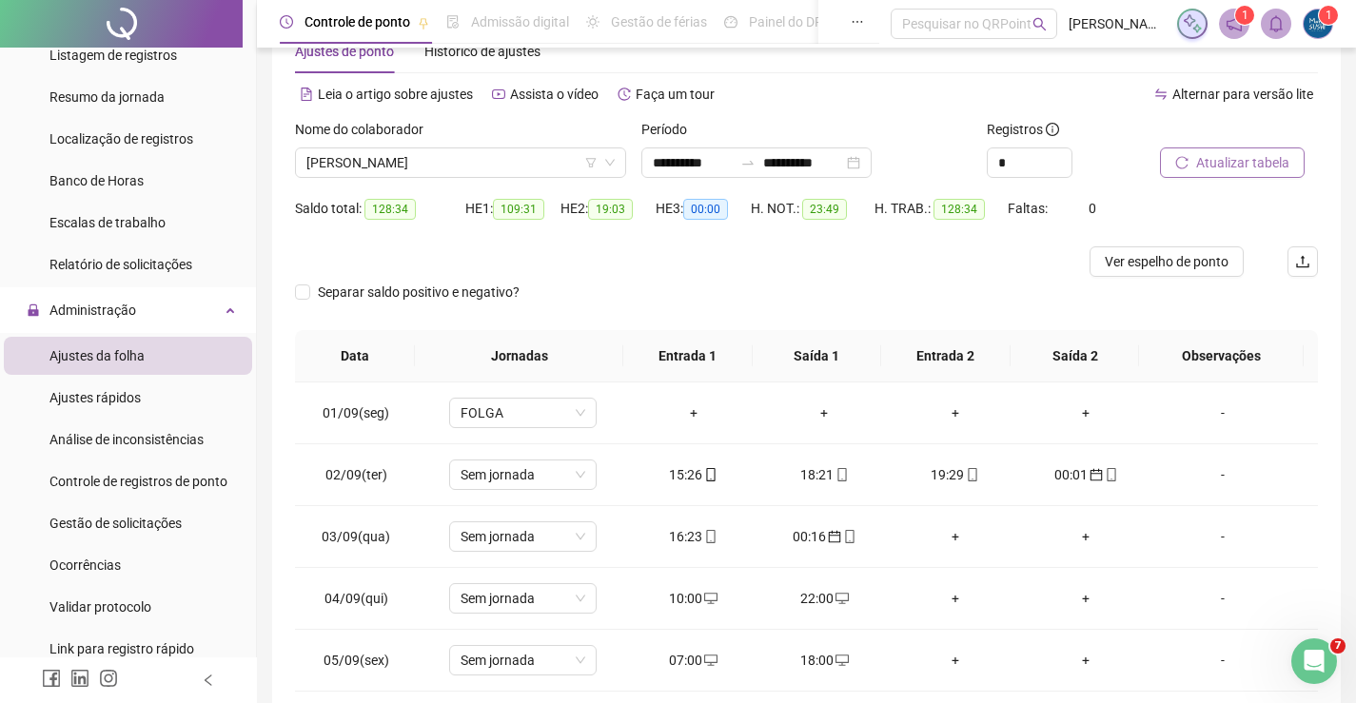
scroll to position [0, 0]
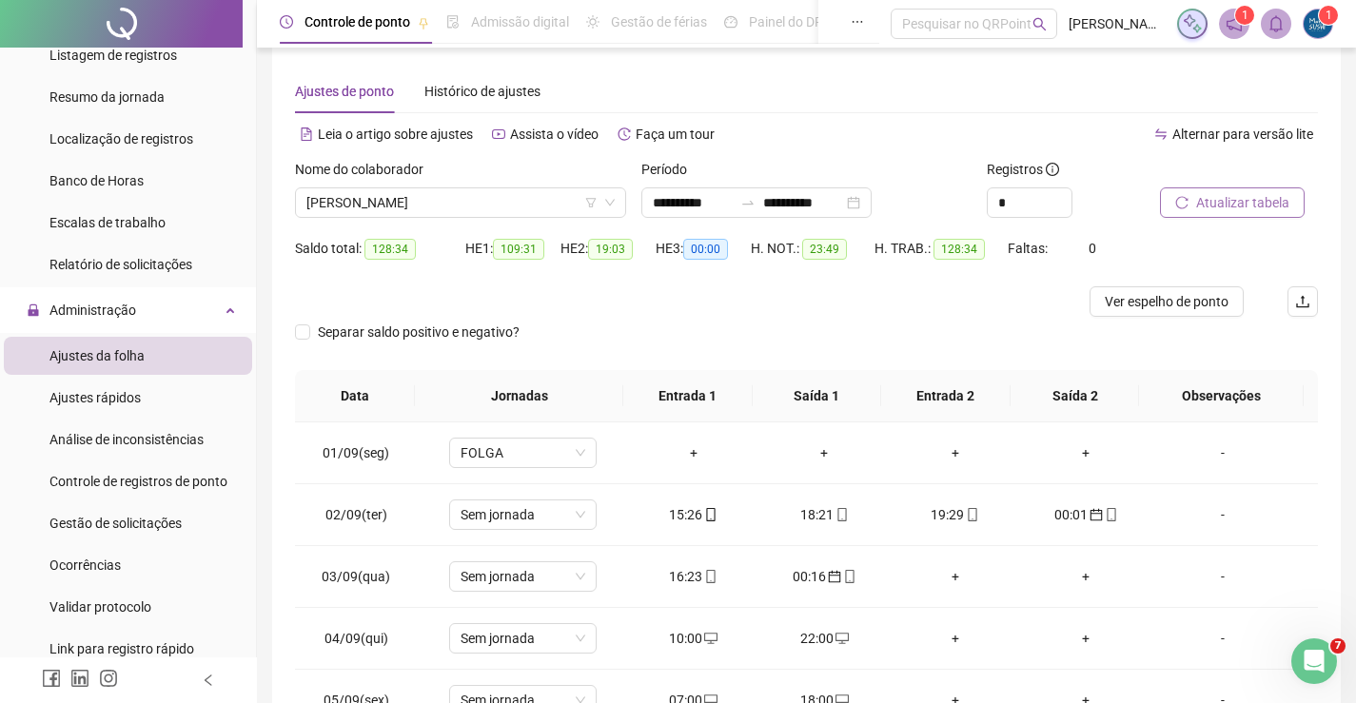
click at [1272, 169] on div "Atualizar tabela" at bounding box center [1239, 188] width 158 height 59
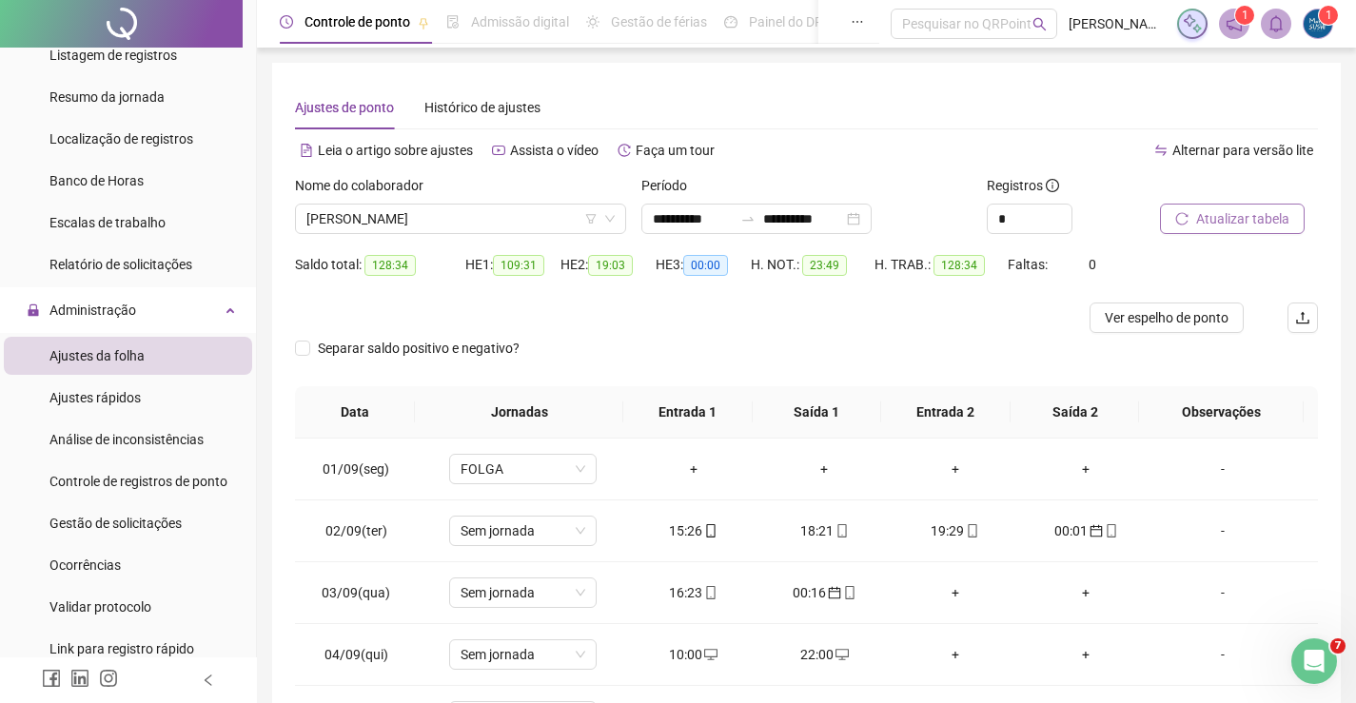
click at [1207, 230] on button "Atualizar tabela" at bounding box center [1232, 219] width 145 height 30
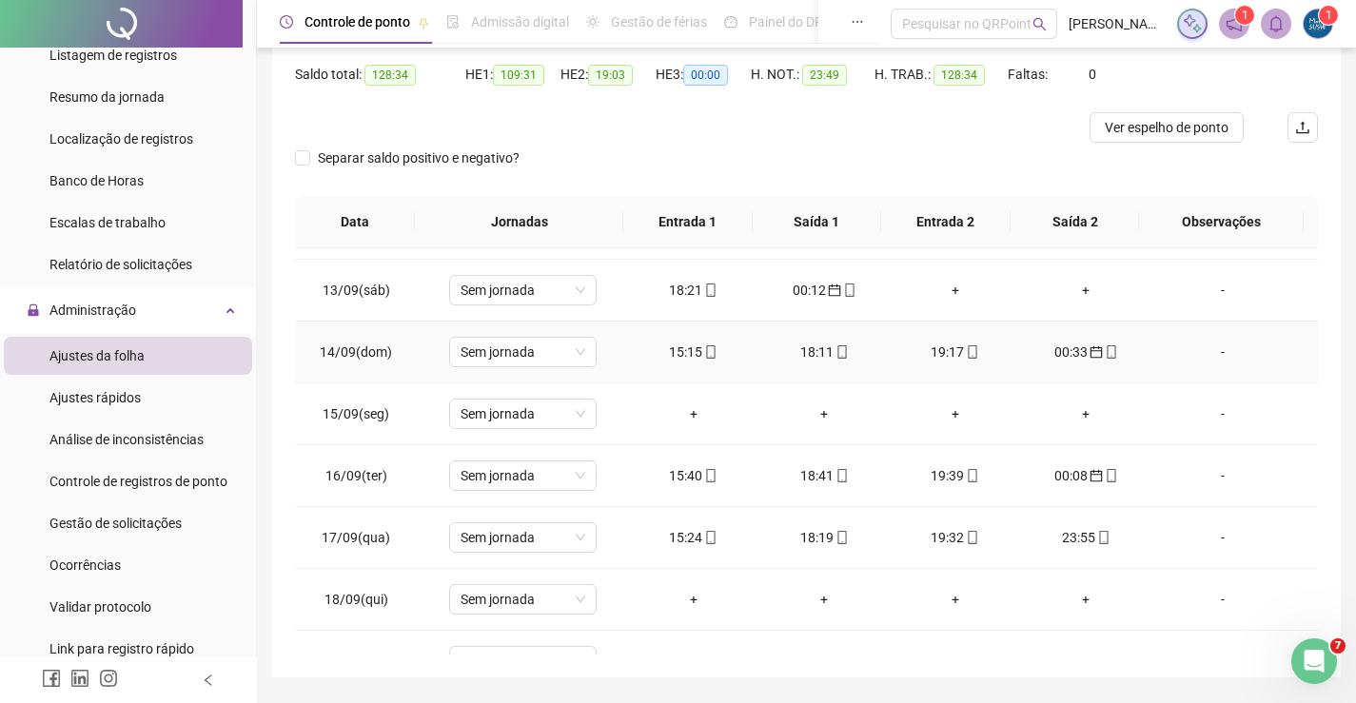
scroll to position [761, 0]
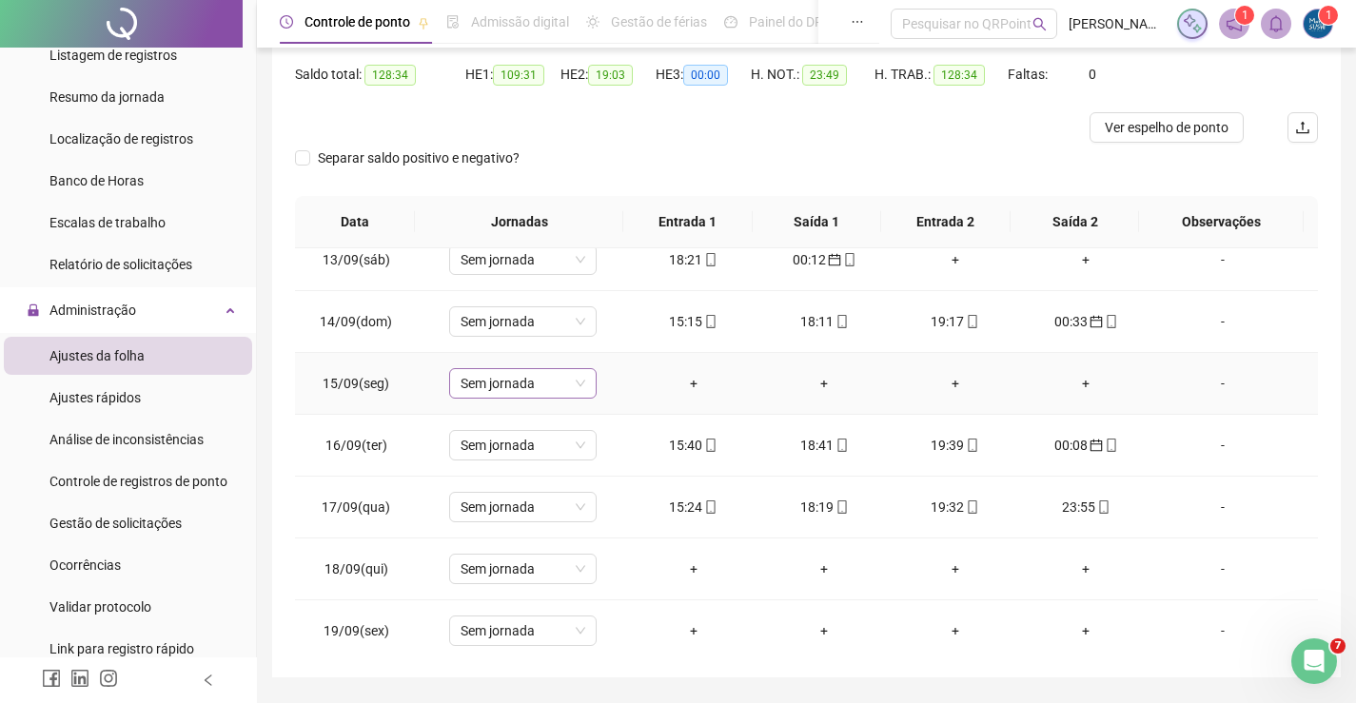
click at [584, 379] on div "Sem jornada" at bounding box center [522, 383] width 147 height 30
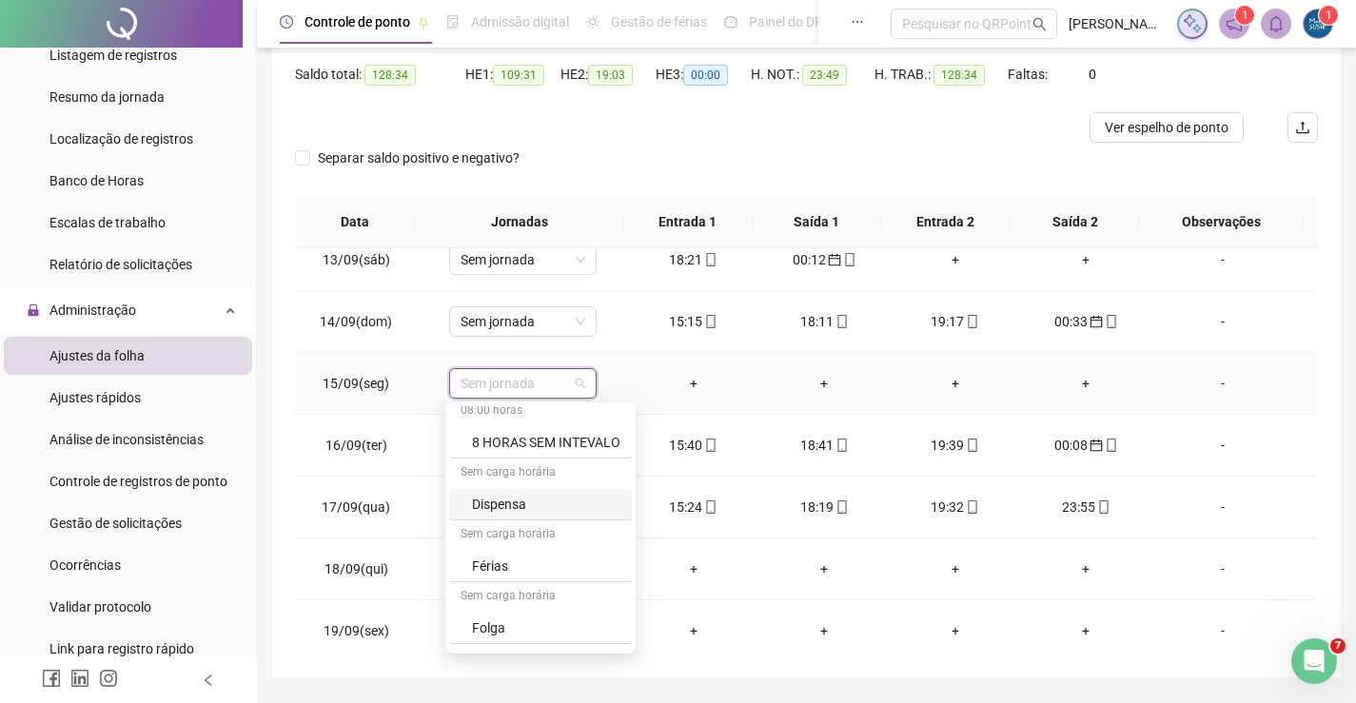
scroll to position [189, 0]
click at [523, 503] on div "Folga" at bounding box center [546, 510] width 148 height 21
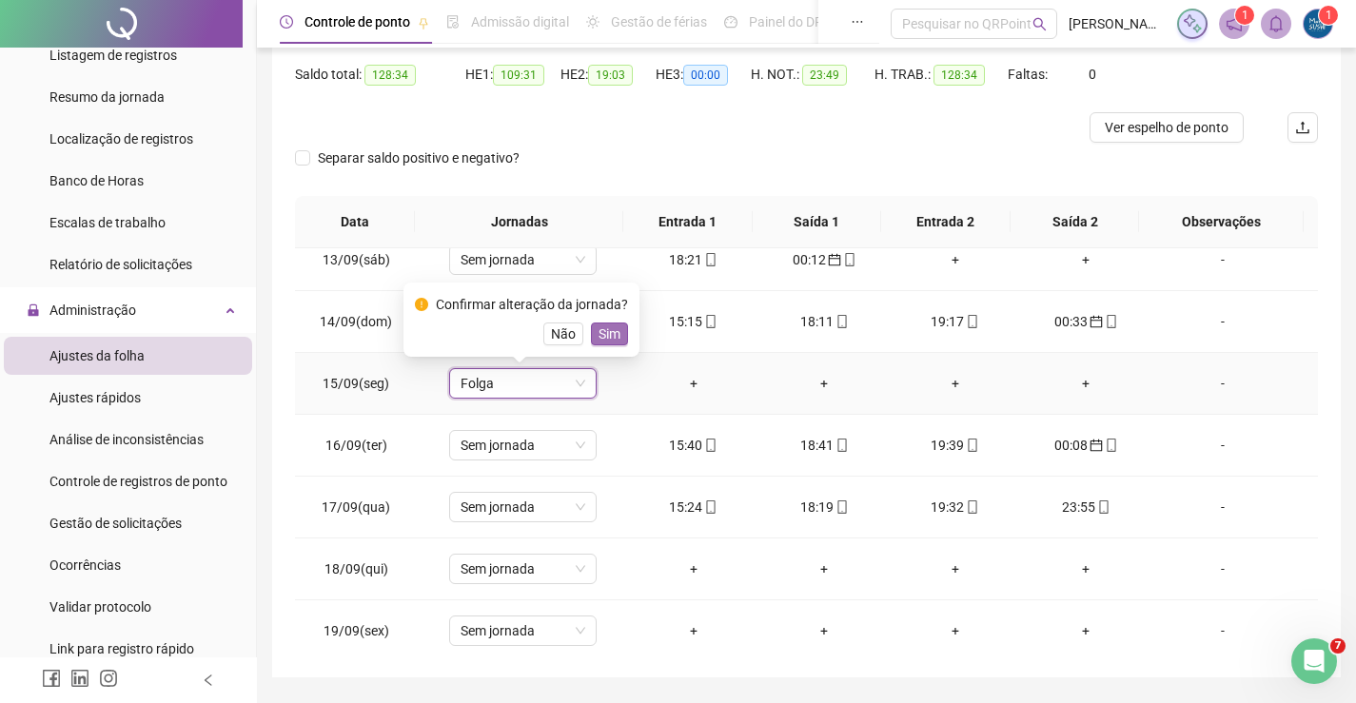
click at [604, 330] on span "Sim" at bounding box center [610, 334] width 22 height 21
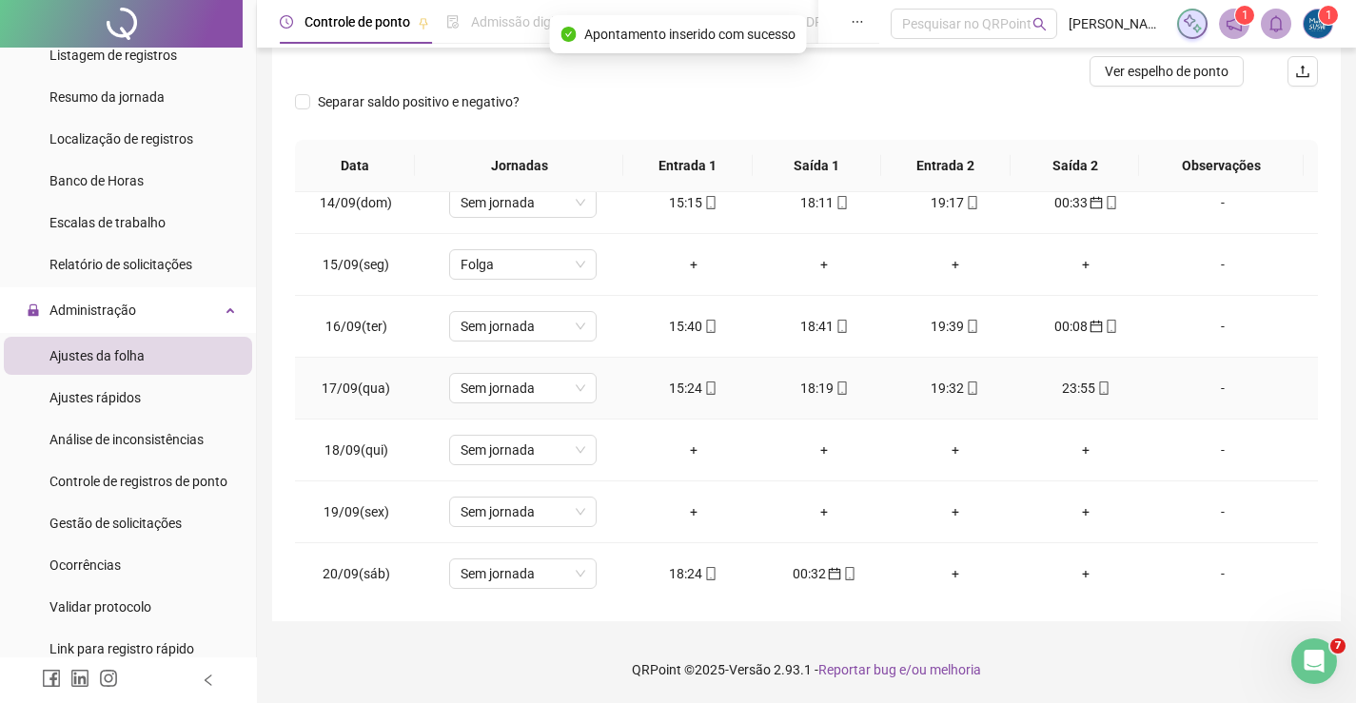
scroll to position [856, 0]
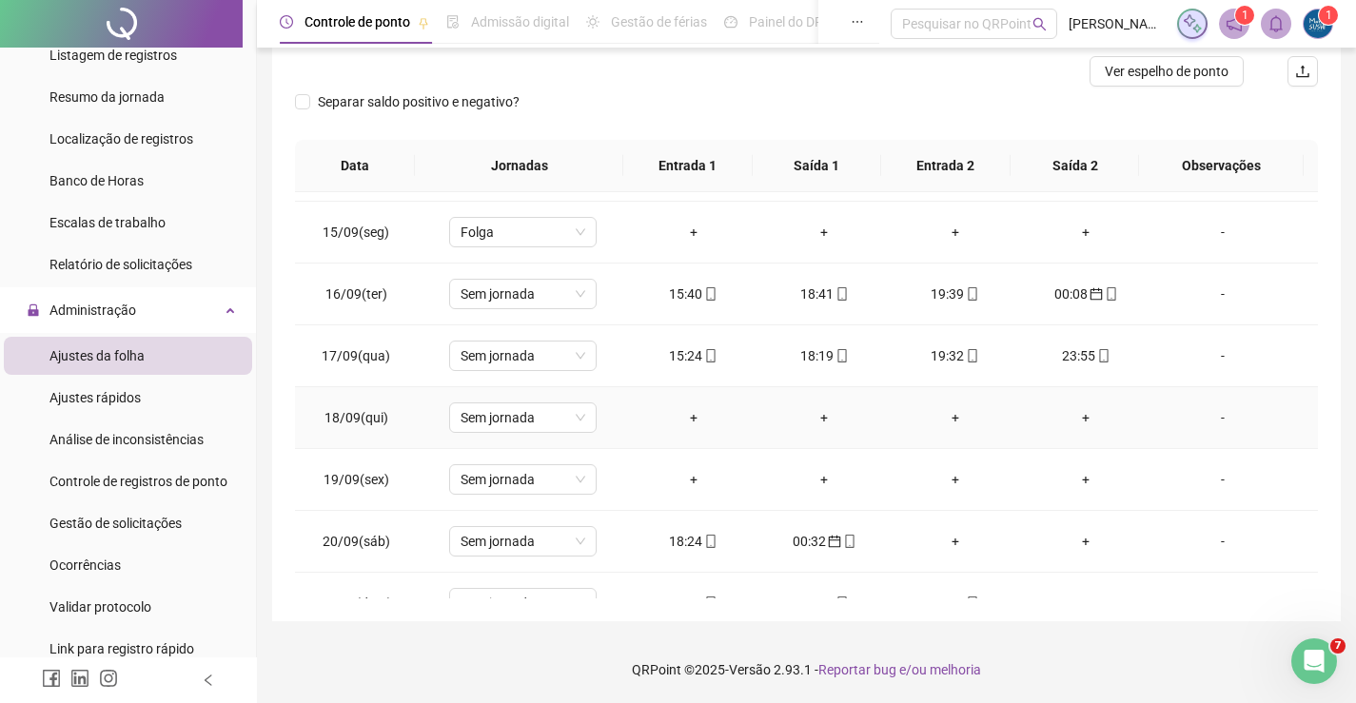
click at [691, 420] on div "+" at bounding box center [693, 417] width 101 height 21
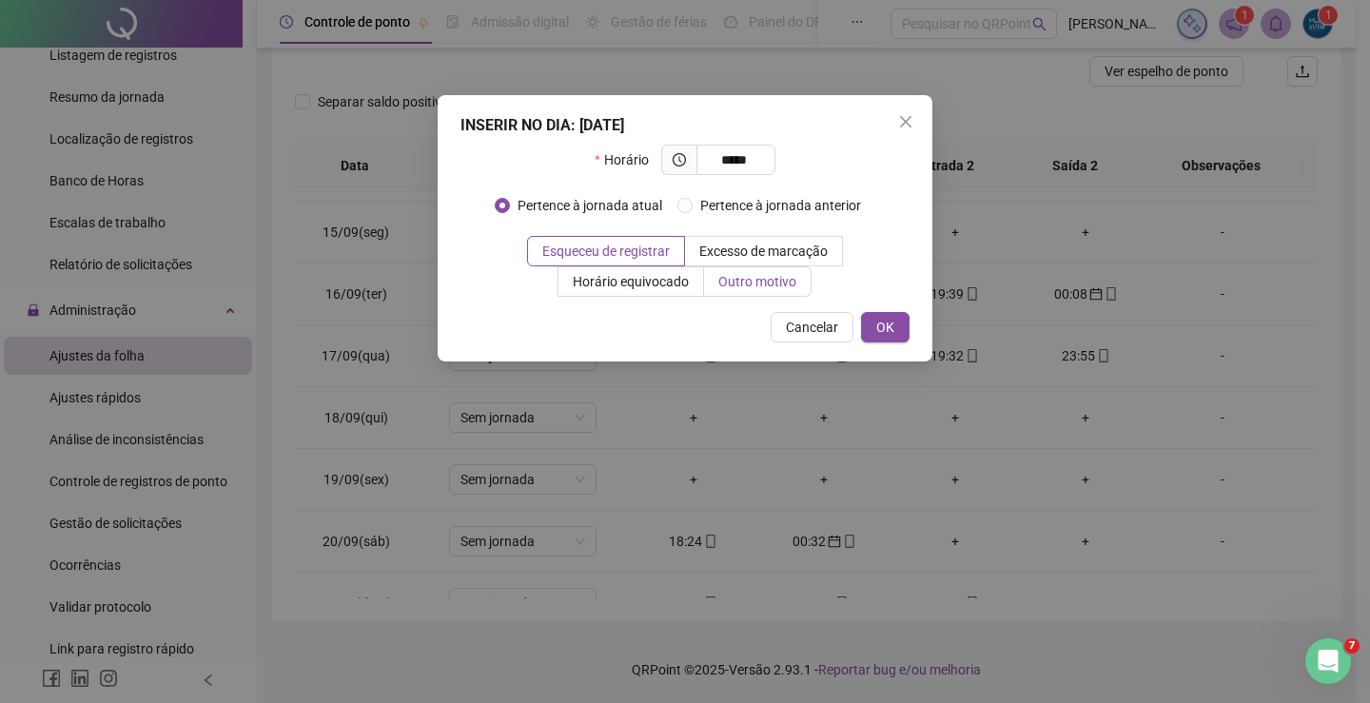
type input "*****"
click at [737, 275] on span "Outro motivo" at bounding box center [757, 281] width 78 height 15
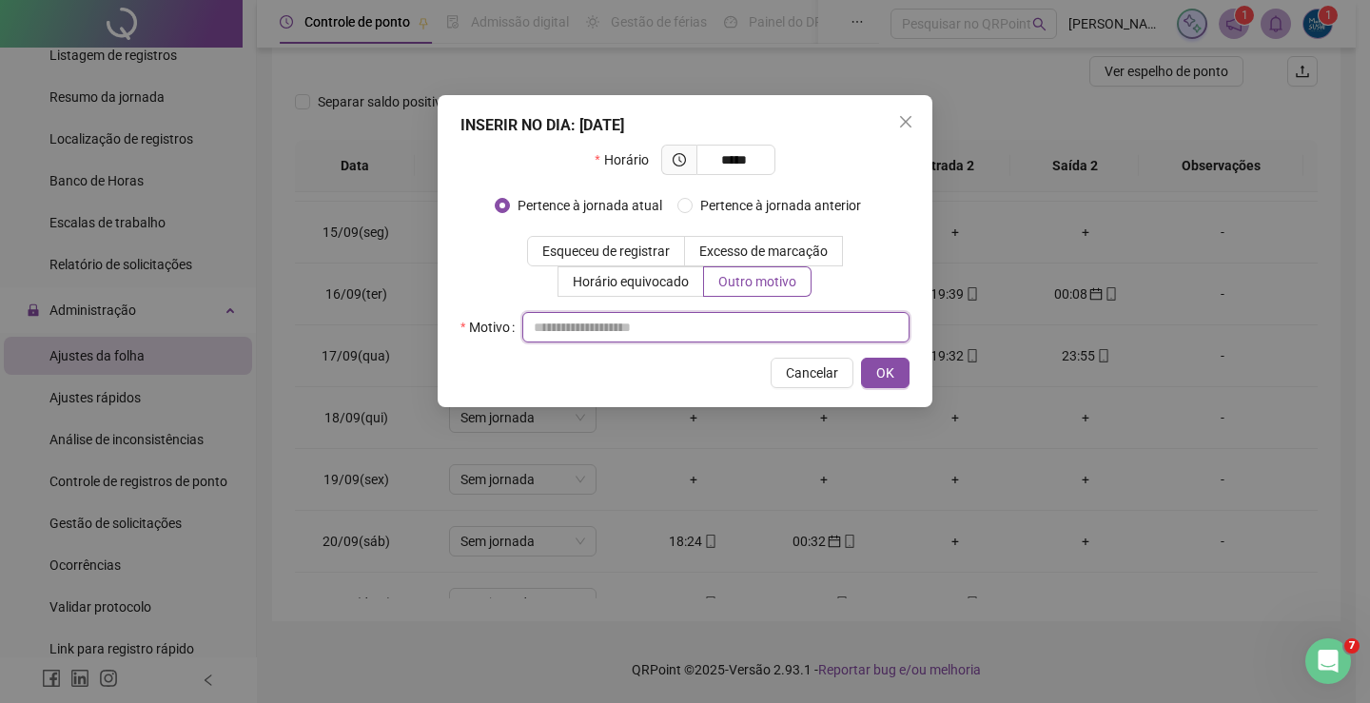
click at [629, 318] on input "text" at bounding box center [715, 327] width 387 height 30
type input "*****"
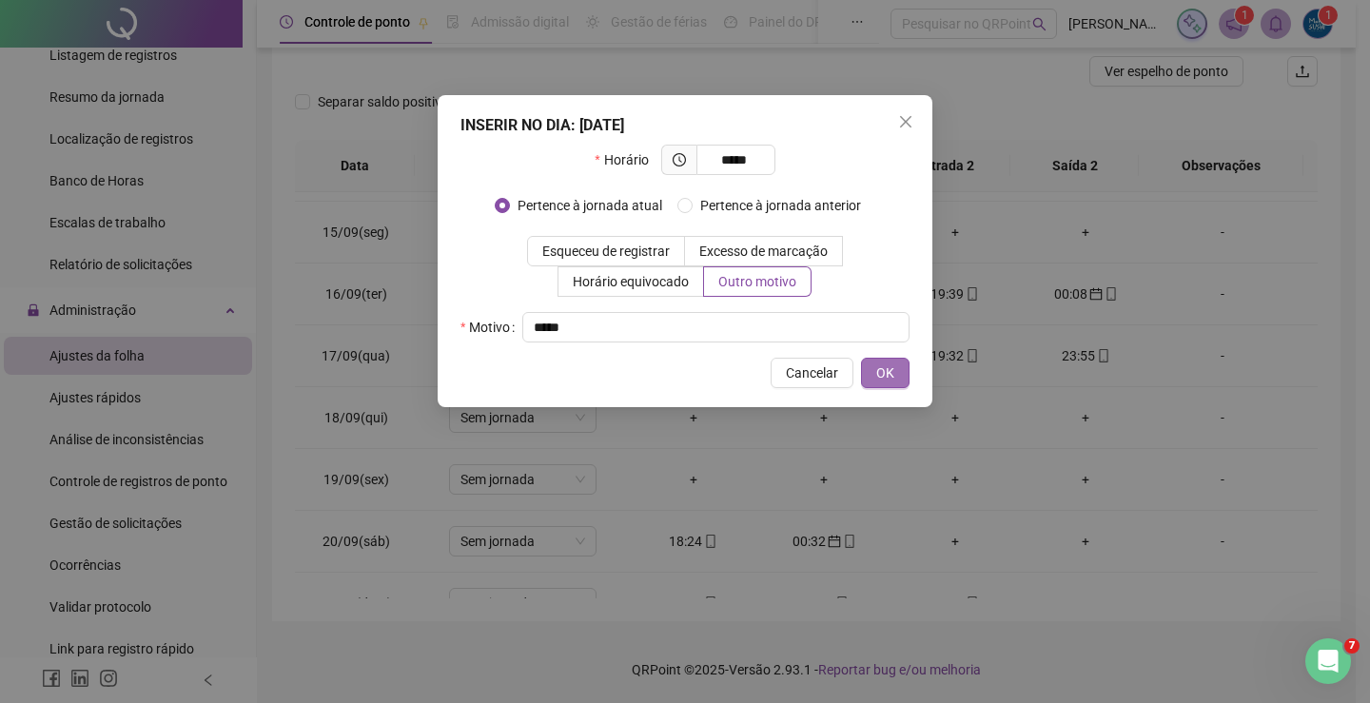
click at [873, 365] on button "OK" at bounding box center [885, 373] width 49 height 30
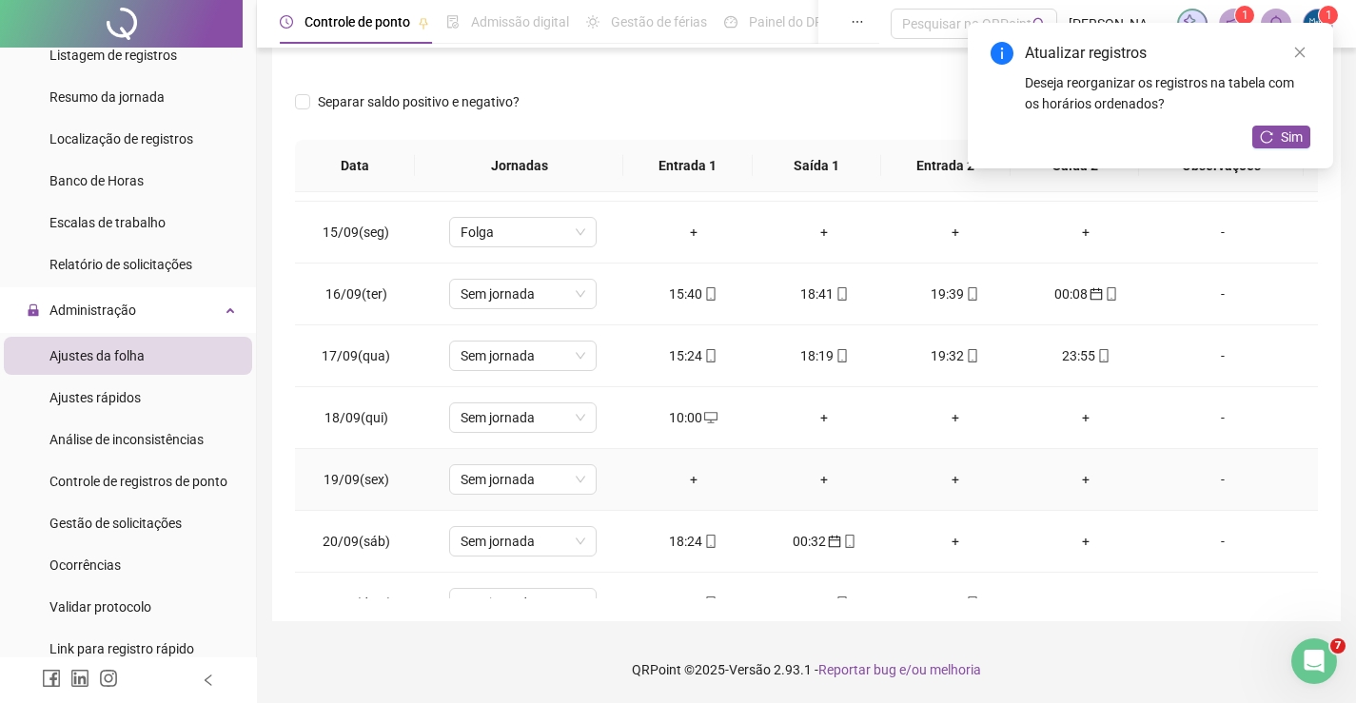
click at [680, 475] on div "+" at bounding box center [693, 479] width 101 height 21
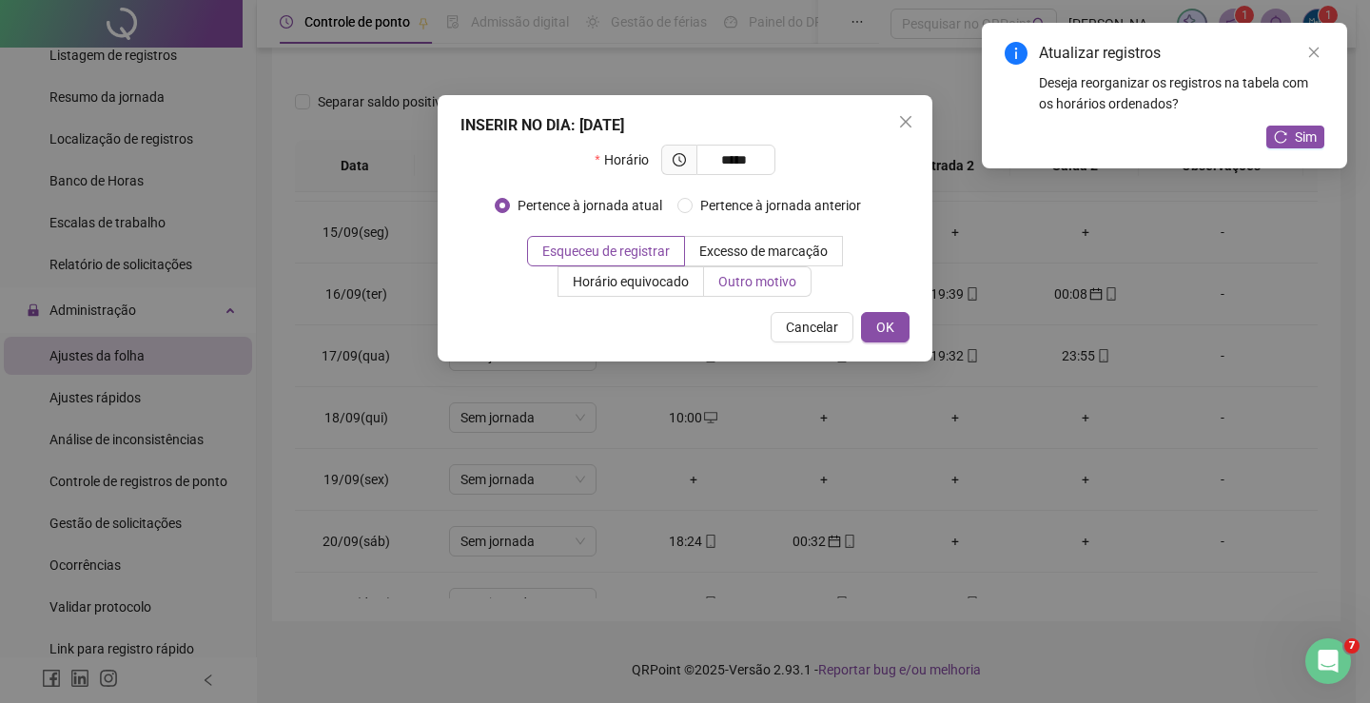
type input "*****"
click at [725, 278] on span "Outro motivo" at bounding box center [757, 281] width 78 height 15
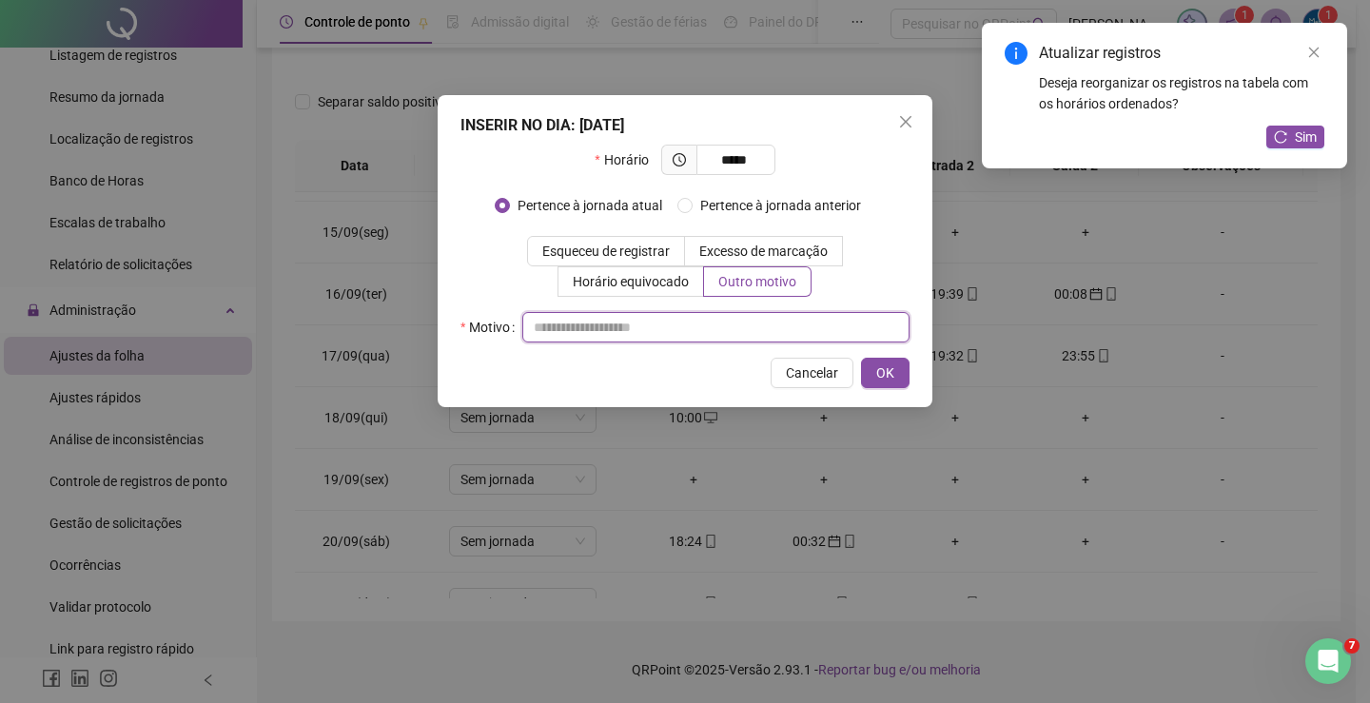
click at [673, 320] on input "text" at bounding box center [715, 327] width 387 height 30
type input "*****"
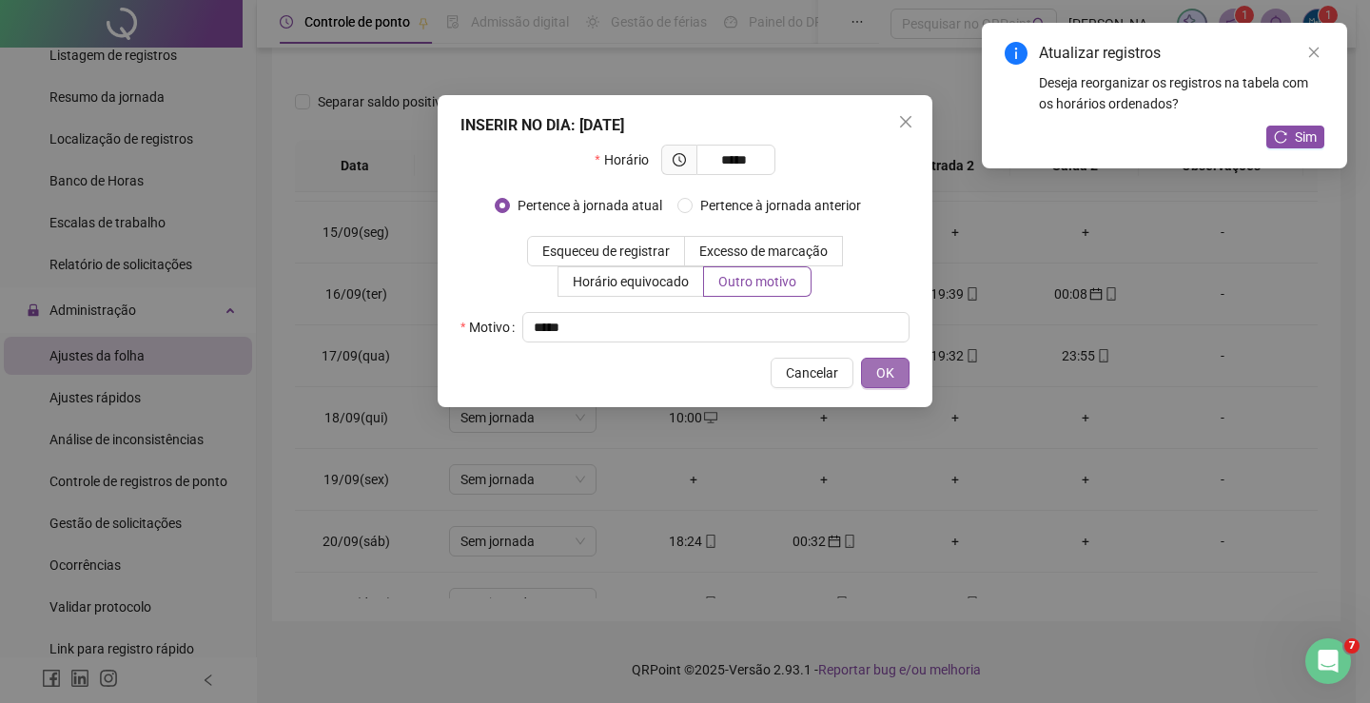
click at [893, 384] on button "OK" at bounding box center [885, 373] width 49 height 30
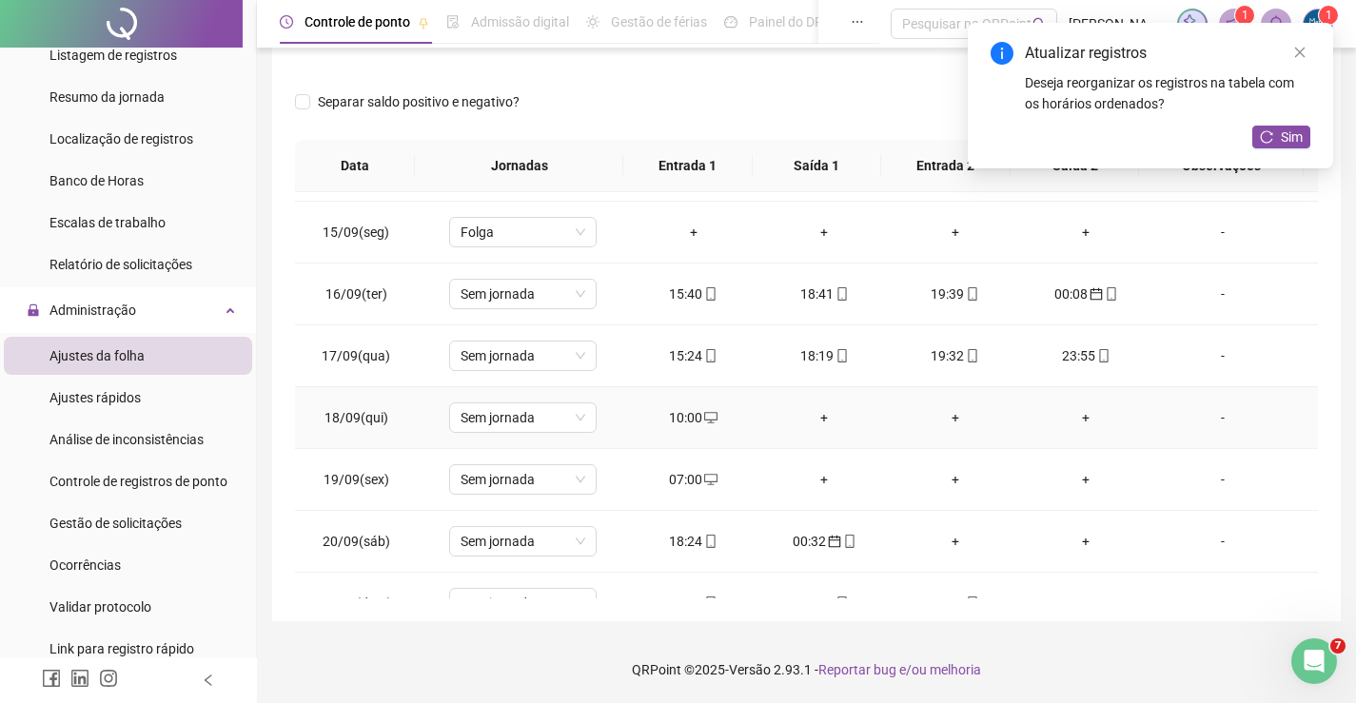
click at [812, 422] on div "+" at bounding box center [824, 417] width 101 height 21
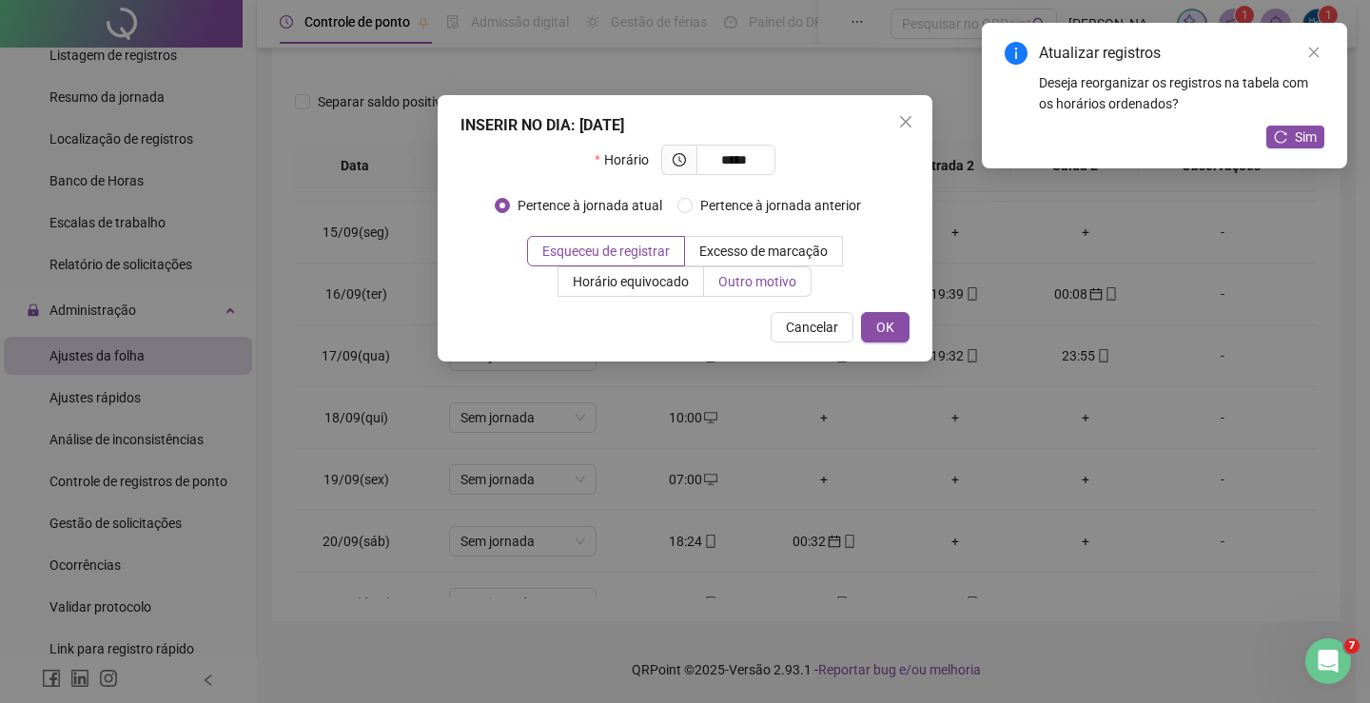
type input "*****"
click at [763, 285] on span "Outro motivo" at bounding box center [757, 281] width 78 height 15
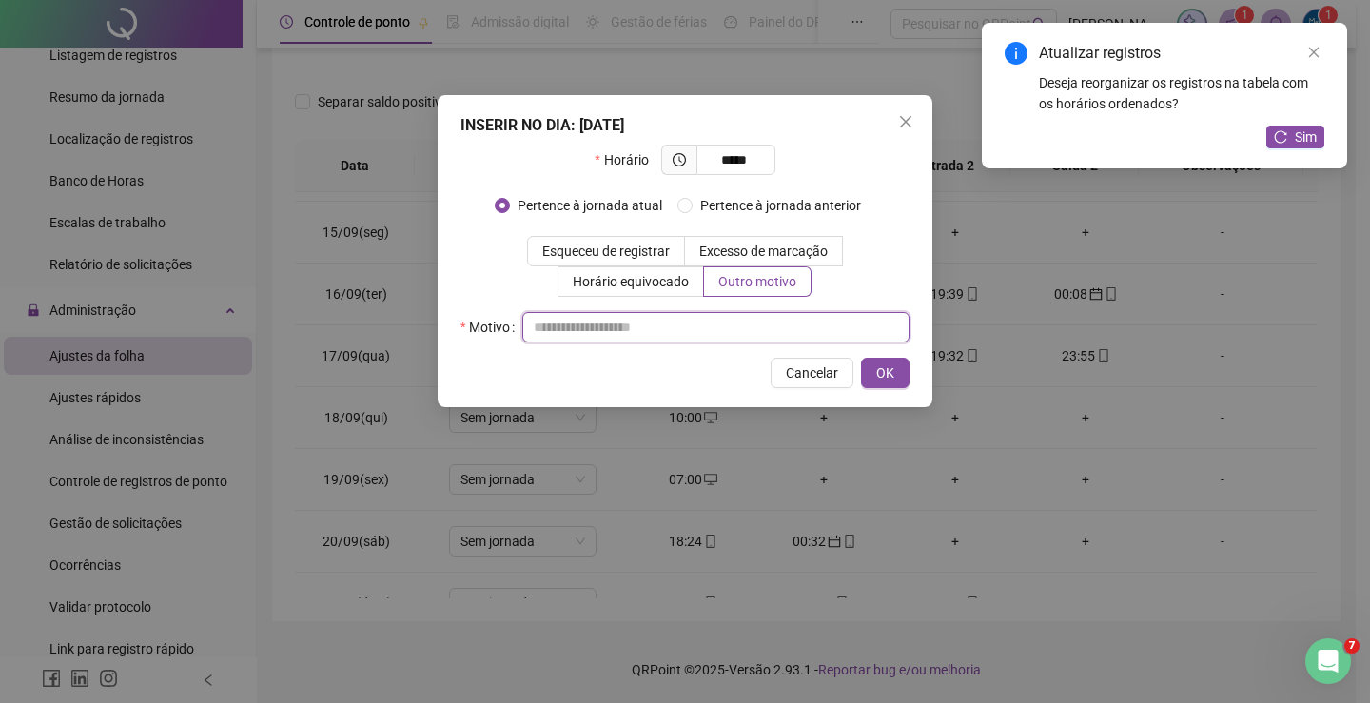
click at [644, 317] on input "text" at bounding box center [715, 327] width 387 height 30
type input "*"
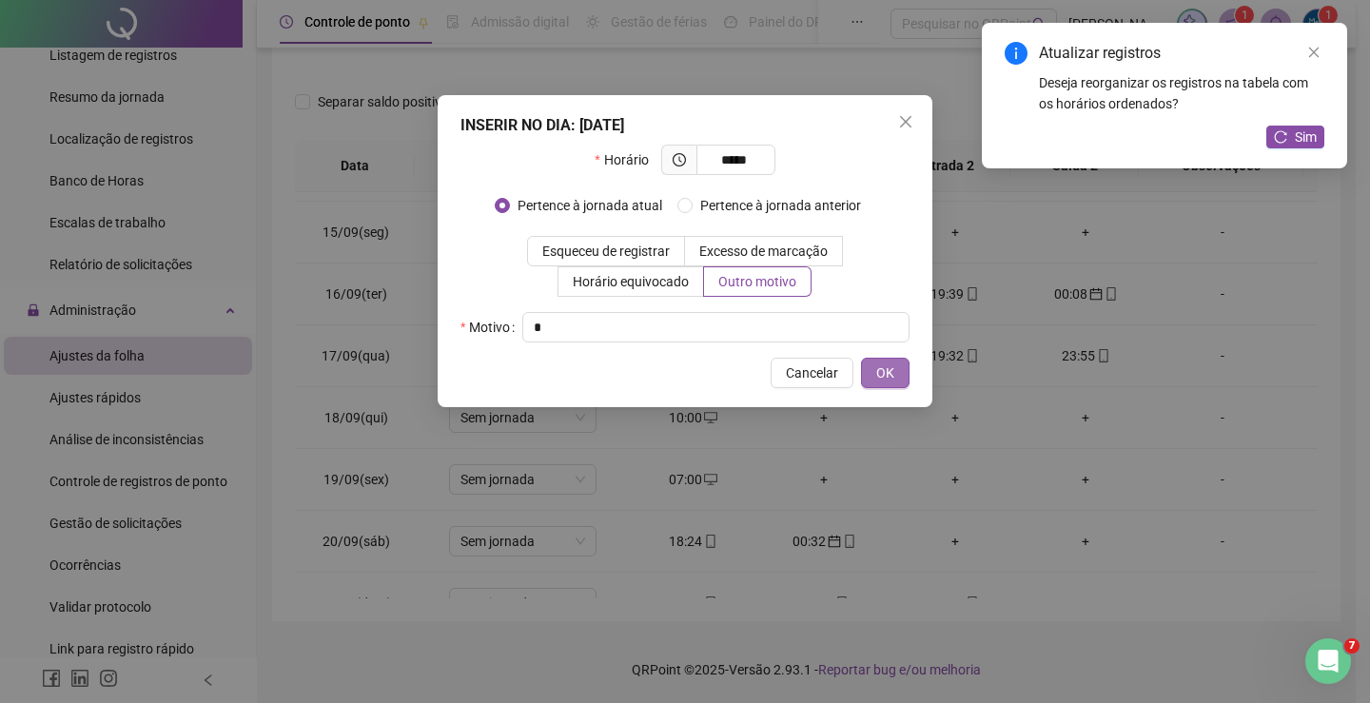
click at [875, 374] on button "OK" at bounding box center [885, 373] width 49 height 30
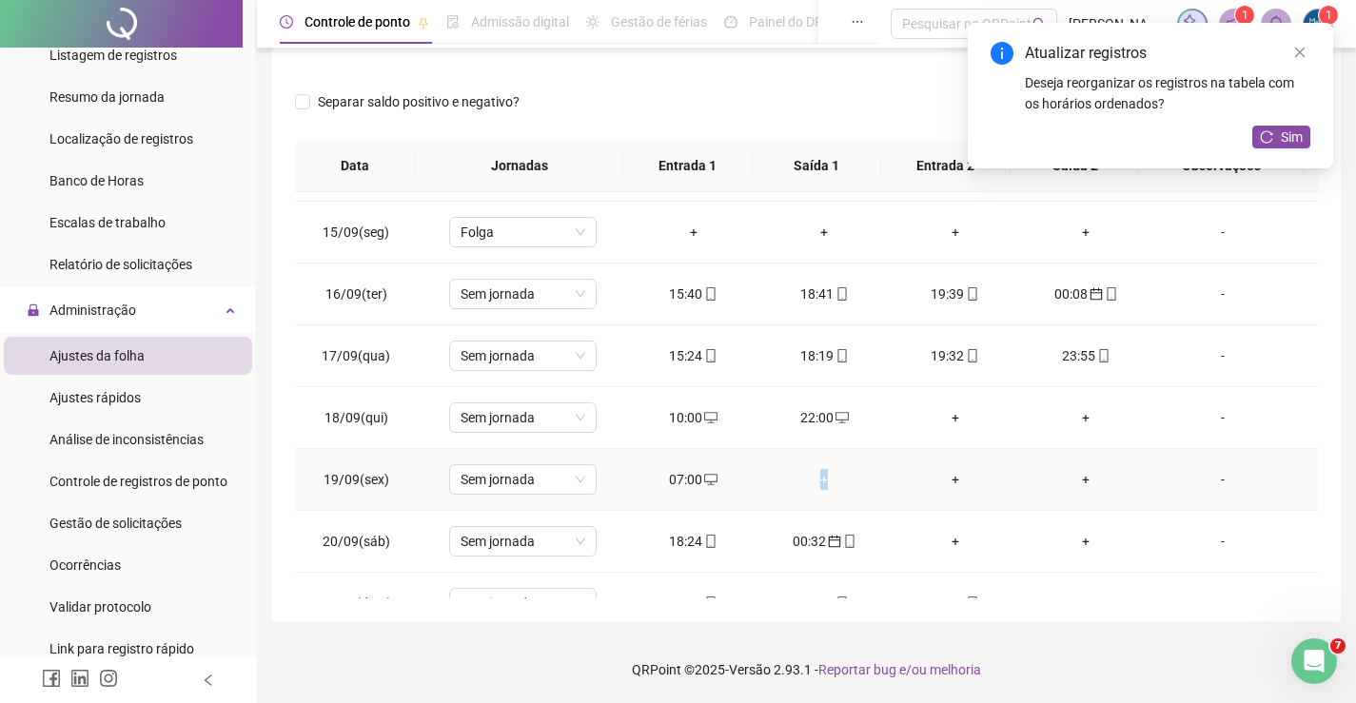
click at [816, 481] on div "+" at bounding box center [824, 479] width 101 height 21
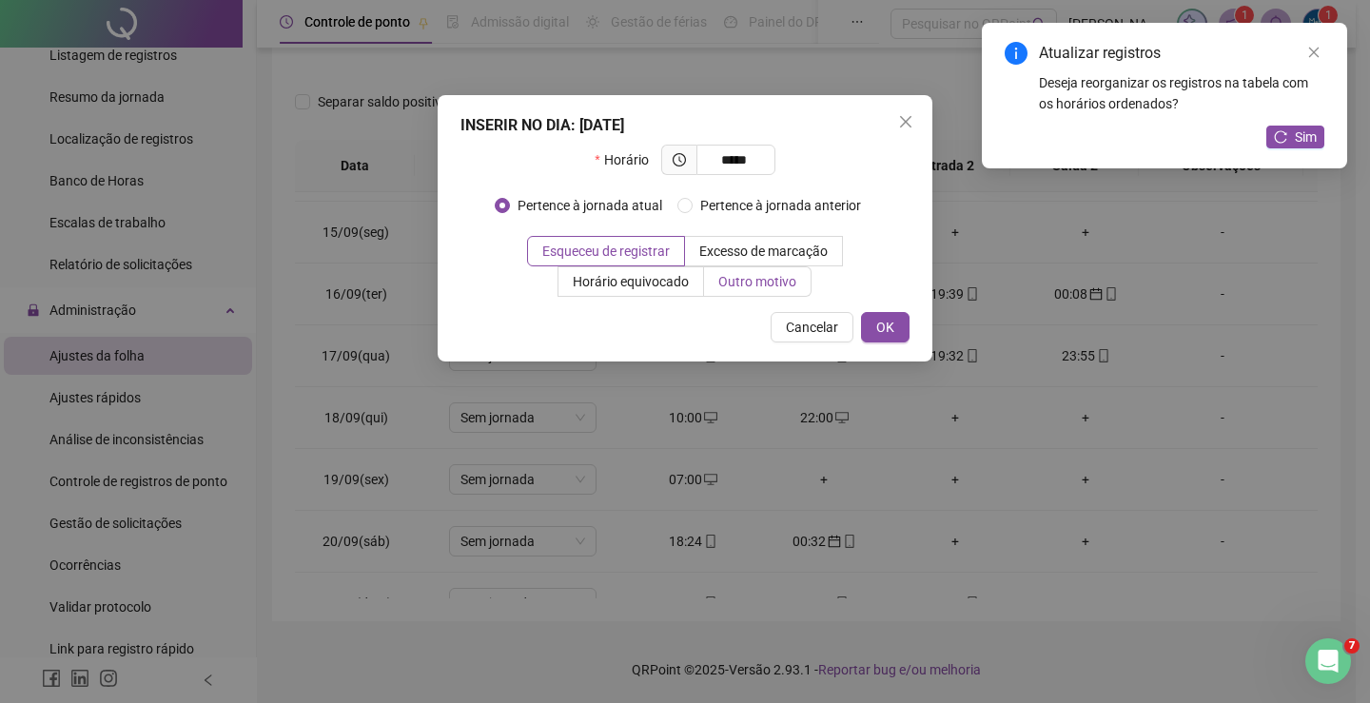
type input "*****"
click at [754, 285] on span "Outro motivo" at bounding box center [757, 281] width 78 height 15
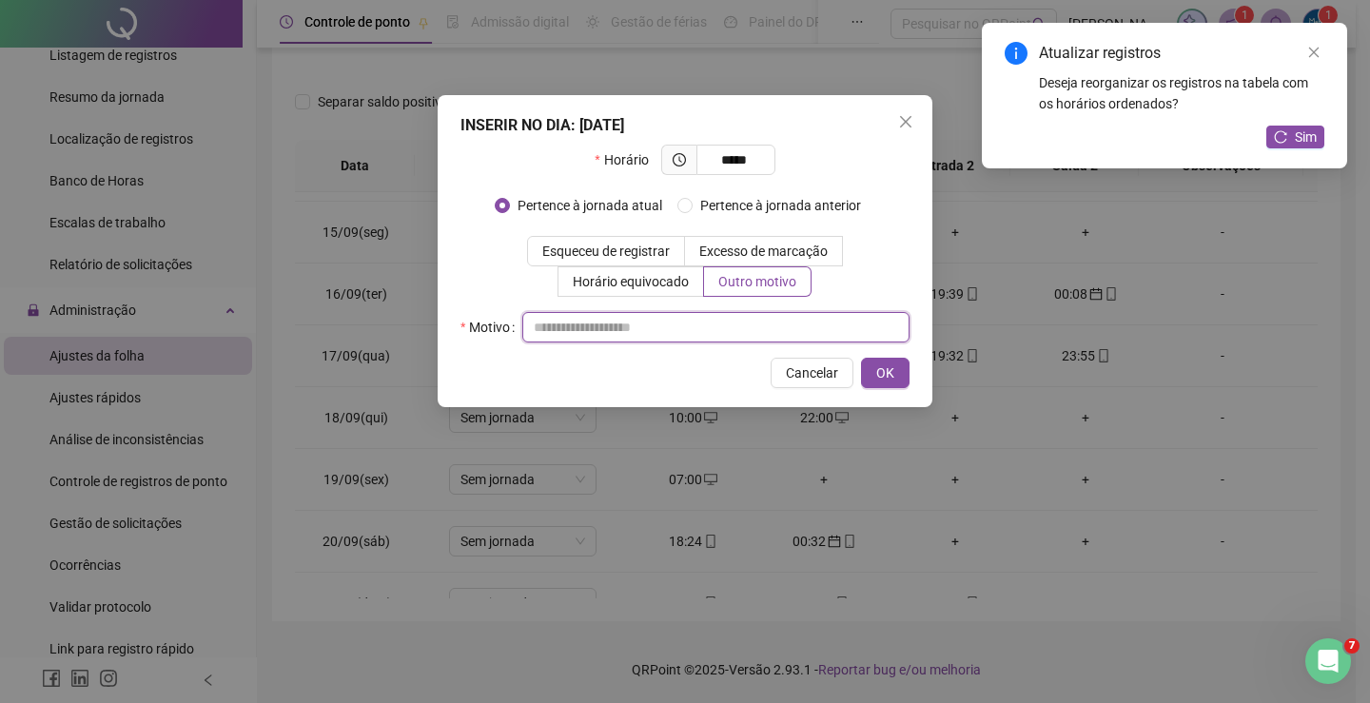
click at [700, 317] on input "text" at bounding box center [715, 327] width 387 height 30
type input "*"
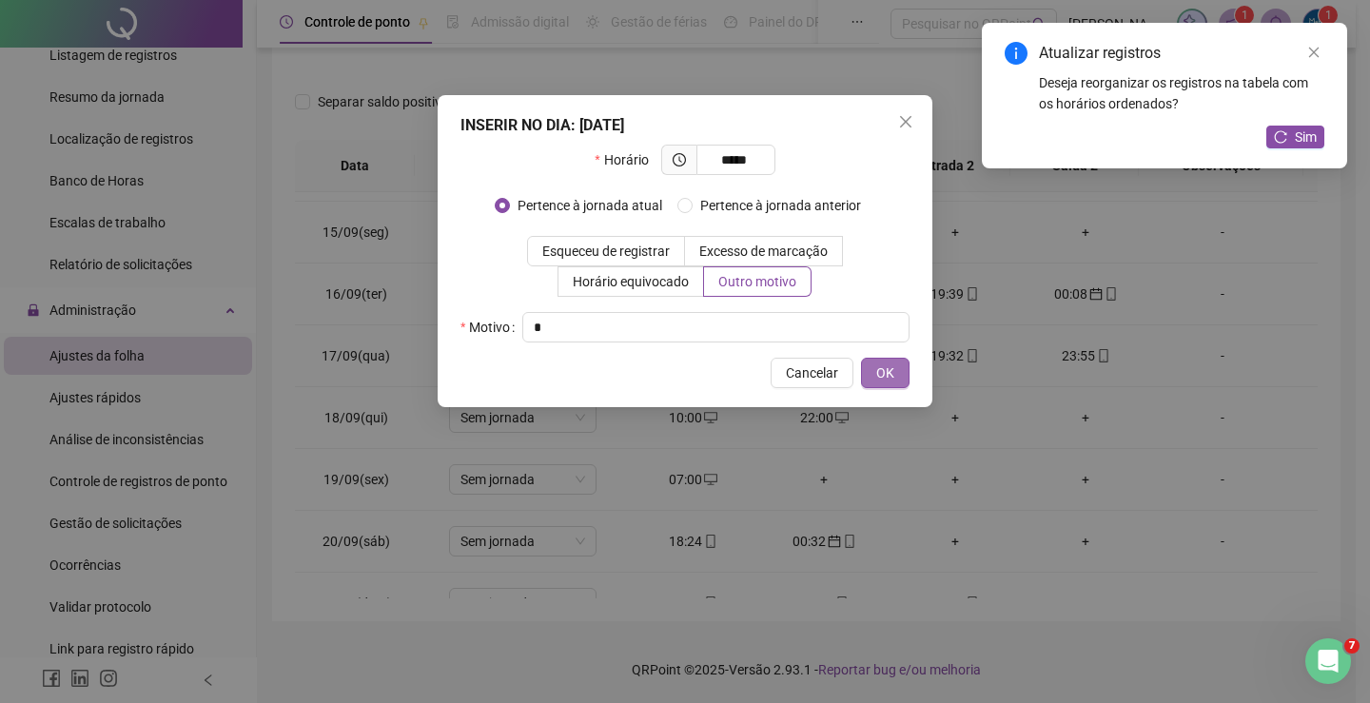
click at [865, 380] on button "OK" at bounding box center [885, 373] width 49 height 30
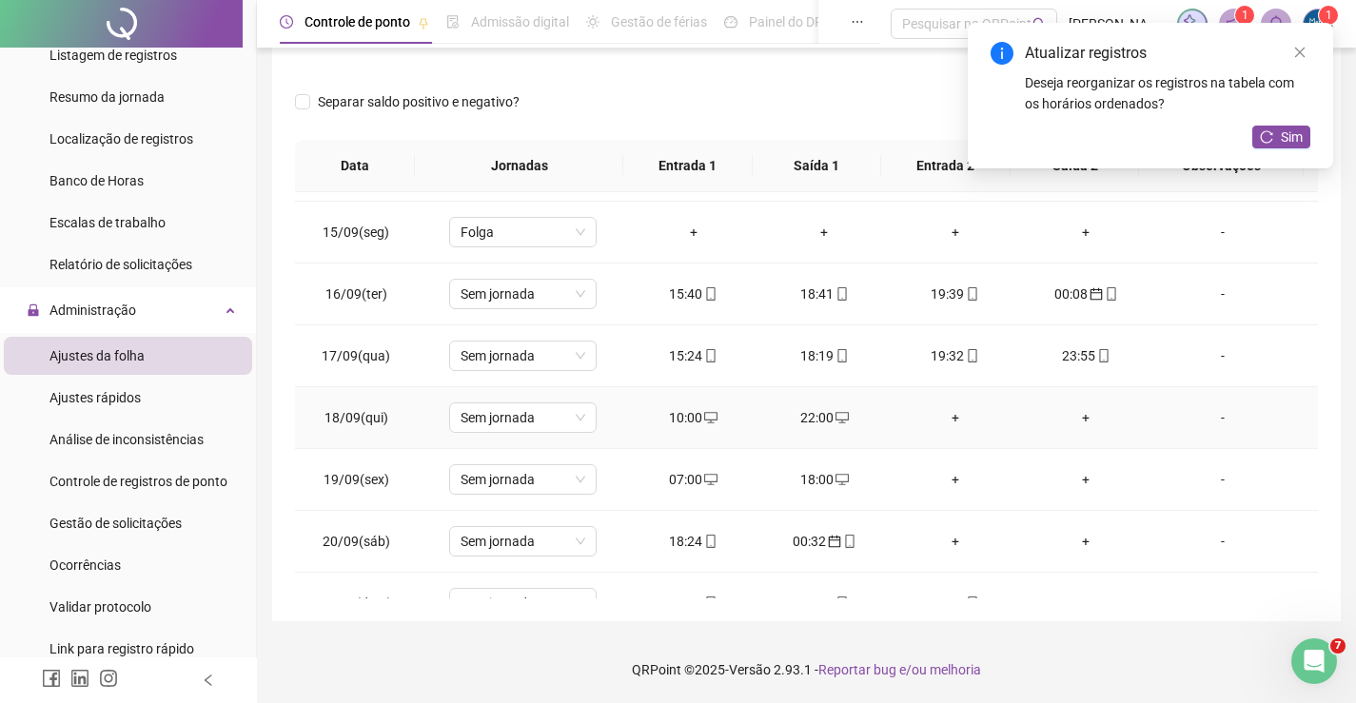
scroll to position [893, 0]
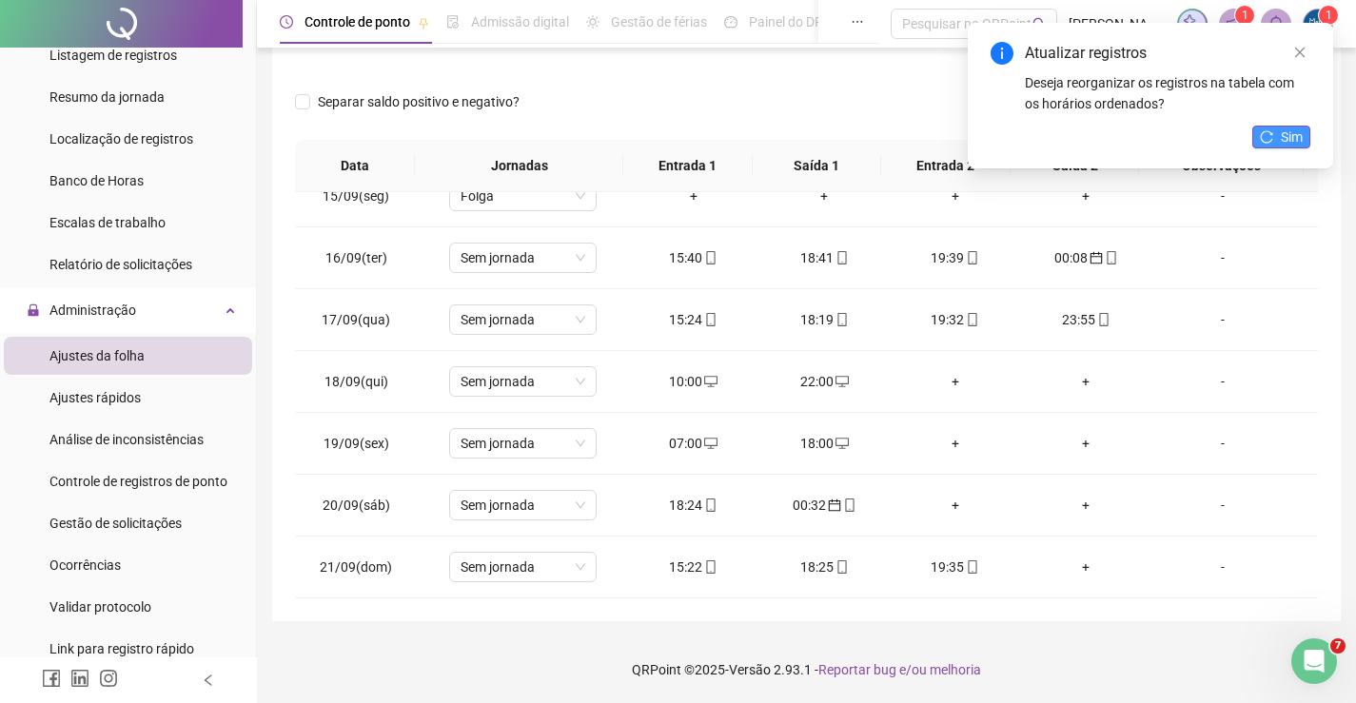
click at [1296, 147] on button "Sim" at bounding box center [1281, 137] width 58 height 23
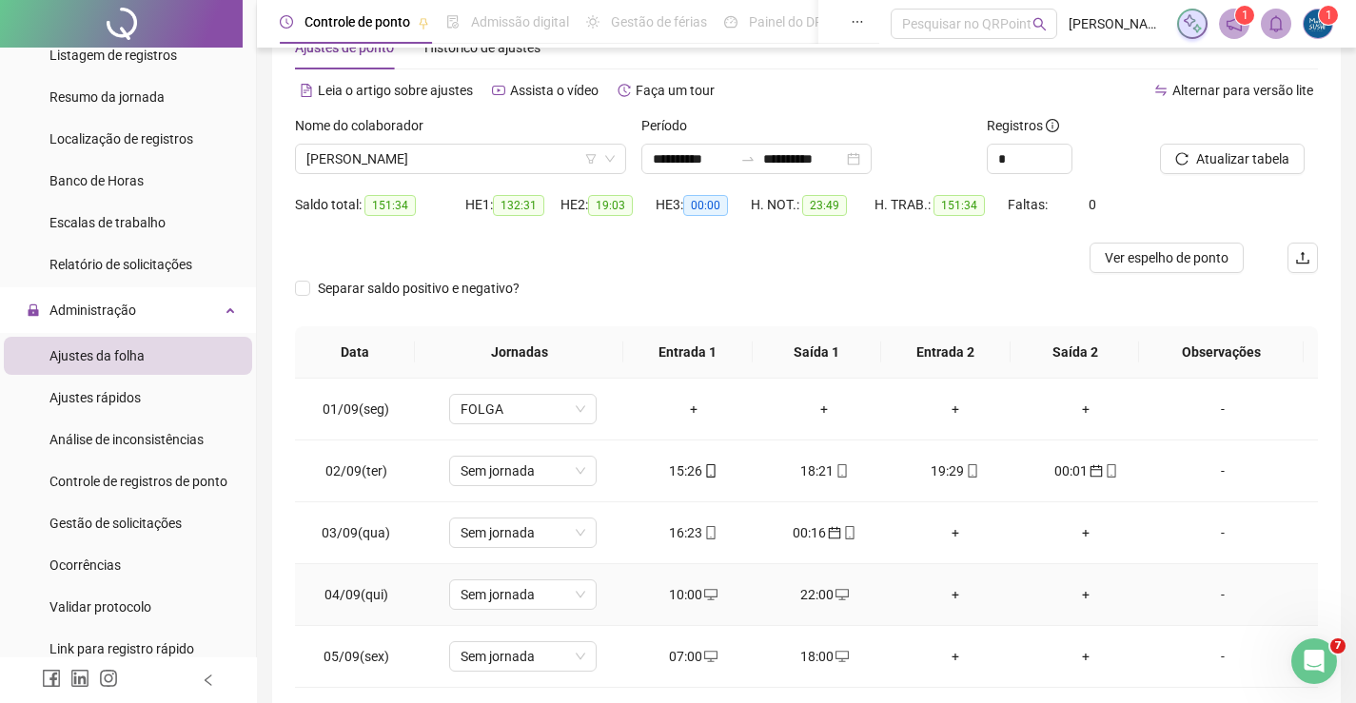
scroll to position [56, 0]
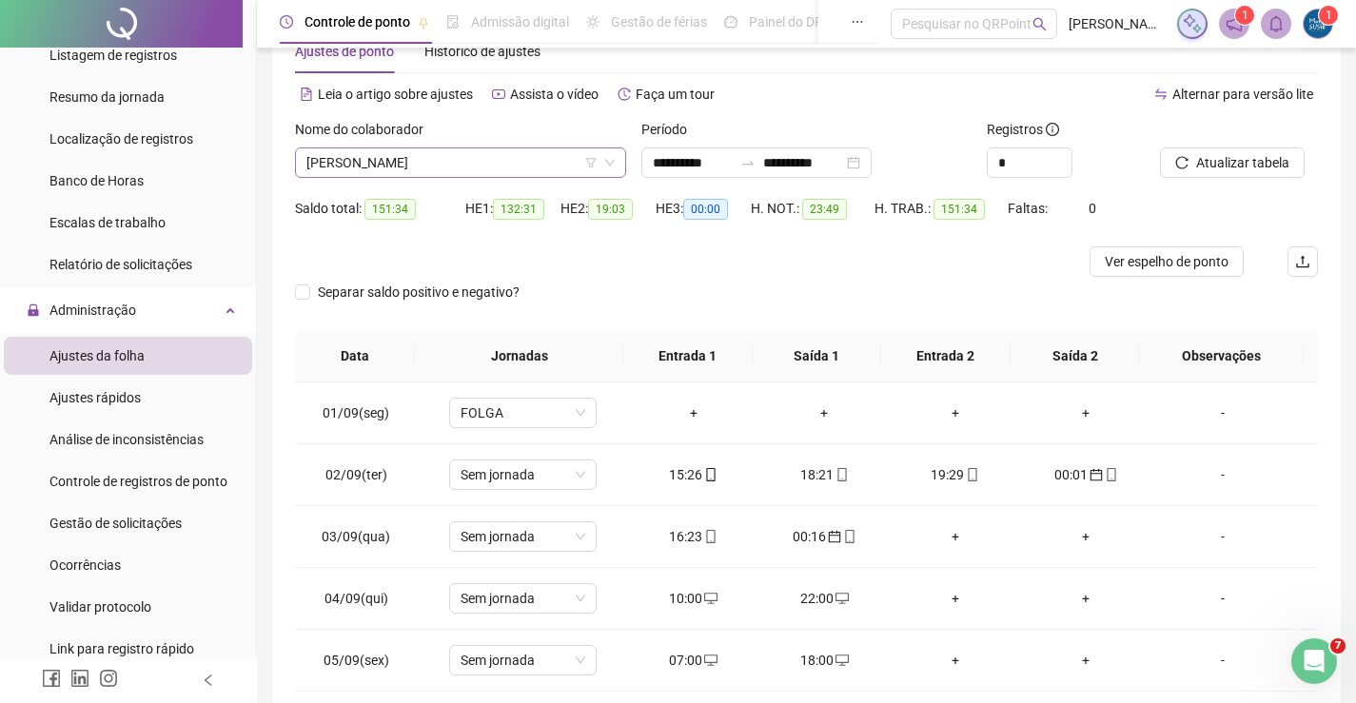
click at [443, 167] on span "[PERSON_NAME]" at bounding box center [460, 162] width 308 height 29
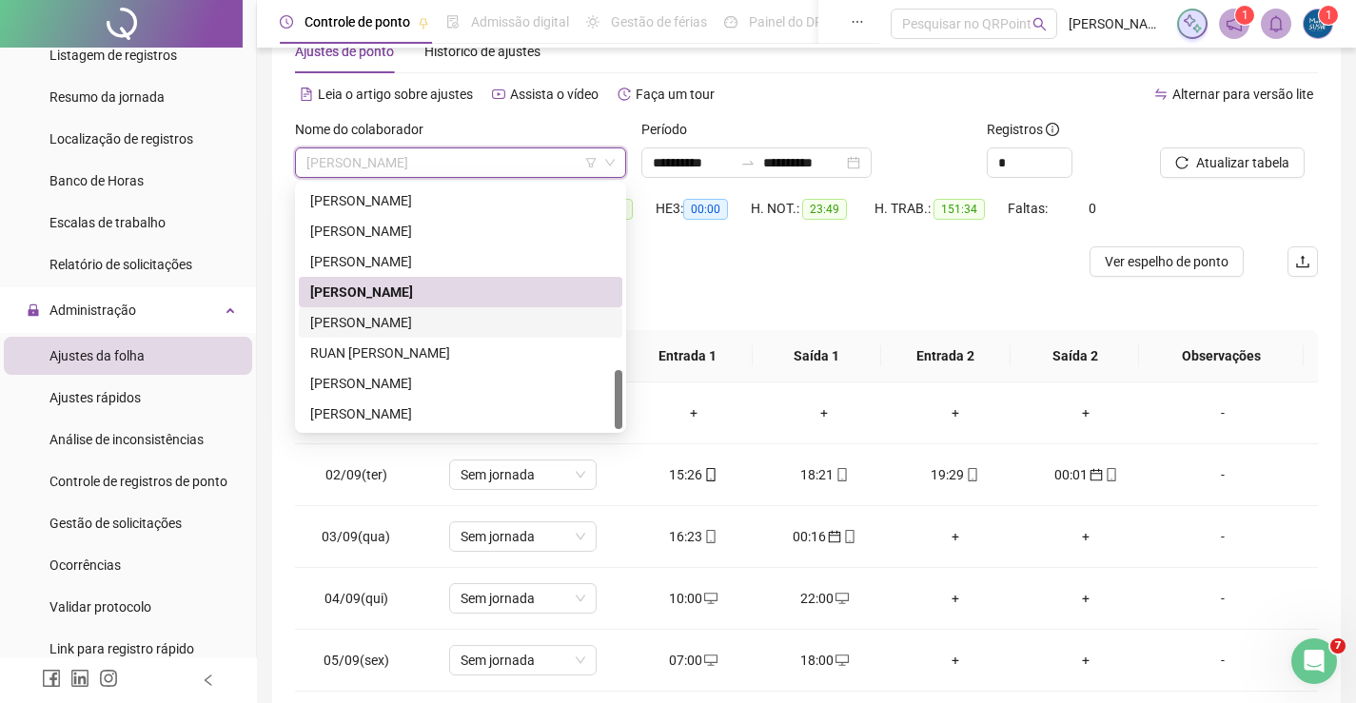
click at [395, 333] on div "[PERSON_NAME]" at bounding box center [461, 322] width 324 height 30
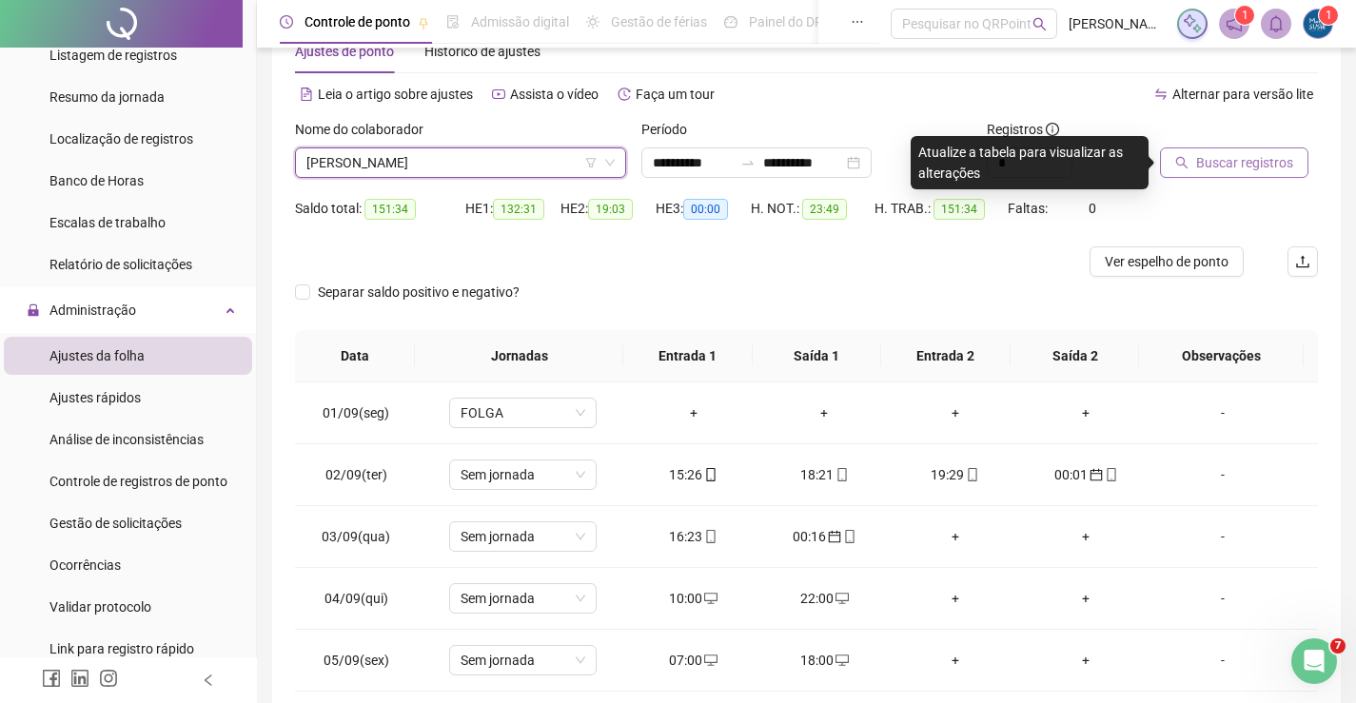
click at [1263, 161] on span "Buscar registros" at bounding box center [1244, 162] width 97 height 21
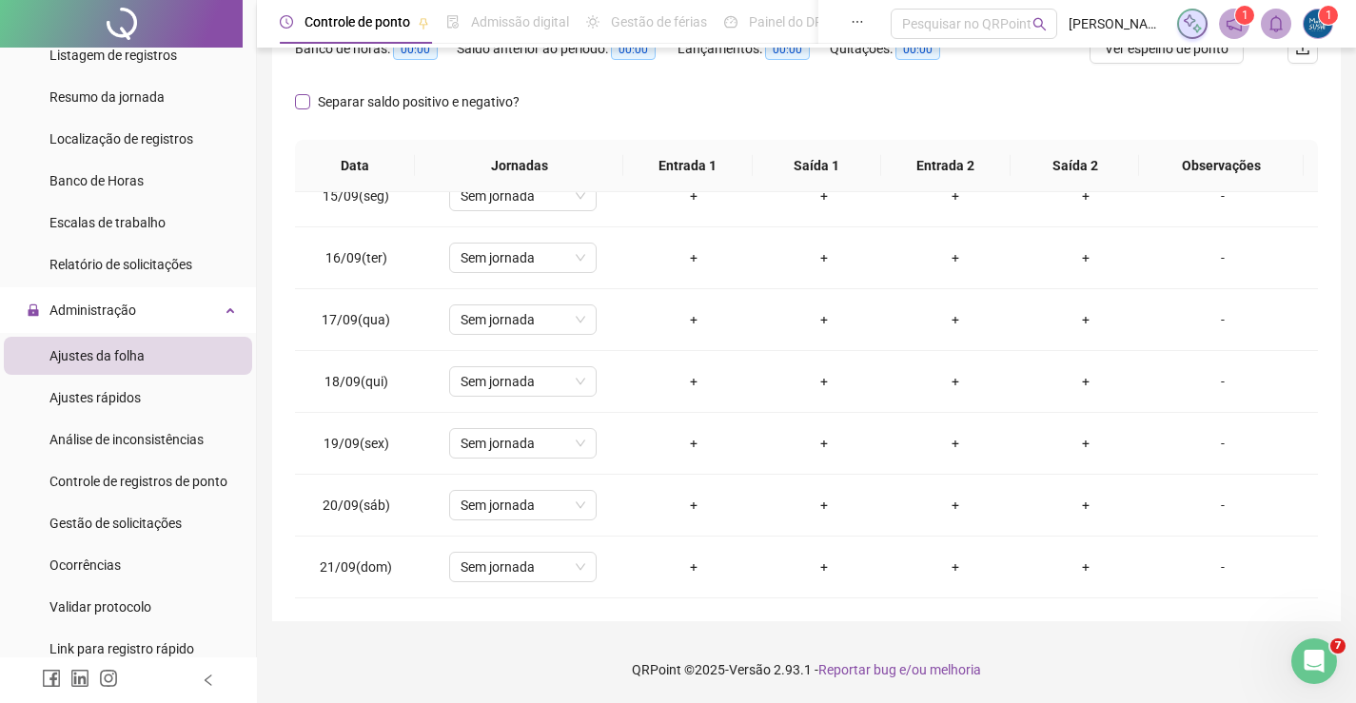
scroll to position [0, 0]
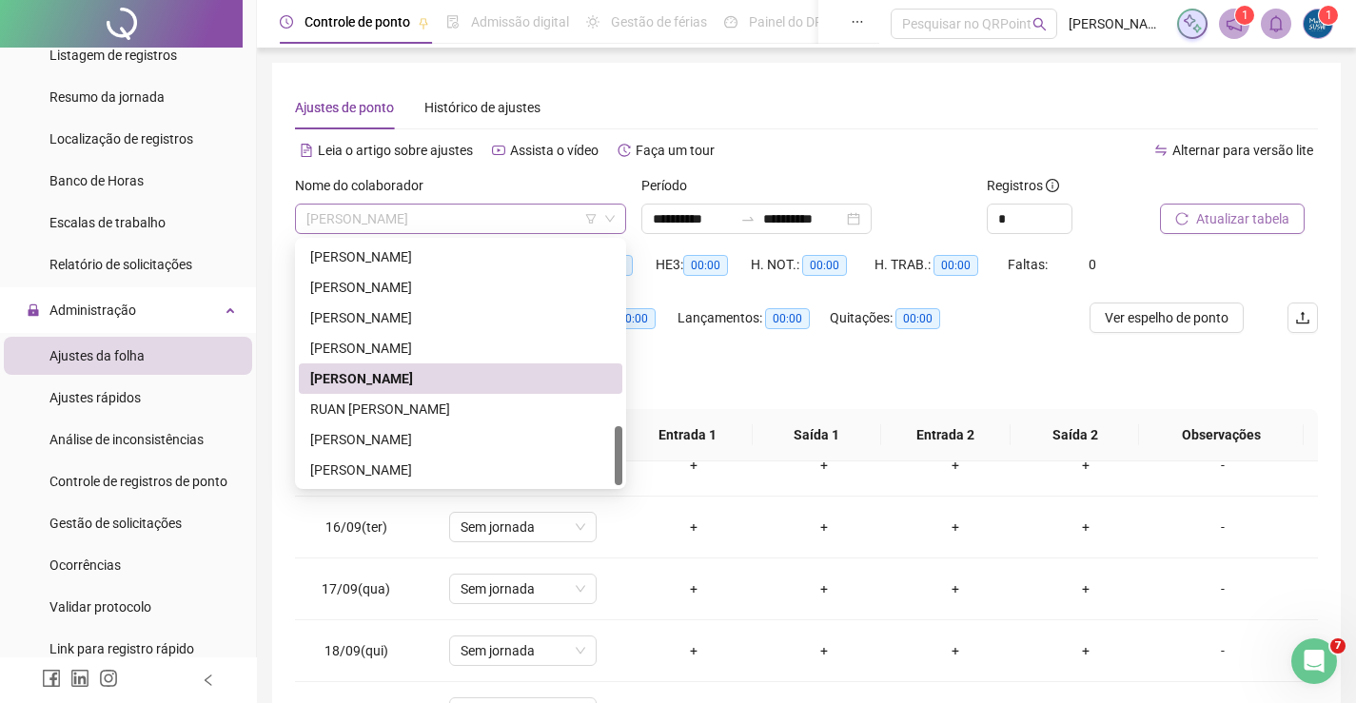
click at [467, 222] on span "[PERSON_NAME]" at bounding box center [460, 219] width 308 height 29
click at [421, 400] on div "RUAN [PERSON_NAME]" at bounding box center [460, 409] width 301 height 21
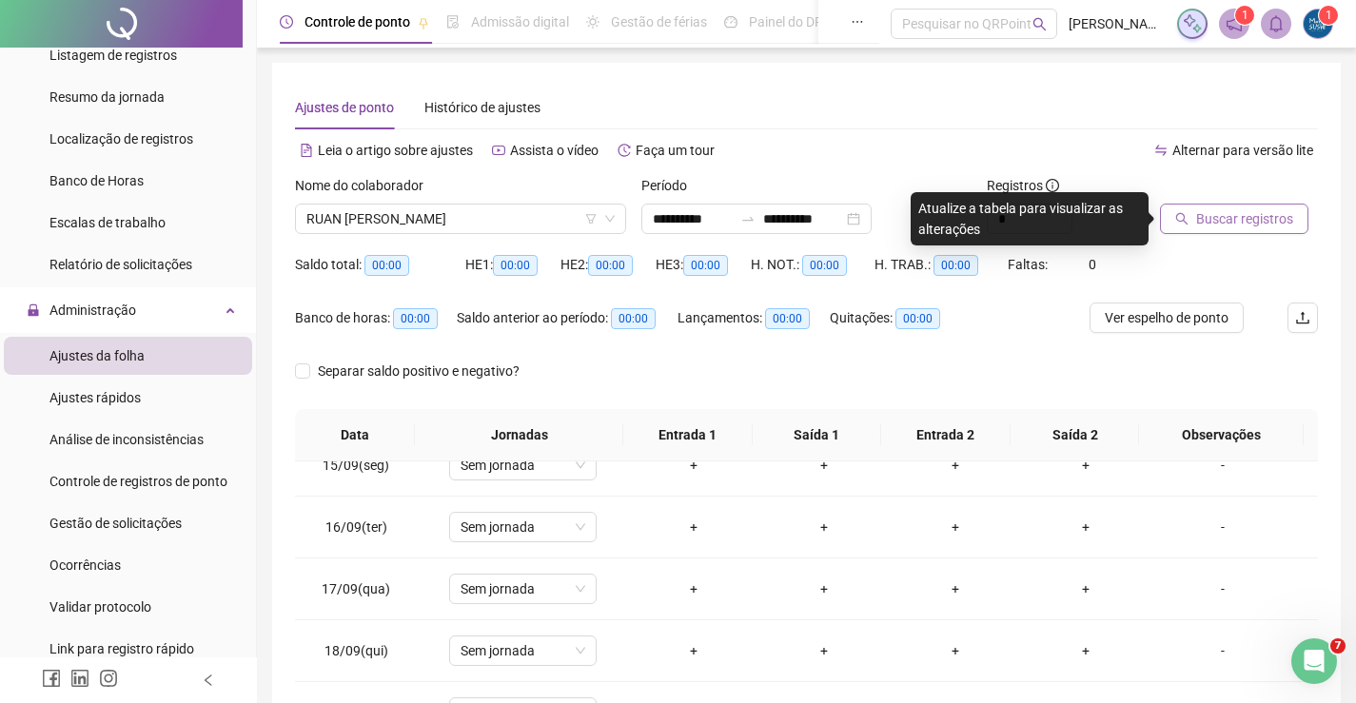
click at [1198, 225] on span "Buscar registros" at bounding box center [1244, 218] width 97 height 21
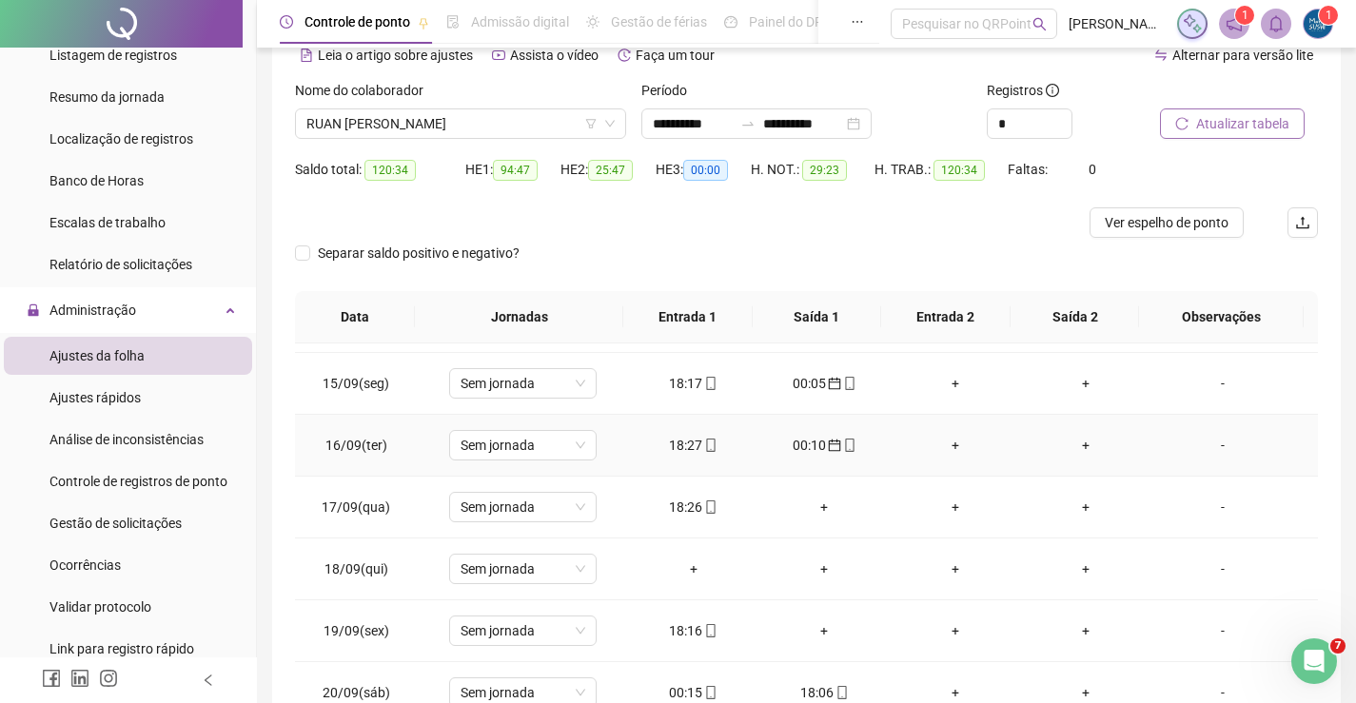
scroll to position [893, 0]
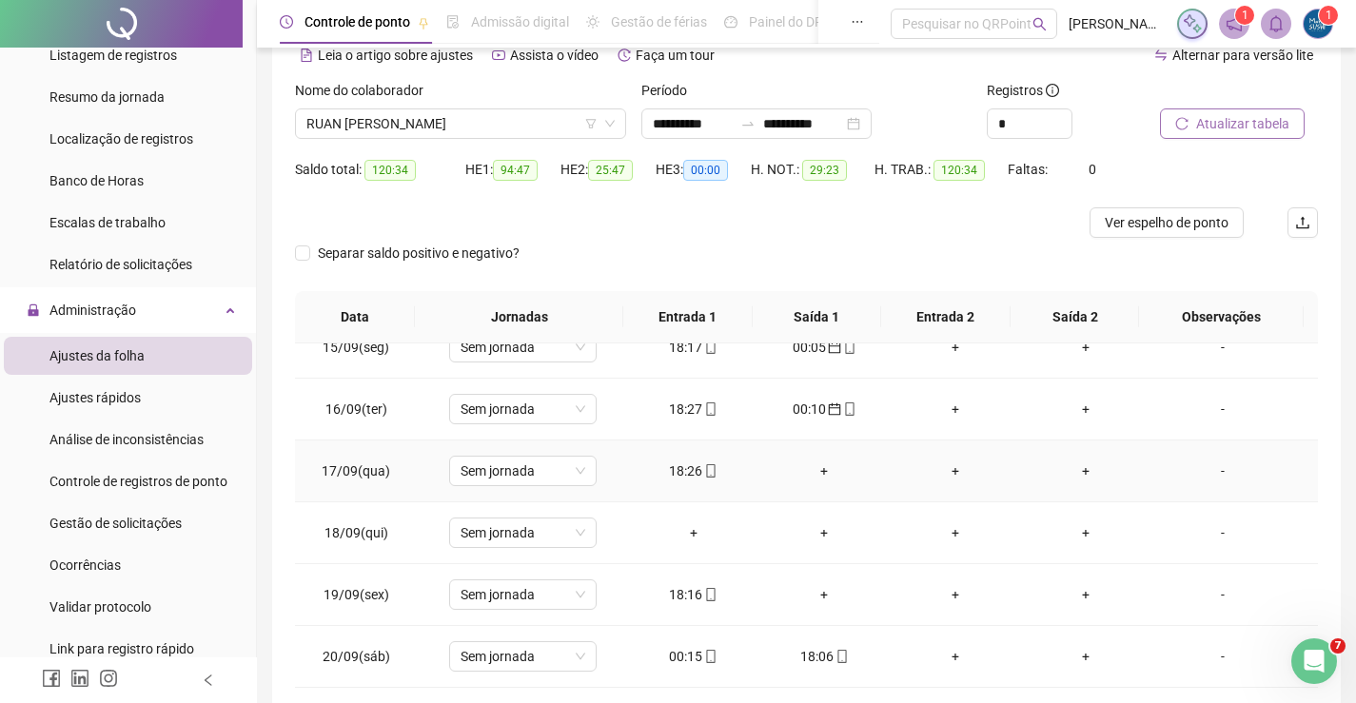
click at [817, 475] on div "+" at bounding box center [824, 471] width 101 height 21
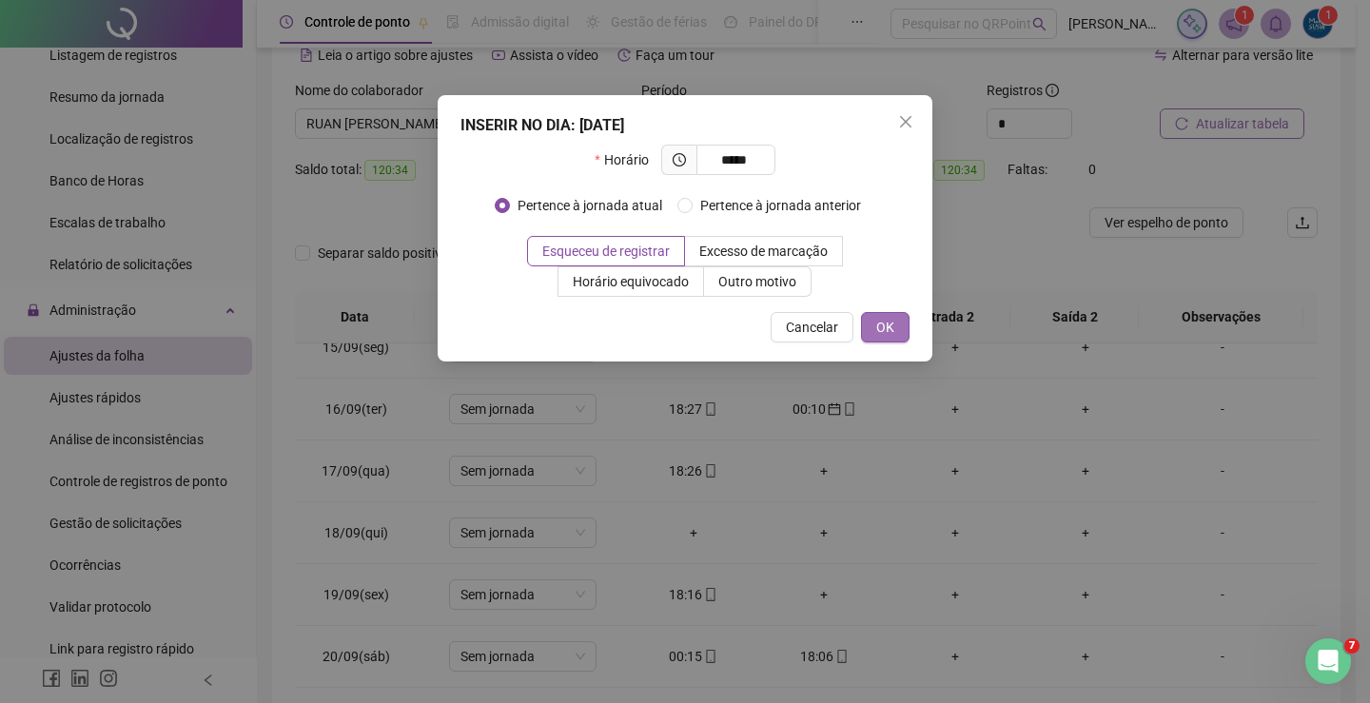
type input "*****"
click at [890, 323] on span "OK" at bounding box center [885, 327] width 18 height 21
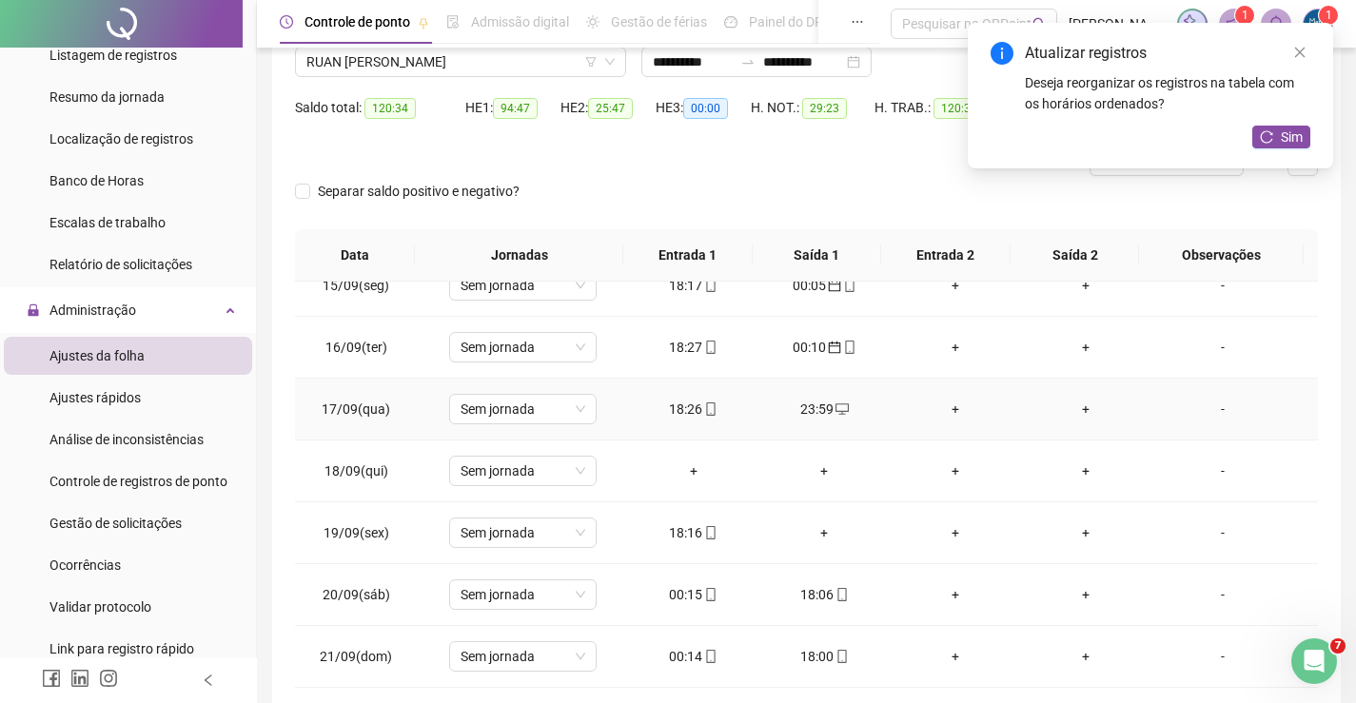
scroll to position [190, 0]
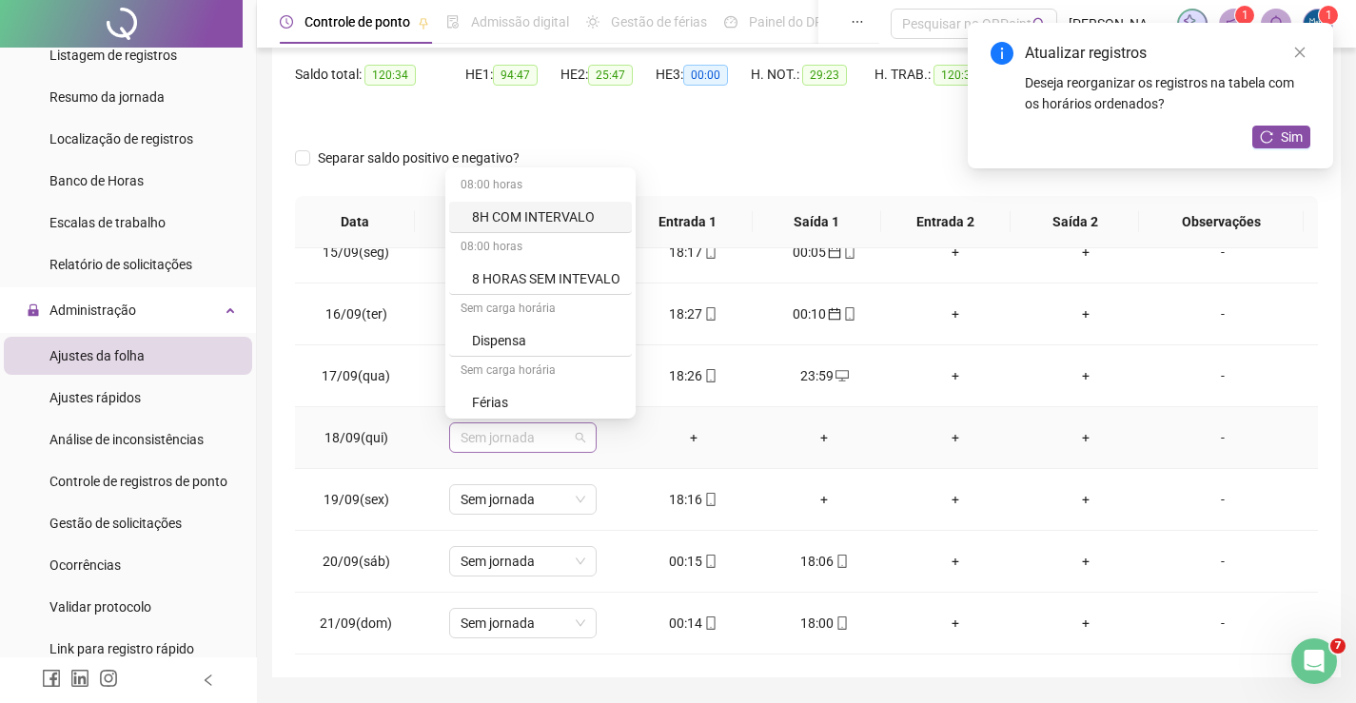
click at [537, 449] on span "Sem jornada" at bounding box center [523, 437] width 125 height 29
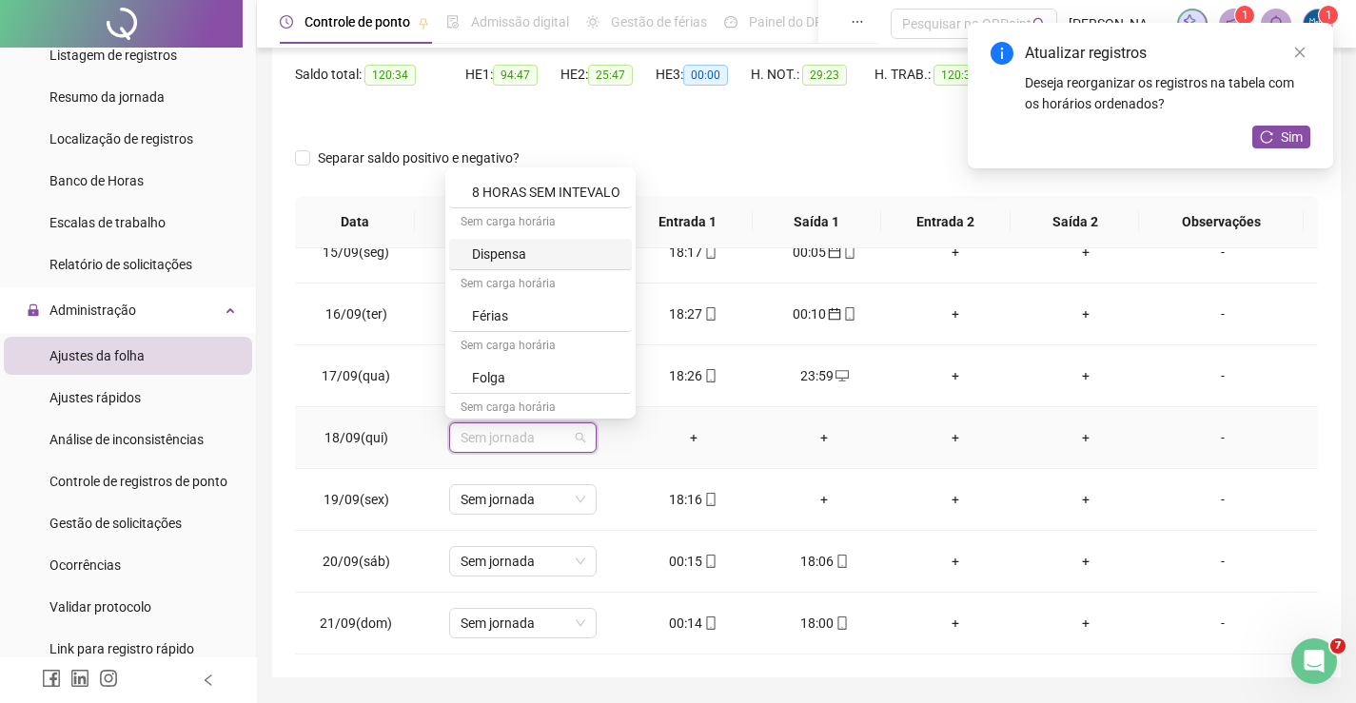
scroll to position [189, 0]
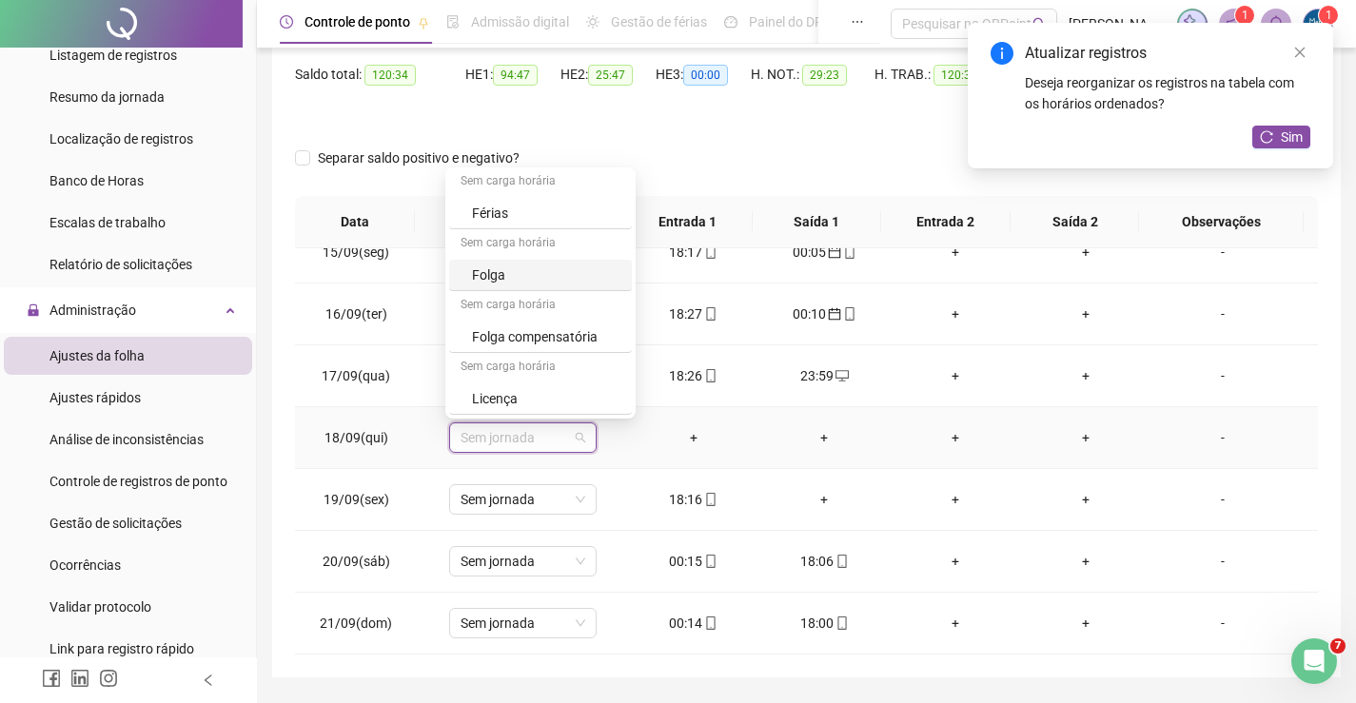
click at [489, 276] on div "Folga" at bounding box center [546, 275] width 148 height 21
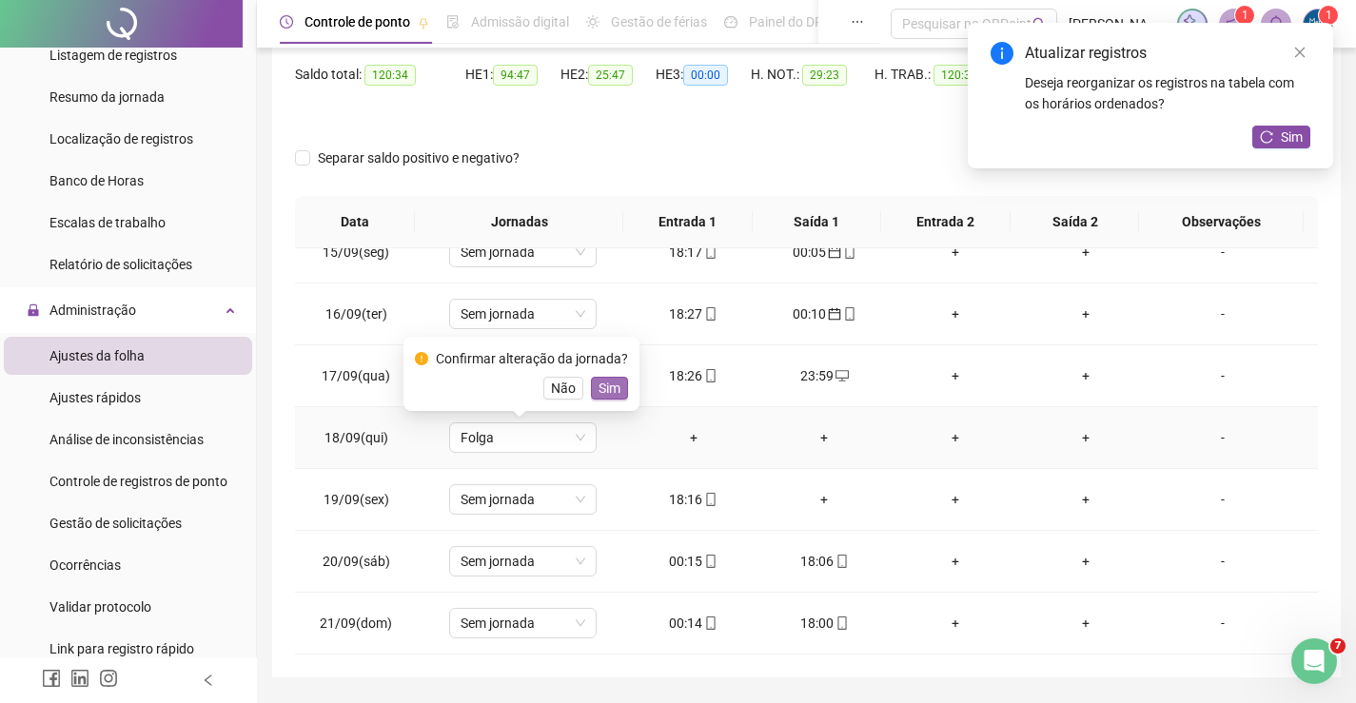
click at [603, 384] on span "Sim" at bounding box center [610, 388] width 22 height 21
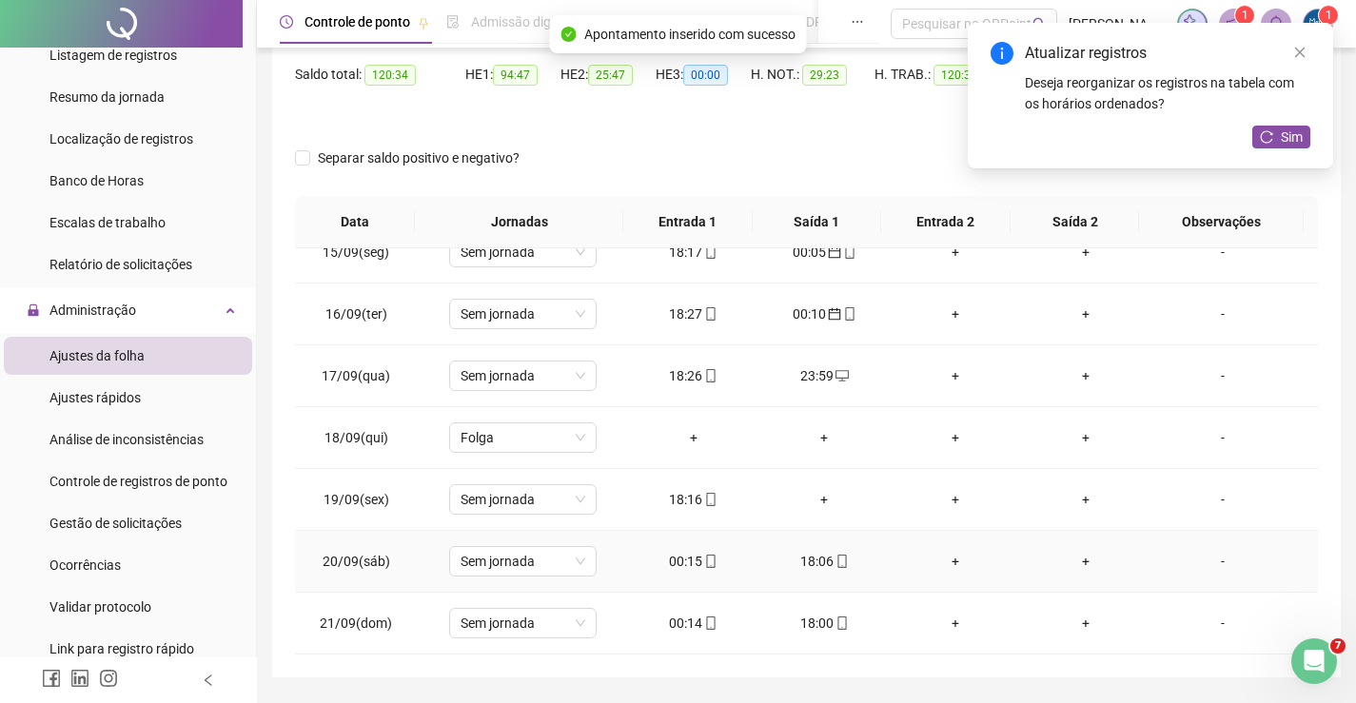
click at [686, 561] on div "00:15" at bounding box center [693, 561] width 101 height 21
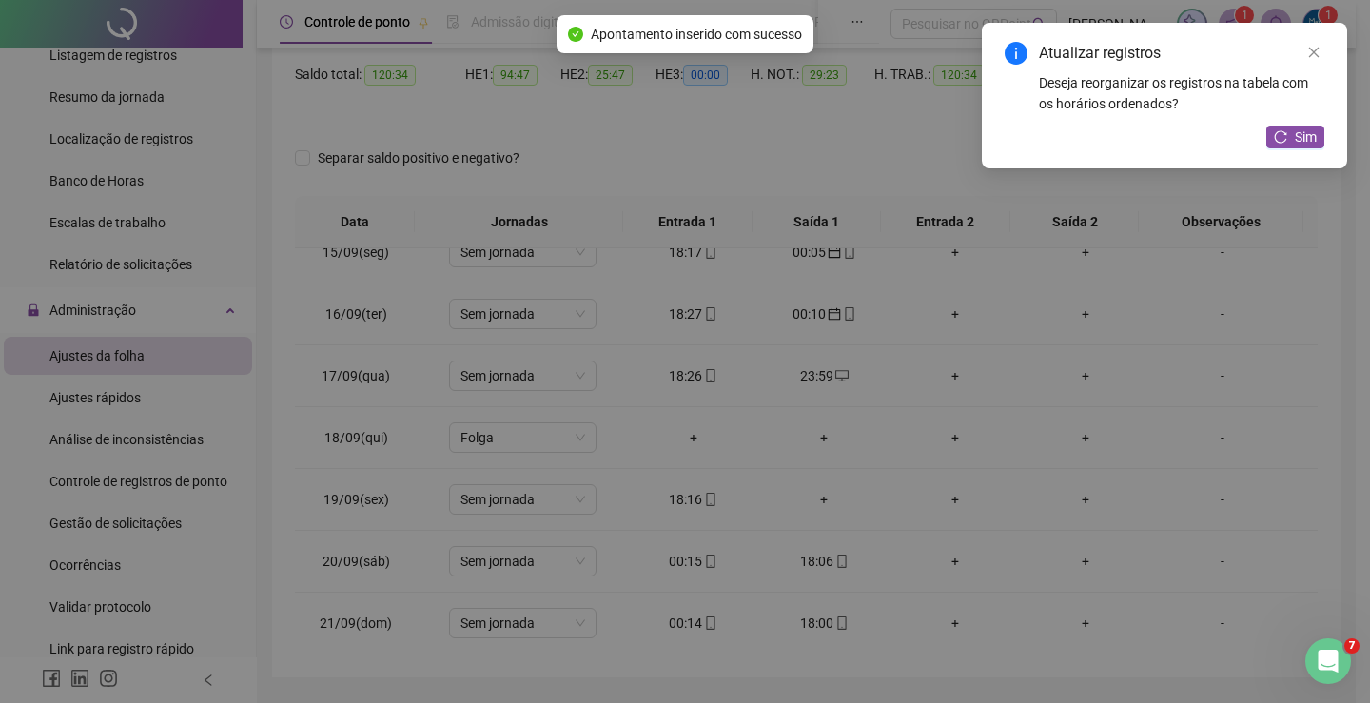
type input "**********"
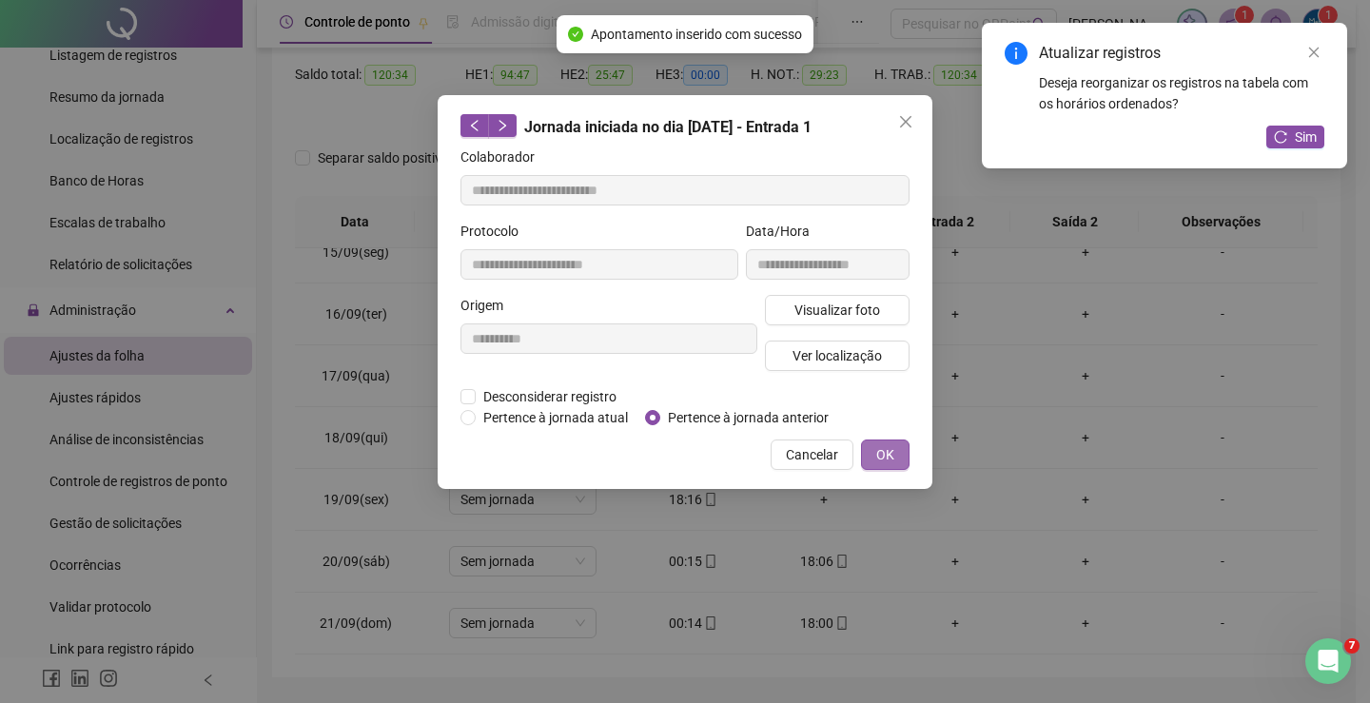
click at [883, 447] on span "OK" at bounding box center [885, 454] width 18 height 21
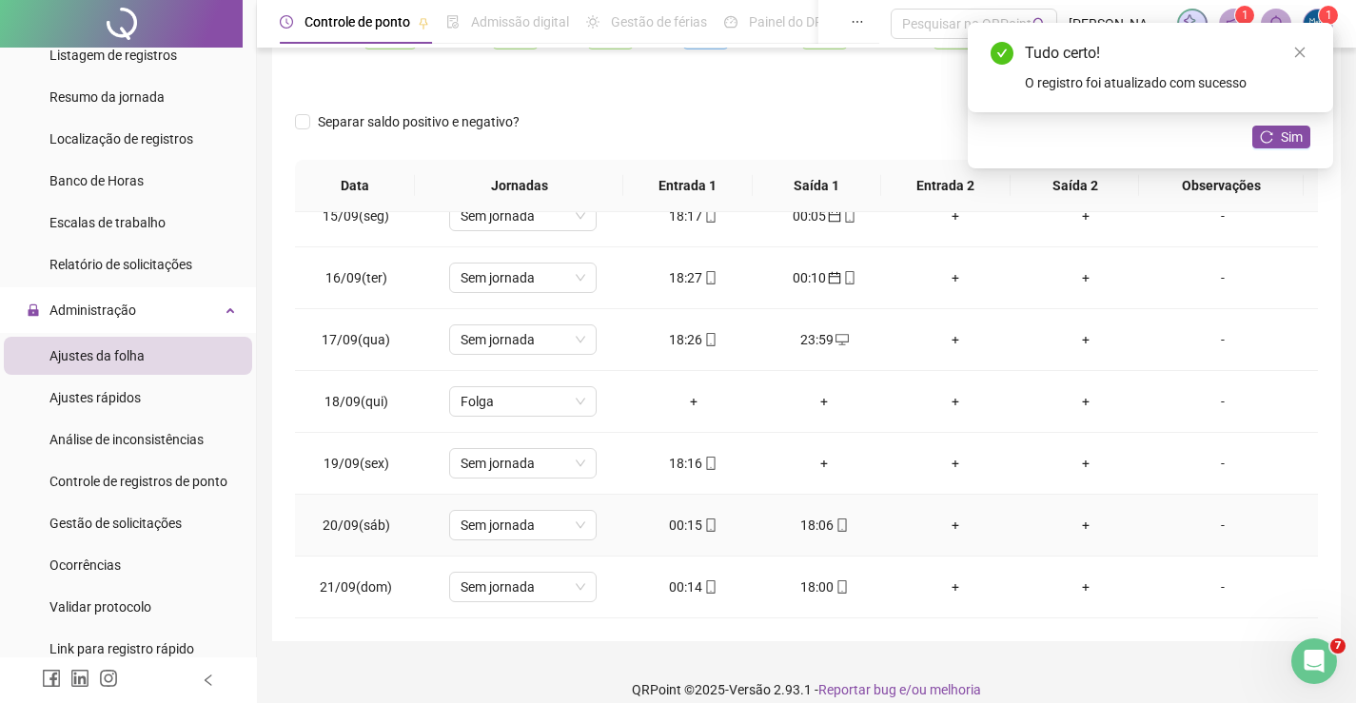
scroll to position [246, 0]
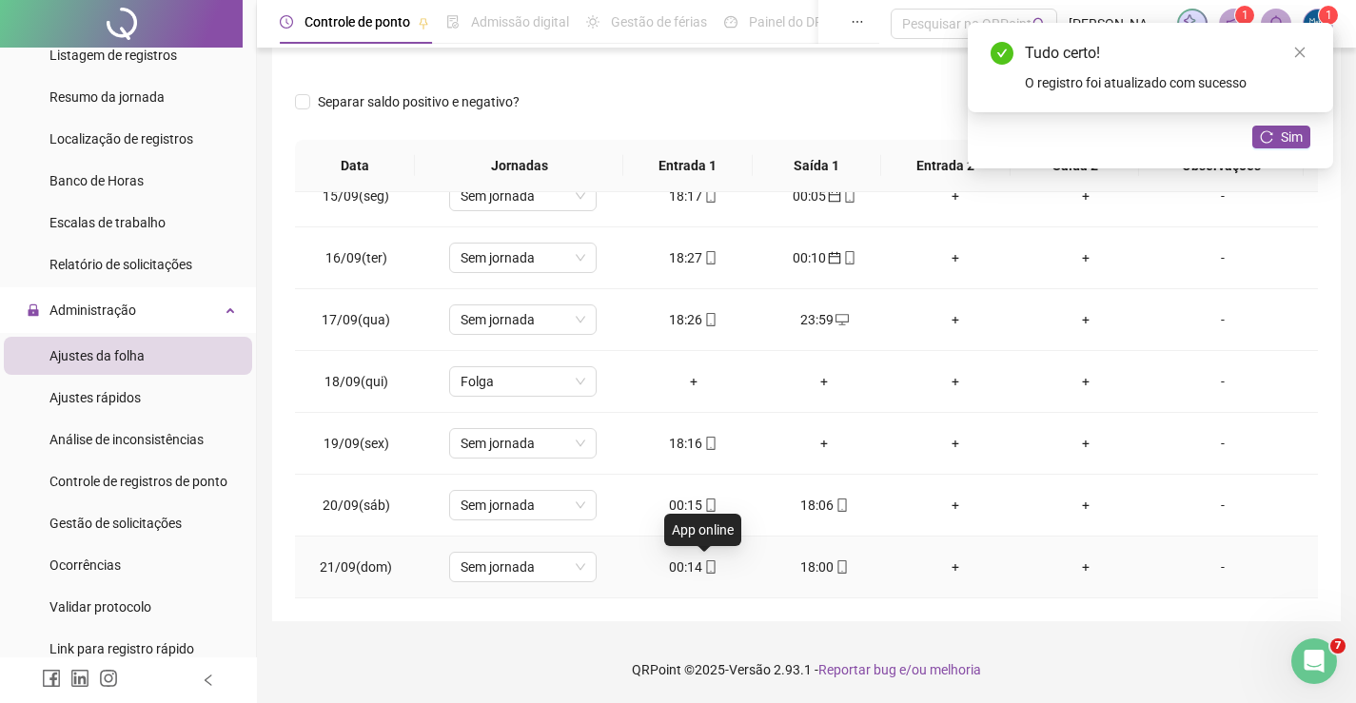
click at [693, 564] on div "00:14" at bounding box center [693, 567] width 101 height 21
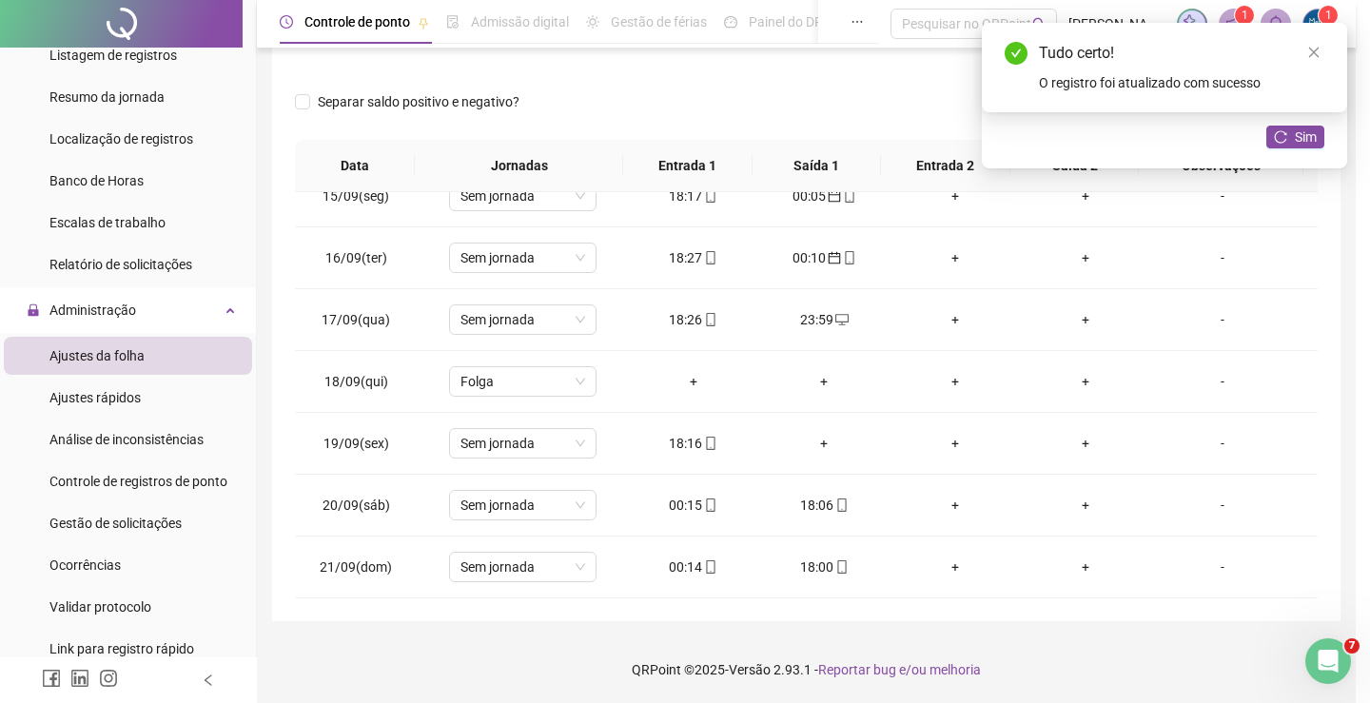
type input "**********"
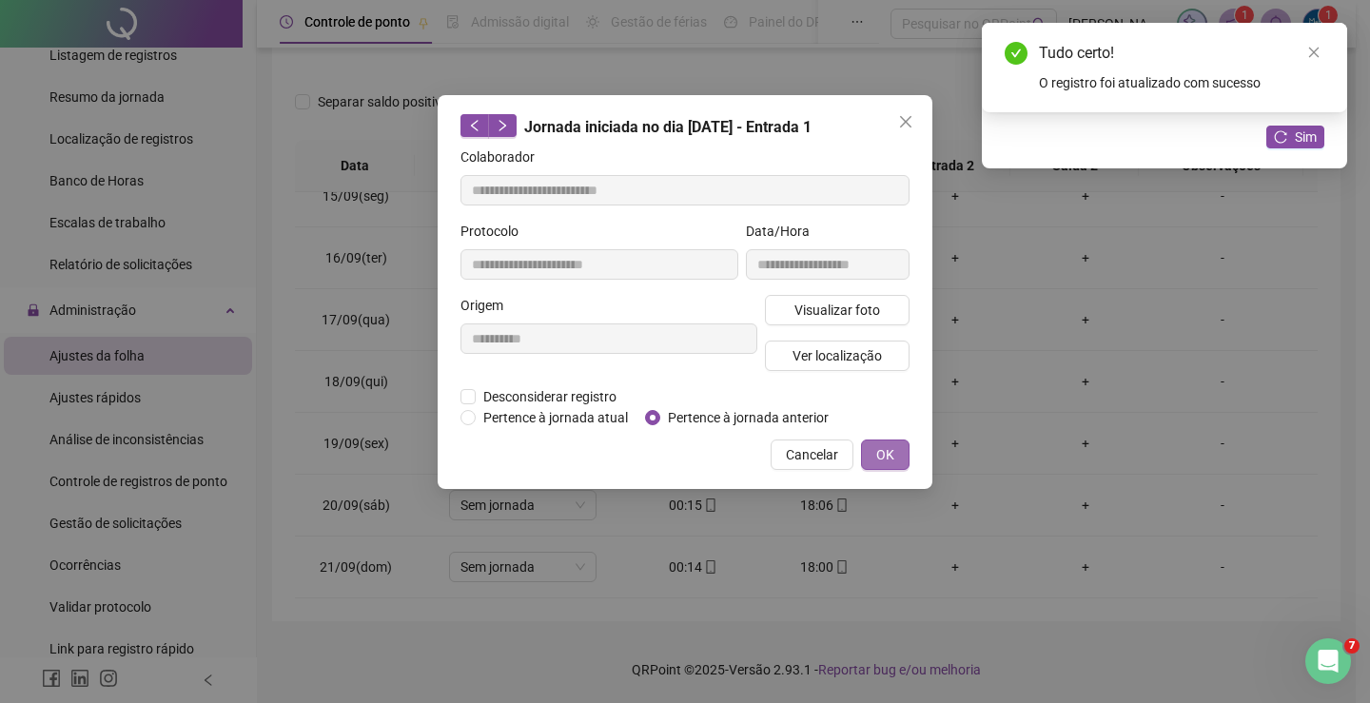
click at [880, 450] on span "OK" at bounding box center [885, 454] width 18 height 21
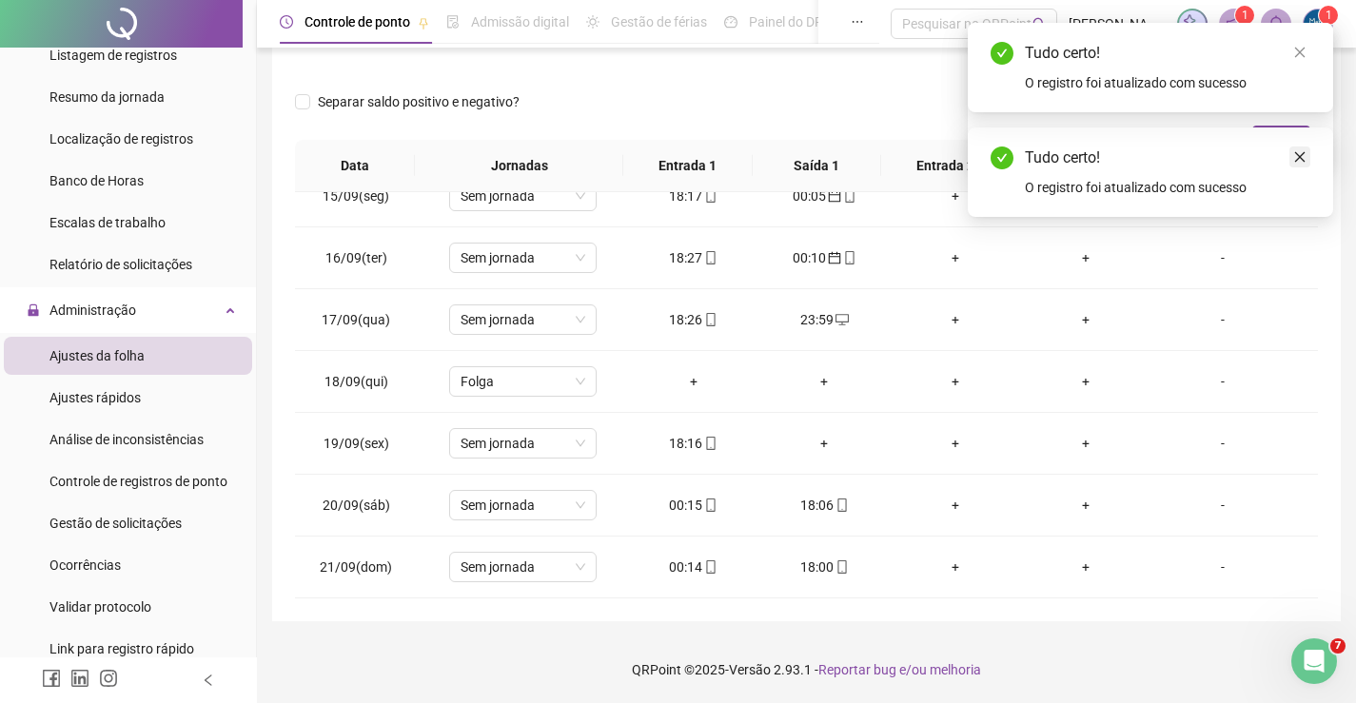
click at [1298, 161] on icon "close" at bounding box center [1299, 156] width 13 height 13
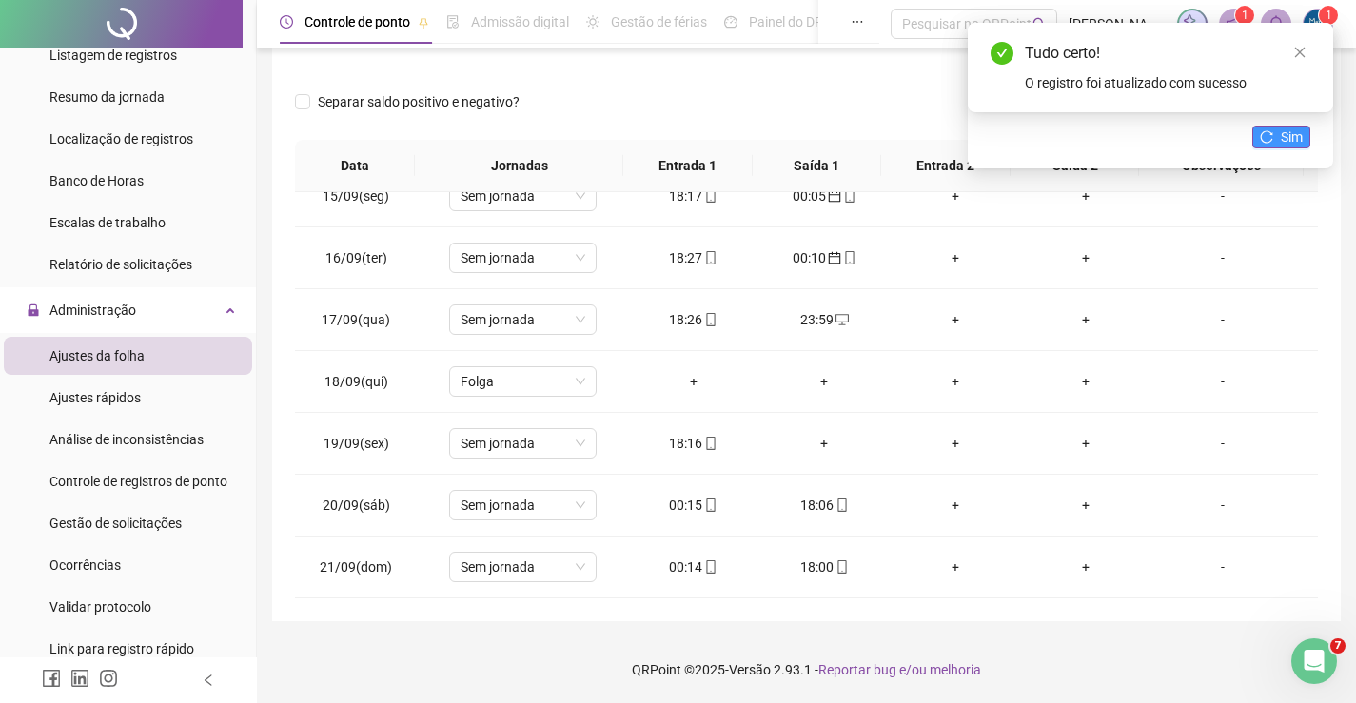
click at [1271, 137] on icon "reload" at bounding box center [1266, 136] width 13 height 13
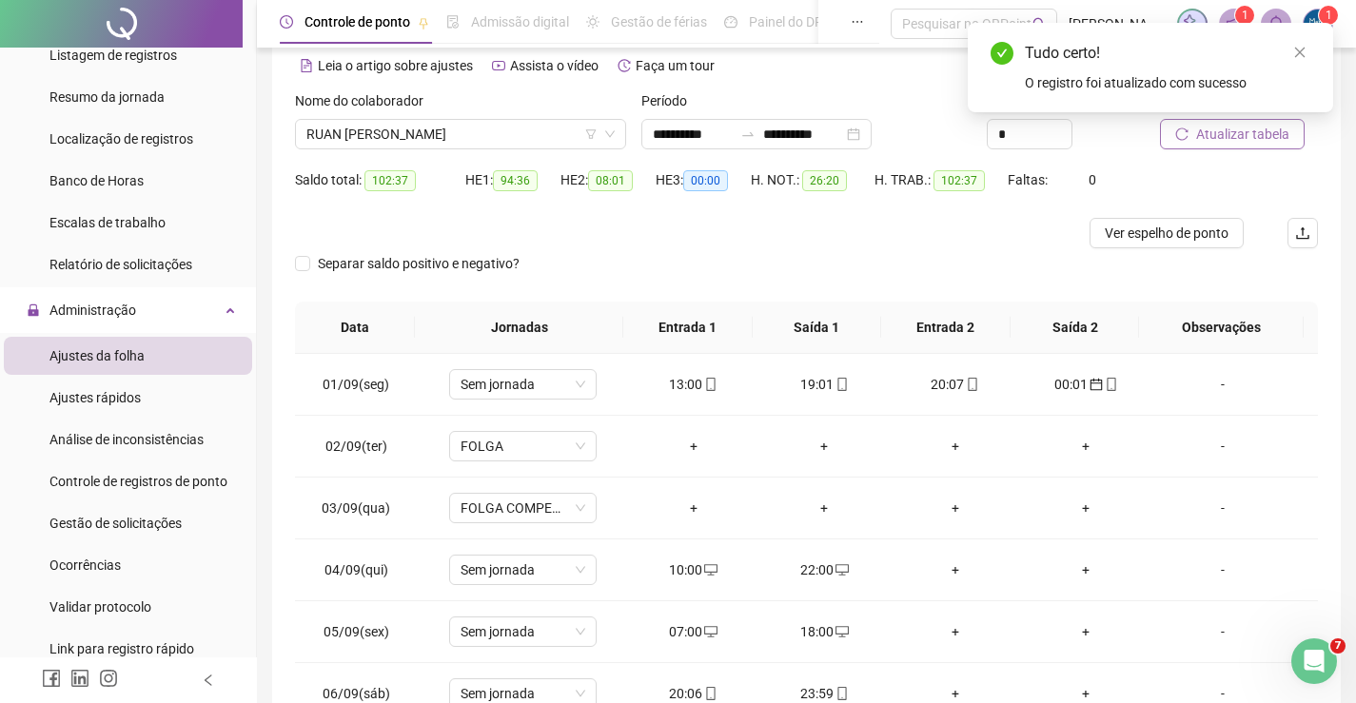
scroll to position [0, 0]
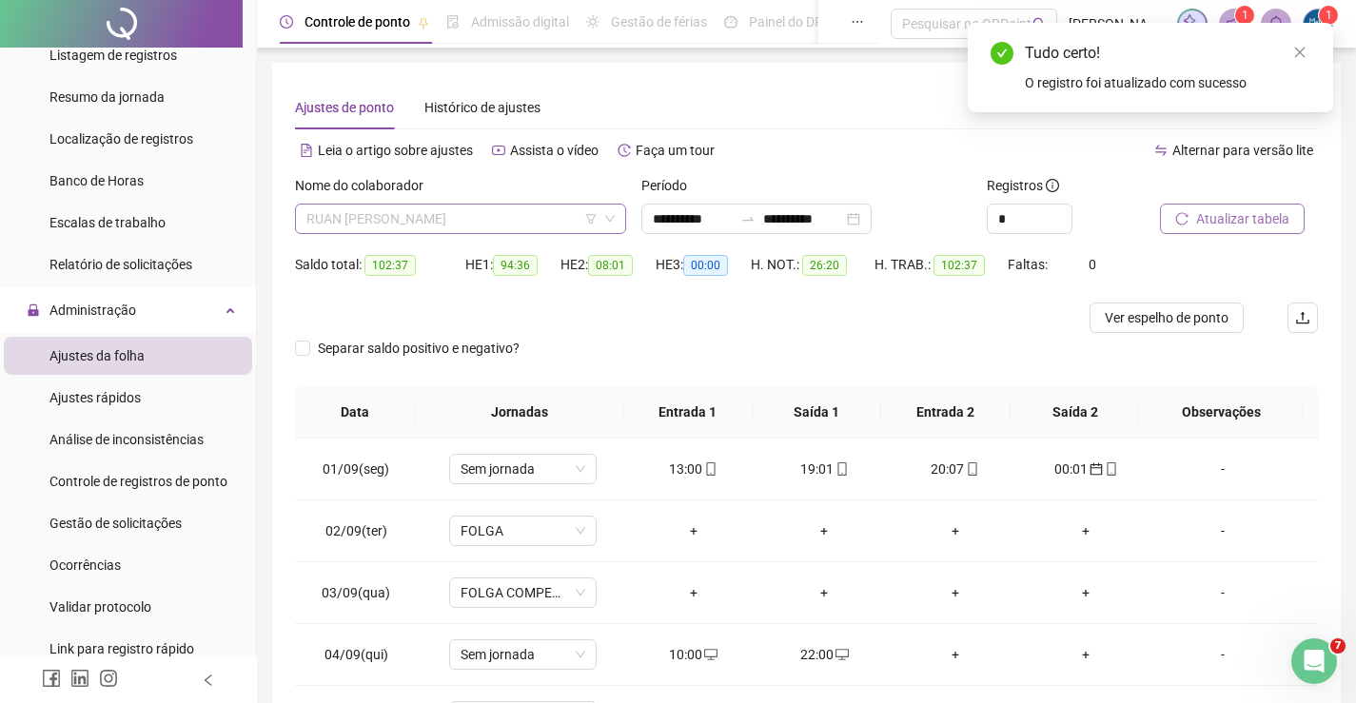
click at [533, 216] on span "RUAN [PERSON_NAME]" at bounding box center [460, 219] width 308 height 29
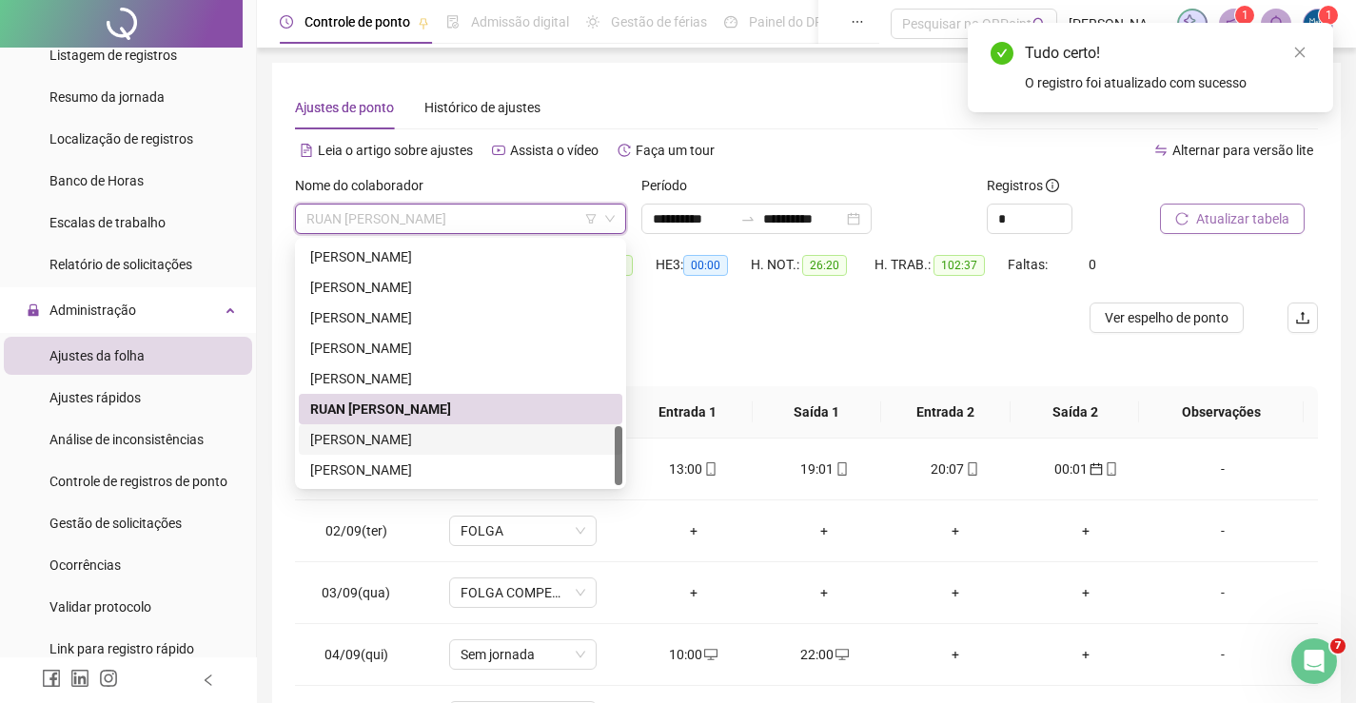
click at [343, 442] on div "[PERSON_NAME]" at bounding box center [460, 439] width 301 height 21
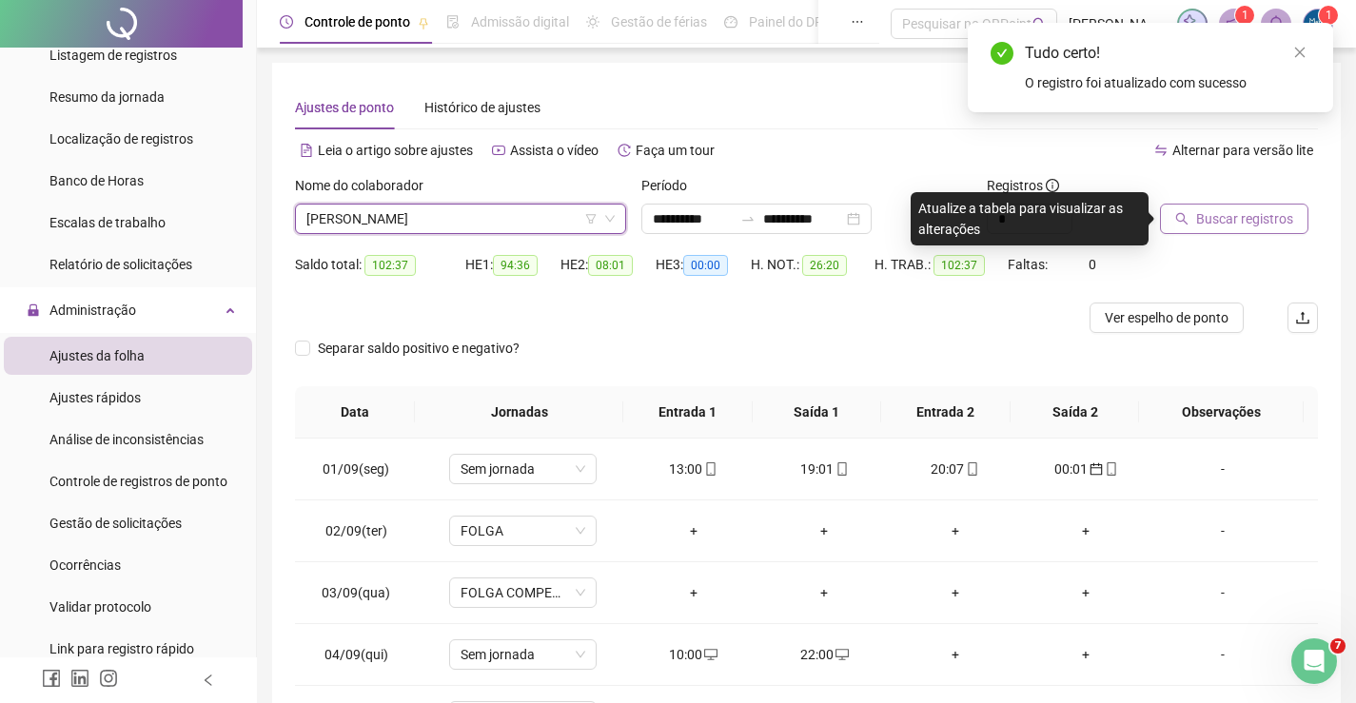
click at [1287, 213] on span "Buscar registros" at bounding box center [1244, 218] width 97 height 21
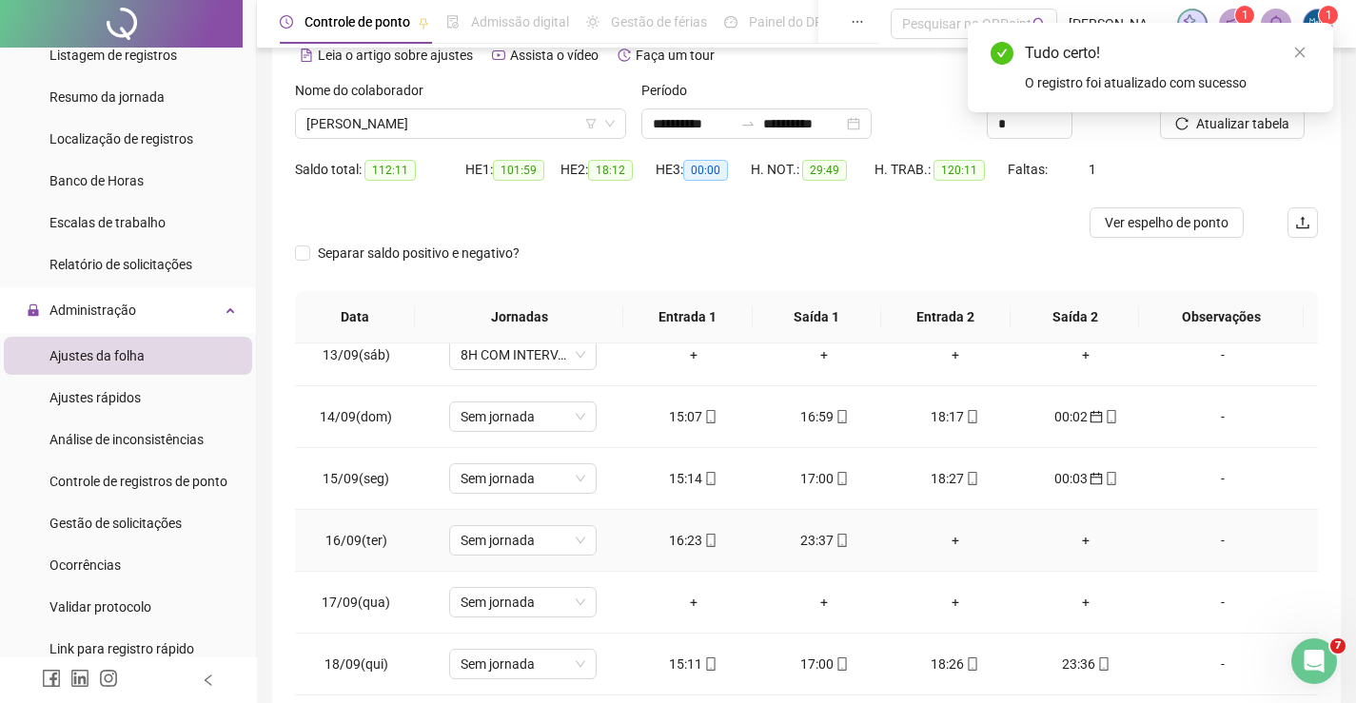
scroll to position [856, 0]
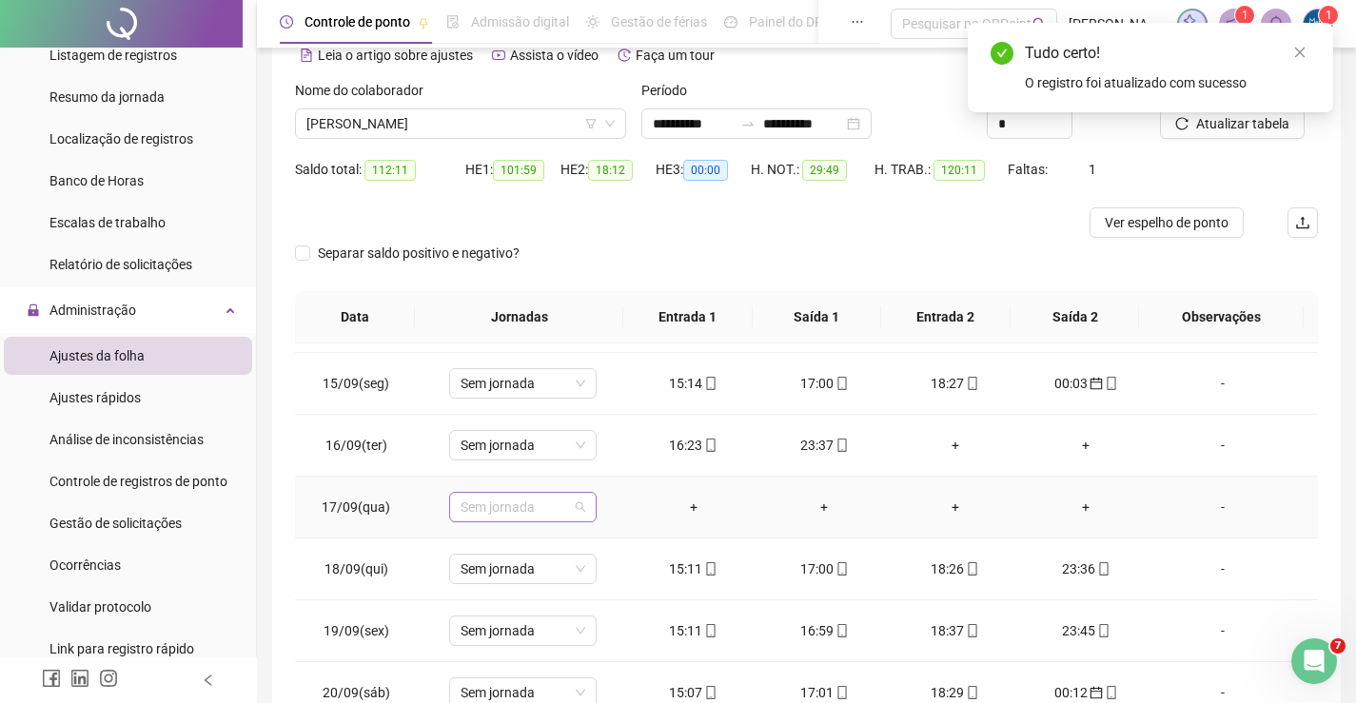
click at [544, 510] on span "Sem jornada" at bounding box center [523, 507] width 125 height 29
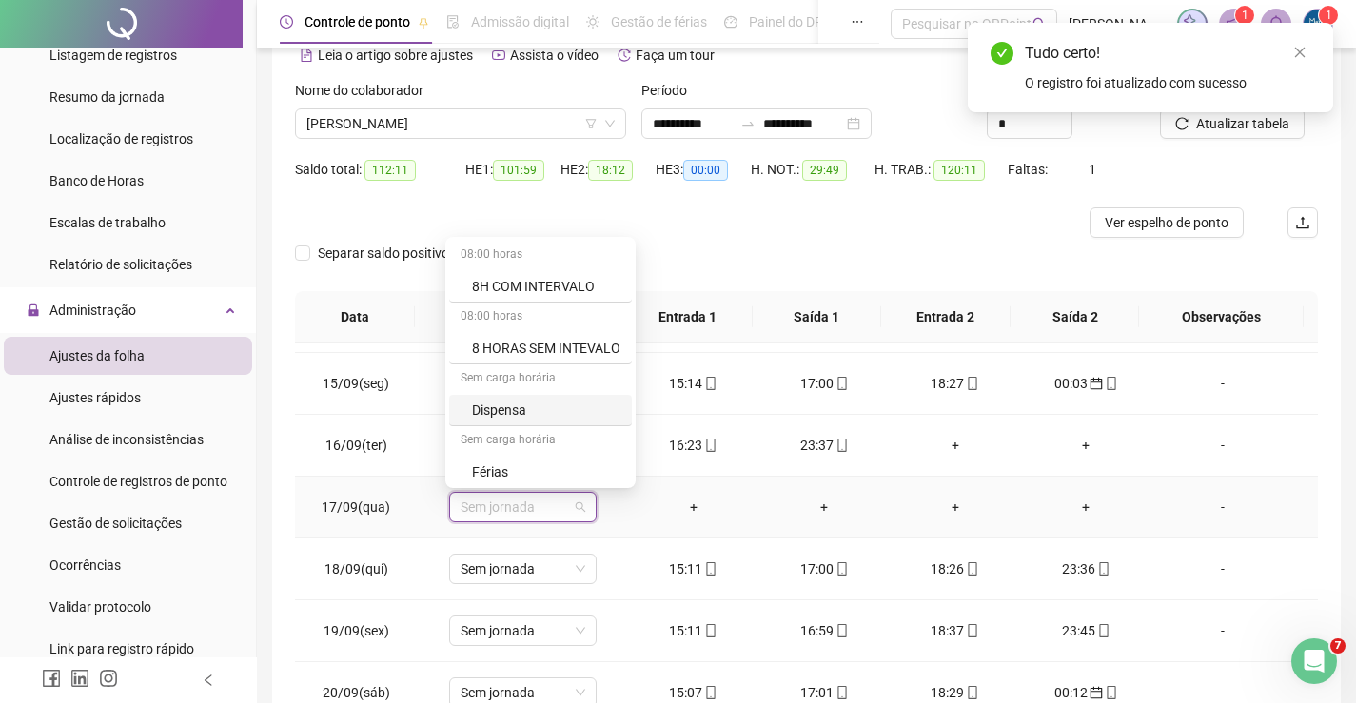
scroll to position [189, 0]
click at [485, 343] on div "Folga" at bounding box center [546, 344] width 148 height 21
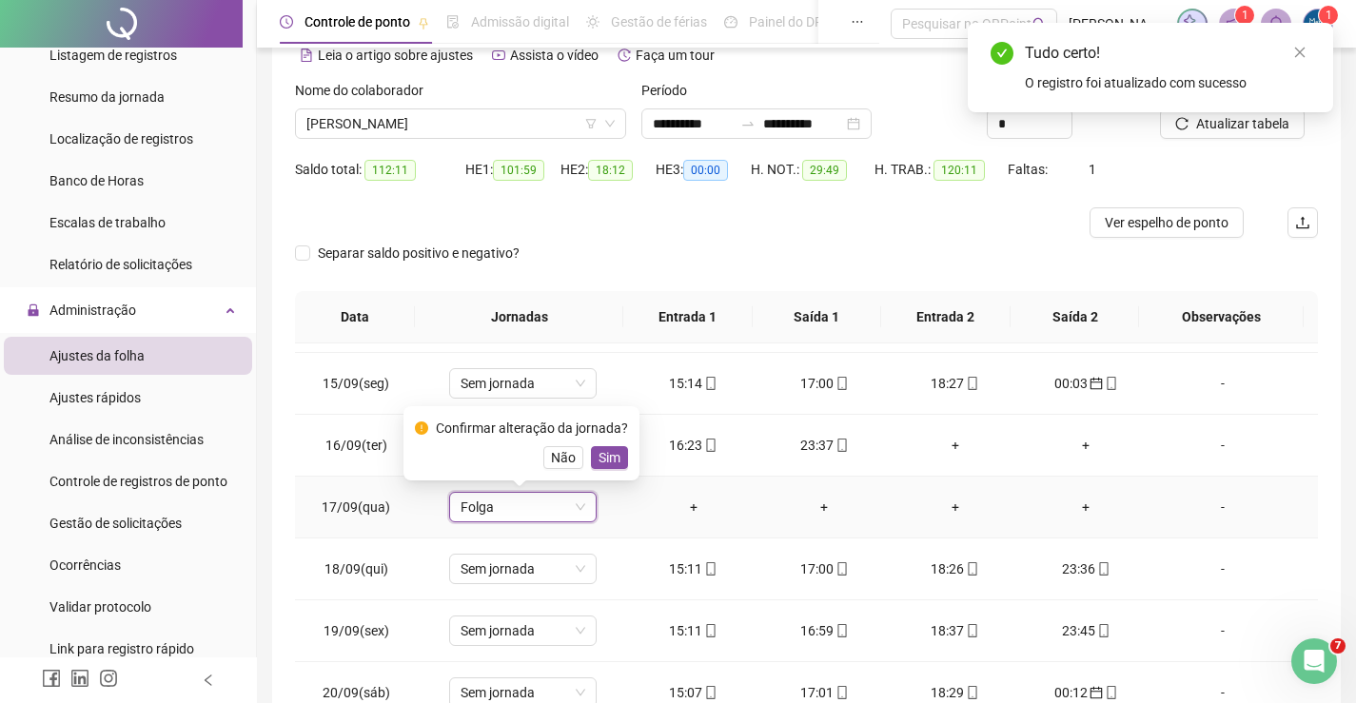
click at [599, 461] on span "Sim" at bounding box center [610, 457] width 22 height 21
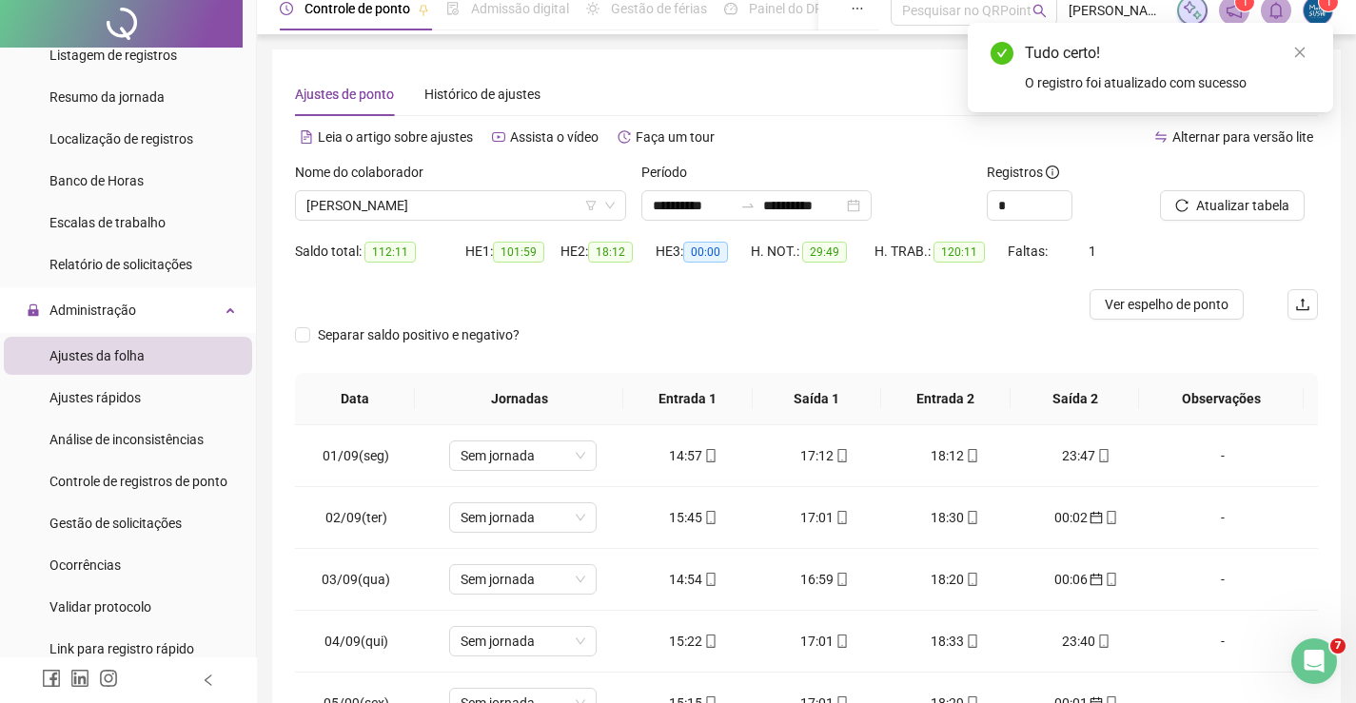
scroll to position [0, 0]
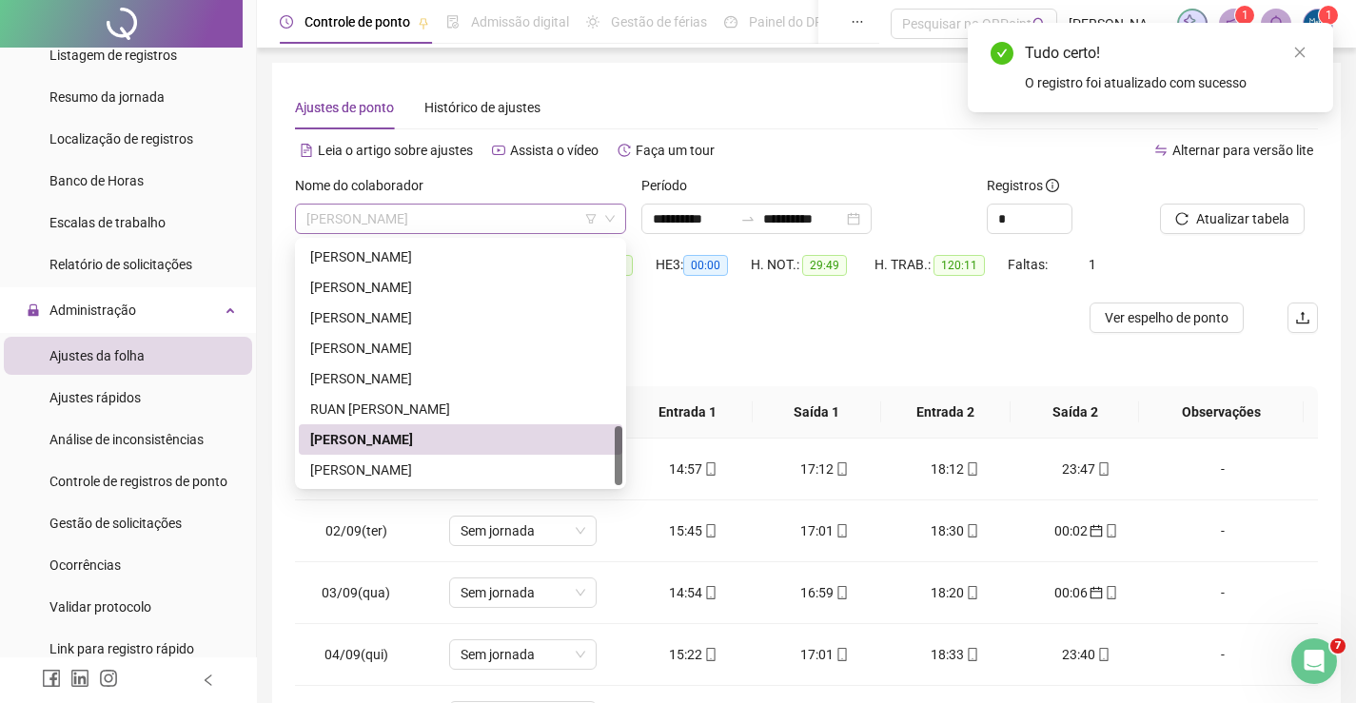
click at [540, 225] on span "[PERSON_NAME]" at bounding box center [460, 219] width 308 height 29
click at [397, 469] on div "[PERSON_NAME]" at bounding box center [460, 470] width 301 height 21
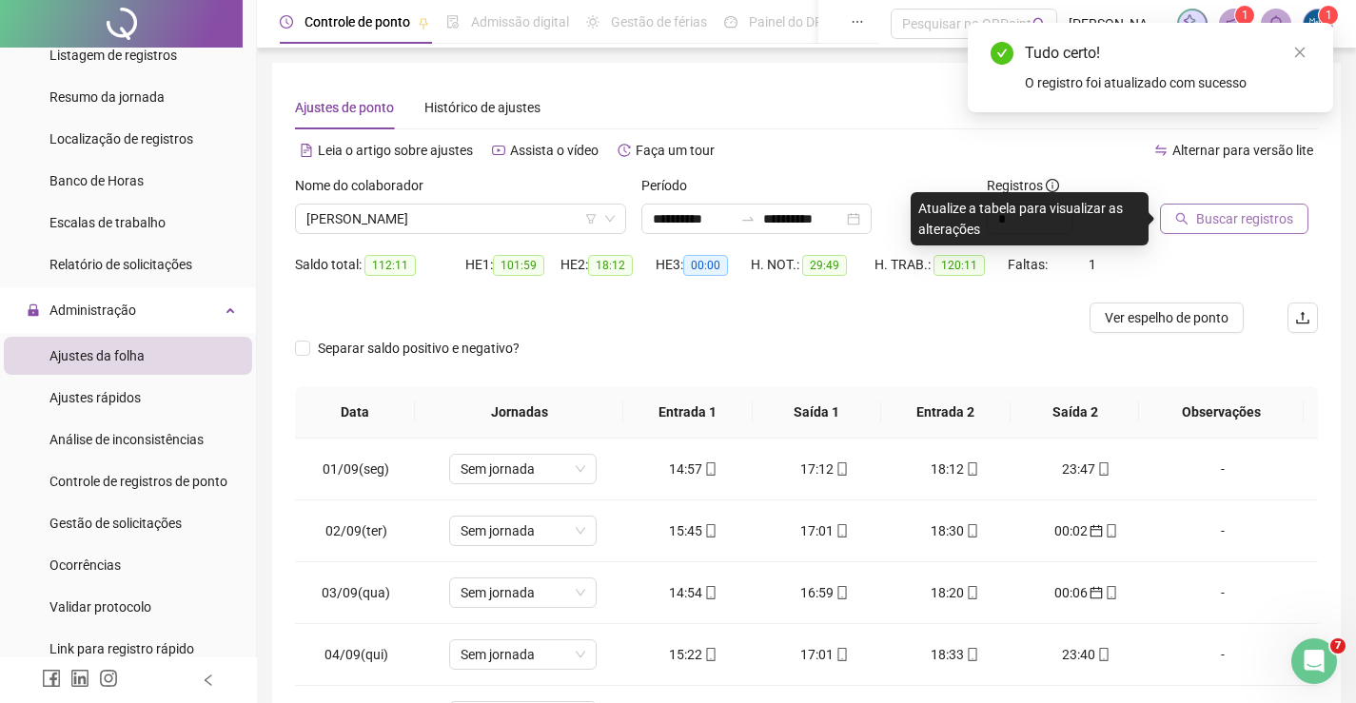
click at [1288, 210] on span "Buscar registros" at bounding box center [1244, 218] width 97 height 21
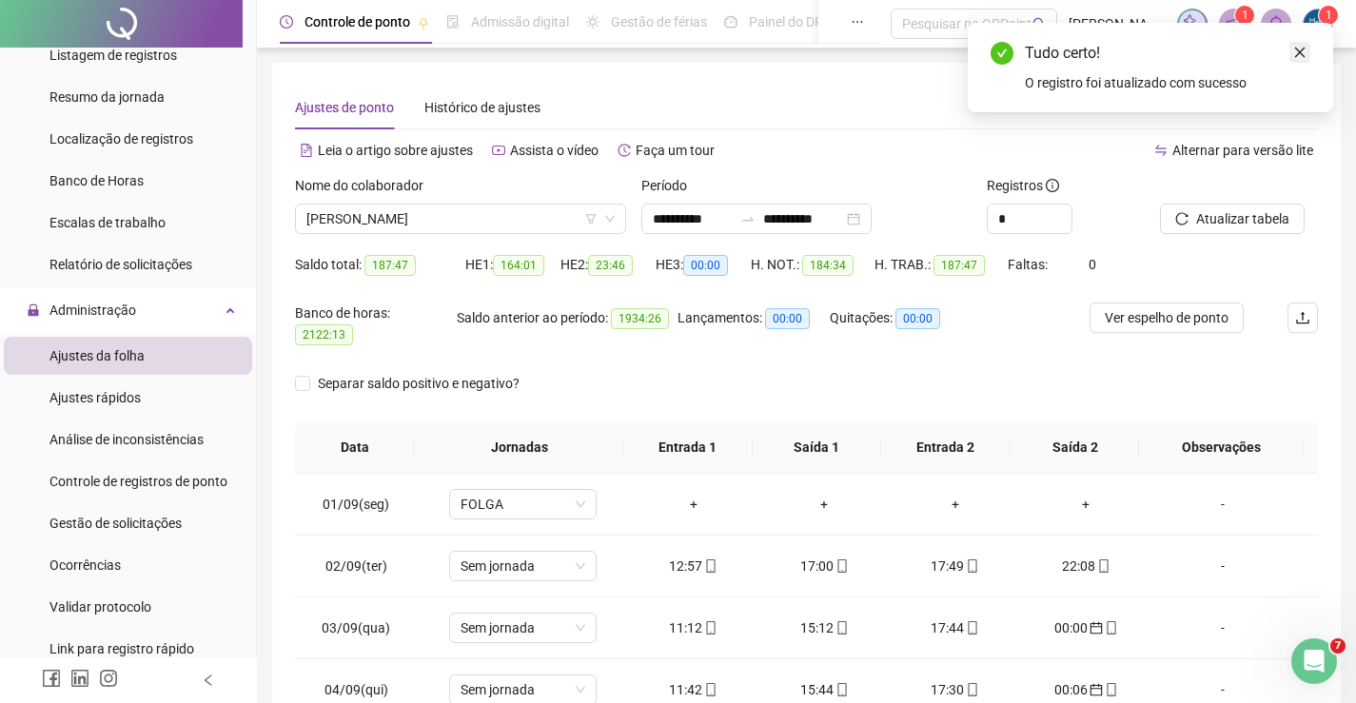
click at [1307, 51] on link "Close" at bounding box center [1299, 52] width 21 height 21
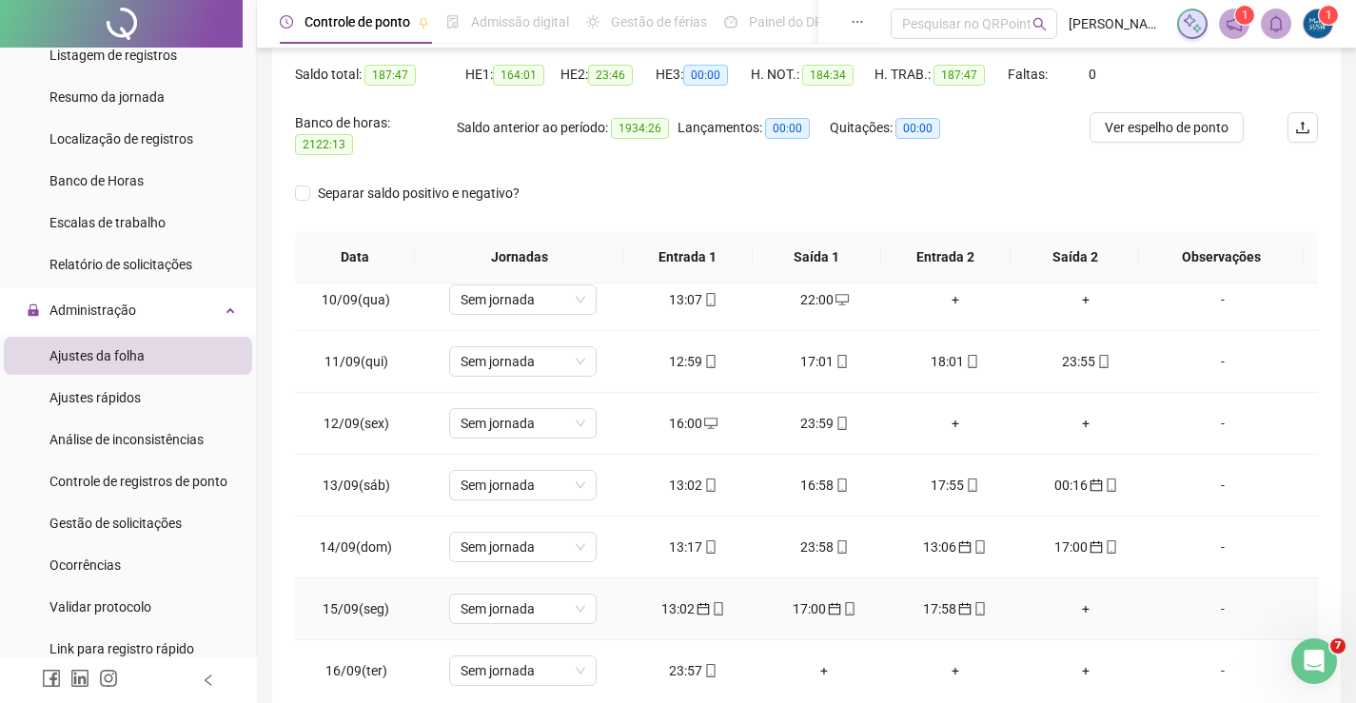
scroll to position [666, 0]
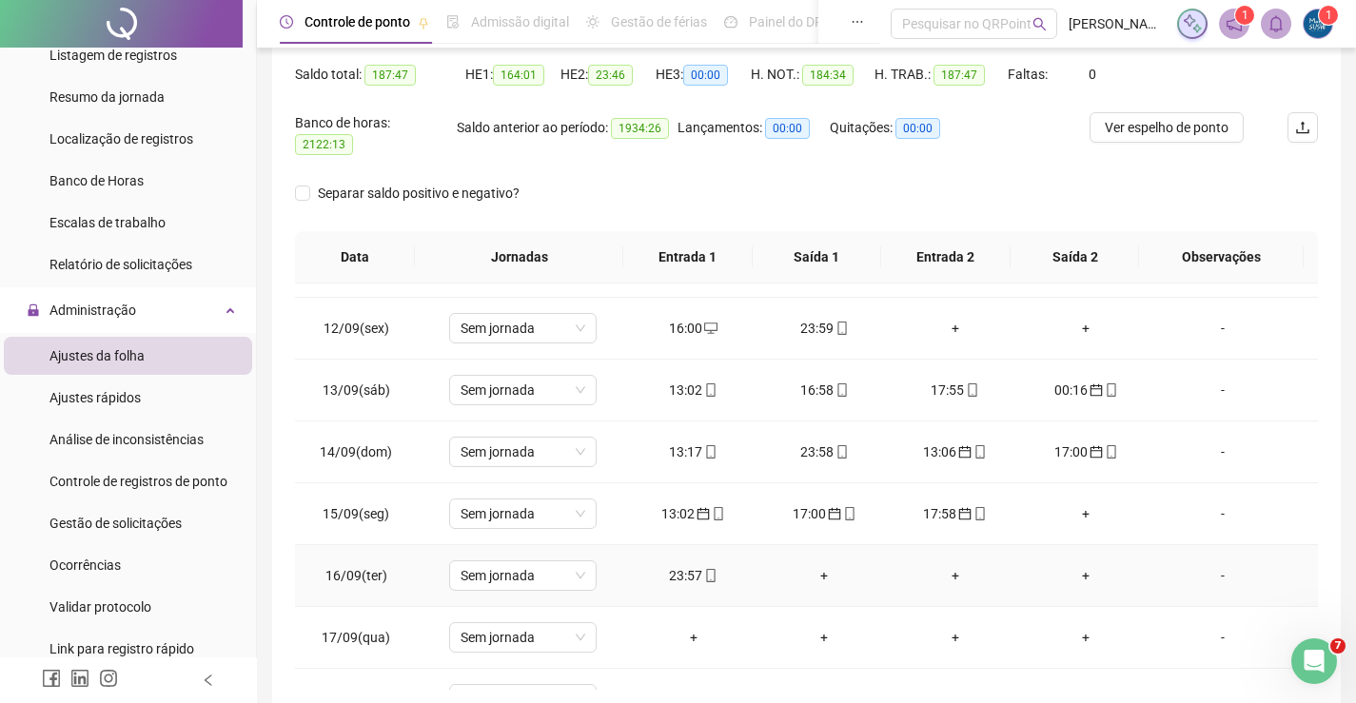
click at [658, 565] on div "23:57" at bounding box center [693, 575] width 101 height 21
type input "**********"
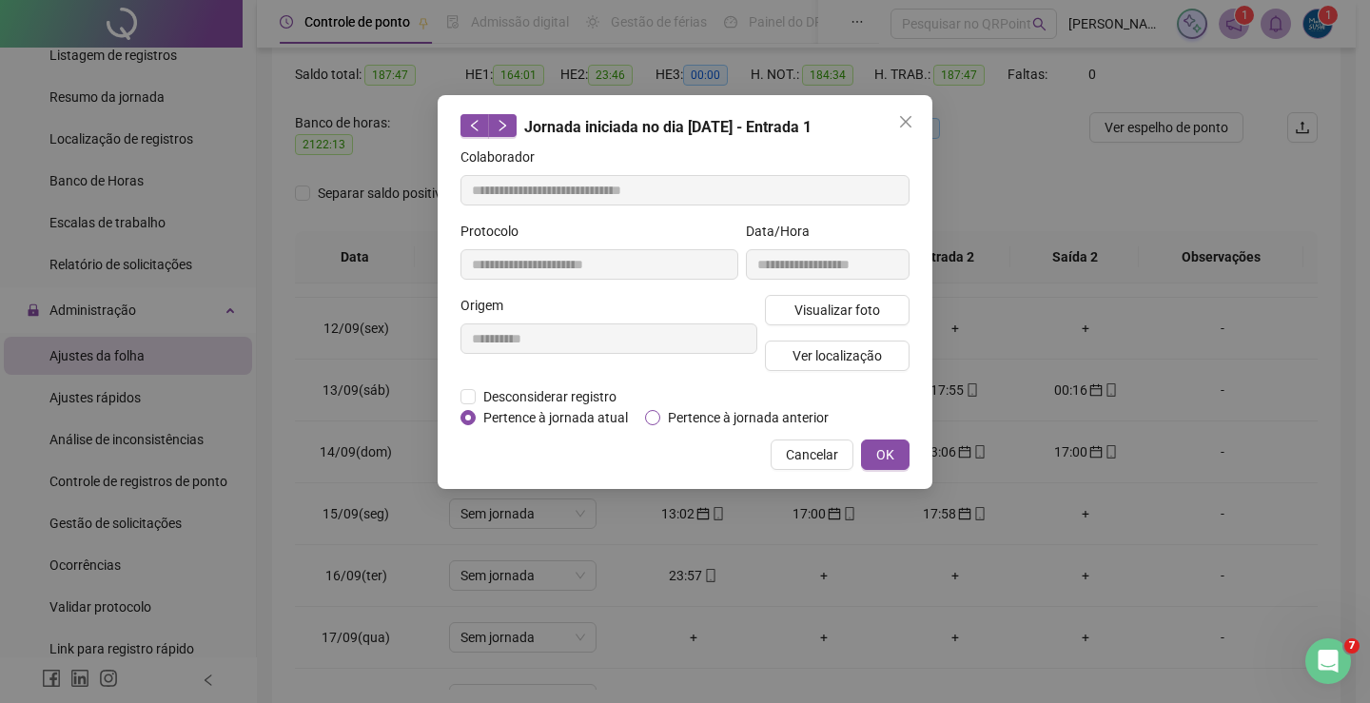
click at [662, 417] on span "Pertence à jornada anterior" at bounding box center [748, 417] width 176 height 21
click at [887, 453] on span "OK" at bounding box center [885, 454] width 18 height 21
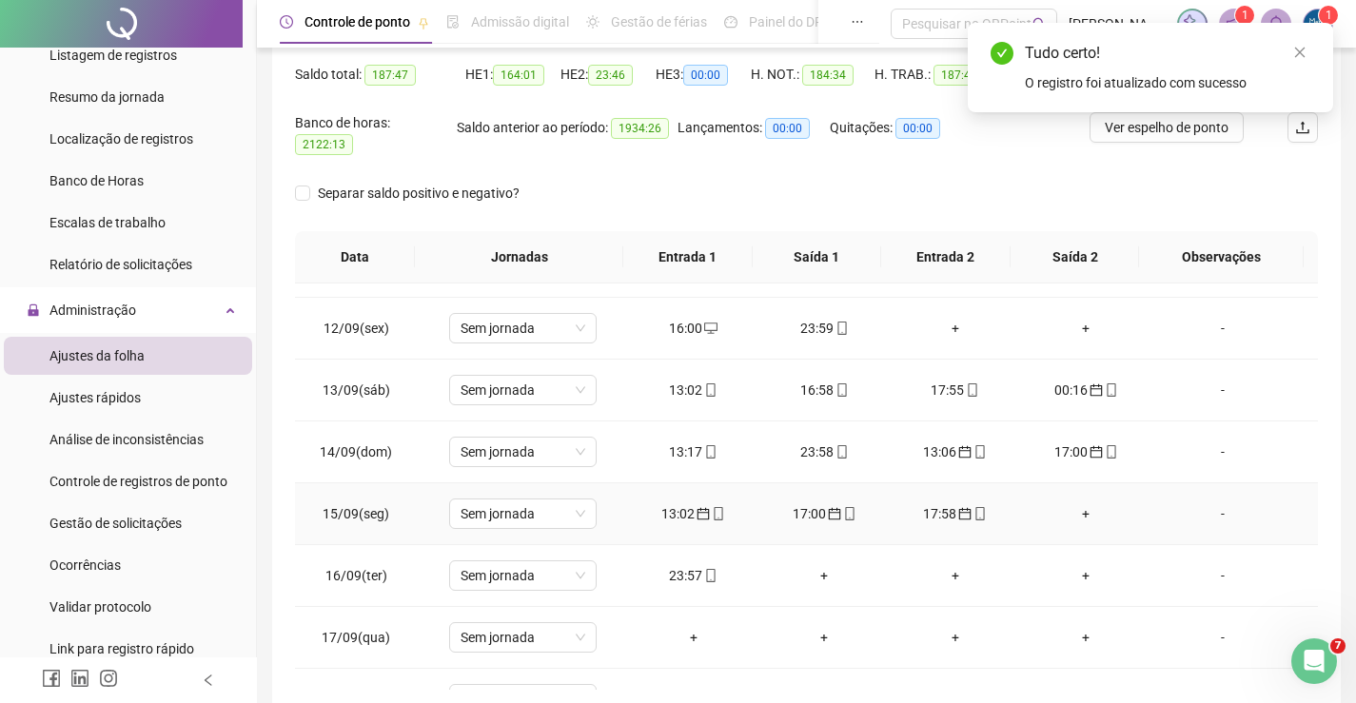
click at [1072, 503] on div "+" at bounding box center [1086, 513] width 101 height 21
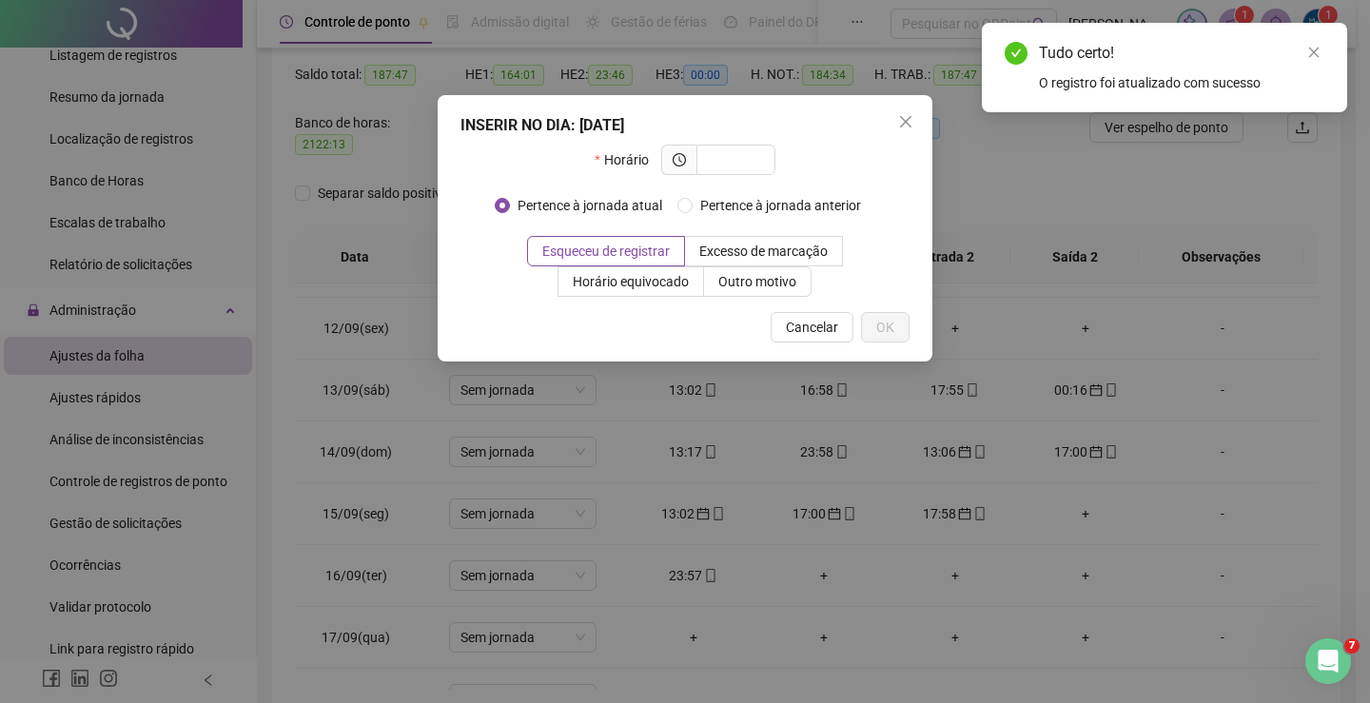
click at [1072, 500] on div "INSERIR NO DIA : 15/09/2025 Horário Pertence à jornada atual Pertence à jornada…" at bounding box center [685, 351] width 1370 height 703
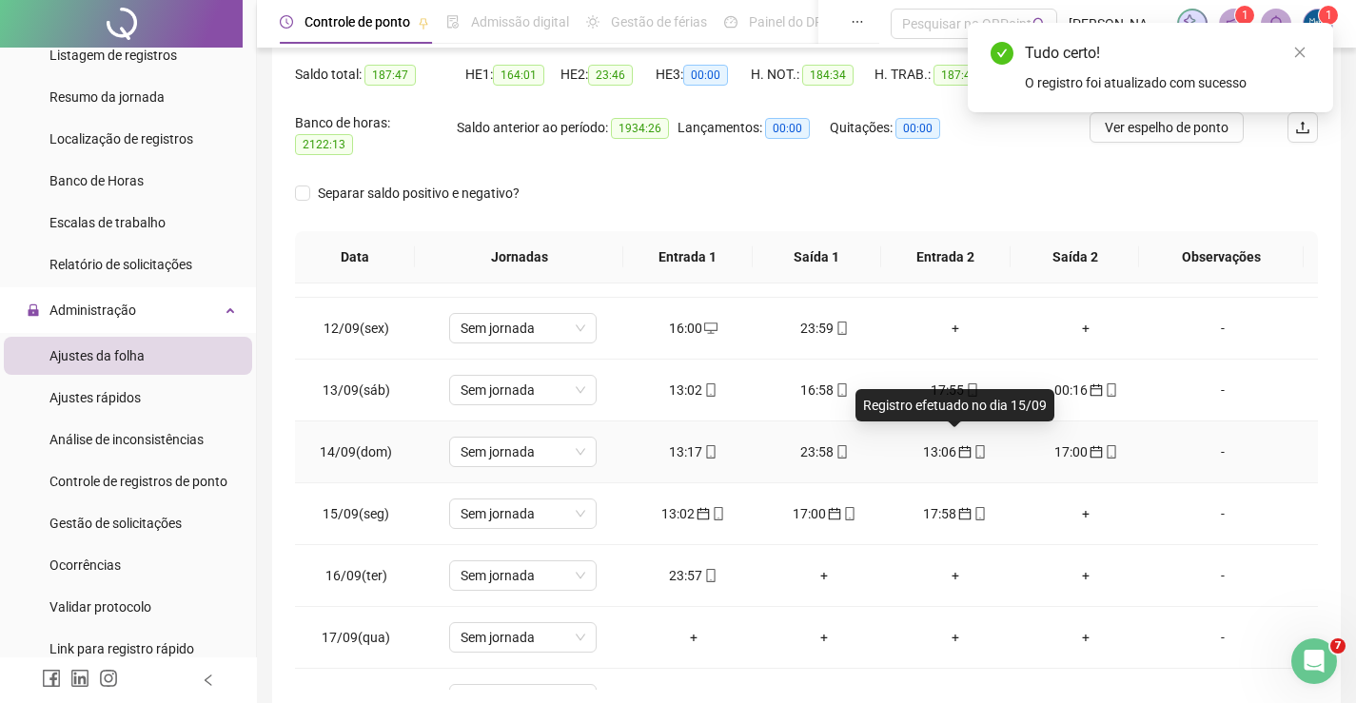
click at [958, 445] on icon "calendar" at bounding box center [964, 451] width 13 height 13
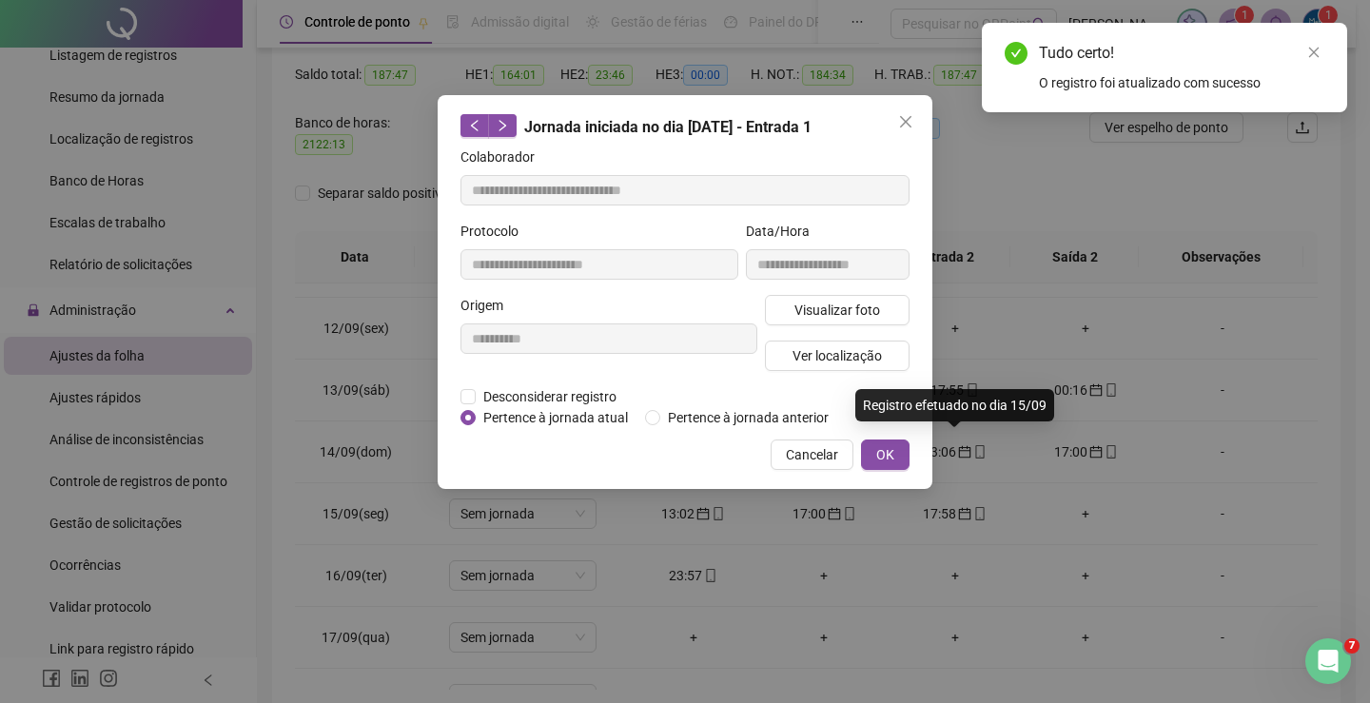
type input "**********"
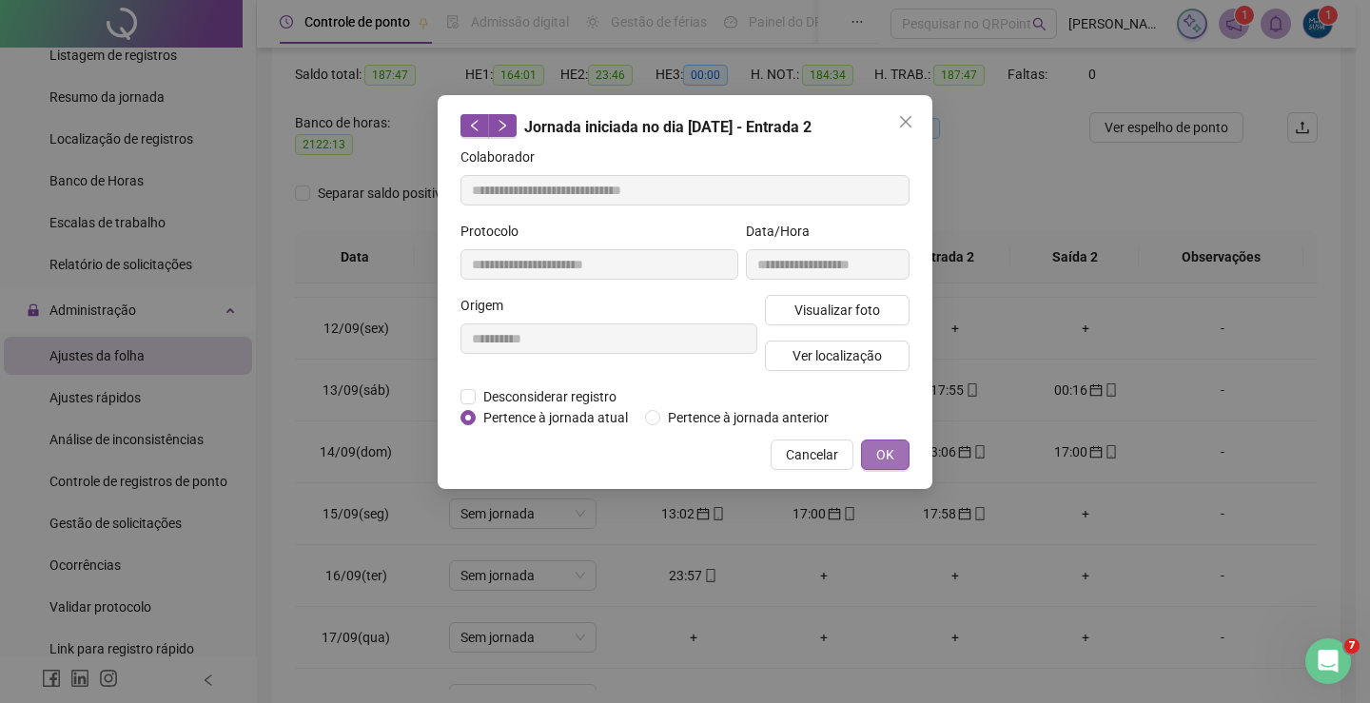
click at [893, 447] on span "OK" at bounding box center [885, 454] width 18 height 21
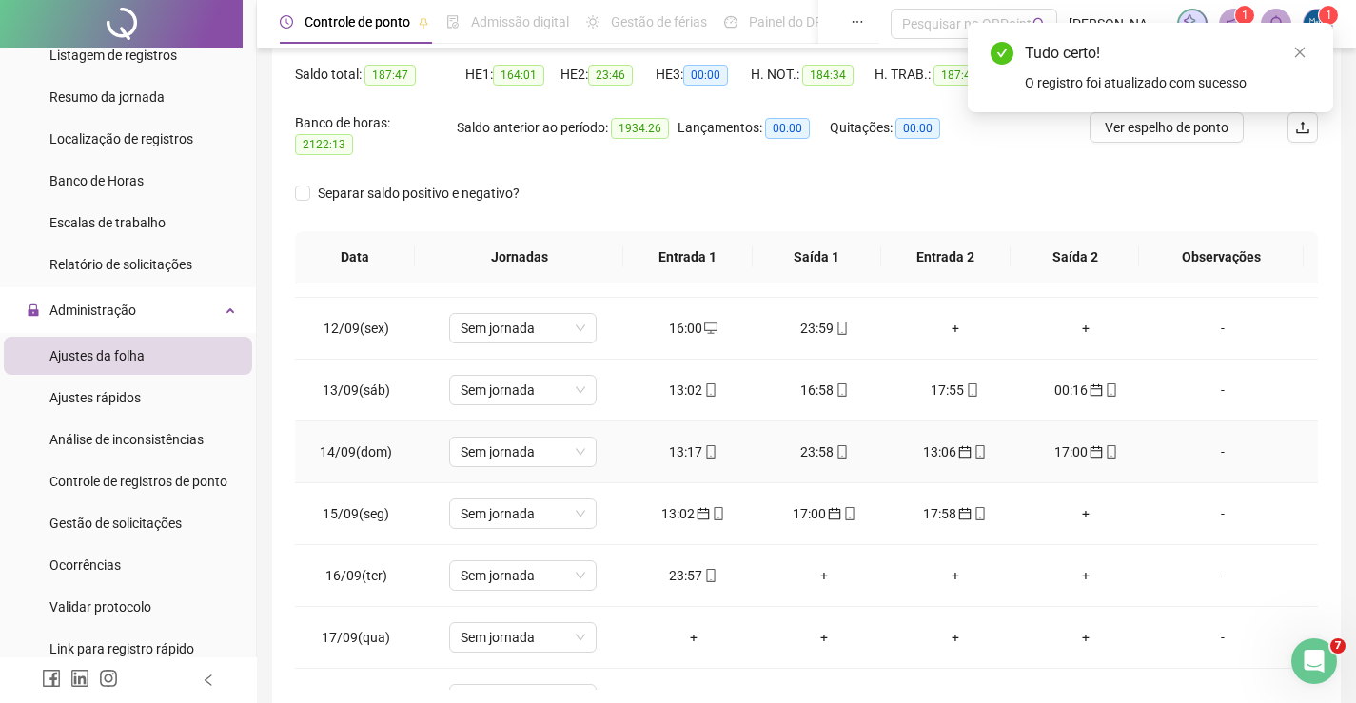
click at [1058, 428] on td "17:00" at bounding box center [1086, 453] width 131 height 62
click at [1089, 445] on icon "calendar" at bounding box center [1095, 451] width 13 height 13
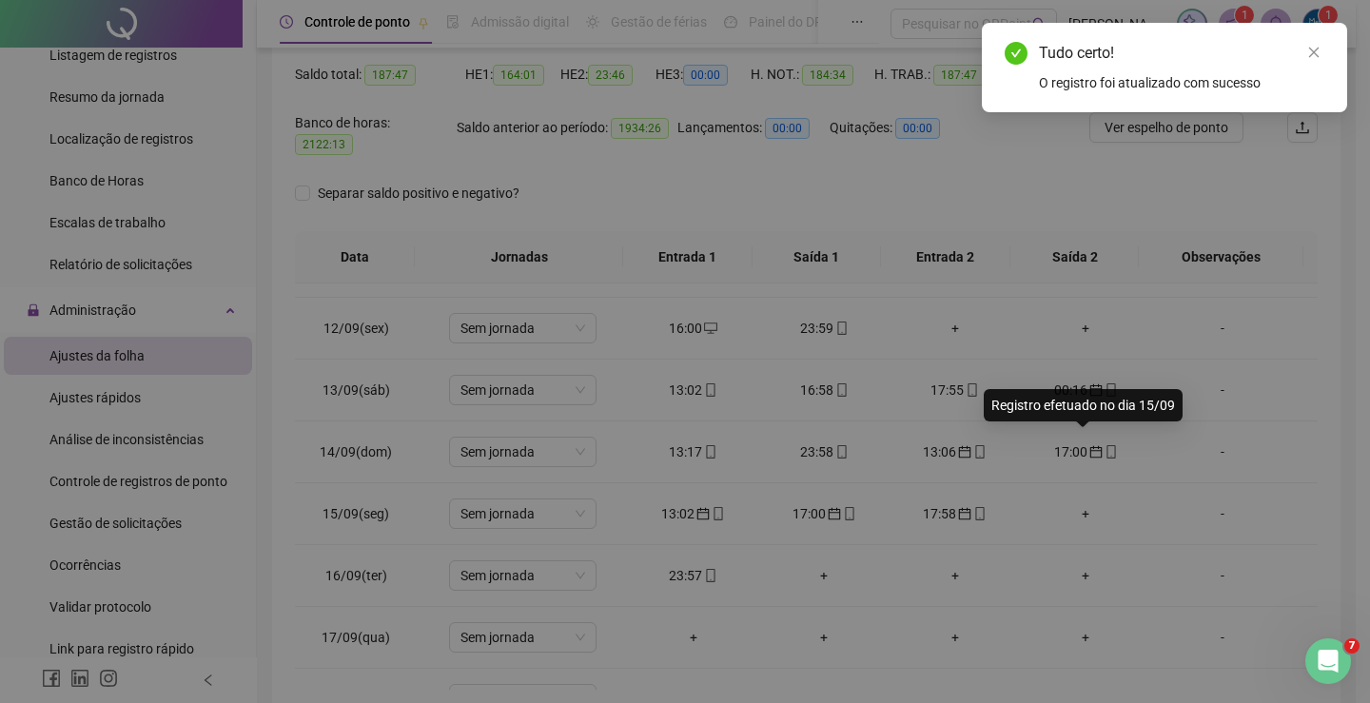
type input "**********"
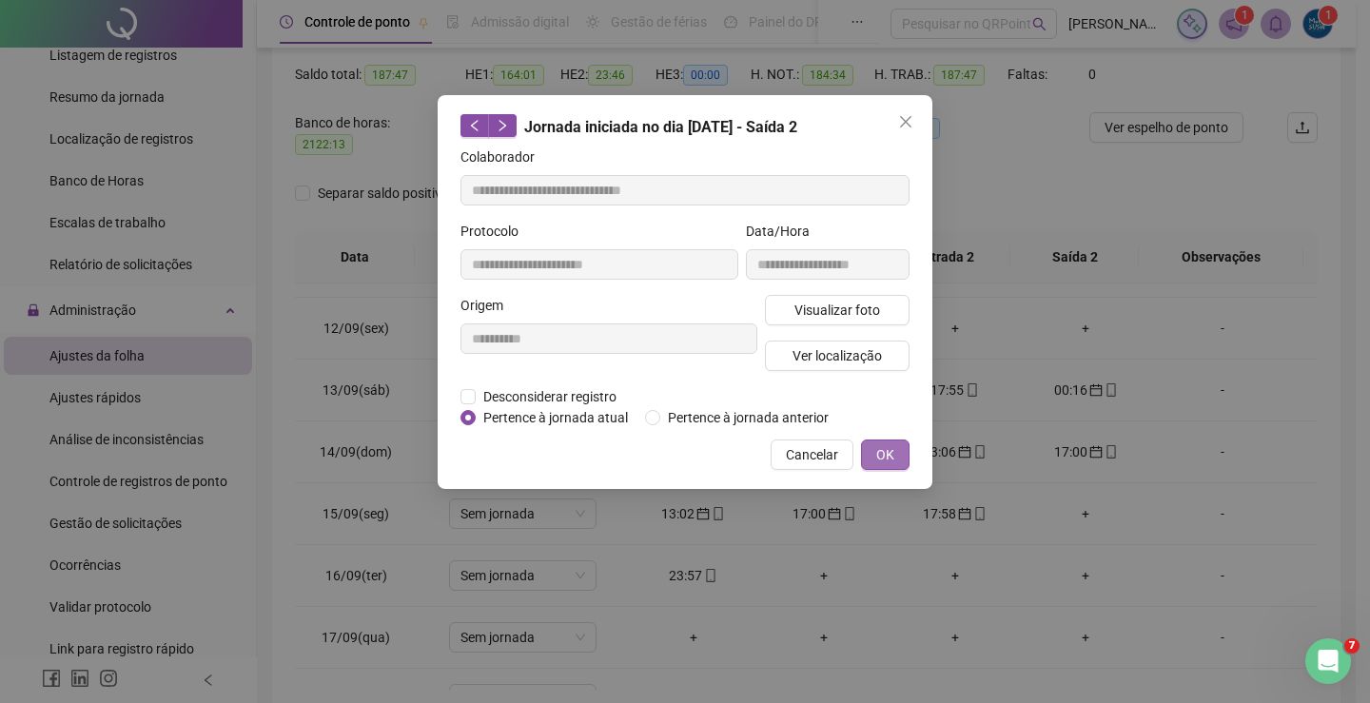
click at [896, 452] on button "OK" at bounding box center [885, 455] width 49 height 30
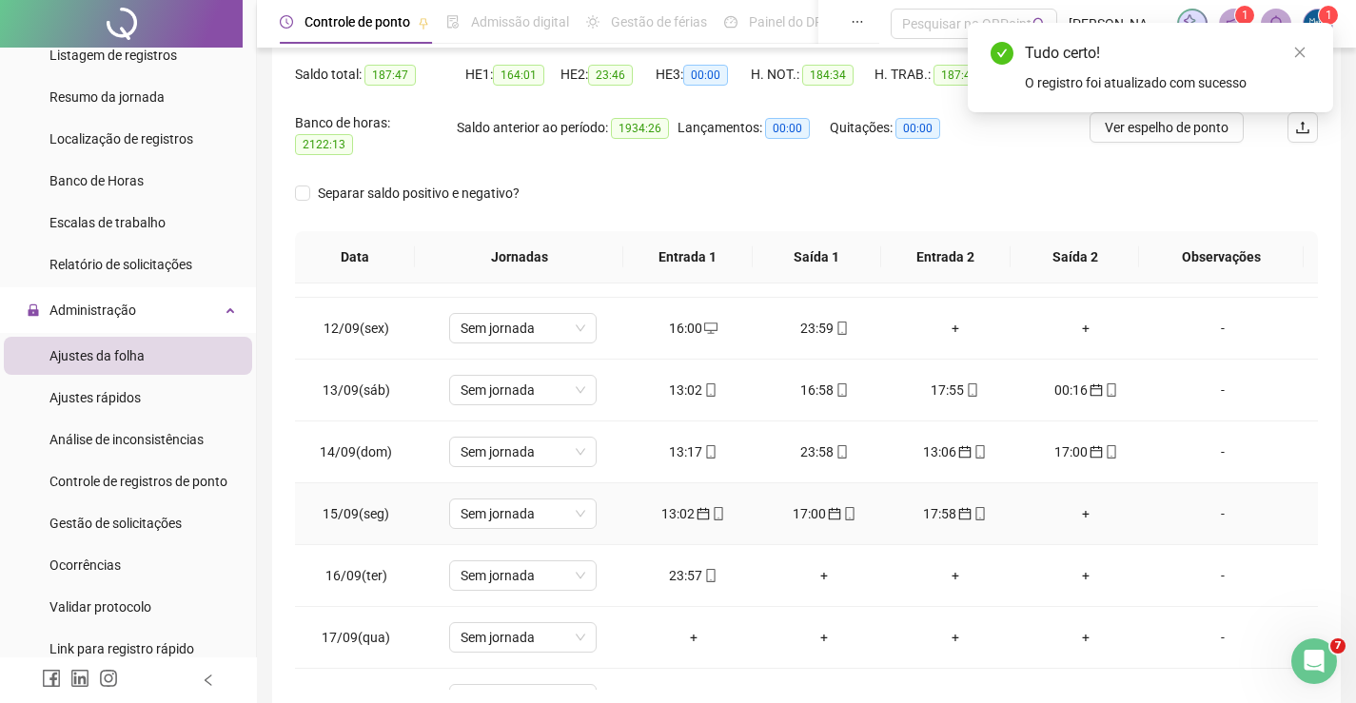
click at [681, 503] on div "13:02" at bounding box center [693, 513] width 101 height 21
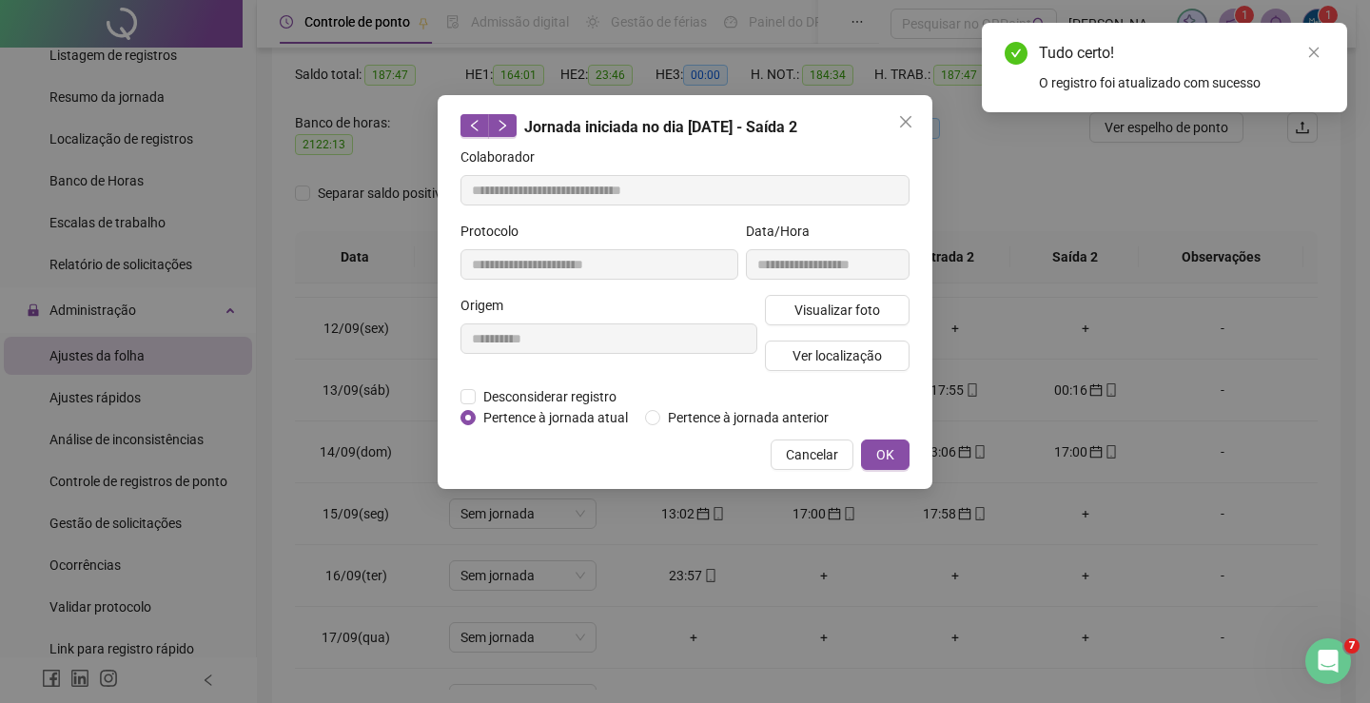
type input "**********"
click at [877, 444] on span "OK" at bounding box center [885, 454] width 18 height 21
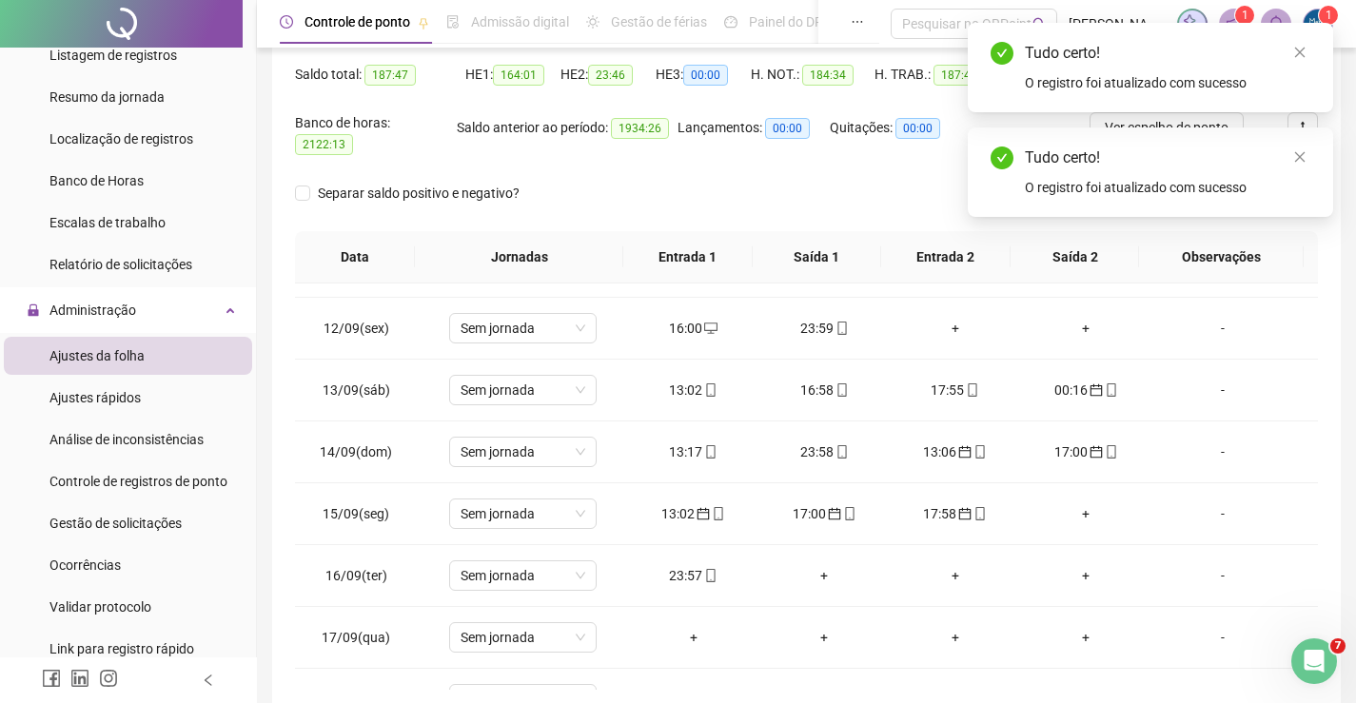
click at [814, 503] on div "17:00" at bounding box center [824, 513] width 101 height 21
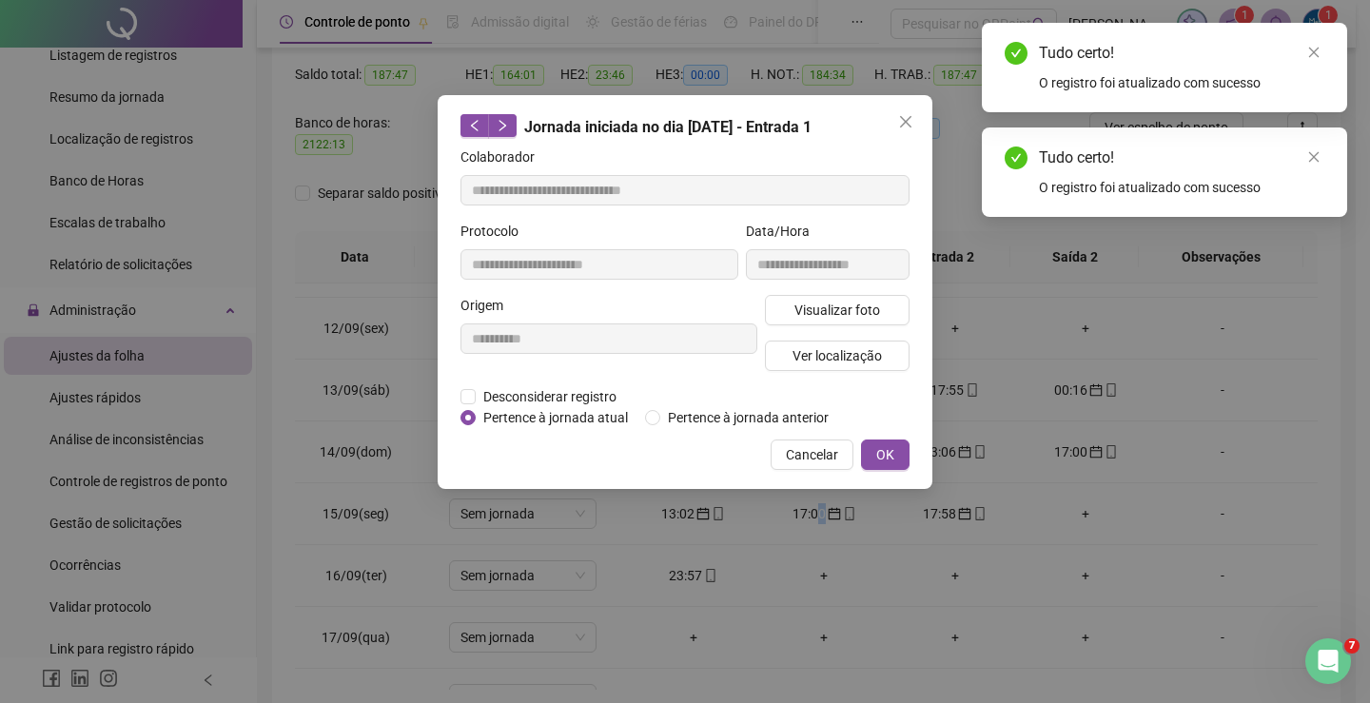
type input "**********"
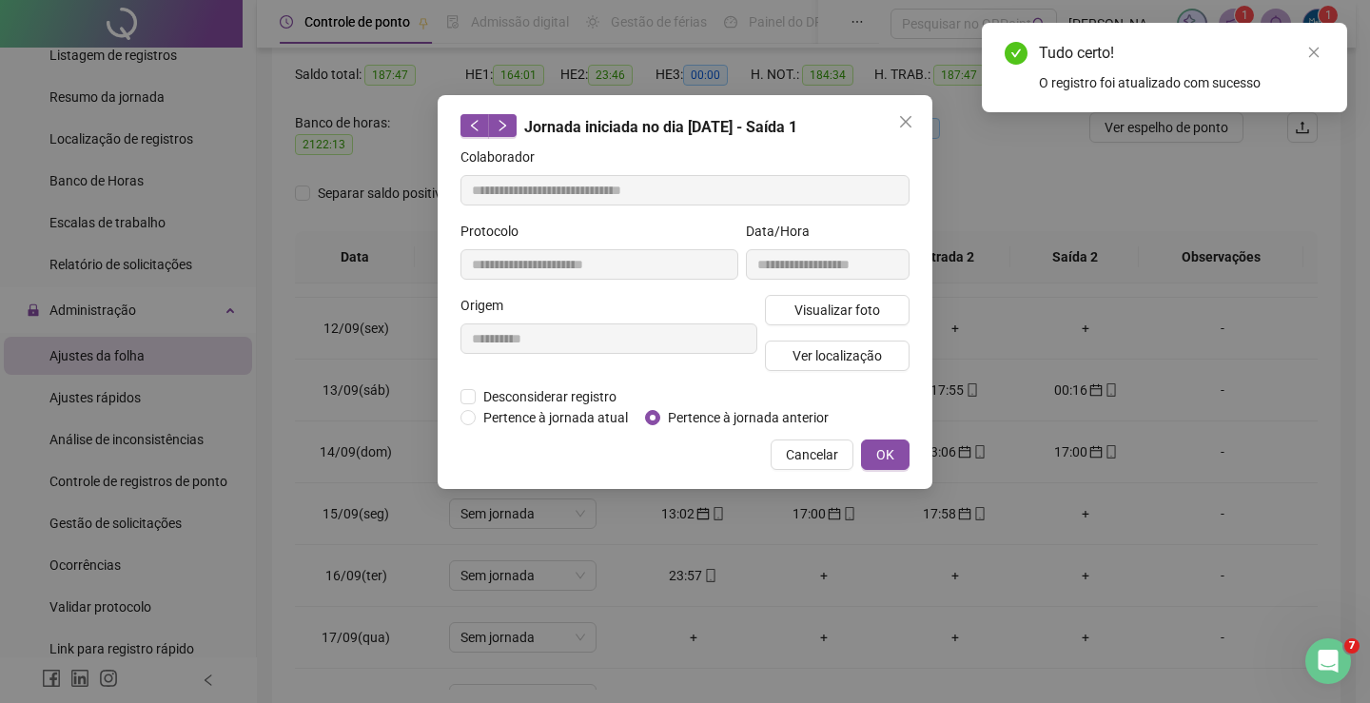
click at [461, 414] on div "**********" at bounding box center [685, 292] width 495 height 394
click at [872, 458] on button "OK" at bounding box center [885, 455] width 49 height 30
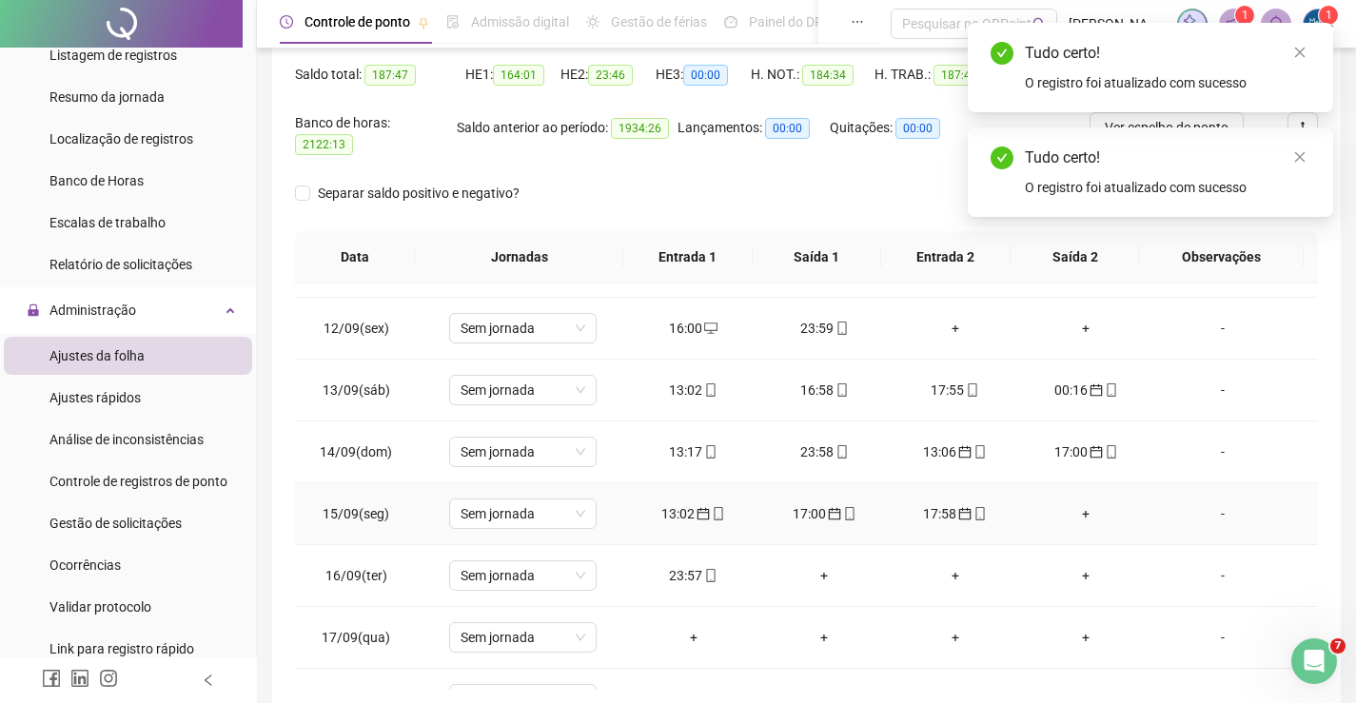
click at [959, 508] on icon "calendar" at bounding box center [965, 514] width 12 height 12
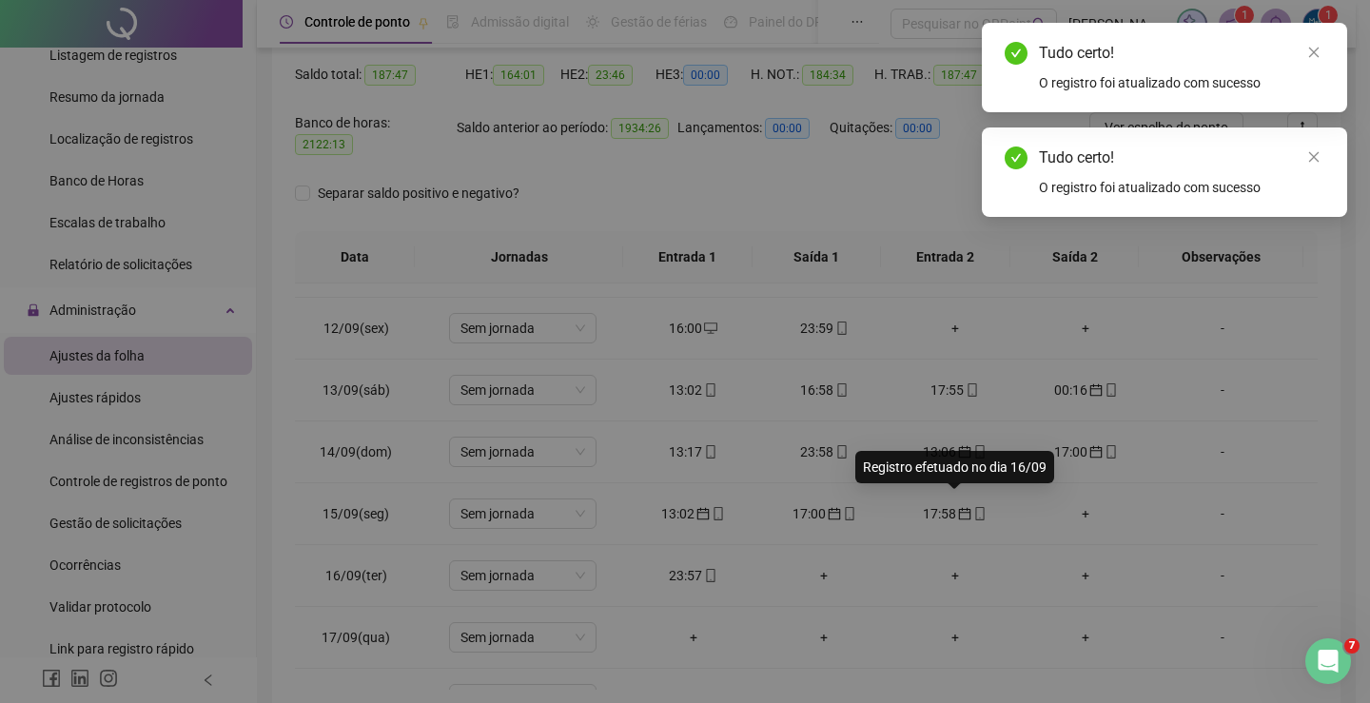
type input "**********"
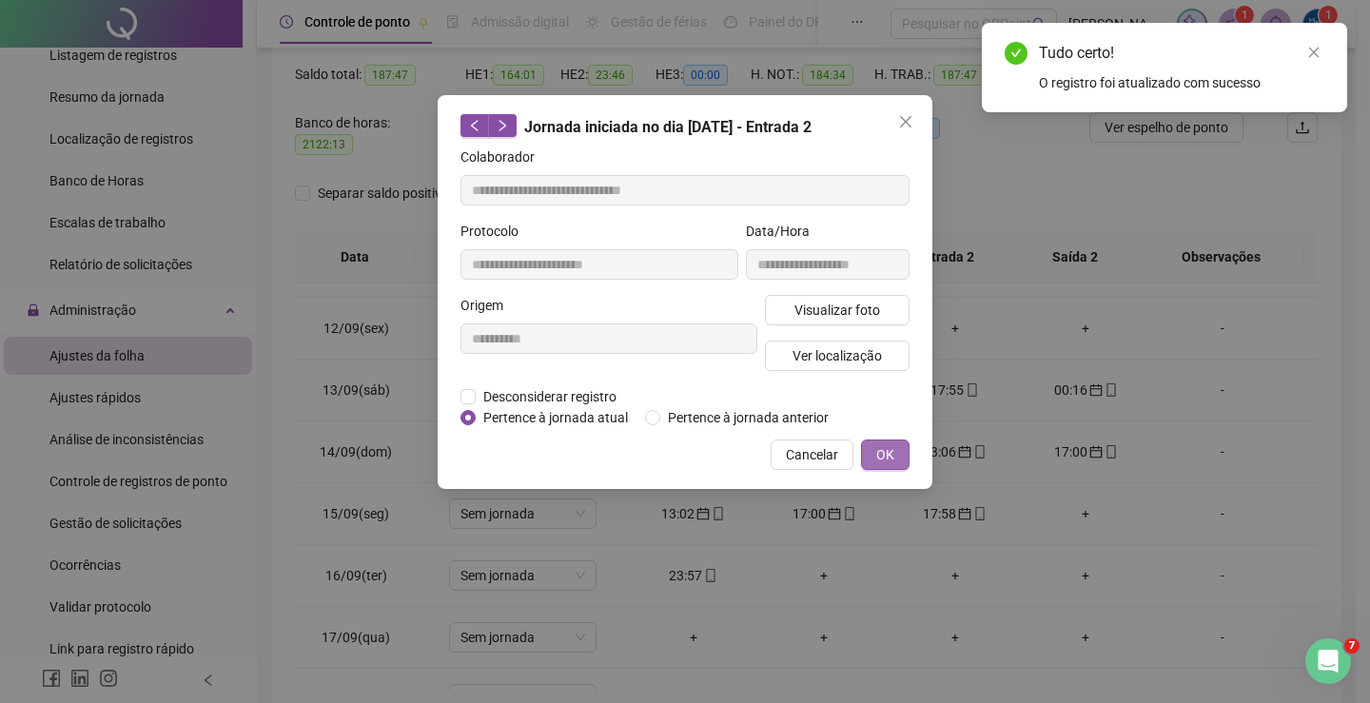
click at [877, 447] on span "OK" at bounding box center [885, 454] width 18 height 21
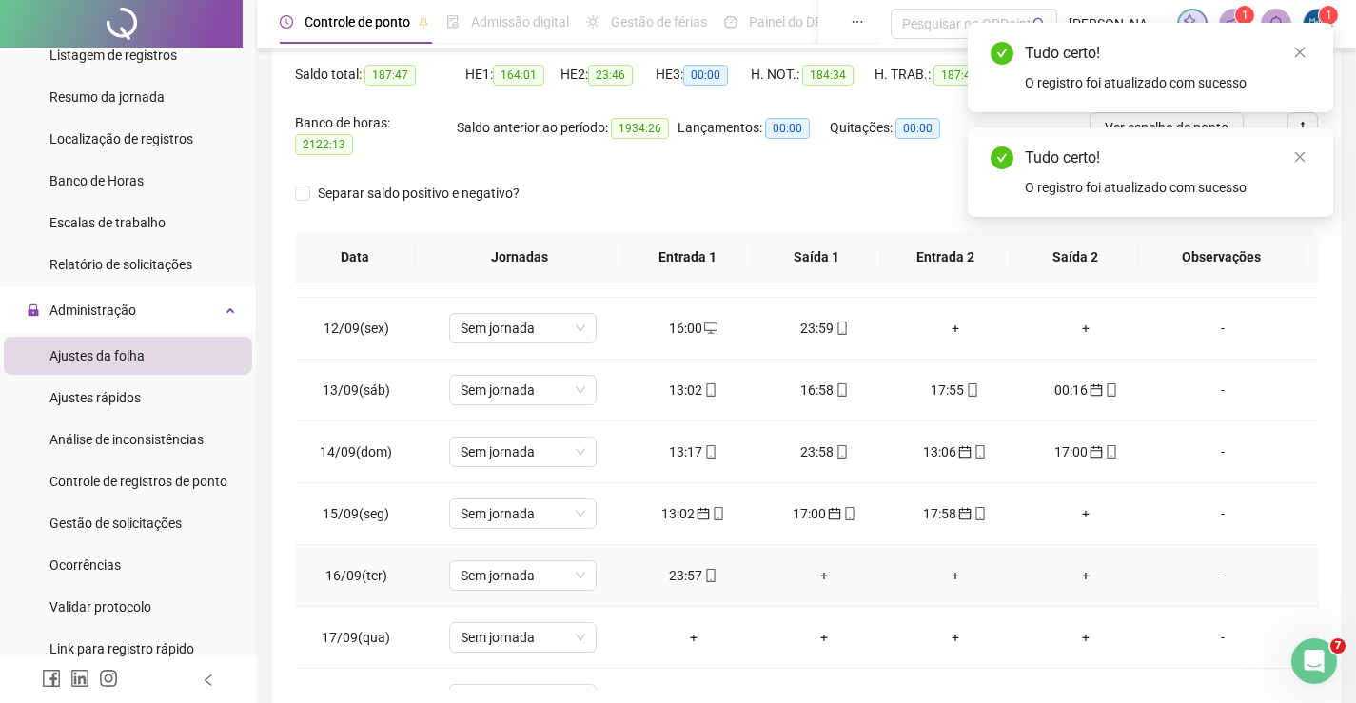
click at [684, 565] on div "23:57" at bounding box center [693, 575] width 101 height 21
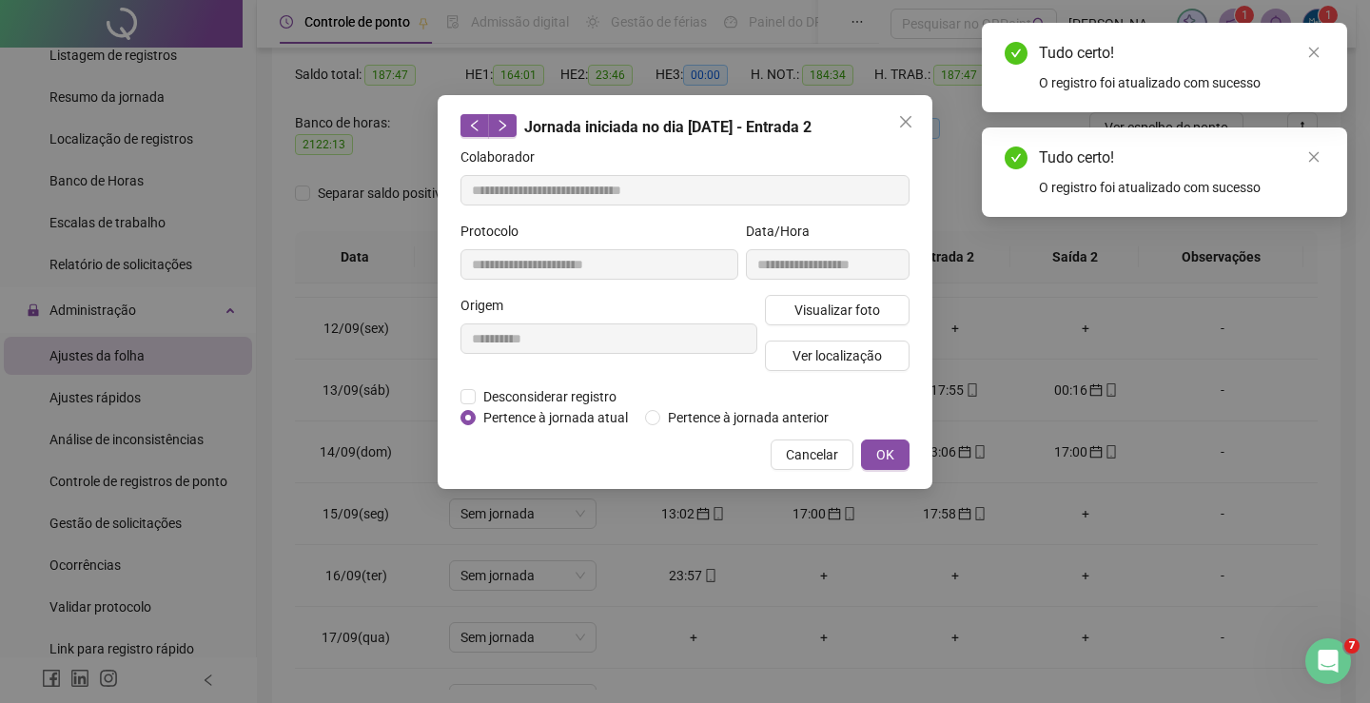
type input "**********"
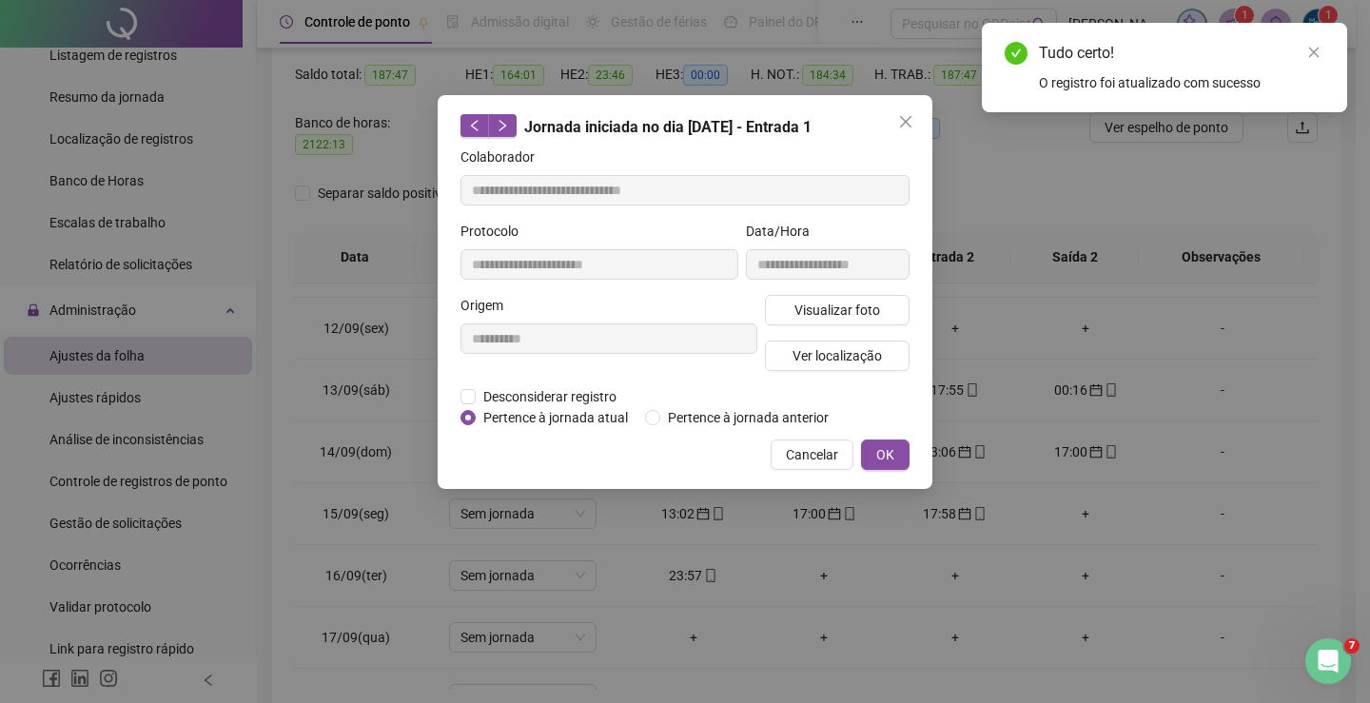
click at [864, 457] on button "OK" at bounding box center [885, 455] width 49 height 30
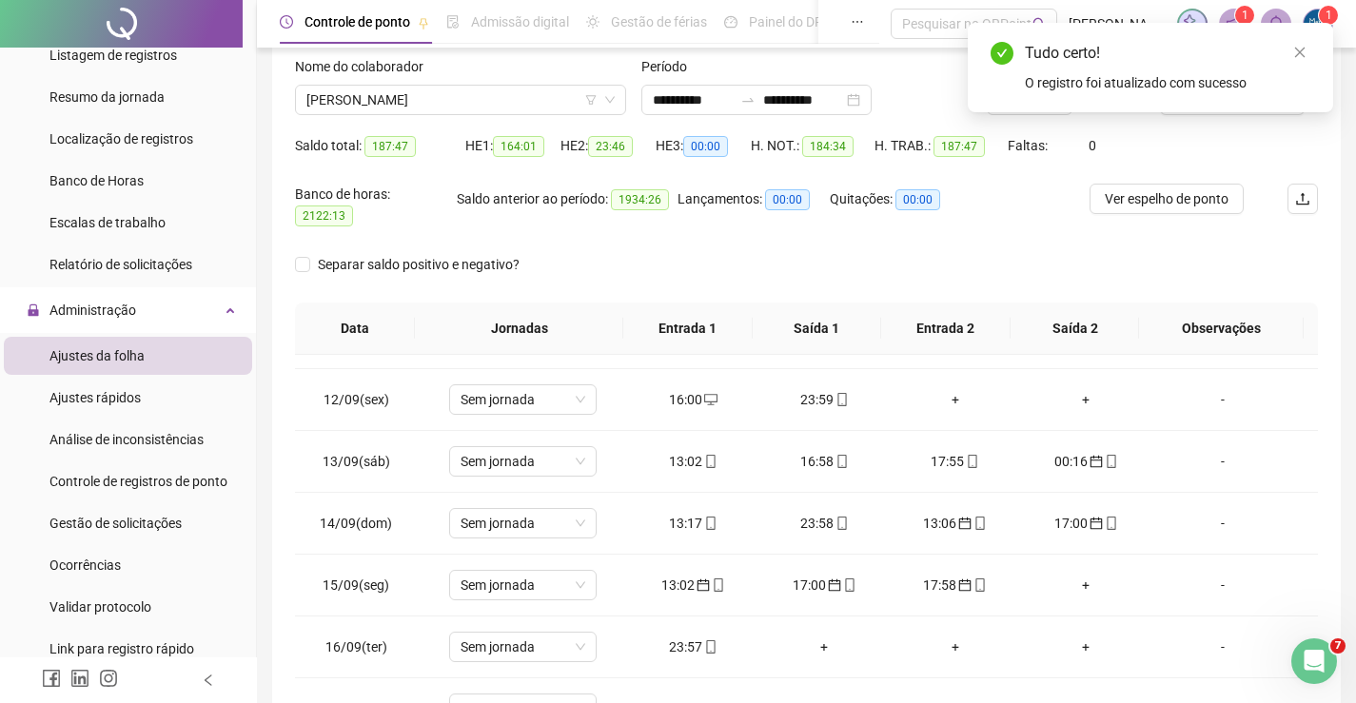
scroll to position [0, 0]
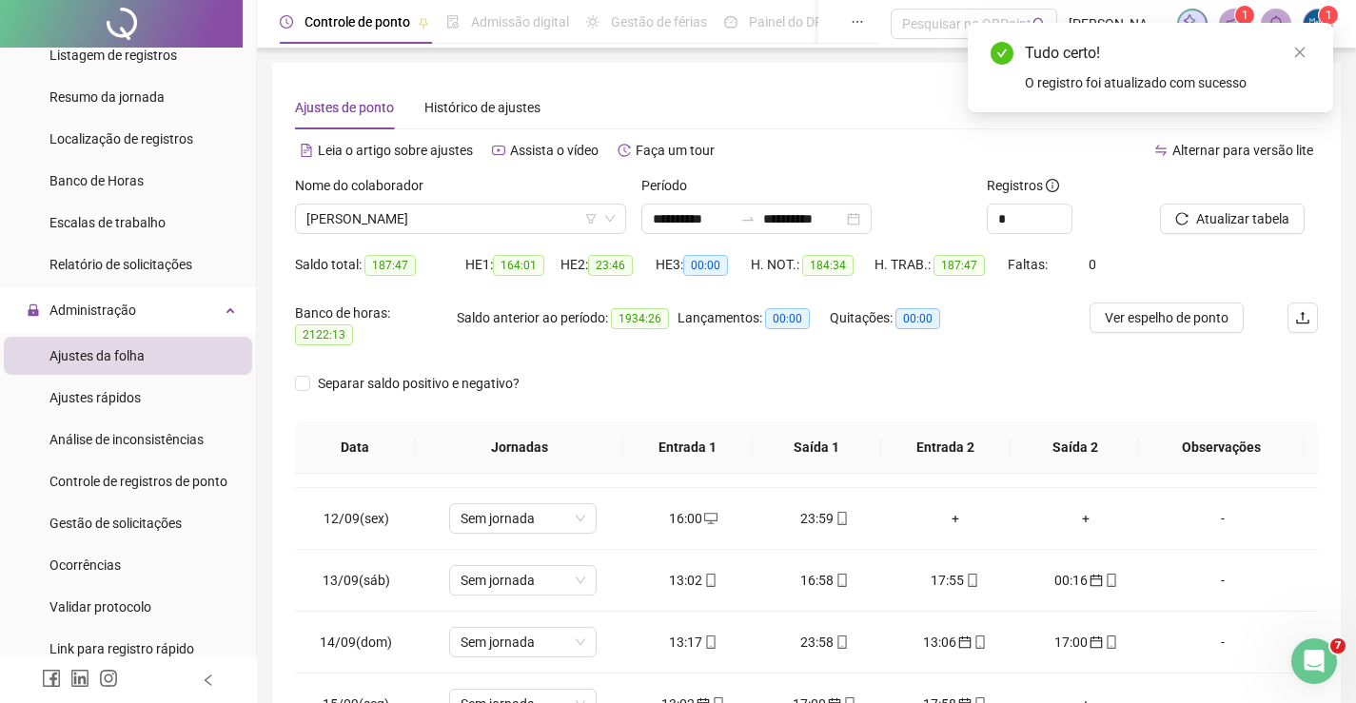
click at [1183, 220] on icon "reload" at bounding box center [1181, 218] width 13 height 13
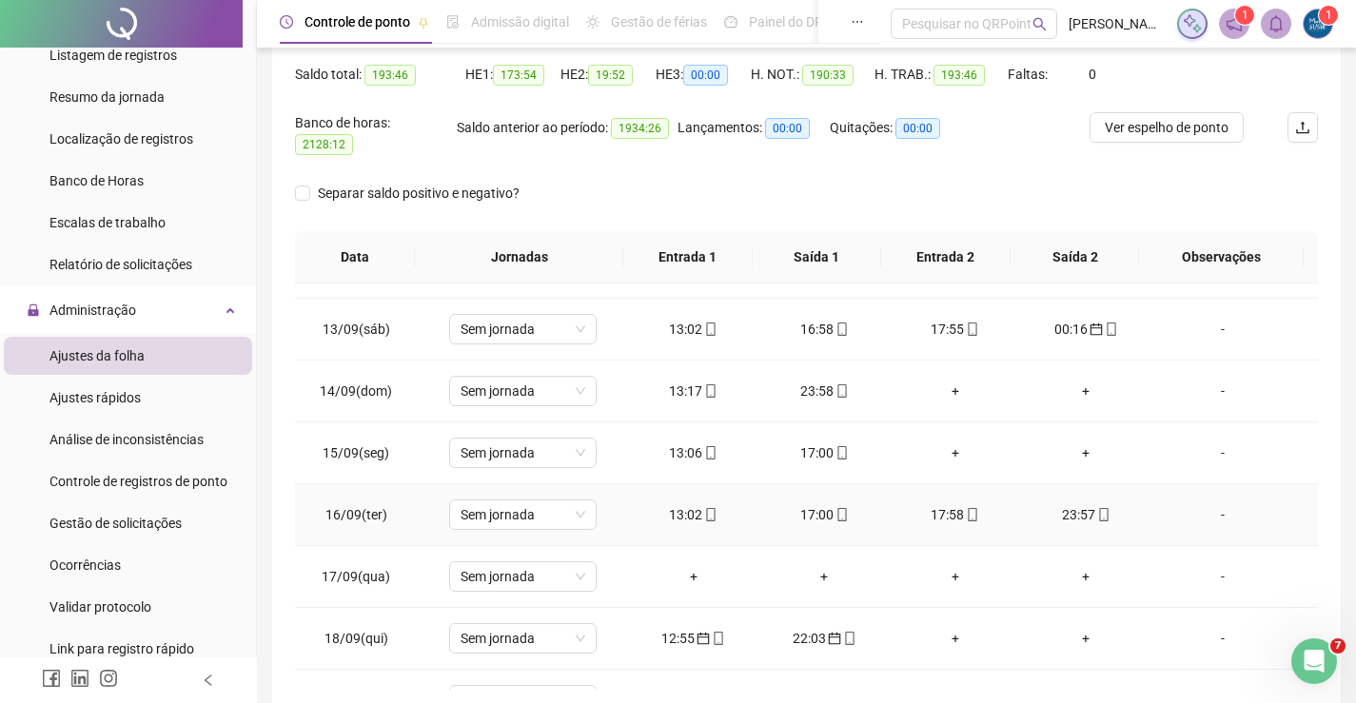
scroll to position [761, 0]
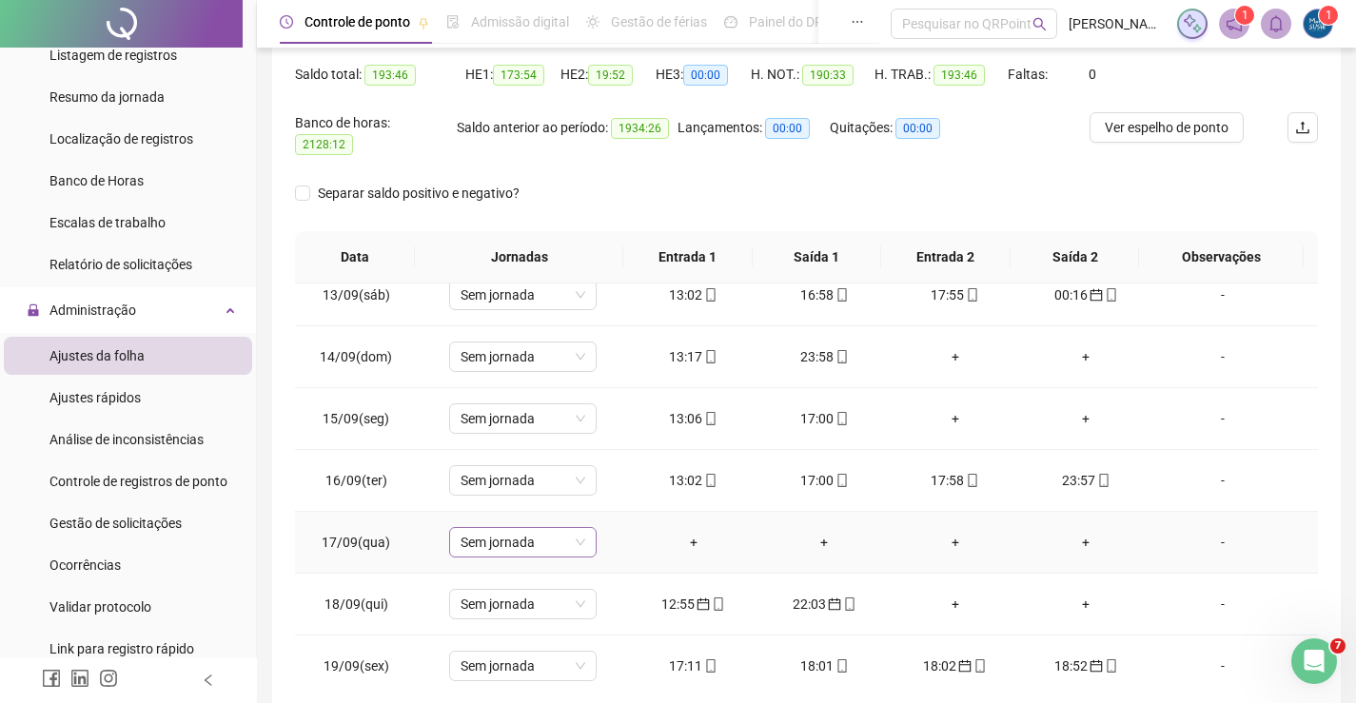
click at [532, 537] on span "Sem jornada" at bounding box center [523, 542] width 125 height 29
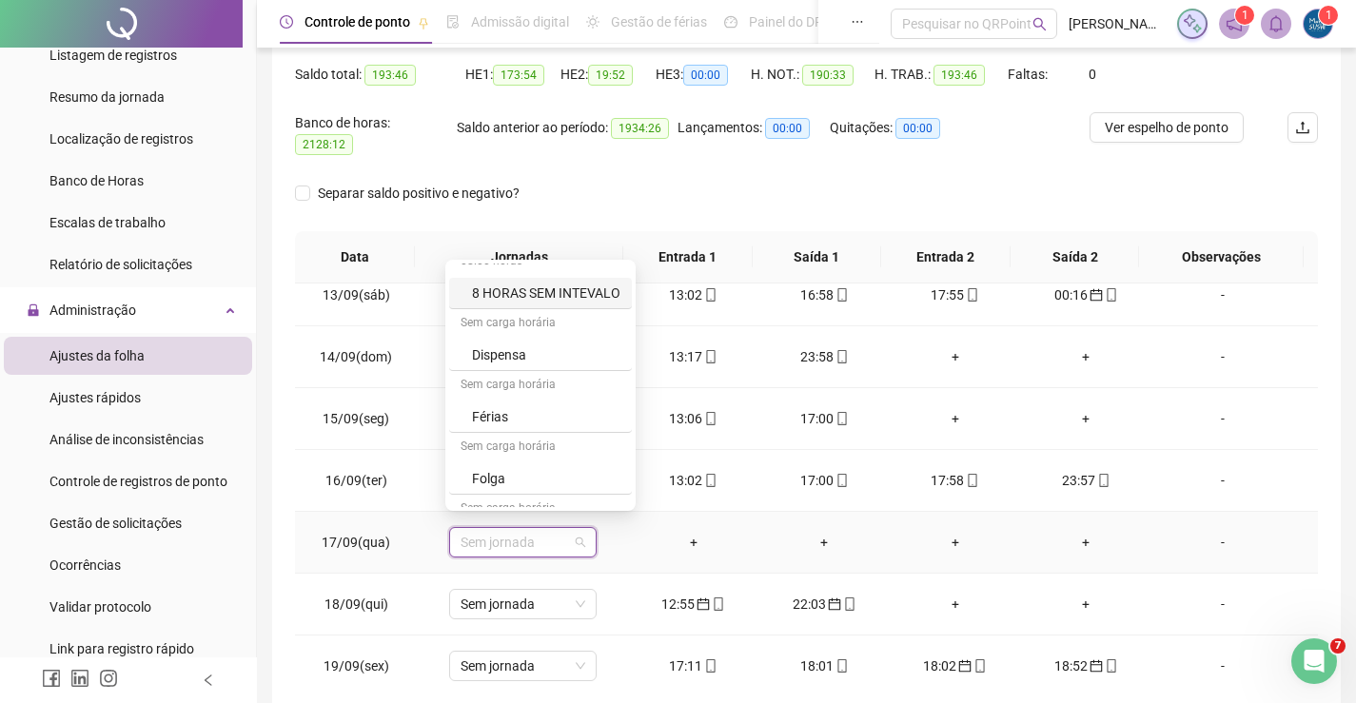
scroll to position [95, 0]
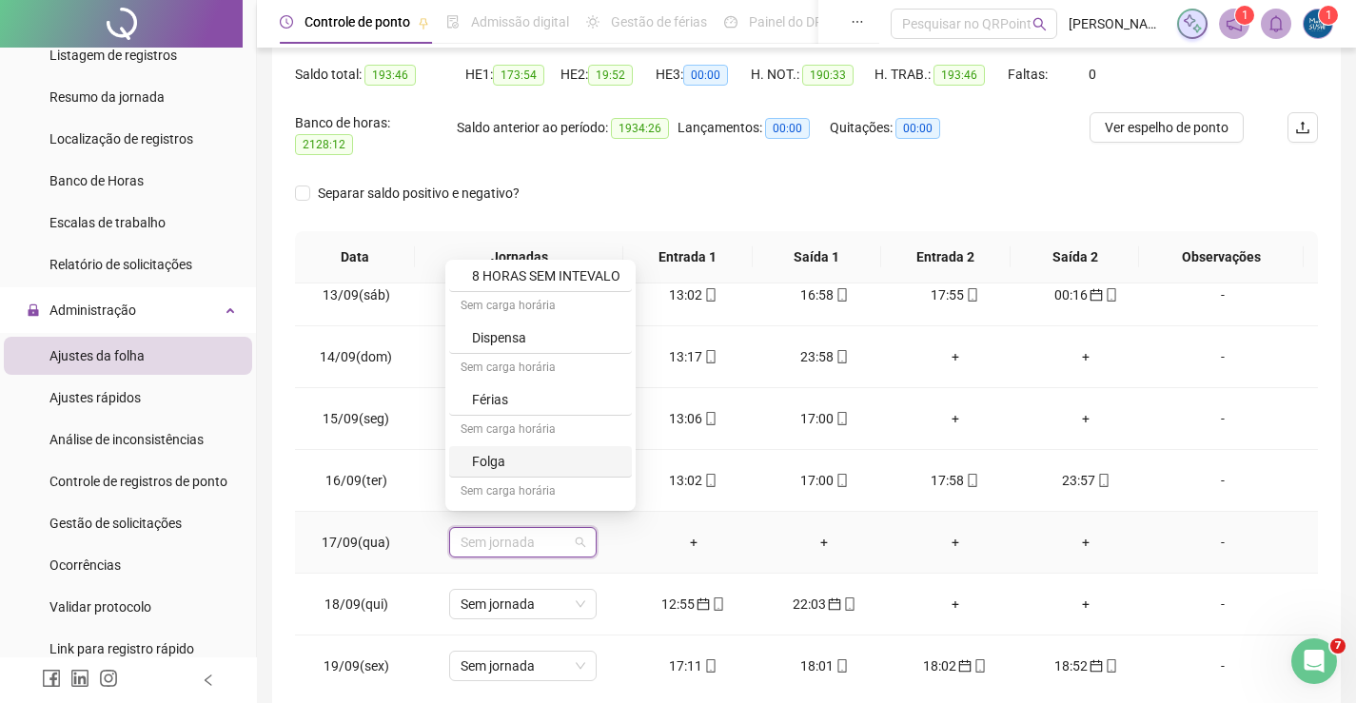
click at [487, 461] on div "Folga" at bounding box center [546, 461] width 148 height 21
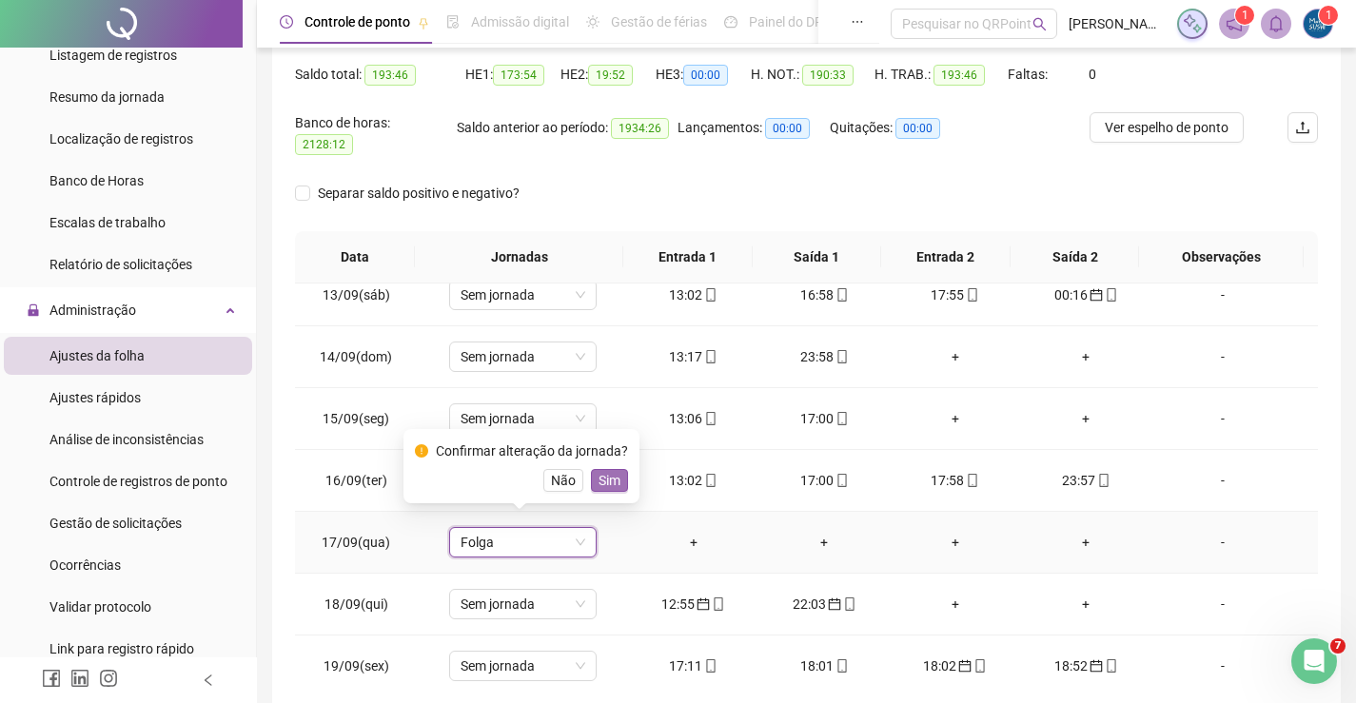
click at [591, 481] on button "Sim" at bounding box center [609, 480] width 37 height 23
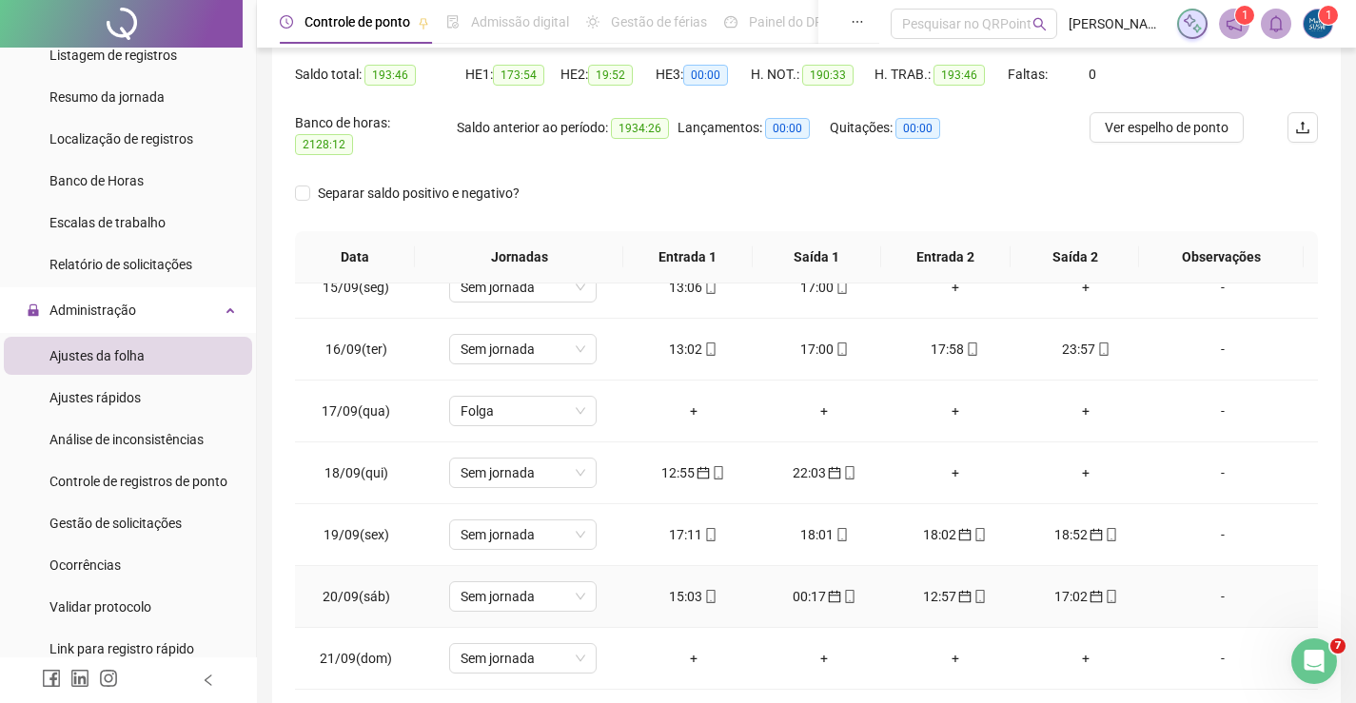
scroll to position [269, 0]
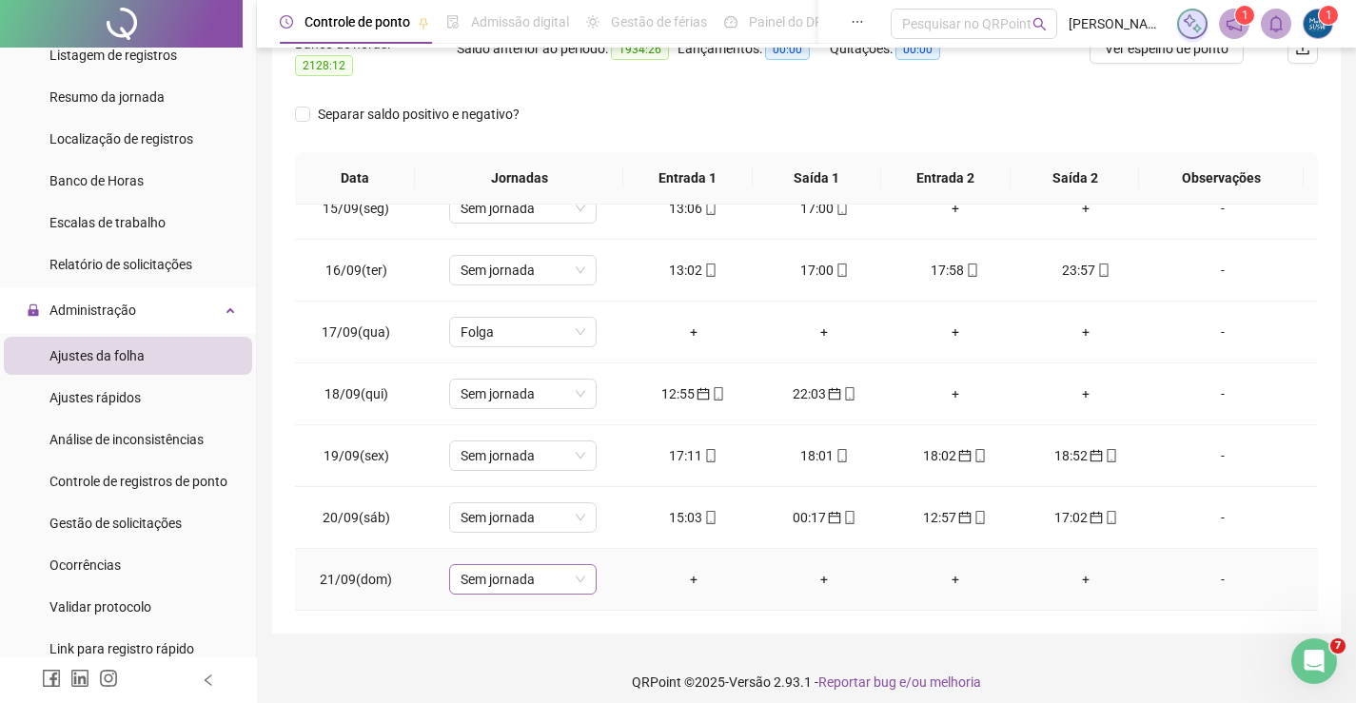
click at [514, 578] on span "Sem jornada" at bounding box center [523, 579] width 125 height 29
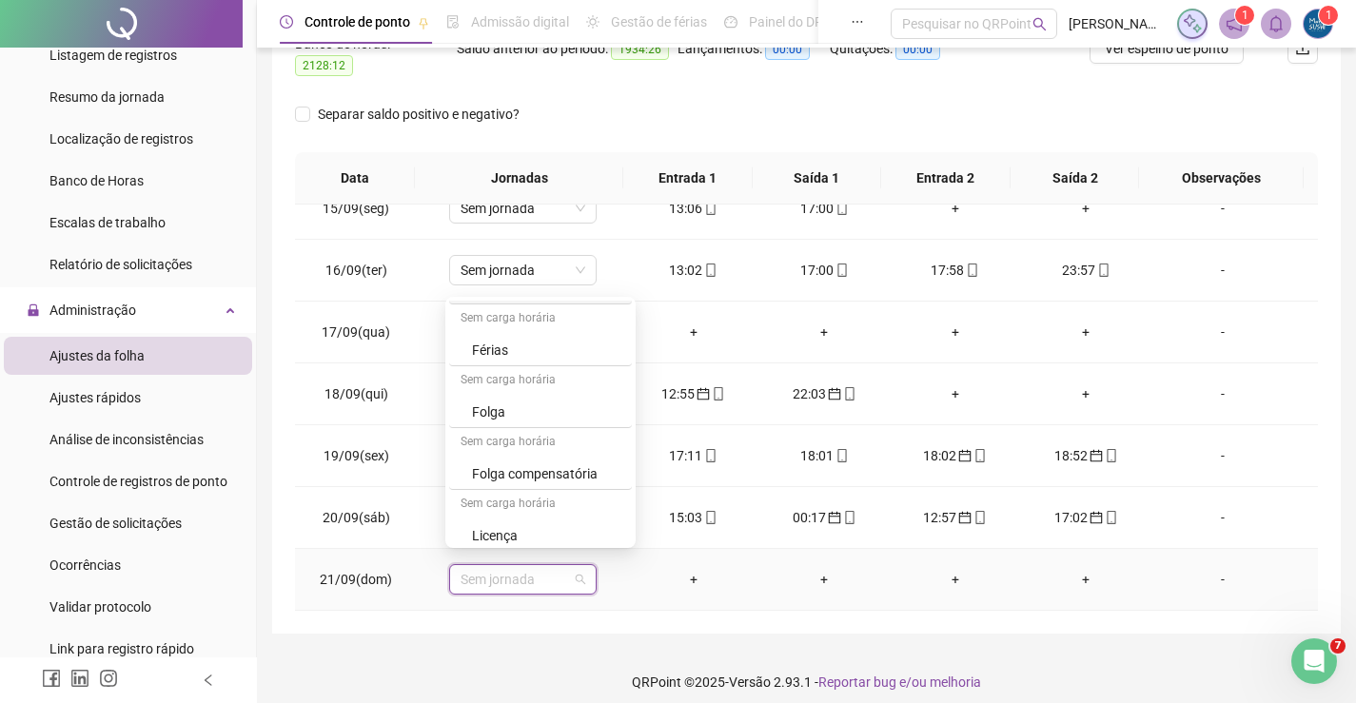
scroll to position [189, 0]
click at [502, 519] on div "Licença" at bounding box center [546, 528] width 148 height 21
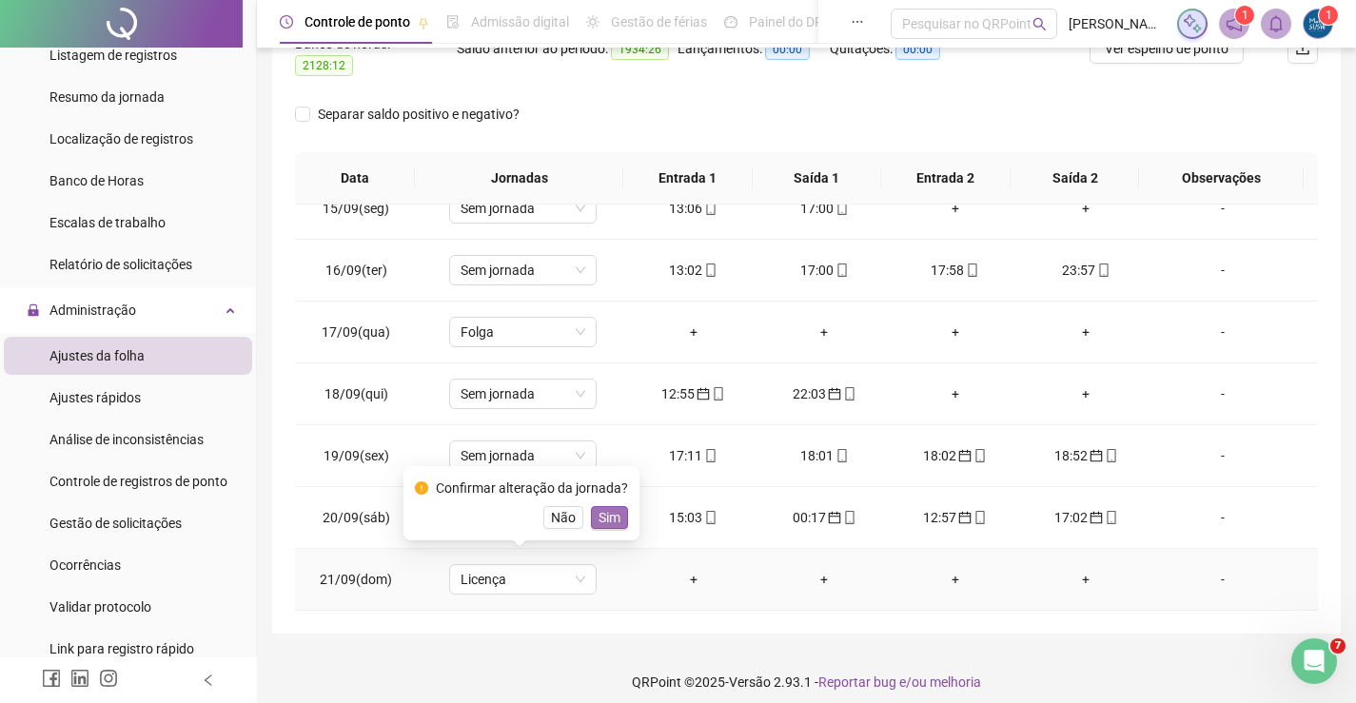
click at [607, 519] on span "Sim" at bounding box center [610, 517] width 22 height 21
click at [921, 507] on div "12:57" at bounding box center [955, 517] width 101 height 21
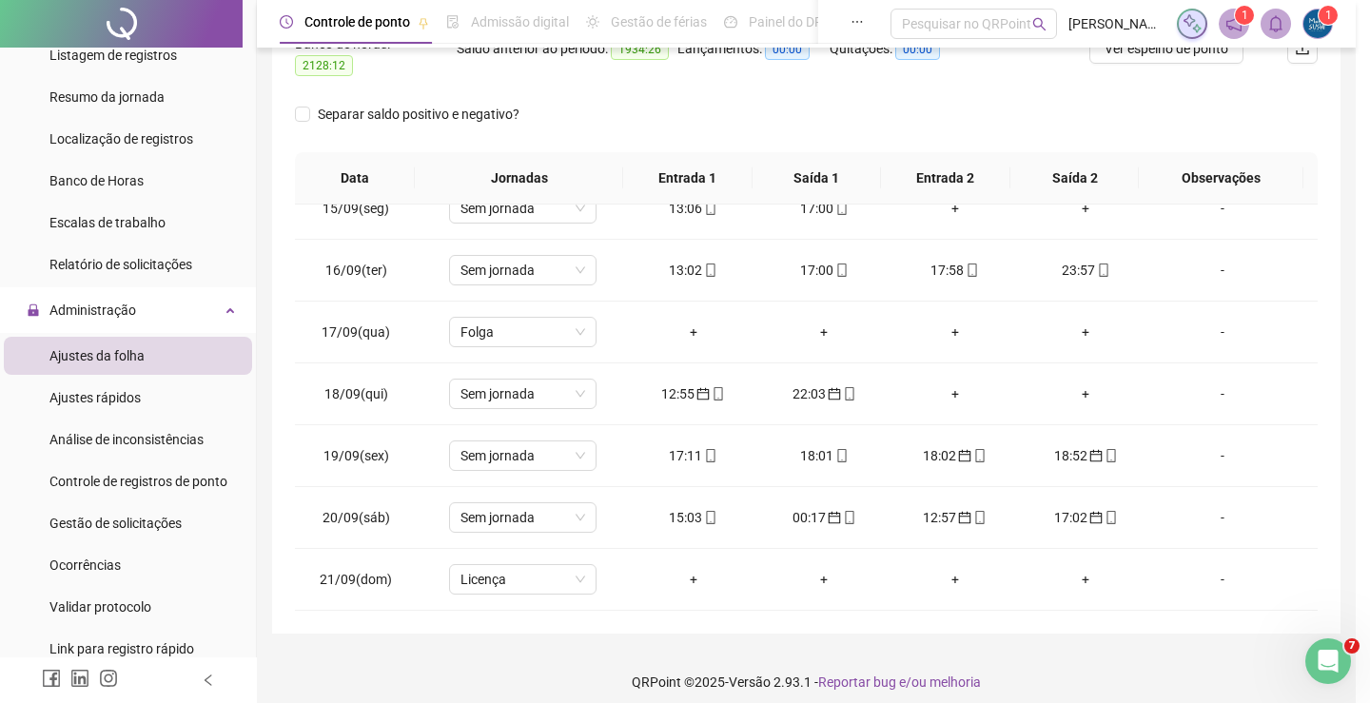
type input "**********"
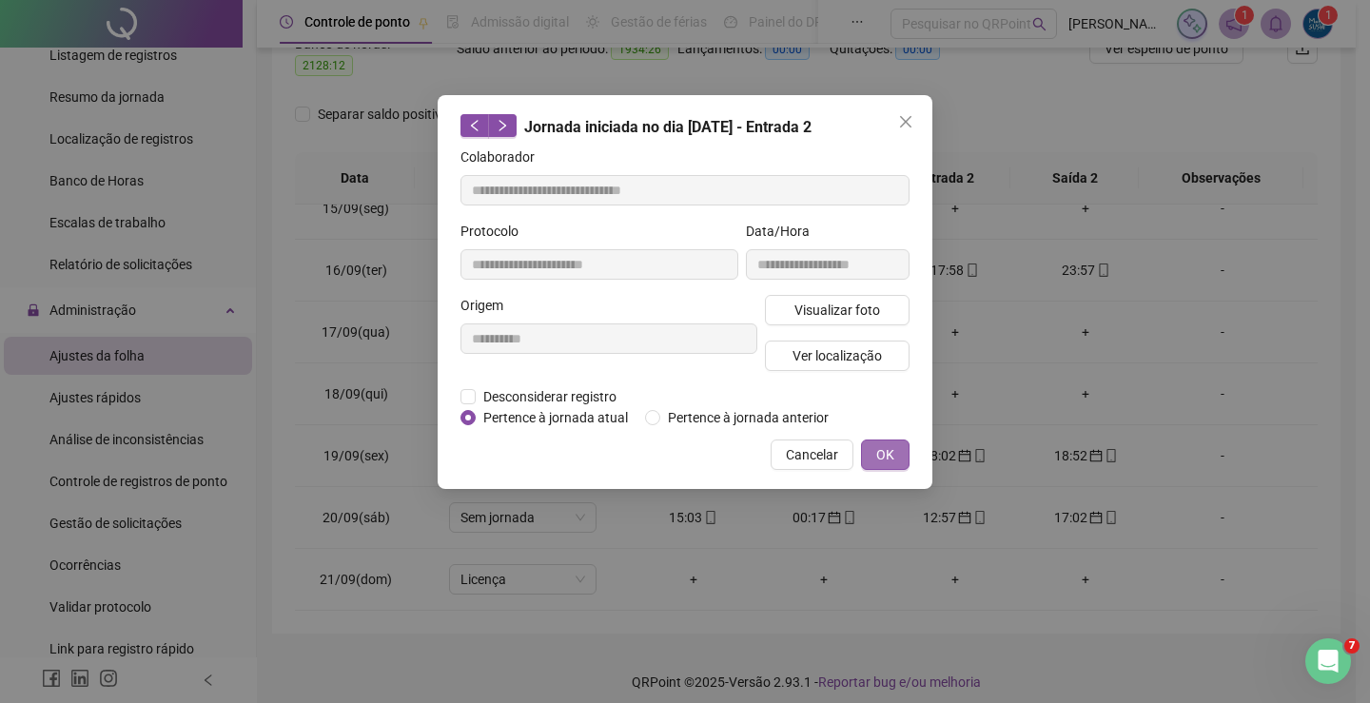
click at [873, 450] on button "OK" at bounding box center [885, 455] width 49 height 30
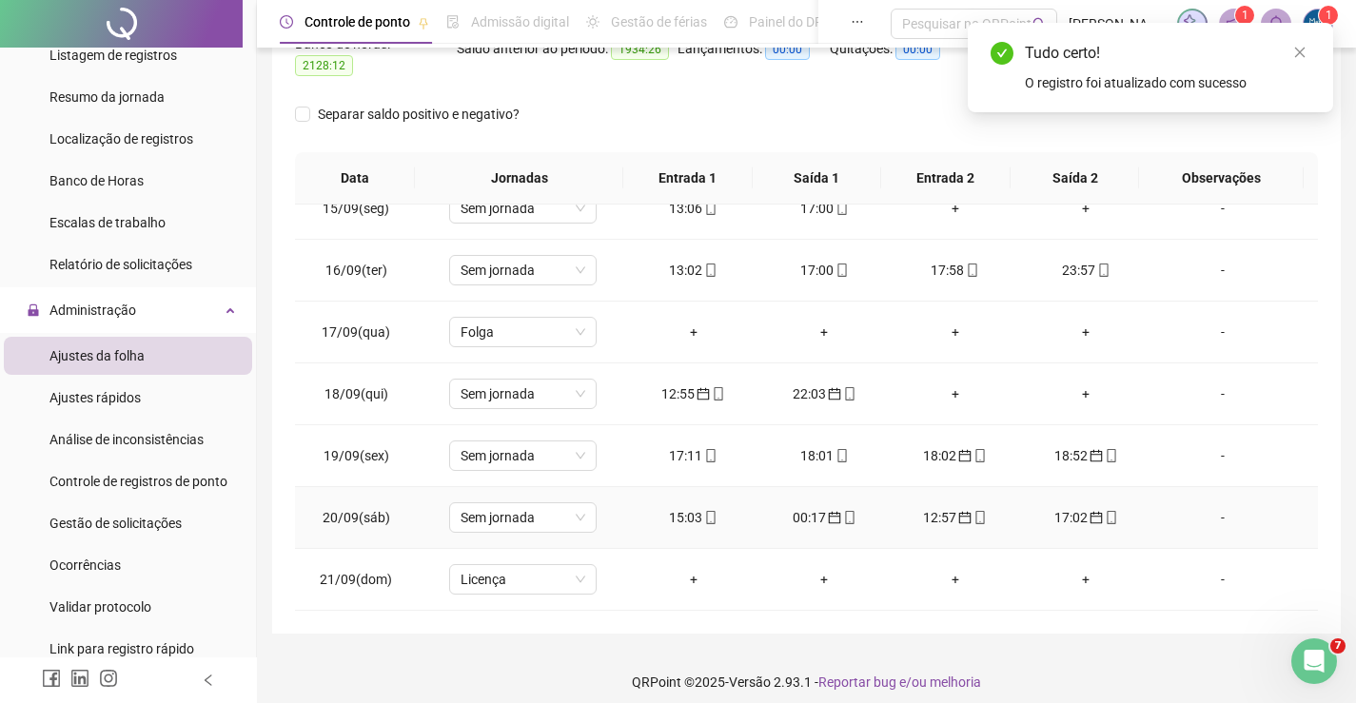
click at [1054, 509] on div "17:02" at bounding box center [1086, 517] width 101 height 21
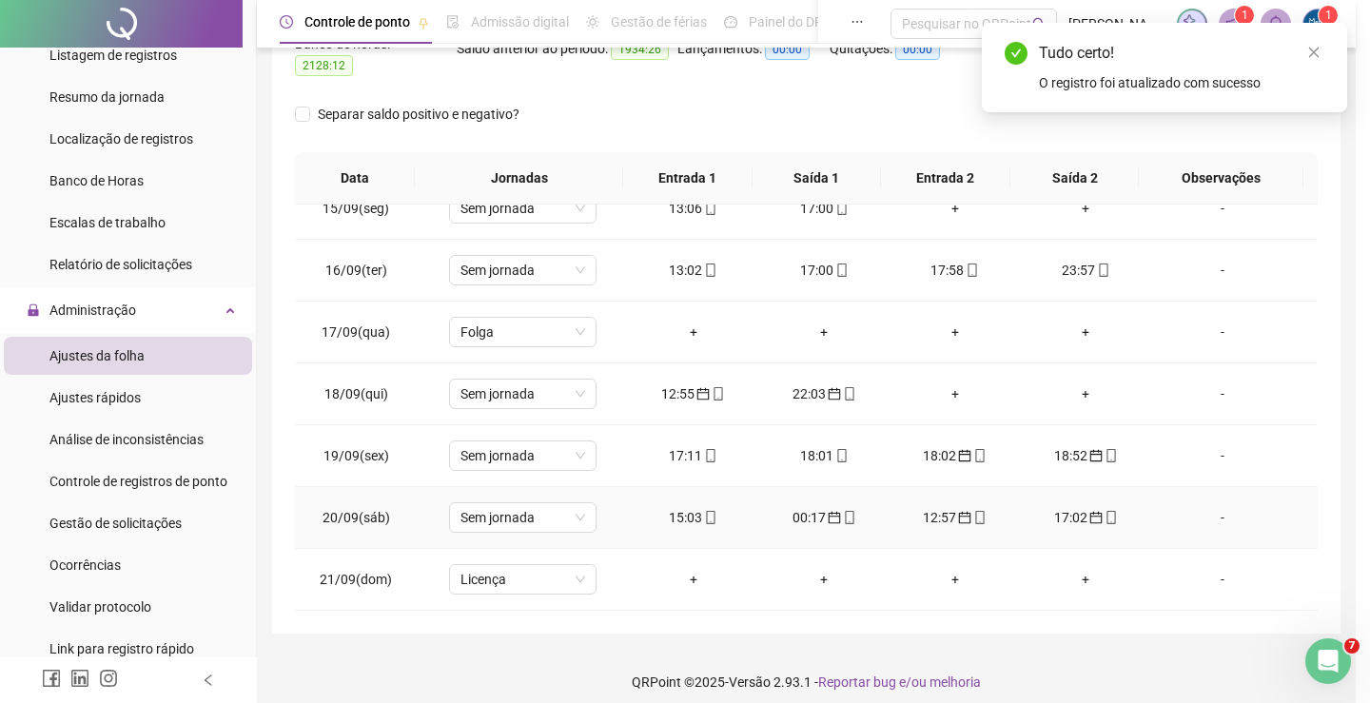
type input "**********"
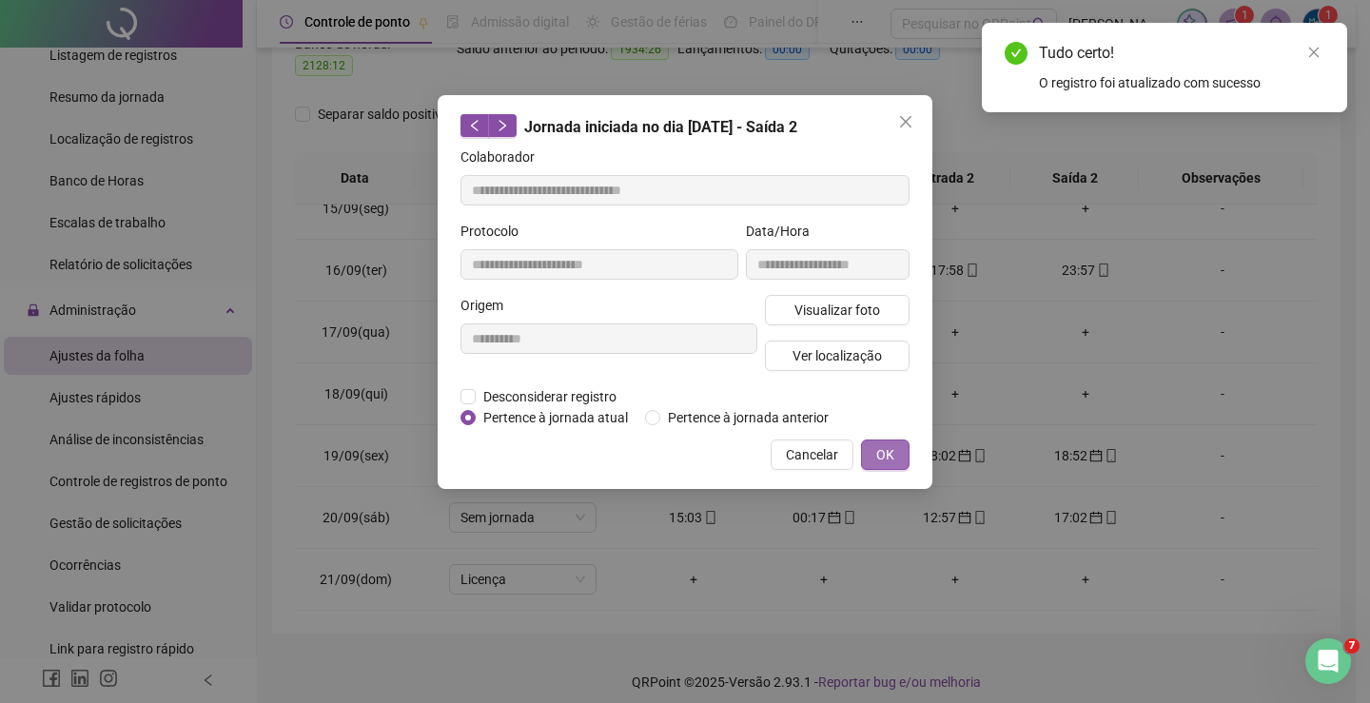
click at [873, 449] on button "OK" at bounding box center [885, 455] width 49 height 30
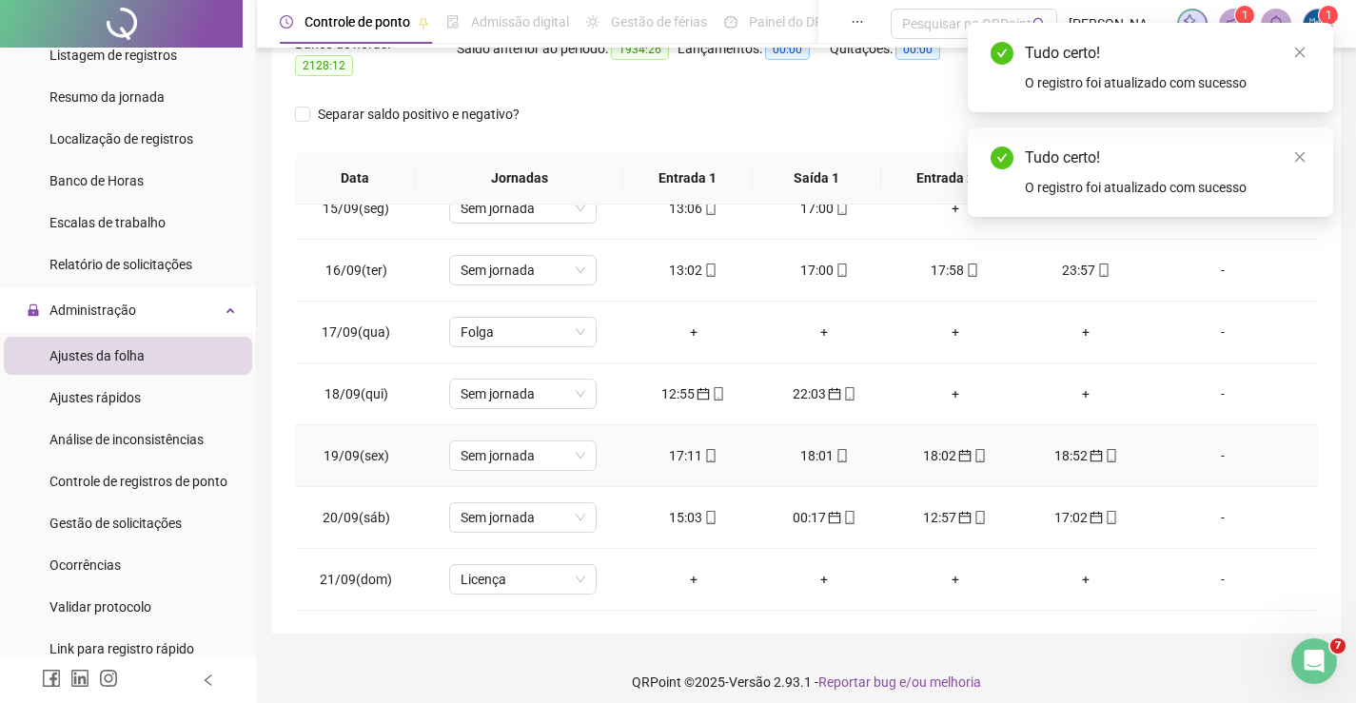
click at [1041, 445] on div "18:52" at bounding box center [1086, 455] width 101 height 21
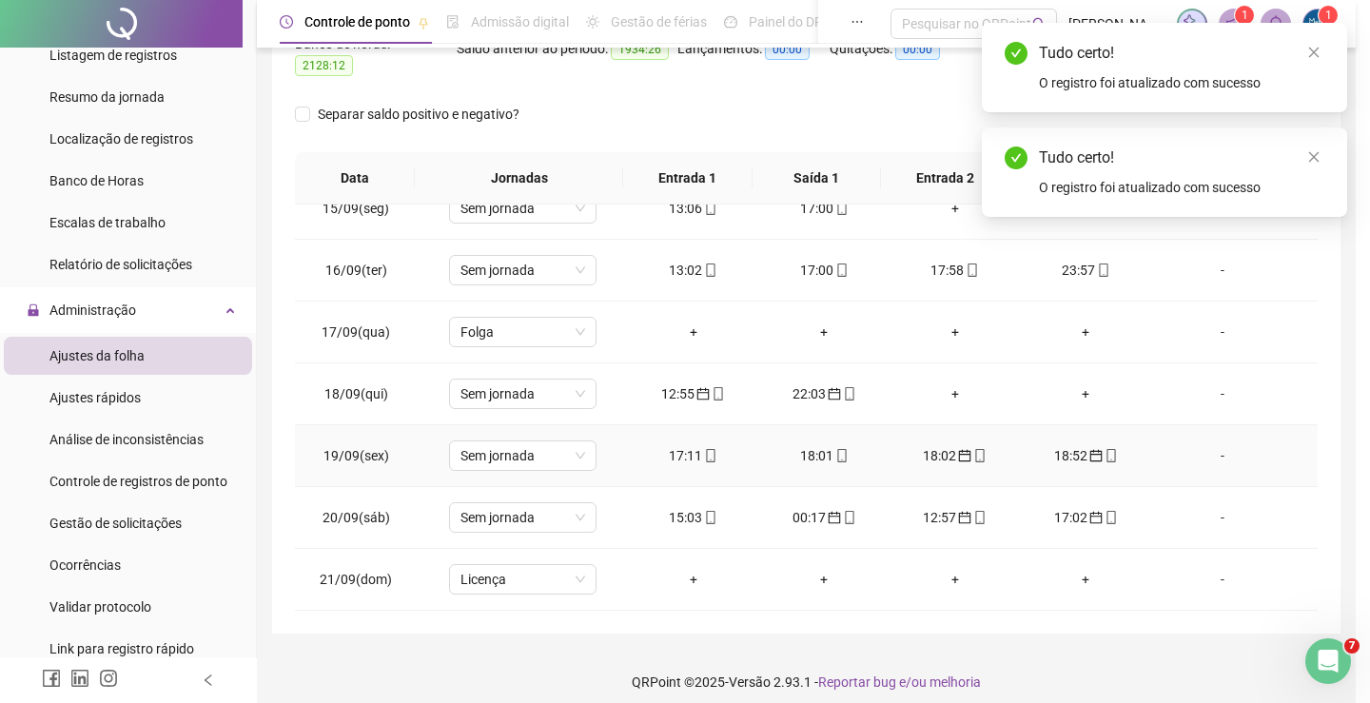
type input "**********"
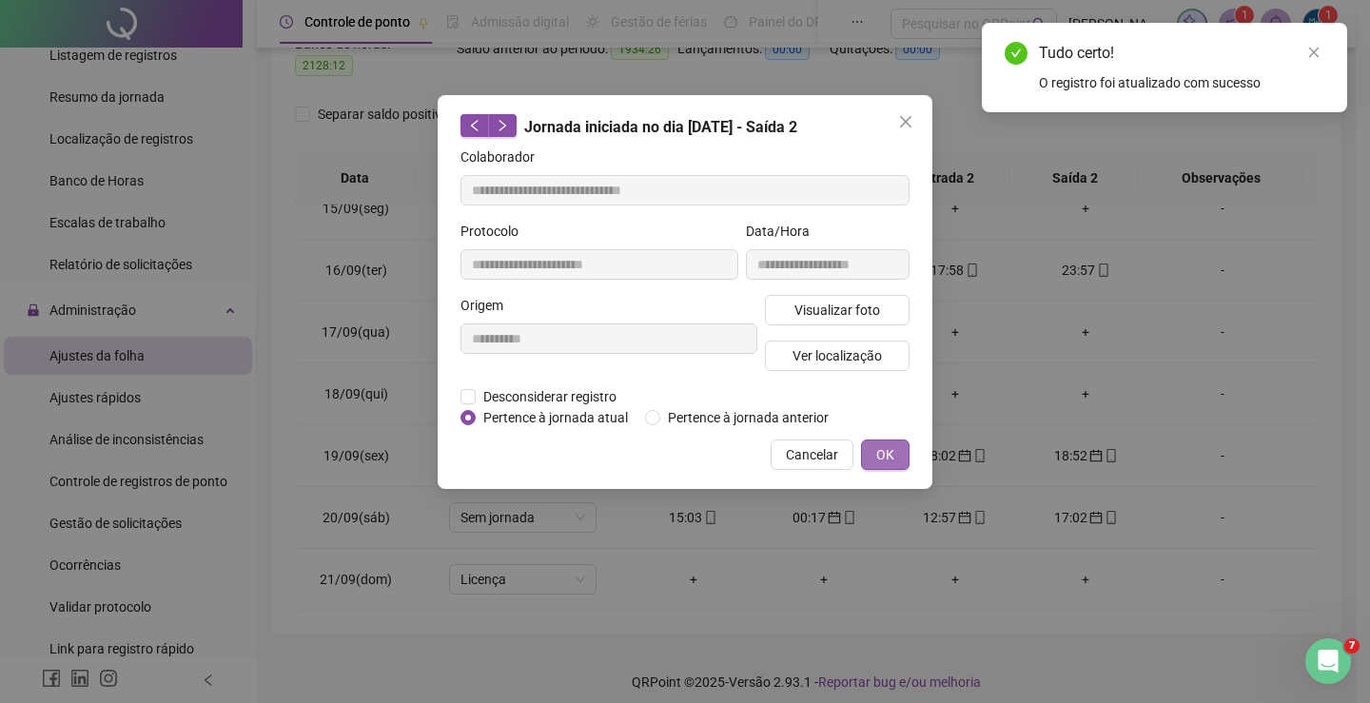
click at [880, 443] on button "OK" at bounding box center [885, 455] width 49 height 30
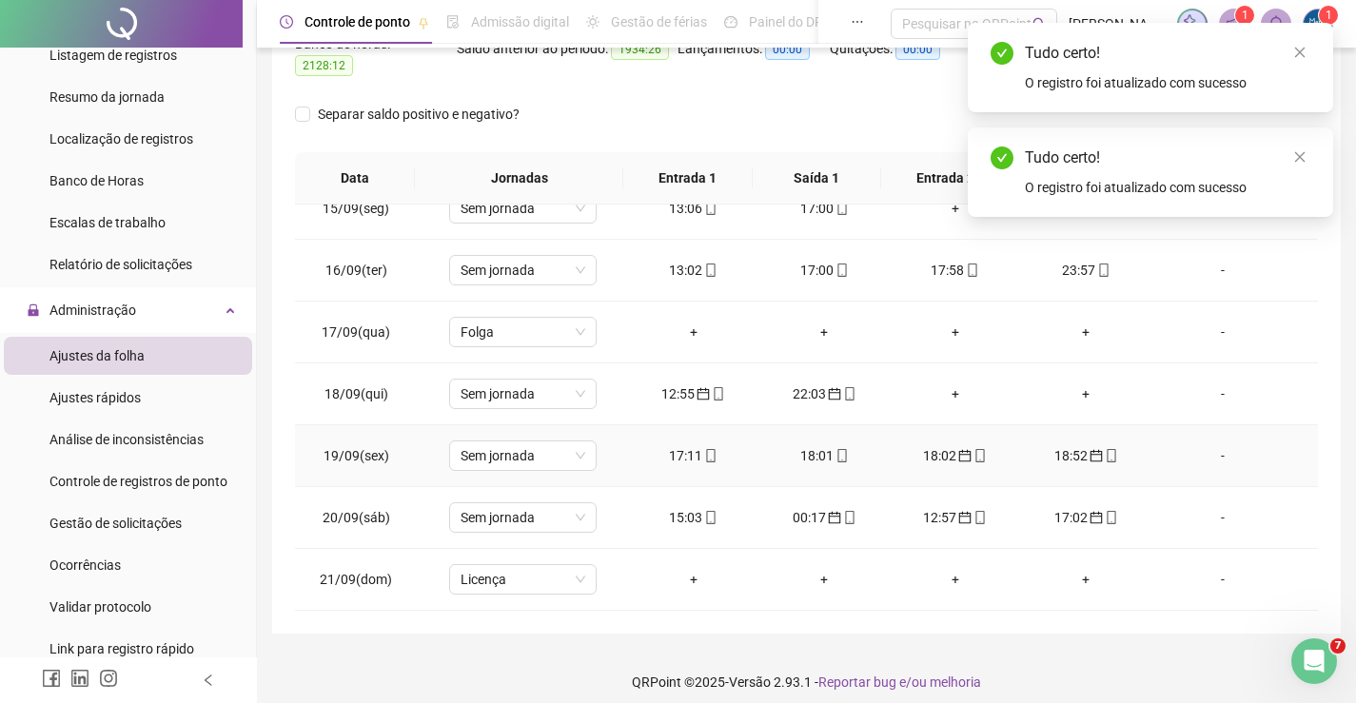
click at [940, 445] on div "18:02" at bounding box center [955, 455] width 101 height 21
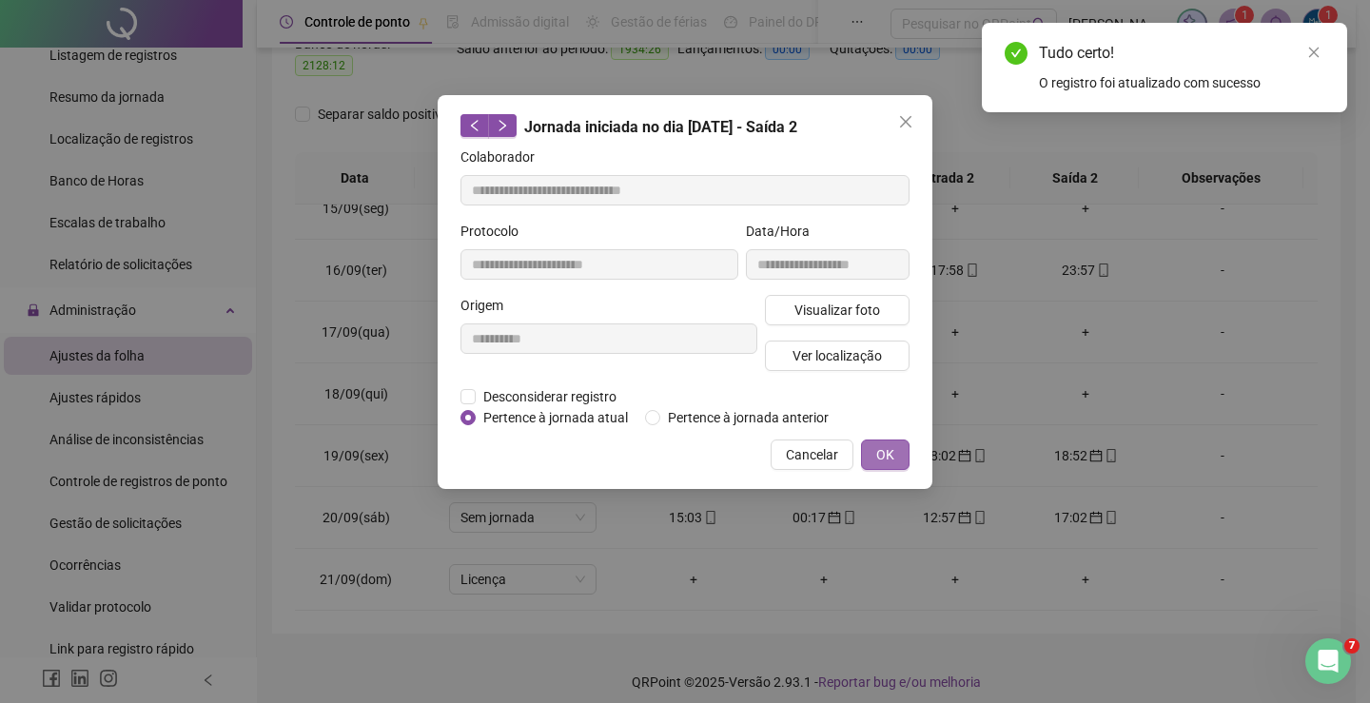
type input "**********"
click at [874, 451] on button "OK" at bounding box center [885, 455] width 49 height 30
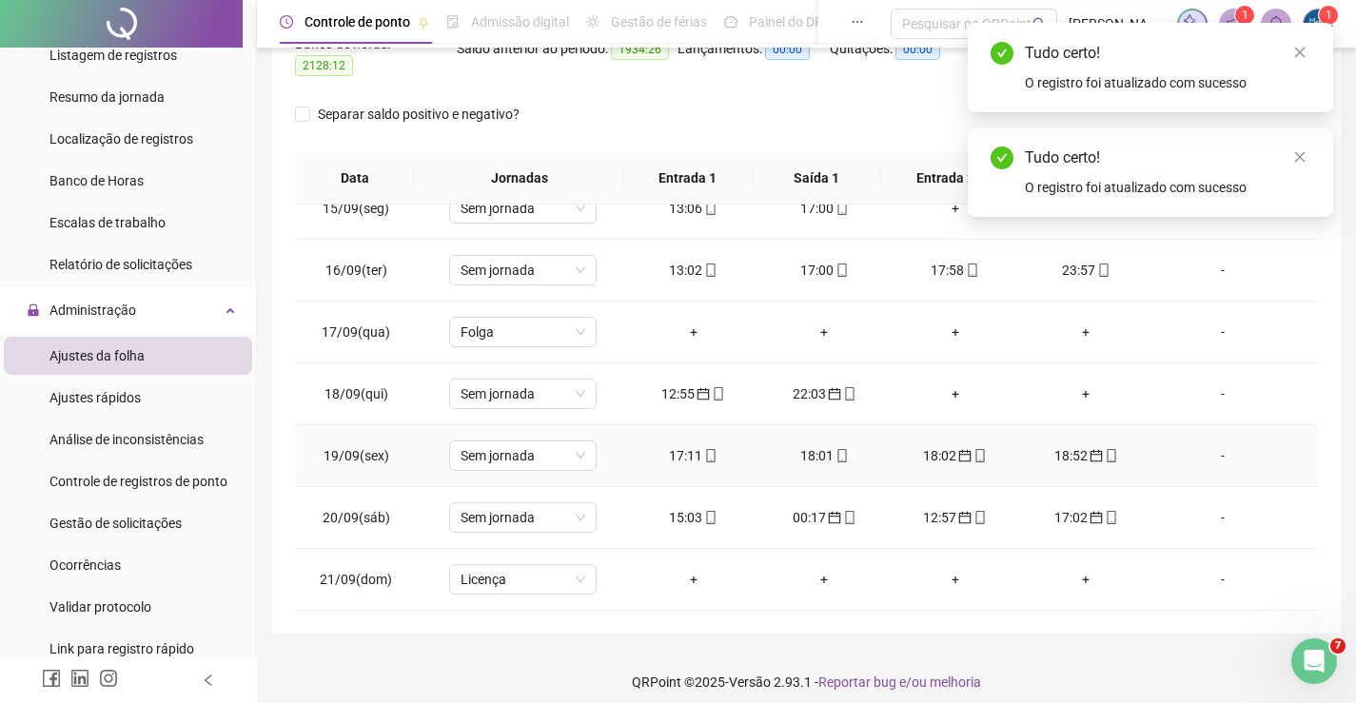
click at [820, 445] on div "18:01" at bounding box center [824, 455] width 101 height 21
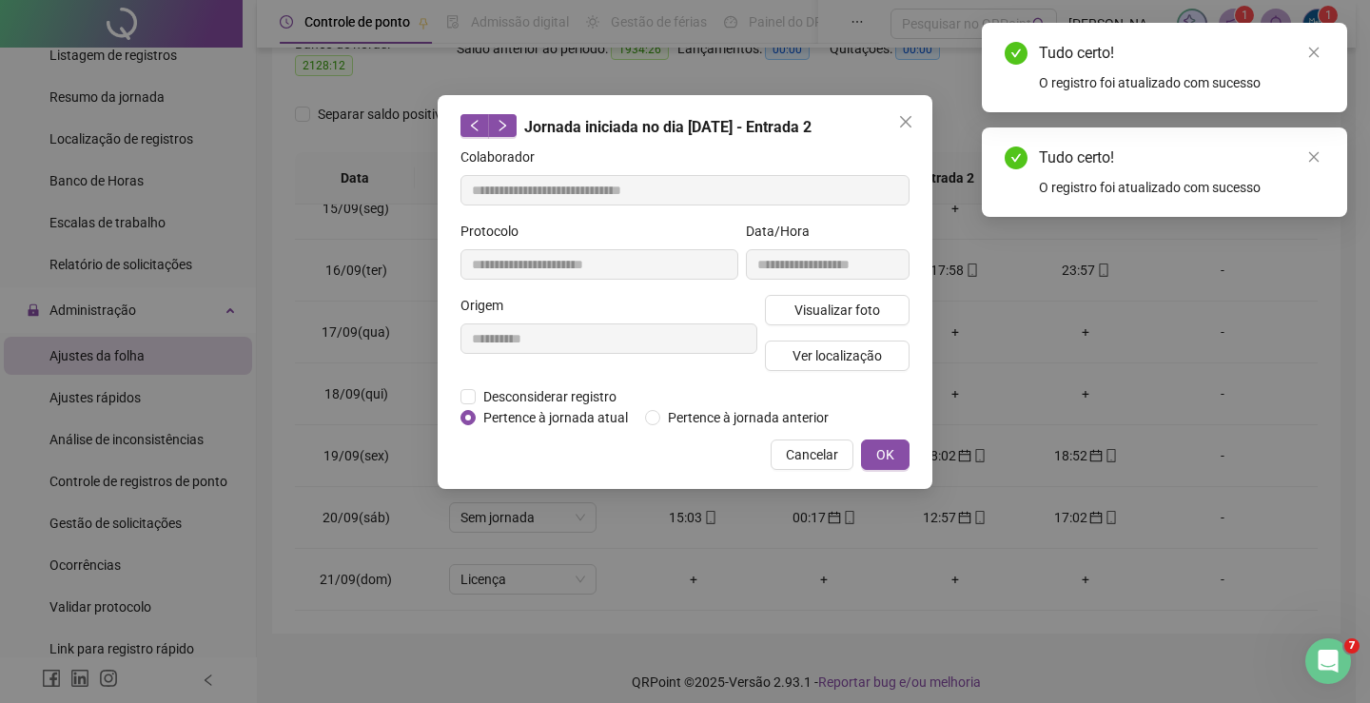
type input "**********"
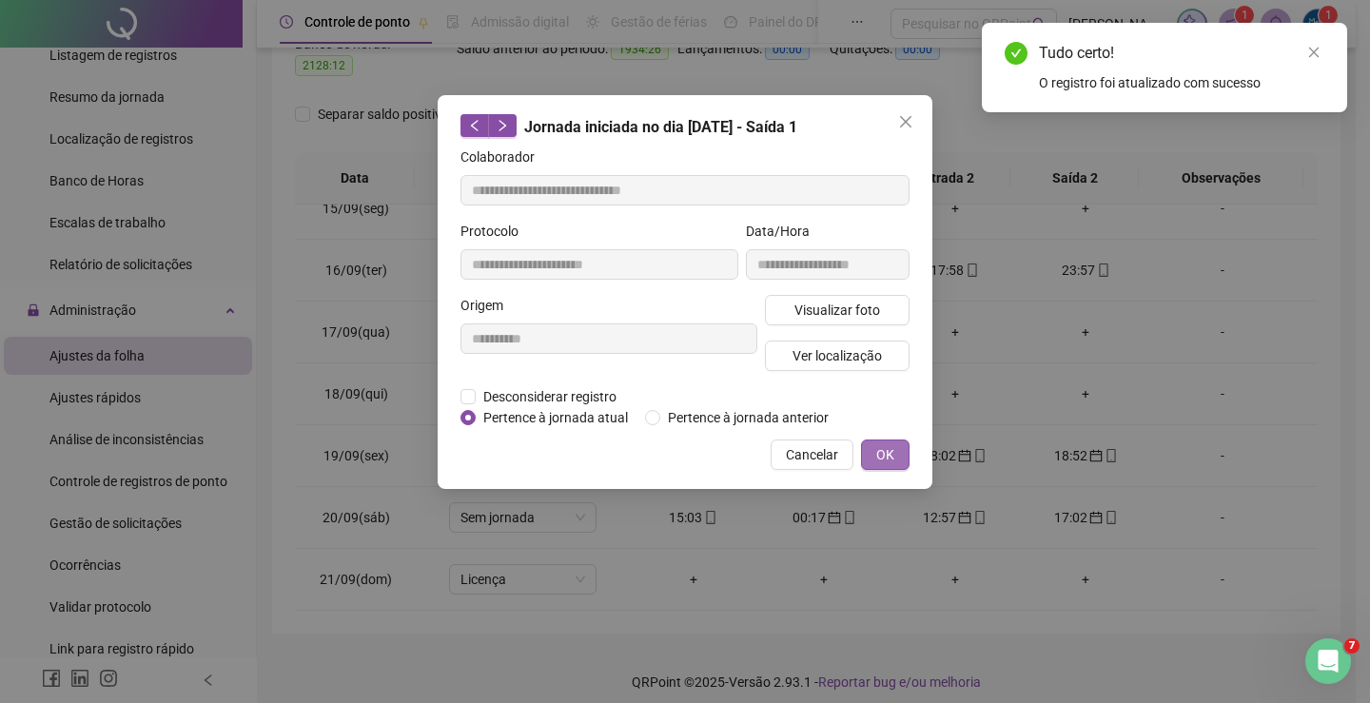
click at [886, 457] on span "OK" at bounding box center [885, 454] width 18 height 21
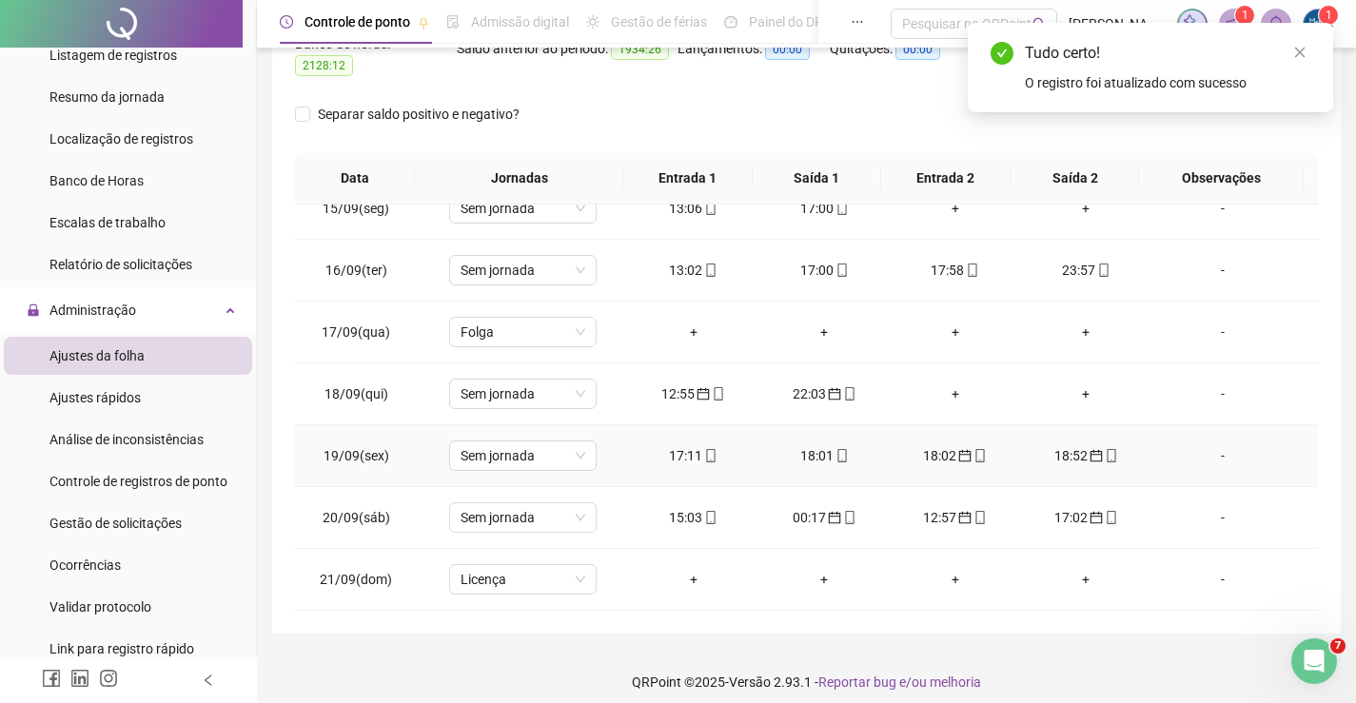
click at [674, 445] on div "17:11" at bounding box center [693, 455] width 101 height 21
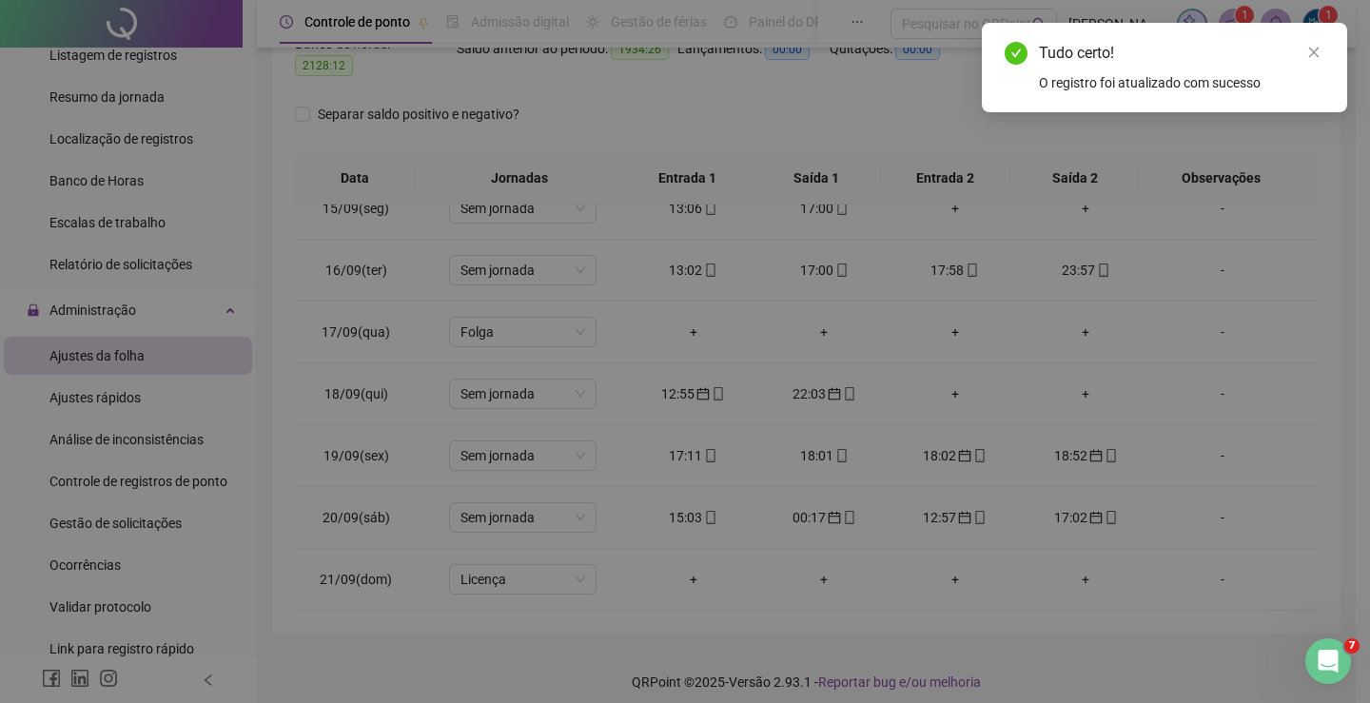
type input "**********"
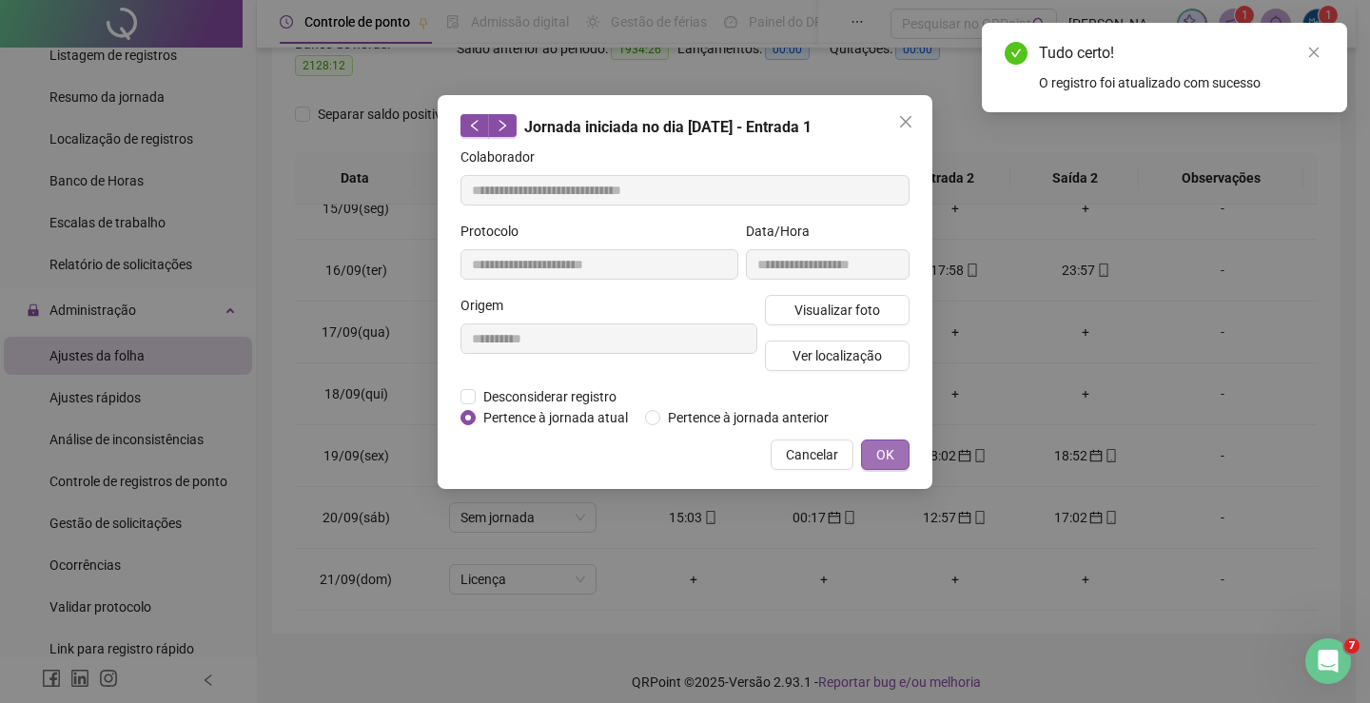
click at [891, 451] on span "OK" at bounding box center [885, 454] width 18 height 21
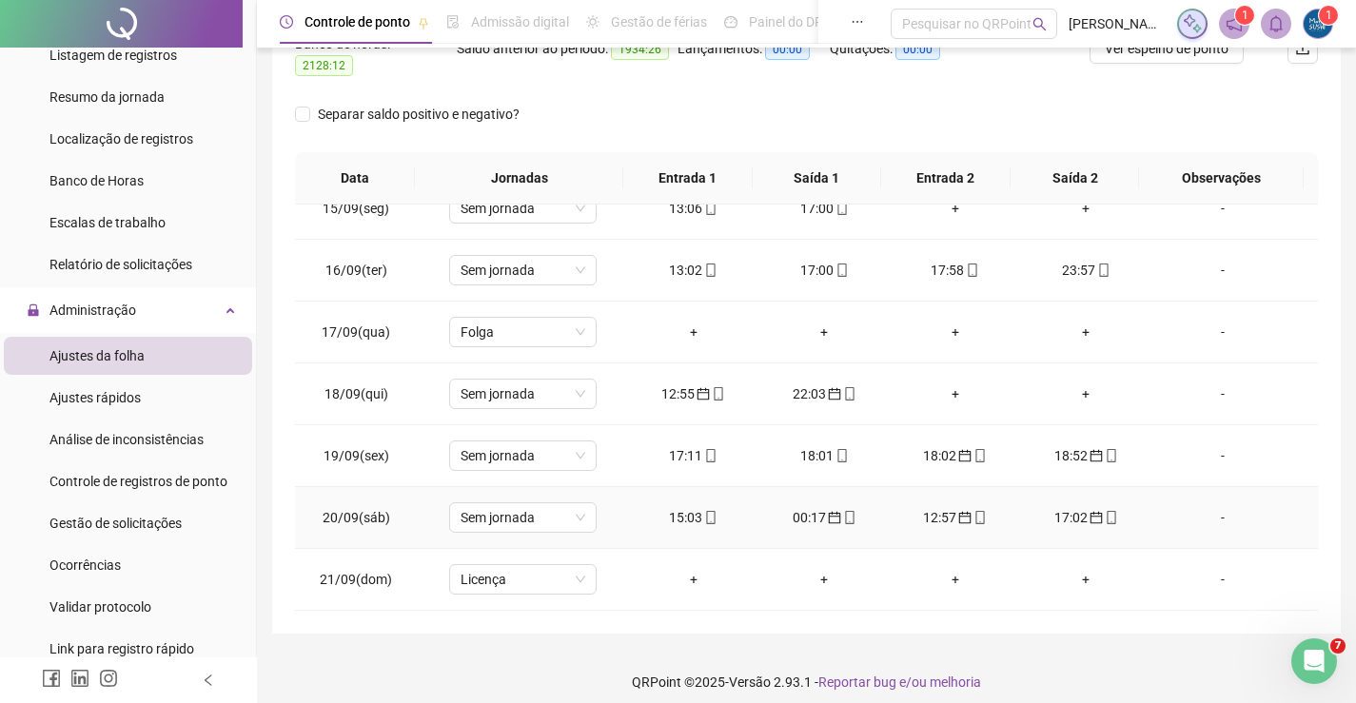
click at [710, 511] on icon "mobile" at bounding box center [710, 517] width 13 height 13
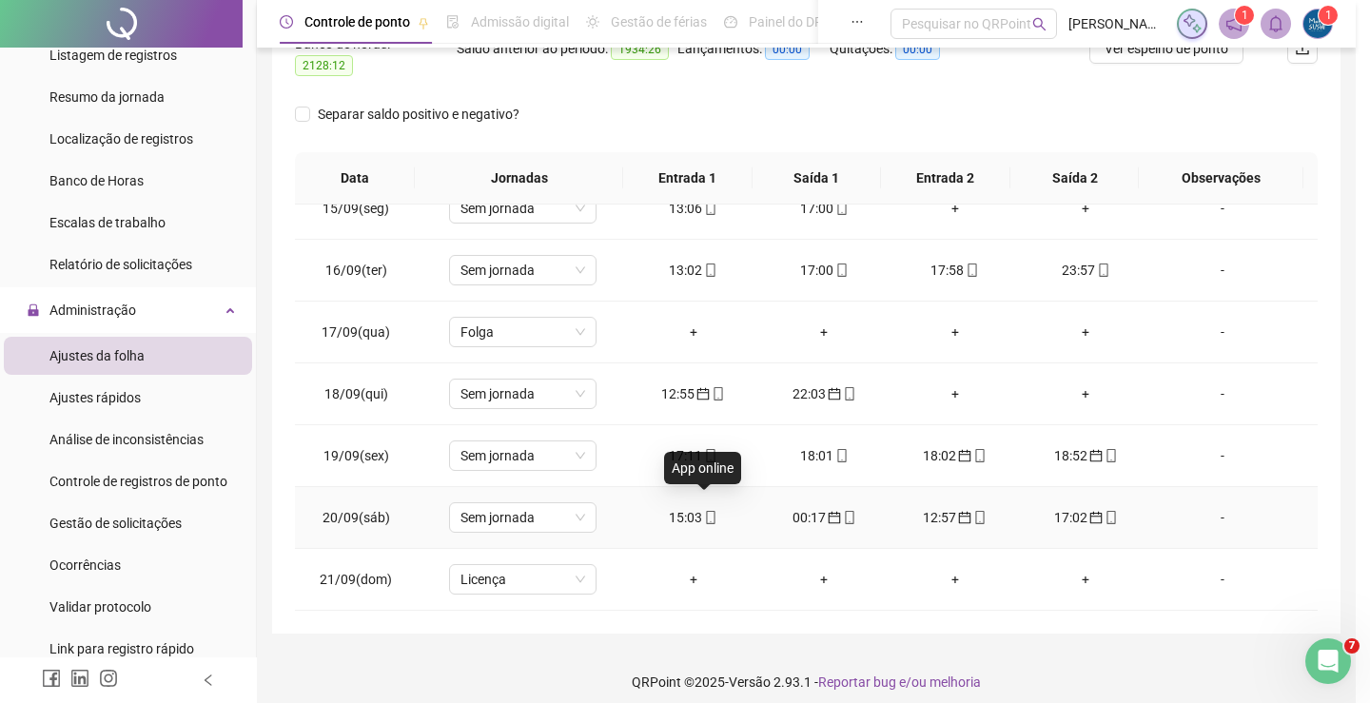
type input "**********"
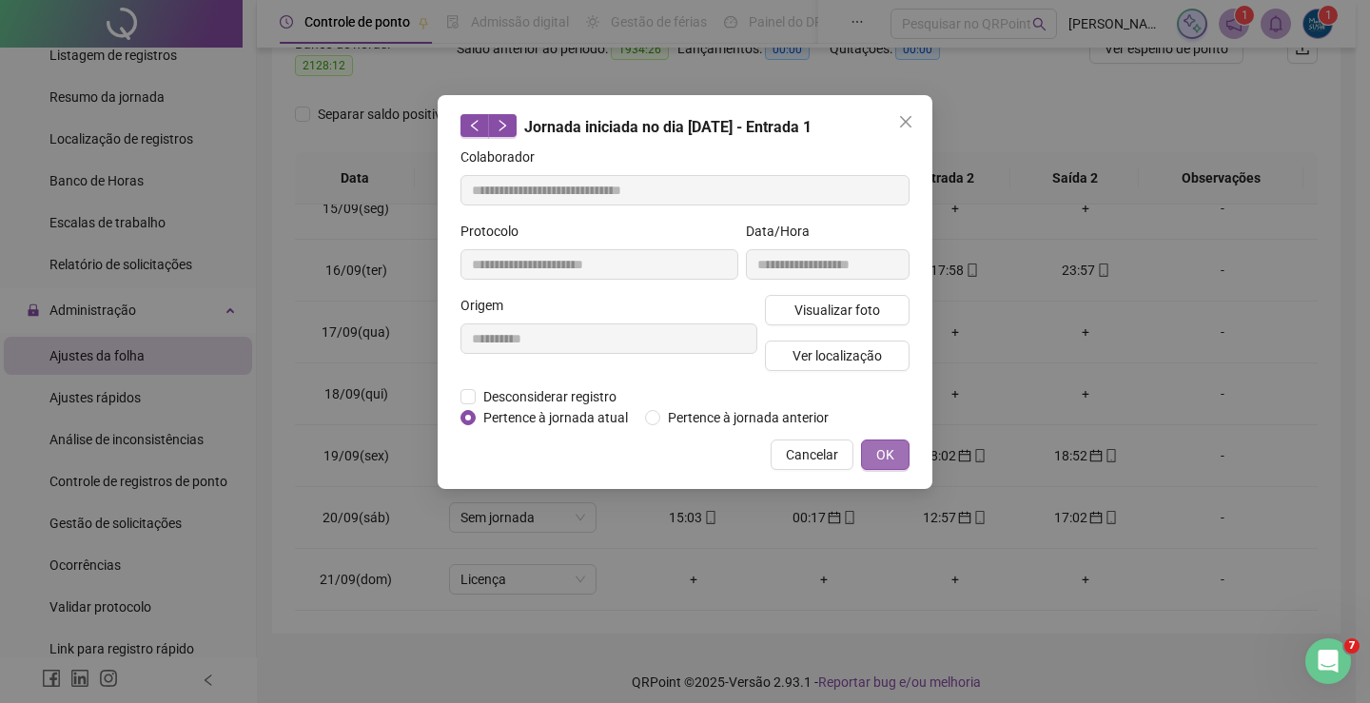
click at [864, 449] on button "OK" at bounding box center [885, 455] width 49 height 30
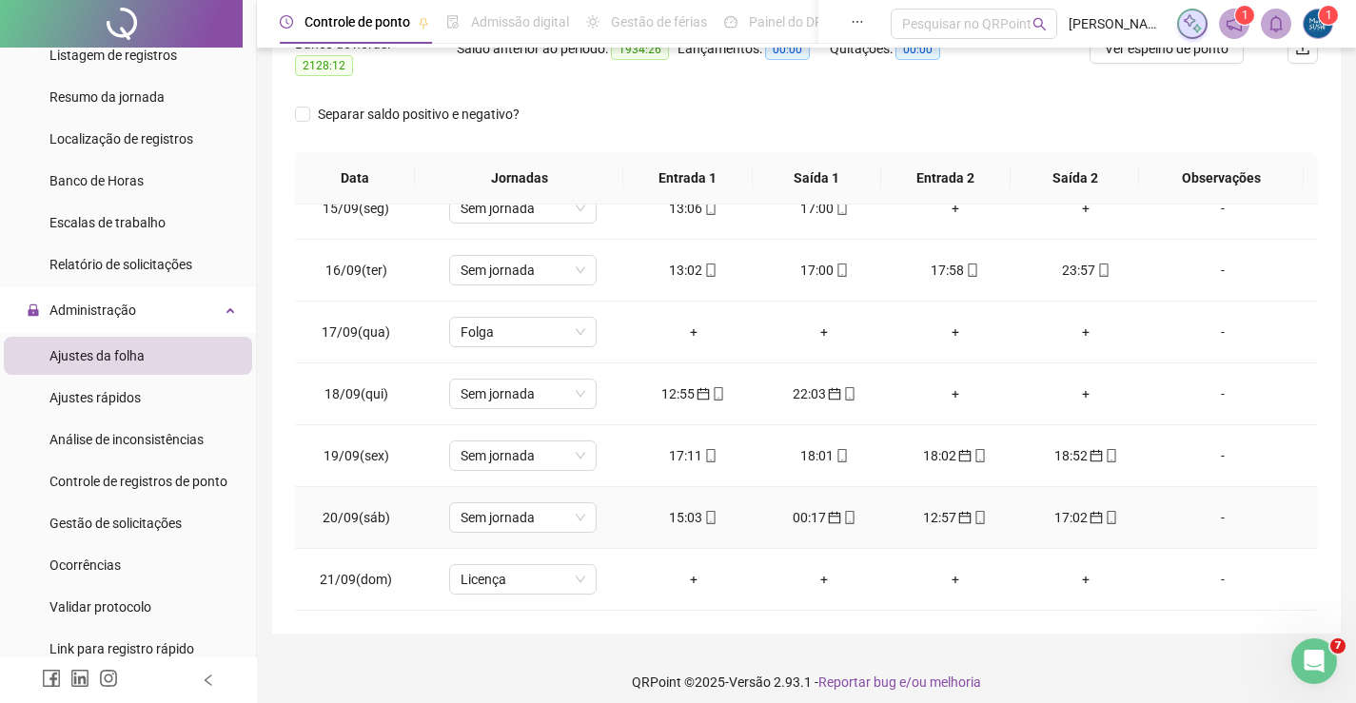
click at [828, 512] on icon "calendar" at bounding box center [834, 518] width 12 height 12
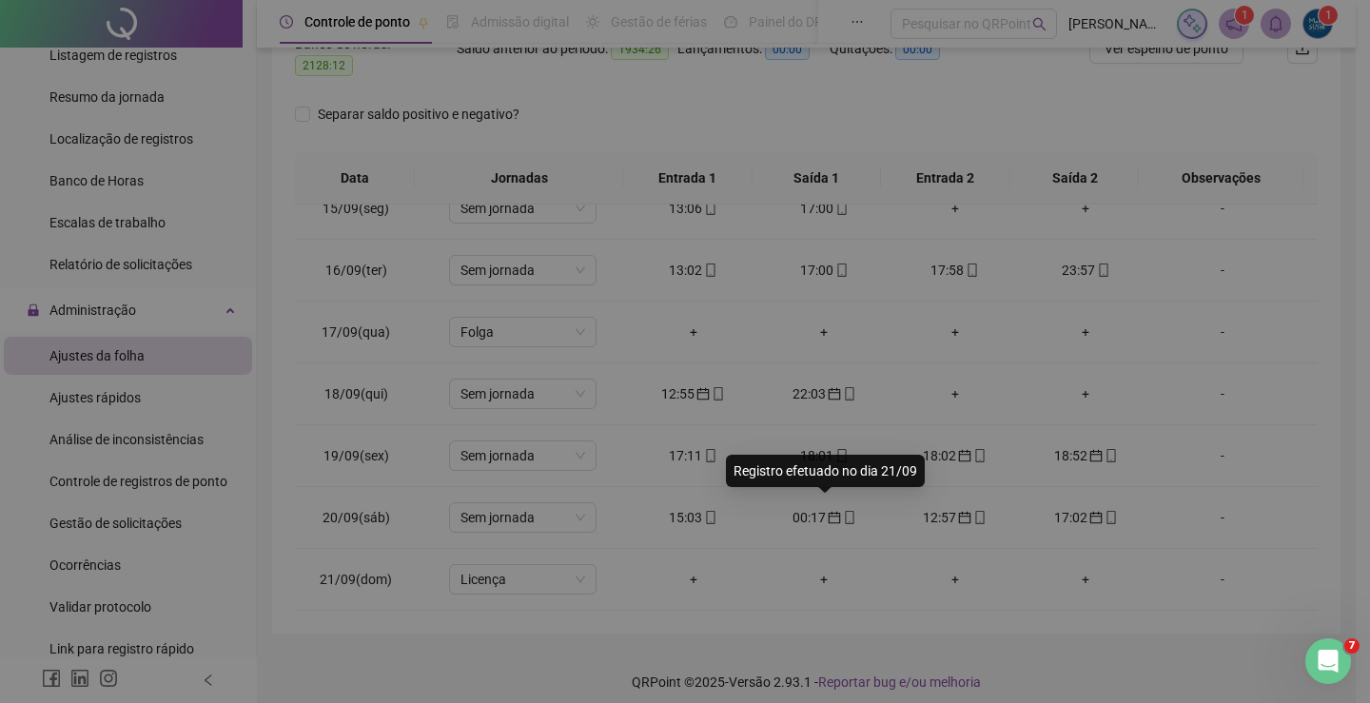
type input "**********"
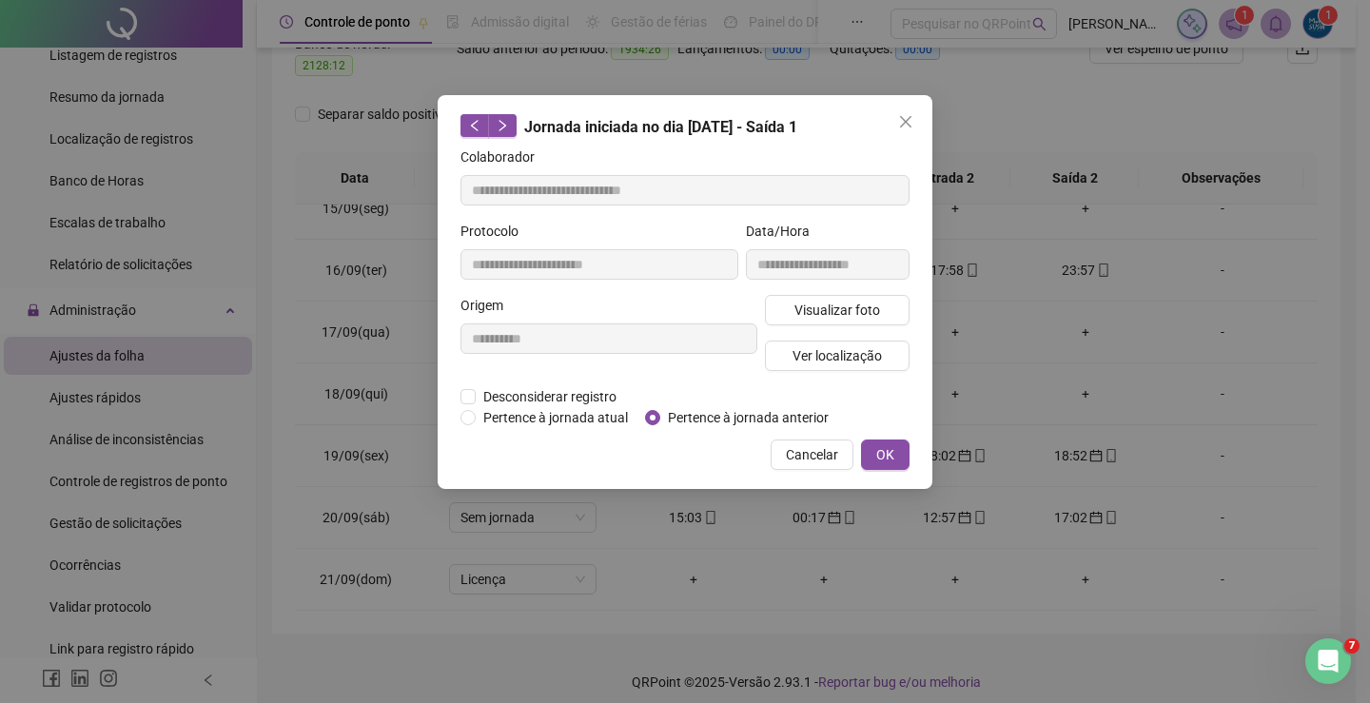
click at [854, 456] on button "Cancelar" at bounding box center [812, 455] width 83 height 30
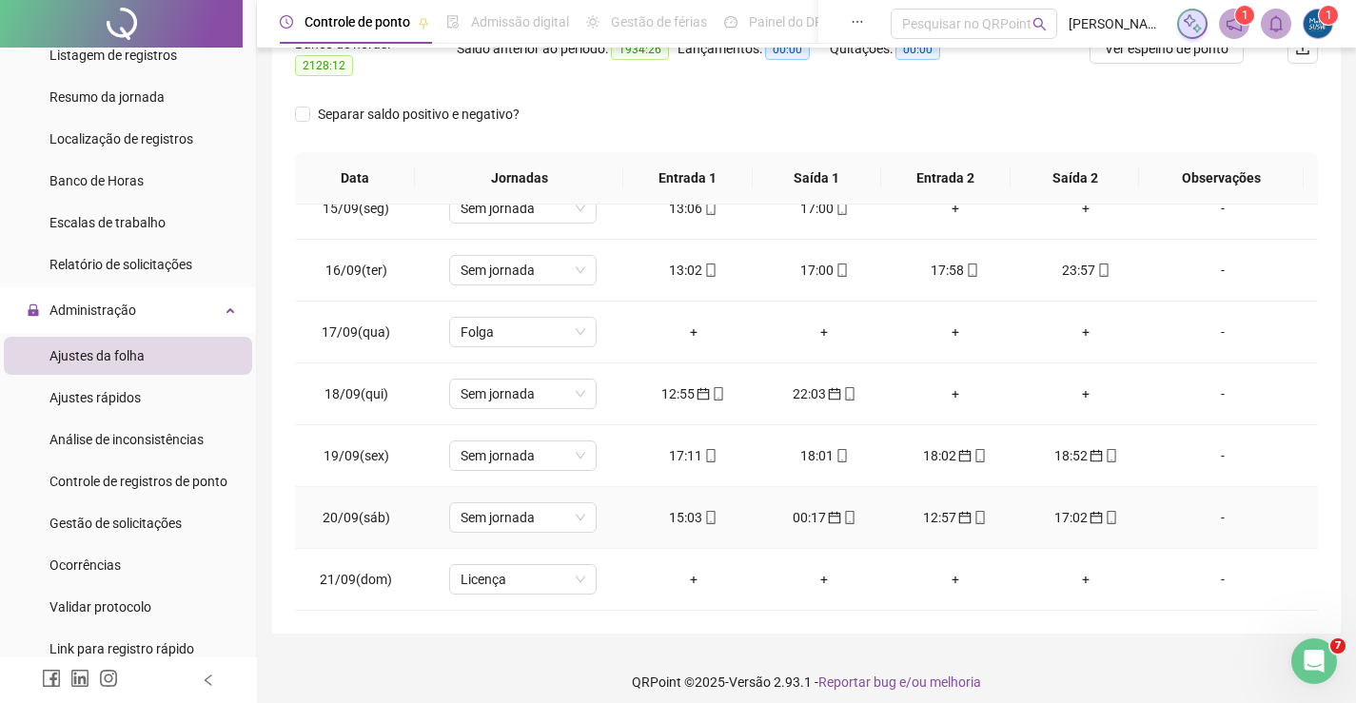
click at [952, 507] on div "12:57" at bounding box center [955, 517] width 101 height 21
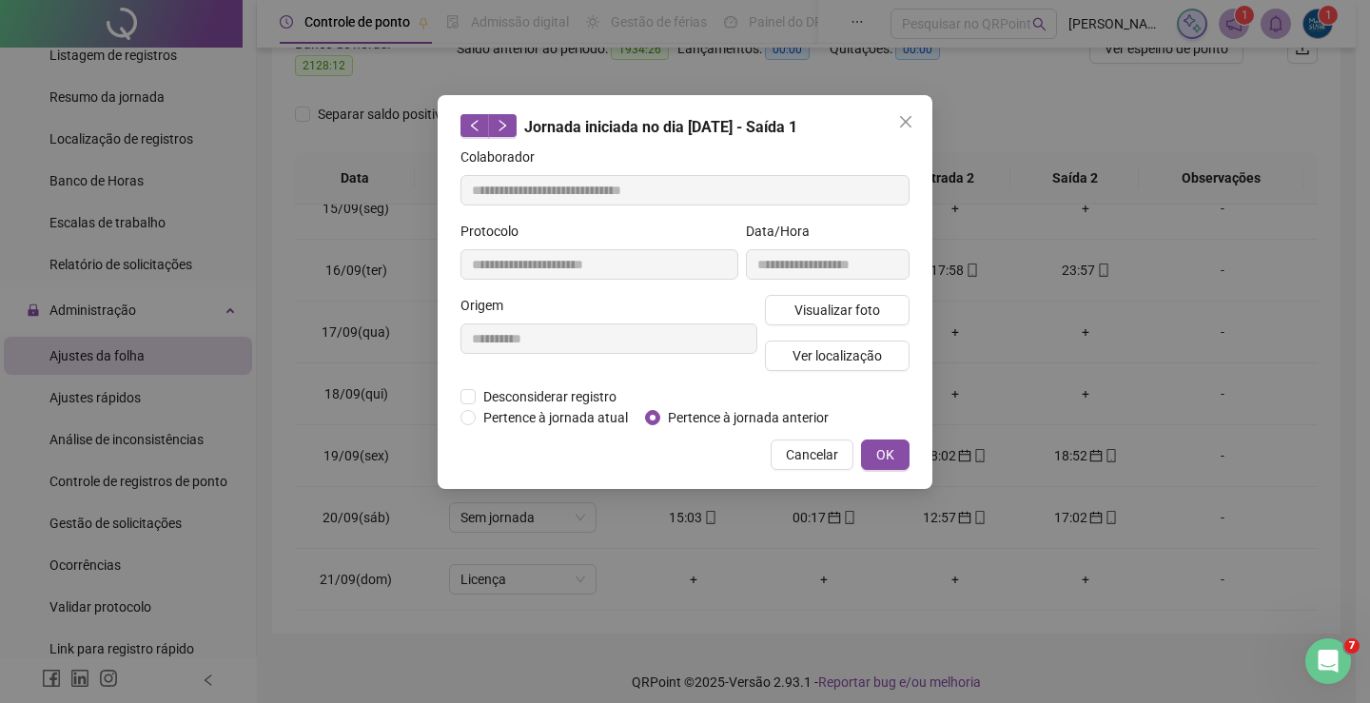
type input "**********"
click at [893, 459] on span "OK" at bounding box center [885, 454] width 18 height 21
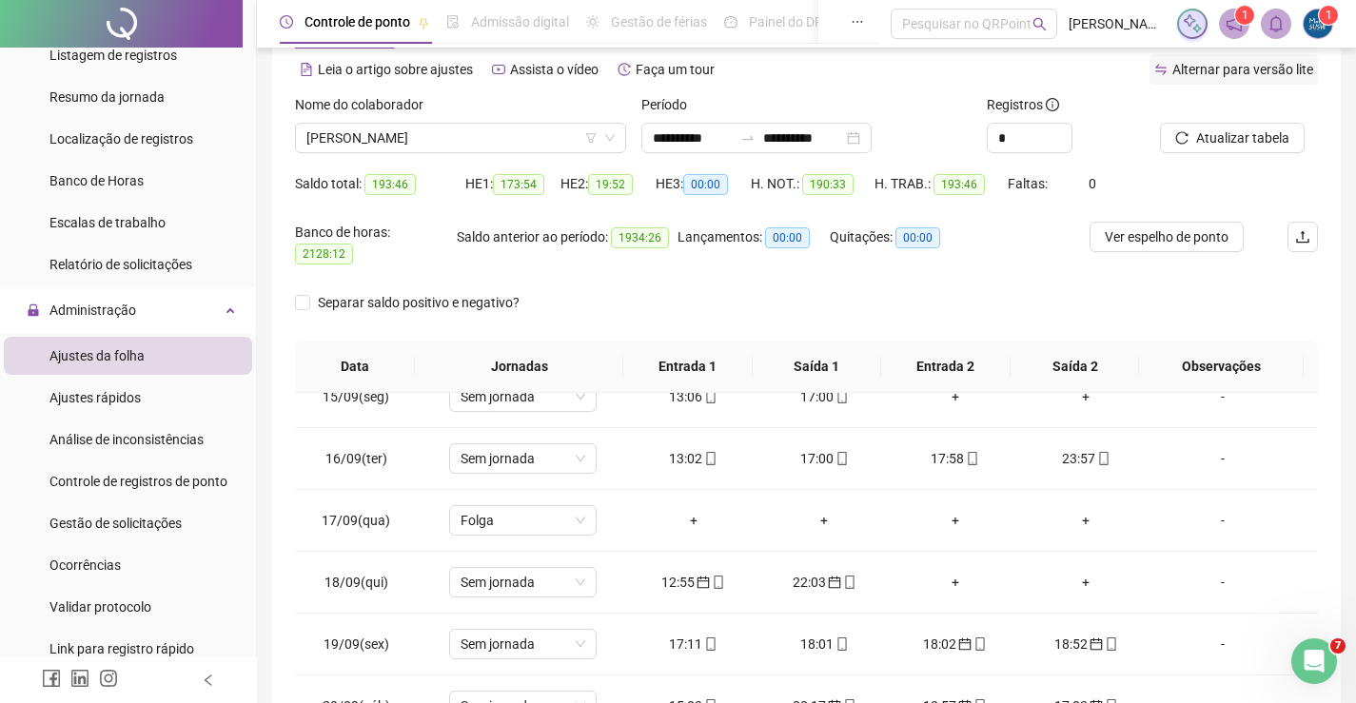
scroll to position [79, 0]
click at [1223, 137] on span "Atualizar tabela" at bounding box center [1242, 139] width 93 height 21
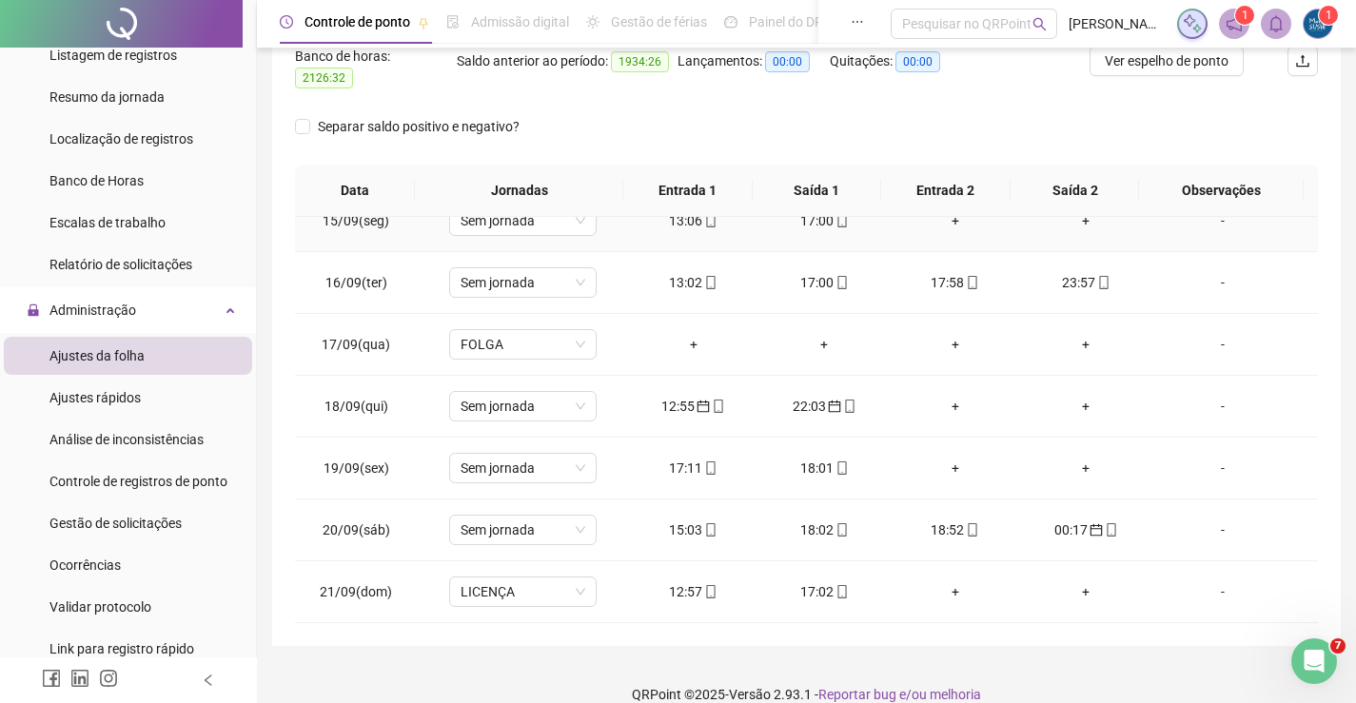
scroll to position [269, 0]
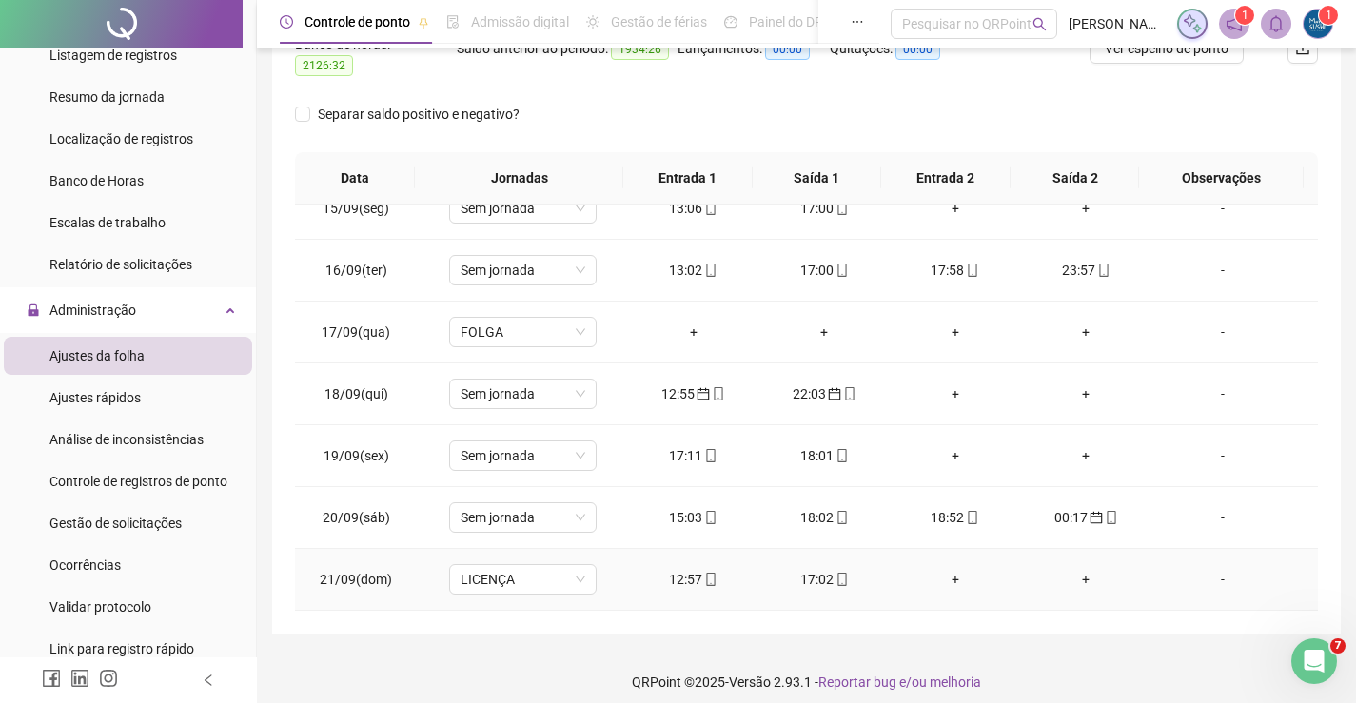
click at [942, 571] on div "+" at bounding box center [955, 579] width 101 height 21
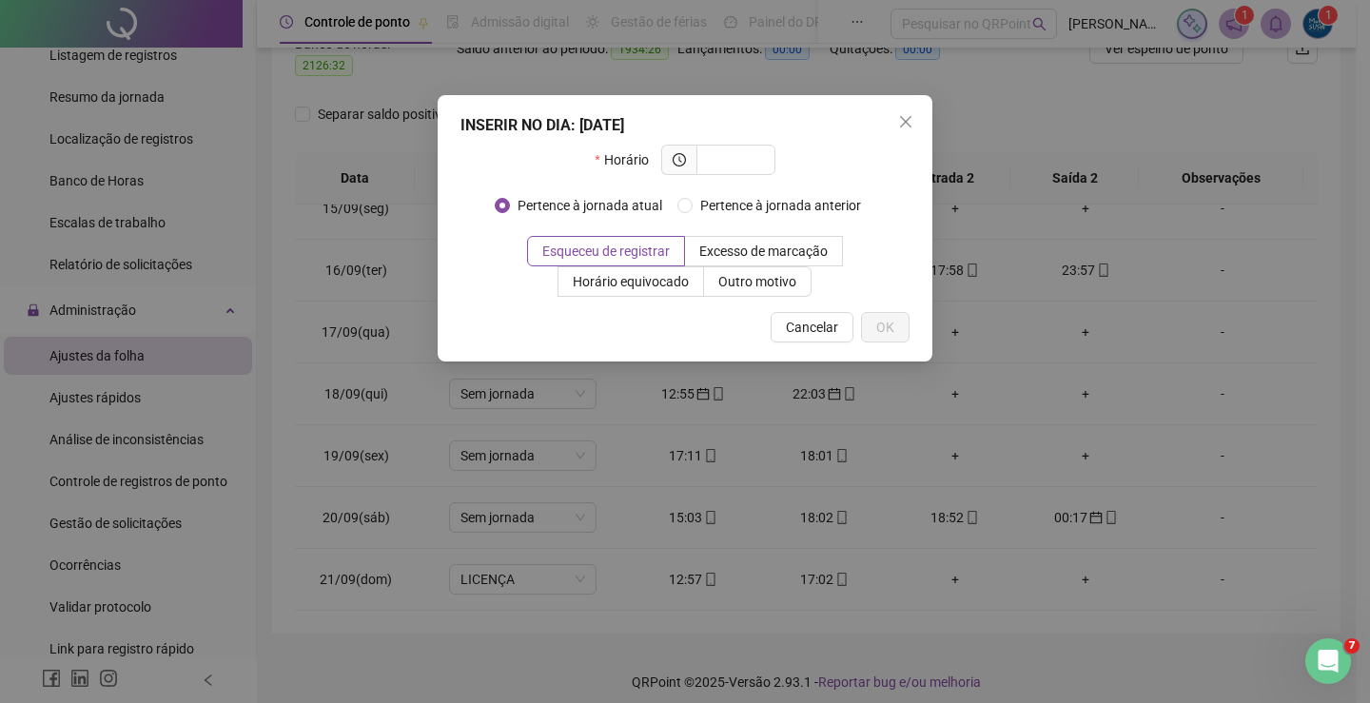
click at [942, 571] on div "INSERIR NO DIA : 21/09/2025 Horário Pertence à jornada atual Pertence à jornada…" at bounding box center [685, 351] width 1370 height 703
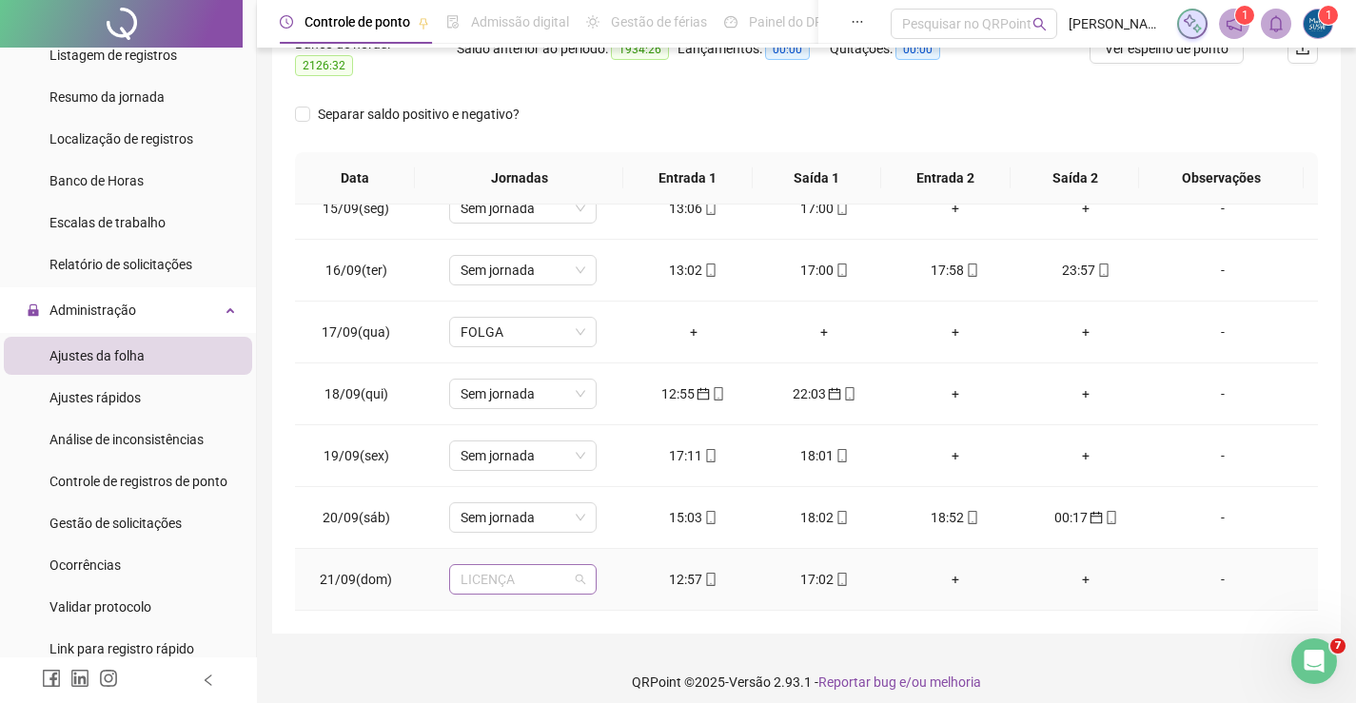
click at [499, 565] on span "LICENÇA" at bounding box center [523, 579] width 125 height 29
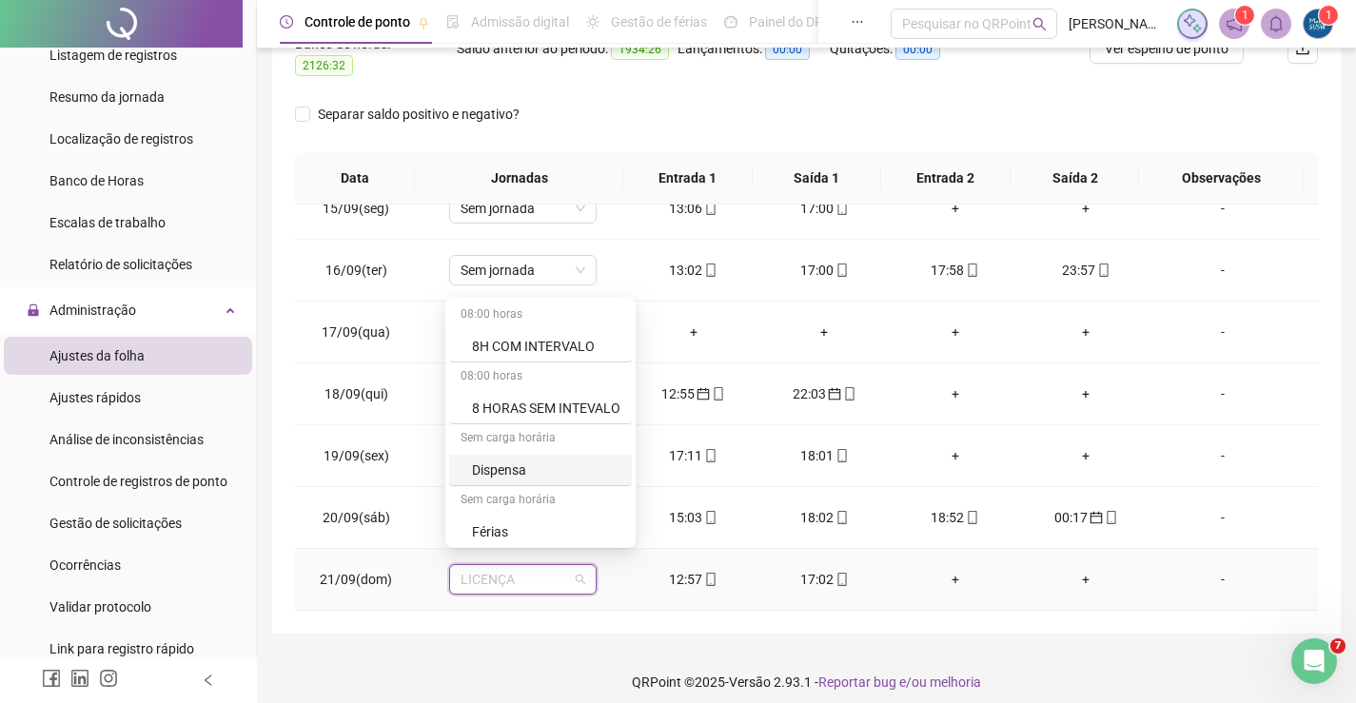
scroll to position [189, 0]
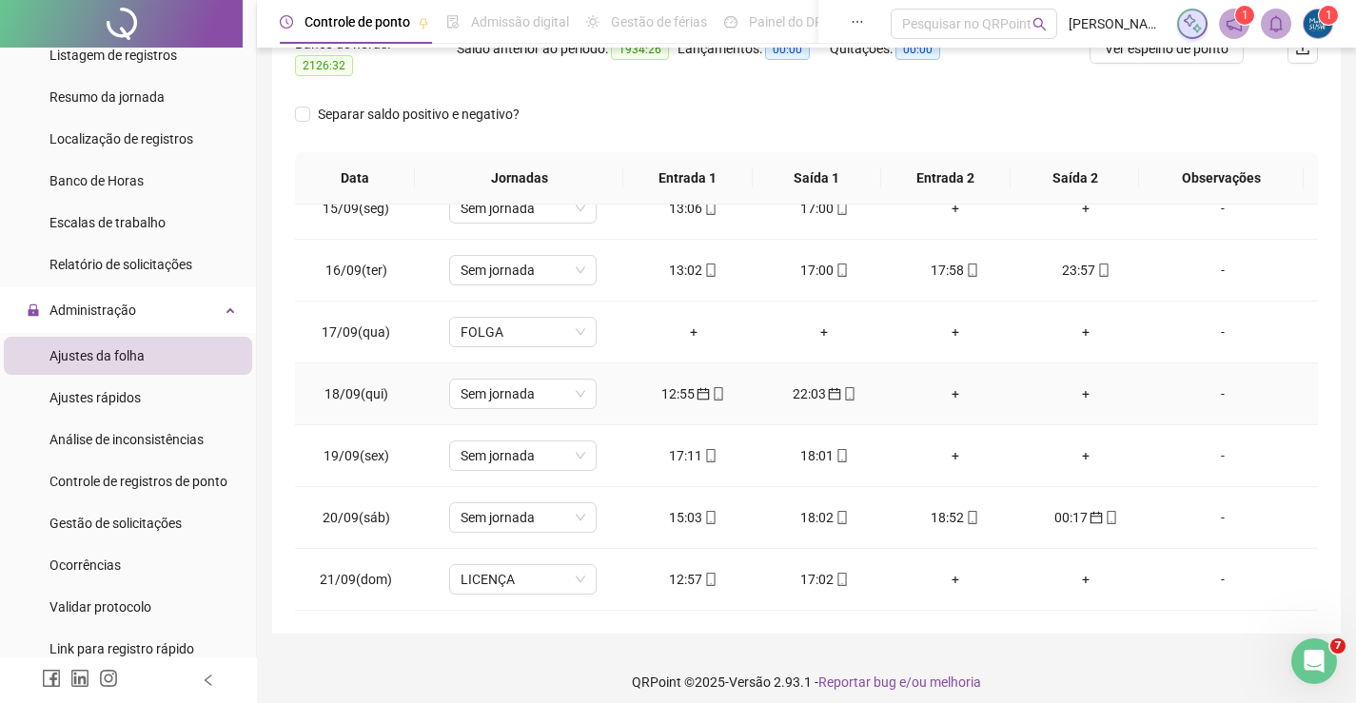
click at [1004, 400] on td "+" at bounding box center [955, 394] width 131 height 62
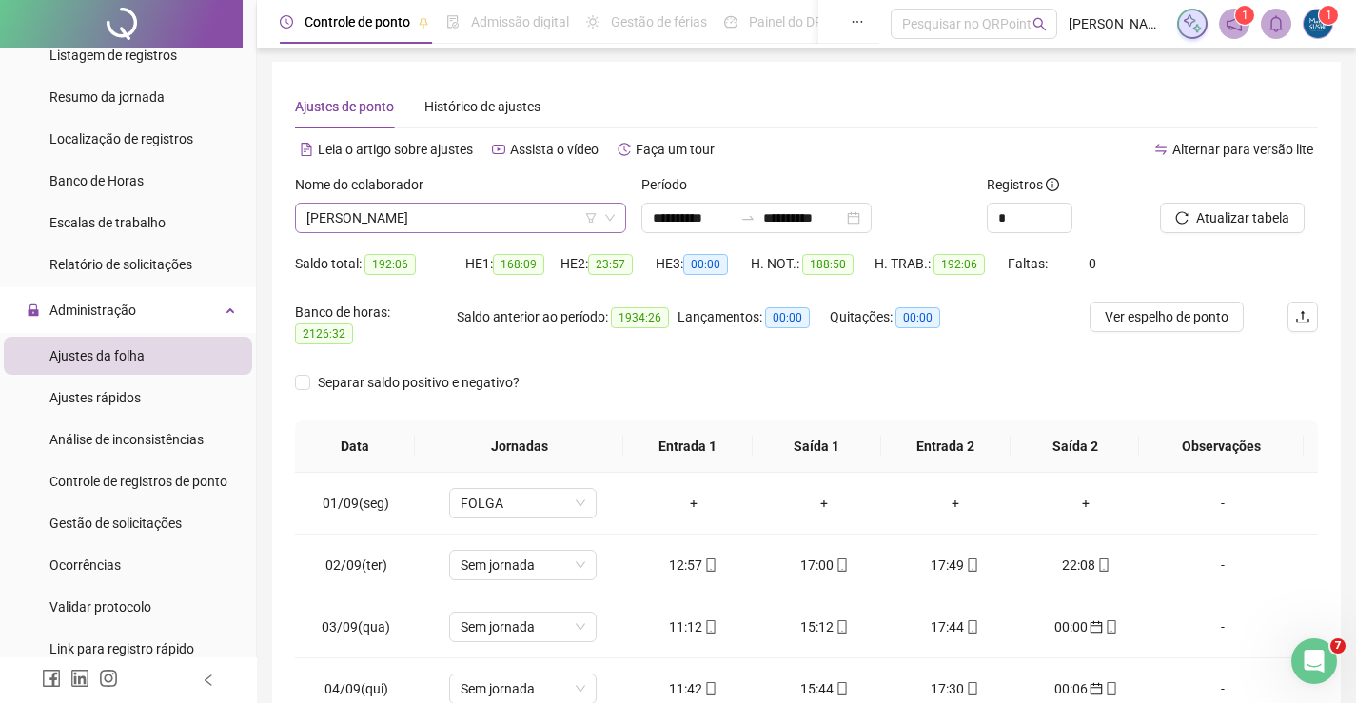
scroll to position [0, 0]
click at [526, 225] on span "[PERSON_NAME]" at bounding box center [460, 219] width 308 height 29
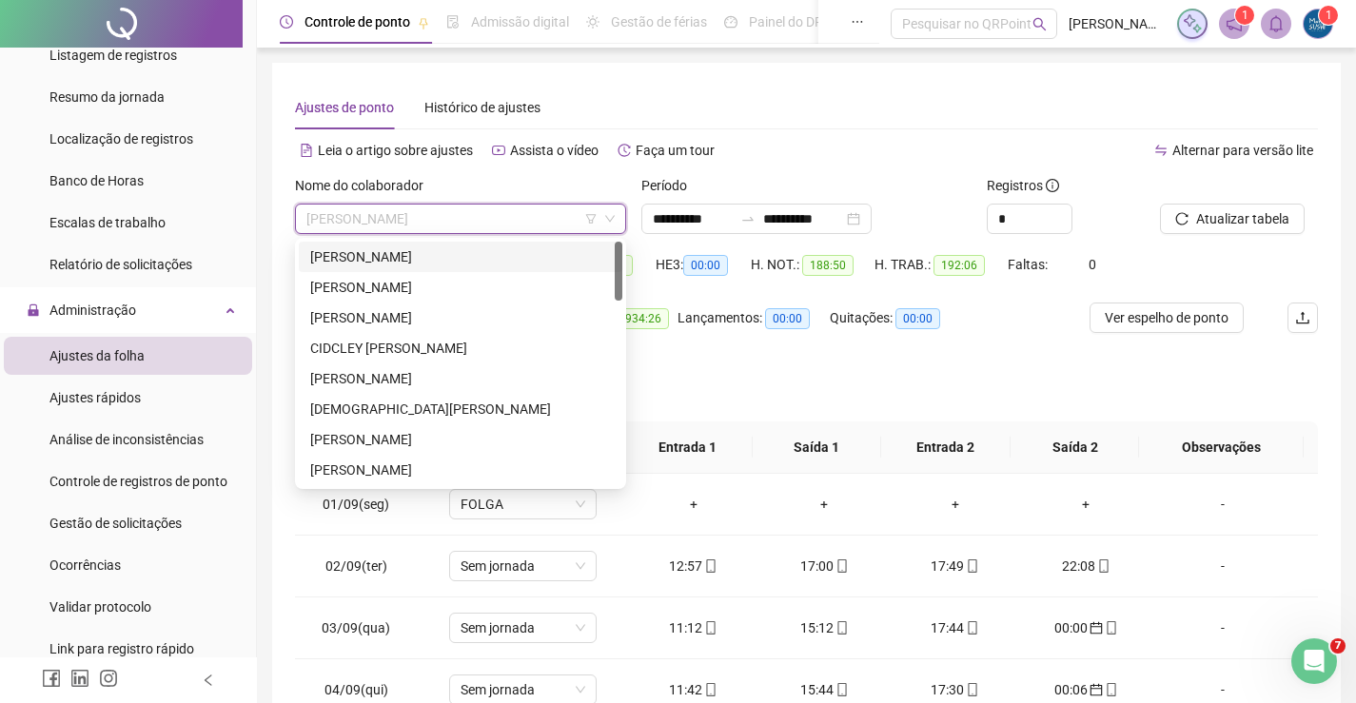
click at [465, 261] on div "[PERSON_NAME]" at bounding box center [460, 256] width 301 height 21
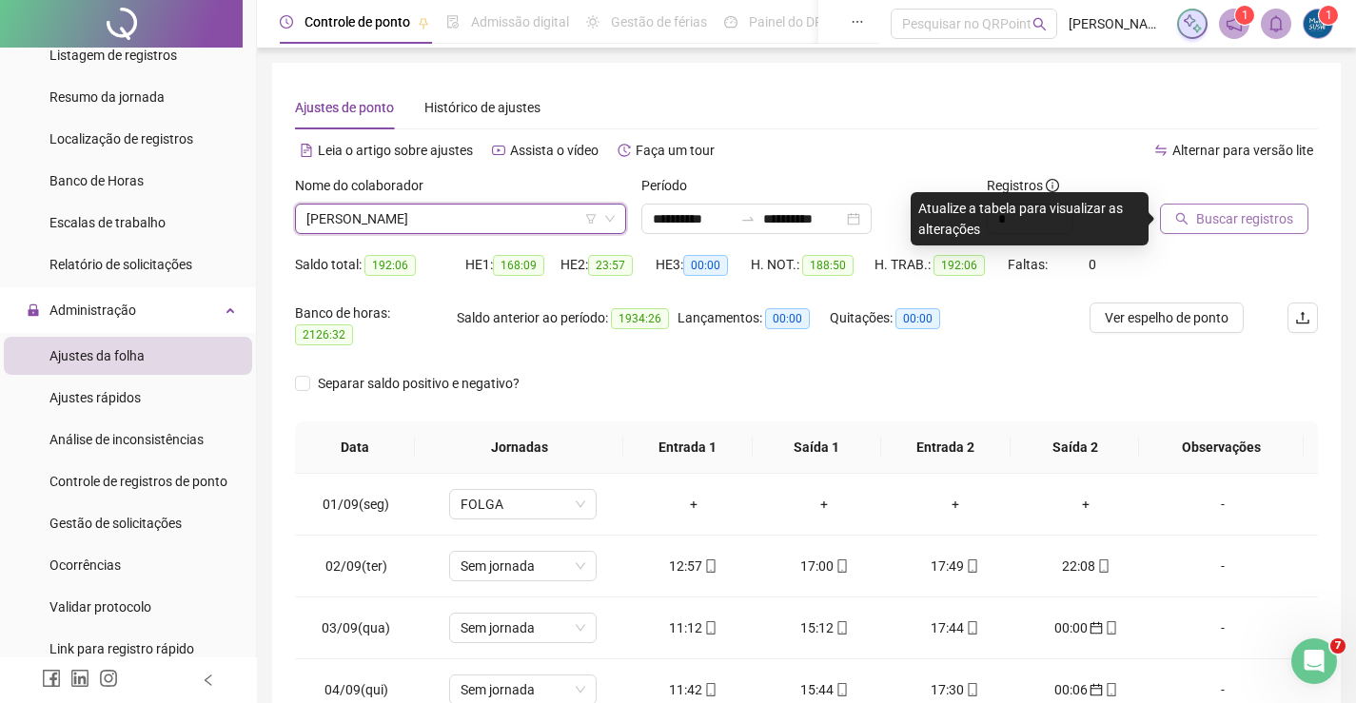
click at [1266, 224] on span "Buscar registros" at bounding box center [1244, 218] width 97 height 21
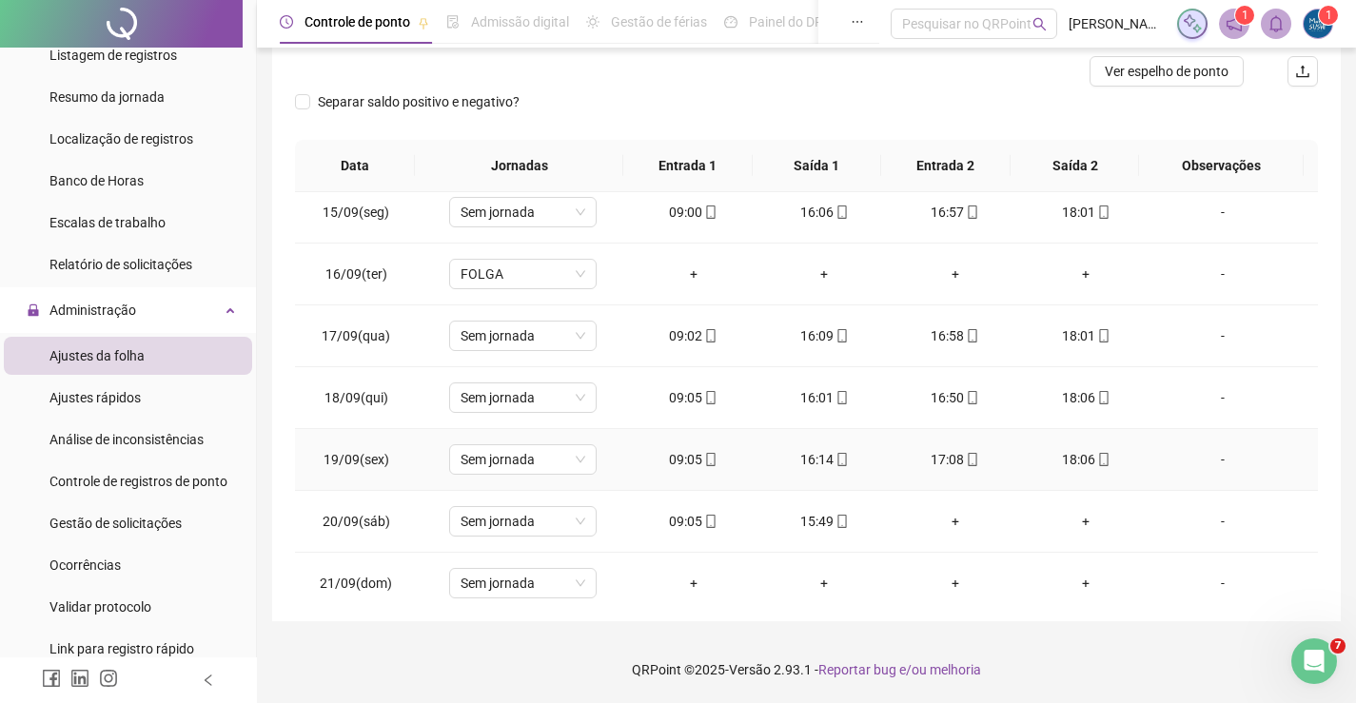
scroll to position [893, 0]
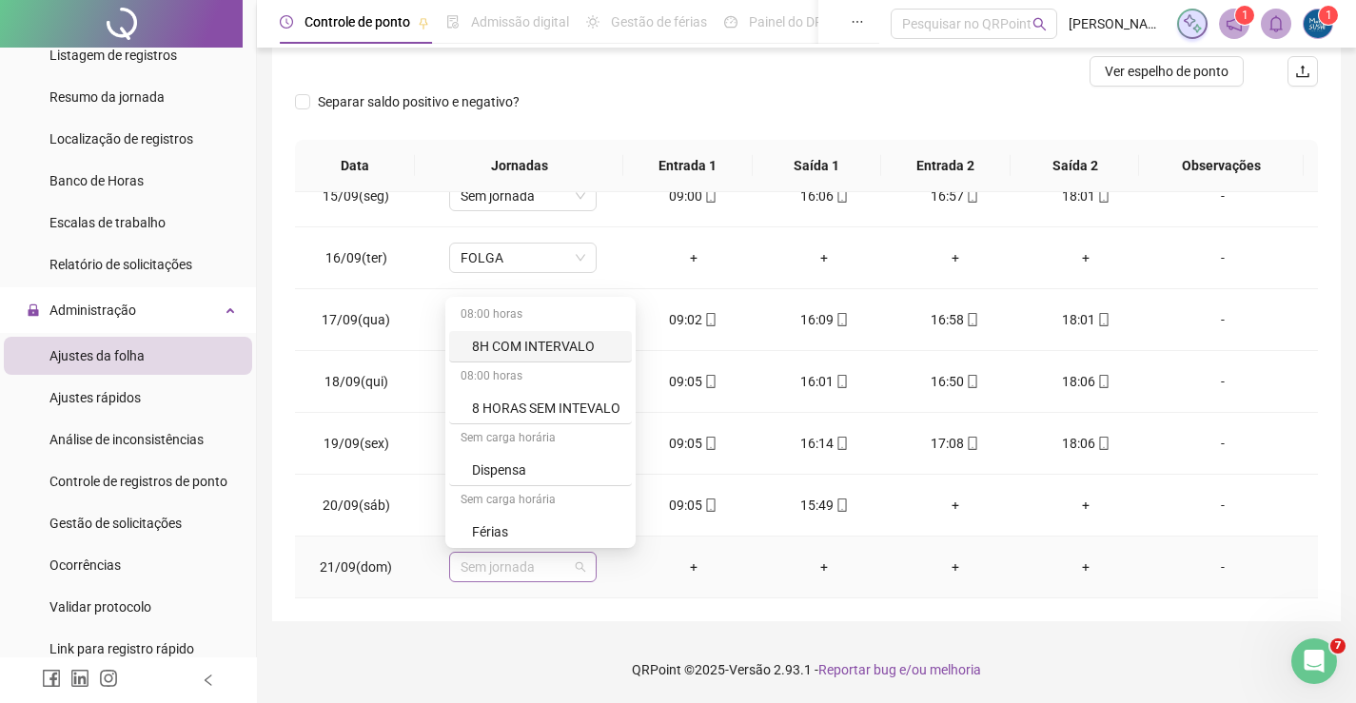
click at [558, 564] on span "Sem jornada" at bounding box center [523, 567] width 125 height 29
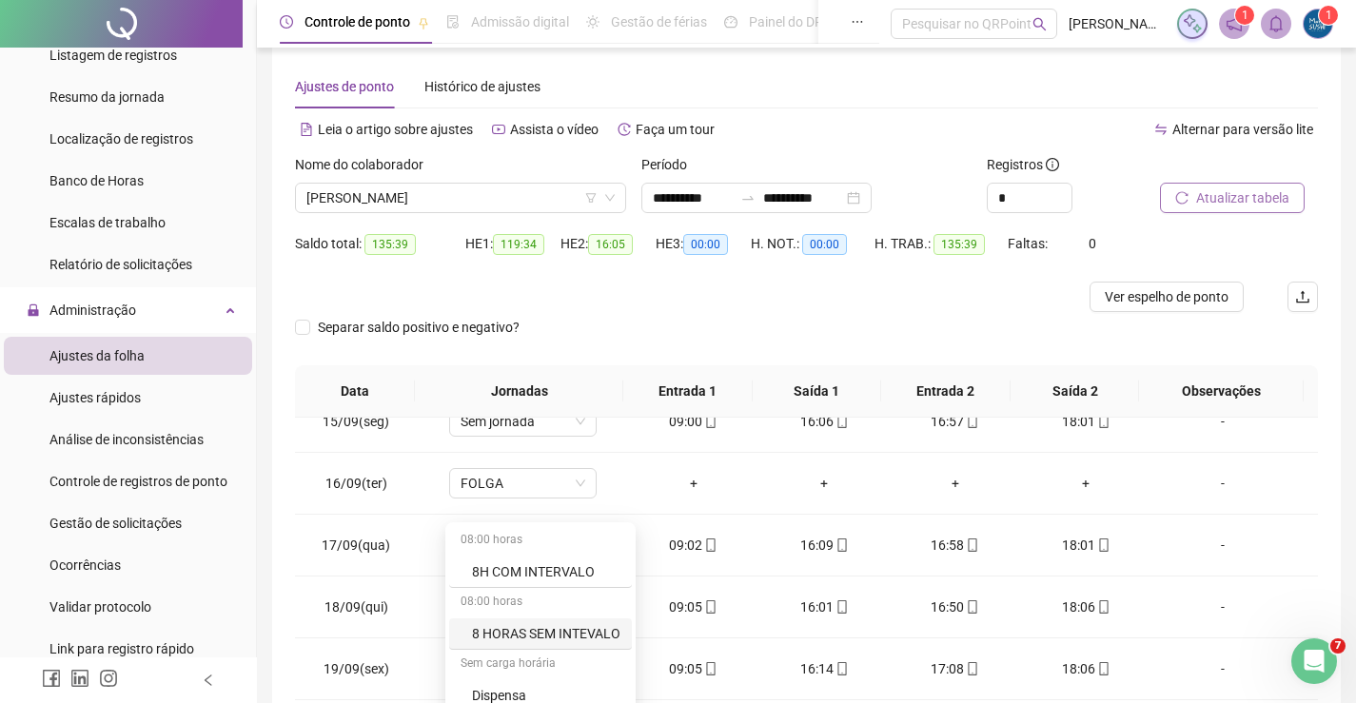
scroll to position [0, 0]
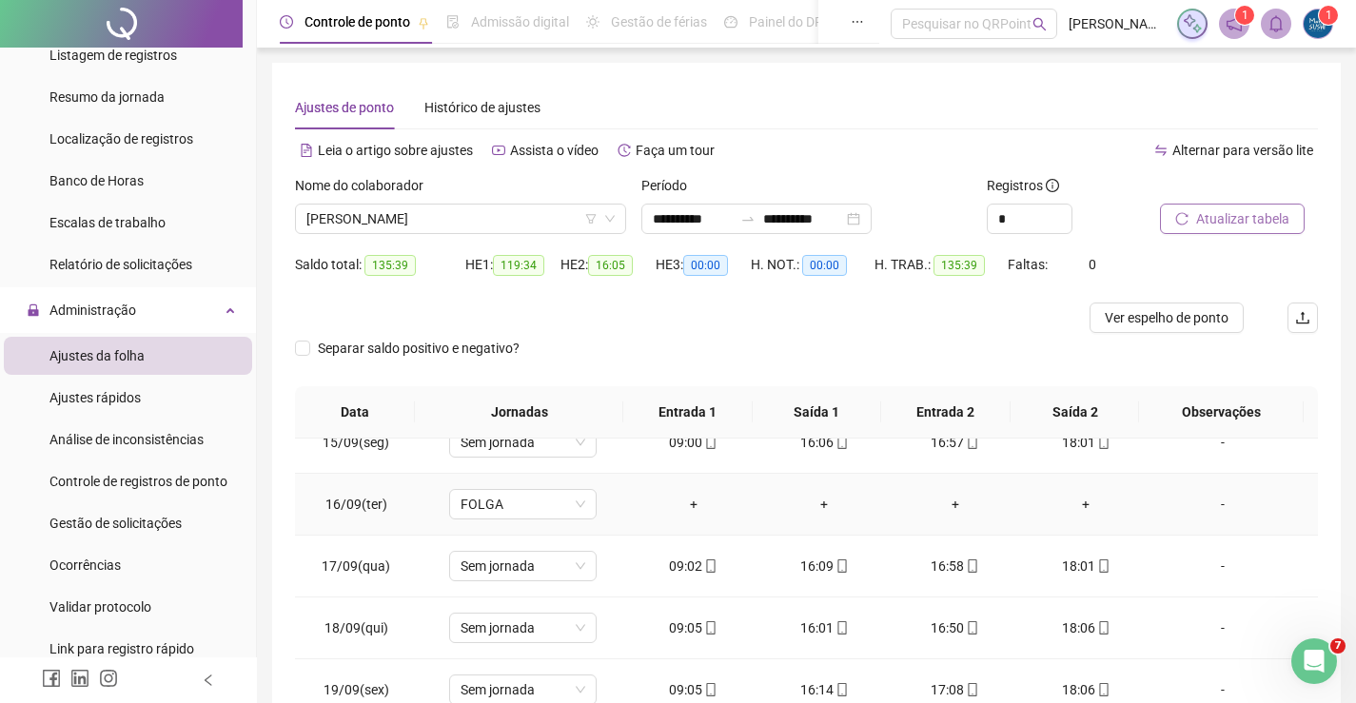
click at [758, 493] on td "+" at bounding box center [823, 505] width 131 height 62
